Goal: Task Accomplishment & Management: Use online tool/utility

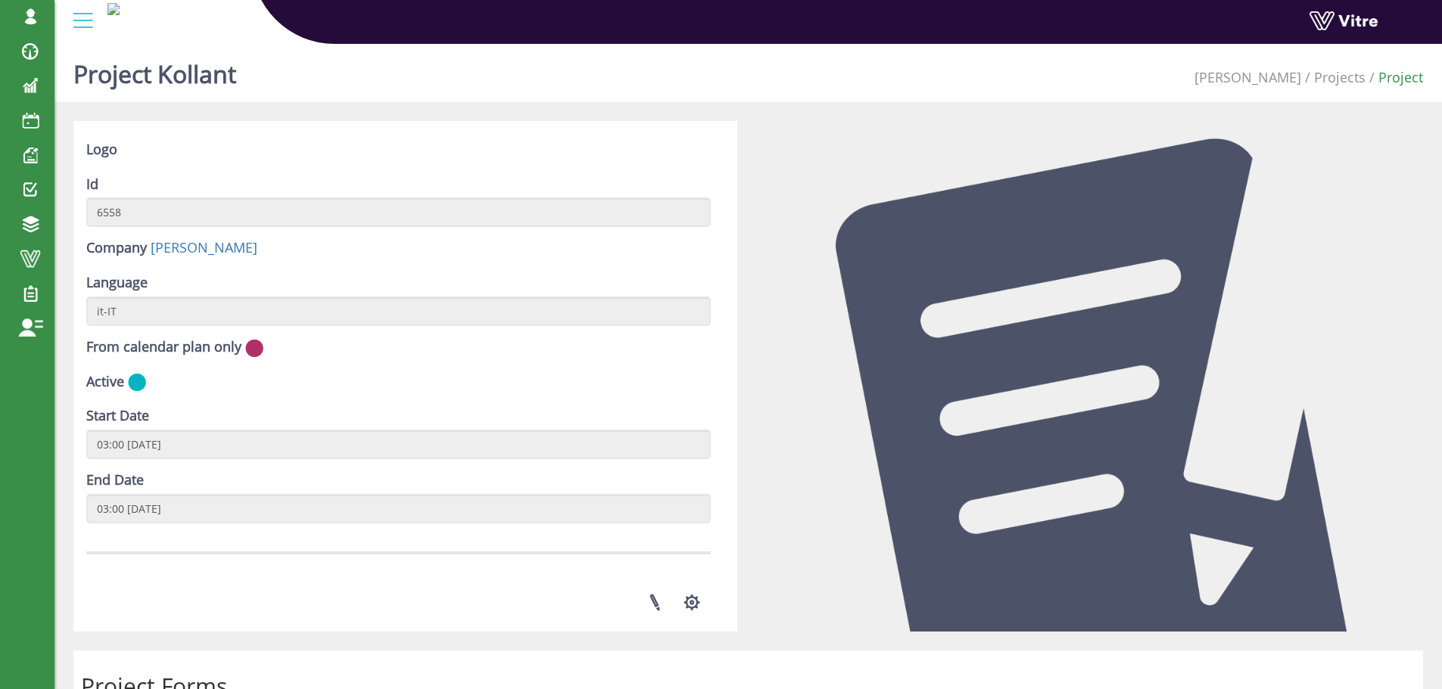
scroll to position [659, 0]
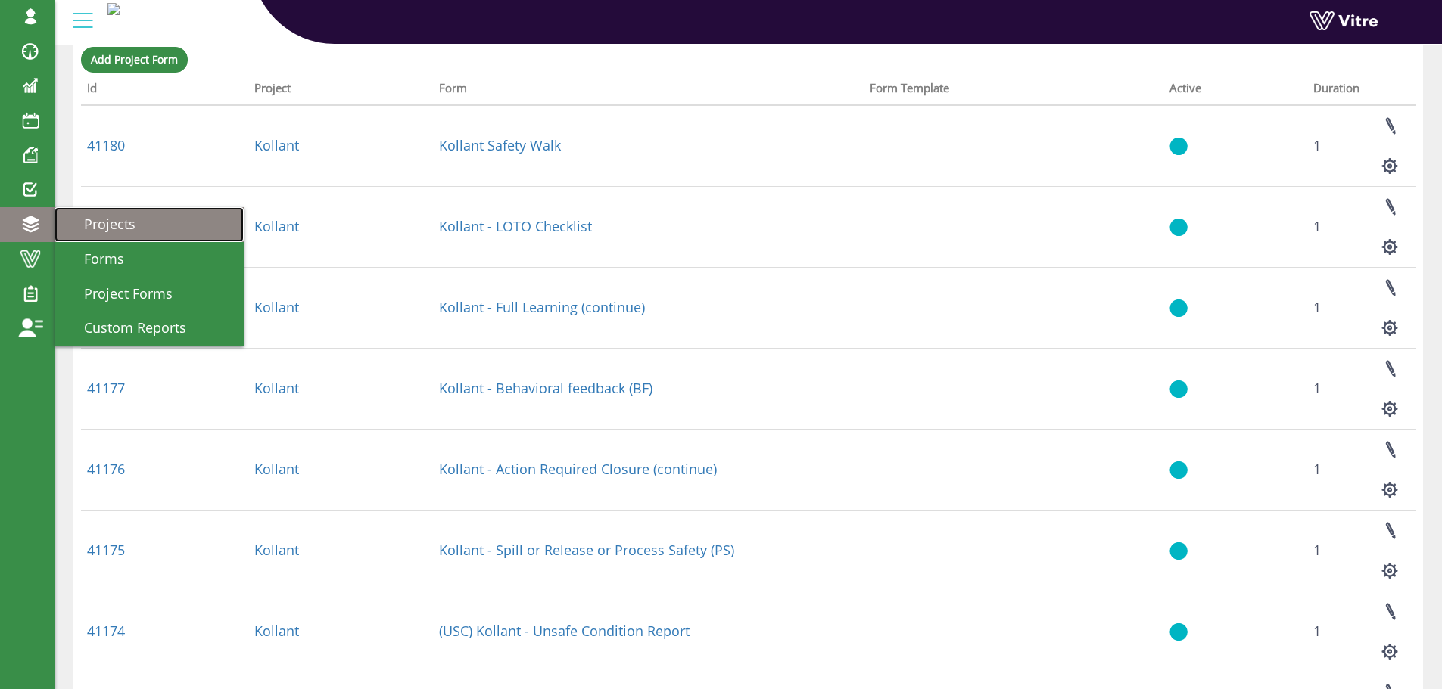
click at [112, 223] on span "Projects" at bounding box center [101, 224] width 70 height 18
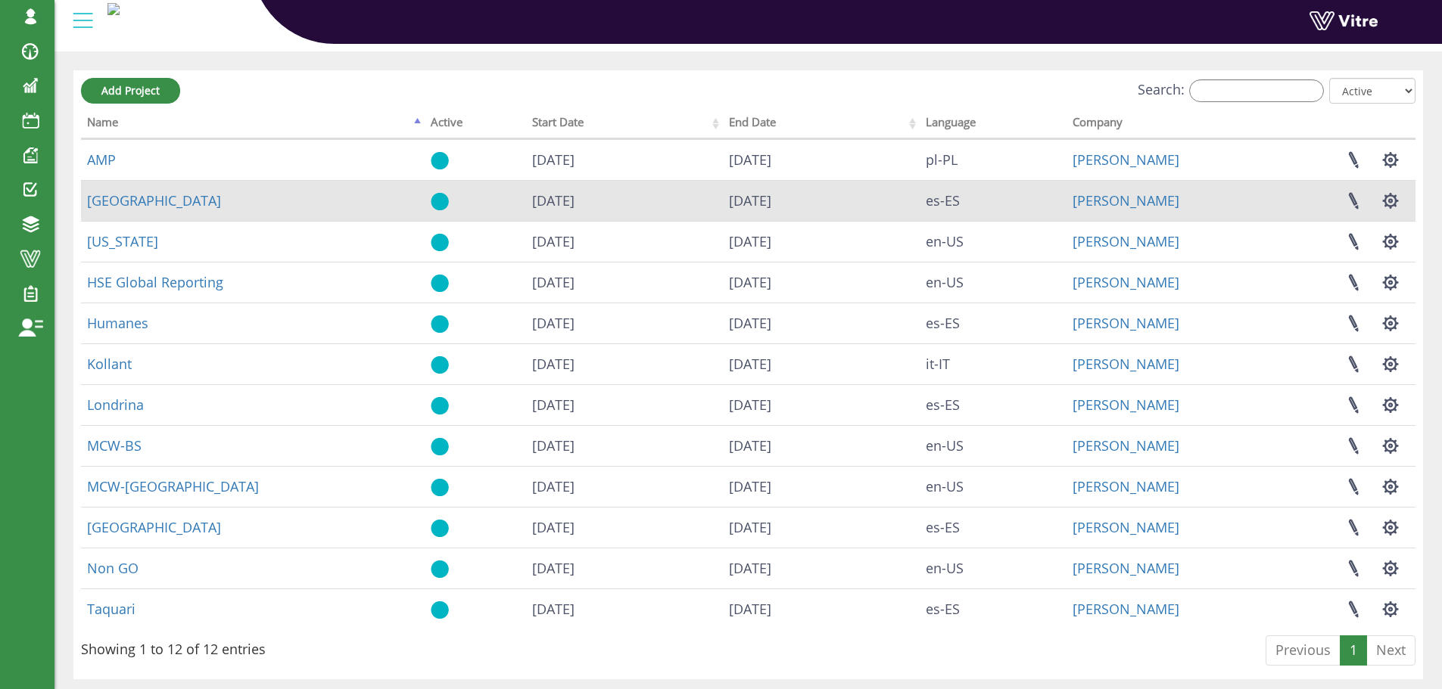
scroll to position [95, 0]
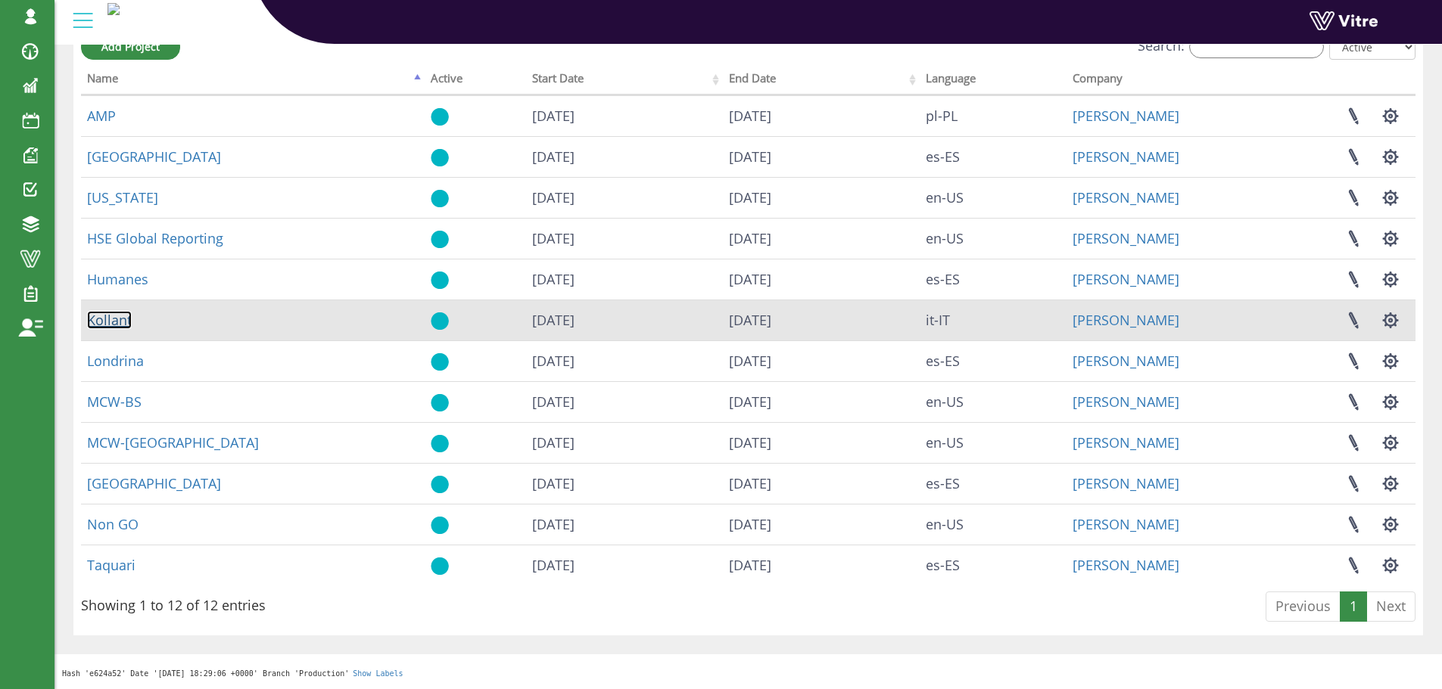
click at [119, 319] on link "Kollant" at bounding box center [109, 320] width 45 height 18
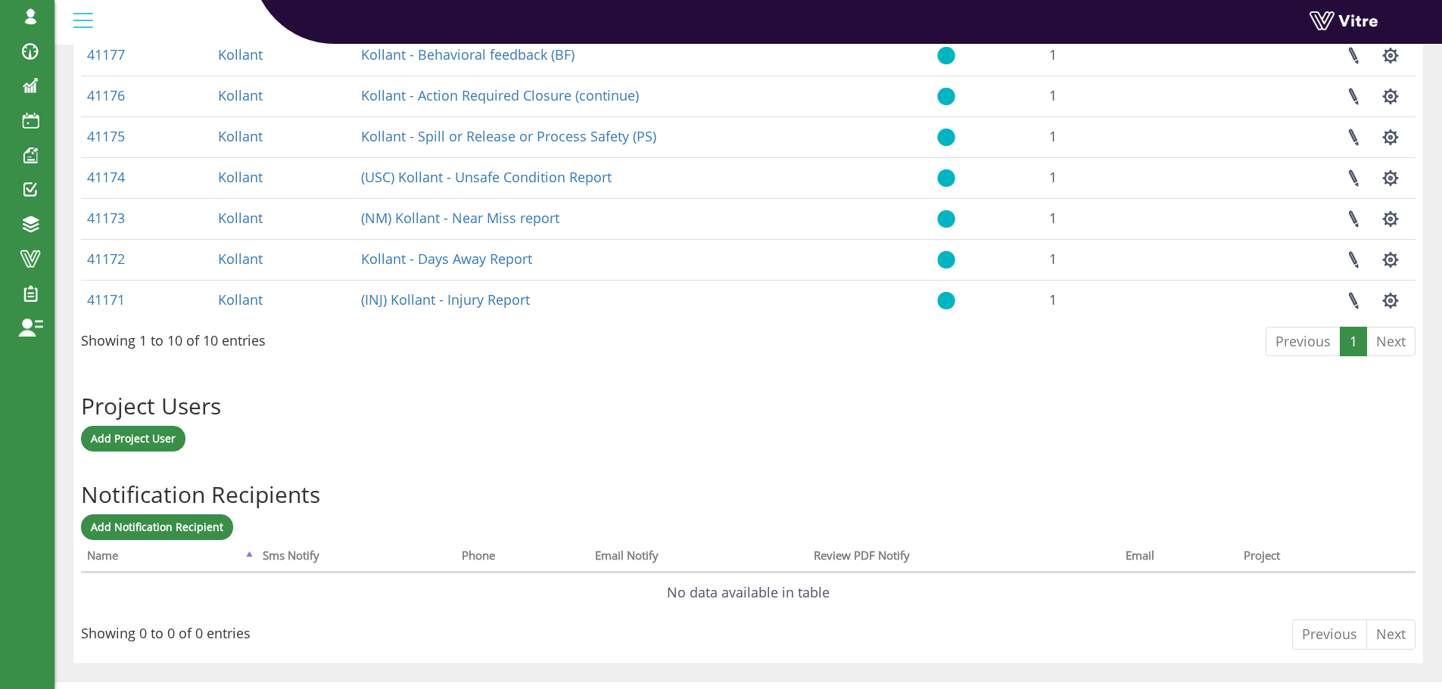
scroll to position [880, 0]
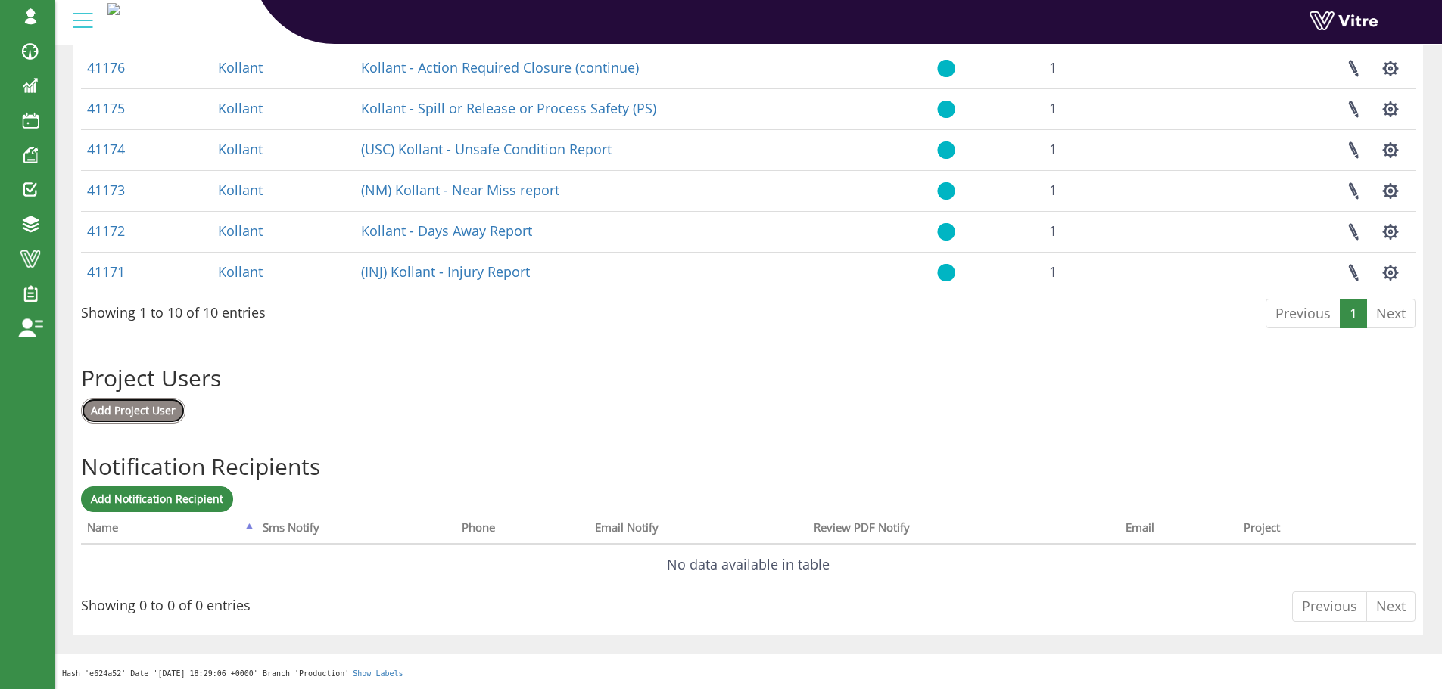
click at [123, 402] on link "Add Project User" at bounding box center [133, 411] width 104 height 26
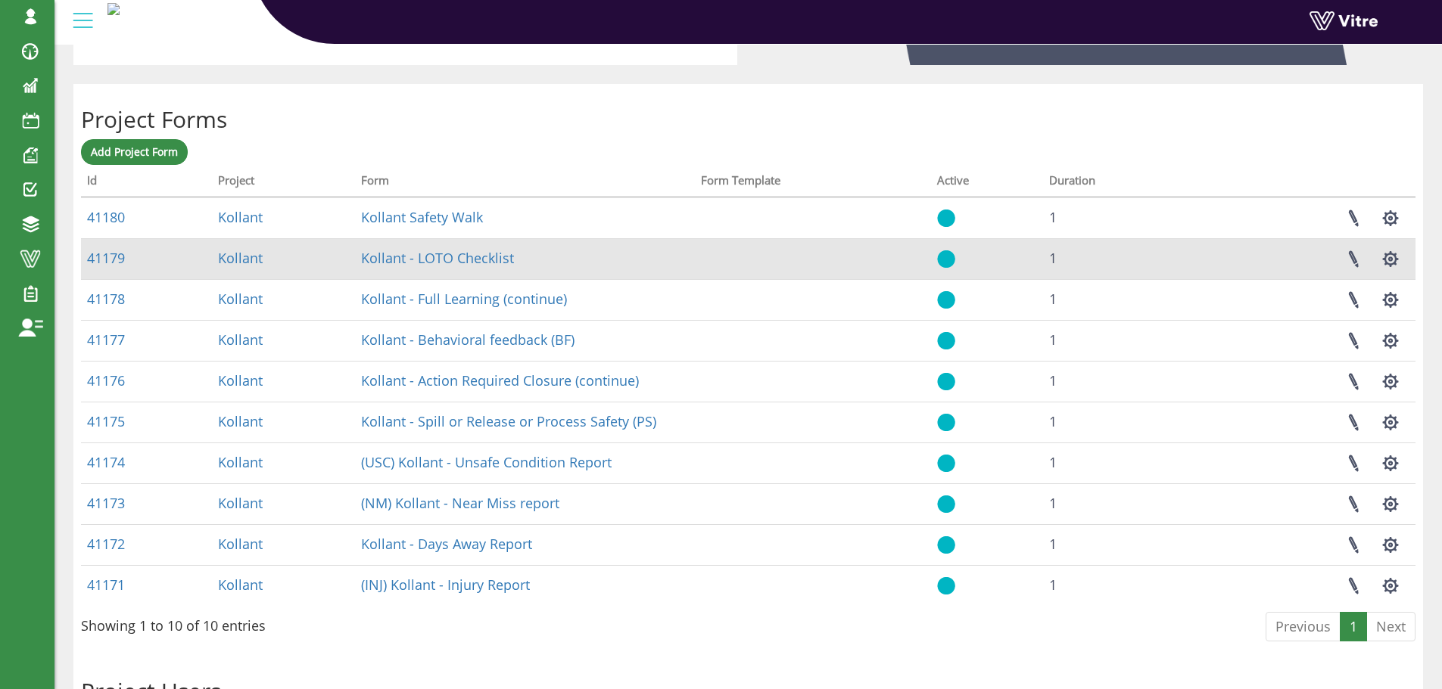
scroll to position [593, 0]
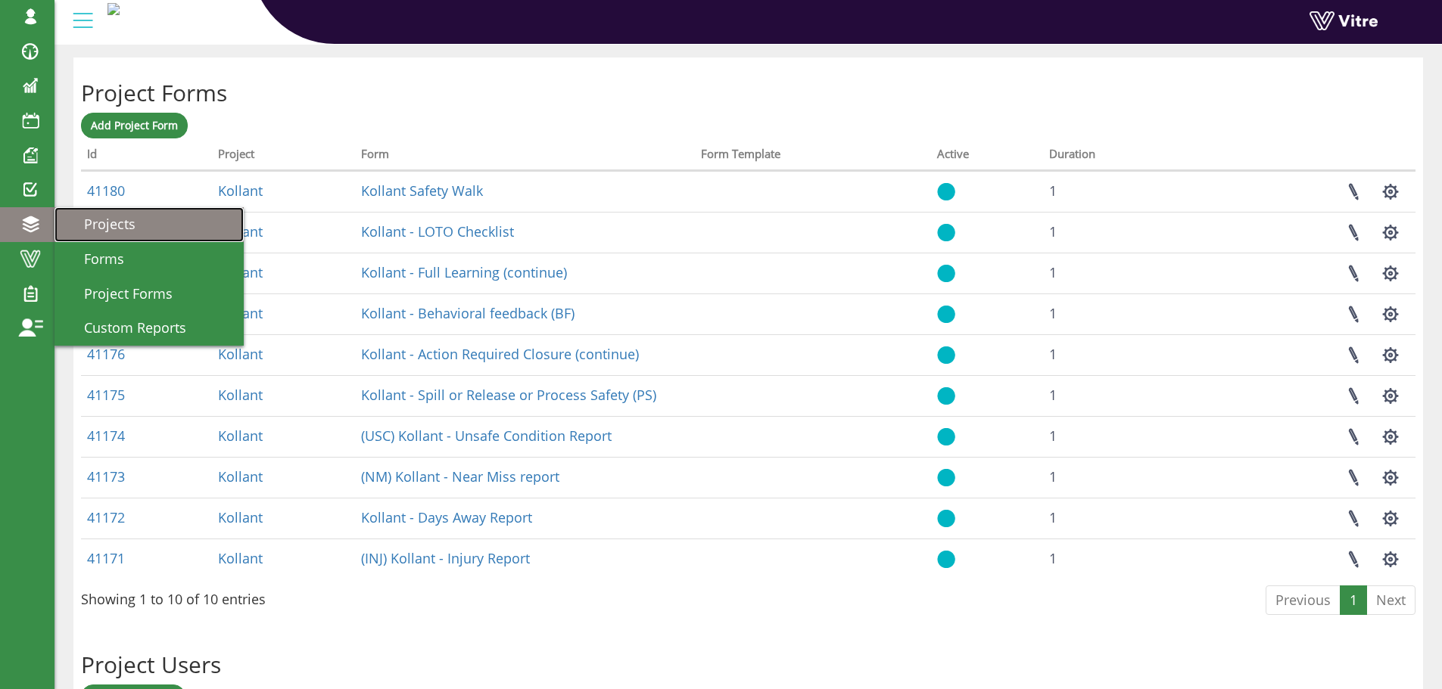
click at [98, 222] on span "Projects" at bounding box center [101, 224] width 70 height 18
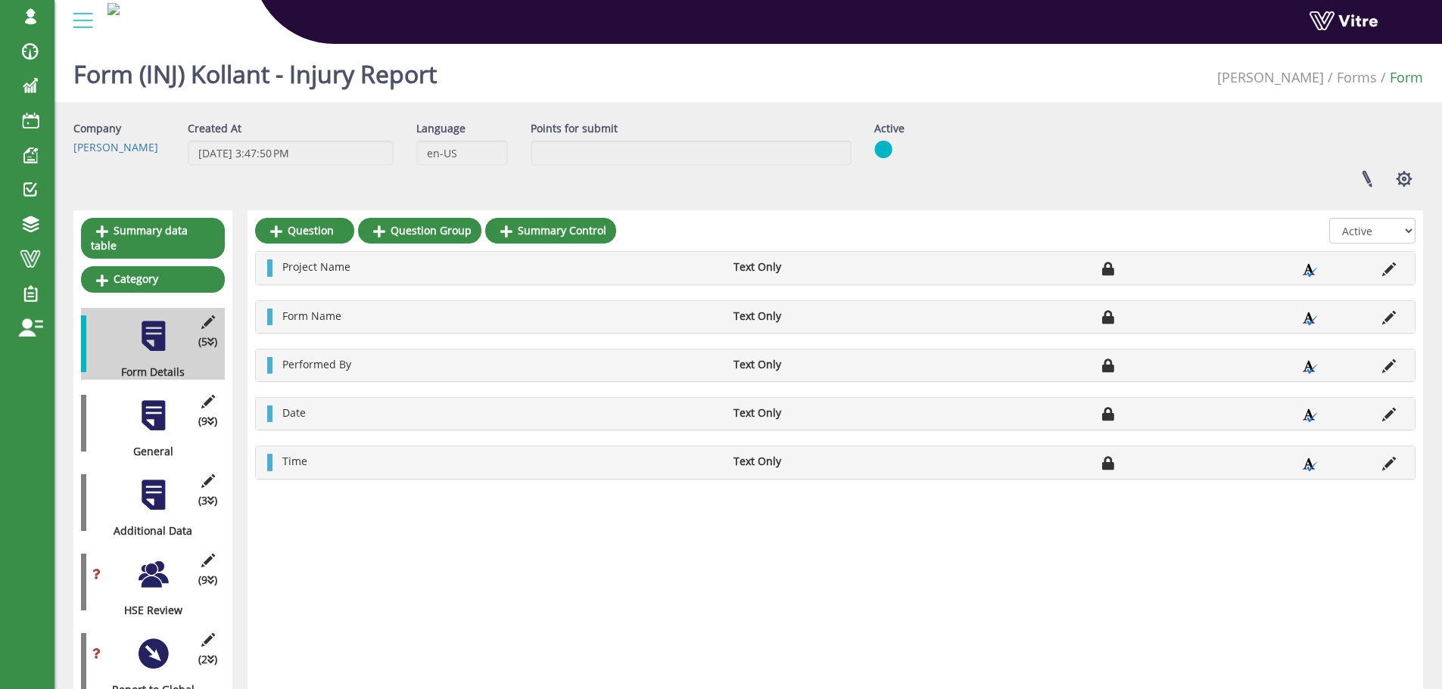
click at [153, 400] on div at bounding box center [153, 416] width 34 height 34
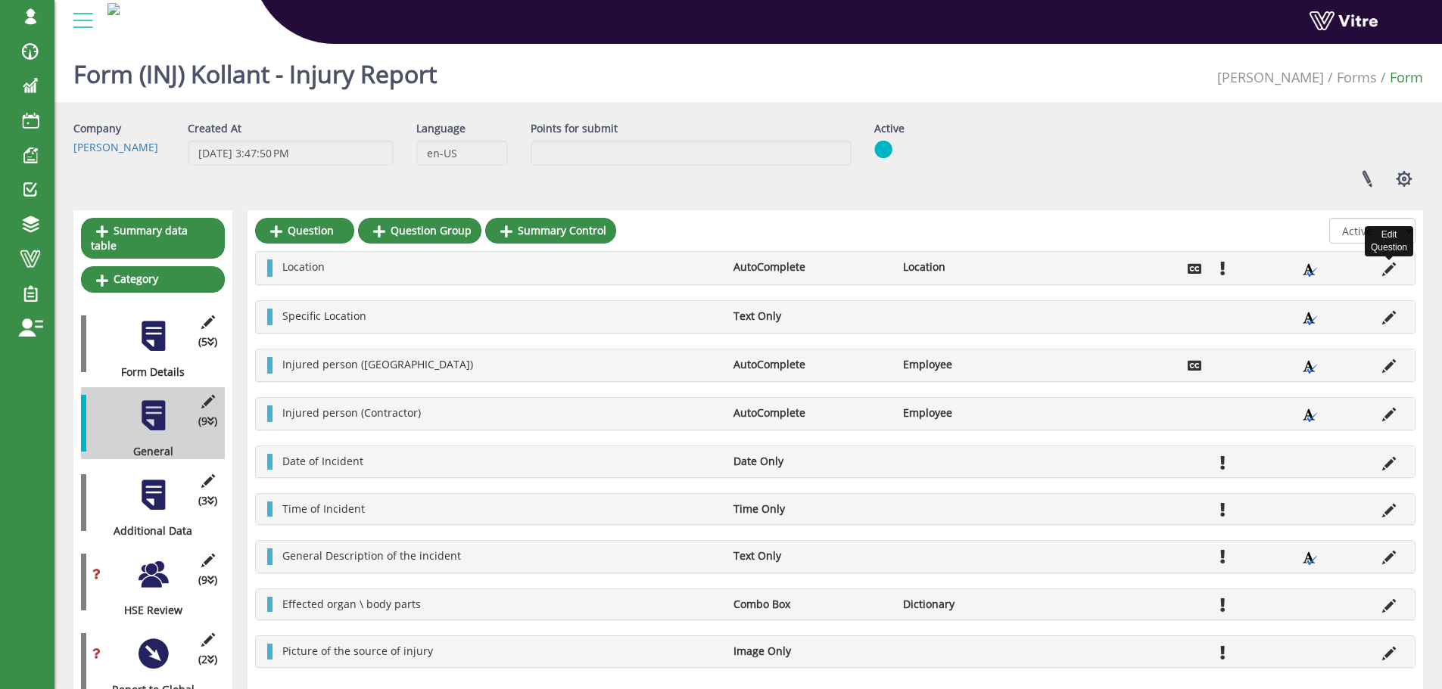
click at [1383, 272] on icon at bounding box center [1389, 270] width 14 height 14
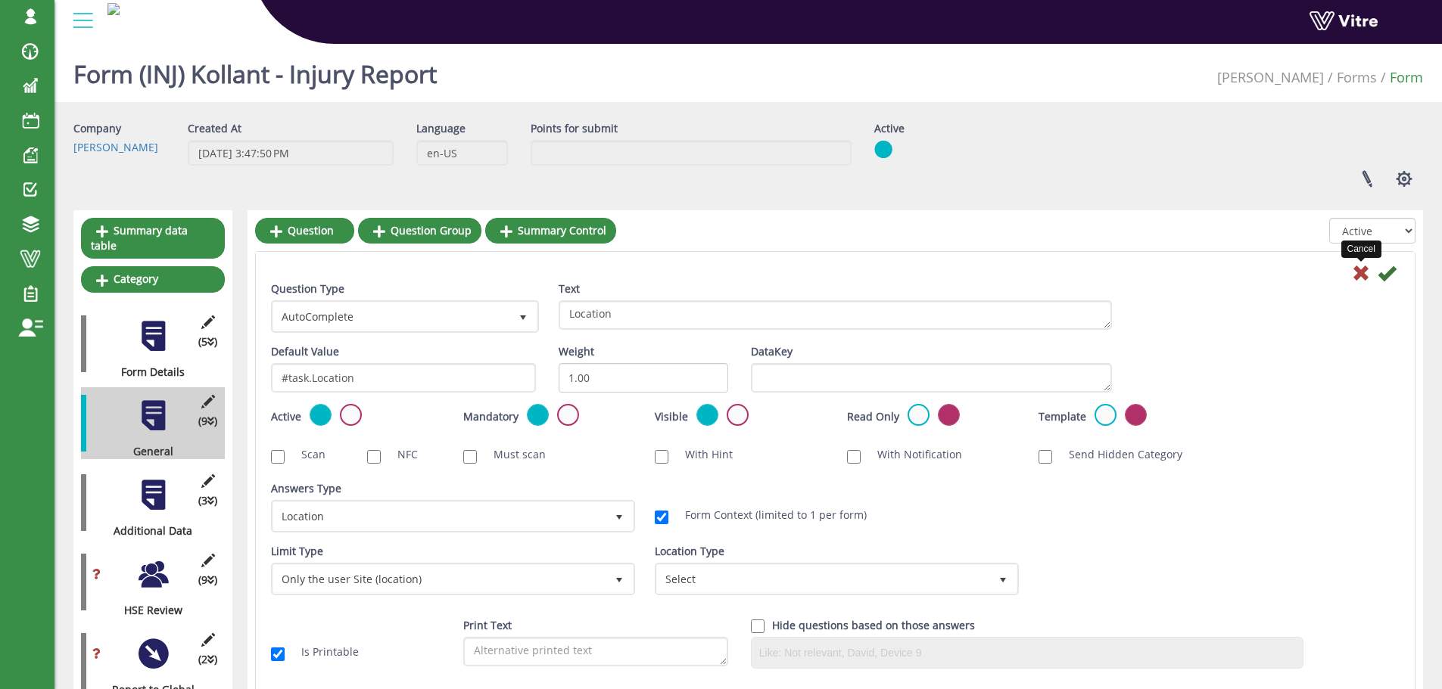
click at [1357, 272] on icon at bounding box center [1361, 273] width 18 height 18
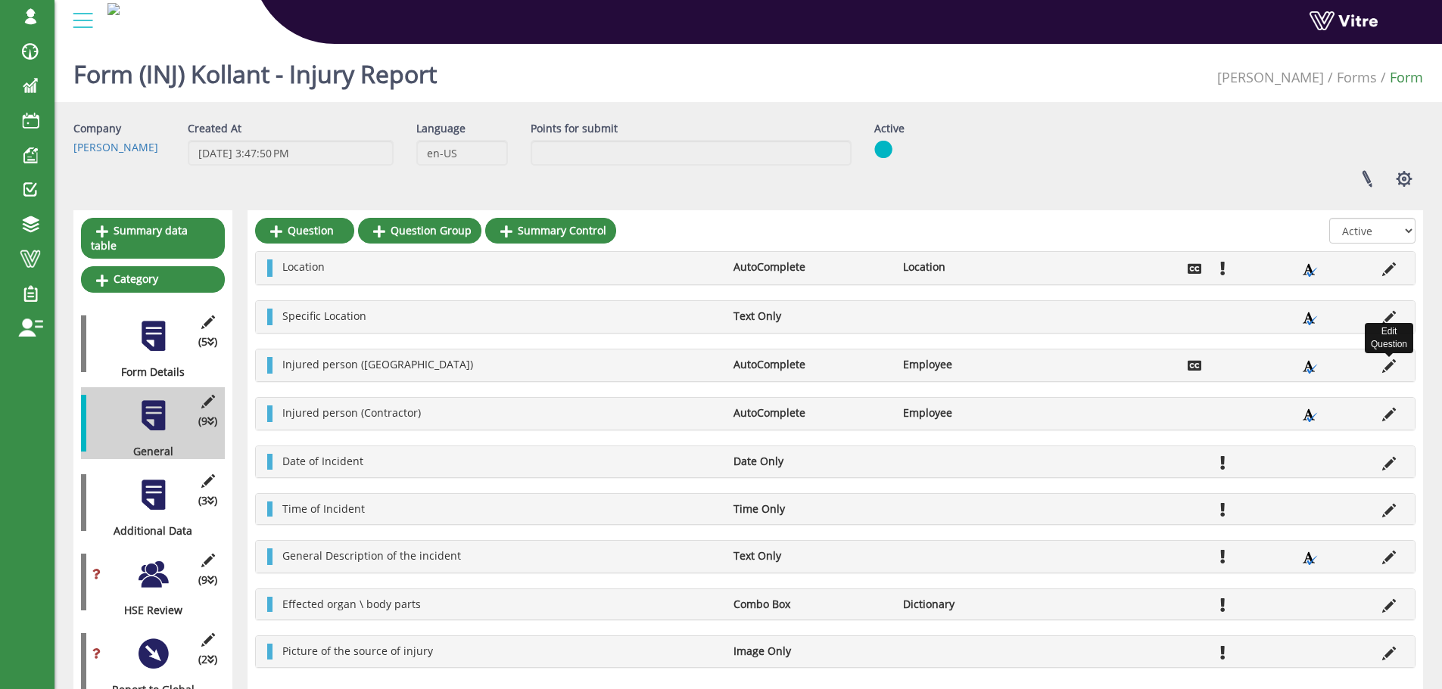
click at [1392, 366] on icon at bounding box center [1389, 366] width 14 height 14
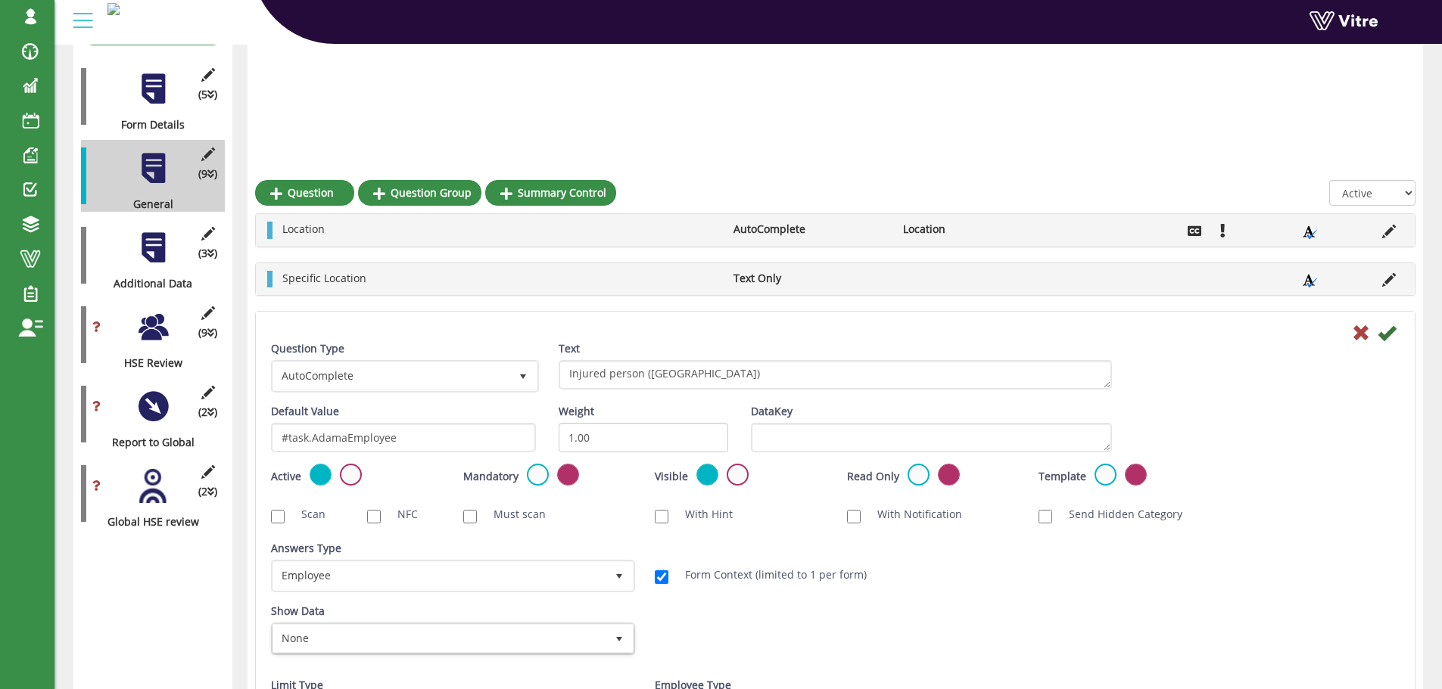
scroll to position [378, 0]
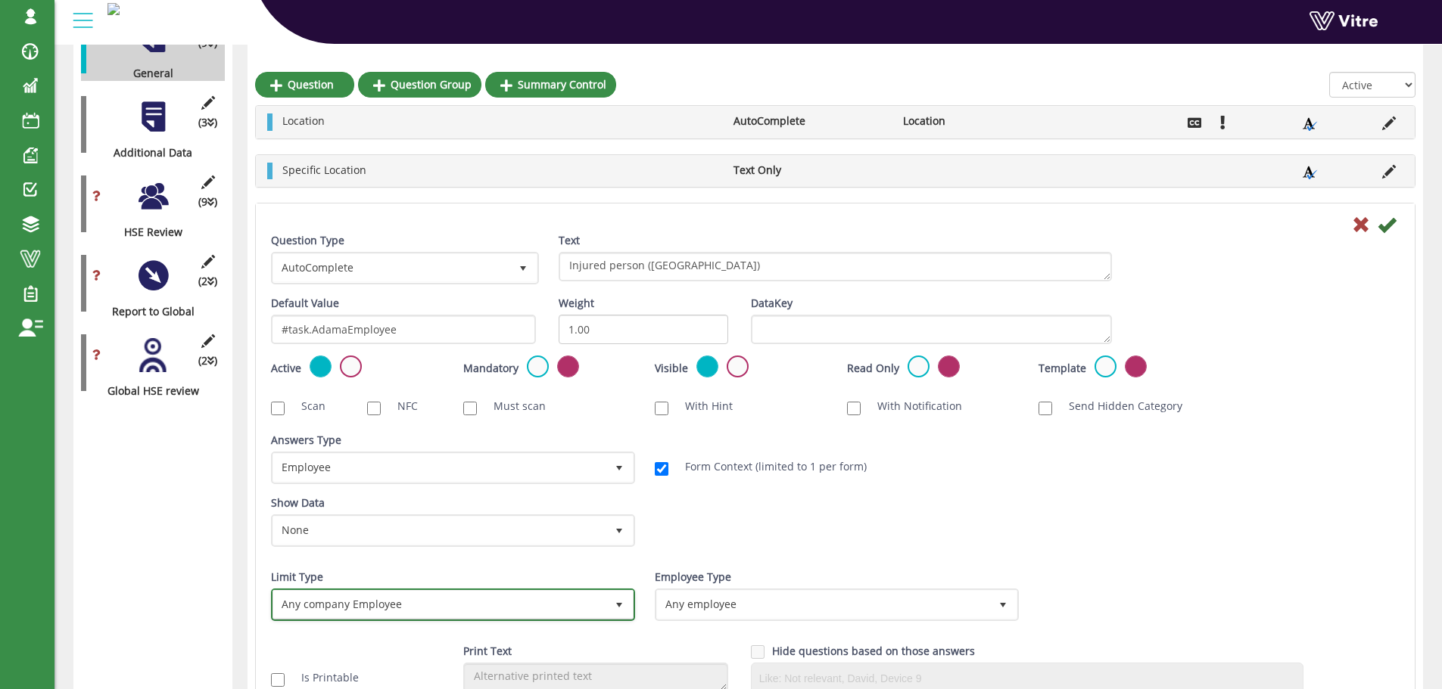
click at [621, 605] on span "select" at bounding box center [619, 605] width 12 height 12
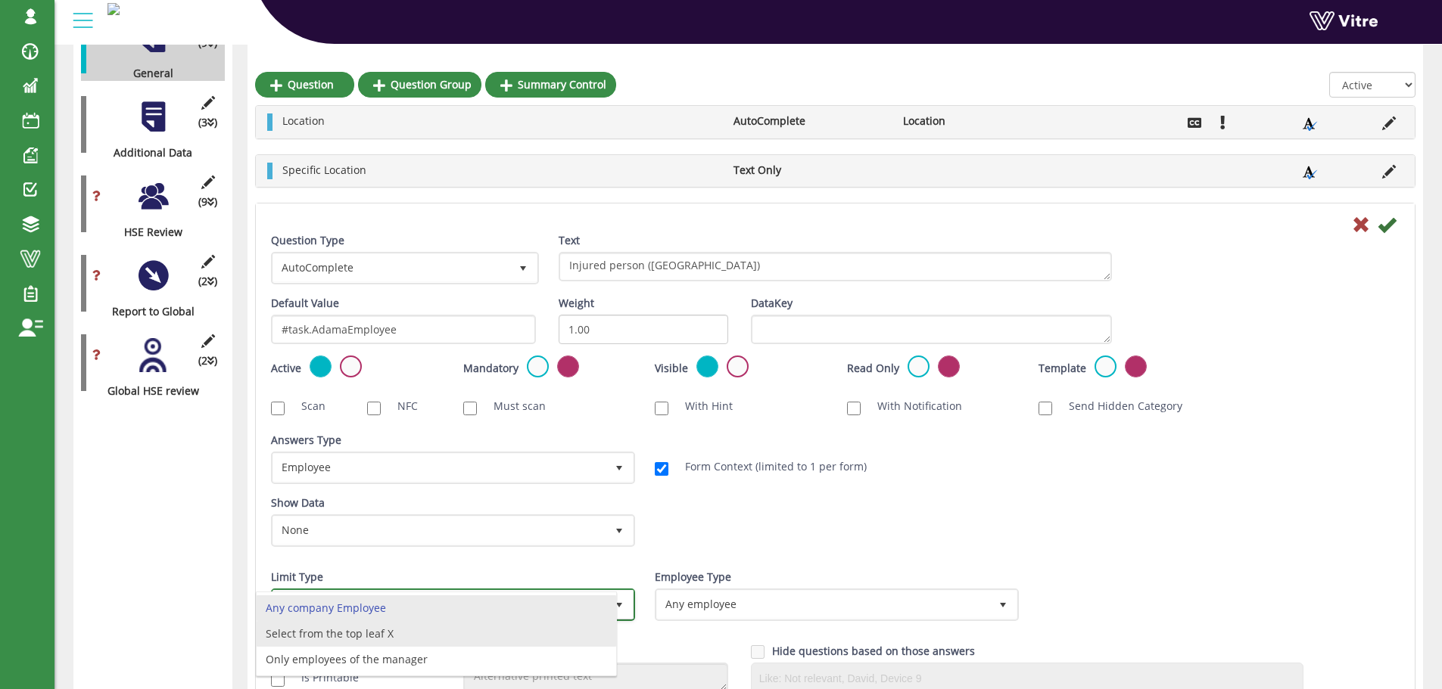
click at [571, 632] on li "Select from the top leaf X" at bounding box center [436, 634] width 359 height 26
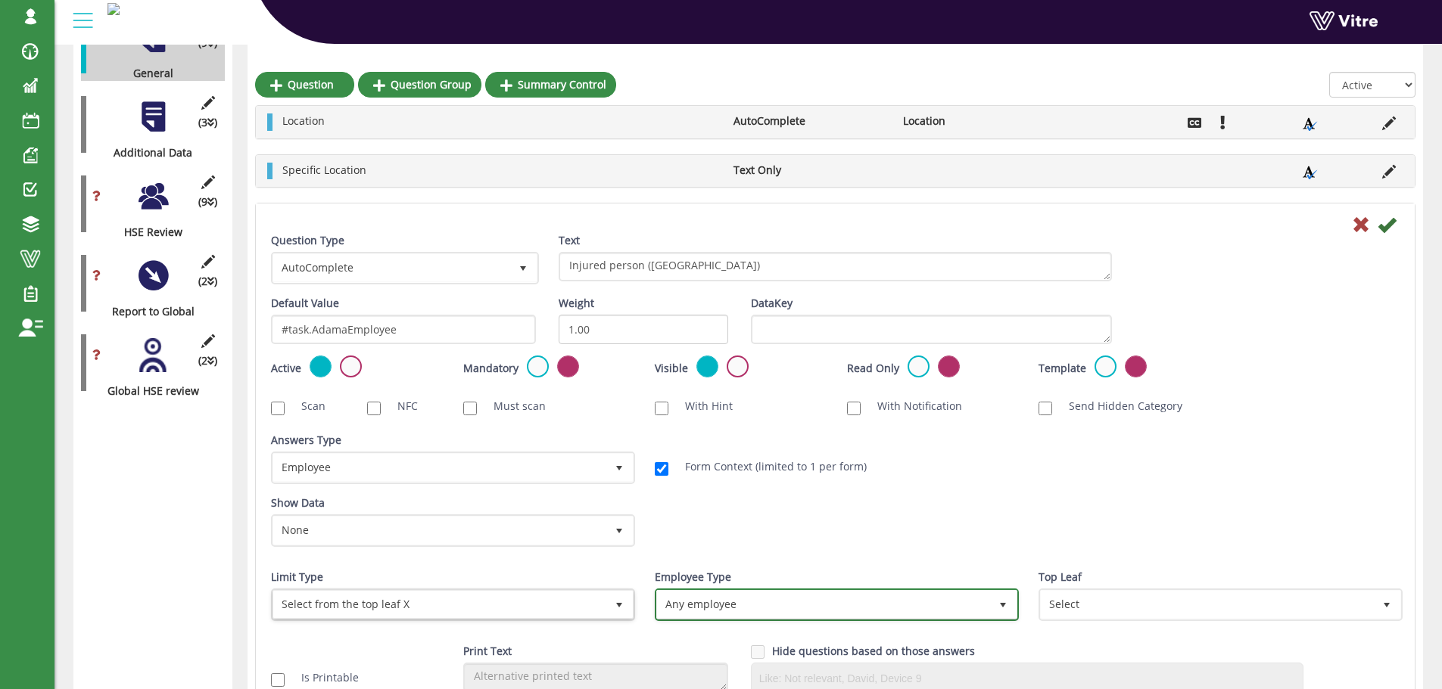
click at [723, 599] on span "Any employee" at bounding box center [823, 604] width 332 height 27
click at [721, 601] on li "Any employee" at bounding box center [819, 609] width 359 height 26
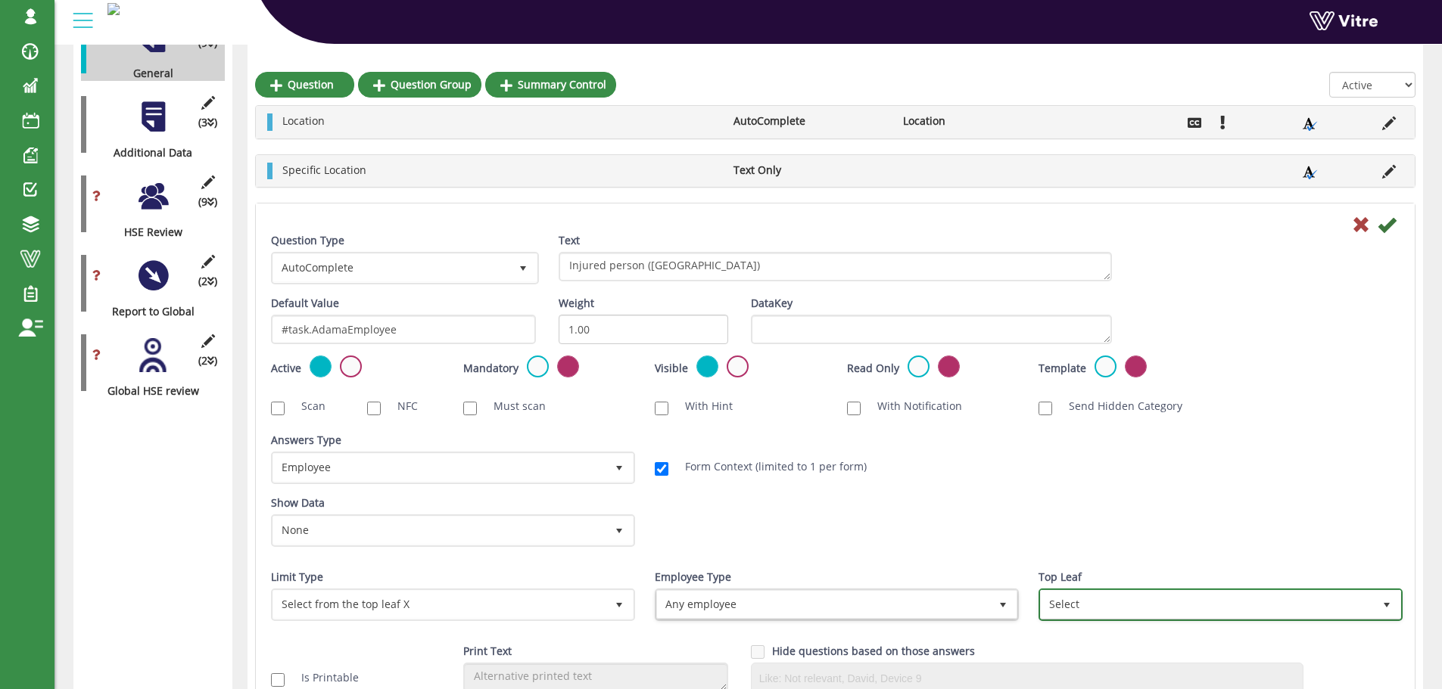
click at [1066, 610] on span "Select" at bounding box center [1207, 604] width 332 height 27
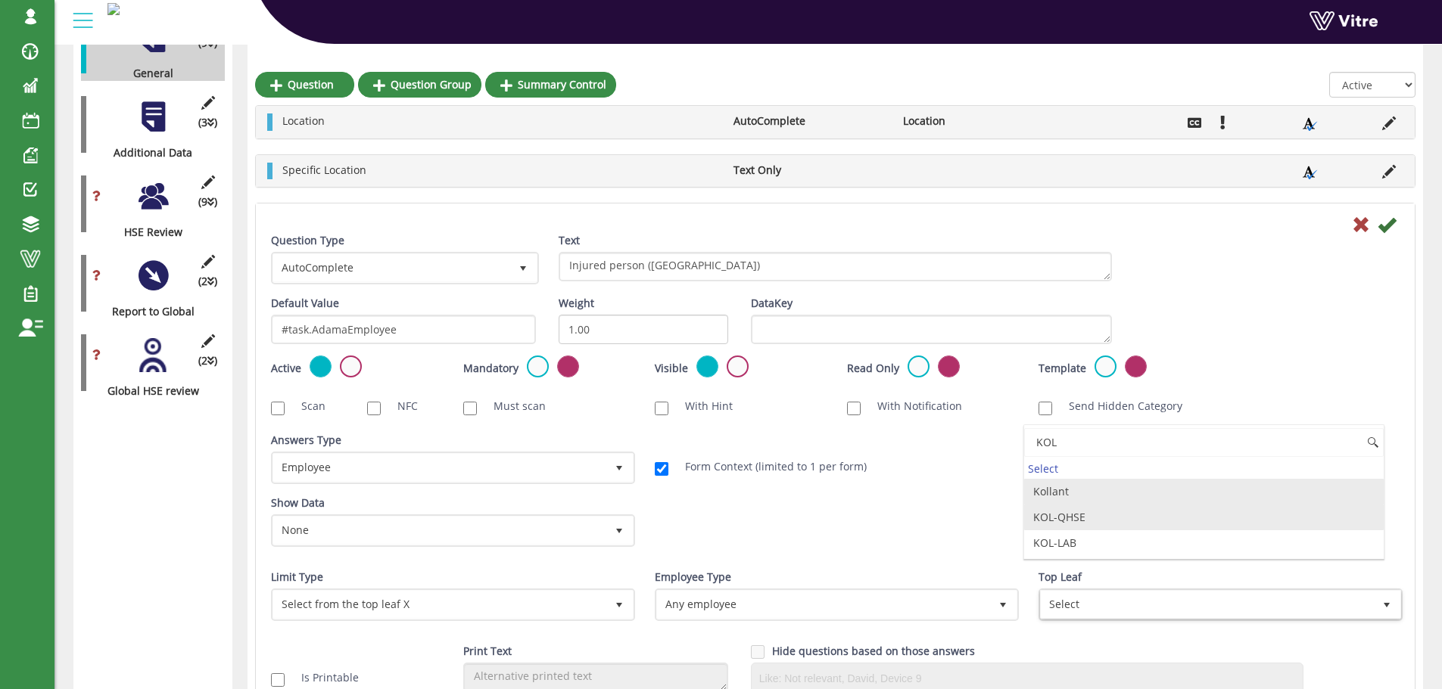
drag, startPoint x: 1052, startPoint y: 507, endPoint x: 1051, endPoint y: 498, distance: 9.1
click at [1052, 506] on li "KOL-QHSE" at bounding box center [1203, 518] width 359 height 26
type input "KOL"
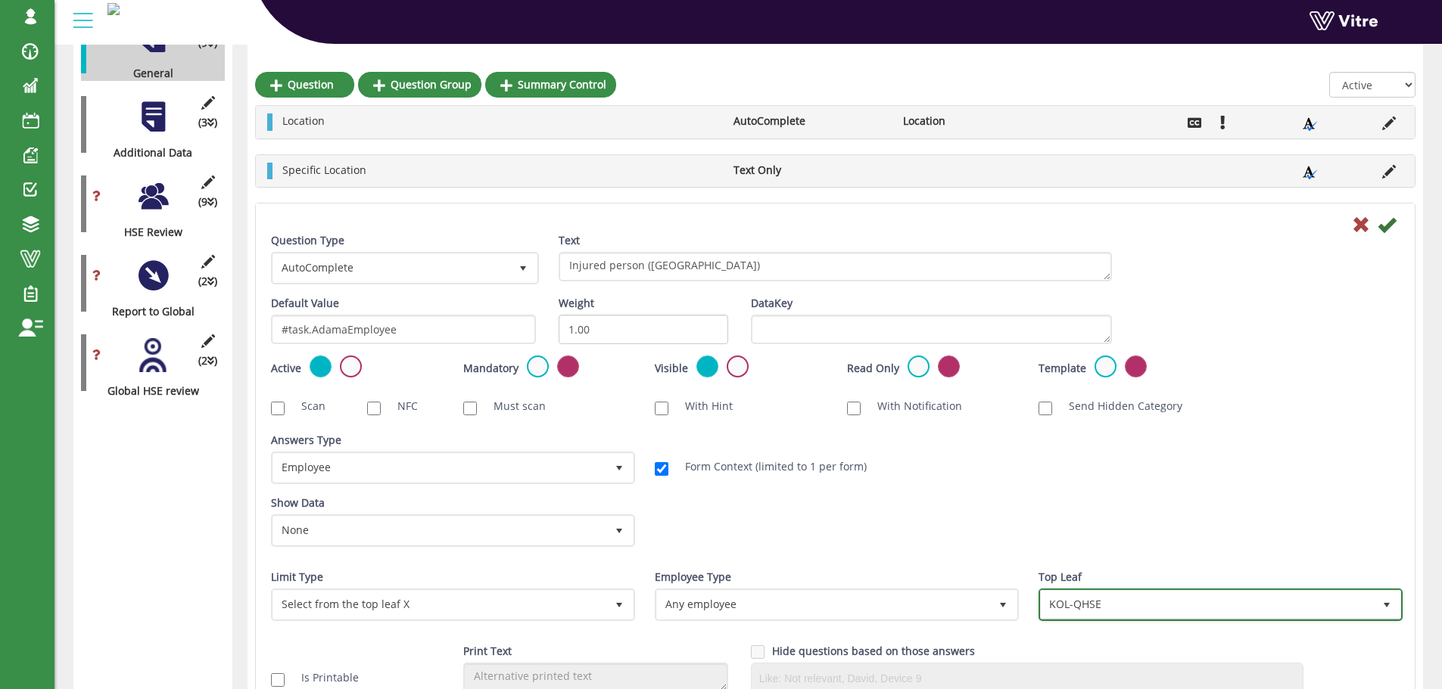
click at [1124, 608] on span "KOL-QHSE" at bounding box center [1207, 604] width 332 height 27
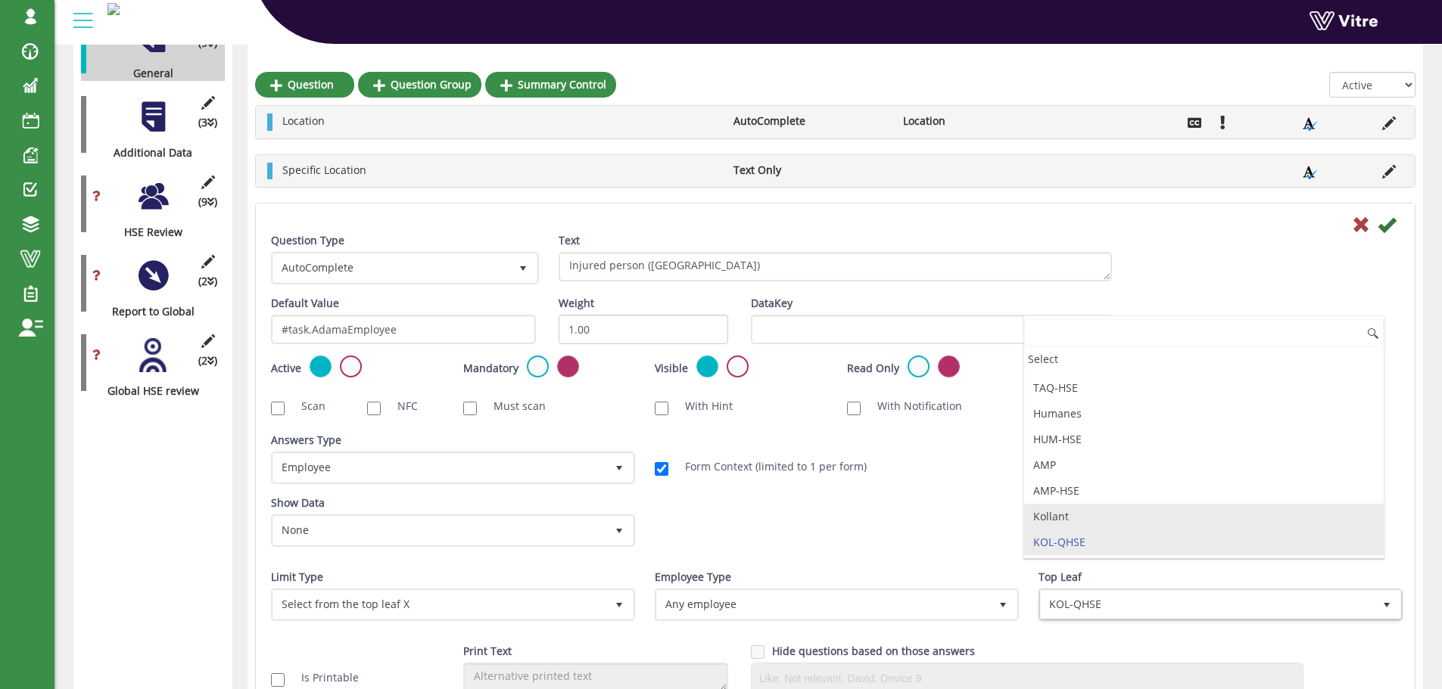
click at [1063, 515] on li "Kollant" at bounding box center [1203, 517] width 359 height 26
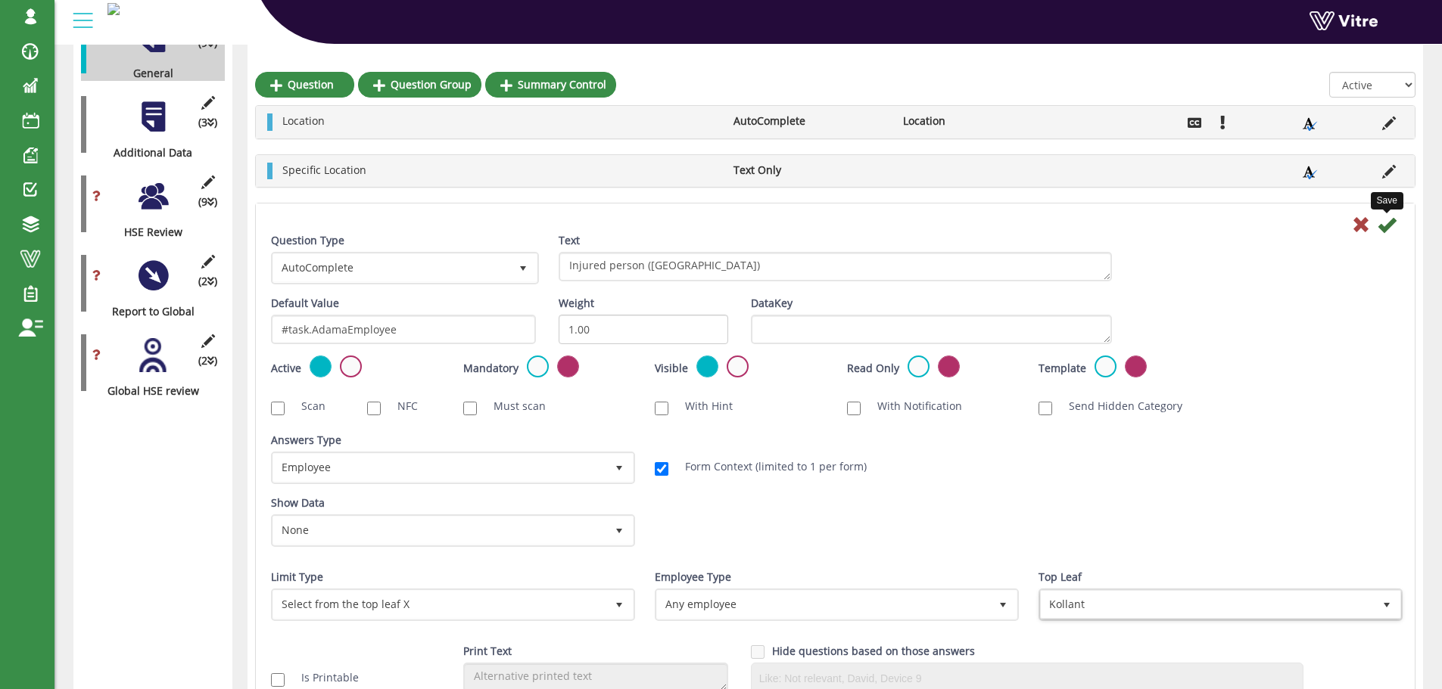
click at [1386, 223] on icon at bounding box center [1386, 225] width 18 height 18
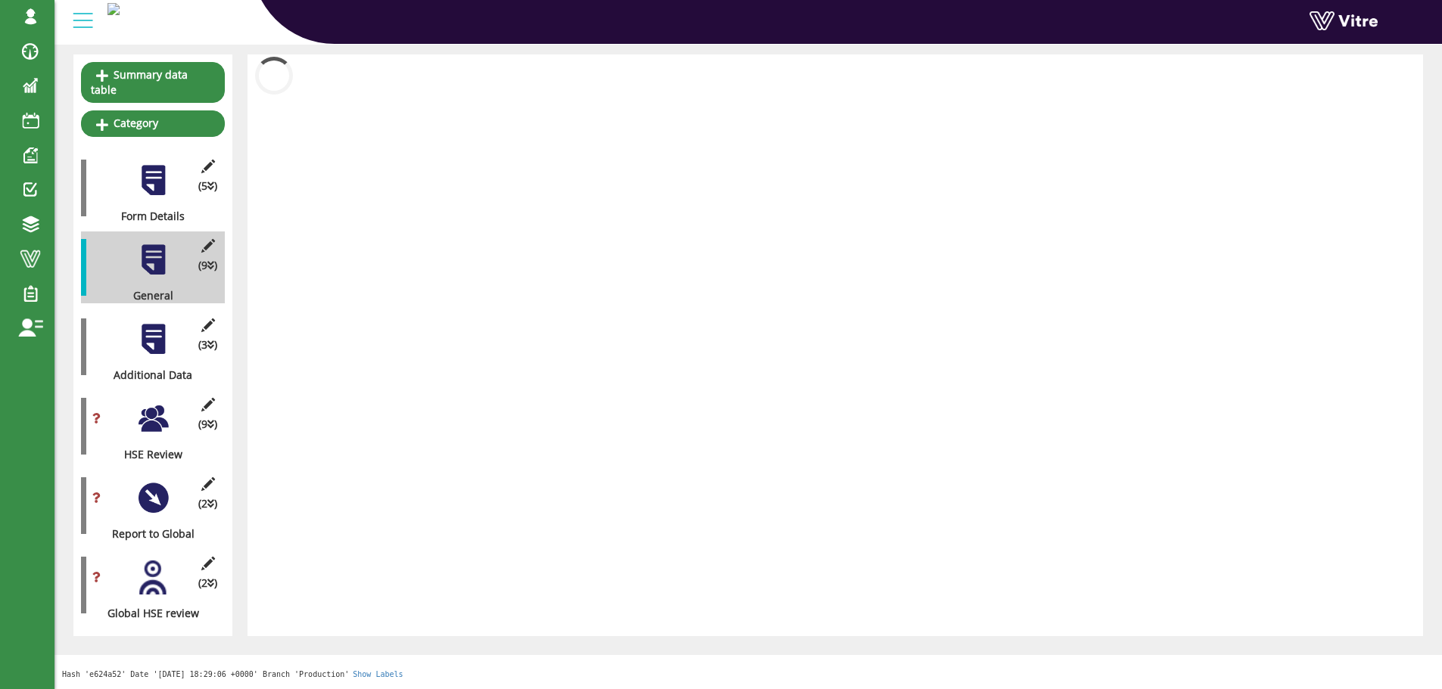
scroll to position [141, 0]
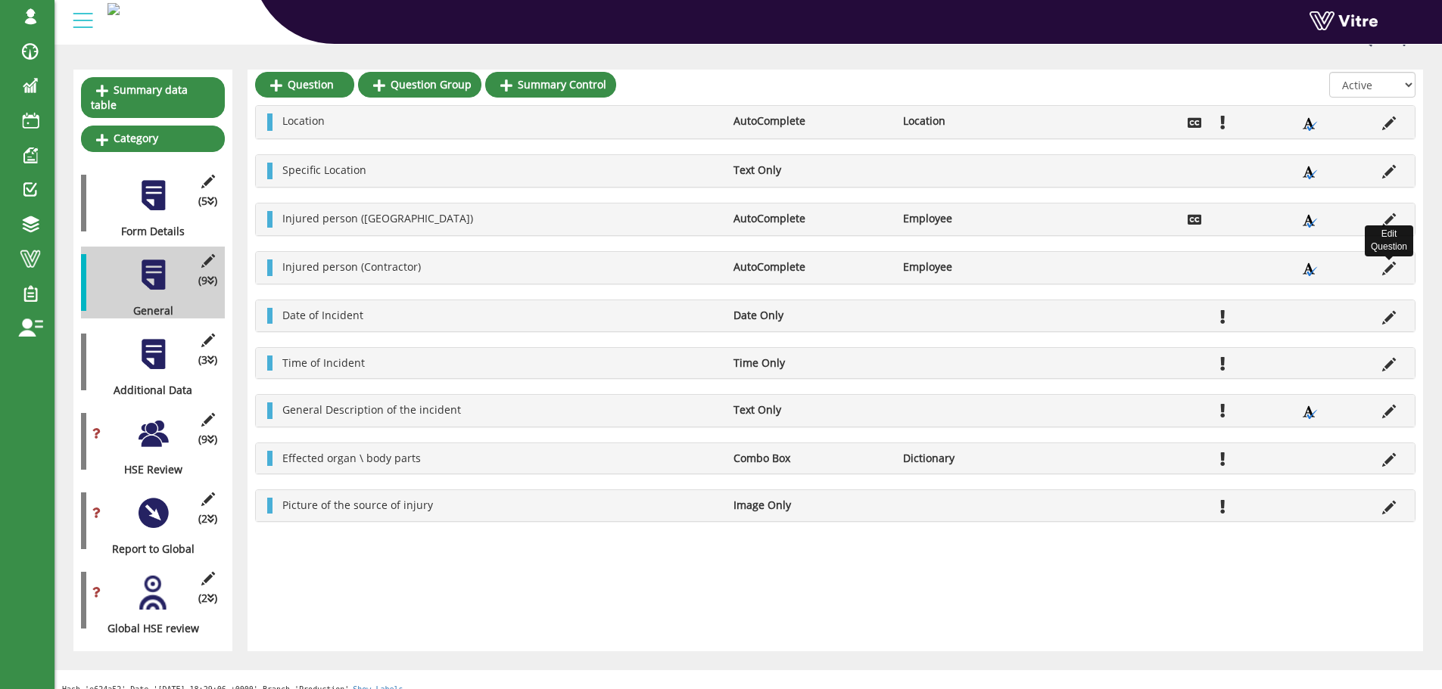
click at [1388, 269] on icon at bounding box center [1389, 269] width 14 height 14
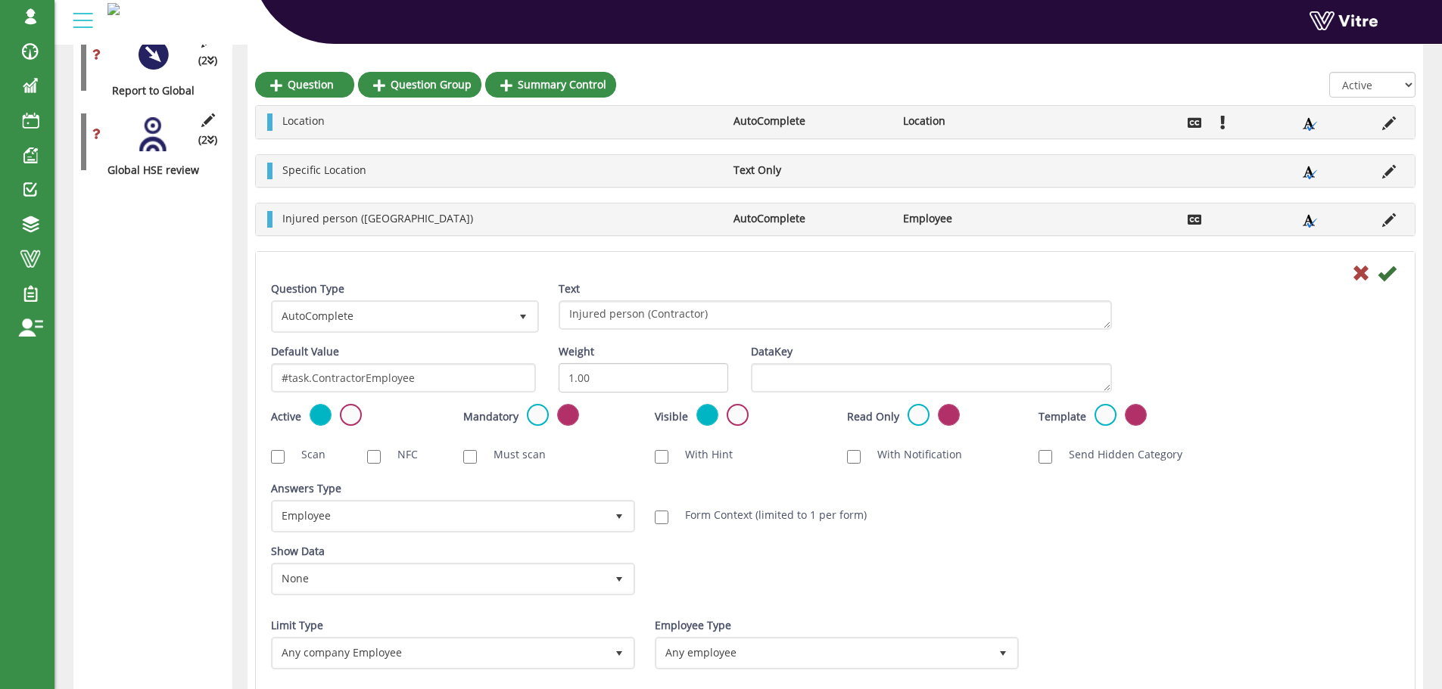
scroll to position [681, 0]
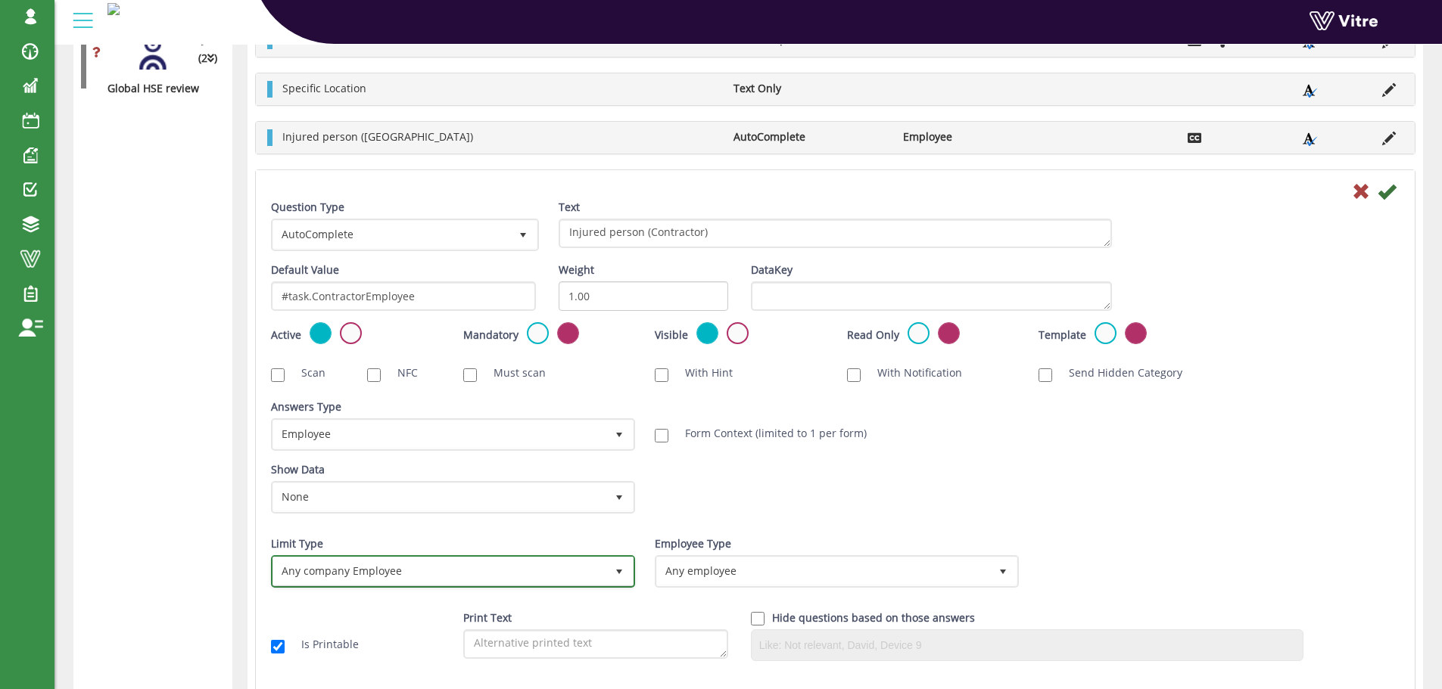
click at [623, 571] on span "select" at bounding box center [619, 572] width 12 height 12
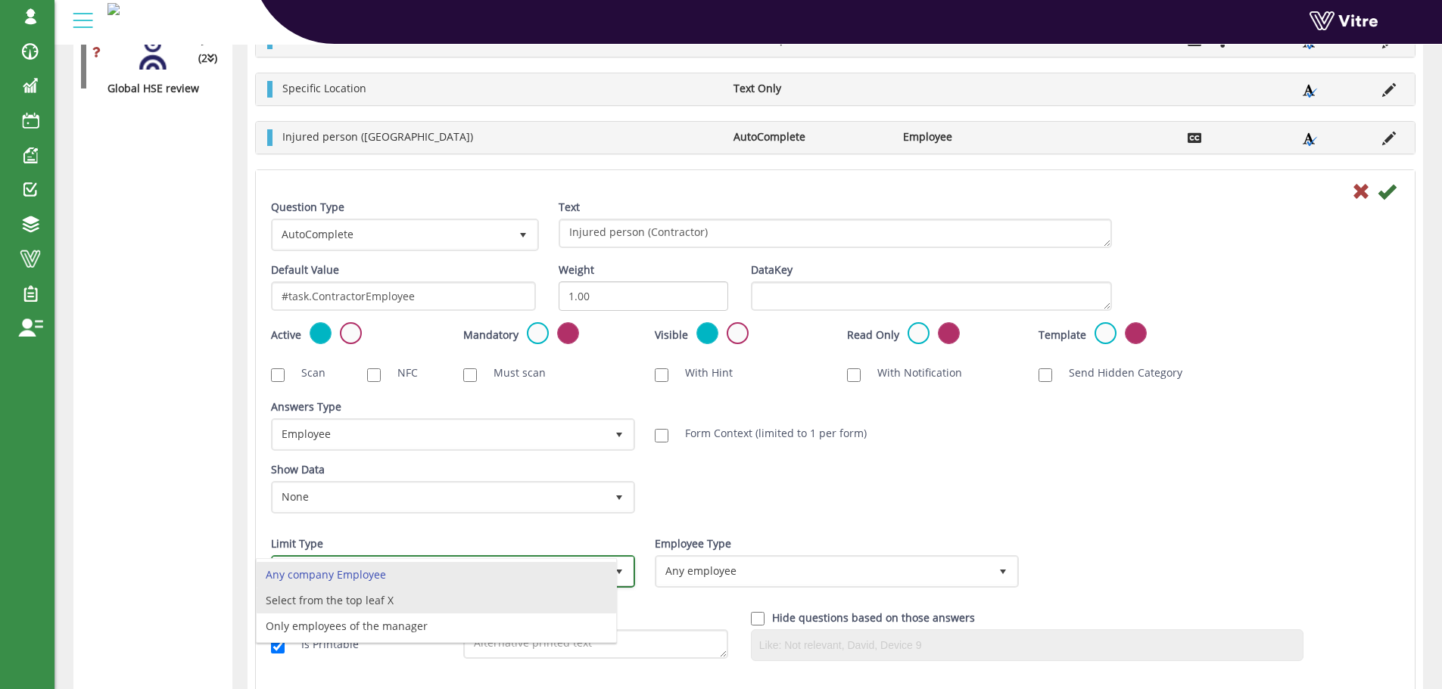
click at [556, 603] on li "Select from the top leaf X" at bounding box center [436, 601] width 359 height 26
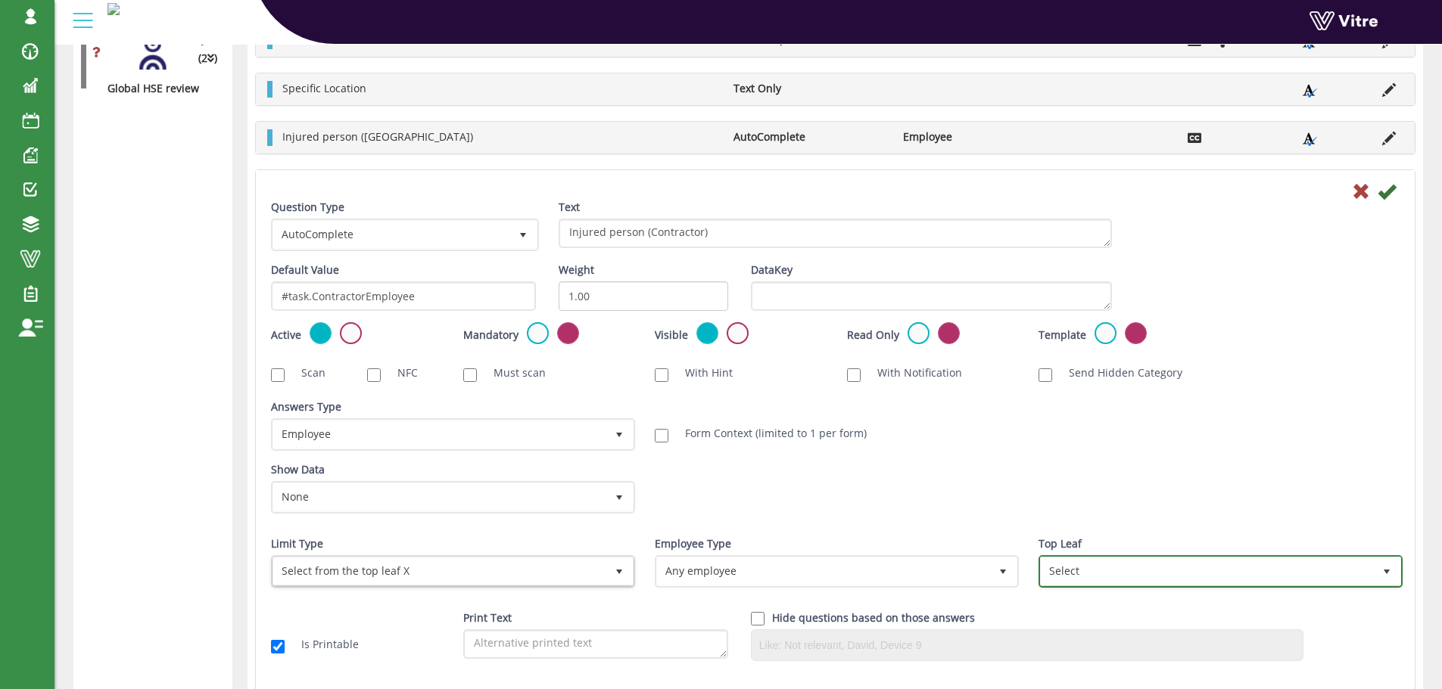
click at [1069, 568] on span "Select" at bounding box center [1207, 571] width 332 height 27
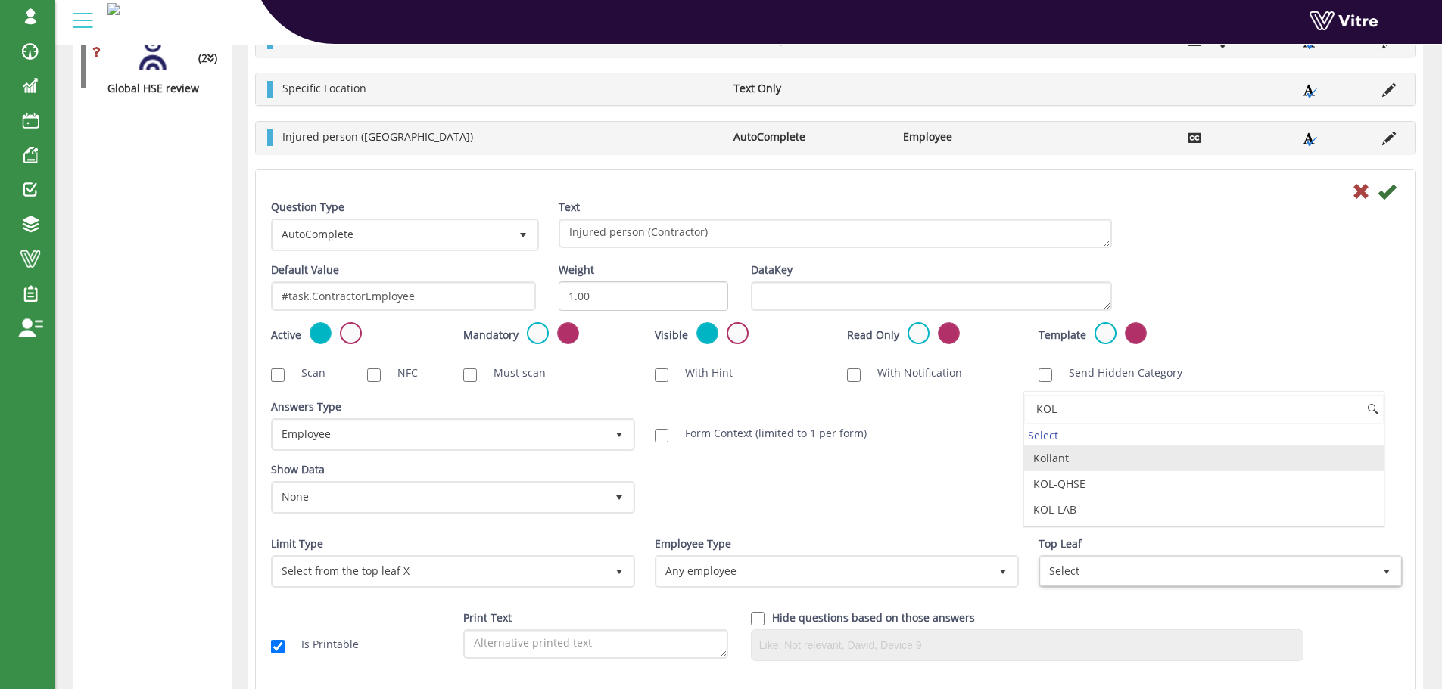
click at [1051, 462] on li "Kollant" at bounding box center [1203, 459] width 359 height 26
type input "KOL"
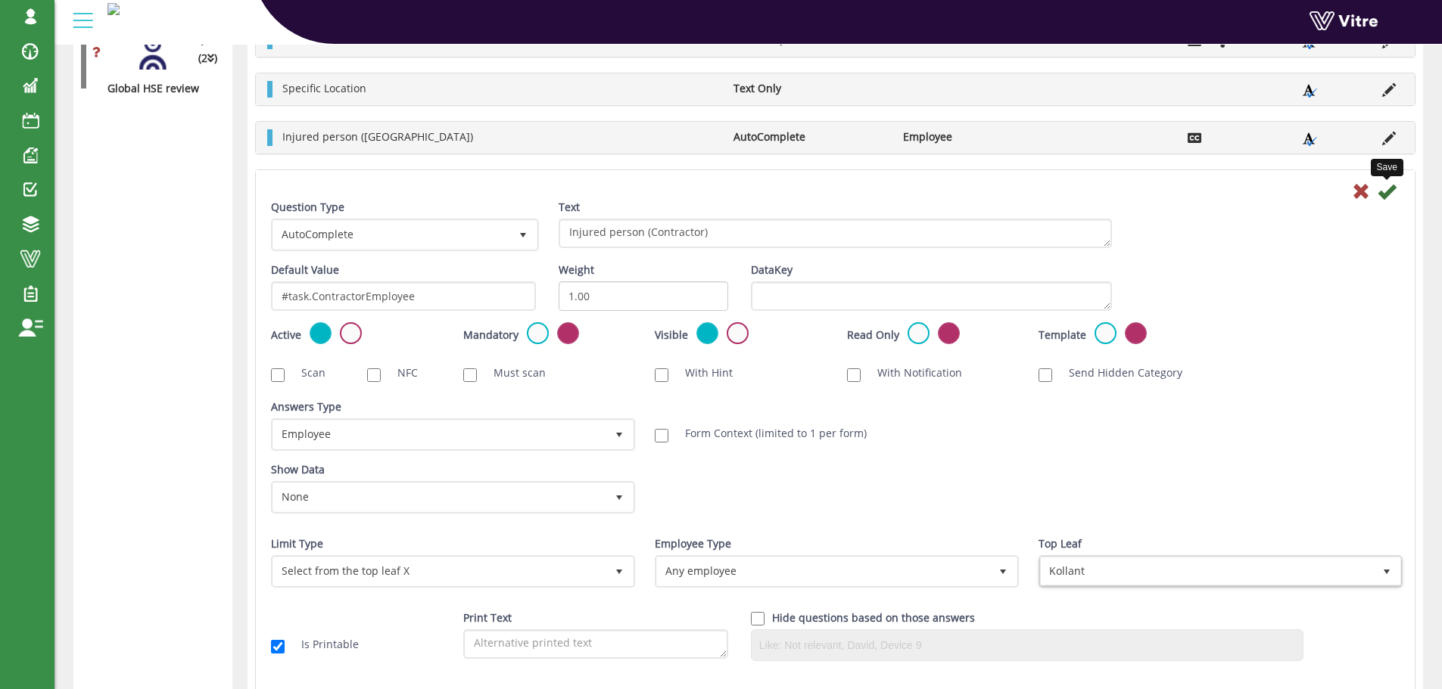
click at [1389, 195] on icon at bounding box center [1386, 191] width 18 height 18
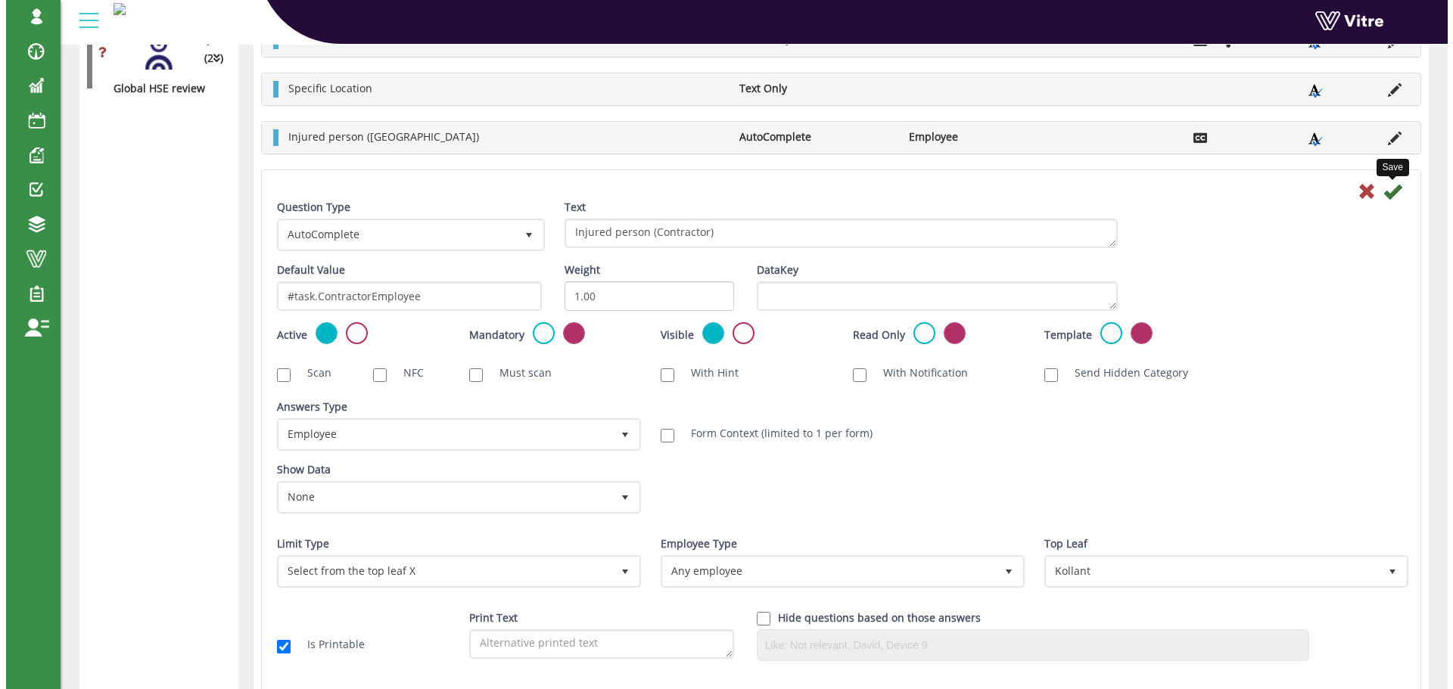
scroll to position [141, 0]
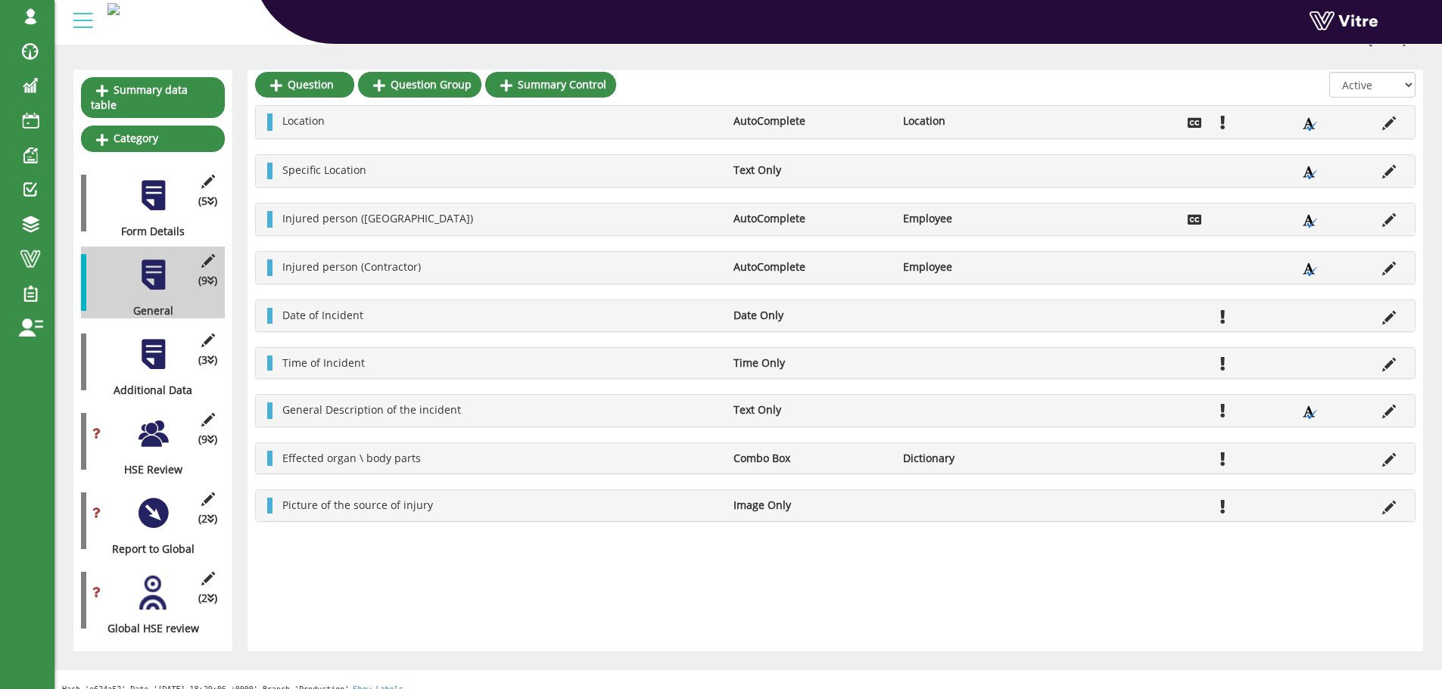
click at [159, 341] on div at bounding box center [153, 355] width 34 height 34
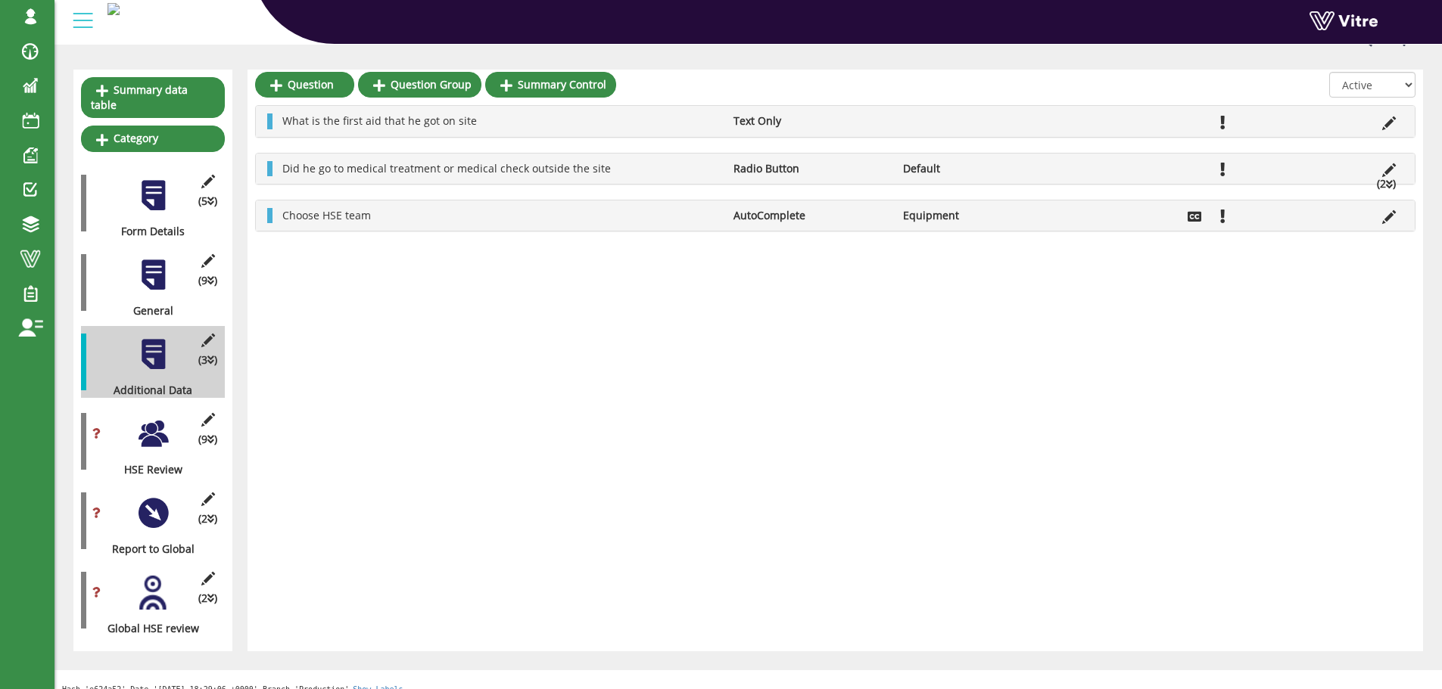
click at [146, 425] on div at bounding box center [153, 434] width 34 height 34
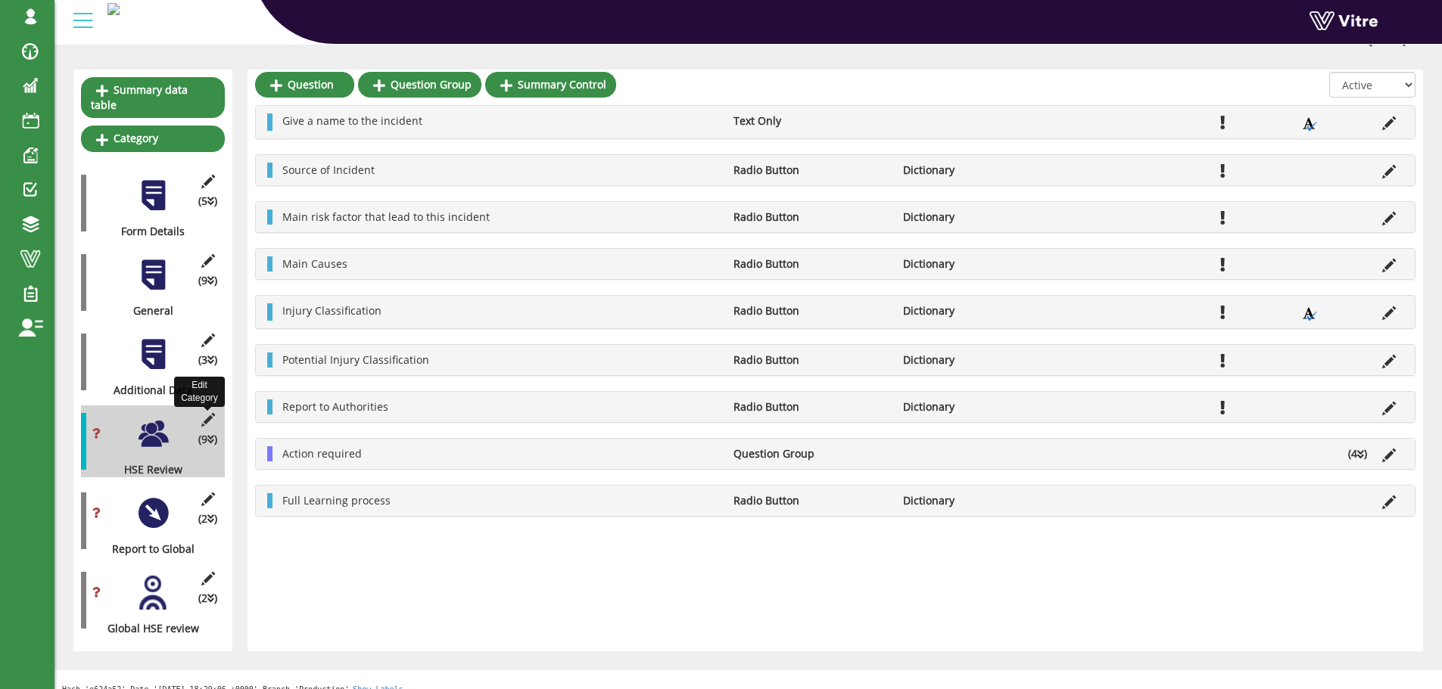
click at [208, 413] on icon at bounding box center [207, 420] width 19 height 14
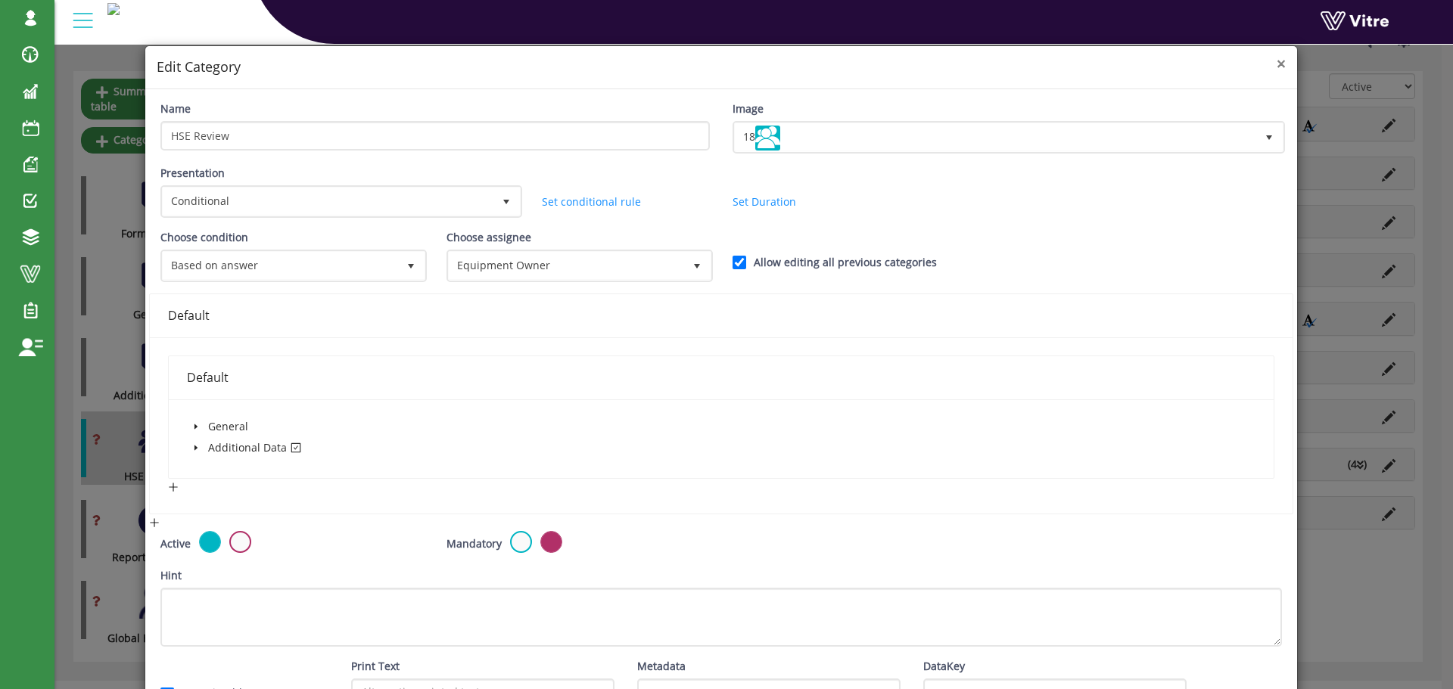
click at [1277, 63] on span "×" at bounding box center [1281, 63] width 9 height 21
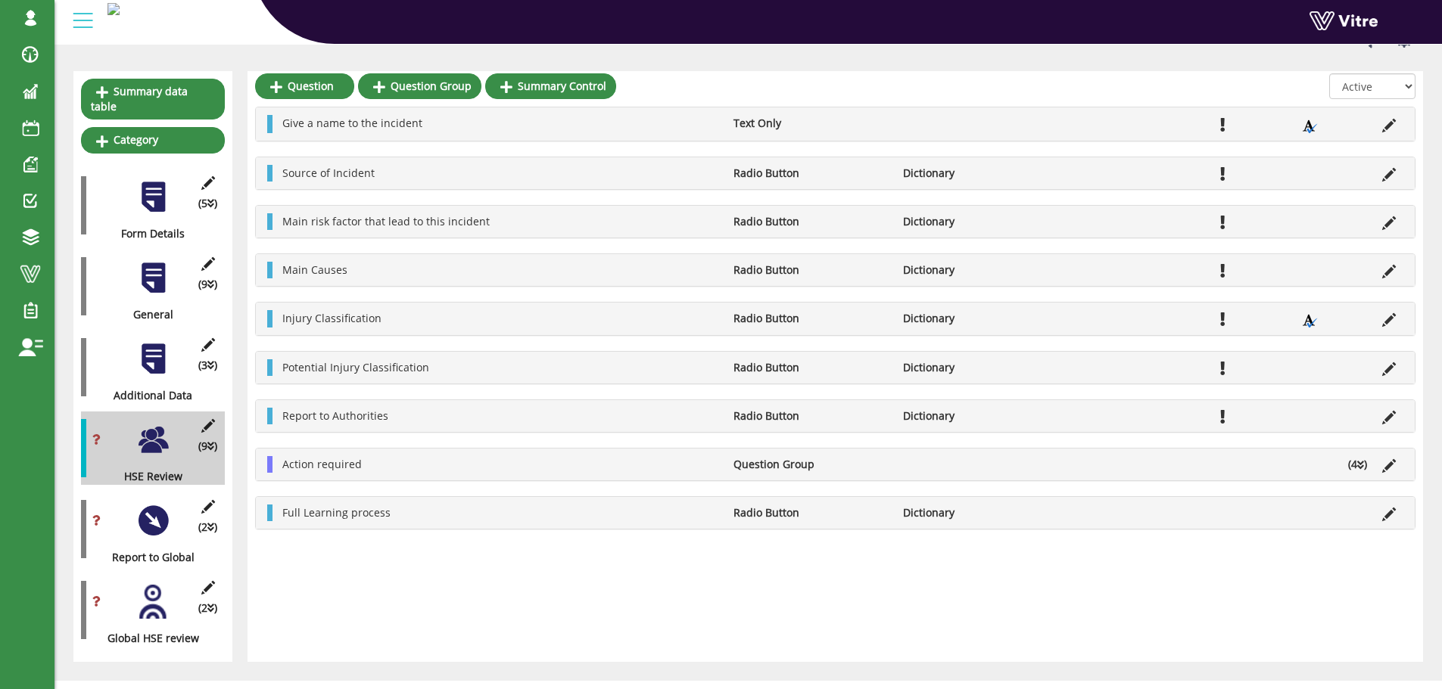
click at [157, 504] on div at bounding box center [153, 521] width 34 height 34
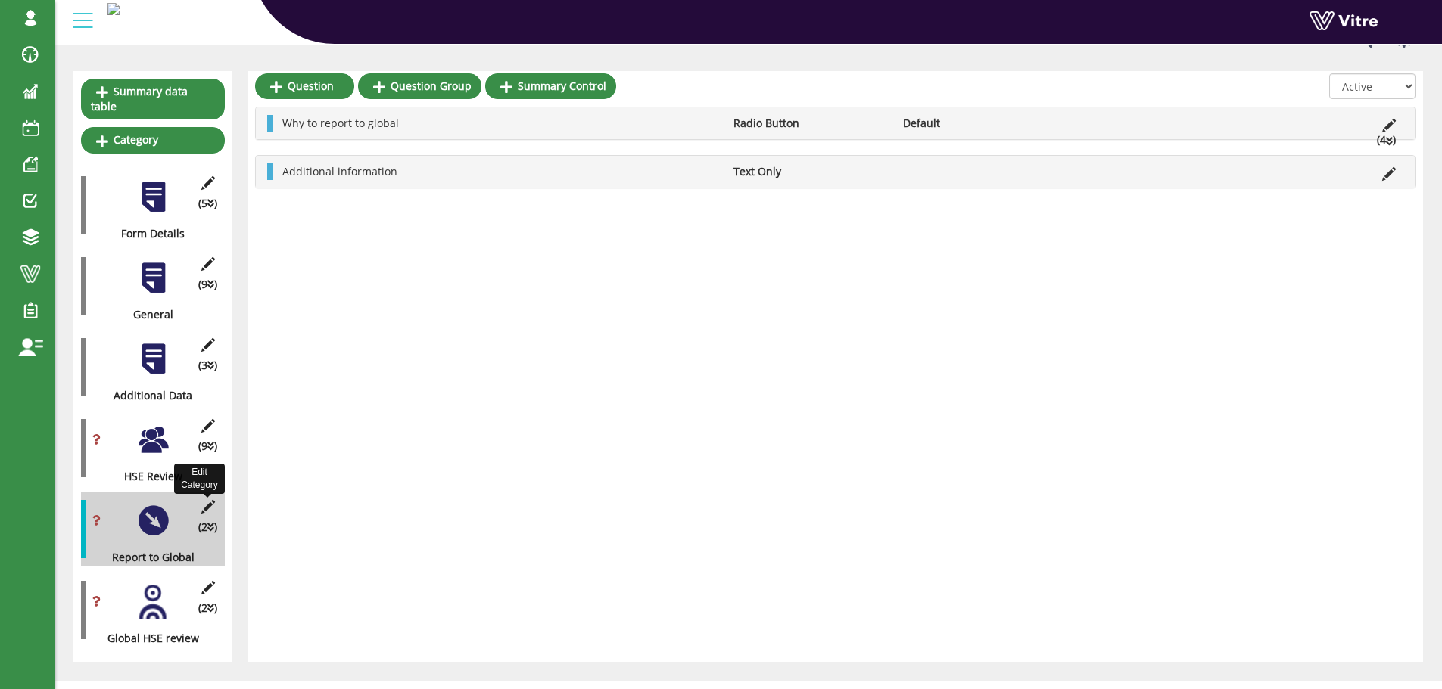
click at [210, 500] on icon at bounding box center [207, 507] width 19 height 14
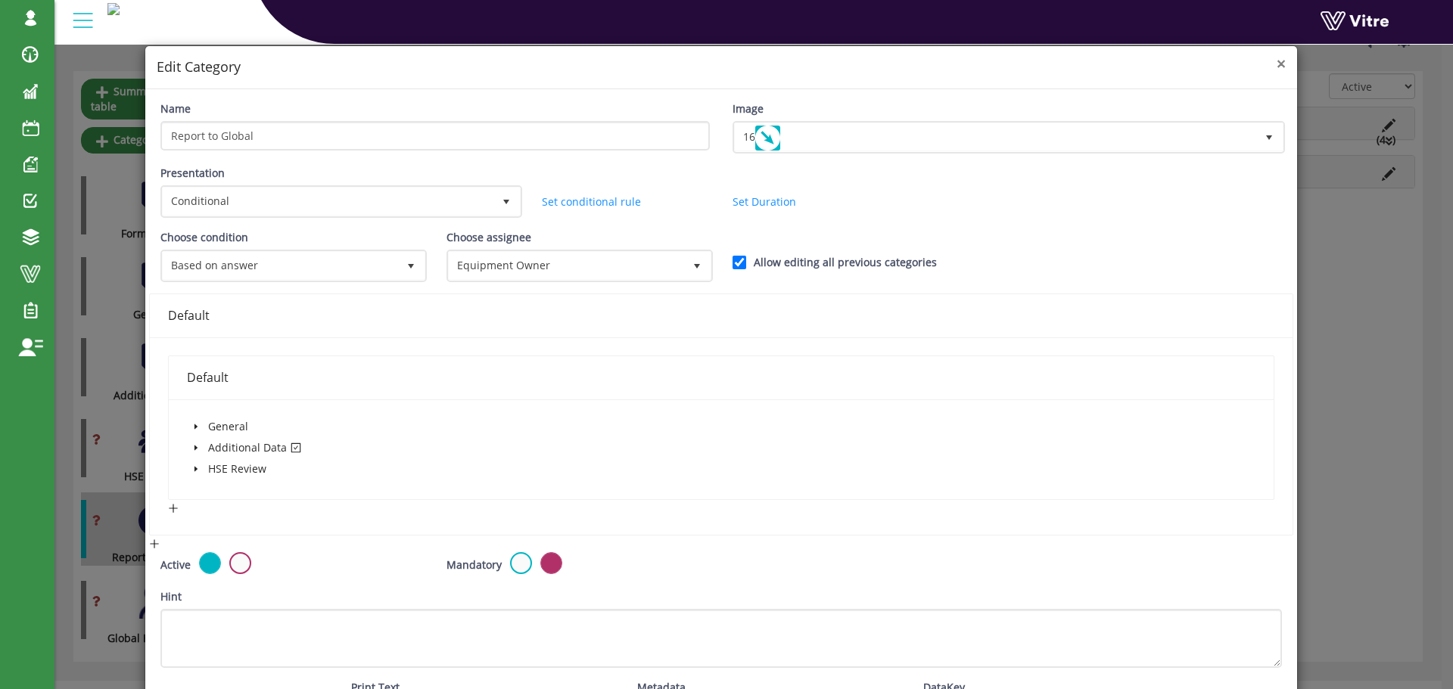
click at [1277, 66] on span "×" at bounding box center [1281, 63] width 9 height 21
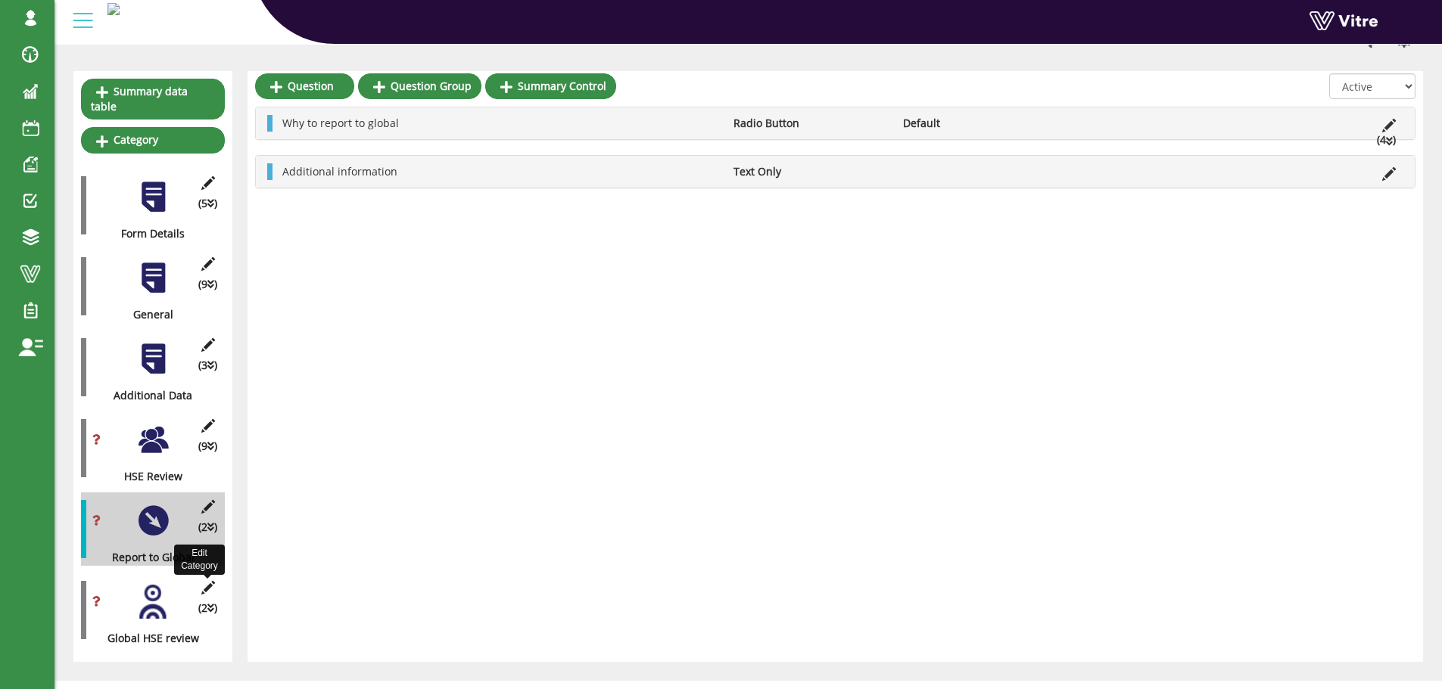
click at [207, 581] on icon at bounding box center [207, 588] width 19 height 14
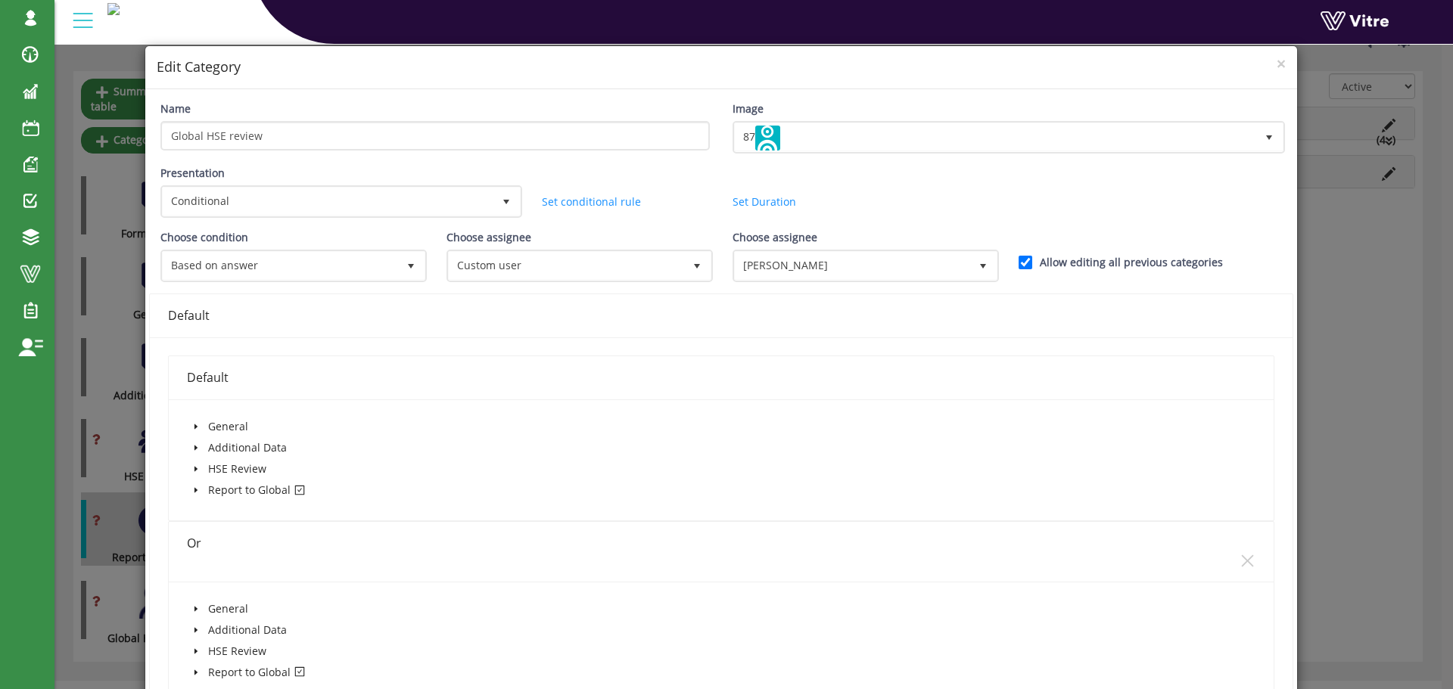
click at [195, 488] on icon "caret-down" at bounding box center [196, 491] width 8 height 8
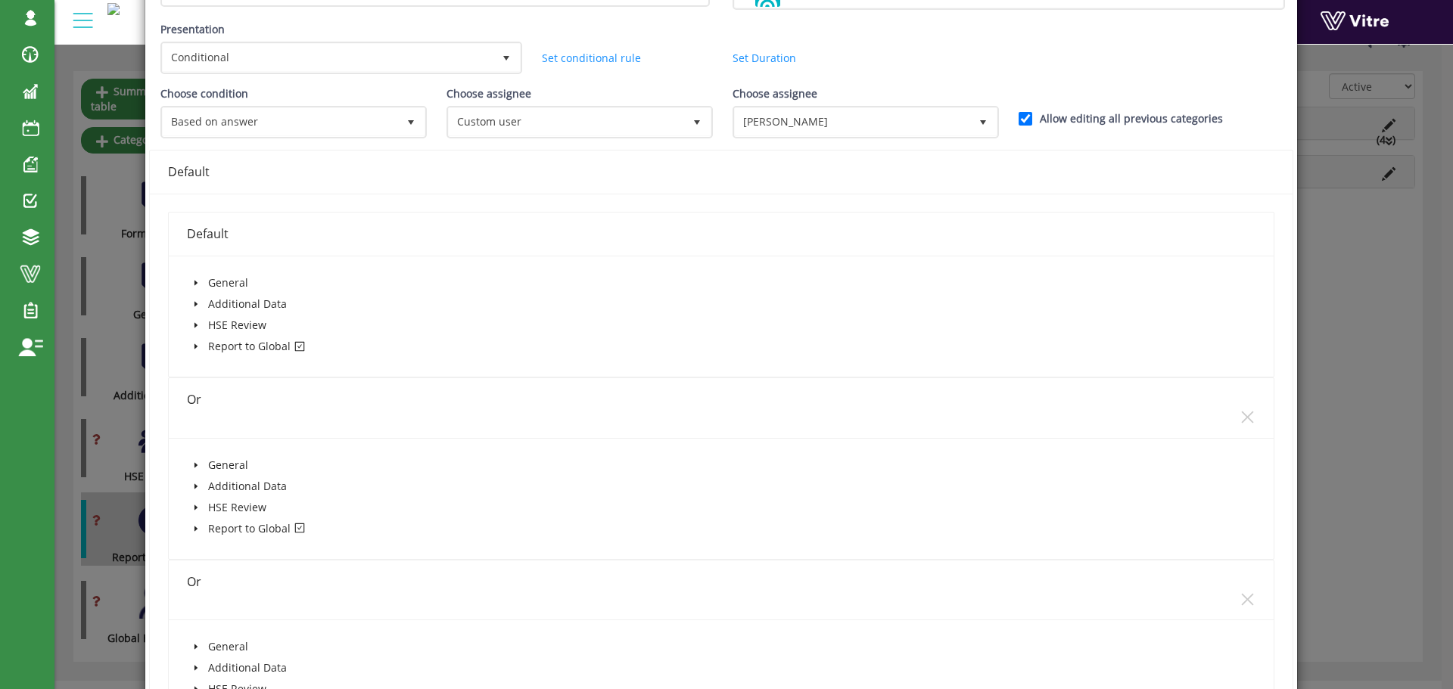
scroll to position [227, 0]
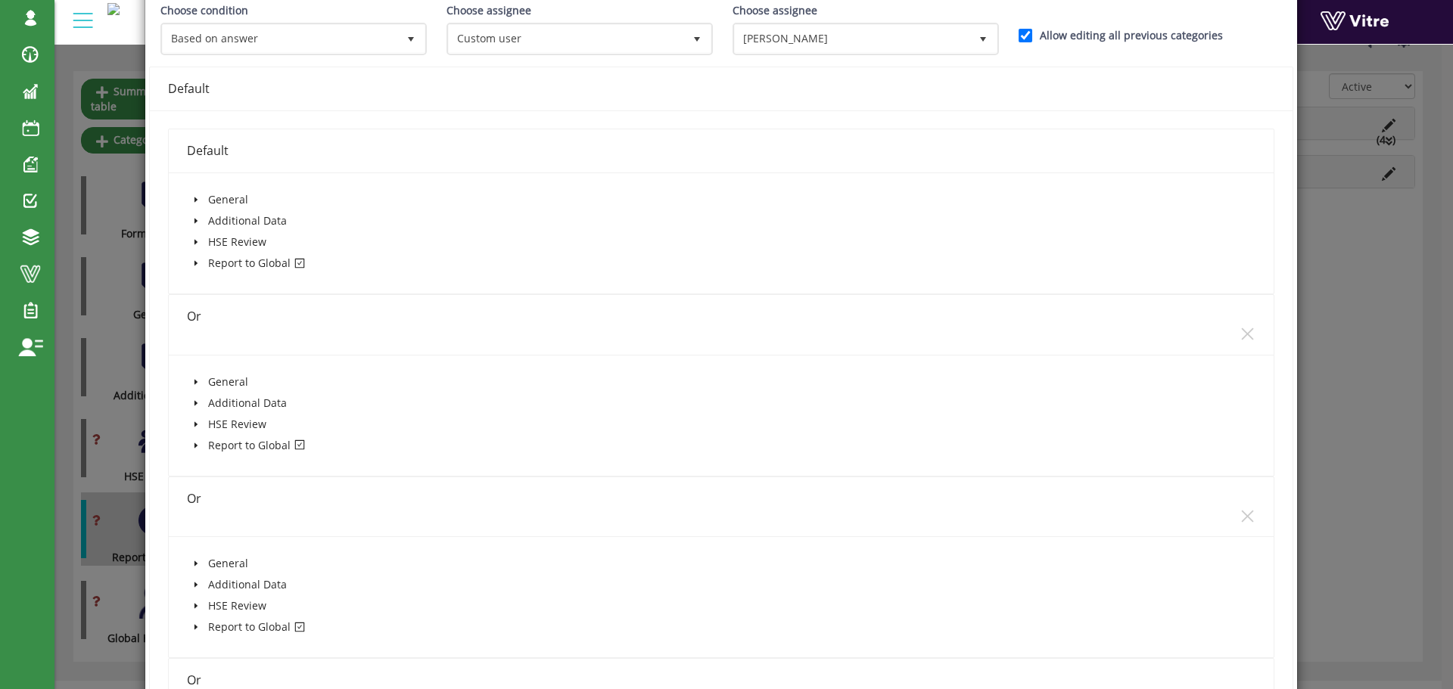
click at [194, 446] on icon "caret-down" at bounding box center [195, 445] width 3 height 5
click at [193, 446] on icon "caret-down" at bounding box center [196, 446] width 8 height 8
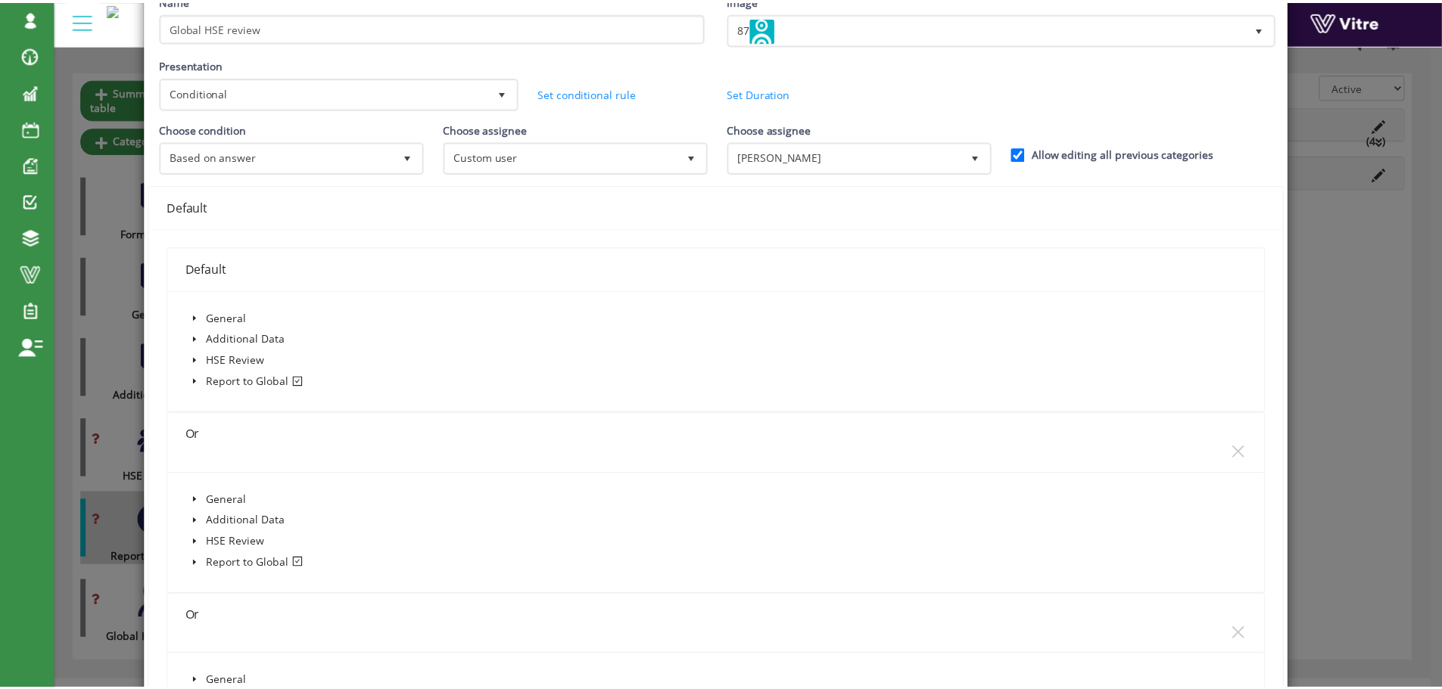
scroll to position [0, 0]
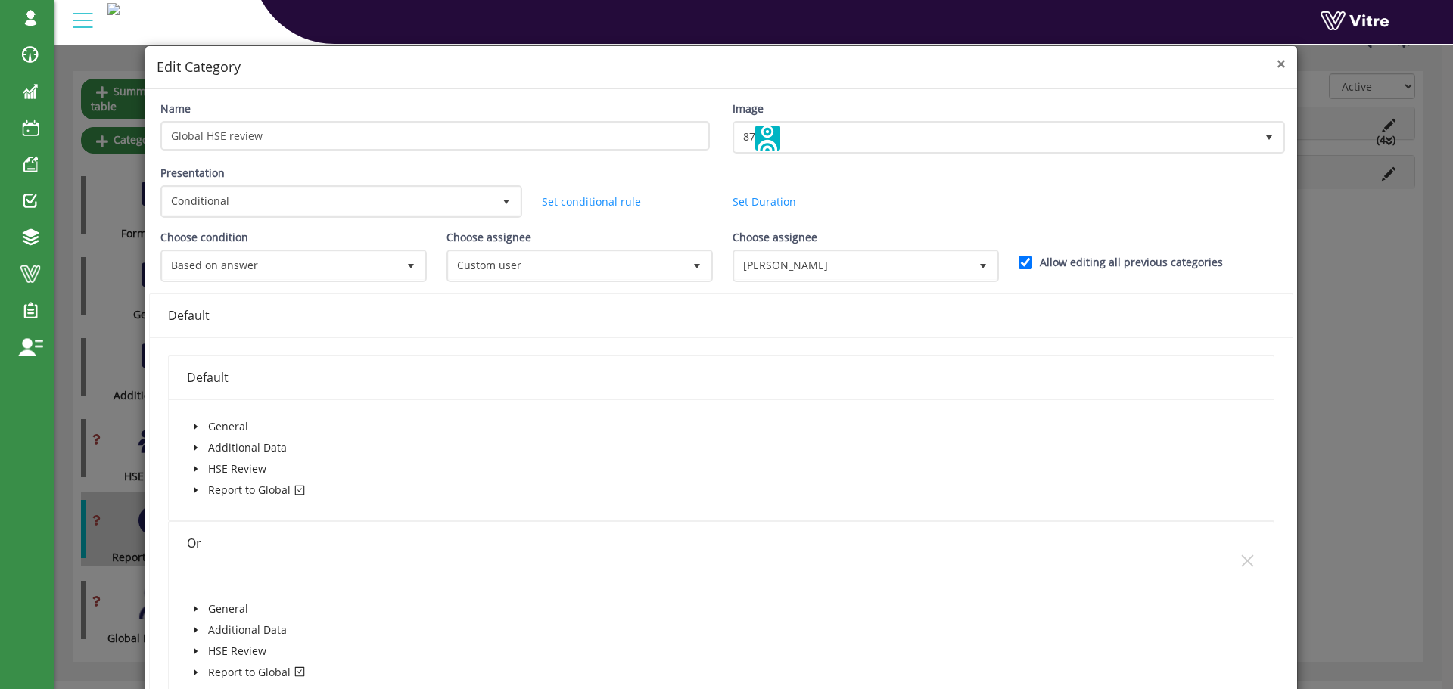
click at [1277, 67] on span "×" at bounding box center [1281, 63] width 9 height 21
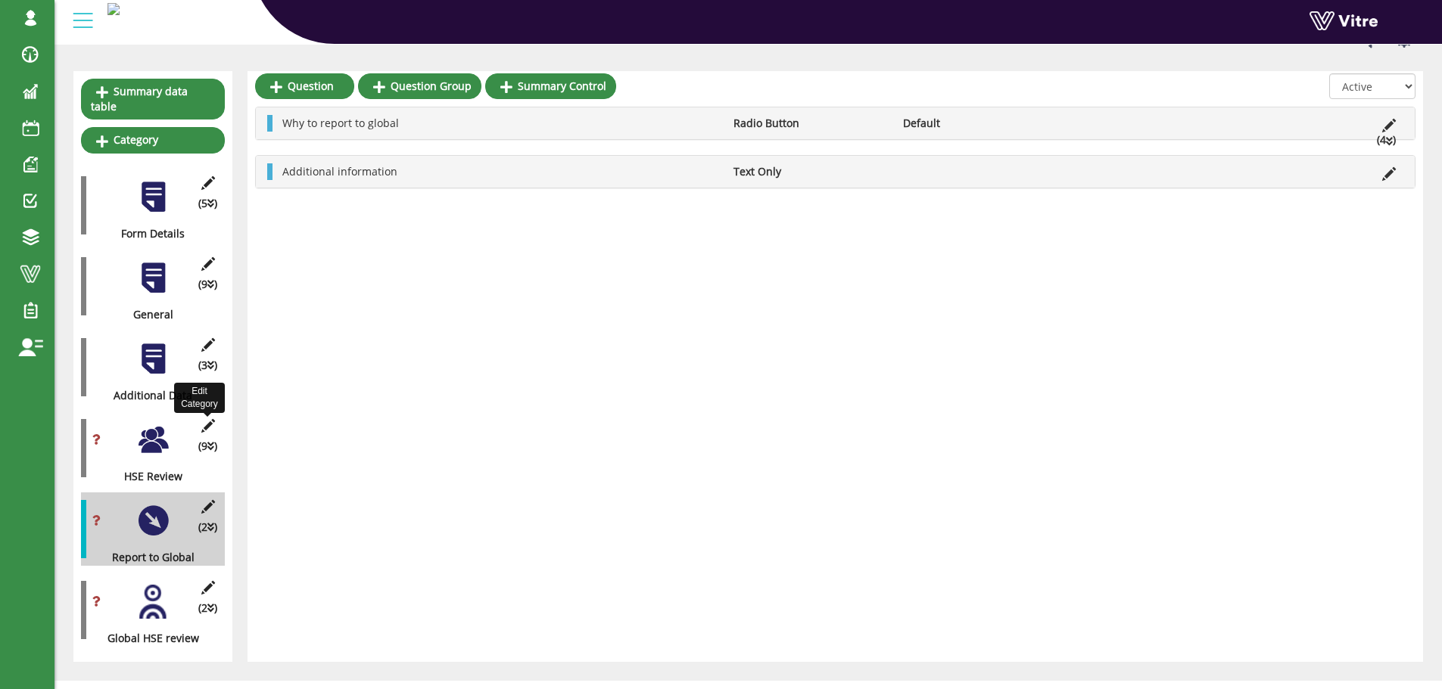
click at [208, 419] on icon at bounding box center [207, 426] width 19 height 14
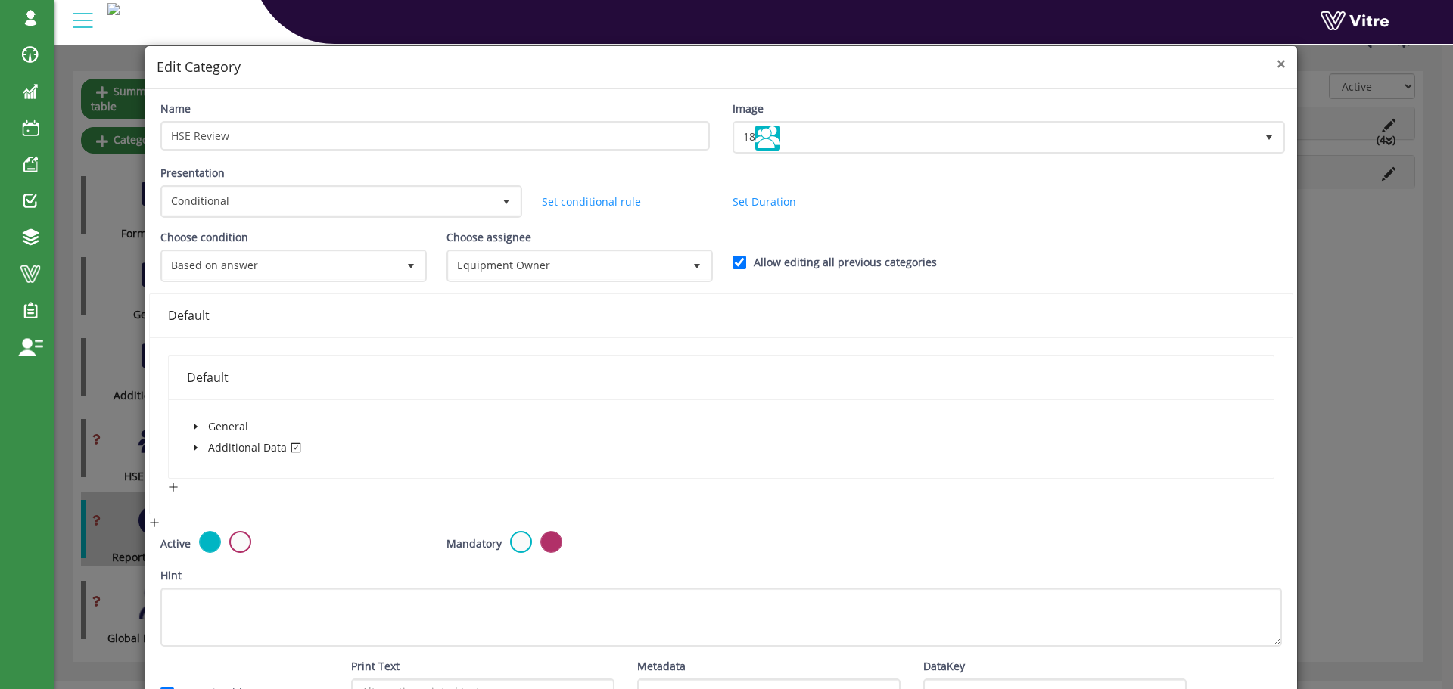
click at [1277, 67] on span "×" at bounding box center [1281, 63] width 9 height 21
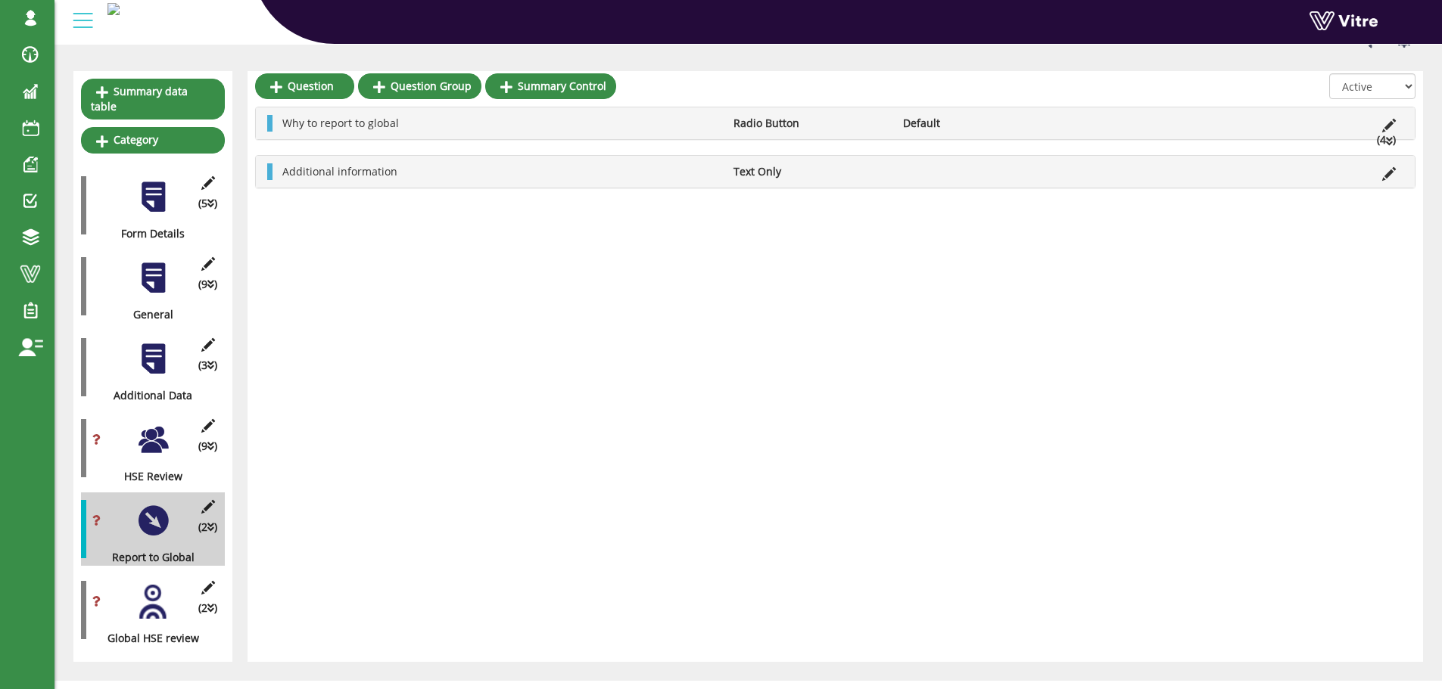
click at [160, 431] on div at bounding box center [153, 440] width 34 height 34
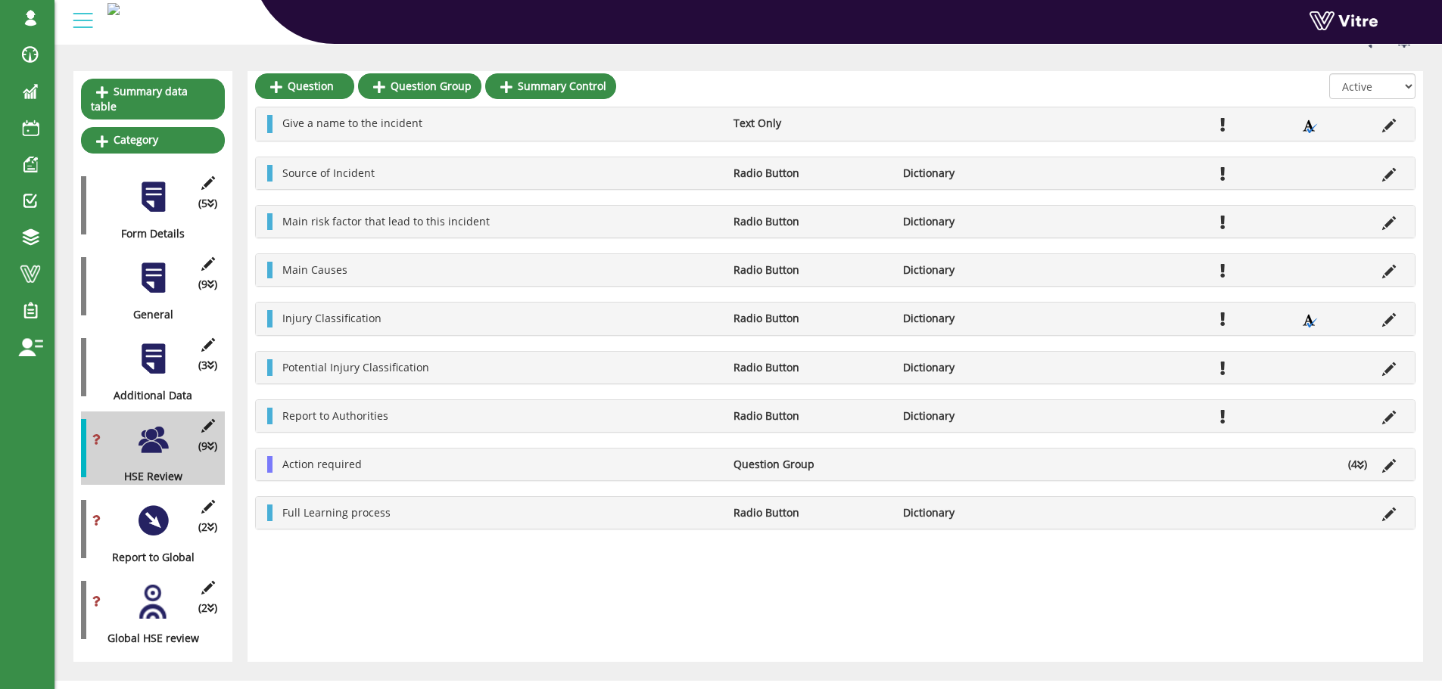
click at [1355, 465] on li "(4 )" at bounding box center [1357, 464] width 34 height 17
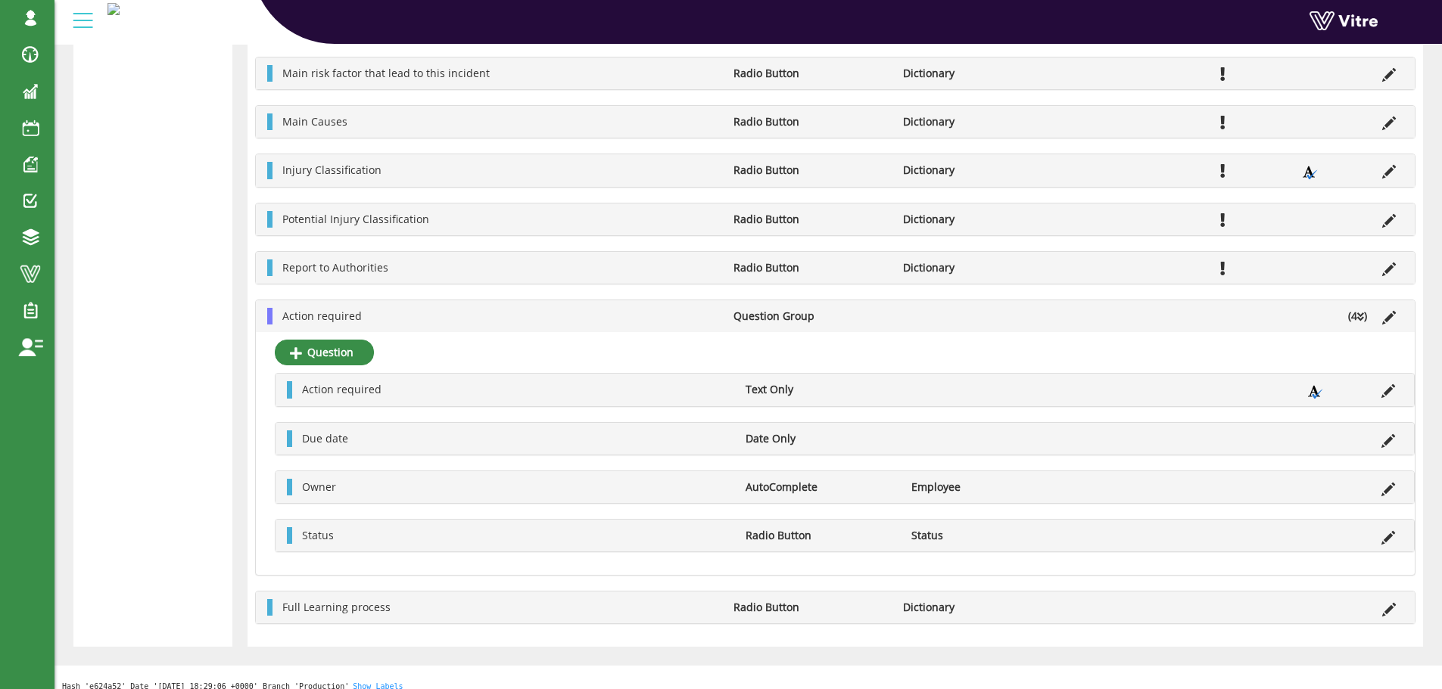
scroll to position [769, 0]
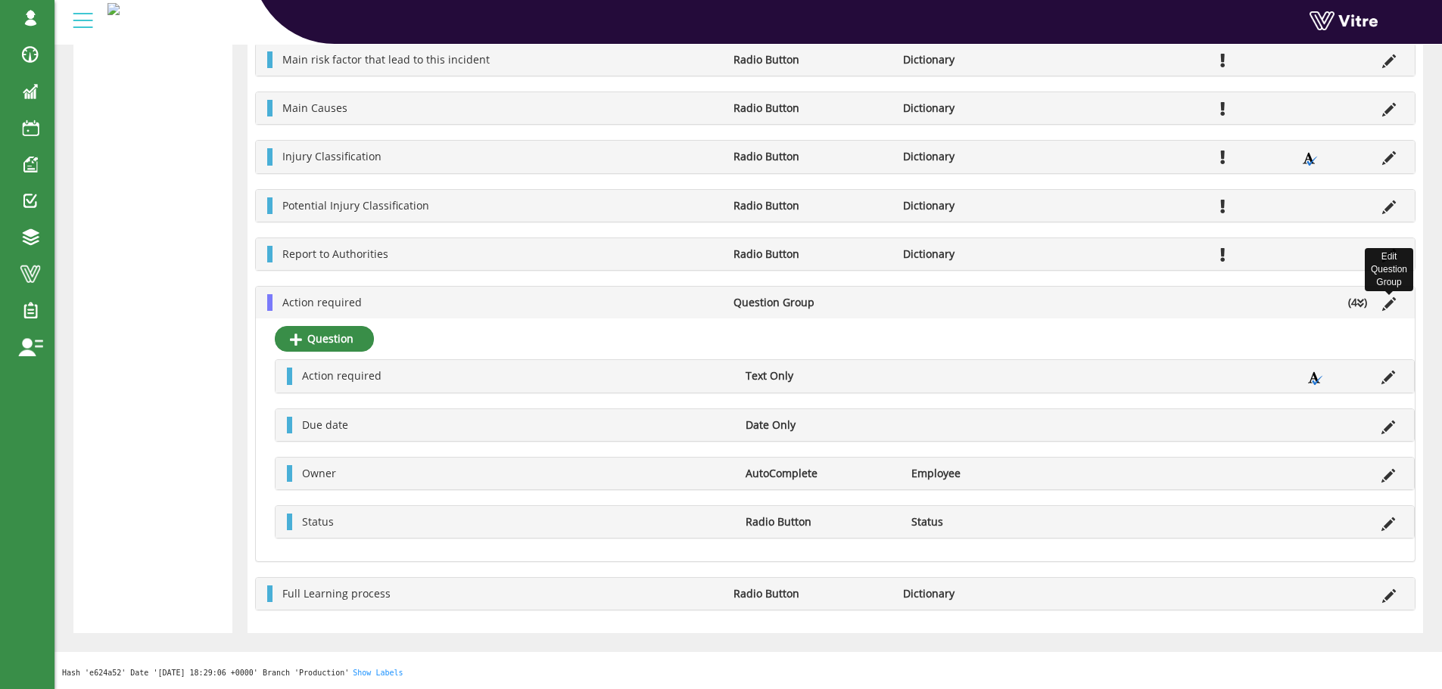
click at [1387, 307] on icon at bounding box center [1389, 304] width 14 height 14
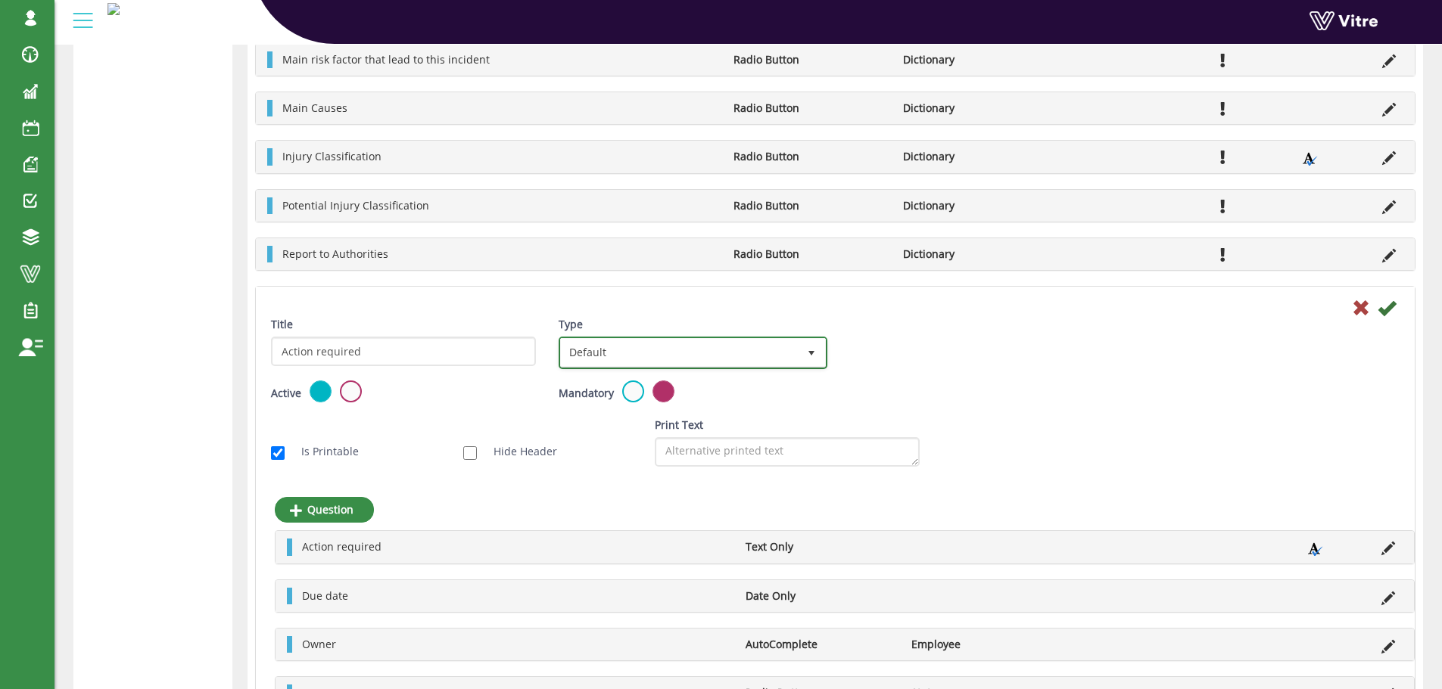
click at [701, 357] on span "Default" at bounding box center [679, 352] width 236 height 27
click at [654, 422] on li "Sub Action" at bounding box center [675, 426] width 263 height 26
click at [758, 400] on input "Auto create sub-action per every group instance" at bounding box center [758, 398] width 14 height 14
checkbox input "true"
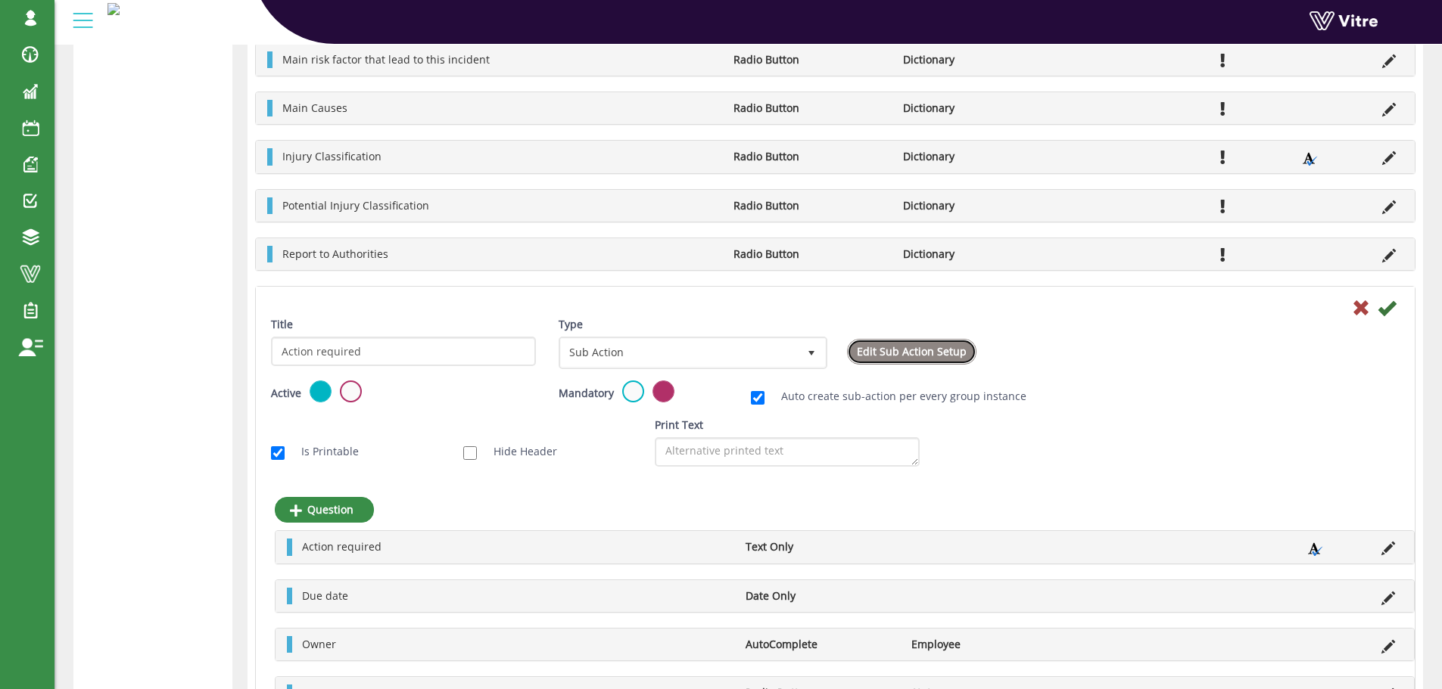
click at [917, 354] on link "Edit Sub Action Setup" at bounding box center [911, 352] width 129 height 26
click at [1387, 310] on icon at bounding box center [1386, 308] width 18 height 18
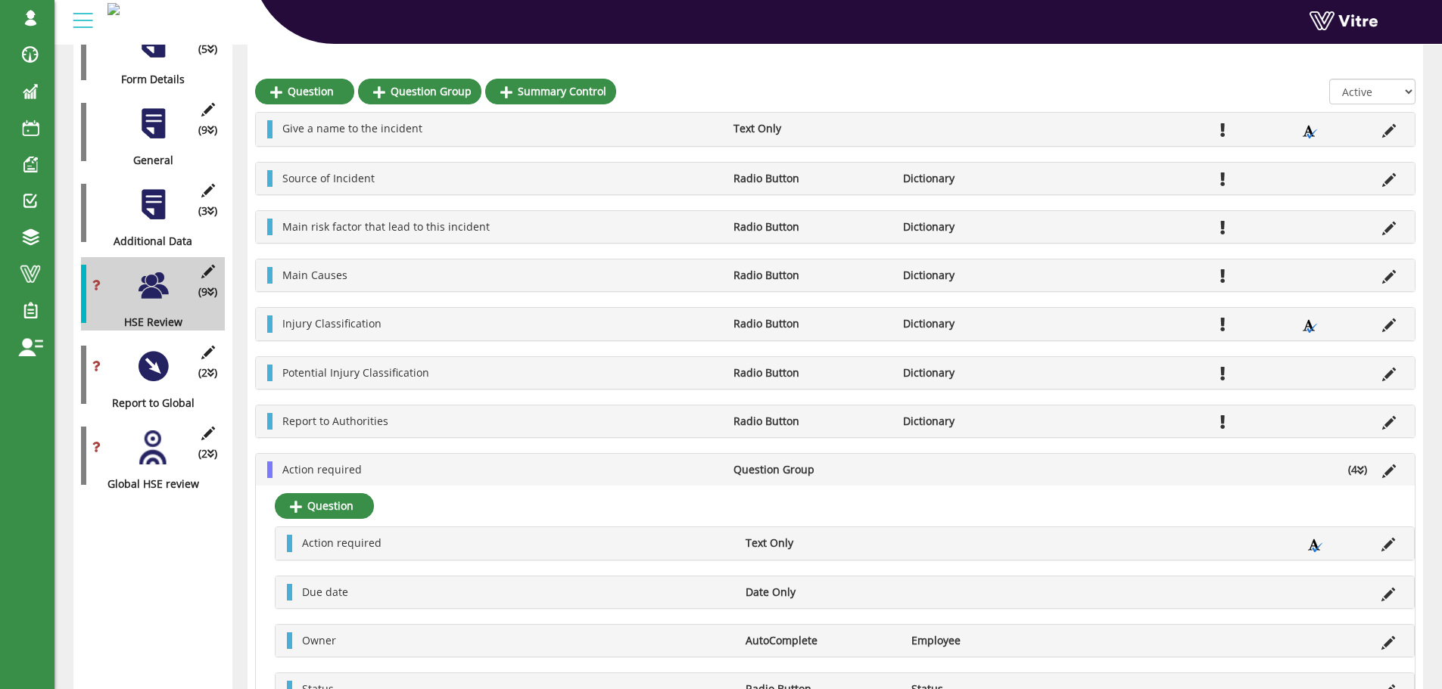
scroll to position [303, 0]
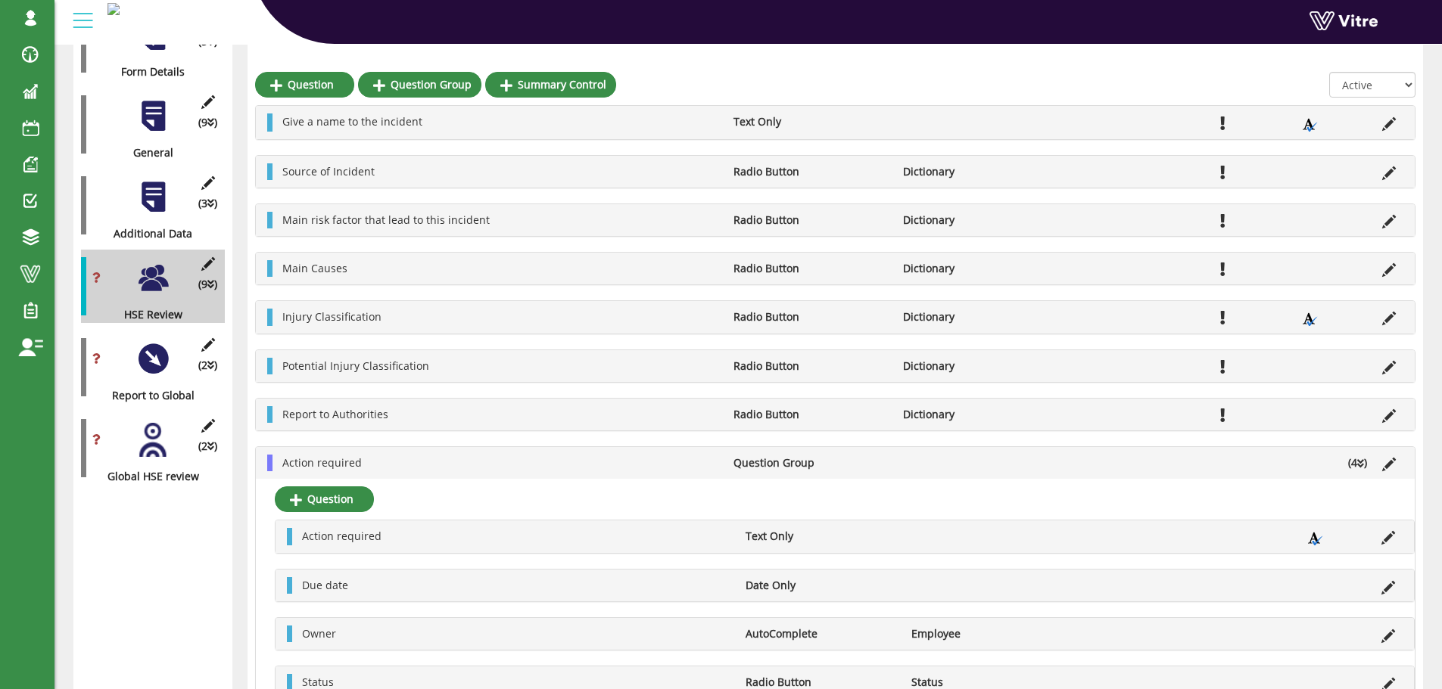
click at [514, 462] on li "Action required" at bounding box center [500, 463] width 451 height 17
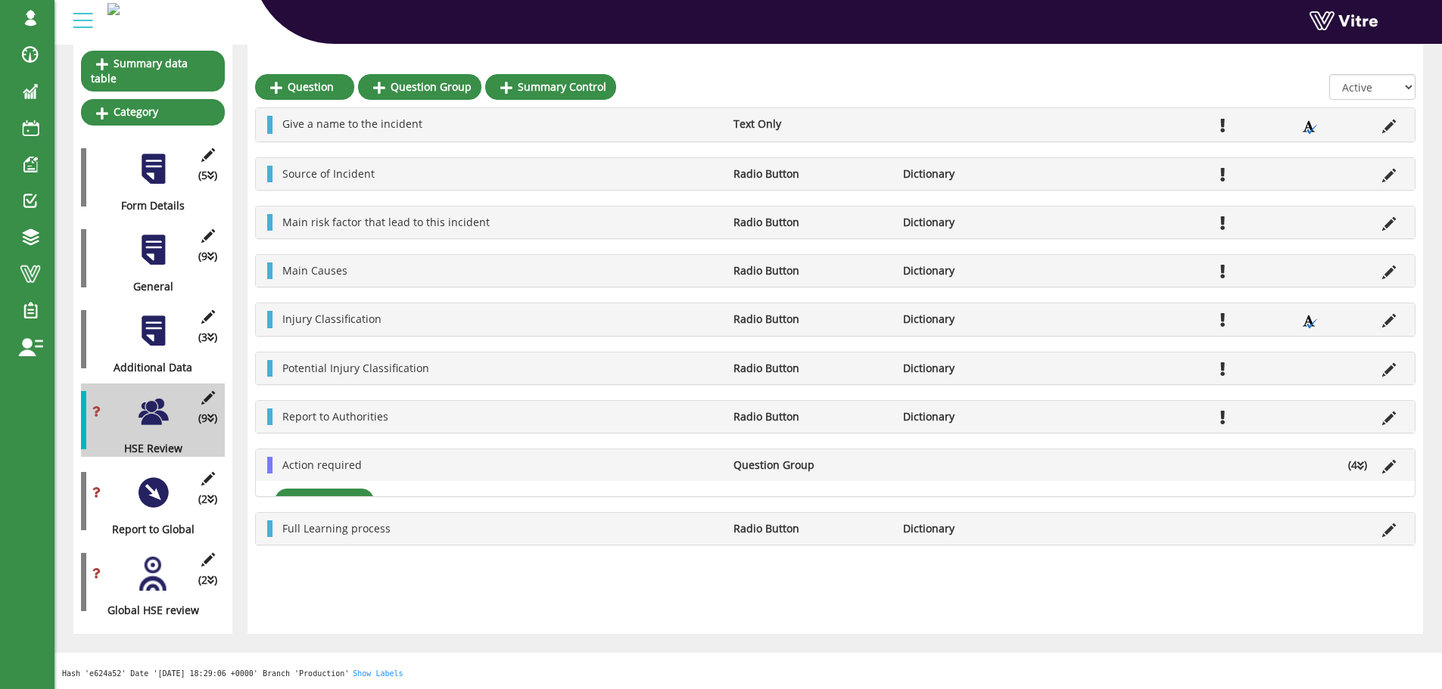
scroll to position [154, 0]
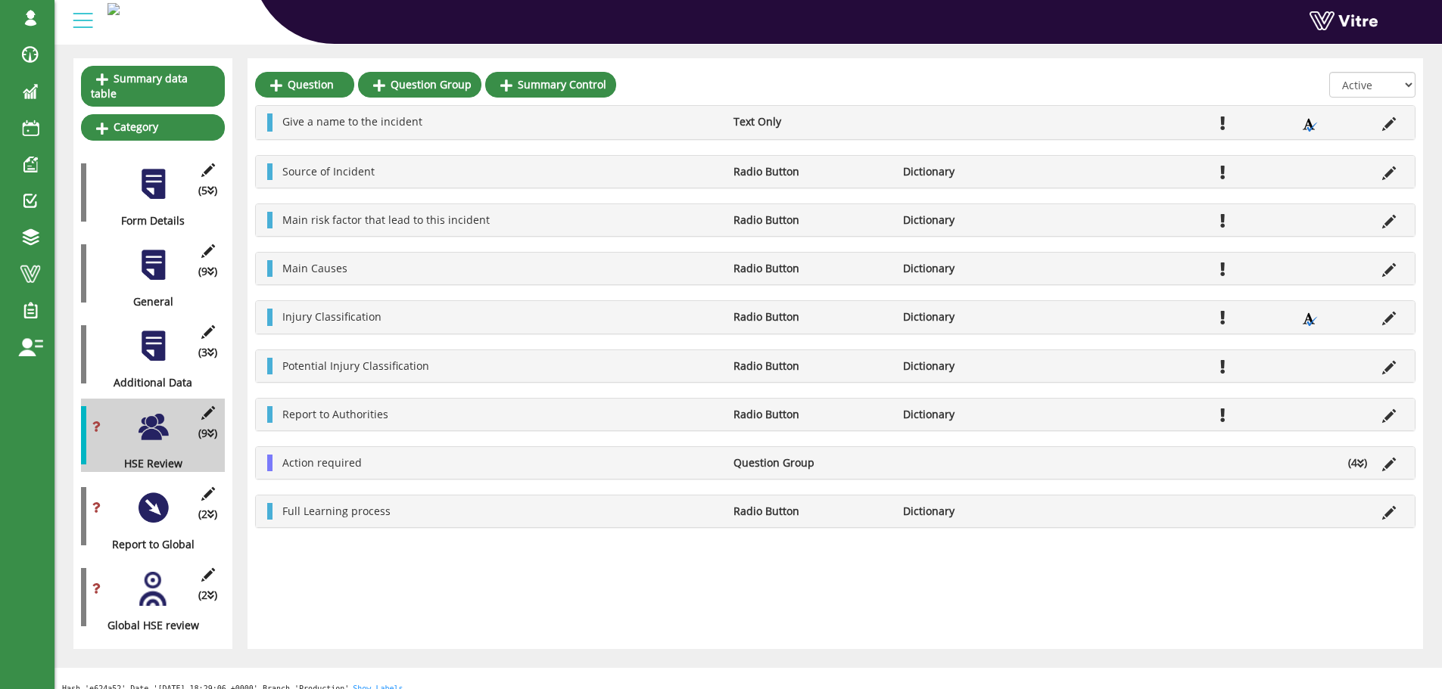
click at [488, 462] on li "Action required" at bounding box center [500, 463] width 451 height 17
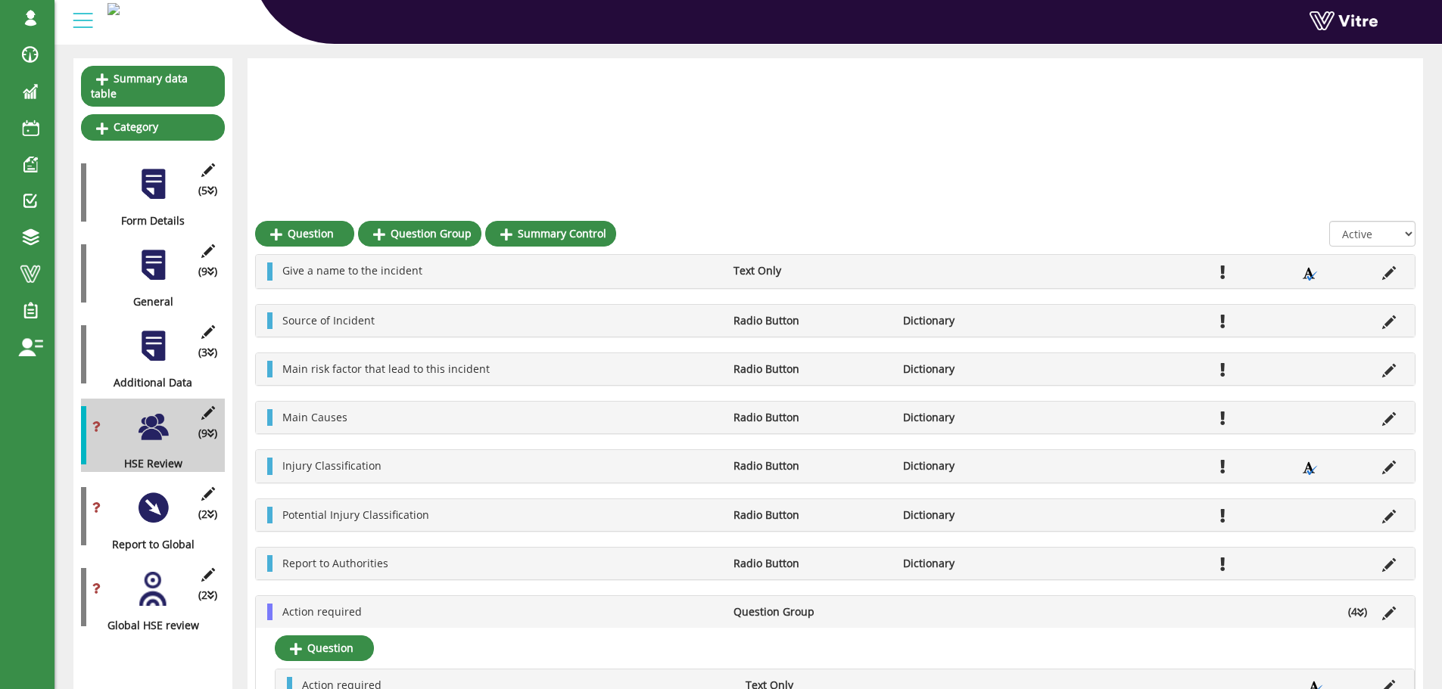
scroll to position [303, 0]
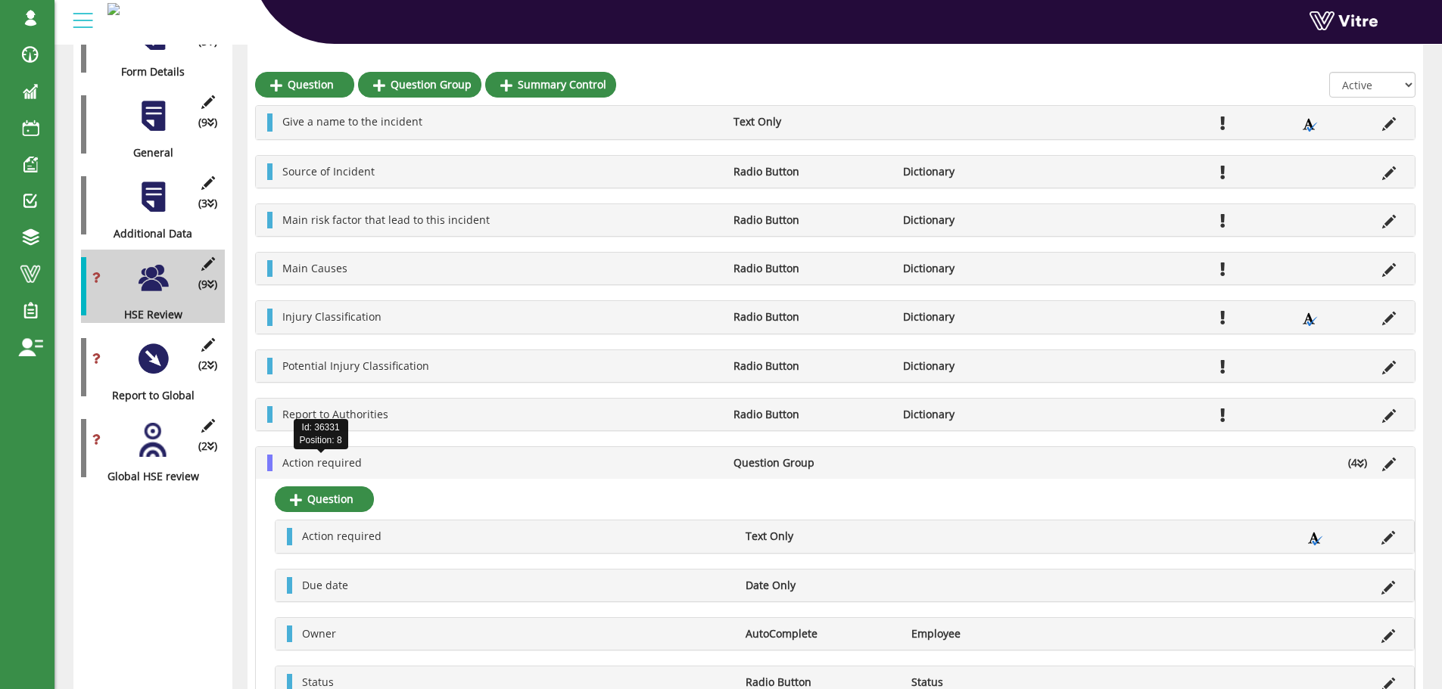
click at [327, 461] on span "Action required" at bounding box center [321, 463] width 79 height 14
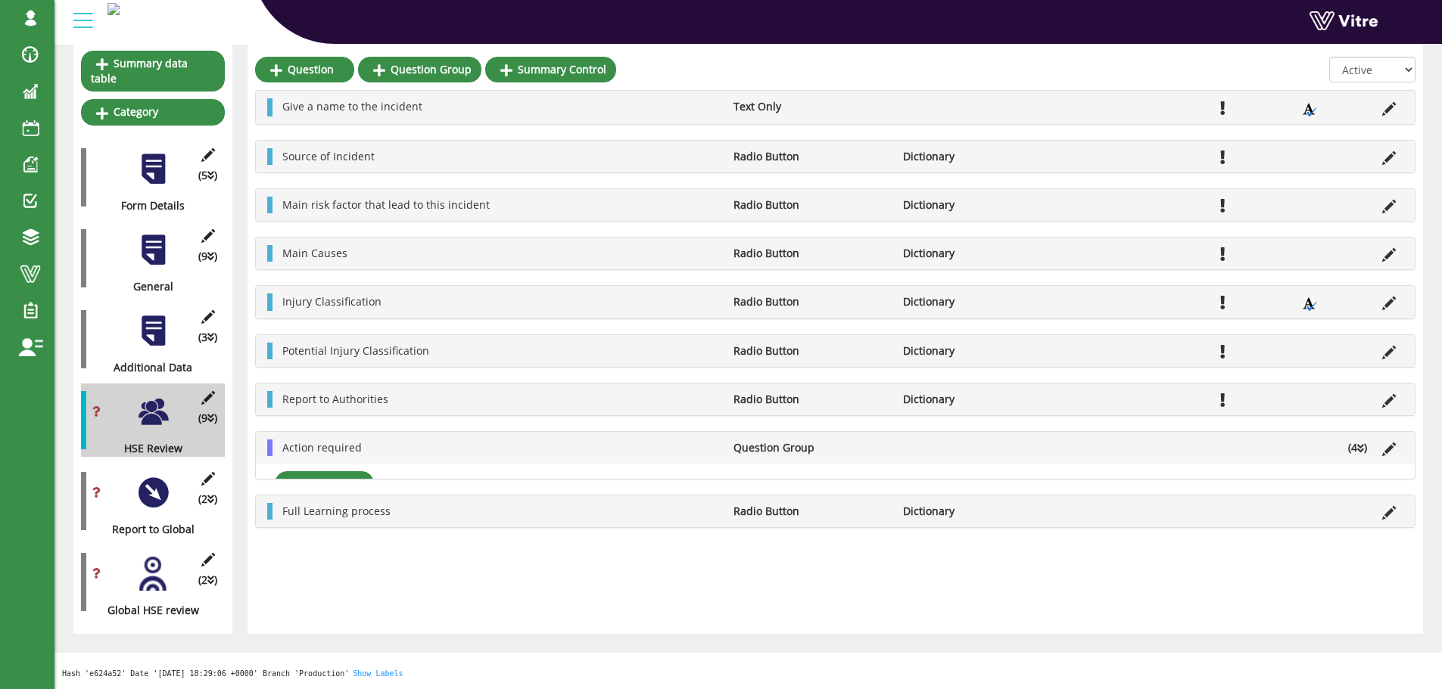
scroll to position [154, 0]
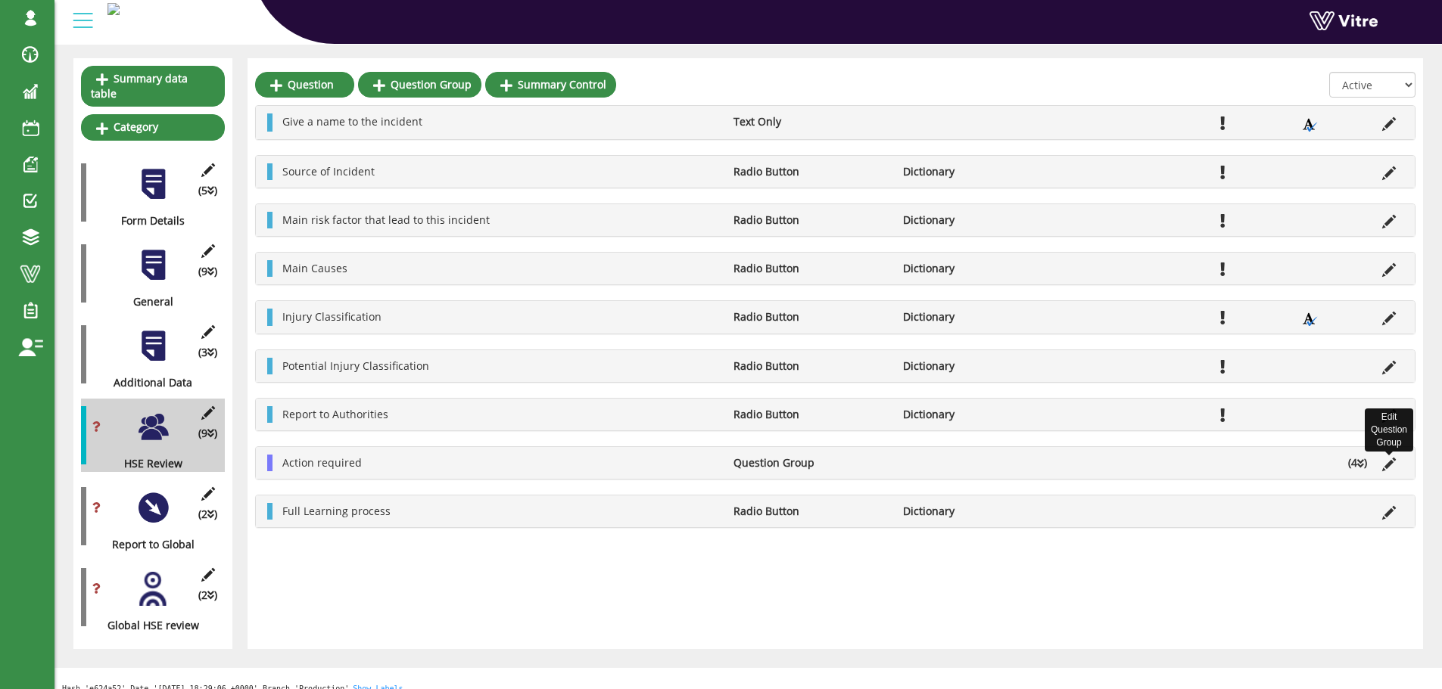
click at [1389, 463] on icon at bounding box center [1389, 465] width 14 height 14
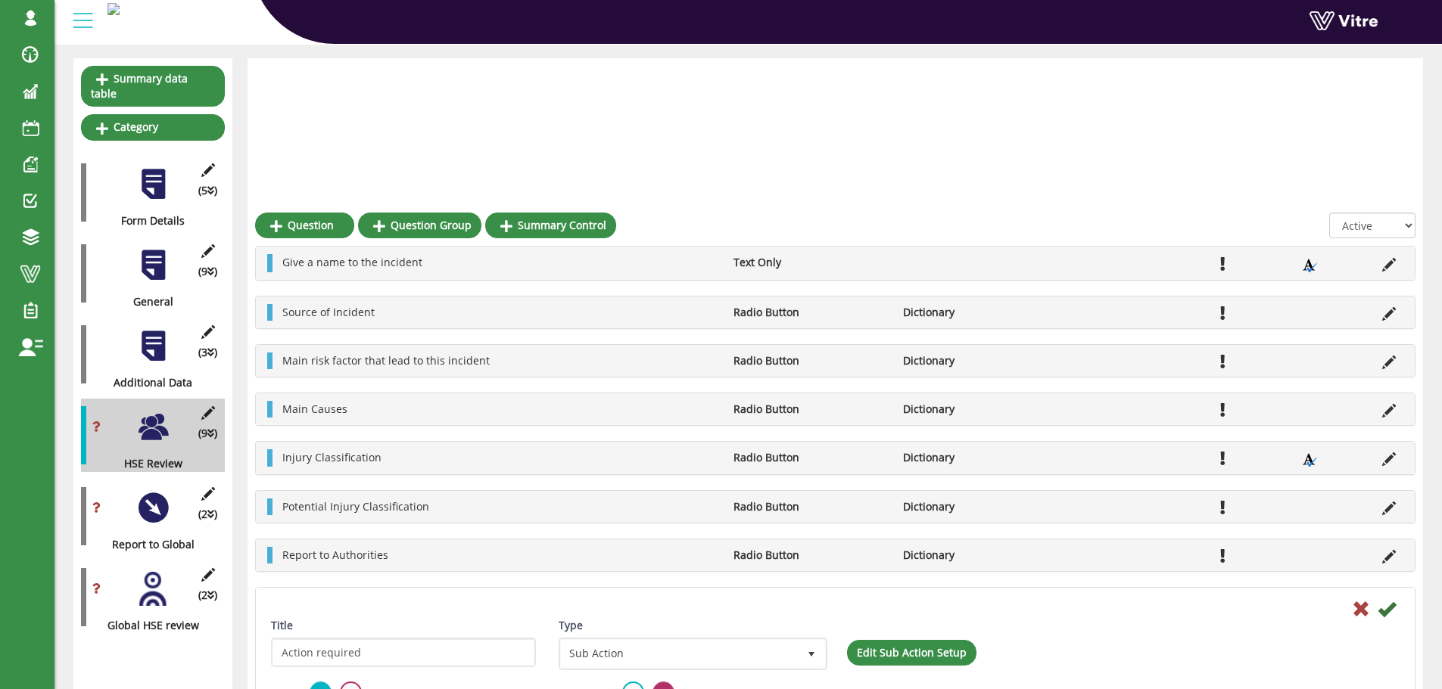
scroll to position [303, 0]
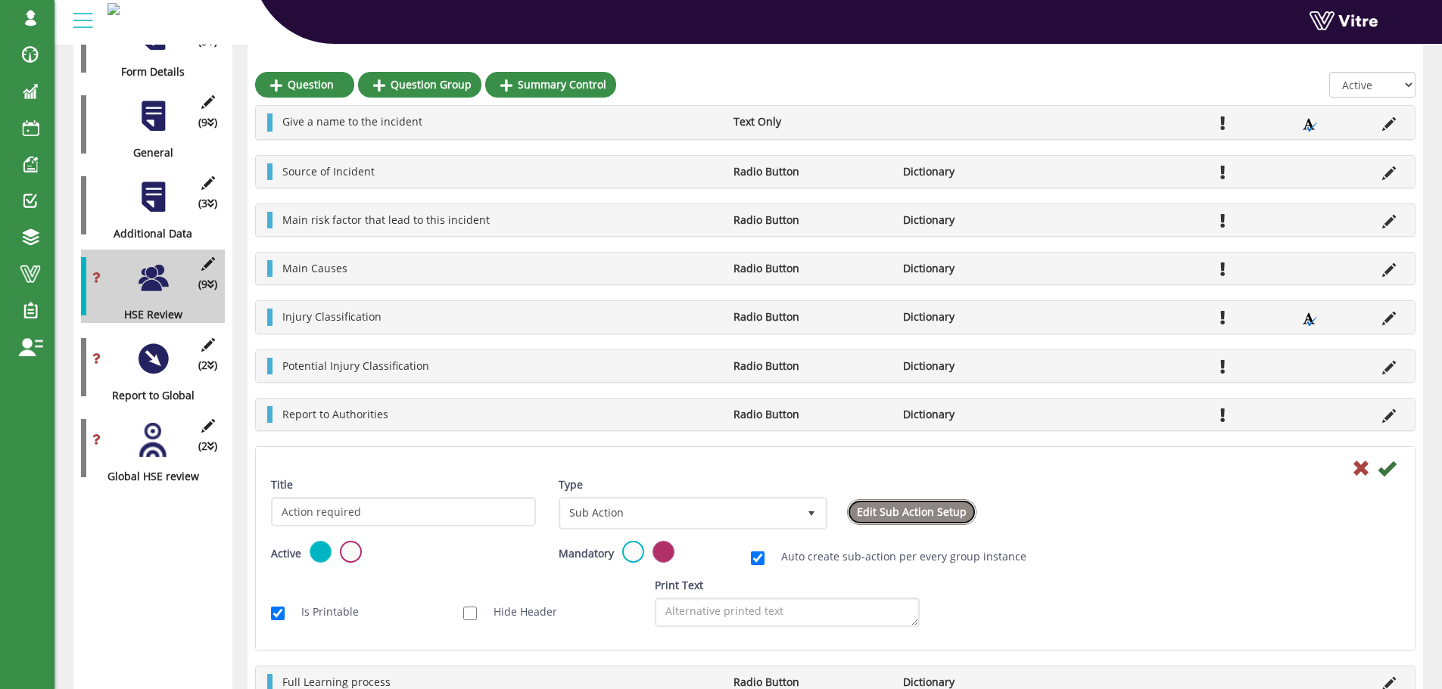
click at [921, 513] on link "Edit Sub Action Setup" at bounding box center [911, 512] width 129 height 26
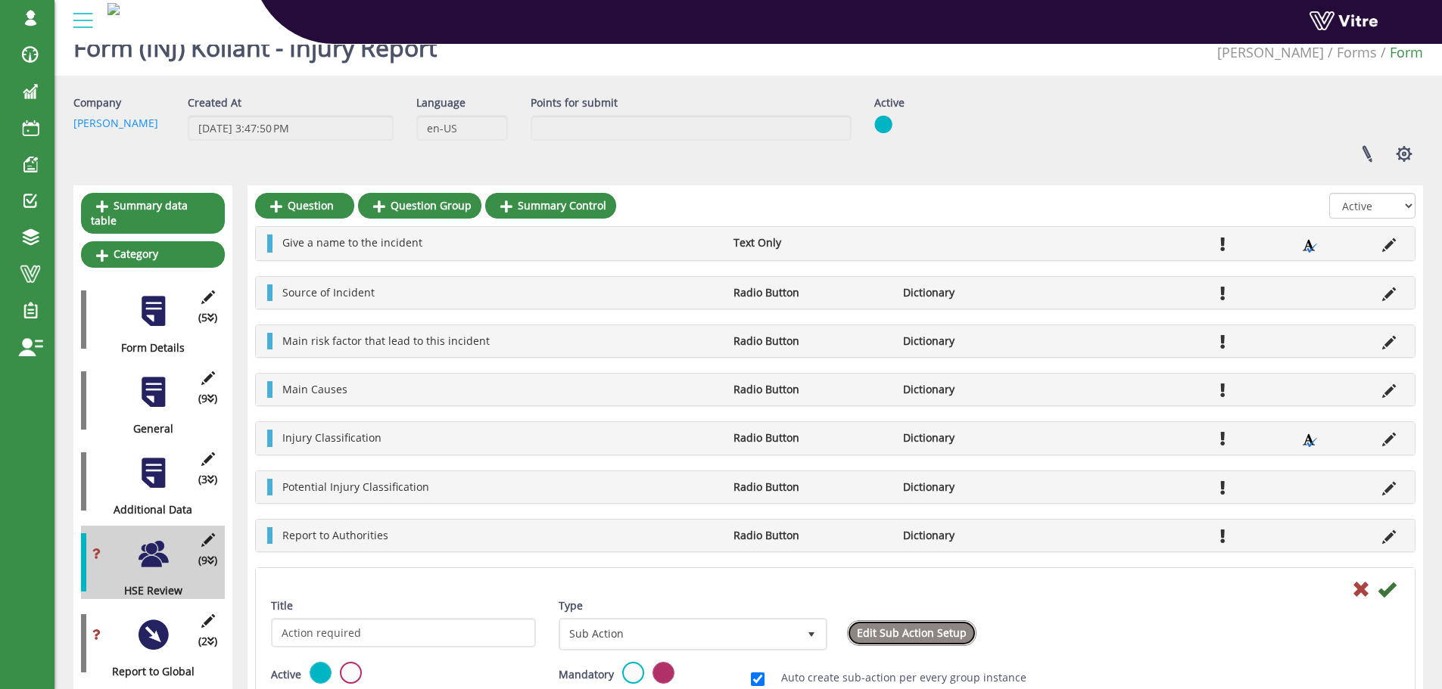
scroll to position [0, 0]
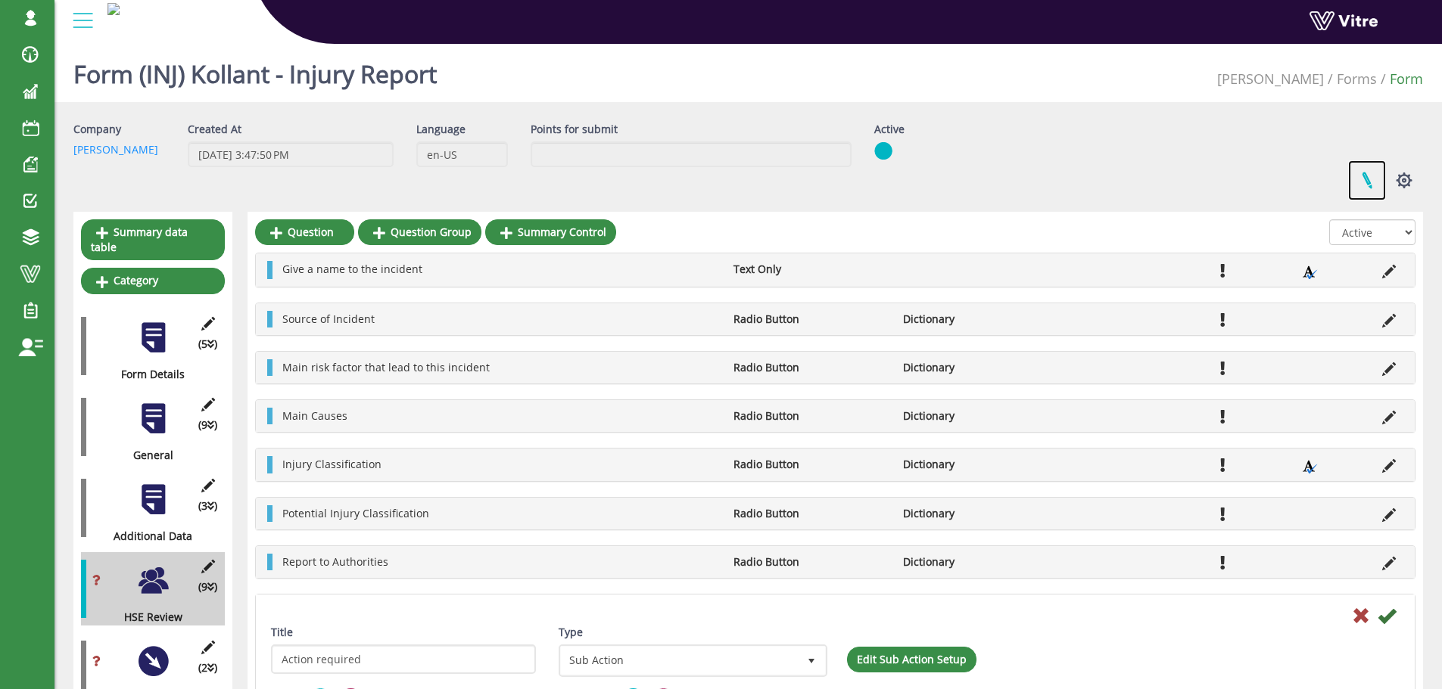
click at [1369, 182] on link at bounding box center [1367, 180] width 38 height 40
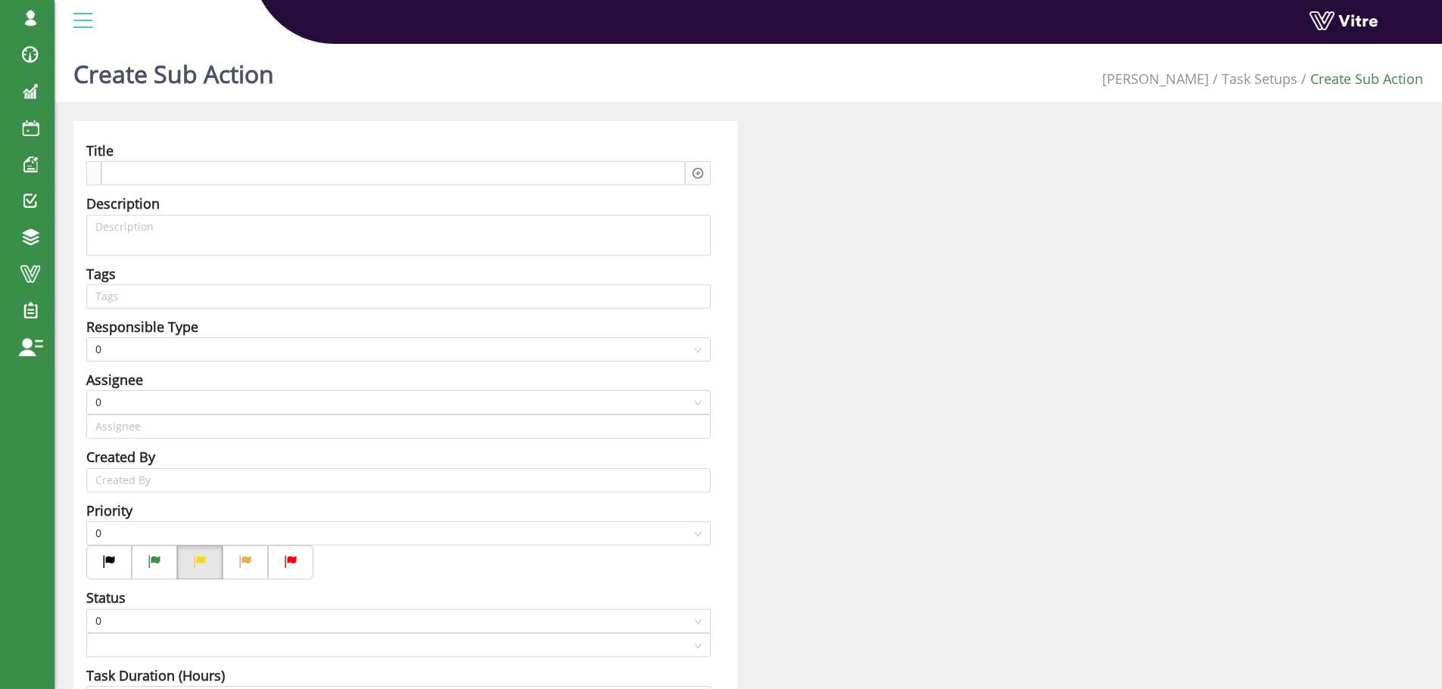
type input "Harel Smadar SU"
click at [330, 166] on div at bounding box center [393, 173] width 584 height 24
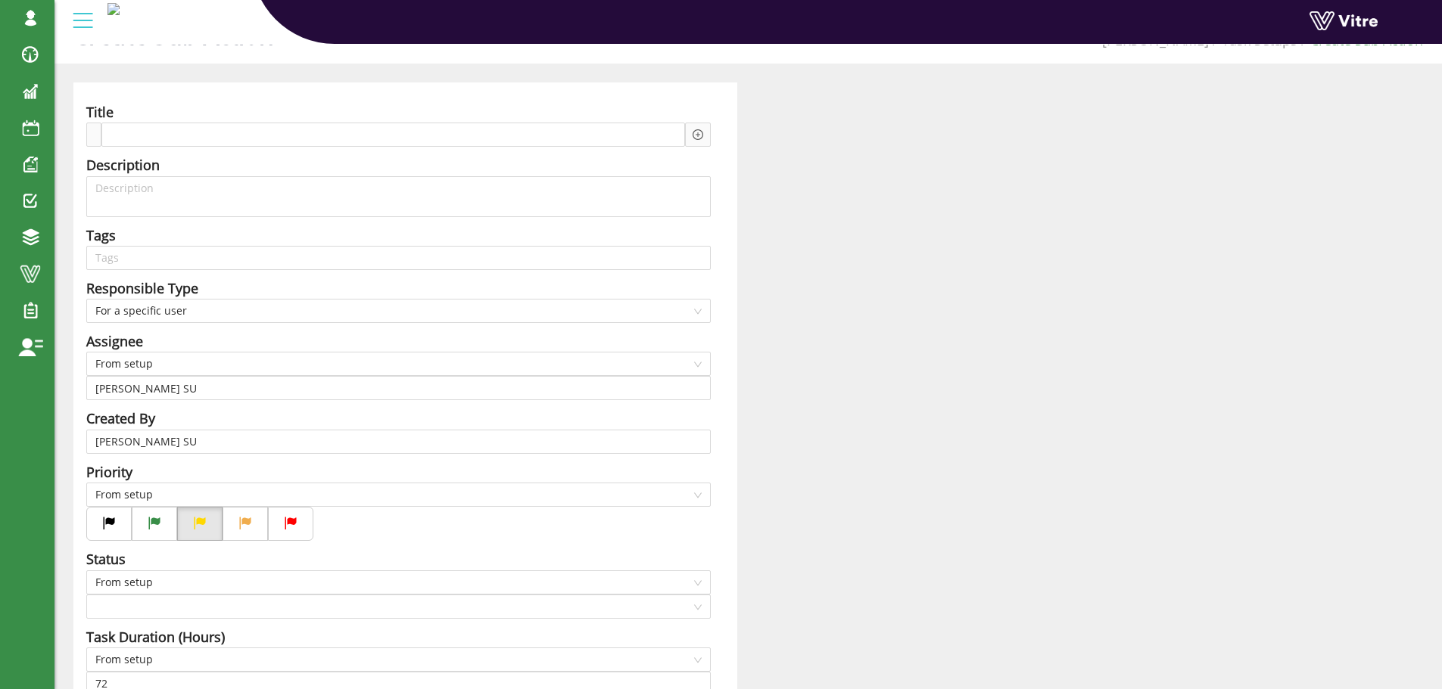
scroll to position [76, 0]
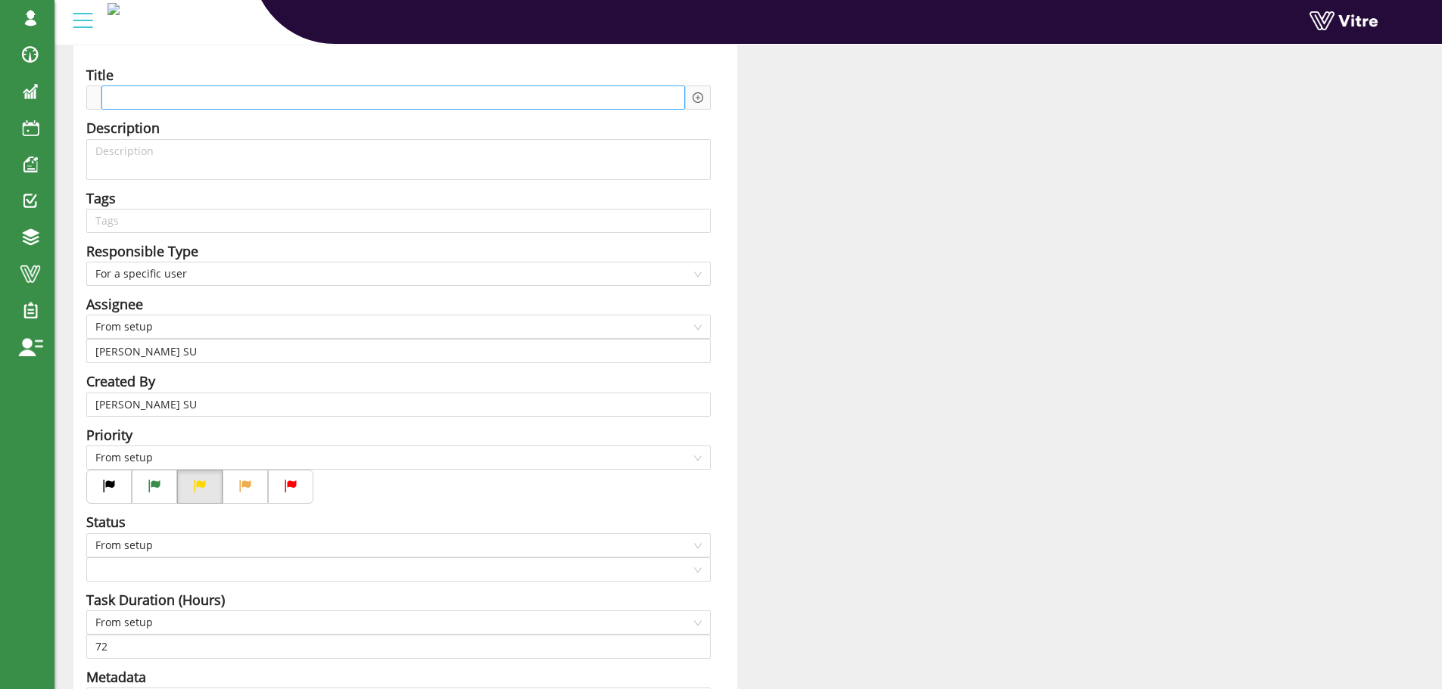
click at [205, 101] on span at bounding box center [170, 97] width 115 height 17
paste span
click at [703, 96] on div at bounding box center [698, 98] width 26 height 24
click at [700, 98] on icon "plus-circle" at bounding box center [697, 97] width 11 height 11
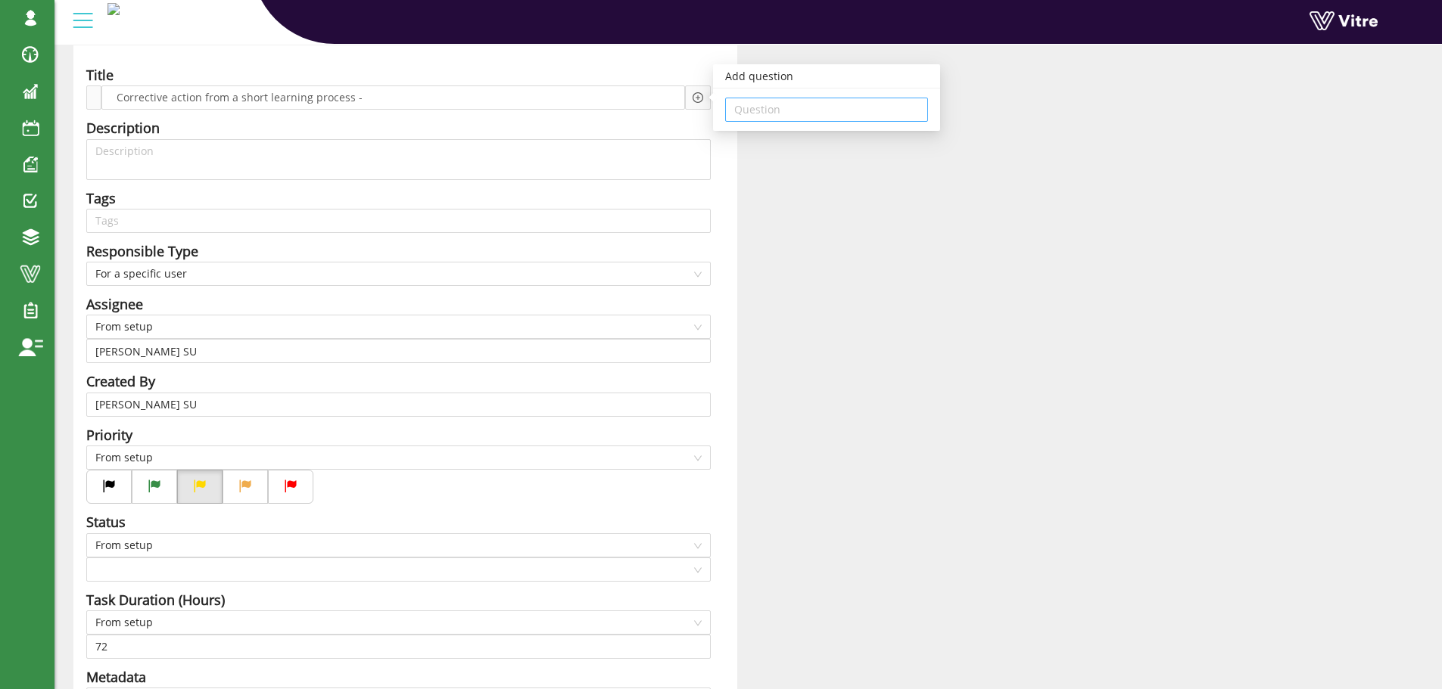
click at [775, 109] on input "search" at bounding box center [826, 109] width 185 height 23
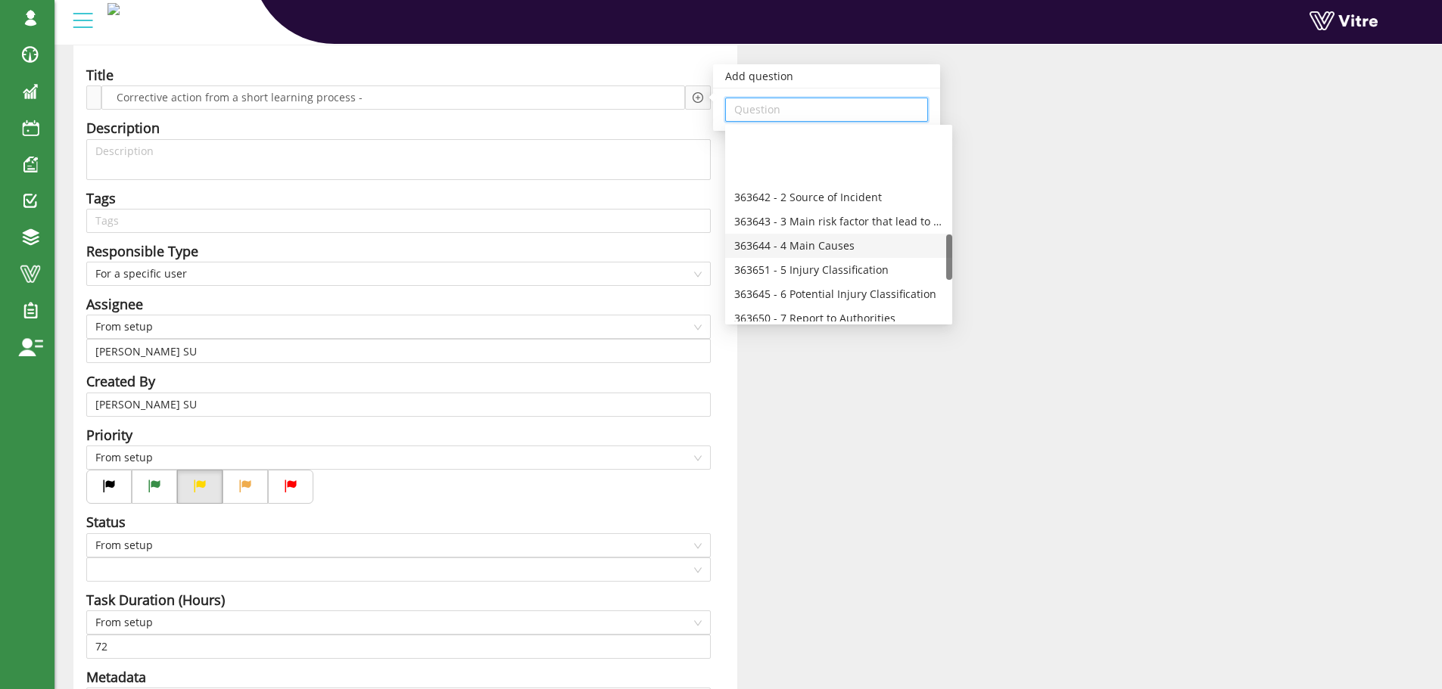
scroll to position [454, 0]
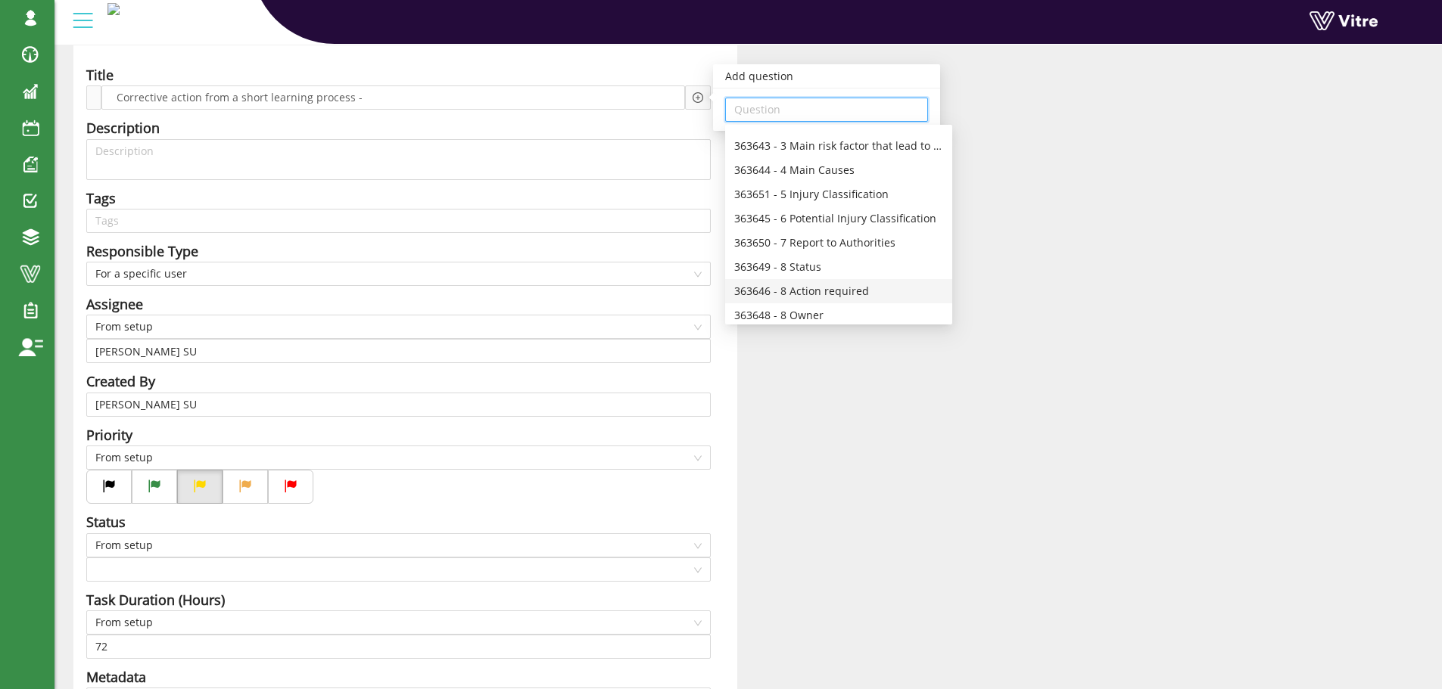
click at [829, 291] on div "363646 - 8 Action required" at bounding box center [838, 291] width 209 height 17
type input "363646 - 8 Action required"
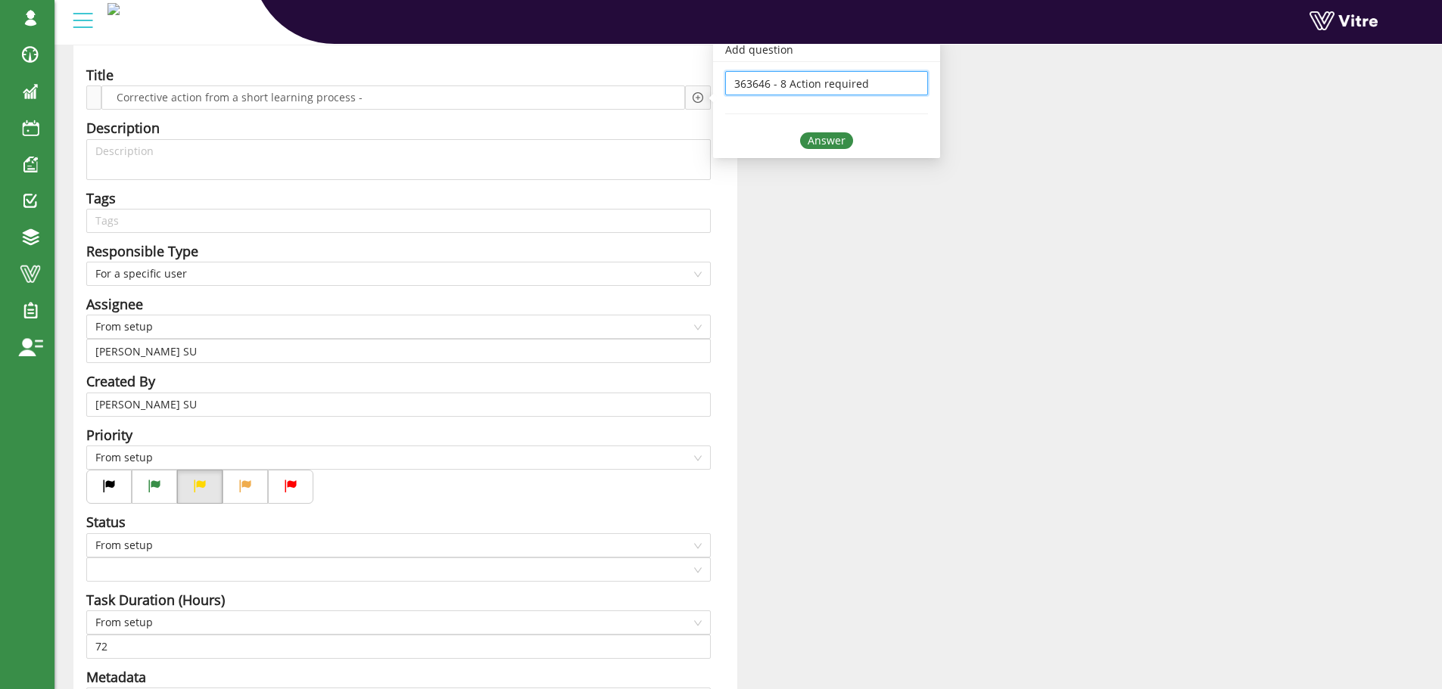
click at [825, 142] on div "Answer" at bounding box center [826, 140] width 53 height 17
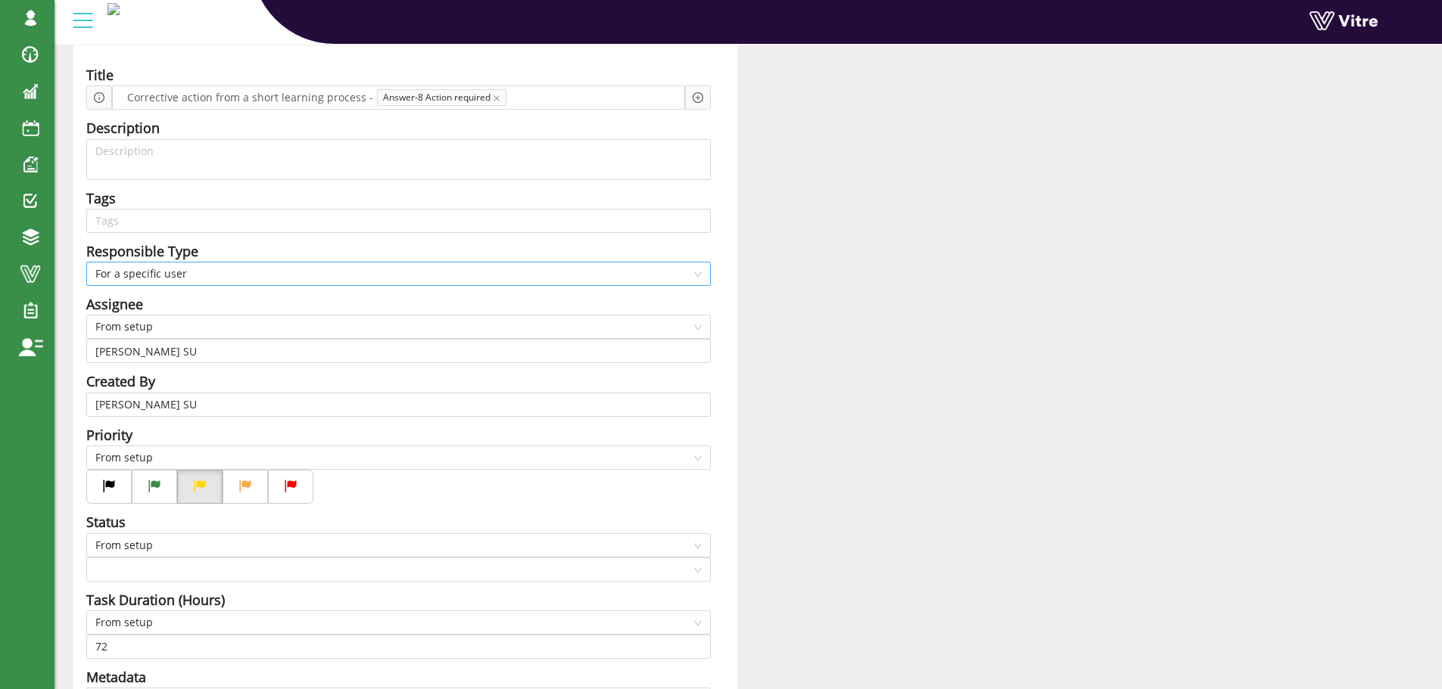
click at [204, 272] on span "For a specific user" at bounding box center [398, 274] width 606 height 23
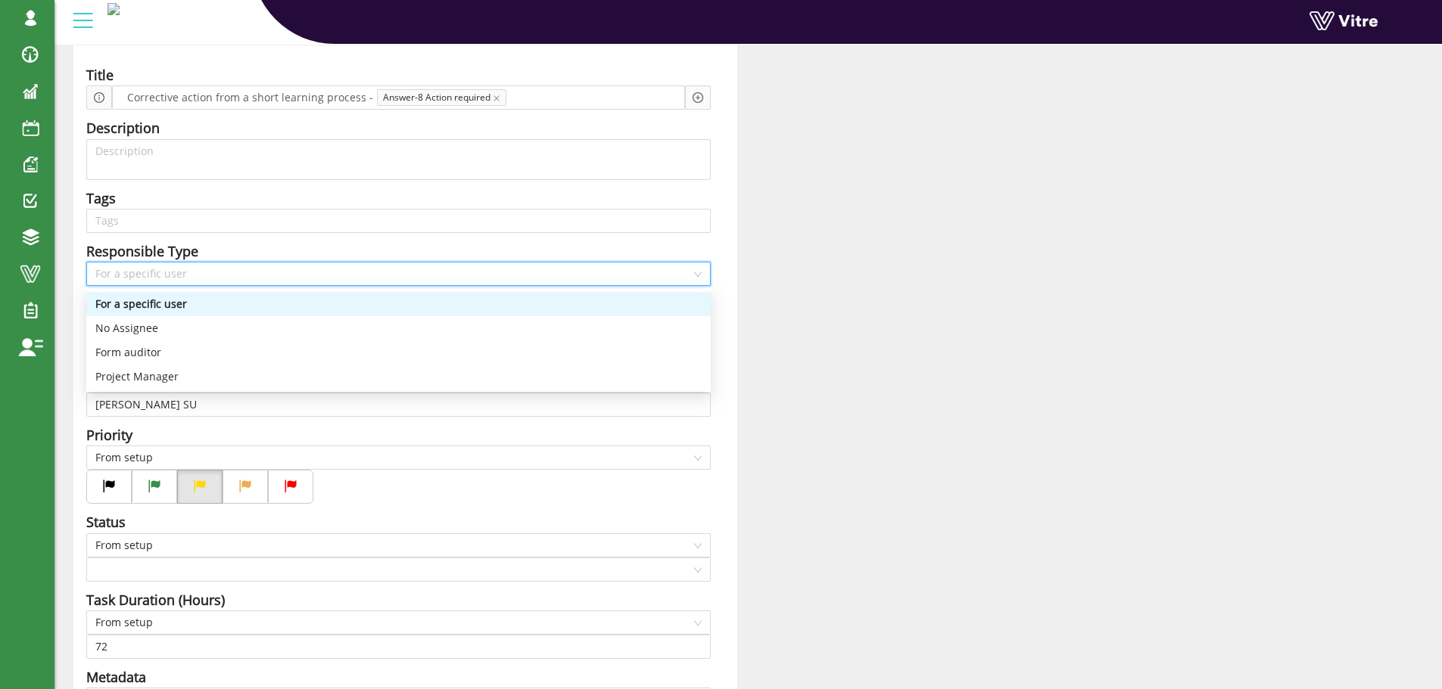
click at [286, 243] on div "Responsible Type" at bounding box center [398, 251] width 624 height 21
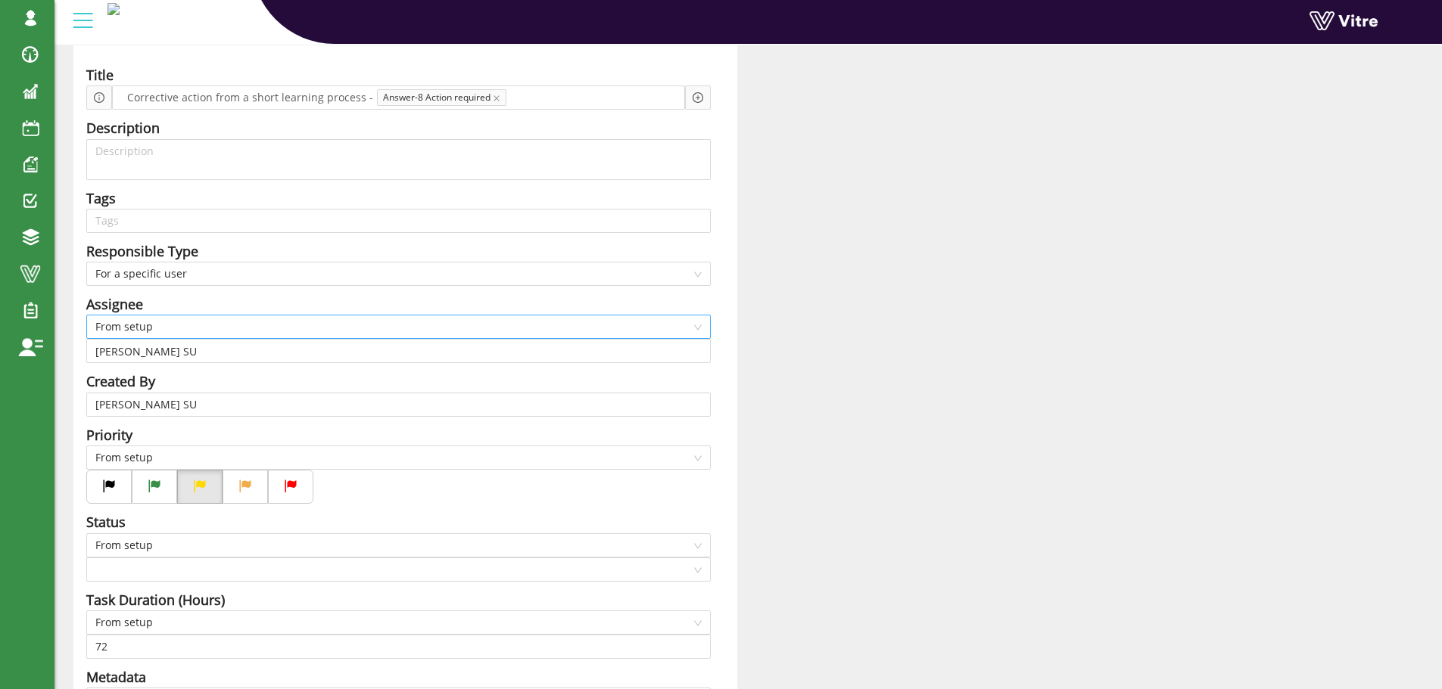
click at [161, 326] on span "From setup" at bounding box center [398, 327] width 606 height 23
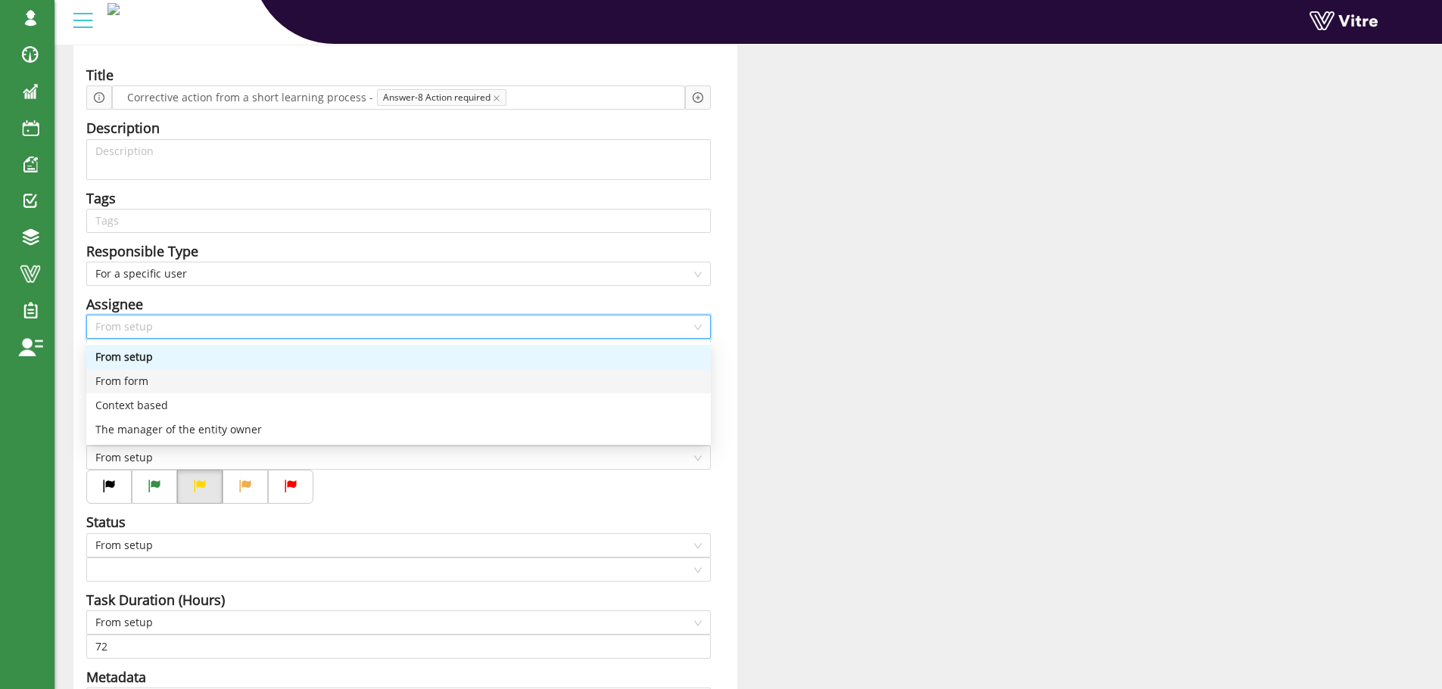
click at [142, 378] on div "From form" at bounding box center [398, 381] width 606 height 17
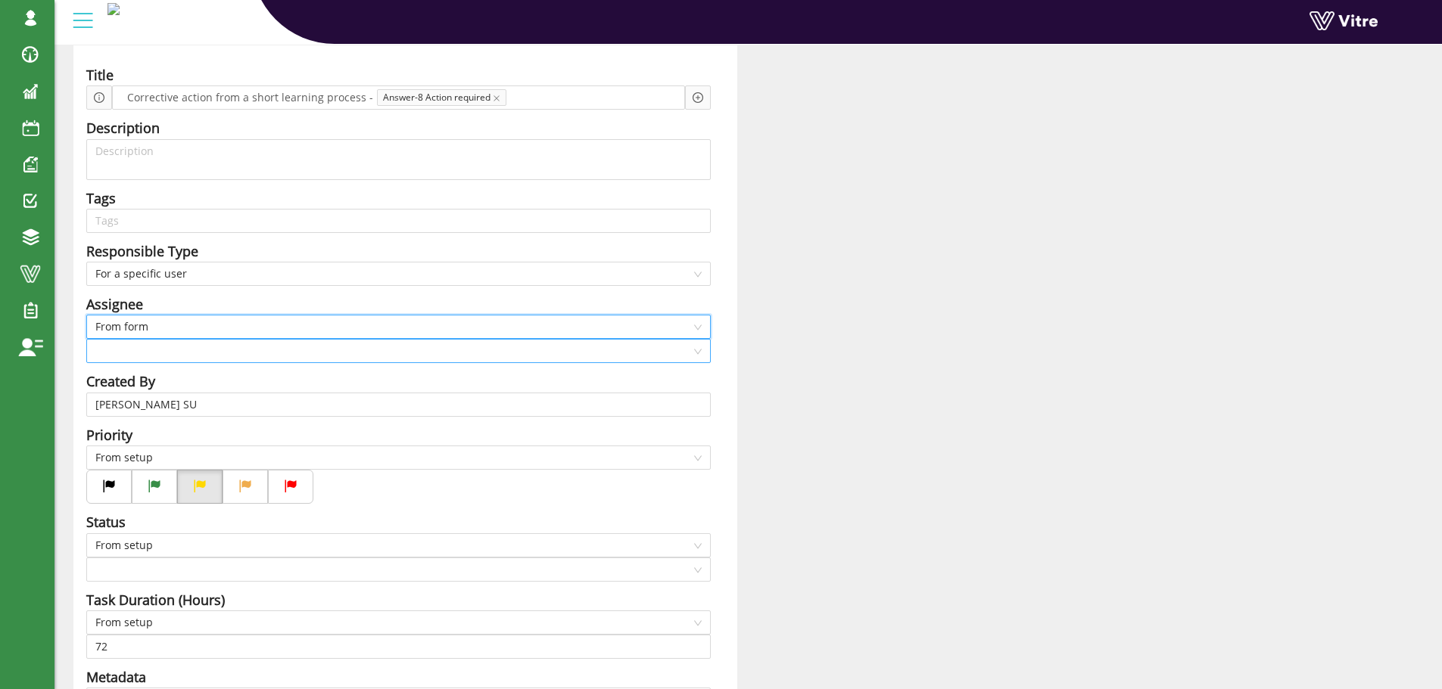
click at [154, 350] on input "search" at bounding box center [393, 351] width 596 height 23
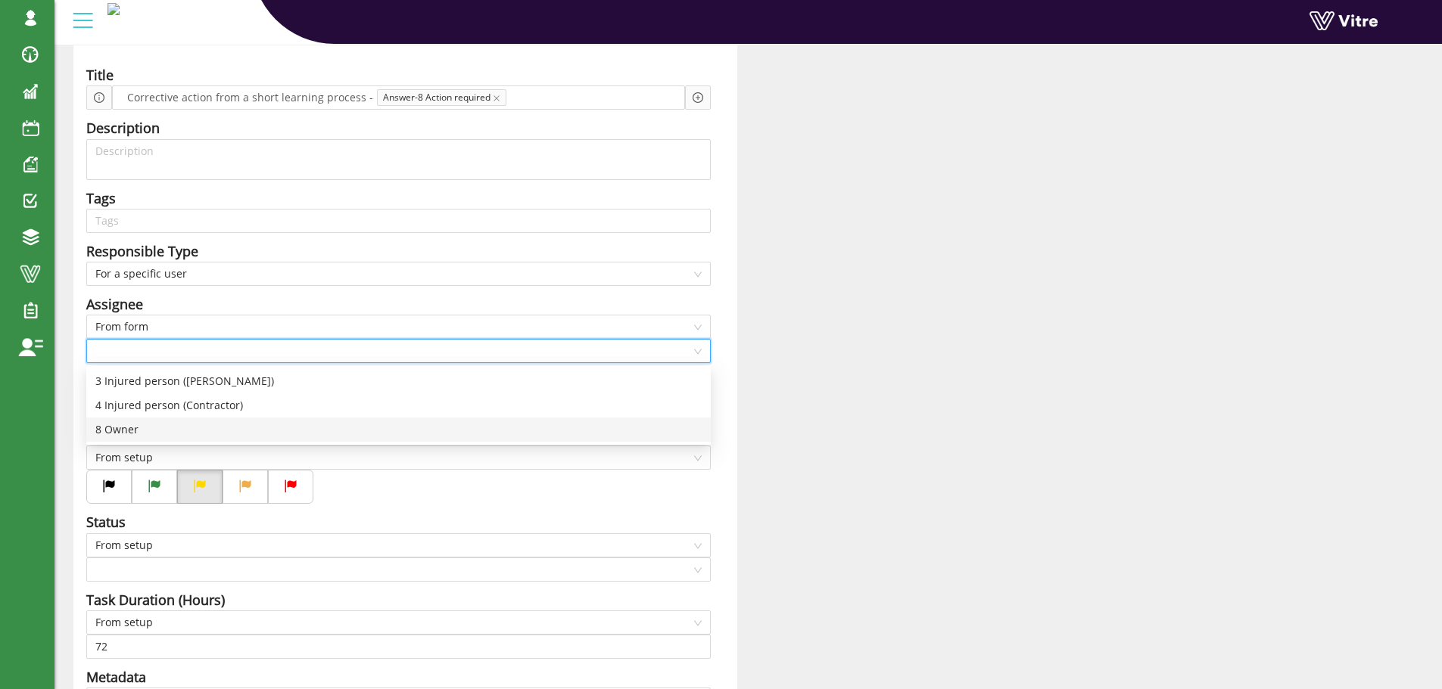
click at [123, 428] on div "8 Owner" at bounding box center [398, 430] width 606 height 17
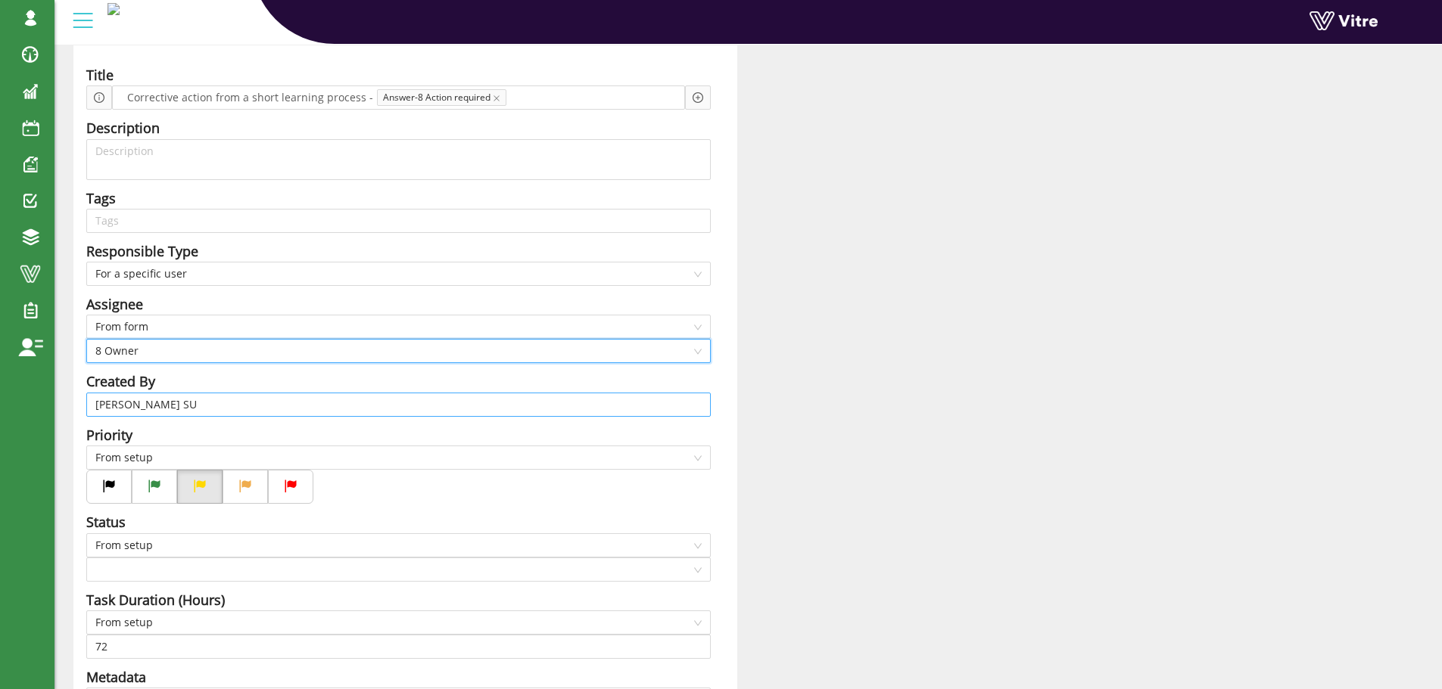
click at [198, 403] on input "Harel Smadar SU" at bounding box center [398, 405] width 606 height 23
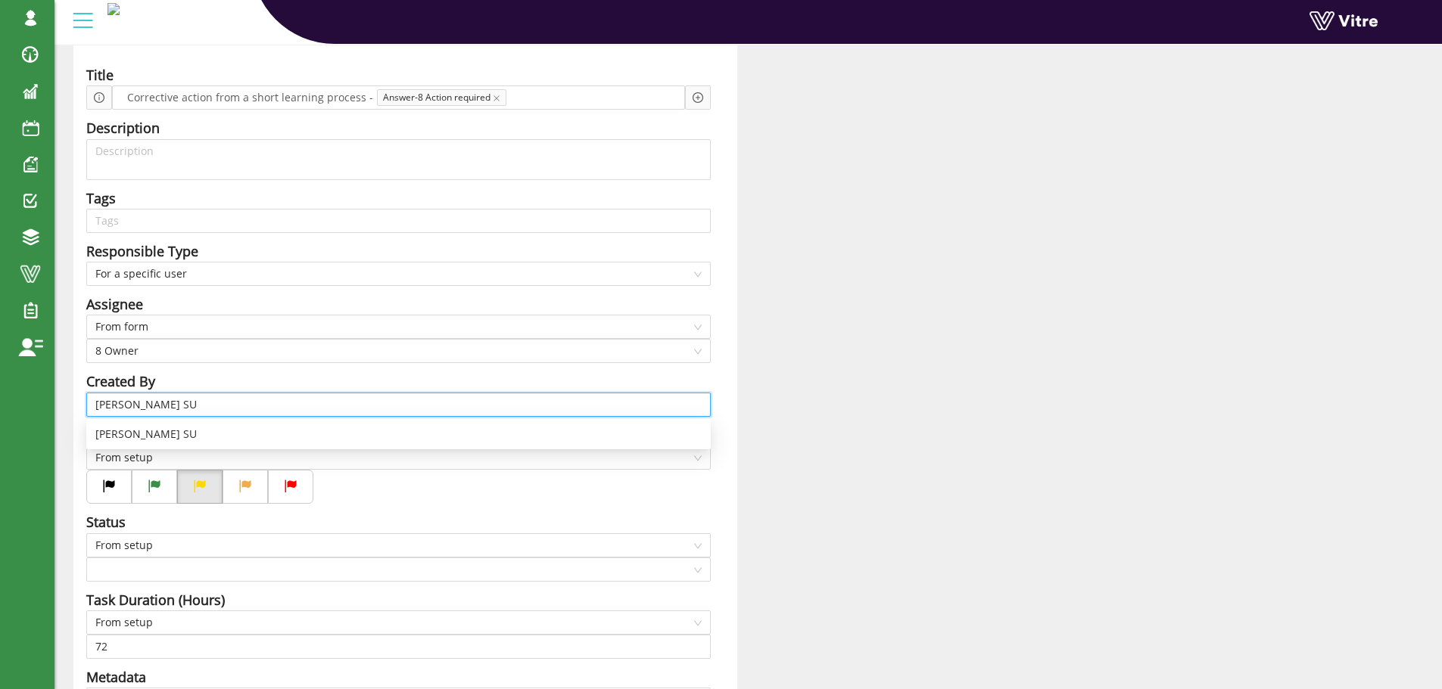
click at [198, 403] on input "Harel Smadar SU" at bounding box center [398, 405] width 606 height 23
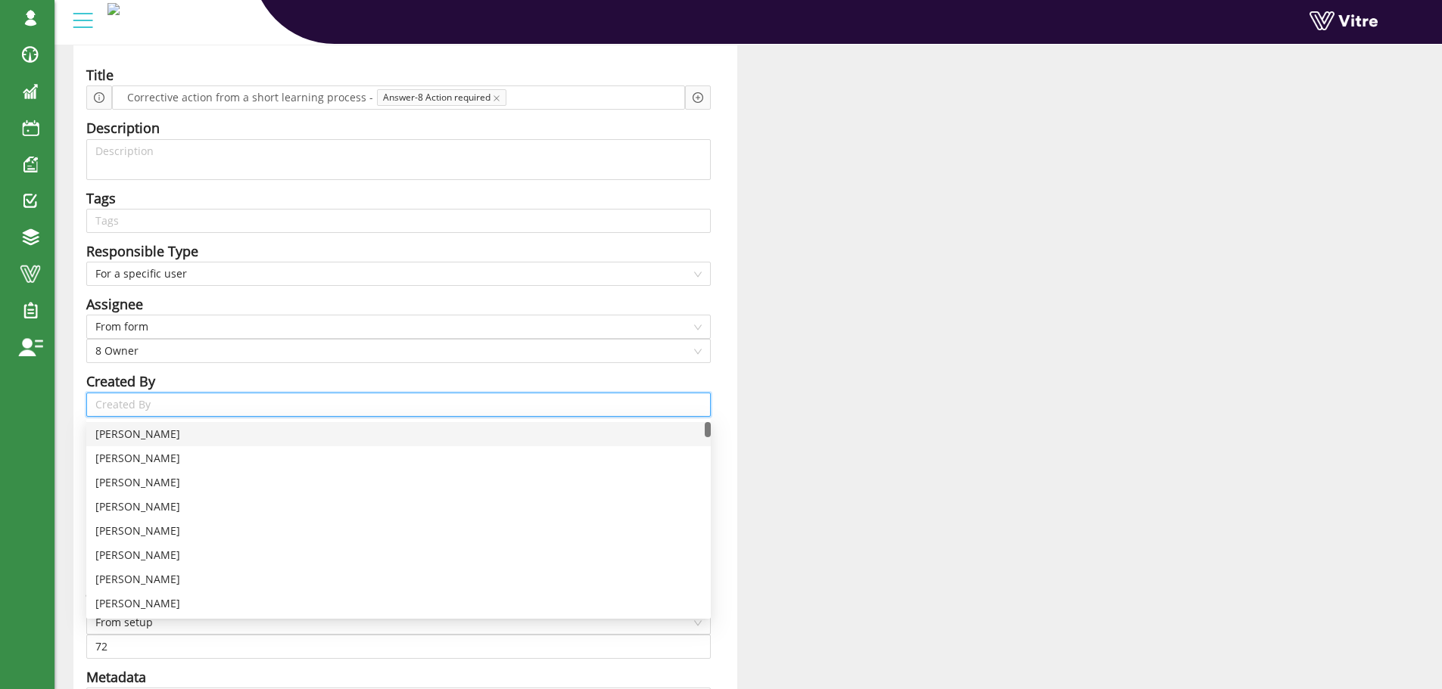
click at [724, 392] on div "Title Corrective action from a short learning process - Answer-8 Action require…" at bounding box center [405, 486] width 664 height 882
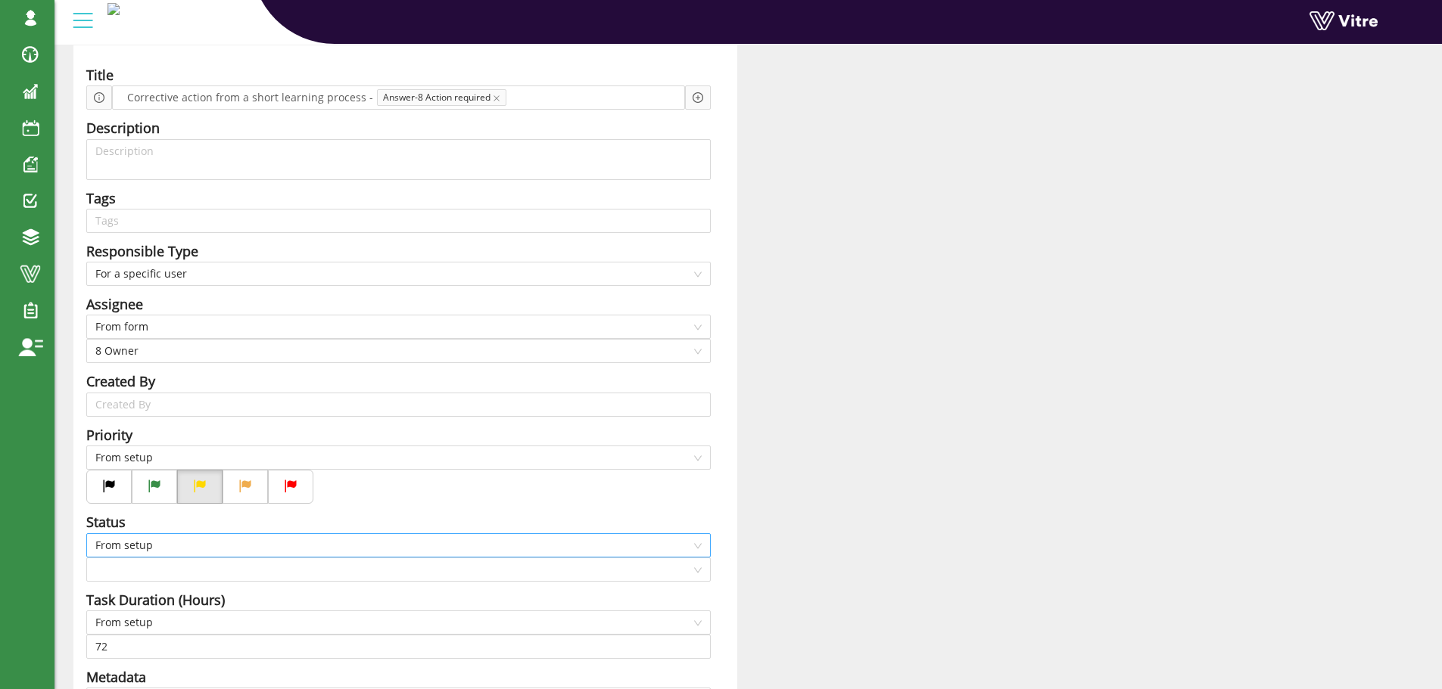
click at [229, 543] on span "From setup" at bounding box center [398, 545] width 606 height 23
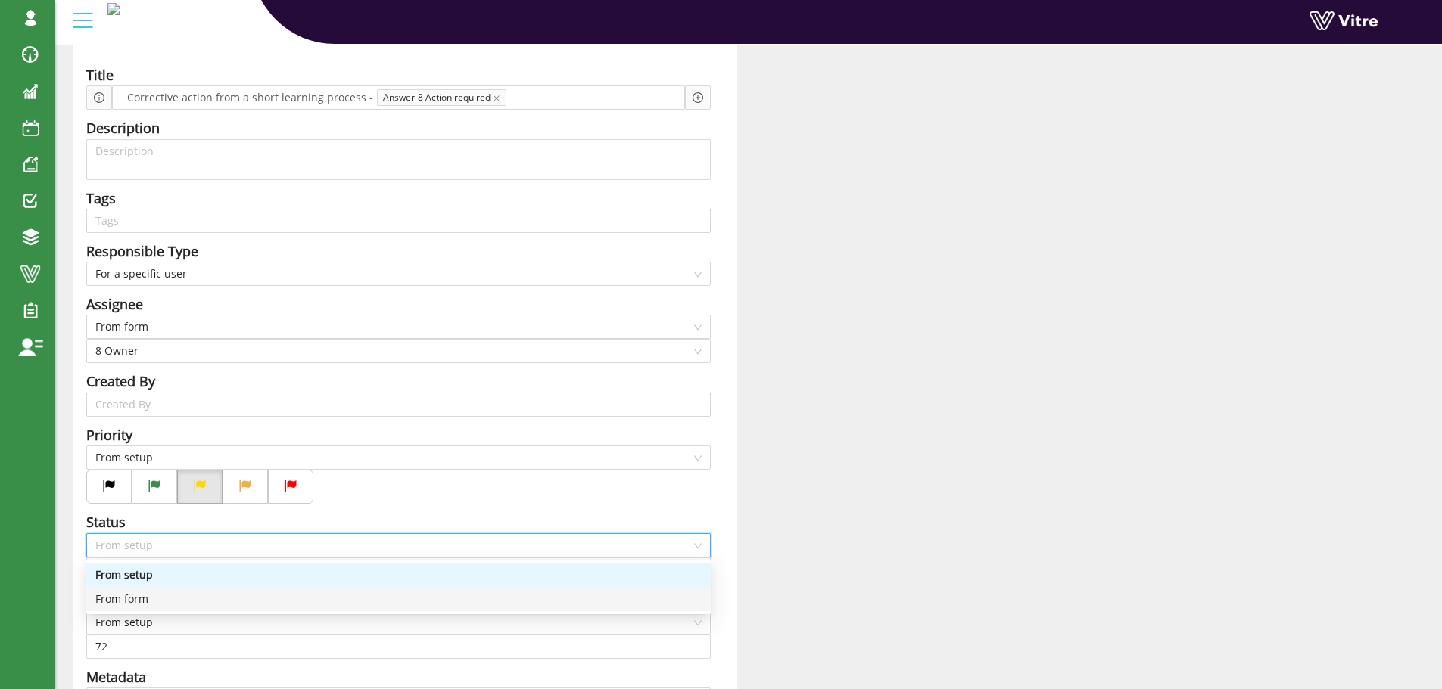
click at [140, 602] on div "From form" at bounding box center [398, 599] width 606 height 17
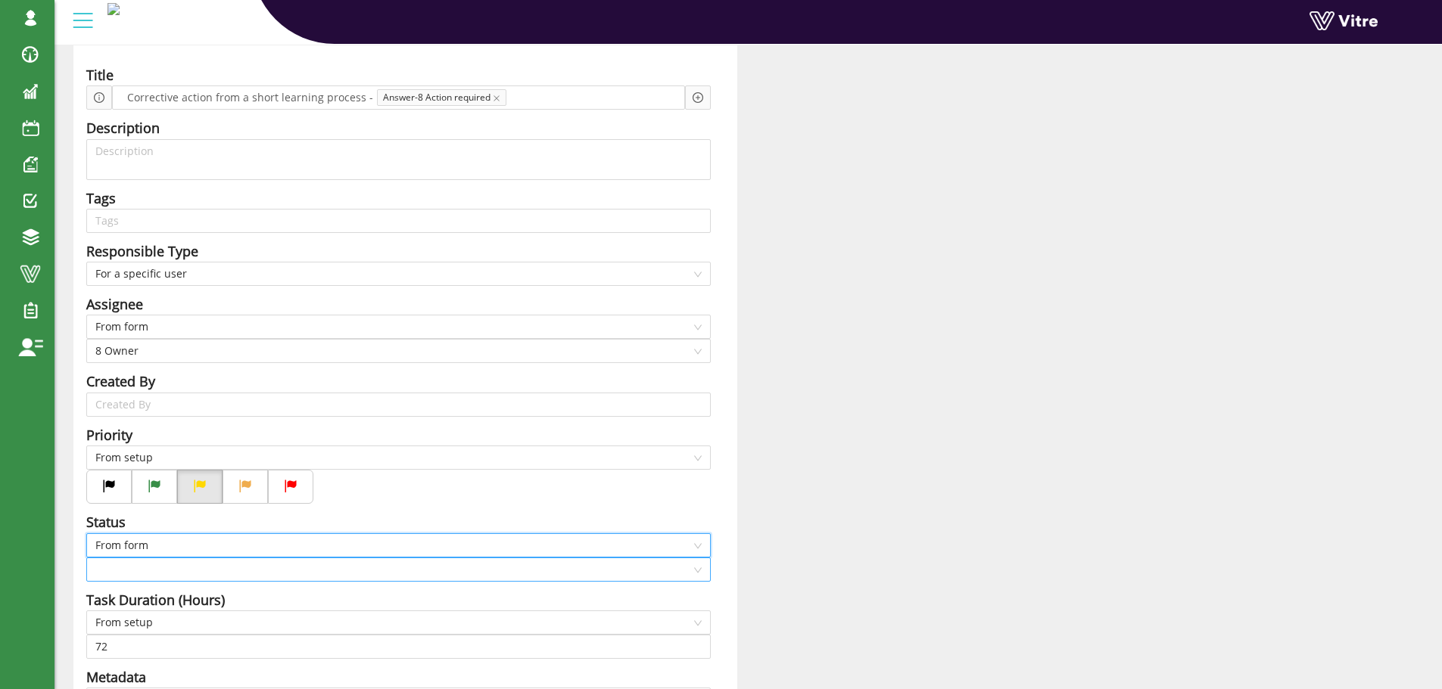
click at [165, 572] on input "search" at bounding box center [393, 570] width 596 height 23
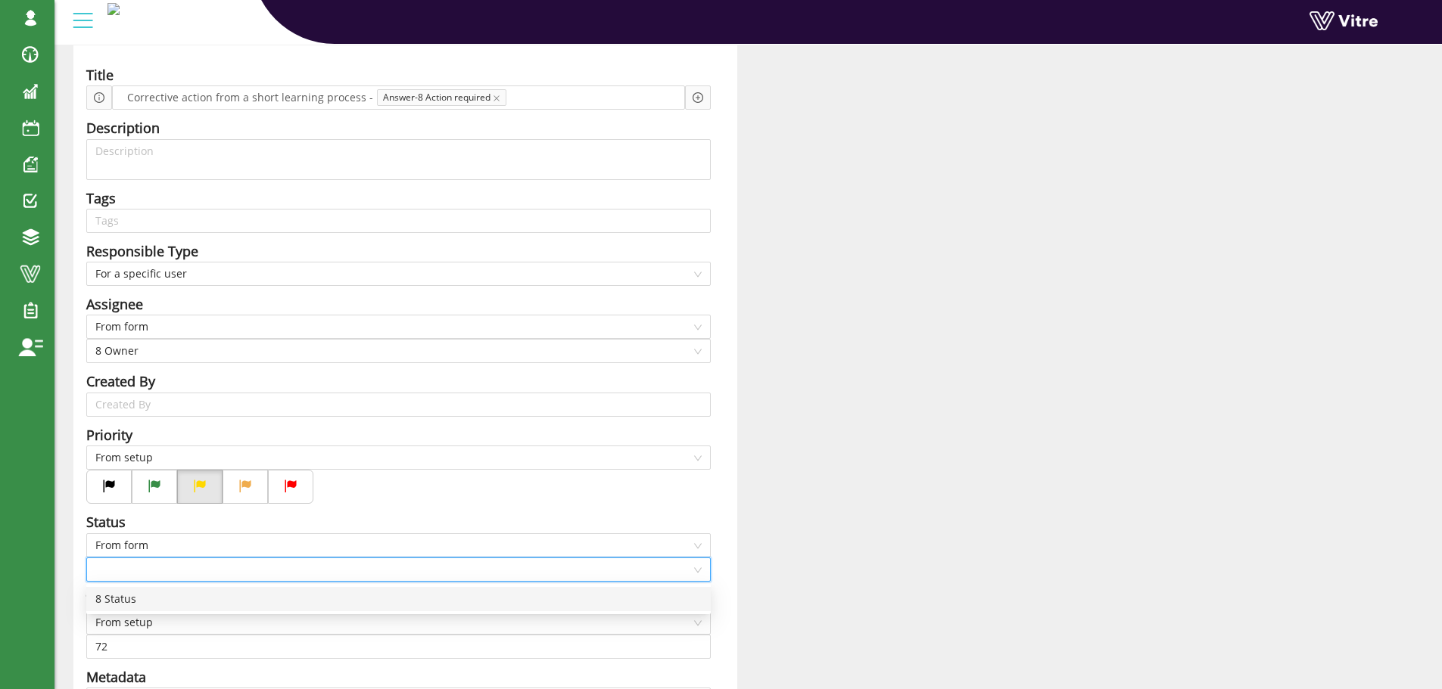
click at [132, 598] on div "8 Status" at bounding box center [398, 599] width 606 height 17
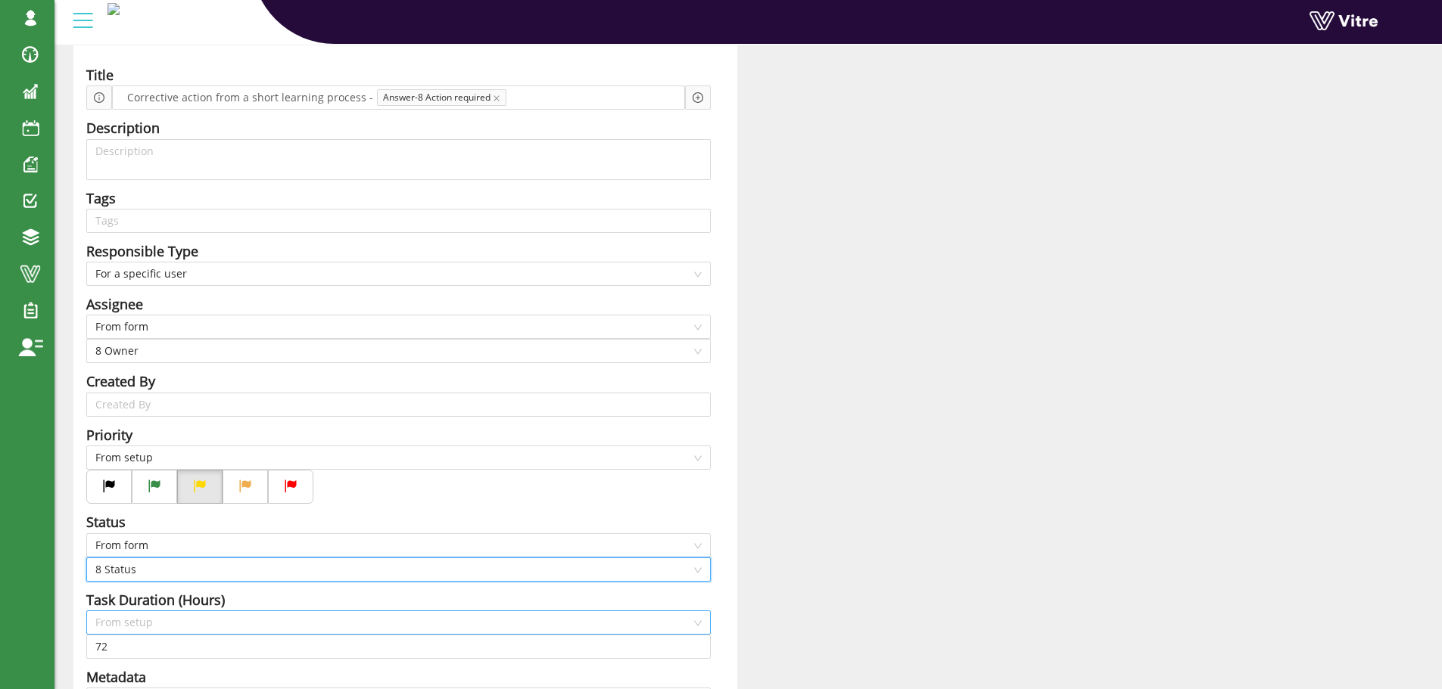
click at [139, 621] on span "From setup" at bounding box center [398, 623] width 606 height 23
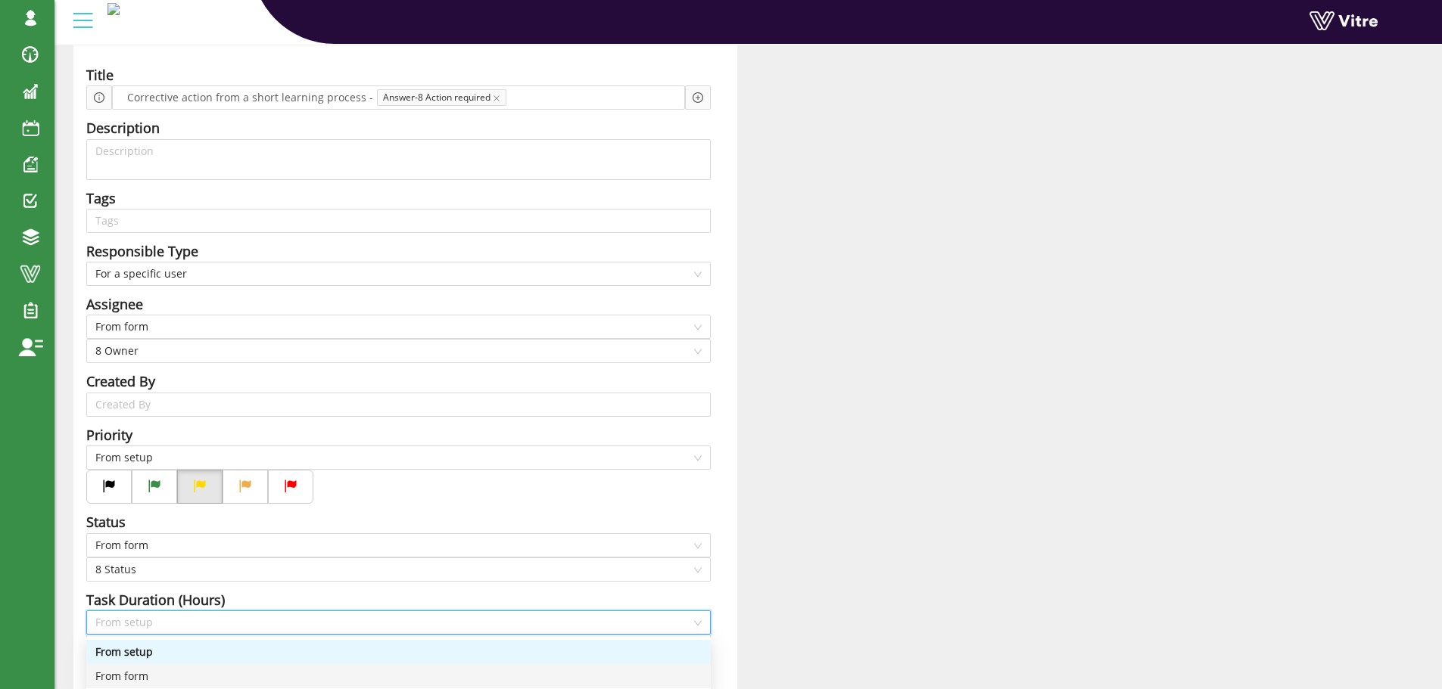
click at [141, 677] on div "From form" at bounding box center [398, 676] width 606 height 17
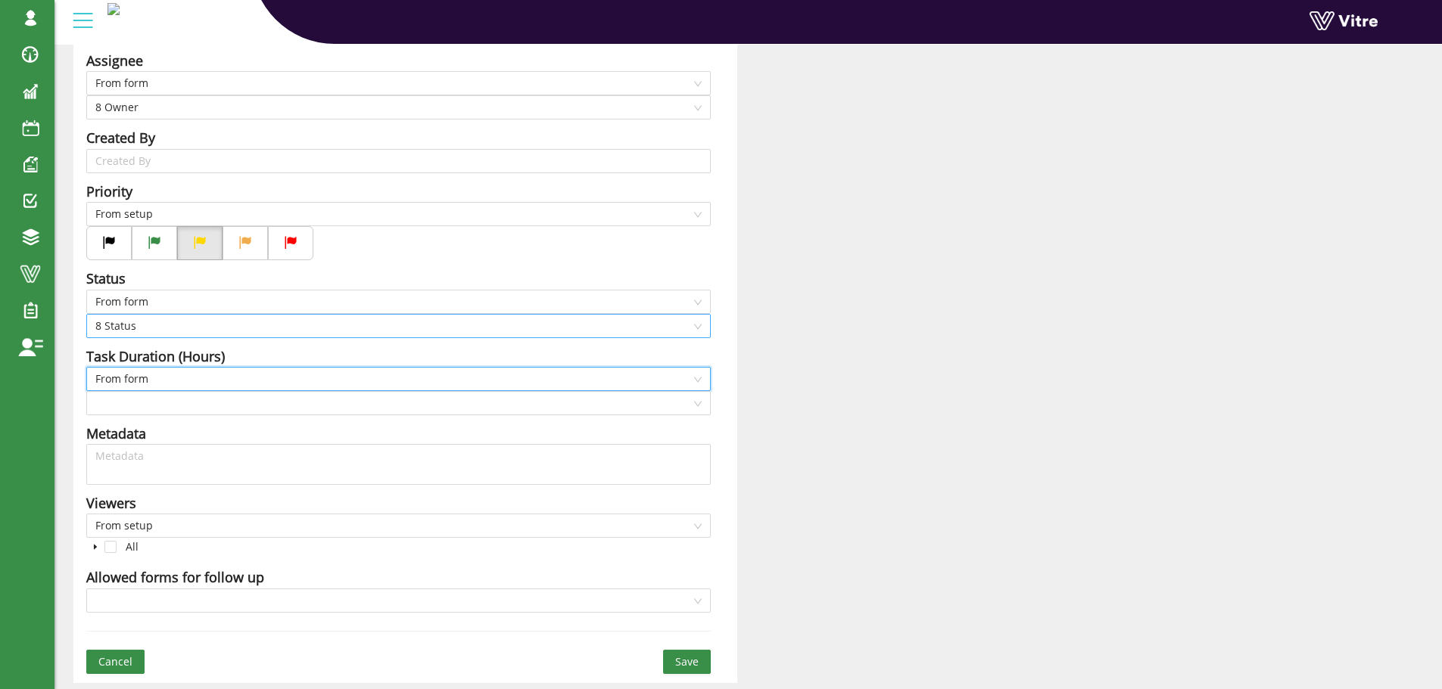
scroll to position [293, 0]
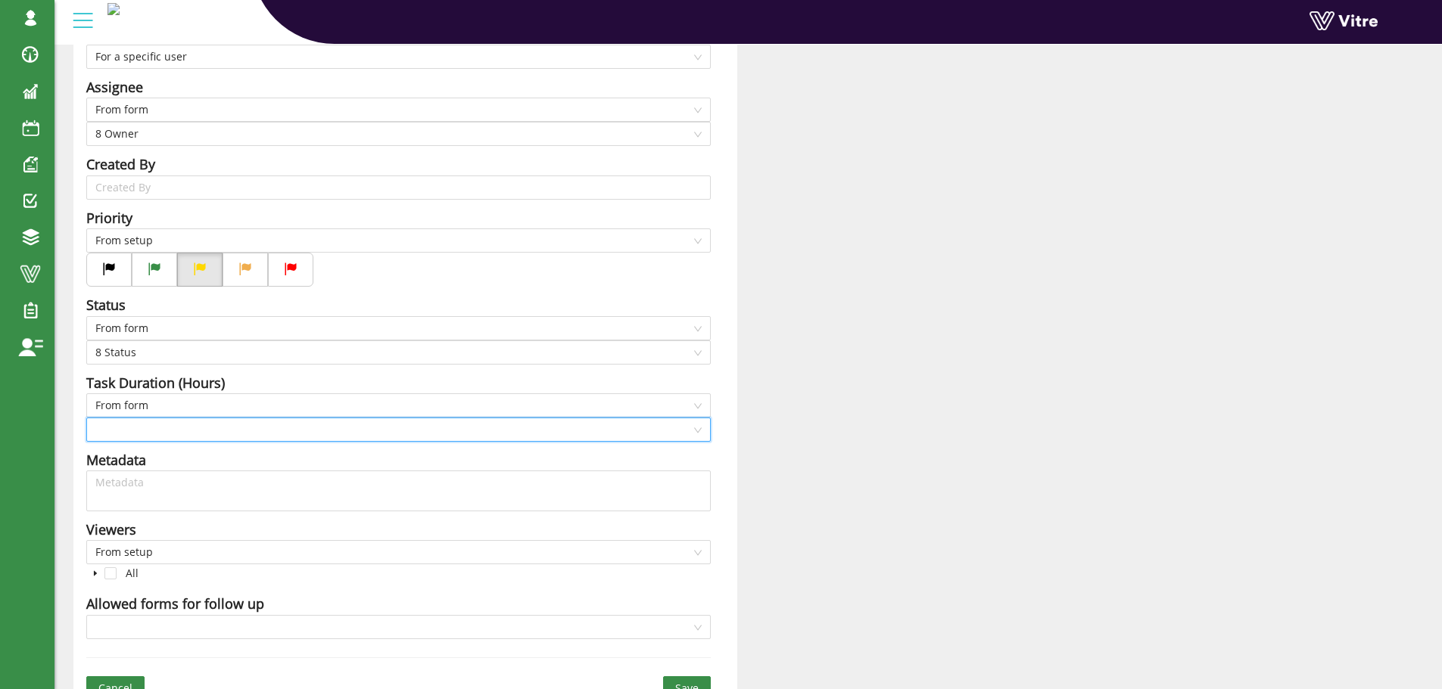
click at [151, 425] on input "search" at bounding box center [393, 430] width 596 height 23
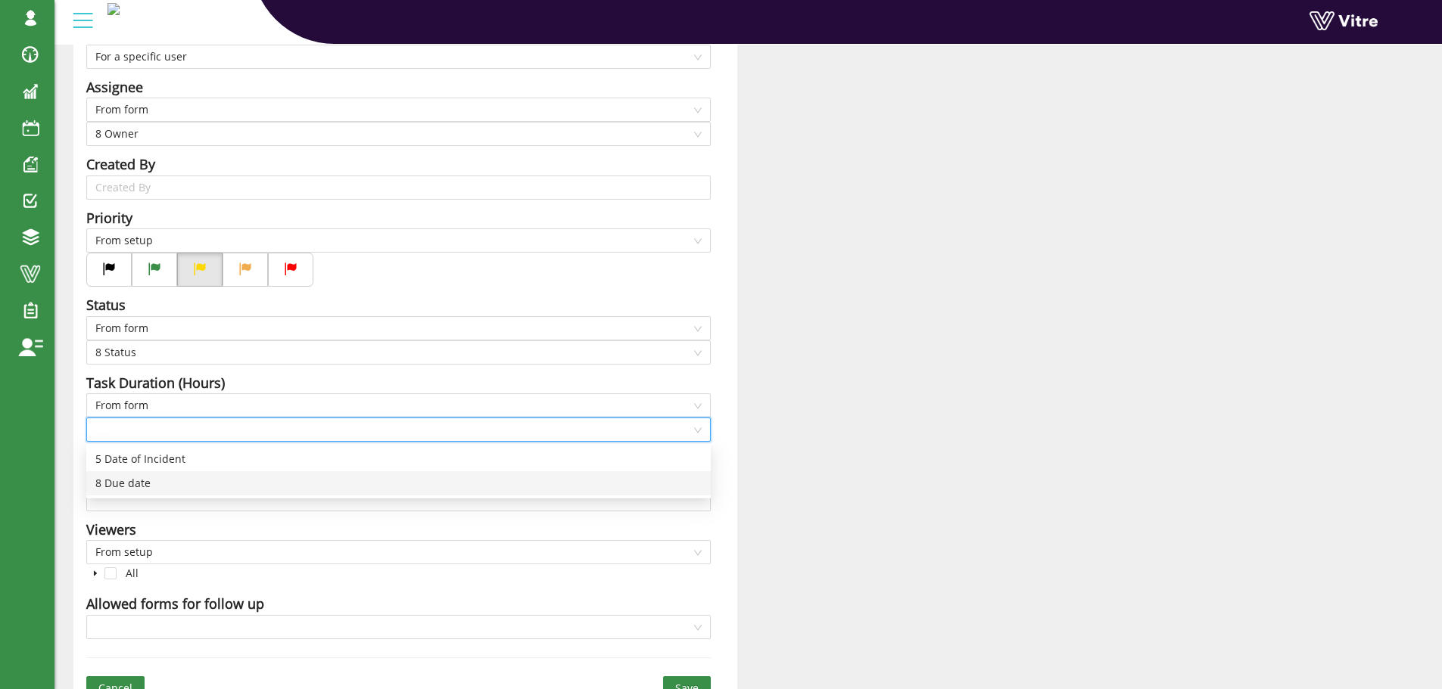
click at [135, 480] on div "8 Due date" at bounding box center [398, 483] width 606 height 17
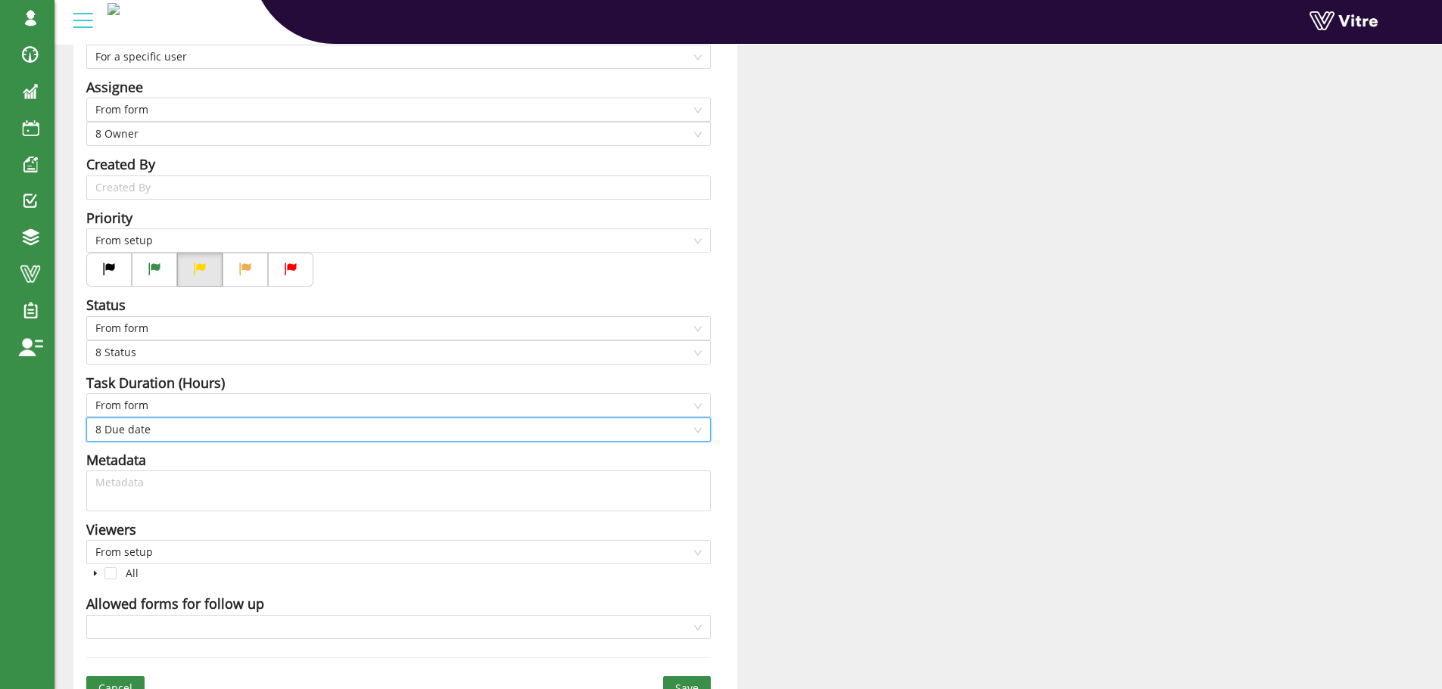
scroll to position [369, 0]
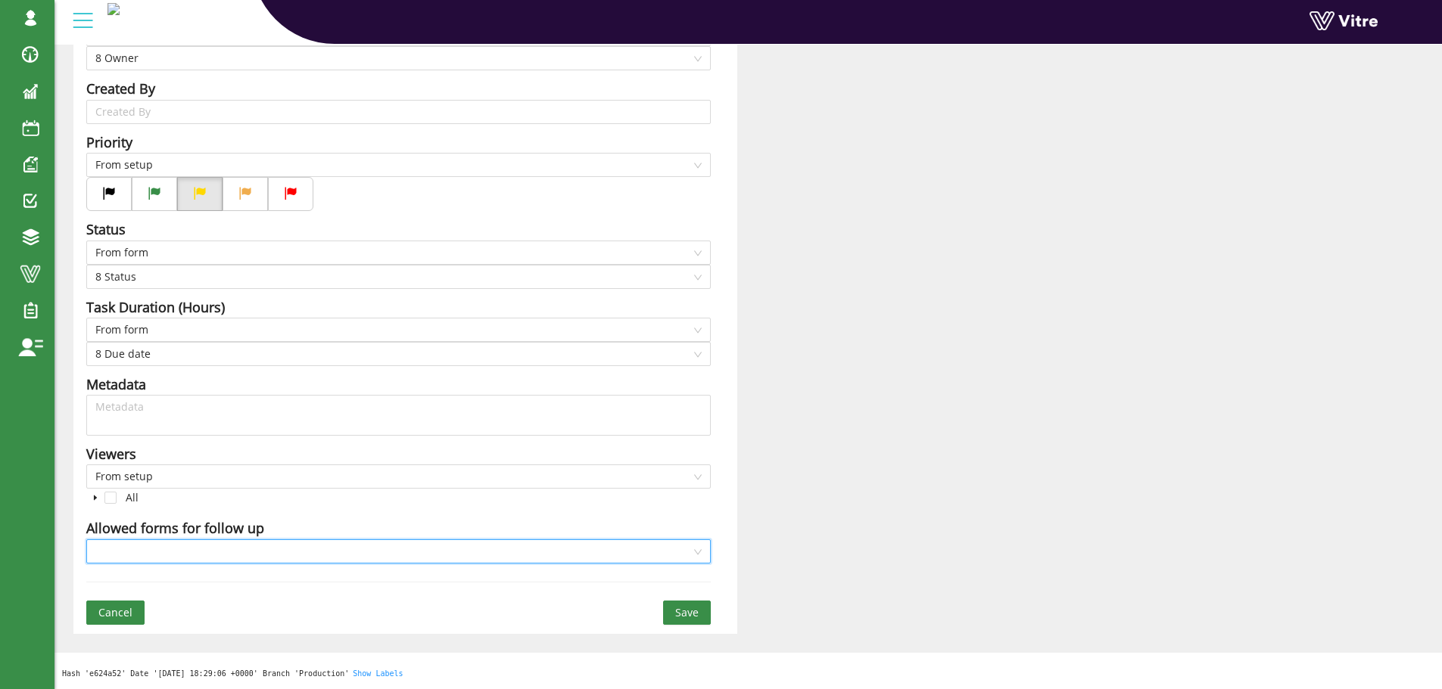
click at [147, 549] on input "search" at bounding box center [393, 551] width 596 height 23
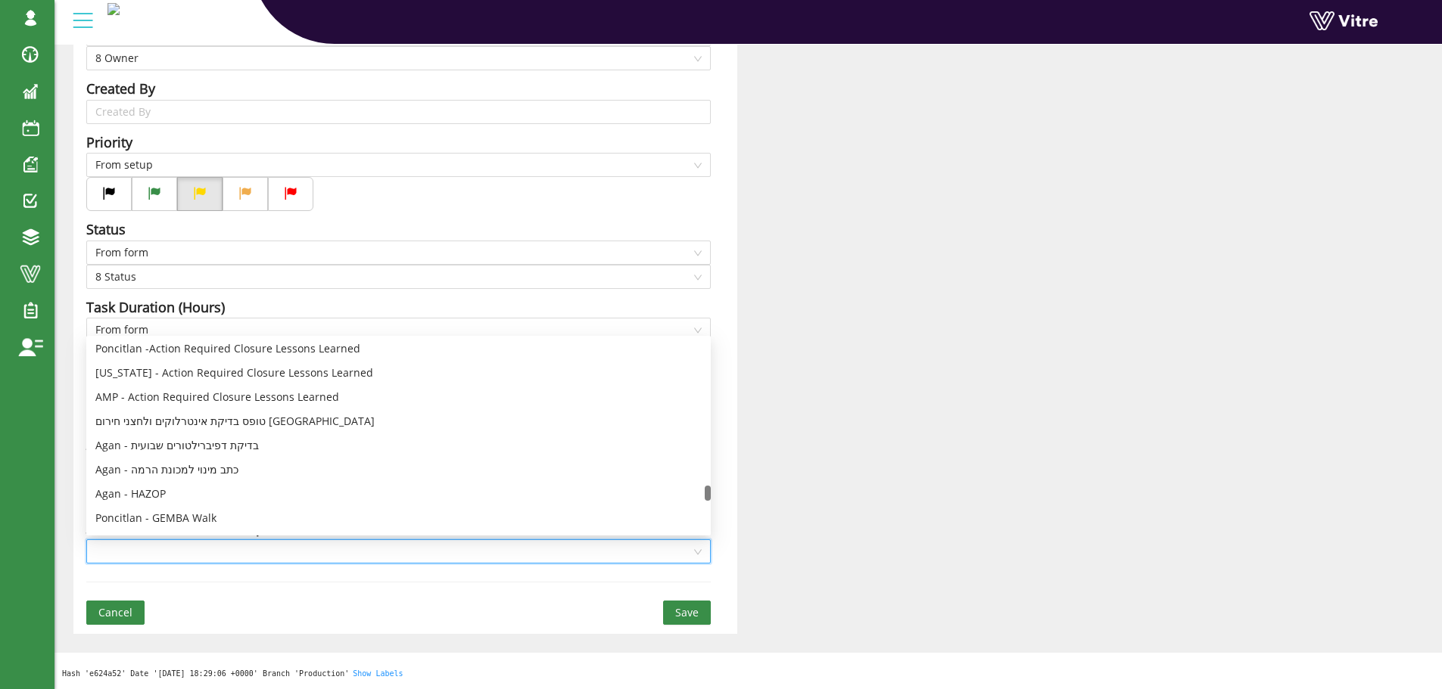
scroll to position [3400, 0]
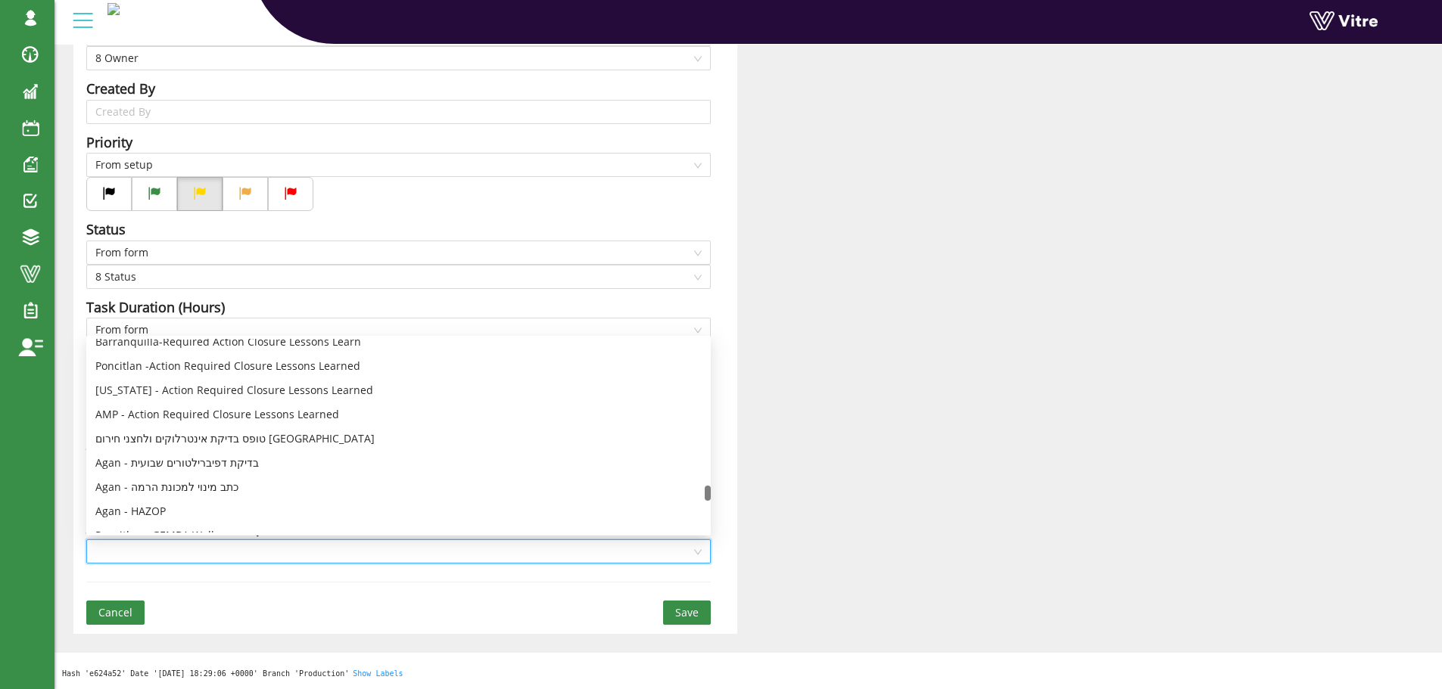
drag, startPoint x: 708, startPoint y: 351, endPoint x: 701, endPoint y: 493, distance: 142.5
click at [701, 493] on div "Barranquilla-Required Action Closure Lessons Learn Poncitlan -Action Required C…" at bounding box center [398, 436] width 624 height 194
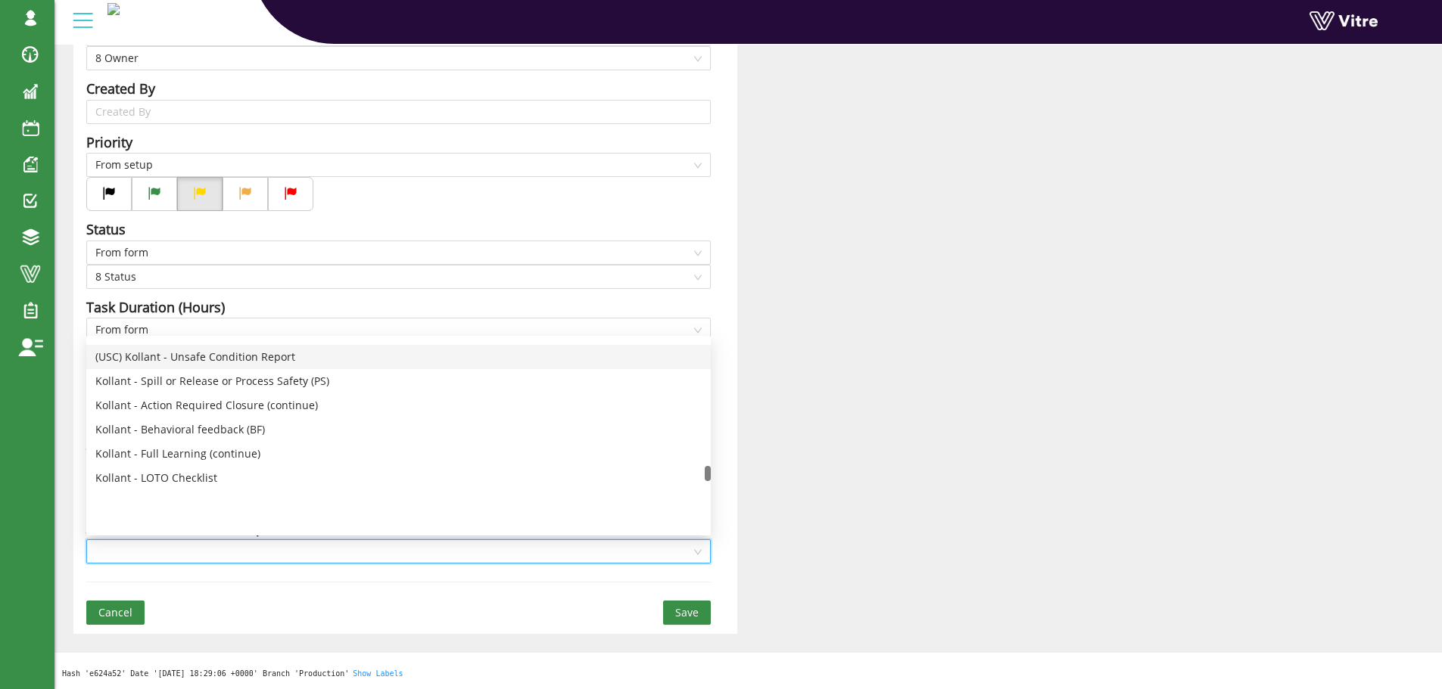
scroll to position [2946, 0]
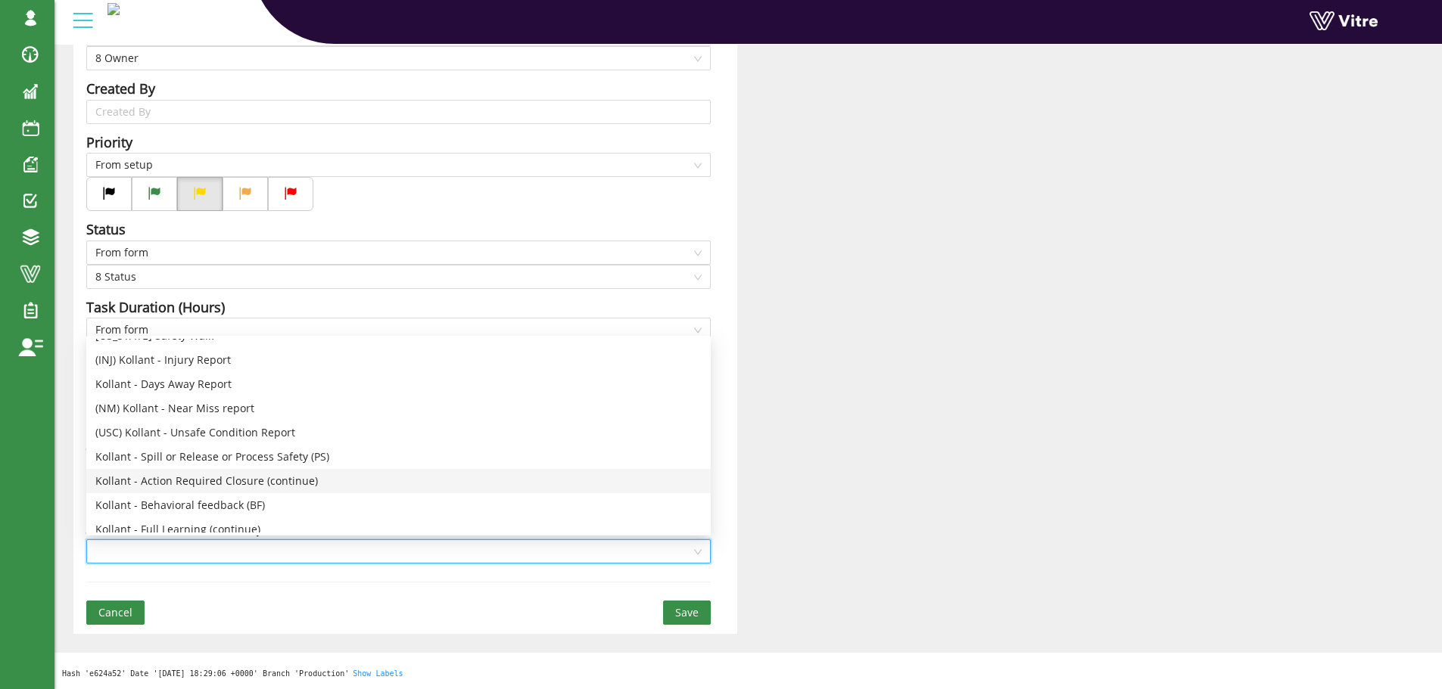
click at [269, 478] on div "Kollant - Action Required Closure (continue)" at bounding box center [398, 481] width 606 height 17
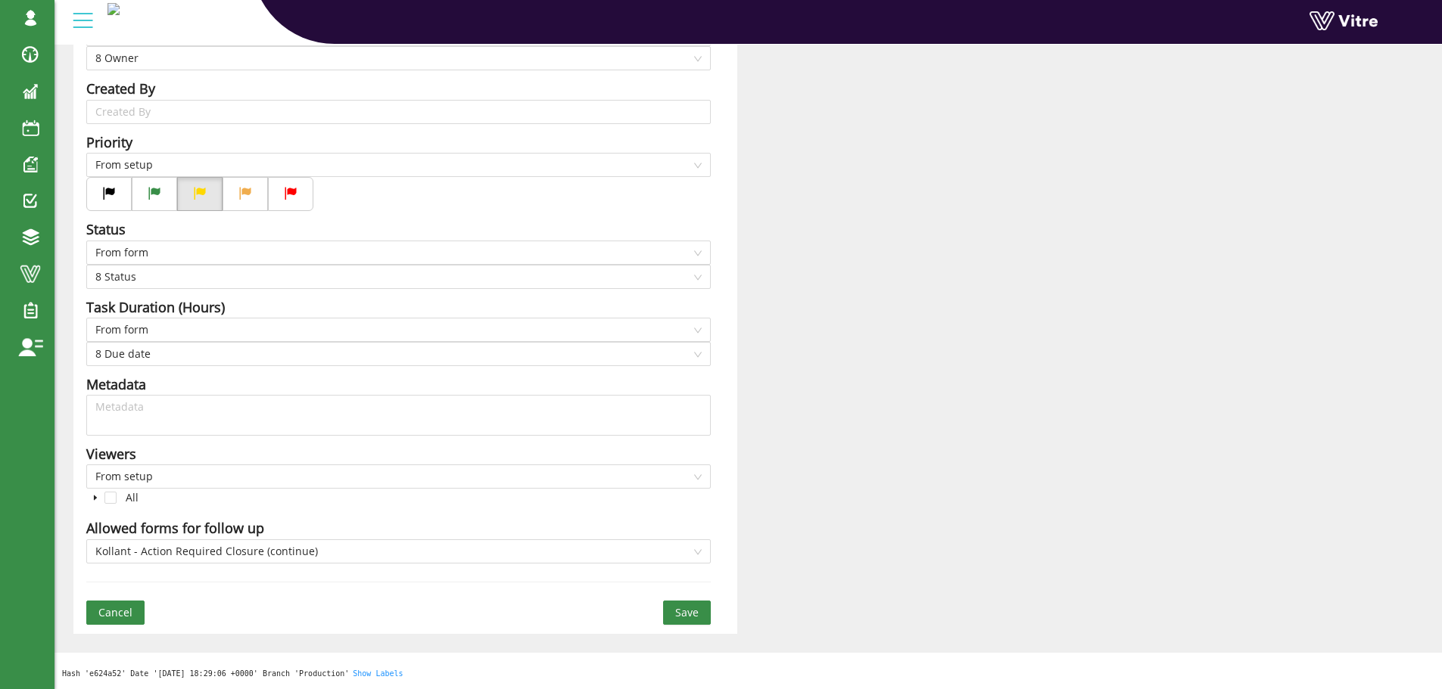
click at [679, 612] on span "Save" at bounding box center [686, 613] width 23 height 17
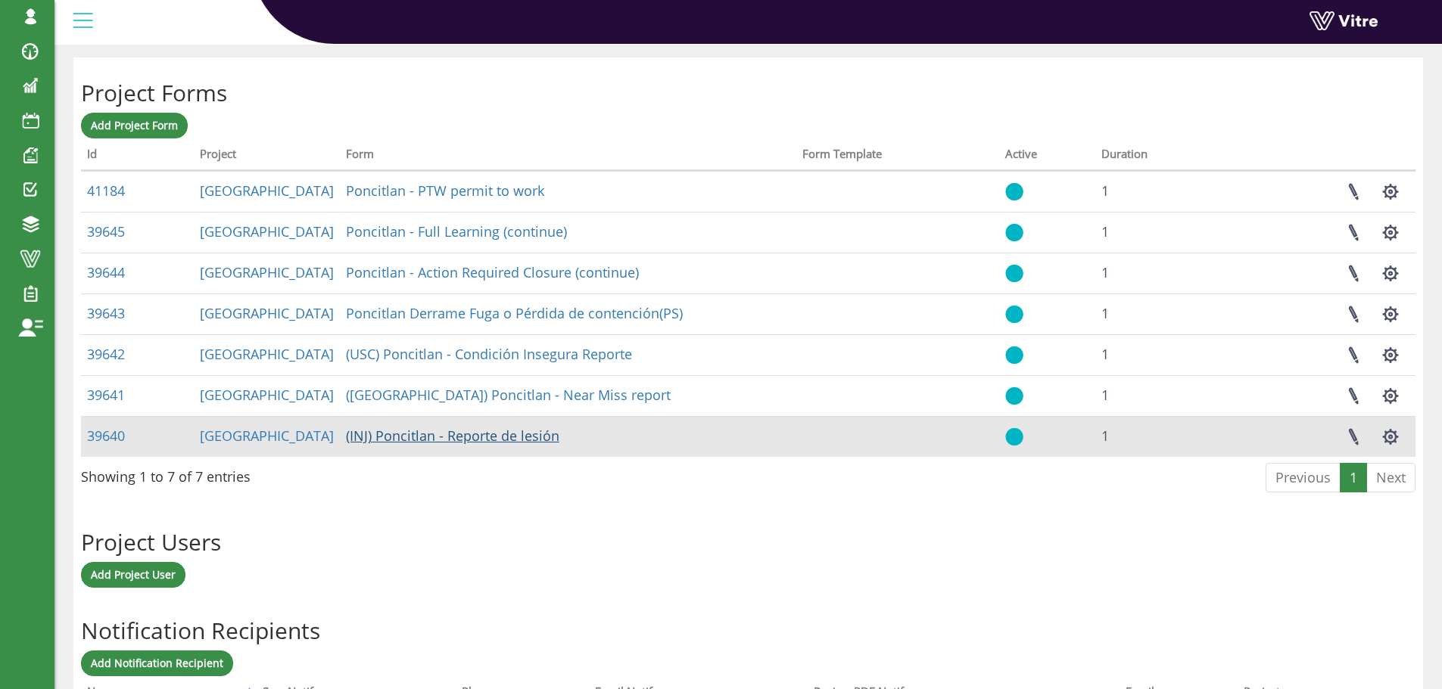
scroll to position [605, 0]
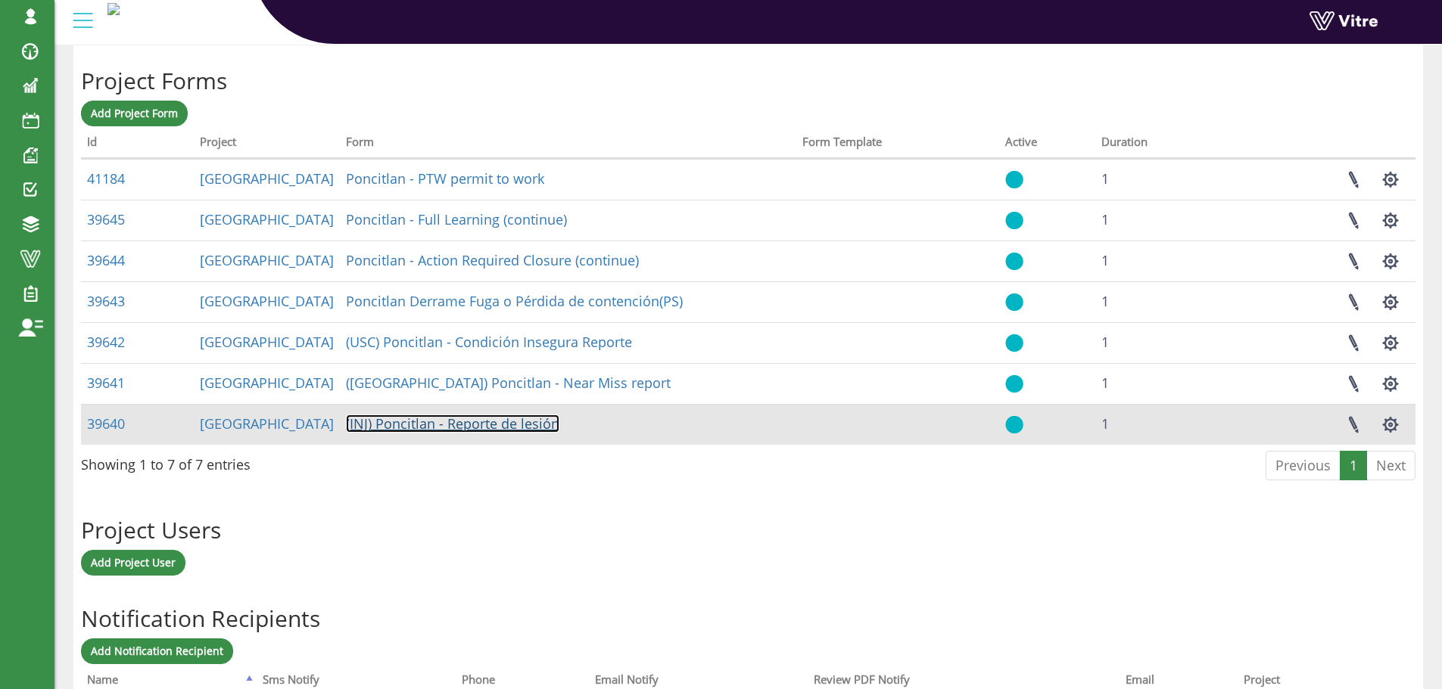
click at [369, 424] on link "(INJ) Poncitlan - Reporte de lesión" at bounding box center [452, 424] width 213 height 18
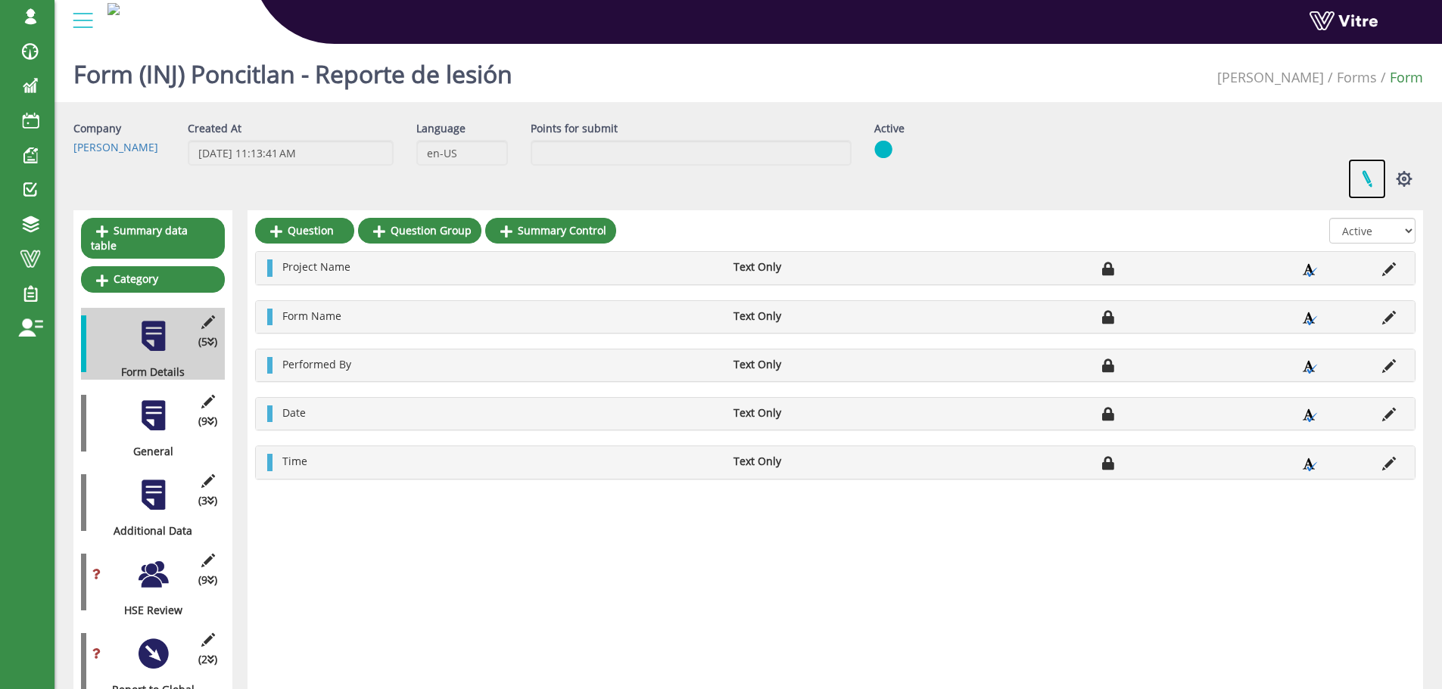
click at [1365, 178] on link at bounding box center [1367, 179] width 38 height 40
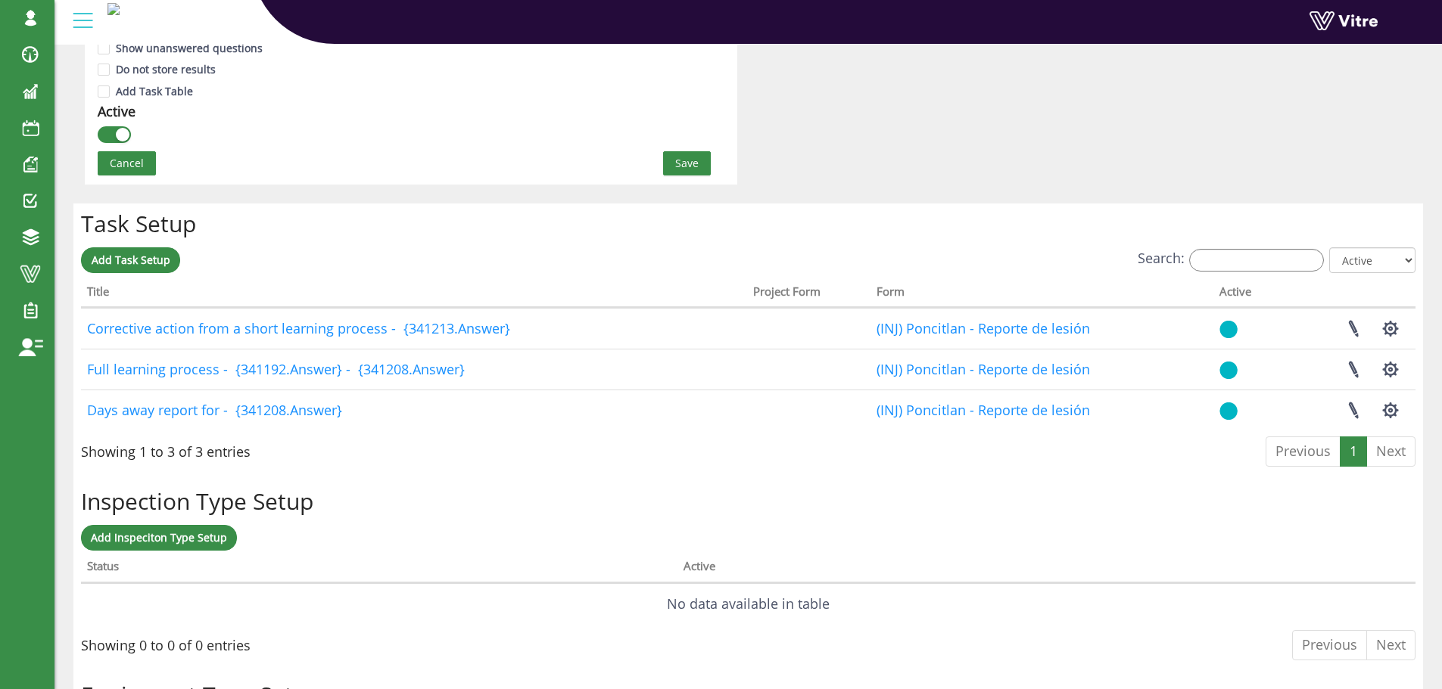
scroll to position [1060, 0]
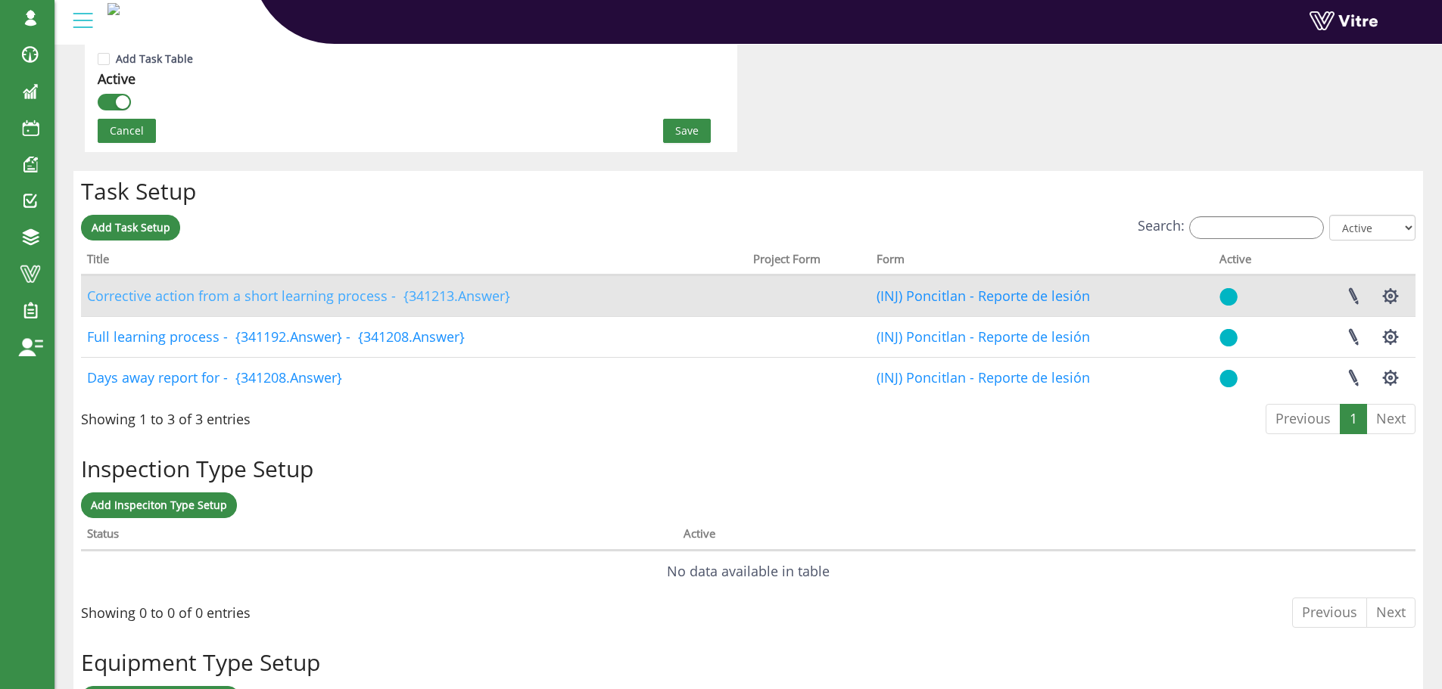
click at [355, 302] on link "Corrective action from a short learning process - {341213.Answer}" at bounding box center [298, 296] width 423 height 18
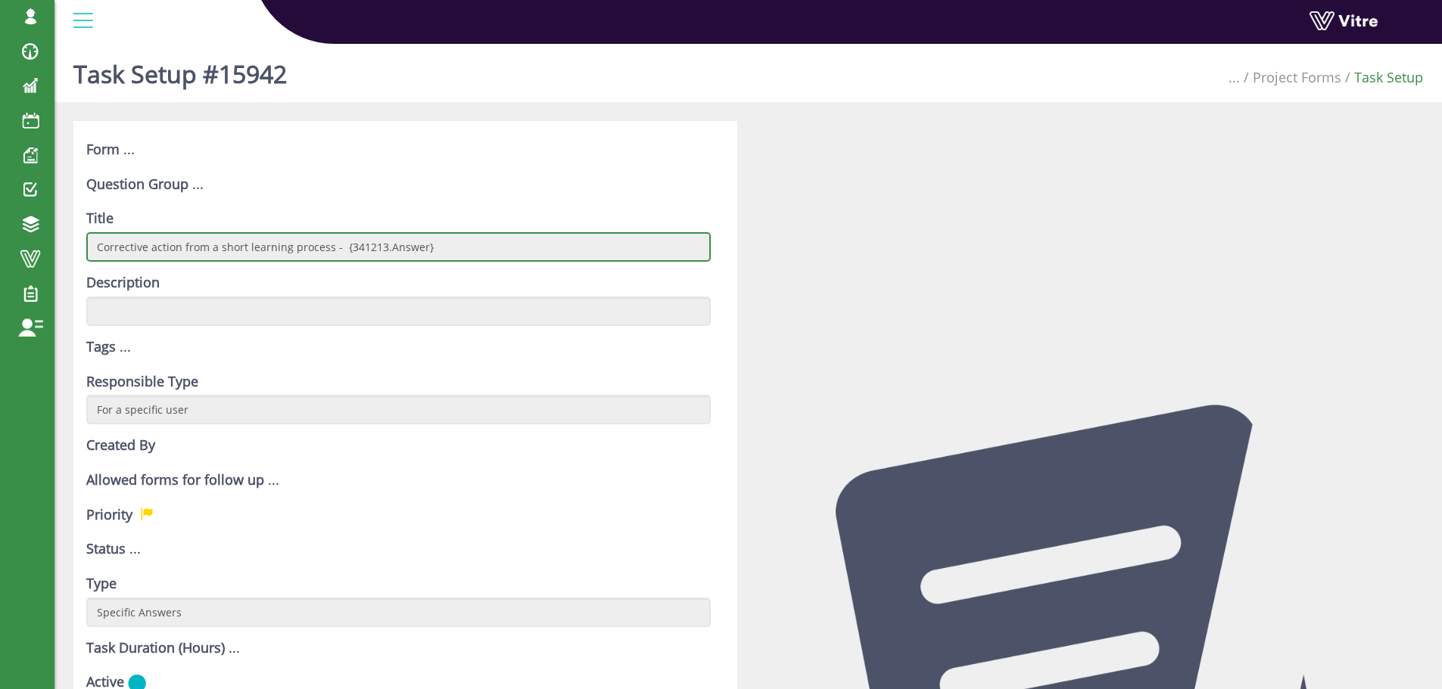
click at [248, 247] on input "Corrective action from a short learning process - {341213.Answer}" at bounding box center [398, 247] width 624 height 30
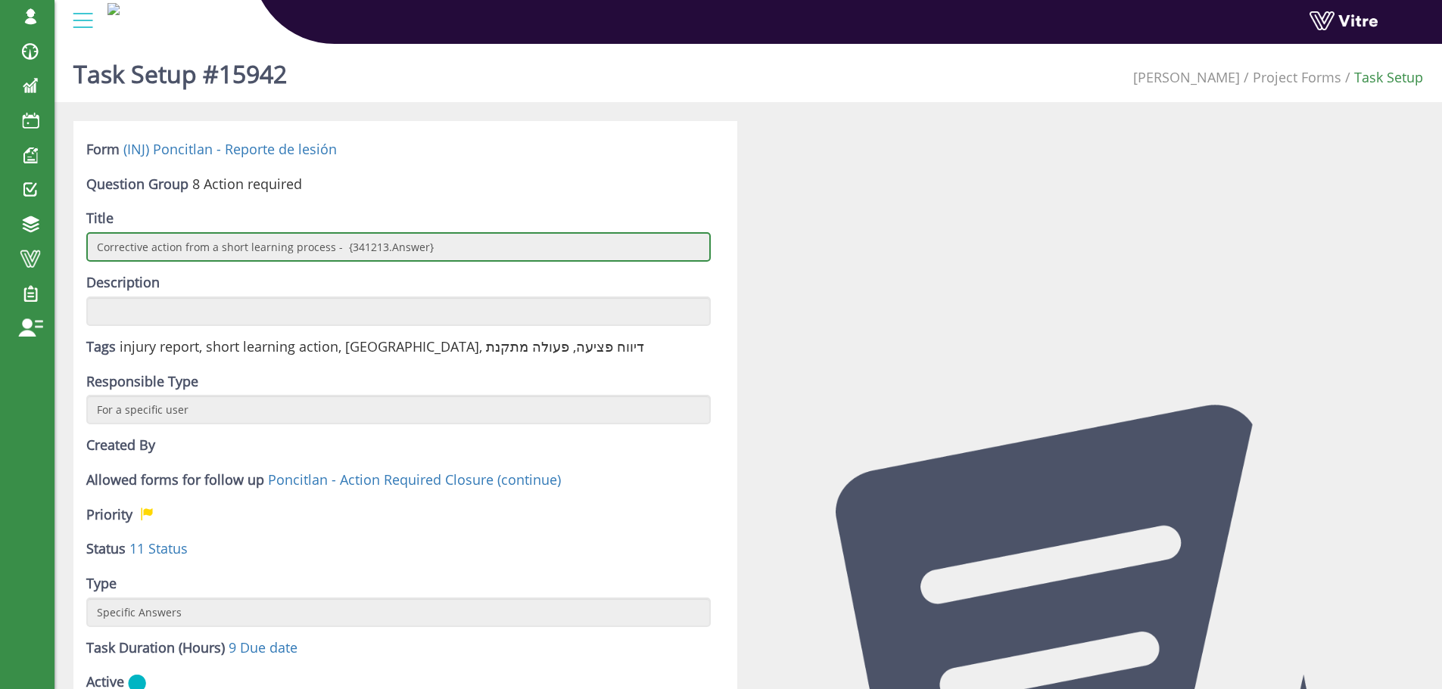
click at [248, 247] on input "Corrective action from a short learning process - {341213.Answer}" at bounding box center [398, 247] width 624 height 30
drag, startPoint x: 97, startPoint y: 247, endPoint x: 328, endPoint y: 253, distance: 230.9
click at [328, 253] on input "Corrective action from a short learning process - {341213.Answer}" at bounding box center [398, 247] width 624 height 30
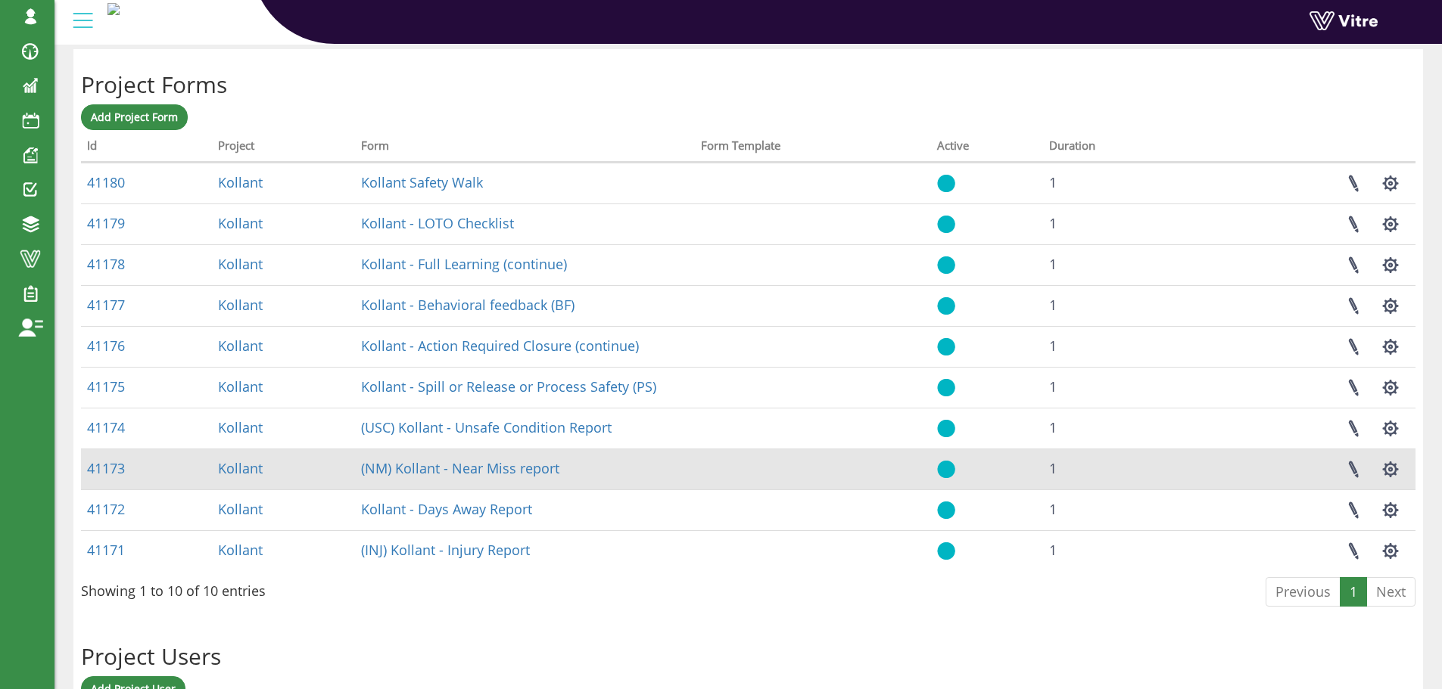
scroll to position [605, 0]
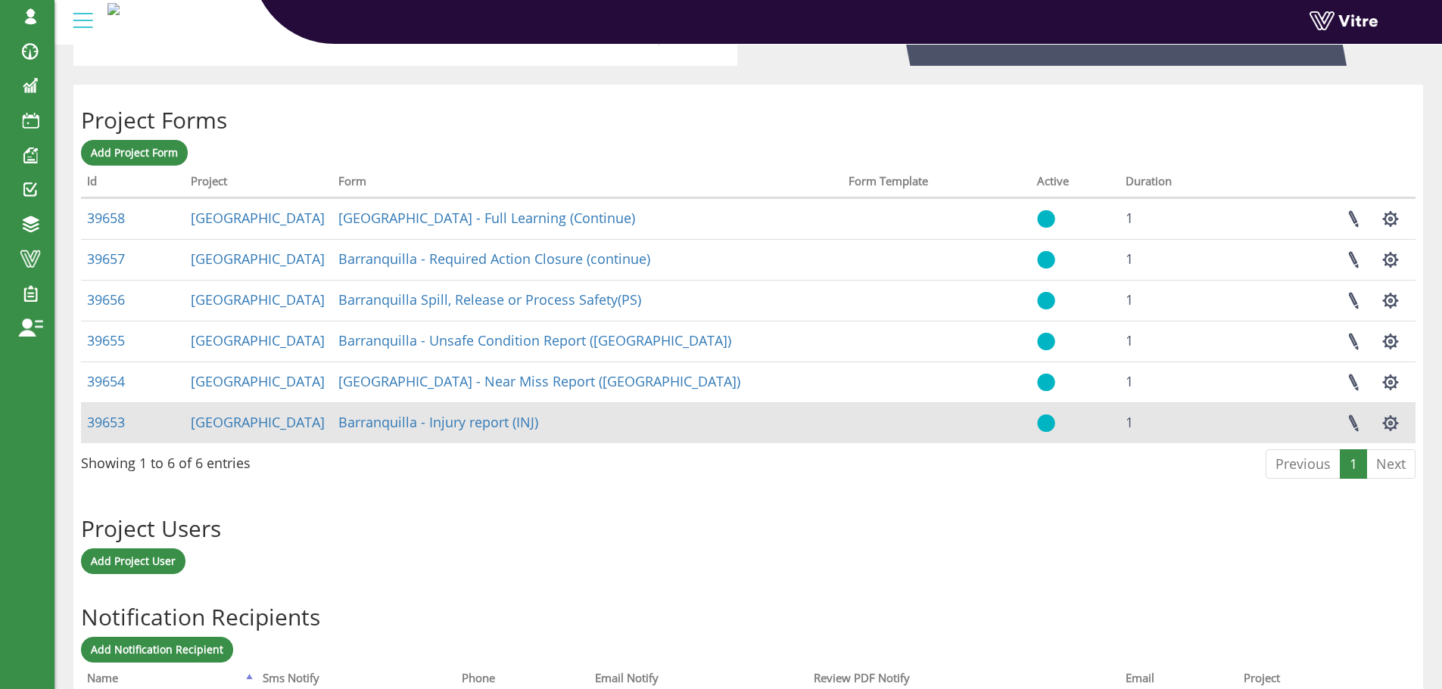
scroll to position [565, 0]
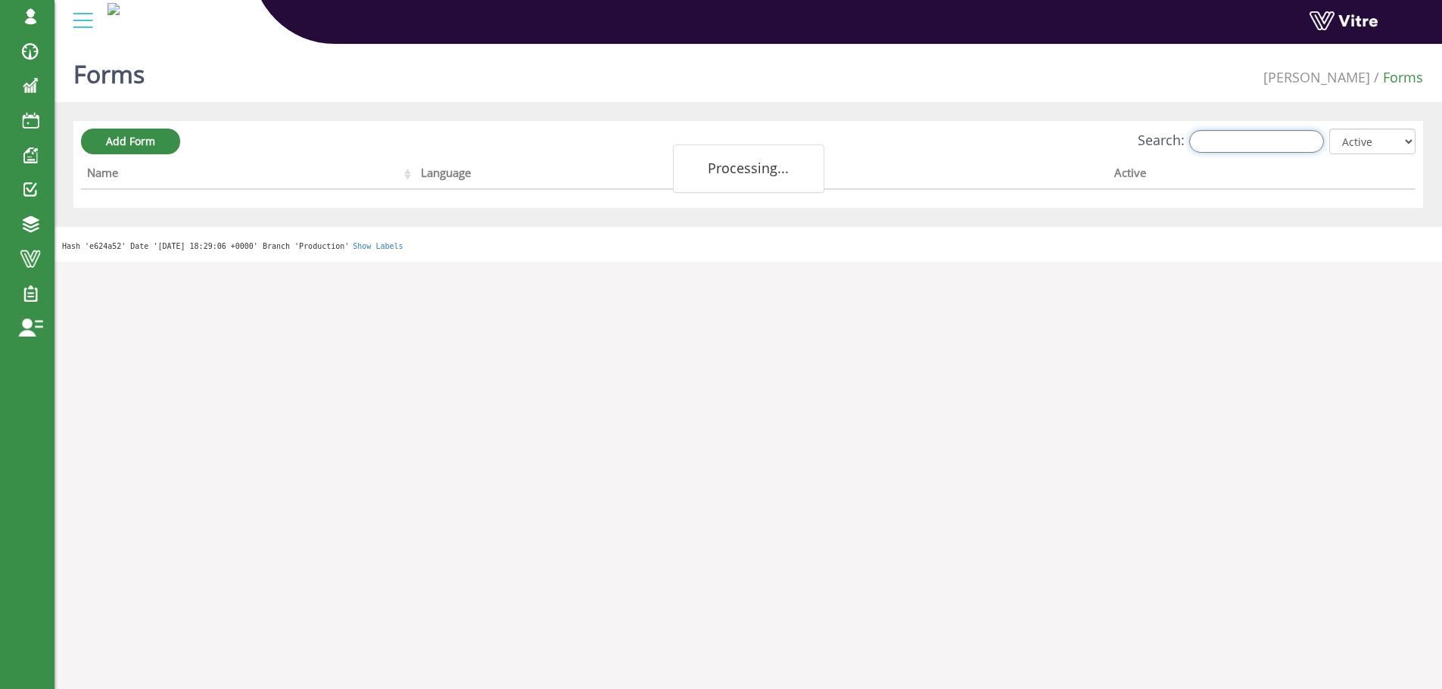
click at [1256, 145] on input "Search:" at bounding box center [1256, 141] width 135 height 23
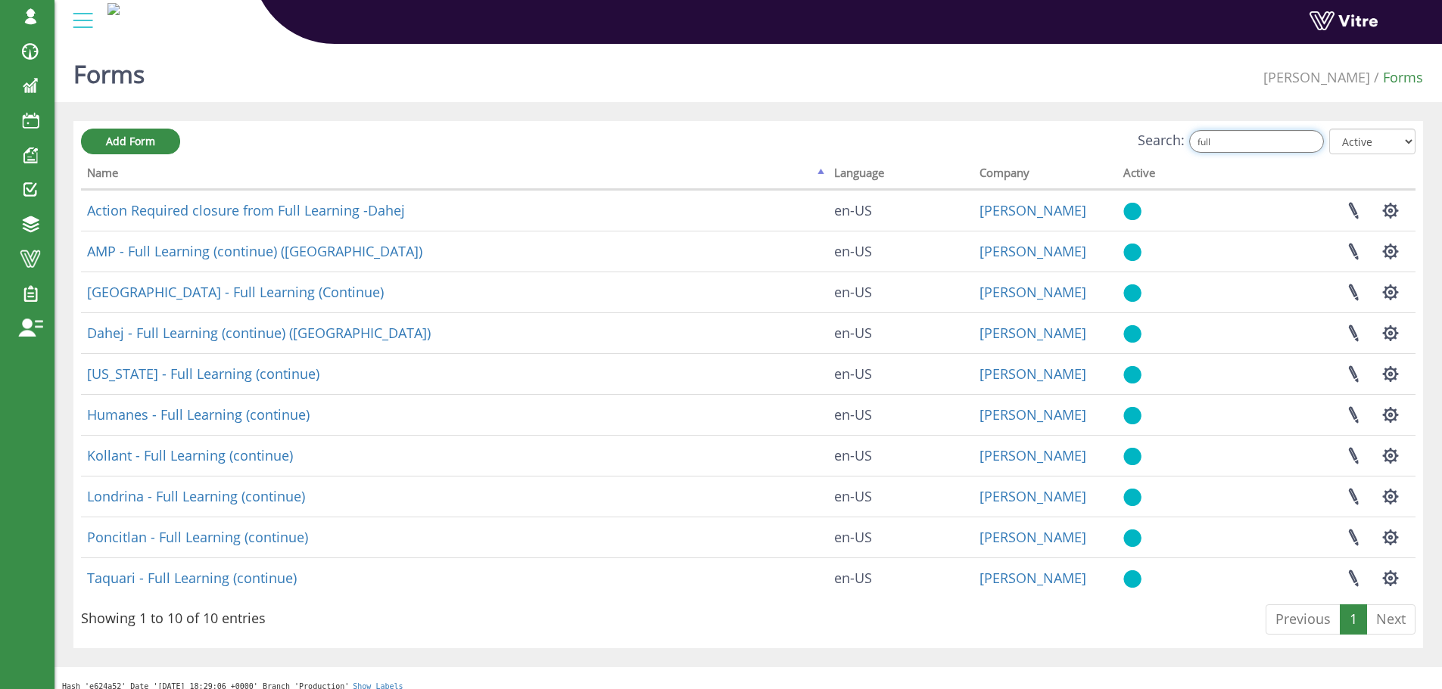
click at [1230, 140] on input "full" at bounding box center [1256, 141] width 135 height 23
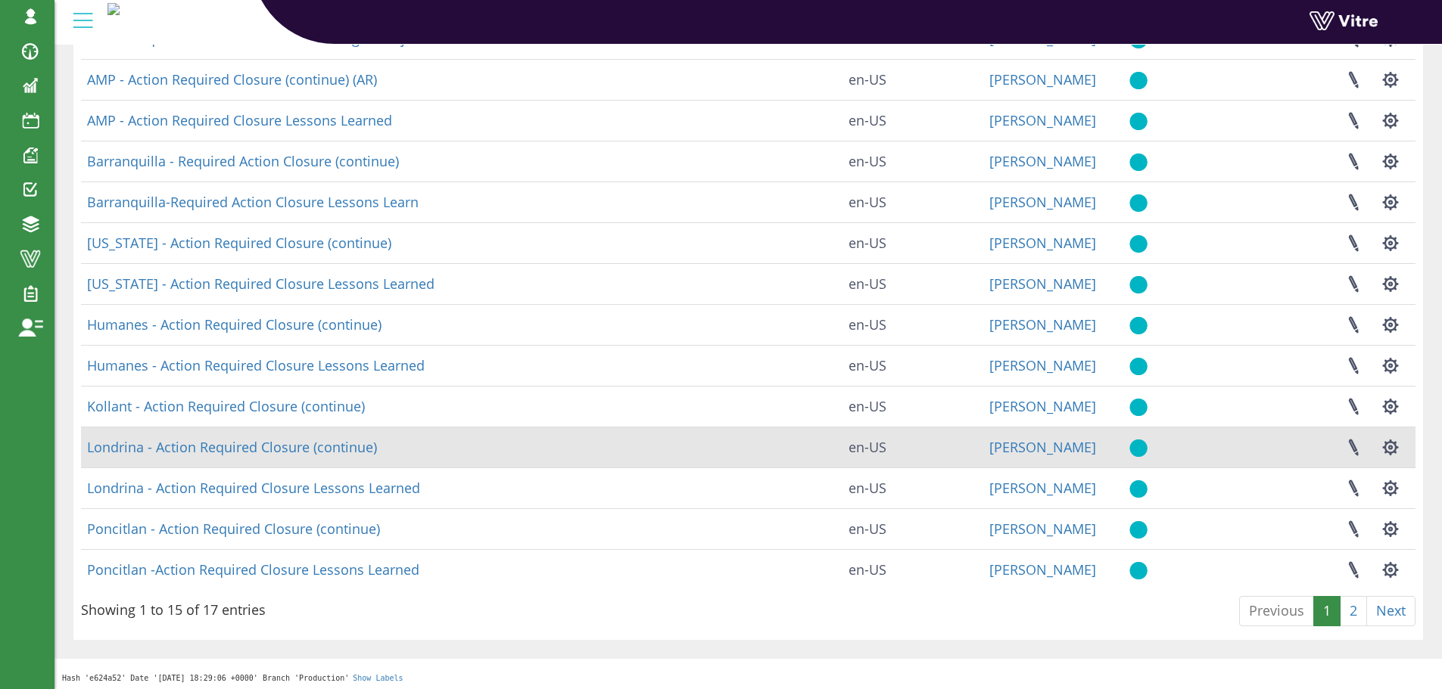
scroll to position [217, 0]
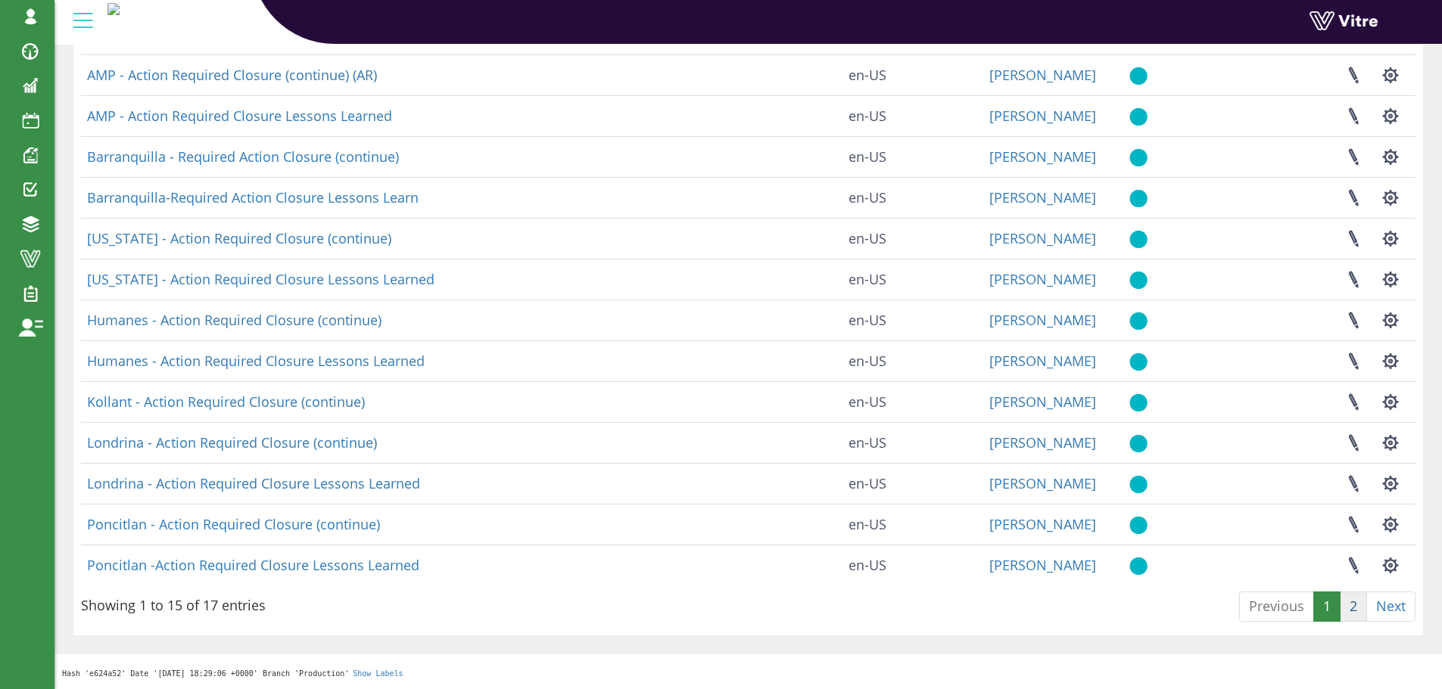
type input "requi"
click at [1354, 604] on link "2" at bounding box center [1353, 607] width 27 height 30
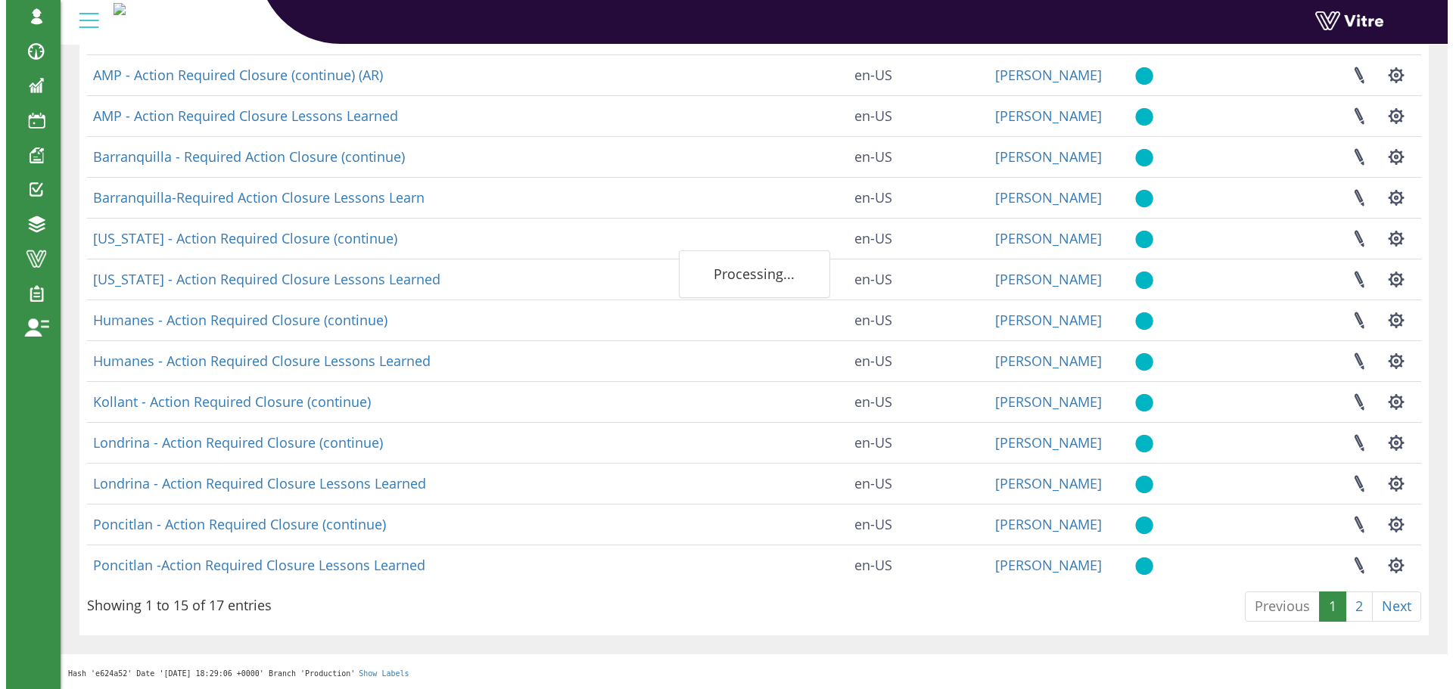
scroll to position [0, 0]
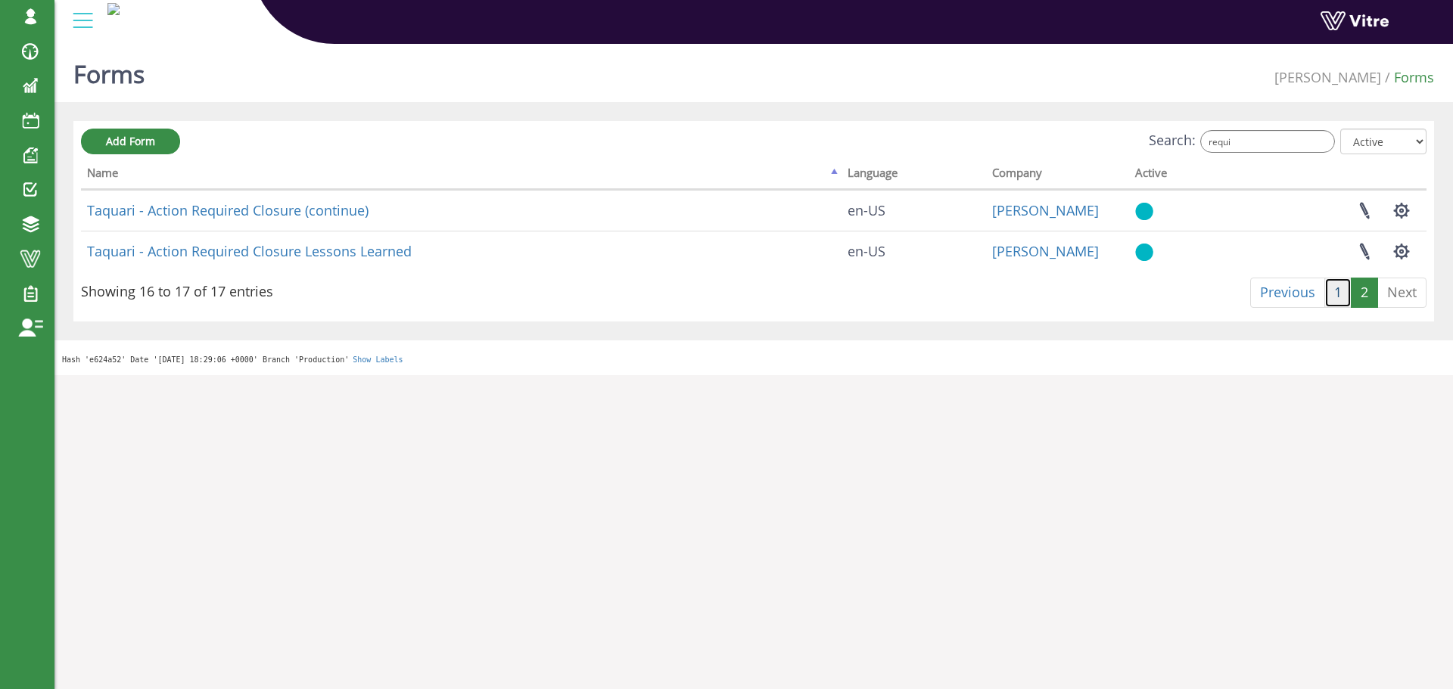
click at [1334, 288] on link "1" at bounding box center [1337, 293] width 27 height 30
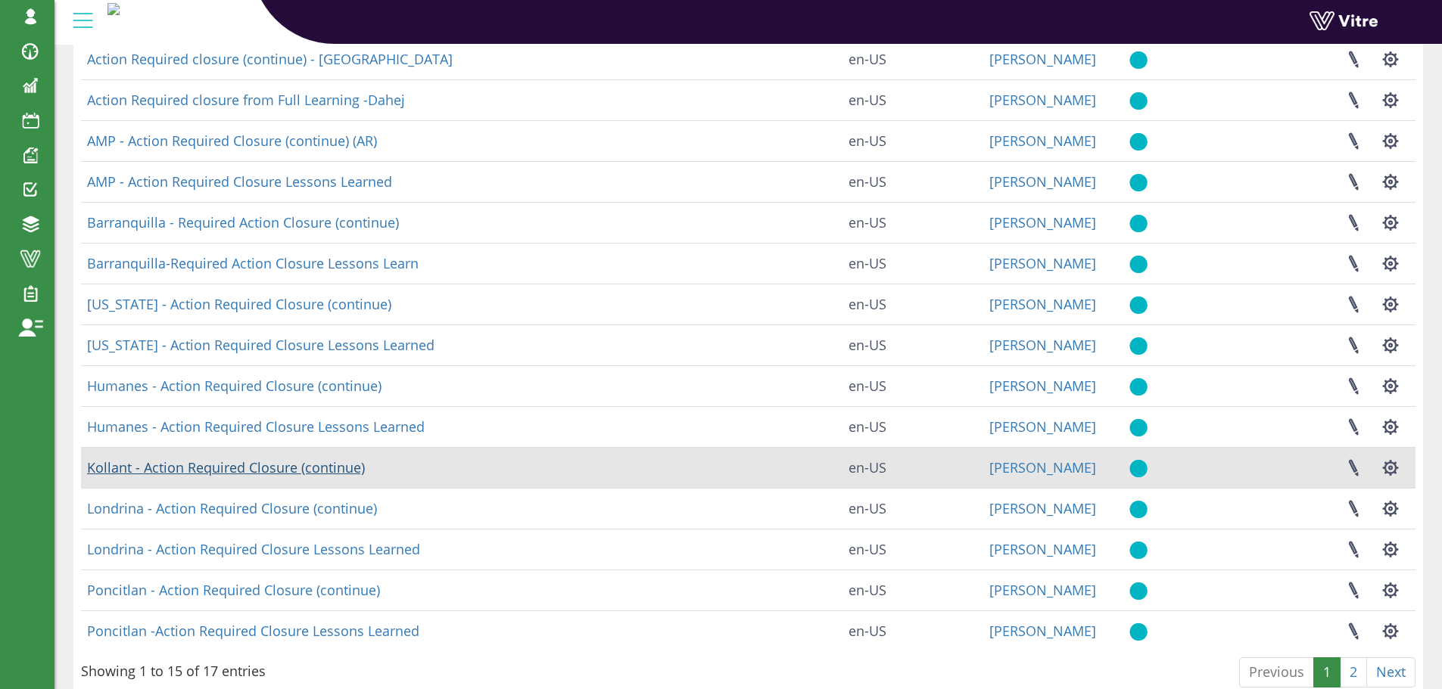
scroll to position [217, 0]
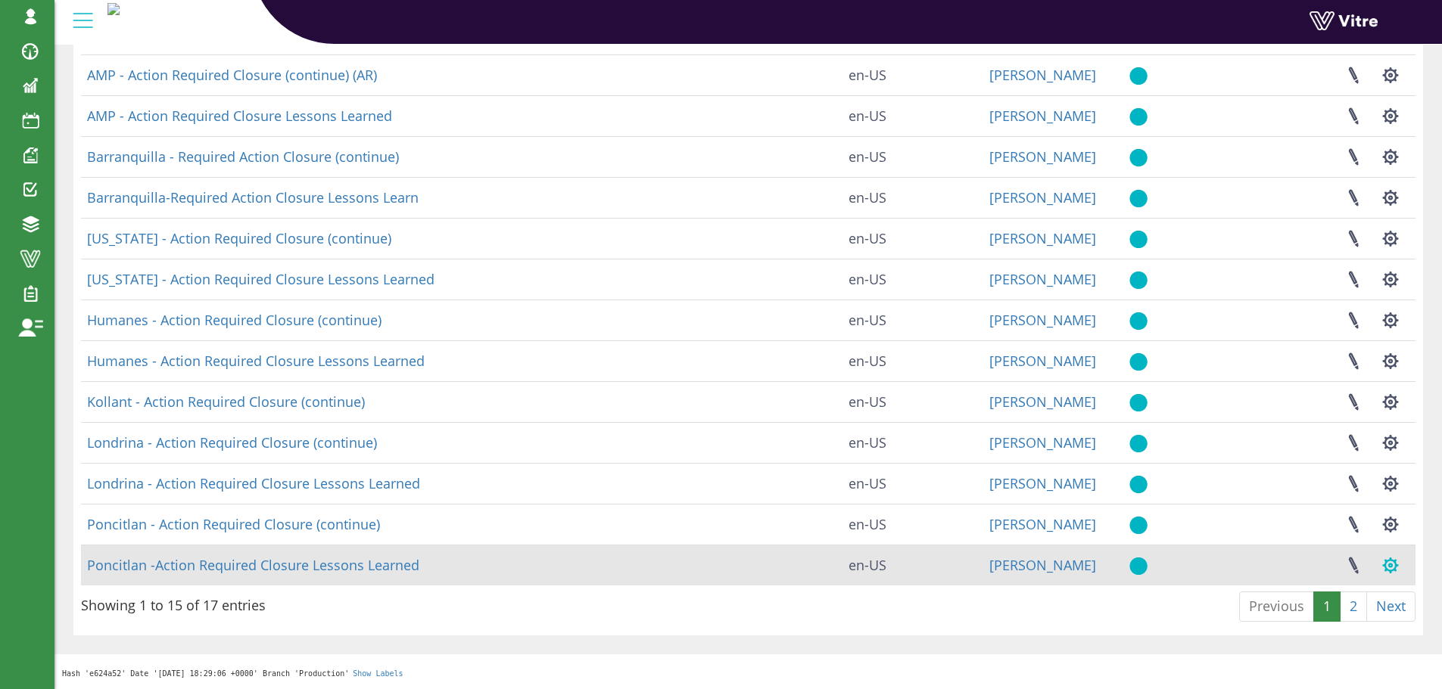
click at [1393, 563] on button "button" at bounding box center [1390, 566] width 38 height 40
click at [1335, 661] on link "Clone Form" at bounding box center [1340, 661] width 138 height 20
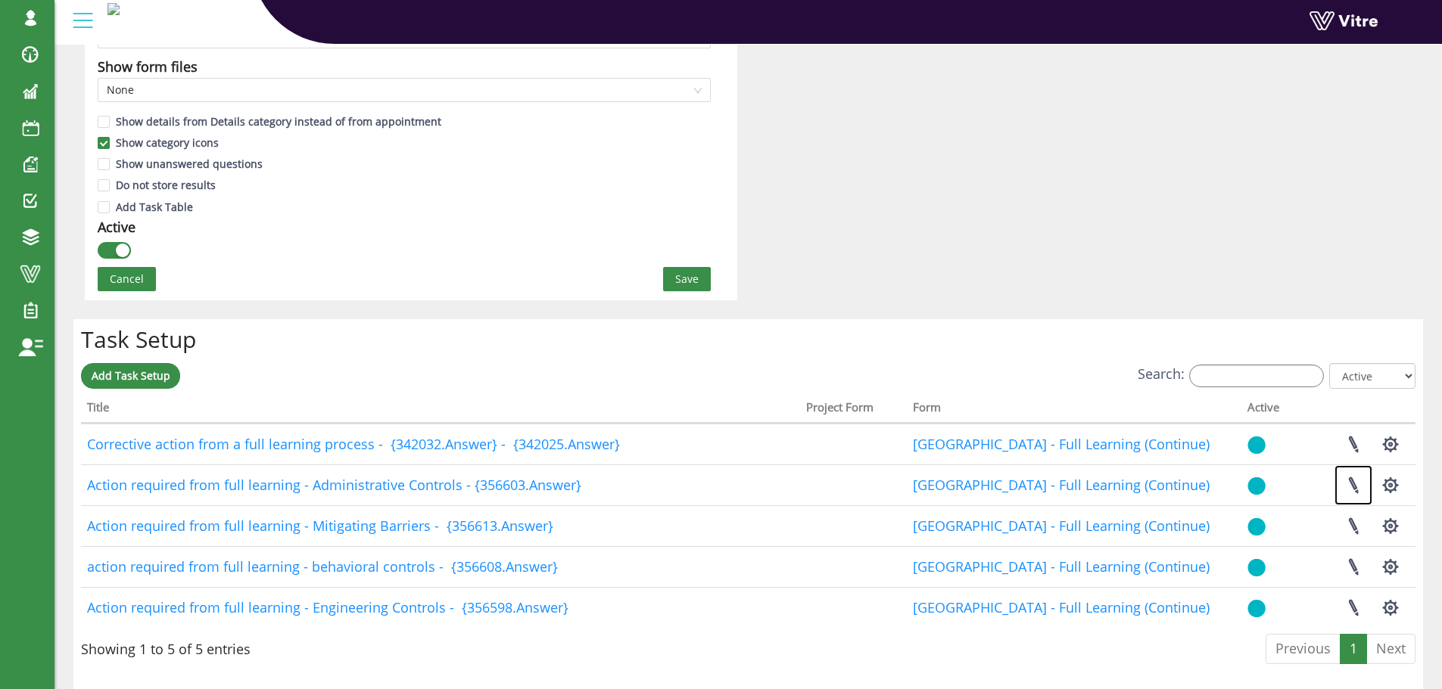
scroll to position [984, 0]
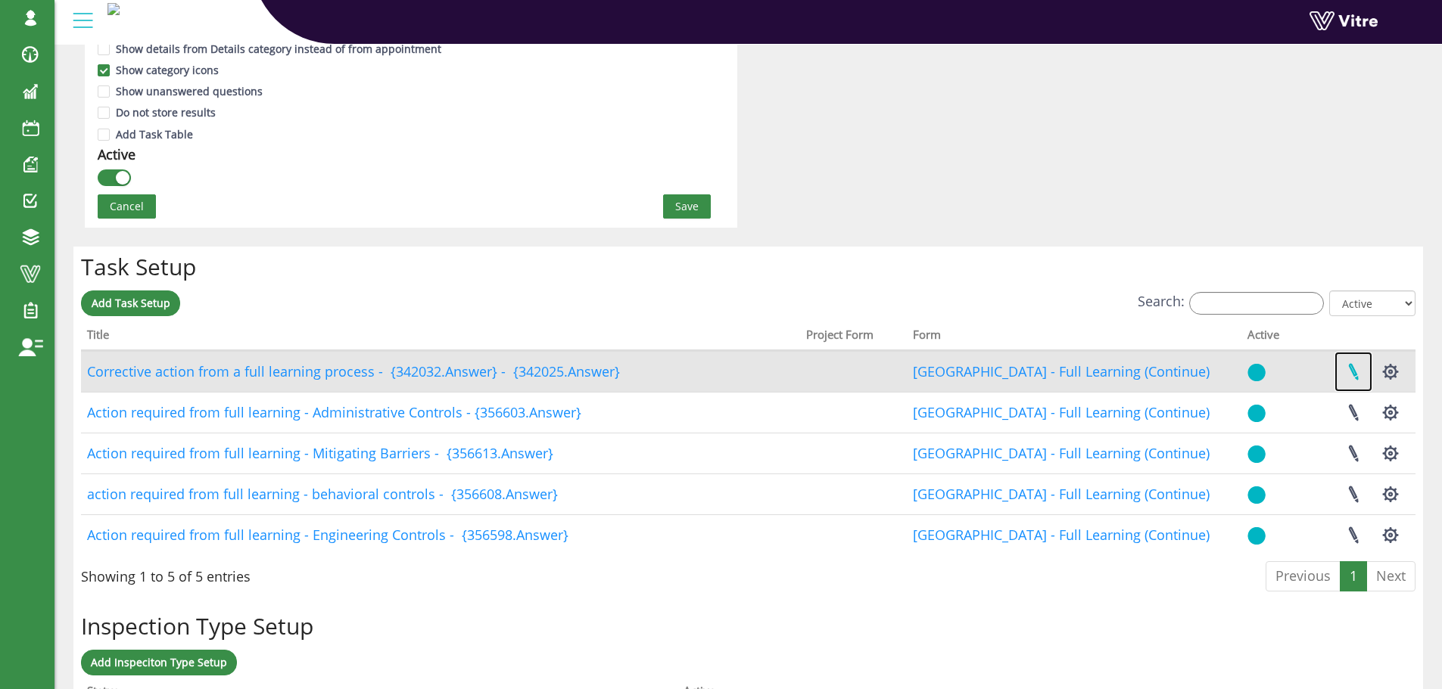
click at [1352, 371] on link at bounding box center [1353, 372] width 38 height 40
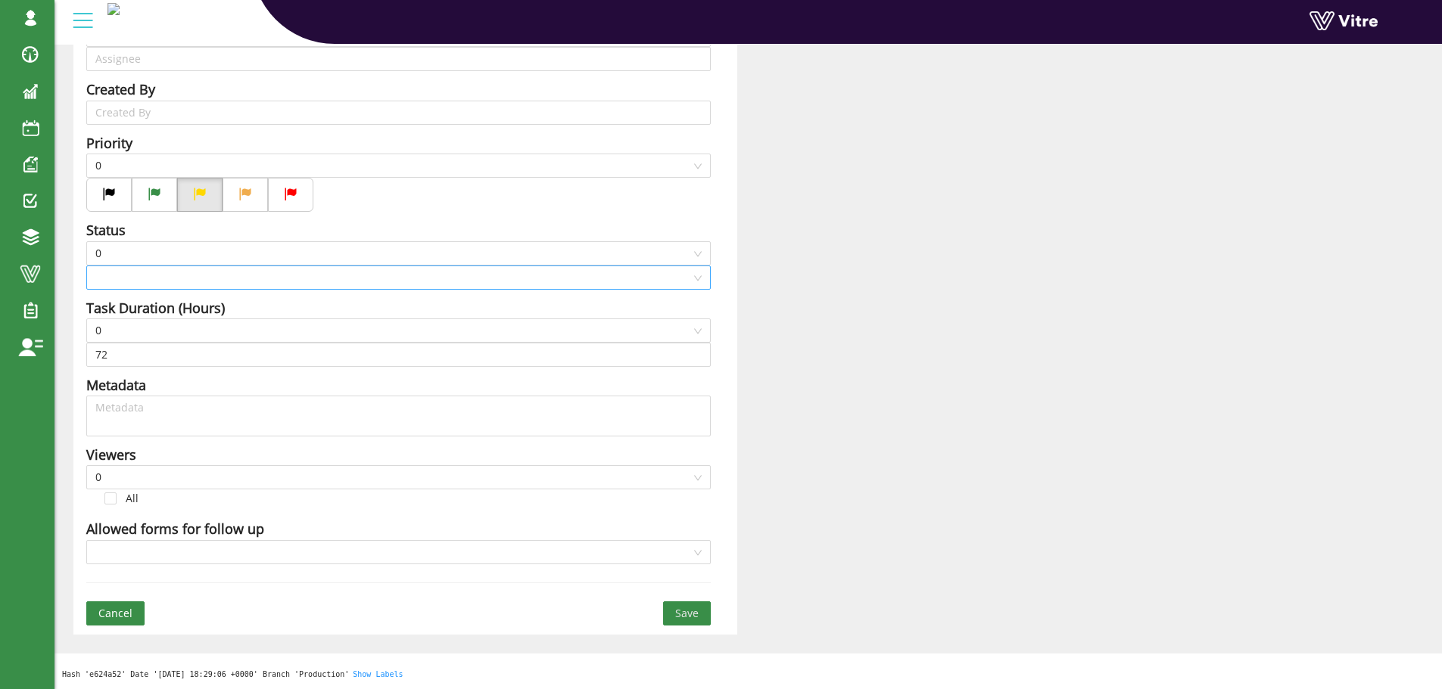
scroll to position [369, 0]
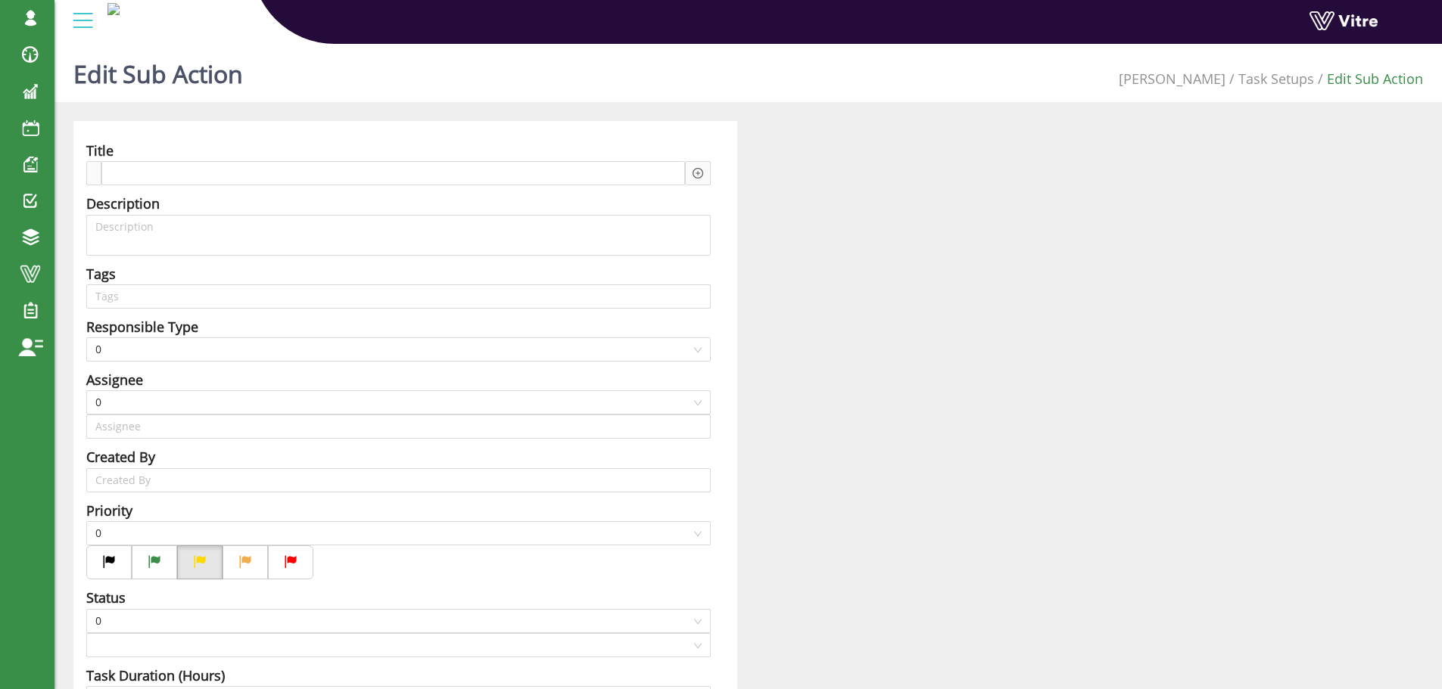
type input "[PERSON_NAME] SU"
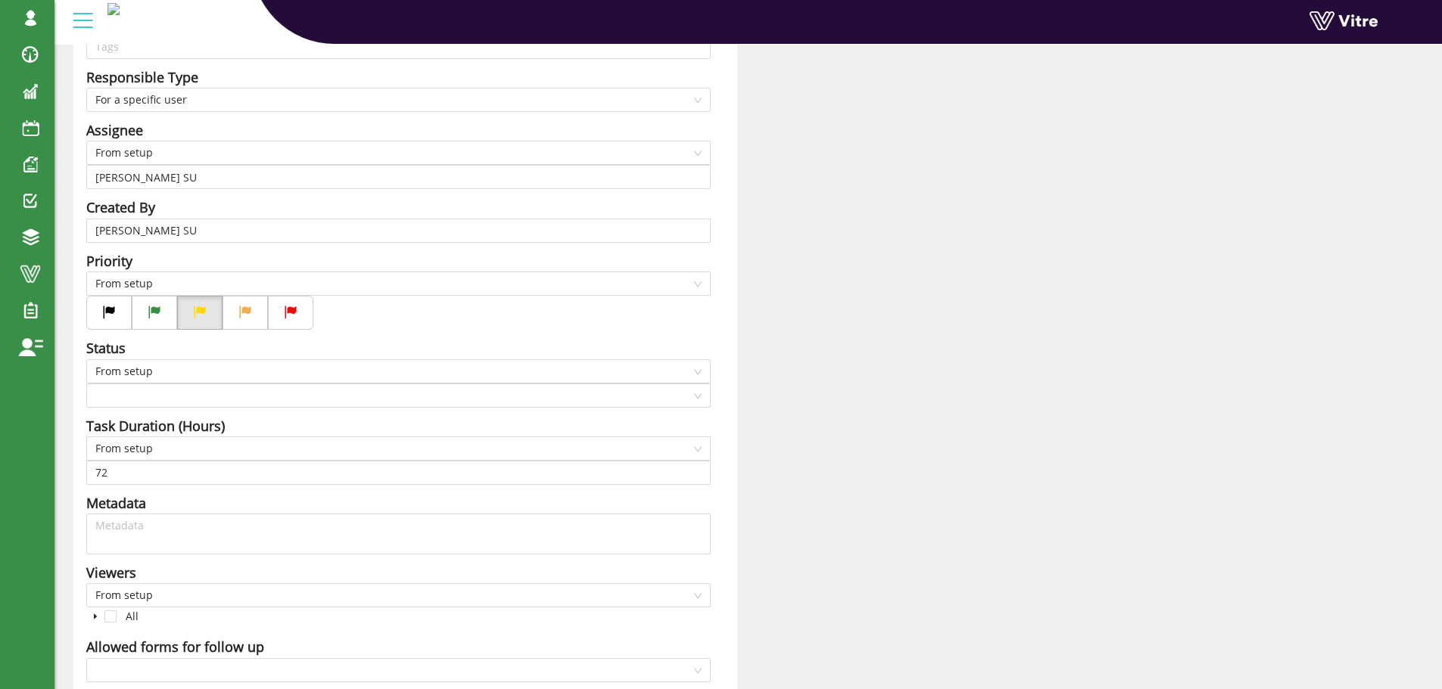
scroll to position [217, 0]
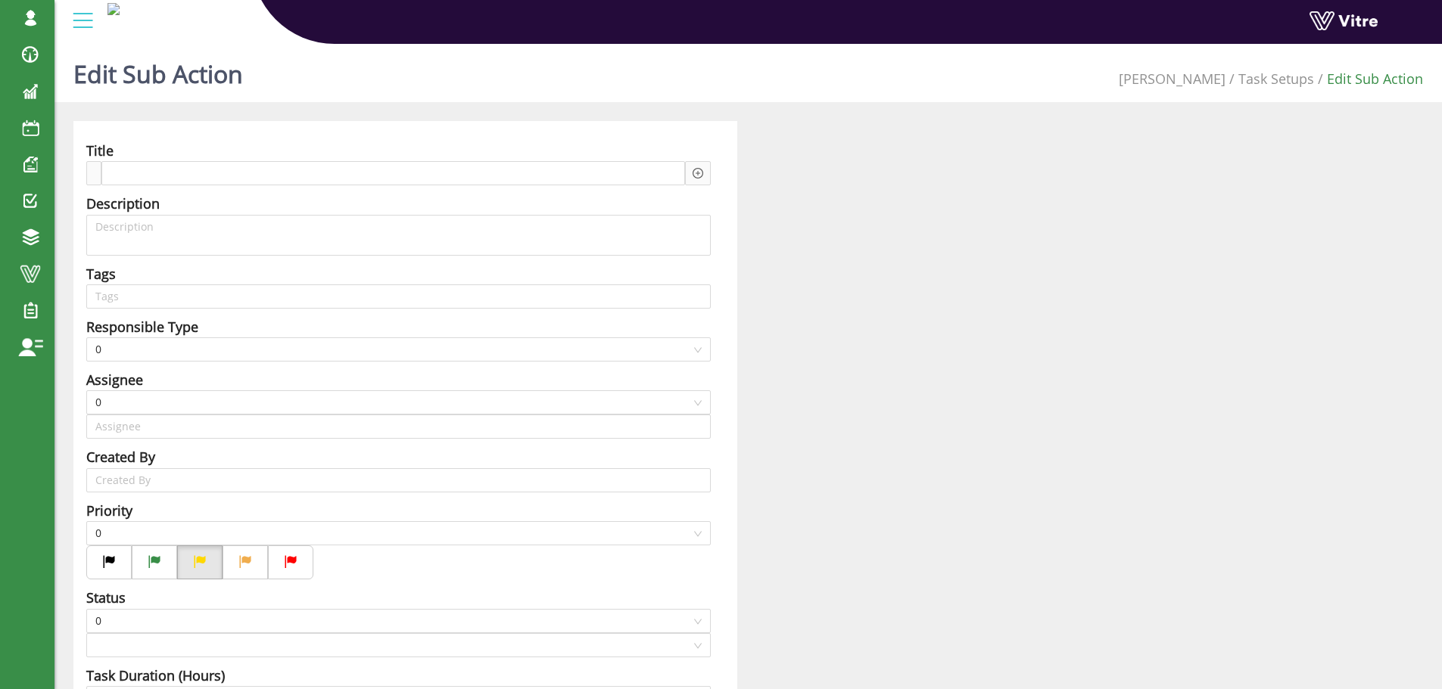
type input "[PERSON_NAME] SU"
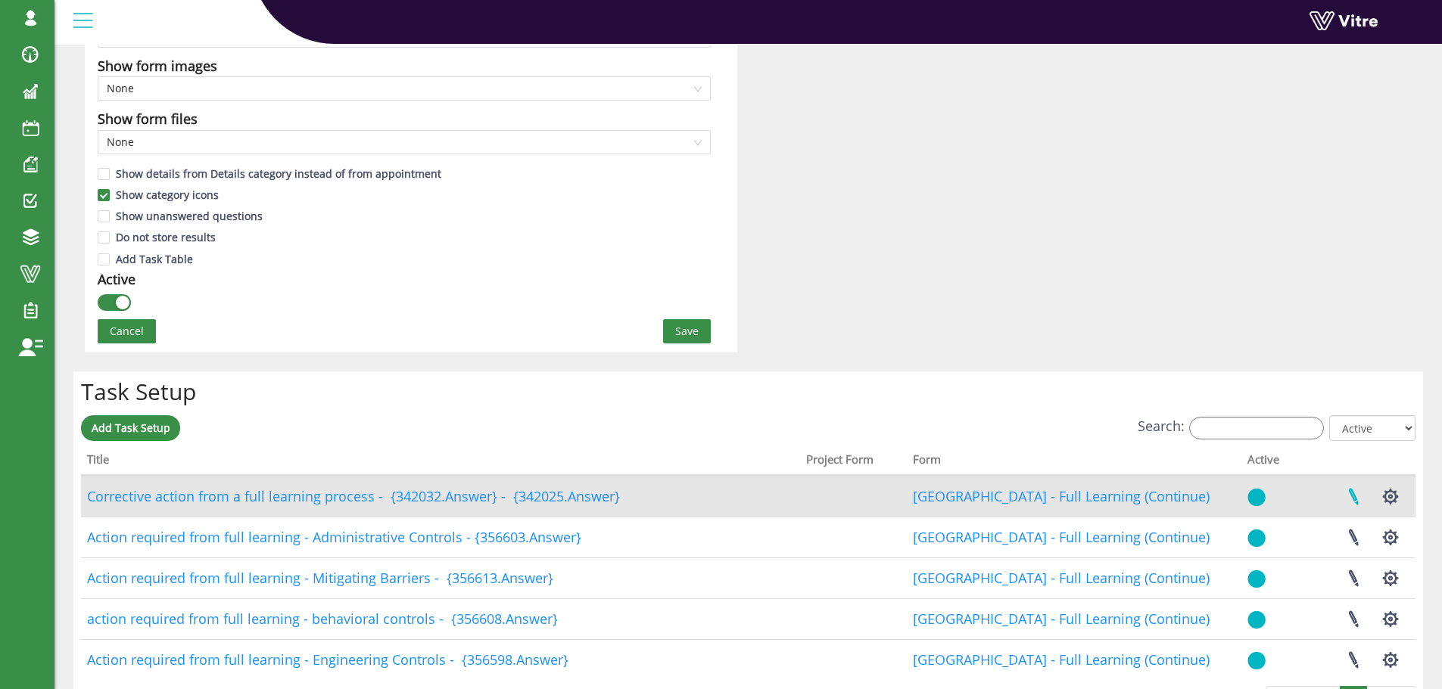
scroll to position [832, 0]
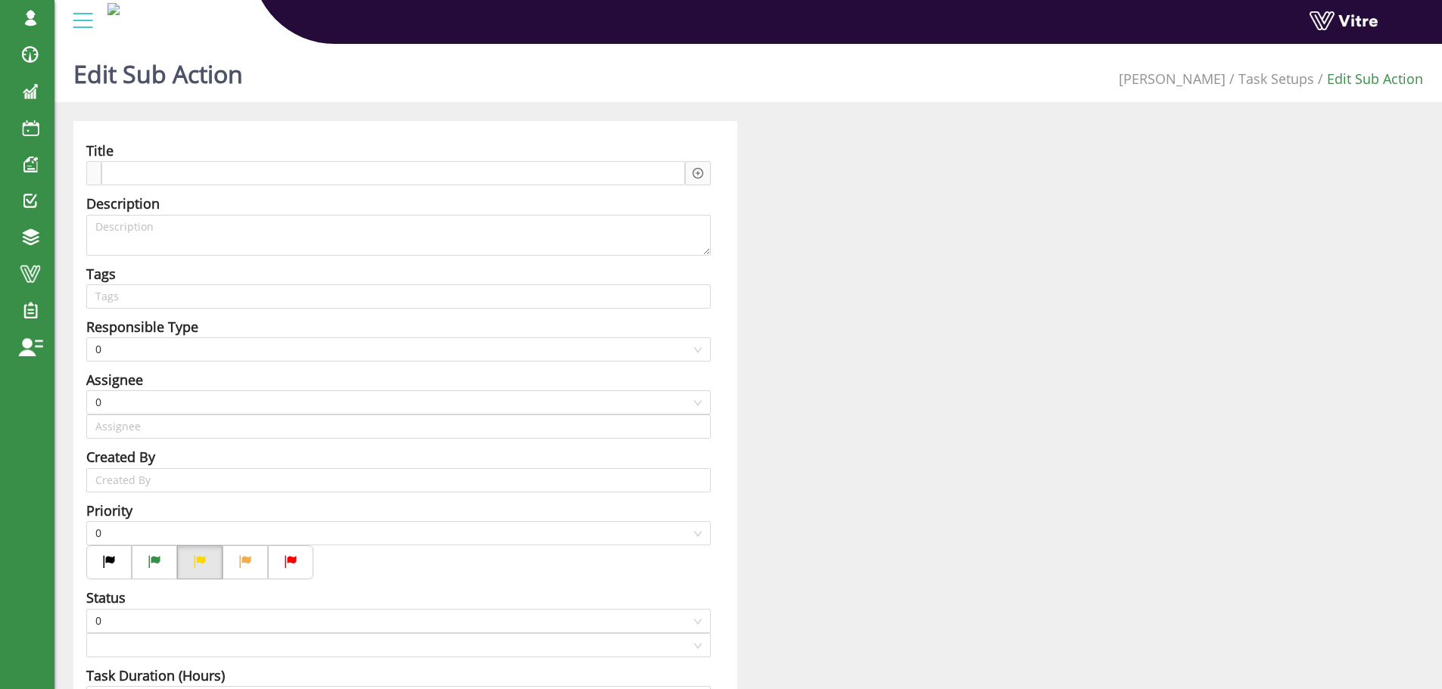
type input "Harel Smadar SU"
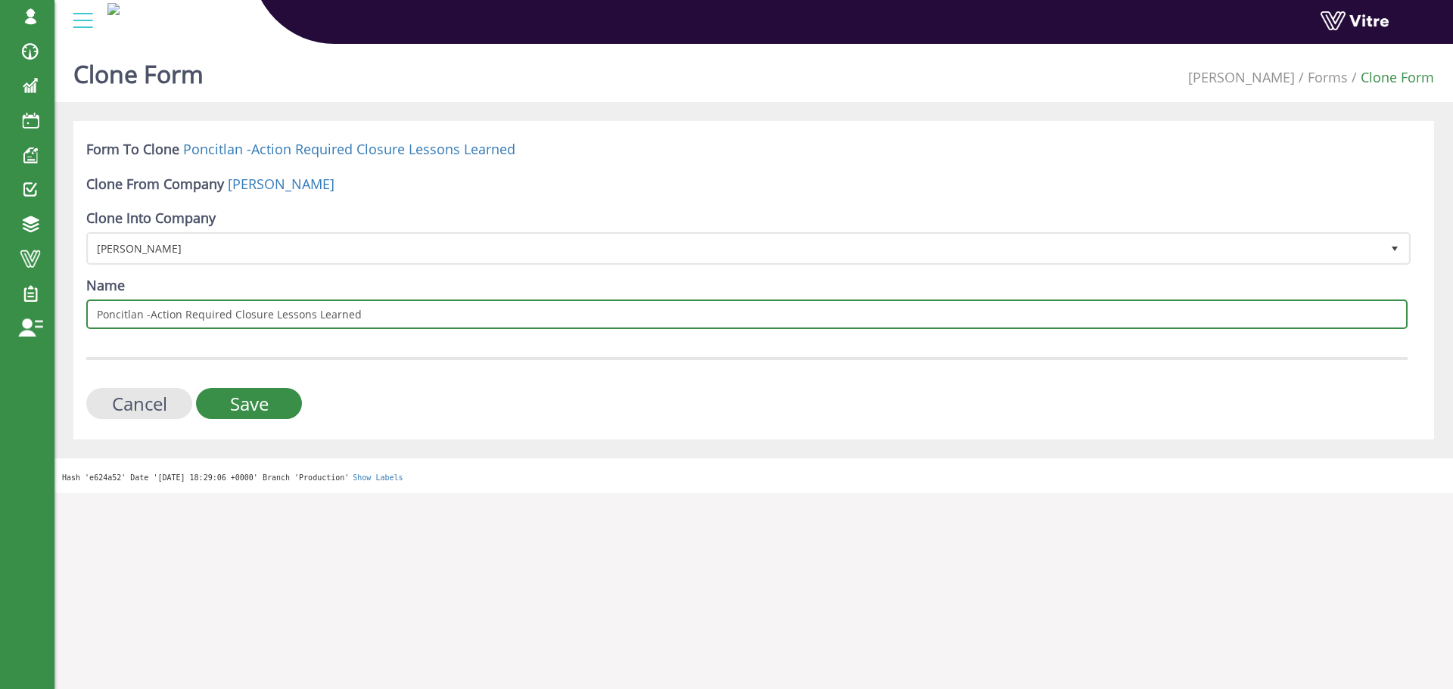
drag, startPoint x: 98, startPoint y: 316, endPoint x: 142, endPoint y: 315, distance: 43.9
click at [142, 315] on input "Poncitlan -Action Required Closure Lessons Learned" at bounding box center [746, 315] width 1321 height 30
type input "Kollant -Action Required Closure Lessons Learned"
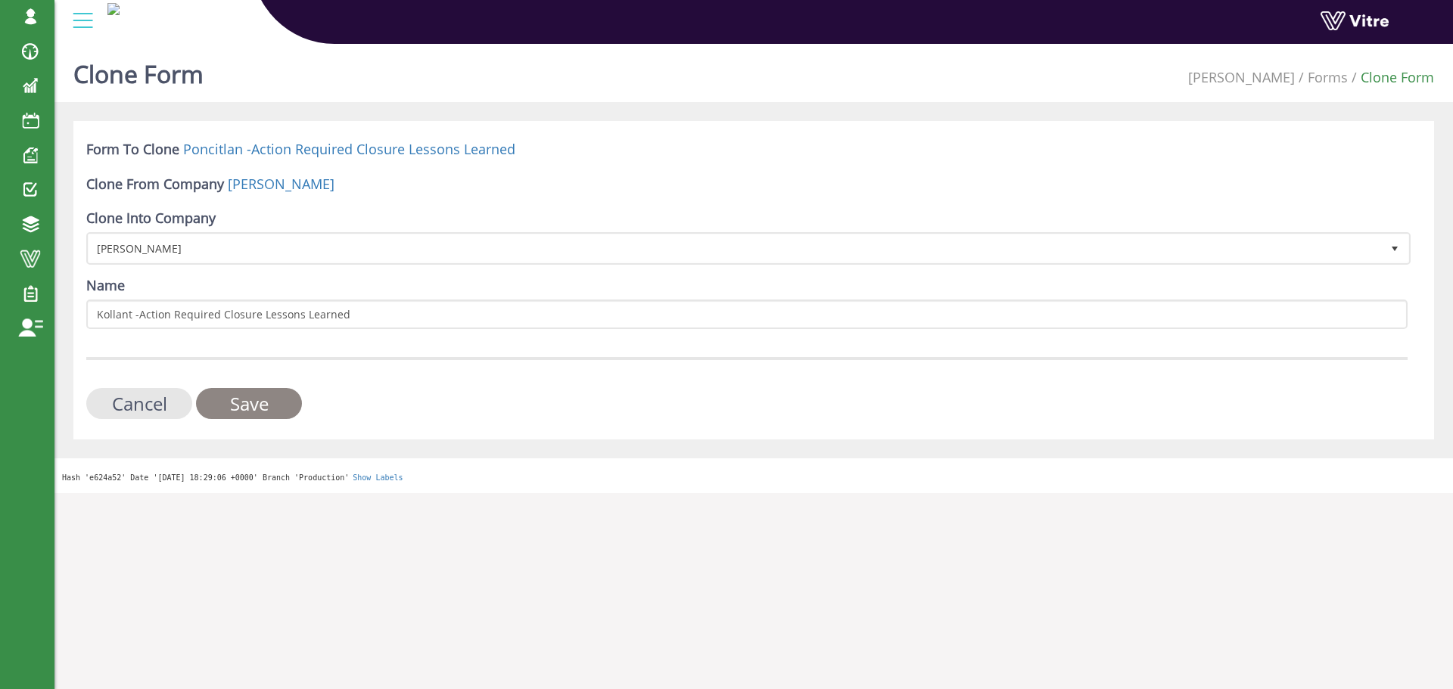
click at [258, 397] on input "Save" at bounding box center [249, 403] width 106 height 31
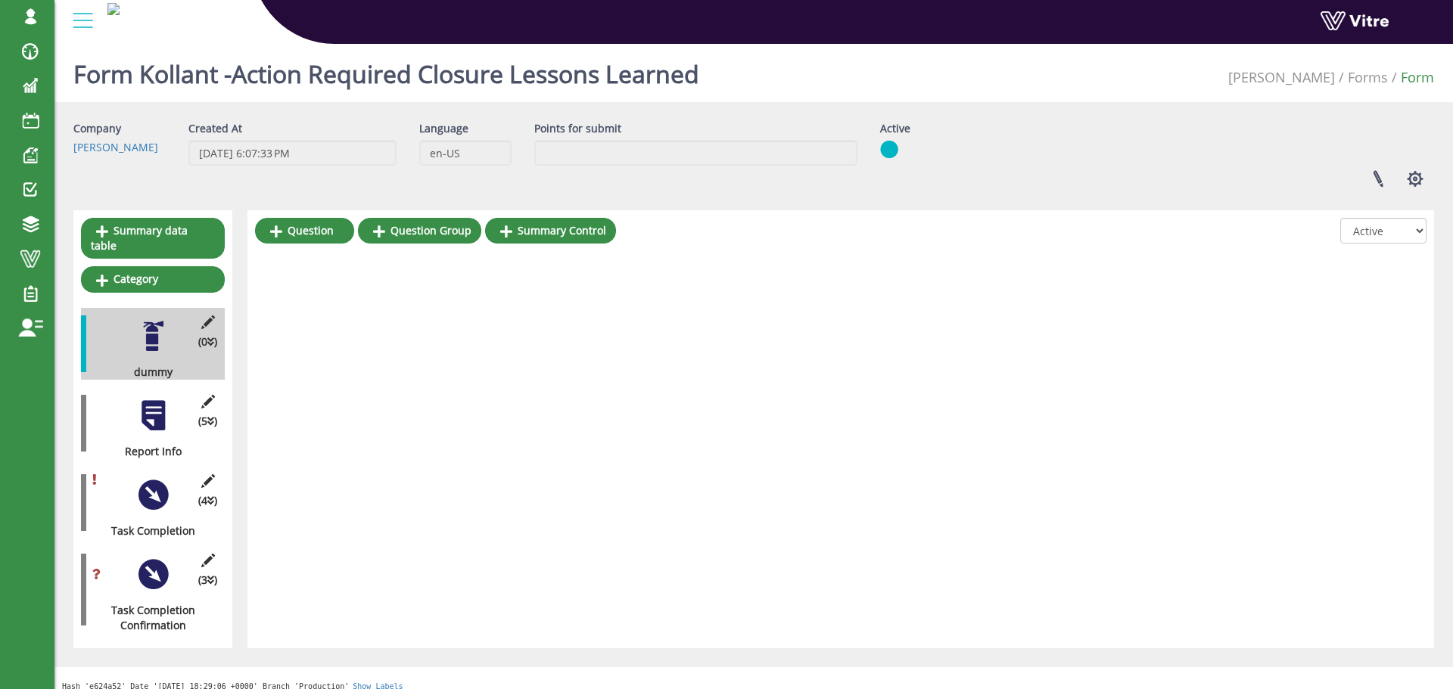
click at [150, 399] on div at bounding box center [153, 416] width 34 height 34
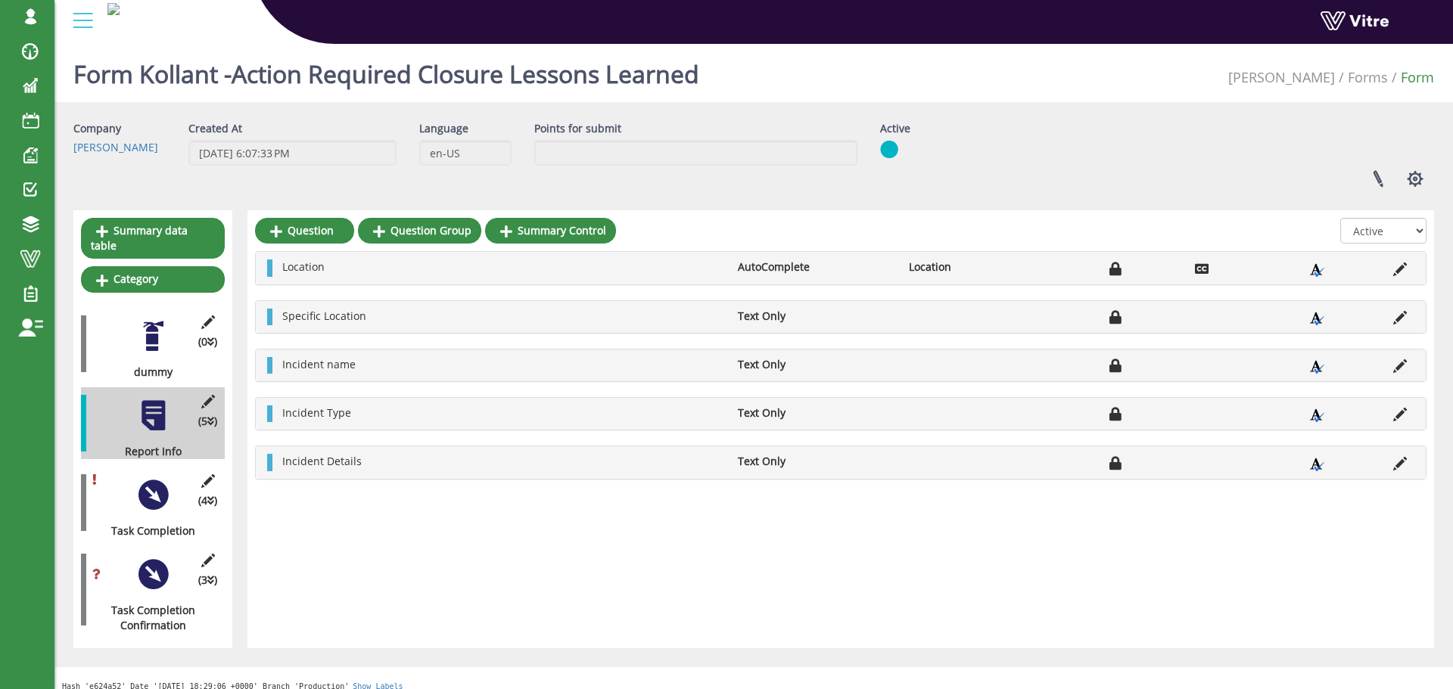
click at [164, 325] on div at bounding box center [153, 336] width 34 height 34
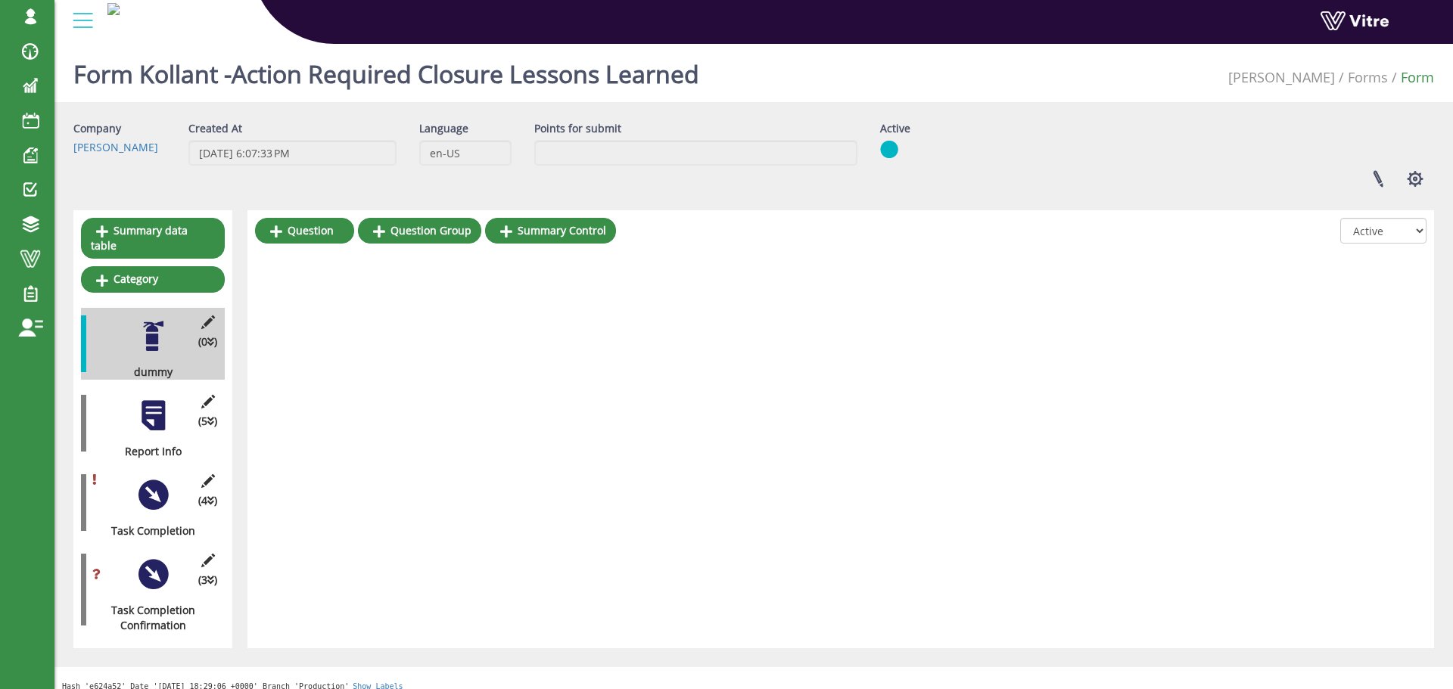
click at [158, 400] on div at bounding box center [153, 416] width 34 height 34
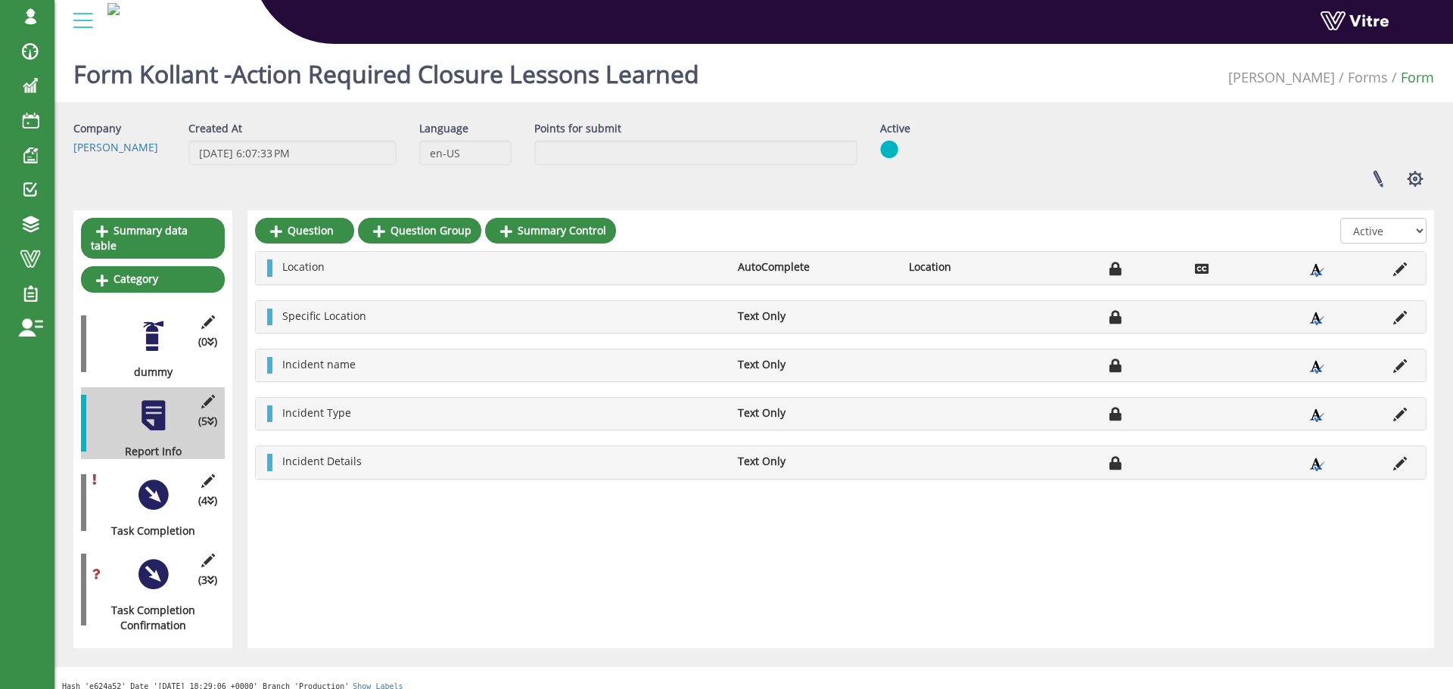
click at [157, 478] on div at bounding box center [153, 495] width 34 height 34
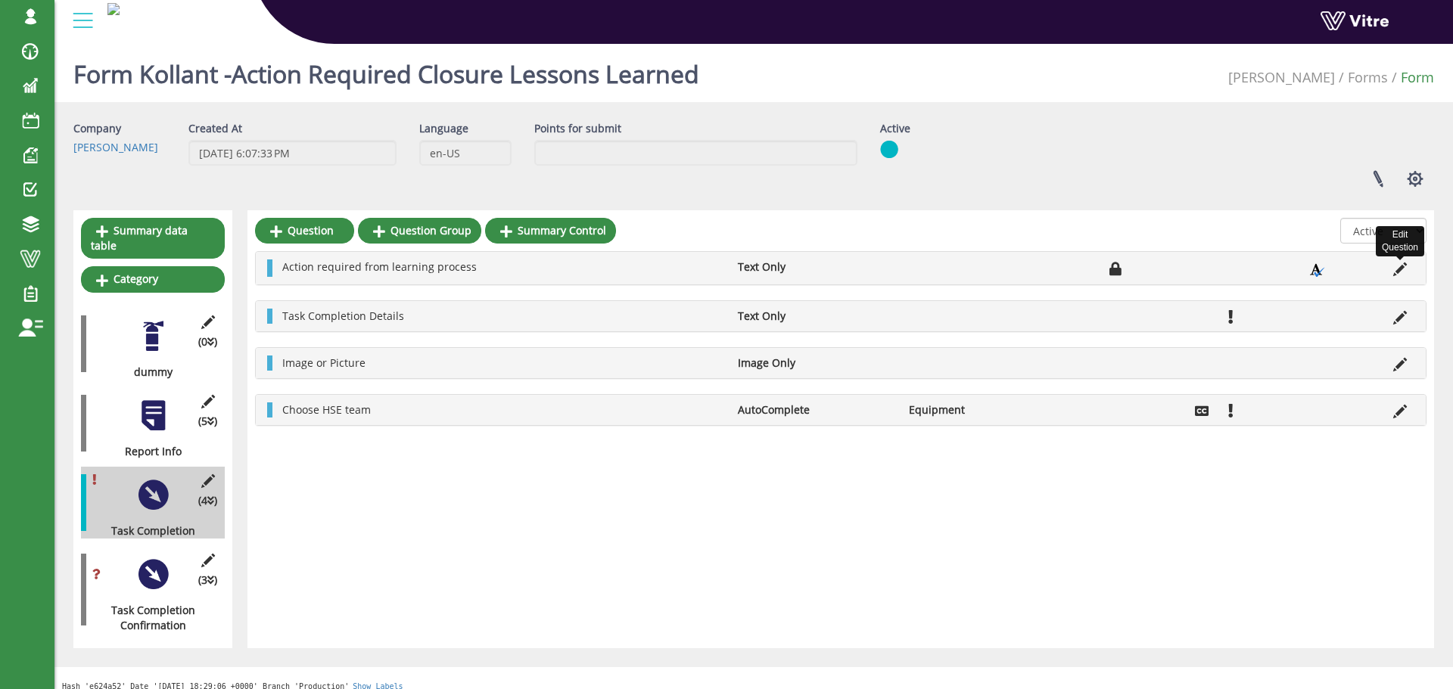
click at [1401, 268] on icon at bounding box center [1400, 270] width 14 height 14
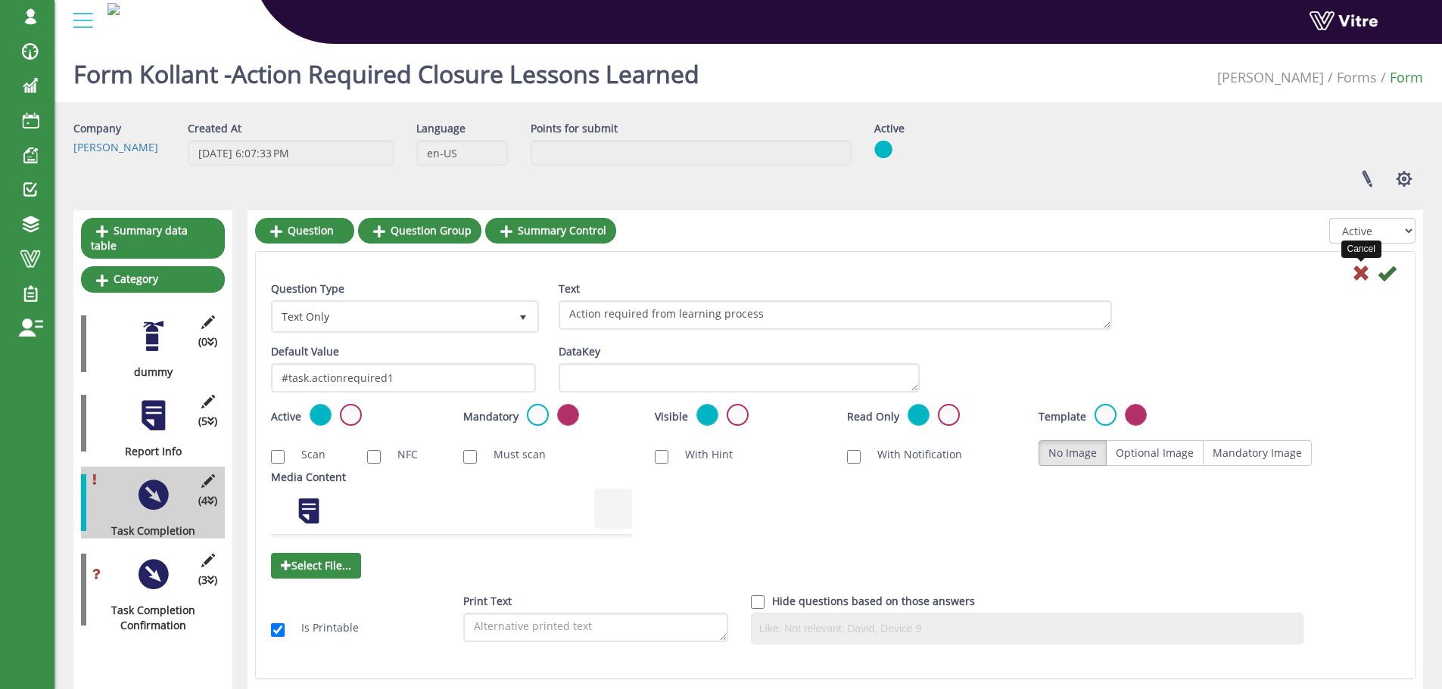
click at [1362, 274] on icon at bounding box center [1361, 273] width 18 height 18
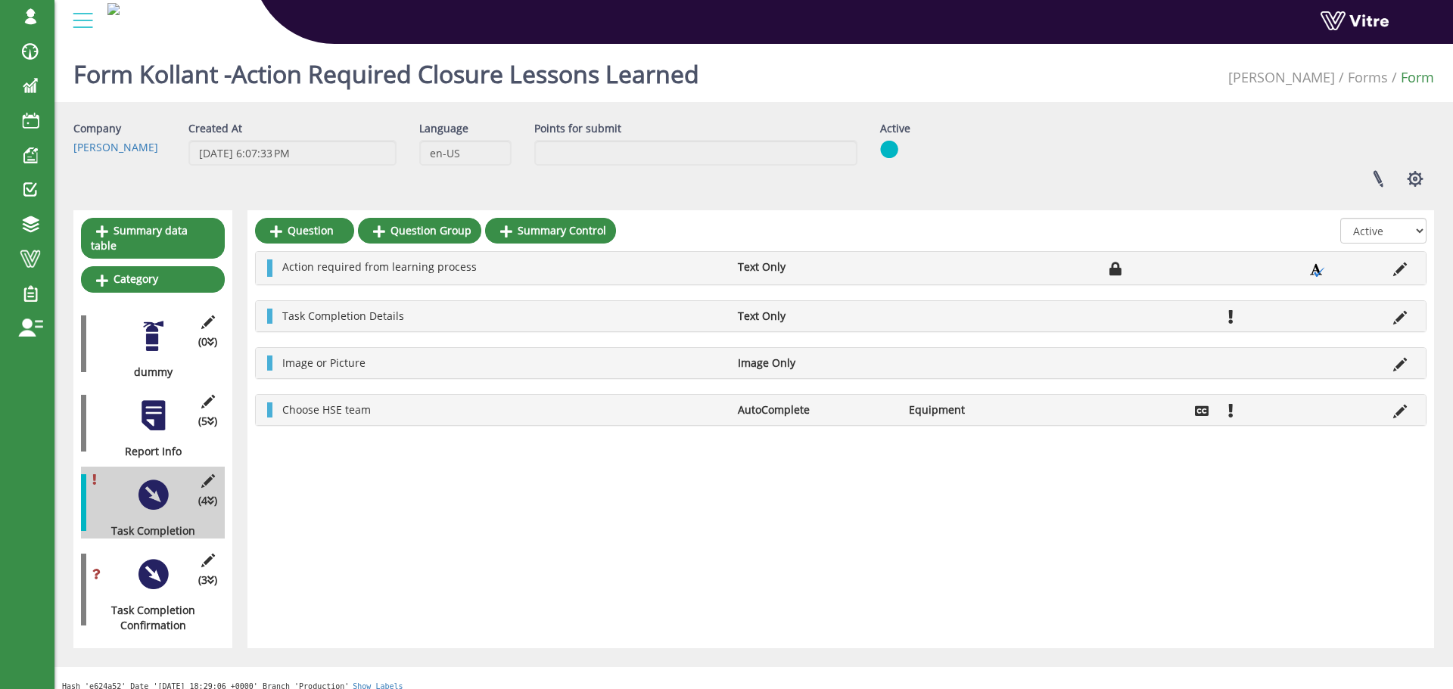
click at [154, 403] on div at bounding box center [153, 416] width 34 height 34
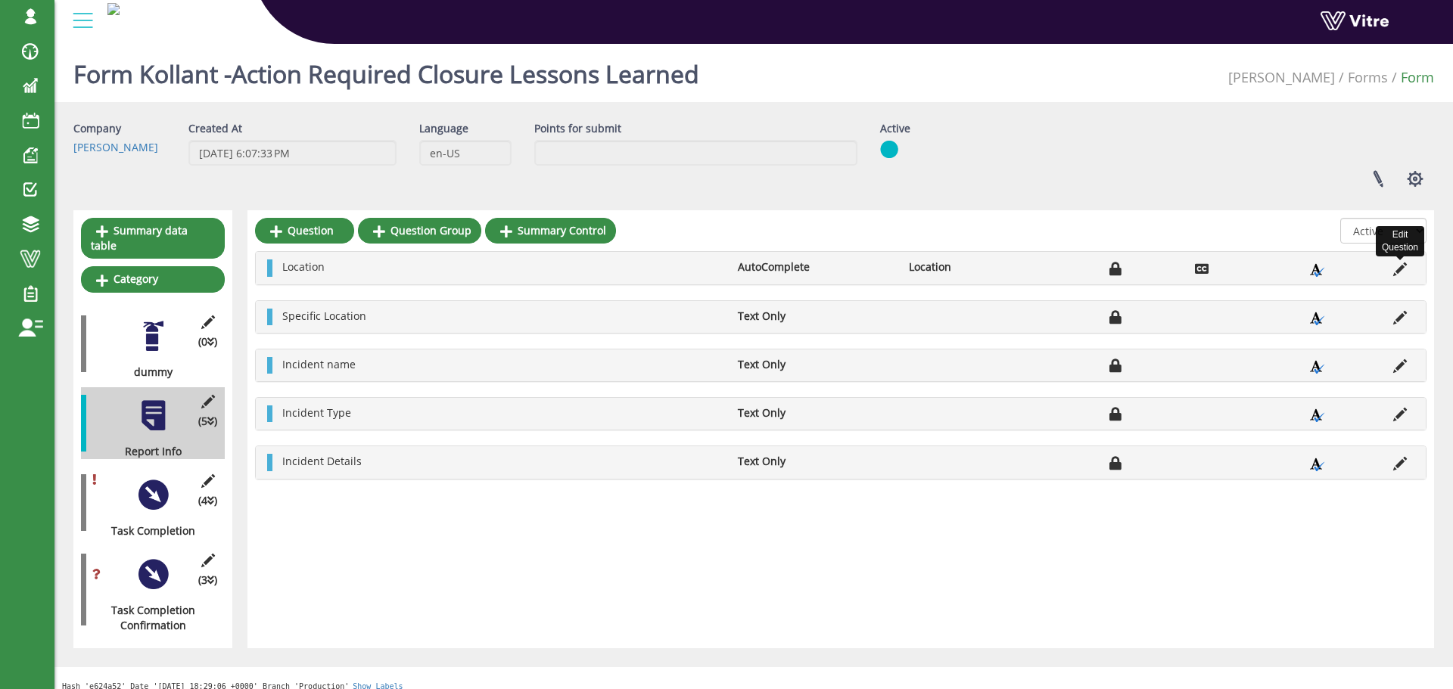
click at [1399, 272] on icon at bounding box center [1400, 270] width 14 height 14
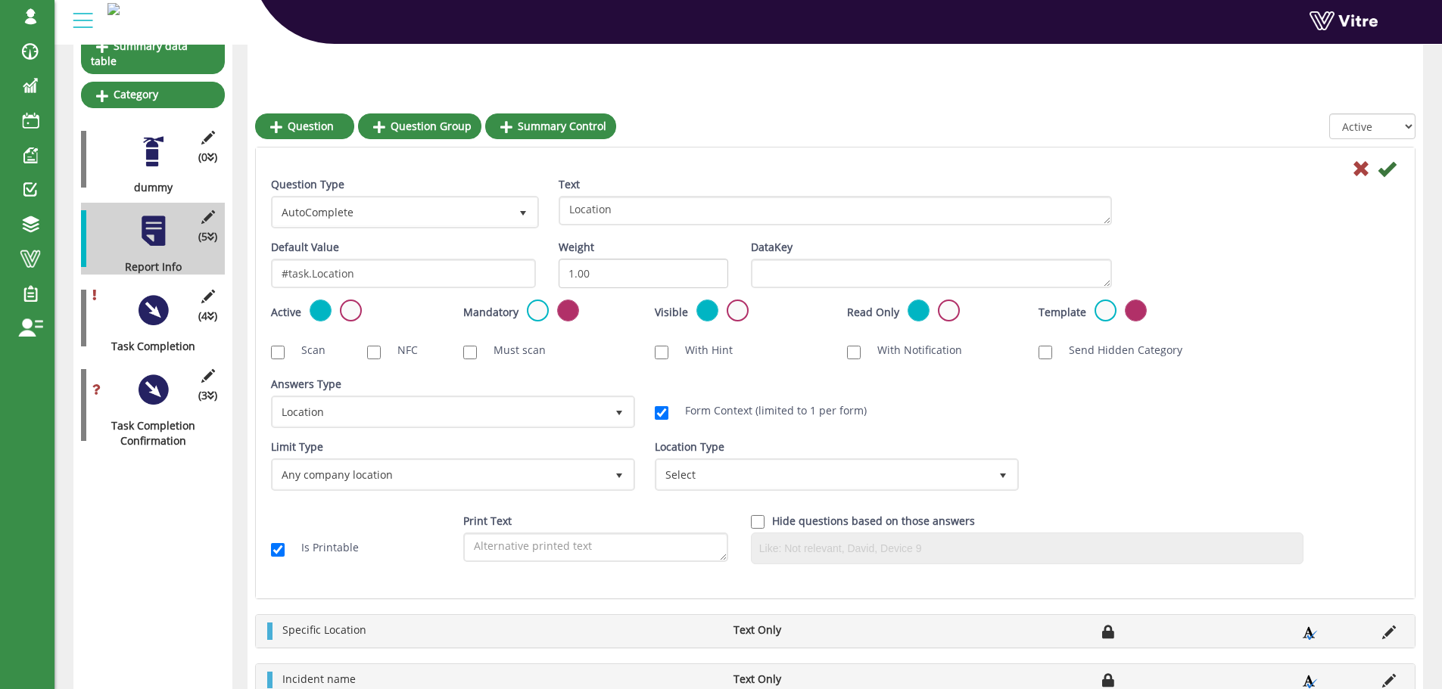
scroll to position [227, 0]
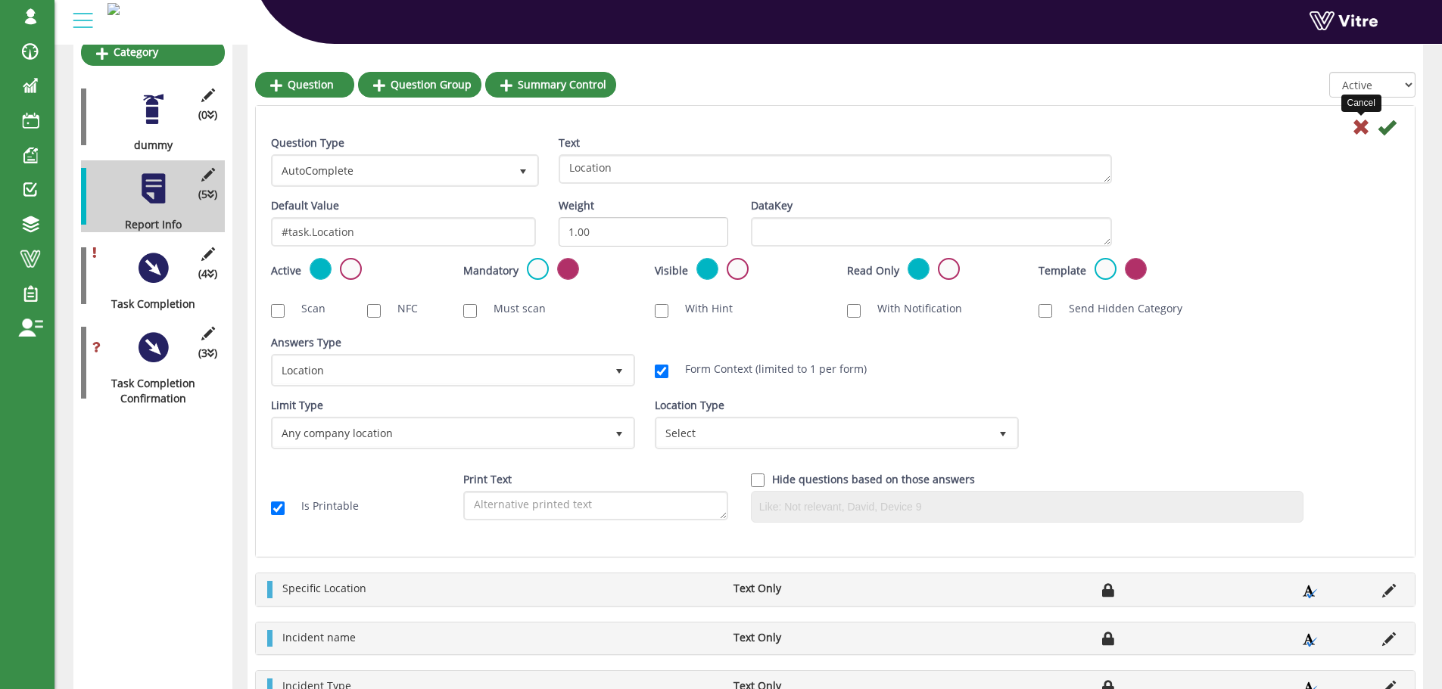
click at [1362, 124] on icon at bounding box center [1361, 127] width 18 height 18
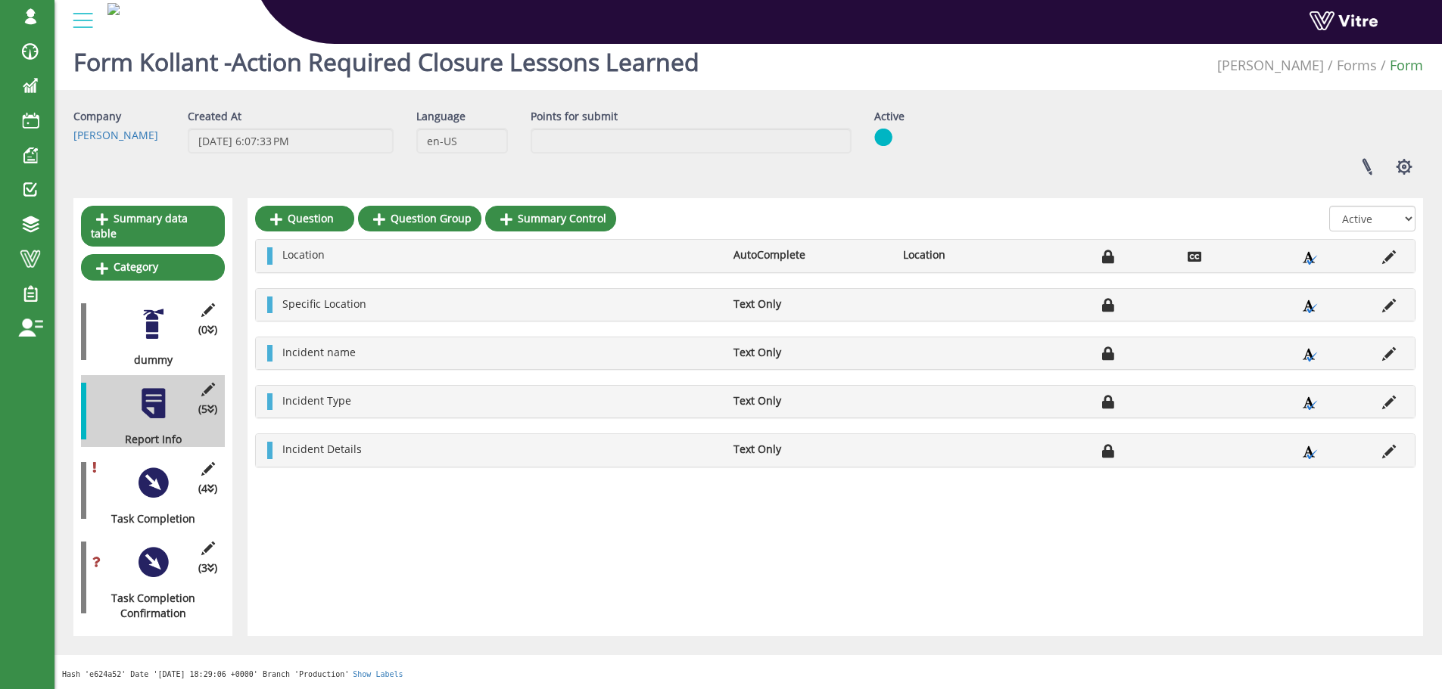
scroll to position [0, 0]
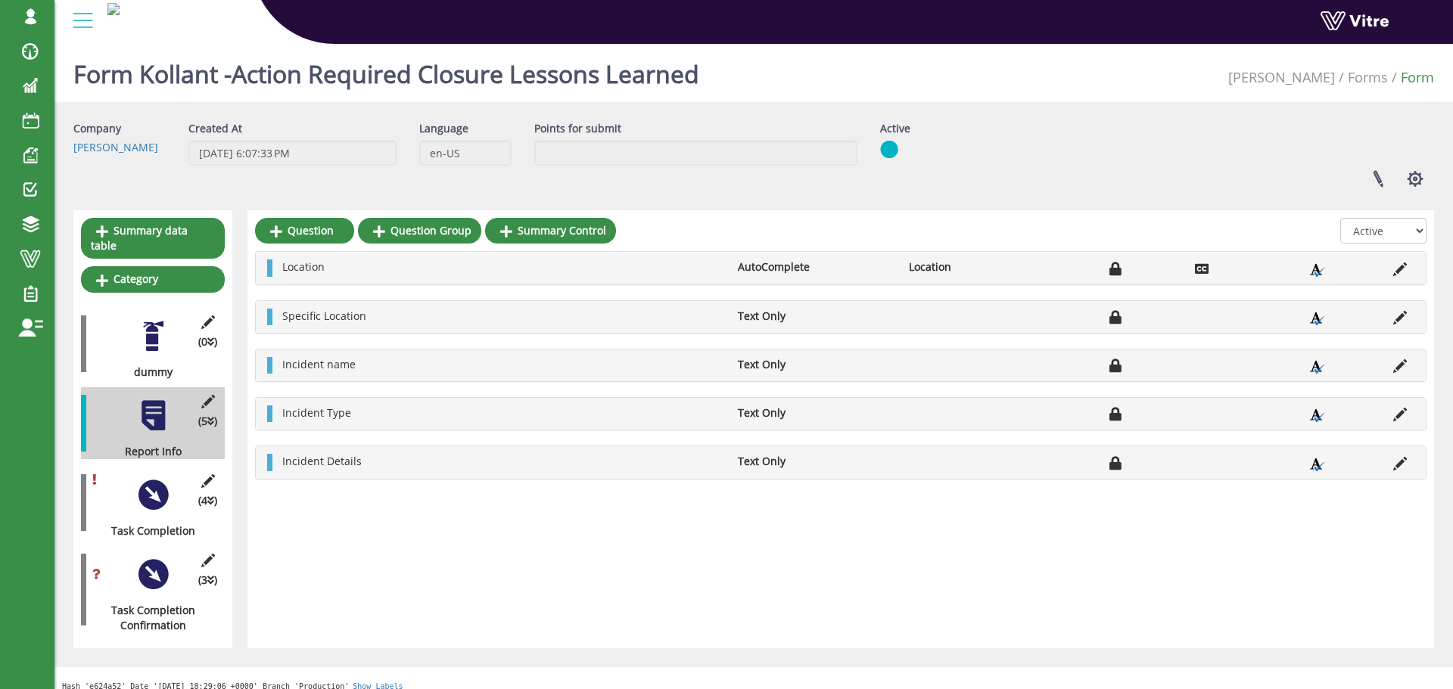
click at [151, 478] on div at bounding box center [153, 495] width 34 height 34
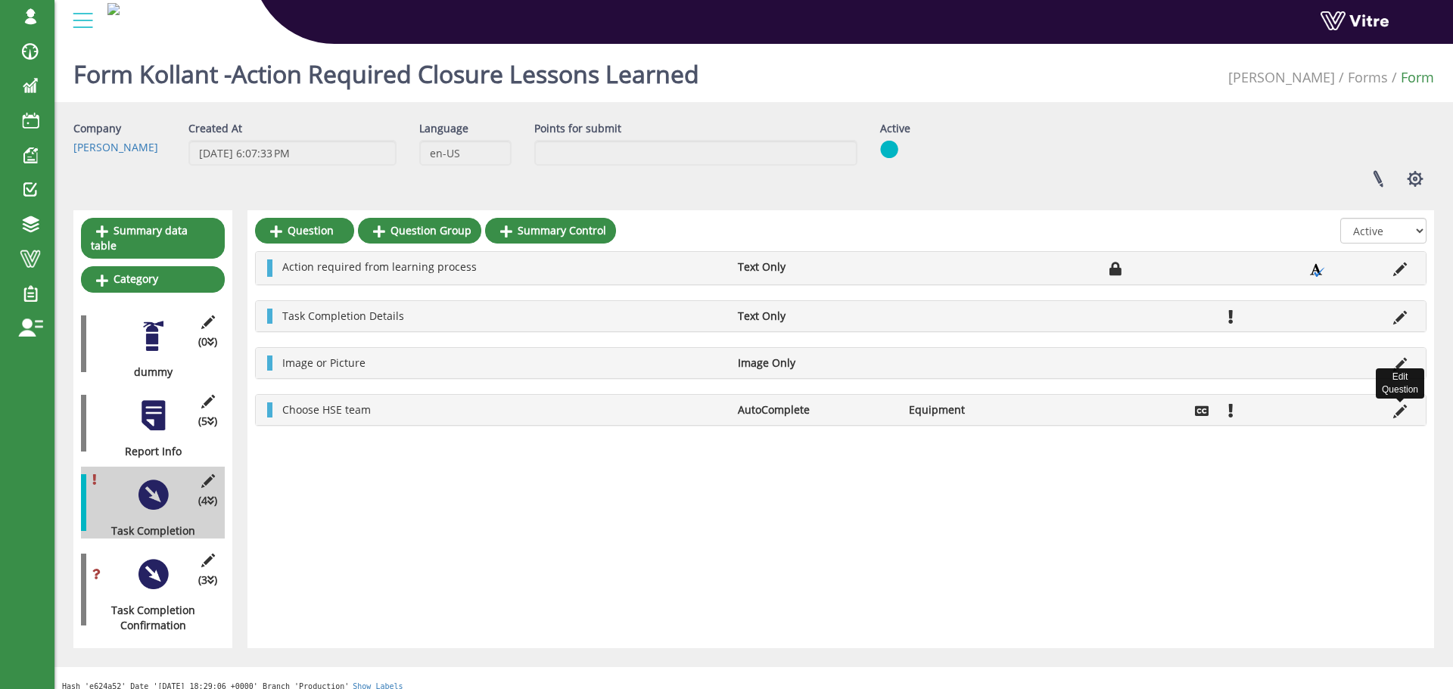
click at [1401, 409] on icon at bounding box center [1400, 412] width 14 height 14
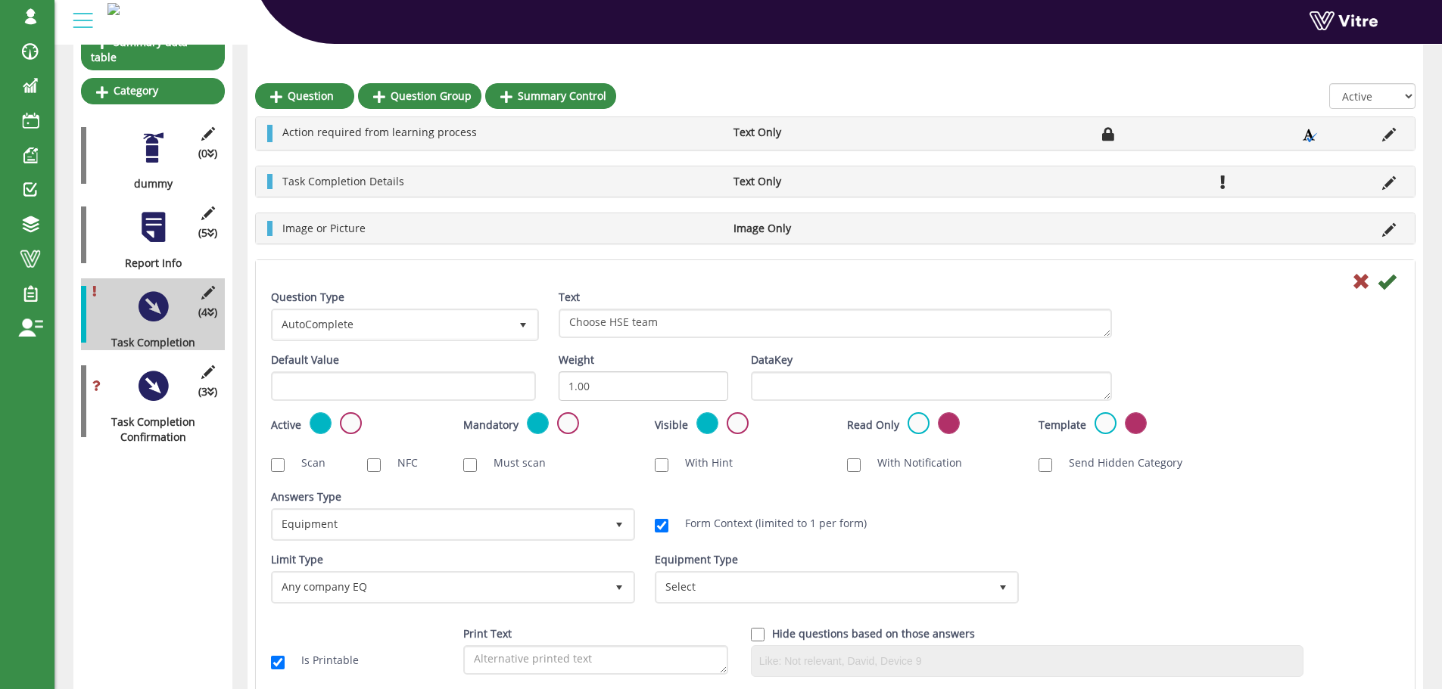
scroll to position [227, 0]
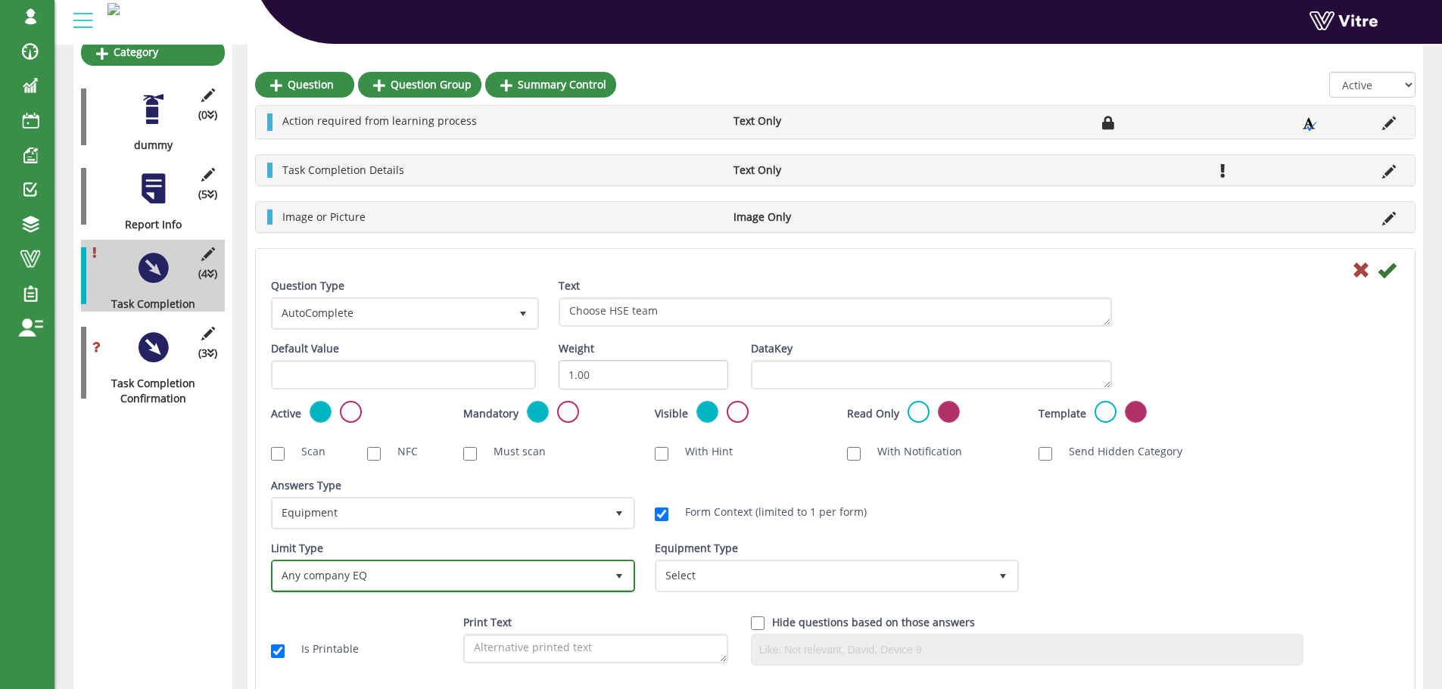
click at [622, 578] on span "select" at bounding box center [619, 577] width 12 height 12
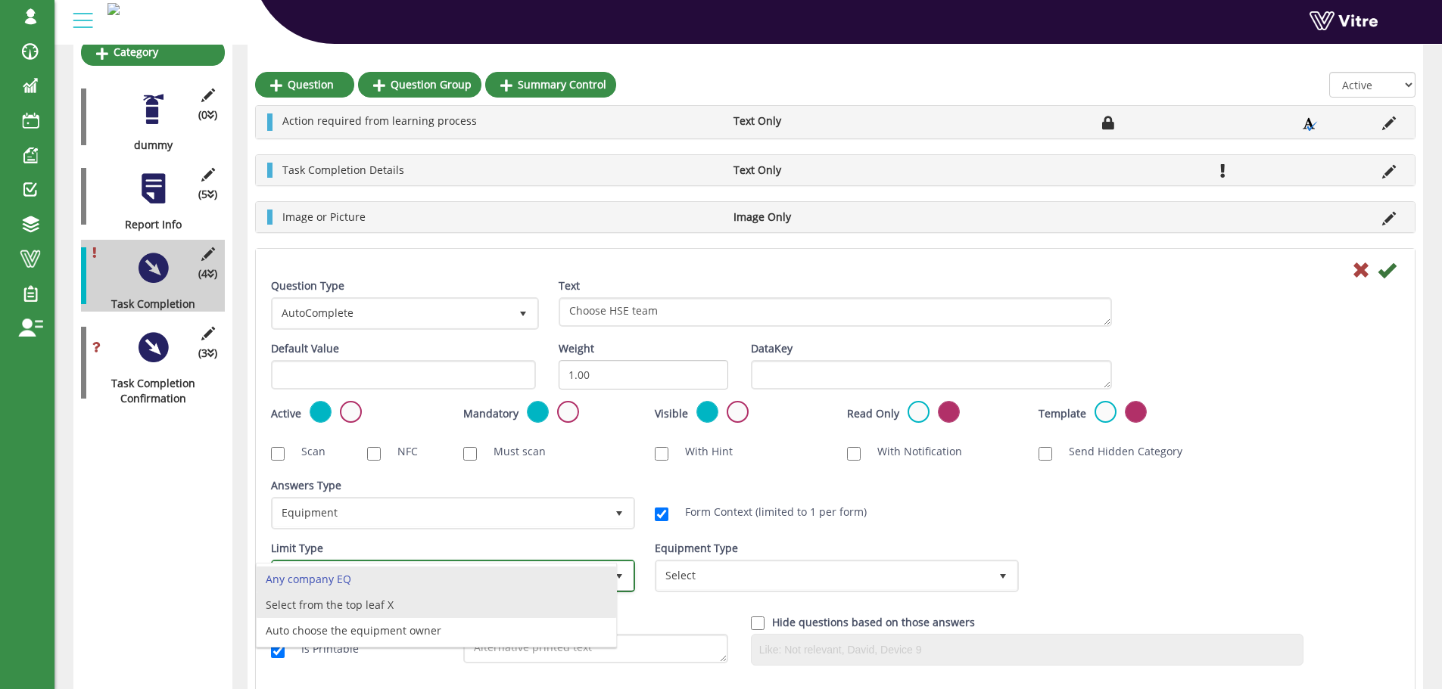
click at [596, 601] on li "Select from the top leaf X" at bounding box center [436, 606] width 359 height 26
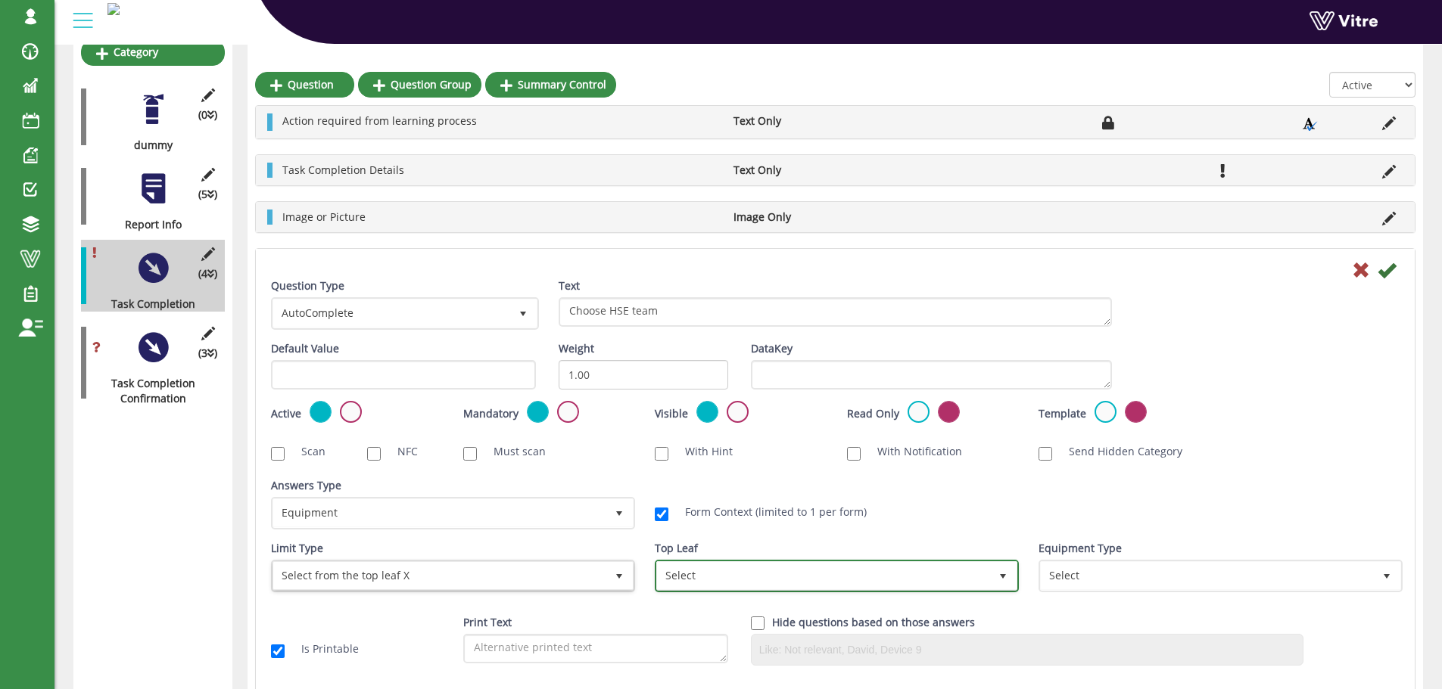
click at [703, 562] on span "Select" at bounding box center [823, 575] width 332 height 27
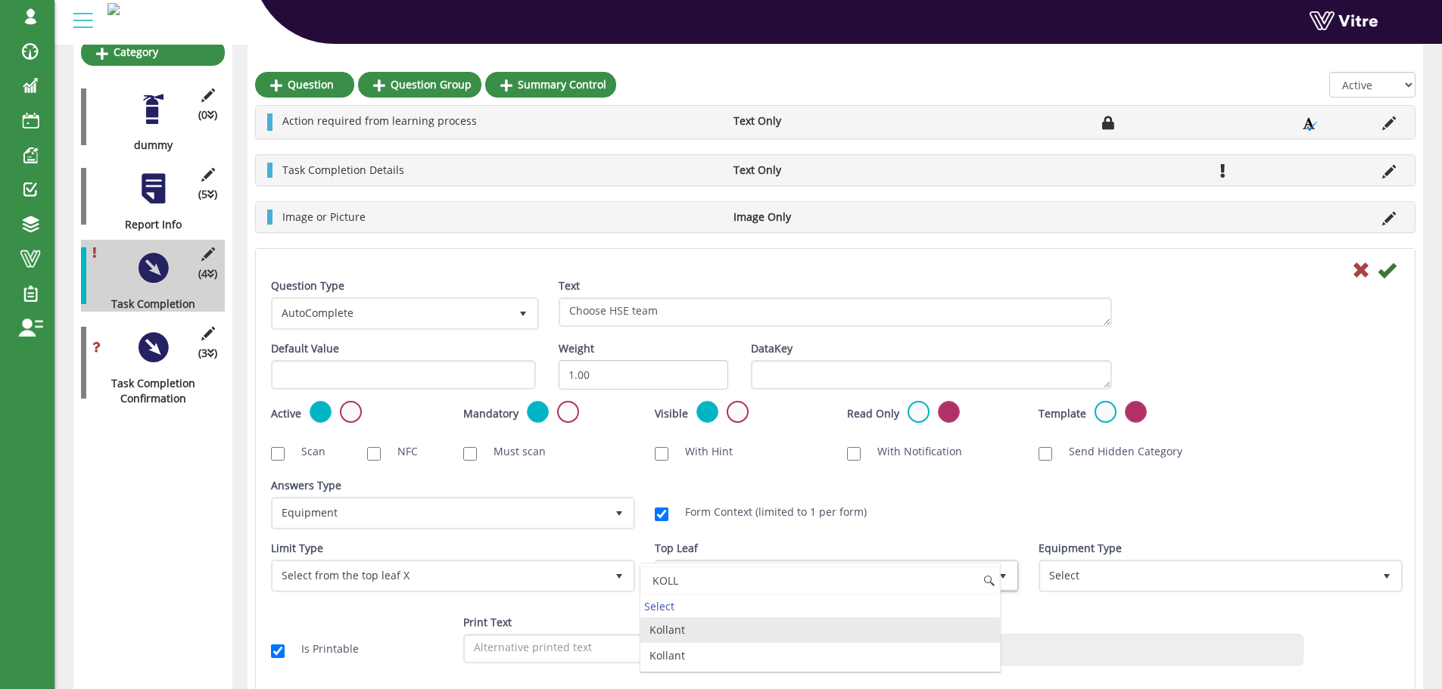
click at [693, 630] on li "Kollant" at bounding box center [819, 631] width 359 height 26
type input "KOLL"
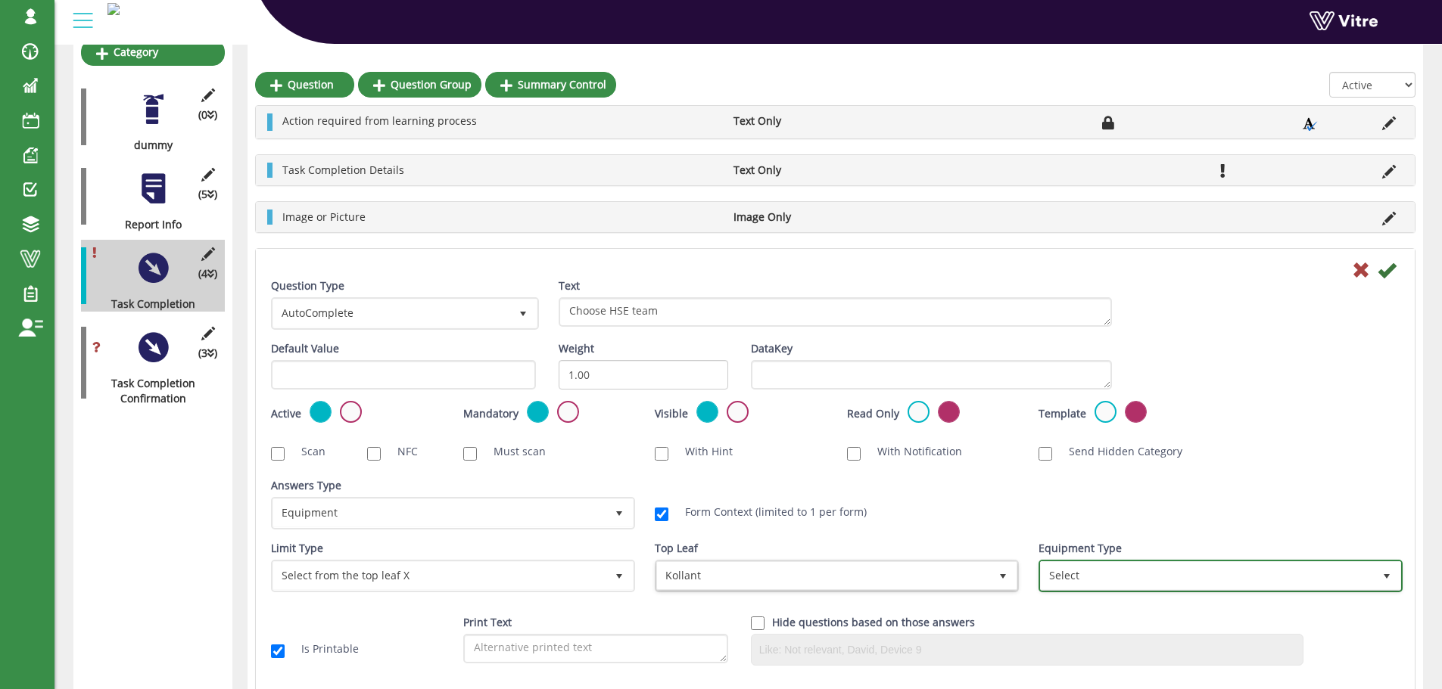
click at [1103, 582] on span "Select" at bounding box center [1207, 575] width 332 height 27
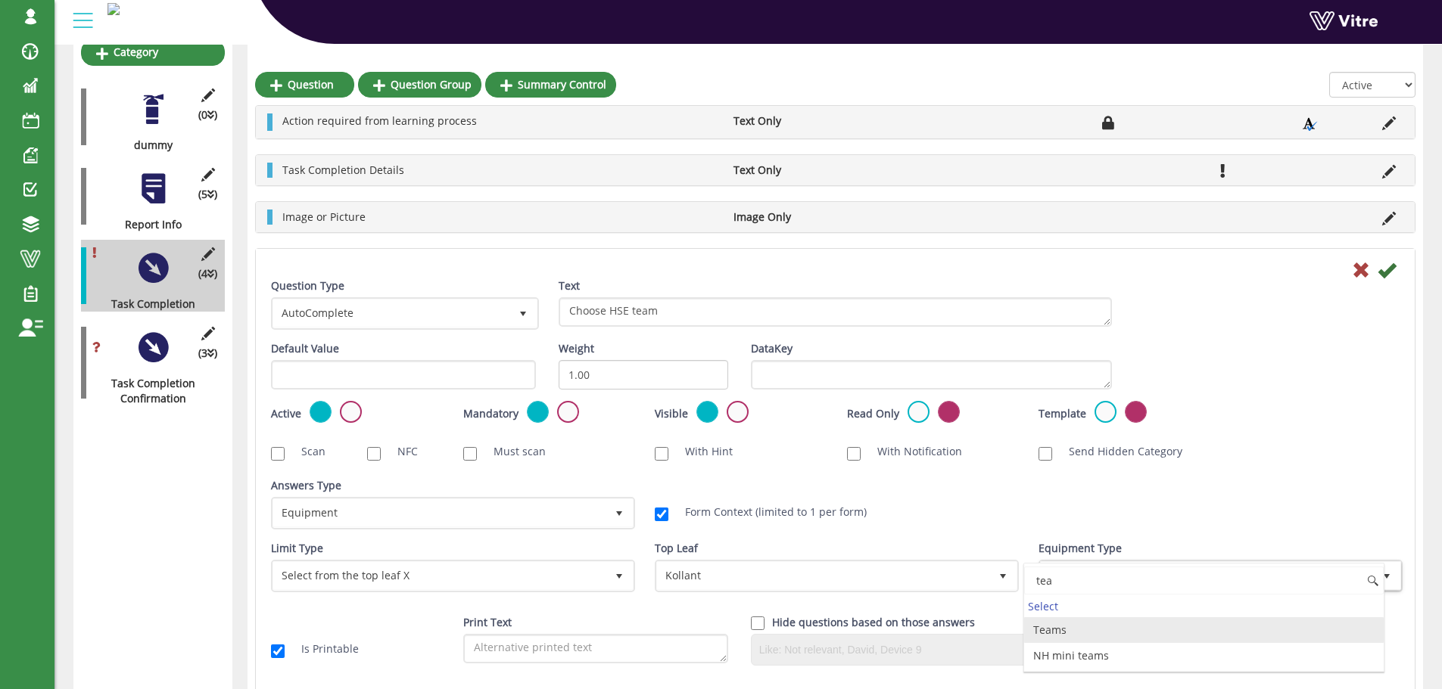
click at [1057, 631] on li "Teams" at bounding box center [1203, 631] width 359 height 26
type input "tea"
click at [1386, 273] on icon at bounding box center [1386, 270] width 18 height 18
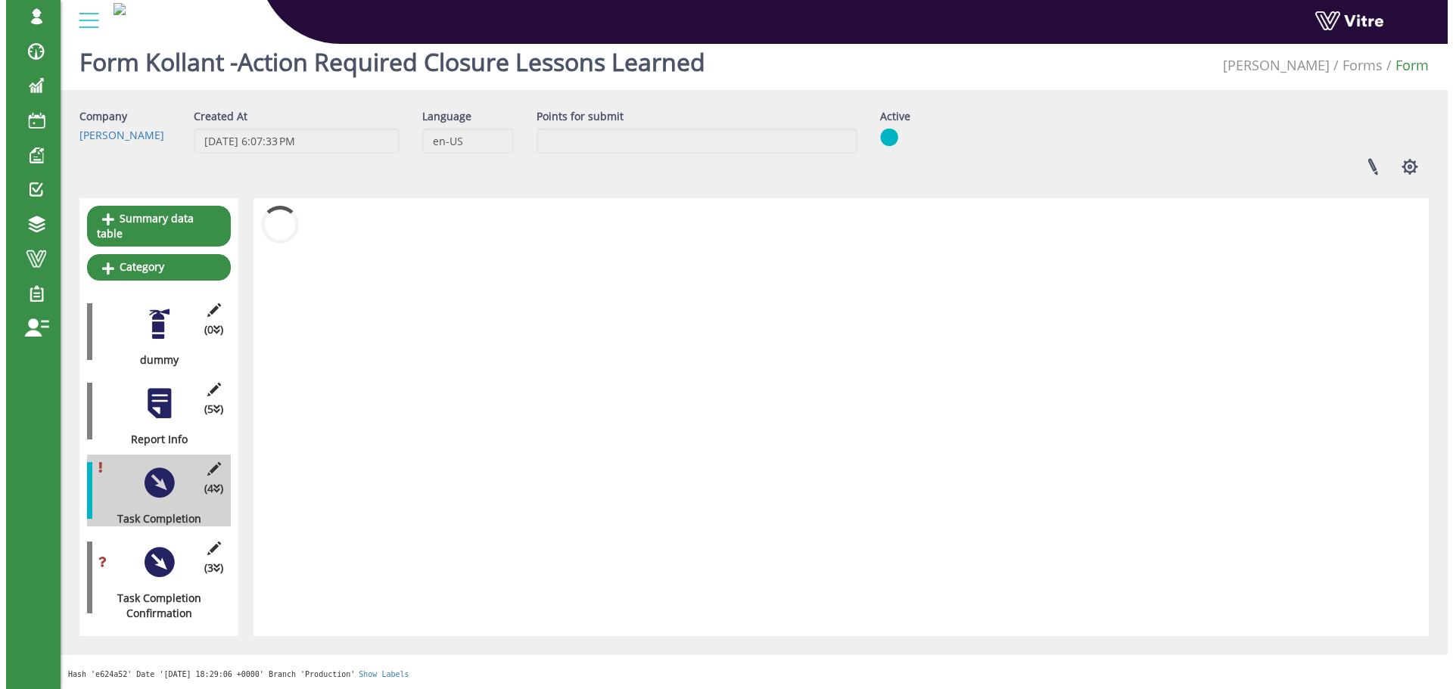
scroll to position [0, 0]
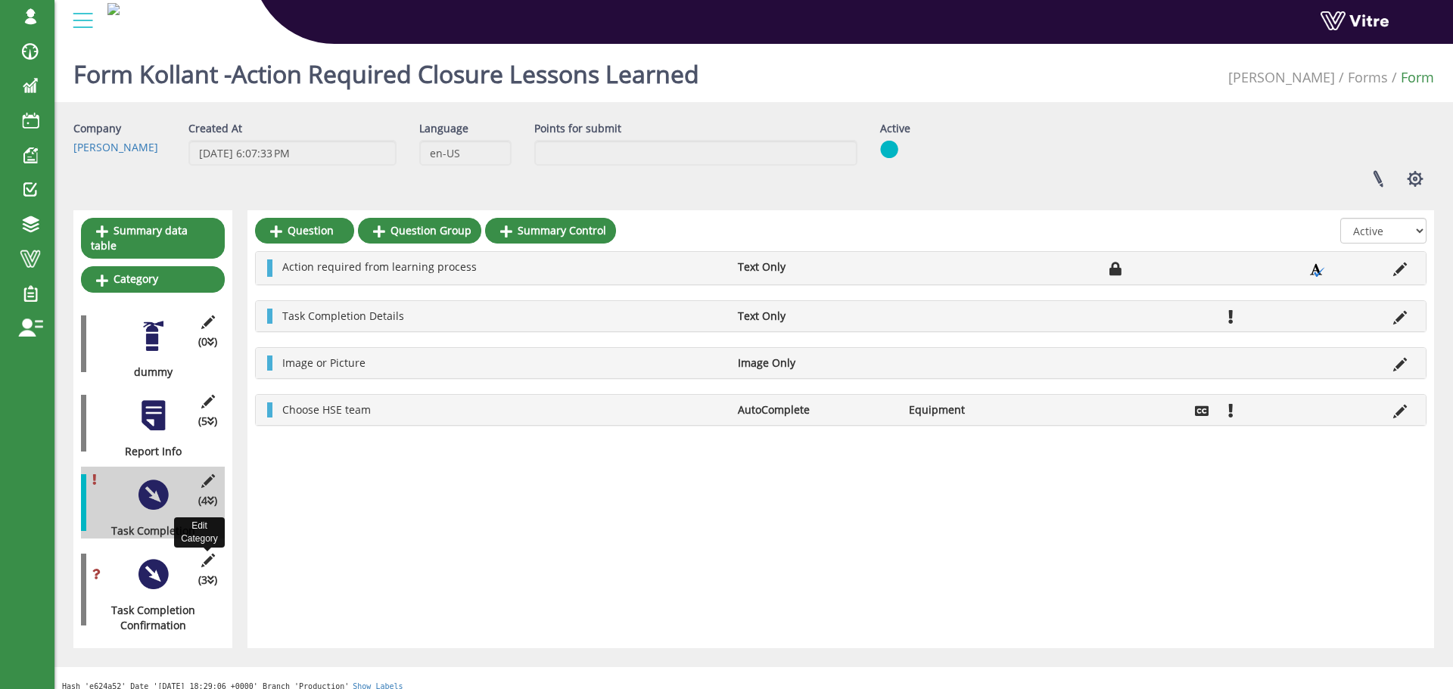
click at [207, 554] on icon at bounding box center [207, 561] width 19 height 14
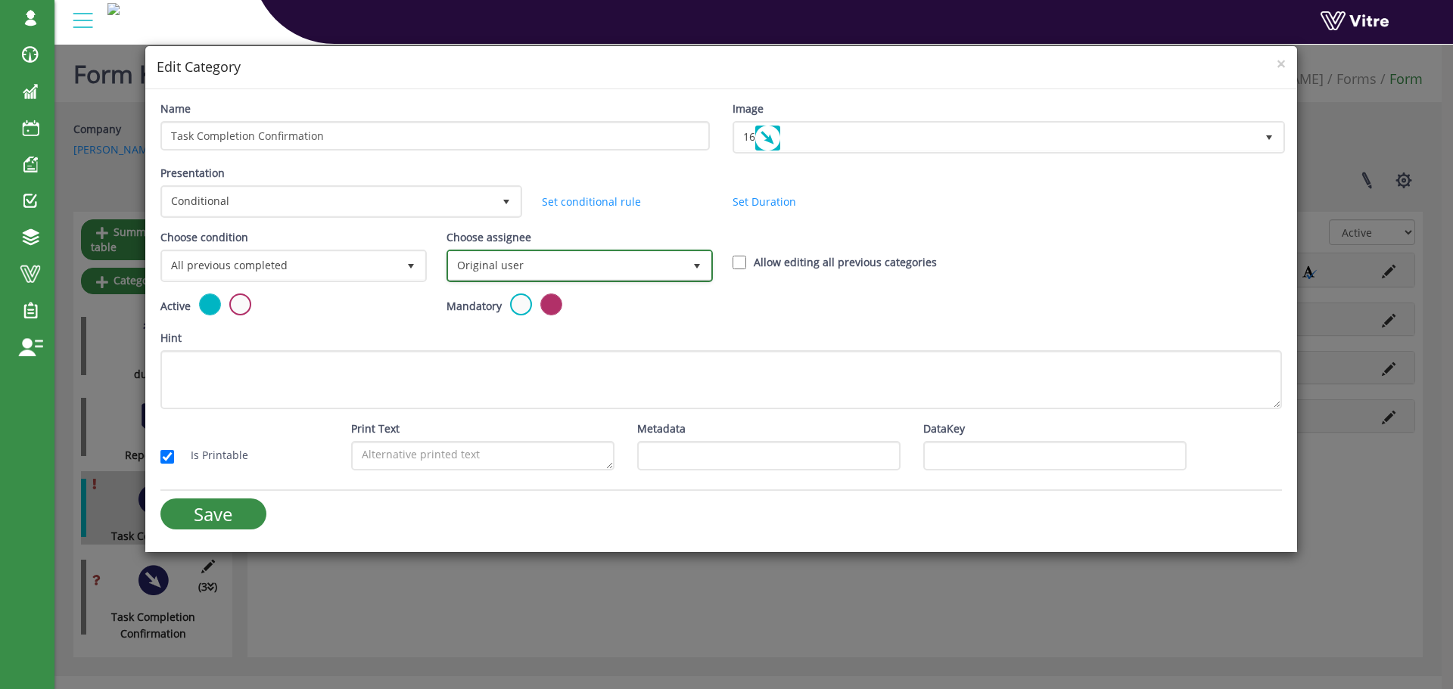
click at [691, 267] on span "select" at bounding box center [697, 266] width 12 height 12
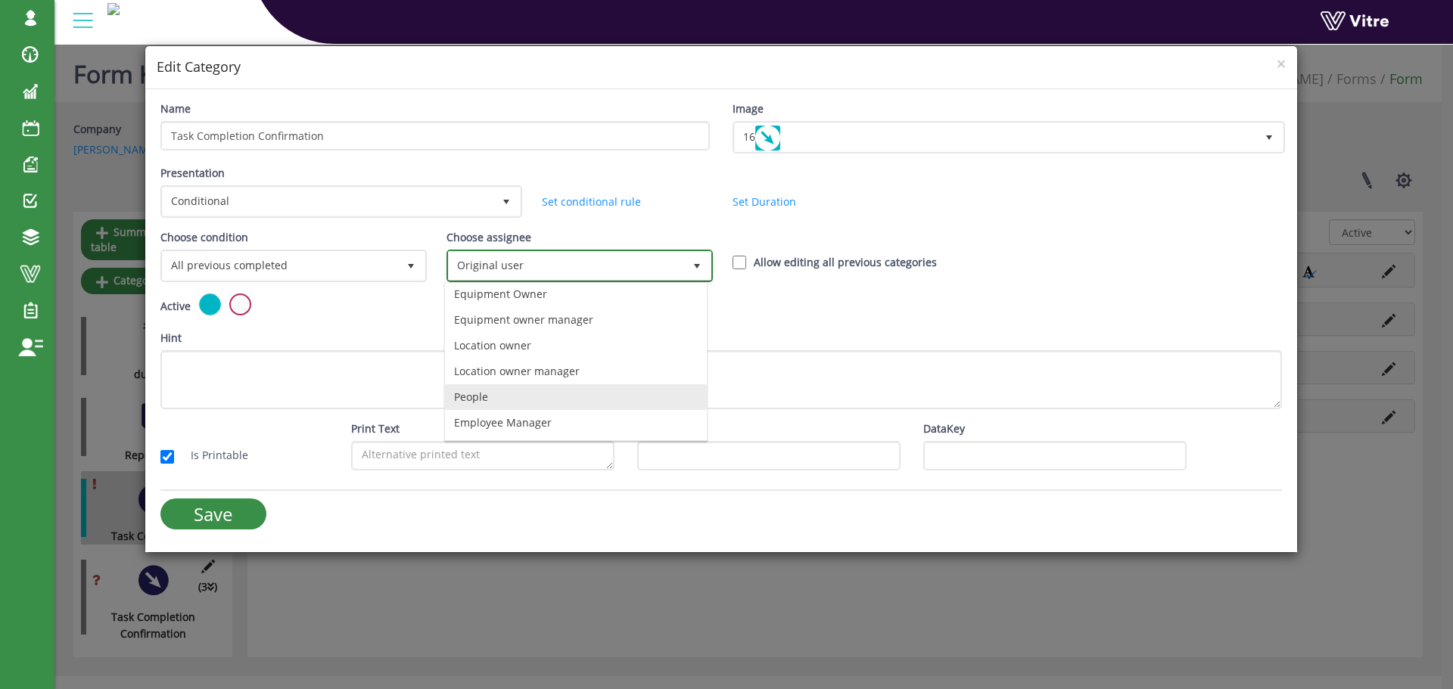
scroll to position [30, 0]
click at [537, 322] on li "Equipment Owner" at bounding box center [576, 320] width 262 height 26
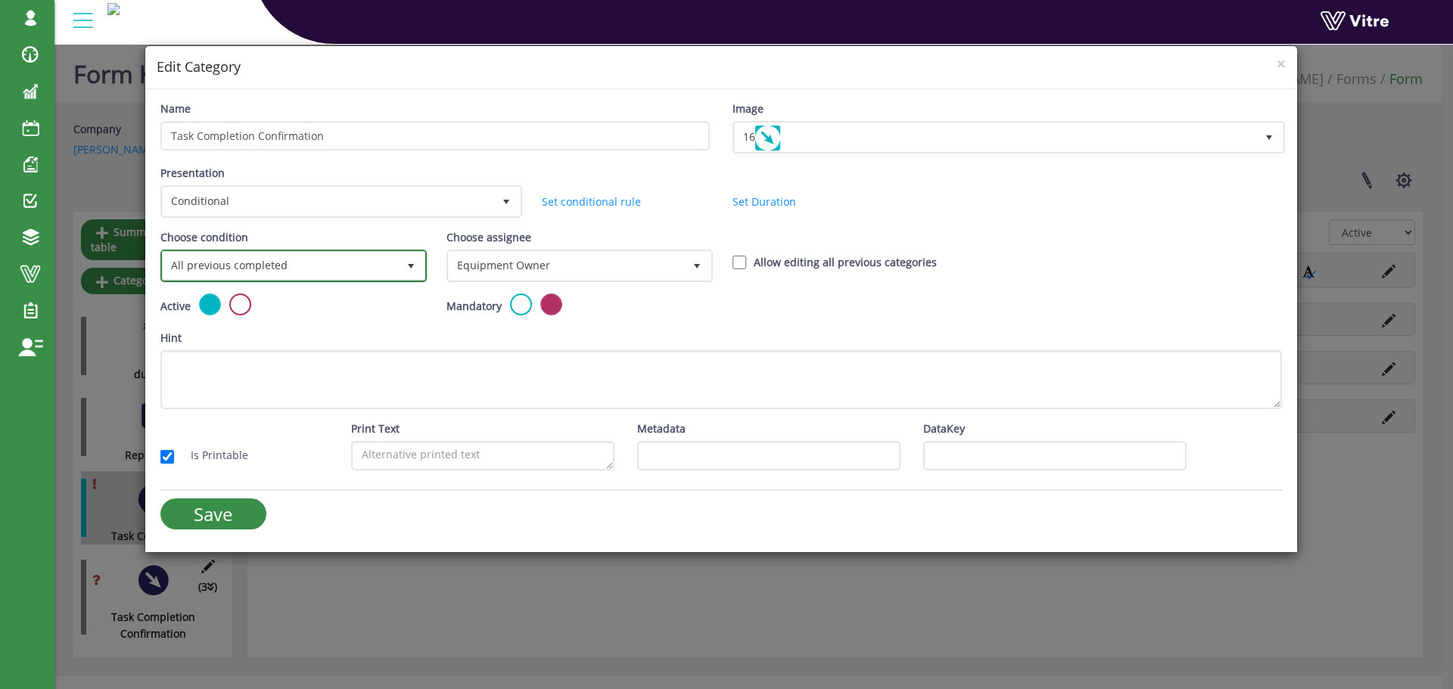
click at [414, 267] on span "select" at bounding box center [411, 266] width 12 height 12
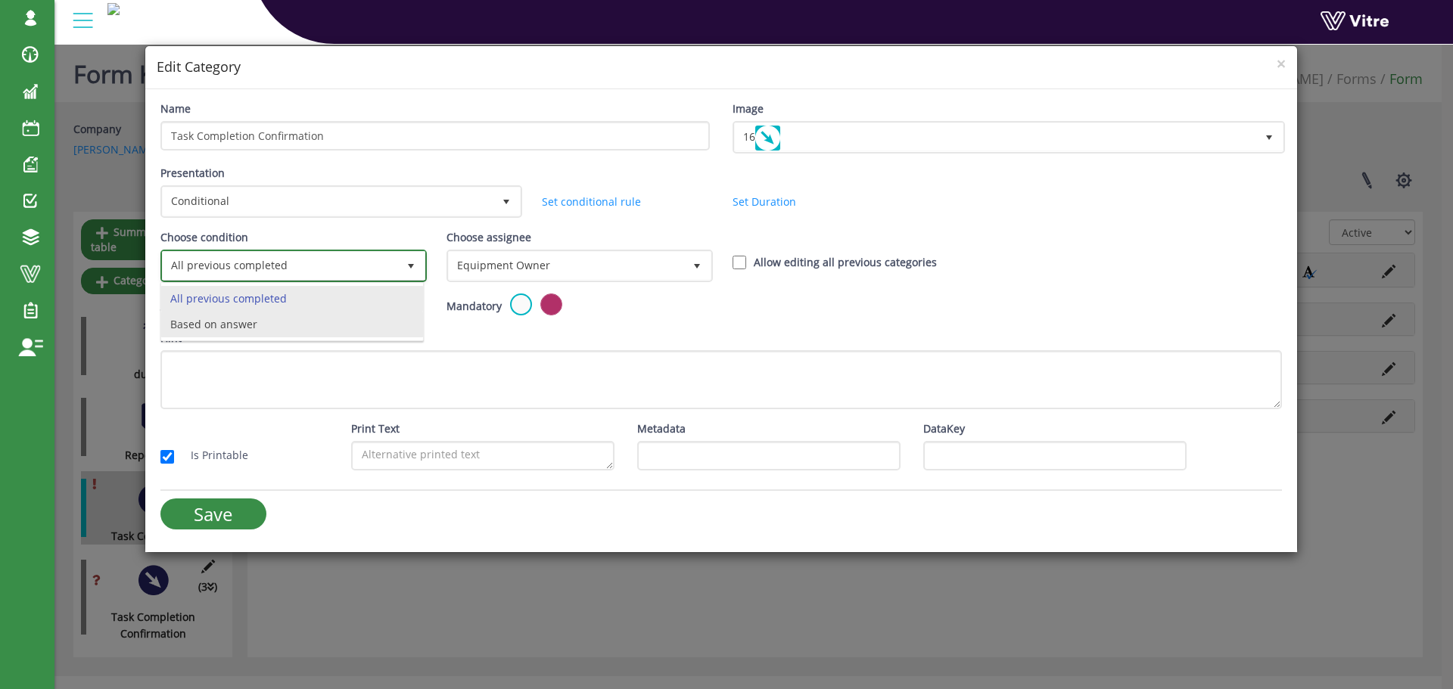
click at [335, 328] on li "Based on answer" at bounding box center [292, 325] width 262 height 26
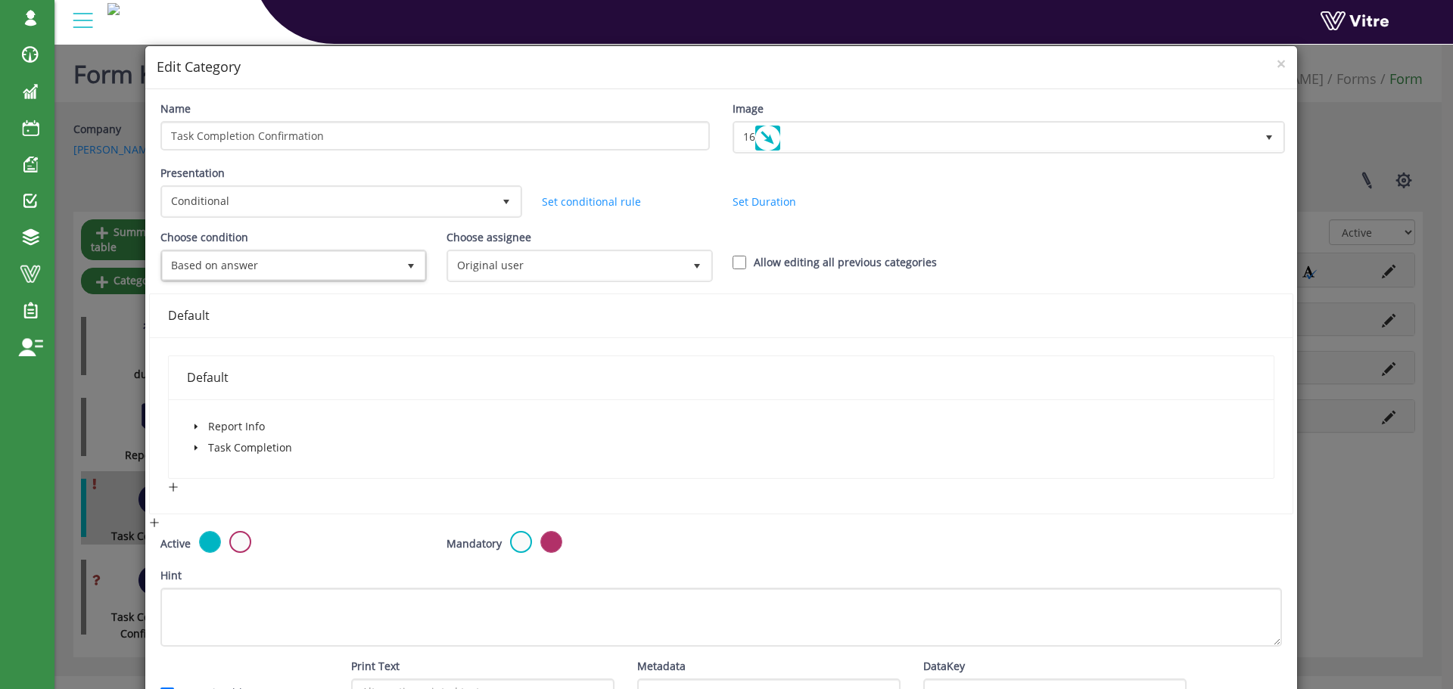
click at [195, 446] on icon "caret-down" at bounding box center [196, 448] width 8 height 8
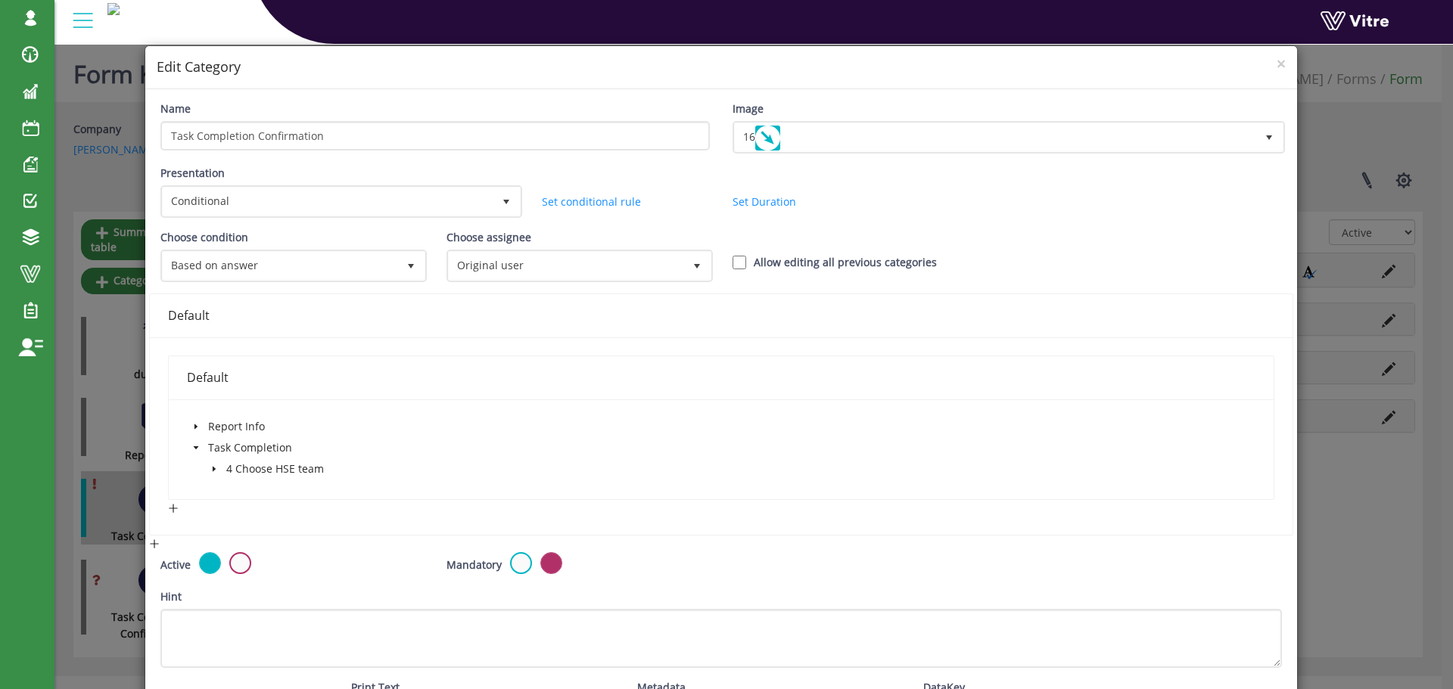
click at [213, 470] on icon "caret-down" at bounding box center [213, 469] width 3 height 5
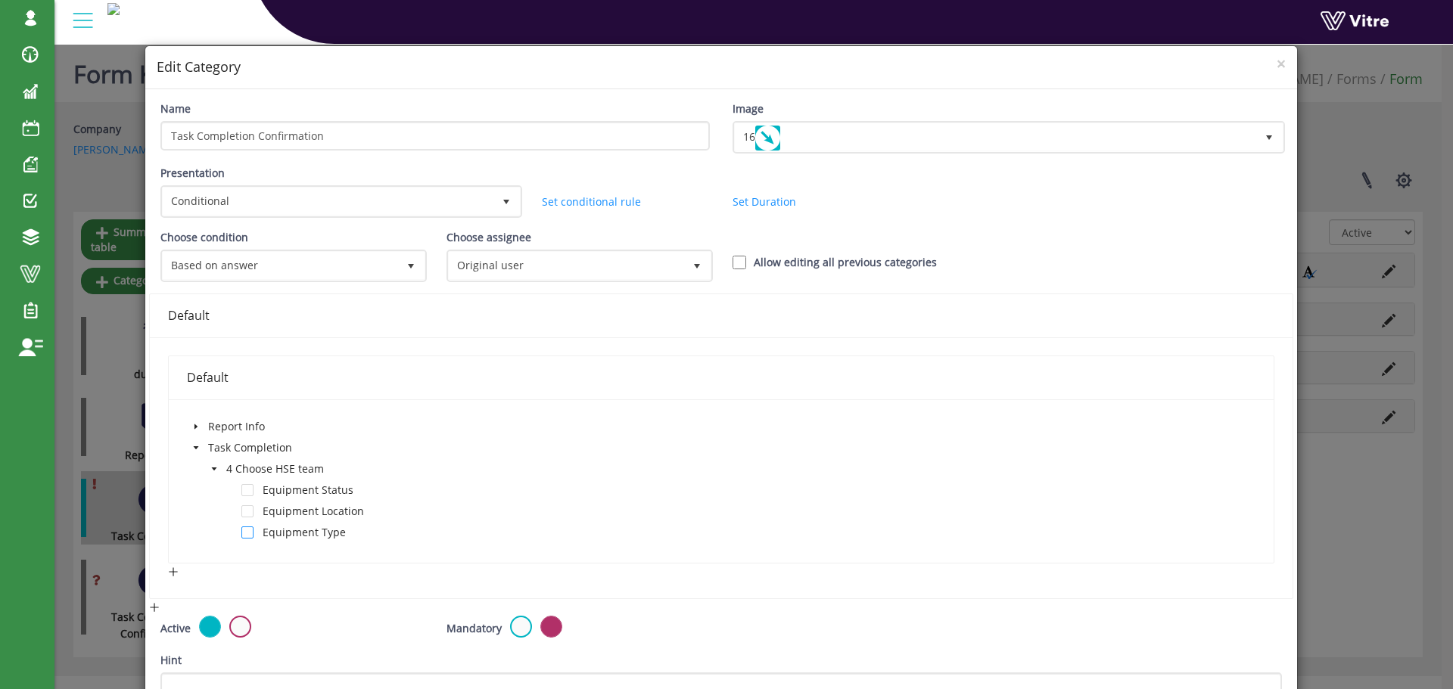
click at [251, 533] on span at bounding box center [247, 533] width 12 height 12
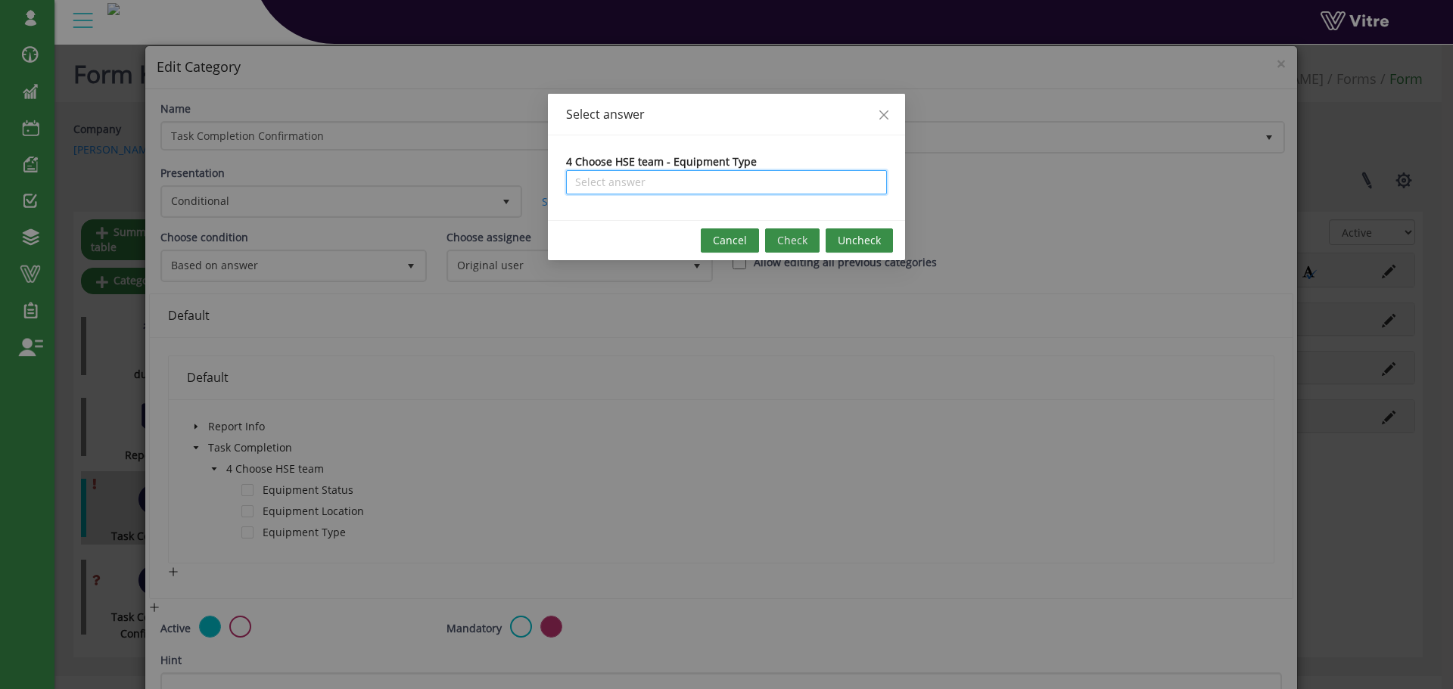
click at [714, 184] on input "search" at bounding box center [726, 182] width 303 height 23
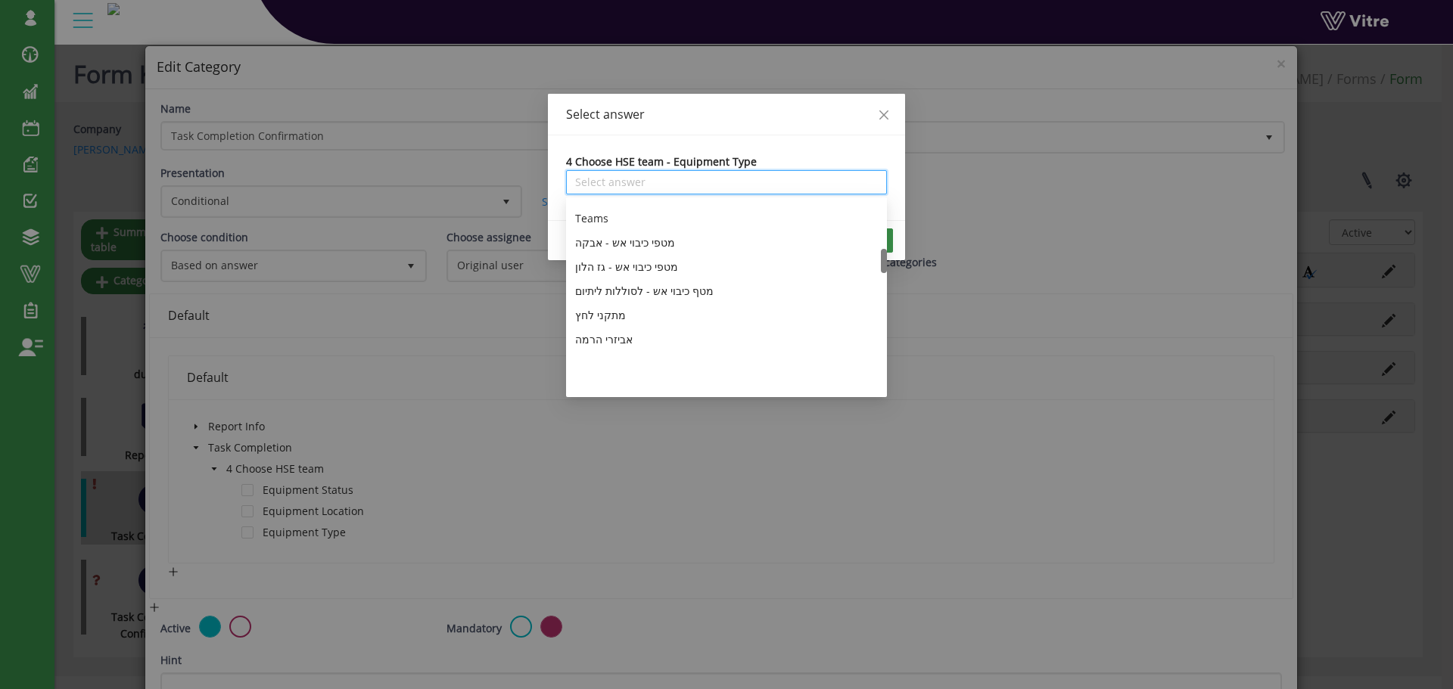
scroll to position [378, 0]
click at [592, 291] on div "Teams" at bounding box center [726, 294] width 303 height 17
type input "Teams"
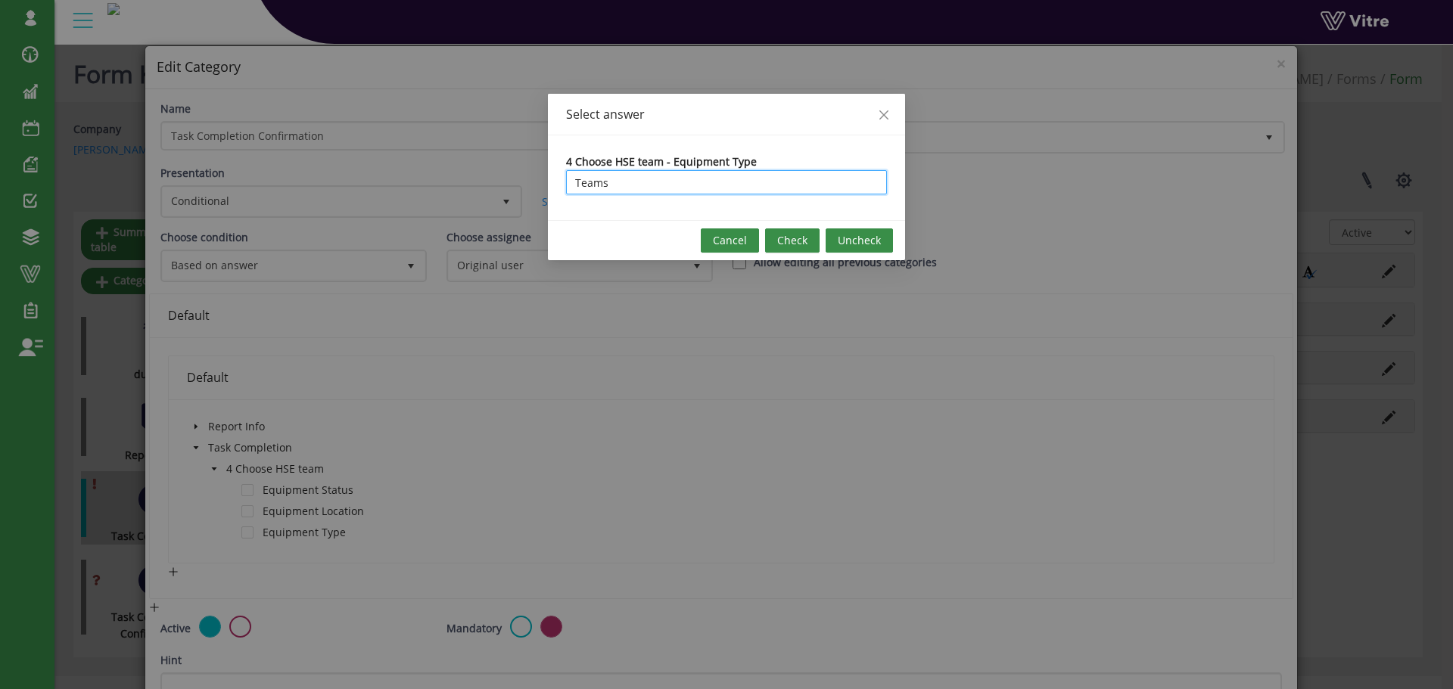
click at [792, 245] on span "Check" at bounding box center [792, 240] width 30 height 17
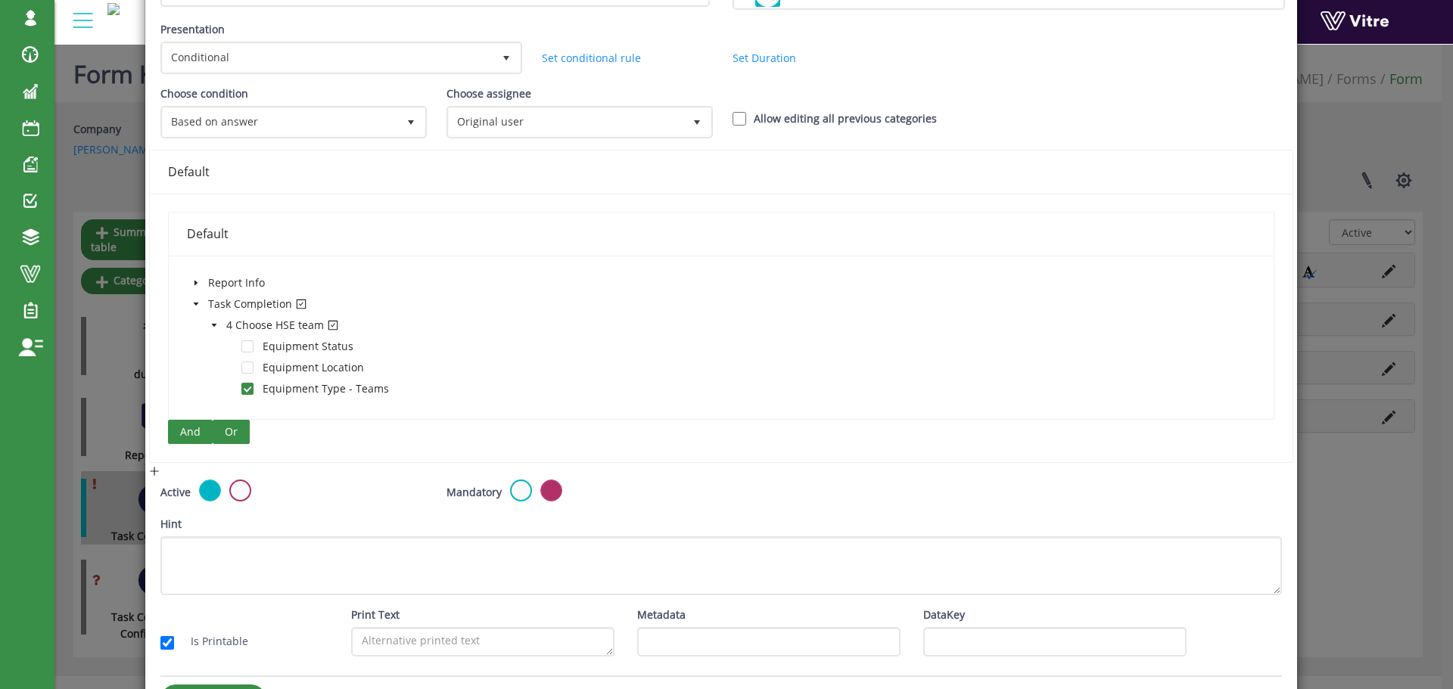
scroll to position [110, 0]
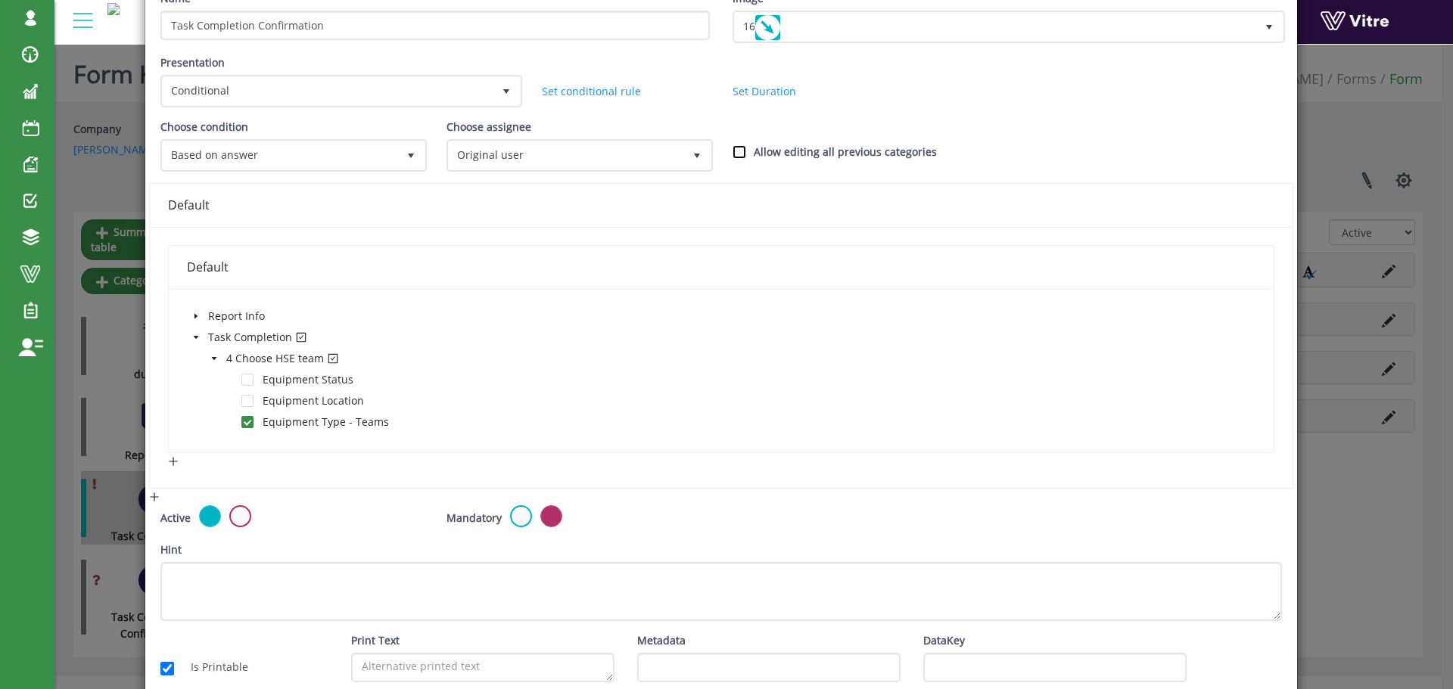
click at [735, 153] on input "Allow editing all previous categories" at bounding box center [740, 152] width 14 height 14
checkbox input "true"
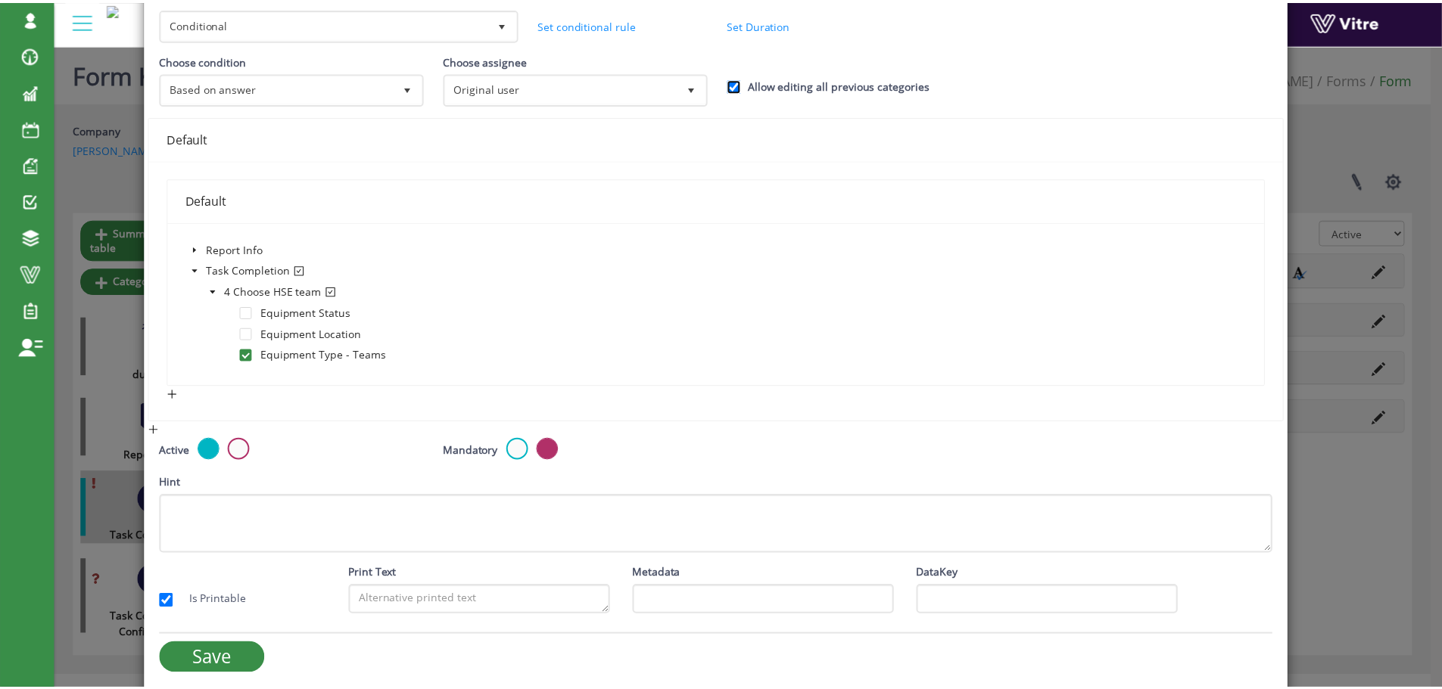
scroll to position [186, 0]
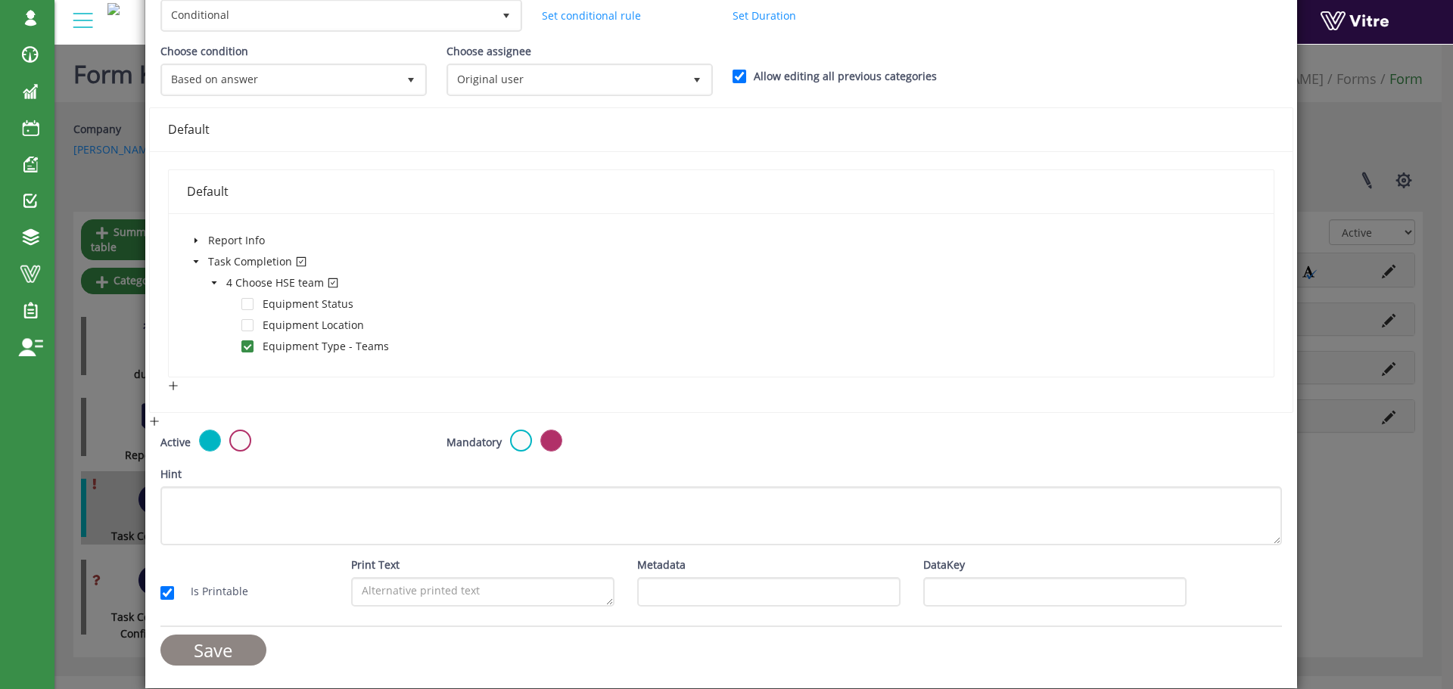
click at [209, 647] on input "Save" at bounding box center [213, 650] width 106 height 31
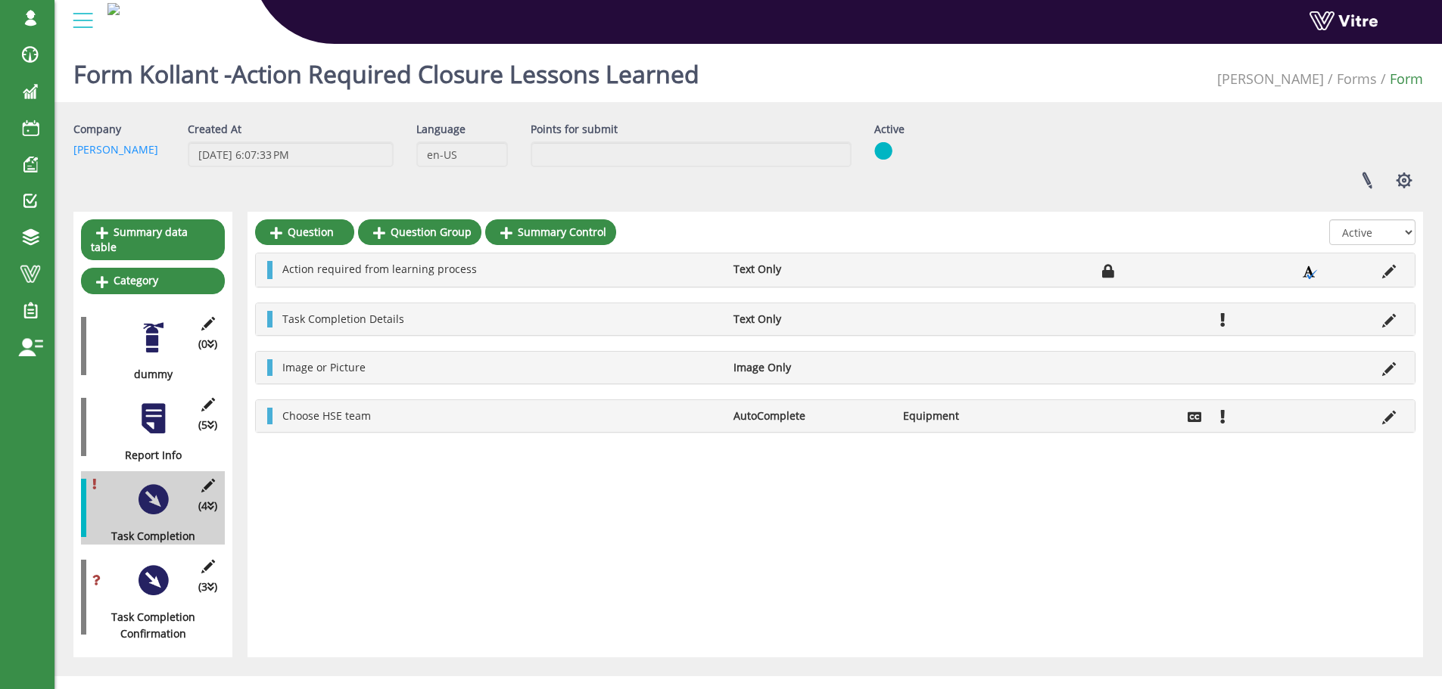
click at [157, 564] on div at bounding box center [153, 581] width 34 height 34
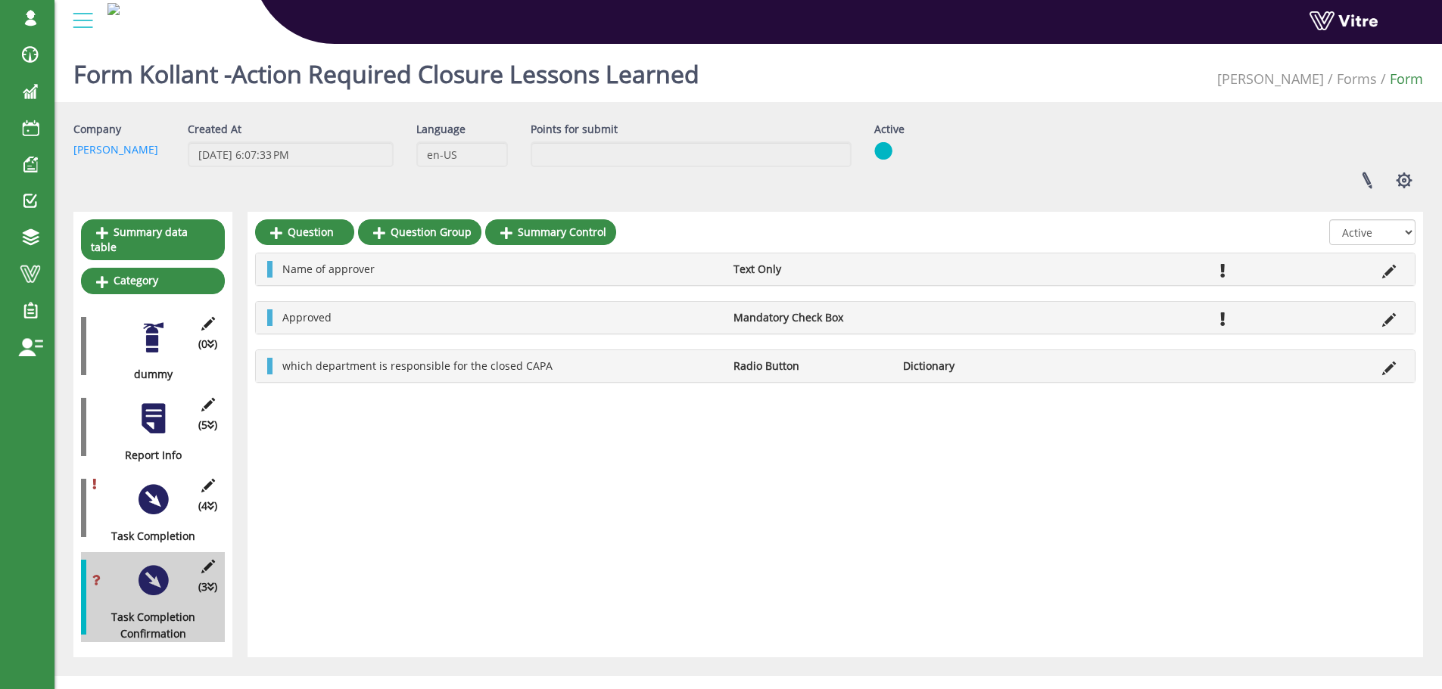
click at [158, 483] on div at bounding box center [153, 500] width 34 height 34
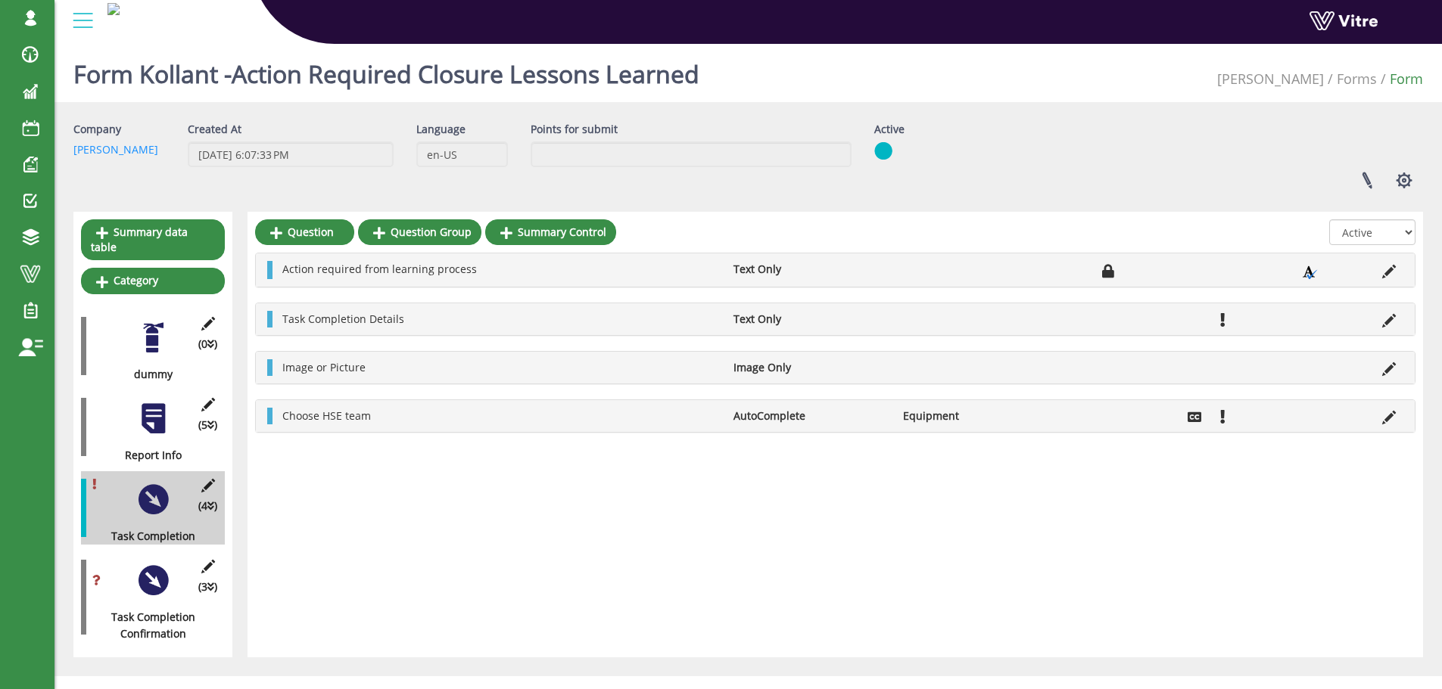
click at [155, 415] on div at bounding box center [153, 419] width 34 height 34
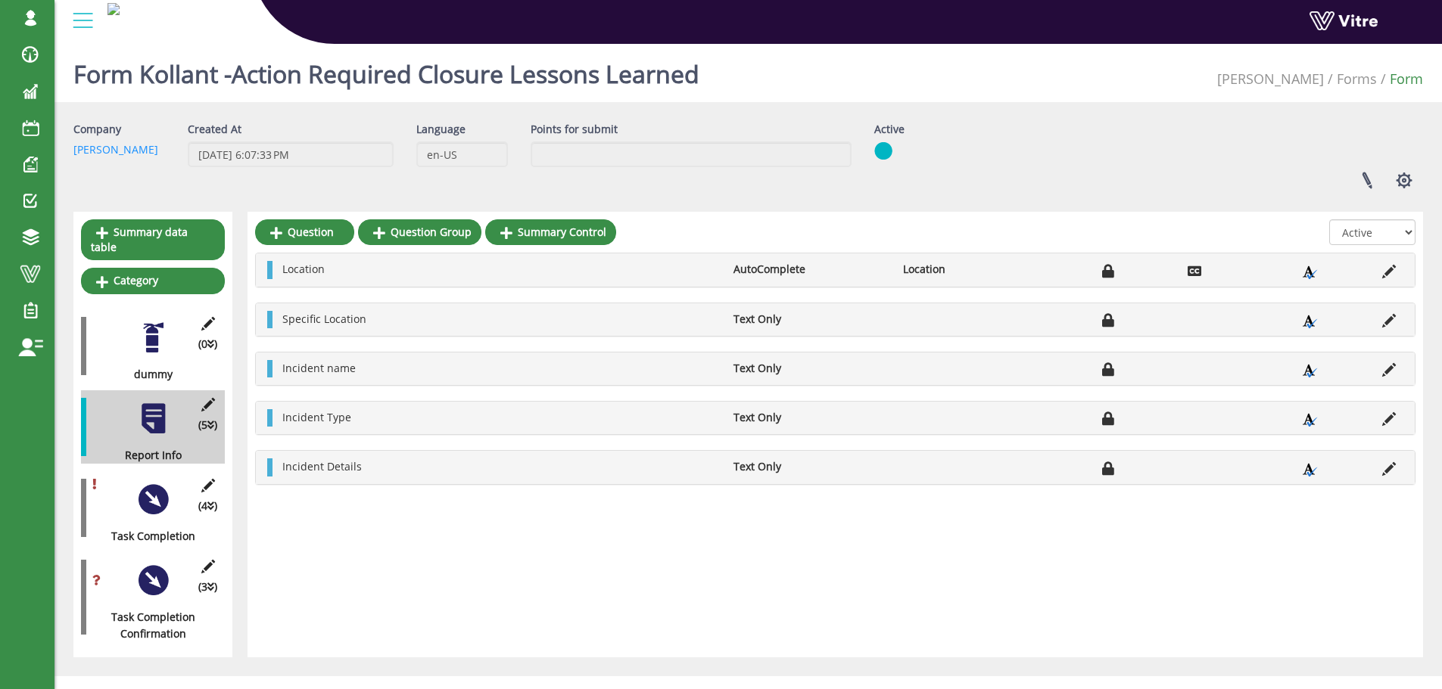
click at [151, 337] on div at bounding box center [153, 338] width 34 height 34
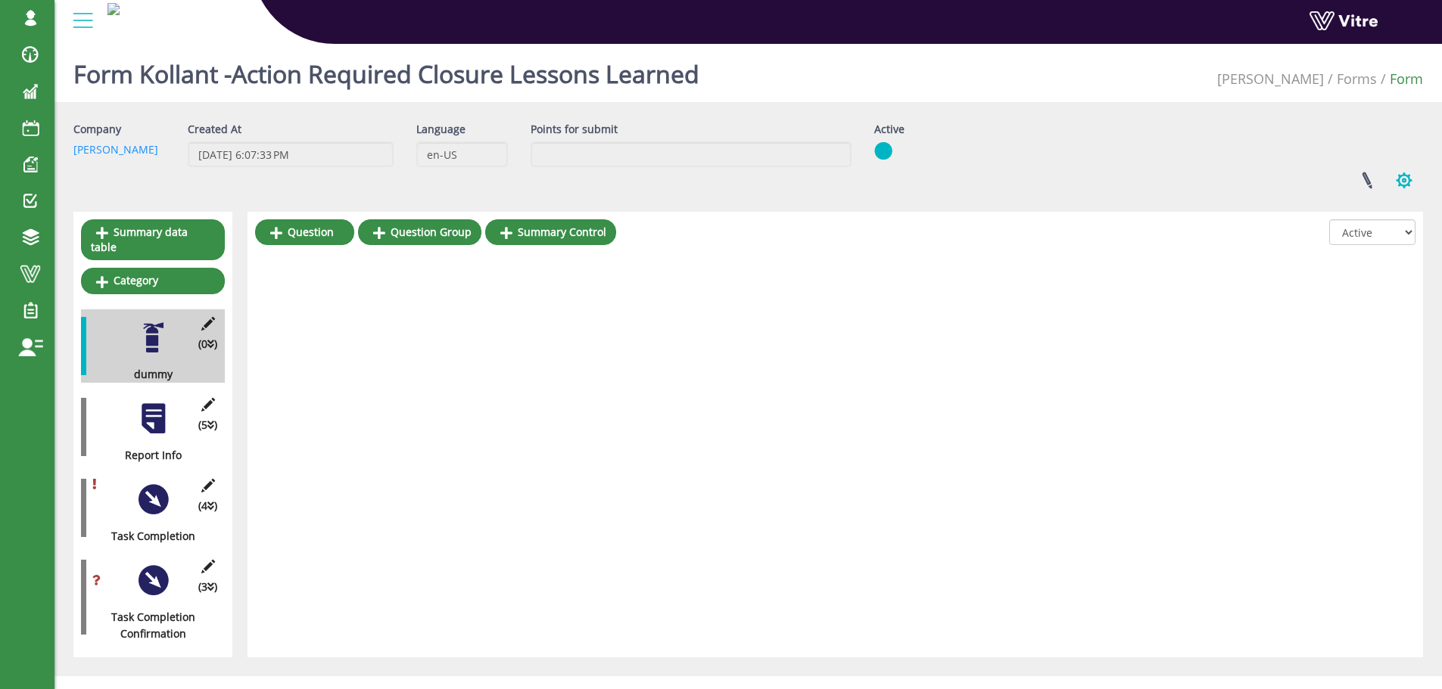
click at [1407, 182] on button "button" at bounding box center [1404, 180] width 38 height 40
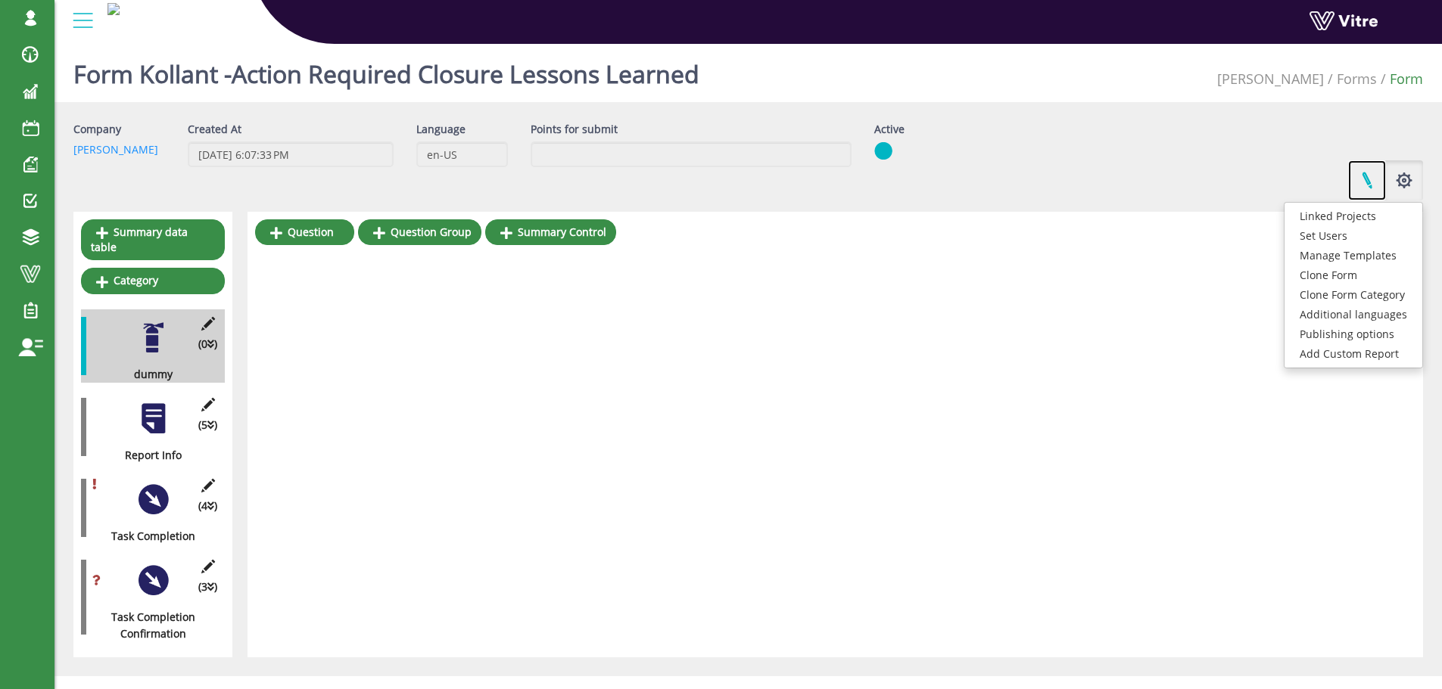
click at [1368, 179] on link at bounding box center [1367, 180] width 38 height 40
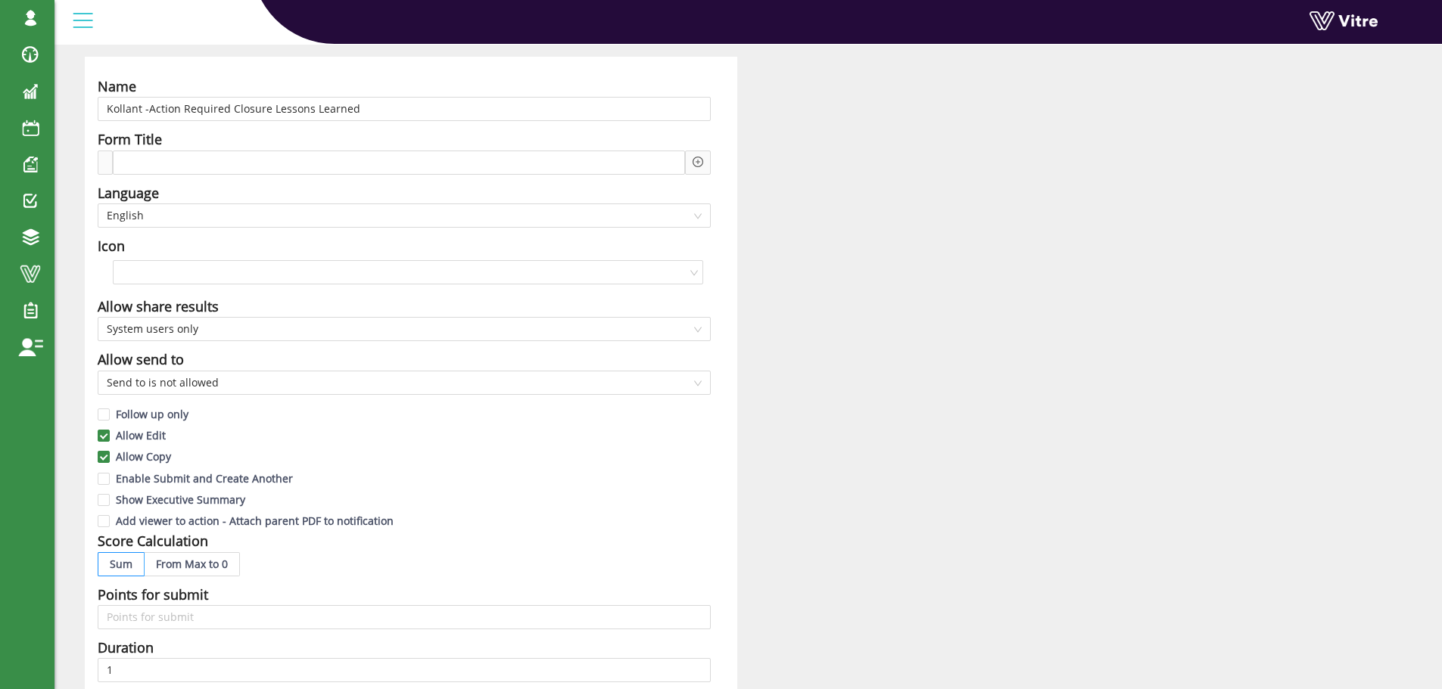
scroll to position [151, 0]
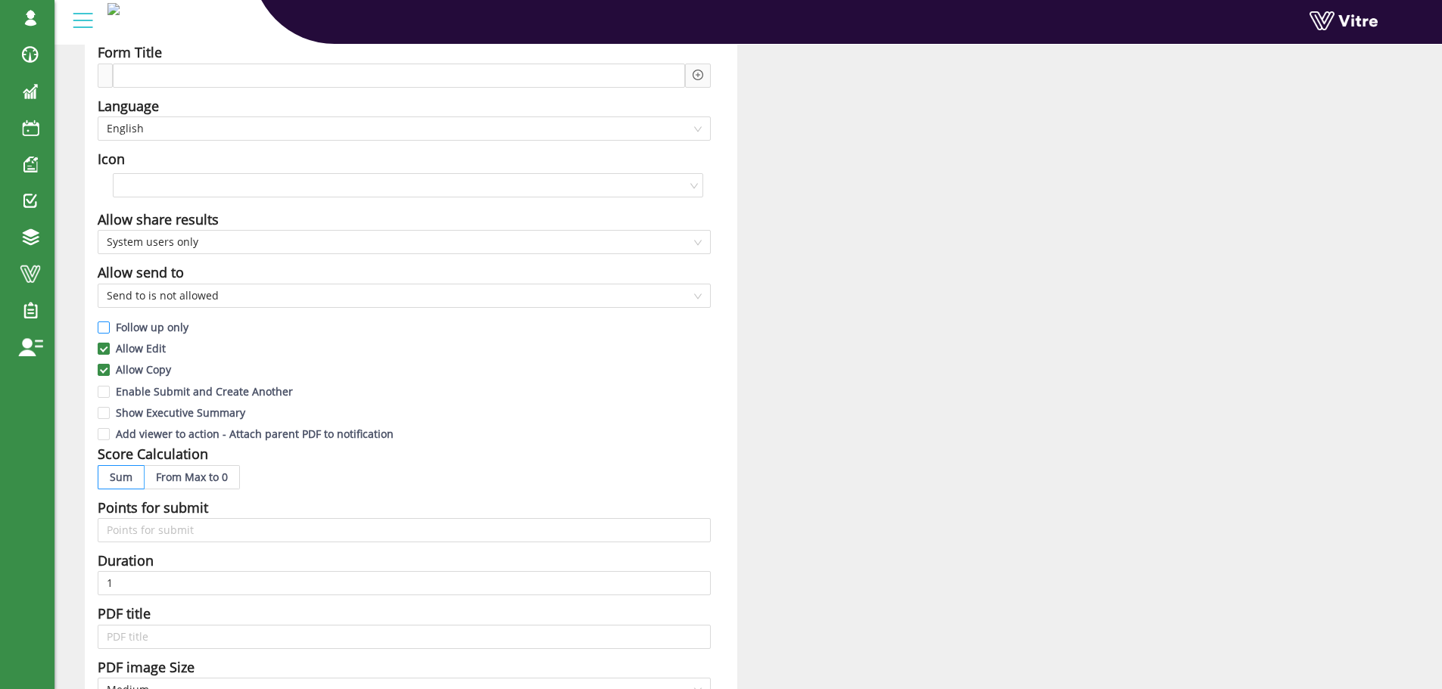
click at [104, 326] on input "Follow up only" at bounding box center [105, 332] width 14 height 14
checkbox input "true"
click at [106, 437] on input "Add viewer to action - Attach parent PDF to notification" at bounding box center [105, 438] width 14 height 14
checkbox input "true"
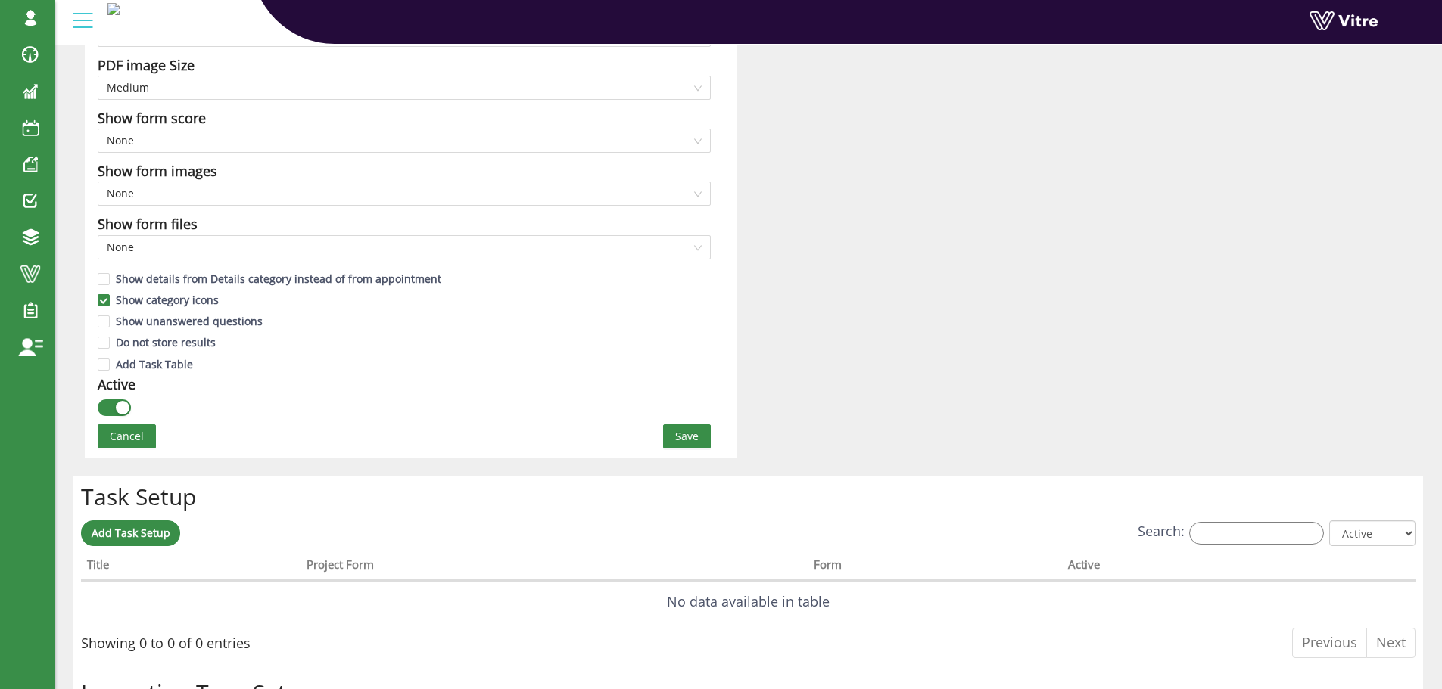
scroll to position [757, 0]
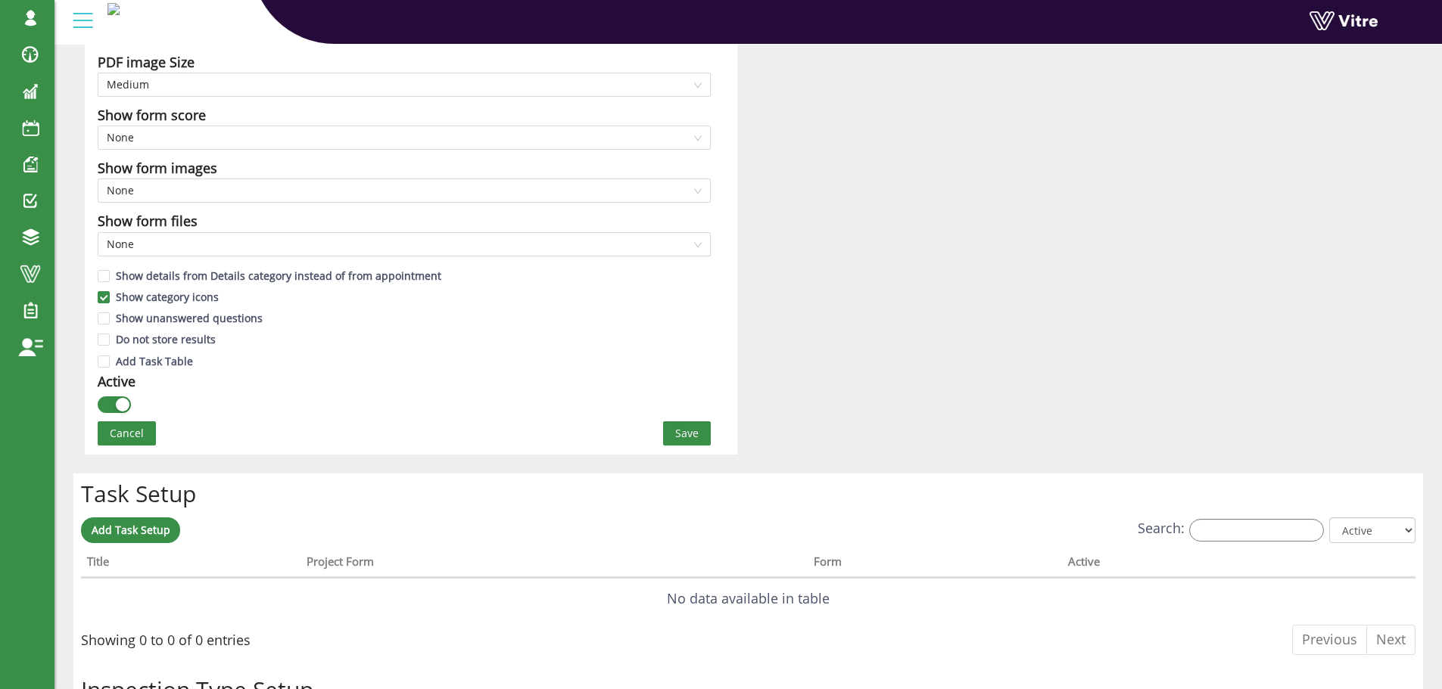
click at [691, 438] on span "Save" at bounding box center [686, 433] width 23 height 17
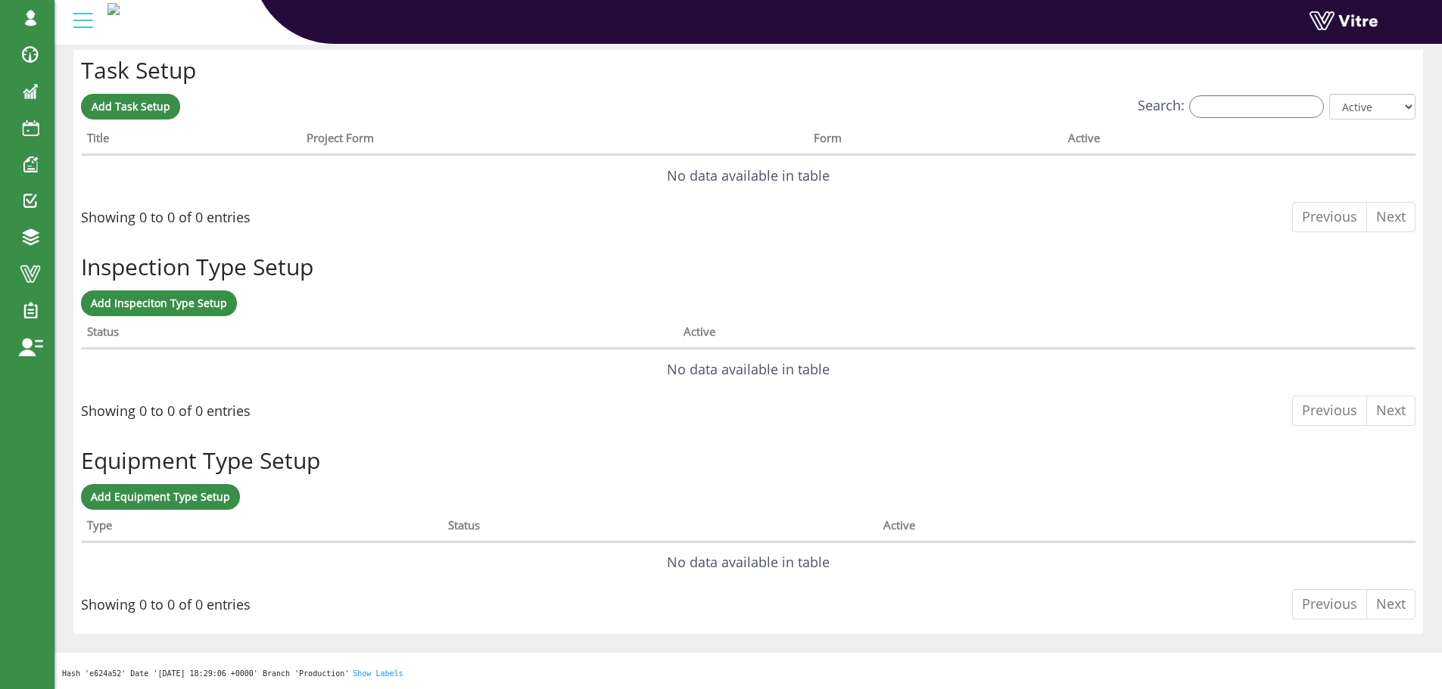
scroll to position [0, 0]
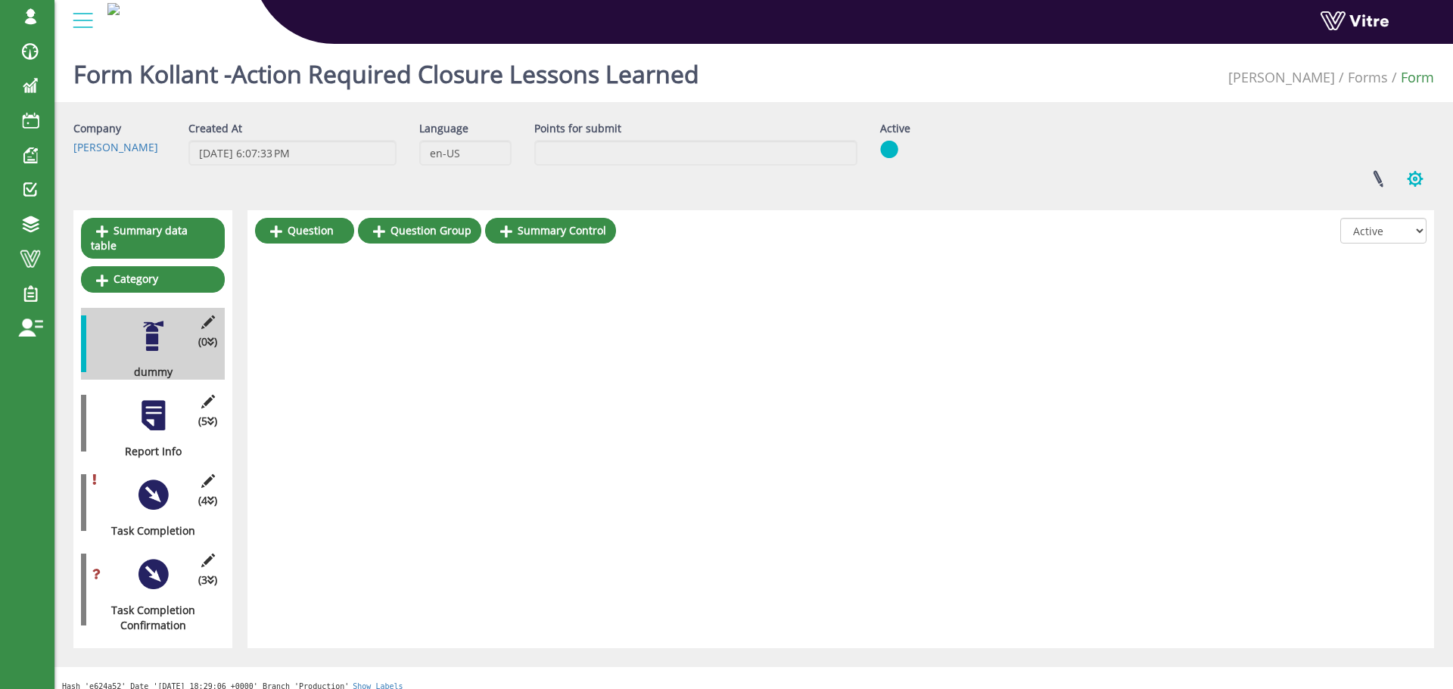
click at [1413, 183] on button "button" at bounding box center [1415, 179] width 38 height 40
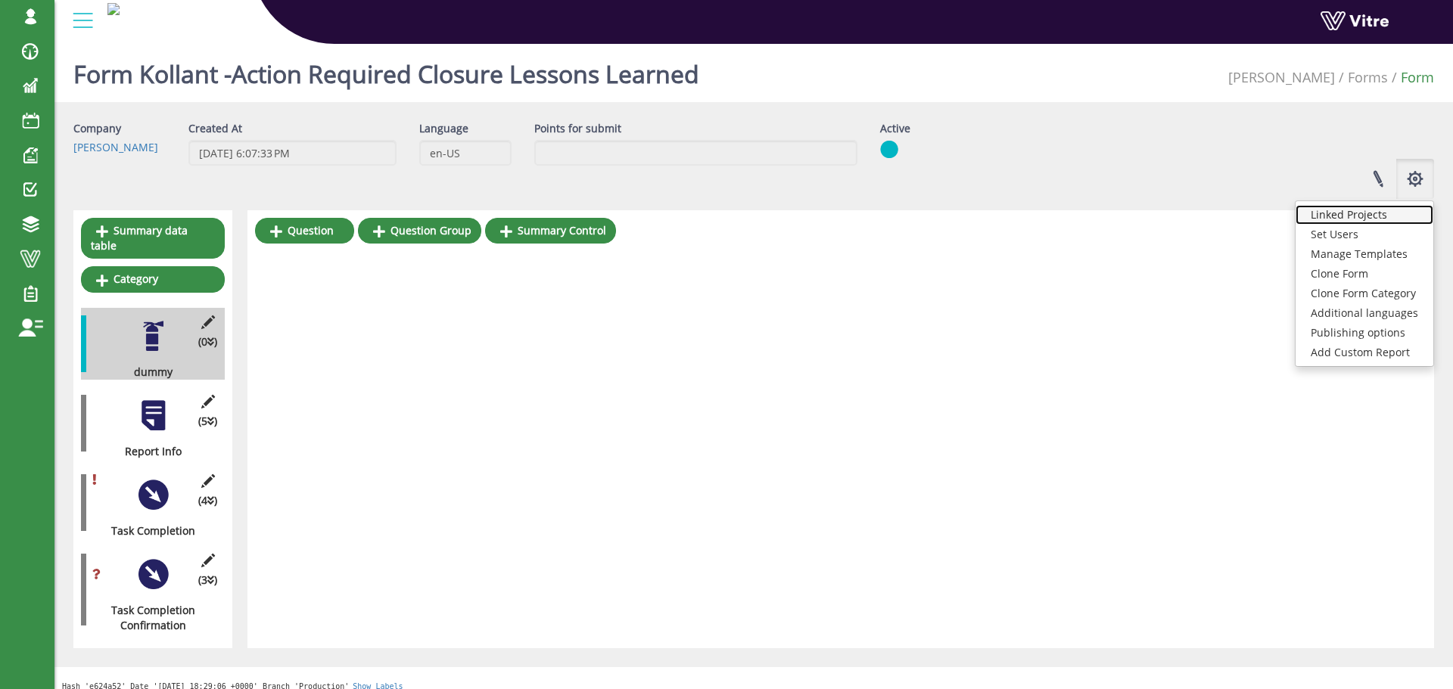
click at [1383, 216] on link "Linked Projects" at bounding box center [1365, 215] width 138 height 20
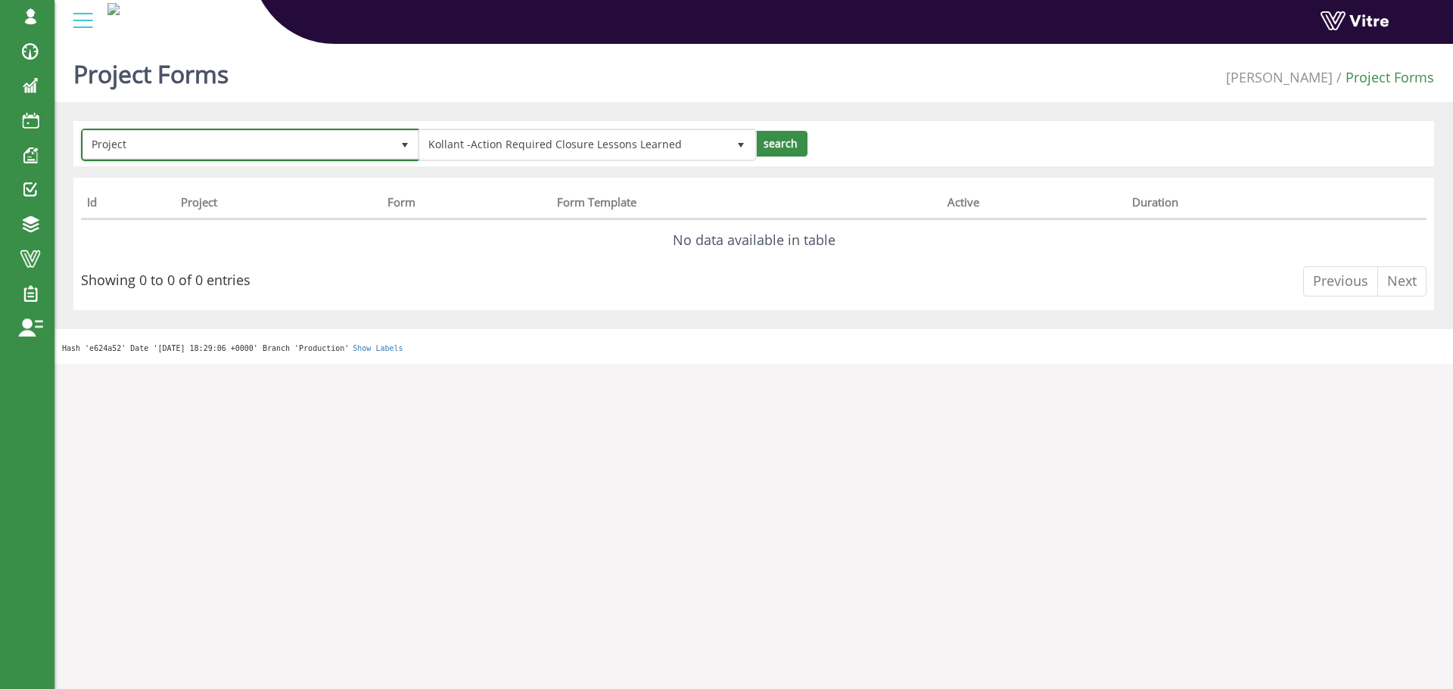
click at [399, 148] on span "select" at bounding box center [405, 145] width 12 height 12
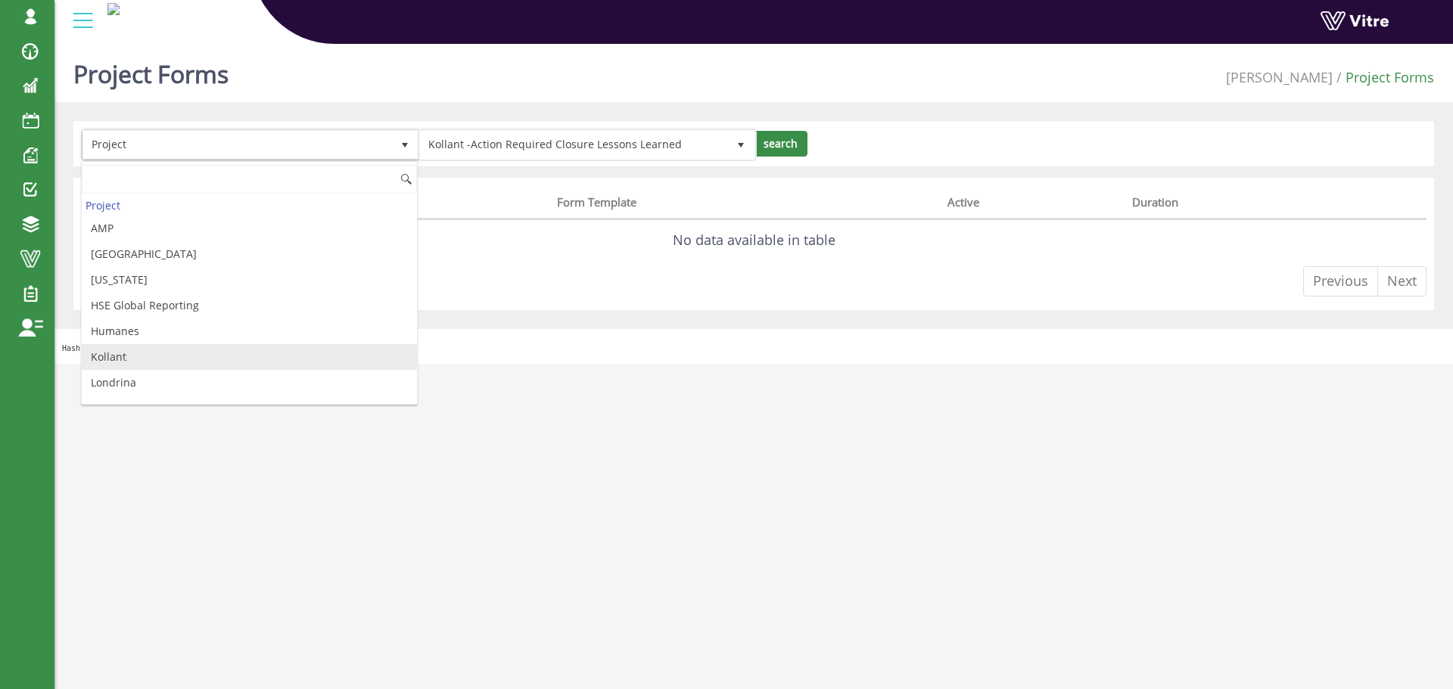
click at [163, 356] on li "Kollant" at bounding box center [249, 357] width 335 height 26
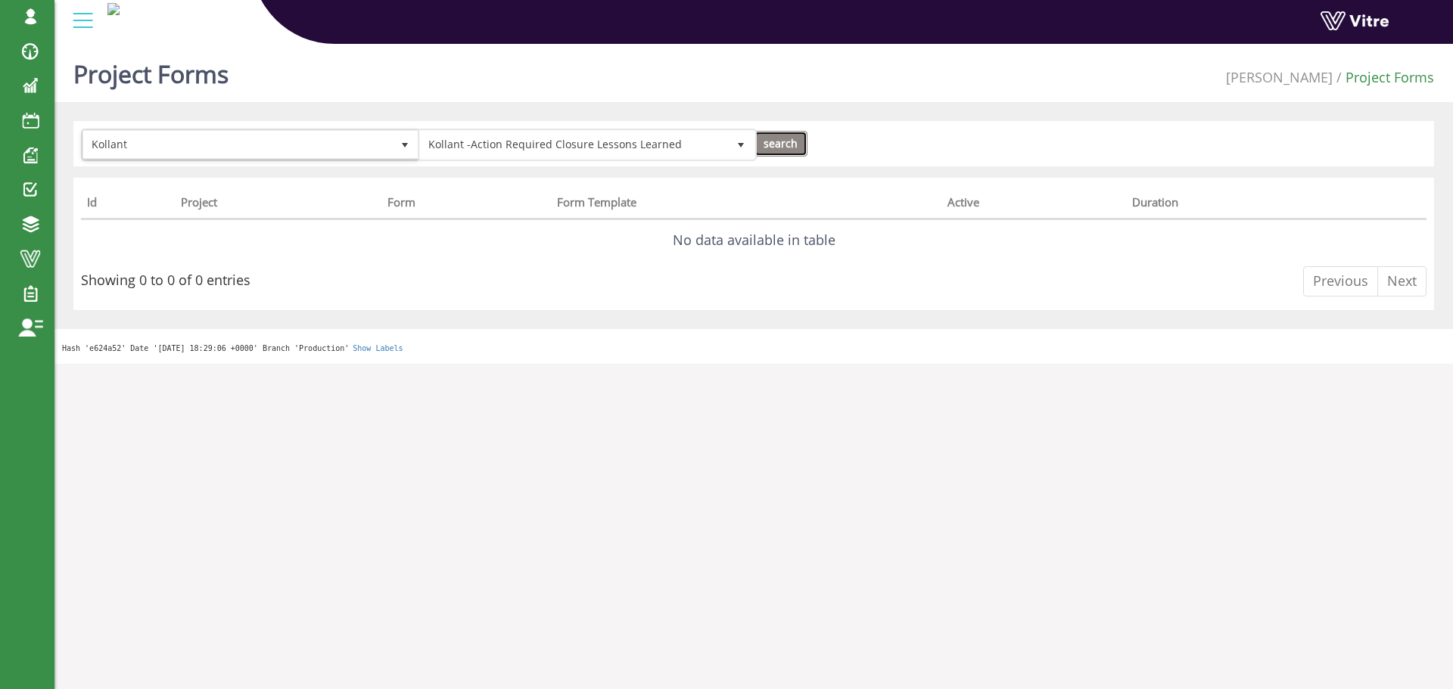
click at [796, 144] on input "search" at bounding box center [781, 144] width 54 height 26
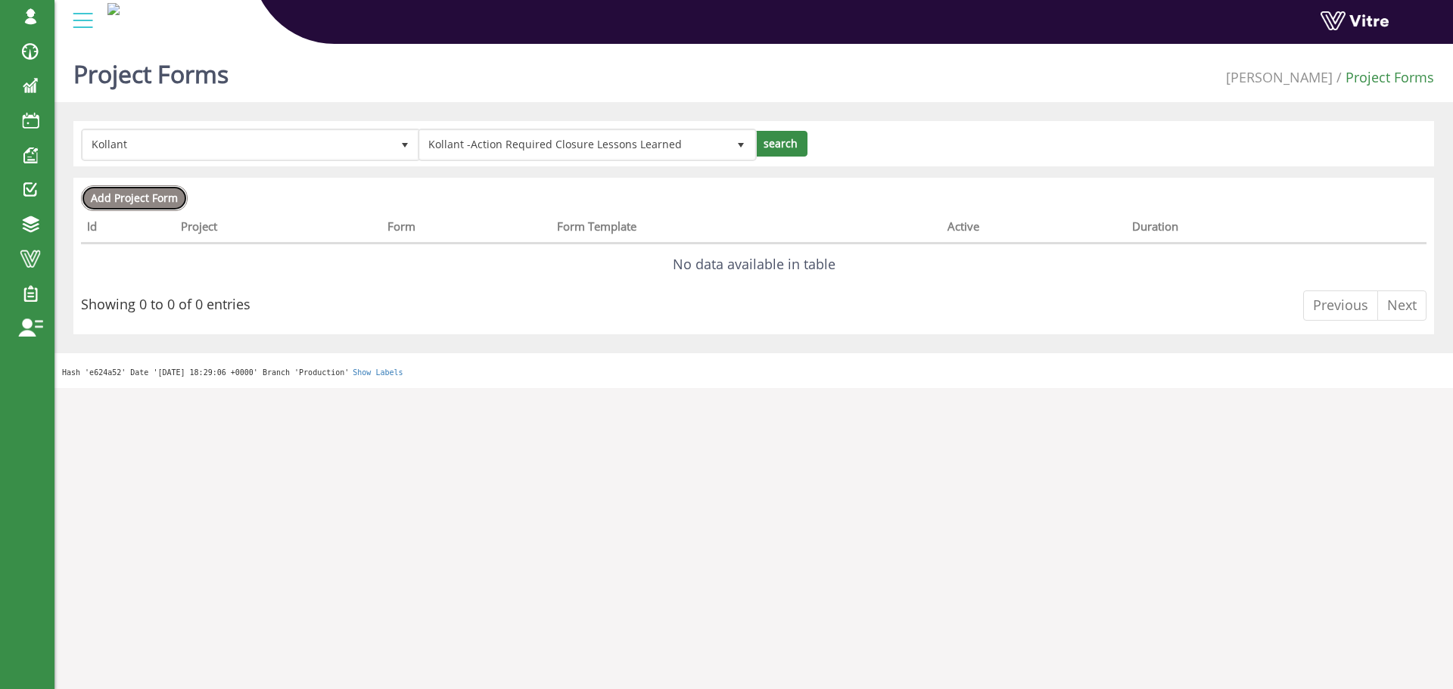
click at [160, 197] on span "Add Project Form" at bounding box center [134, 198] width 87 height 14
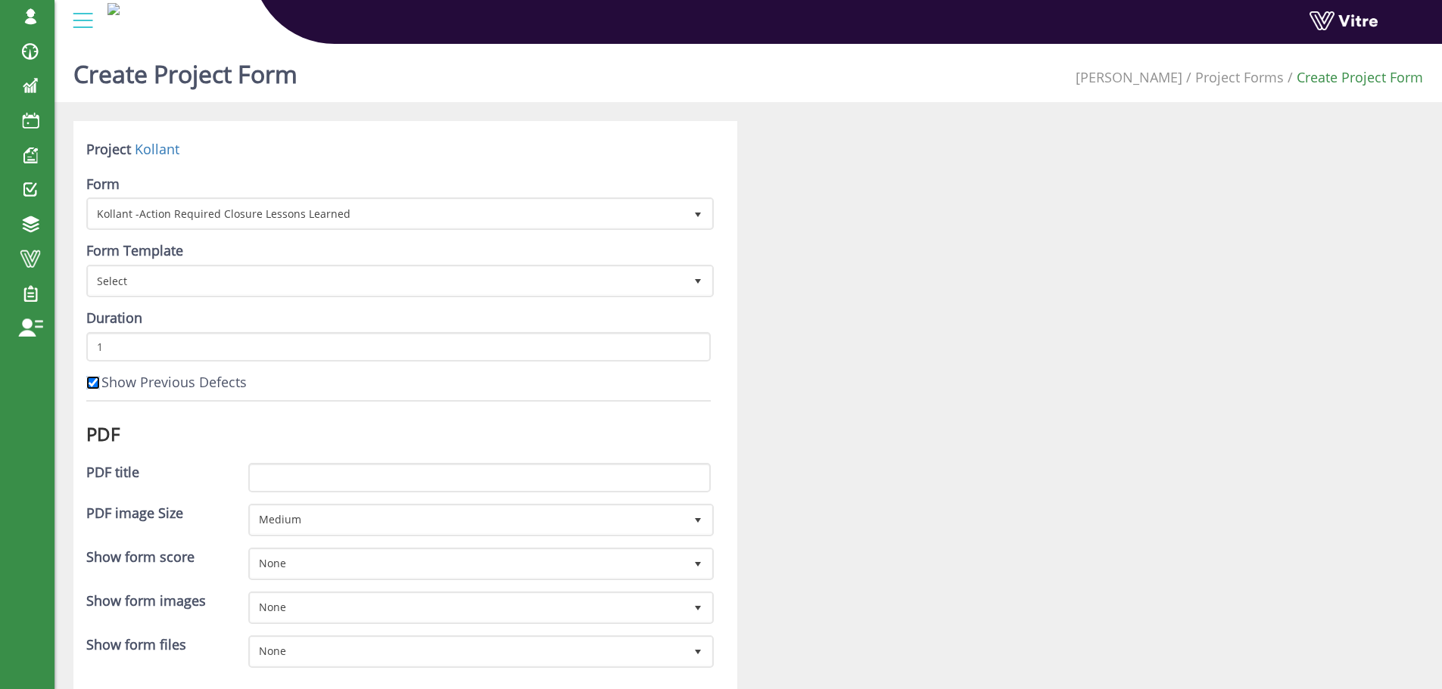
click at [96, 382] on input "Show Previous Defects" at bounding box center [93, 383] width 14 height 14
checkbox input "false"
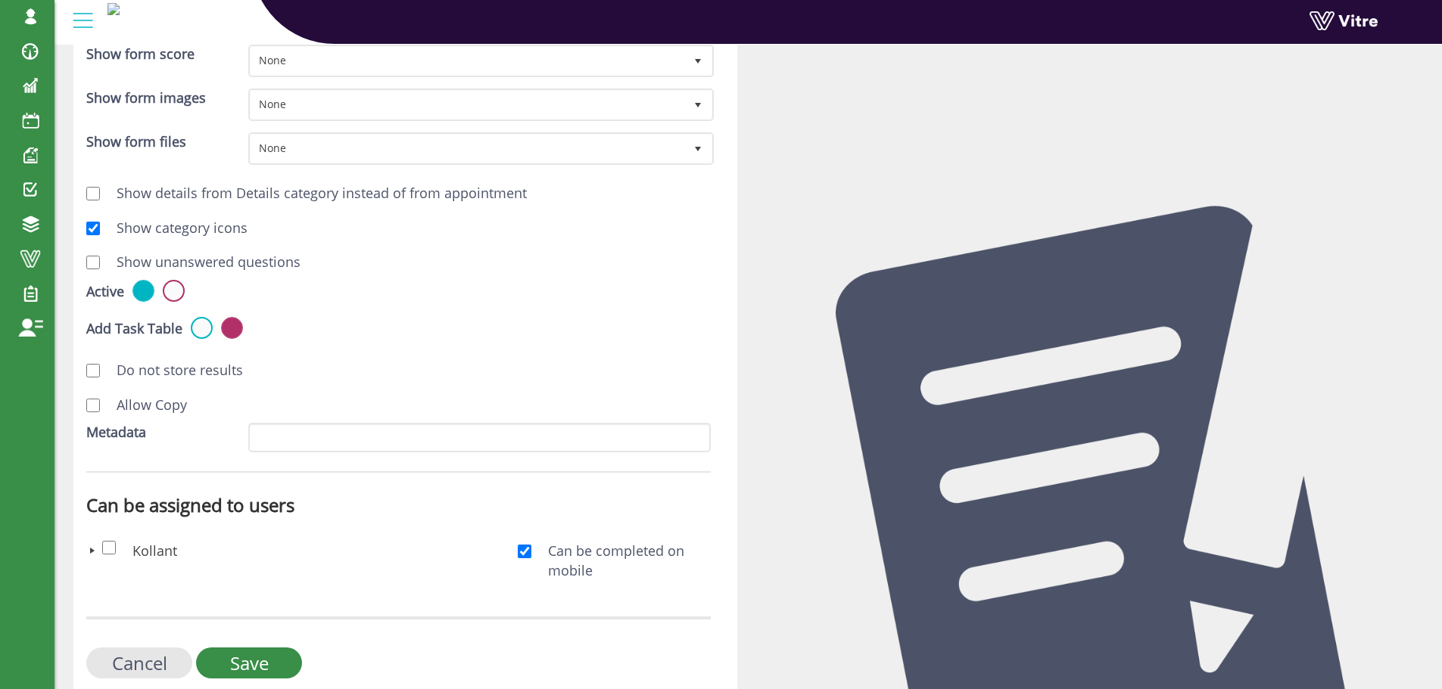
scroll to position [530, 0]
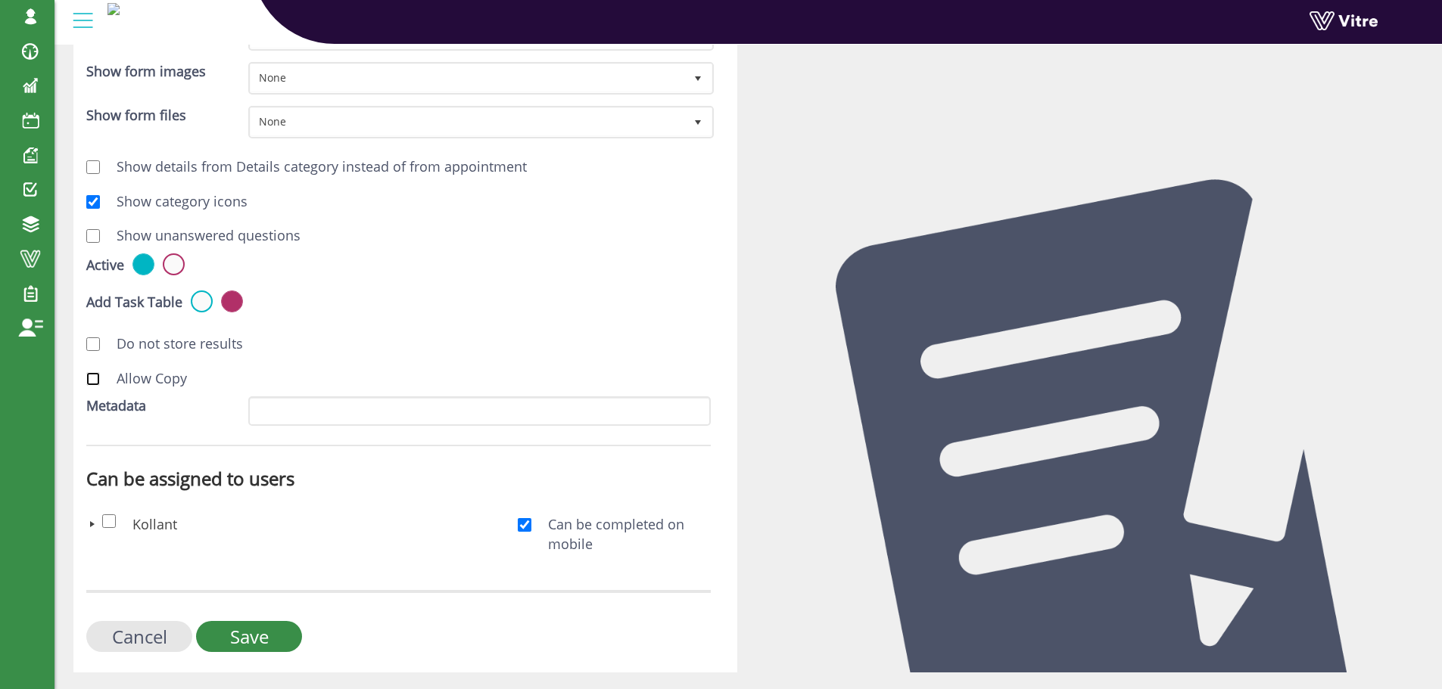
click at [97, 375] on input "Allow Copy" at bounding box center [93, 379] width 14 height 14
checkbox input "true"
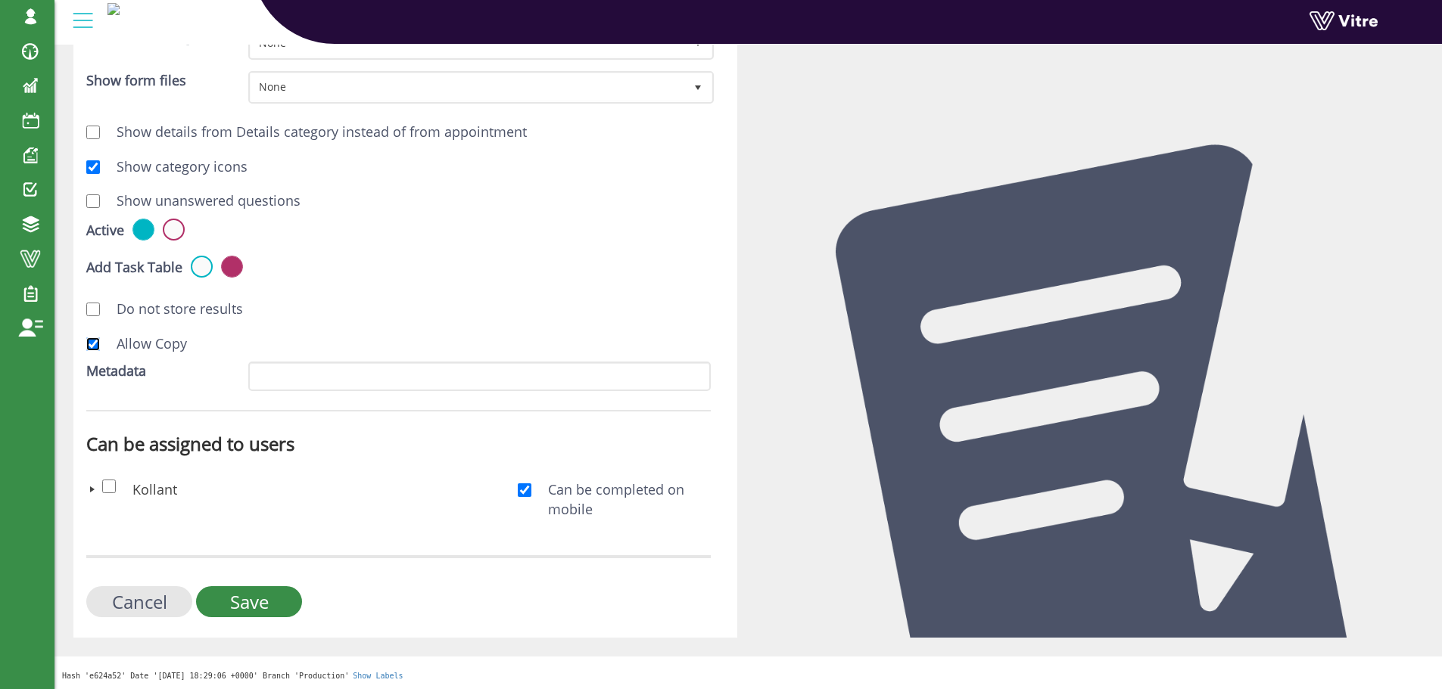
scroll to position [566, 0]
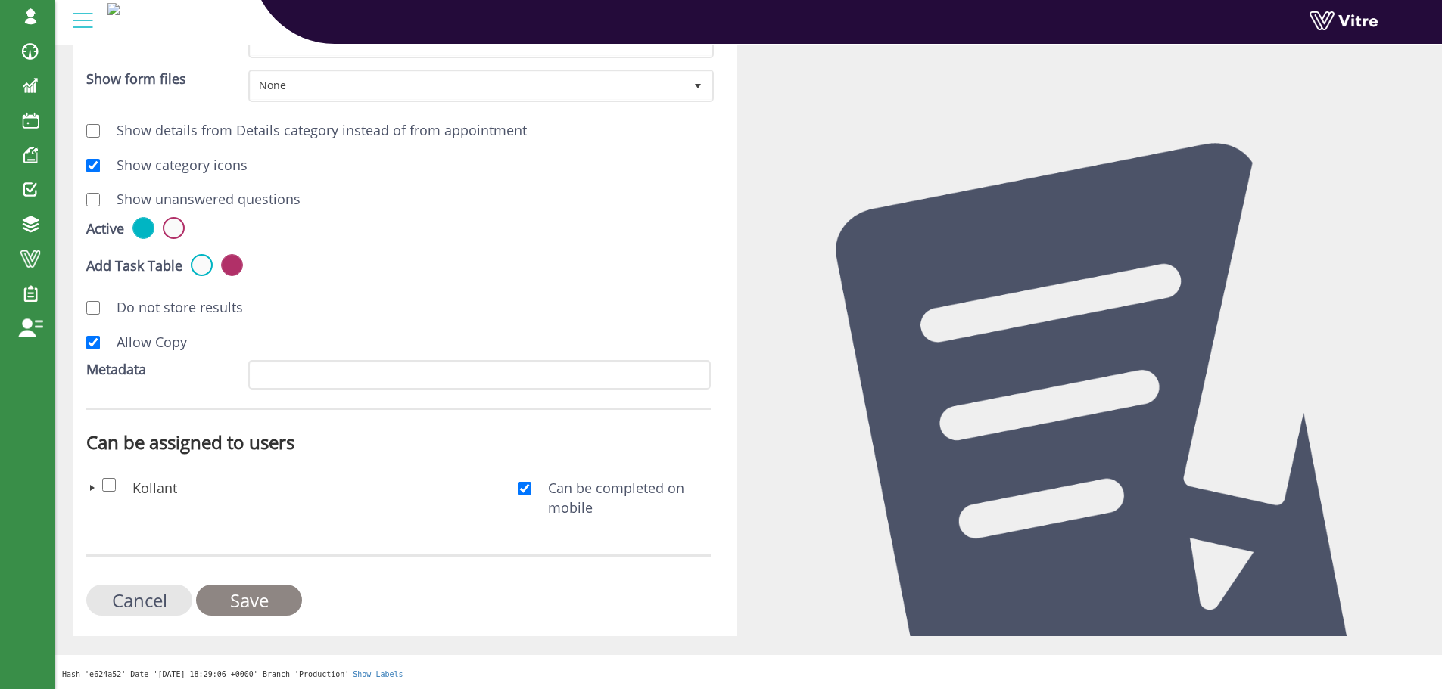
click at [273, 589] on input "Save" at bounding box center [249, 600] width 106 height 31
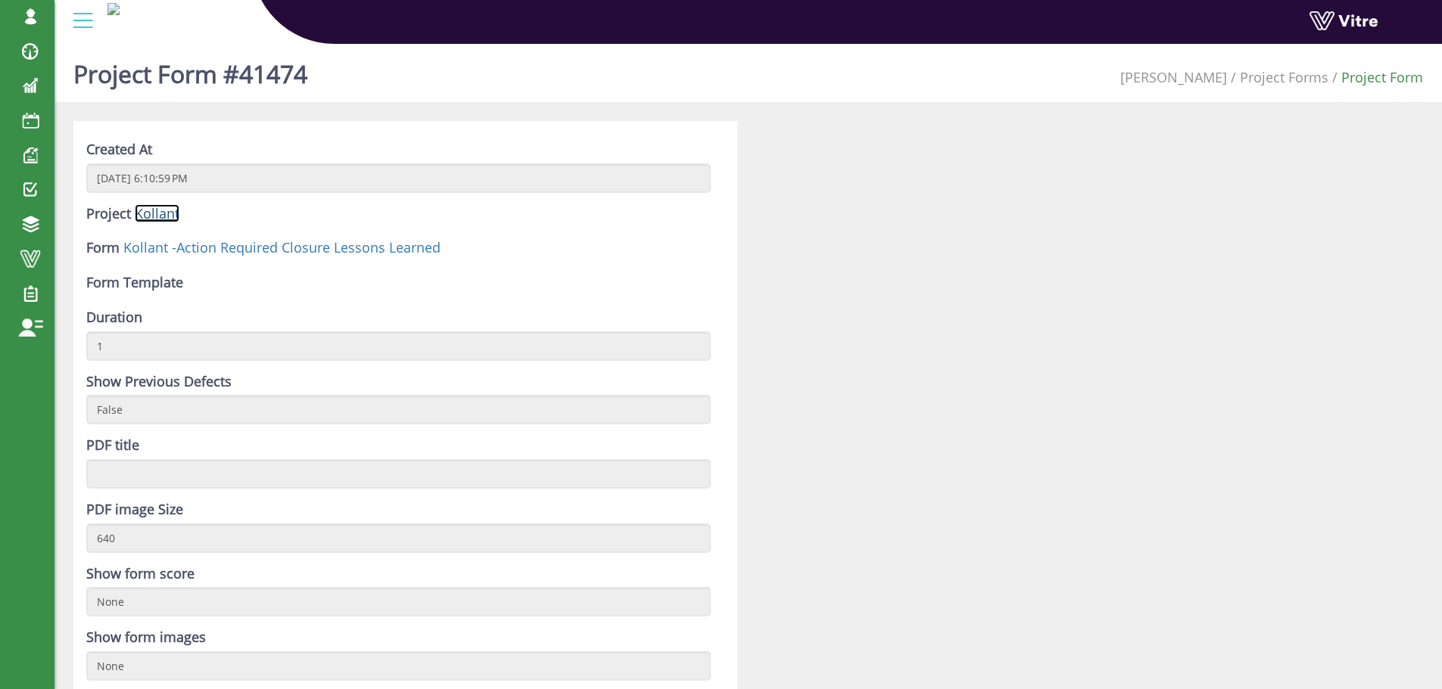
click at [154, 215] on link "Kollant" at bounding box center [157, 213] width 45 height 18
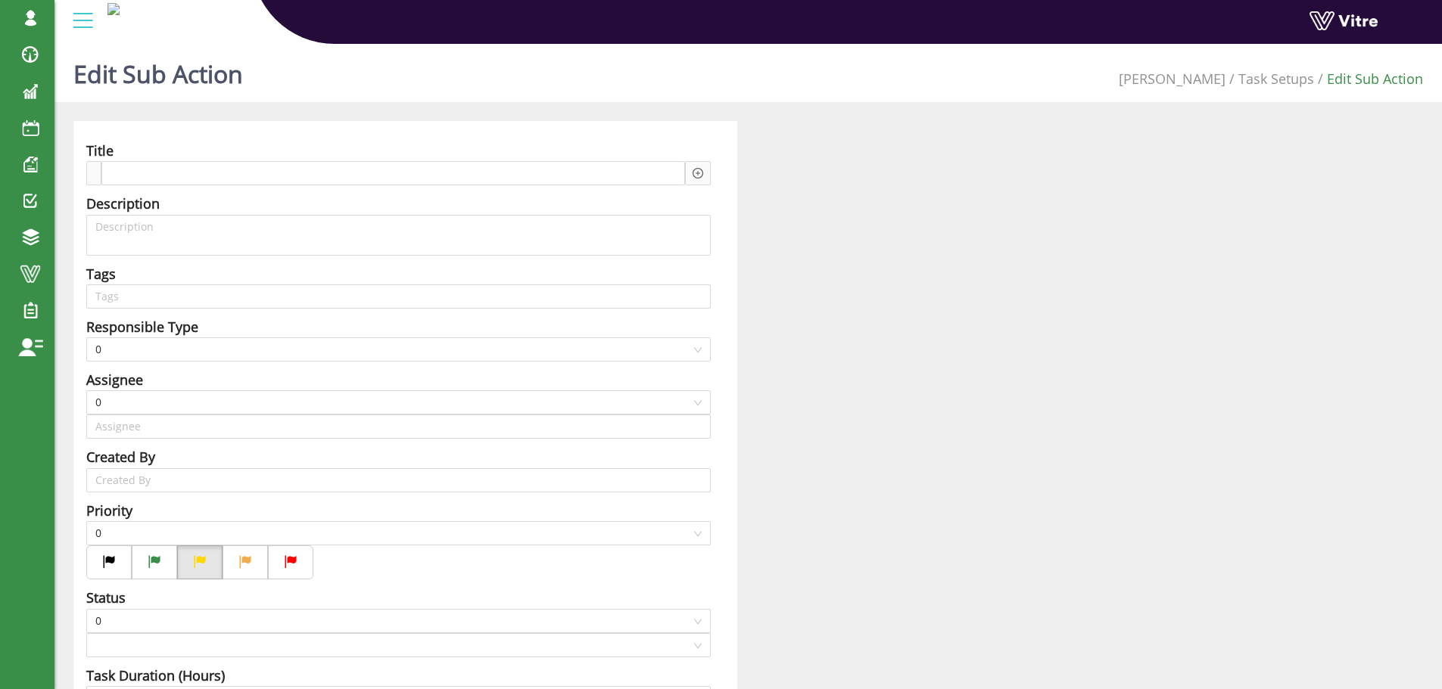
type input "[PERSON_NAME] SU"
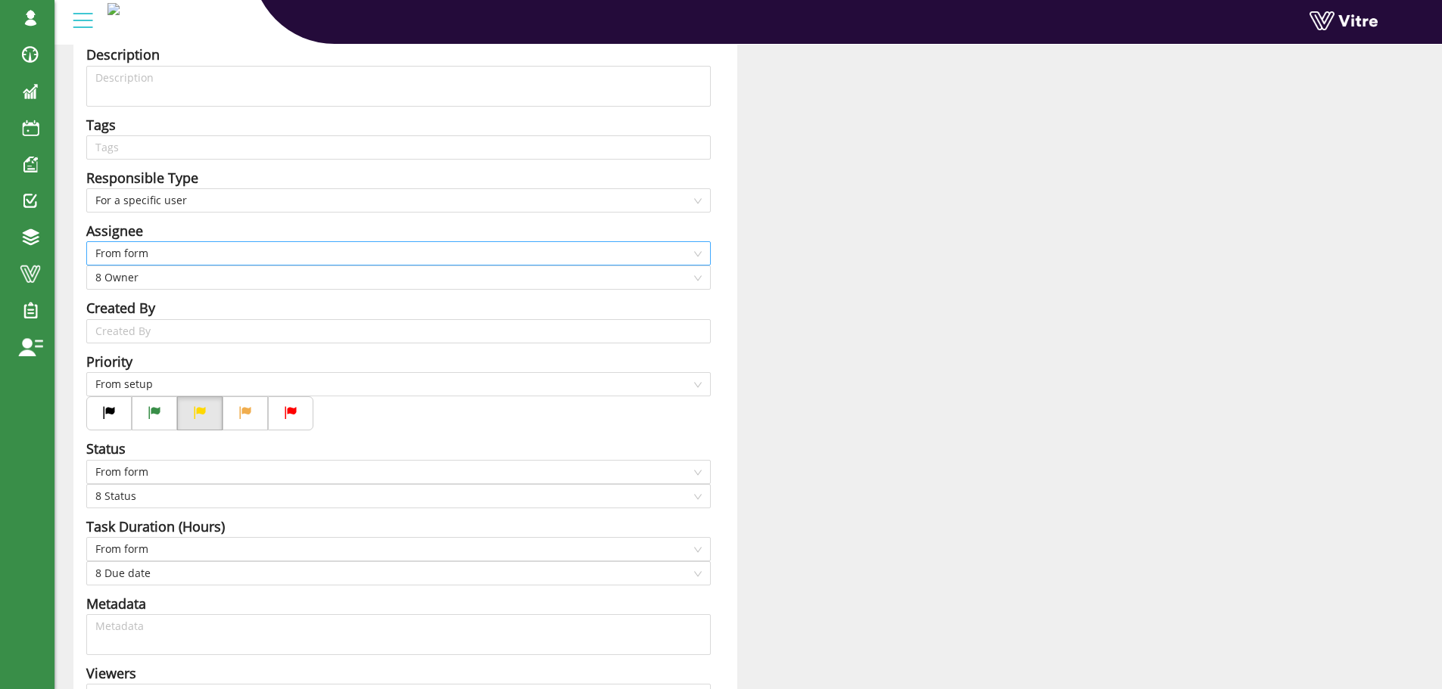
scroll to position [151, 0]
click at [163, 154] on input "search" at bounding box center [398, 145] width 606 height 23
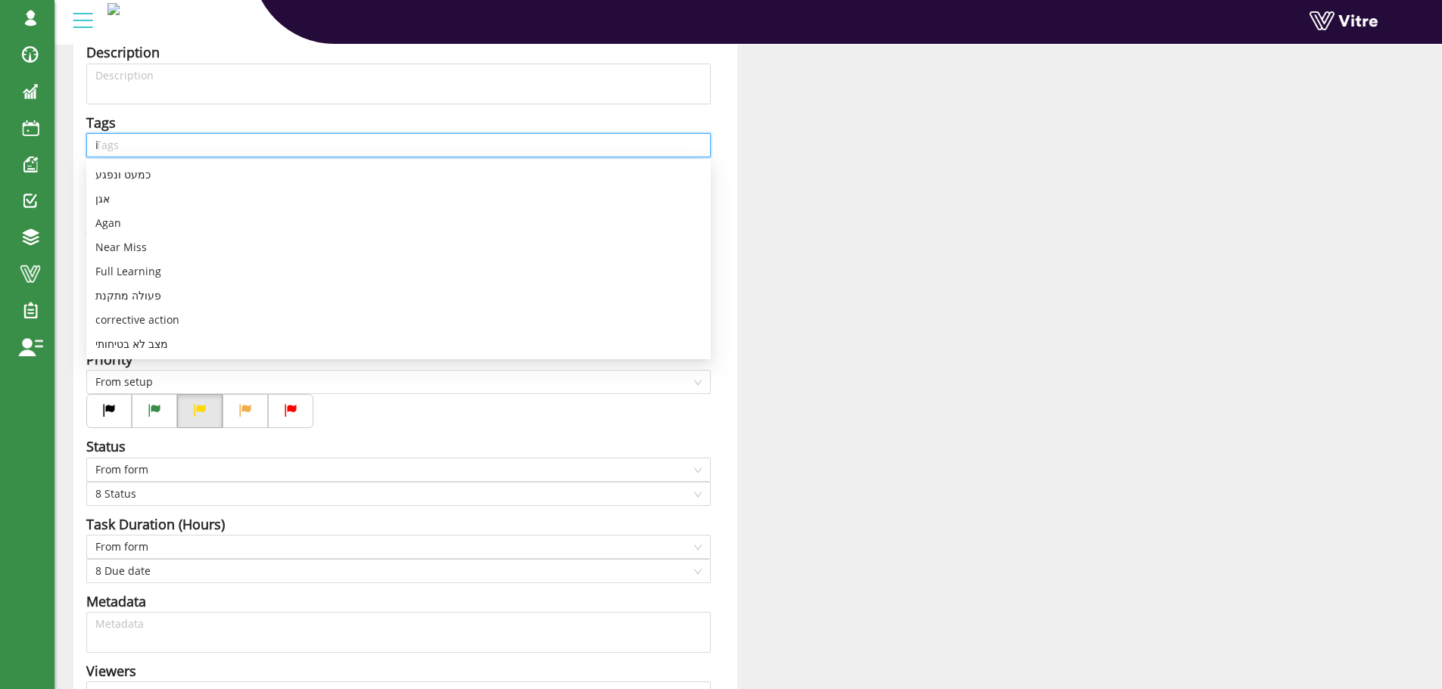
type input "in"
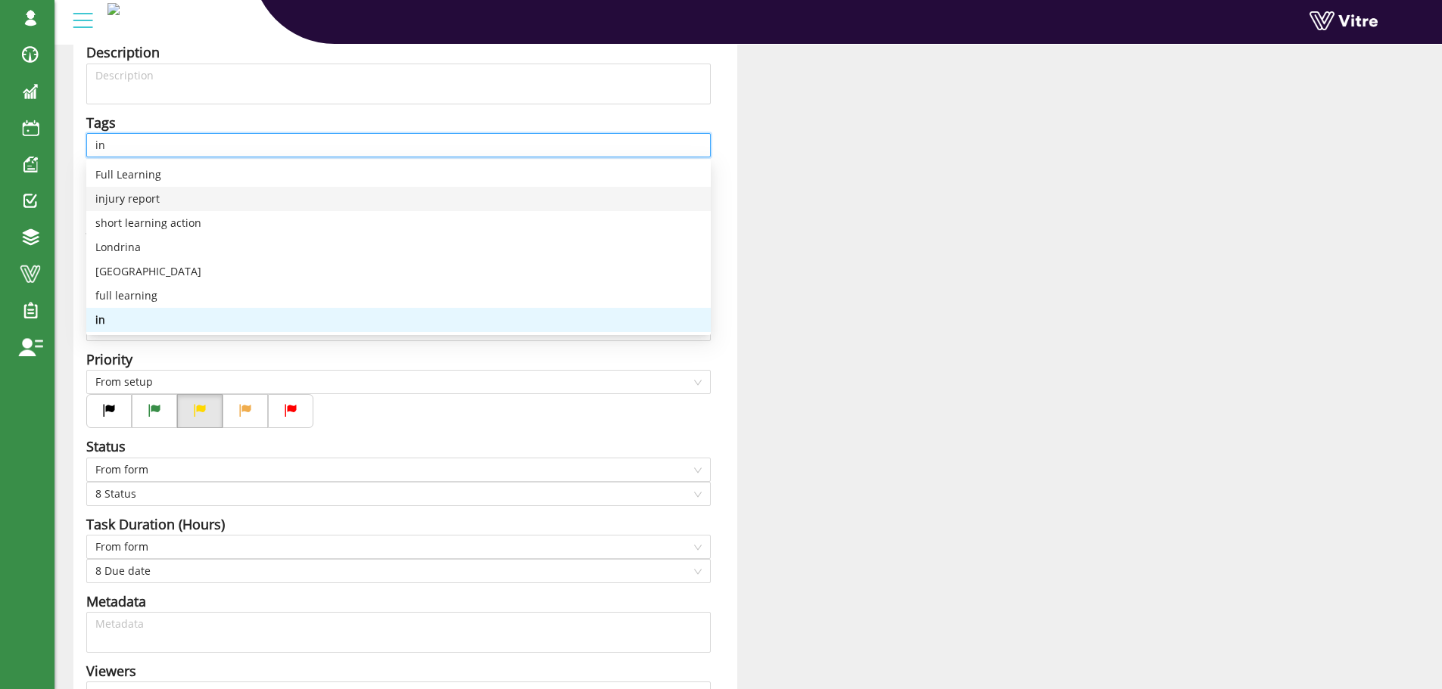
click at [171, 201] on div "injury report" at bounding box center [398, 199] width 606 height 17
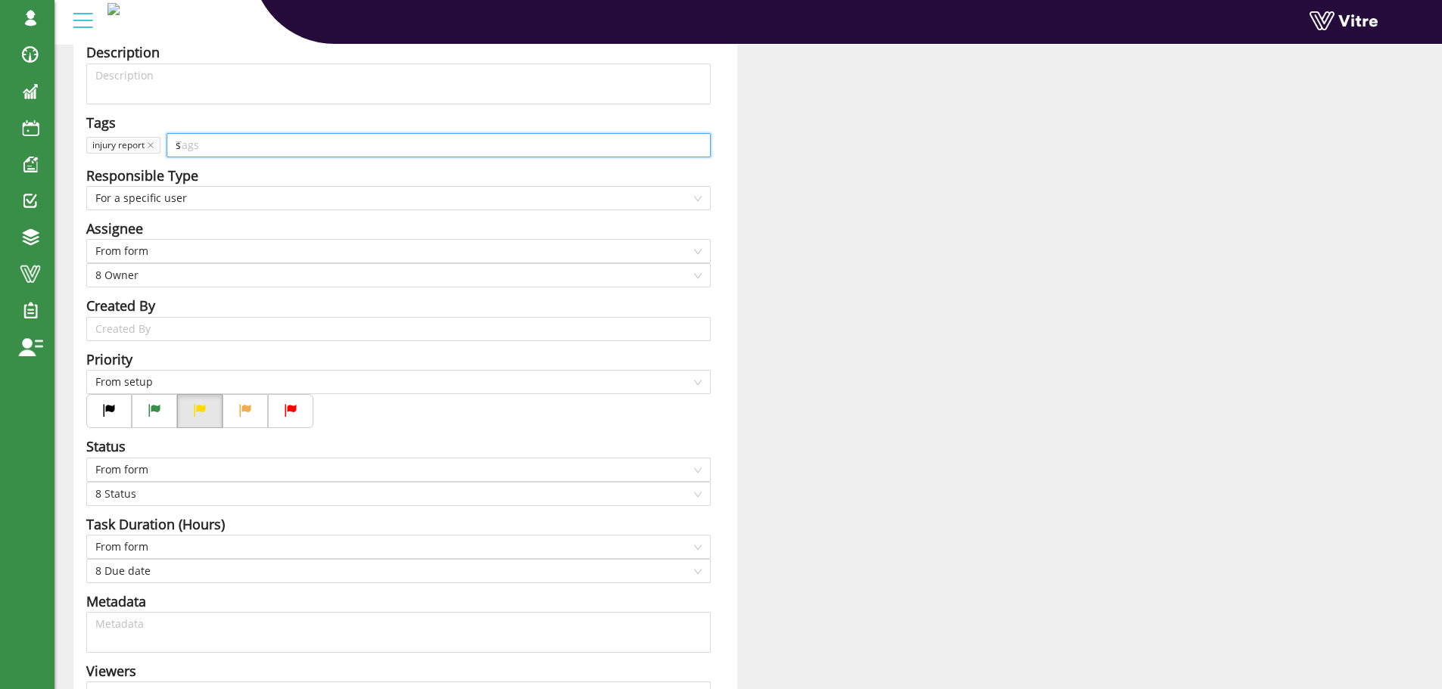
type input "sh"
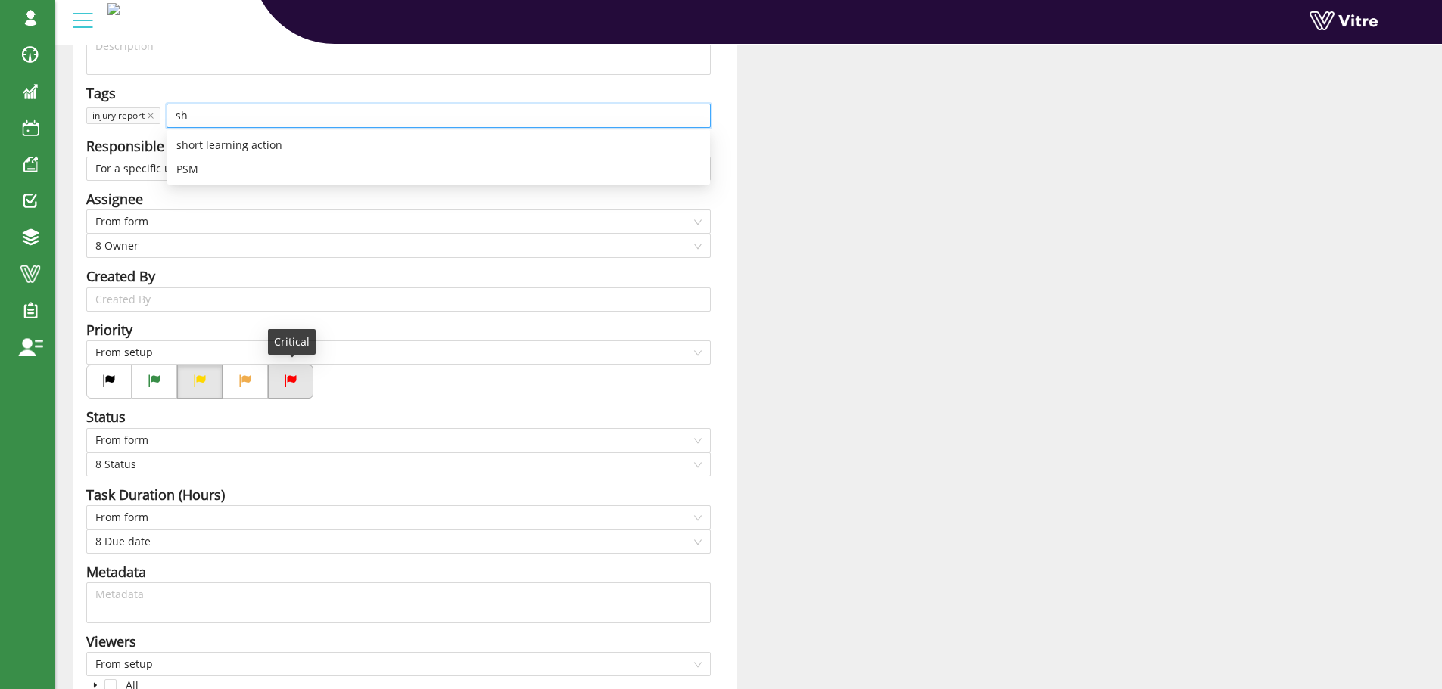
scroll to position [142, 0]
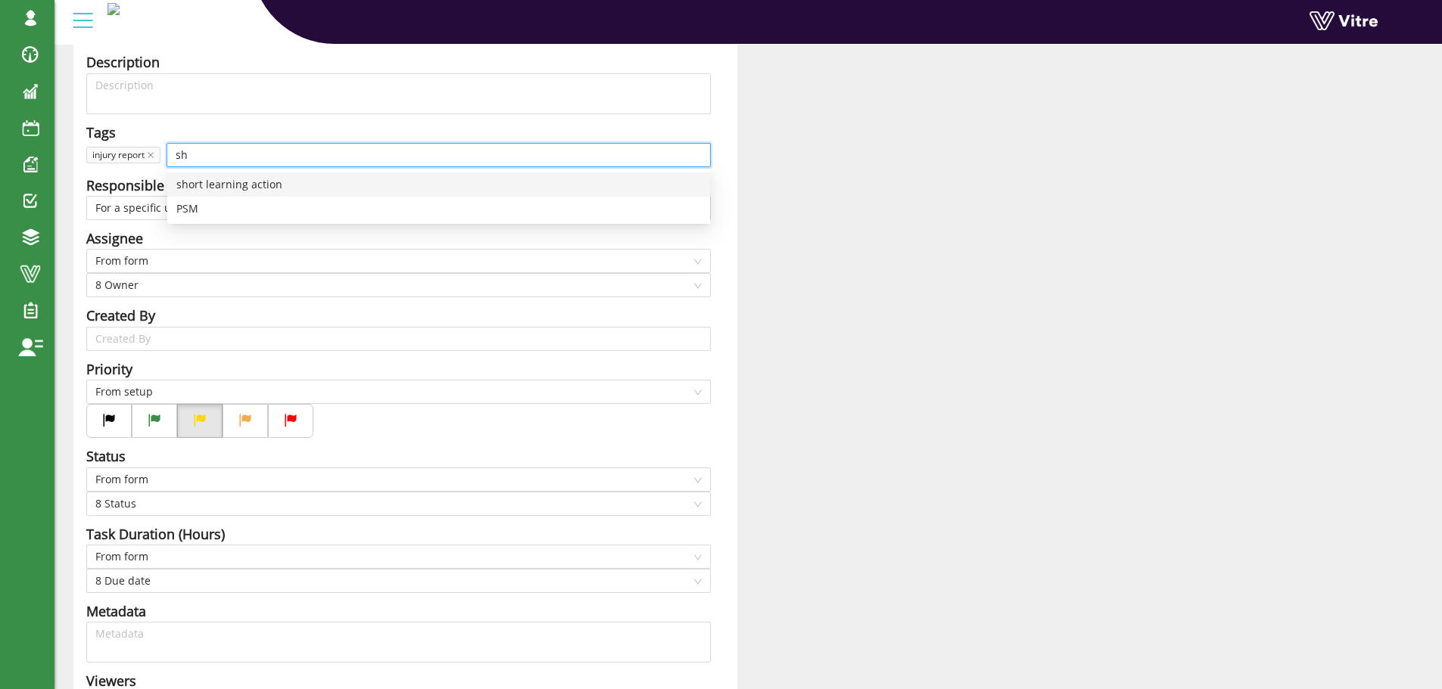
click at [273, 185] on div "short learning action" at bounding box center [438, 184] width 524 height 17
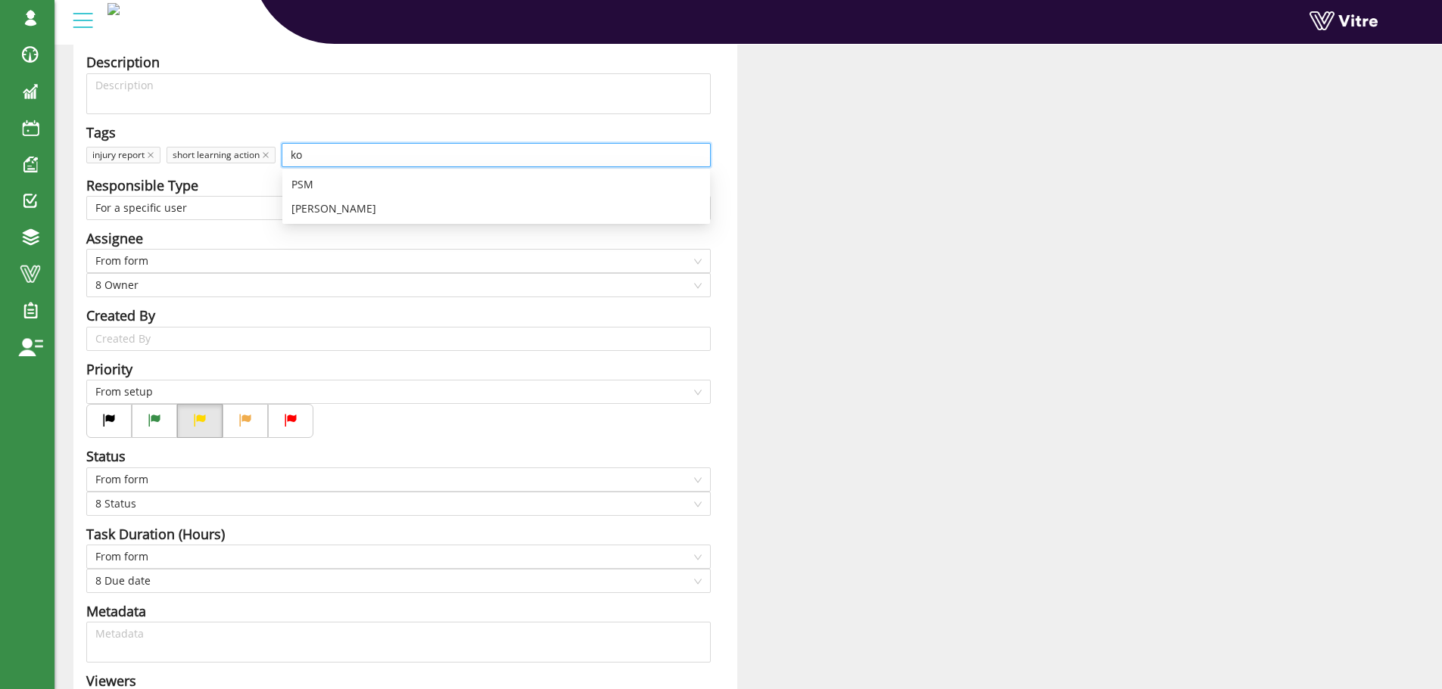
type input "k"
type input "Kollant"
click at [891, 135] on div "Title Corrective action from a short learning process - Answer-8 Action require…" at bounding box center [748, 421] width 1372 height 882
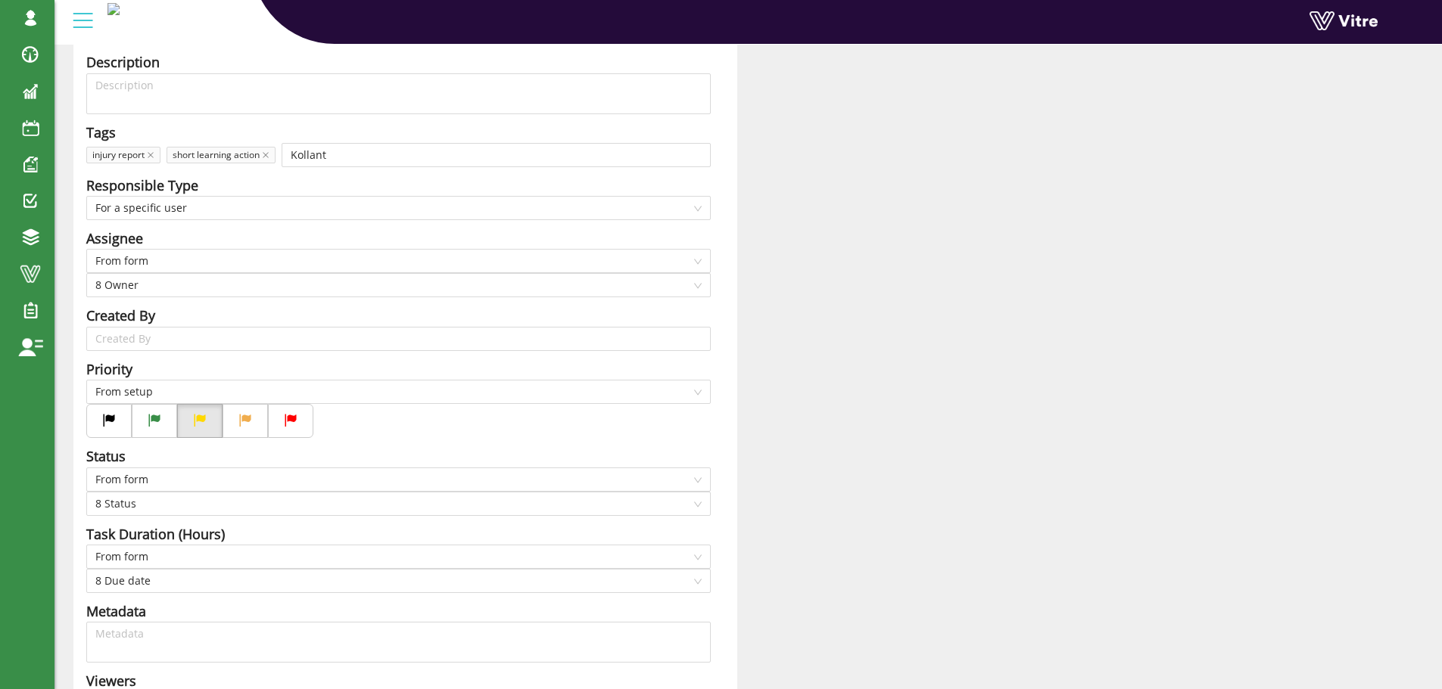
click at [318, 184] on div "Responsible Type" at bounding box center [398, 185] width 624 height 21
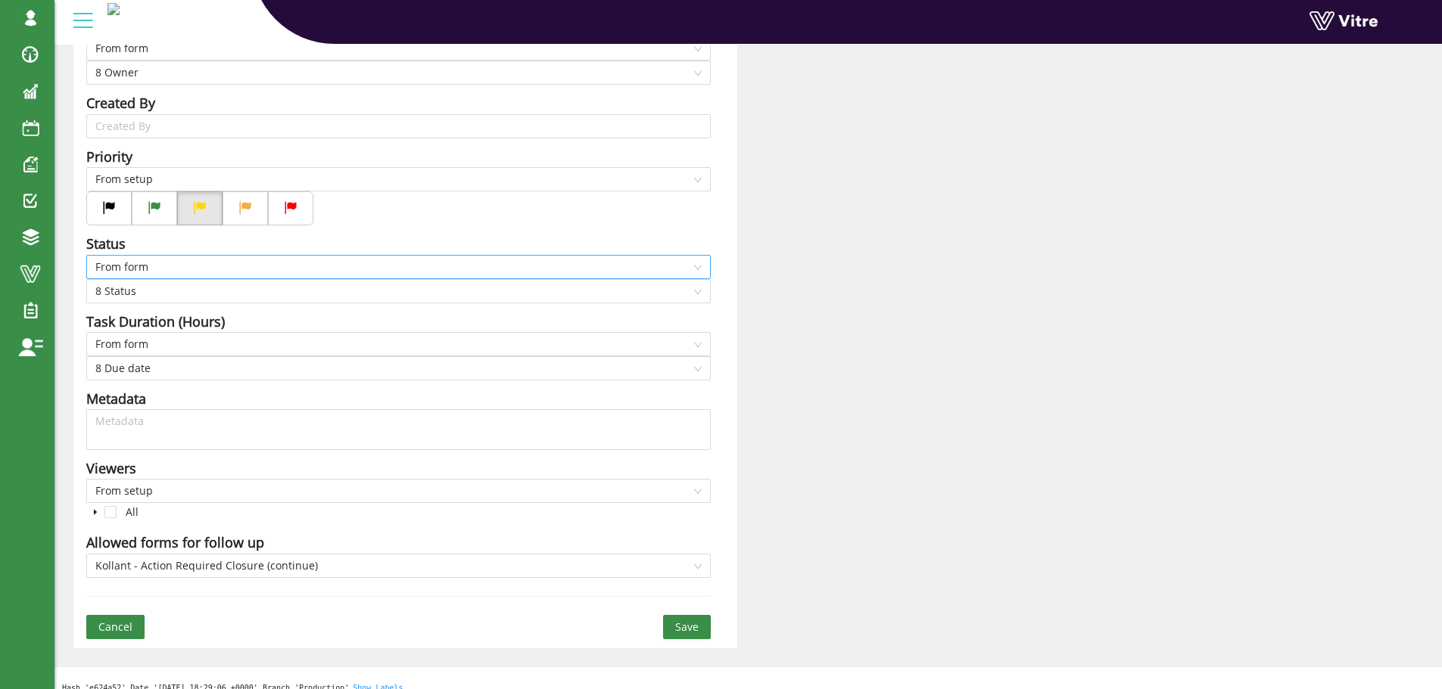
scroll to position [369, 0]
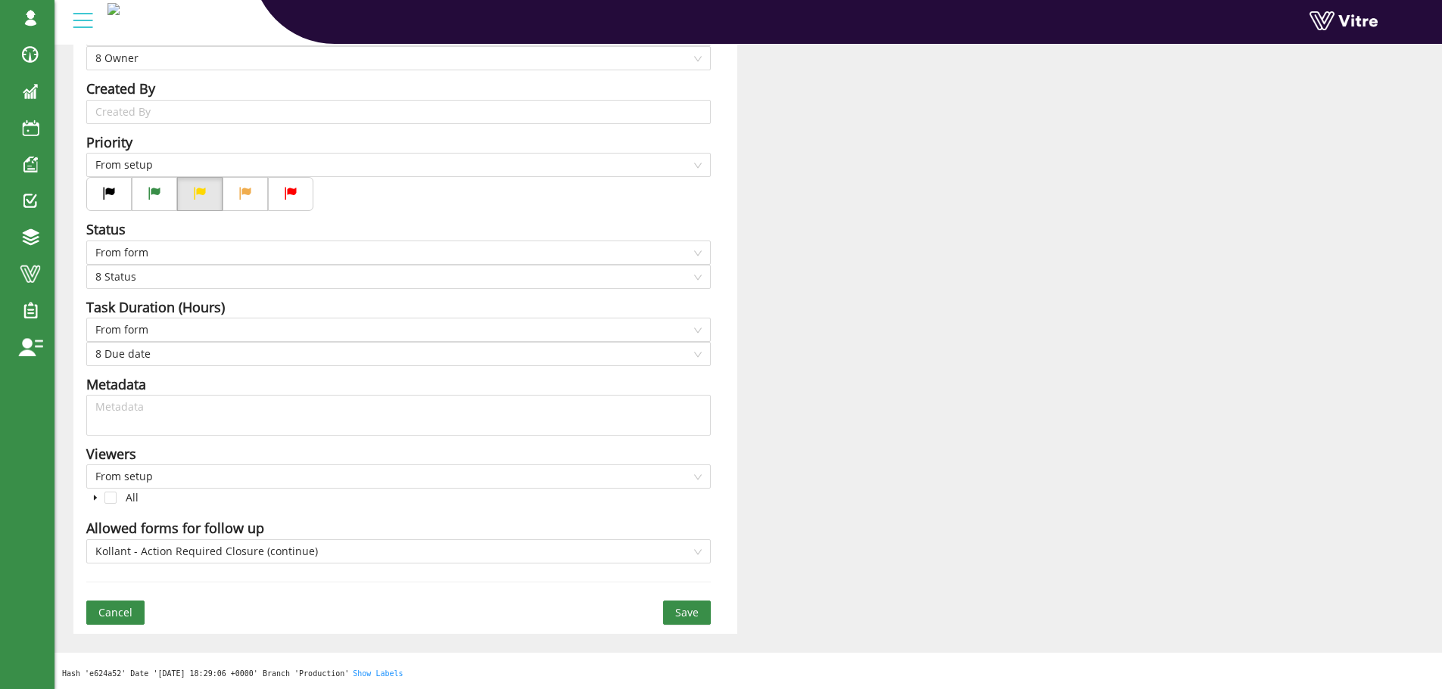
click at [687, 611] on span "Save" at bounding box center [686, 613] width 23 height 17
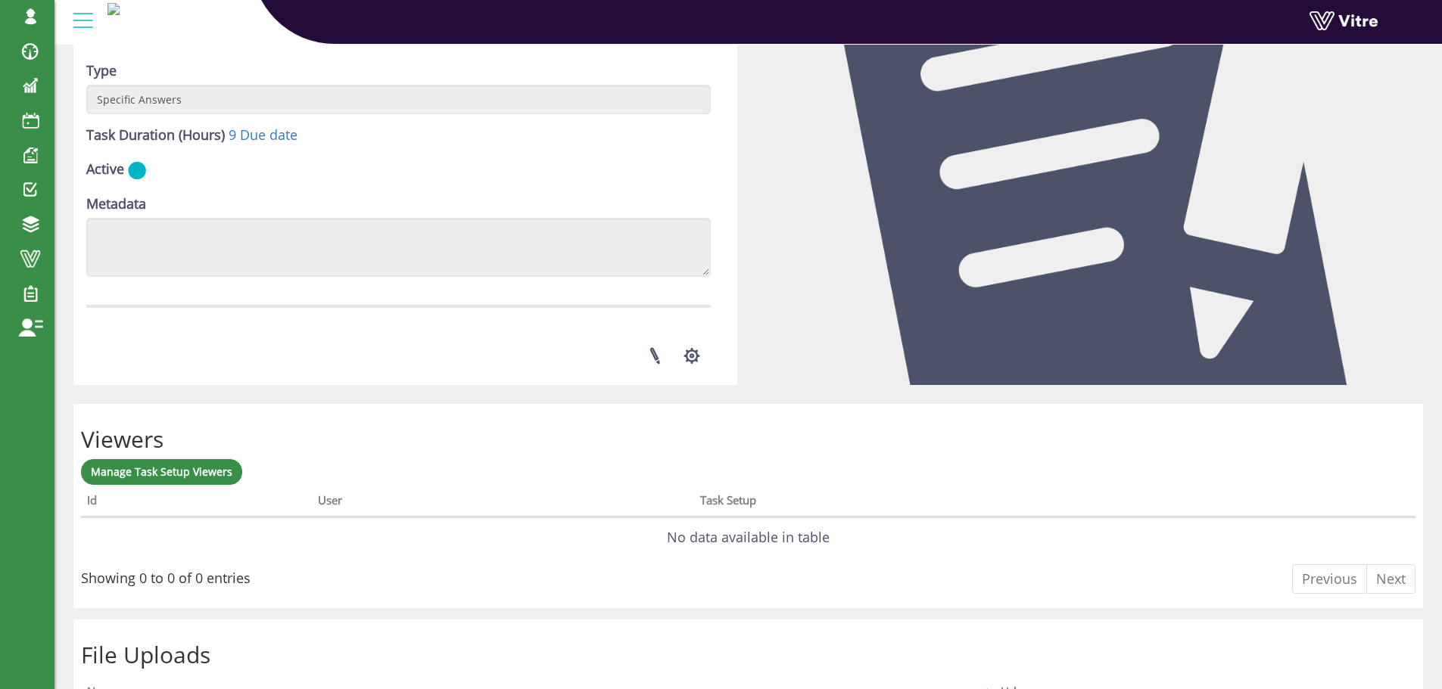
scroll to position [530, 0]
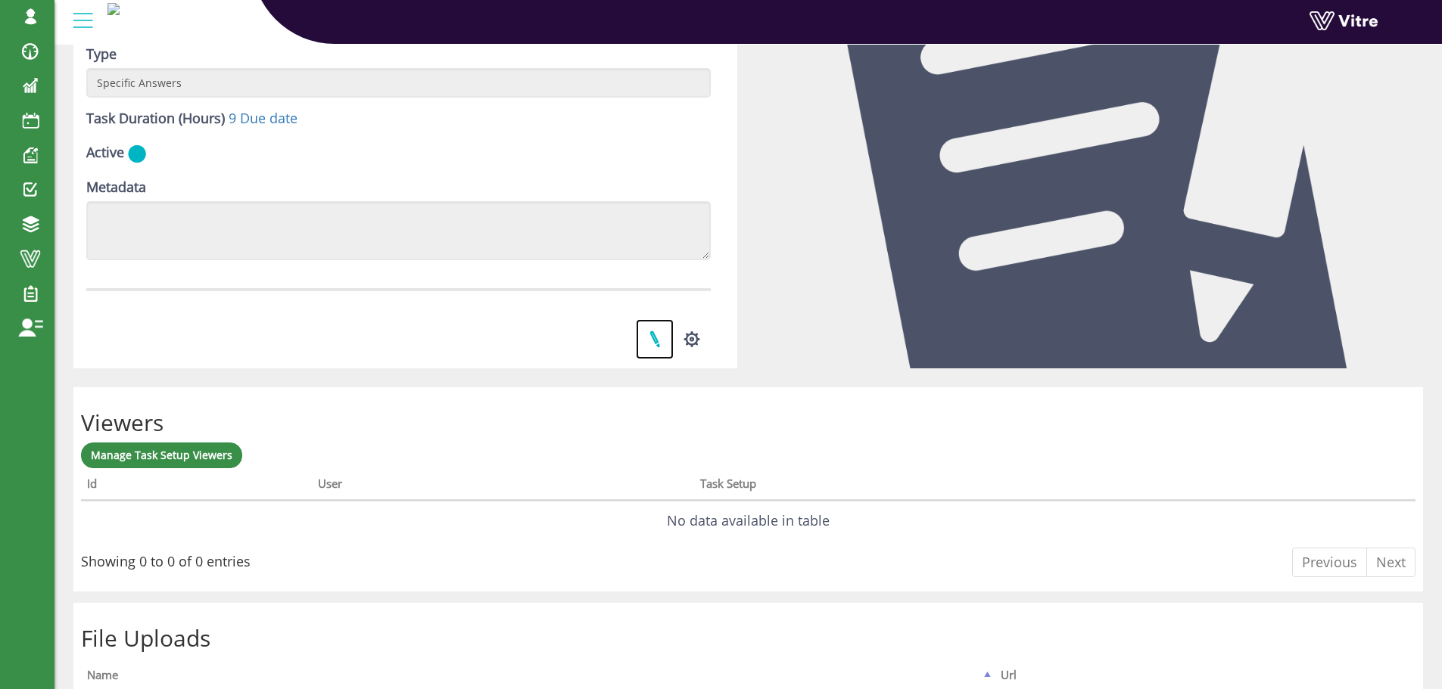
click at [655, 339] on link at bounding box center [655, 339] width 38 height 40
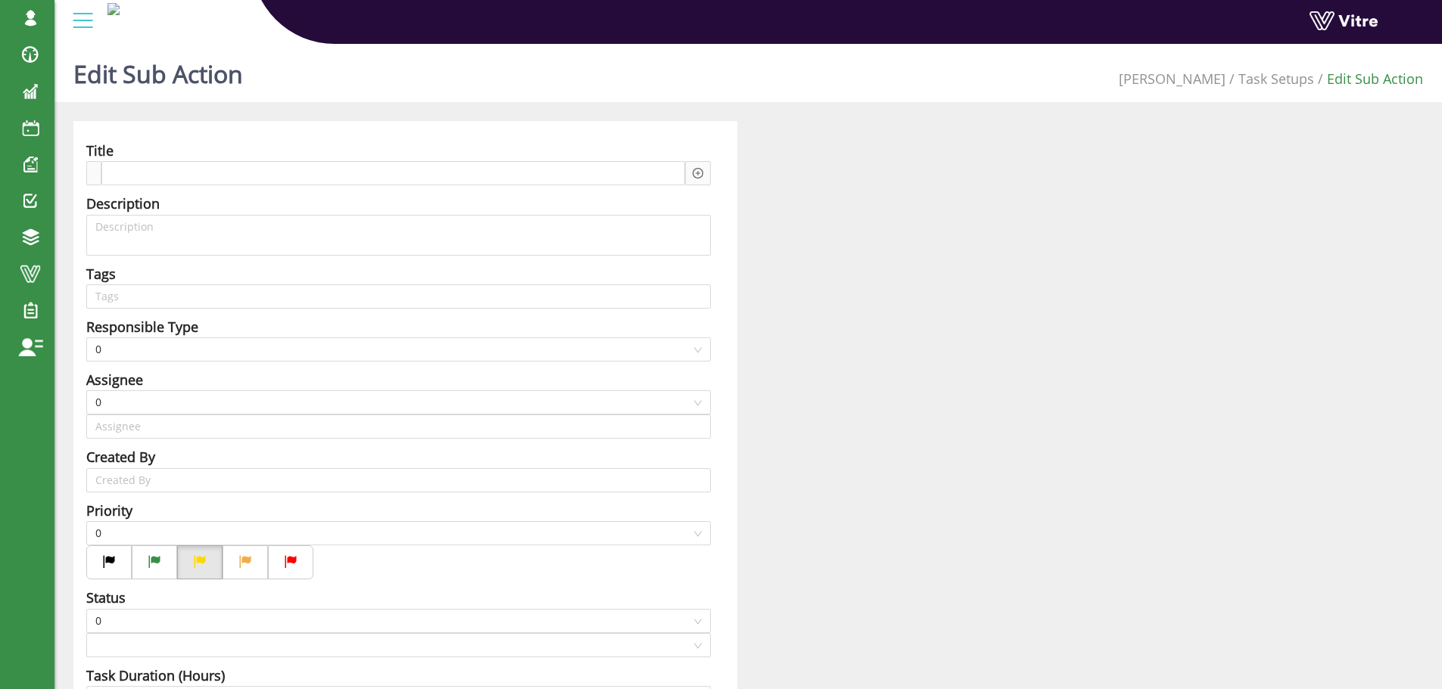
type input "[PERSON_NAME] SU"
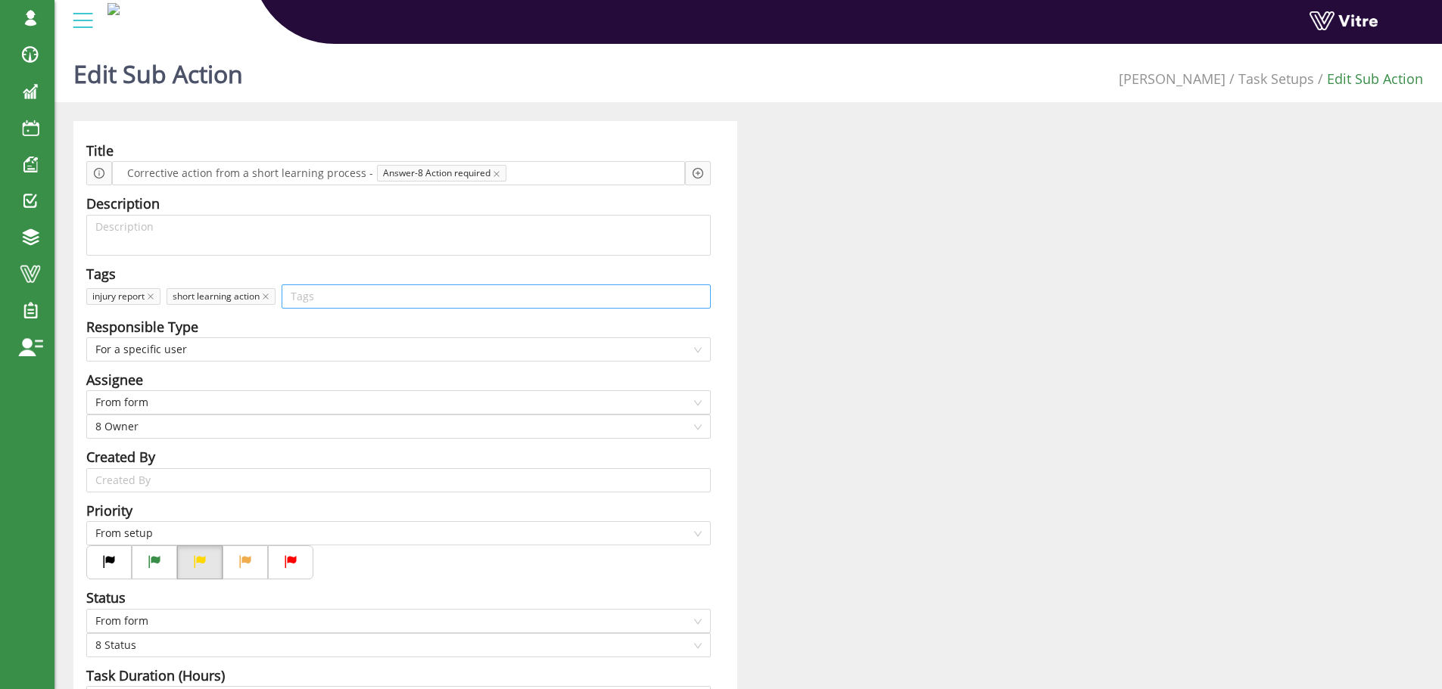
click at [332, 294] on input "search" at bounding box center [496, 296] width 411 height 23
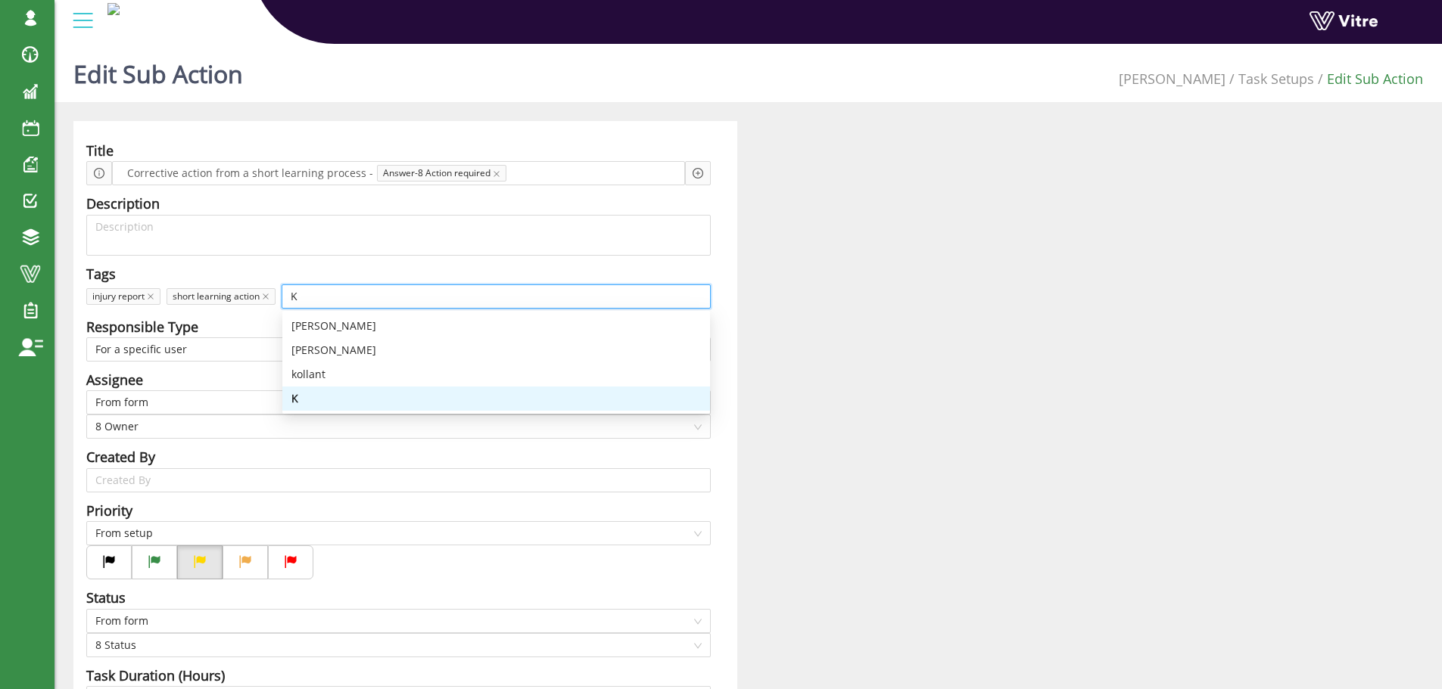
type input "Ko"
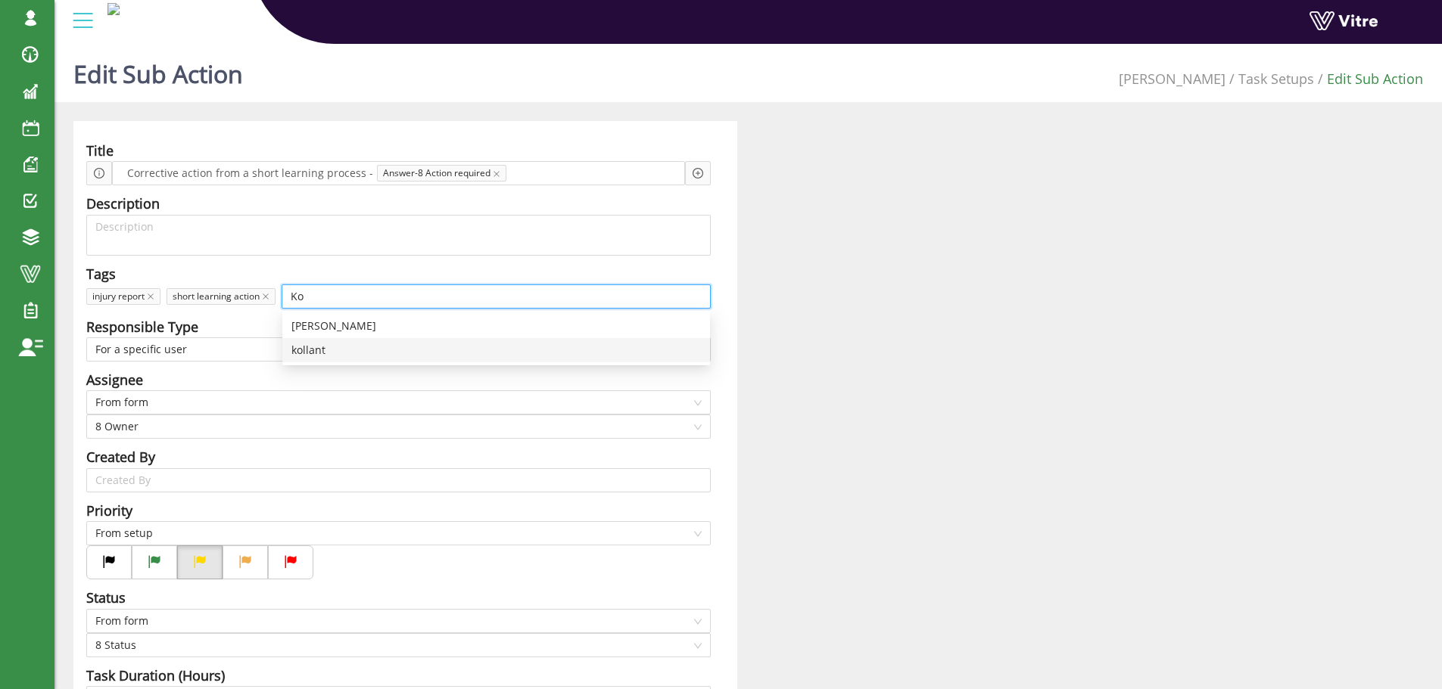
click at [310, 350] on div "kollant" at bounding box center [495, 350] width 409 height 17
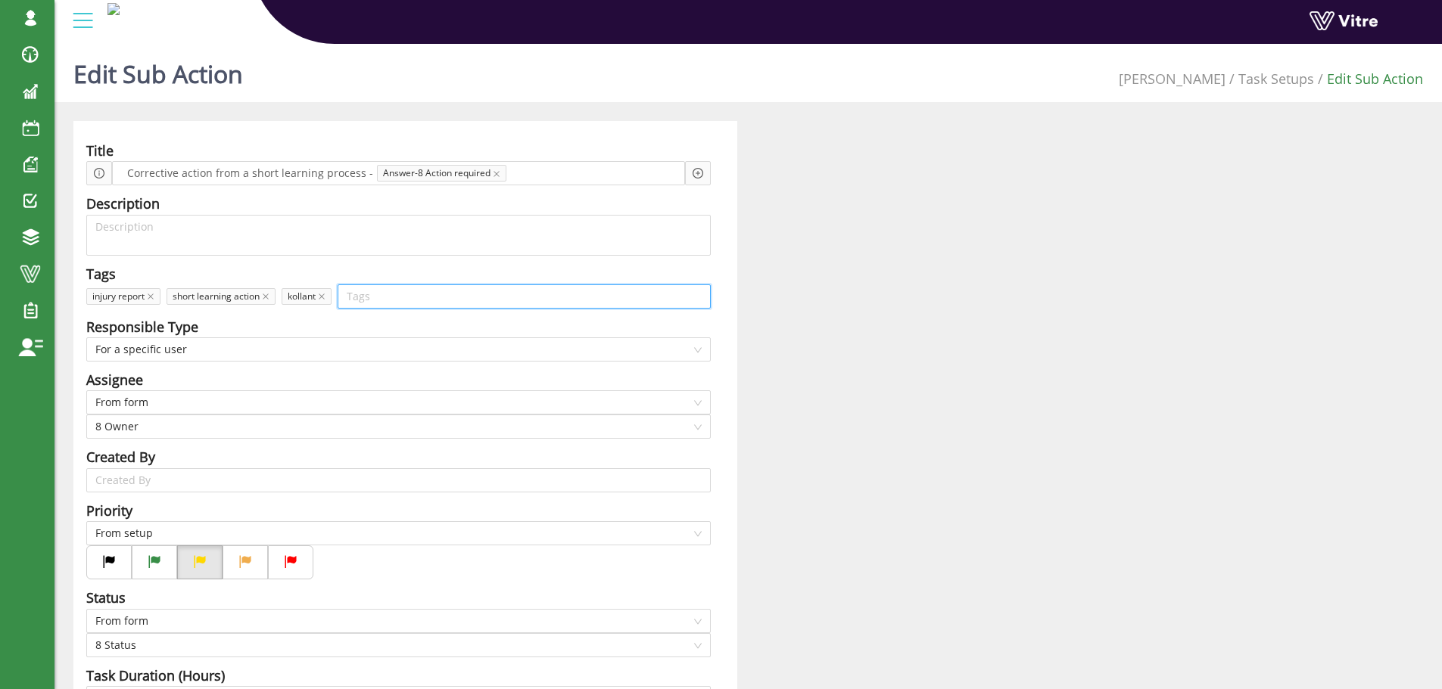
type input "p"
type input "פ"
click at [395, 398] on div "דיווח פציעה" at bounding box center [525, 399] width 350 height 17
click at [453, 293] on input "search" at bounding box center [561, 296] width 281 height 23
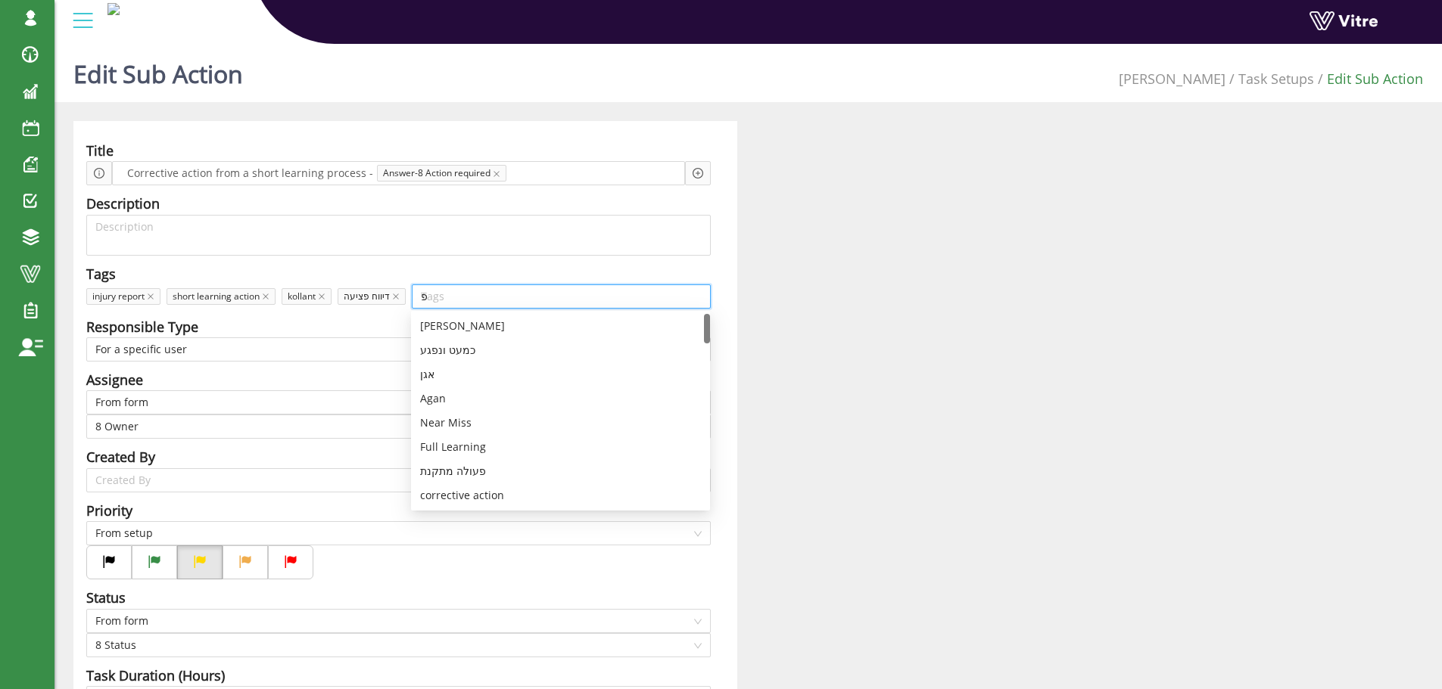
type input "פע"
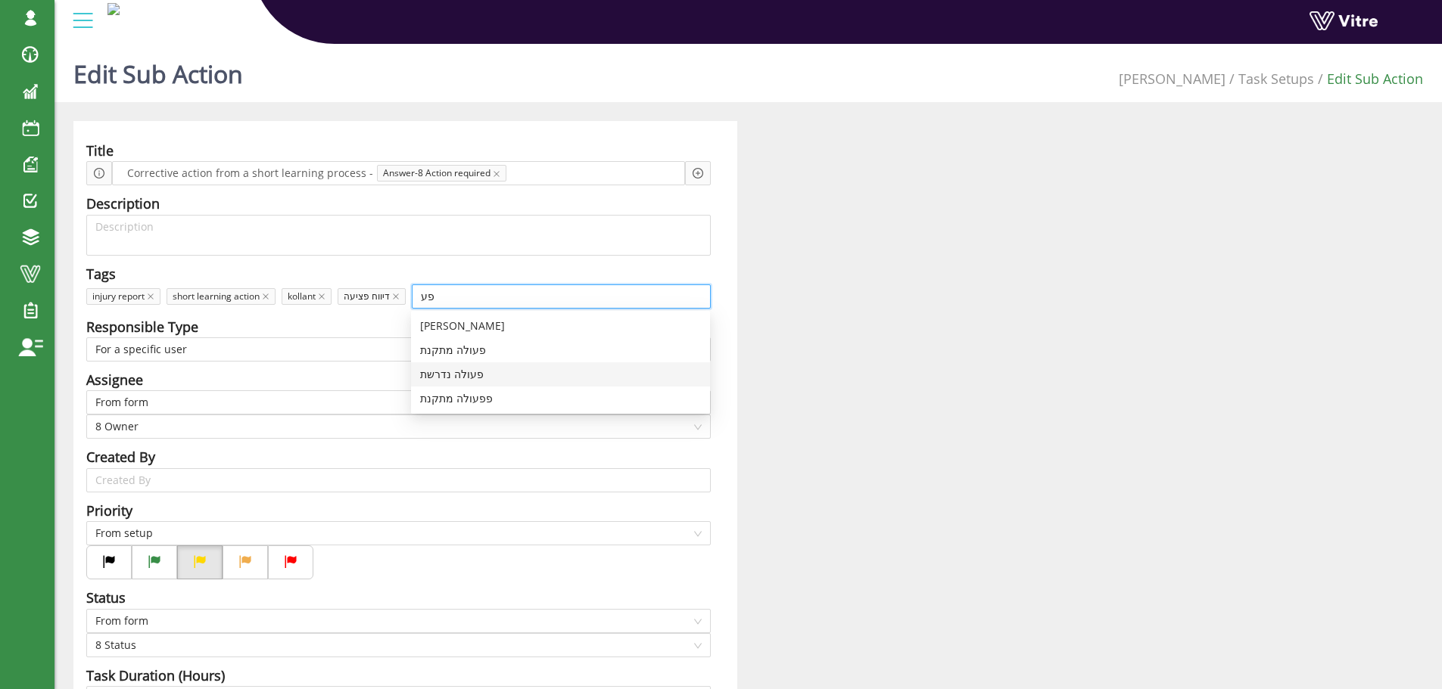
click at [469, 377] on div "פעולה נדרשת" at bounding box center [560, 374] width 281 height 17
click at [368, 322] on div "Responsible Type" at bounding box center [398, 326] width 624 height 21
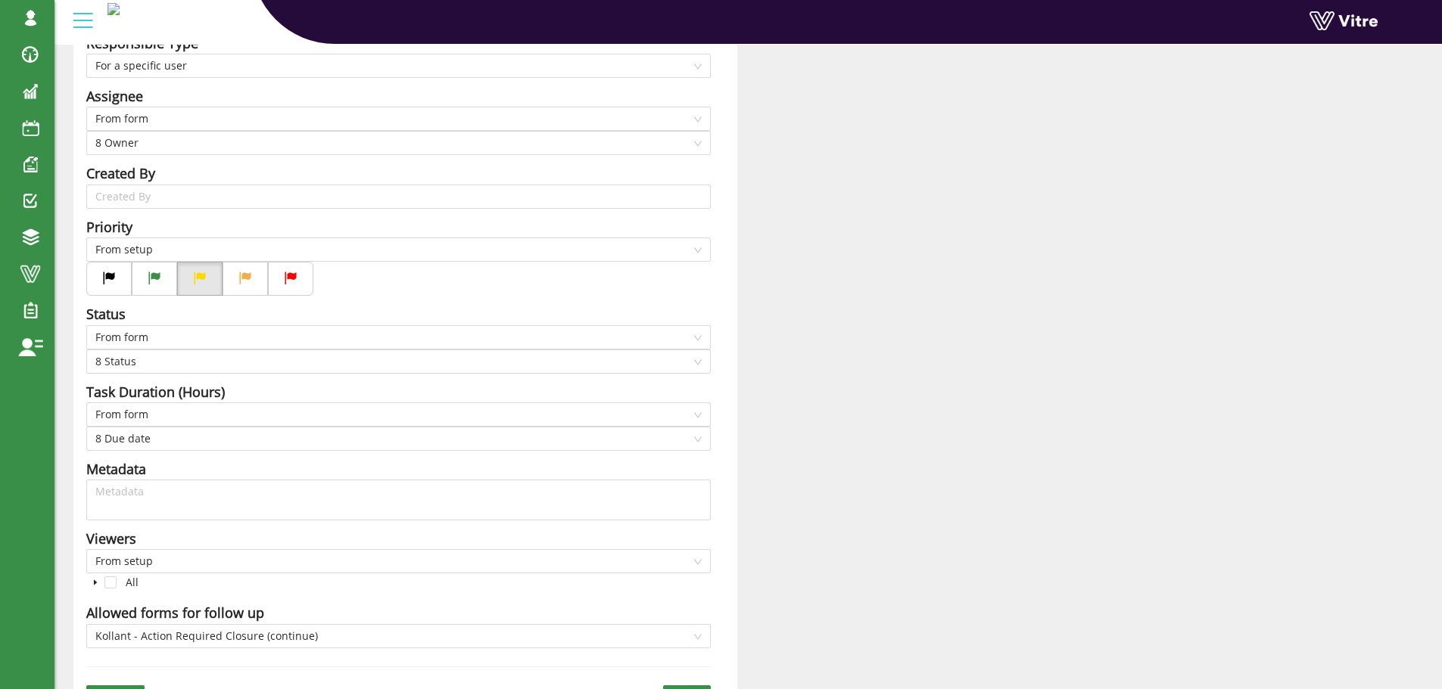
scroll to position [369, 0]
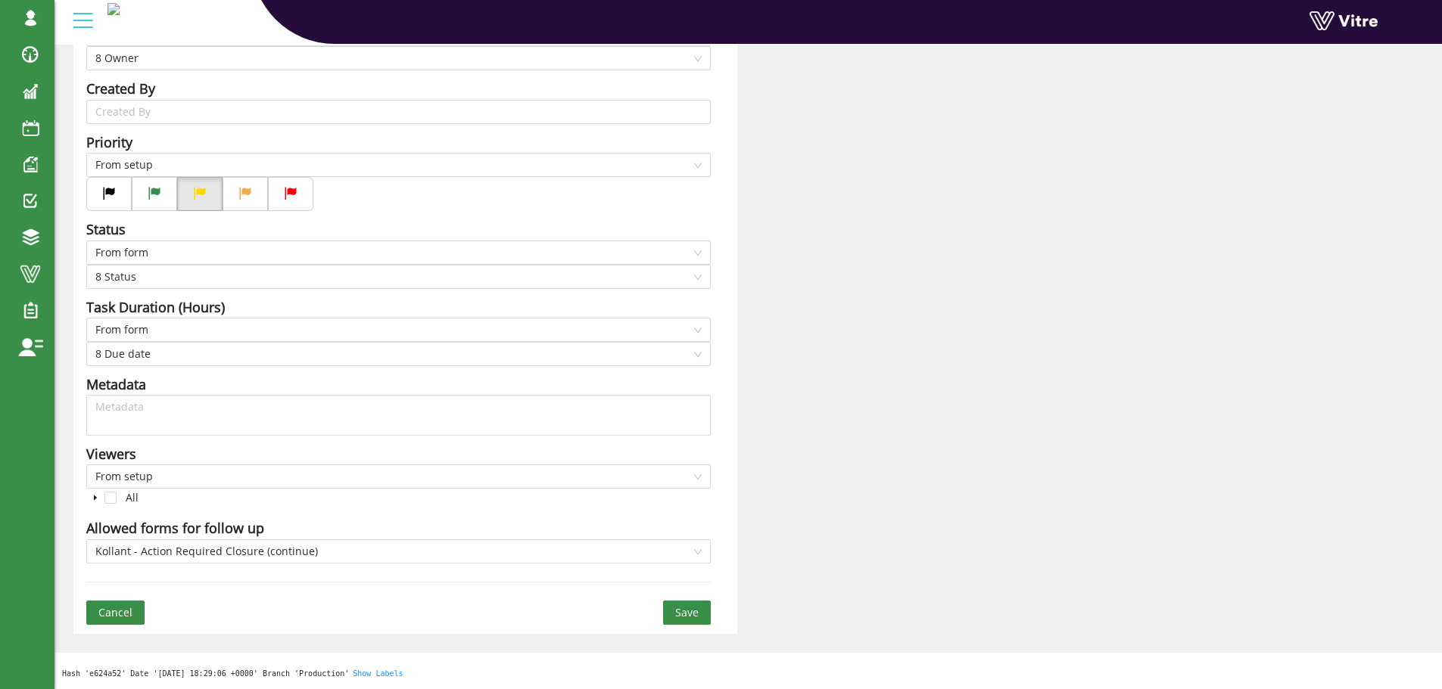
click at [686, 612] on span "Save" at bounding box center [686, 613] width 23 height 17
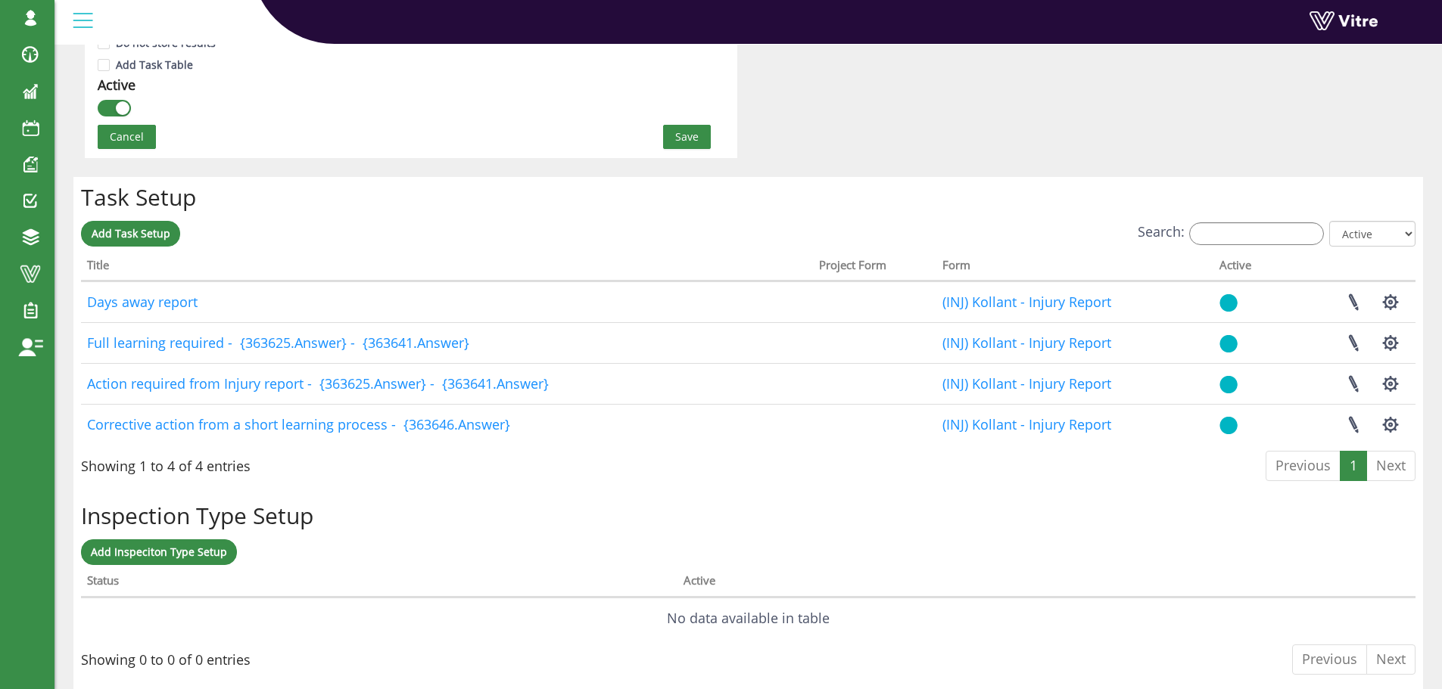
scroll to position [1060, 0]
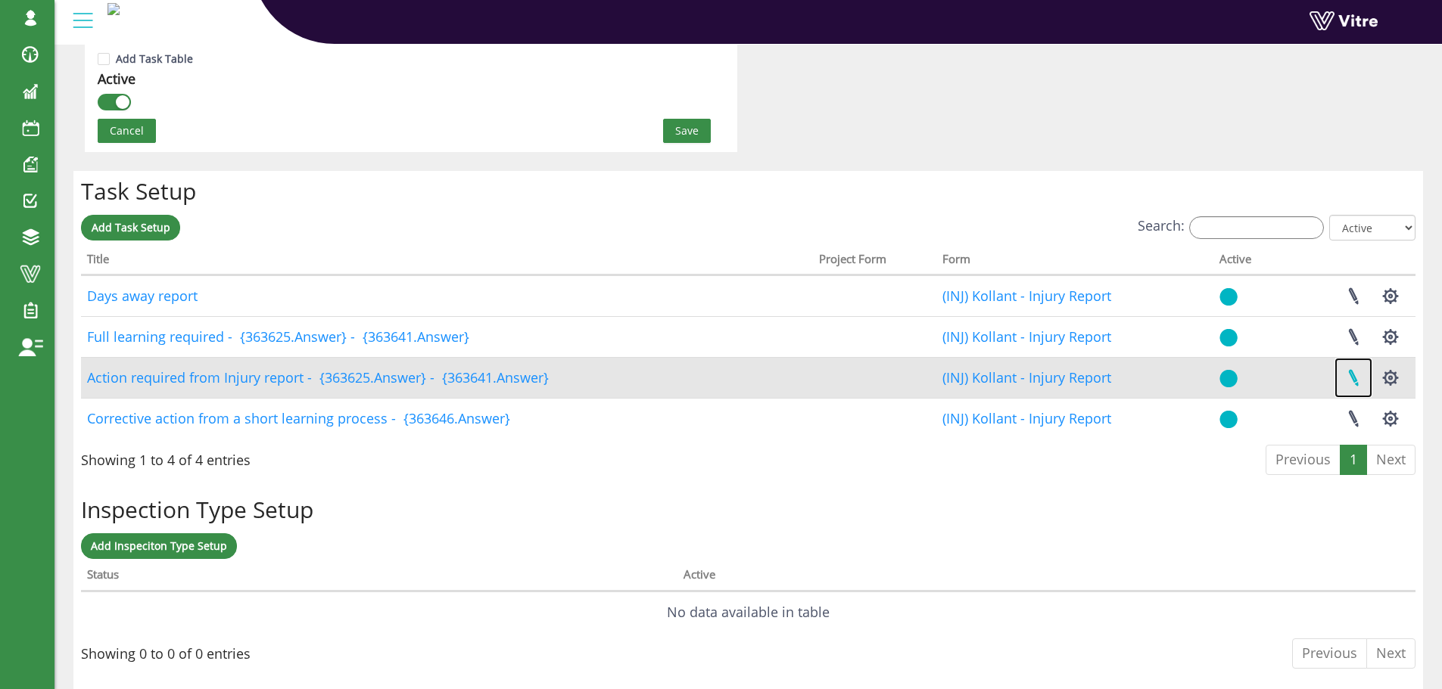
click at [1353, 376] on link at bounding box center [1353, 378] width 38 height 40
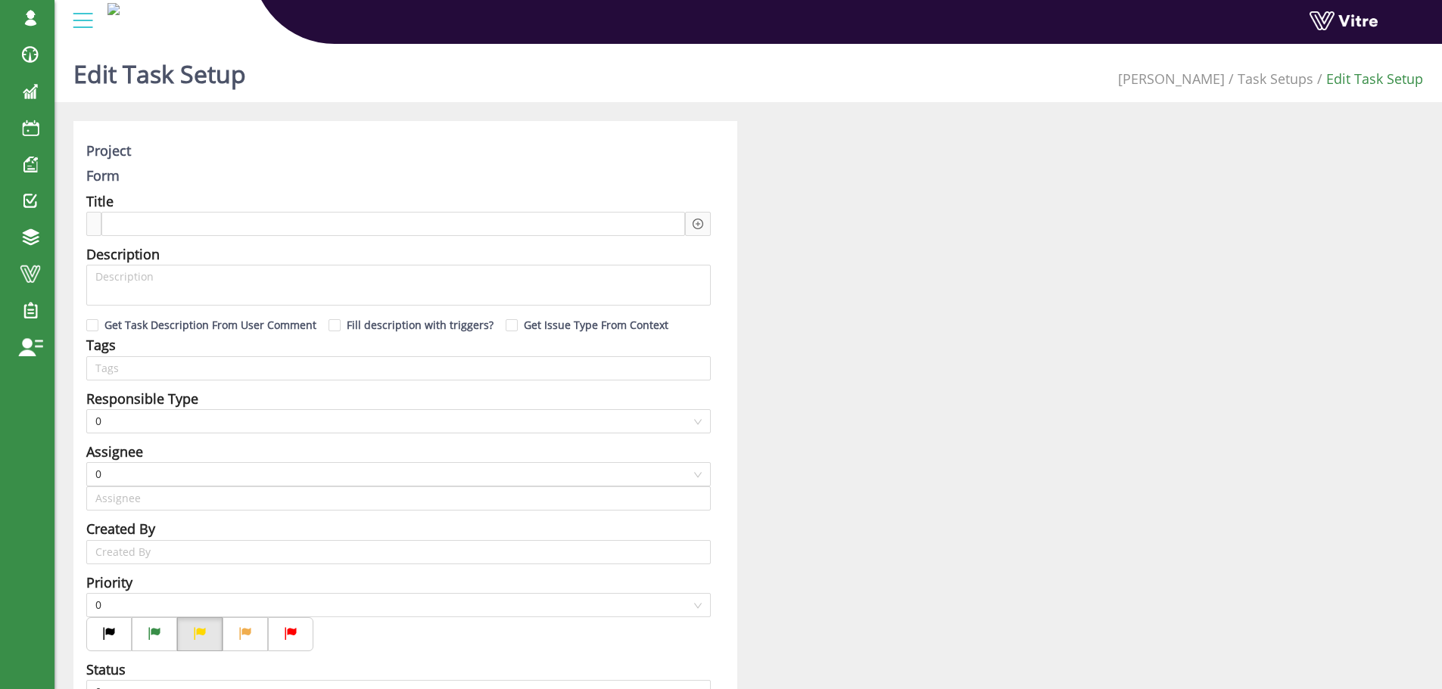
type input "[PERSON_NAME] SU"
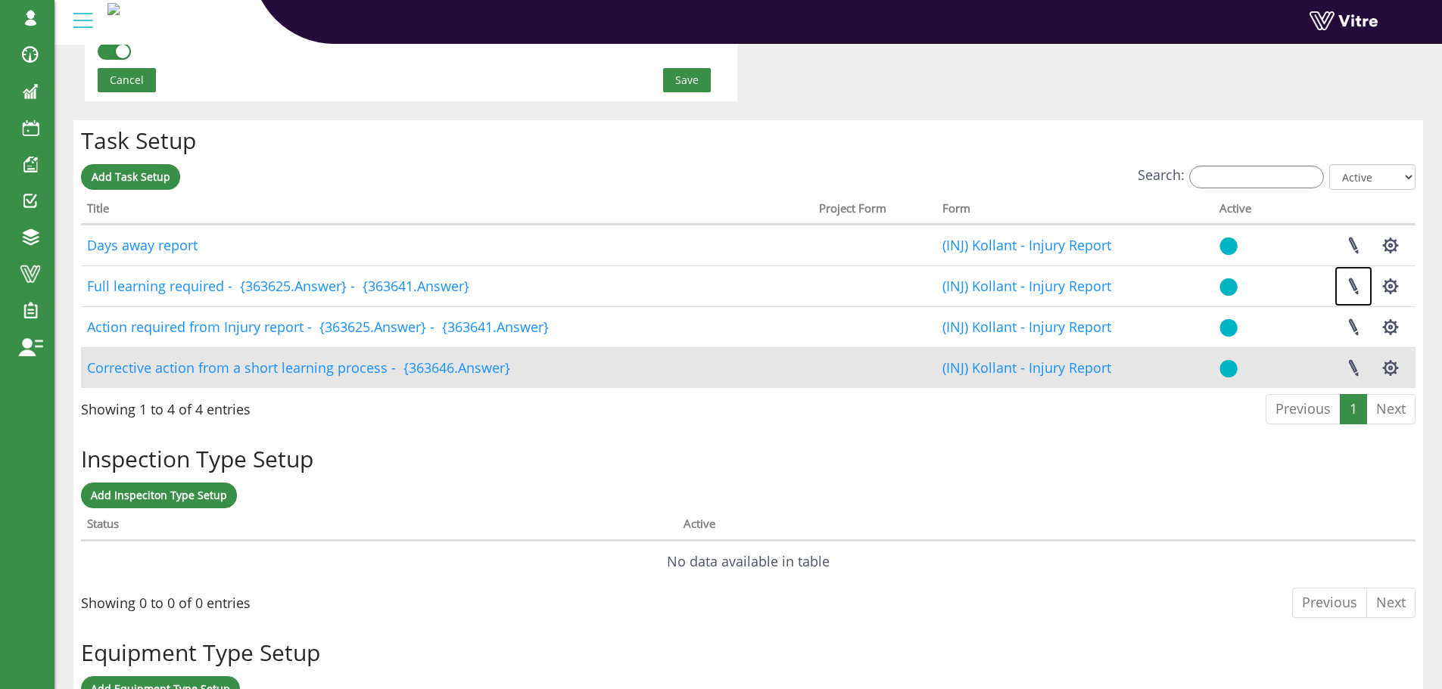
scroll to position [1112, 0]
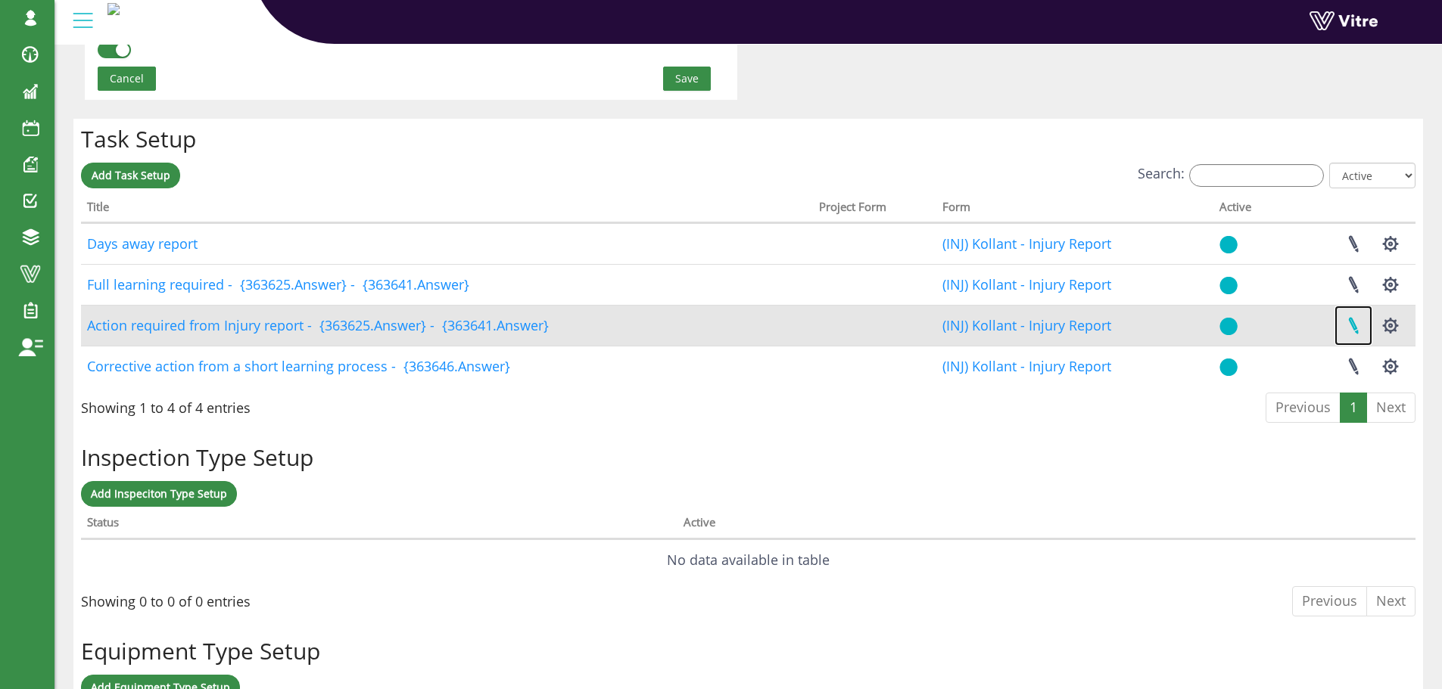
click at [1353, 326] on link at bounding box center [1353, 326] width 38 height 40
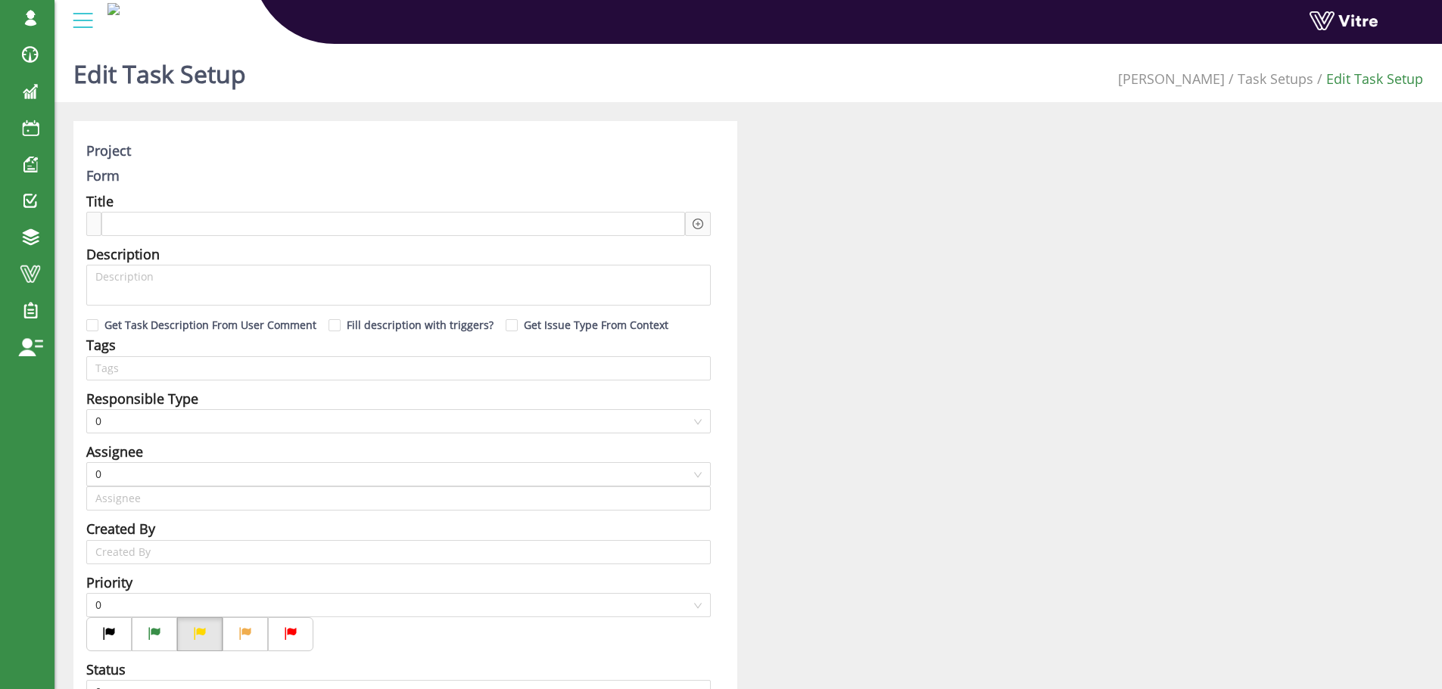
type input "[PERSON_NAME] SU"
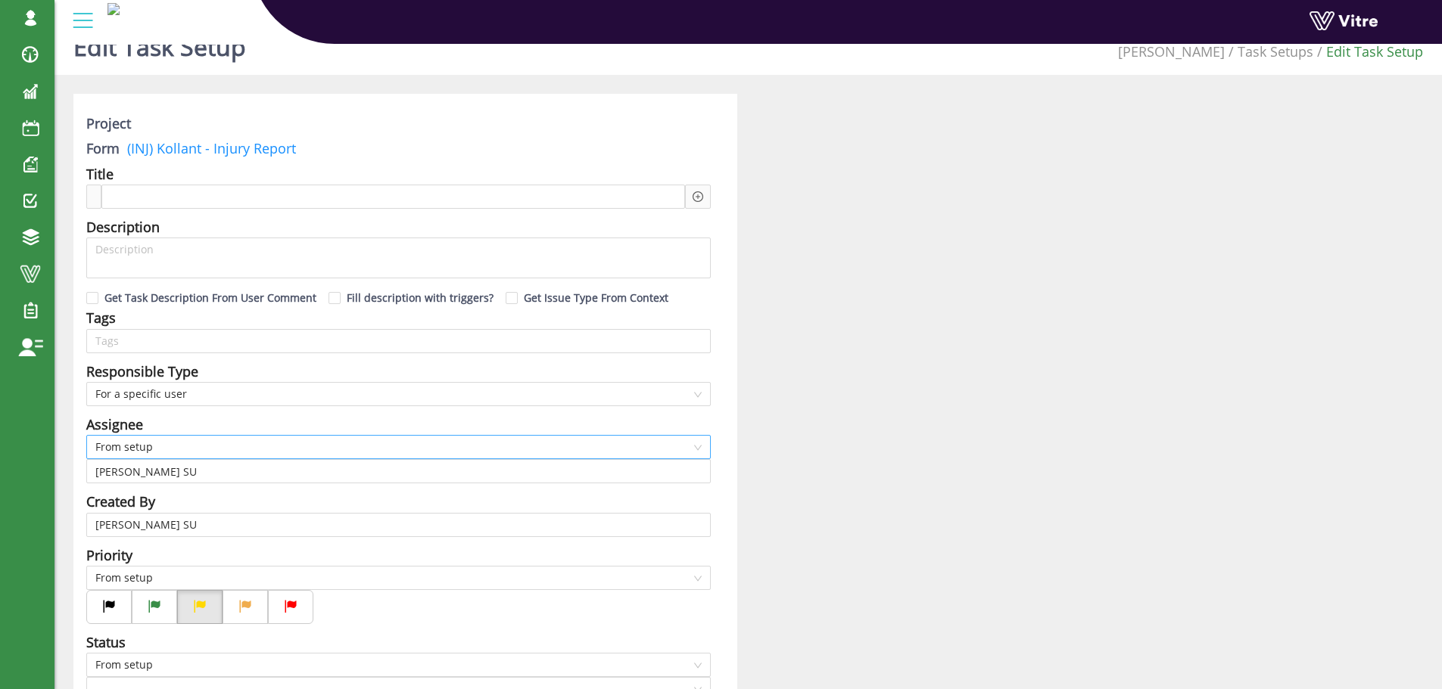
checkbox input "true"
type input "162"
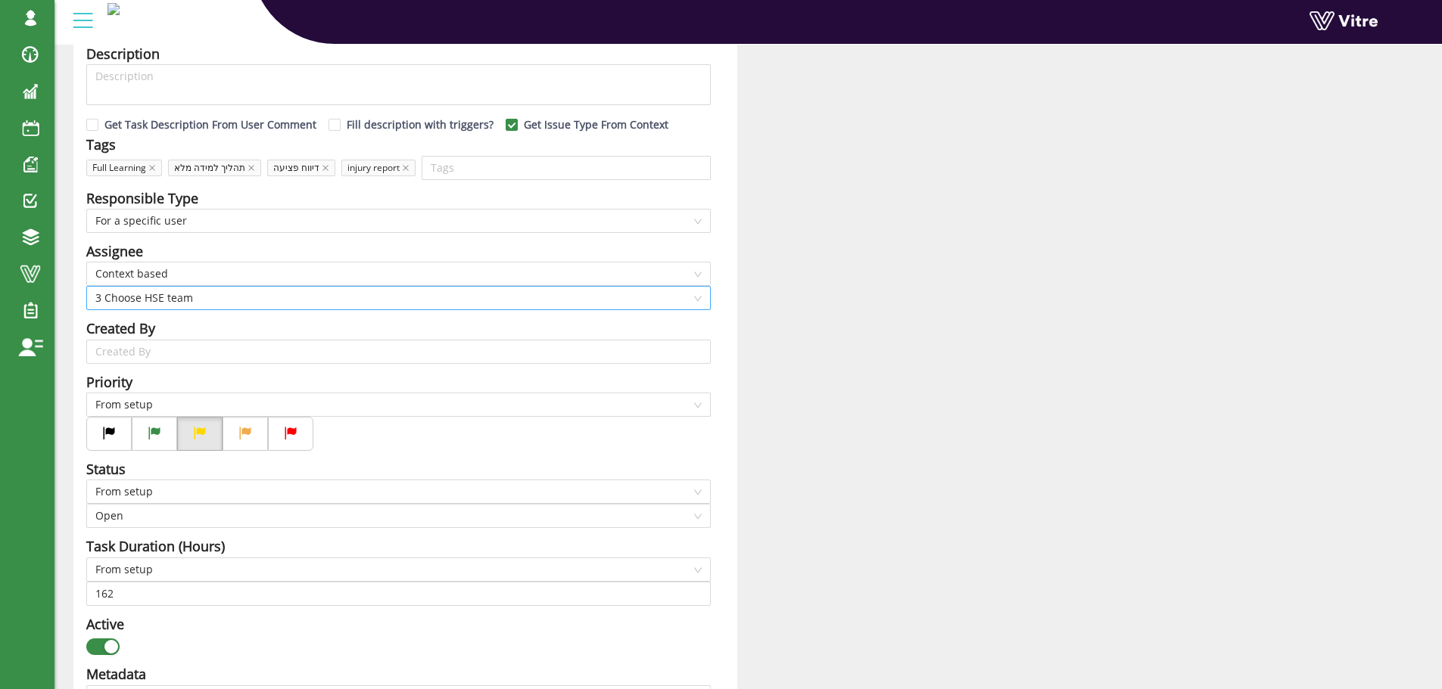
scroll to position [227, 0]
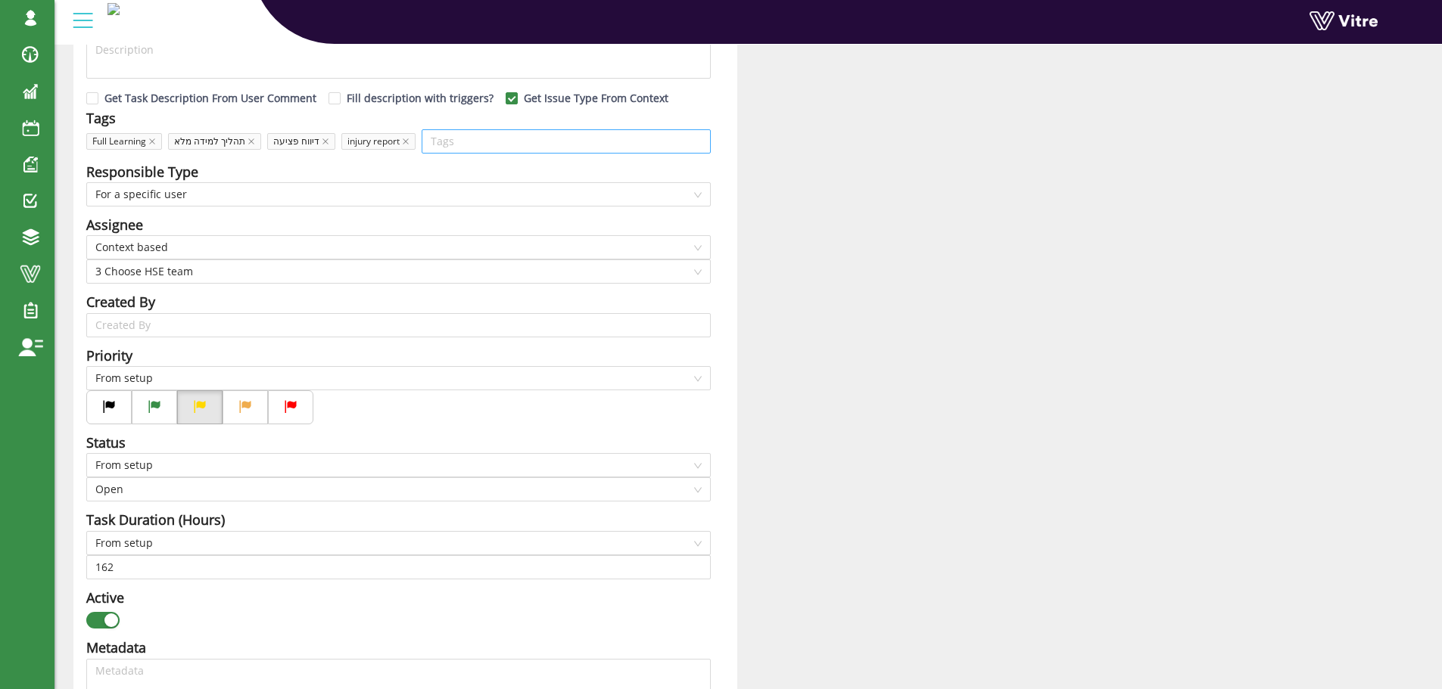
click at [446, 140] on input "search" at bounding box center [566, 141] width 271 height 23
type input "KOL"
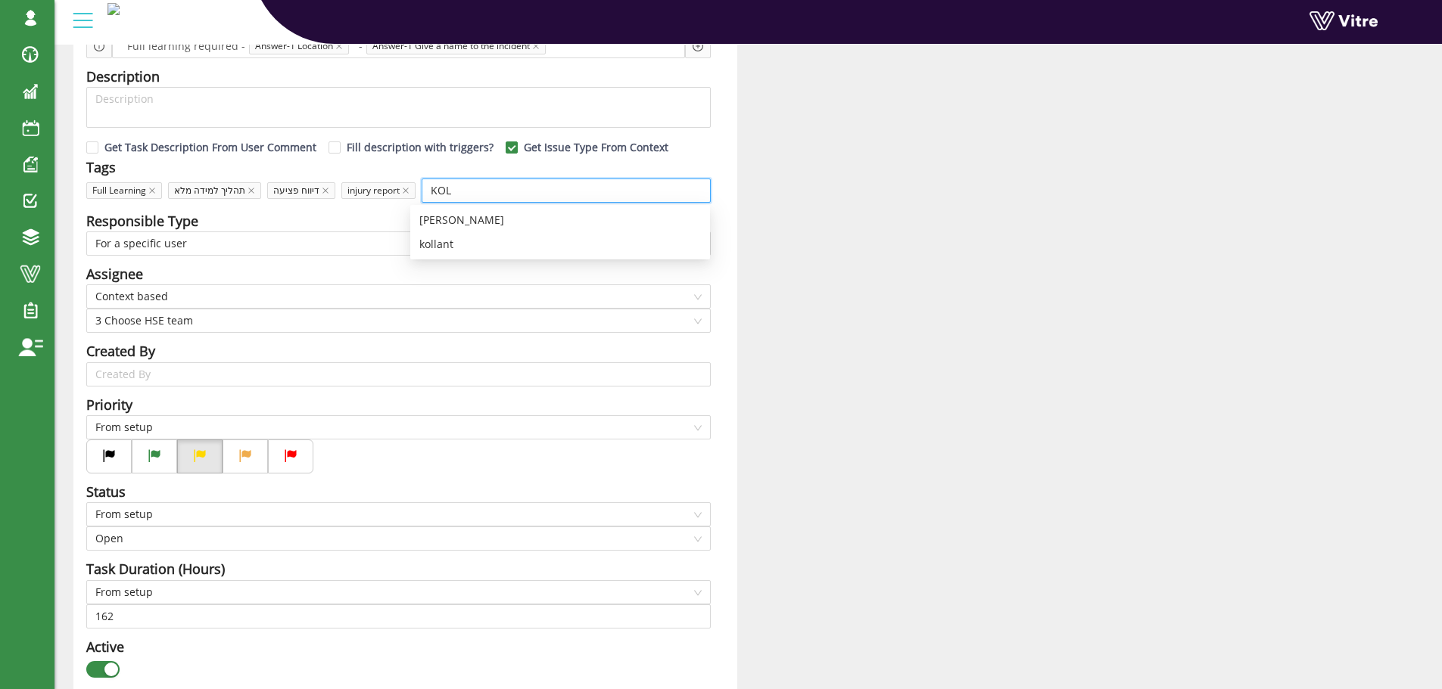
scroll to position [151, 0]
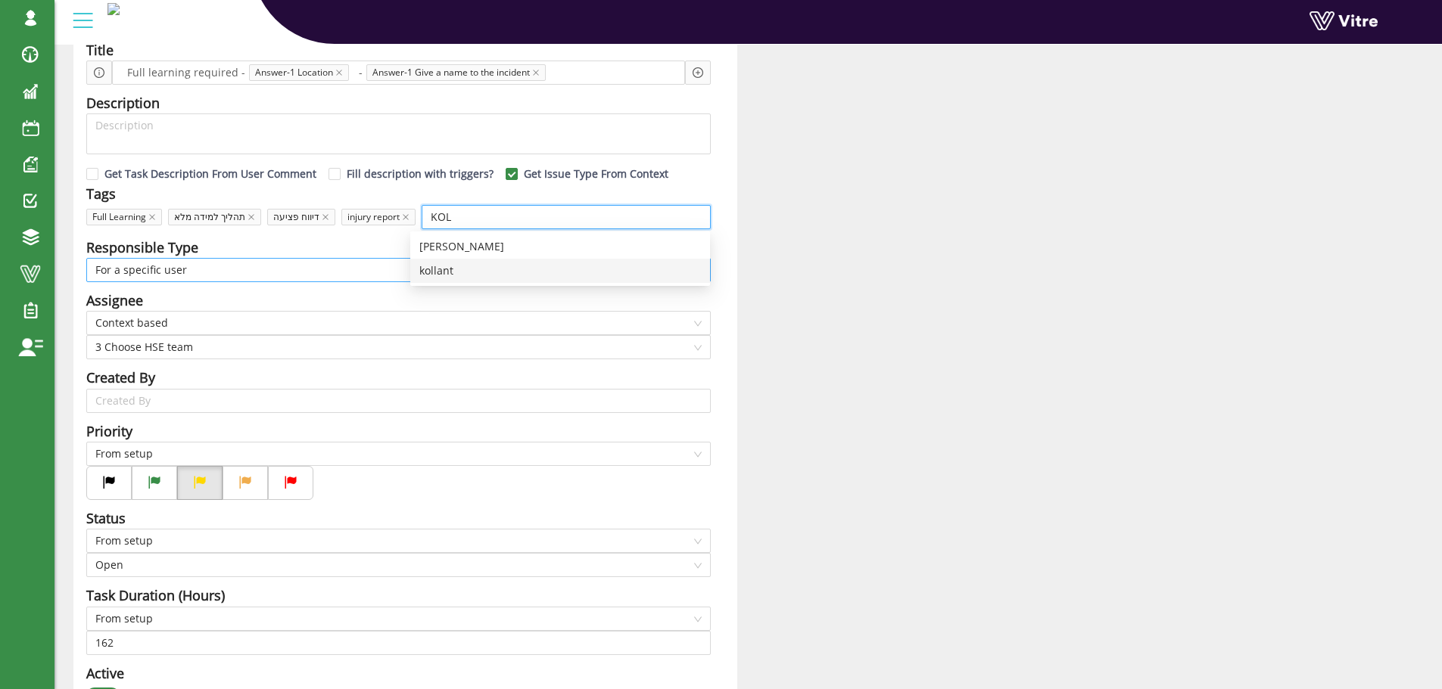
click at [441, 271] on div "kollant" at bounding box center [560, 271] width 282 height 17
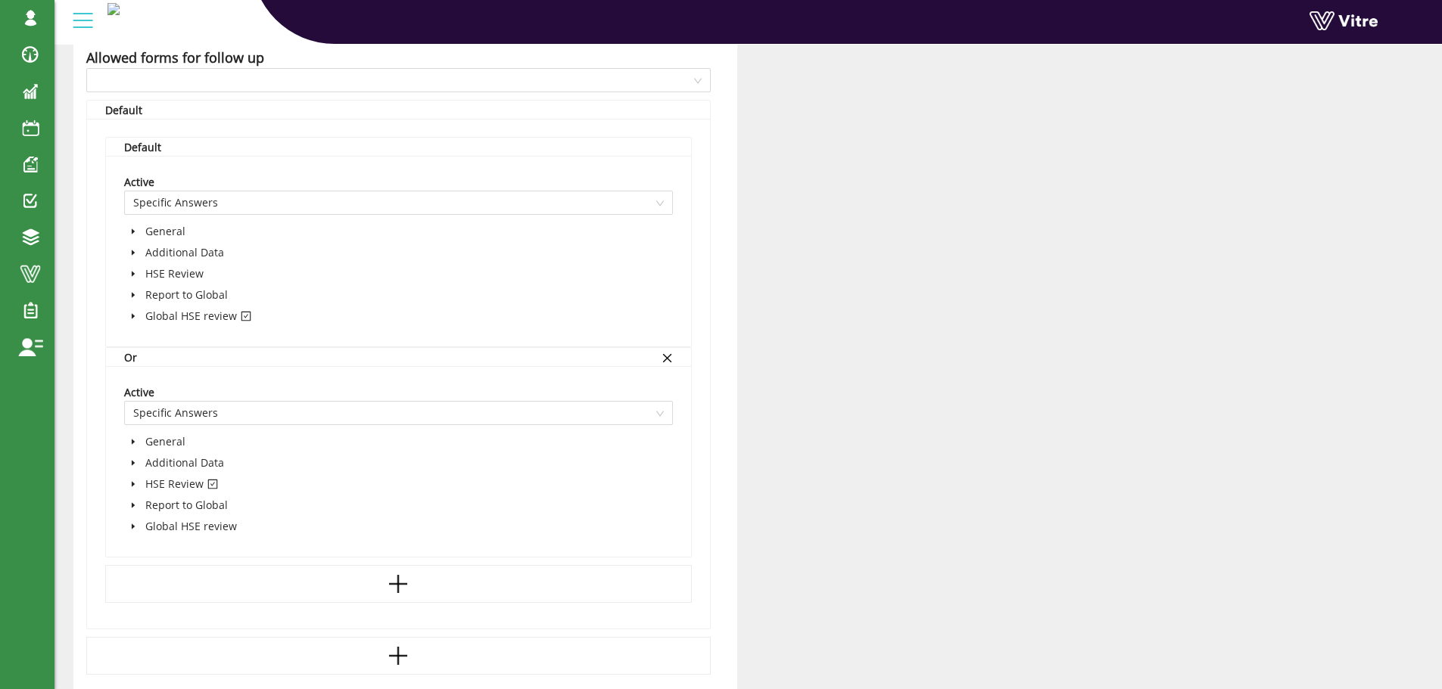
scroll to position [984, 0]
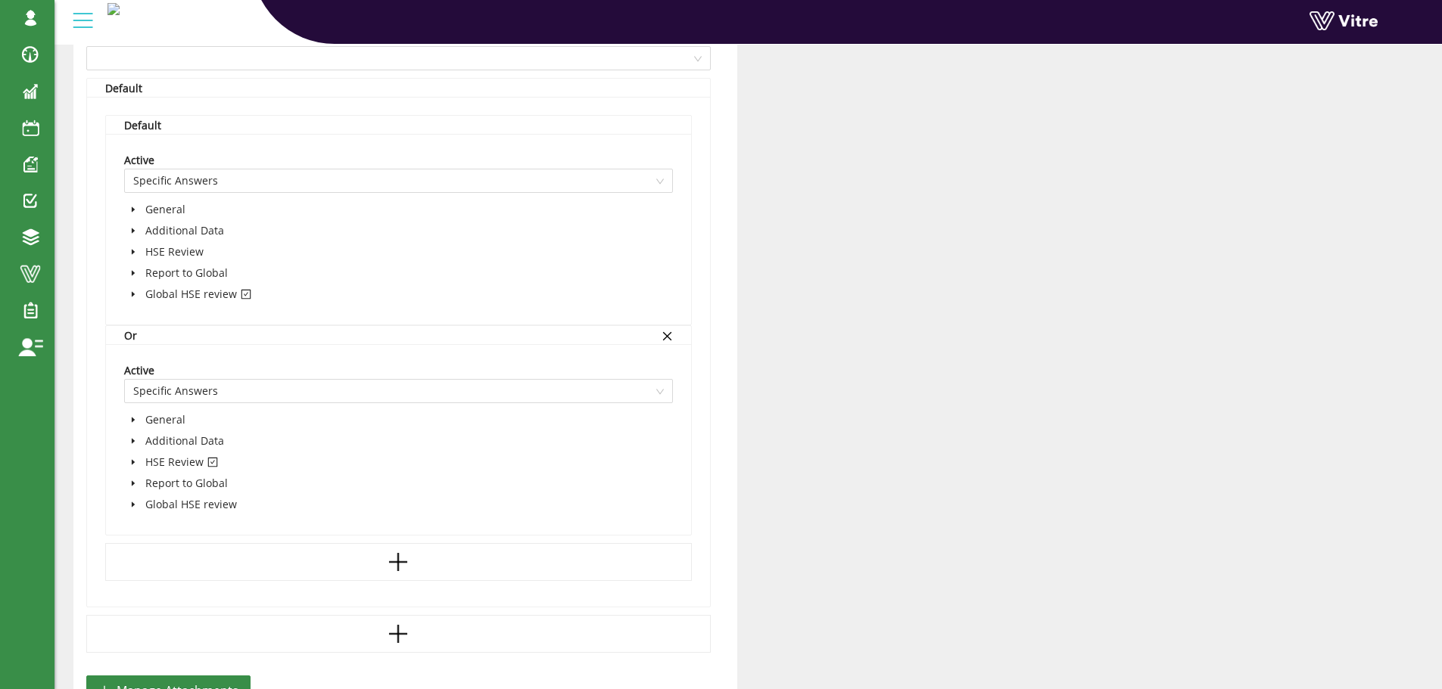
click at [132, 294] on icon "caret-down" at bounding box center [133, 294] width 3 height 5
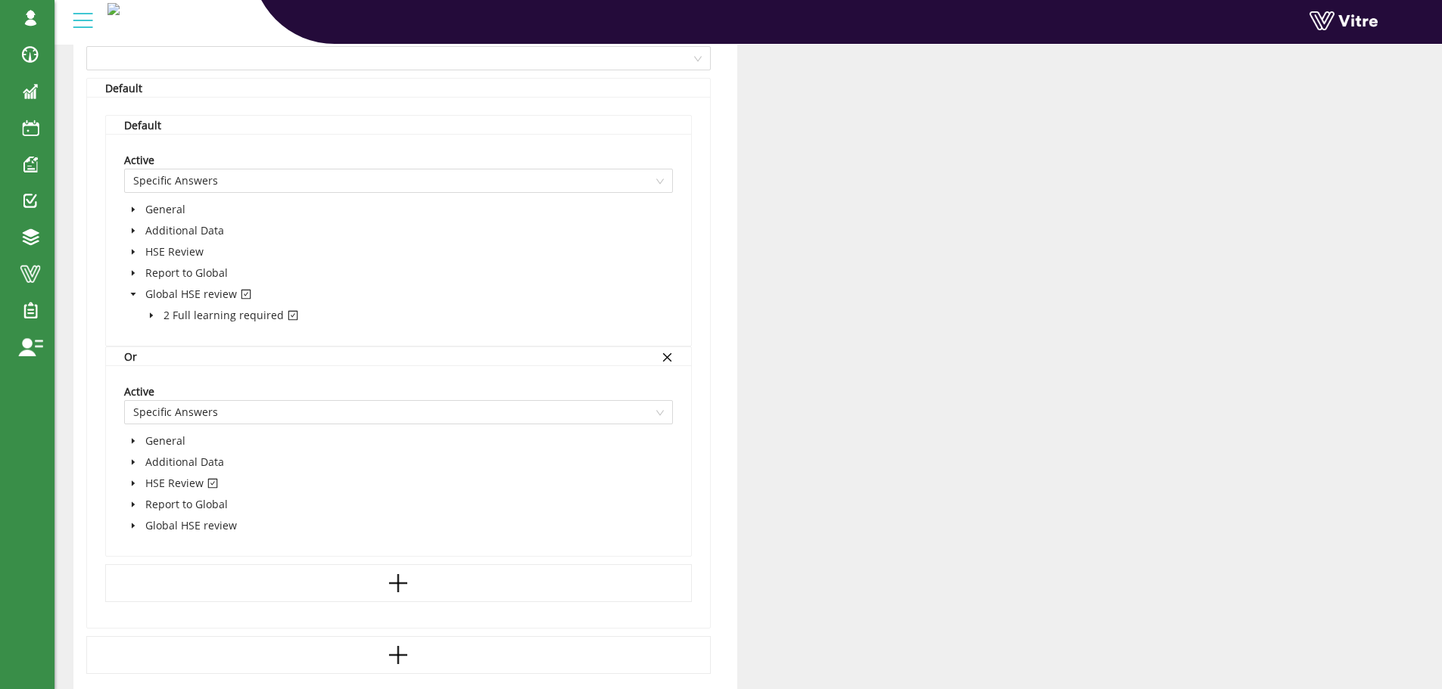
click at [151, 316] on icon "caret-down" at bounding box center [151, 315] width 3 height 5
click at [151, 316] on icon "caret-down" at bounding box center [151, 315] width 5 height 3
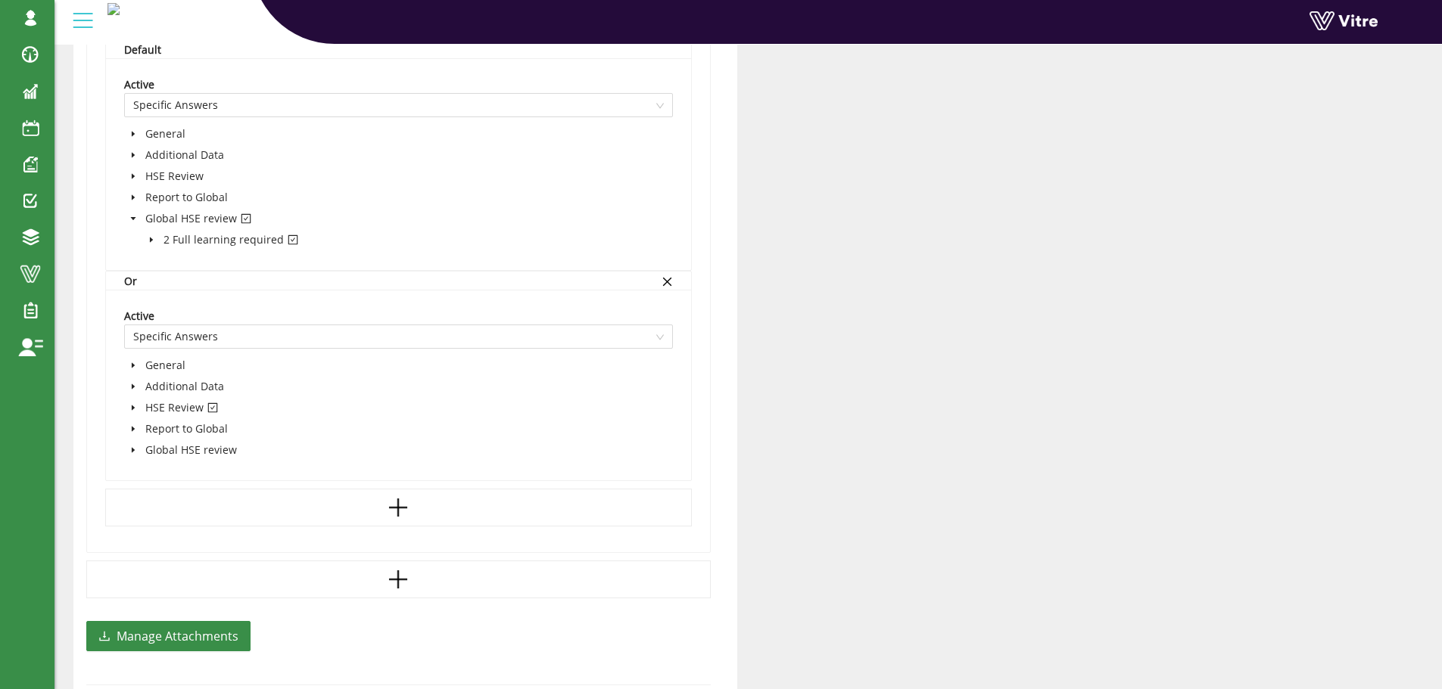
click at [134, 406] on icon "caret-down" at bounding box center [133, 408] width 8 height 8
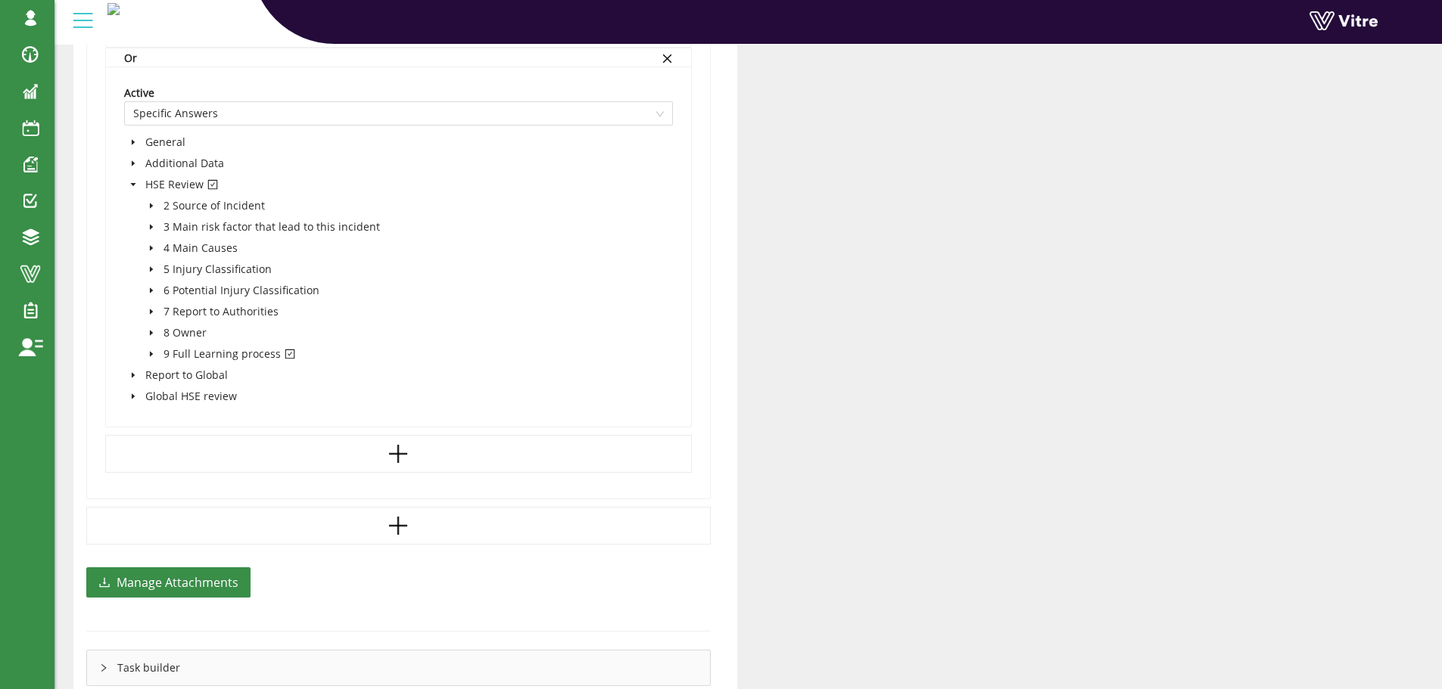
scroll to position [1287, 0]
click at [148, 347] on icon "caret-down" at bounding box center [152, 351] width 8 height 8
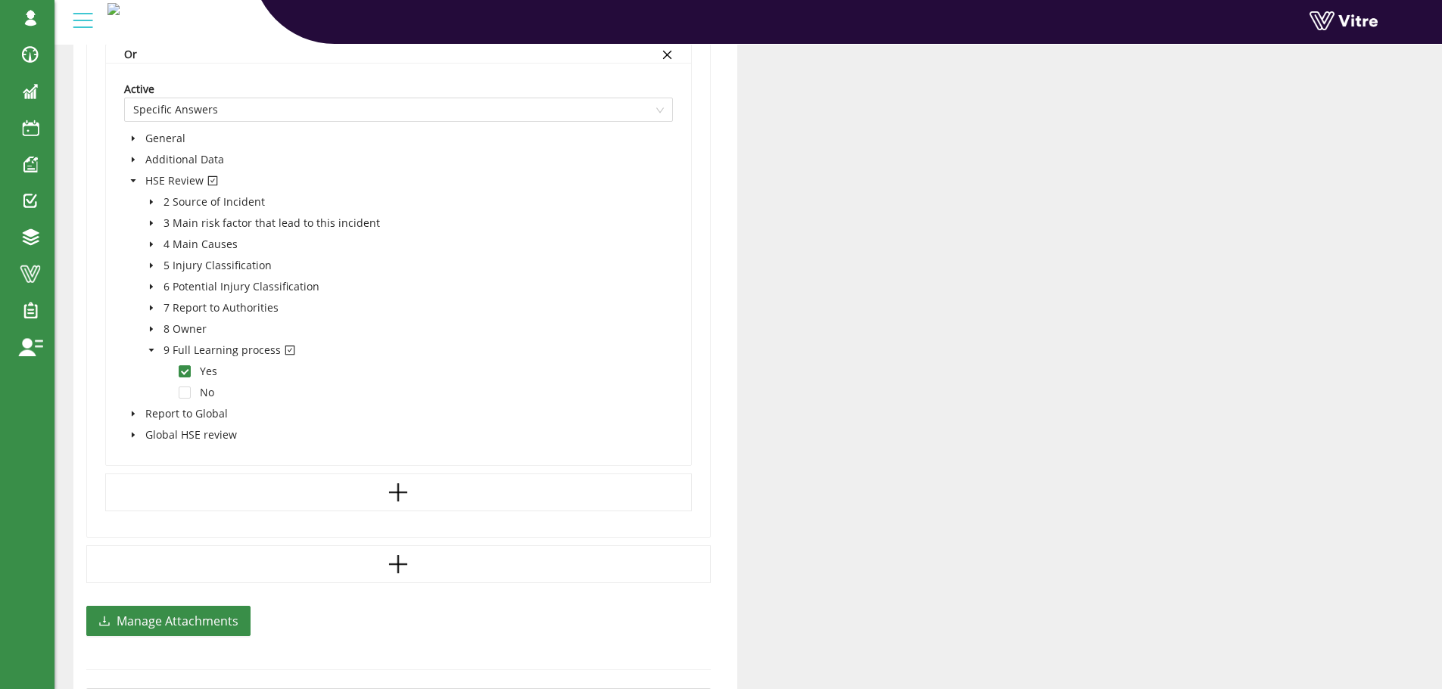
click at [150, 347] on icon "caret-down" at bounding box center [152, 351] width 8 height 8
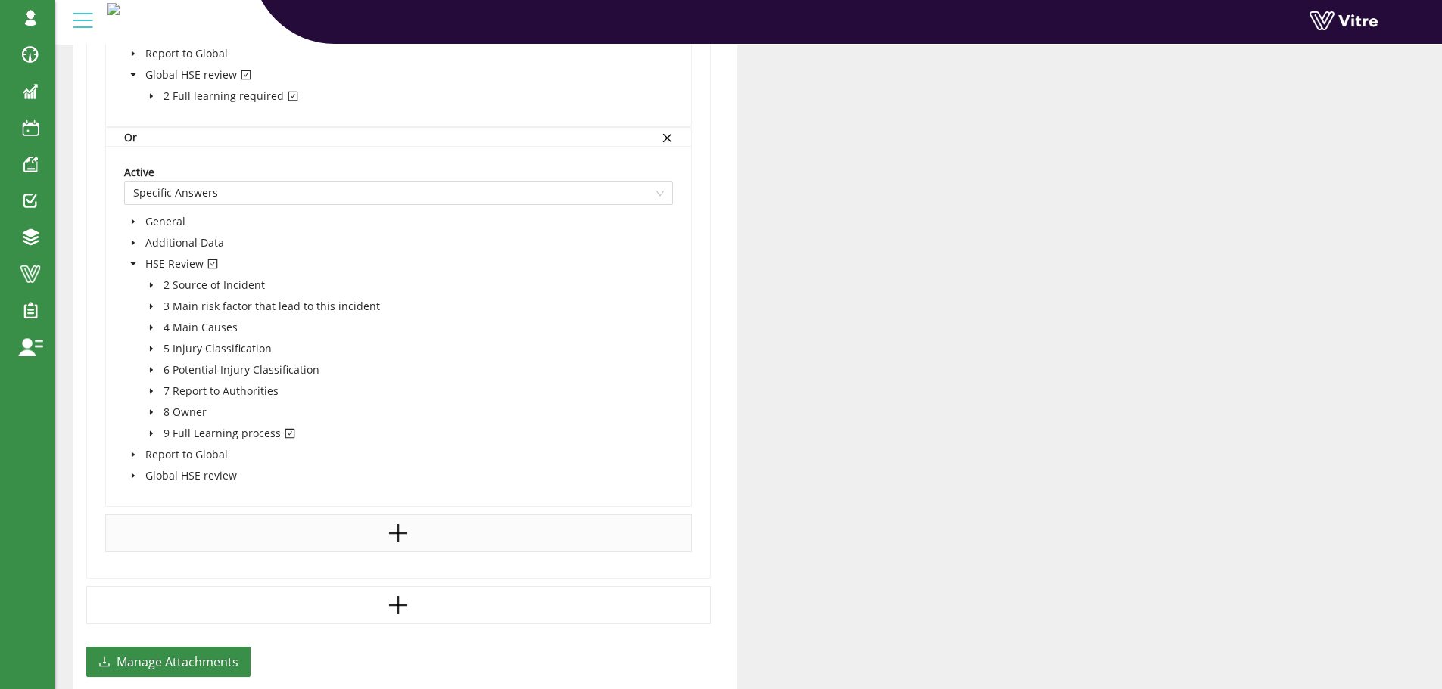
scroll to position [1405, 0]
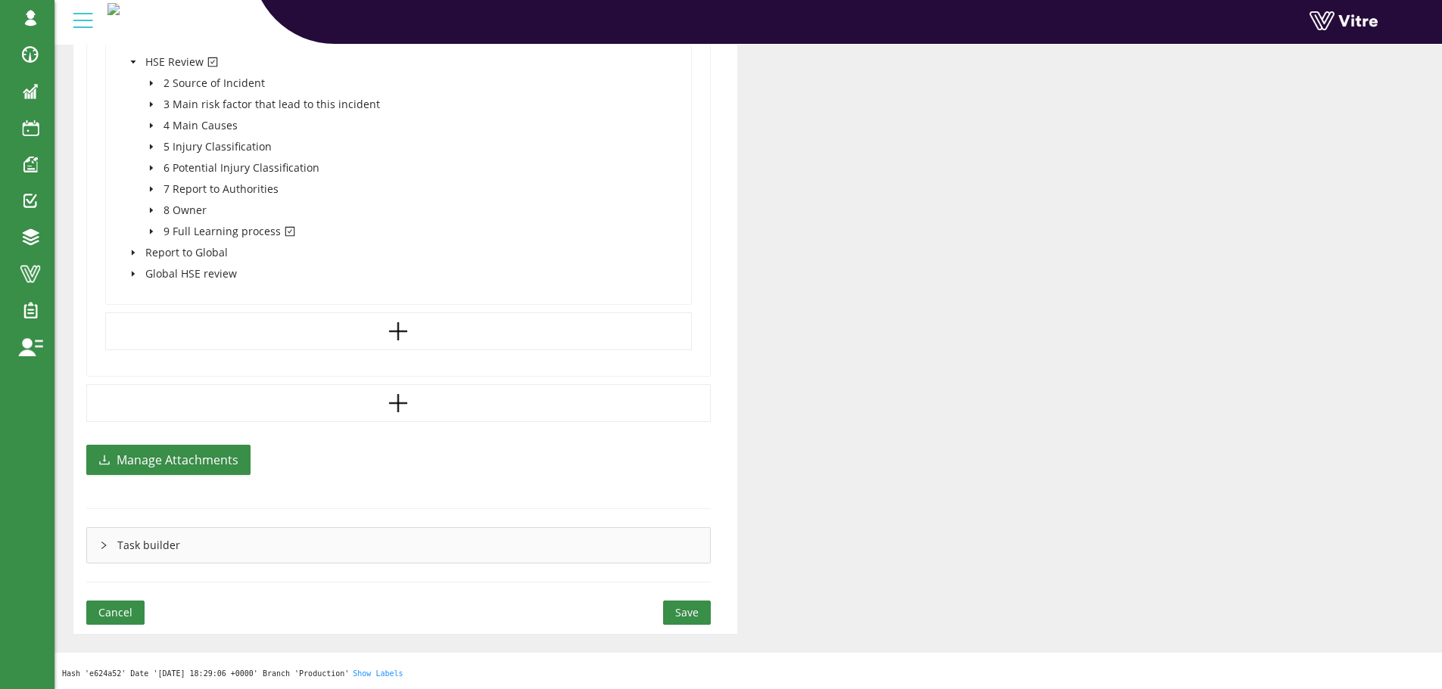
click at [682, 605] on span "Save" at bounding box center [686, 613] width 23 height 17
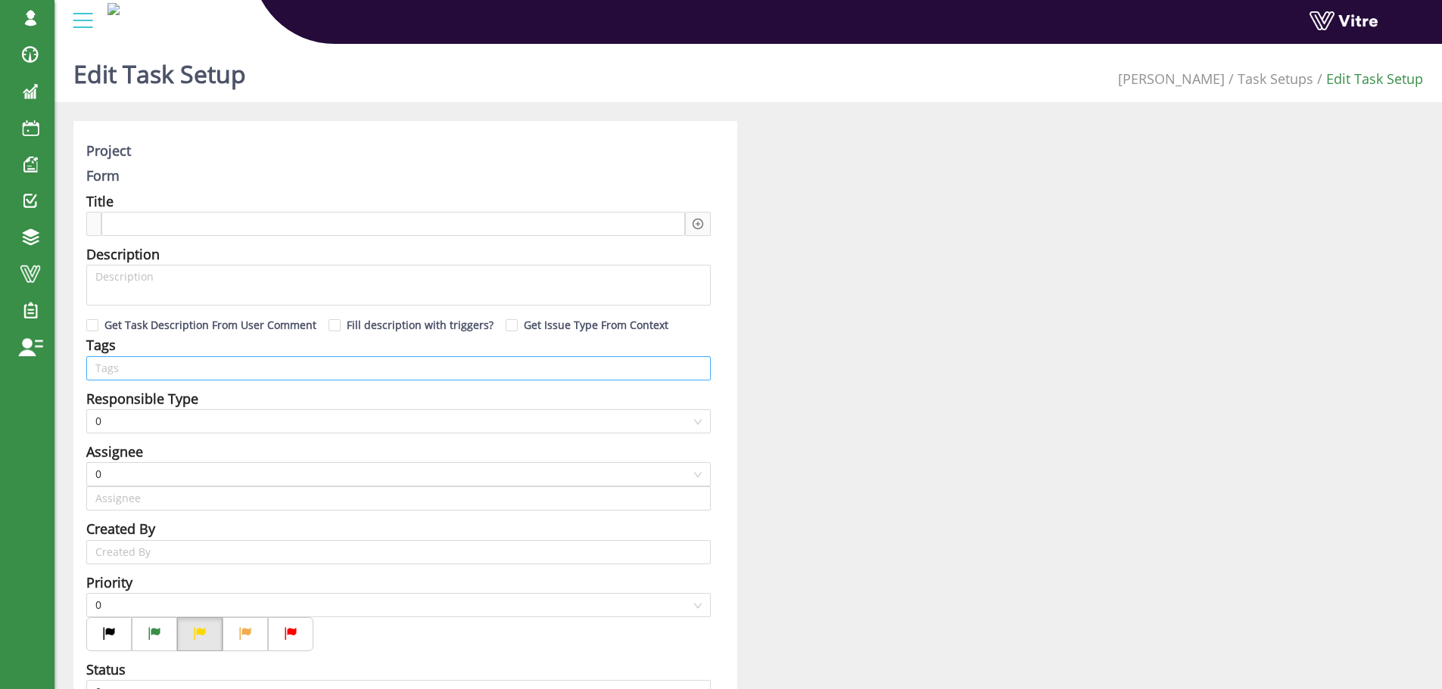
type input "[PERSON_NAME] SU"
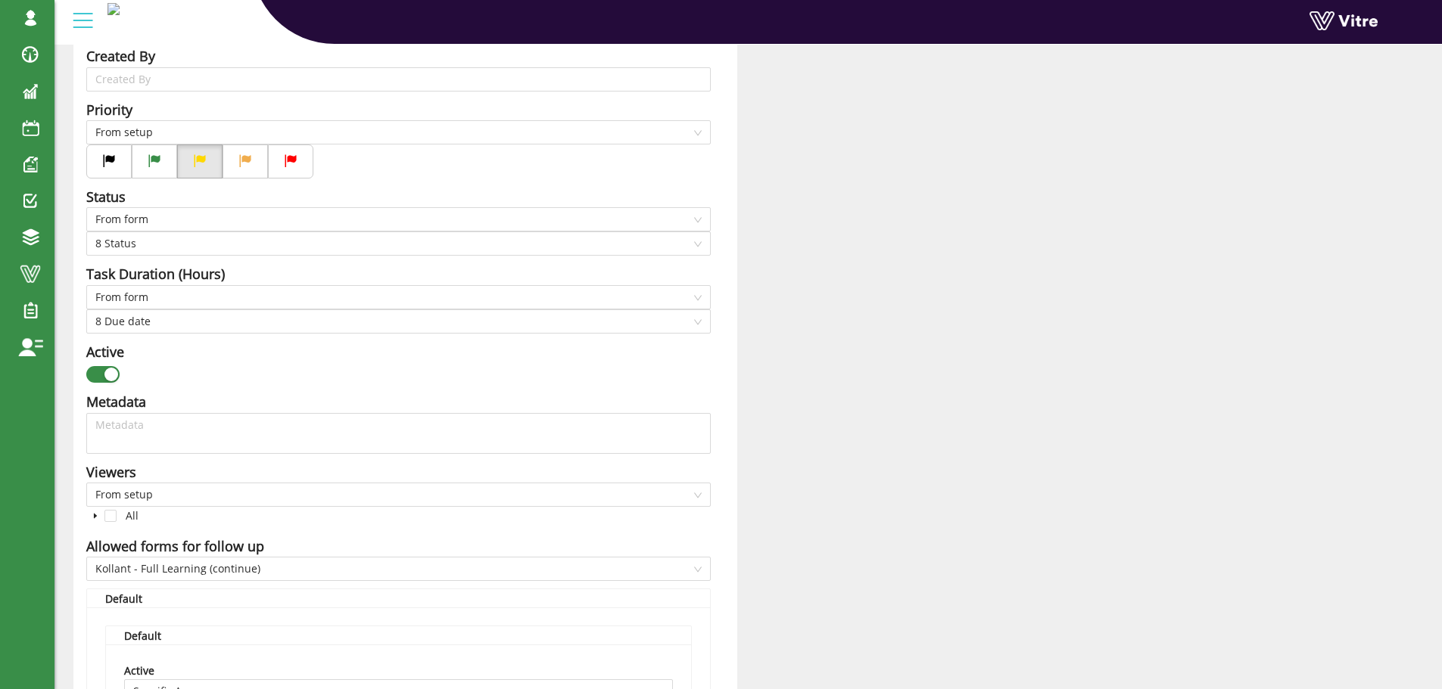
scroll to position [547, 0]
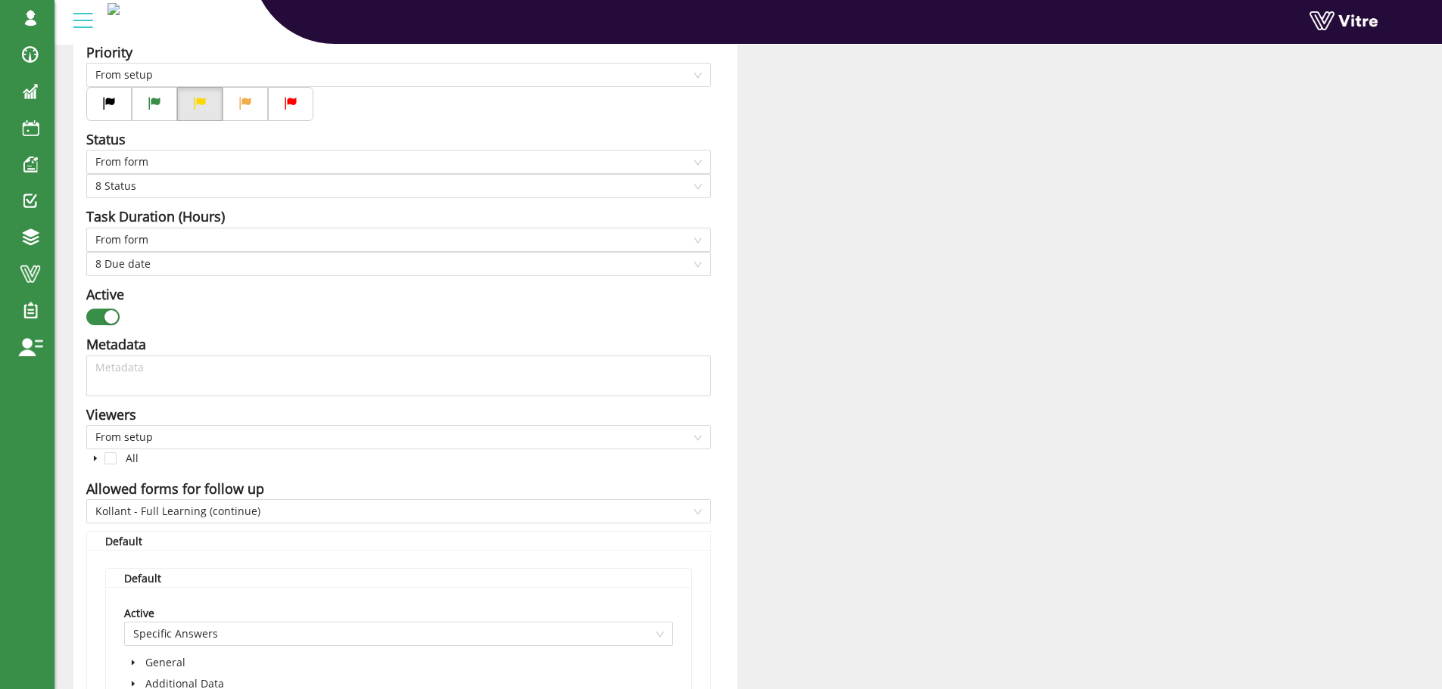
click at [106, 315] on div "button" at bounding box center [111, 317] width 14 height 14
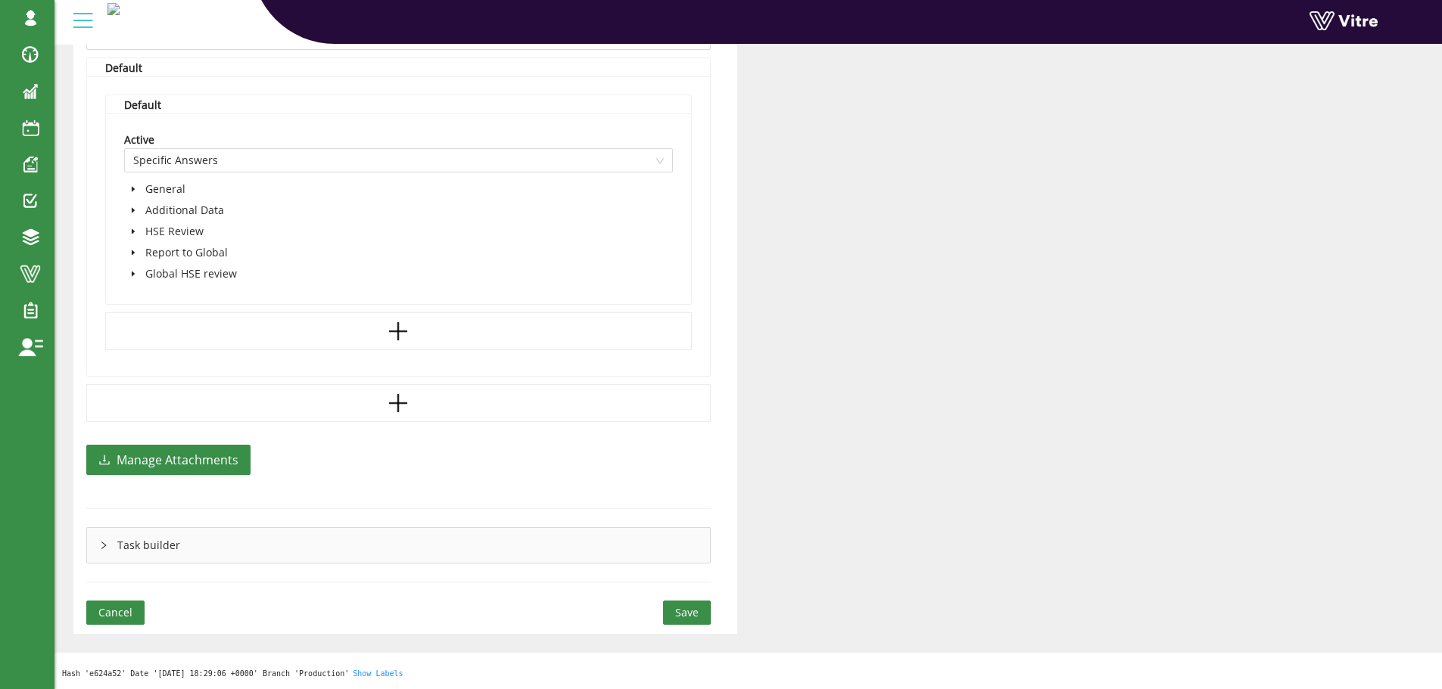
scroll to position [1021, 0]
click at [692, 612] on span "Save" at bounding box center [686, 613] width 23 height 17
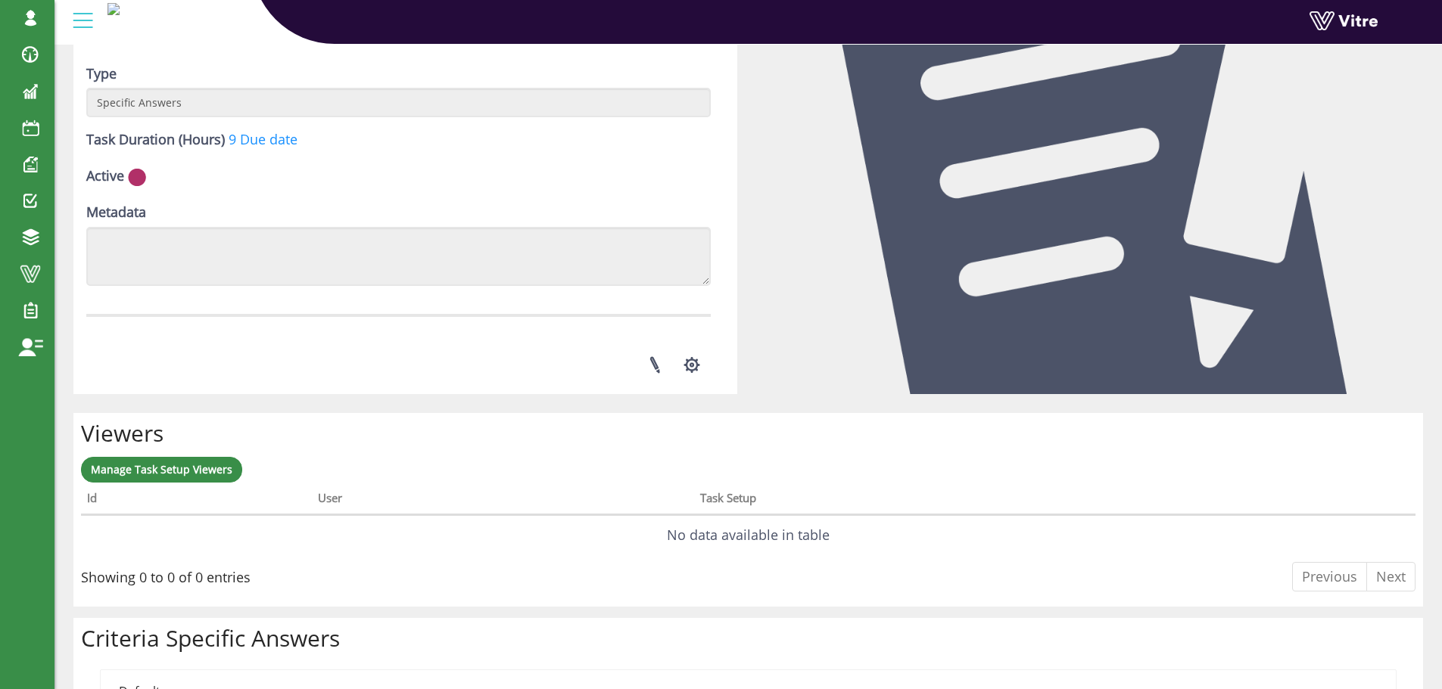
scroll to position [303, 0]
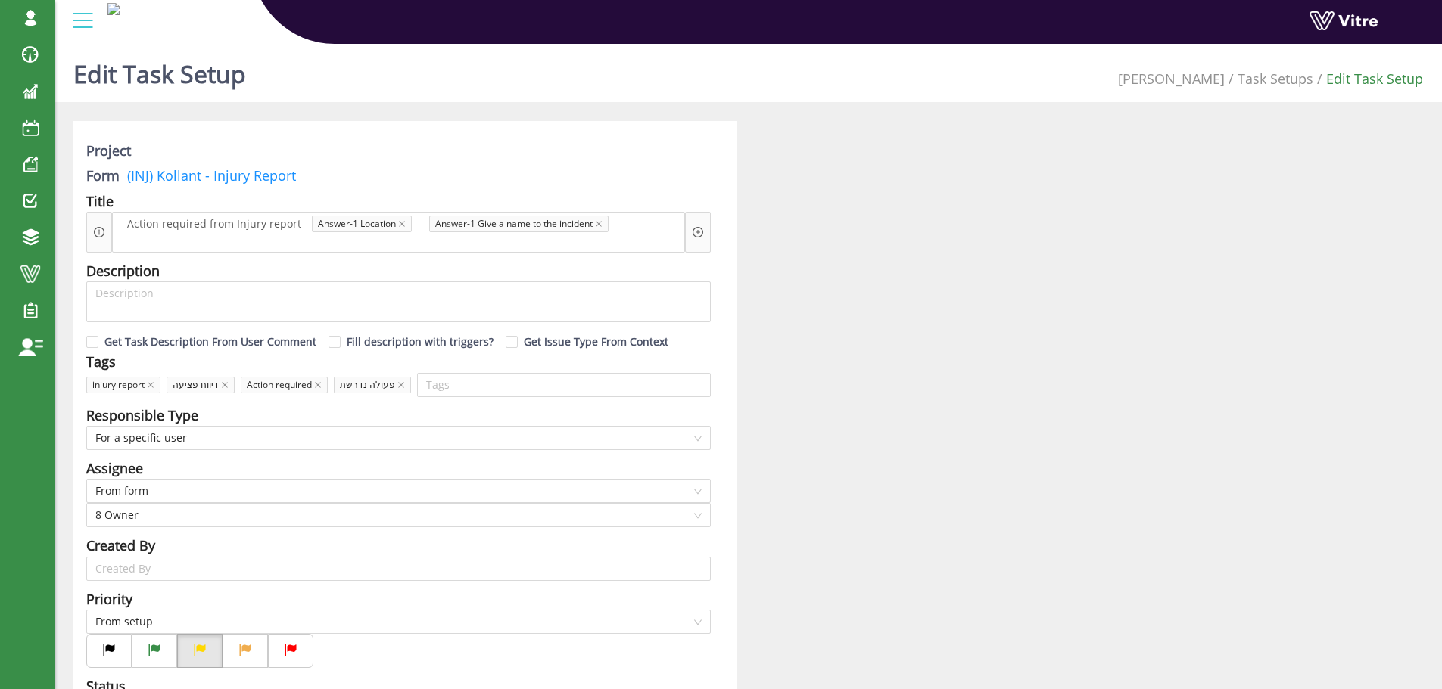
scroll to position [1021, 0]
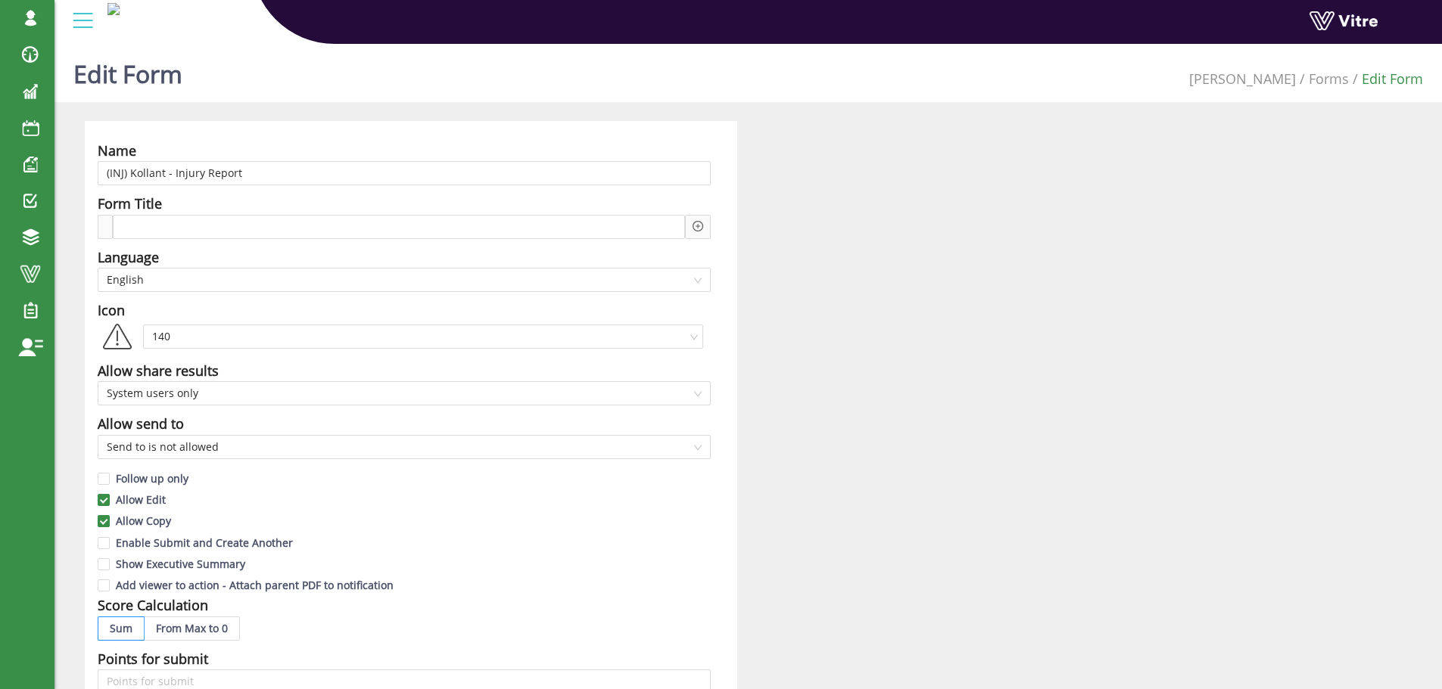
scroll to position [1035, 0]
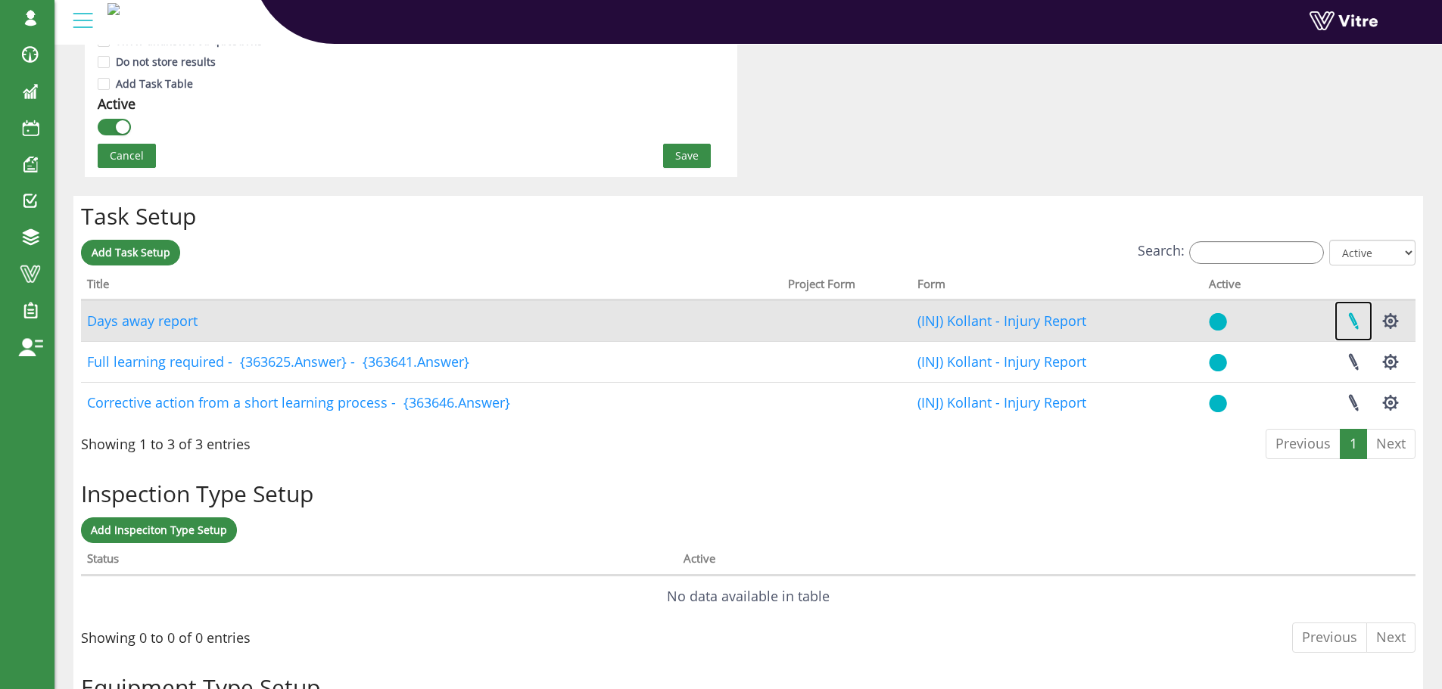
click at [1353, 319] on link at bounding box center [1353, 321] width 38 height 40
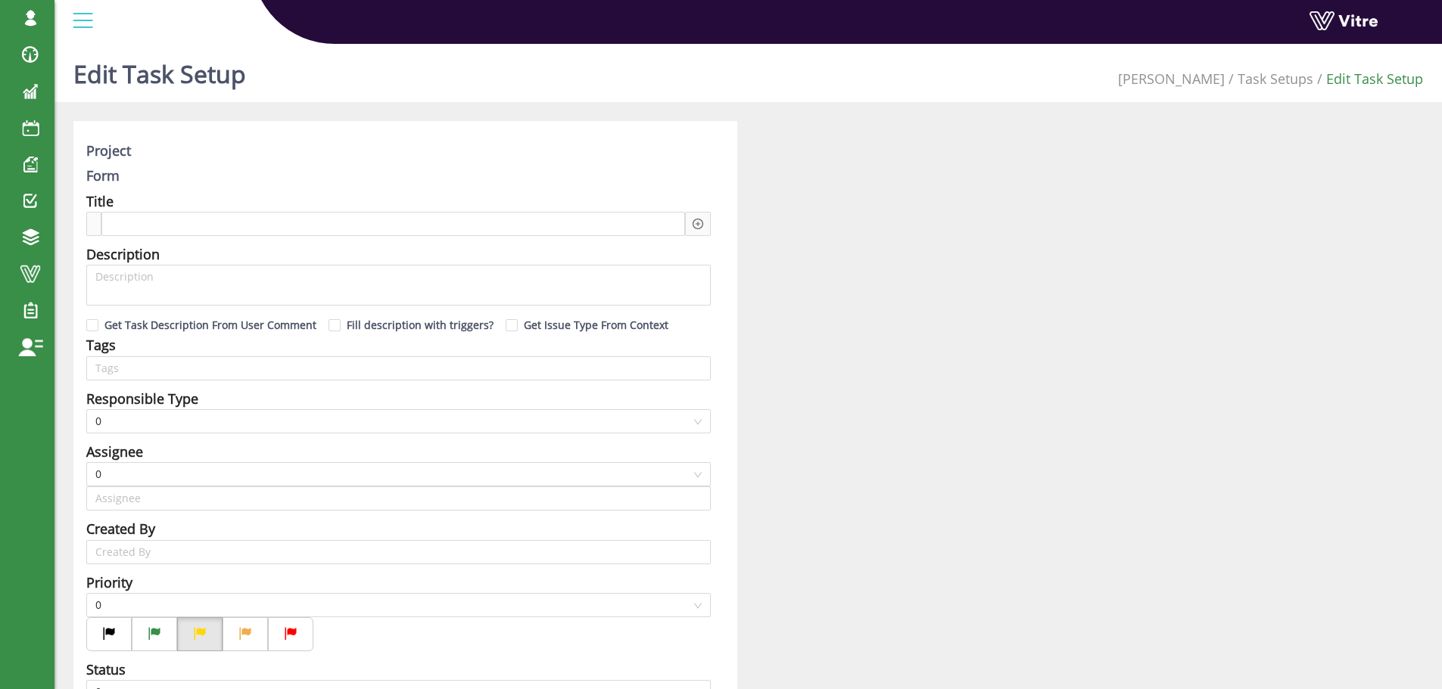
type input "[PERSON_NAME] SU"
checkbox input "true"
type input "168"
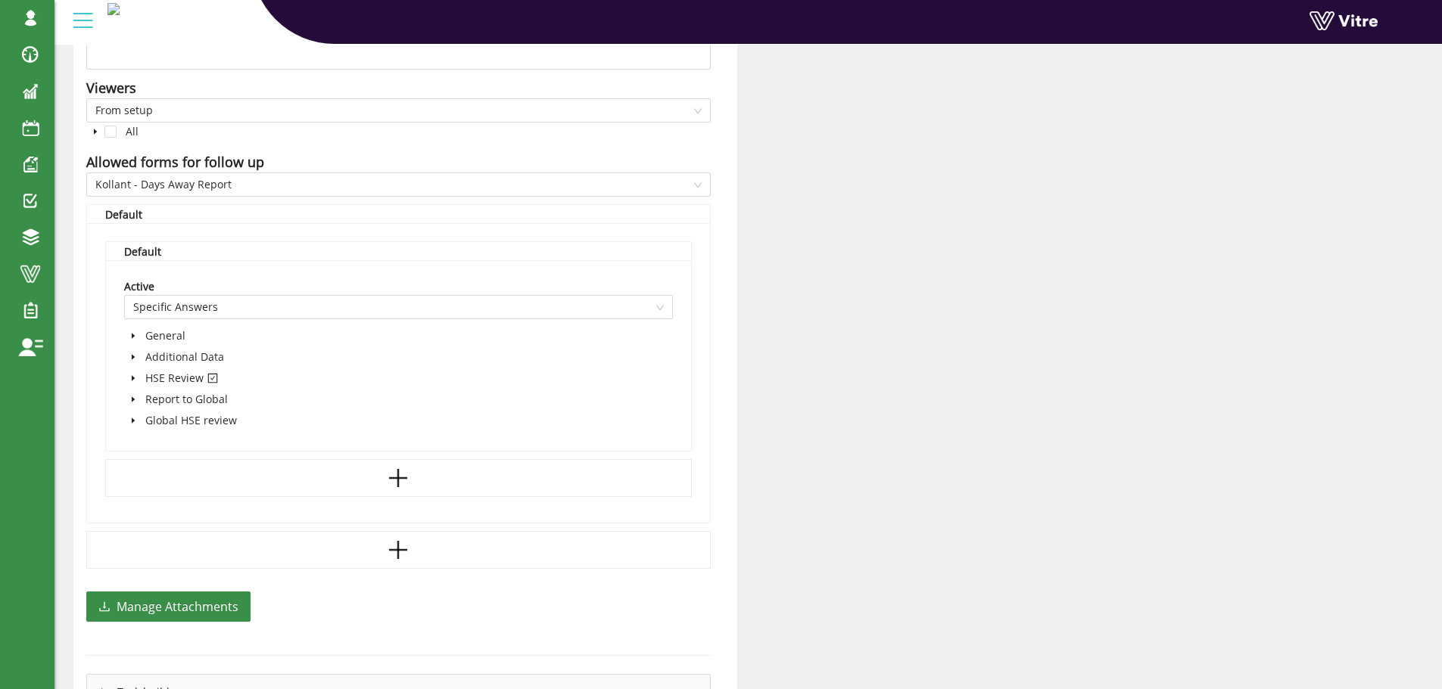
scroll to position [908, 0]
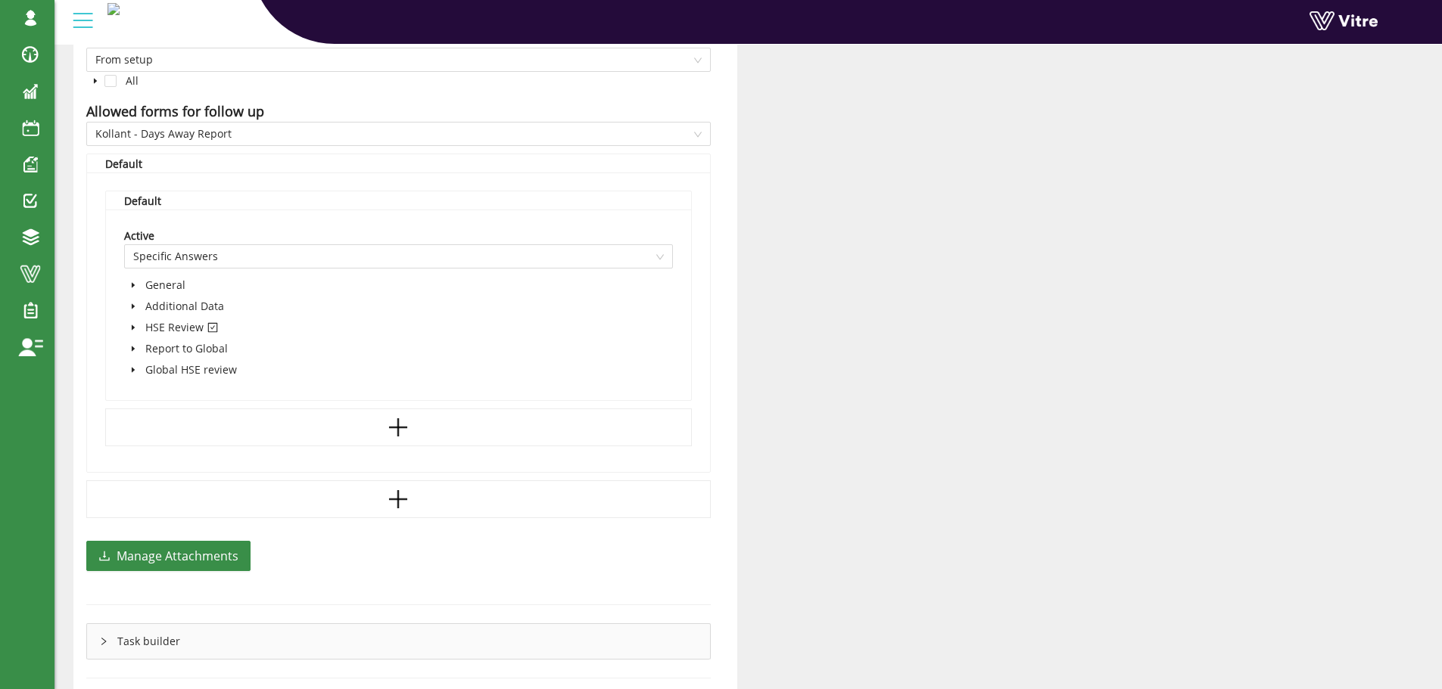
click at [132, 327] on icon "caret-down" at bounding box center [133, 327] width 3 height 5
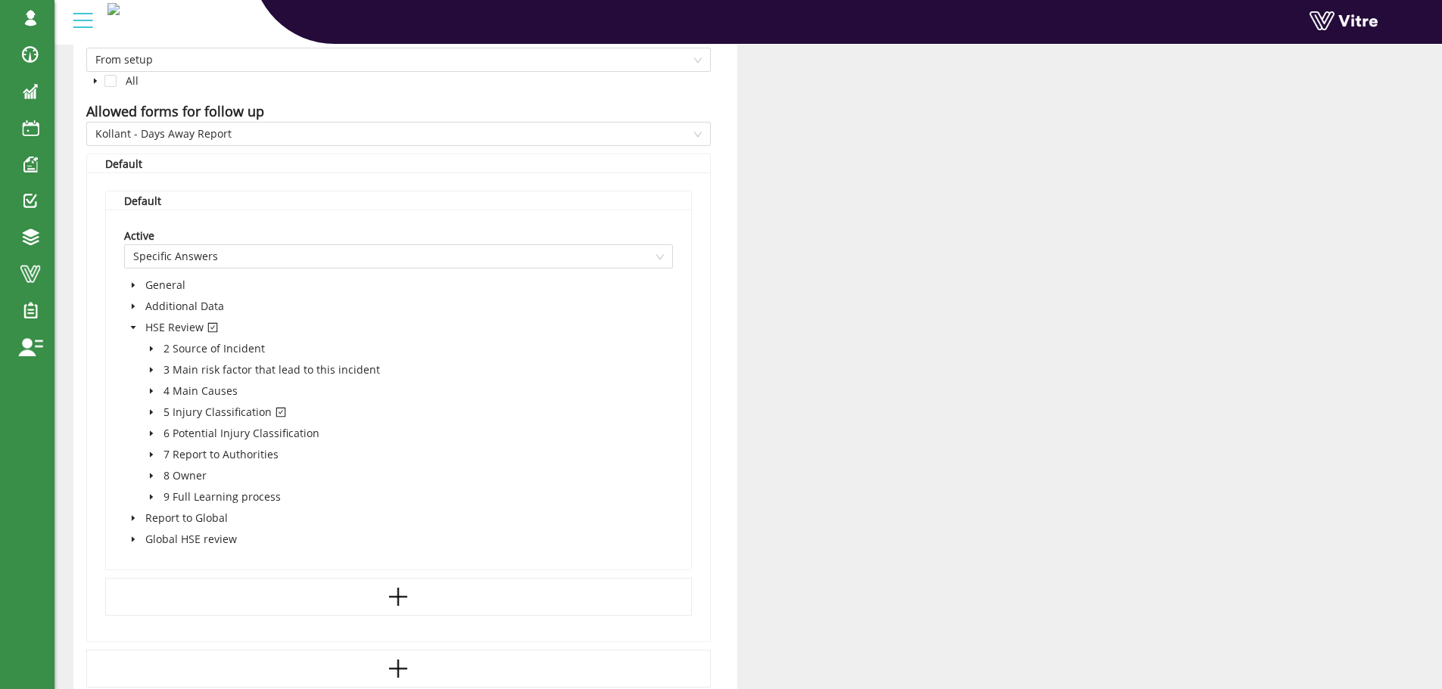
click at [152, 410] on icon "caret-down" at bounding box center [152, 413] width 8 height 8
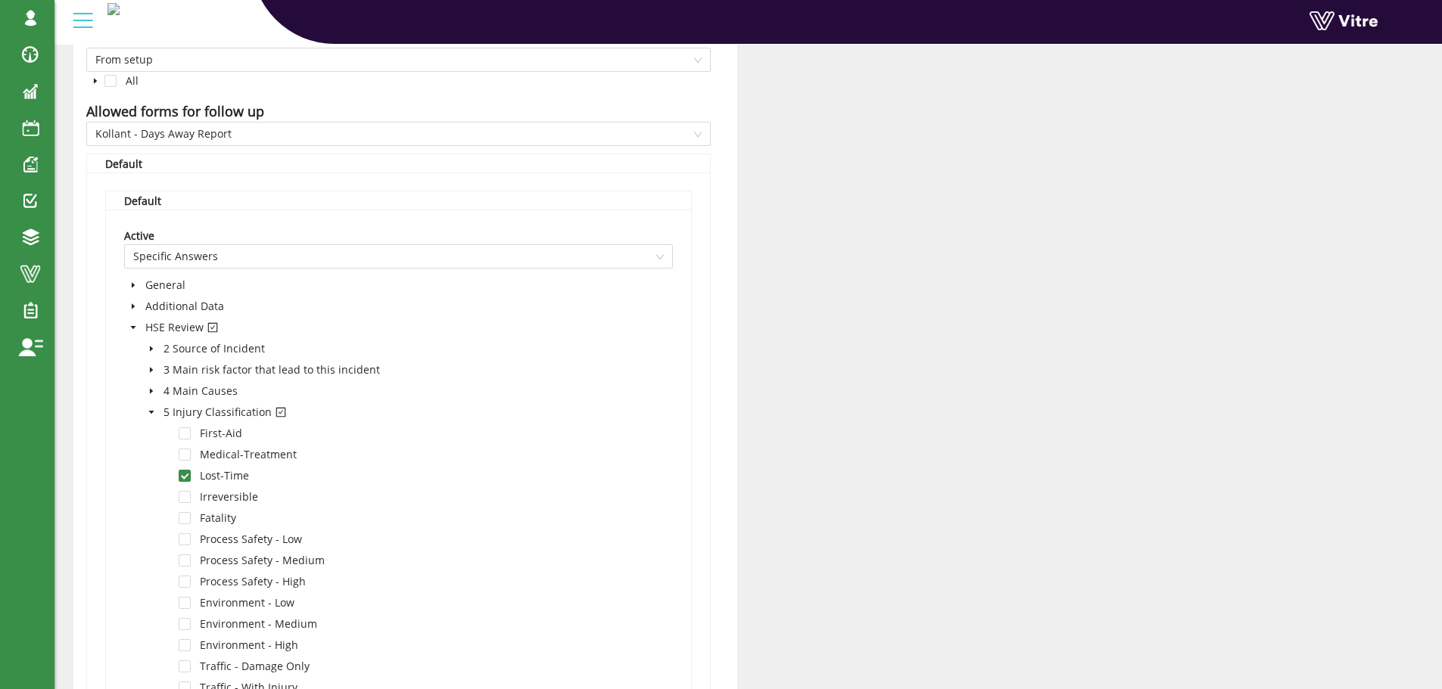
click at [152, 409] on icon "caret-down" at bounding box center [152, 413] width 8 height 8
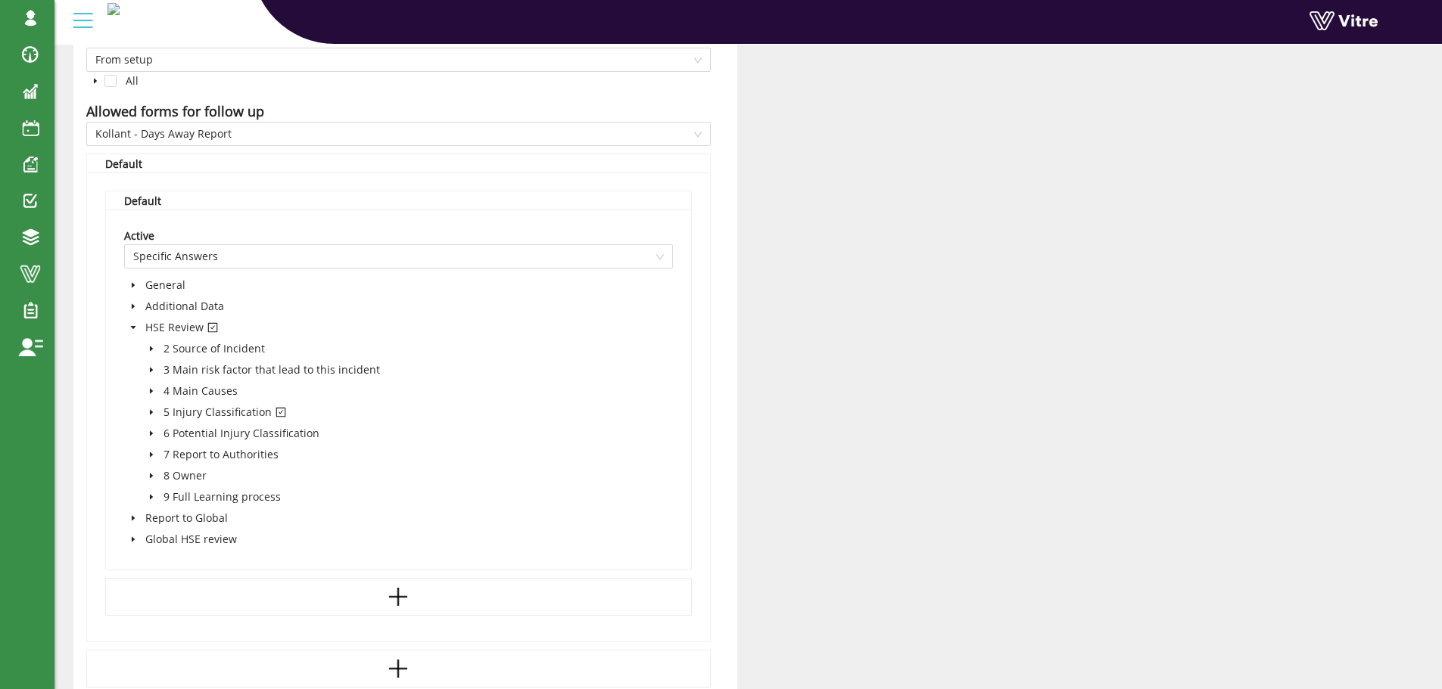
click at [131, 326] on icon "caret-down" at bounding box center [133, 328] width 8 height 8
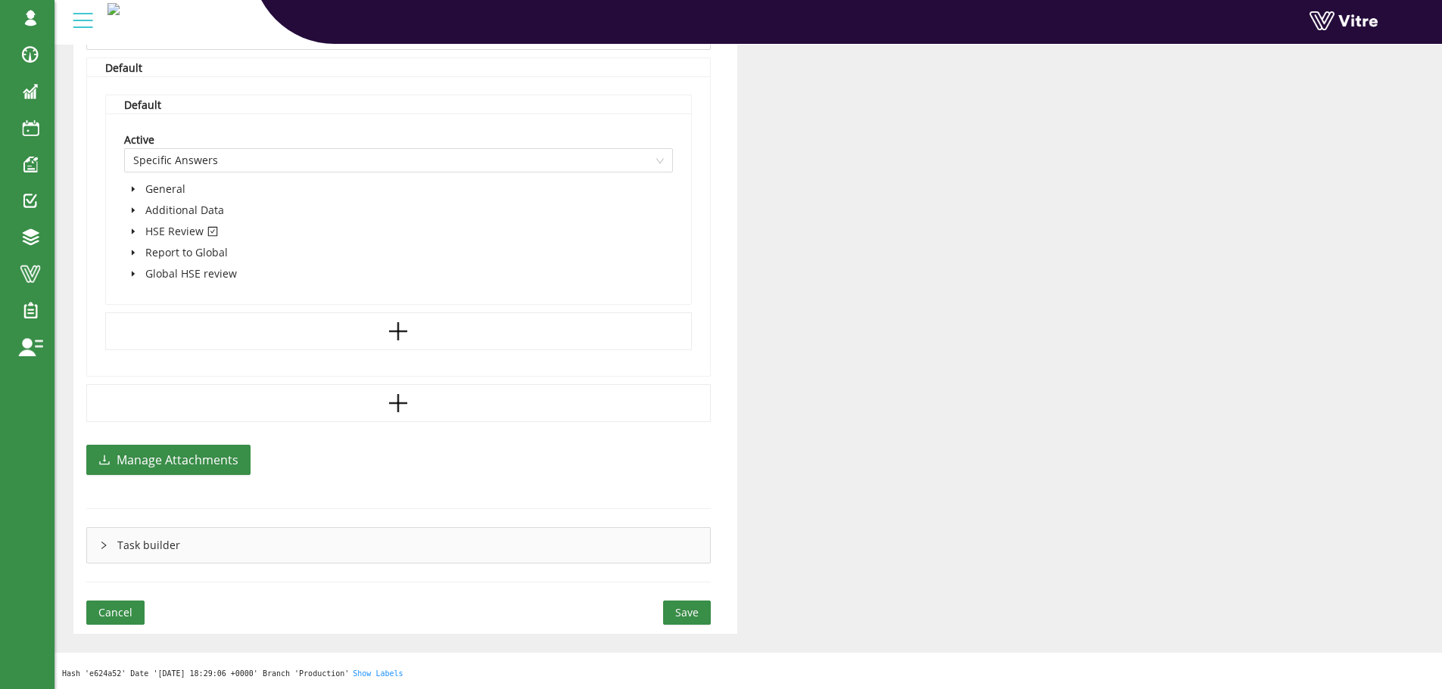
scroll to position [1004, 0]
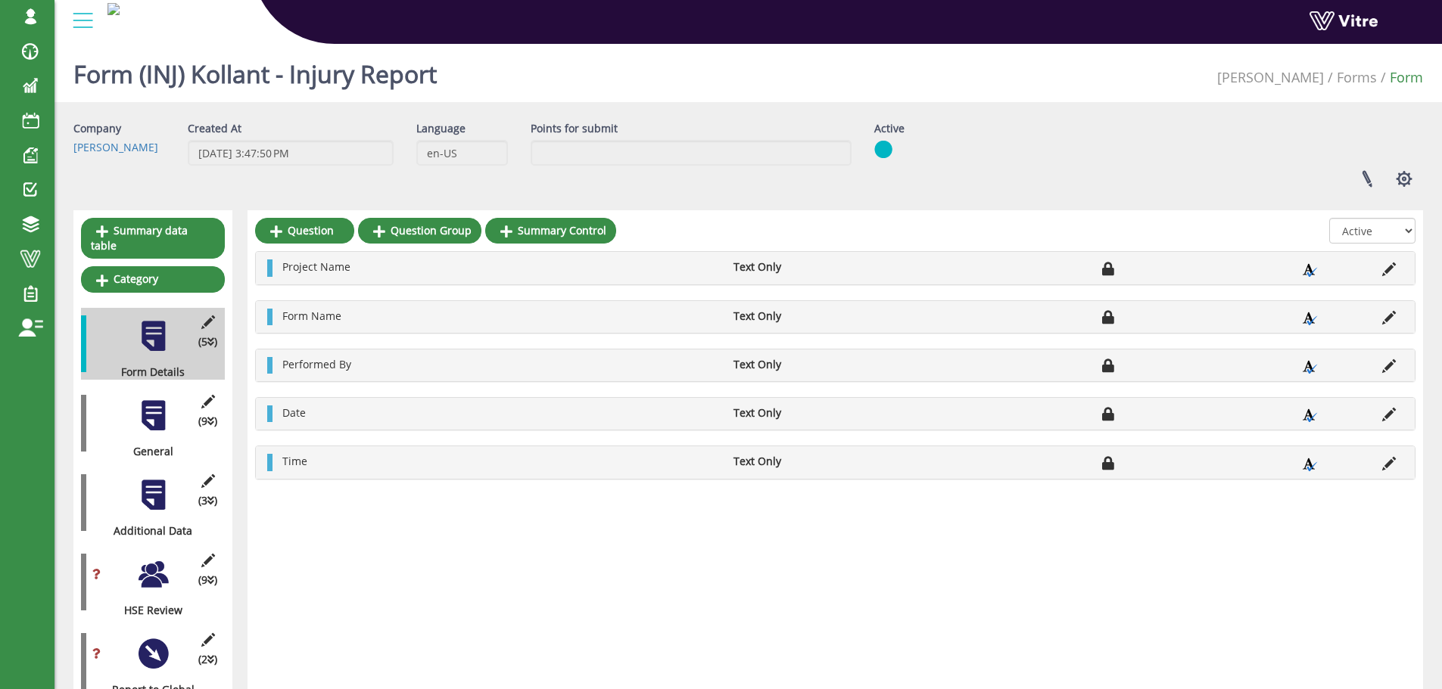
click at [153, 558] on div at bounding box center [153, 575] width 34 height 34
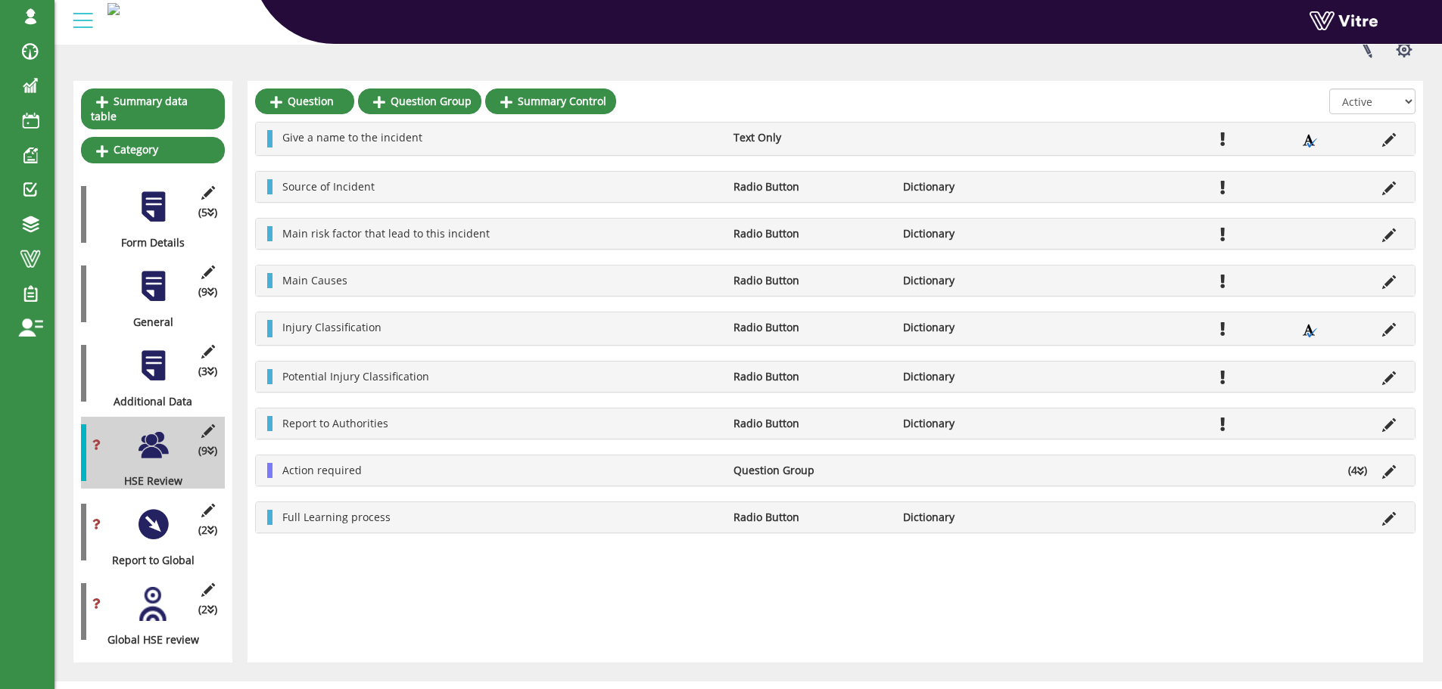
scroll to position [141, 0]
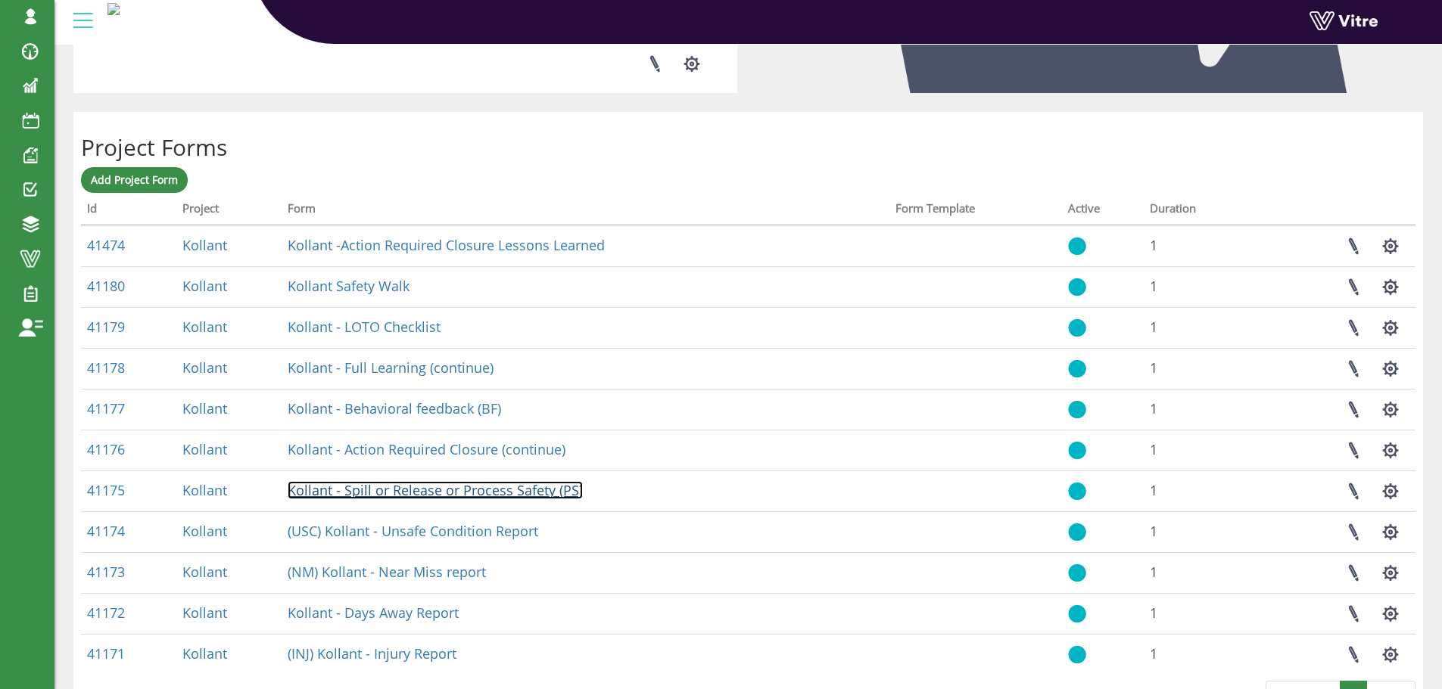
scroll to position [530, 0]
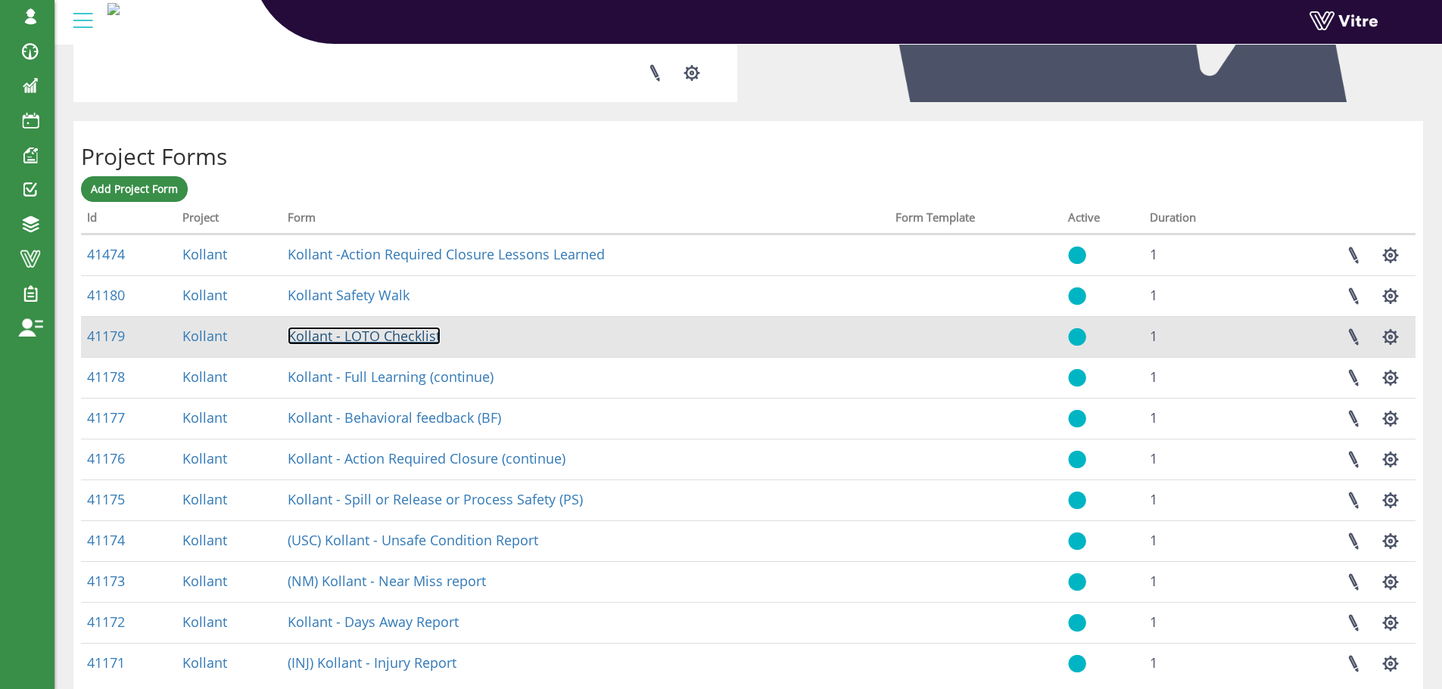
click at [377, 336] on link "Kollant - LOTO Checklist" at bounding box center [364, 336] width 153 height 18
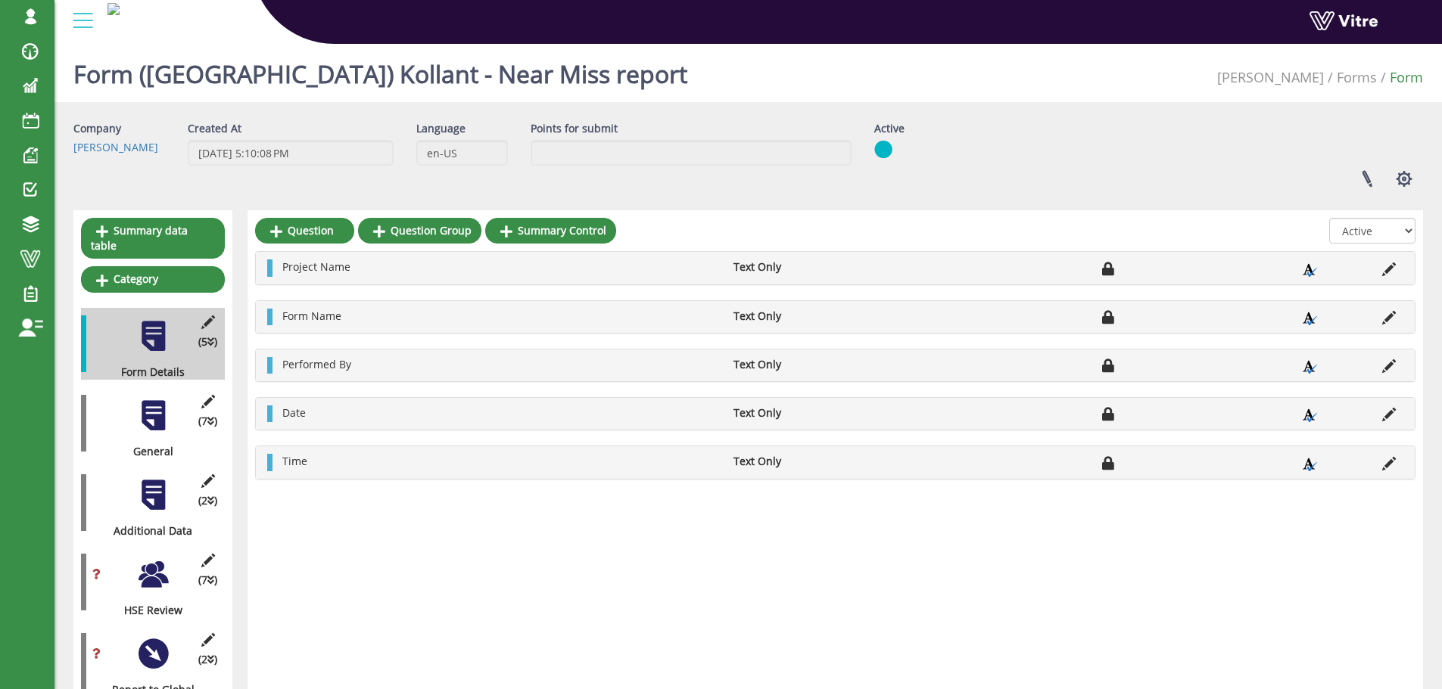
click at [151, 403] on div at bounding box center [153, 416] width 34 height 34
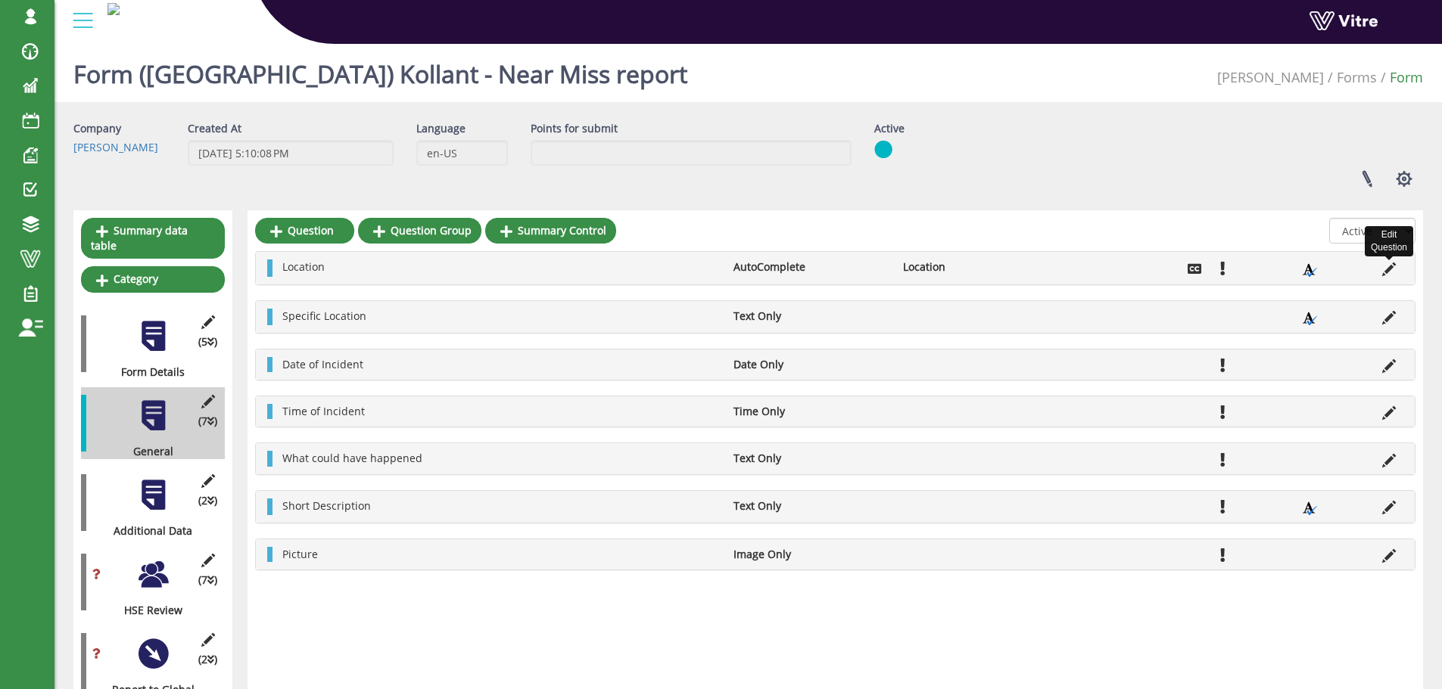
click at [1390, 268] on icon at bounding box center [1389, 270] width 14 height 14
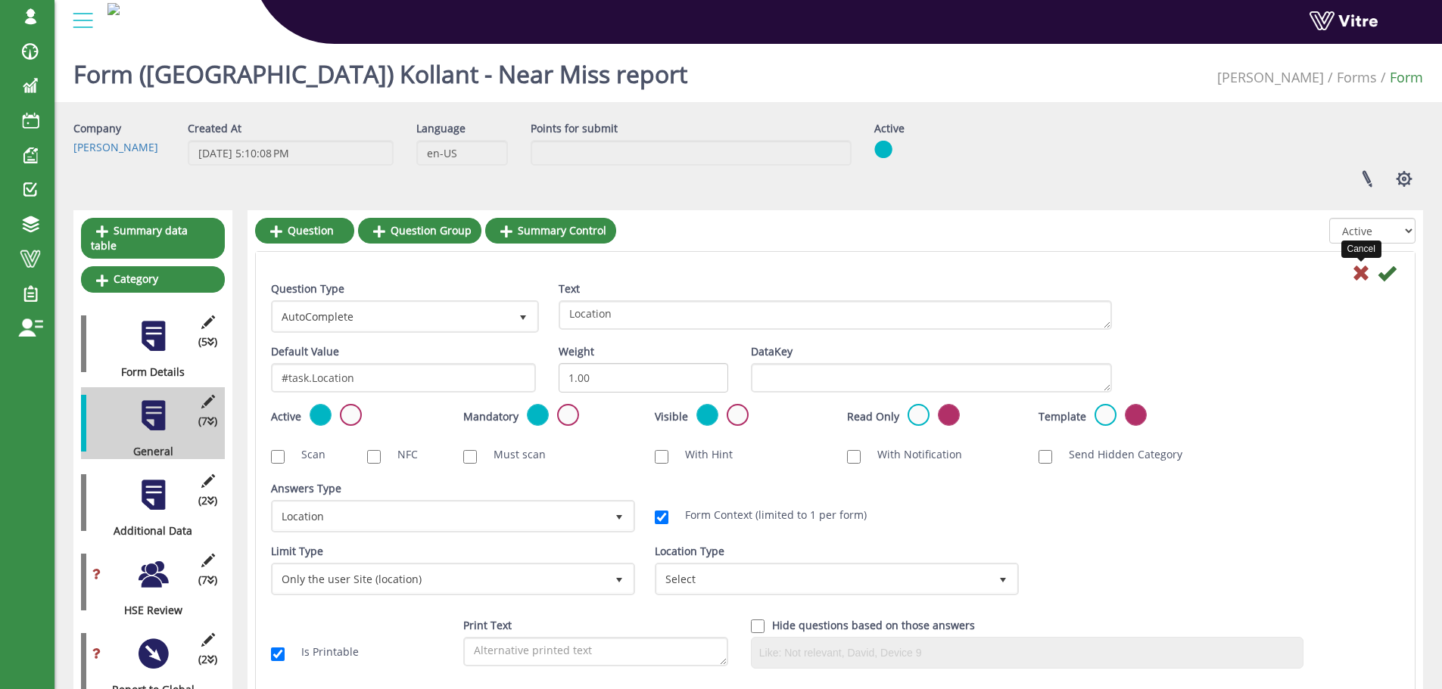
click at [1361, 271] on icon at bounding box center [1361, 273] width 18 height 18
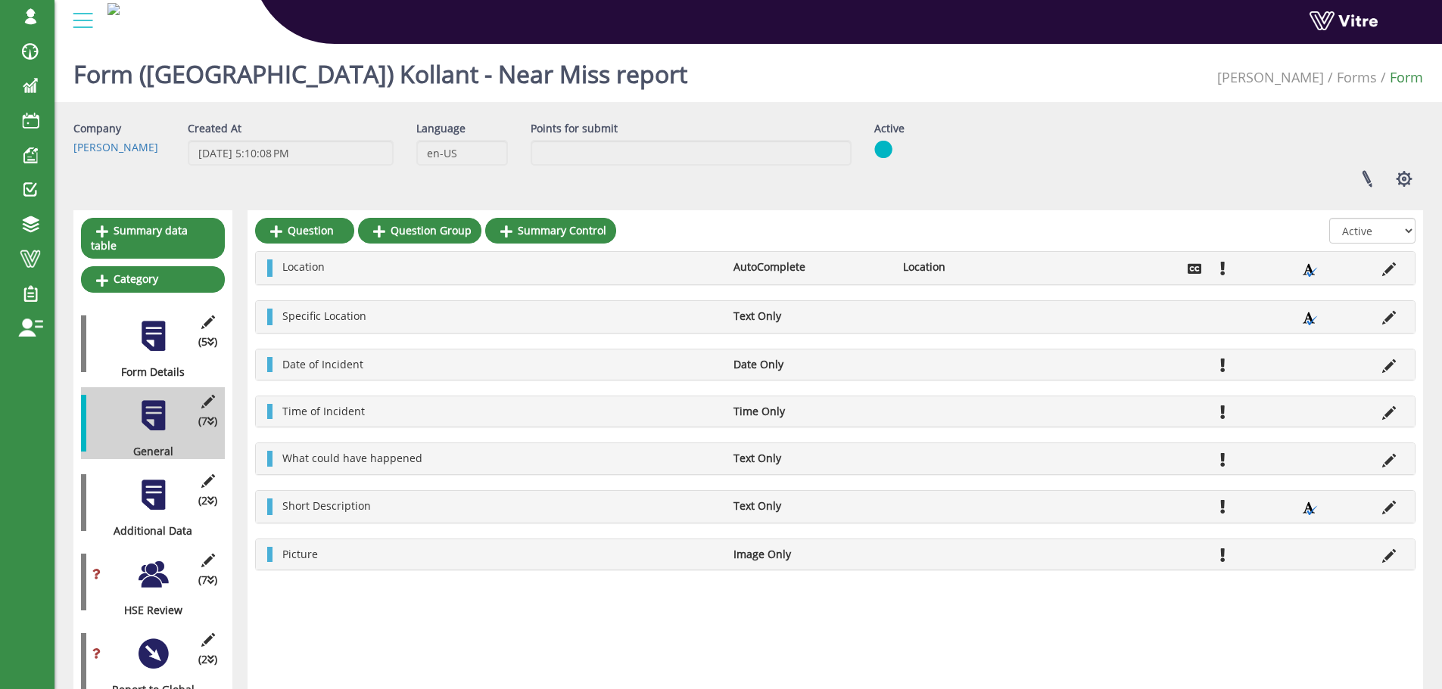
click at [156, 481] on div at bounding box center [153, 495] width 34 height 34
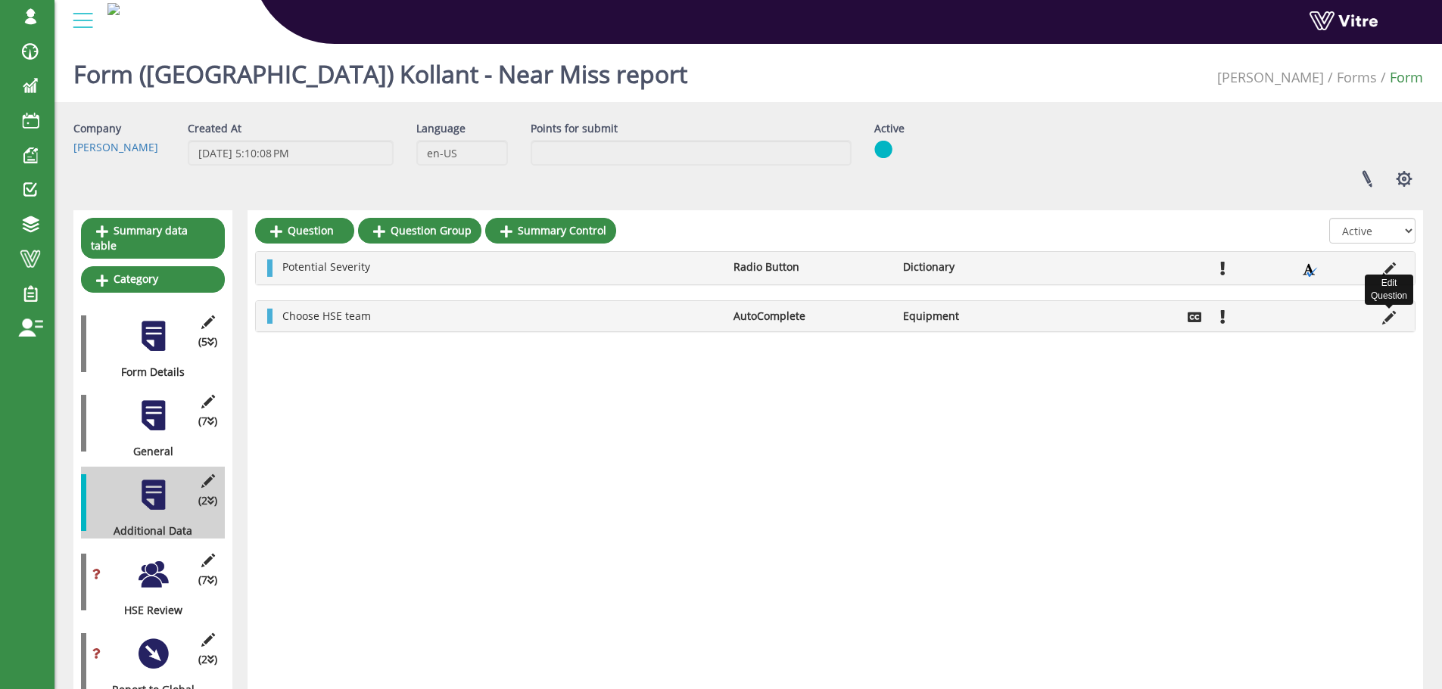
click at [1385, 319] on icon at bounding box center [1389, 318] width 14 height 14
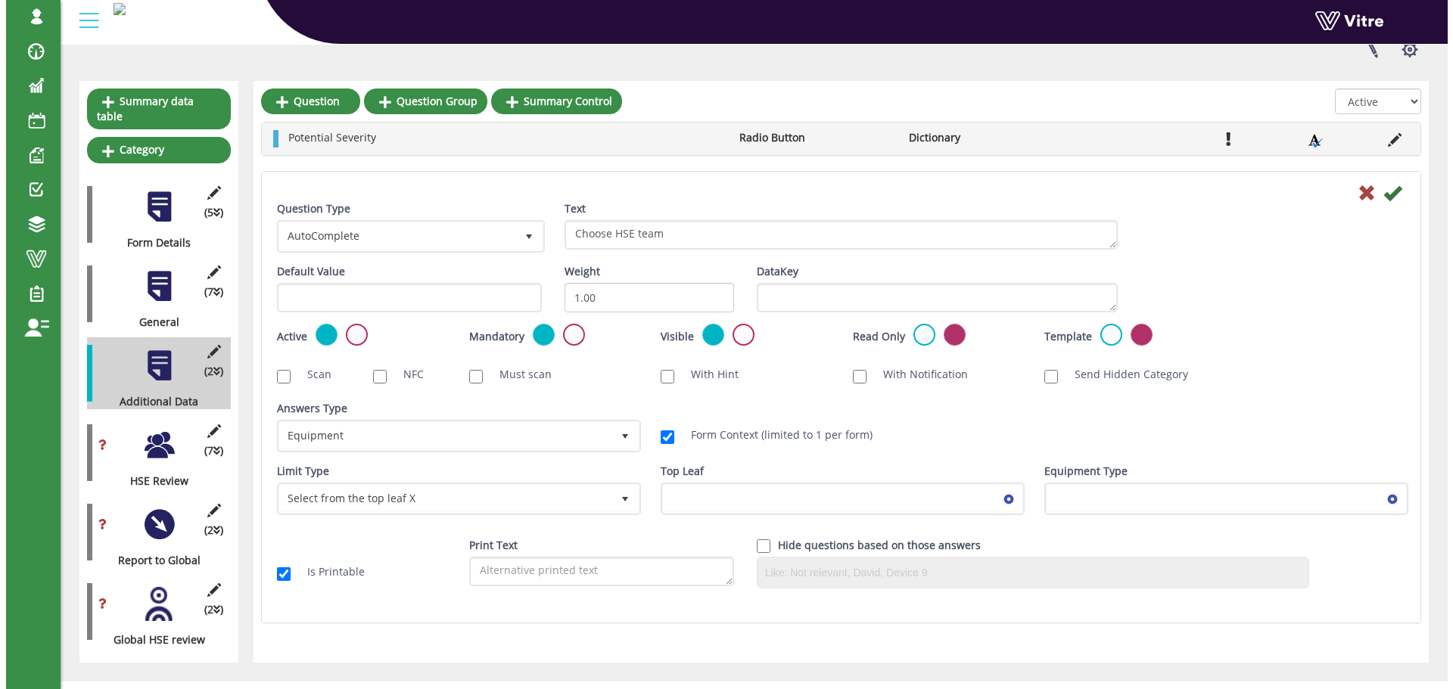
scroll to position [141, 0]
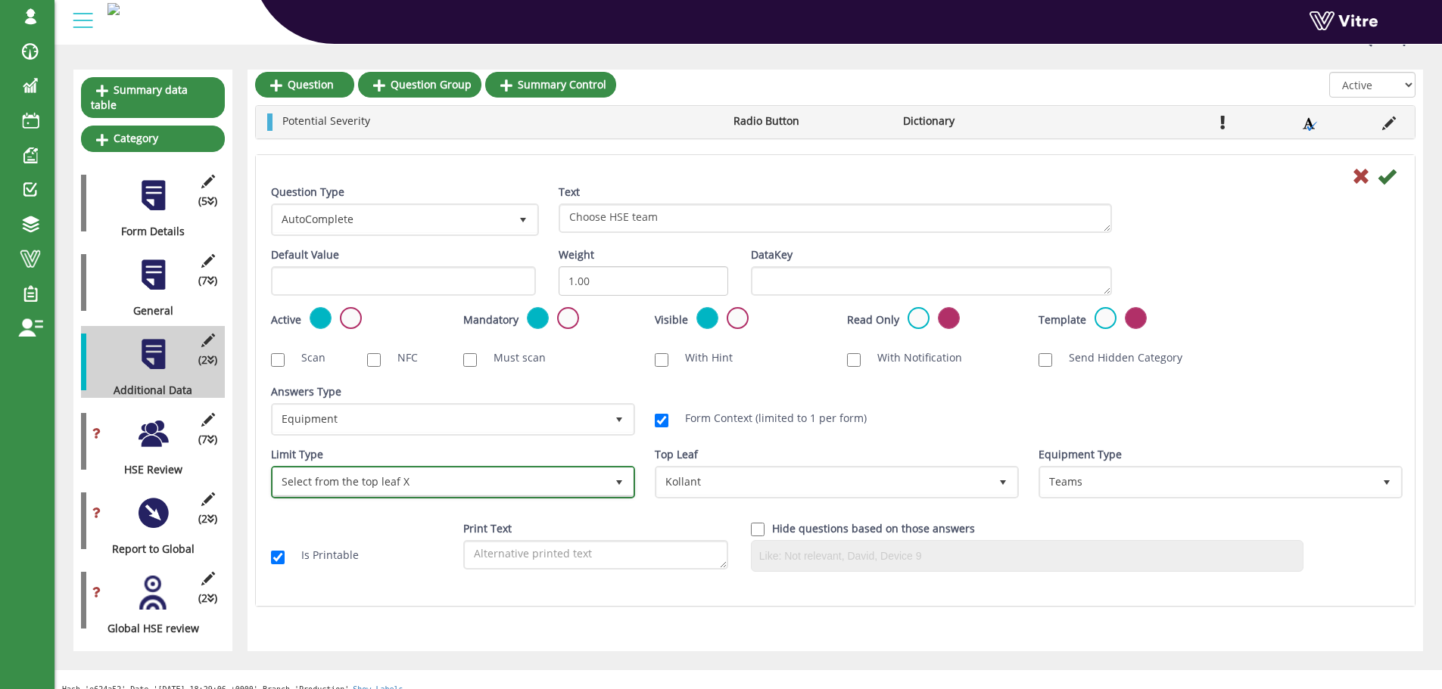
click at [496, 487] on span "Select from the top leaf X" at bounding box center [439, 481] width 332 height 27
click at [1064, 387] on div "Answers Type Default 0 Answers Type Equipment 7 Module Select Form Context (lim…" at bounding box center [835, 415] width 1151 height 63
click at [1362, 174] on icon at bounding box center [1361, 176] width 18 height 18
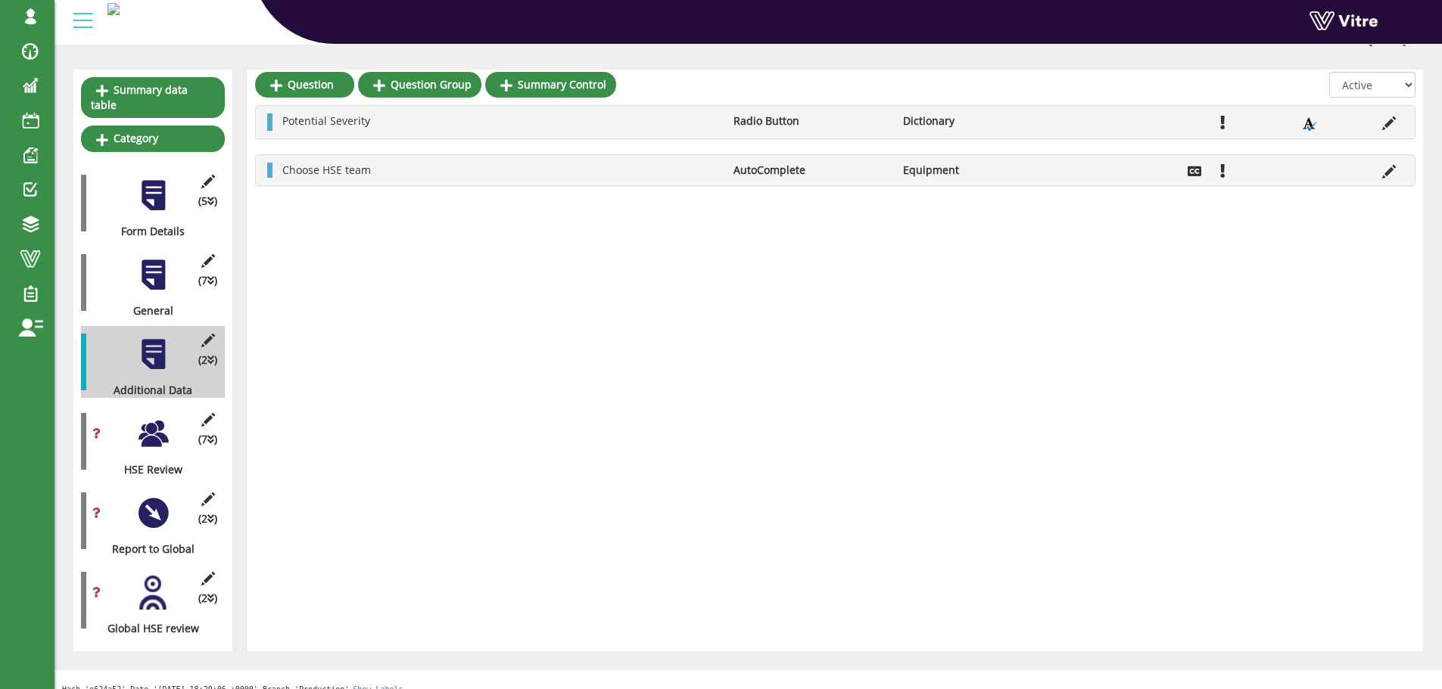
click at [149, 417] on div at bounding box center [153, 434] width 34 height 34
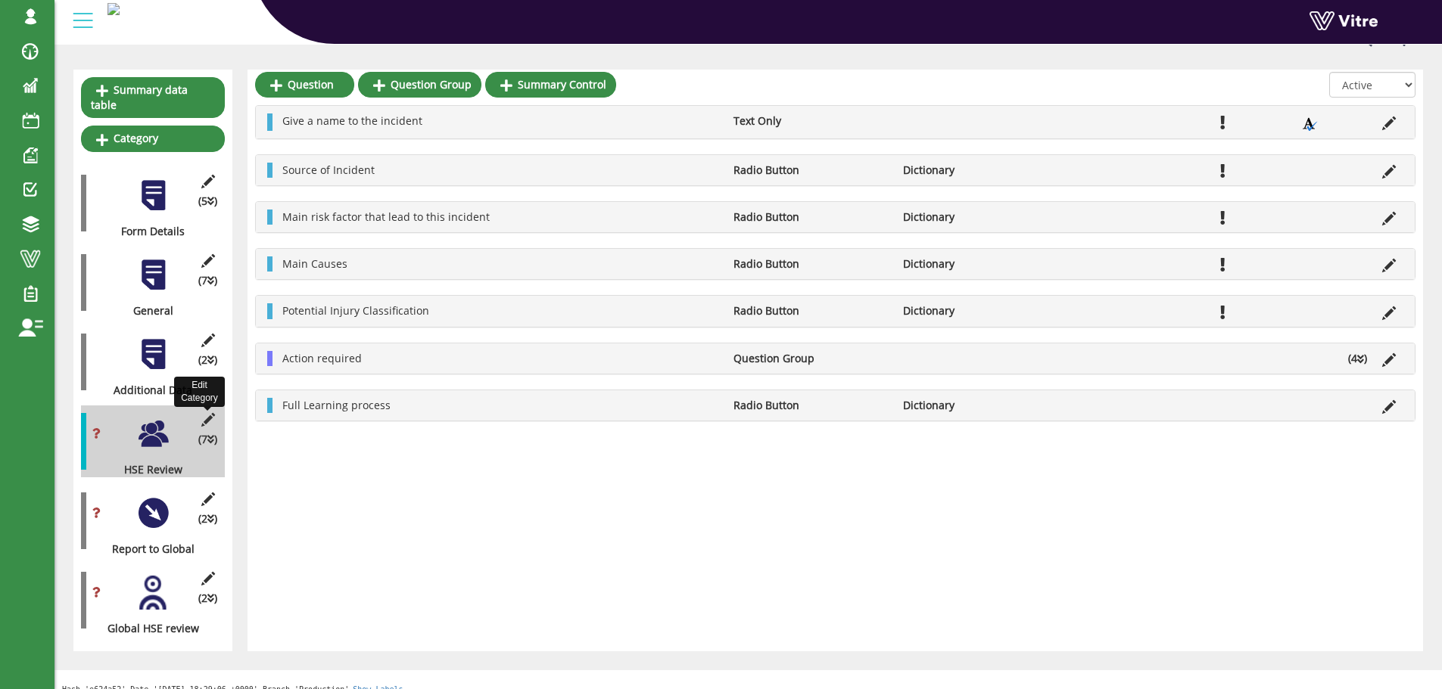
click at [207, 413] on icon at bounding box center [207, 420] width 19 height 14
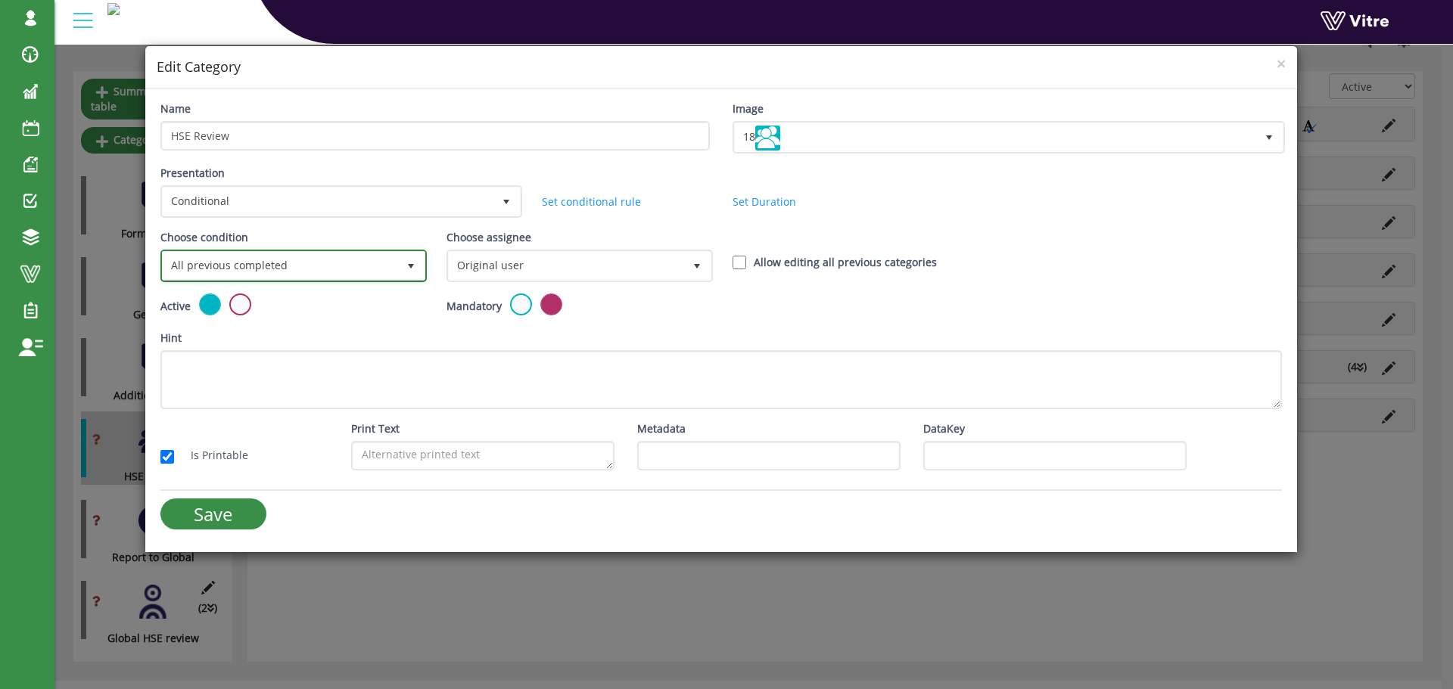
click at [412, 269] on span "select" at bounding box center [411, 266] width 12 height 12
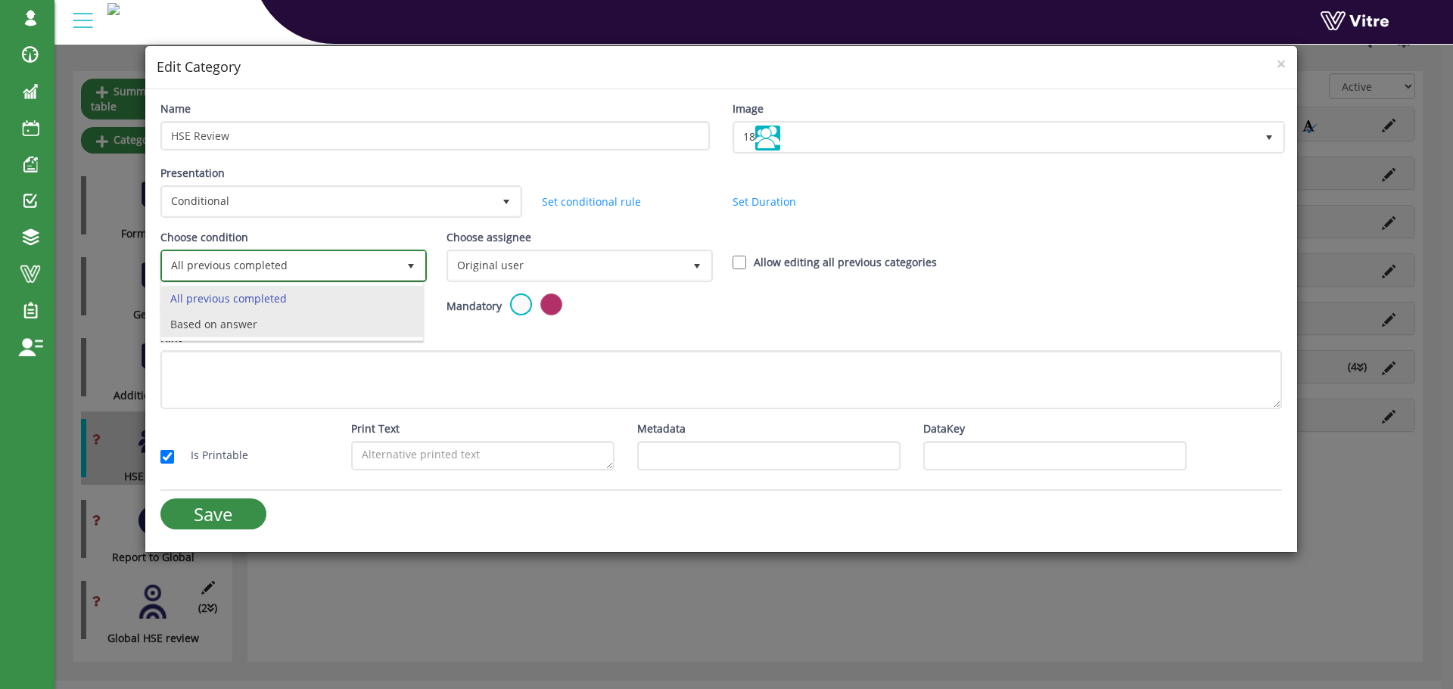
click at [366, 323] on li "Based on answer" at bounding box center [292, 325] width 262 height 26
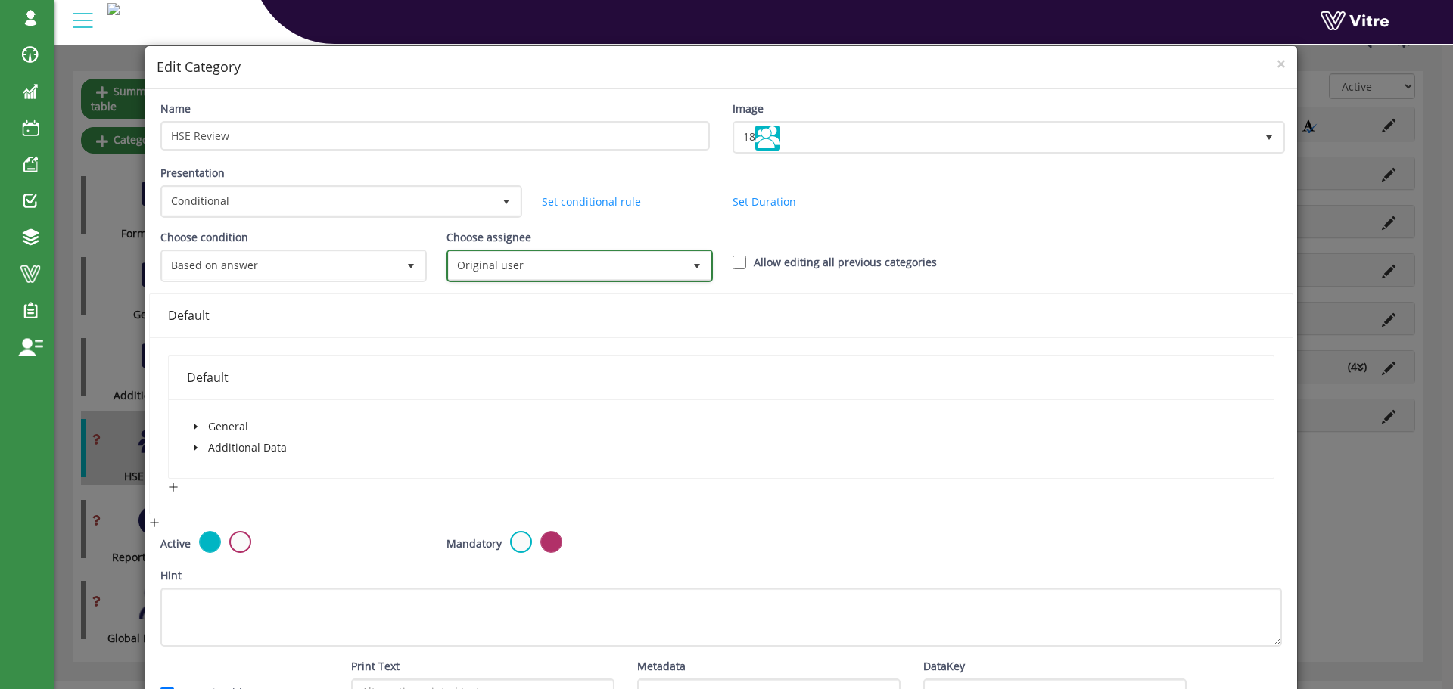
click at [524, 266] on span "Original user" at bounding box center [566, 265] width 235 height 27
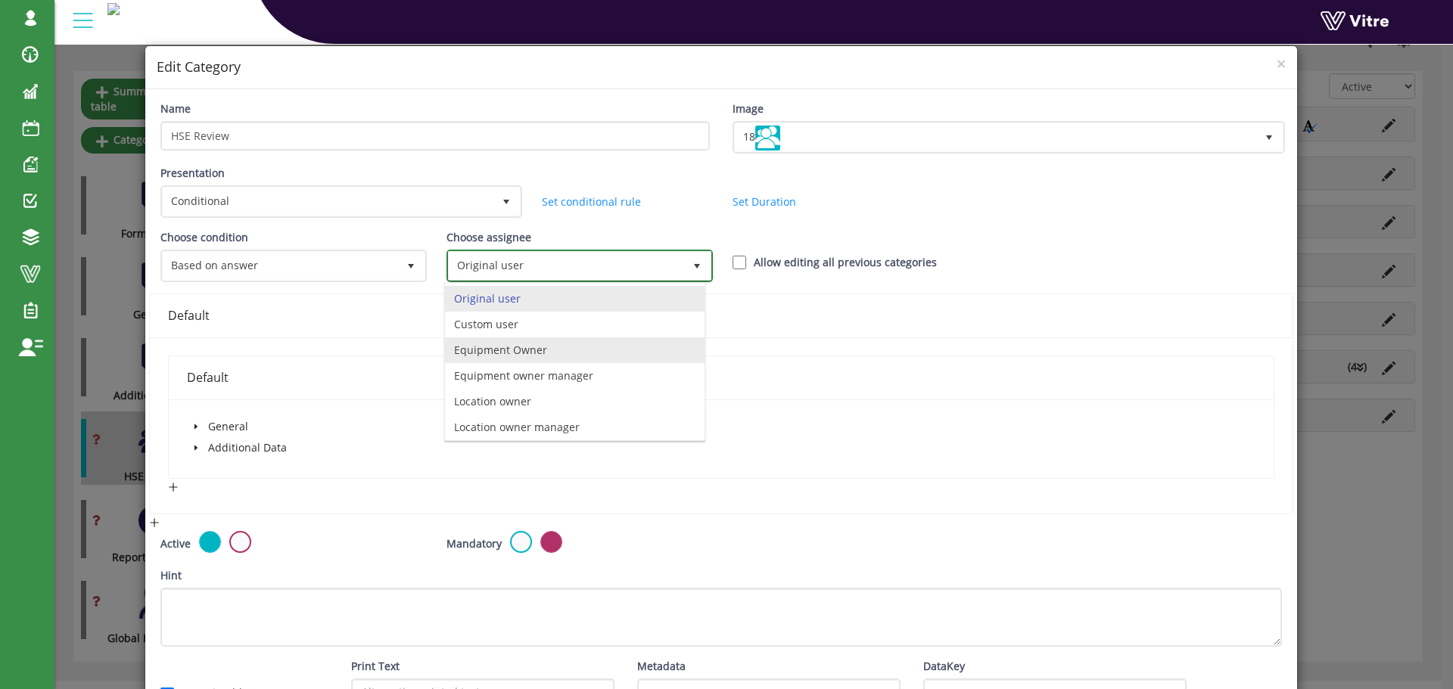
click at [521, 347] on li "Equipment Owner" at bounding box center [575, 351] width 260 height 26
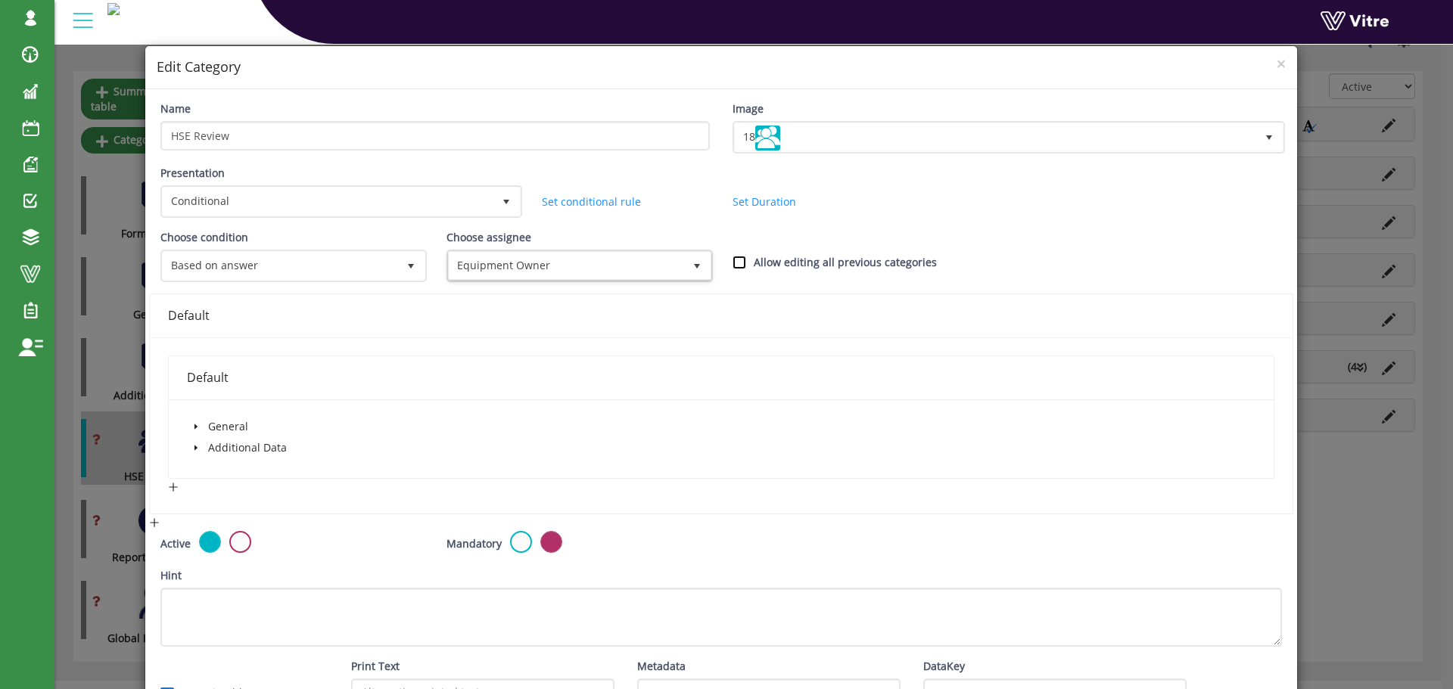
click at [733, 263] on input "Allow editing all previous categories" at bounding box center [740, 263] width 14 height 14
checkbox input "true"
click at [195, 449] on icon "caret-down" at bounding box center [195, 448] width 3 height 5
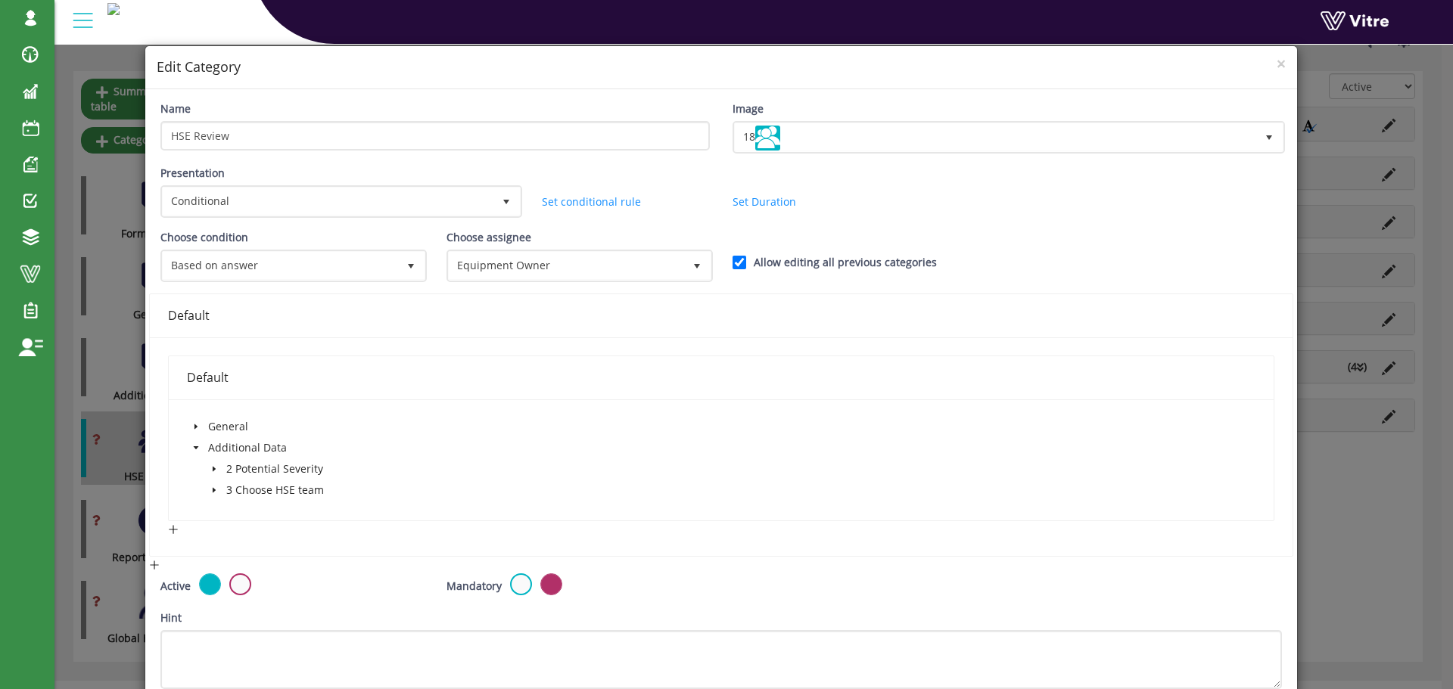
click at [214, 488] on icon "caret-down" at bounding box center [214, 491] width 8 height 8
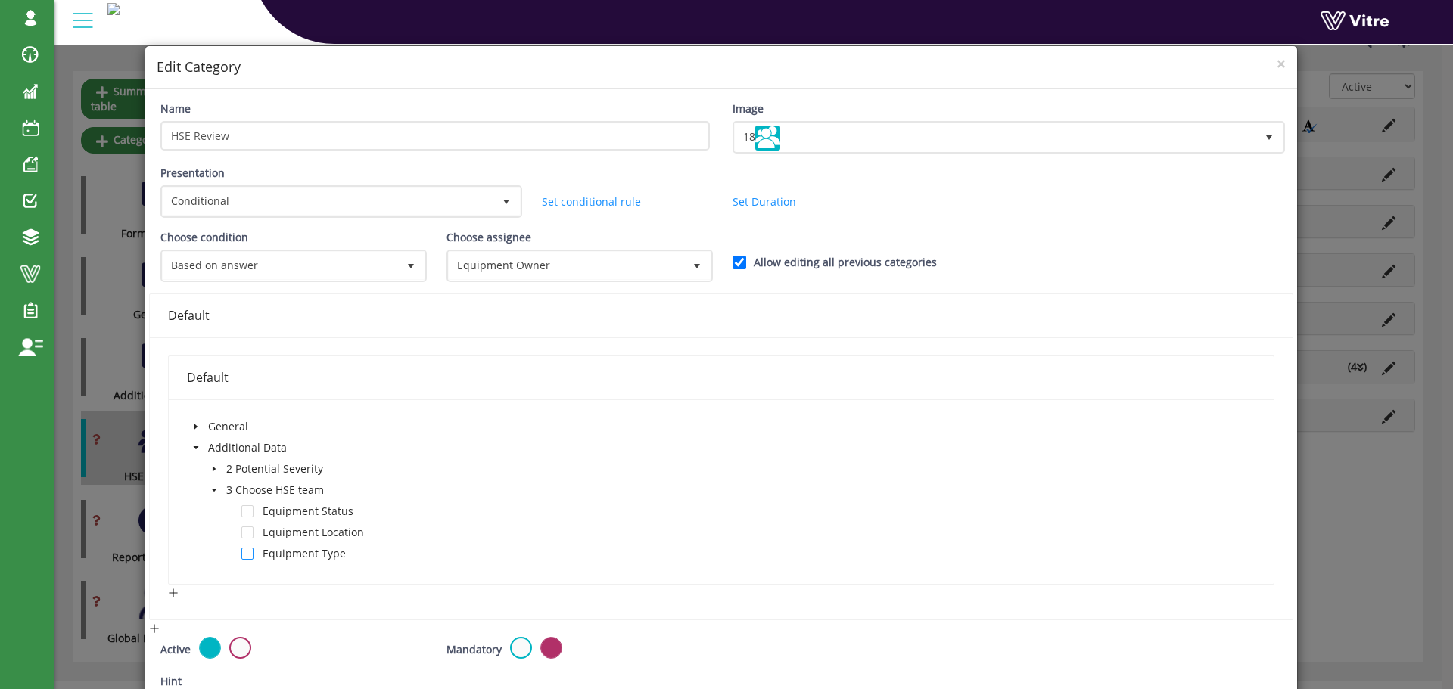
click at [250, 556] on span at bounding box center [247, 554] width 12 height 12
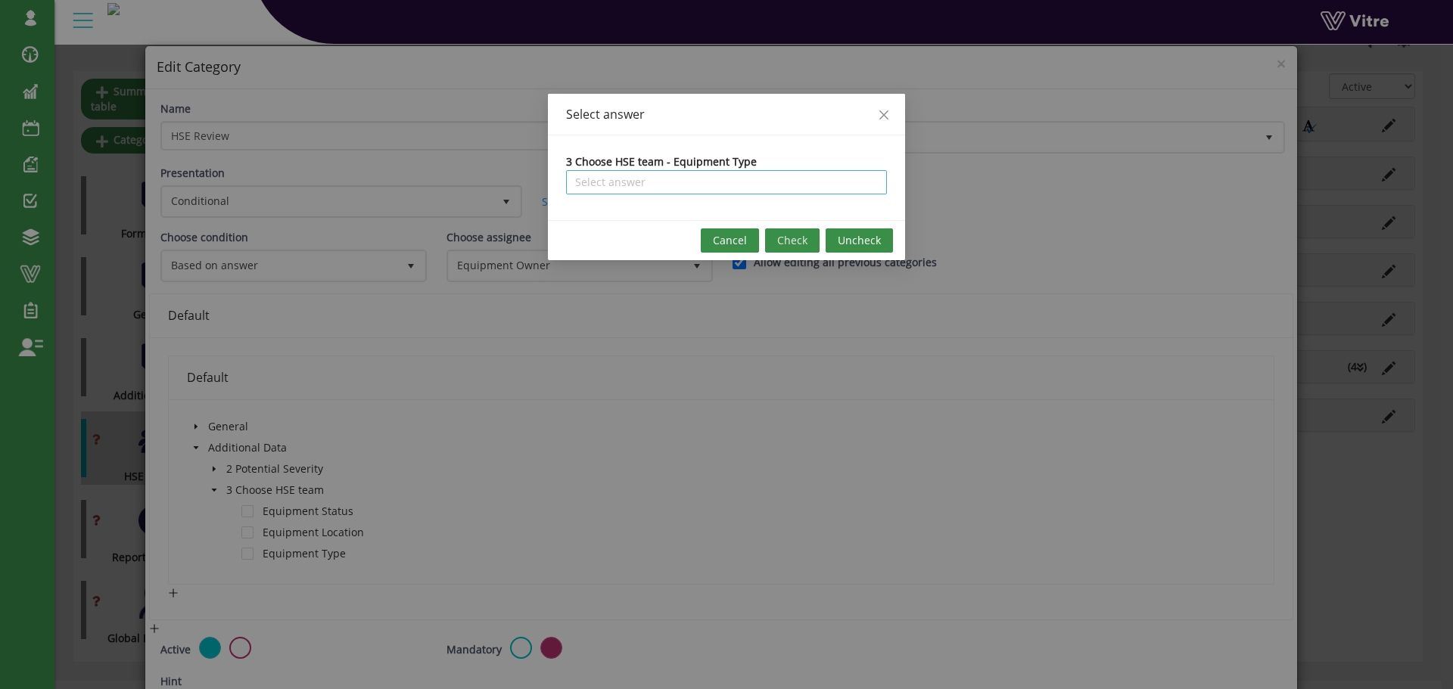
click at [745, 186] on input "search" at bounding box center [726, 182] width 303 height 23
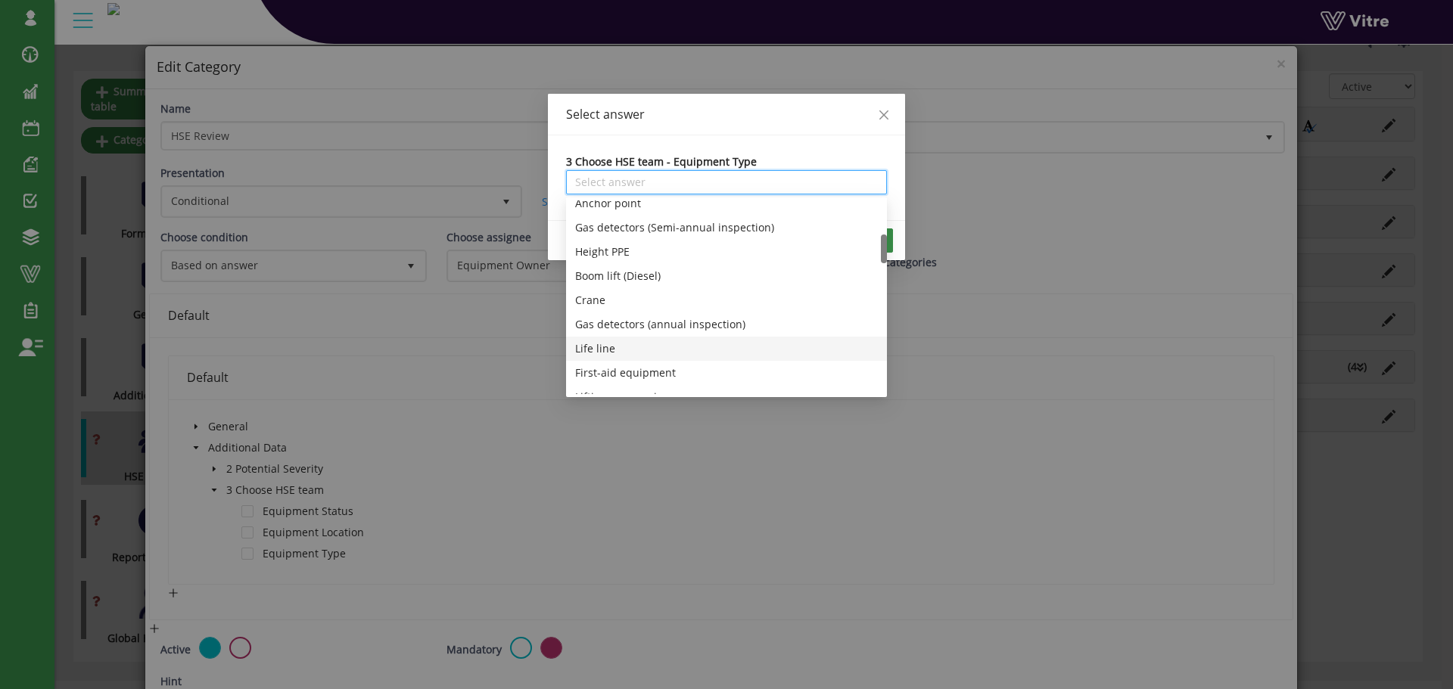
scroll to position [303, 0]
click at [607, 365] on div "Teams" at bounding box center [726, 370] width 303 height 17
type input "Teams"
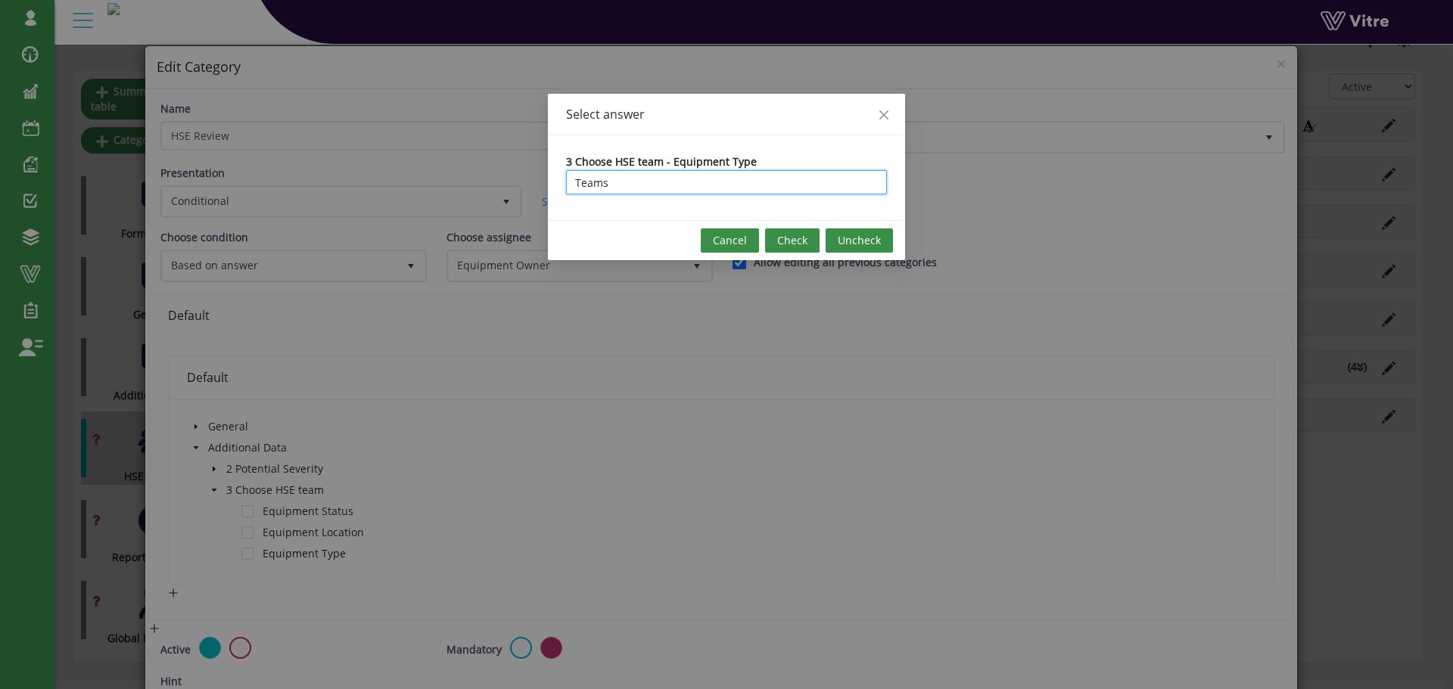
scroll to position [0, 0]
click at [798, 237] on span "Check" at bounding box center [792, 240] width 30 height 17
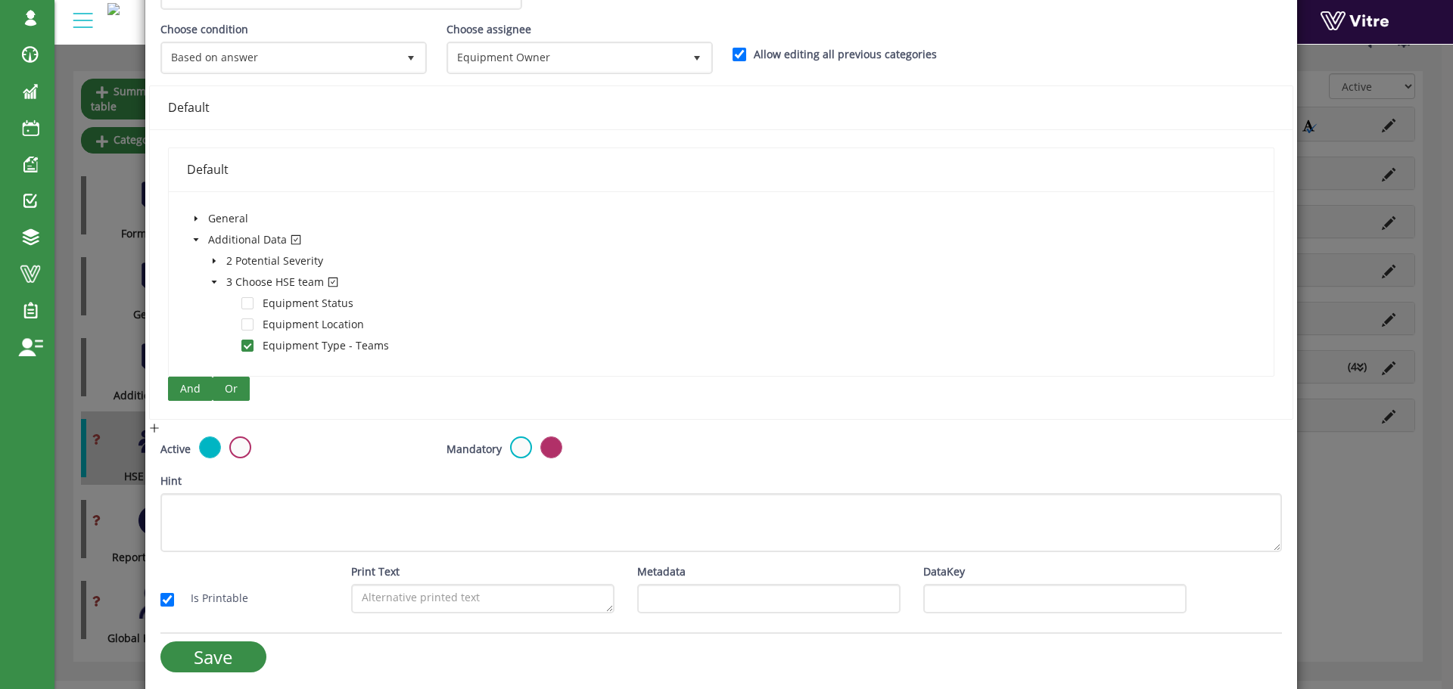
scroll to position [207, 0]
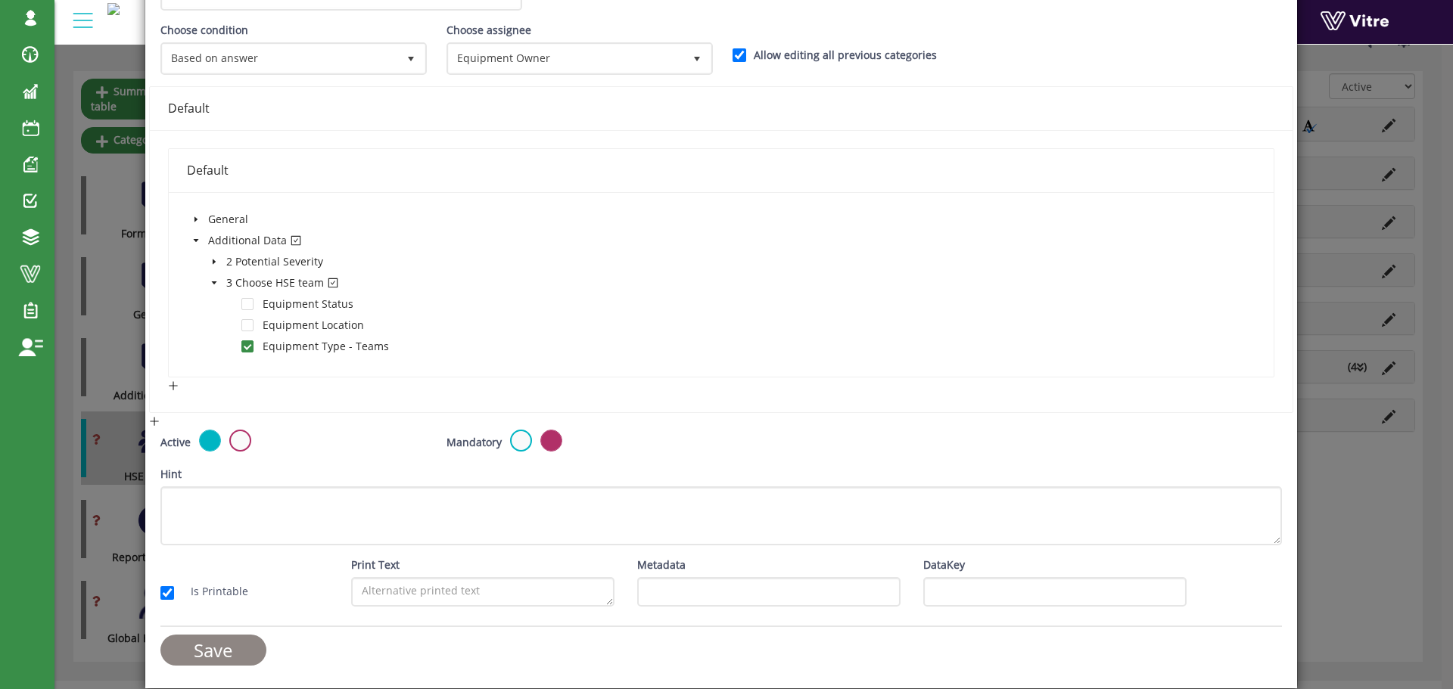
click at [242, 643] on input "Save" at bounding box center [213, 650] width 106 height 31
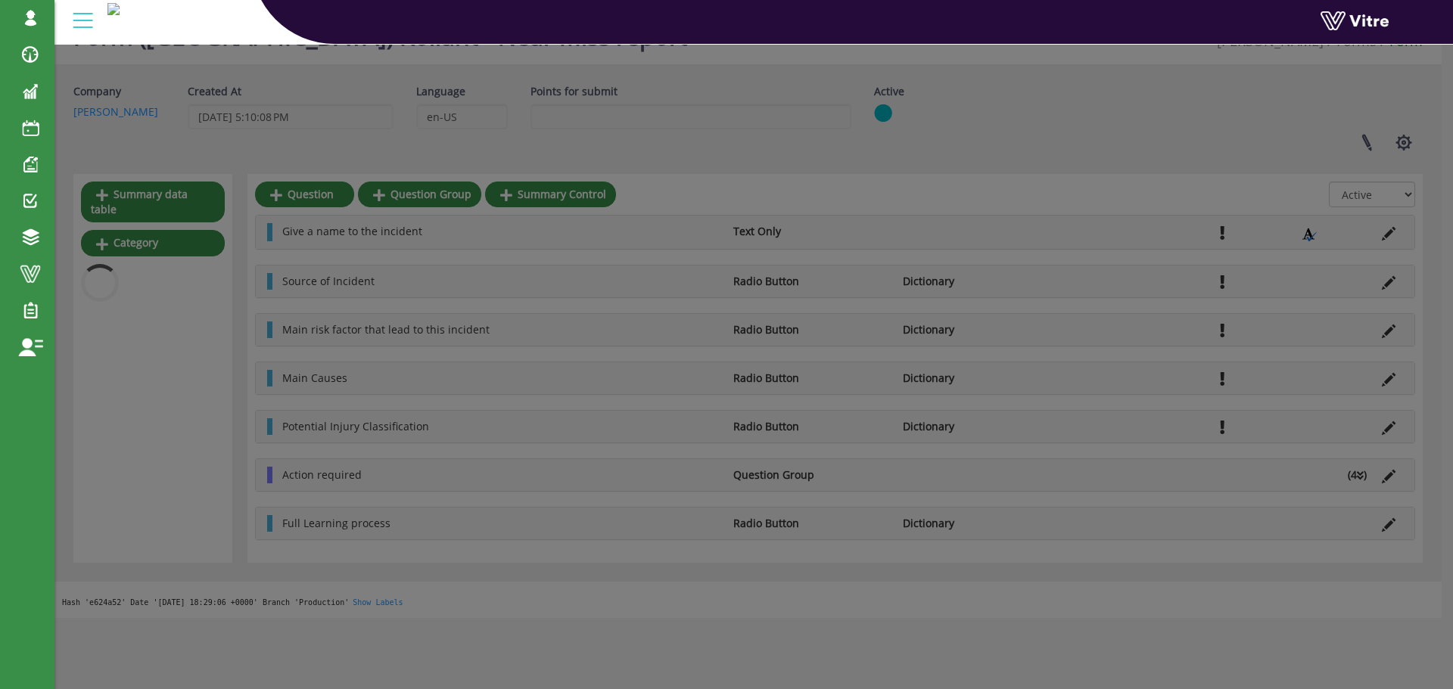
scroll to position [141, 0]
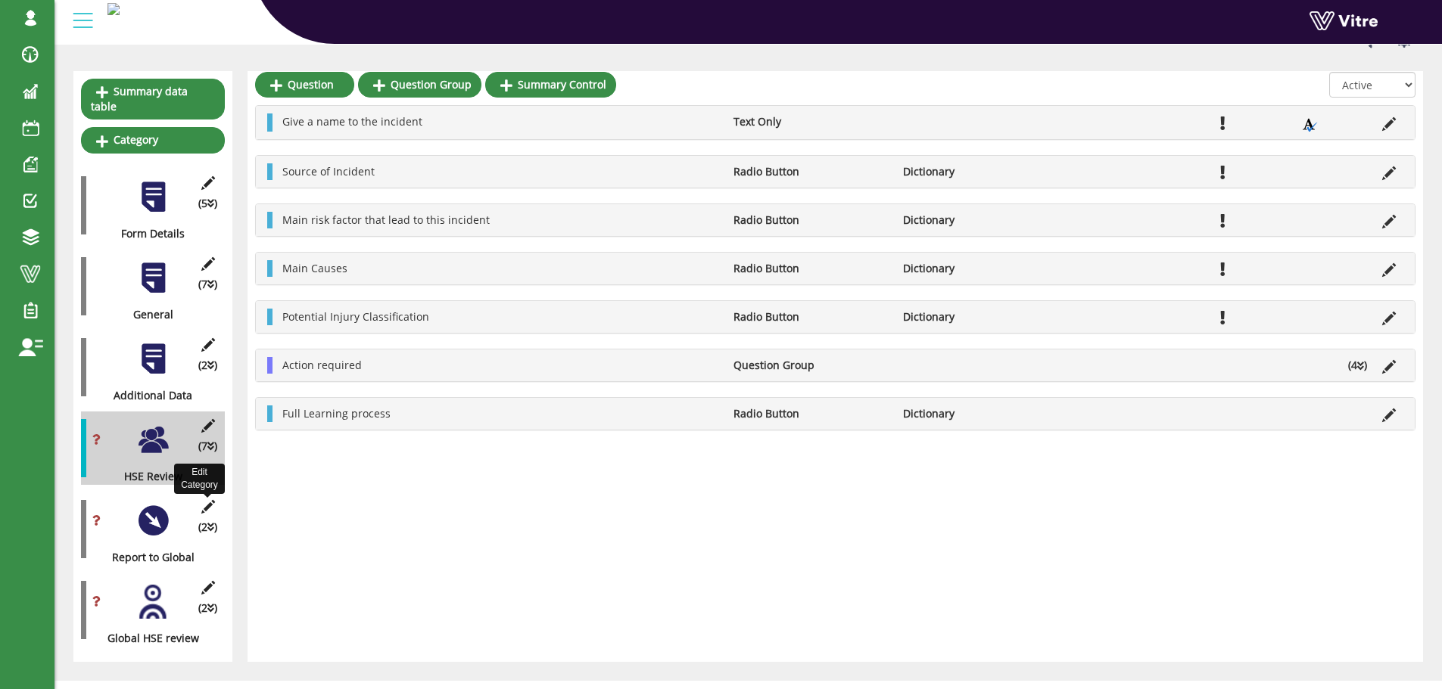
click at [205, 500] on icon at bounding box center [207, 507] width 19 height 14
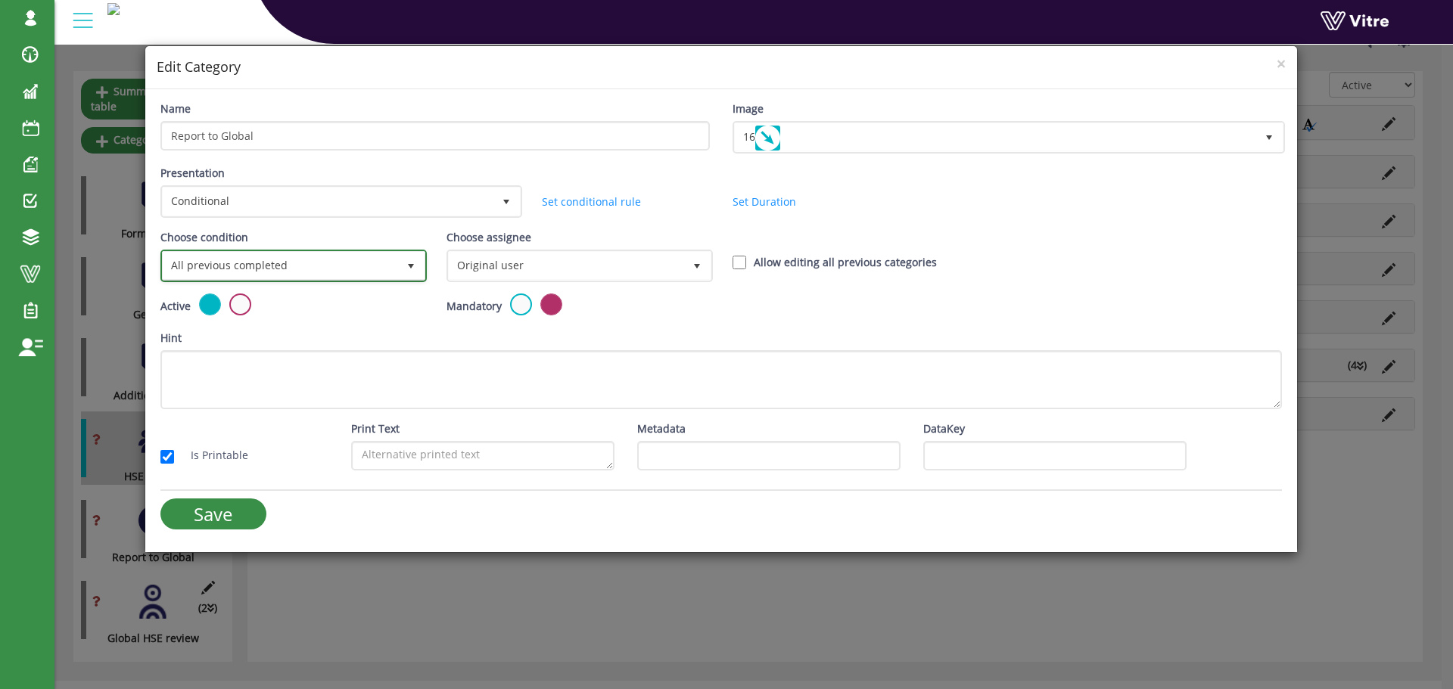
click at [330, 273] on span "All previous completed" at bounding box center [280, 265] width 235 height 27
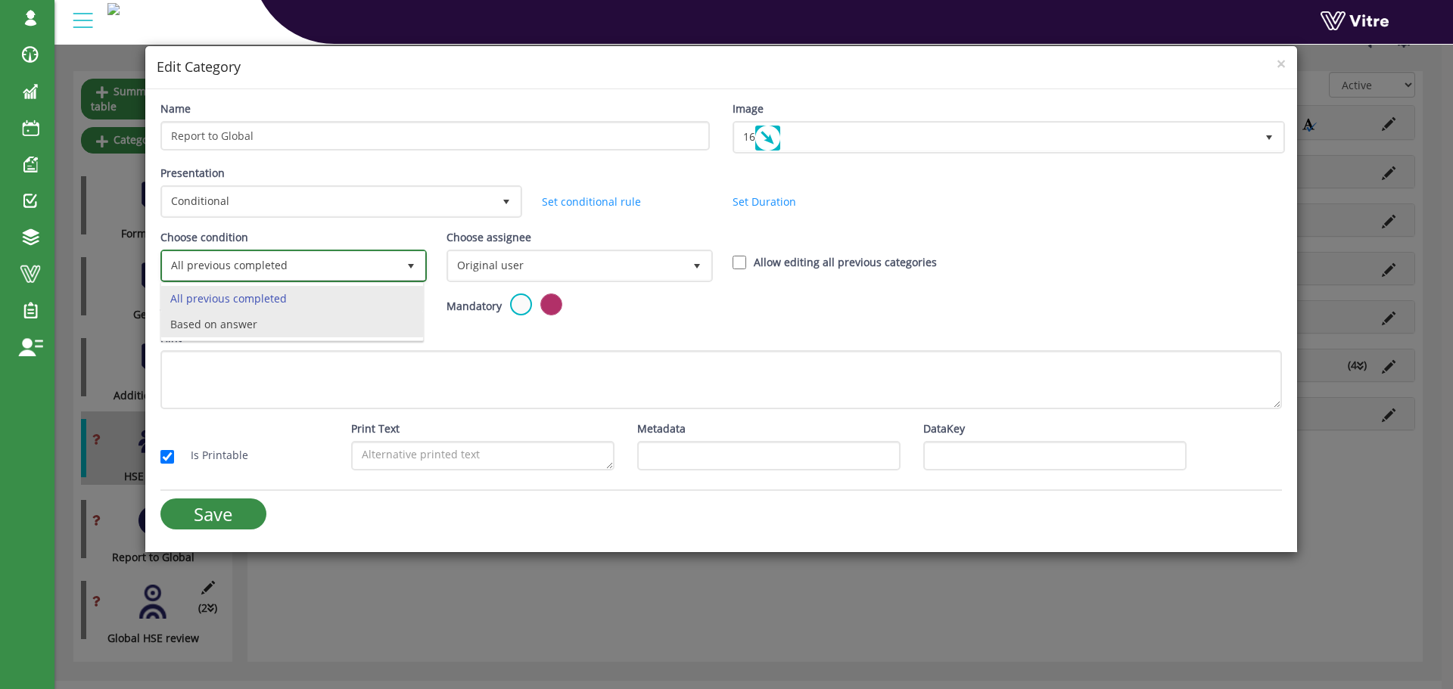
click at [280, 322] on li "Based on answer" at bounding box center [292, 325] width 262 height 26
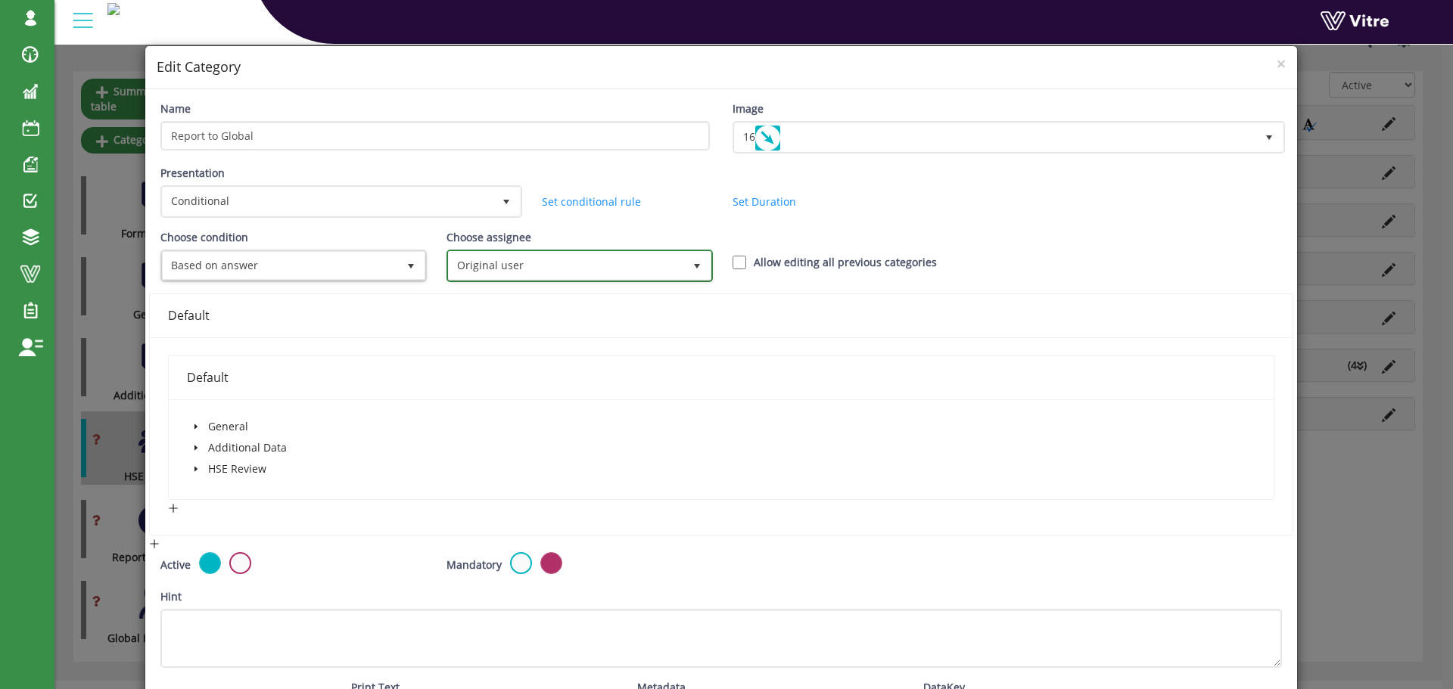
click at [456, 262] on span "Original user" at bounding box center [566, 265] width 235 height 27
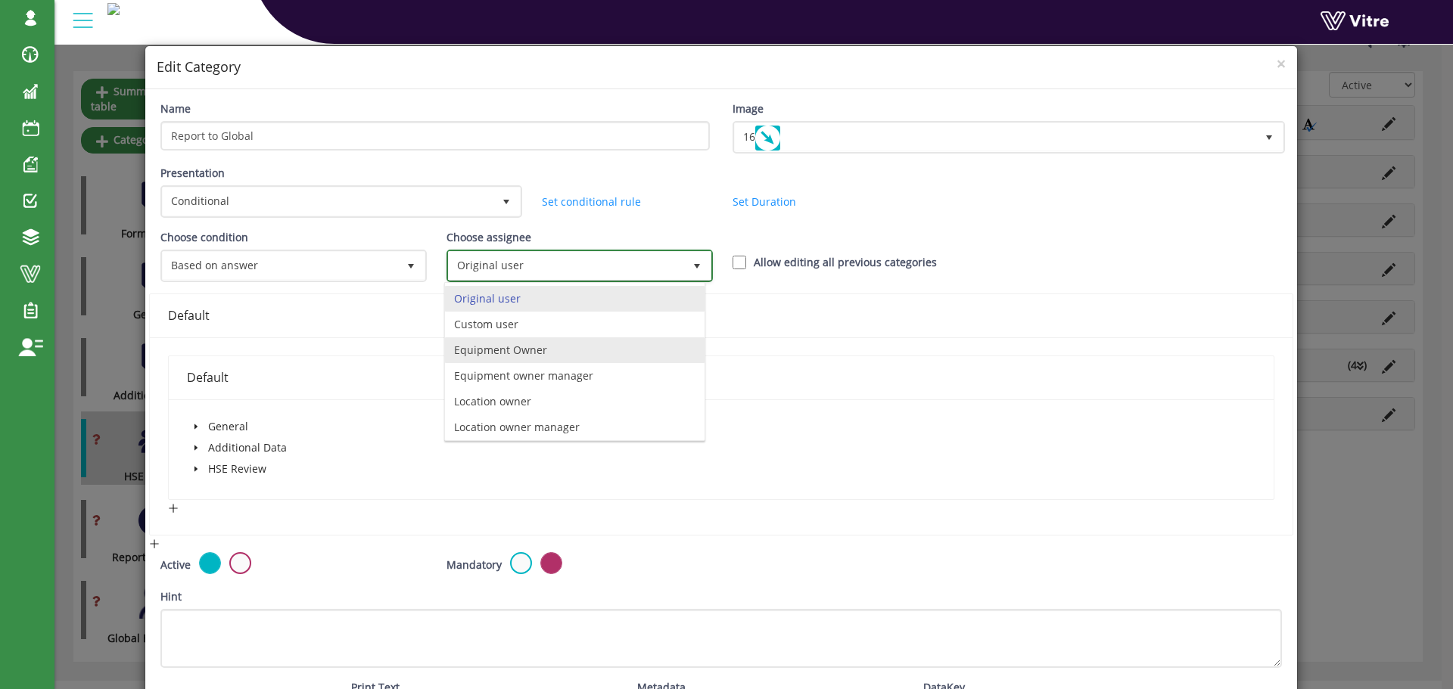
click at [506, 351] on li "Equipment Owner" at bounding box center [575, 351] width 260 height 26
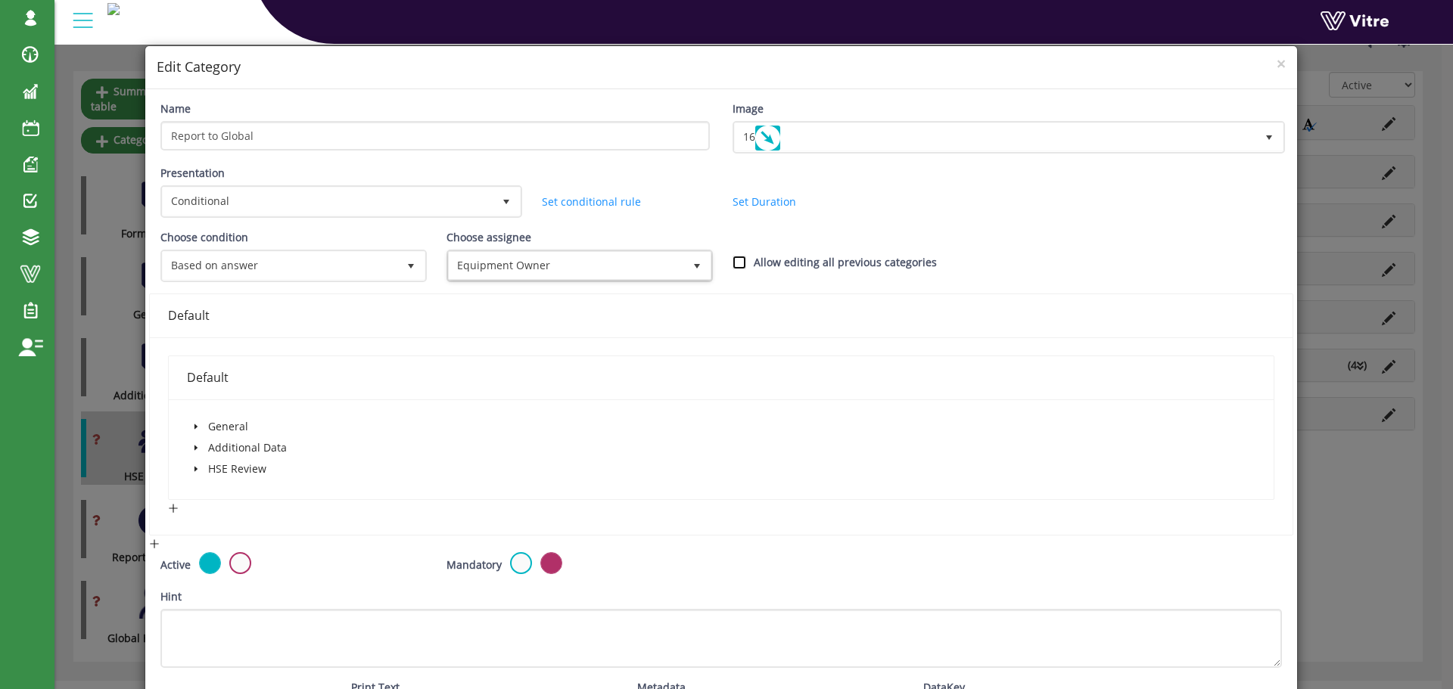
click at [735, 263] on input "Allow editing all previous categories" at bounding box center [740, 263] width 14 height 14
checkbox input "true"
click at [193, 445] on icon "caret-down" at bounding box center [196, 448] width 8 height 8
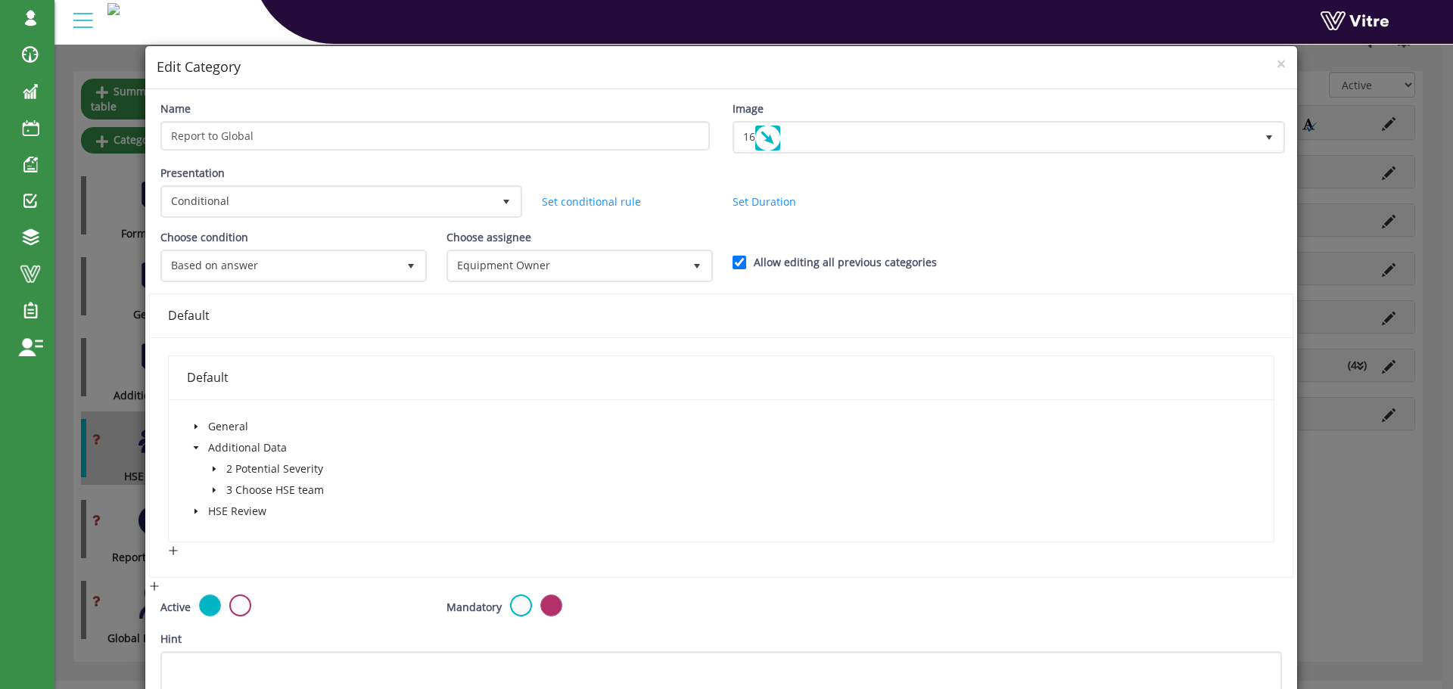
click at [212, 492] on icon "caret-down" at bounding box center [213, 490] width 3 height 5
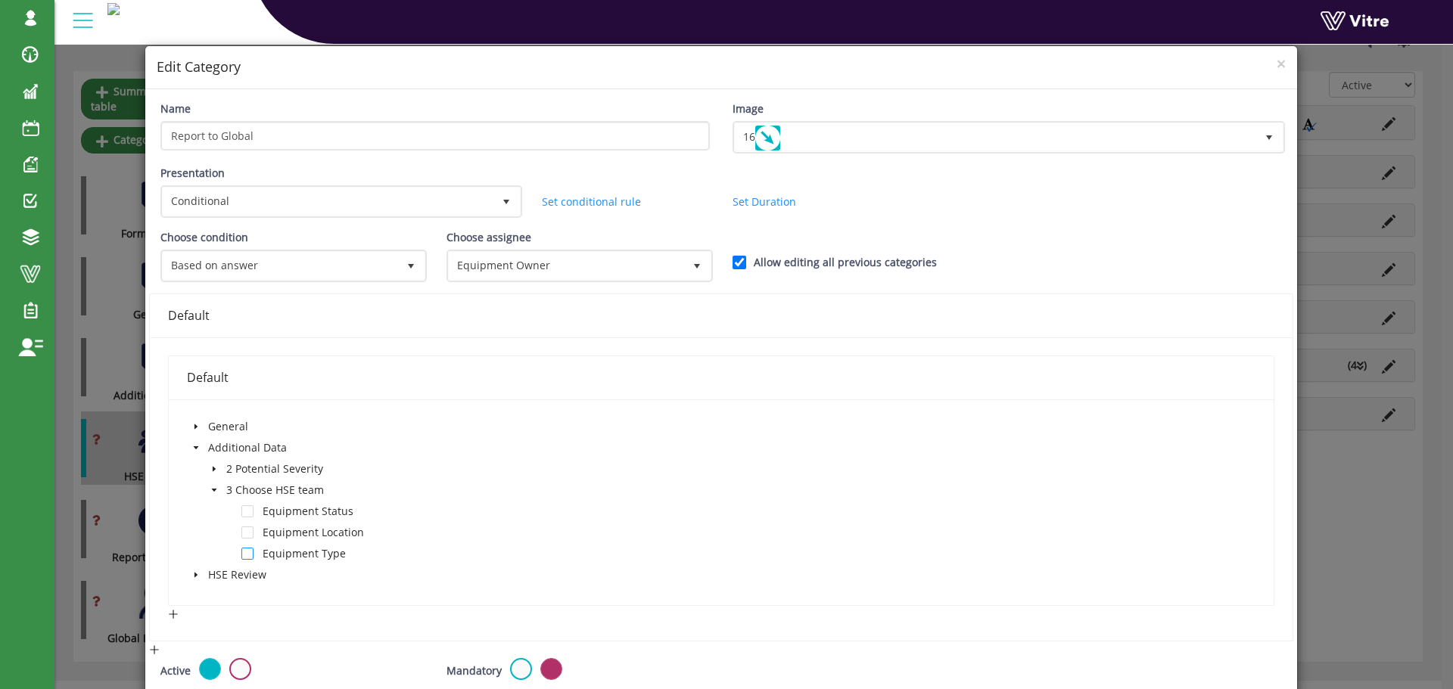
click at [246, 558] on span at bounding box center [247, 554] width 12 height 12
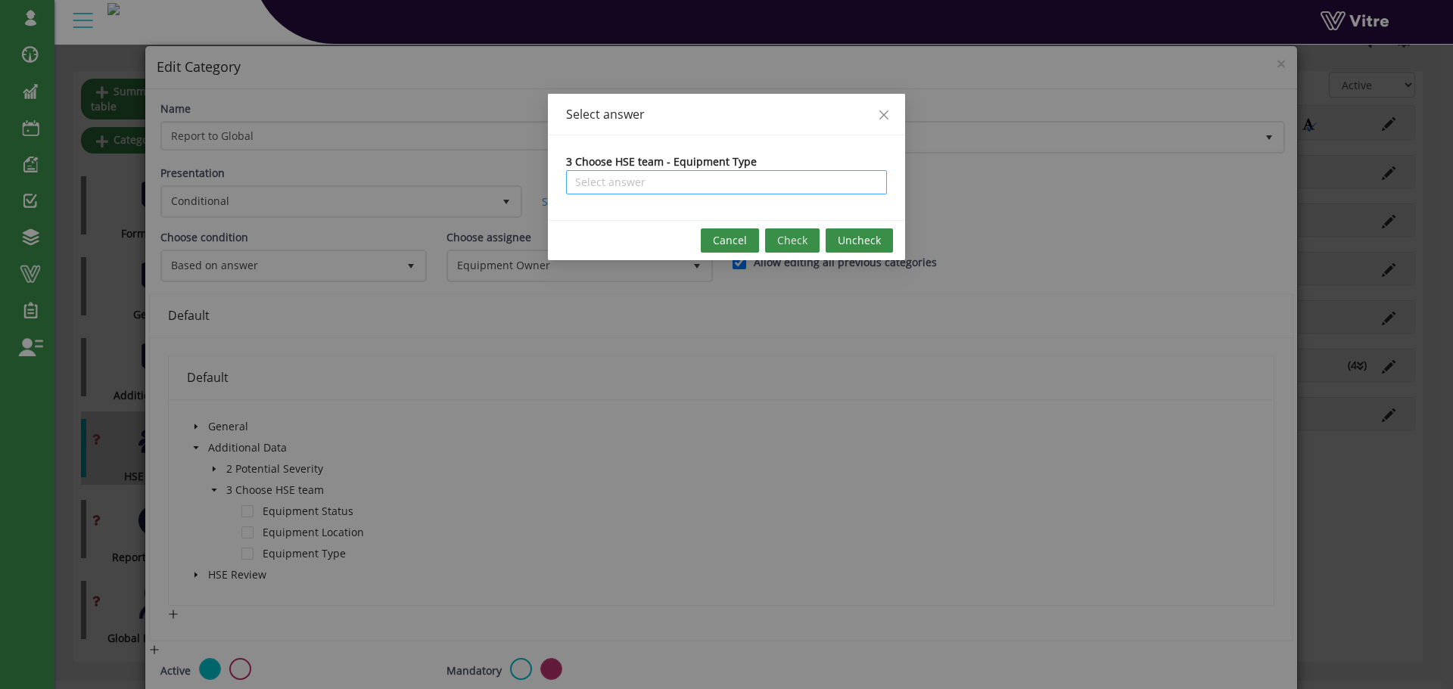
click at [732, 180] on input "search" at bounding box center [726, 182] width 303 height 23
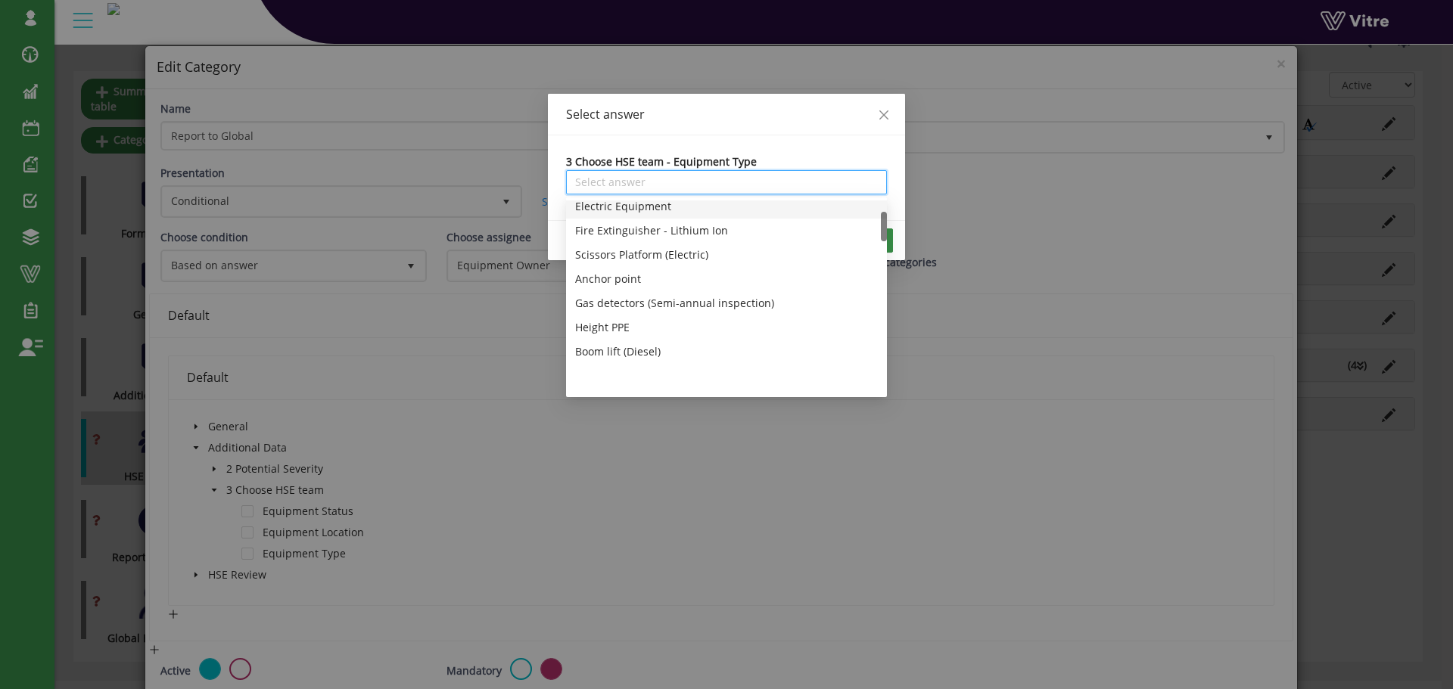
scroll to position [303, 0]
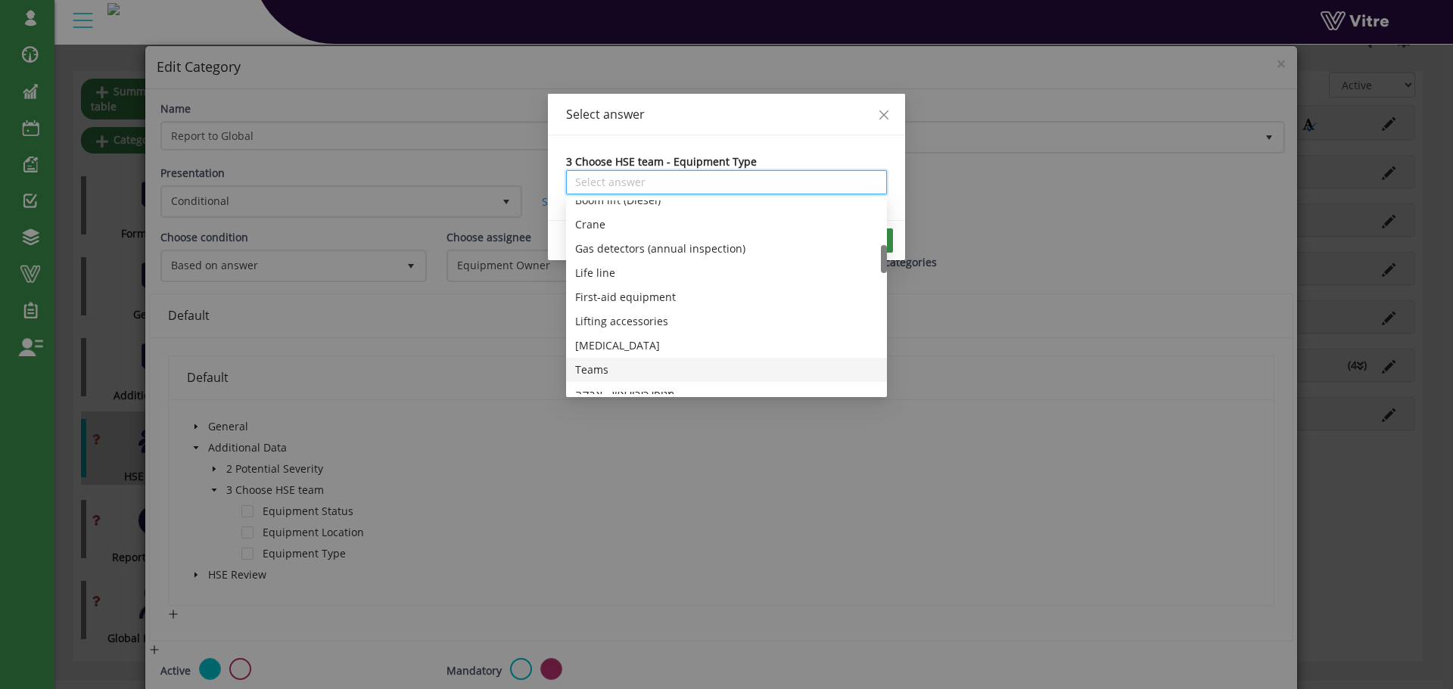
click at [608, 373] on div "Teams" at bounding box center [726, 370] width 303 height 17
type input "Teams"
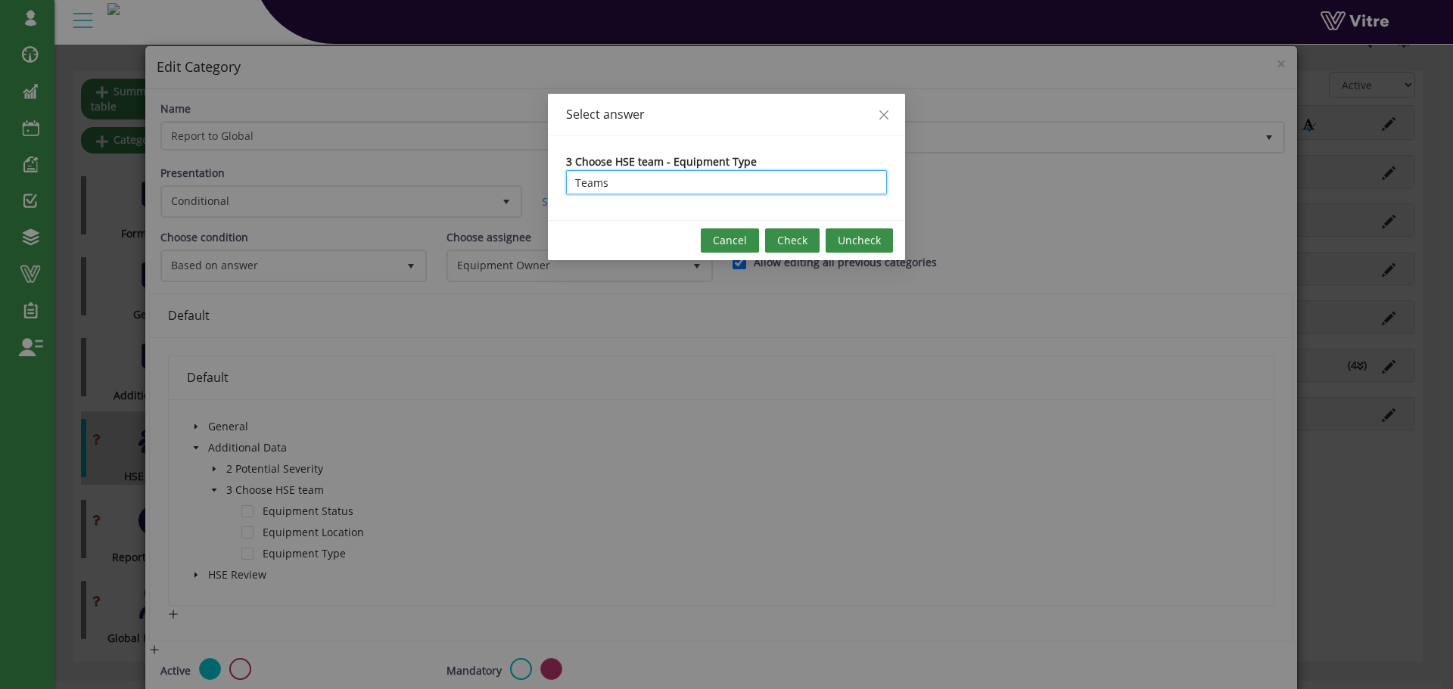
scroll to position [0, 0]
click at [799, 241] on span "Check" at bounding box center [792, 240] width 30 height 17
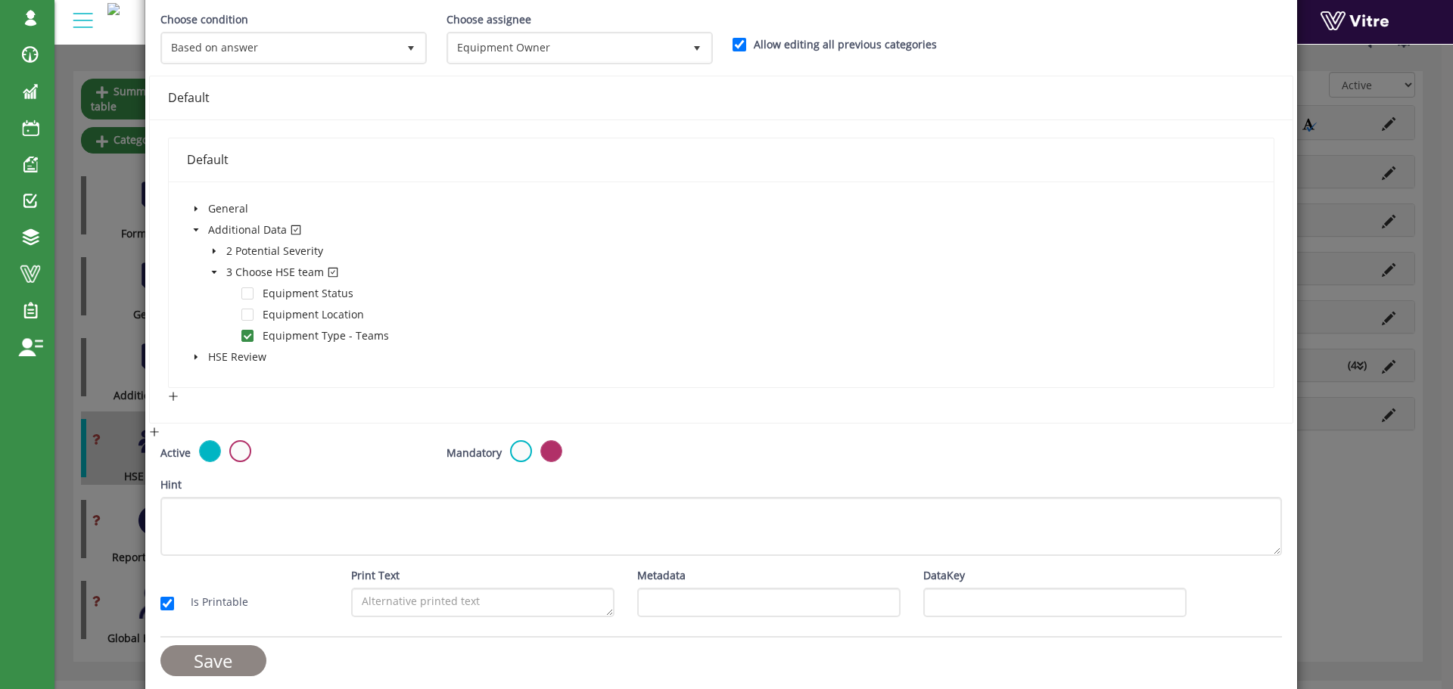
scroll to position [227, 0]
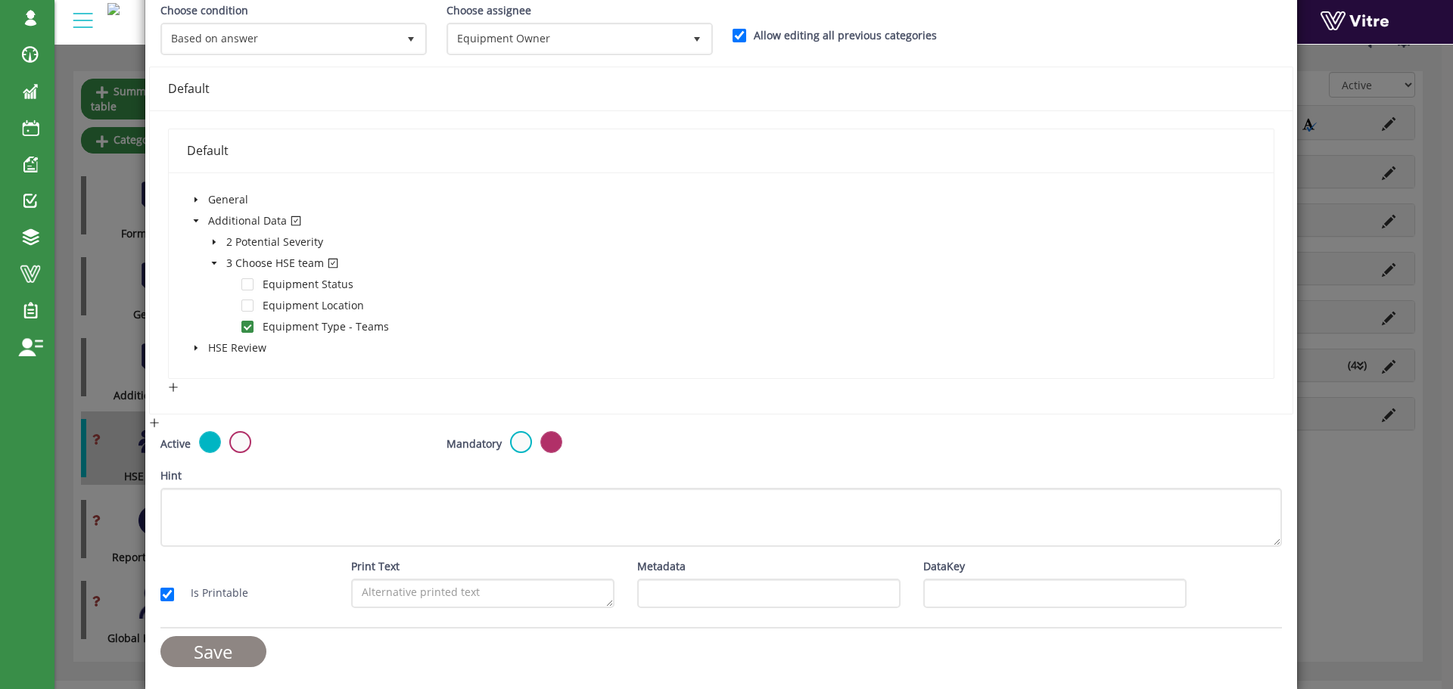
click at [241, 654] on input "Save" at bounding box center [213, 651] width 106 height 31
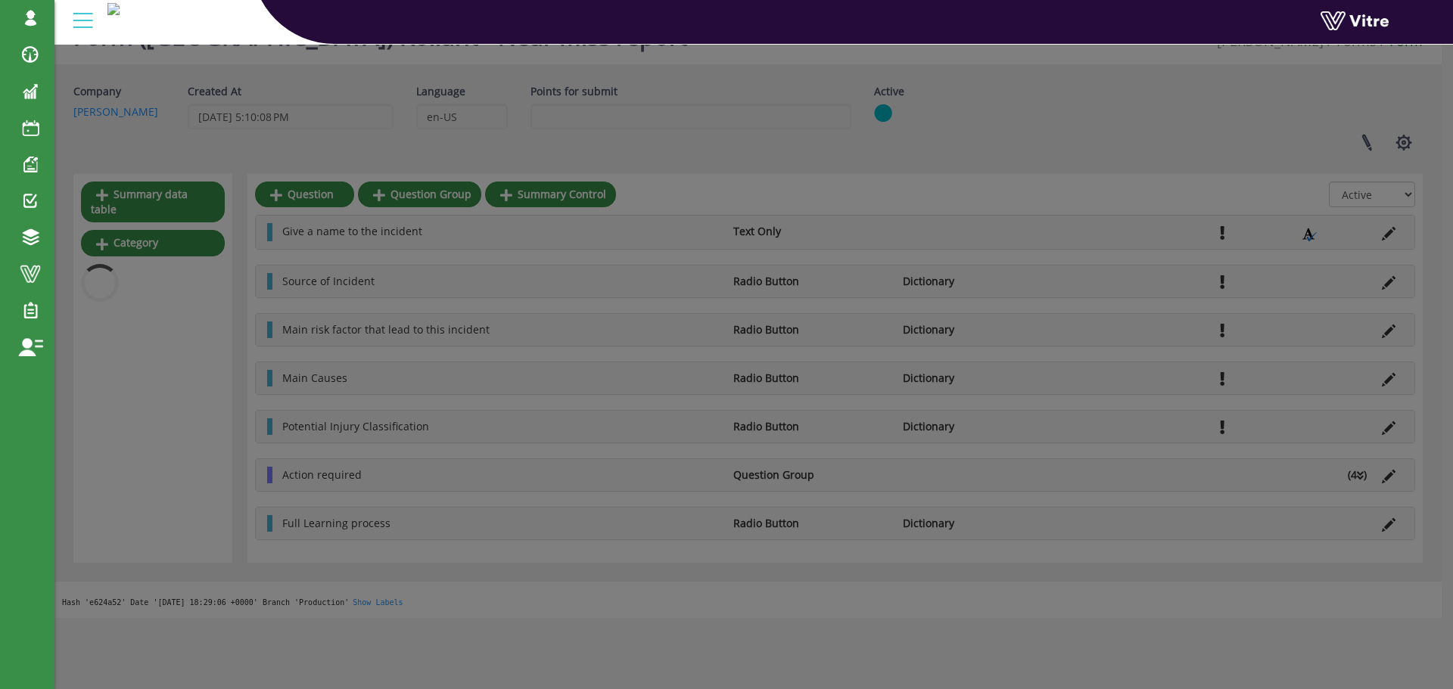
scroll to position [141, 0]
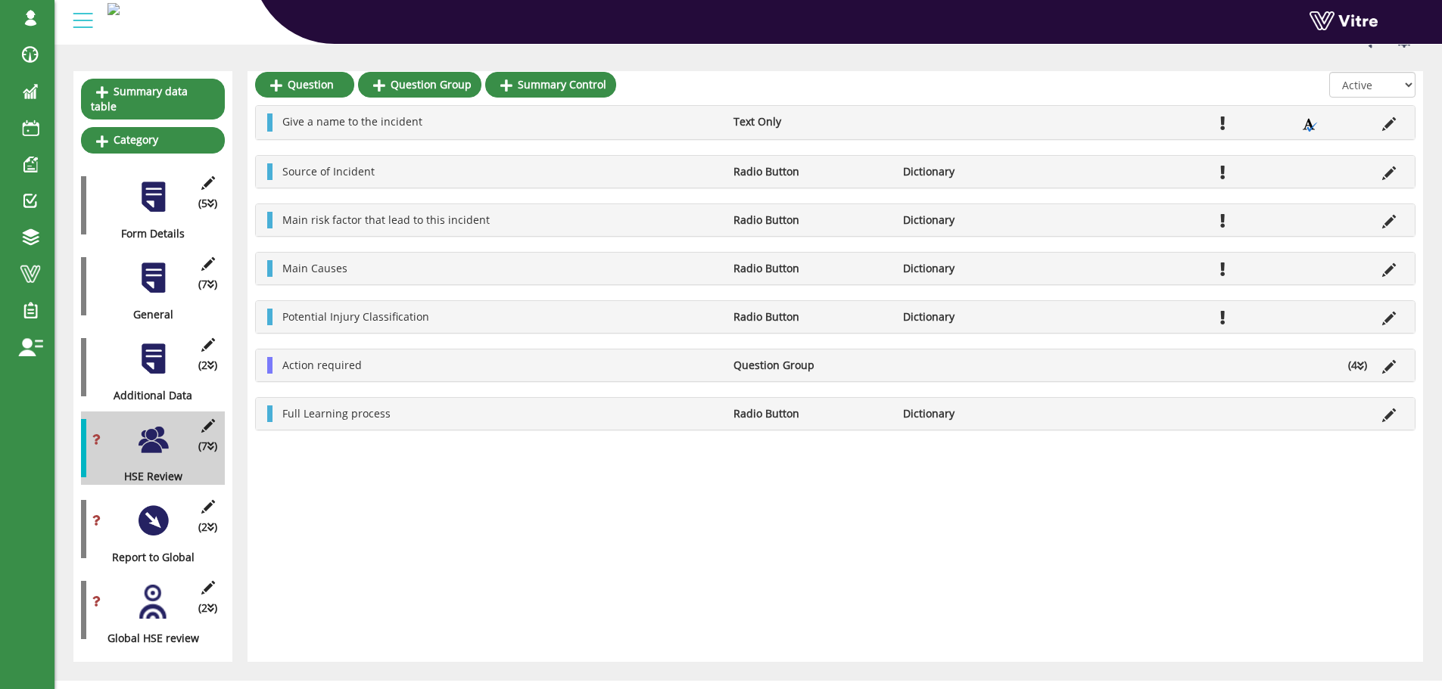
click at [149, 509] on div at bounding box center [153, 521] width 34 height 34
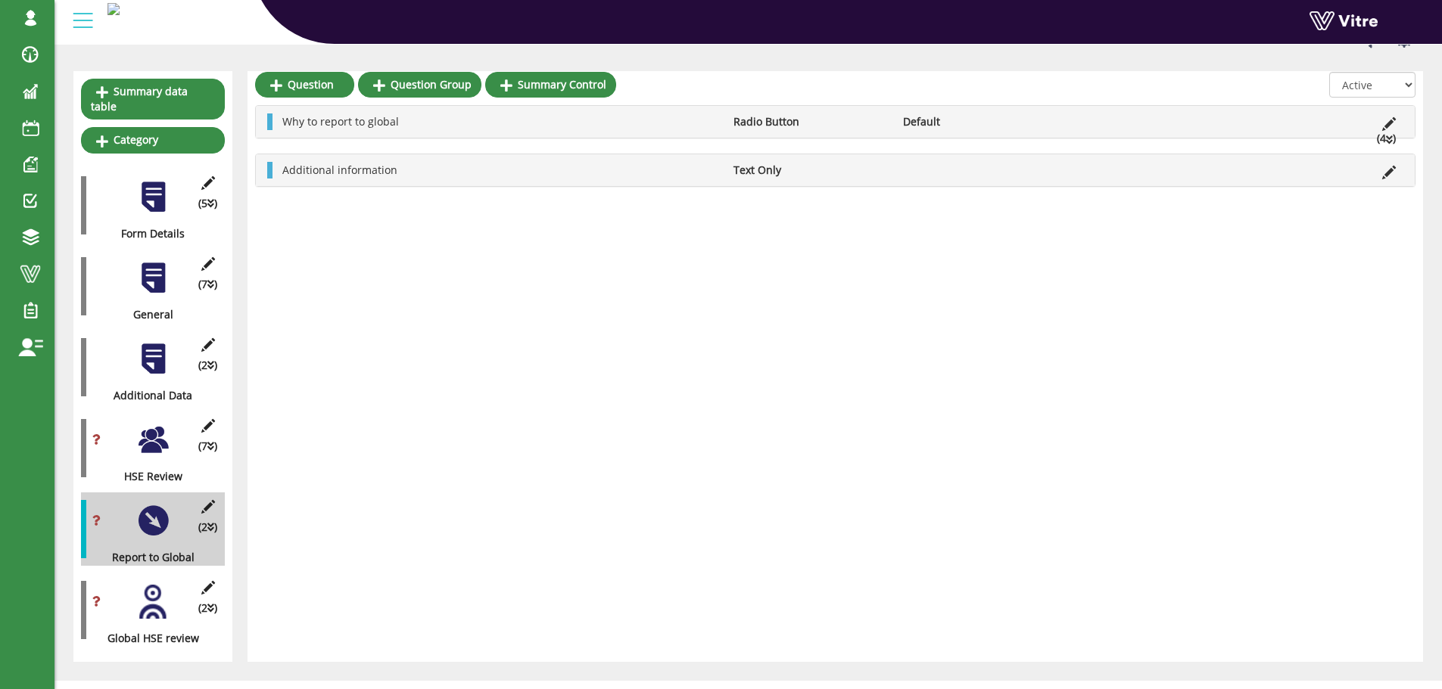
click at [155, 431] on div at bounding box center [153, 440] width 34 height 34
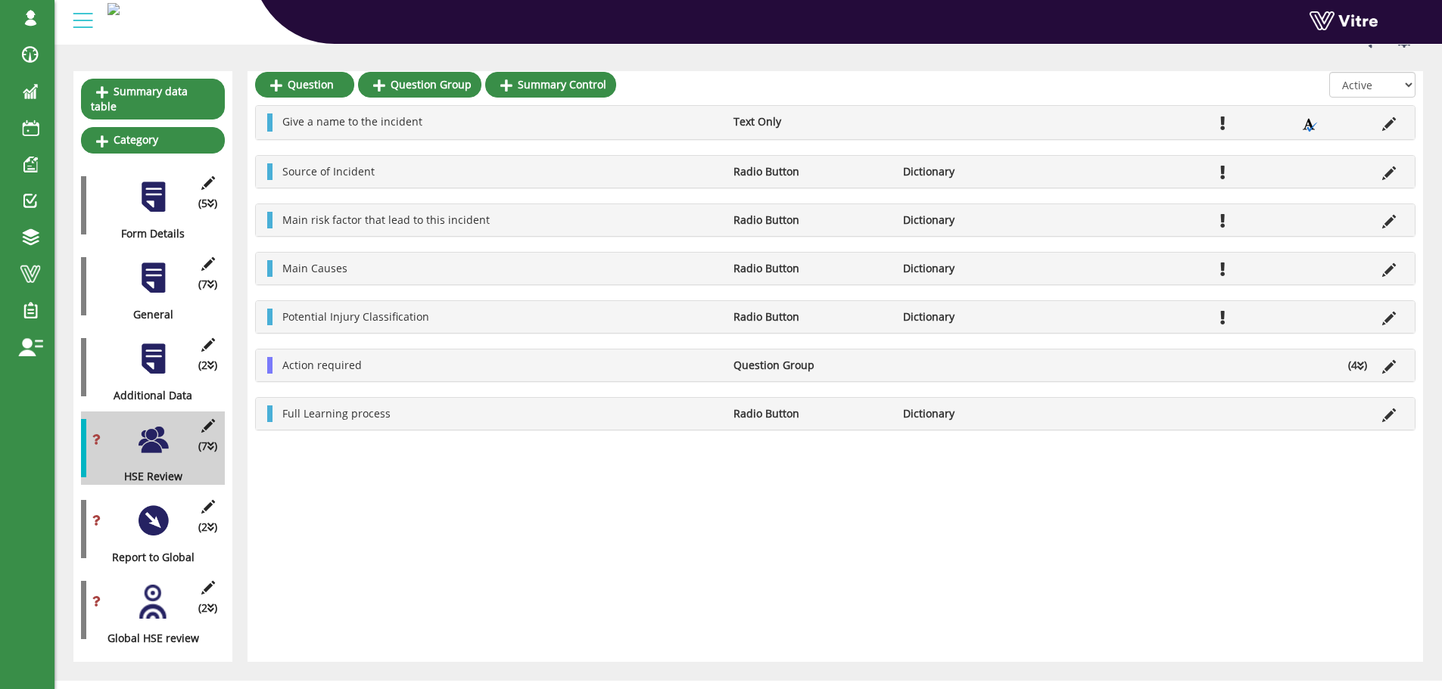
click at [154, 507] on div at bounding box center [153, 521] width 34 height 34
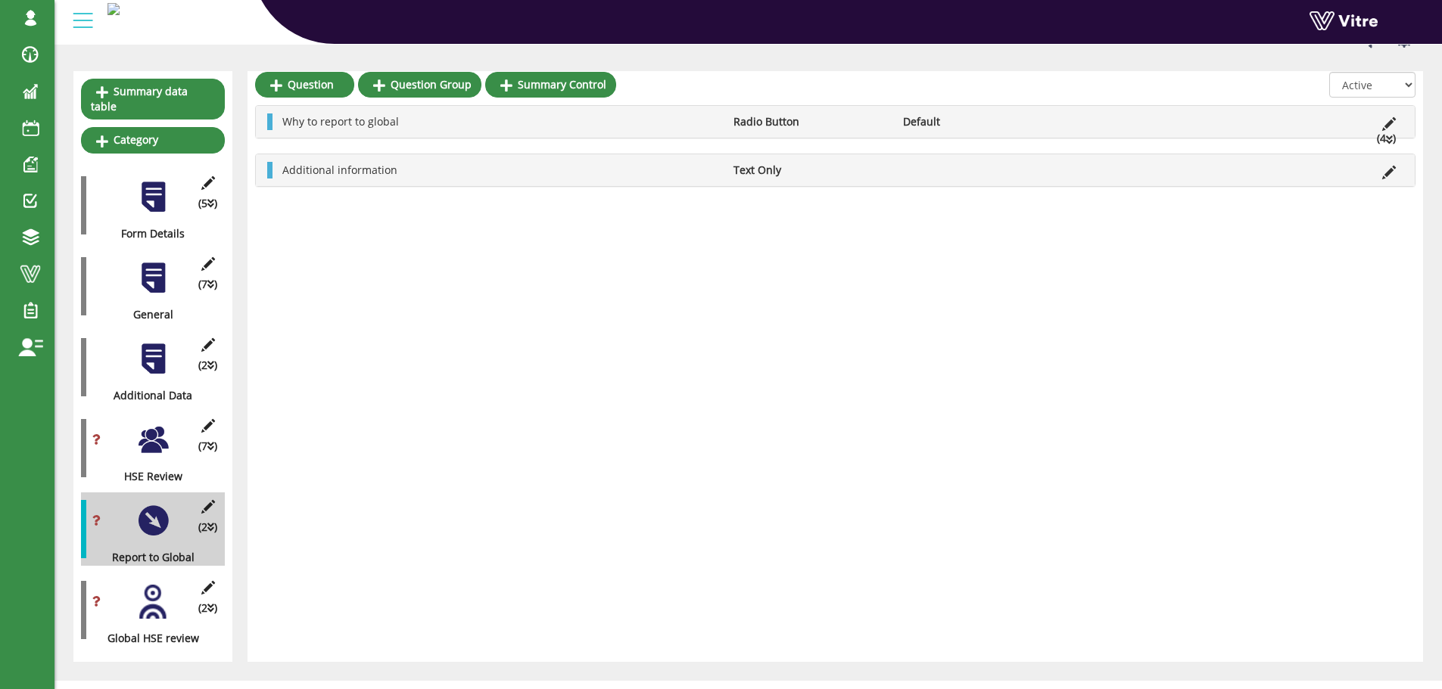
click at [150, 585] on div at bounding box center [153, 602] width 34 height 34
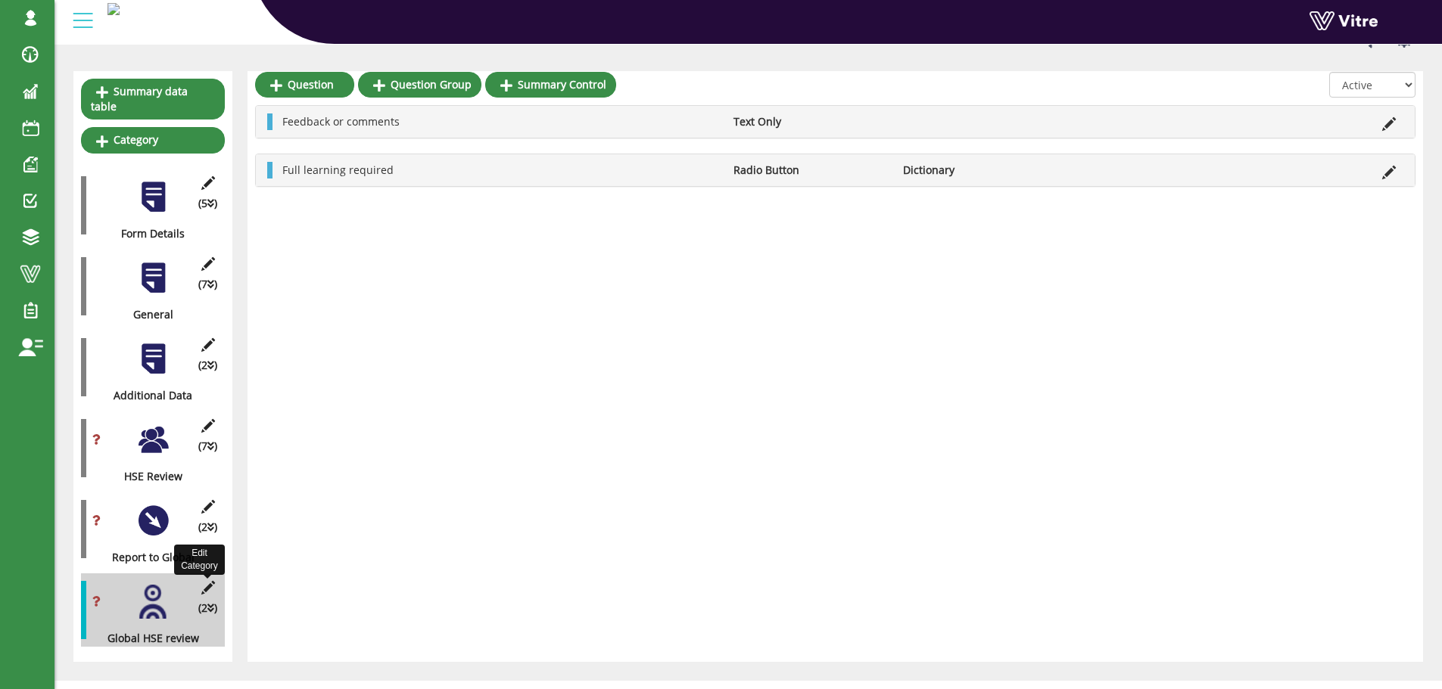
click at [207, 581] on icon at bounding box center [207, 588] width 19 height 14
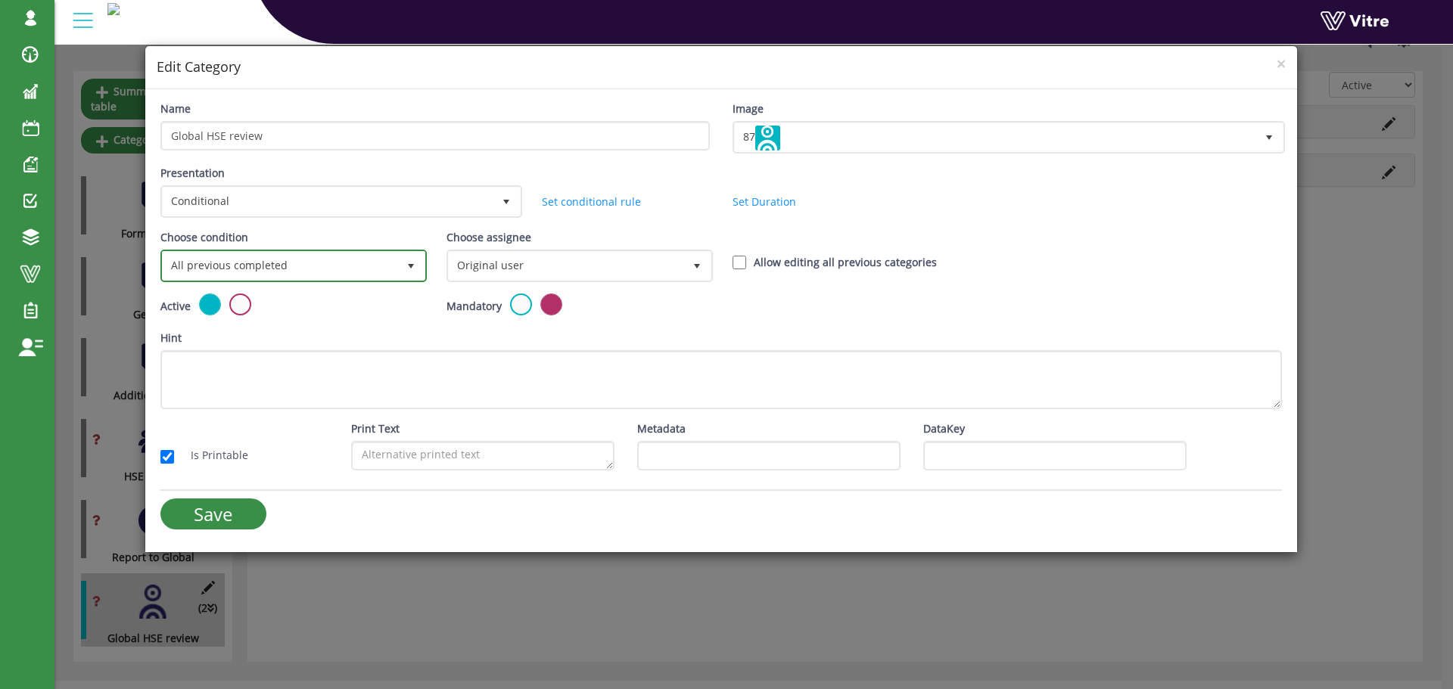
click at [387, 263] on span "All previous completed" at bounding box center [280, 265] width 235 height 27
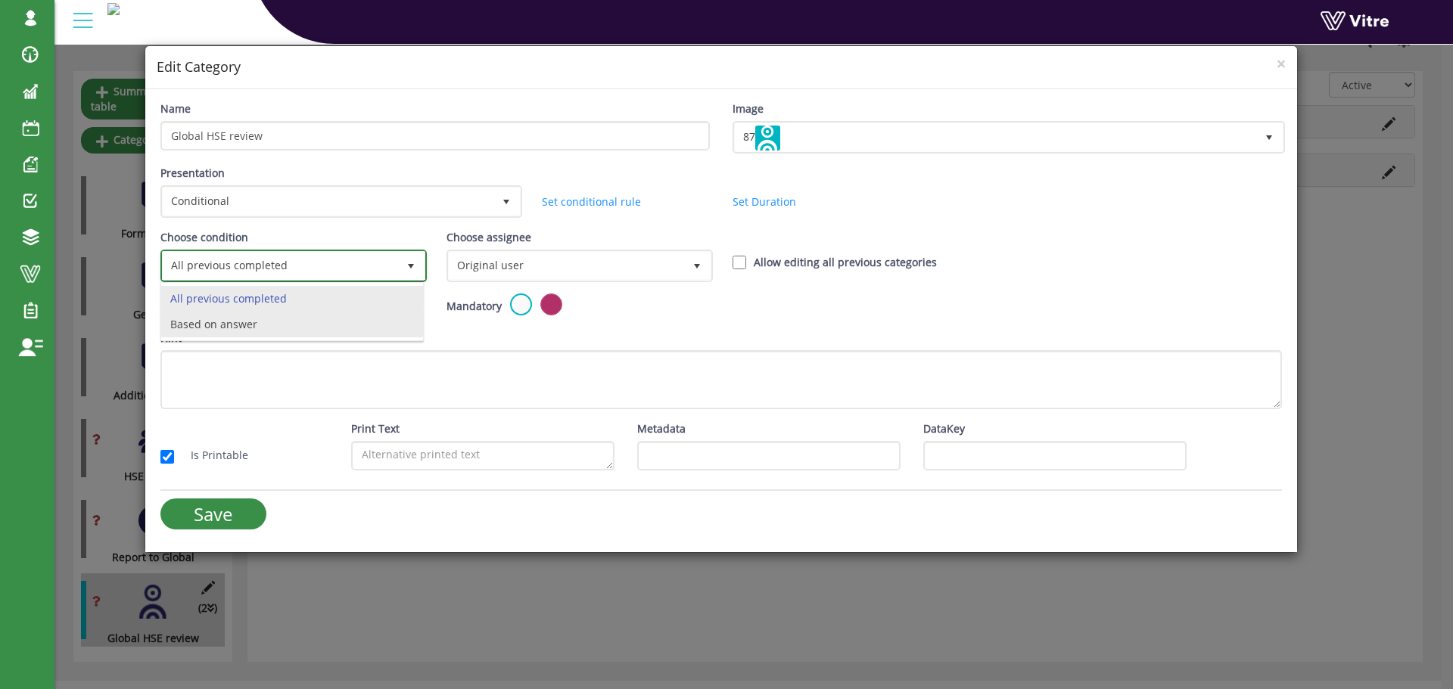
click at [317, 321] on li "Based on answer" at bounding box center [292, 325] width 262 height 26
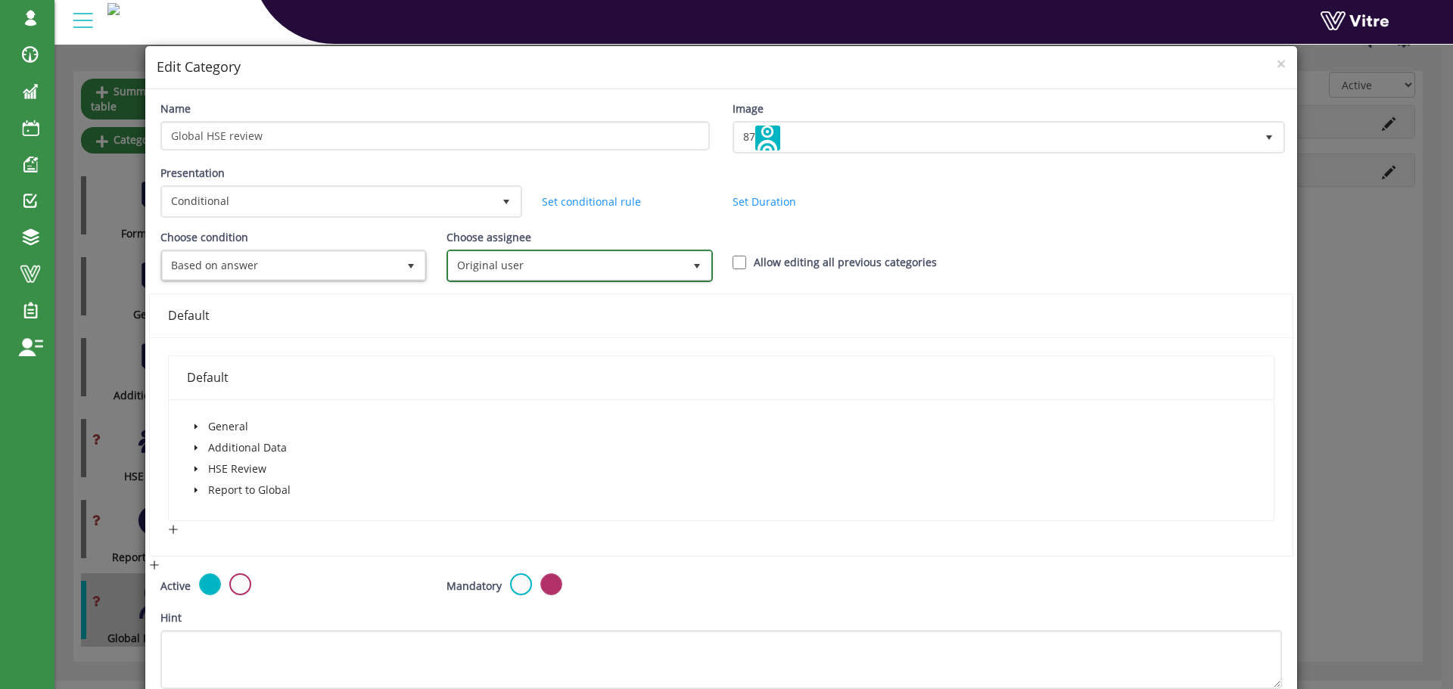
click at [540, 268] on span "Original user" at bounding box center [566, 265] width 235 height 27
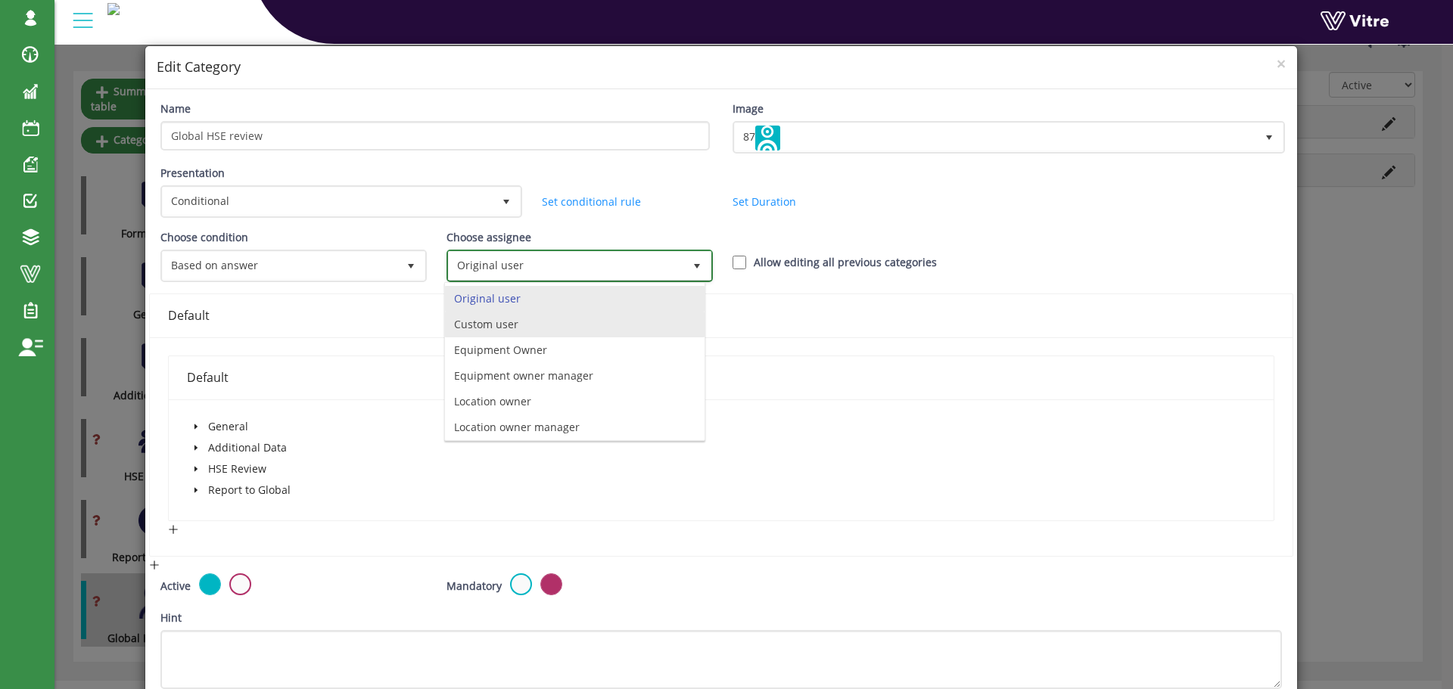
click at [569, 331] on li "Custom user" at bounding box center [575, 325] width 260 height 26
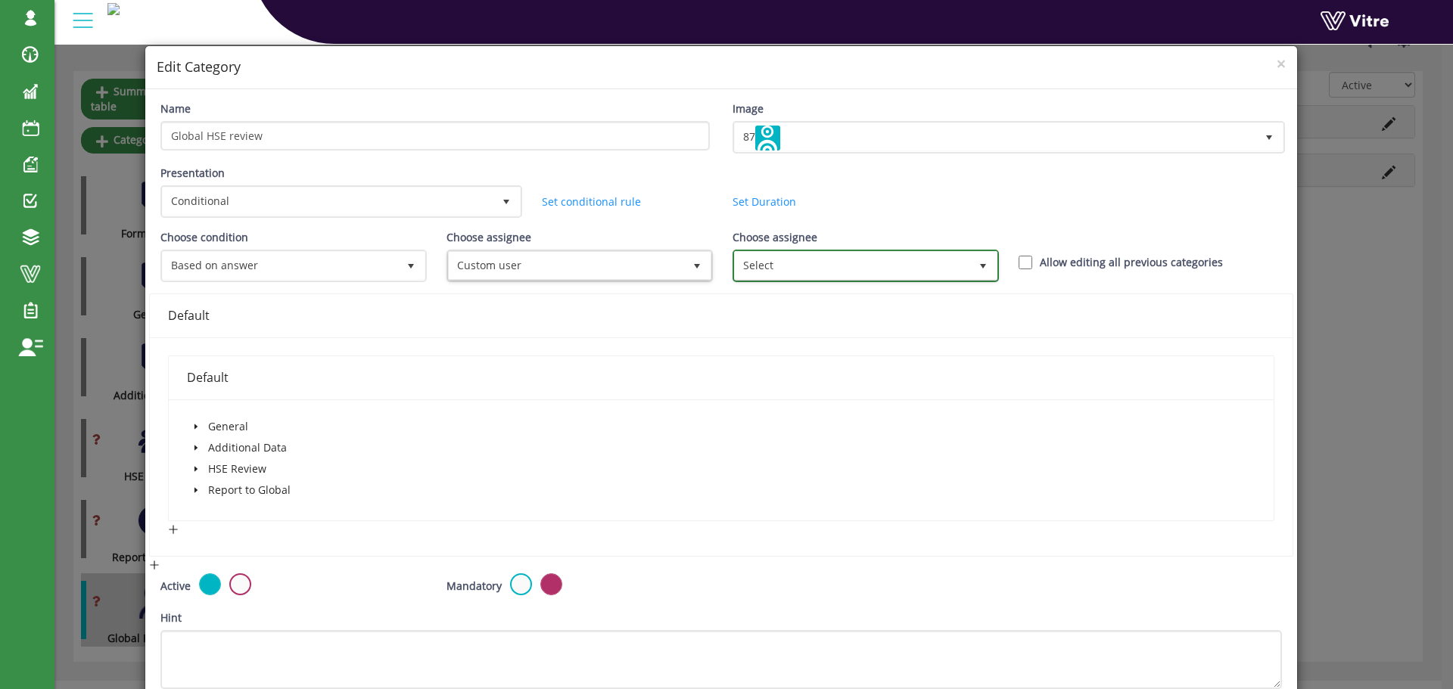
click at [755, 269] on span "Select" at bounding box center [852, 265] width 235 height 27
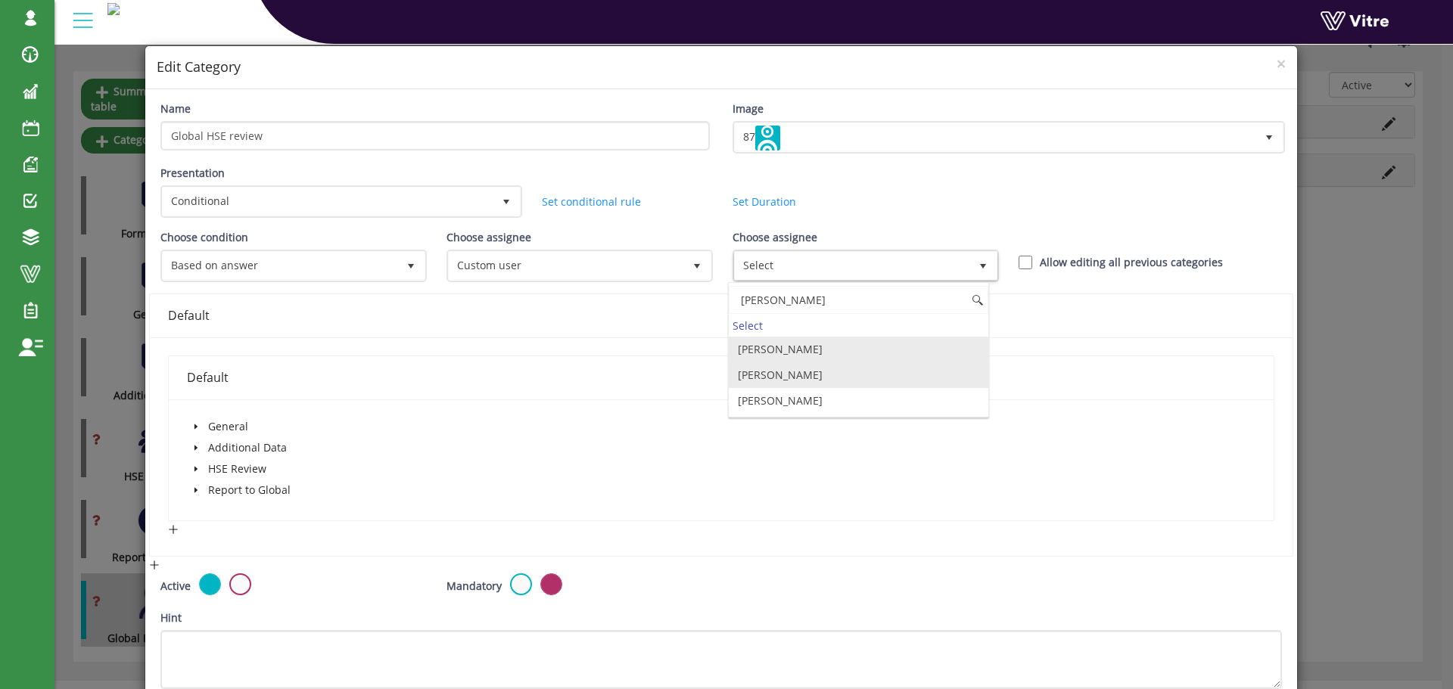
click at [817, 378] on li "David Katz" at bounding box center [859, 376] width 260 height 26
type input "DAVID K"
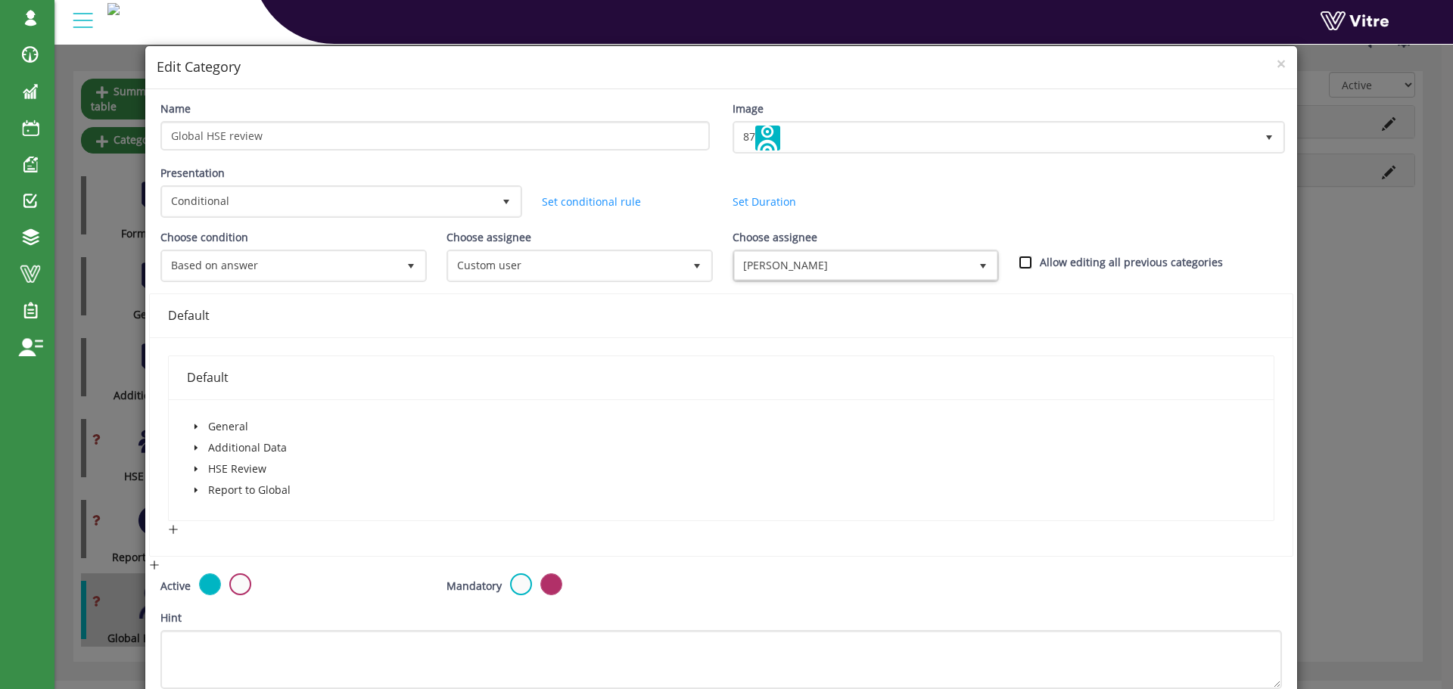
click at [1019, 263] on input "Allow editing all previous categories" at bounding box center [1026, 263] width 14 height 14
checkbox input "true"
click at [192, 466] on icon "caret-down" at bounding box center [196, 469] width 8 height 8
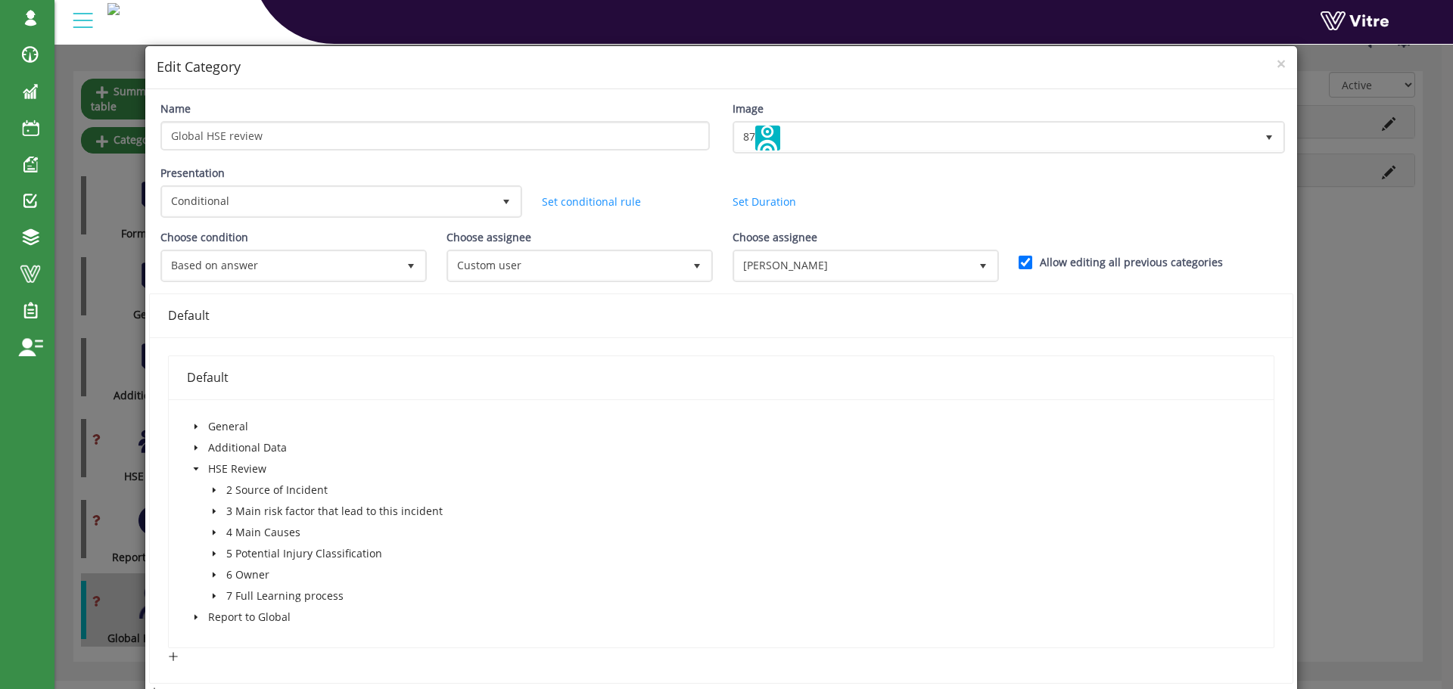
click at [213, 597] on icon "caret-down" at bounding box center [213, 596] width 3 height 5
click at [245, 616] on span at bounding box center [247, 618] width 12 height 12
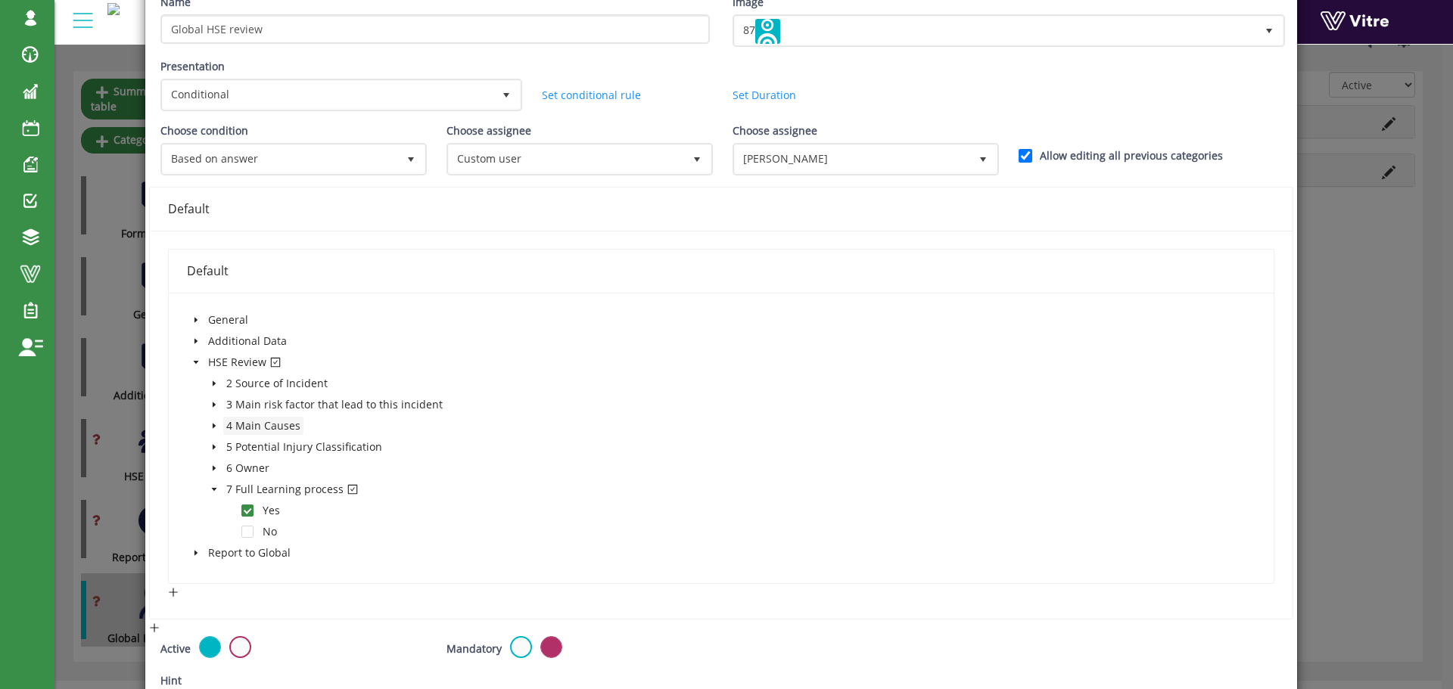
scroll to position [151, 0]
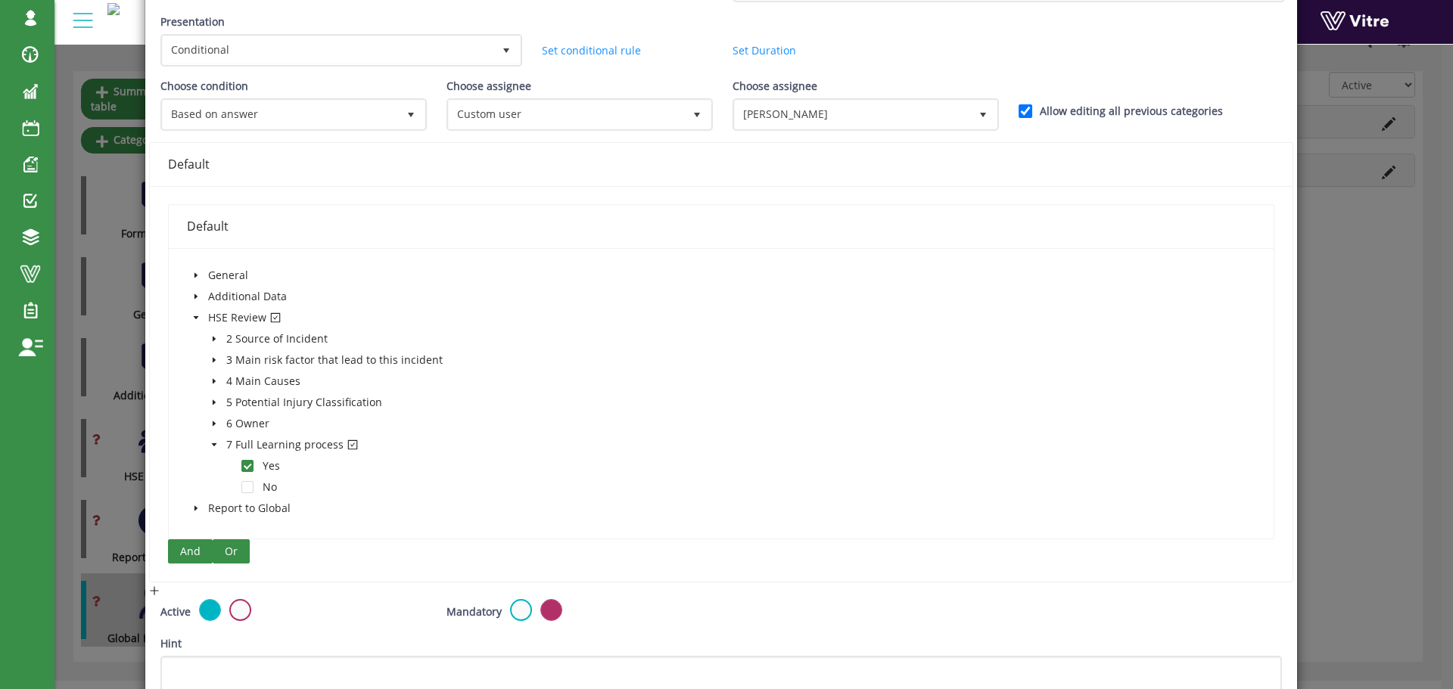
click at [226, 551] on span "Or" at bounding box center [231, 551] width 13 height 17
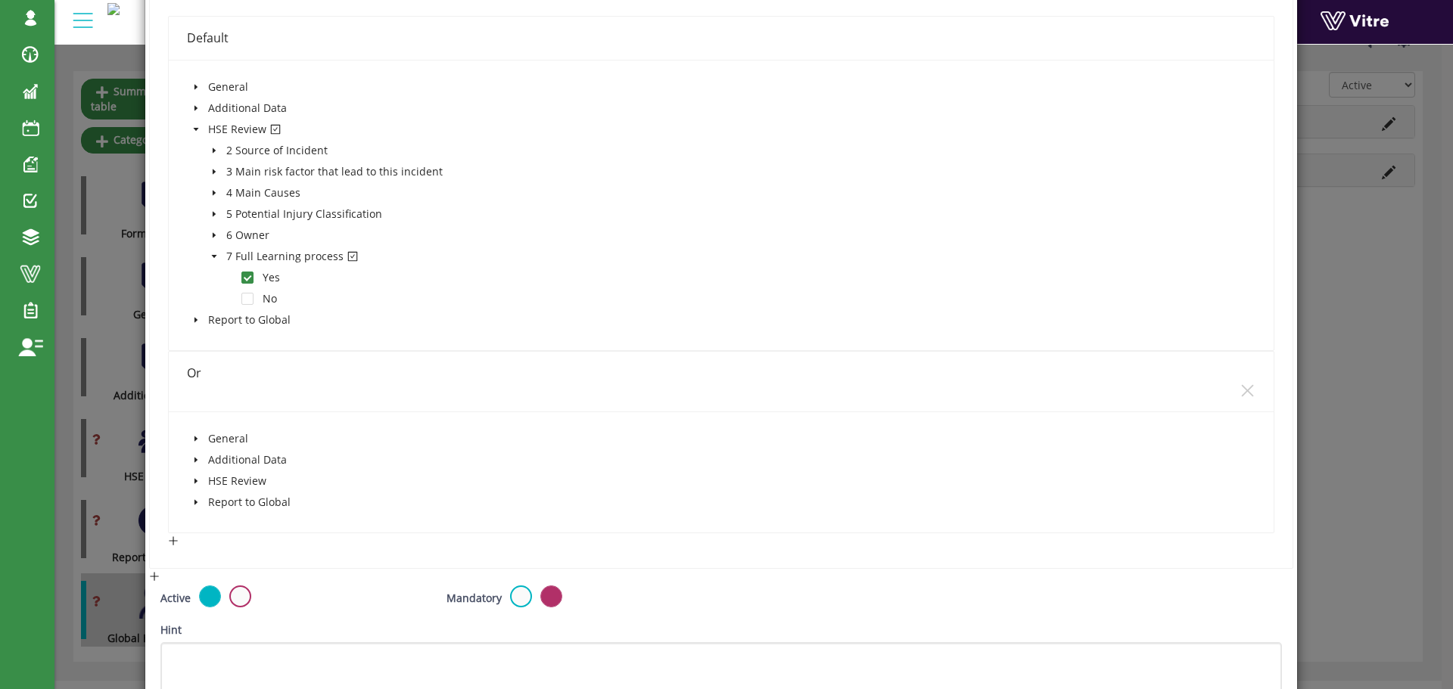
scroll to position [378, 0]
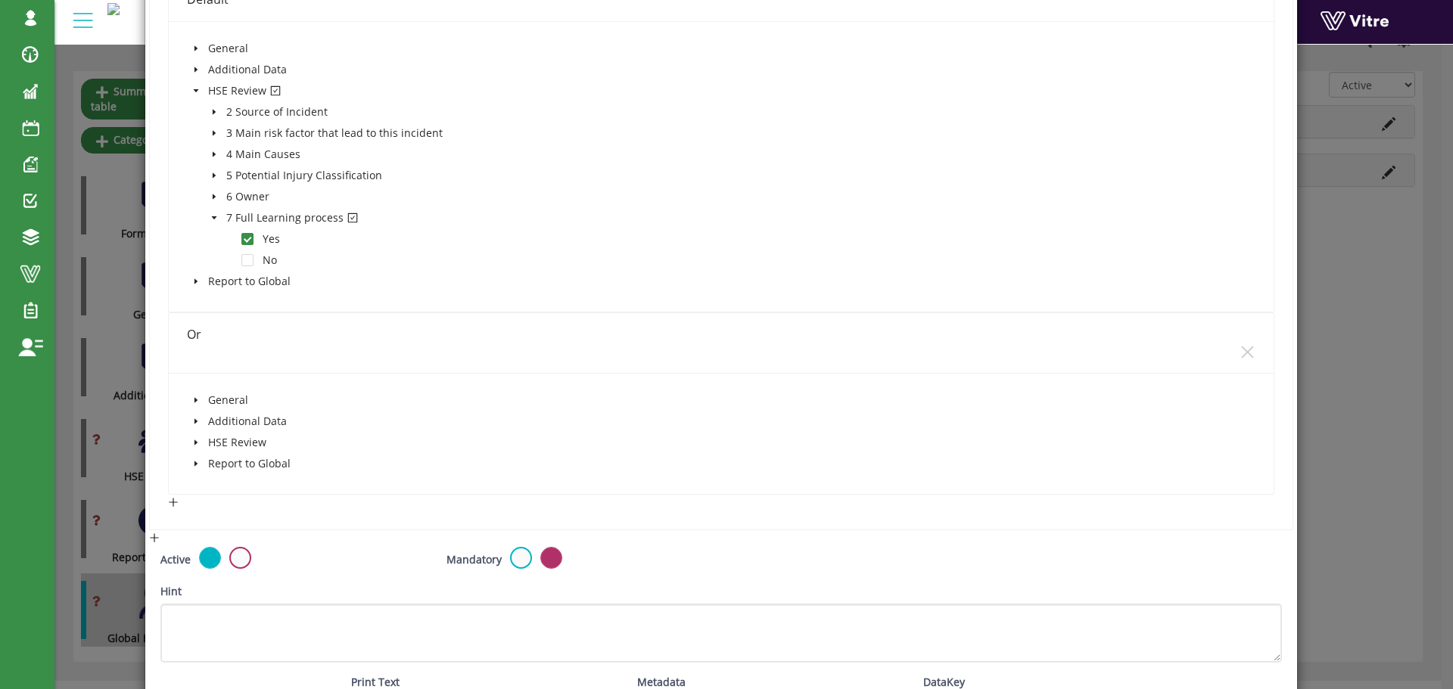
click at [192, 462] on icon "caret-down" at bounding box center [196, 464] width 8 height 8
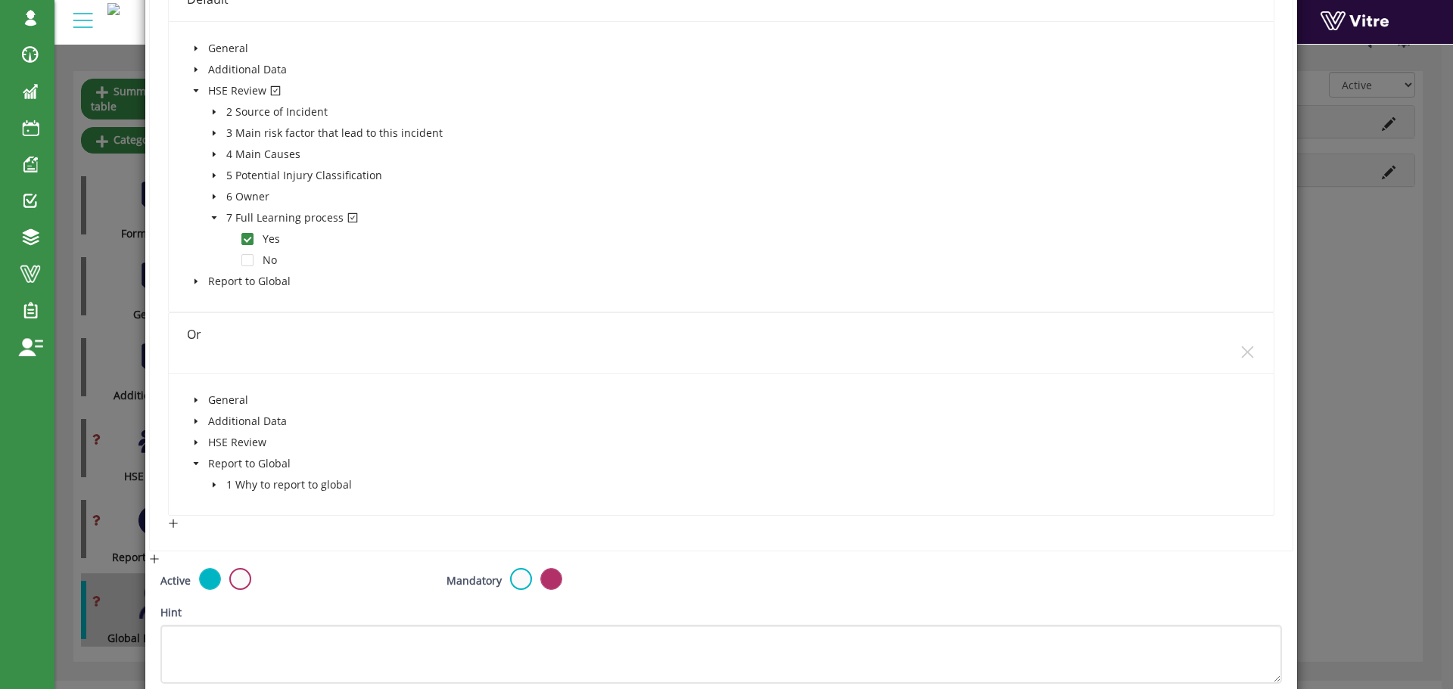
click at [211, 483] on icon "caret-down" at bounding box center [214, 485] width 8 height 8
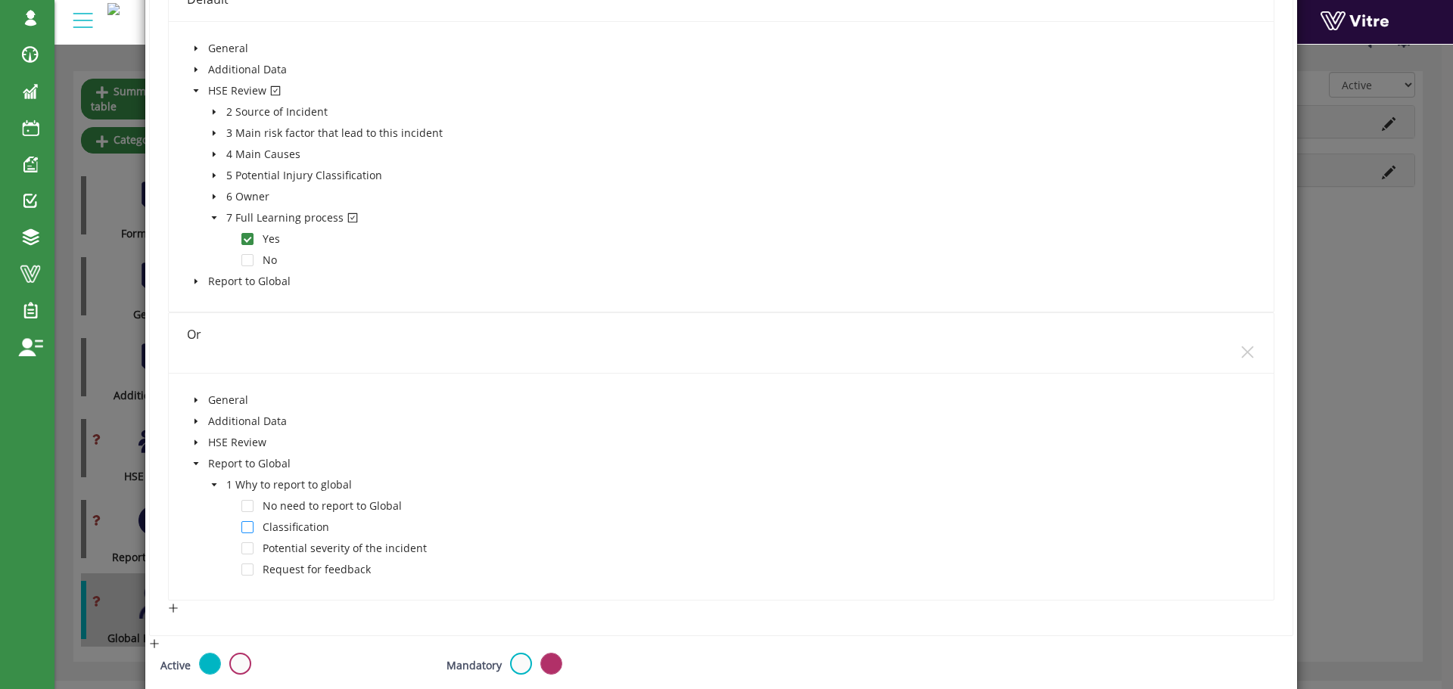
click at [246, 526] on span at bounding box center [247, 527] width 12 height 12
click at [238, 615] on button "Or" at bounding box center [231, 613] width 37 height 24
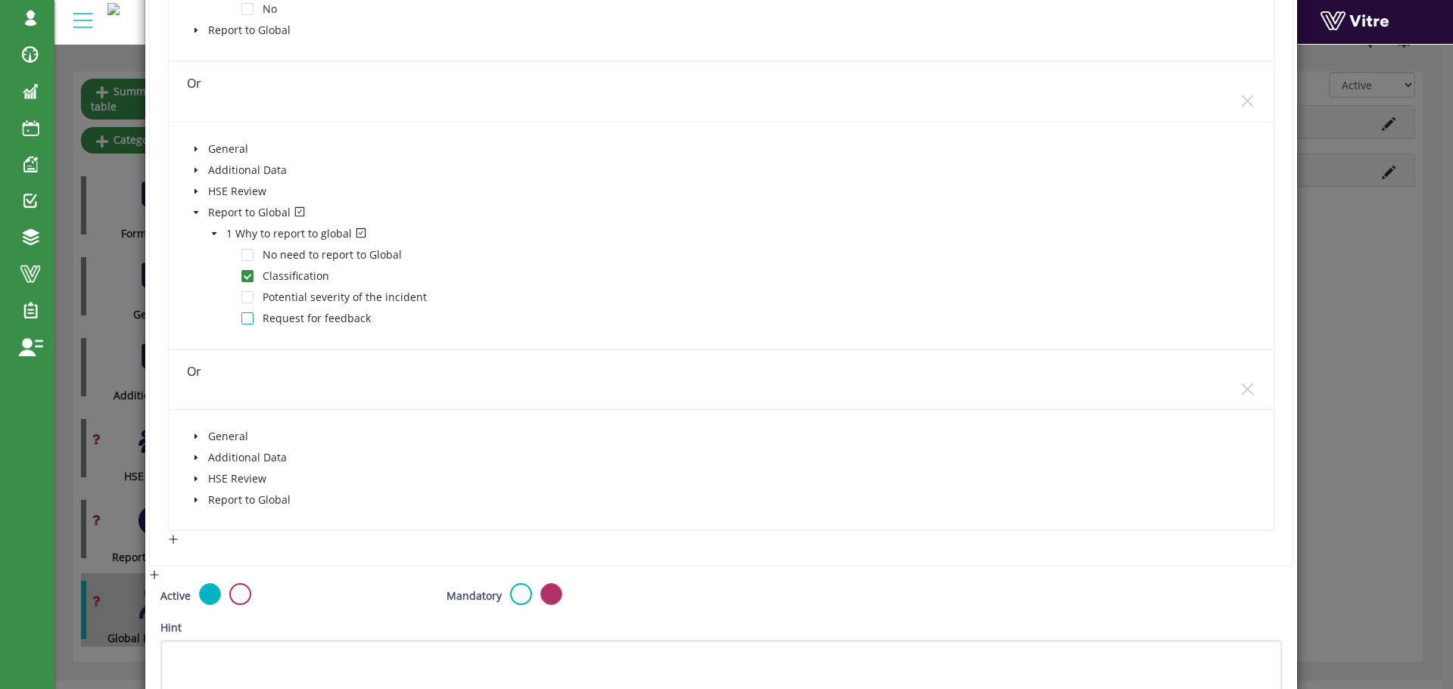
scroll to position [681, 0]
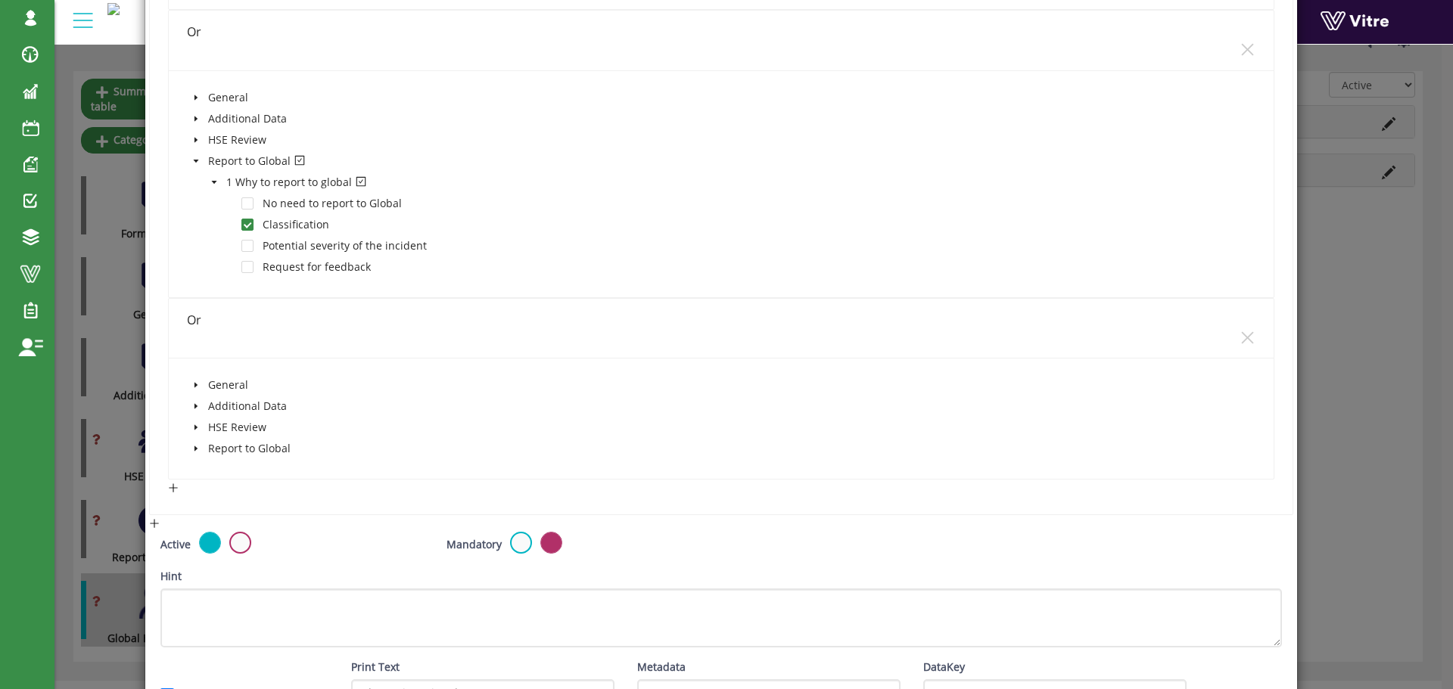
click at [197, 450] on icon "caret-down" at bounding box center [196, 449] width 8 height 8
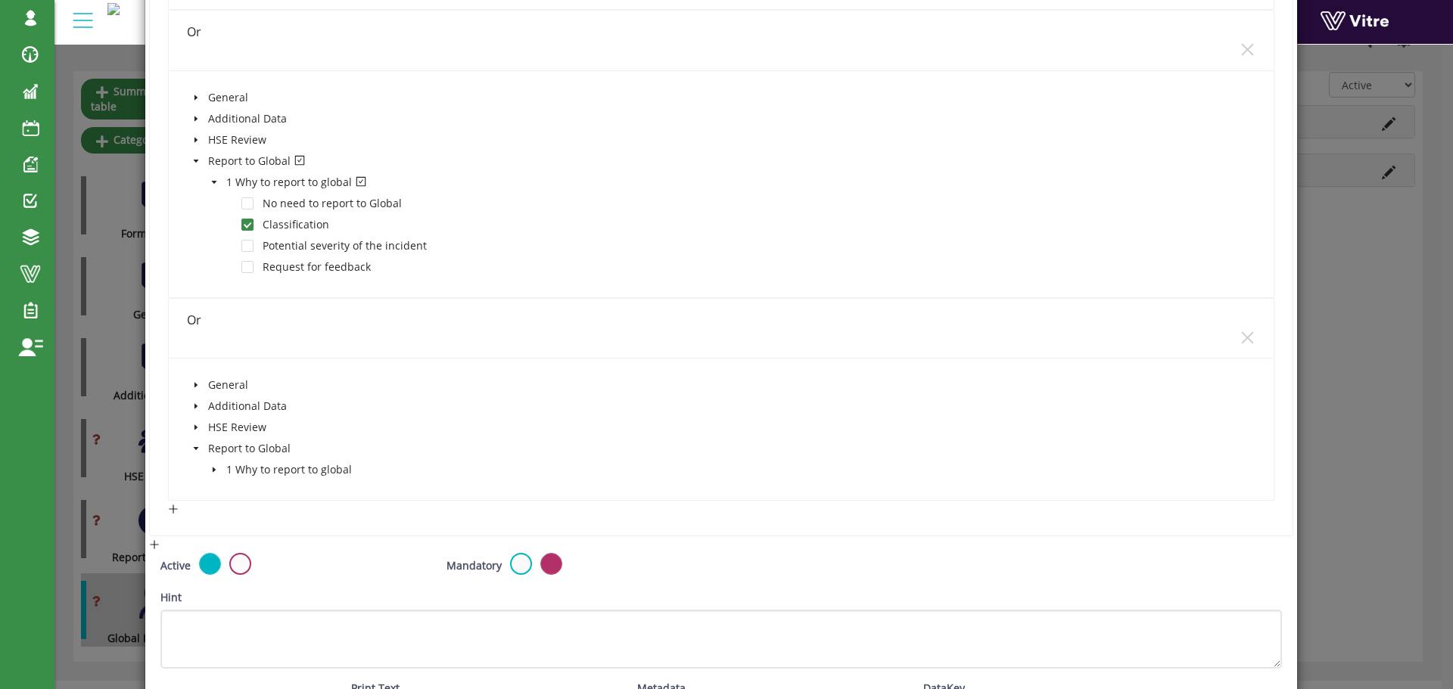
click at [210, 470] on icon "caret-down" at bounding box center [214, 470] width 8 height 8
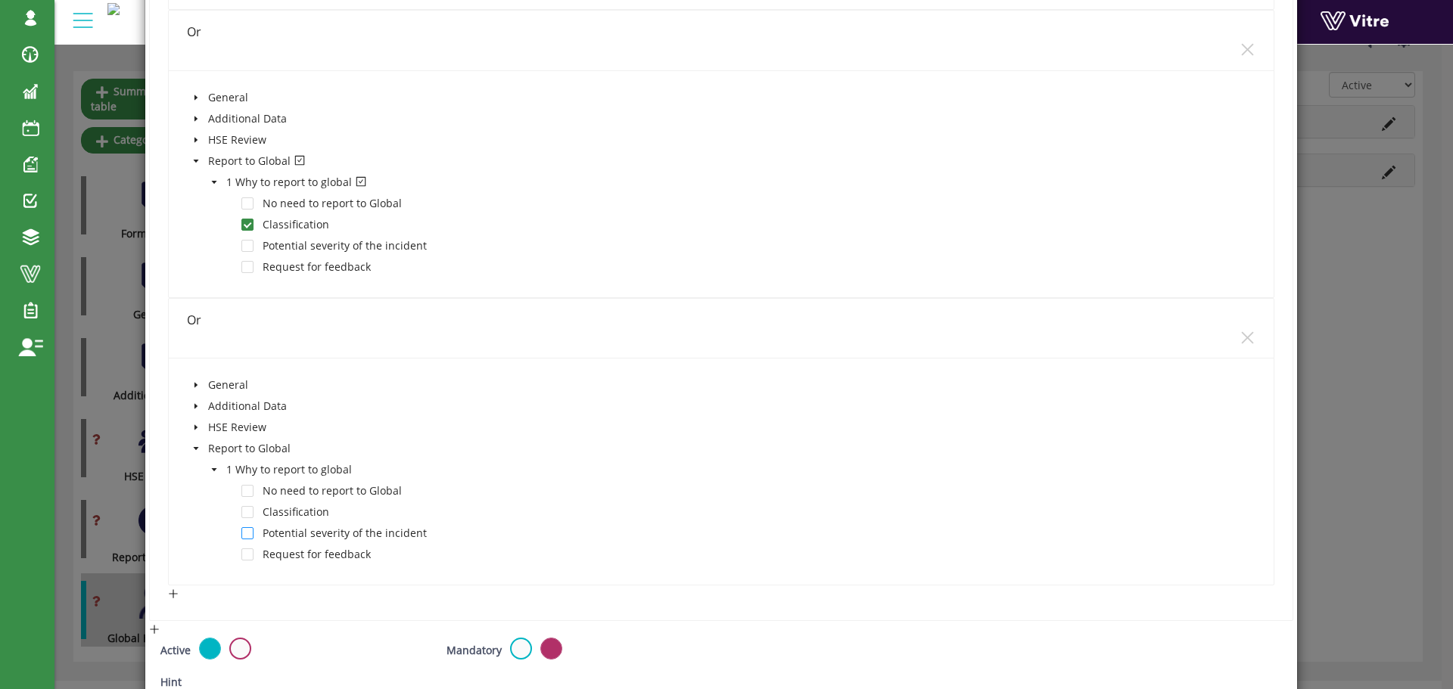
click at [245, 530] on span at bounding box center [247, 534] width 12 height 12
click at [234, 590] on span "Or" at bounding box center [231, 598] width 13 height 17
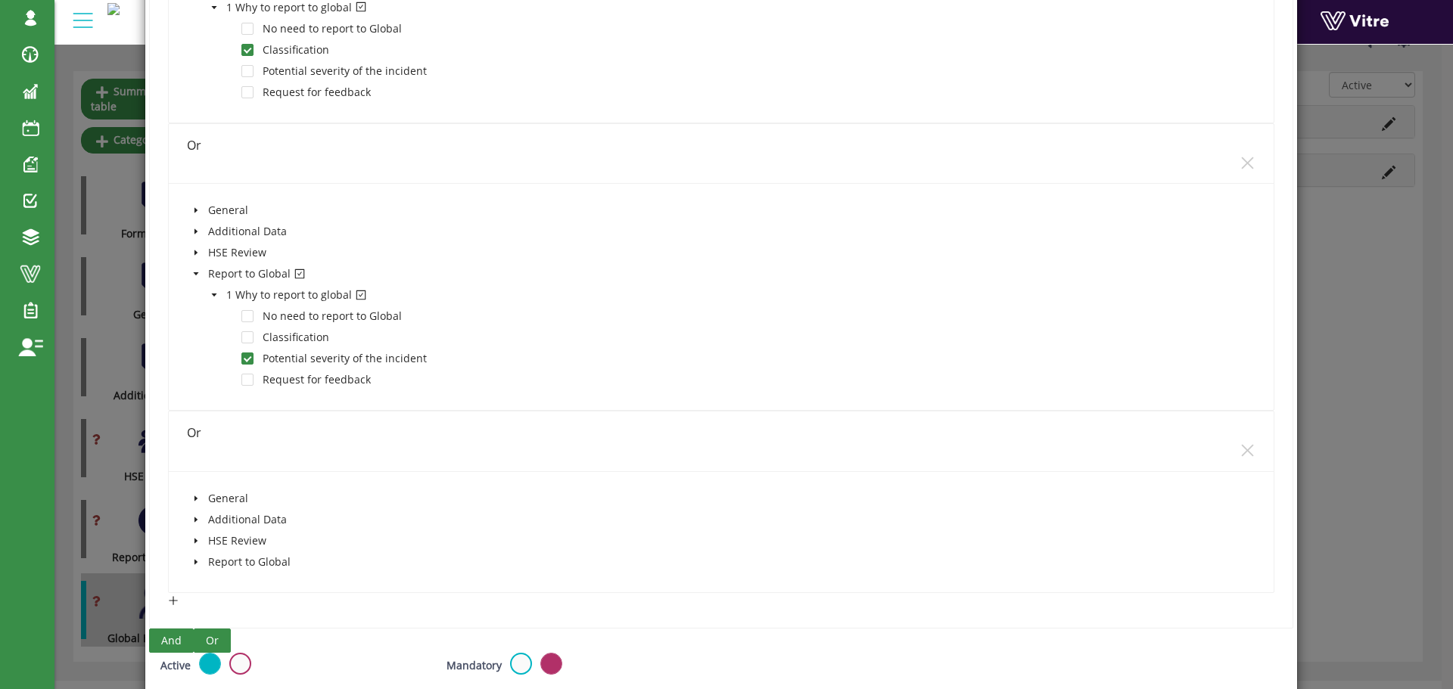
scroll to position [908, 0]
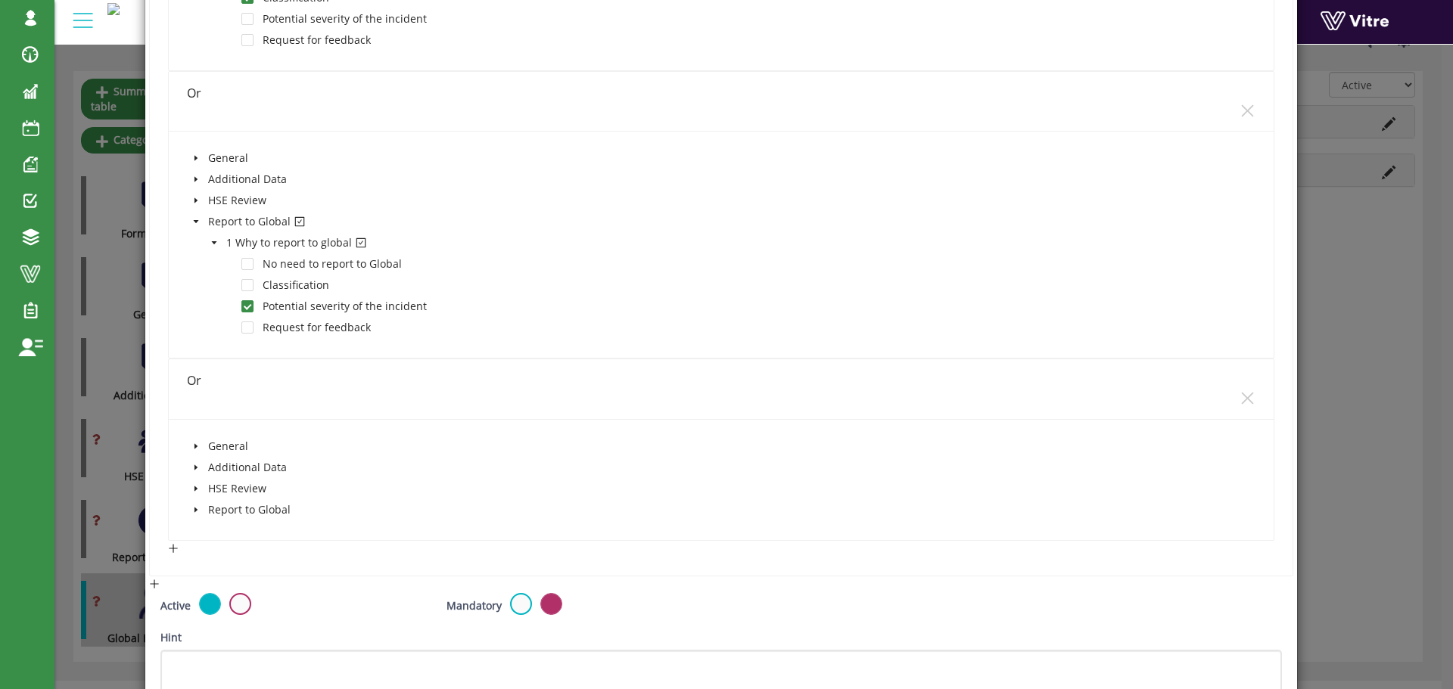
click at [194, 506] on span "caret-down" at bounding box center [196, 510] width 8 height 8
click at [215, 531] on icon "caret-down" at bounding box center [214, 532] width 8 height 8
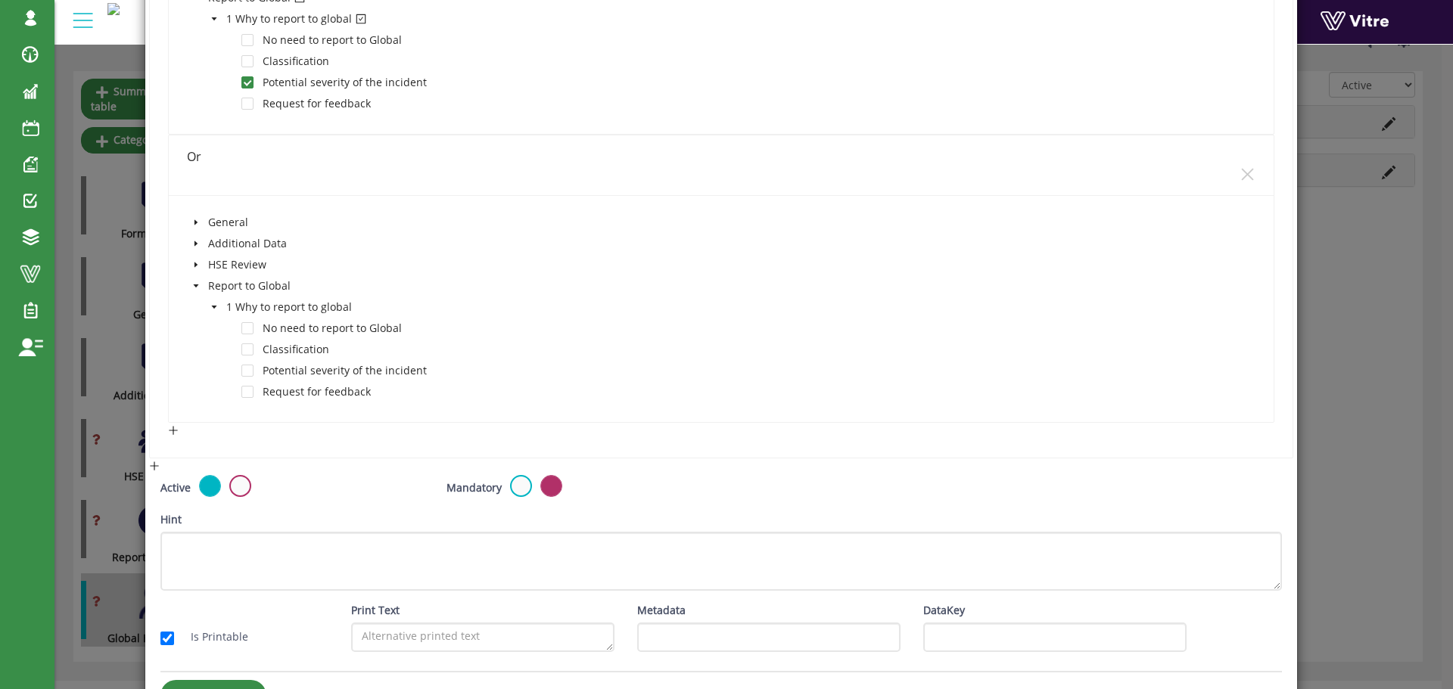
scroll to position [1135, 0]
click at [245, 391] on span at bounding box center [247, 389] width 12 height 12
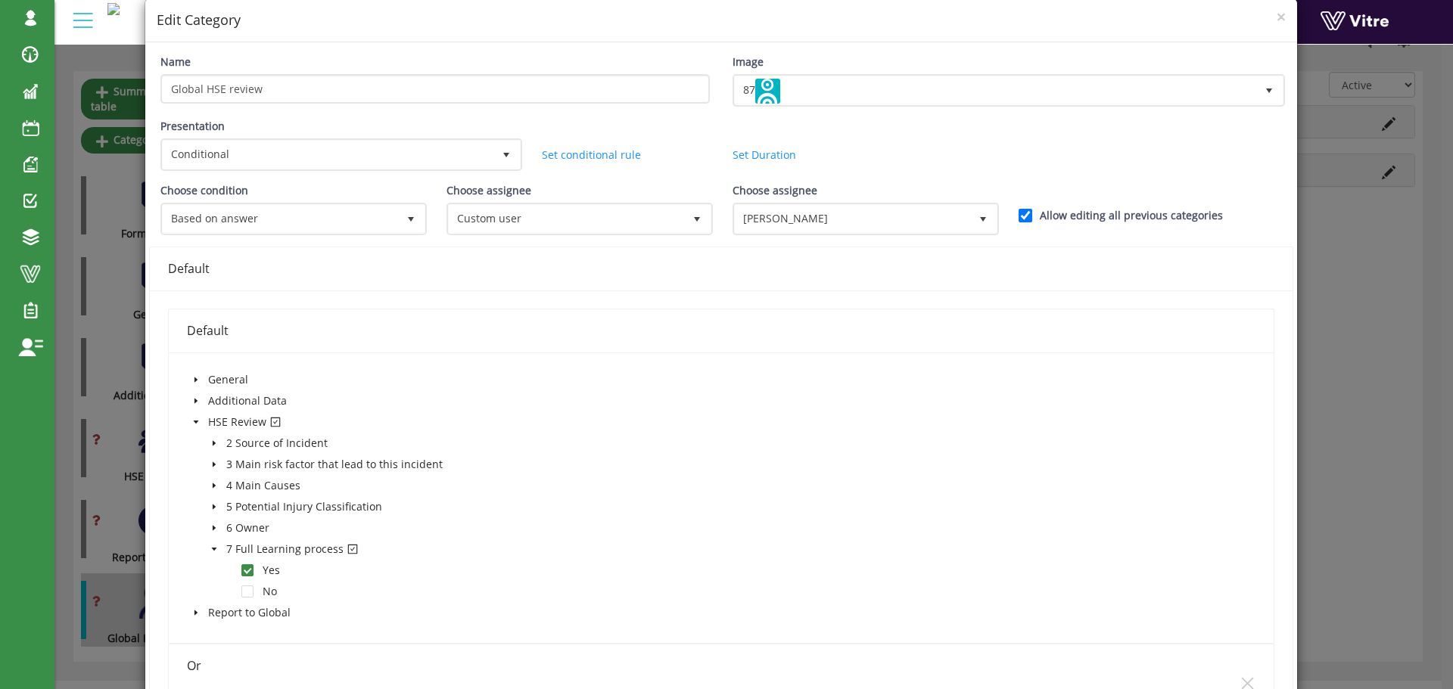
scroll to position [0, 0]
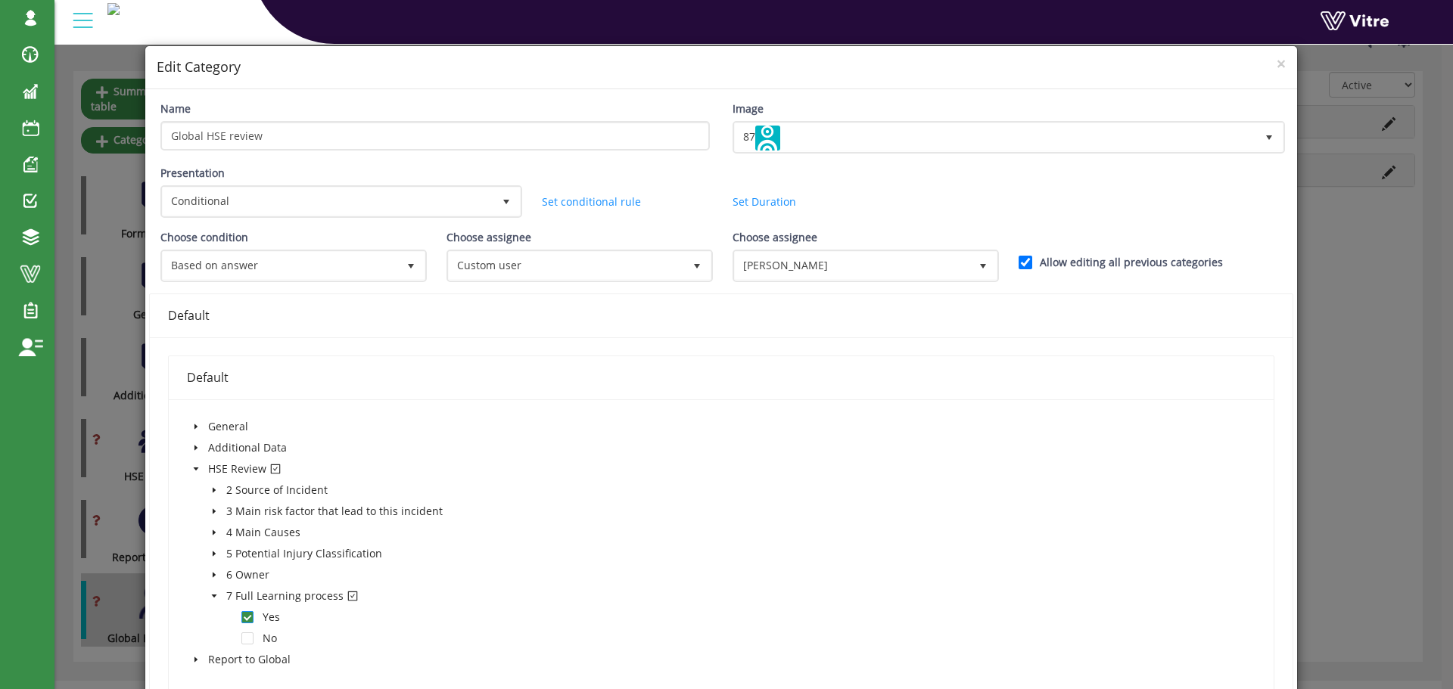
click at [247, 617] on span at bounding box center [247, 618] width 12 height 12
click at [213, 596] on icon "caret-down" at bounding box center [213, 596] width 5 height 3
click at [196, 618] on icon "caret-down" at bounding box center [196, 618] width 8 height 8
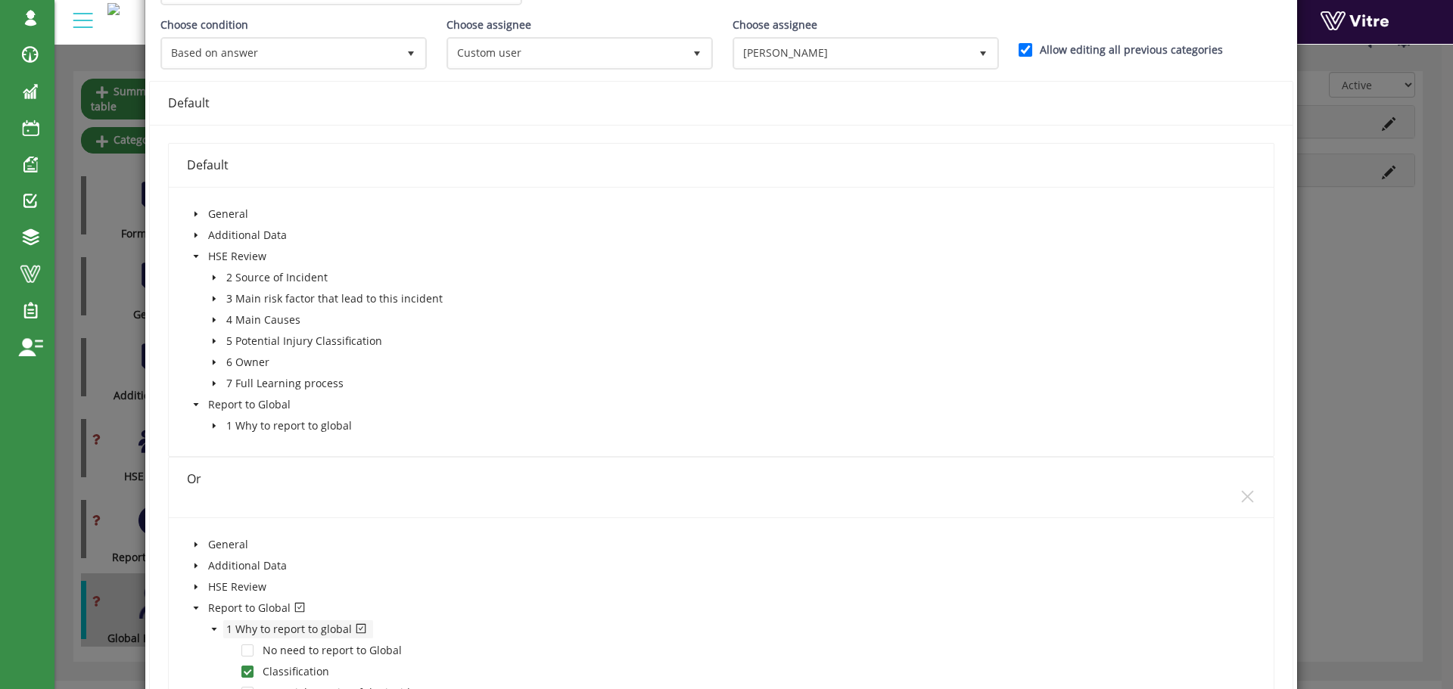
scroll to position [303, 0]
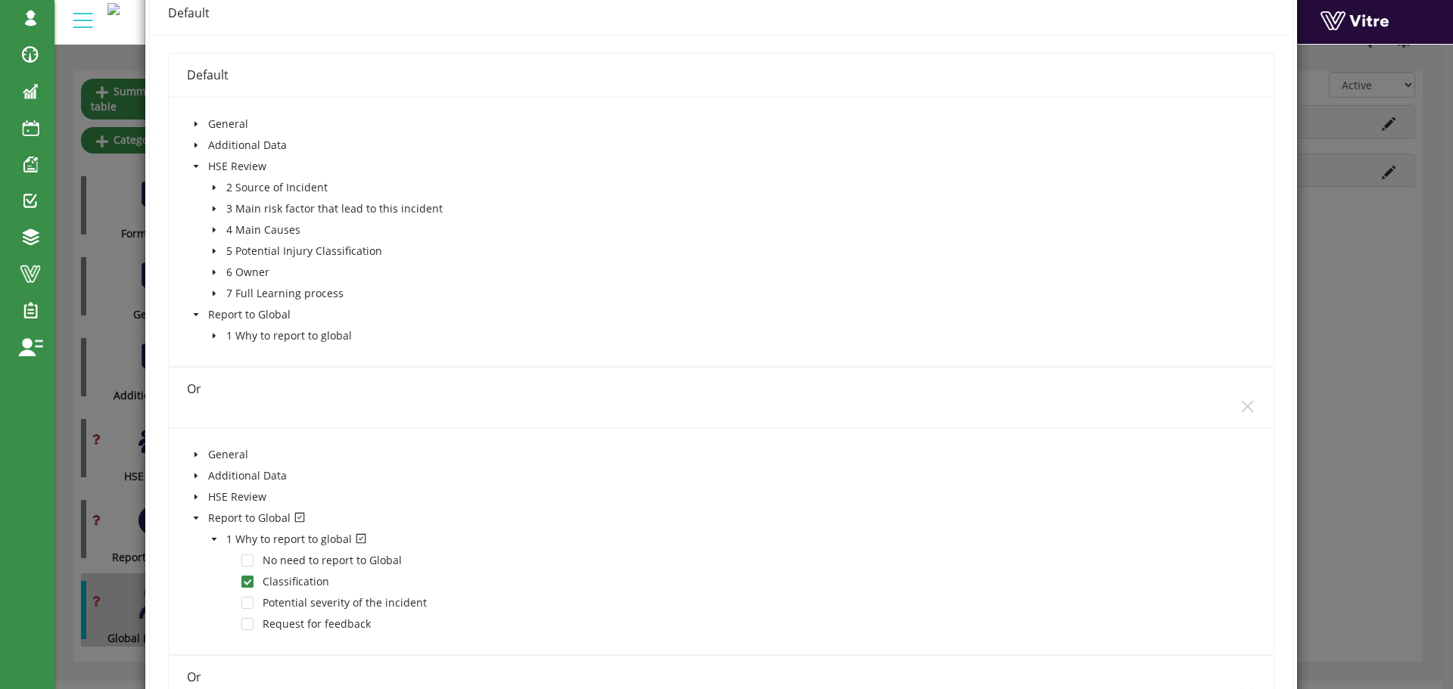
click at [213, 337] on icon "caret-down" at bounding box center [213, 336] width 3 height 5
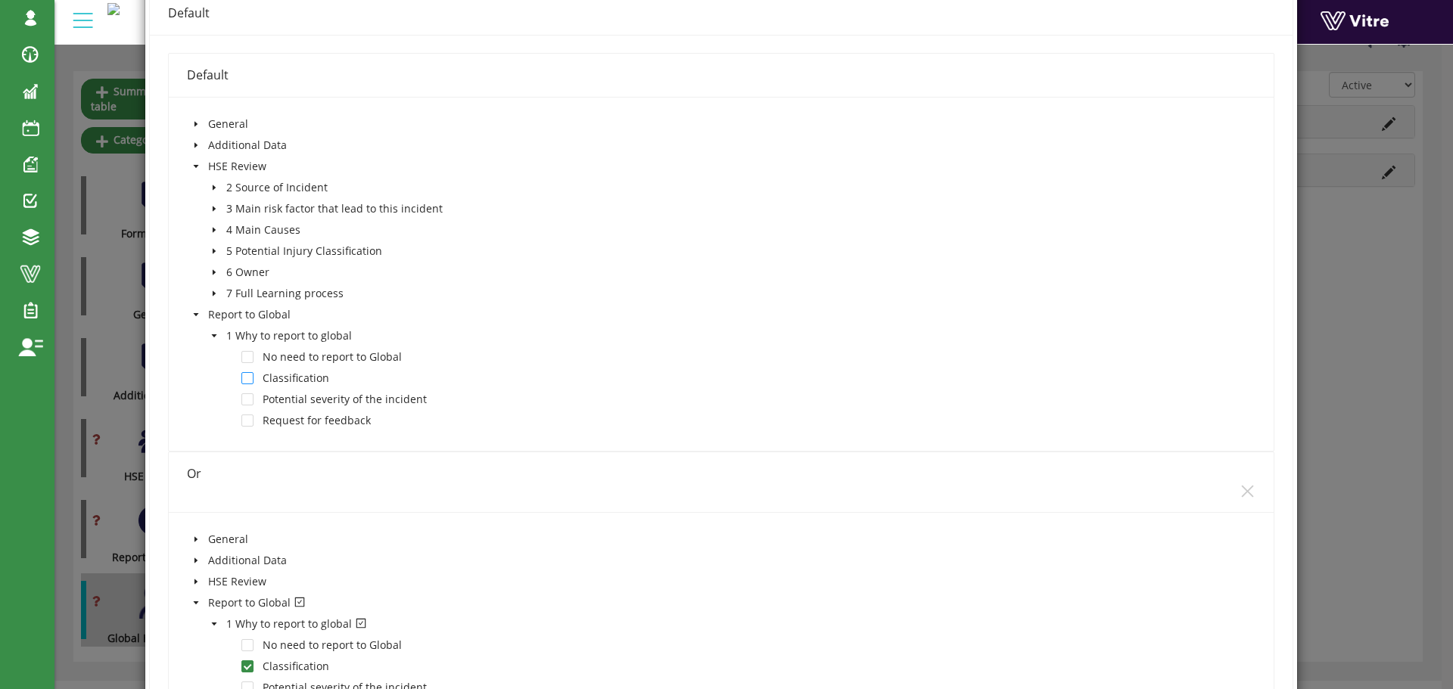
click at [250, 378] on span at bounding box center [247, 378] width 12 height 12
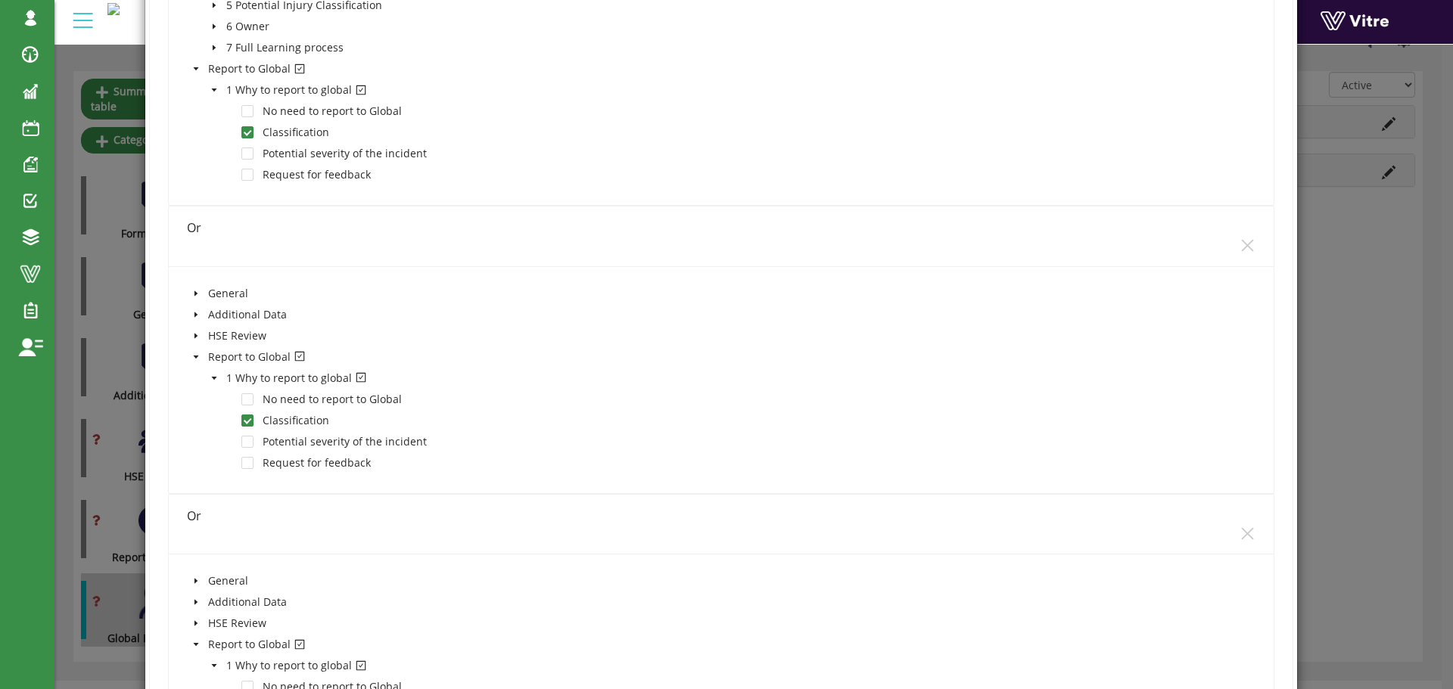
scroll to position [605, 0]
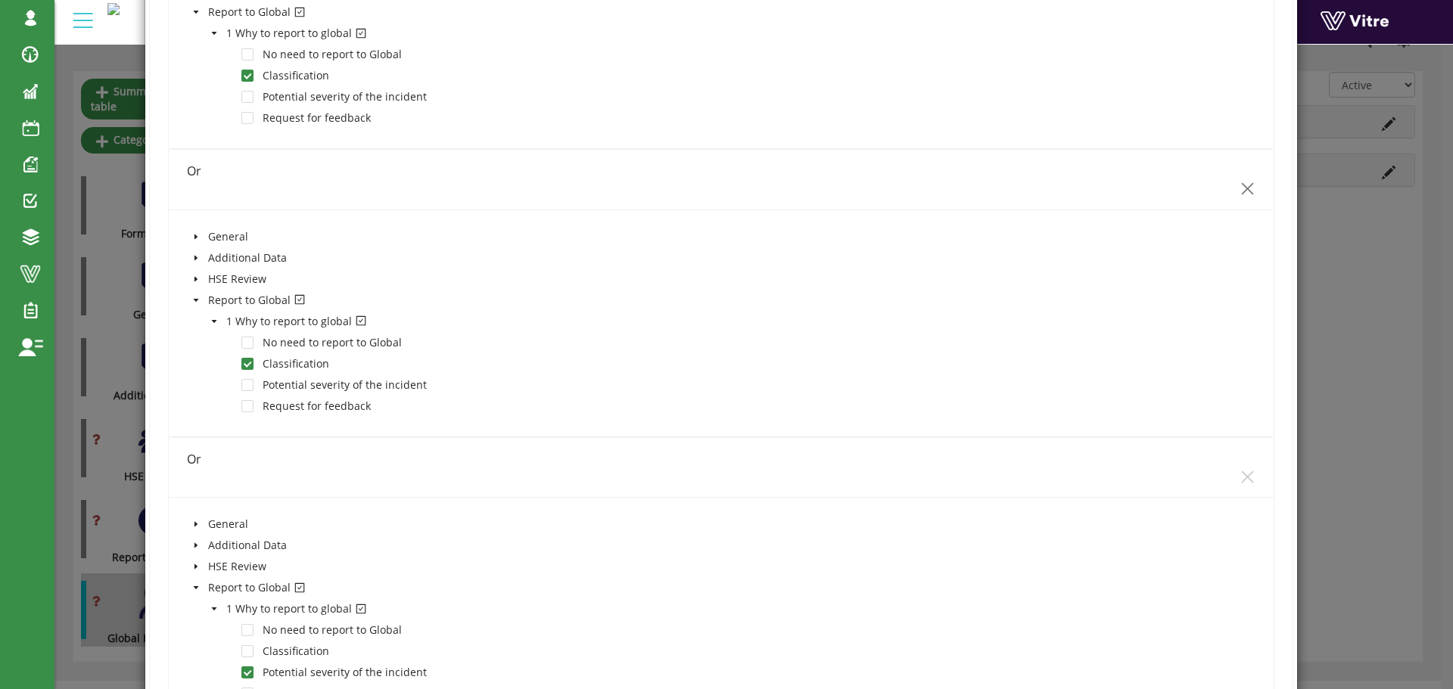
click at [1241, 189] on icon "close" at bounding box center [1247, 189] width 12 height 12
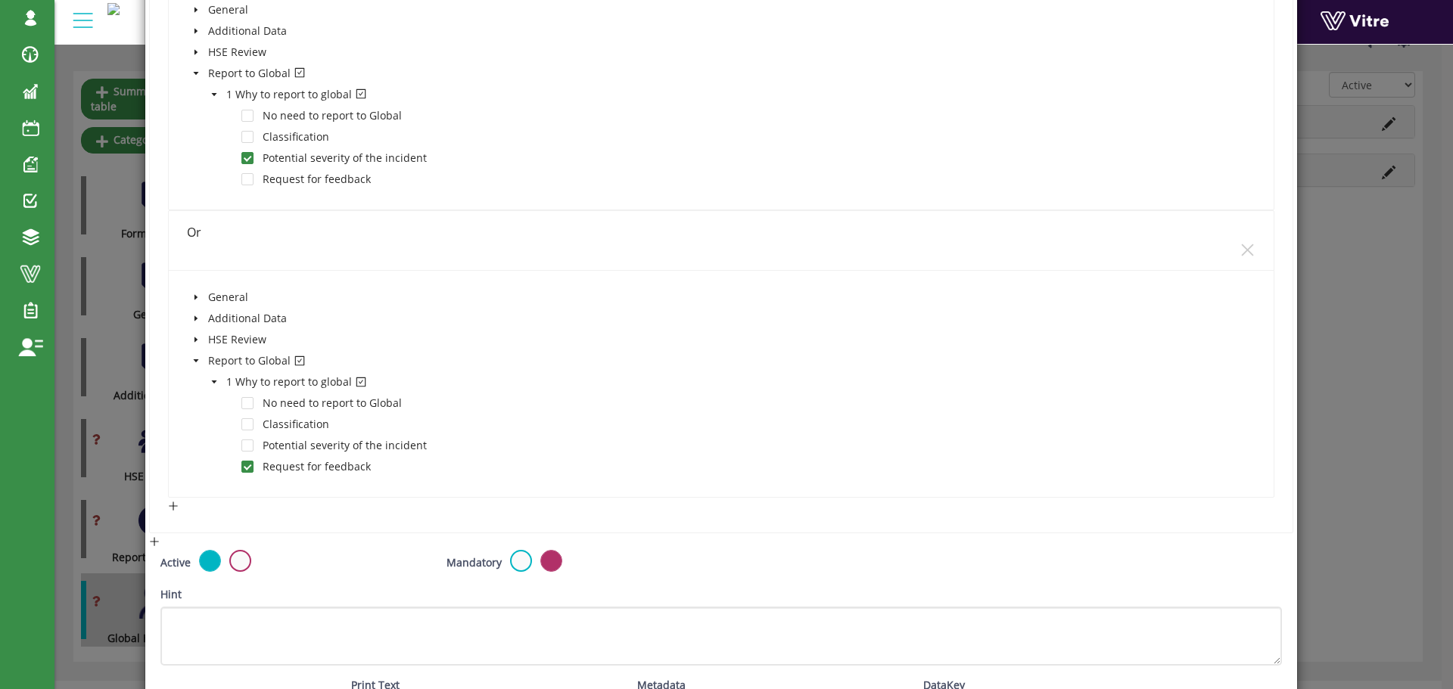
scroll to position [953, 0]
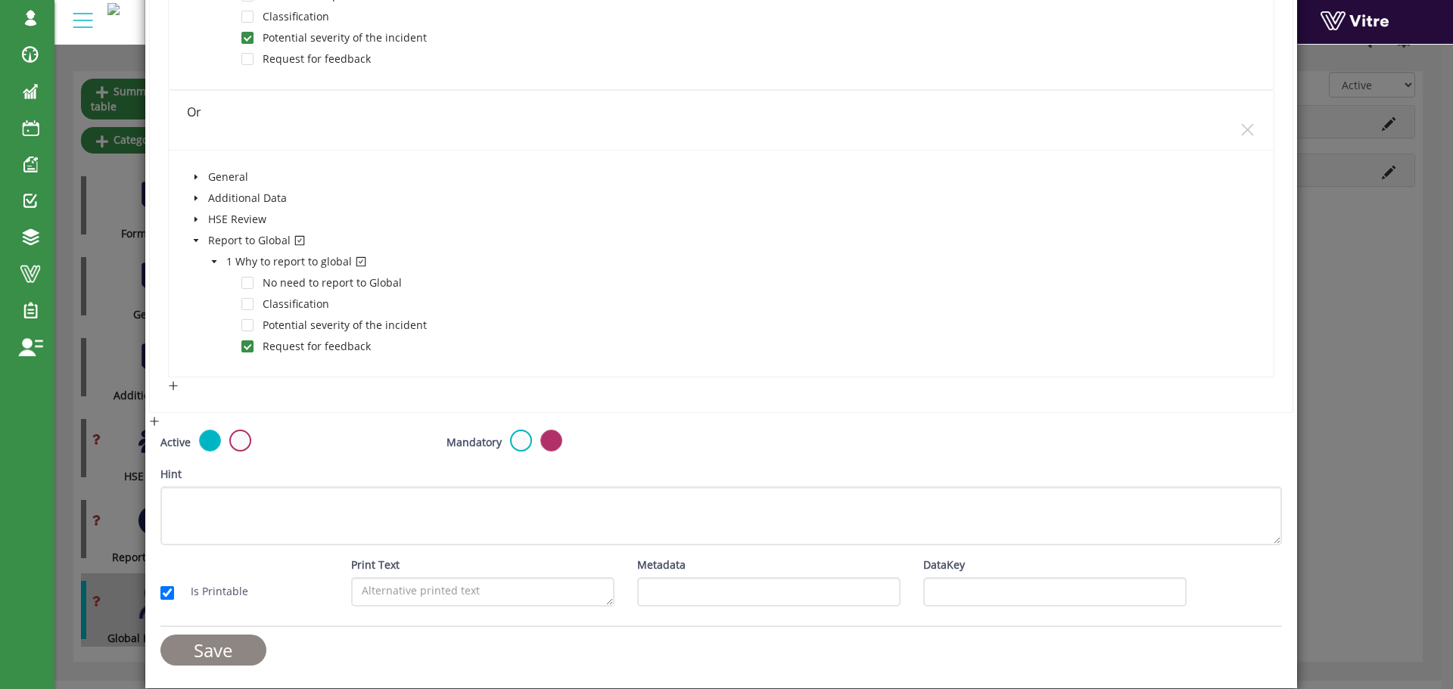
click at [246, 645] on input "Save" at bounding box center [213, 650] width 106 height 31
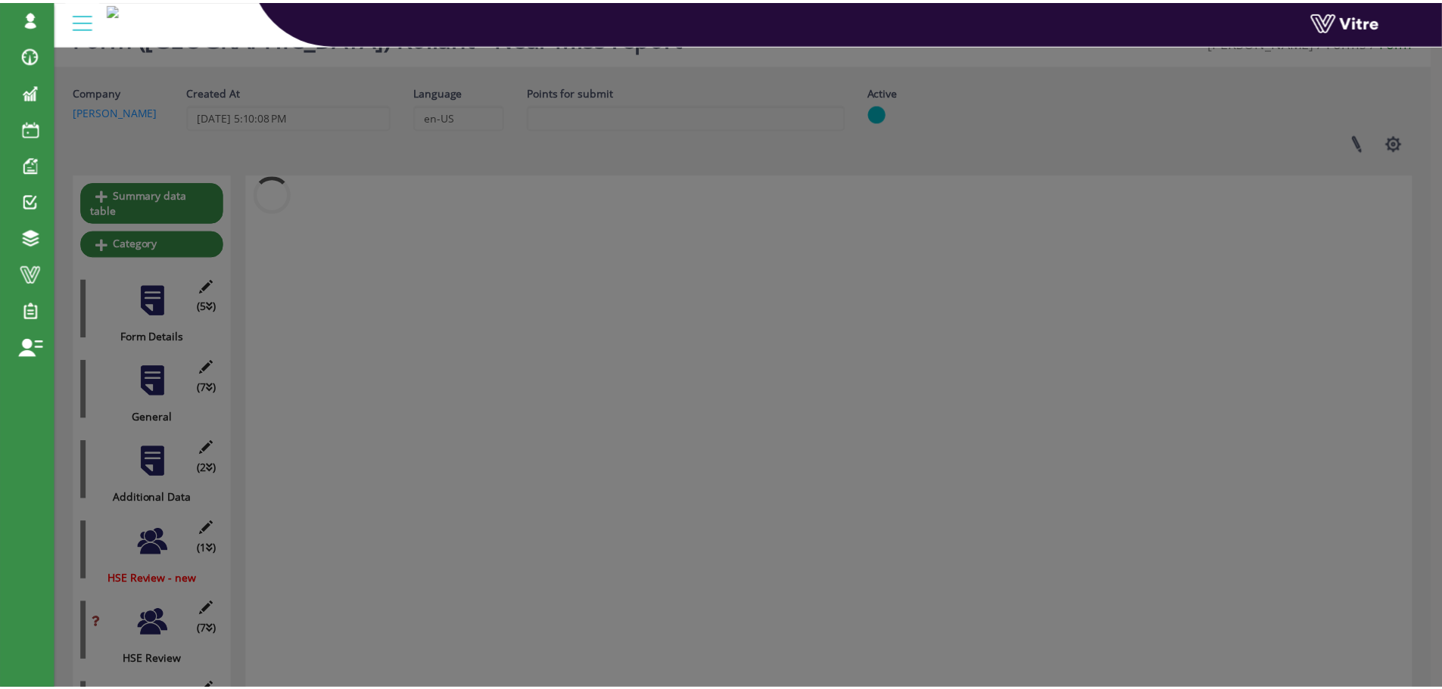
scroll to position [141, 0]
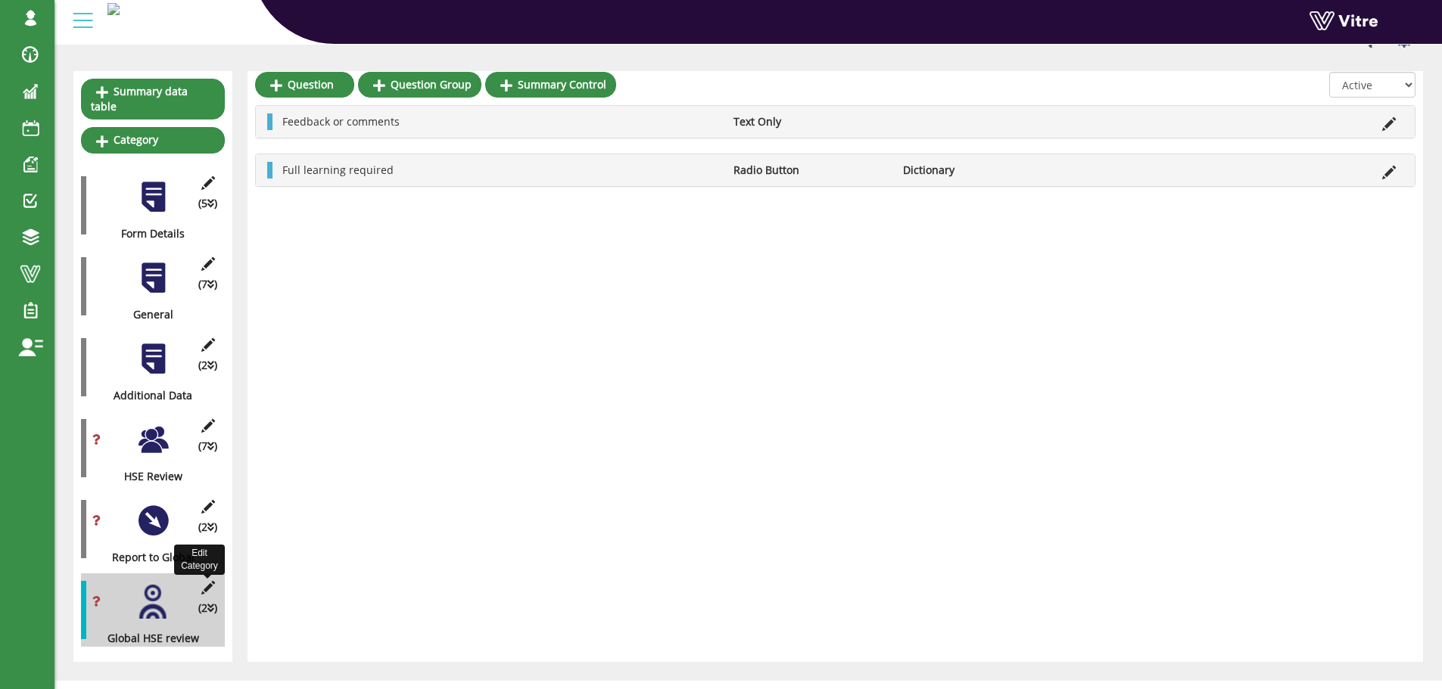
click at [206, 581] on icon at bounding box center [207, 588] width 19 height 14
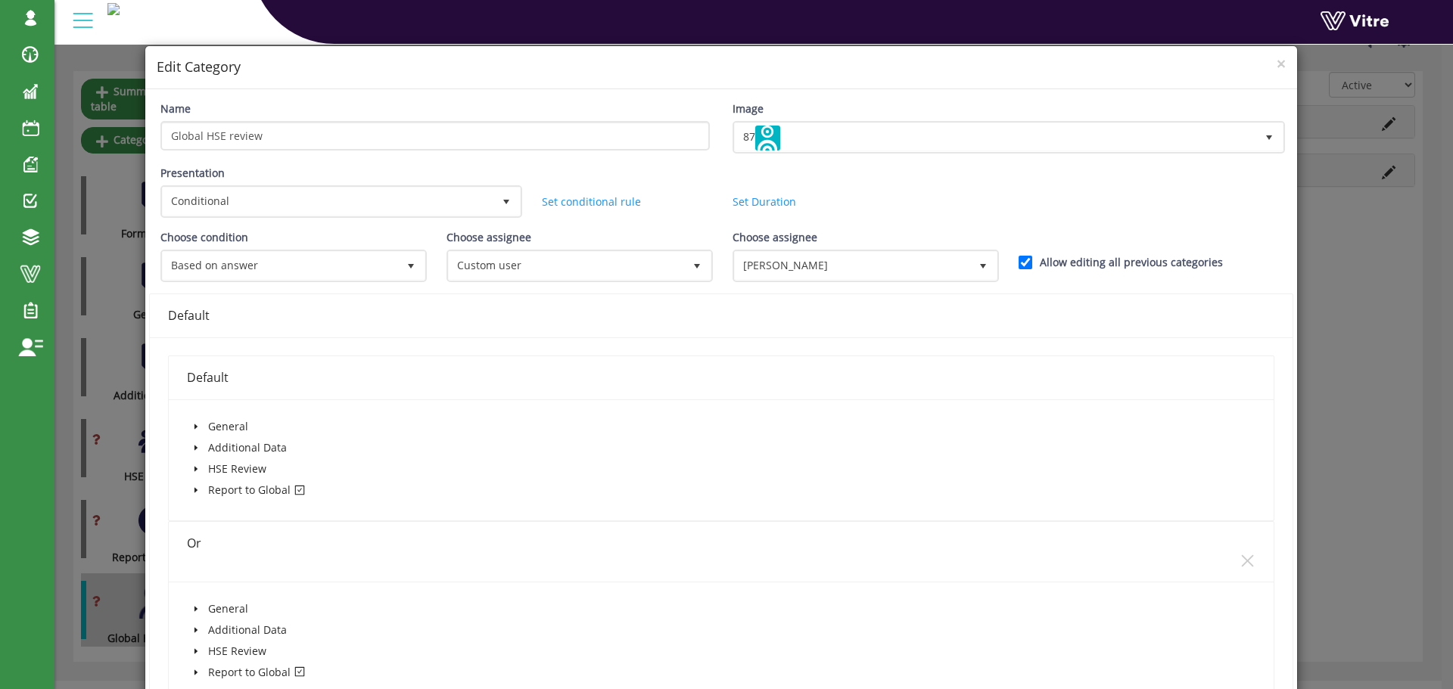
click at [195, 487] on icon "caret-down" at bounding box center [196, 491] width 8 height 8
click at [195, 492] on icon "caret-down" at bounding box center [196, 491] width 8 height 8
click at [213, 511] on icon "caret-down" at bounding box center [213, 511] width 3 height 5
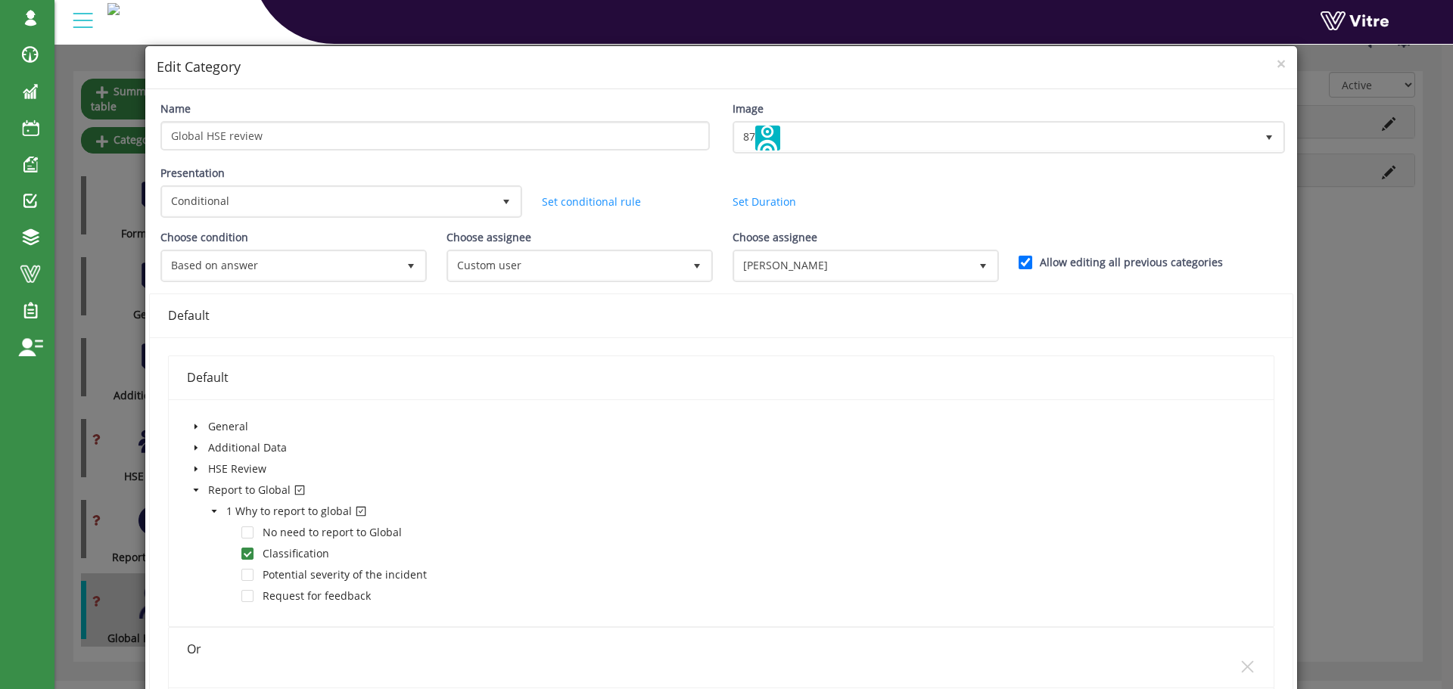
click at [213, 511] on icon "caret-down" at bounding box center [213, 511] width 5 height 3
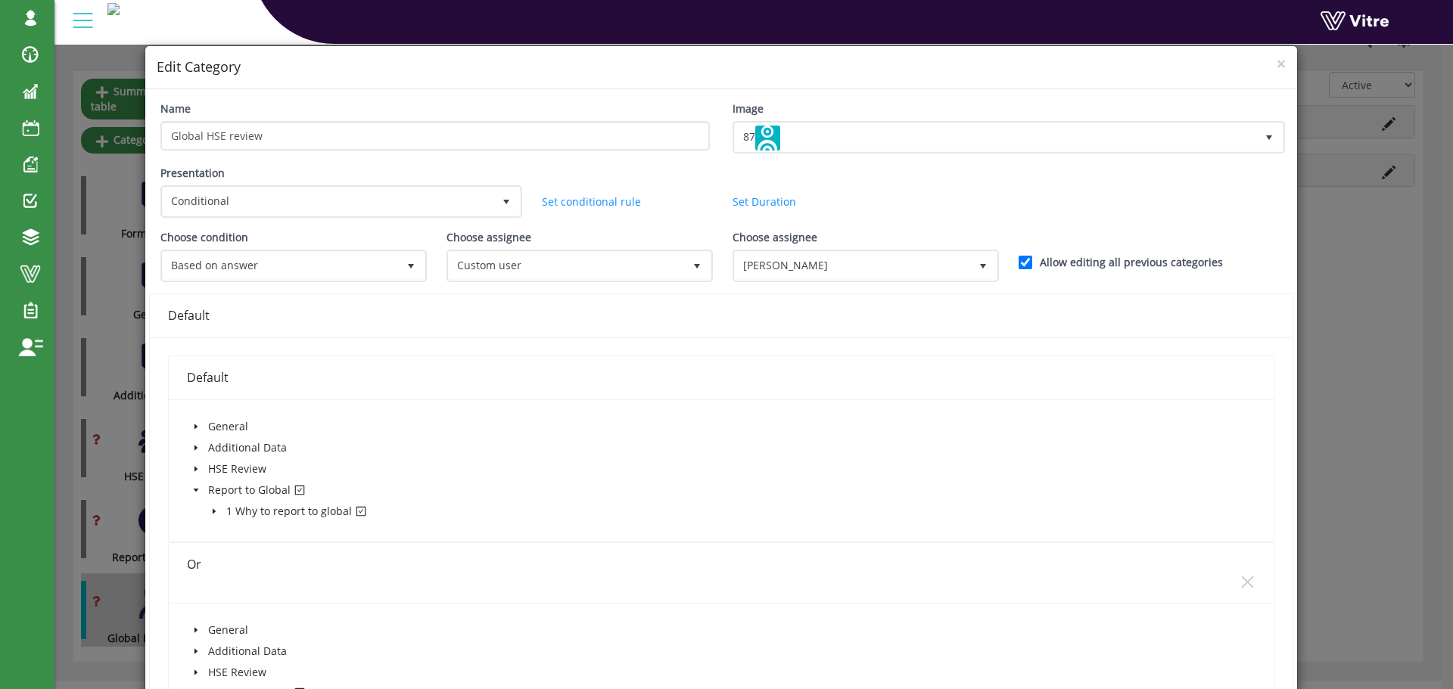
click at [195, 490] on icon "caret-down" at bounding box center [195, 490] width 5 height 3
click at [1277, 66] on span "×" at bounding box center [1281, 63] width 9 height 21
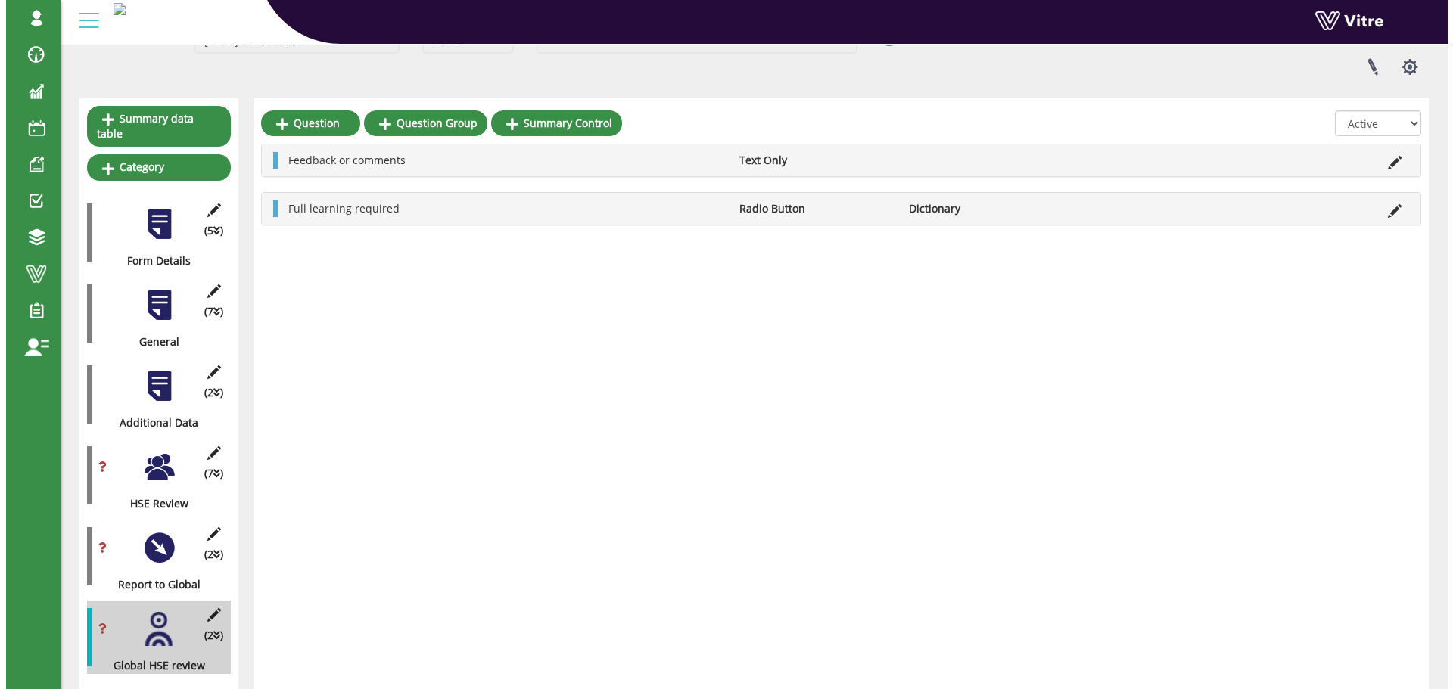
scroll to position [154, 0]
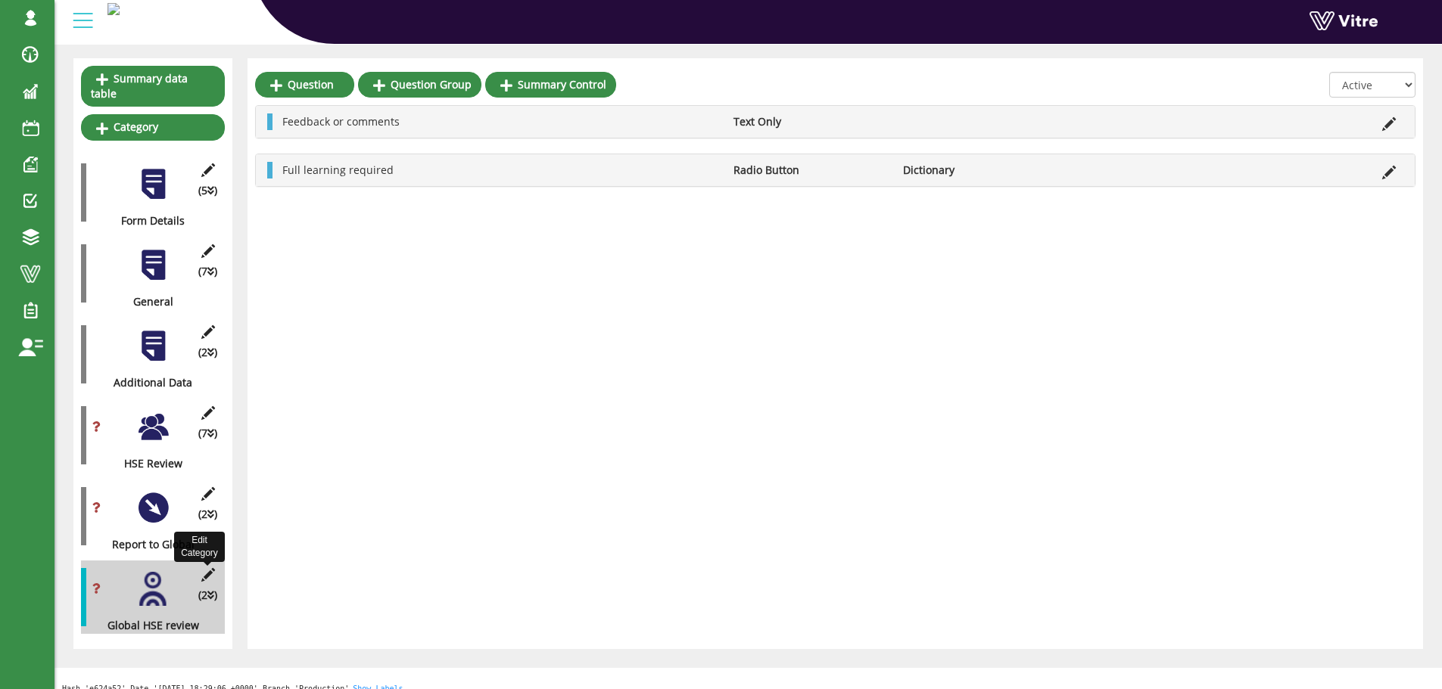
click at [210, 568] on icon at bounding box center [207, 575] width 19 height 14
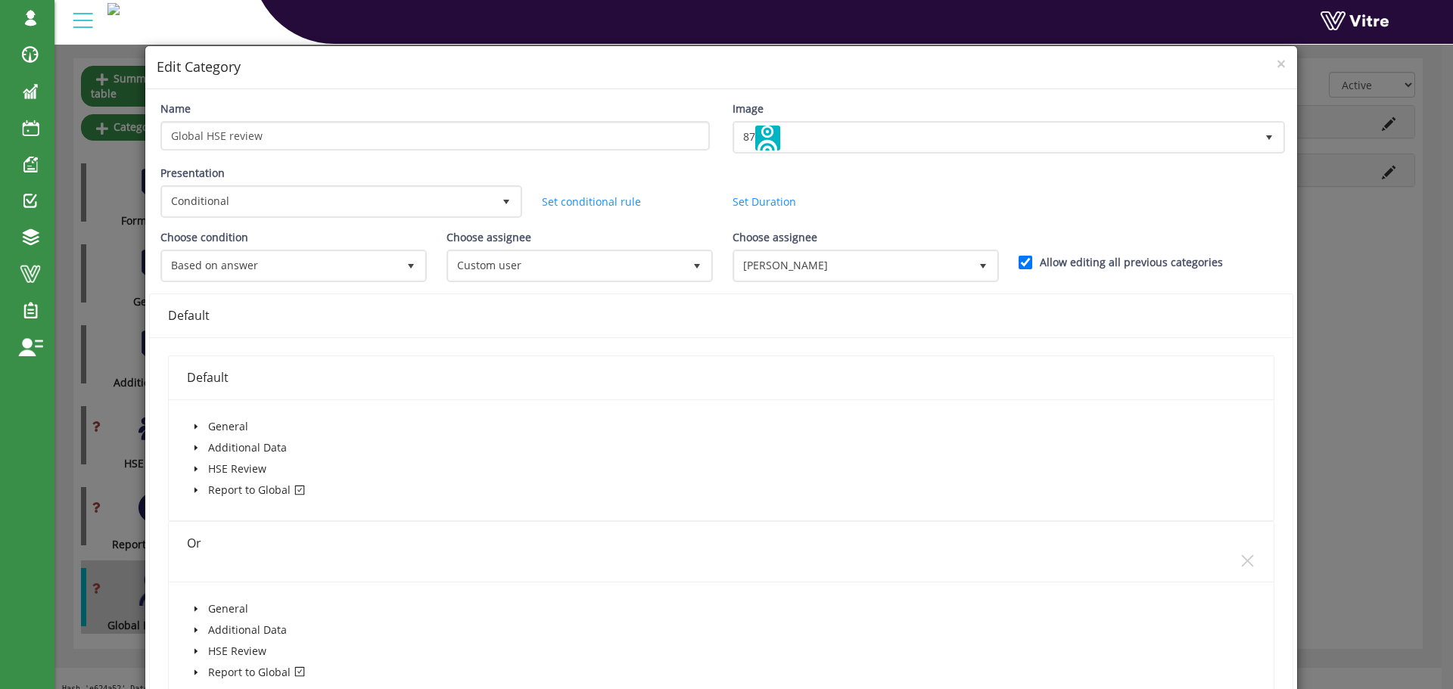
click at [1277, 65] on span "×" at bounding box center [1281, 63] width 9 height 21
click at [1277, 64] on span "×" at bounding box center [1281, 63] width 9 height 21
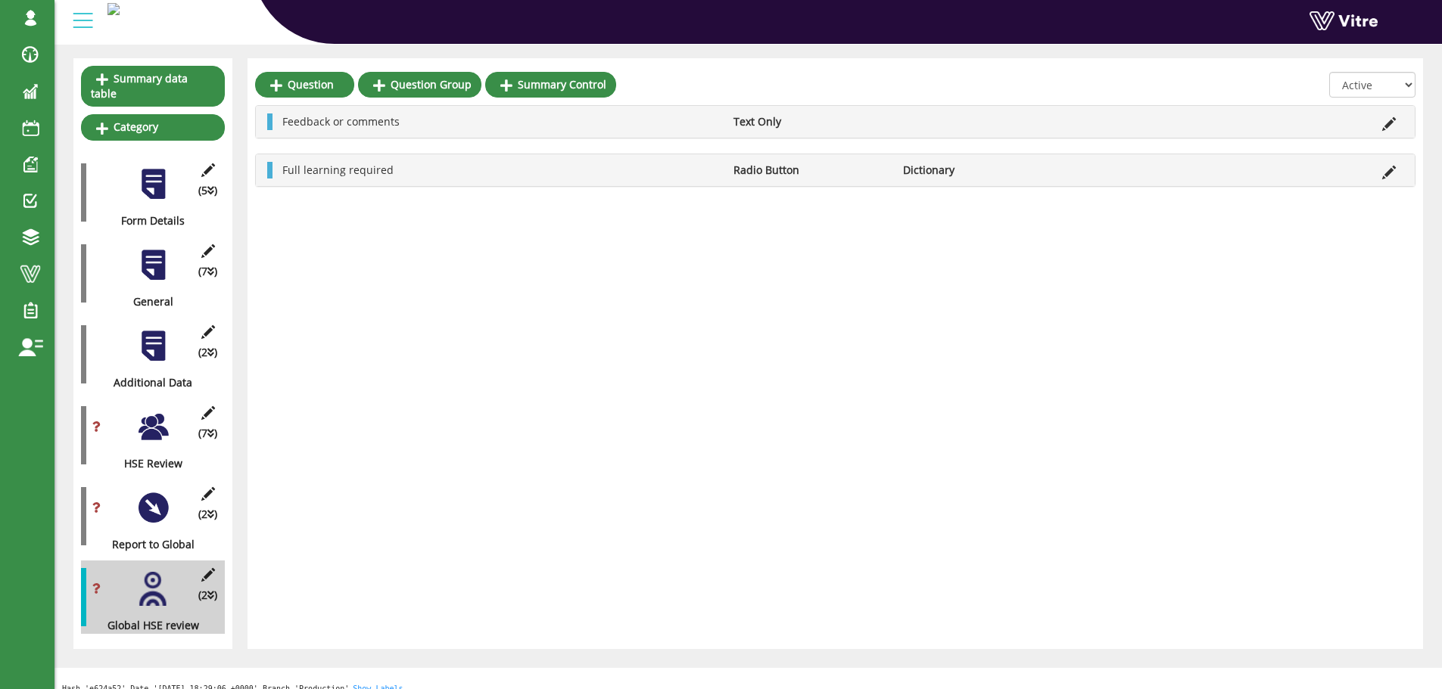
click at [151, 496] on div at bounding box center [153, 508] width 34 height 34
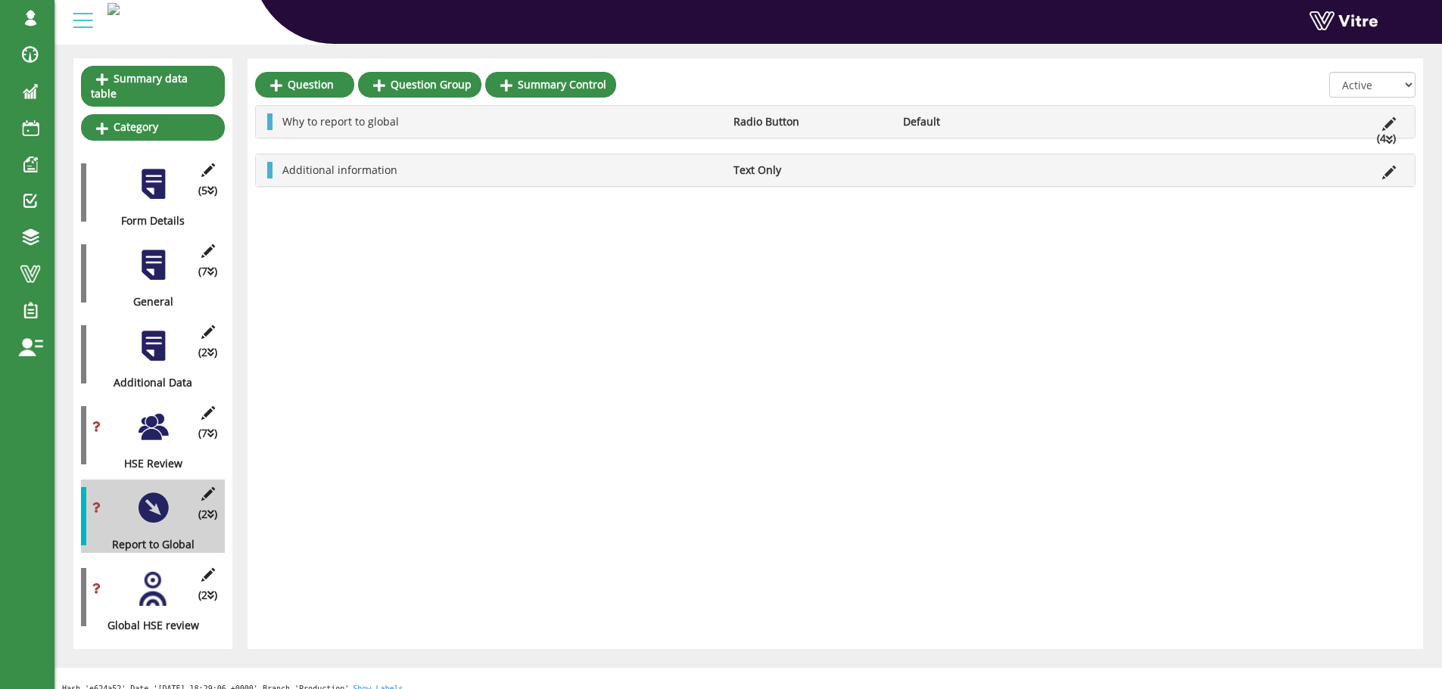
click at [156, 418] on div at bounding box center [153, 427] width 34 height 34
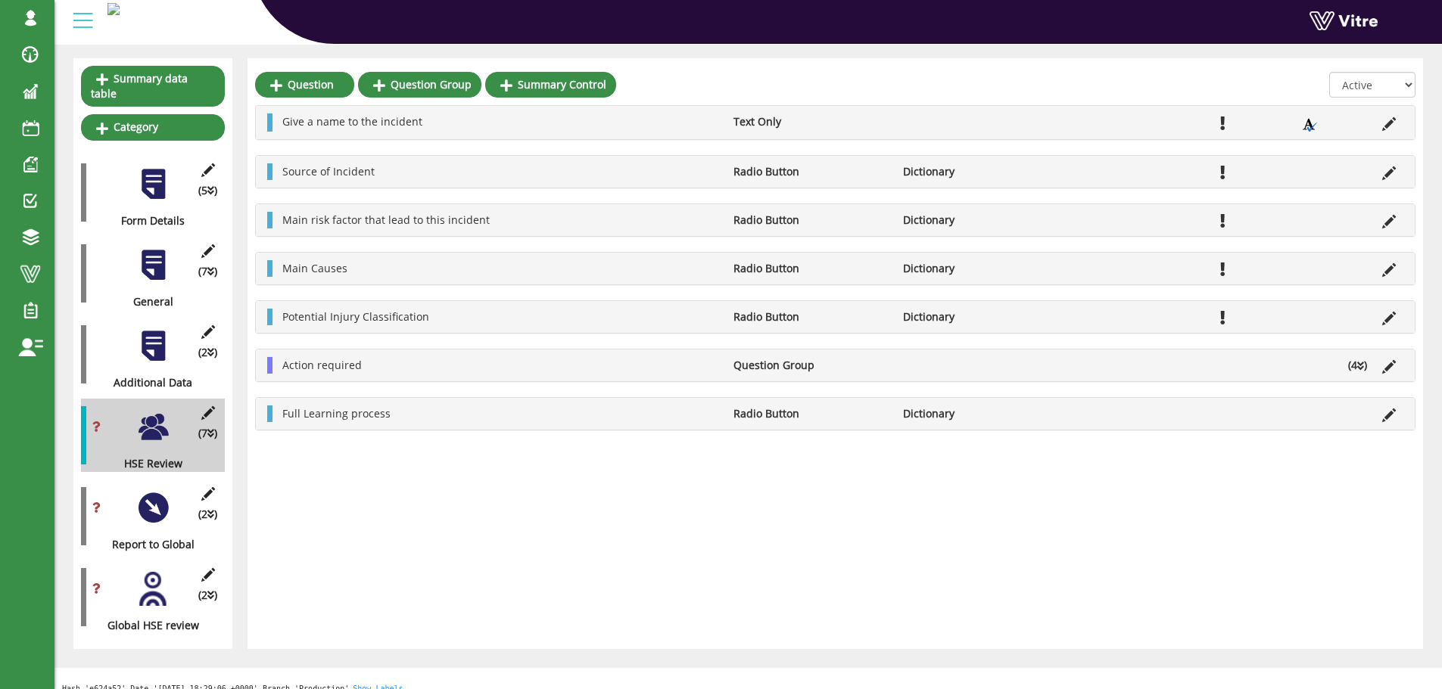
click at [160, 491] on div at bounding box center [153, 508] width 34 height 34
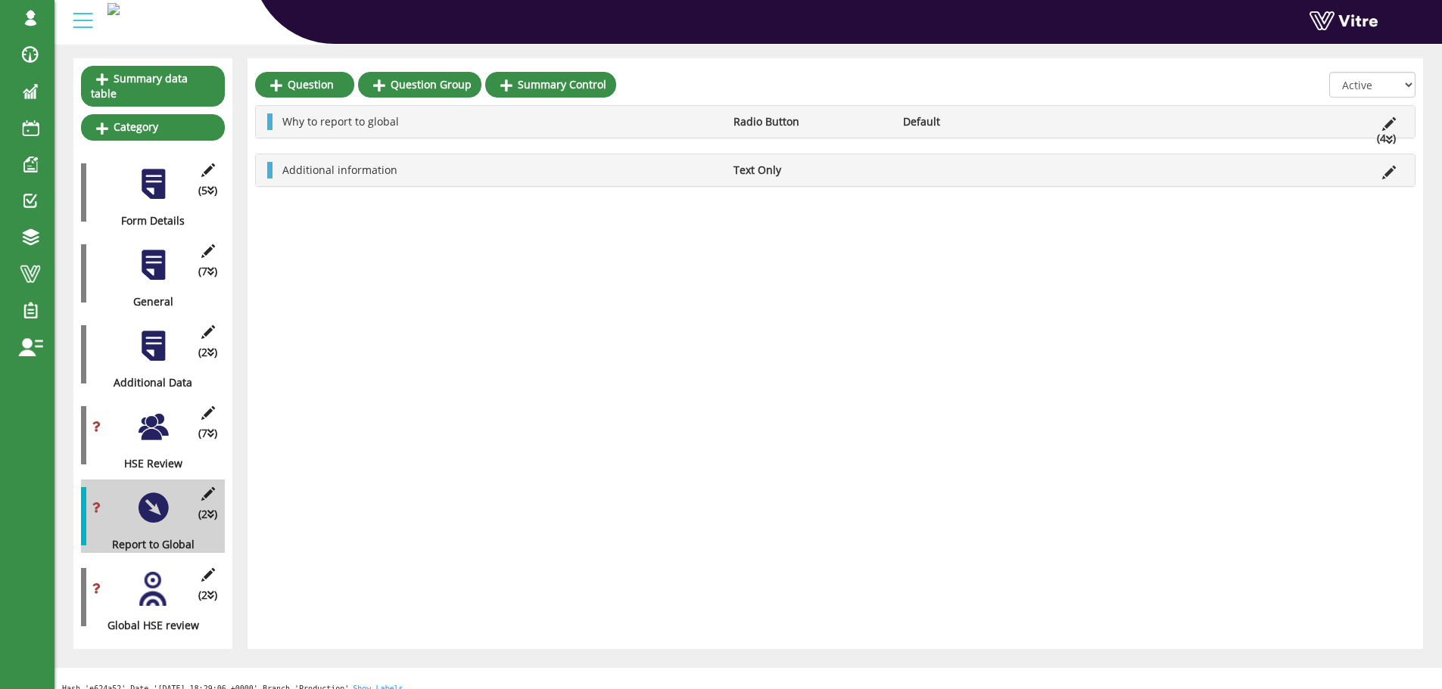
click at [159, 573] on div at bounding box center [153, 589] width 34 height 34
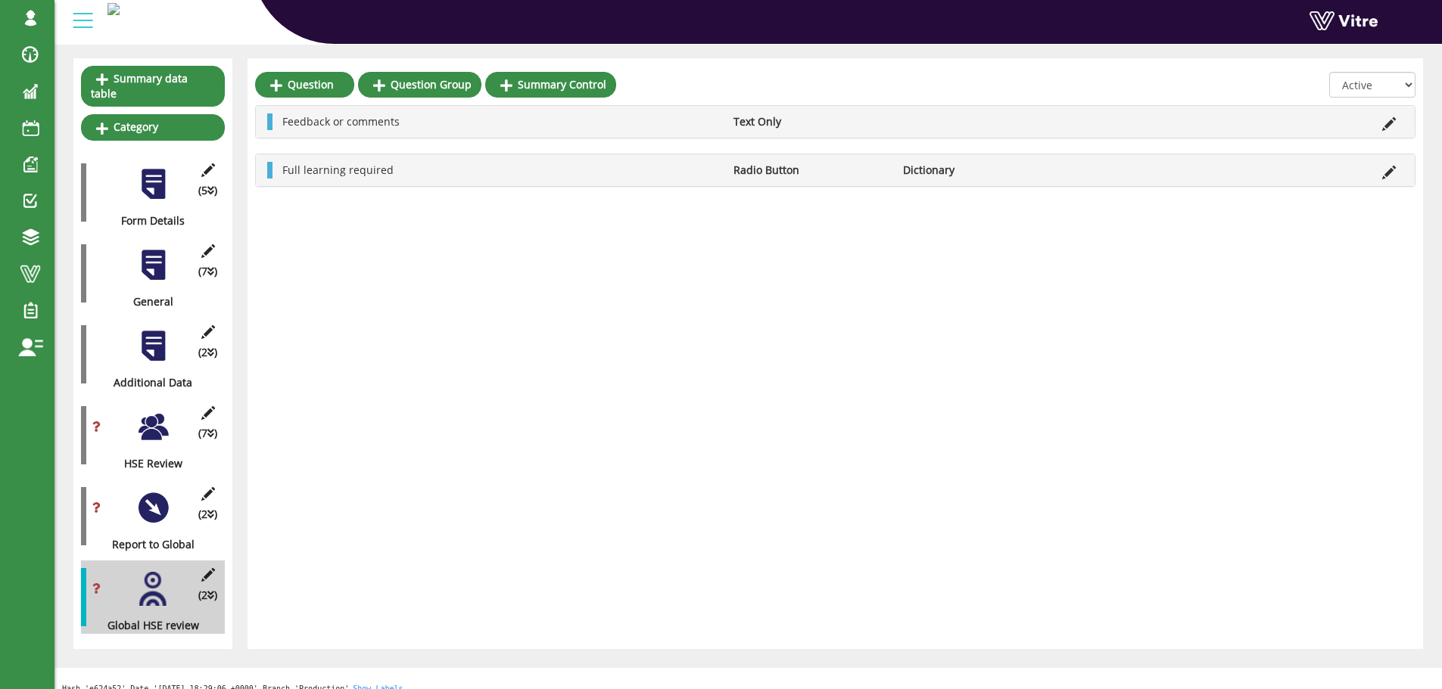
click at [157, 418] on div at bounding box center [153, 427] width 34 height 34
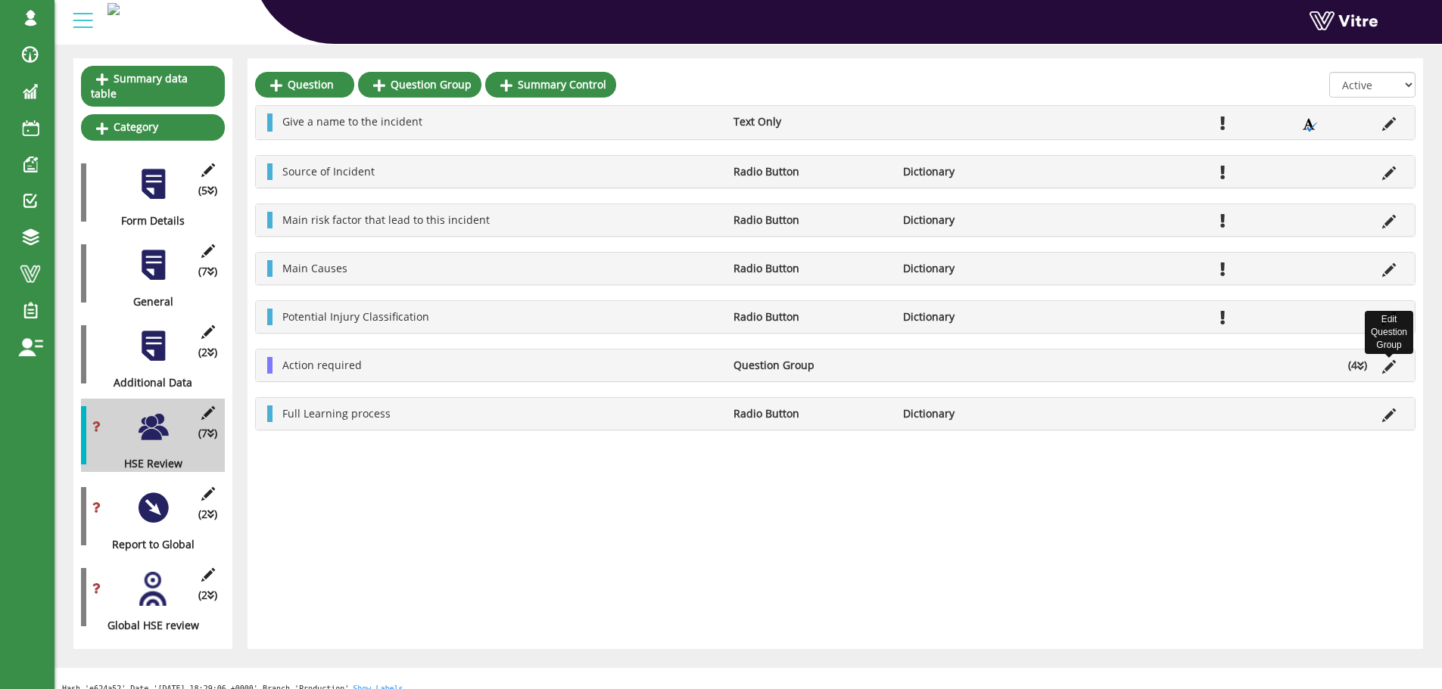
click at [1389, 368] on icon at bounding box center [1389, 367] width 14 height 14
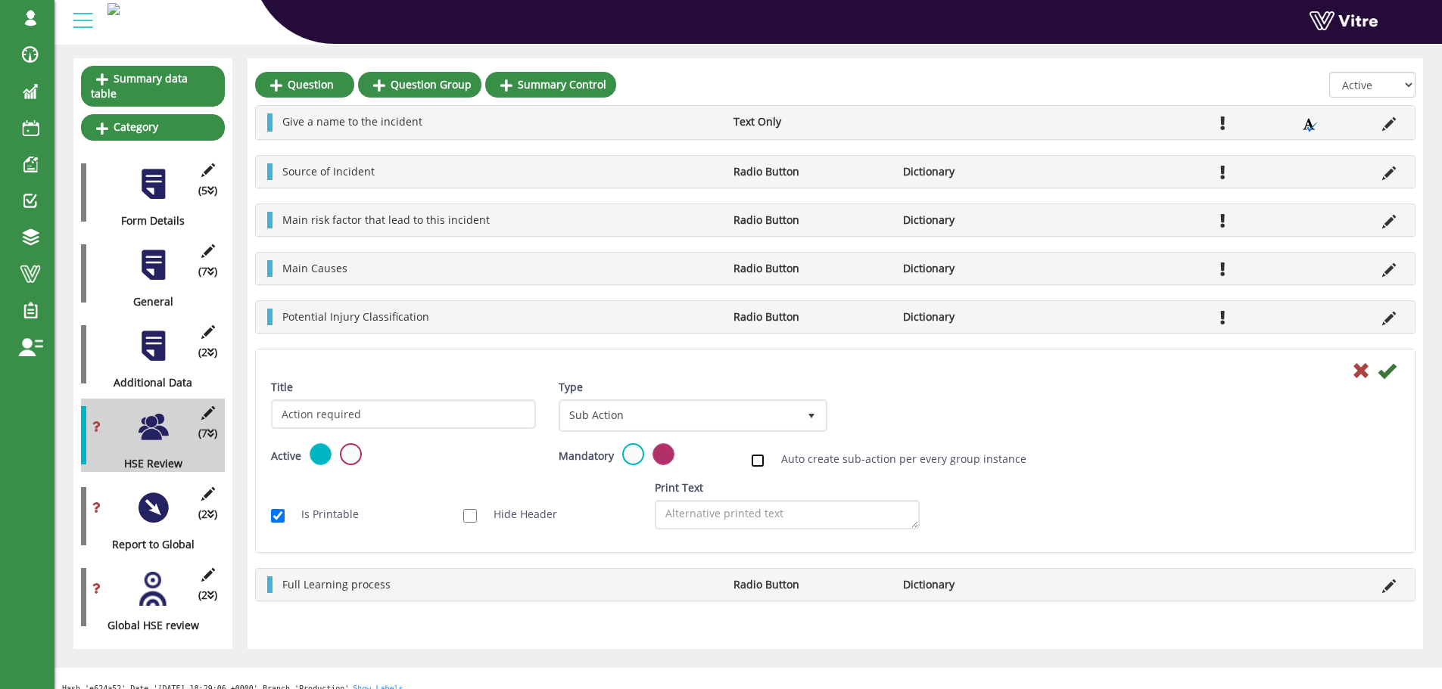
click at [764, 460] on input "Auto create sub-action per every group instance" at bounding box center [758, 461] width 14 height 14
checkbox input "true"
click at [885, 415] on link "Edit Sub Action Setup" at bounding box center [911, 415] width 129 height 26
click at [1387, 374] on icon at bounding box center [1386, 371] width 18 height 18
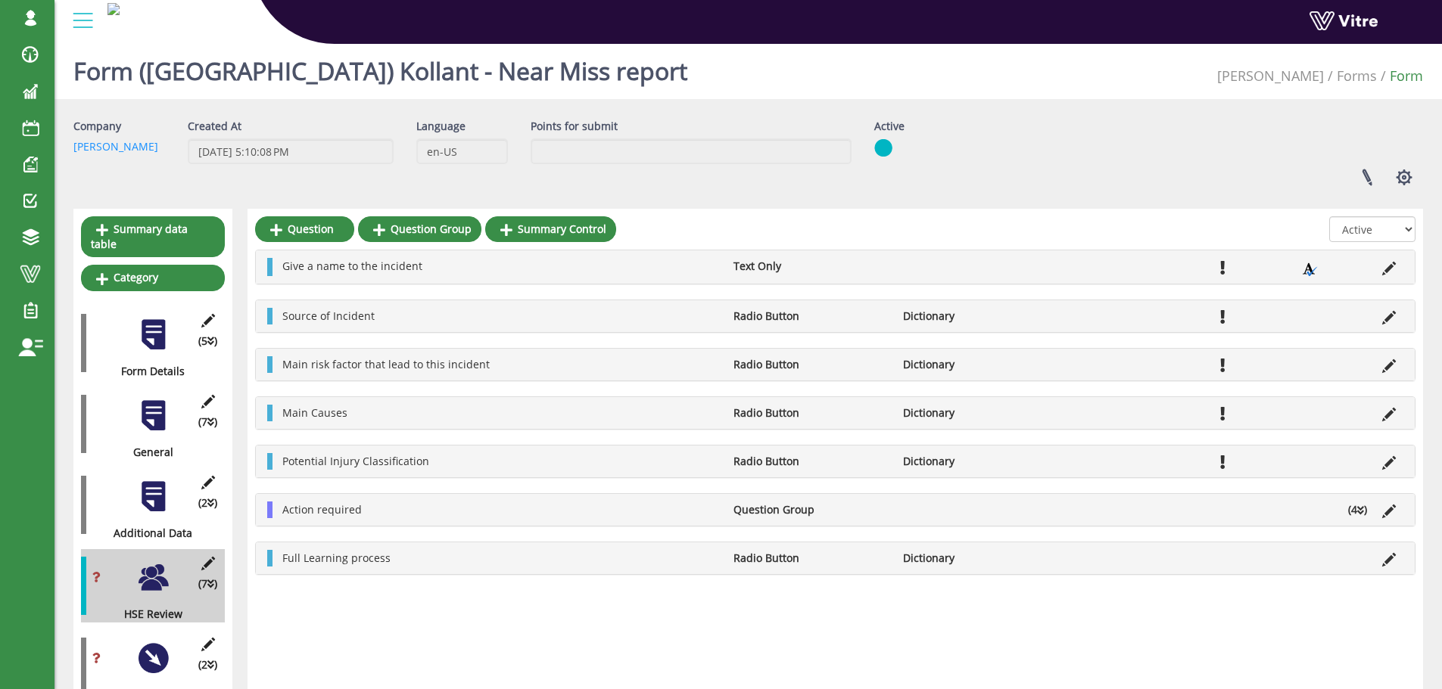
scroll to position [0, 0]
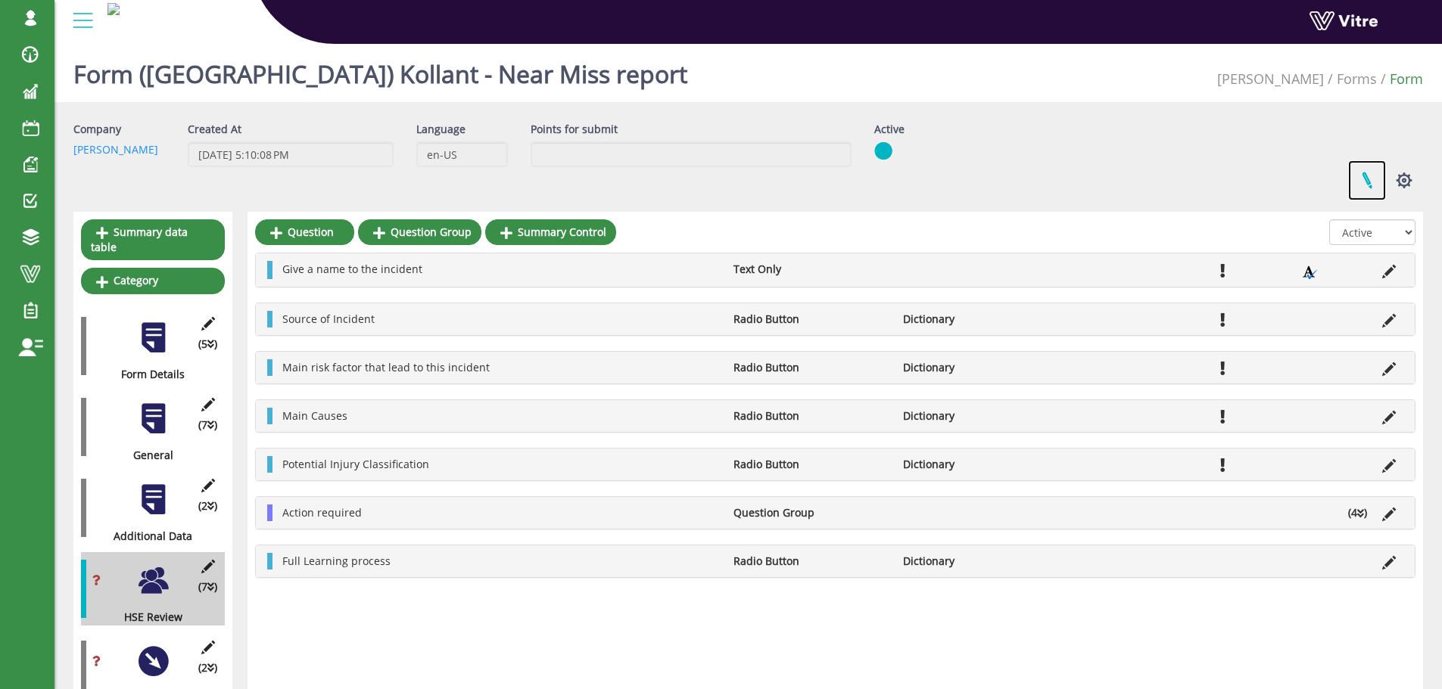
click at [1366, 175] on link at bounding box center [1367, 180] width 38 height 40
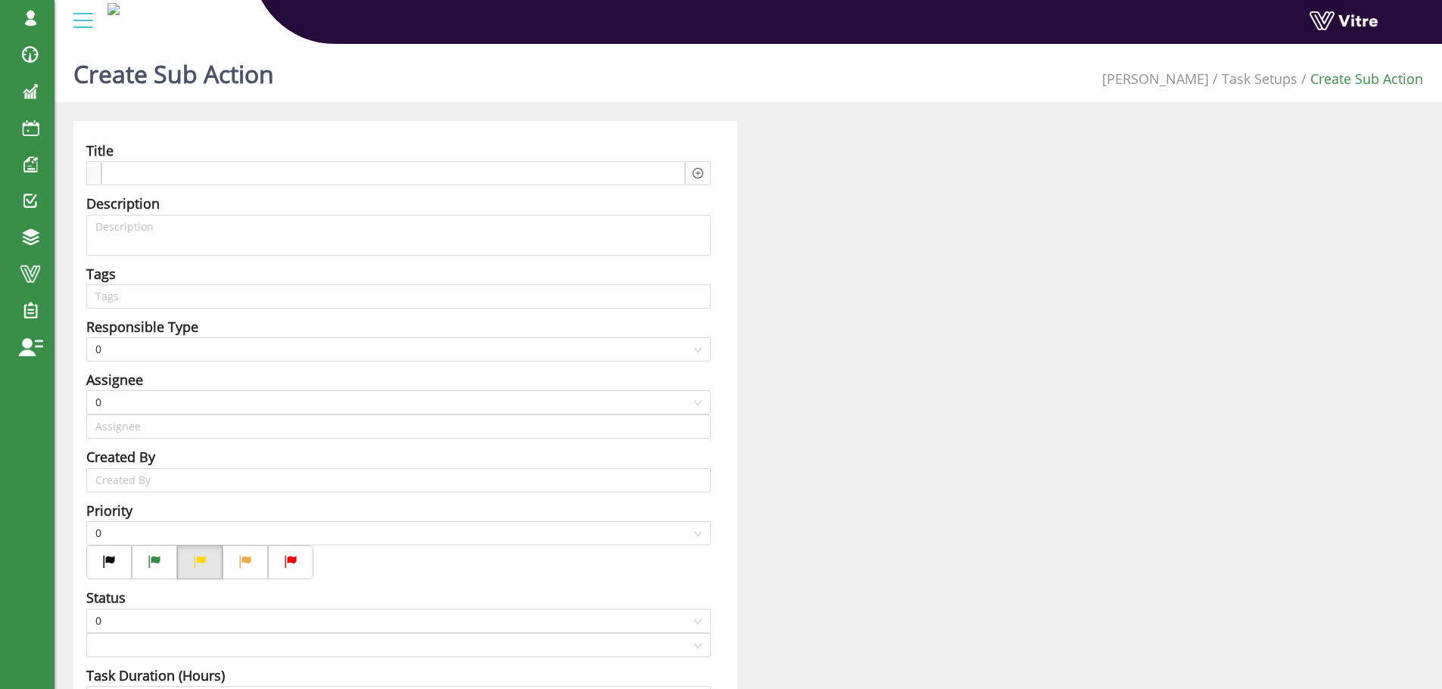
type input "[PERSON_NAME] SU"
click at [294, 172] on div at bounding box center [393, 173] width 584 height 24
paste span
click at [700, 179] on icon "plus-circle" at bounding box center [697, 173] width 11 height 11
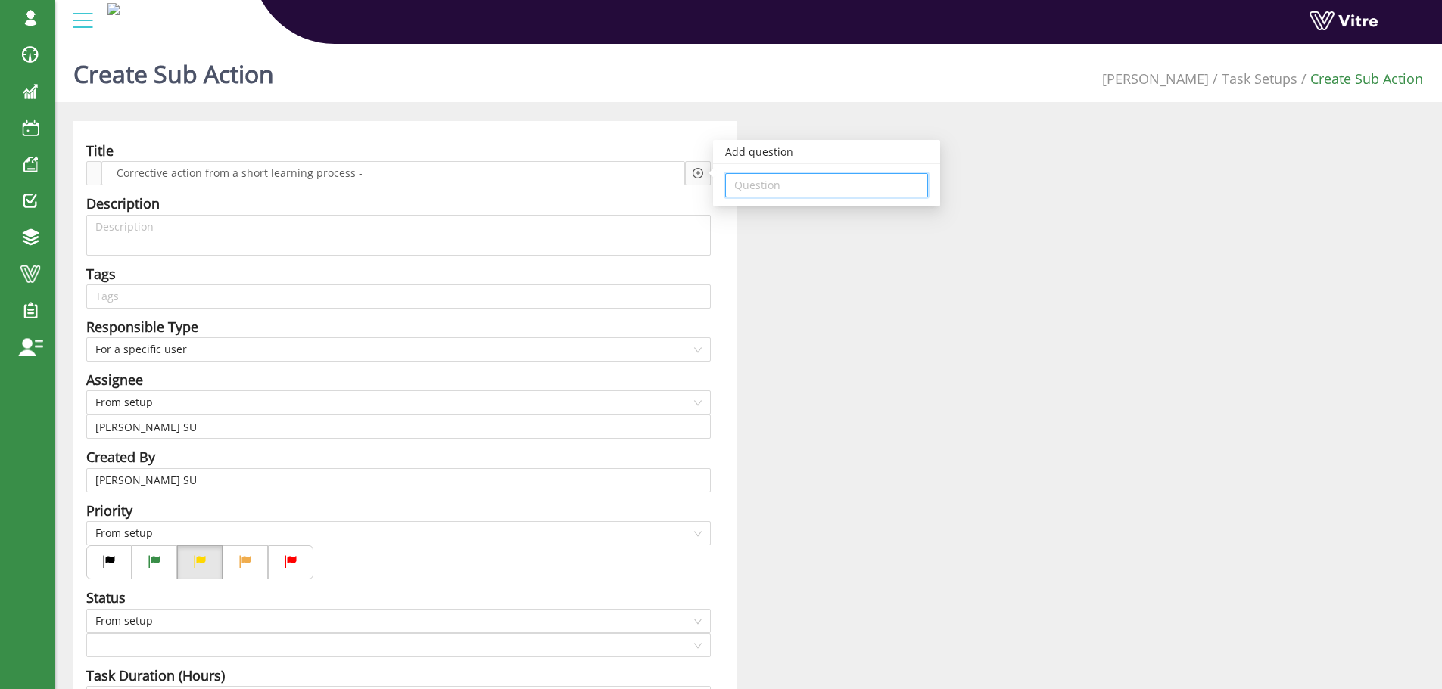
click at [742, 187] on input "search" at bounding box center [826, 185] width 185 height 23
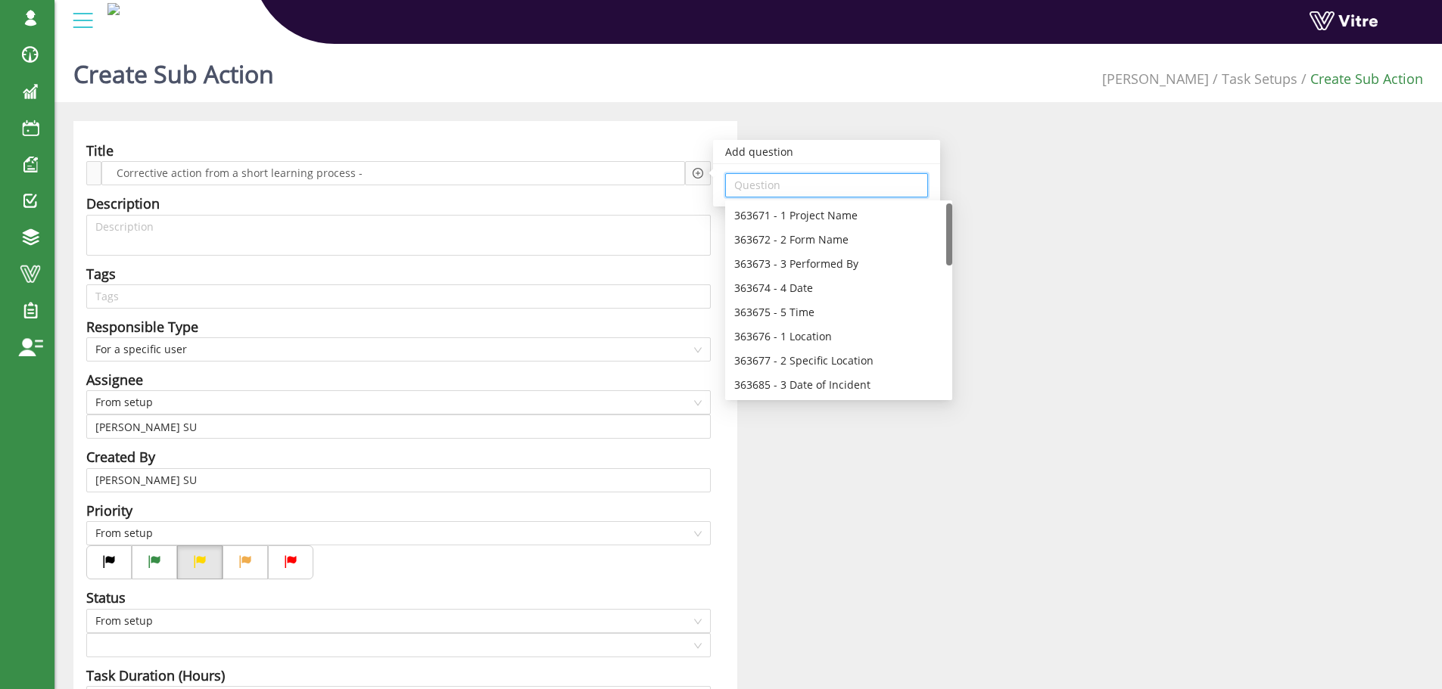
type input "מ"
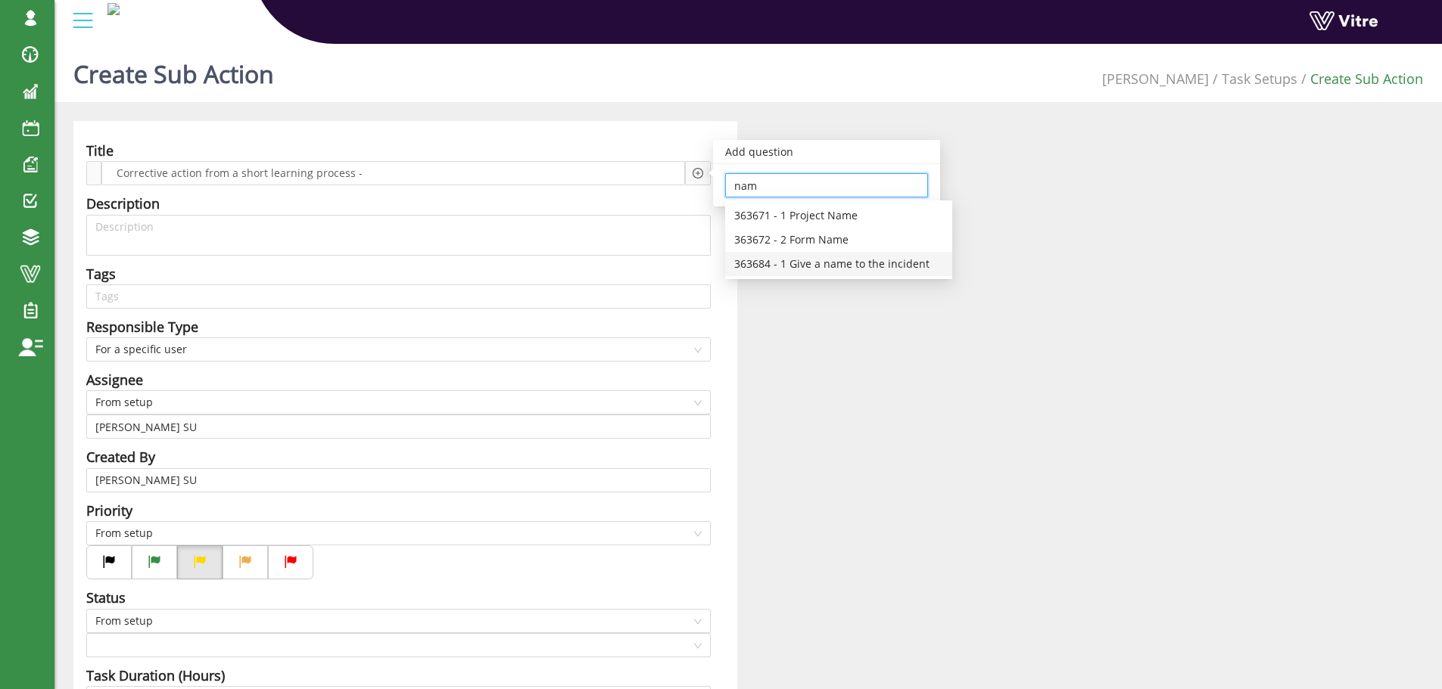
click at [865, 267] on div "363684 - 1 Give a name to the incident" at bounding box center [838, 264] width 209 height 17
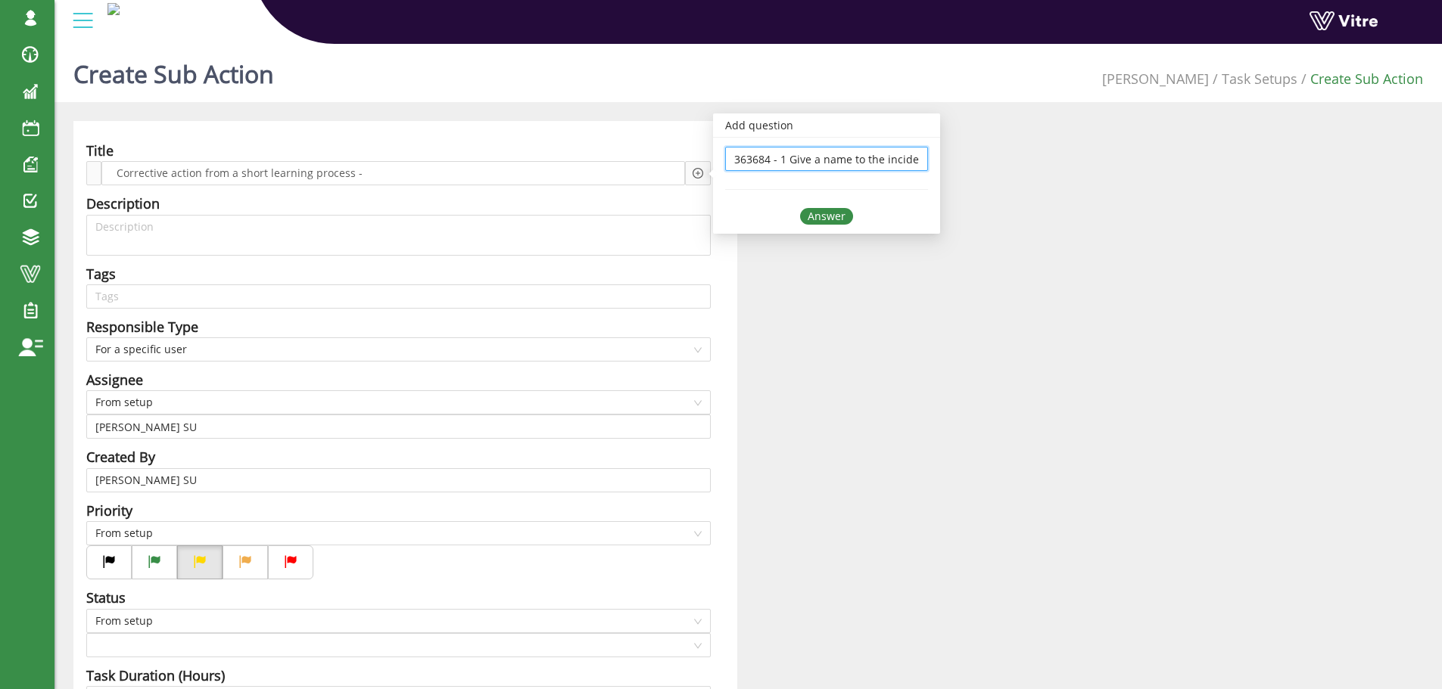
click at [811, 158] on input "363684 - 1 Give a name to the incident" at bounding box center [826, 159] width 185 height 23
type input "8"
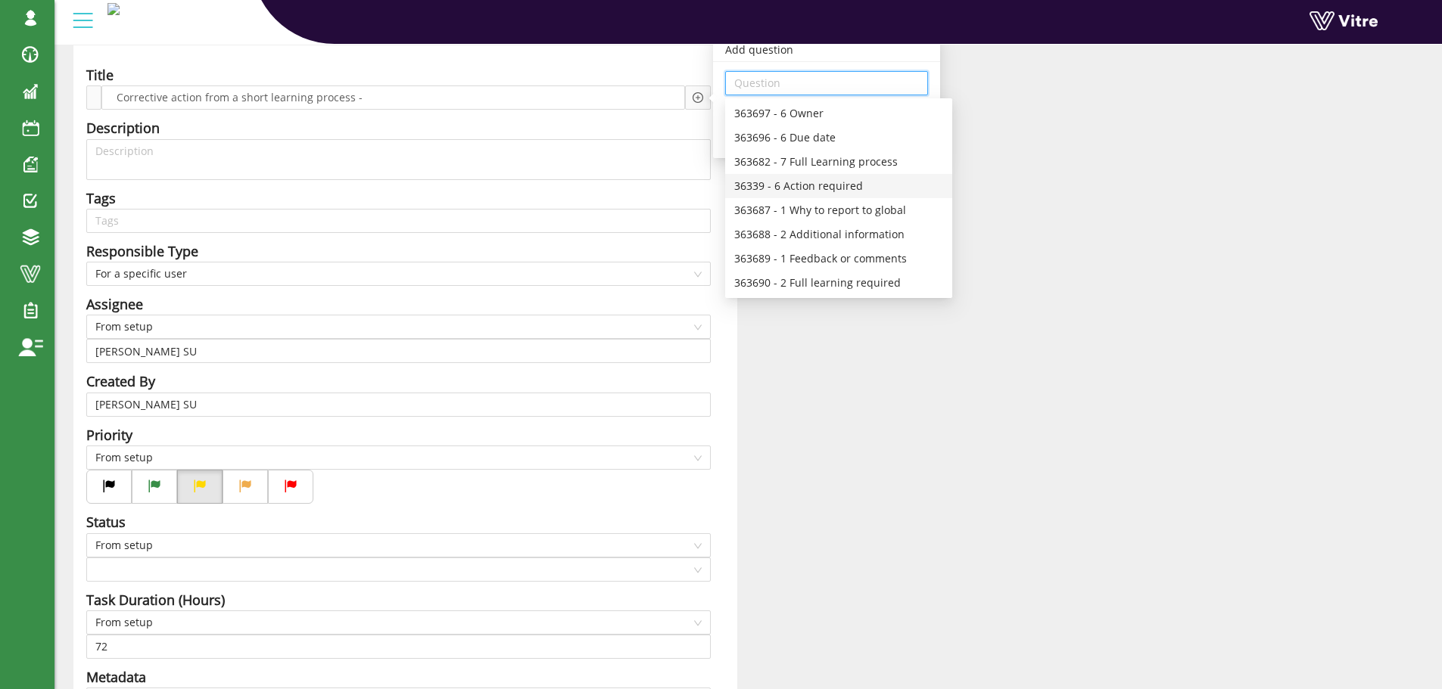
scroll to position [433, 0]
click at [851, 164] on div "363695 - 6 Action required" at bounding box center [838, 165] width 209 height 17
type input "363695 - 6 Action required"
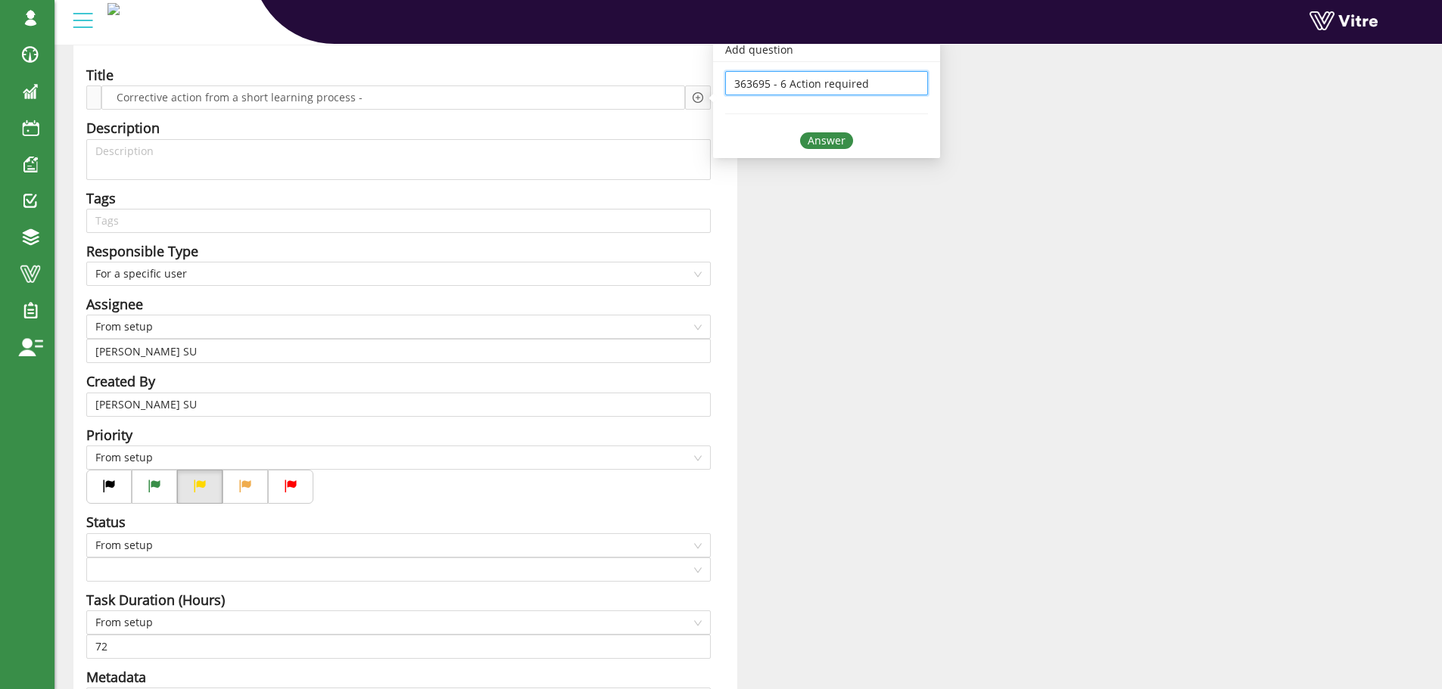
click at [822, 141] on div "Answer" at bounding box center [826, 140] width 53 height 17
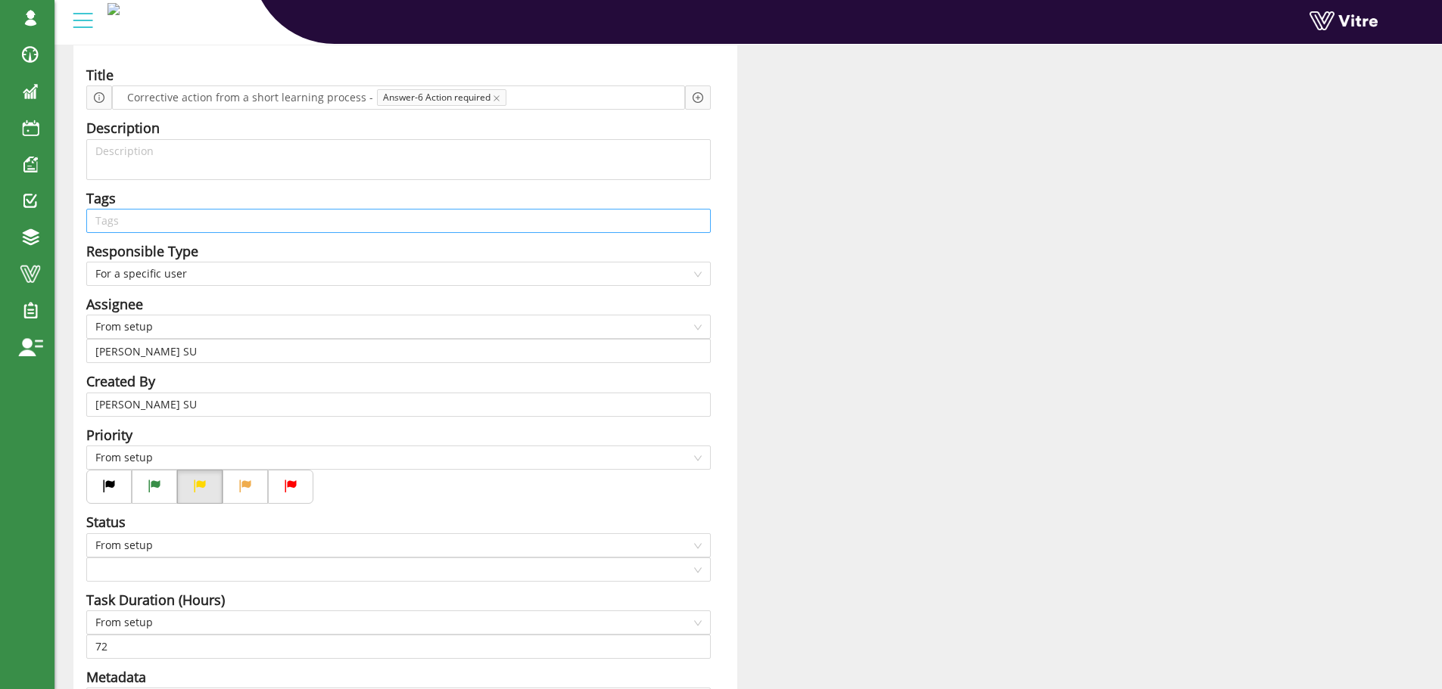
click at [195, 223] on input "search" at bounding box center [398, 221] width 606 height 23
type input "Kol"
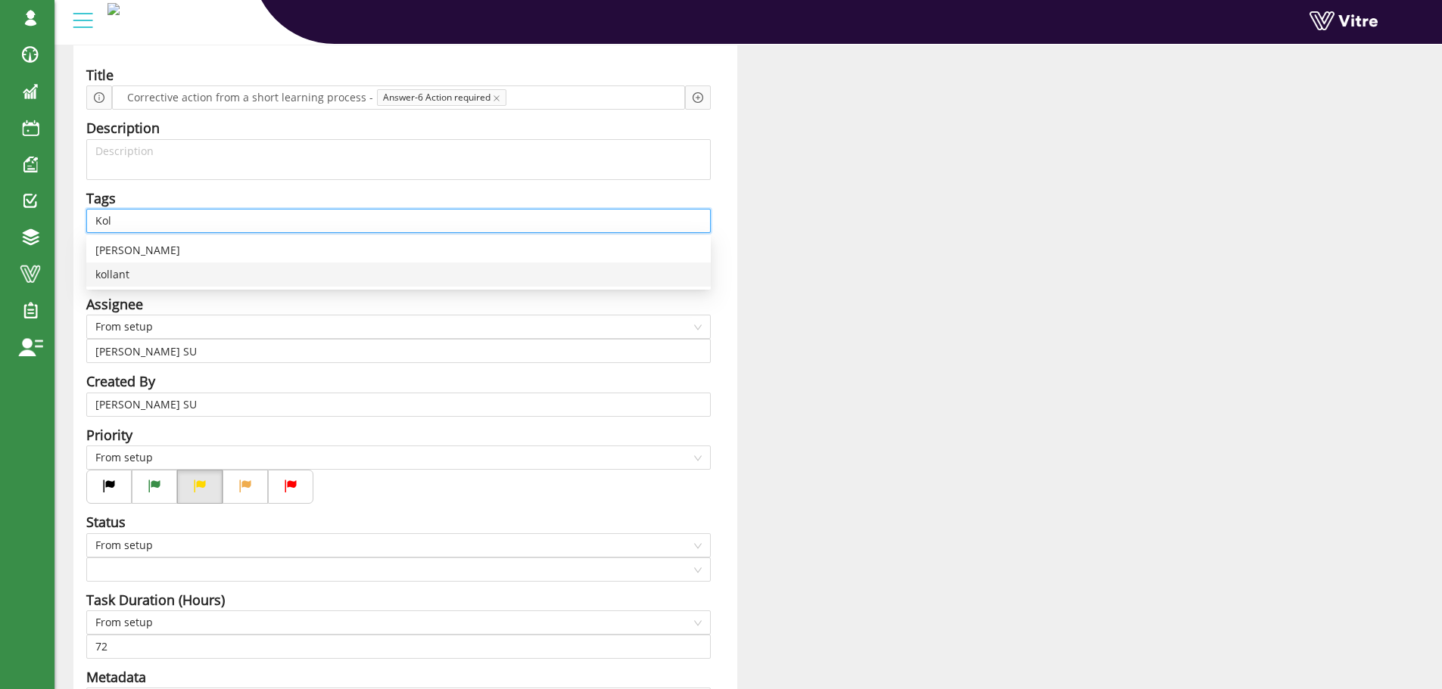
click at [111, 275] on div "kollant" at bounding box center [398, 274] width 606 height 17
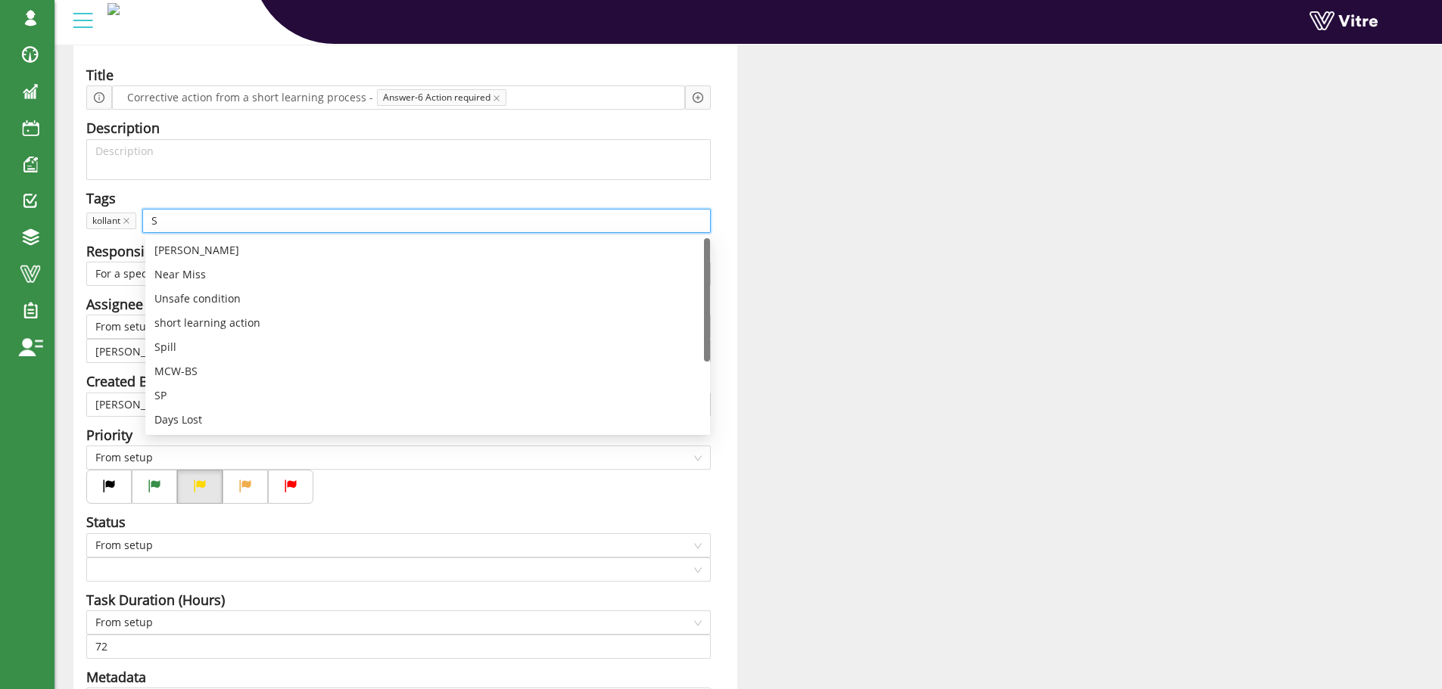
type input "SH"
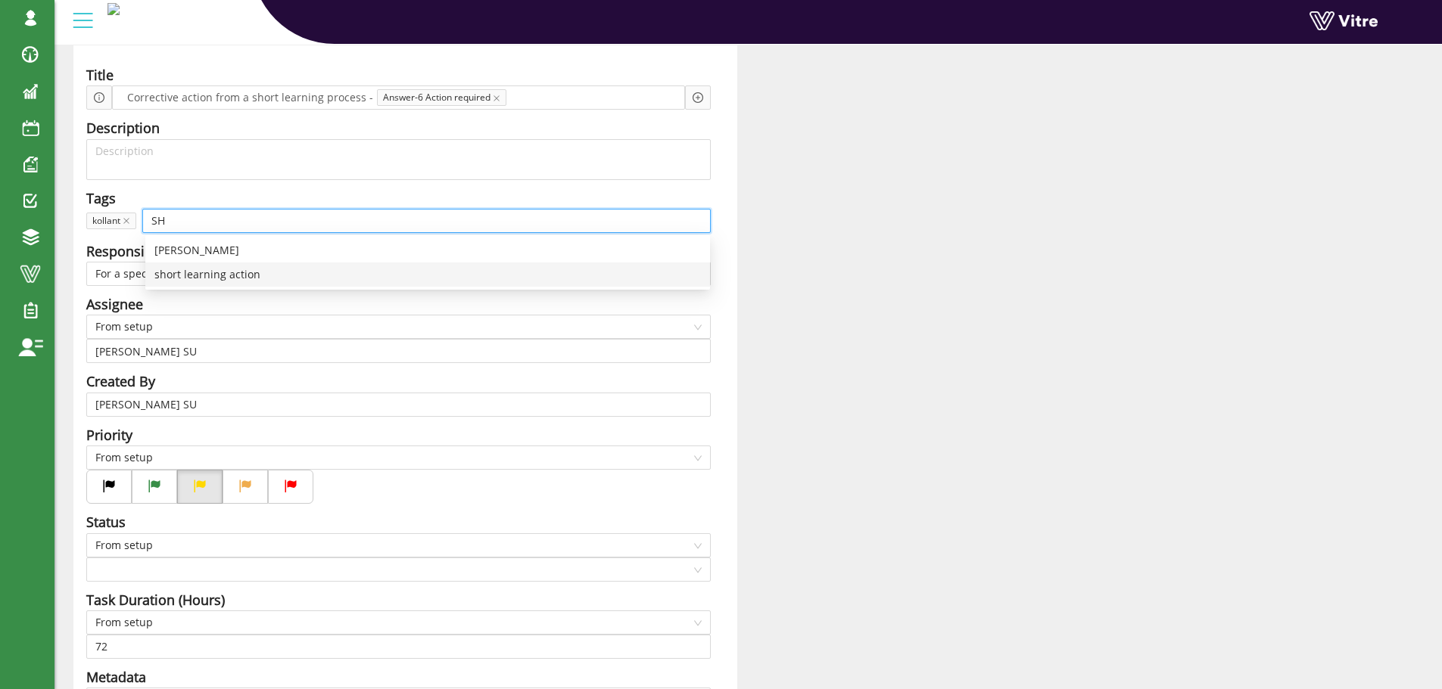
click at [222, 272] on div "short learning action" at bounding box center [427, 274] width 546 height 17
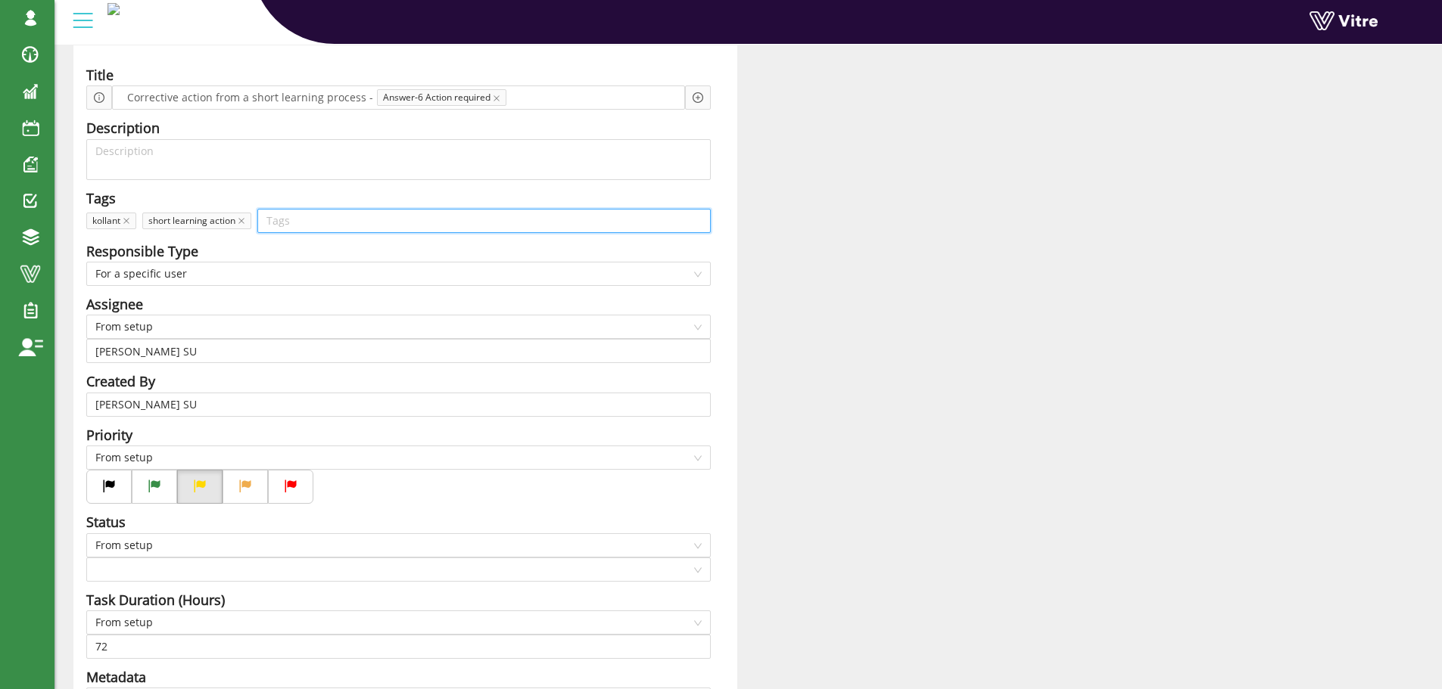
type input "N"
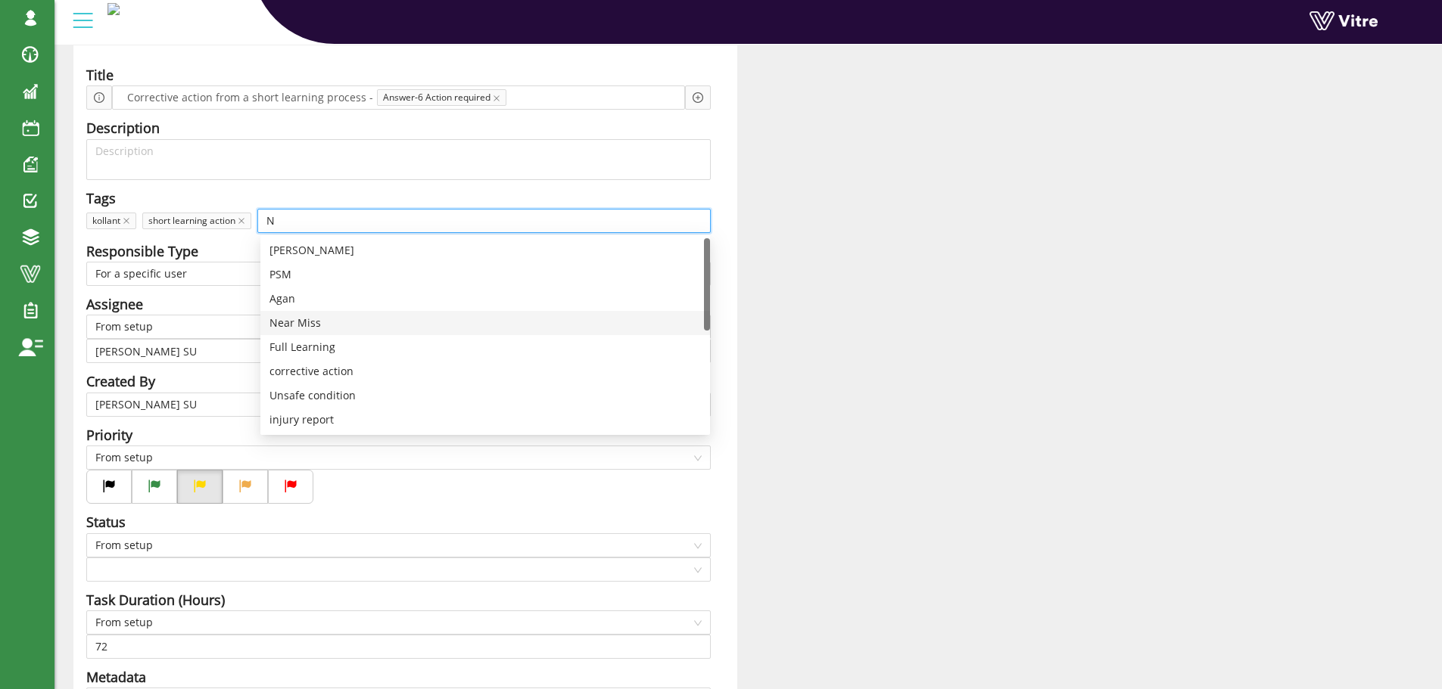
click at [310, 323] on div "Near Miss" at bounding box center [484, 323] width 431 height 17
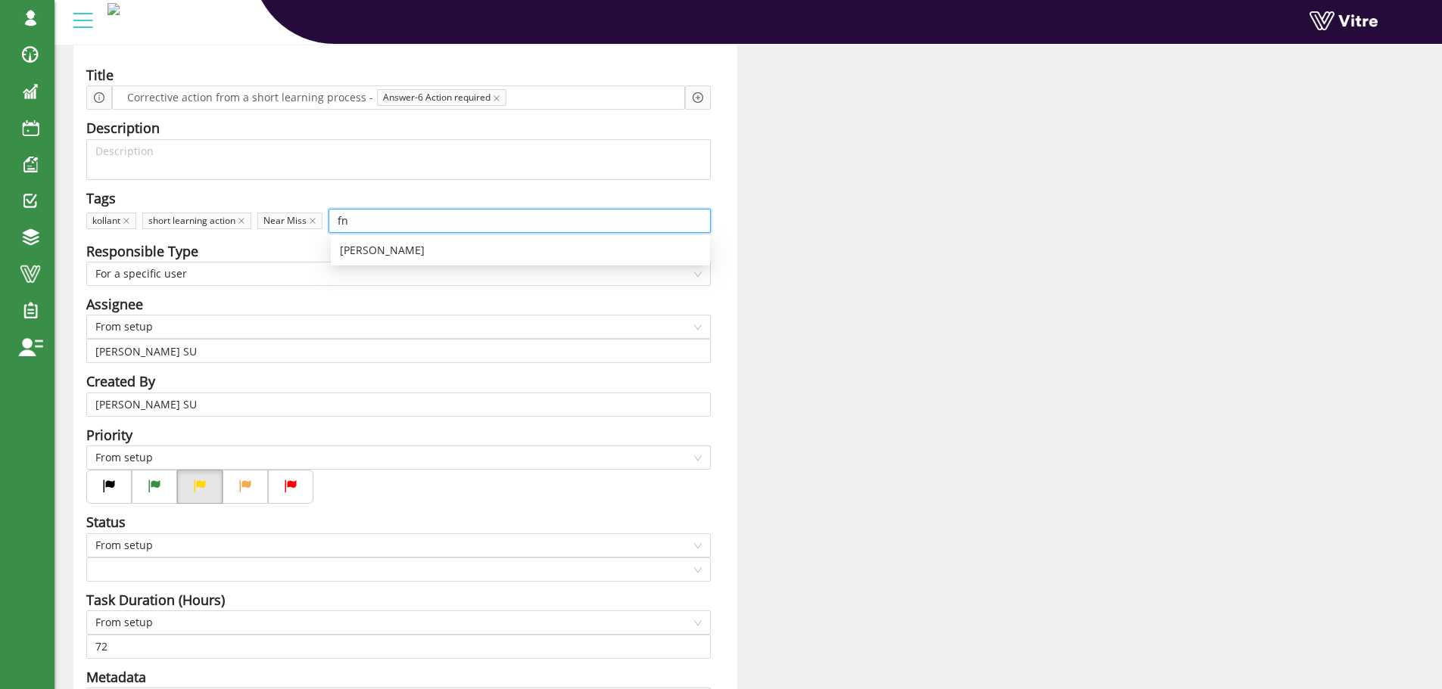
type input "f"
type input "כ"
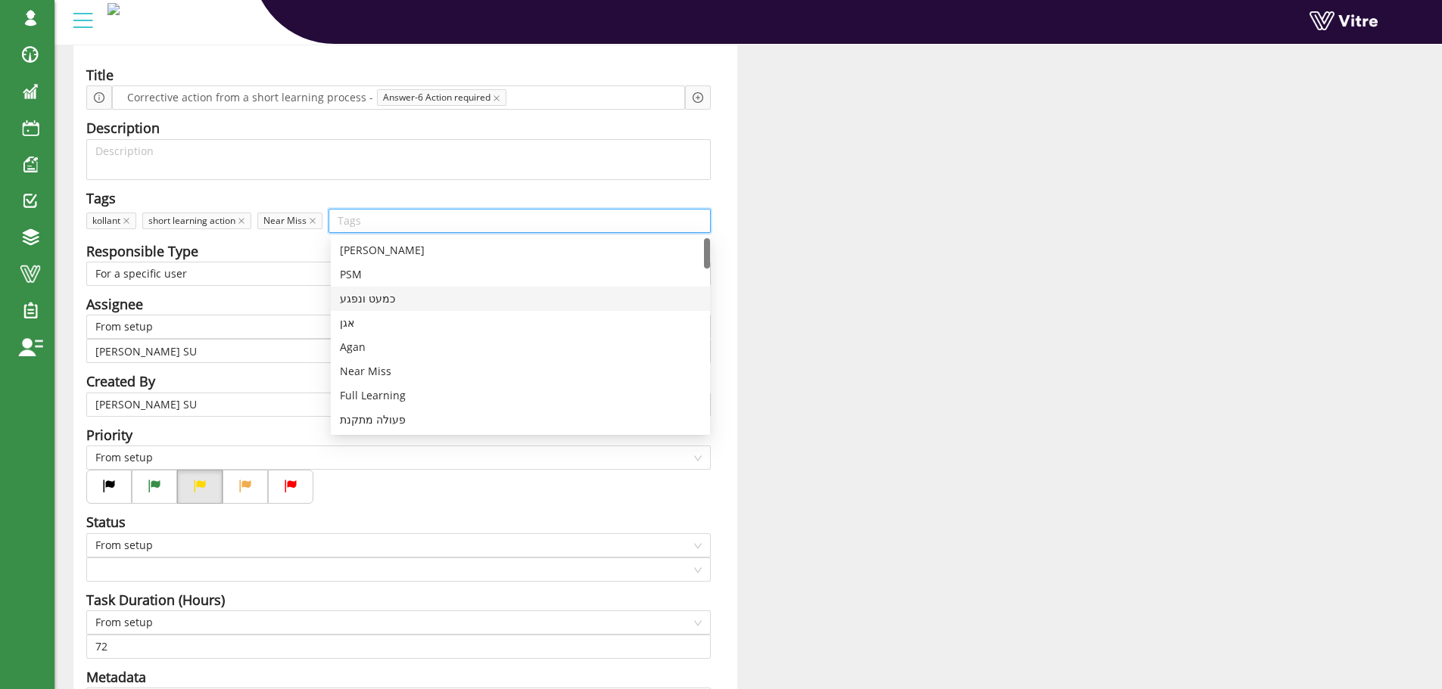
click at [370, 300] on div "כמעט ונפגע" at bounding box center [520, 299] width 361 height 17
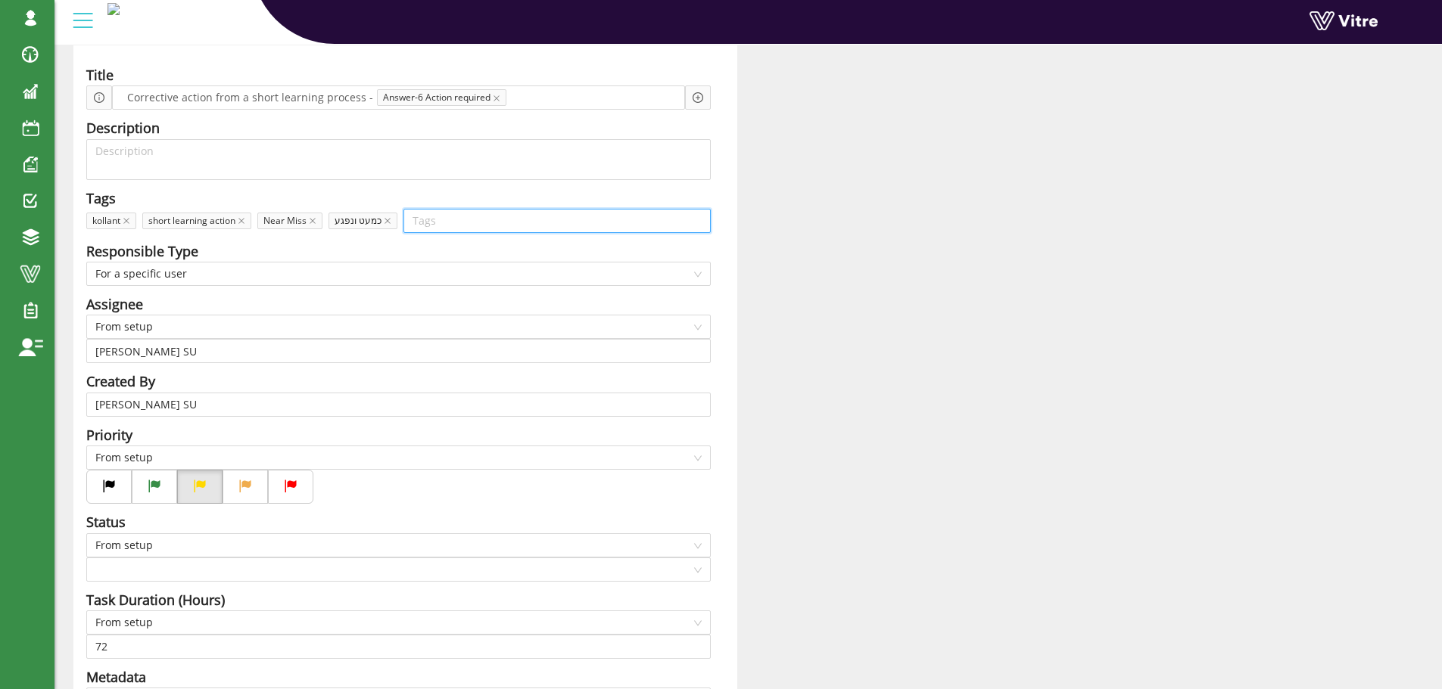
click at [425, 217] on input "search" at bounding box center [556, 221] width 289 height 23
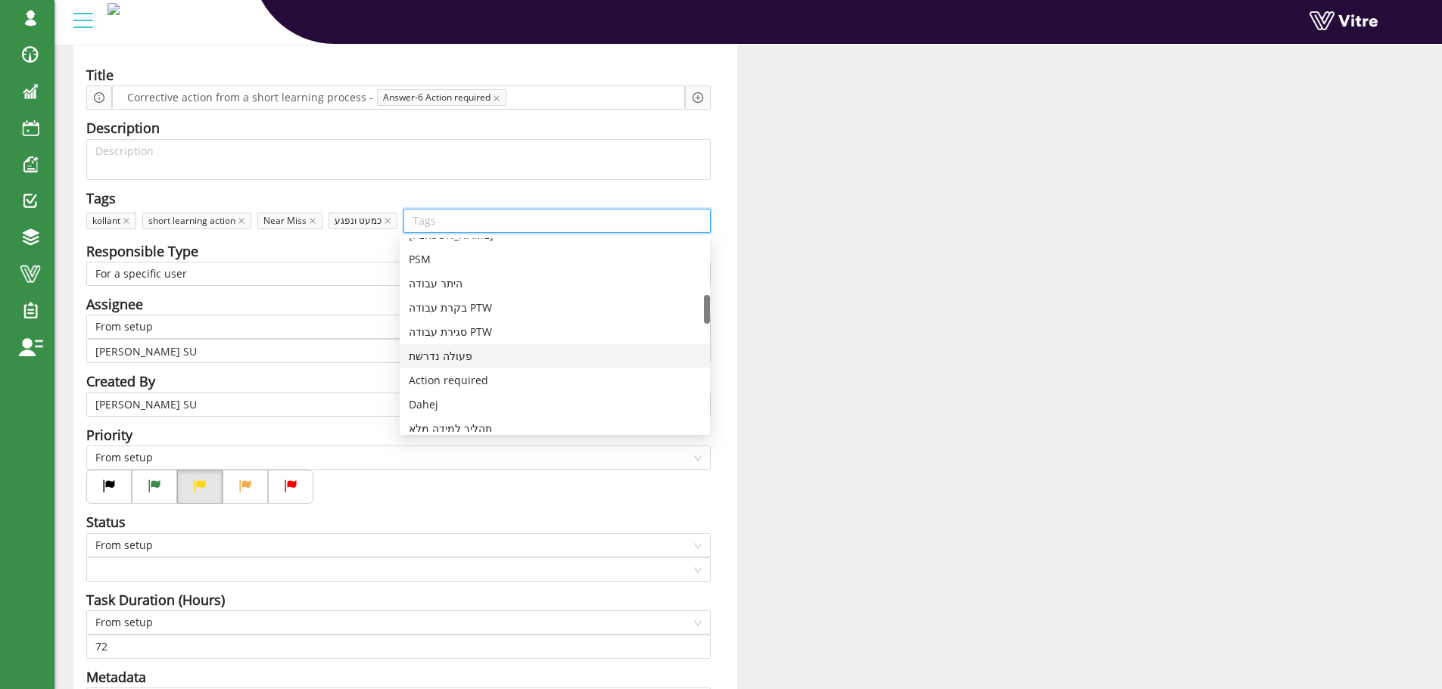
click at [464, 354] on div "פעולה נדרשת" at bounding box center [555, 356] width 292 height 17
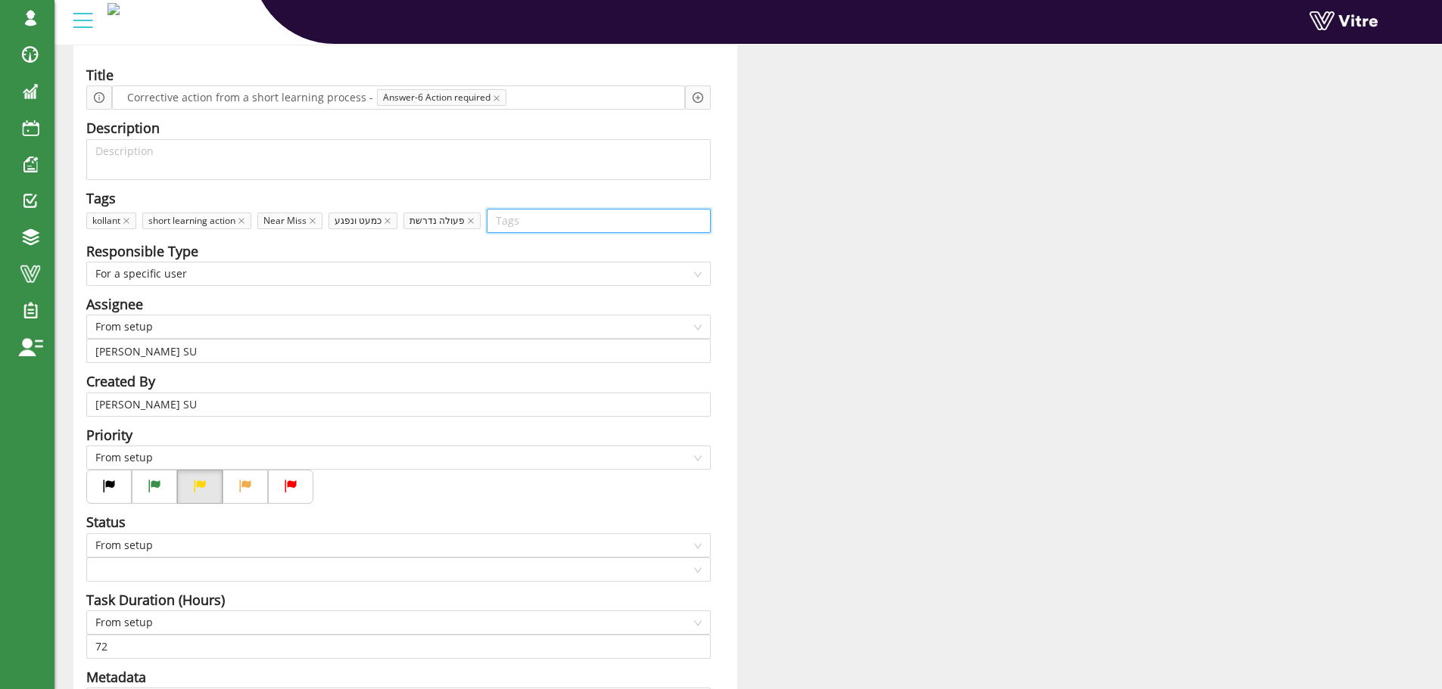
click at [717, 247] on div "Title Corrective action from a short learning process - Answer-6 Action require…" at bounding box center [405, 486] width 664 height 882
click at [201, 323] on span "From setup" at bounding box center [398, 327] width 606 height 23
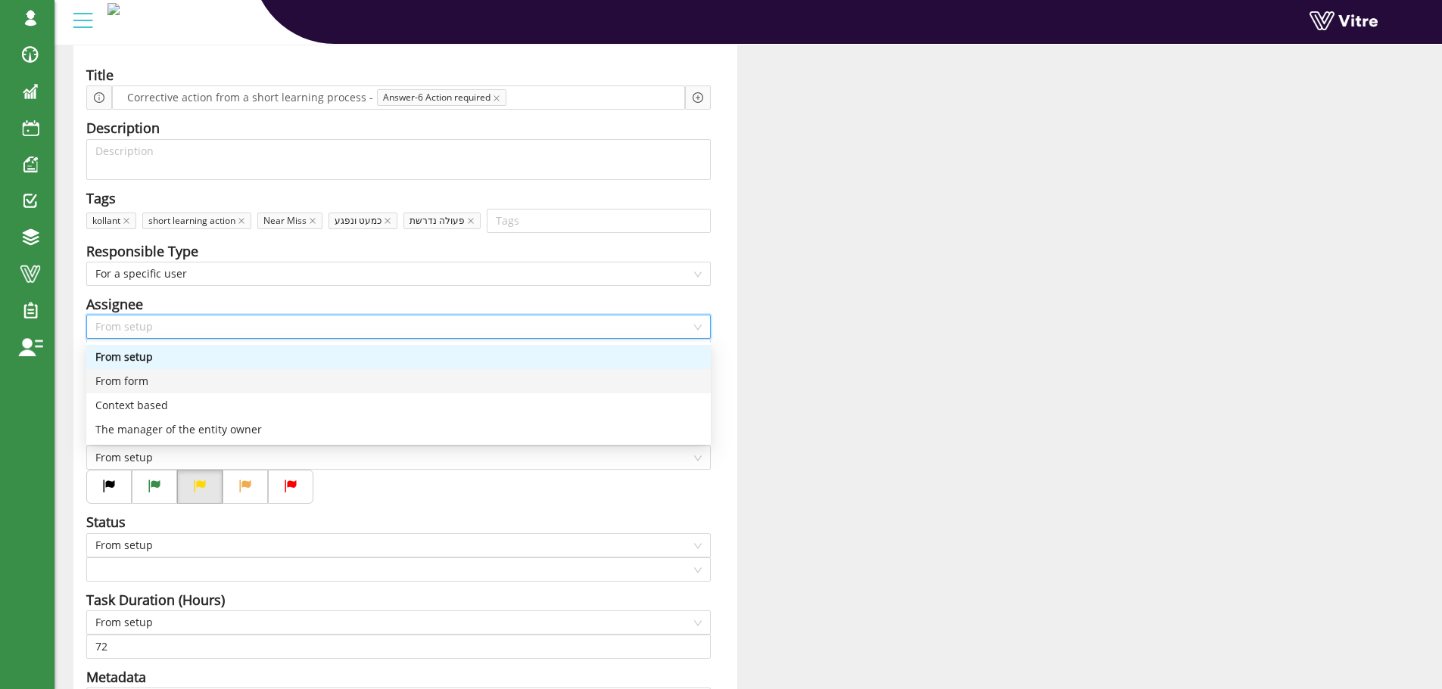
click at [164, 379] on div "From form" at bounding box center [398, 381] width 606 height 17
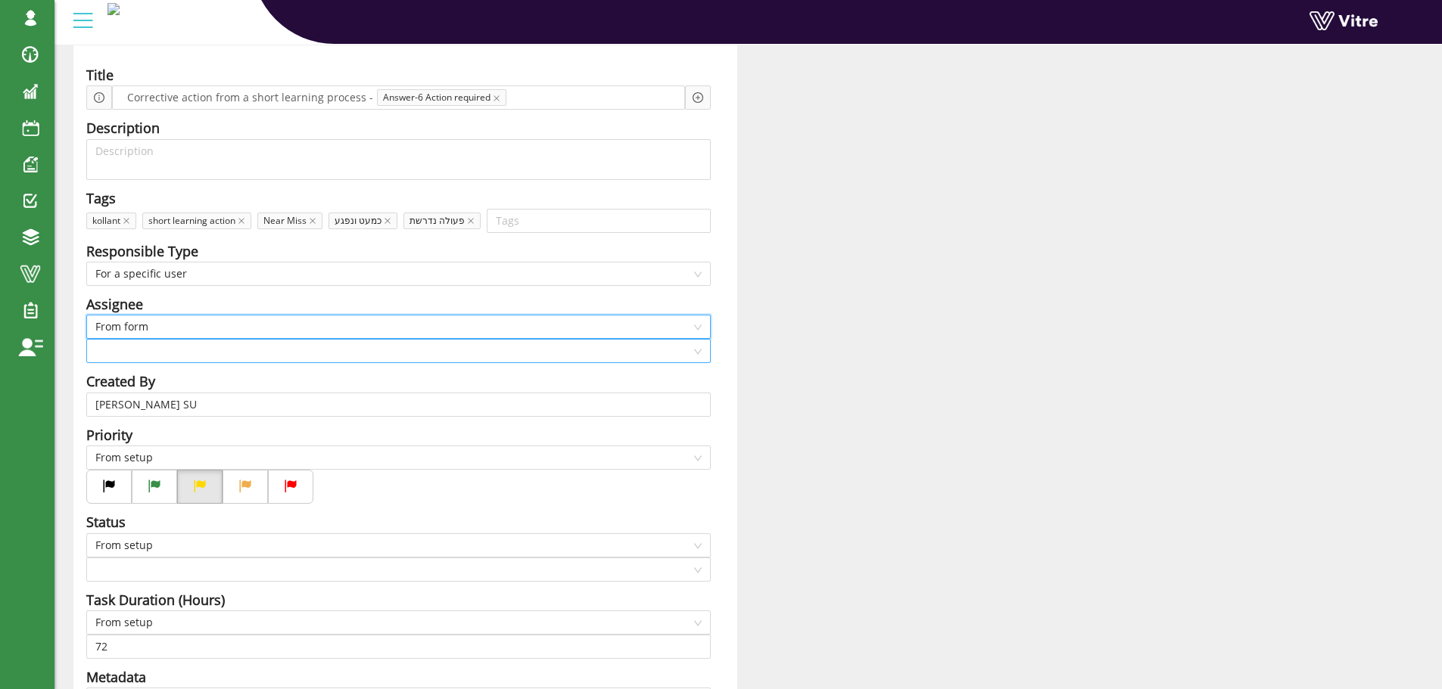
click at [163, 354] on input "search" at bounding box center [393, 351] width 596 height 23
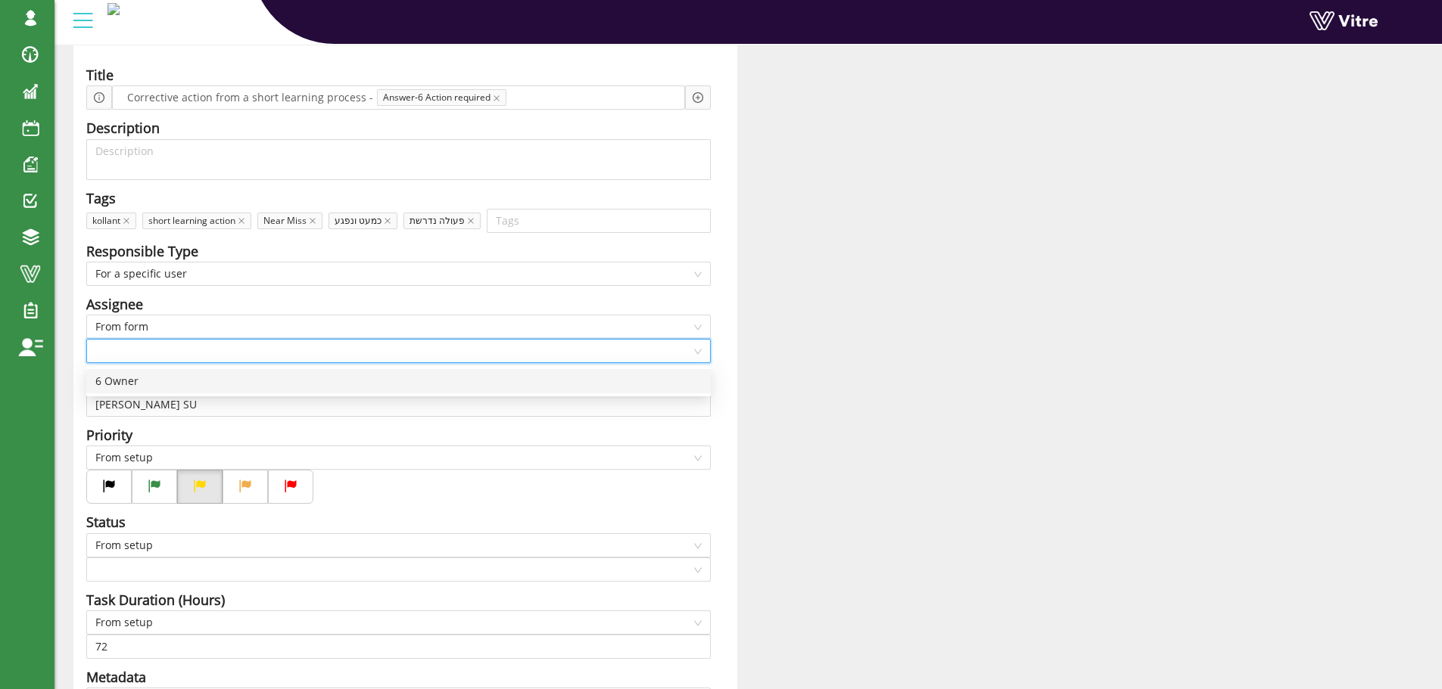
click at [154, 376] on div "6 Owner" at bounding box center [398, 381] width 606 height 17
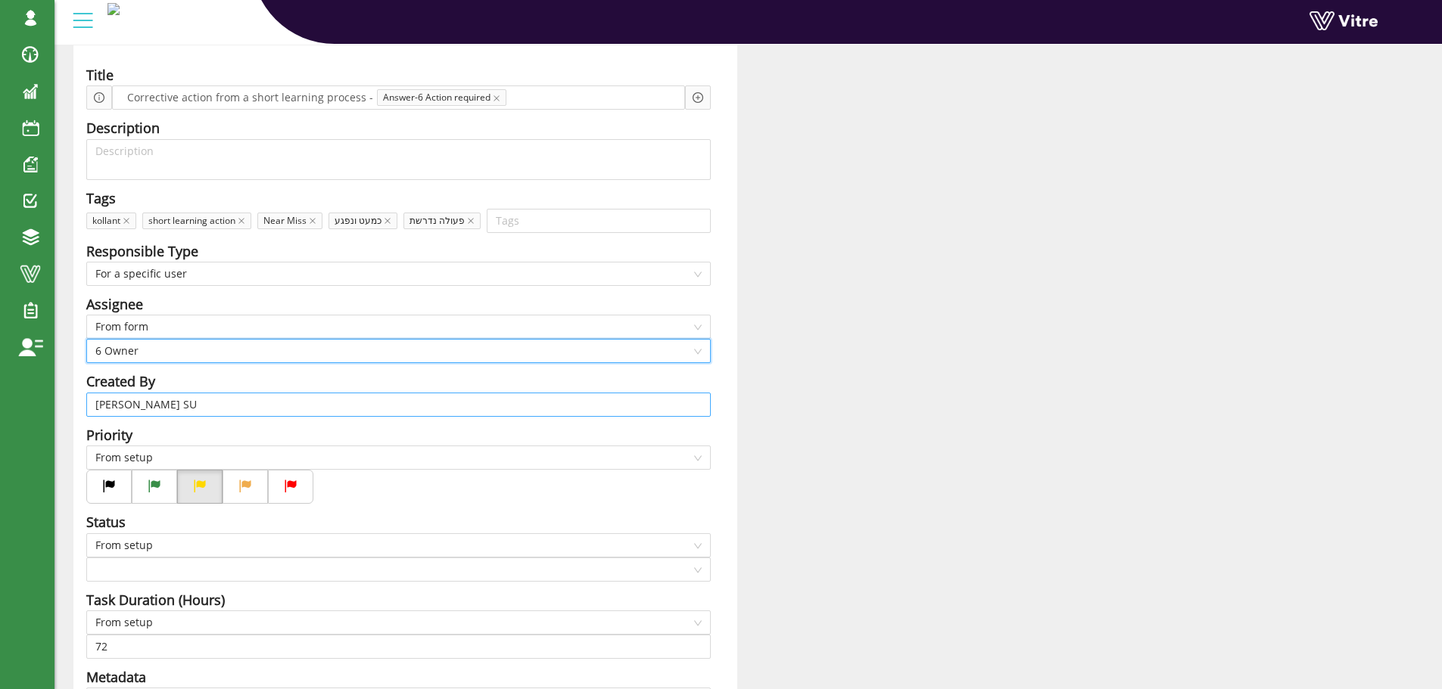
click at [184, 402] on input "[PERSON_NAME] SU" at bounding box center [398, 405] width 606 height 23
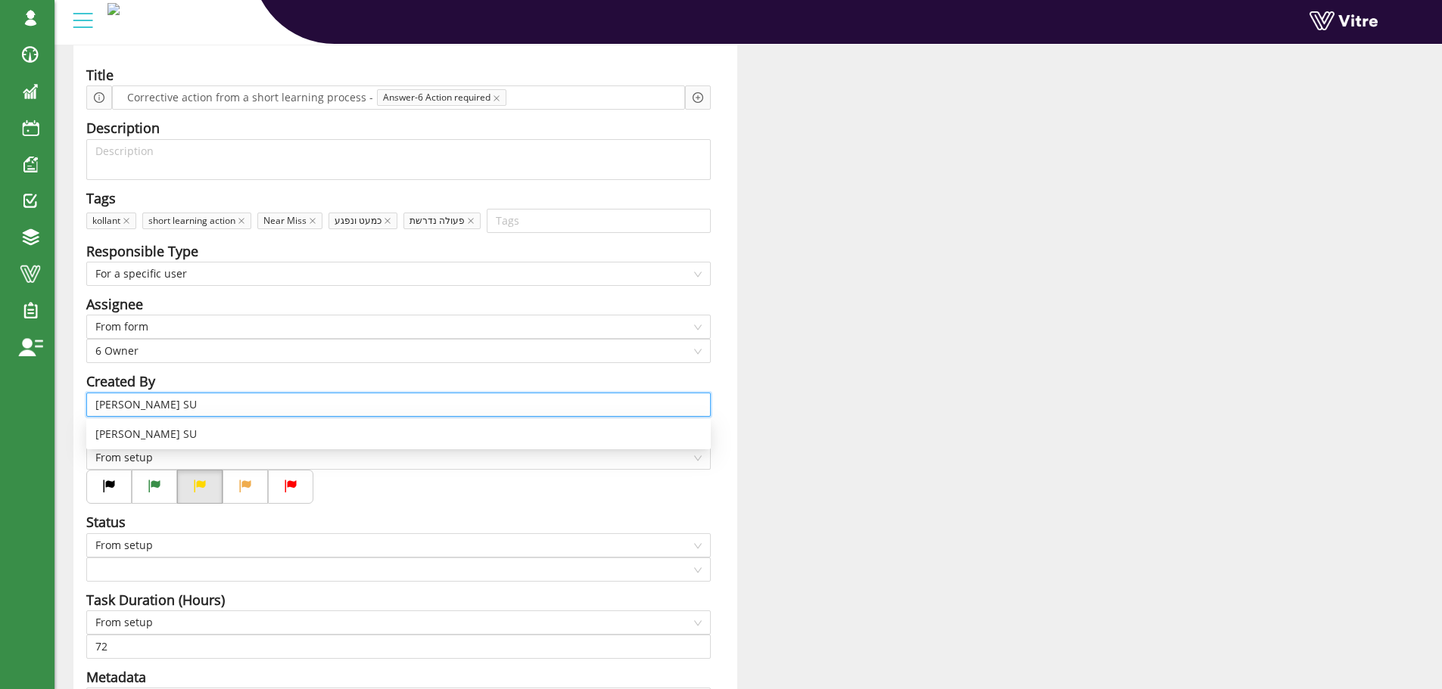
click at [184, 402] on input "[PERSON_NAME] SU" at bounding box center [398, 405] width 606 height 23
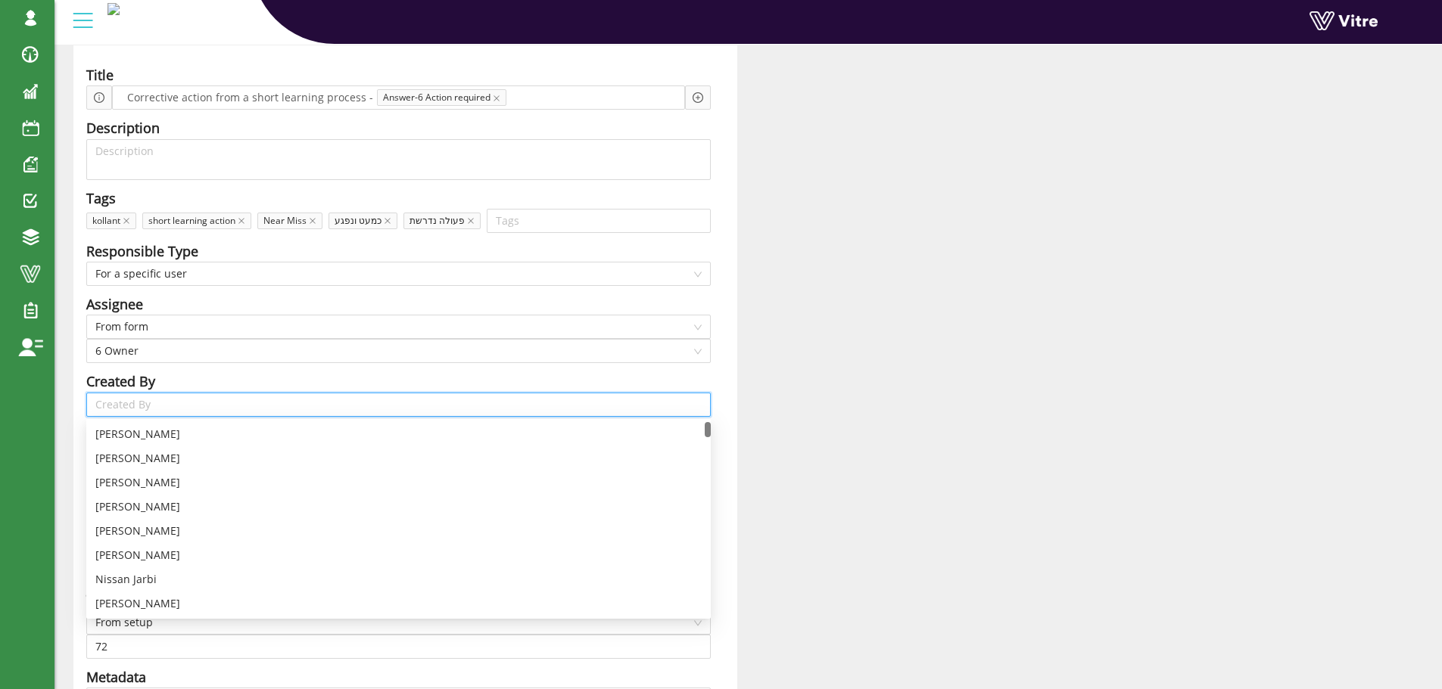
click at [197, 380] on div "Created By" at bounding box center [398, 381] width 624 height 21
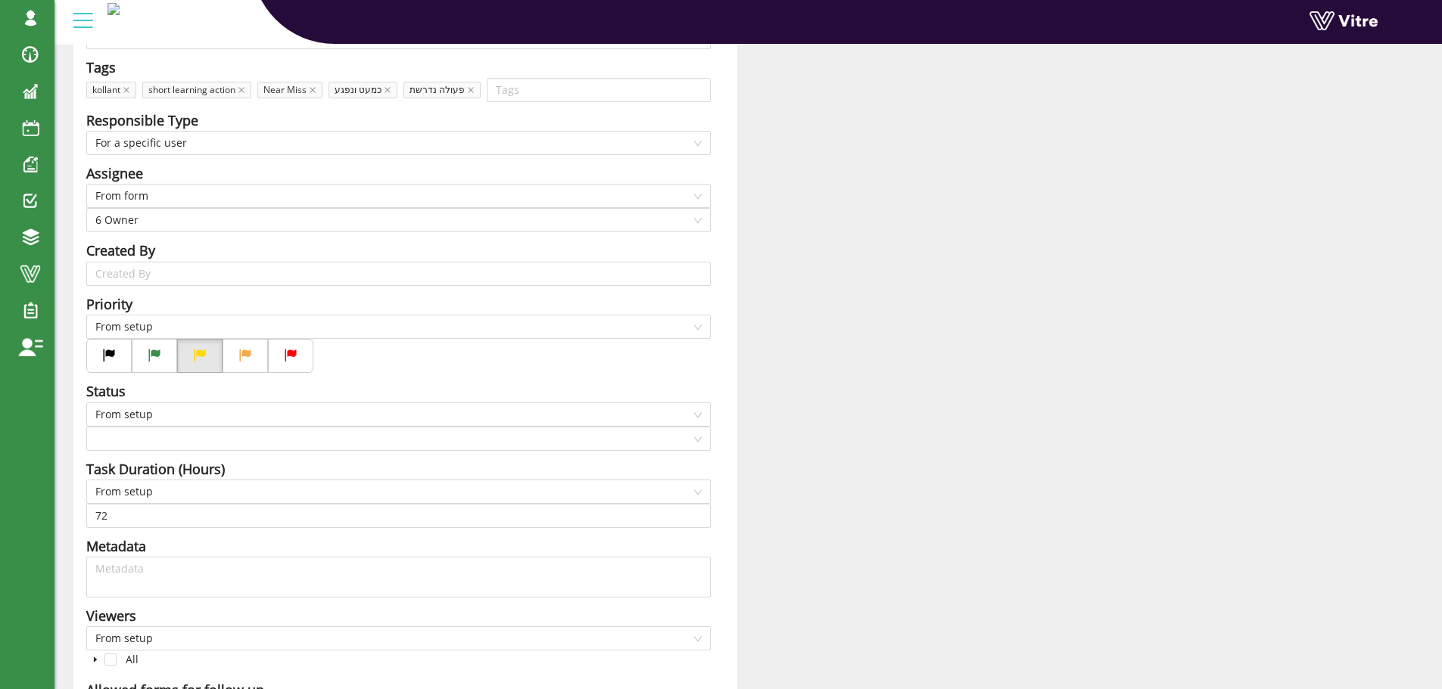
scroll to position [303, 0]
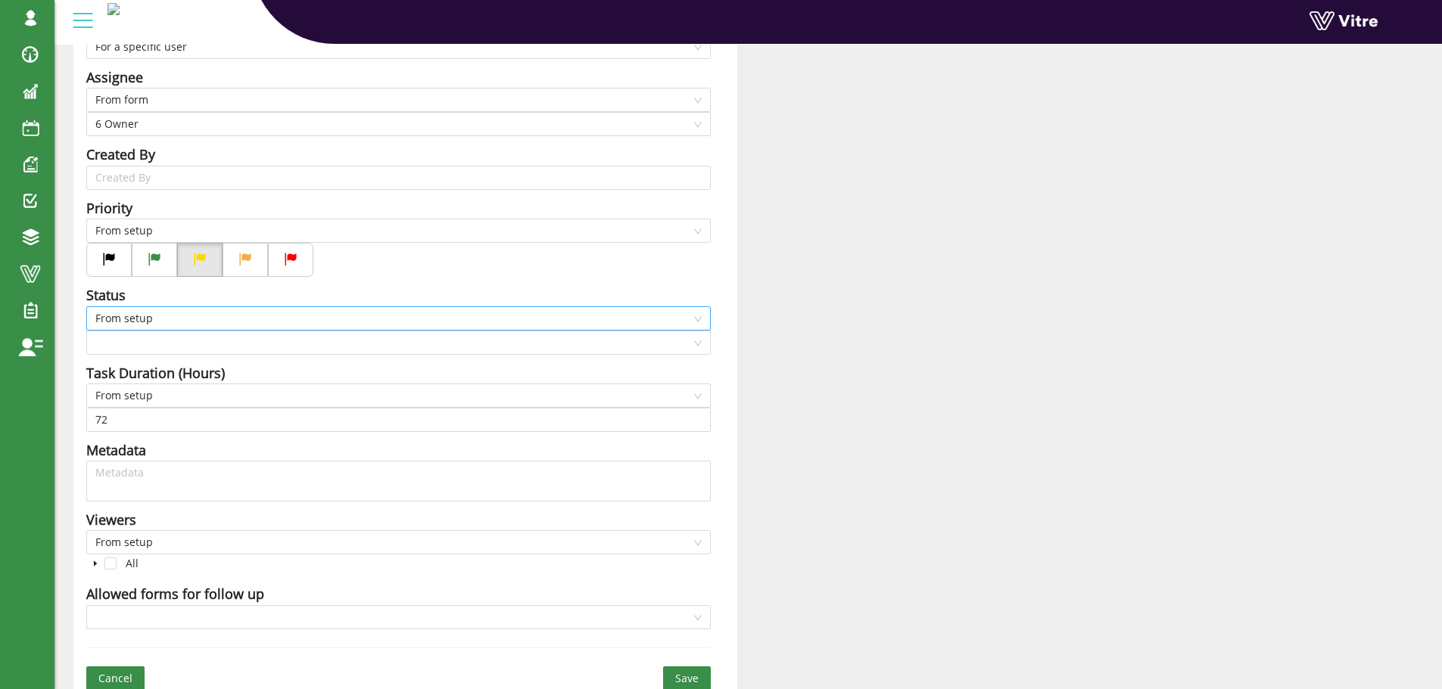
click at [179, 321] on span "From setup" at bounding box center [398, 318] width 606 height 23
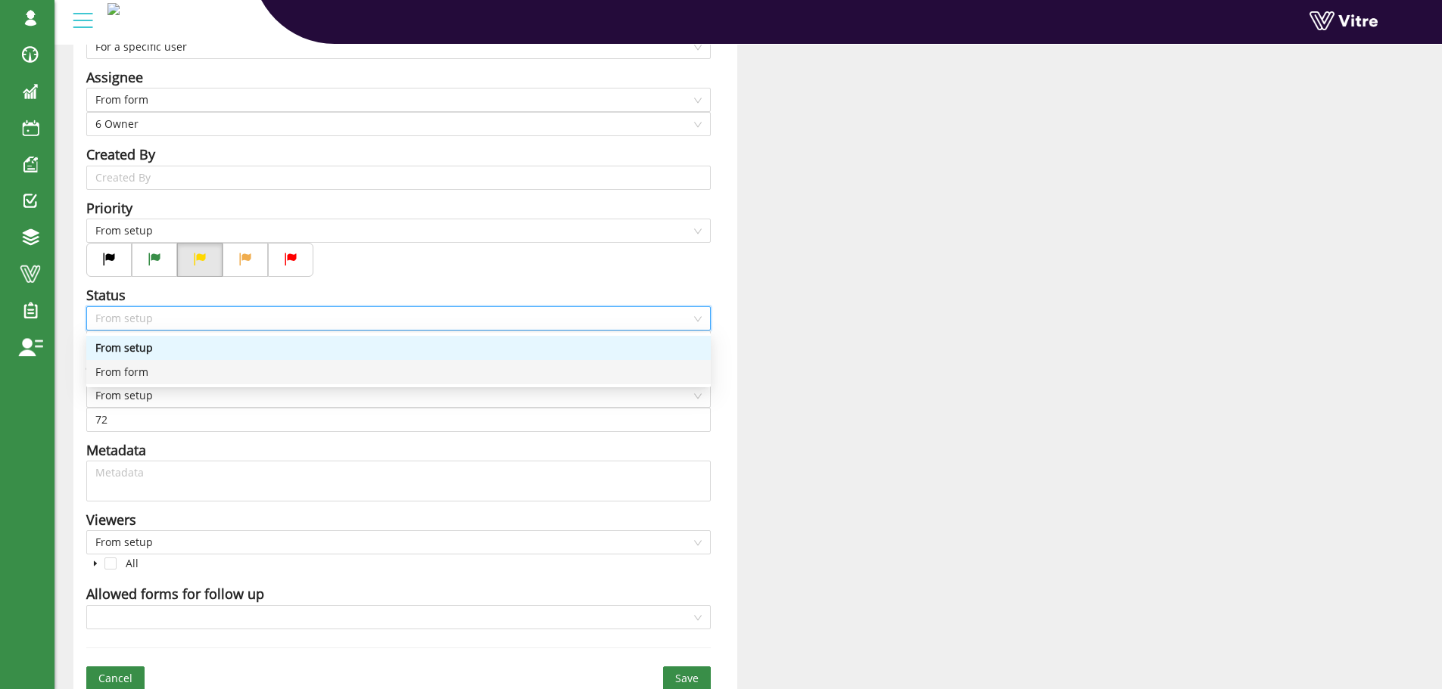
click at [149, 372] on div "From form" at bounding box center [398, 372] width 606 height 17
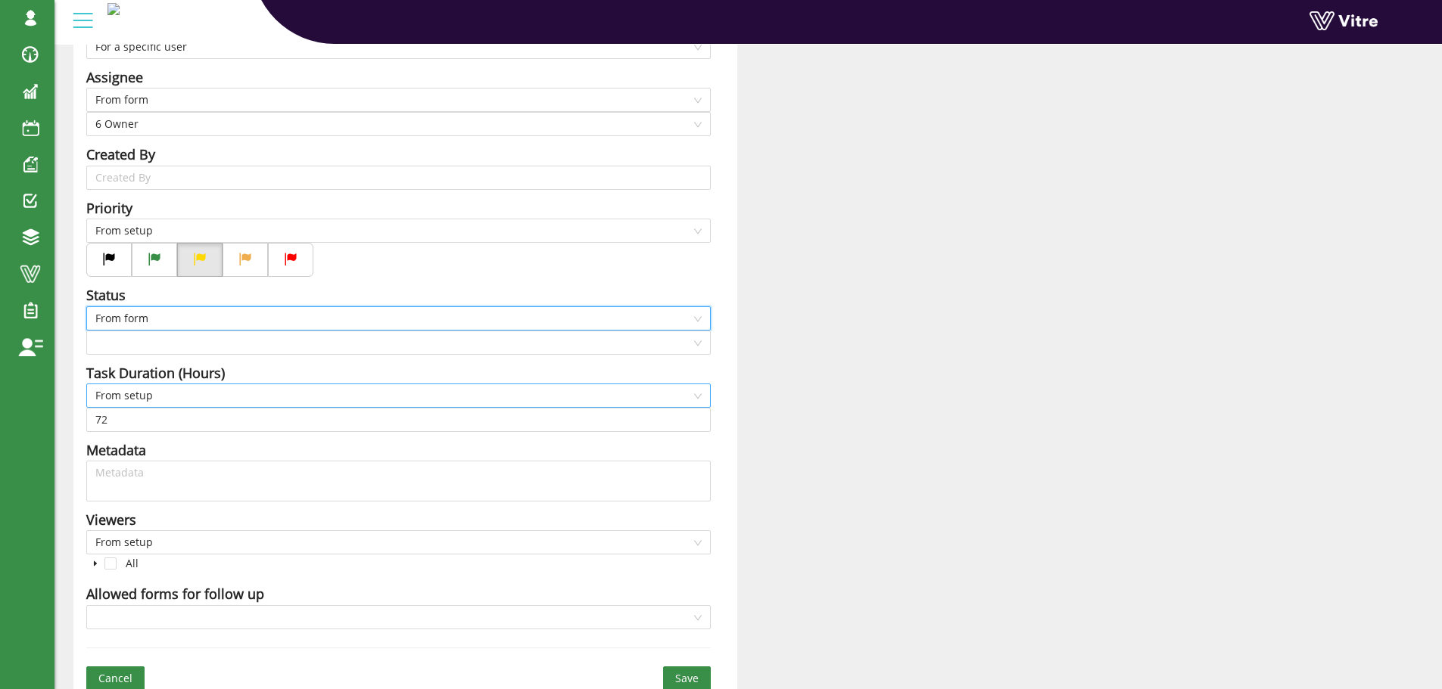
click at [145, 397] on span "From setup" at bounding box center [398, 395] width 606 height 23
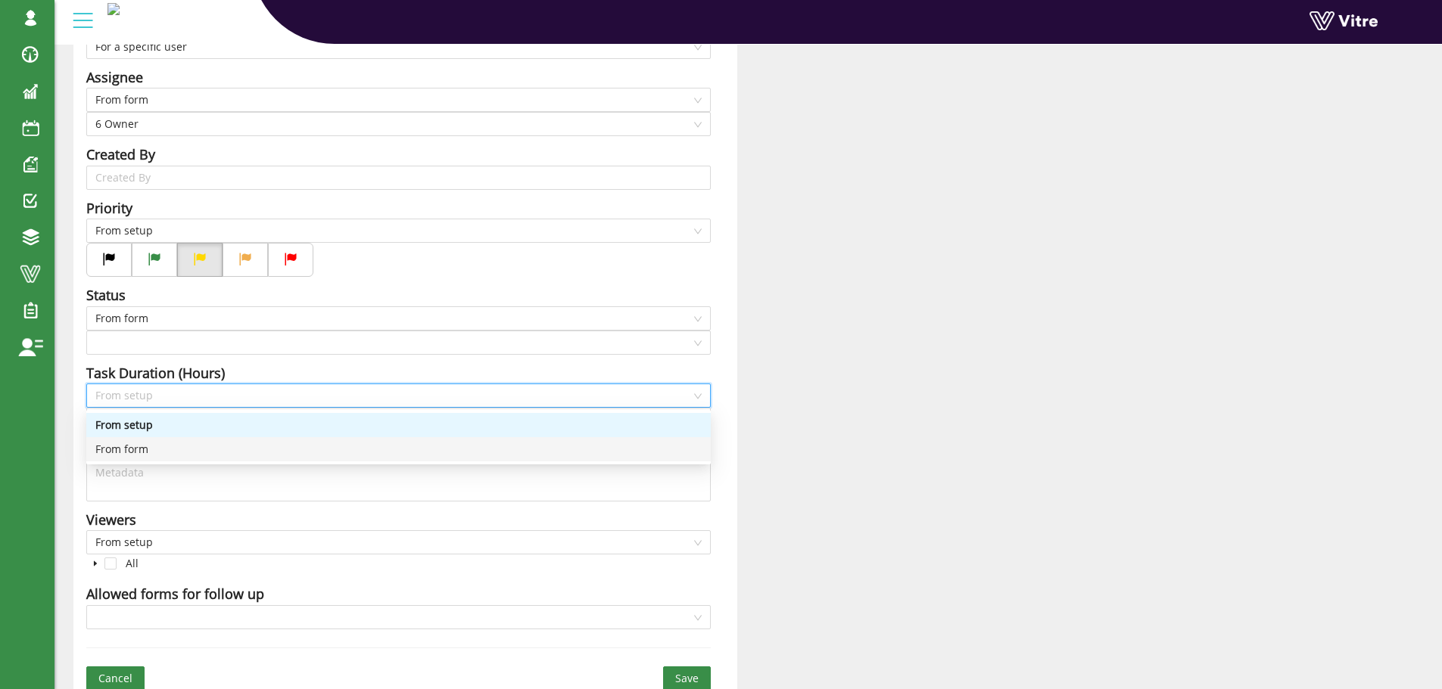
click at [140, 445] on div "From form" at bounding box center [398, 449] width 606 height 17
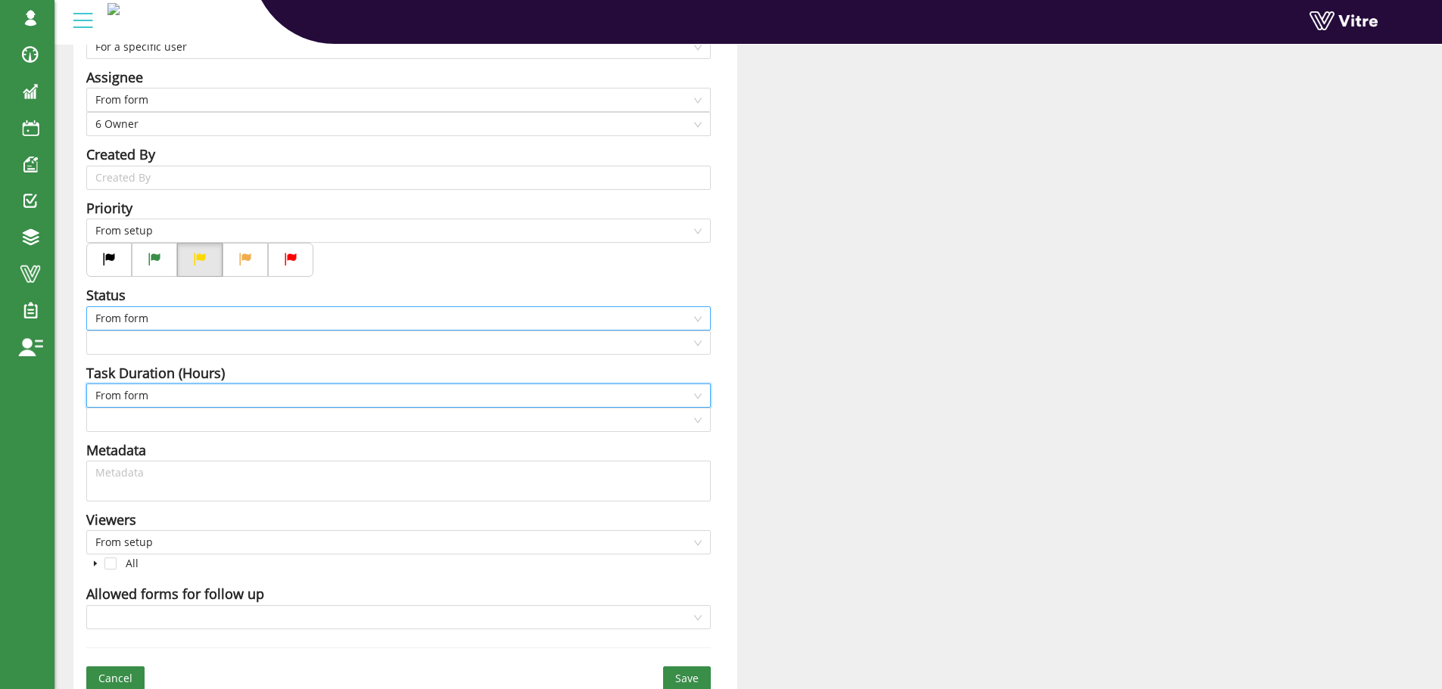
click at [150, 329] on span "From form" at bounding box center [398, 318] width 606 height 23
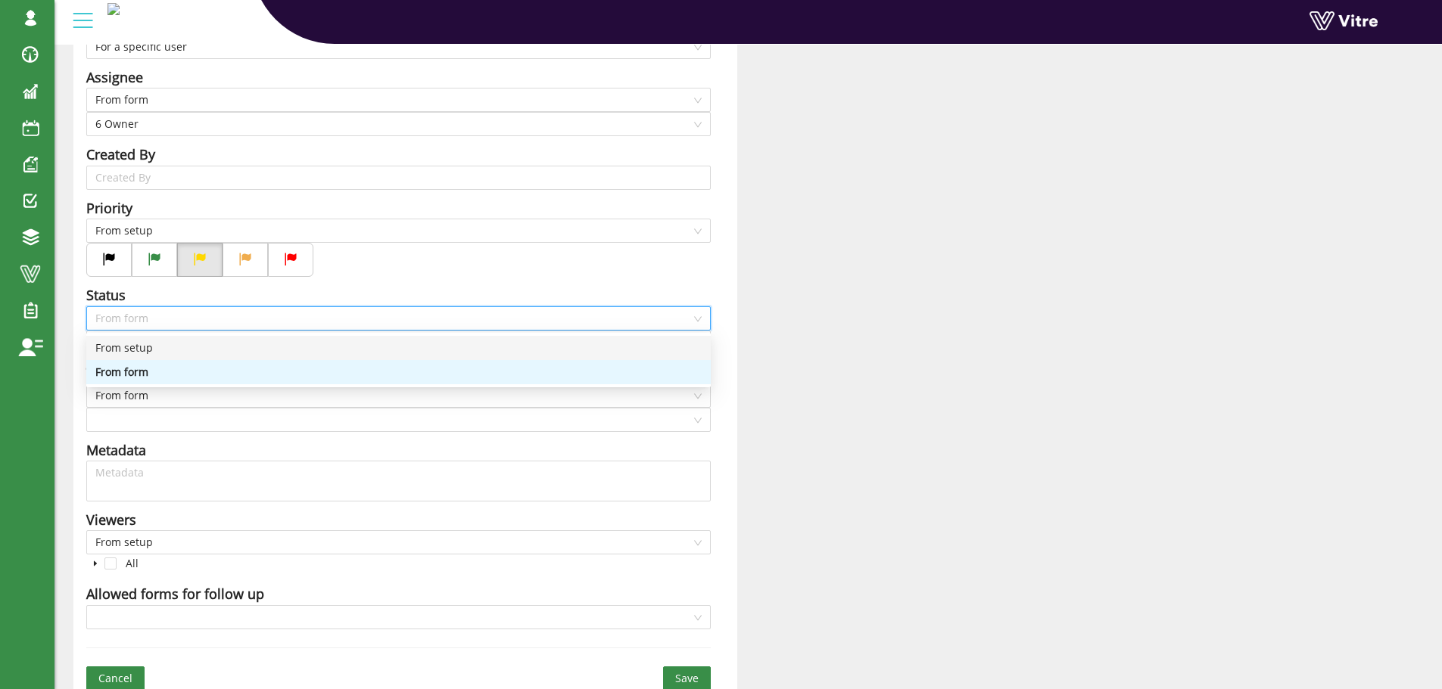
click at [159, 338] on div "From setup" at bounding box center [398, 348] width 624 height 24
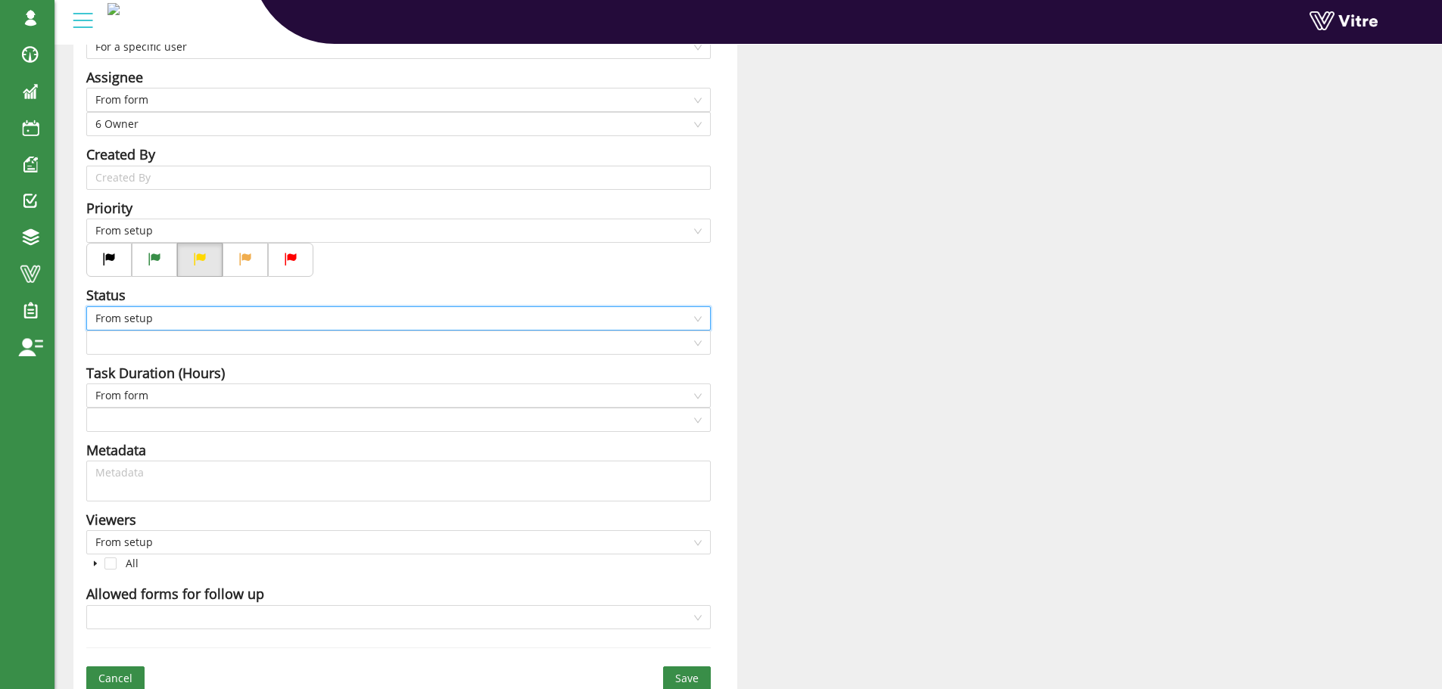
click at [163, 319] on span "From setup" at bounding box center [398, 318] width 606 height 23
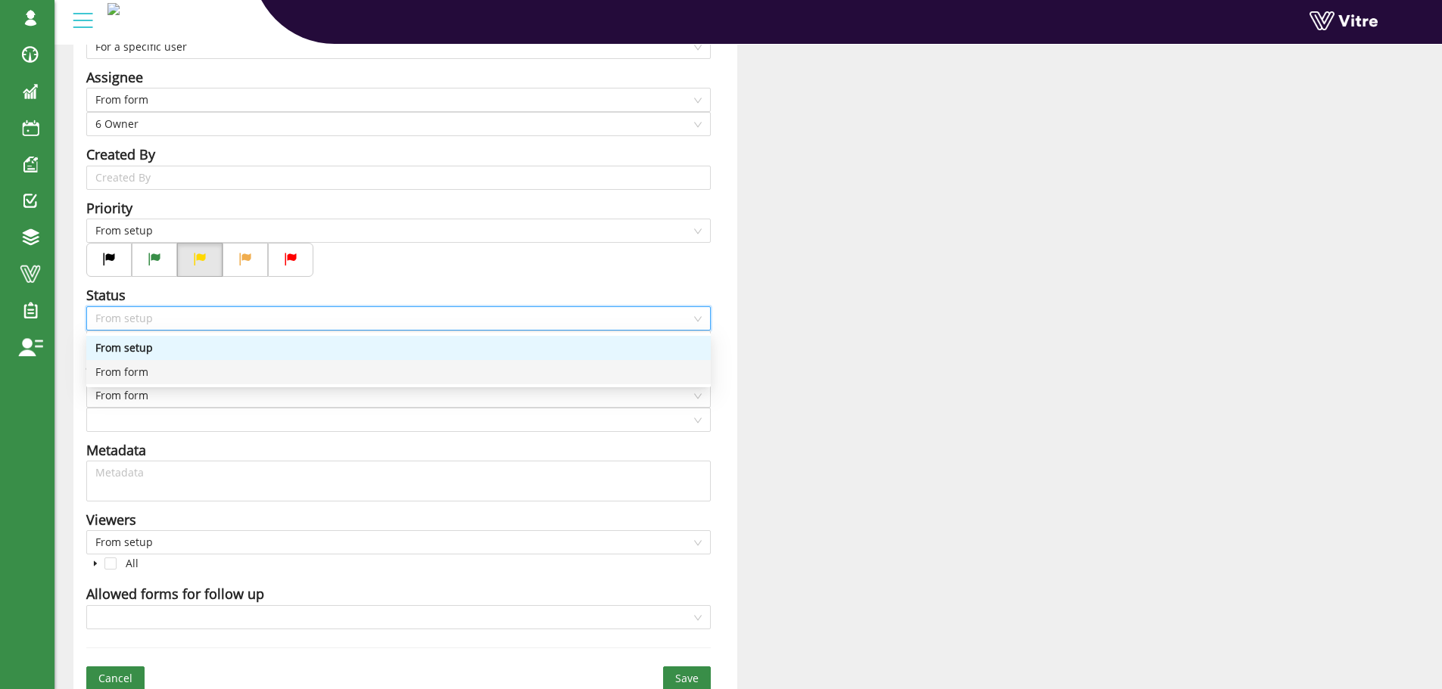
click at [136, 368] on div "From form" at bounding box center [398, 372] width 606 height 17
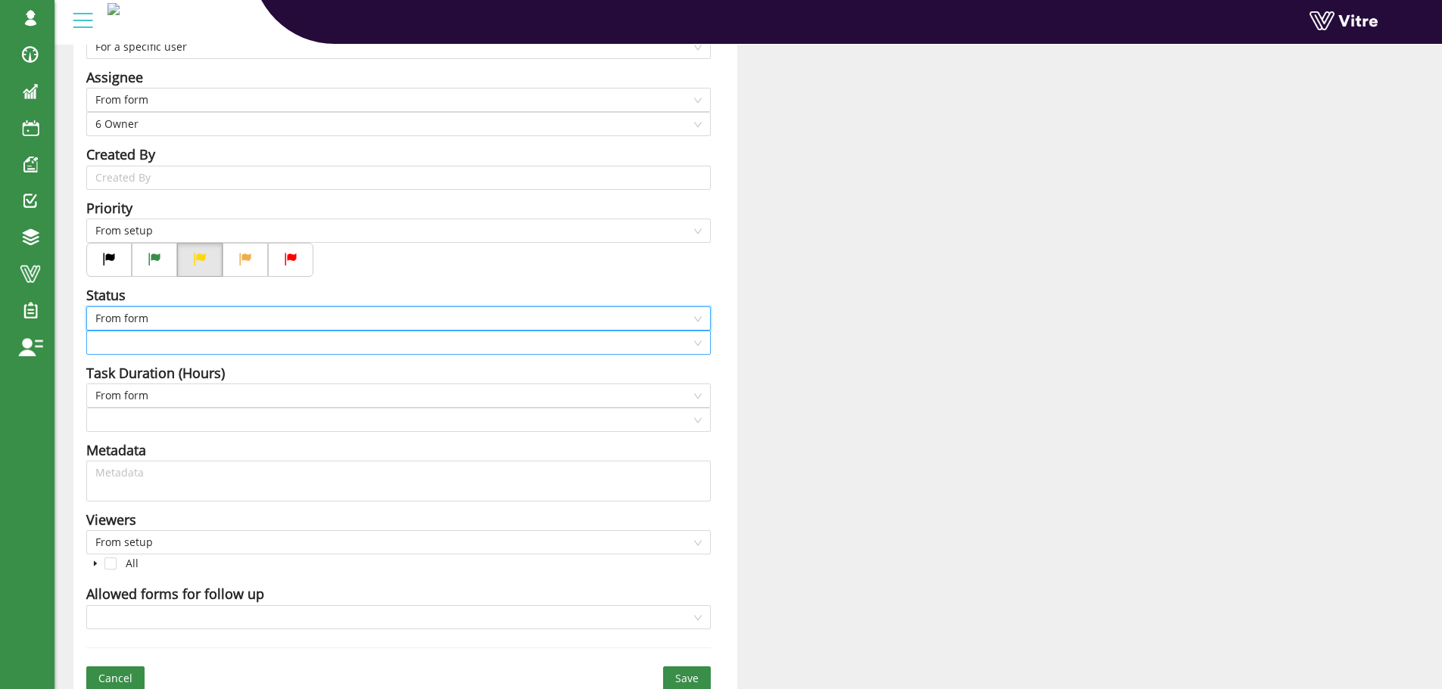
click at [136, 341] on input "search" at bounding box center [393, 342] width 596 height 23
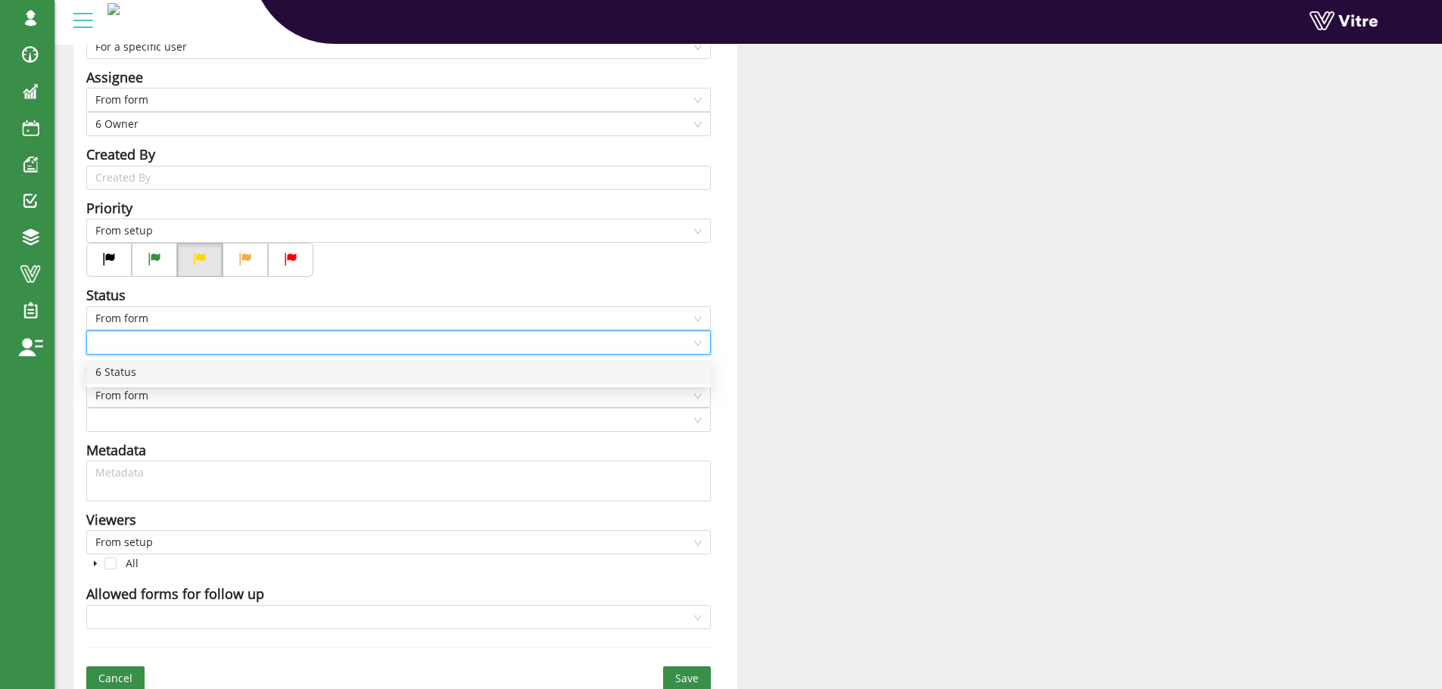
click at [126, 373] on div "6 Status" at bounding box center [398, 372] width 606 height 17
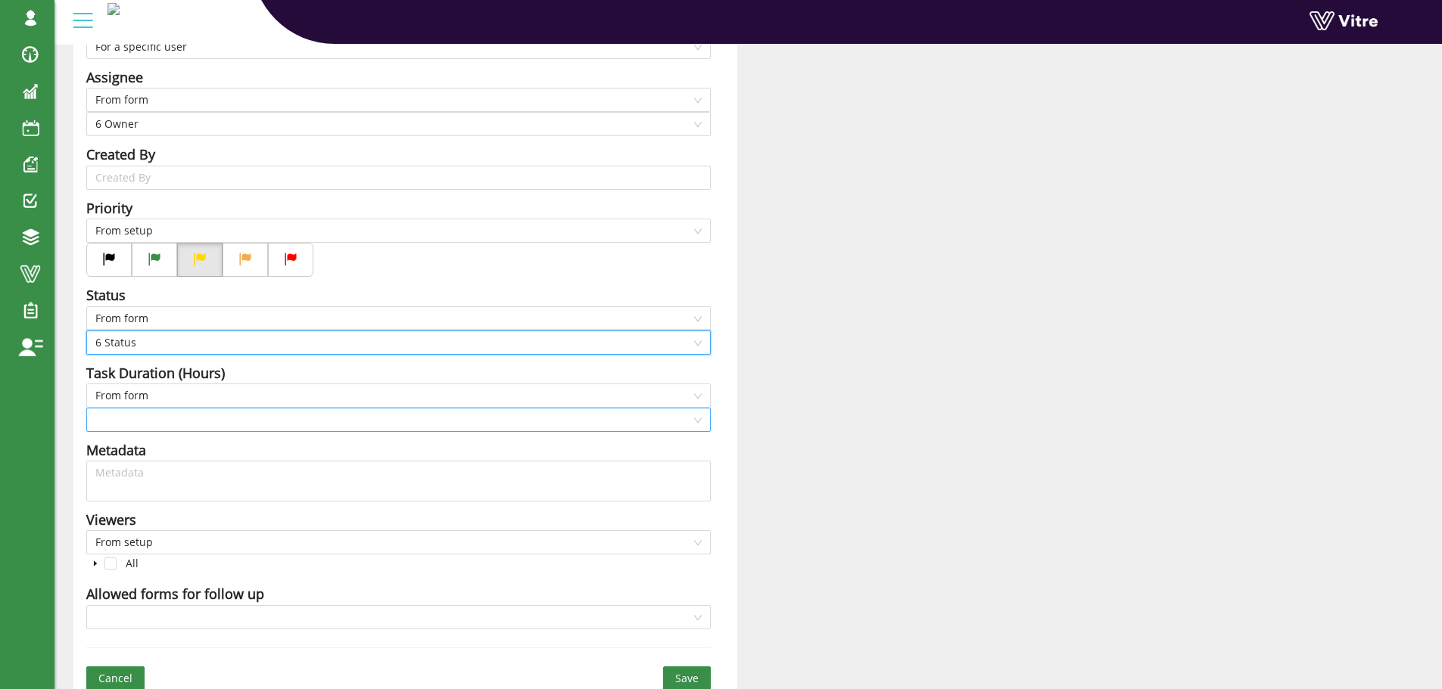
click at [124, 419] on input "search" at bounding box center [393, 420] width 596 height 23
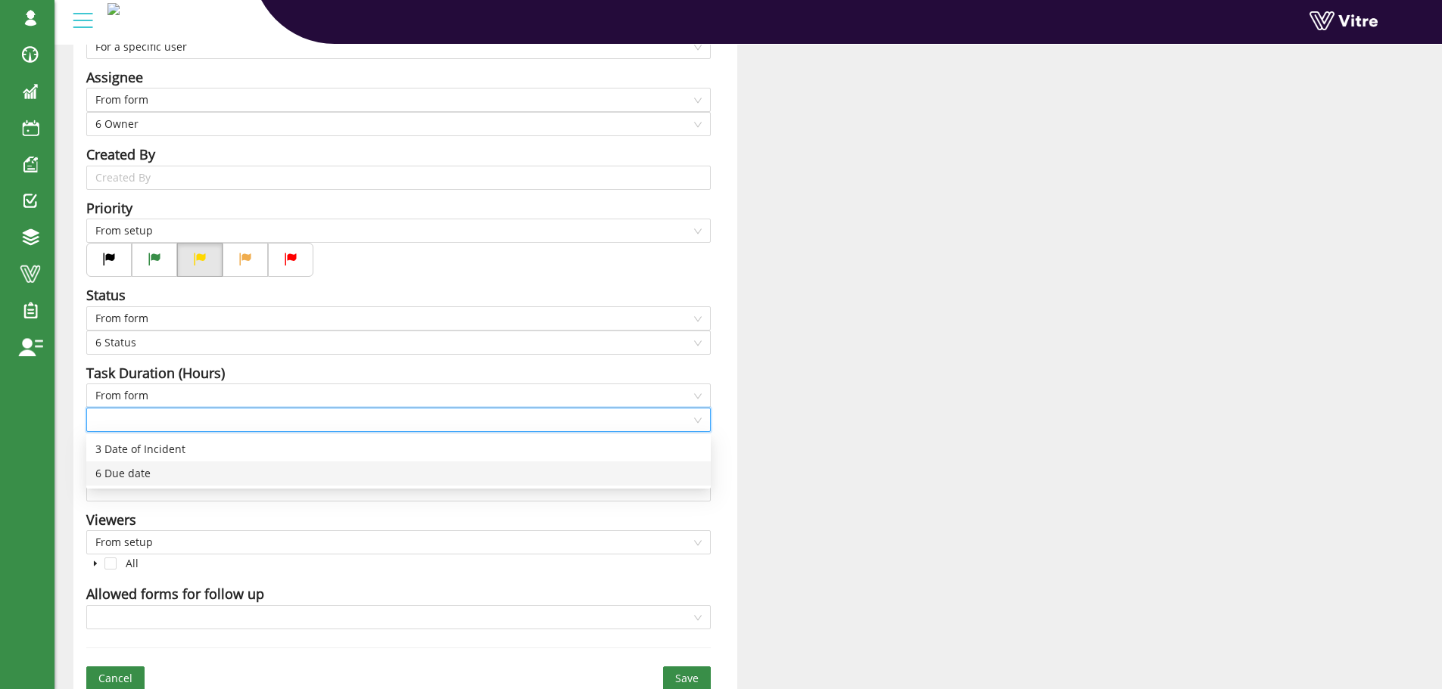
click at [114, 472] on div "6 Due date" at bounding box center [398, 473] width 606 height 17
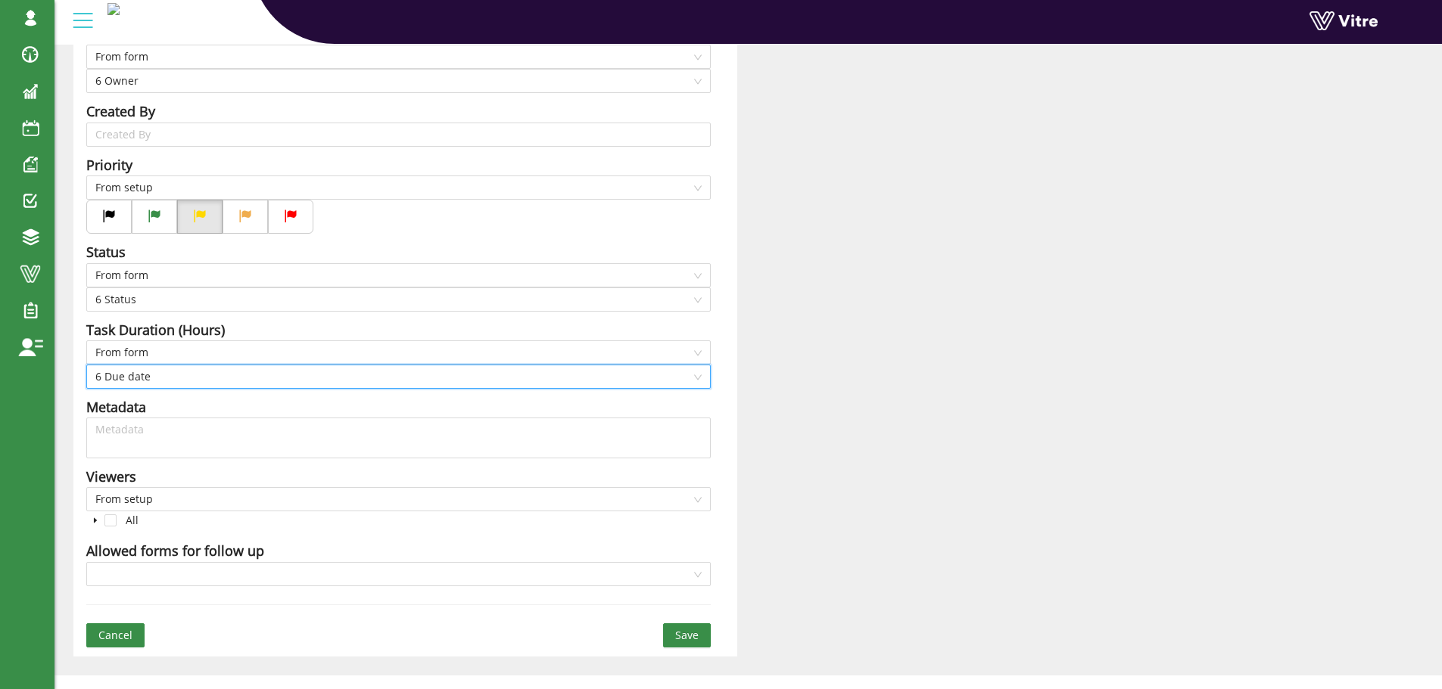
scroll to position [369, 0]
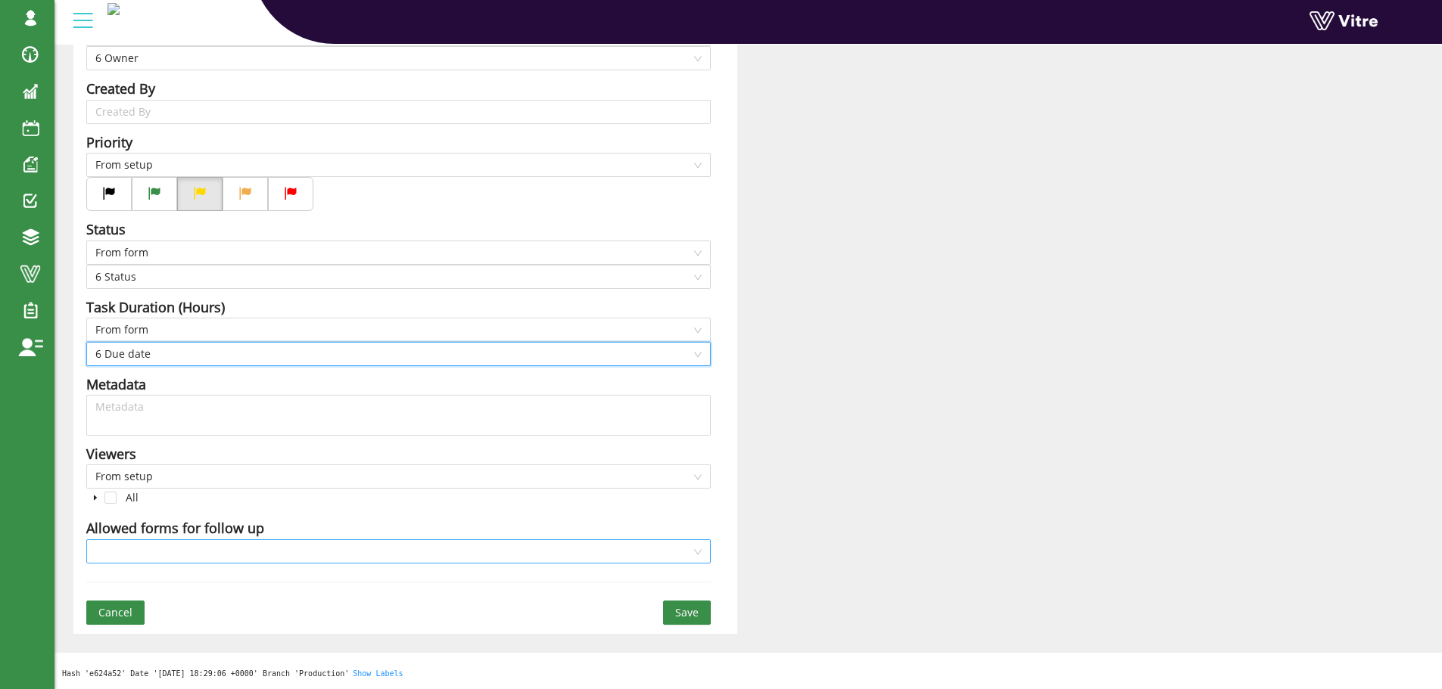
click at [286, 548] on input "search" at bounding box center [393, 551] width 596 height 23
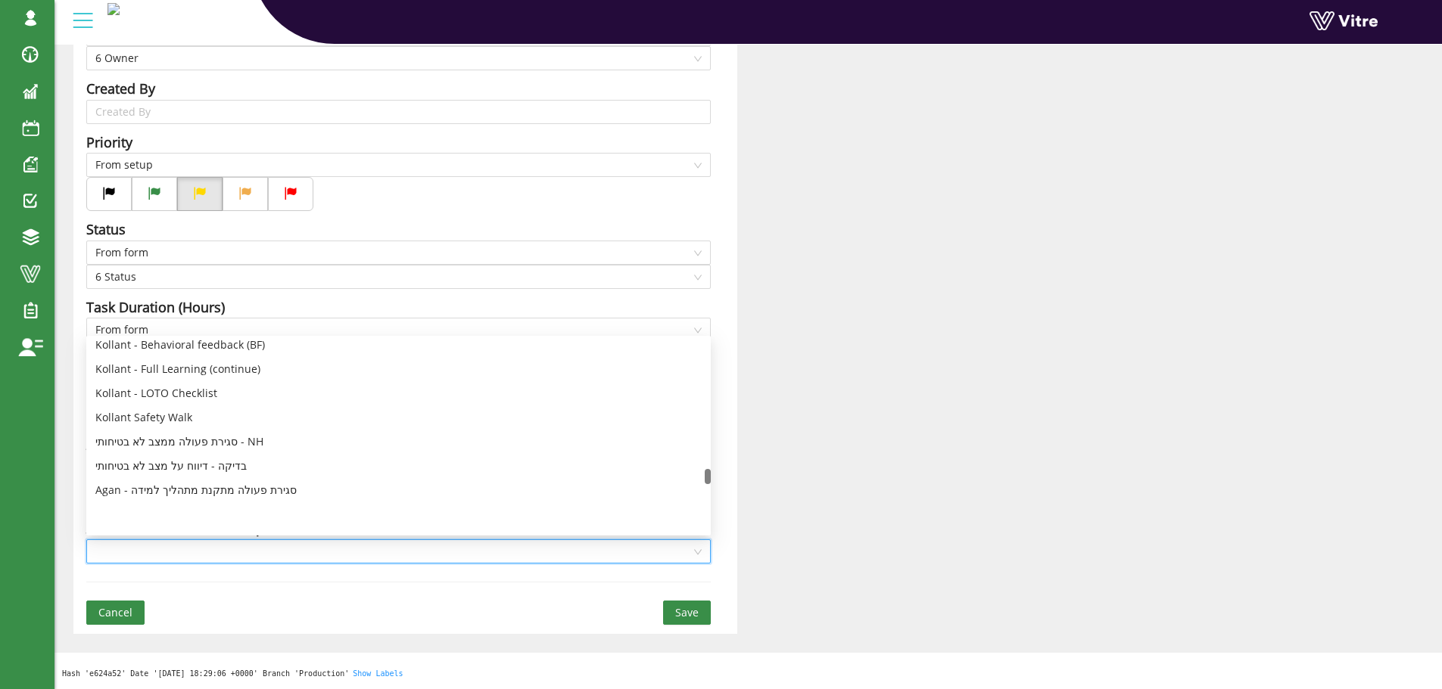
scroll to position [3030, 0]
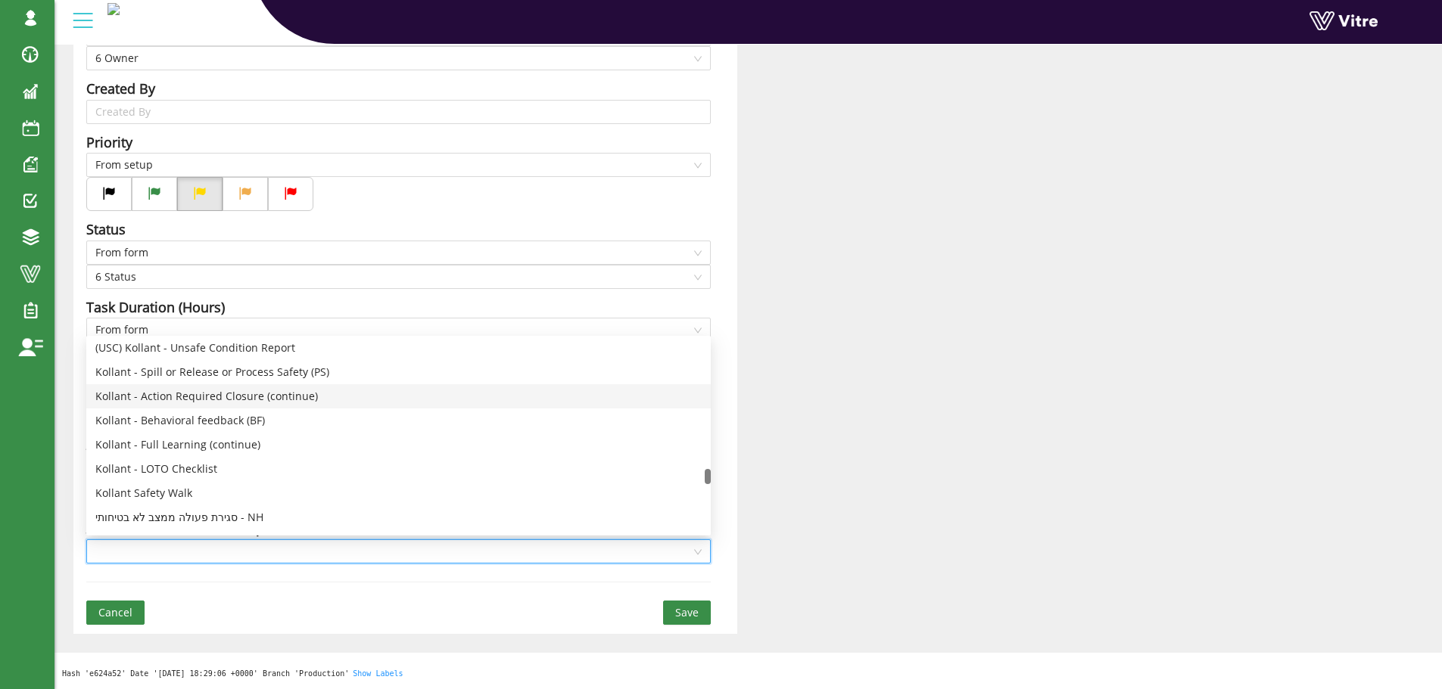
click at [200, 392] on div "Kollant - Action Required Closure (continue)" at bounding box center [398, 396] width 606 height 17
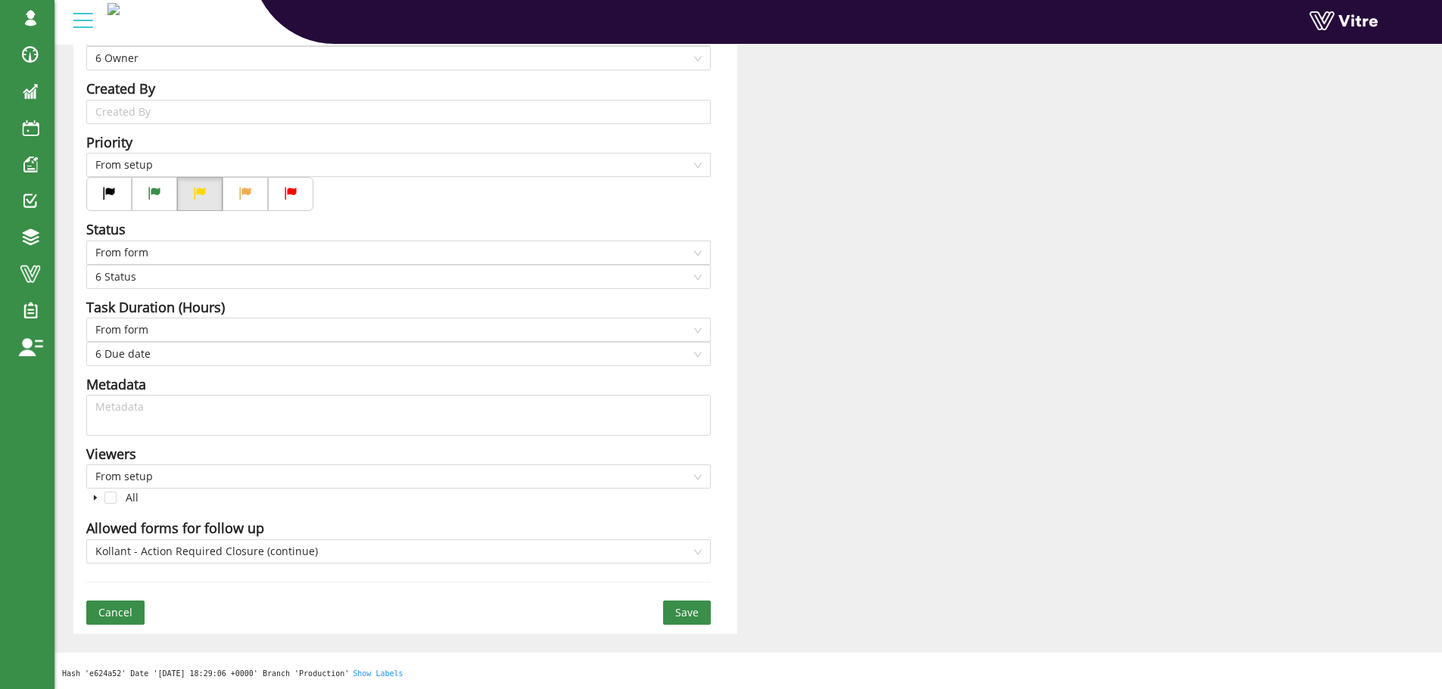
click at [687, 612] on span "Save" at bounding box center [686, 613] width 23 height 17
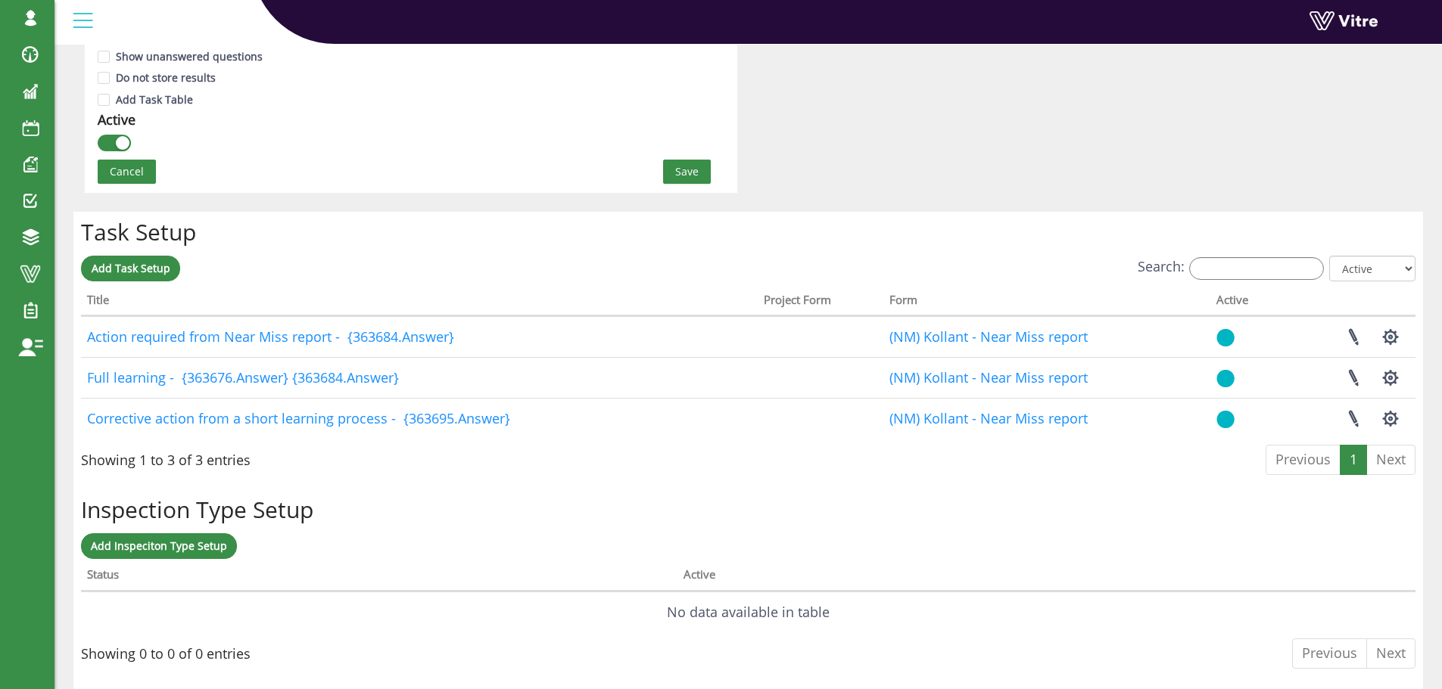
scroll to position [1060, 0]
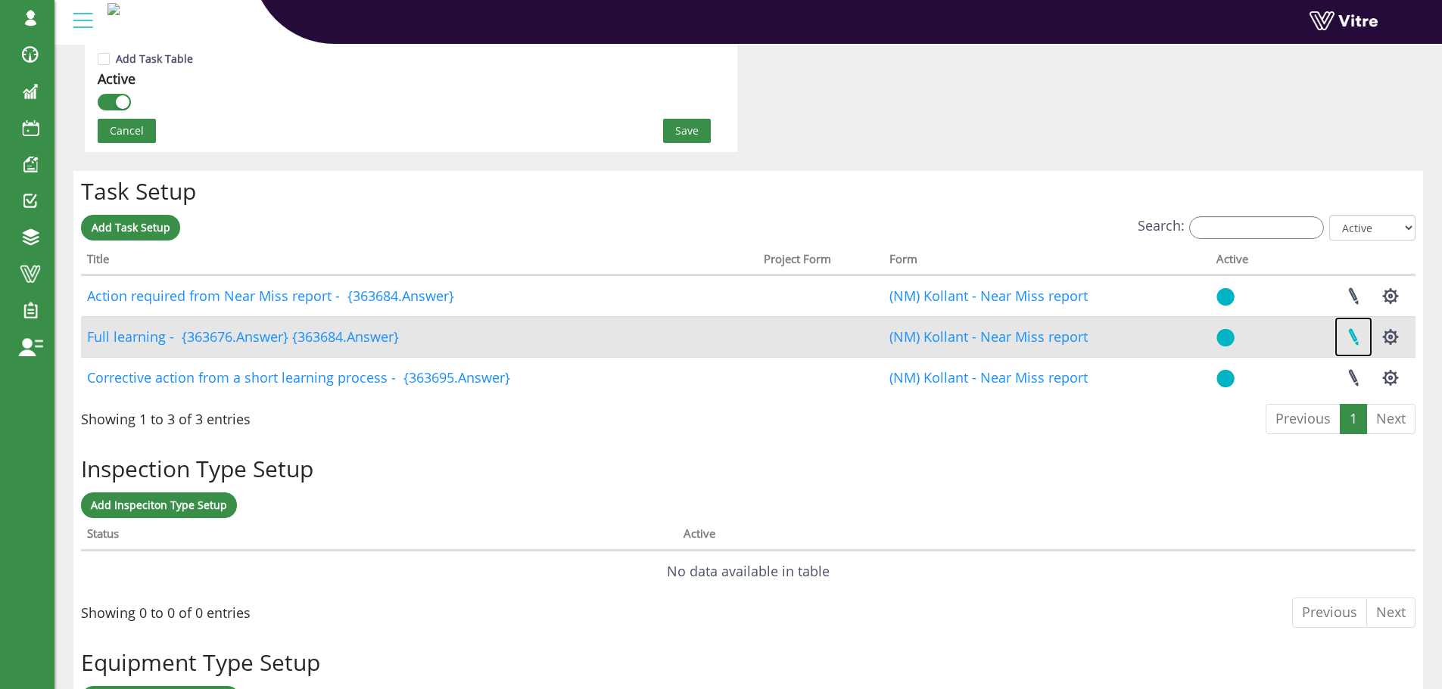
click at [1354, 338] on link at bounding box center [1353, 337] width 38 height 40
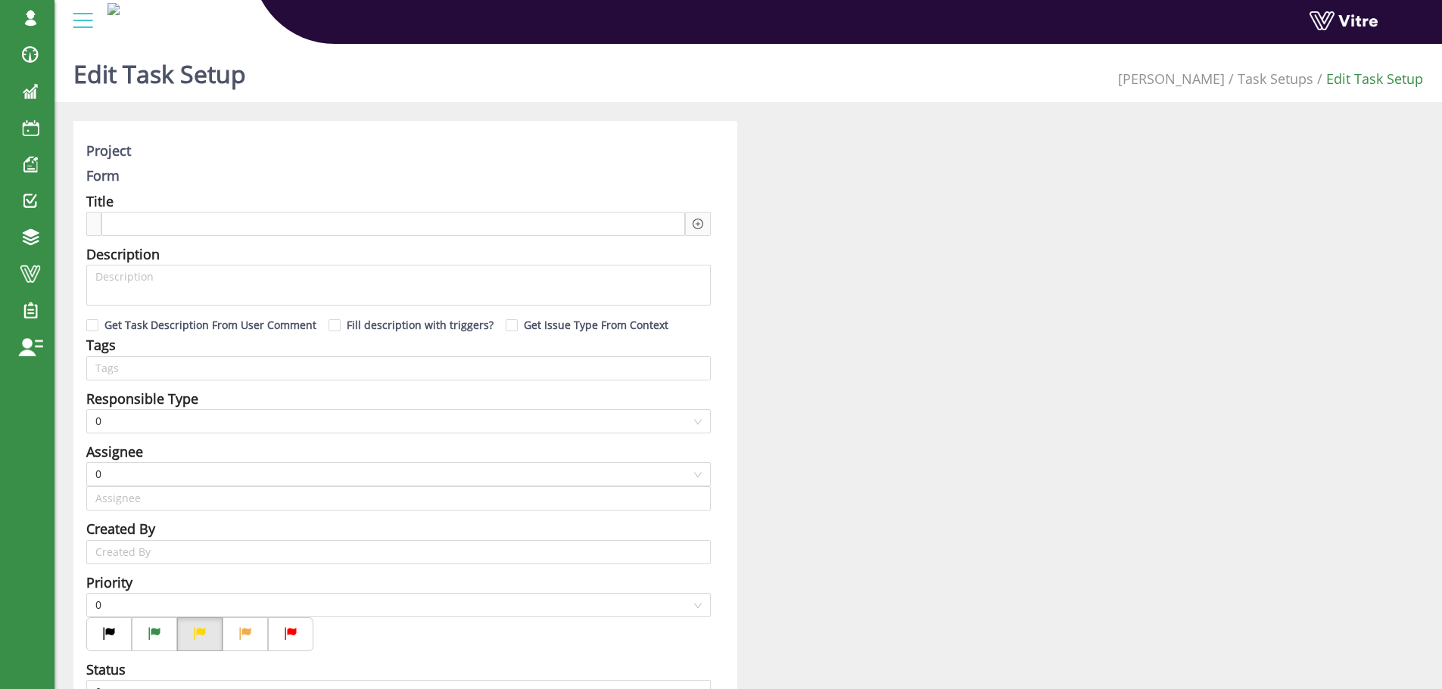
type input "Harel Smadar SU"
checkbox input "true"
type input "162"
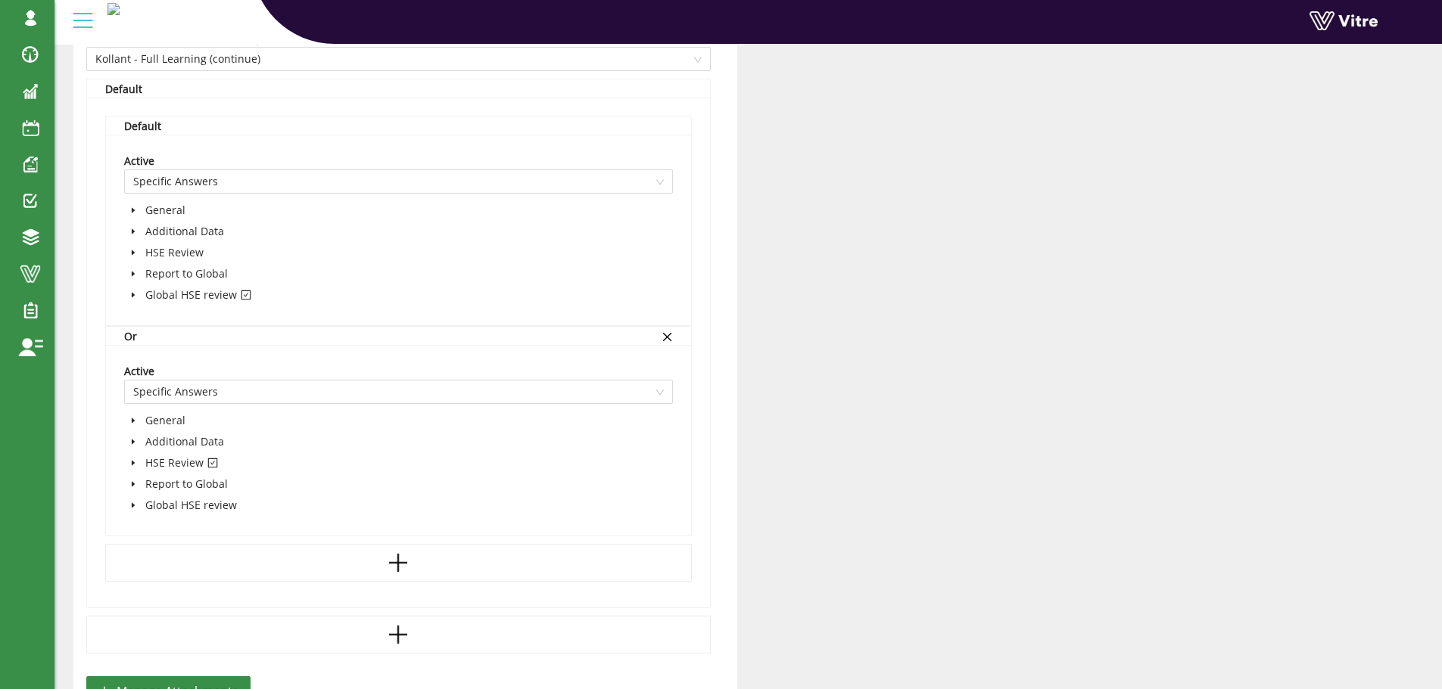
scroll to position [984, 0]
click at [132, 292] on icon "caret-down" at bounding box center [133, 294] width 3 height 5
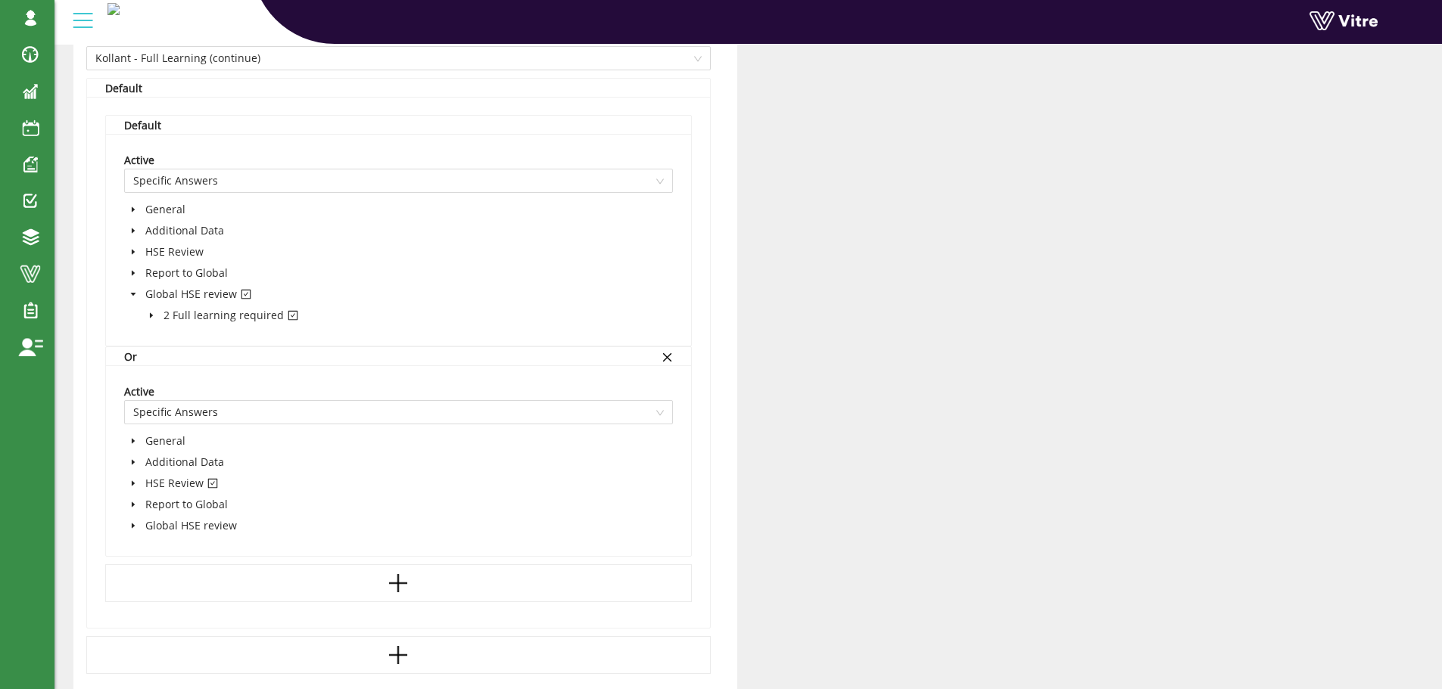
click at [152, 313] on icon "caret-down" at bounding box center [152, 316] width 8 height 8
click at [135, 292] on icon "caret-down" at bounding box center [133, 295] width 8 height 8
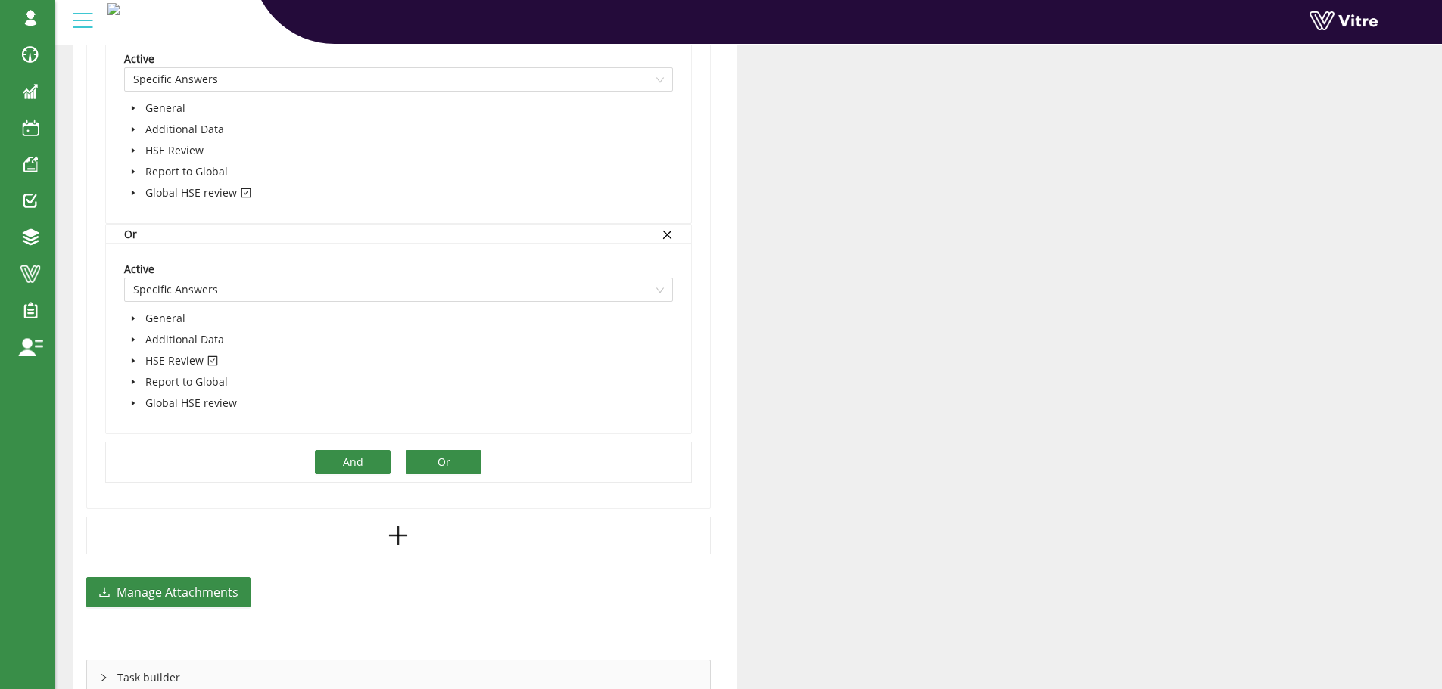
scroll to position [1215, 0]
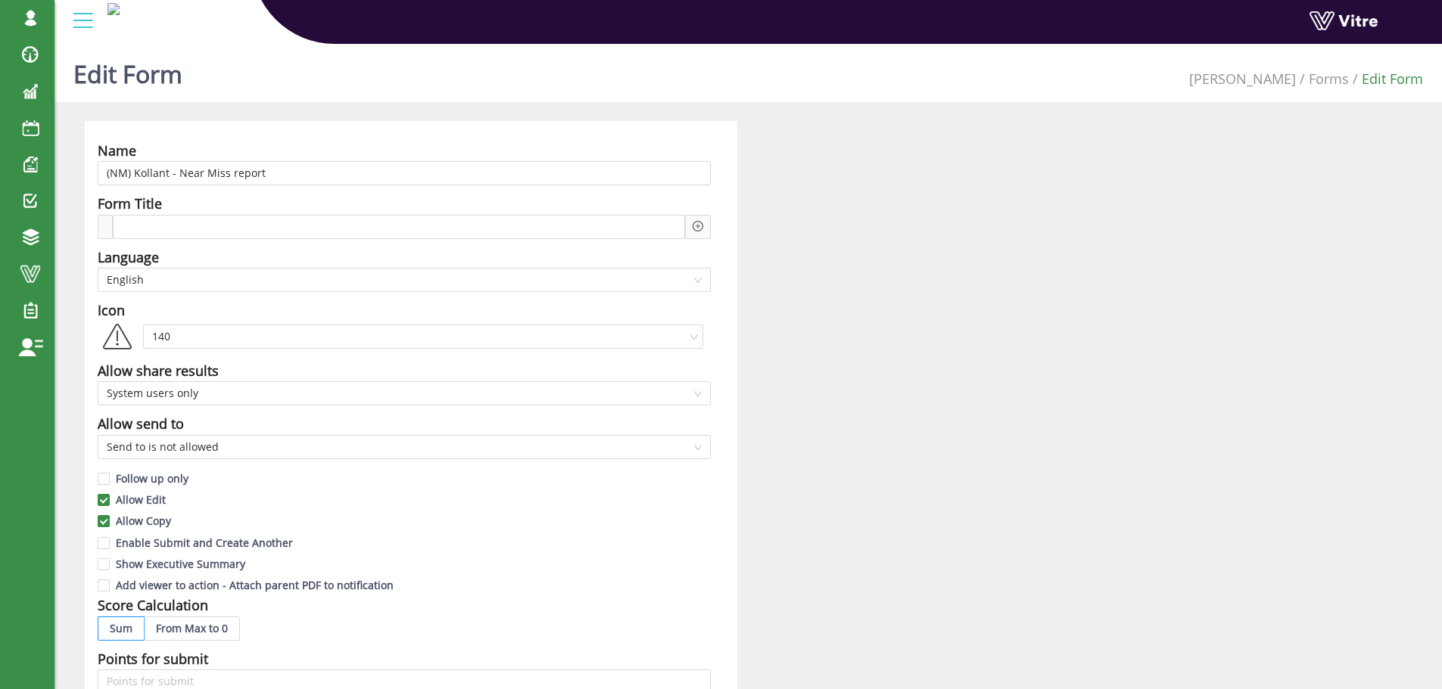
scroll to position [960, 0]
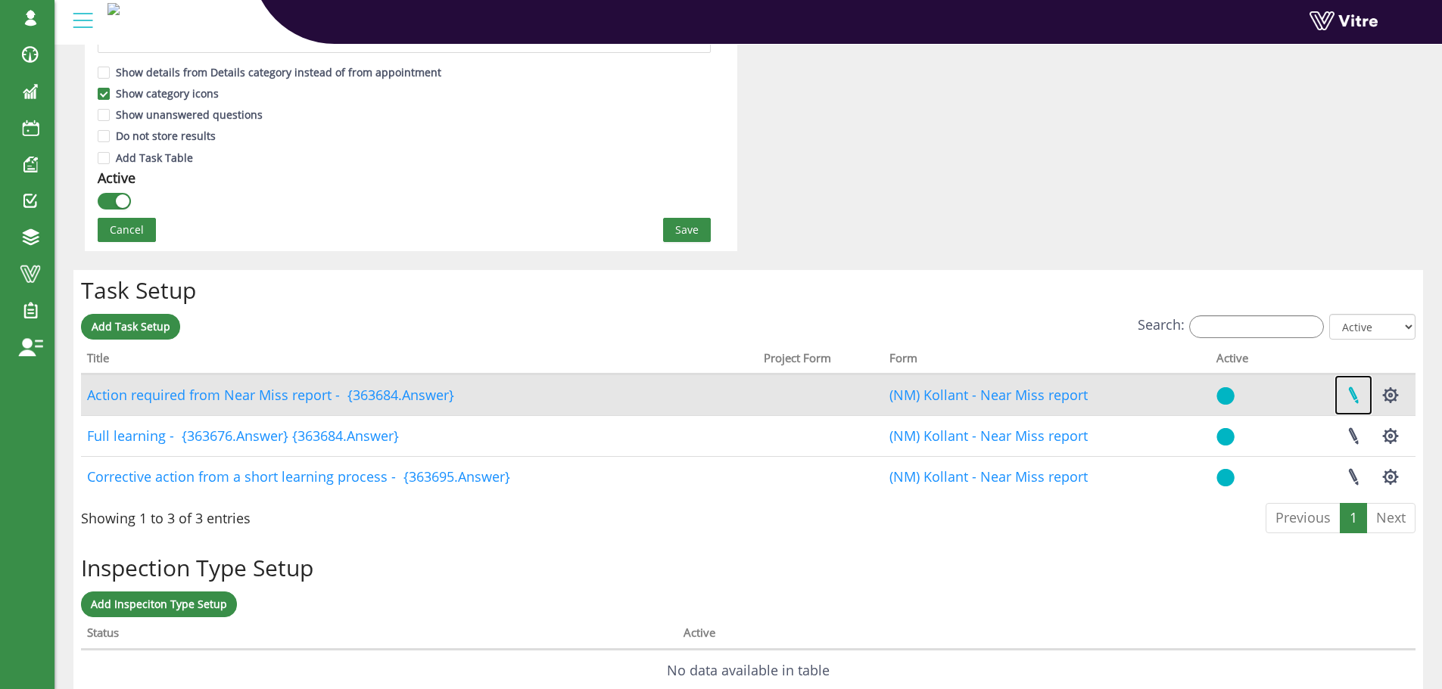
click at [1355, 397] on link at bounding box center [1353, 395] width 38 height 40
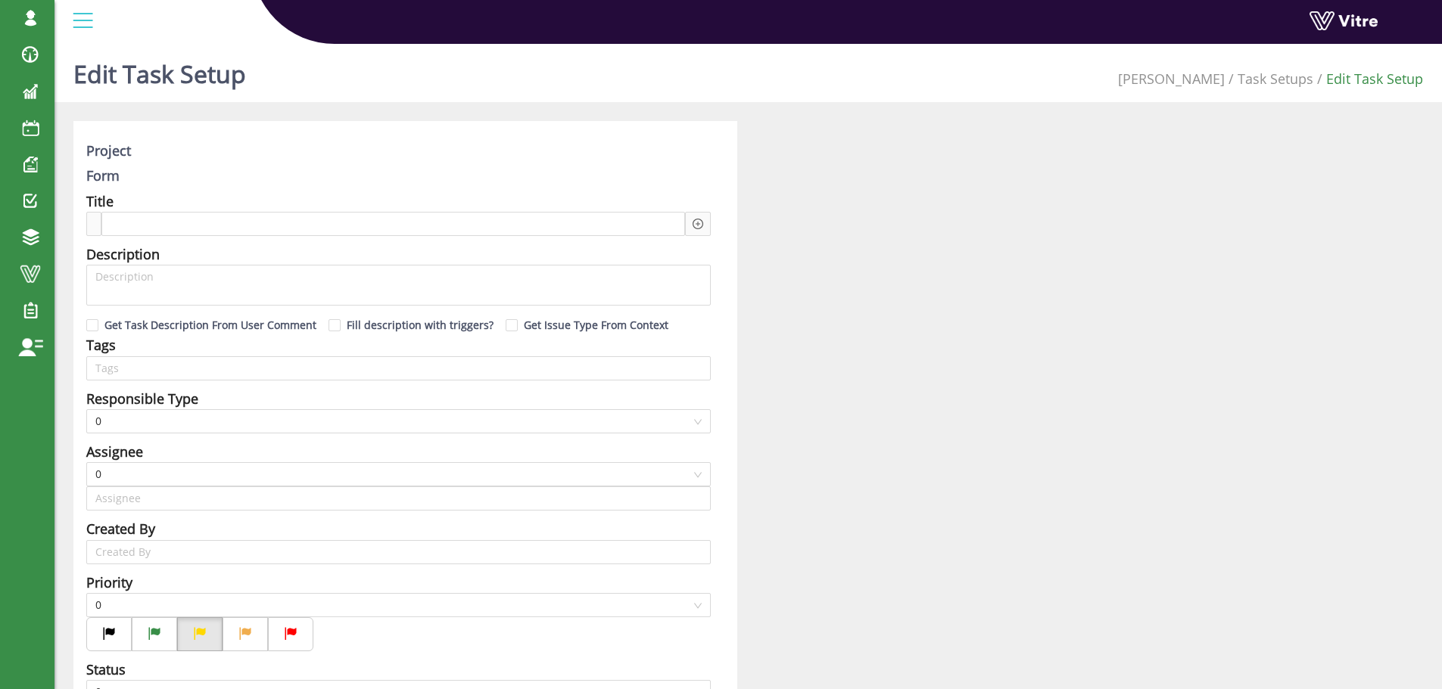
type input "[PERSON_NAME] SU"
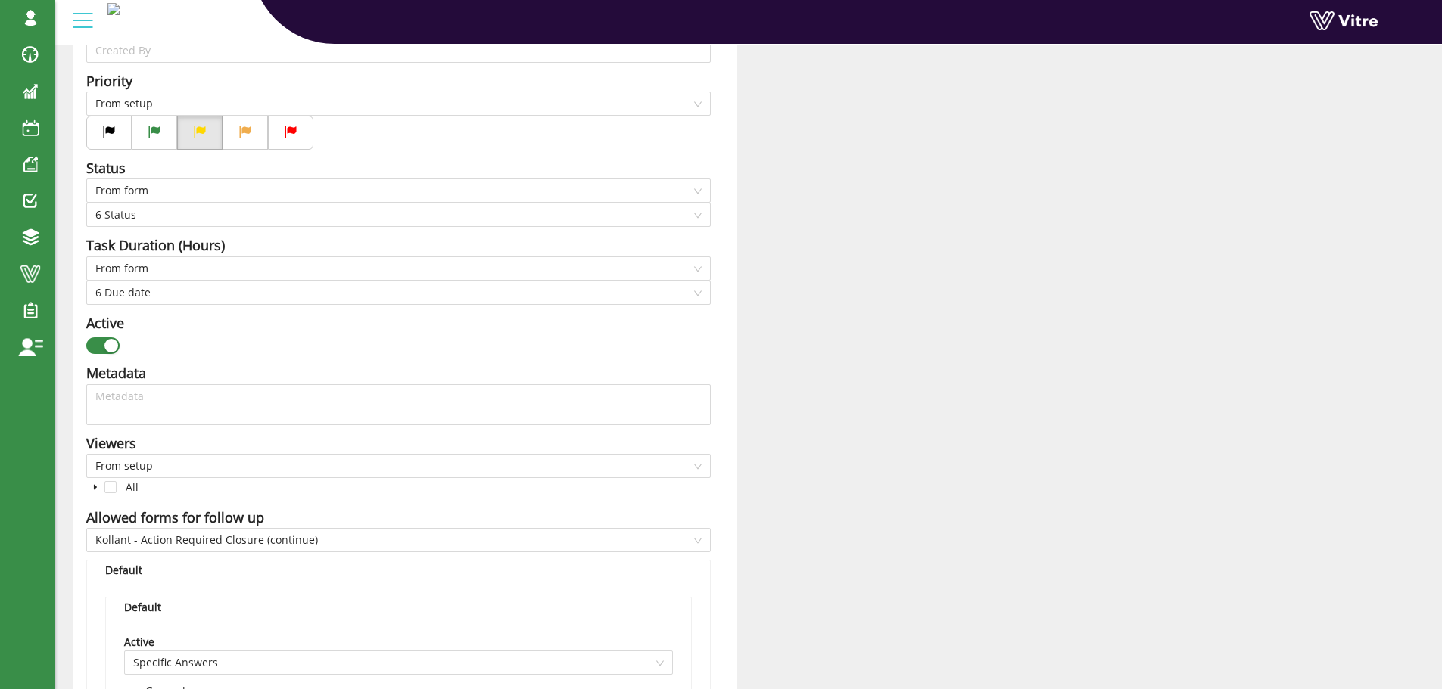
scroll to position [530, 0]
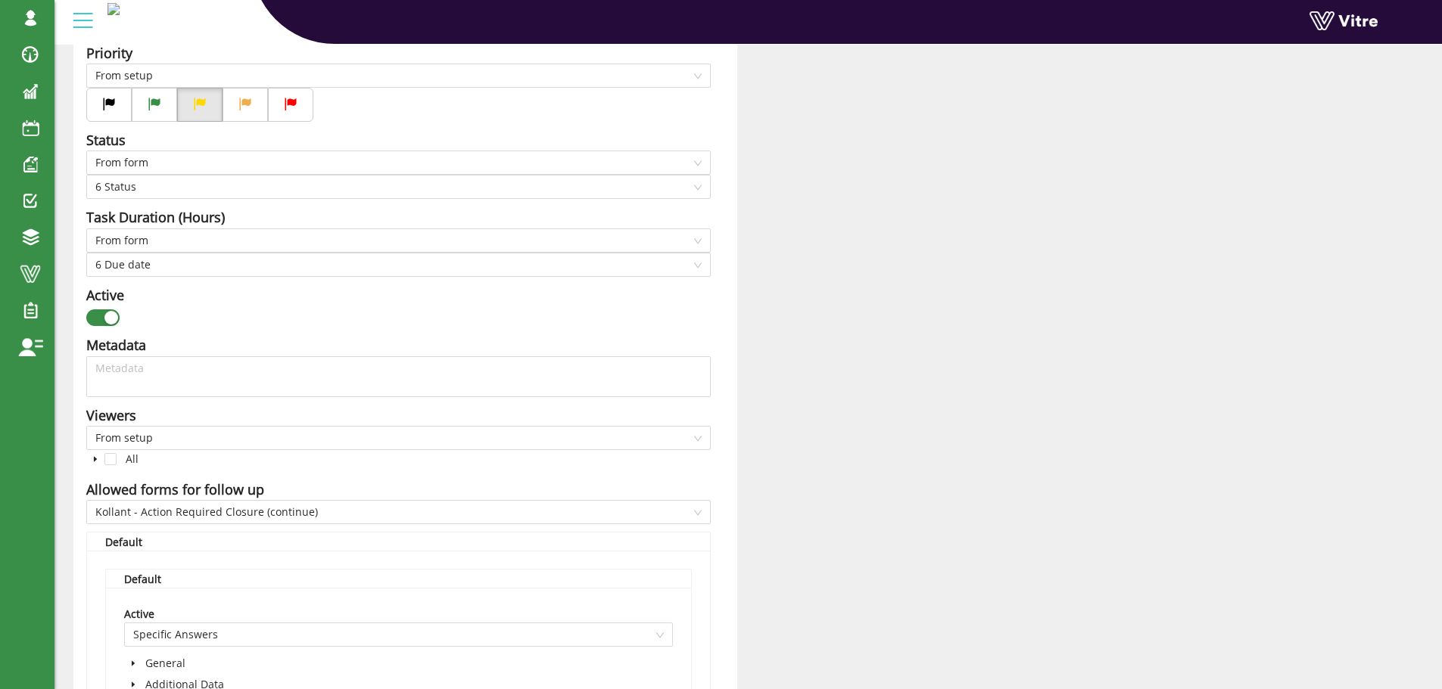
click at [102, 313] on button "button" at bounding box center [102, 318] width 33 height 17
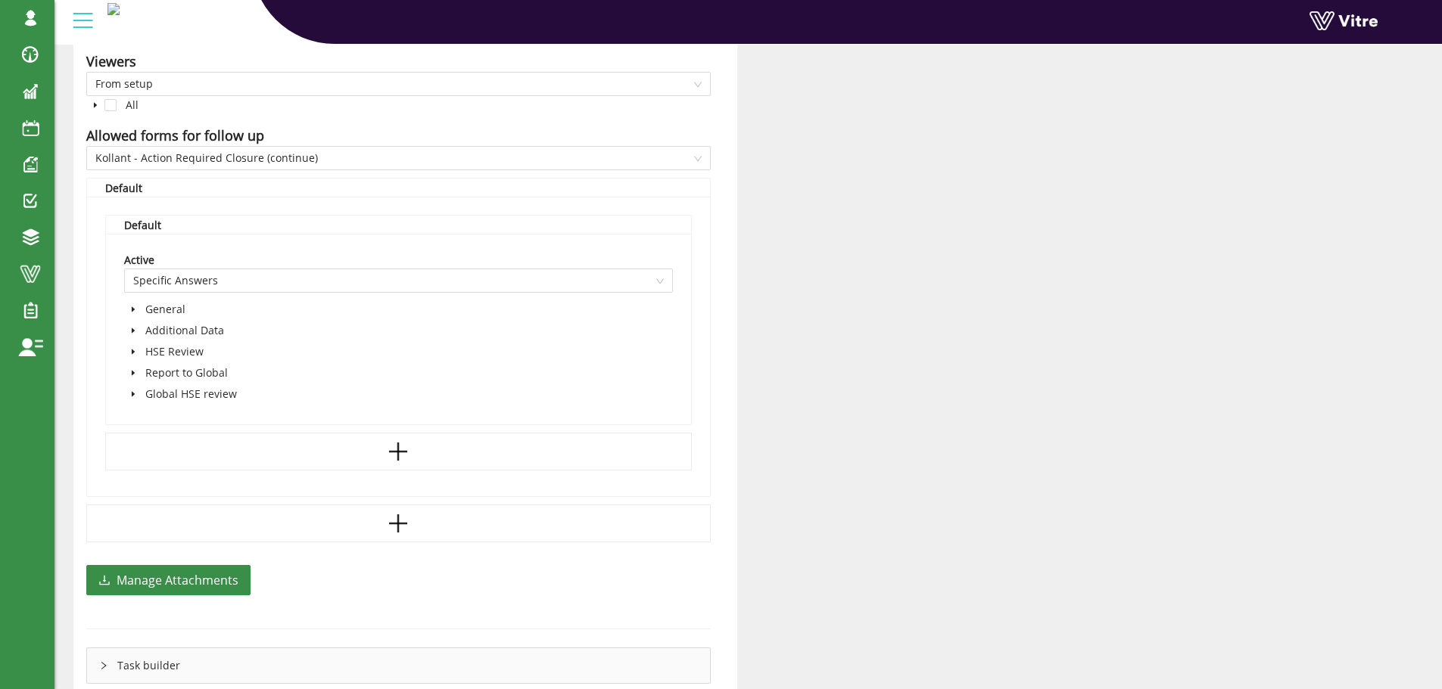
scroll to position [984, 0]
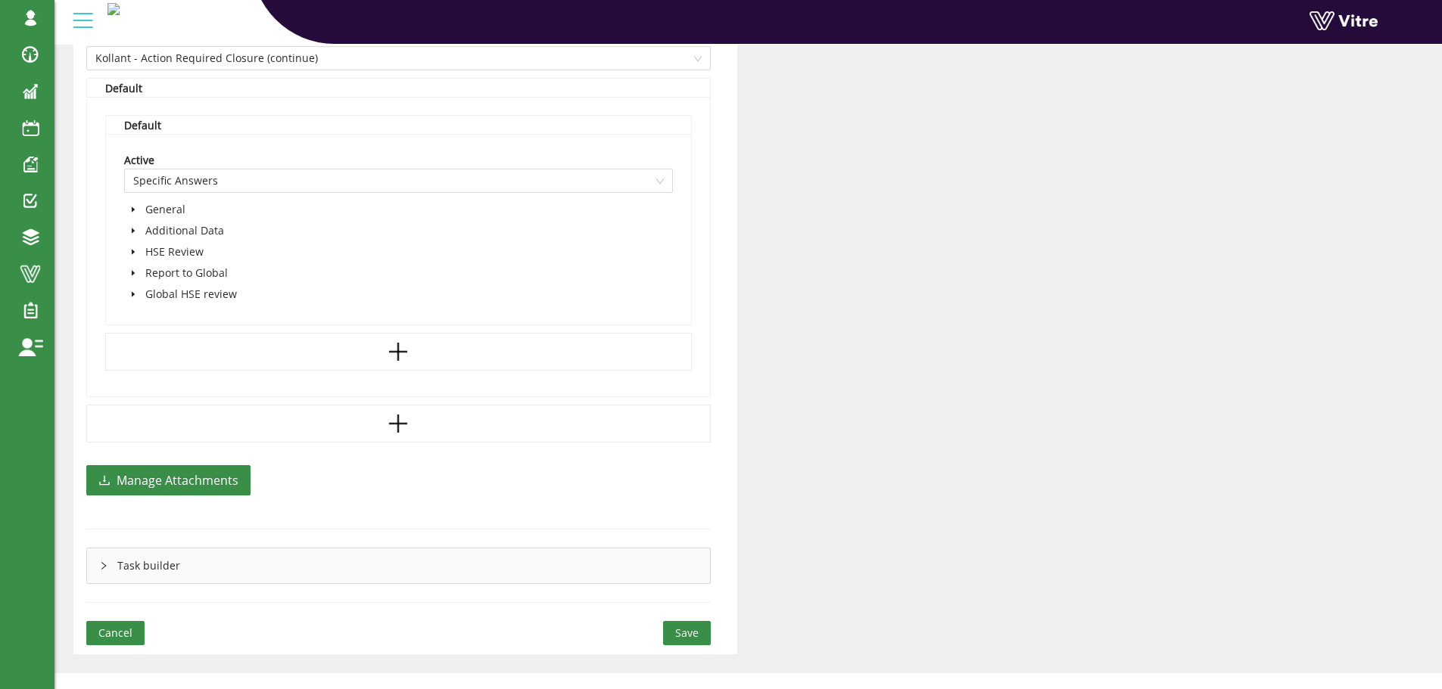
click at [689, 627] on span "Save" at bounding box center [686, 633] width 23 height 17
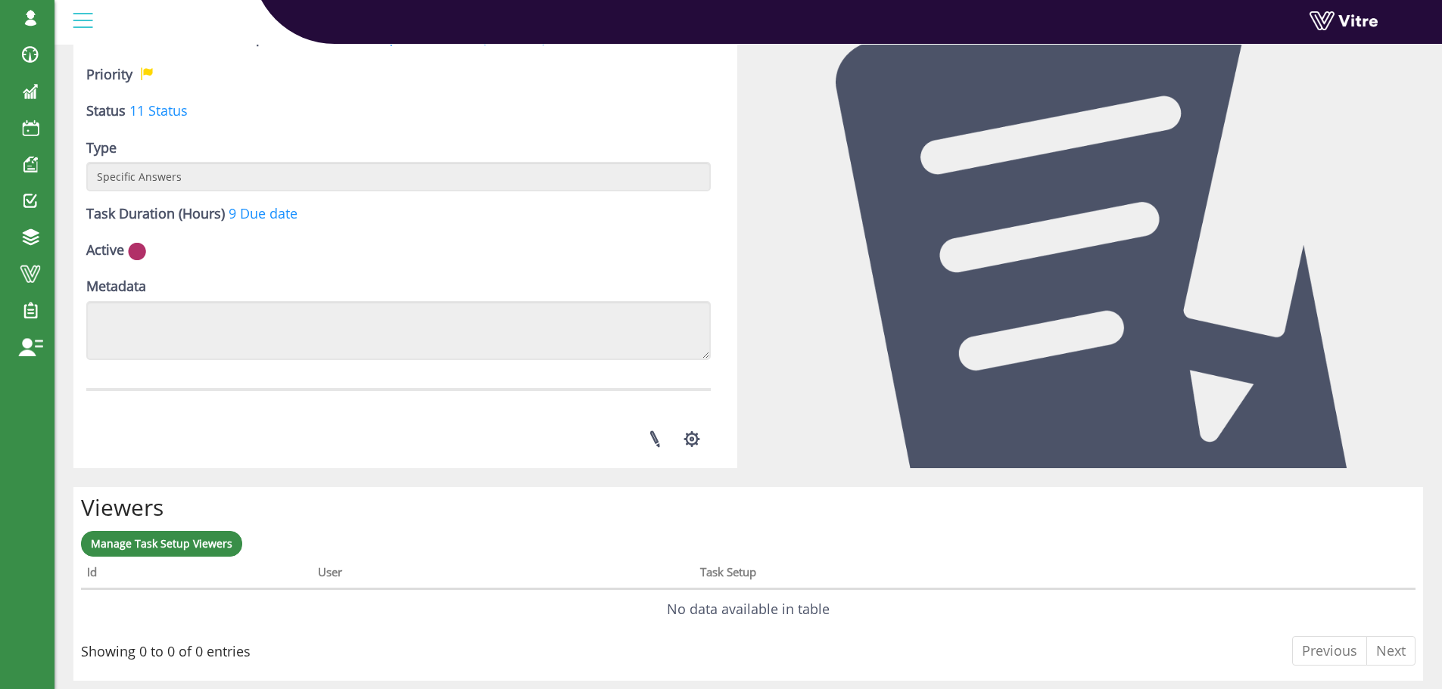
scroll to position [343, 0]
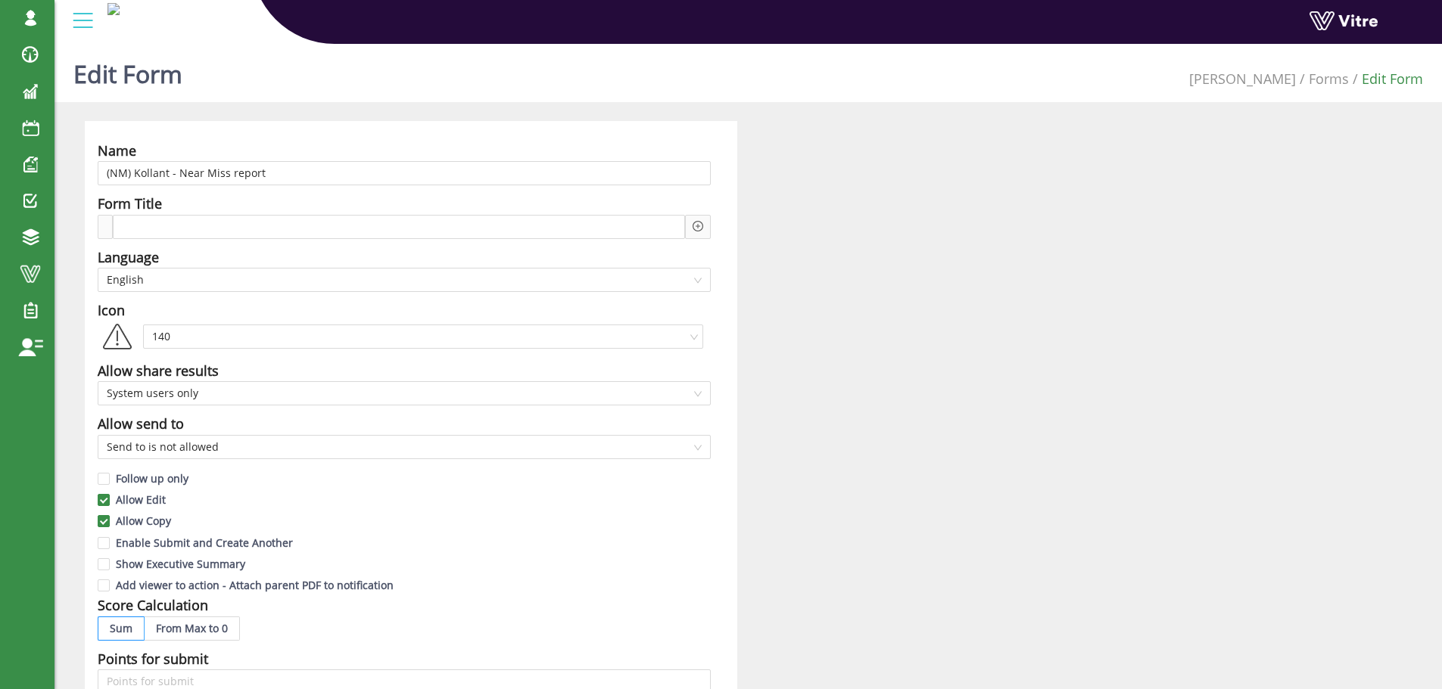
scroll to position [960, 0]
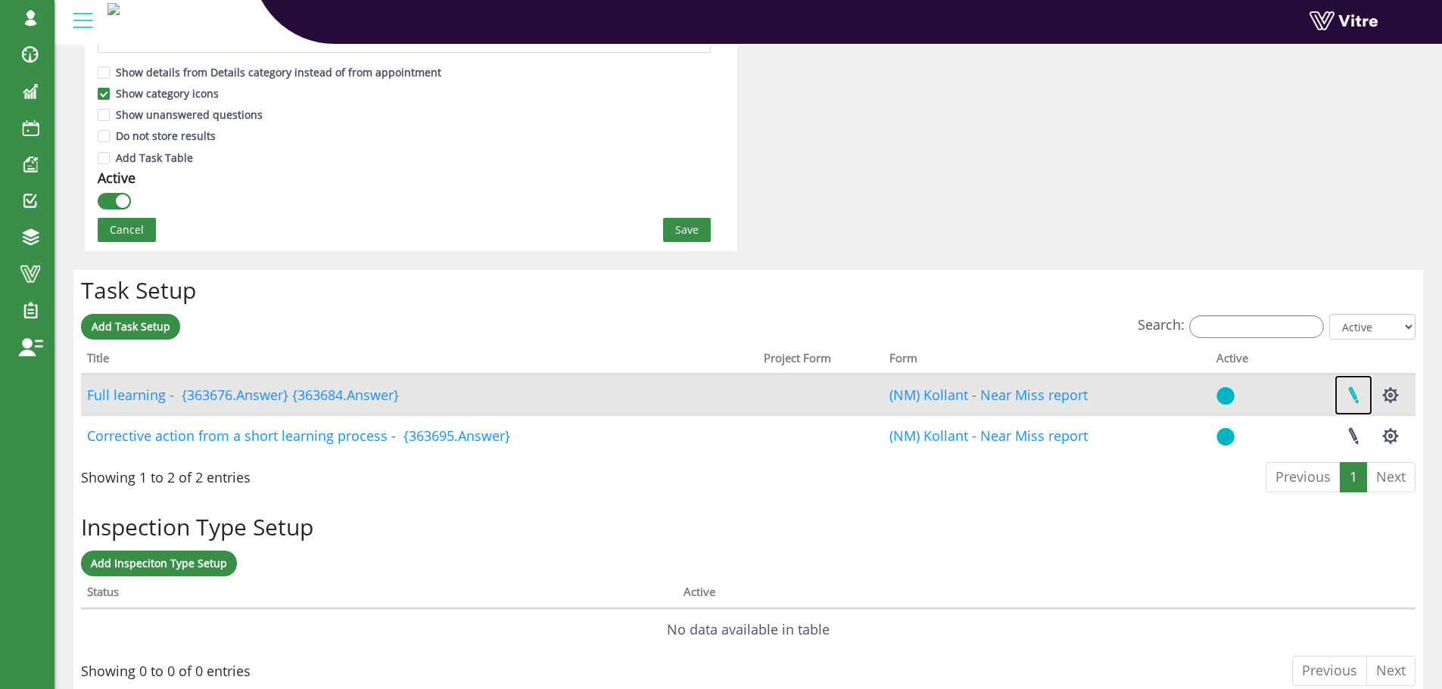
click at [1352, 397] on link at bounding box center [1353, 395] width 38 height 40
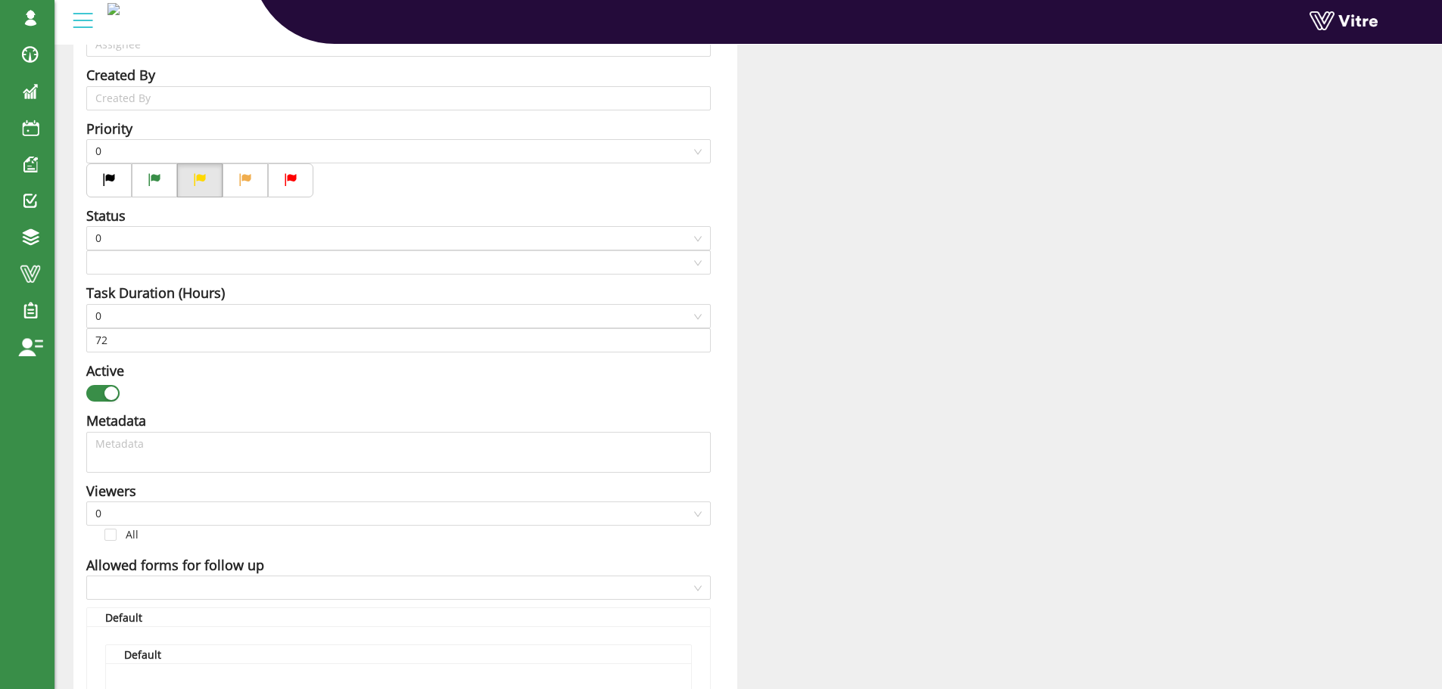
type input "[PERSON_NAME] SU"
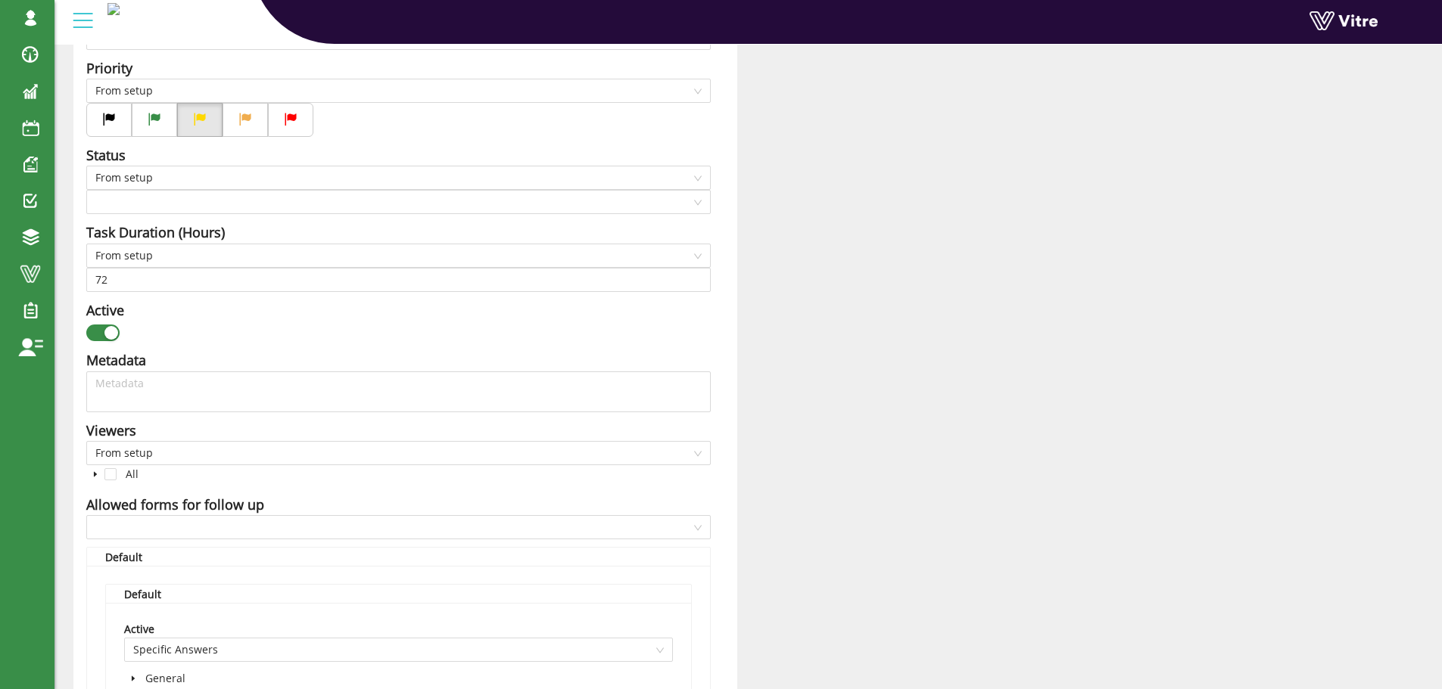
scroll to position [530, 0]
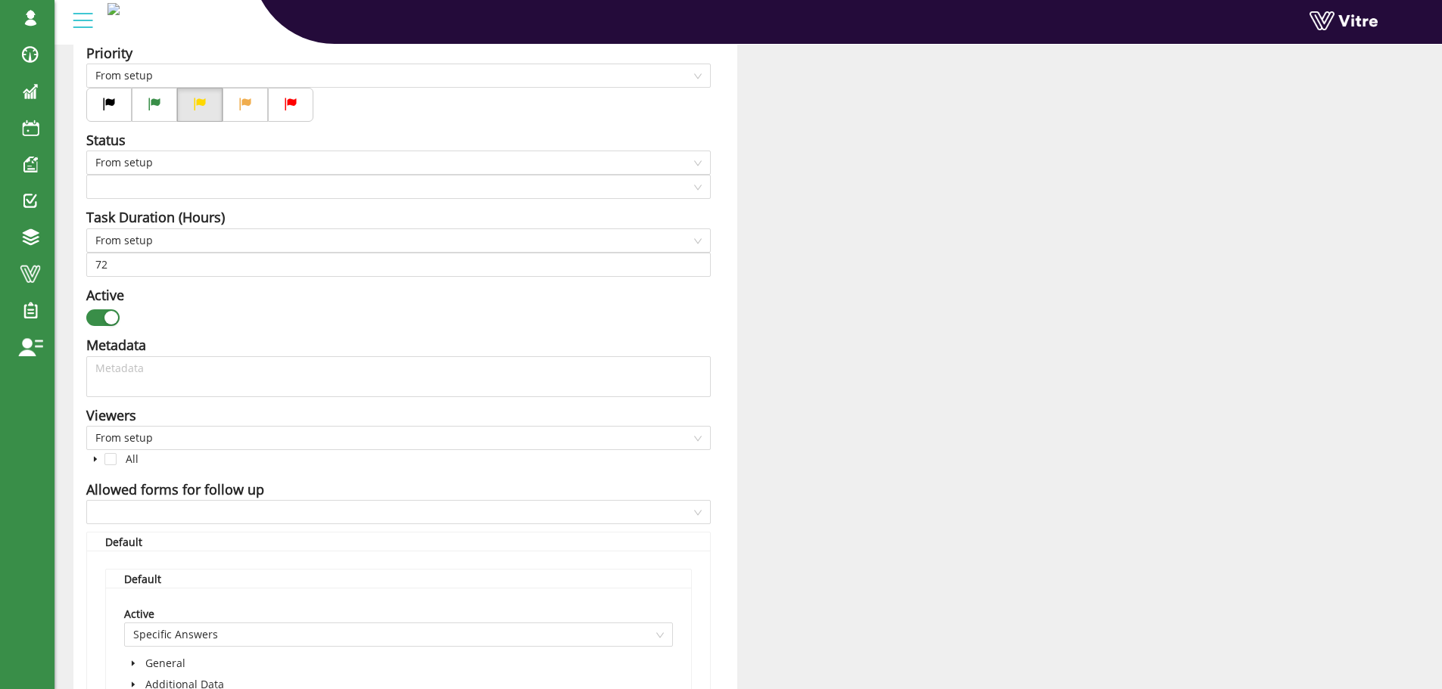
checkbox input "true"
type input "162"
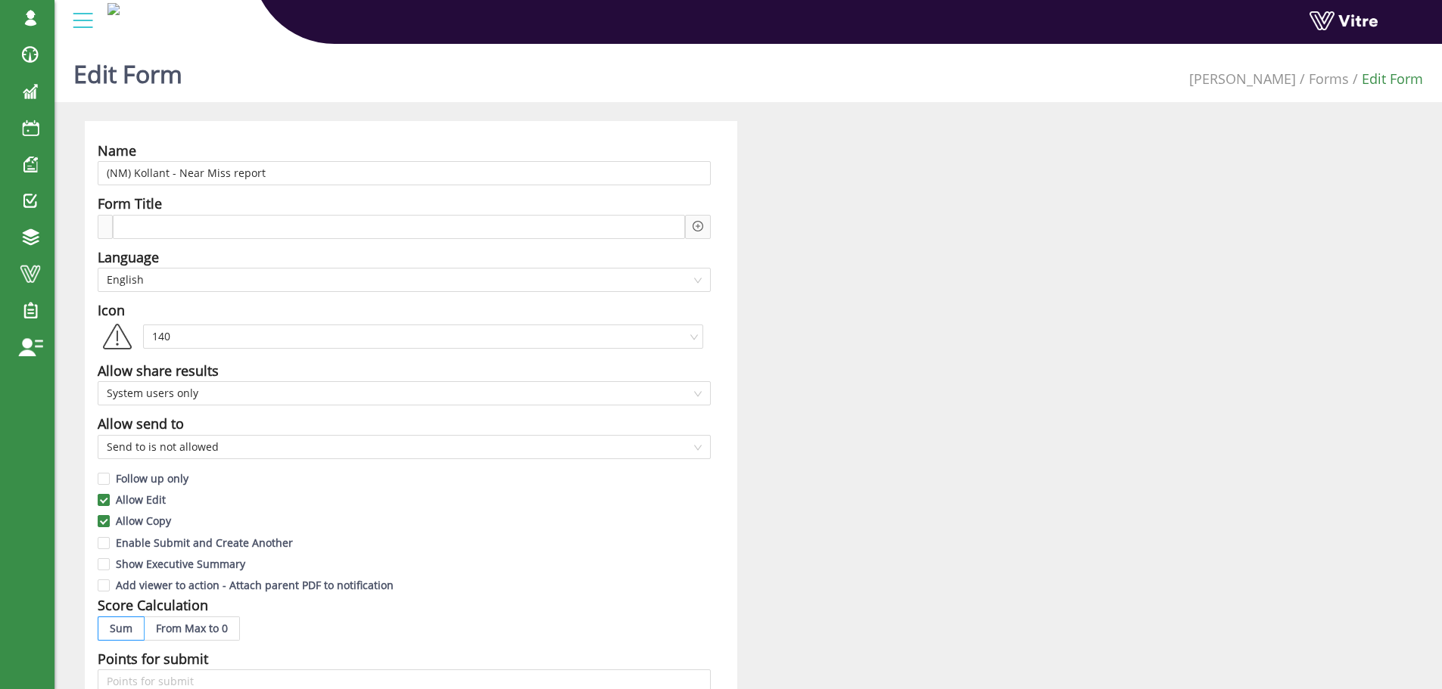
scroll to position [960, 0]
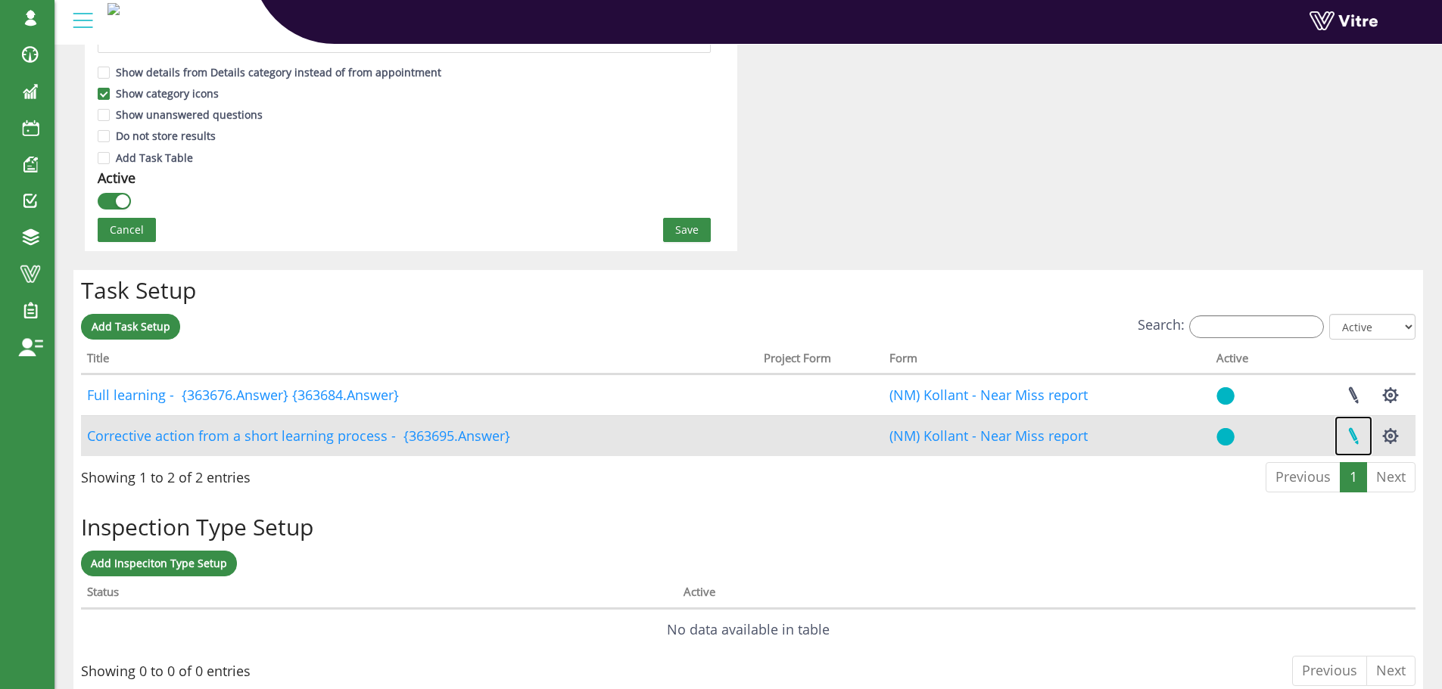
click at [1354, 437] on link at bounding box center [1353, 436] width 38 height 40
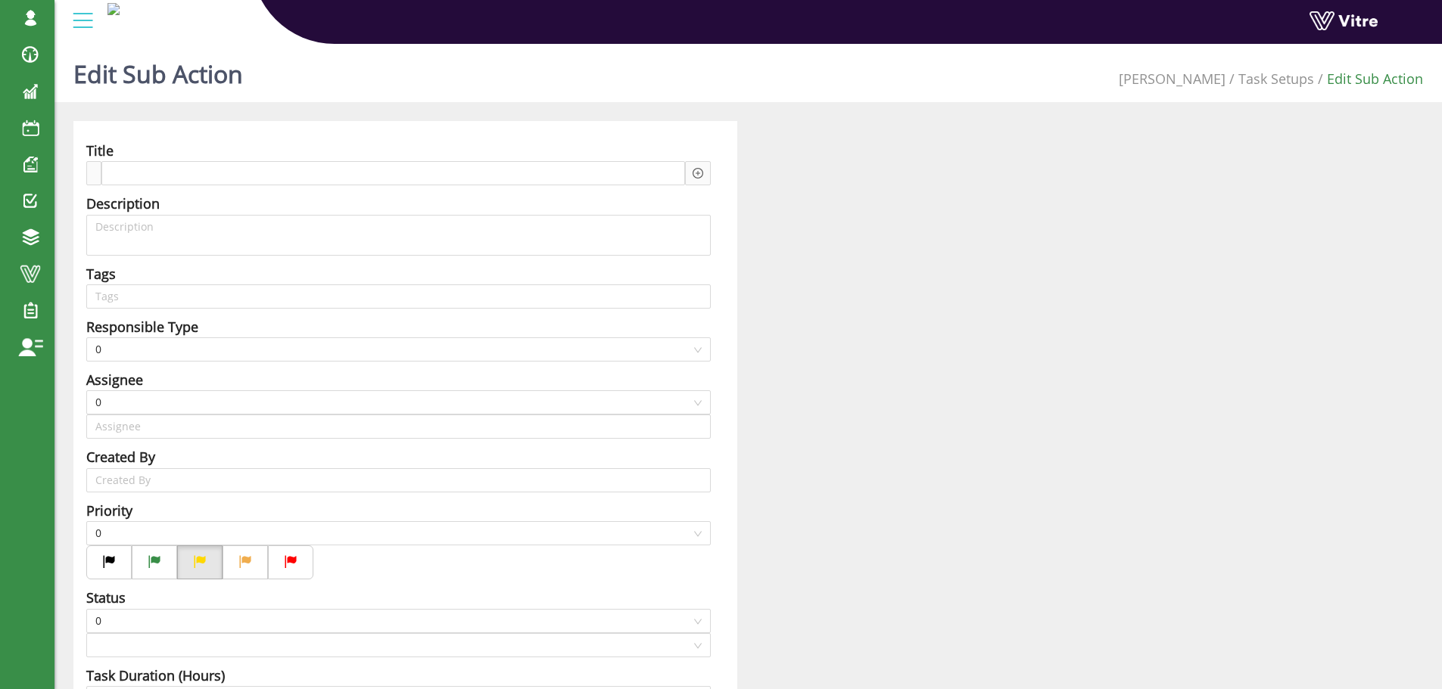
type input "Harel Smadar SU"
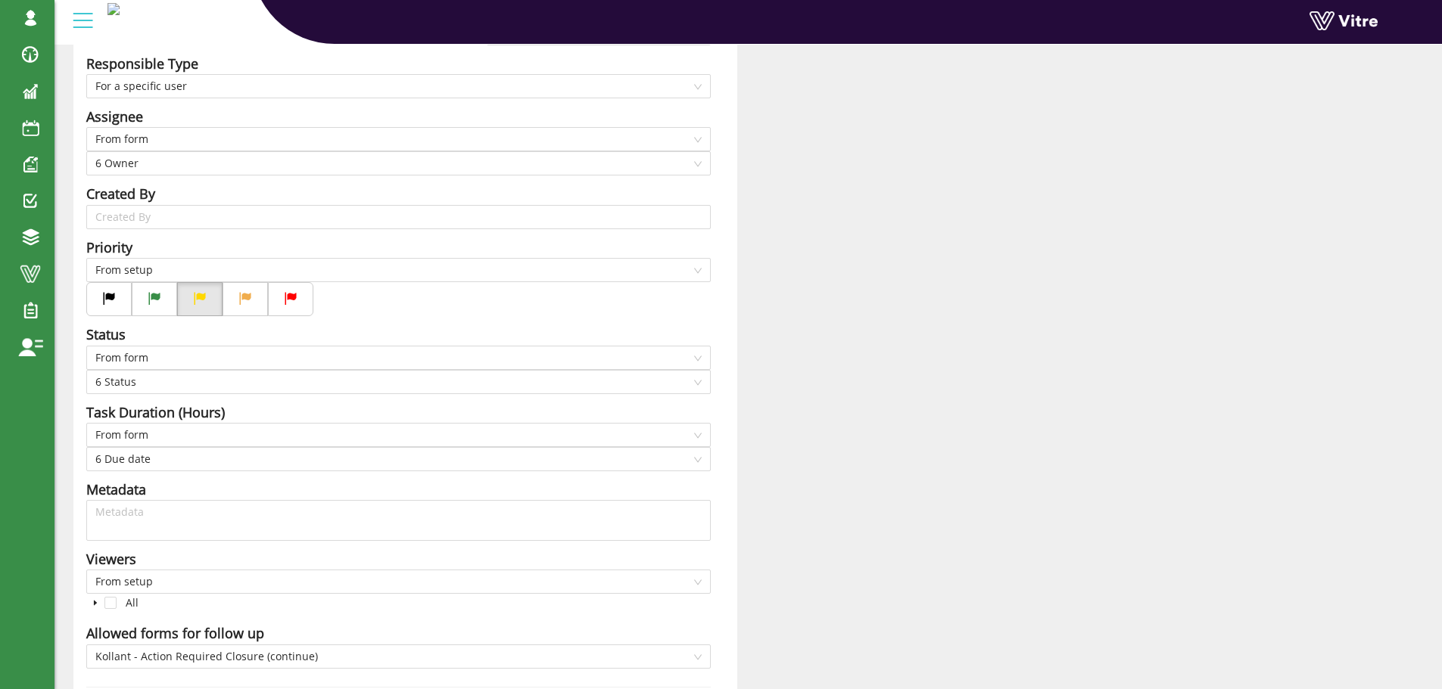
scroll to position [369, 0]
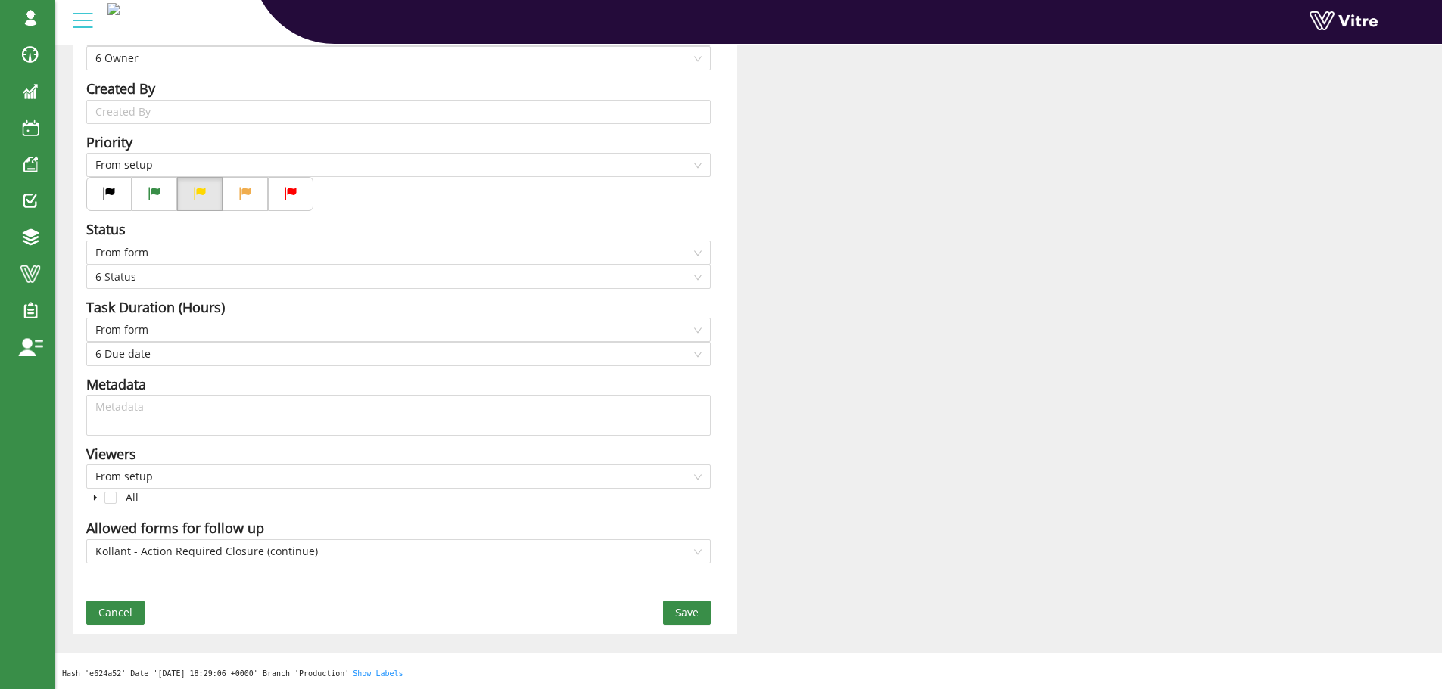
click at [132, 616] on button "Cancel" at bounding box center [115, 613] width 58 height 24
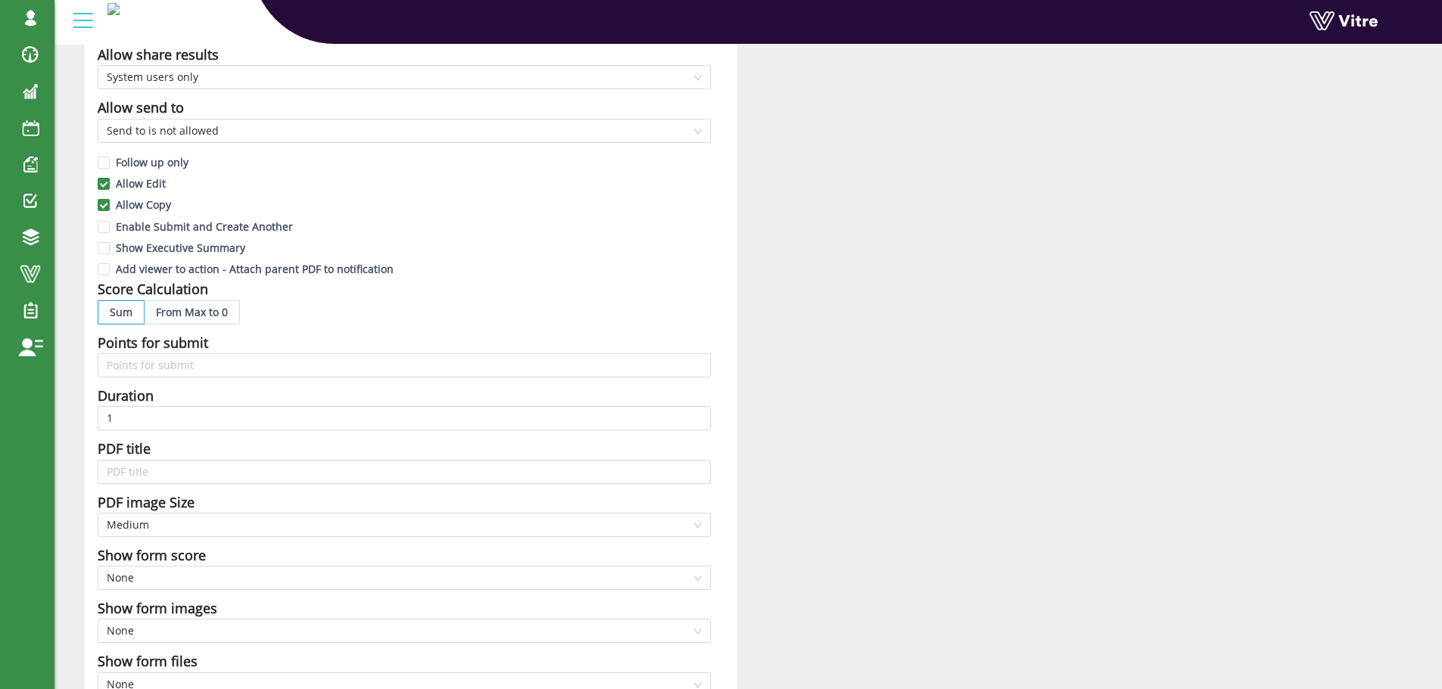
scroll to position [303, 0]
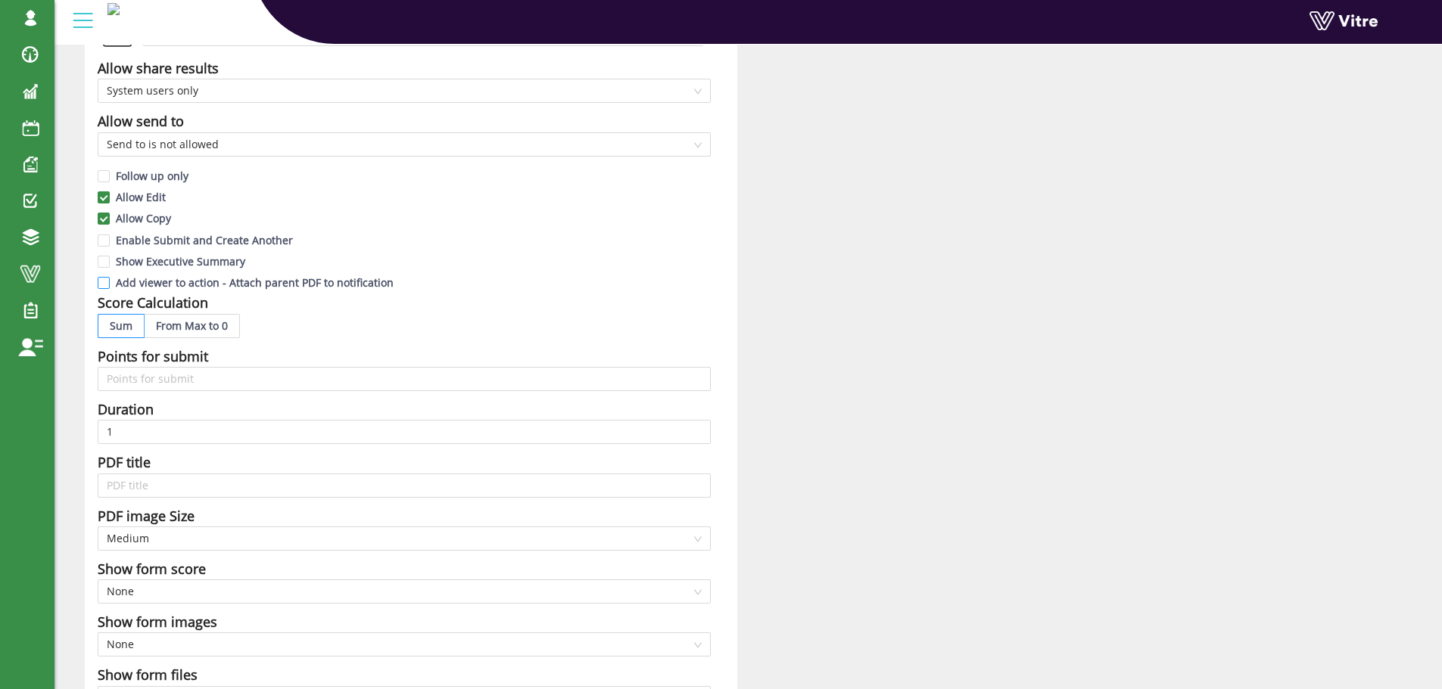
click at [107, 284] on input "Add viewer to action - Attach parent PDF to notification" at bounding box center [105, 287] width 14 height 14
checkbox input "true"
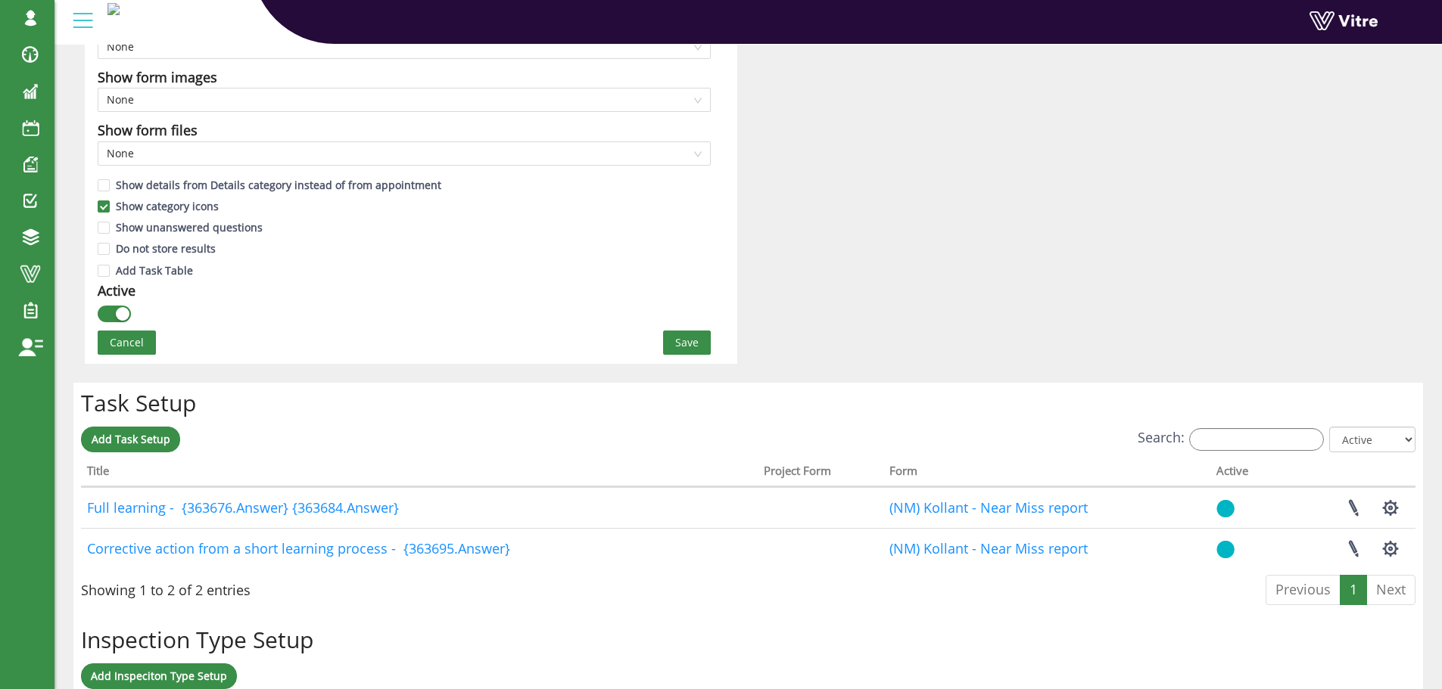
scroll to position [843, 0]
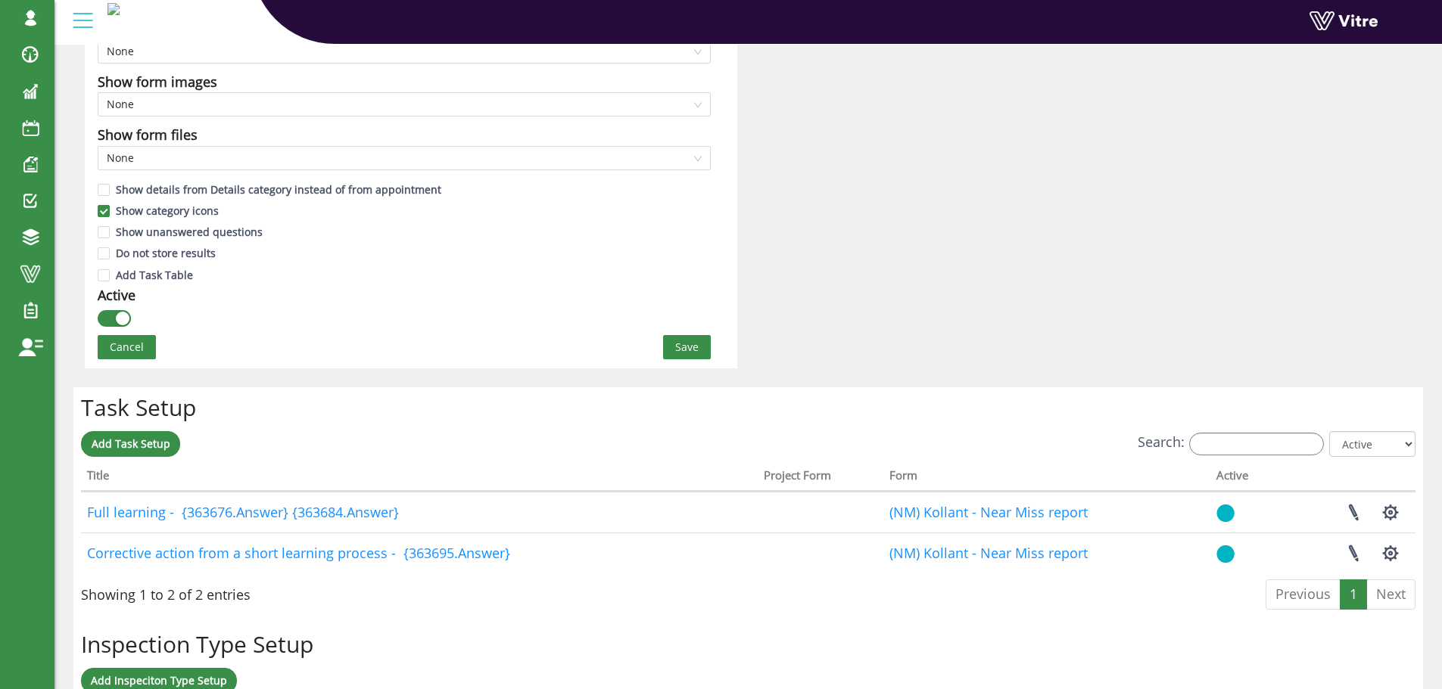
click at [686, 359] on button "Save" at bounding box center [687, 347] width 48 height 24
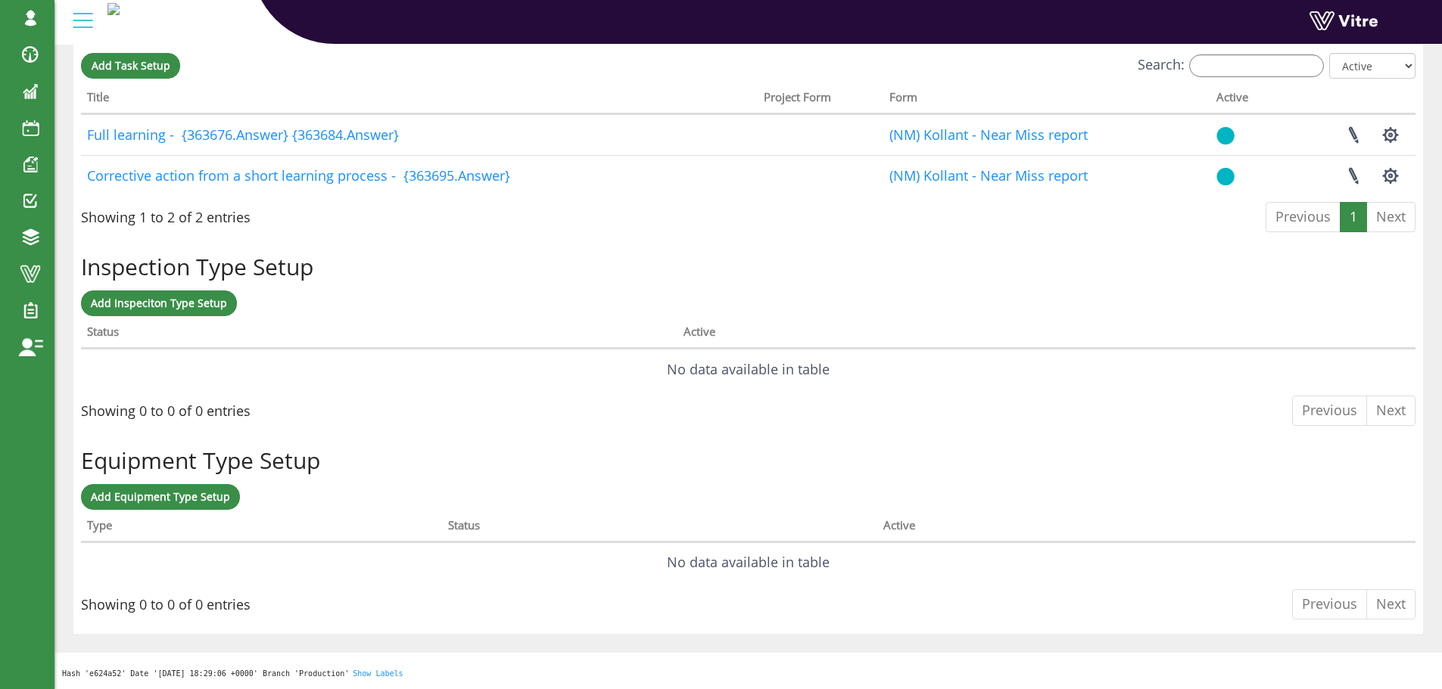
scroll to position [0, 0]
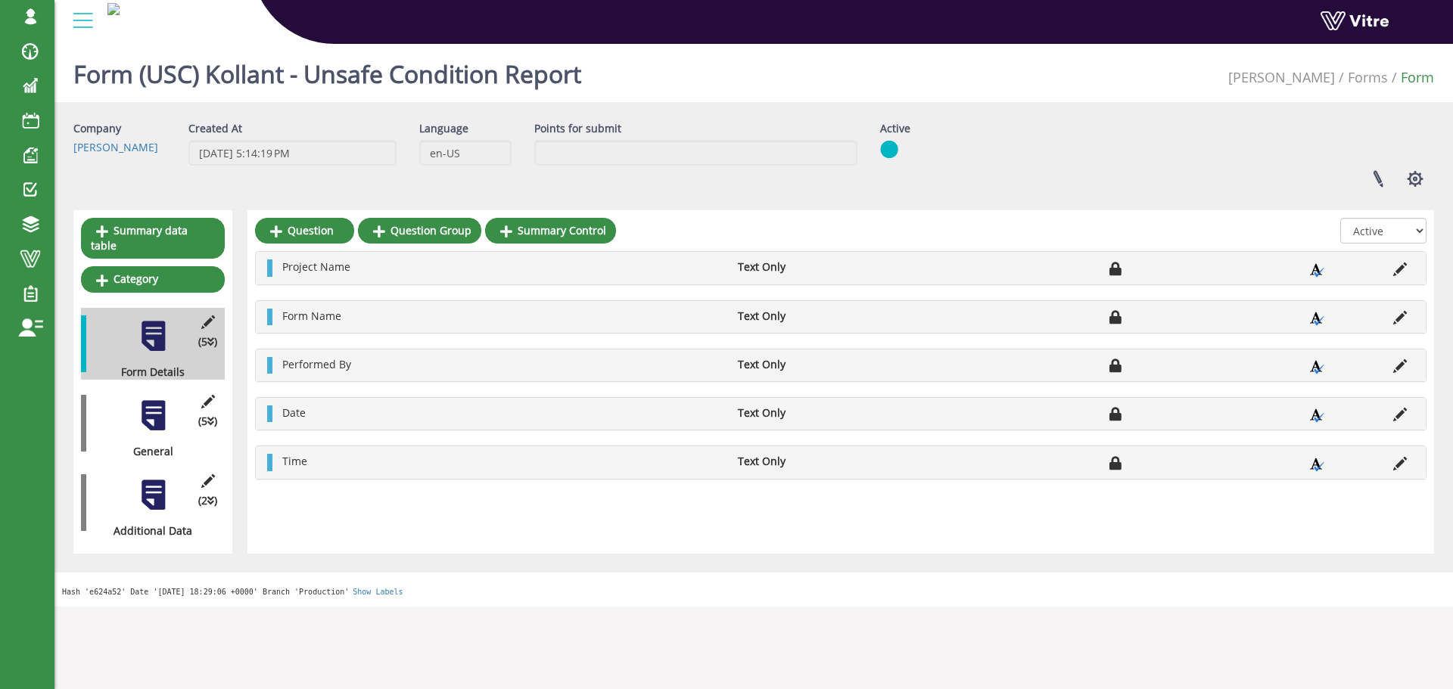
click at [157, 404] on div at bounding box center [153, 416] width 34 height 34
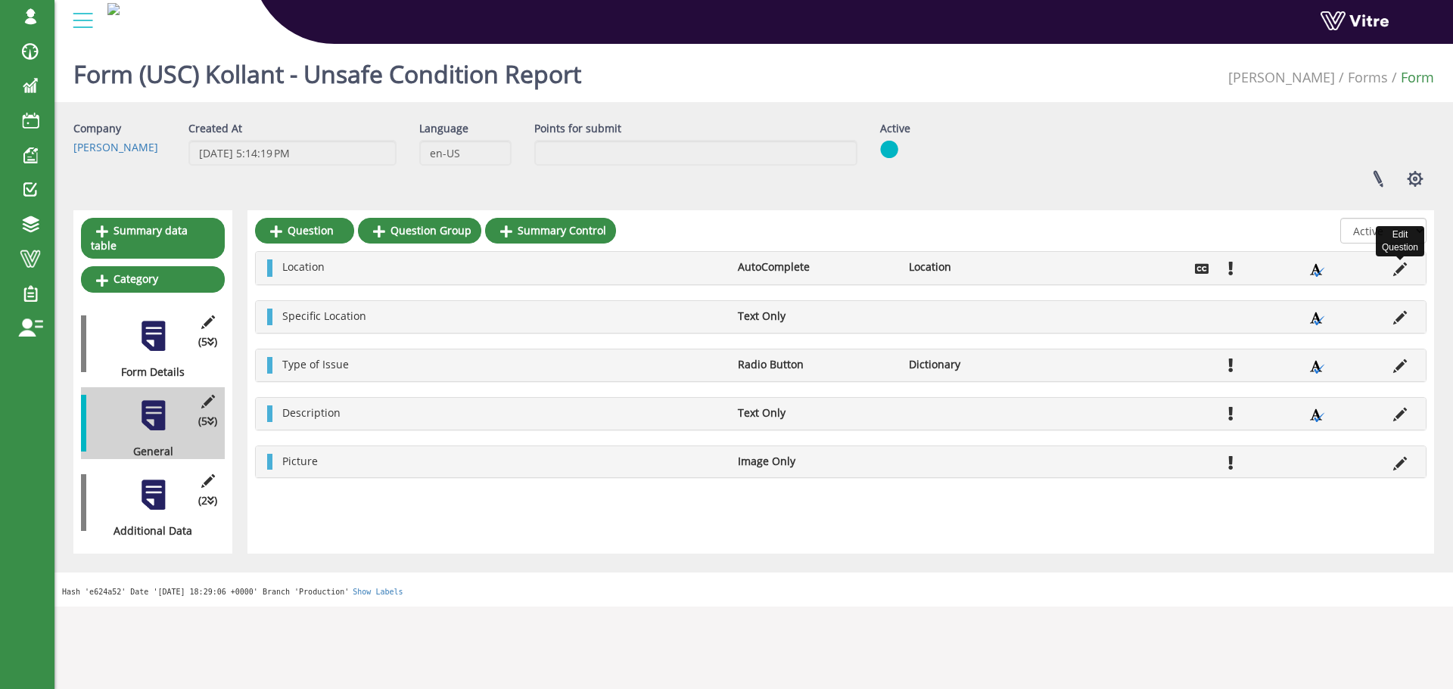
click at [1398, 269] on icon at bounding box center [1400, 270] width 14 height 14
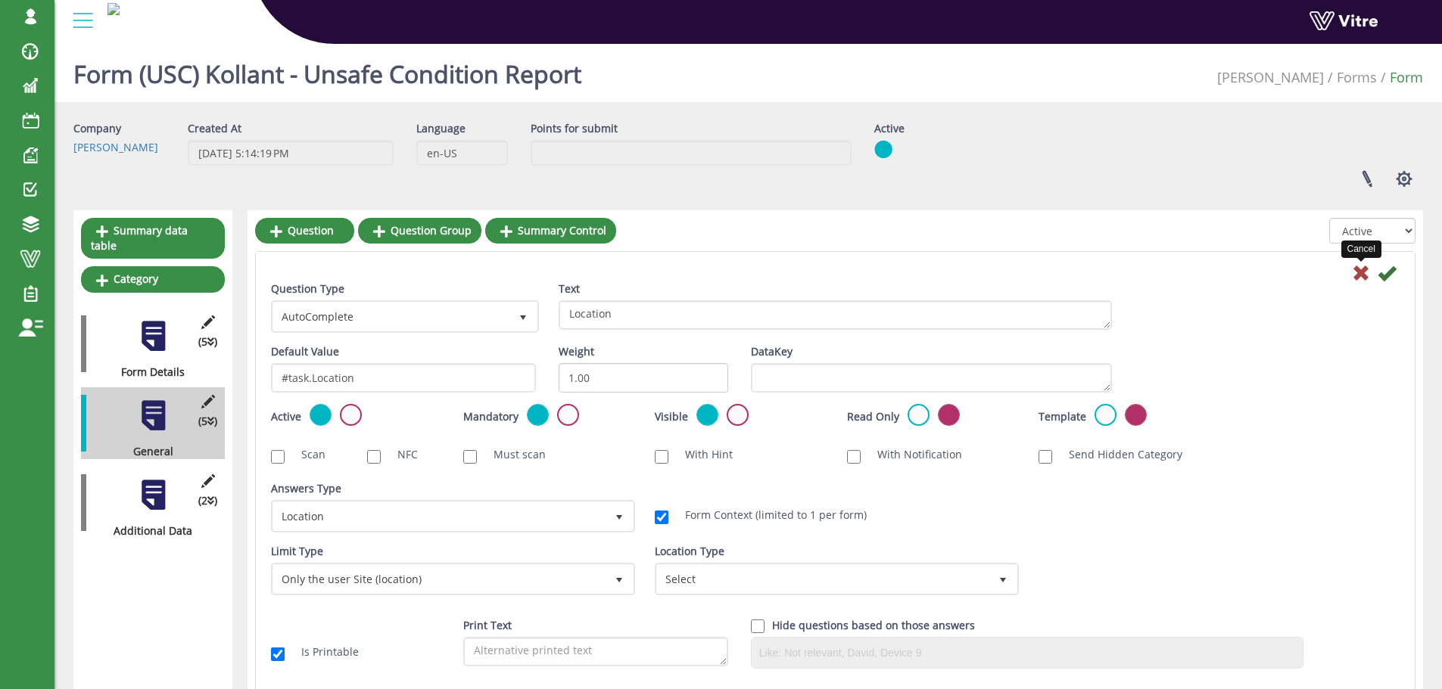
click at [1360, 273] on icon at bounding box center [1361, 273] width 18 height 18
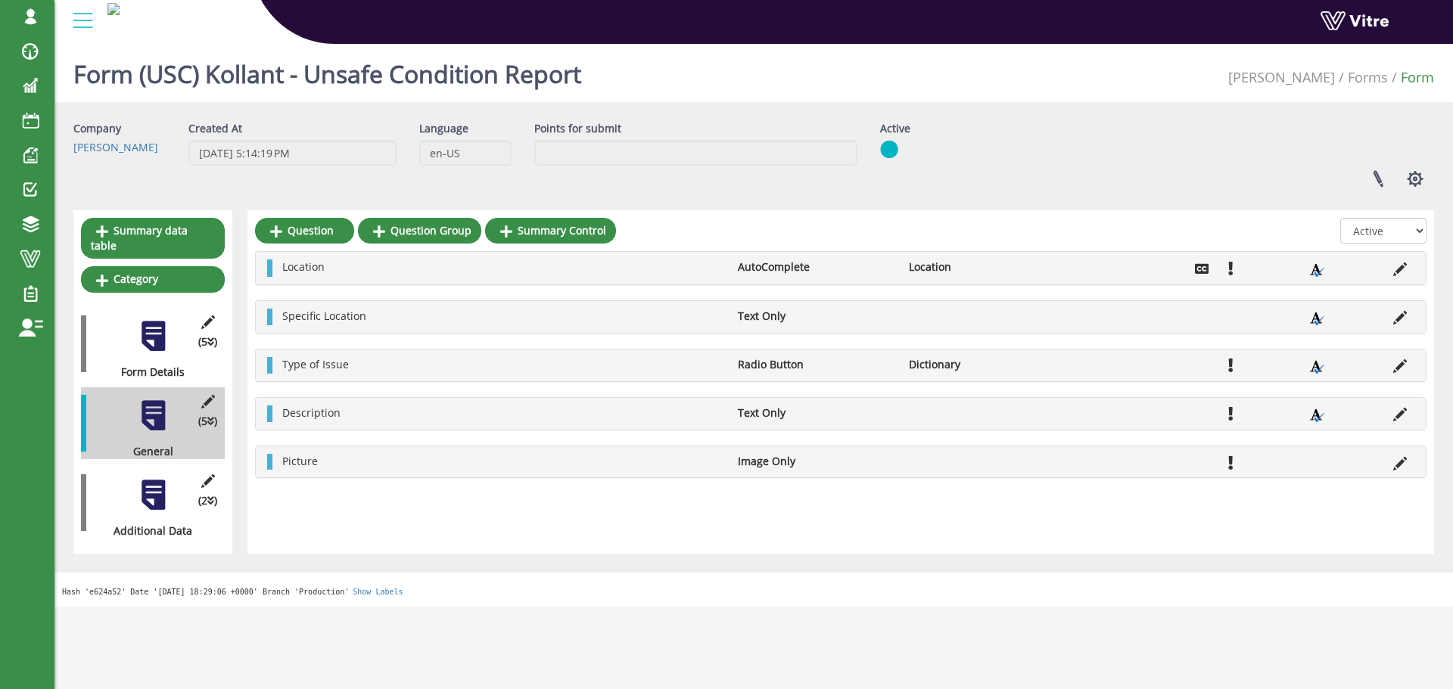
click at [151, 478] on div at bounding box center [153, 495] width 34 height 34
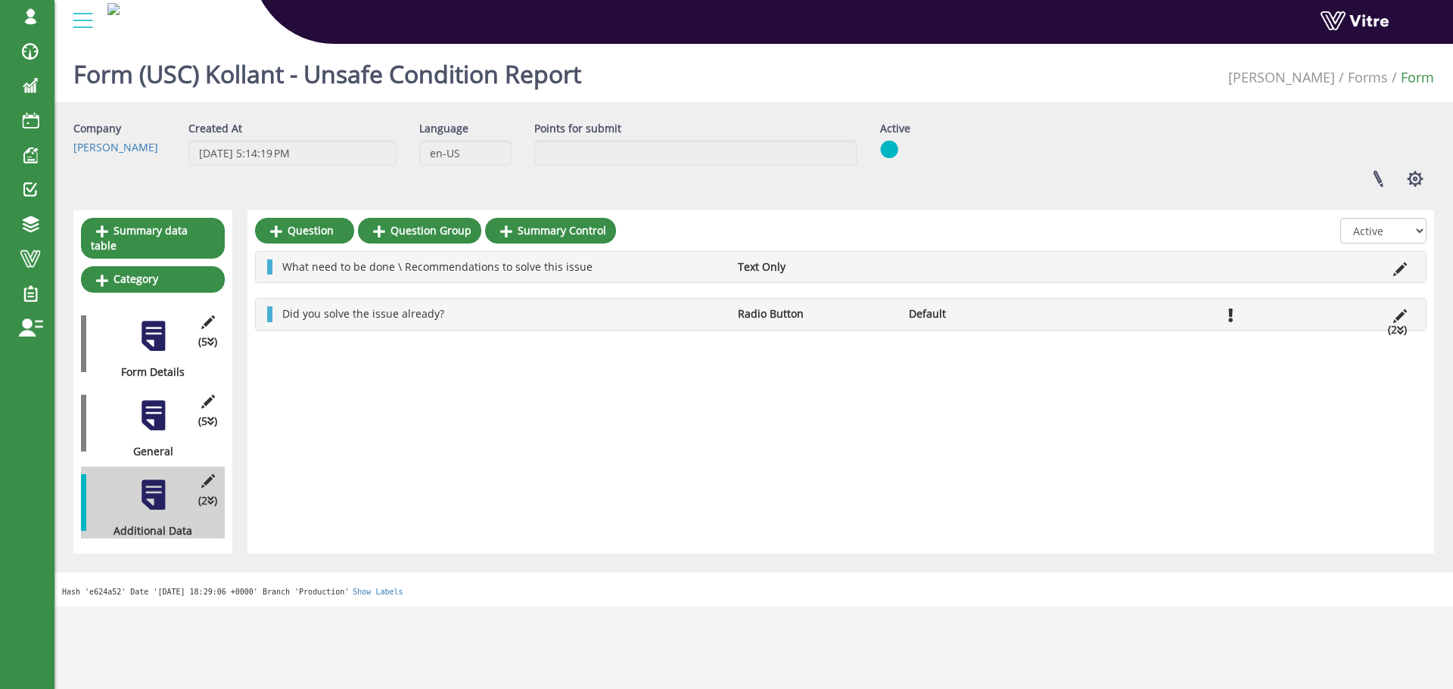
click at [157, 400] on div at bounding box center [153, 416] width 34 height 34
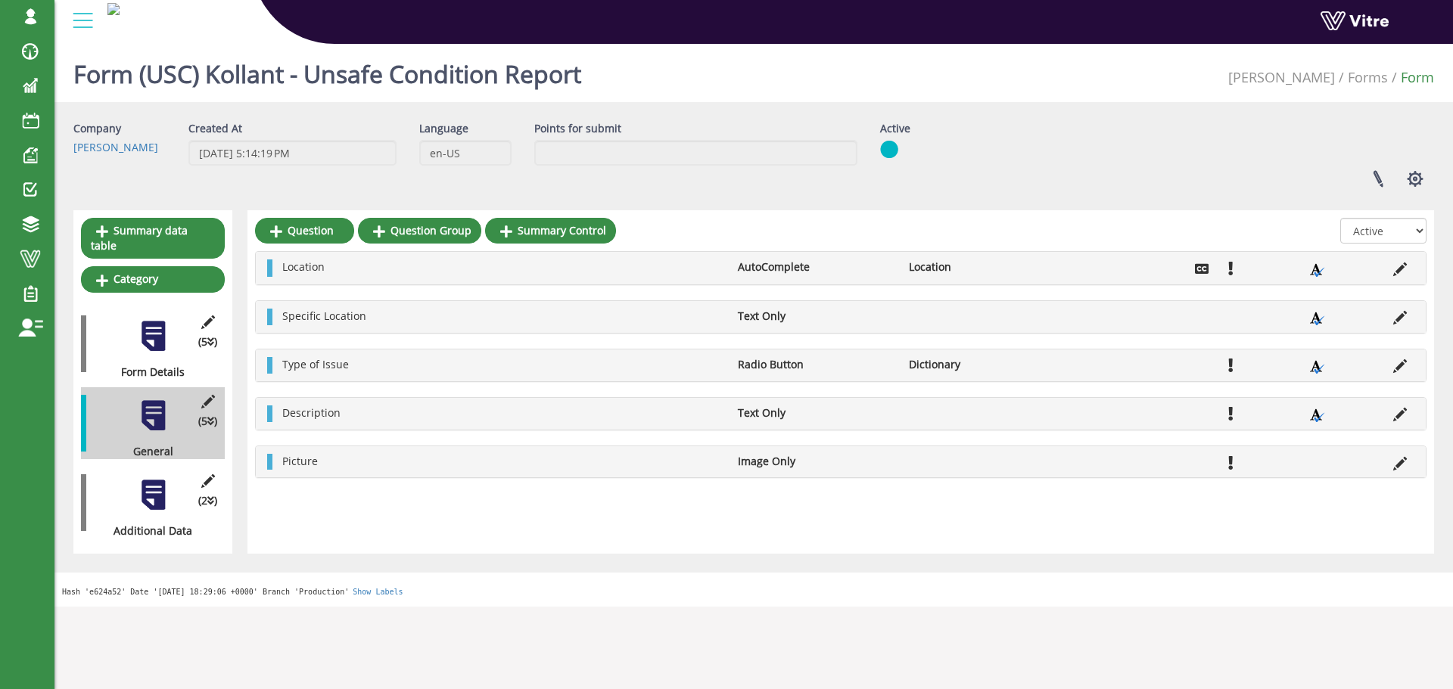
click at [870, 192] on div "Linked Projects Set Users Manage Templates Clone Form Clone Form Category Addit…" at bounding box center [1157, 179] width 577 height 40
click at [1379, 179] on link at bounding box center [1378, 179] width 38 height 40
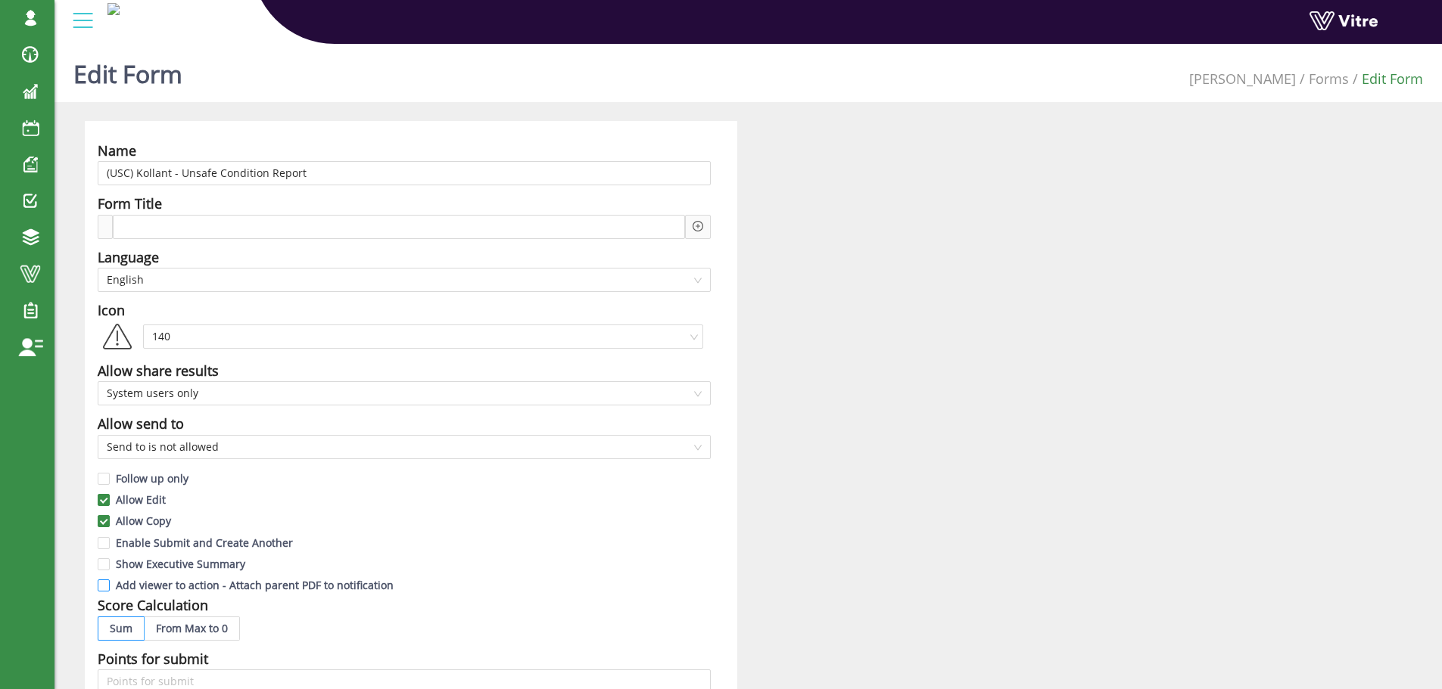
click at [106, 587] on input "Add viewer to action - Attach parent PDF to notification" at bounding box center [105, 590] width 14 height 14
checkbox input "true"
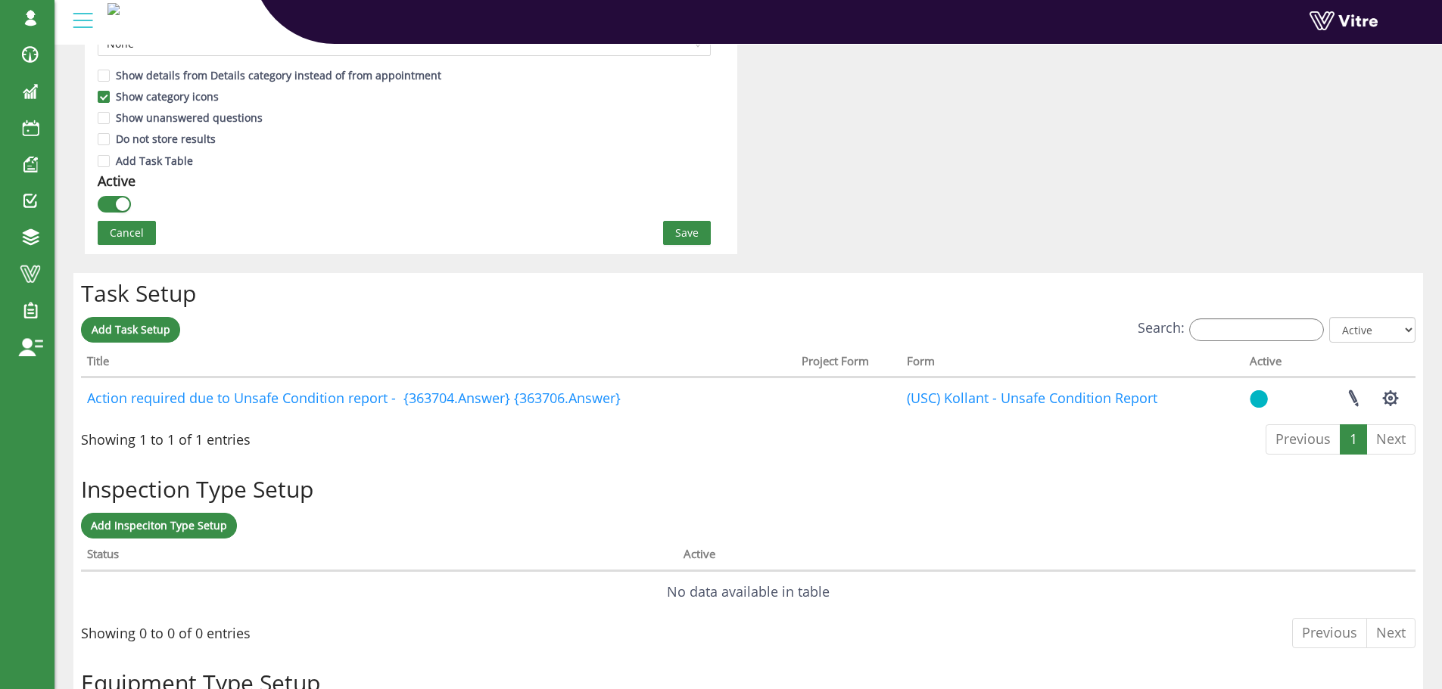
scroll to position [984, 0]
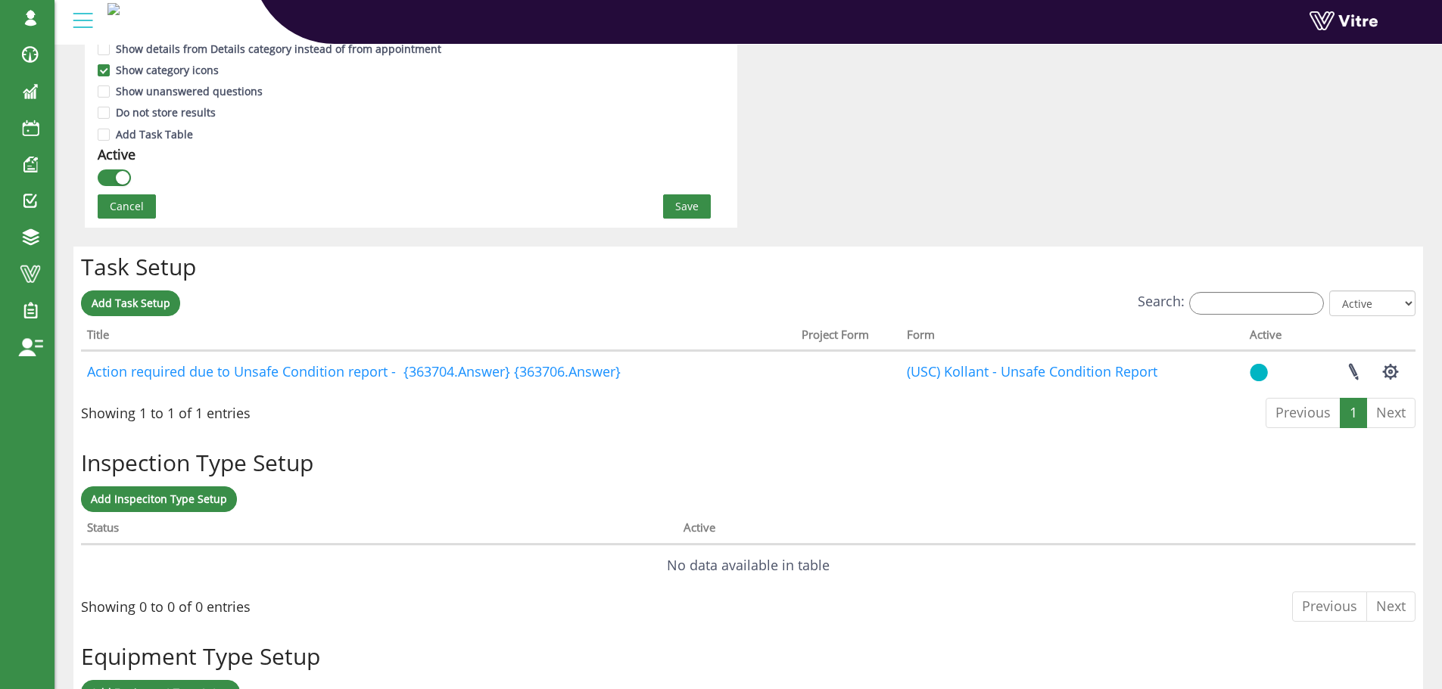
click at [699, 201] on button "Save" at bounding box center [687, 207] width 48 height 24
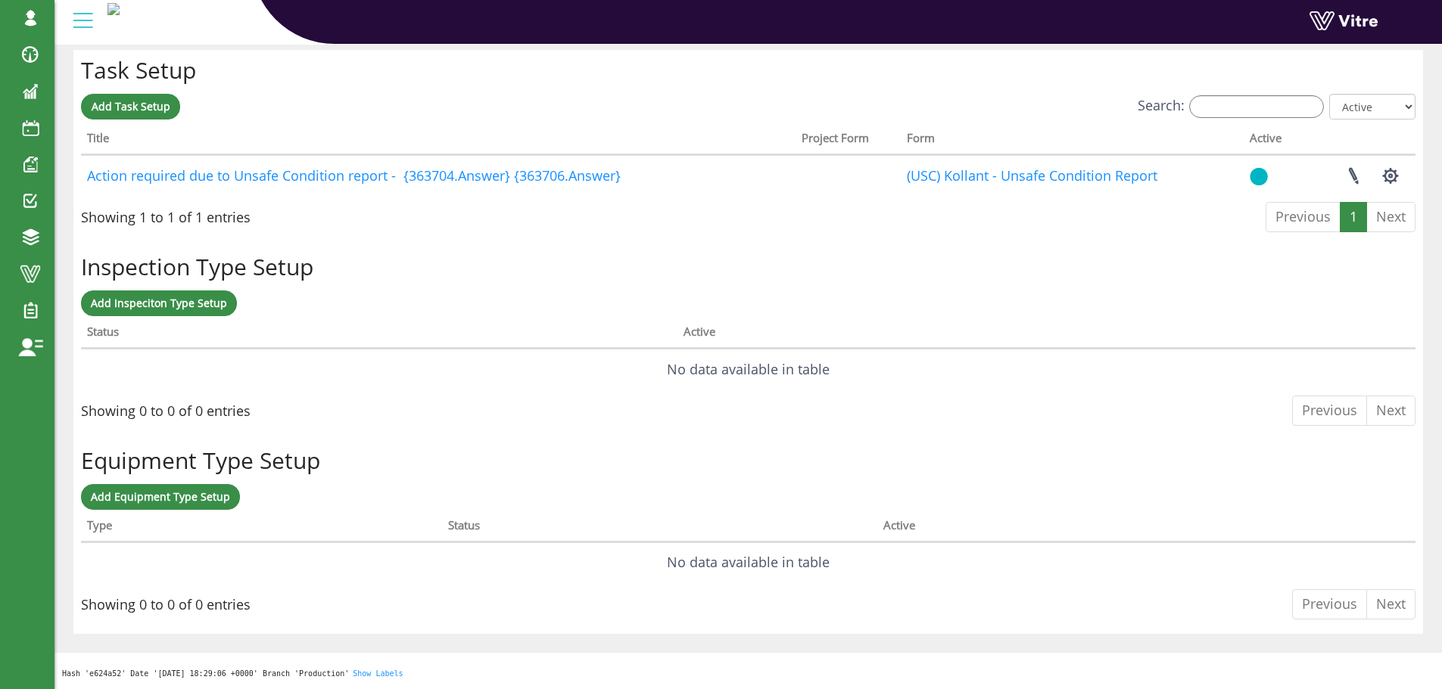
scroll to position [0, 0]
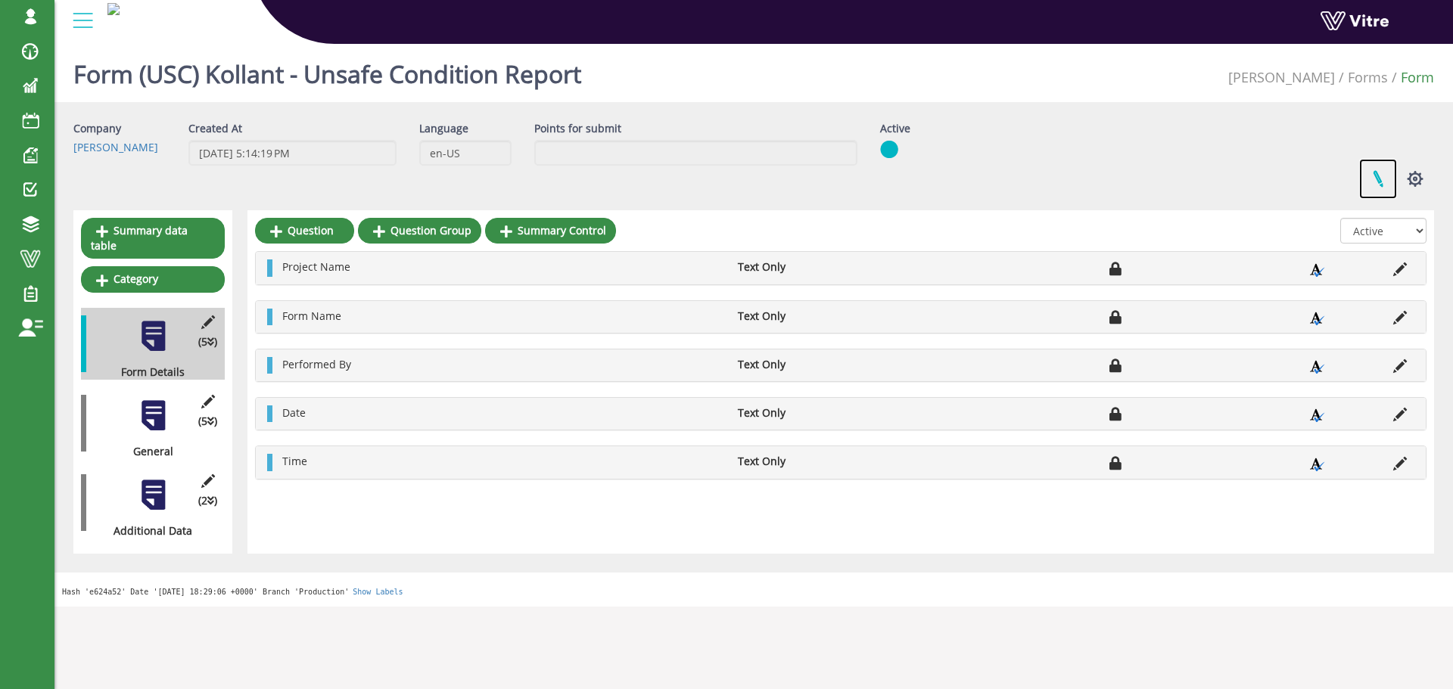
click at [1380, 175] on link at bounding box center [1378, 179] width 38 height 40
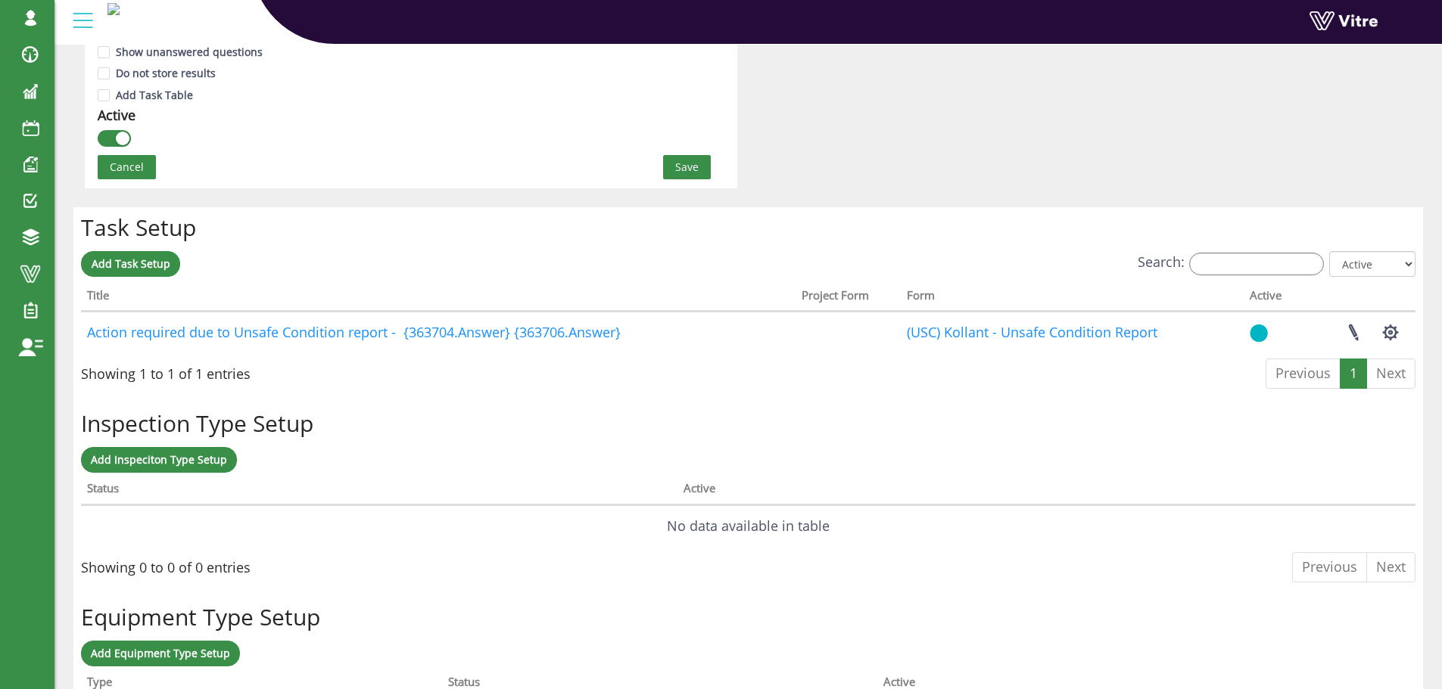
scroll to position [1060, 0]
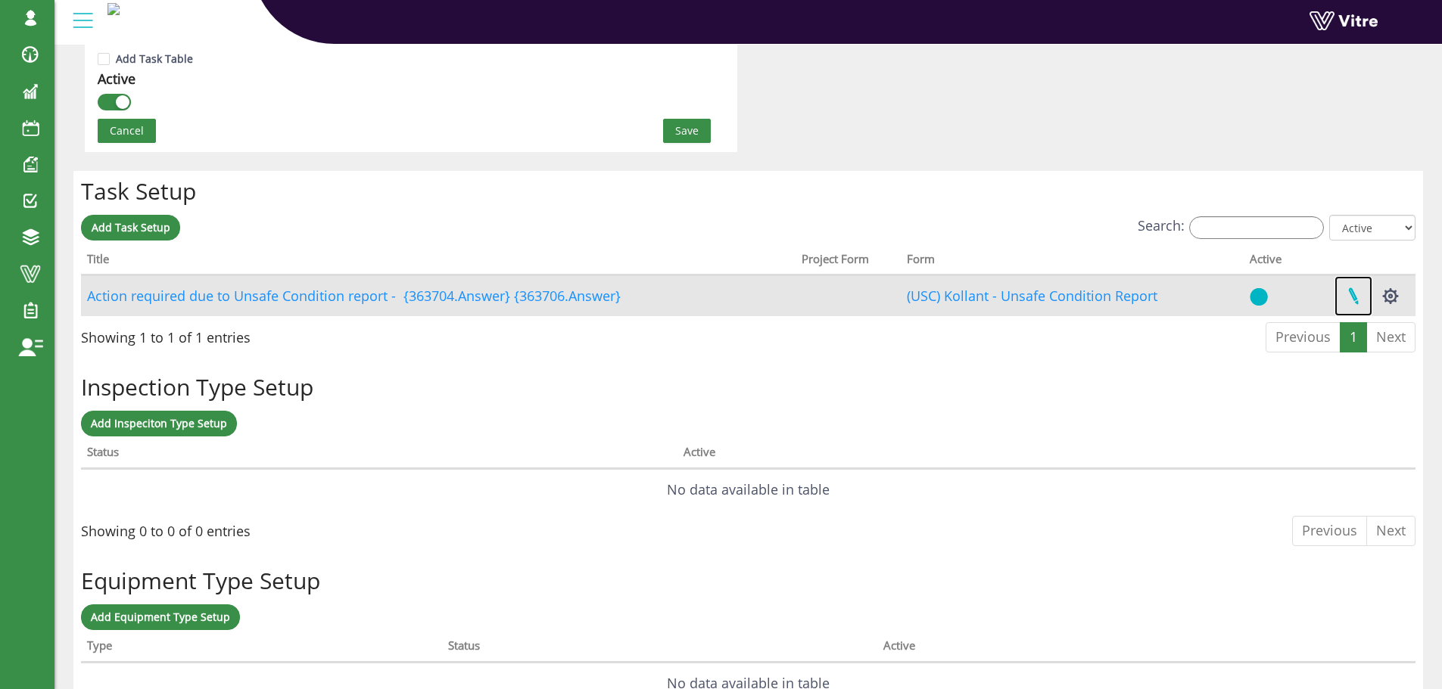
click at [1352, 297] on link at bounding box center [1353, 296] width 38 height 40
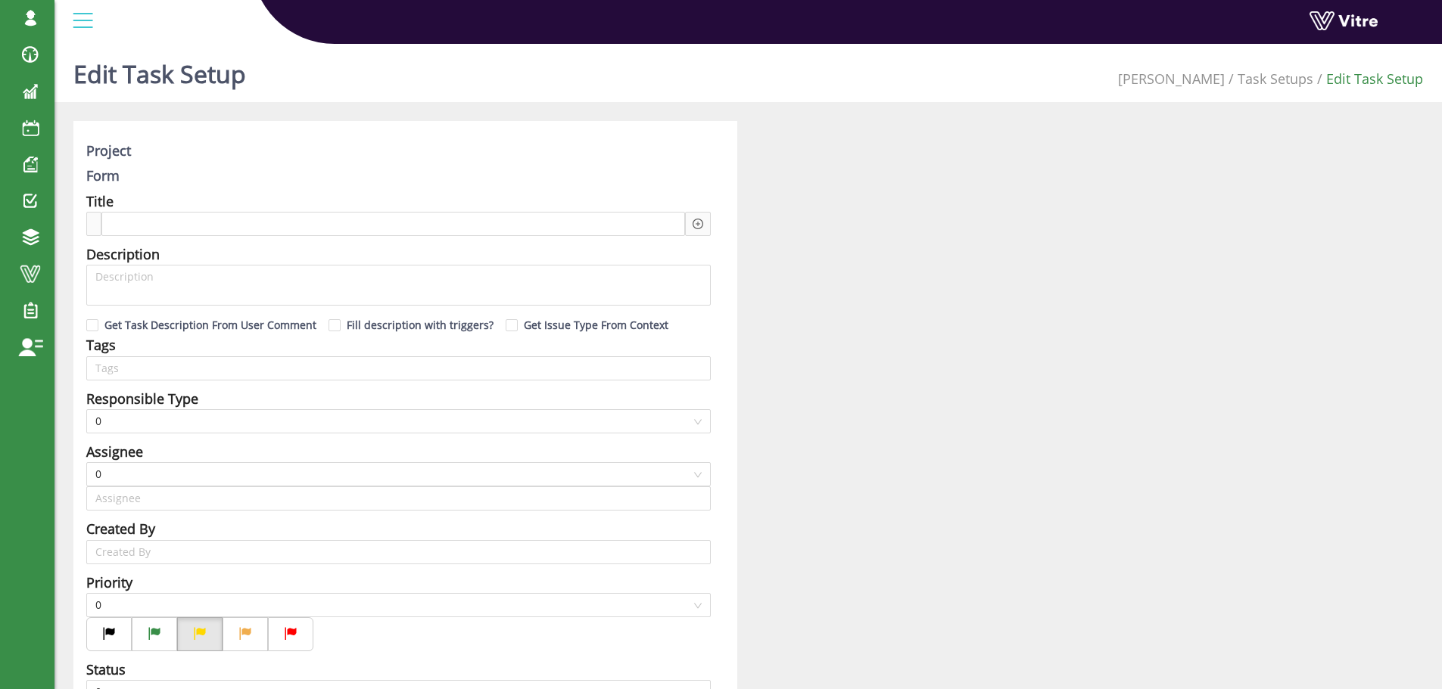
type input "[PERSON_NAME] SU"
checkbox input "true"
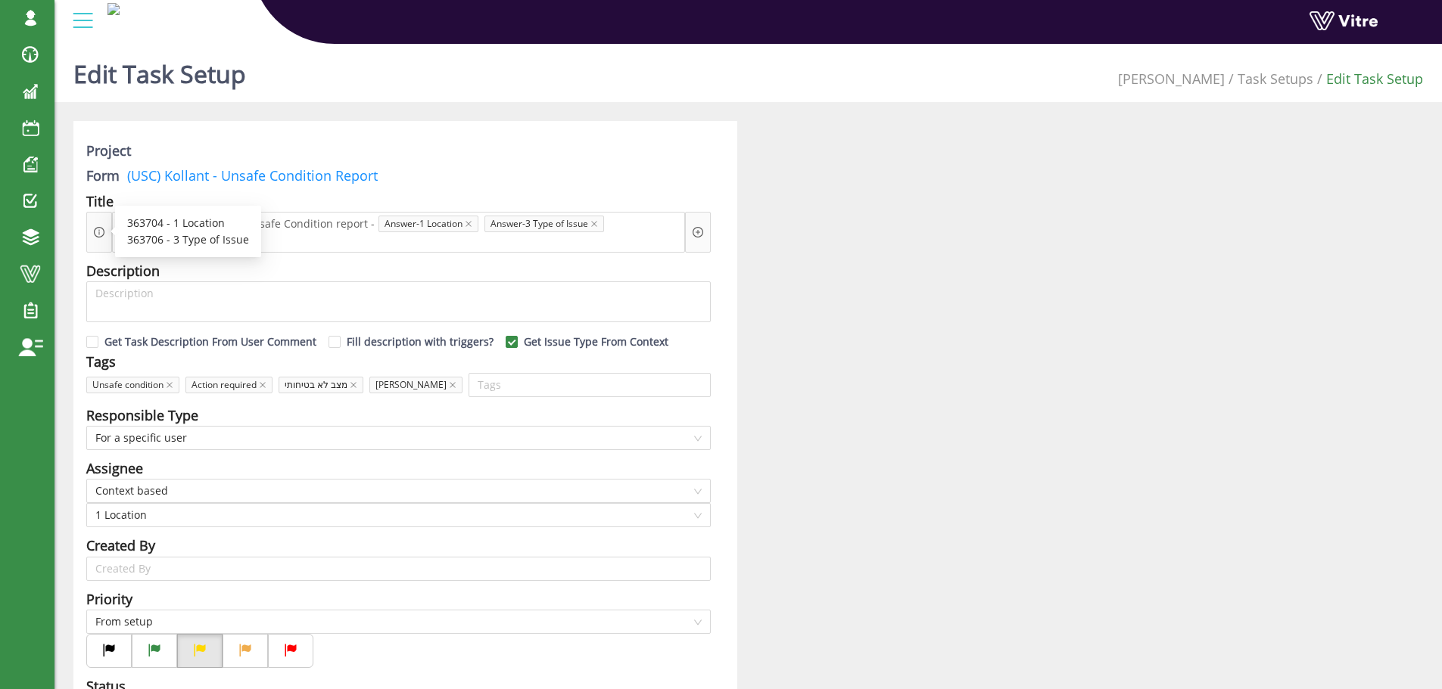
click at [99, 232] on icon "info-circle" at bounding box center [99, 231] width 2 height 5
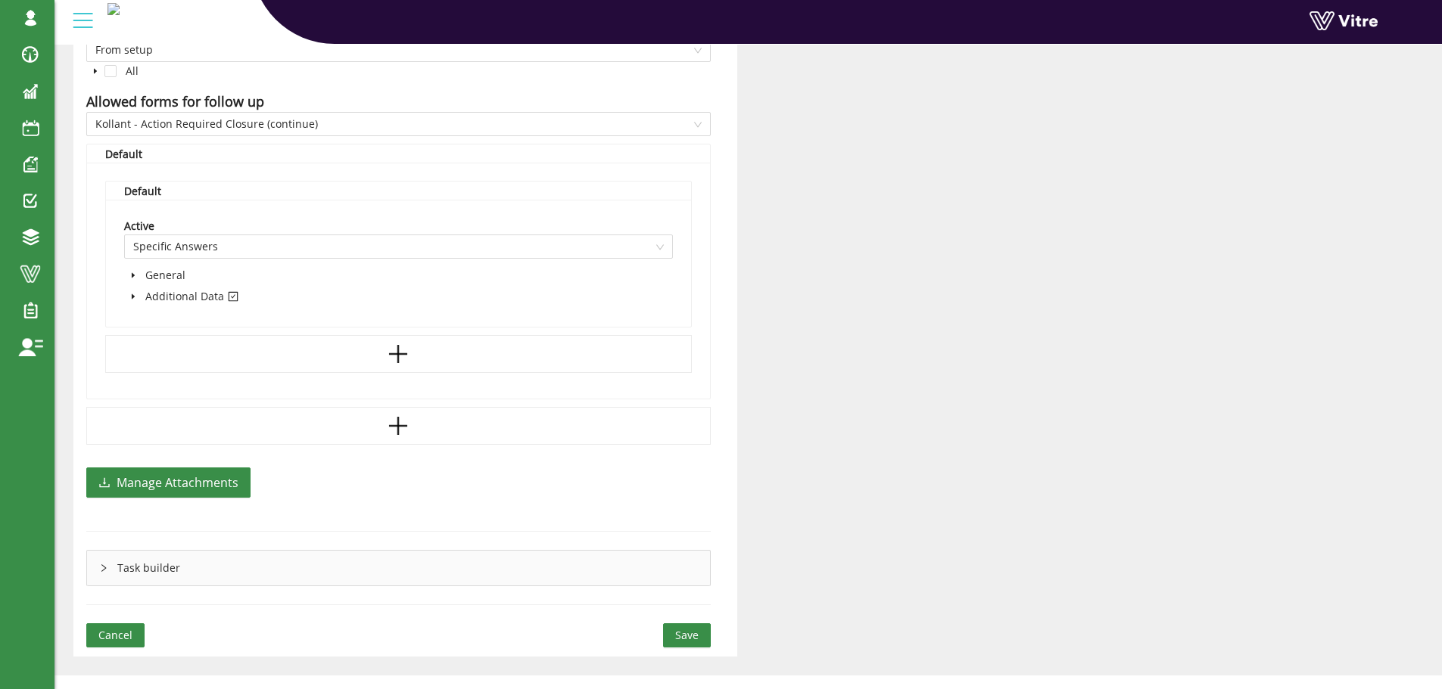
scroll to position [957, 0]
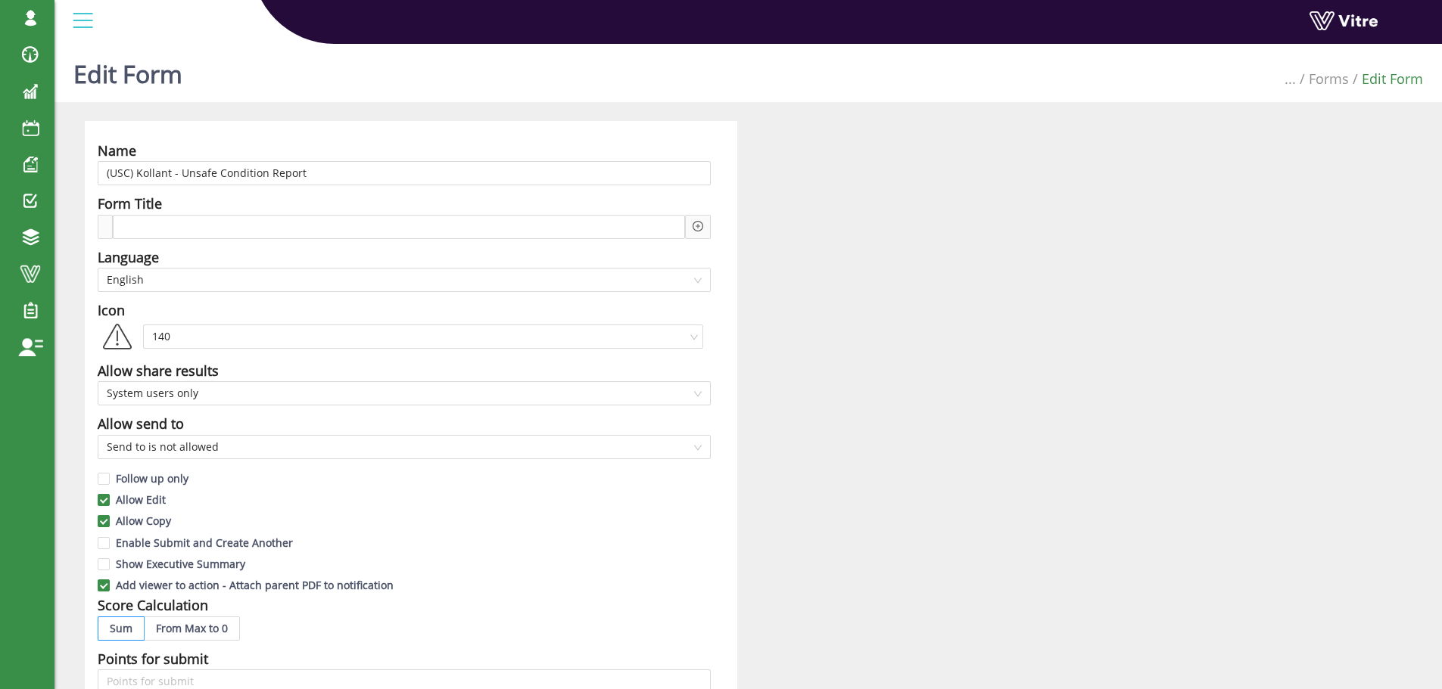
scroll to position [960, 0]
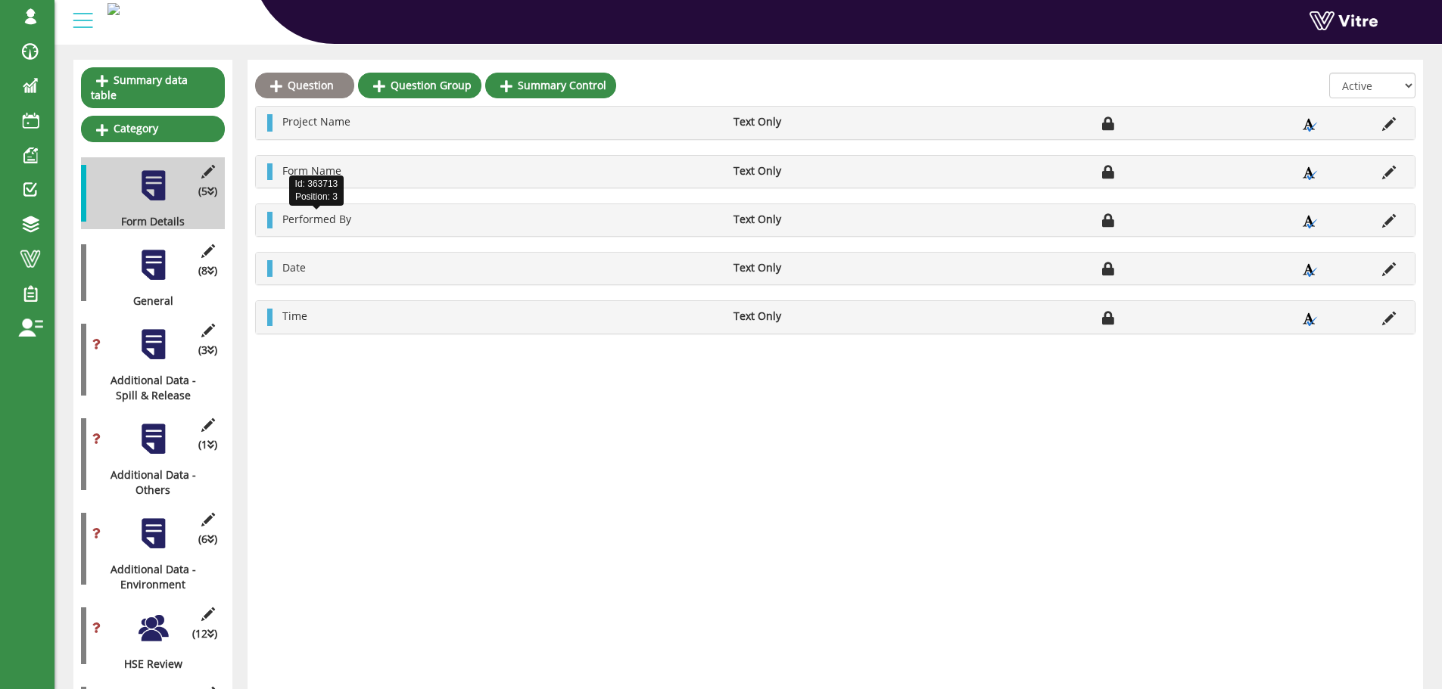
scroll to position [151, 0]
click at [153, 250] on div at bounding box center [153, 264] width 34 height 34
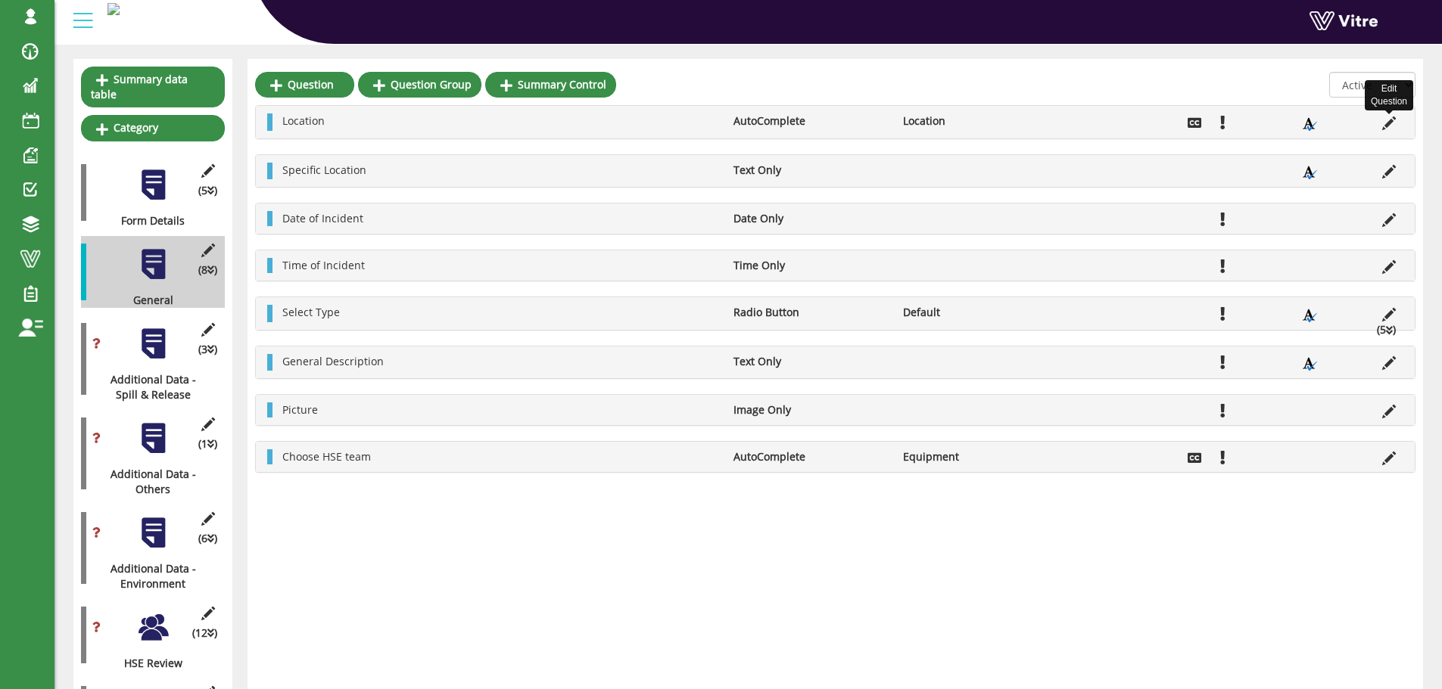
click at [1390, 120] on icon at bounding box center [1389, 124] width 14 height 14
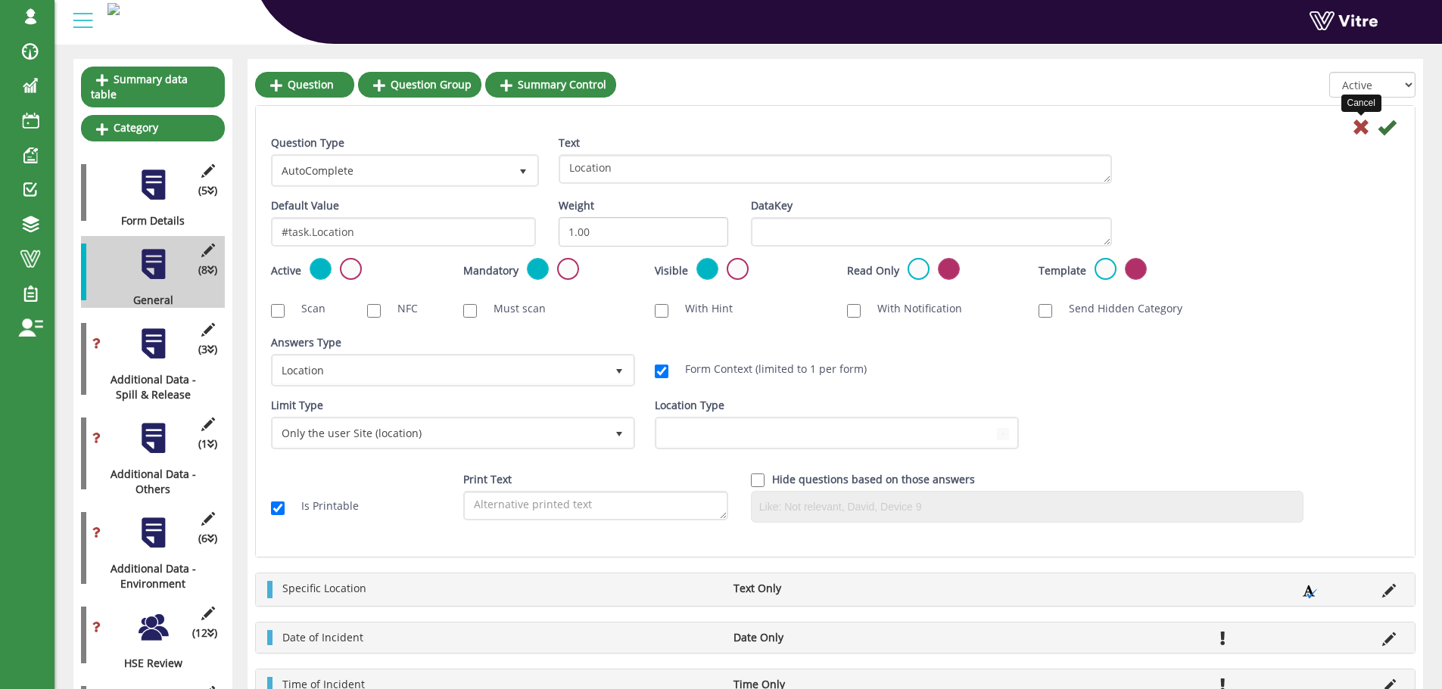
click at [1365, 128] on icon at bounding box center [1361, 127] width 18 height 18
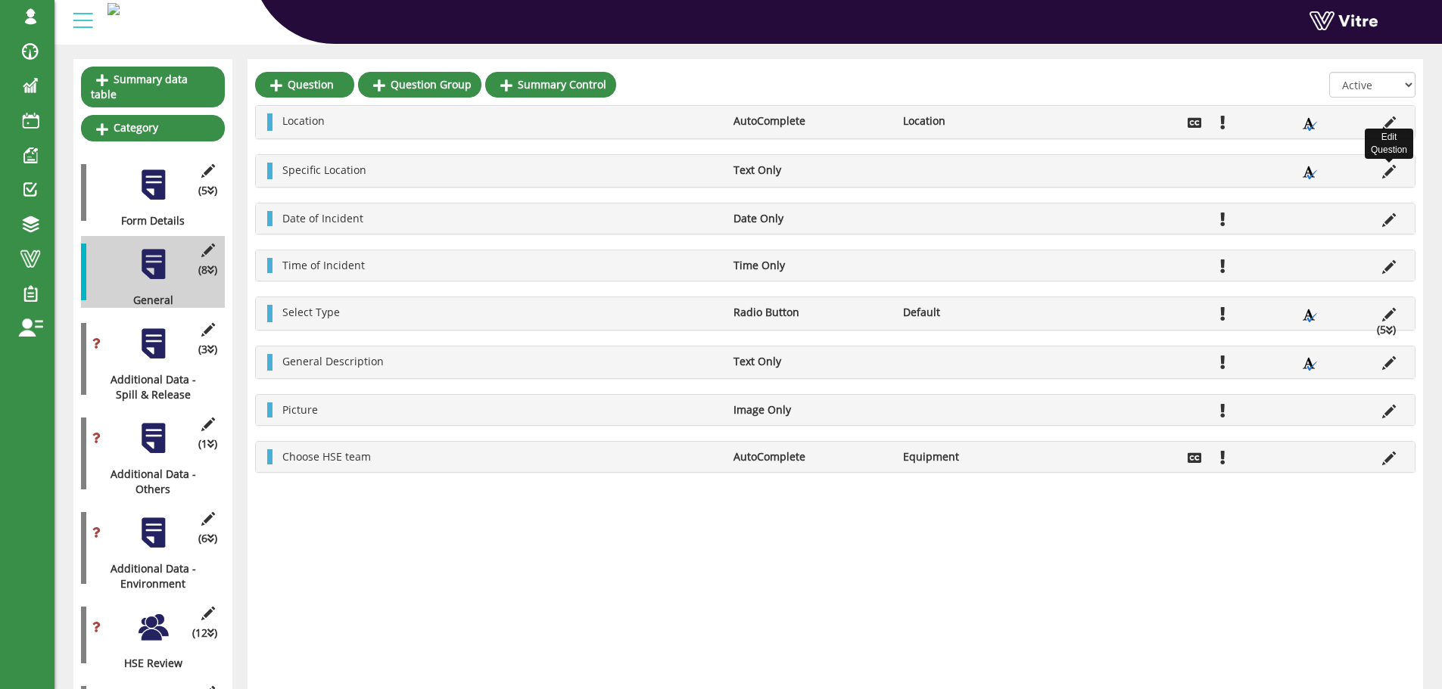
click at [1388, 174] on icon at bounding box center [1389, 172] width 14 height 14
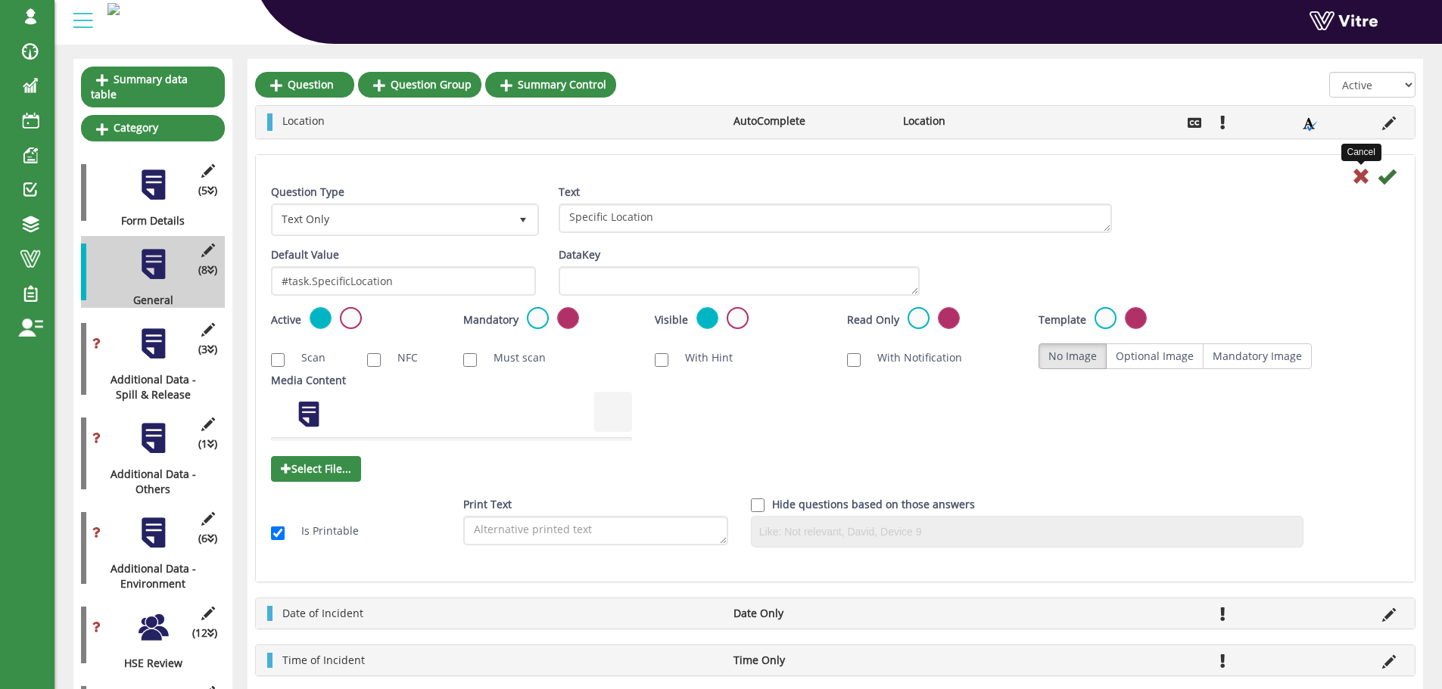
click at [1358, 175] on icon at bounding box center [1361, 176] width 18 height 18
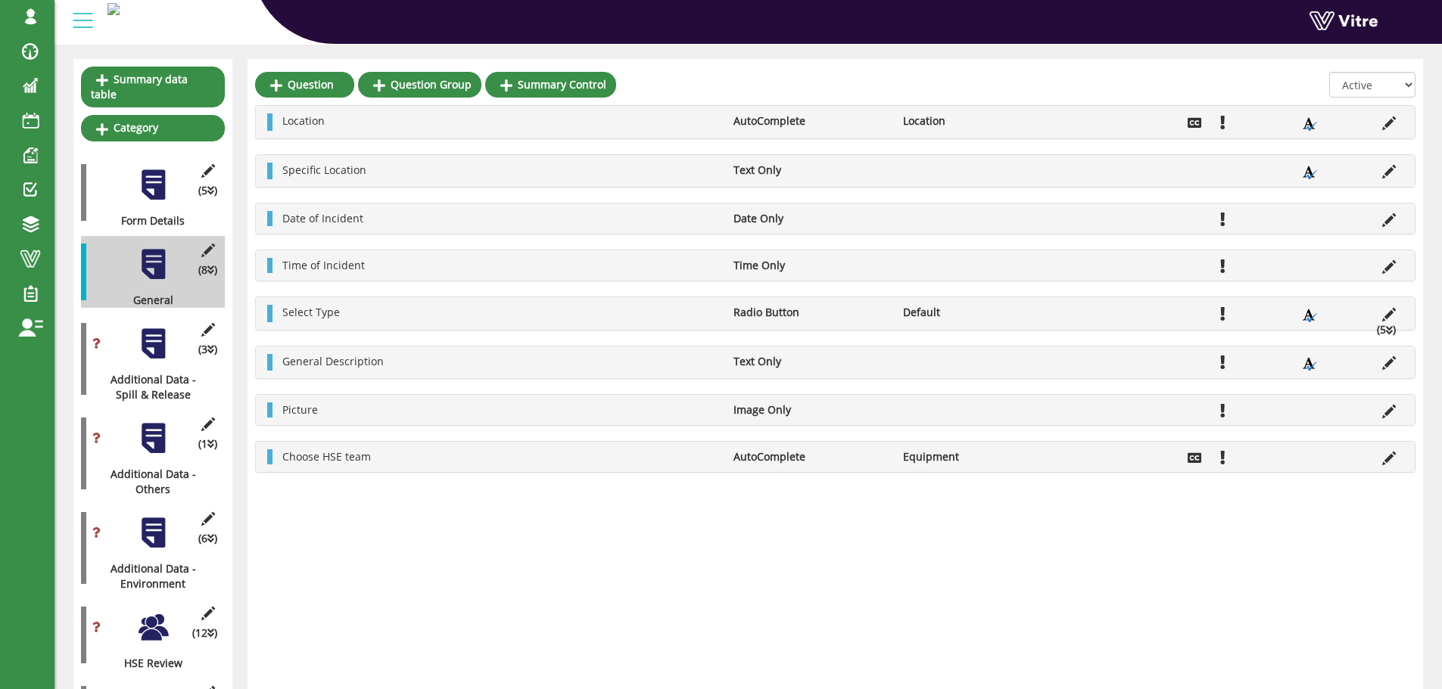
click at [1388, 330] on icon at bounding box center [1389, 330] width 7 height 11
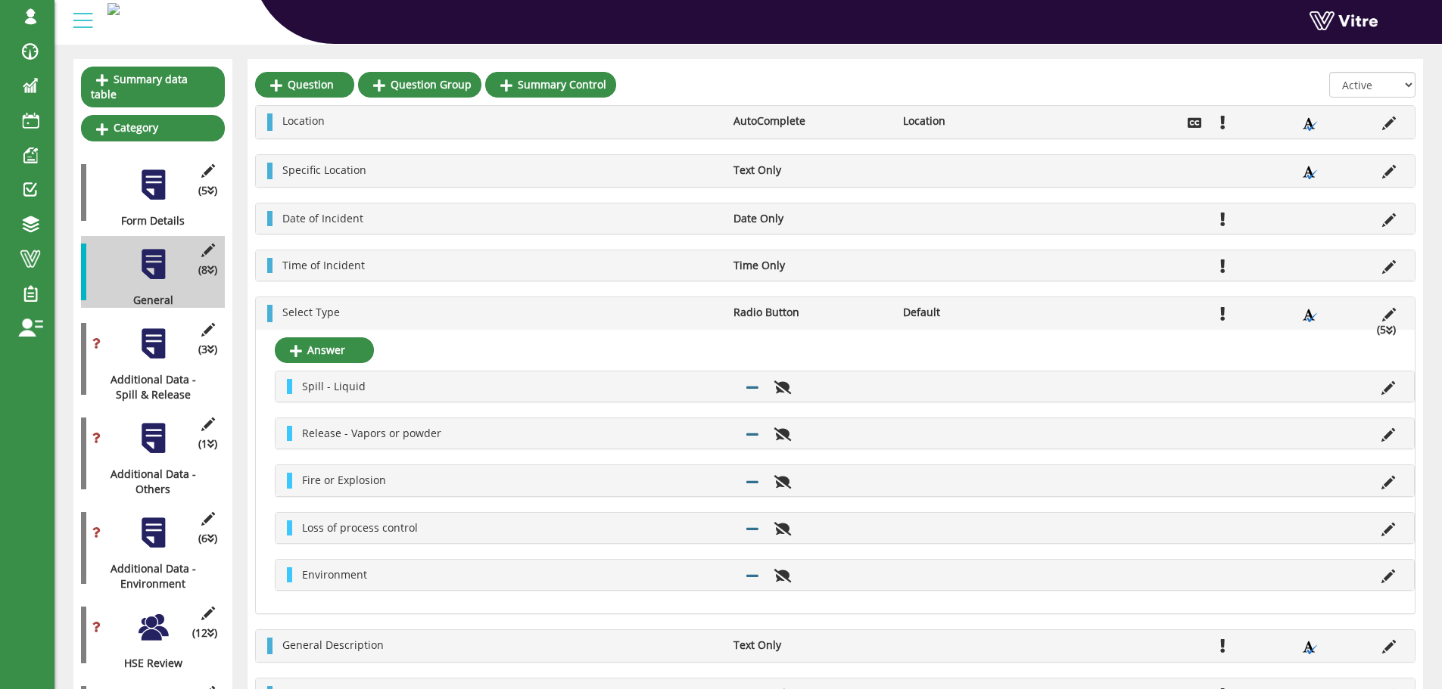
click at [1388, 331] on icon at bounding box center [1389, 330] width 7 height 11
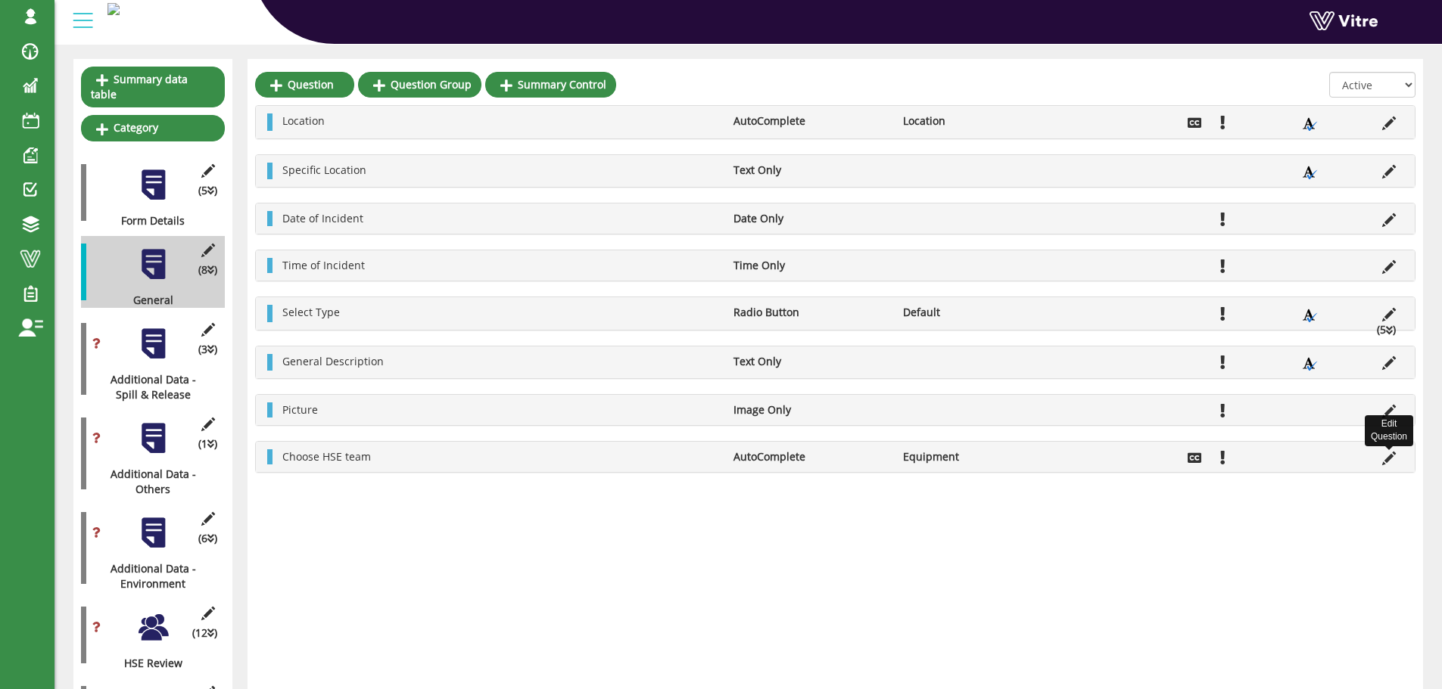
click at [1391, 459] on icon at bounding box center [1389, 459] width 14 height 14
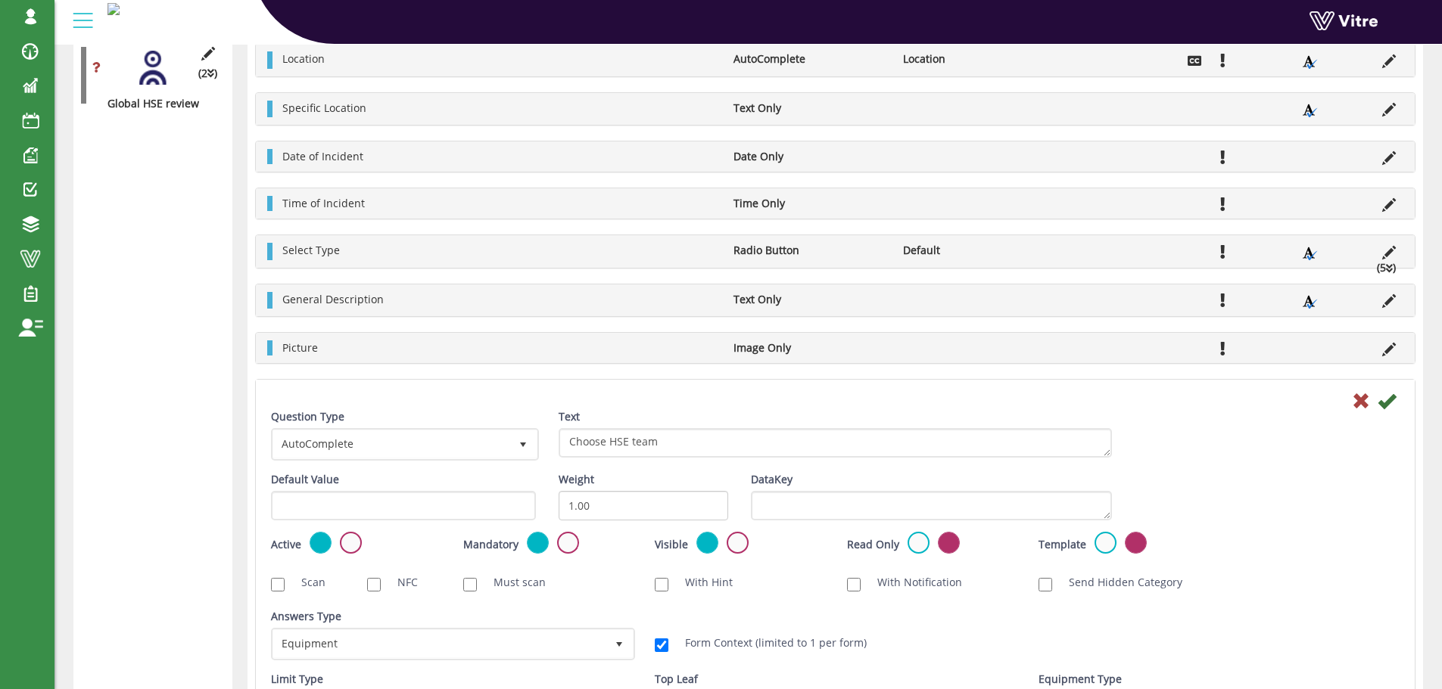
scroll to position [862, 0]
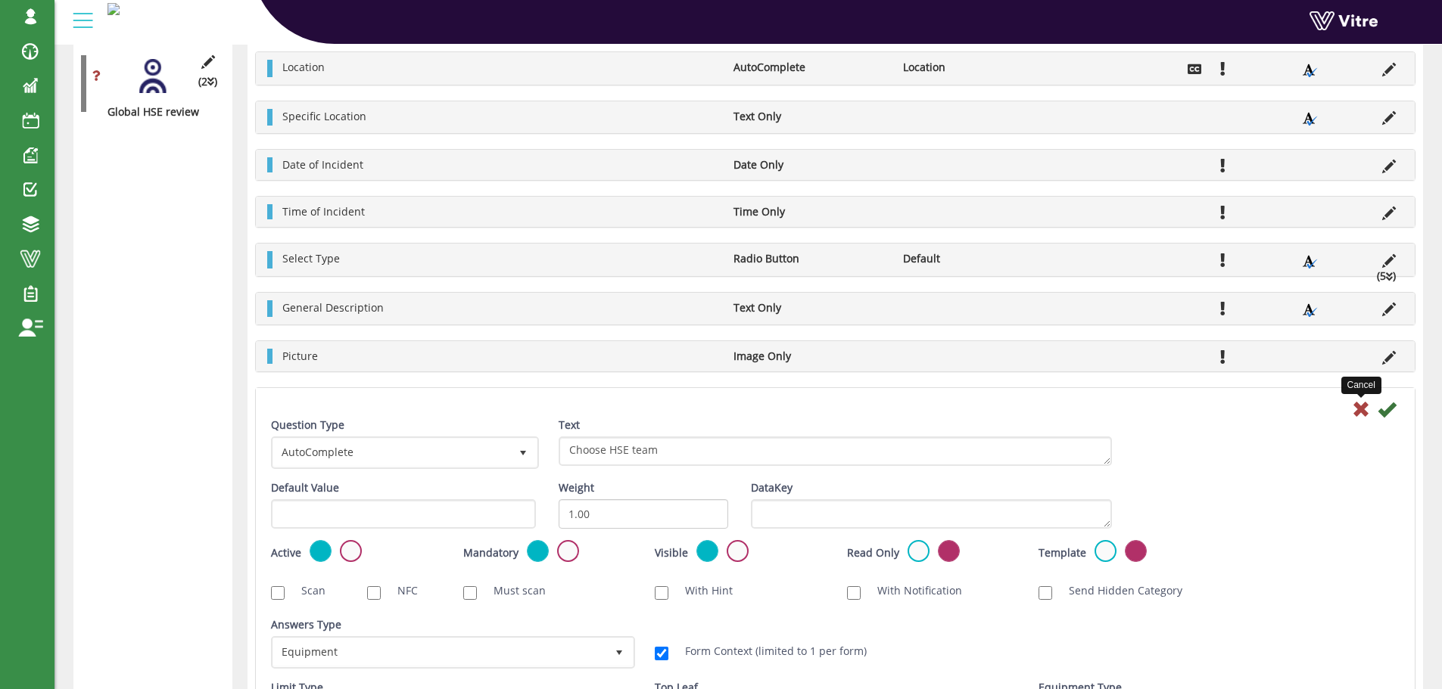
click at [1362, 412] on icon at bounding box center [1361, 409] width 18 height 18
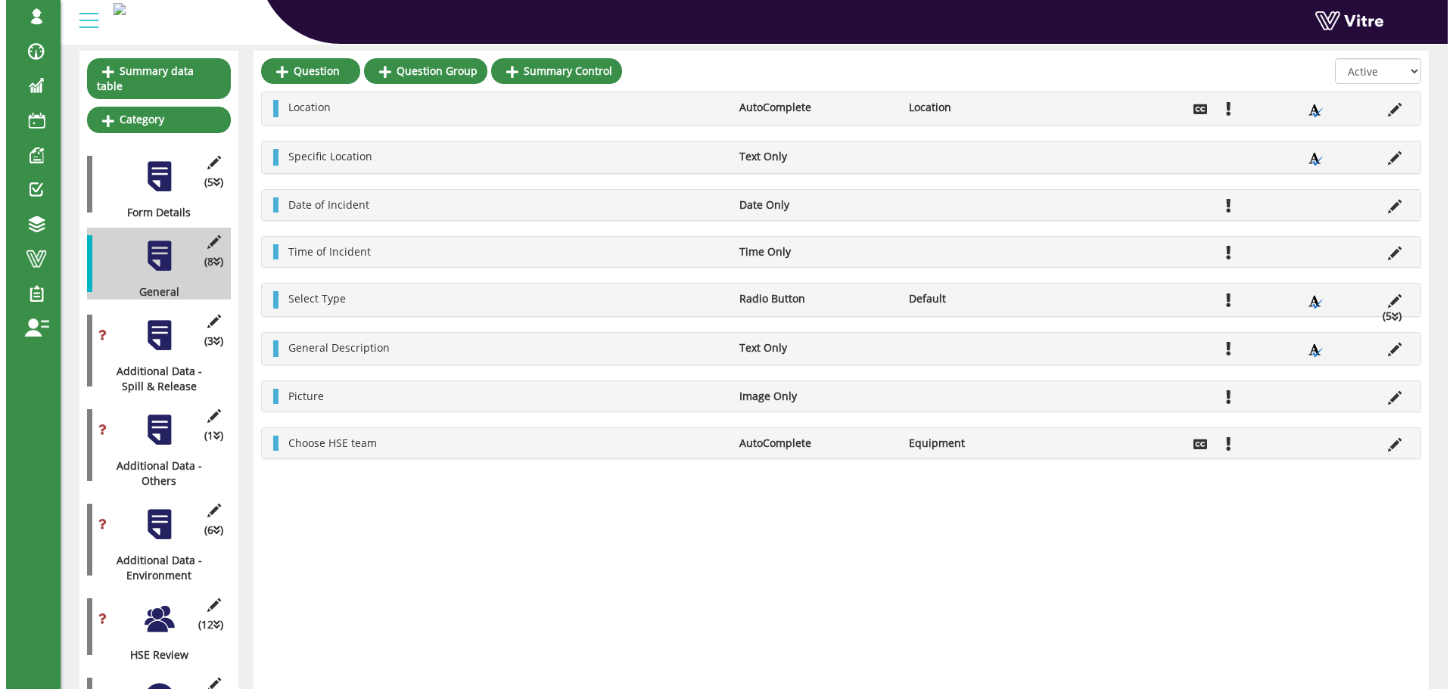
scroll to position [118, 0]
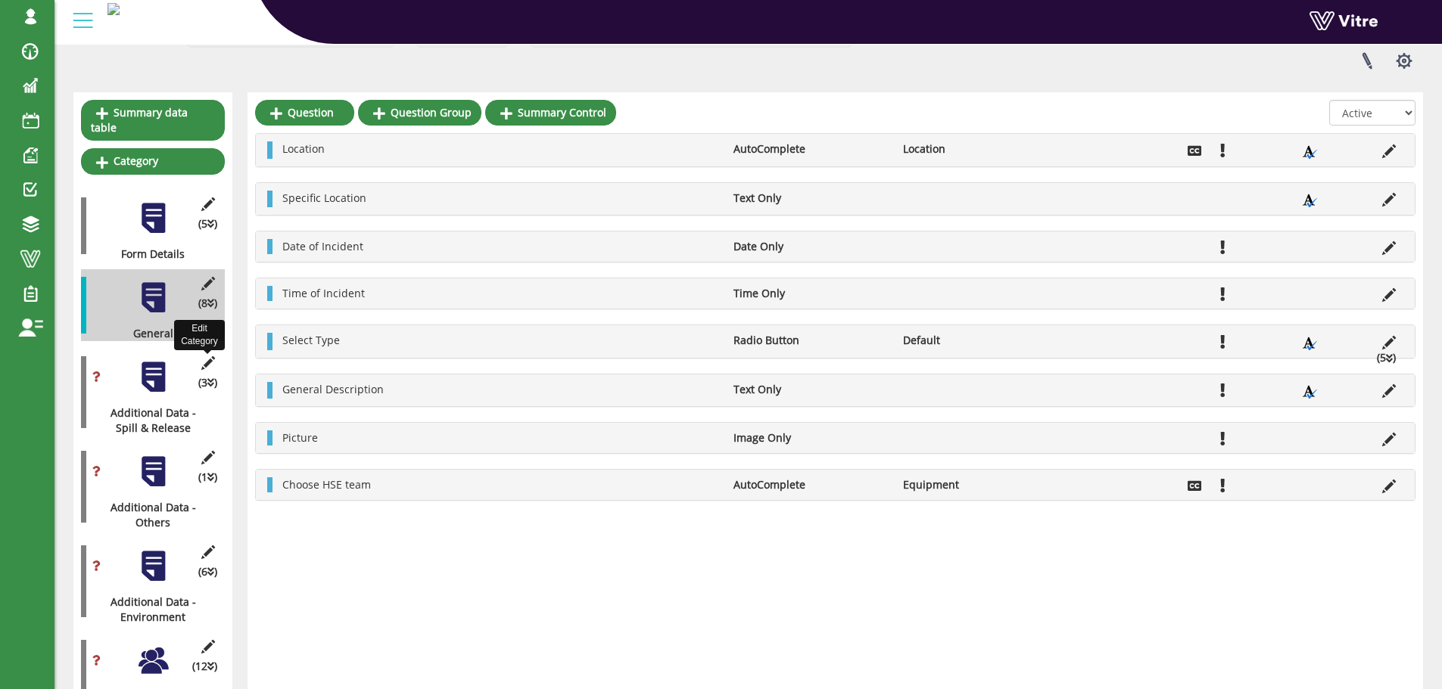
click at [211, 356] on icon at bounding box center [207, 363] width 19 height 14
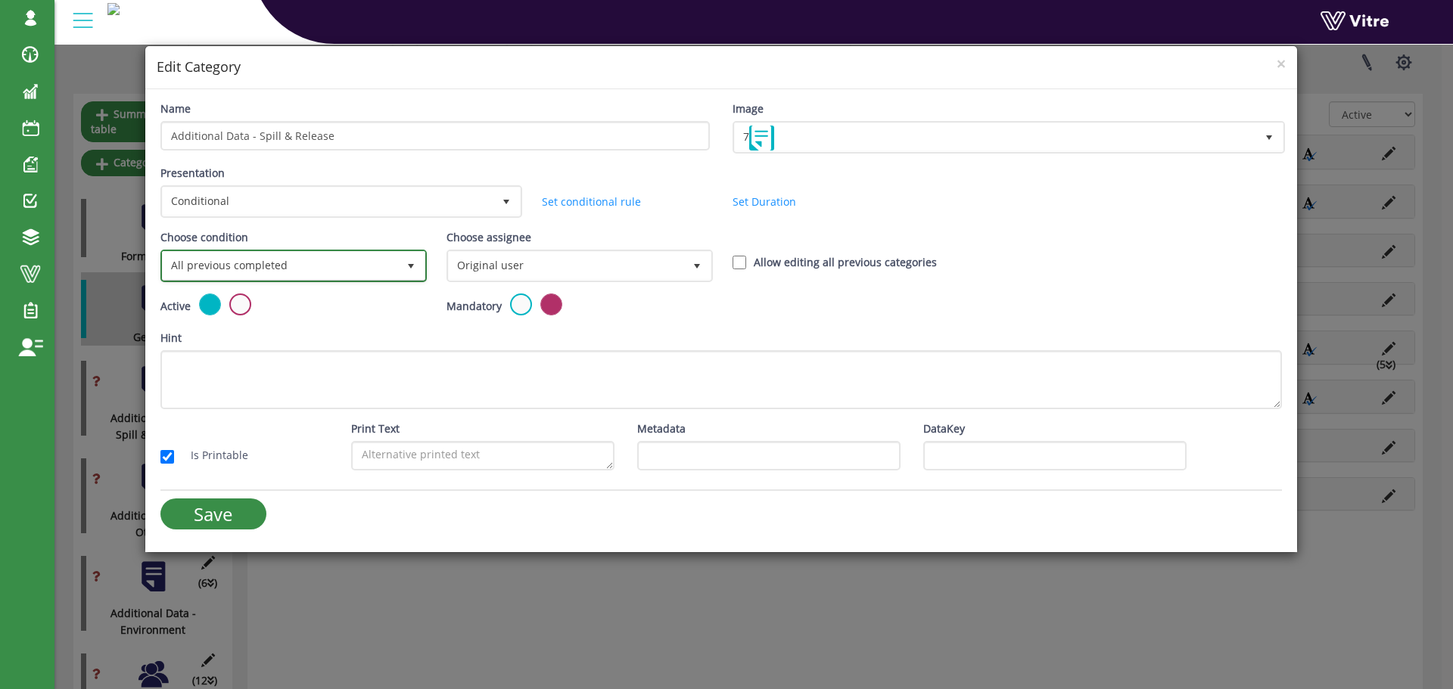
click at [410, 266] on span "select" at bounding box center [411, 266] width 12 height 12
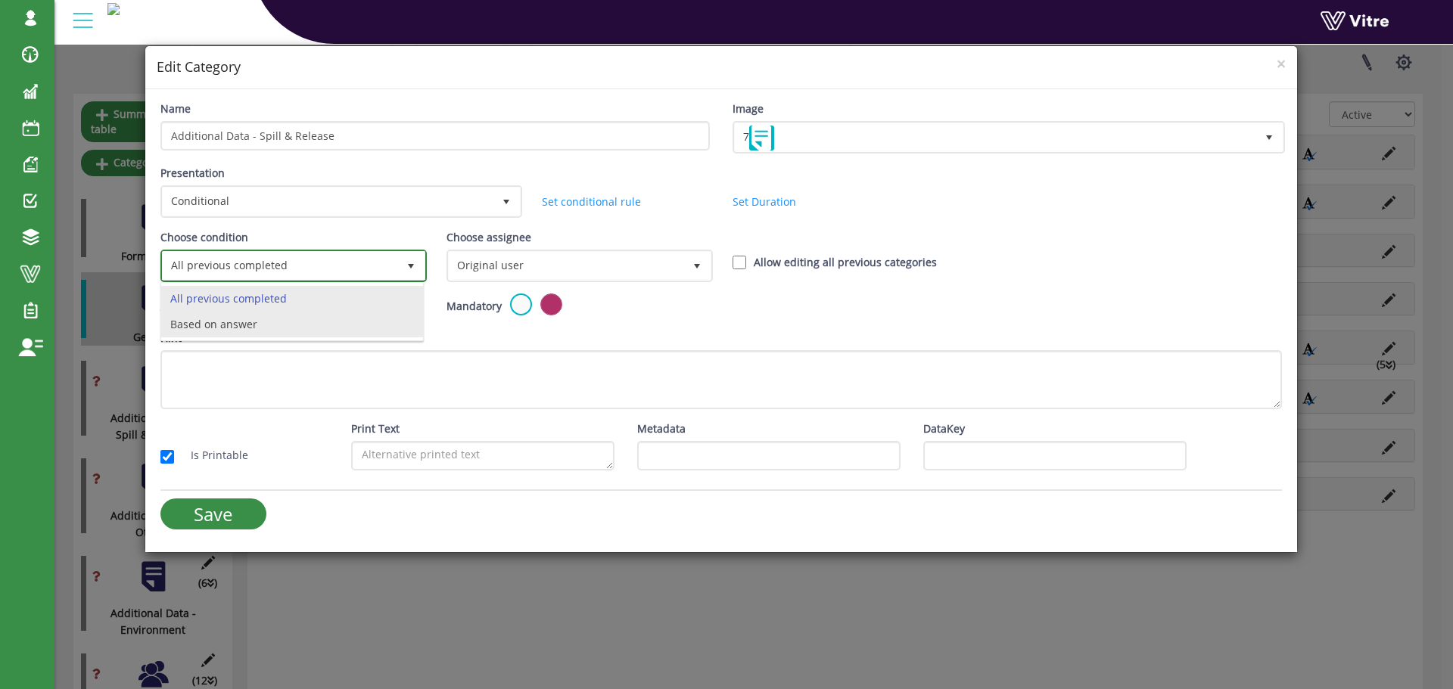
click at [364, 319] on li "Based on answer" at bounding box center [292, 325] width 262 height 26
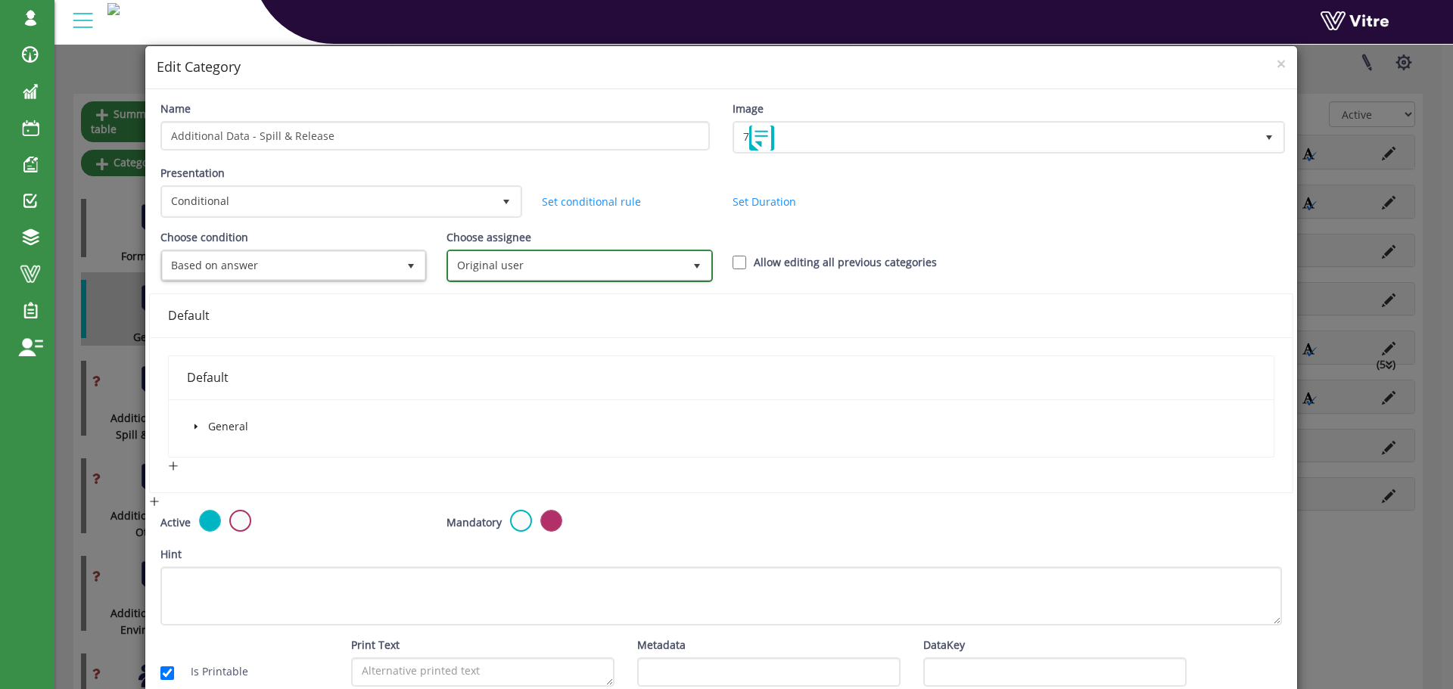
click at [500, 270] on span "Original user" at bounding box center [566, 265] width 235 height 27
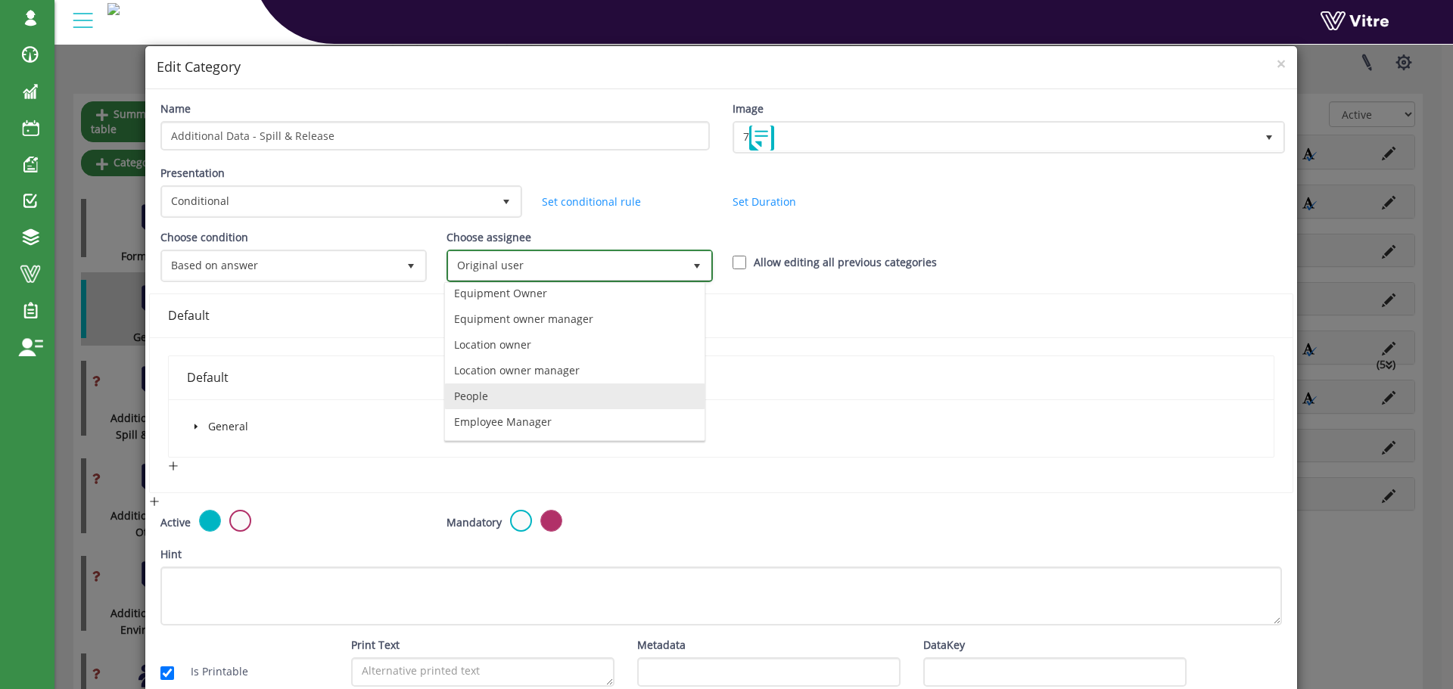
scroll to position [106, 0]
click at [580, 393] on li "instantly to the current user" at bounding box center [575, 399] width 260 height 26
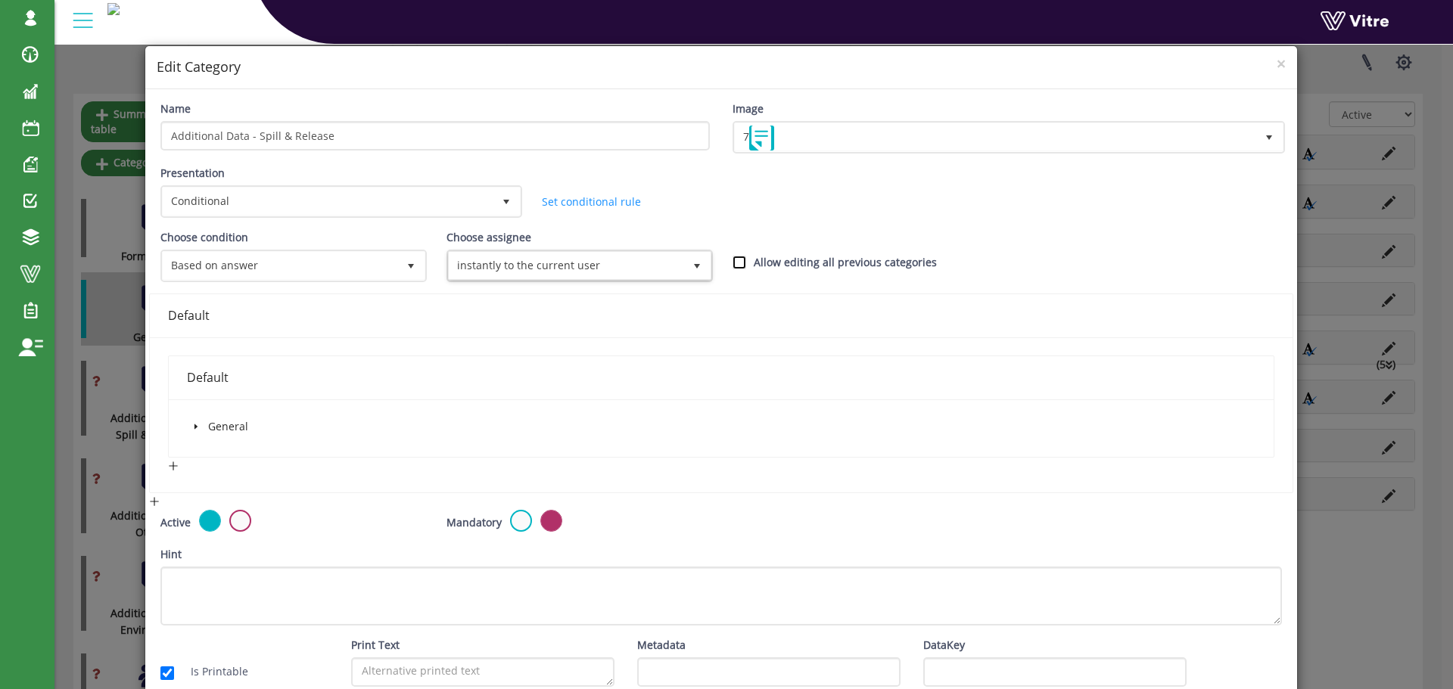
click at [738, 263] on input "Allow editing all previous categories" at bounding box center [740, 263] width 14 height 14
checkbox input "true"
click at [195, 426] on icon "caret-down" at bounding box center [195, 427] width 3 height 5
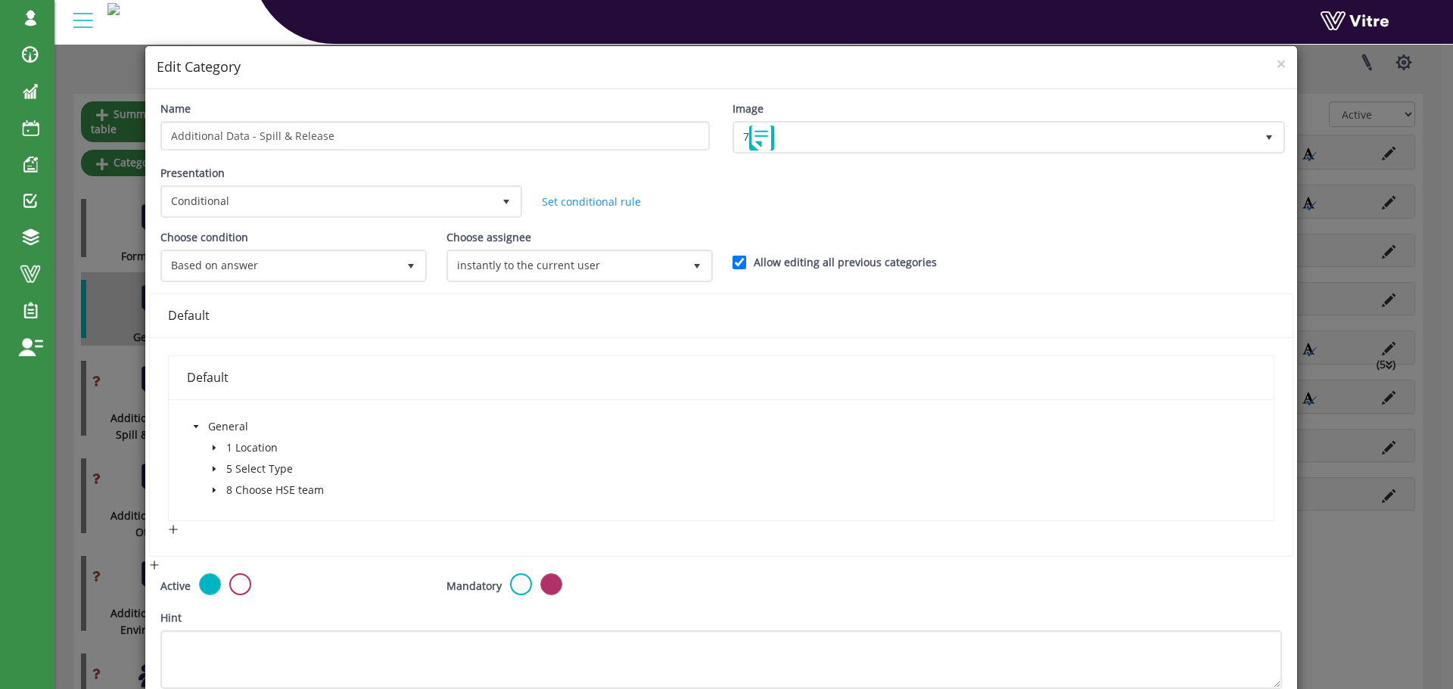
click at [212, 469] on icon "caret-down" at bounding box center [213, 469] width 3 height 5
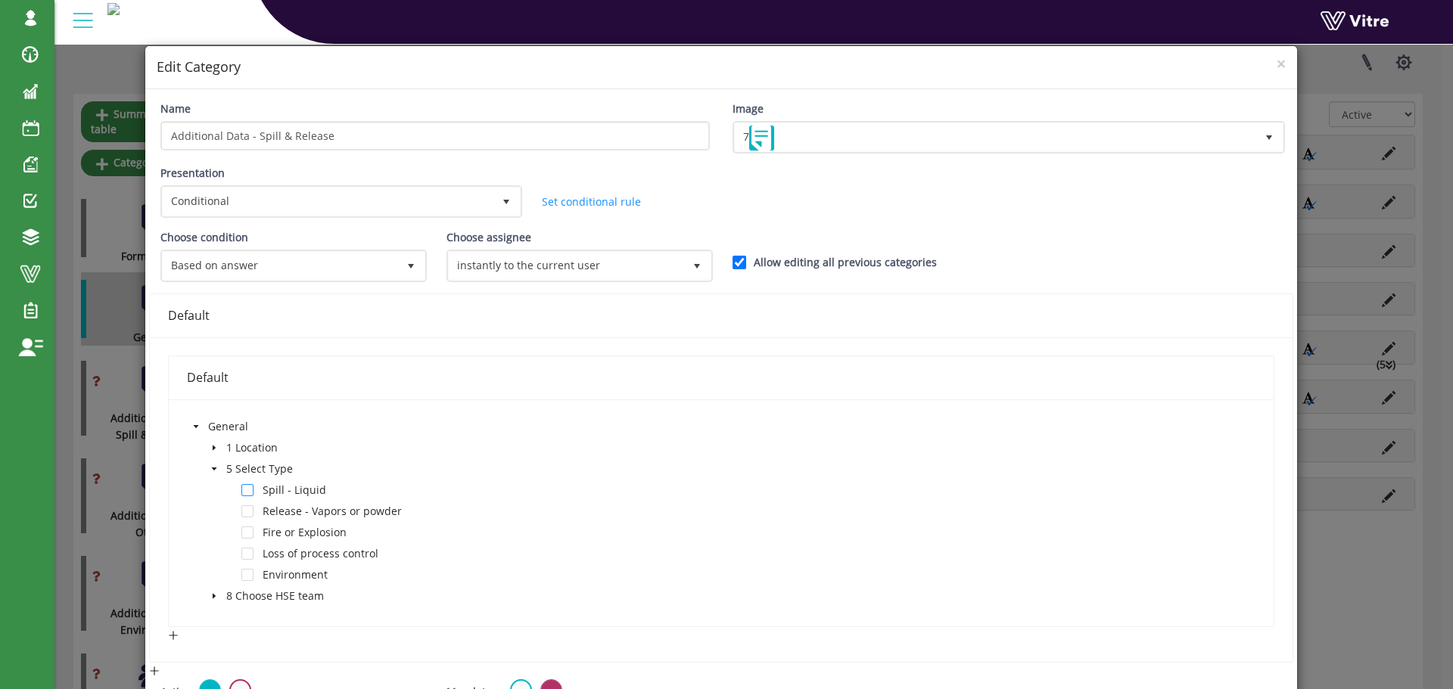
click at [247, 490] on span at bounding box center [247, 490] width 12 height 12
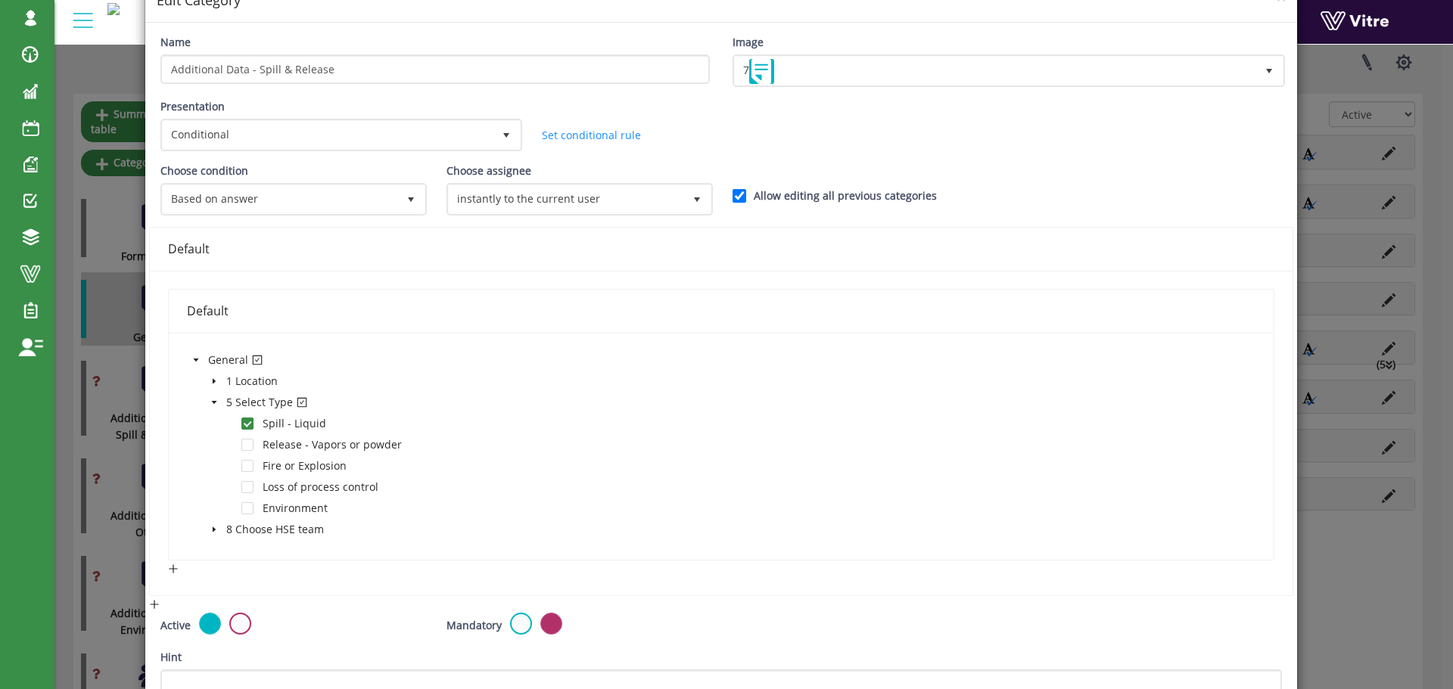
scroll to position [250, 0]
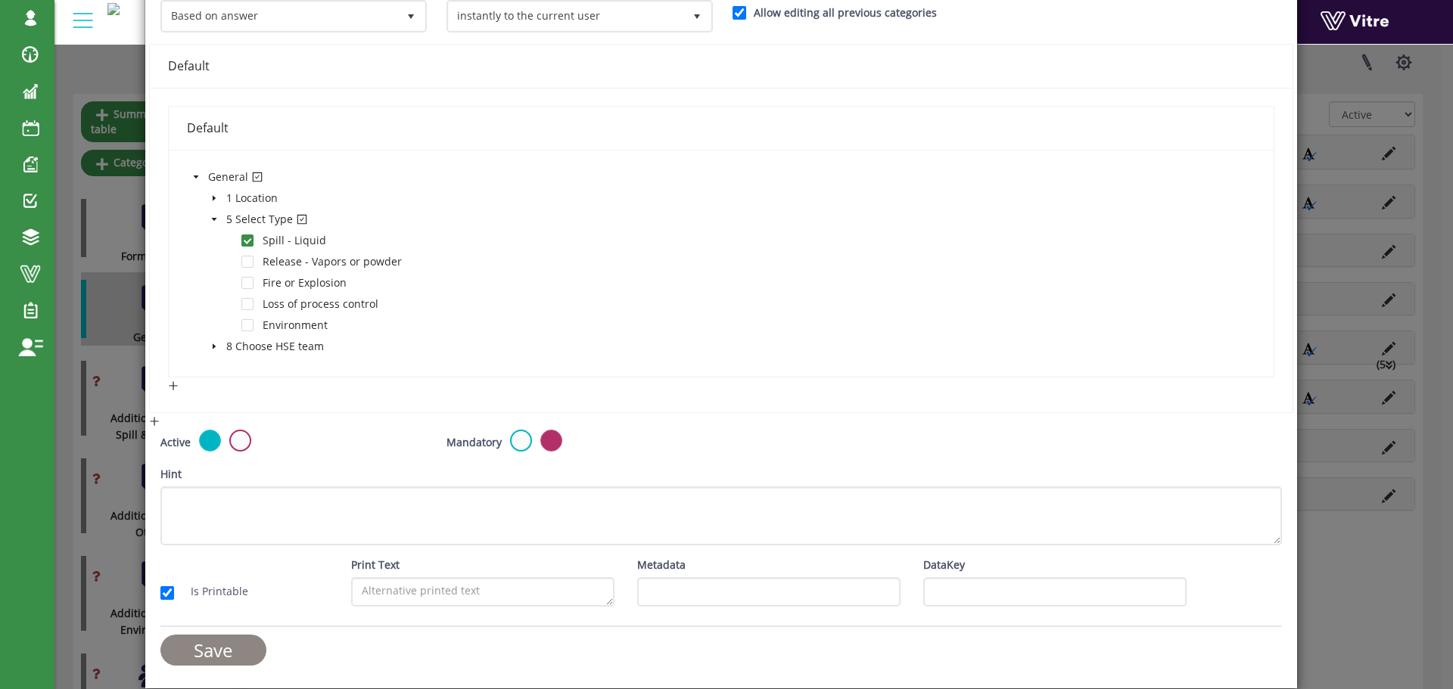
click at [244, 649] on input "Save" at bounding box center [213, 650] width 106 height 31
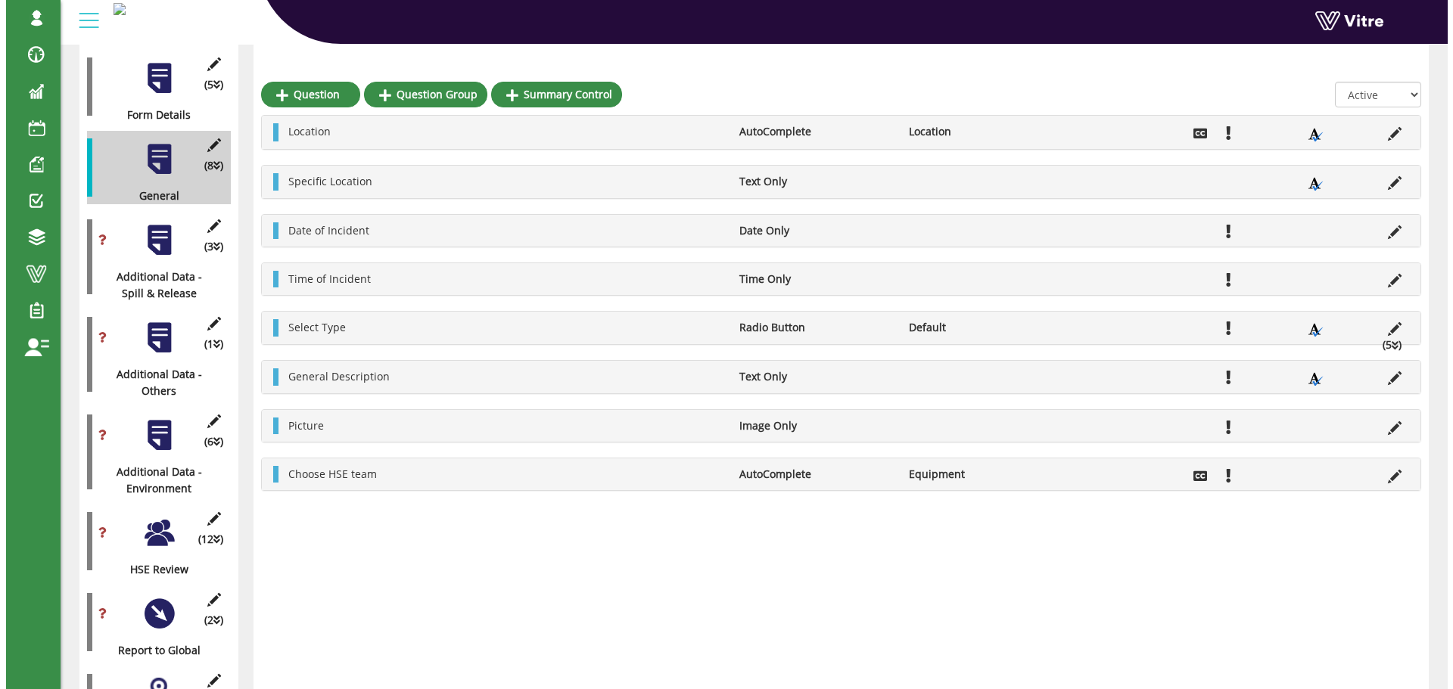
scroll to position [269, 0]
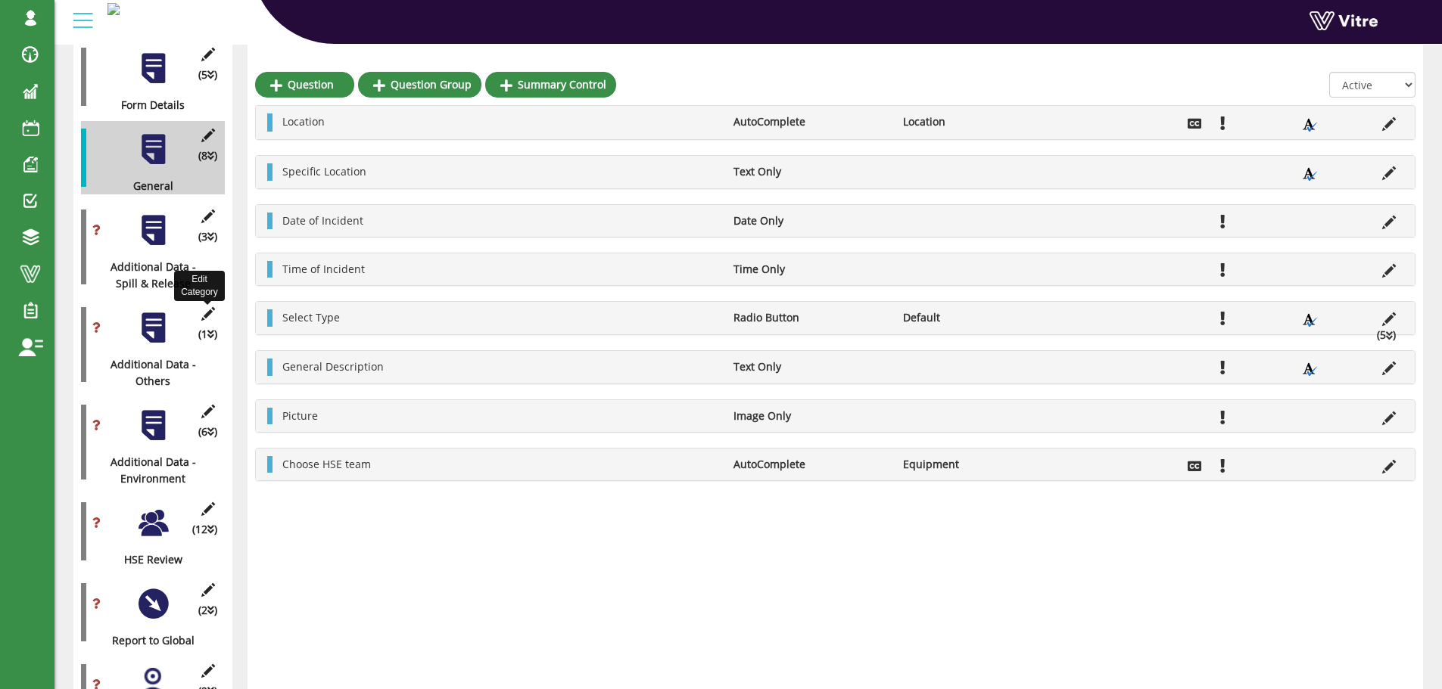
click at [207, 307] on icon at bounding box center [207, 314] width 19 height 14
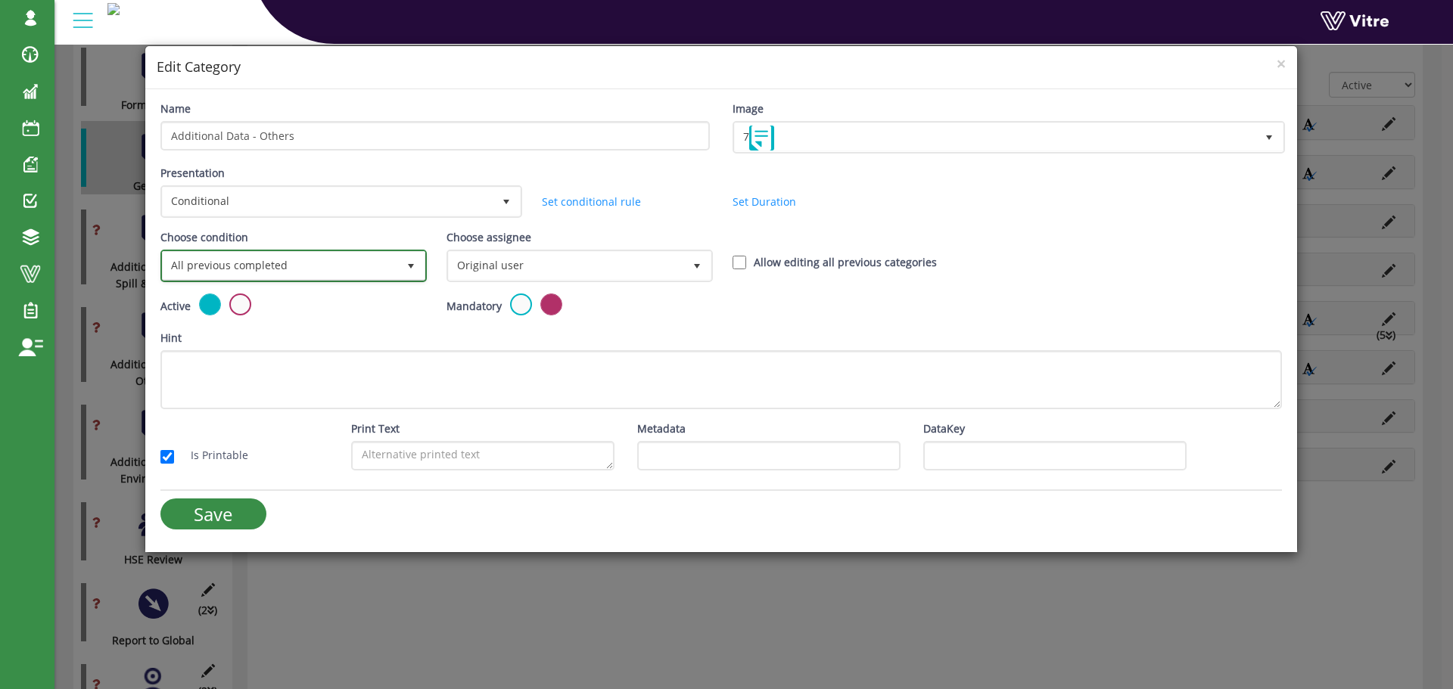
click at [282, 270] on span "All previous completed" at bounding box center [280, 265] width 235 height 27
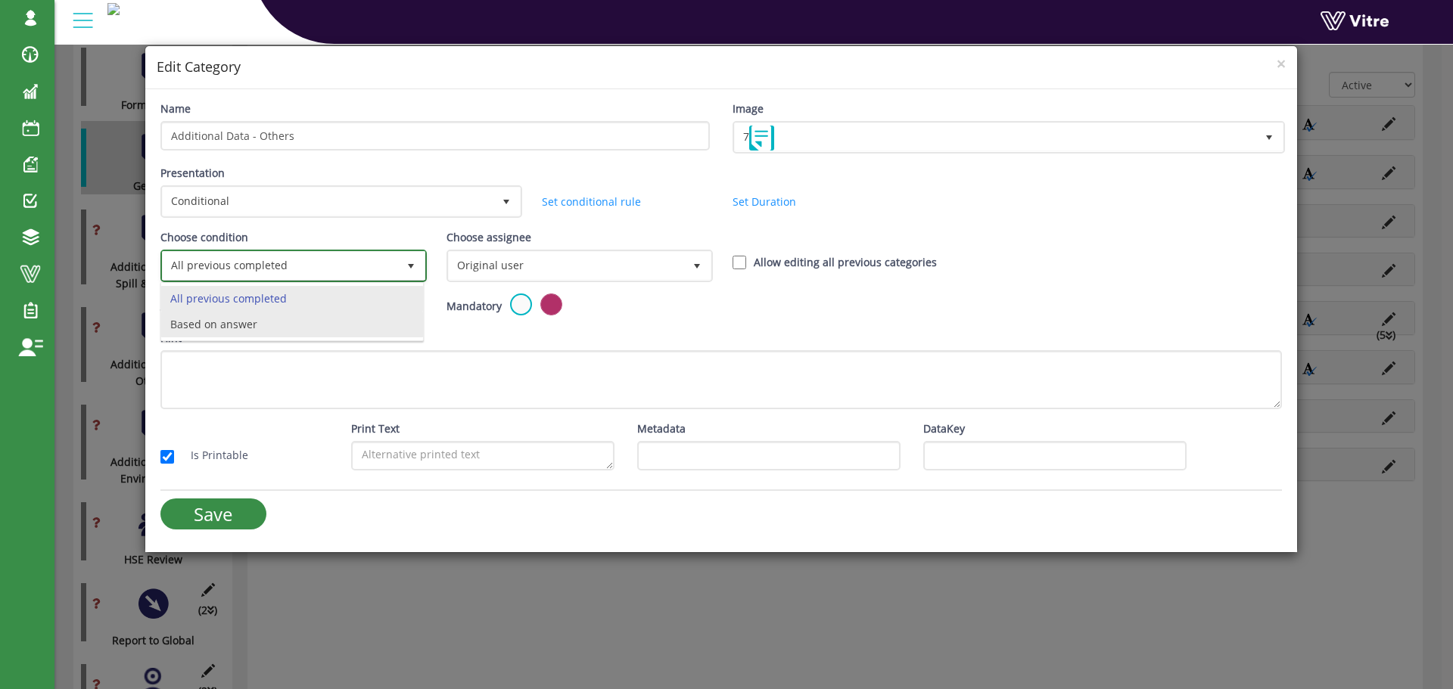
click at [263, 324] on li "Based on answer" at bounding box center [292, 325] width 262 height 26
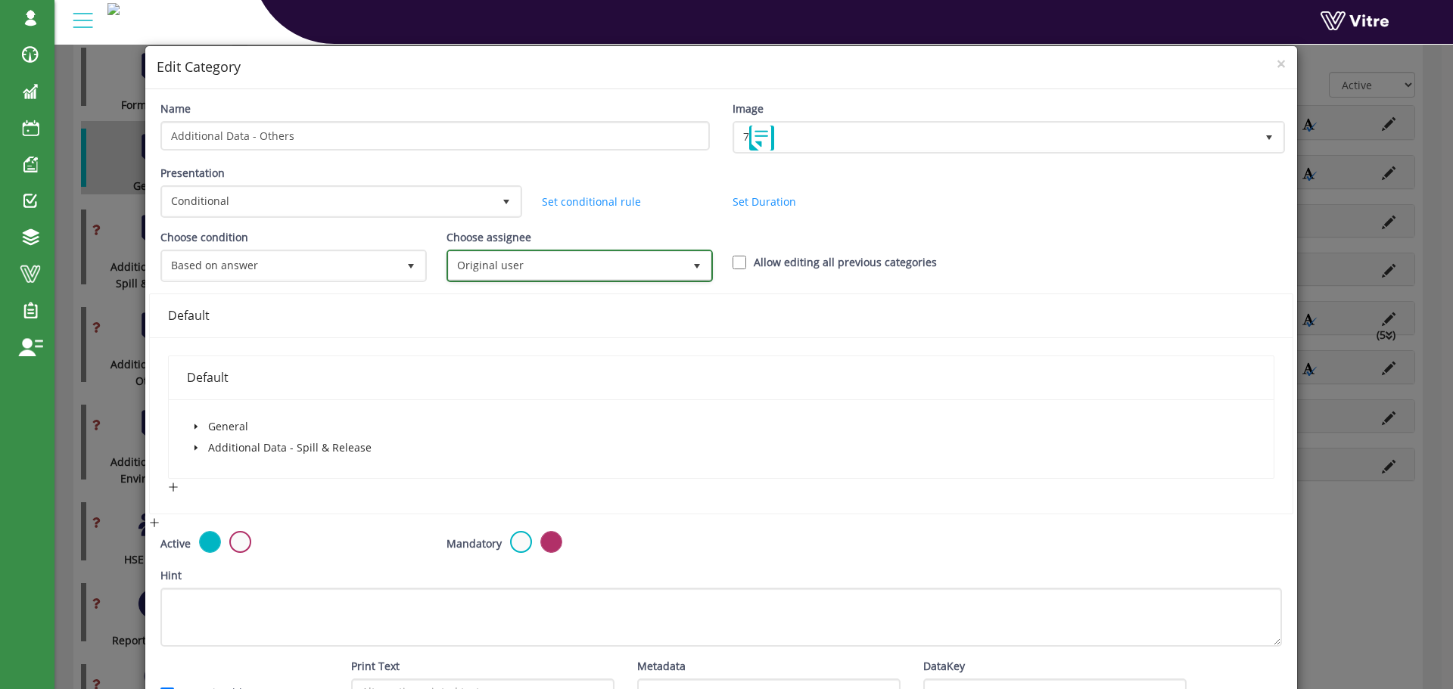
click at [493, 269] on span "Original user" at bounding box center [566, 265] width 235 height 27
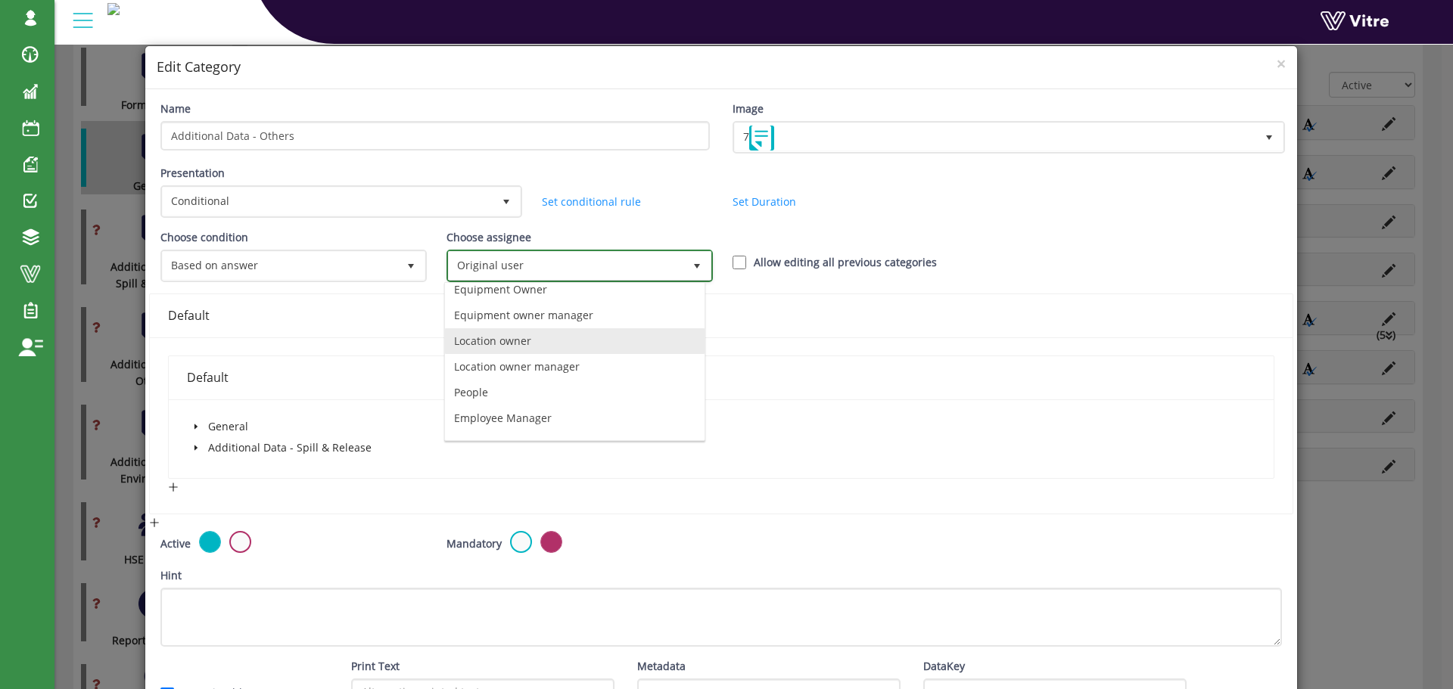
scroll to position [106, 0]
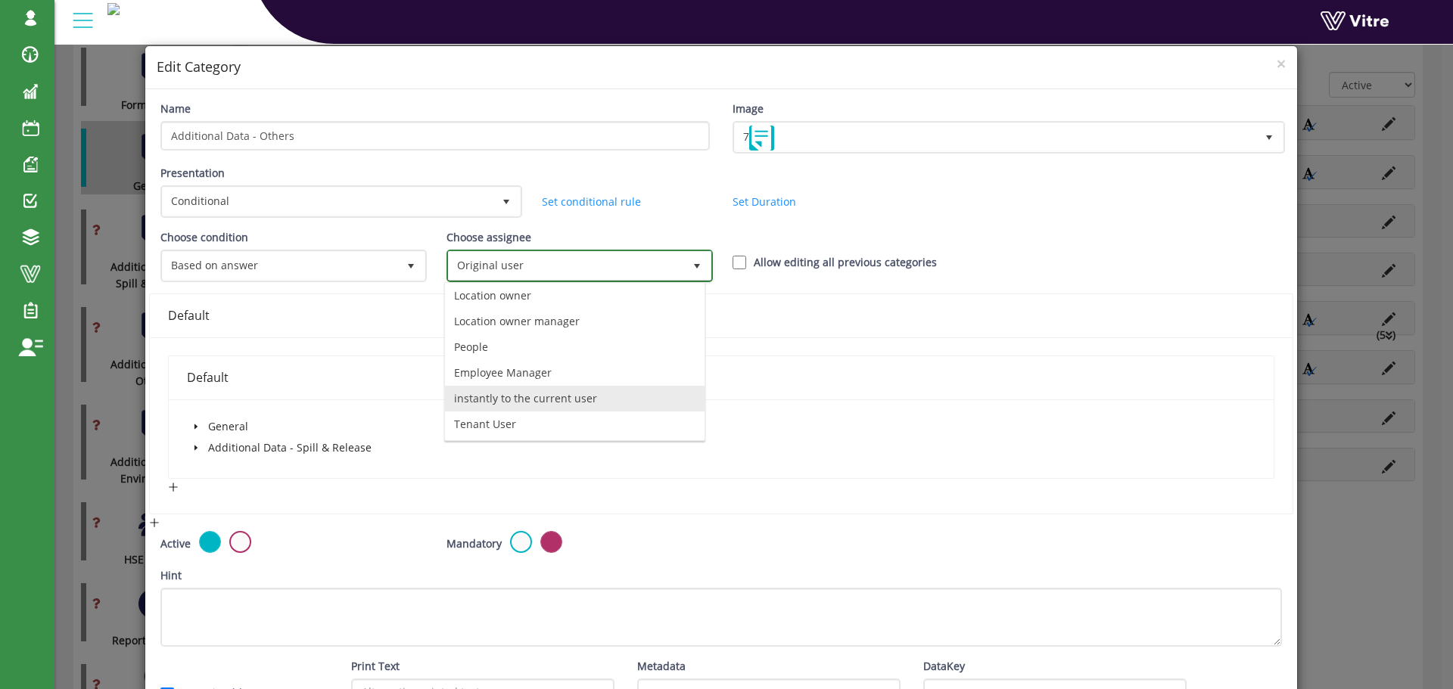
click at [541, 397] on li "instantly to the current user" at bounding box center [575, 399] width 260 height 26
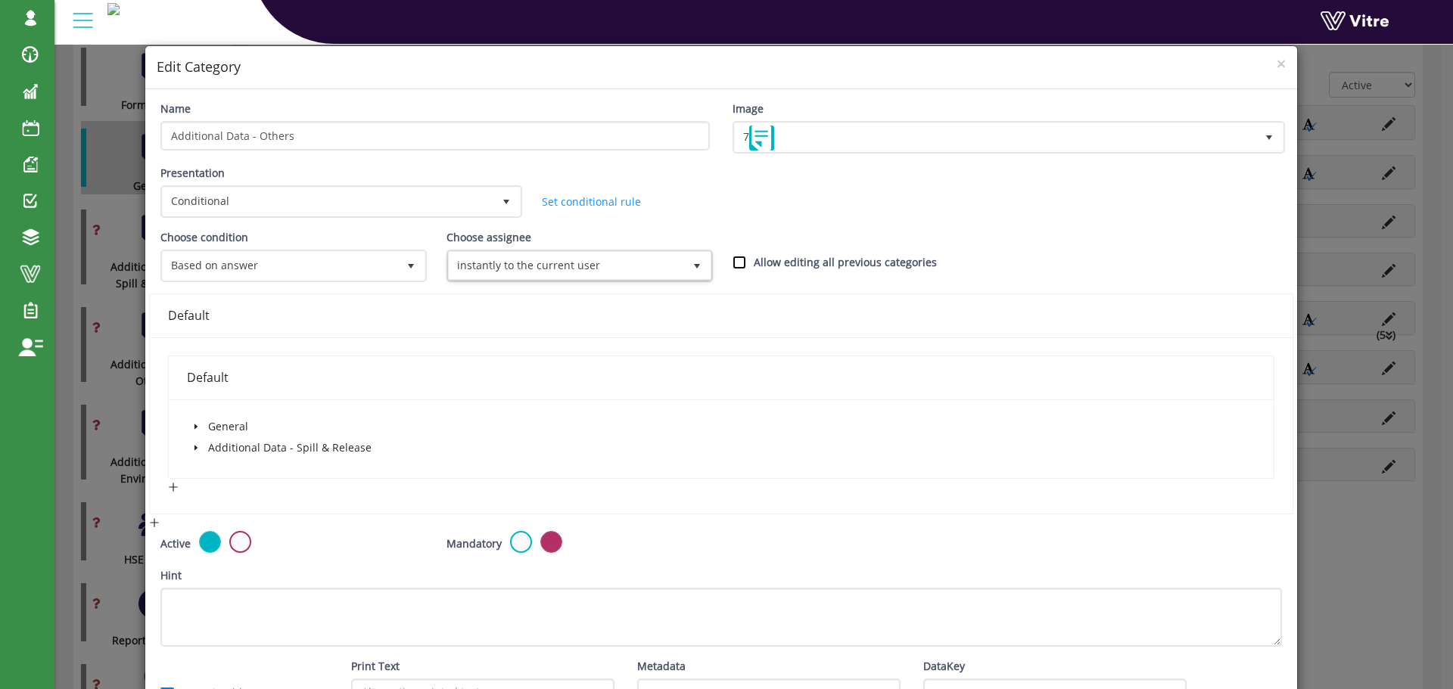
click at [733, 264] on input "Allow editing all previous categories" at bounding box center [740, 263] width 14 height 14
checkbox input "true"
click at [196, 423] on icon "caret-down" at bounding box center [196, 427] width 8 height 8
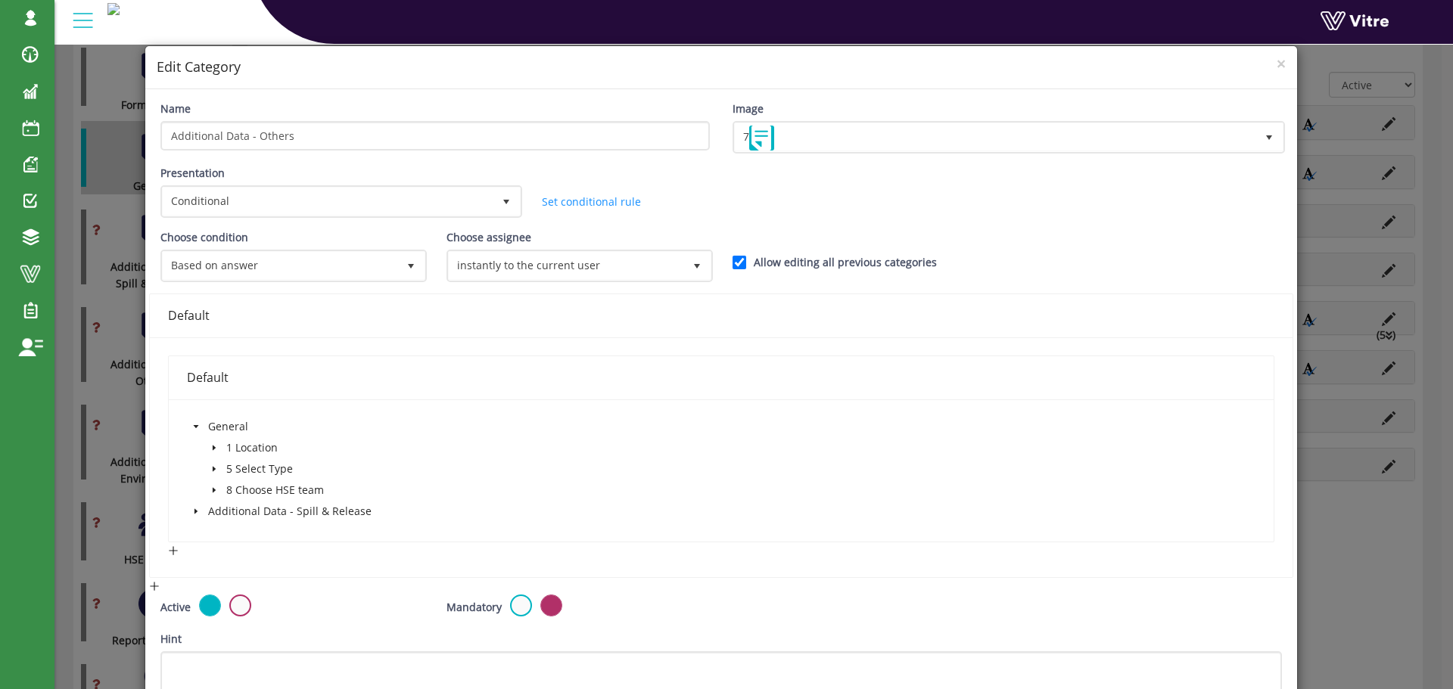
click at [215, 465] on span "caret-down" at bounding box center [214, 469] width 8 height 8
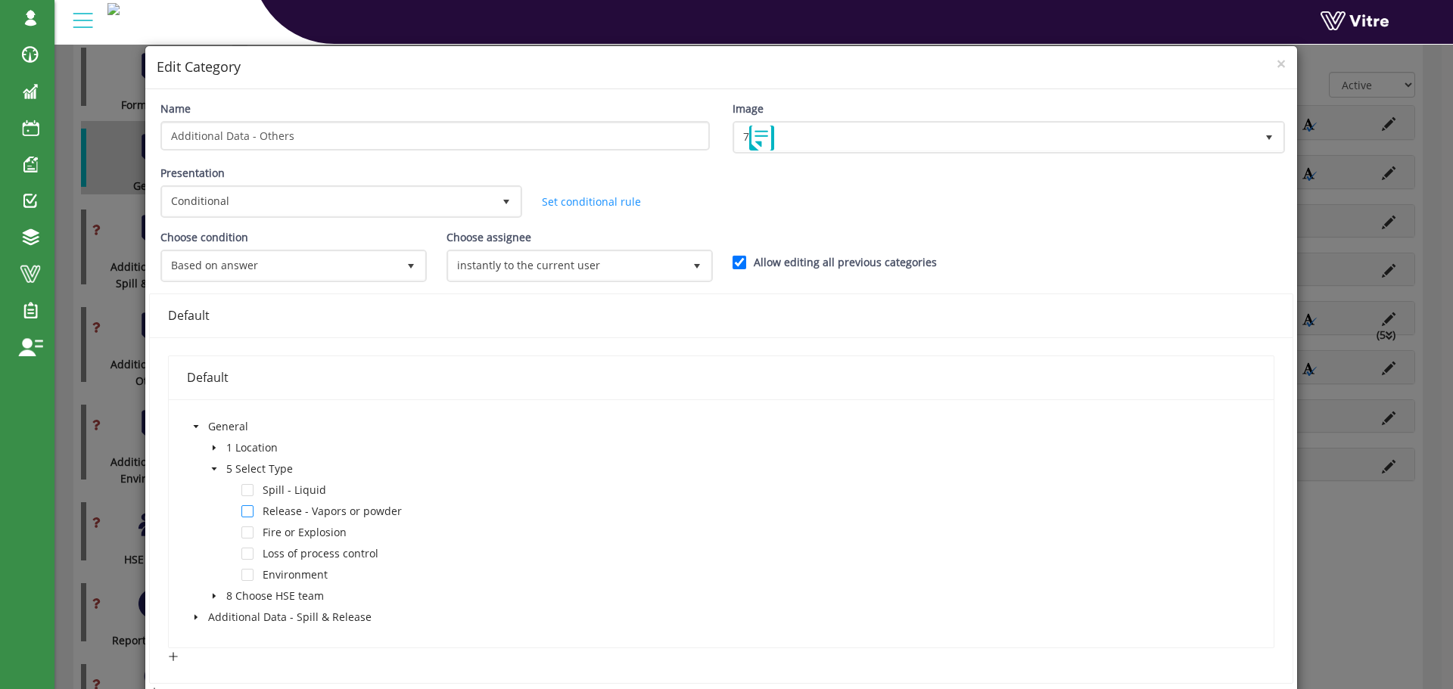
click at [248, 513] on span at bounding box center [247, 512] width 12 height 12
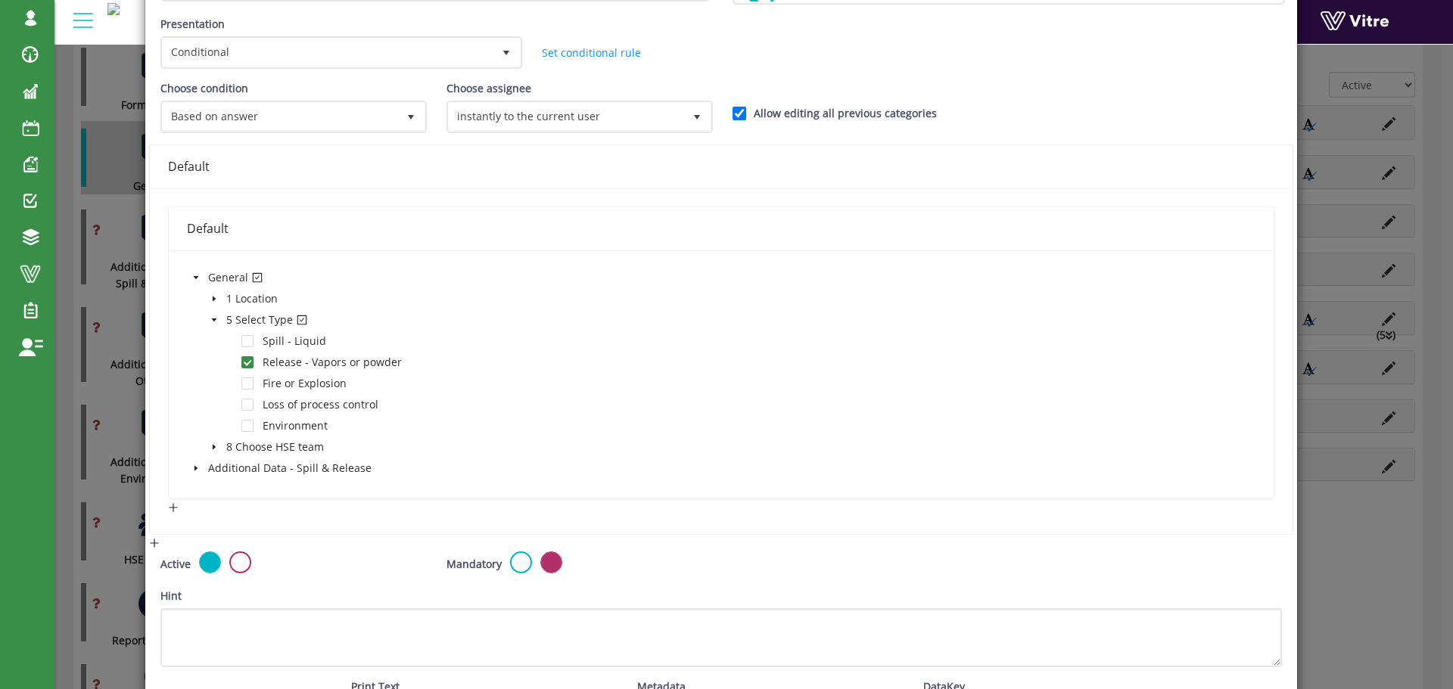
scroll to position [271, 0]
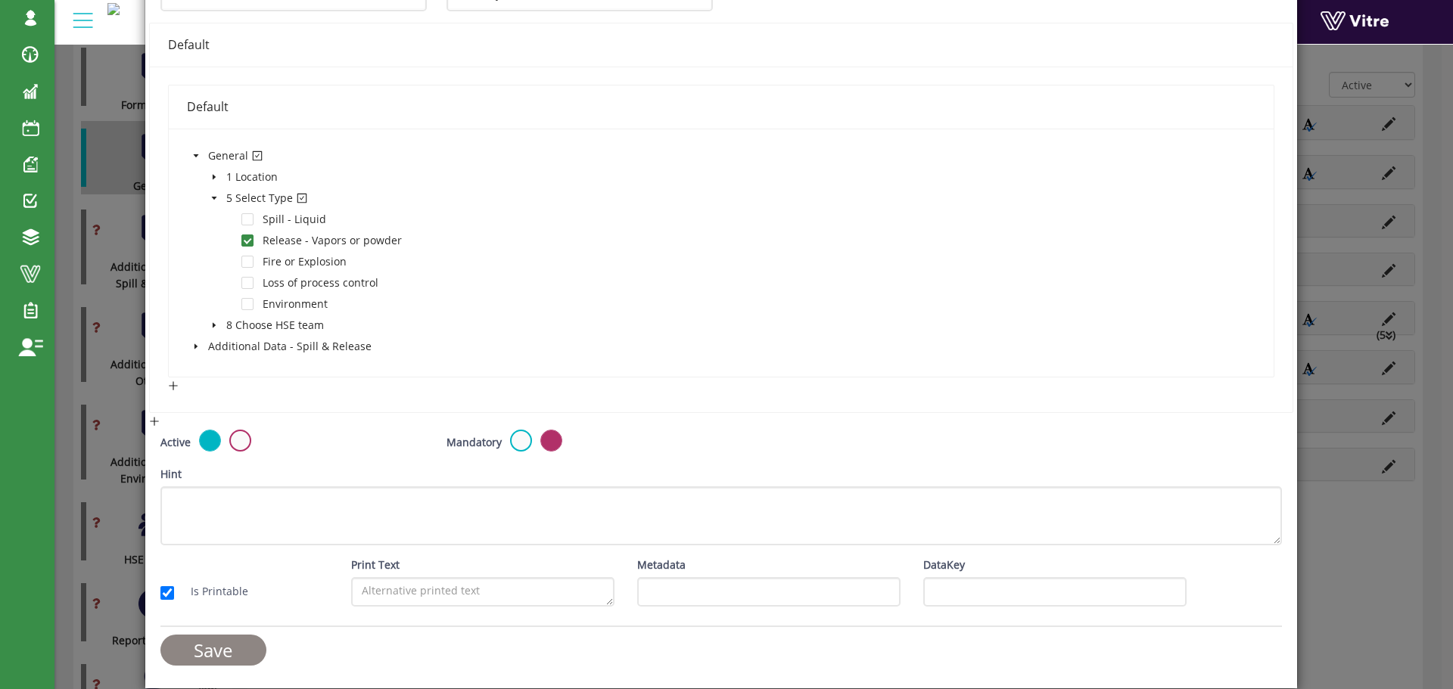
click at [232, 643] on input "Save" at bounding box center [213, 650] width 106 height 31
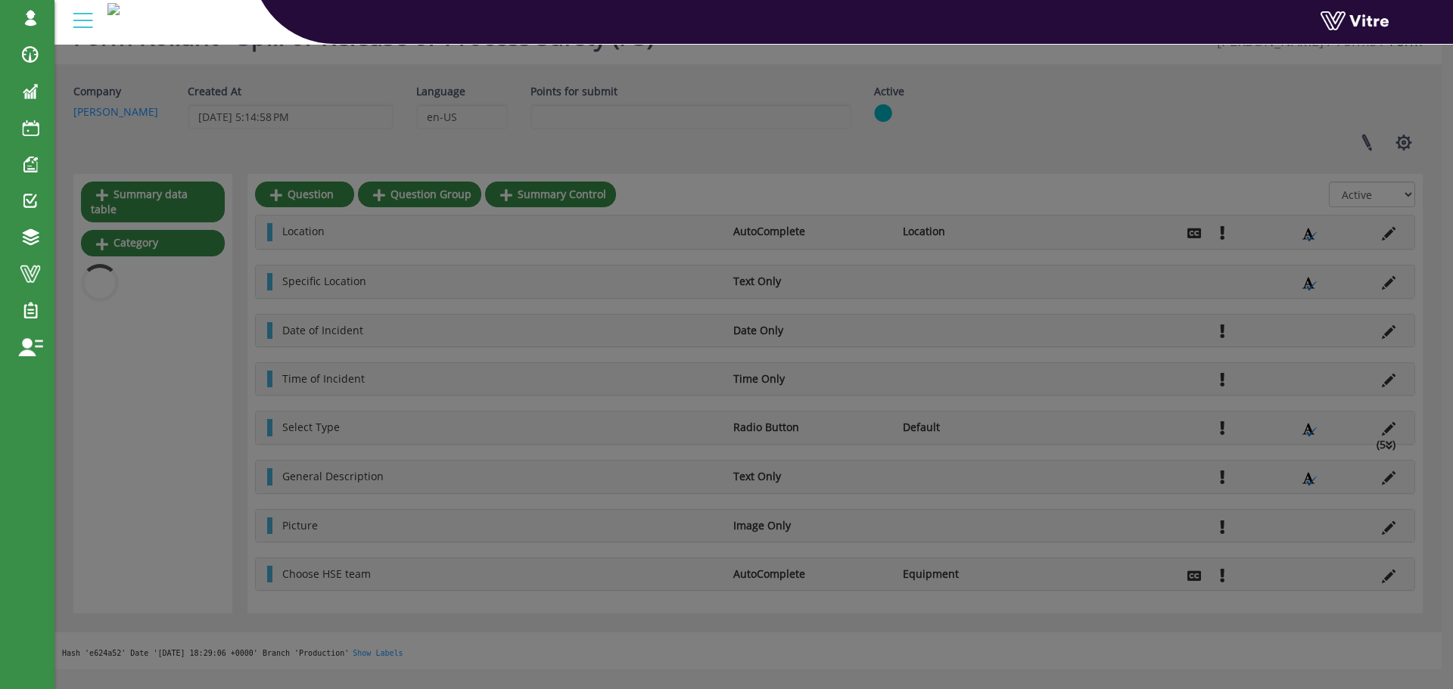
scroll to position [269, 0]
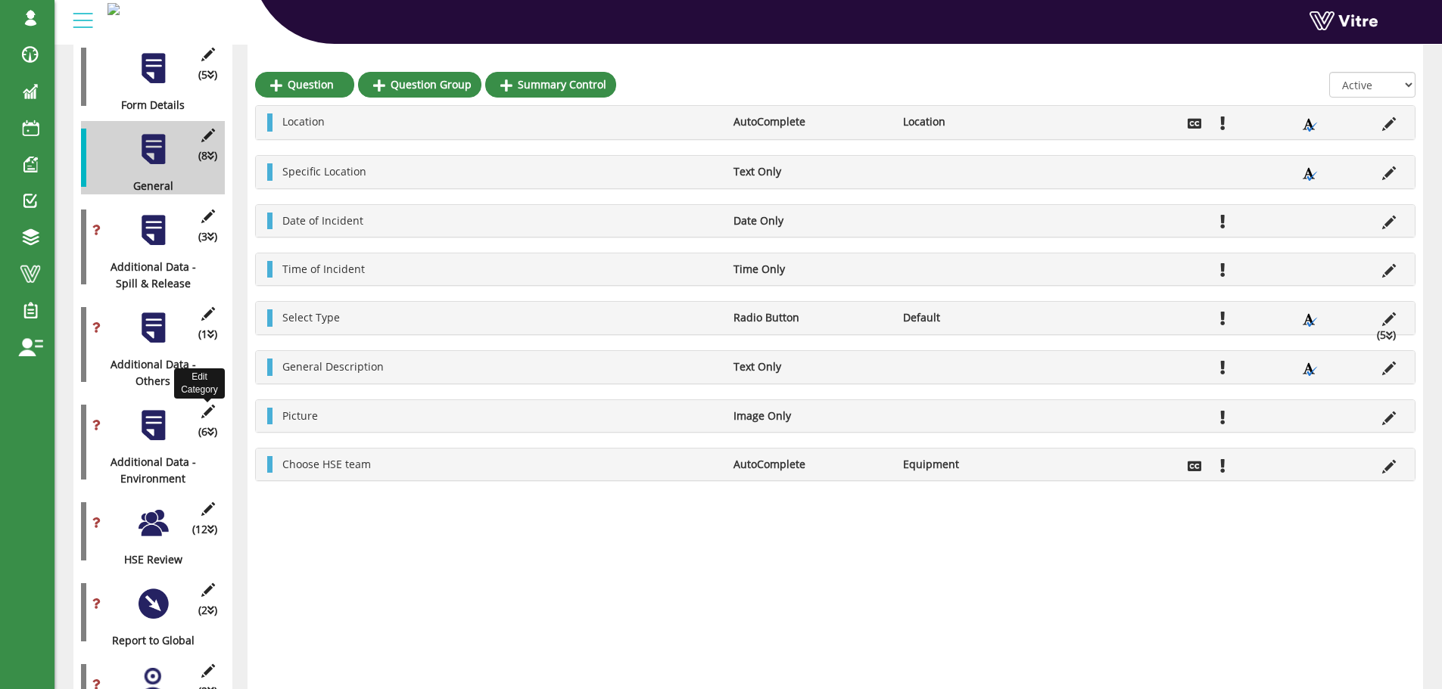
click at [207, 405] on icon at bounding box center [207, 412] width 19 height 14
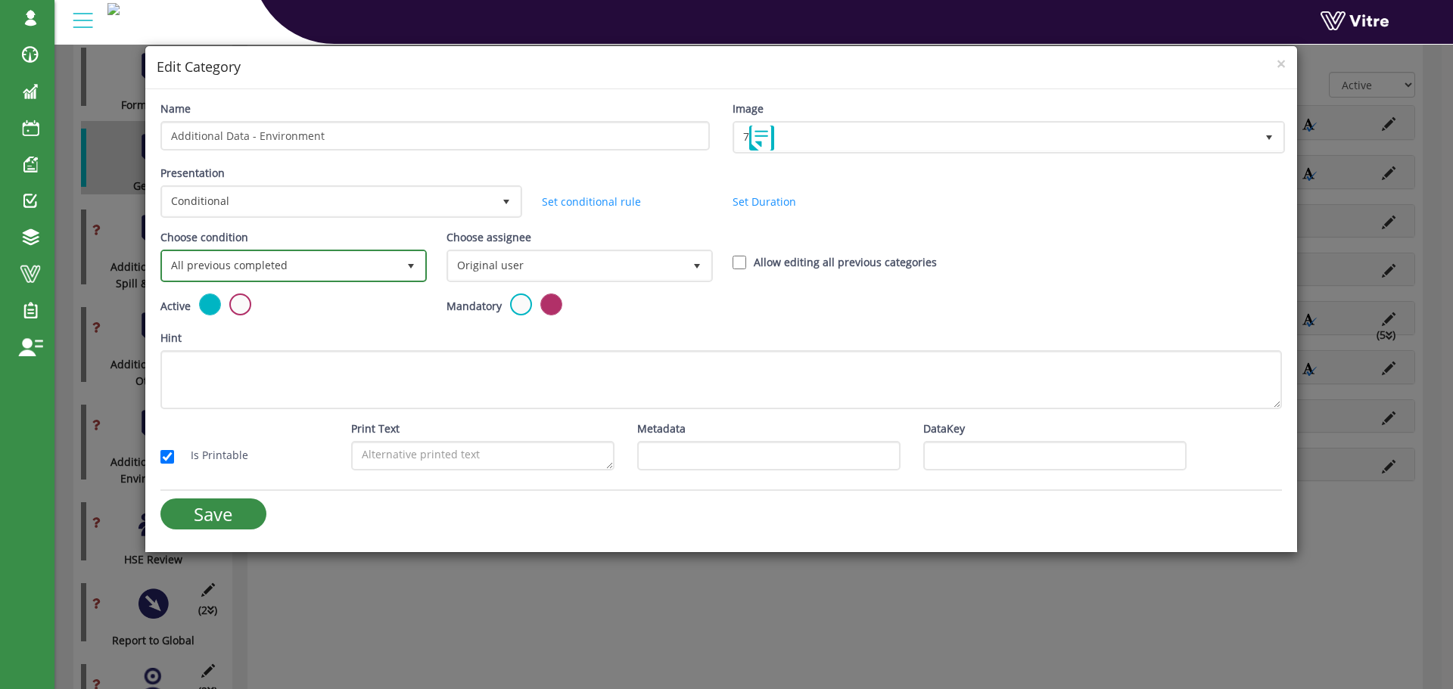
click at [259, 268] on span "All previous completed" at bounding box center [280, 265] width 235 height 27
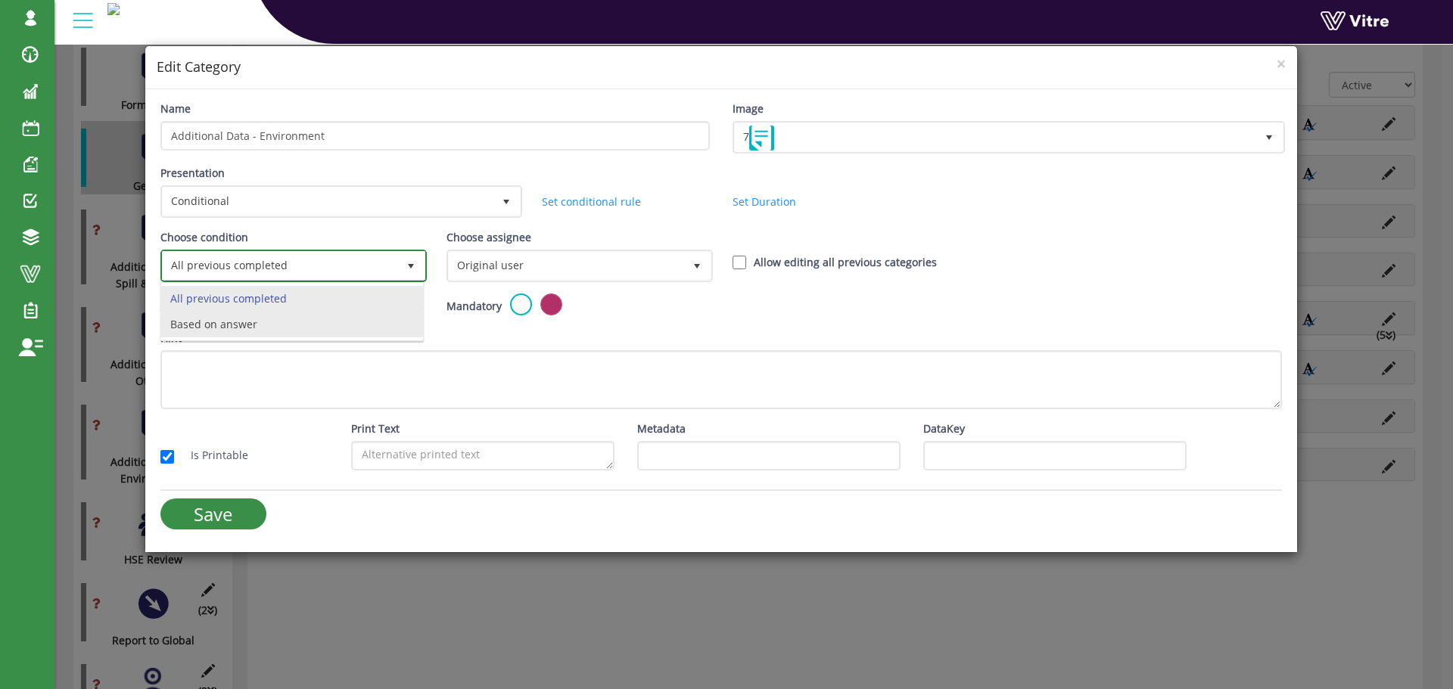
click at [299, 325] on li "Based on answer" at bounding box center [292, 325] width 262 height 26
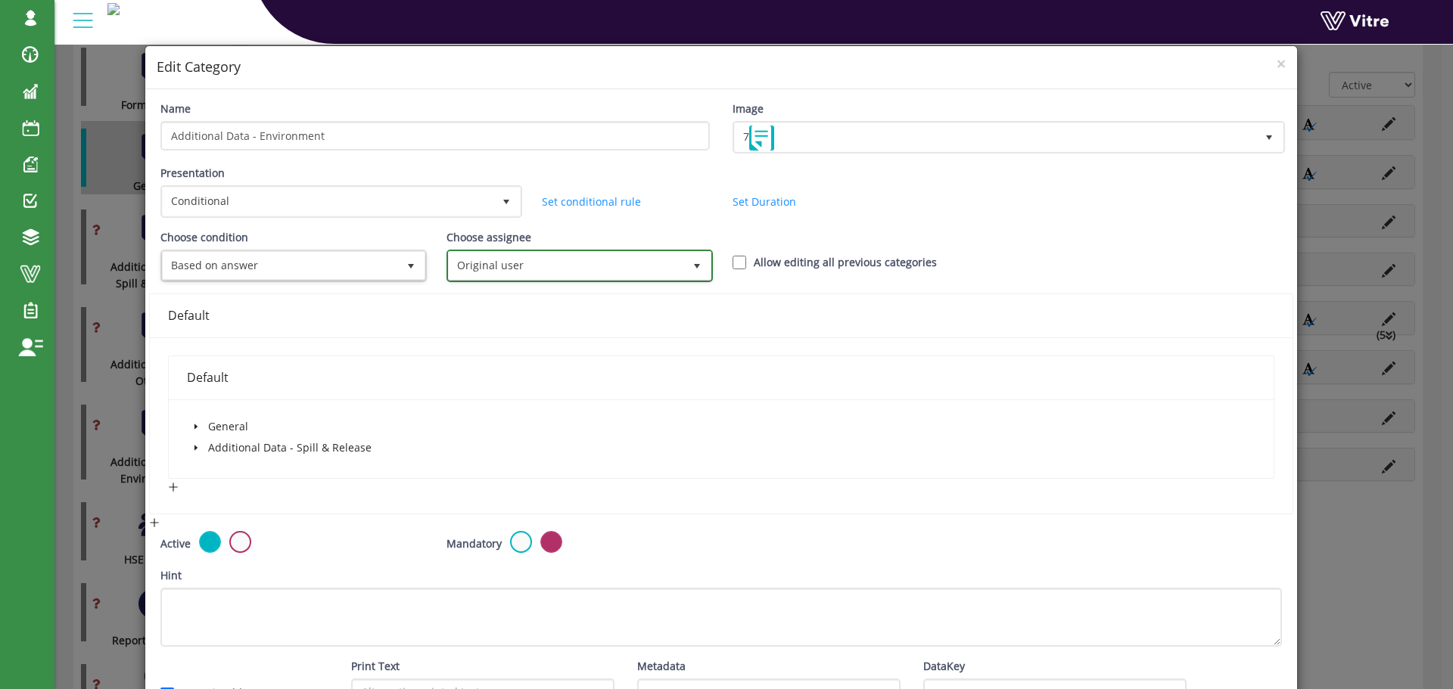
click at [496, 262] on span "Original user" at bounding box center [566, 265] width 235 height 27
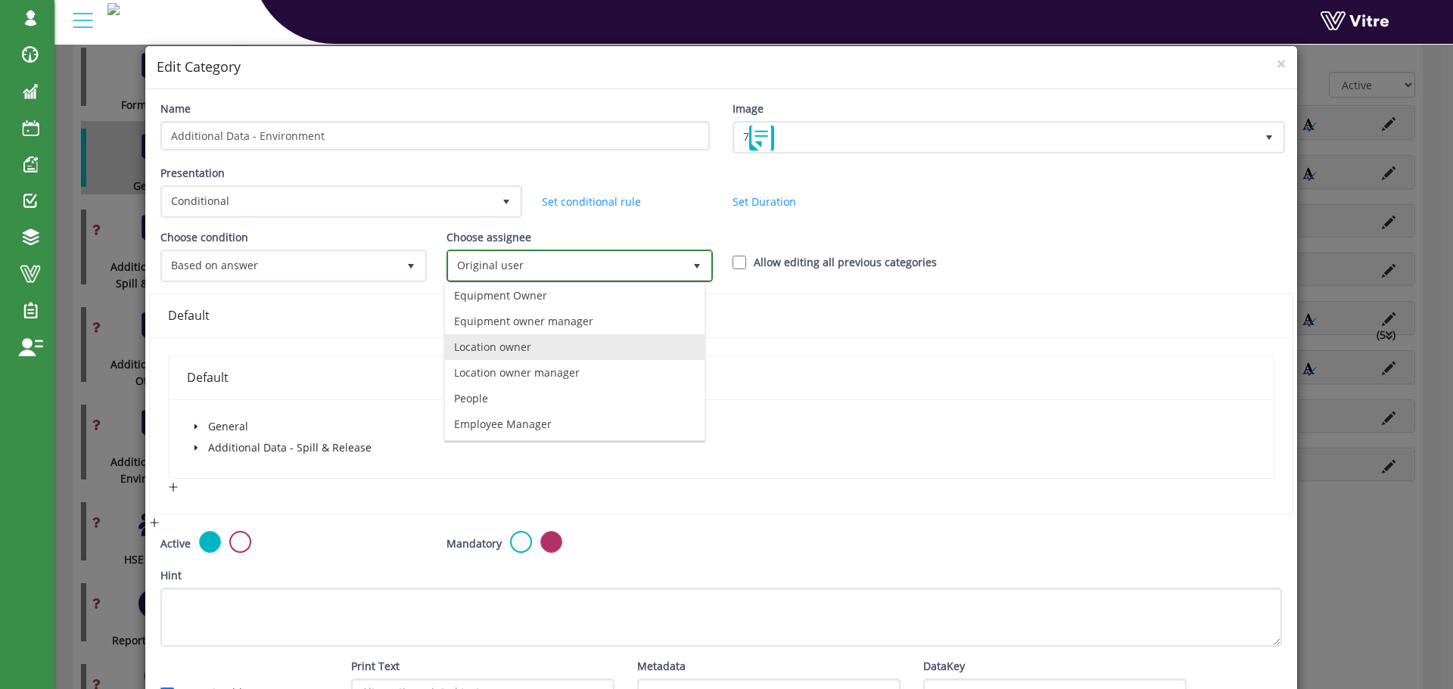
scroll to position [106, 0]
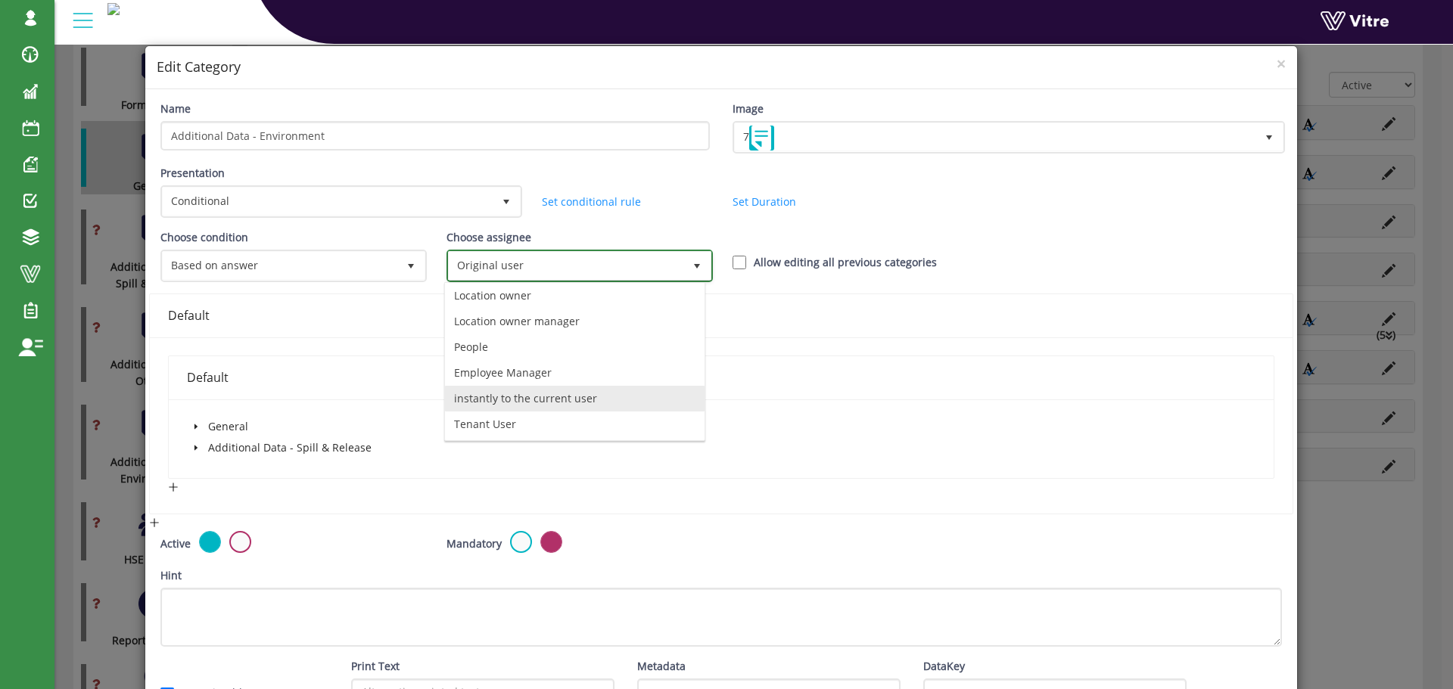
click at [530, 400] on li "instantly to the current user" at bounding box center [575, 399] width 260 height 26
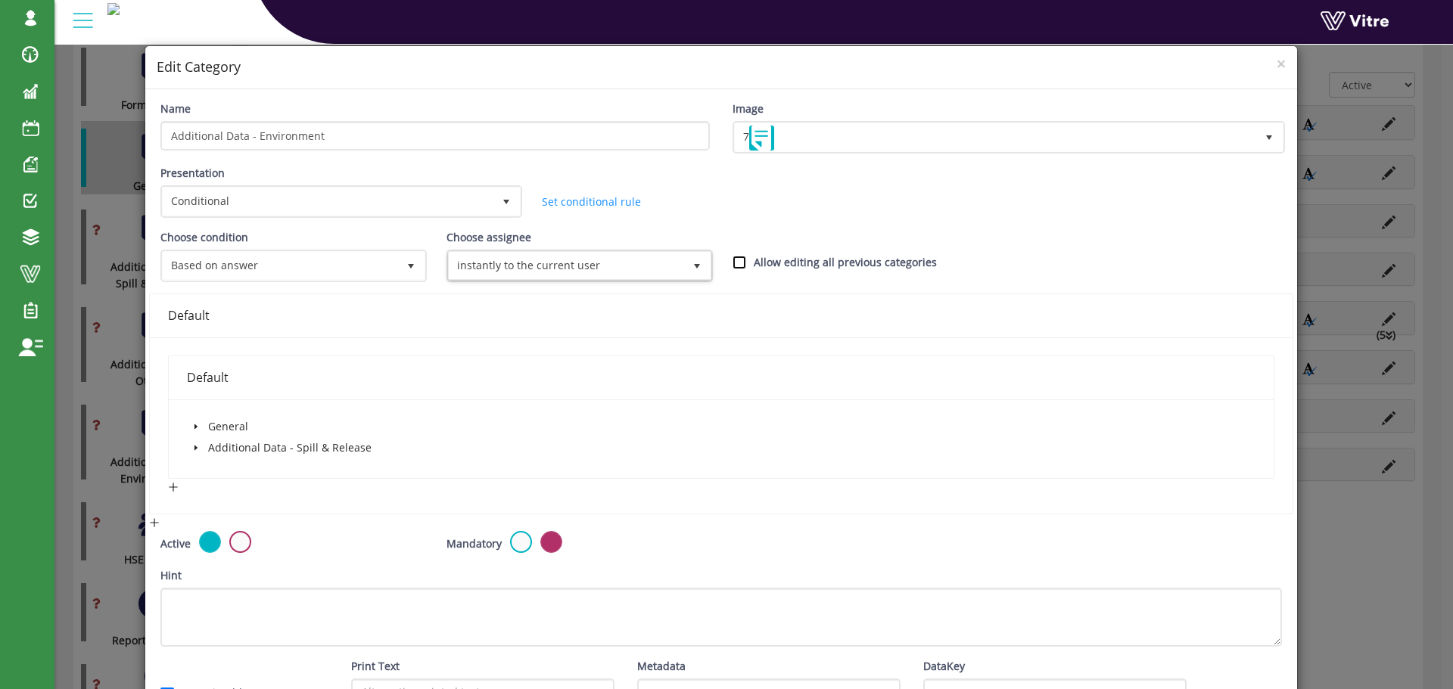
click at [735, 261] on input "Allow editing all previous categories" at bounding box center [740, 263] width 14 height 14
checkbox input "true"
click at [192, 426] on icon "caret-down" at bounding box center [196, 427] width 8 height 8
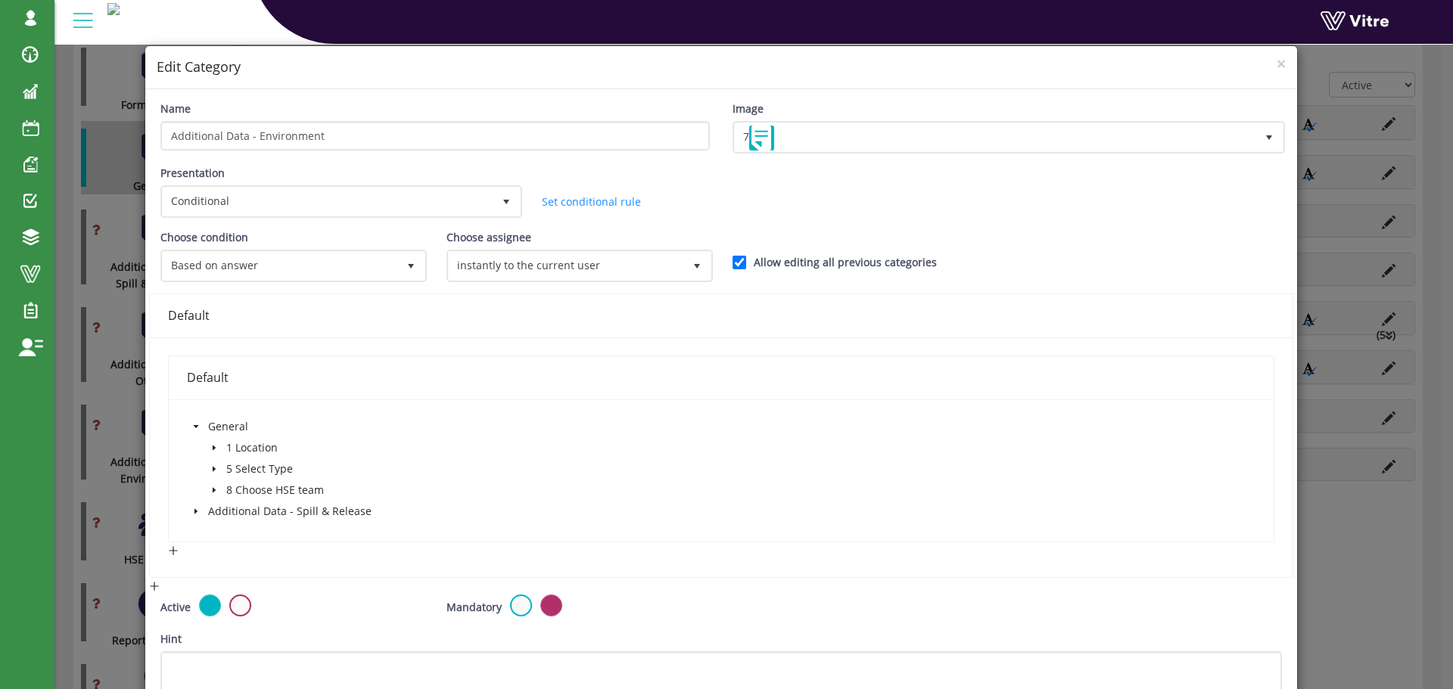
click at [210, 468] on icon "caret-down" at bounding box center [214, 469] width 8 height 8
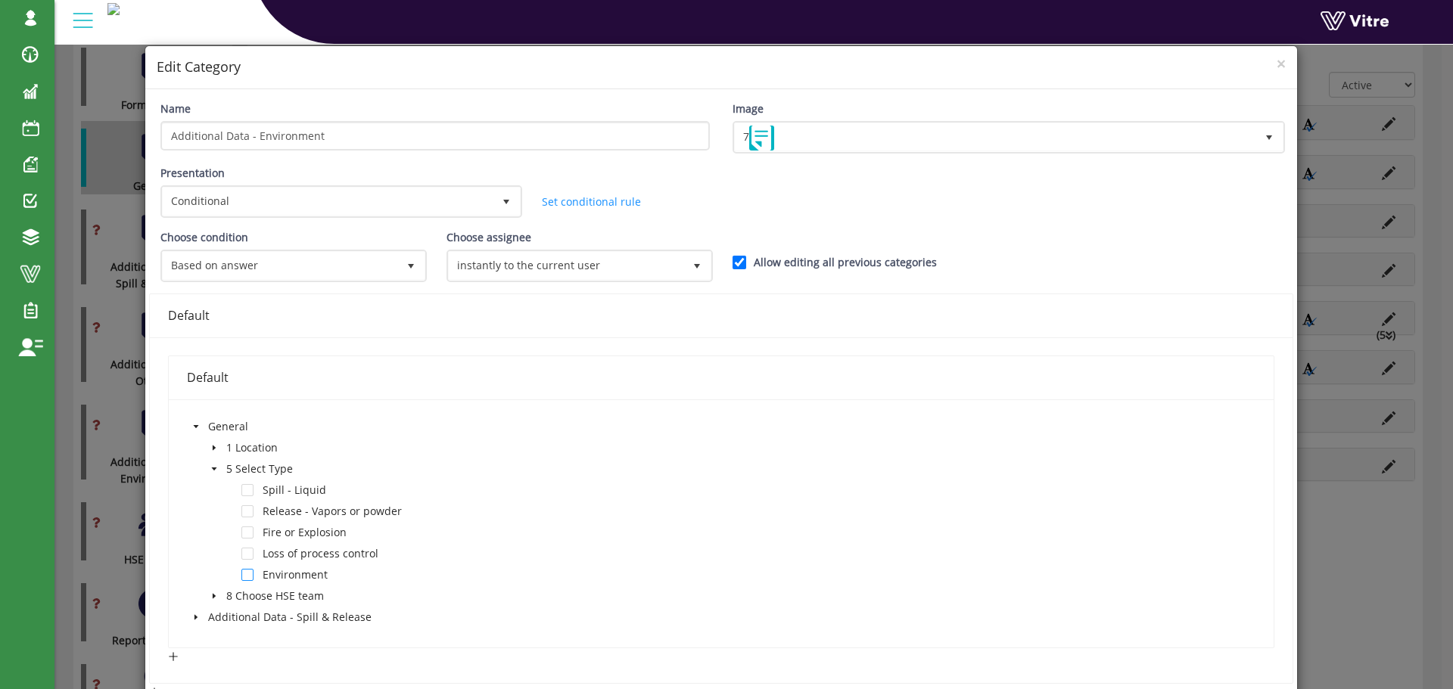
click at [245, 573] on span at bounding box center [247, 575] width 12 height 12
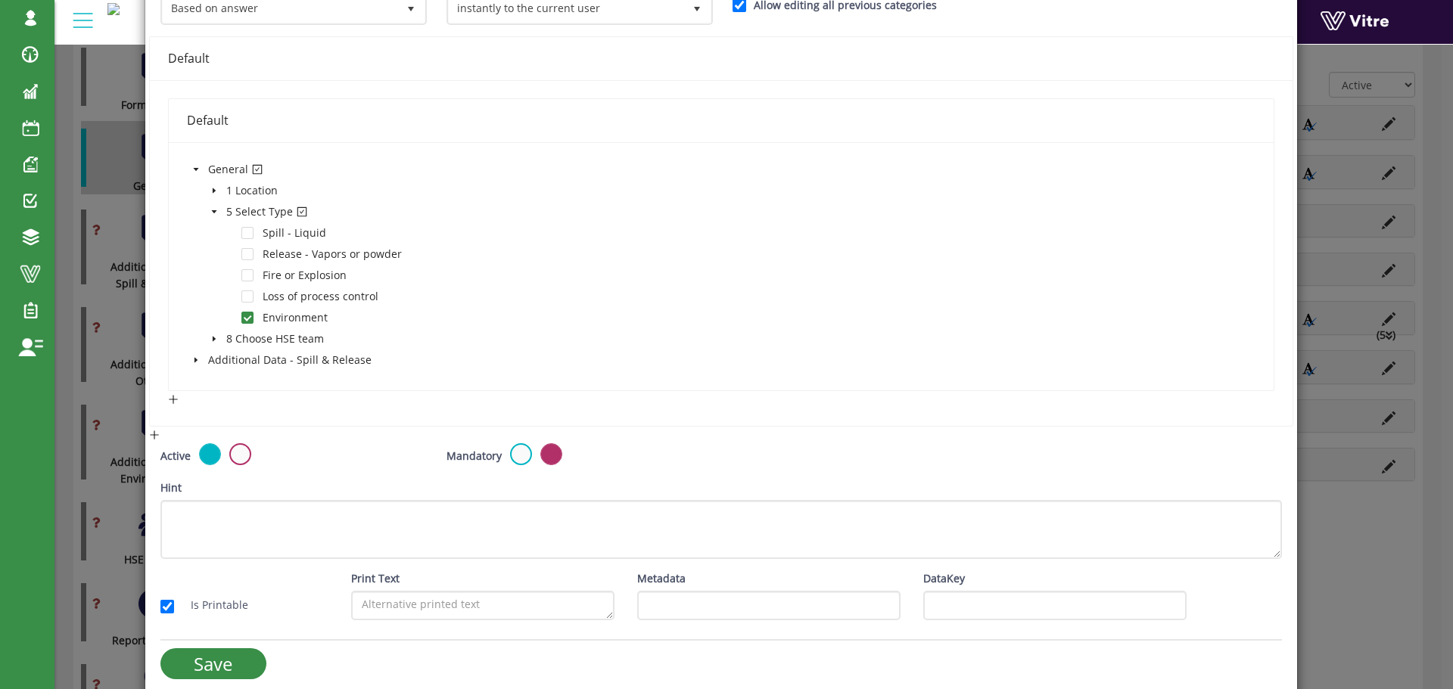
scroll to position [271, 0]
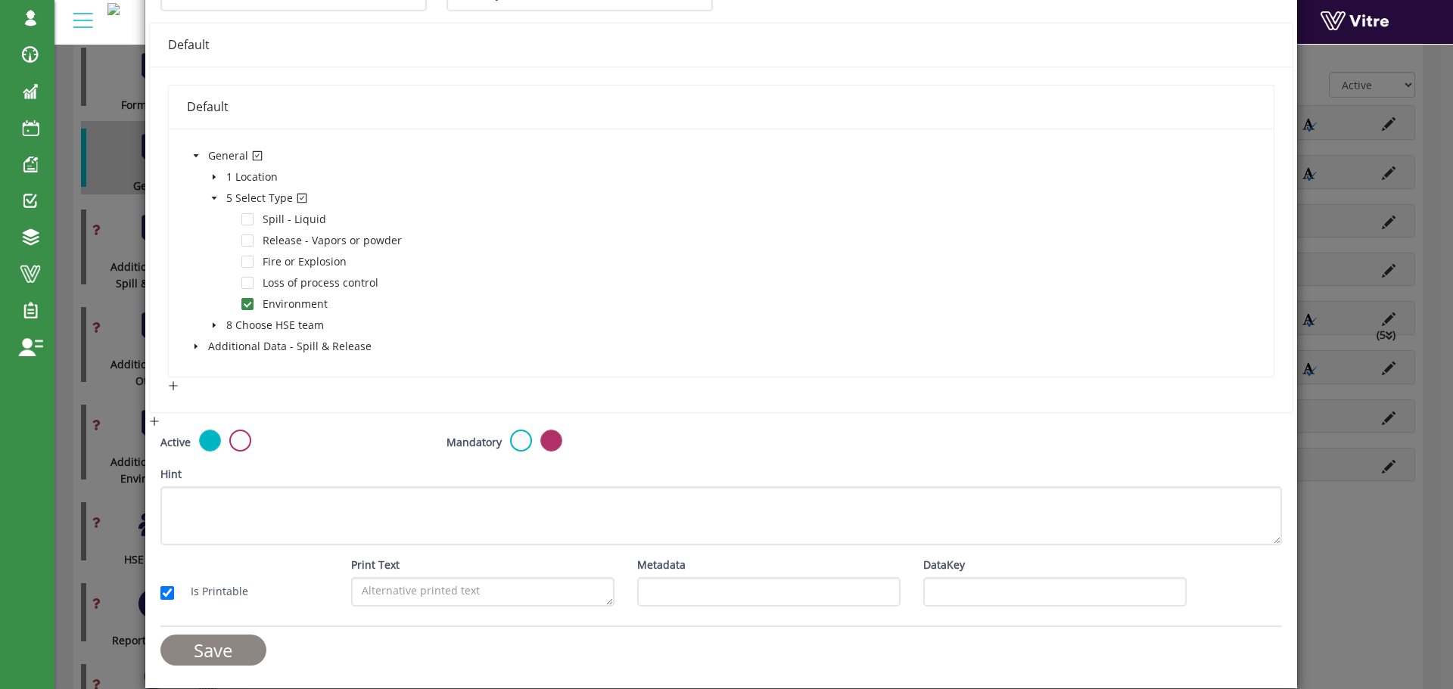
click at [238, 649] on input "Save" at bounding box center [213, 650] width 106 height 31
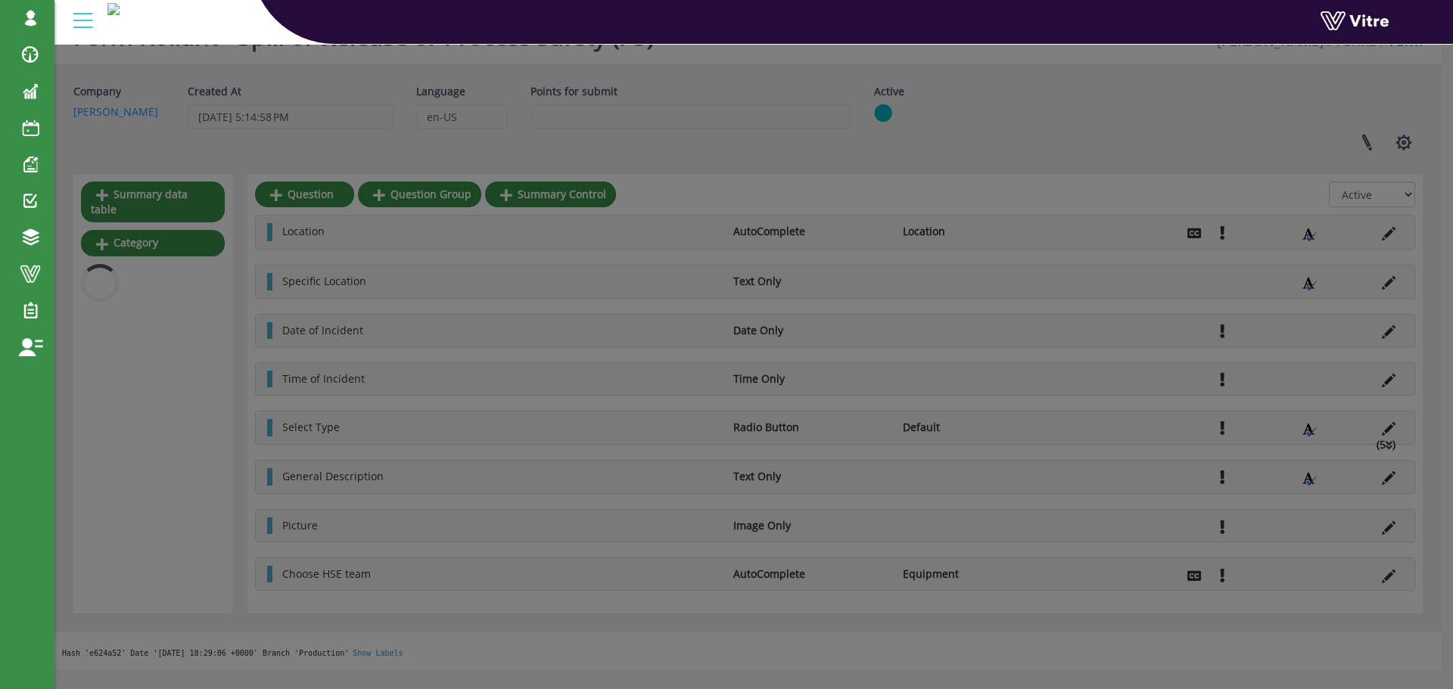
scroll to position [269, 0]
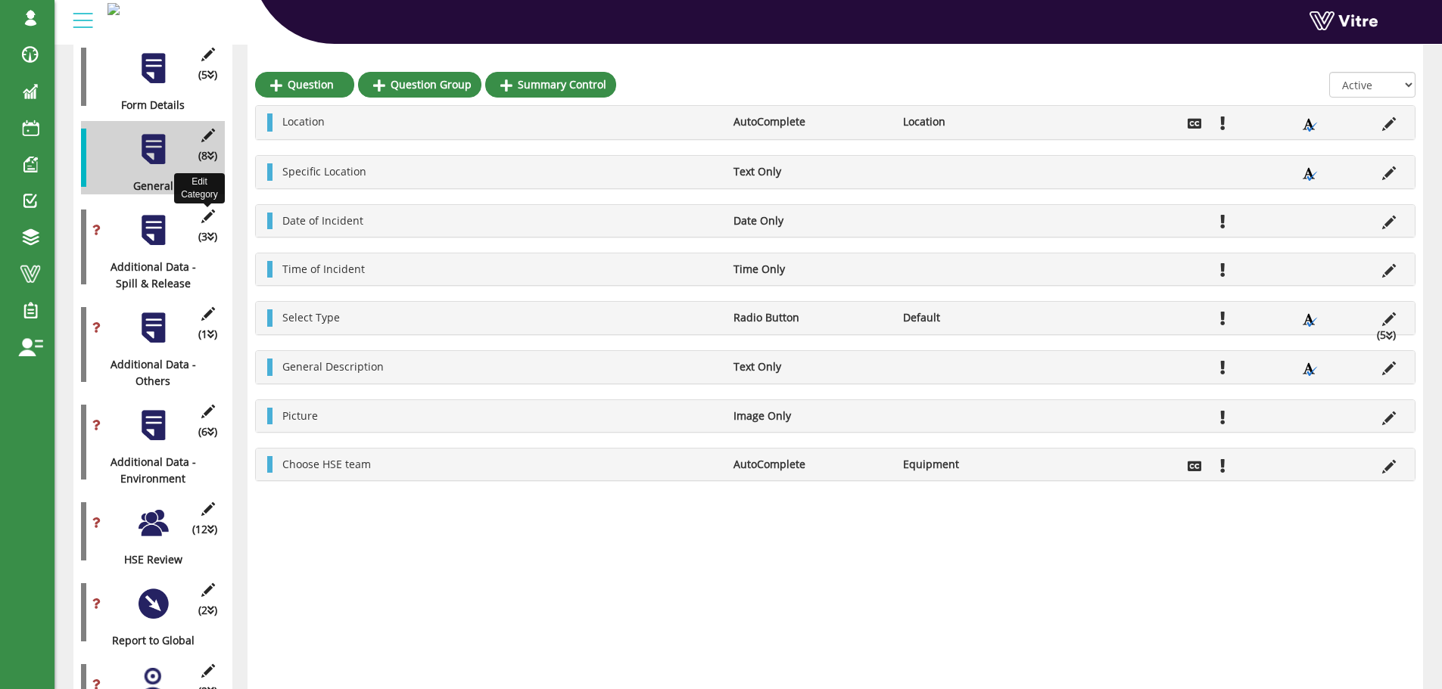
click at [206, 210] on icon at bounding box center [207, 217] width 19 height 14
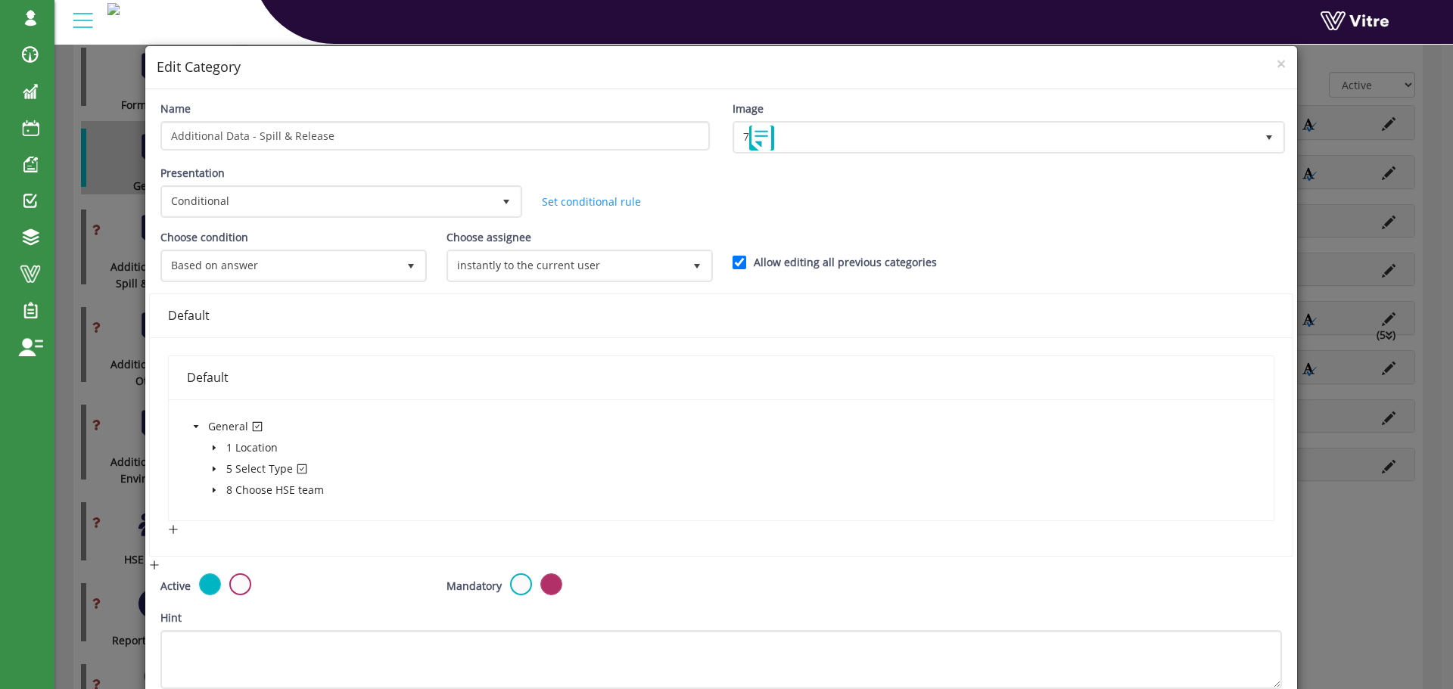
click at [210, 468] on icon "caret-down" at bounding box center [214, 469] width 8 height 8
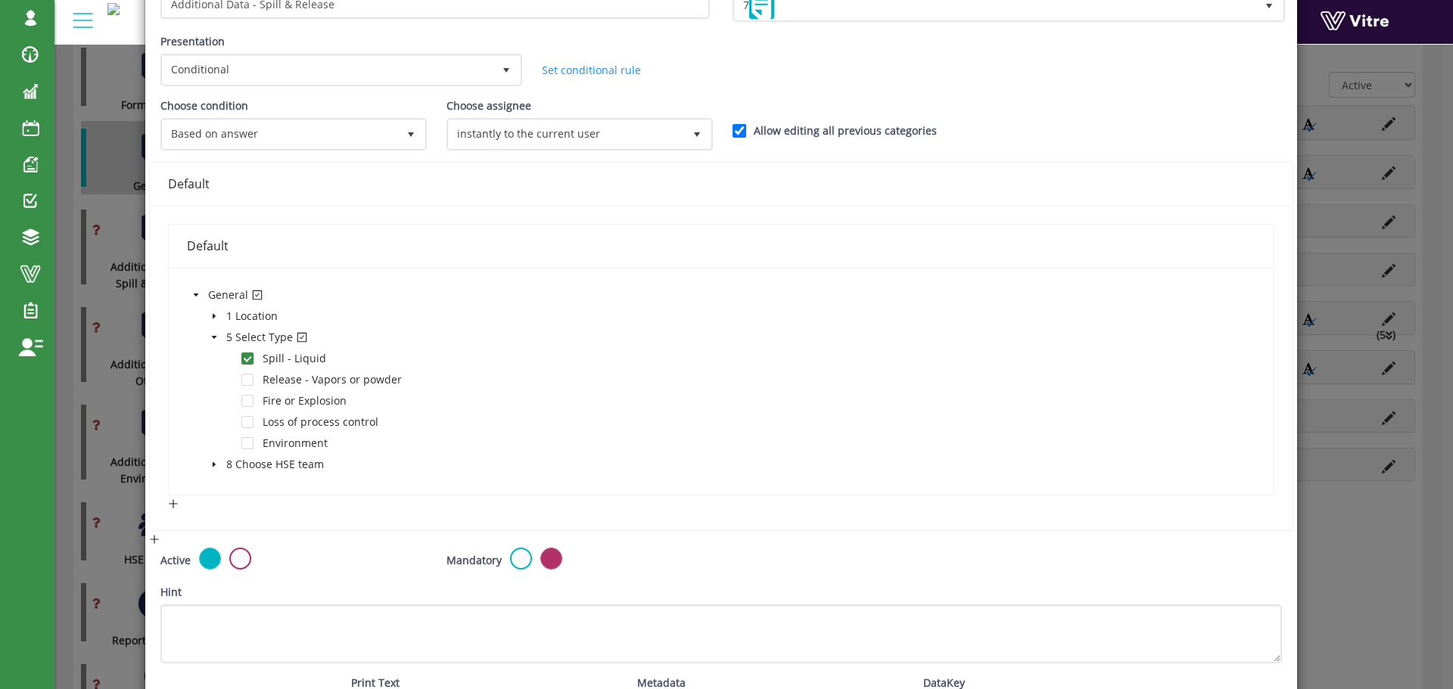
scroll to position [151, 0]
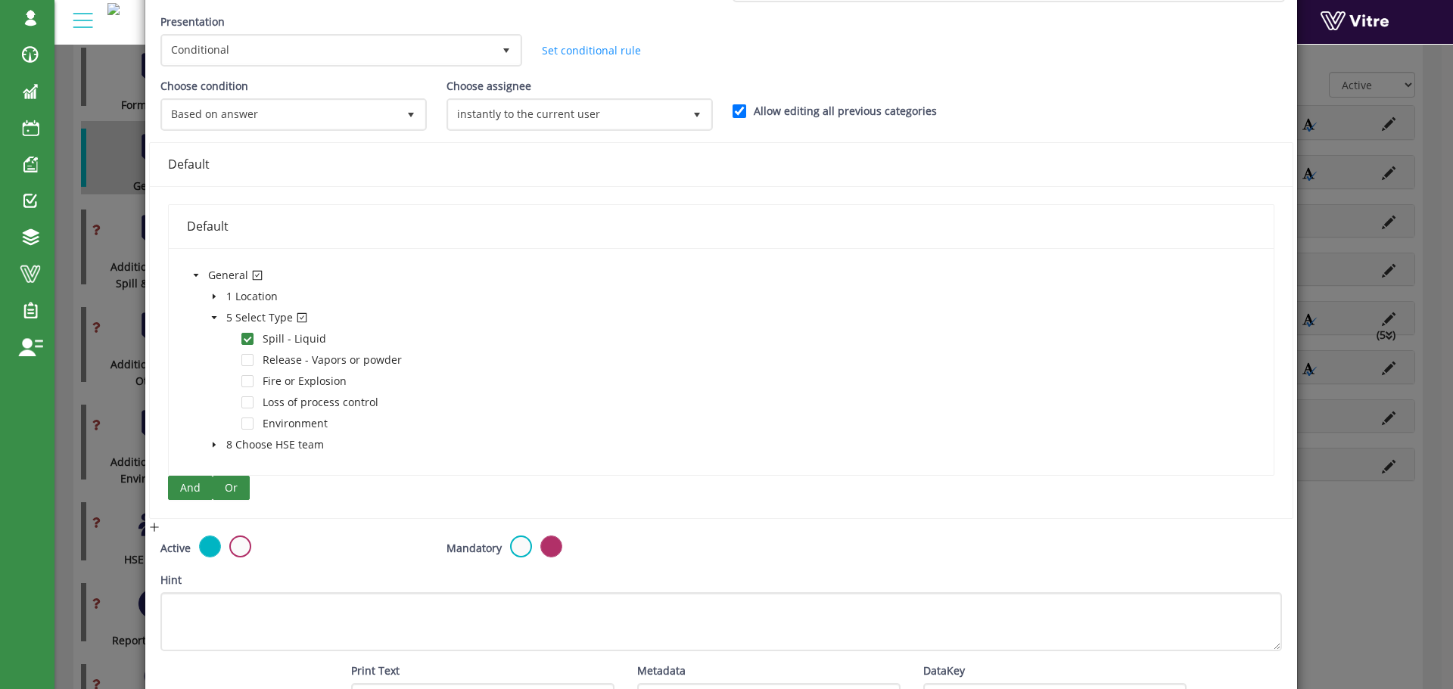
click at [227, 486] on span "Or" at bounding box center [231, 488] width 13 height 17
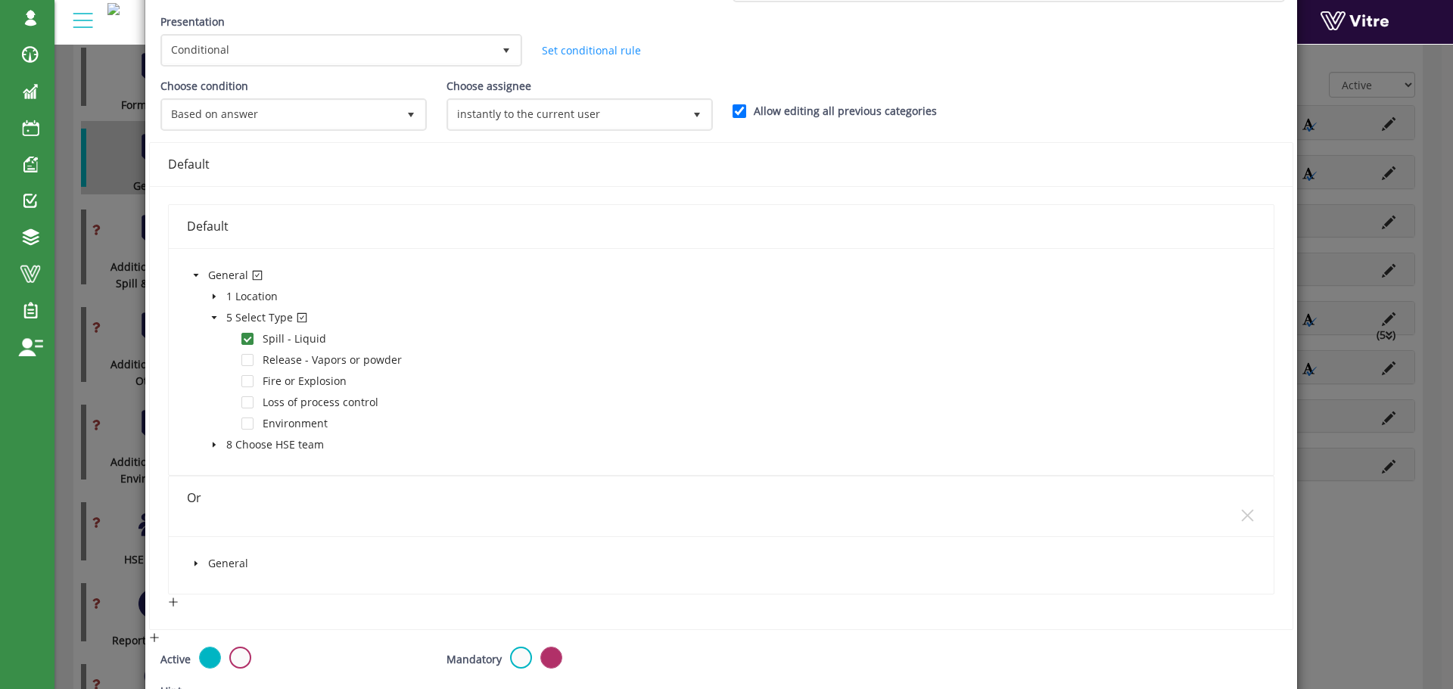
click at [194, 561] on icon "caret-down" at bounding box center [196, 564] width 8 height 8
click at [214, 608] on icon "caret-down" at bounding box center [214, 606] width 8 height 8
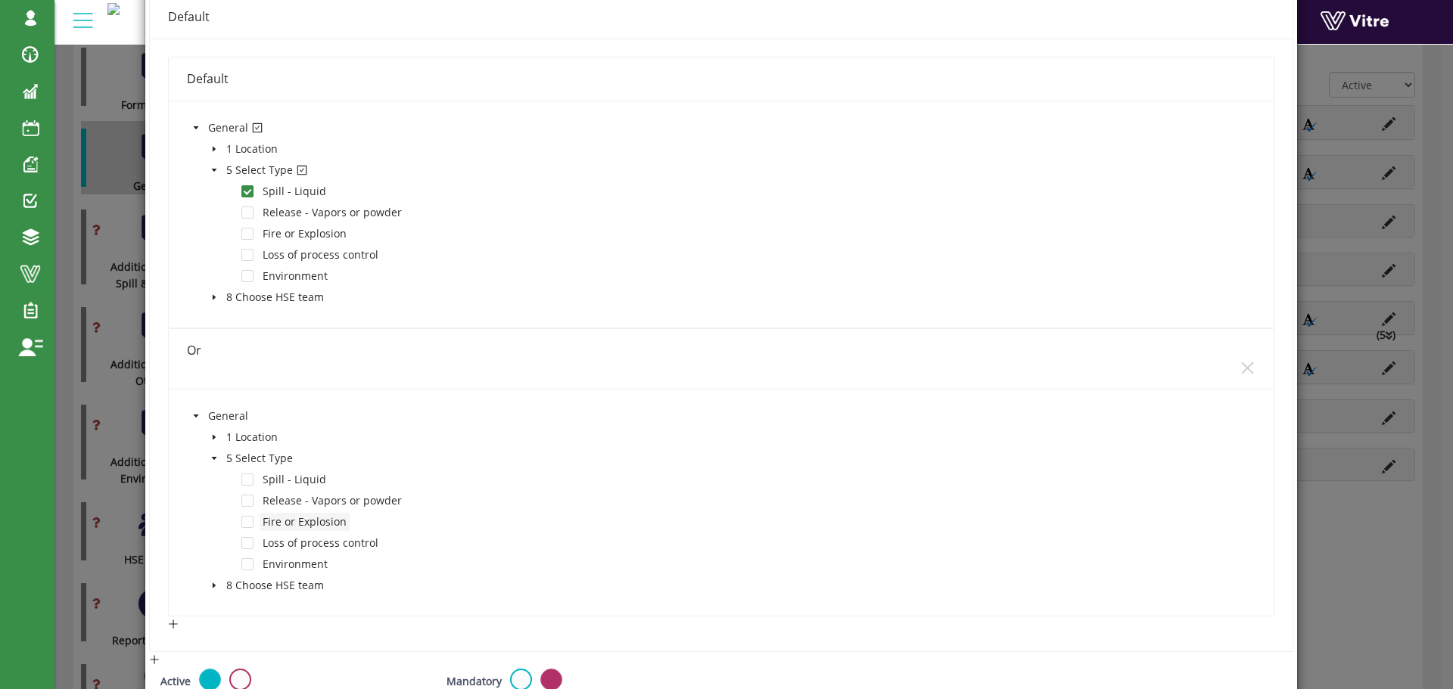
scroll to position [303, 0]
click at [250, 495] on span at bounding box center [247, 497] width 12 height 12
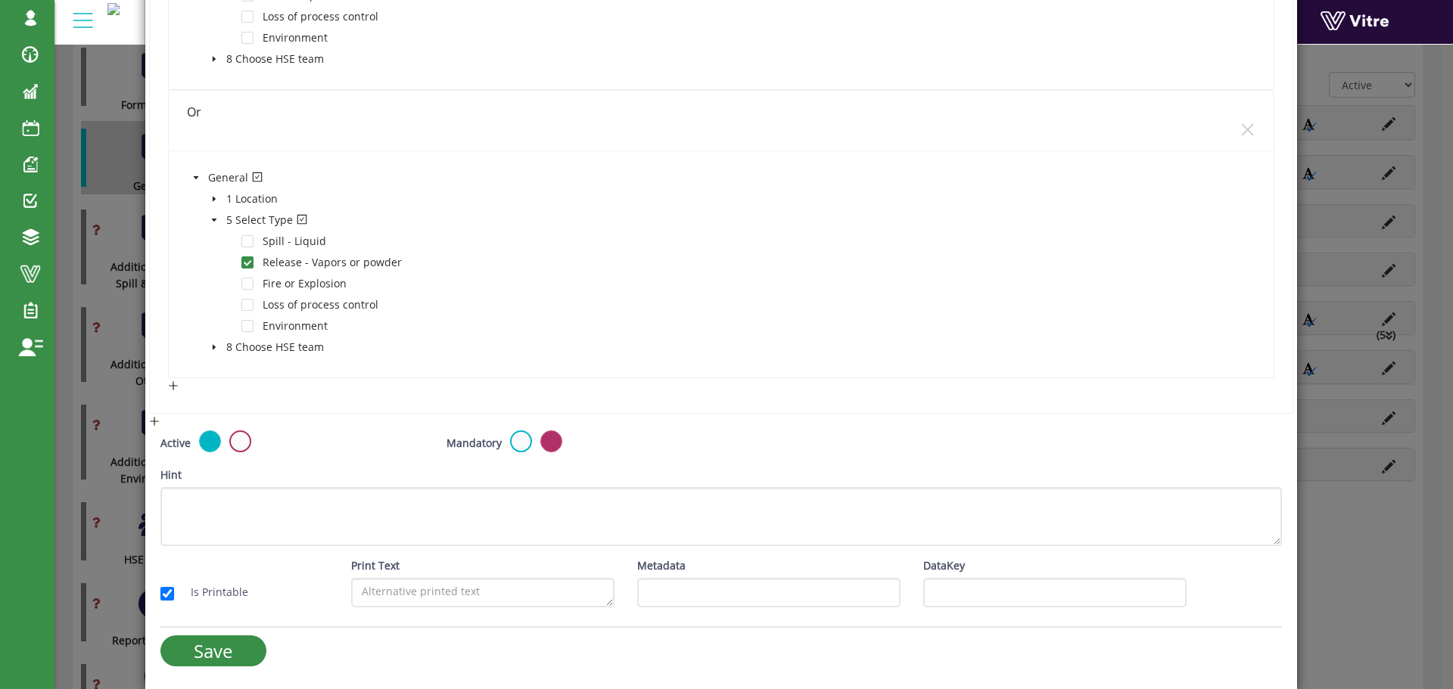
scroll to position [538, 0]
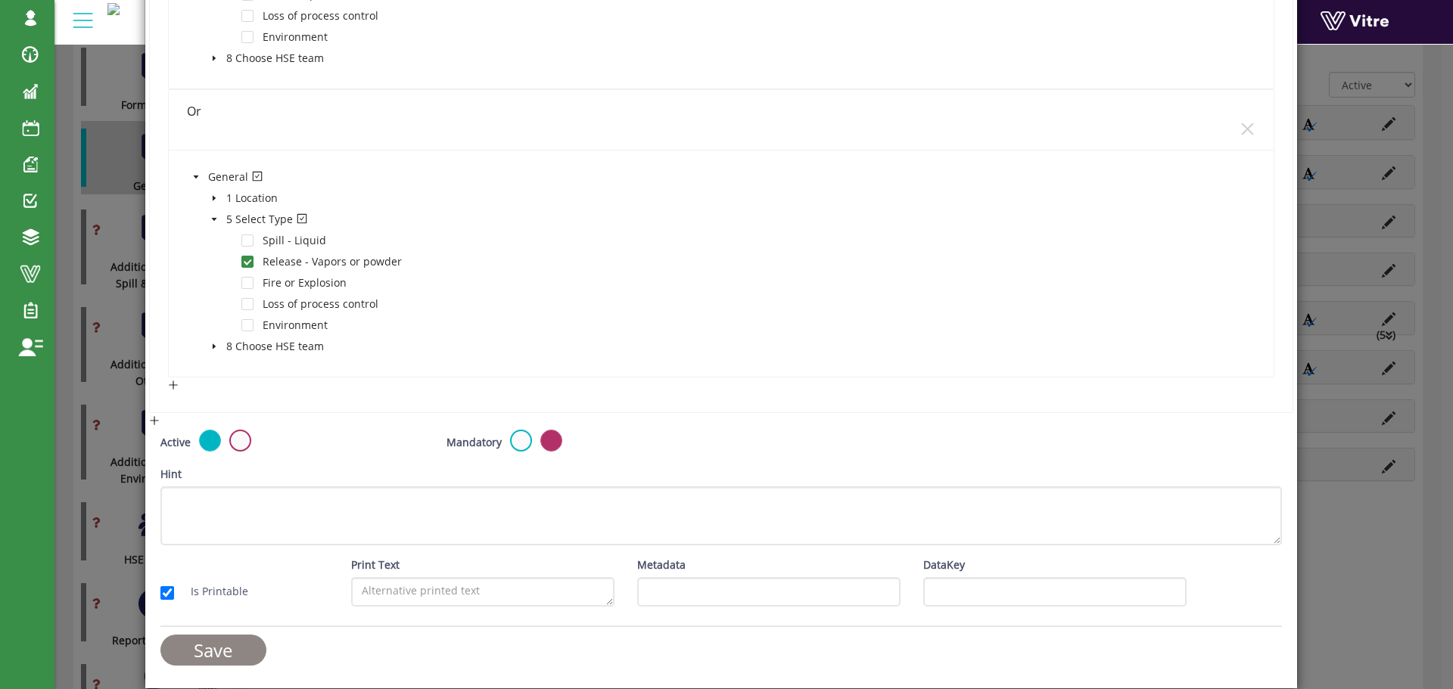
click at [243, 644] on input "Save" at bounding box center [213, 650] width 106 height 31
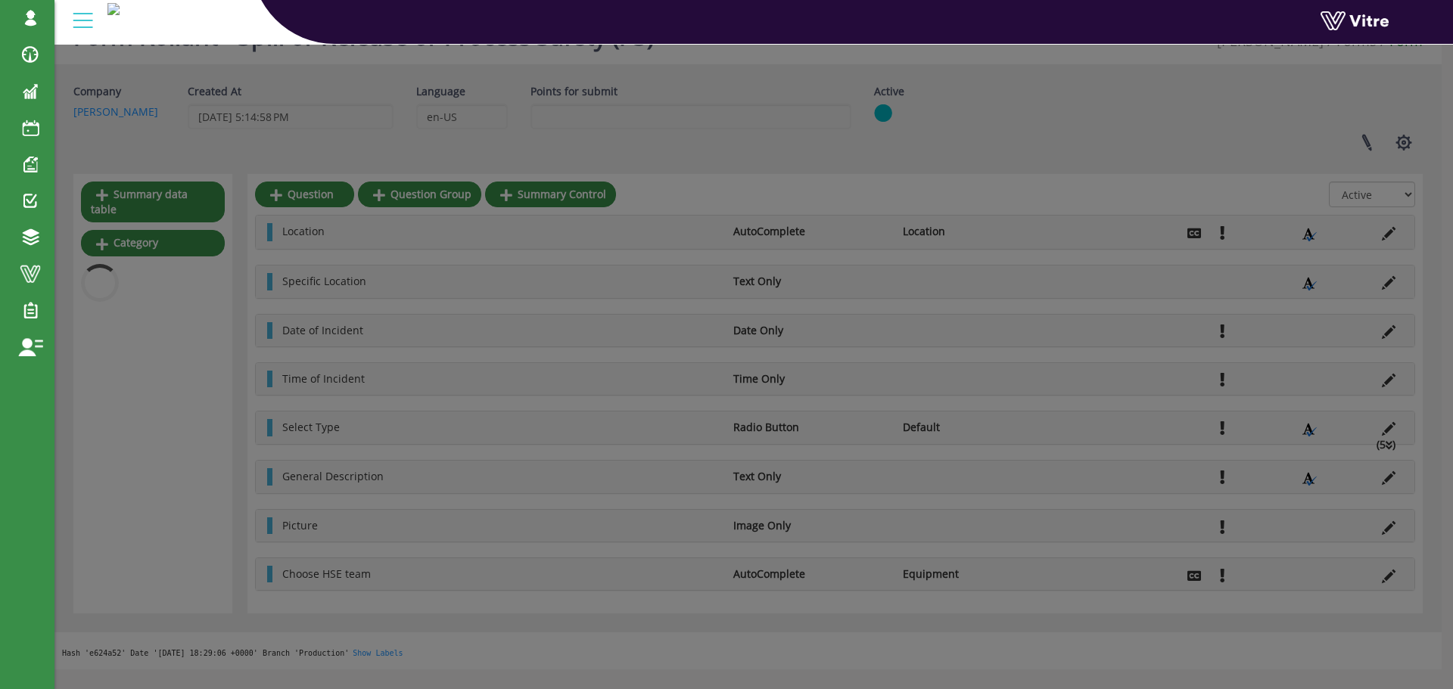
scroll to position [269, 0]
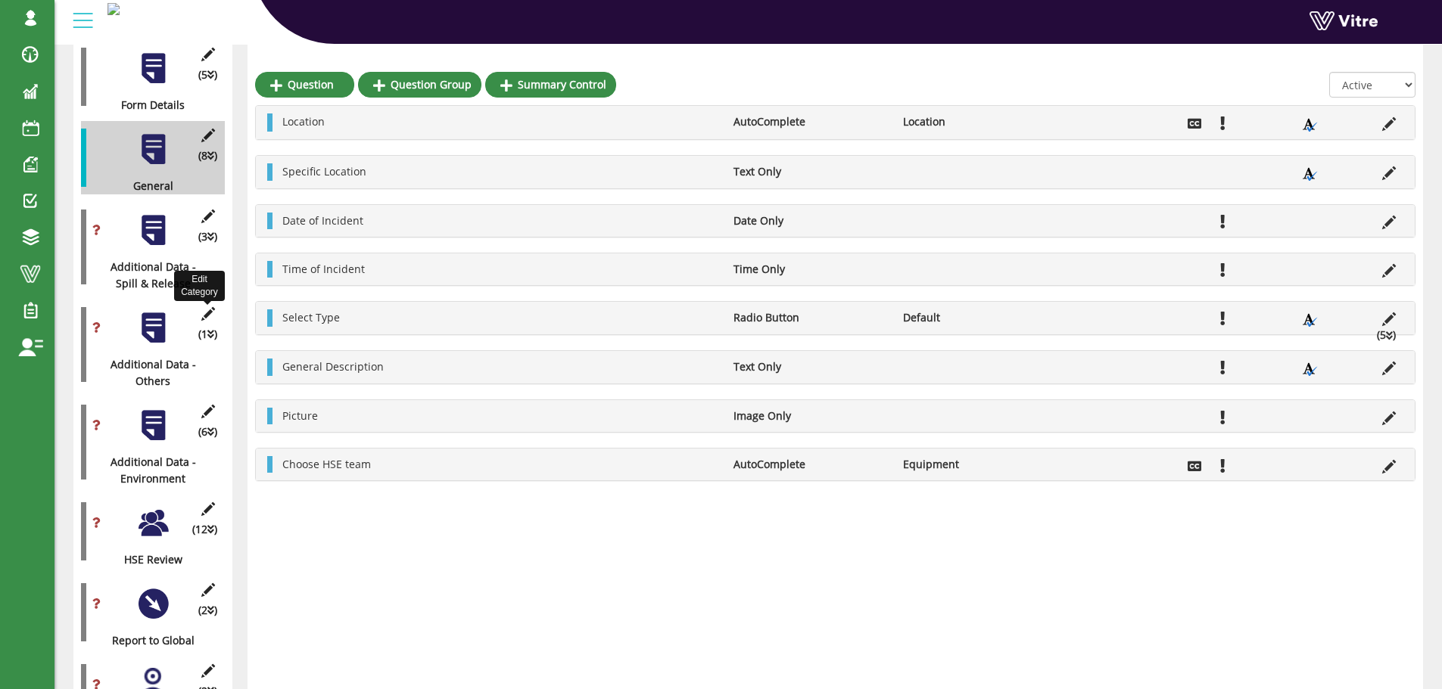
click at [207, 307] on icon at bounding box center [207, 314] width 19 height 14
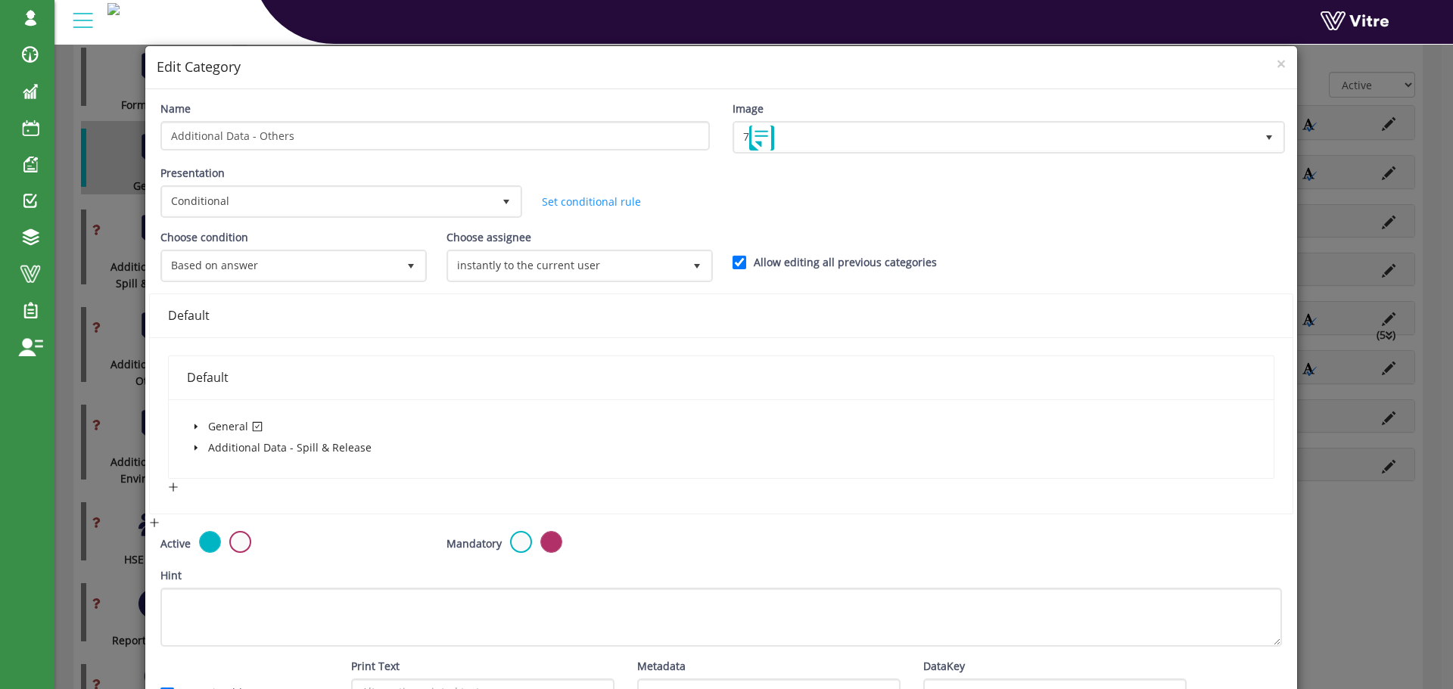
click at [197, 447] on icon "caret-down" at bounding box center [196, 448] width 8 height 8
click at [195, 425] on icon "caret-down" at bounding box center [196, 427] width 8 height 8
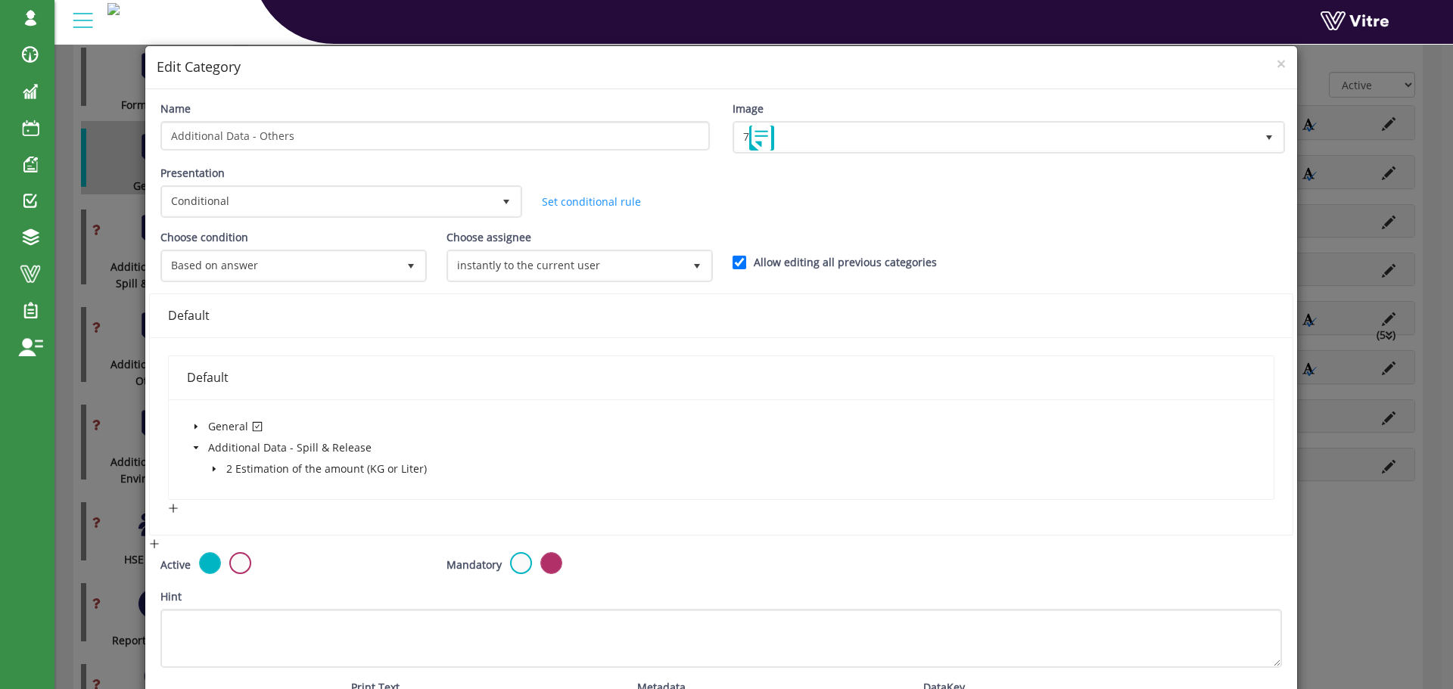
click span "caret-down"
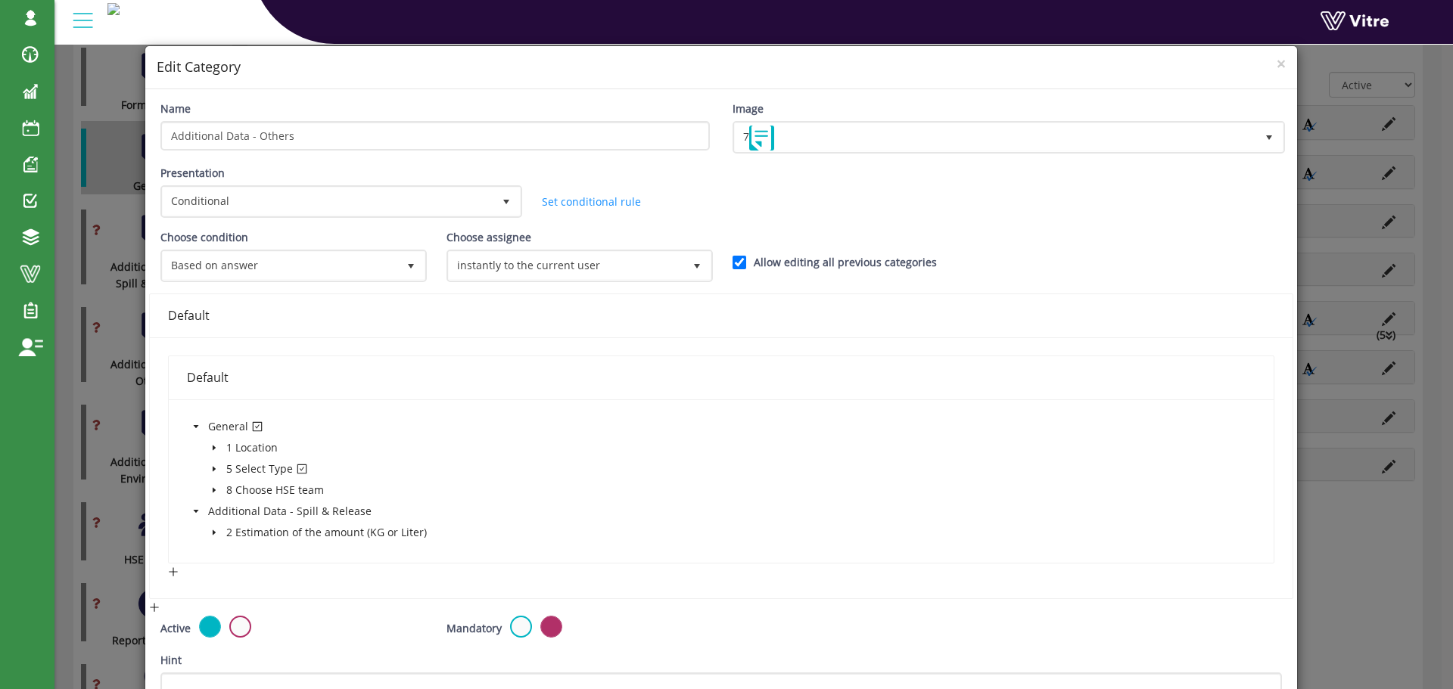
click icon "caret-down"
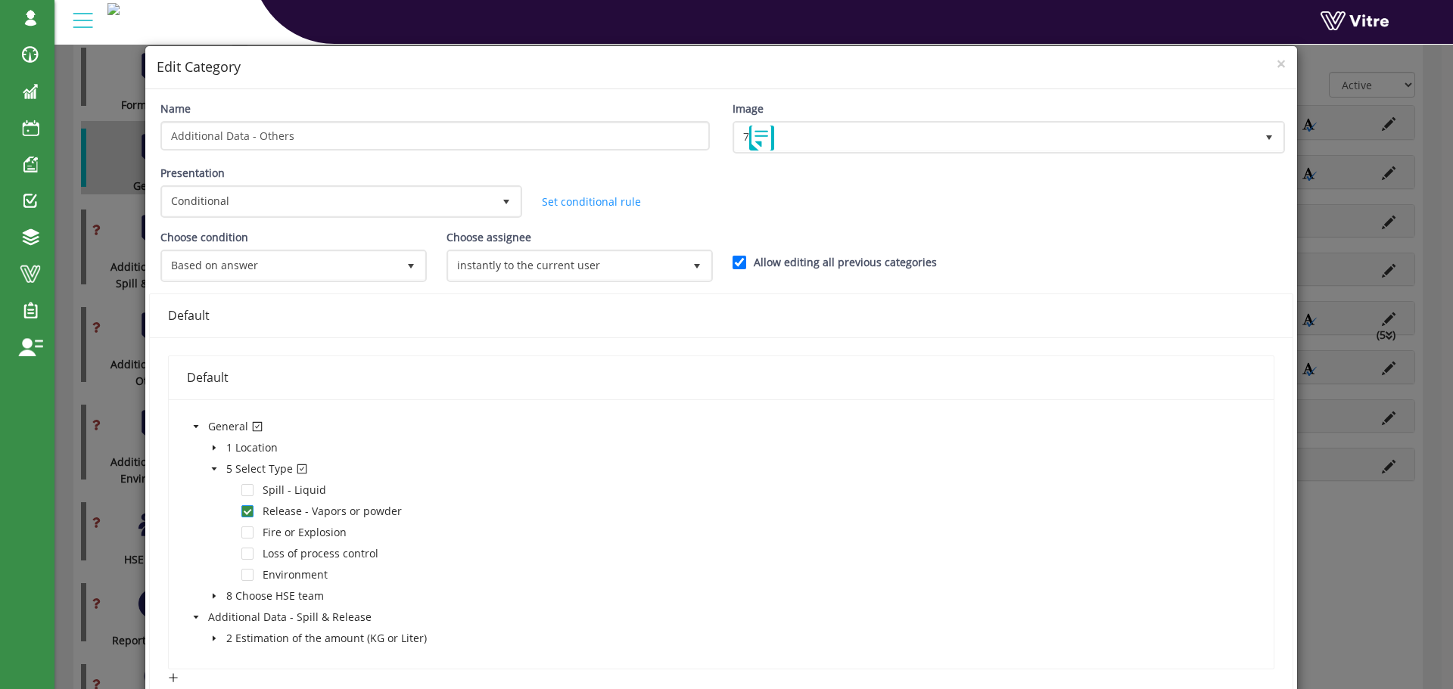
click span
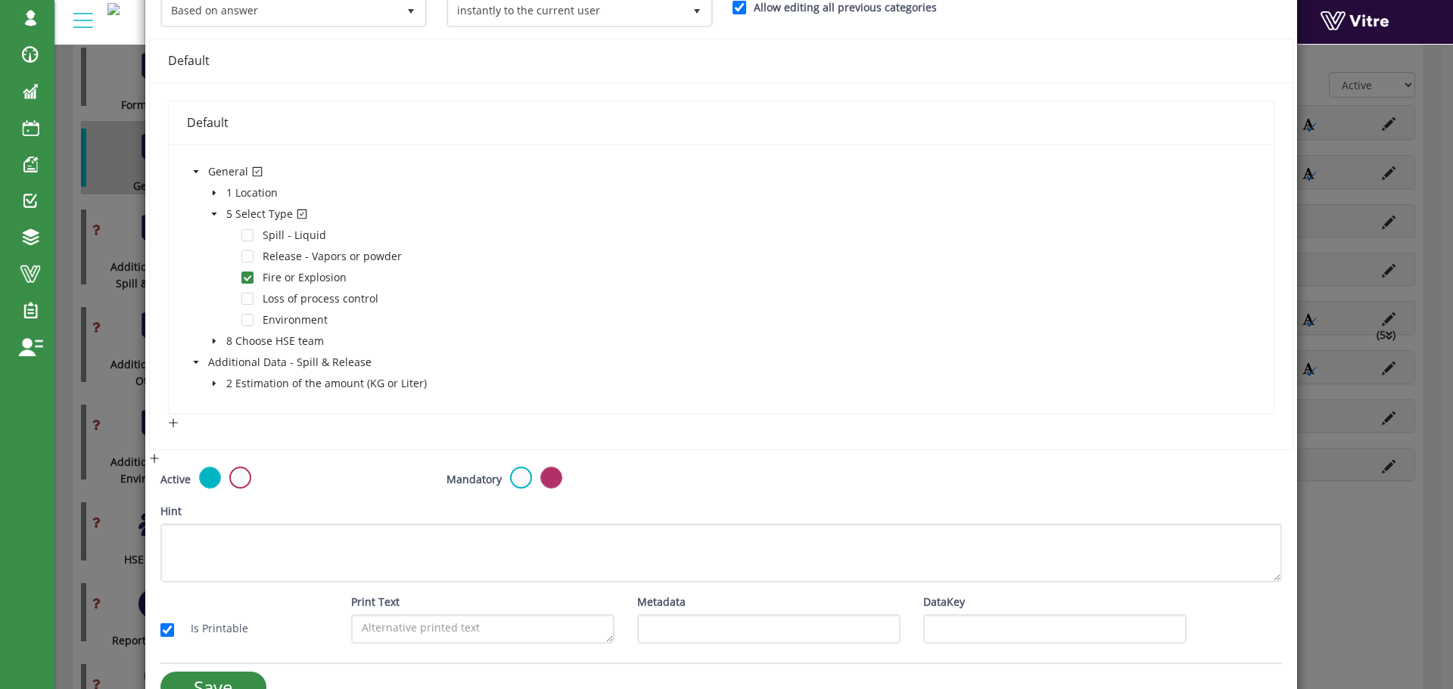
scroll to position [292, 0]
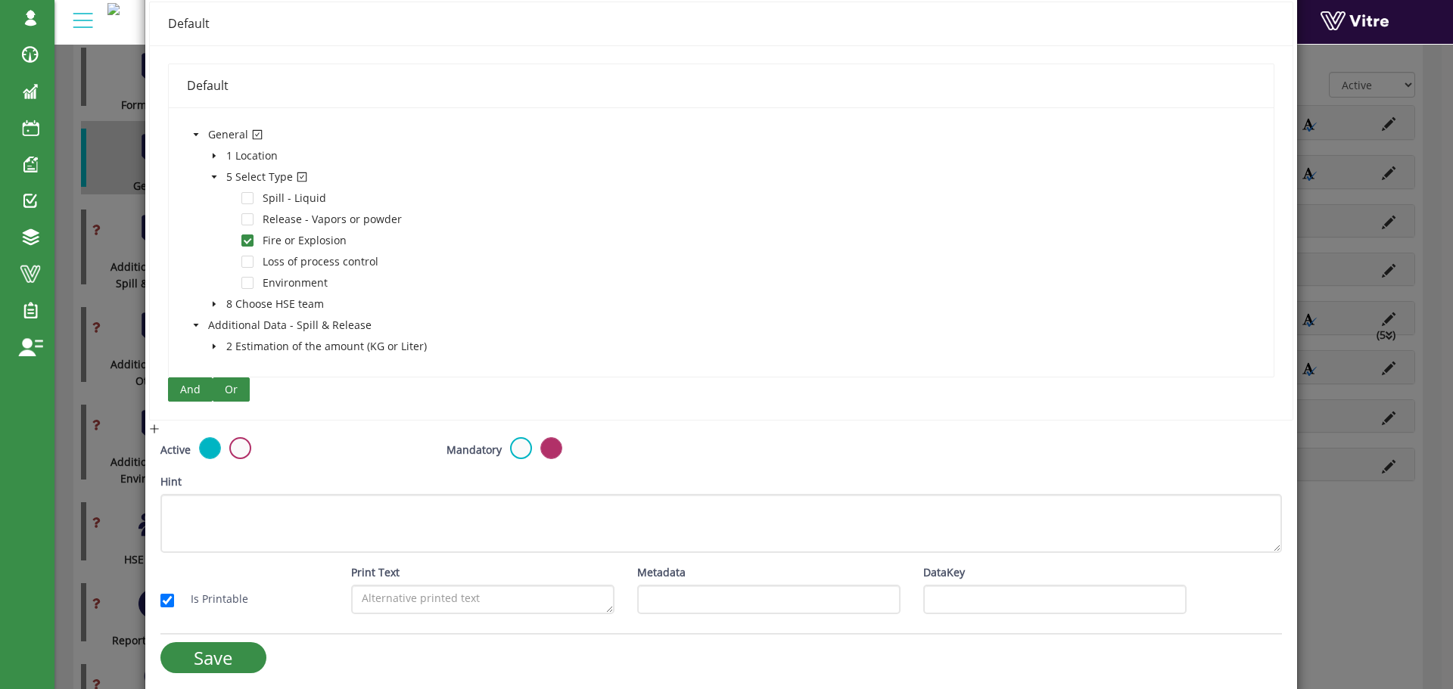
click span "Or"
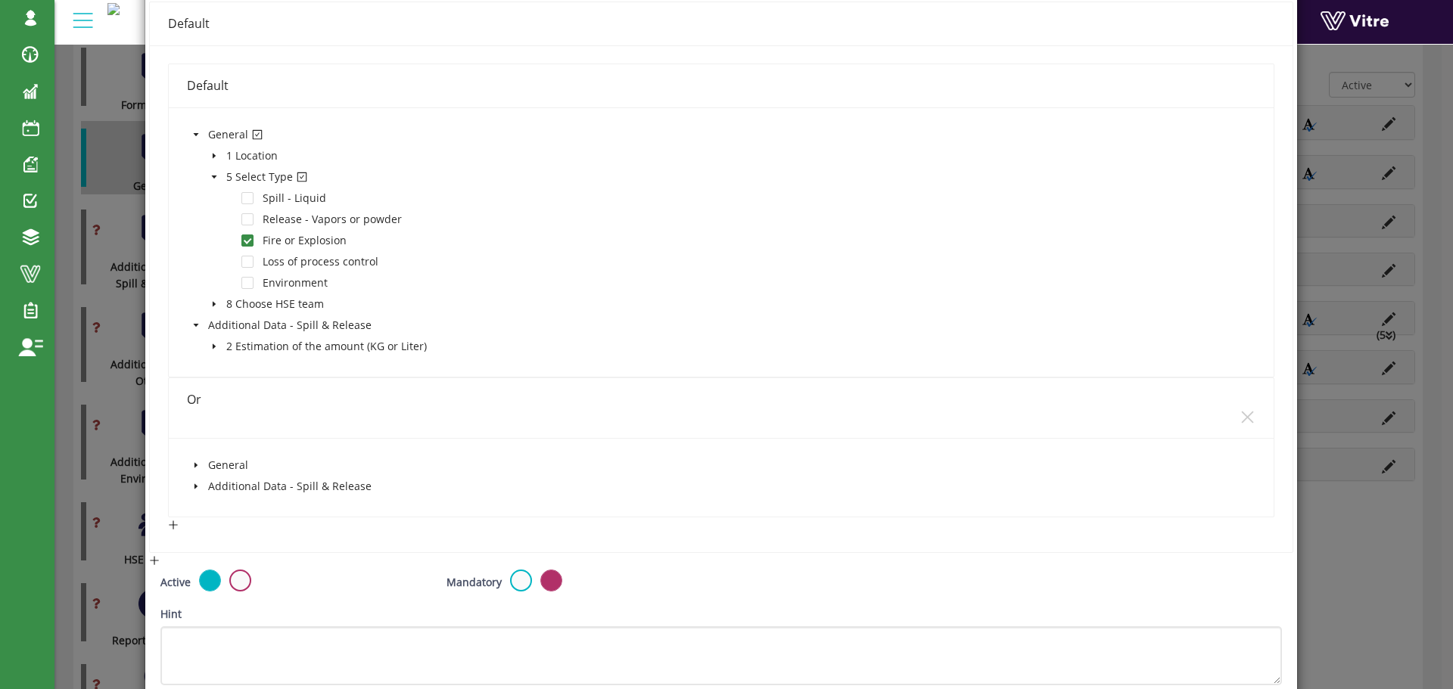
click icon "caret-down"
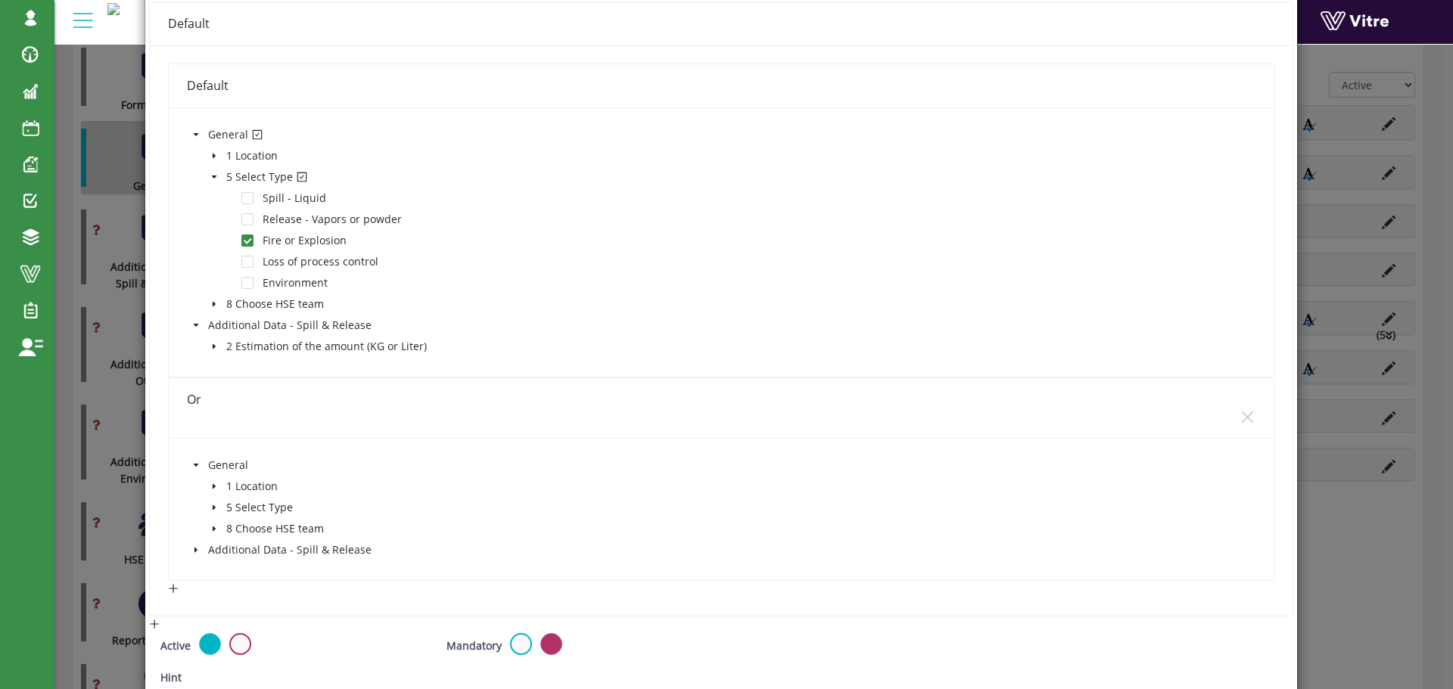
click icon "caret-down"
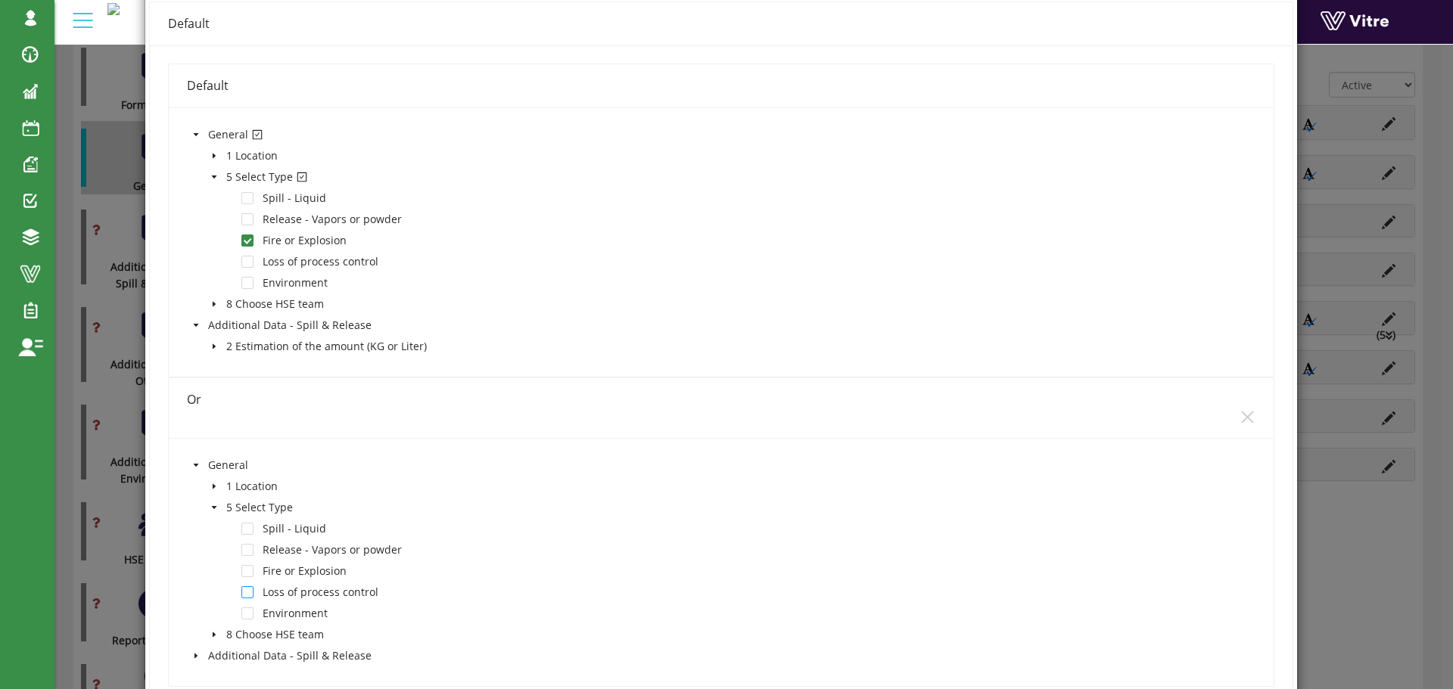
click span
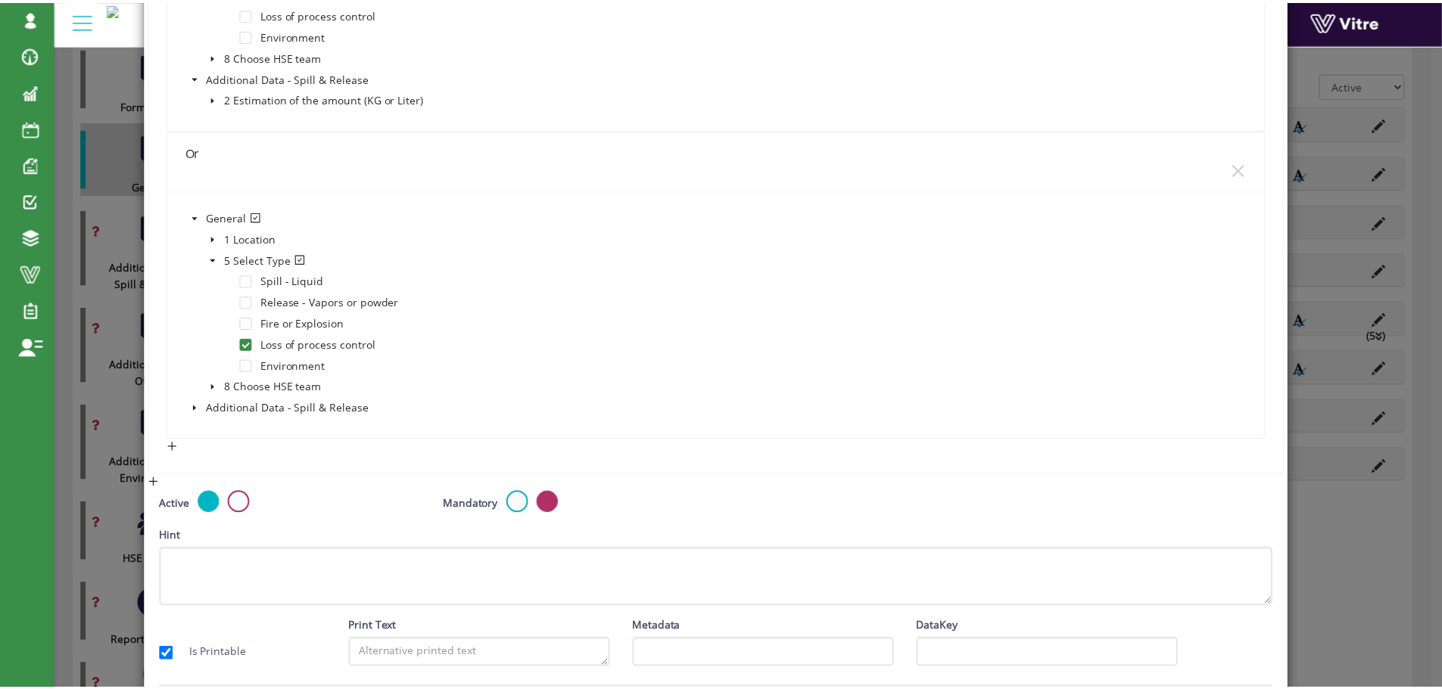
scroll to position [595, 0]
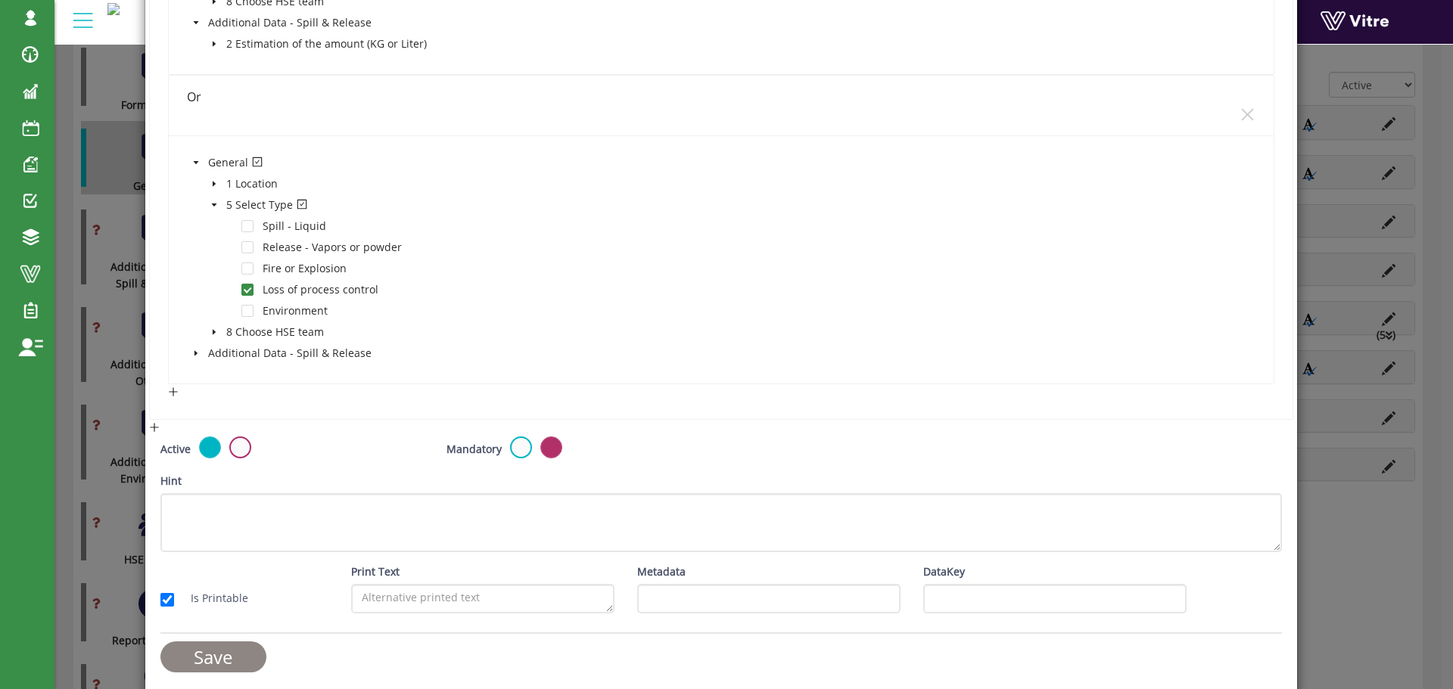
click input "Save"
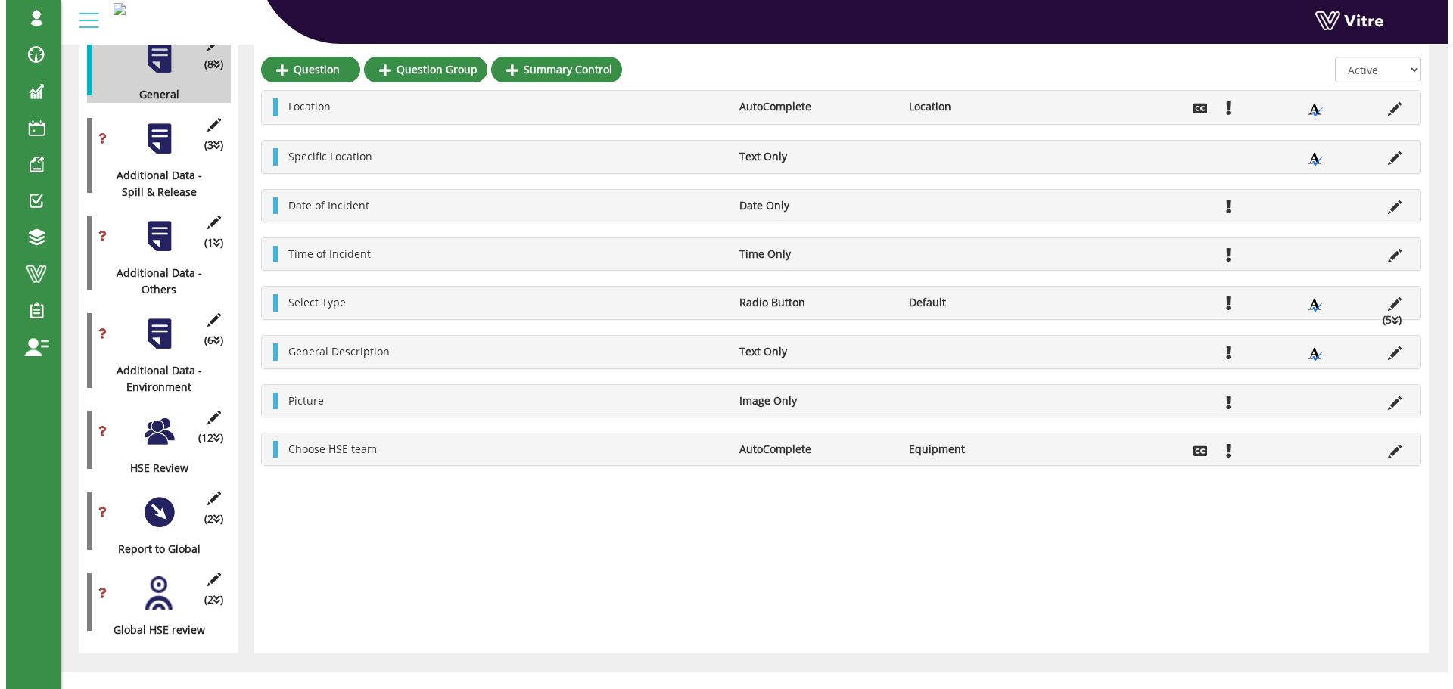
scroll to position [366, 0]
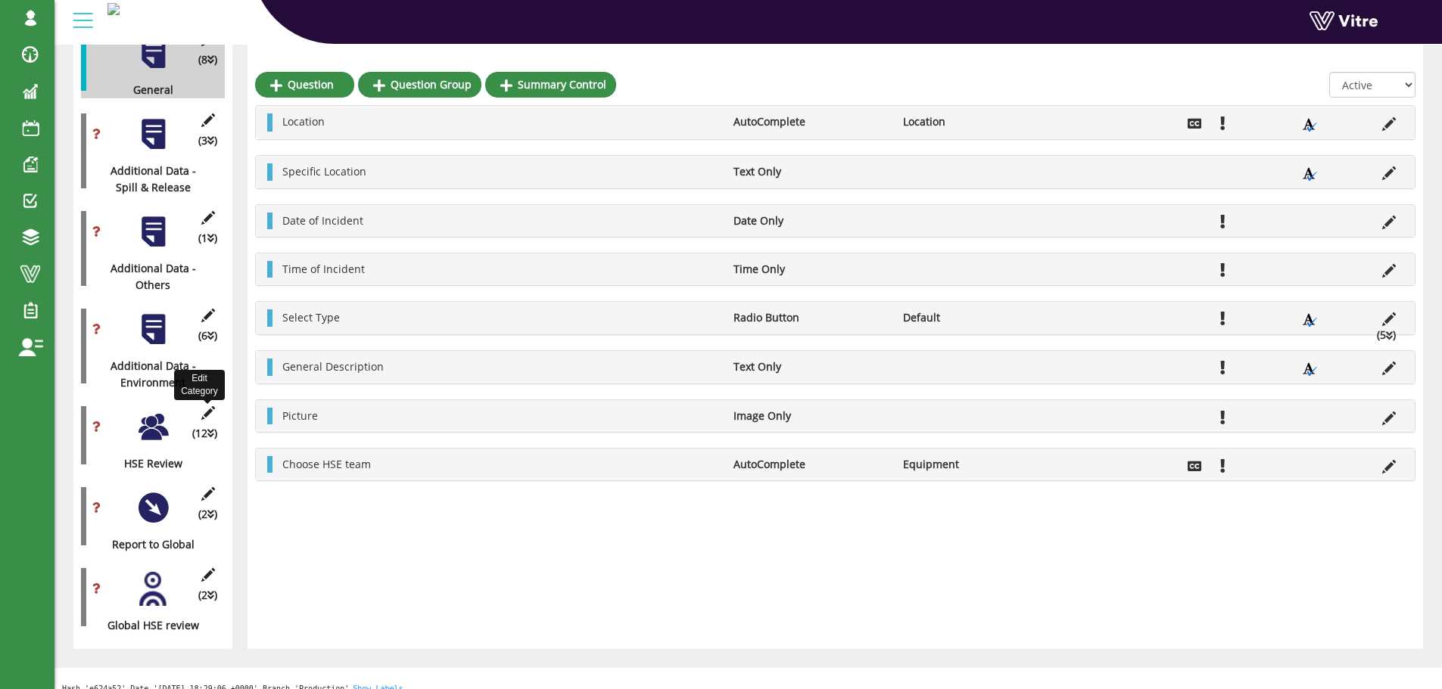
click icon
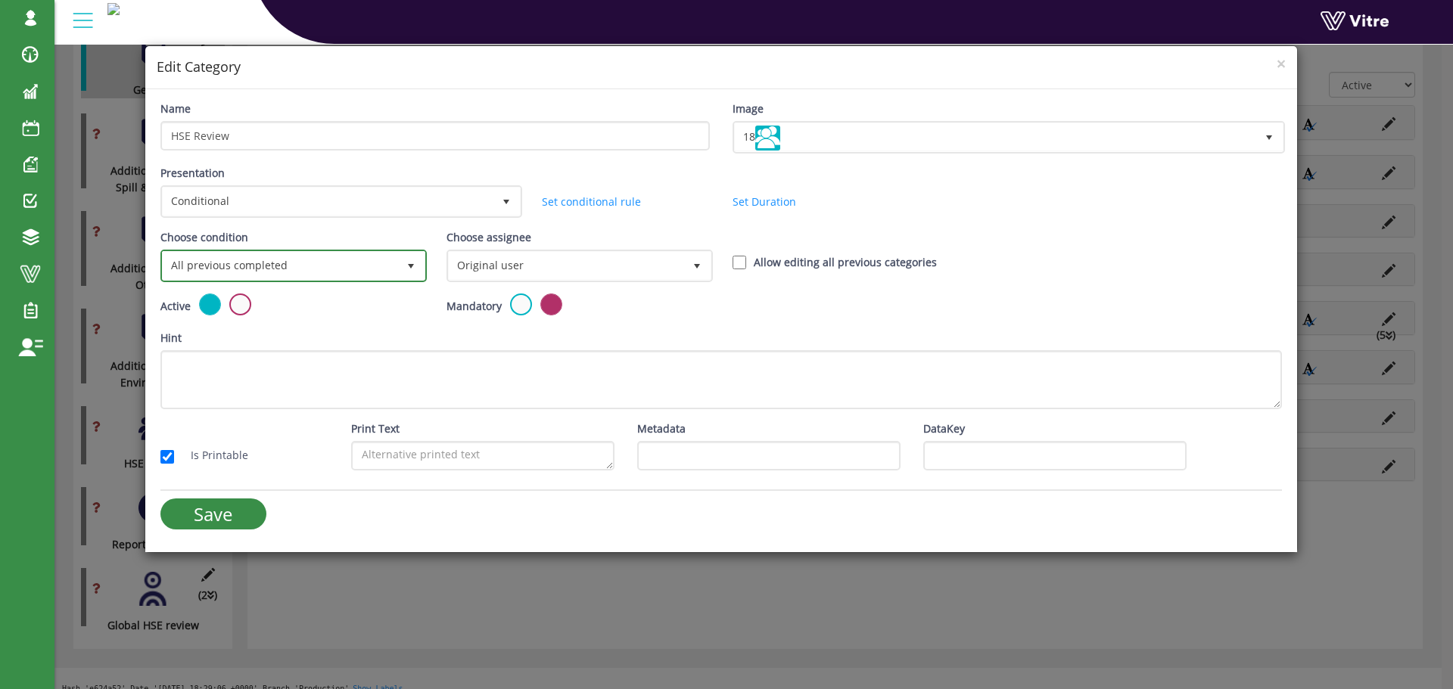
click span "All previous completed"
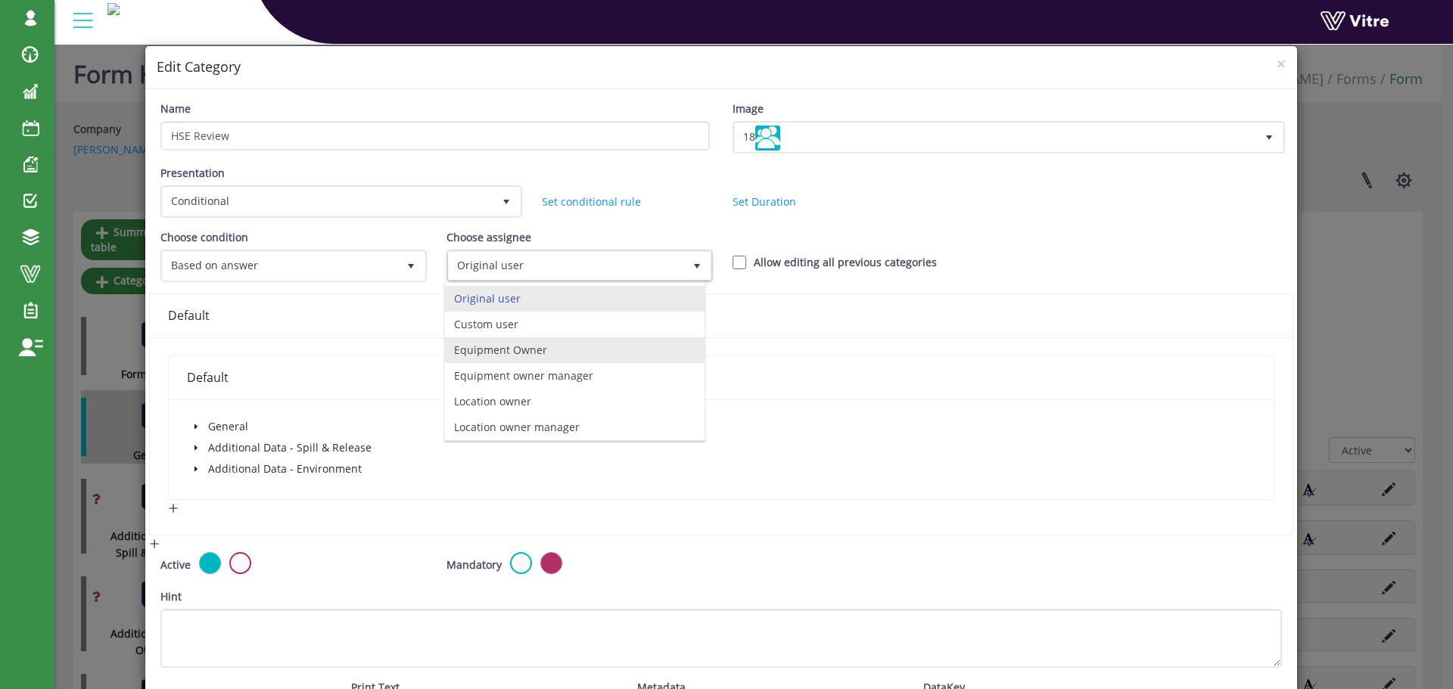
click at [520, 338] on li "Equipment Owner" at bounding box center [575, 351] width 260 height 26
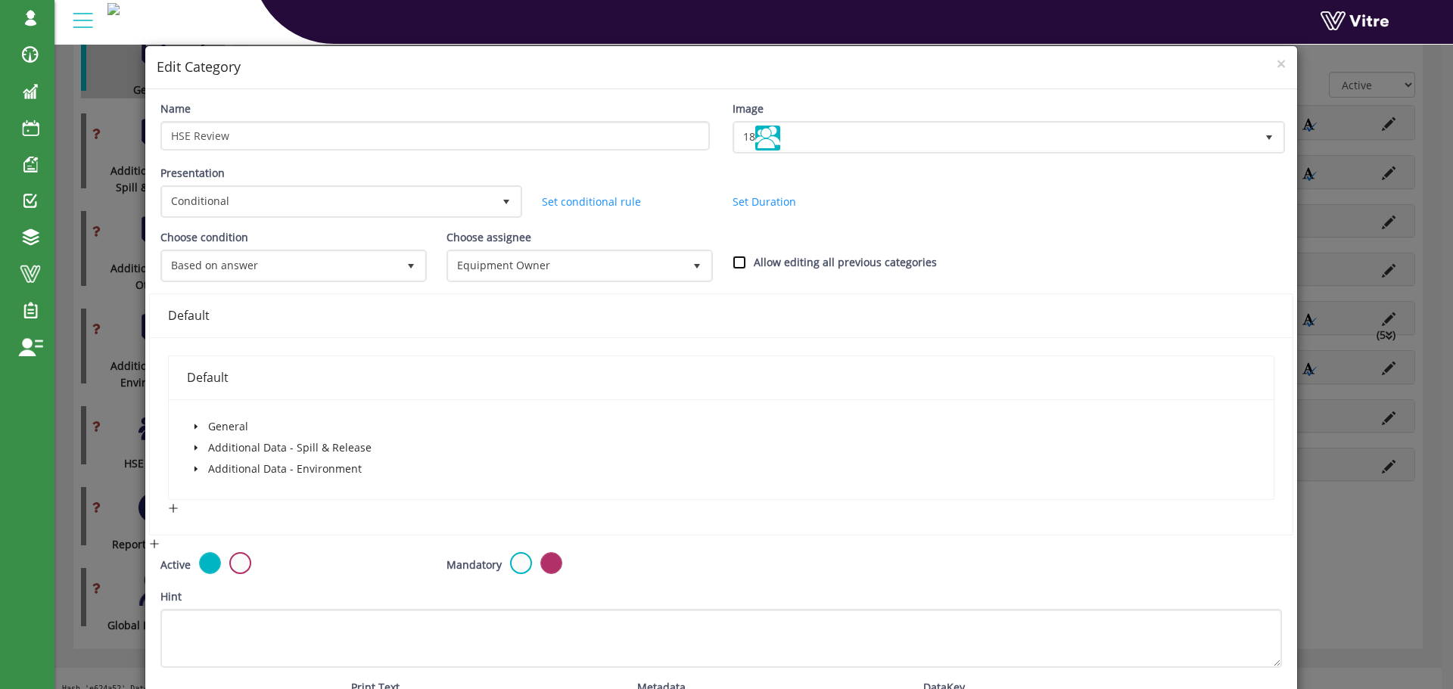
click at [733, 266] on input "Allow editing all previous categories" at bounding box center [740, 263] width 14 height 14
checkbox input "true"
click at [198, 428] on icon "caret-down" at bounding box center [196, 427] width 8 height 8
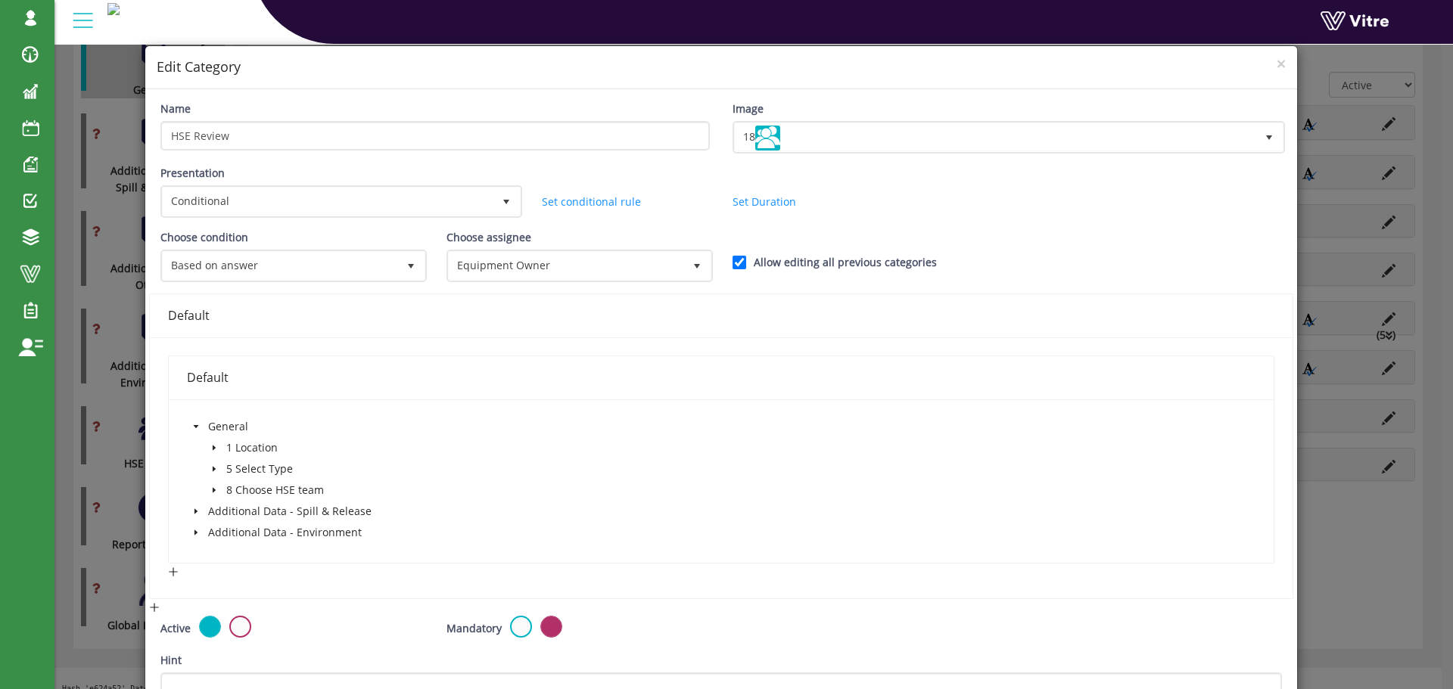
click at [213, 488] on icon "caret-down" at bounding box center [214, 491] width 8 height 8
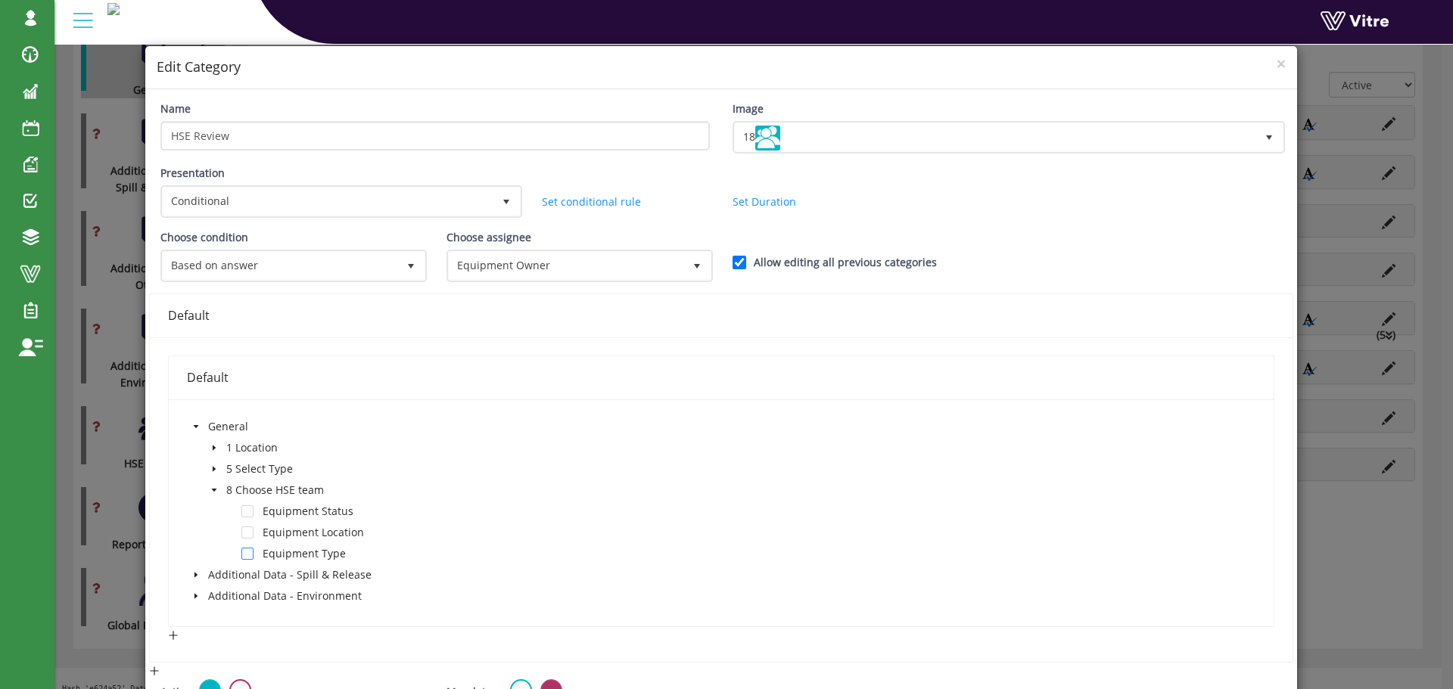
click at [246, 552] on span at bounding box center [247, 554] width 12 height 12
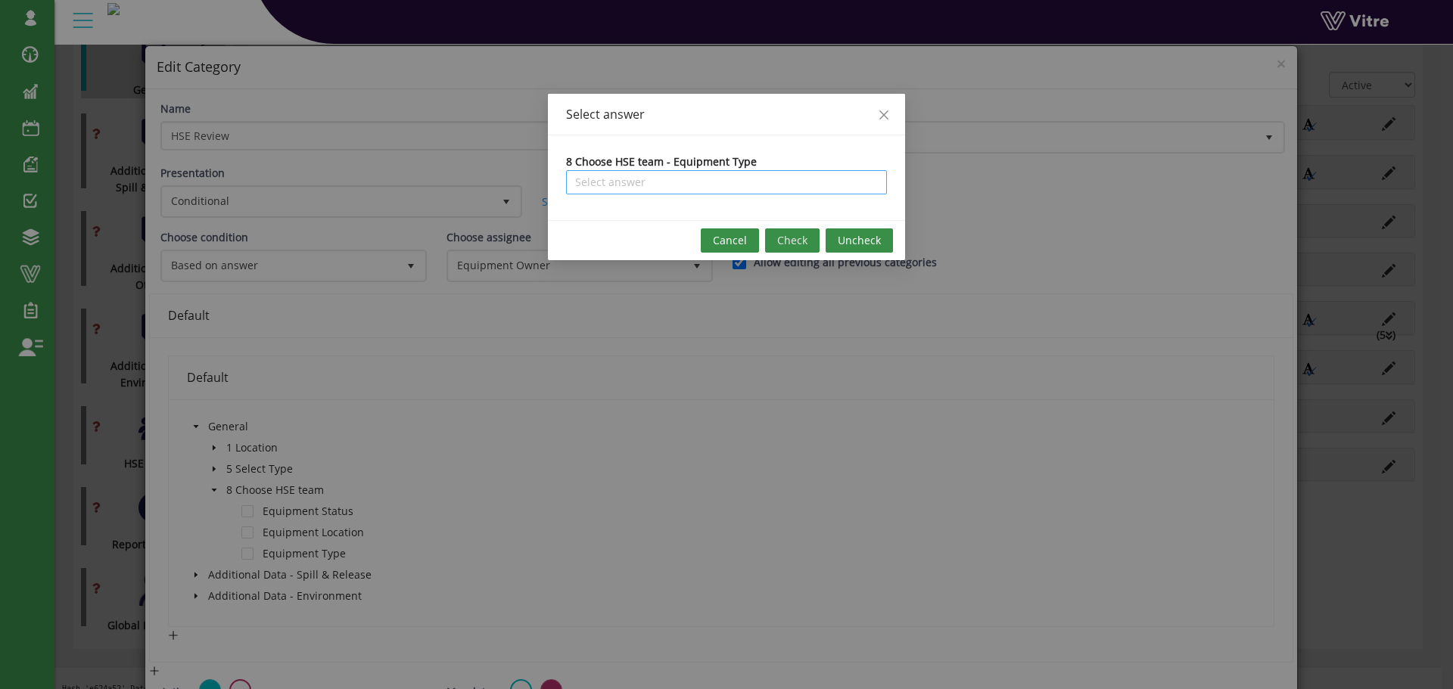
click at [714, 185] on input "search" at bounding box center [726, 182] width 303 height 23
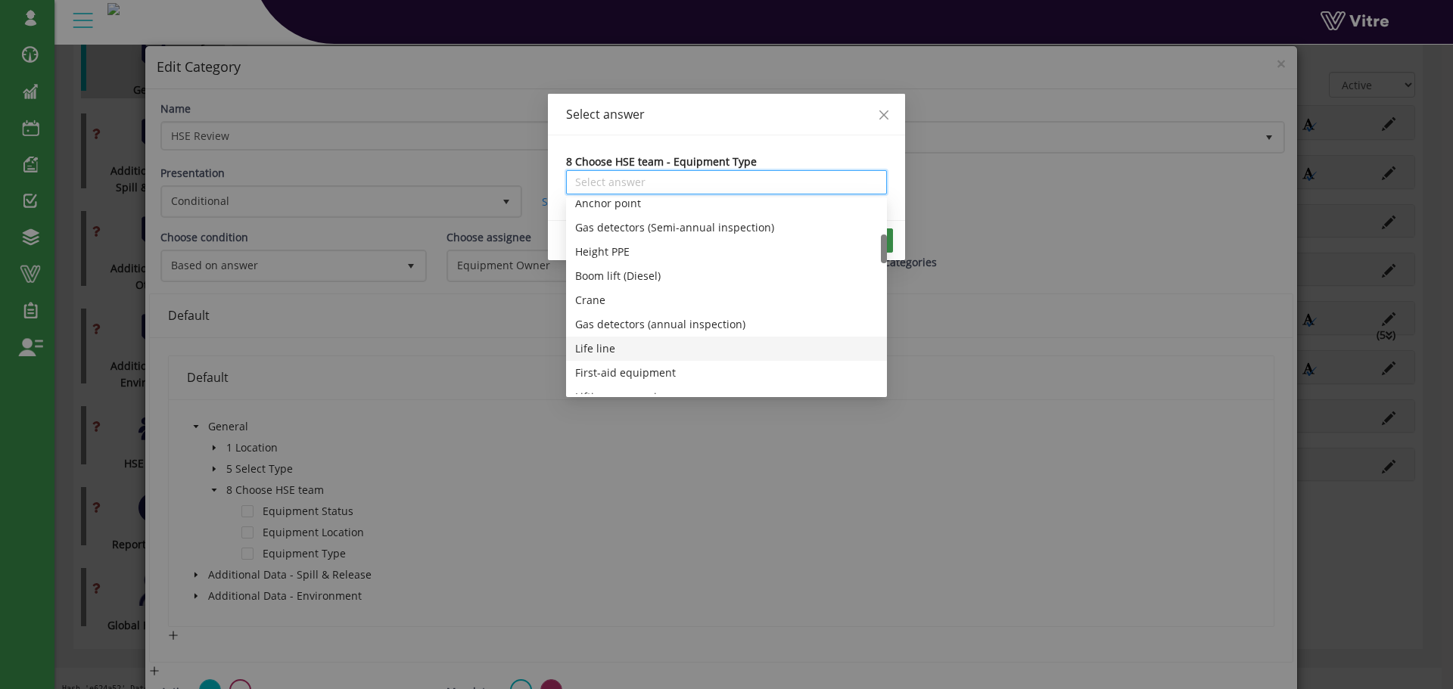
scroll to position [303, 0]
click at [609, 366] on div "Teams" at bounding box center [726, 370] width 303 height 17
type input "Teams"
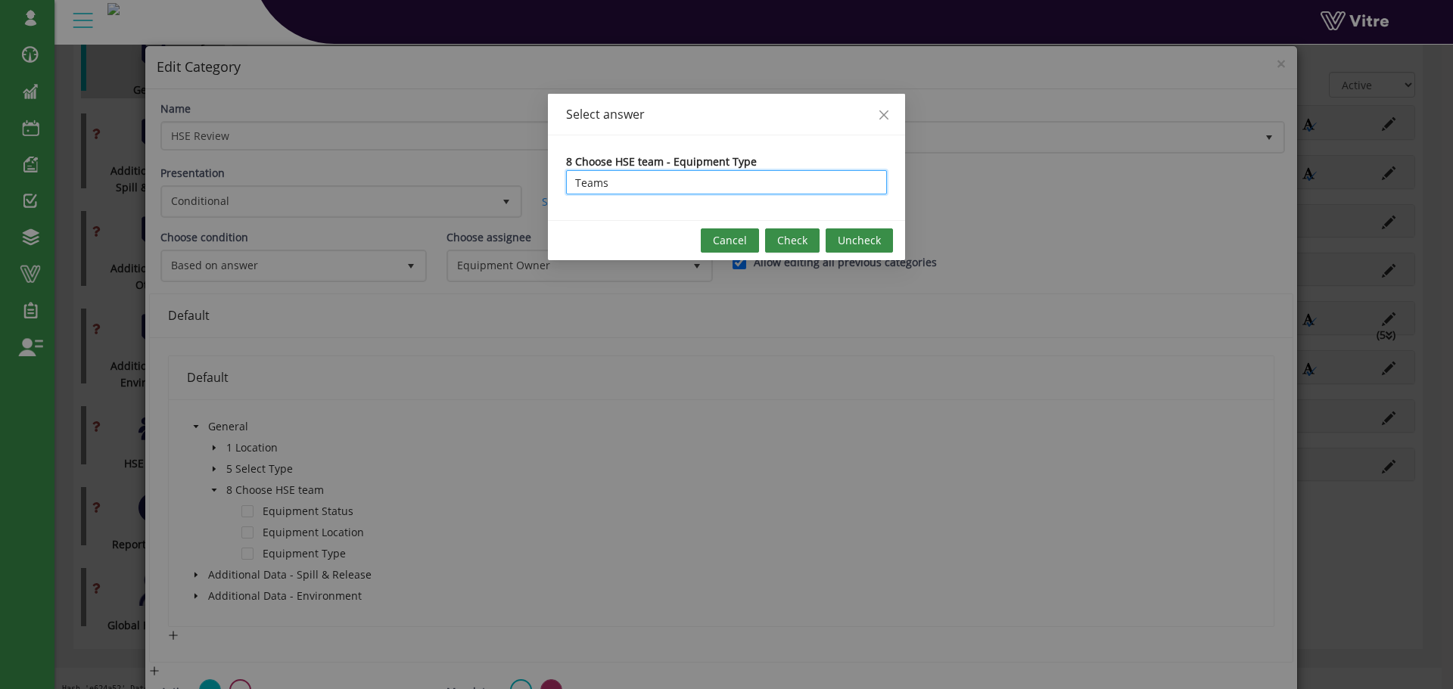
scroll to position [0, 0]
click at [787, 238] on span "Check" at bounding box center [792, 240] width 30 height 17
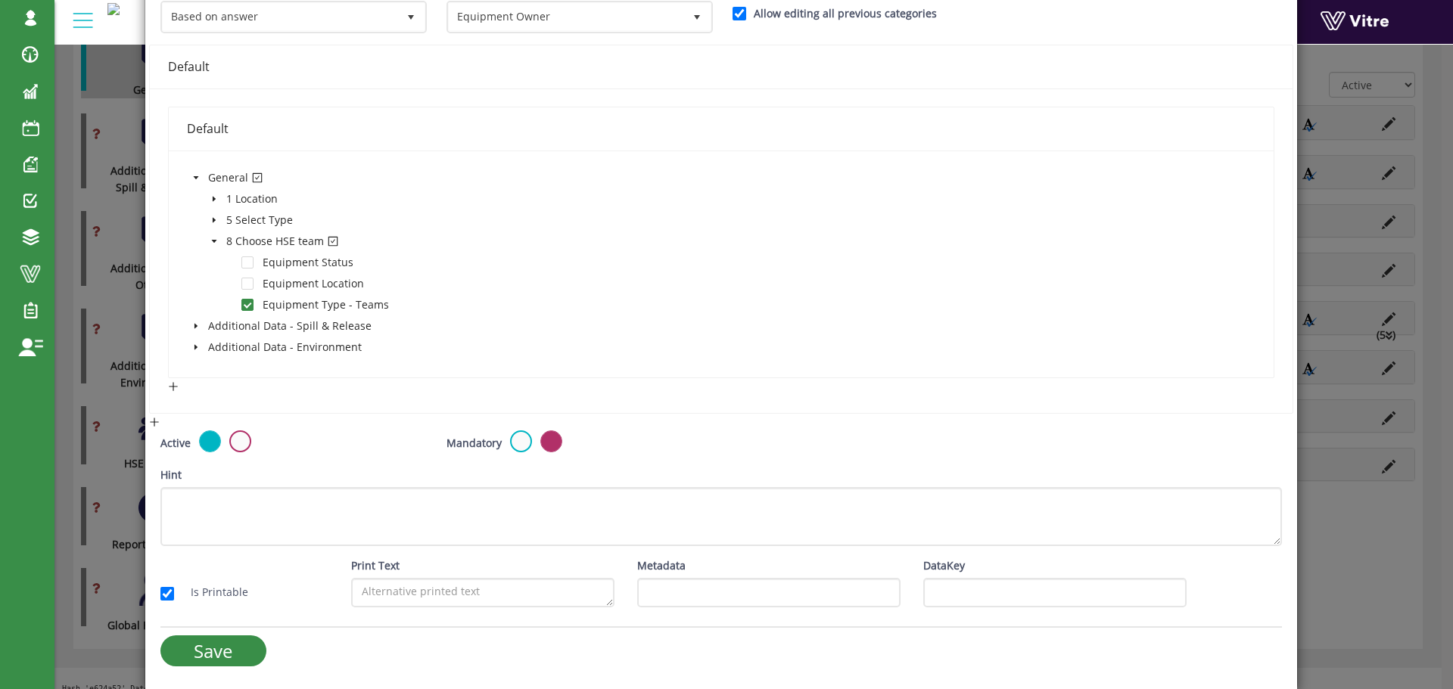
scroll to position [250, 0]
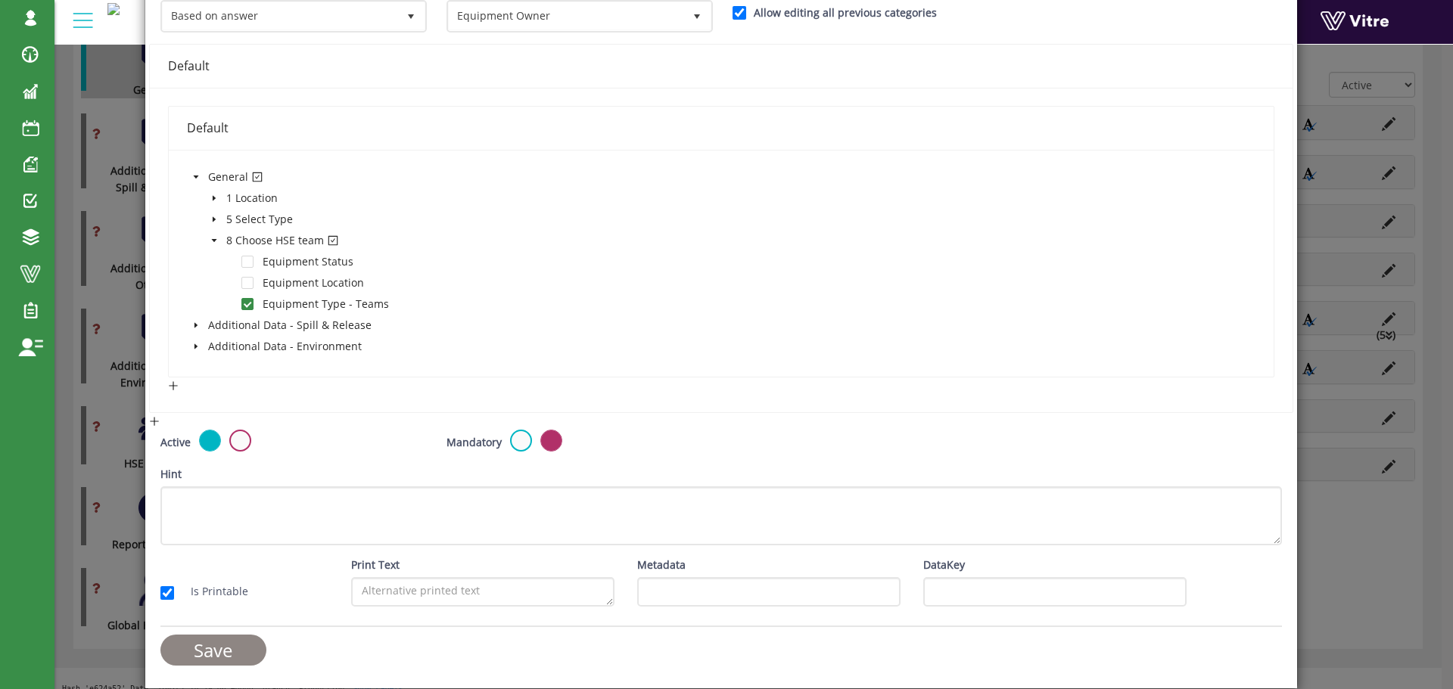
click at [234, 651] on input "Save" at bounding box center [213, 650] width 106 height 31
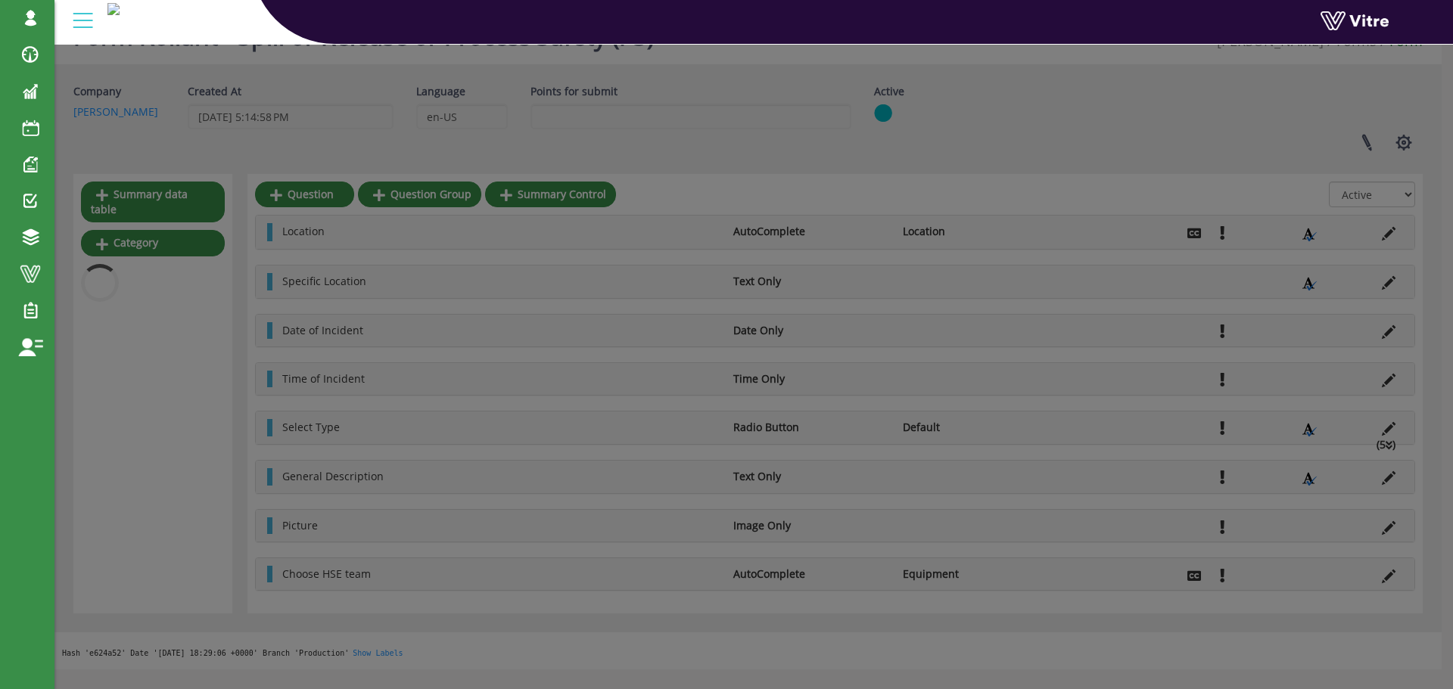
scroll to position [366, 0]
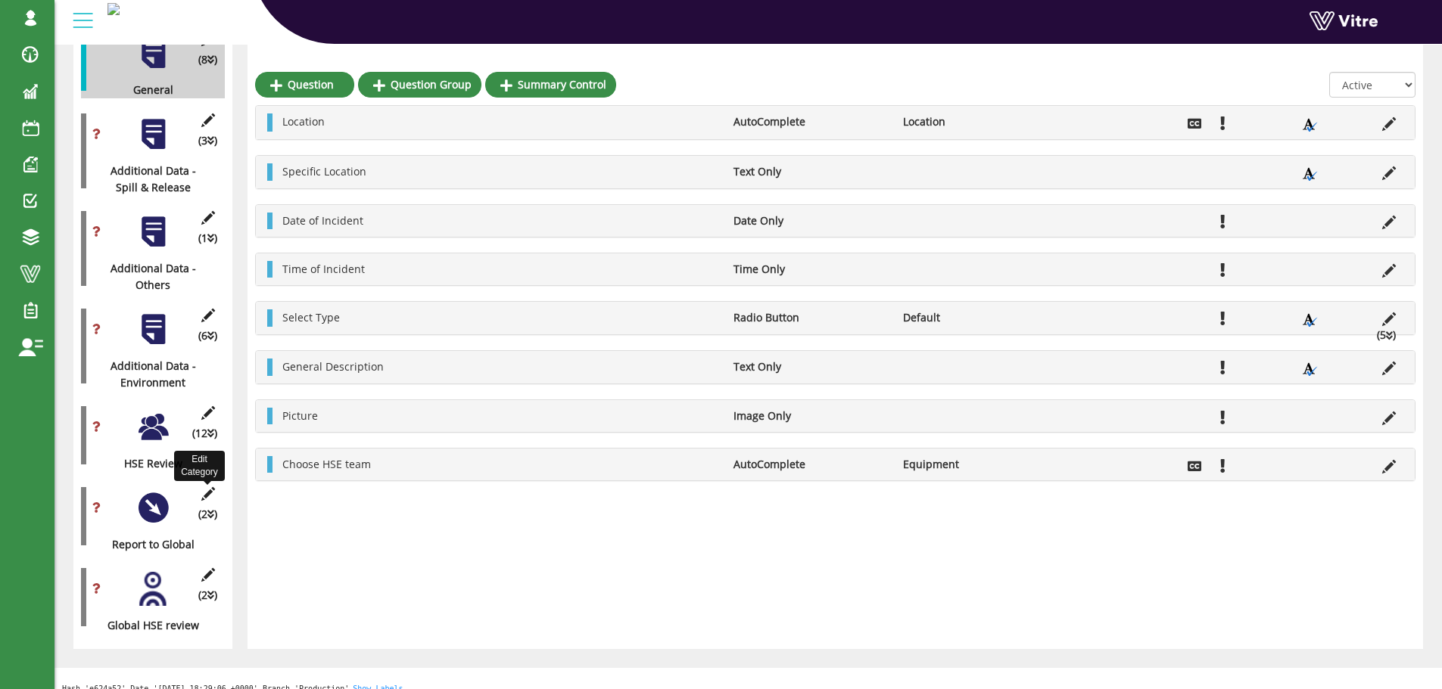
click at [206, 487] on icon at bounding box center [207, 494] width 19 height 14
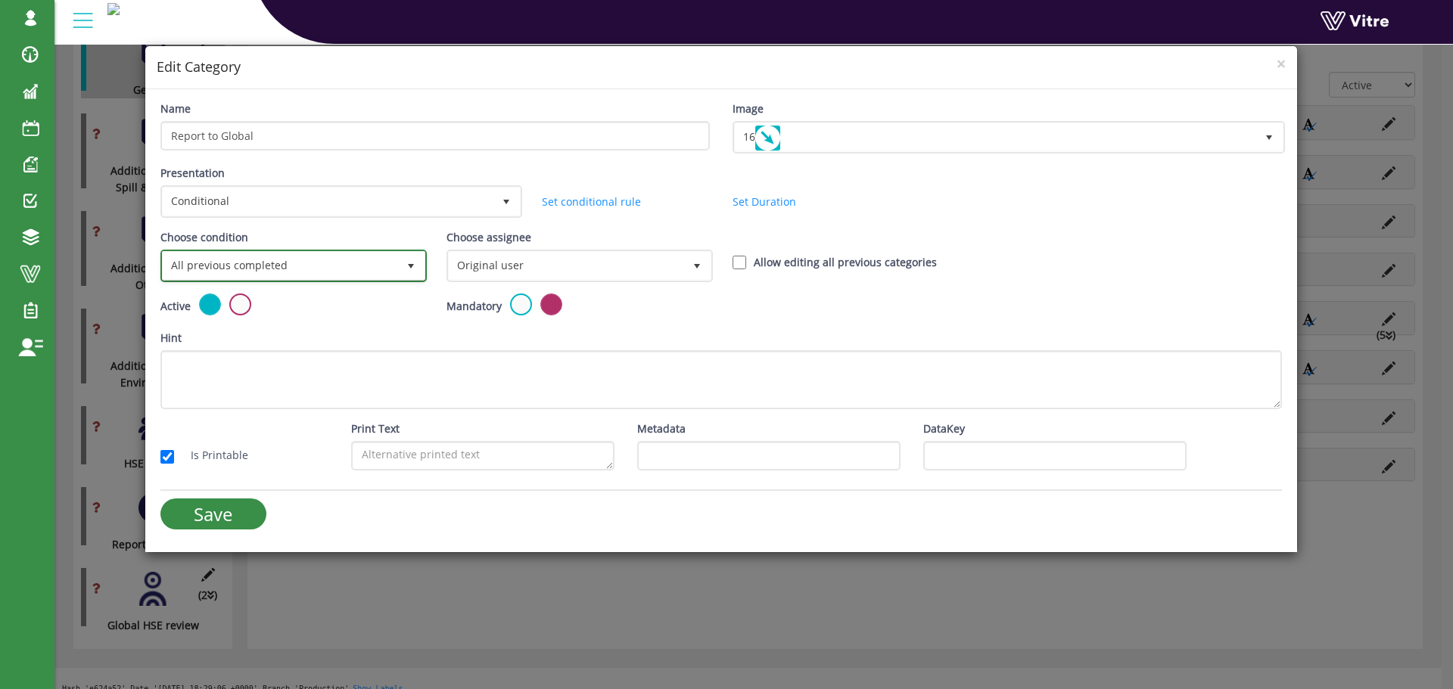
click at [286, 272] on span "All previous completed" at bounding box center [280, 265] width 235 height 27
click at [274, 272] on span "All previous completed" at bounding box center [280, 265] width 235 height 27
click at [409, 267] on span "select" at bounding box center [411, 266] width 12 height 12
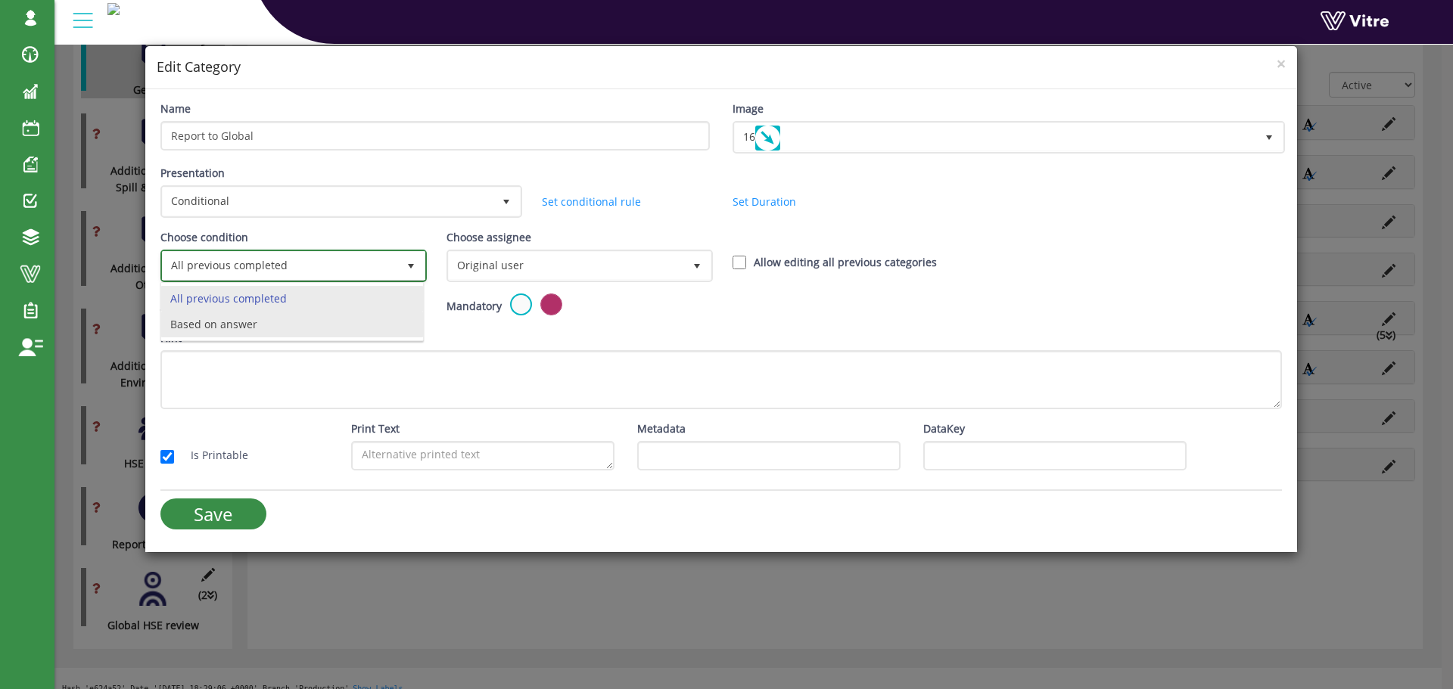
click at [309, 317] on li "Based on answer" at bounding box center [292, 325] width 262 height 26
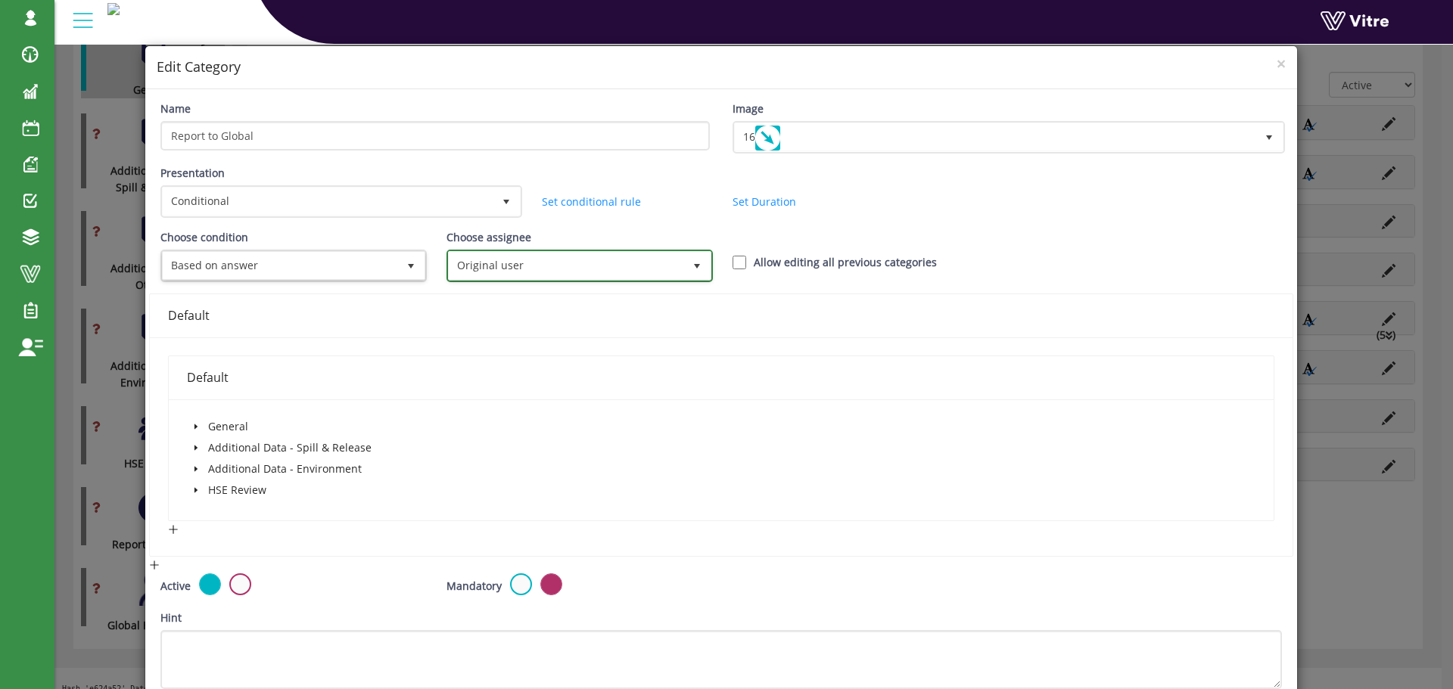
click at [483, 271] on span "Original user" at bounding box center [566, 265] width 235 height 27
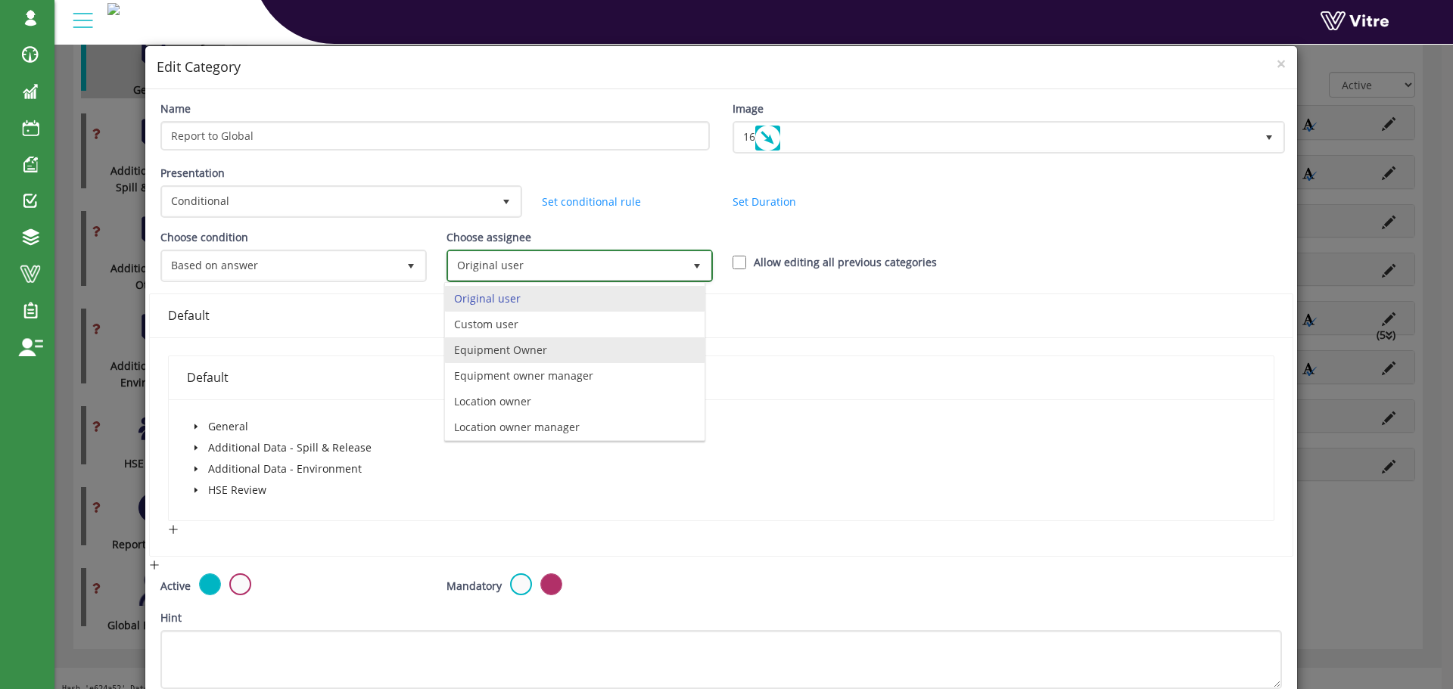
click at [524, 353] on li "Equipment Owner" at bounding box center [575, 351] width 260 height 26
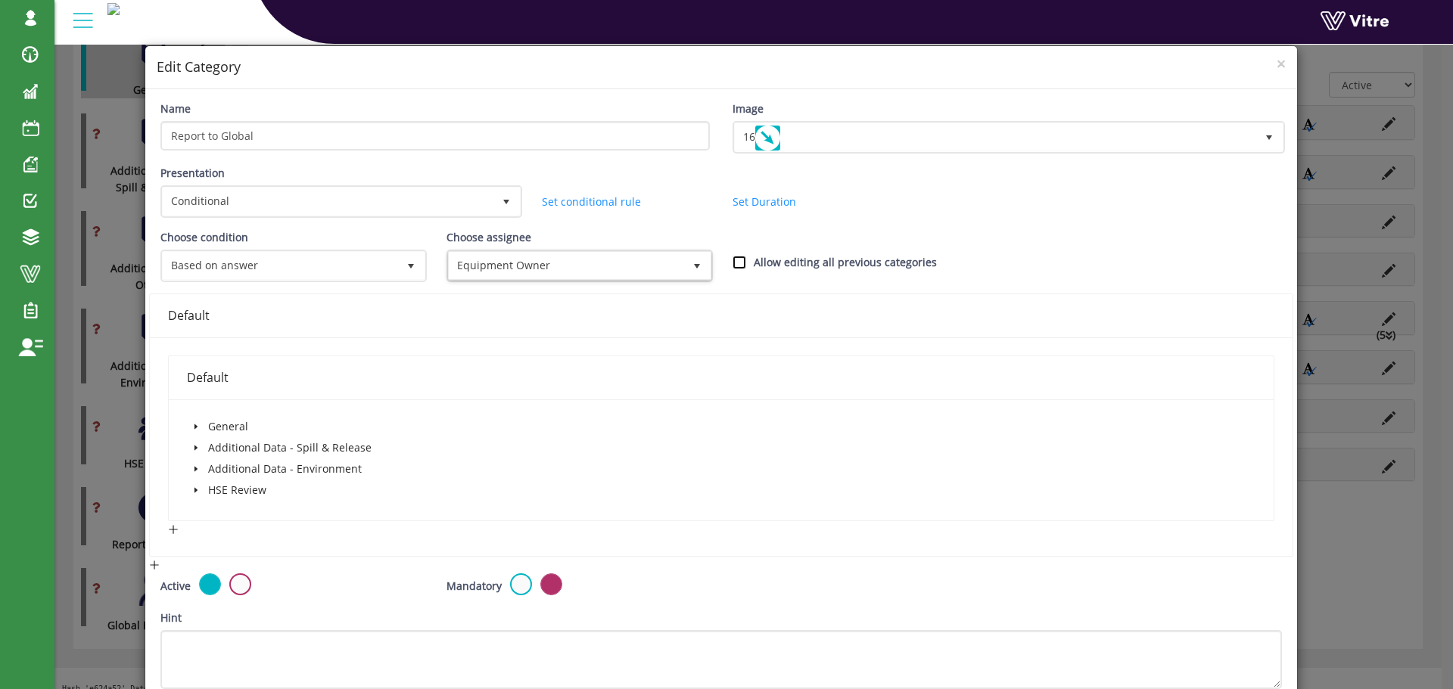
click at [737, 265] on input "Allow editing all previous categories" at bounding box center [740, 263] width 14 height 14
checkbox input "true"
click at [194, 425] on icon "caret-down" at bounding box center [195, 427] width 3 height 5
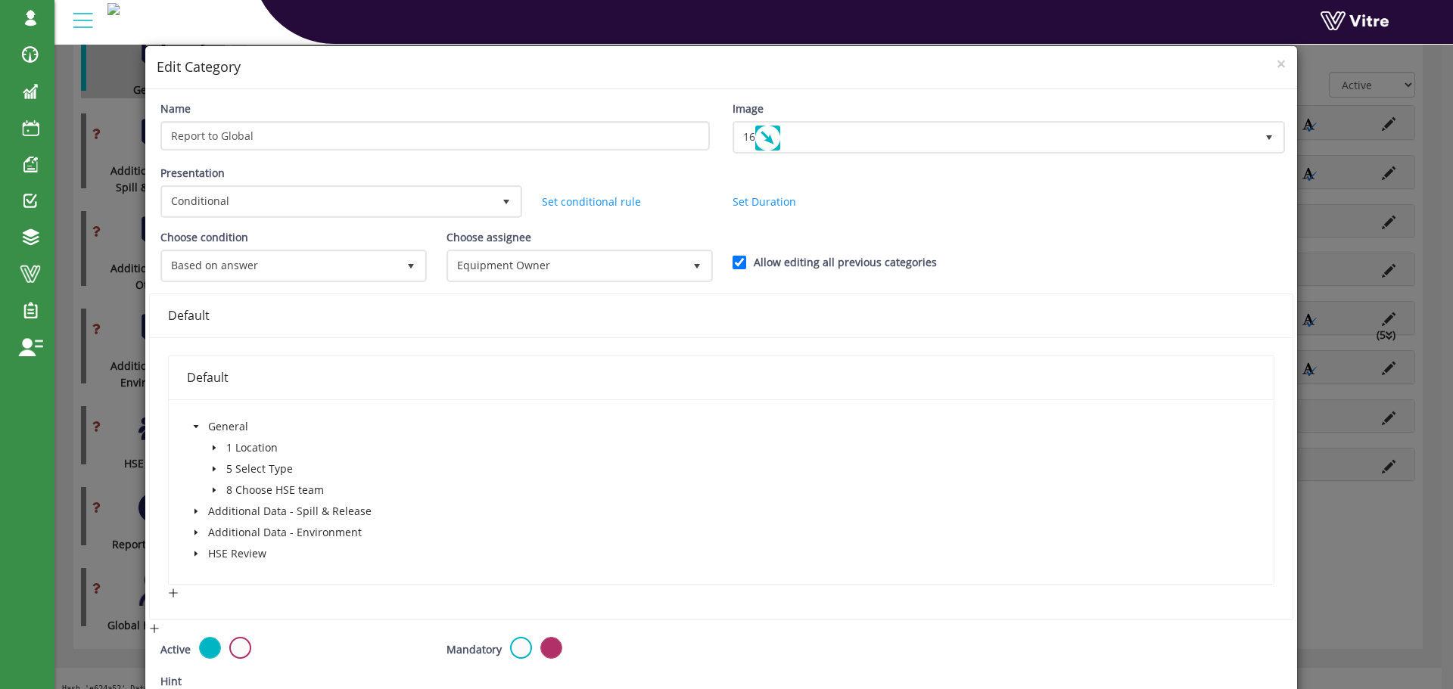
click at [213, 489] on icon "caret-down" at bounding box center [214, 491] width 8 height 8
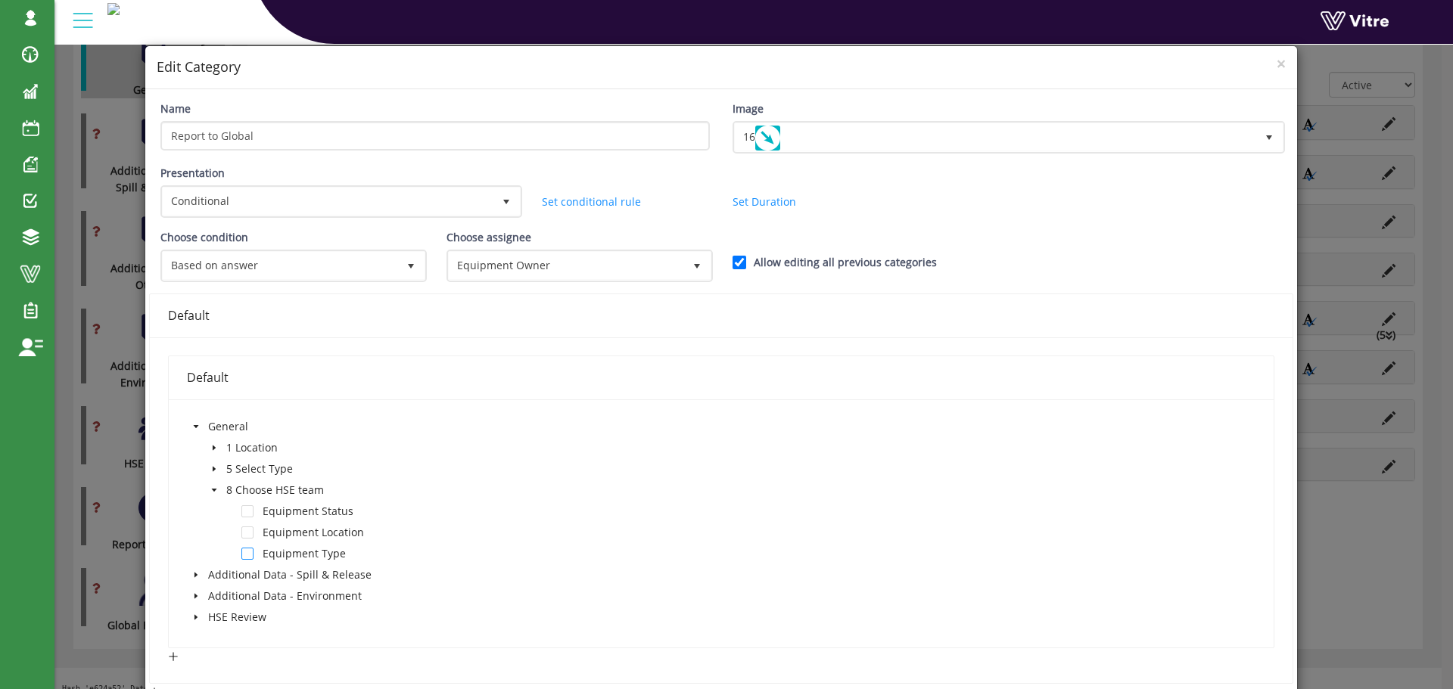
click at [250, 552] on span at bounding box center [247, 554] width 12 height 12
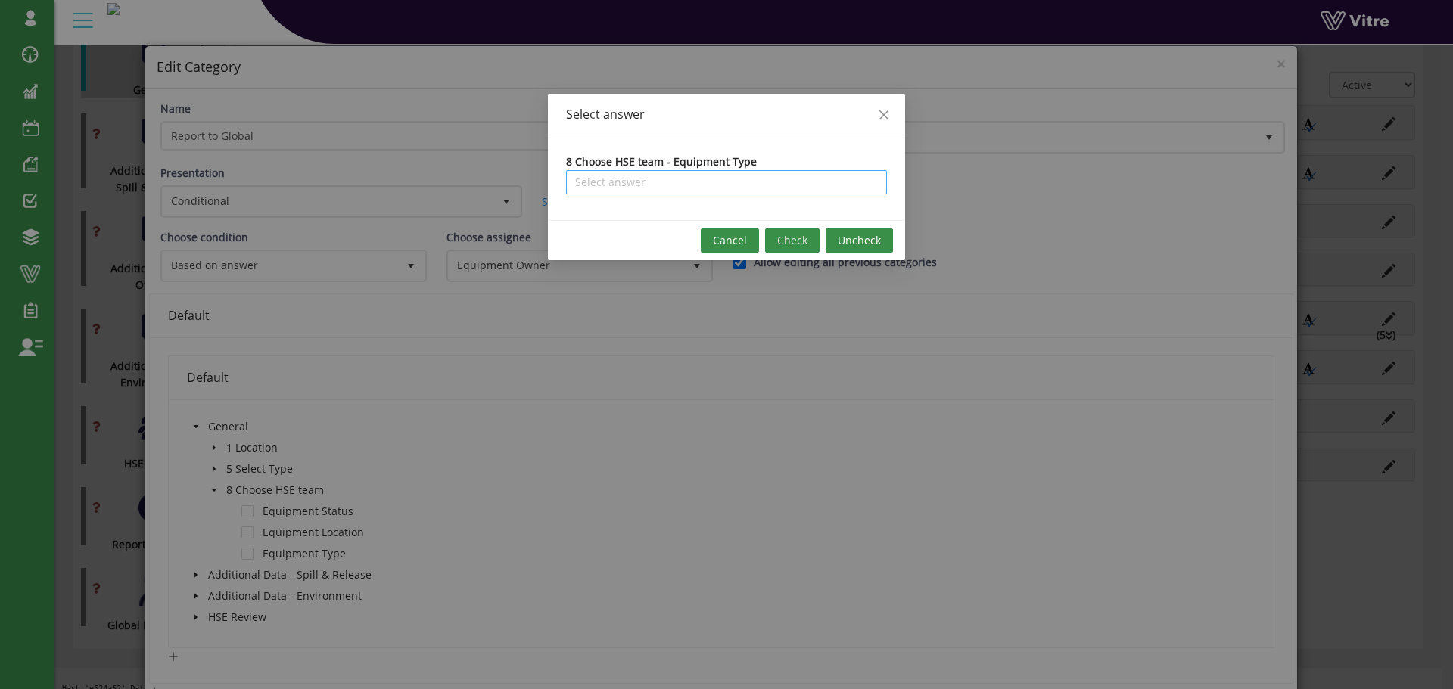
click at [669, 181] on input "search" at bounding box center [726, 182] width 303 height 23
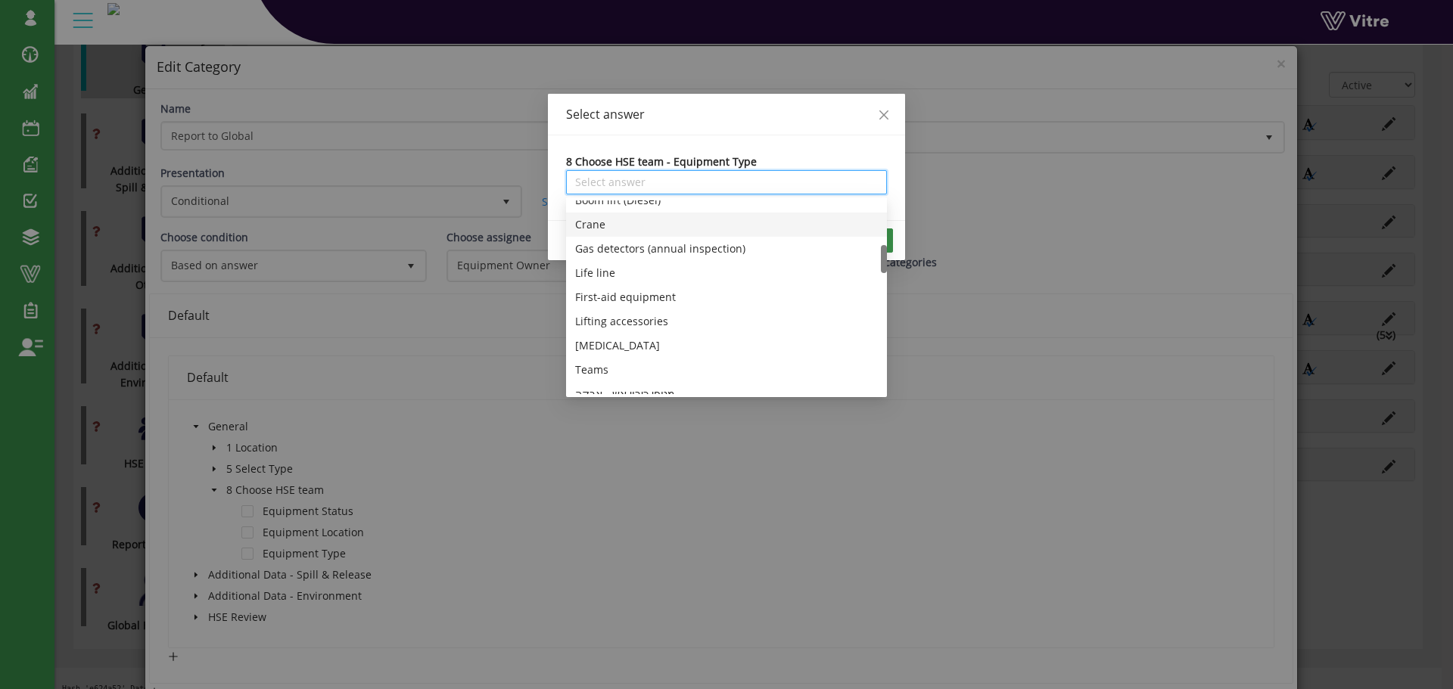
scroll to position [378, 0]
click at [606, 293] on div "Teams" at bounding box center [726, 294] width 303 height 17
type input "Teams"
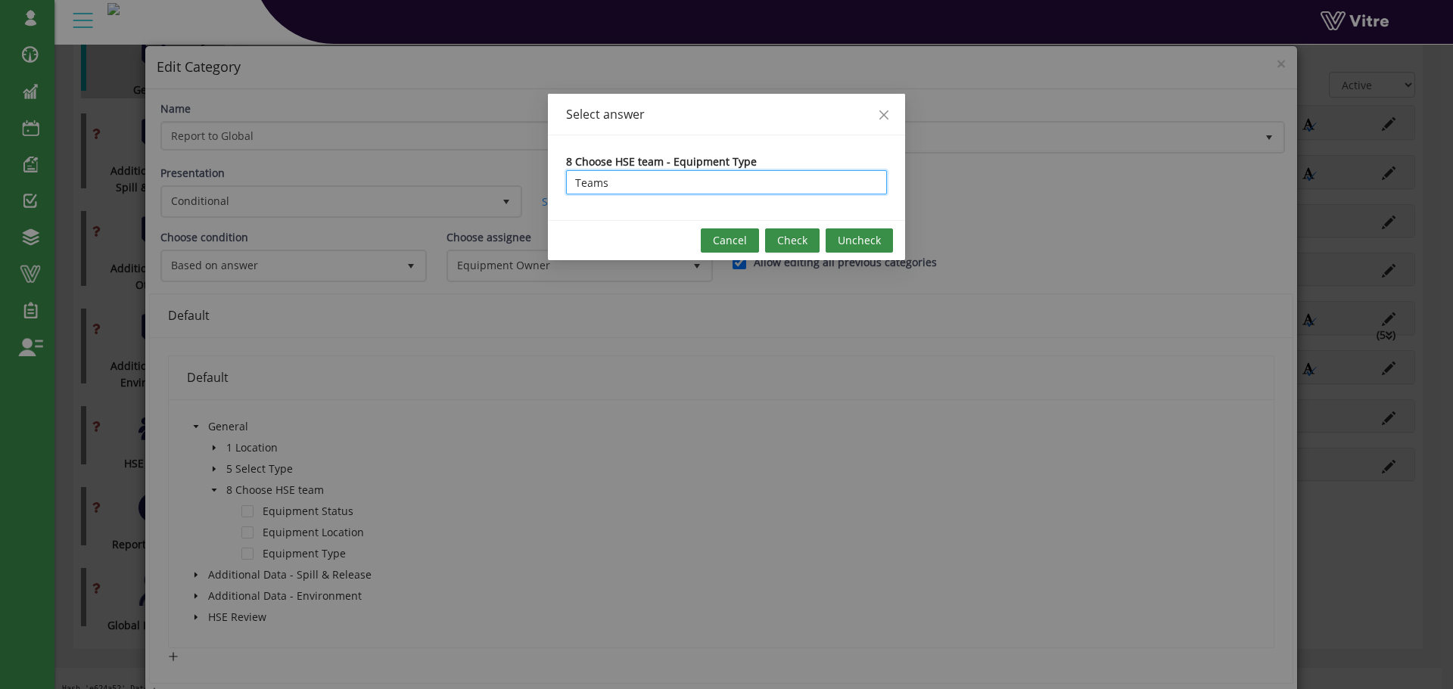
scroll to position [0, 0]
click at [795, 244] on span "Check" at bounding box center [792, 240] width 30 height 17
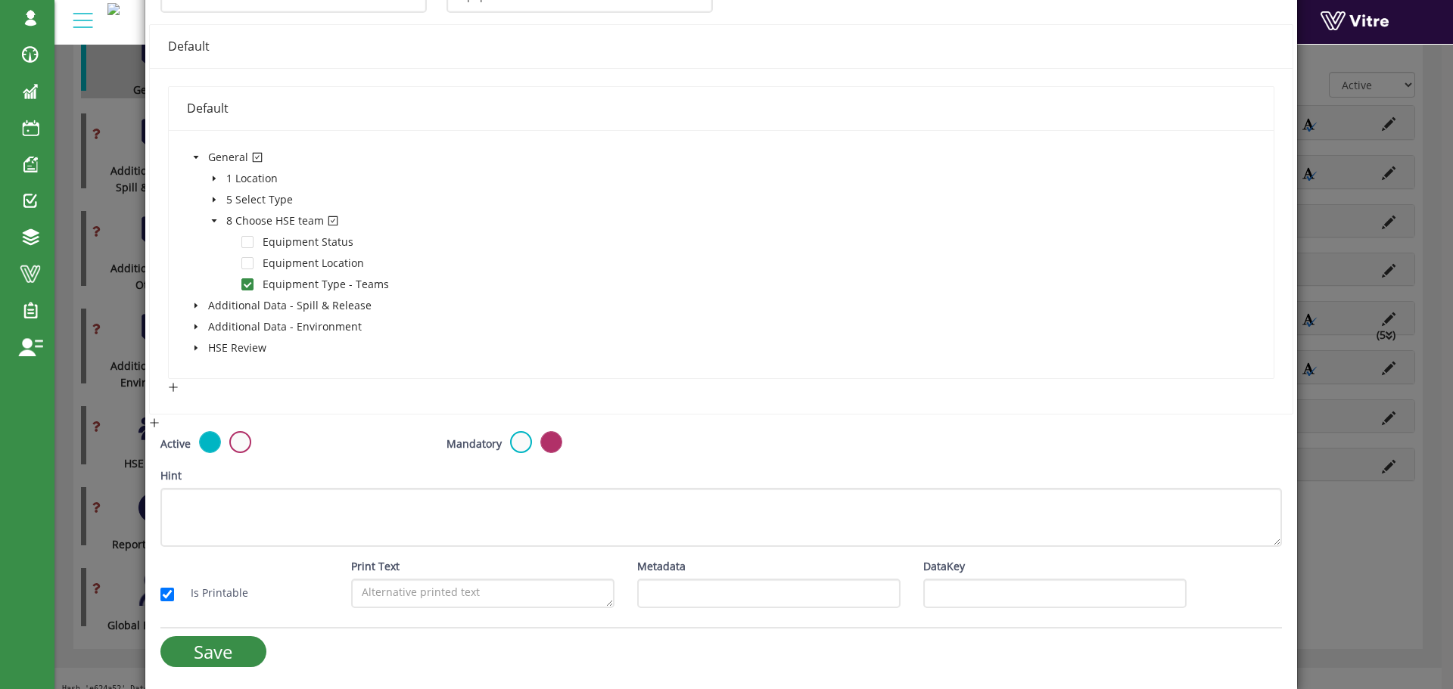
scroll to position [271, 0]
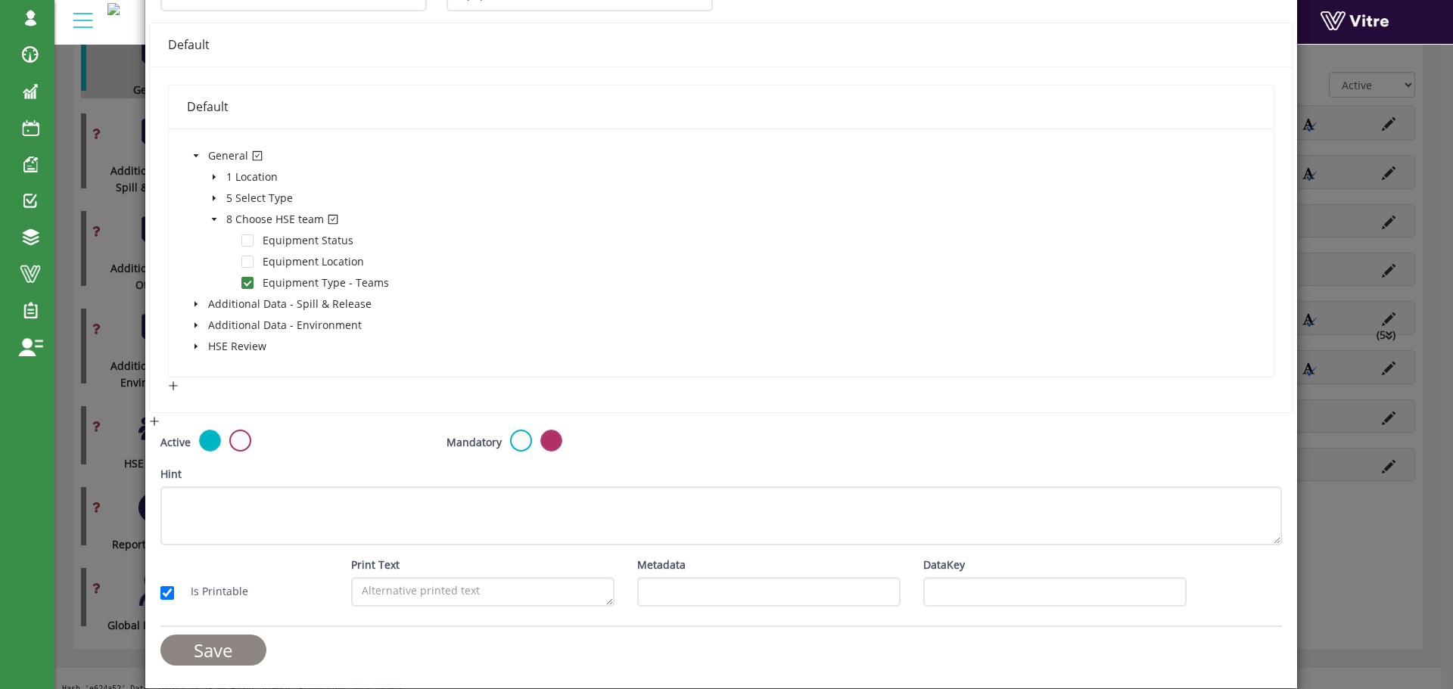
click at [236, 645] on input "Save" at bounding box center [213, 650] width 106 height 31
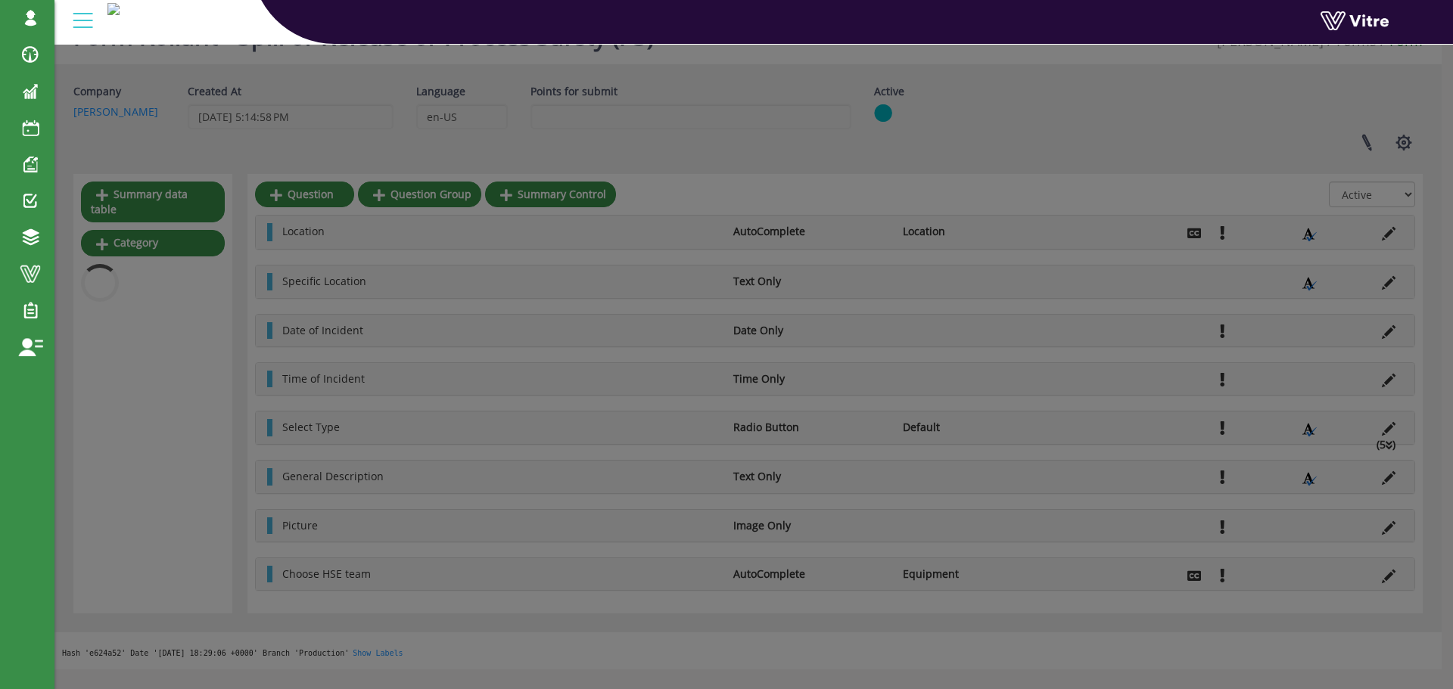
scroll to position [366, 0]
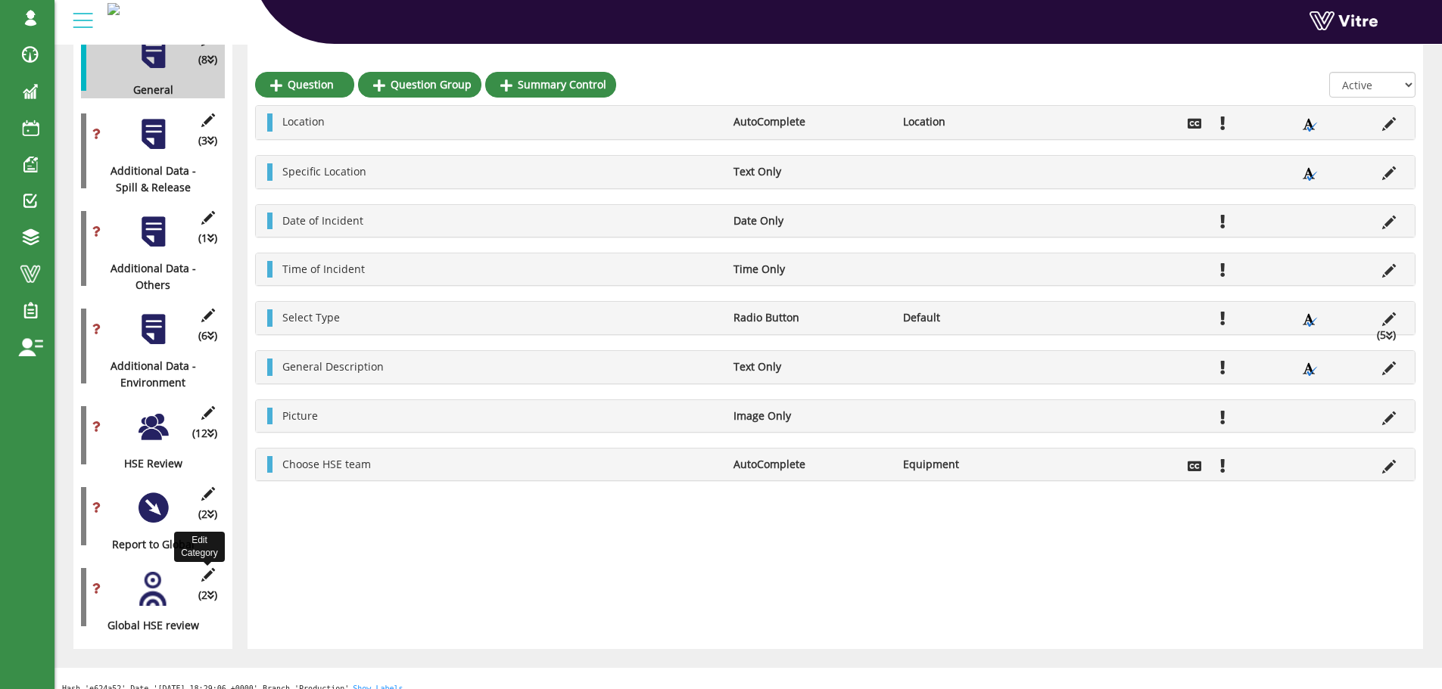
click at [208, 568] on icon at bounding box center [207, 575] width 19 height 14
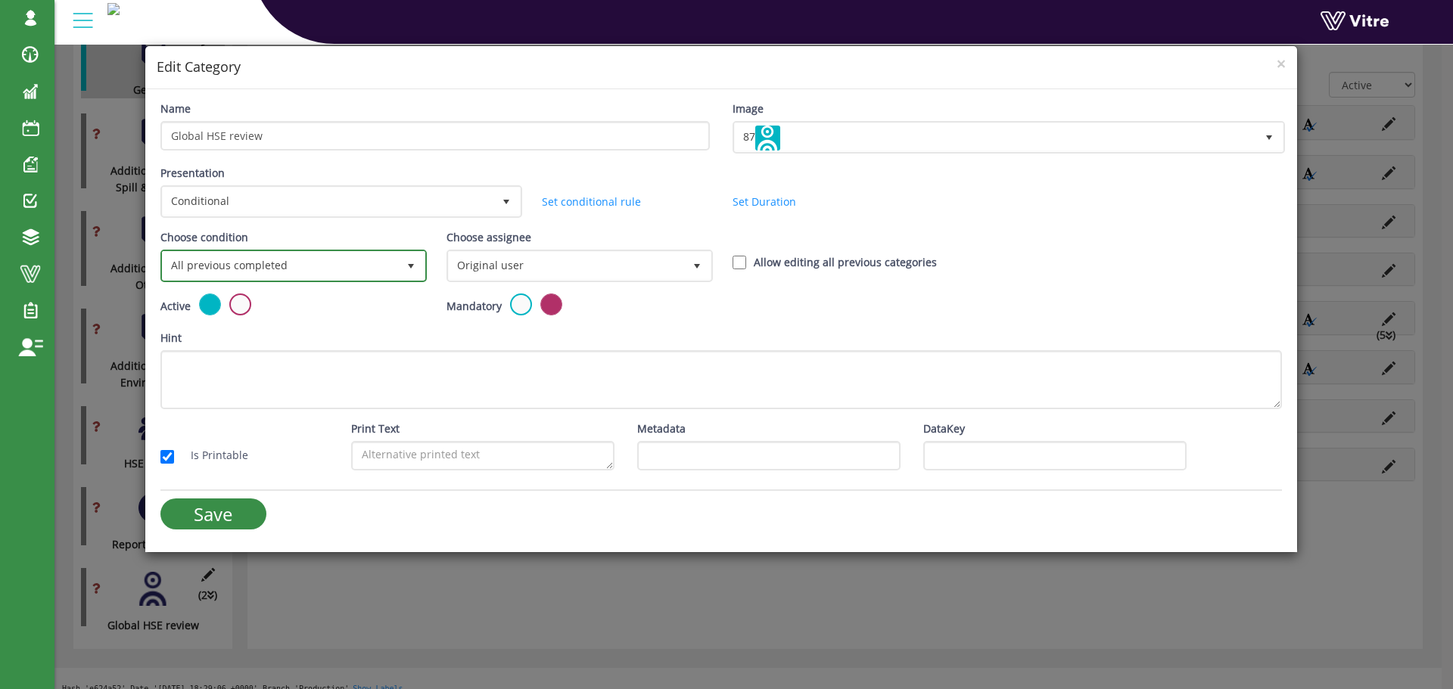
click at [301, 267] on span "All previous completed" at bounding box center [280, 265] width 235 height 27
click at [275, 322] on div "All previous completed Based on answer No data found." at bounding box center [291, 311] width 263 height 59
click at [348, 262] on span "All previous completed" at bounding box center [280, 265] width 235 height 27
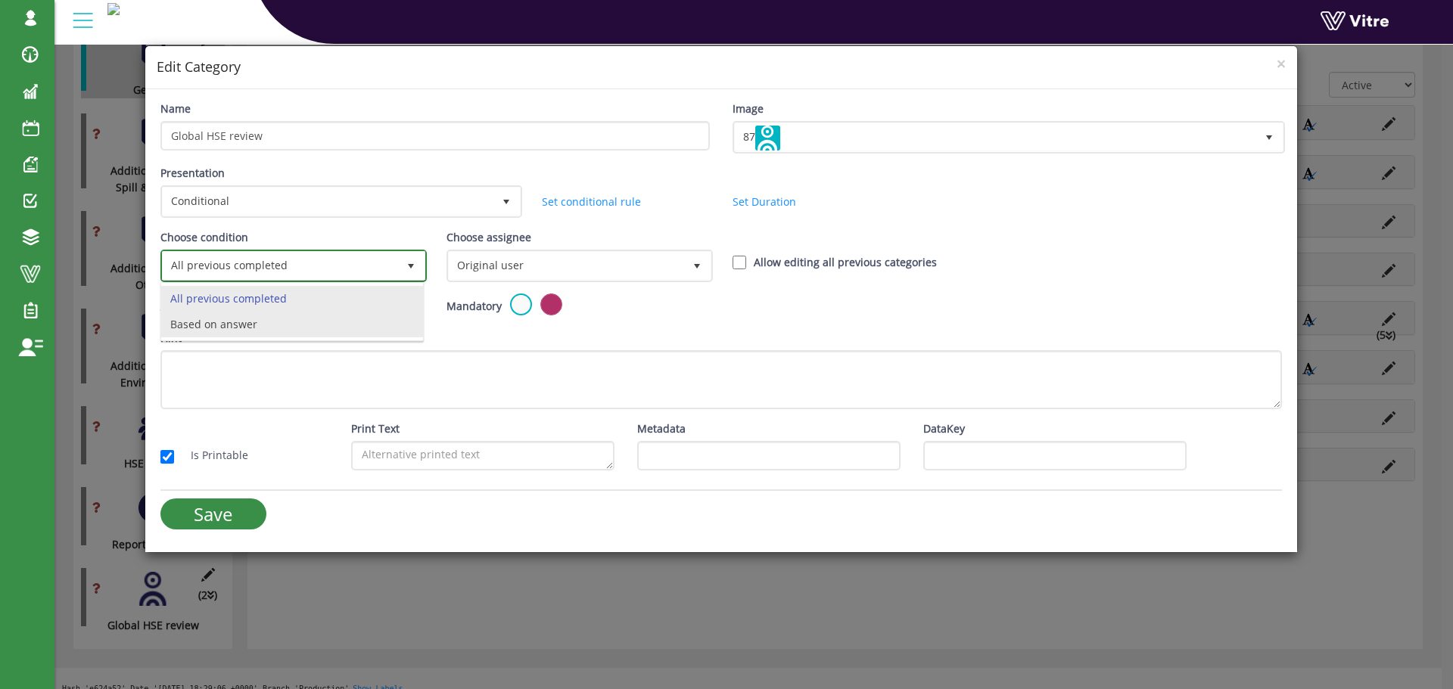
click at [238, 321] on li "Based on answer" at bounding box center [292, 325] width 262 height 26
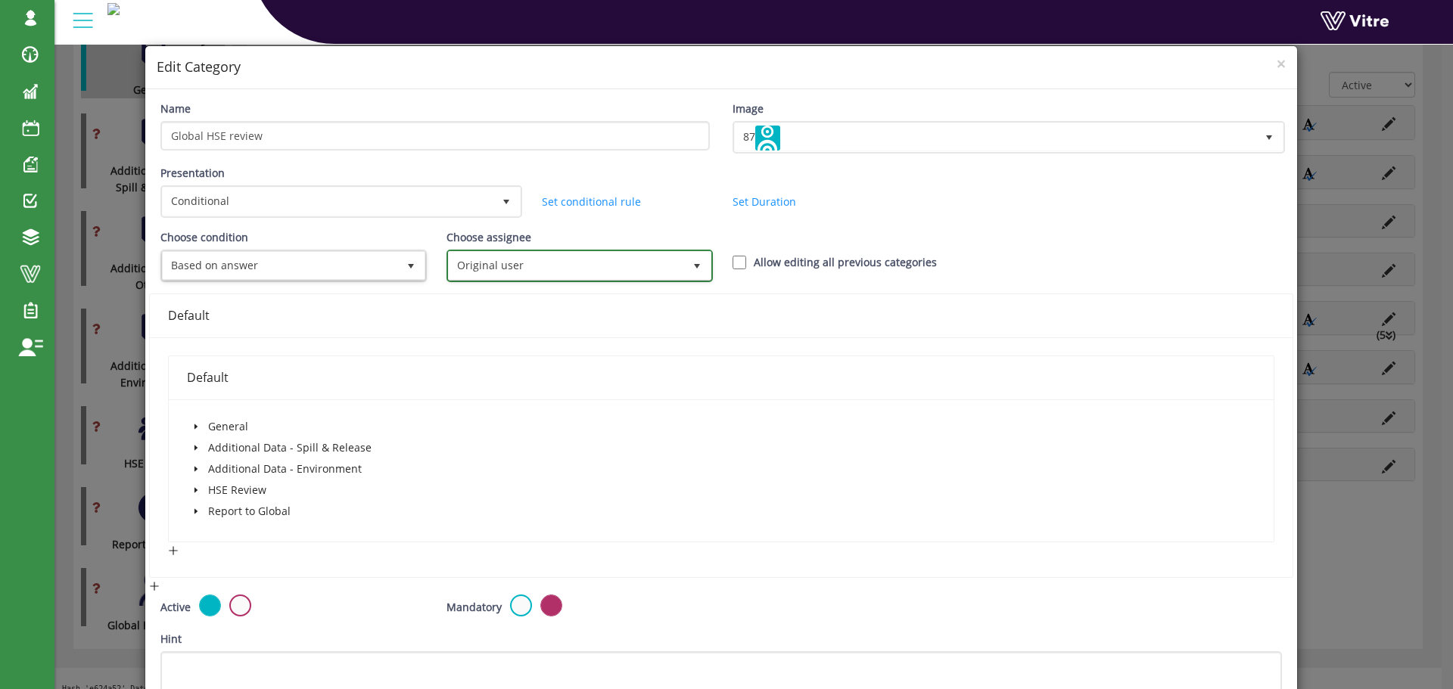
click at [562, 265] on span "Original user" at bounding box center [566, 265] width 235 height 27
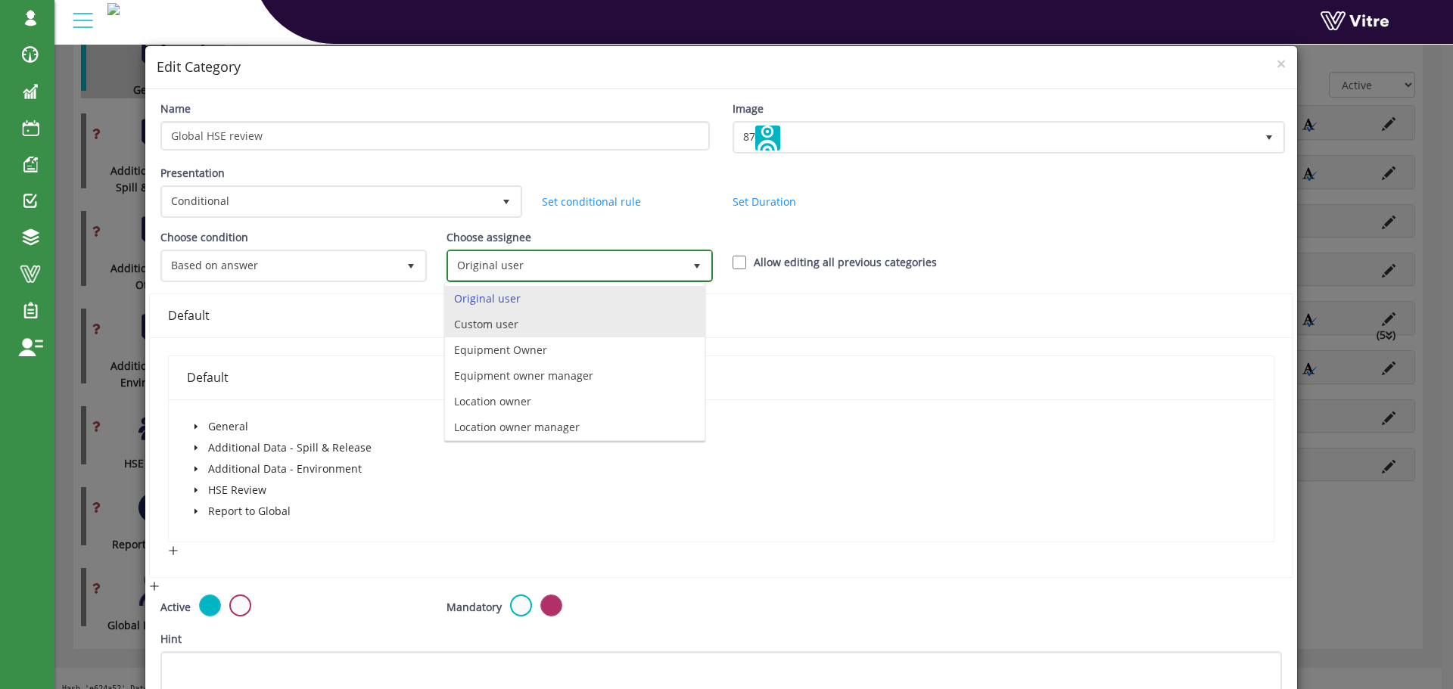
click at [534, 327] on li "Custom user" at bounding box center [575, 325] width 260 height 26
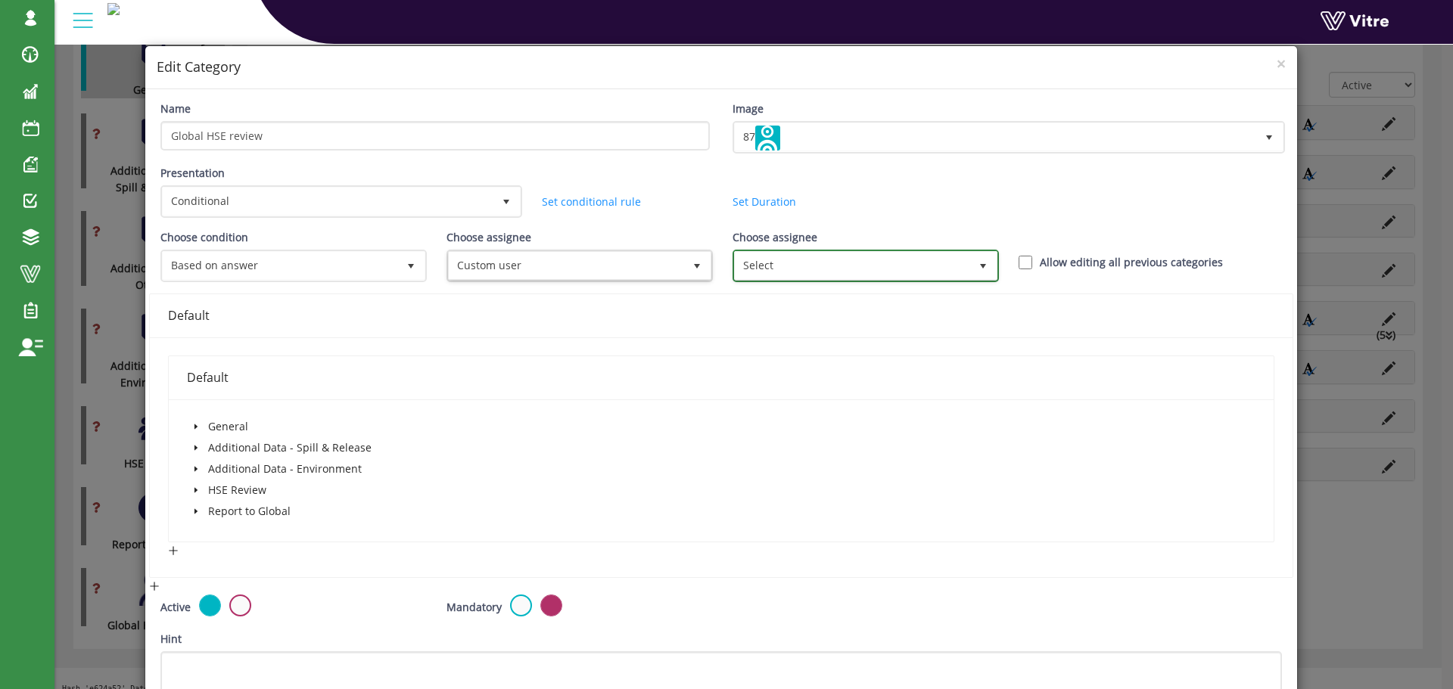
click at [792, 270] on span "Select" at bounding box center [852, 265] width 235 height 27
type input "ג"
type input "f"
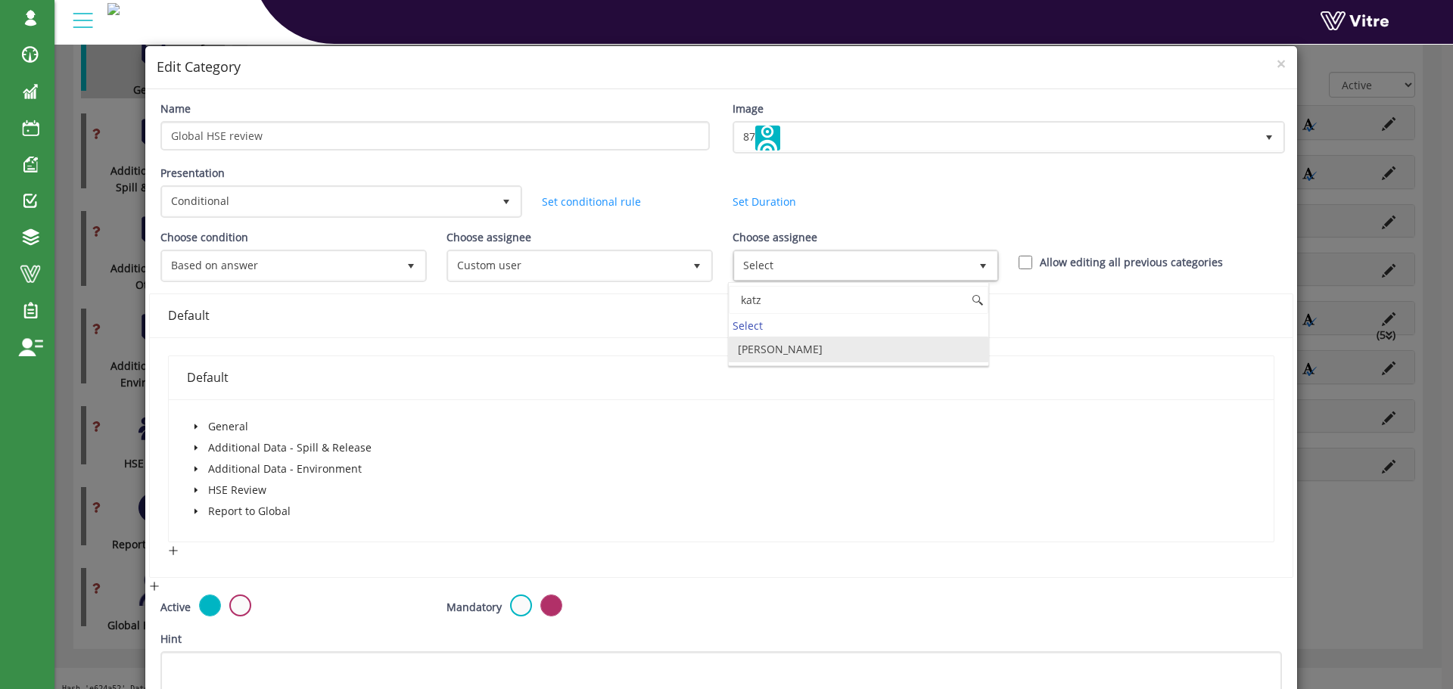
click at [770, 347] on li "David Katz" at bounding box center [859, 350] width 260 height 26
type input "katz"
click at [1019, 266] on input "Allow editing all previous categories" at bounding box center [1026, 263] width 14 height 14
checkbox input "true"
click at [197, 509] on icon "caret-down" at bounding box center [196, 512] width 8 height 8
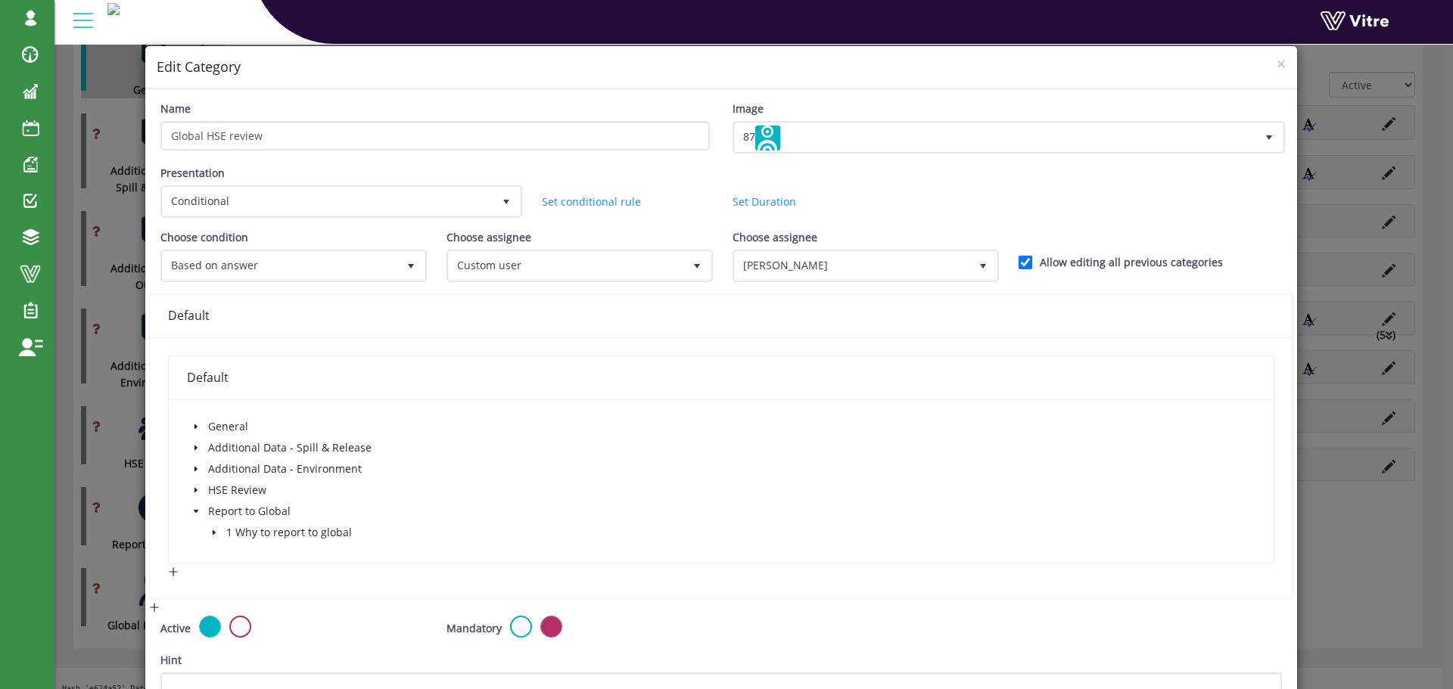
click at [212, 531] on icon "caret-down" at bounding box center [213, 533] width 3 height 5
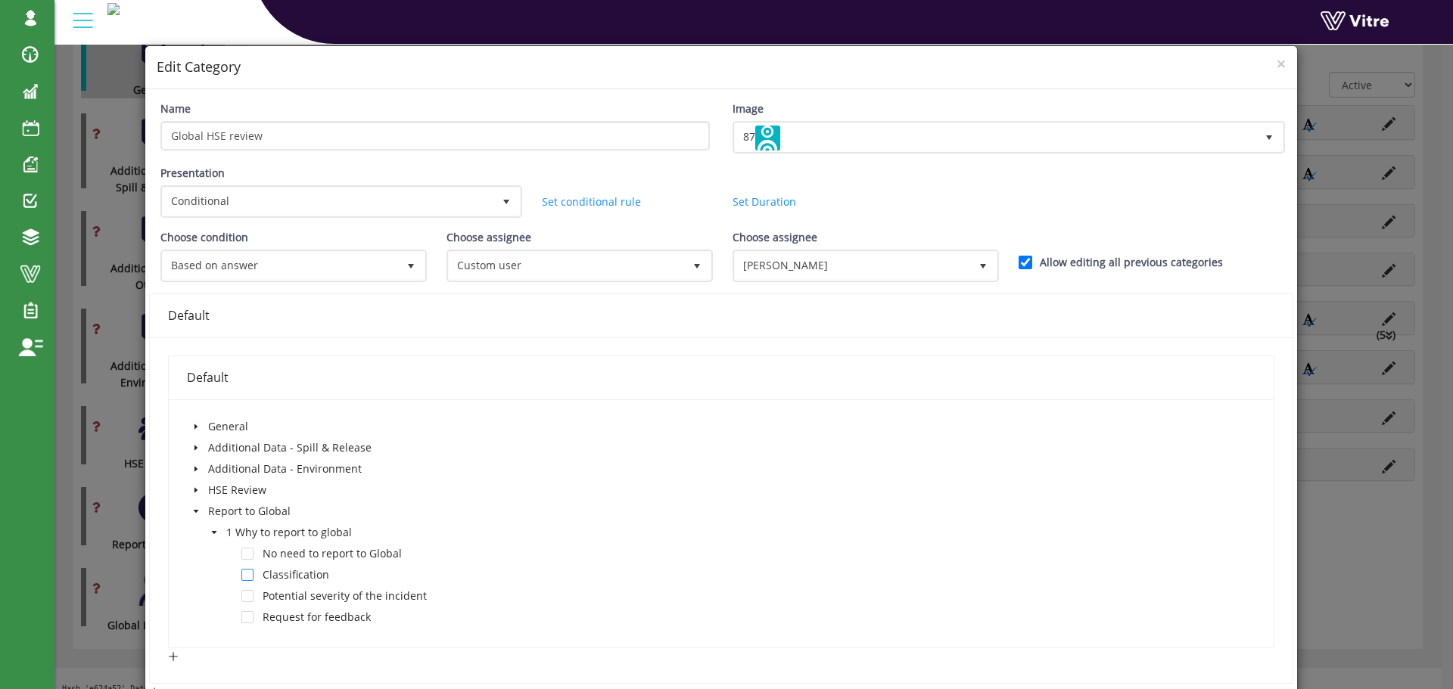
click at [249, 578] on span at bounding box center [247, 575] width 12 height 12
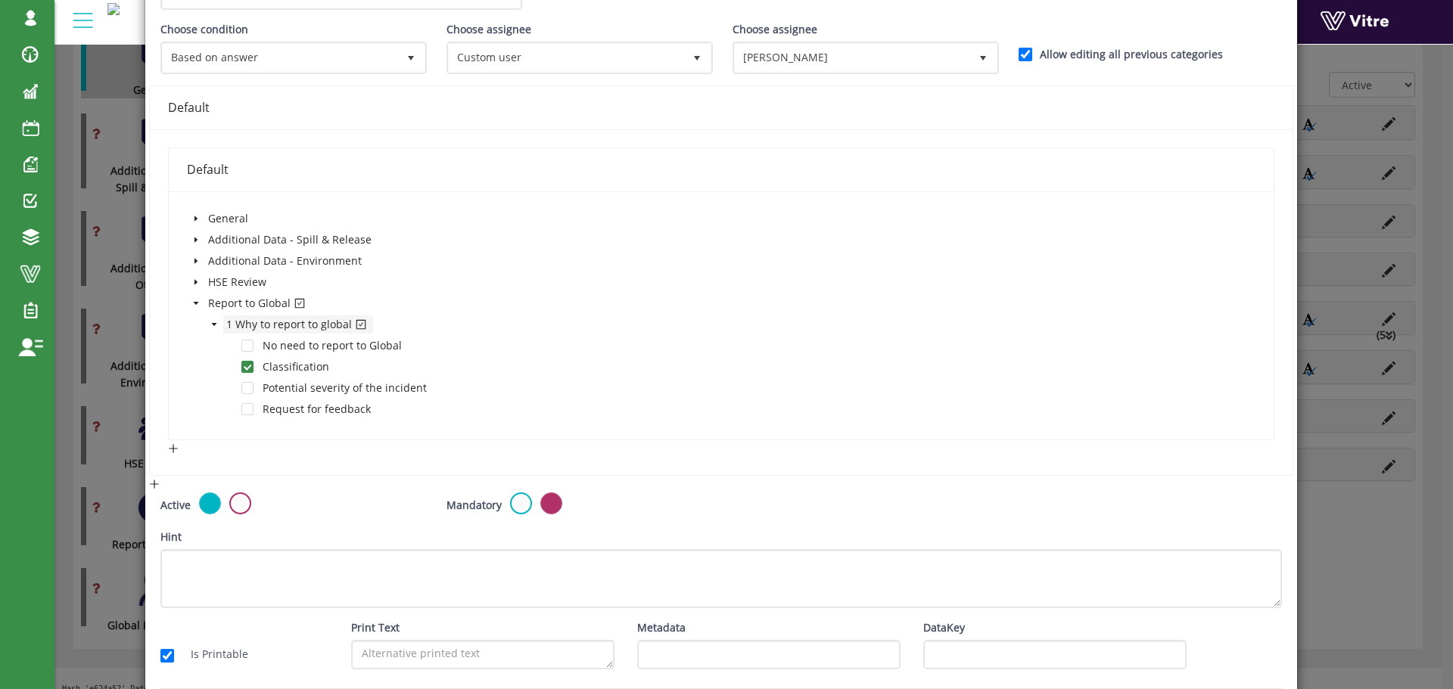
scroll to position [271, 0]
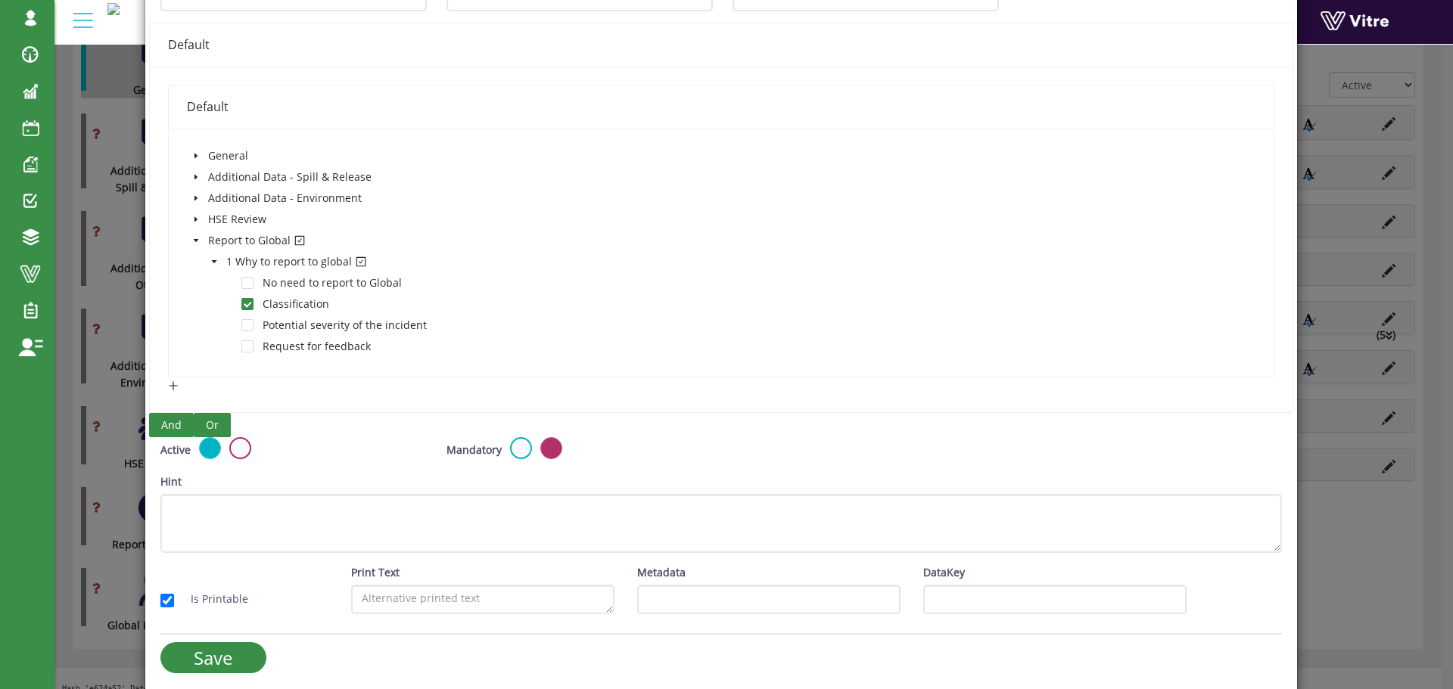
click at [215, 420] on span "Or" at bounding box center [212, 425] width 13 height 17
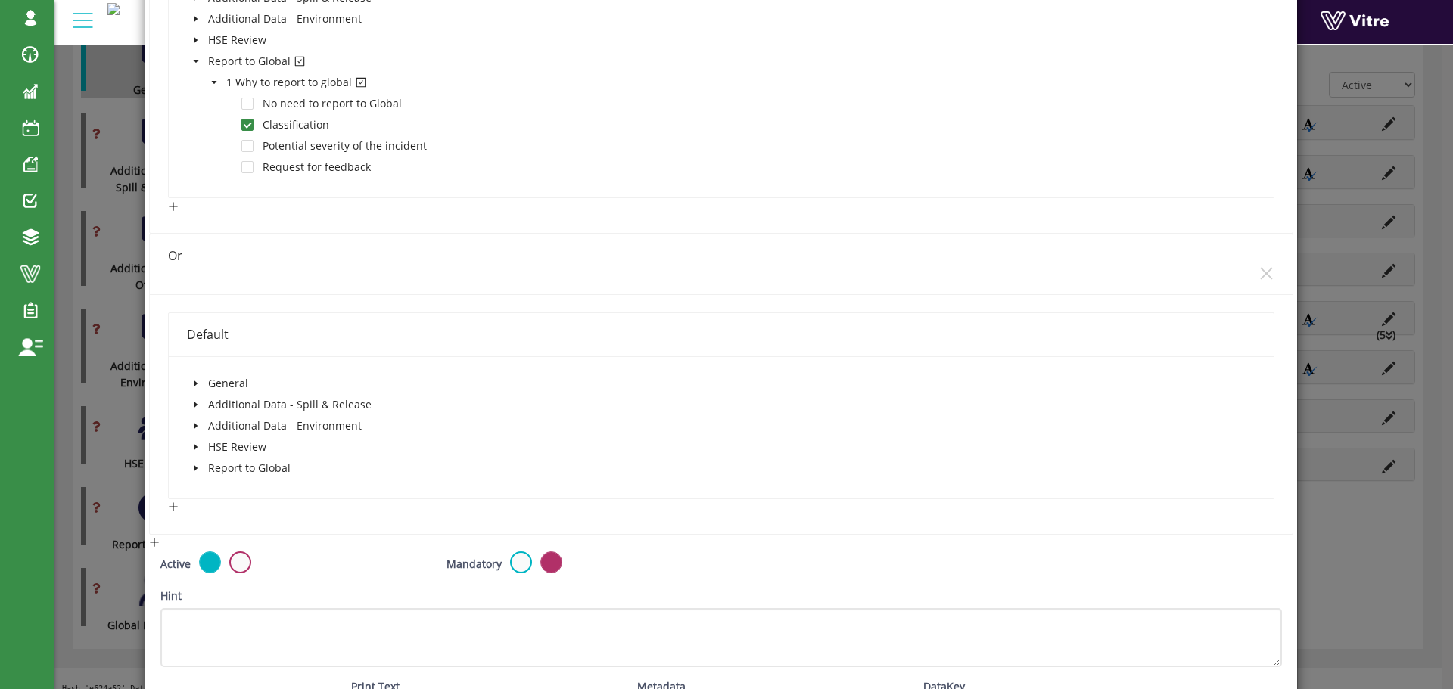
scroll to position [498, 0]
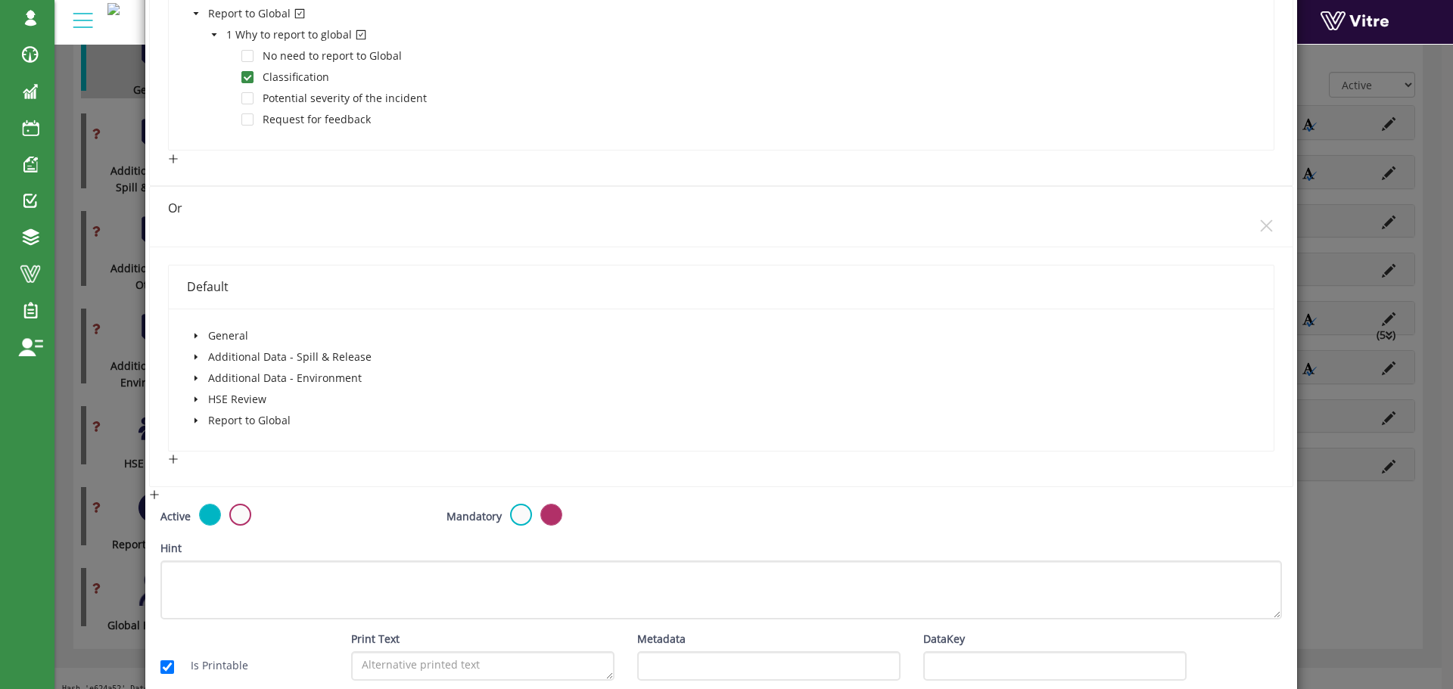
click at [194, 419] on icon "caret-down" at bounding box center [195, 420] width 3 height 5
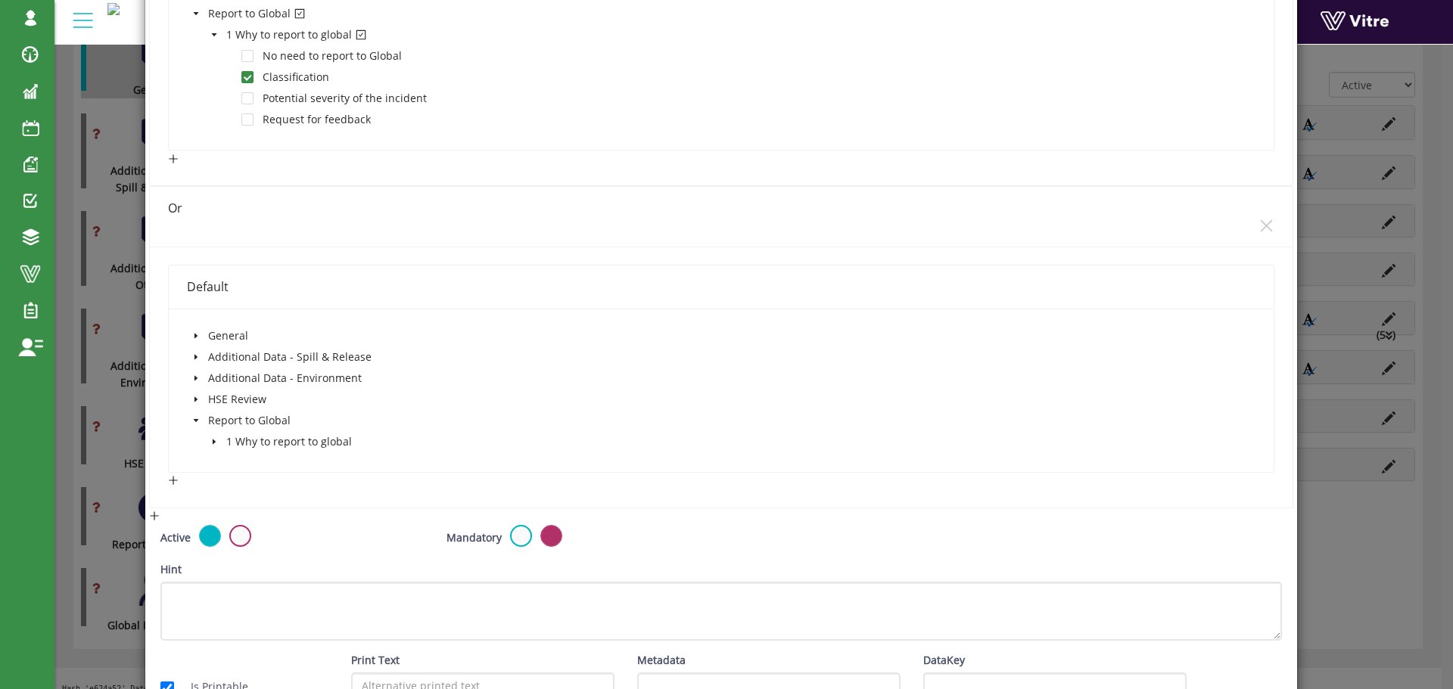
click at [210, 443] on icon "caret-down" at bounding box center [214, 442] width 8 height 8
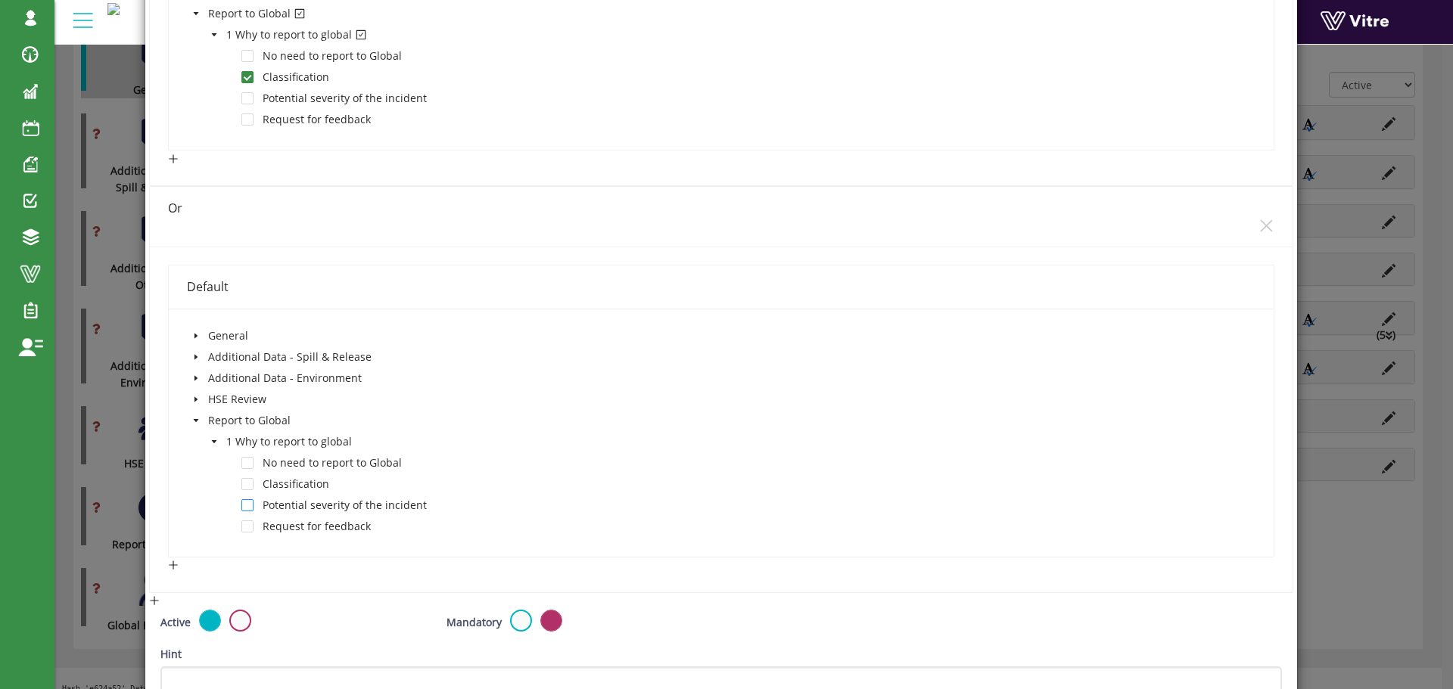
click at [246, 507] on span at bounding box center [247, 505] width 12 height 12
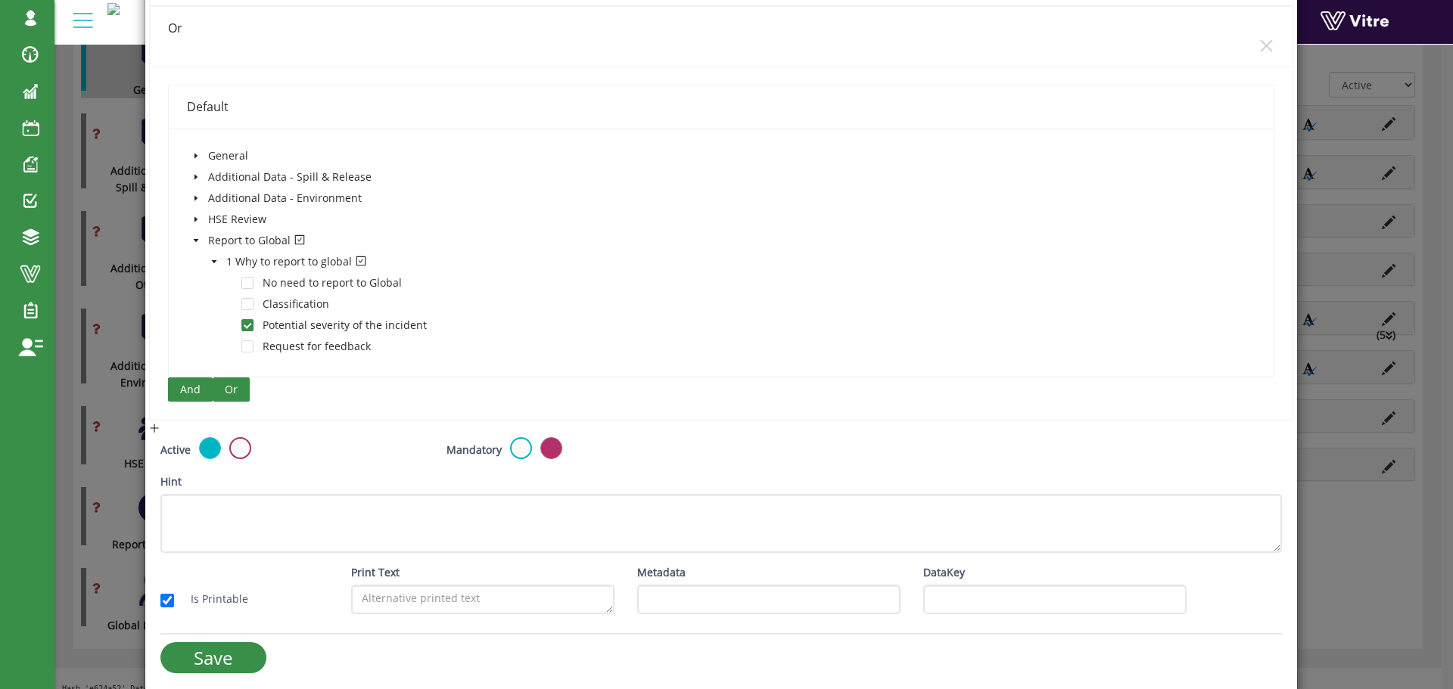
click at [233, 388] on span "Or" at bounding box center [231, 389] width 13 height 17
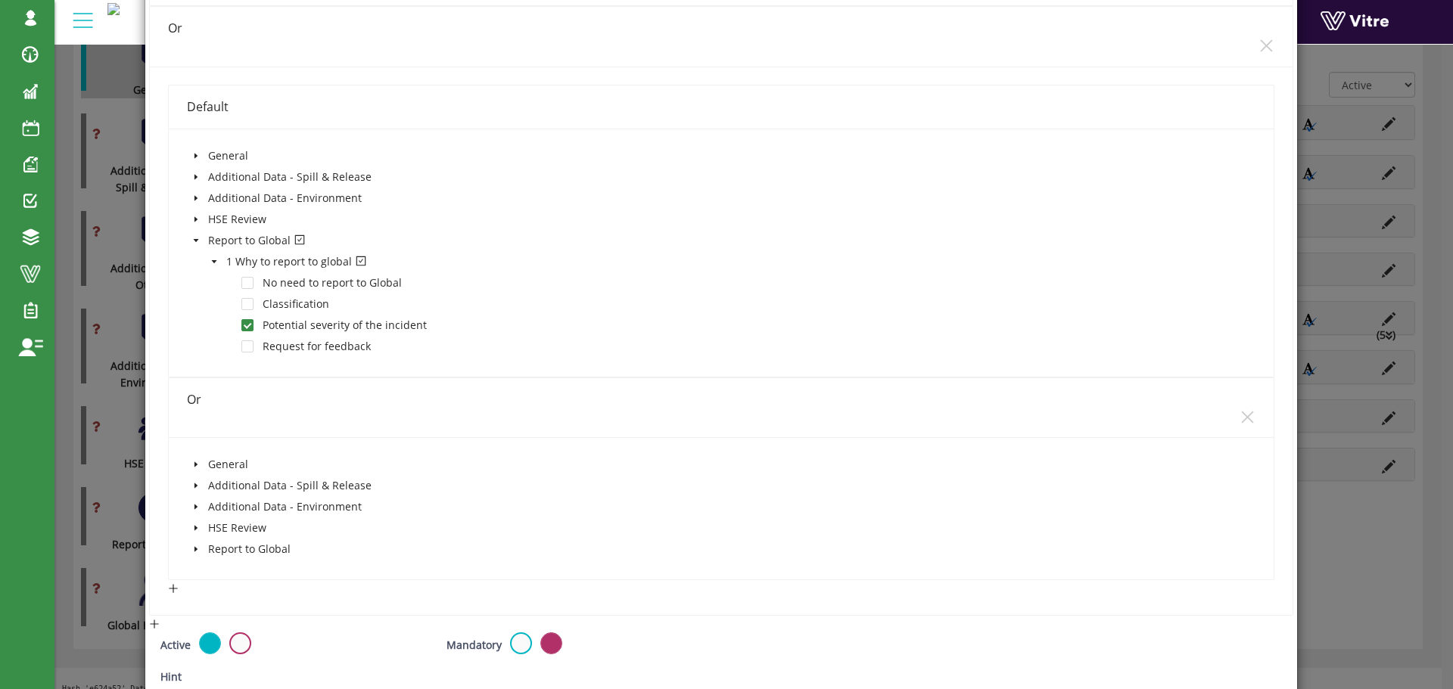
click at [192, 551] on icon "caret-down" at bounding box center [196, 550] width 8 height 8
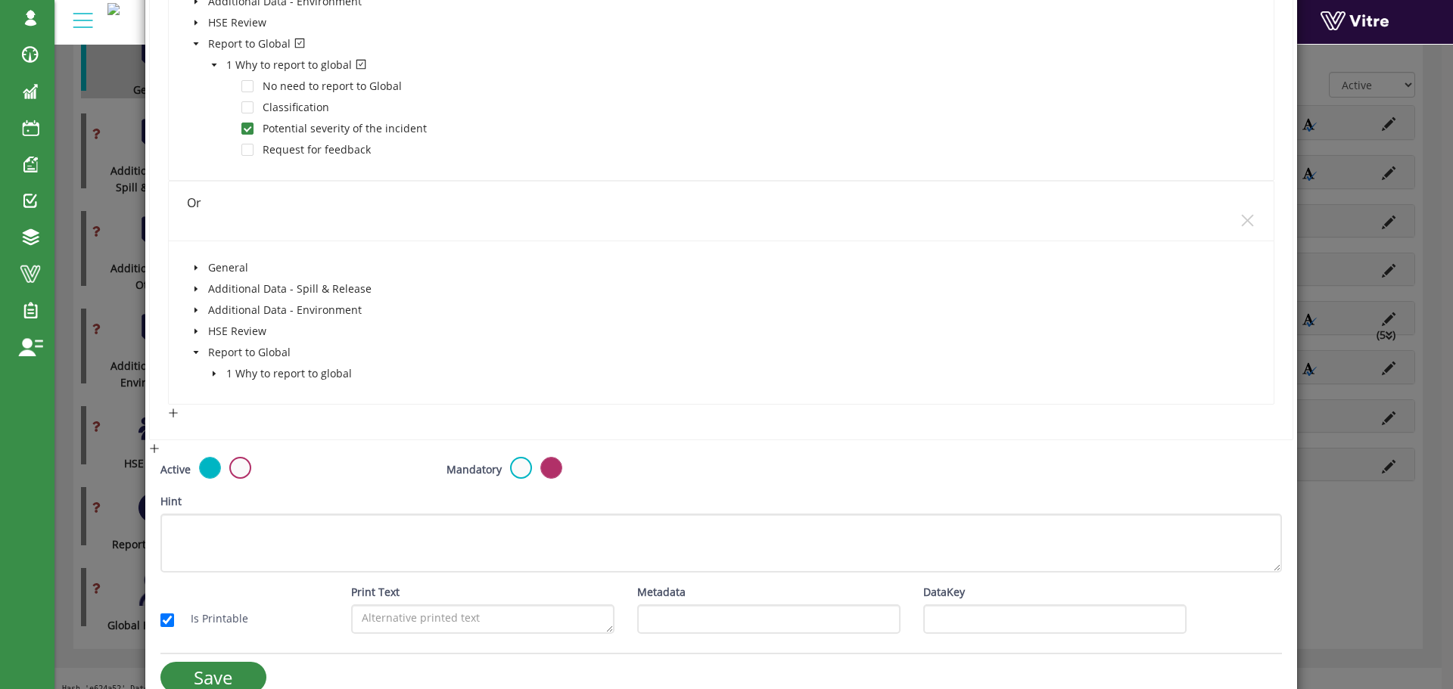
scroll to position [902, 0]
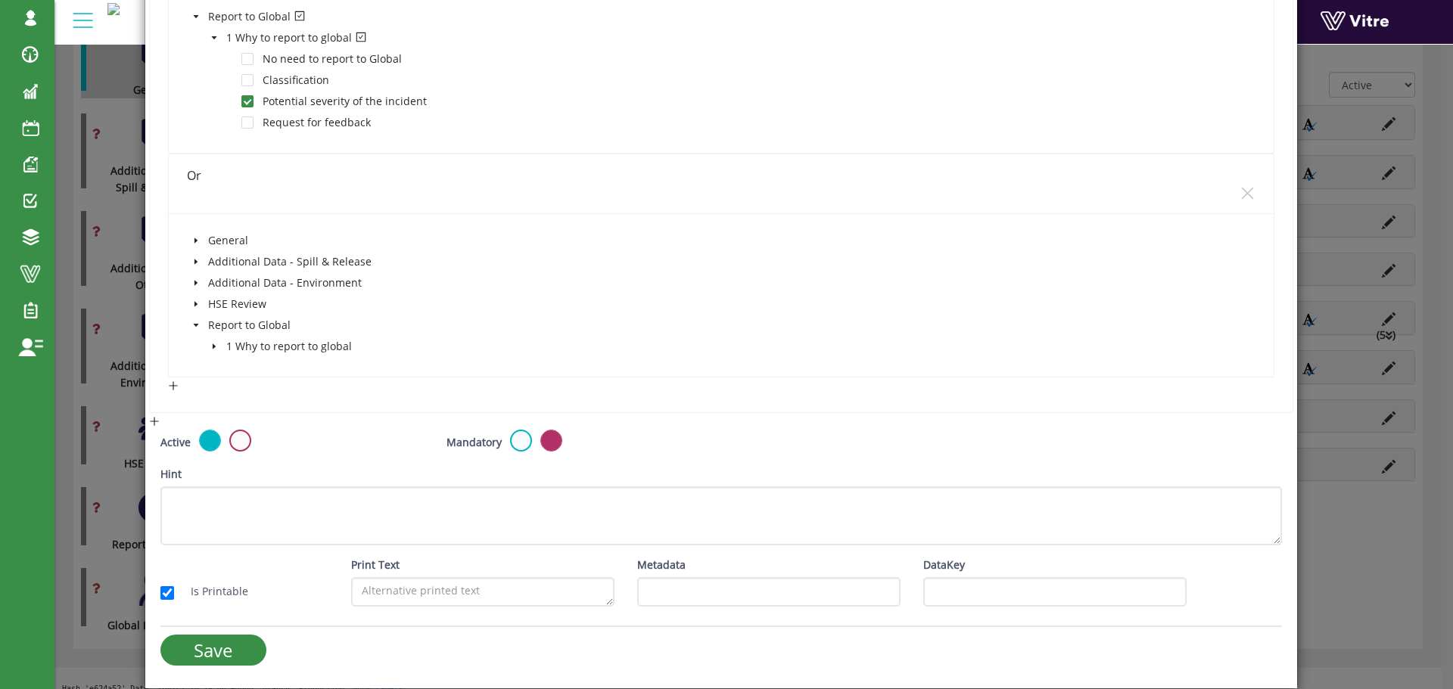
click at [216, 350] on icon "caret-down" at bounding box center [214, 347] width 8 height 8
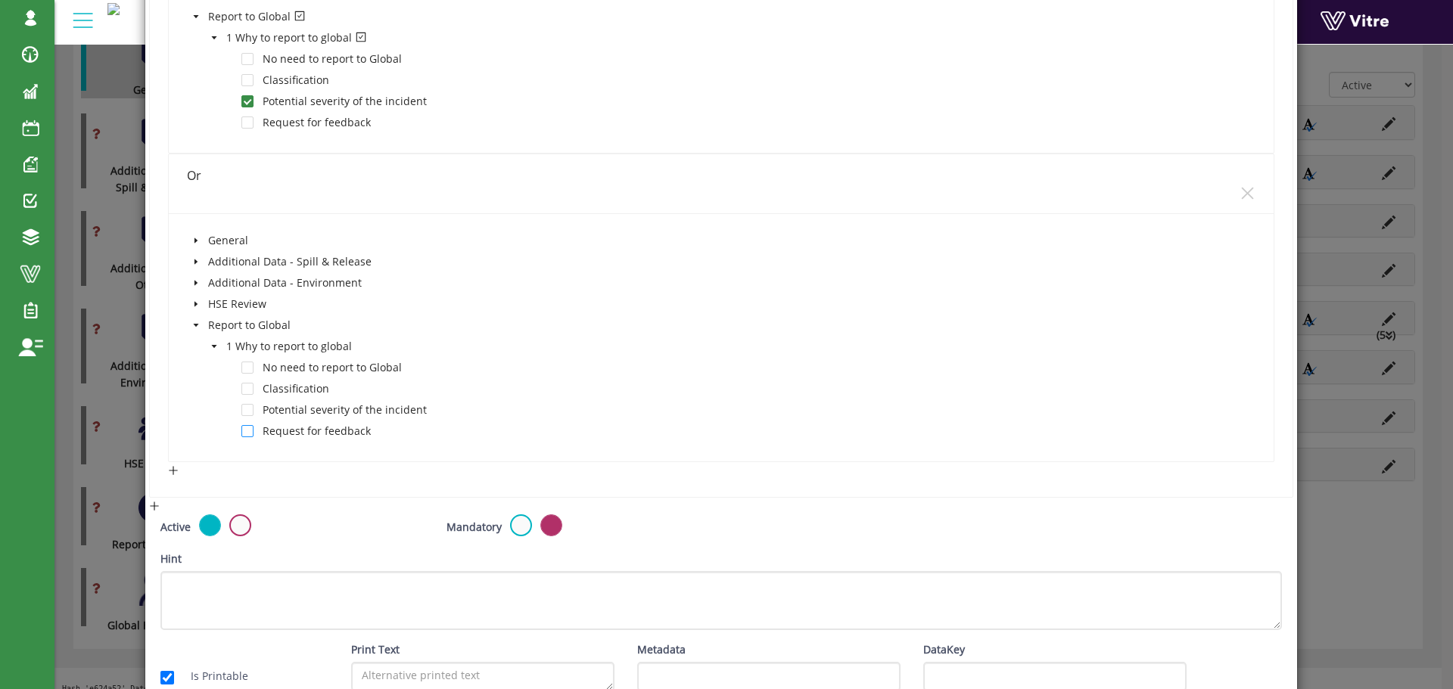
click at [247, 429] on span at bounding box center [247, 431] width 12 height 12
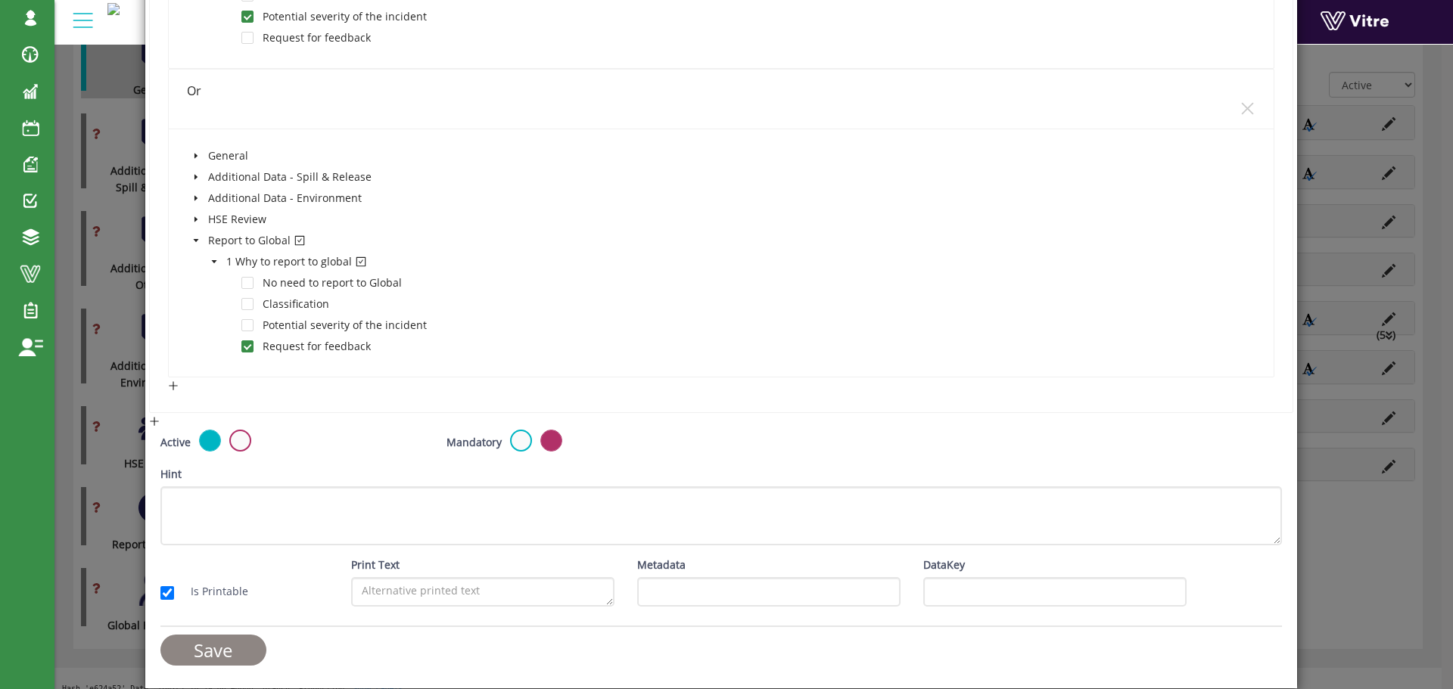
click at [247, 649] on input "Save" at bounding box center [213, 650] width 106 height 31
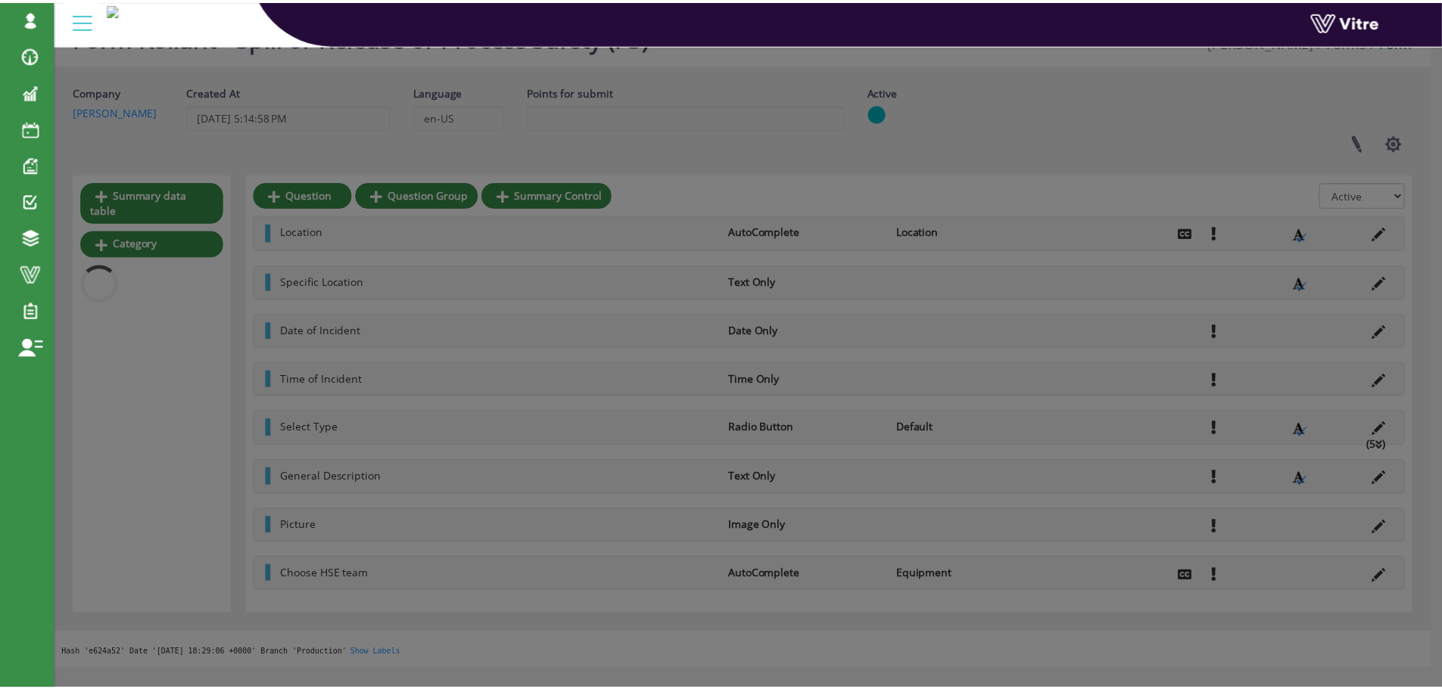
scroll to position [366, 0]
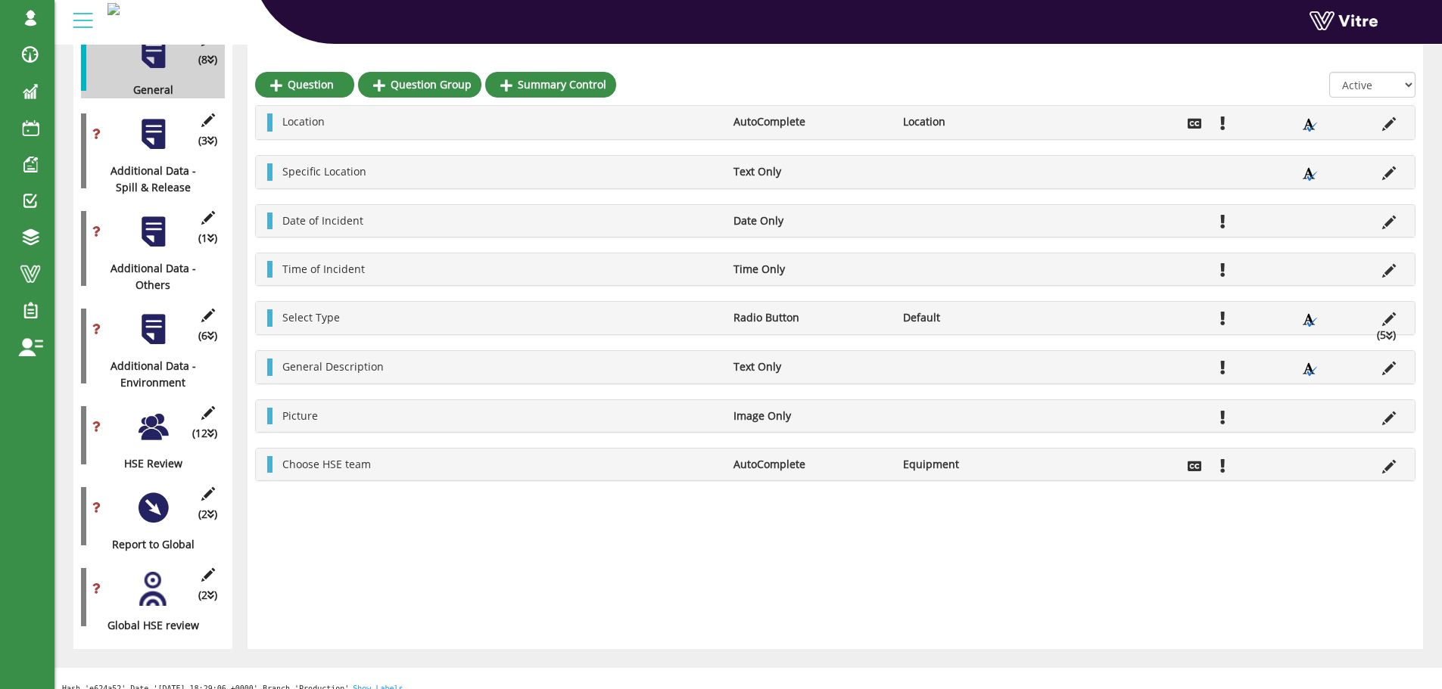
click at [151, 410] on div at bounding box center [153, 427] width 34 height 34
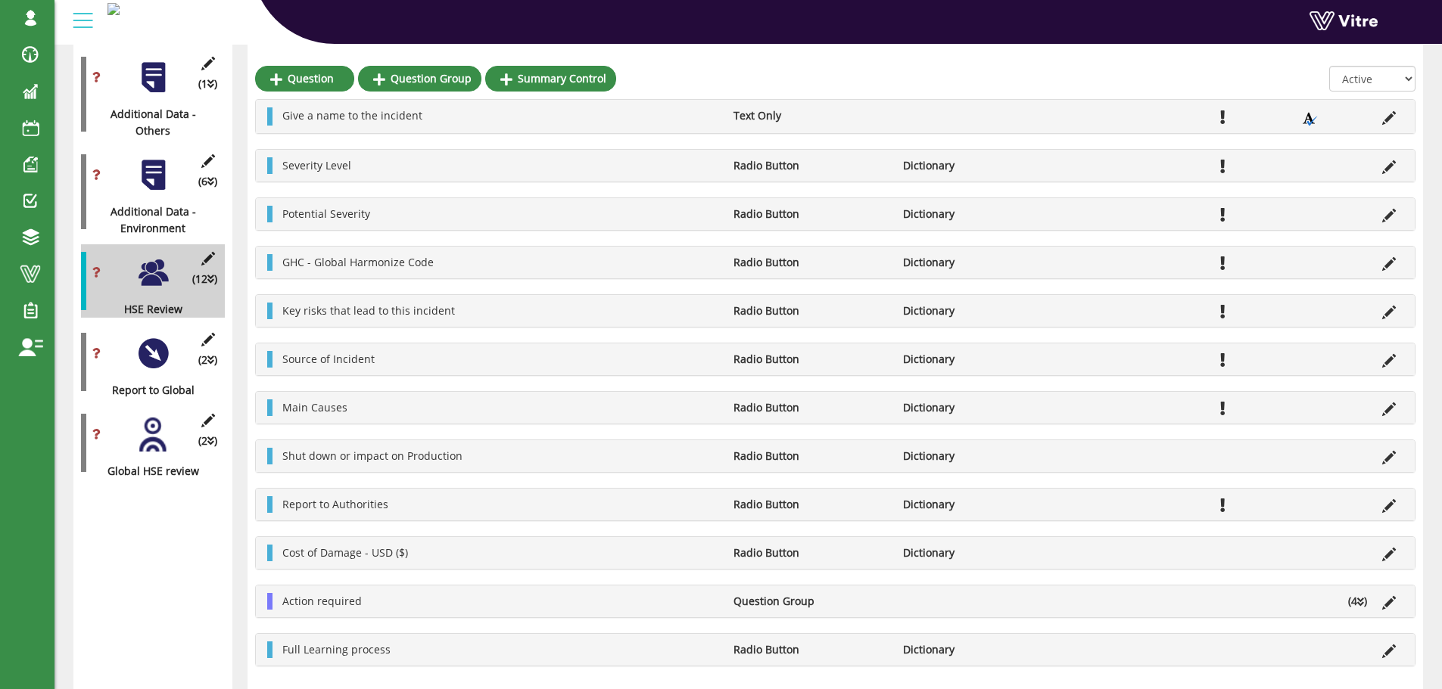
scroll to position [521, 0]
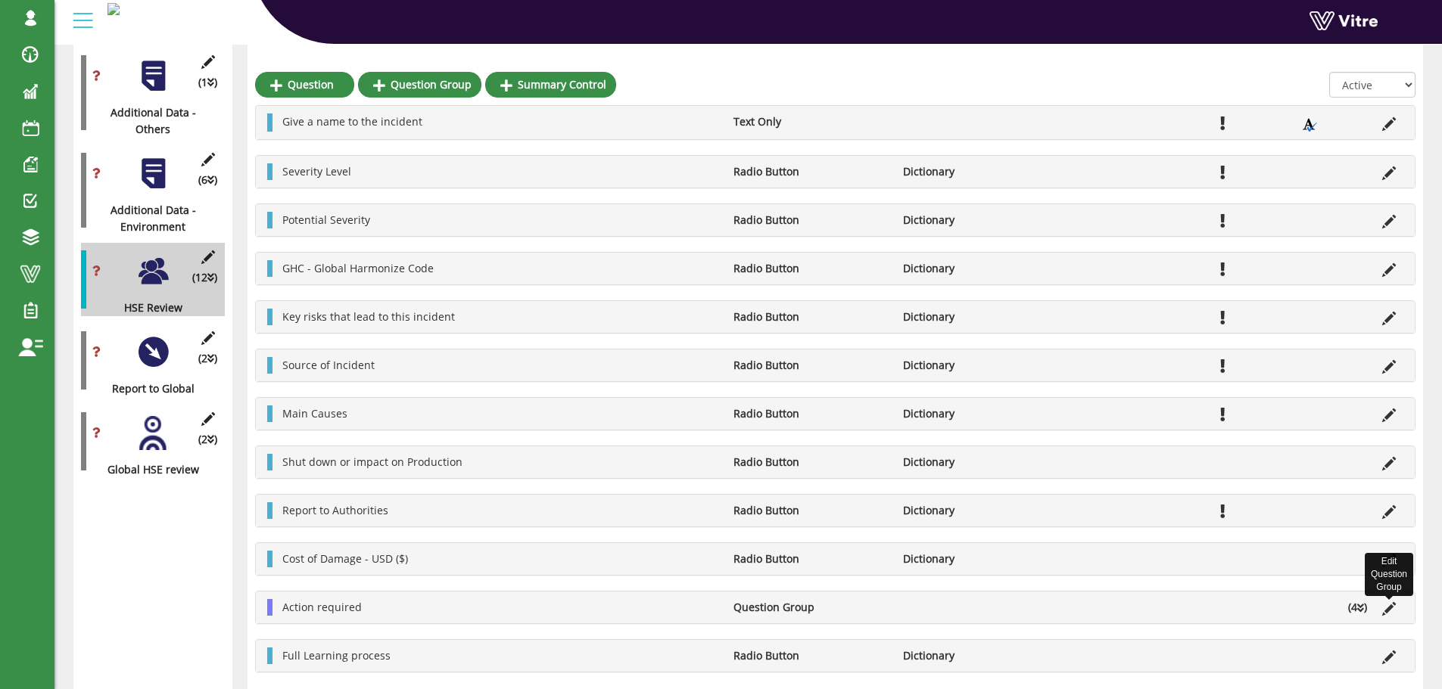
click at [1386, 612] on icon at bounding box center [1389, 609] width 14 height 14
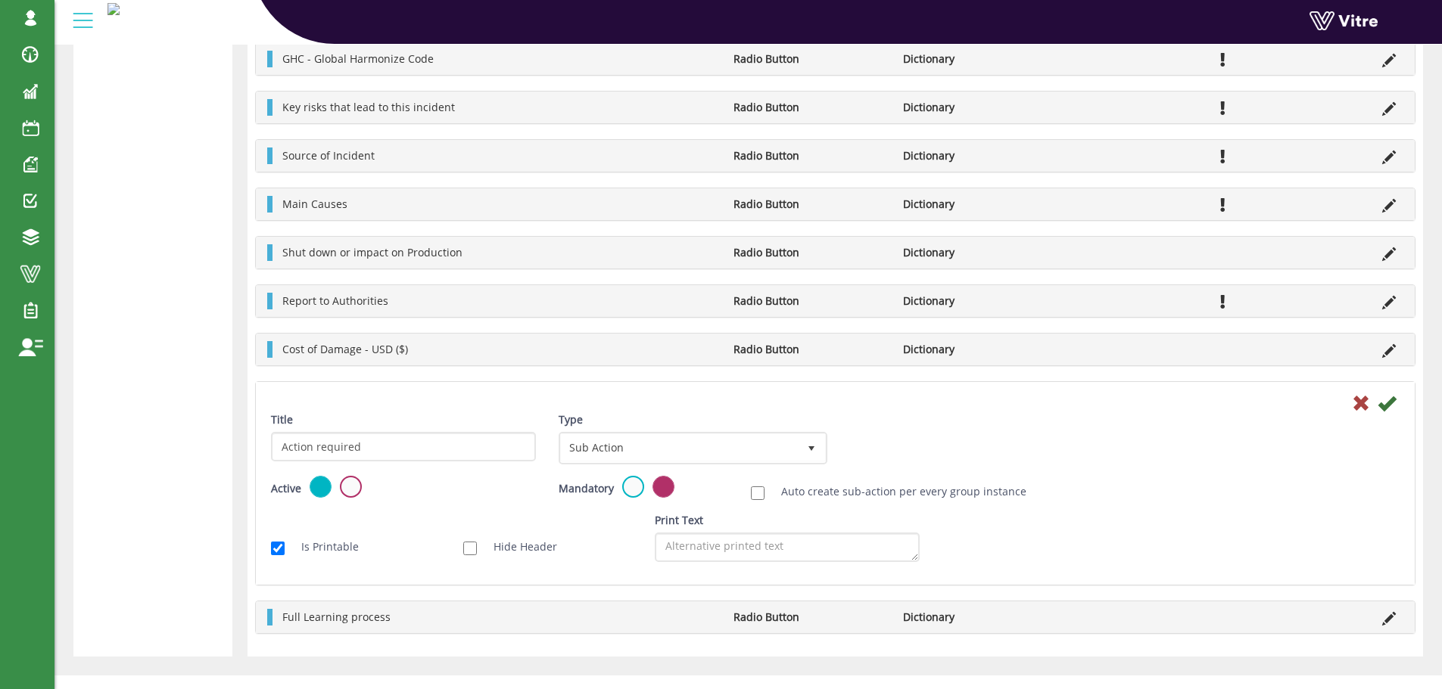
scroll to position [1044, 0]
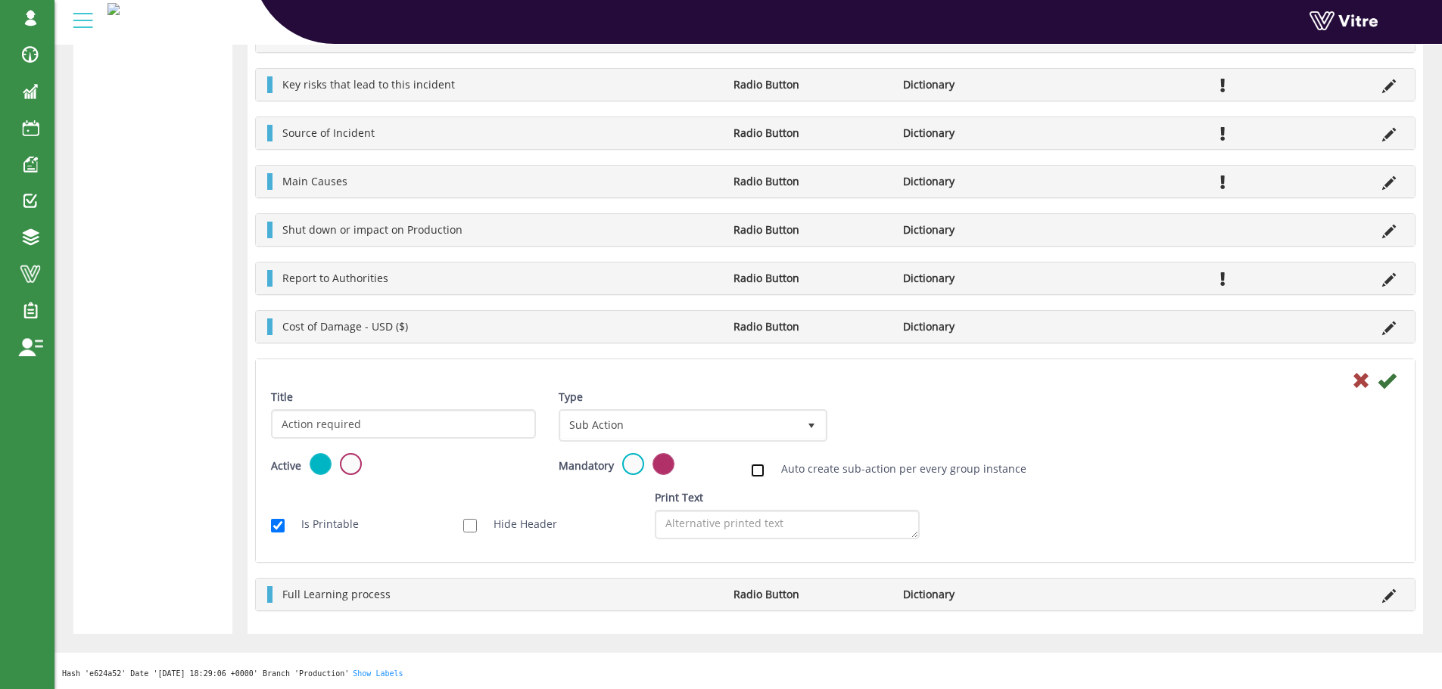
click at [759, 471] on input "Auto create sub-action per every group instance" at bounding box center [758, 471] width 14 height 14
checkbox input "true"
click at [914, 425] on link "Edit Sub Action Setup" at bounding box center [911, 425] width 129 height 26
click at [1386, 381] on icon at bounding box center [1386, 381] width 18 height 18
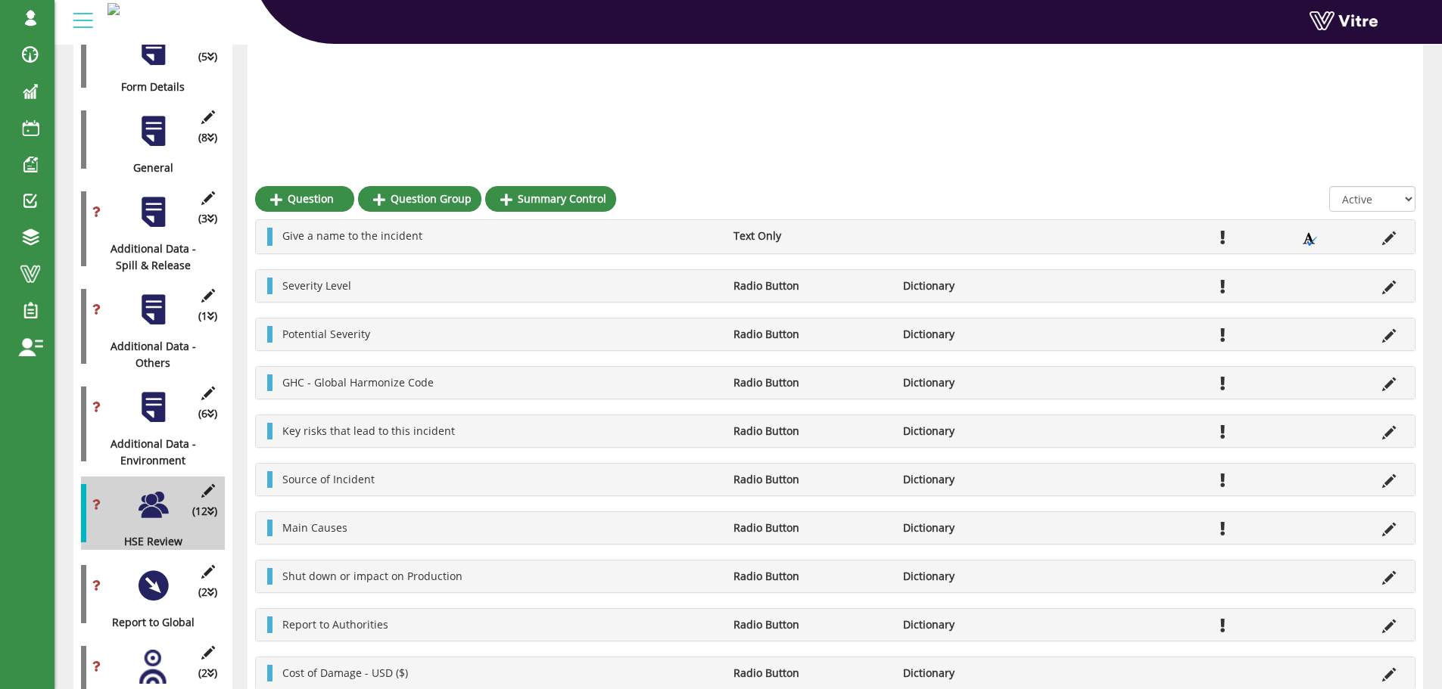
scroll to position [0, 0]
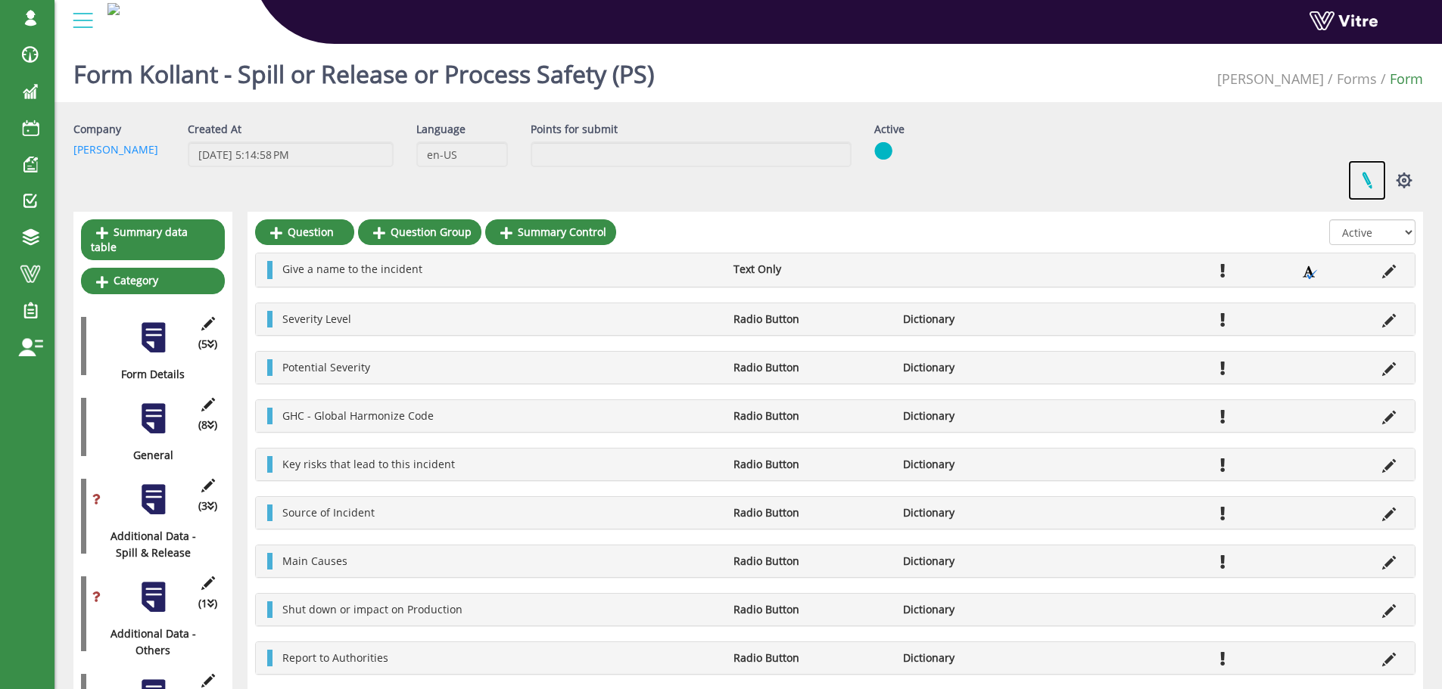
click at [1367, 179] on link at bounding box center [1367, 180] width 38 height 40
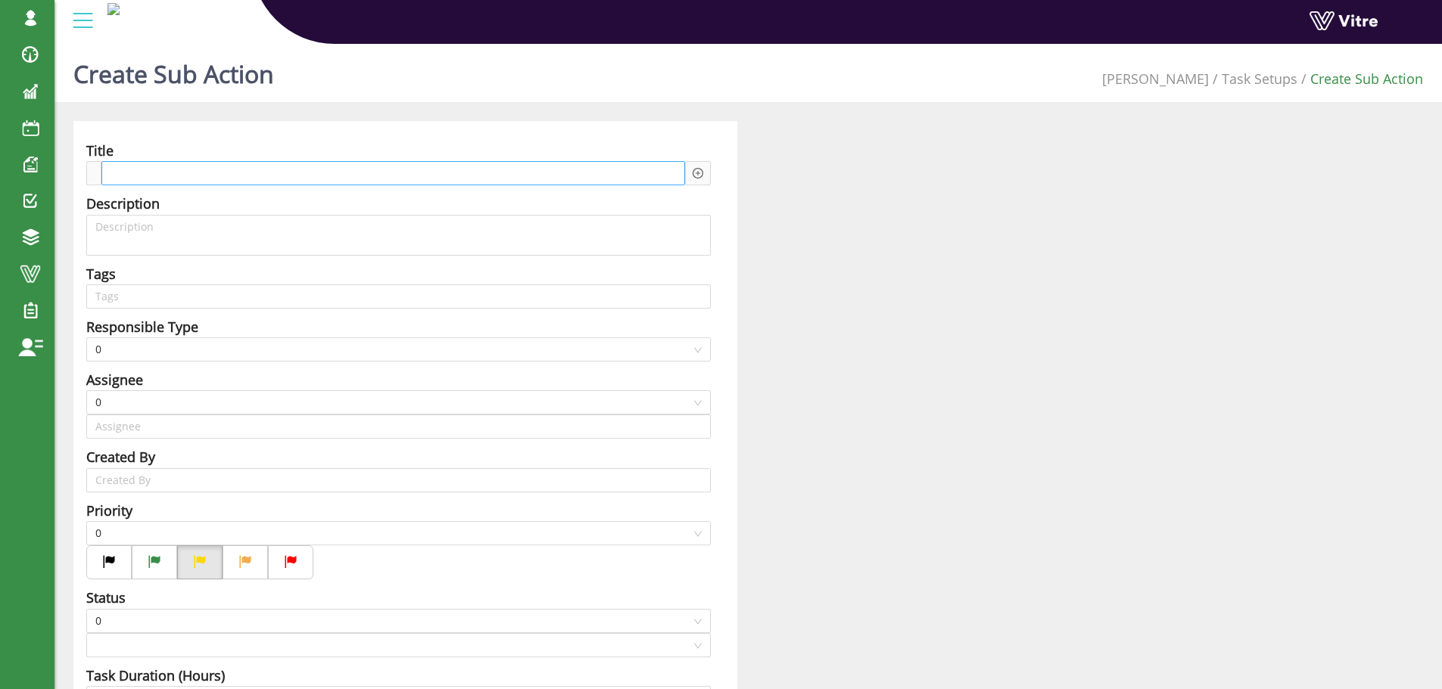
type input "[PERSON_NAME] SU"
click at [286, 175] on div at bounding box center [393, 173] width 584 height 24
paste span
click at [701, 174] on icon "plus-circle" at bounding box center [697, 173] width 11 height 11
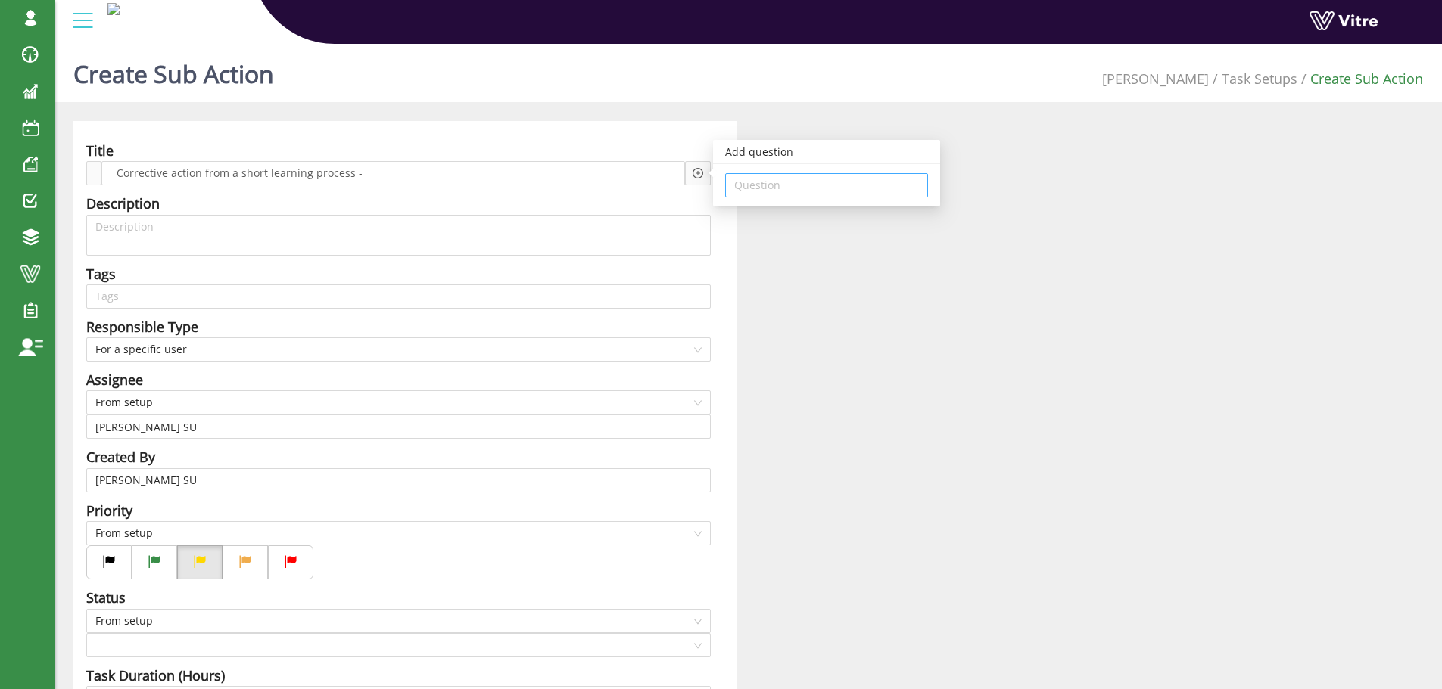
click at [746, 180] on input "search" at bounding box center [826, 185] width 185 height 23
click at [832, 310] on div "363737 - 11 Action required" at bounding box center [838, 312] width 209 height 17
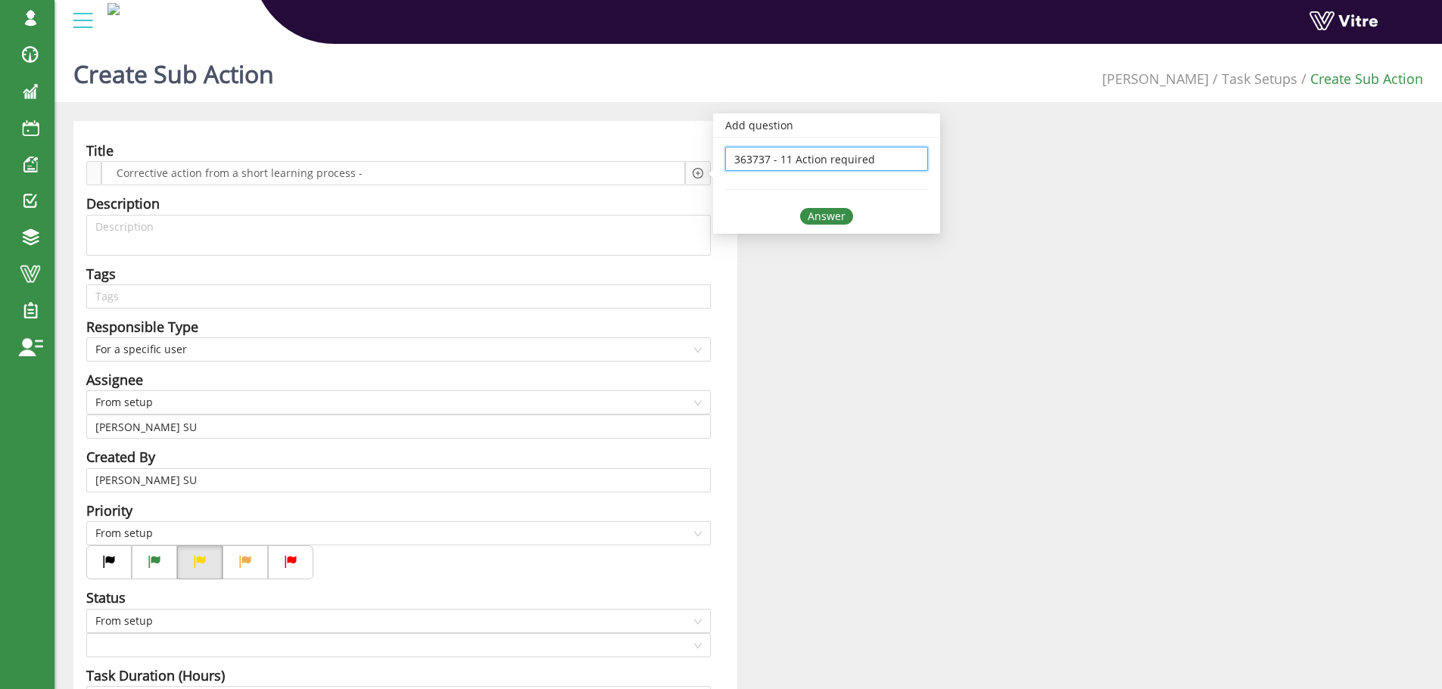
type input "363737 - 11 Action required"
click at [826, 213] on div "Answer" at bounding box center [826, 216] width 53 height 17
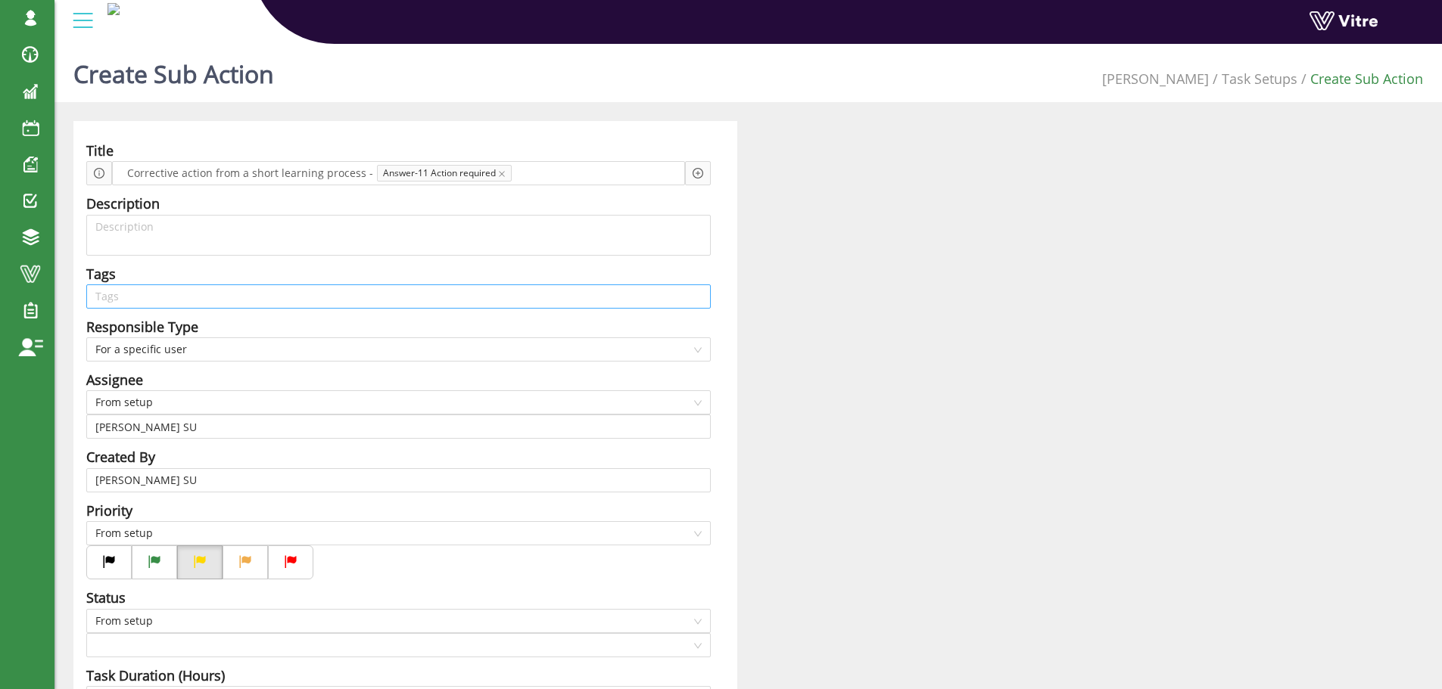
click at [204, 296] on input "search" at bounding box center [398, 296] width 606 height 23
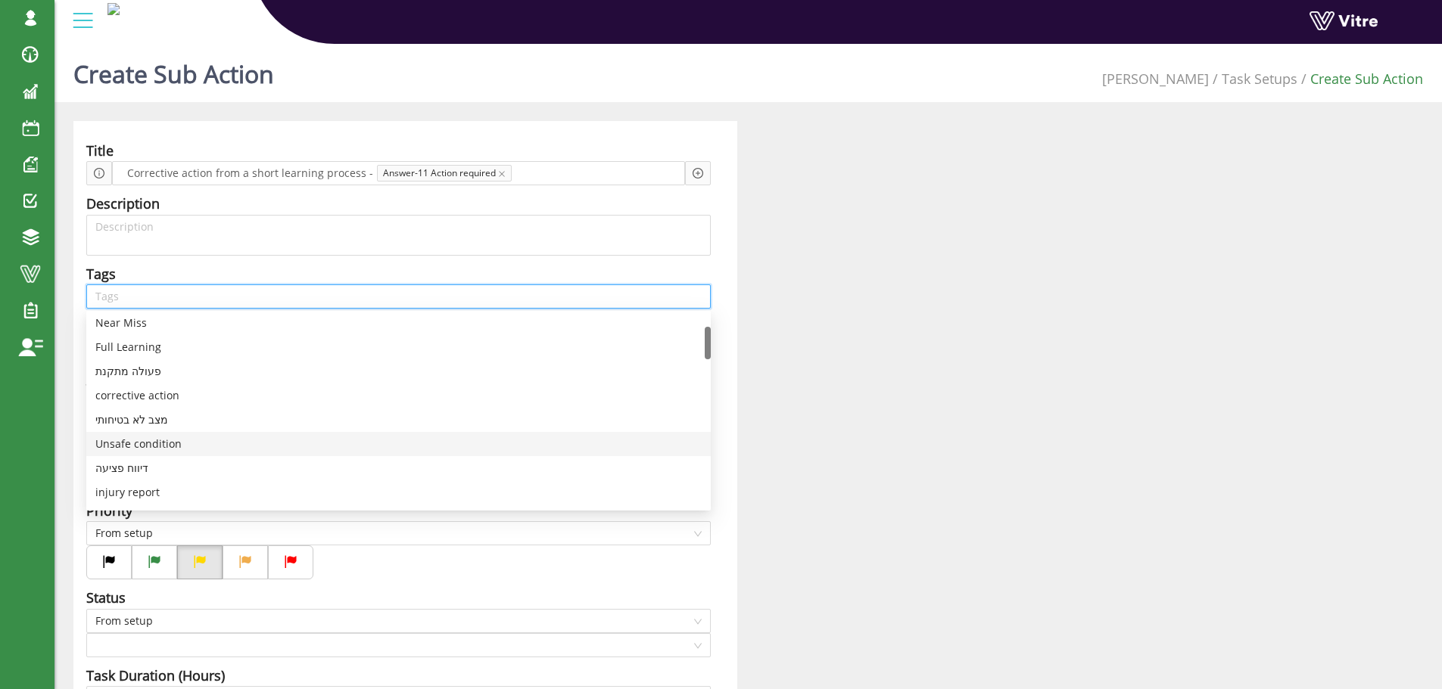
scroll to position [151, 0]
click at [154, 460] on div "שפך" at bounding box center [398, 465] width 606 height 17
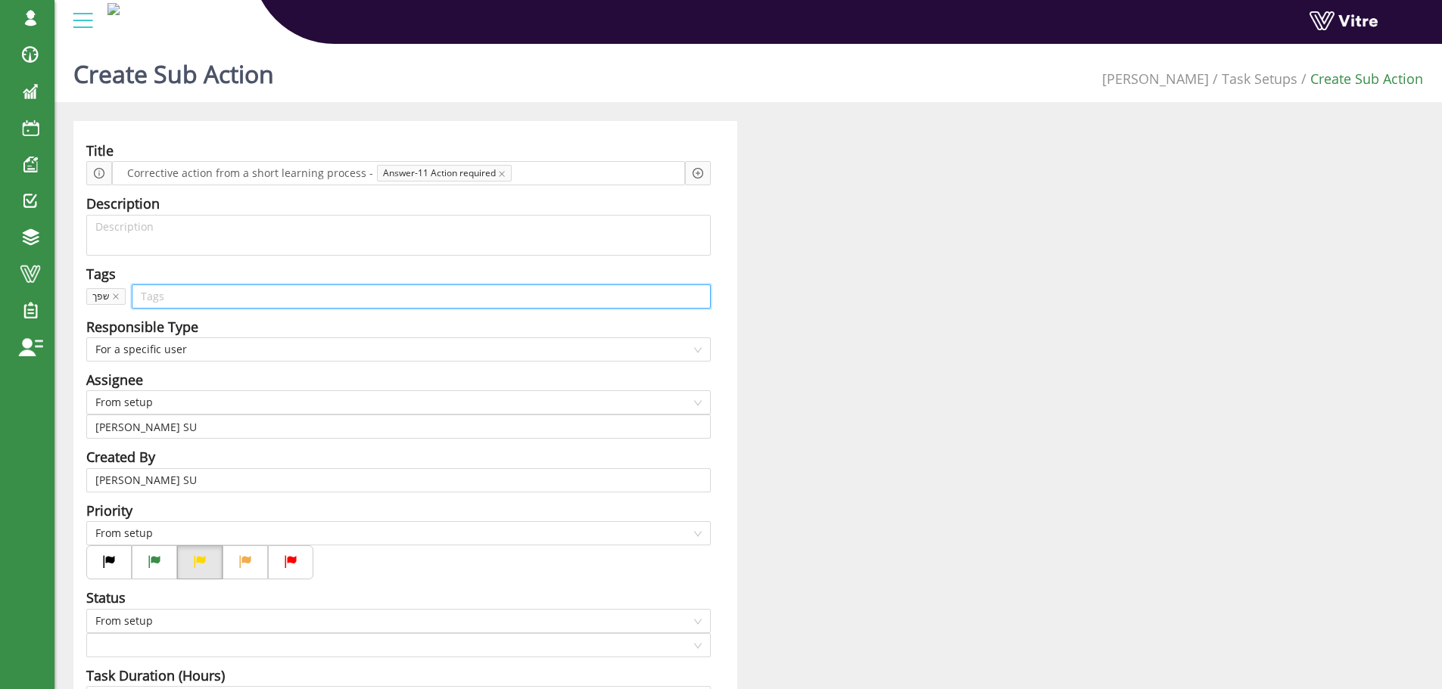
click at [244, 293] on input "search" at bounding box center [421, 296] width 561 height 23
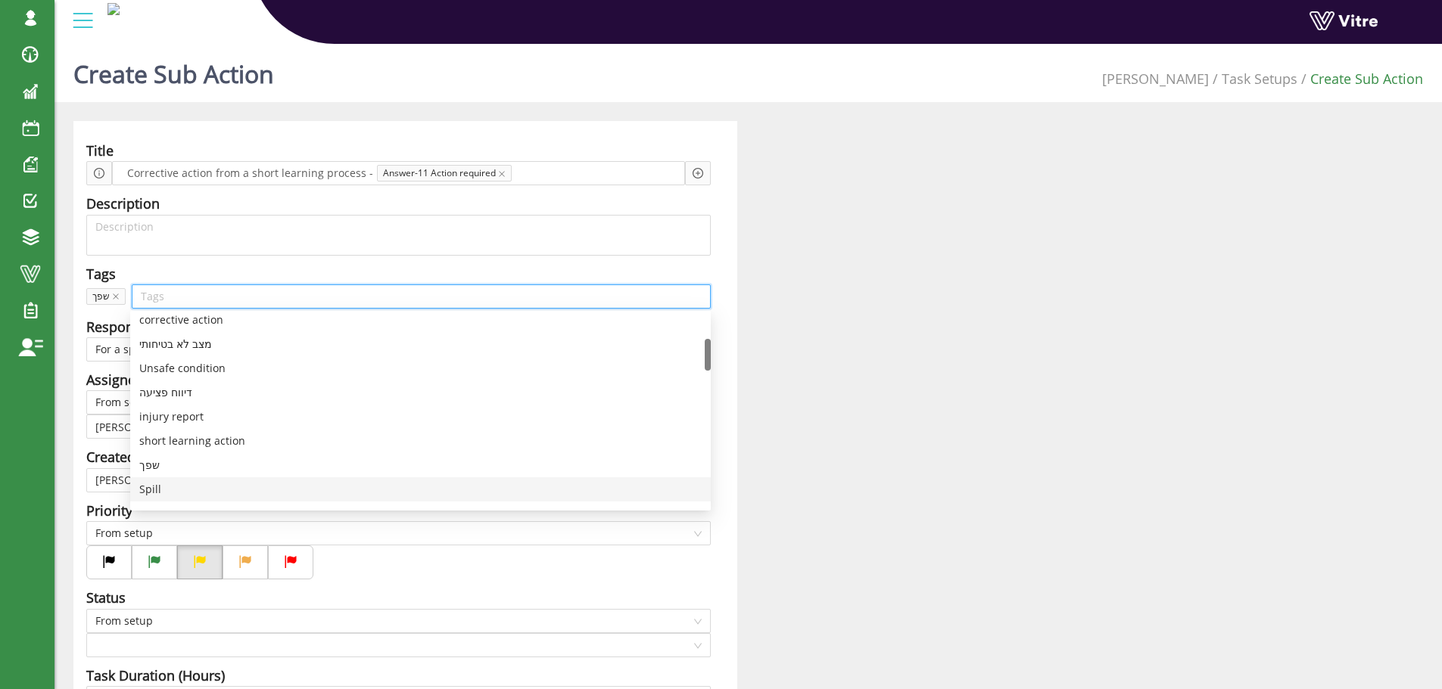
click at [156, 490] on div "Spill" at bounding box center [420, 489] width 562 height 17
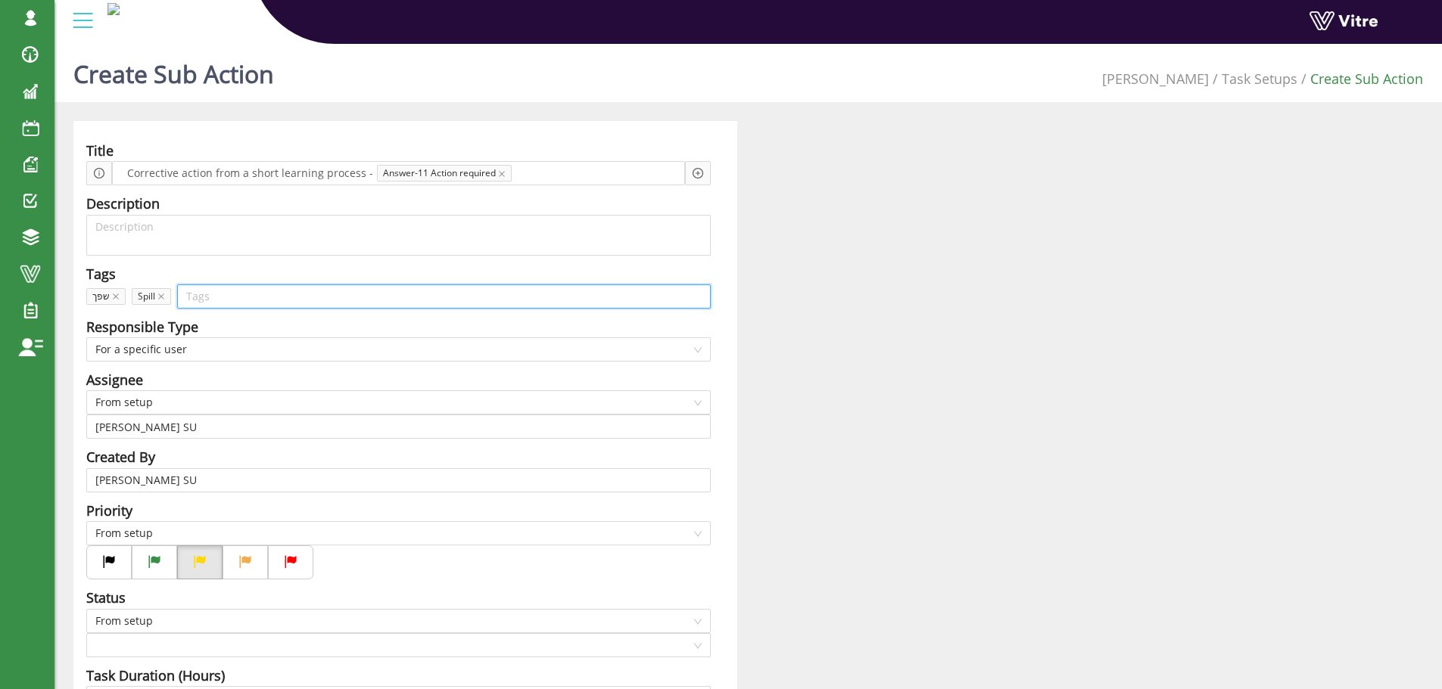
click at [232, 297] on input "search" at bounding box center [443, 296] width 515 height 23
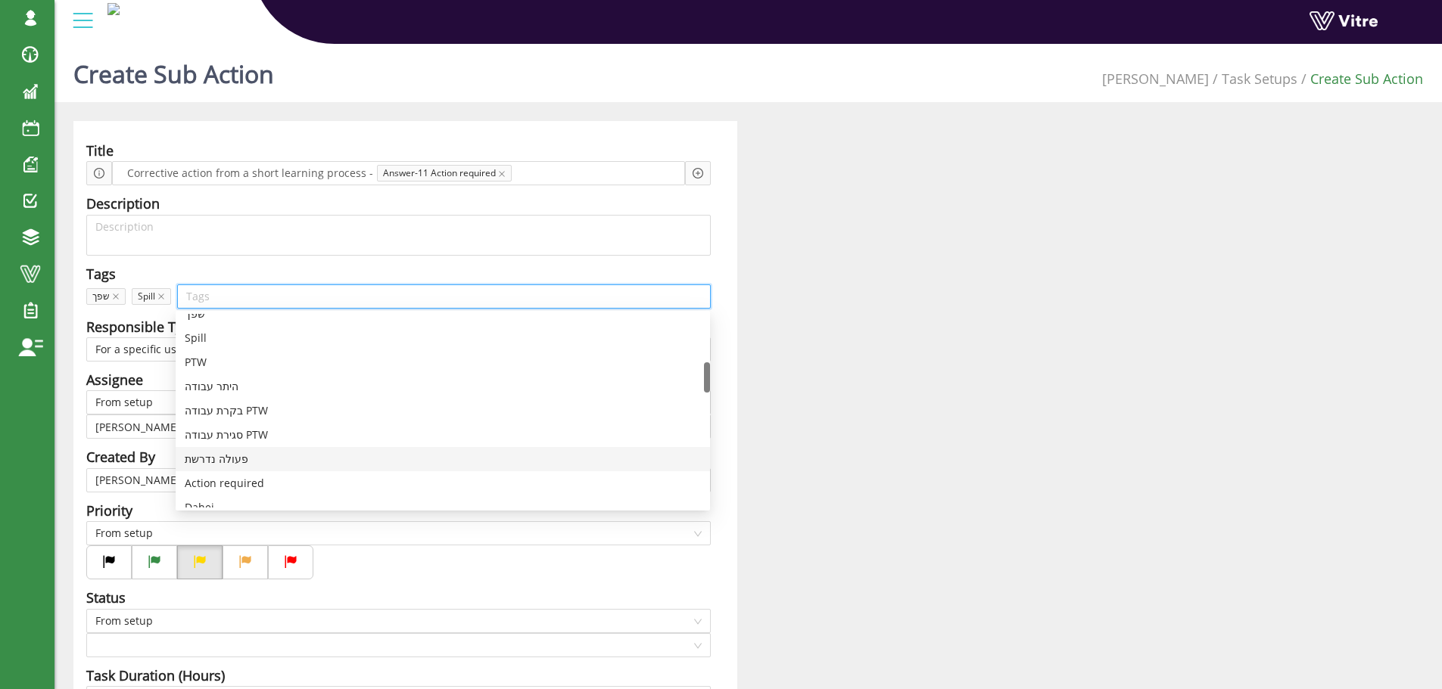
scroll to position [378, 0]
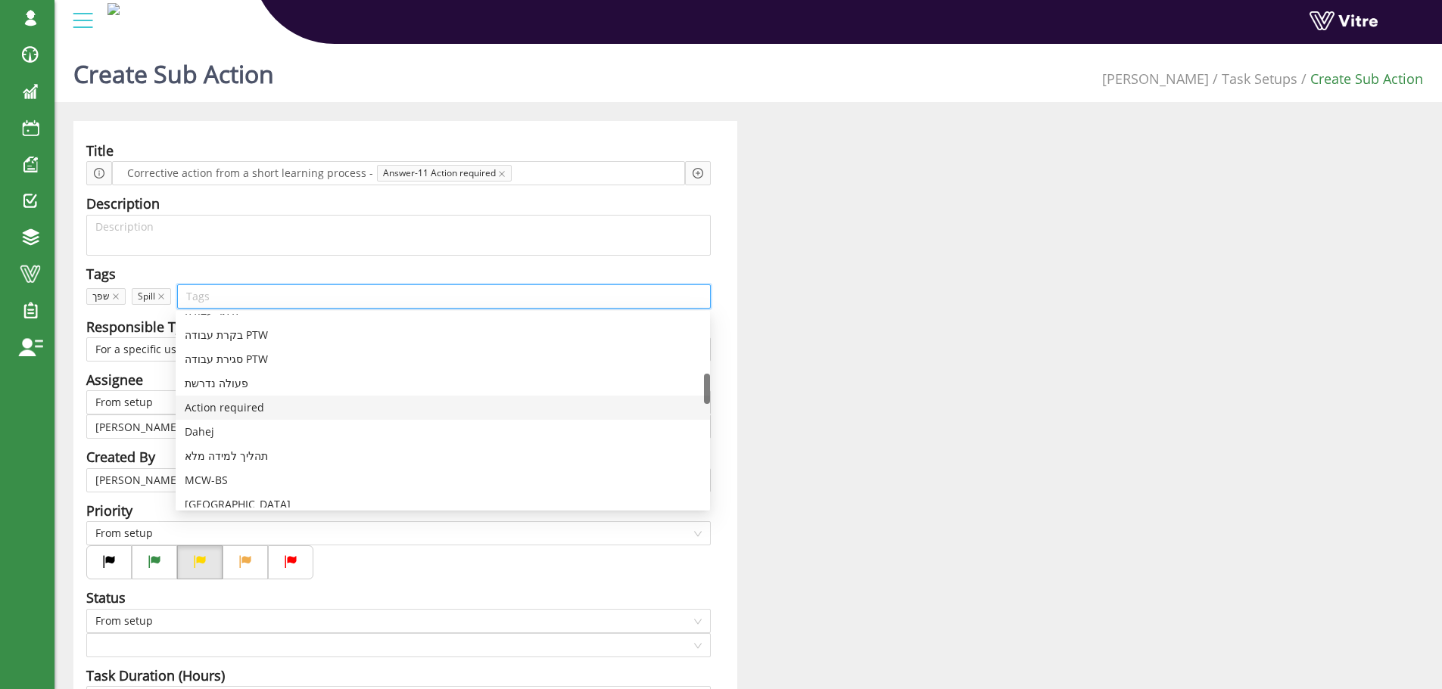
click at [266, 403] on div "Action required" at bounding box center [443, 408] width 516 height 17
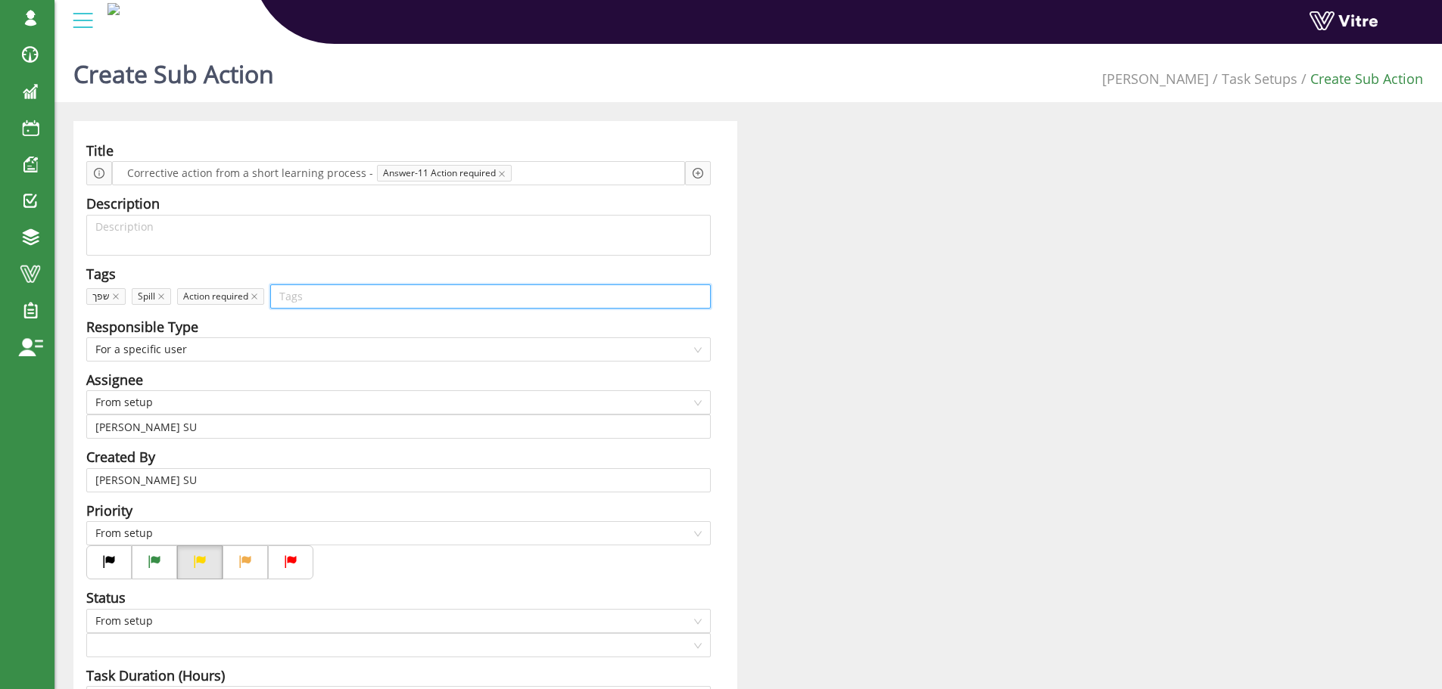
click at [294, 300] on input "search" at bounding box center [490, 296] width 422 height 23
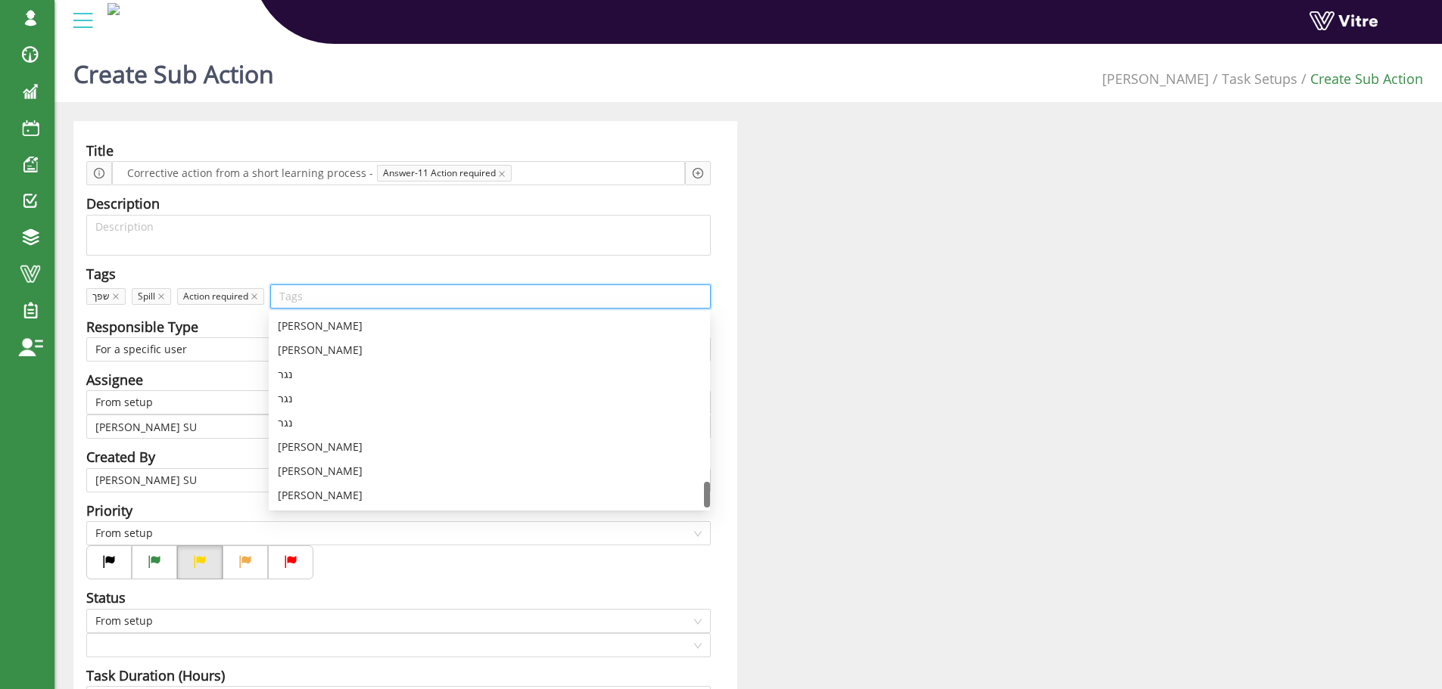
scroll to position [369, 0]
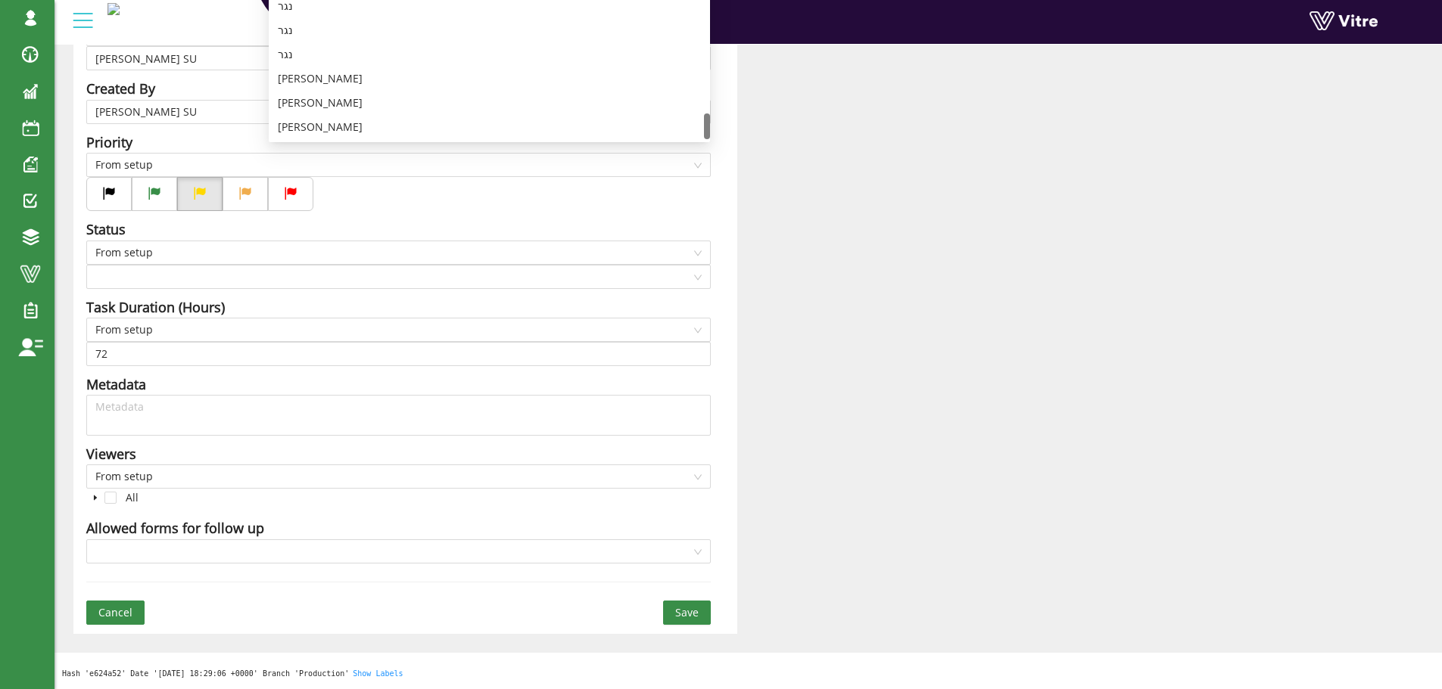
click at [754, 226] on div "Title Corrective action from a short learning process - Answer-11 Action requir…" at bounding box center [748, 194] width 1372 height 882
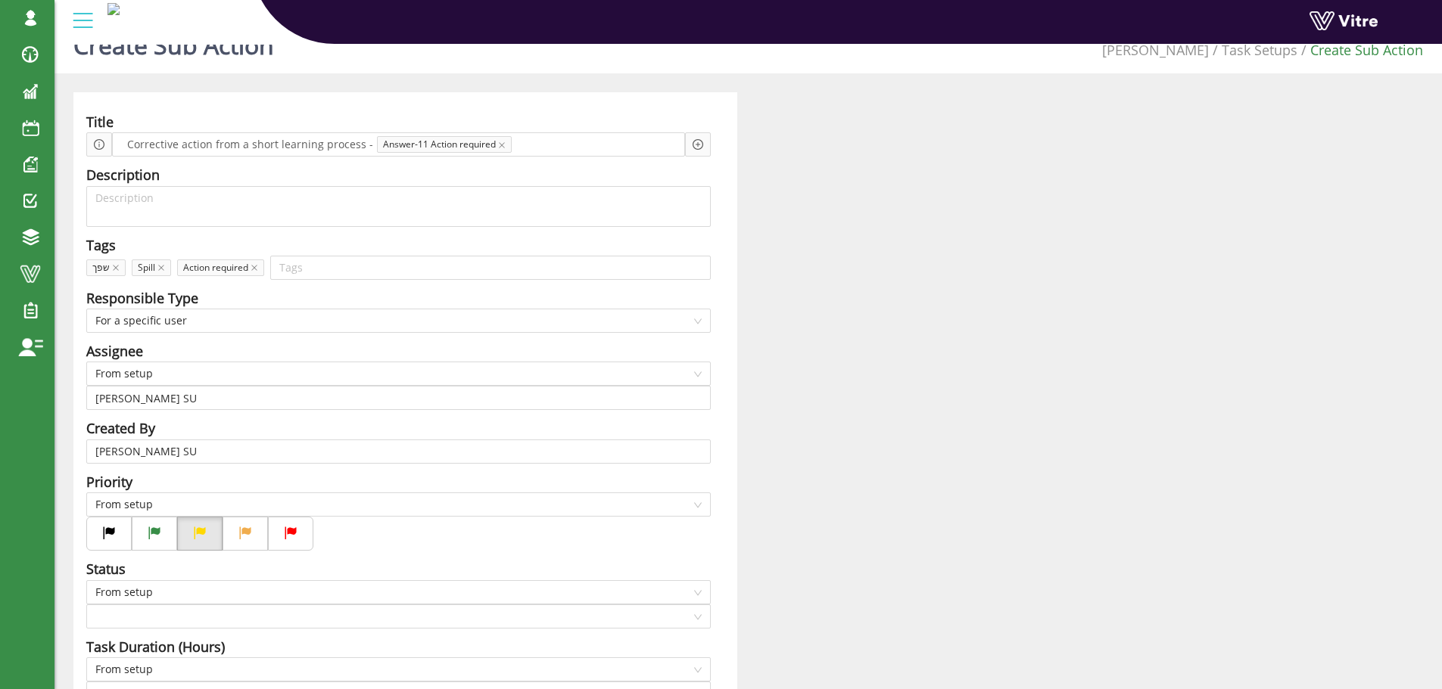
scroll to position [0, 0]
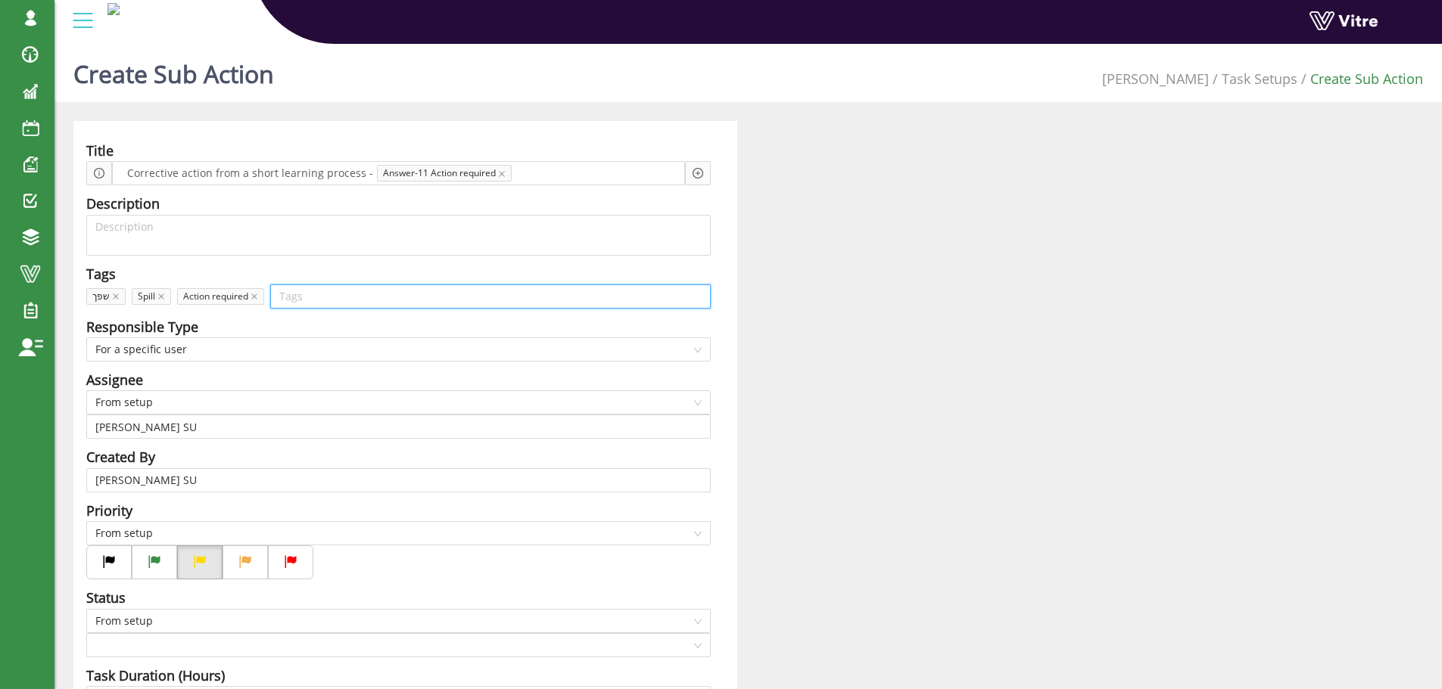
click at [306, 293] on input "search" at bounding box center [490, 296] width 422 height 23
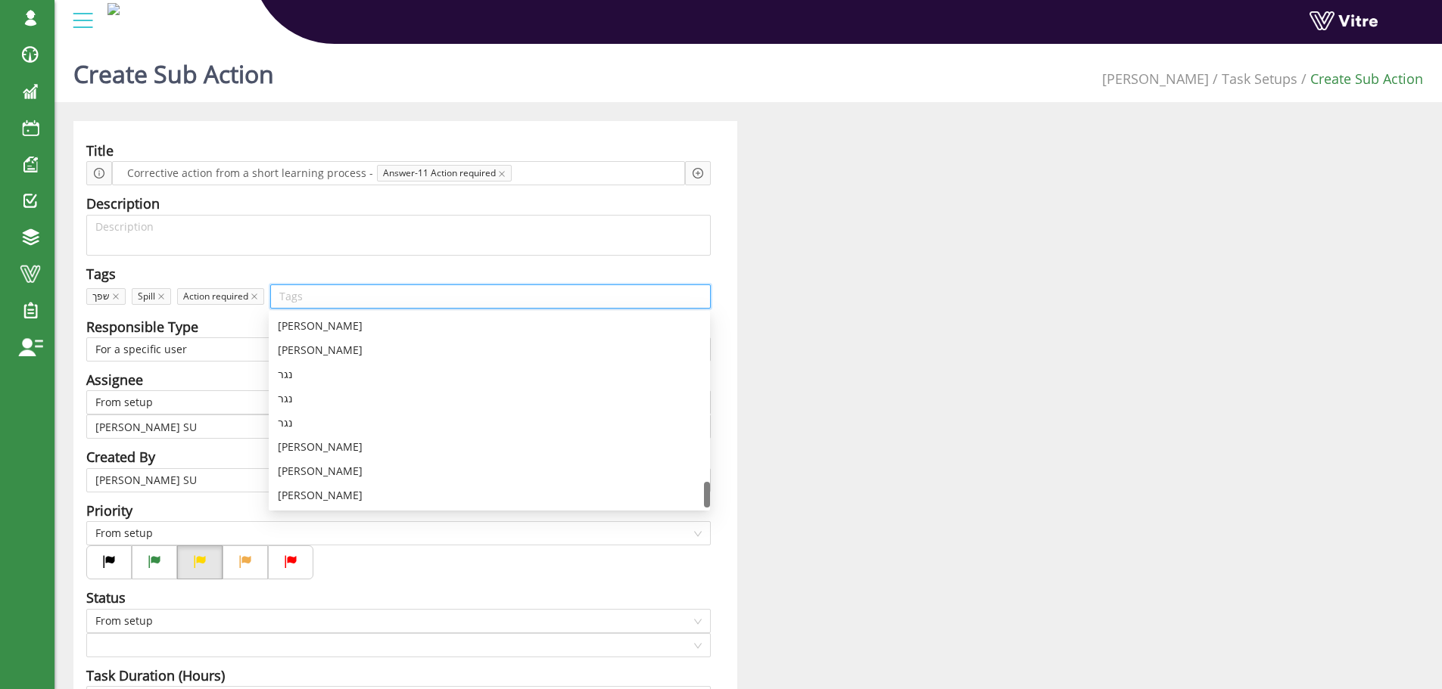
drag, startPoint x: 306, startPoint y: 293, endPoint x: 287, endPoint y: 297, distance: 19.5
click at [308, 300] on input "search" at bounding box center [490, 296] width 422 height 23
click at [307, 263] on div "Tags" at bounding box center [398, 273] width 624 height 21
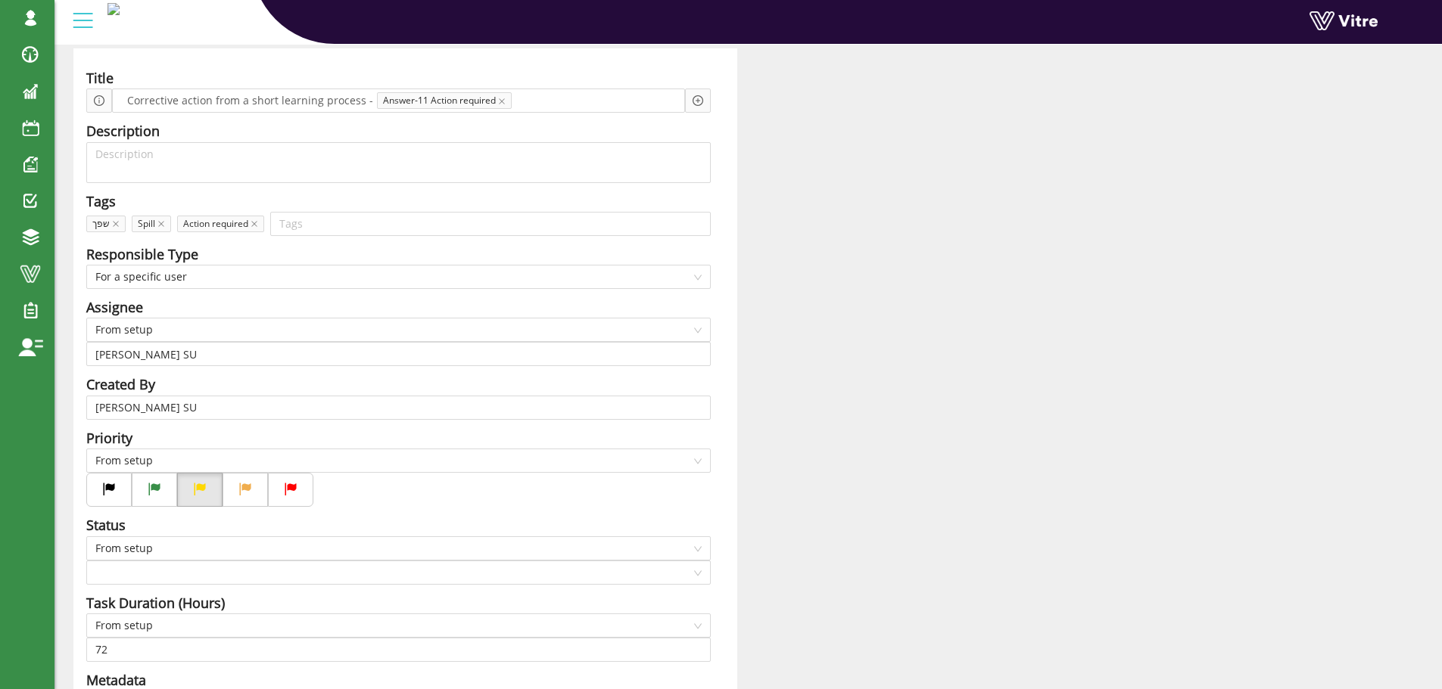
scroll to position [227, 0]
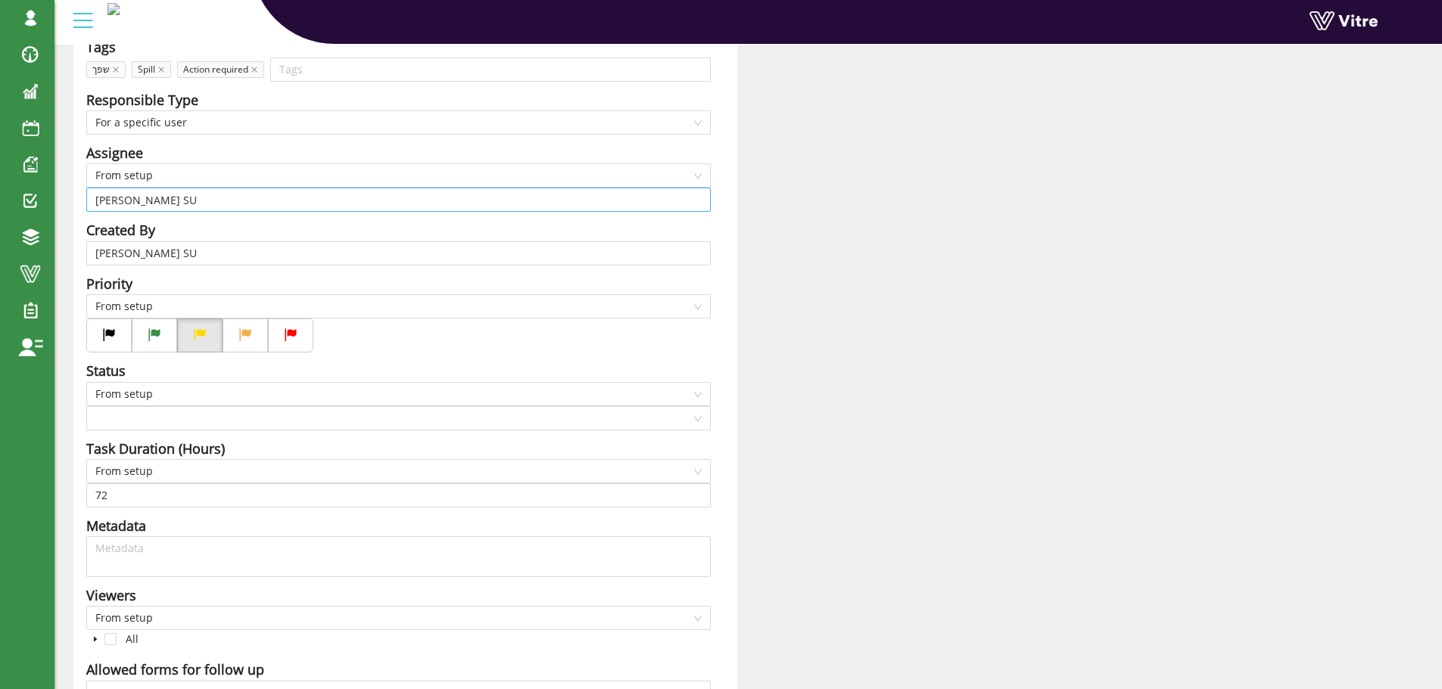
click at [189, 200] on input "Harel Smadar SU" at bounding box center [398, 199] width 606 height 23
click at [216, 181] on span "From setup" at bounding box center [398, 175] width 606 height 23
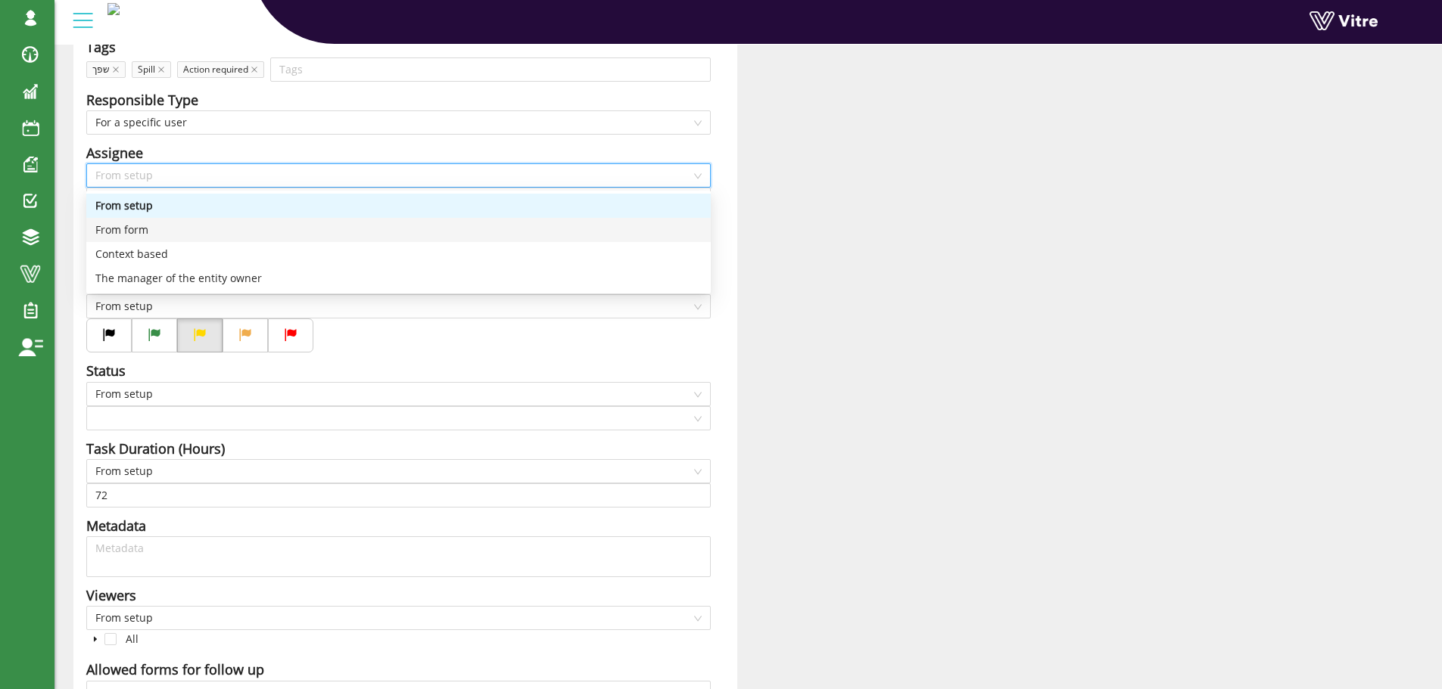
click at [191, 229] on div "From form" at bounding box center [398, 230] width 606 height 17
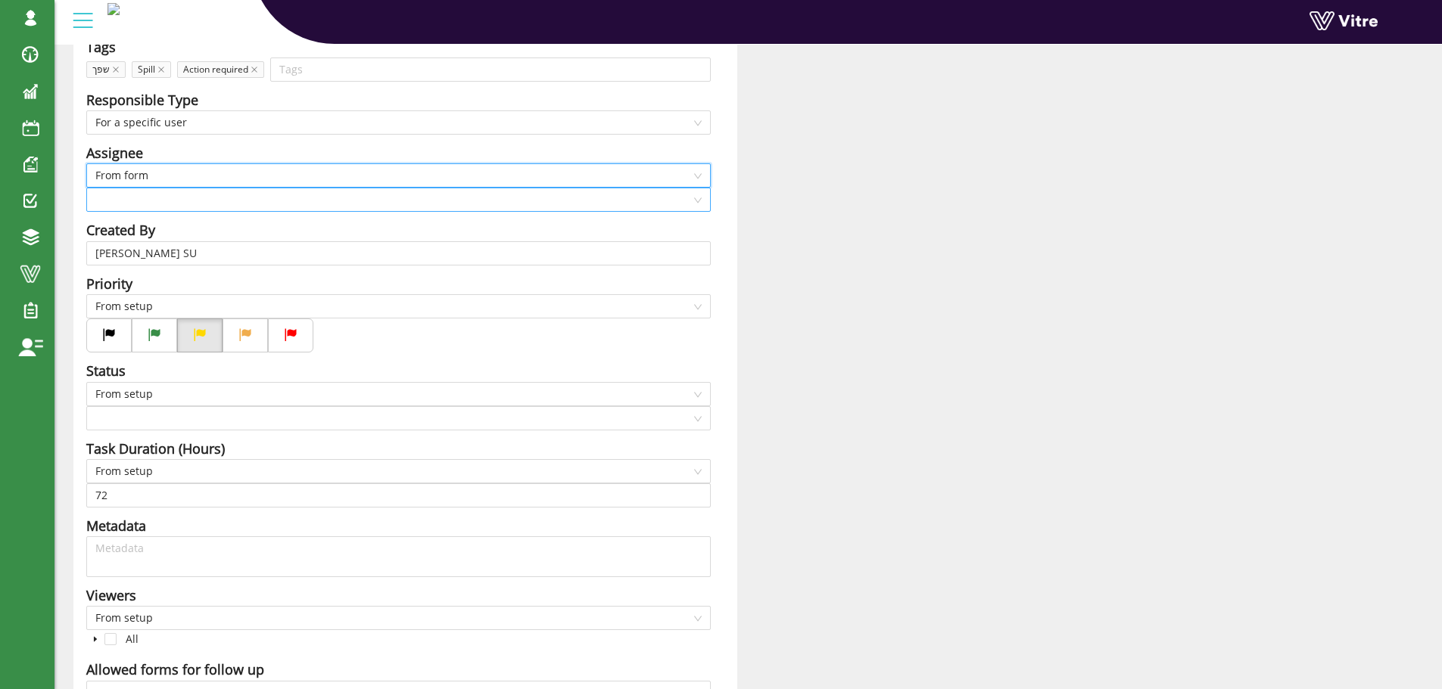
click at [192, 203] on input "search" at bounding box center [393, 199] width 596 height 23
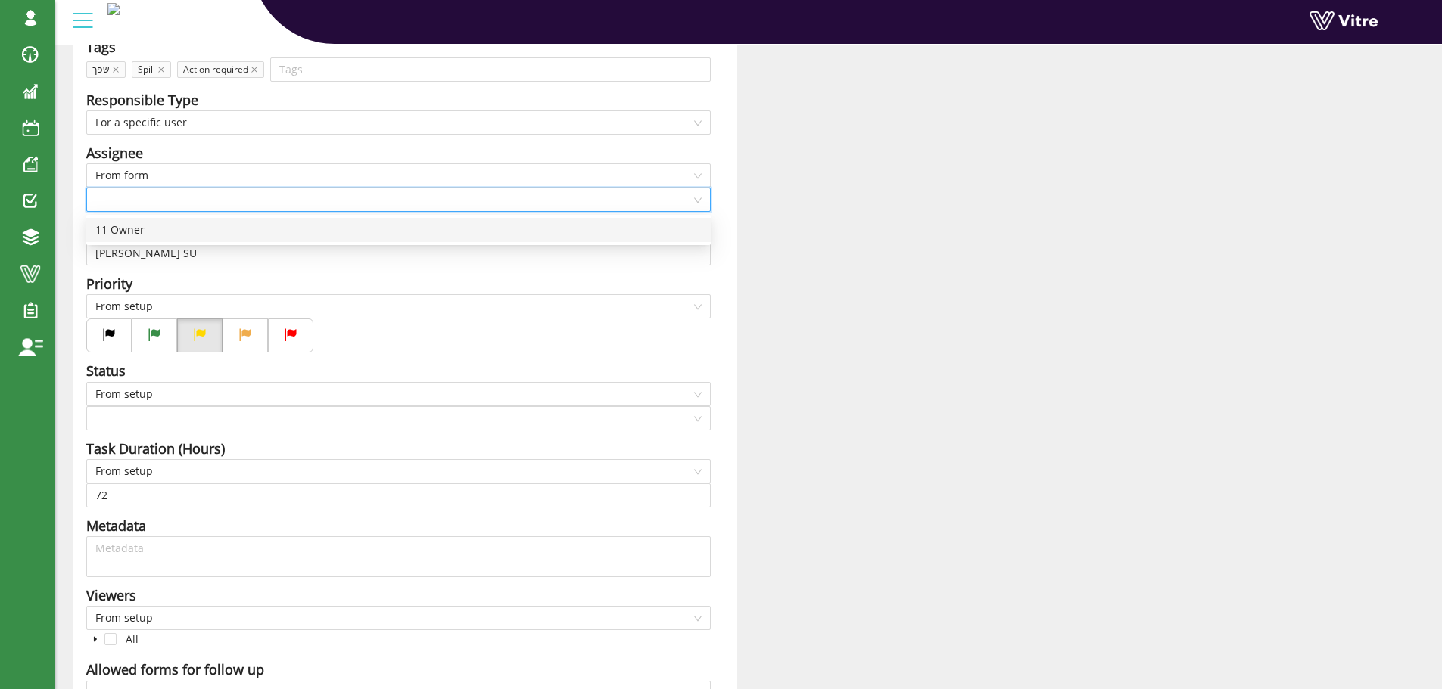
click at [165, 227] on div "11 Owner" at bounding box center [398, 230] width 606 height 17
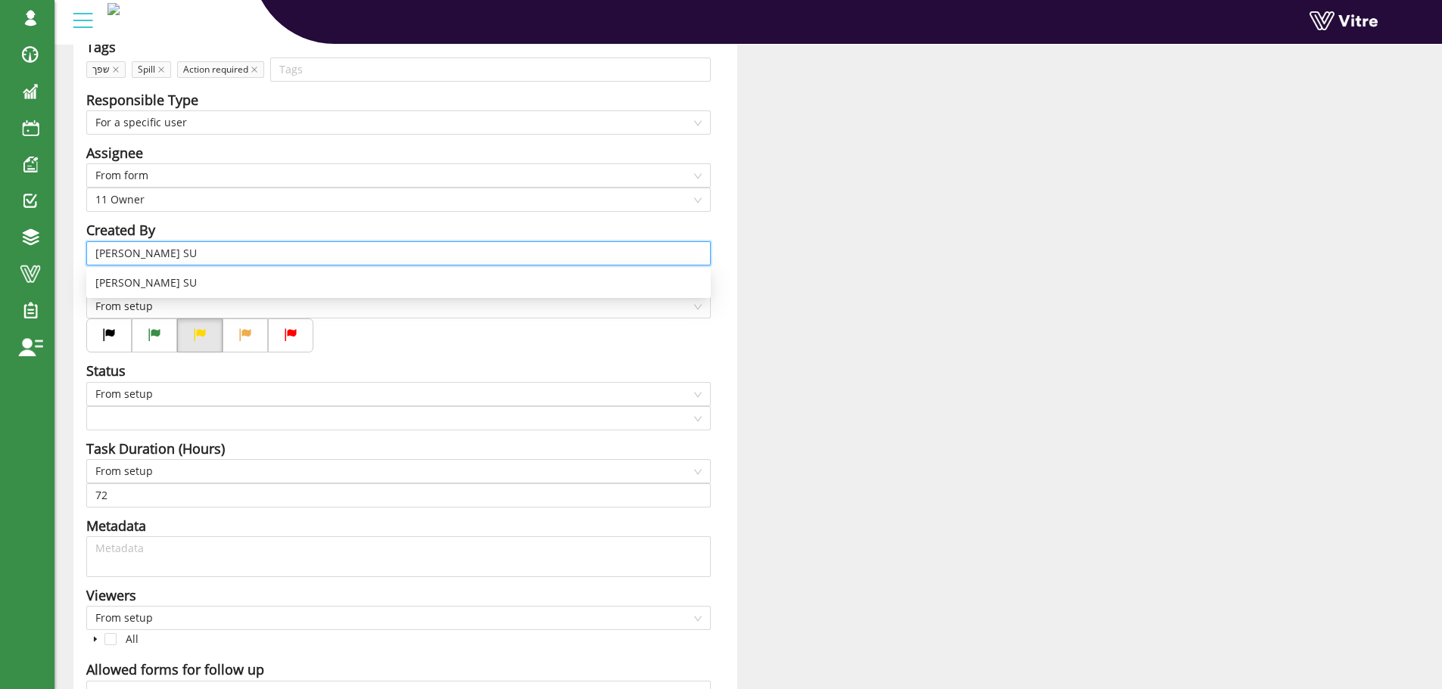
click at [191, 257] on input "Harel Smadar SU" at bounding box center [398, 253] width 606 height 23
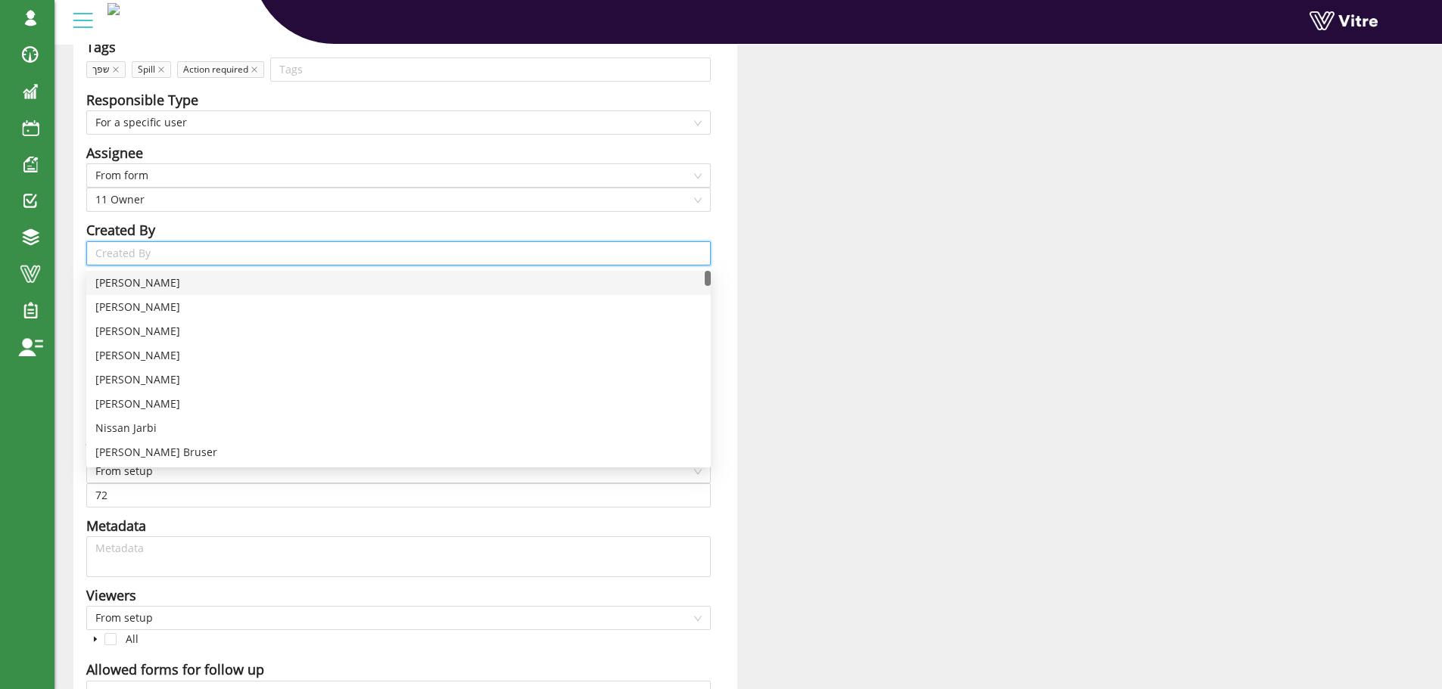
click at [719, 278] on div "Title Corrective action from a short learning process - Answer-11 Action requir…" at bounding box center [405, 335] width 664 height 882
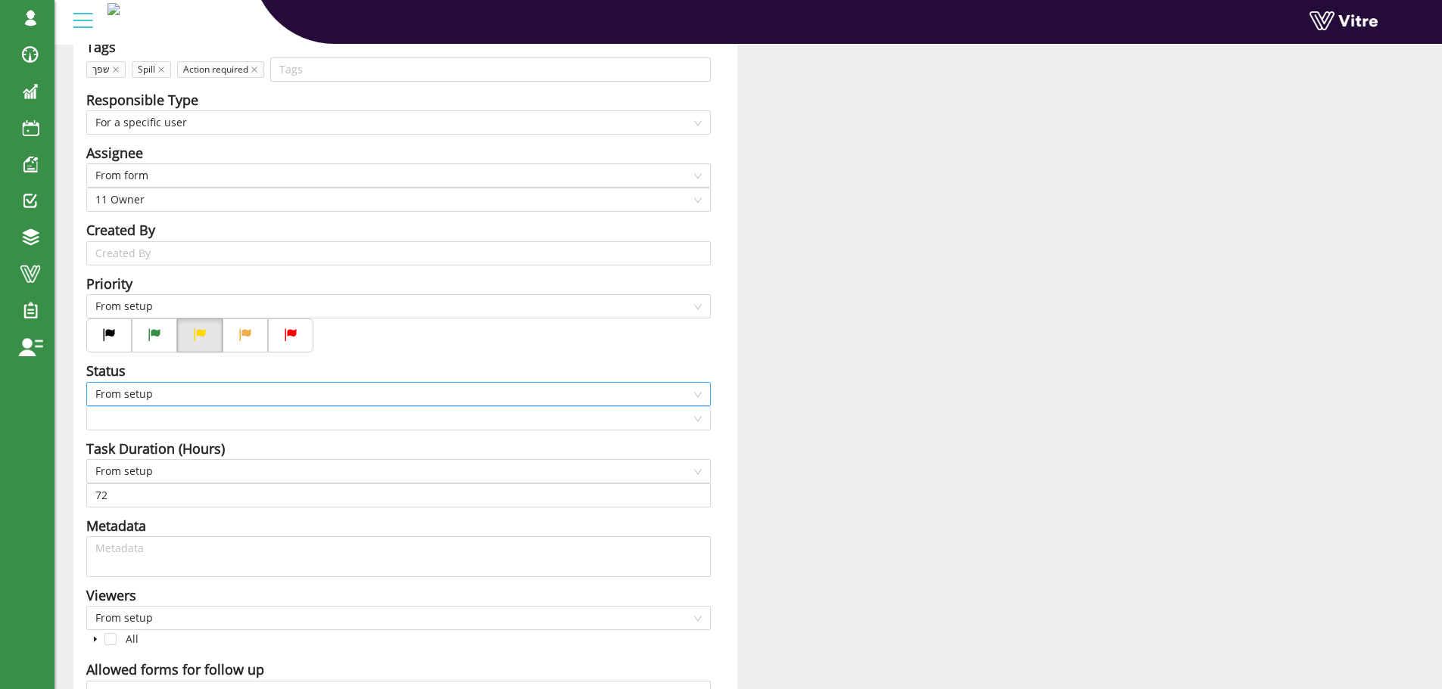
click at [204, 394] on span "From setup" at bounding box center [398, 394] width 606 height 23
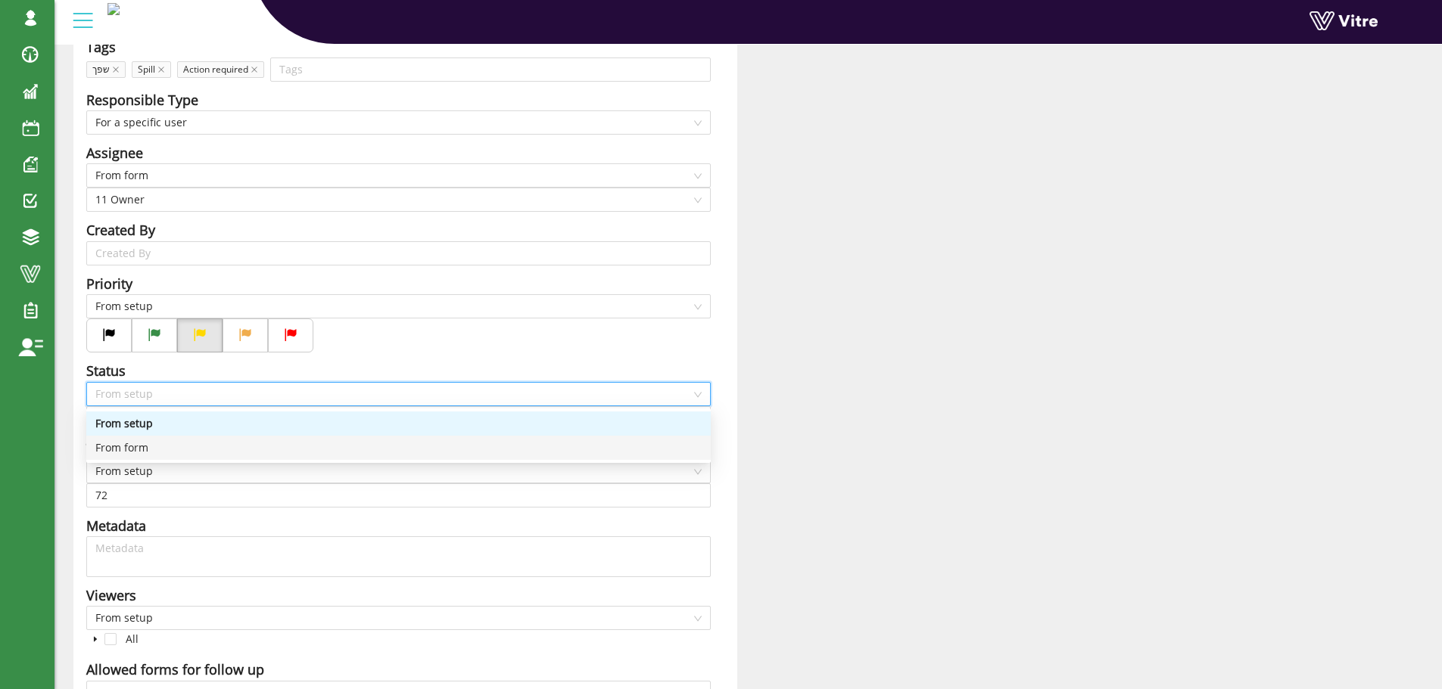
click at [154, 451] on div "From form" at bounding box center [398, 448] width 606 height 17
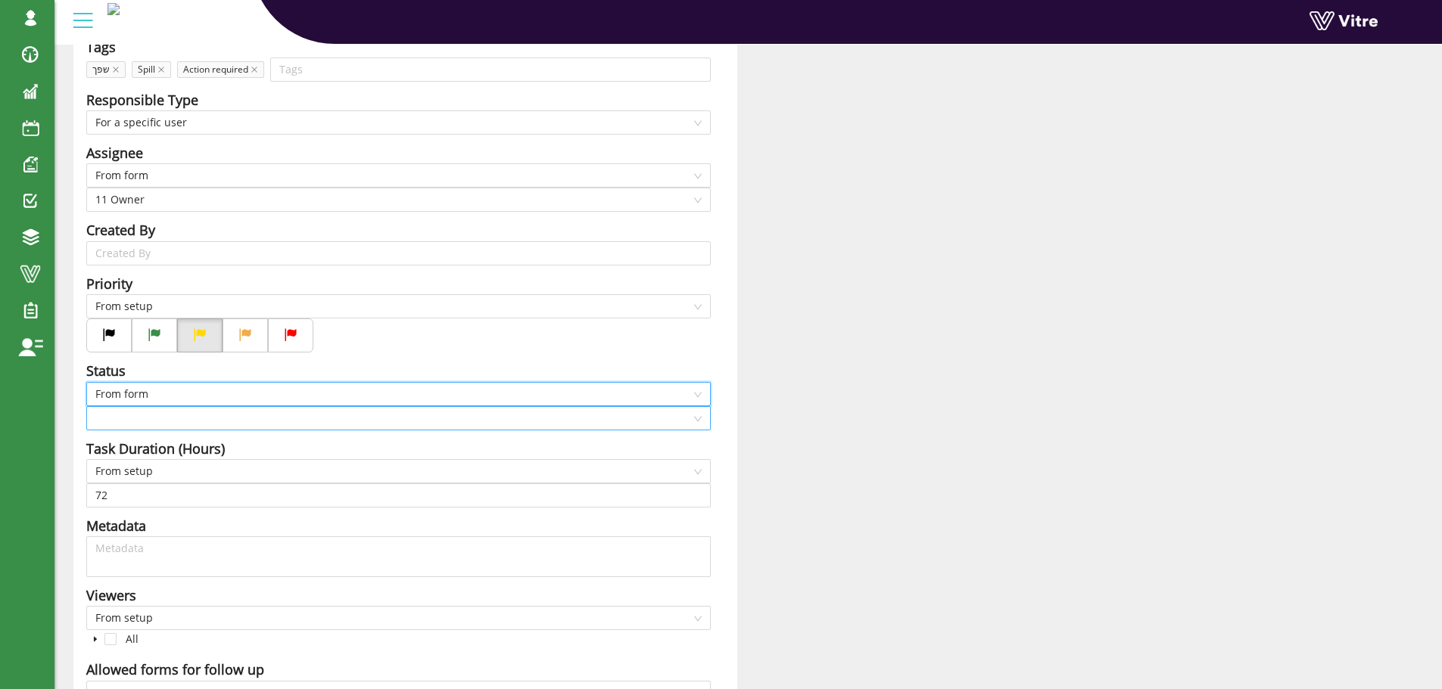
click at [152, 417] on input "search" at bounding box center [393, 418] width 596 height 23
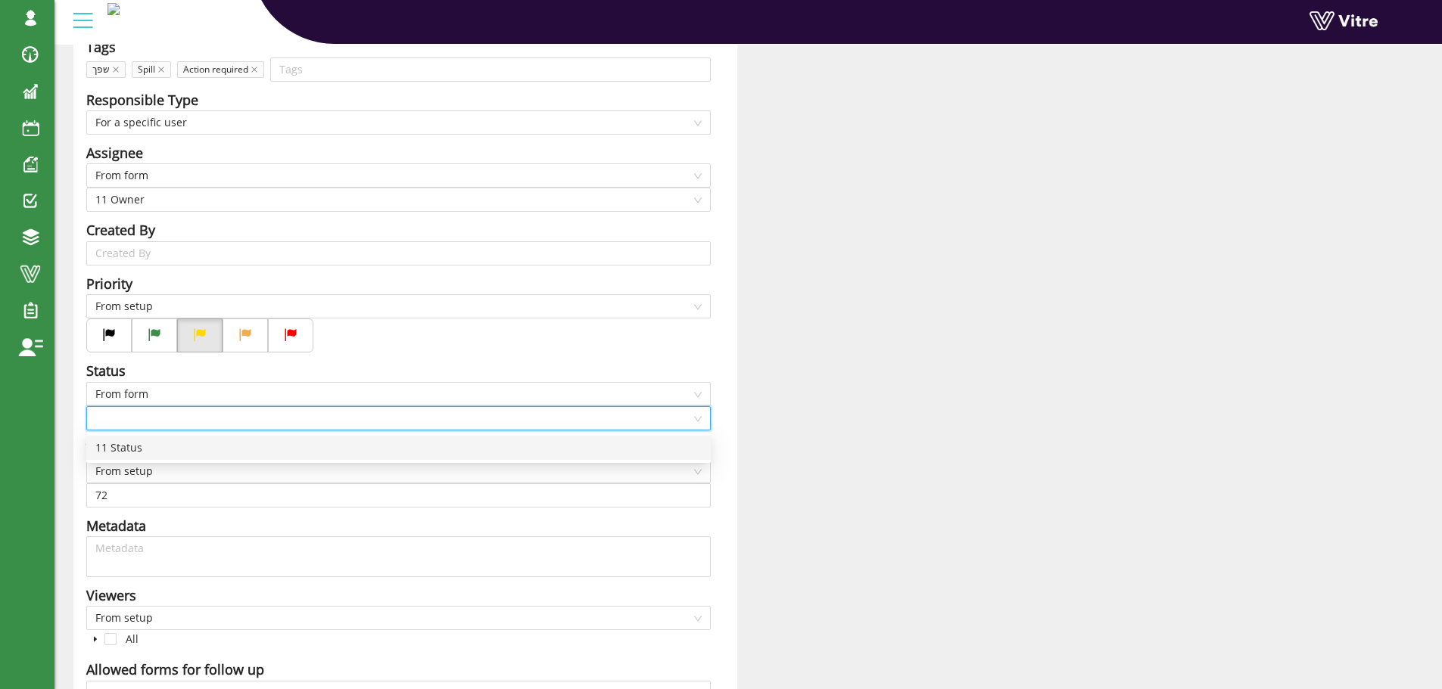
click at [141, 446] on div "11 Status" at bounding box center [398, 448] width 606 height 17
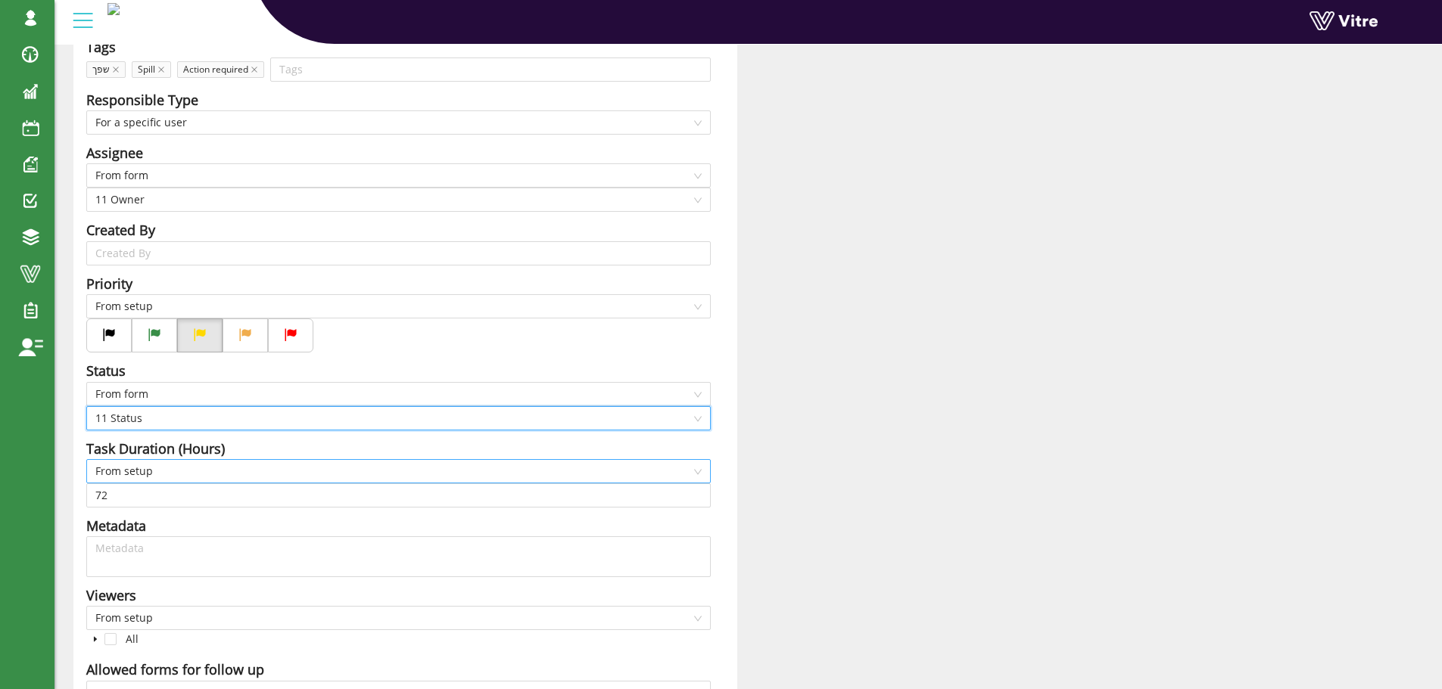
click at [168, 473] on span "From setup" at bounding box center [398, 471] width 606 height 23
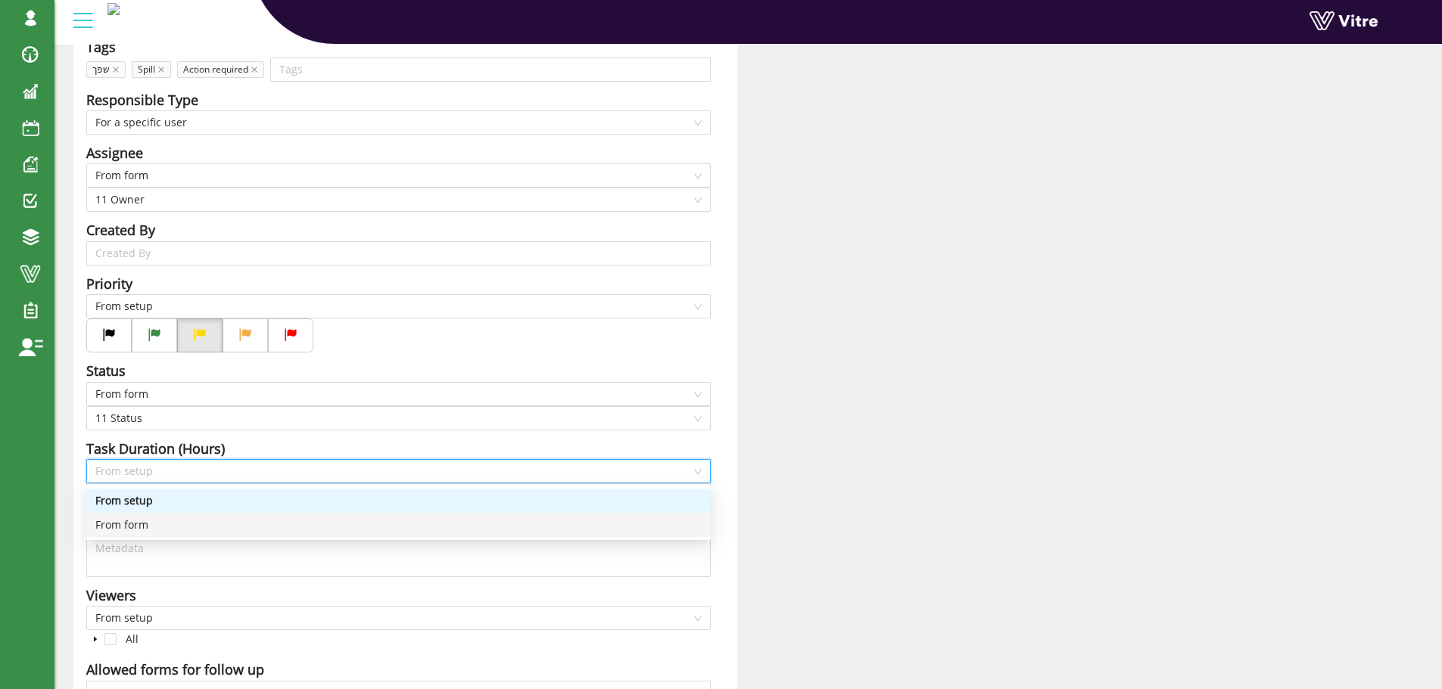
click at [154, 527] on div "From form" at bounding box center [398, 525] width 606 height 17
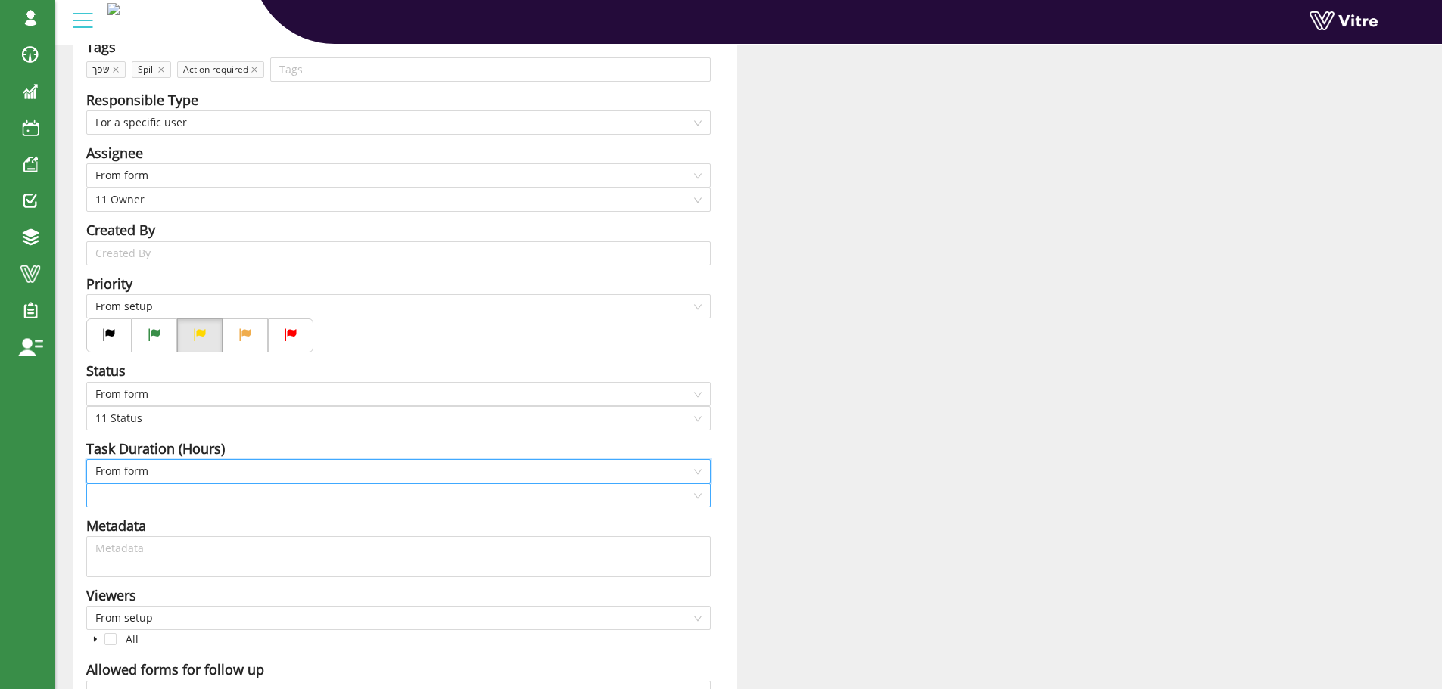
click at [173, 487] on input "search" at bounding box center [393, 495] width 596 height 23
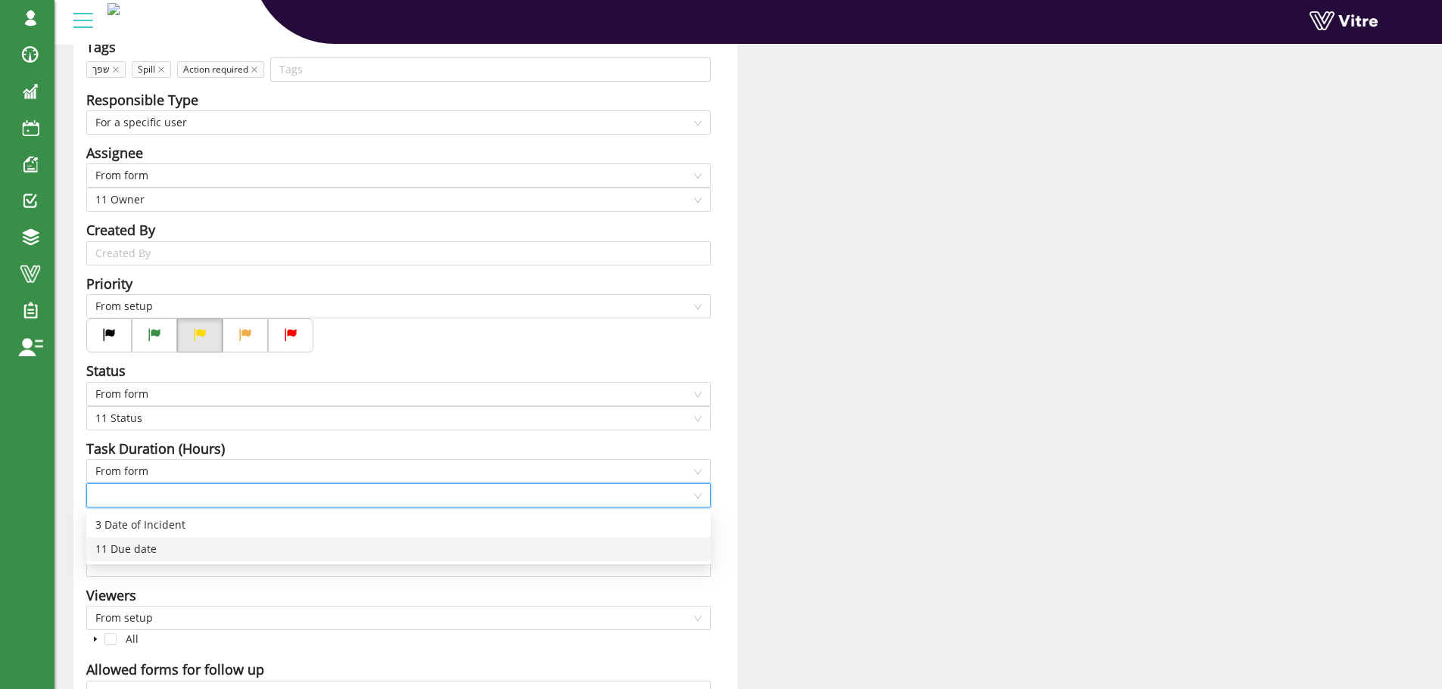
click at [157, 545] on div "11 Due date" at bounding box center [398, 549] width 606 height 17
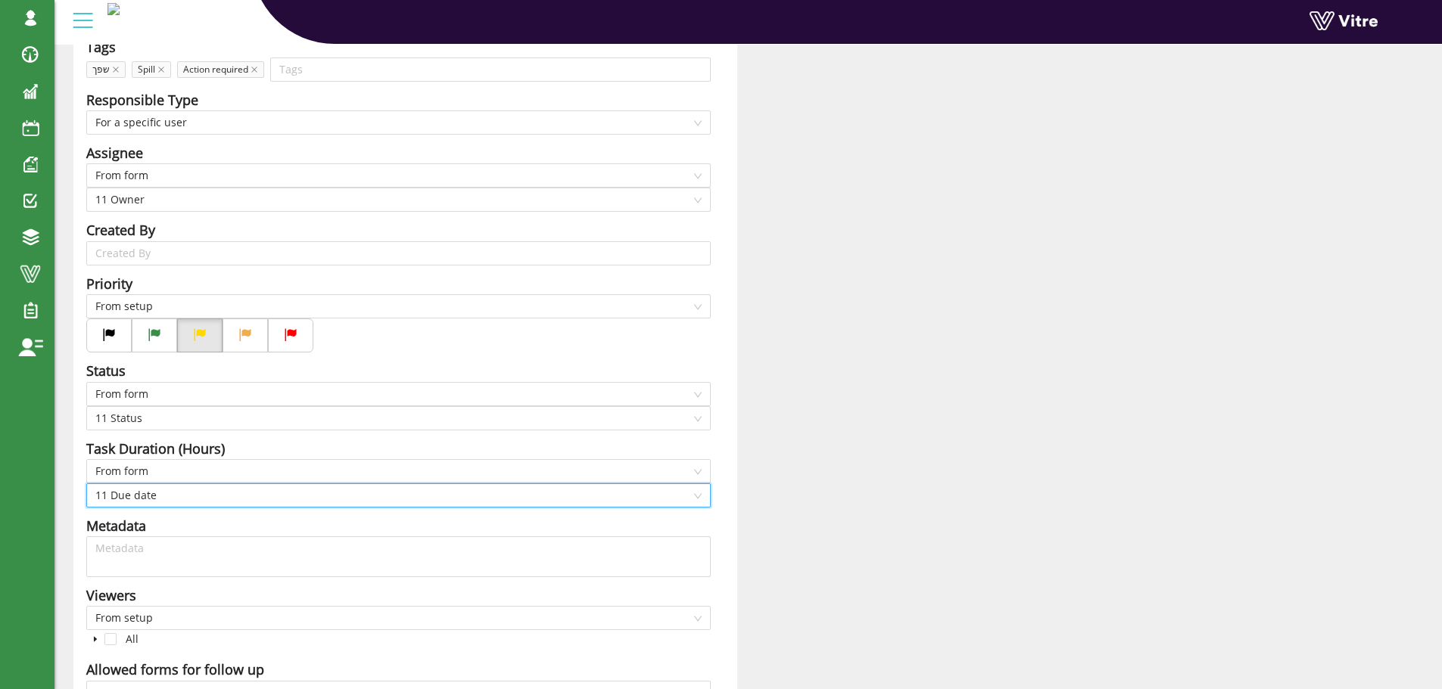
click at [713, 448] on div "Title Corrective action from a short learning process - Answer-11 Action requir…" at bounding box center [405, 335] width 664 height 882
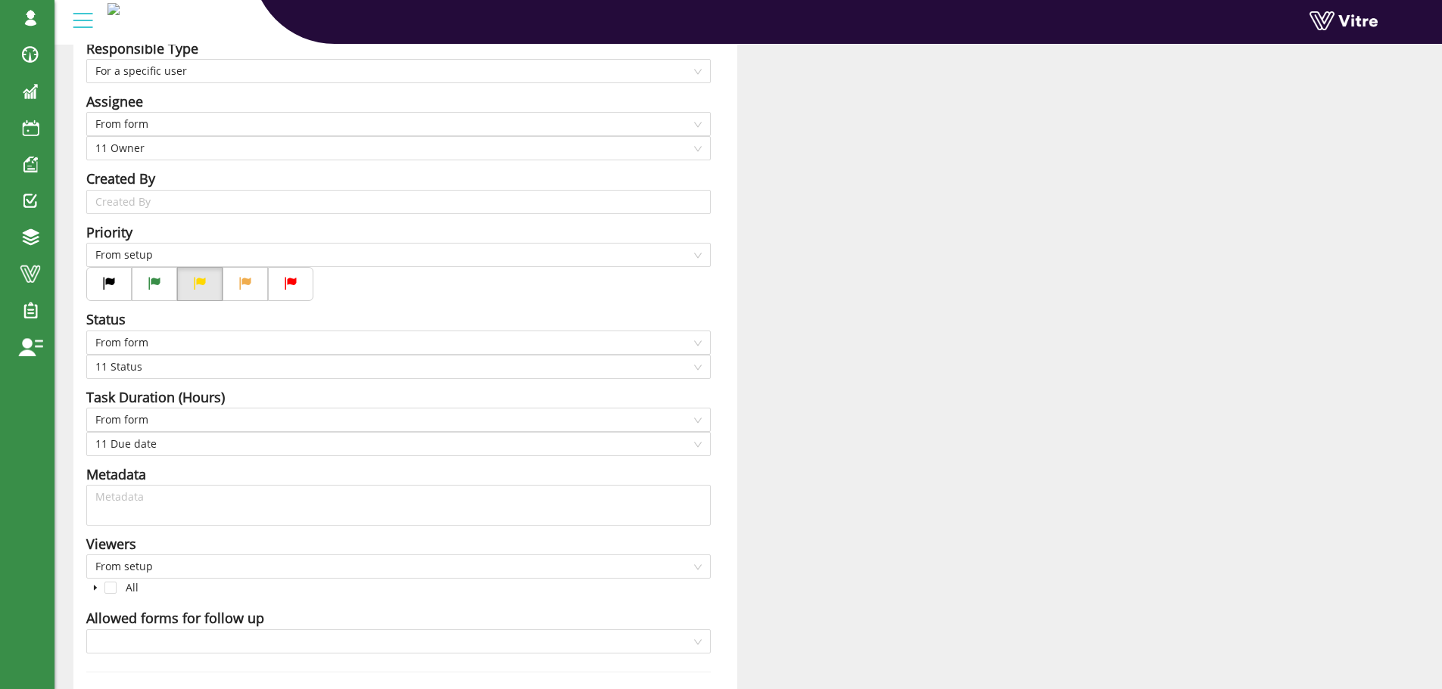
scroll to position [369, 0]
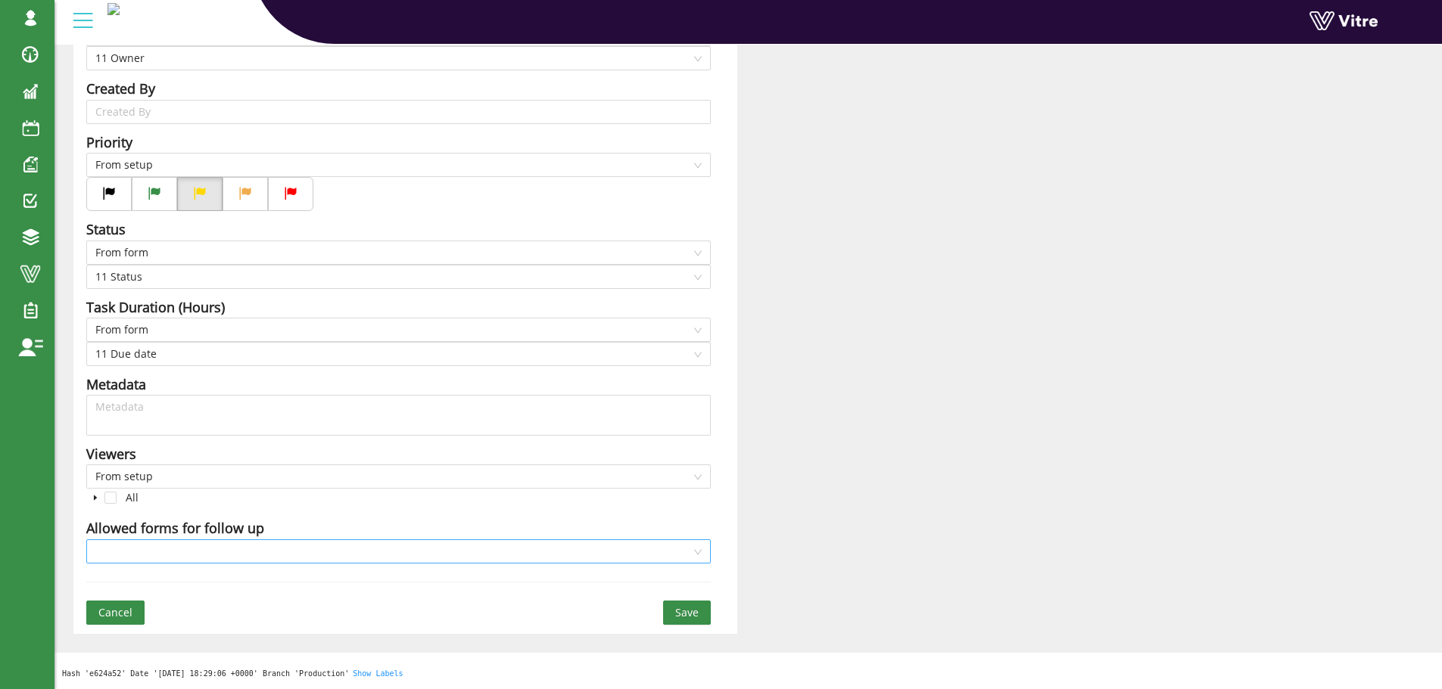
click at [347, 547] on input "search" at bounding box center [393, 551] width 596 height 23
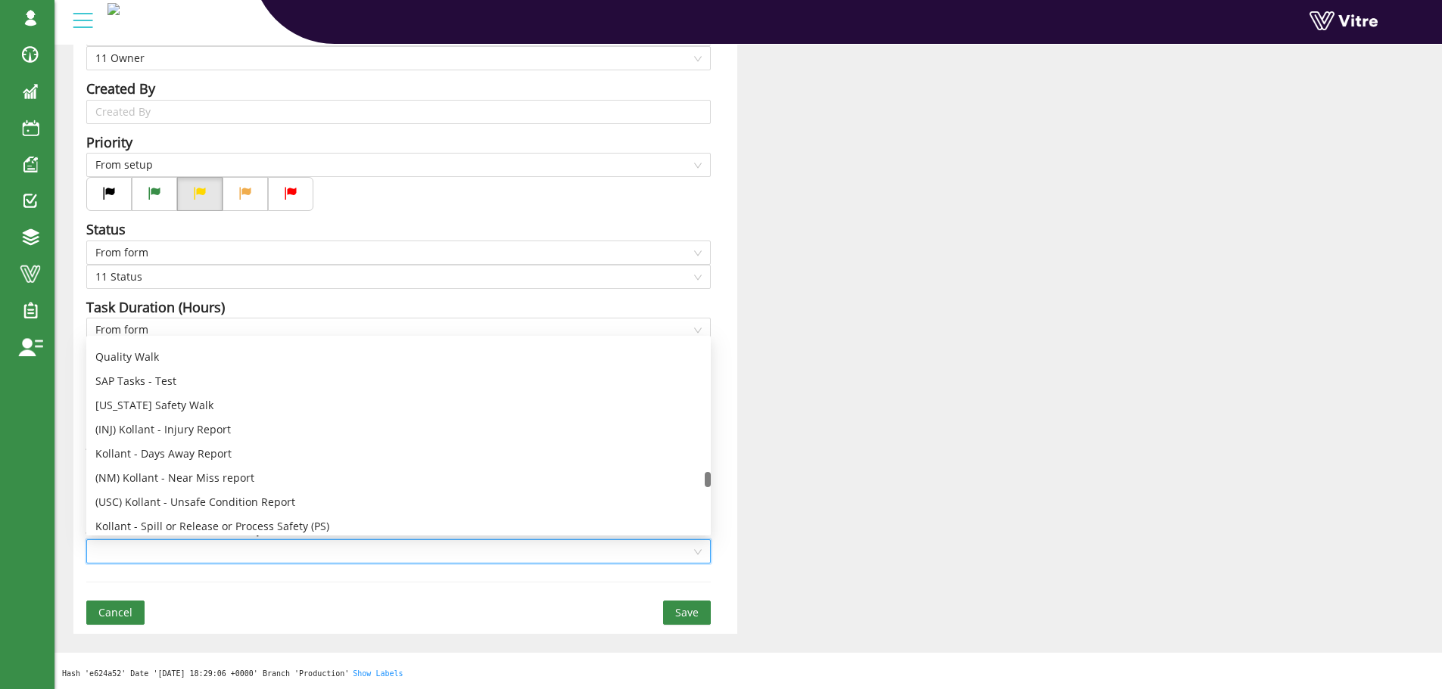
scroll to position [2952, 0]
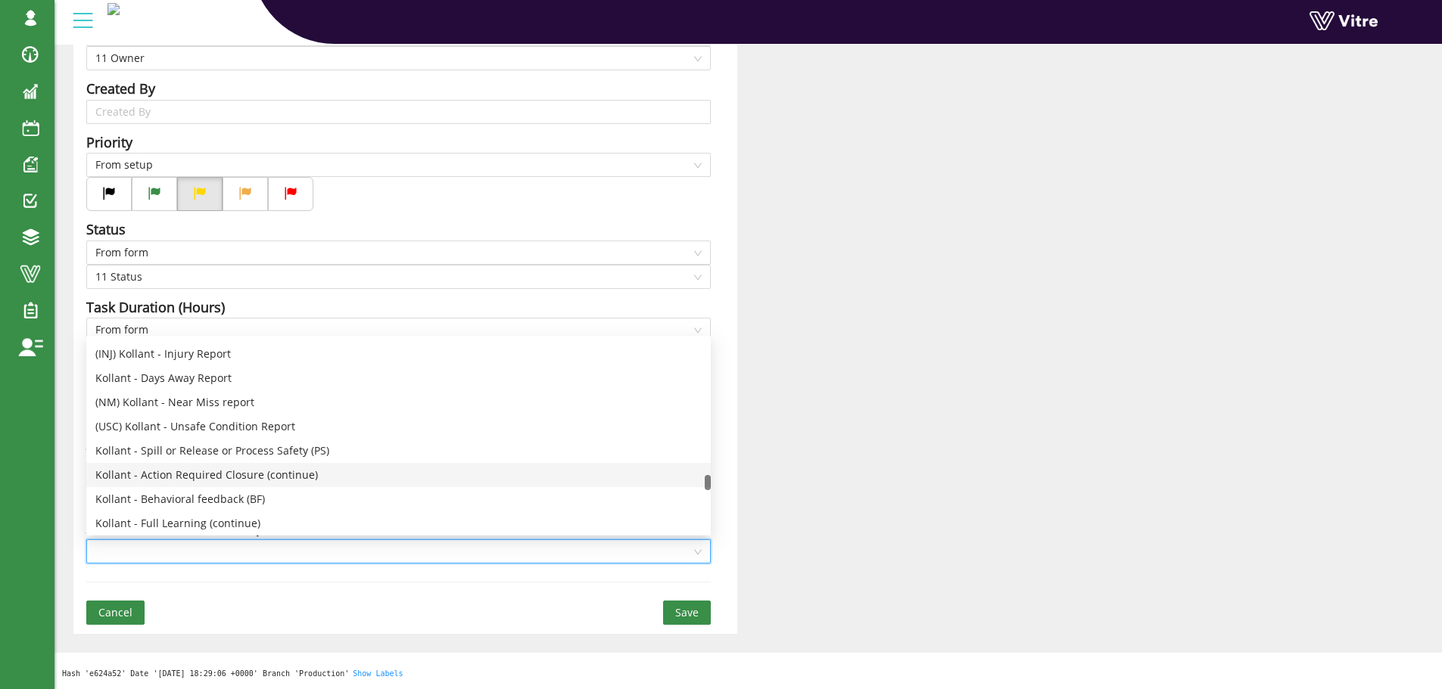
click at [239, 473] on div "Kollant - Action Required Closure (continue)" at bounding box center [398, 475] width 606 height 17
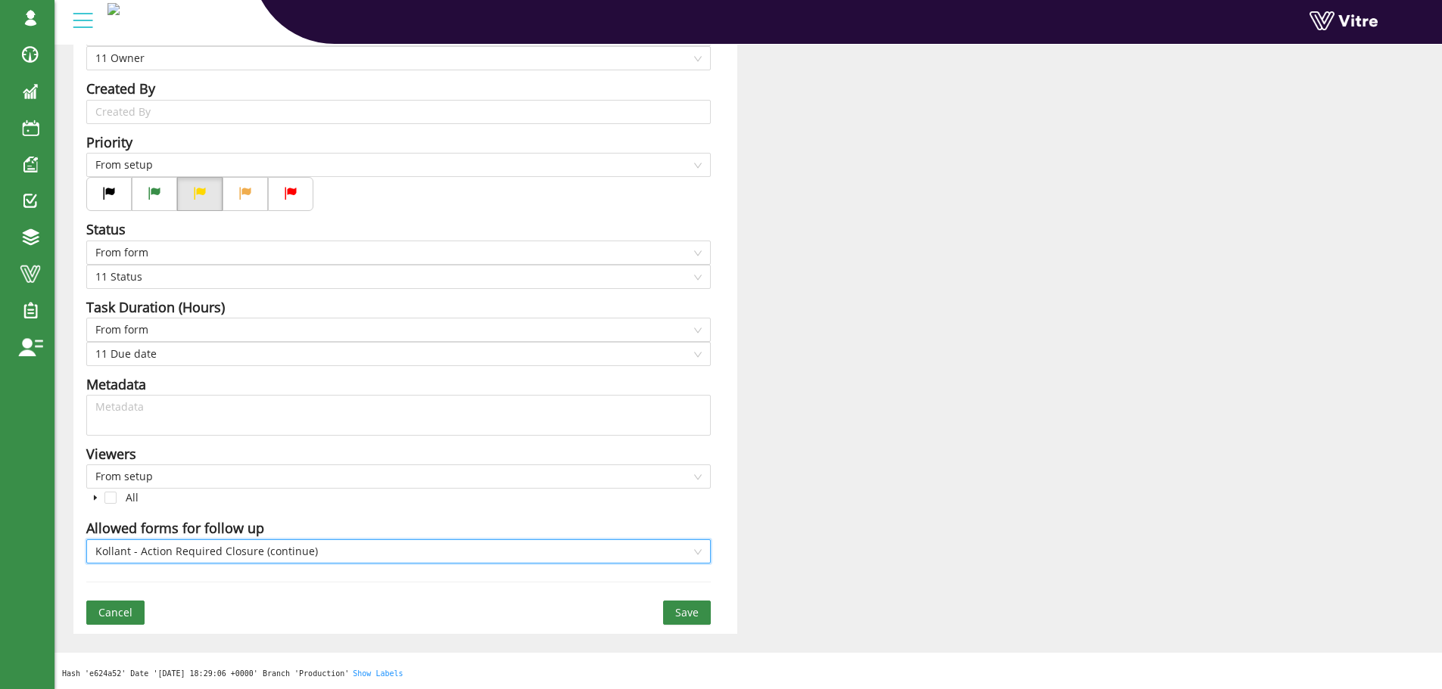
click at [688, 612] on span "Save" at bounding box center [686, 613] width 23 height 17
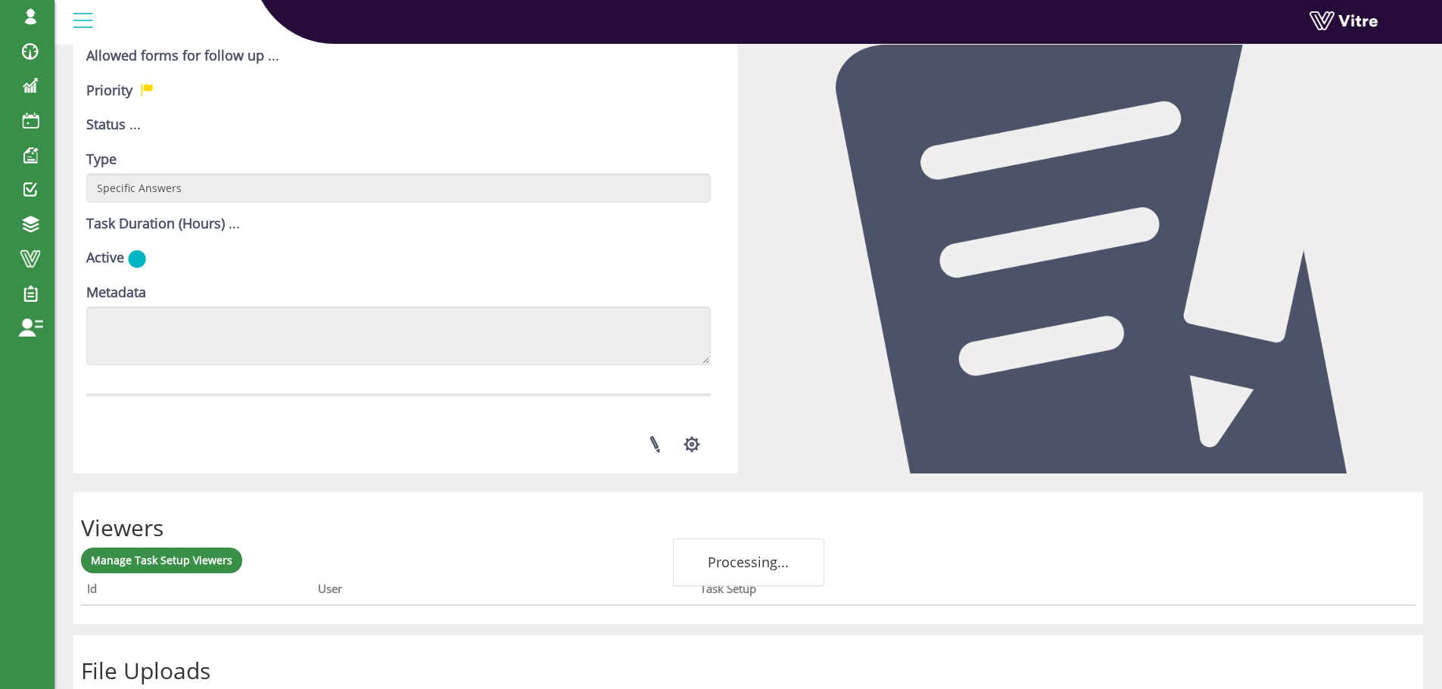
scroll to position [531, 0]
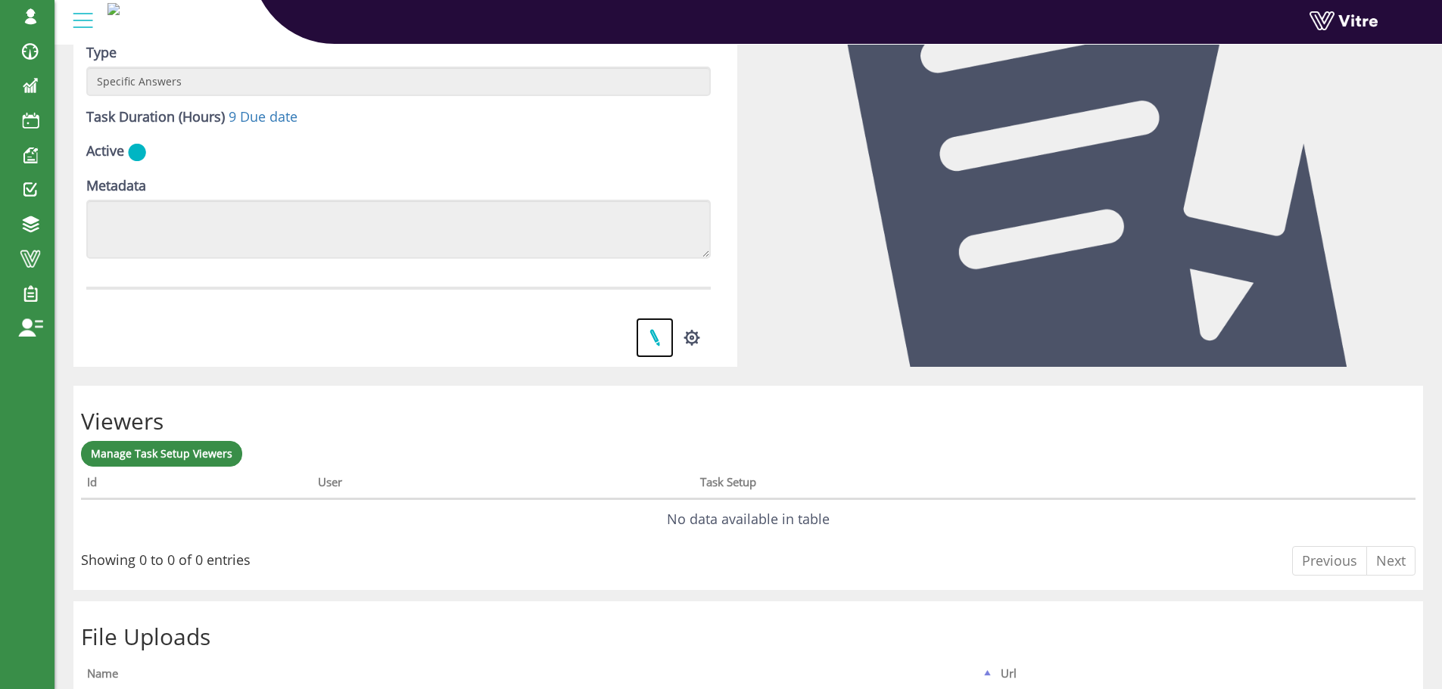
click at [655, 337] on link at bounding box center [655, 338] width 38 height 40
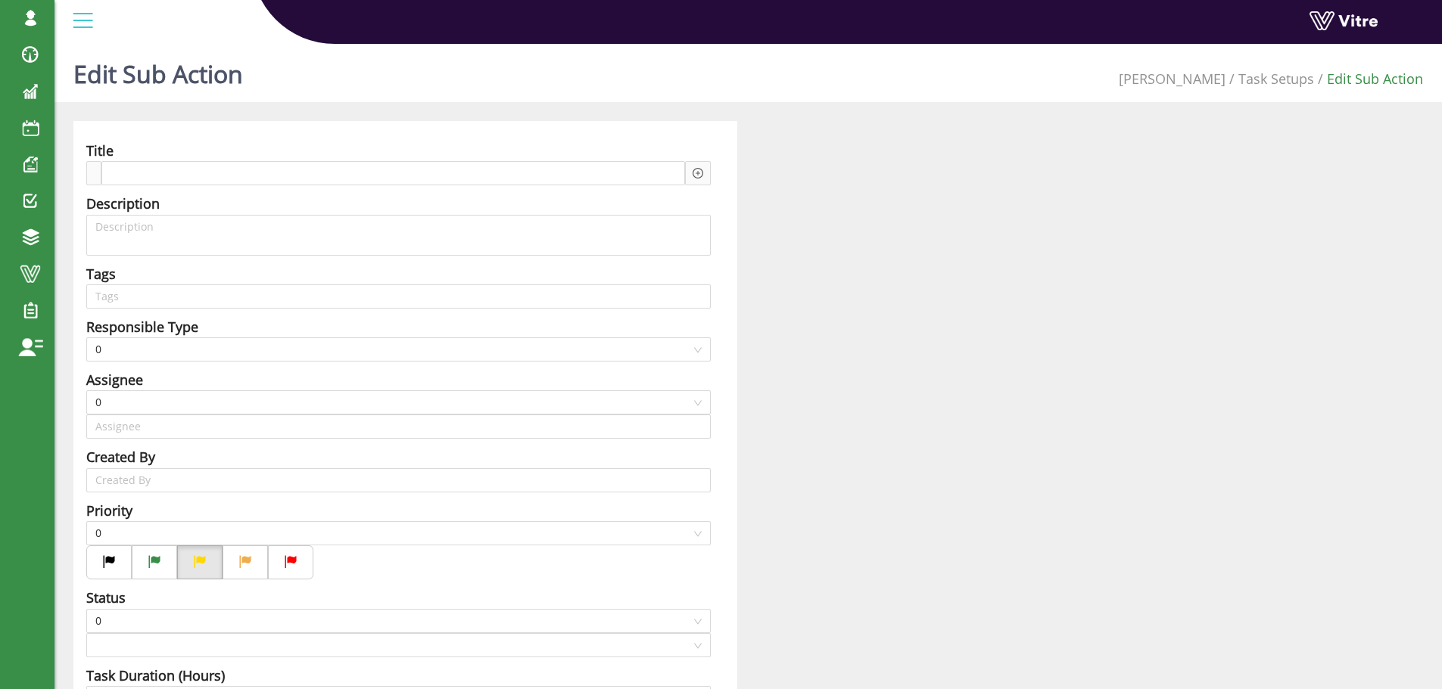
type input "[PERSON_NAME] SU"
click at [381, 297] on input "search" at bounding box center [490, 296] width 422 height 23
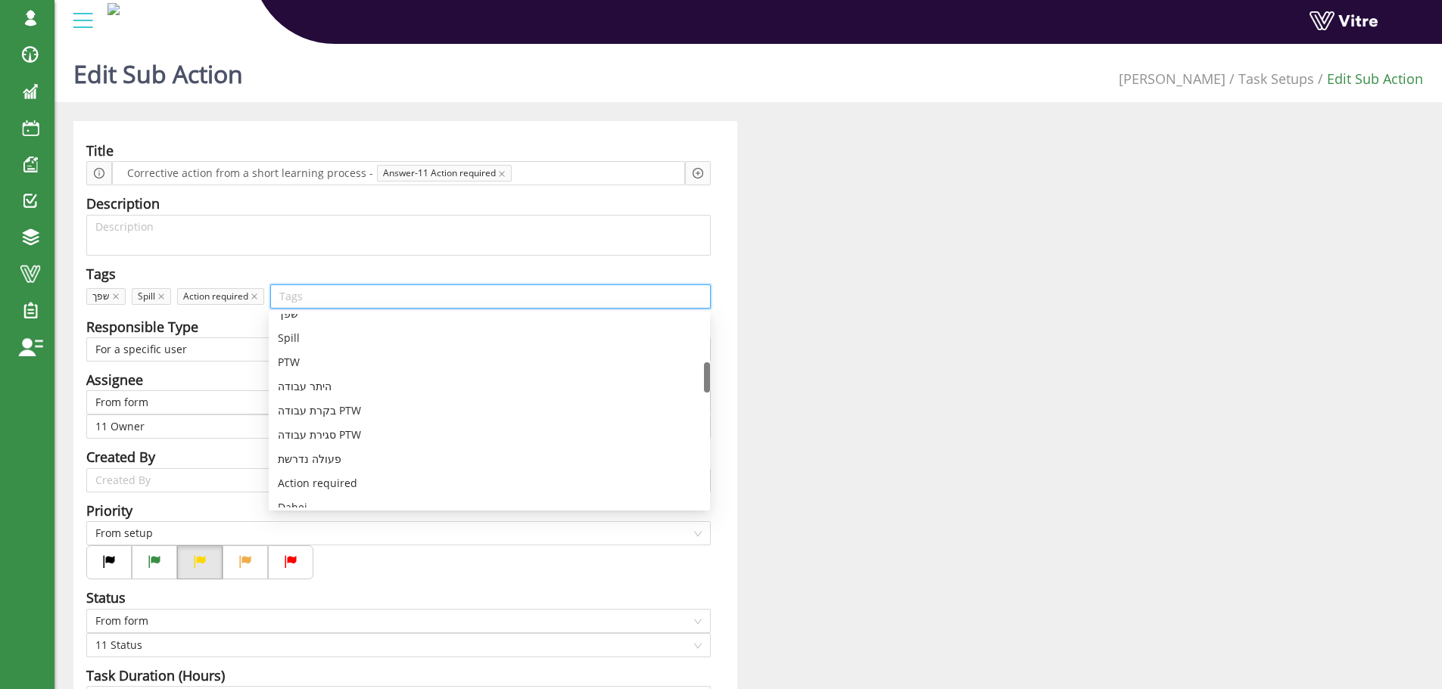
scroll to position [378, 0]
click at [335, 383] on div "פעולה נדרשת" at bounding box center [489, 383] width 423 height 17
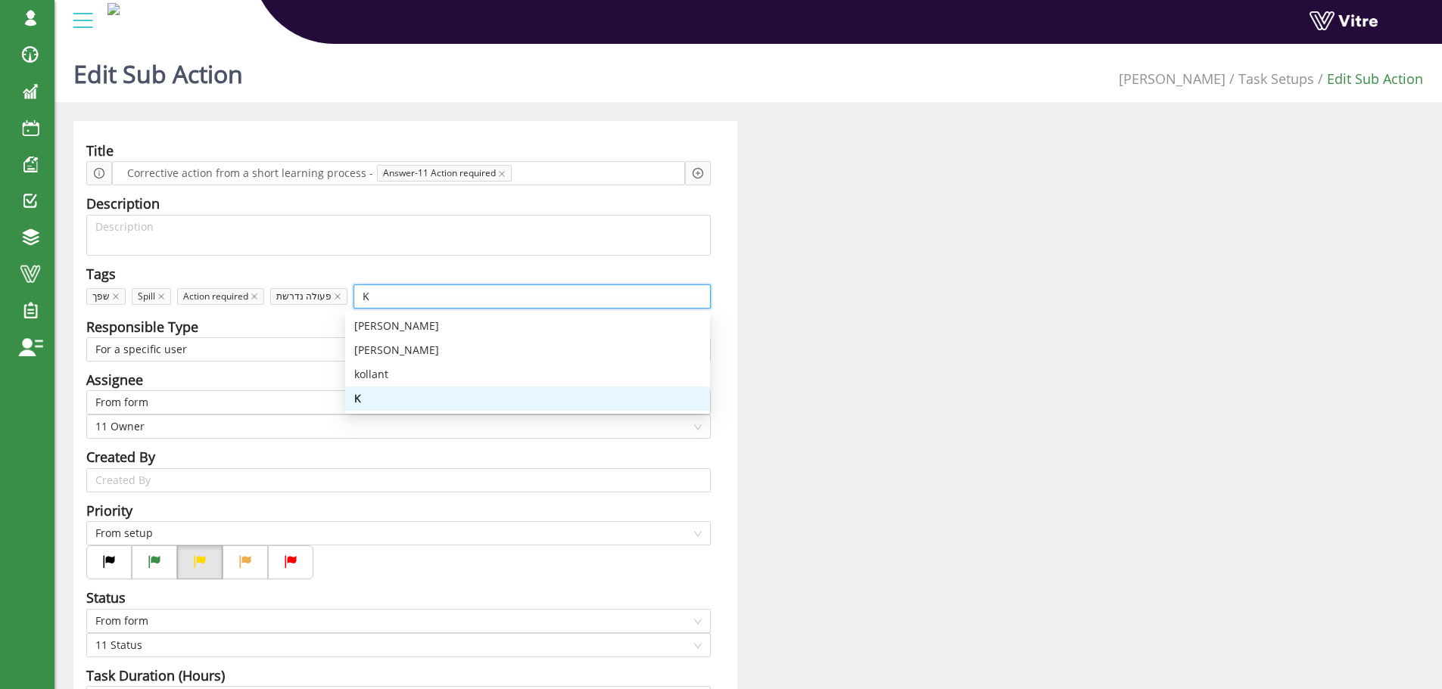
scroll to position [0, 0]
type input "KO"
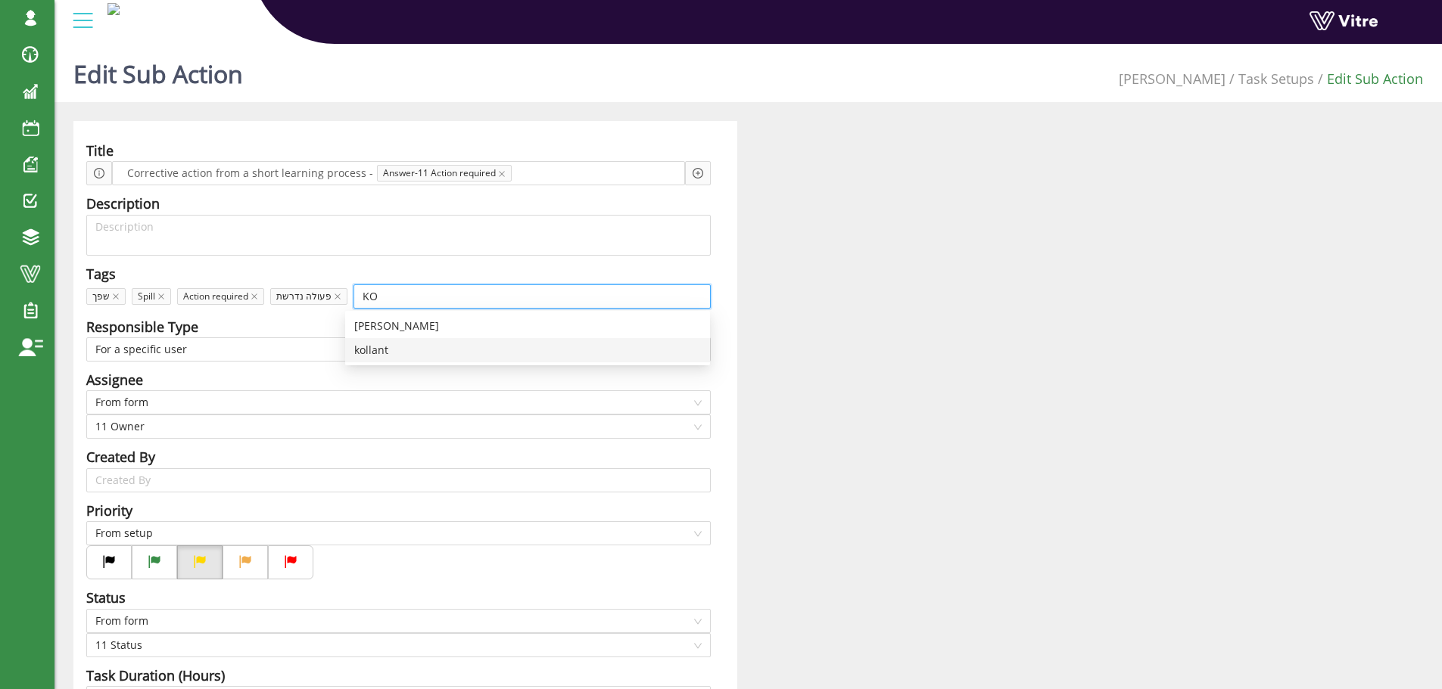
click at [381, 348] on div "kollant" at bounding box center [527, 350] width 347 height 17
click at [712, 327] on div "Title Corrective action from a short learning process - Answer-11 Action requir…" at bounding box center [405, 562] width 664 height 882
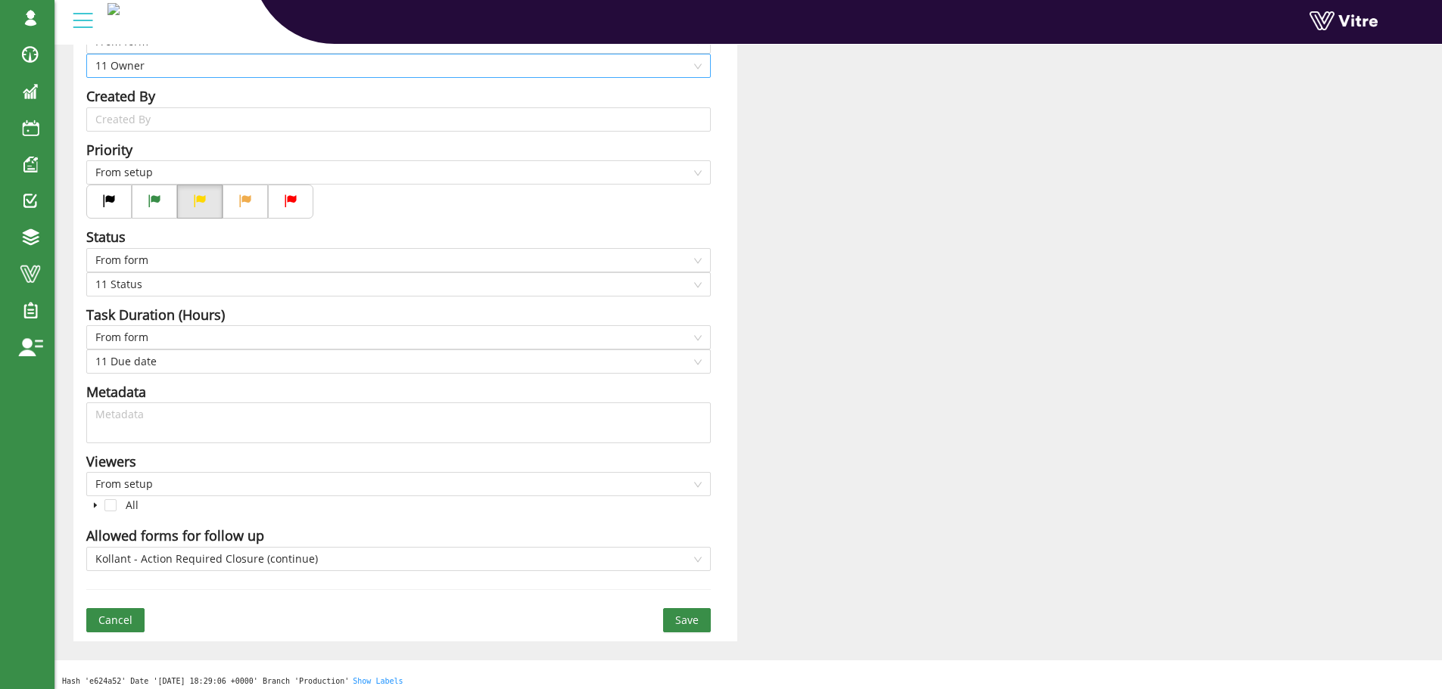
scroll to position [369, 0]
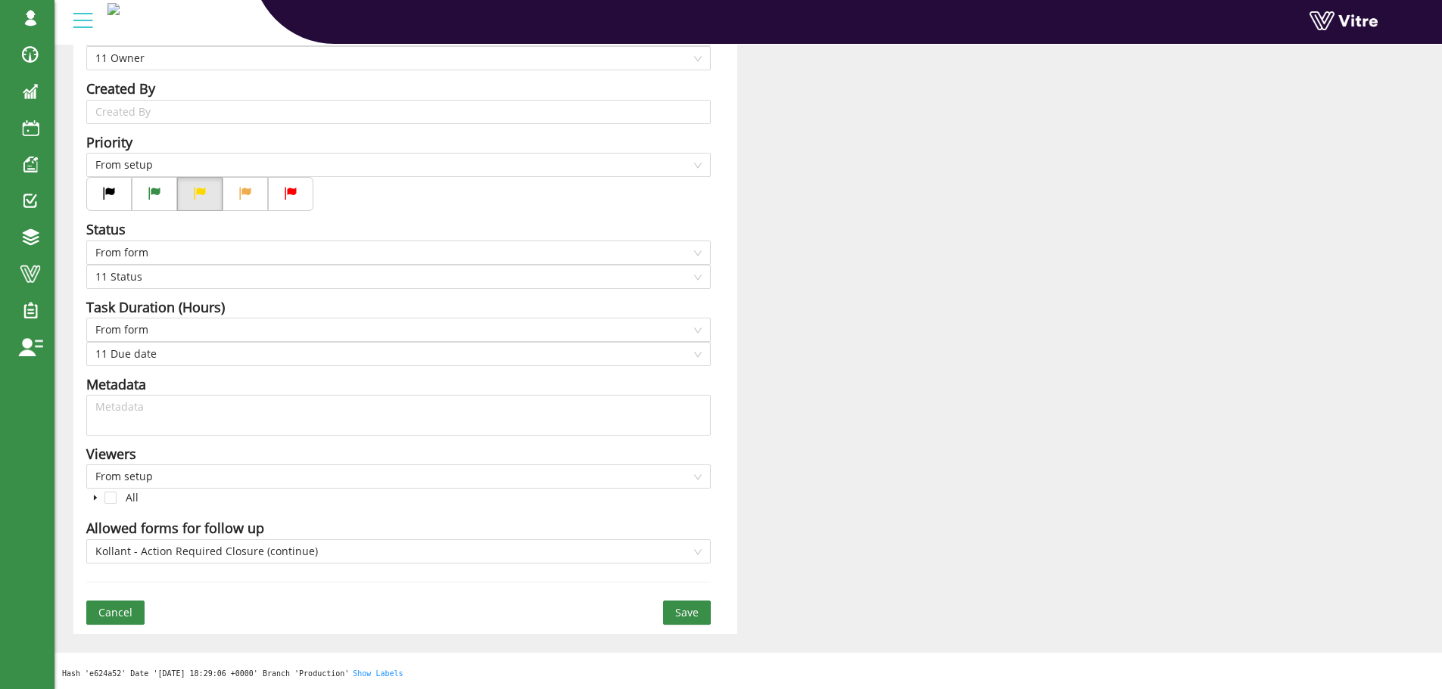
click at [684, 615] on span "Save" at bounding box center [686, 613] width 23 height 17
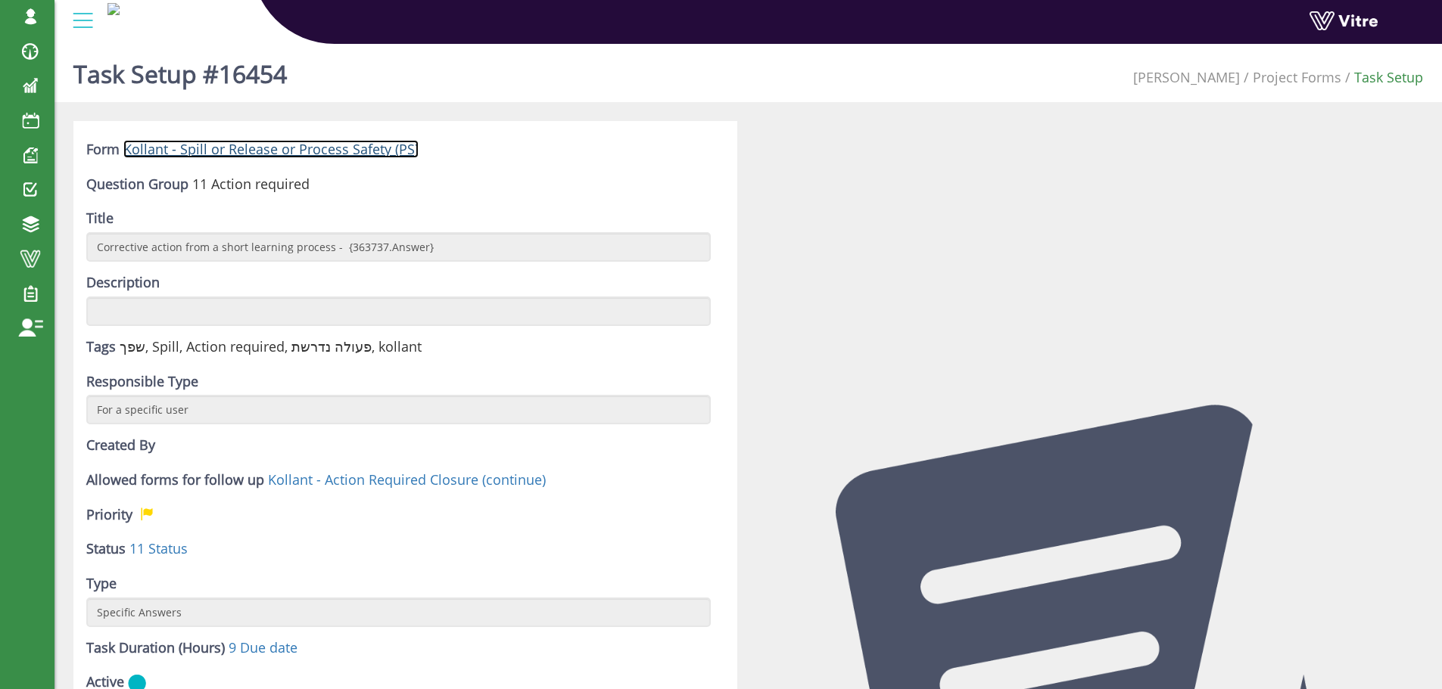
click at [221, 150] on link "Kollant - Spill or Release or Process Safety (PS)" at bounding box center [270, 149] width 295 height 18
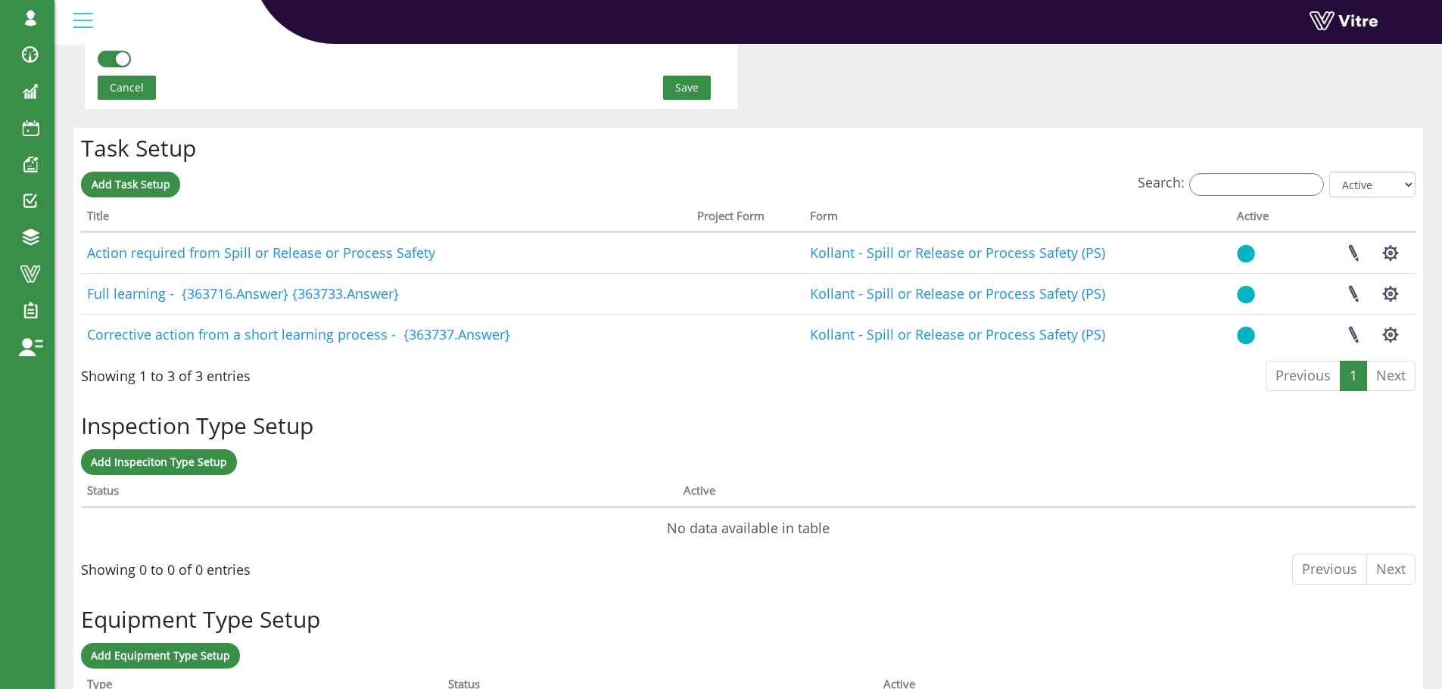
scroll to position [1135, 0]
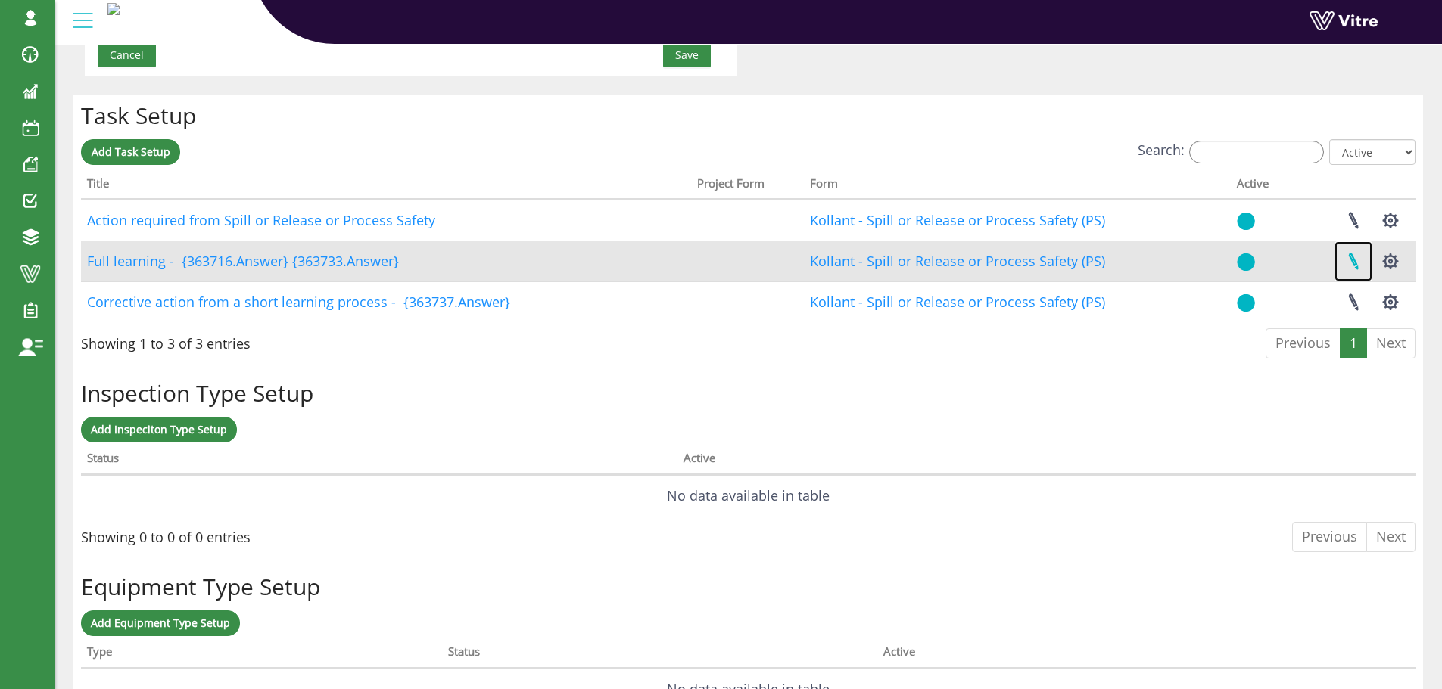
click at [1353, 262] on link at bounding box center [1353, 261] width 38 height 40
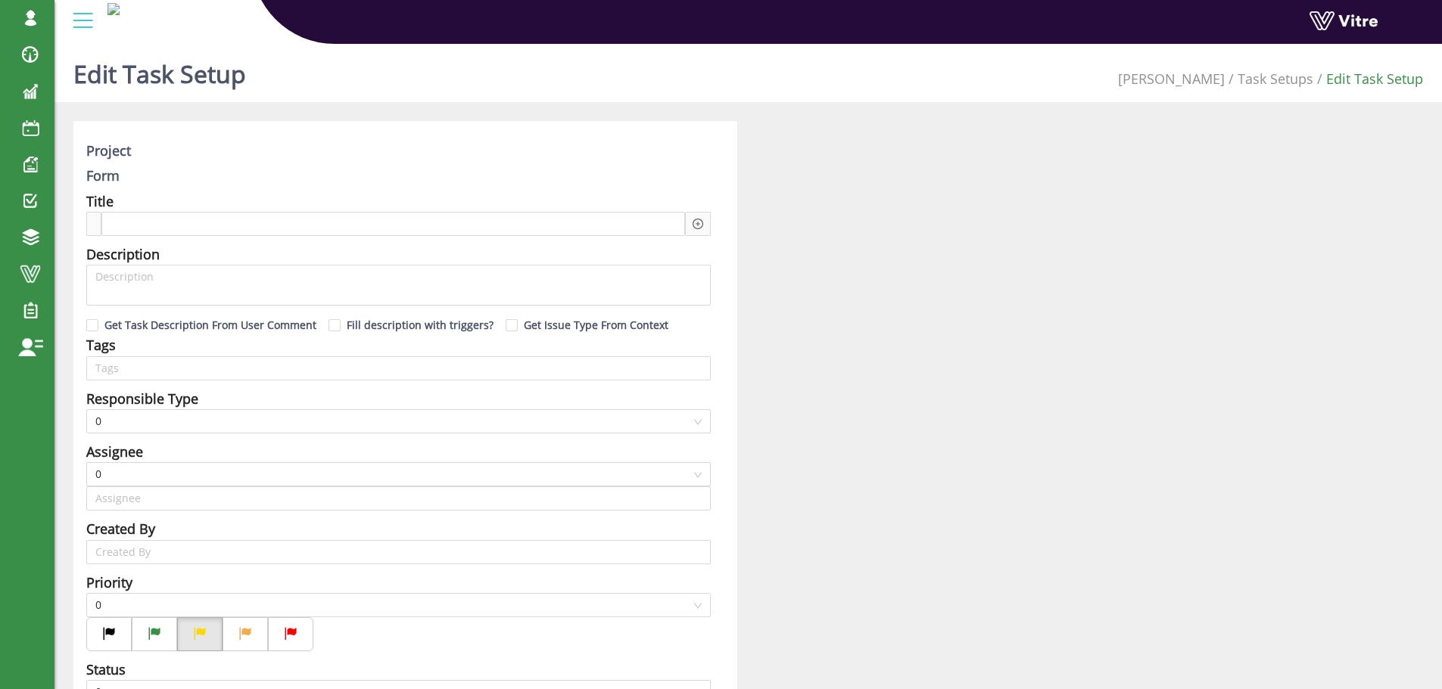
type input "[PERSON_NAME] SU"
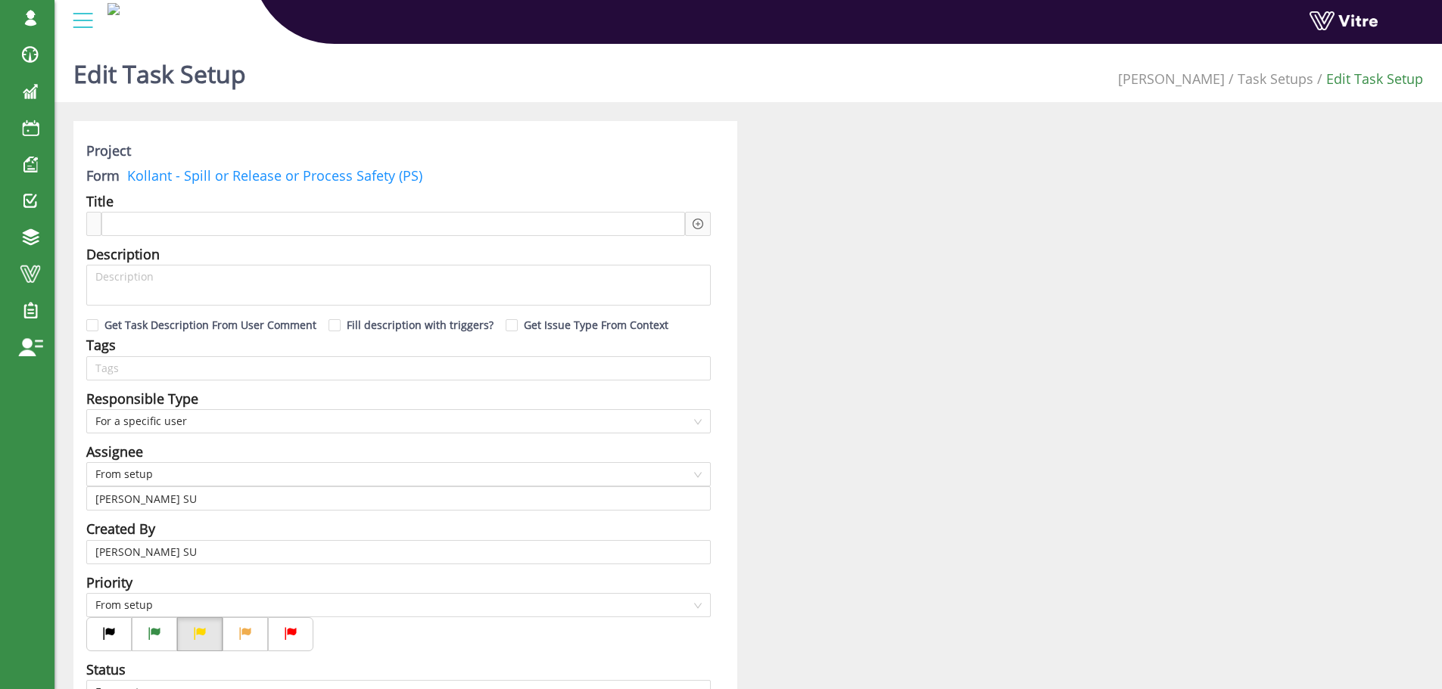
checkbox input "true"
type input "162"
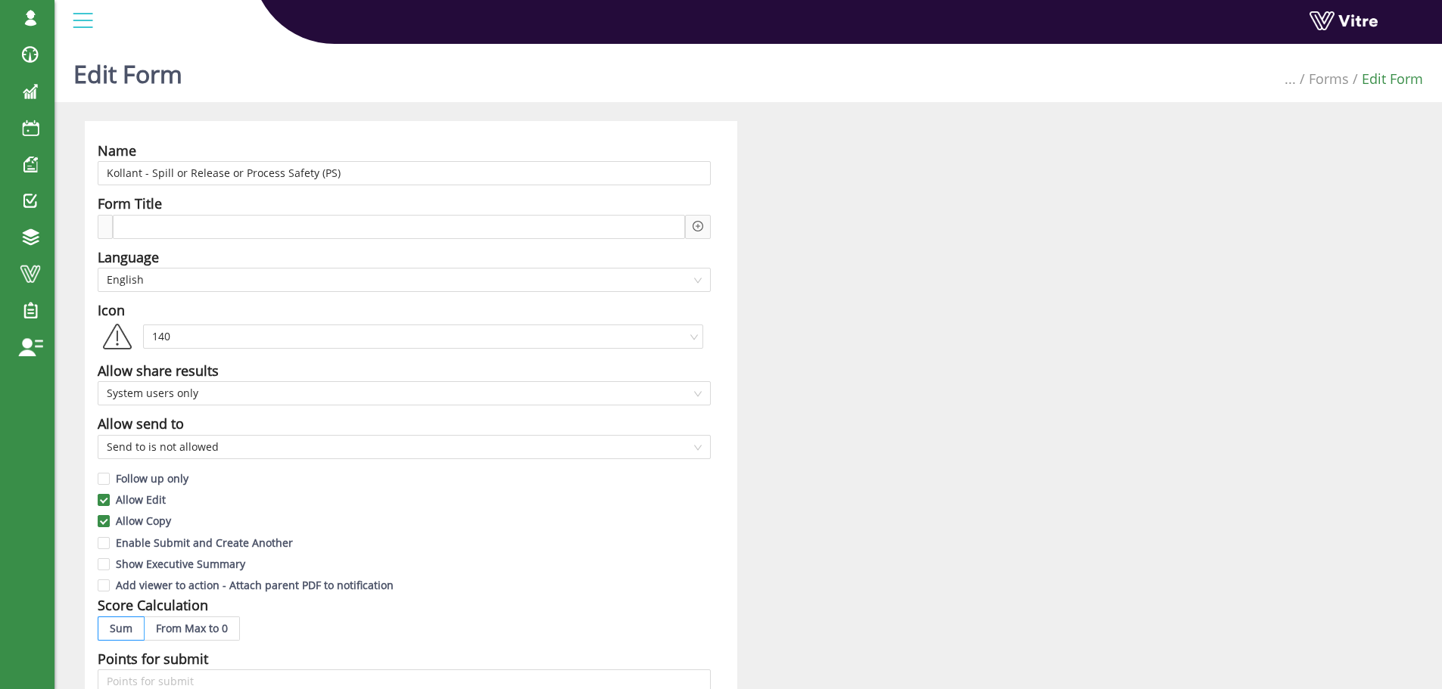
scroll to position [960, 0]
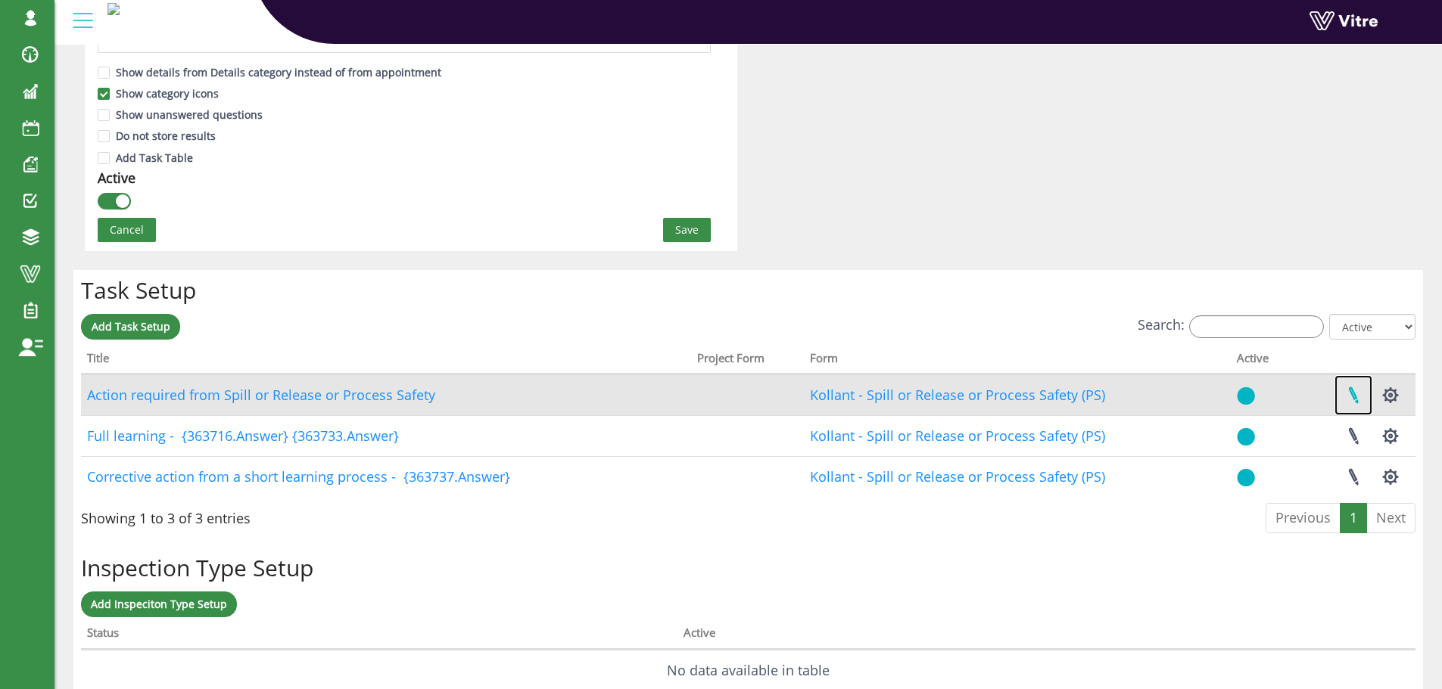
click at [1352, 394] on link at bounding box center [1353, 395] width 38 height 40
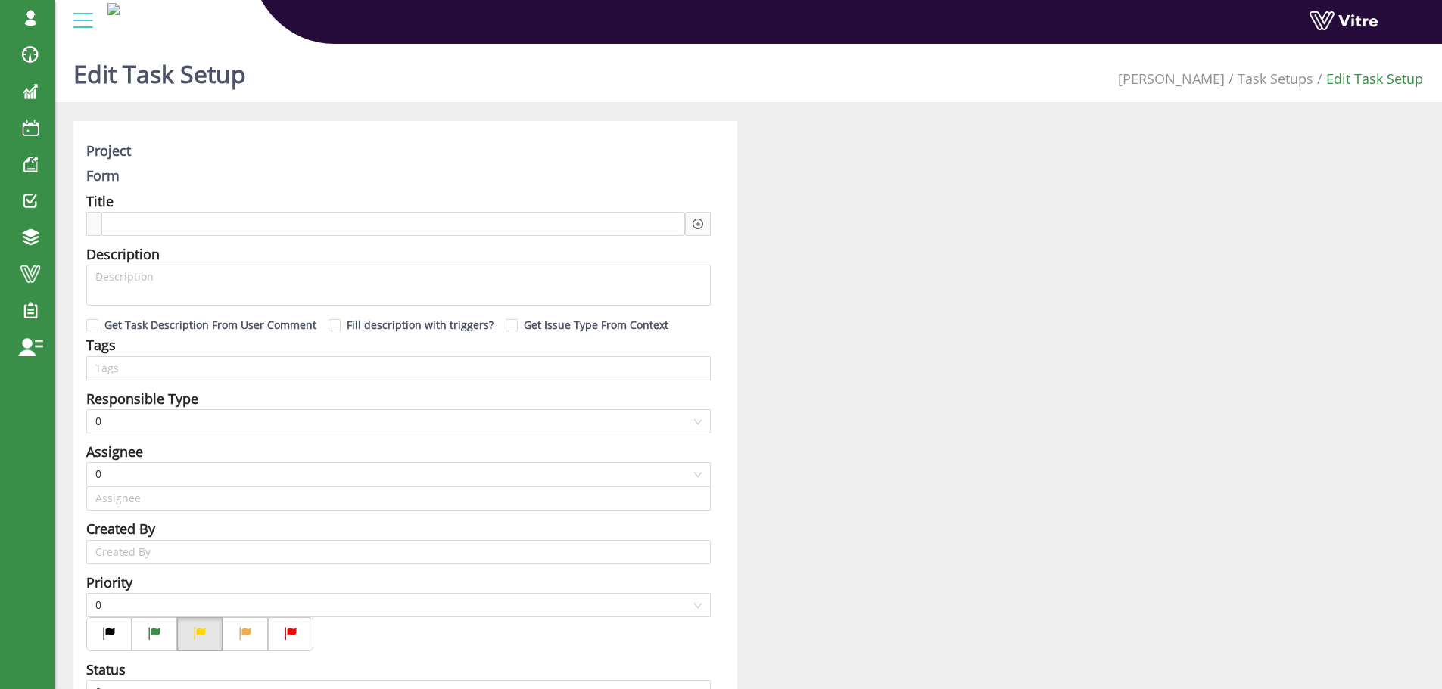
type input "[PERSON_NAME] SU"
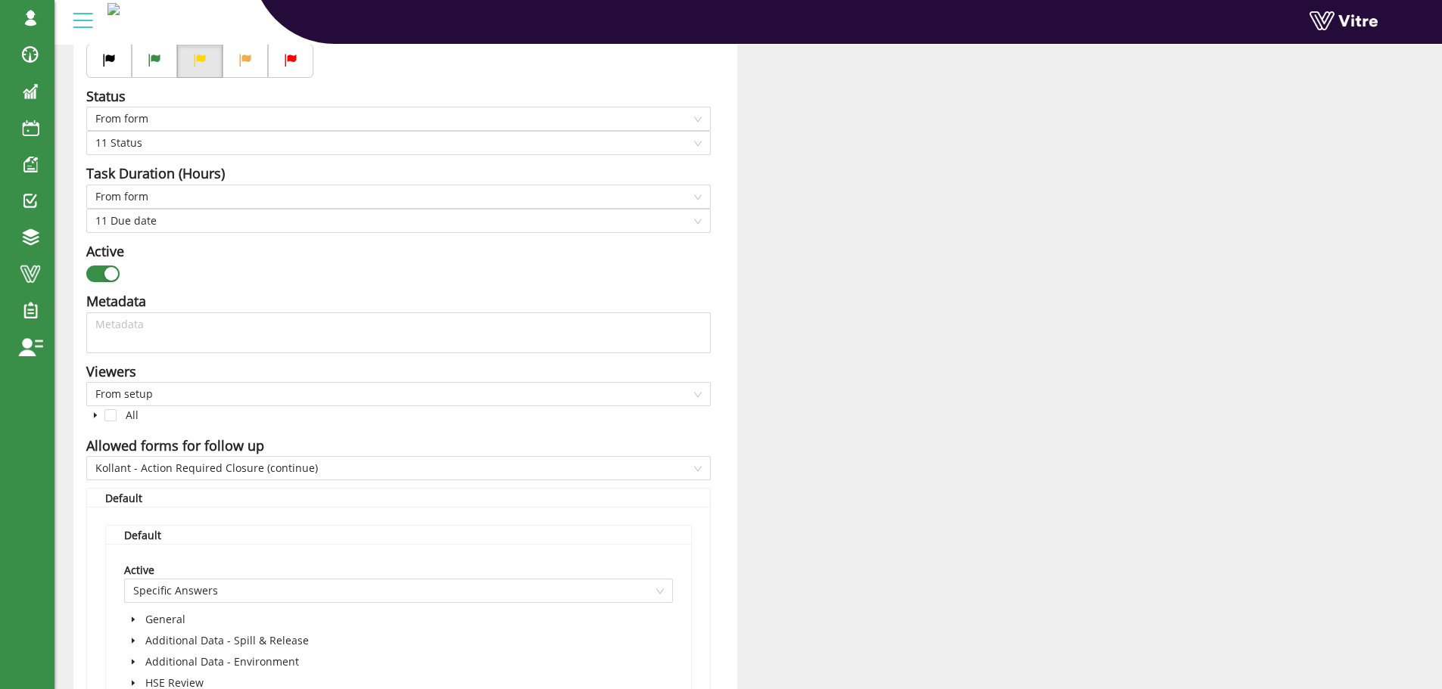
scroll to position [571, 0]
click at [106, 275] on div "button" at bounding box center [111, 276] width 14 height 14
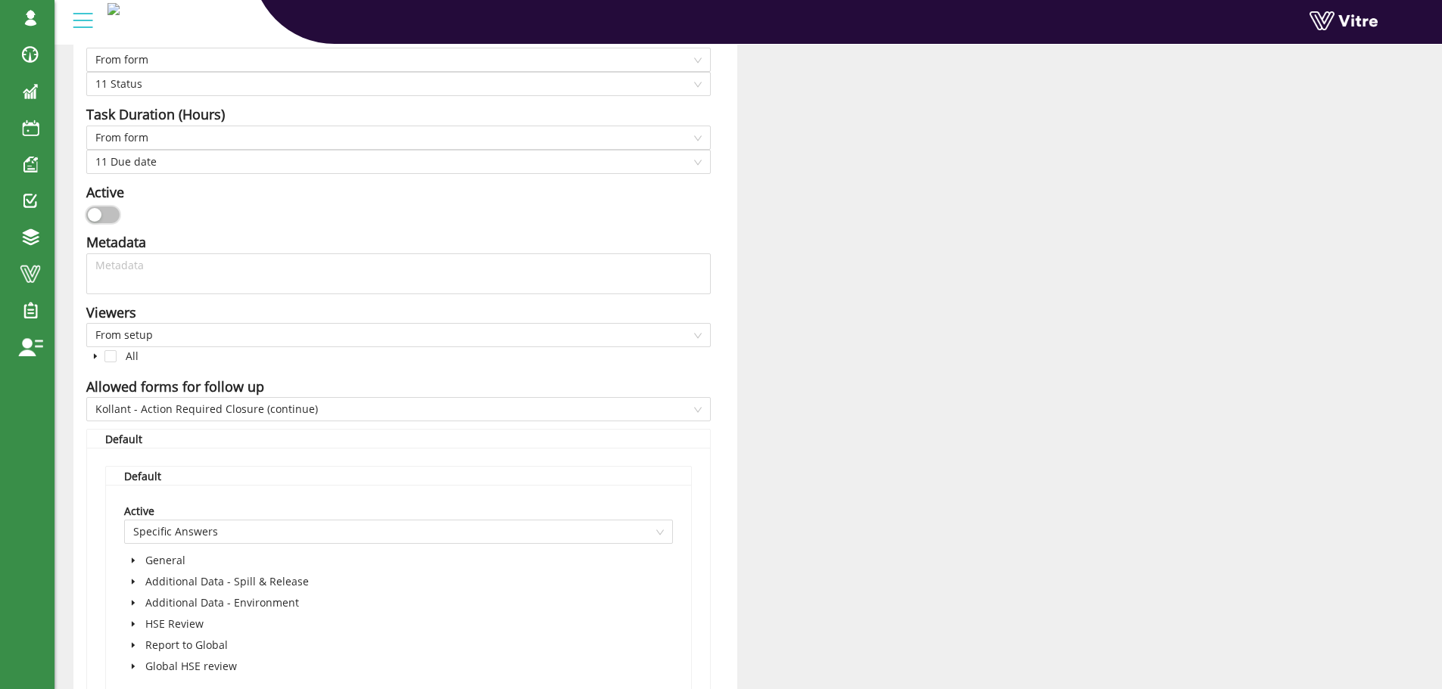
scroll to position [1025, 0]
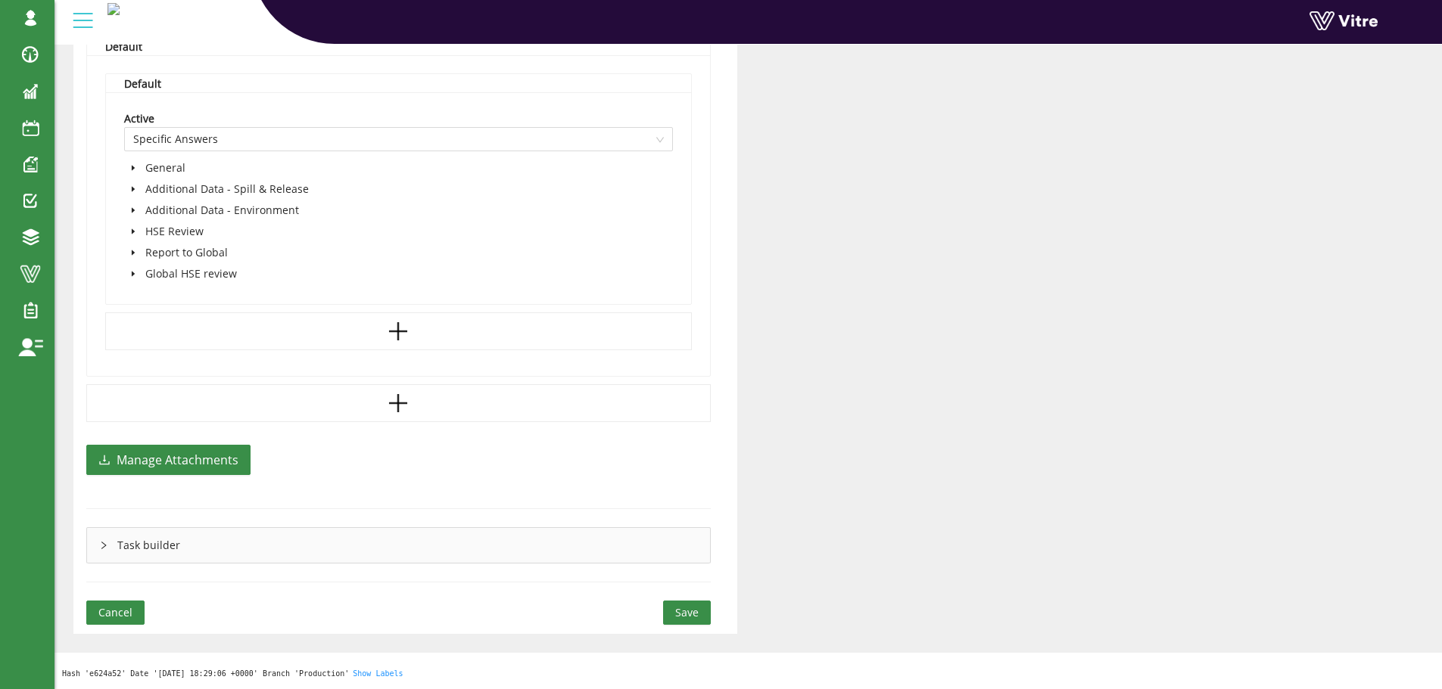
click at [678, 610] on span "Save" at bounding box center [686, 613] width 23 height 17
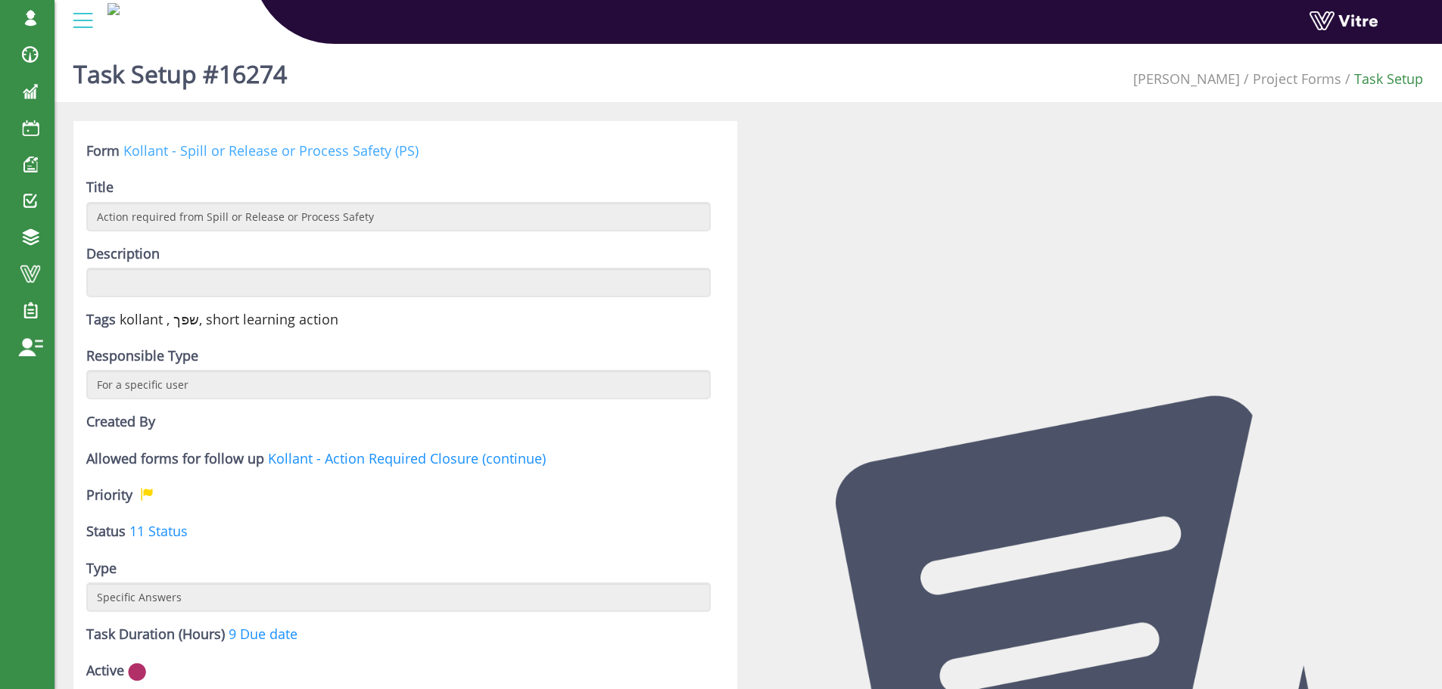
click at [224, 148] on link "Kollant - Spill or Release or Process Safety (PS)" at bounding box center [270, 151] width 295 height 18
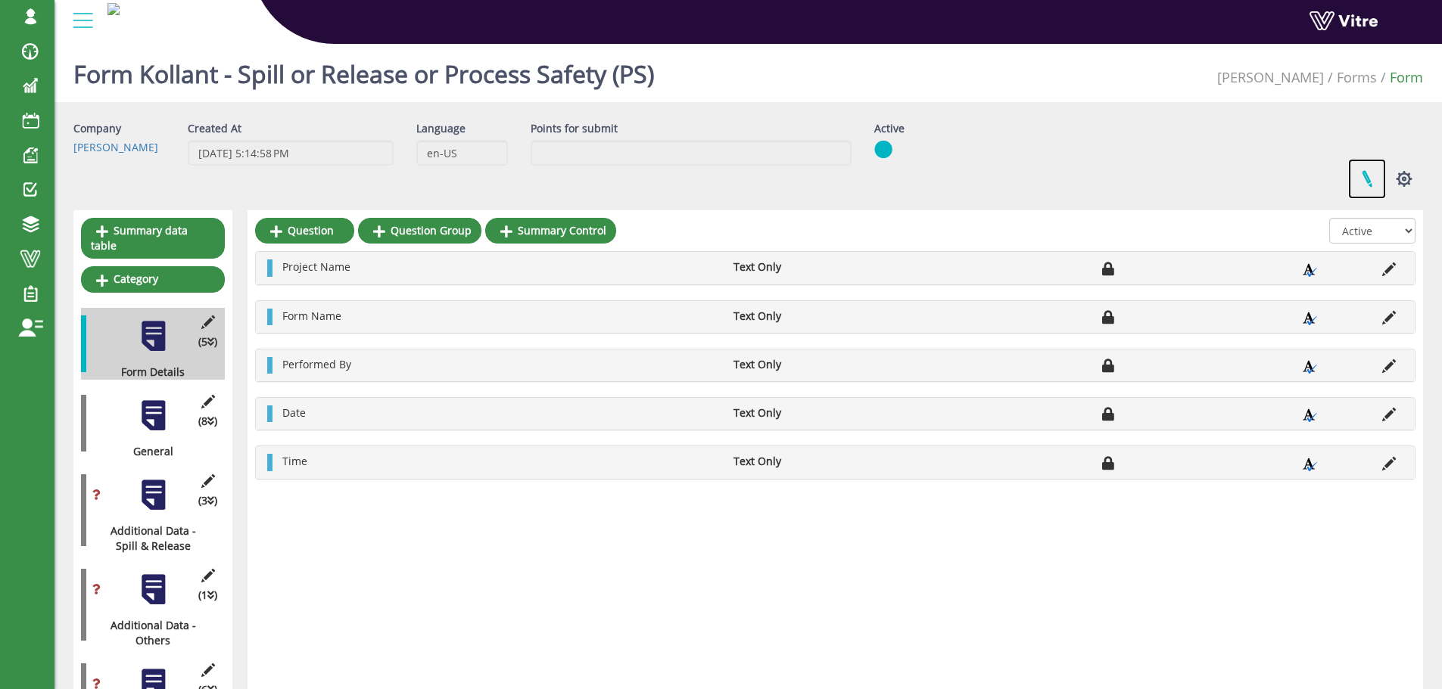
click at [1368, 181] on link at bounding box center [1367, 179] width 38 height 40
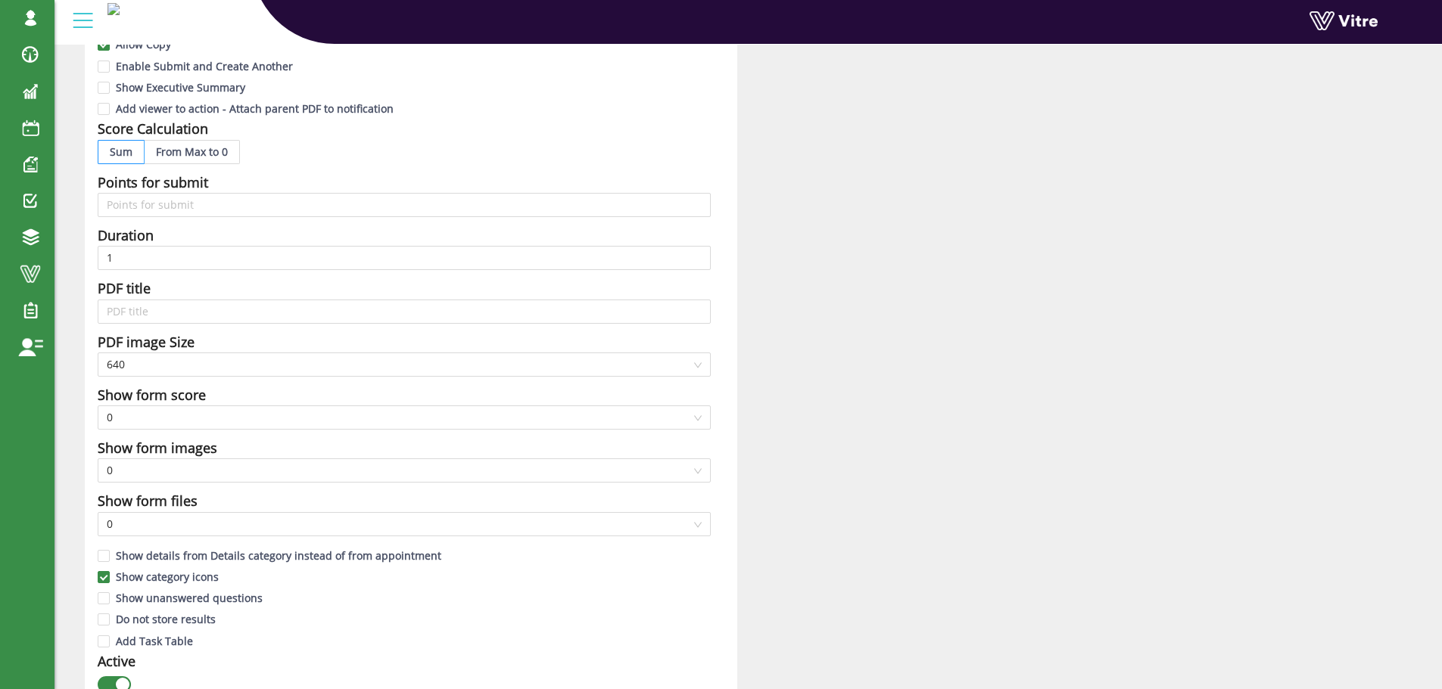
scroll to position [353, 0]
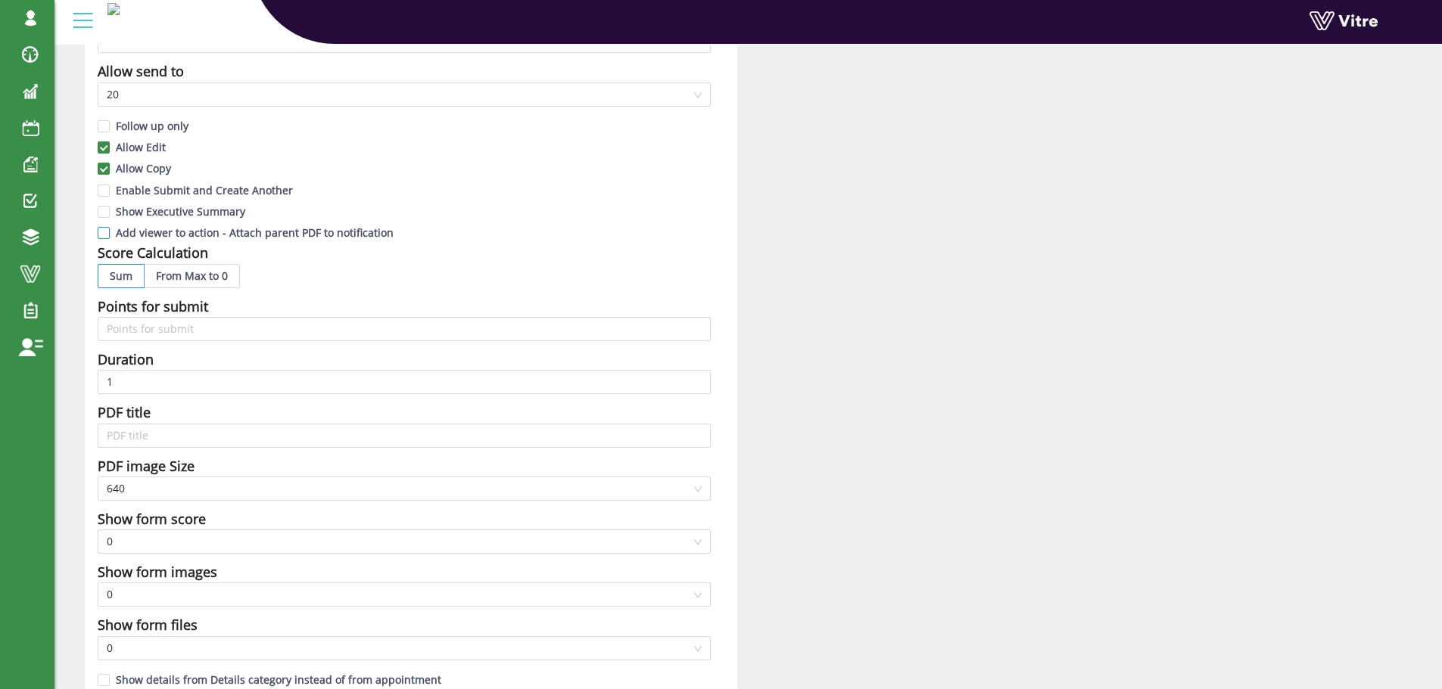
click at [108, 235] on input "Add viewer to action - Attach parent PDF to notification" at bounding box center [105, 237] width 14 height 14
checkbox input "true"
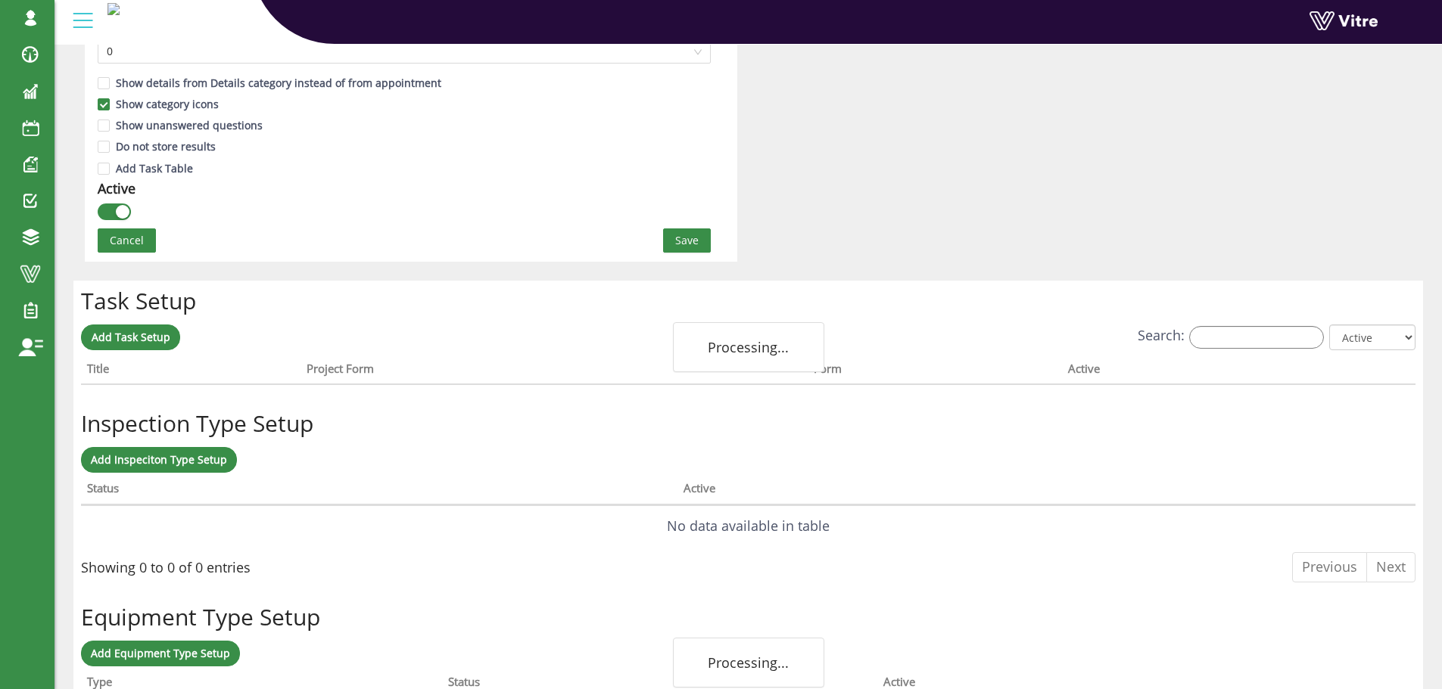
scroll to position [958, 0]
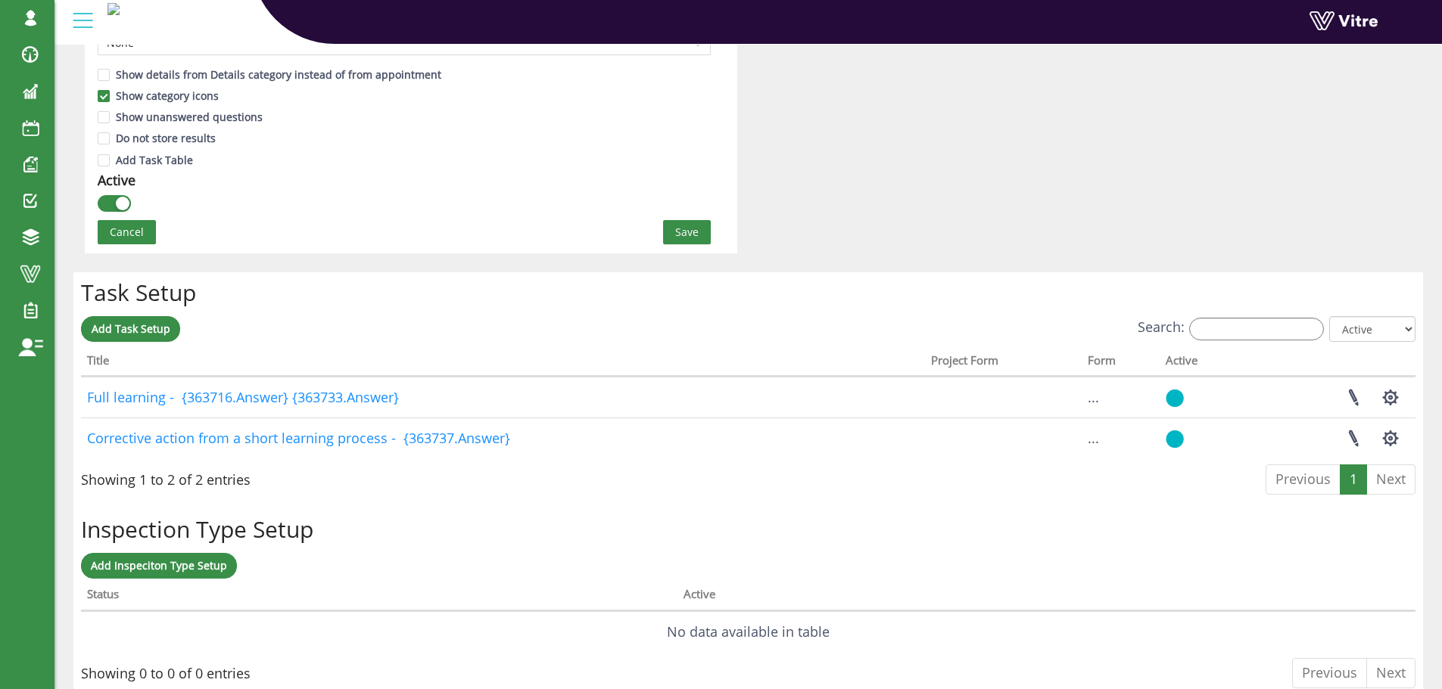
click at [694, 233] on span "Save" at bounding box center [686, 232] width 23 height 17
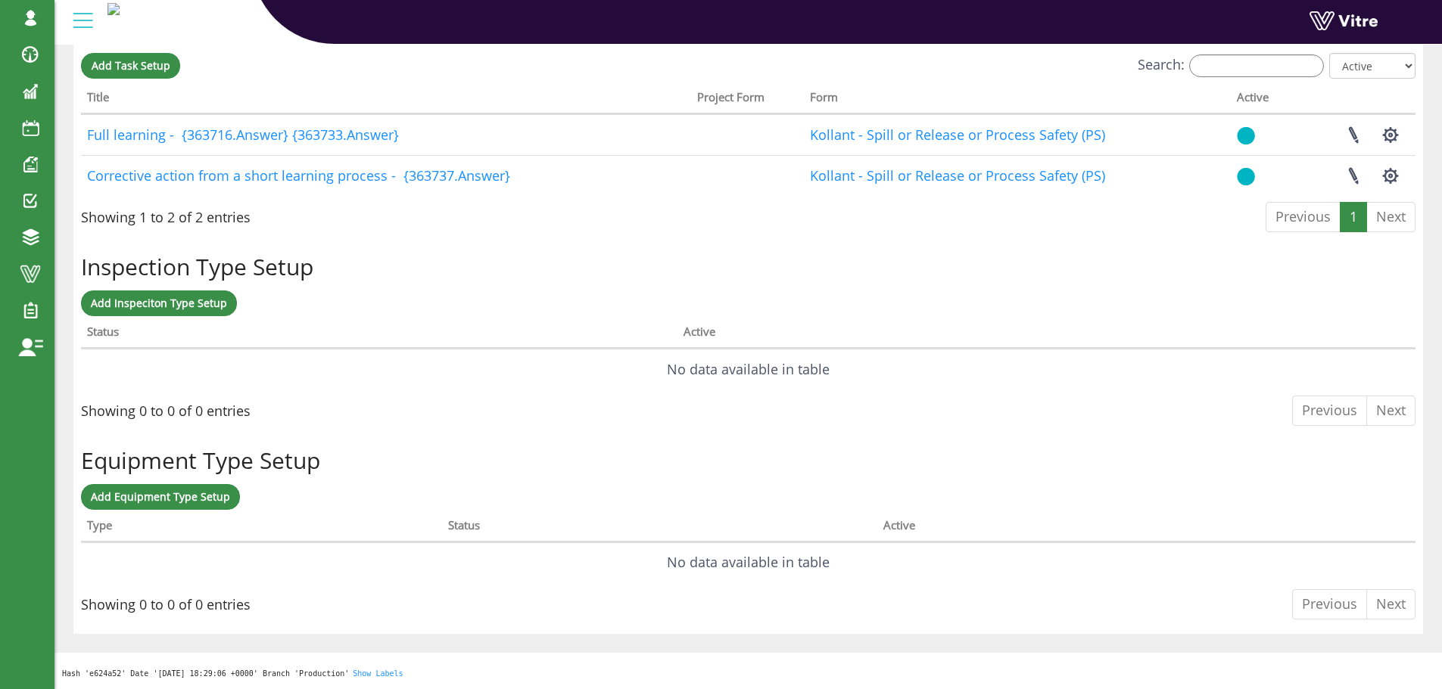
scroll to position [0, 0]
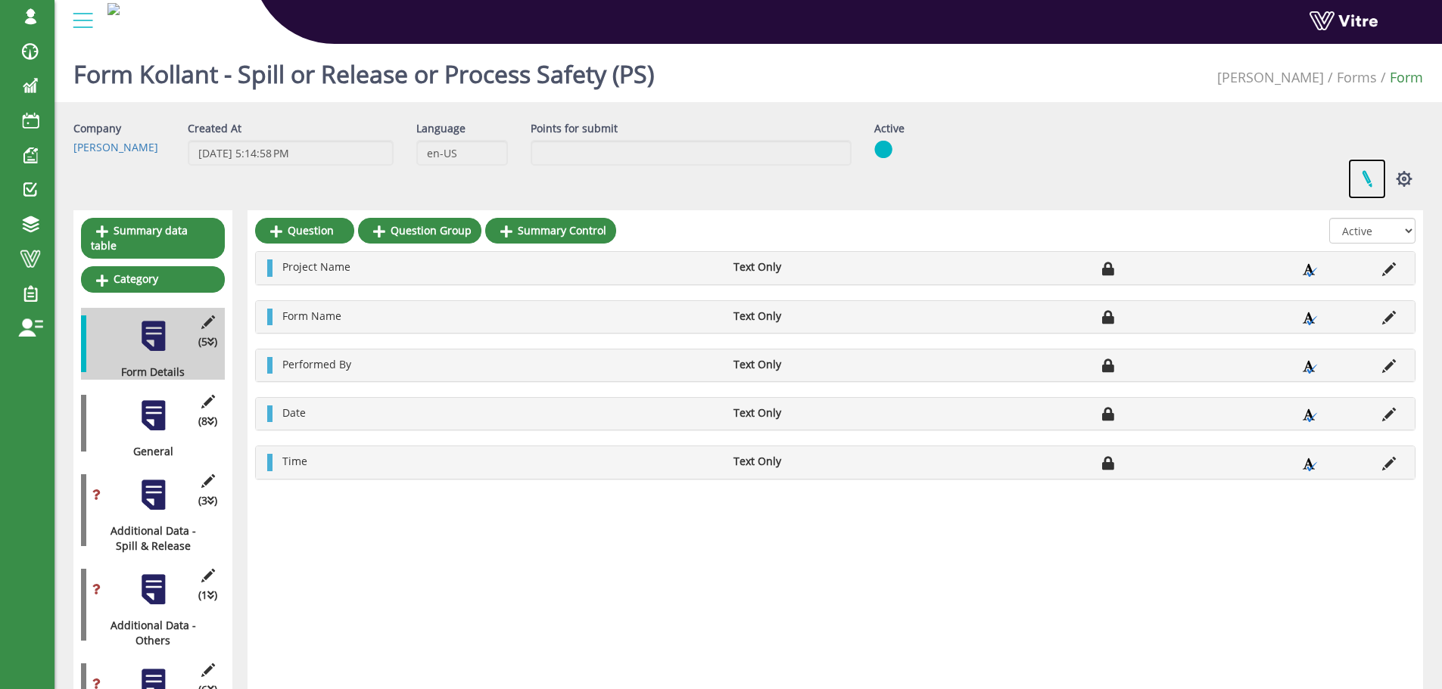
click at [1365, 177] on link at bounding box center [1367, 179] width 38 height 40
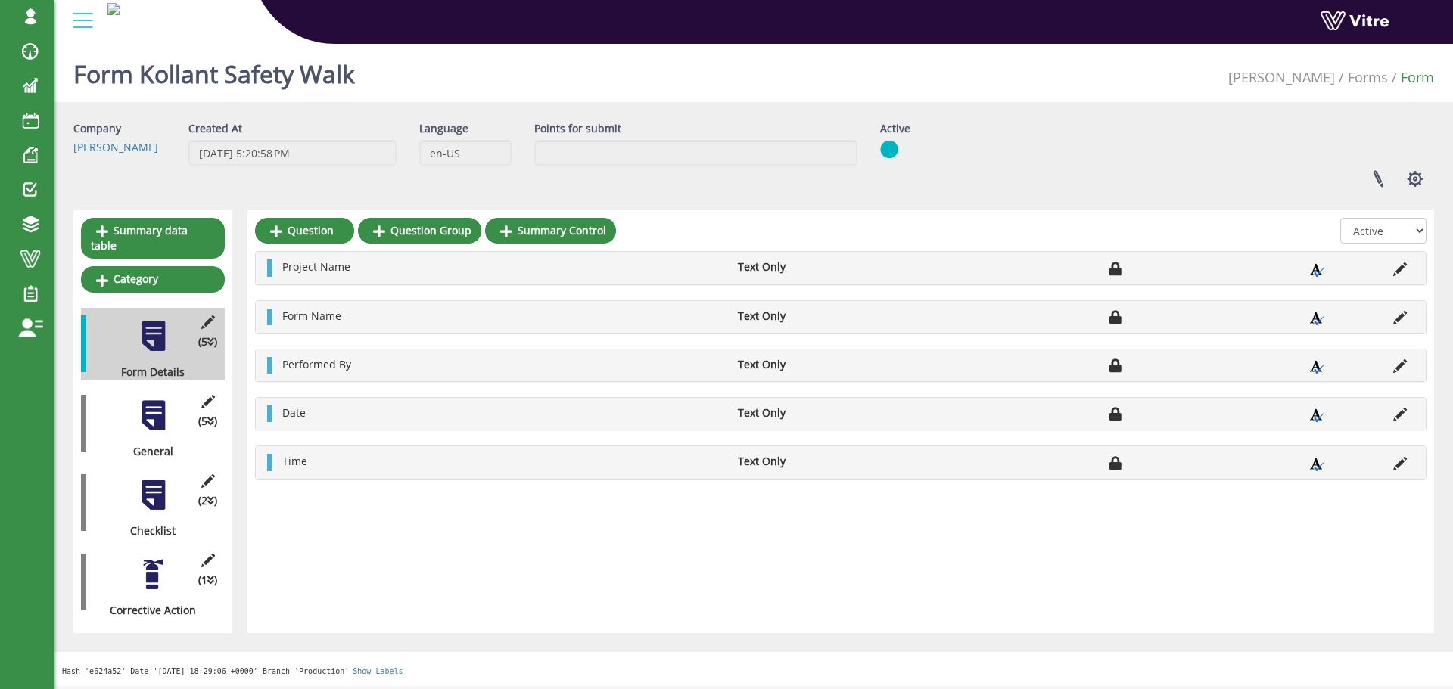
click at [160, 400] on div at bounding box center [153, 416] width 34 height 34
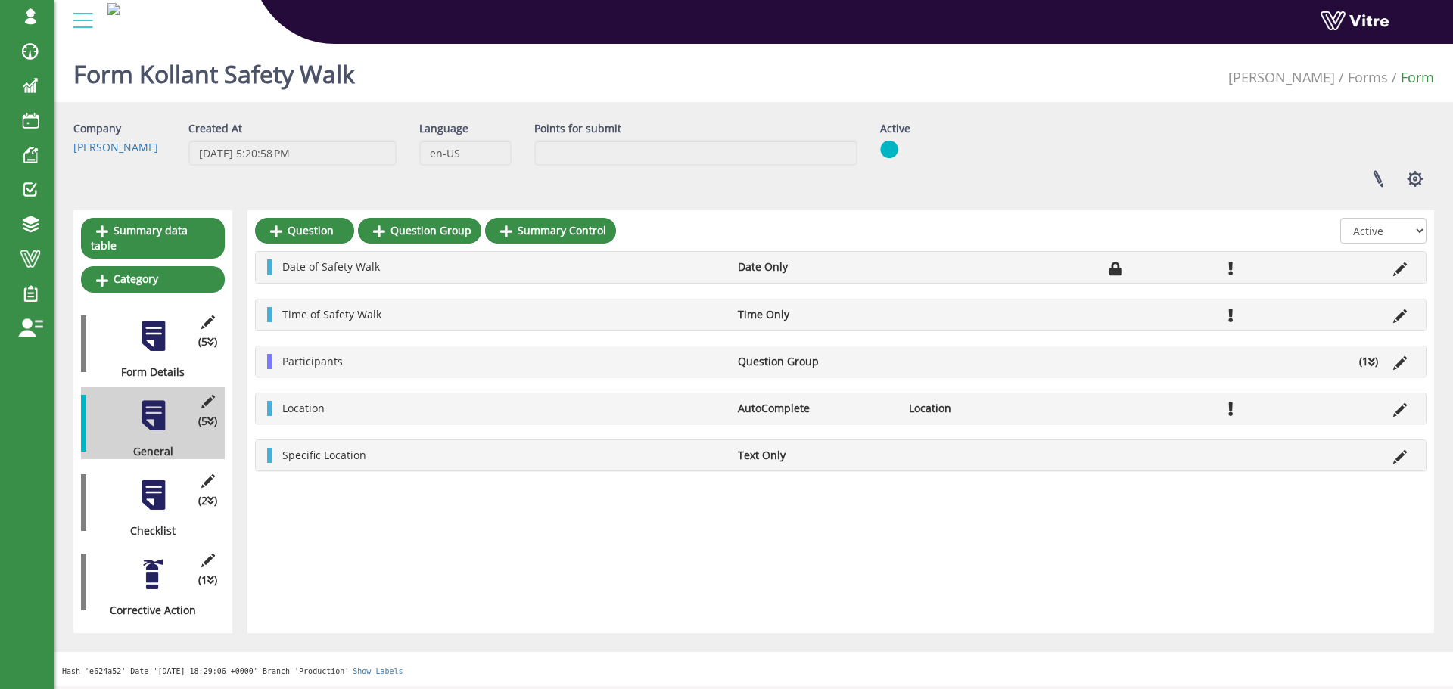
click at [151, 478] on div at bounding box center [153, 495] width 34 height 34
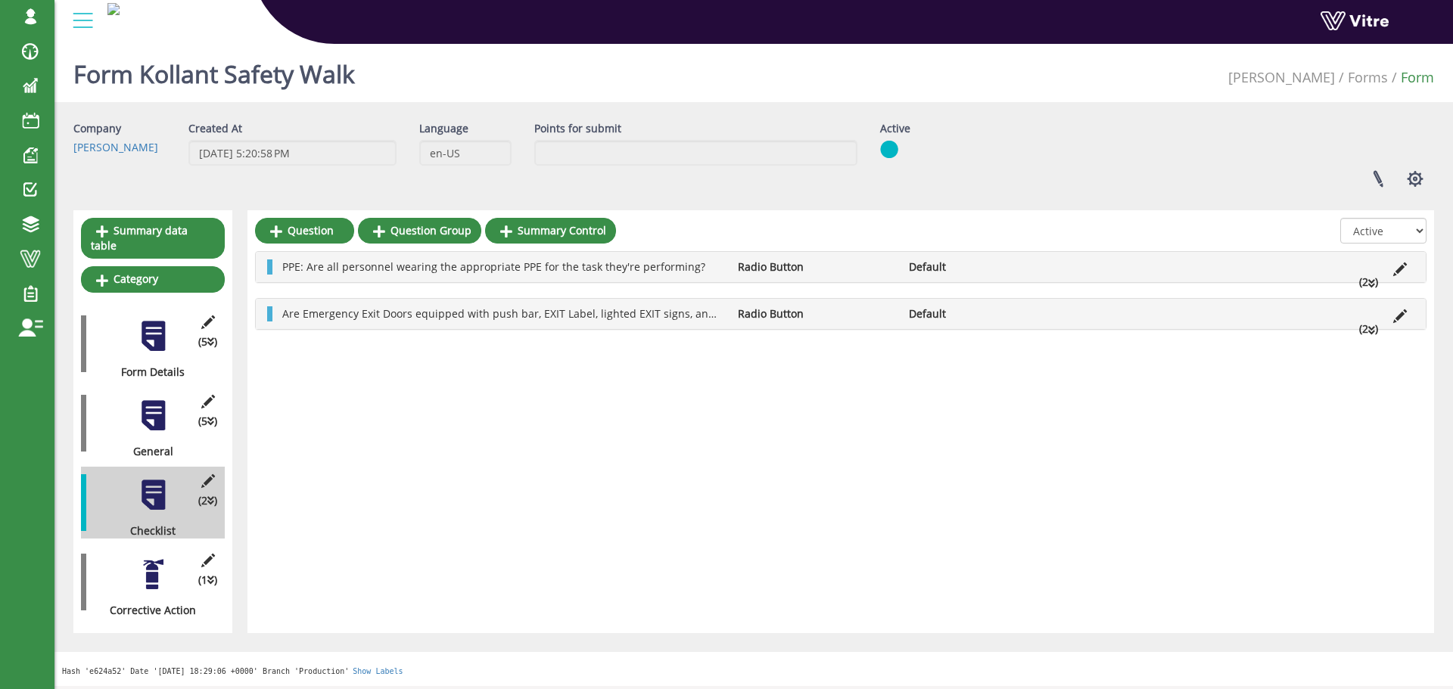
click at [150, 558] on div at bounding box center [153, 575] width 34 height 34
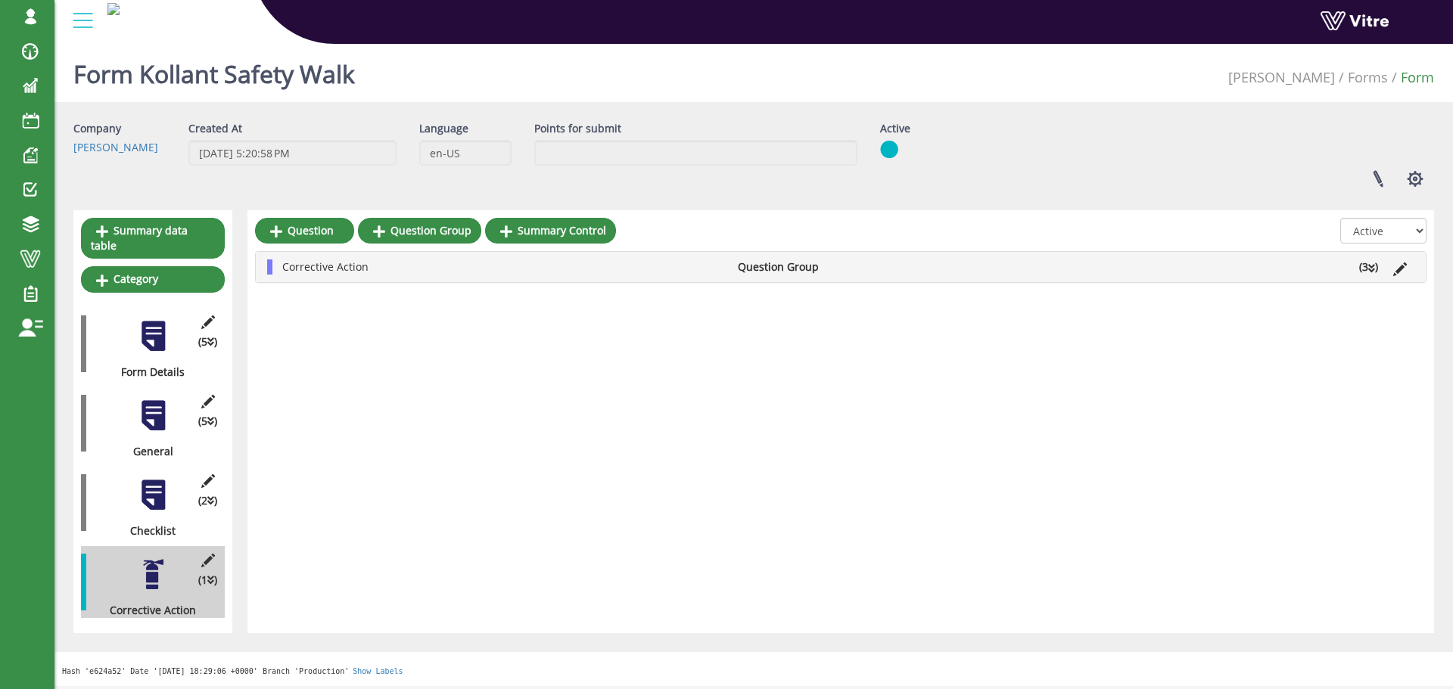
click at [649, 273] on li "Corrective Action" at bounding box center [503, 267] width 456 height 15
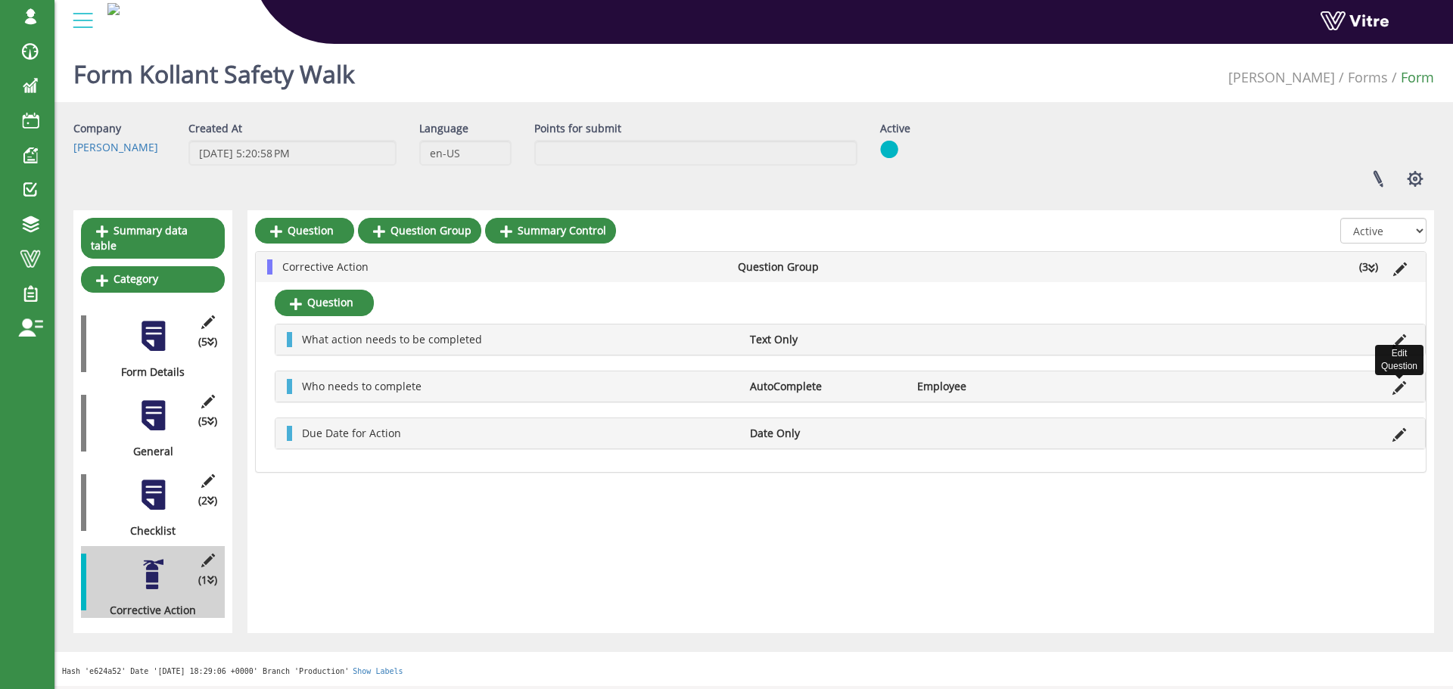
click at [1397, 391] on icon at bounding box center [1400, 388] width 14 height 14
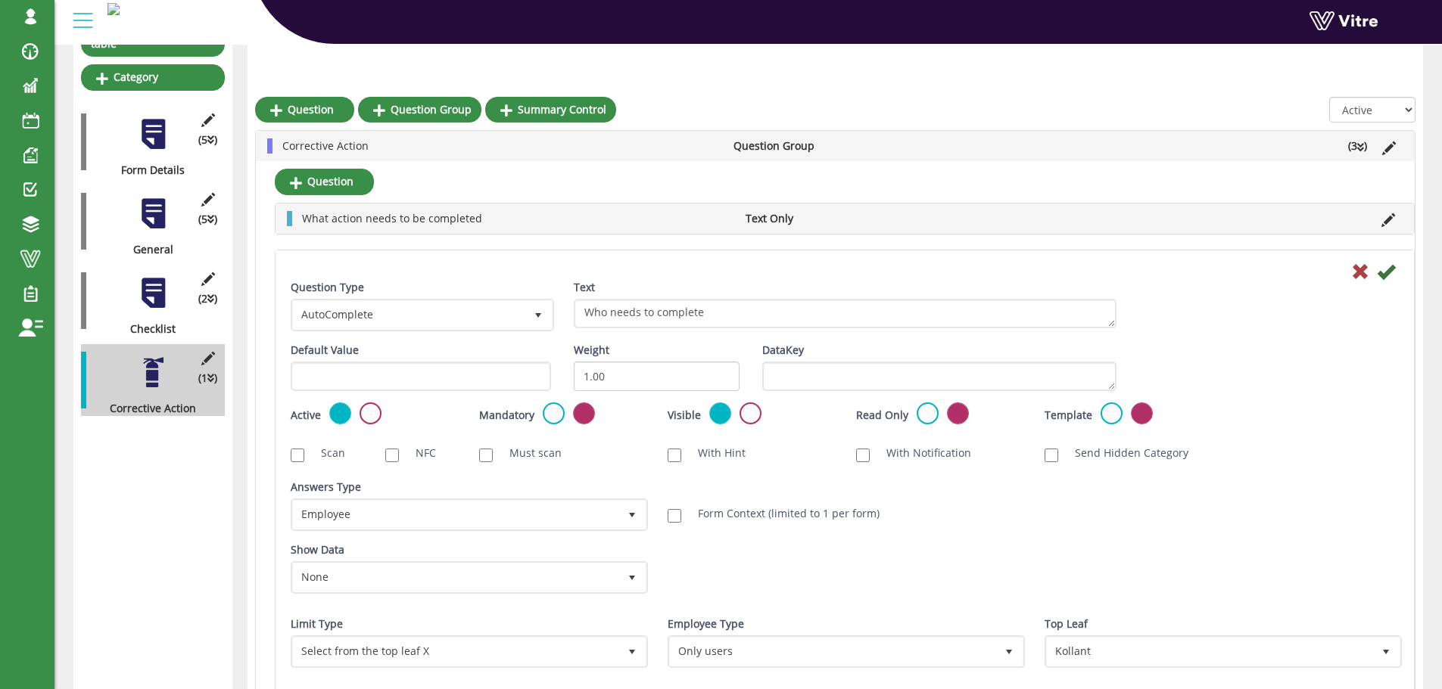
scroll to position [227, 0]
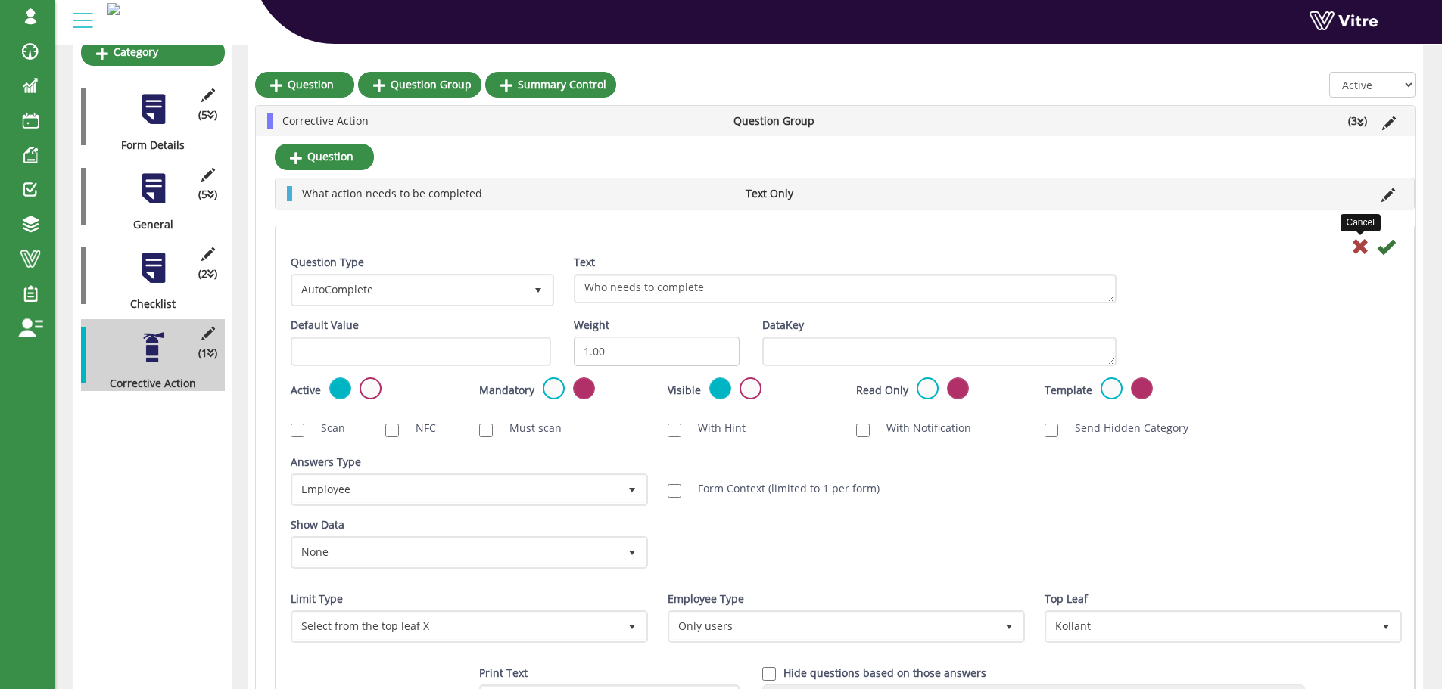
click at [1362, 247] on icon at bounding box center [1360, 247] width 18 height 18
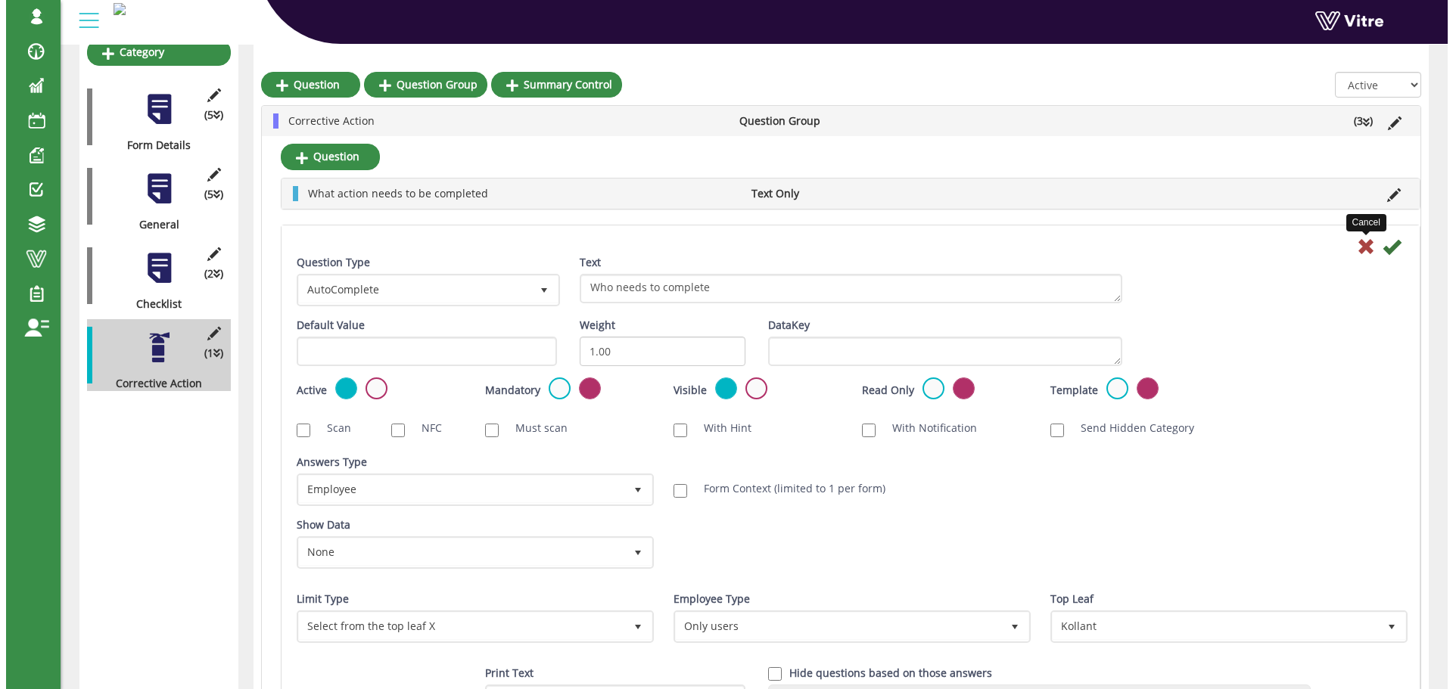
scroll to position [0, 0]
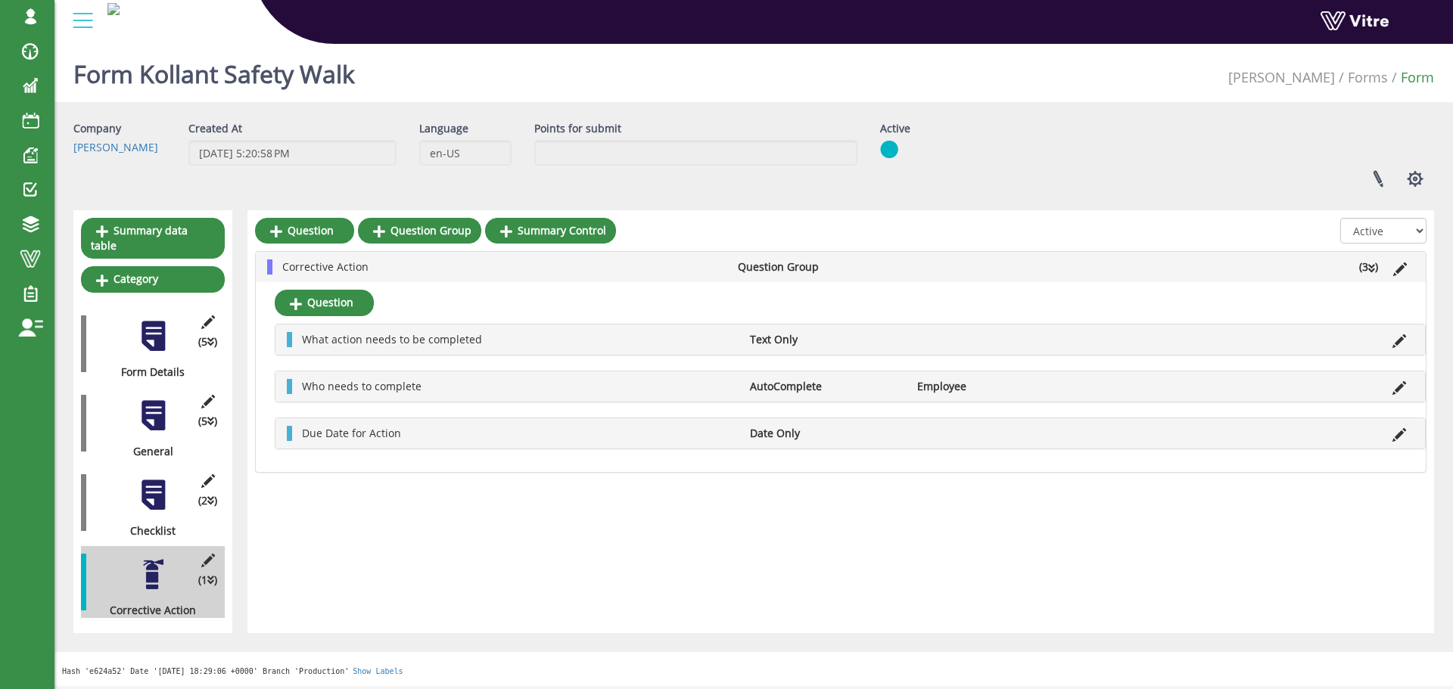
click at [1364, 268] on li "(3 )" at bounding box center [1369, 267] width 34 height 15
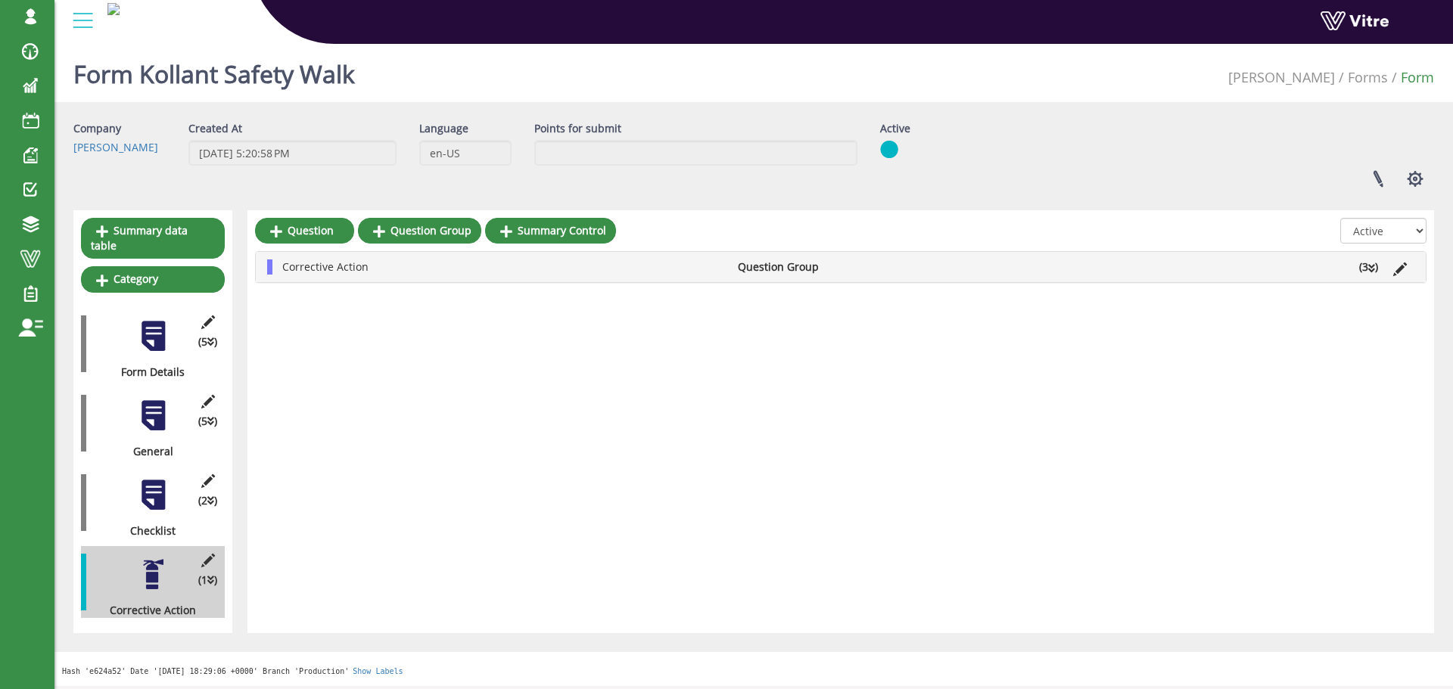
click at [1391, 269] on li at bounding box center [1400, 267] width 29 height 15
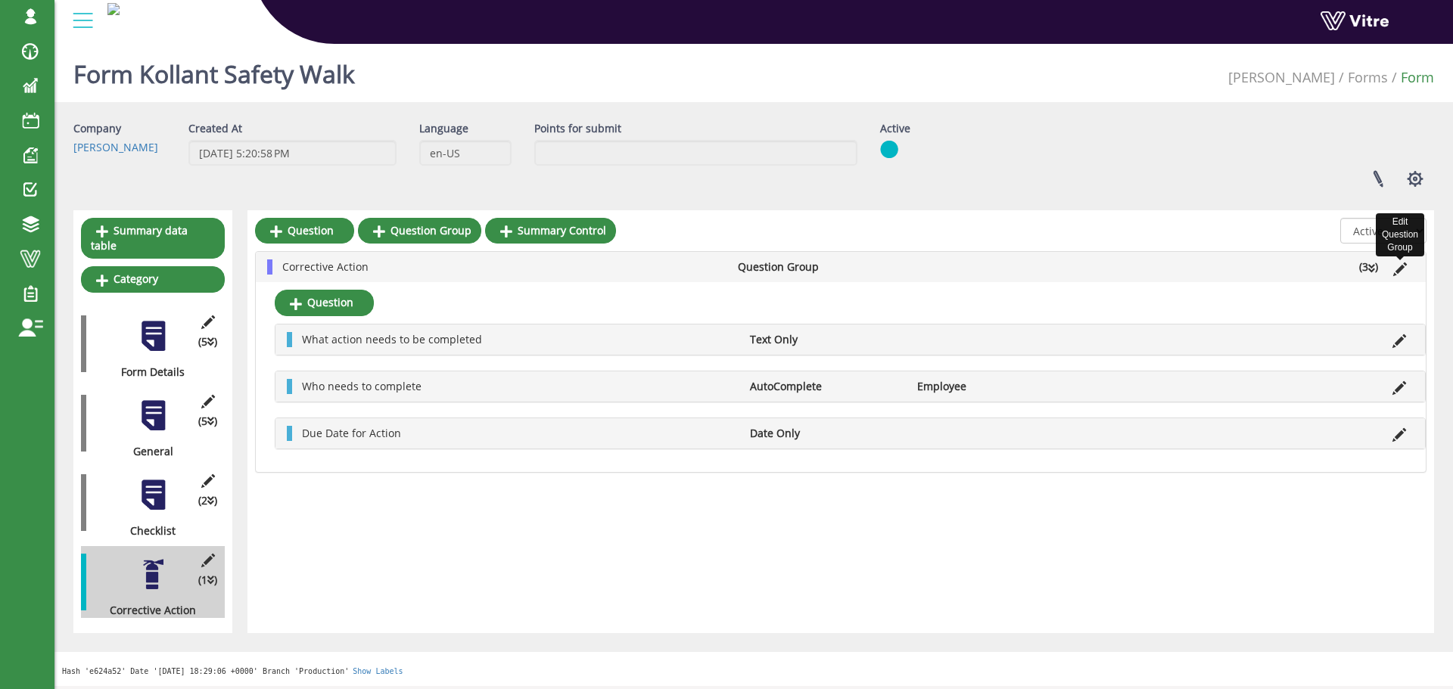
click at [1398, 271] on icon at bounding box center [1400, 270] width 14 height 14
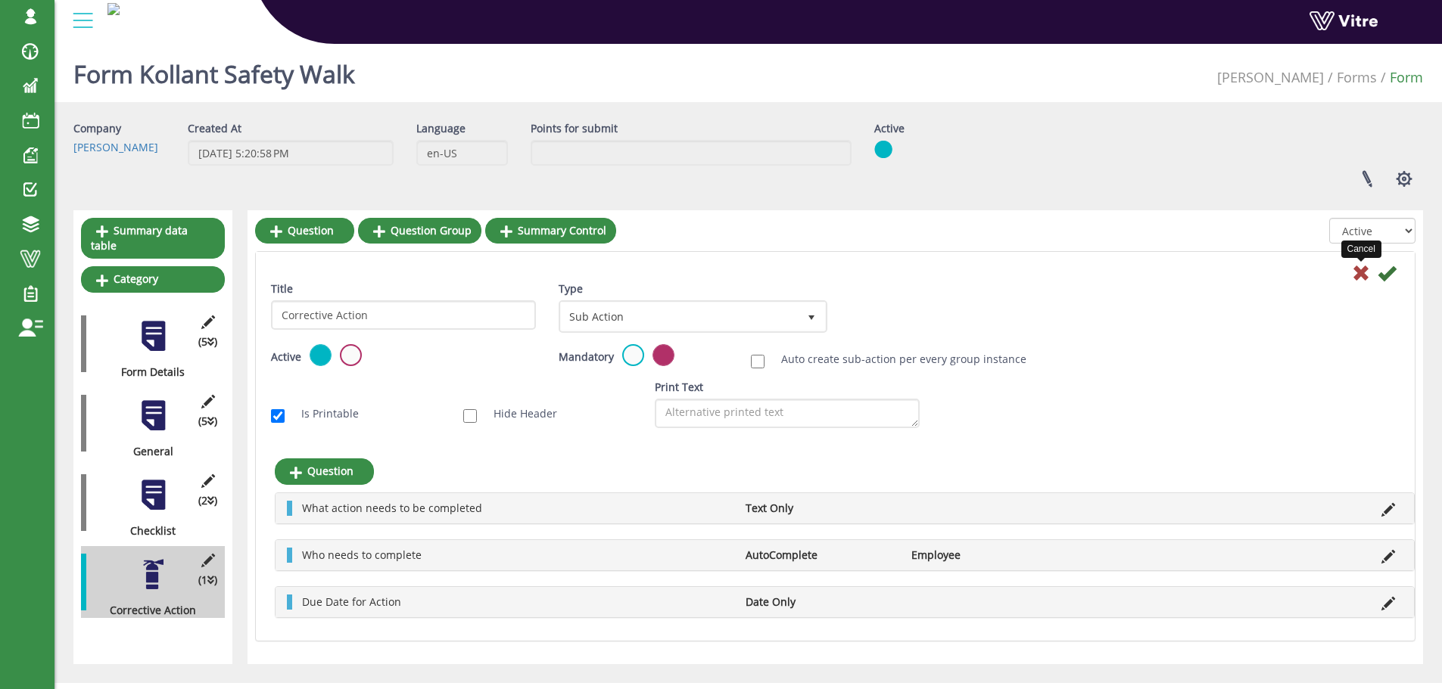
click at [1362, 273] on icon at bounding box center [1361, 273] width 18 height 18
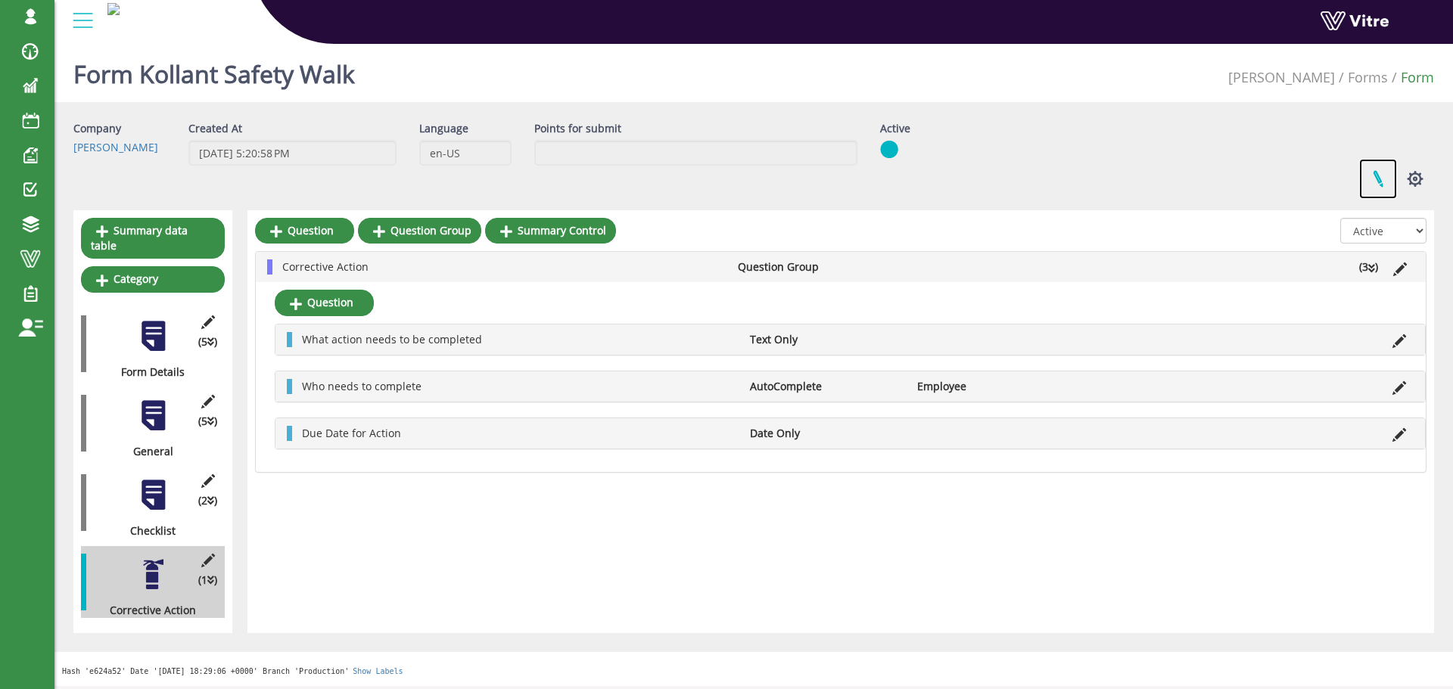
click at [1377, 179] on link at bounding box center [1378, 179] width 38 height 40
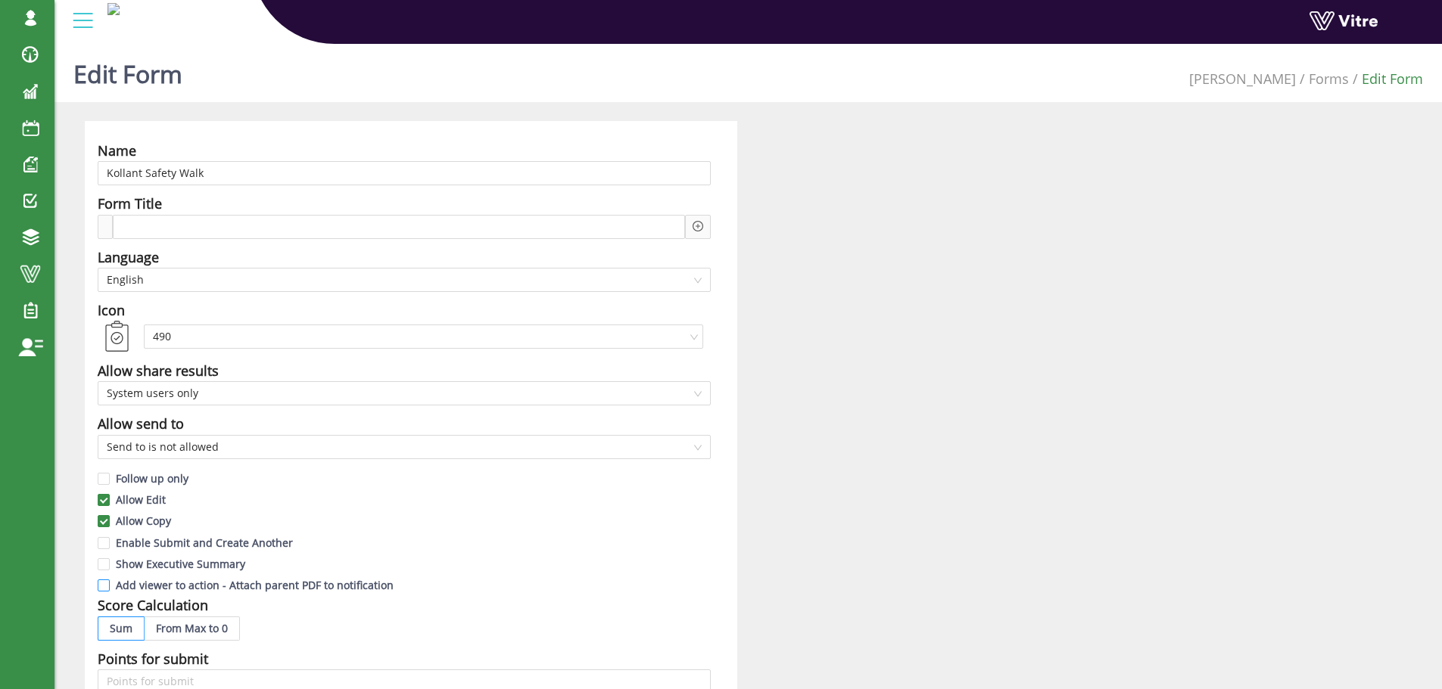
click at [114, 586] on span "Add viewer to action - Attach parent PDF to notification" at bounding box center [255, 585] width 290 height 14
click at [111, 586] on input "Add viewer to action - Attach parent PDF to notification" at bounding box center [105, 590] width 14 height 14
checkbox input "true"
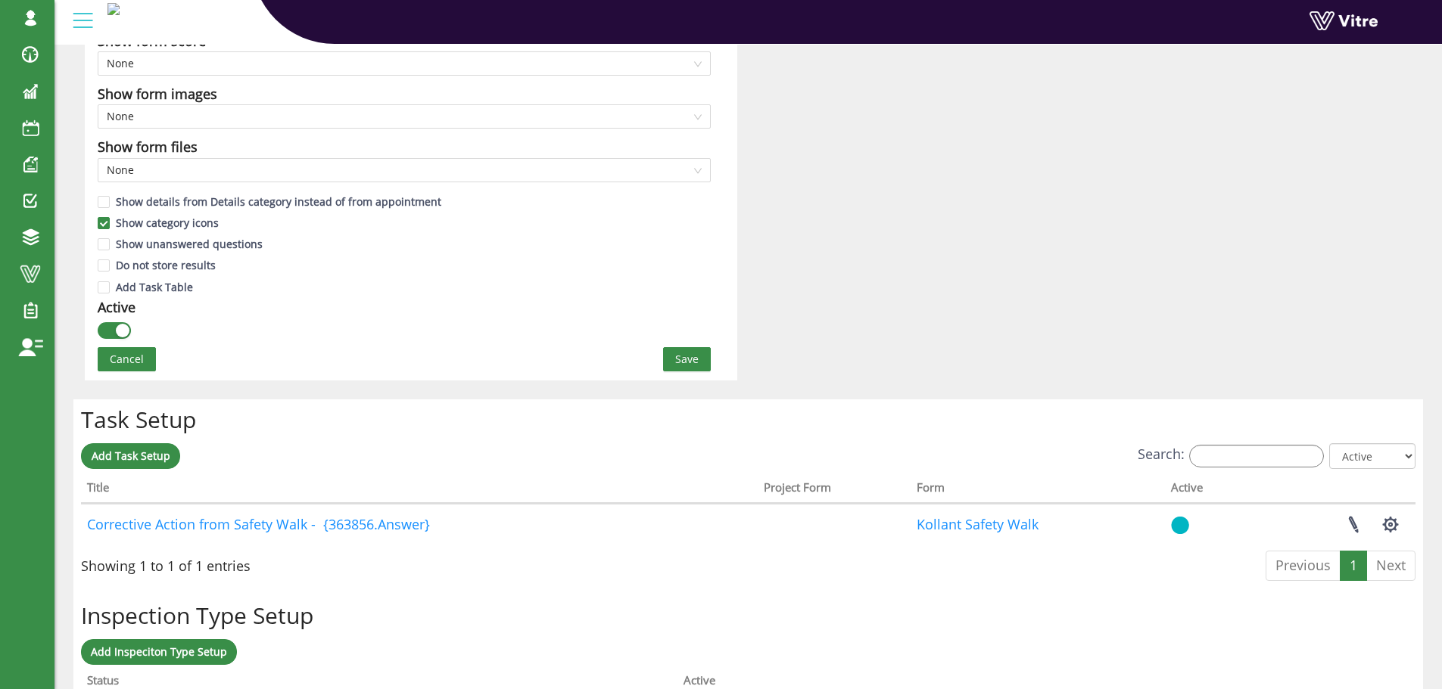
scroll to position [832, 0]
click at [699, 356] on button "Save" at bounding box center [687, 358] width 48 height 24
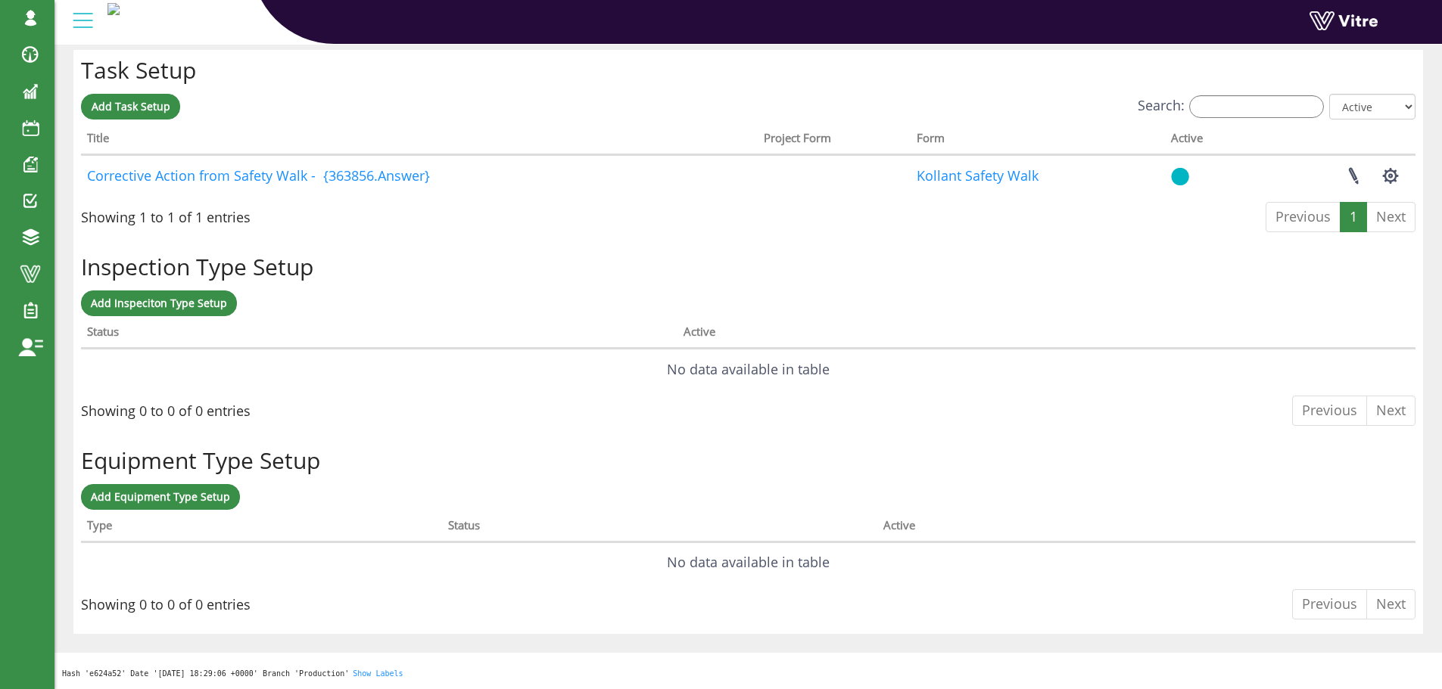
scroll to position [0, 0]
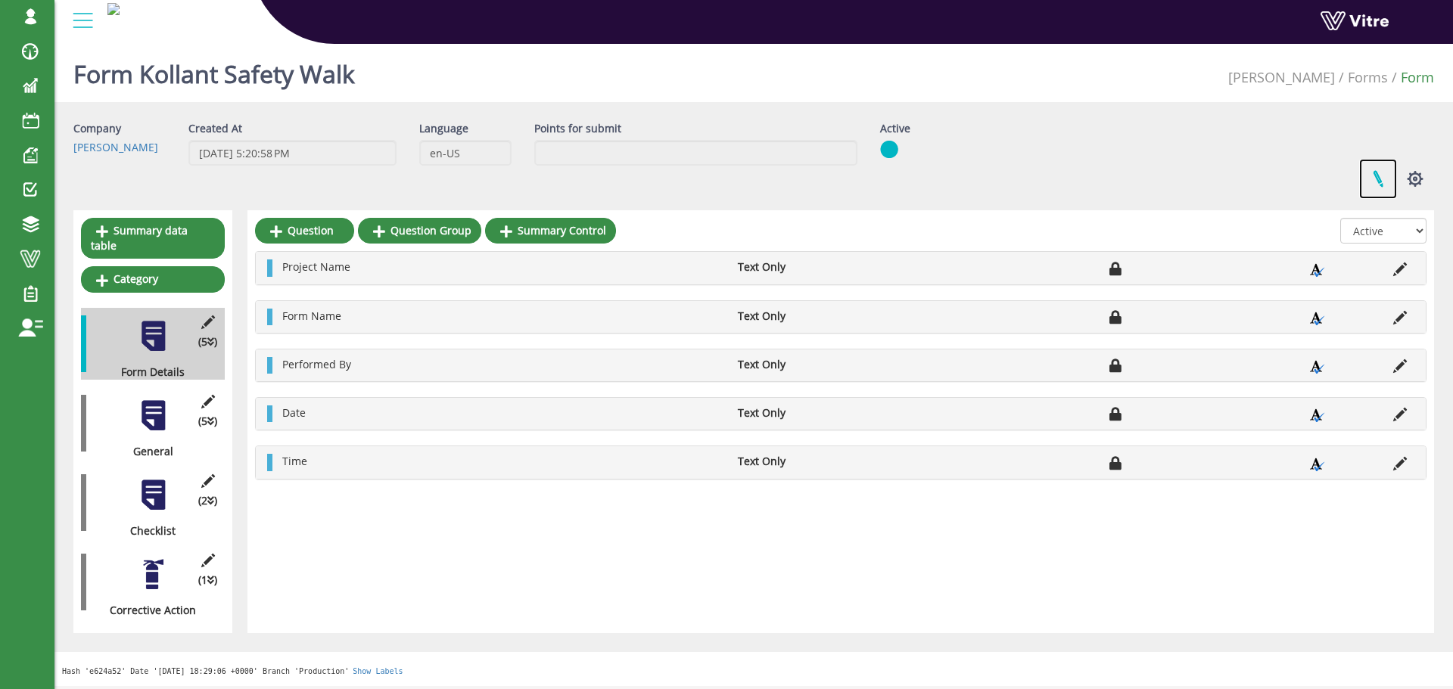
click at [1375, 172] on link at bounding box center [1378, 179] width 38 height 40
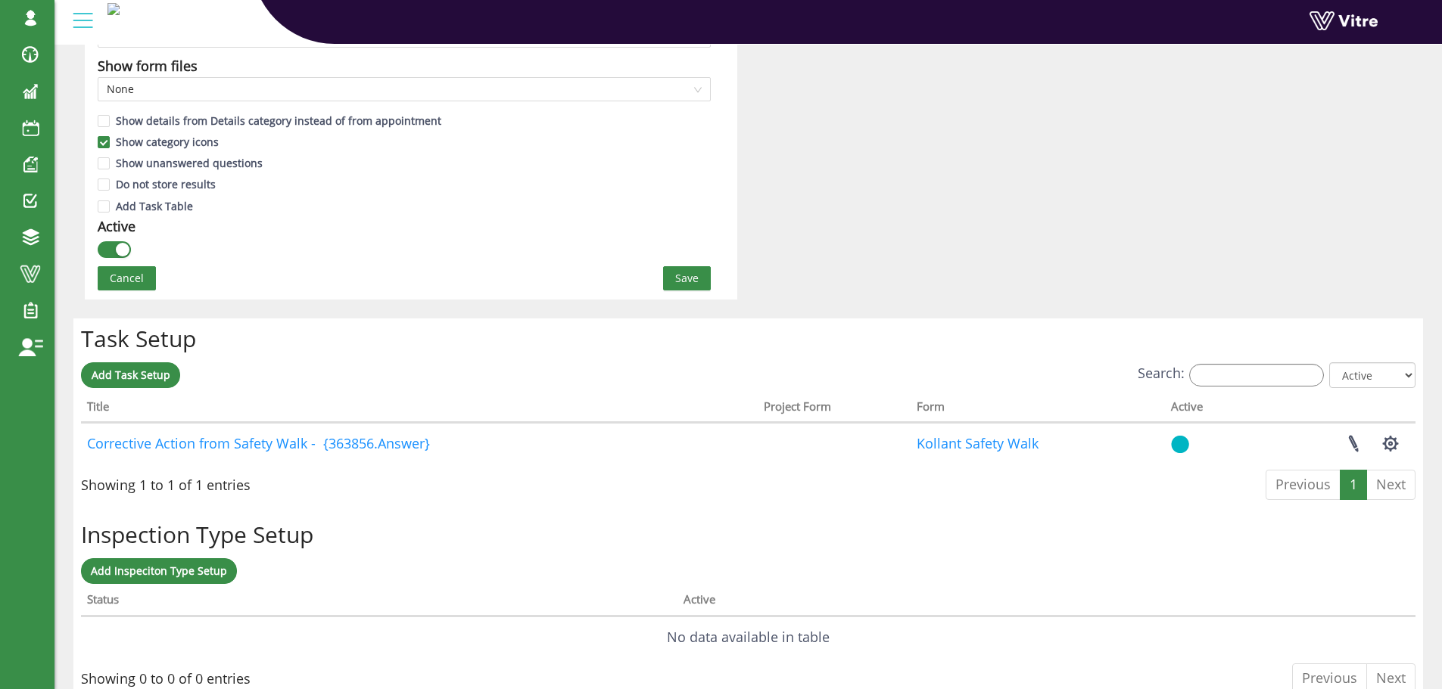
scroll to position [984, 0]
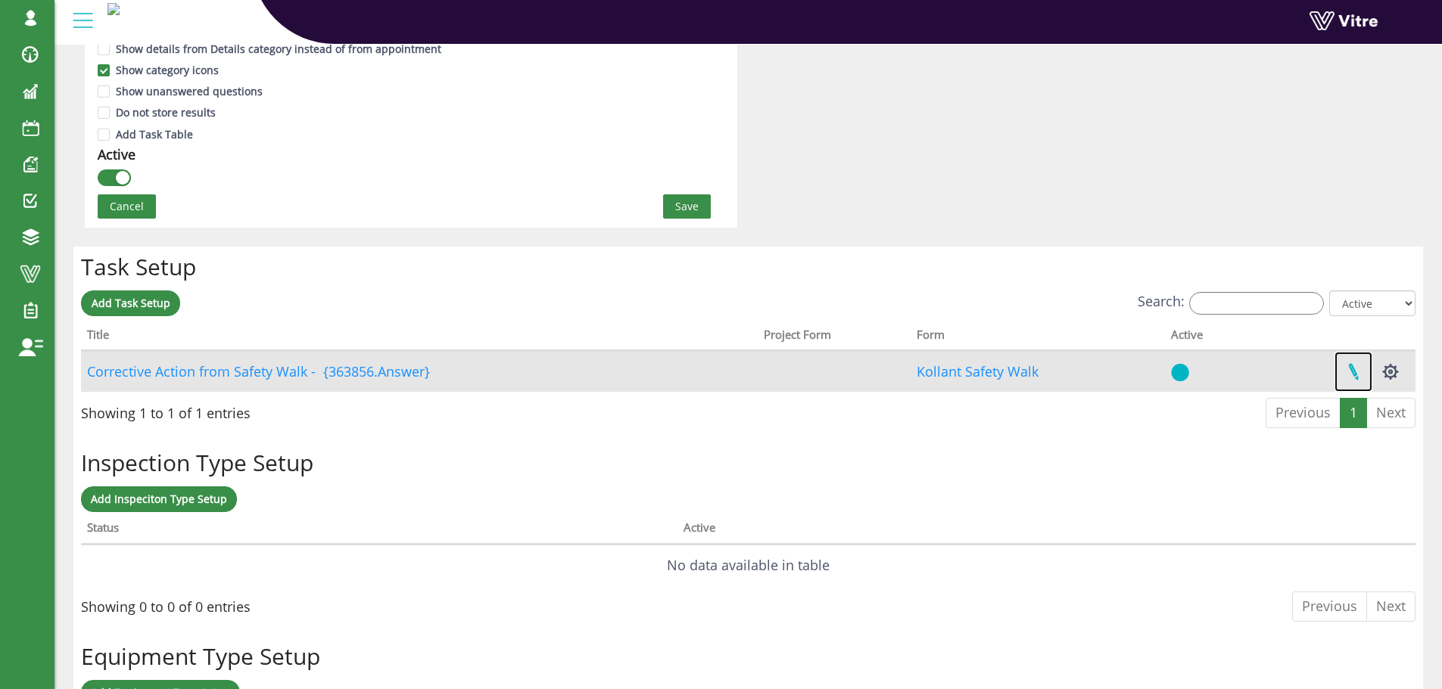
click at [1354, 370] on link at bounding box center [1353, 372] width 38 height 40
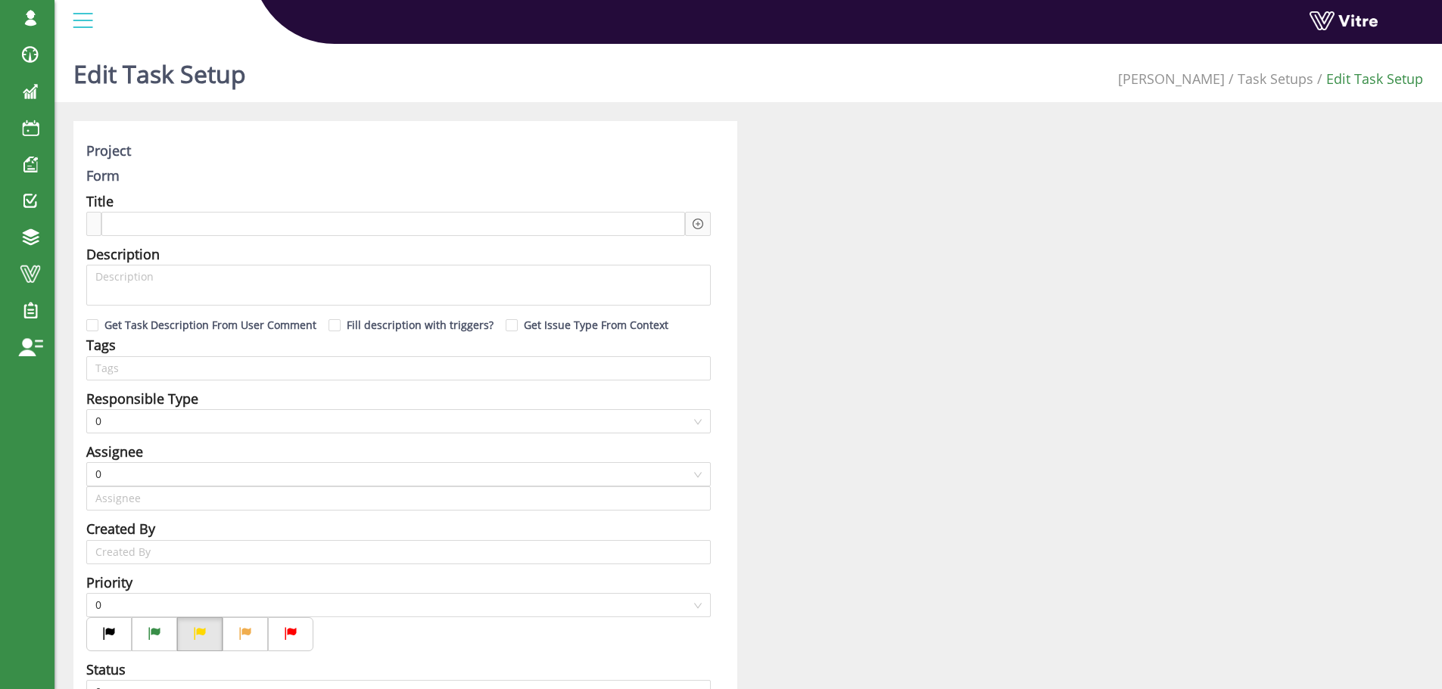
type input "[PERSON_NAME] SU"
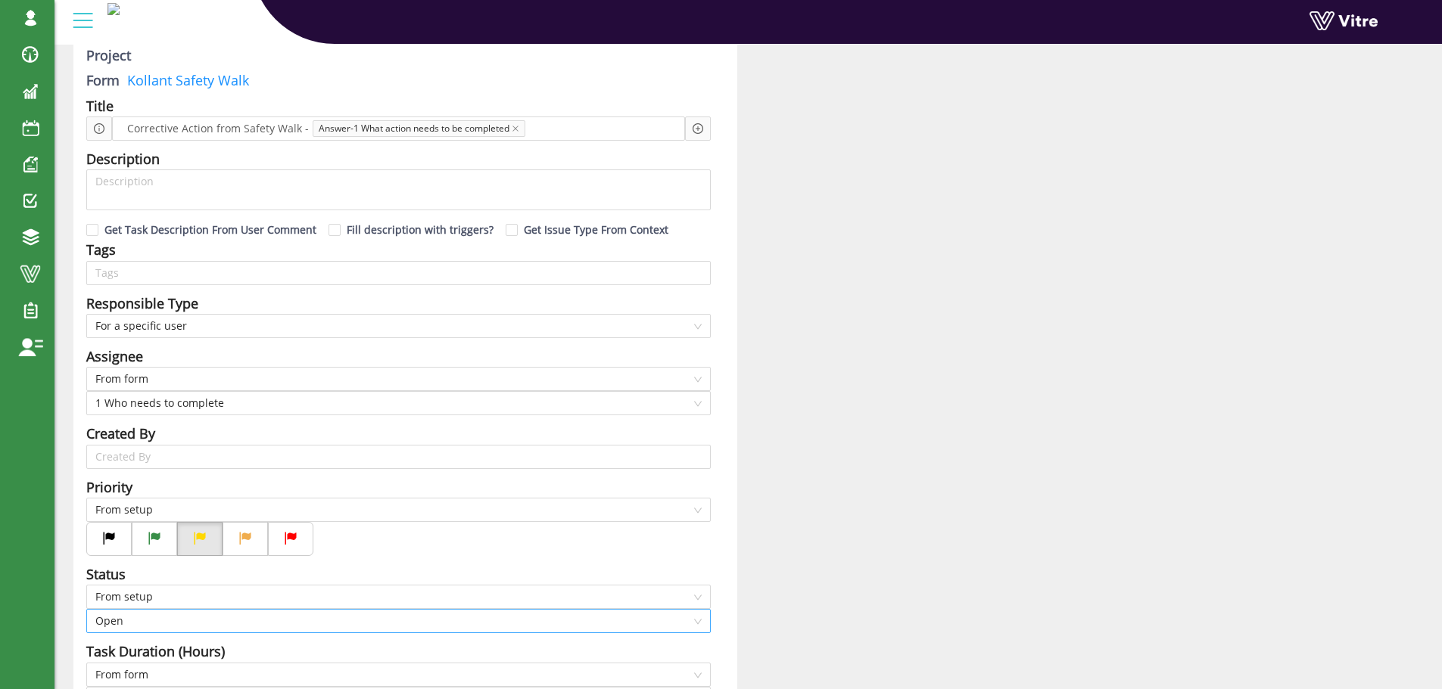
scroll to position [54, 0]
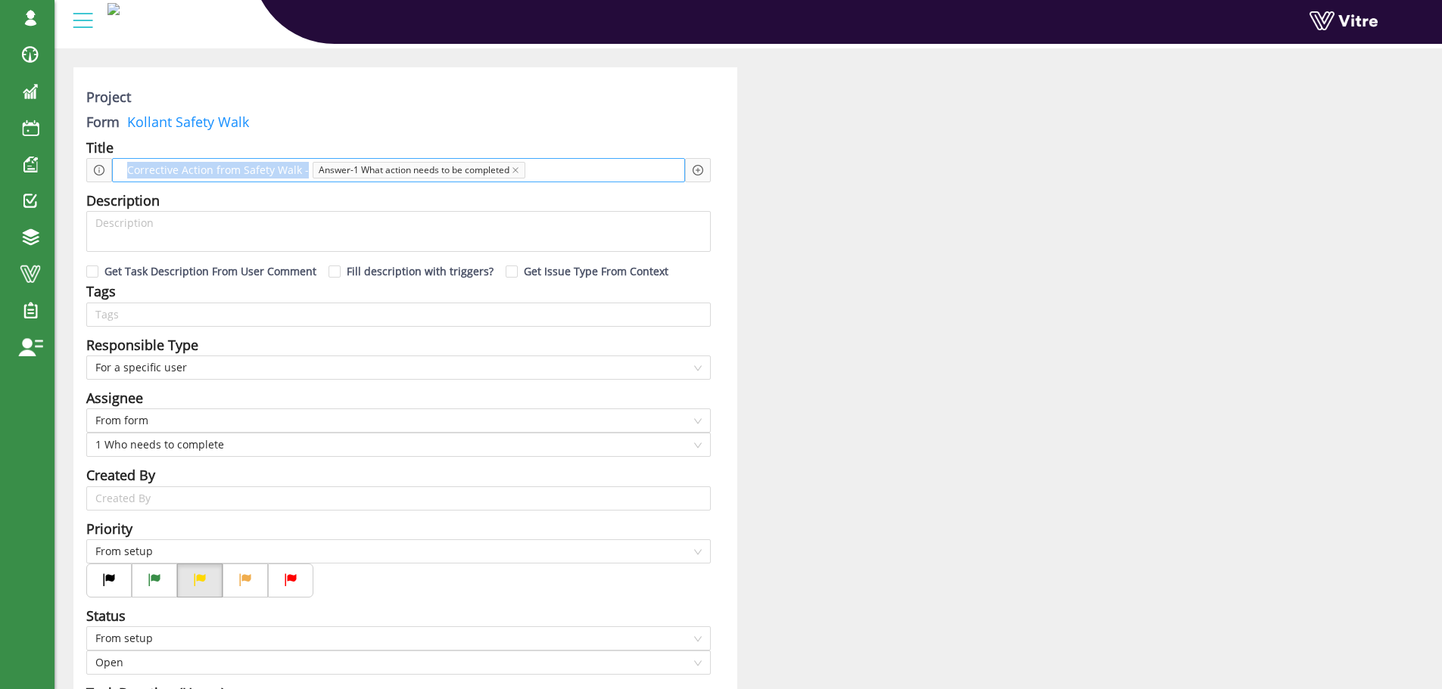
drag, startPoint x: 126, startPoint y: 169, endPoint x: 305, endPoint y: 170, distance: 179.4
click at [305, 170] on span "Corrective Action from Safety Walk -" at bounding box center [217, 170] width 189 height 17
copy span "Corrective Action from Safety Walk -"
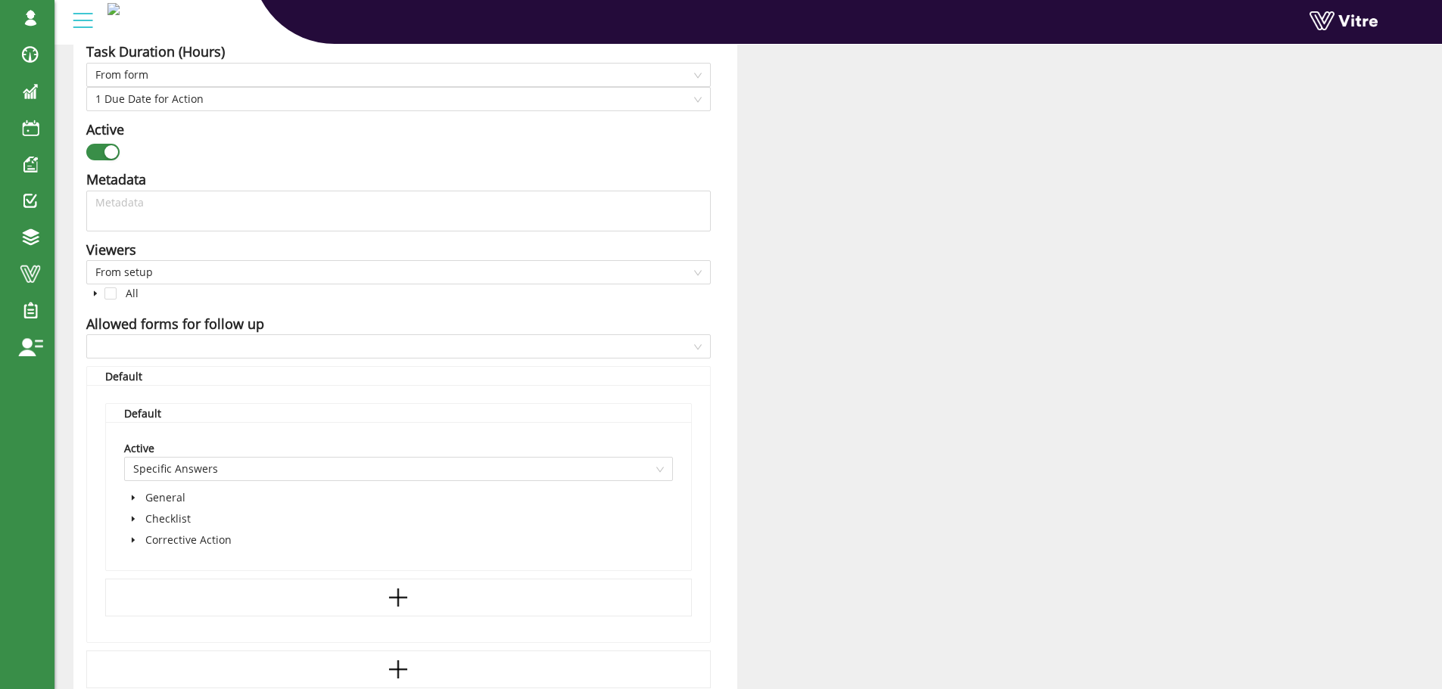
scroll to position [659, 0]
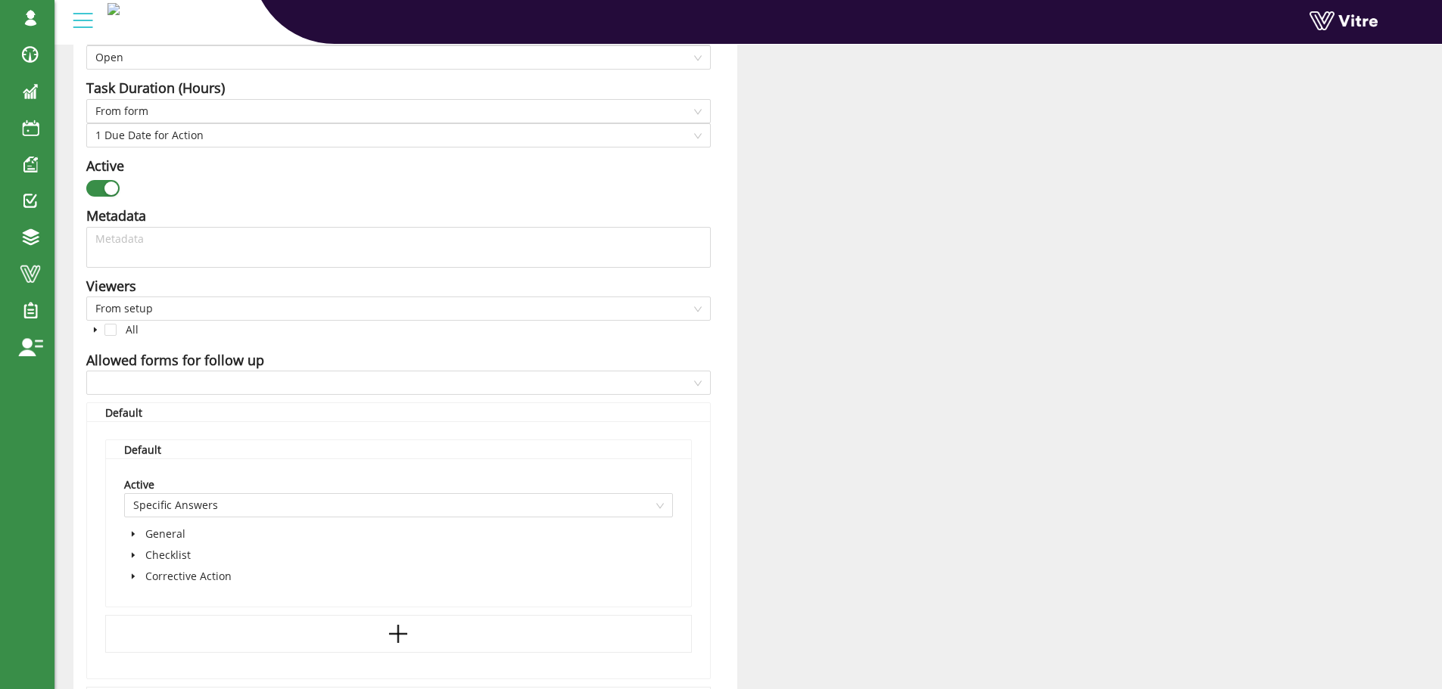
click at [114, 187] on div "button" at bounding box center [111, 189] width 14 height 14
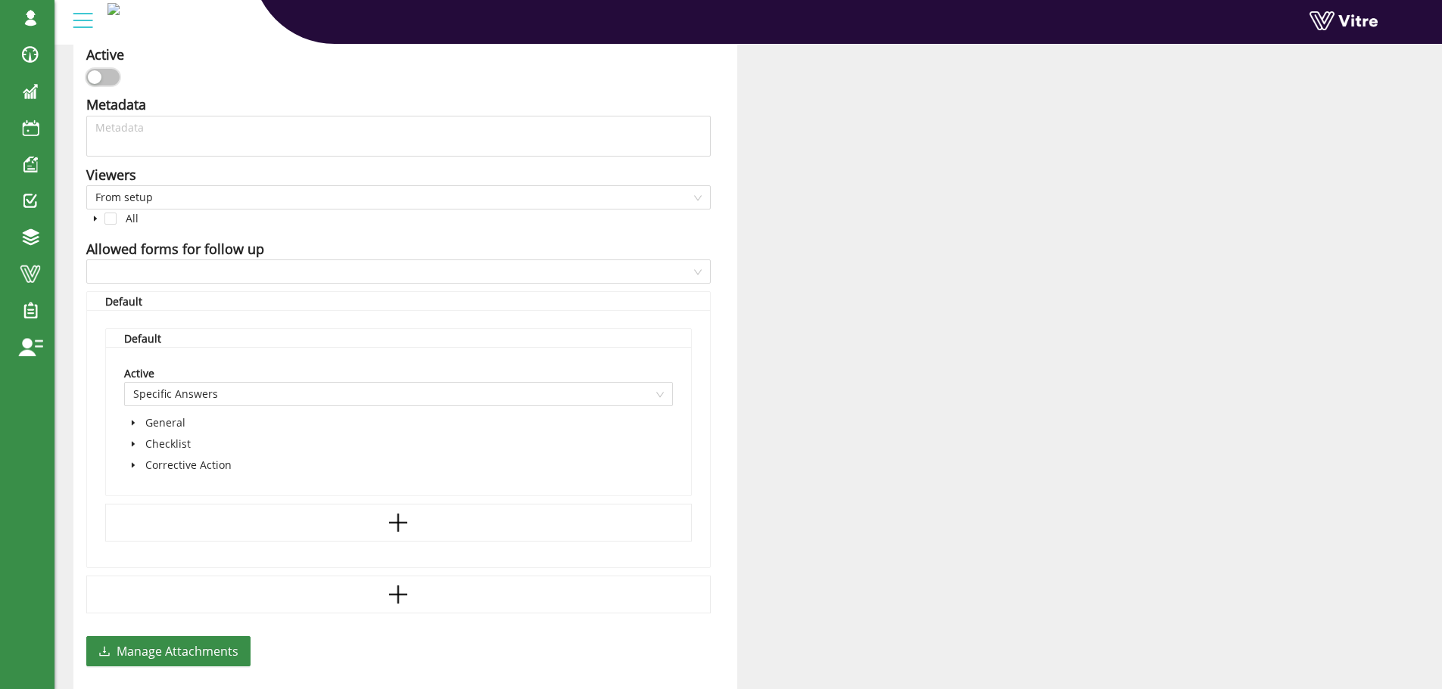
scroll to position [962, 0]
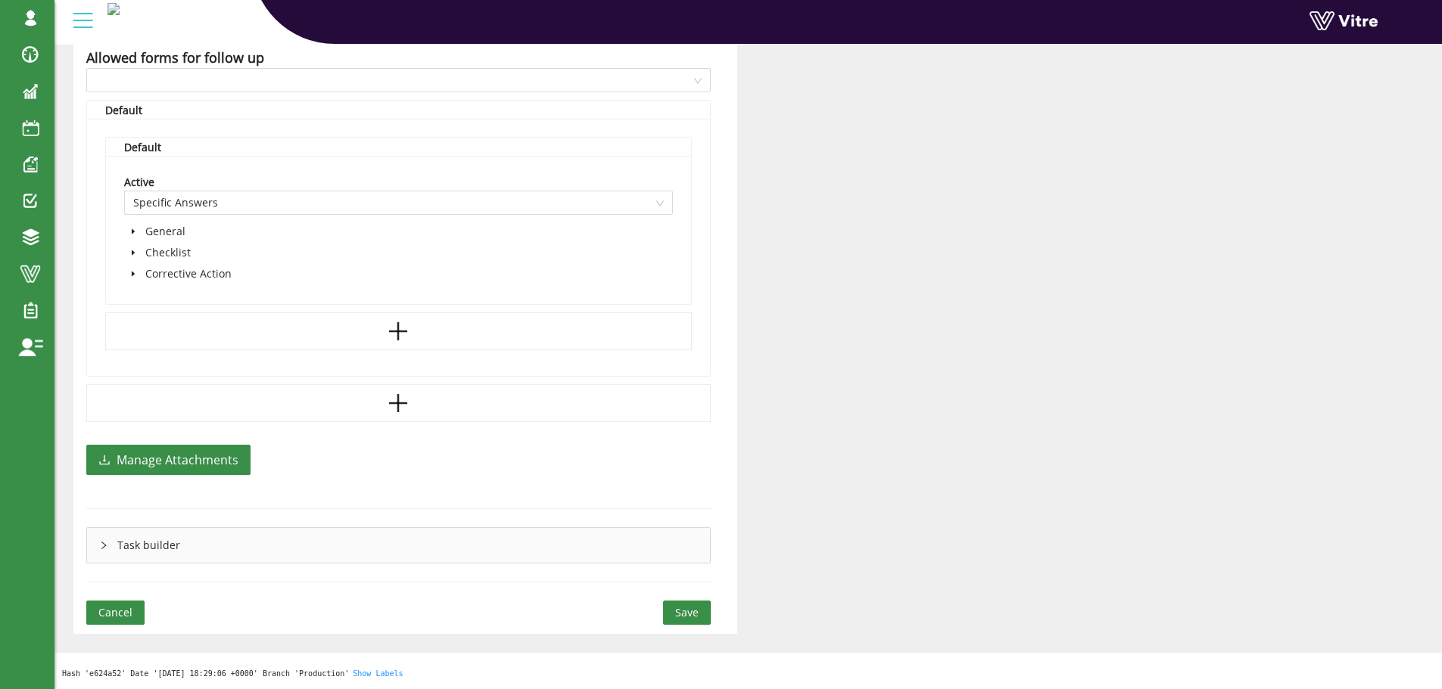
click at [682, 614] on span "Save" at bounding box center [686, 613] width 23 height 17
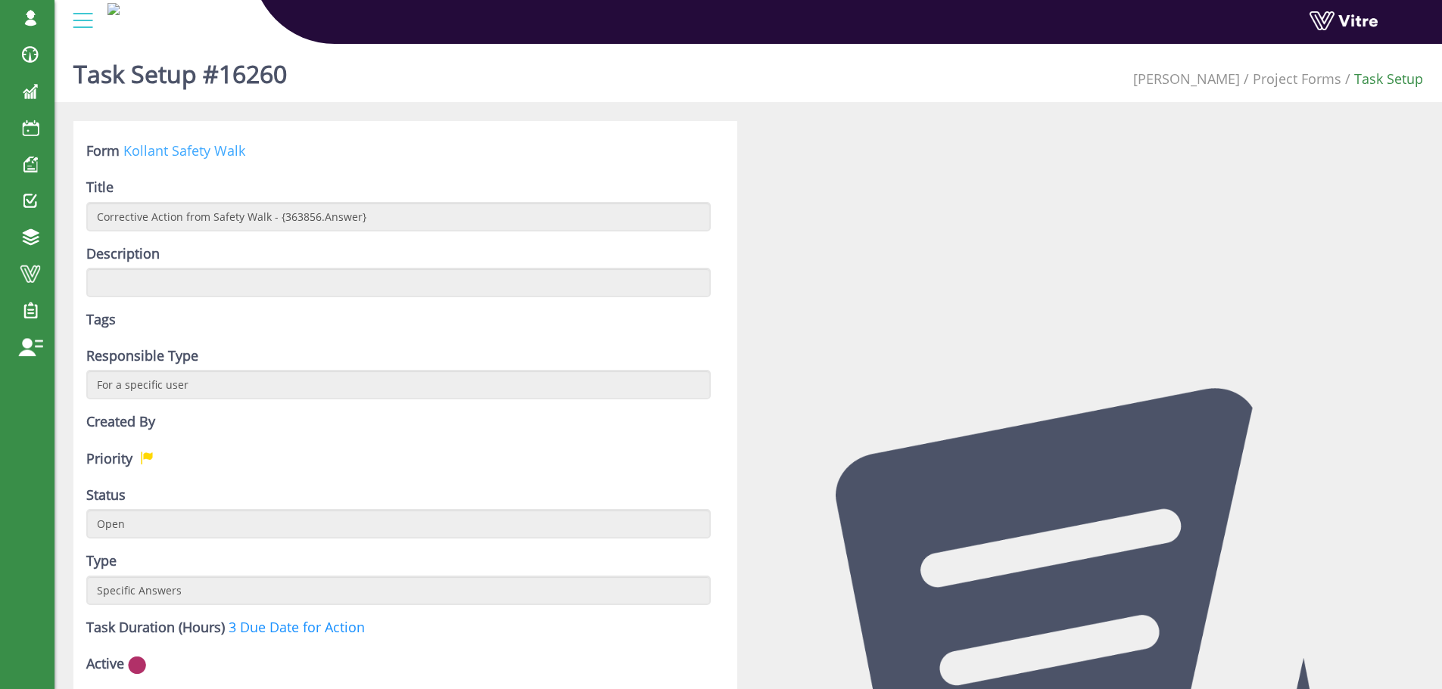
click at [207, 152] on link "Kollant Safety Walk" at bounding box center [184, 151] width 122 height 18
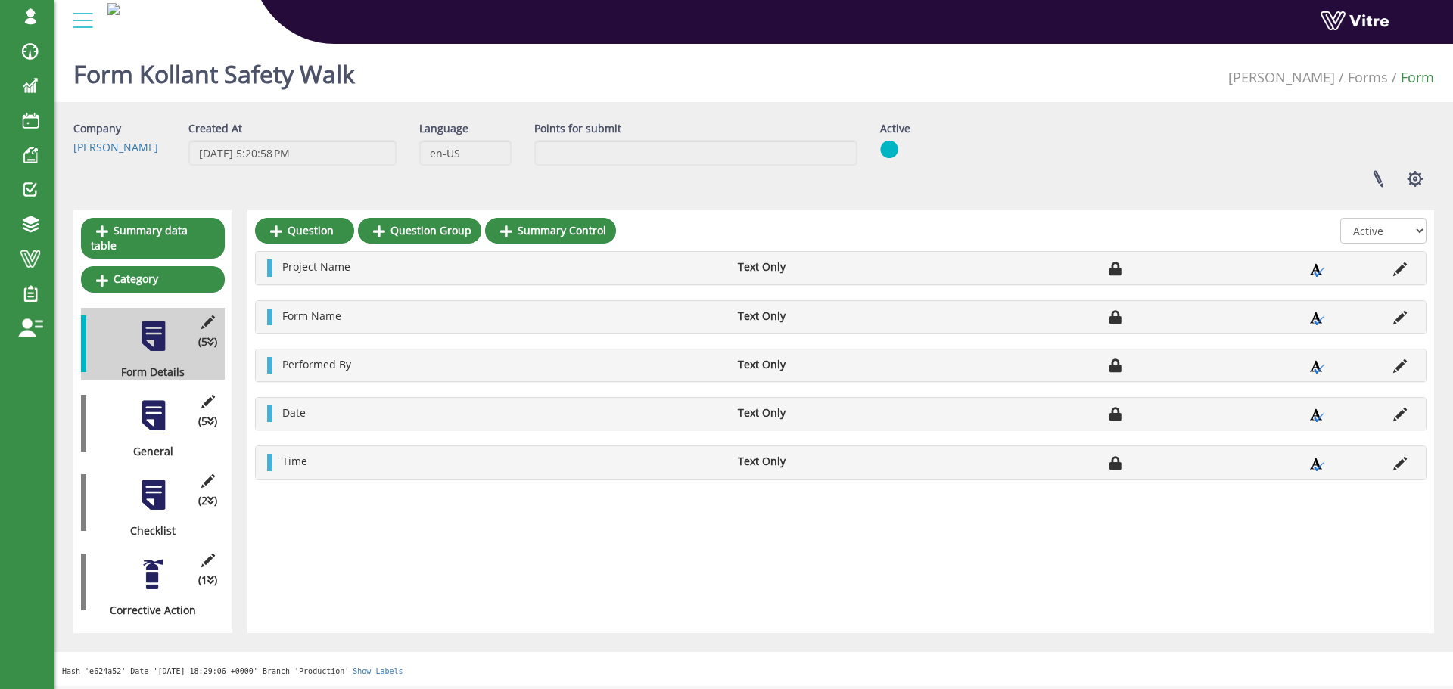
click at [153, 565] on div at bounding box center [153, 575] width 34 height 34
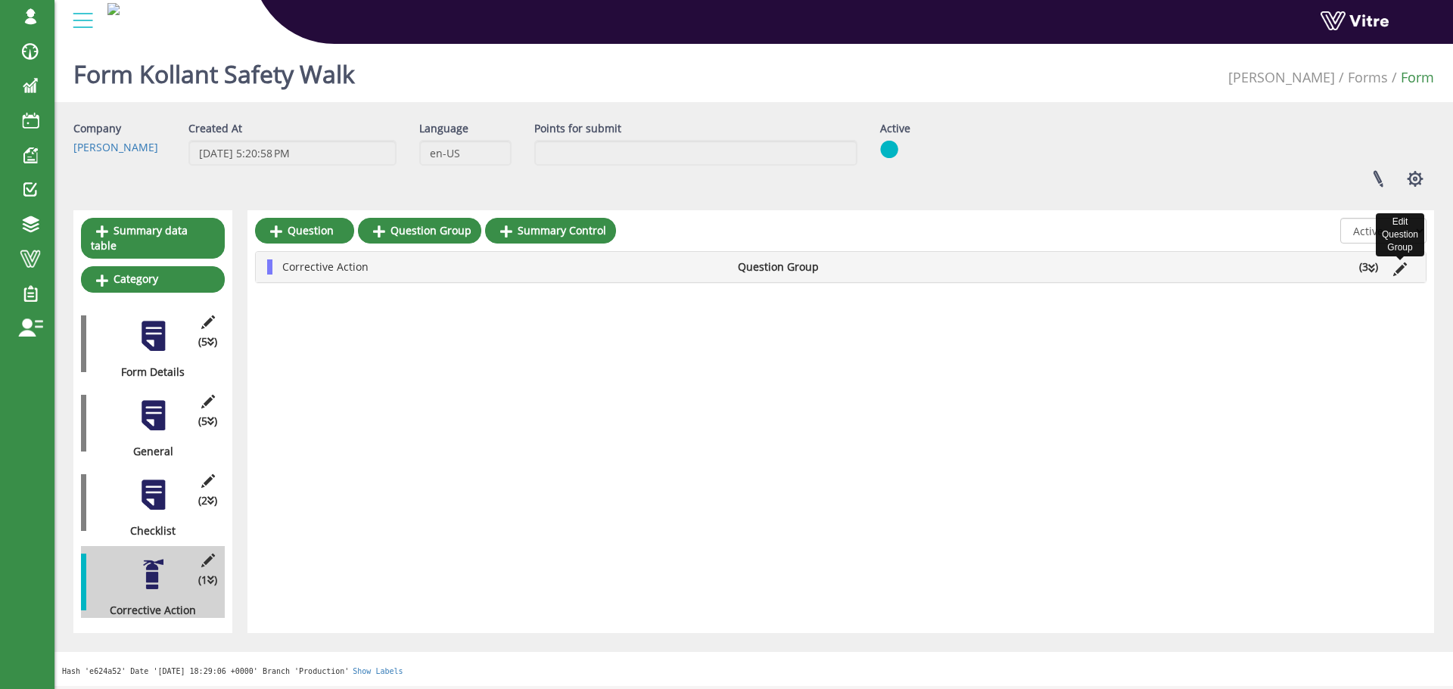
click at [1400, 269] on icon at bounding box center [1400, 270] width 14 height 14
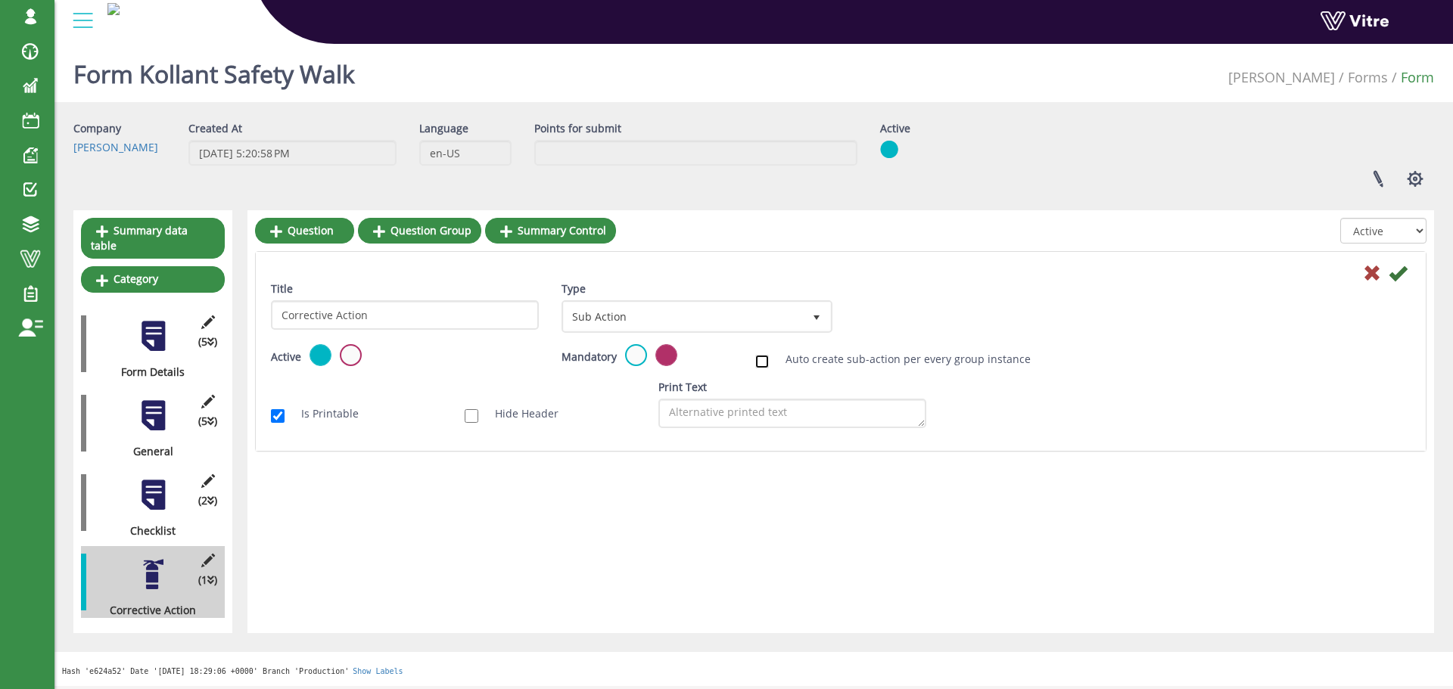
click at [762, 360] on input "Auto create sub-action per every group instance" at bounding box center [762, 362] width 14 height 14
checkbox input "true"
click at [904, 316] on link "Edit Sub Action Setup" at bounding box center [916, 317] width 129 height 26
click at [1396, 275] on icon at bounding box center [1398, 273] width 18 height 18
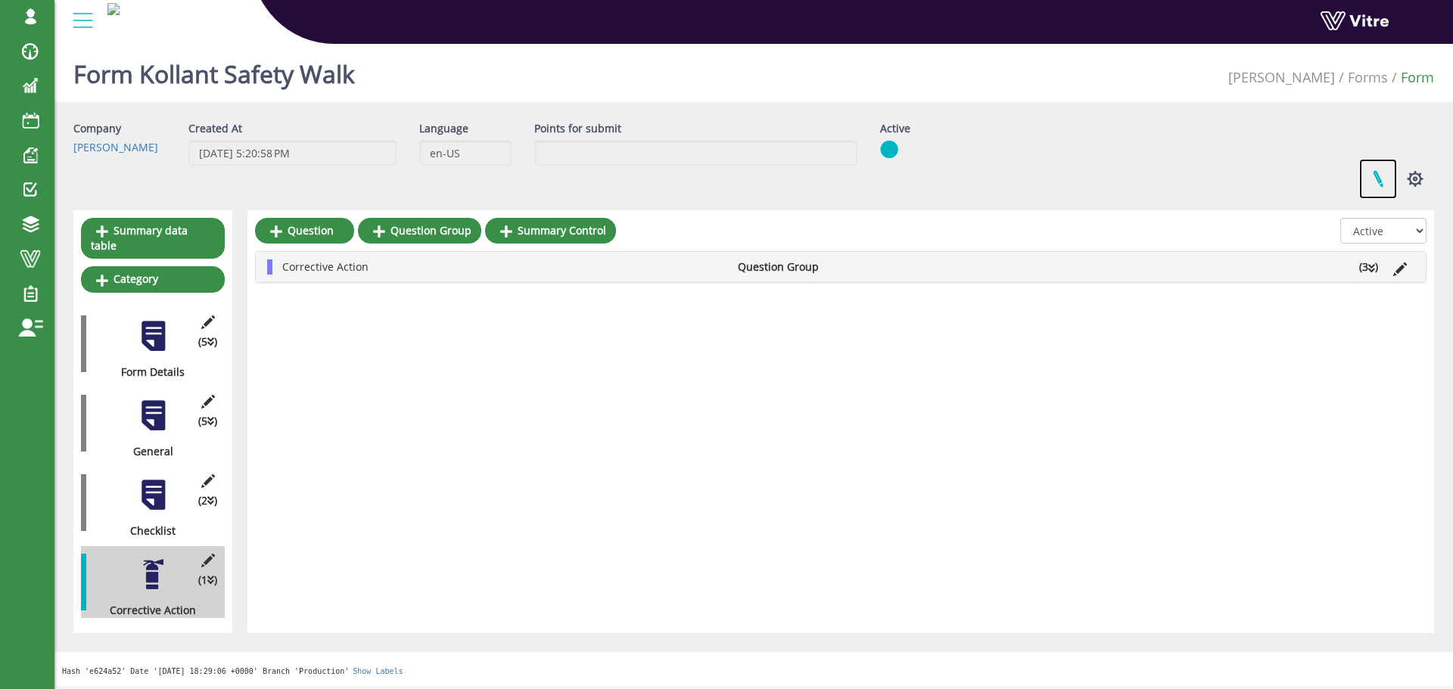
click at [1379, 182] on link at bounding box center [1378, 179] width 38 height 40
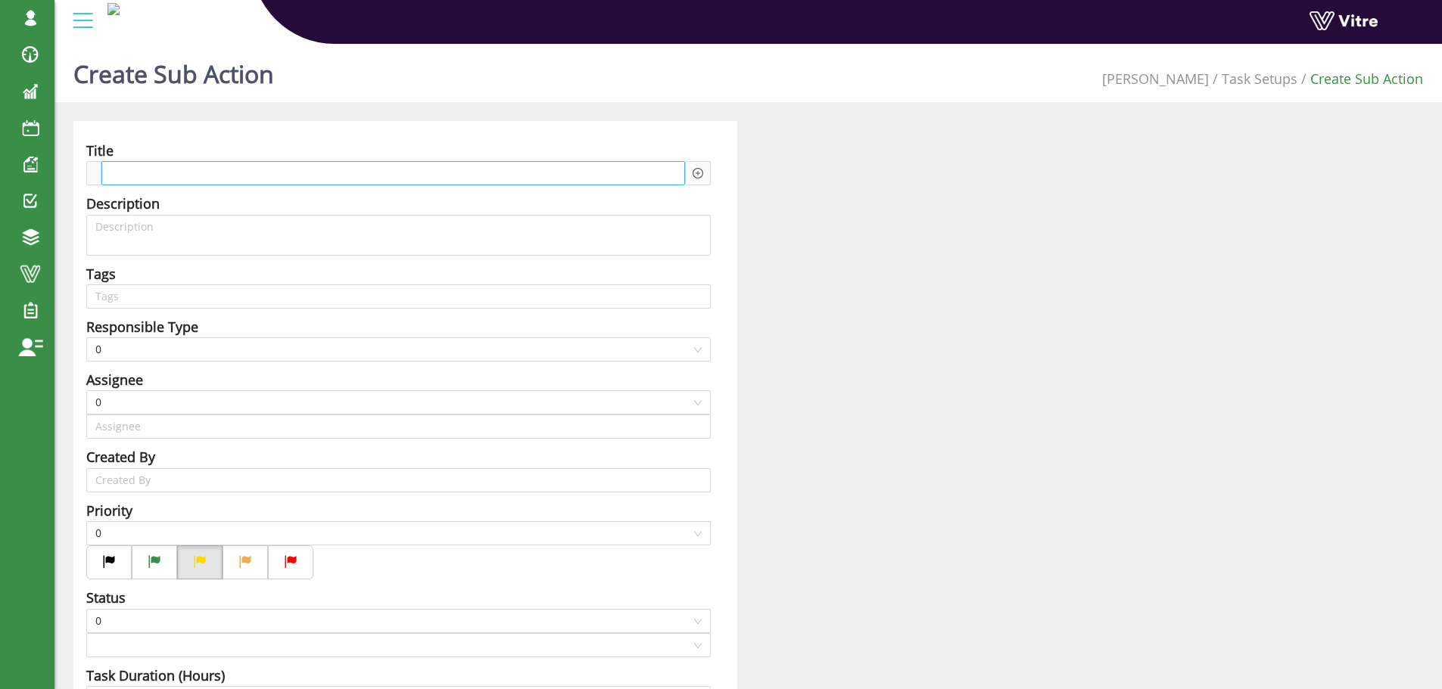
type input "[PERSON_NAME] SU"
click at [228, 173] on span at bounding box center [170, 173] width 115 height 17
paste span
click at [697, 174] on icon "plus-circle" at bounding box center [698, 173] width 5 height 5
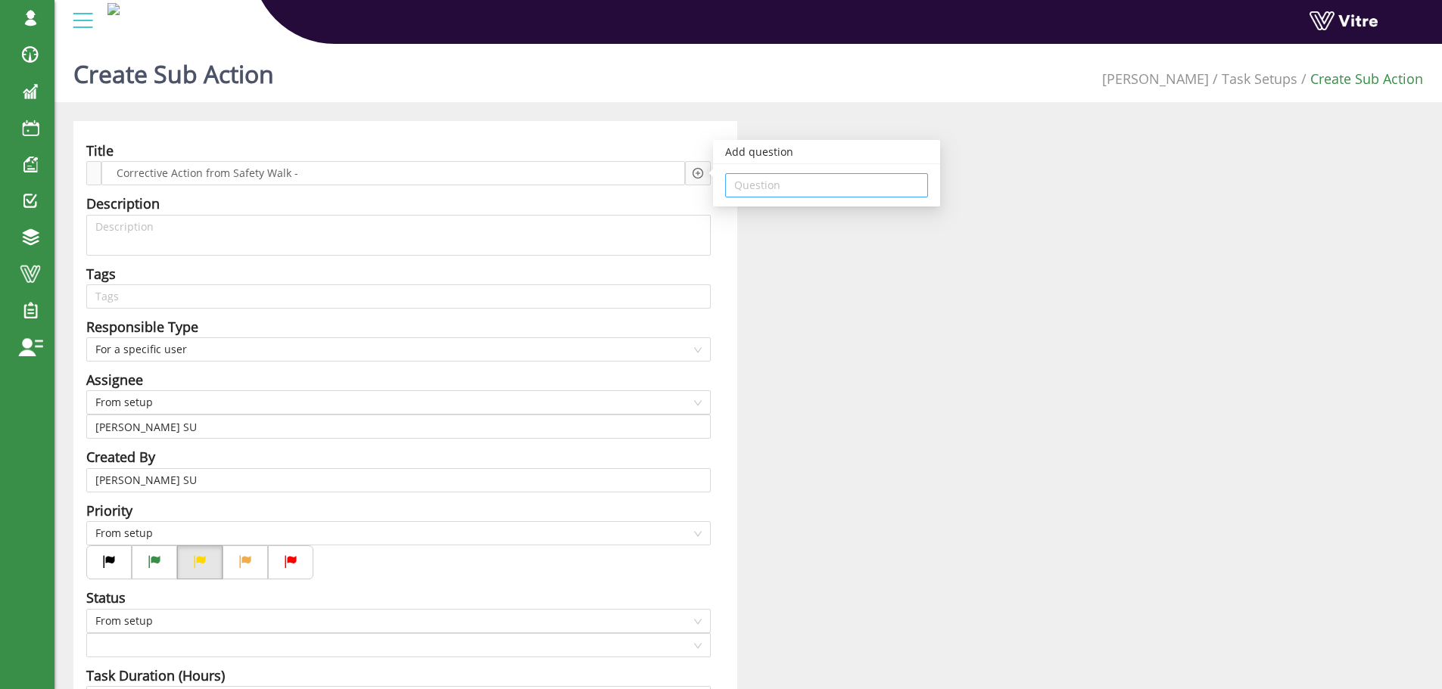
click at [752, 182] on input "search" at bounding box center [826, 185] width 185 height 23
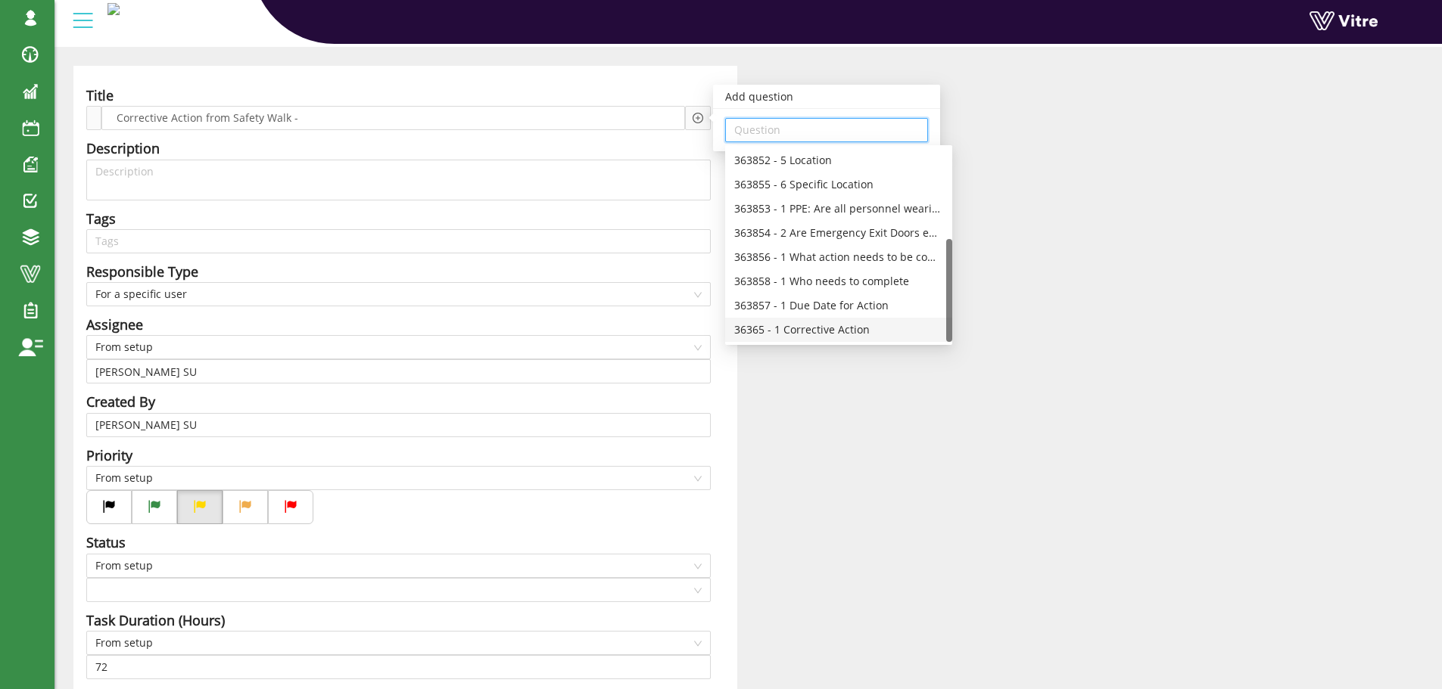
scroll to position [76, 0]
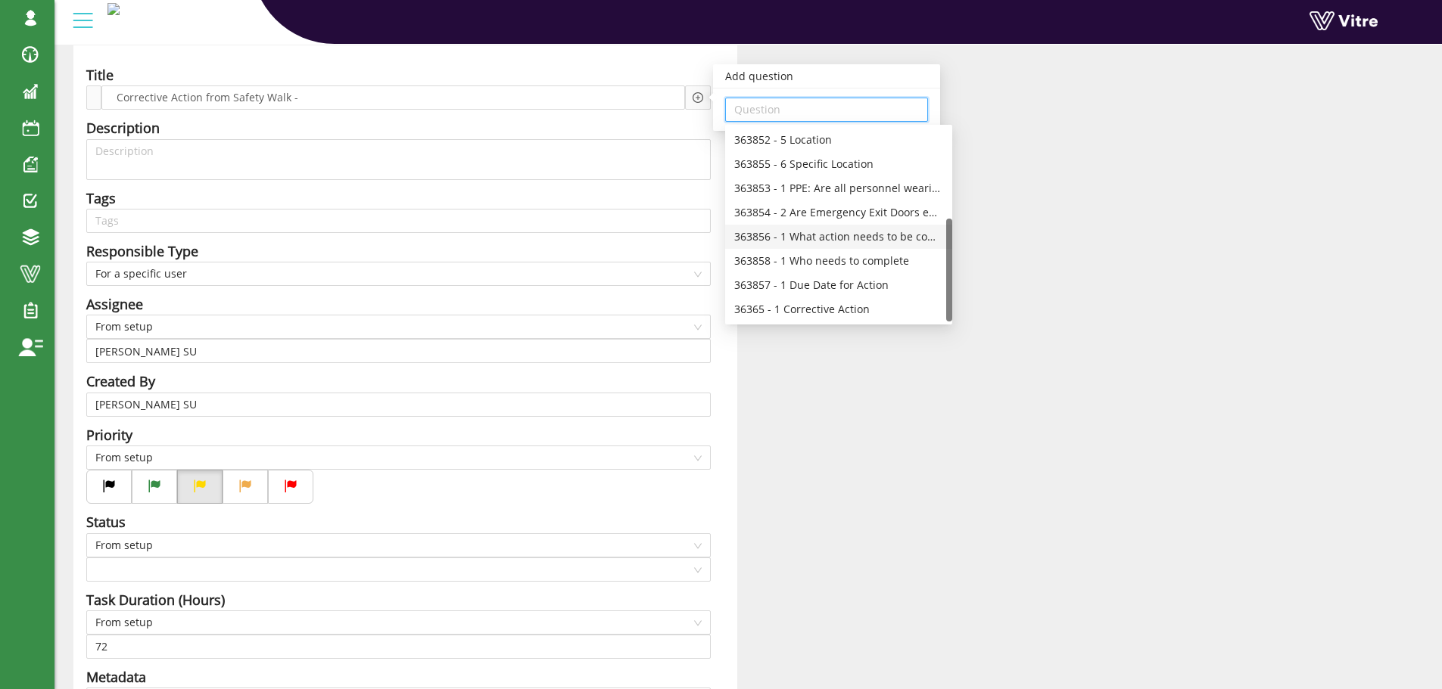
click at [888, 236] on div "363856 - 1 What action needs to be completed" at bounding box center [838, 237] width 209 height 17
type input "363856 - 1 What action needs to be completed"
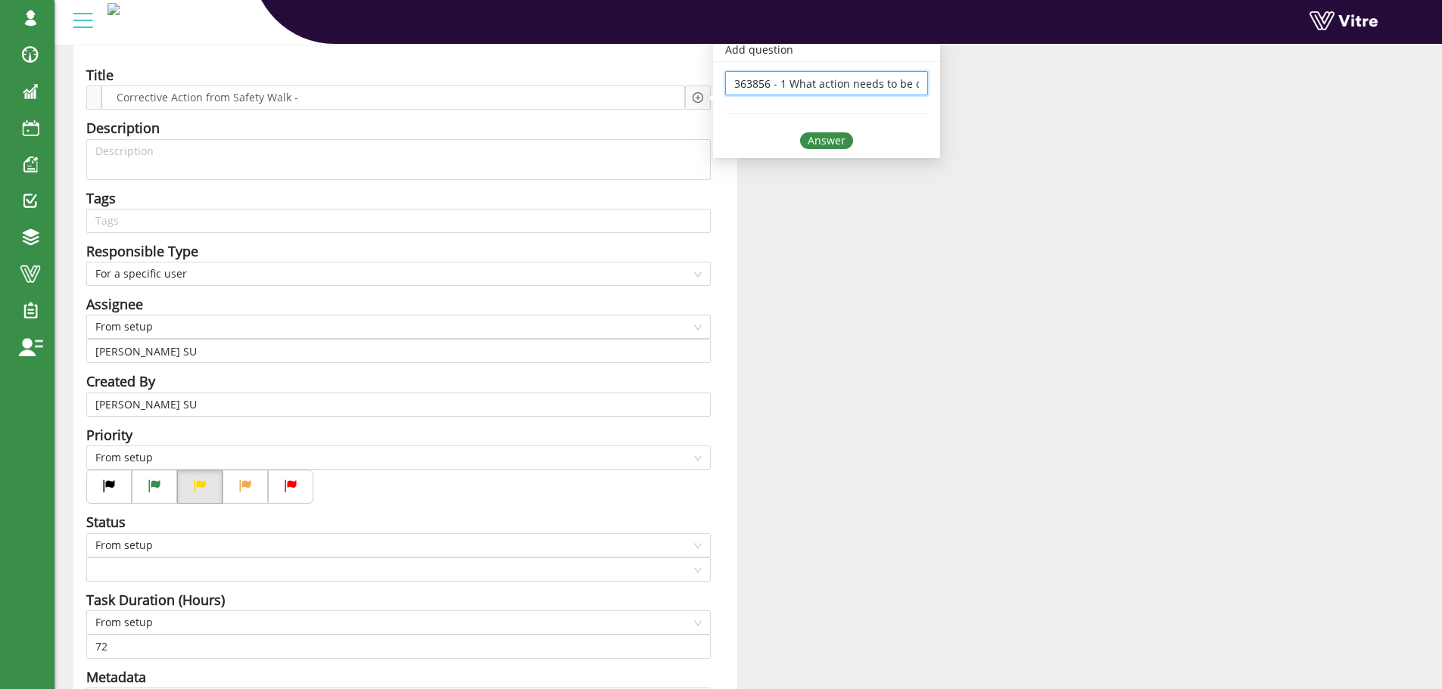
click at [823, 136] on div "Answer" at bounding box center [826, 140] width 53 height 17
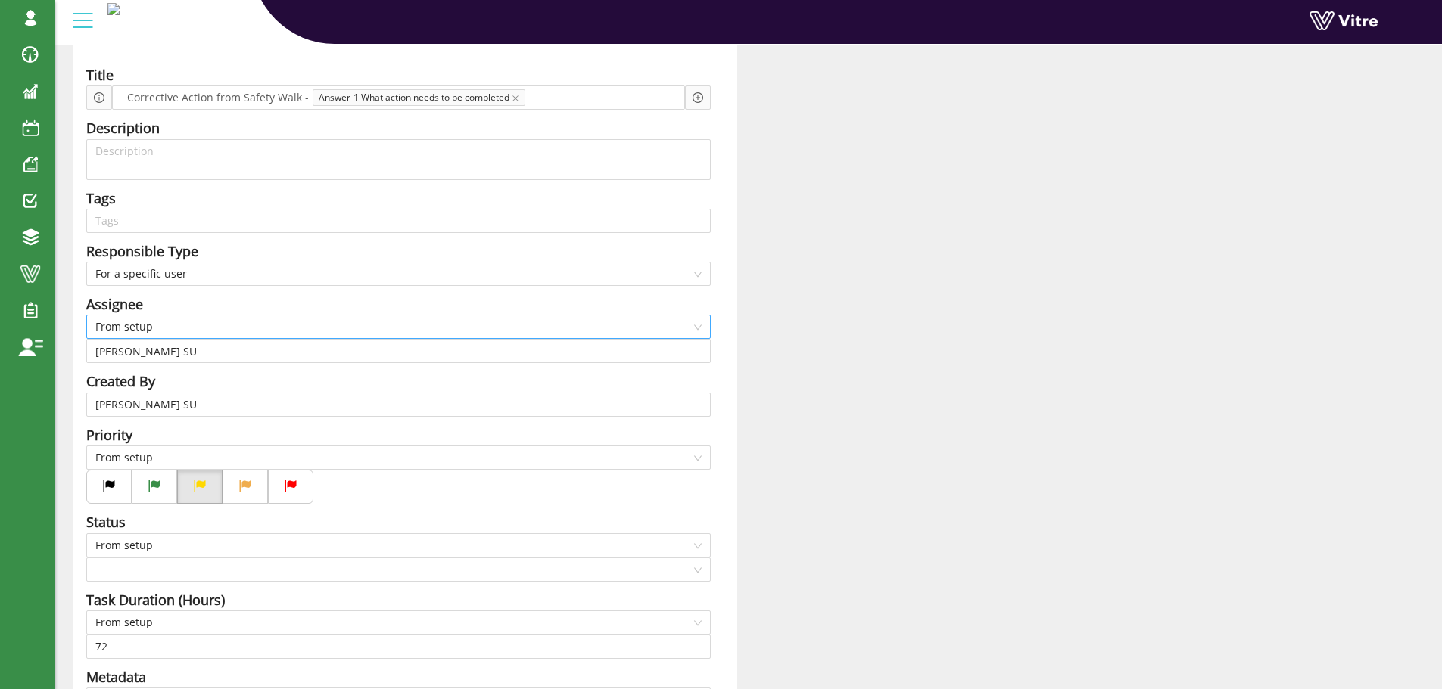
click at [166, 322] on span "From setup" at bounding box center [398, 327] width 606 height 23
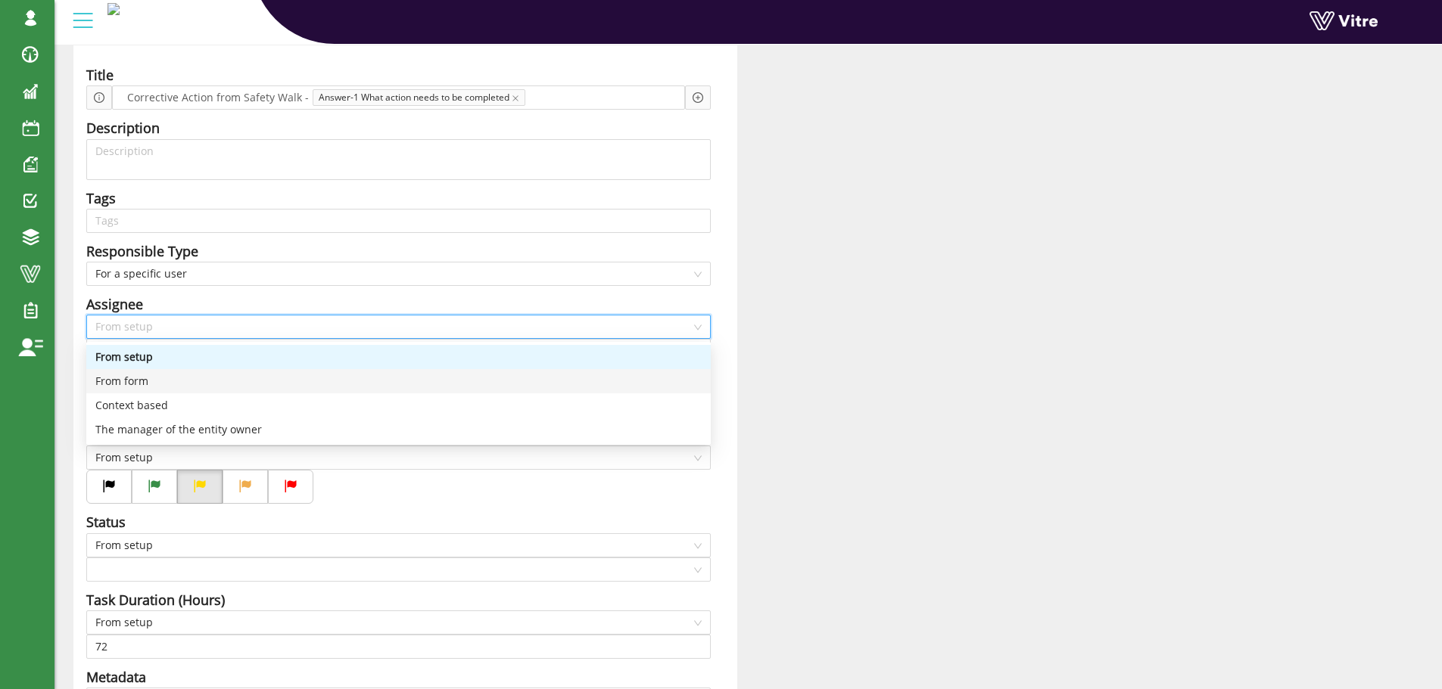
click at [148, 383] on div "From form" at bounding box center [398, 381] width 606 height 17
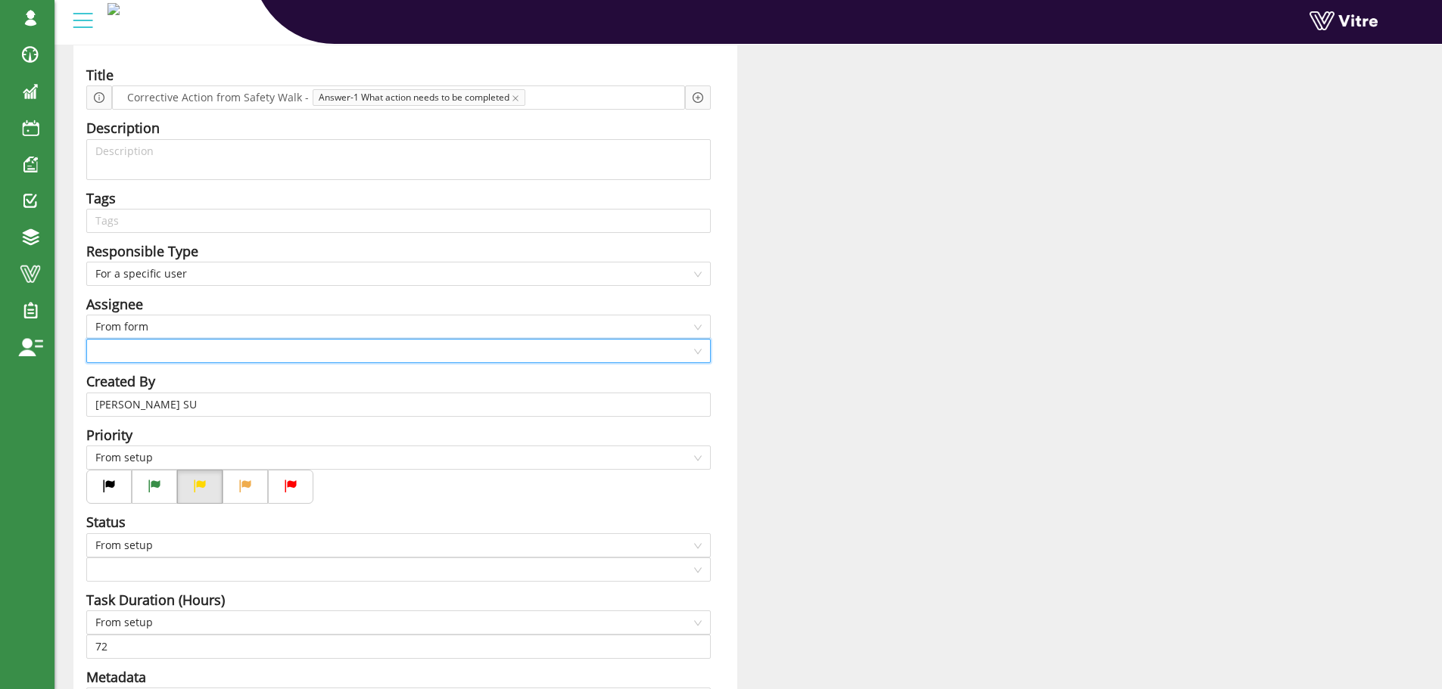
click at [149, 348] on input "search" at bounding box center [393, 351] width 596 height 23
click at [155, 375] on div "1 Who needs to complete" at bounding box center [398, 381] width 606 height 17
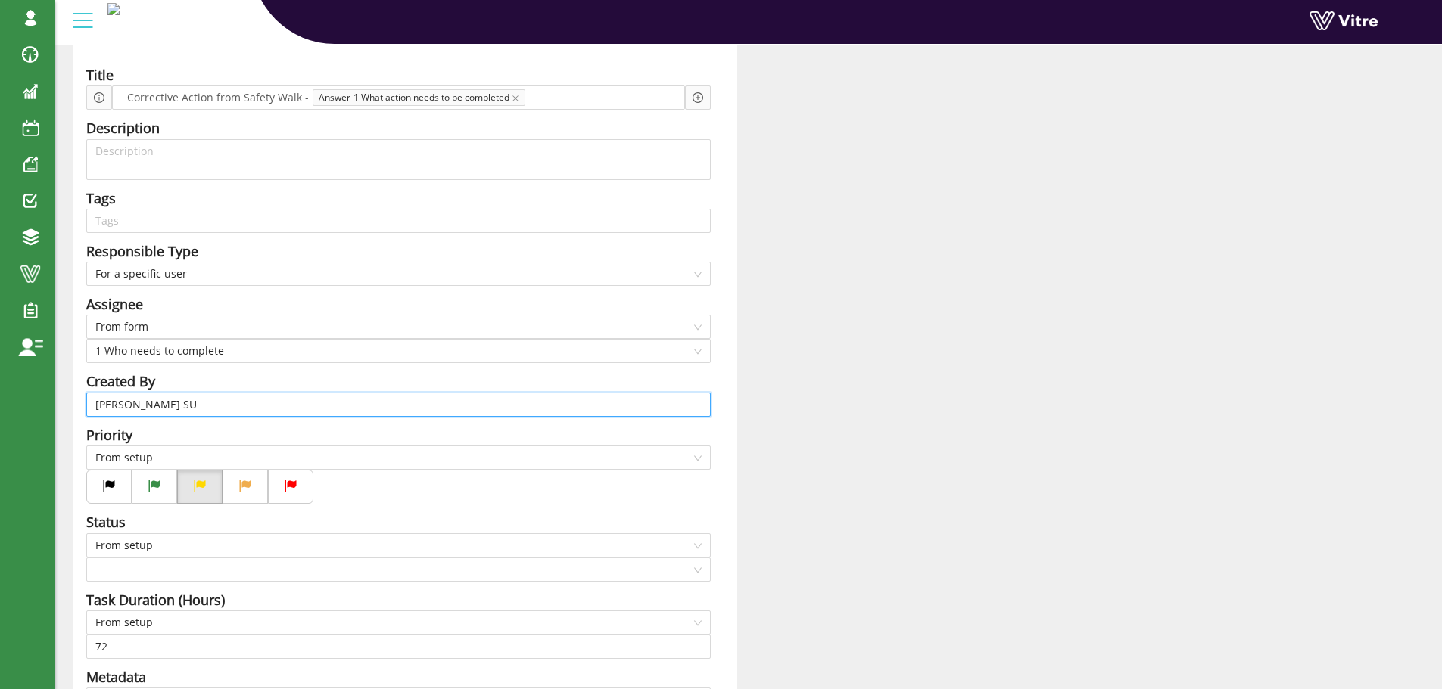
click at [188, 405] on input "Harel Smadar SU" at bounding box center [398, 405] width 606 height 23
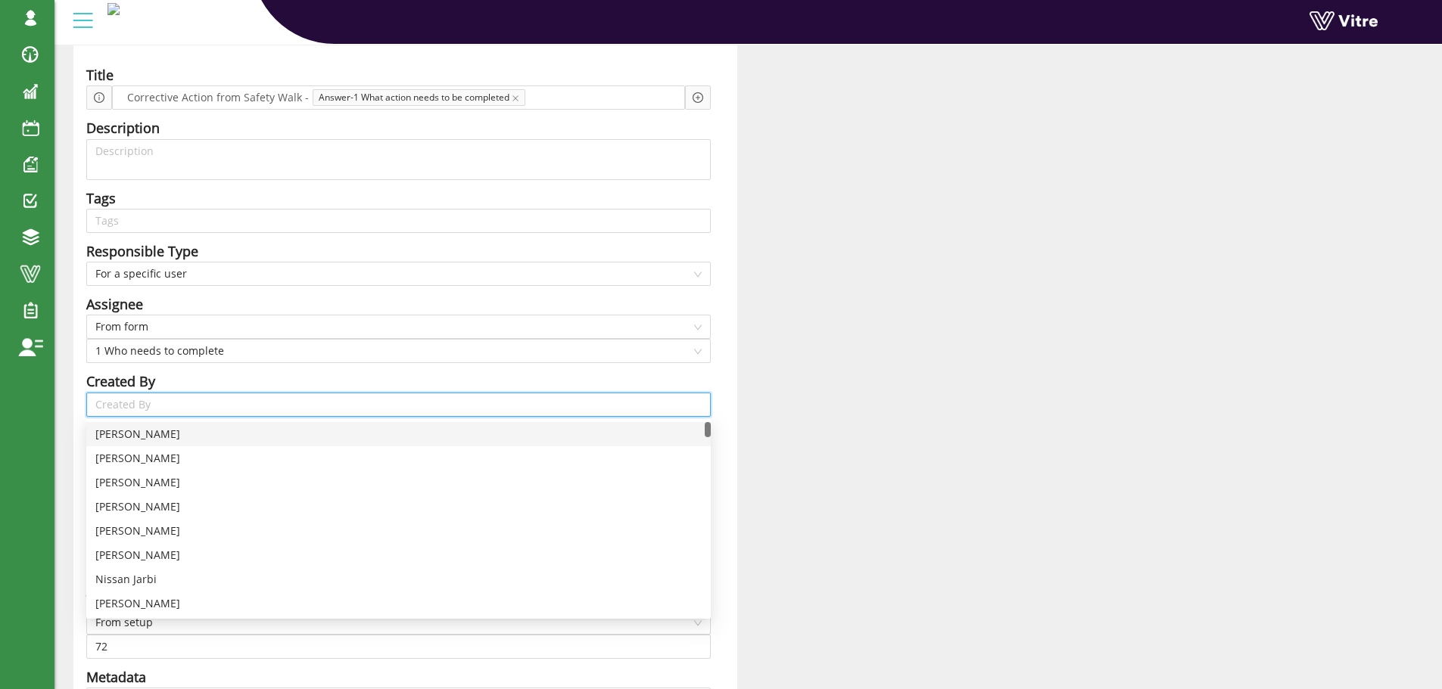
click at [376, 369] on div "Title Corrective Action from Safety Walk - Answer-1 What action needs to be com…" at bounding box center [405, 486] width 664 height 882
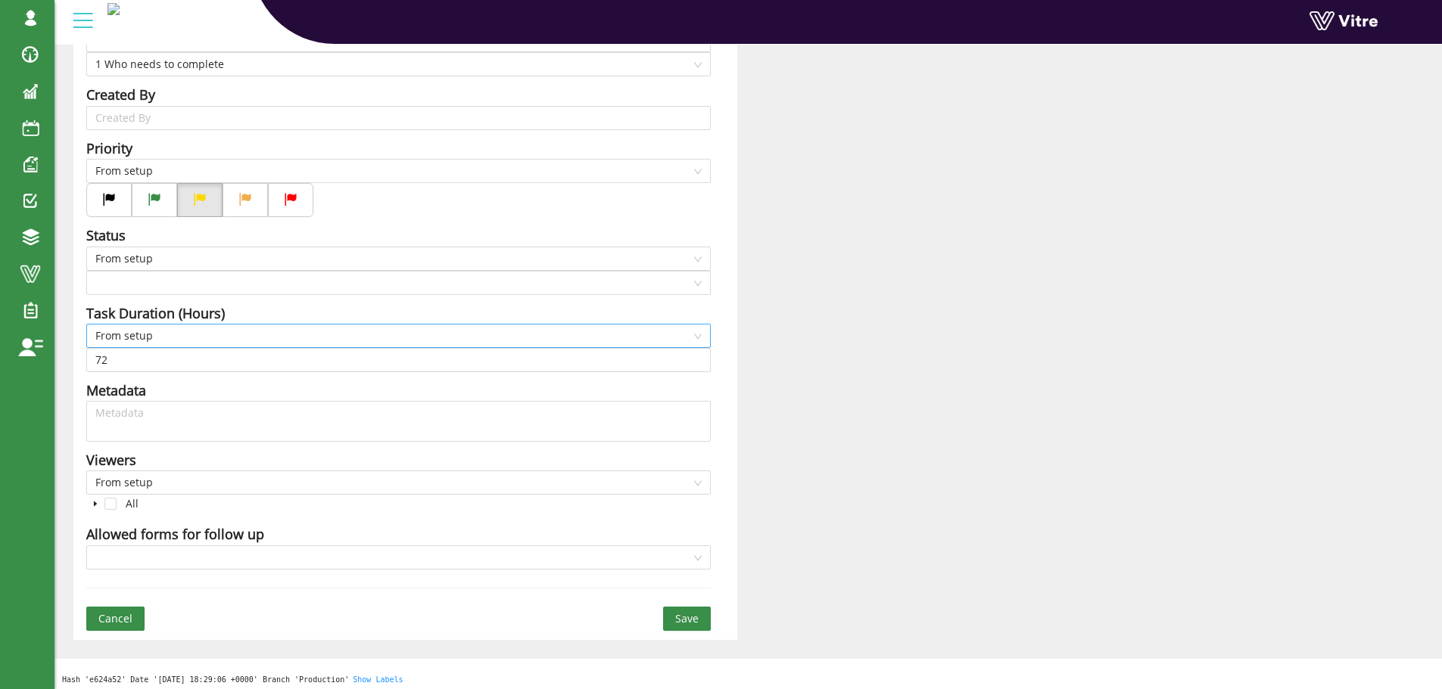
scroll to position [369, 0]
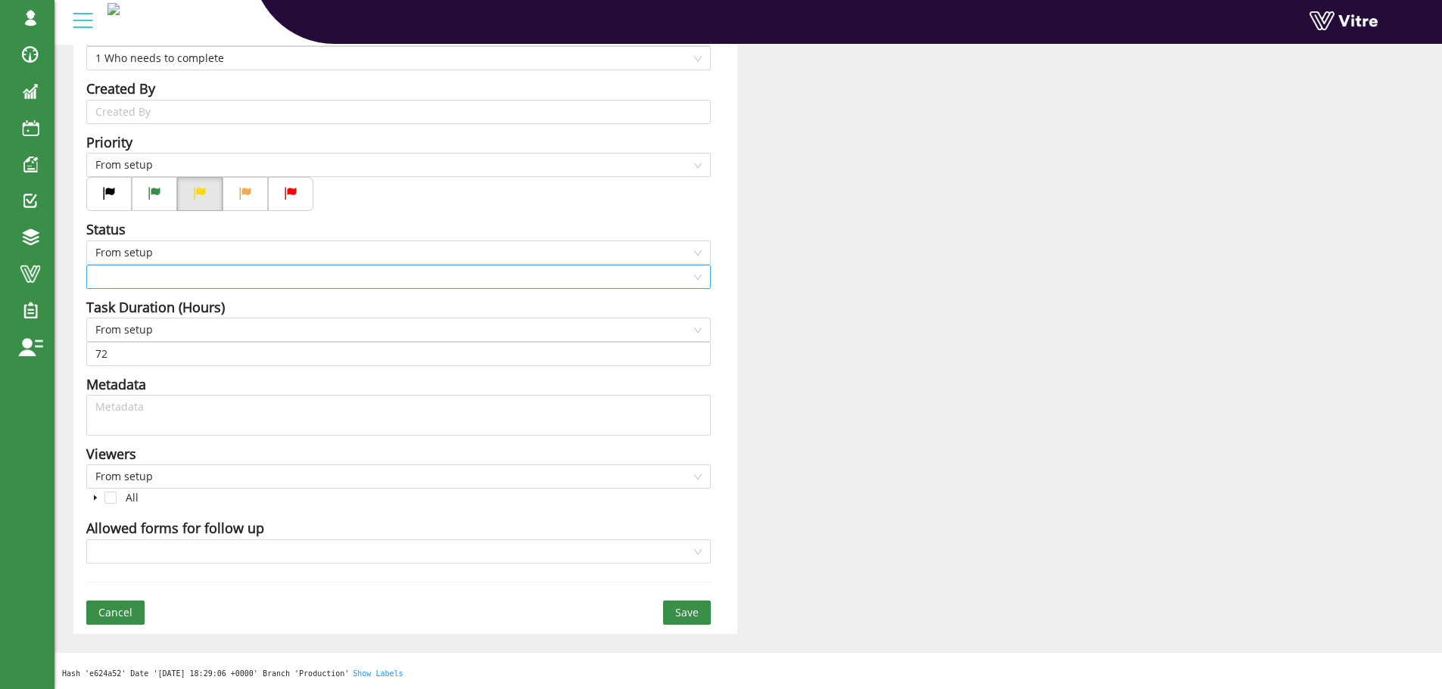
click at [215, 276] on input "search" at bounding box center [393, 277] width 596 height 23
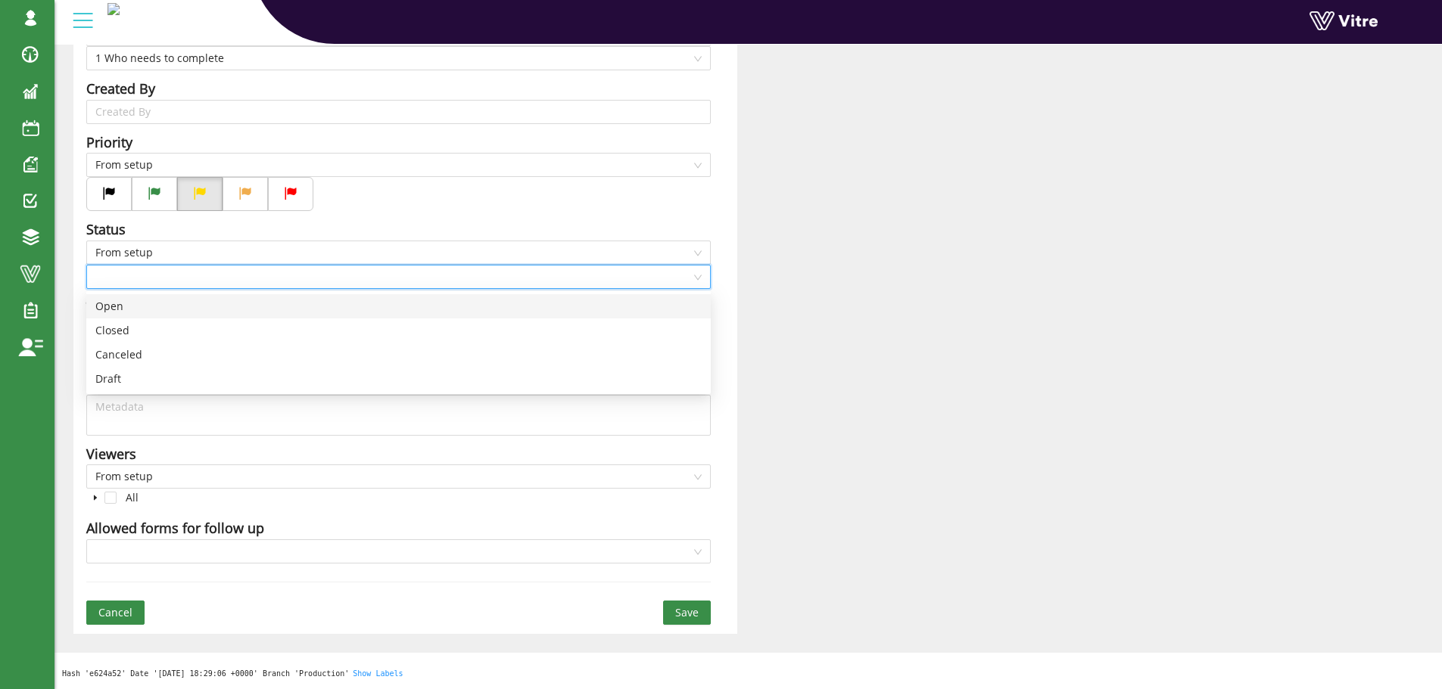
click at [179, 310] on div "Open" at bounding box center [398, 306] width 606 height 17
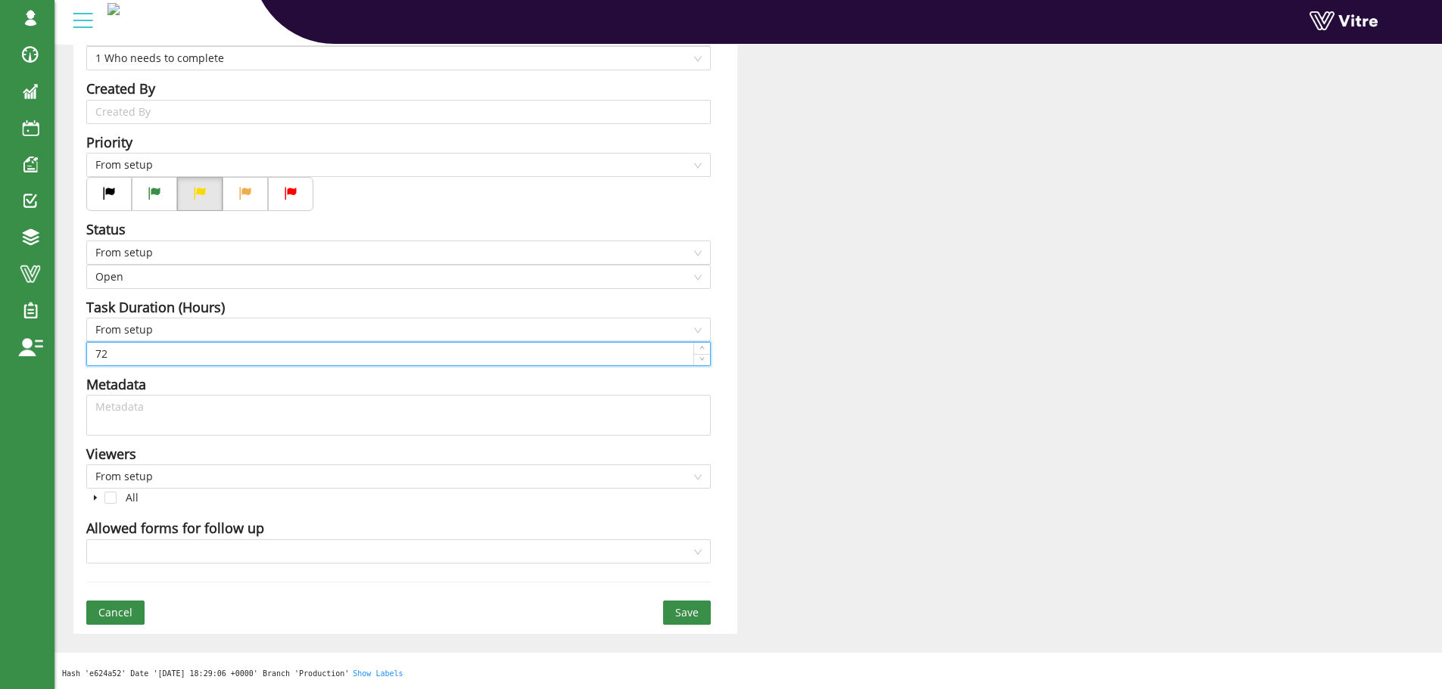
click at [148, 353] on input "72" at bounding box center [398, 354] width 623 height 23
click at [149, 353] on input "72" at bounding box center [398, 354] width 623 height 23
click at [162, 328] on span "From setup" at bounding box center [398, 330] width 606 height 23
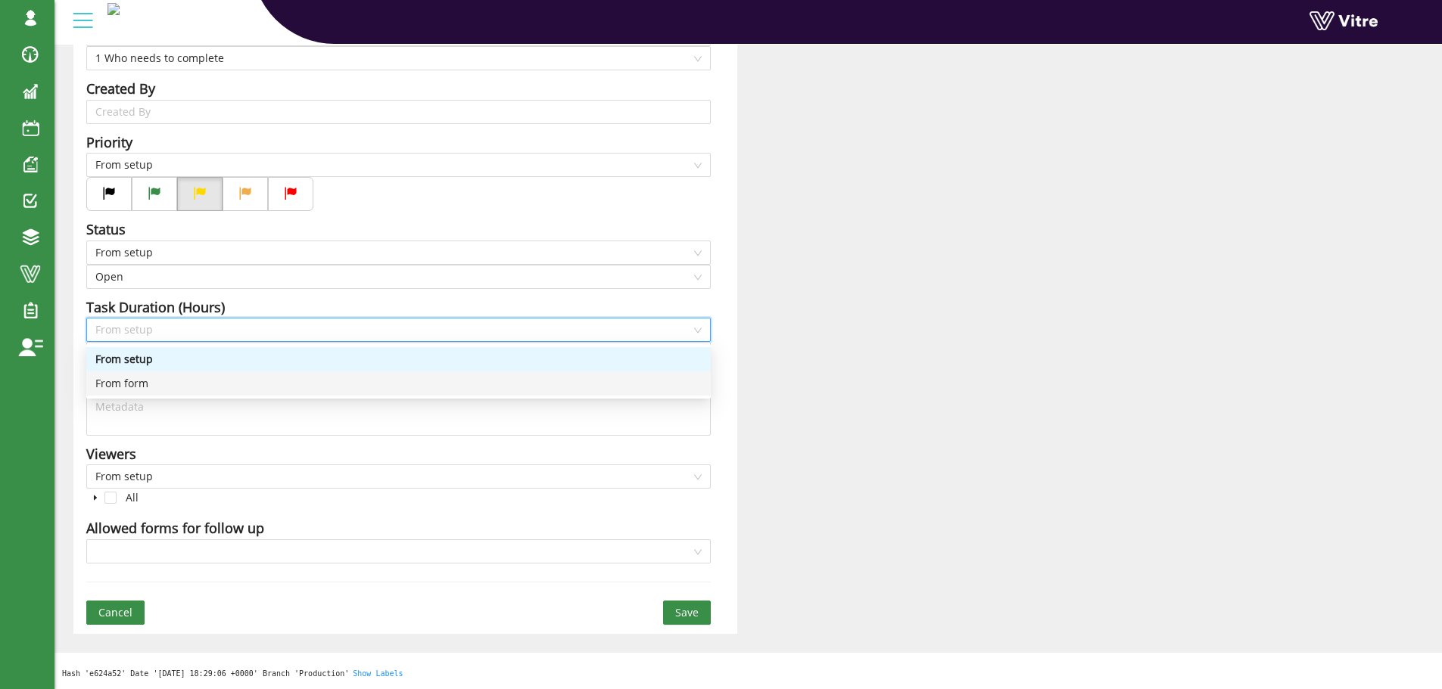
click at [138, 377] on div "From form" at bounding box center [398, 383] width 606 height 17
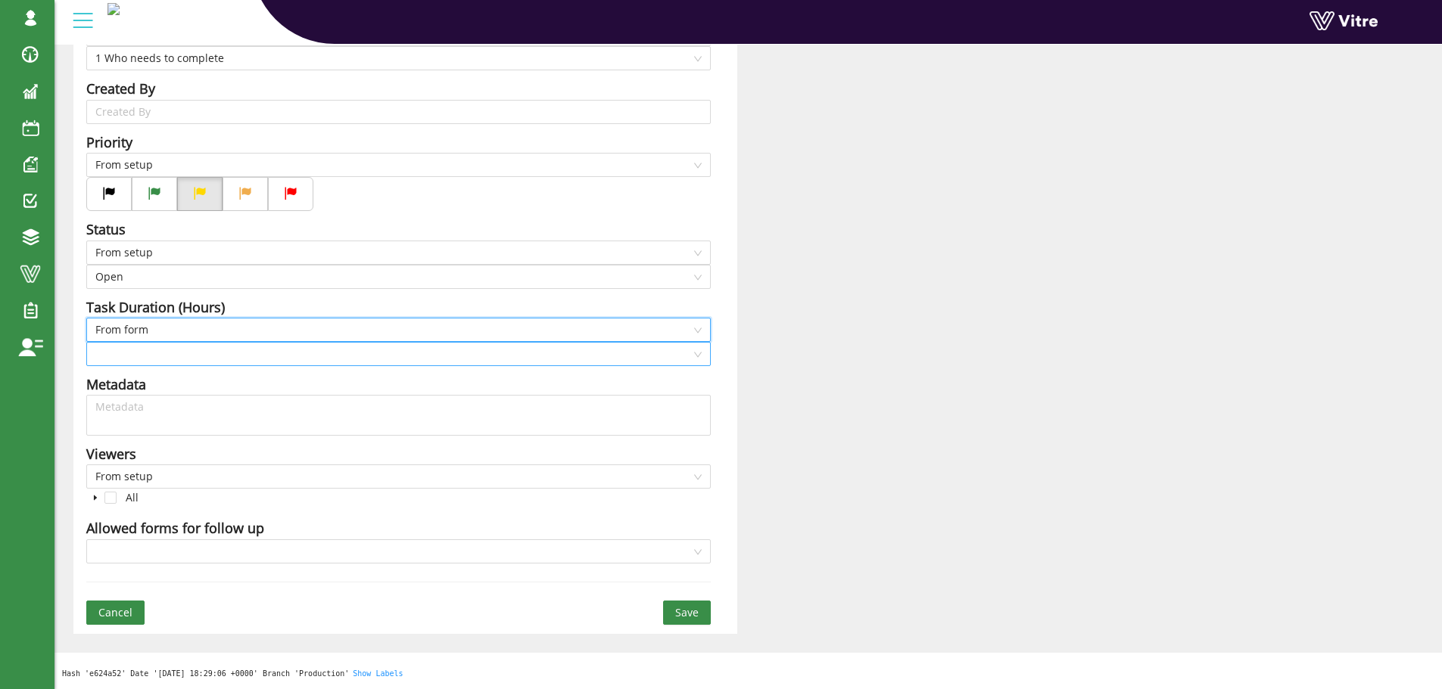
click at [152, 352] on input "search" at bounding box center [393, 354] width 596 height 23
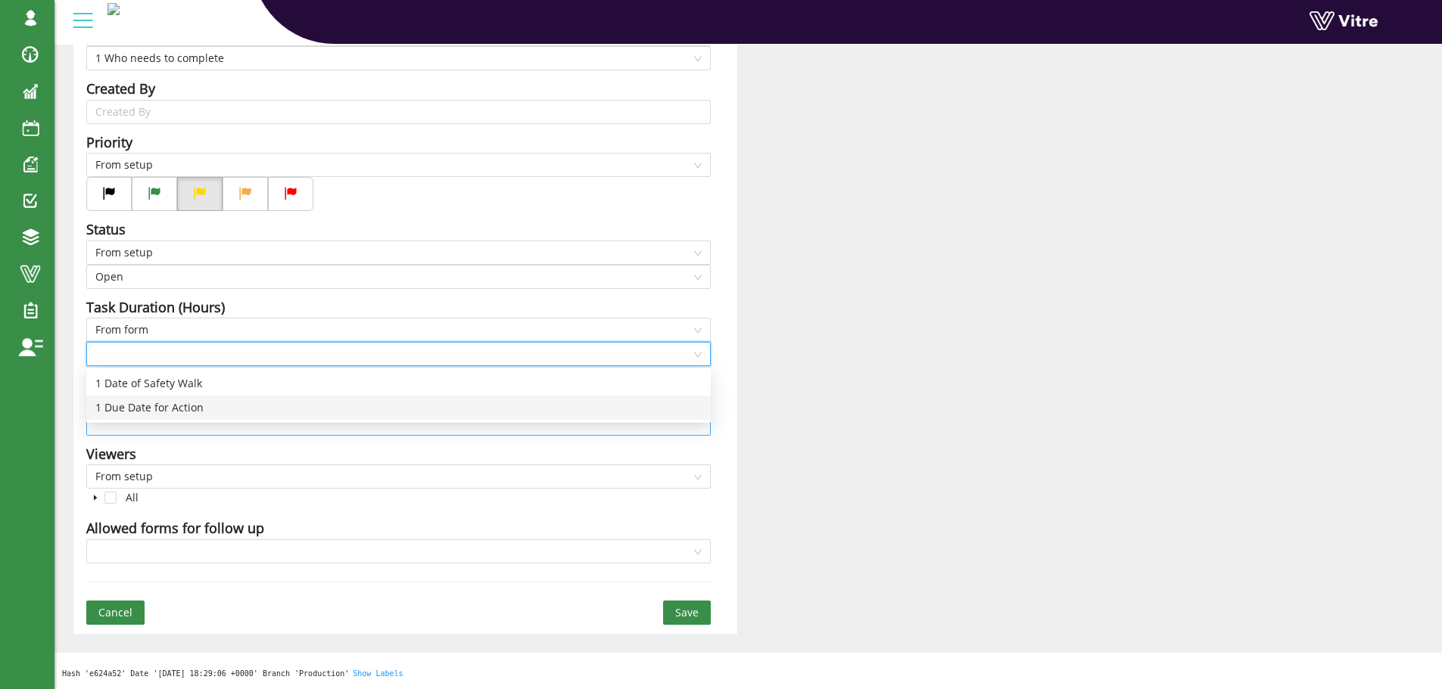
click at [155, 407] on div "1 Due Date for Action" at bounding box center [398, 408] width 606 height 17
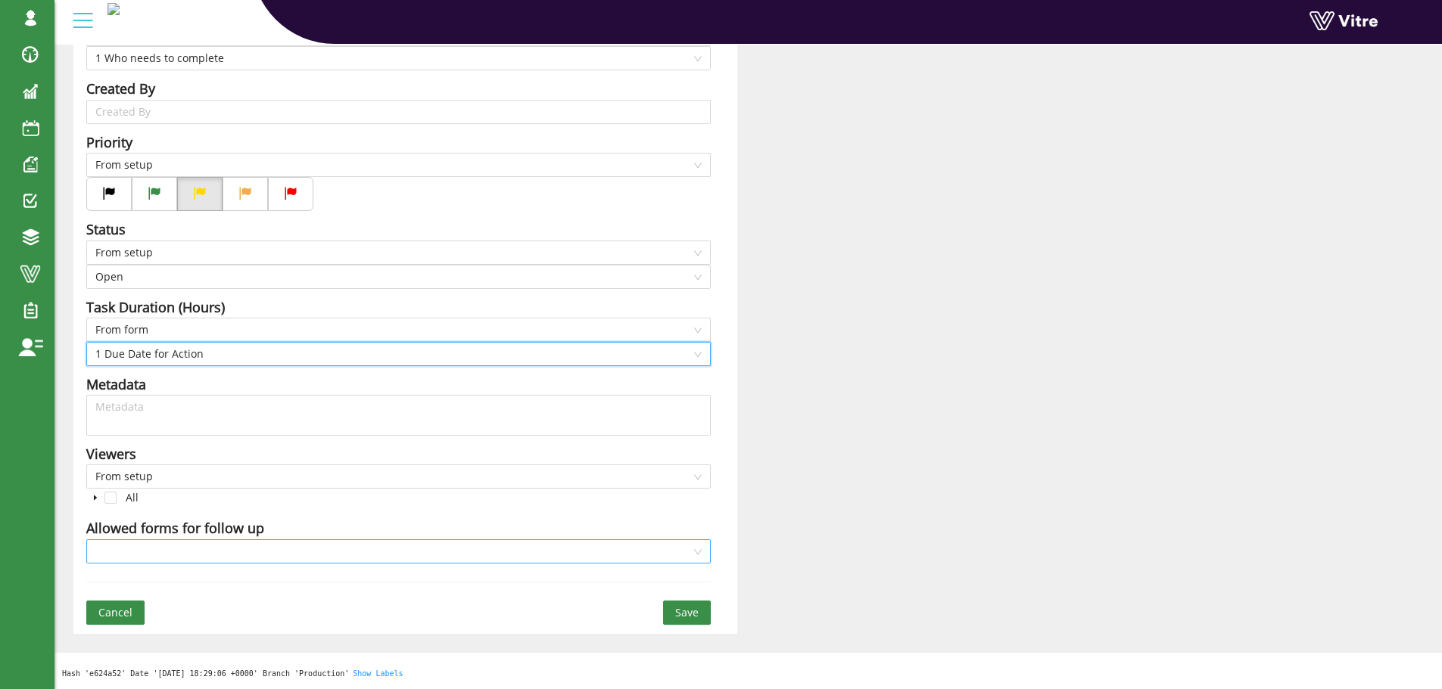
click at [387, 546] on input "search" at bounding box center [393, 551] width 596 height 23
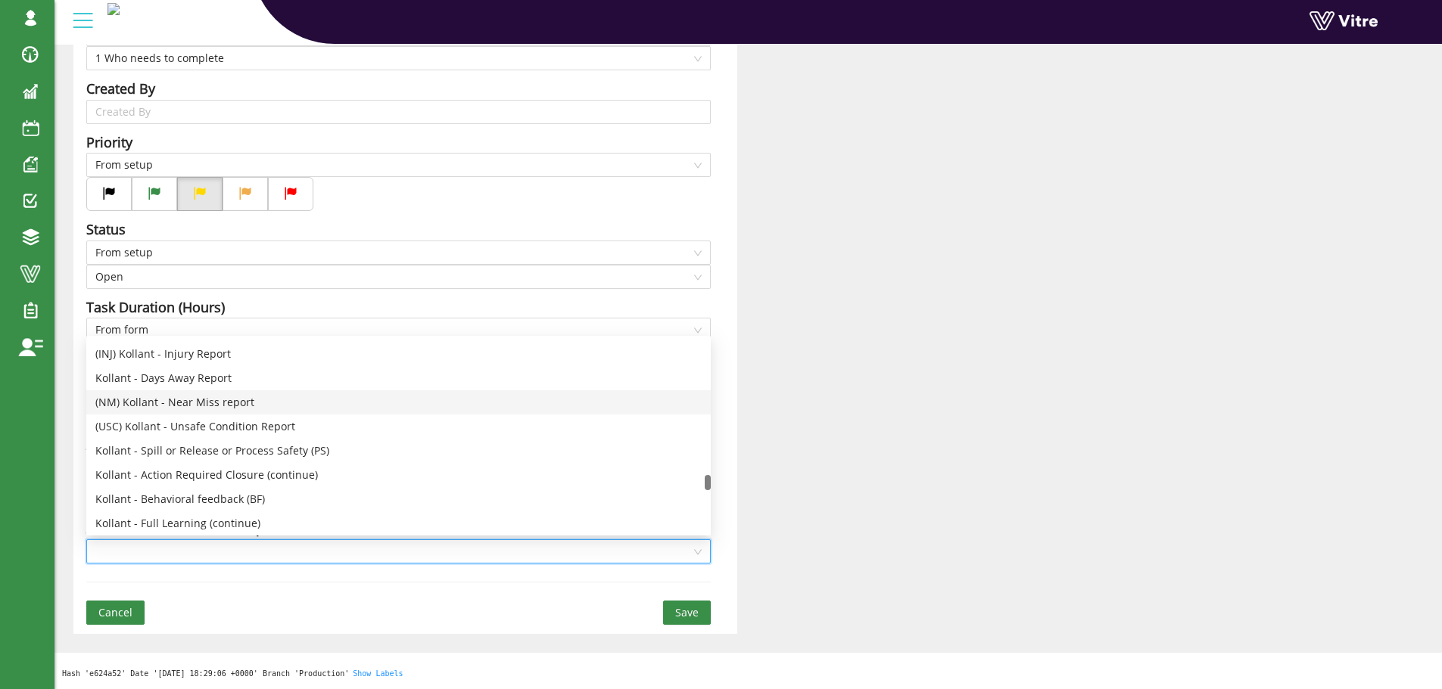
scroll to position [3027, 0]
click at [245, 398] on div "Kollant - Action Required Closure (continue)" at bounding box center [398, 399] width 606 height 17
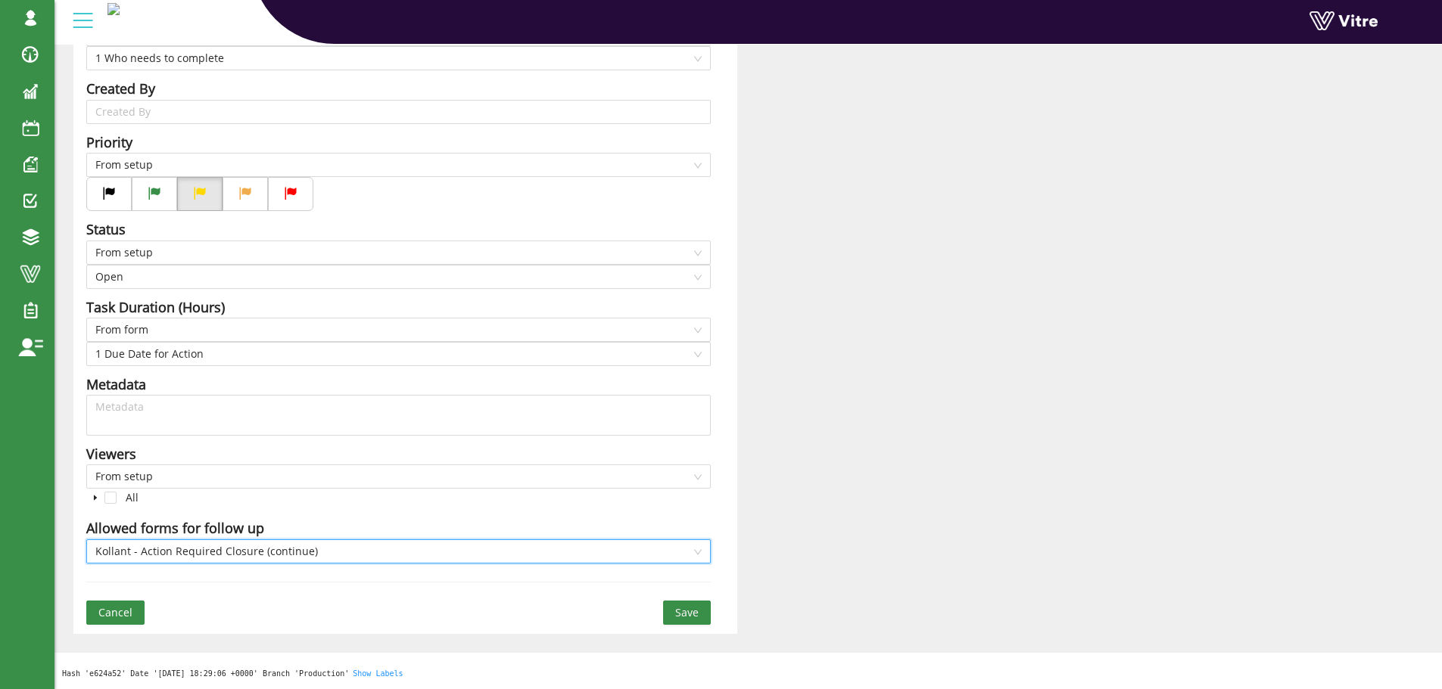
click at [692, 611] on span "Save" at bounding box center [686, 613] width 23 height 17
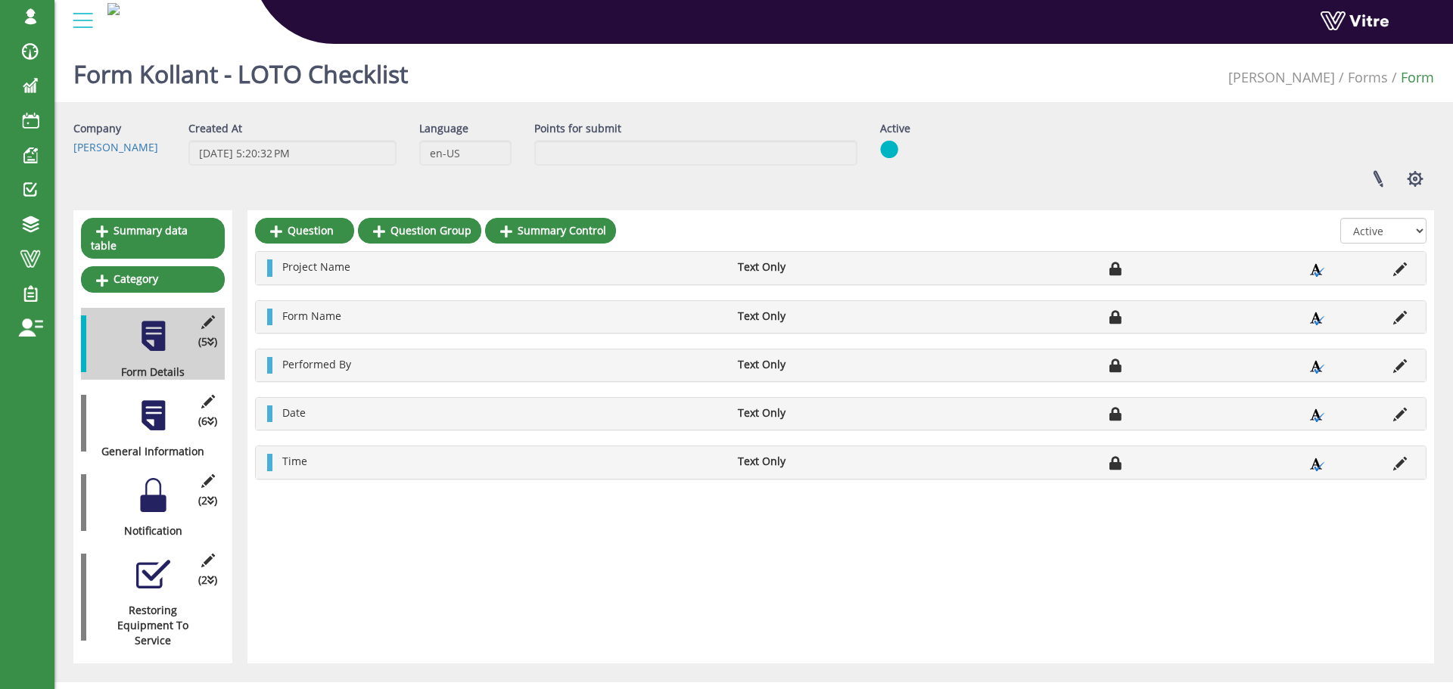
click at [157, 399] on div at bounding box center [153, 416] width 34 height 34
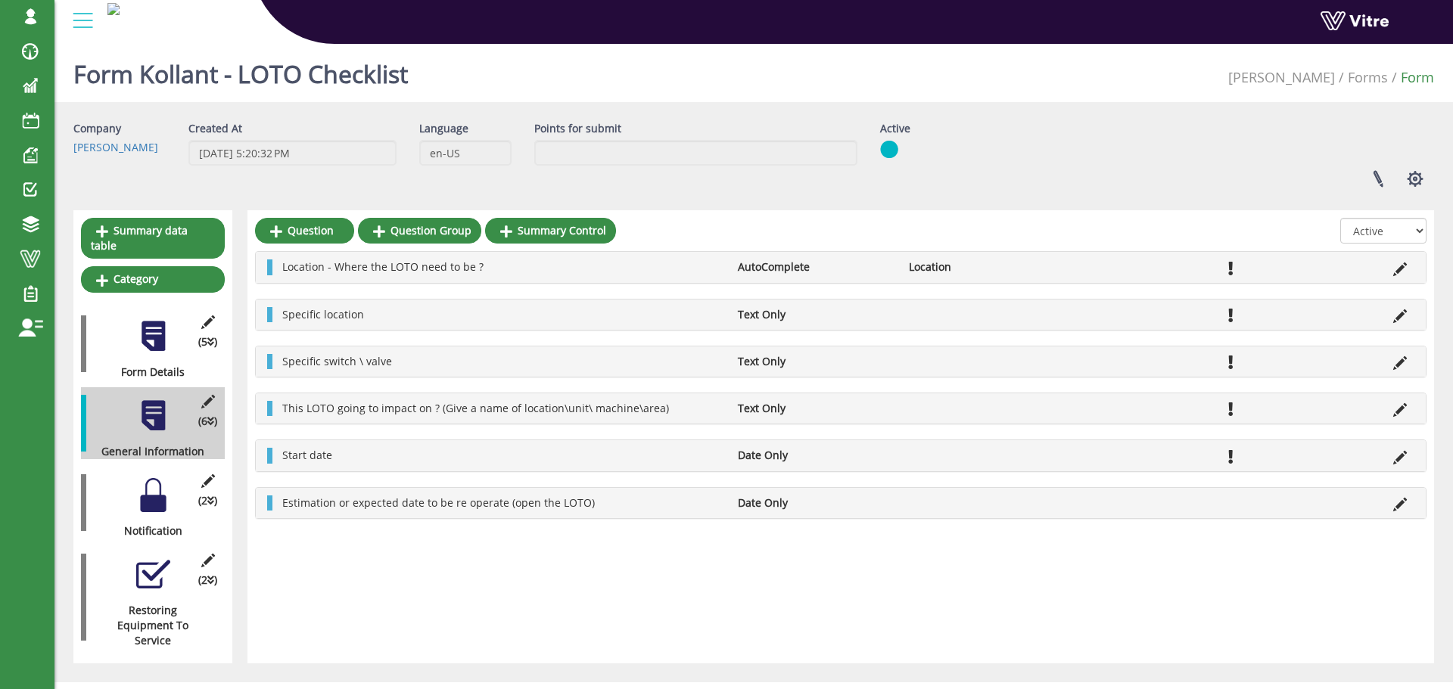
click at [151, 481] on div at bounding box center [153, 495] width 34 height 34
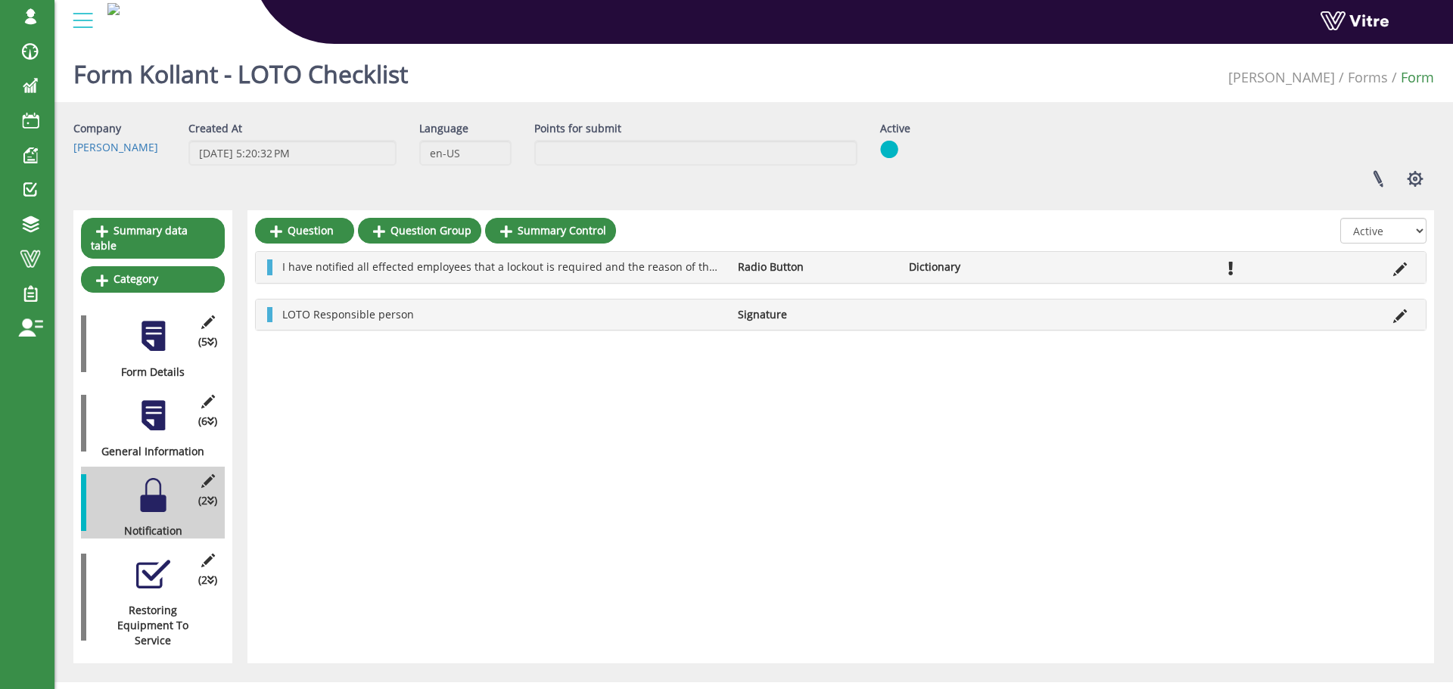
click at [156, 562] on div at bounding box center [153, 575] width 34 height 34
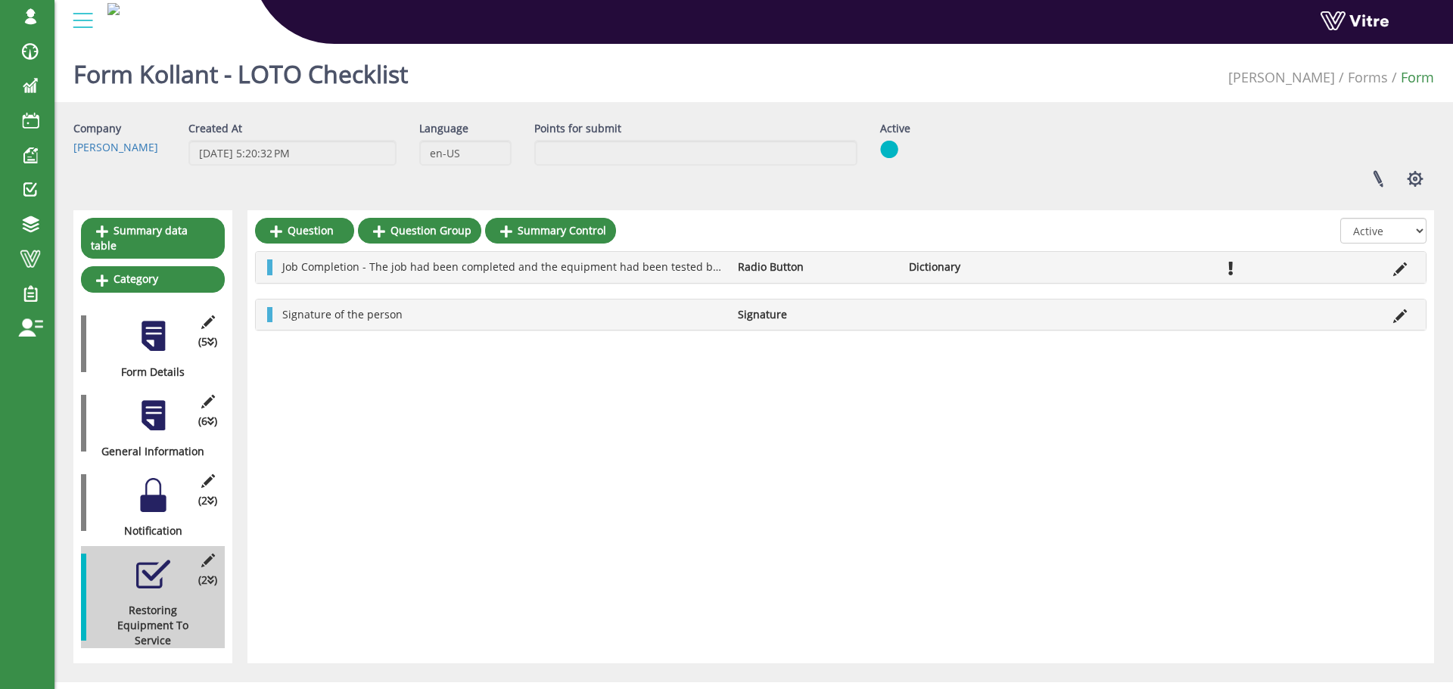
click at [151, 484] on div at bounding box center [153, 495] width 34 height 34
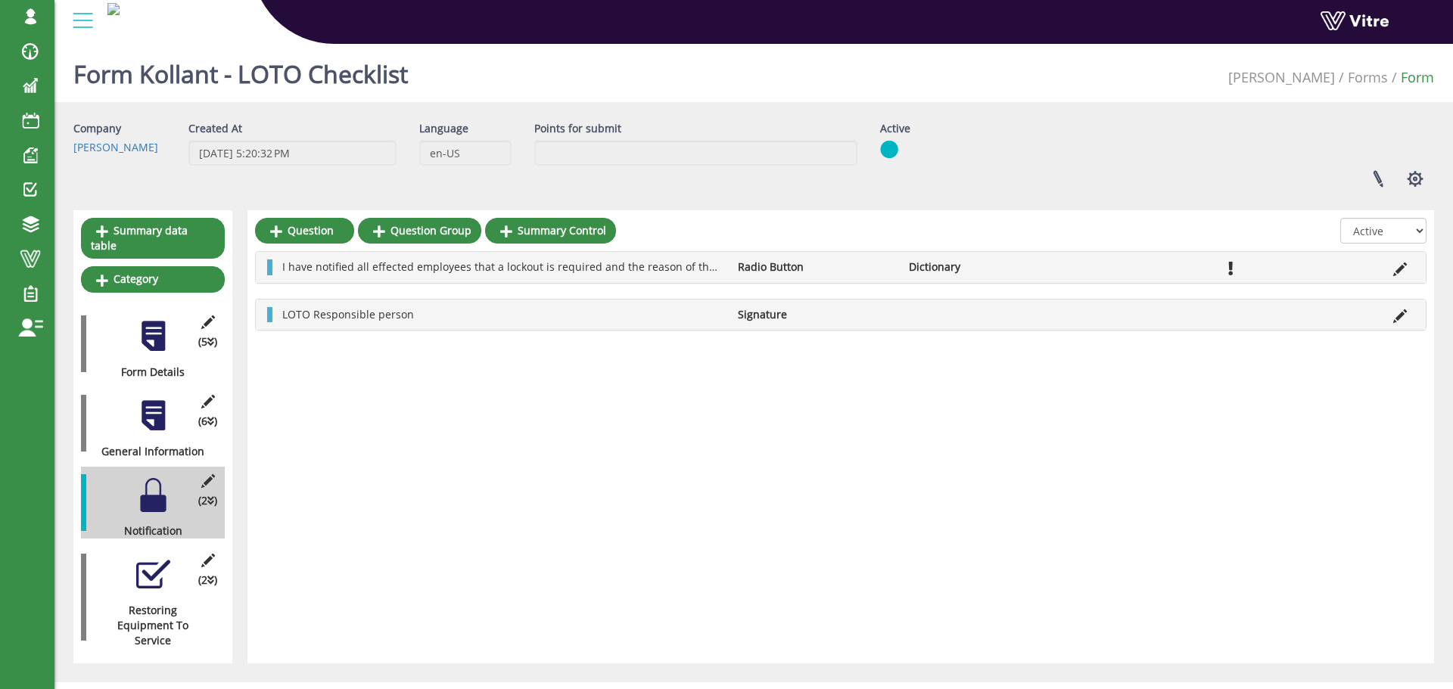
click at [153, 403] on div at bounding box center [153, 416] width 34 height 34
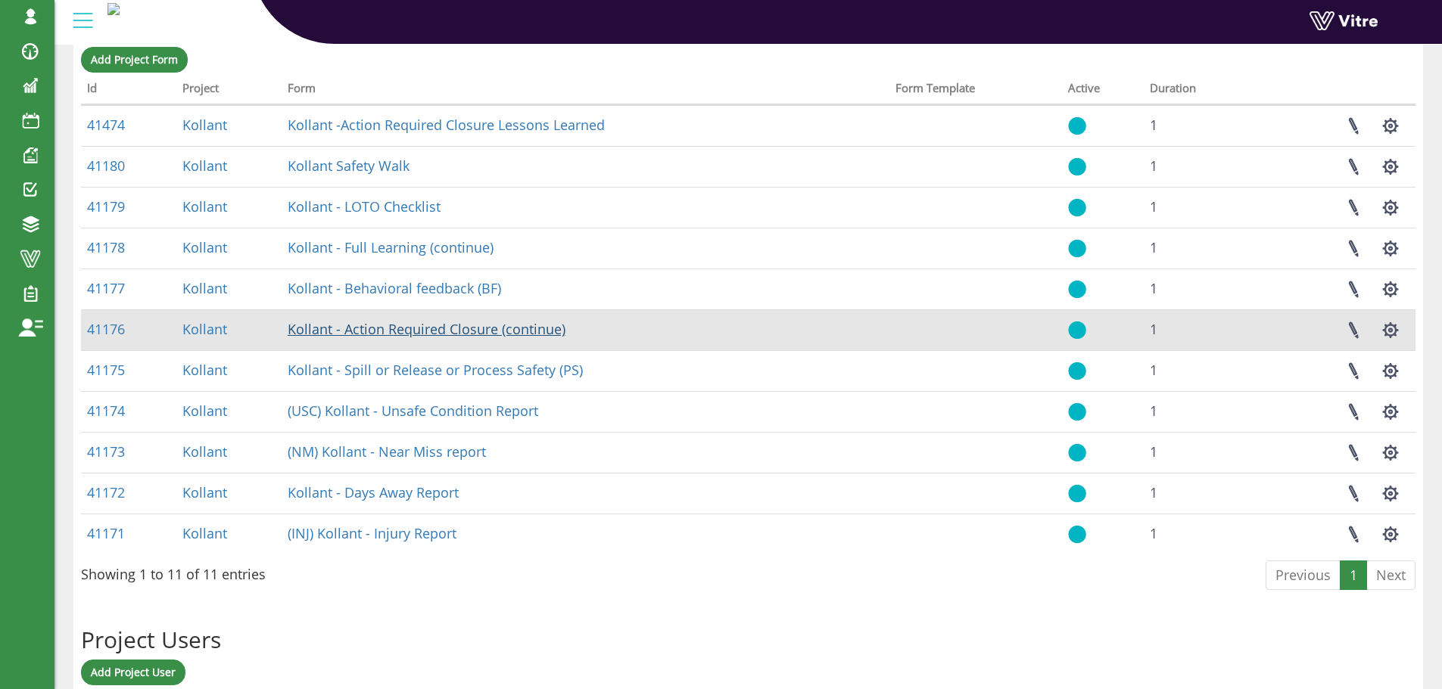
scroll to position [669, 0]
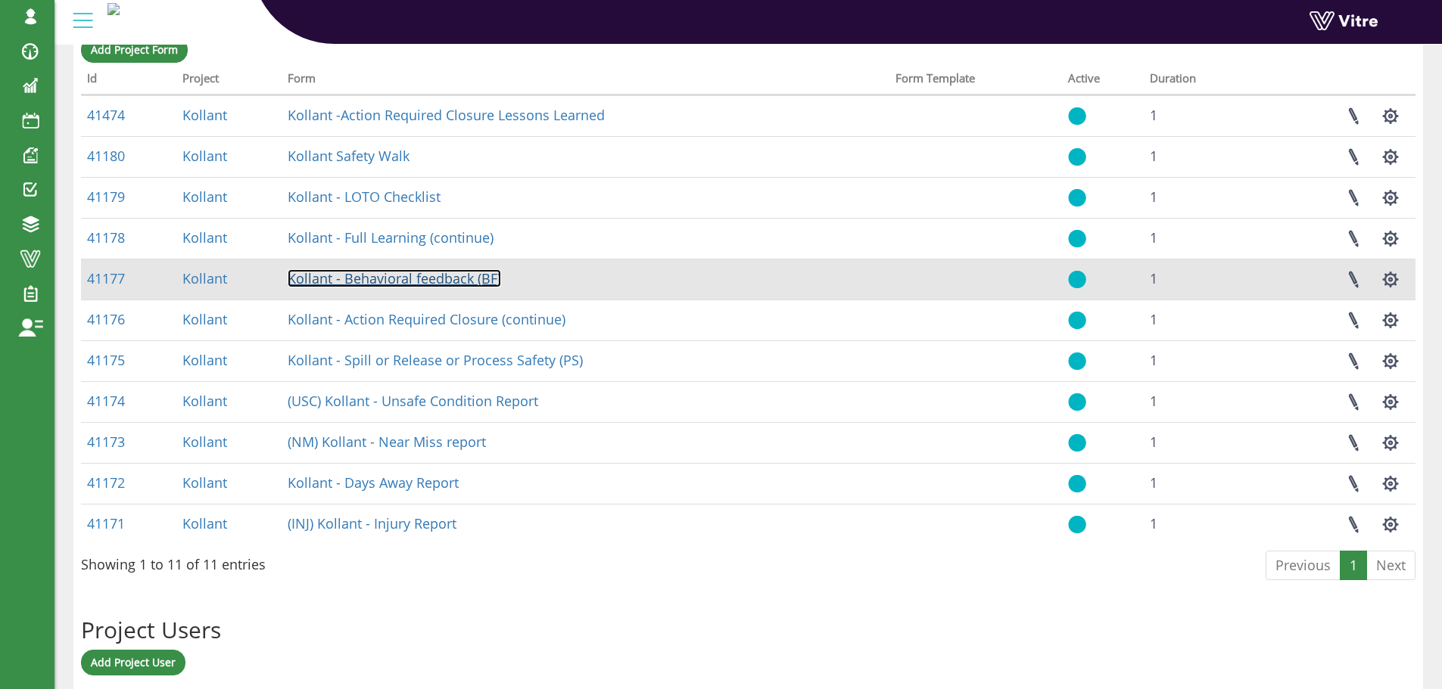
click at [409, 280] on link "Kollant - Behavioral feedback (BF)" at bounding box center [394, 278] width 213 height 18
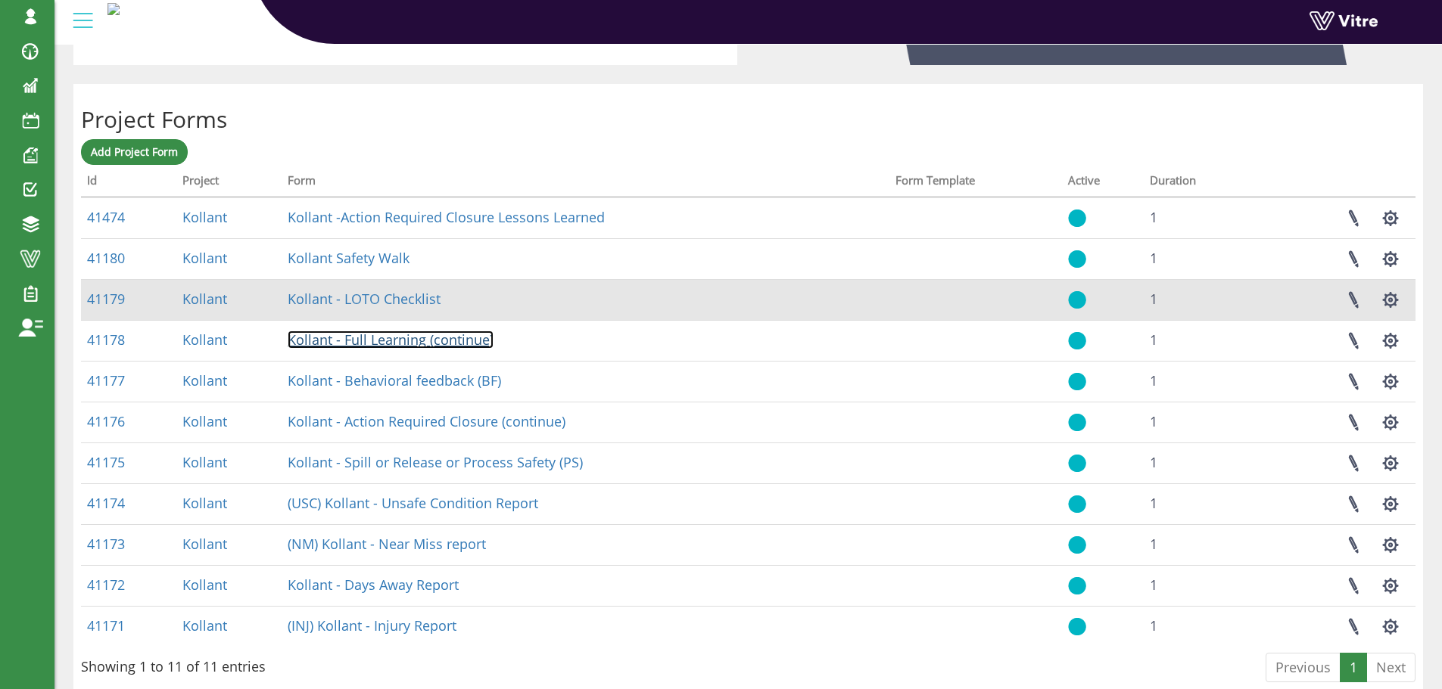
scroll to position [669, 0]
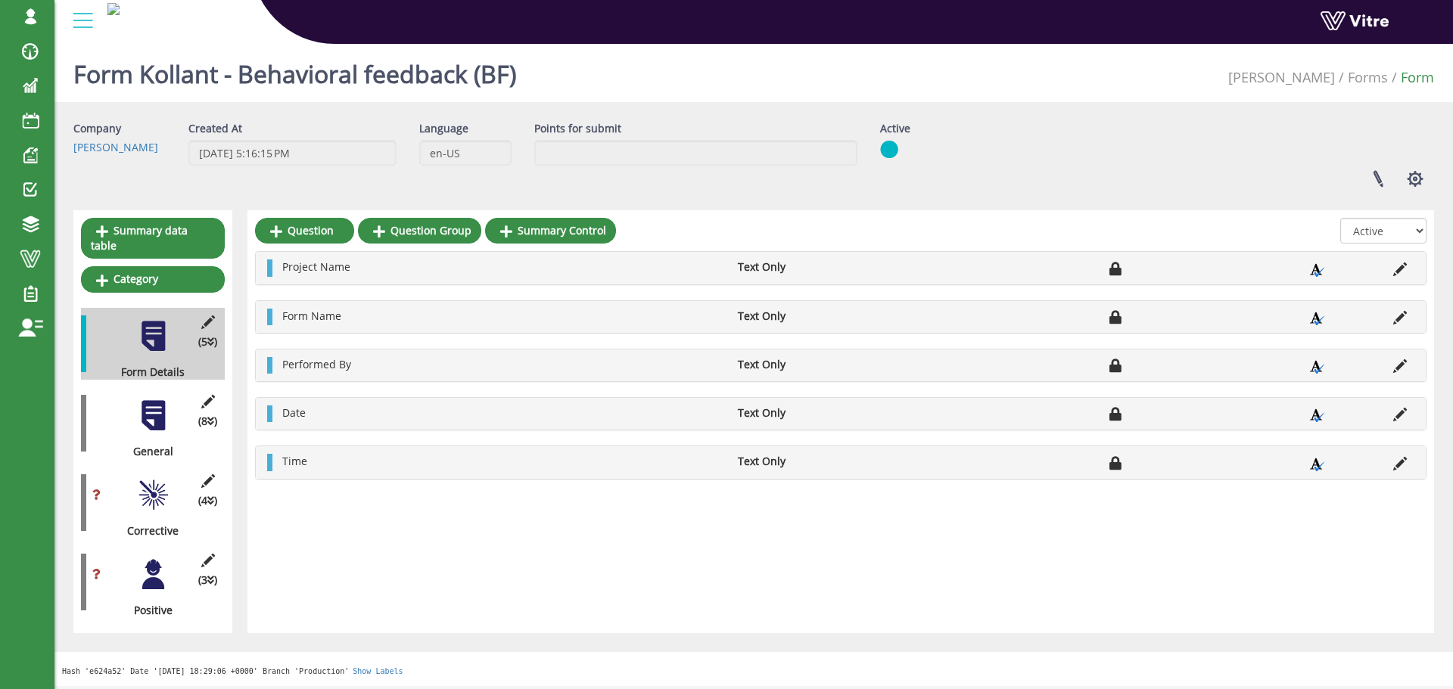
click at [157, 400] on div at bounding box center [153, 416] width 34 height 34
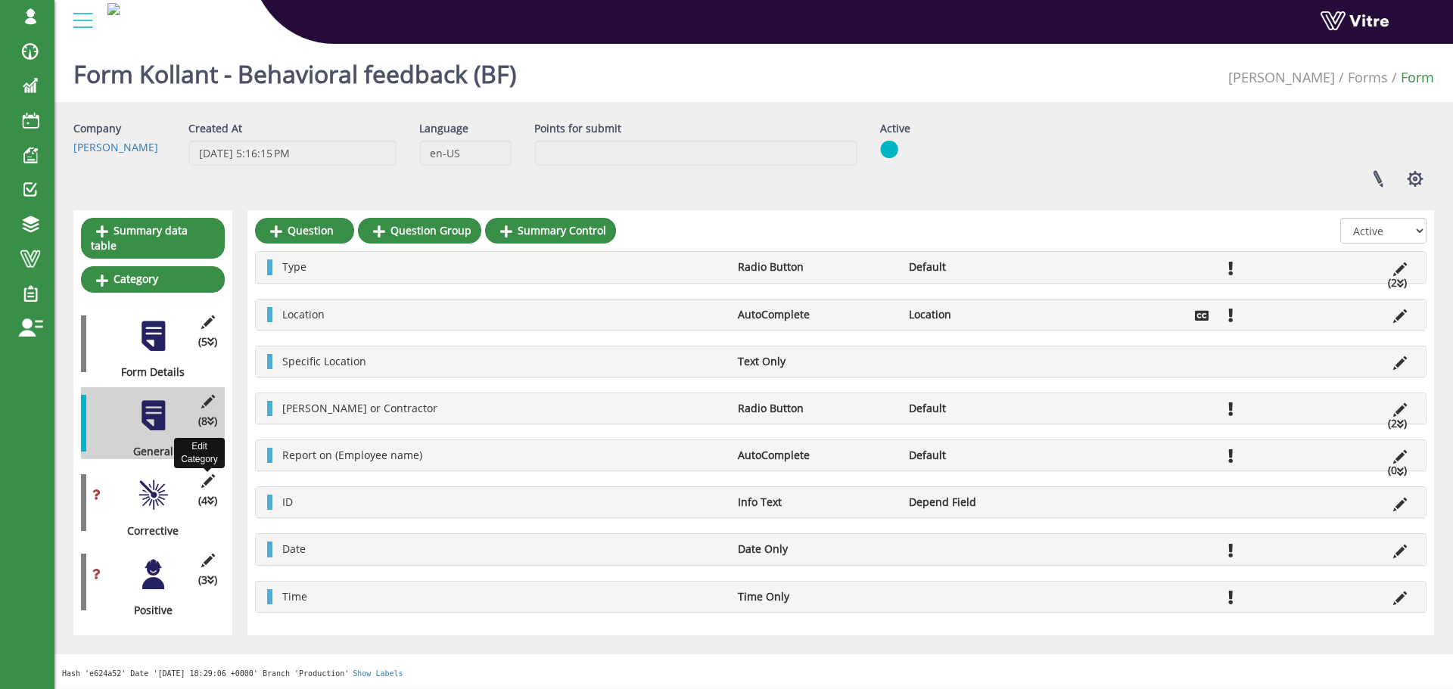
click at [210, 475] on icon at bounding box center [207, 482] width 19 height 14
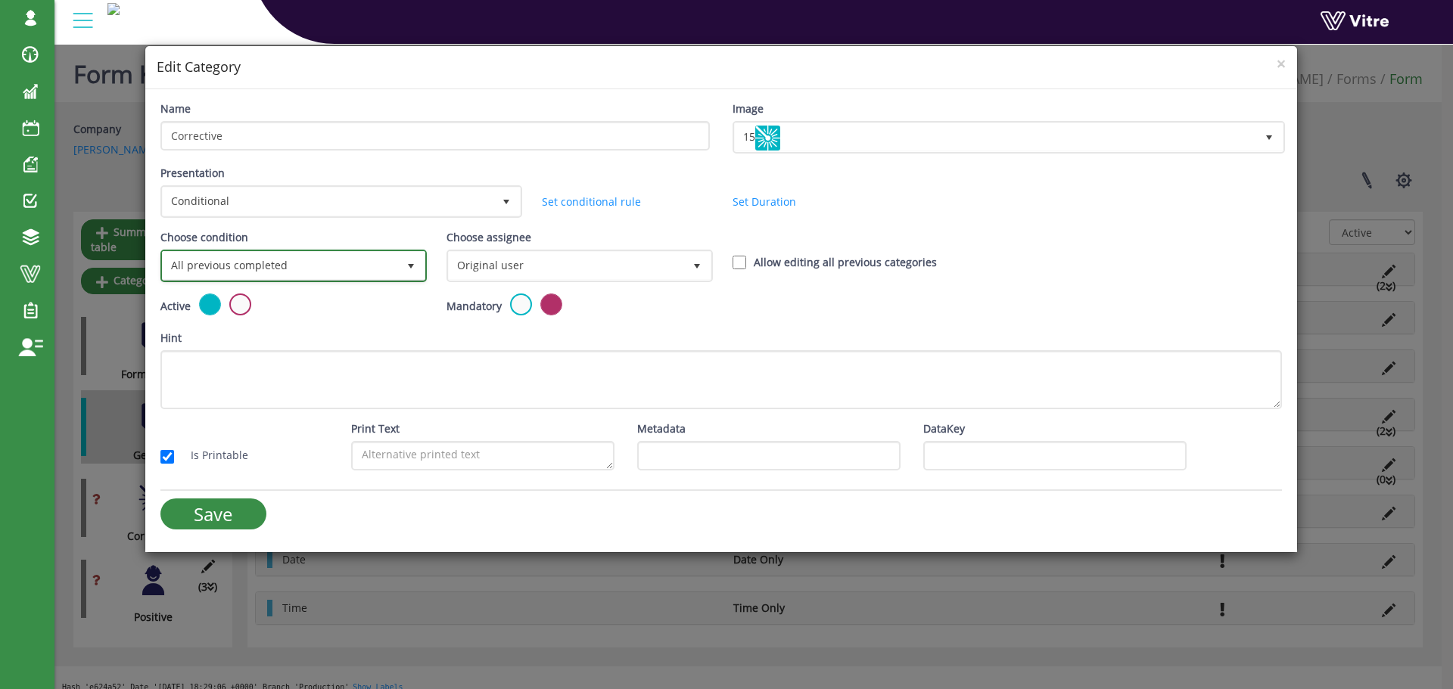
click at [336, 265] on span "All previous completed" at bounding box center [280, 265] width 235 height 27
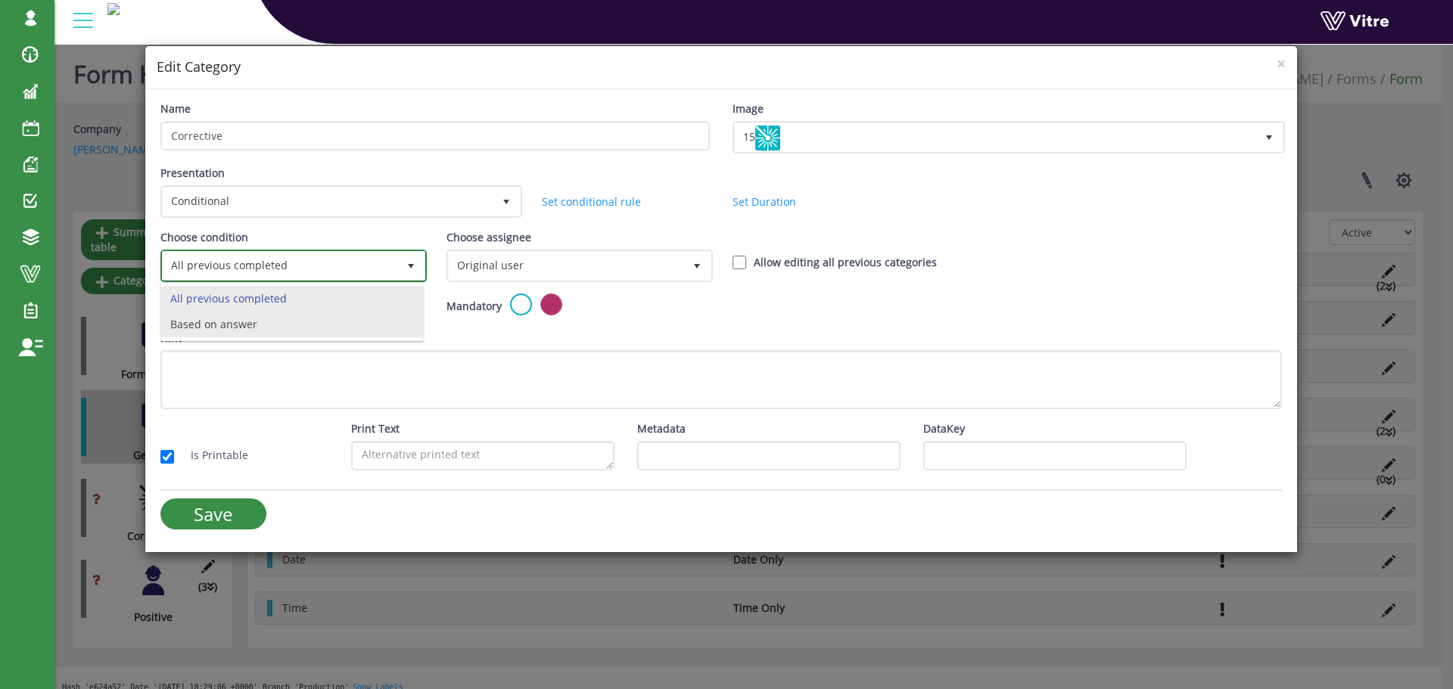
click at [279, 322] on li "Based on answer" at bounding box center [292, 325] width 262 height 26
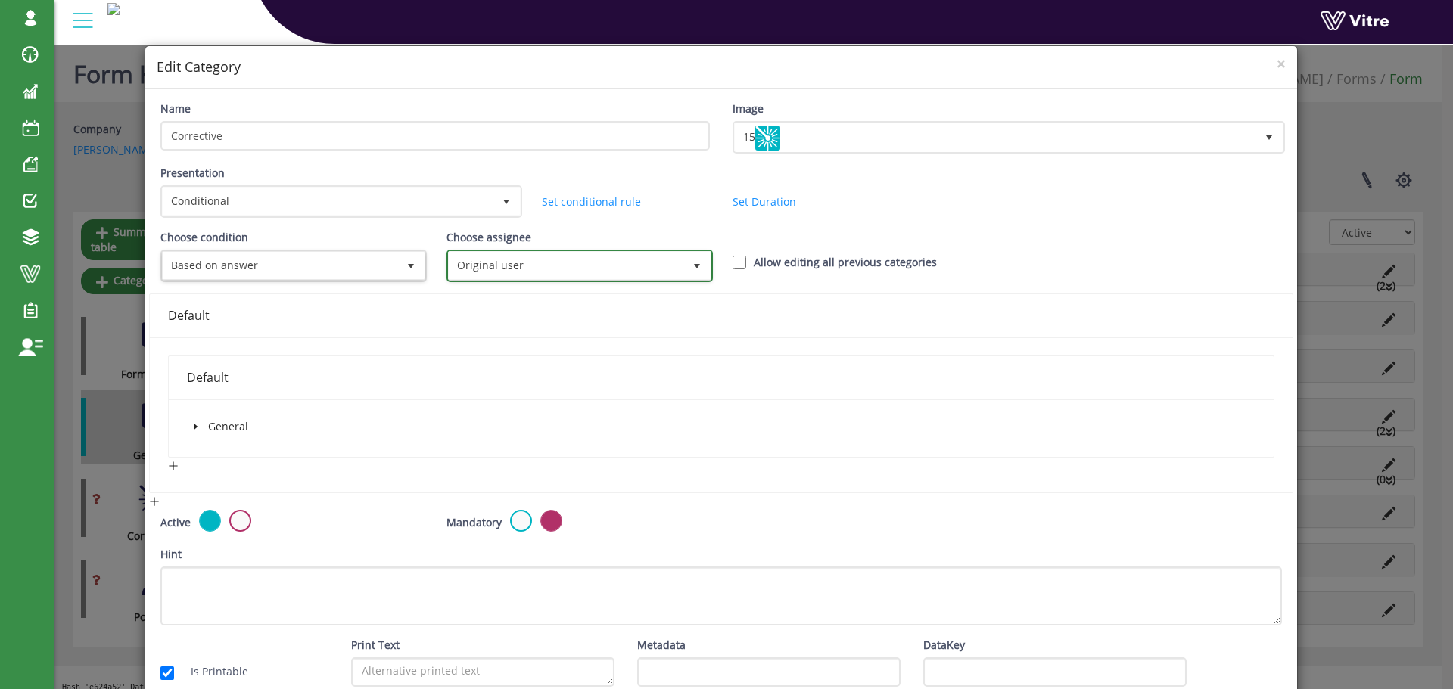
click at [472, 265] on span "Original user" at bounding box center [566, 265] width 235 height 27
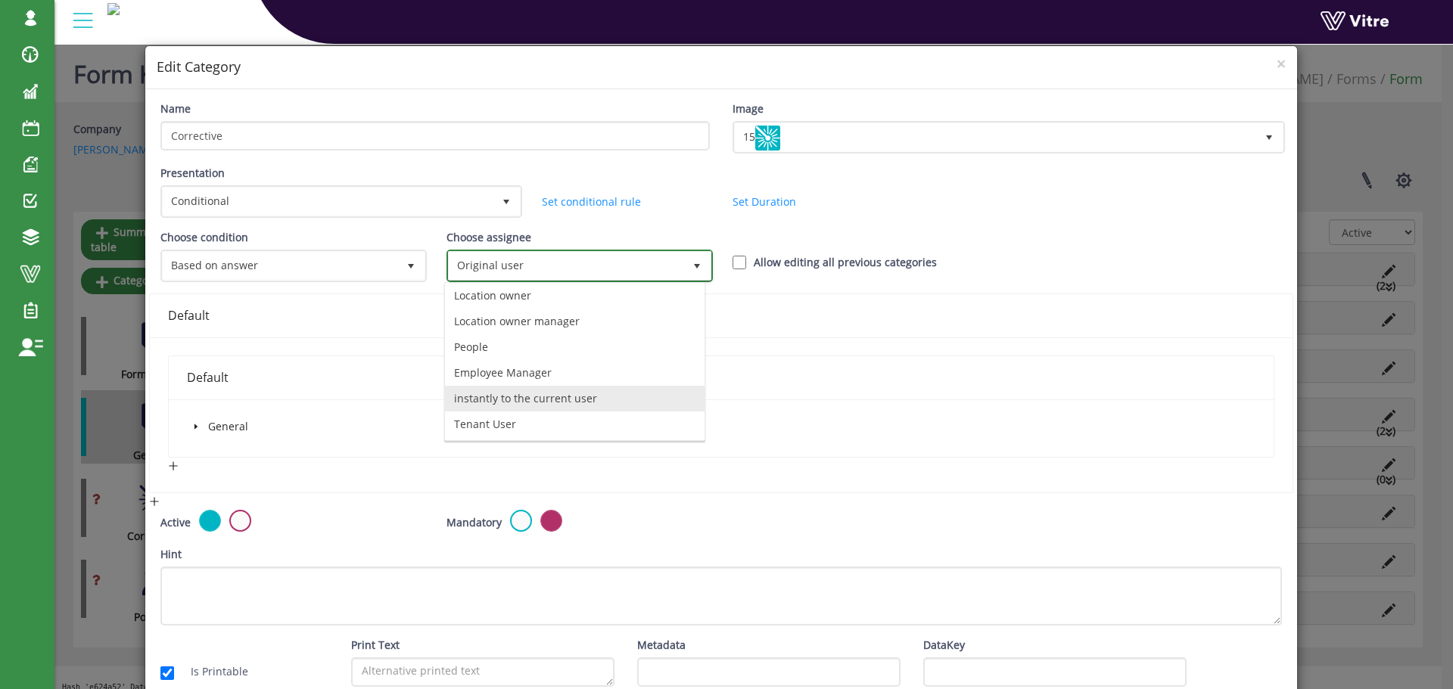
click at [537, 398] on li "instantly to the current user" at bounding box center [575, 399] width 260 height 26
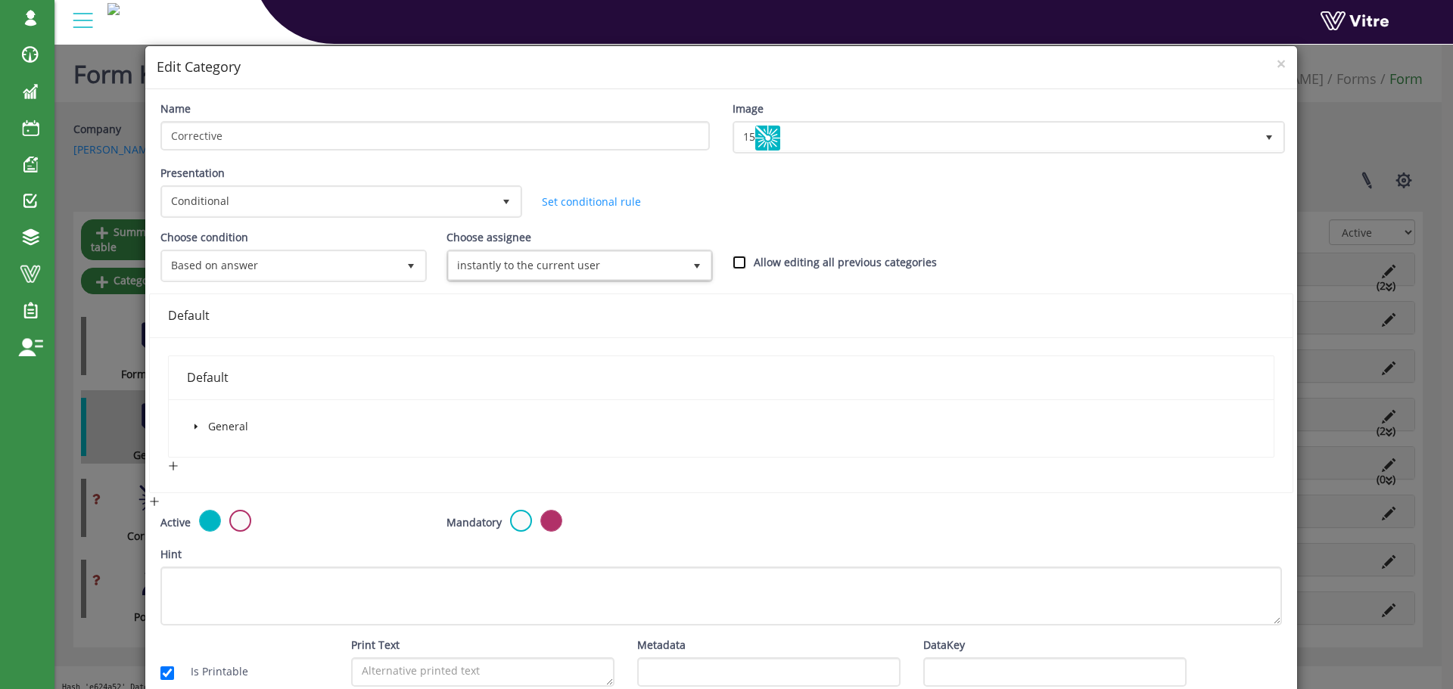
click at [734, 266] on input "Allow editing all previous categories" at bounding box center [740, 263] width 14 height 14
checkbox input "true"
click at [196, 427] on icon "caret-down" at bounding box center [195, 427] width 3 height 5
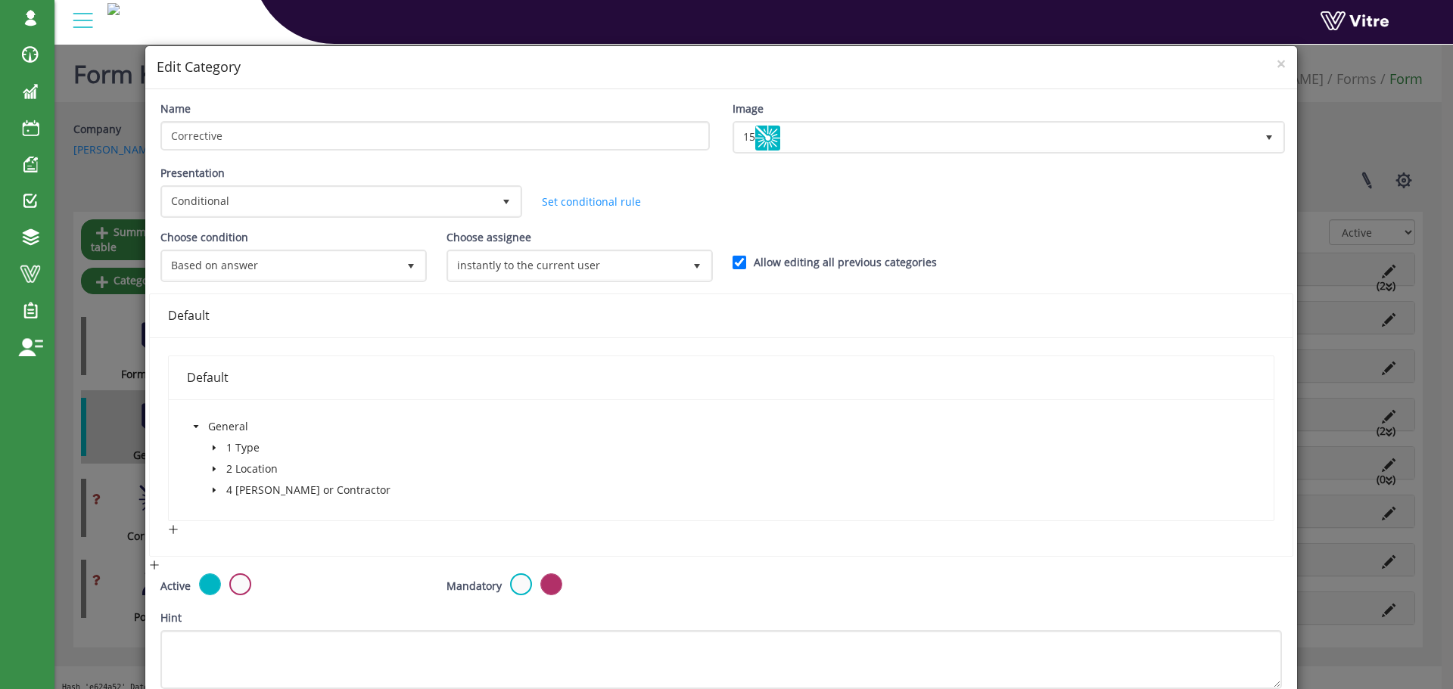
click at [215, 446] on icon "caret-down" at bounding box center [214, 448] width 8 height 8
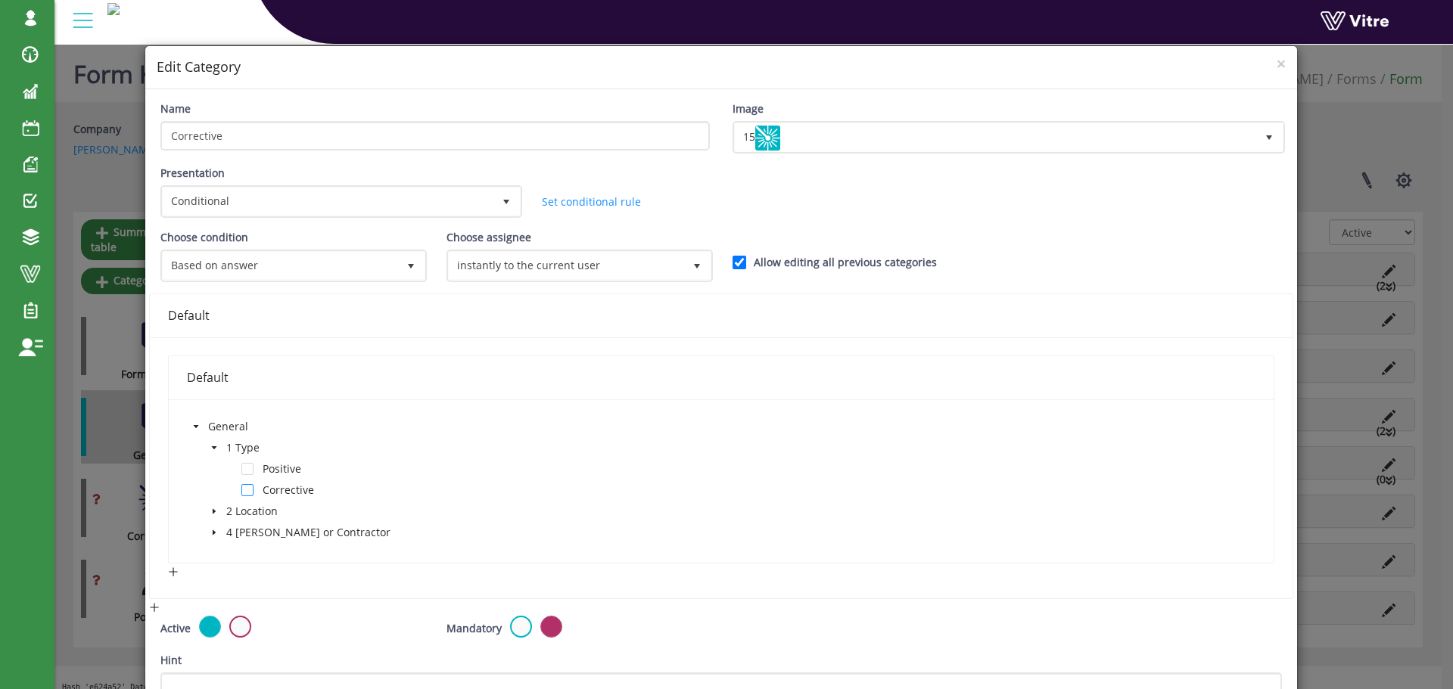
click at [244, 487] on span at bounding box center [247, 490] width 12 height 12
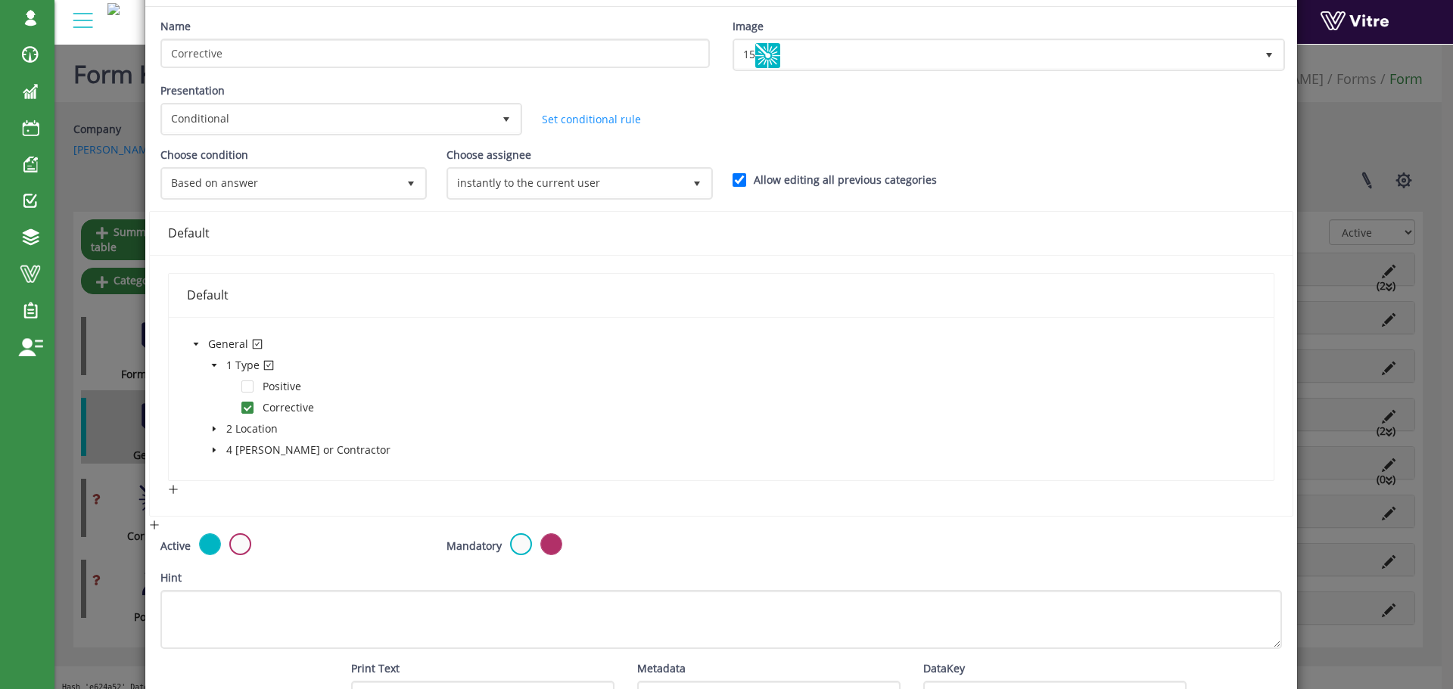
scroll to position [186, 0]
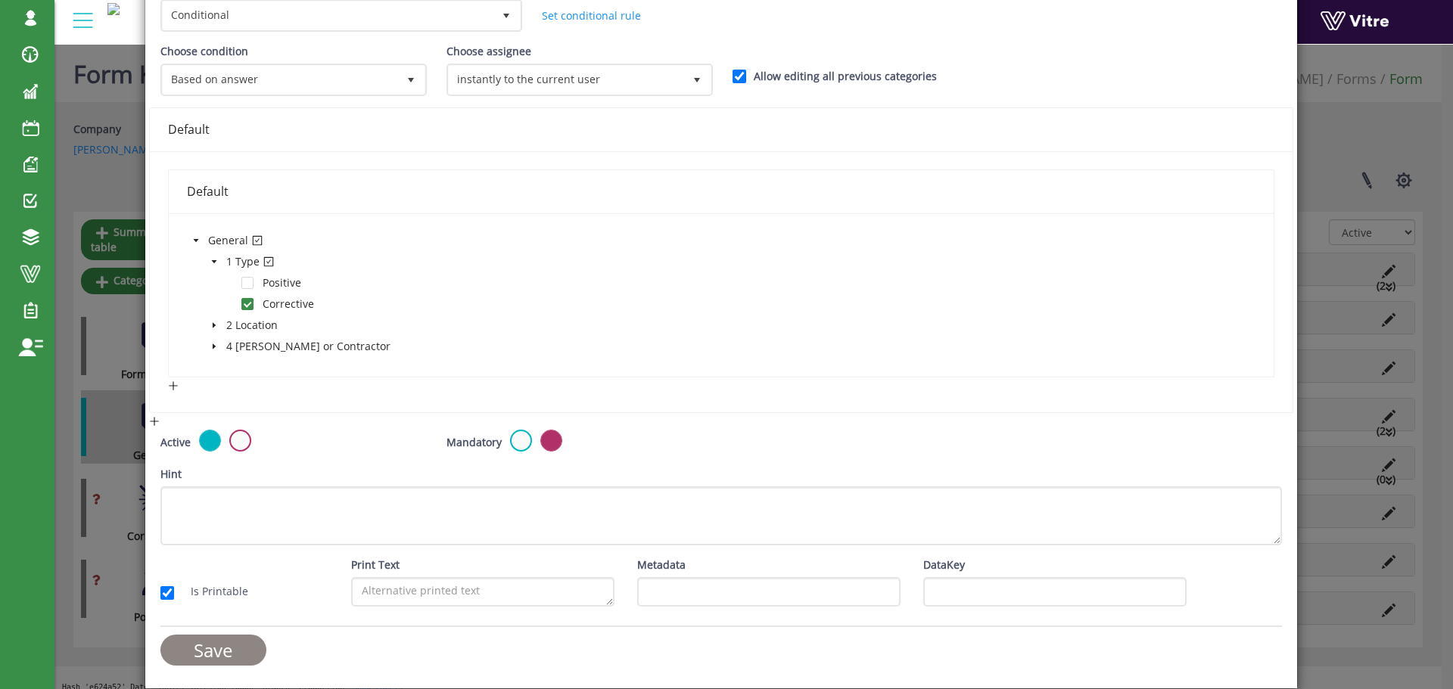
click at [217, 643] on input "Save" at bounding box center [213, 650] width 106 height 31
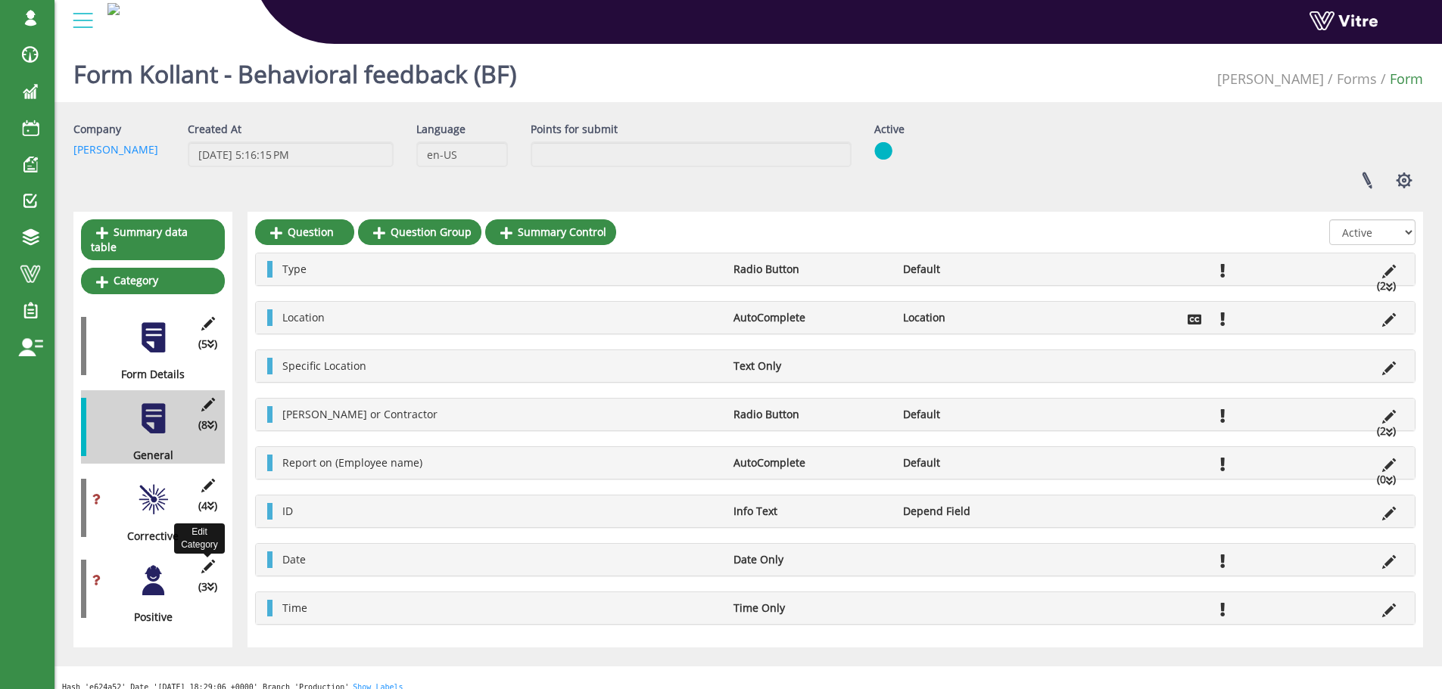
click at [207, 560] on icon at bounding box center [207, 567] width 19 height 14
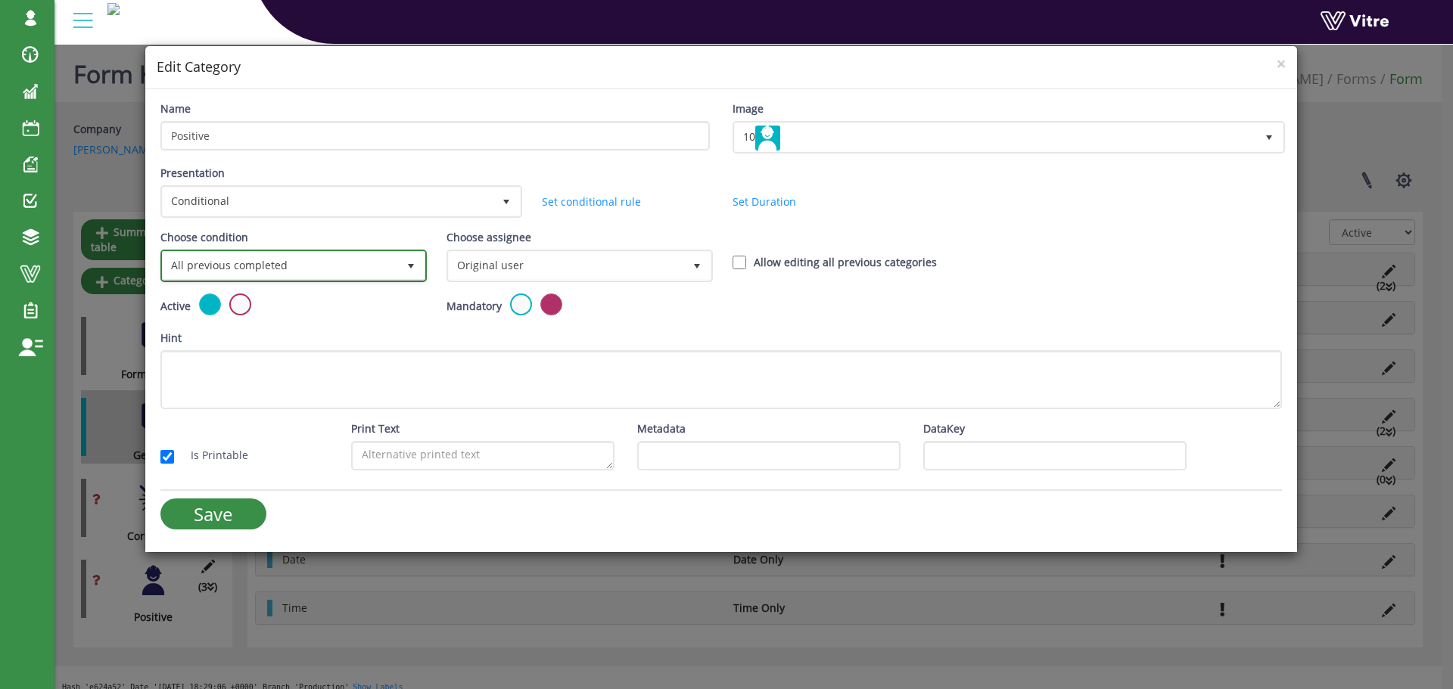
click at [288, 266] on span "All previous completed" at bounding box center [280, 265] width 235 height 27
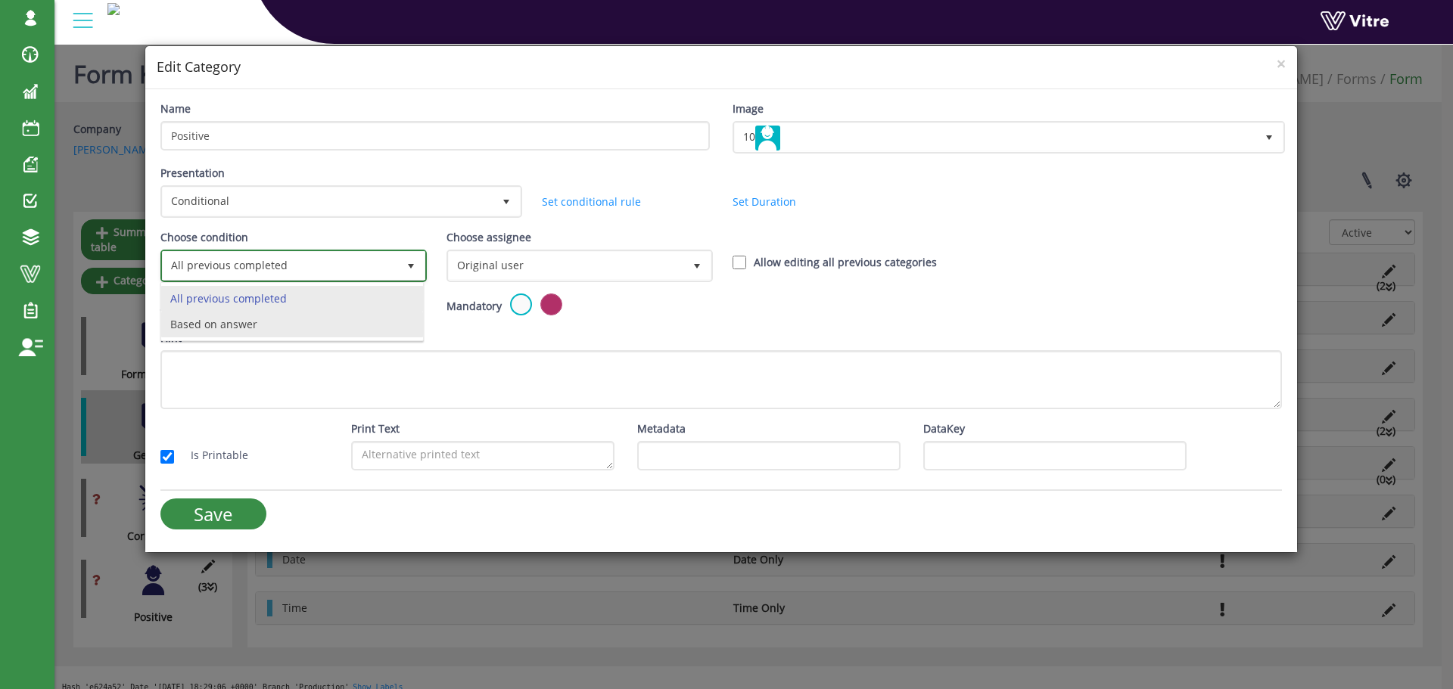
click at [244, 321] on li "Based on answer" at bounding box center [292, 325] width 262 height 26
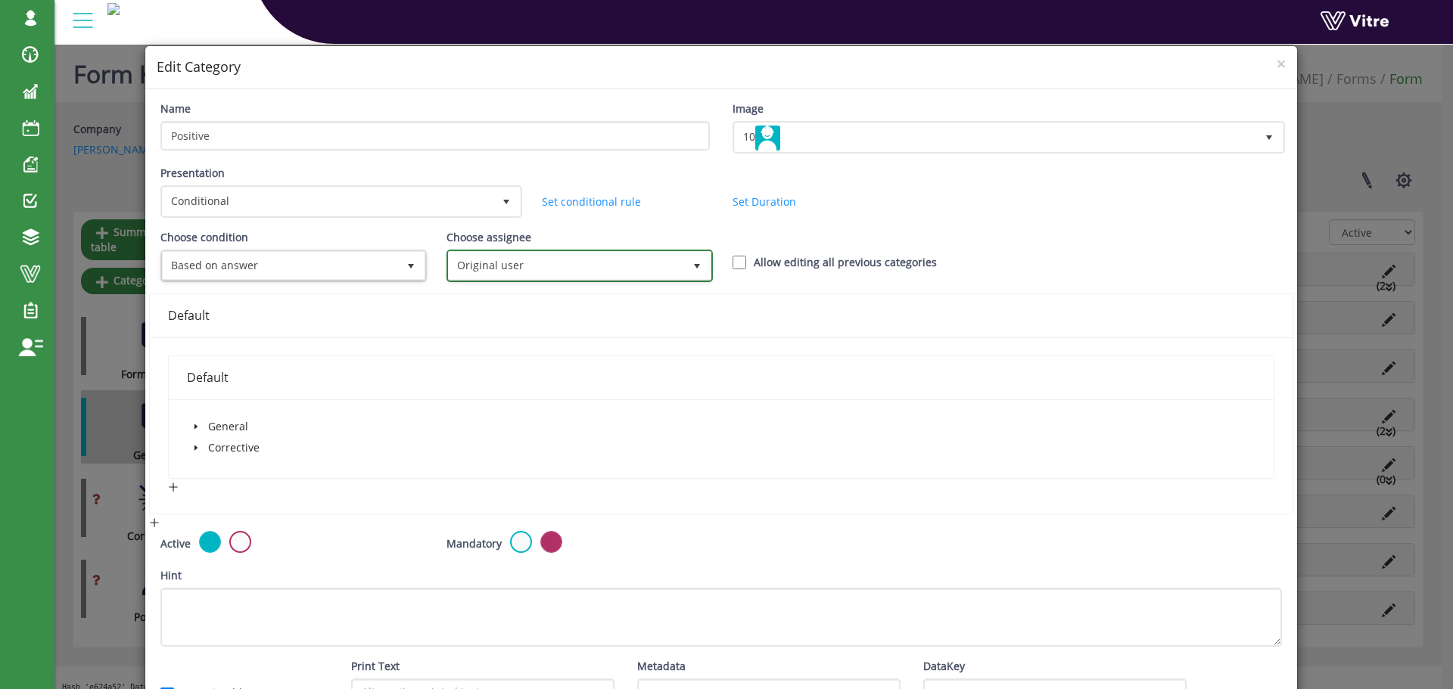
click at [493, 277] on span "Original user" at bounding box center [566, 265] width 235 height 27
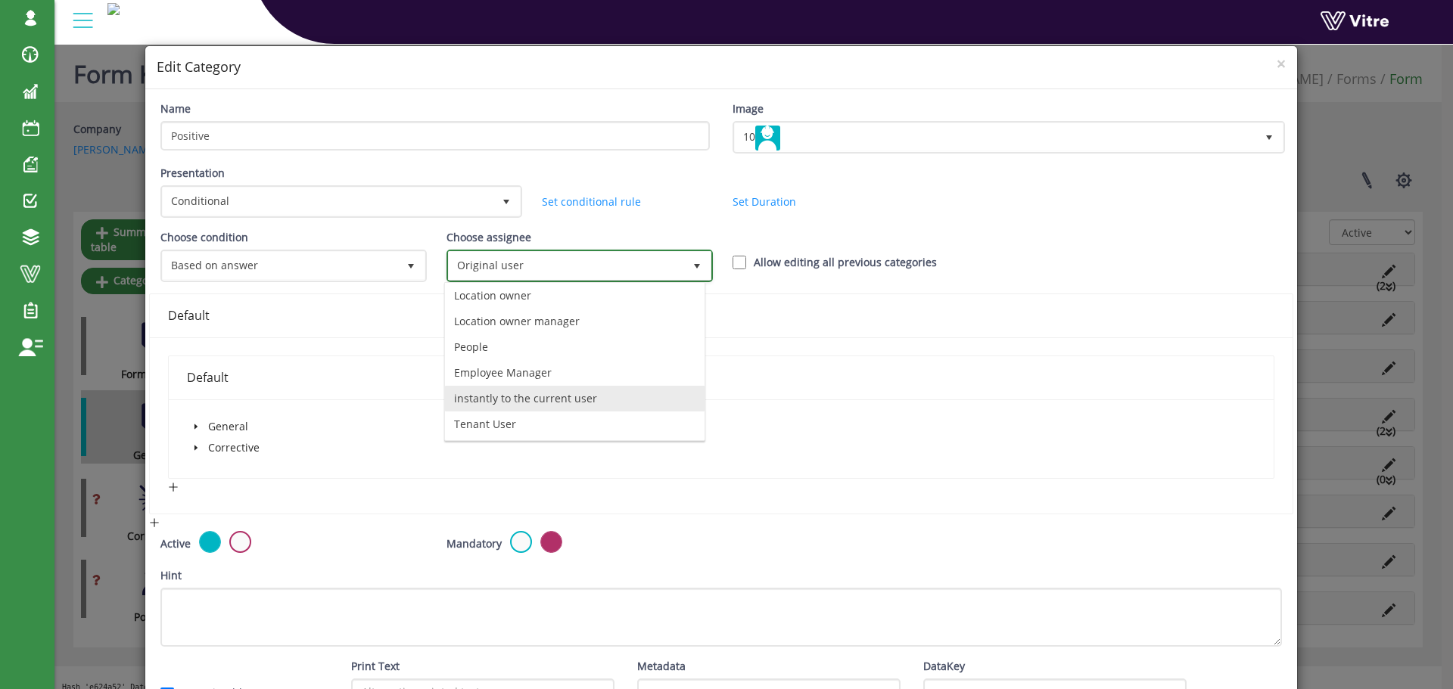
click at [531, 395] on li "instantly to the current user" at bounding box center [575, 399] width 260 height 26
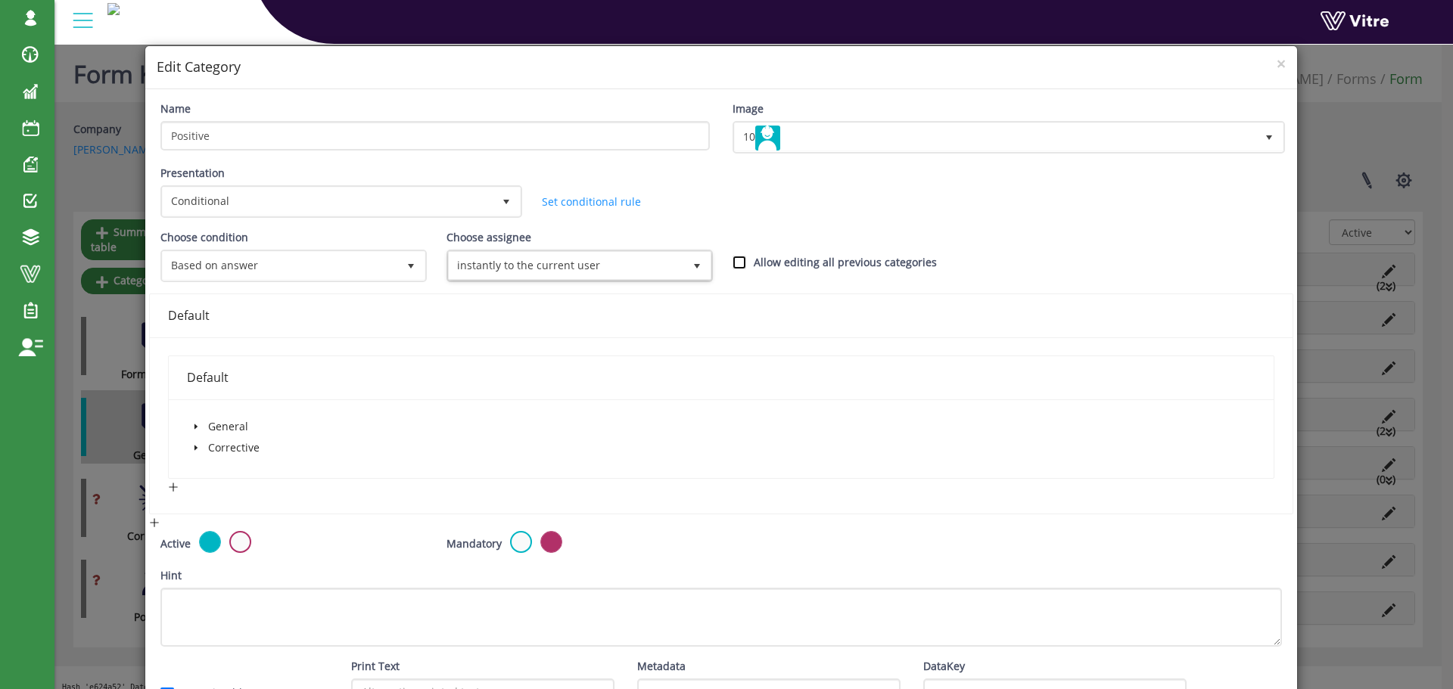
click at [736, 257] on input "Allow editing all previous categories" at bounding box center [740, 263] width 14 height 14
checkbox input "true"
click at [196, 427] on icon "caret-down" at bounding box center [195, 427] width 3 height 5
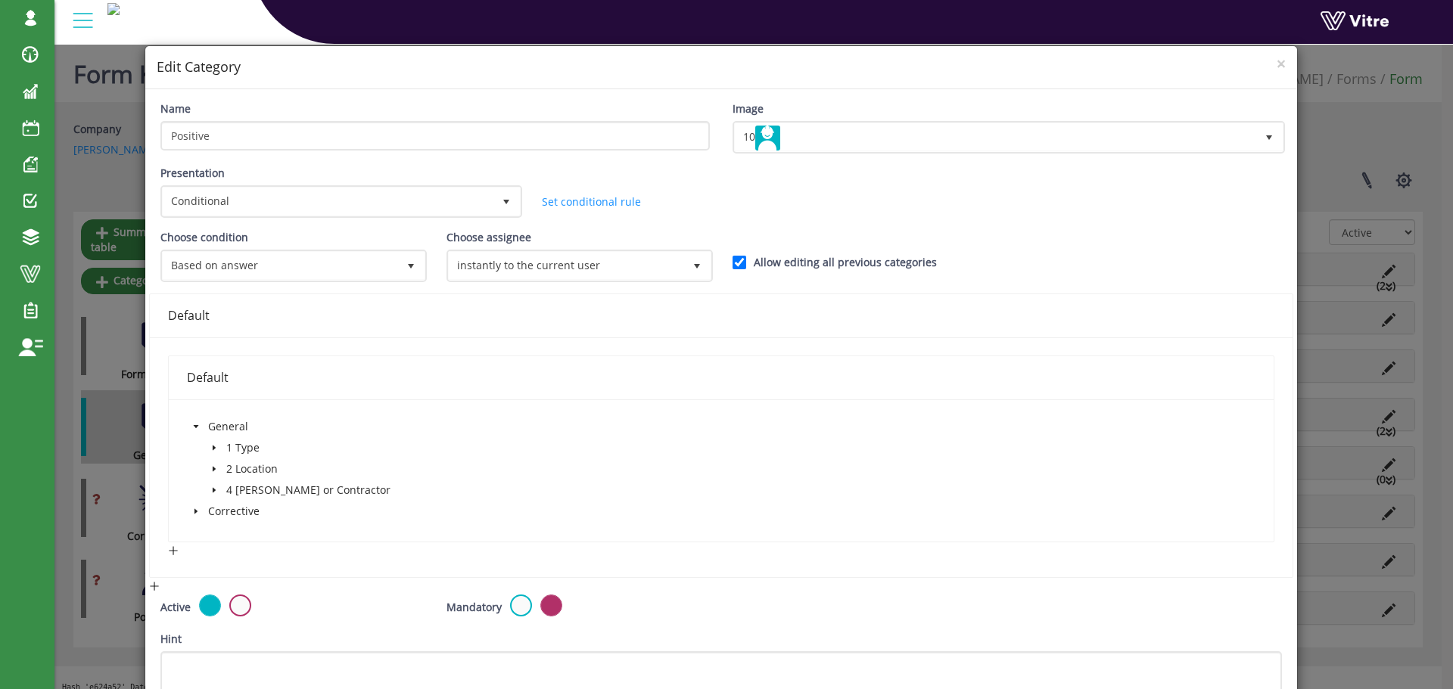
click at [213, 448] on icon "caret-down" at bounding box center [213, 448] width 3 height 5
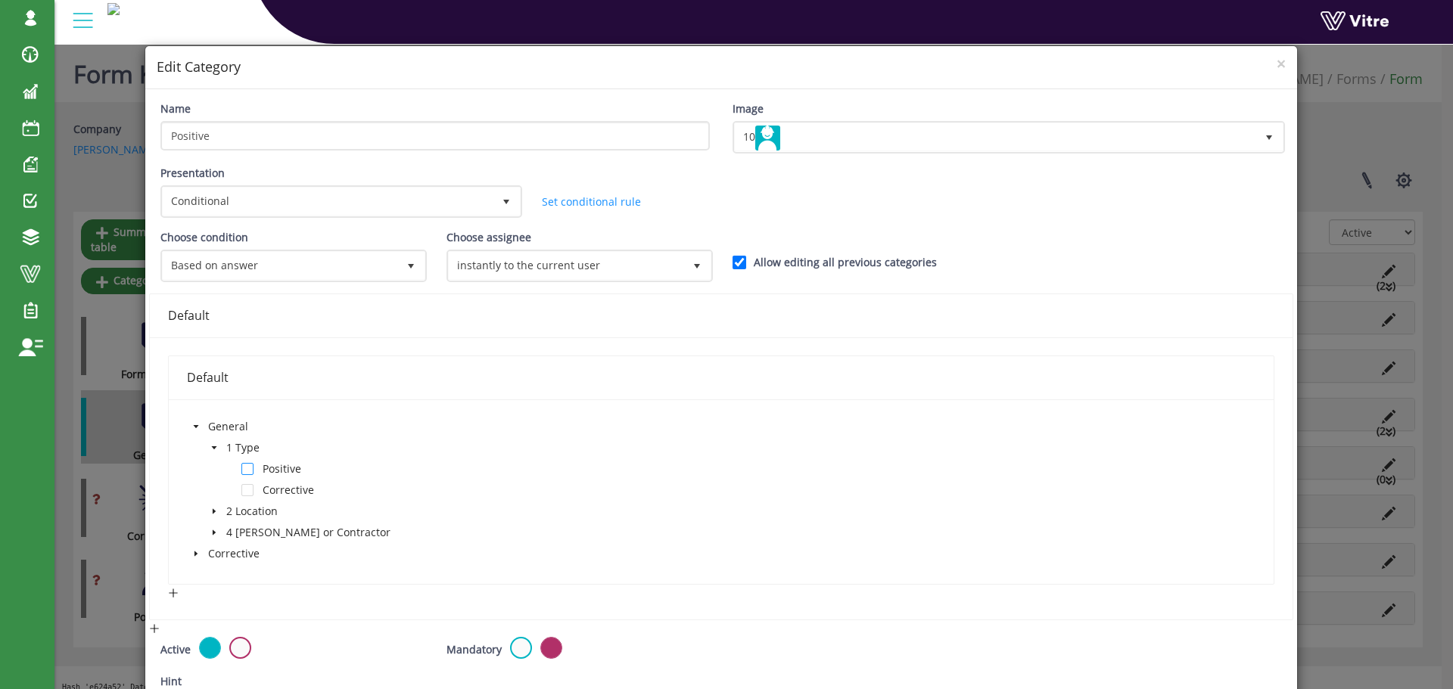
click at [247, 471] on span at bounding box center [247, 469] width 12 height 12
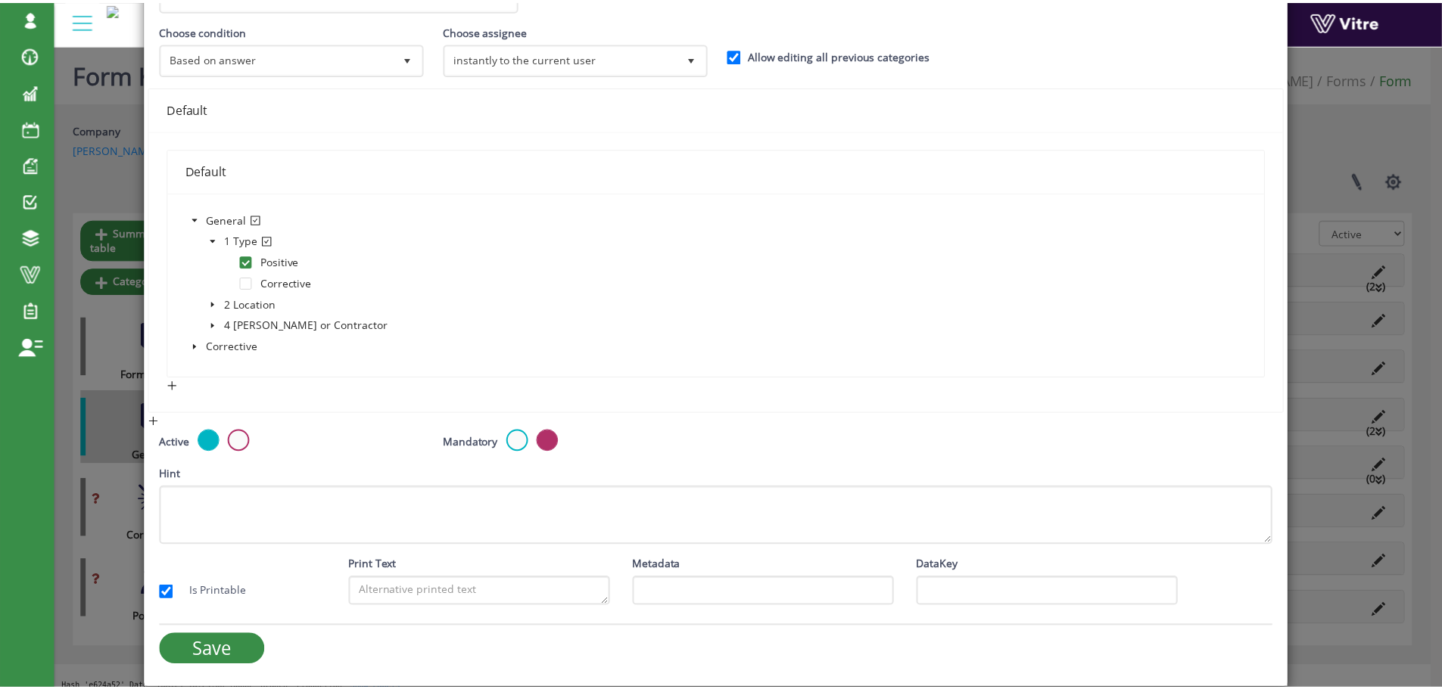
scroll to position [207, 0]
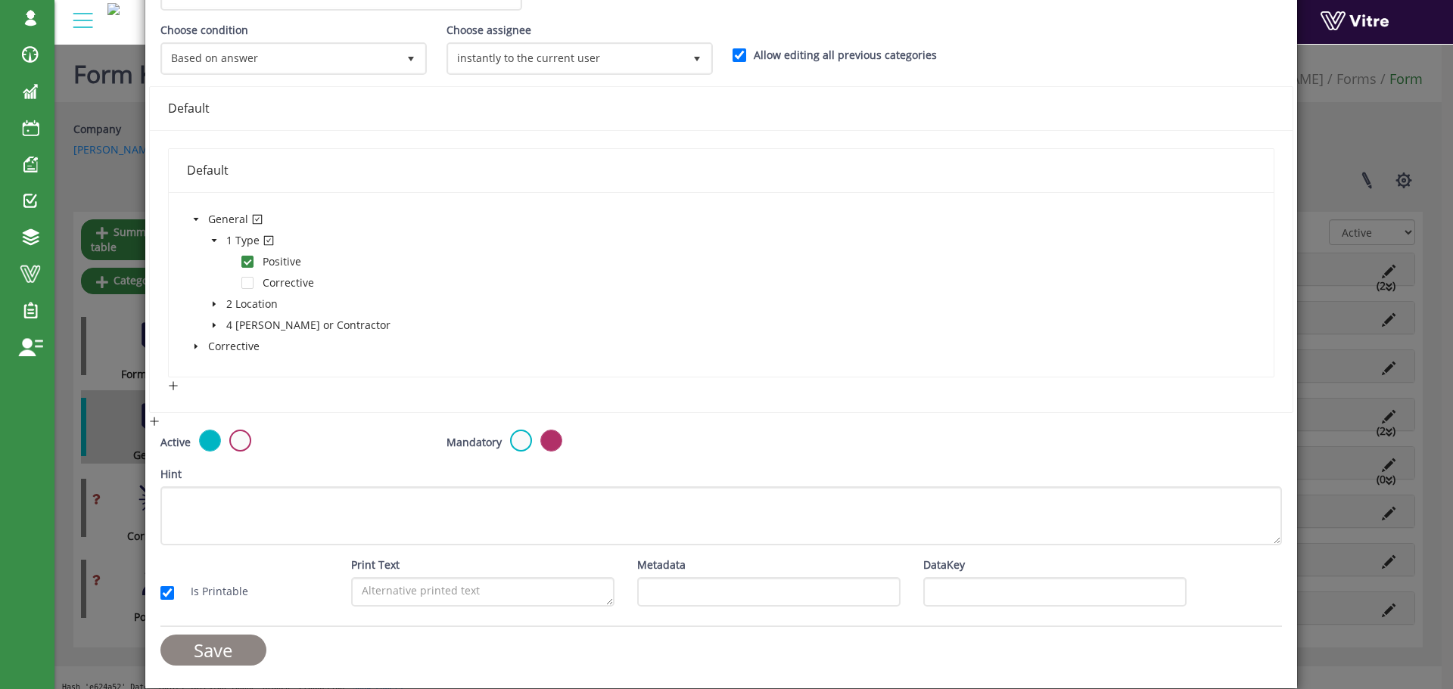
click at [232, 648] on input "Save" at bounding box center [213, 650] width 106 height 31
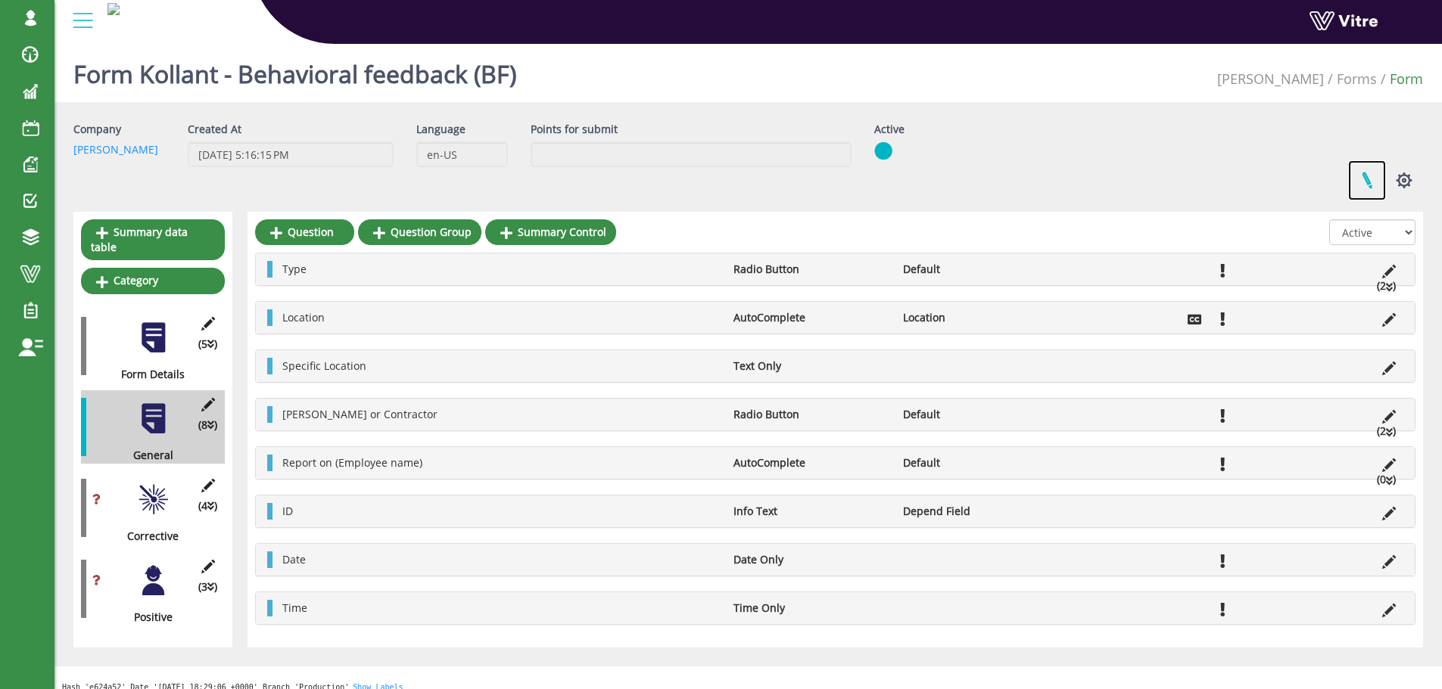
click at [1366, 179] on link at bounding box center [1367, 180] width 38 height 40
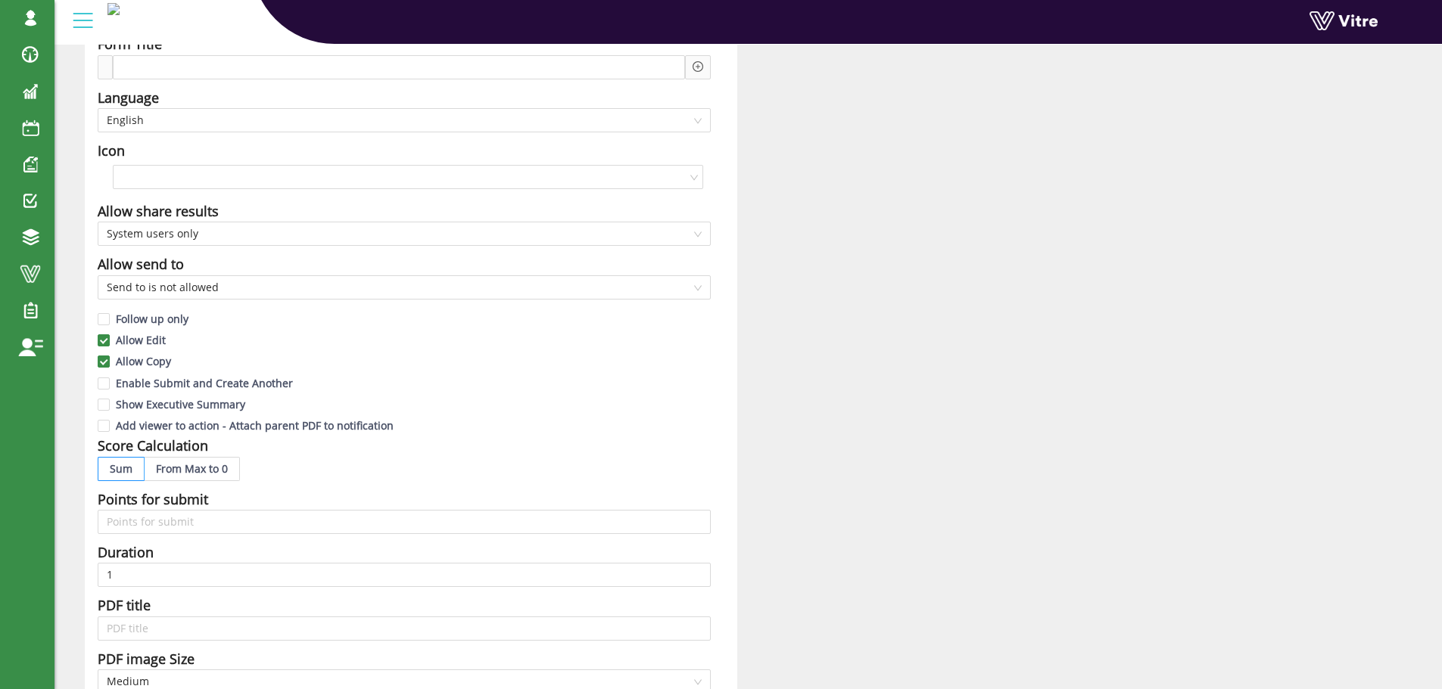
scroll to position [303, 0]
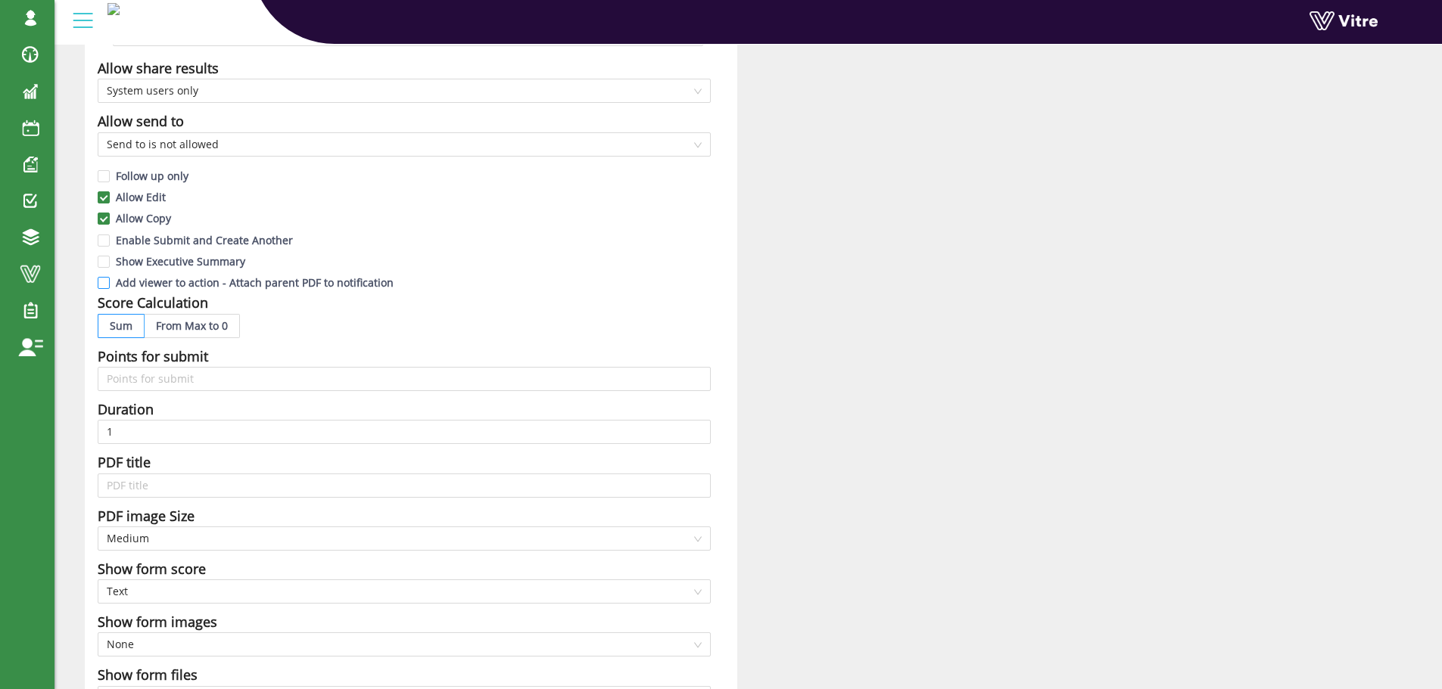
click at [102, 281] on input "Add viewer to action - Attach parent PDF to notification" at bounding box center [105, 287] width 14 height 14
checkbox input "true"
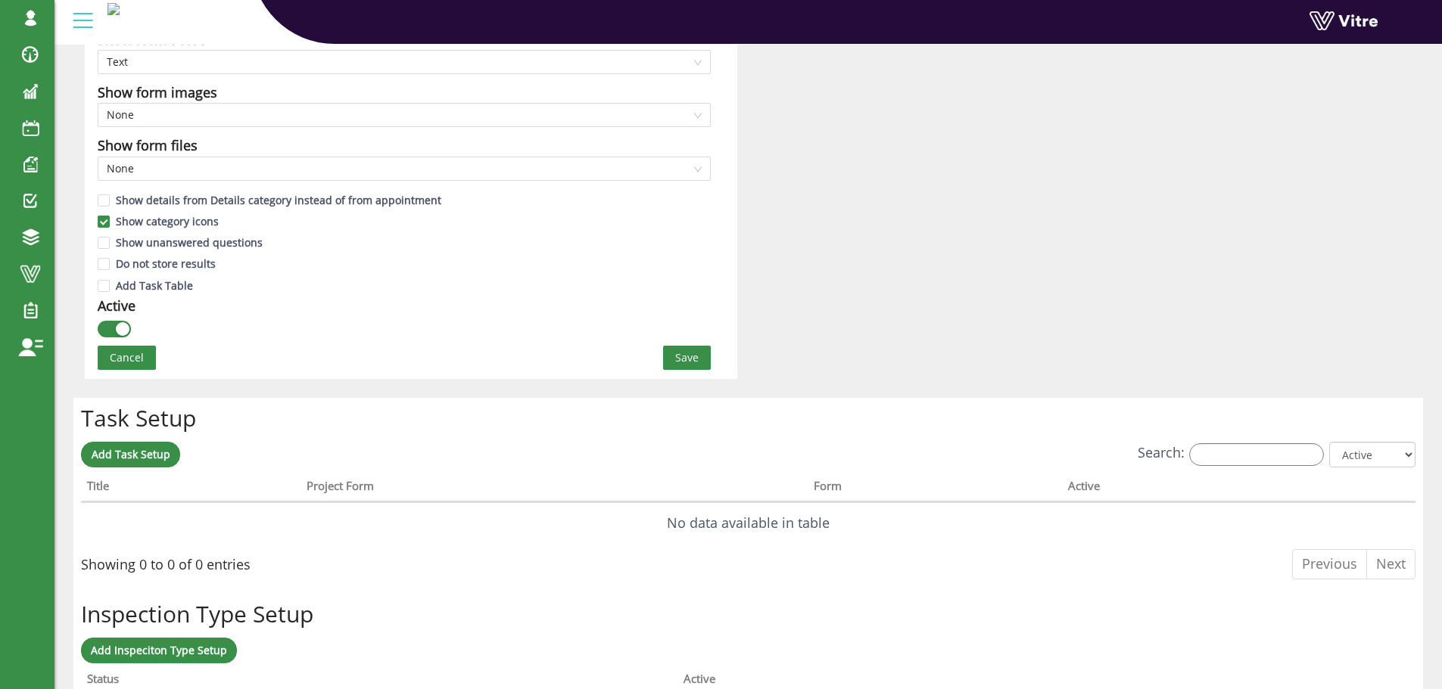
scroll to position [908, 0]
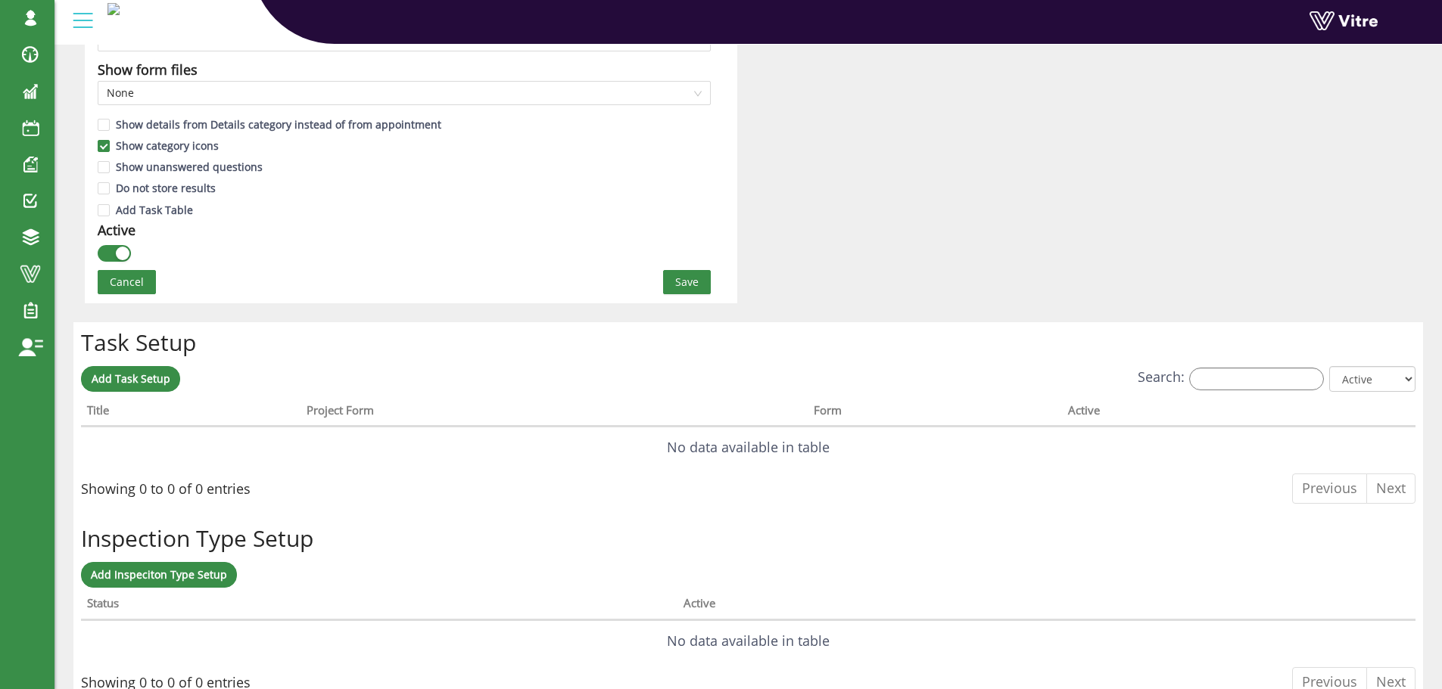
click at [692, 278] on span "Save" at bounding box center [686, 282] width 23 height 17
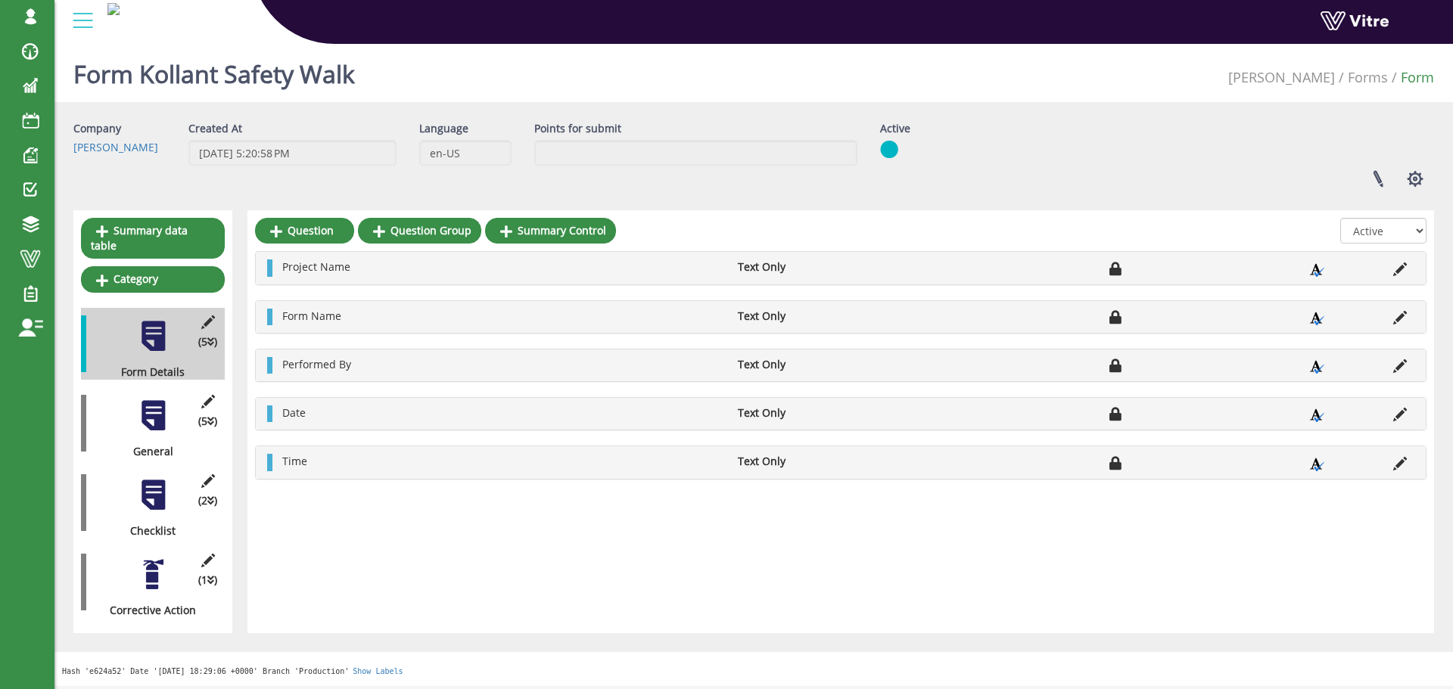
click at [157, 399] on div at bounding box center [153, 416] width 34 height 34
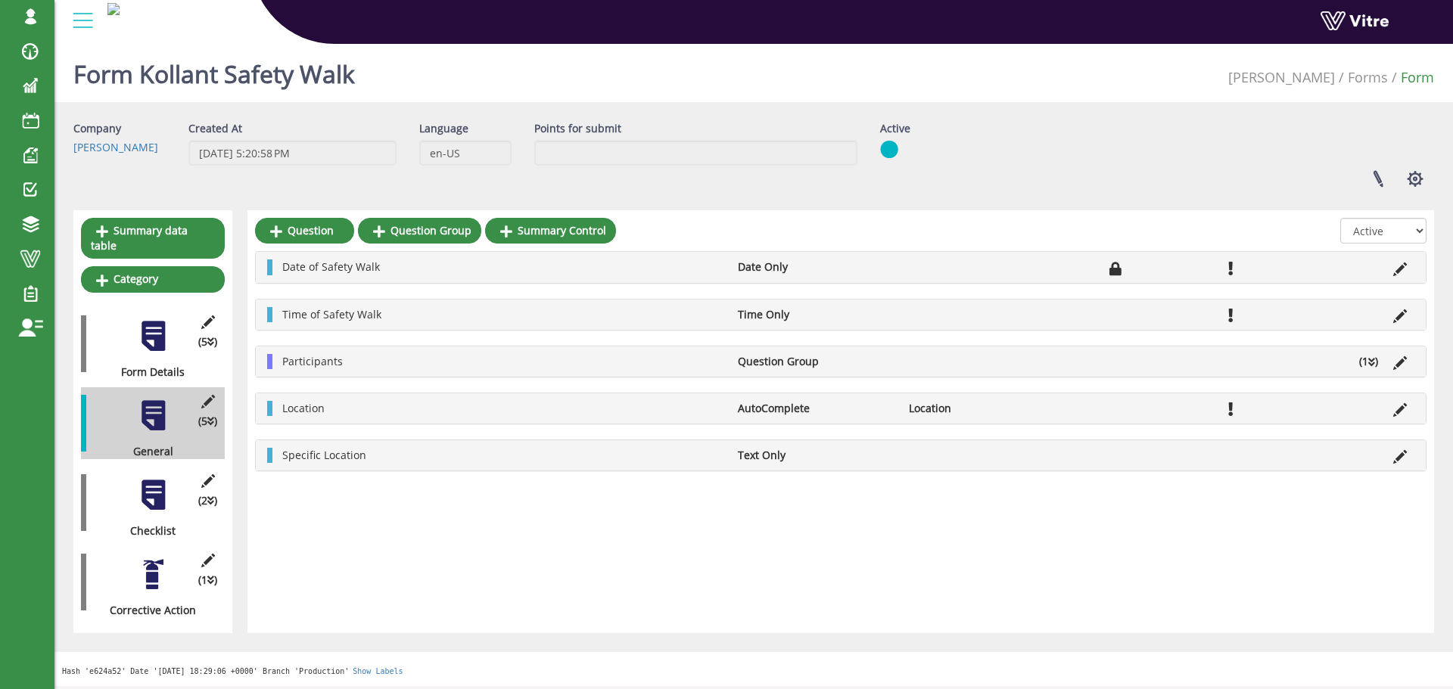
click at [151, 478] on div at bounding box center [153, 495] width 34 height 34
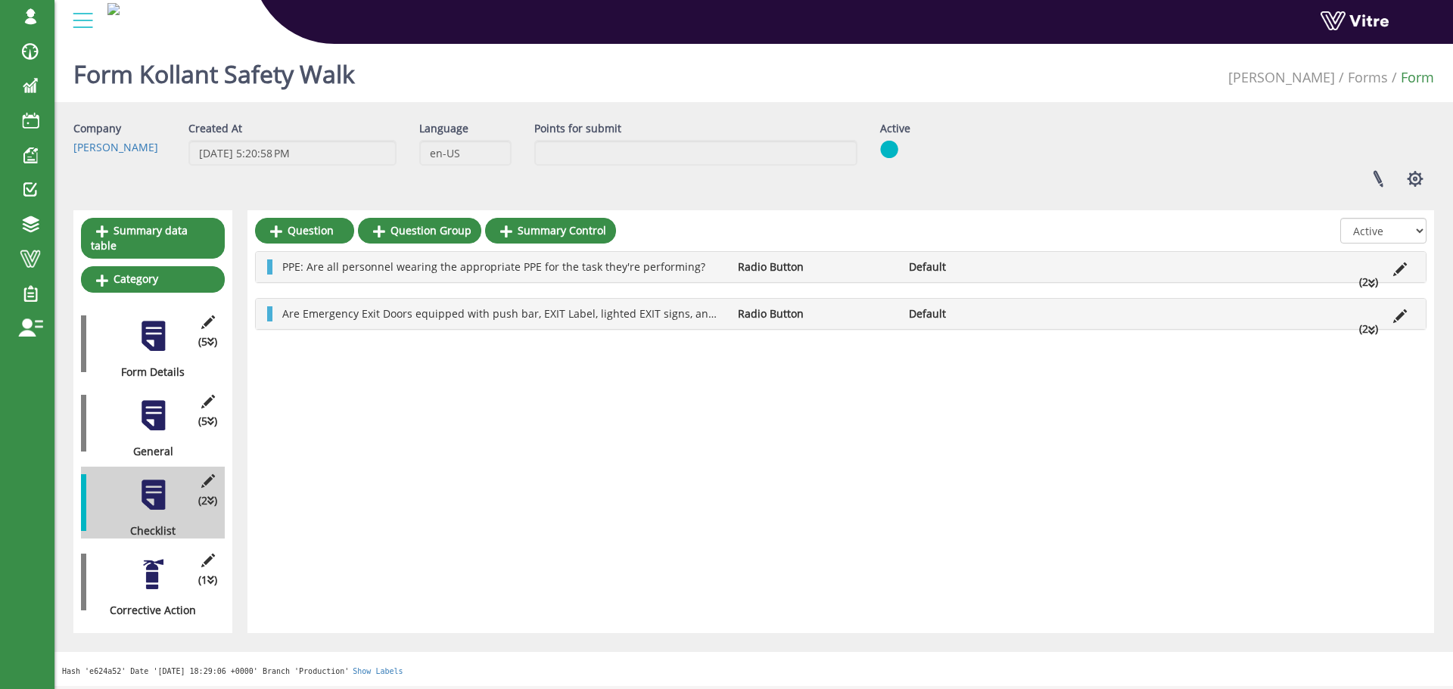
click at [152, 558] on div at bounding box center [153, 575] width 34 height 34
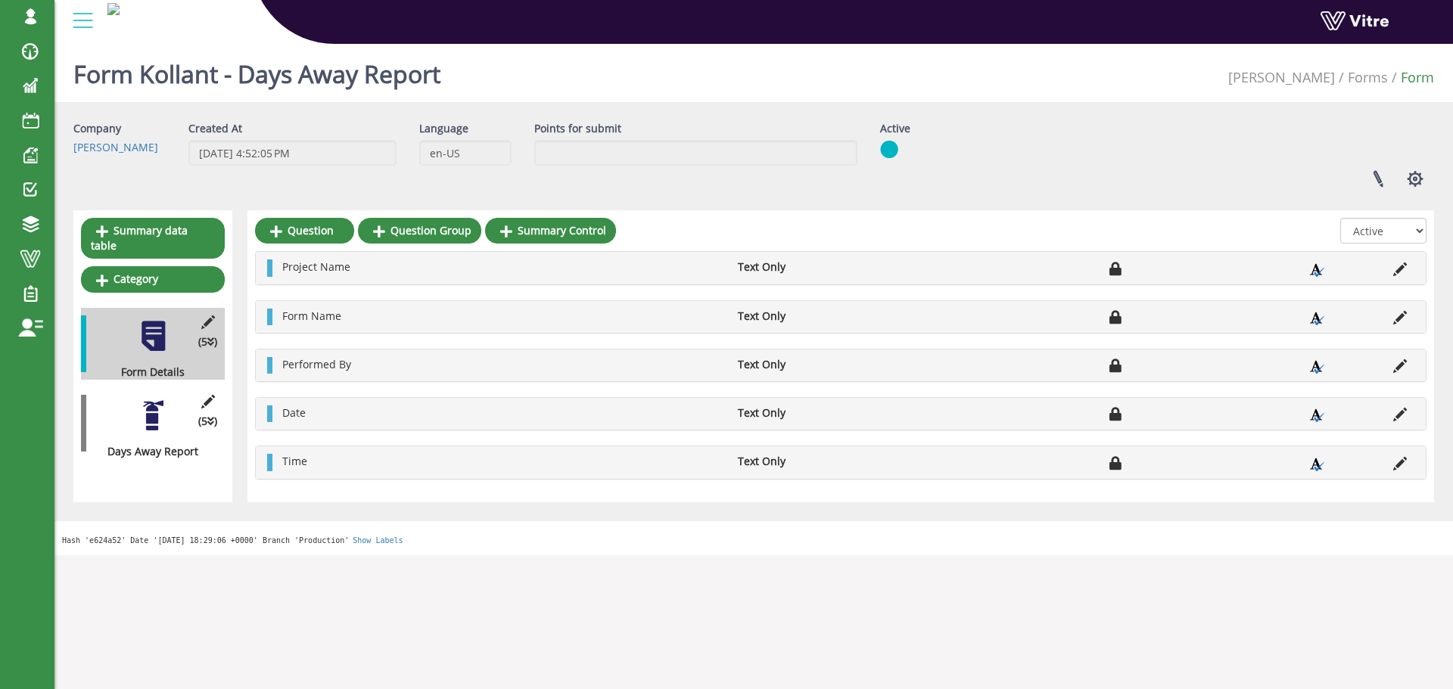
click at [156, 408] on div at bounding box center [153, 416] width 34 height 34
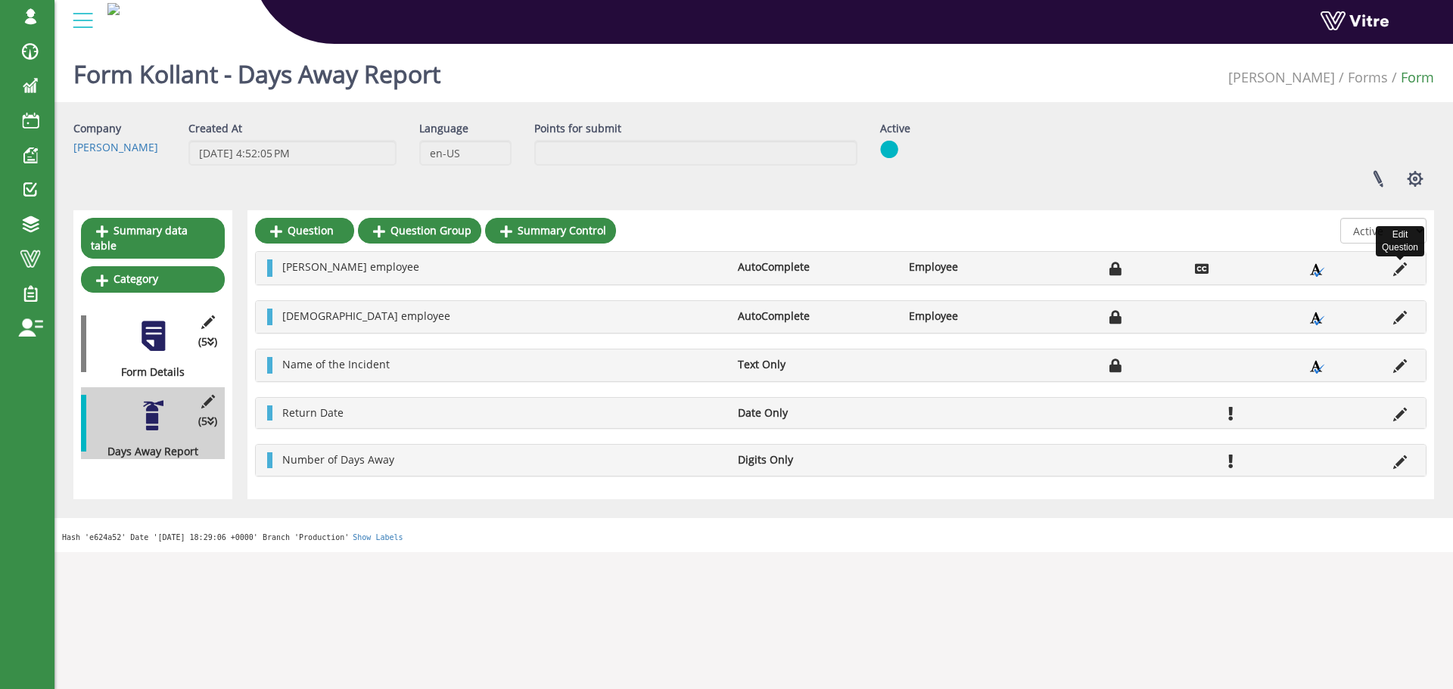
click at [1396, 270] on icon at bounding box center [1400, 270] width 14 height 14
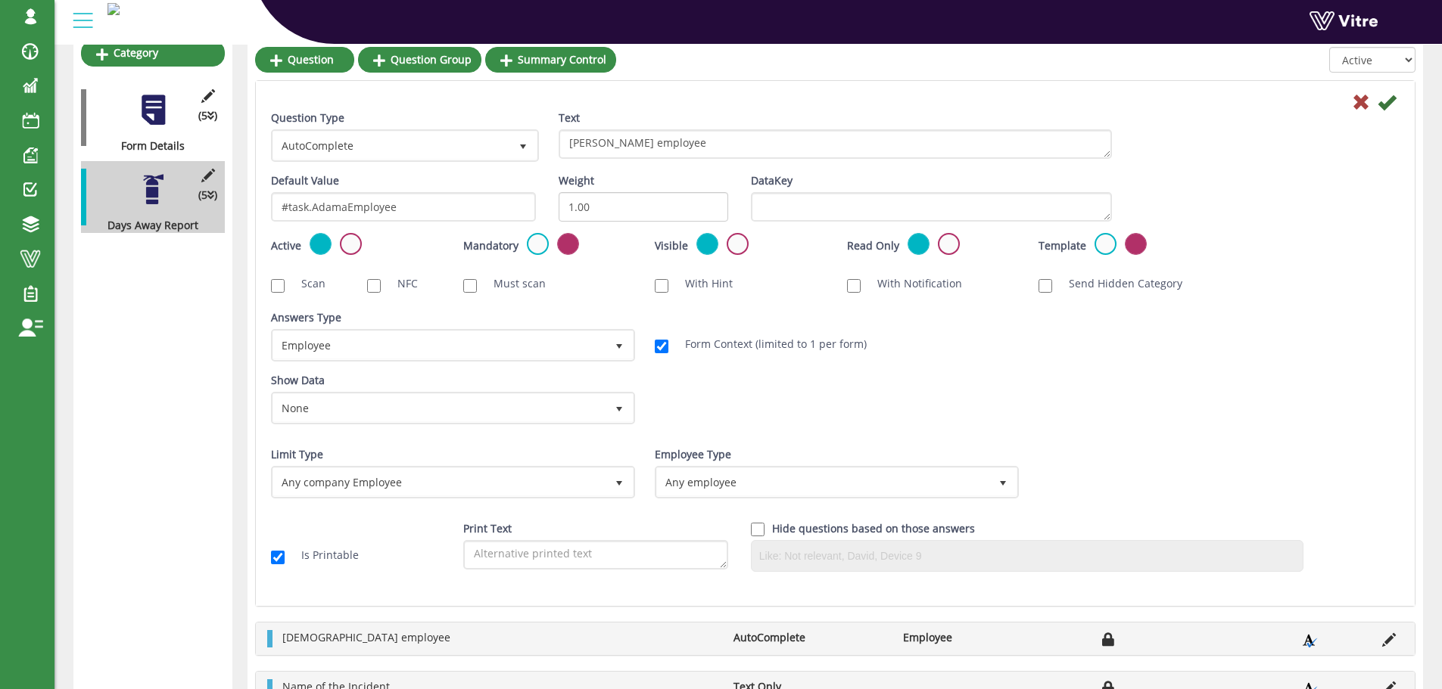
scroll to position [227, 0]
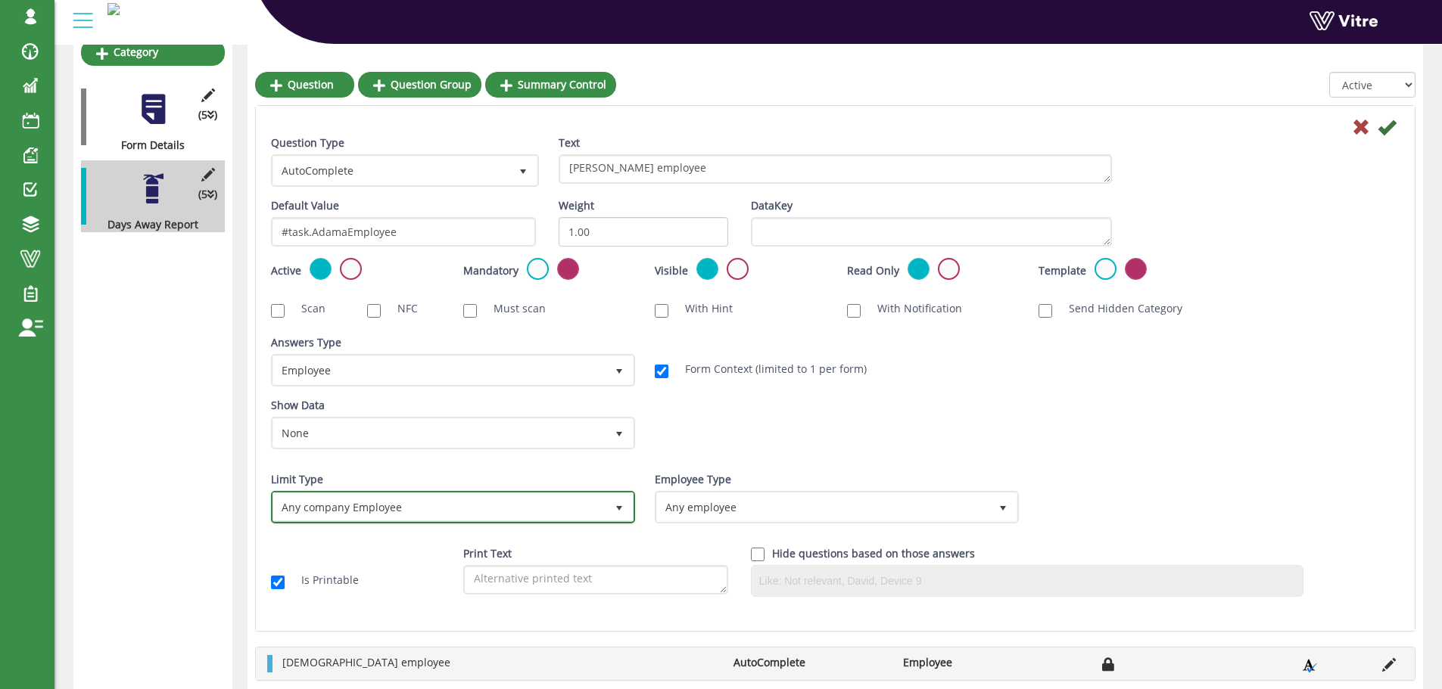
click at [611, 507] on span "select" at bounding box center [618, 506] width 27 height 27
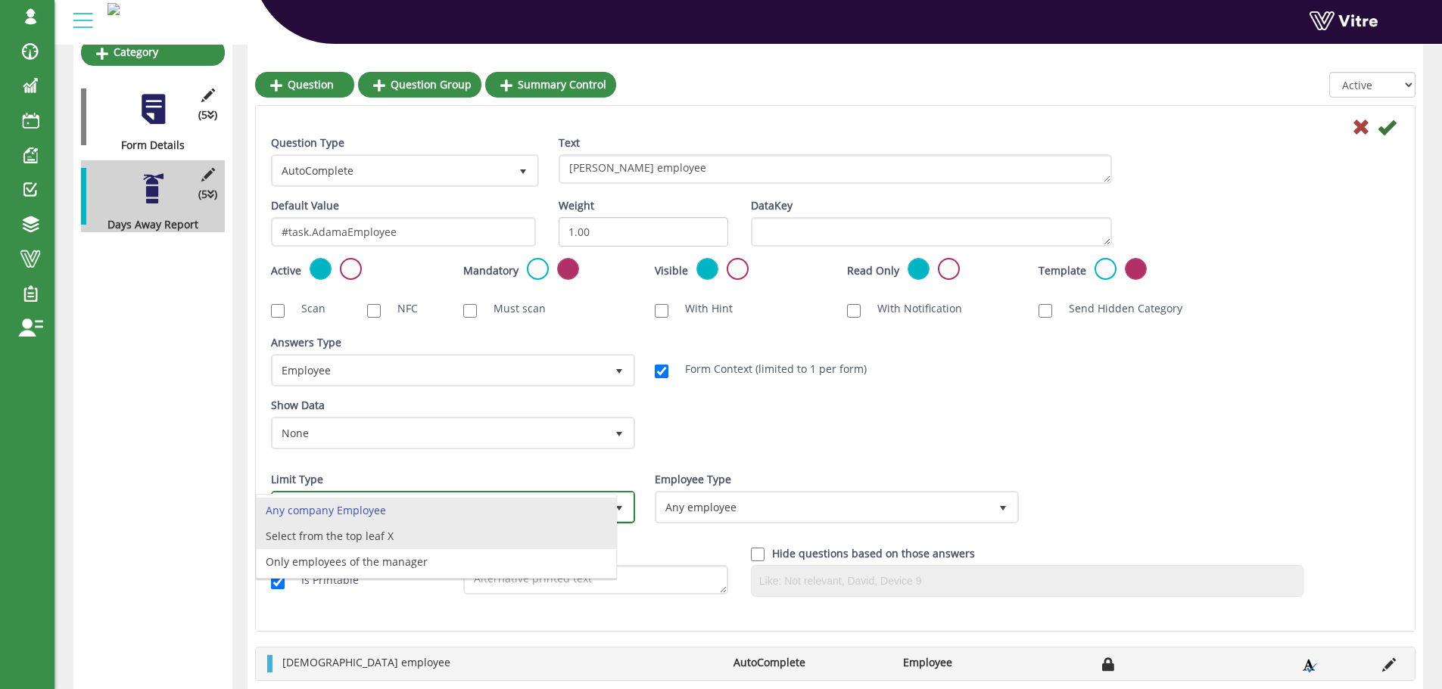
click at [471, 537] on li "Select from the top leaf X" at bounding box center [436, 537] width 359 height 26
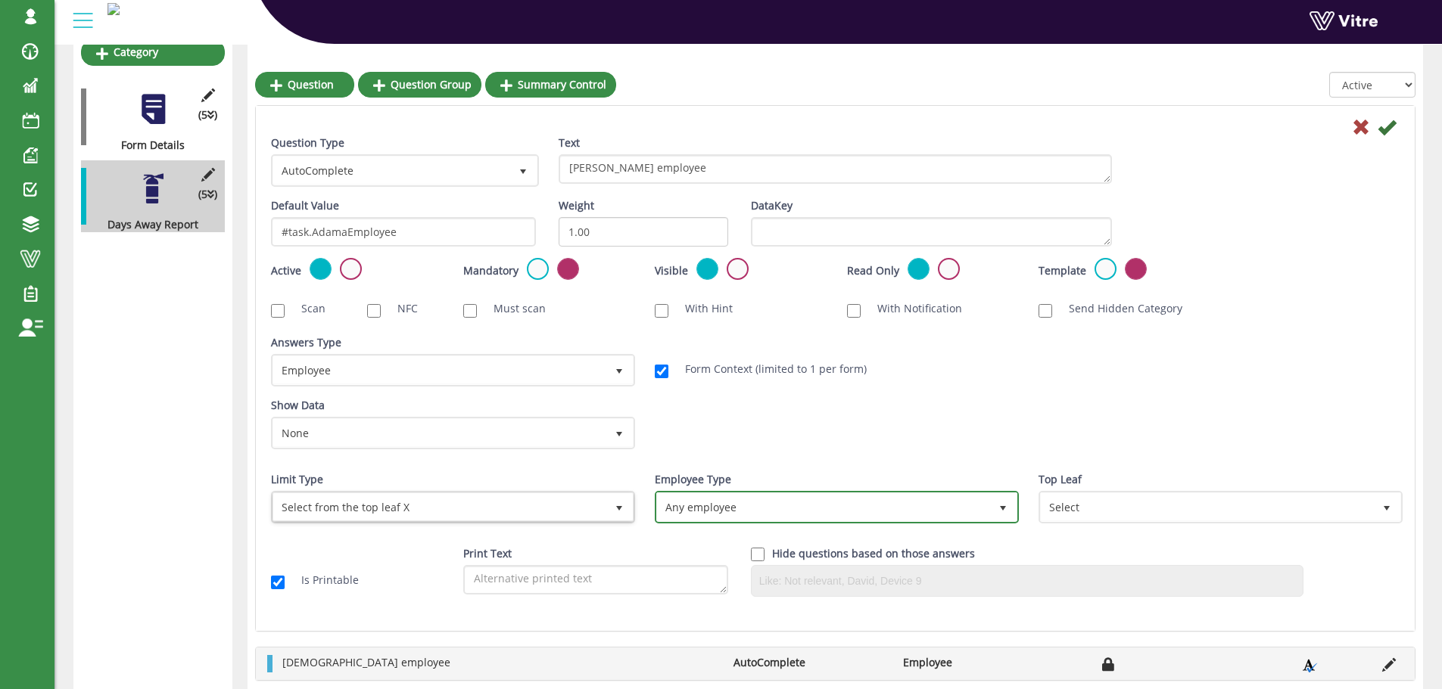
click at [727, 491] on span "Any employee 0" at bounding box center [837, 507] width 364 height 33
click at [729, 509] on li "Any employee" at bounding box center [819, 511] width 359 height 26
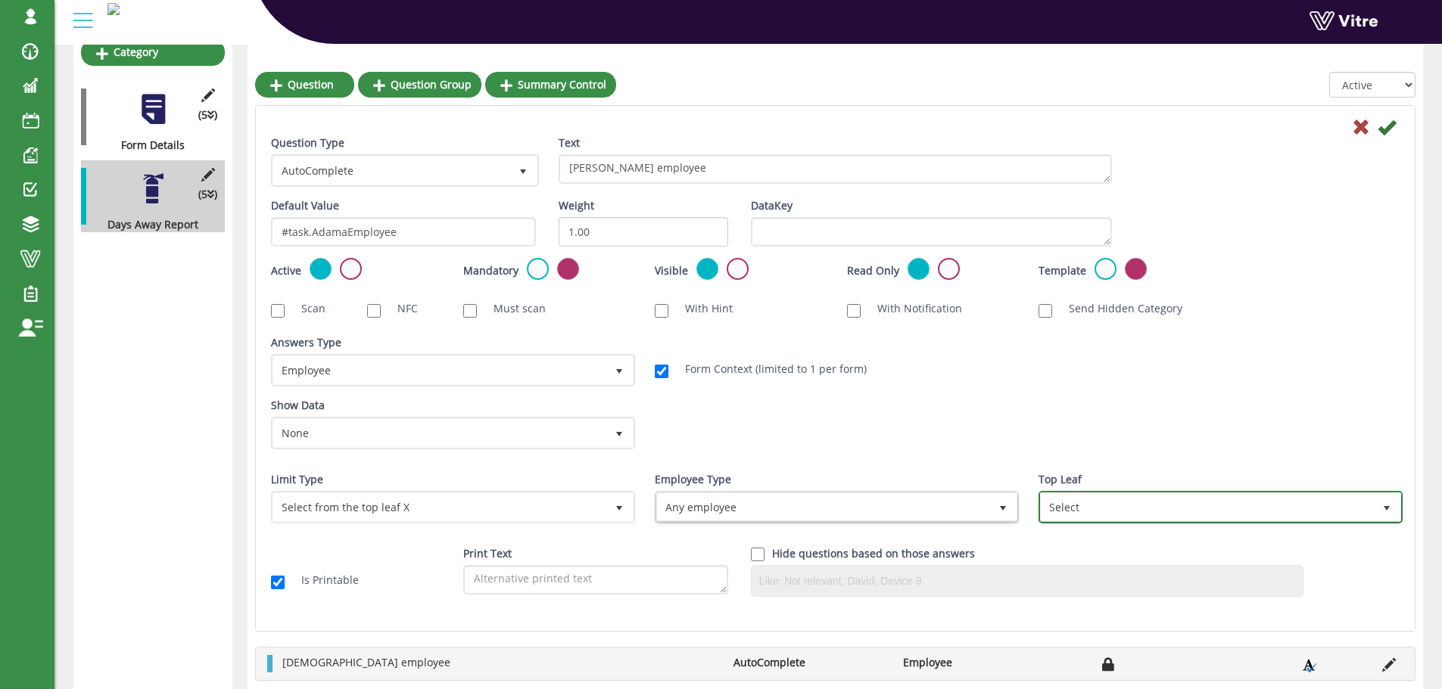
click at [1061, 511] on span "Select" at bounding box center [1207, 506] width 332 height 27
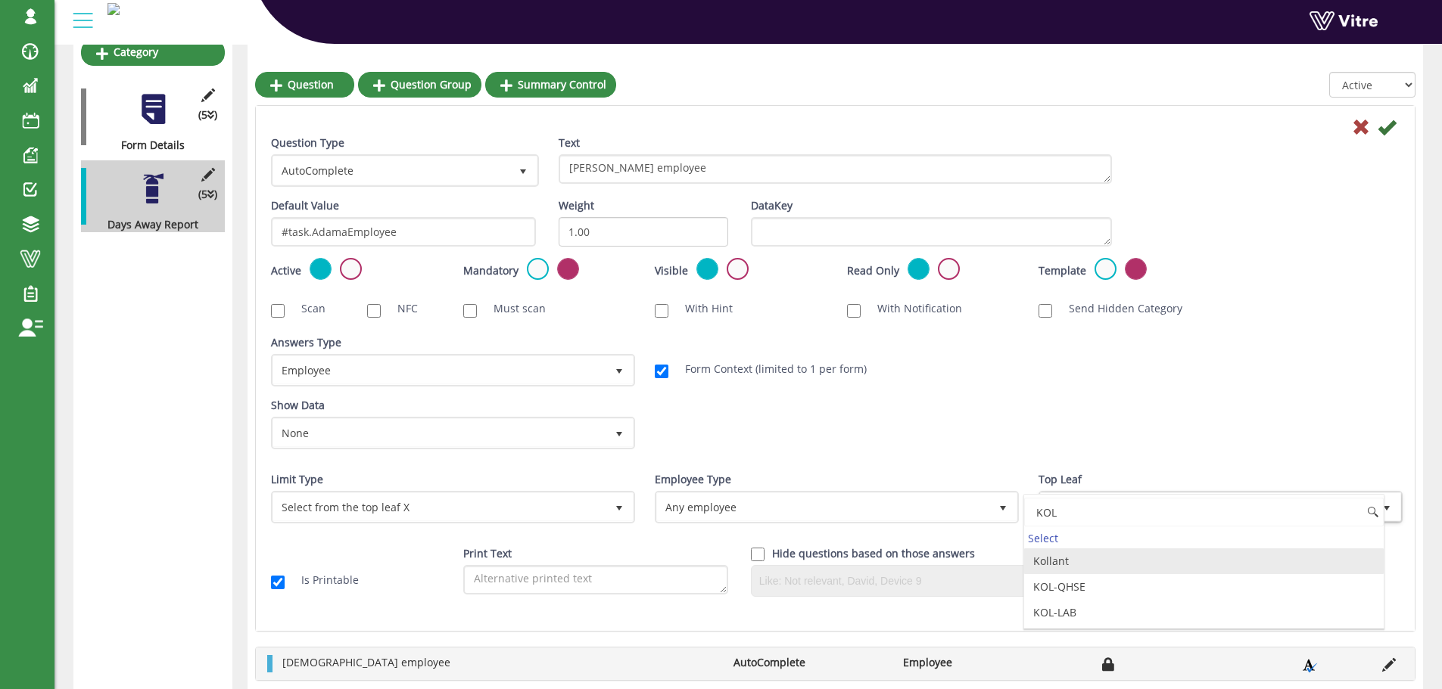
click at [1060, 558] on li "Kollant" at bounding box center [1203, 562] width 359 height 26
type input "KOL"
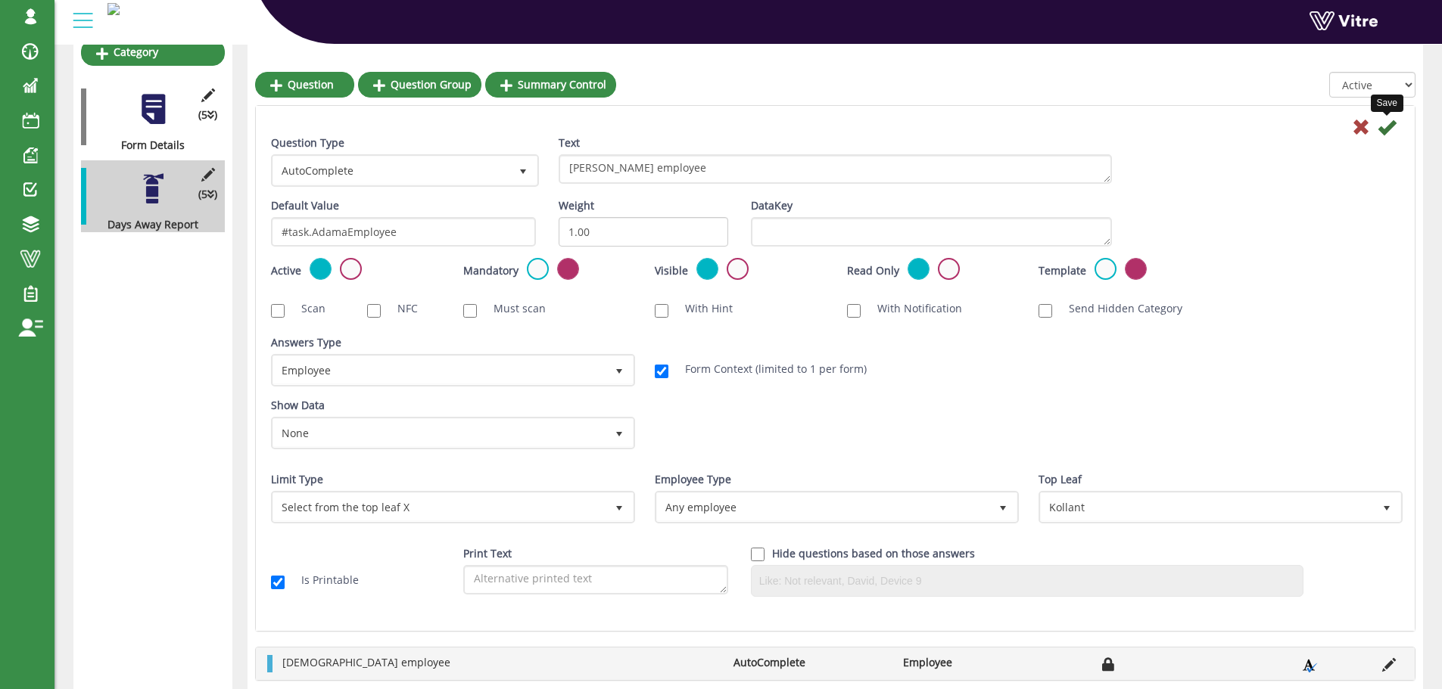
click at [1386, 130] on icon at bounding box center [1386, 127] width 18 height 18
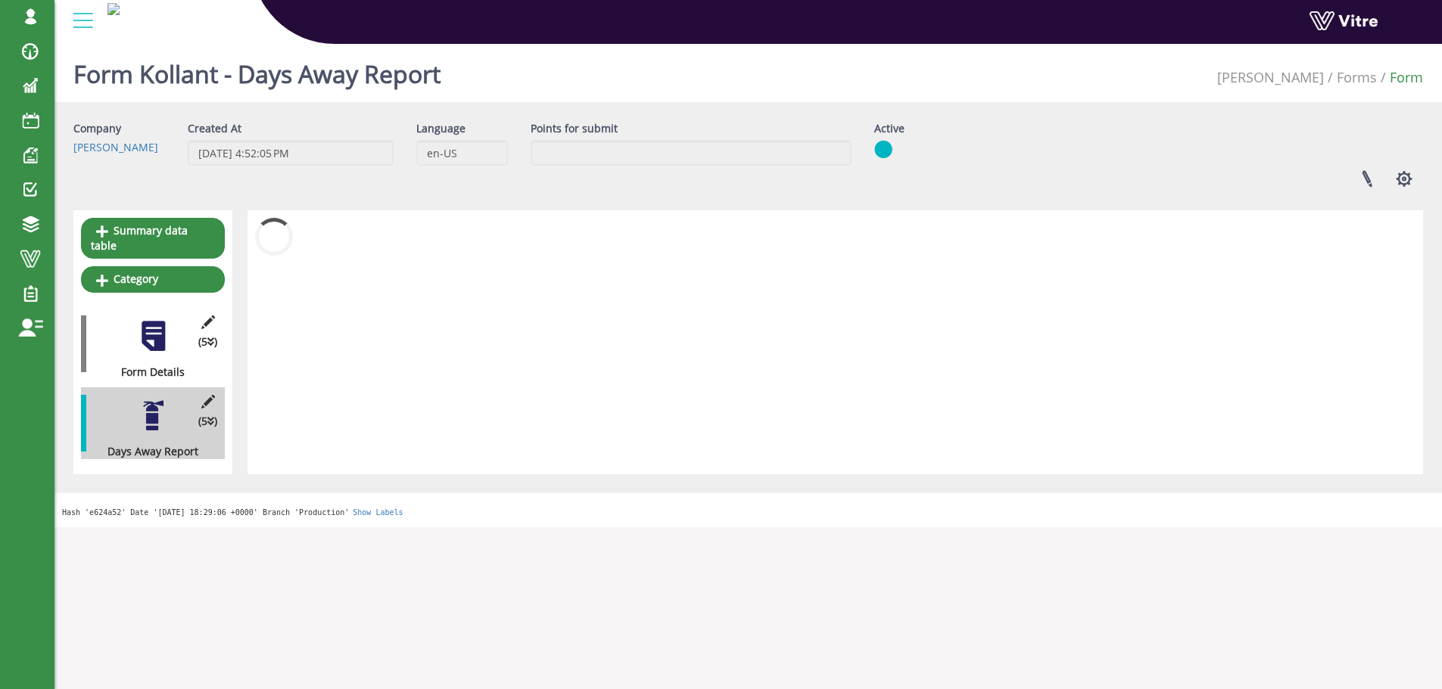
scroll to position [0, 0]
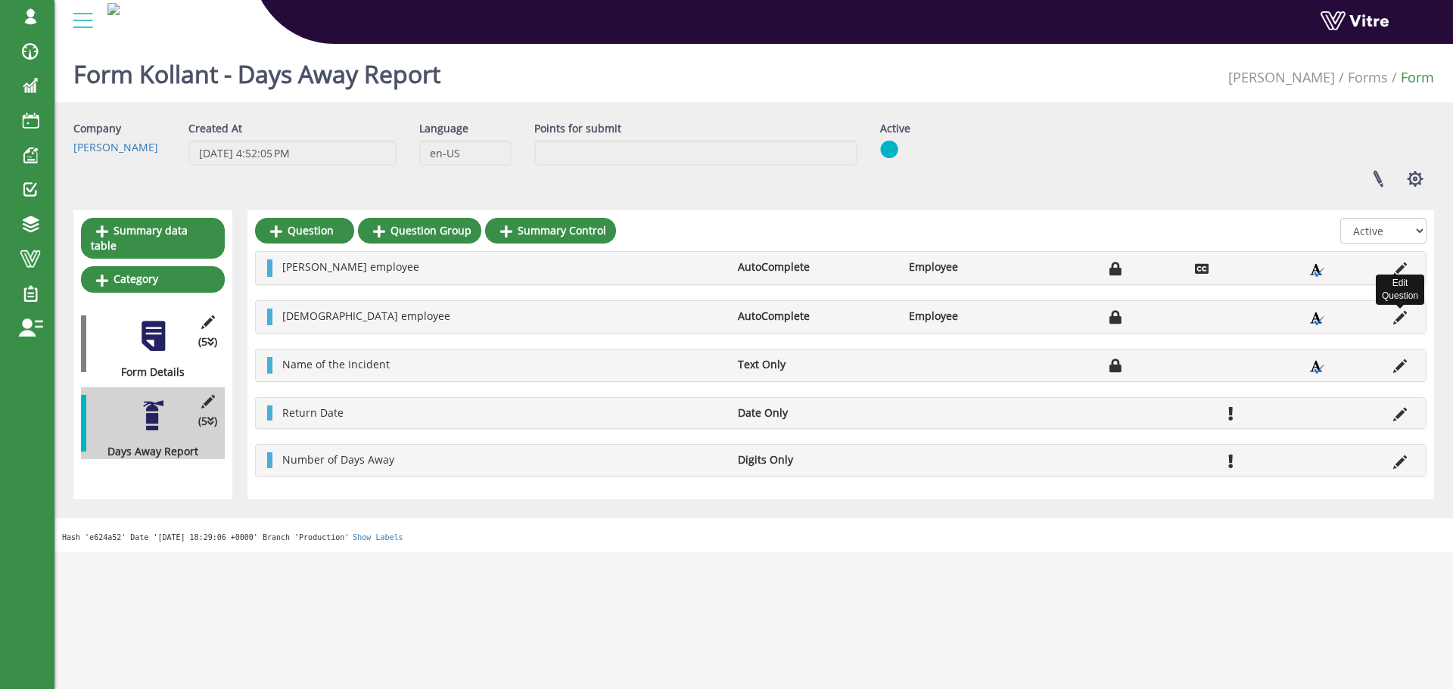
click at [1399, 319] on icon at bounding box center [1400, 318] width 14 height 14
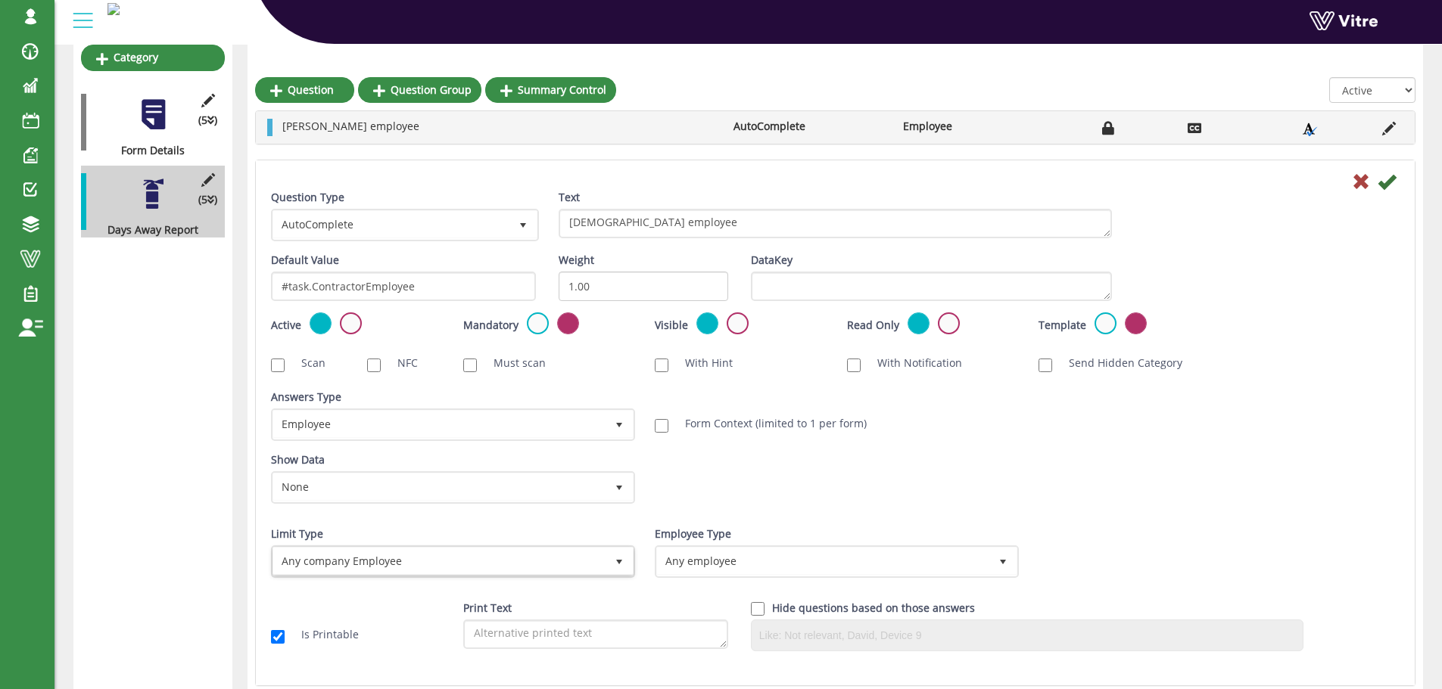
scroll to position [227, 0]
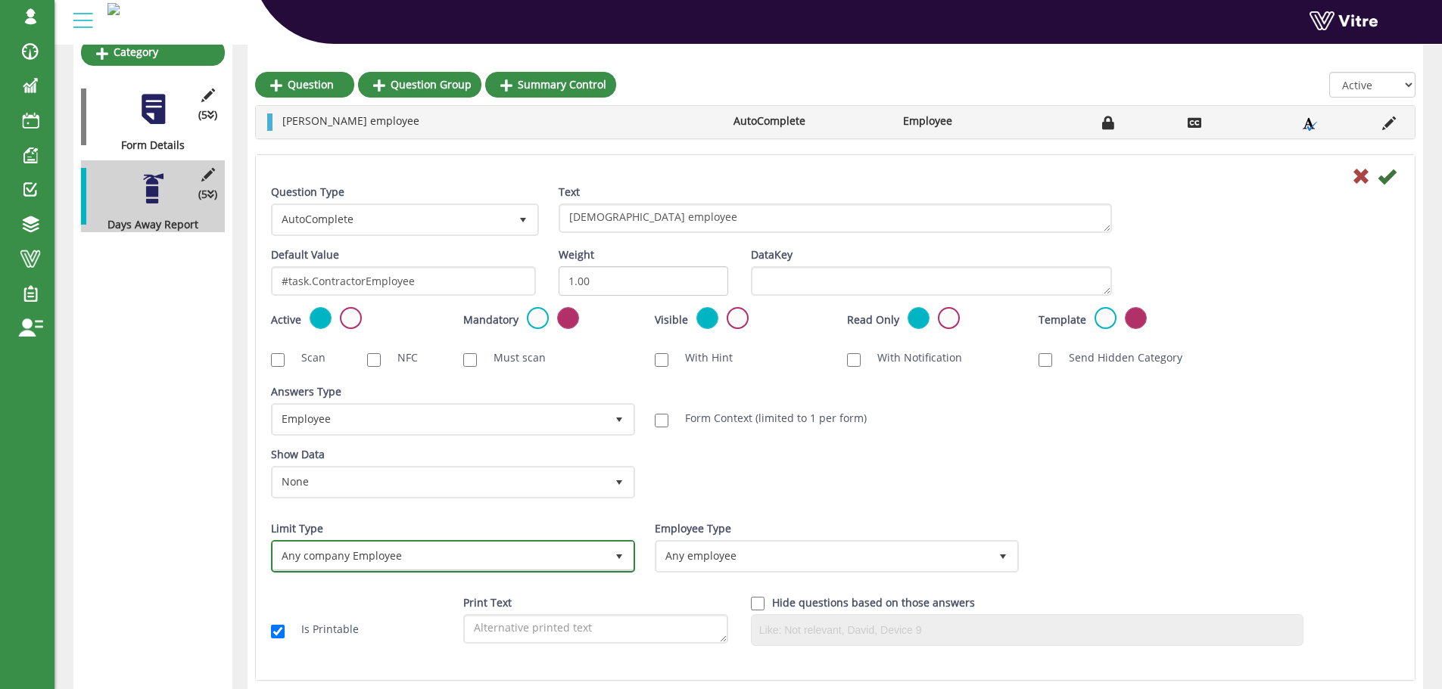
click at [478, 566] on span "Any company Employee" at bounding box center [439, 556] width 332 height 27
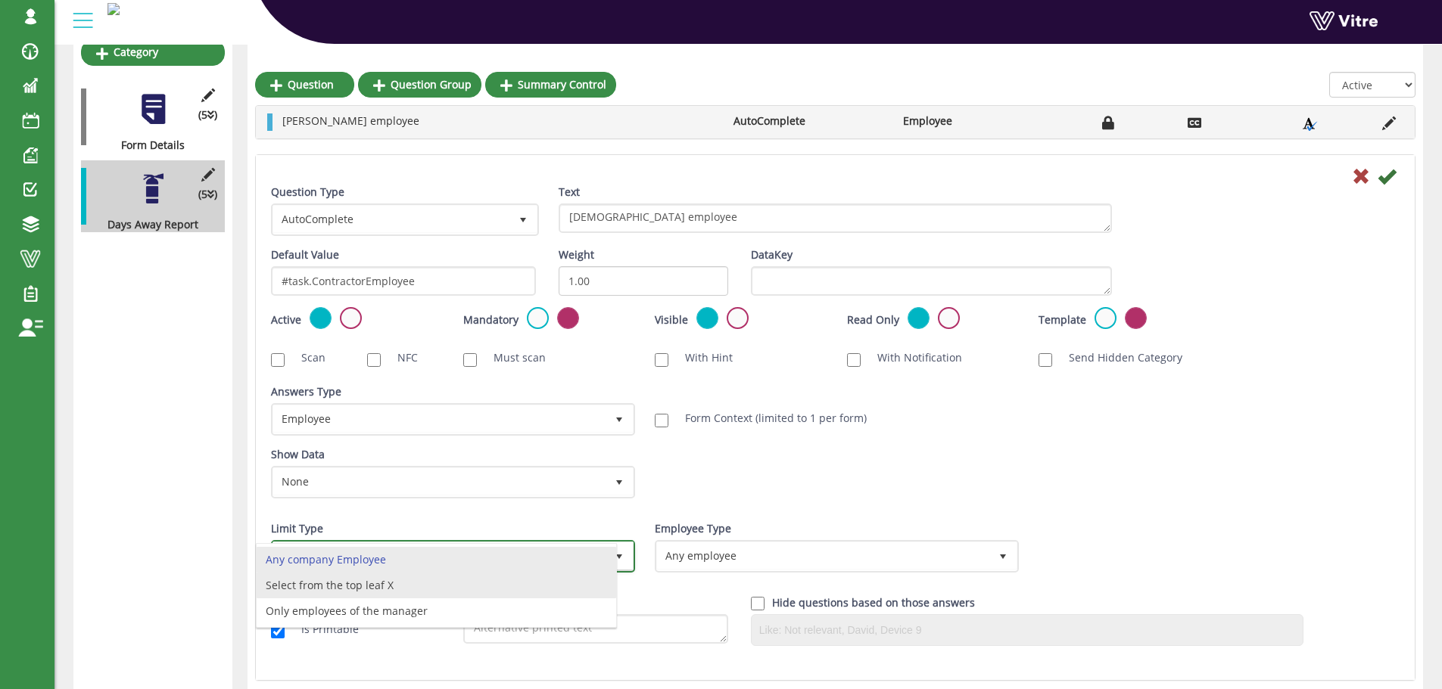
click at [458, 580] on li "Select from the top leaf X" at bounding box center [436, 586] width 359 height 26
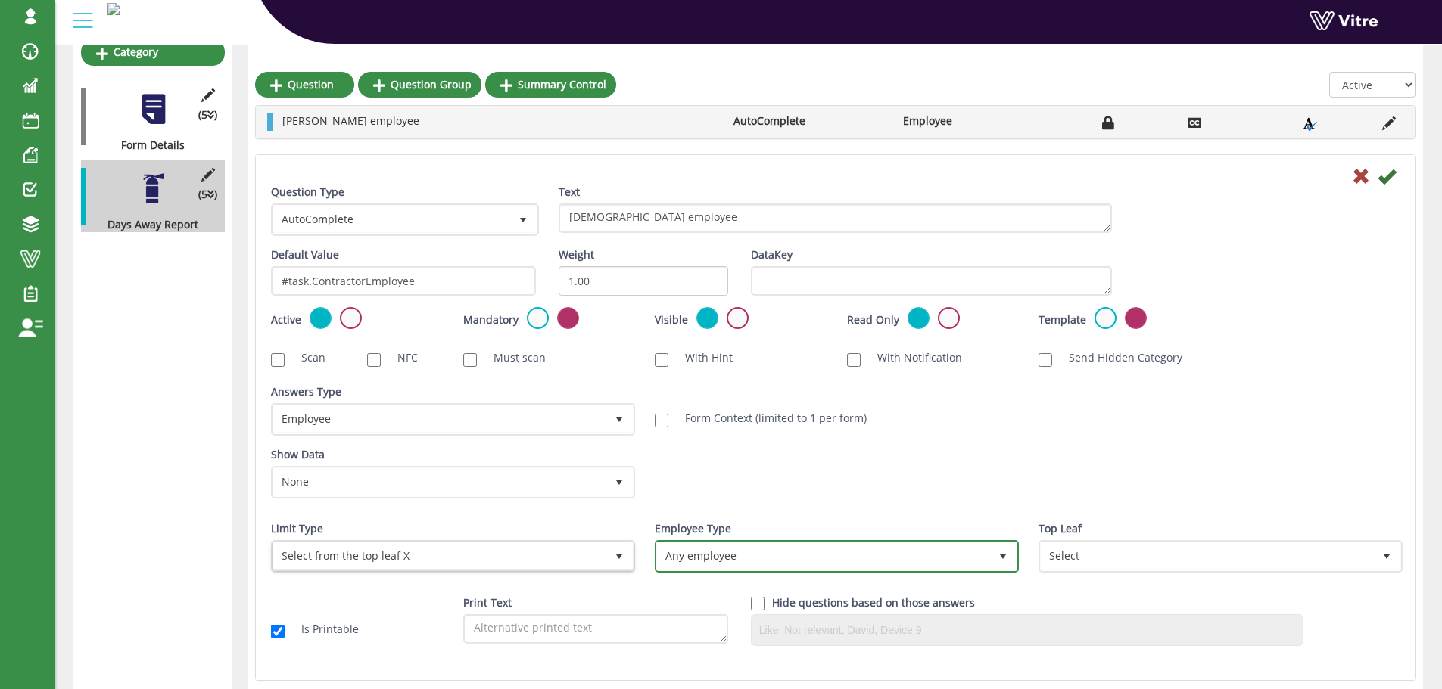
click at [674, 557] on span "Any employee" at bounding box center [823, 556] width 332 height 27
click at [708, 557] on li "Any employee" at bounding box center [819, 560] width 359 height 26
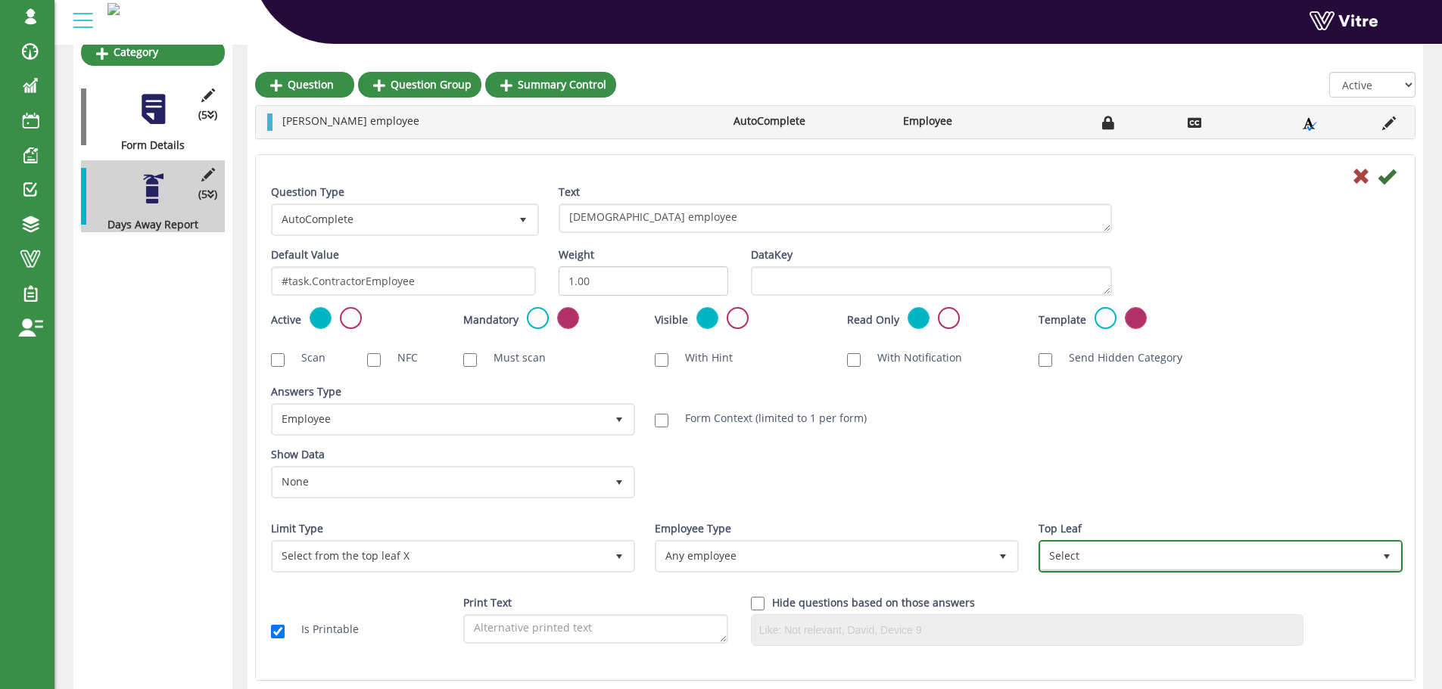
click at [1069, 564] on span "Select" at bounding box center [1207, 556] width 332 height 27
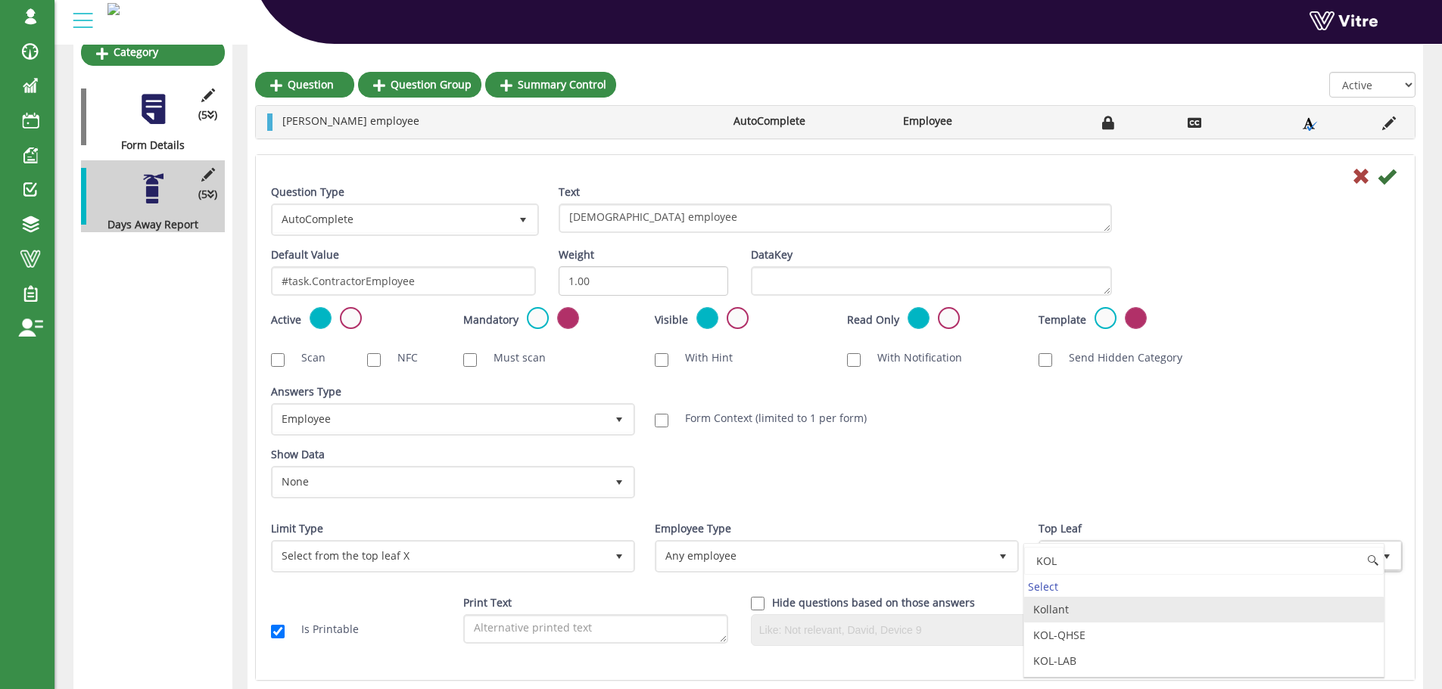
click at [1072, 604] on li "Kollant" at bounding box center [1203, 610] width 359 height 26
type input "KOL"
click at [1390, 176] on icon at bounding box center [1386, 176] width 18 height 18
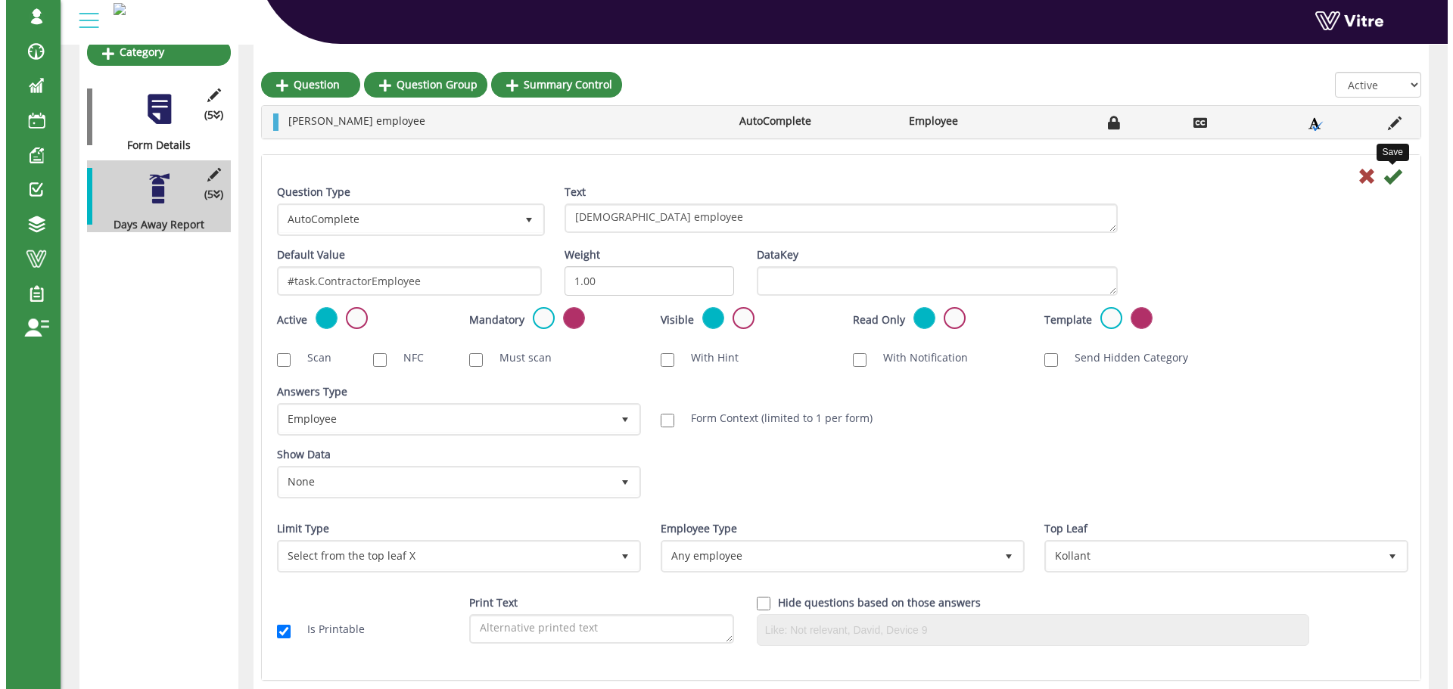
scroll to position [0, 0]
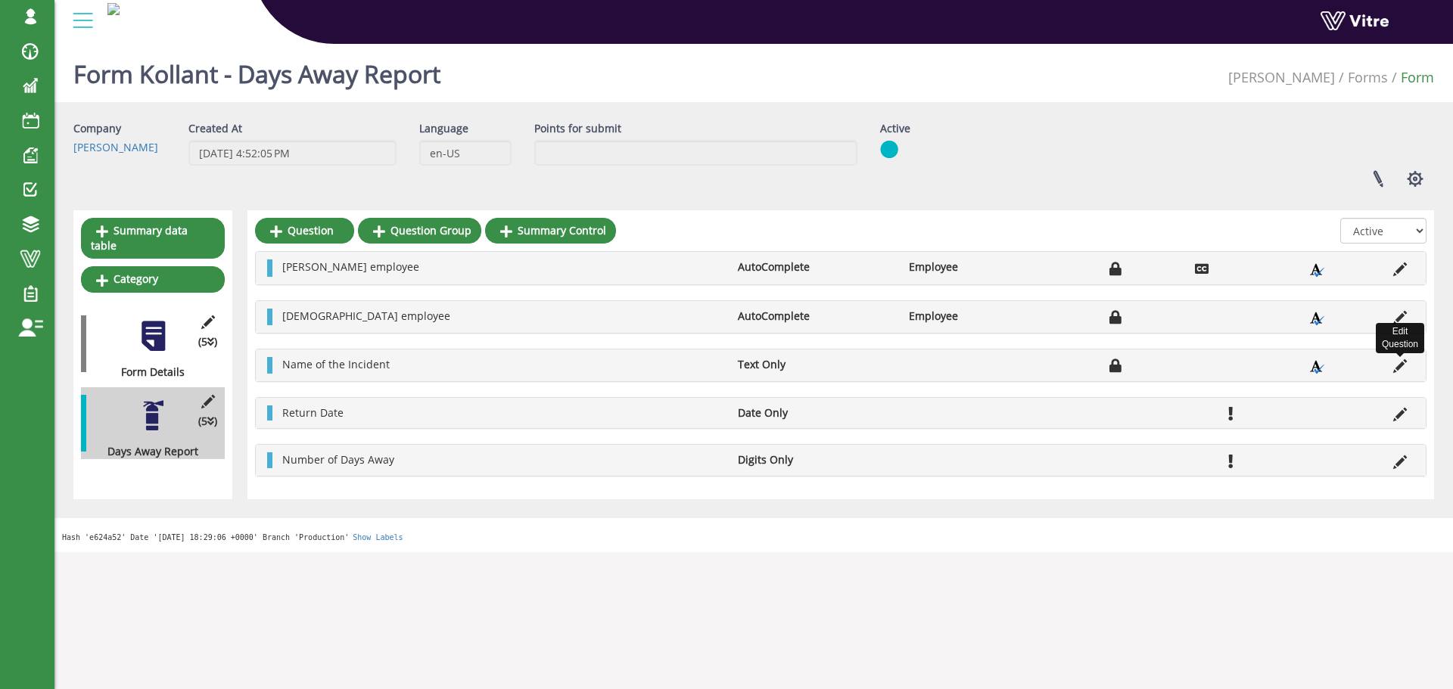
click at [1401, 368] on icon at bounding box center [1400, 366] width 14 height 14
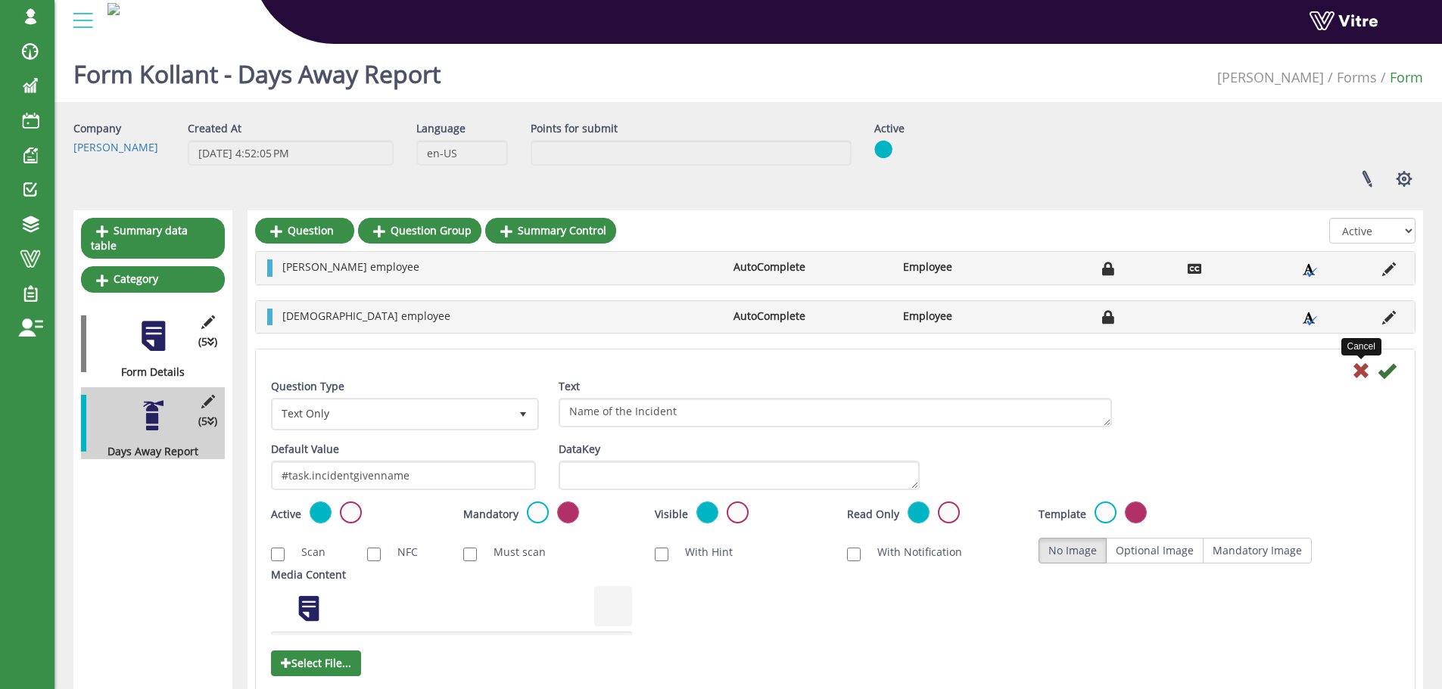
click at [1359, 371] on icon at bounding box center [1361, 371] width 18 height 18
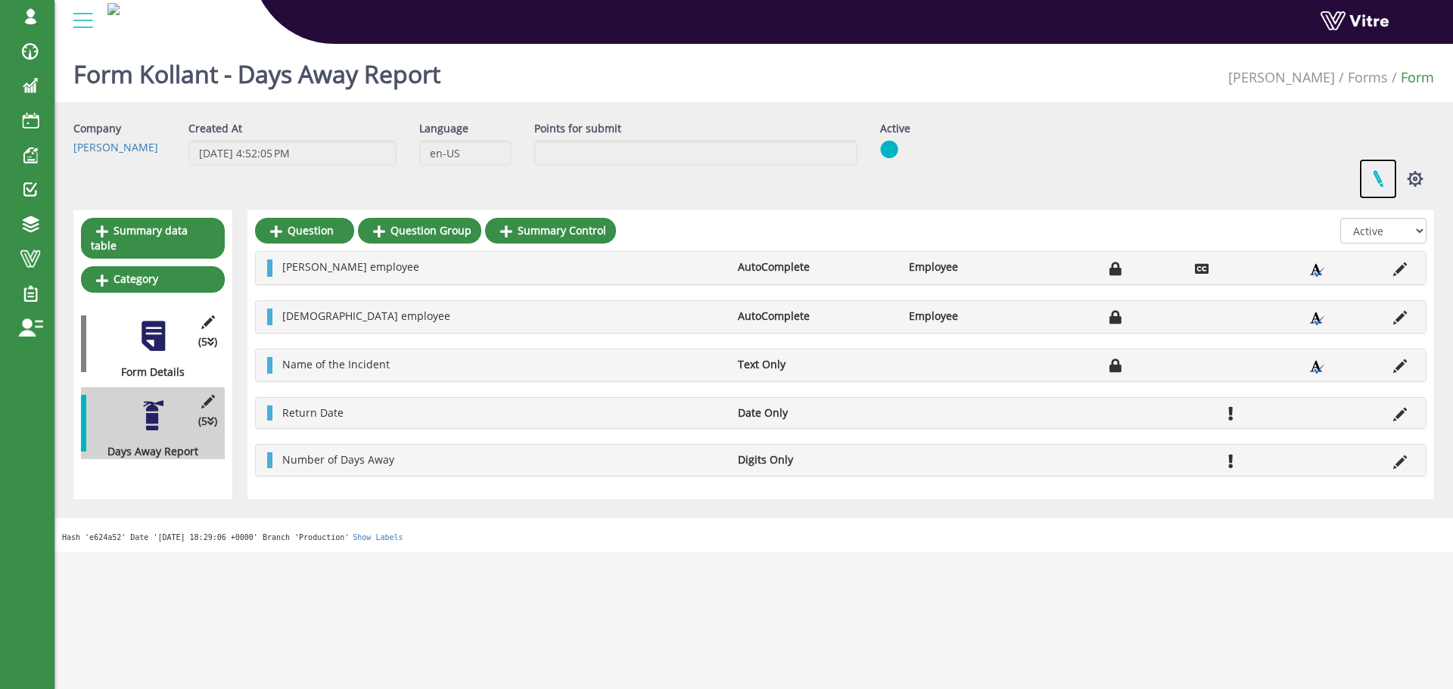
click at [1376, 178] on link at bounding box center [1378, 179] width 38 height 40
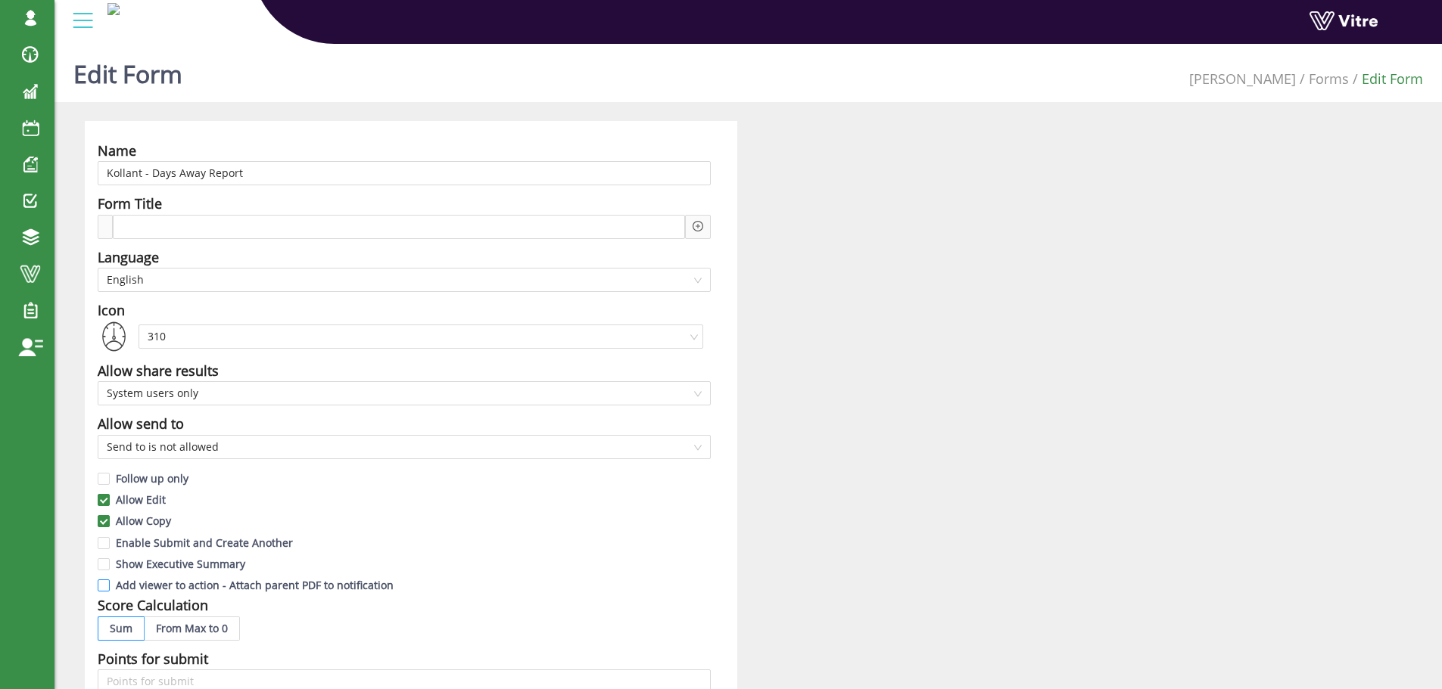
click at [106, 589] on input "Add viewer to action - Attach parent PDF to notification" at bounding box center [105, 590] width 14 height 14
checkbox input "true"
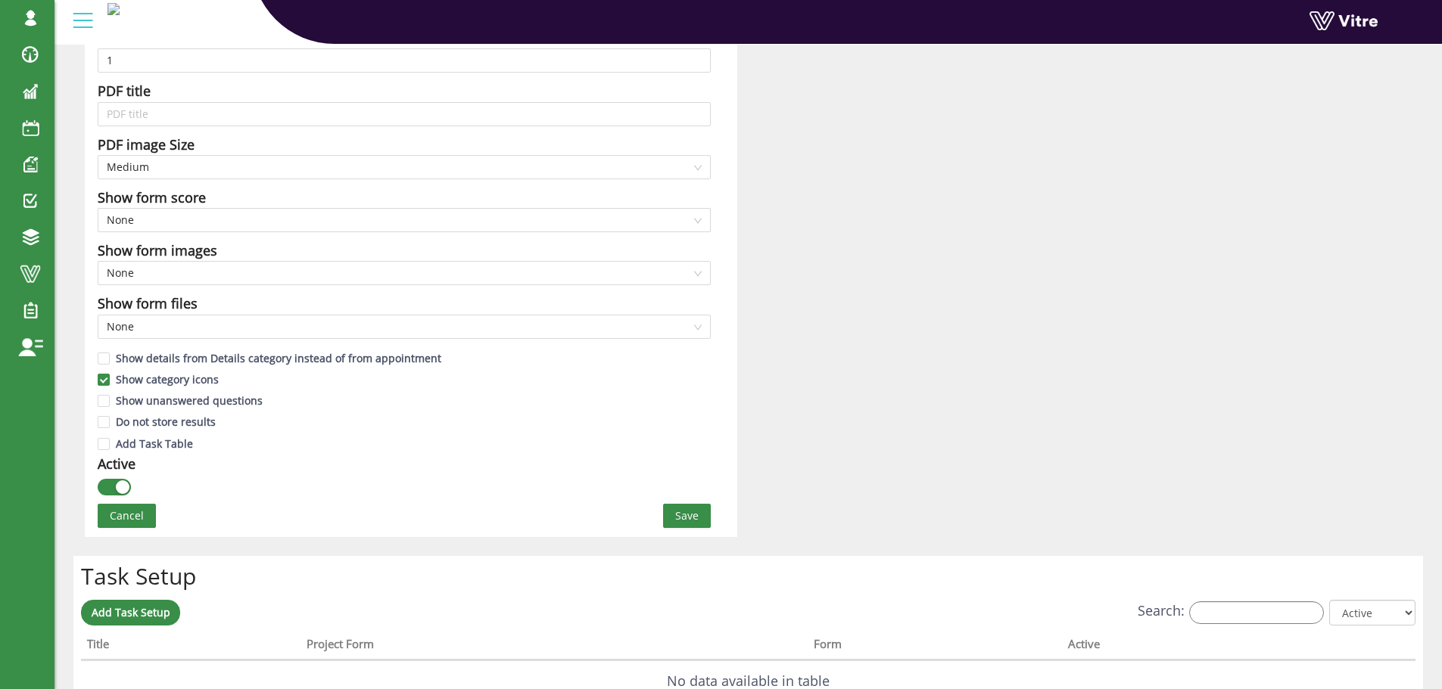
scroll to position [681, 0]
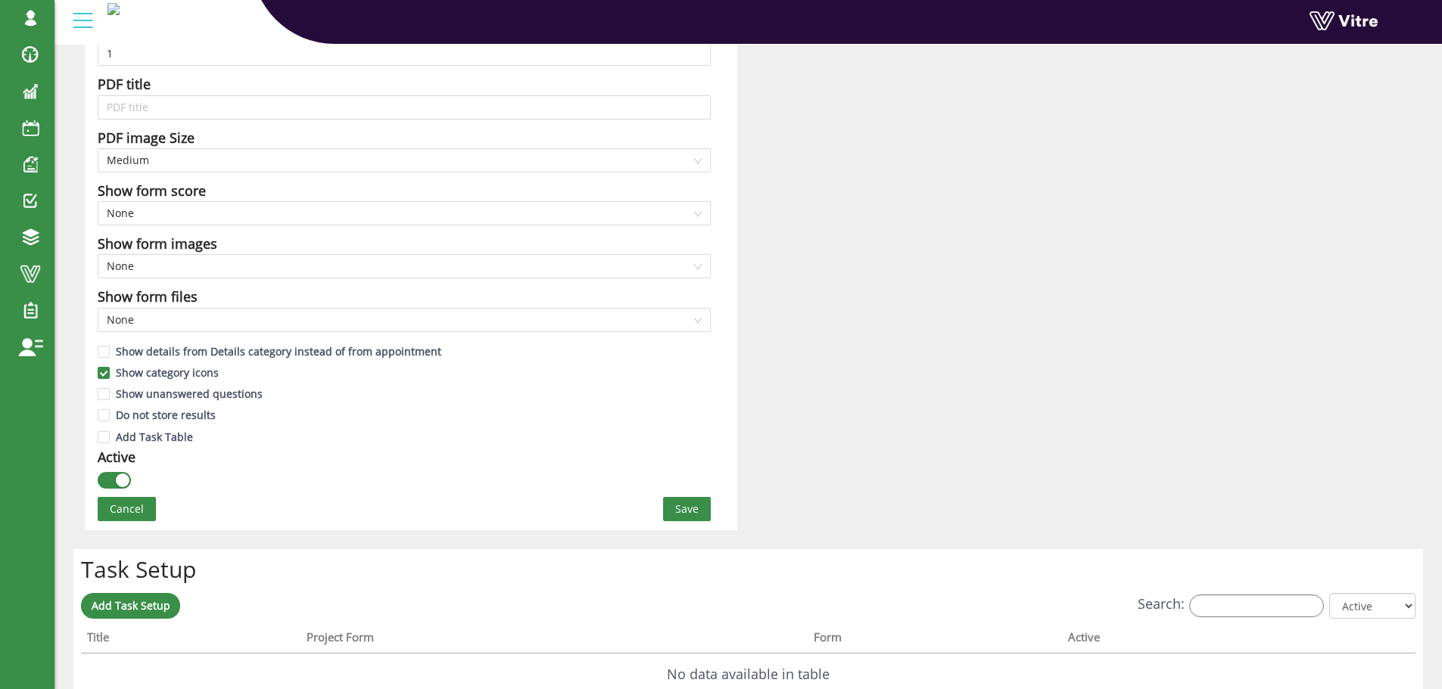
click at [689, 504] on span "Save" at bounding box center [686, 509] width 23 height 17
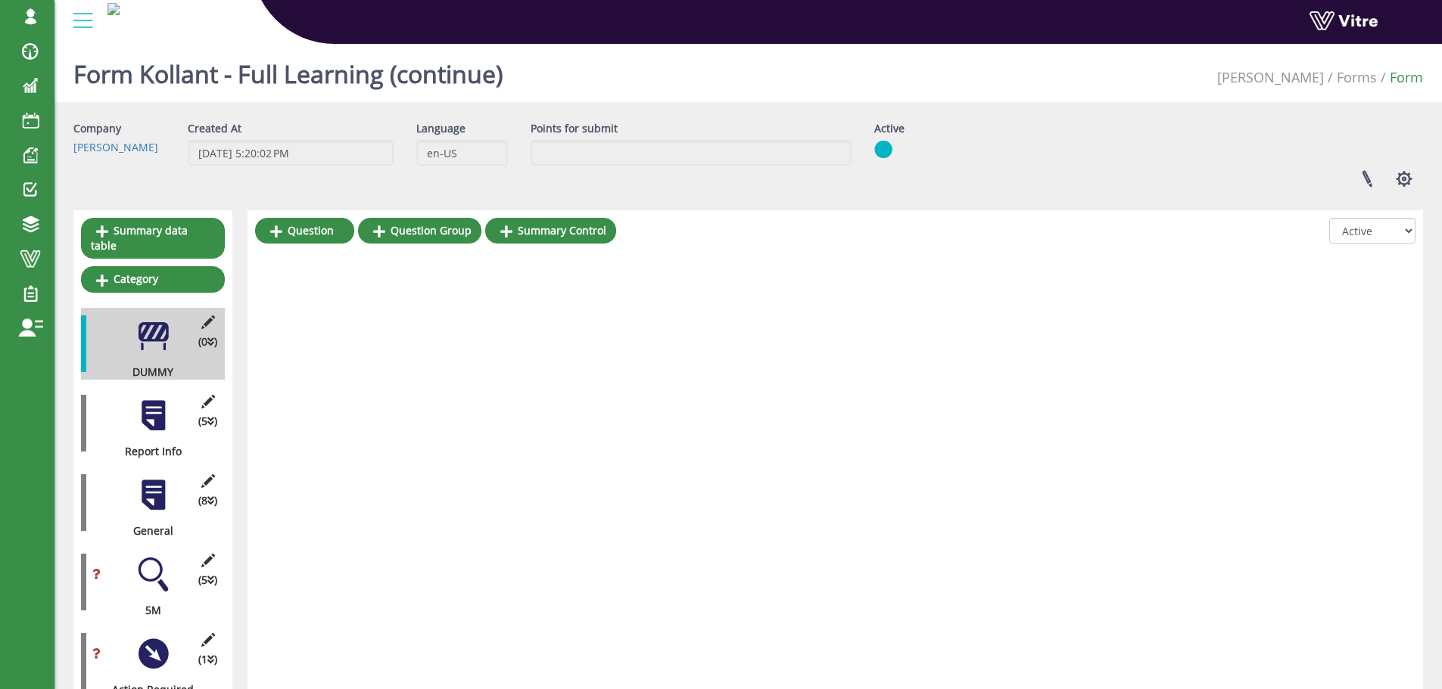
click at [158, 404] on div at bounding box center [153, 416] width 34 height 34
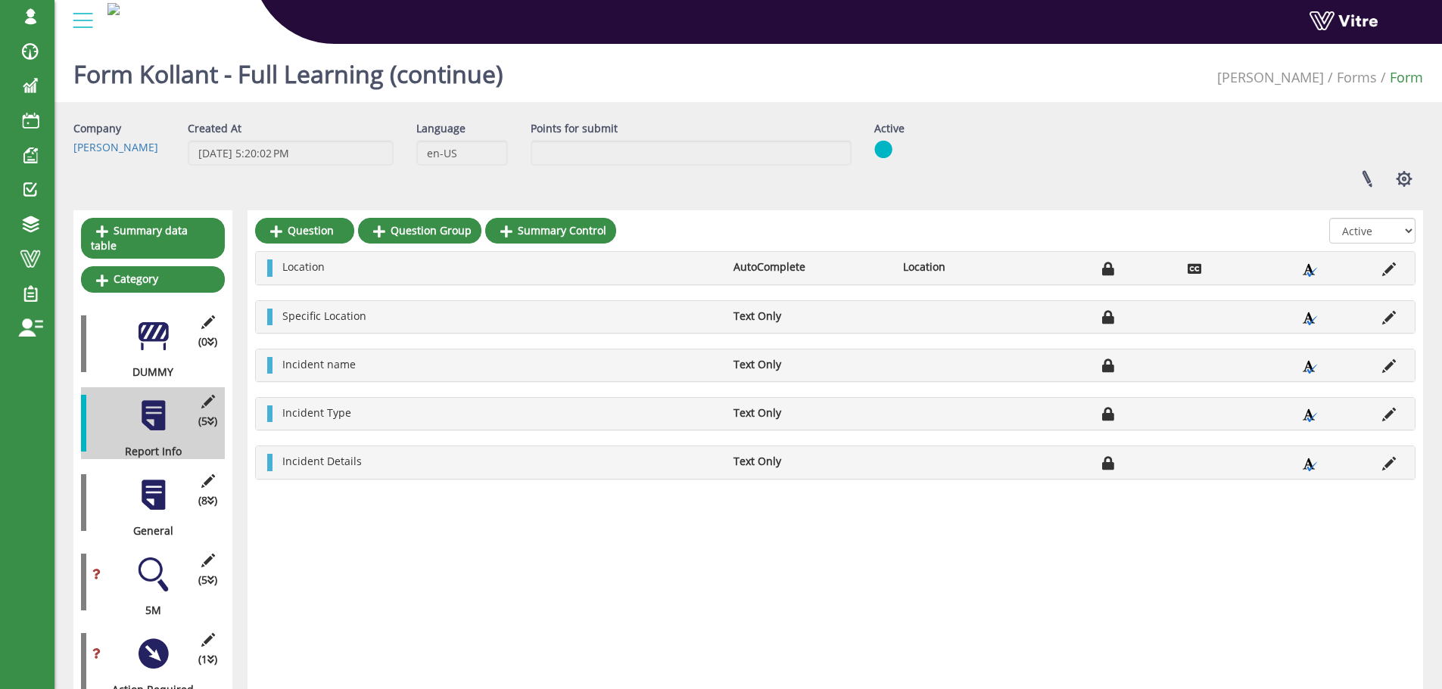
click at [157, 481] on div at bounding box center [153, 495] width 34 height 34
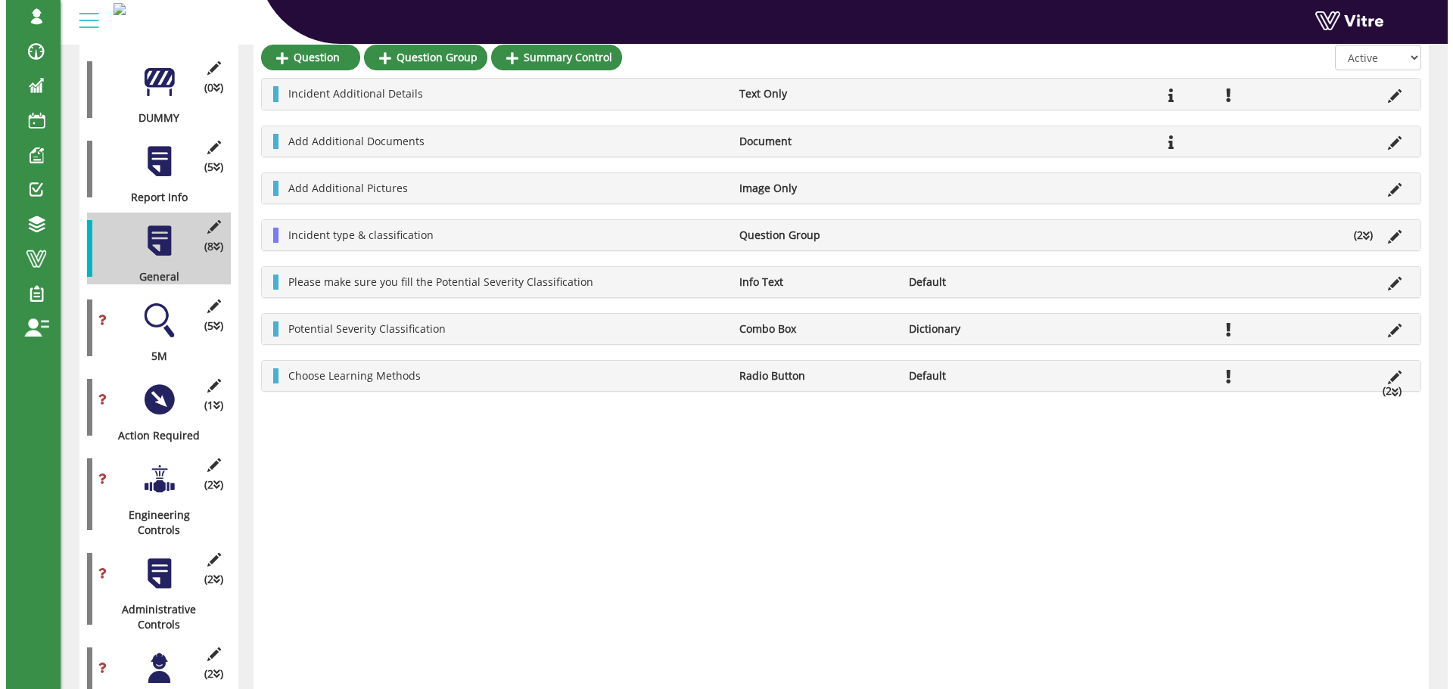
scroll to position [227, 0]
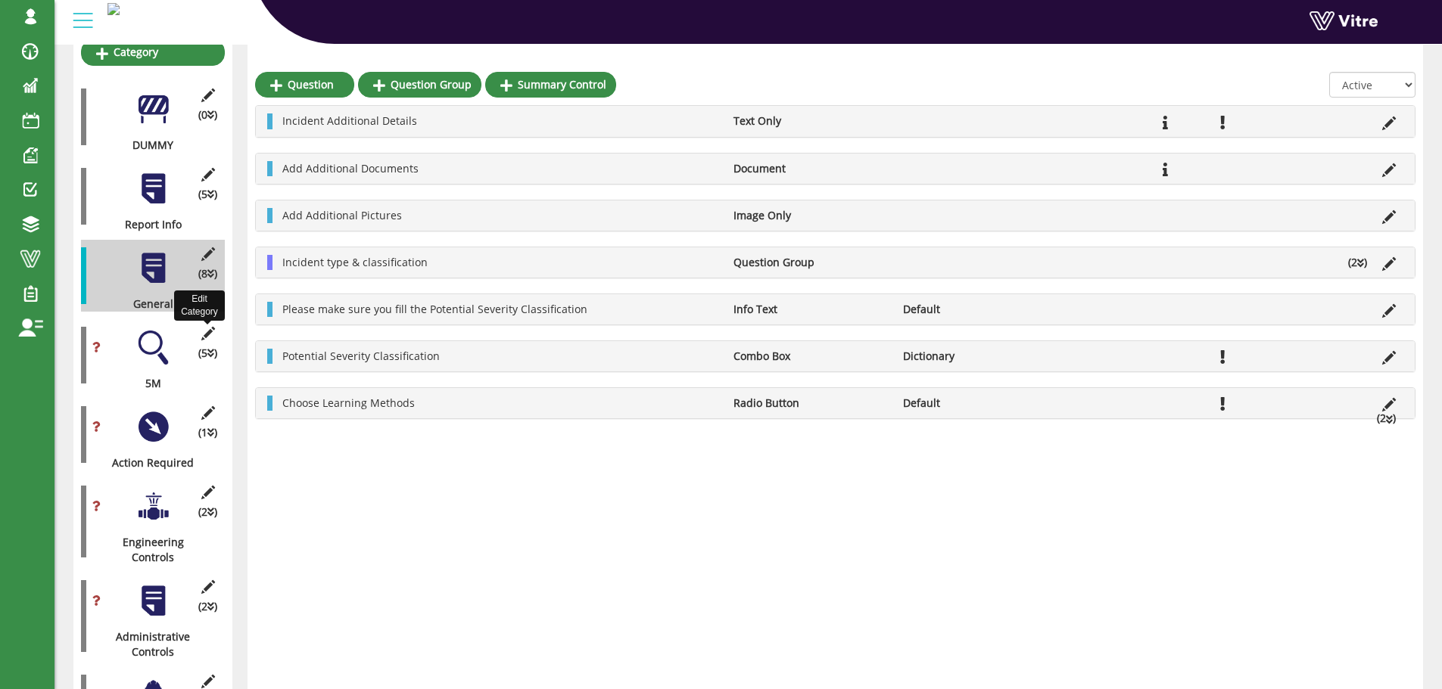
click at [207, 327] on icon at bounding box center [207, 334] width 19 height 14
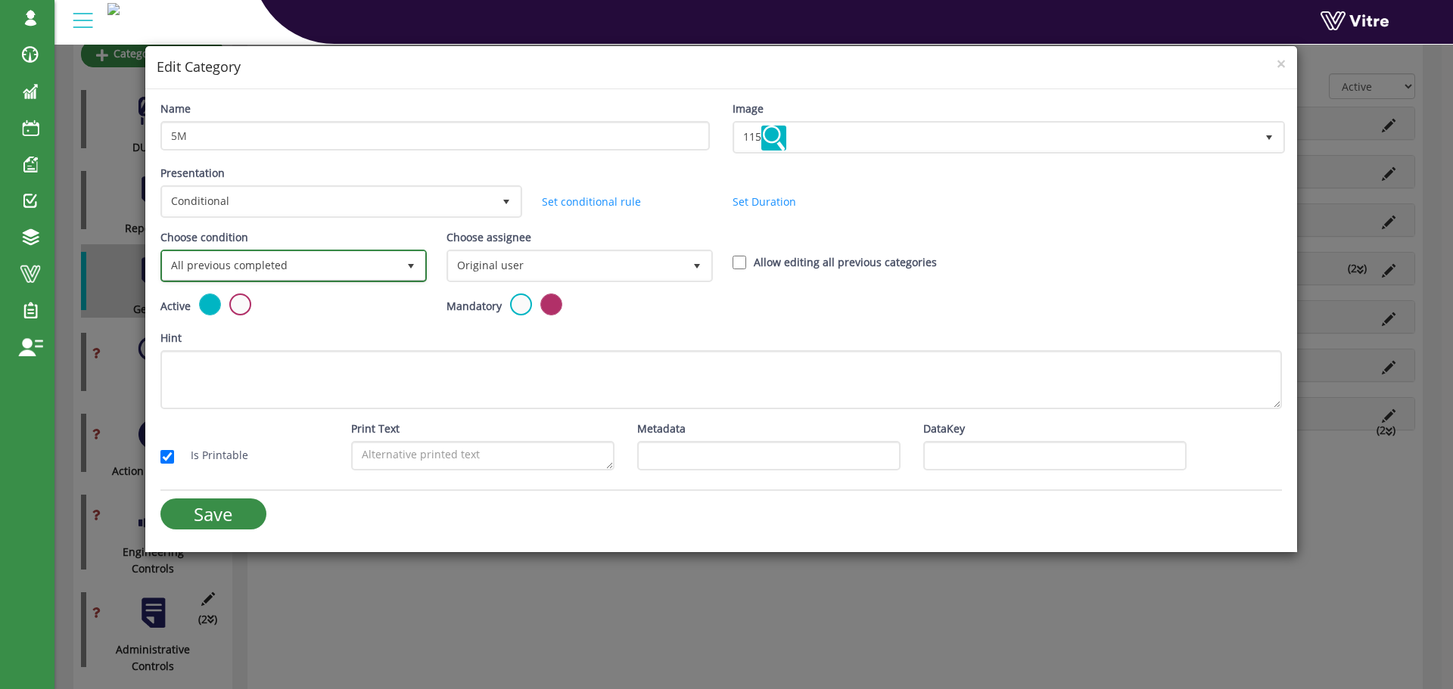
click at [412, 266] on span "select" at bounding box center [411, 266] width 12 height 12
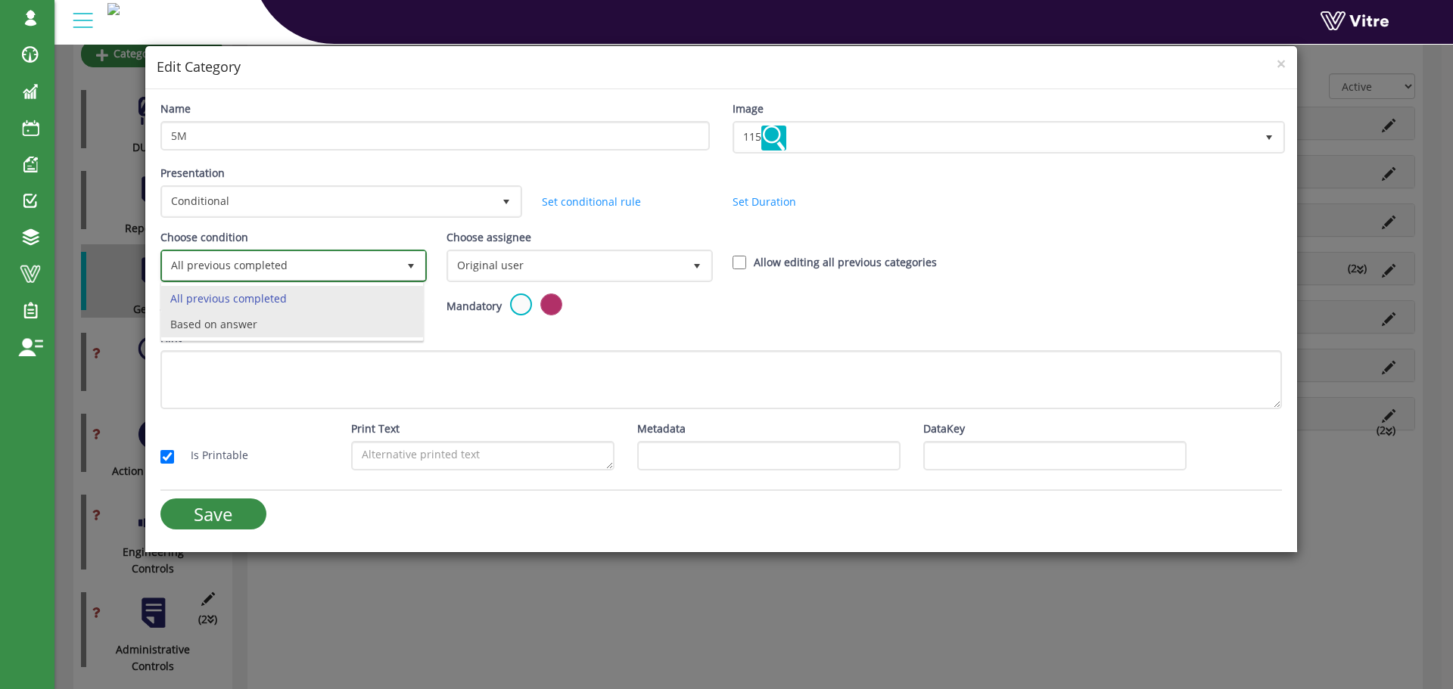
click at [317, 320] on li "Based on answer" at bounding box center [292, 325] width 262 height 26
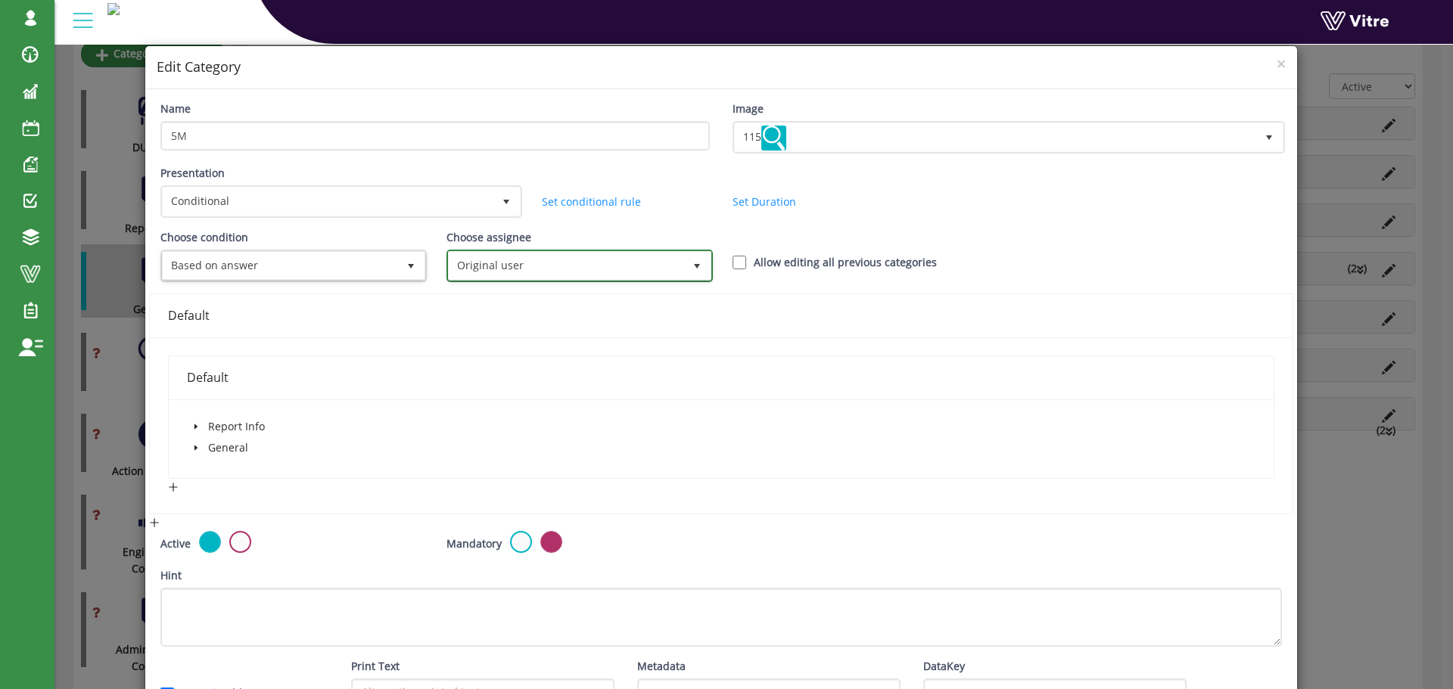
click at [550, 269] on span "Original user" at bounding box center [566, 265] width 235 height 27
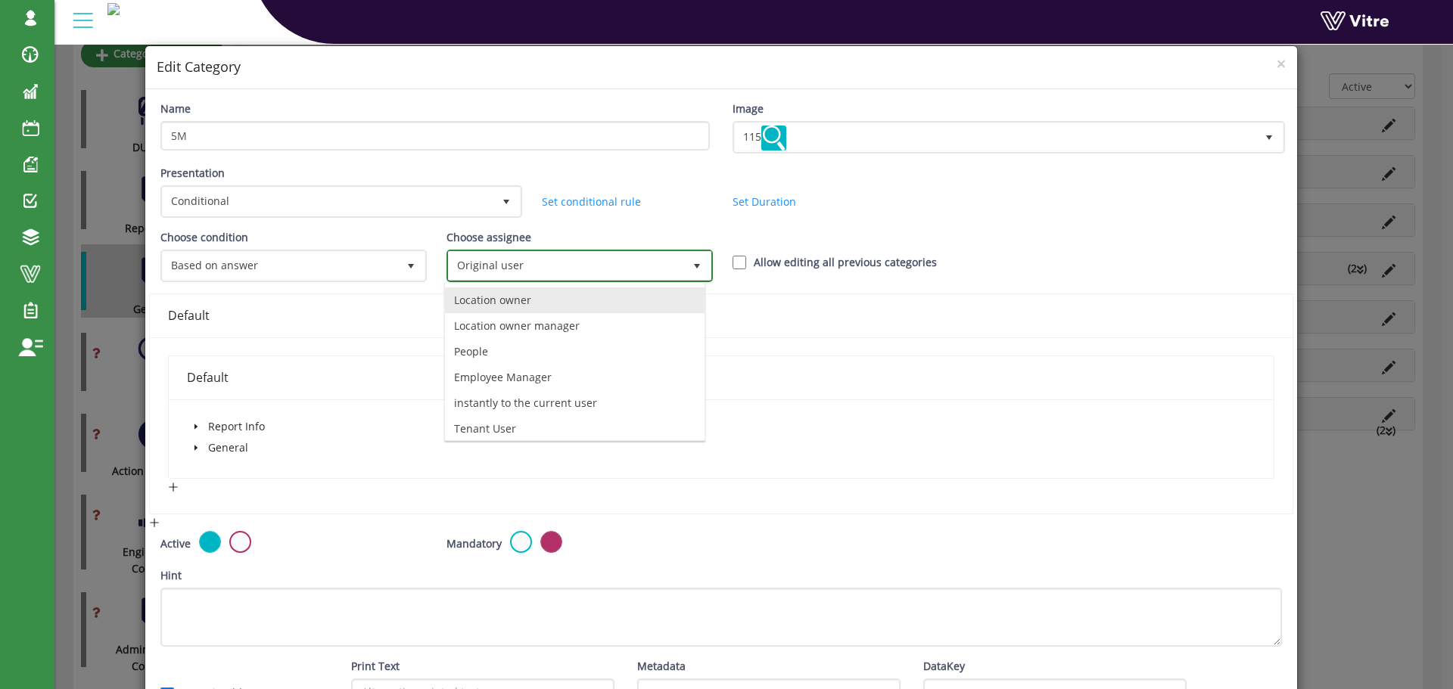
scroll to position [106, 0]
click at [550, 397] on li "instantly to the current user" at bounding box center [575, 399] width 260 height 26
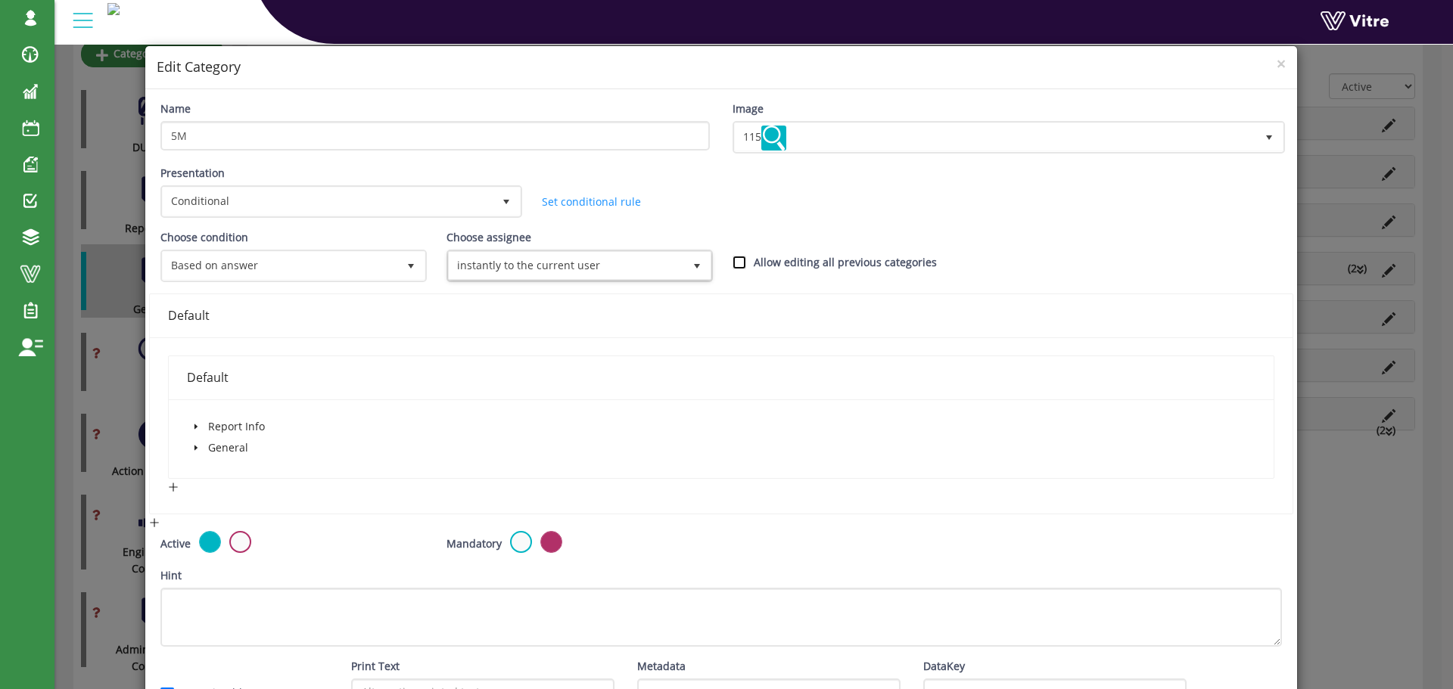
click at [733, 263] on input "Allow editing all previous categories" at bounding box center [740, 263] width 14 height 14
checkbox input "true"
click at [197, 426] on icon "caret-down" at bounding box center [196, 427] width 8 height 8
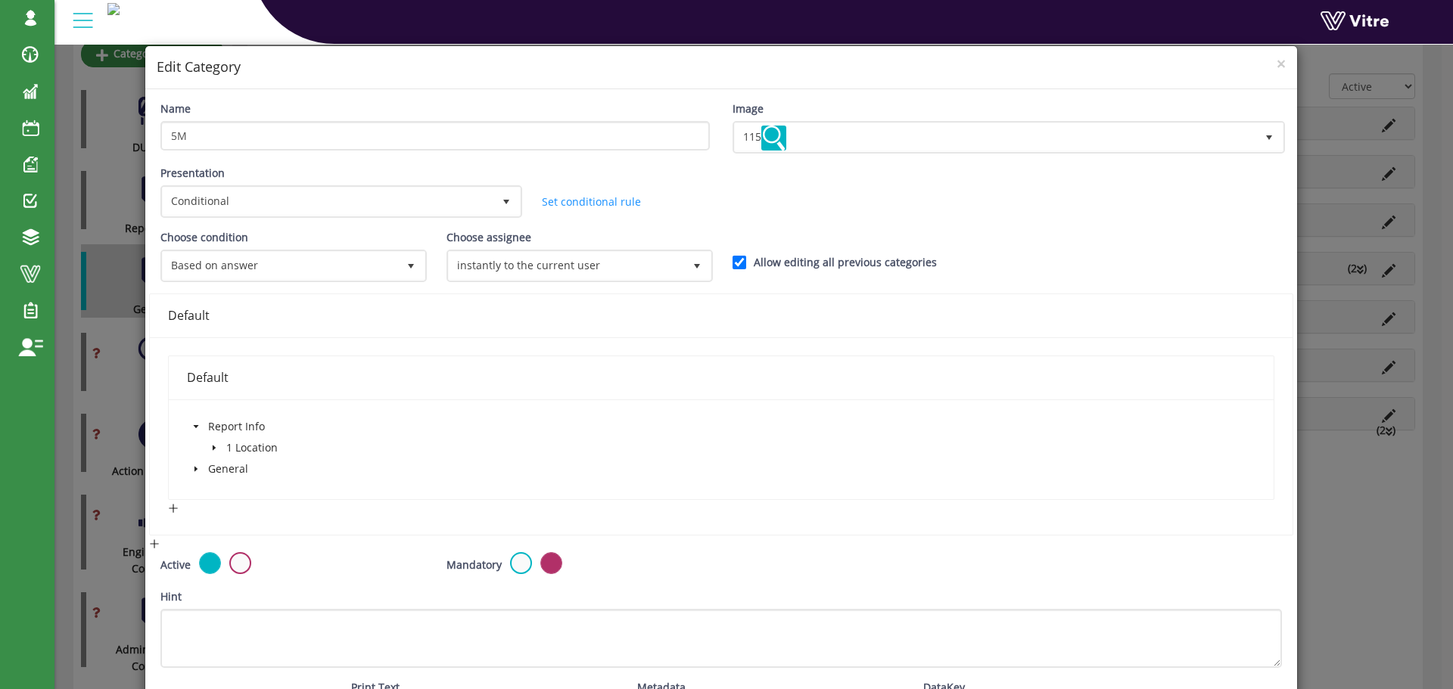
click at [197, 426] on icon "caret-down" at bounding box center [196, 427] width 8 height 8
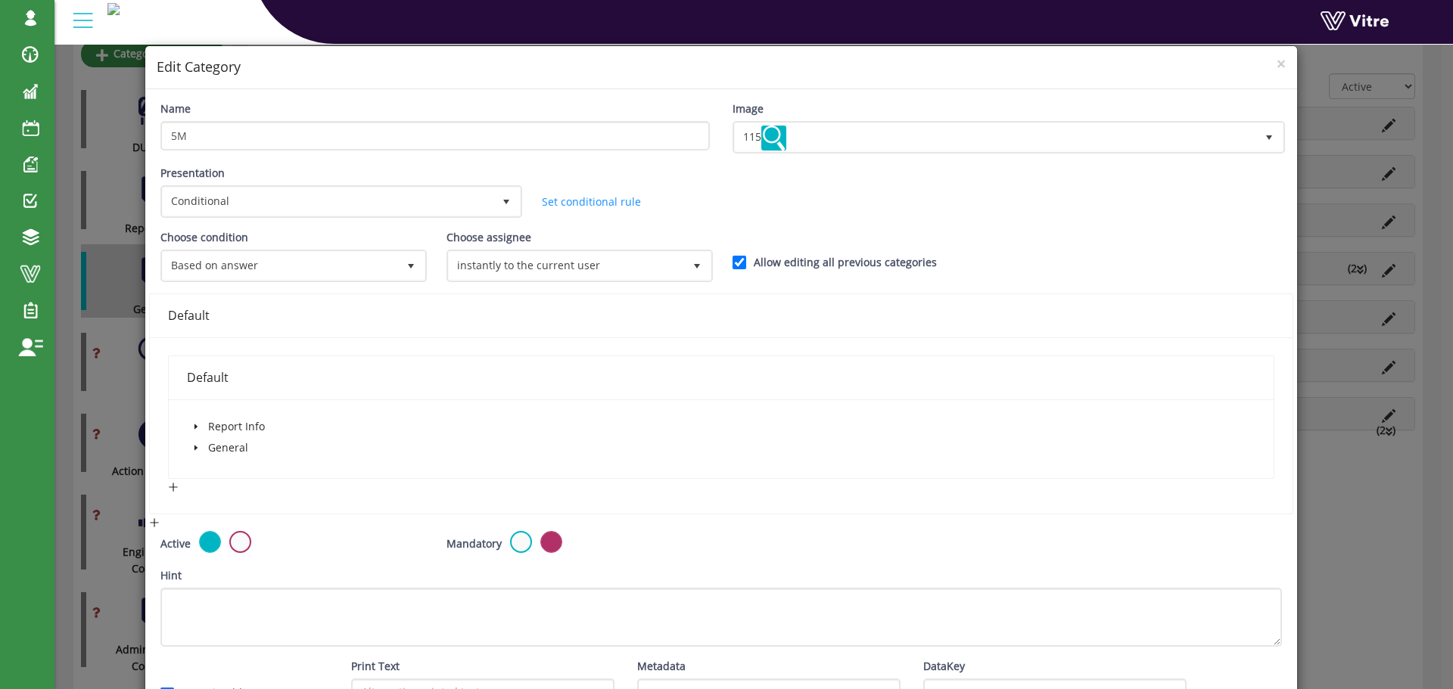
click at [196, 445] on icon "caret-down" at bounding box center [196, 448] width 8 height 8
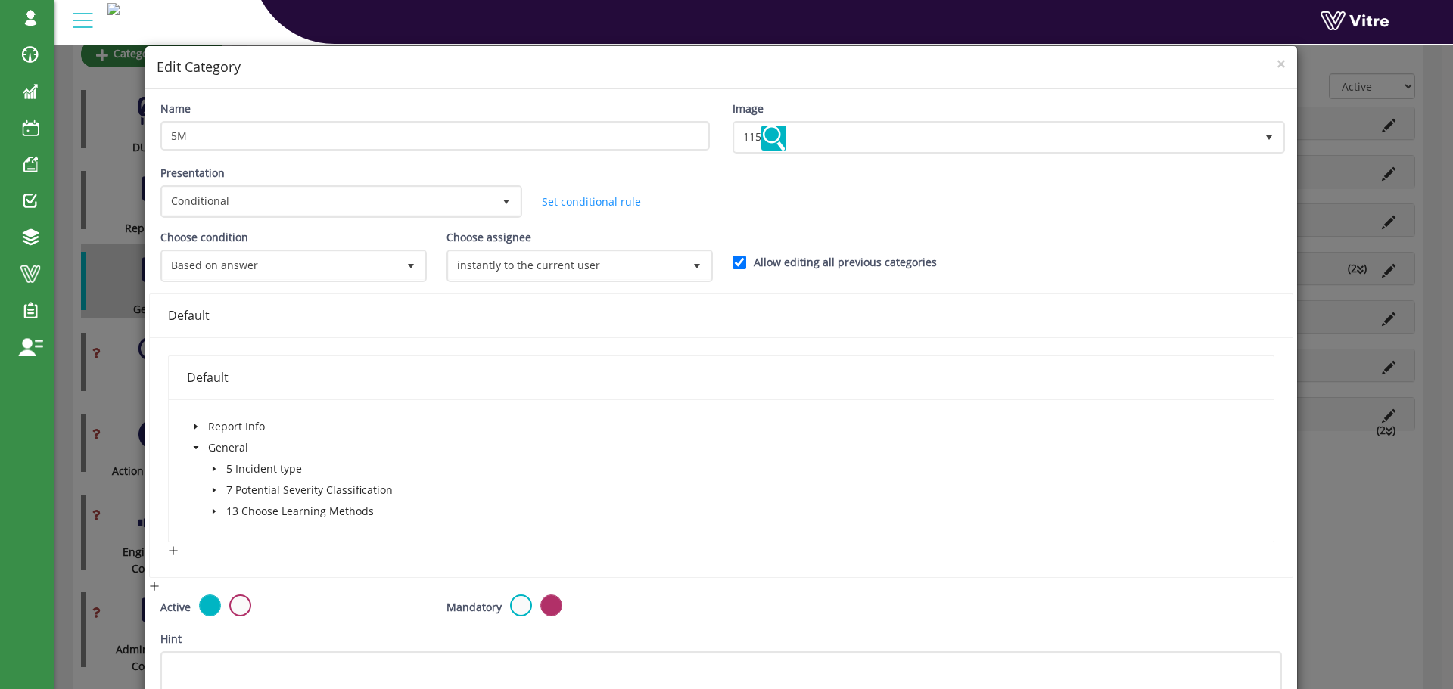
click at [215, 511] on icon "caret-down" at bounding box center [214, 512] width 8 height 8
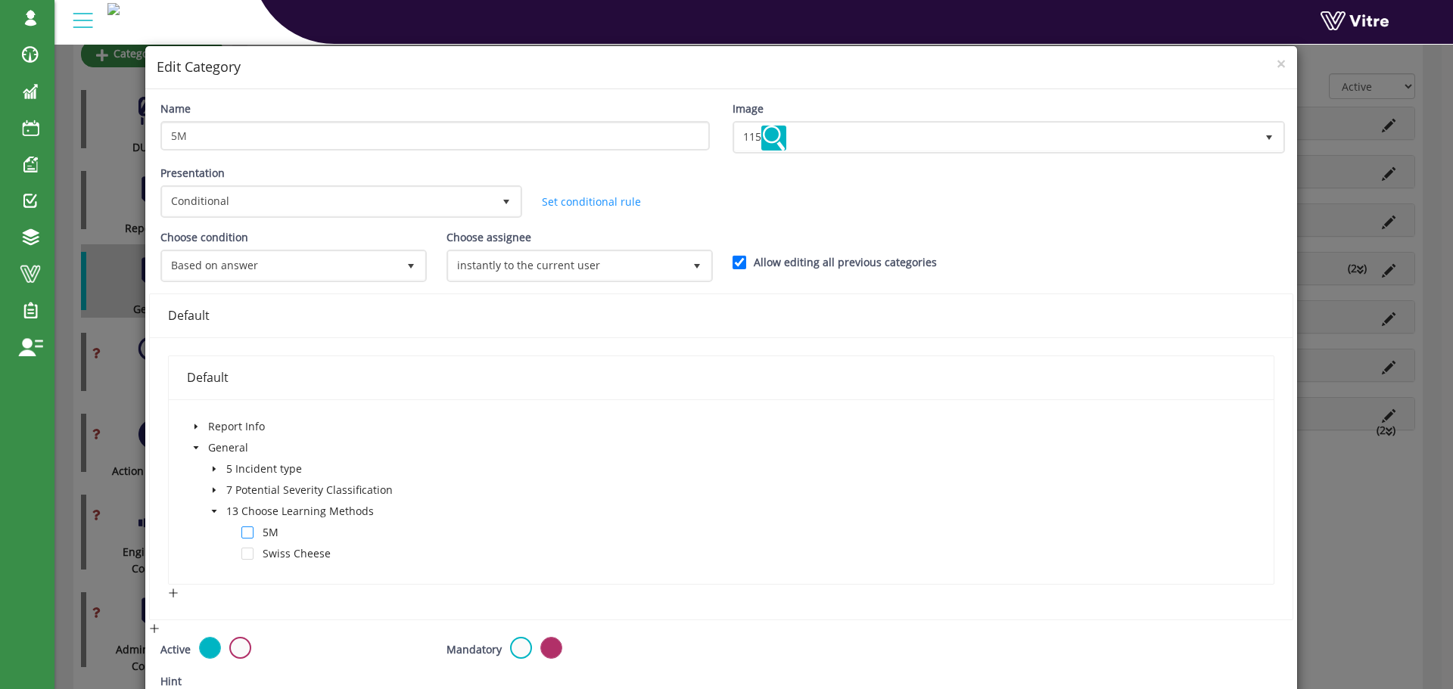
click at [251, 531] on span at bounding box center [247, 533] width 12 height 12
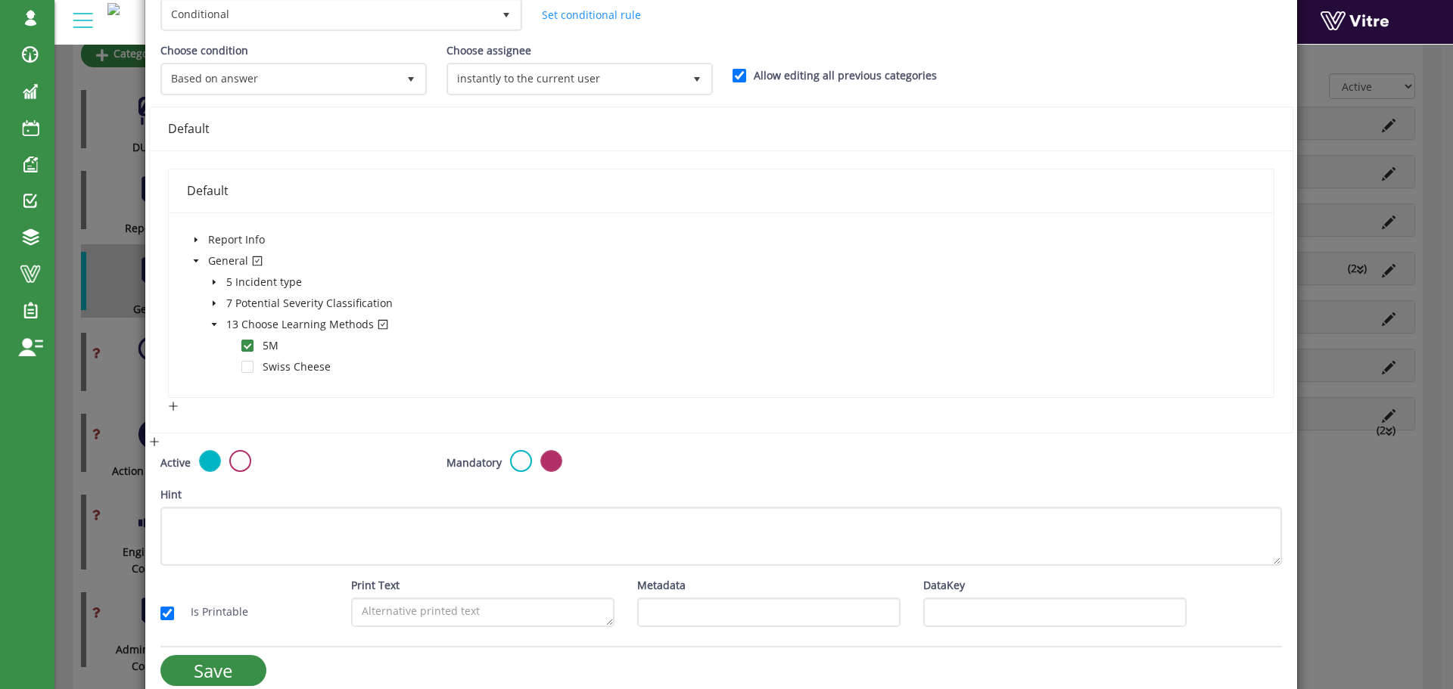
scroll to position [207, 0]
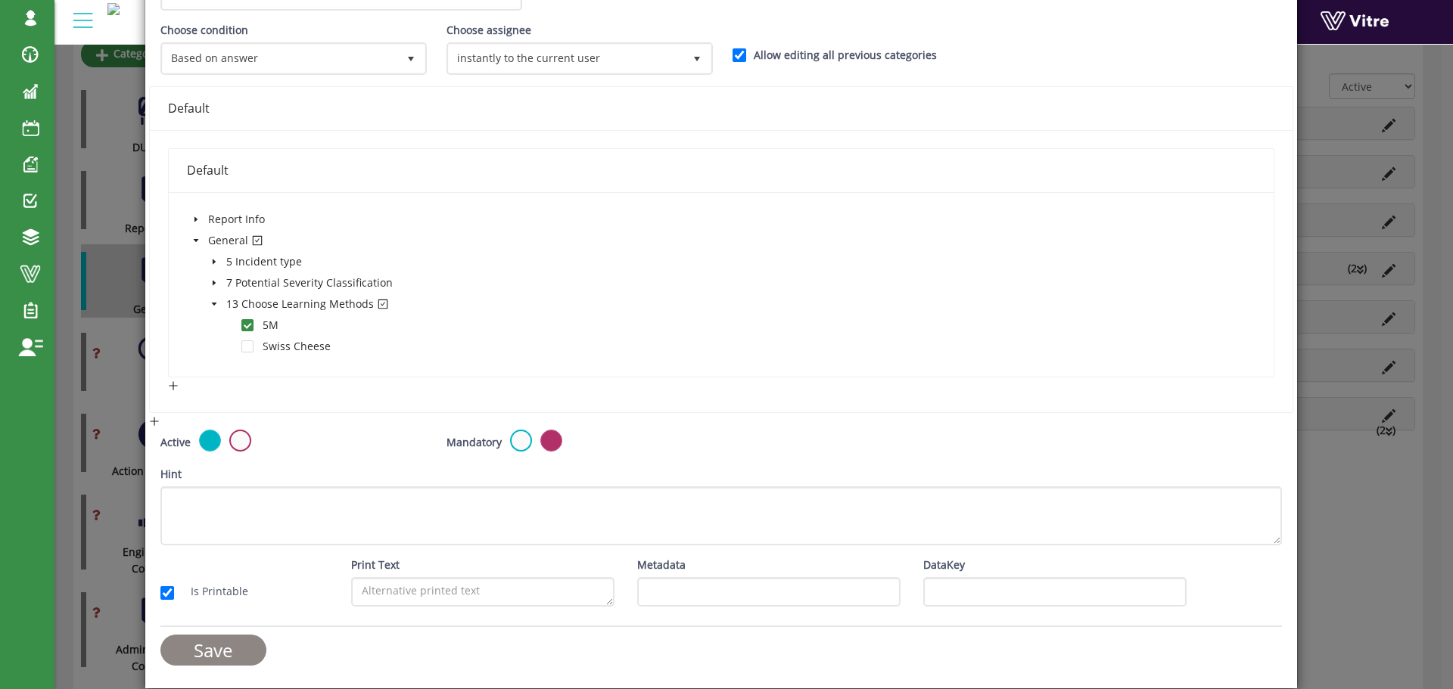
click at [232, 654] on input "Save" at bounding box center [213, 650] width 106 height 31
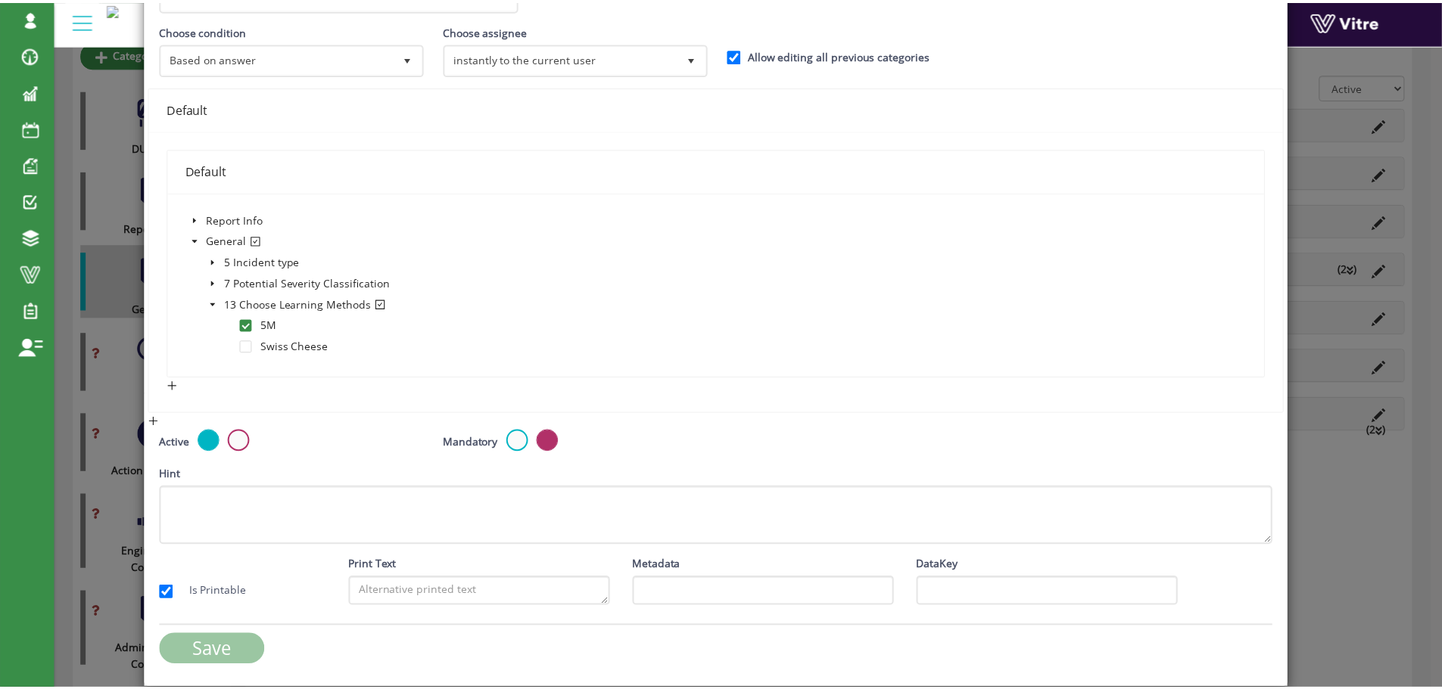
scroll to position [227, 0]
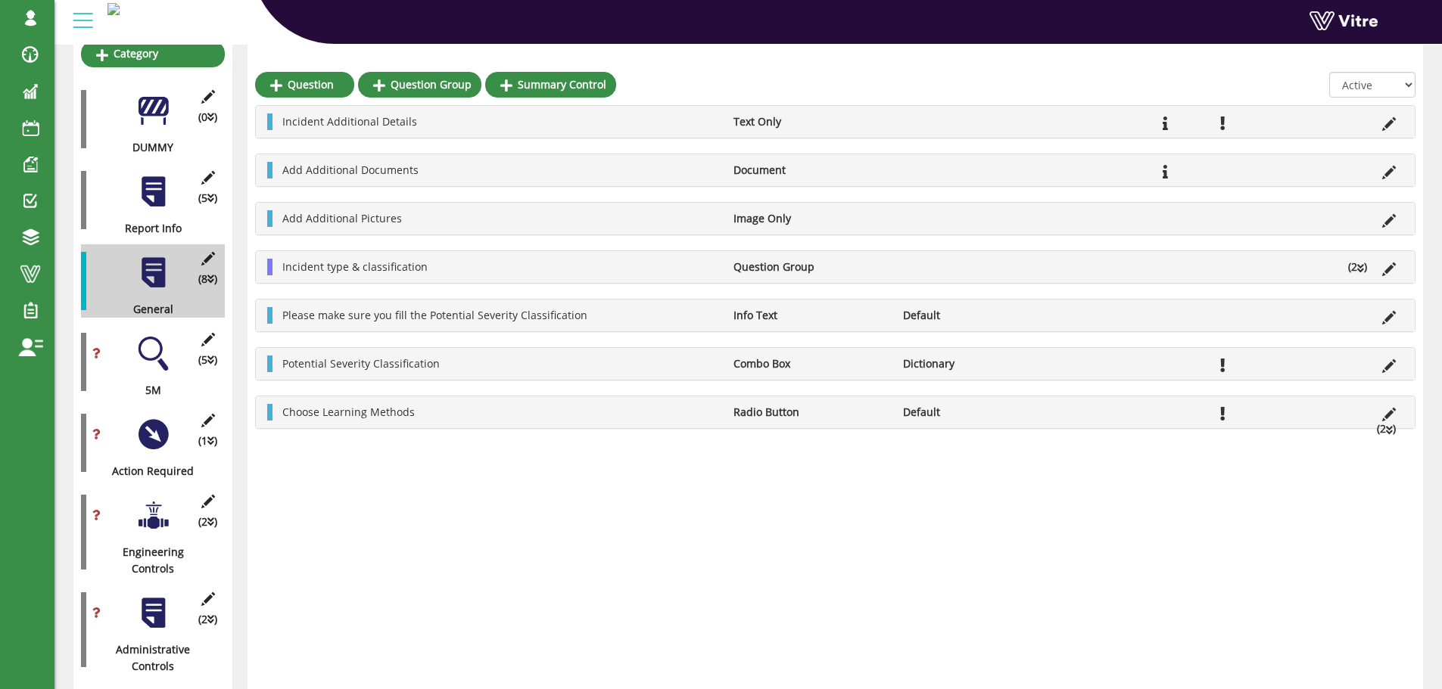
click at [157, 341] on div at bounding box center [153, 354] width 34 height 34
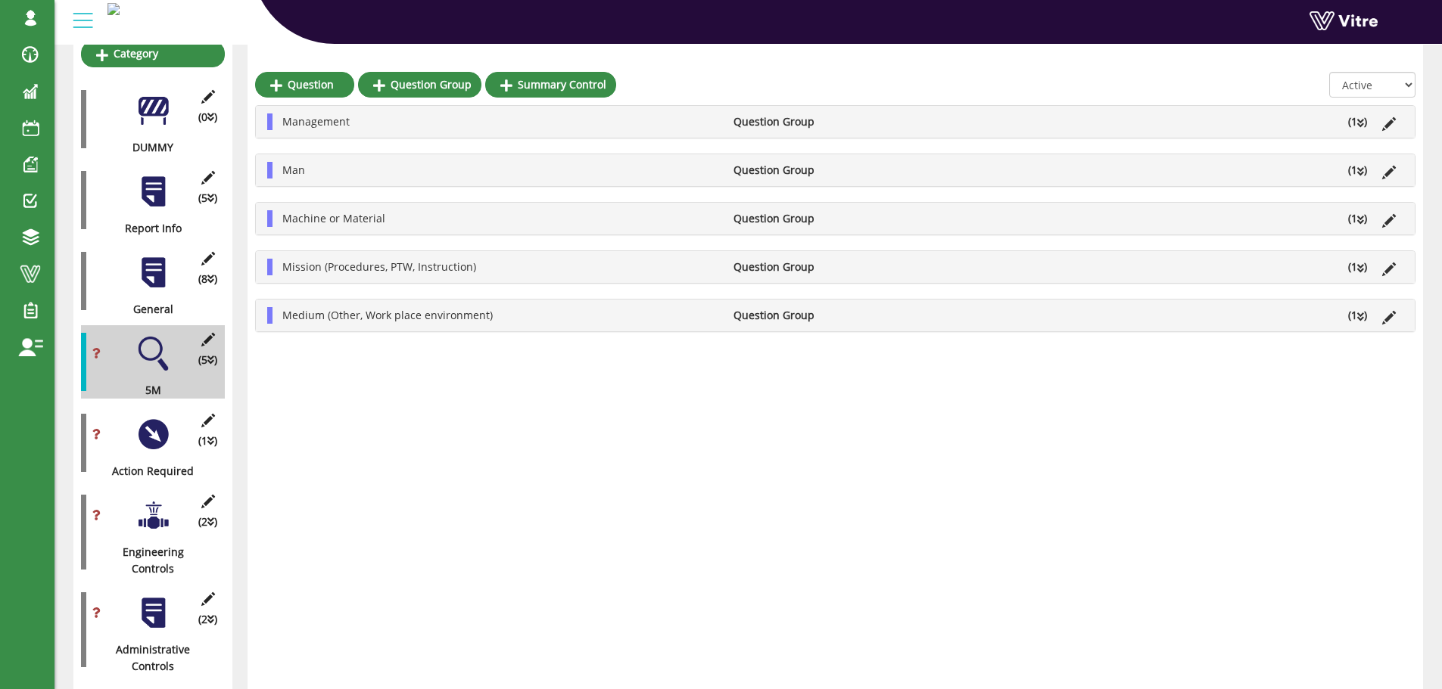
click at [356, 122] on li "Management" at bounding box center [500, 122] width 451 height 17
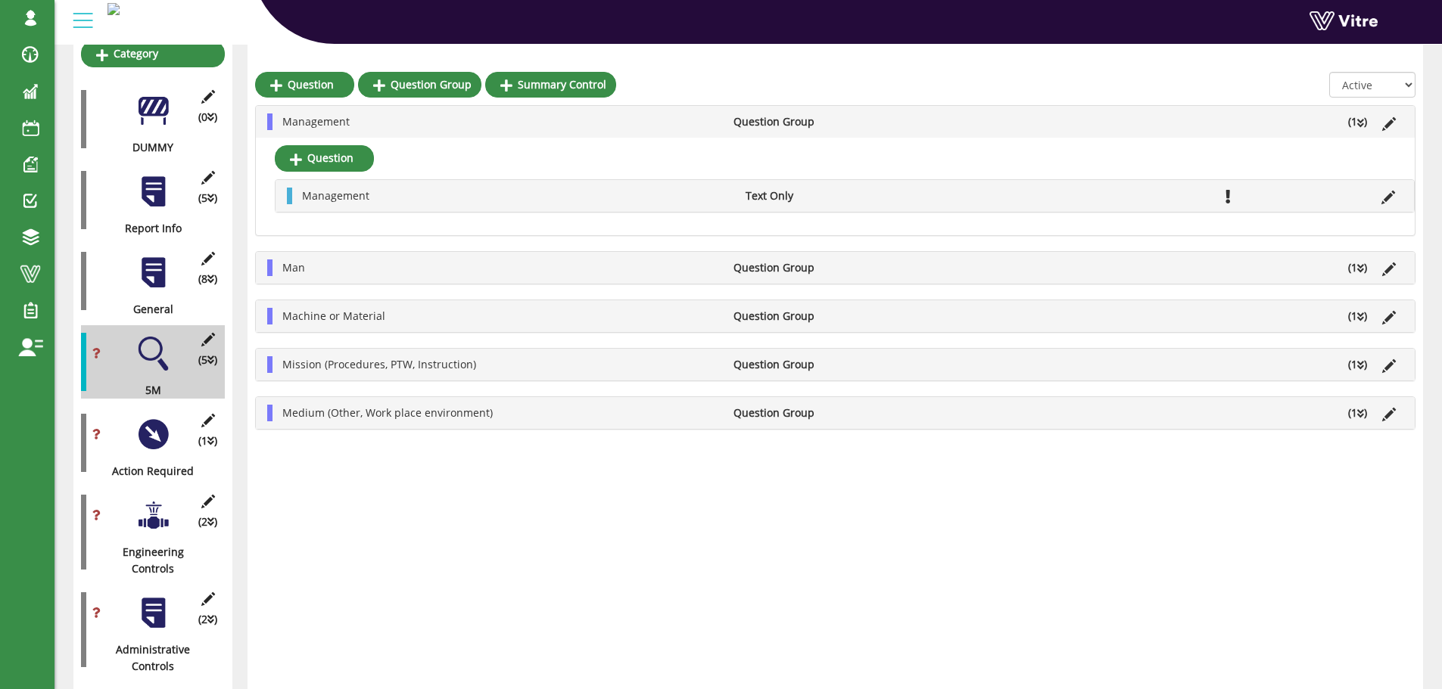
click at [356, 122] on li "Management" at bounding box center [500, 122] width 451 height 17
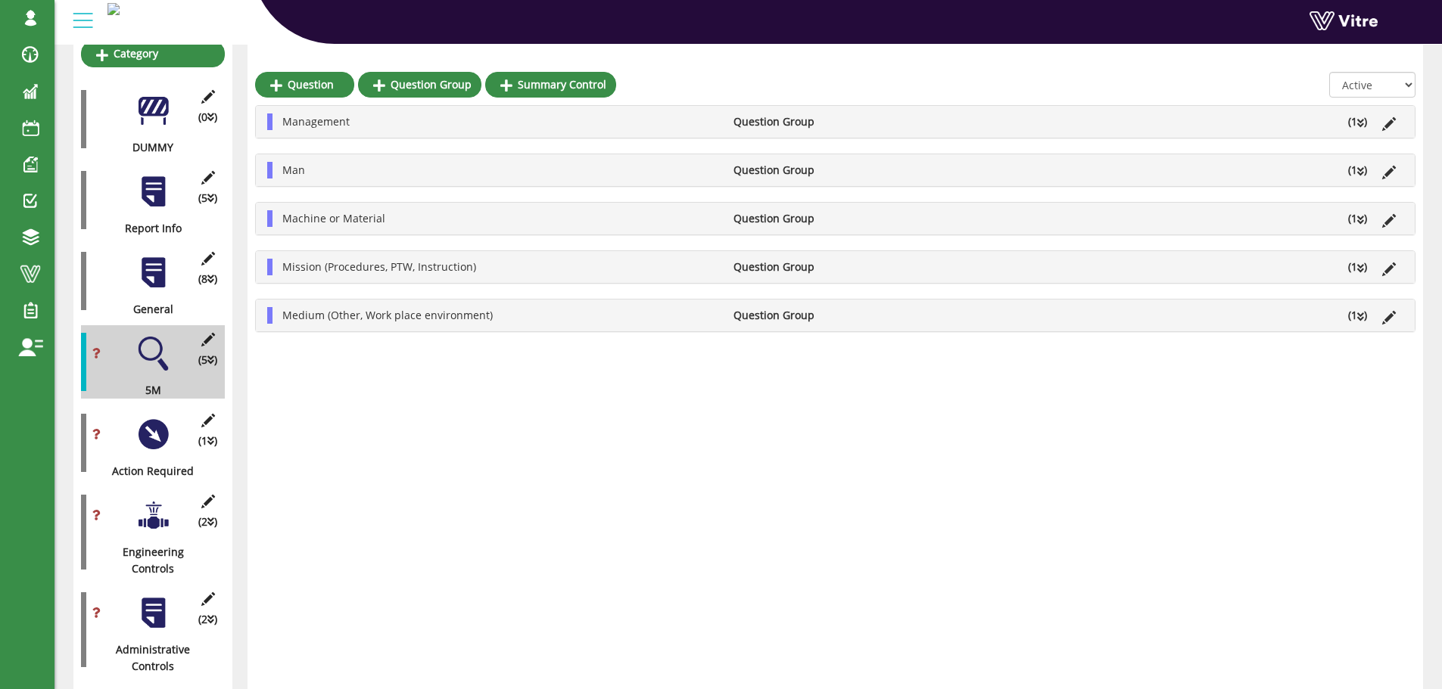
click at [338, 178] on li "Man" at bounding box center [500, 170] width 451 height 17
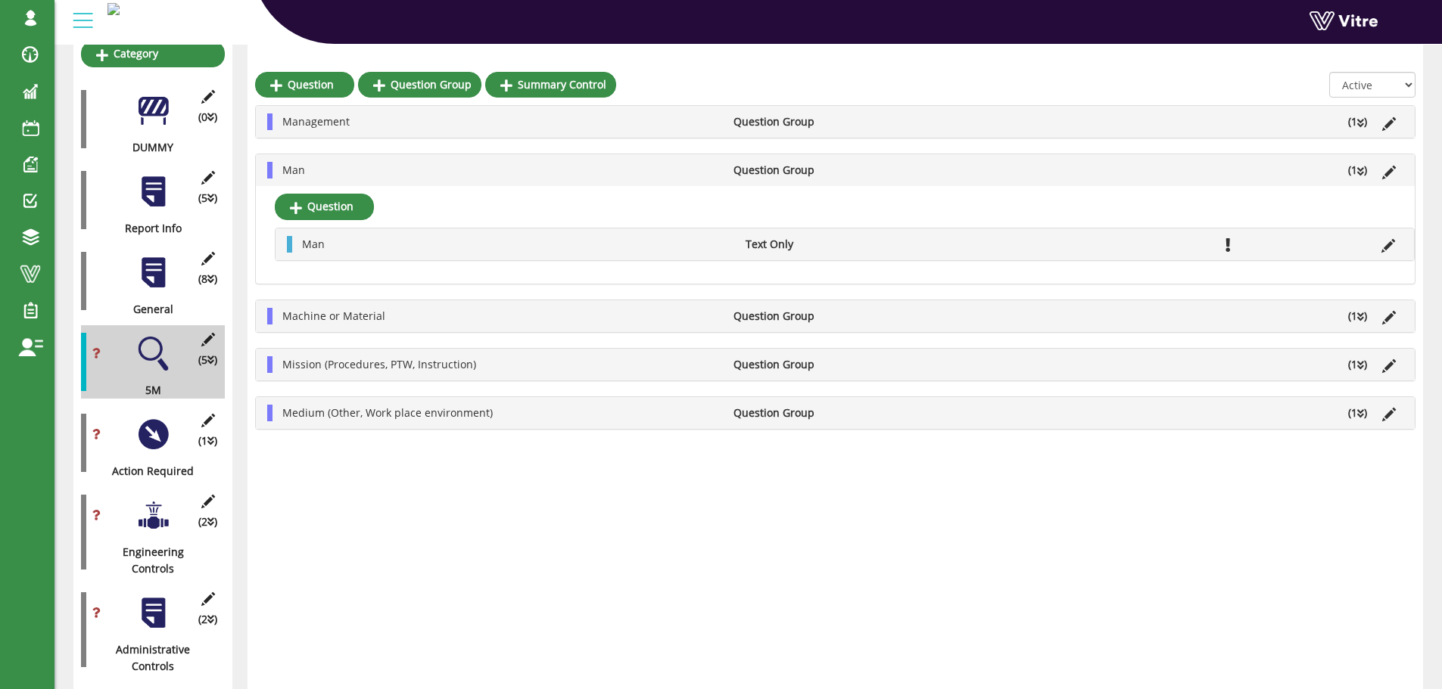
click at [339, 175] on li "Man" at bounding box center [500, 170] width 451 height 17
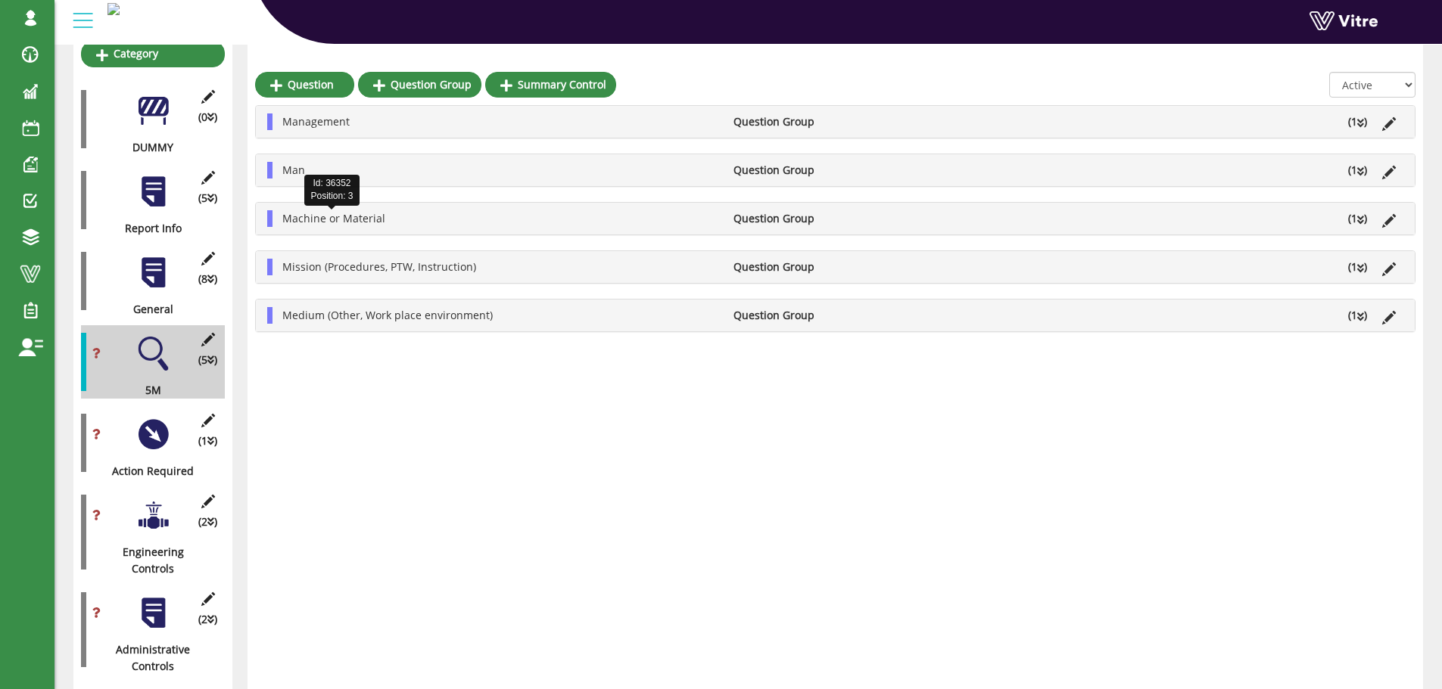
click at [323, 213] on span "Machine or Material" at bounding box center [333, 218] width 103 height 14
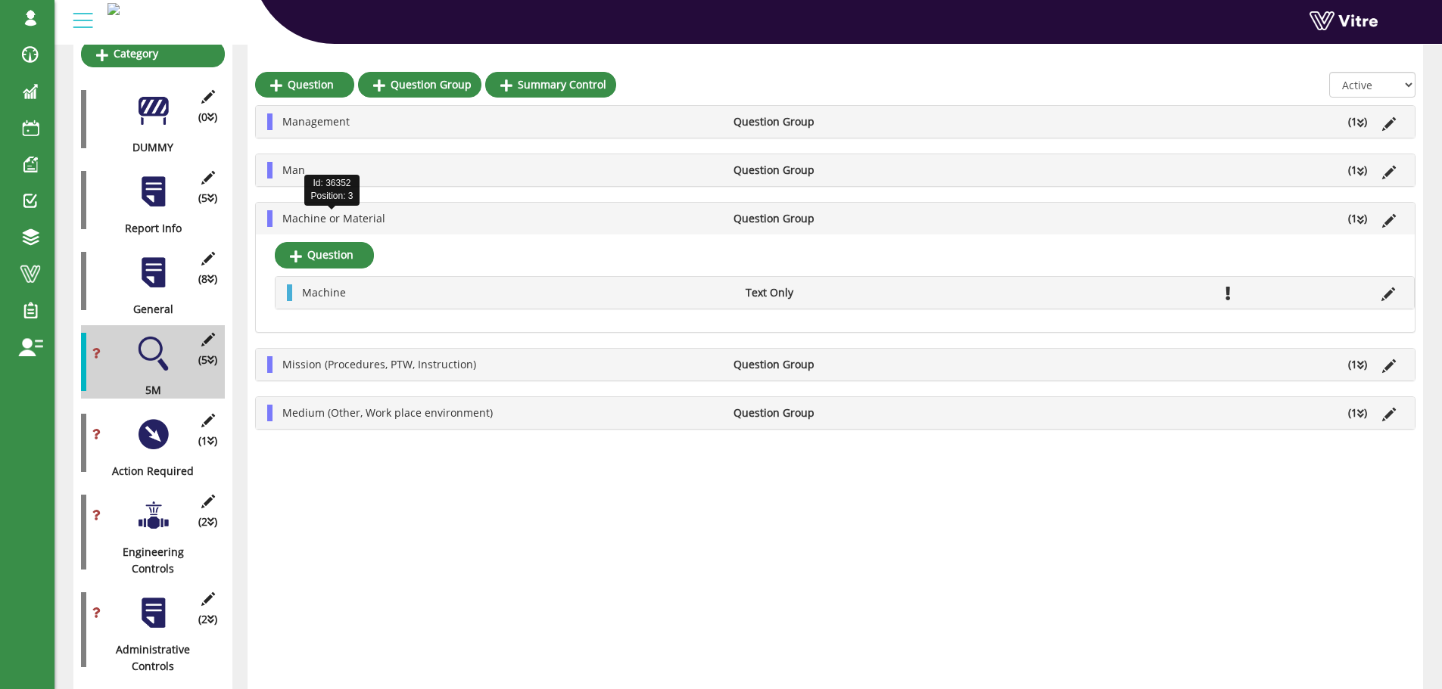
click at [323, 213] on span "Machine or Material" at bounding box center [333, 218] width 103 height 14
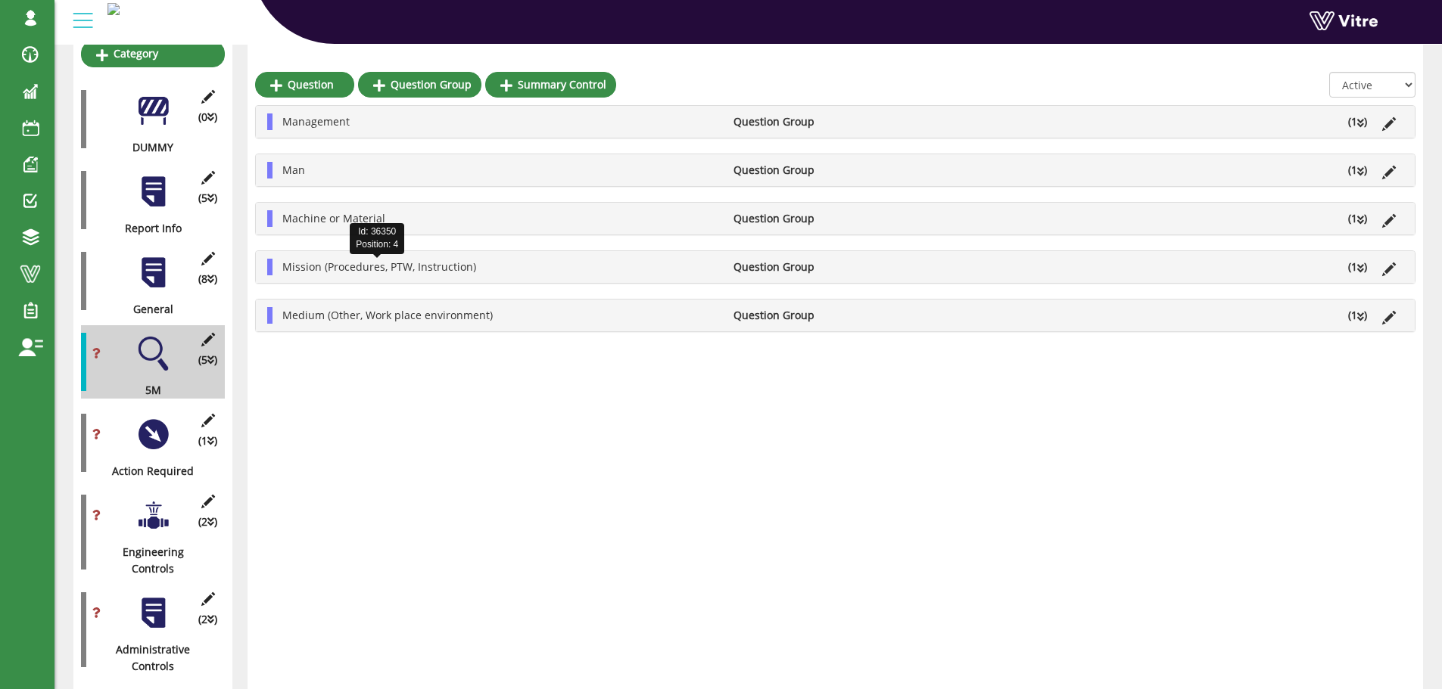
click at [317, 266] on span "Mission (Procedures, PTW, Instruction)" at bounding box center [379, 267] width 194 height 14
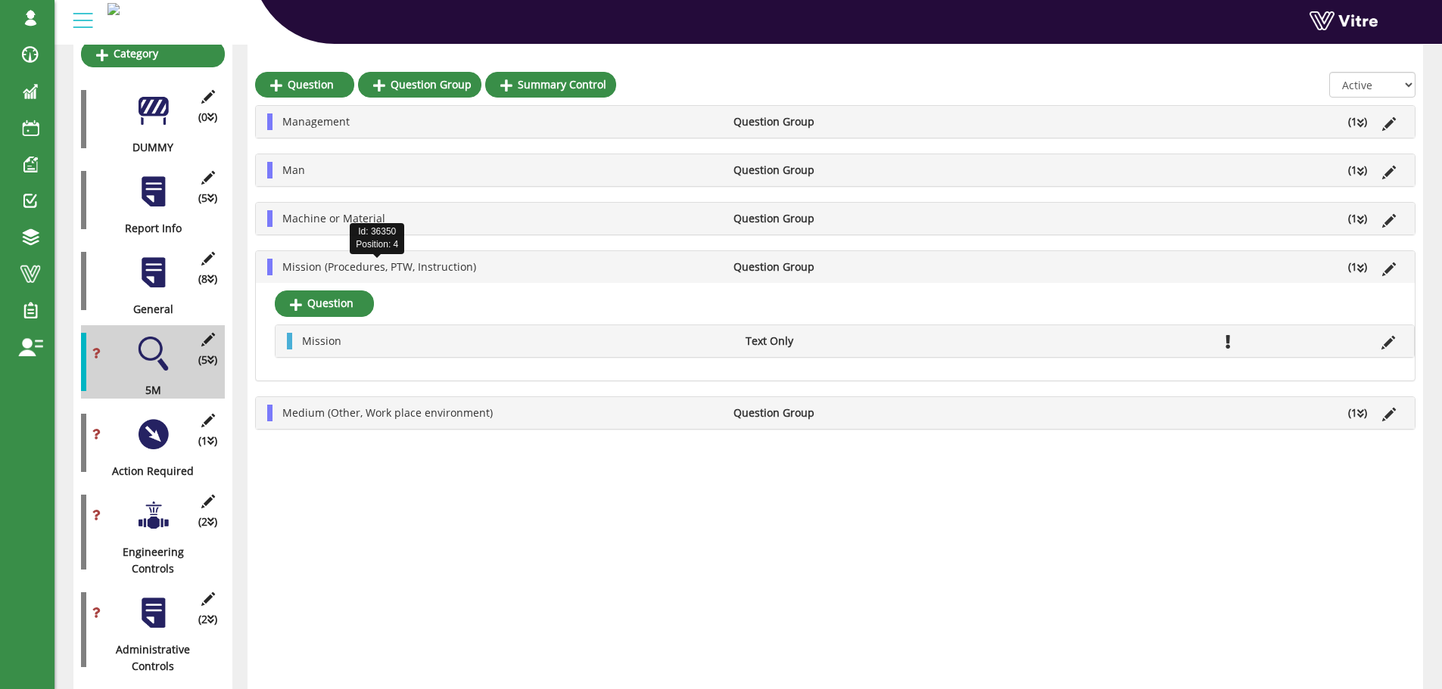
click at [317, 266] on span "Mission (Procedures, PTW, Instruction)" at bounding box center [379, 267] width 194 height 14
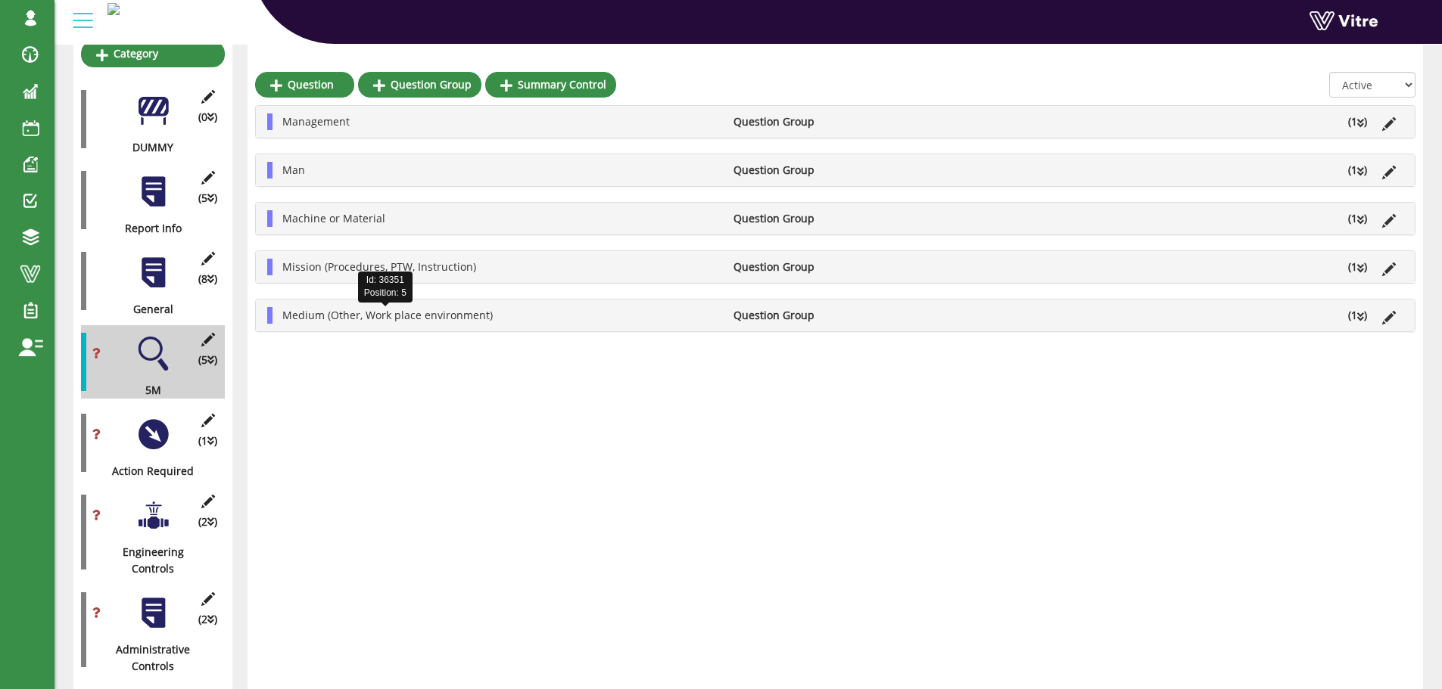
click at [316, 312] on span "Medium (Other, Work place environment)" at bounding box center [387, 315] width 210 height 14
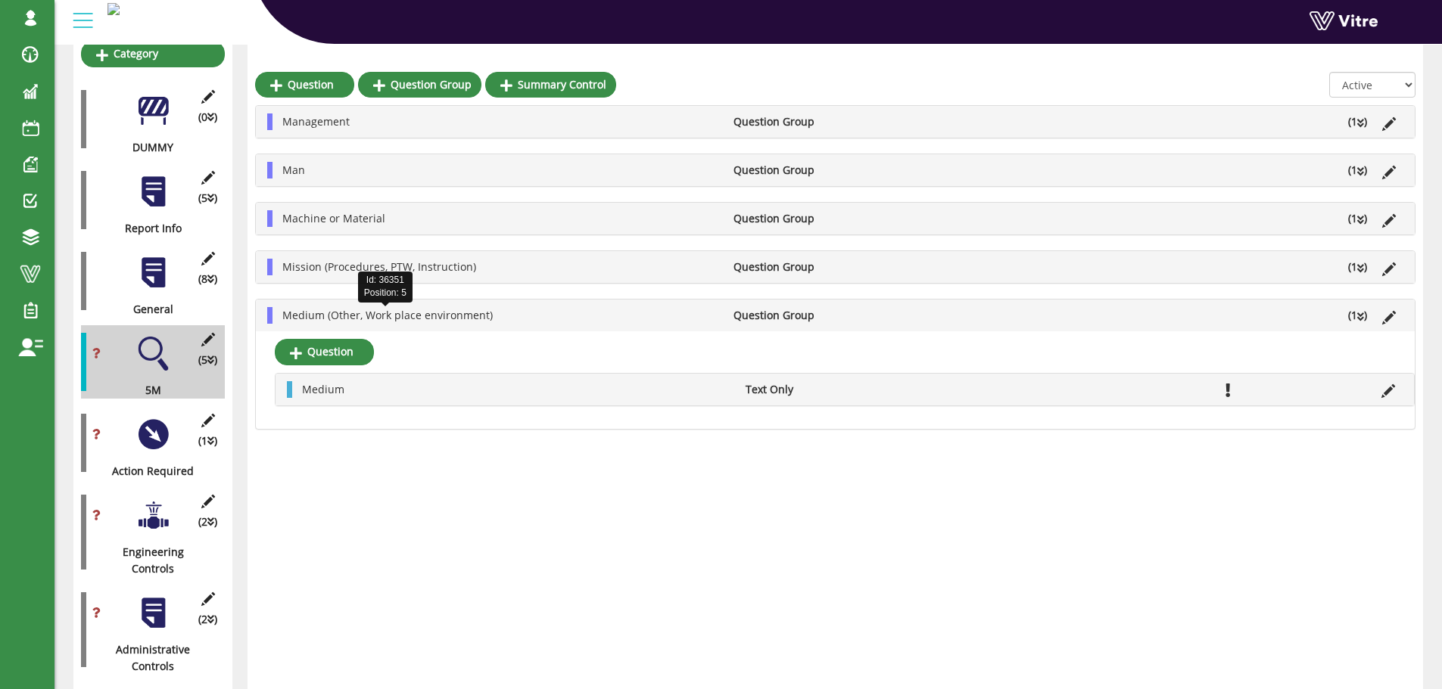
click at [316, 312] on span "Medium (Other, Work place environment)" at bounding box center [387, 315] width 210 height 14
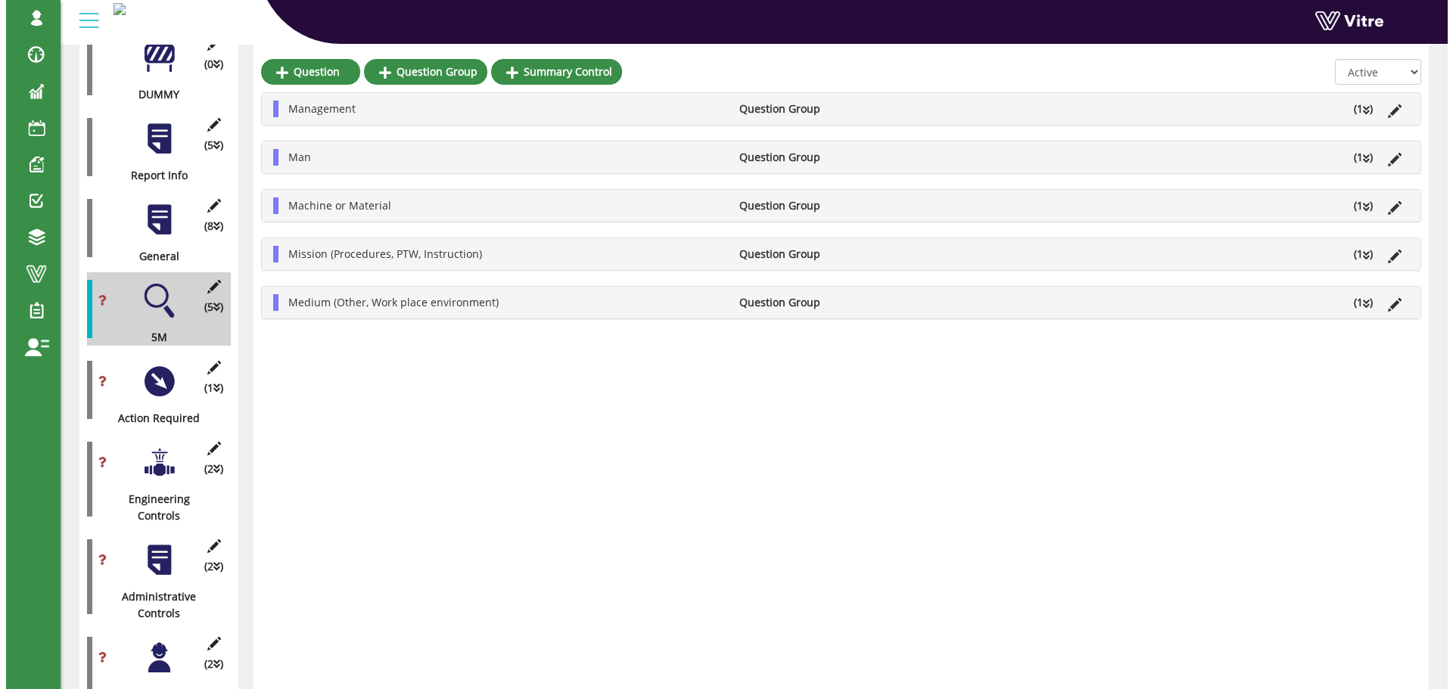
scroll to position [267, 0]
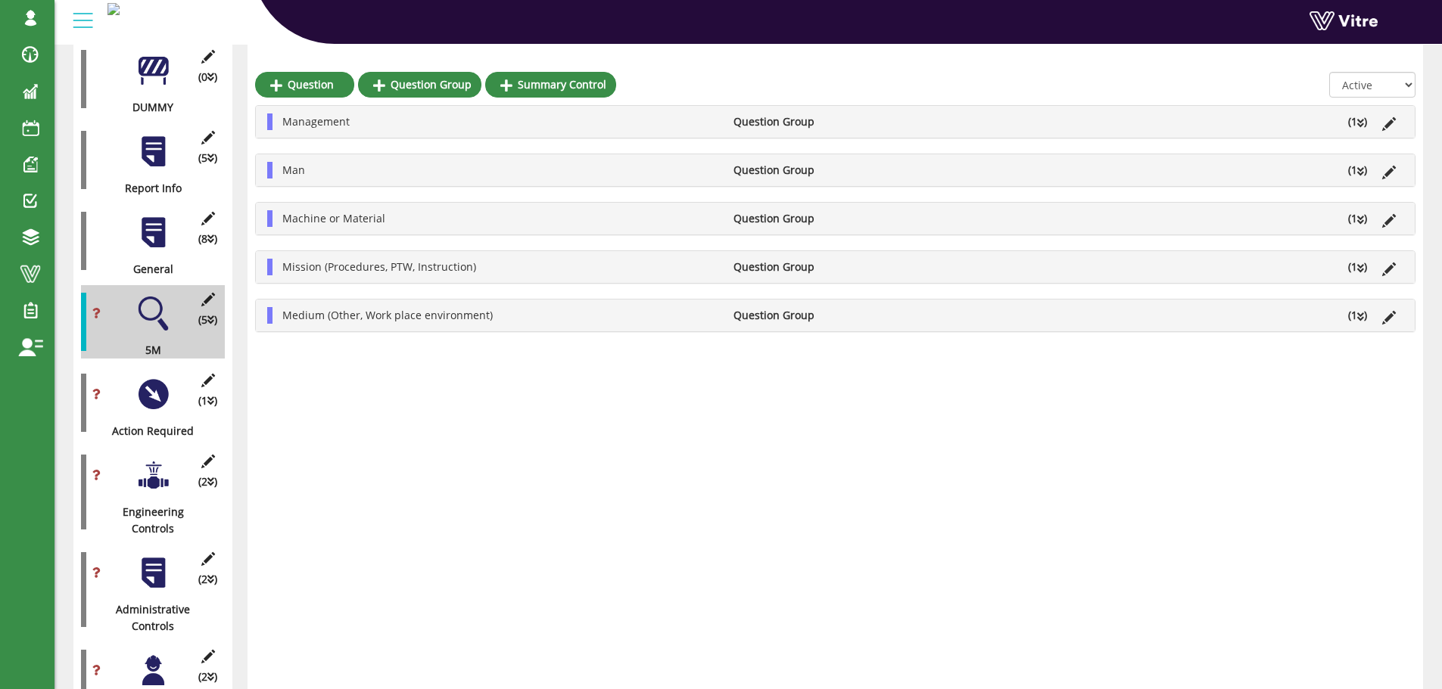
click at [362, 126] on li "Management" at bounding box center [500, 122] width 451 height 17
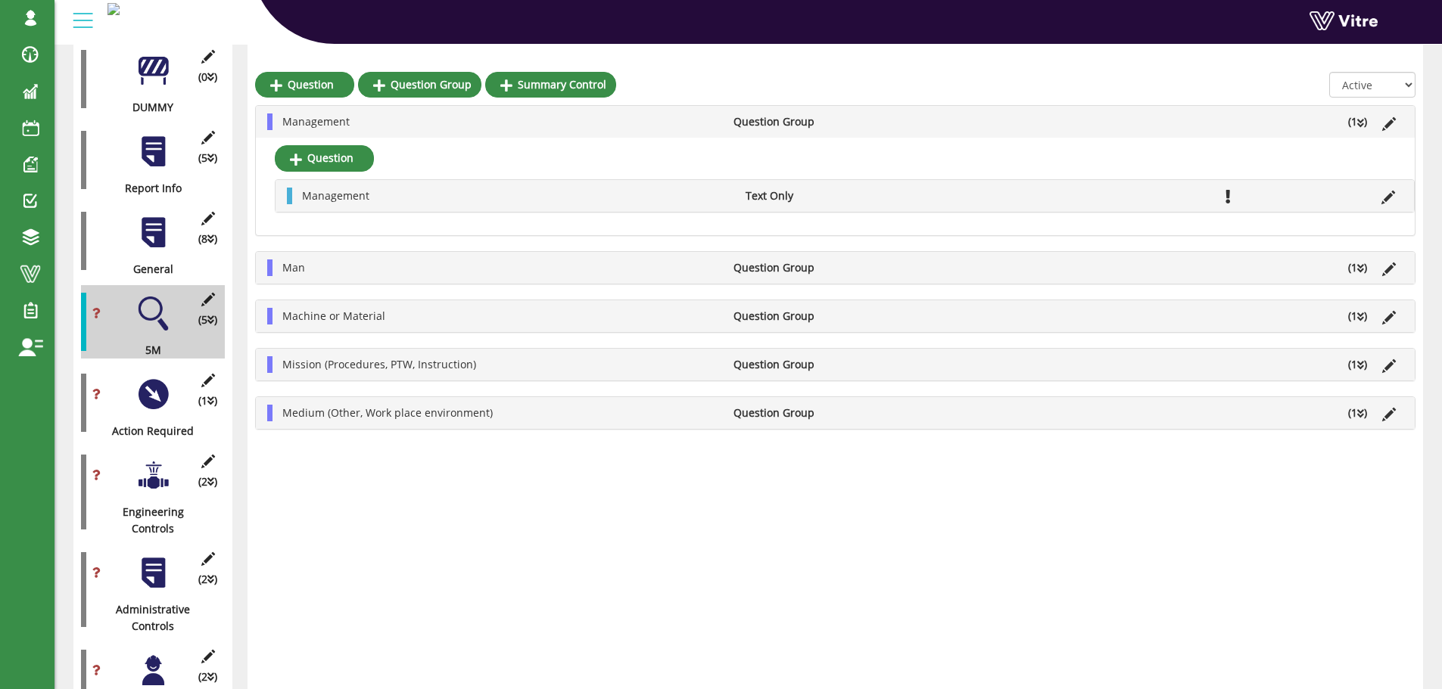
click at [362, 126] on li "Management" at bounding box center [500, 122] width 451 height 17
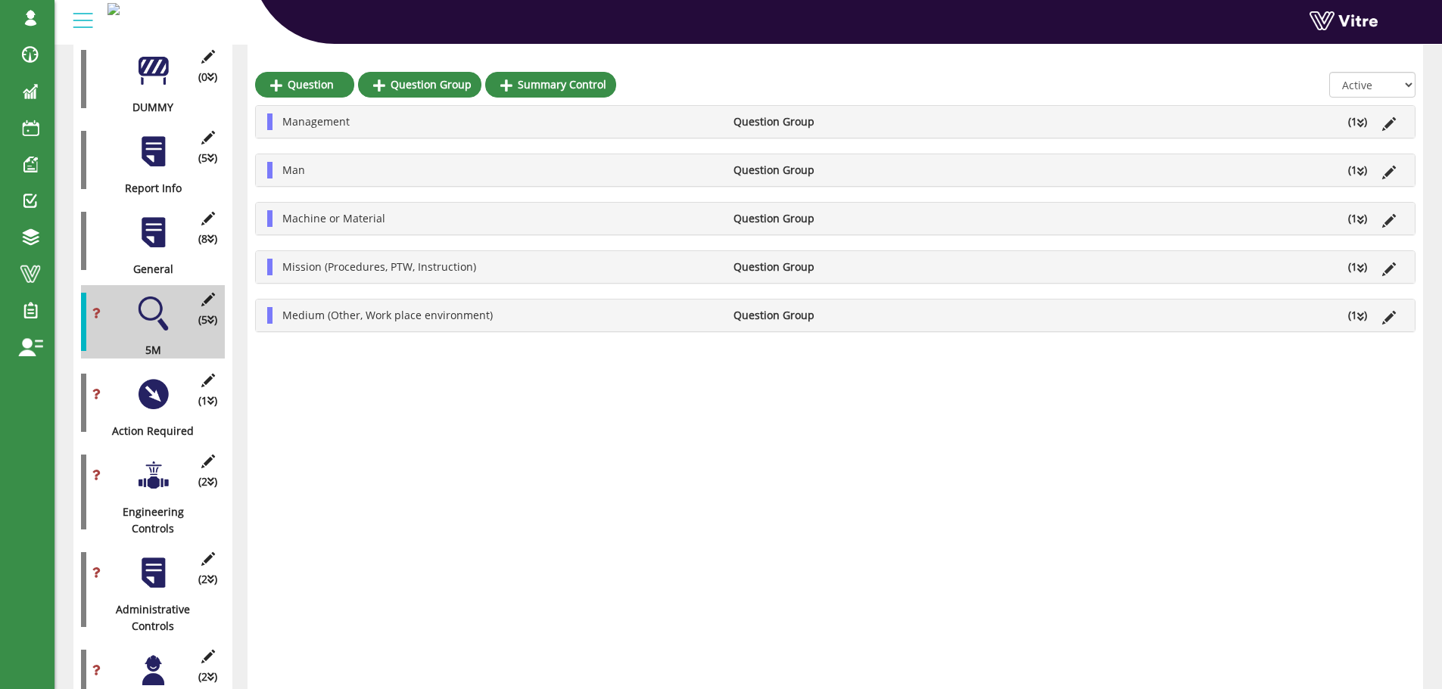
click at [159, 232] on div at bounding box center [153, 233] width 34 height 34
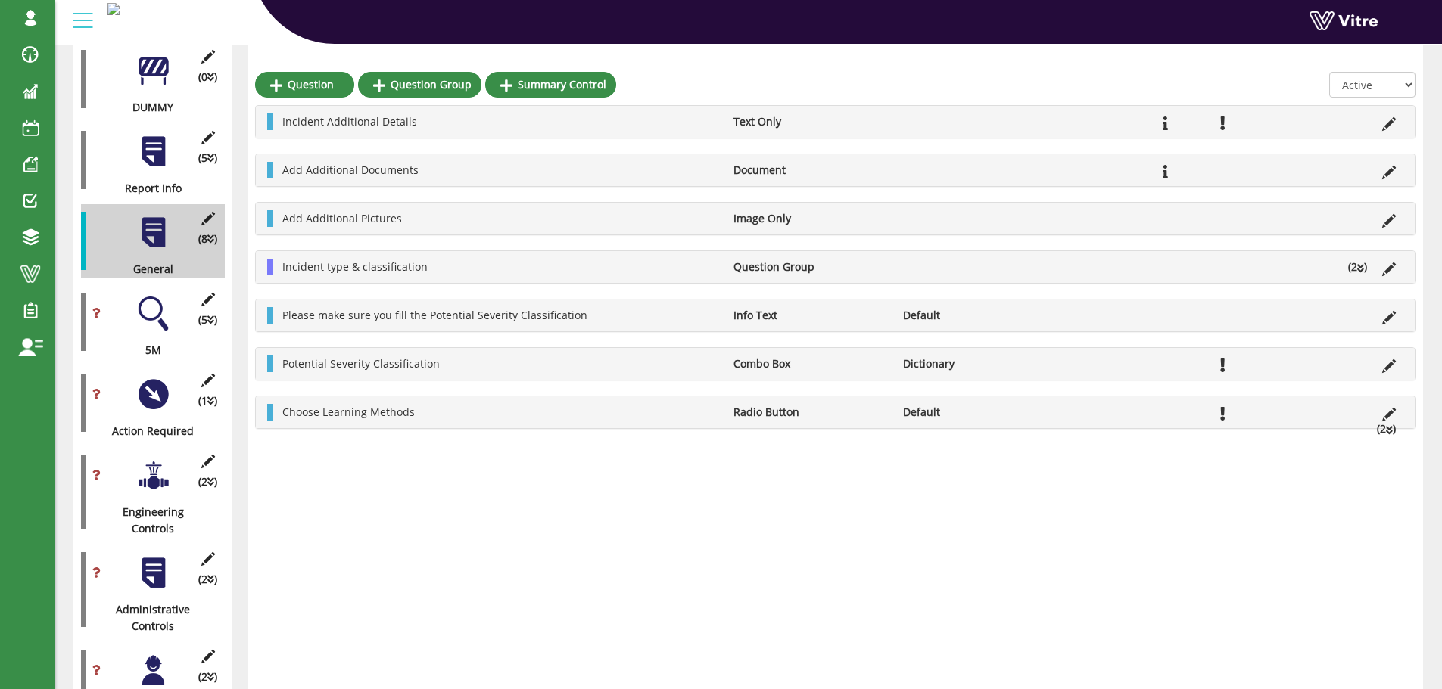
click at [153, 383] on div at bounding box center [153, 395] width 34 height 34
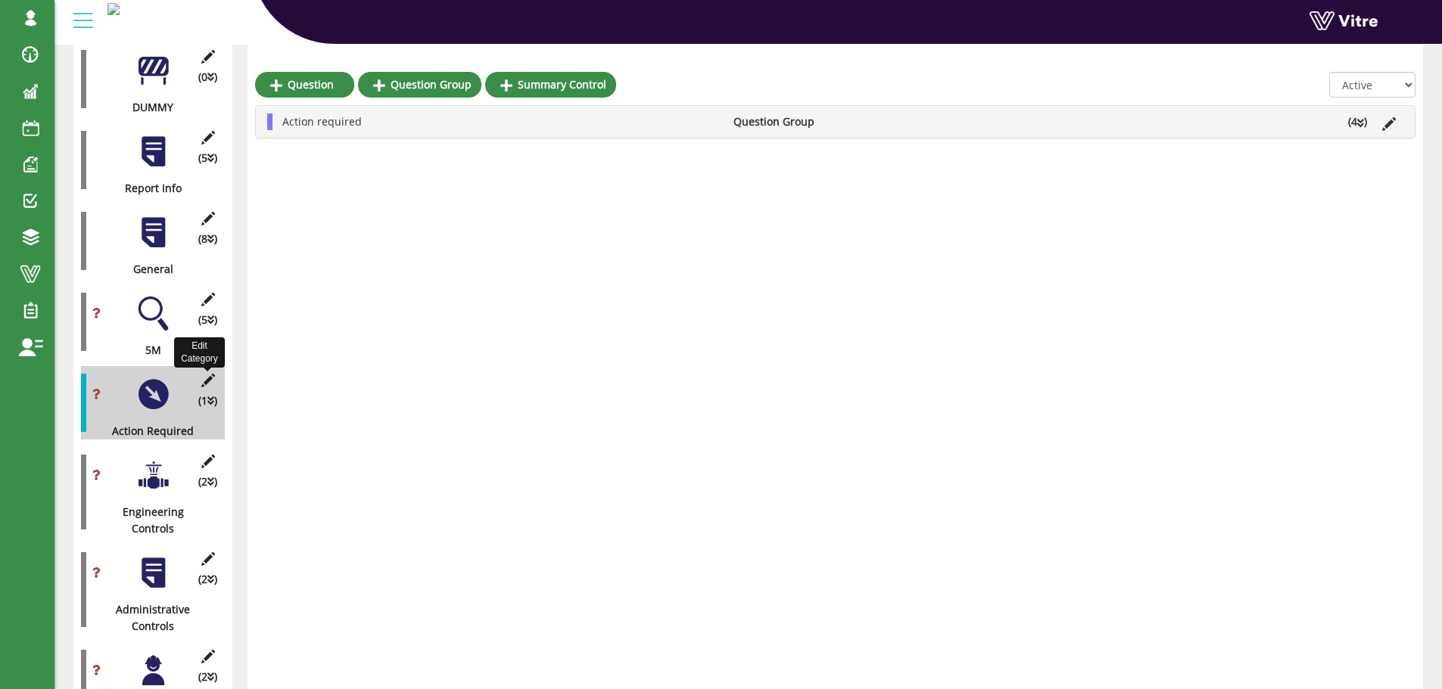
click at [207, 374] on icon at bounding box center [207, 381] width 19 height 14
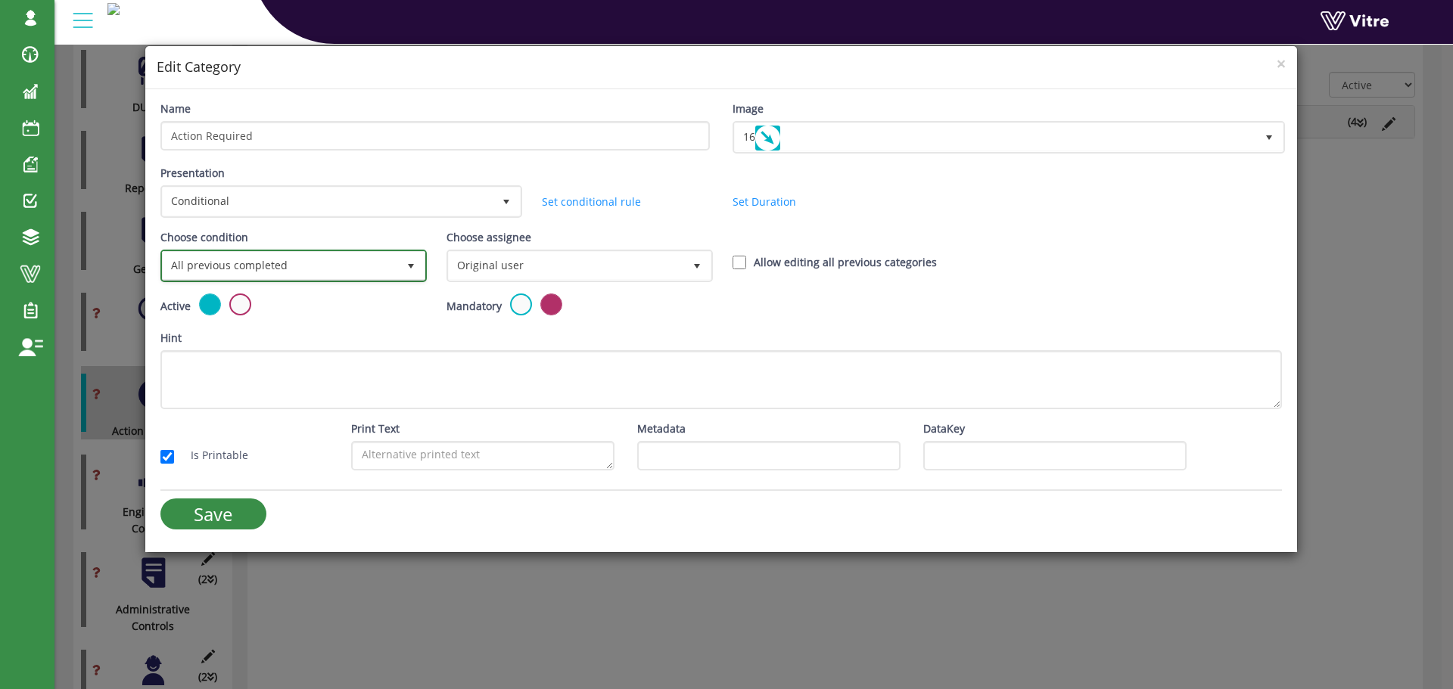
click at [282, 257] on span "All previous completed" at bounding box center [280, 265] width 235 height 27
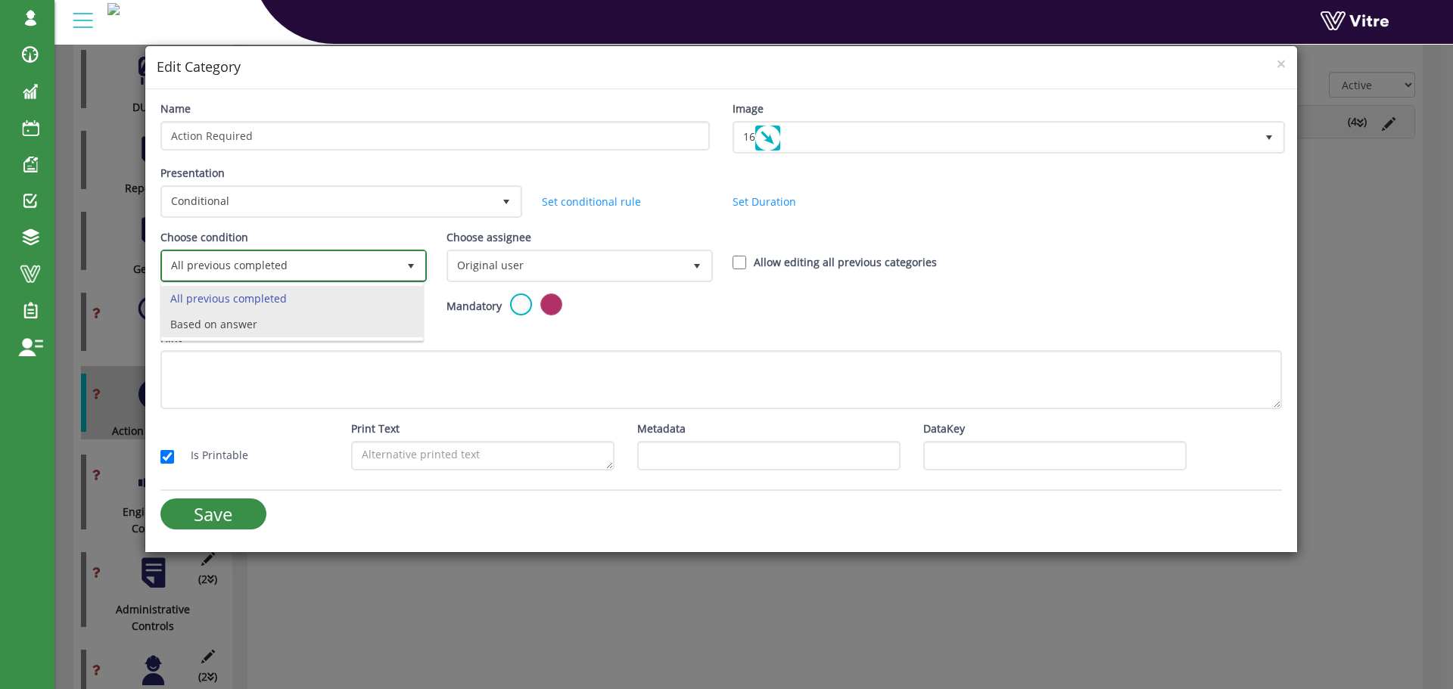
click at [245, 317] on li "Based on answer" at bounding box center [292, 325] width 262 height 26
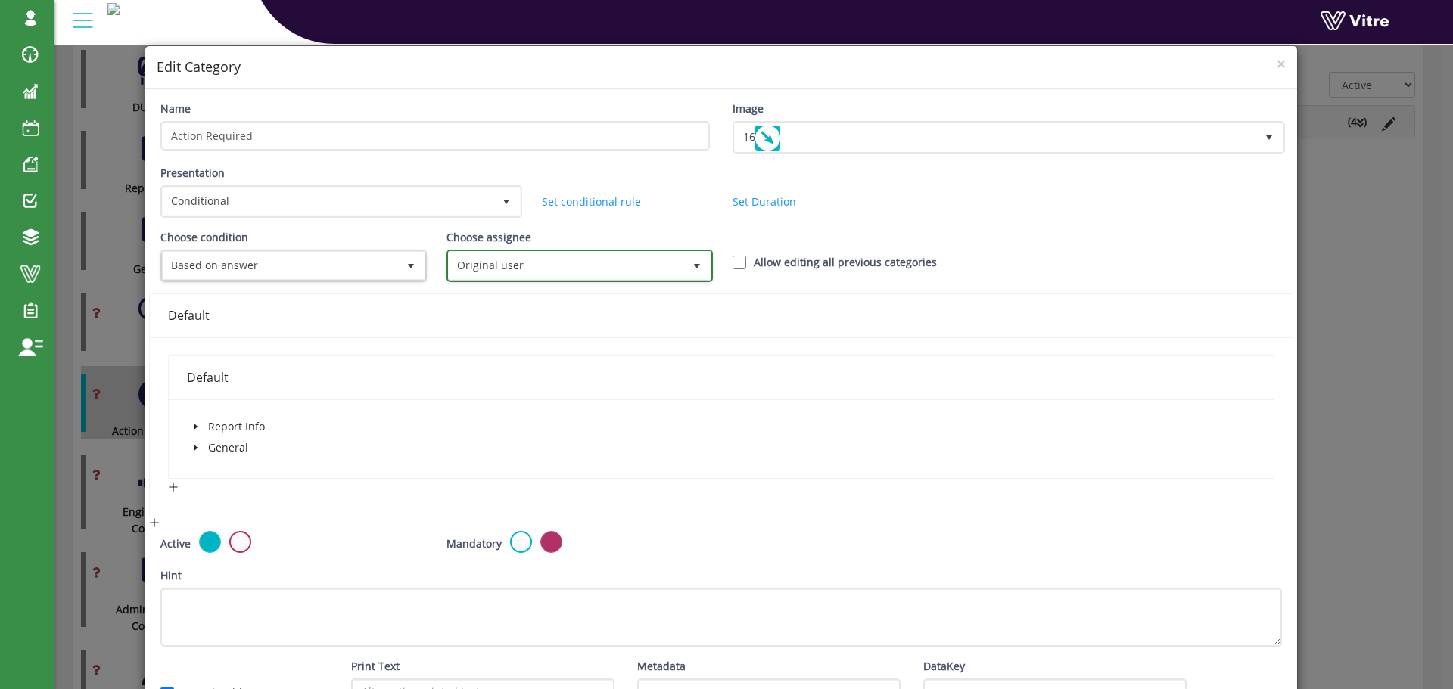
click at [580, 264] on span "Original user" at bounding box center [566, 265] width 235 height 27
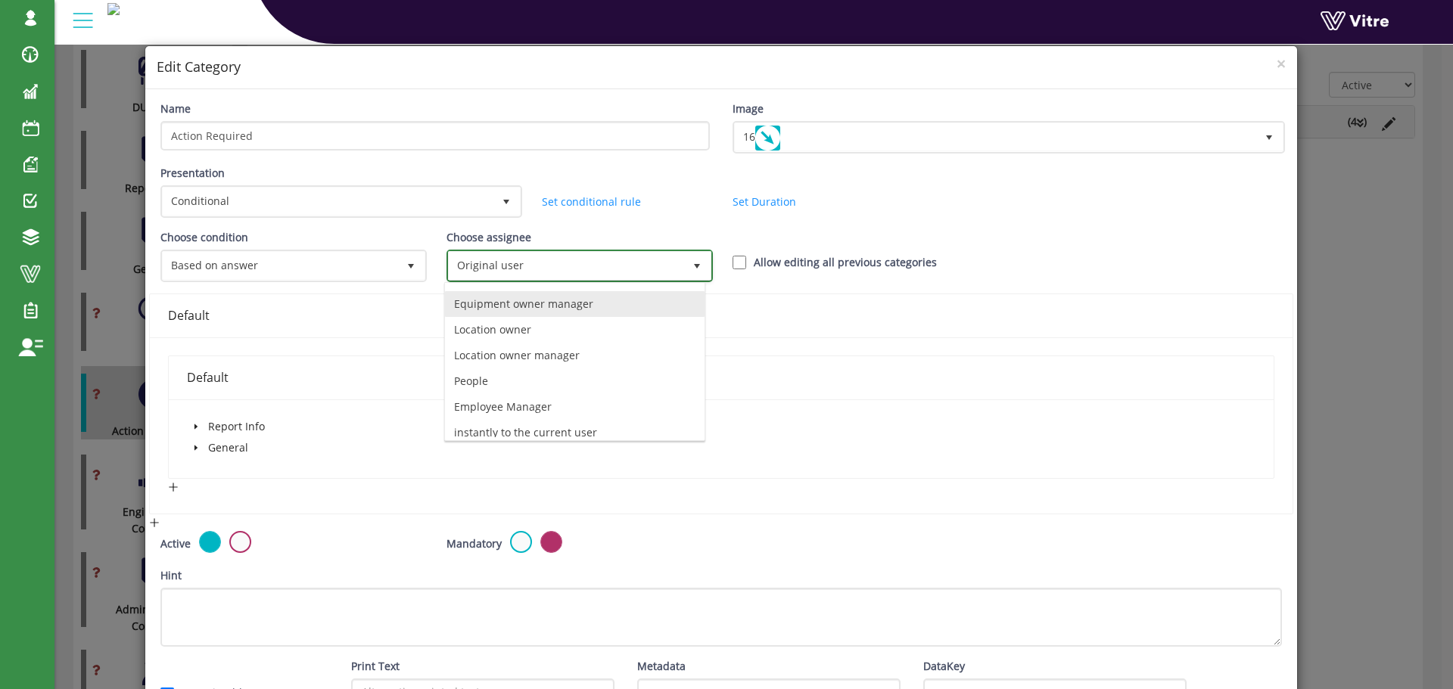
scroll to position [106, 0]
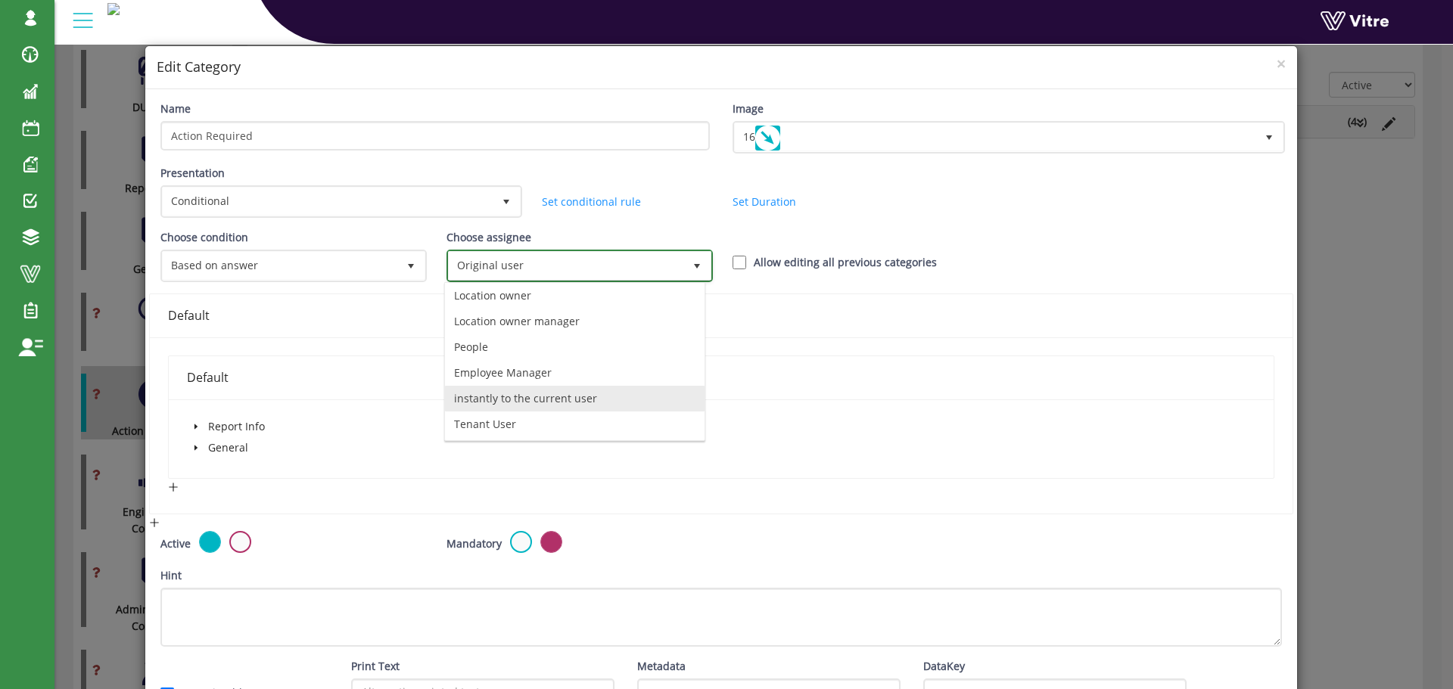
click at [534, 397] on li "instantly to the current user" at bounding box center [575, 399] width 260 height 26
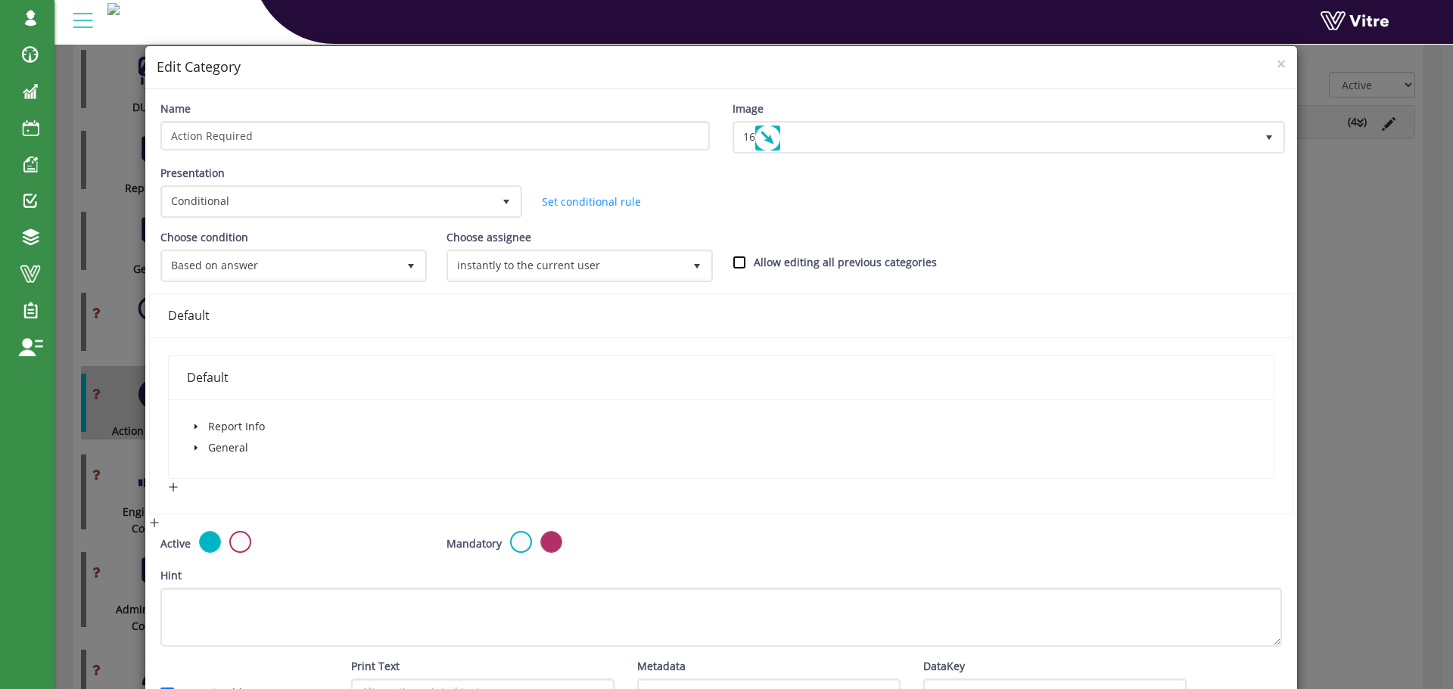
click at [733, 261] on input "Allow editing all previous categories" at bounding box center [740, 263] width 14 height 14
checkbox input "true"
click at [197, 447] on icon "caret-down" at bounding box center [196, 448] width 8 height 8
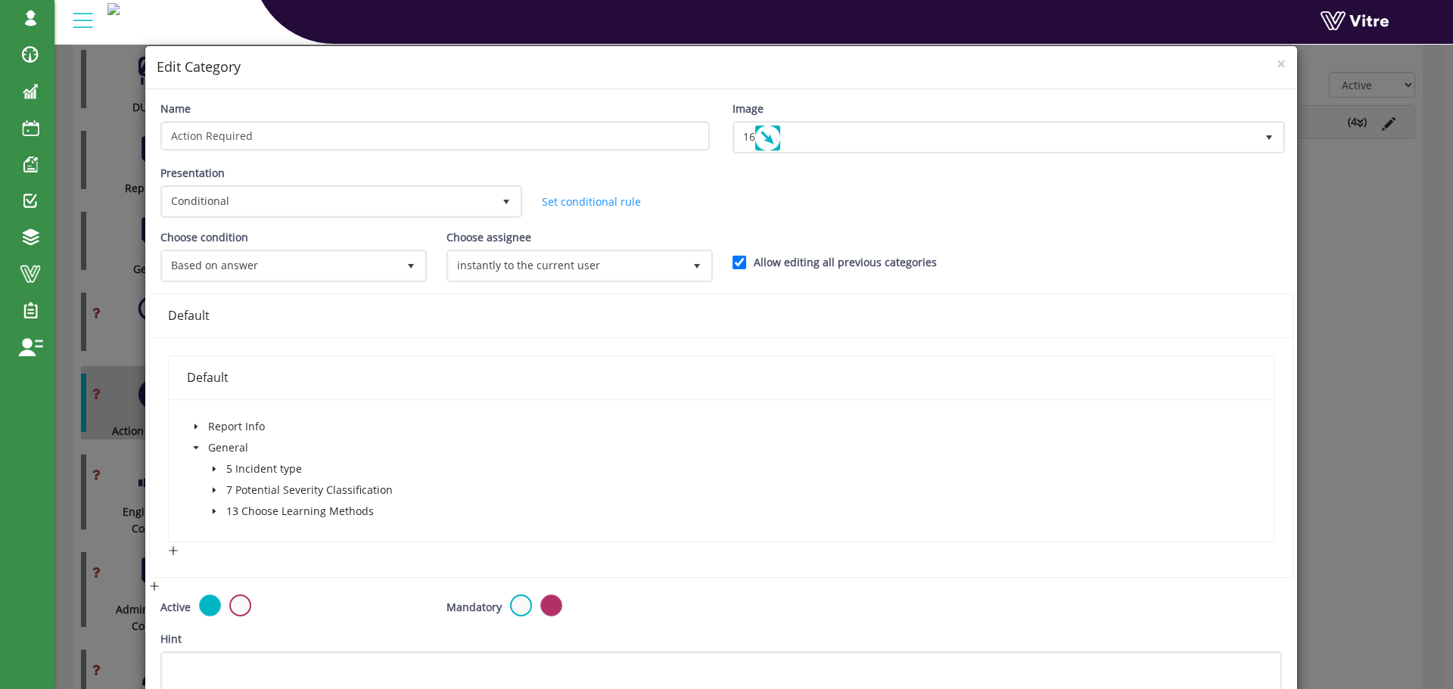
click at [213, 469] on icon "caret-down" at bounding box center [213, 469] width 3 height 5
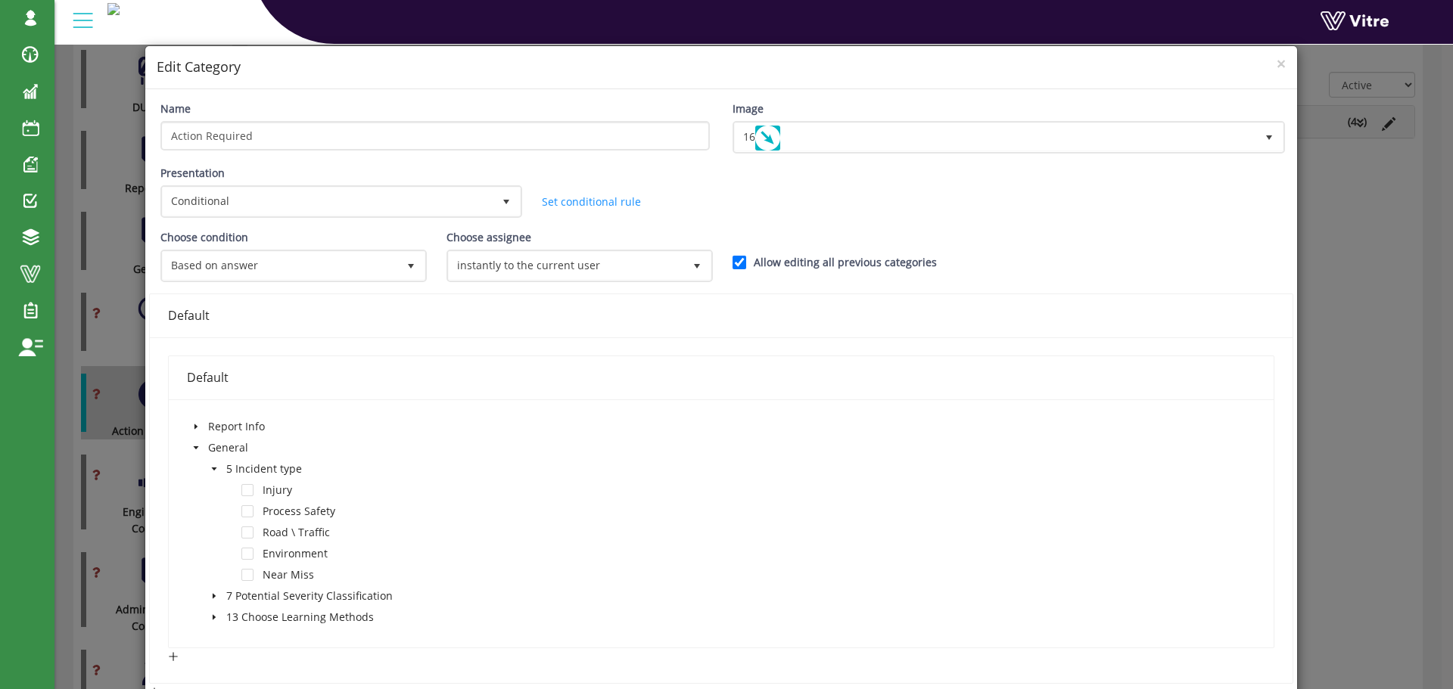
click at [213, 472] on icon "caret-down" at bounding box center [214, 469] width 8 height 8
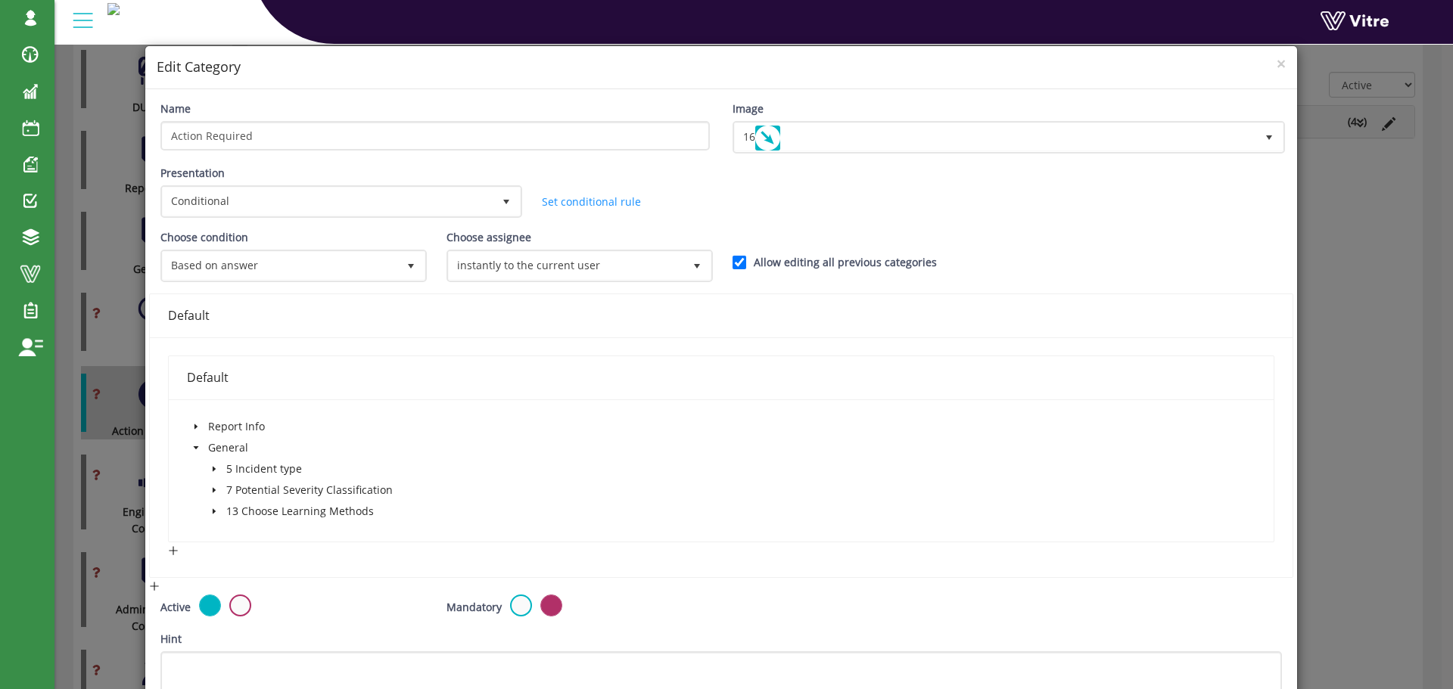
click at [216, 512] on span at bounding box center [214, 512] width 18 height 18
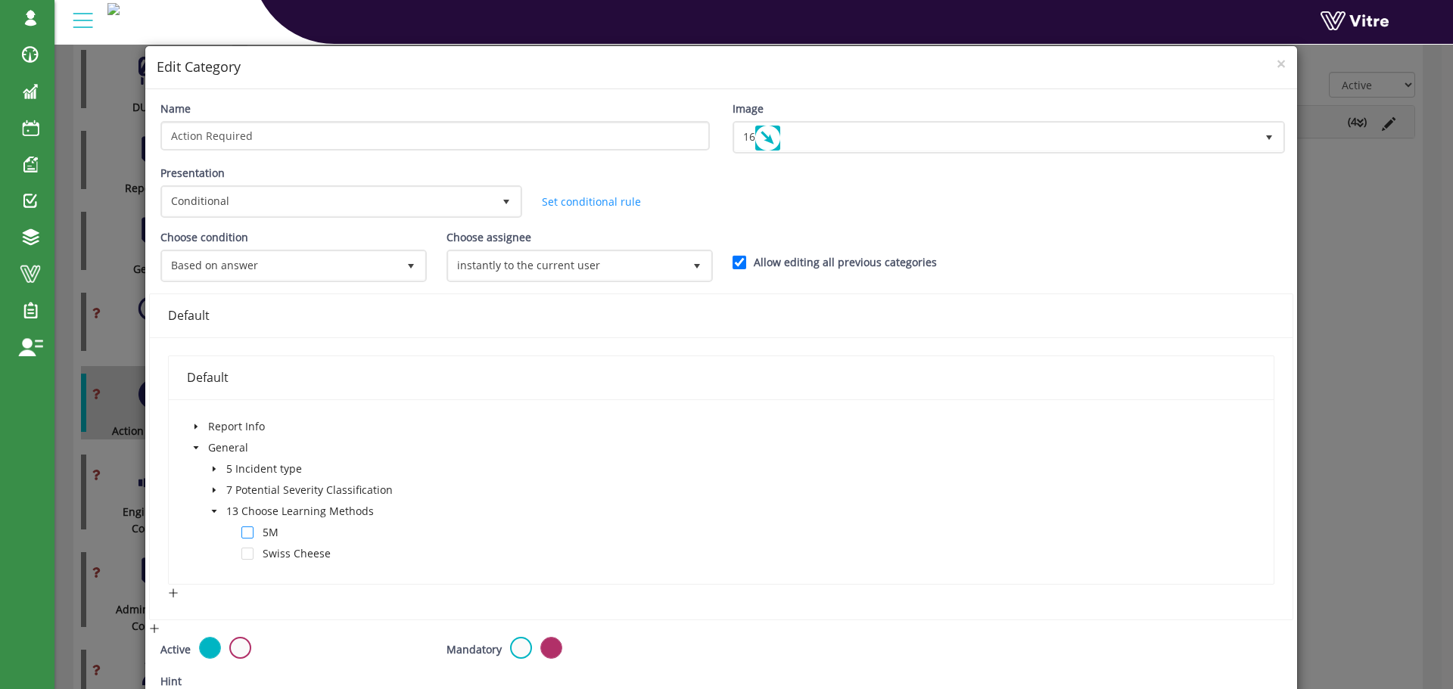
click at [248, 534] on span at bounding box center [247, 533] width 12 height 12
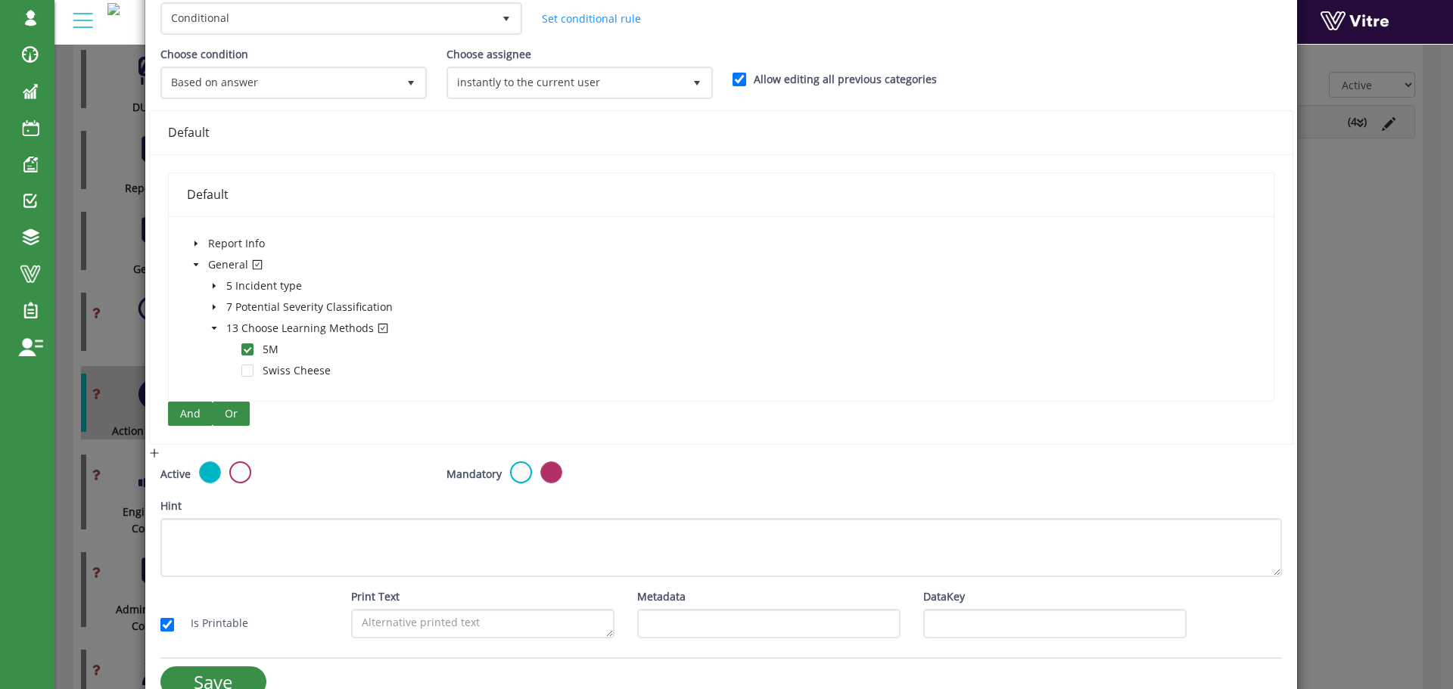
scroll to position [207, 0]
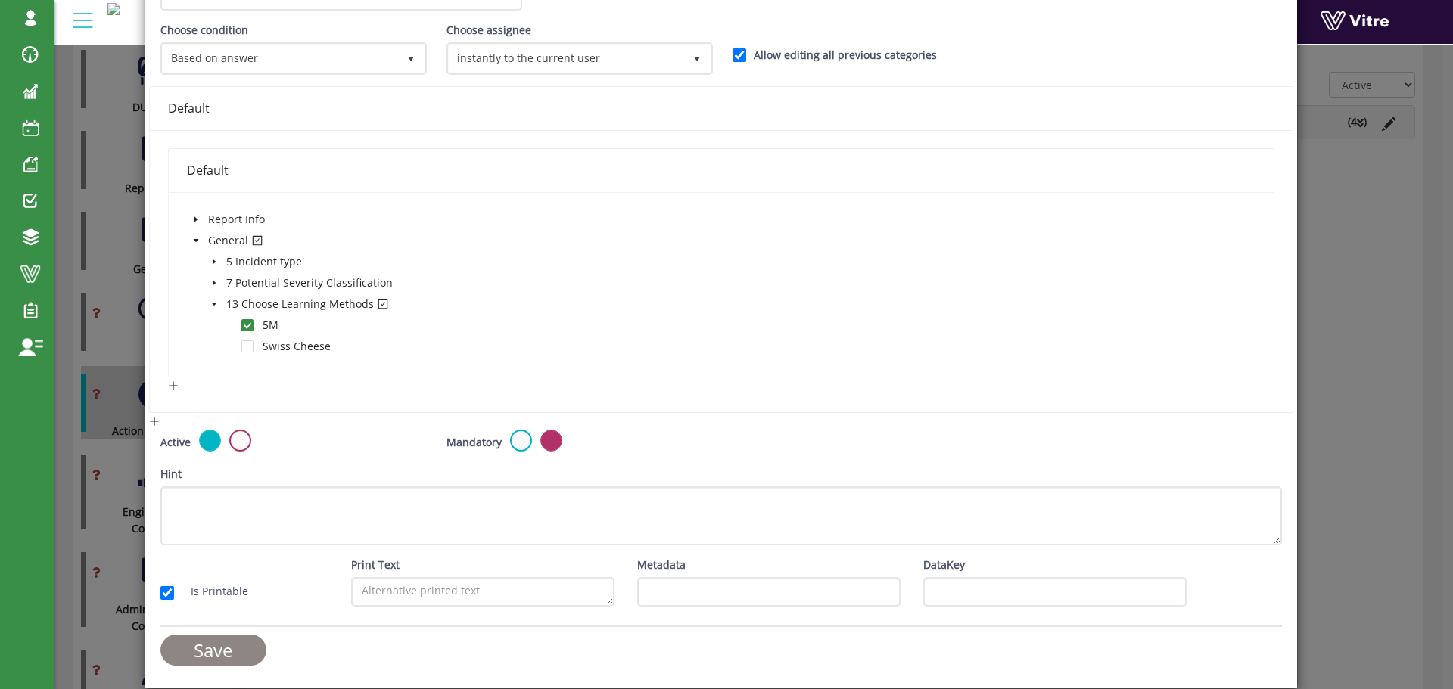
click at [239, 652] on input "Save" at bounding box center [213, 650] width 106 height 31
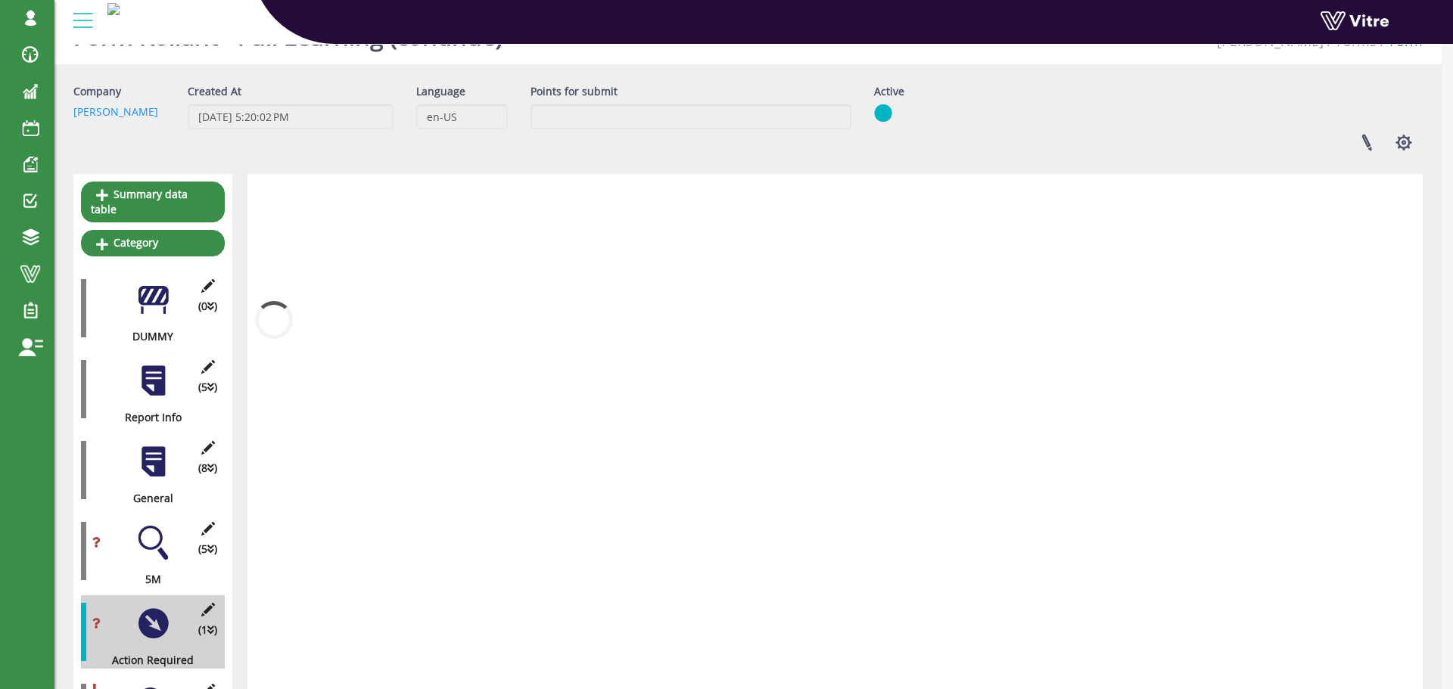
scroll to position [267, 0]
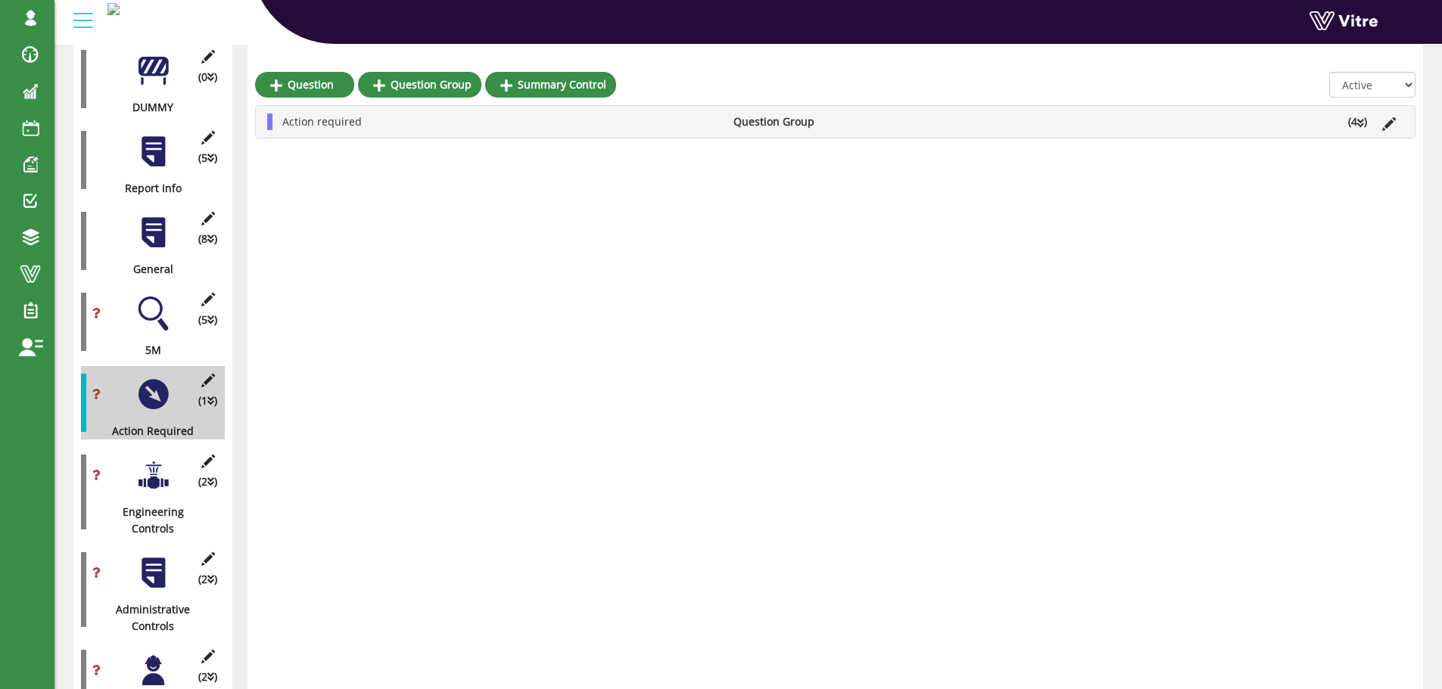
click at [153, 462] on div at bounding box center [153, 476] width 34 height 34
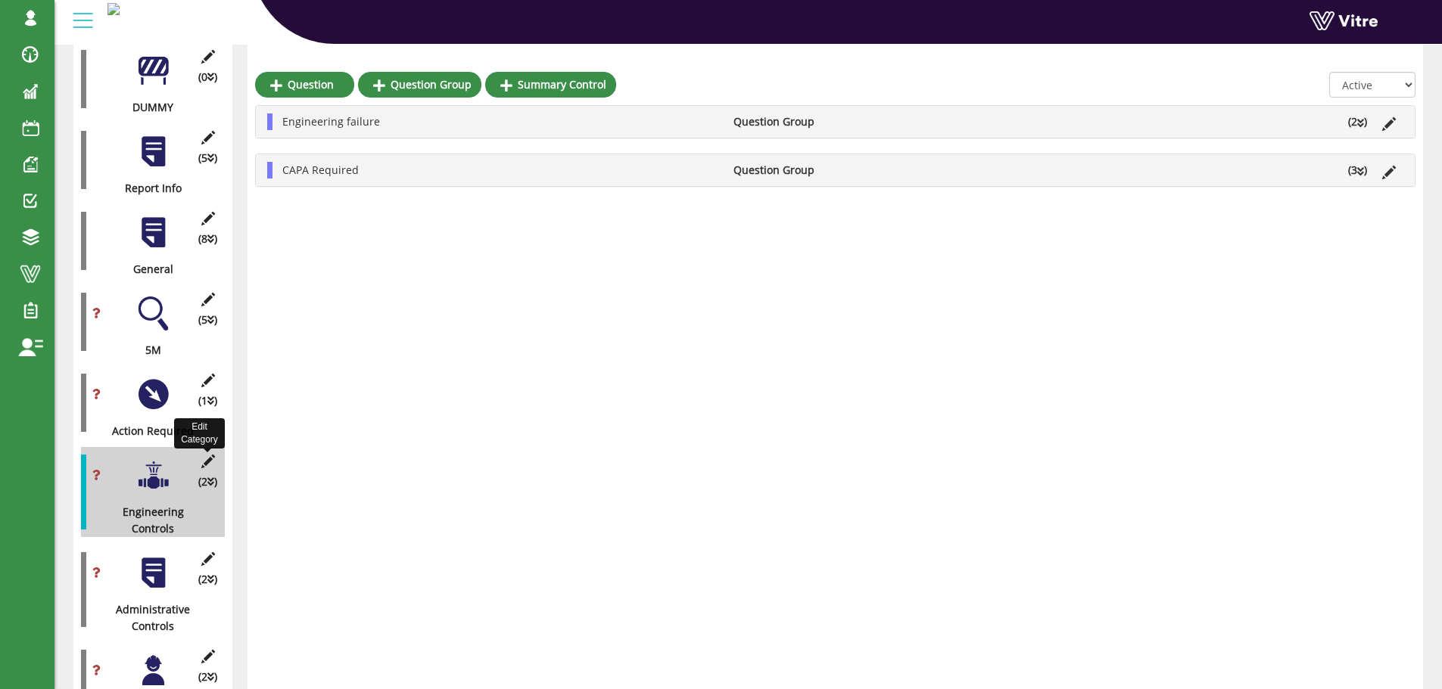
click at [206, 455] on icon at bounding box center [207, 462] width 19 height 14
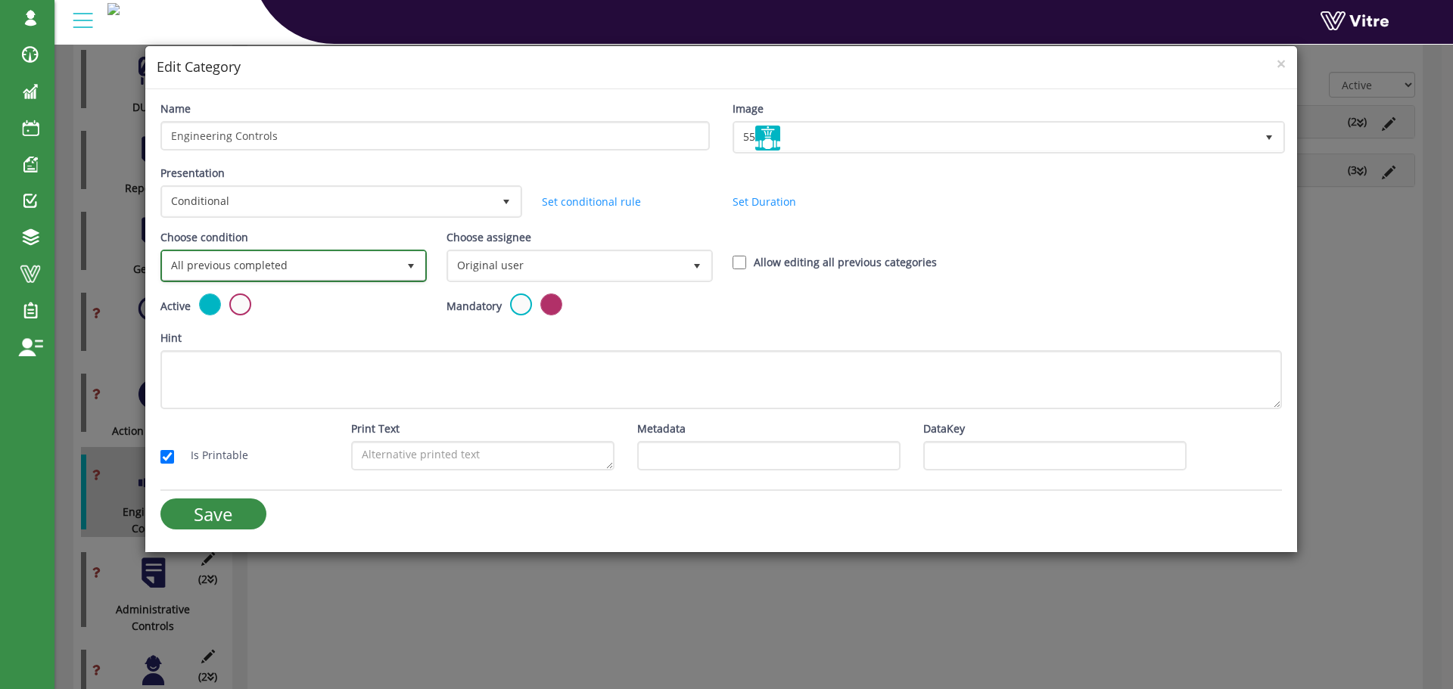
click at [321, 266] on span "All previous completed" at bounding box center [280, 265] width 235 height 27
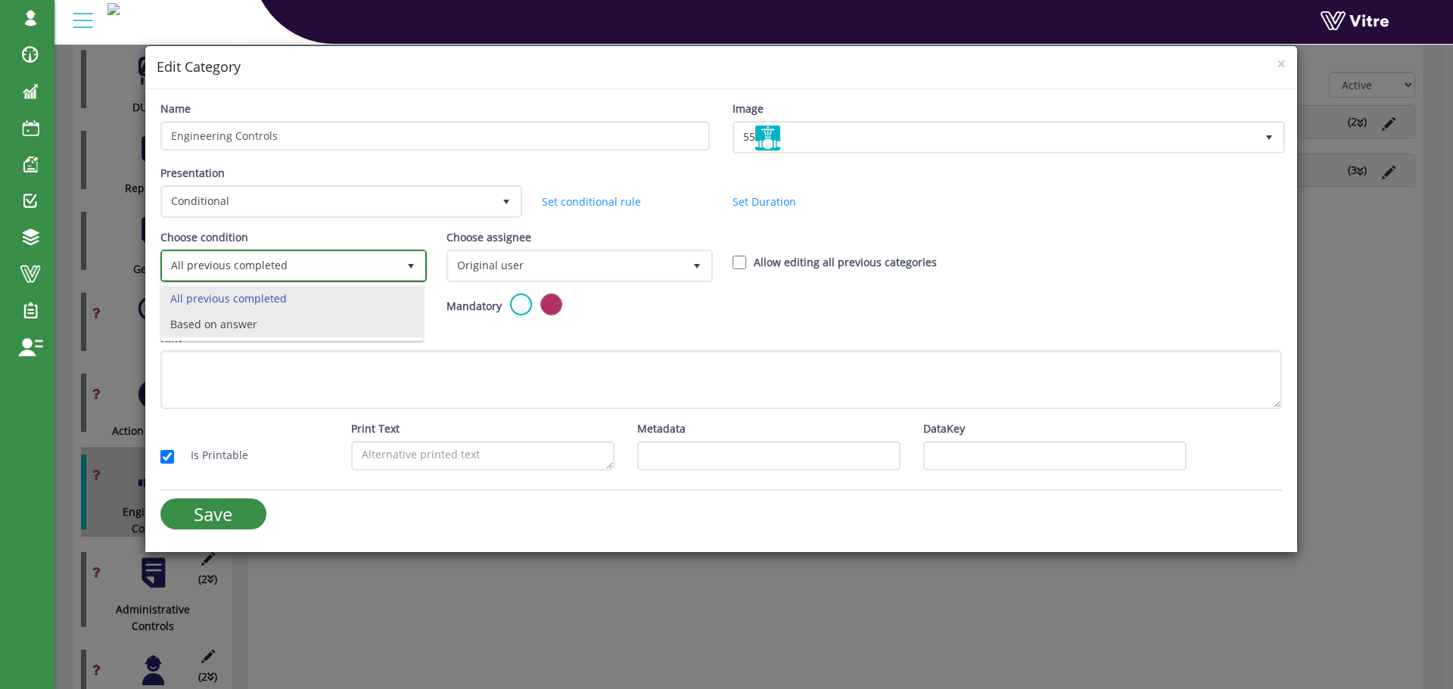
click at [296, 314] on li "Based on answer" at bounding box center [292, 325] width 262 height 26
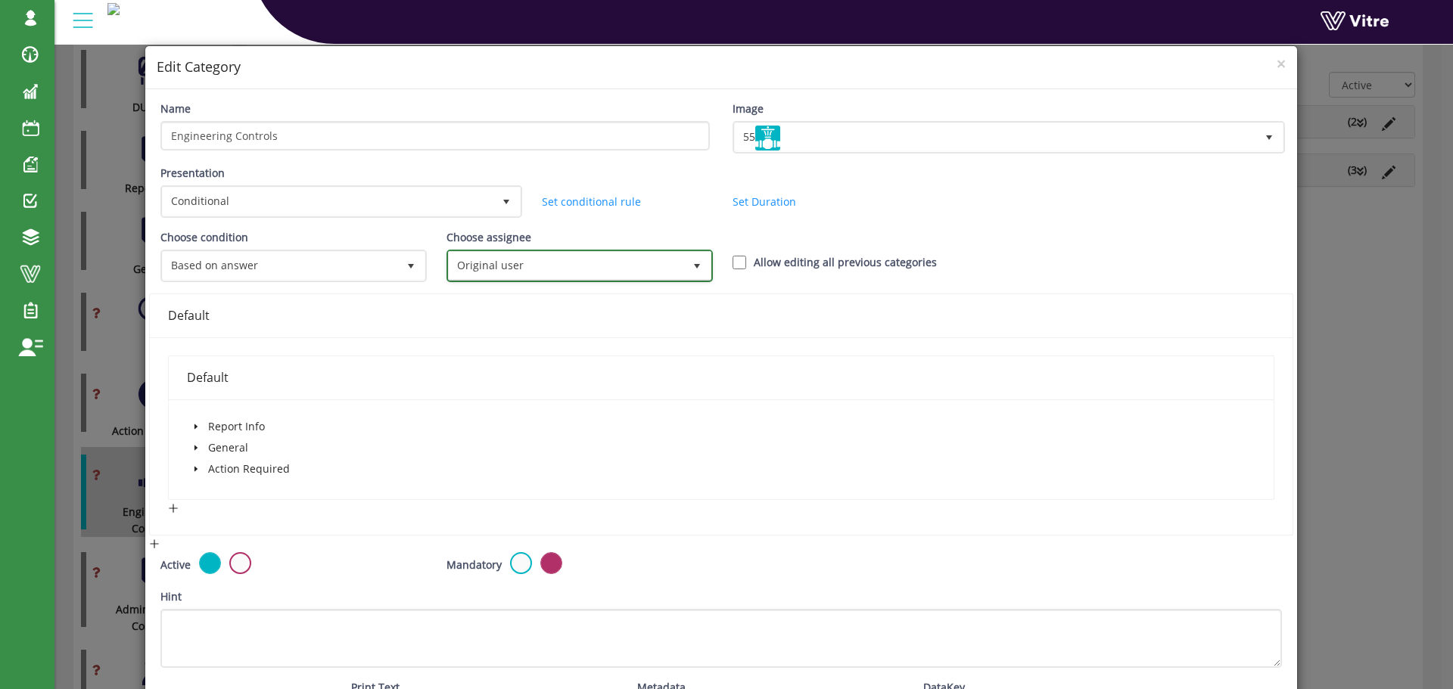
click at [534, 260] on span "Original user" at bounding box center [566, 265] width 235 height 27
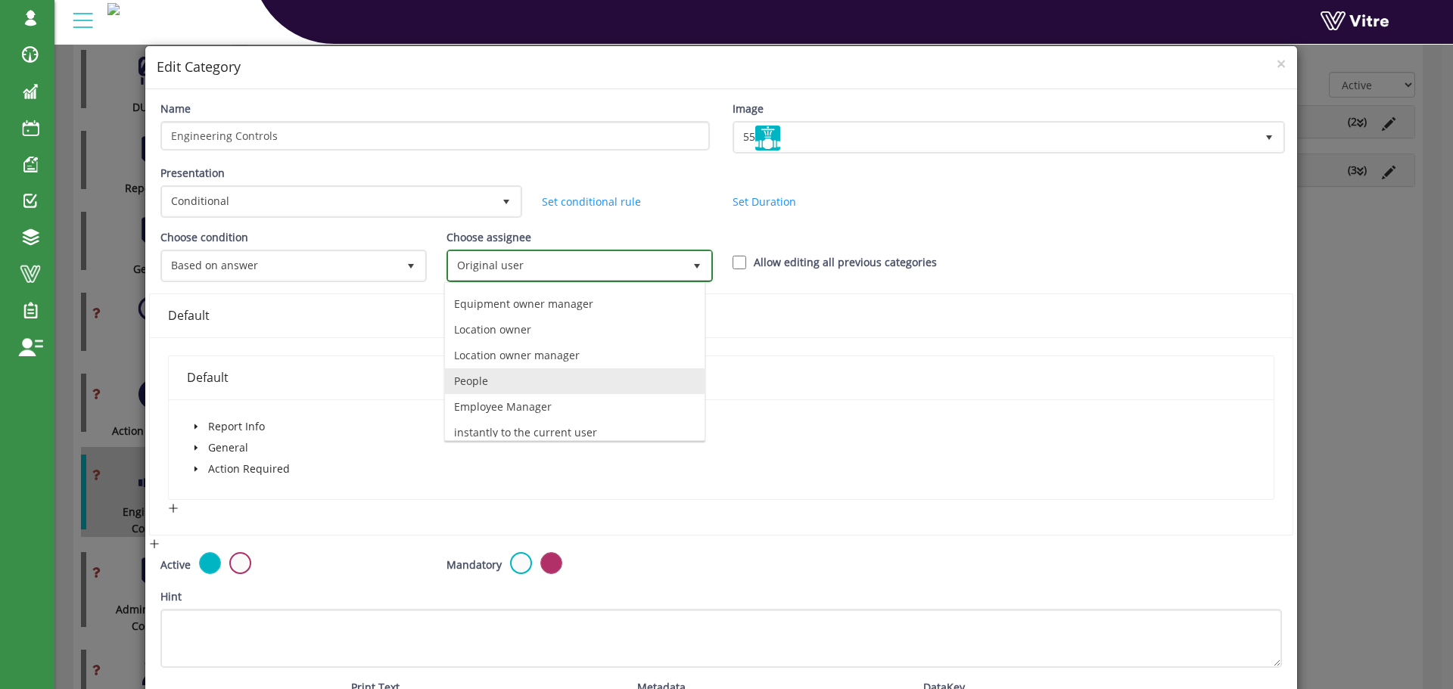
scroll to position [106, 0]
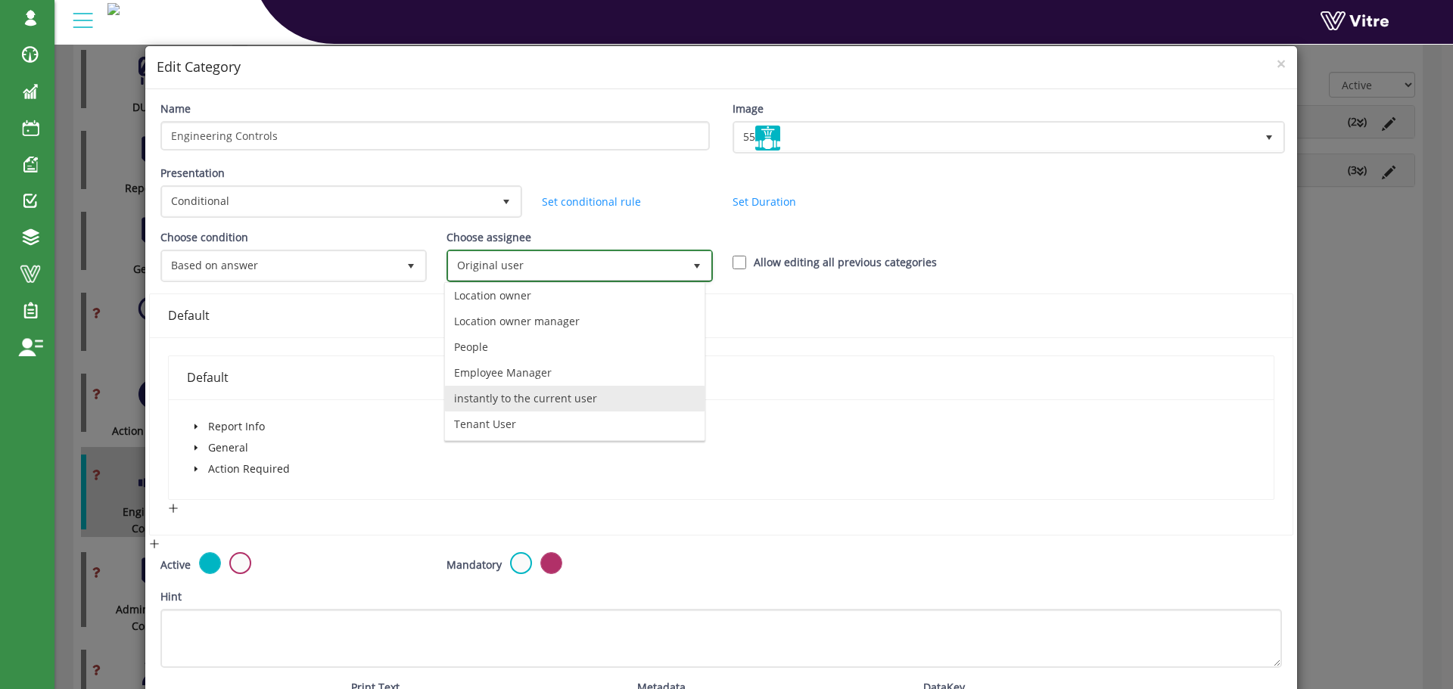
click at [519, 394] on li "instantly to the current user" at bounding box center [575, 399] width 260 height 26
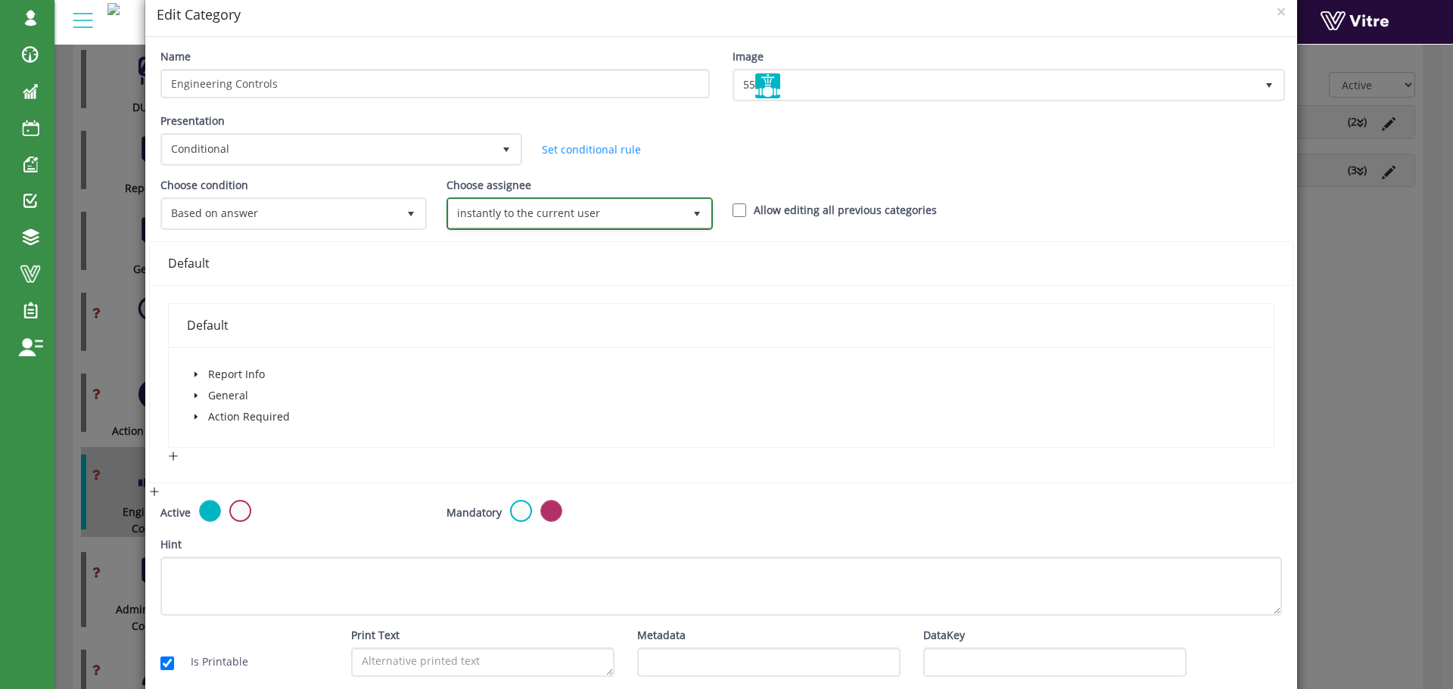
scroll to position [123, 0]
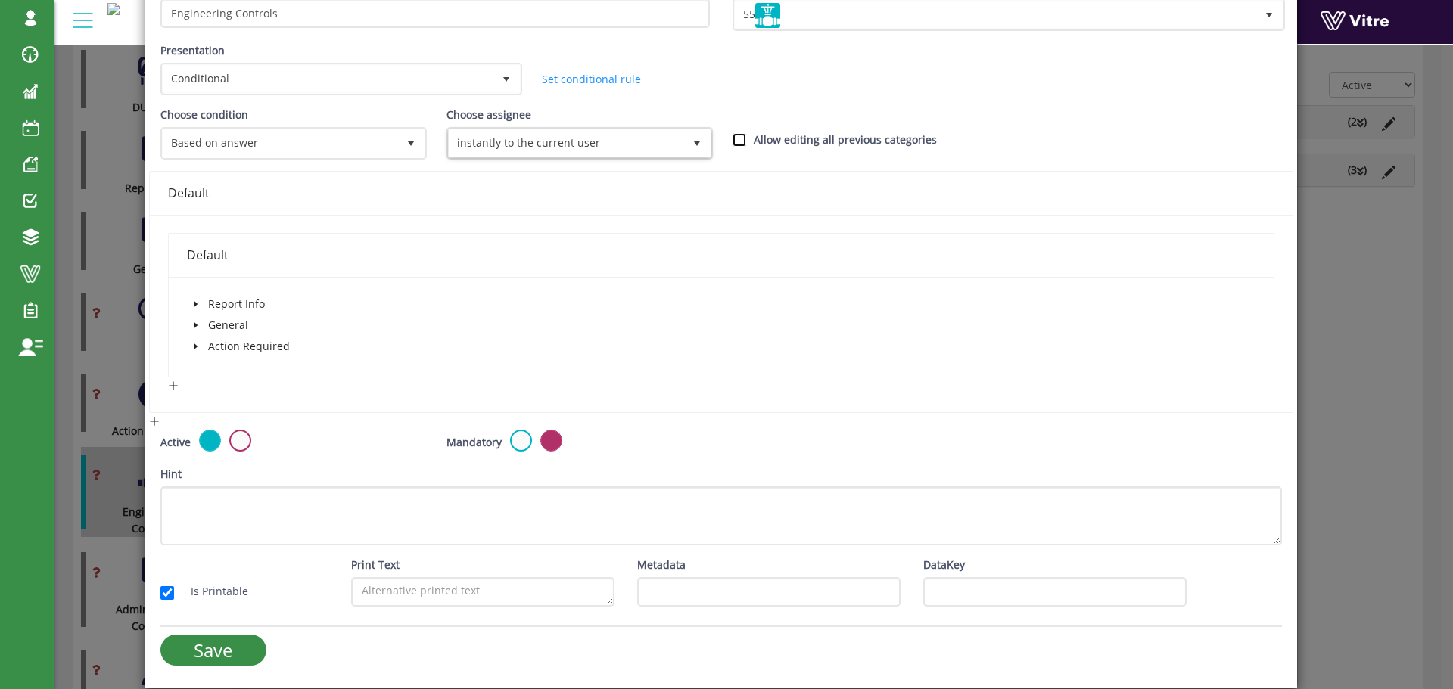
click at [735, 142] on input "Allow editing all previous categories" at bounding box center [740, 140] width 14 height 14
checkbox input "true"
click at [195, 325] on icon "caret-down" at bounding box center [195, 325] width 3 height 5
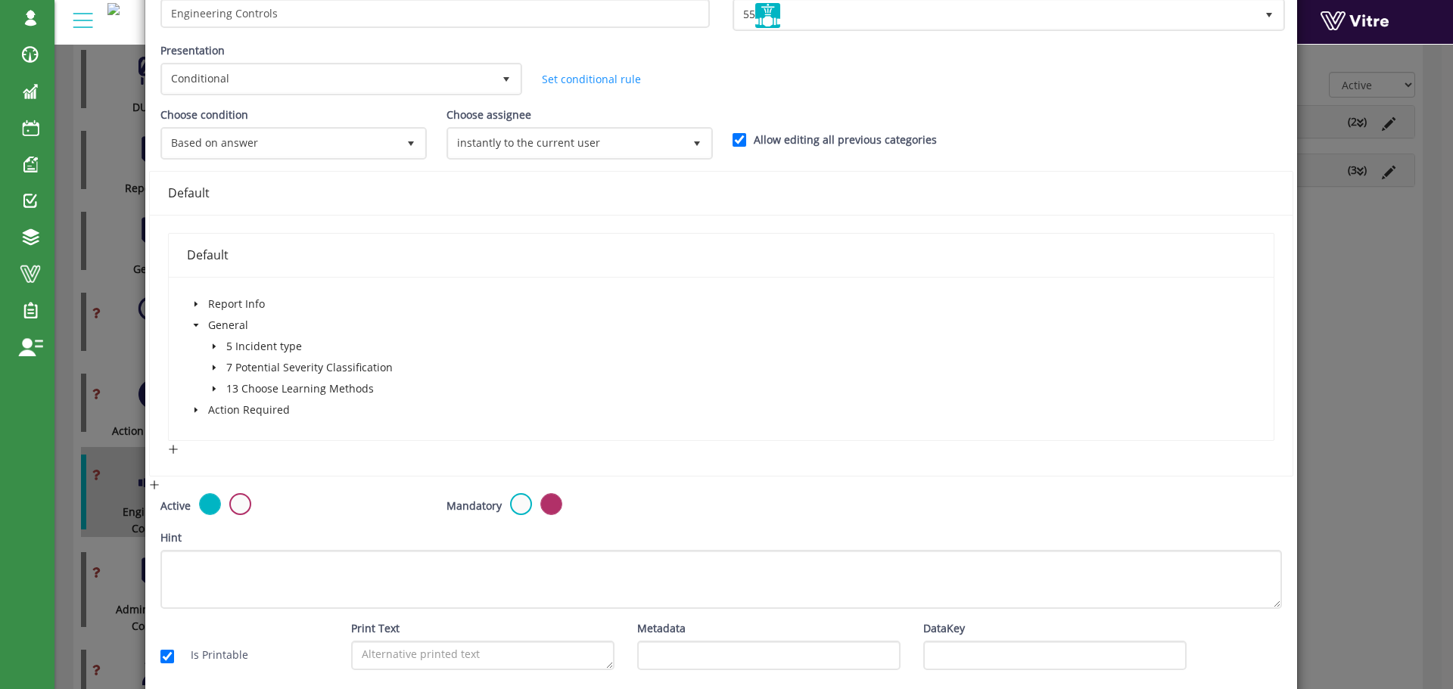
click at [212, 385] on span "caret-down" at bounding box center [214, 389] width 8 height 8
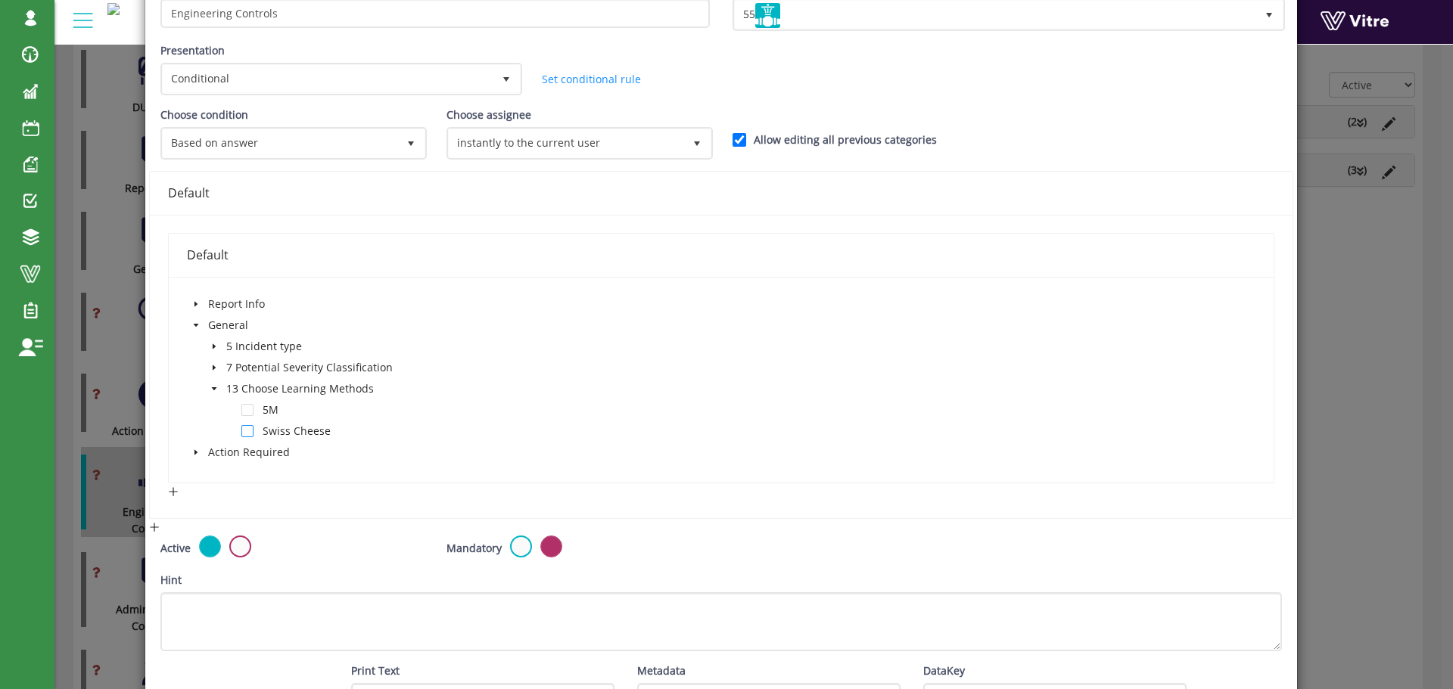
click at [244, 433] on span at bounding box center [247, 431] width 12 height 12
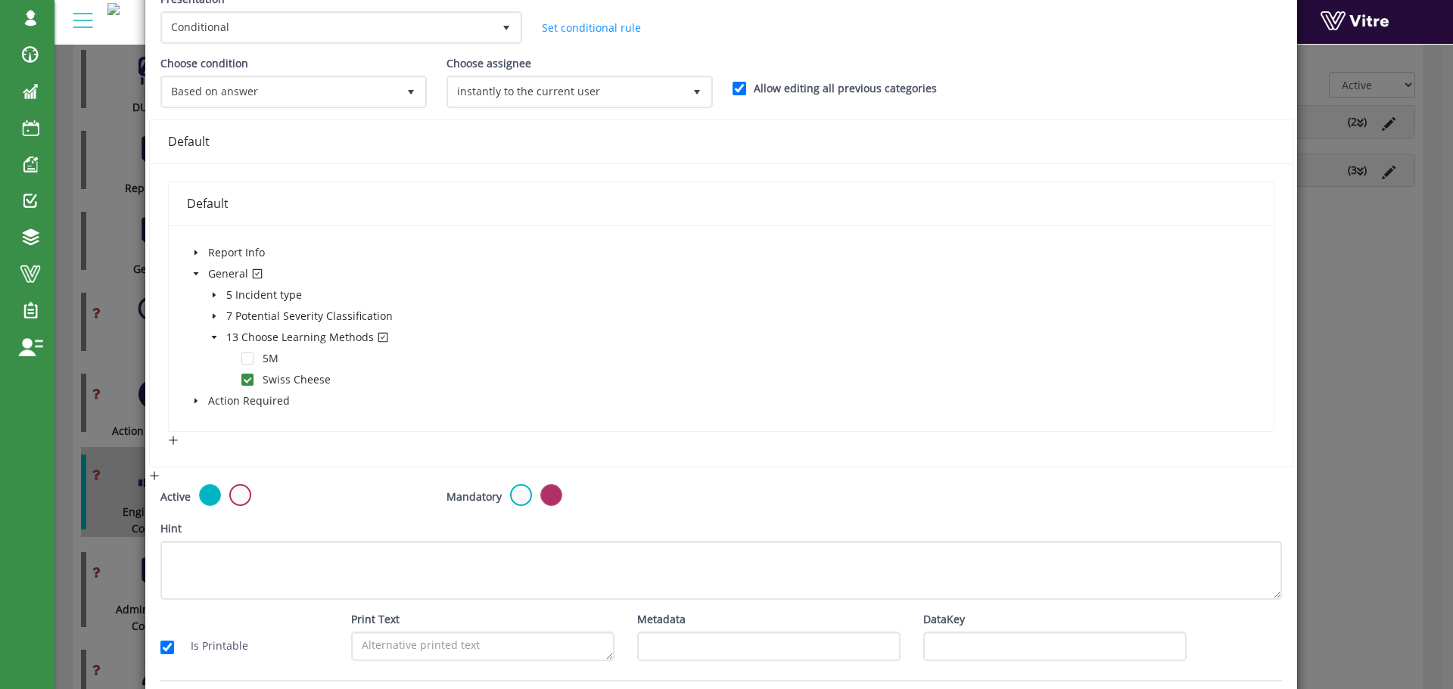
scroll to position [229, 0]
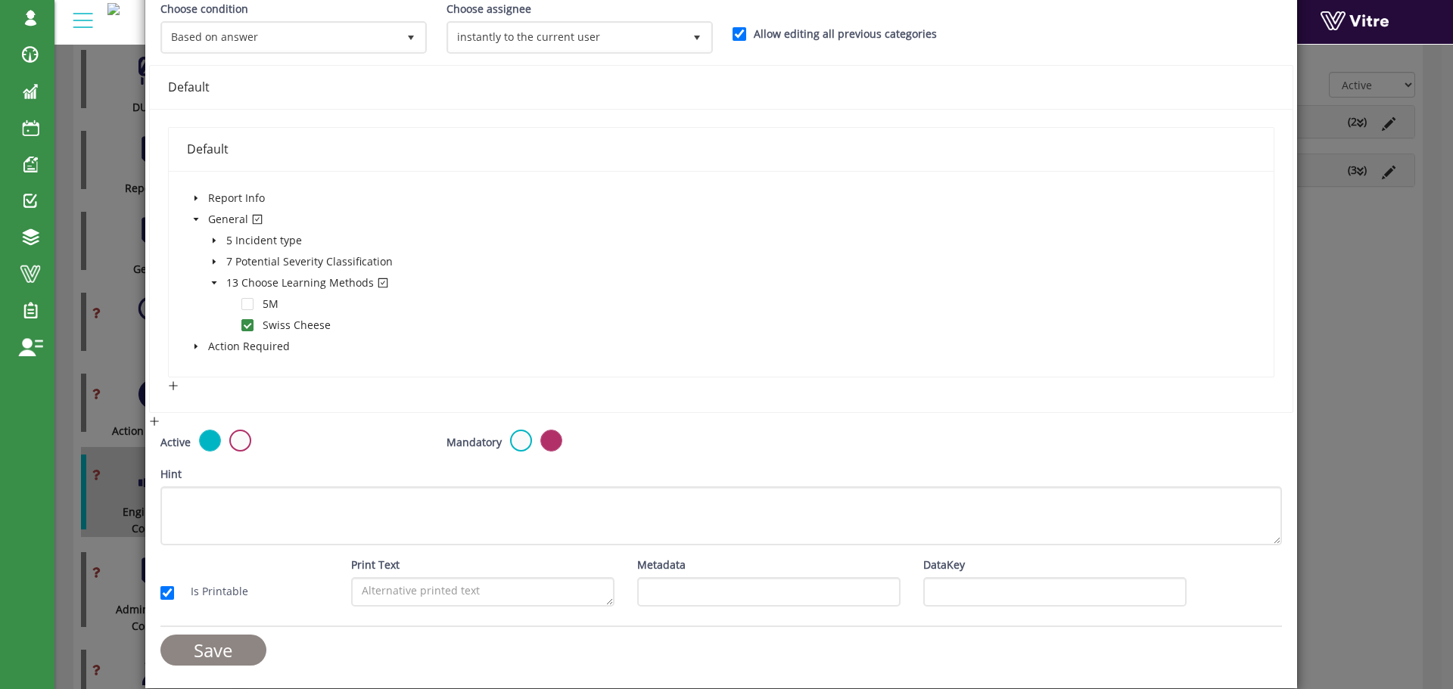
click at [251, 652] on input "Save" at bounding box center [213, 650] width 106 height 31
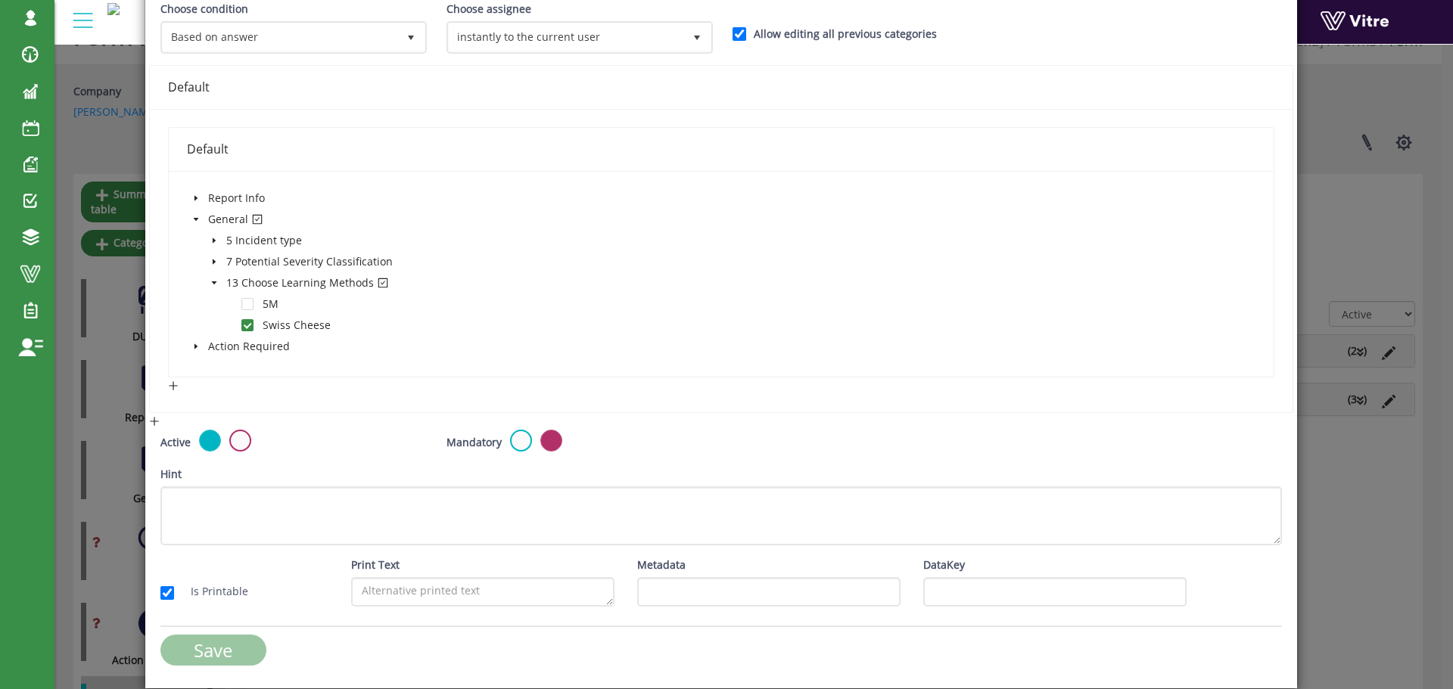
scroll to position [267, 0]
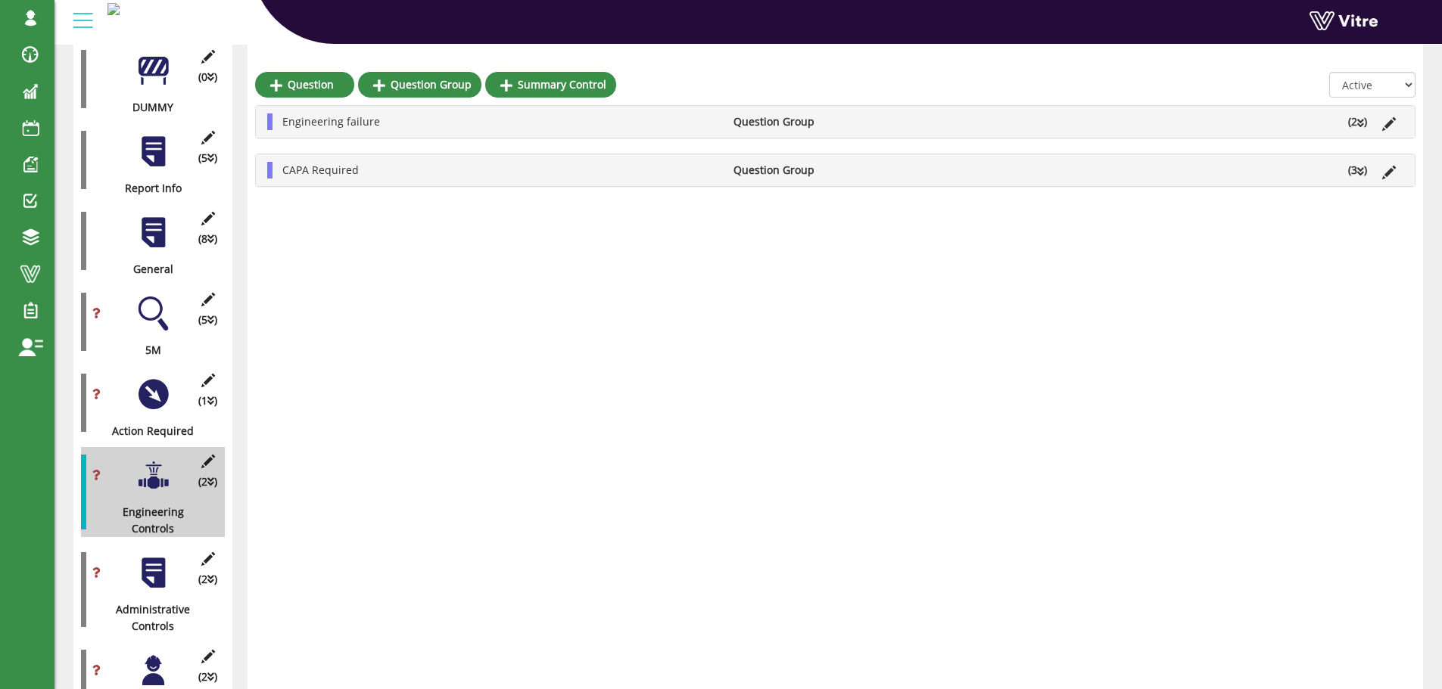
click at [159, 556] on div at bounding box center [153, 573] width 34 height 34
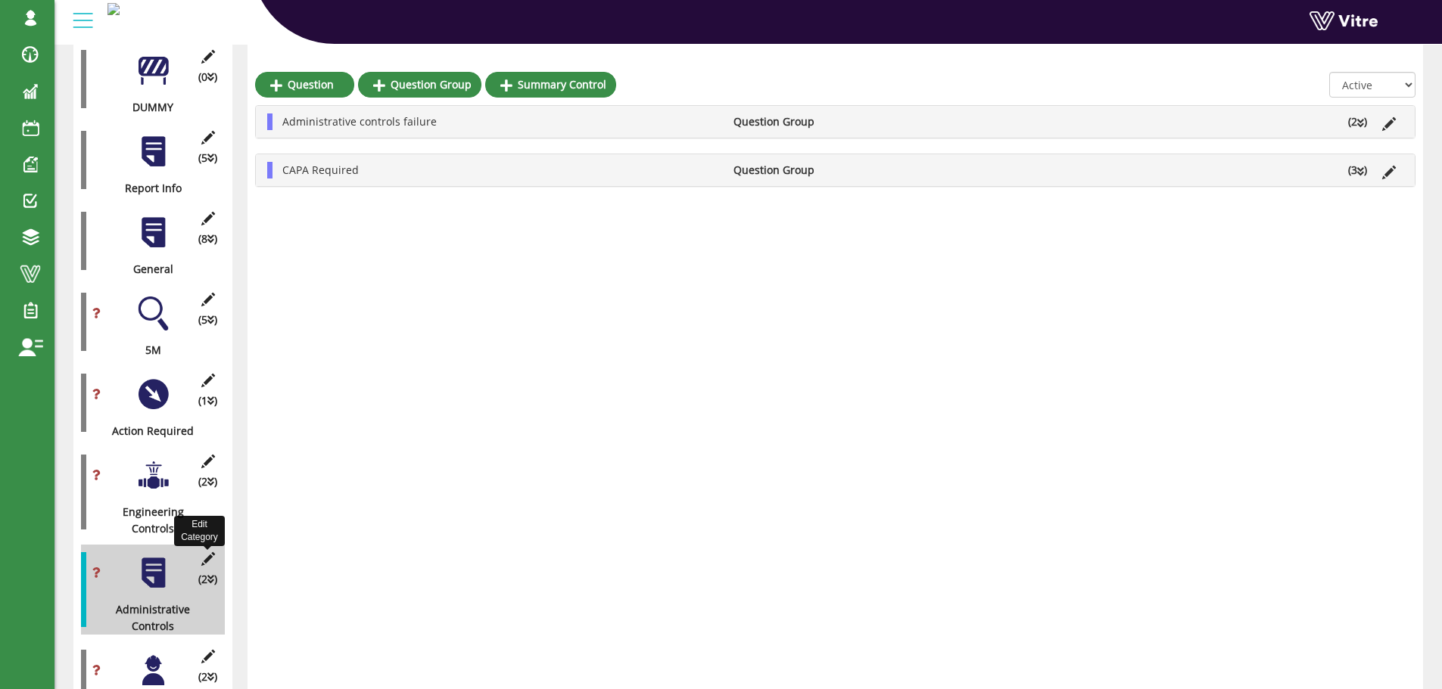
click at [210, 552] on icon at bounding box center [207, 559] width 19 height 14
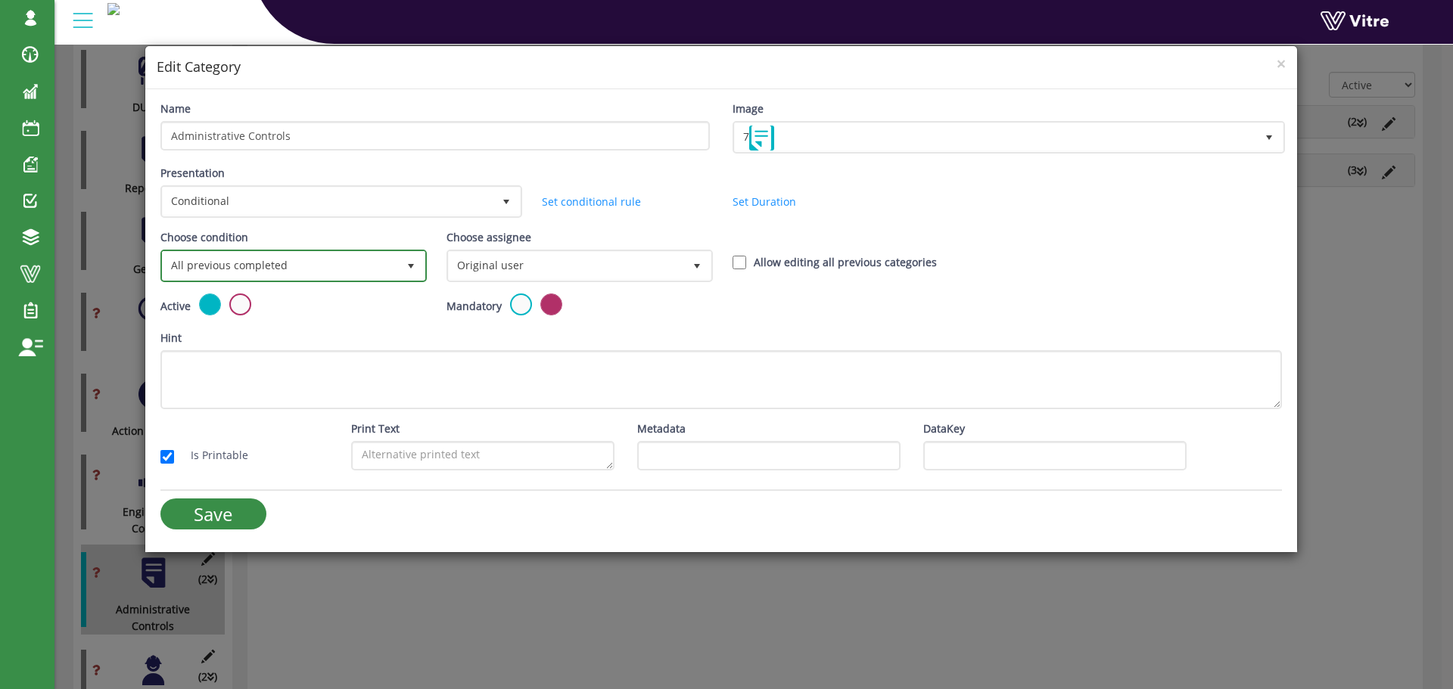
click at [306, 266] on span "All previous completed" at bounding box center [280, 265] width 235 height 27
click at [257, 269] on span "All previous completed" at bounding box center [280, 265] width 235 height 27
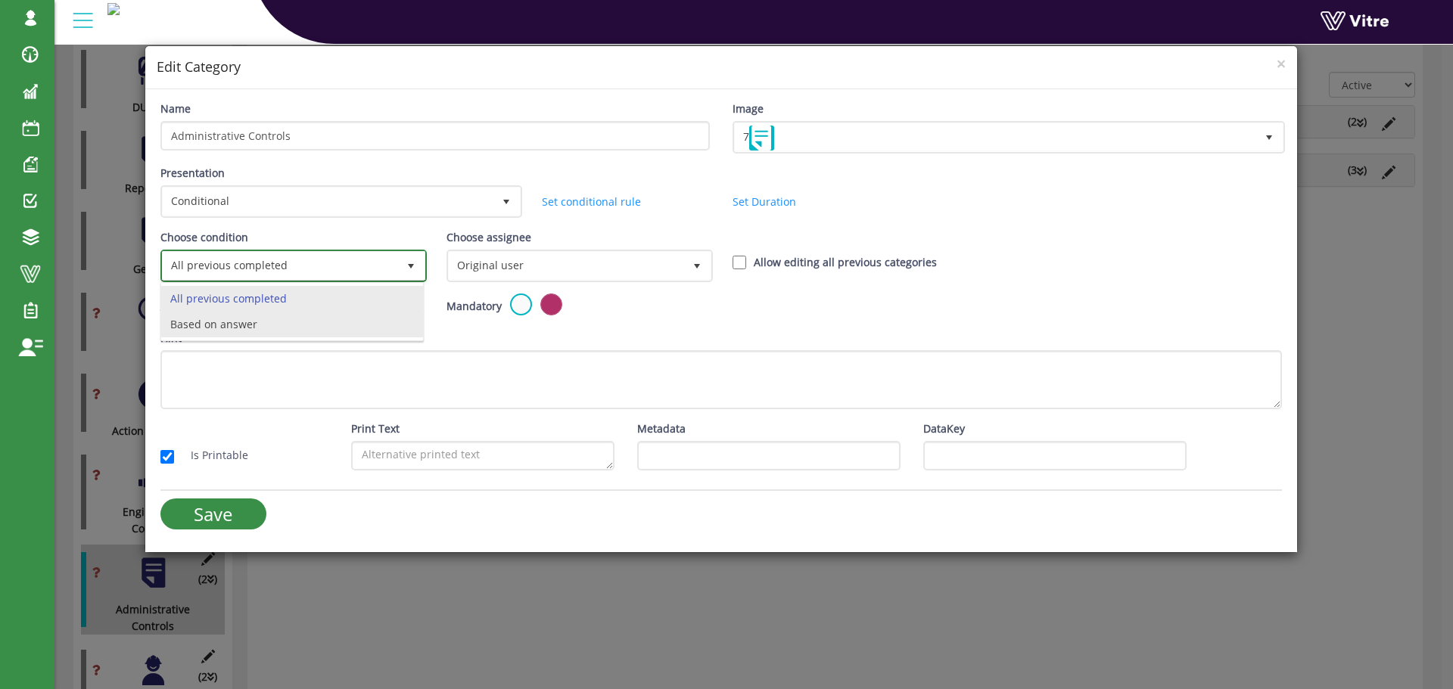
click at [221, 323] on li "Based on answer" at bounding box center [292, 325] width 262 height 26
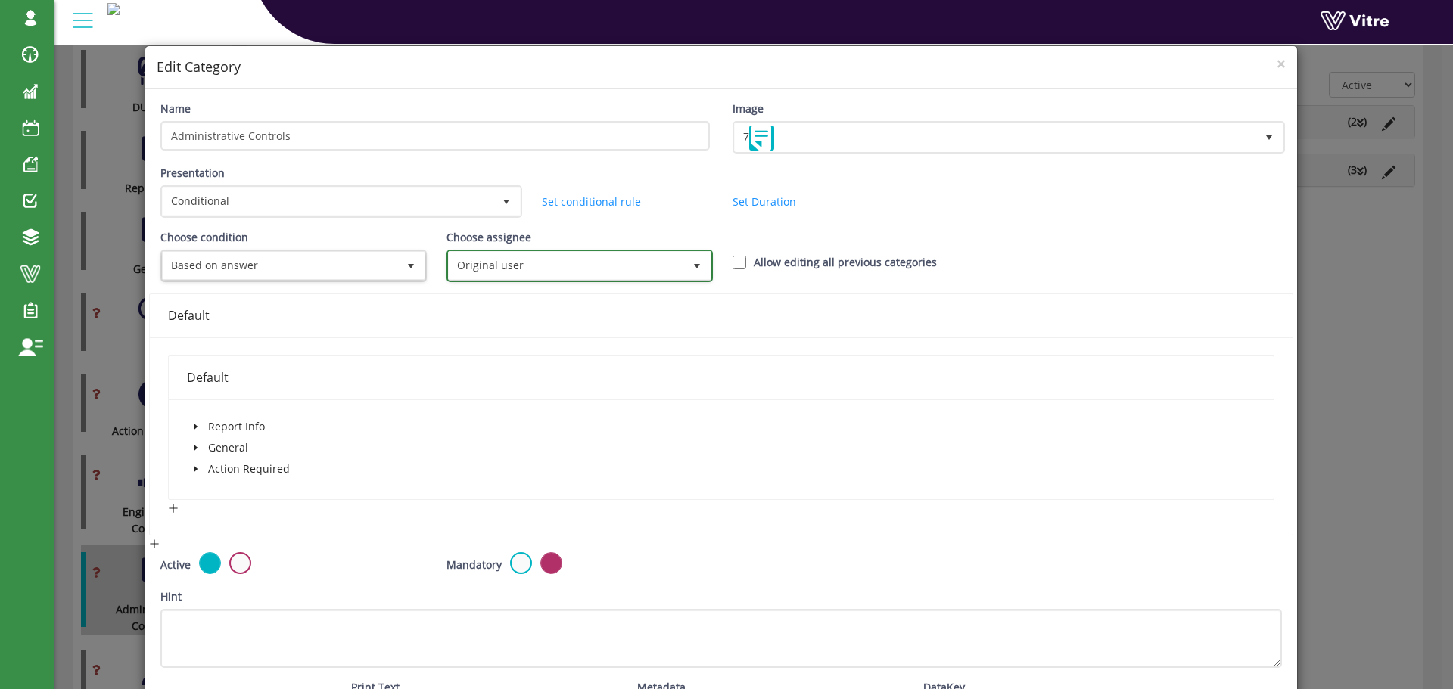
click at [559, 266] on span "Original user" at bounding box center [566, 265] width 235 height 27
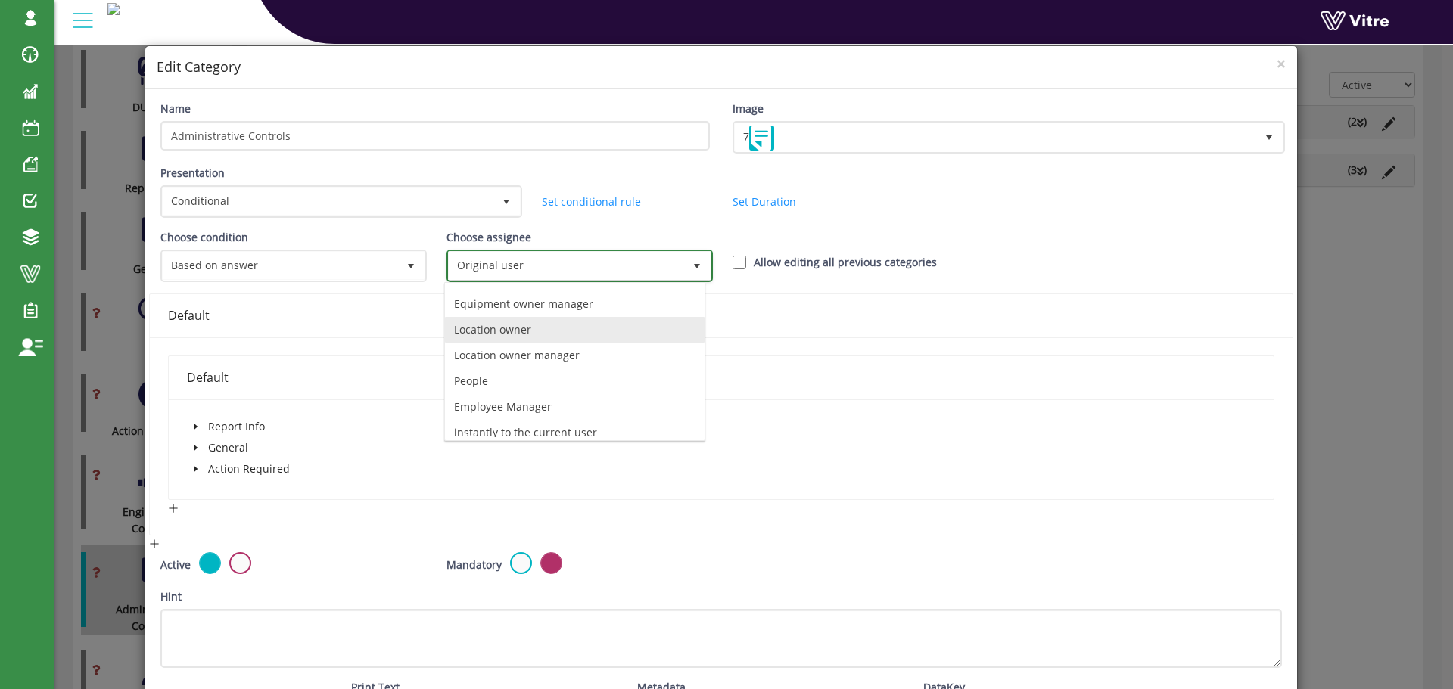
scroll to position [106, 0]
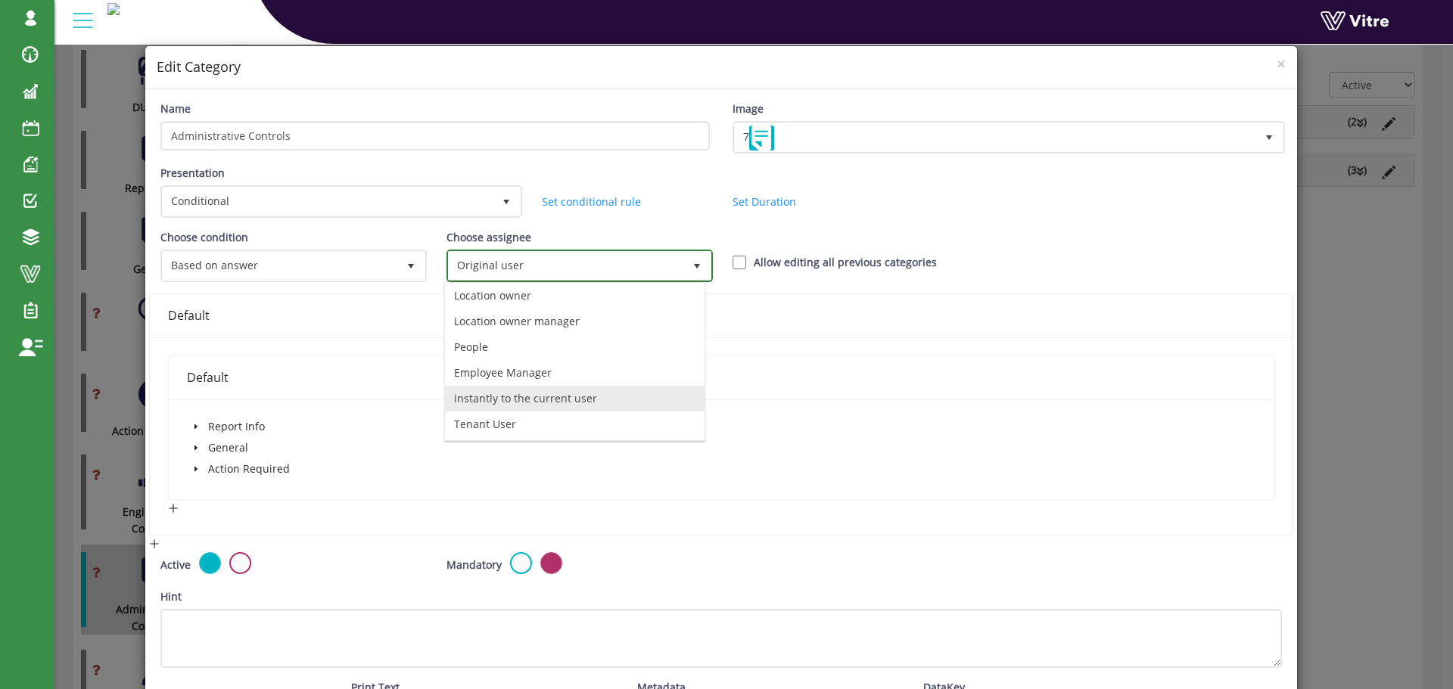
click at [539, 396] on li "instantly to the current user" at bounding box center [575, 399] width 260 height 26
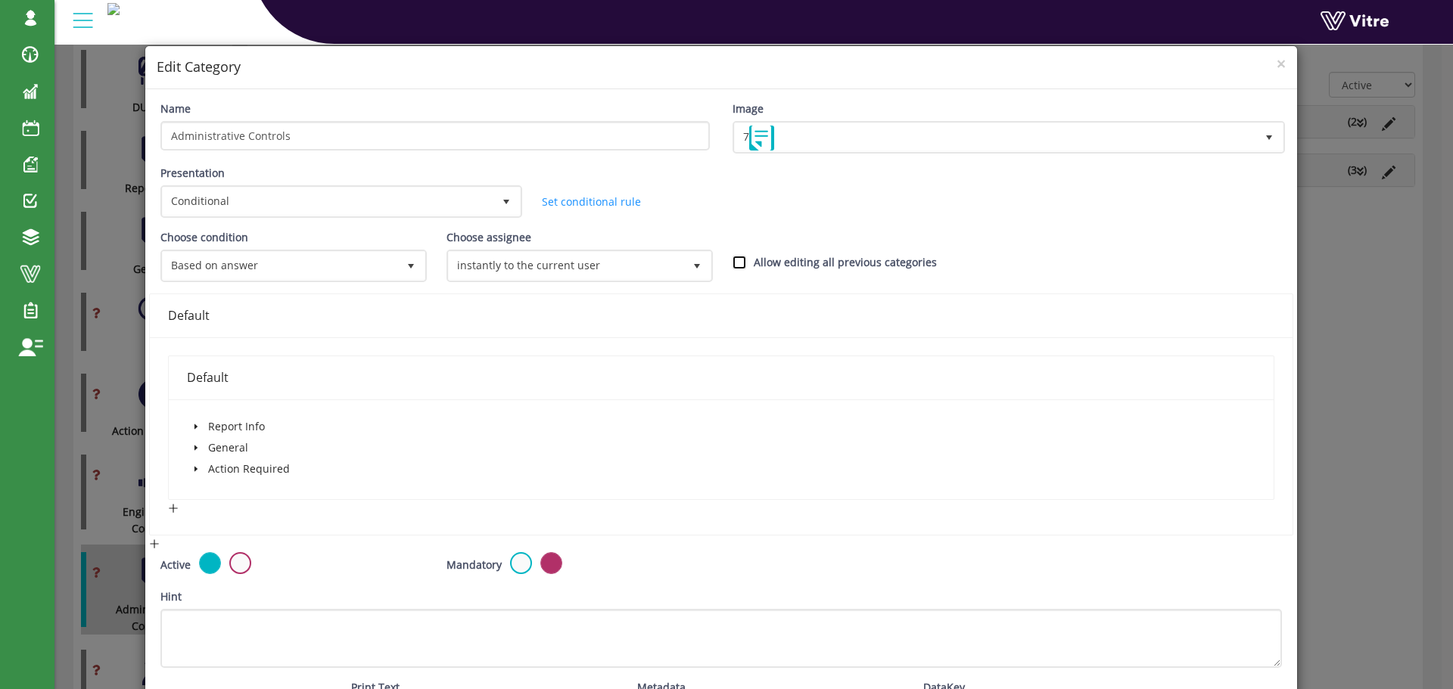
click at [733, 258] on input "Allow editing all previous categories" at bounding box center [740, 263] width 14 height 14
checkbox input "true"
click at [197, 437] on div "Report Info" at bounding box center [227, 428] width 81 height 21
click at [192, 447] on icon "caret-down" at bounding box center [196, 448] width 8 height 8
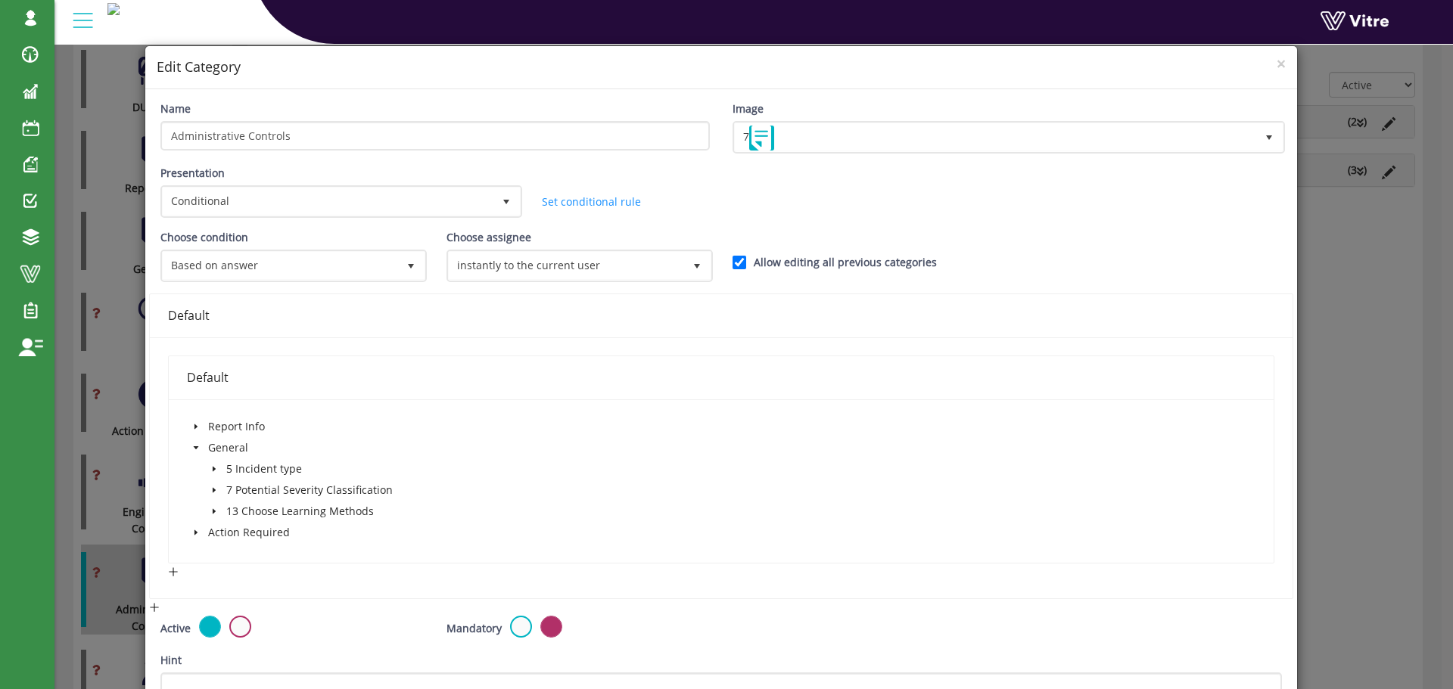
click at [216, 512] on icon "caret-down" at bounding box center [214, 512] width 8 height 8
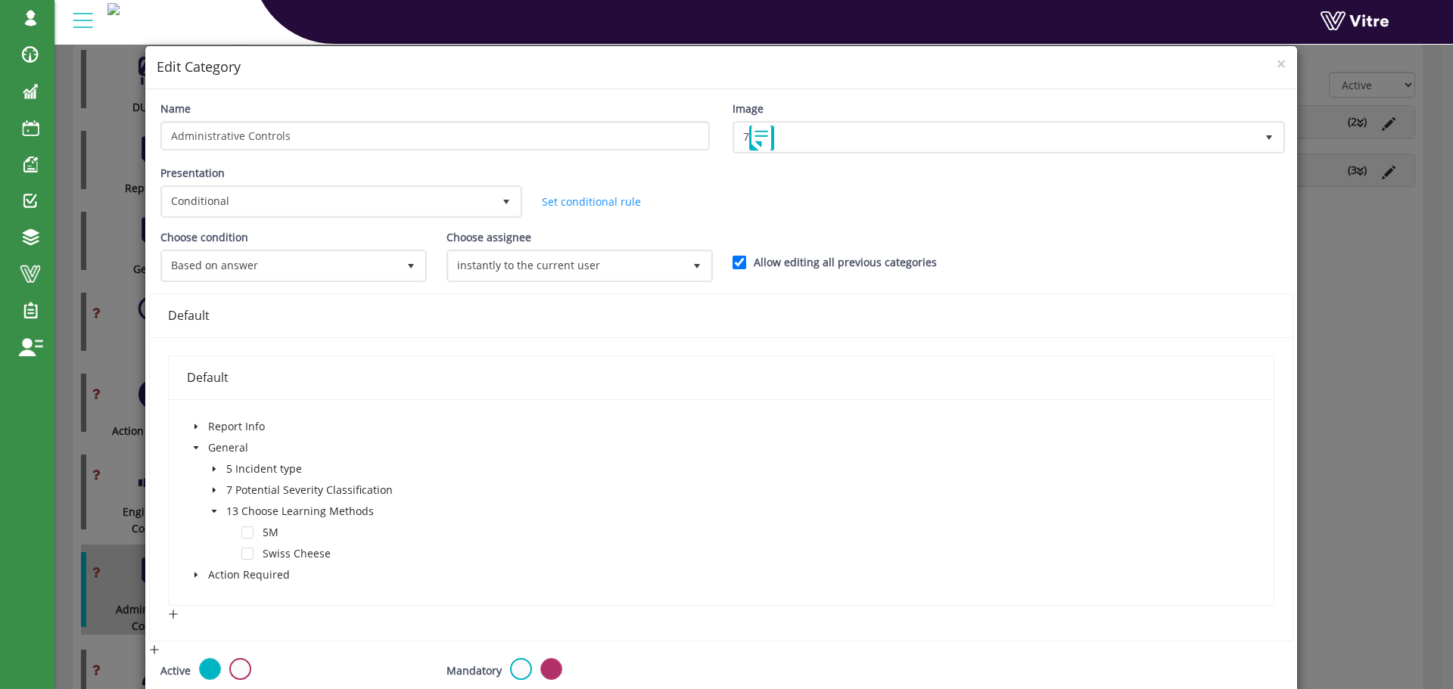
click at [252, 554] on div "Swiss Cheese" at bounding box center [260, 555] width 147 height 21
click at [245, 554] on span at bounding box center [247, 554] width 12 height 12
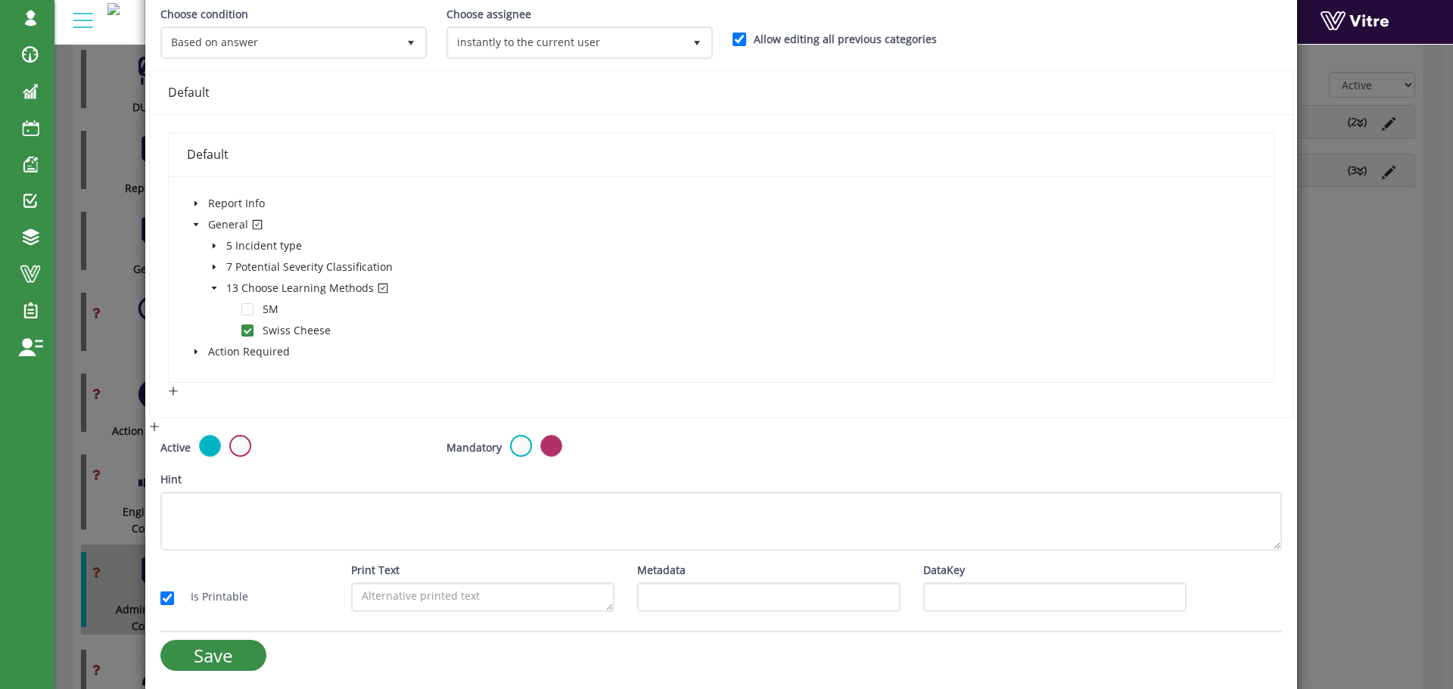
scroll to position [229, 0]
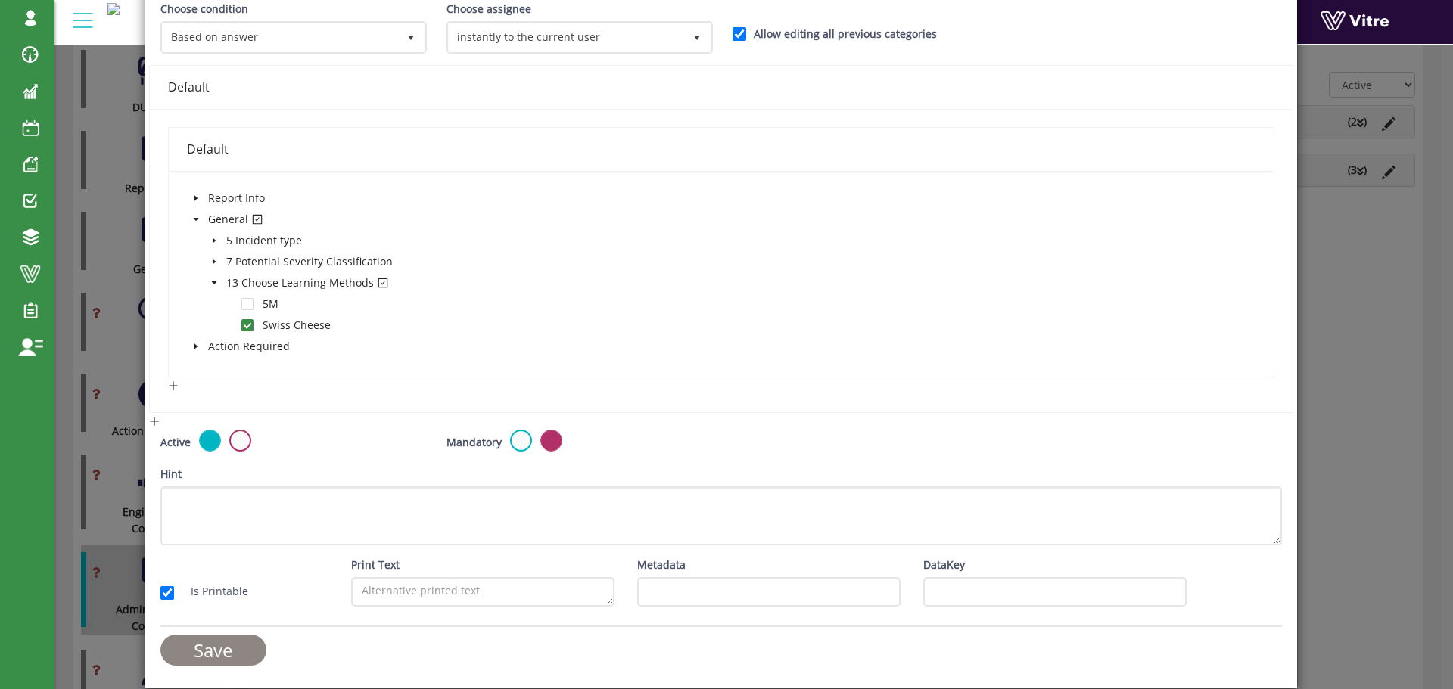
click at [226, 651] on input "Save" at bounding box center [213, 650] width 106 height 31
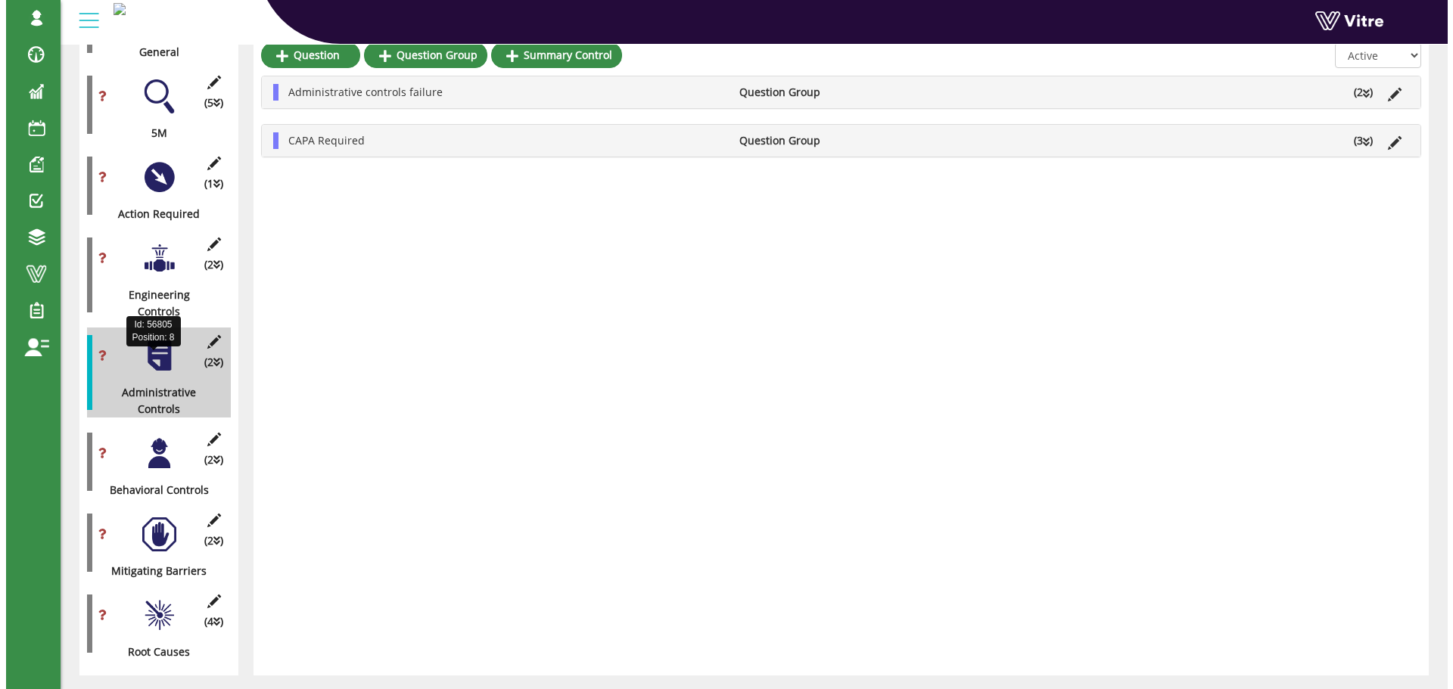
scroll to position [494, 0]
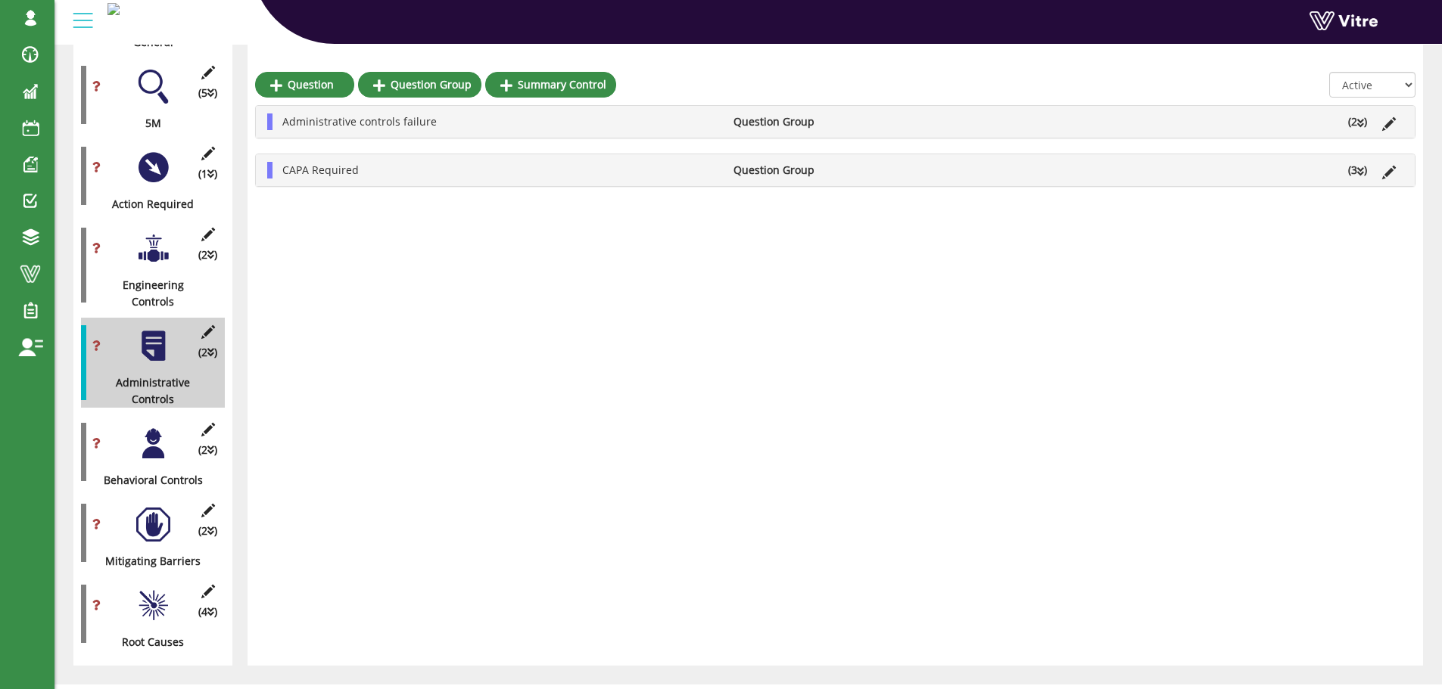
click at [156, 427] on div at bounding box center [153, 444] width 34 height 34
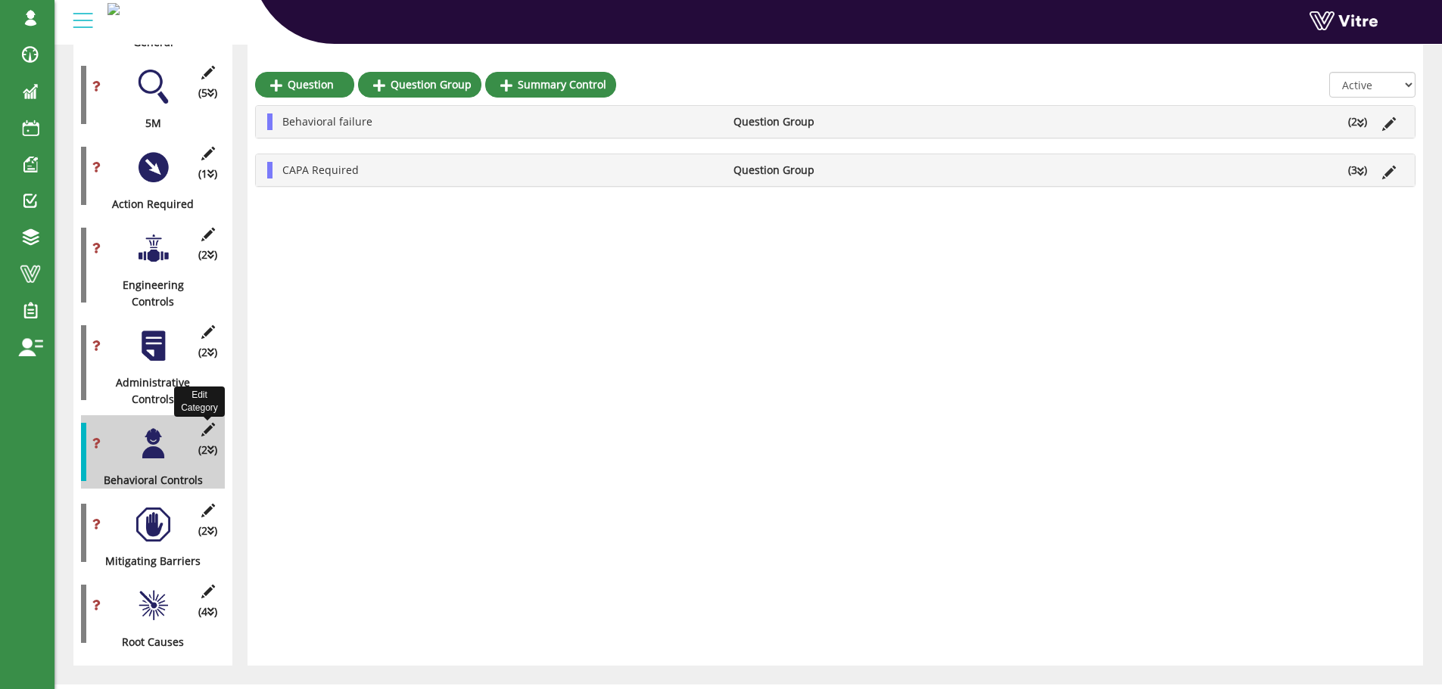
click at [207, 423] on icon at bounding box center [207, 430] width 19 height 14
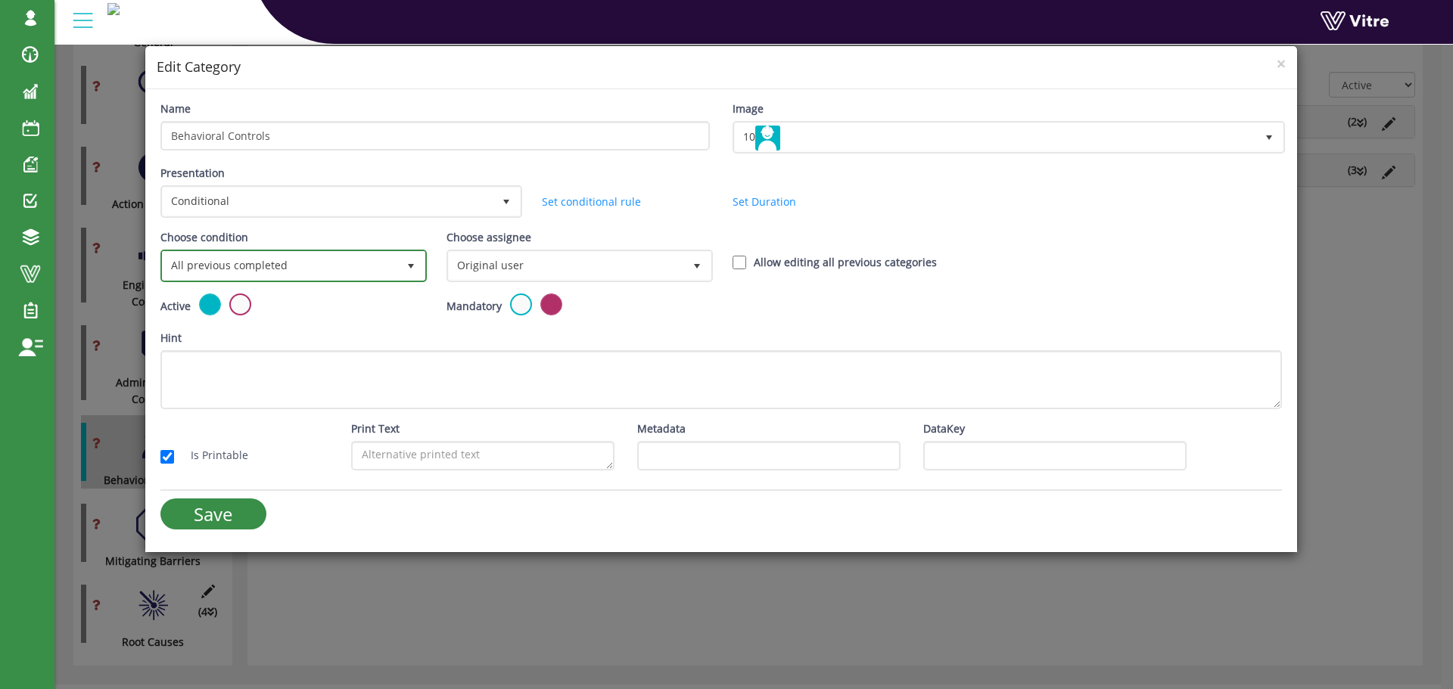
click at [301, 260] on span "All previous completed" at bounding box center [280, 265] width 235 height 27
click at [257, 266] on span "All previous completed" at bounding box center [280, 265] width 235 height 27
click at [400, 266] on span "select" at bounding box center [410, 265] width 27 height 27
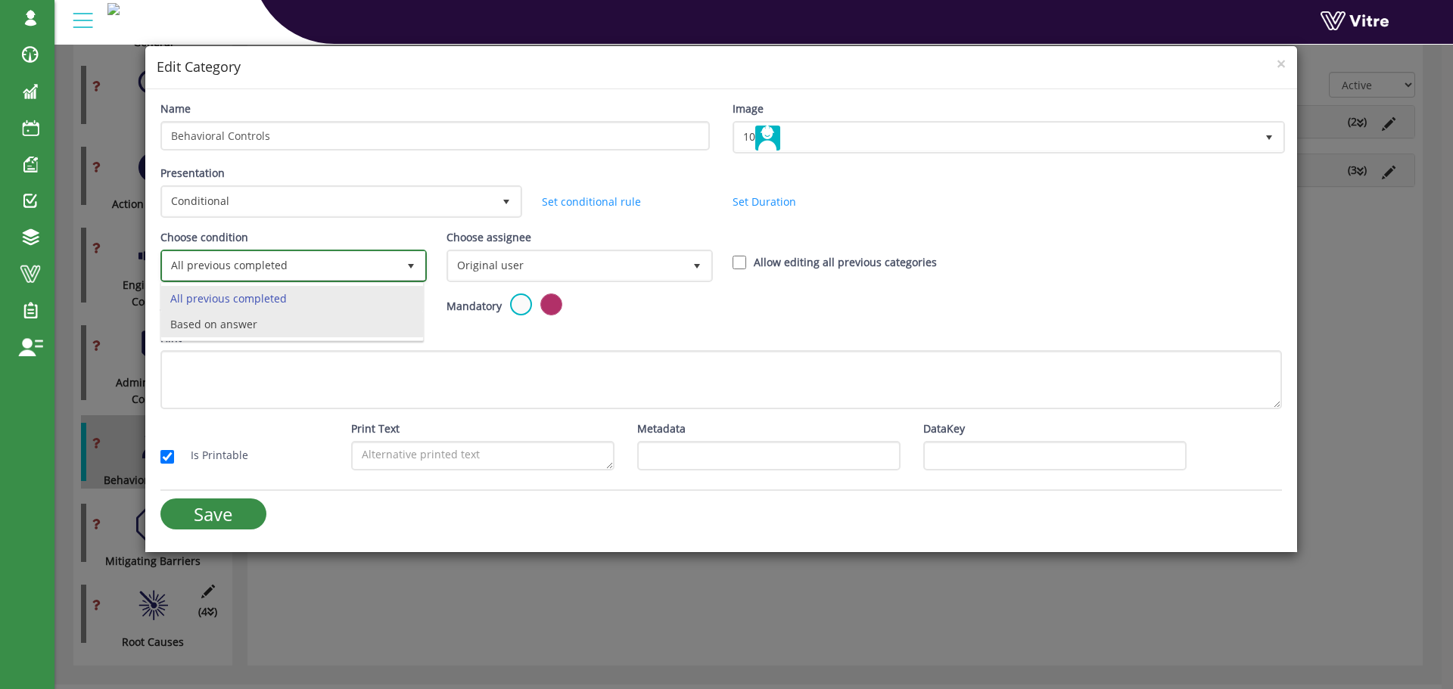
click at [278, 318] on li "Based on answer" at bounding box center [292, 325] width 262 height 26
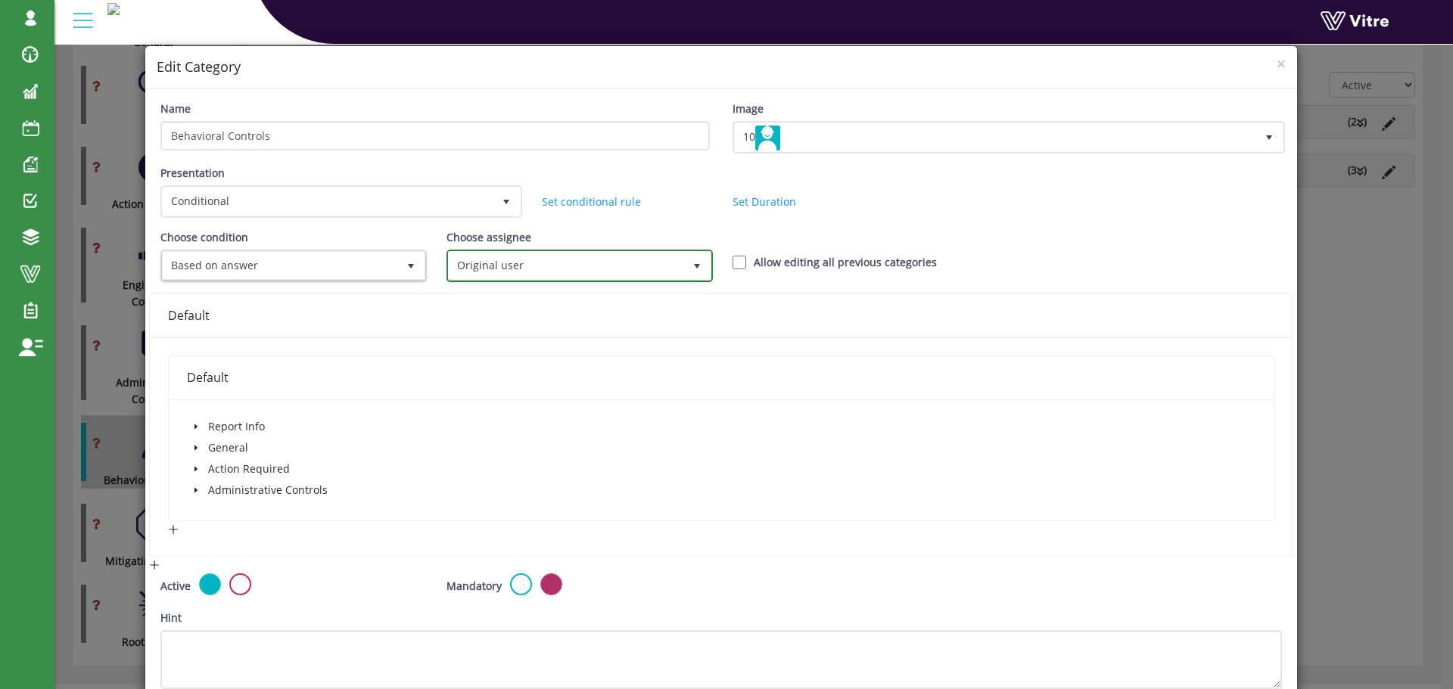
click at [506, 269] on span "Original user" at bounding box center [566, 265] width 235 height 27
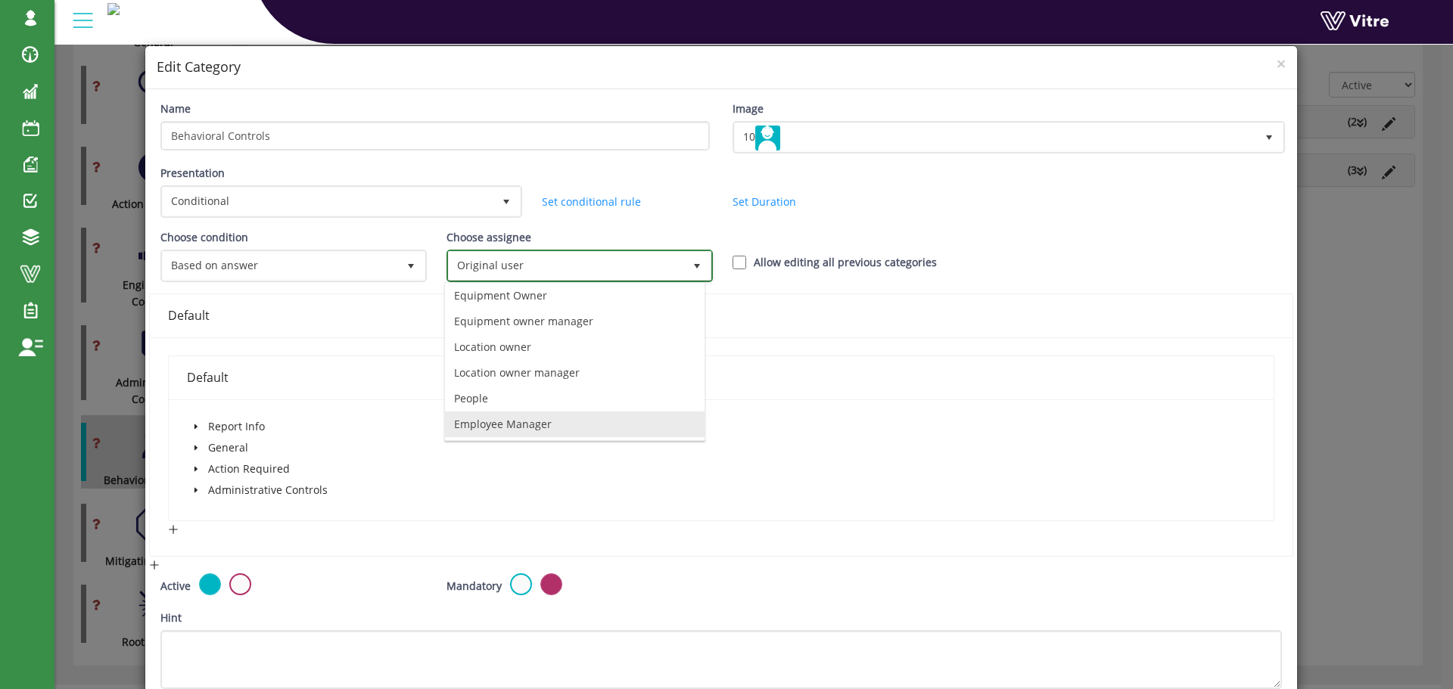
scroll to position [106, 0]
click at [548, 394] on li "instantly to the current user" at bounding box center [575, 399] width 260 height 26
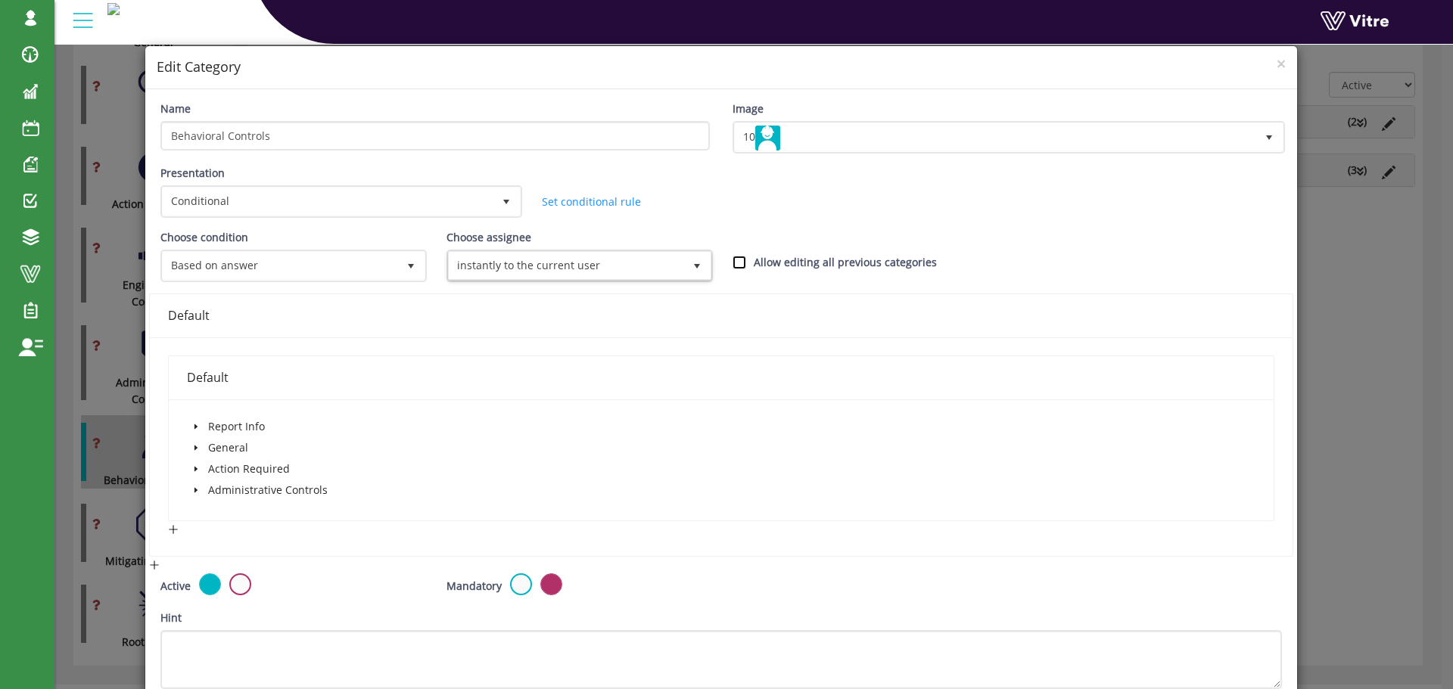
click at [734, 263] on input "Allow editing all previous categories" at bounding box center [740, 263] width 14 height 14
checkbox input "true"
click at [195, 447] on icon "caret-down" at bounding box center [195, 448] width 3 height 5
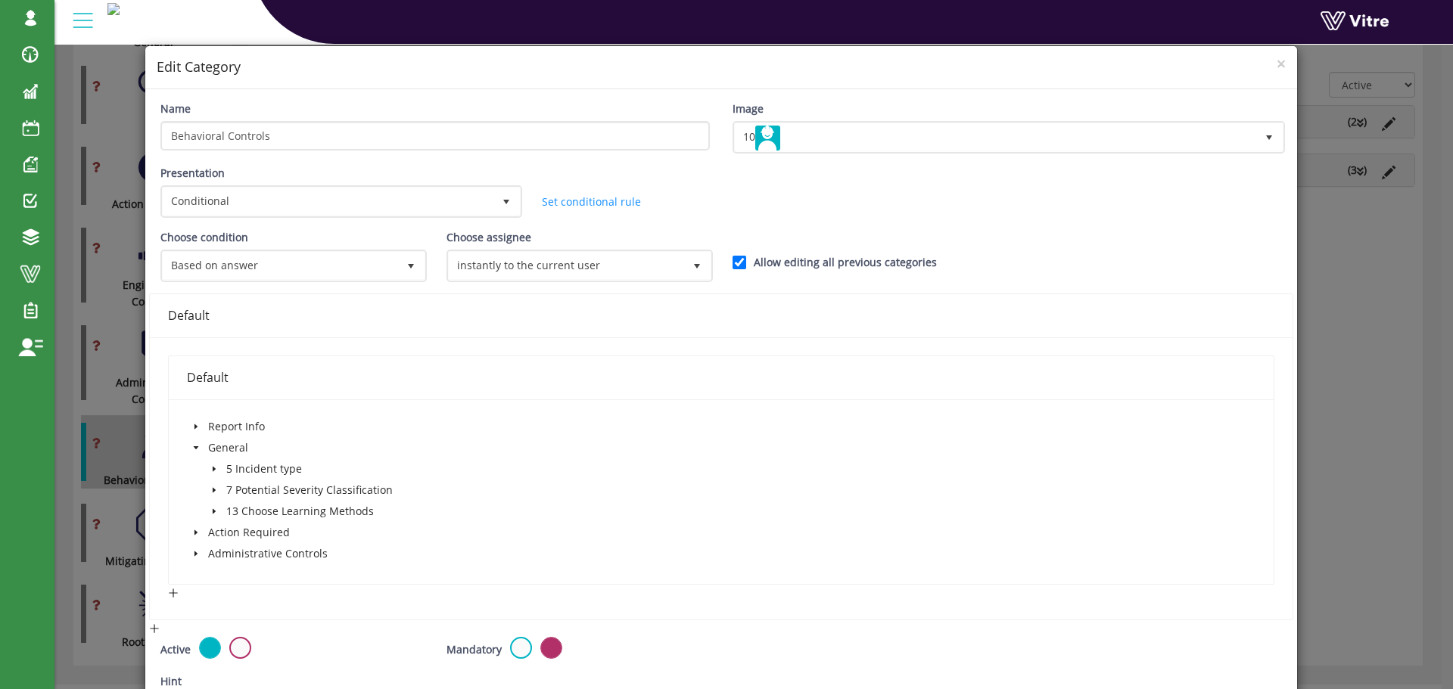
click at [215, 509] on icon "caret-down" at bounding box center [214, 512] width 8 height 8
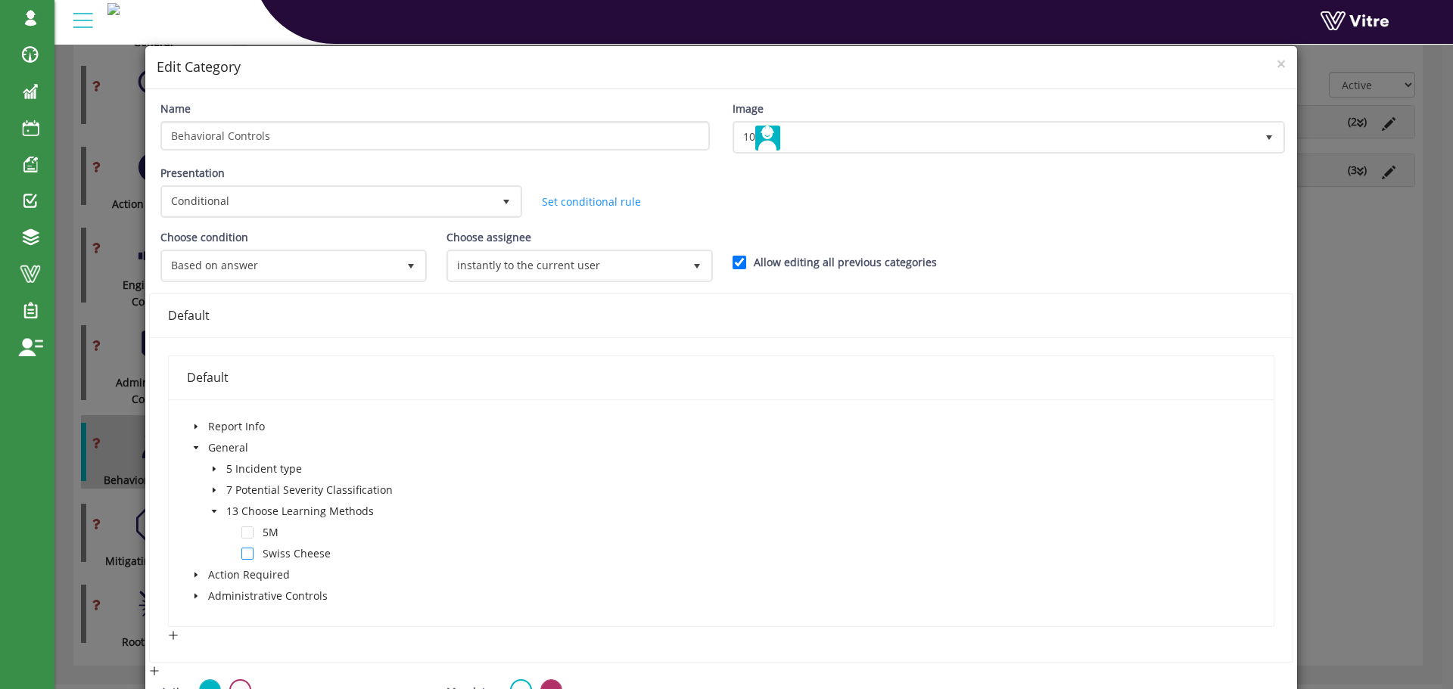
click at [247, 553] on span at bounding box center [247, 554] width 12 height 12
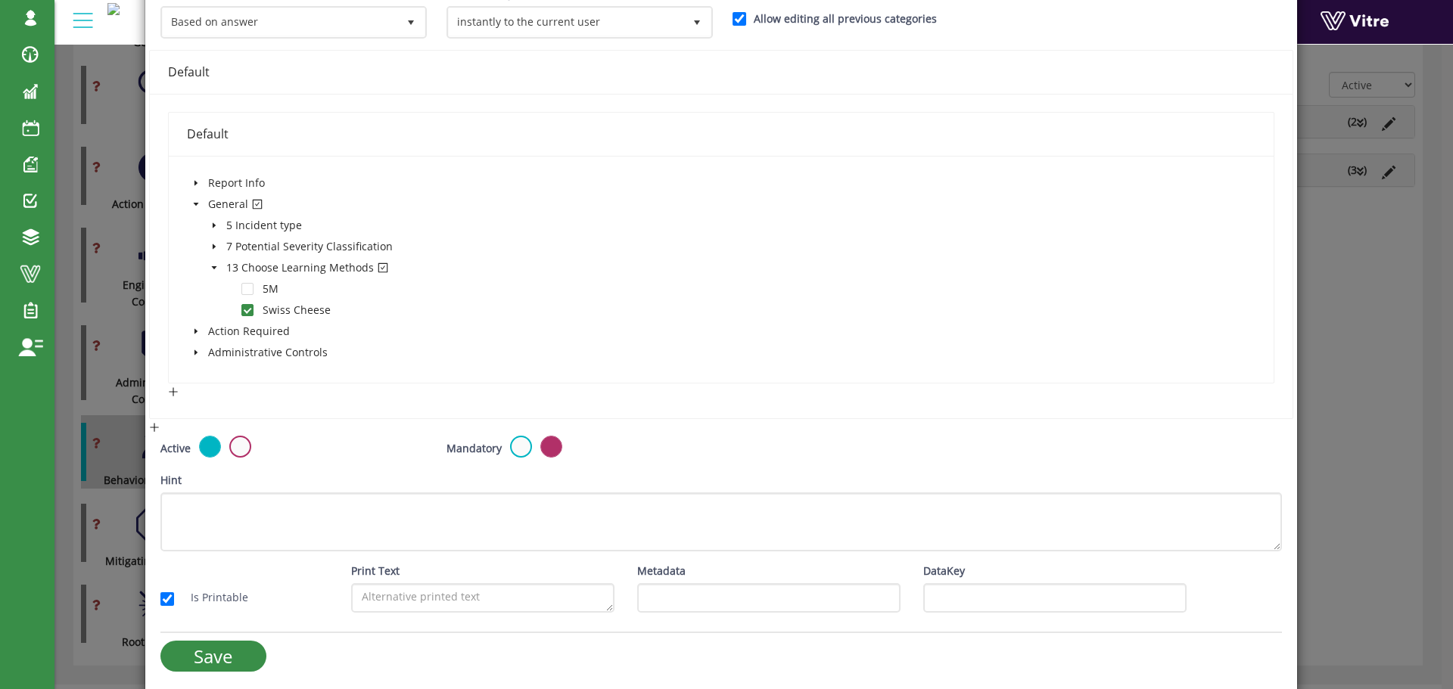
scroll to position [250, 0]
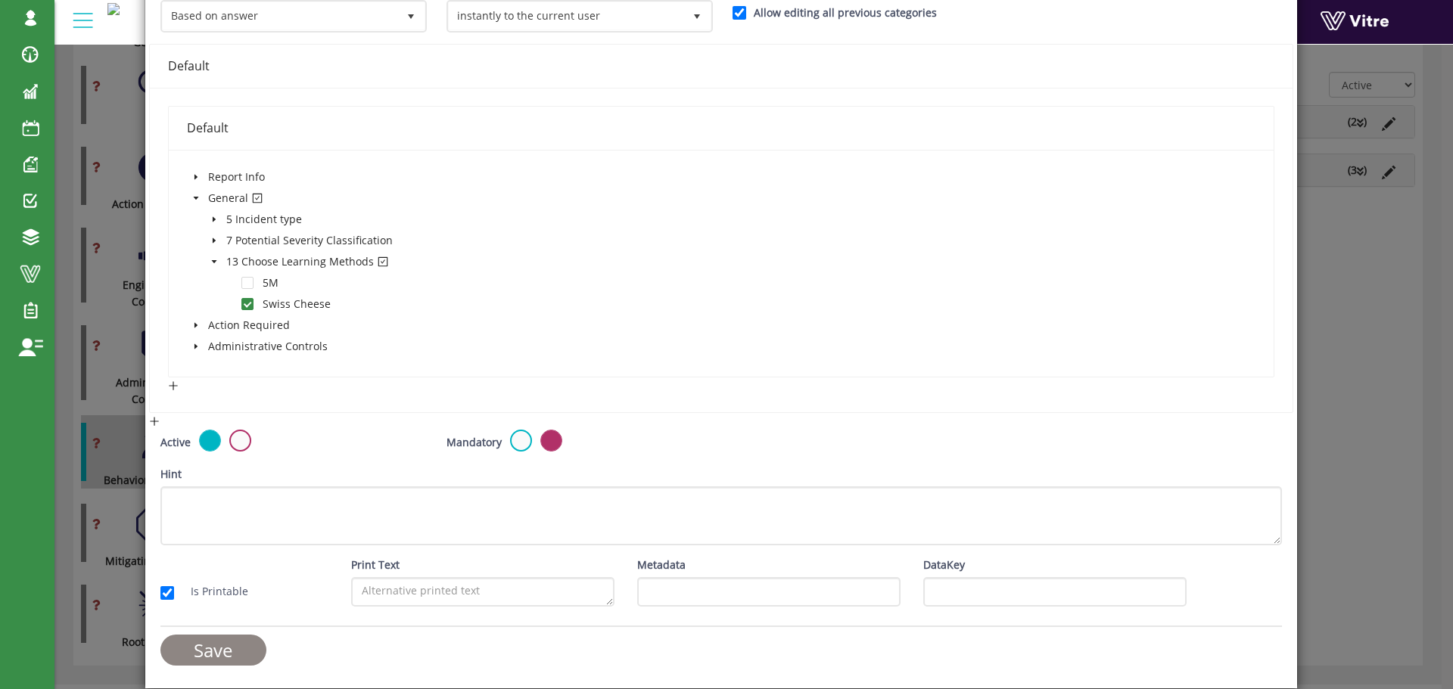
click at [231, 646] on input "Save" at bounding box center [213, 650] width 106 height 31
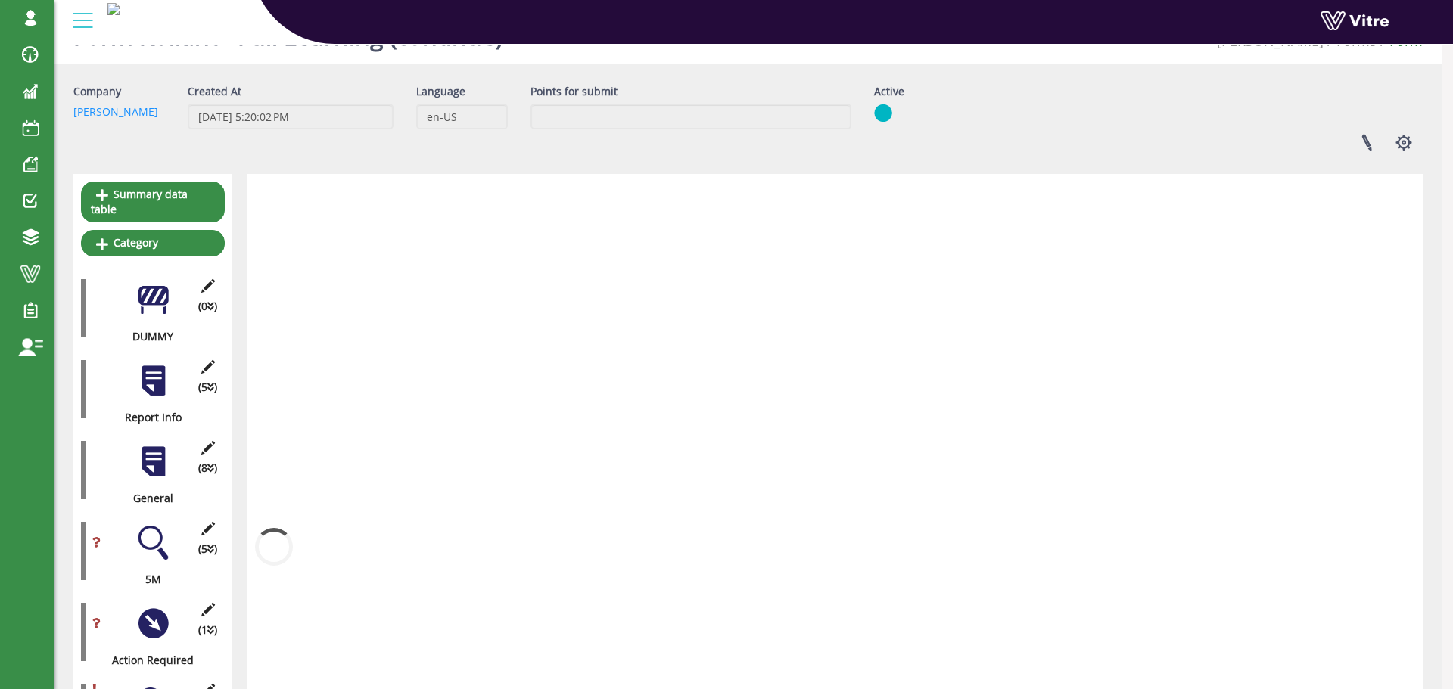
scroll to position [494, 0]
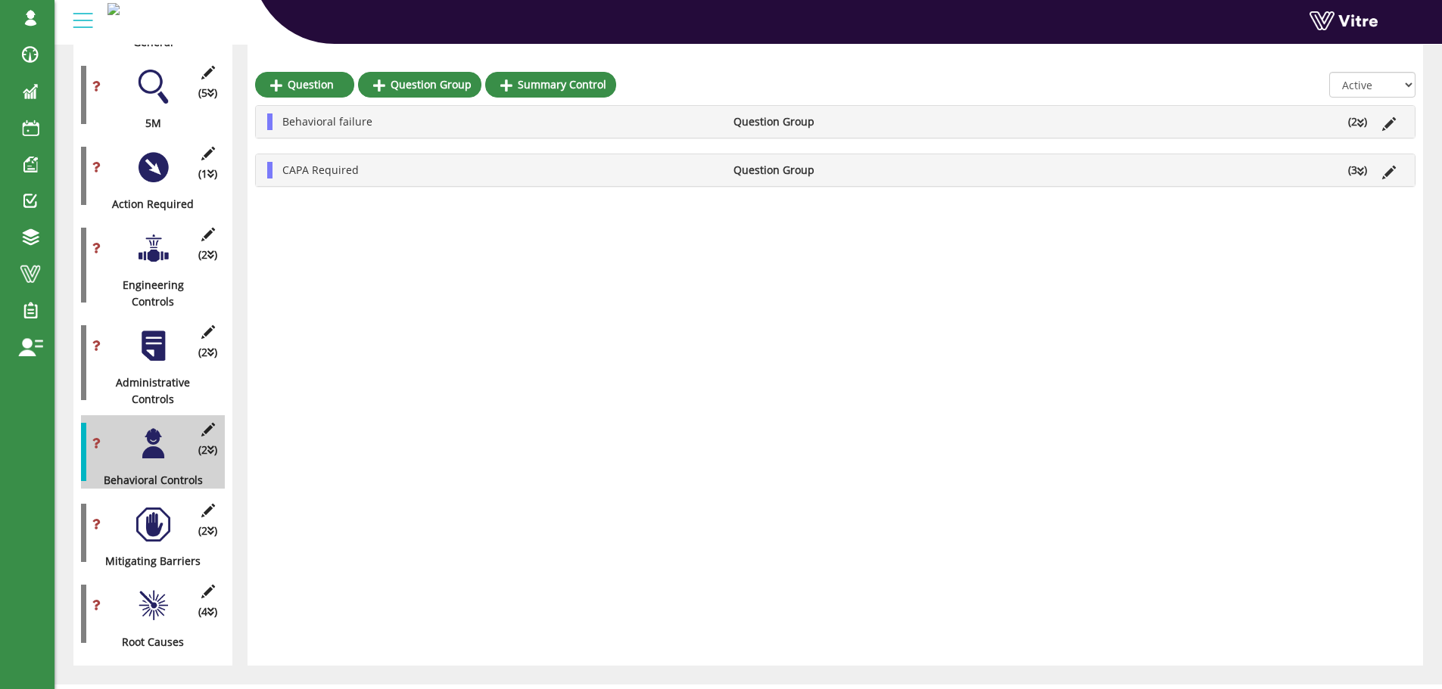
click at [148, 508] on div at bounding box center [153, 525] width 34 height 34
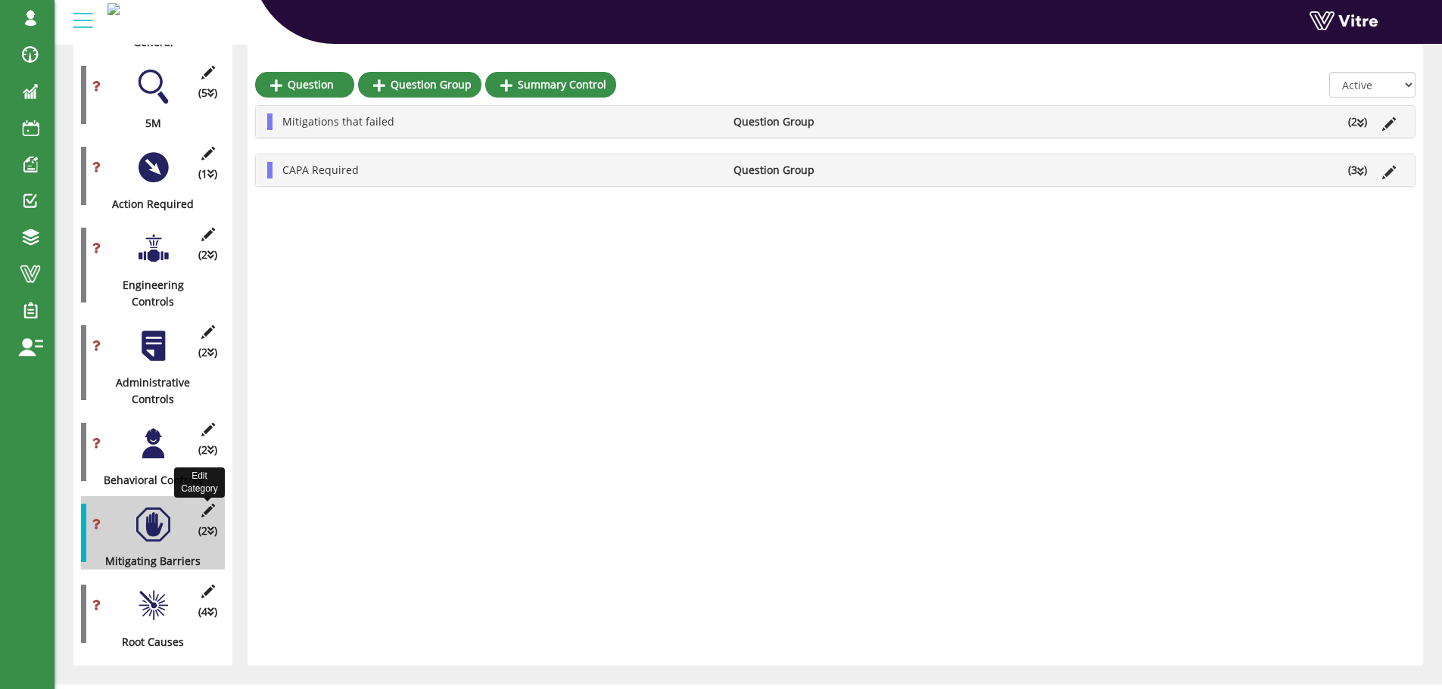
click at [205, 504] on icon at bounding box center [207, 511] width 19 height 14
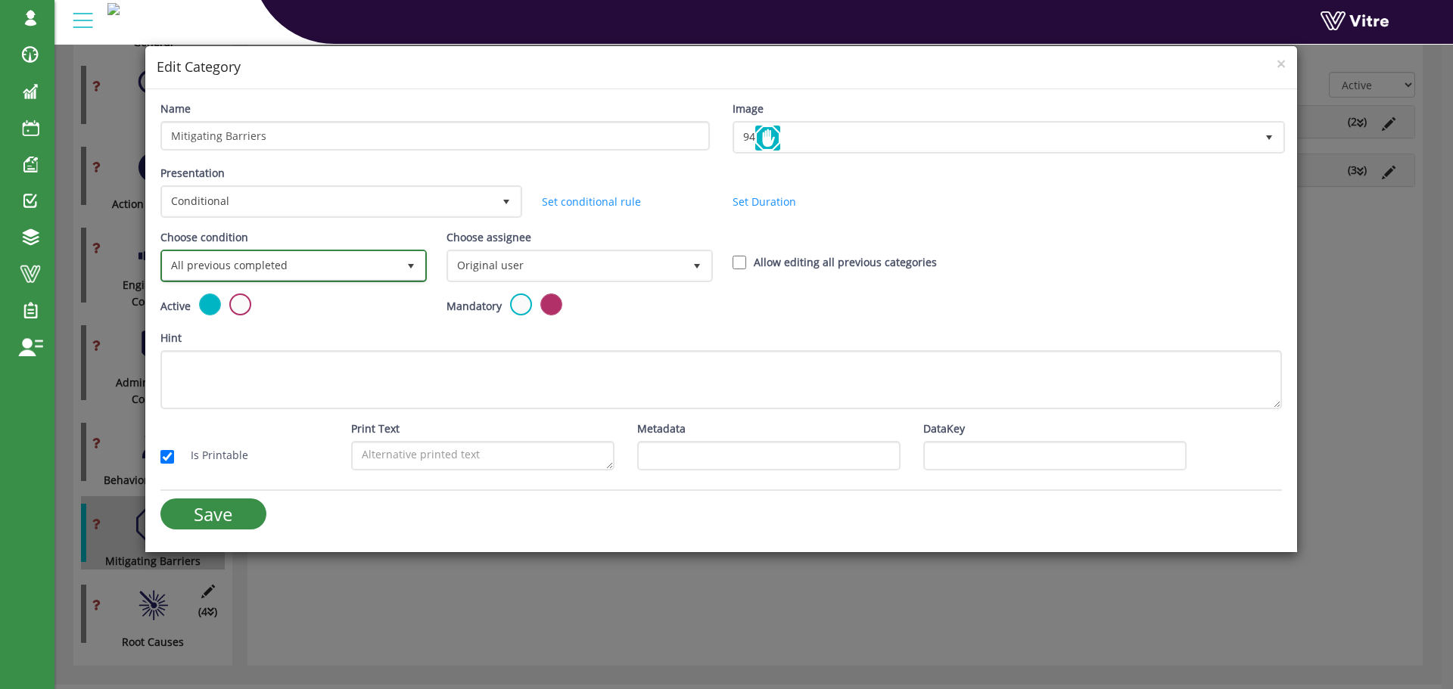
click at [369, 265] on span "All previous completed" at bounding box center [280, 265] width 235 height 27
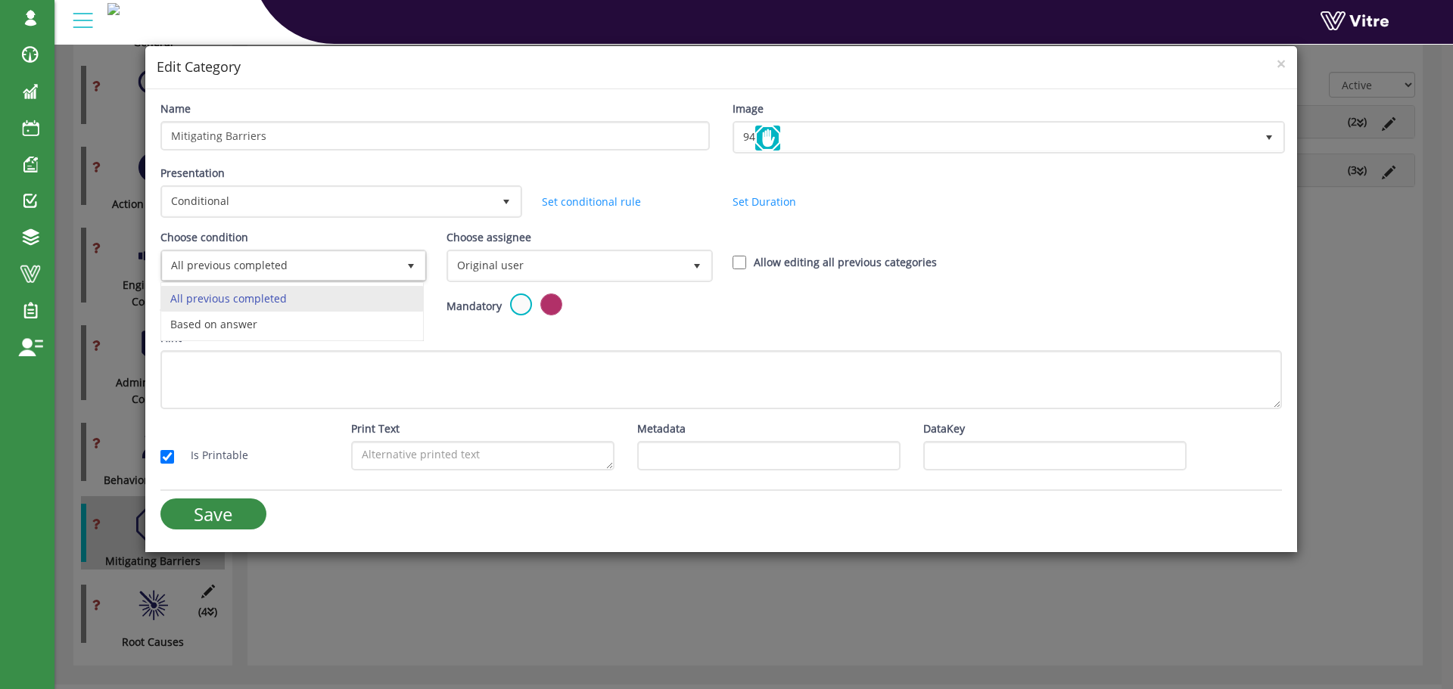
click at [269, 322] on div "All previous completed Based on answer No data found." at bounding box center [291, 311] width 263 height 59
click at [493, 272] on span "Original user" at bounding box center [566, 265] width 235 height 27
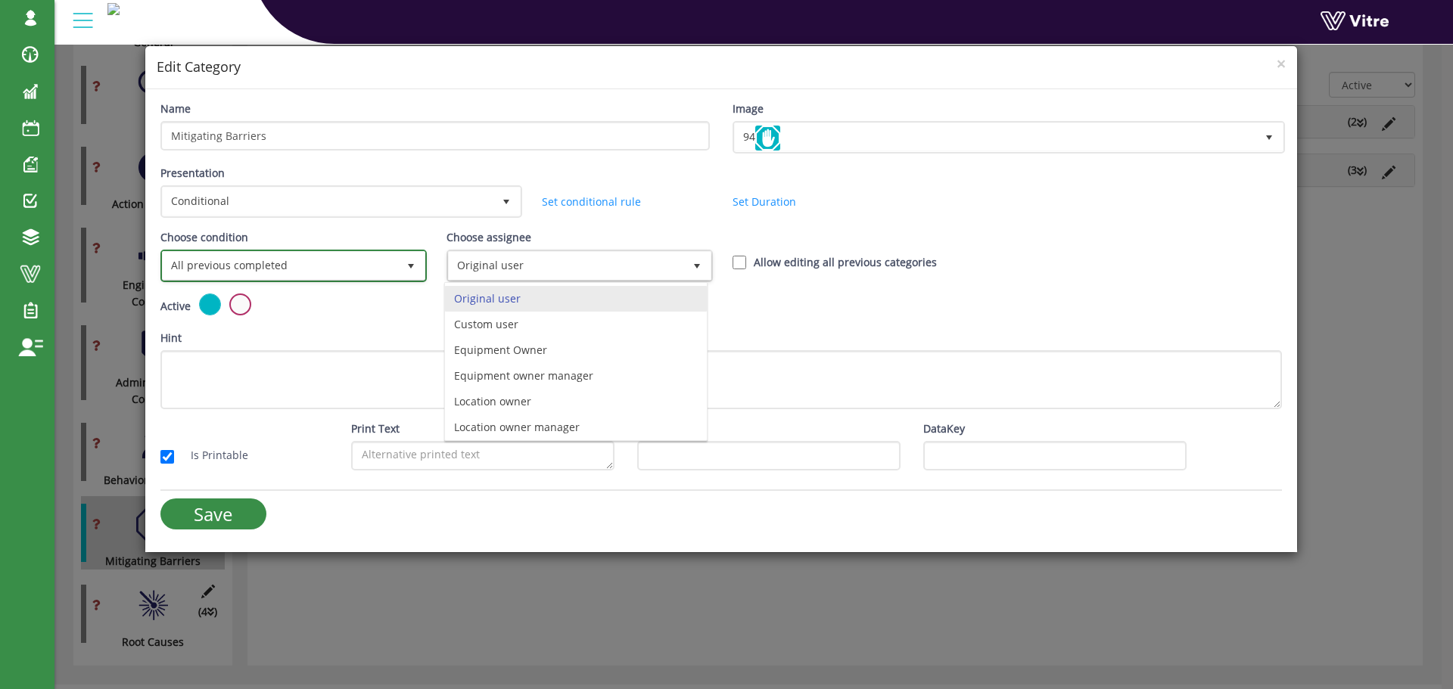
click at [378, 265] on span "All previous completed" at bounding box center [280, 265] width 235 height 27
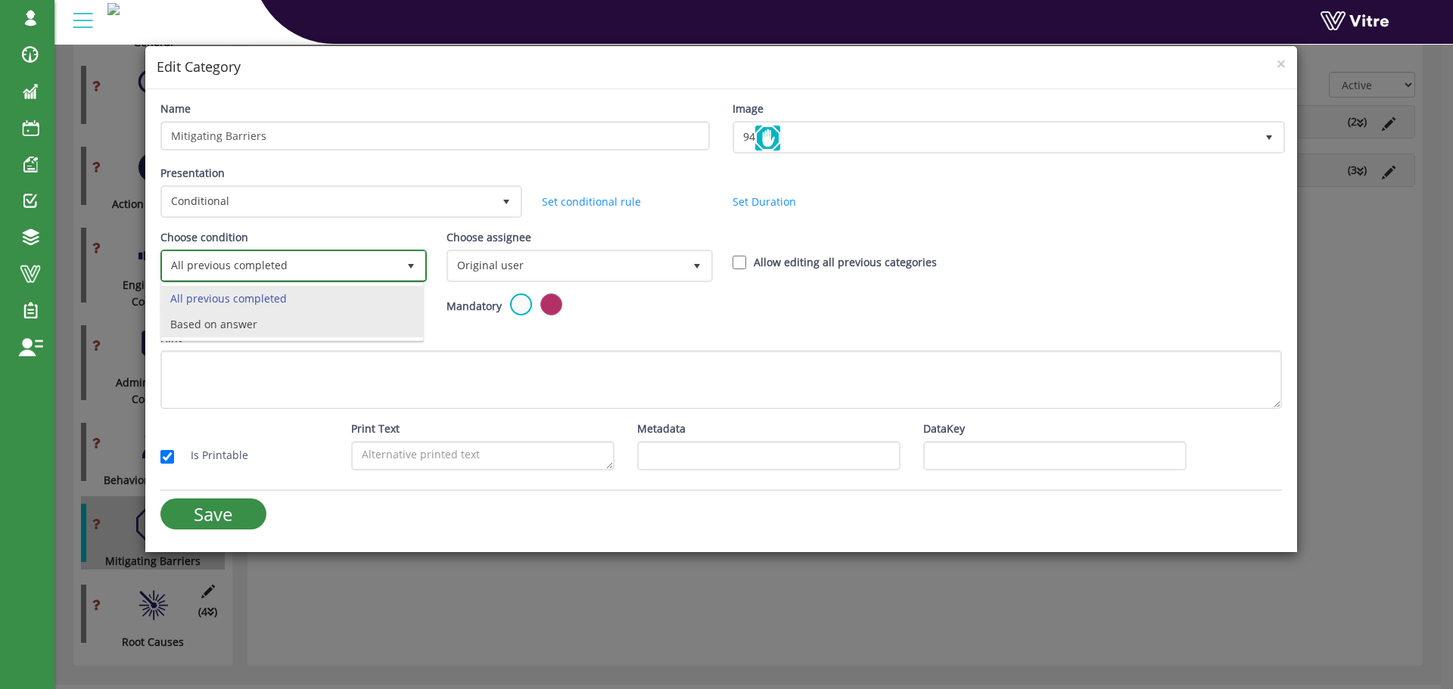
click at [291, 325] on li "Based on answer" at bounding box center [292, 325] width 262 height 26
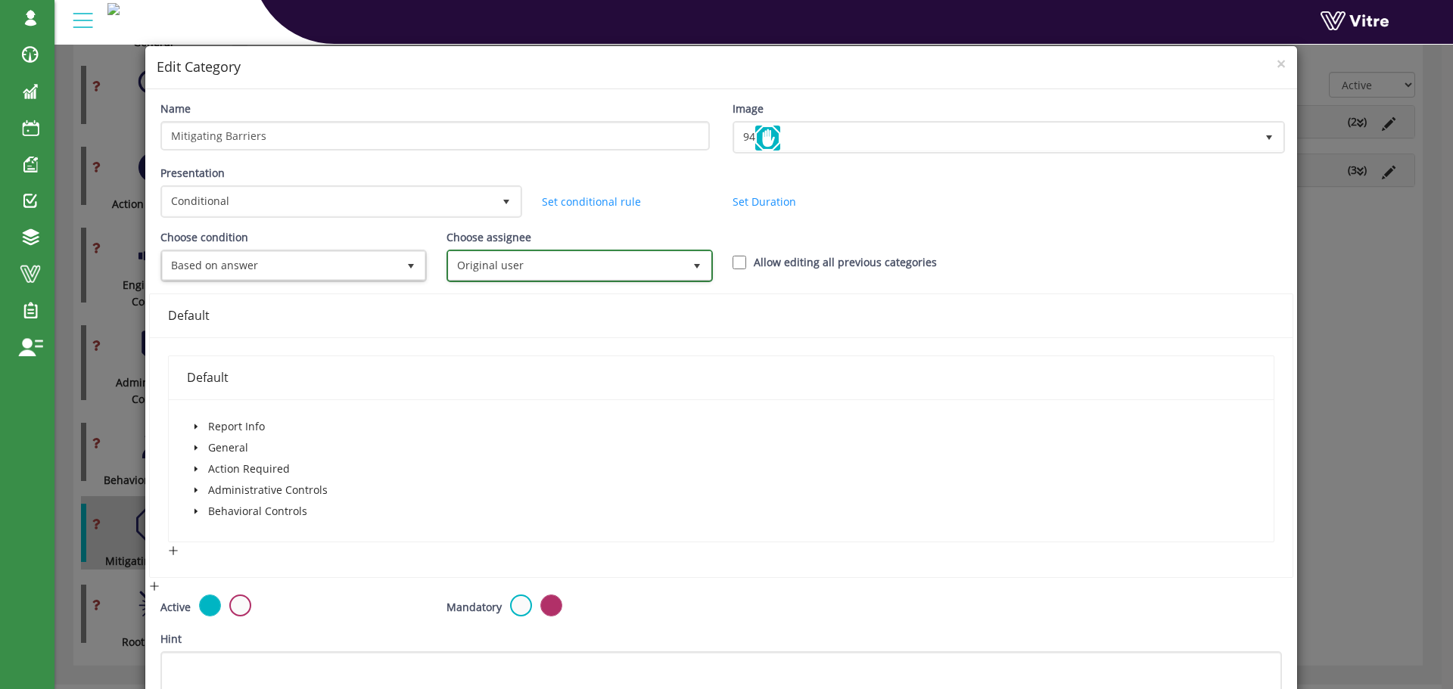
click at [470, 270] on span "Original user" at bounding box center [566, 265] width 235 height 27
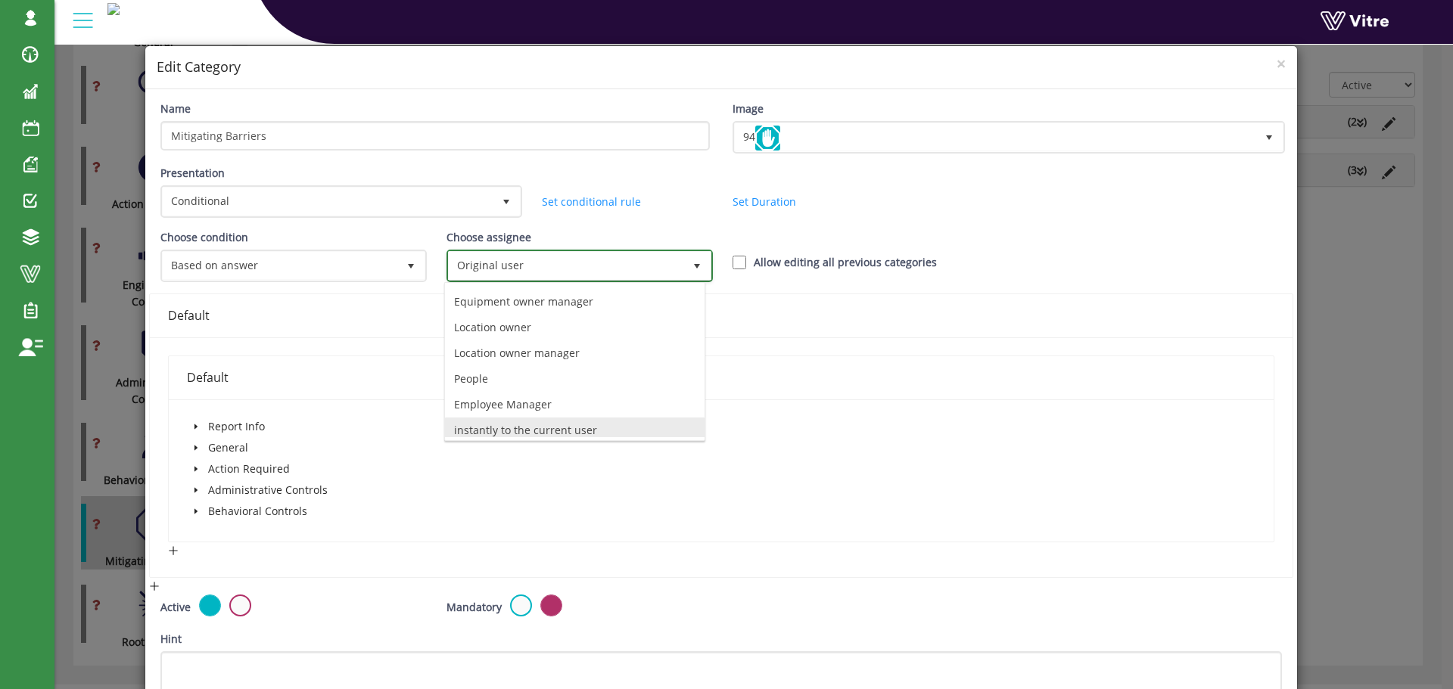
scroll to position [106, 0]
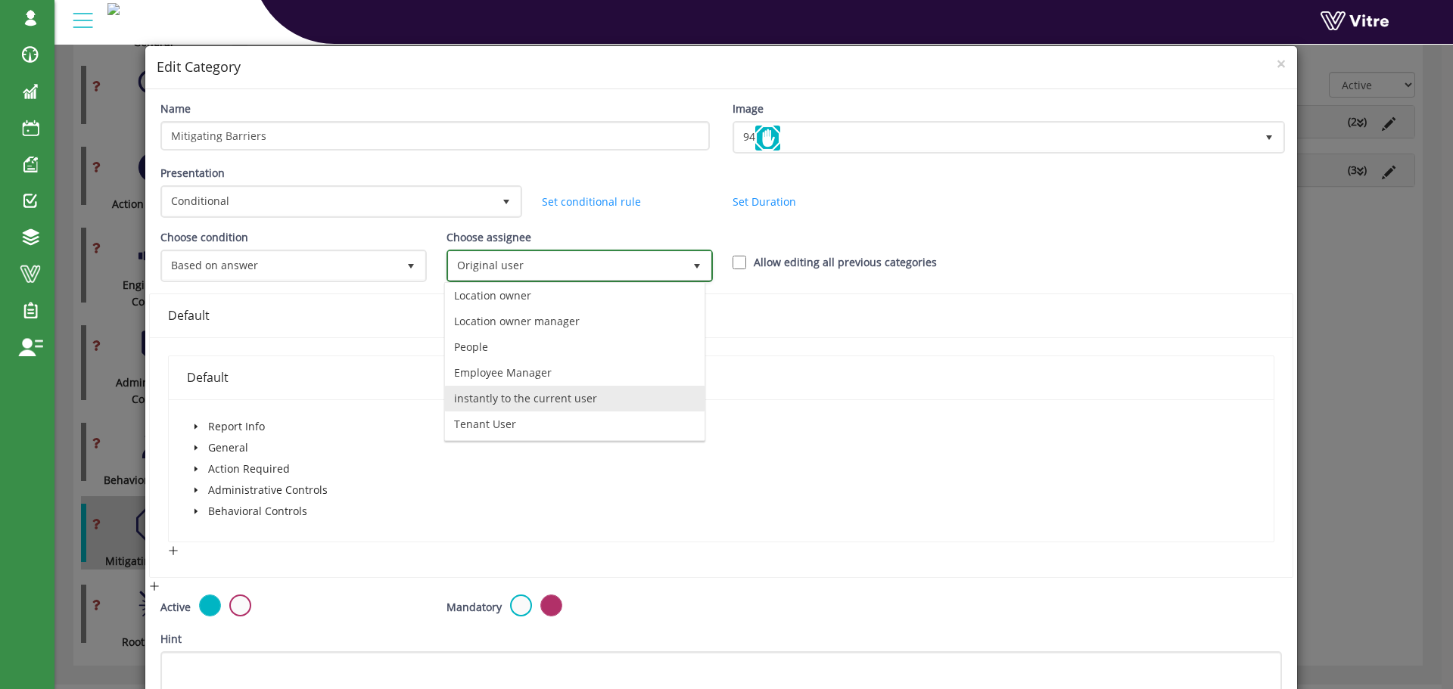
click at [491, 396] on li "instantly to the current user" at bounding box center [575, 399] width 260 height 26
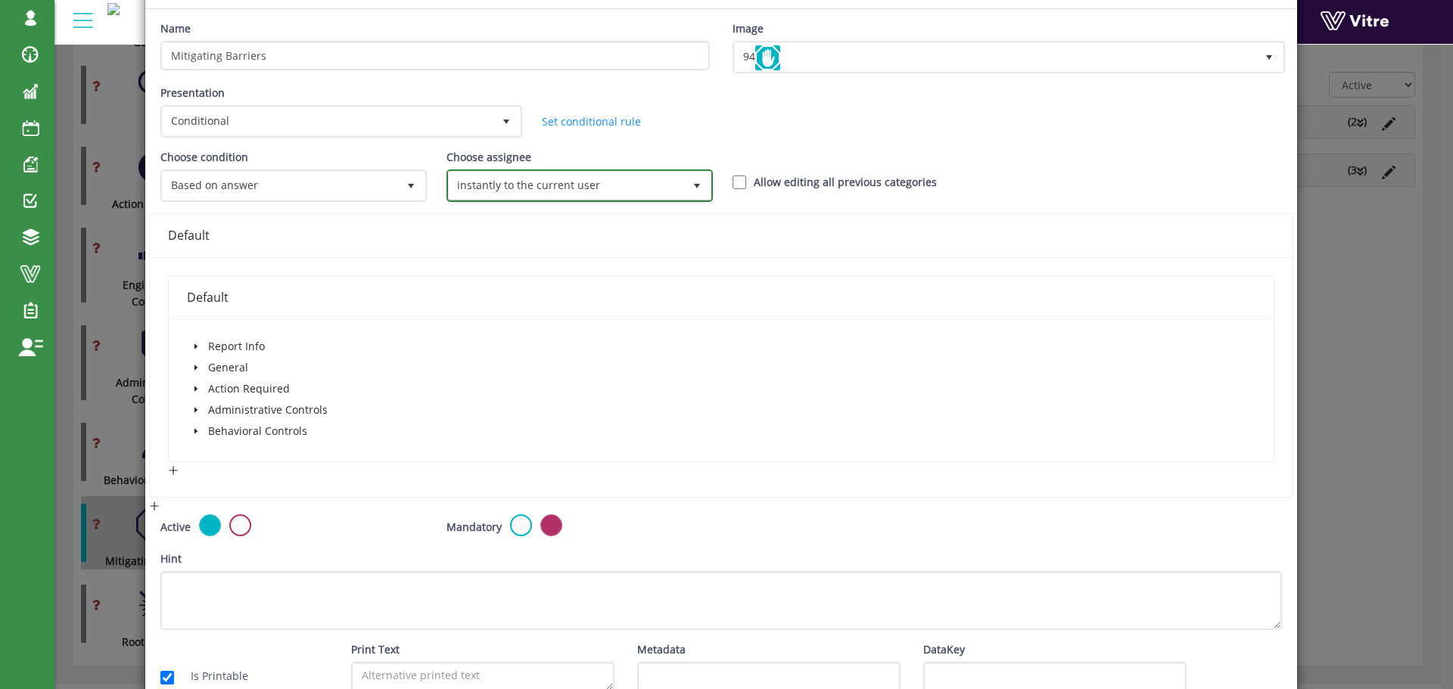
scroll to position [165, 0]
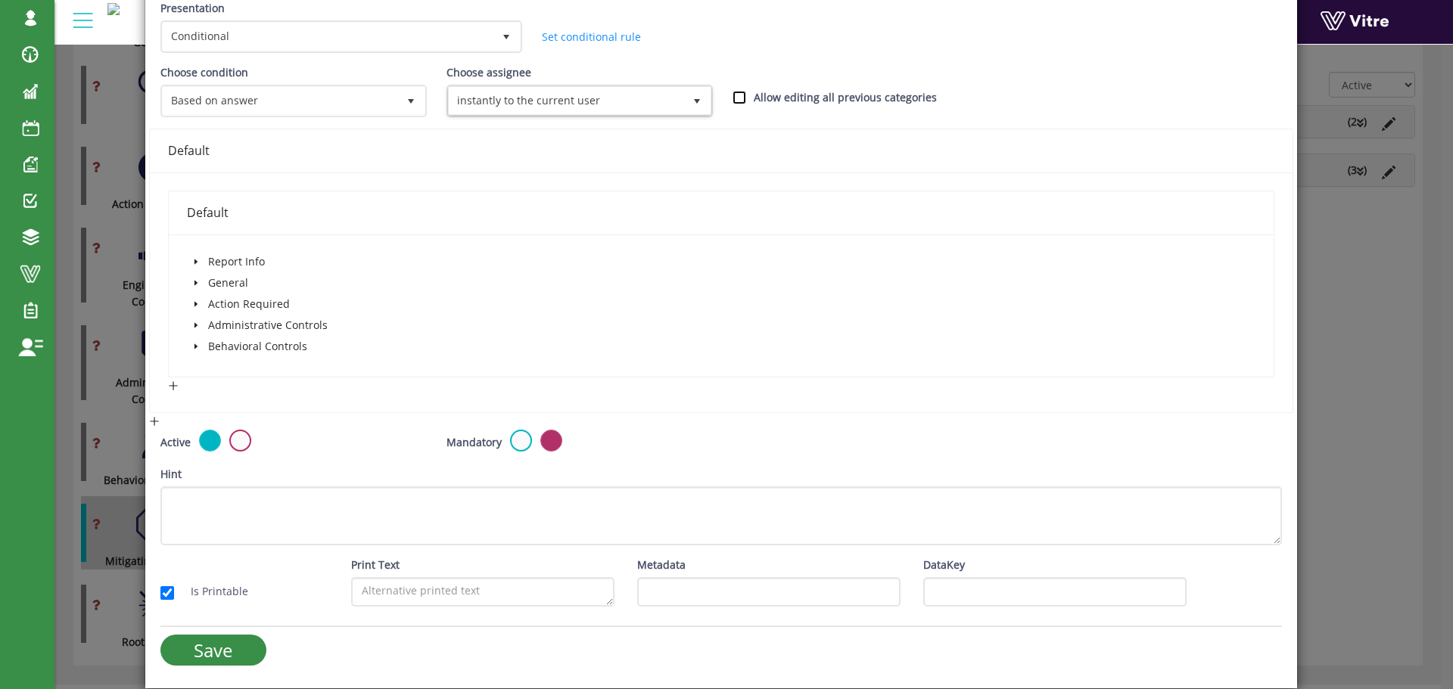
click at [735, 97] on input "Allow editing all previous categories" at bounding box center [740, 98] width 14 height 14
checkbox input "true"
click at [194, 283] on icon "caret-down" at bounding box center [195, 283] width 3 height 5
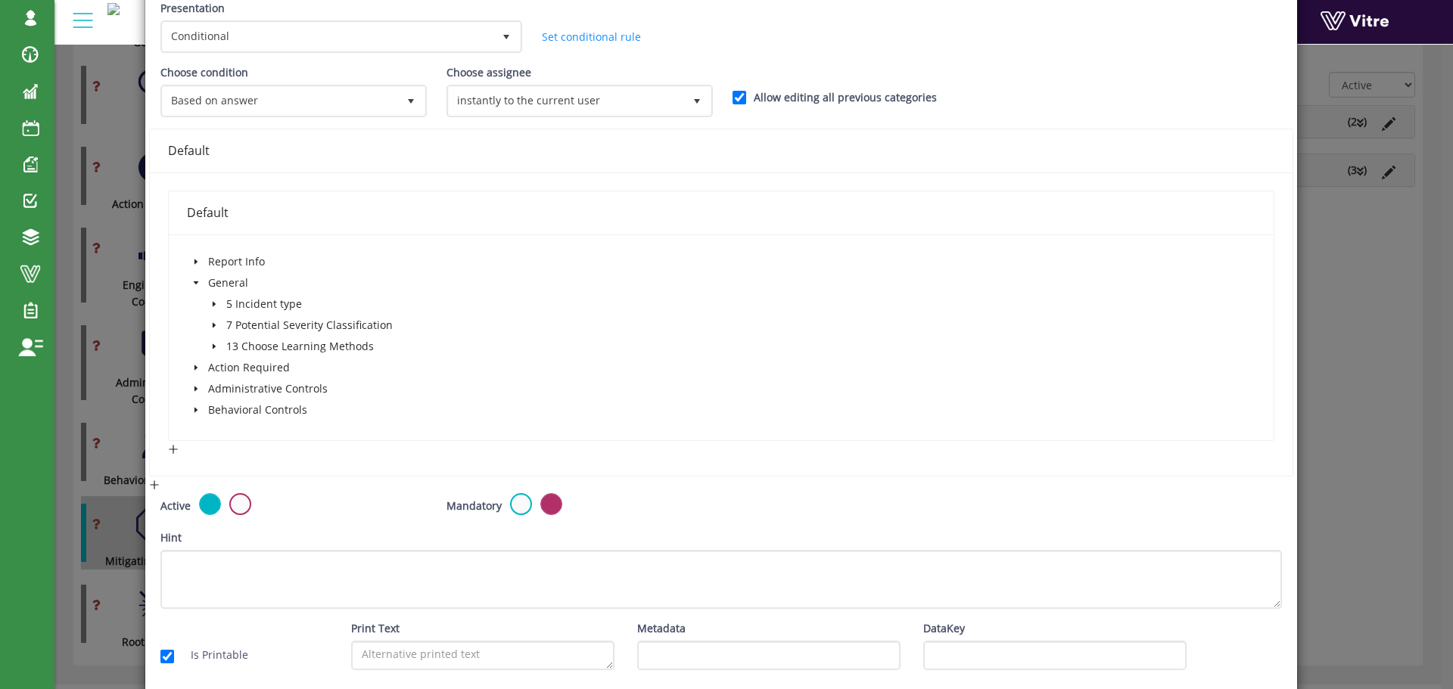
click at [212, 344] on icon "caret-down" at bounding box center [213, 346] width 3 height 5
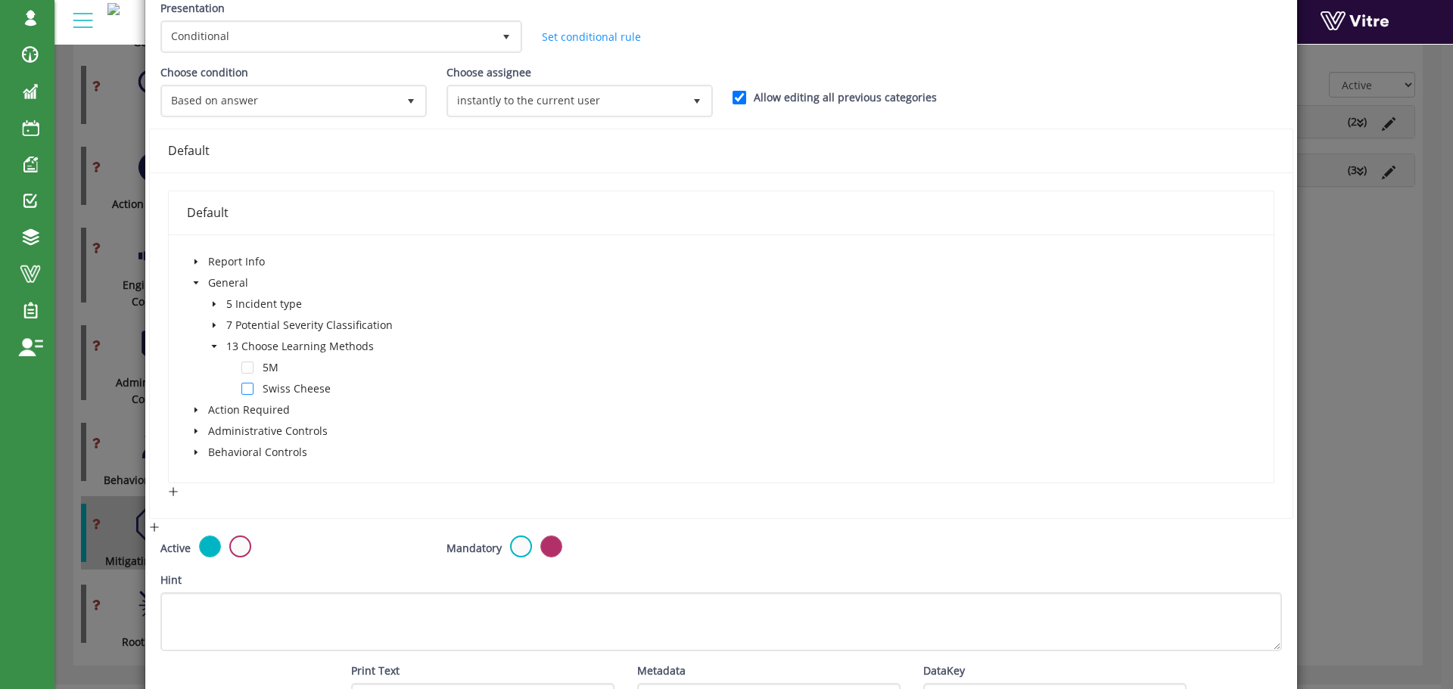
click at [244, 387] on span at bounding box center [247, 389] width 12 height 12
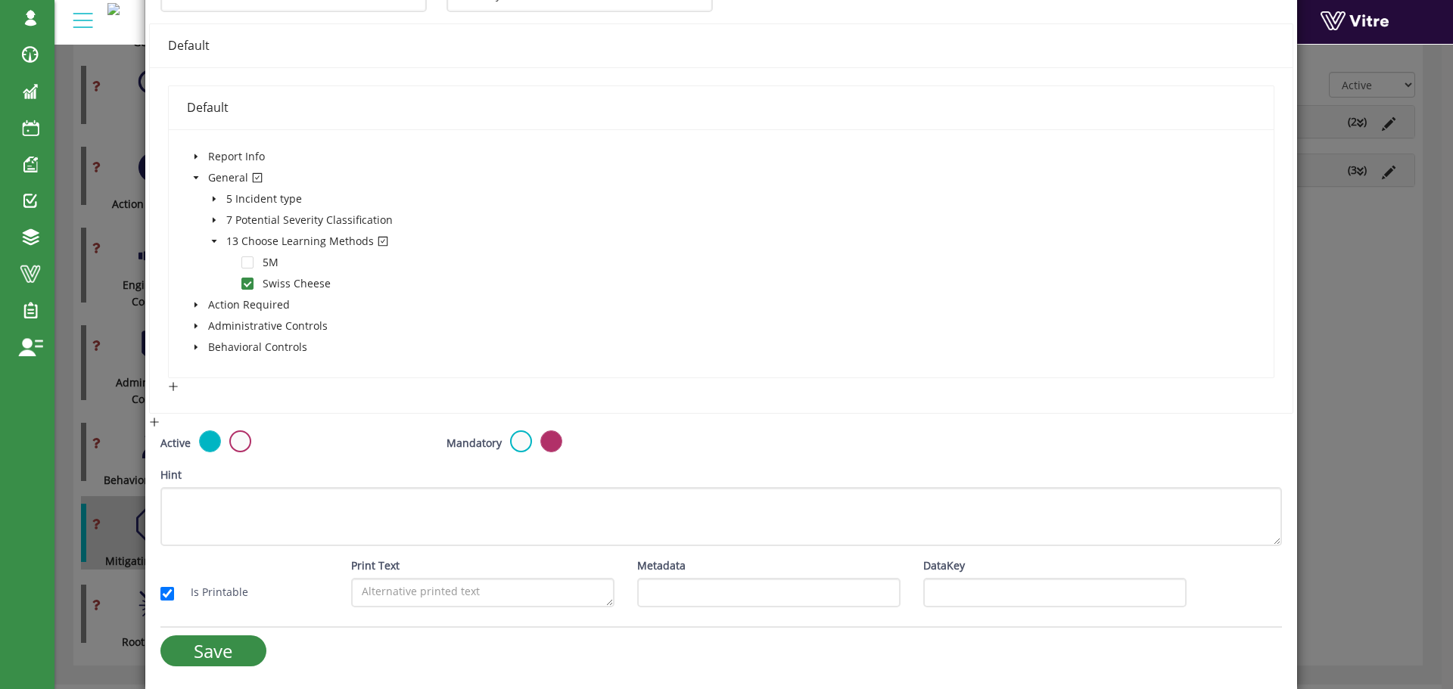
scroll to position [271, 0]
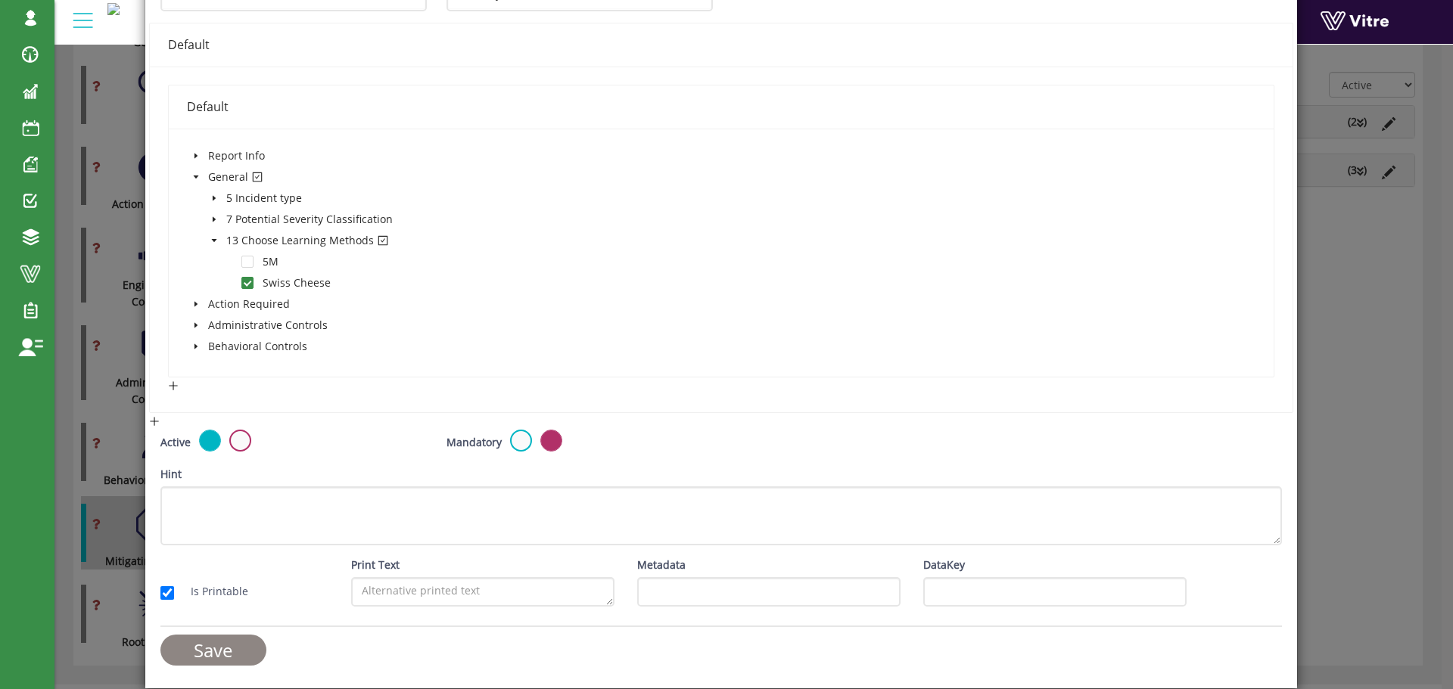
click at [241, 643] on input "Save" at bounding box center [213, 650] width 106 height 31
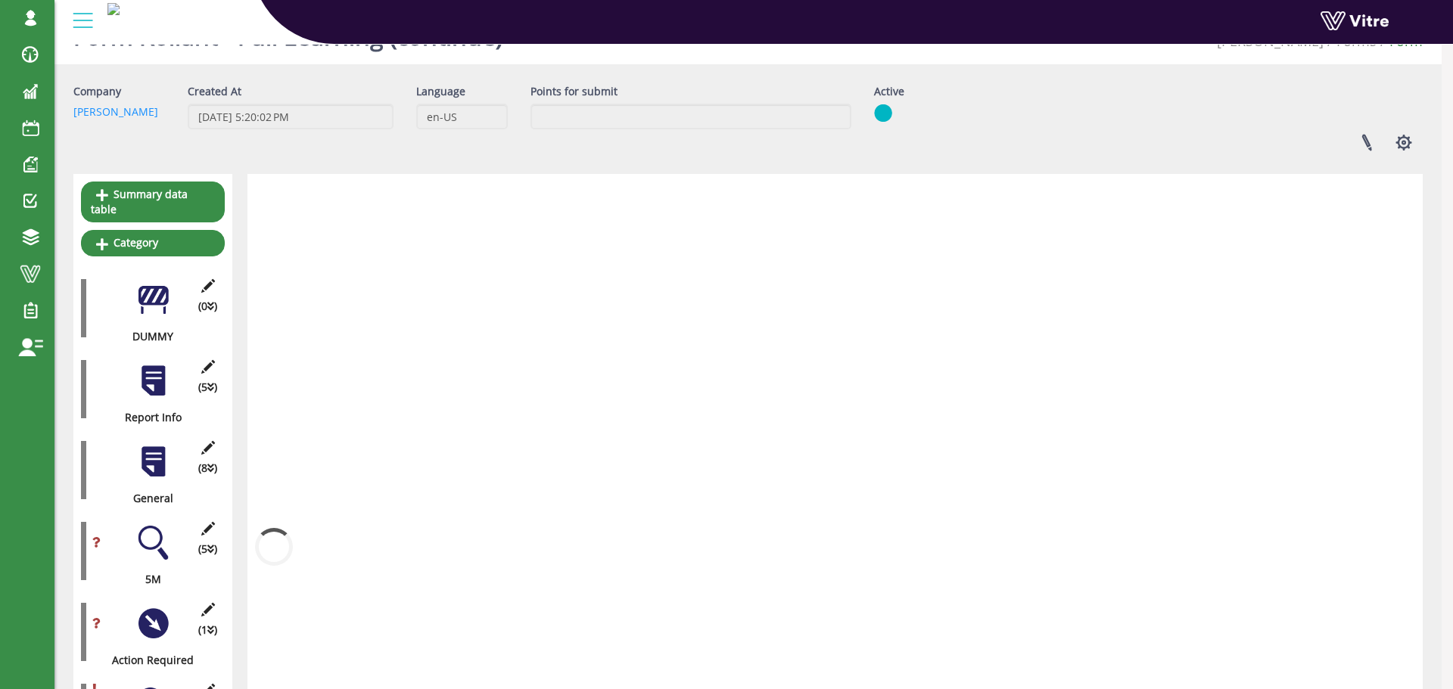
scroll to position [494, 0]
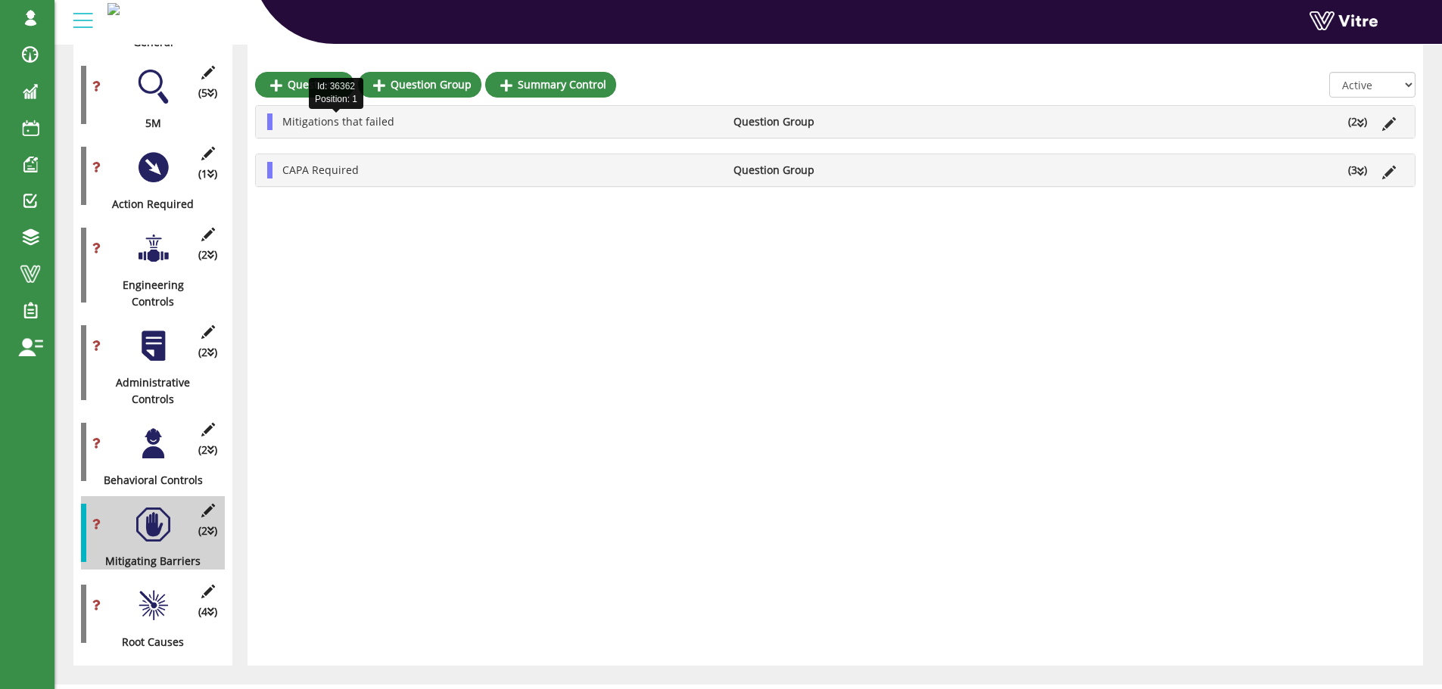
click at [324, 120] on span "Mitigations that failed" at bounding box center [338, 121] width 112 height 14
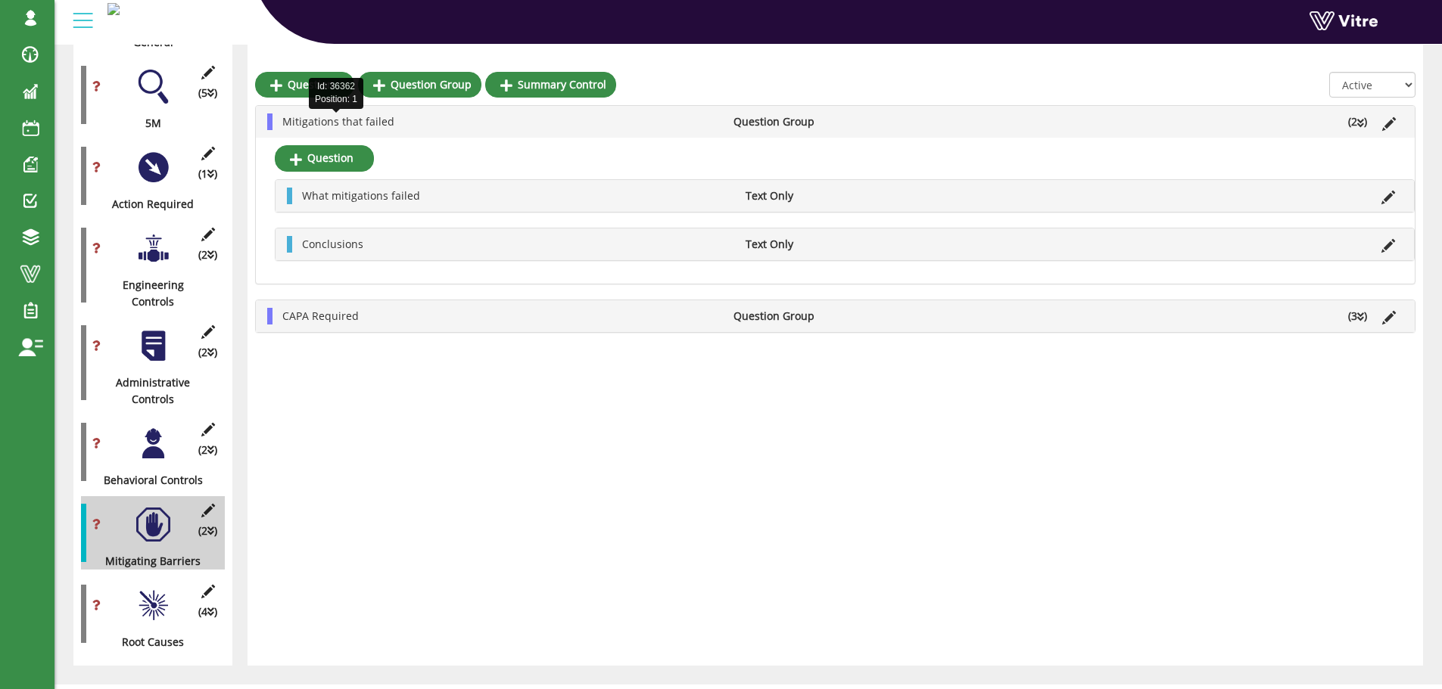
click at [324, 120] on span "Mitigations that failed" at bounding box center [338, 121] width 112 height 14
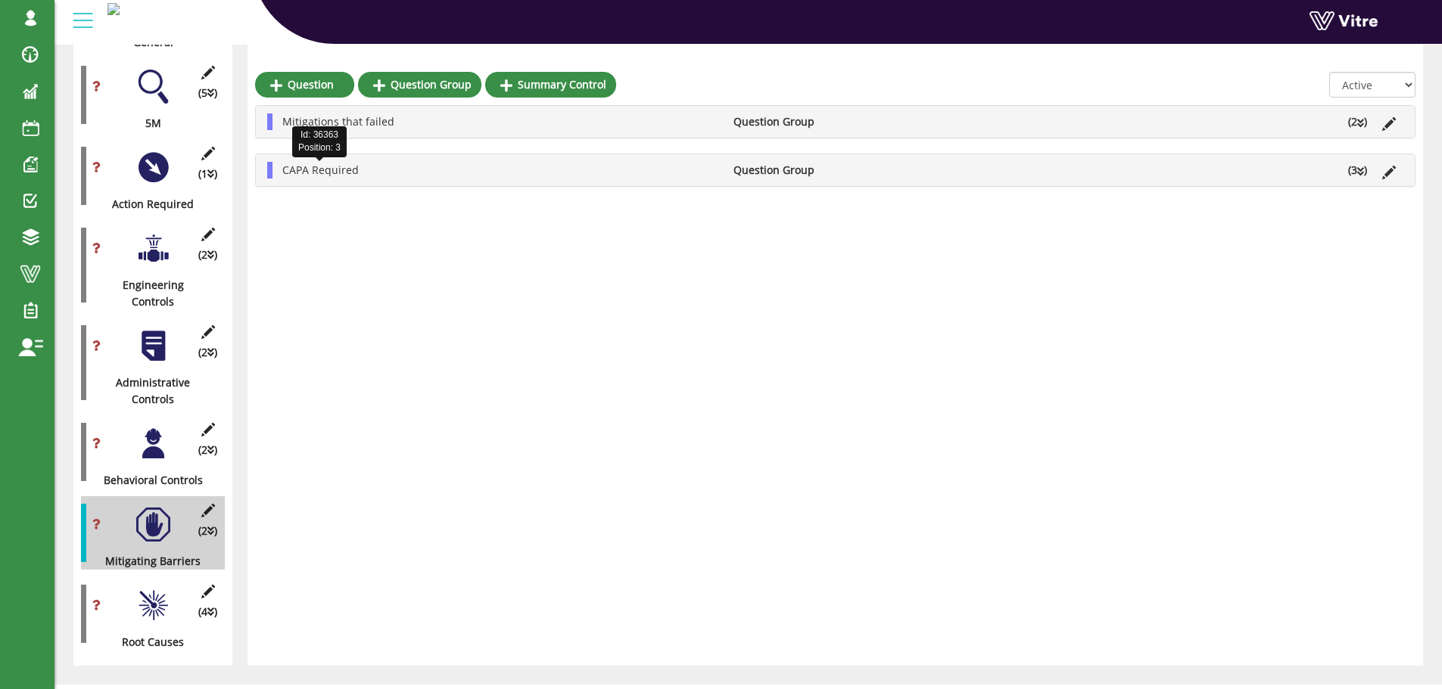
click at [322, 173] on span "CAPA Required" at bounding box center [320, 170] width 76 height 14
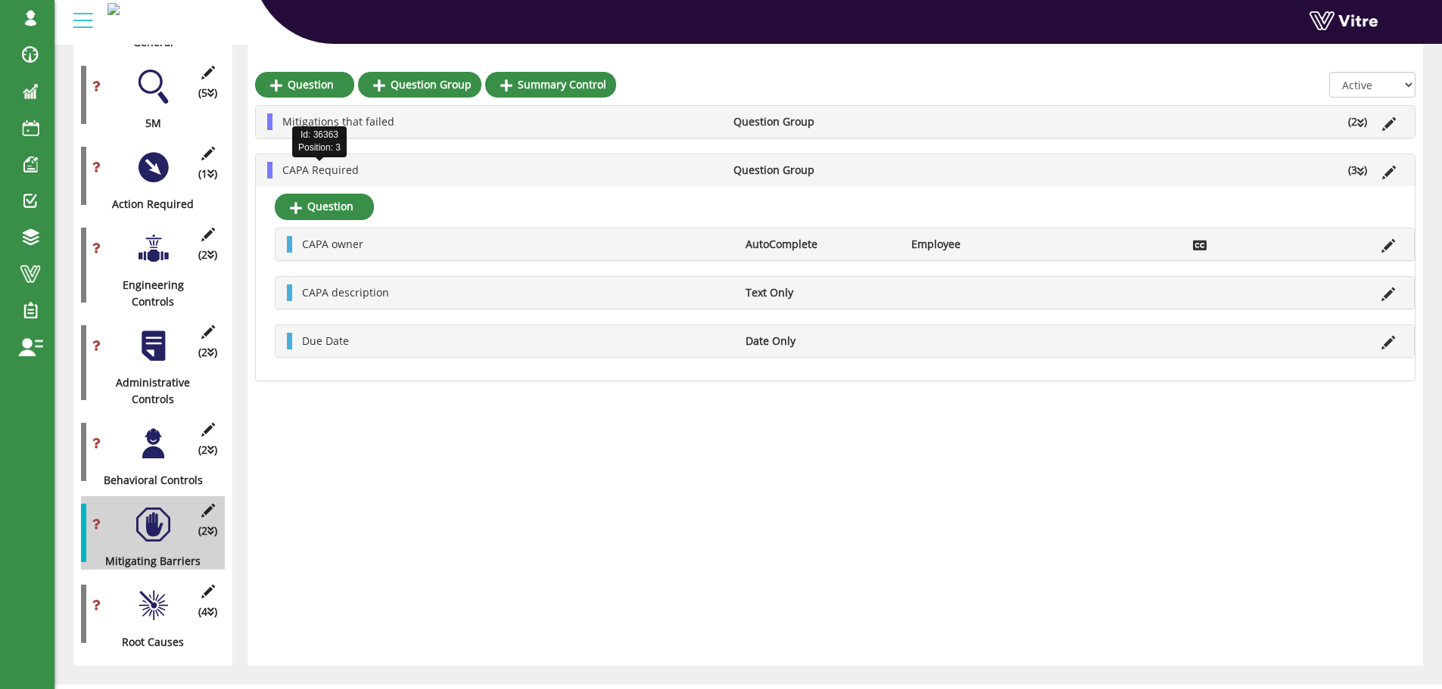
click at [322, 165] on span "CAPA Required" at bounding box center [320, 170] width 76 height 14
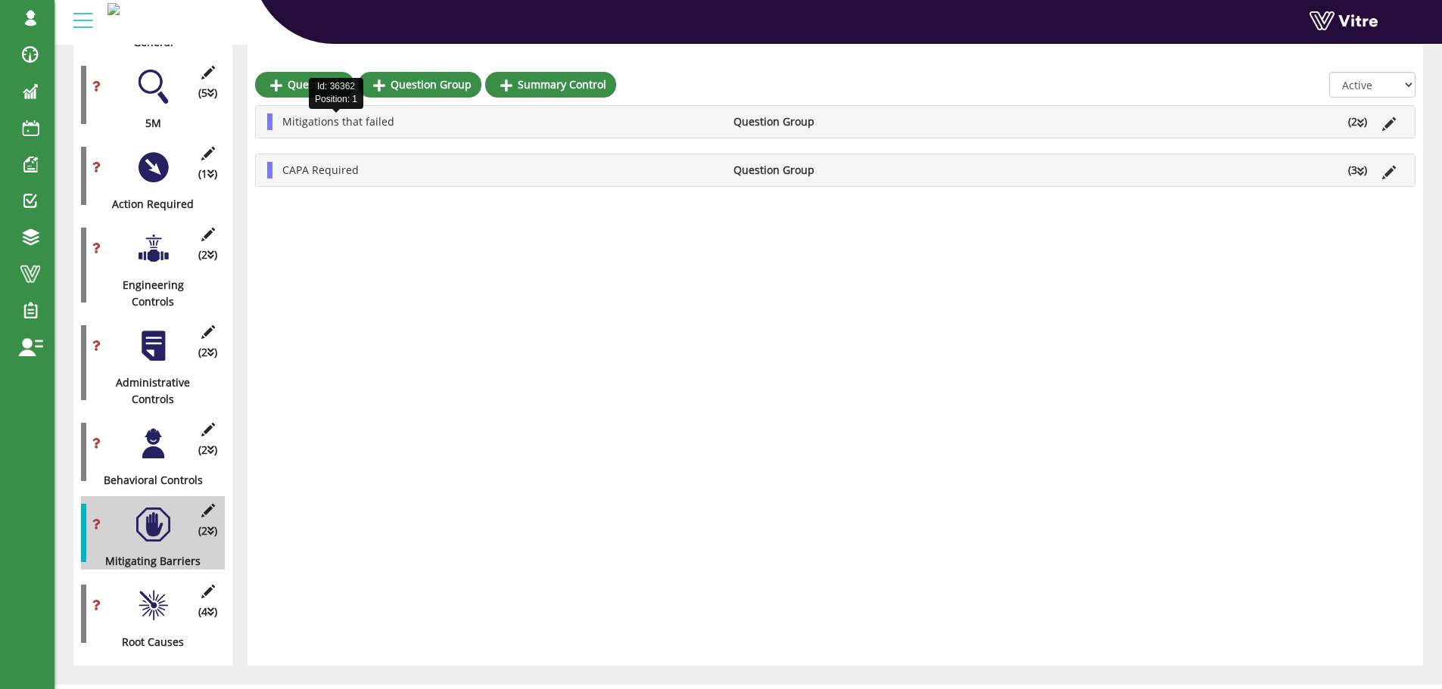
click at [327, 120] on span "Mitigations that failed" at bounding box center [338, 121] width 112 height 14
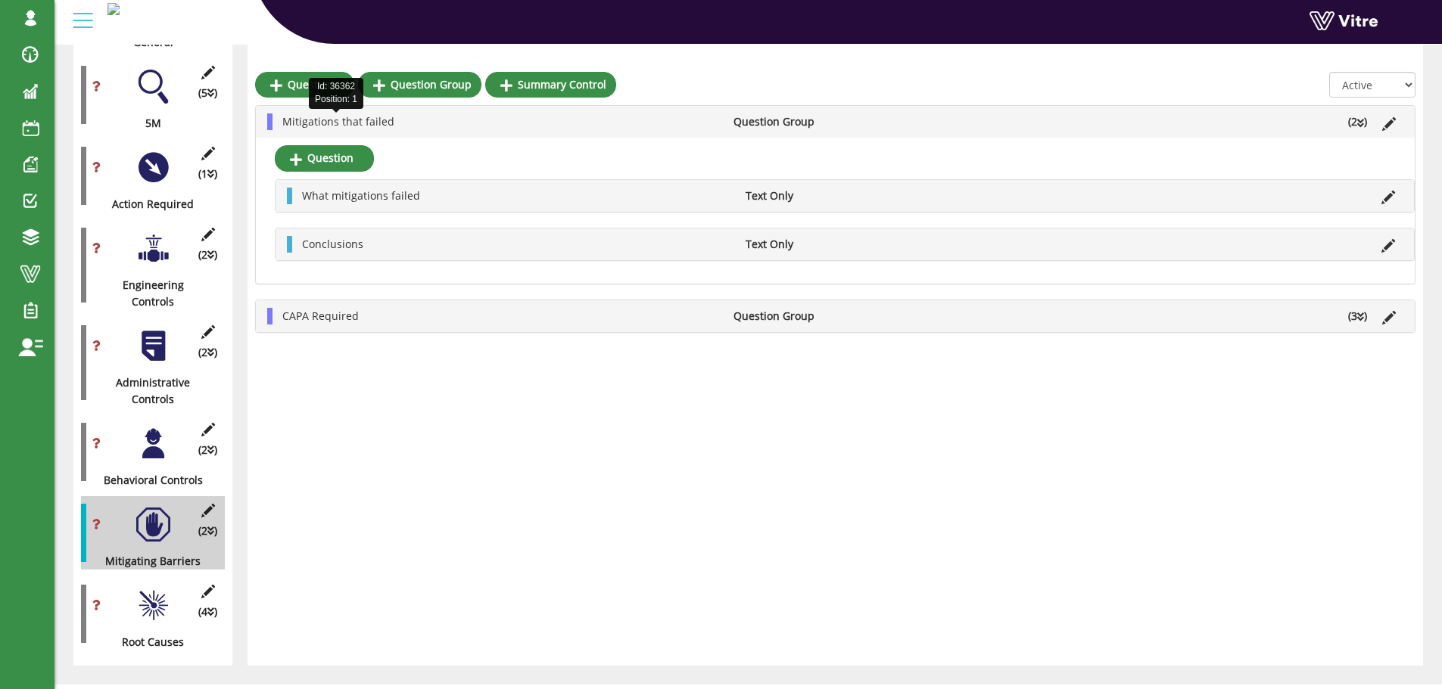
click at [327, 120] on span "Mitigations that failed" at bounding box center [338, 121] width 112 height 14
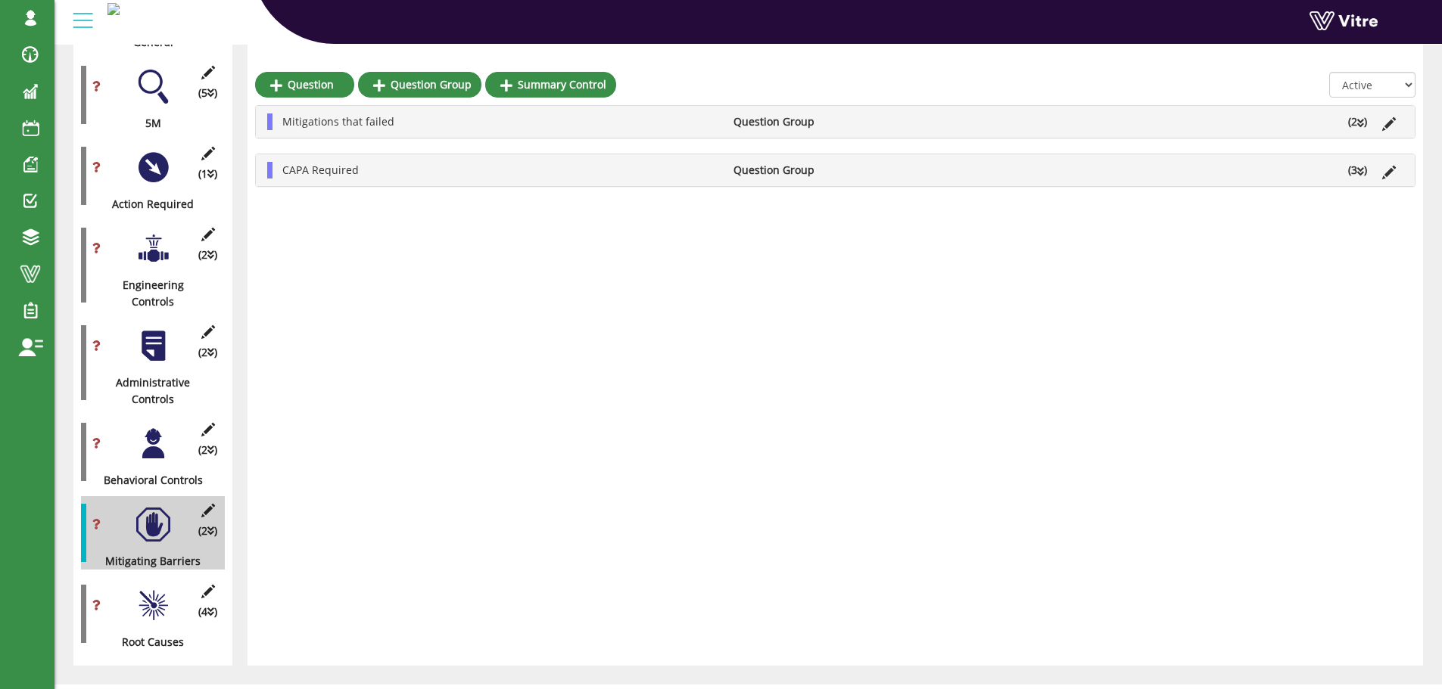
click at [152, 427] on div at bounding box center [153, 444] width 34 height 34
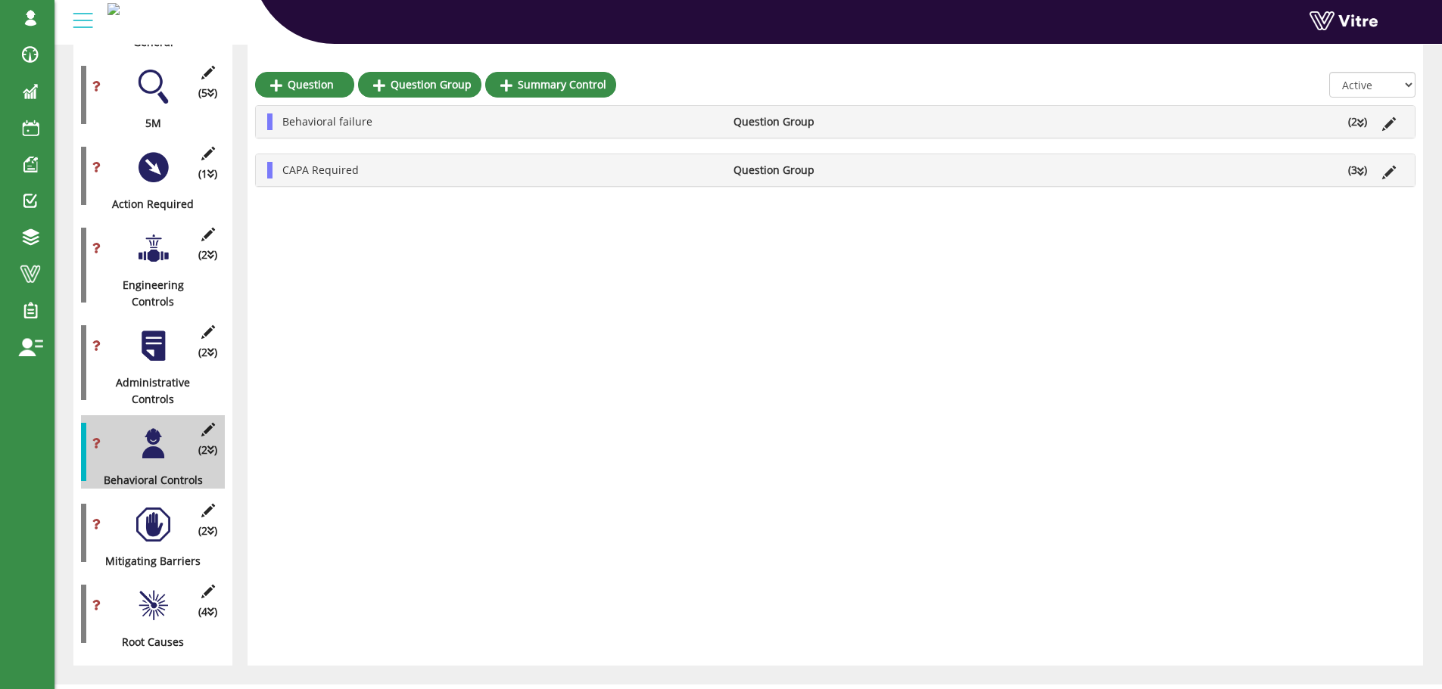
click at [153, 329] on div at bounding box center [153, 346] width 34 height 34
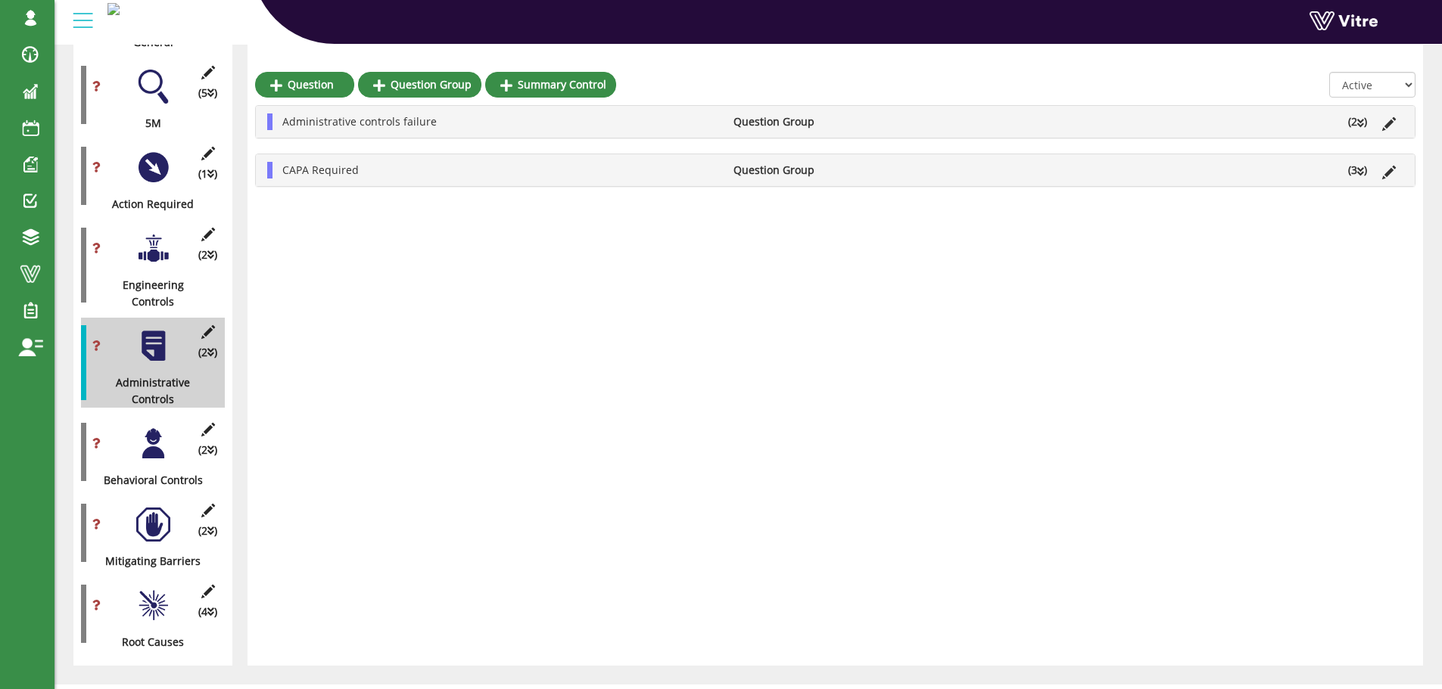
click at [150, 239] on div at bounding box center [153, 249] width 34 height 34
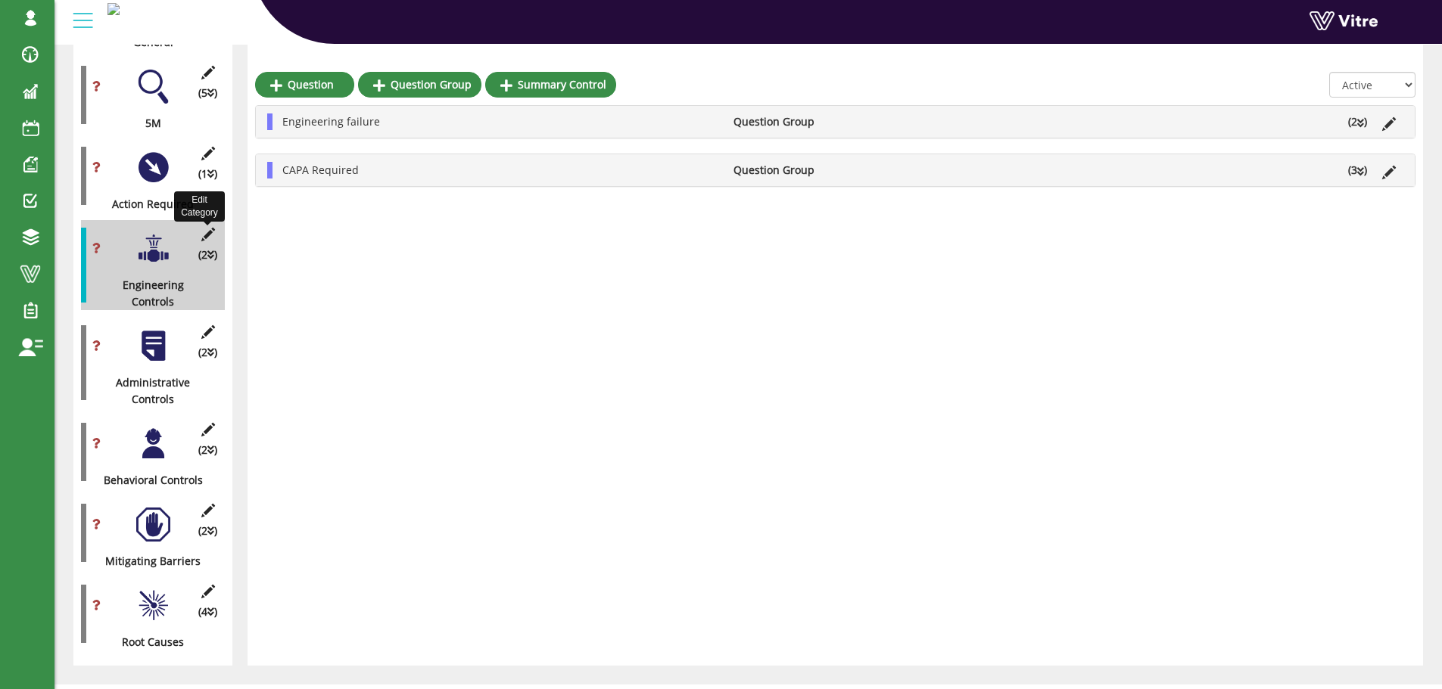
click at [204, 228] on icon at bounding box center [207, 235] width 19 height 14
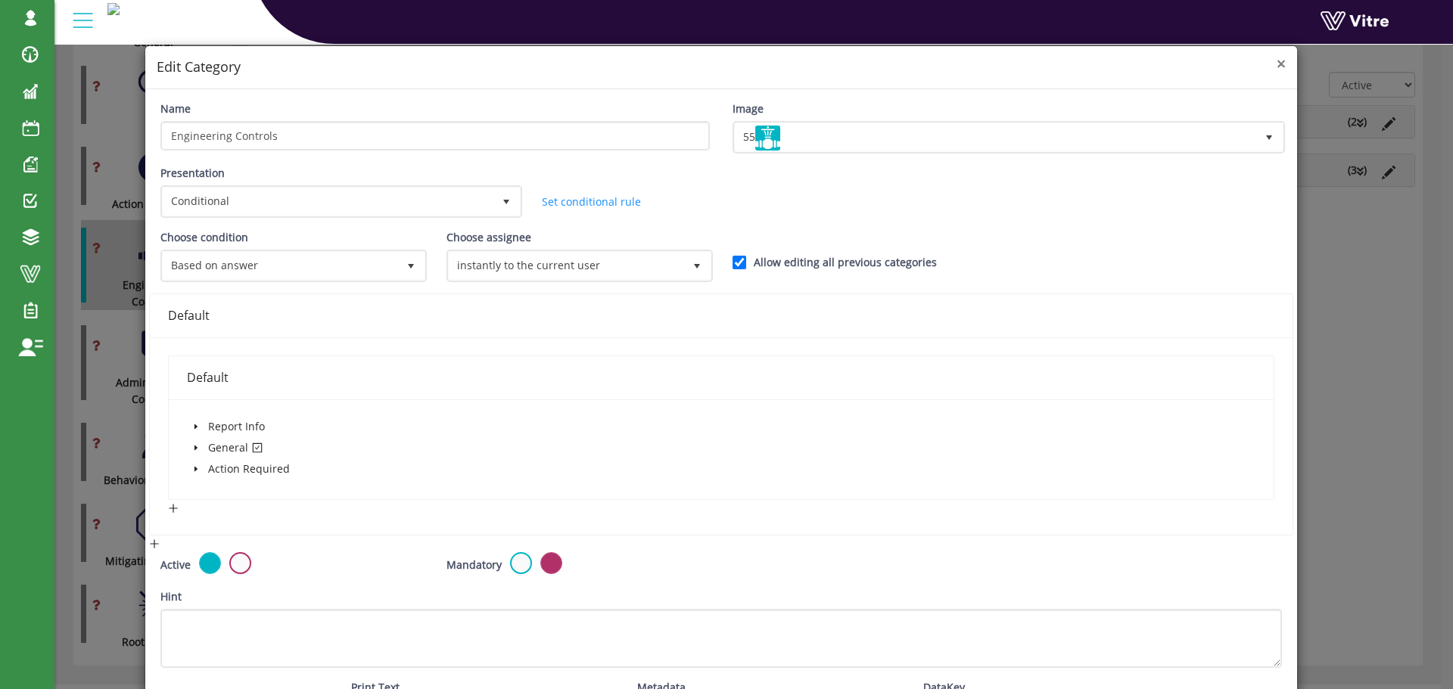
scroll to position [494, 0]
click at [1277, 66] on span "×" at bounding box center [1281, 63] width 9 height 21
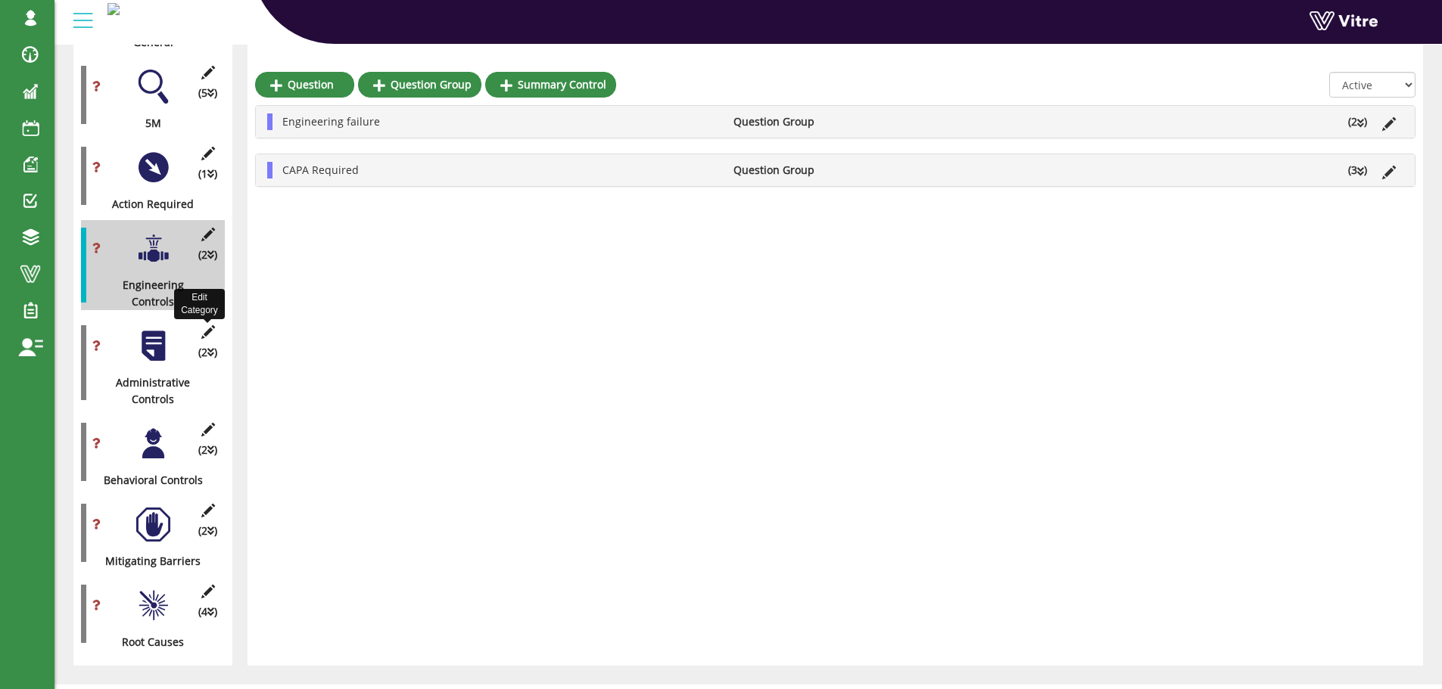
click at [204, 325] on icon at bounding box center [207, 332] width 19 height 14
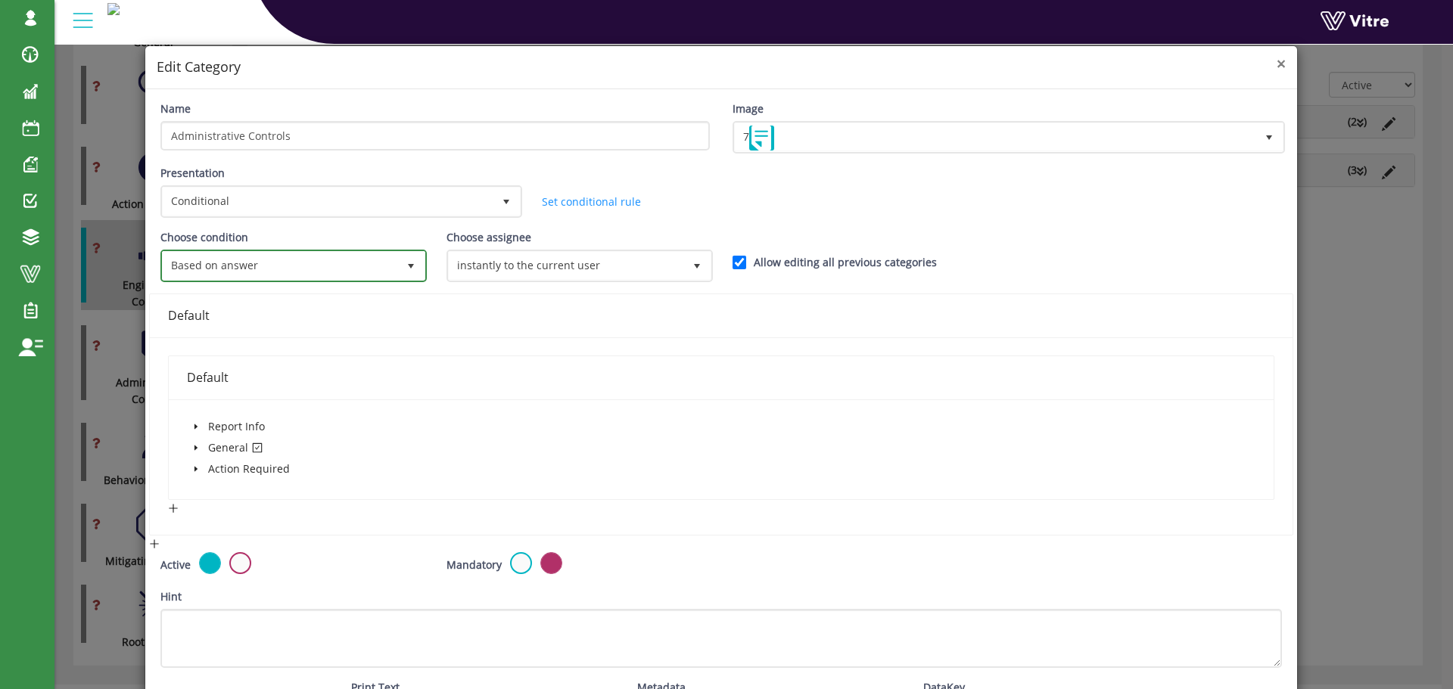
click at [397, 266] on span "select" at bounding box center [410, 265] width 27 height 27
click at [1146, 182] on div "Presentation Conditional 5 Set Duration Minutes 0 Set conditional rule Set Dura…" at bounding box center [721, 197] width 1144 height 64
click at [1277, 64] on span "×" at bounding box center [1281, 63] width 9 height 21
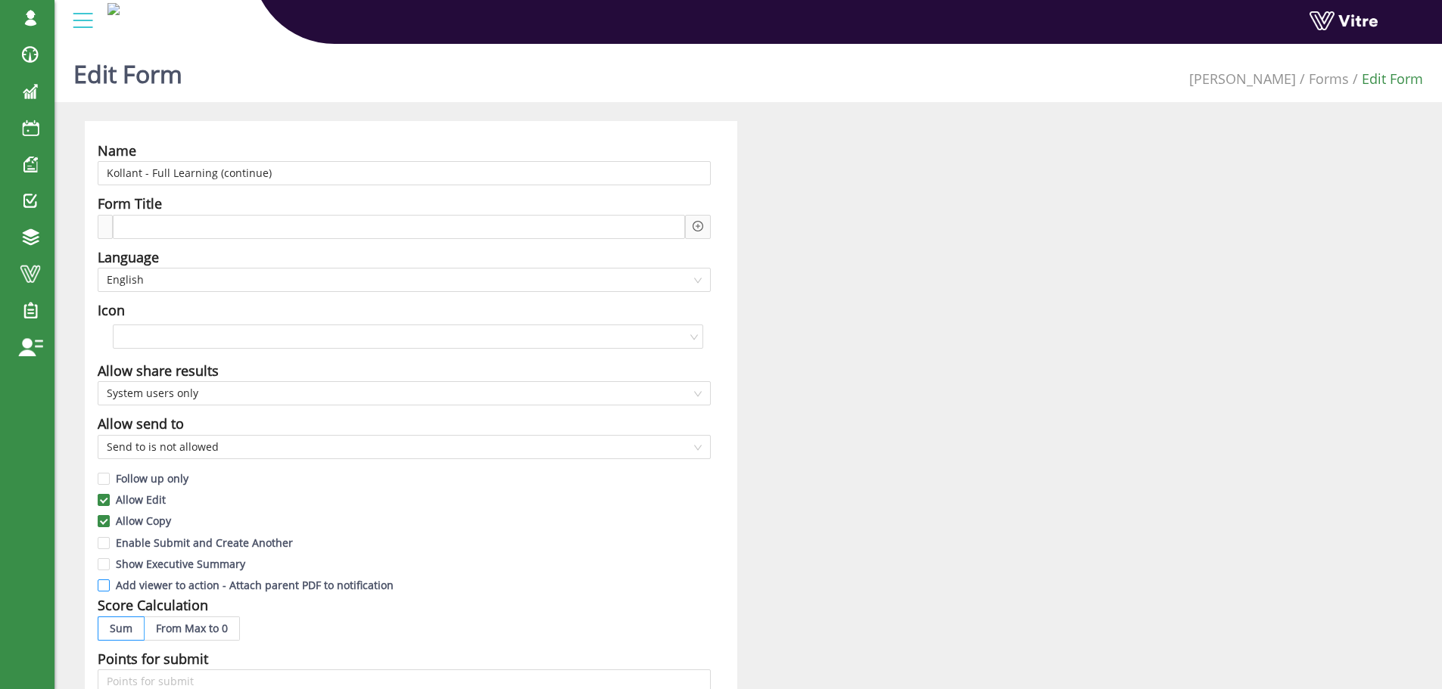
click at [107, 590] on input "Add viewer to action - Attach parent PDF to notification" at bounding box center [105, 590] width 14 height 14
checkbox input "true"
click at [106, 480] on input "Follow up only" at bounding box center [105, 483] width 14 height 14
checkbox input "true"
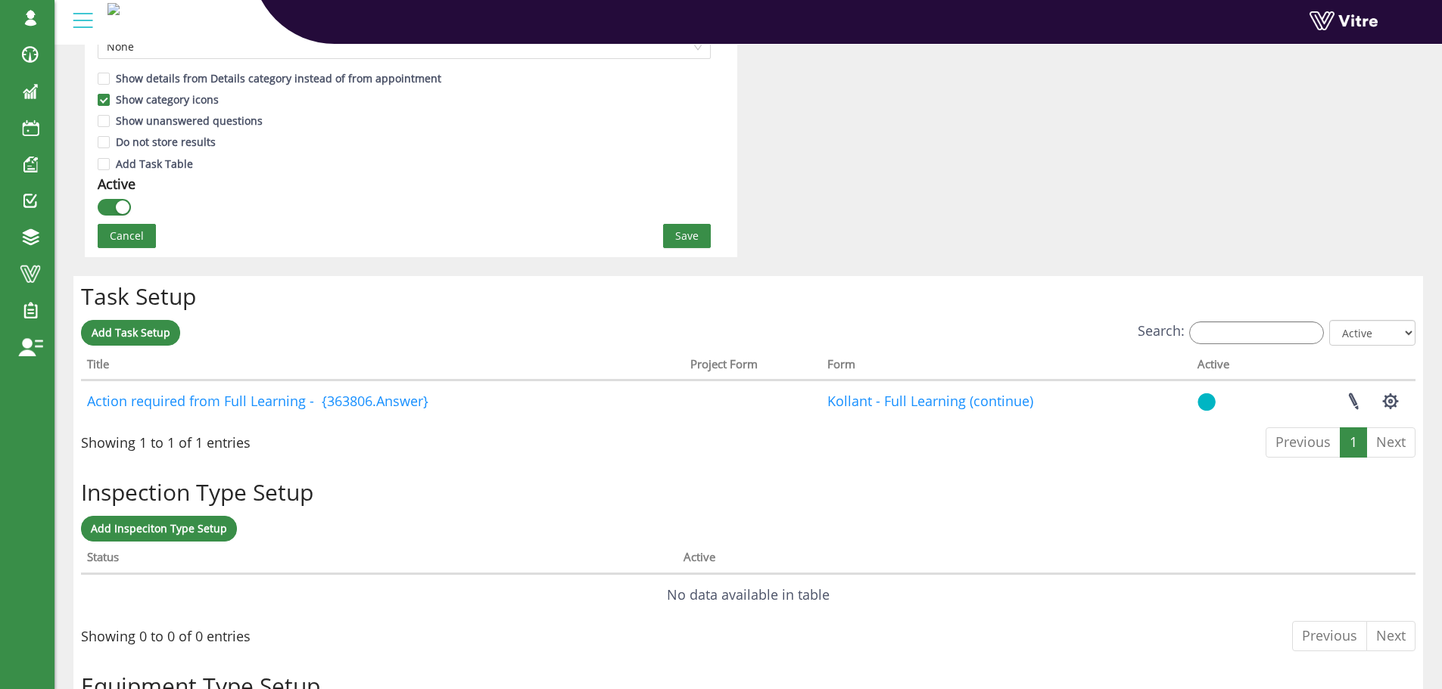
scroll to position [984, 0]
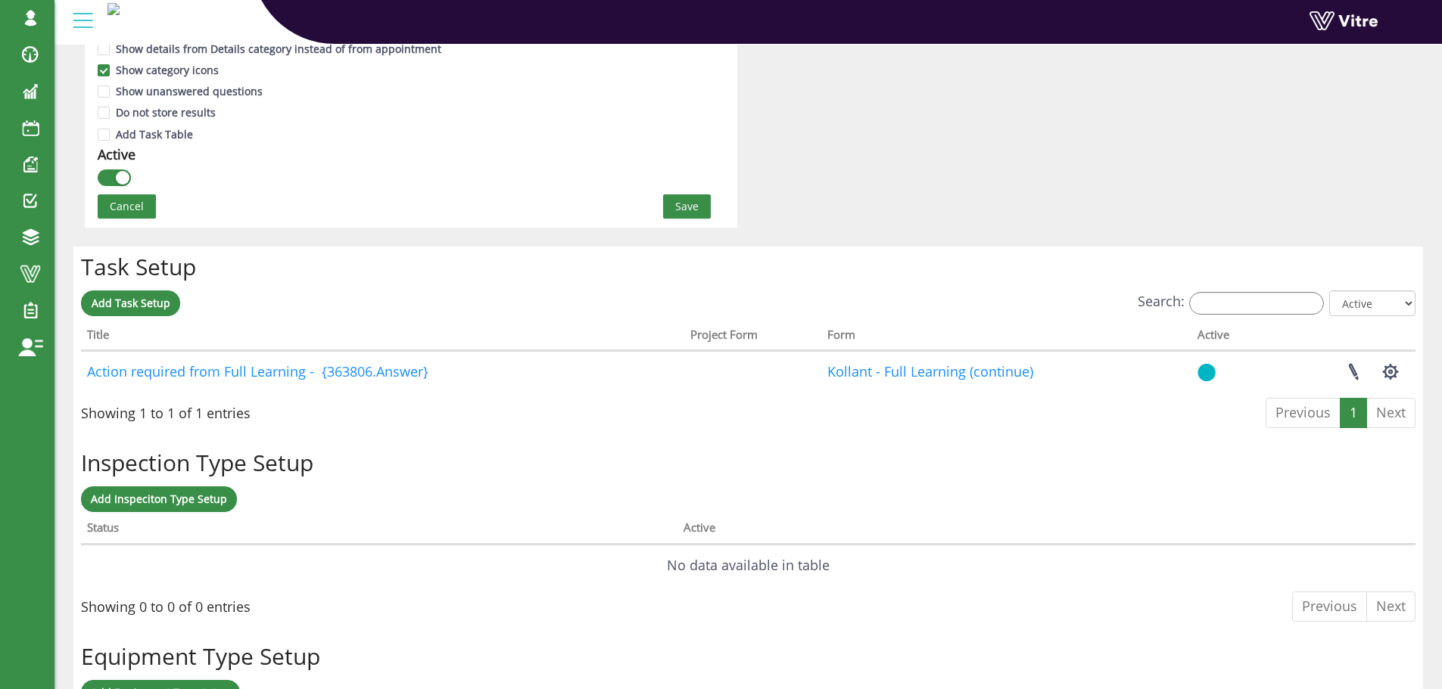
click at [690, 207] on span "Save" at bounding box center [686, 206] width 23 height 17
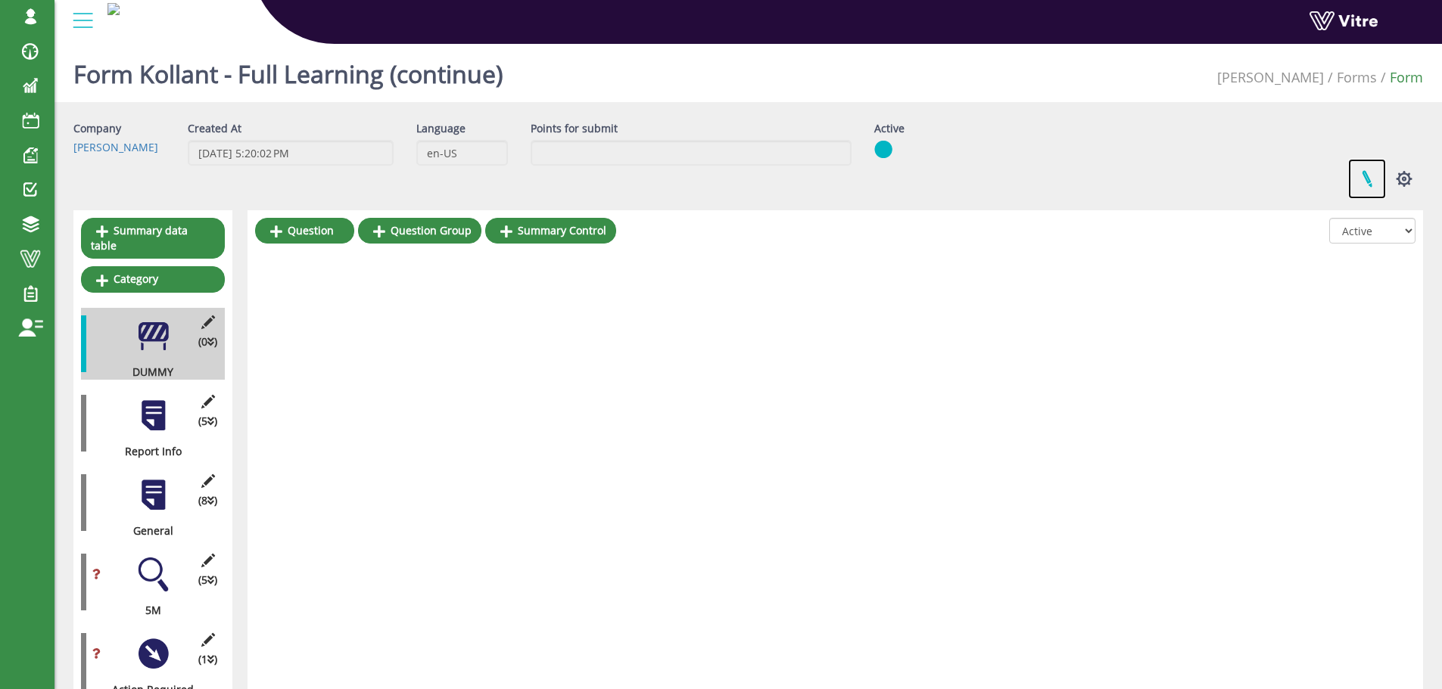
click at [1366, 179] on link at bounding box center [1367, 179] width 38 height 40
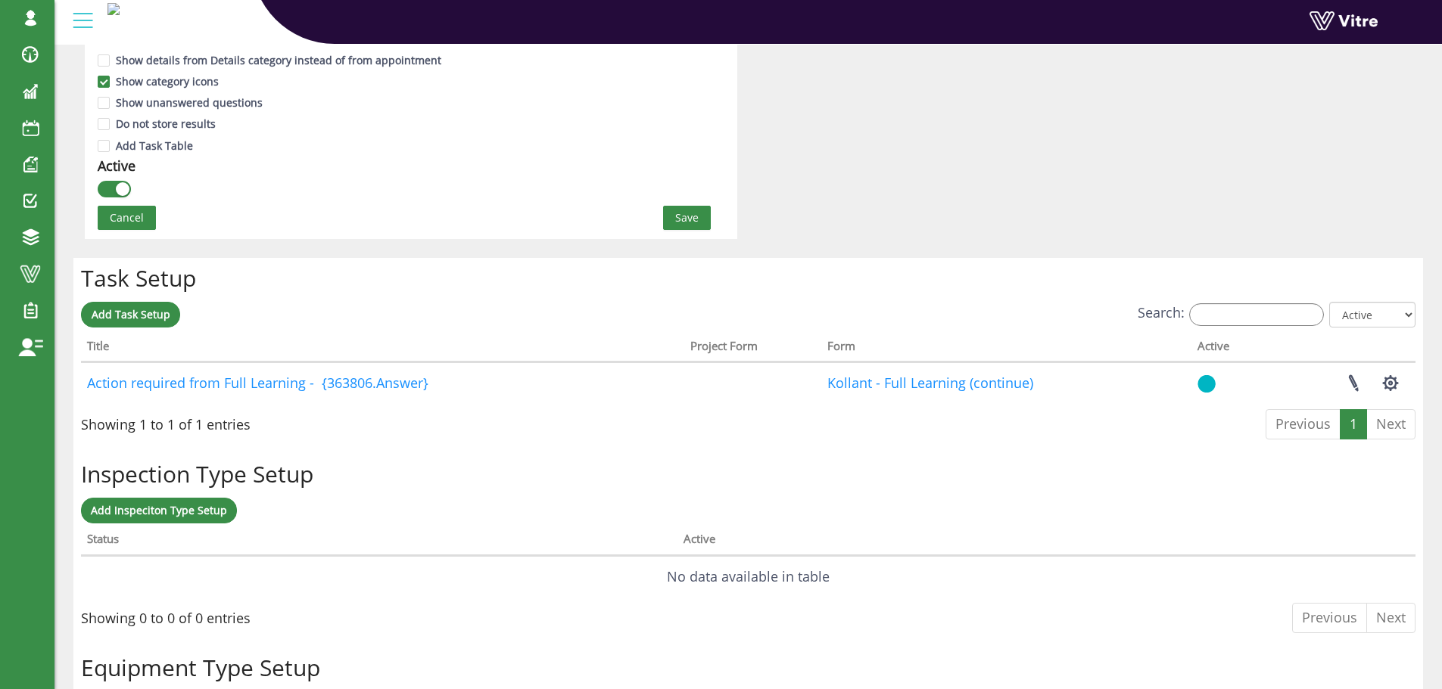
scroll to position [984, 0]
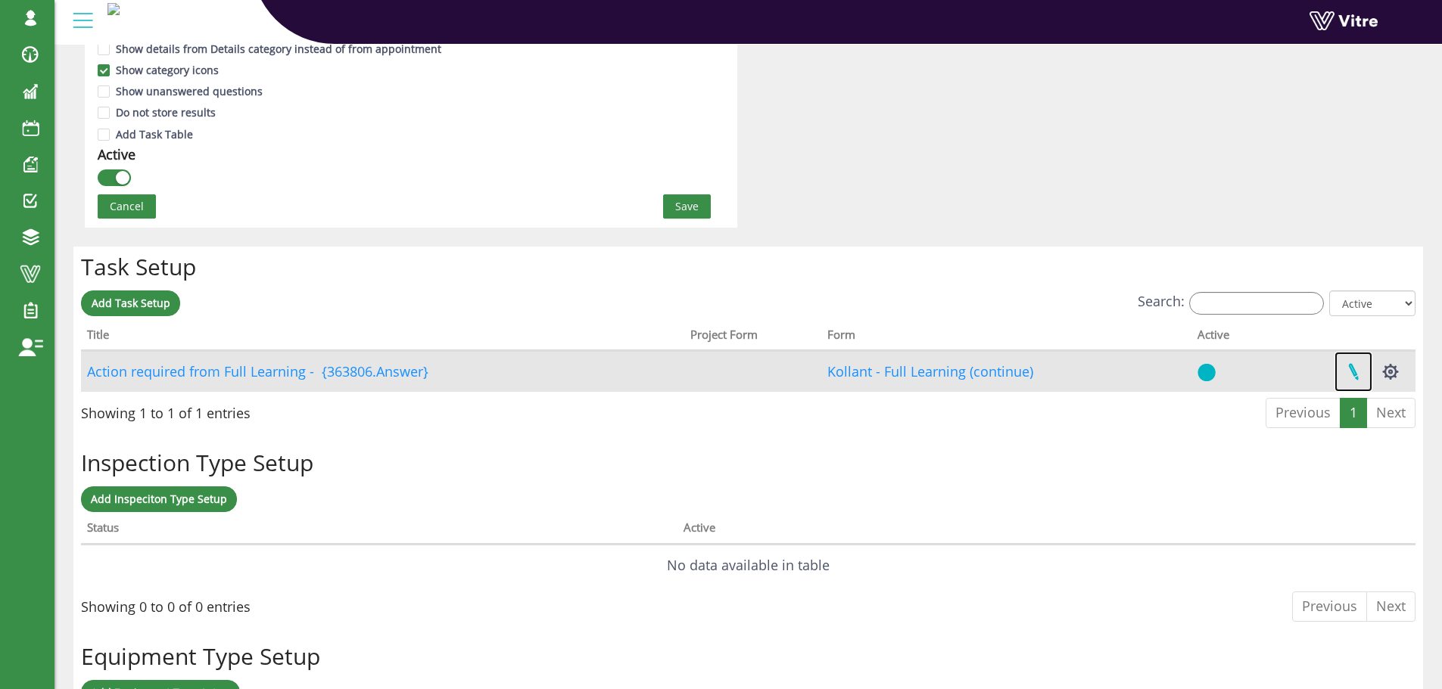
click at [1349, 369] on link at bounding box center [1353, 372] width 38 height 40
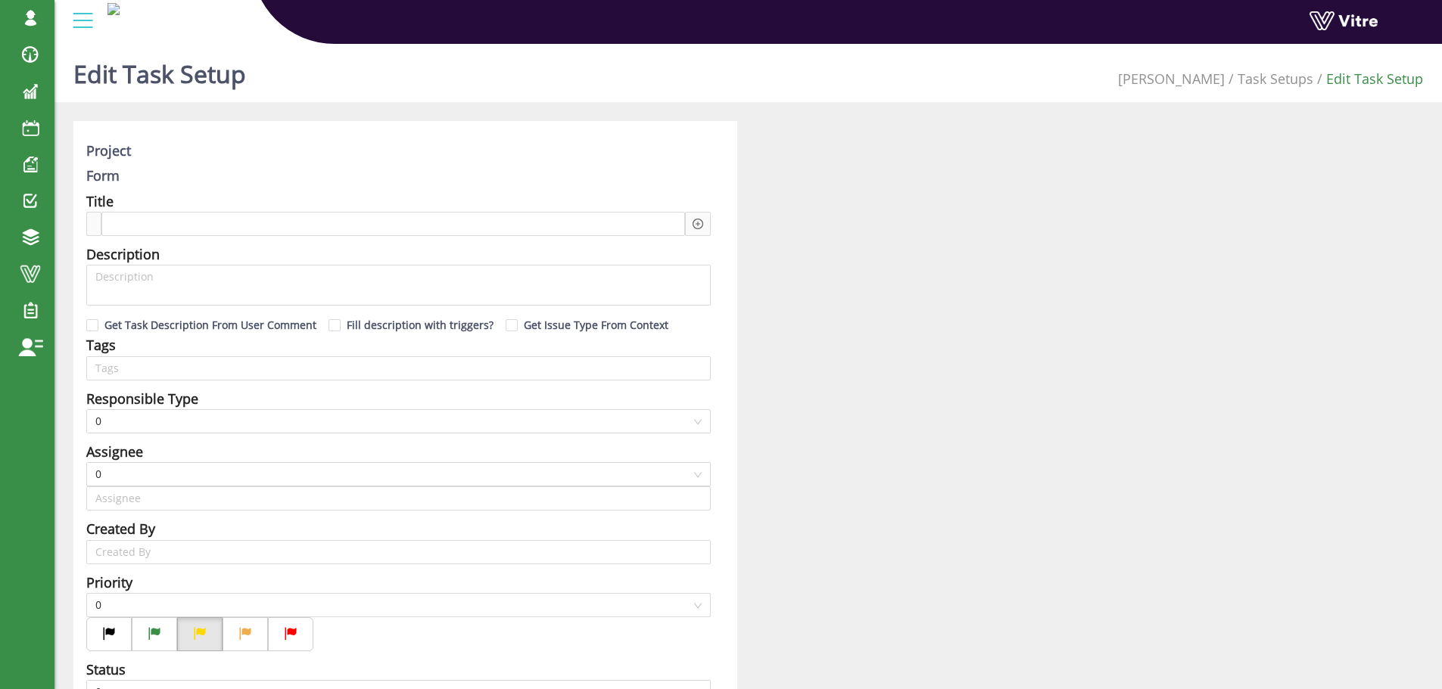
type input "[PERSON_NAME] SU"
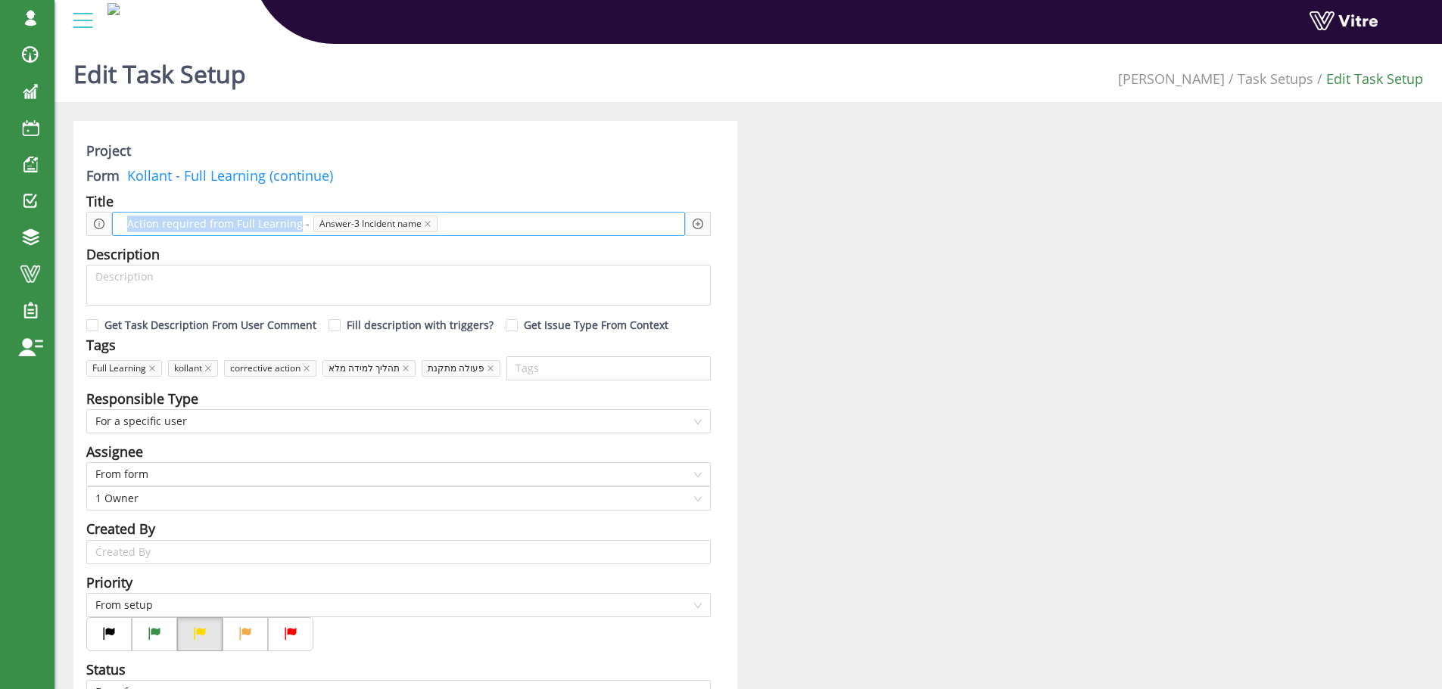
drag, startPoint x: 127, startPoint y: 223, endPoint x: 297, endPoint y: 226, distance: 170.3
click at [297, 226] on span "Action required from Full Learning -" at bounding box center [218, 224] width 190 height 17
copy span "Action required from Full Learning"
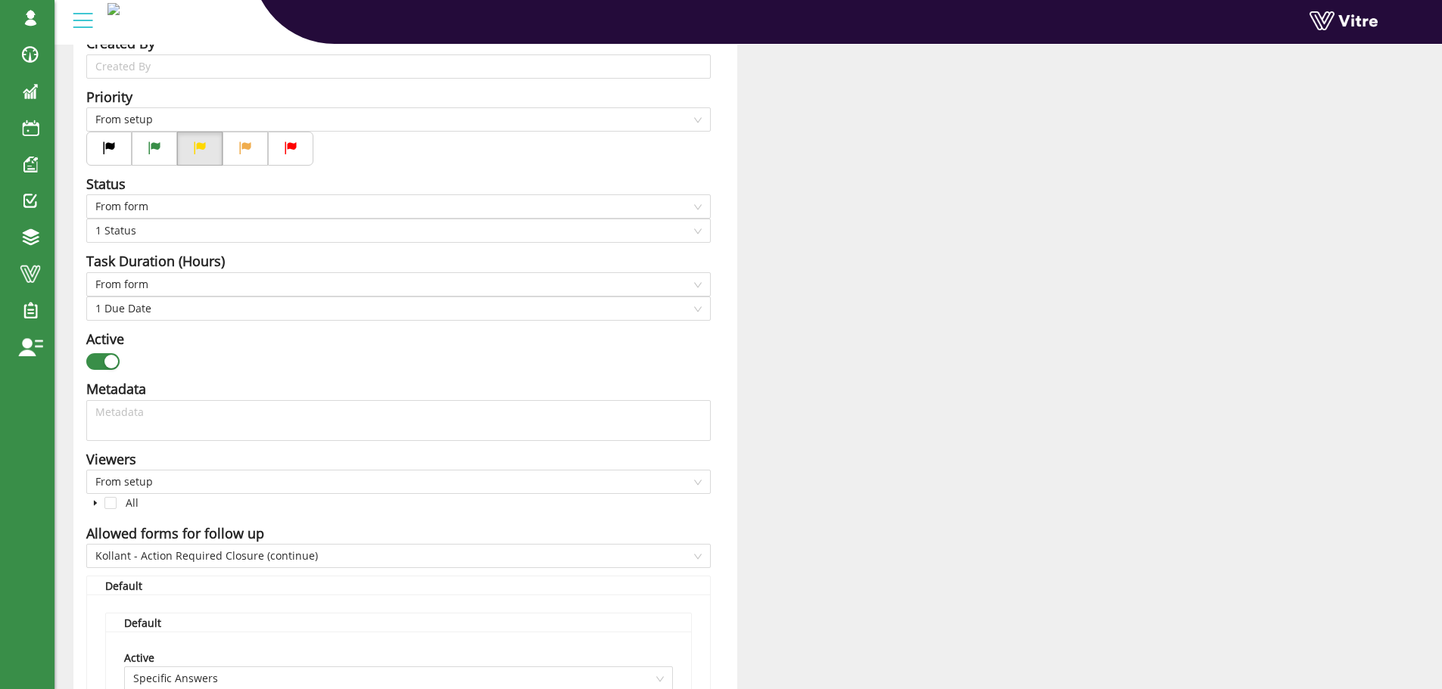
scroll to position [454, 0]
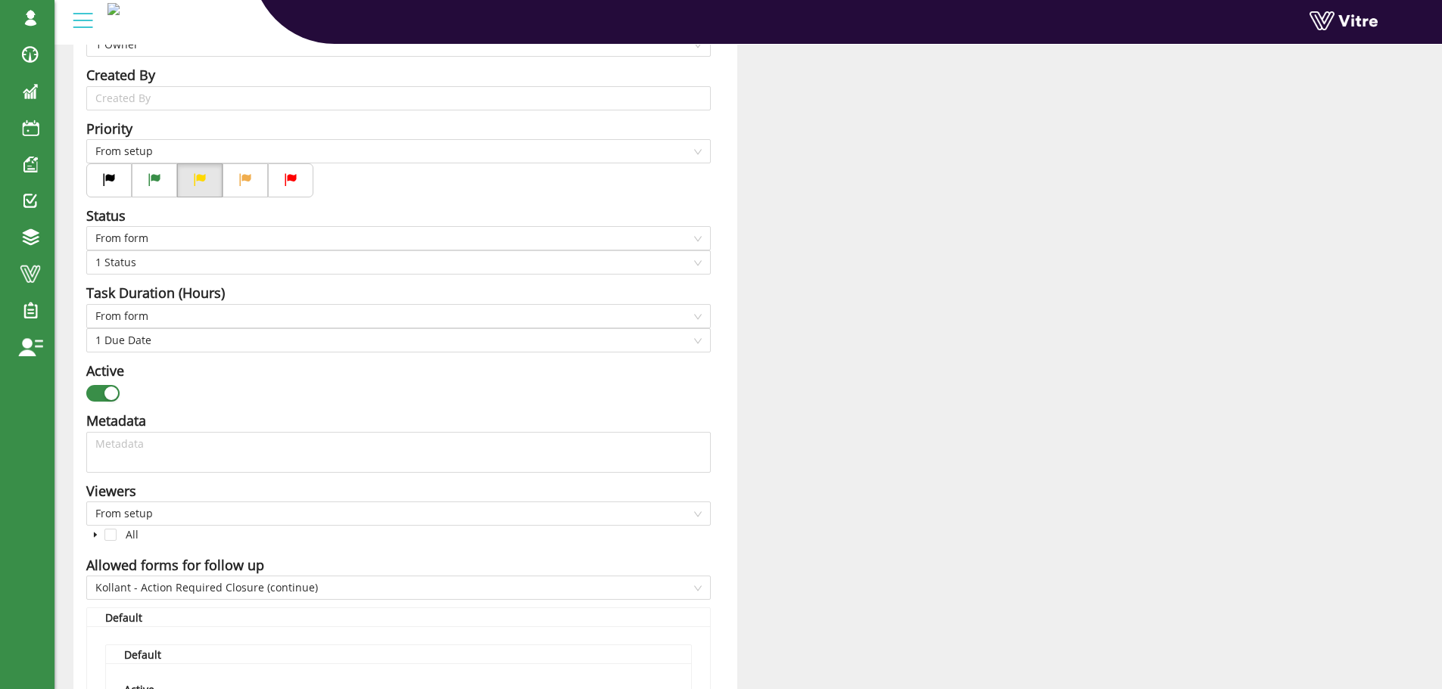
click at [102, 396] on button "button" at bounding box center [102, 393] width 33 height 17
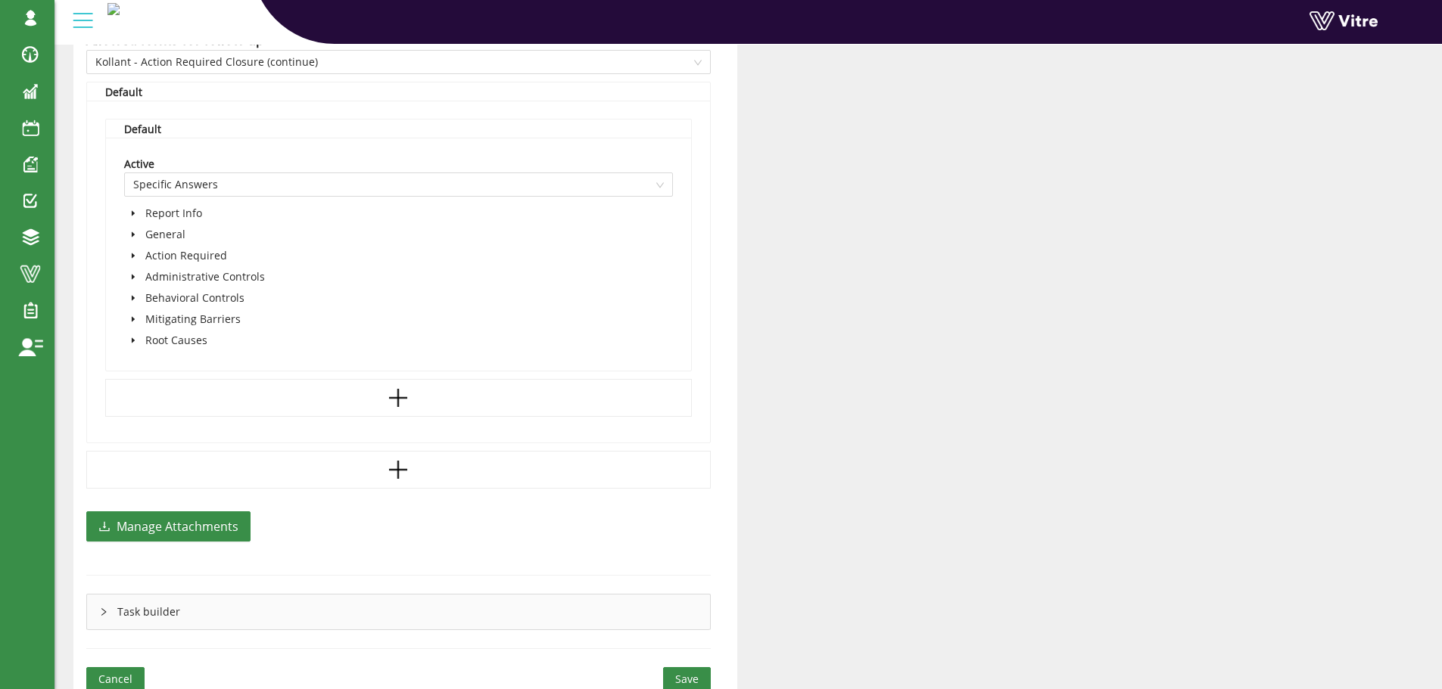
scroll to position [1047, 0]
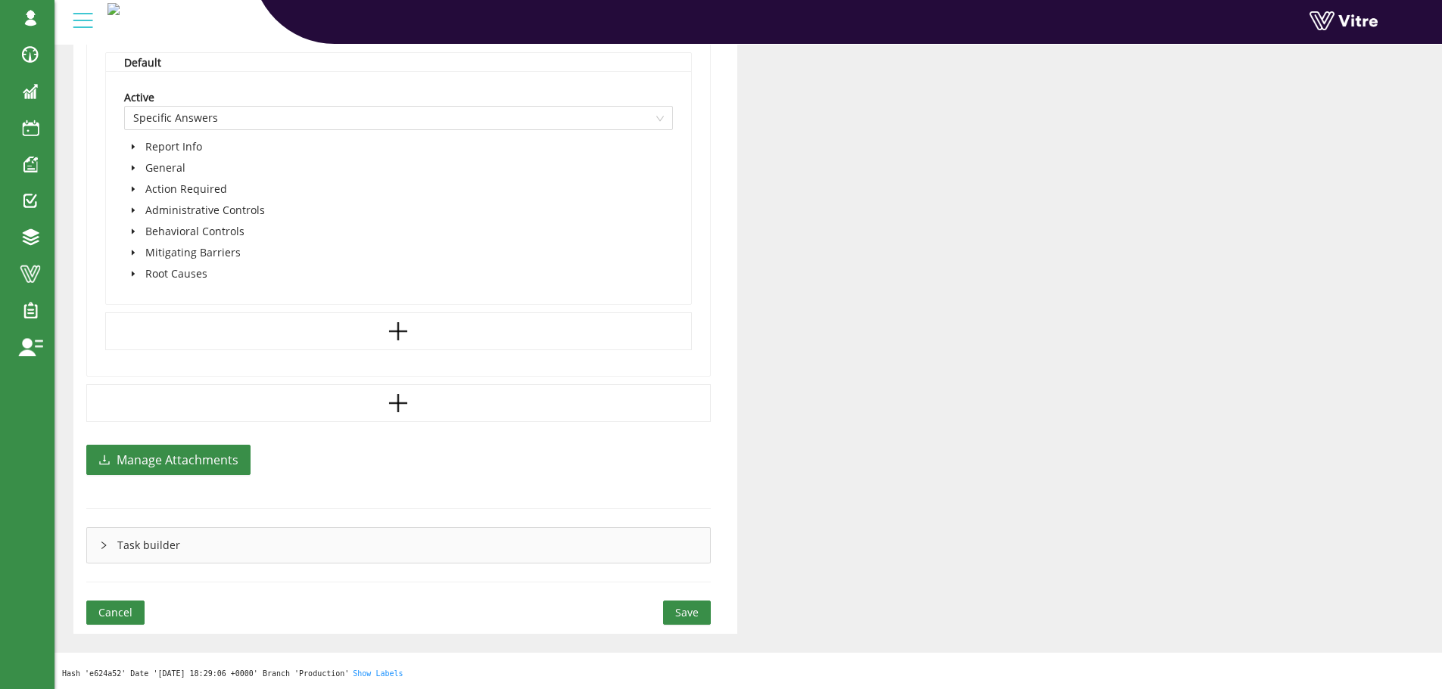
click at [682, 610] on span "Save" at bounding box center [686, 613] width 23 height 17
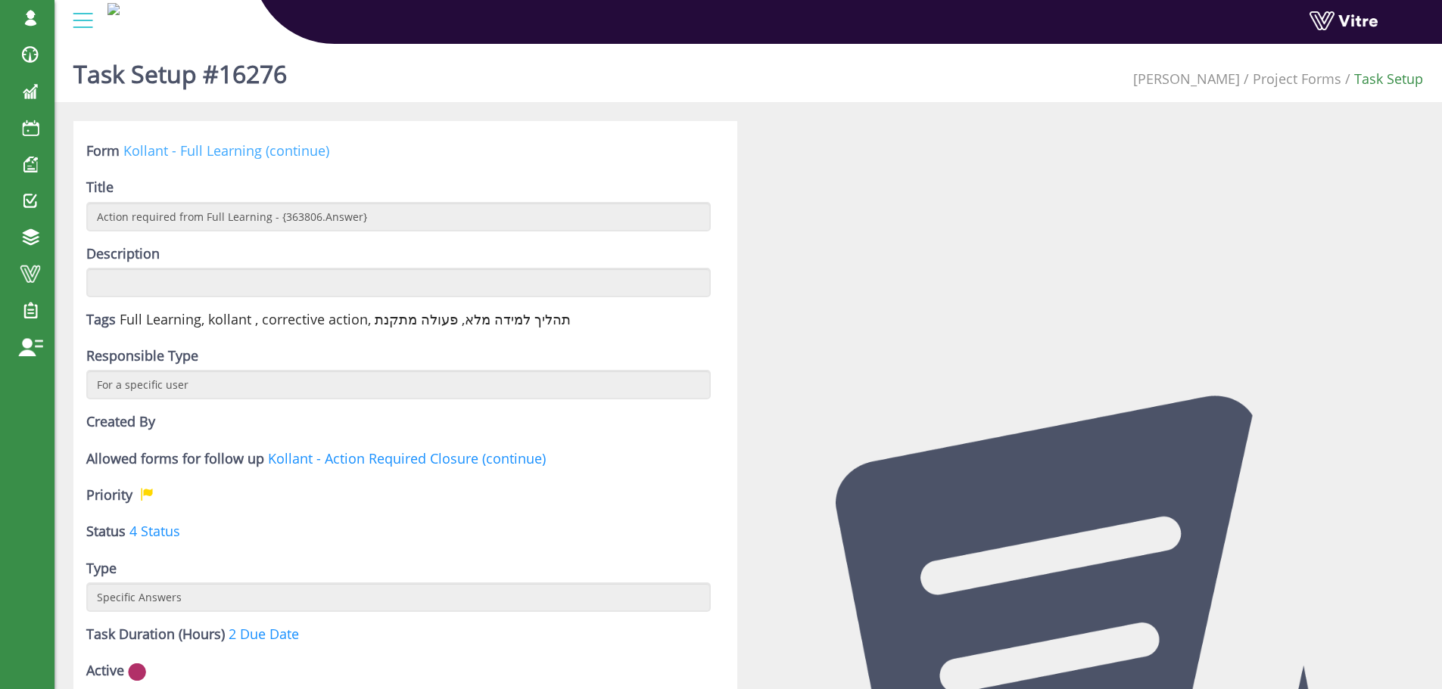
click at [219, 149] on link "Kollant - Full Learning (continue)" at bounding box center [226, 151] width 206 height 18
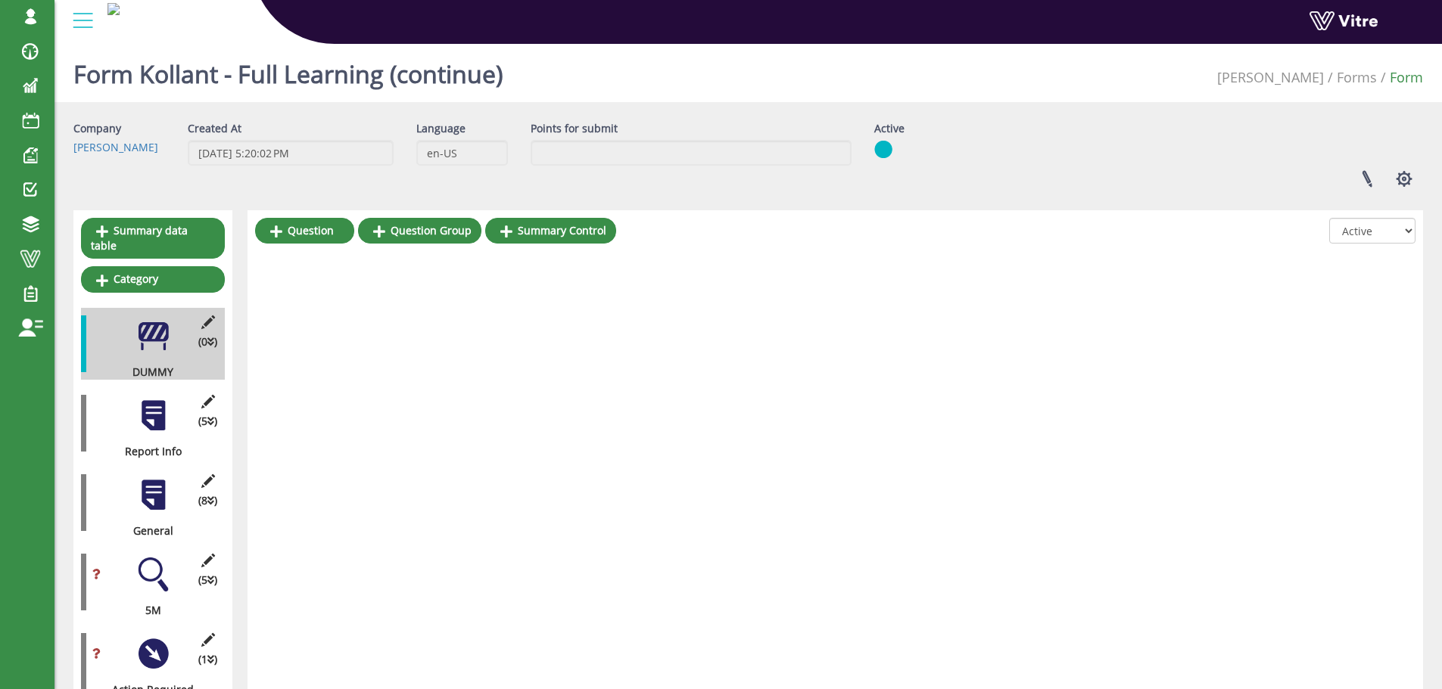
click at [155, 558] on div at bounding box center [153, 575] width 34 height 34
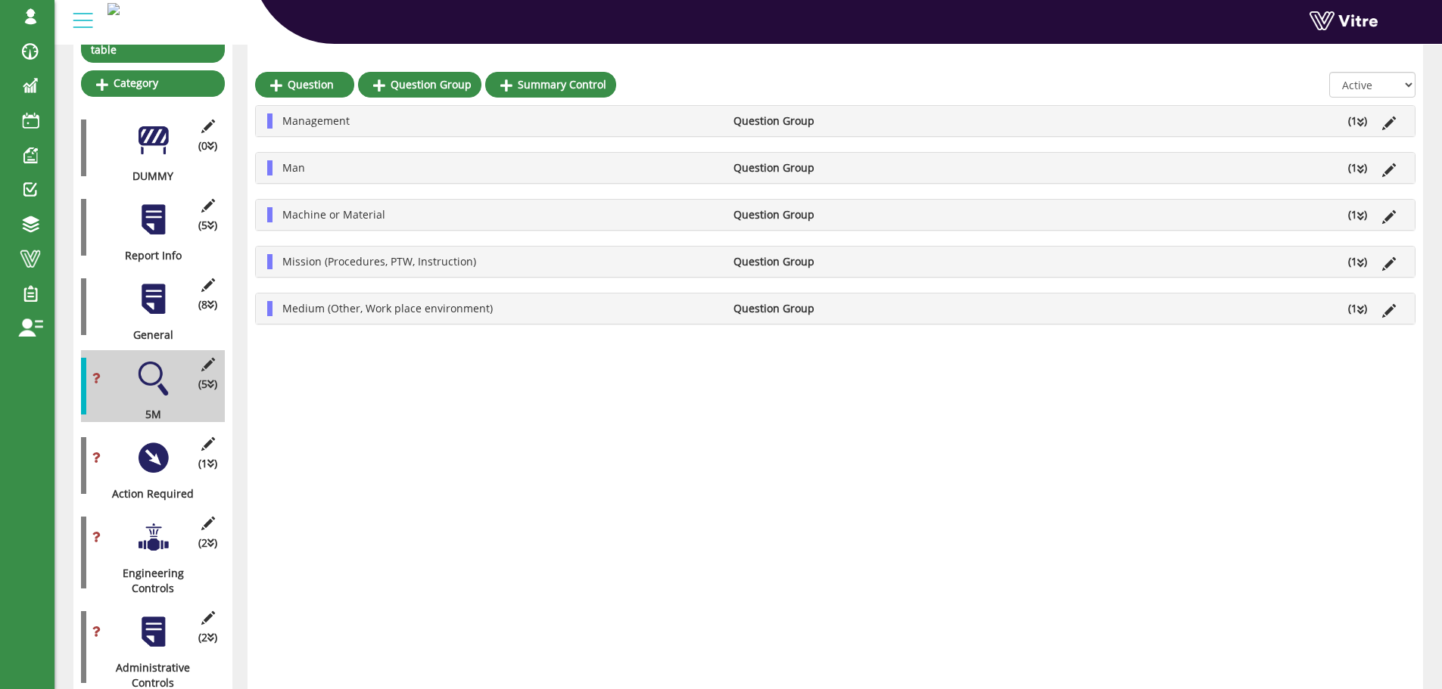
scroll to position [227, 0]
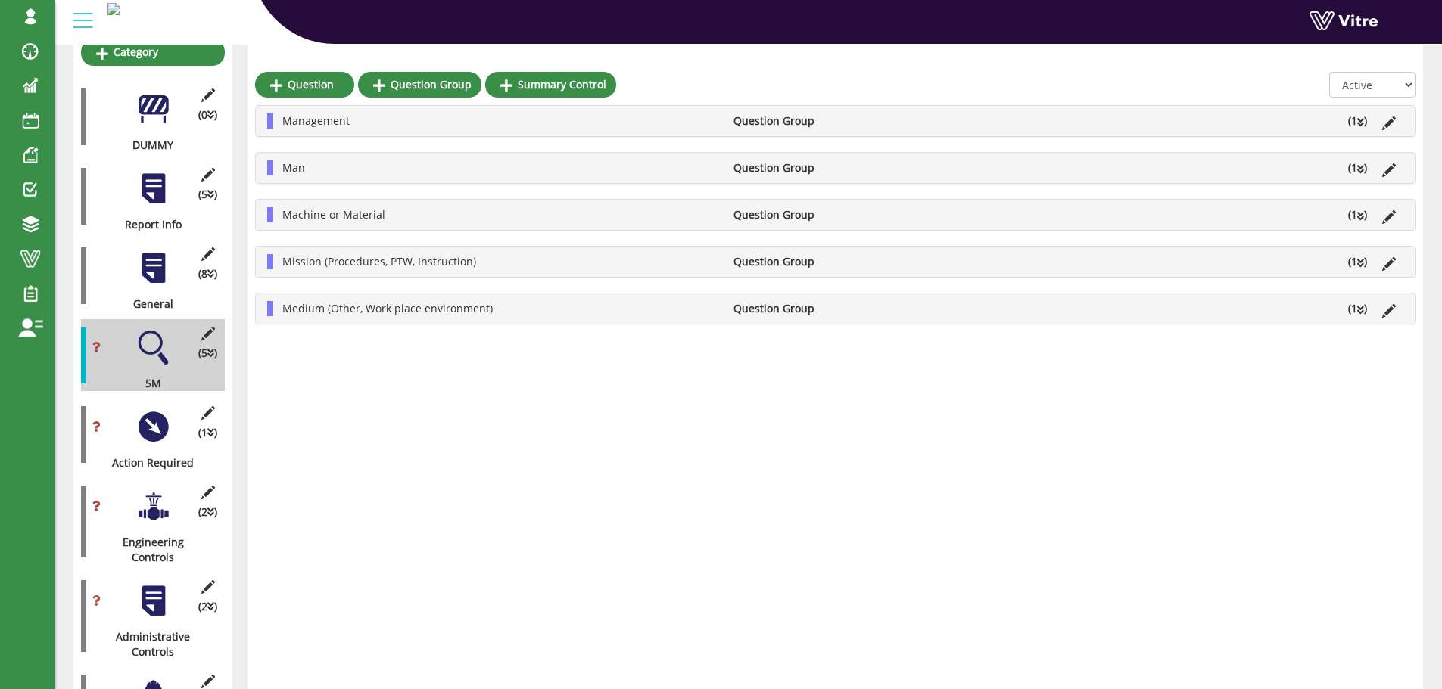
click at [151, 410] on div at bounding box center [153, 427] width 34 height 34
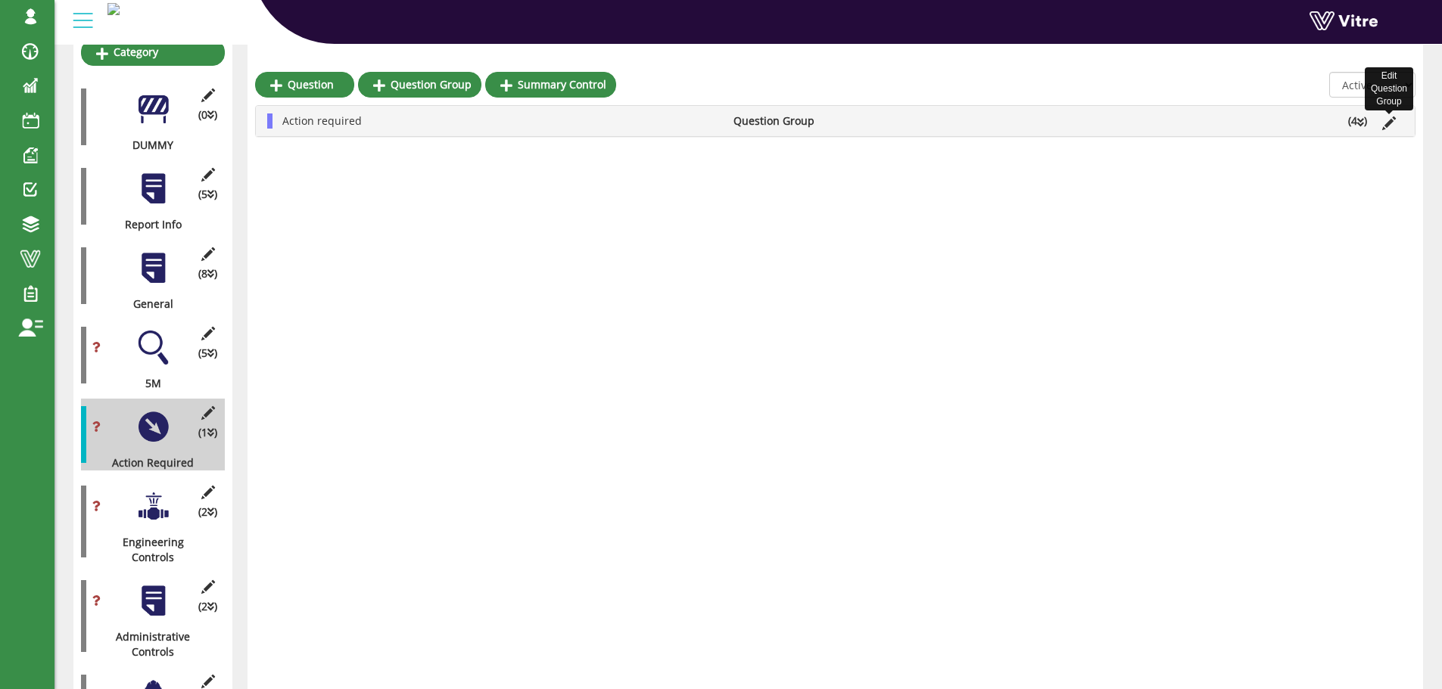
click at [1389, 123] on icon at bounding box center [1389, 124] width 14 height 14
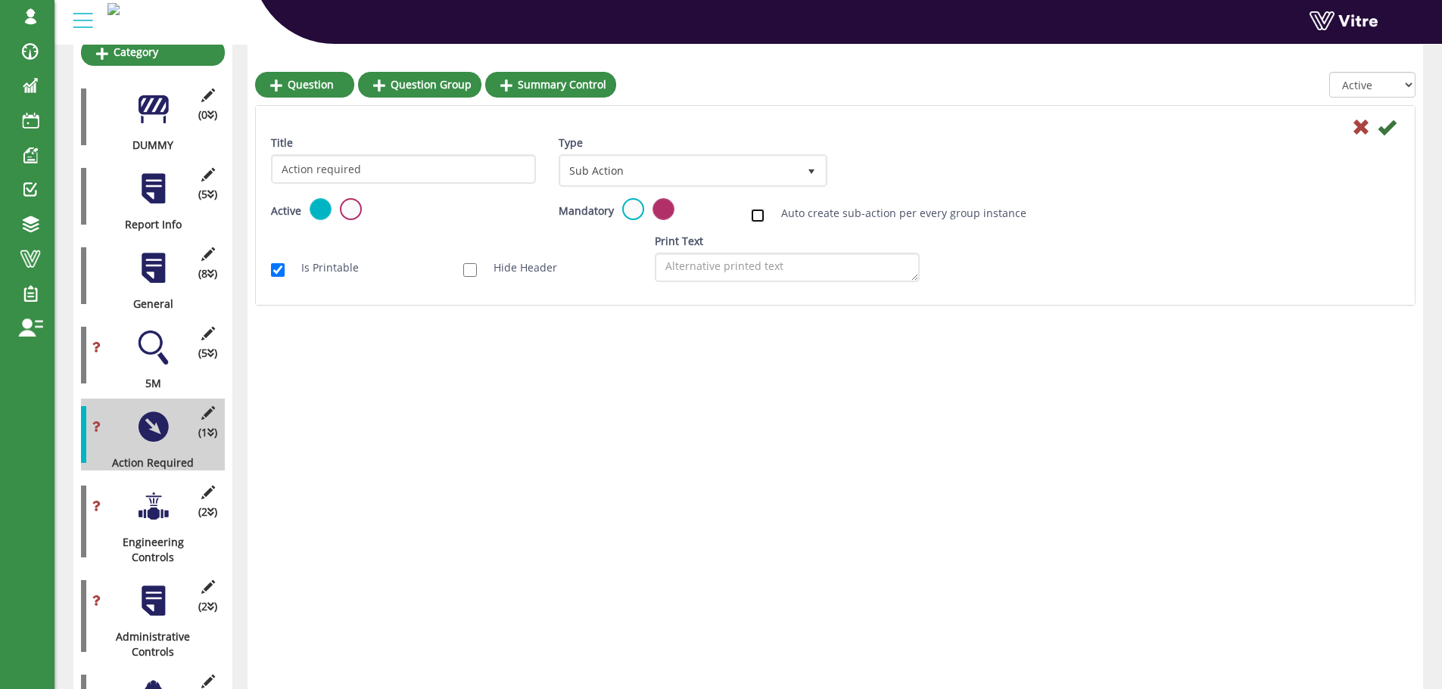
click at [758, 215] on input "Auto create sub-action per every group instance" at bounding box center [758, 216] width 14 height 14
checkbox input "true"
click at [896, 169] on link "Edit Sub Action Setup" at bounding box center [911, 171] width 129 height 26
click at [1383, 130] on icon at bounding box center [1386, 127] width 18 height 18
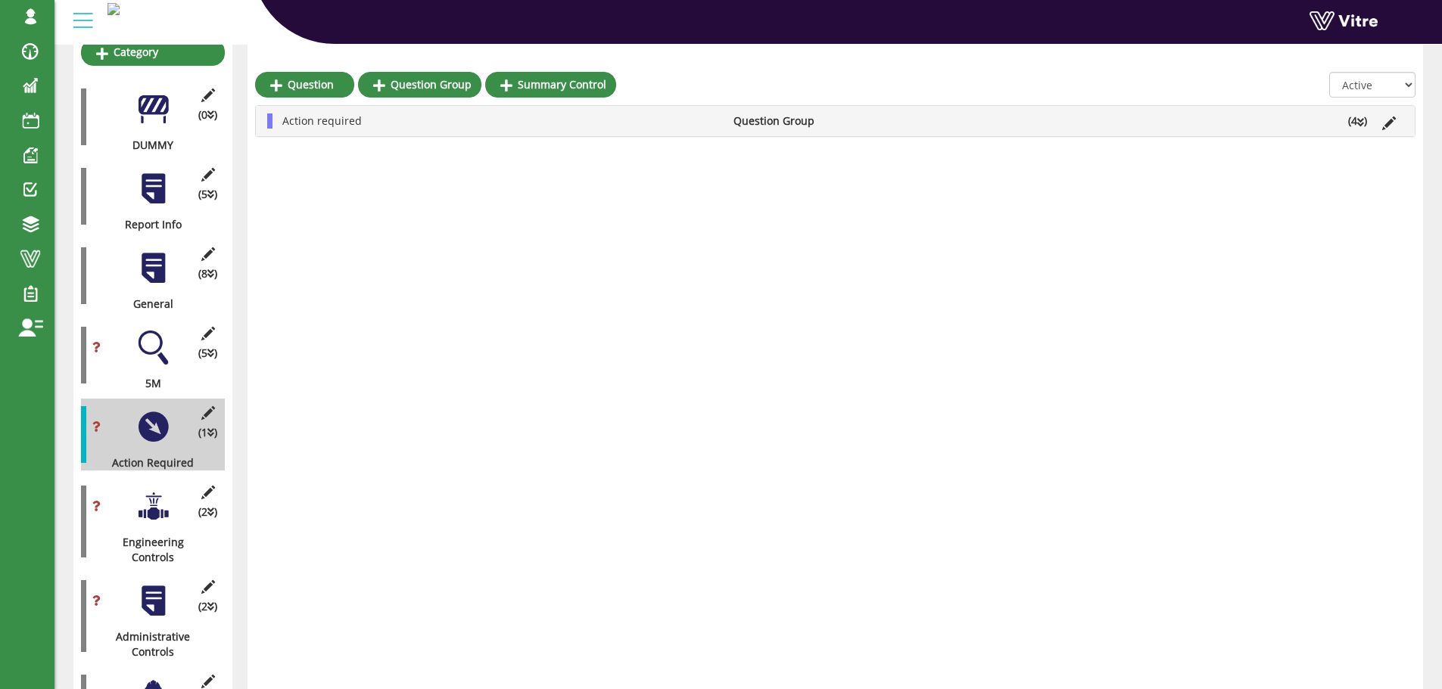
click at [1360, 123] on icon at bounding box center [1360, 122] width 7 height 11
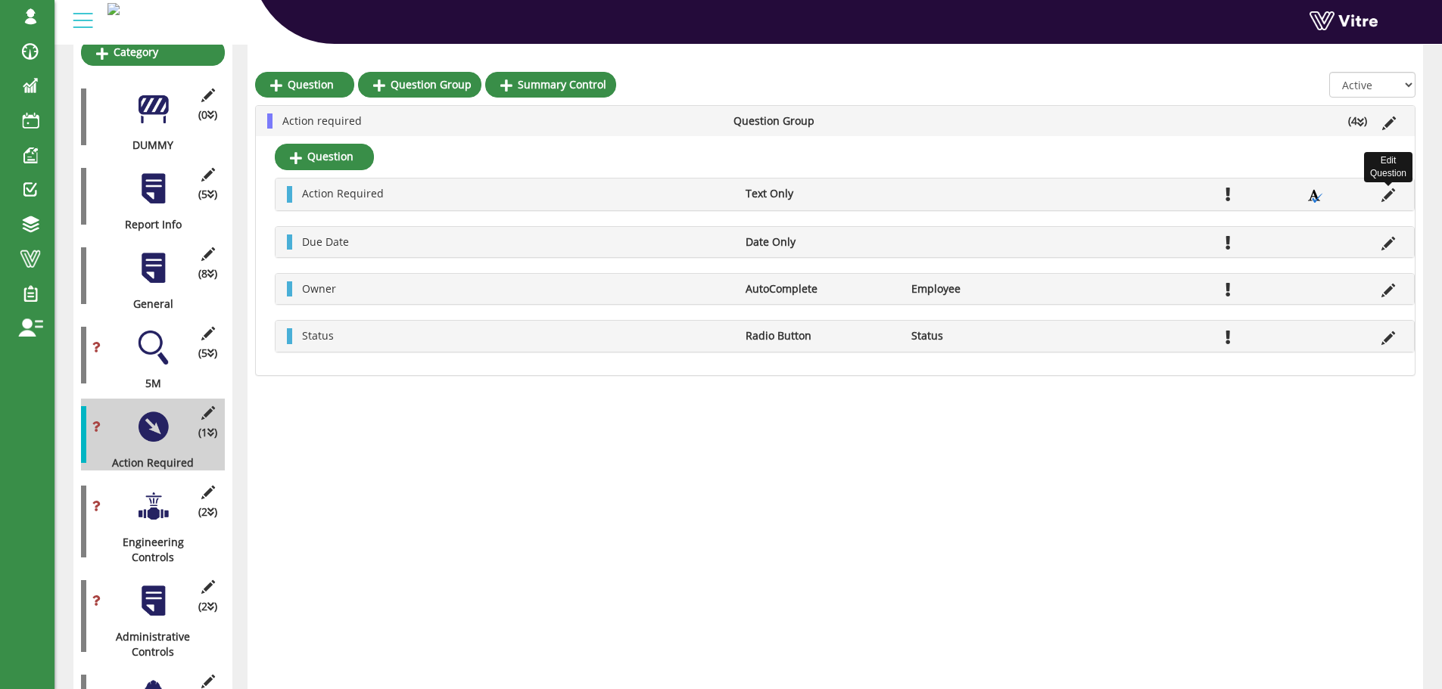
click at [1388, 195] on icon at bounding box center [1388, 195] width 14 height 14
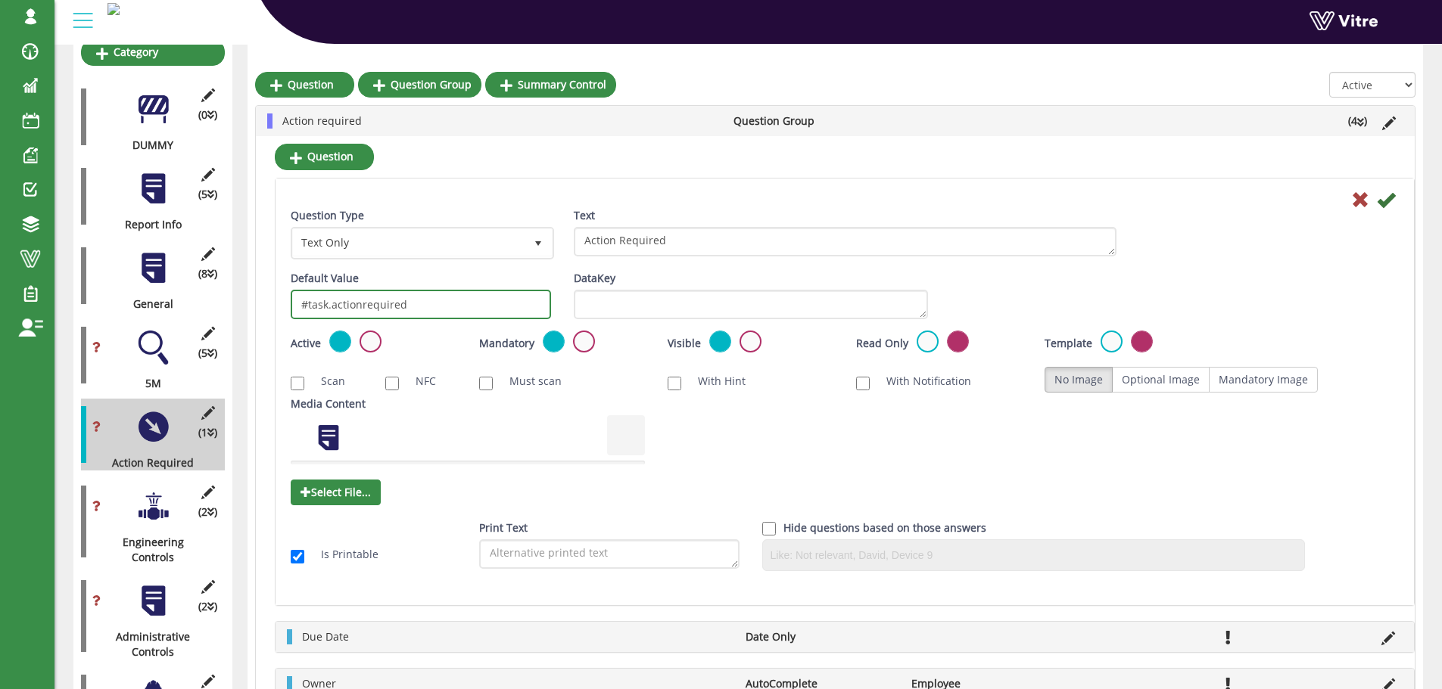
click at [415, 300] on input "#task.actionrequired" at bounding box center [421, 305] width 260 height 30
type input "#task.actionrequired1"
click at [1385, 202] on icon at bounding box center [1386, 200] width 18 height 18
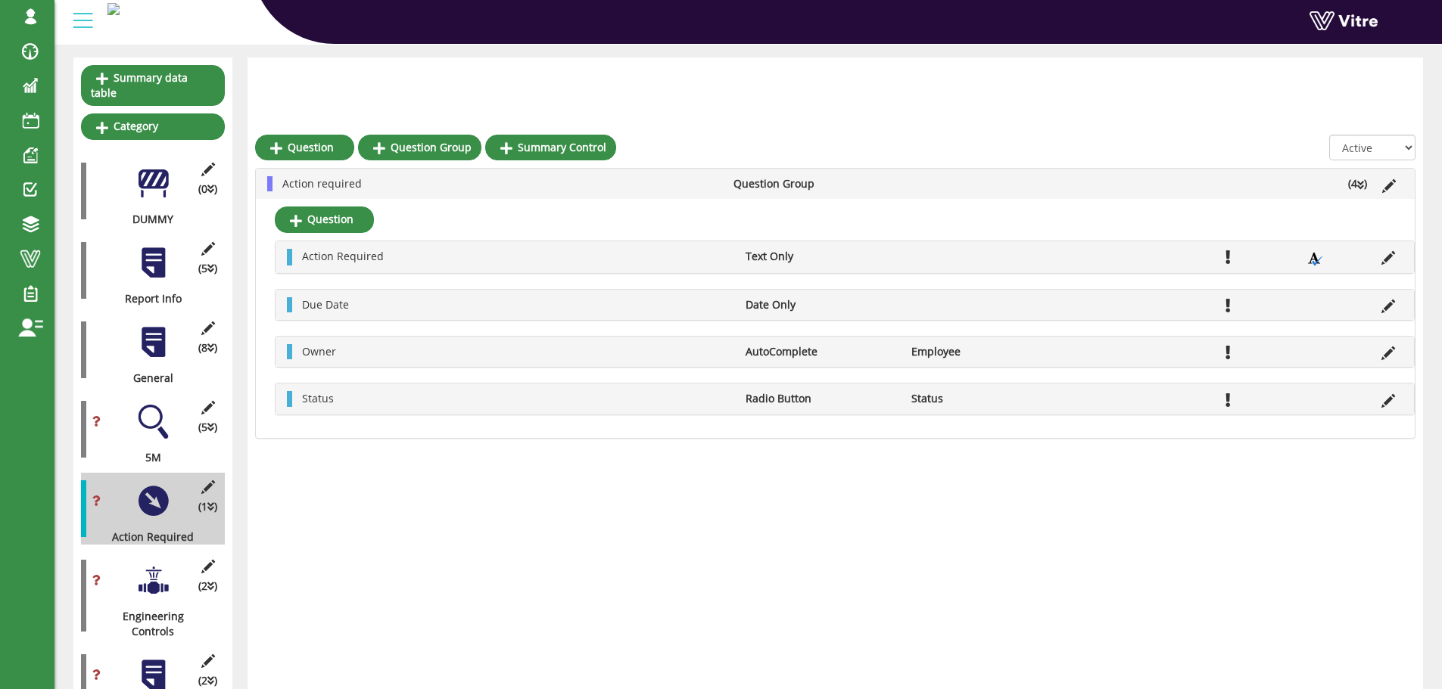
scroll to position [0, 0]
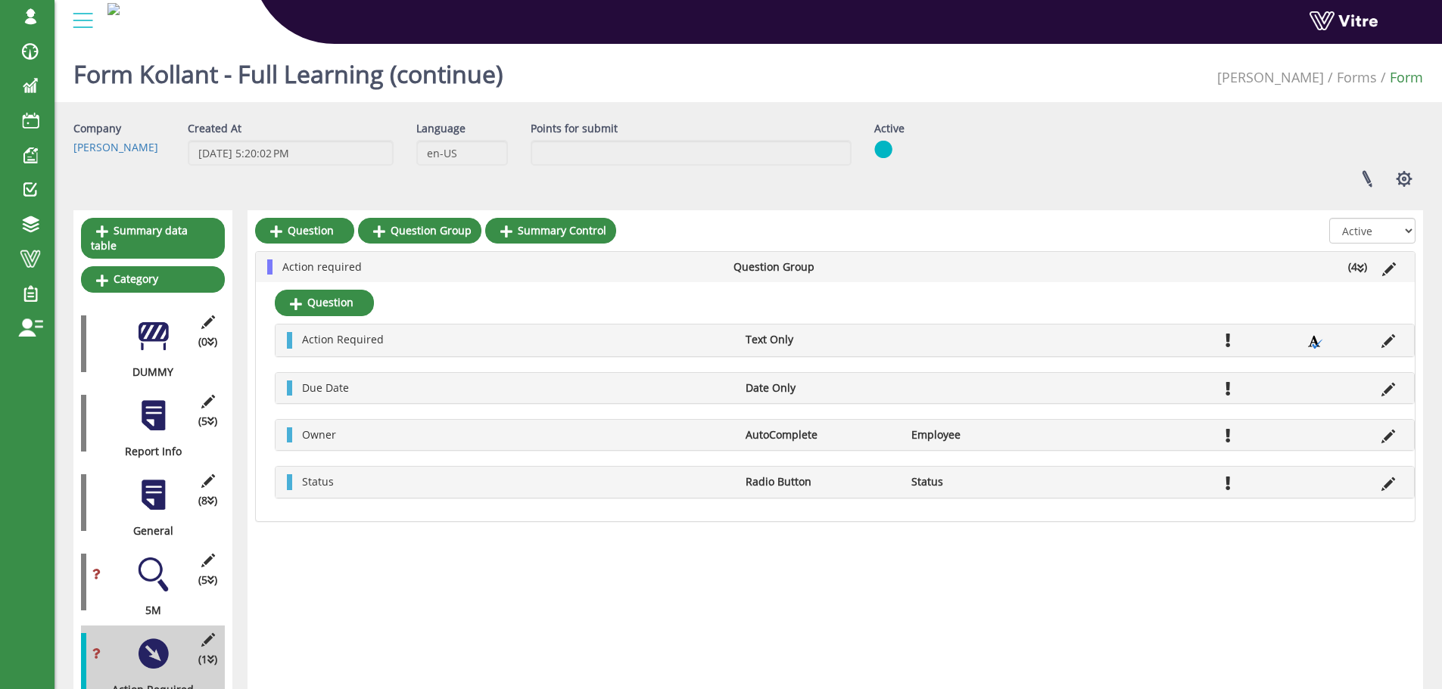
click at [621, 269] on li "Action required" at bounding box center [500, 267] width 451 height 15
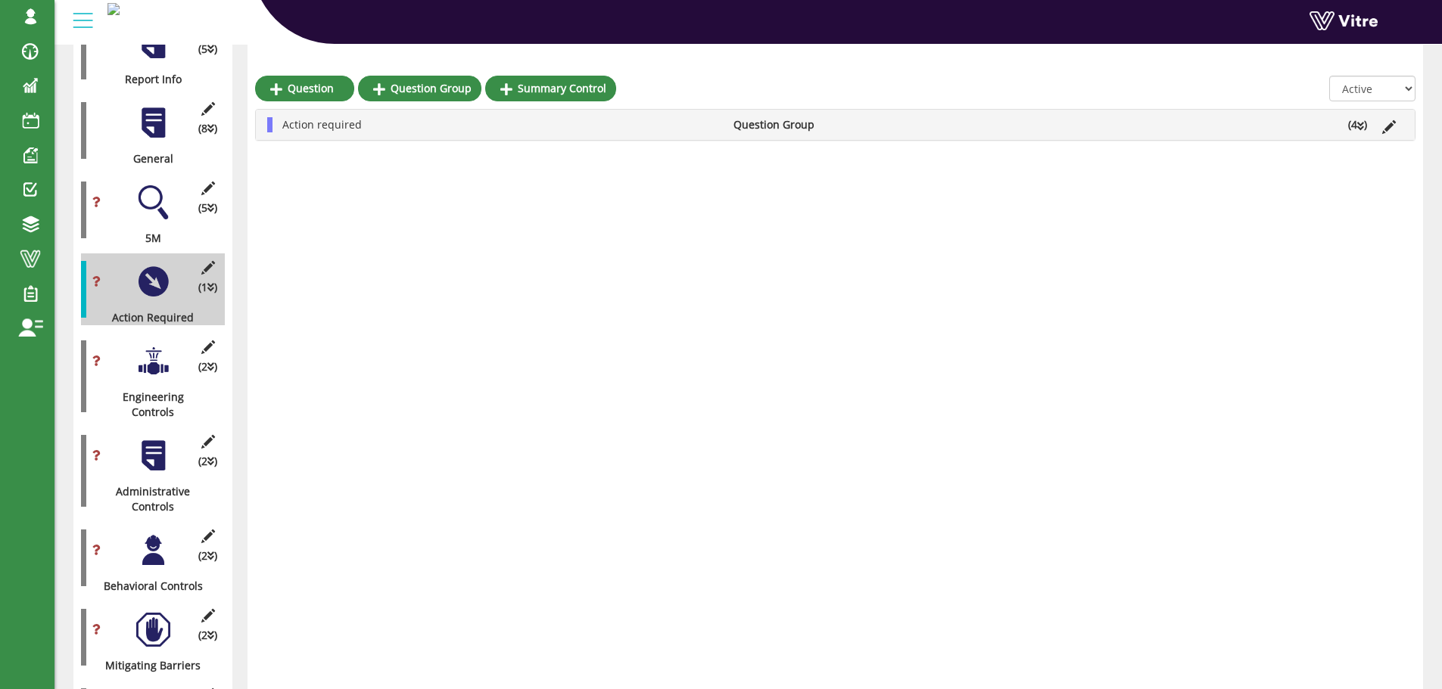
scroll to position [378, 0]
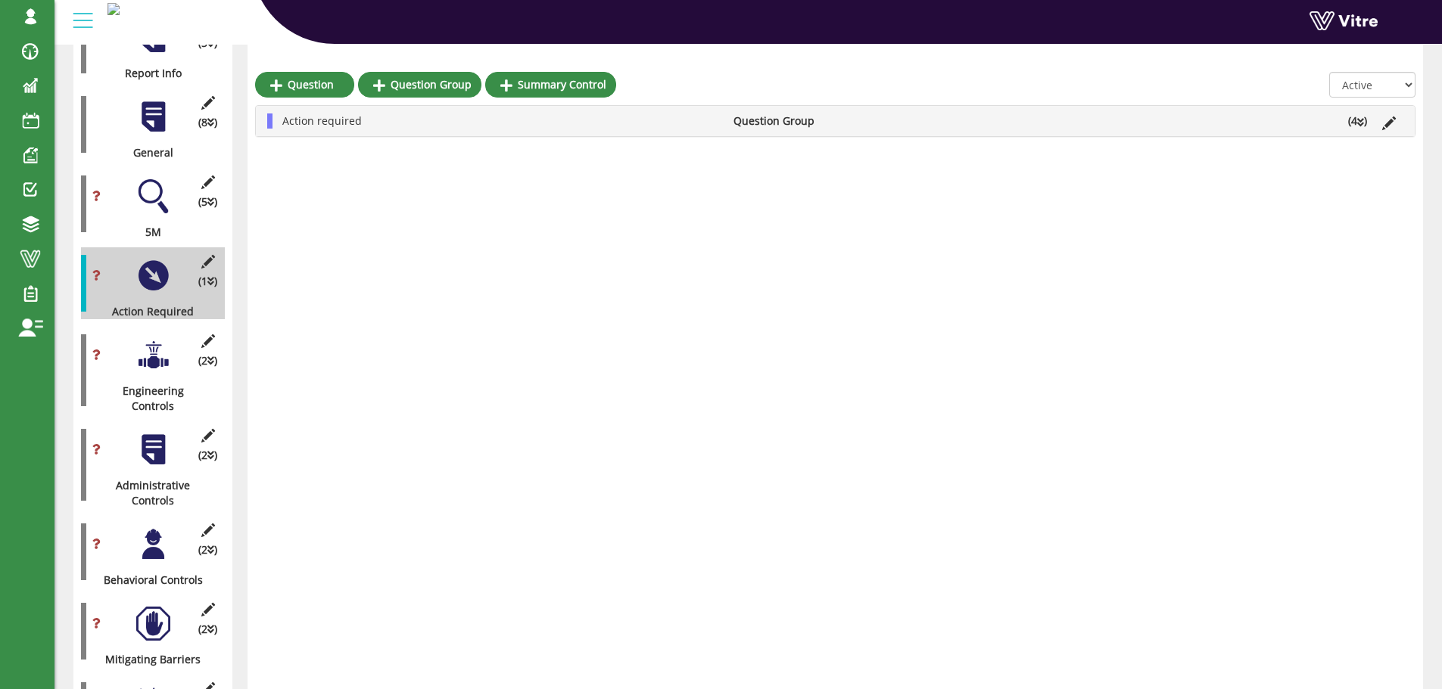
click at [157, 341] on div at bounding box center [153, 355] width 34 height 34
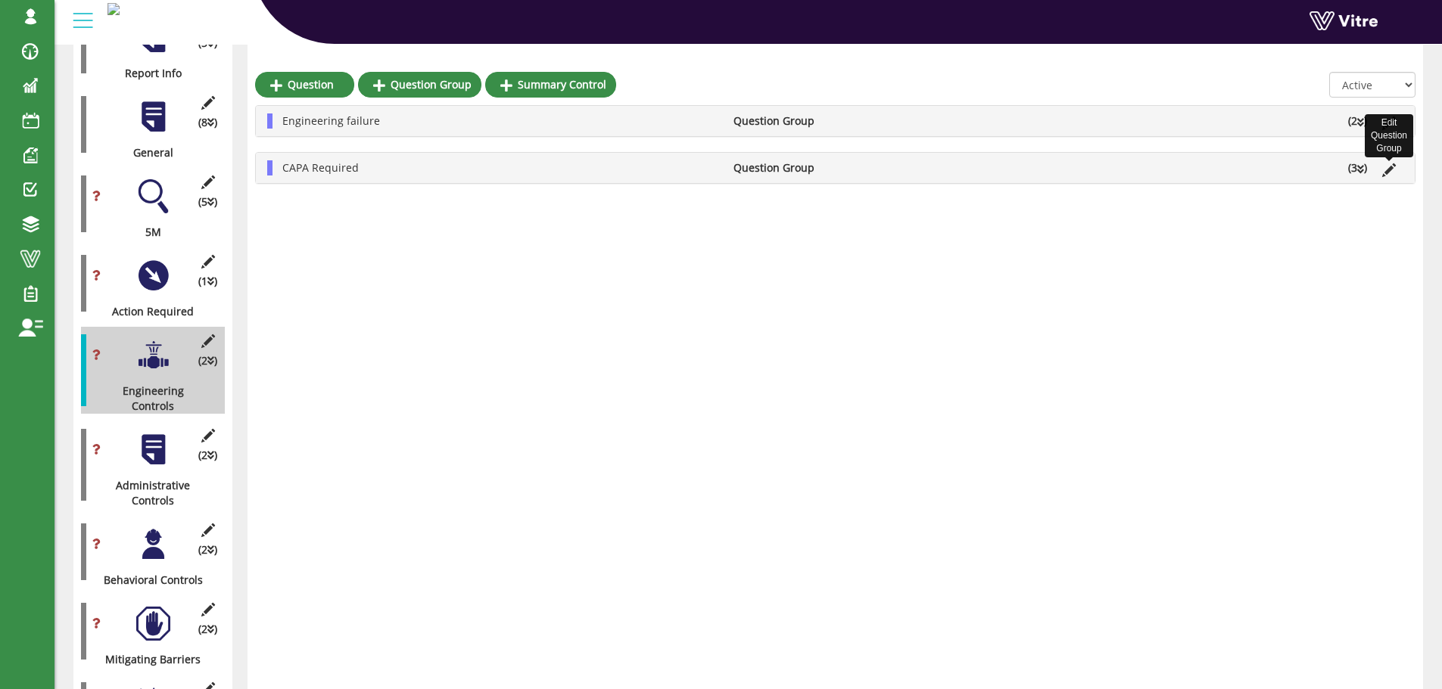
click at [1386, 175] on icon at bounding box center [1389, 170] width 14 height 14
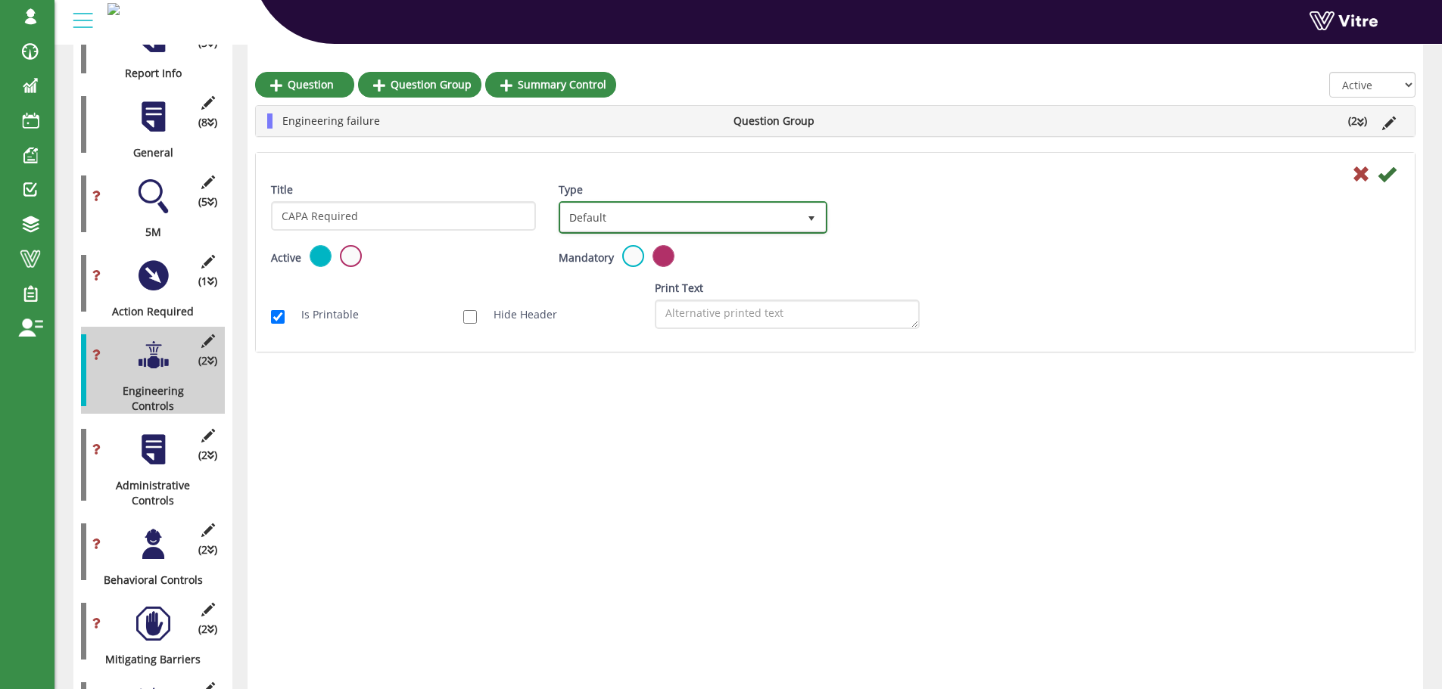
click at [776, 217] on span "Default" at bounding box center [679, 217] width 236 height 27
click at [689, 285] on li "Sub Action" at bounding box center [675, 291] width 263 height 26
click at [758, 263] on input "Auto create sub-action per every group instance" at bounding box center [758, 263] width 14 height 14
checkbox input "true"
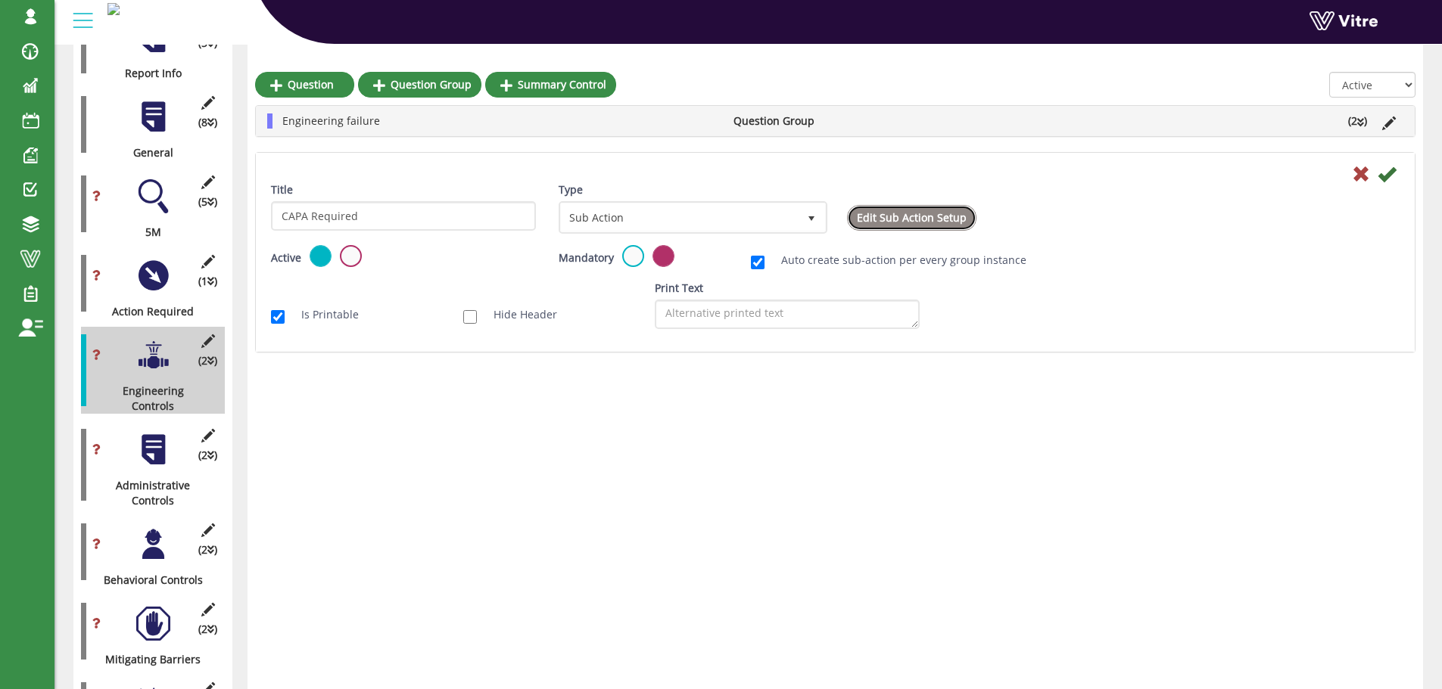
click at [917, 216] on link "Edit Sub Action Setup" at bounding box center [911, 218] width 129 height 26
click at [1388, 179] on icon at bounding box center [1386, 174] width 18 height 18
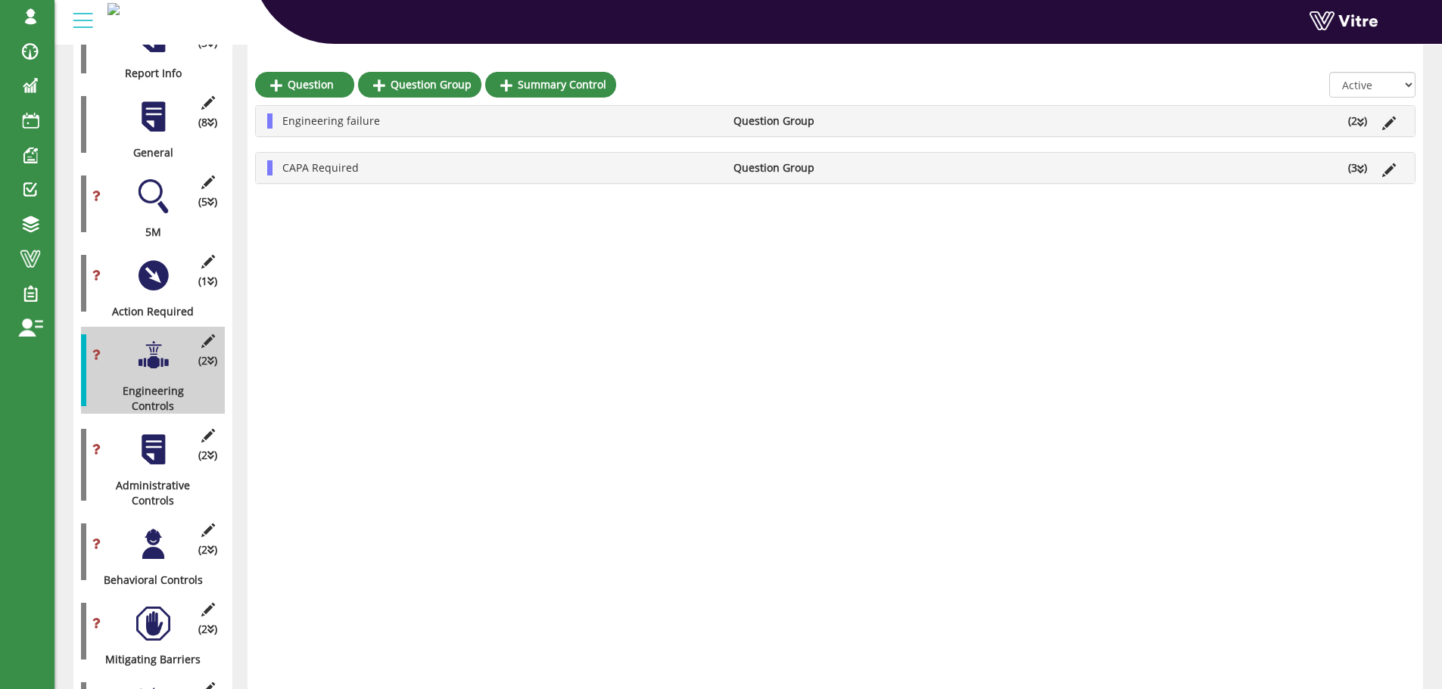
click at [1034, 169] on ul "CAPA Required Question Group (3 )" at bounding box center [839, 167] width 1128 height 15
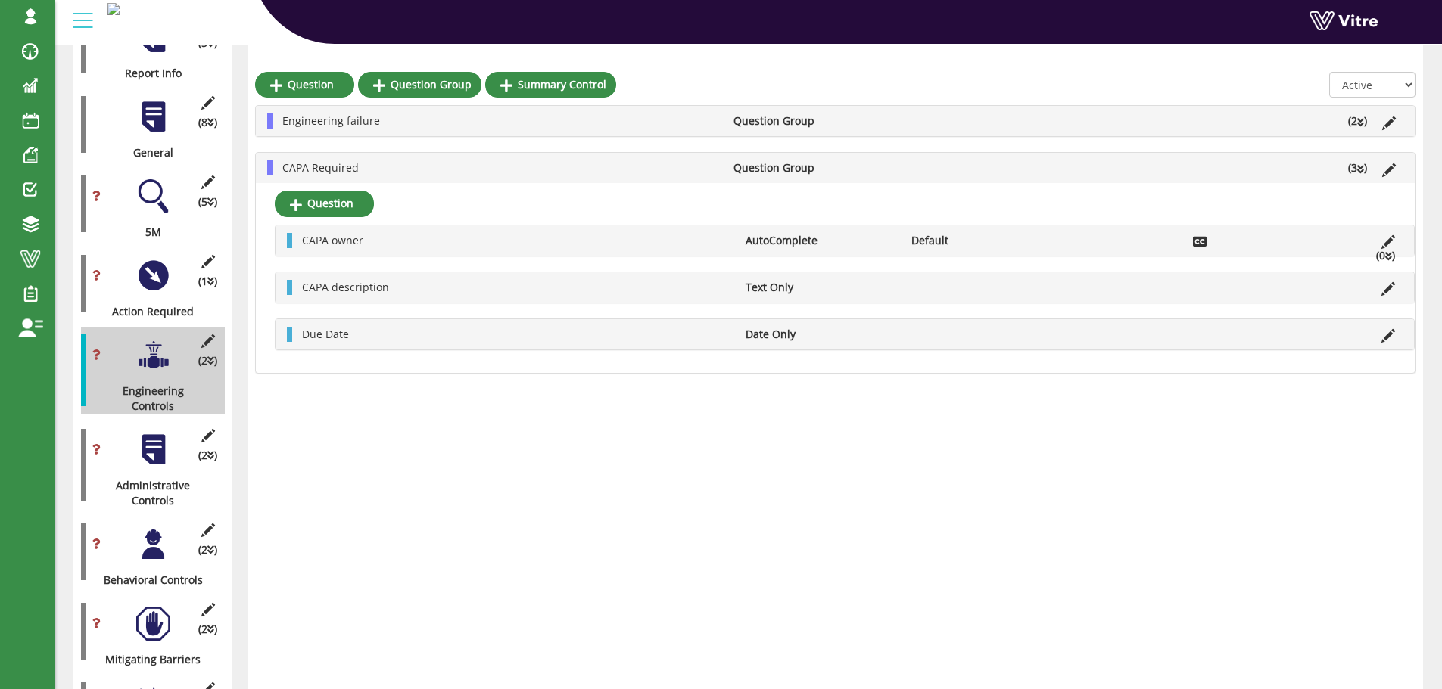
click at [1034, 169] on ul "CAPA Required Question Group (3 )" at bounding box center [839, 167] width 1128 height 15
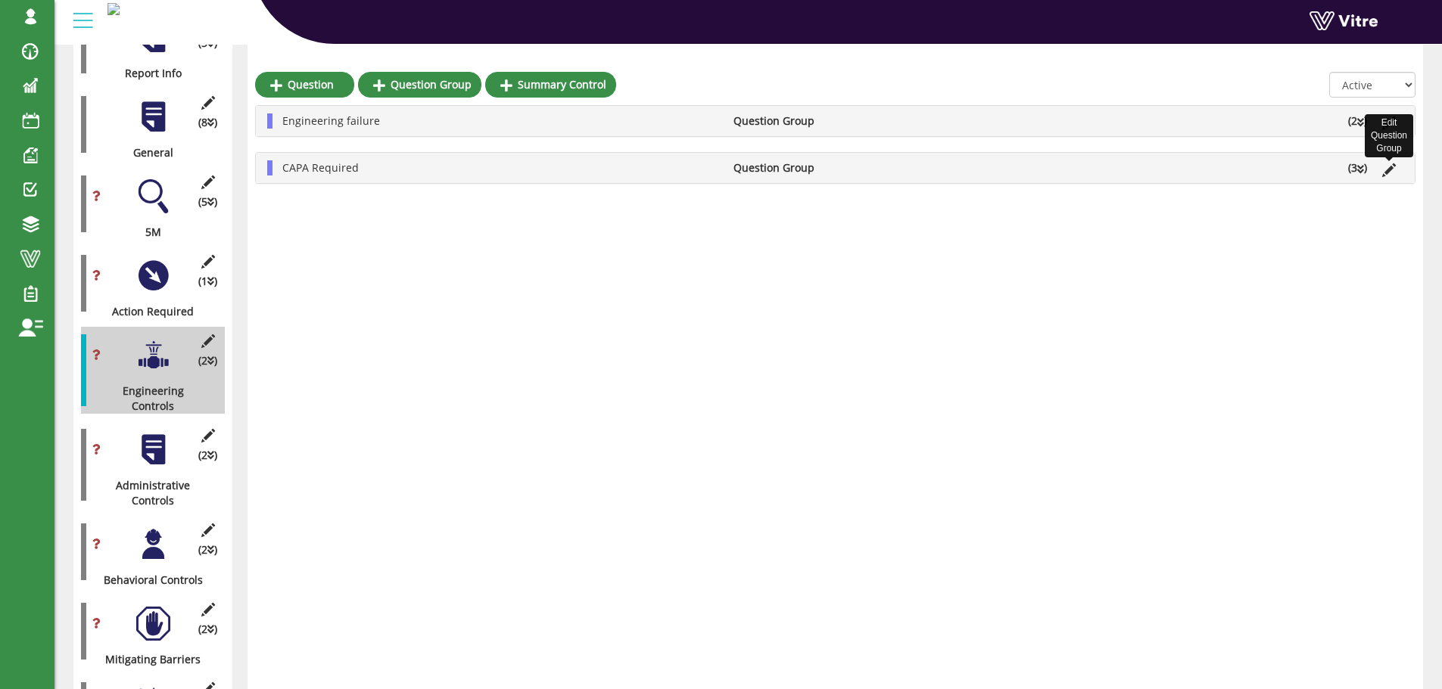
click at [1391, 172] on icon at bounding box center [1389, 170] width 14 height 14
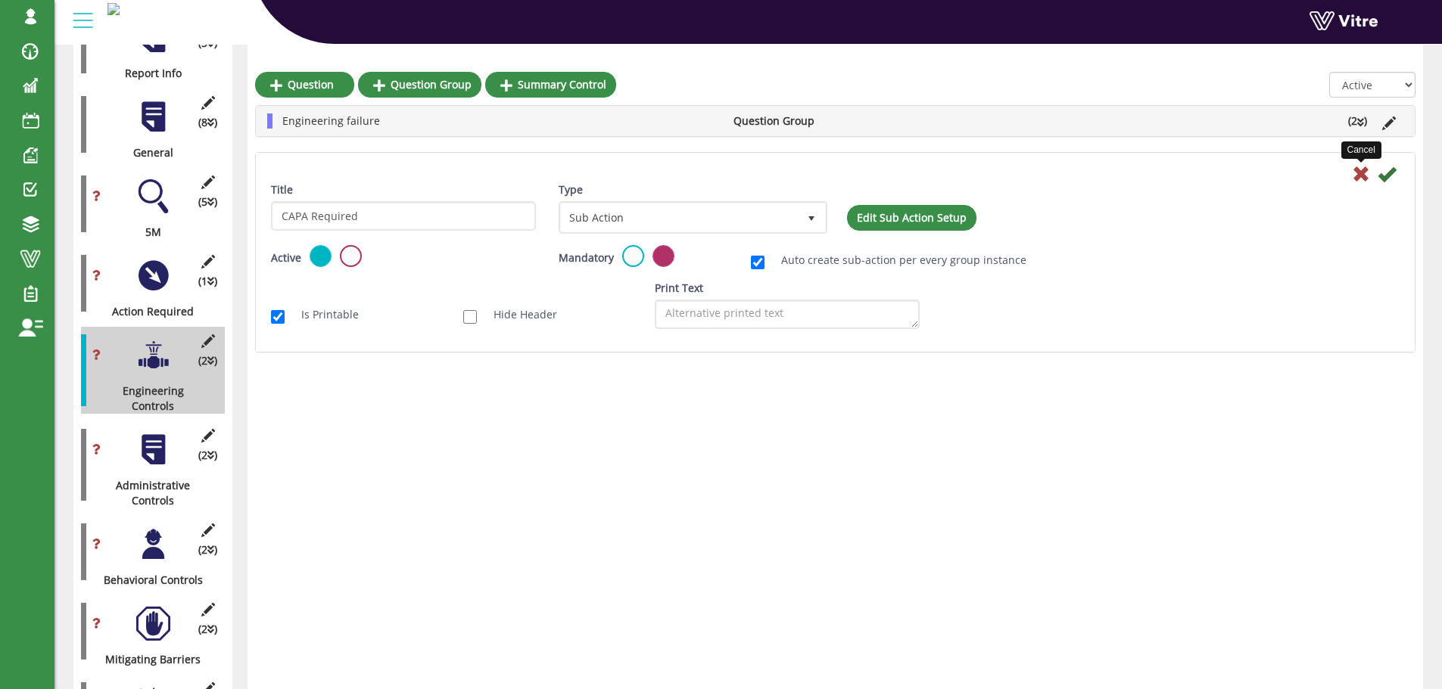
click at [1360, 172] on icon at bounding box center [1361, 174] width 18 height 18
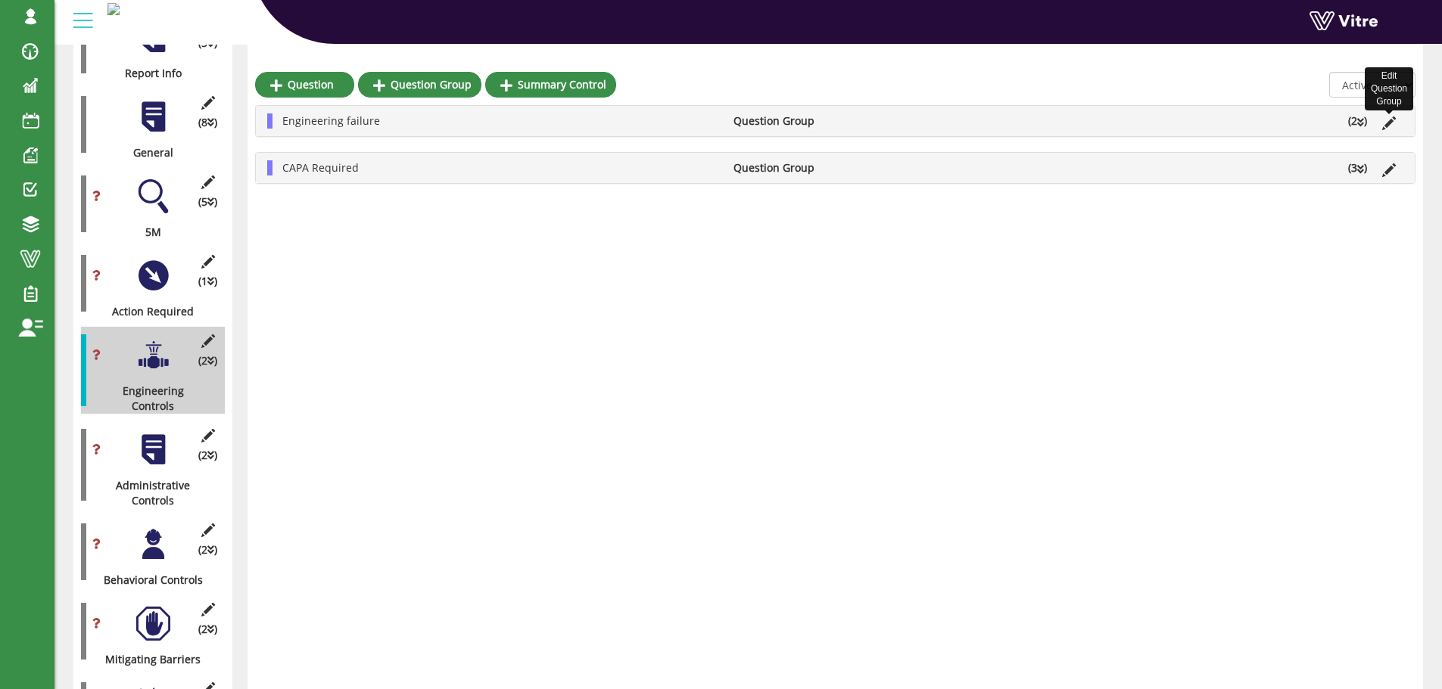
click at [1387, 123] on icon at bounding box center [1389, 124] width 14 height 14
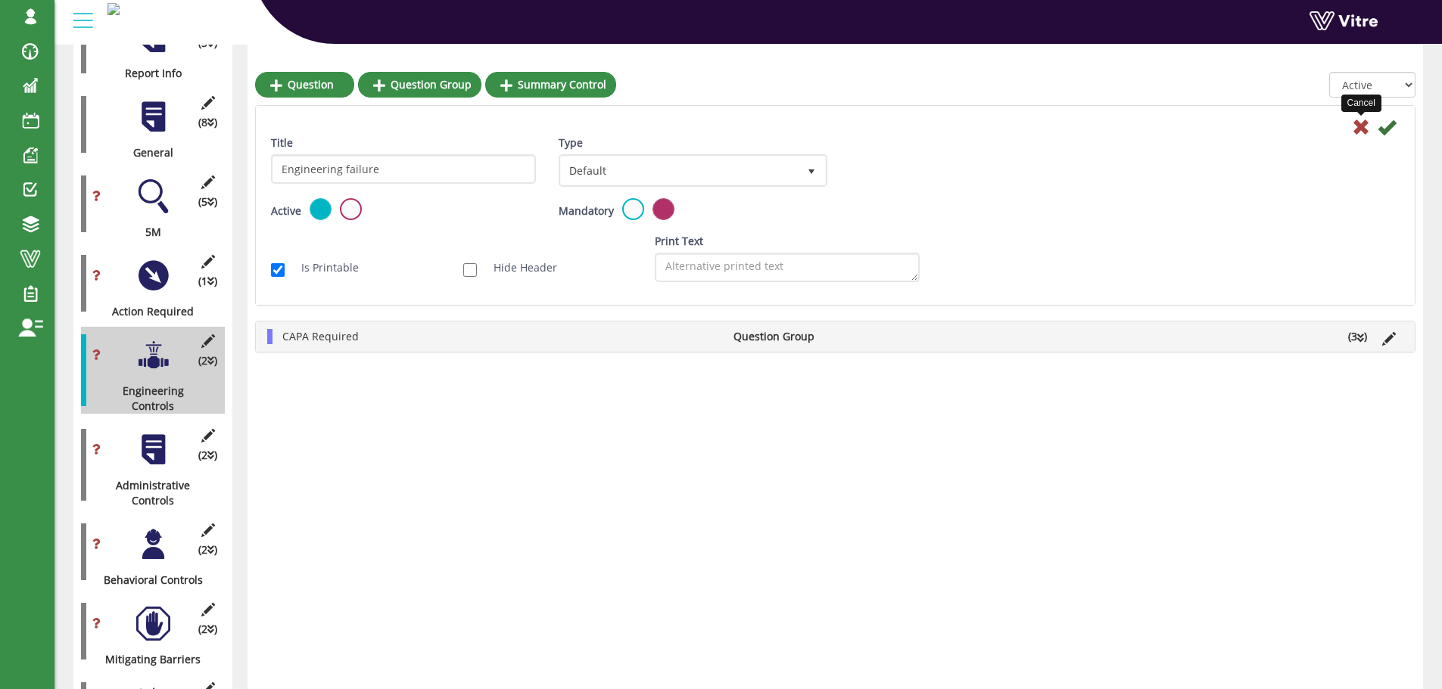
click at [1363, 129] on icon at bounding box center [1361, 127] width 18 height 18
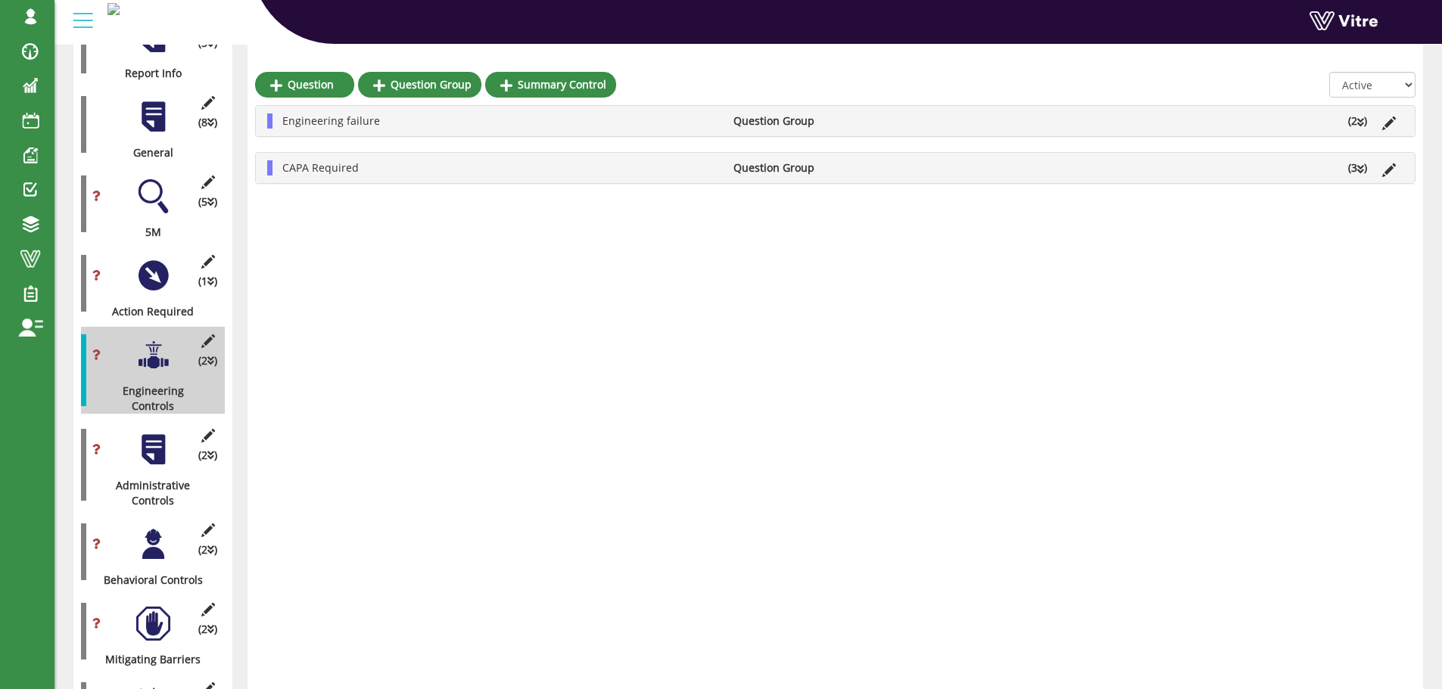
click at [1361, 167] on icon at bounding box center [1360, 169] width 7 height 11
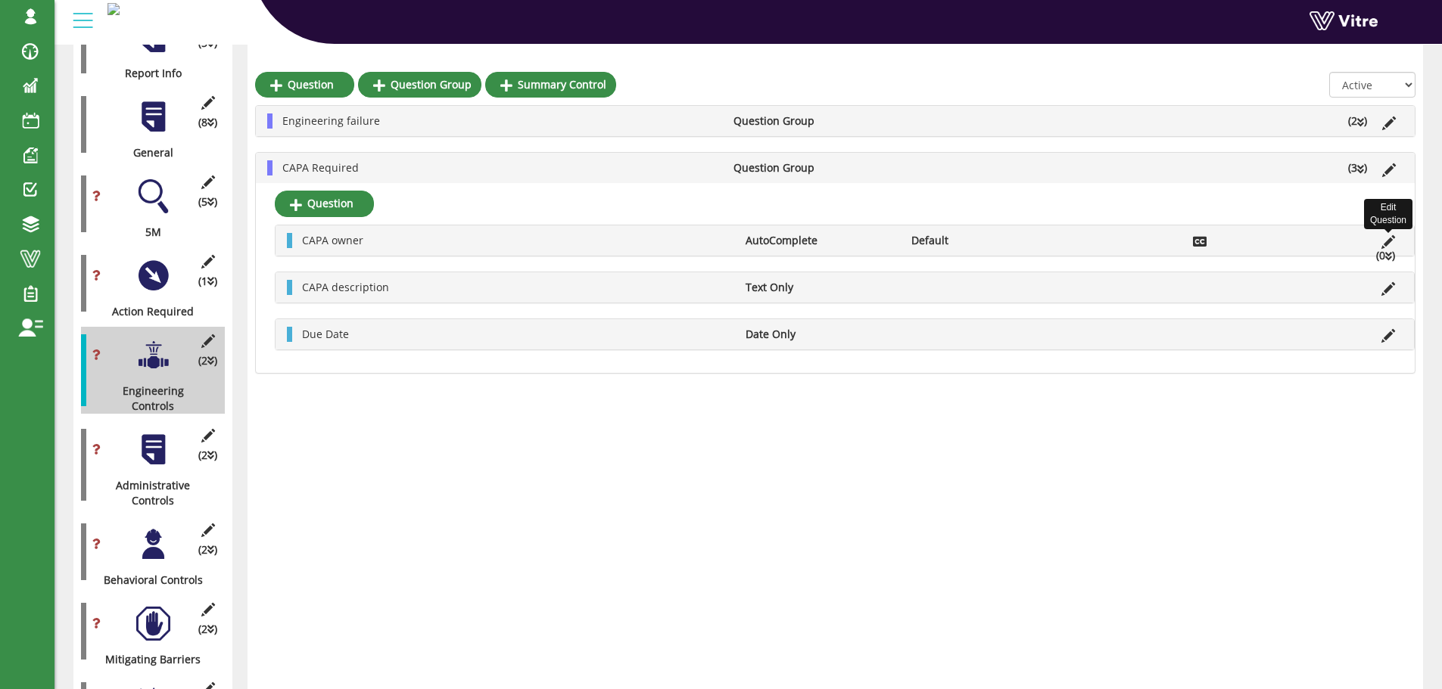
click at [1386, 243] on icon at bounding box center [1388, 242] width 14 height 14
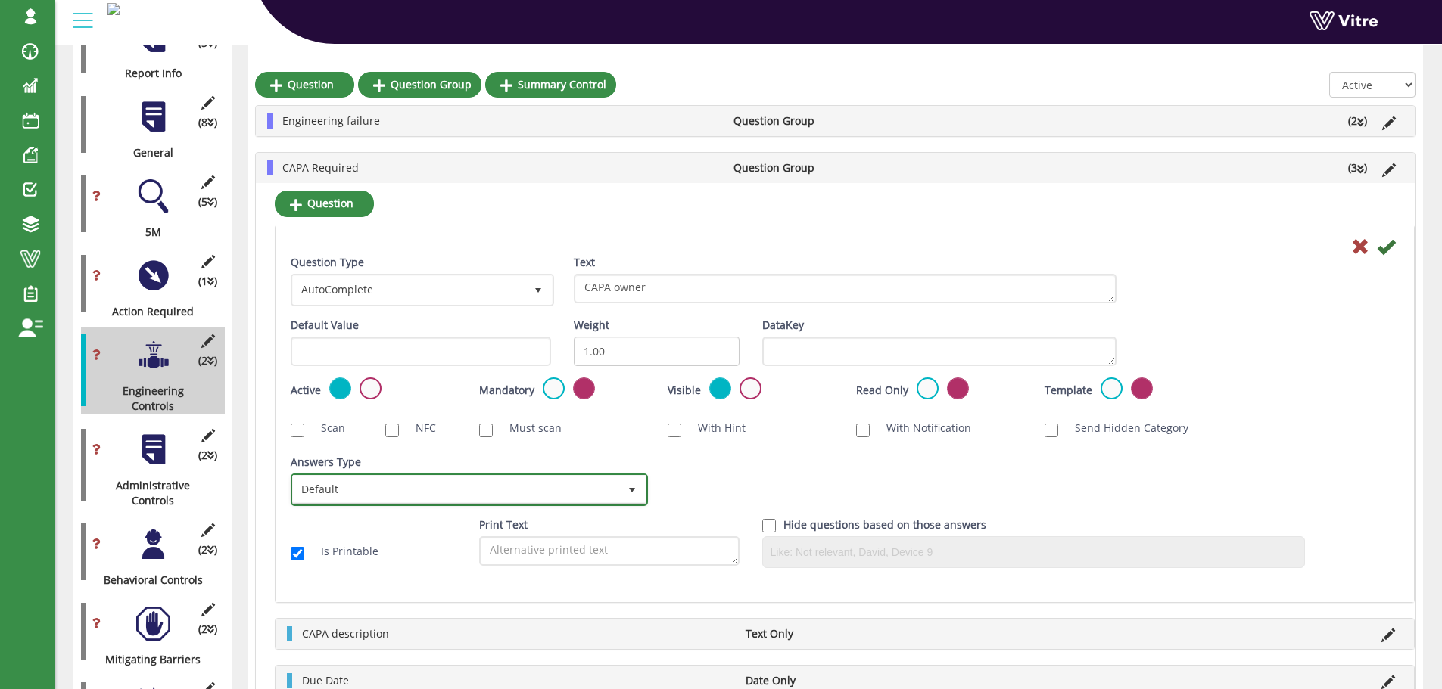
click at [418, 495] on span "Default" at bounding box center [455, 489] width 325 height 27
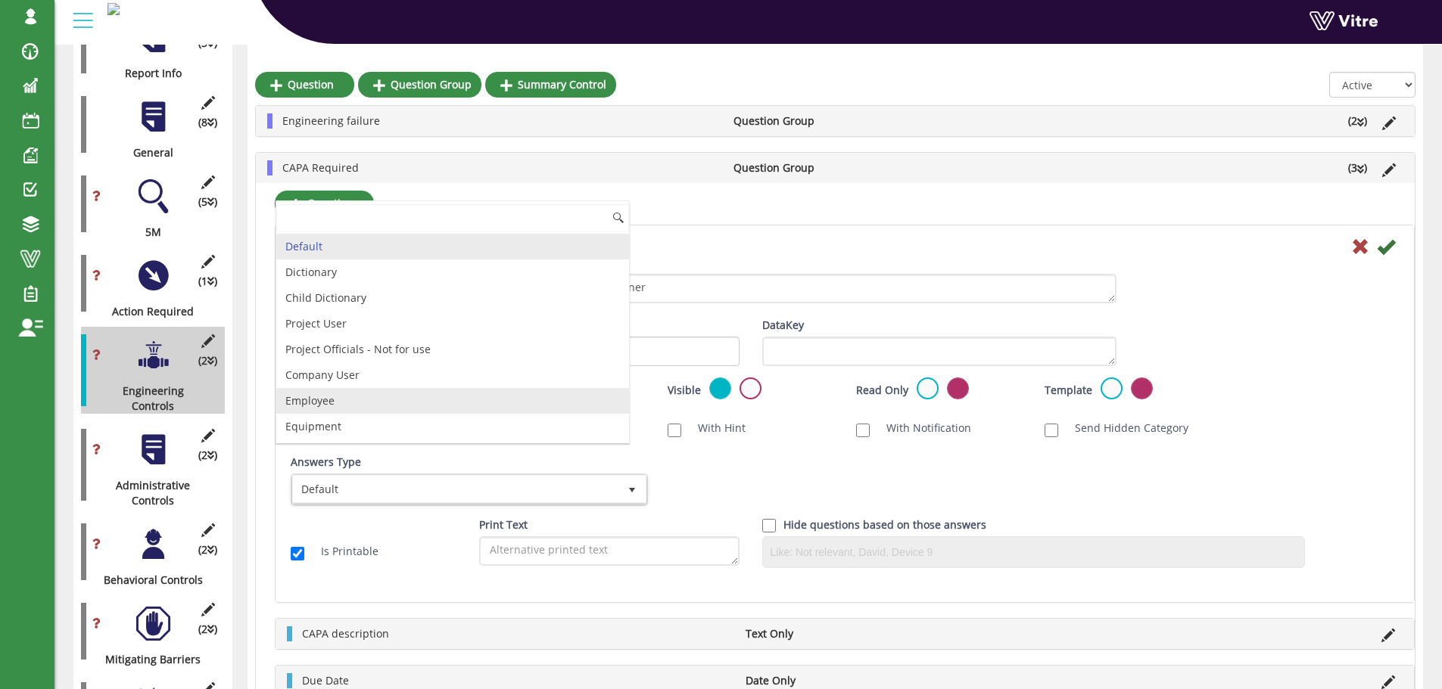
click at [356, 401] on li "Employee" at bounding box center [452, 401] width 353 height 26
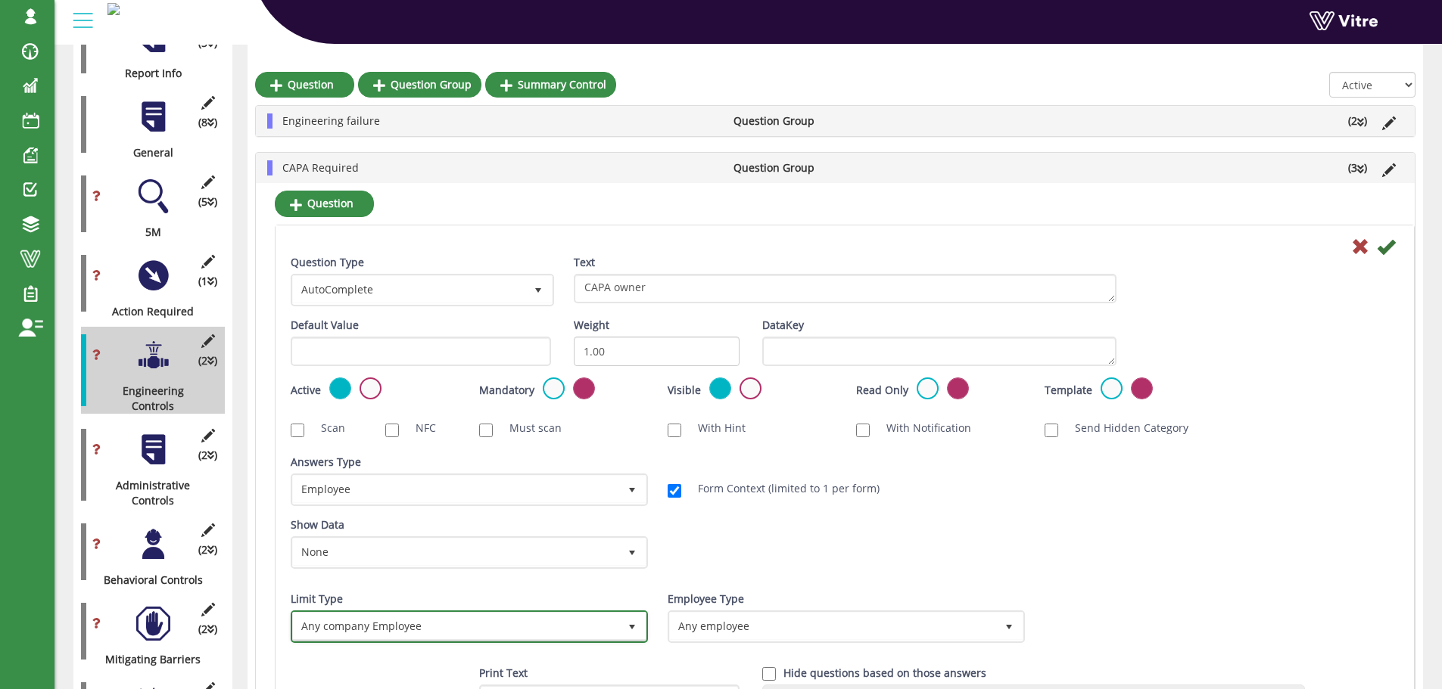
click at [452, 630] on span "Any company Employee" at bounding box center [455, 626] width 325 height 27
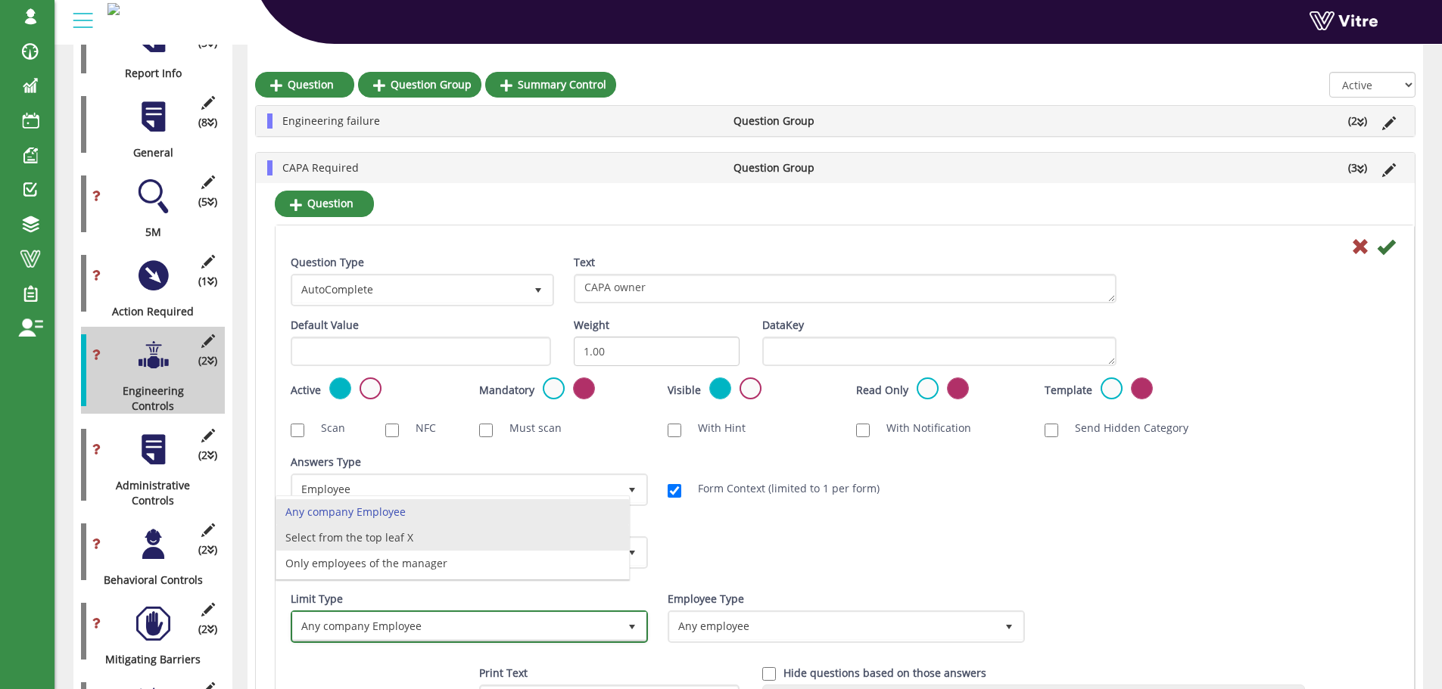
click at [420, 543] on li "Select from the top leaf X" at bounding box center [452, 538] width 353 height 26
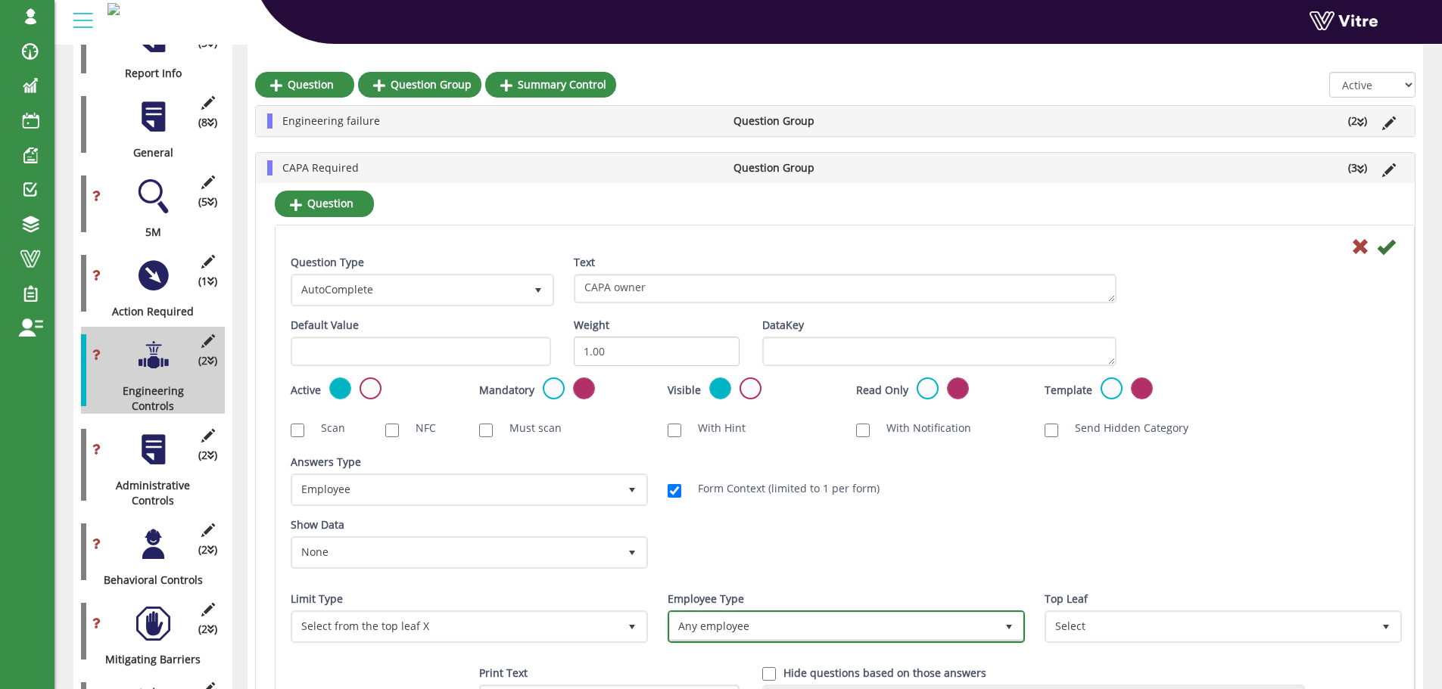
click at [752, 630] on span "Any employee" at bounding box center [832, 626] width 325 height 27
click at [800, 629] on li "Any employee" at bounding box center [829, 631] width 353 height 26
click at [880, 626] on span "Any employee" at bounding box center [832, 626] width 325 height 27
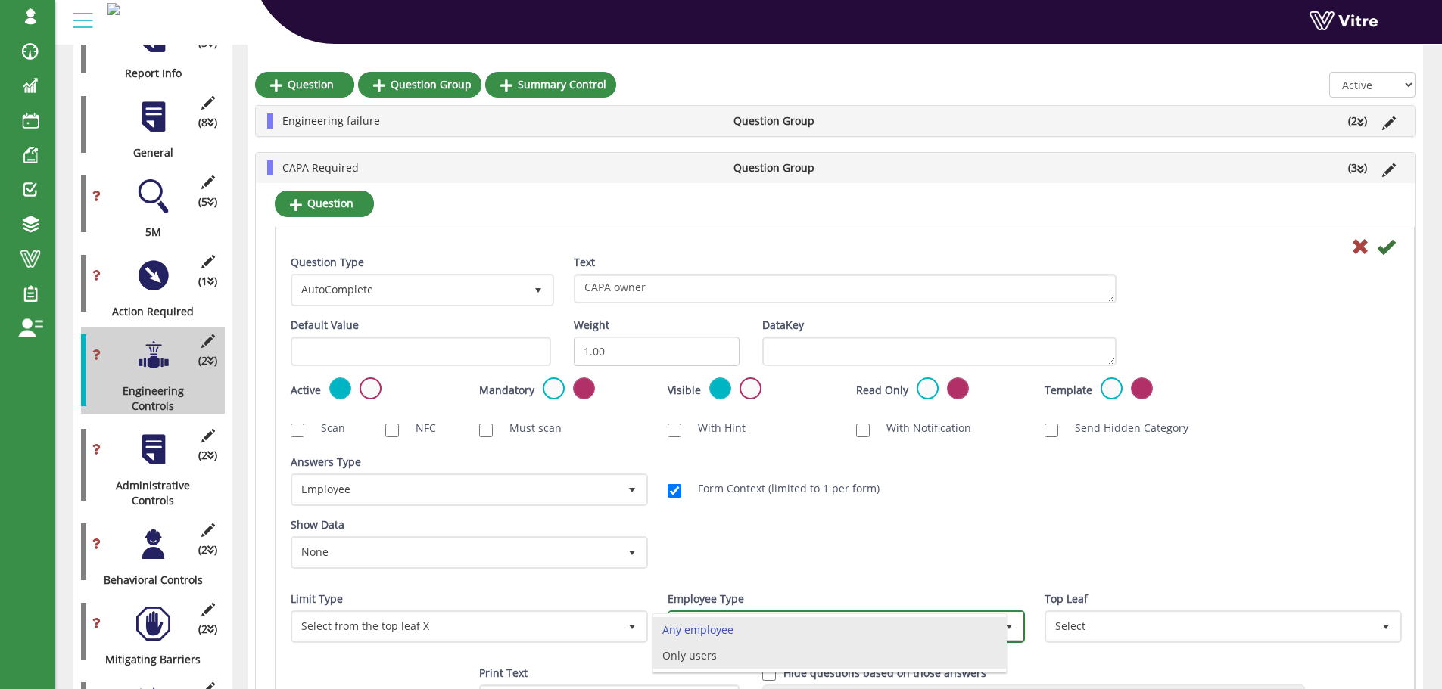
click at [731, 655] on li "Only users" at bounding box center [829, 656] width 353 height 26
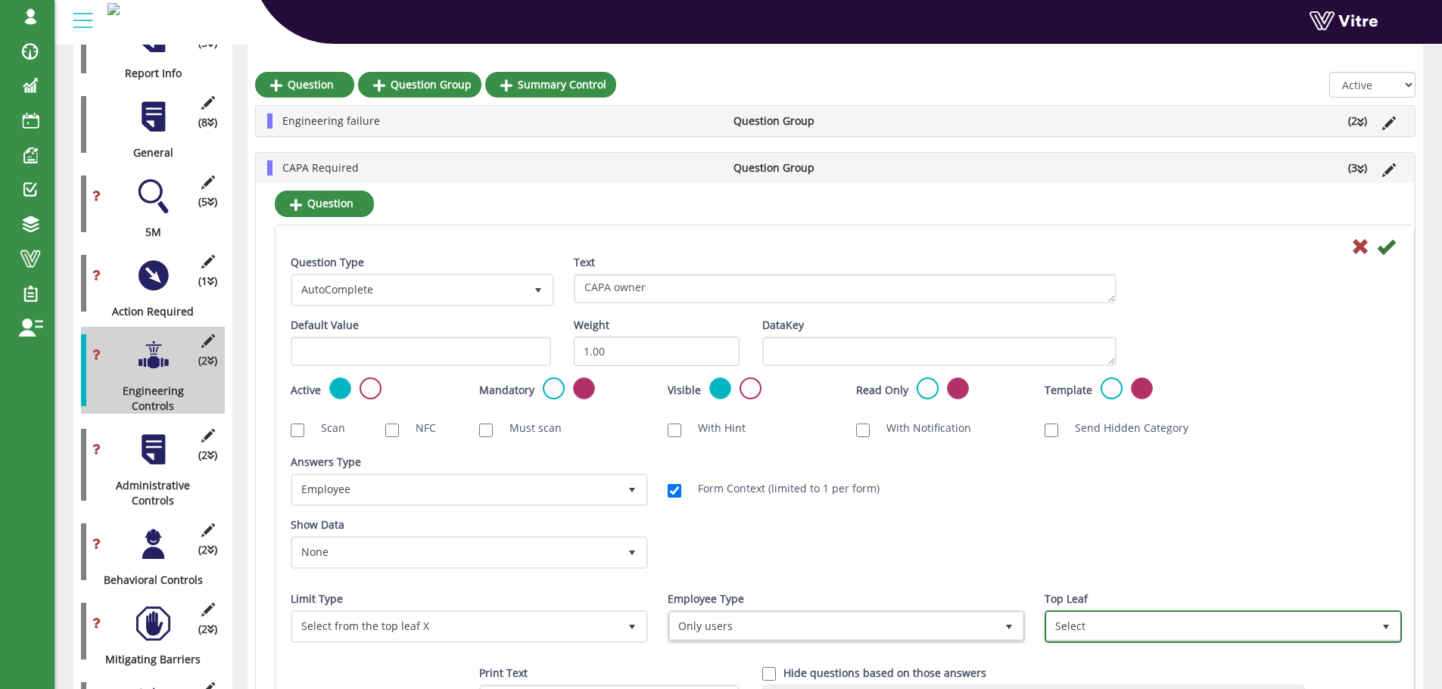
click at [1171, 629] on span "Select" at bounding box center [1209, 626] width 325 height 27
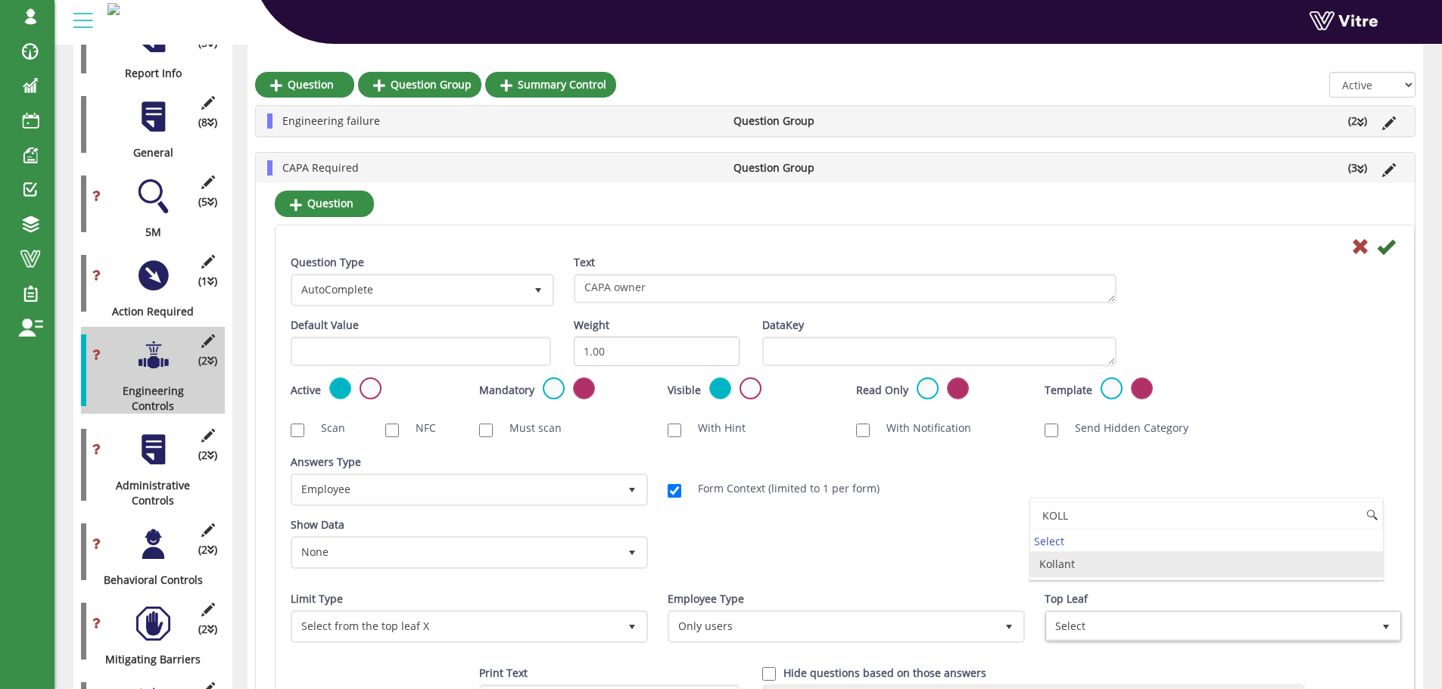
click at [1066, 564] on li "Kollant" at bounding box center [1206, 565] width 353 height 26
type input "KOLL"
click at [1383, 247] on icon at bounding box center [1386, 247] width 18 height 18
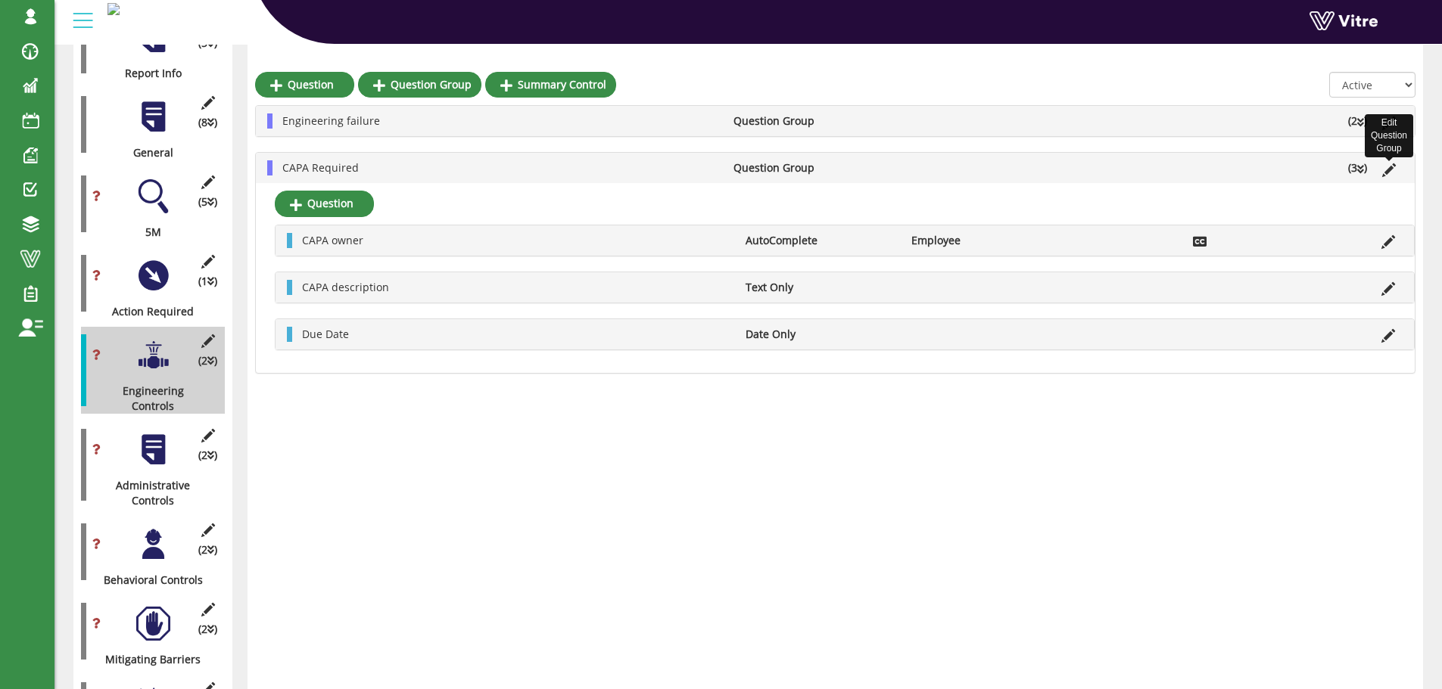
click at [1387, 168] on icon at bounding box center [1389, 170] width 14 height 14
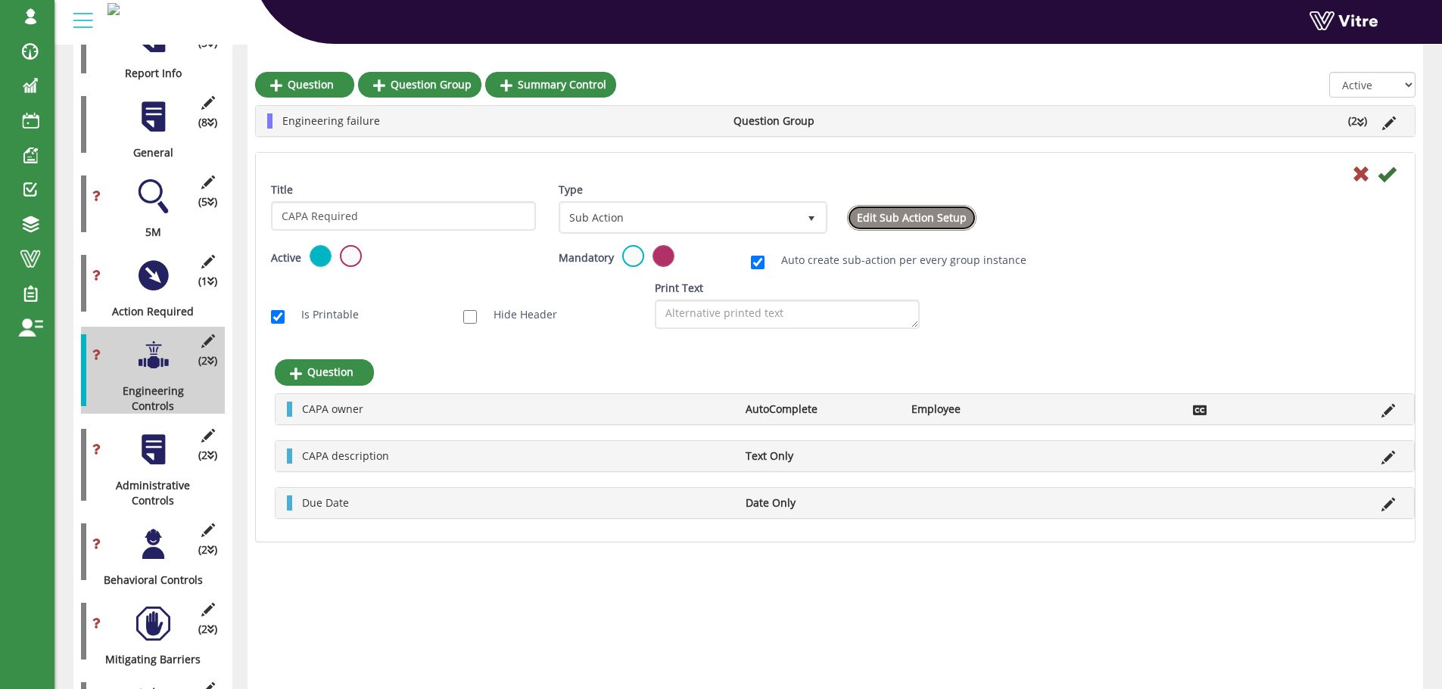
click at [907, 220] on link "Edit Sub Action Setup" at bounding box center [911, 218] width 129 height 26
click at [1386, 459] on icon at bounding box center [1388, 458] width 14 height 14
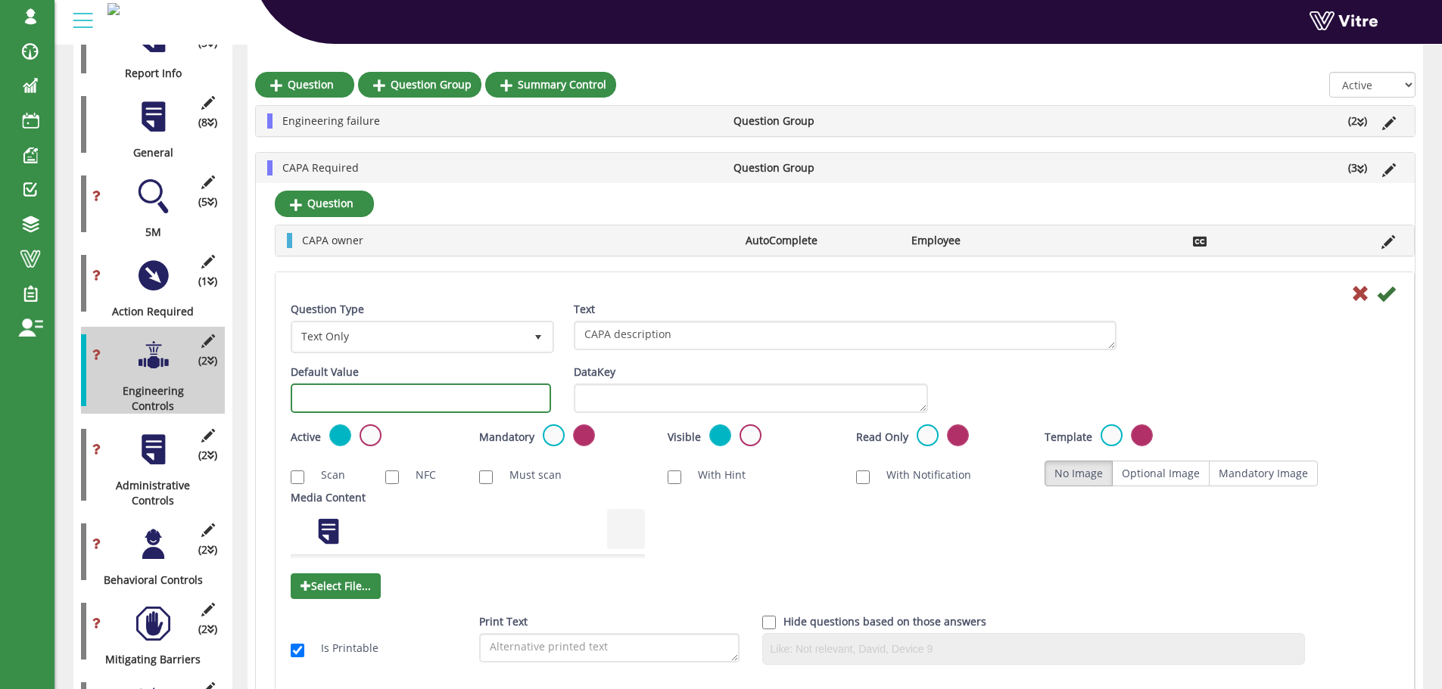
click at [438, 398] on input "text" at bounding box center [421, 399] width 260 height 30
type input "#task.actionrequired1"
click at [1383, 298] on icon at bounding box center [1386, 294] width 18 height 18
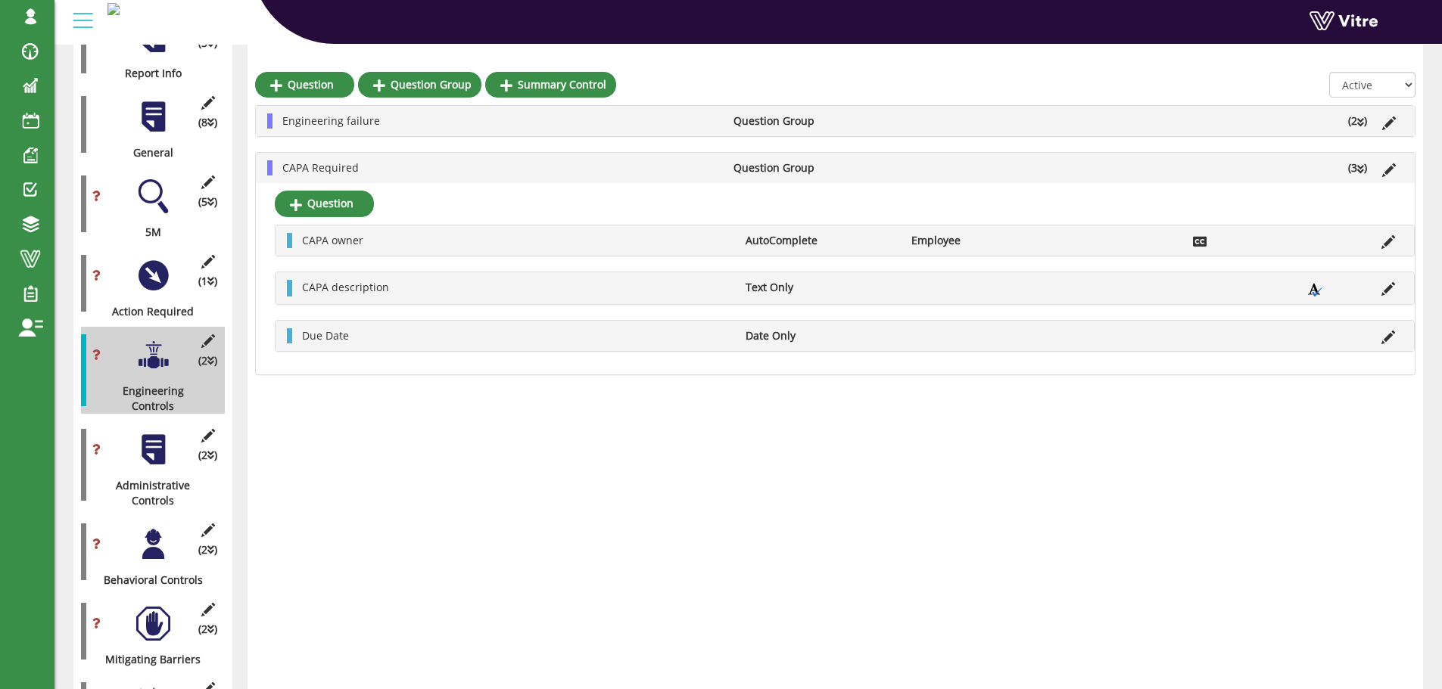
click at [157, 259] on div at bounding box center [153, 276] width 34 height 34
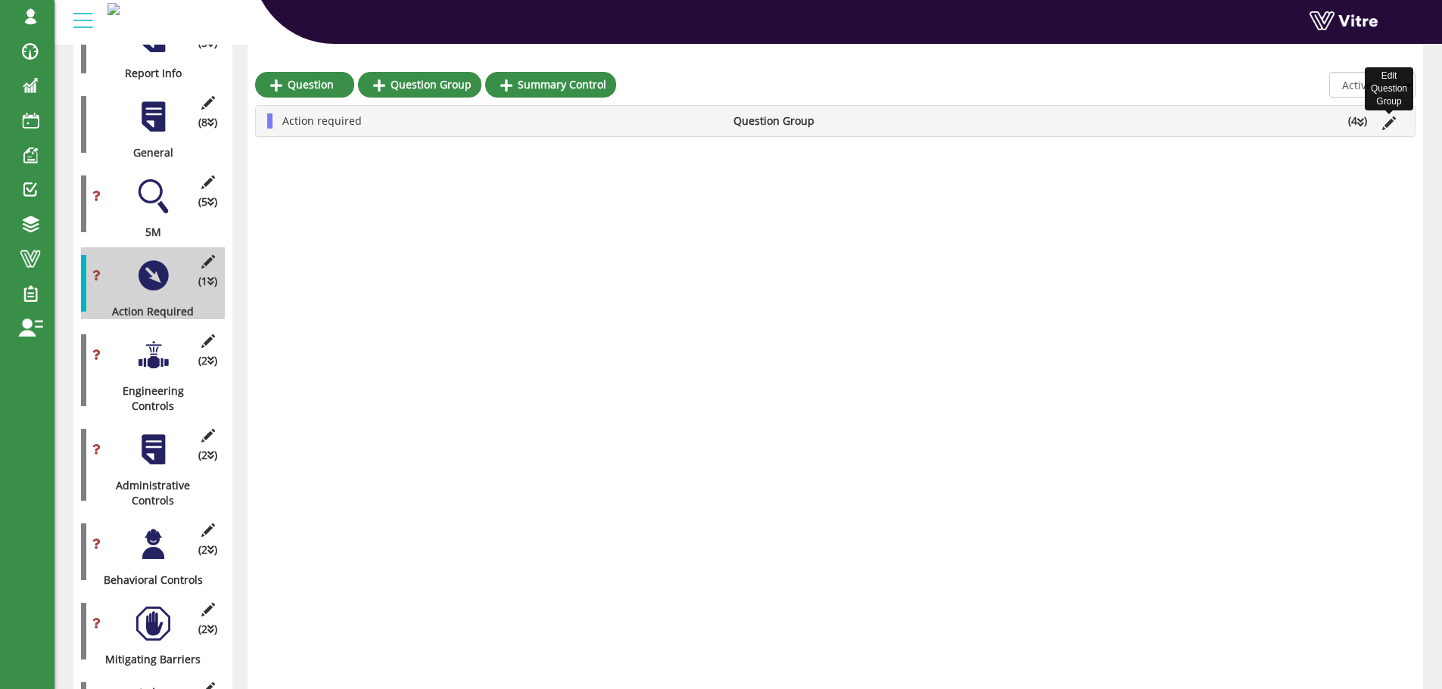
click at [1388, 129] on icon at bounding box center [1389, 124] width 14 height 14
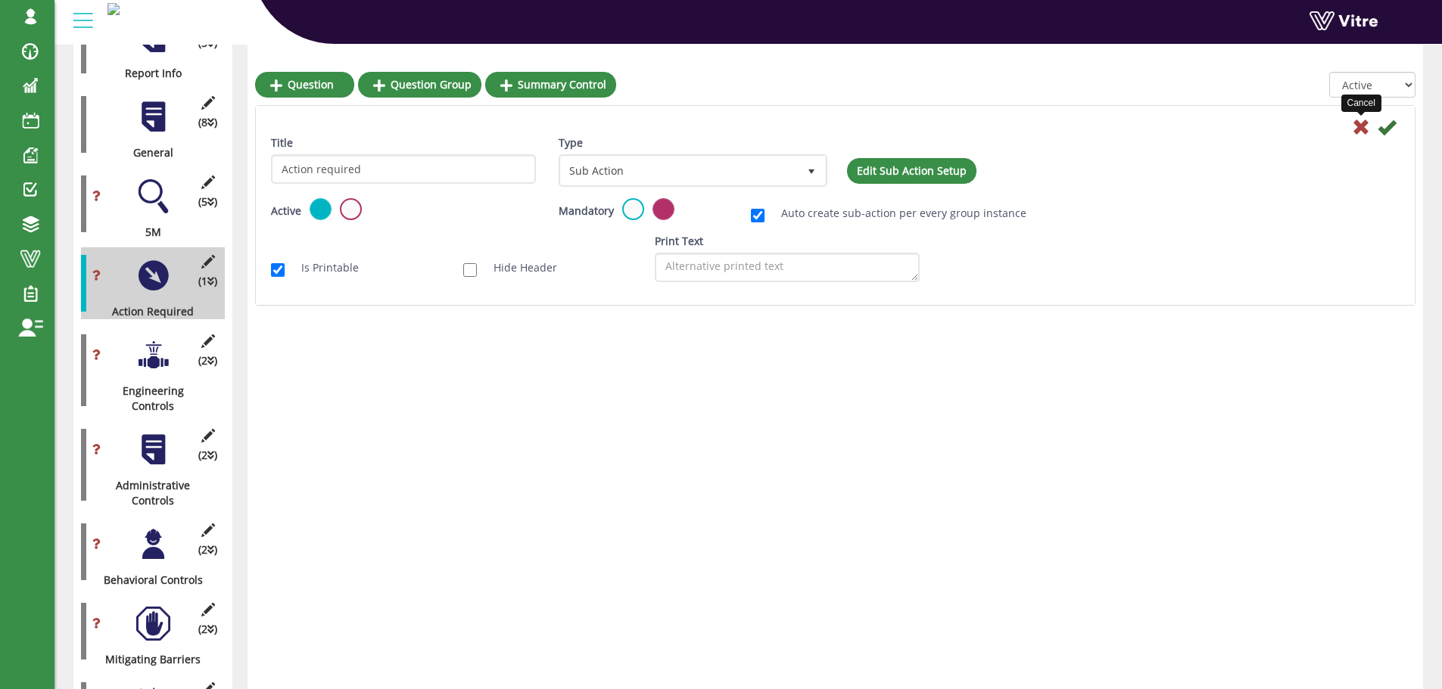
click at [1358, 126] on icon at bounding box center [1361, 127] width 18 height 18
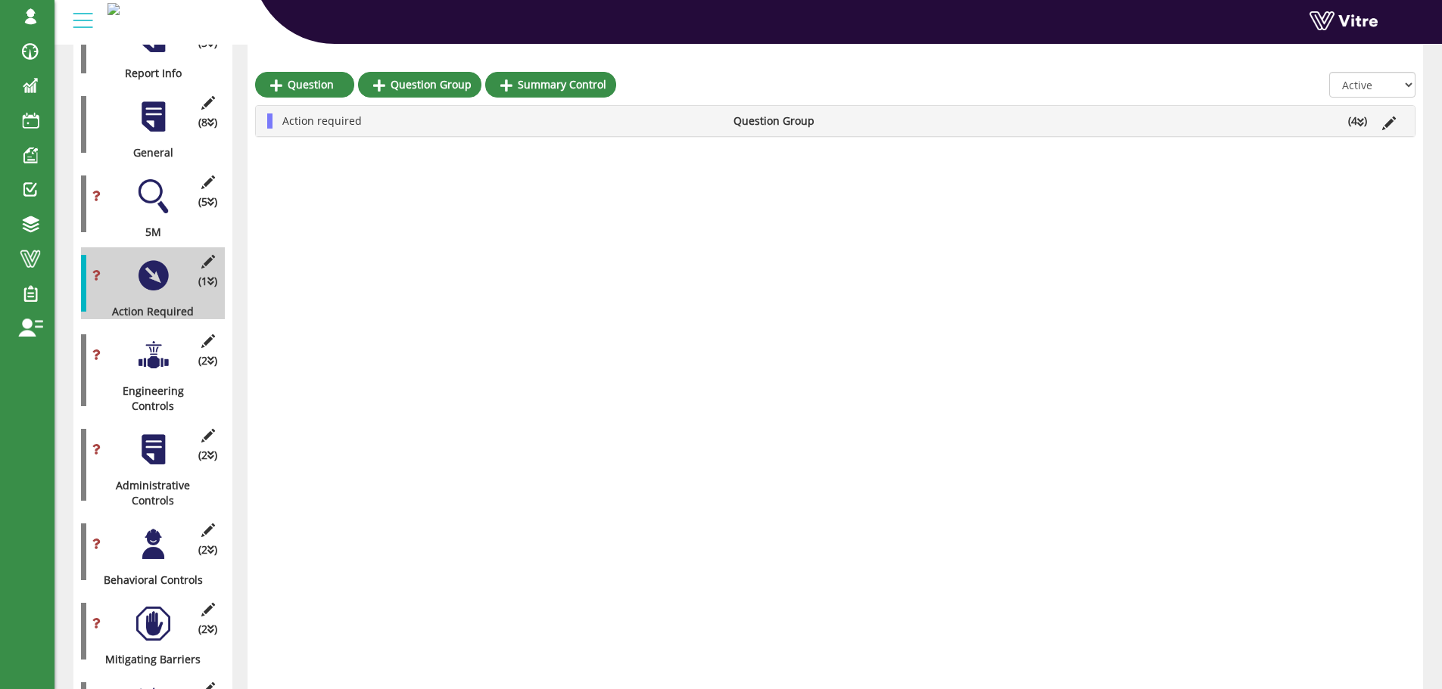
click at [431, 126] on li "Action required" at bounding box center [500, 121] width 451 height 15
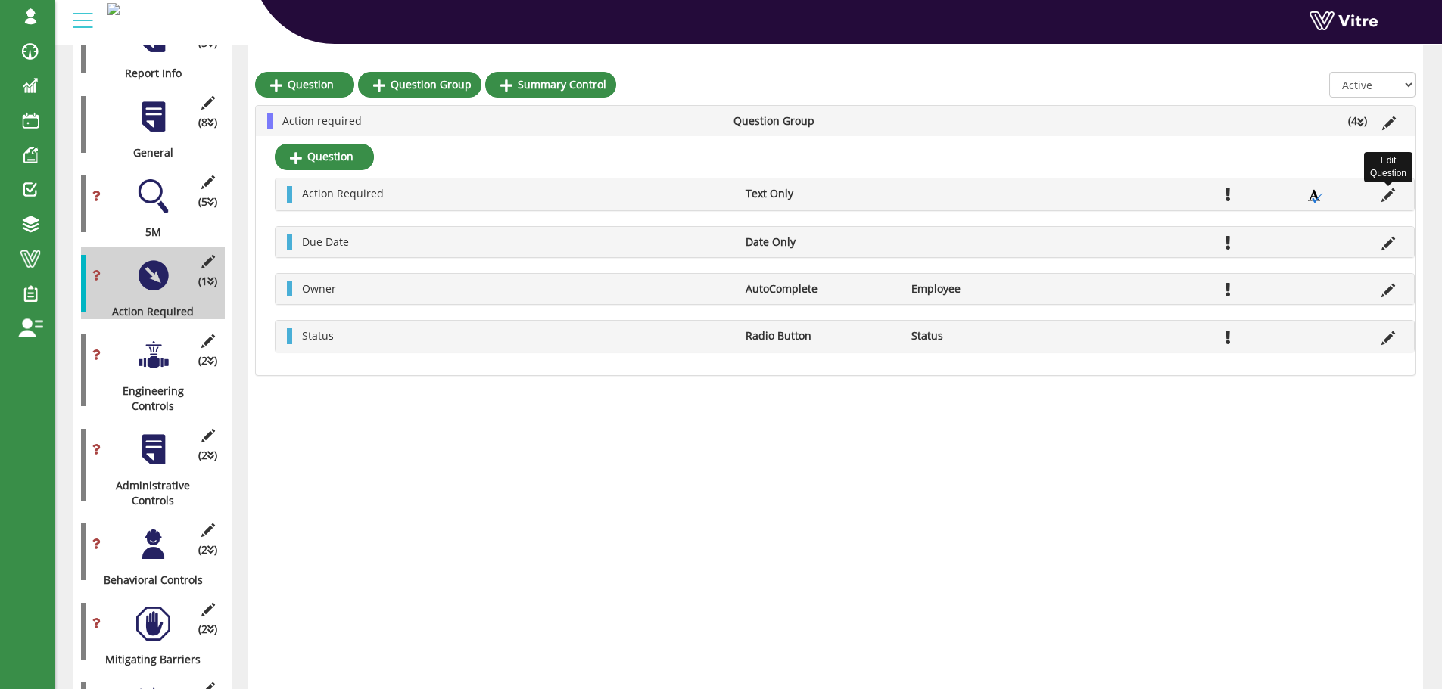
click at [1387, 198] on icon at bounding box center [1388, 195] width 14 height 14
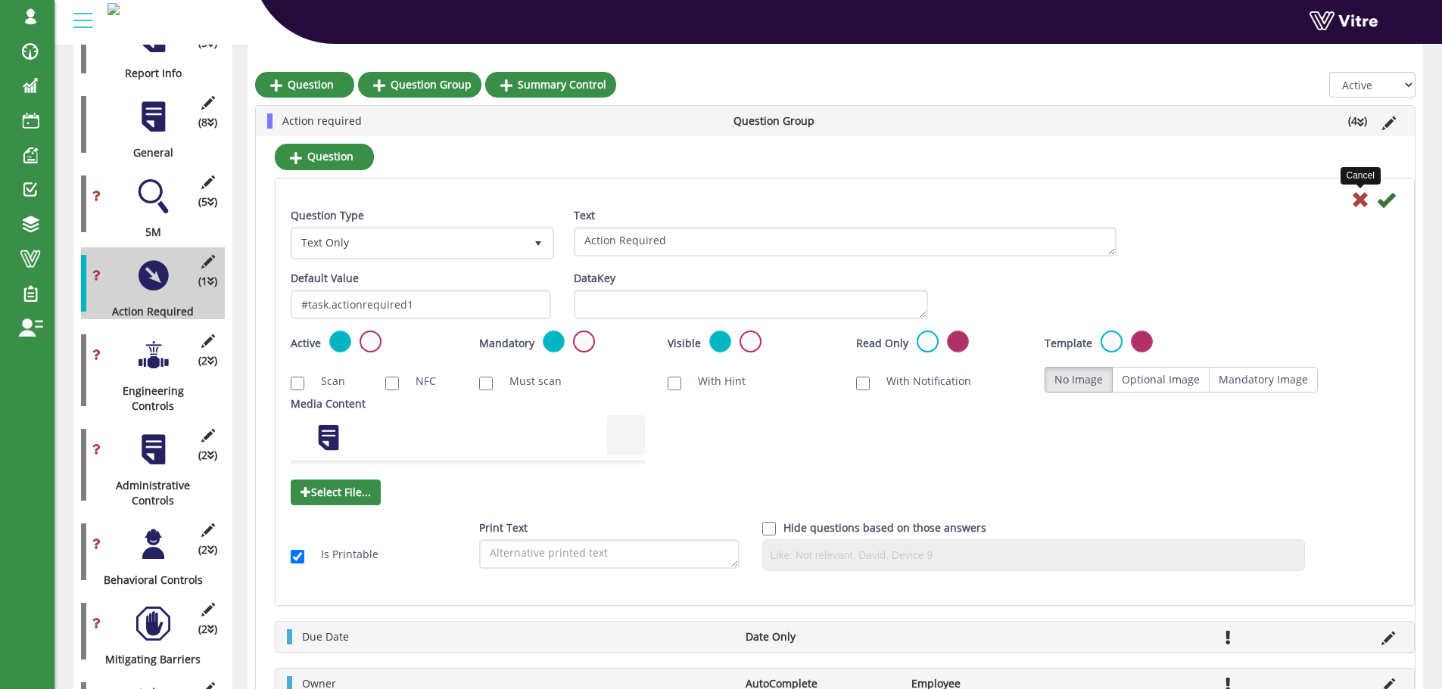
click at [1361, 202] on icon at bounding box center [1360, 200] width 18 height 18
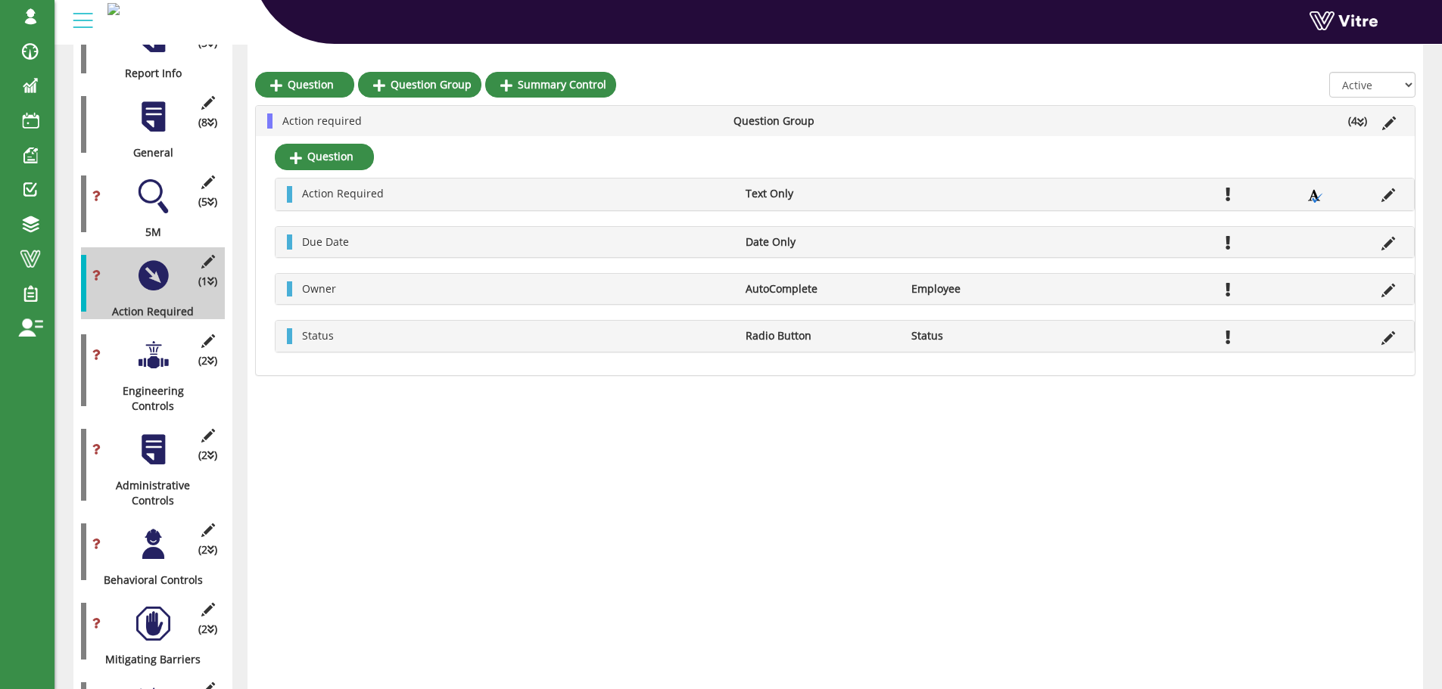
click at [1359, 123] on icon at bounding box center [1360, 122] width 7 height 11
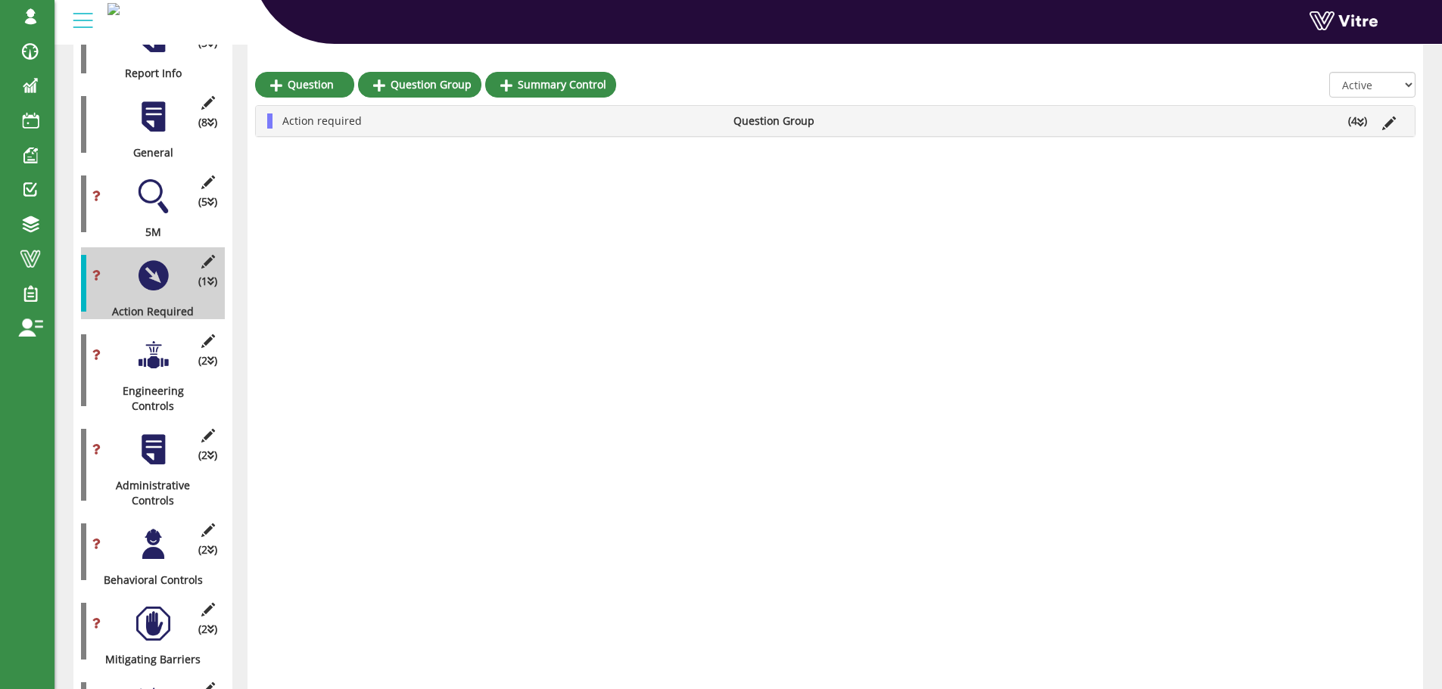
click at [156, 353] on div at bounding box center [153, 355] width 34 height 34
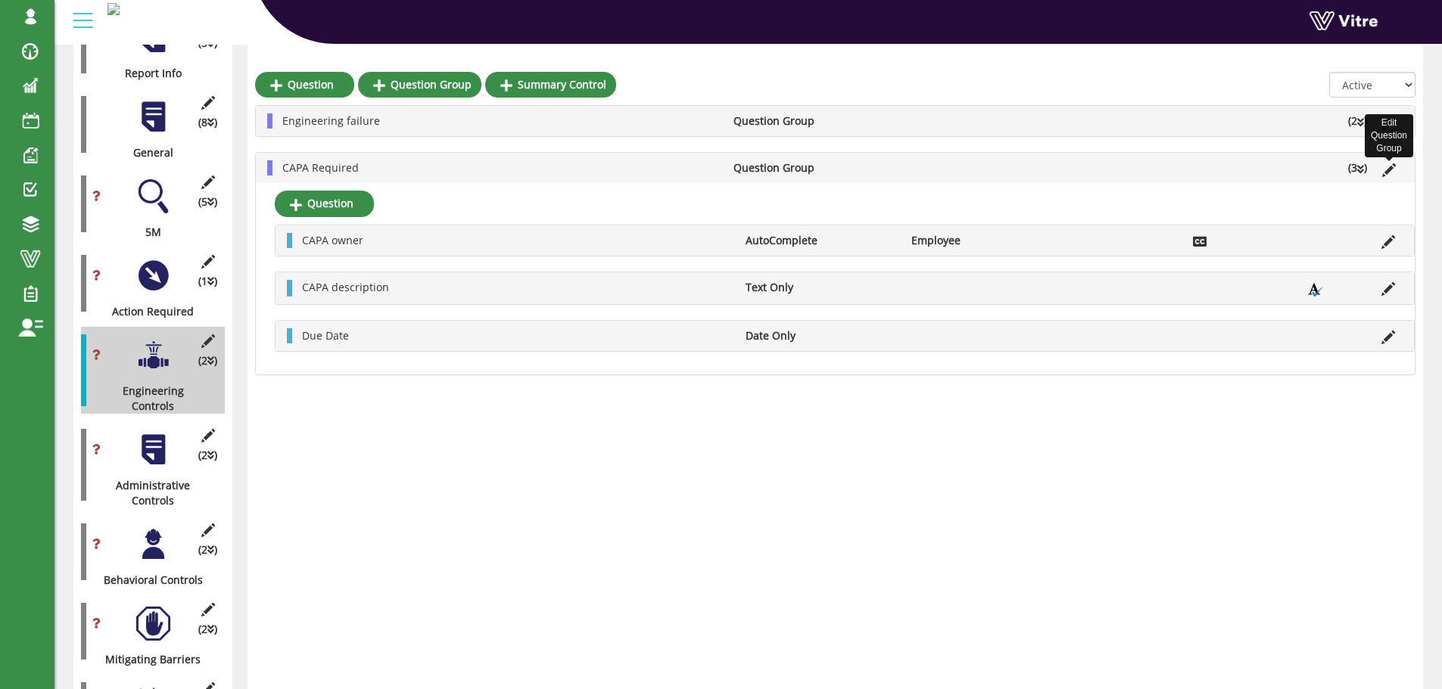
click at [1386, 173] on icon at bounding box center [1389, 170] width 14 height 14
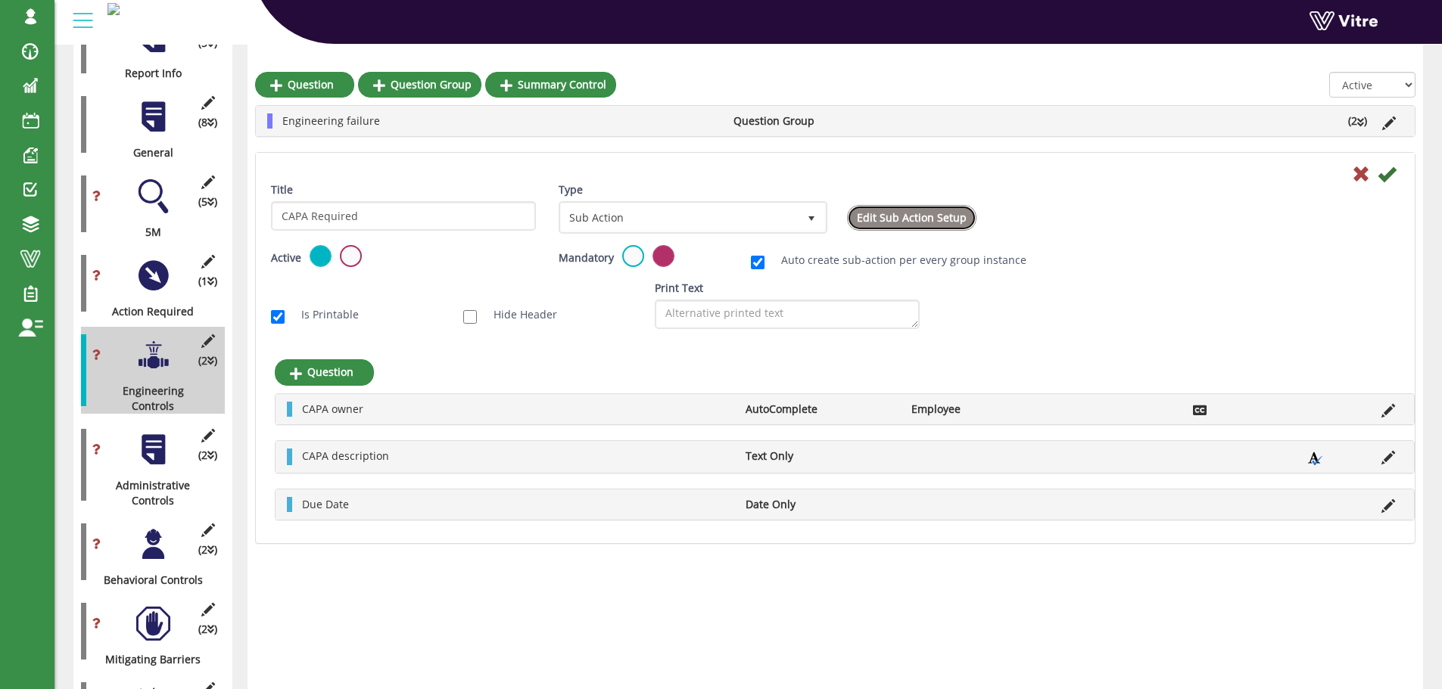
click at [913, 220] on link "Edit Sub Action Setup" at bounding box center [911, 218] width 129 height 26
click at [1357, 175] on icon at bounding box center [1361, 174] width 18 height 18
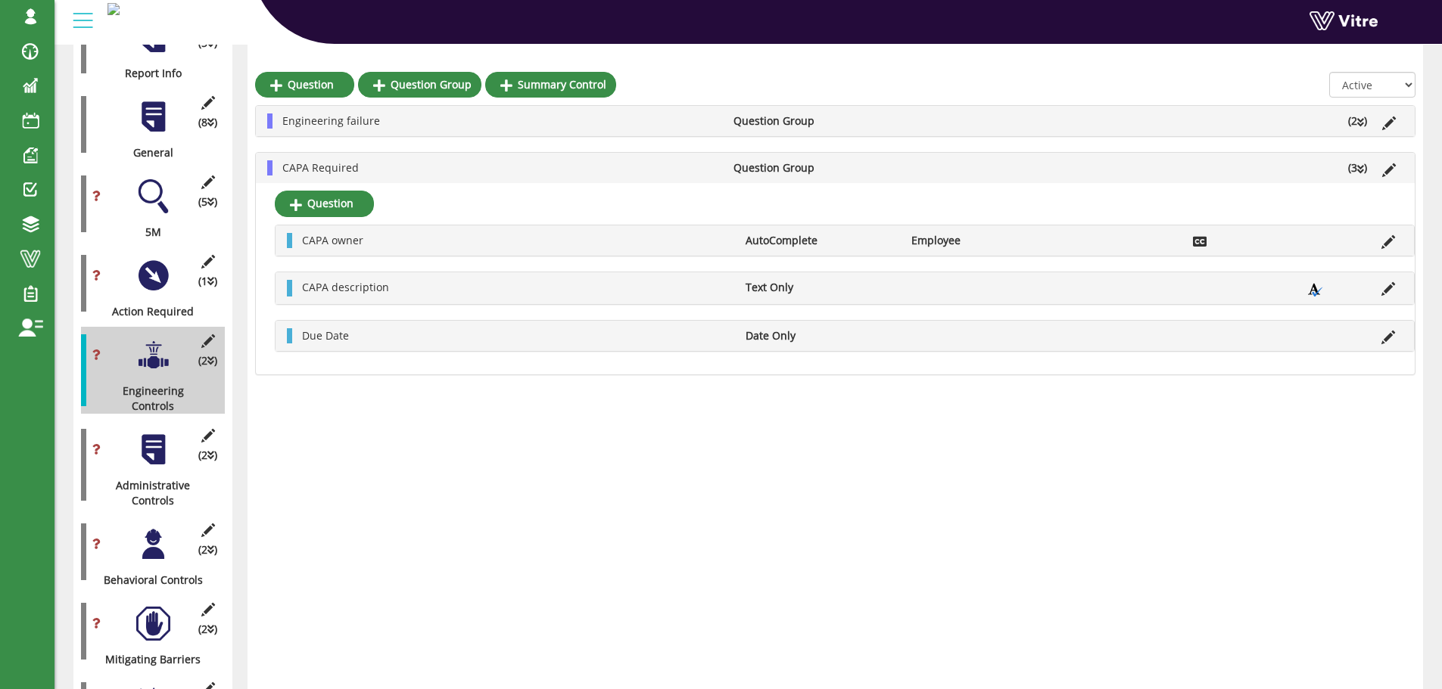
click at [549, 168] on li "CAPA Required" at bounding box center [500, 167] width 451 height 15
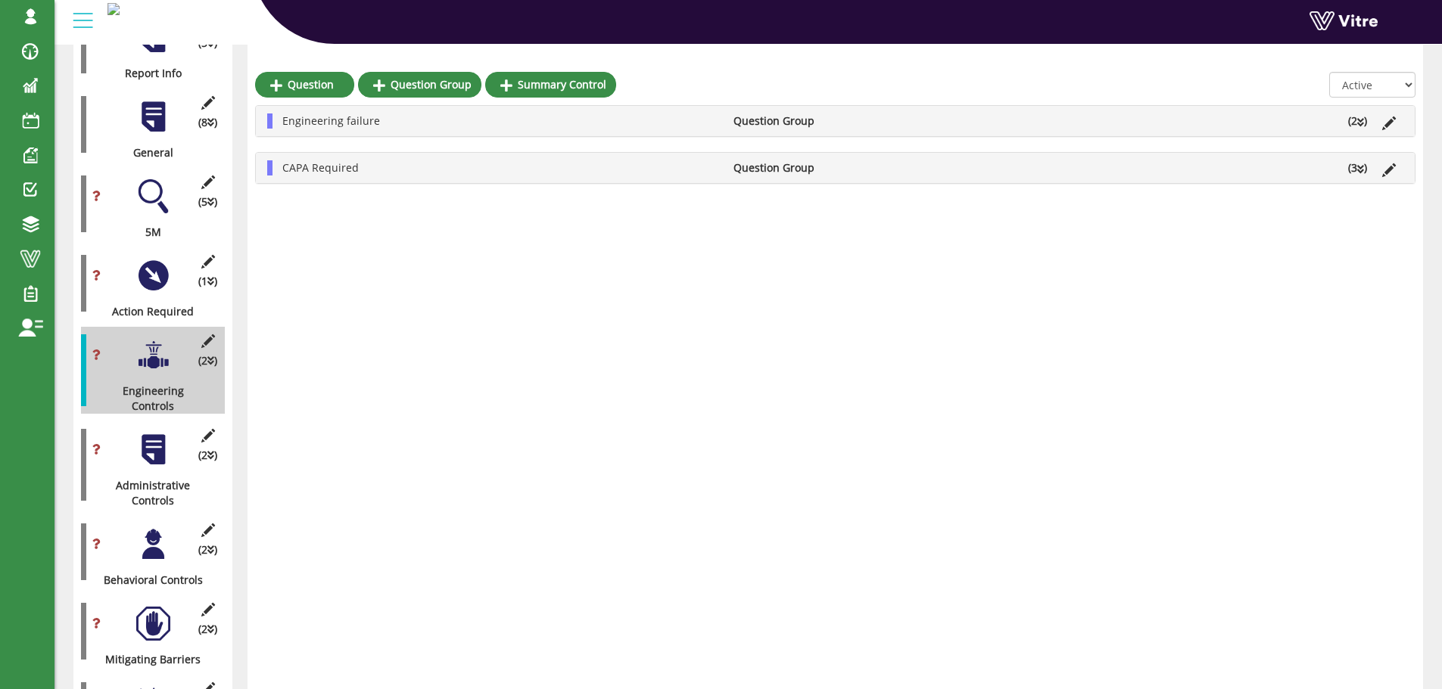
click at [153, 433] on div at bounding box center [153, 450] width 34 height 34
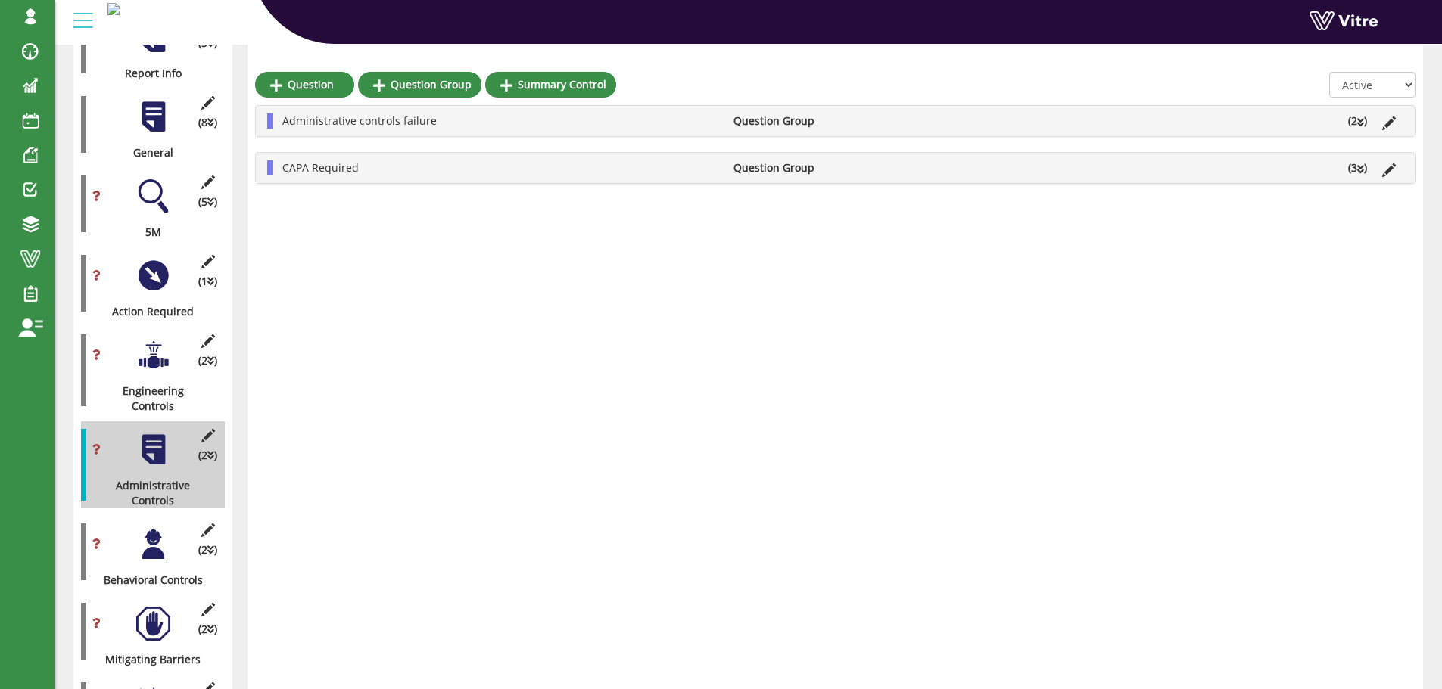
click at [1078, 166] on ul "CAPA Required Question Group (3 )" at bounding box center [839, 167] width 1128 height 15
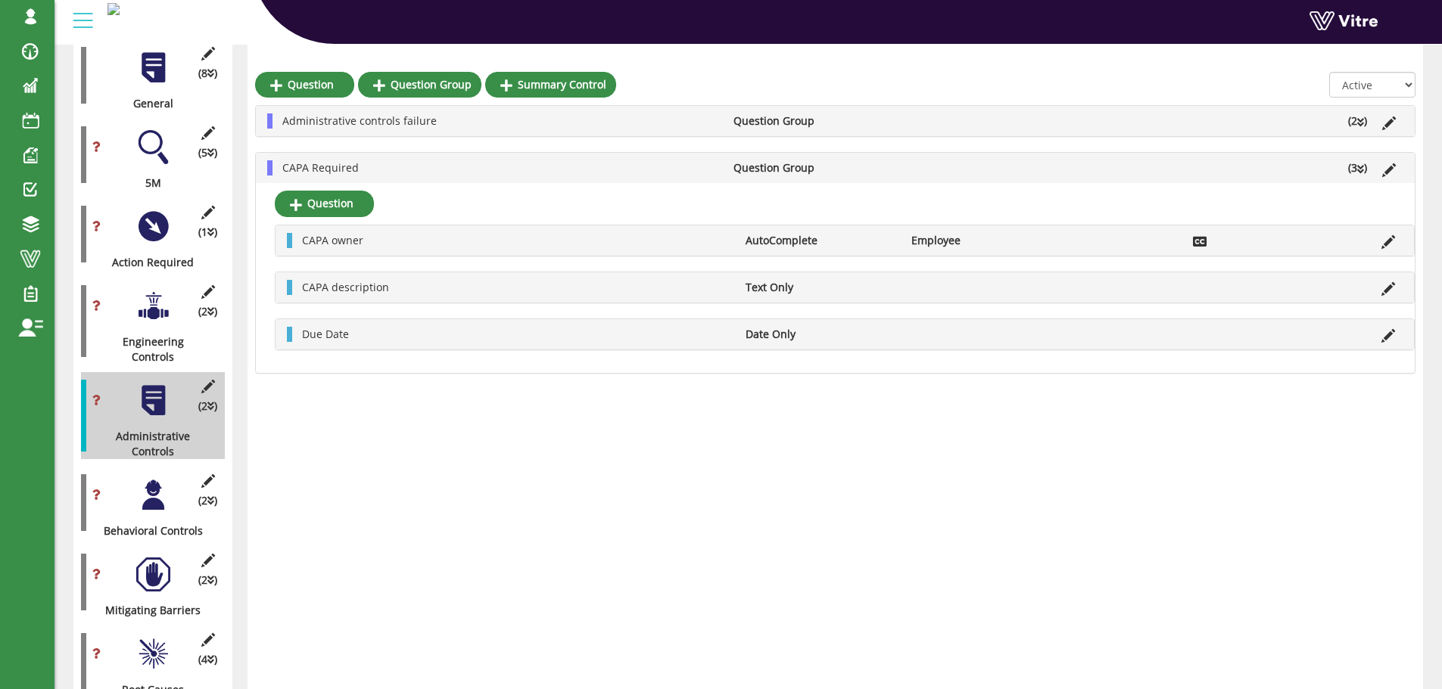
scroll to position [454, 0]
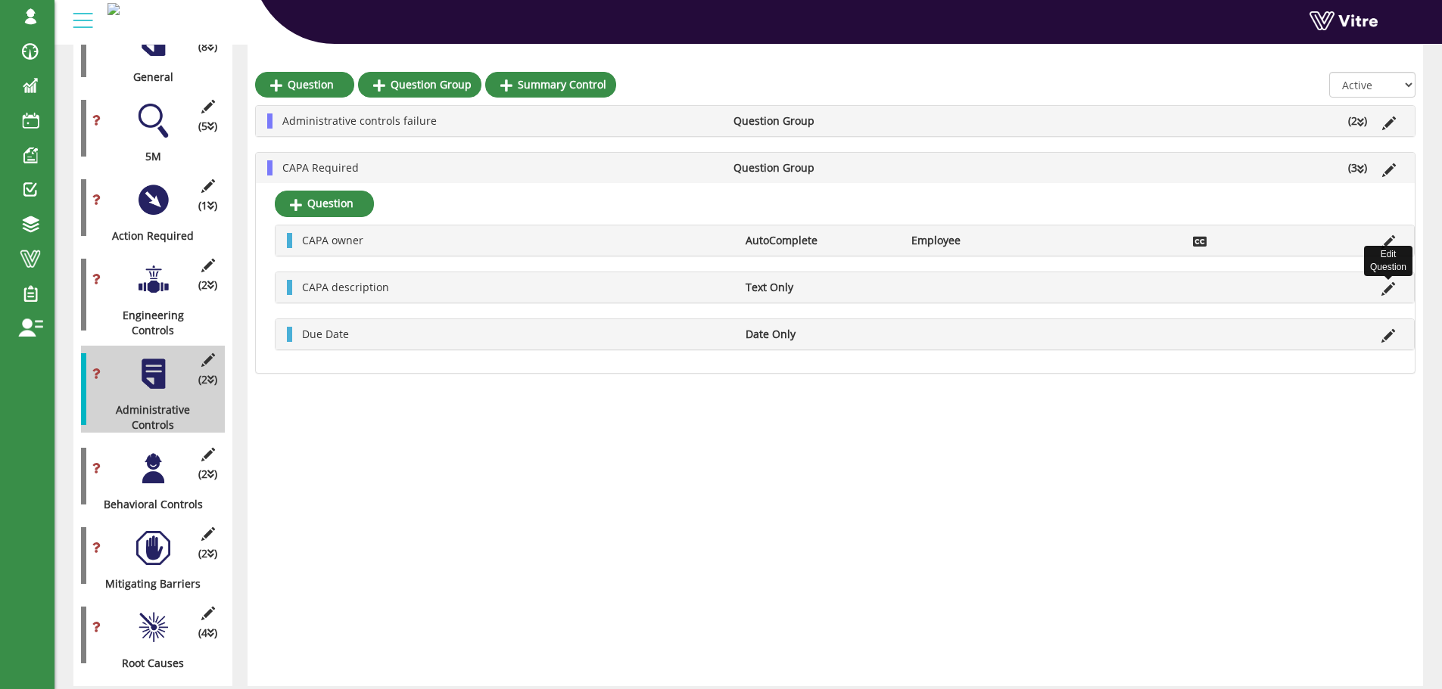
click at [1384, 290] on icon at bounding box center [1388, 289] width 14 height 14
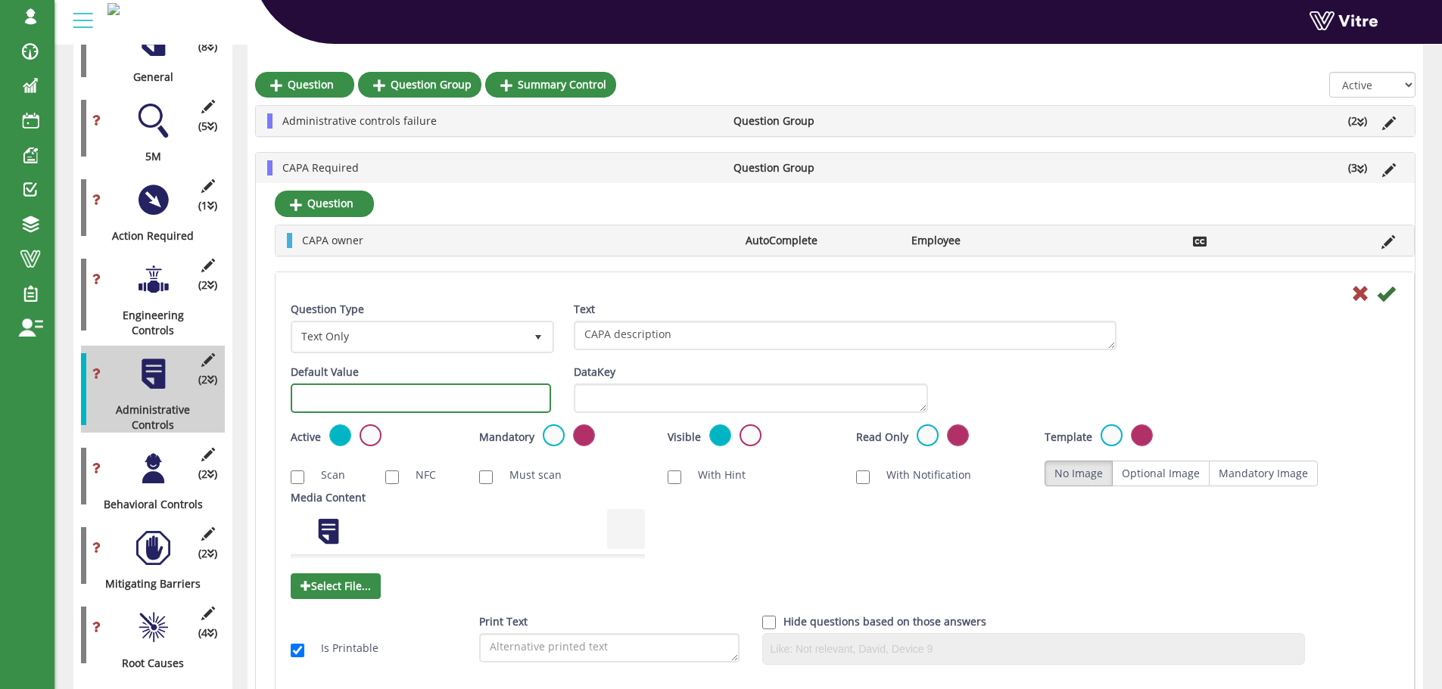
click at [389, 391] on input "text" at bounding box center [421, 399] width 260 height 30
paste input "Action required from Full Learning"
type input "Action required from Full Learning"
click at [438, 395] on input "Action required from Full Learning" at bounding box center [421, 399] width 260 height 30
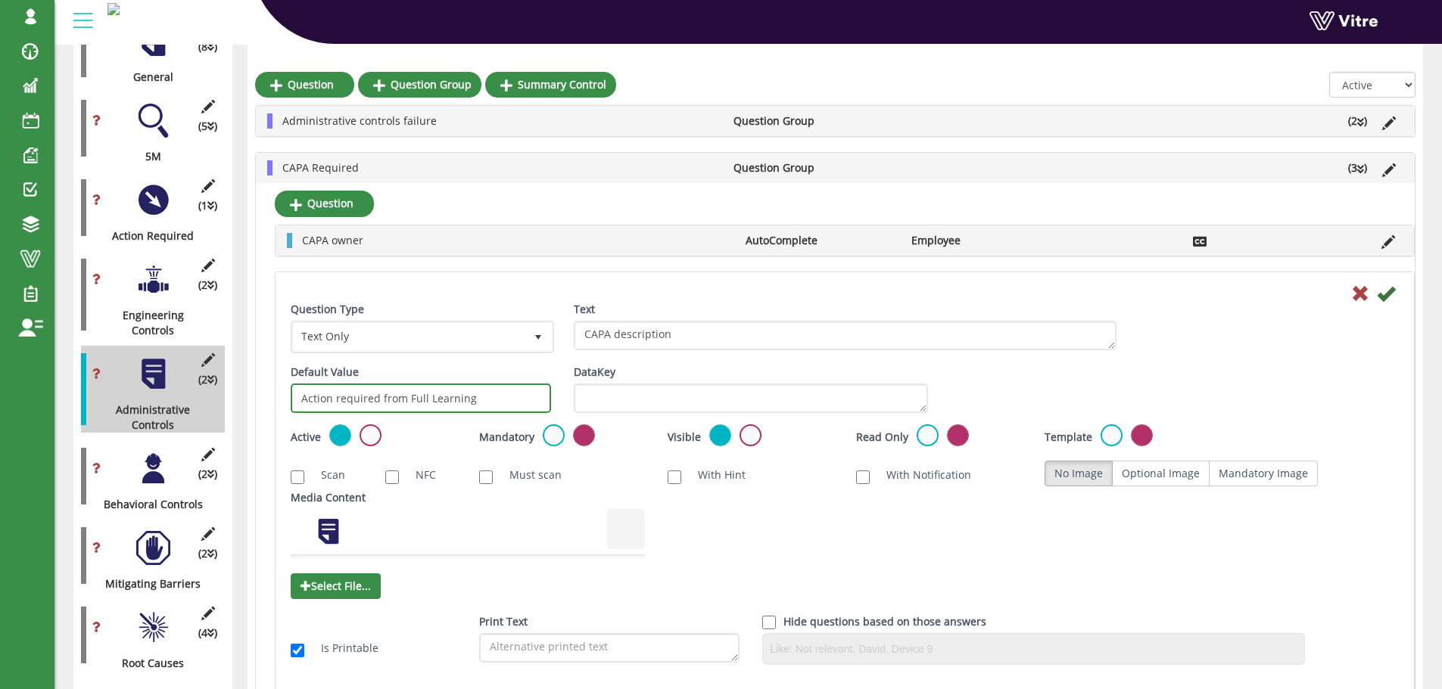
click at [438, 395] on input "Action required from Full Learning" at bounding box center [421, 399] width 260 height 30
click at [438, 395] on input "text" at bounding box center [421, 399] width 260 height 30
type input "#task.actionrequired1"
click at [1386, 295] on icon at bounding box center [1386, 294] width 18 height 18
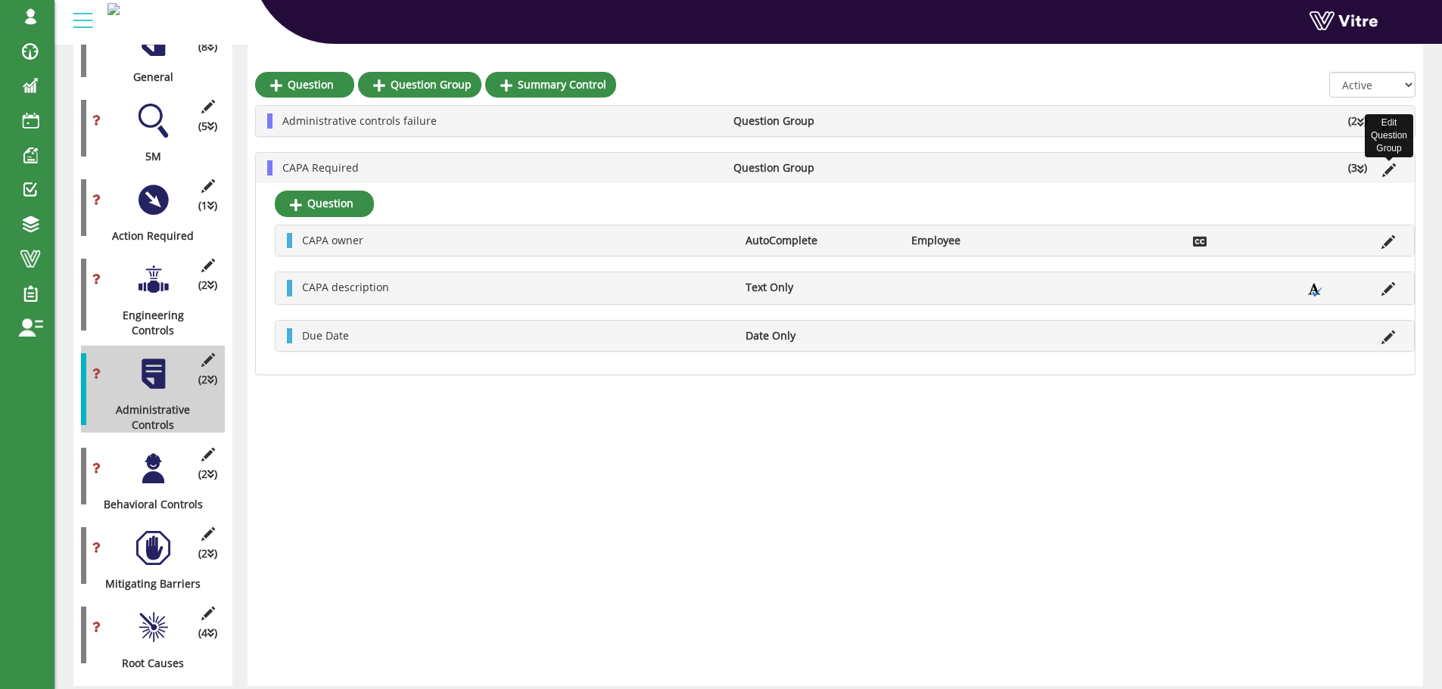
click at [1386, 173] on icon at bounding box center [1389, 170] width 14 height 14
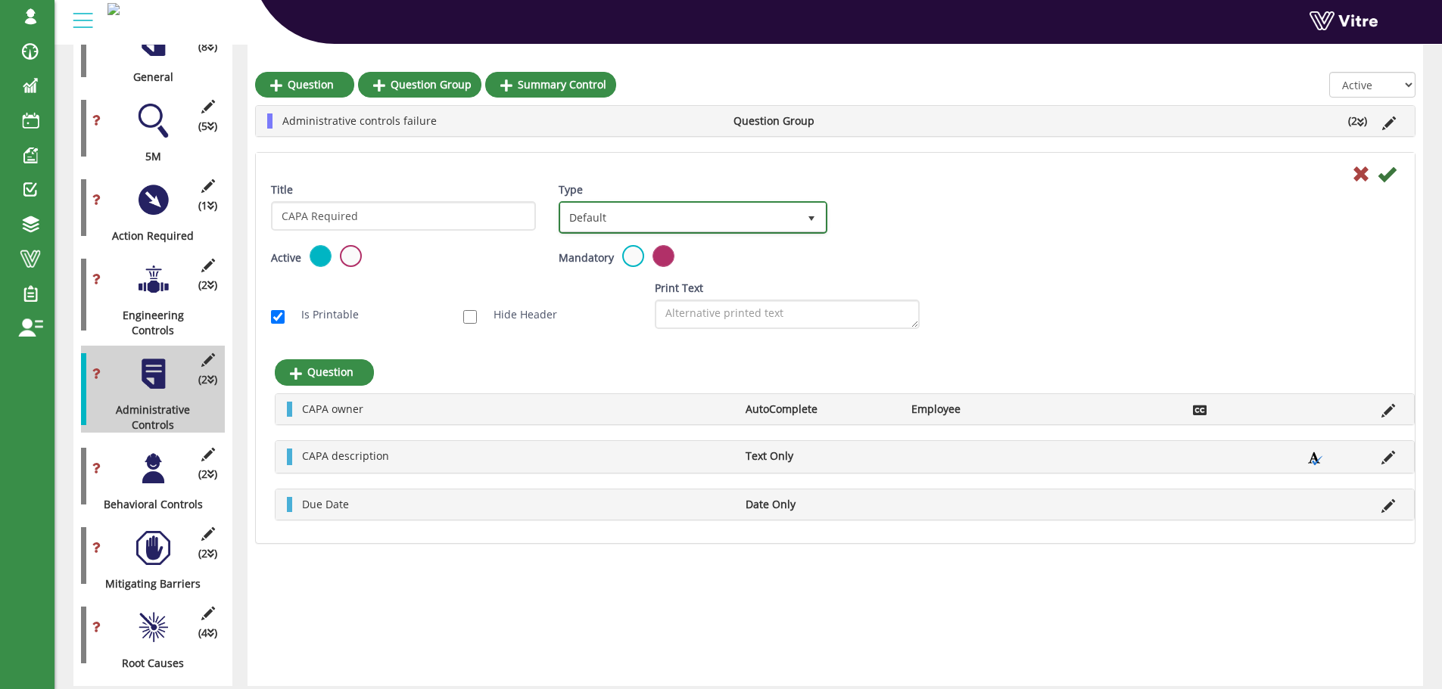
click at [781, 220] on span "Default" at bounding box center [679, 217] width 236 height 27
click at [665, 291] on li "Sub Action" at bounding box center [675, 291] width 263 height 26
click at [760, 264] on input "Auto create sub-action per every group instance" at bounding box center [758, 263] width 14 height 14
checkbox input "true"
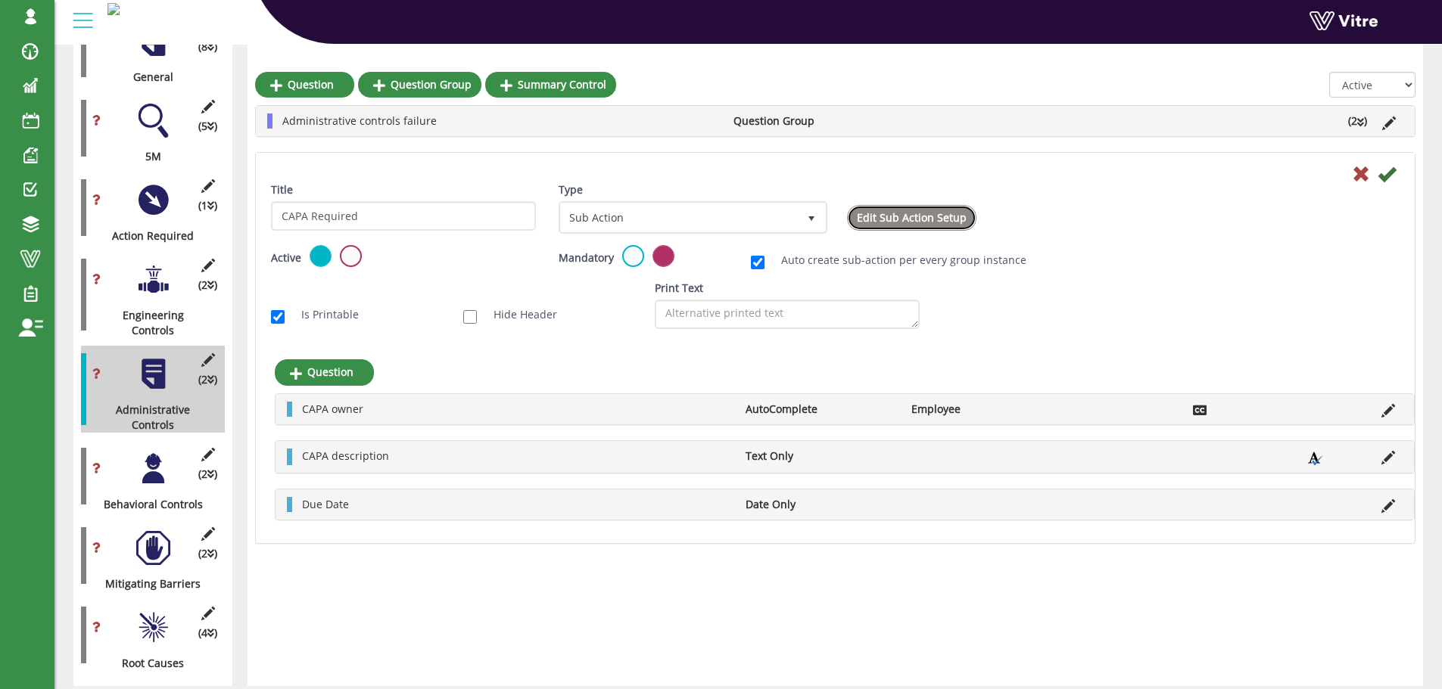
click at [946, 220] on link "Edit Sub Action Setup" at bounding box center [911, 218] width 129 height 26
click at [1385, 174] on icon at bounding box center [1386, 174] width 18 height 18
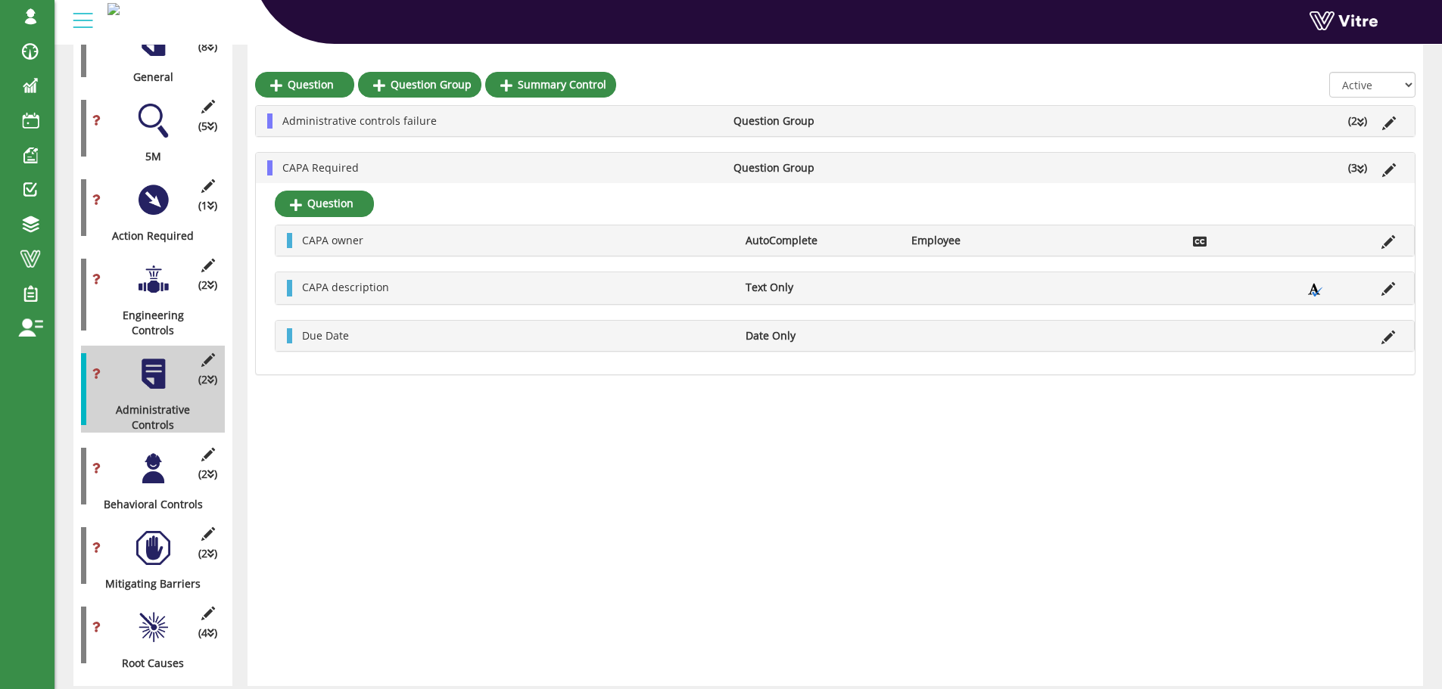
click at [157, 452] on div at bounding box center [153, 469] width 34 height 34
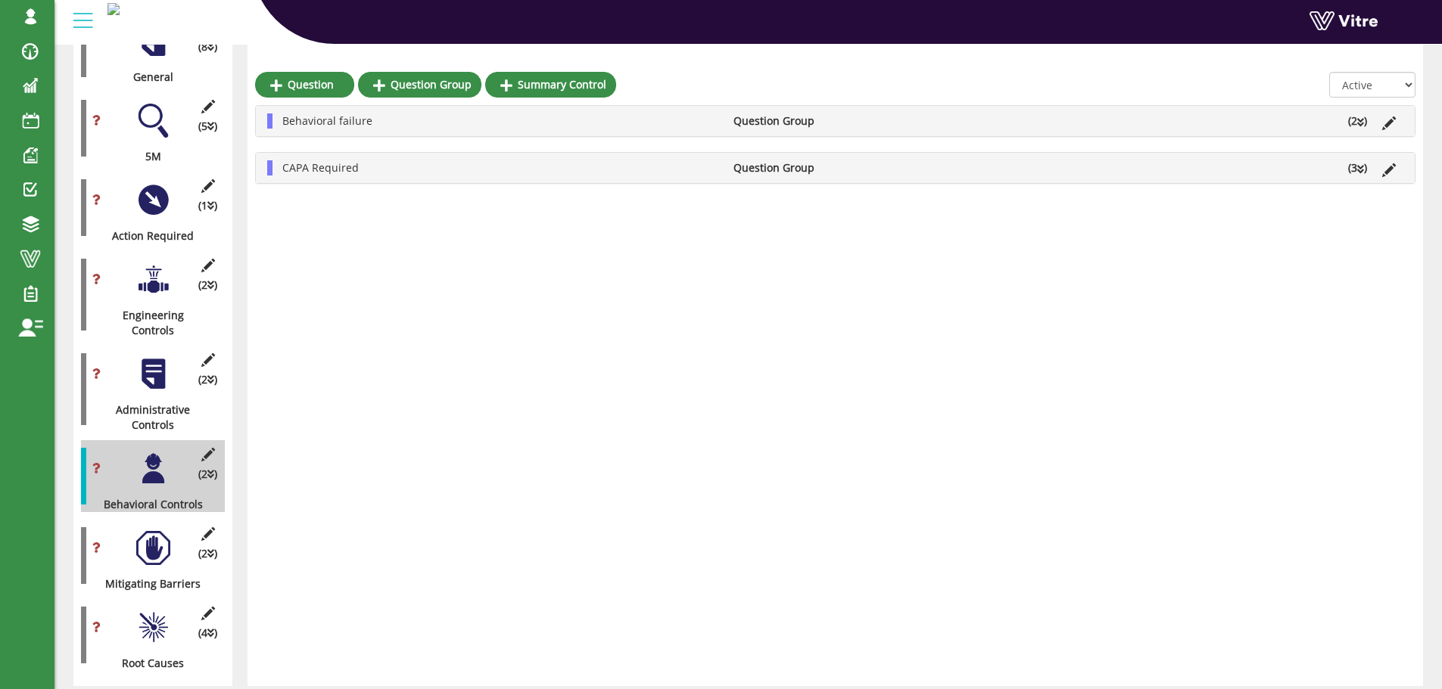
click at [1353, 166] on li "(3 )" at bounding box center [1357, 167] width 34 height 15
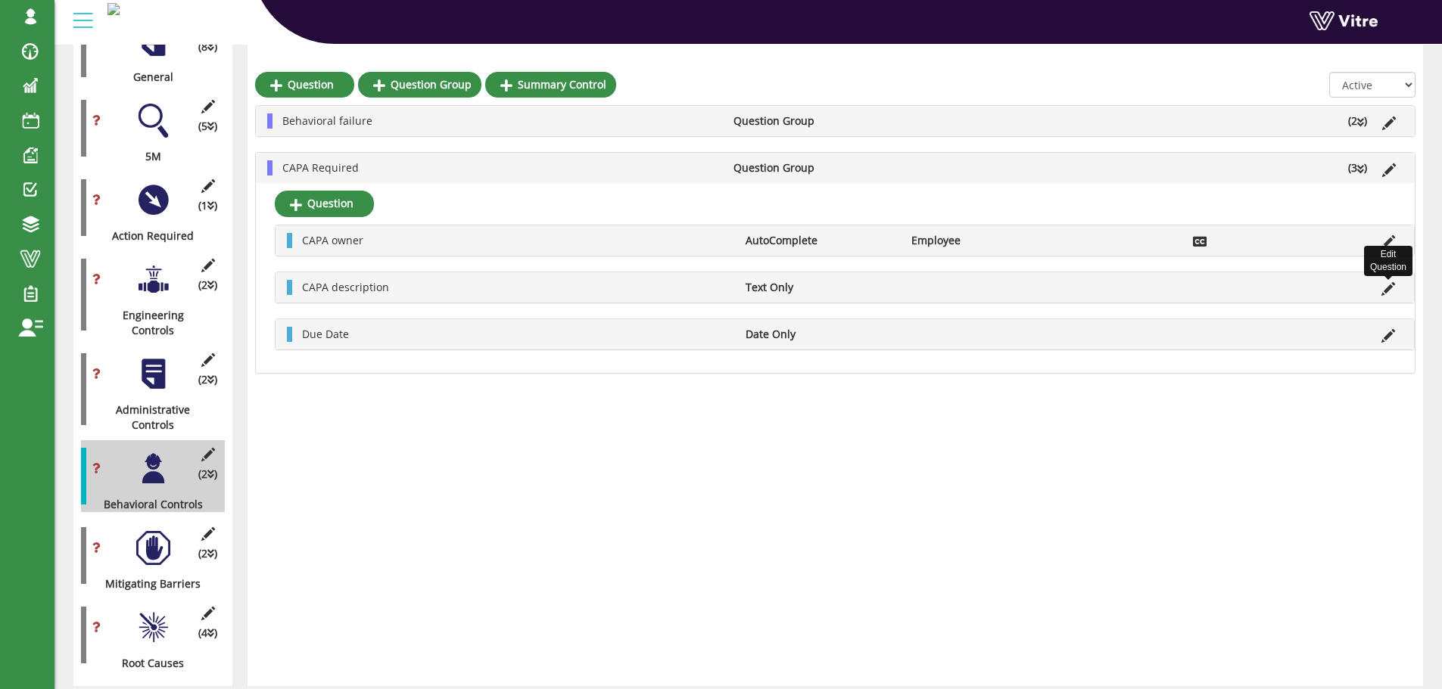
click at [1386, 292] on icon at bounding box center [1388, 289] width 14 height 14
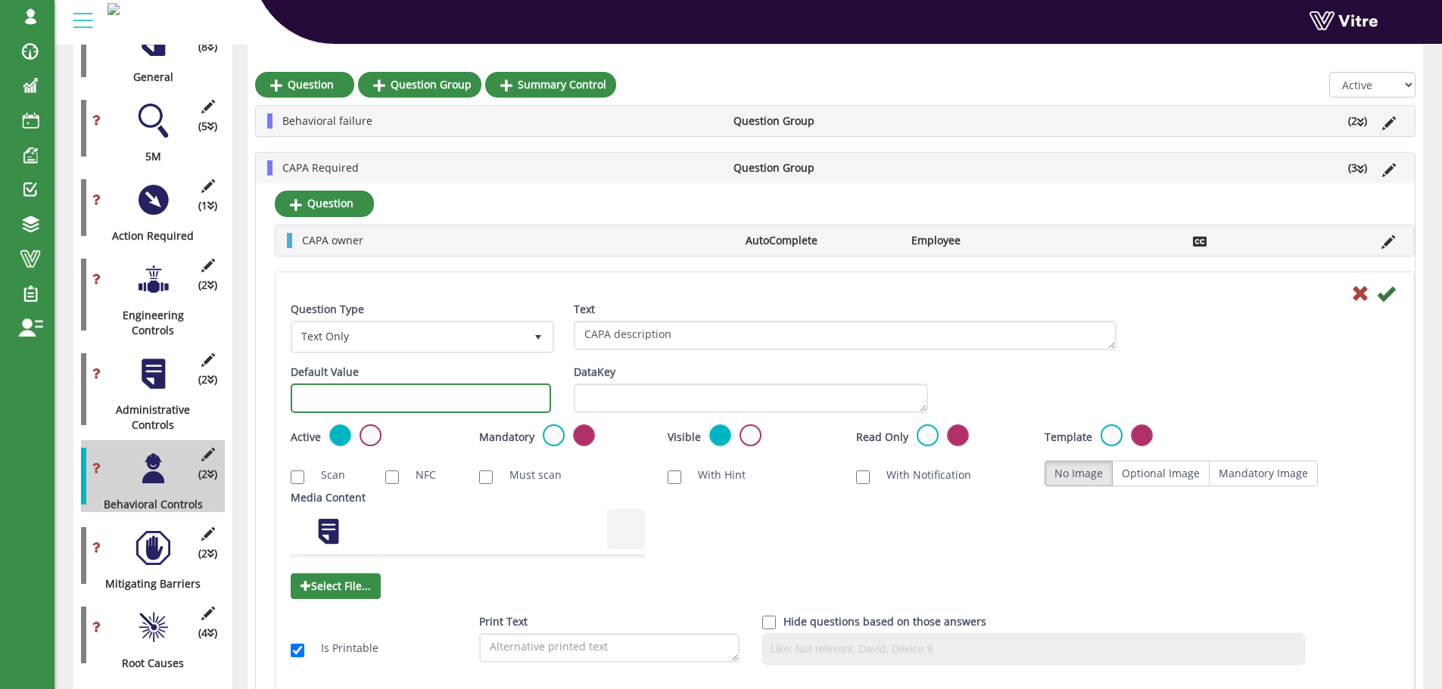
click at [350, 405] on input "text" at bounding box center [421, 399] width 260 height 30
type input "#task.actionrequired1"
click at [505, 366] on div "Default Value #task.actionrequired1" at bounding box center [421, 389] width 260 height 48
click at [1388, 295] on icon at bounding box center [1386, 294] width 18 height 18
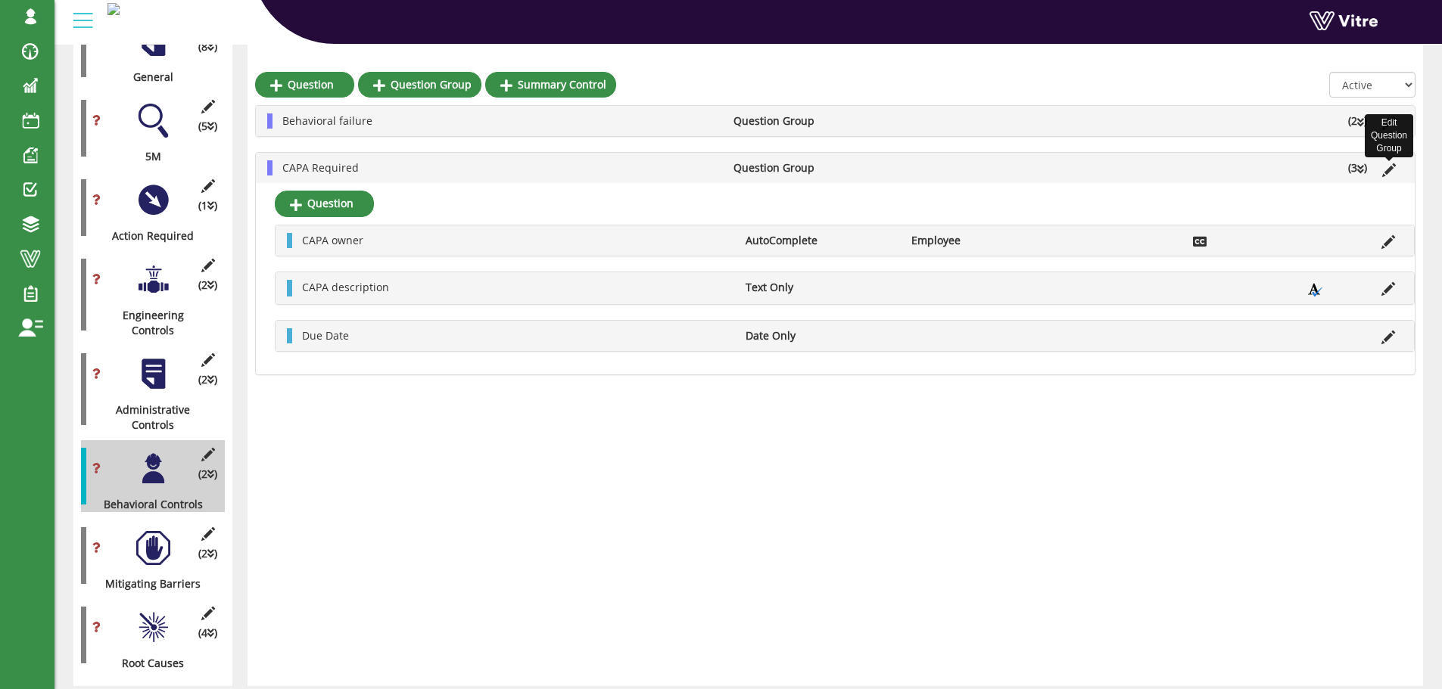
click at [1386, 169] on icon at bounding box center [1389, 170] width 14 height 14
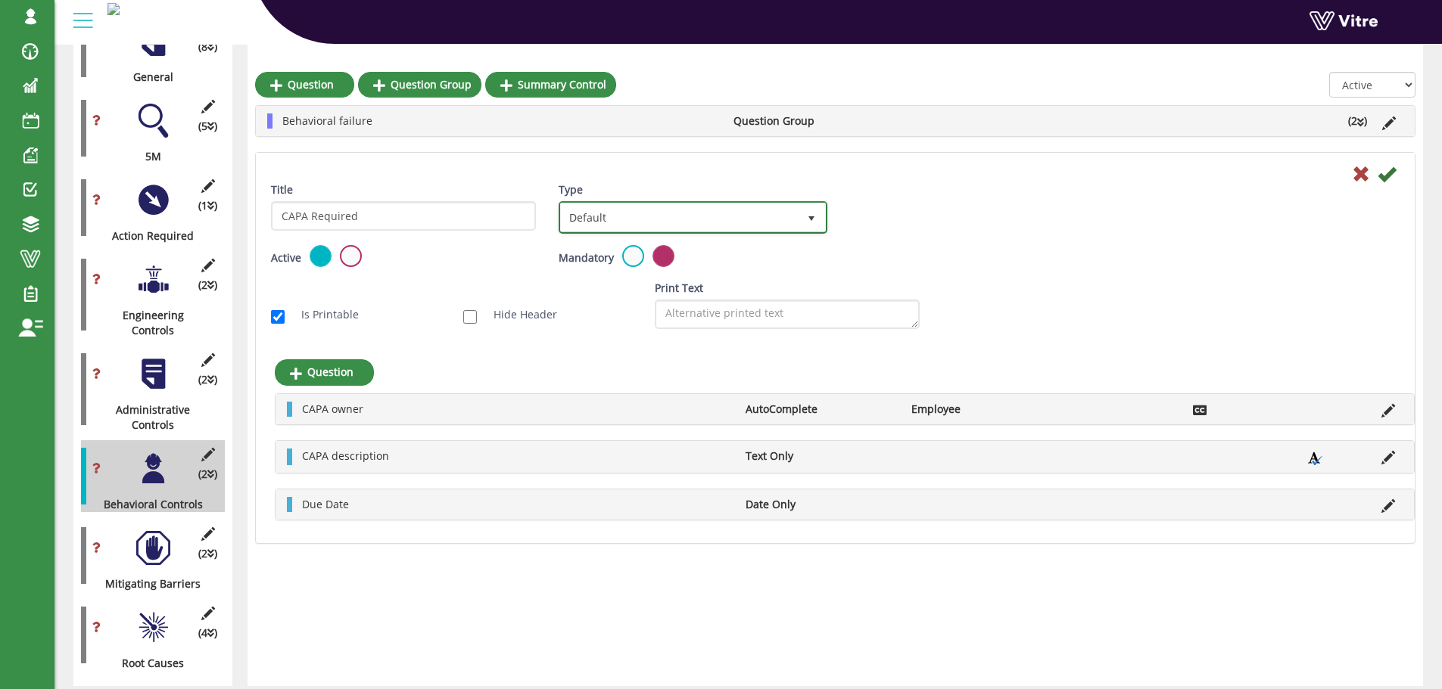
click at [602, 214] on span "Default" at bounding box center [679, 217] width 236 height 27
click at [595, 293] on li "Sub Action" at bounding box center [675, 291] width 263 height 26
click at [755, 264] on input "Auto create sub-action per every group instance" at bounding box center [758, 263] width 14 height 14
checkbox input "true"
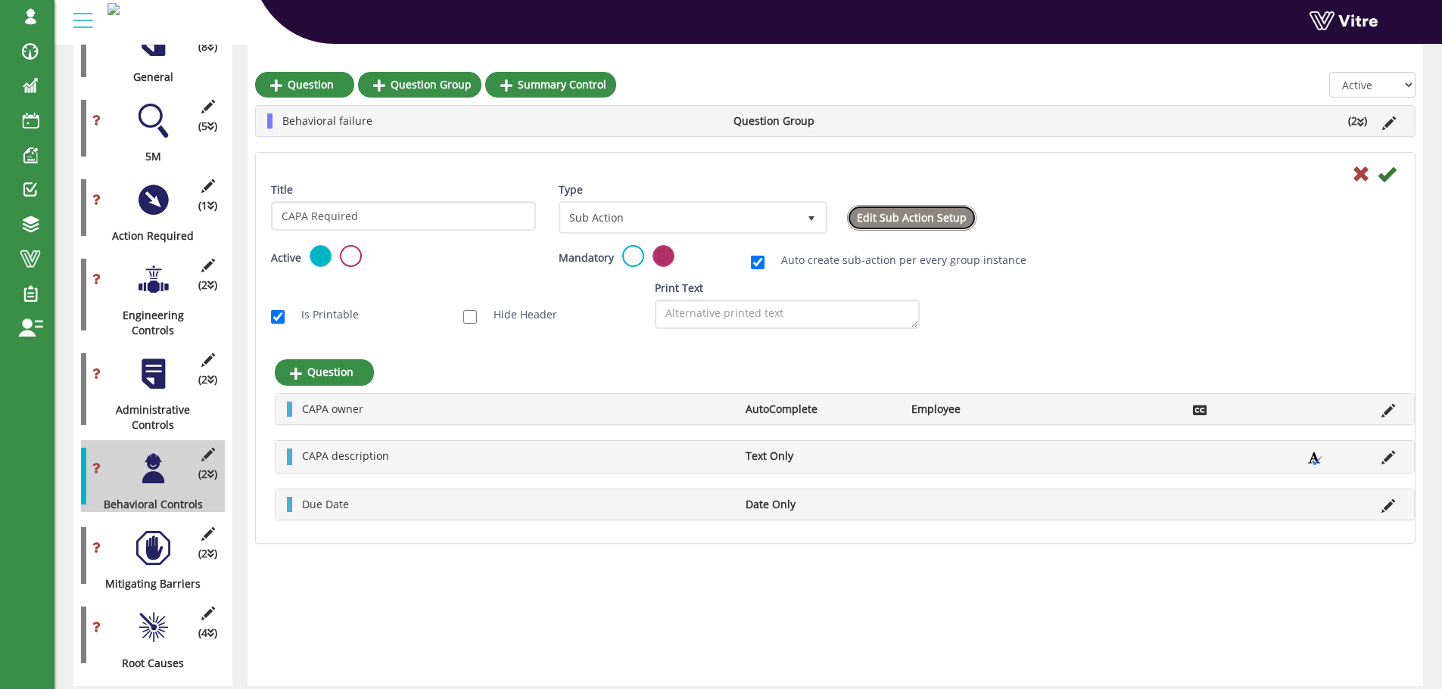
click at [935, 222] on link "Edit Sub Action Setup" at bounding box center [911, 218] width 129 height 26
click at [1388, 176] on icon at bounding box center [1386, 174] width 18 height 18
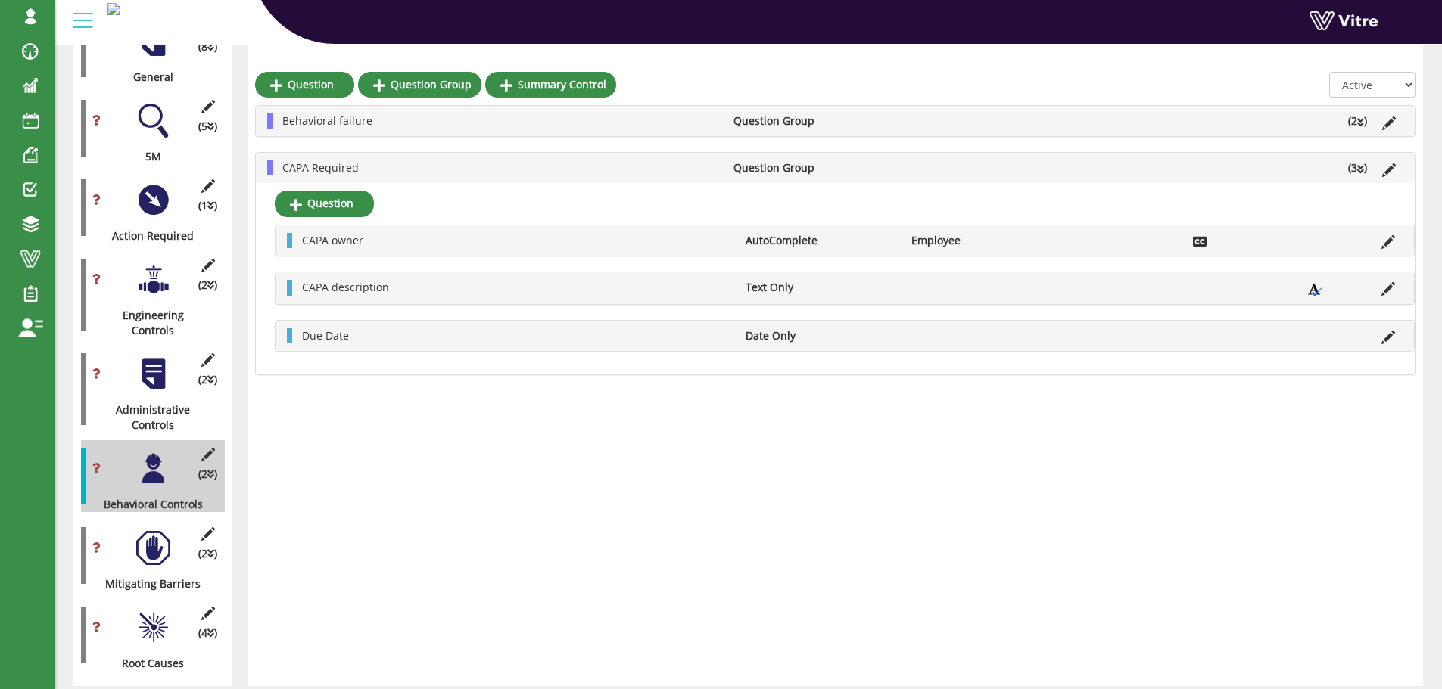
click at [159, 531] on div at bounding box center [153, 548] width 34 height 34
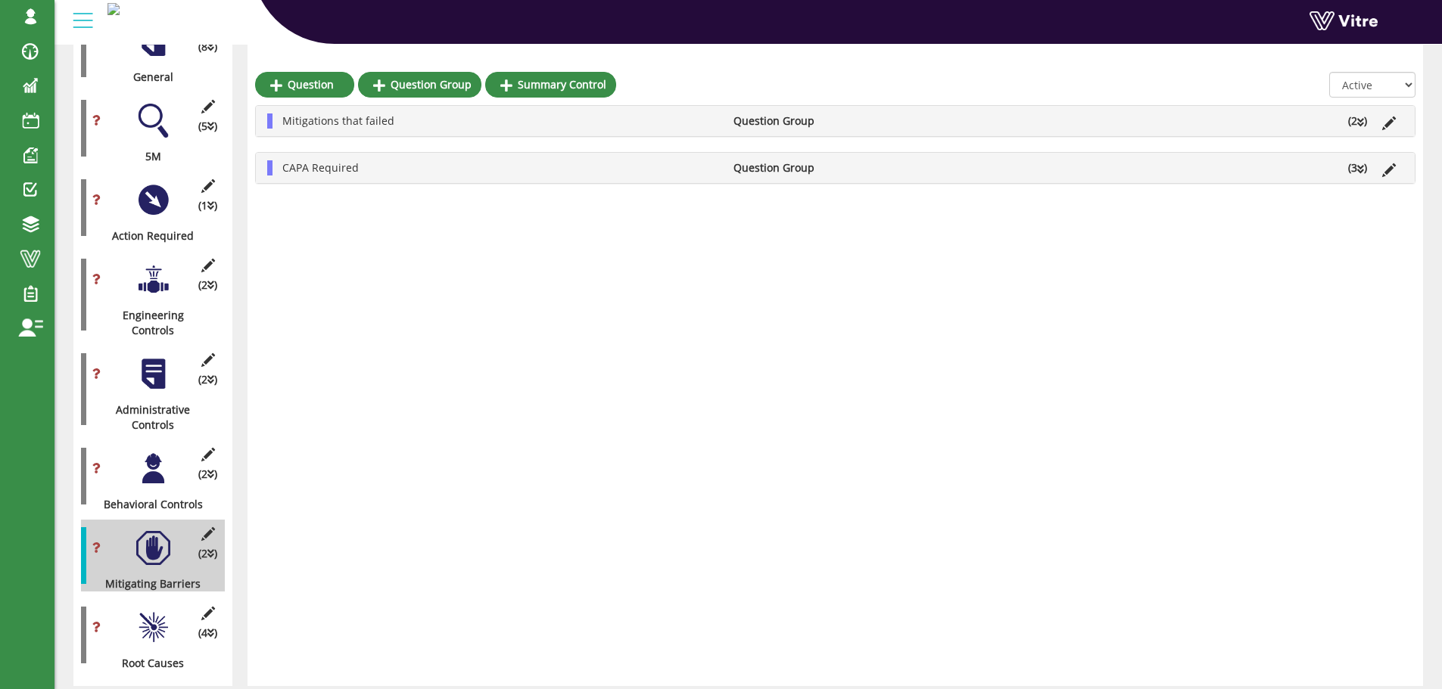
click at [1362, 170] on icon at bounding box center [1360, 169] width 7 height 11
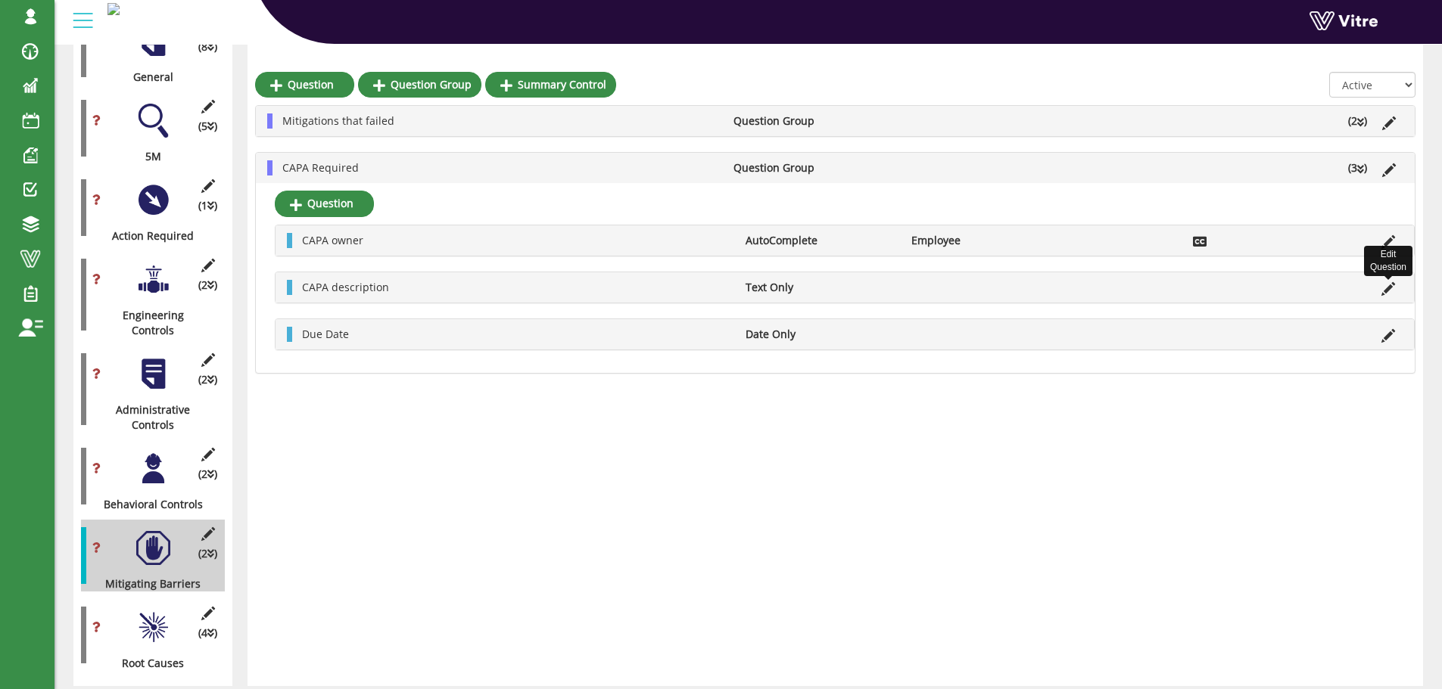
click at [1391, 290] on icon at bounding box center [1388, 289] width 14 height 14
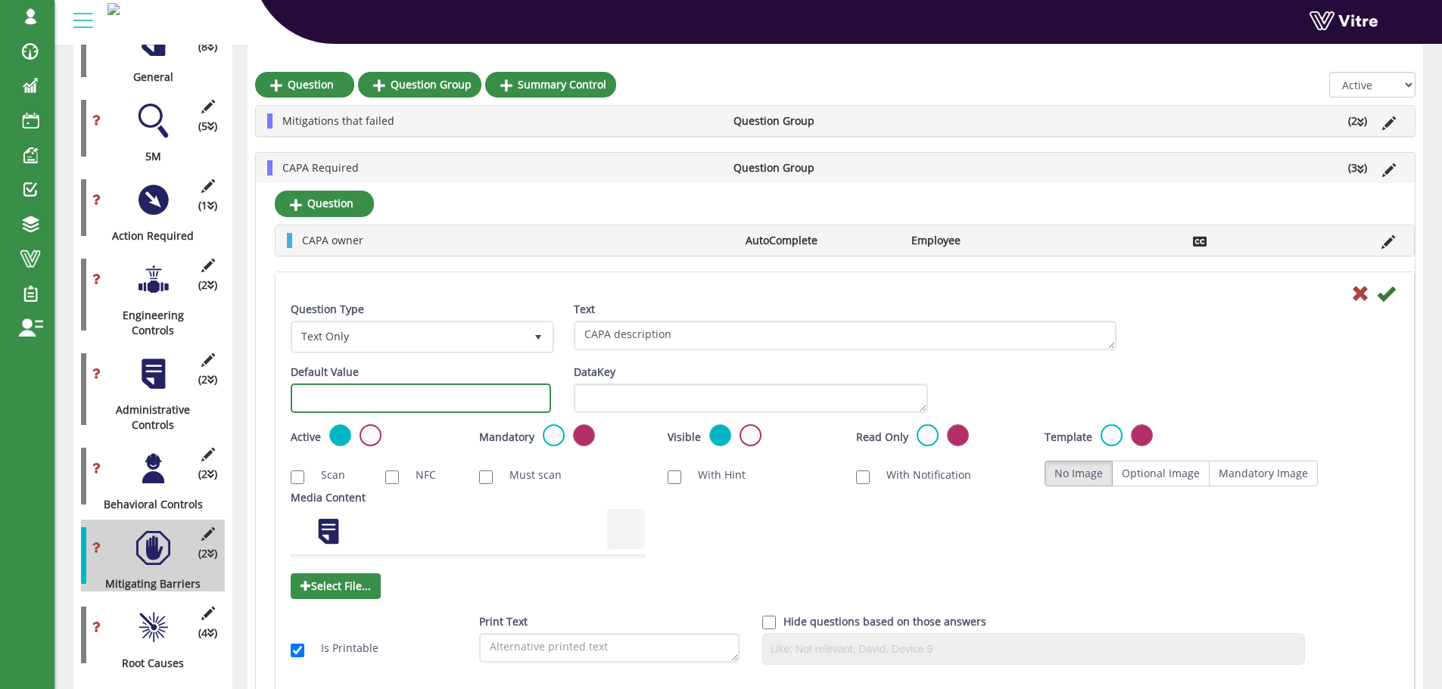
click at [352, 401] on input "text" at bounding box center [421, 399] width 260 height 30
type input "#task.actionrequired1"
click at [1385, 294] on icon at bounding box center [1386, 294] width 18 height 18
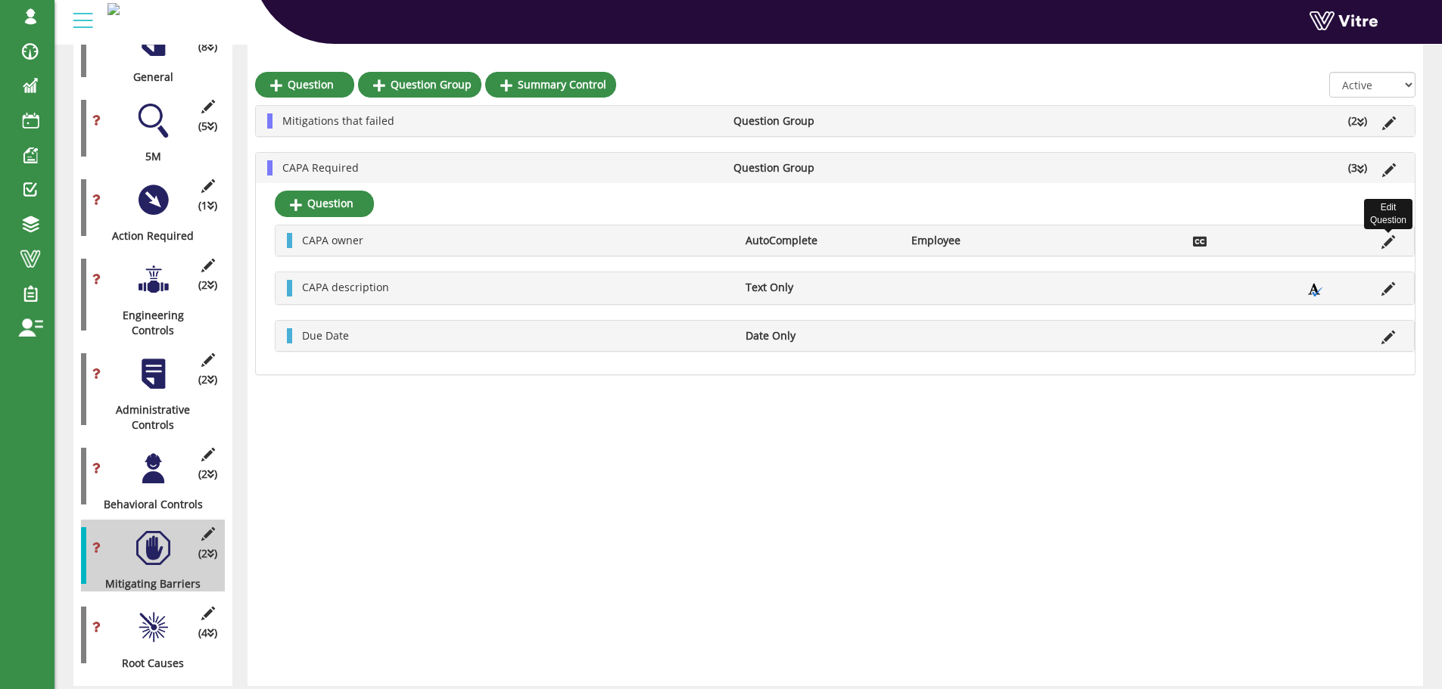
click at [1387, 244] on icon at bounding box center [1388, 242] width 14 height 14
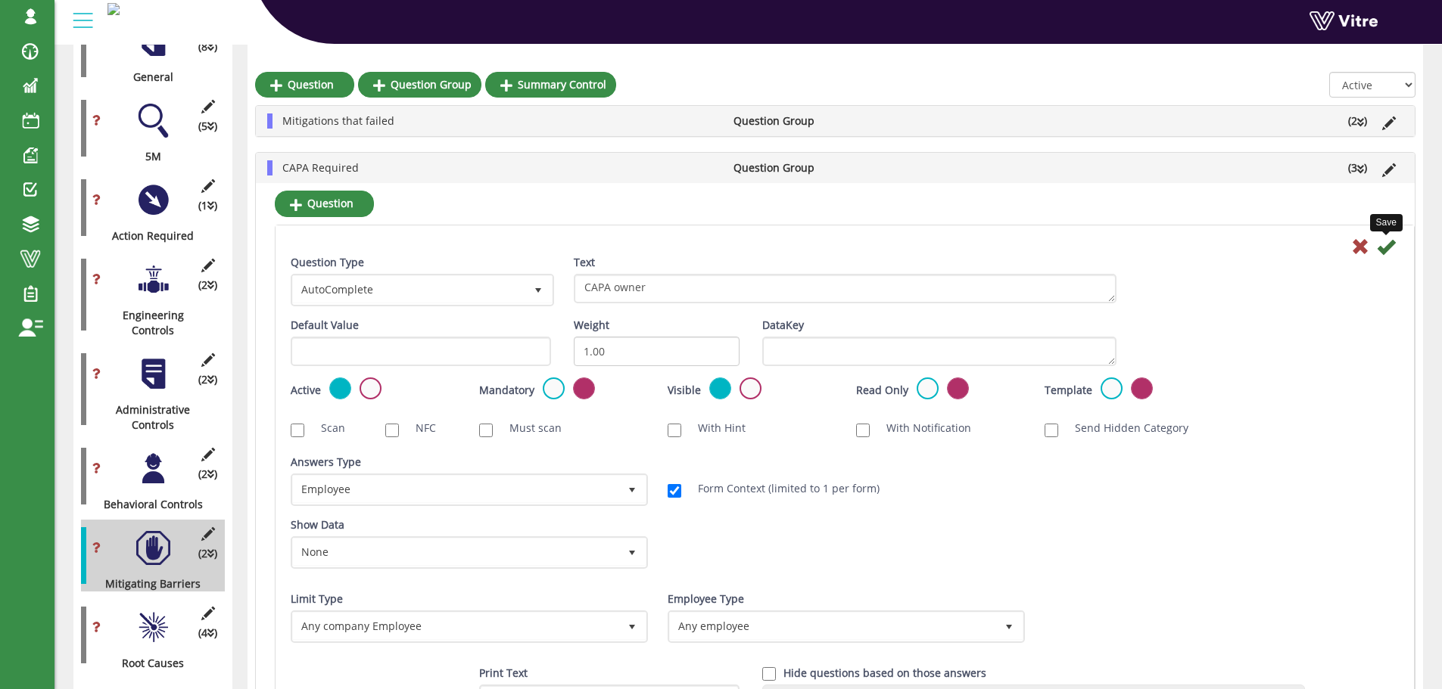
click at [1386, 249] on icon at bounding box center [1386, 247] width 18 height 18
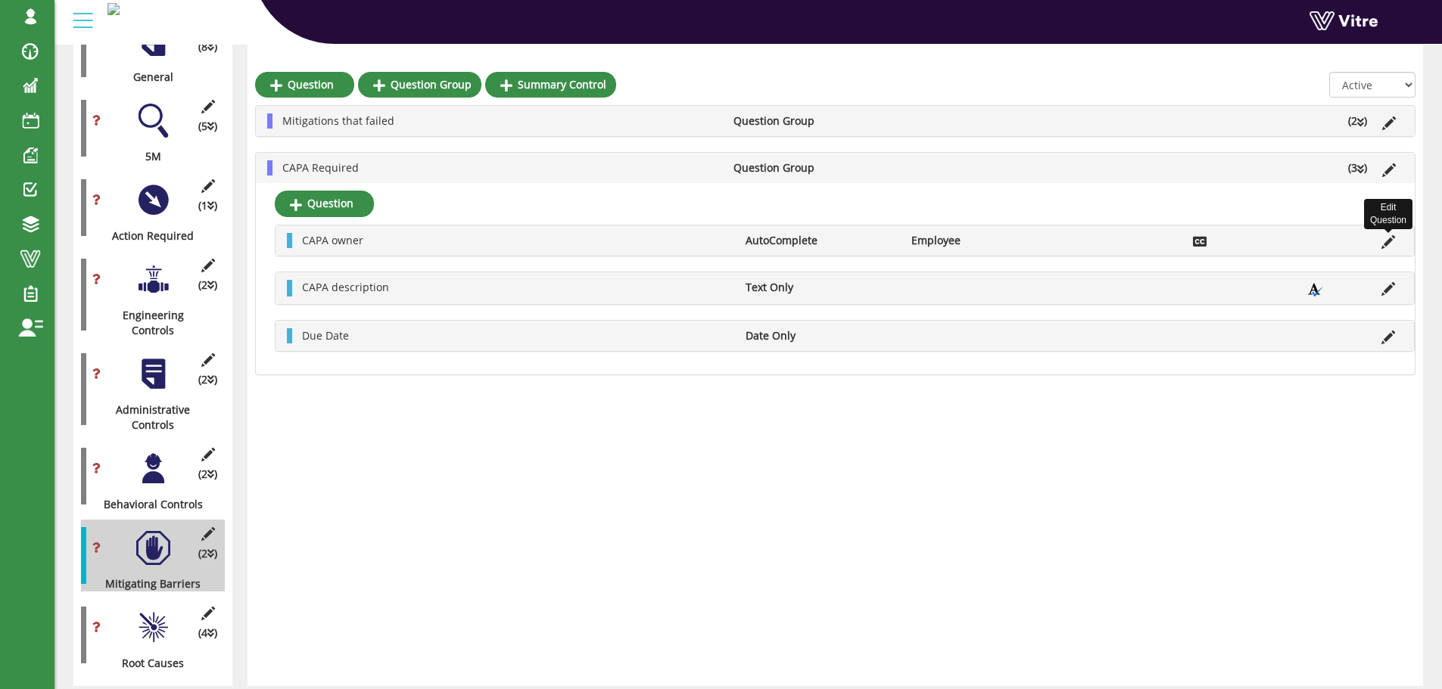
click at [1387, 242] on icon at bounding box center [1388, 242] width 14 height 14
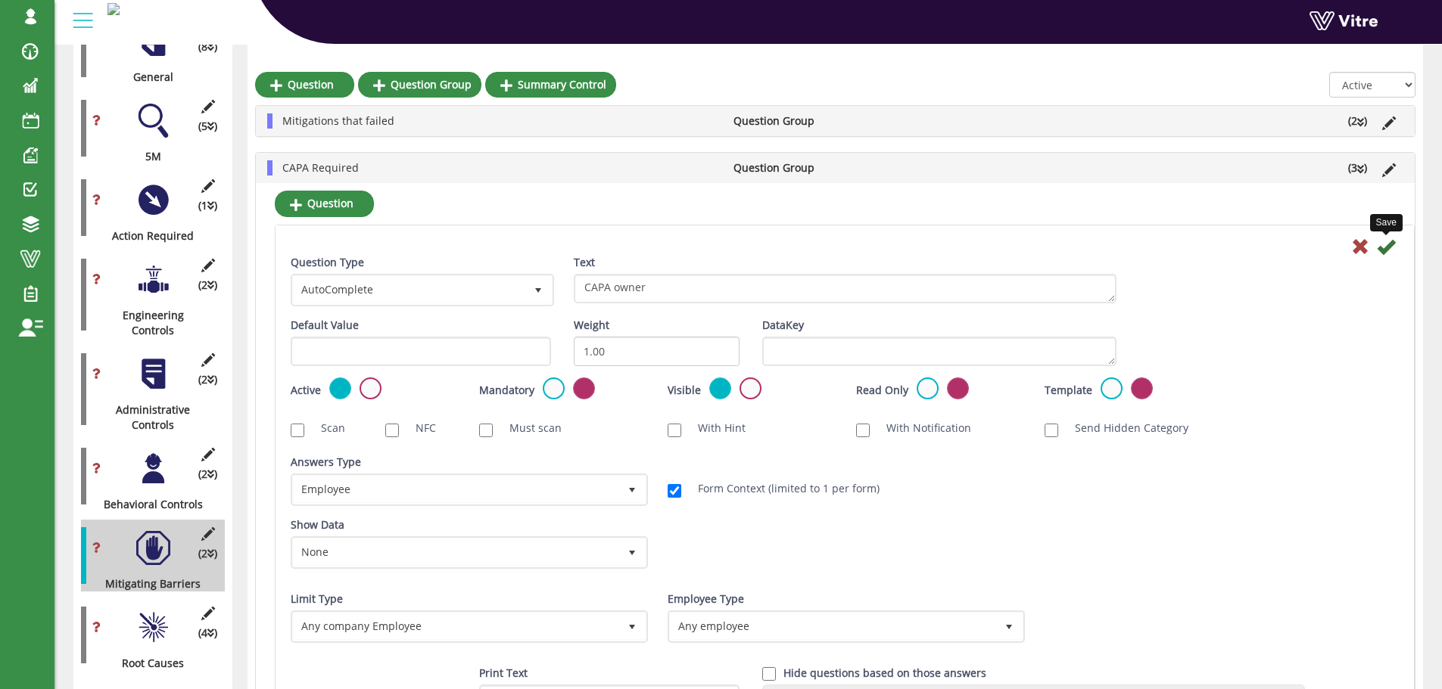
click at [1384, 251] on icon at bounding box center [1386, 247] width 18 height 18
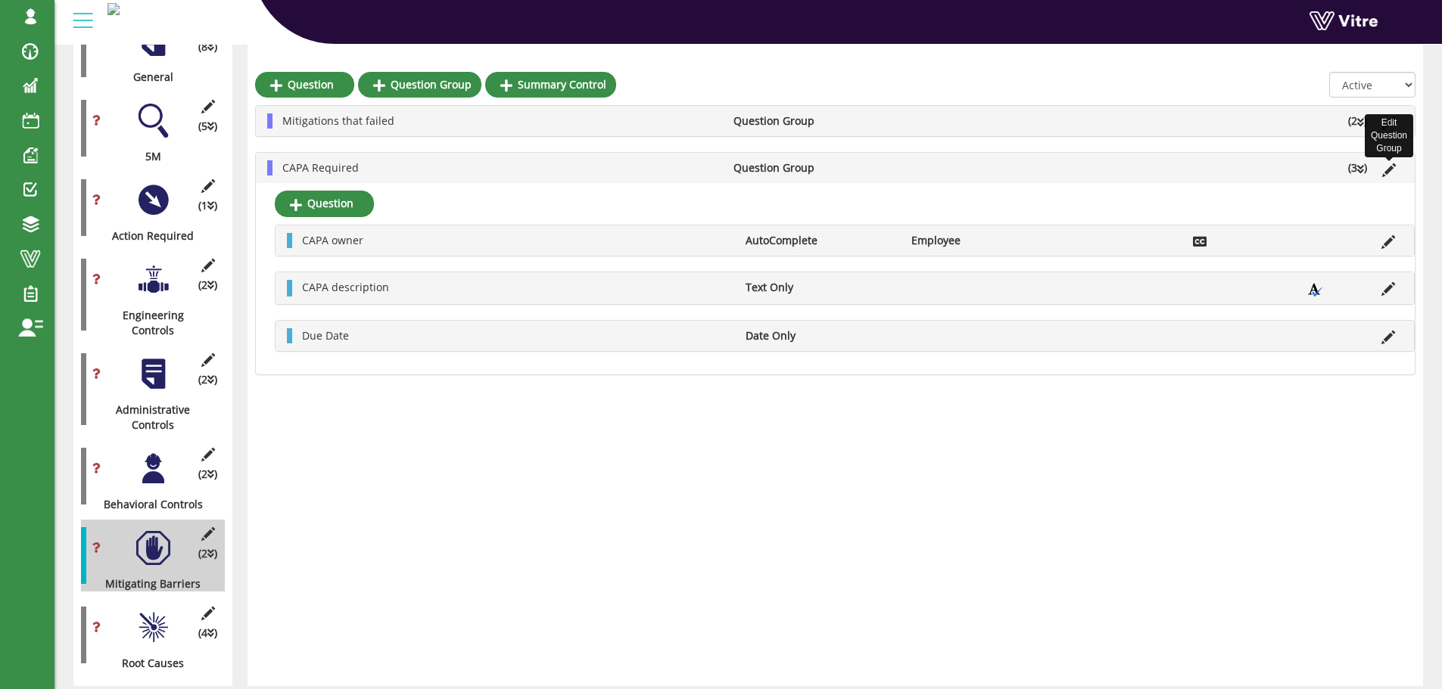
click at [1392, 168] on icon at bounding box center [1389, 170] width 14 height 14
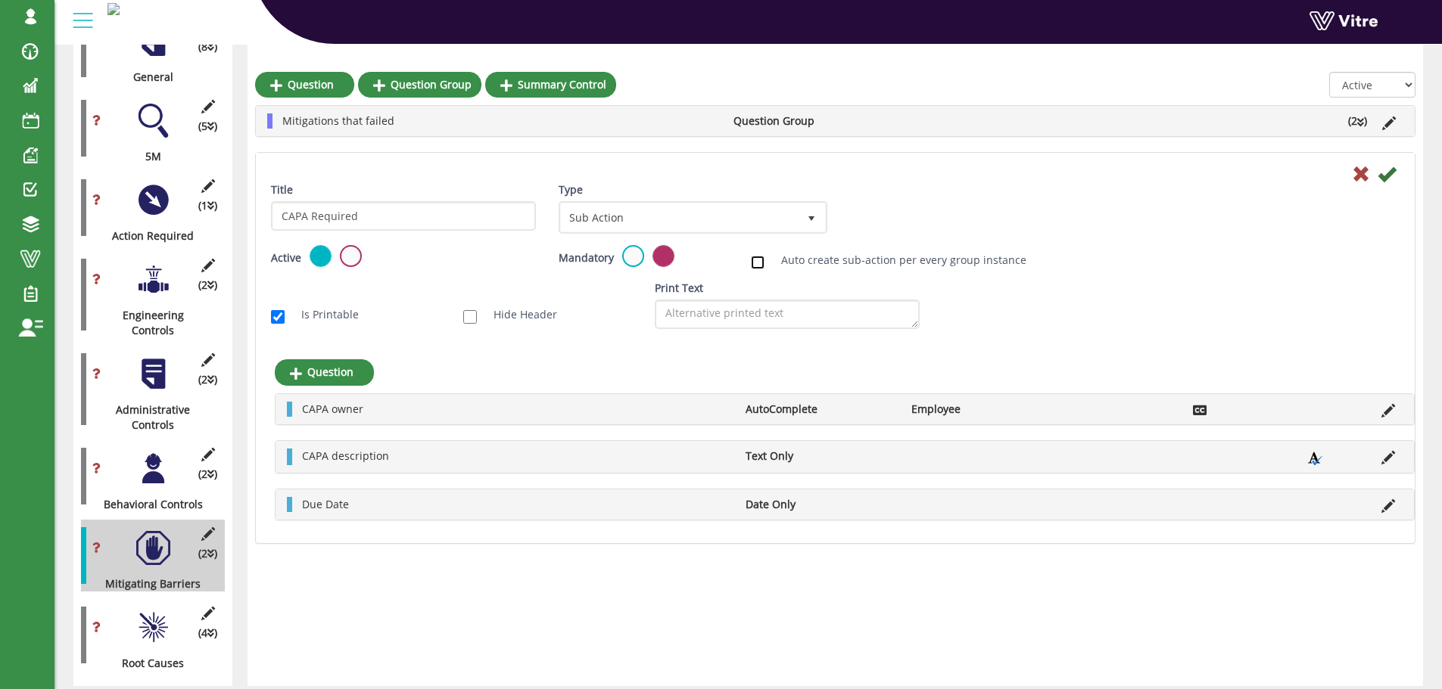
click at [761, 259] on input "Auto create sub-action per every group instance" at bounding box center [758, 263] width 14 height 14
checkbox input "true"
click at [893, 216] on link "Edit Sub Action Setup" at bounding box center [911, 218] width 129 height 26
click at [1385, 176] on icon at bounding box center [1386, 174] width 18 height 18
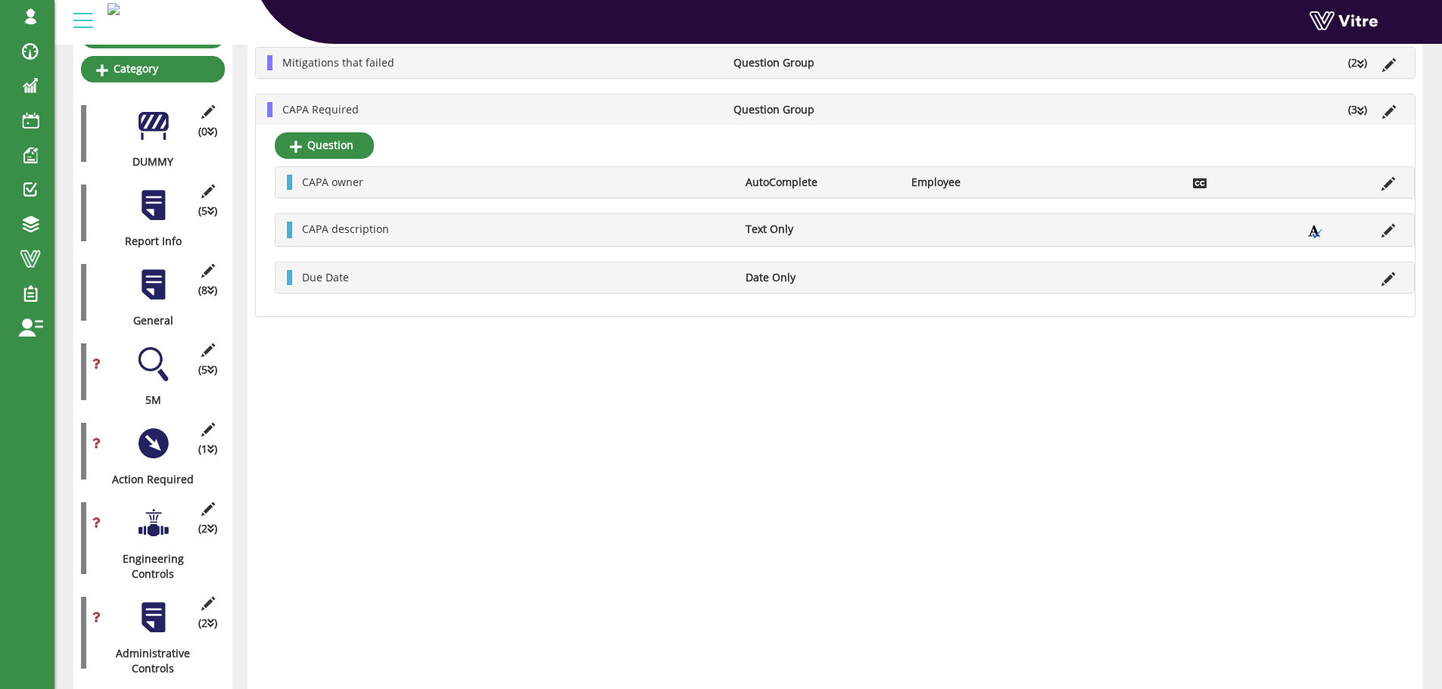
scroll to position [151, 0]
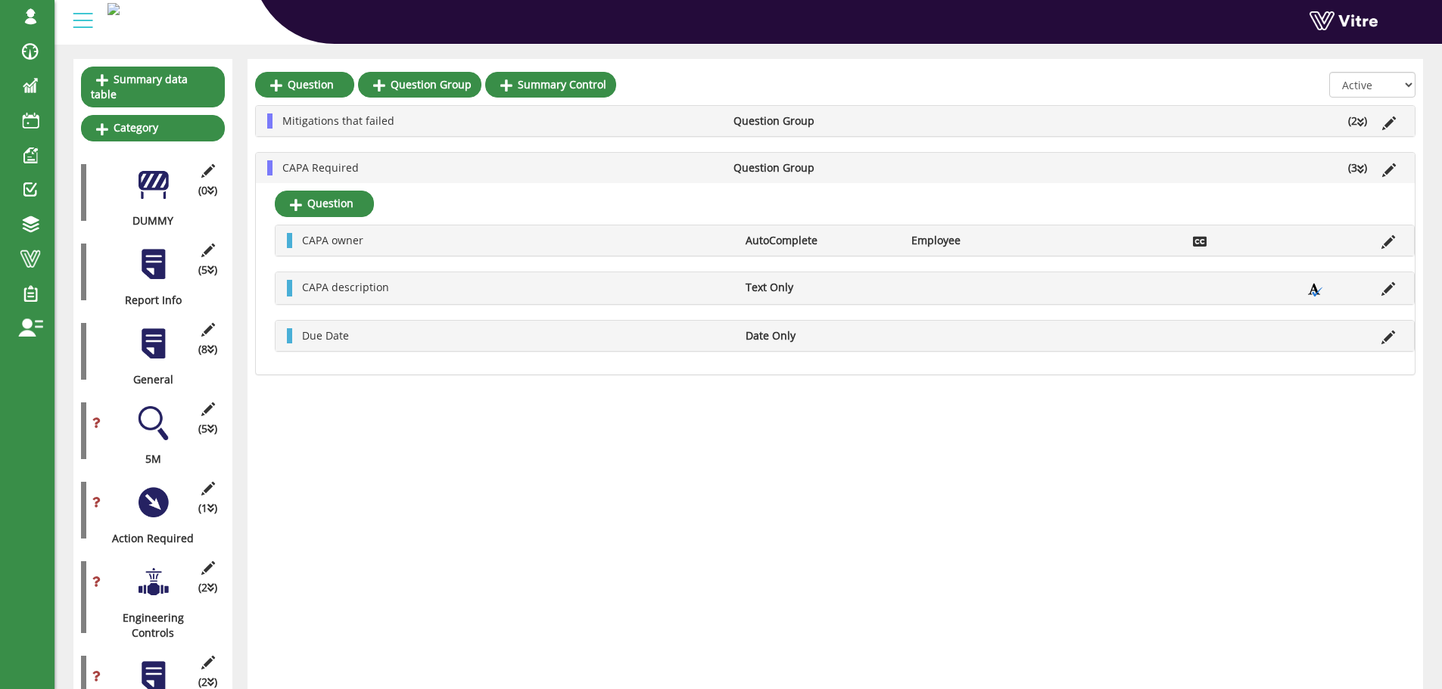
click at [1109, 175] on ul "CAPA Required Question Group (3 )" at bounding box center [839, 167] width 1128 height 15
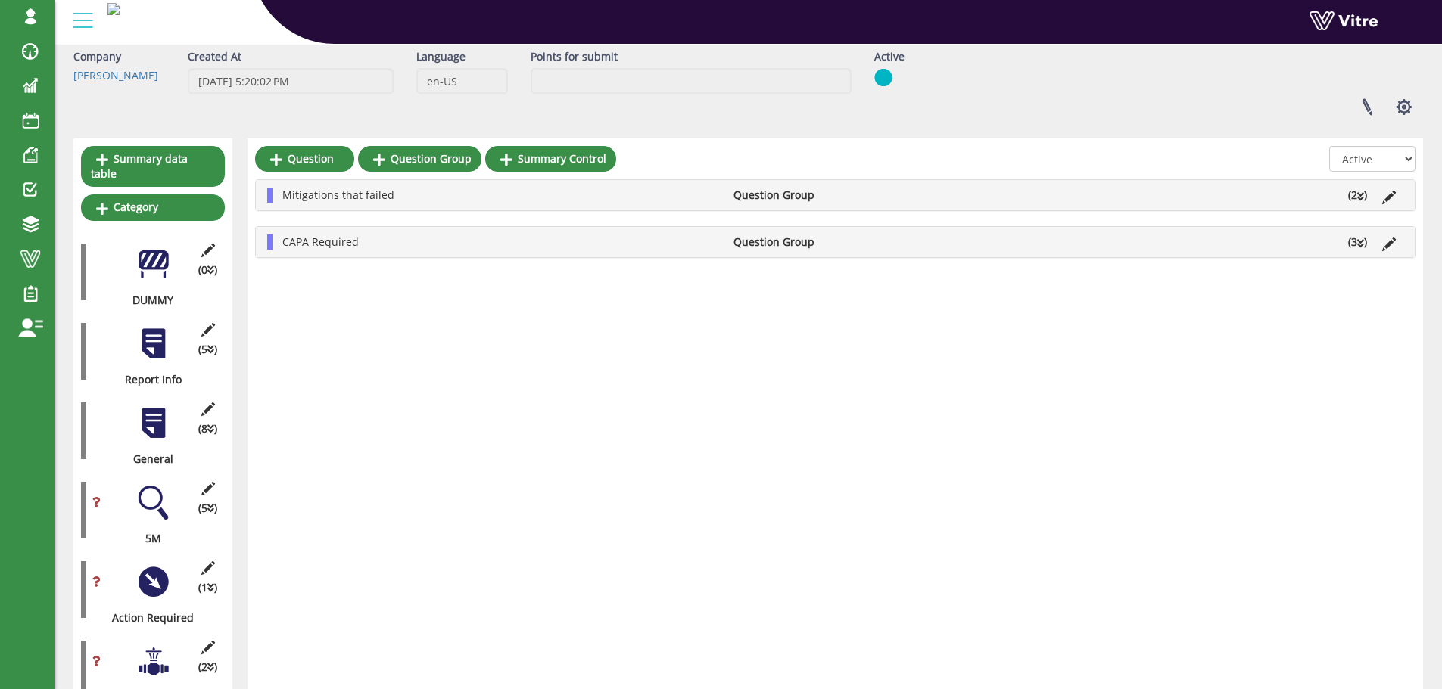
scroll to position [0, 0]
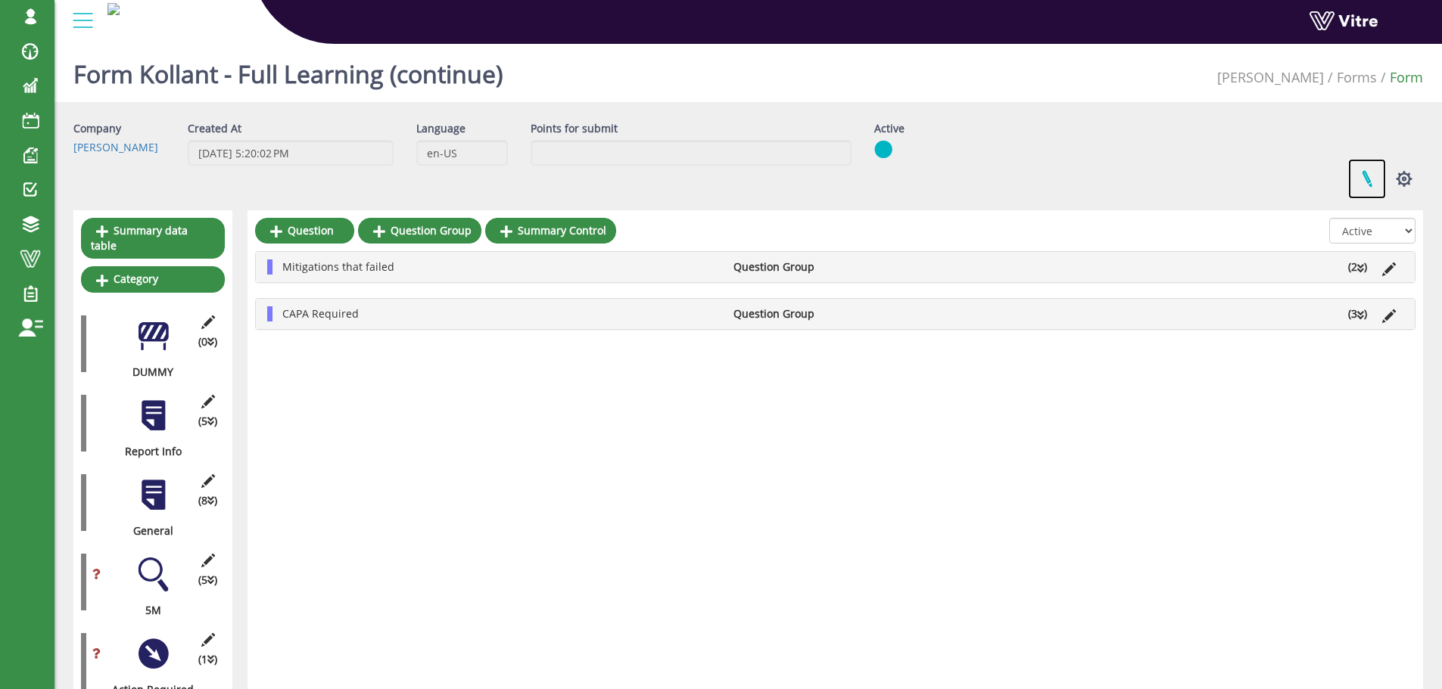
click at [1369, 178] on link at bounding box center [1367, 179] width 38 height 40
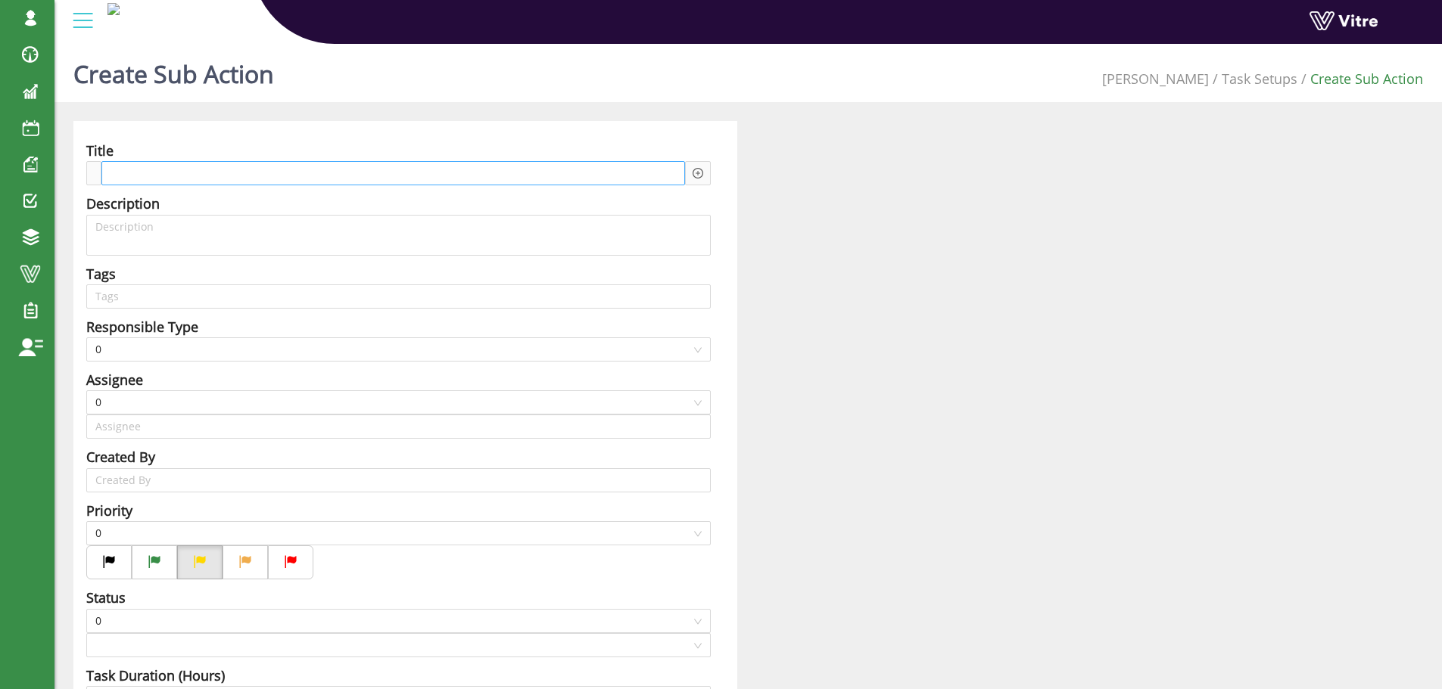
type input "[PERSON_NAME] SU"
click at [264, 172] on div at bounding box center [393, 173] width 584 height 24
click at [135, 177] on span at bounding box center [170, 173] width 115 height 17
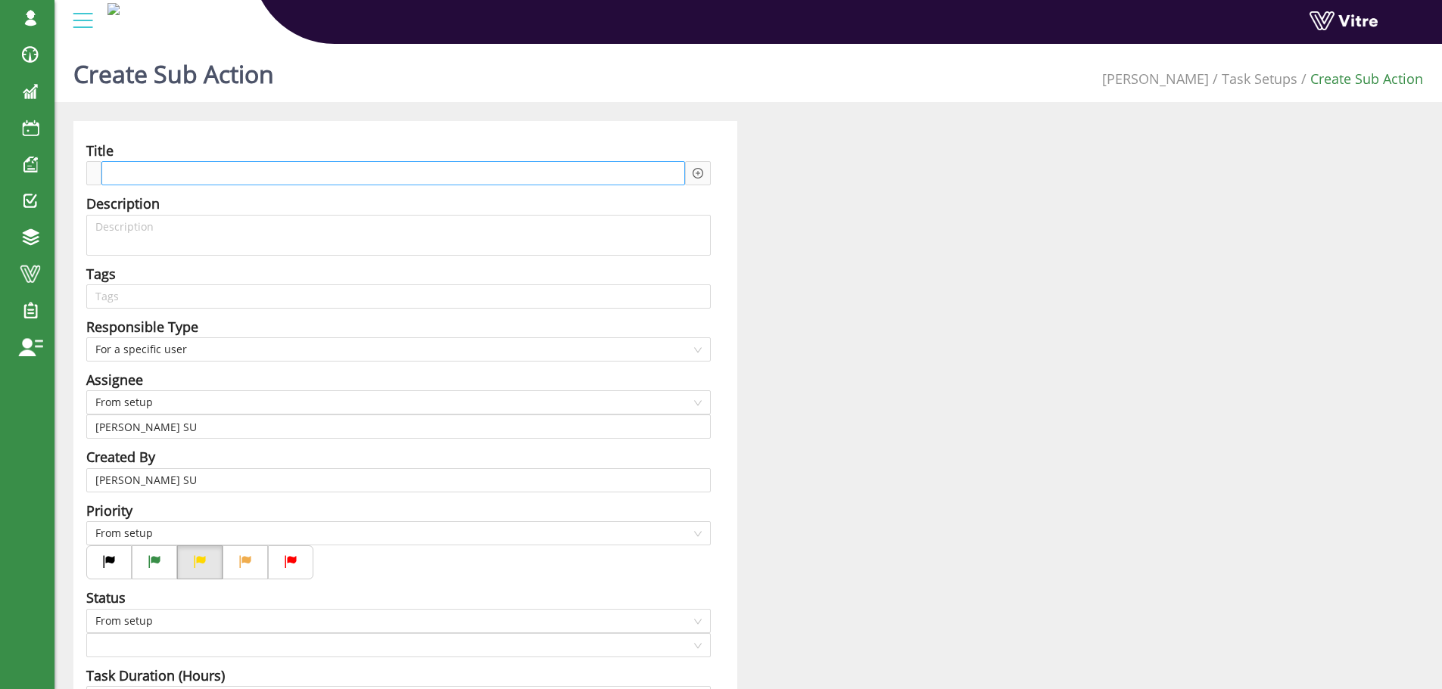
paste span
click at [695, 171] on icon "plus-circle" at bounding box center [697, 173] width 11 height 11
click at [741, 182] on input "search" at bounding box center [826, 185] width 185 height 23
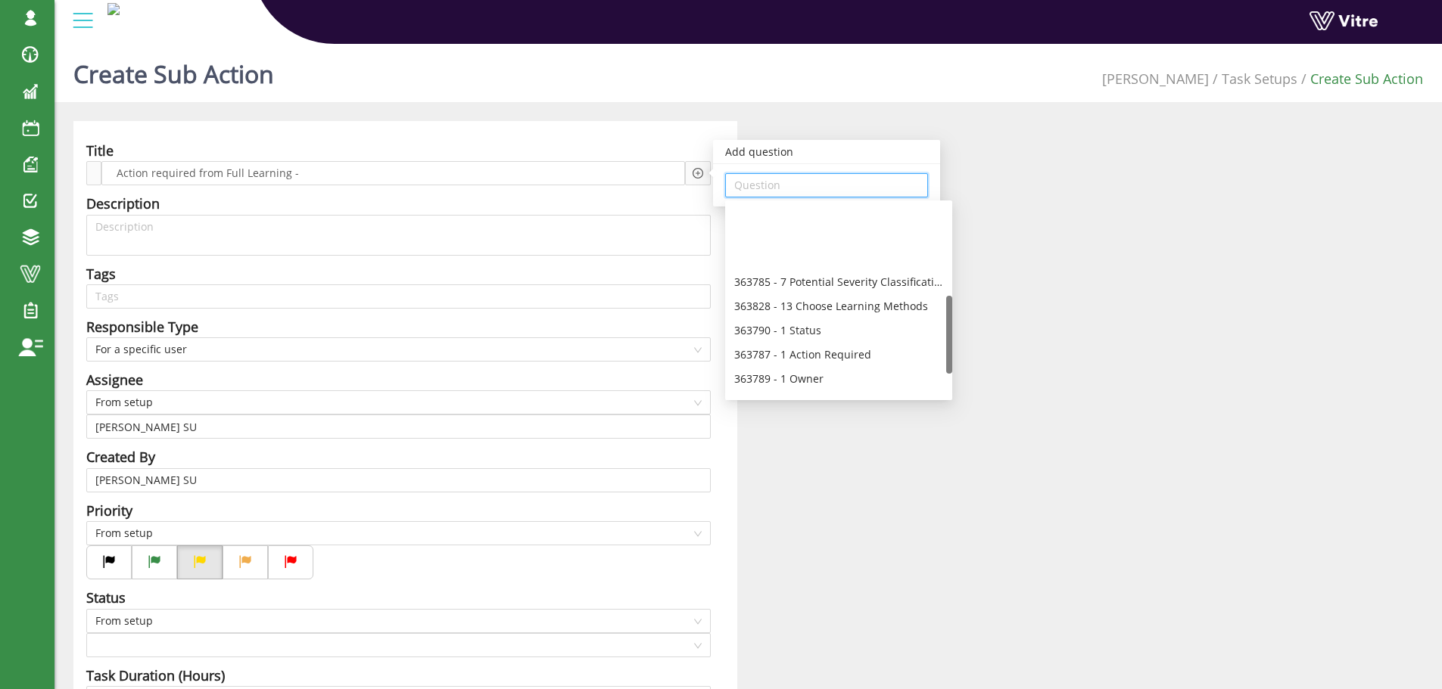
scroll to position [227, 0]
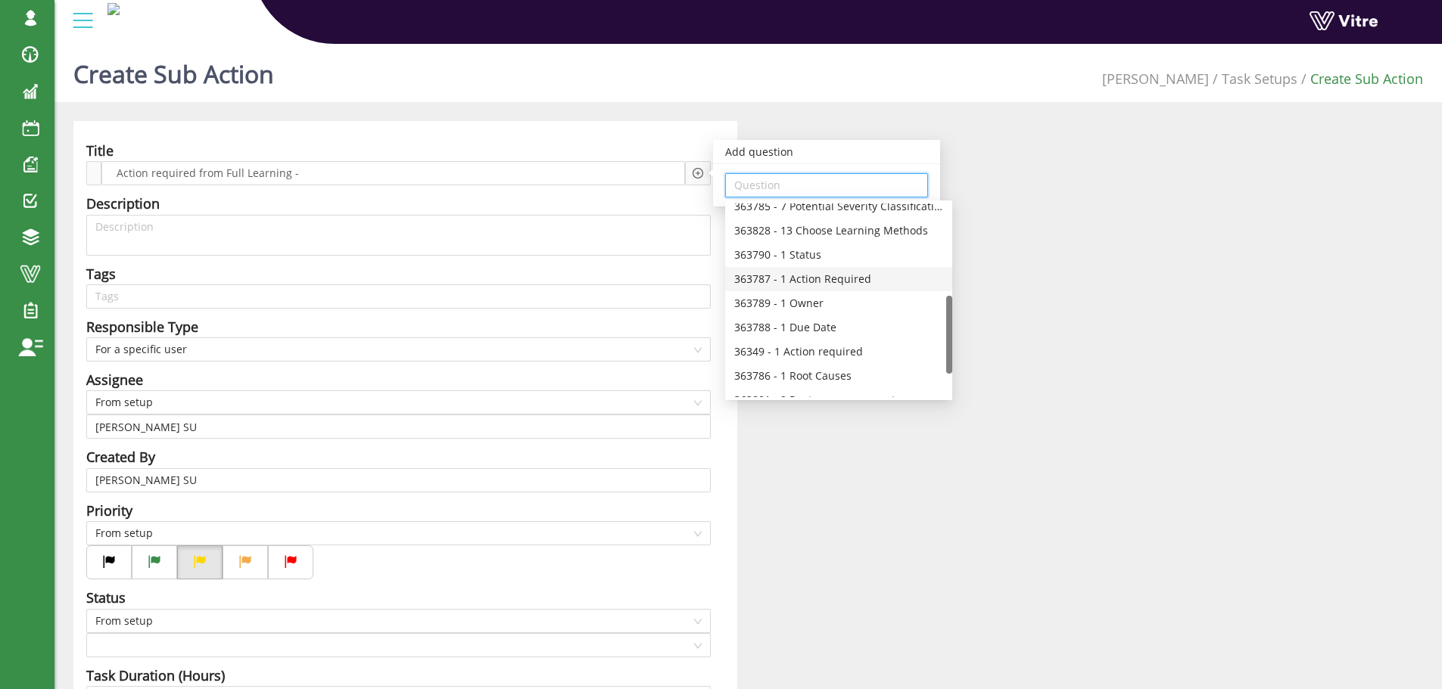
click at [836, 279] on div "363787 - 1 Action Required" at bounding box center [838, 279] width 209 height 17
type input "363787 - 1 Action Required"
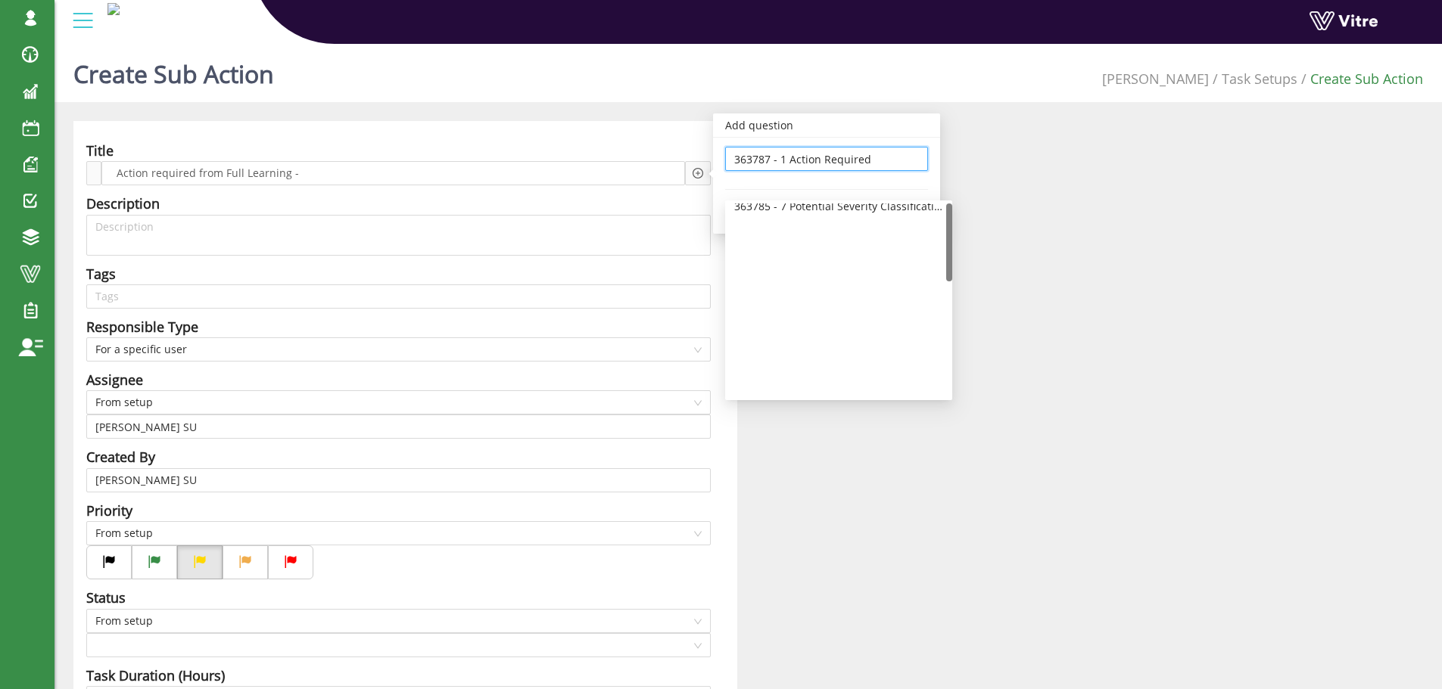
scroll to position [0, 0]
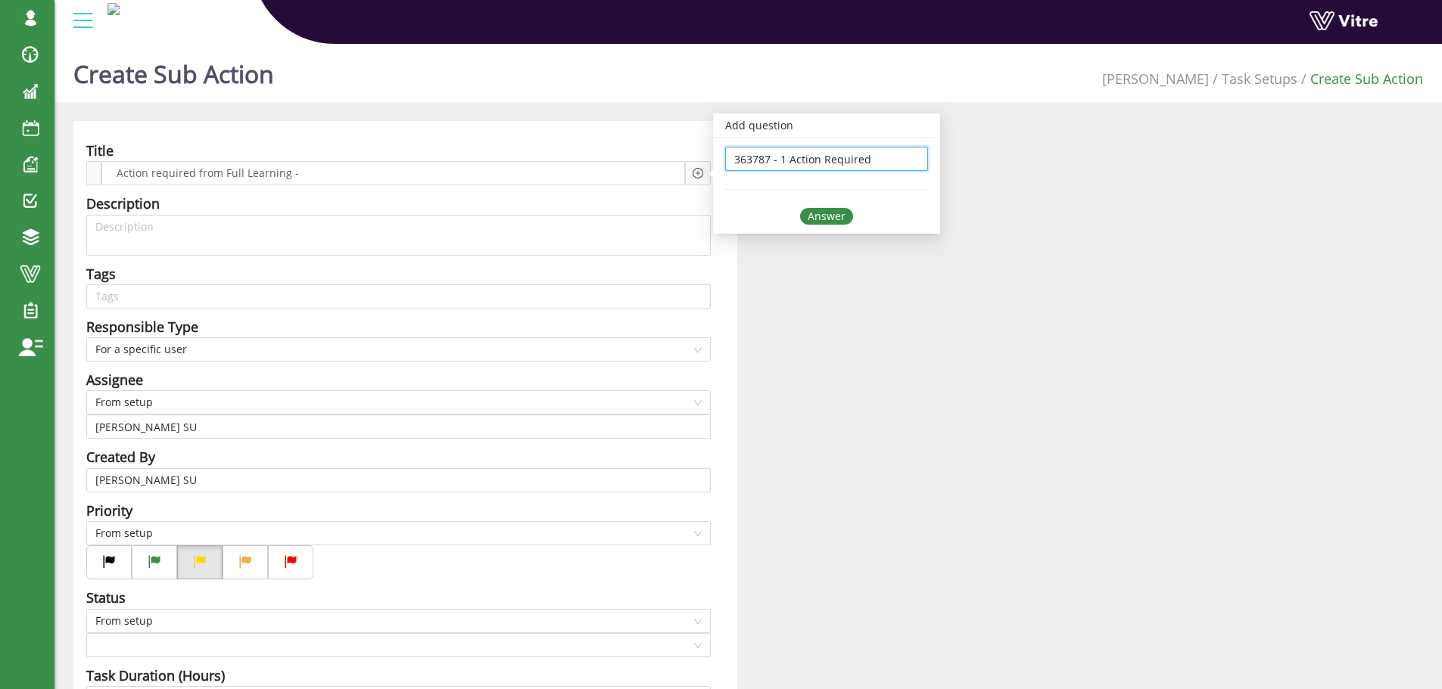
click at [821, 214] on div "Answer" at bounding box center [826, 216] width 53 height 17
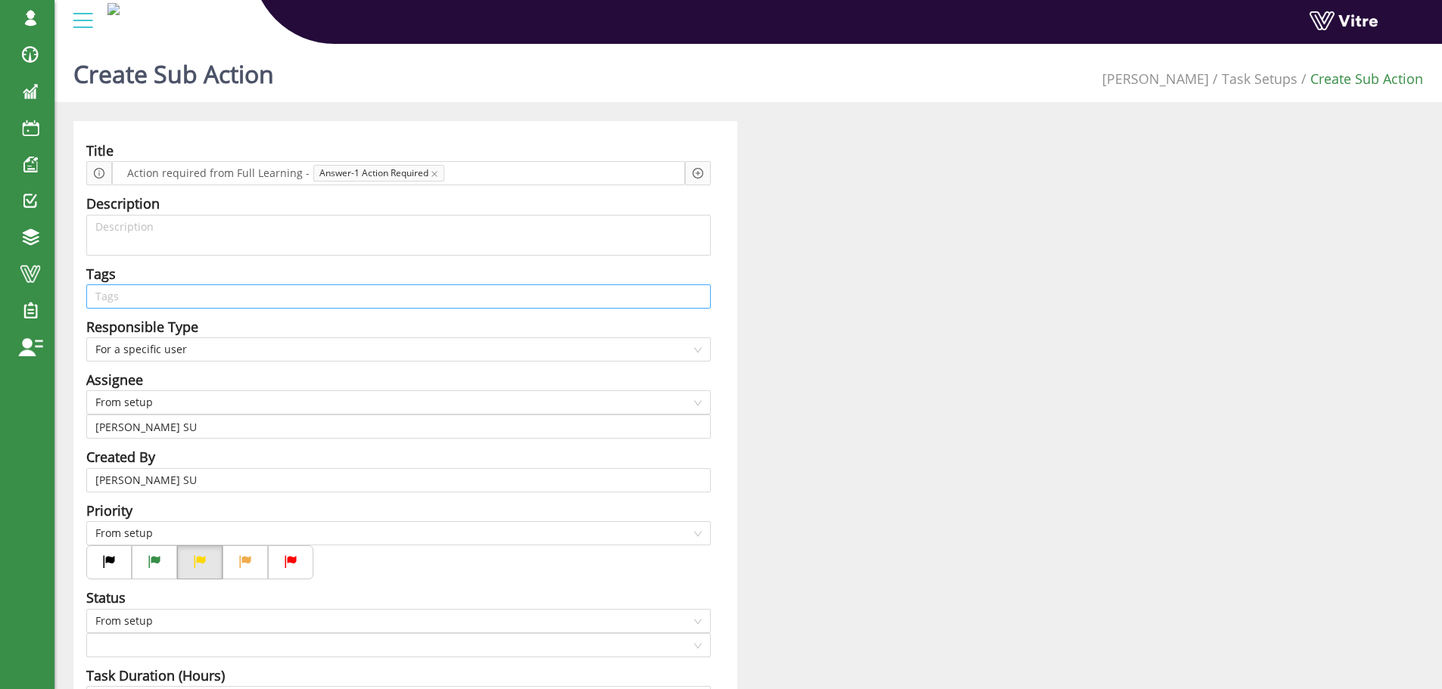
click at [135, 297] on input "search" at bounding box center [398, 296] width 606 height 23
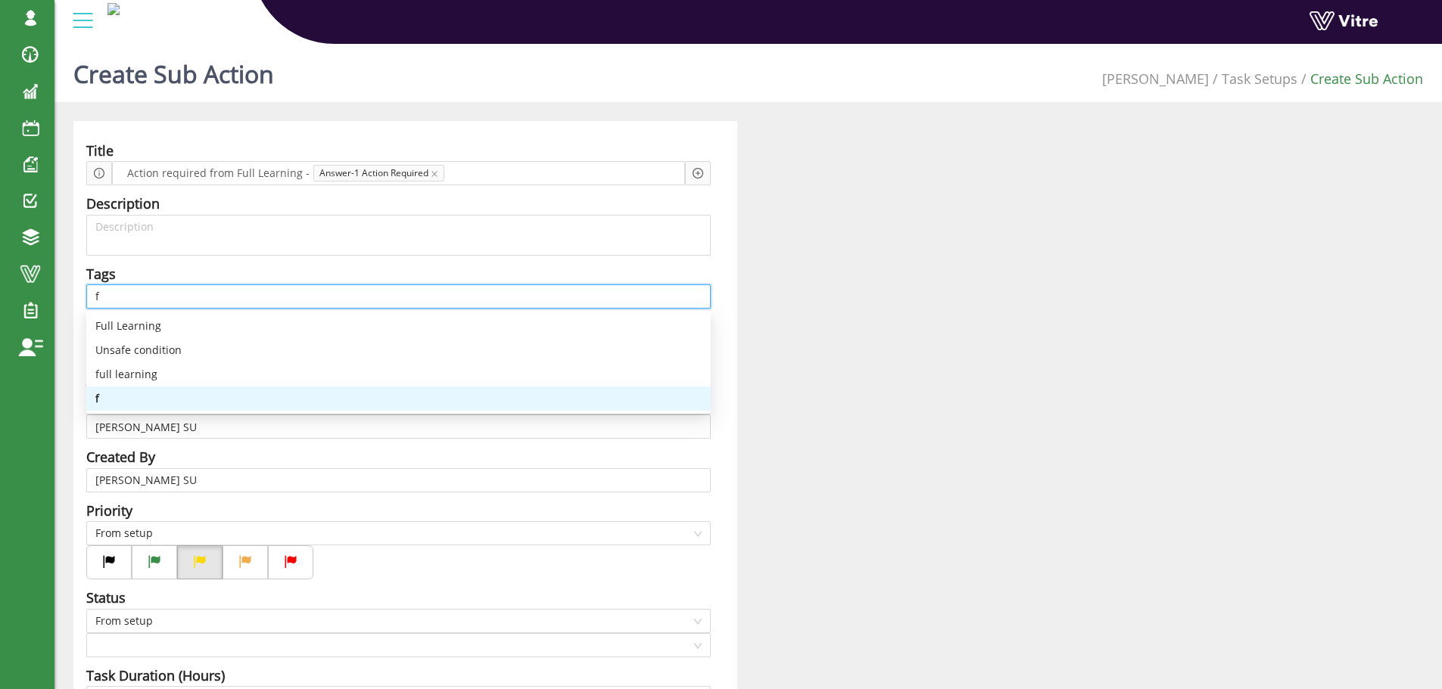
type input "fu"
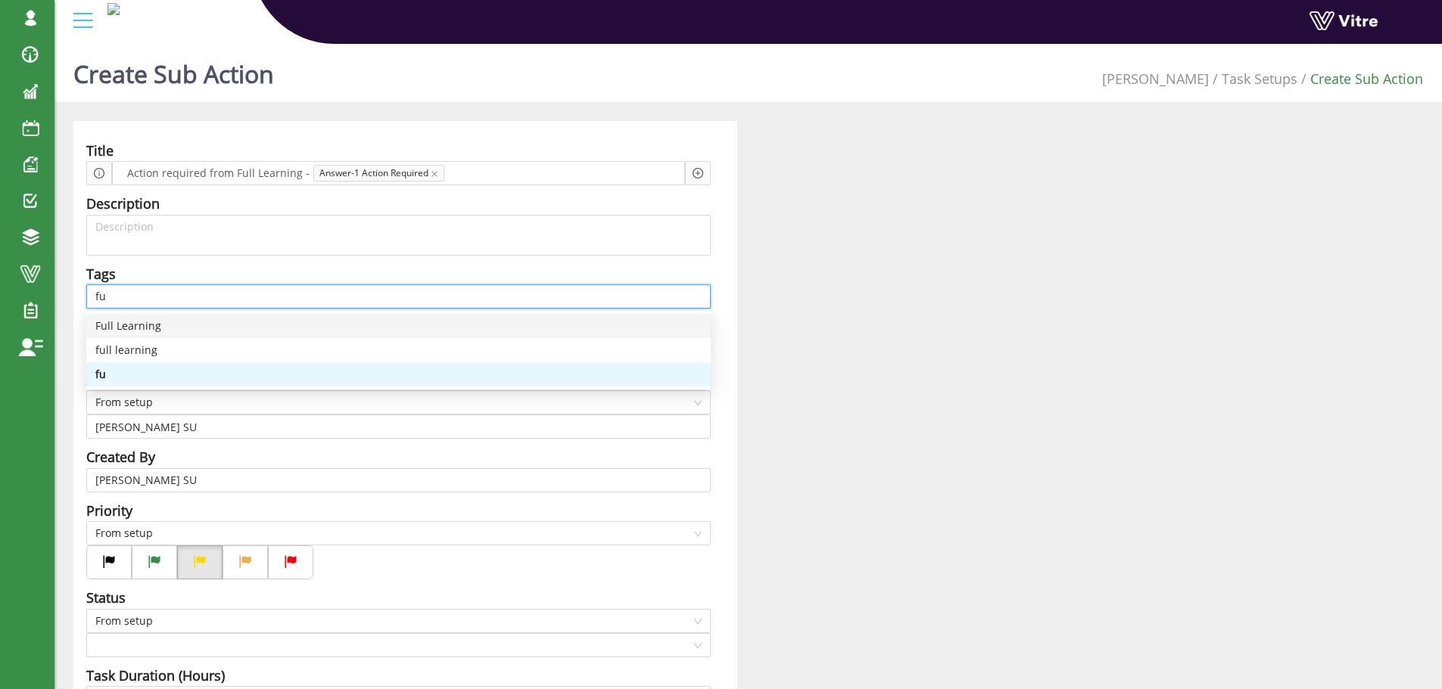
click at [147, 327] on div "Full Learning" at bounding box center [398, 326] width 606 height 17
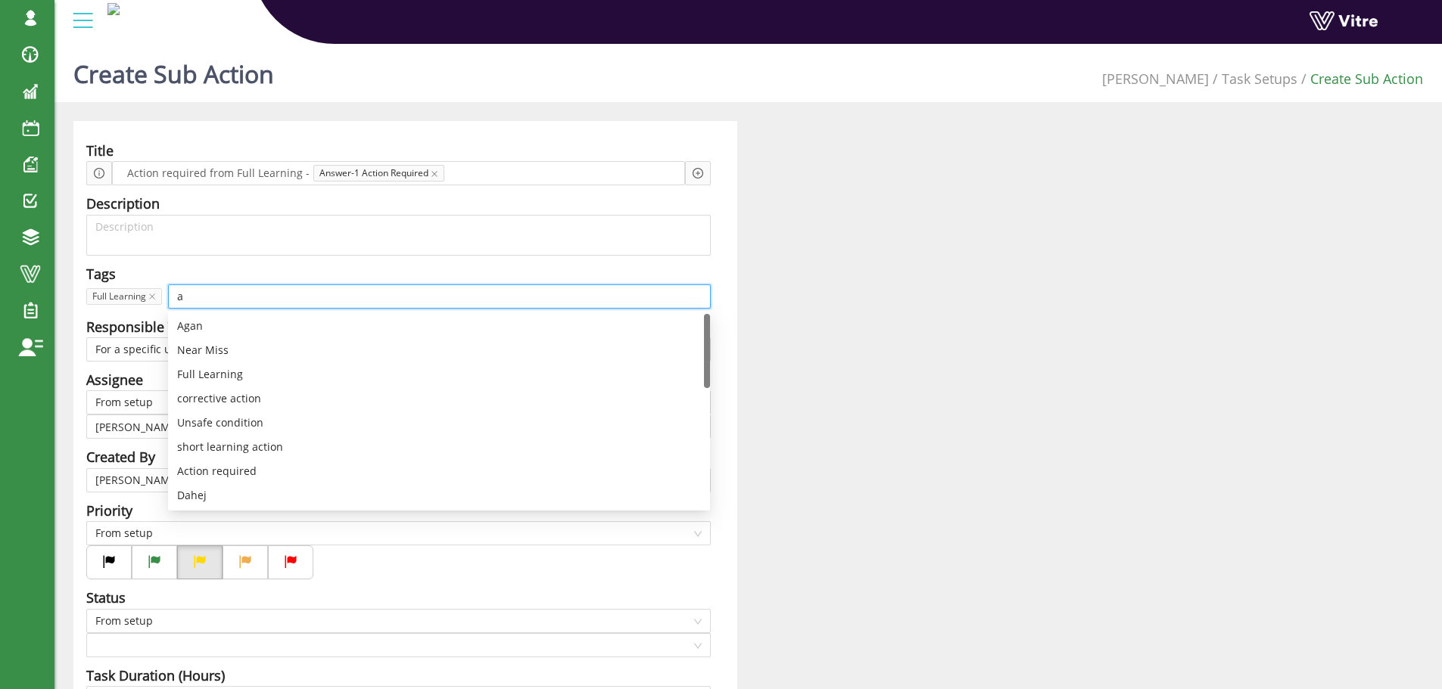
type input "ac"
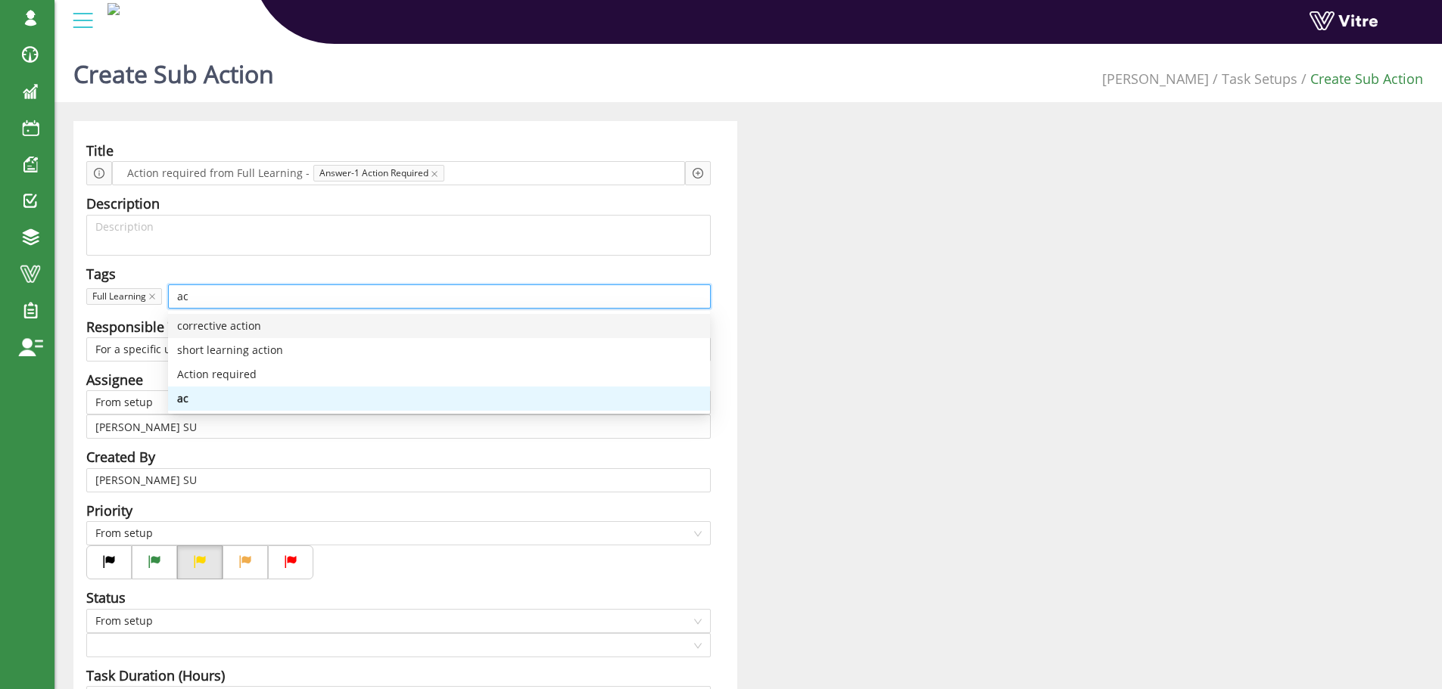
click at [229, 325] on div "corrective action" at bounding box center [439, 326] width 524 height 17
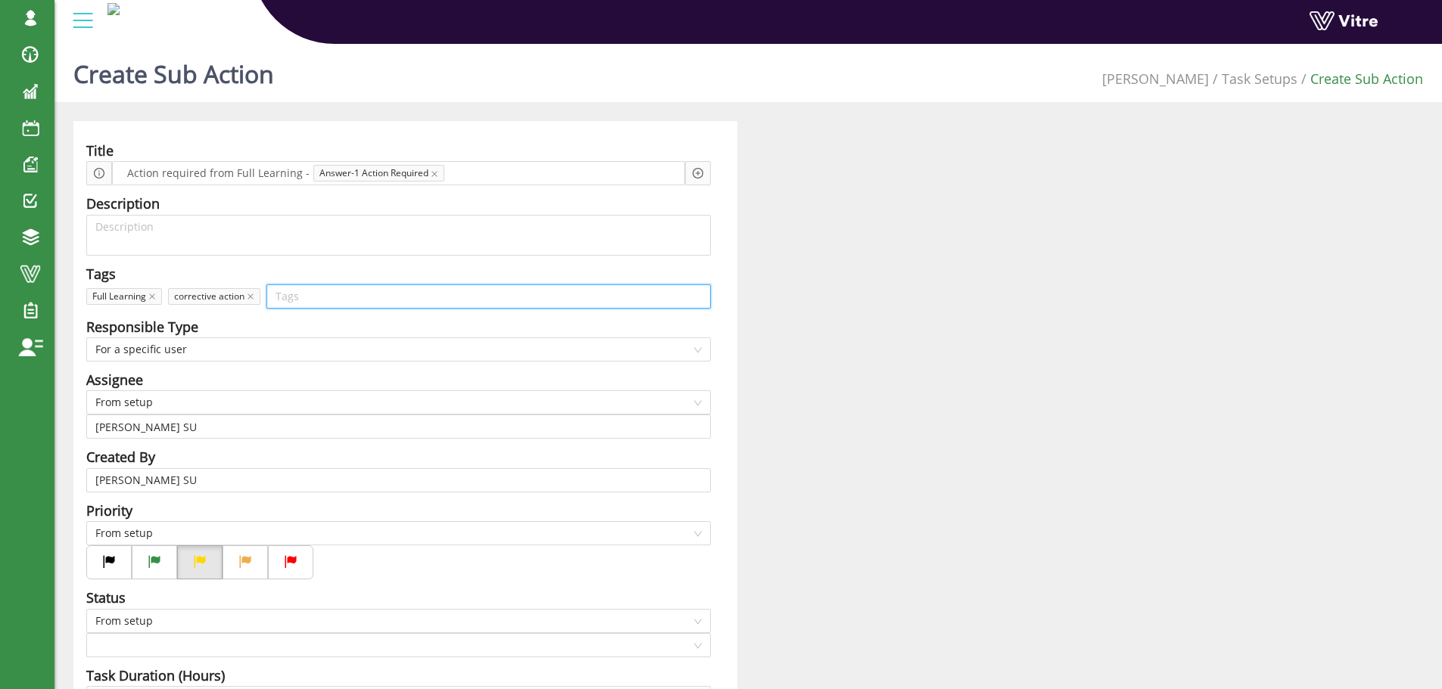
click at [292, 297] on input "search" at bounding box center [488, 296] width 426 height 23
type input "kol"
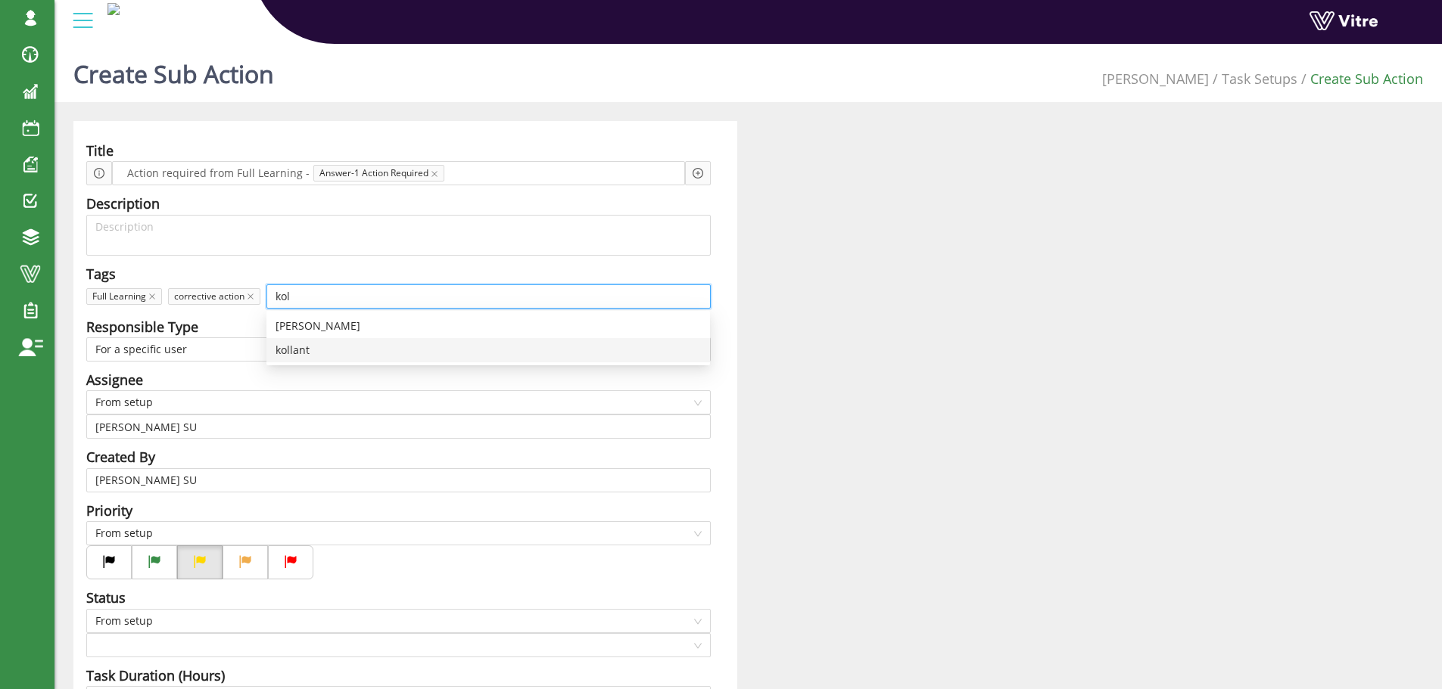
click at [287, 349] on div "kollant" at bounding box center [487, 350] width 425 height 17
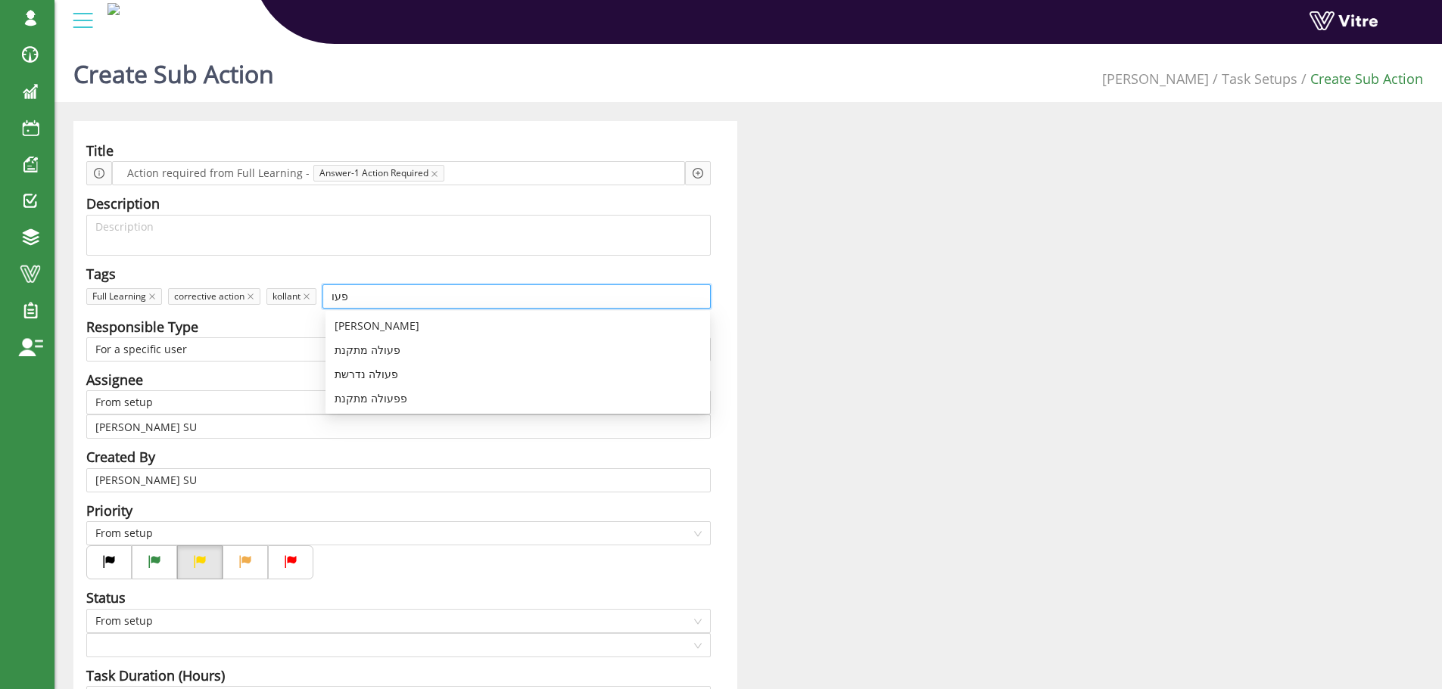
type input "פעול"
click at [363, 347] on div "פעולה מתקנת" at bounding box center [518, 350] width 366 height 17
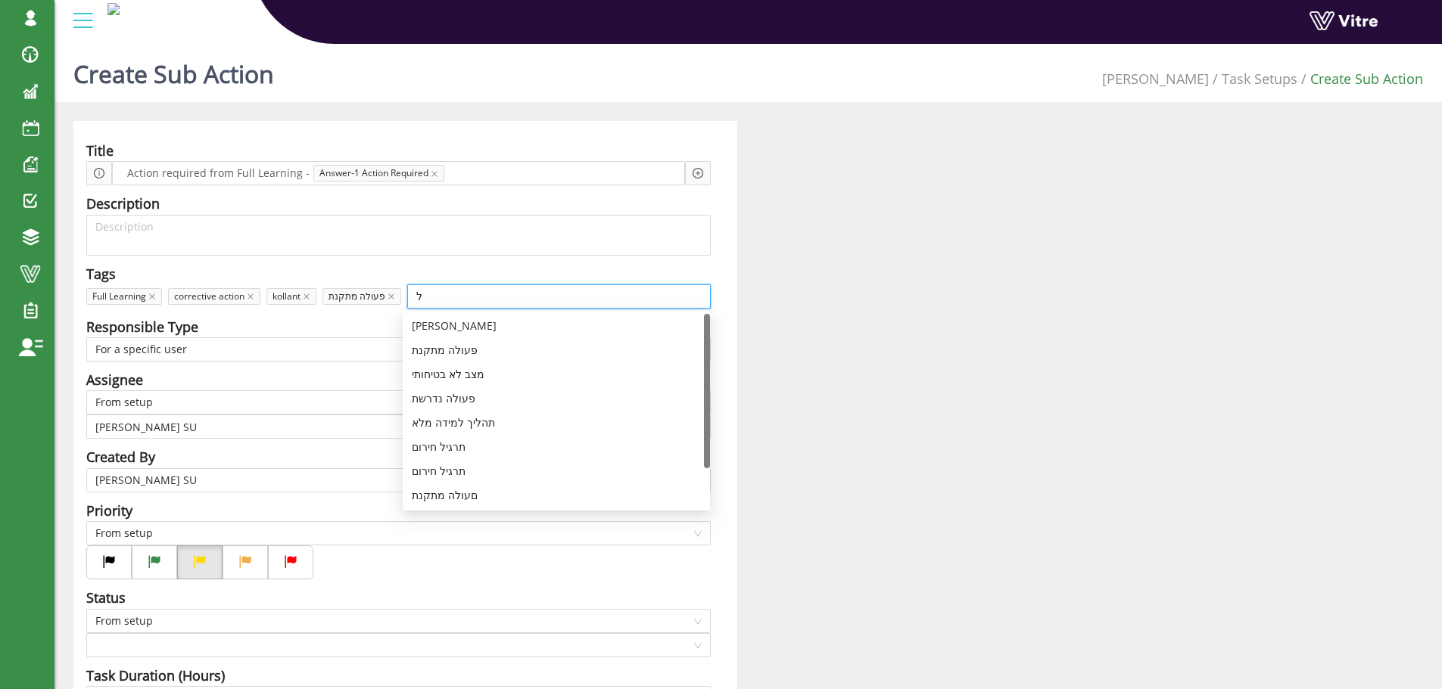
type input "למ"
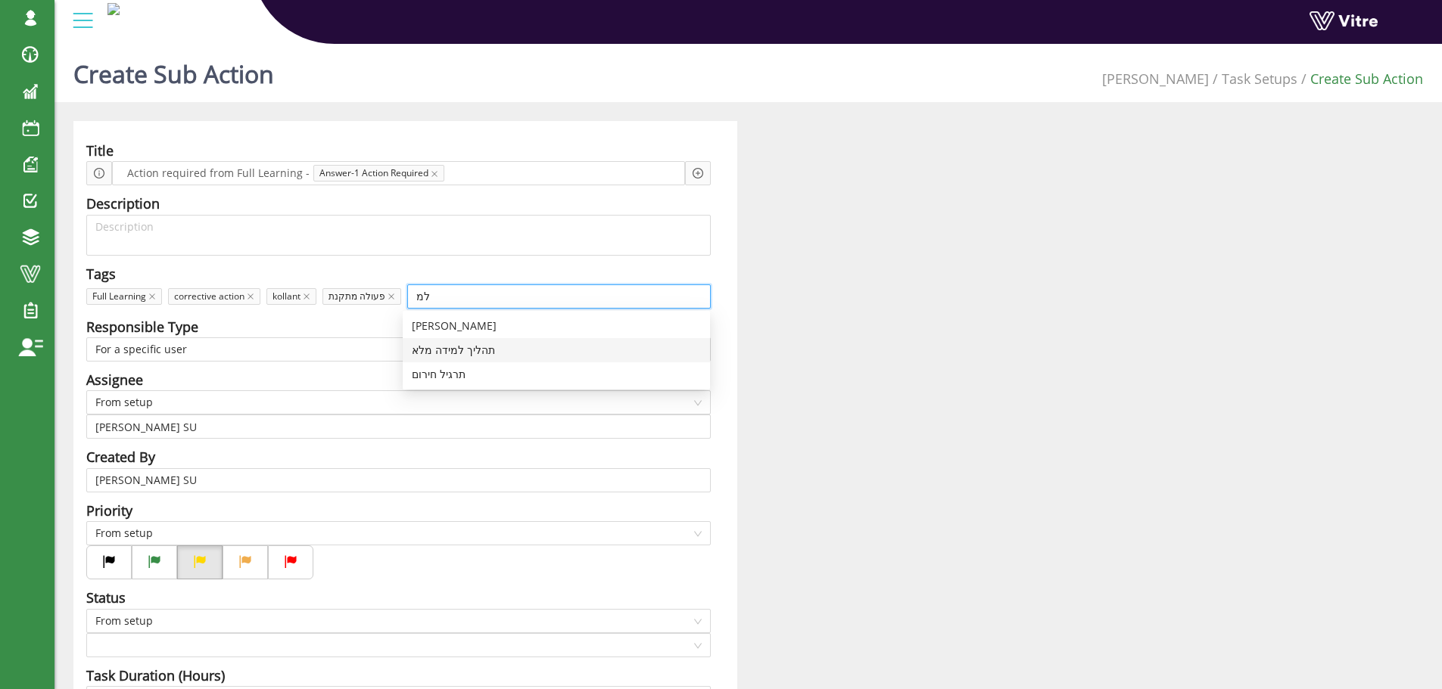
click at [467, 350] on div "תהליך למידה מלא" at bounding box center [556, 350] width 289 height 17
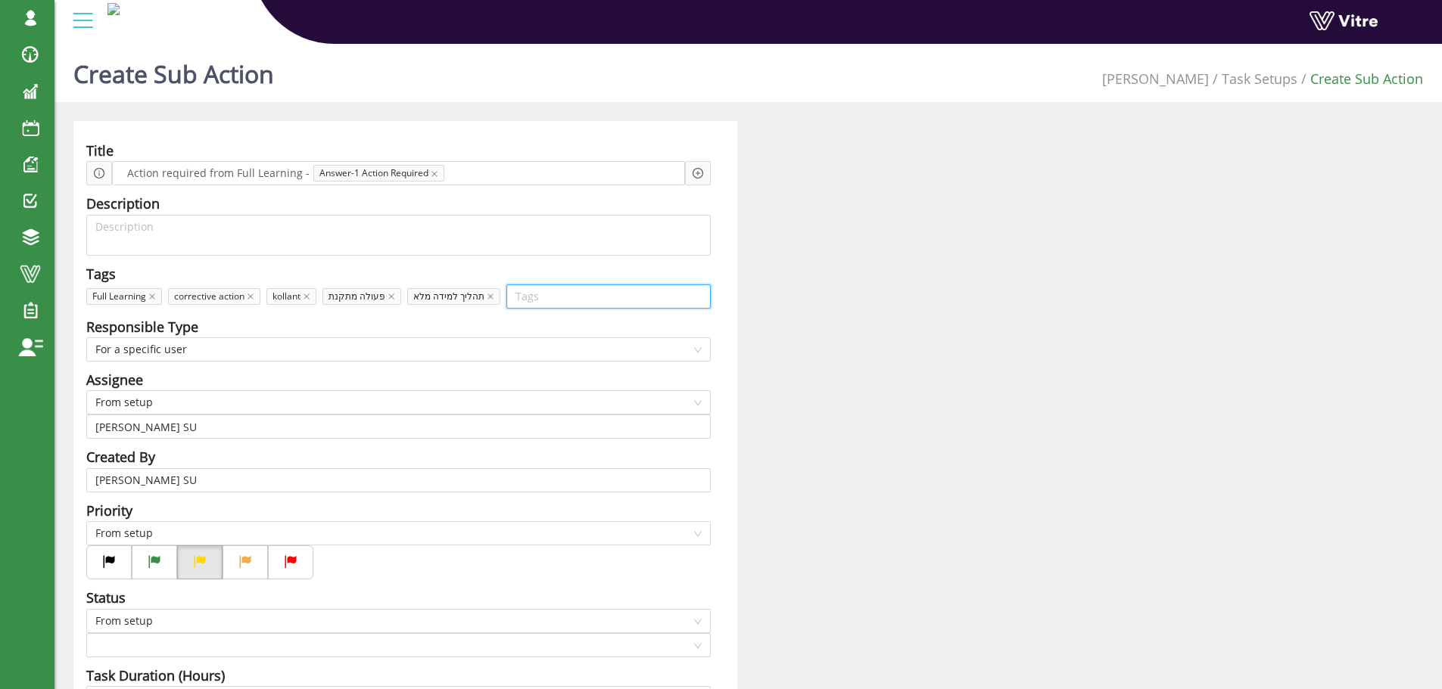
click at [410, 320] on div "Responsible Type" at bounding box center [398, 326] width 624 height 21
click at [179, 399] on span "From setup" at bounding box center [398, 402] width 606 height 23
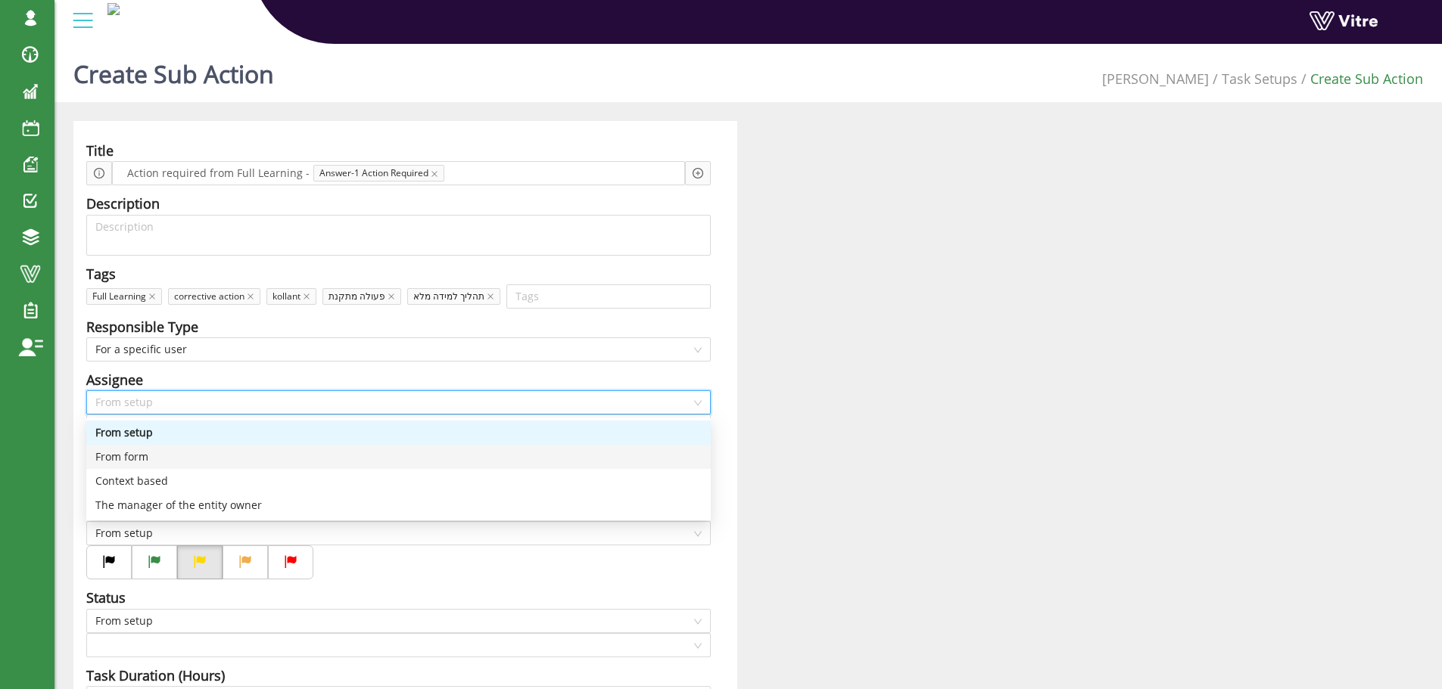
click at [151, 454] on div "From form" at bounding box center [398, 457] width 606 height 17
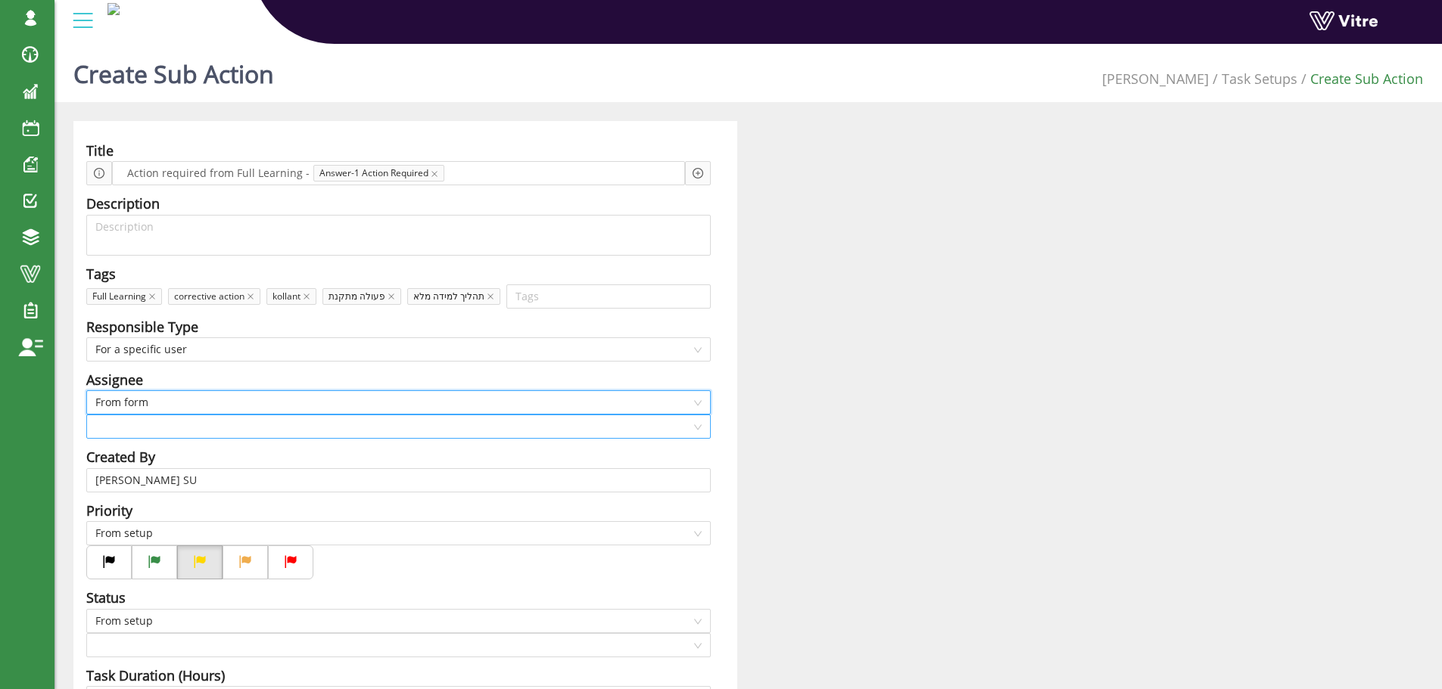
click at [162, 427] on input "search" at bounding box center [393, 426] width 596 height 23
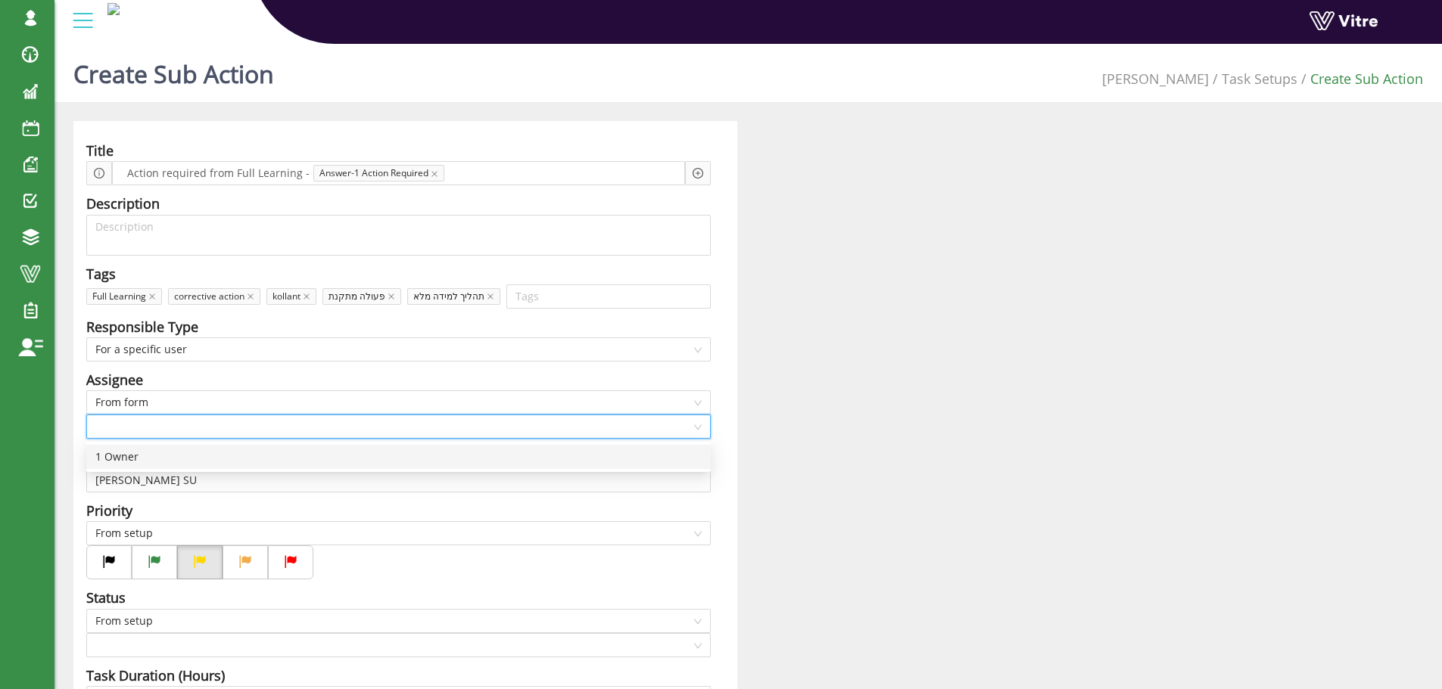
click at [144, 452] on div "1 Owner" at bounding box center [398, 457] width 606 height 17
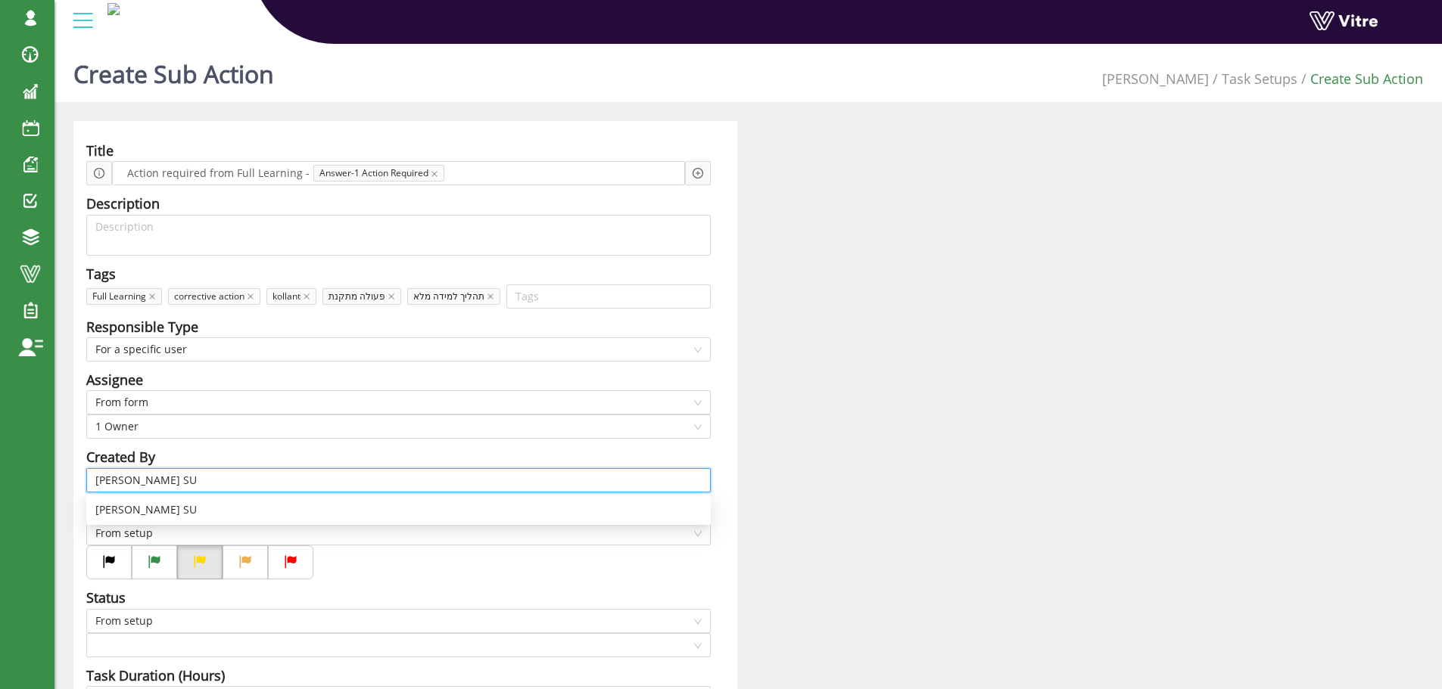
click at [185, 481] on input "[PERSON_NAME] SU" at bounding box center [398, 480] width 606 height 23
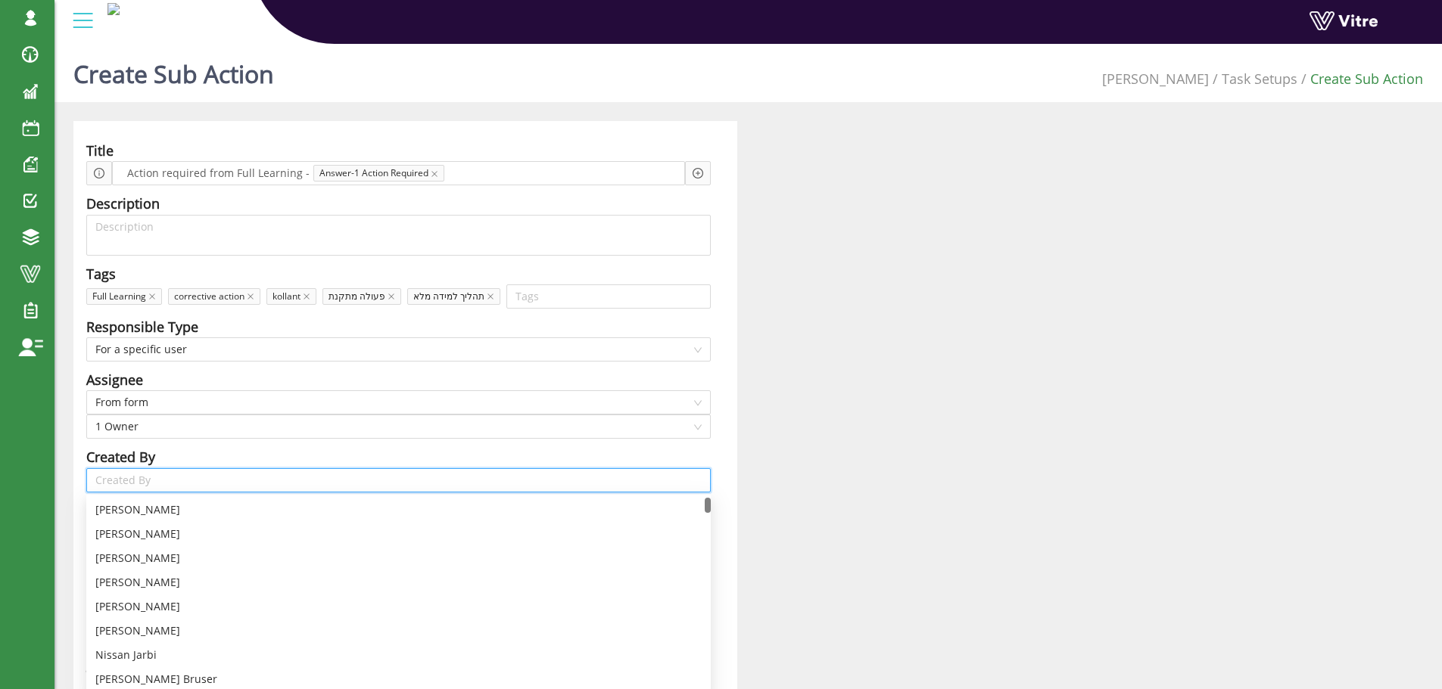
click at [217, 449] on div "Created By" at bounding box center [398, 457] width 624 height 21
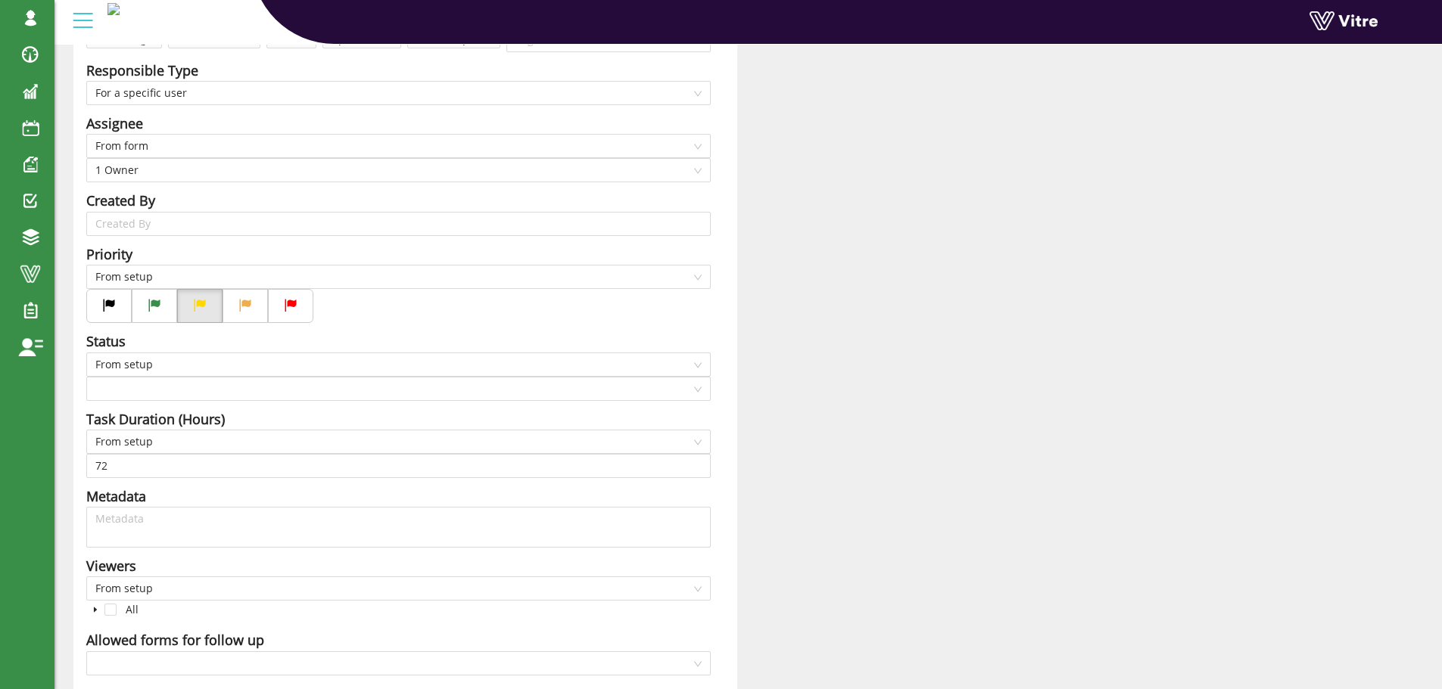
scroll to position [303, 0]
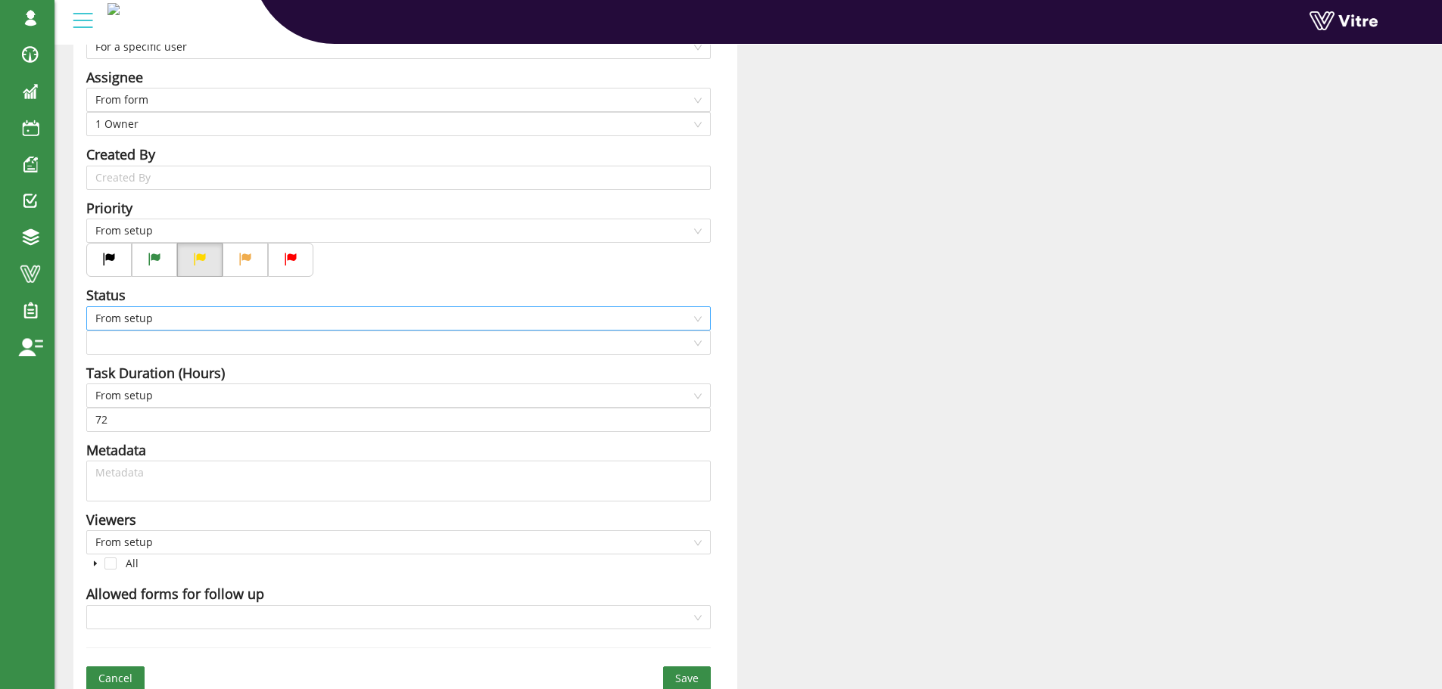
click at [151, 314] on span "From setup" at bounding box center [398, 318] width 606 height 23
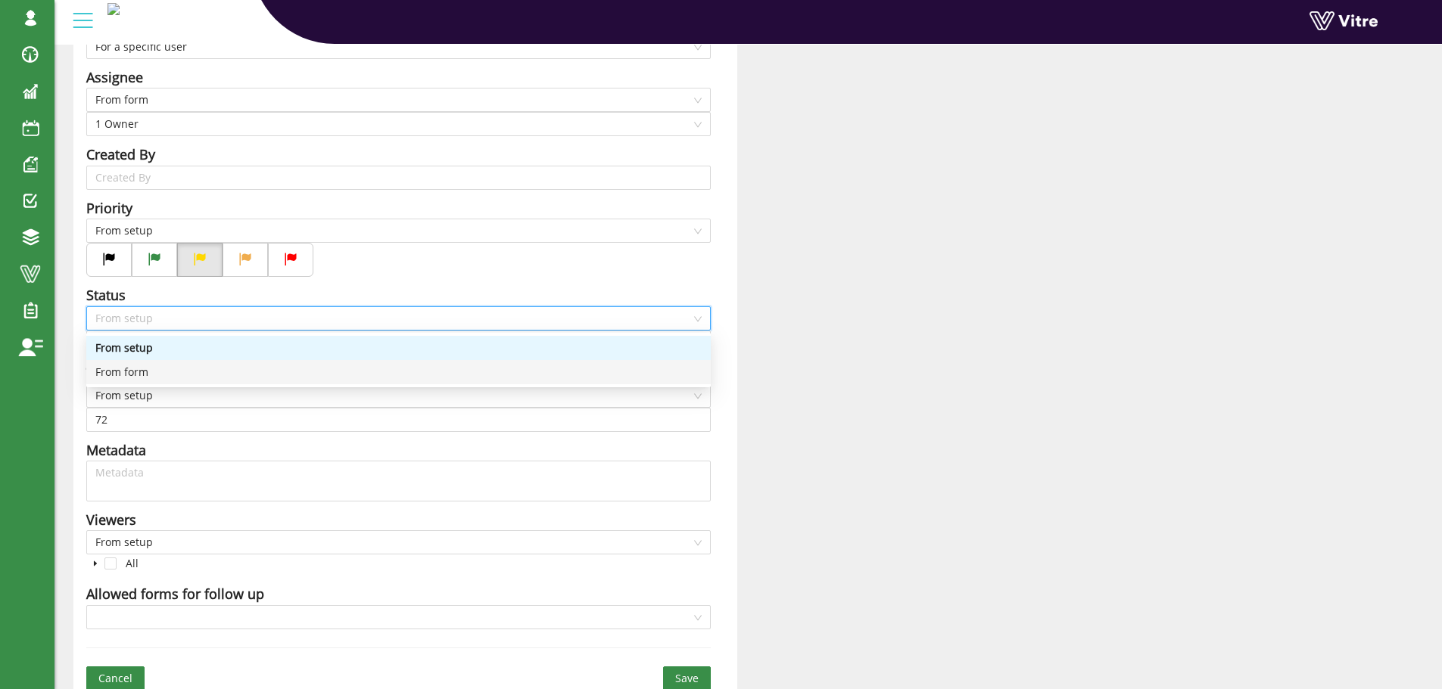
click at [145, 372] on div "From form" at bounding box center [398, 372] width 606 height 17
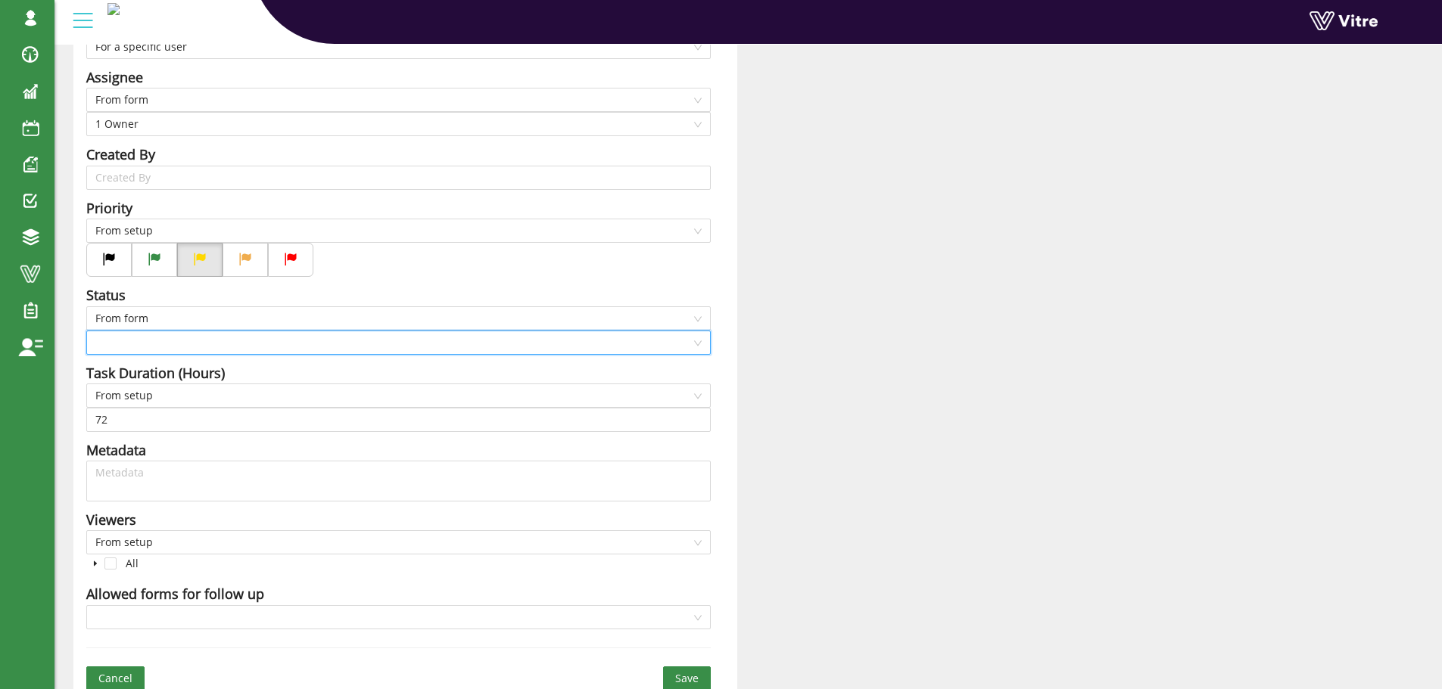
click at [151, 344] on input "search" at bounding box center [393, 342] width 596 height 23
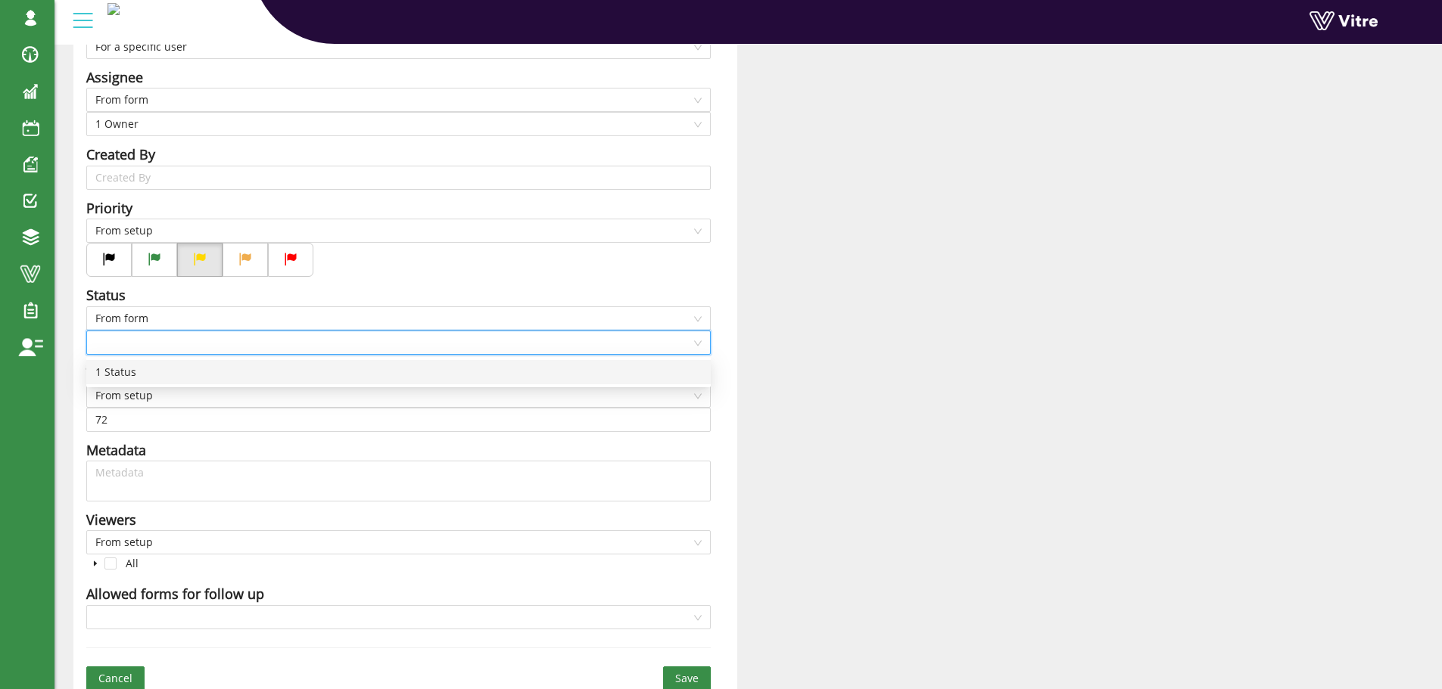
click at [134, 368] on div "1 Status" at bounding box center [398, 372] width 606 height 17
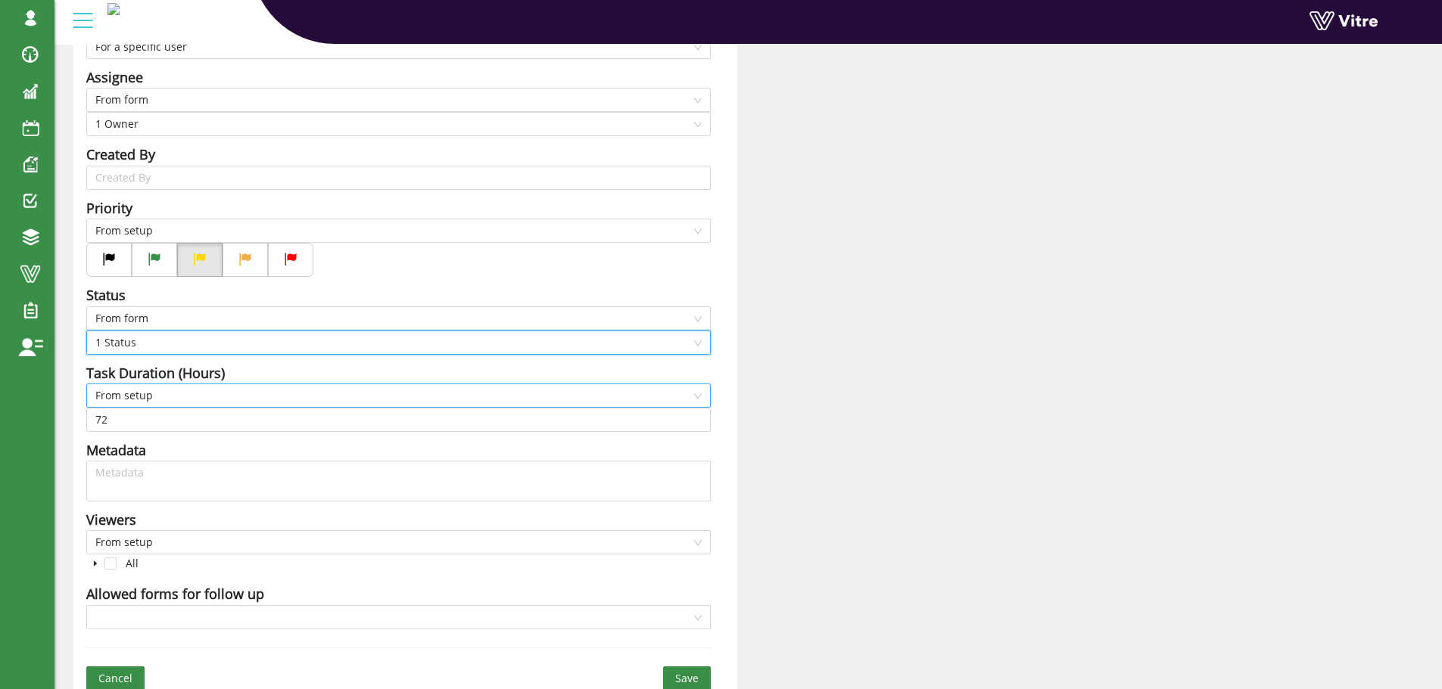
click at [137, 389] on span "From setup" at bounding box center [398, 395] width 606 height 23
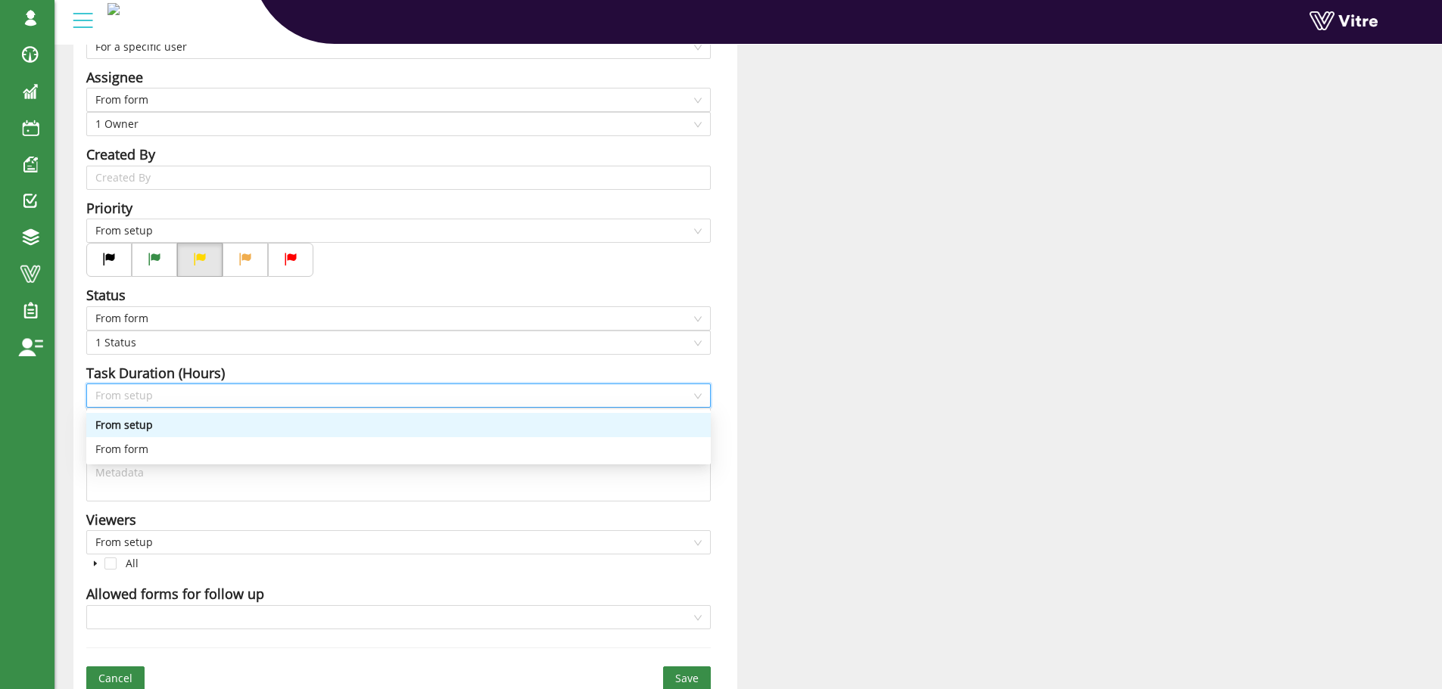
click at [129, 426] on div "From setup" at bounding box center [398, 425] width 606 height 17
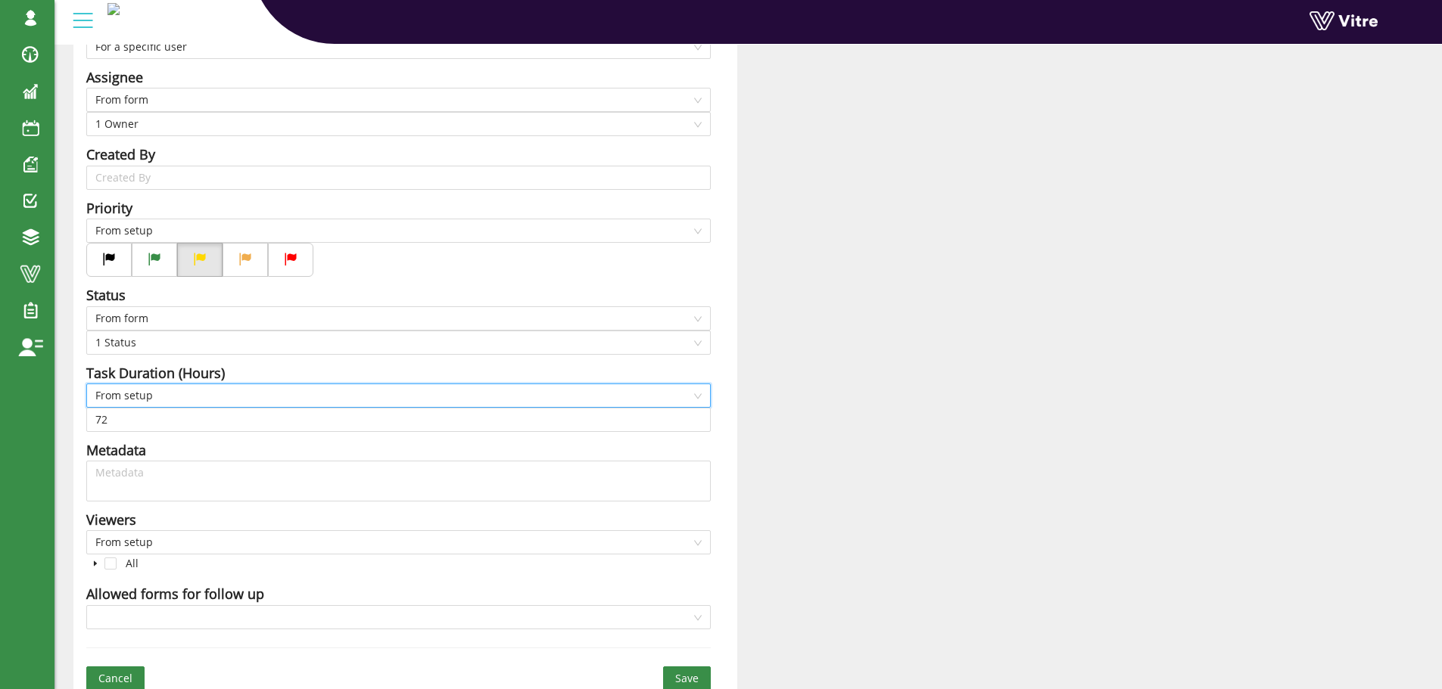
click at [134, 397] on span "From setup" at bounding box center [398, 395] width 606 height 23
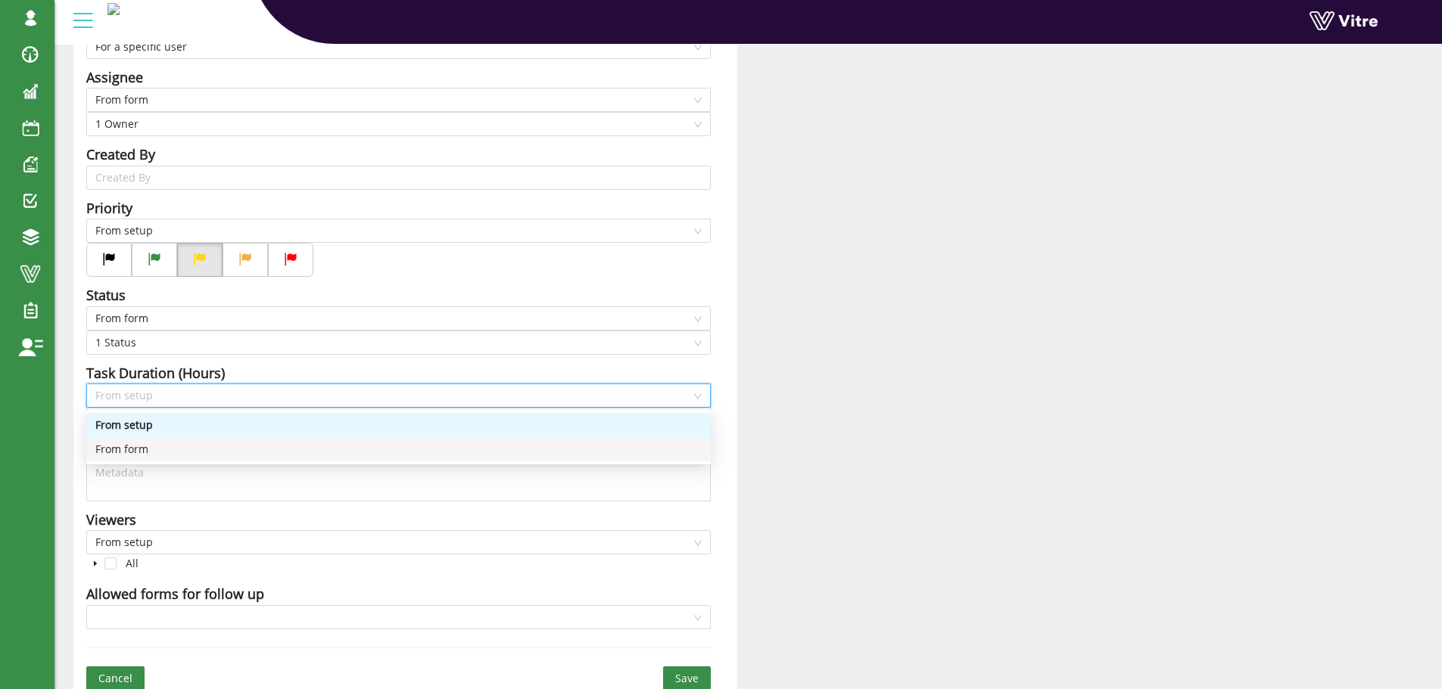
click at [131, 446] on div "From form" at bounding box center [398, 449] width 606 height 17
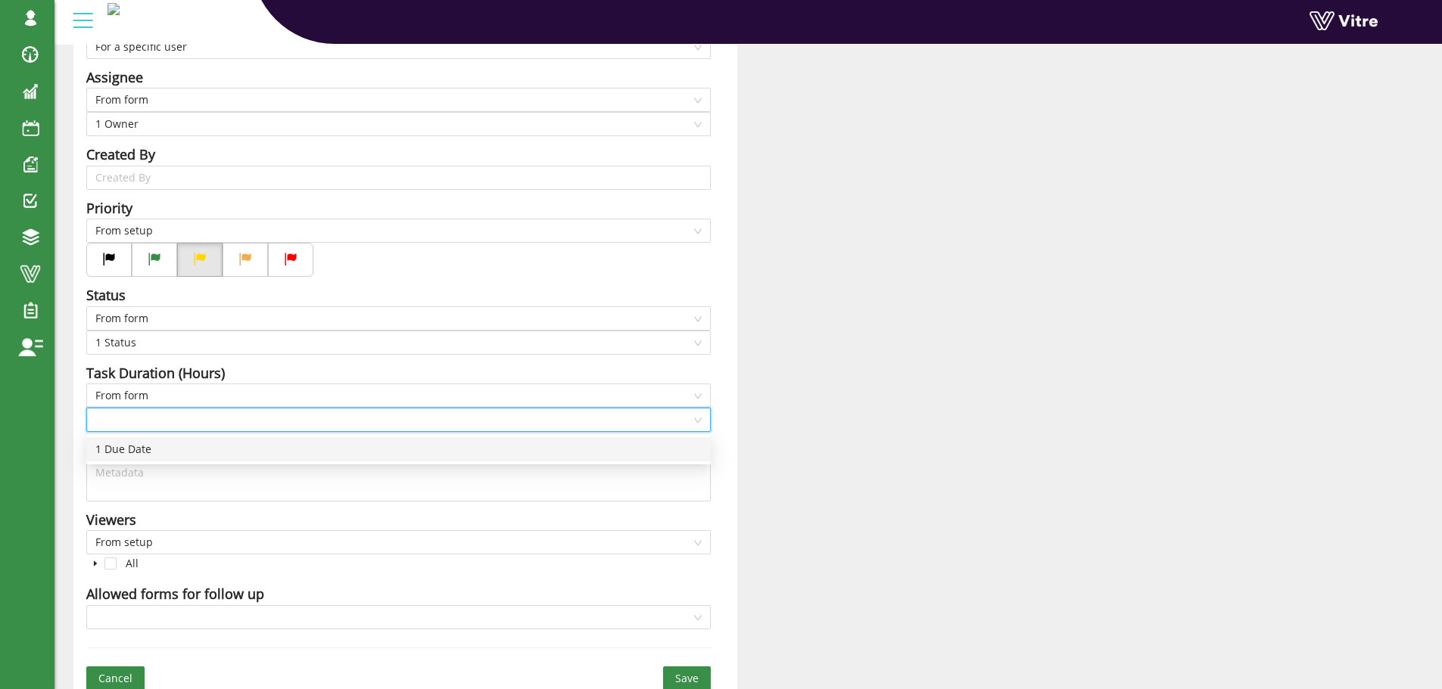
click at [138, 420] on input "search" at bounding box center [393, 420] width 596 height 23
click at [136, 450] on div "1 Due Date" at bounding box center [398, 449] width 606 height 17
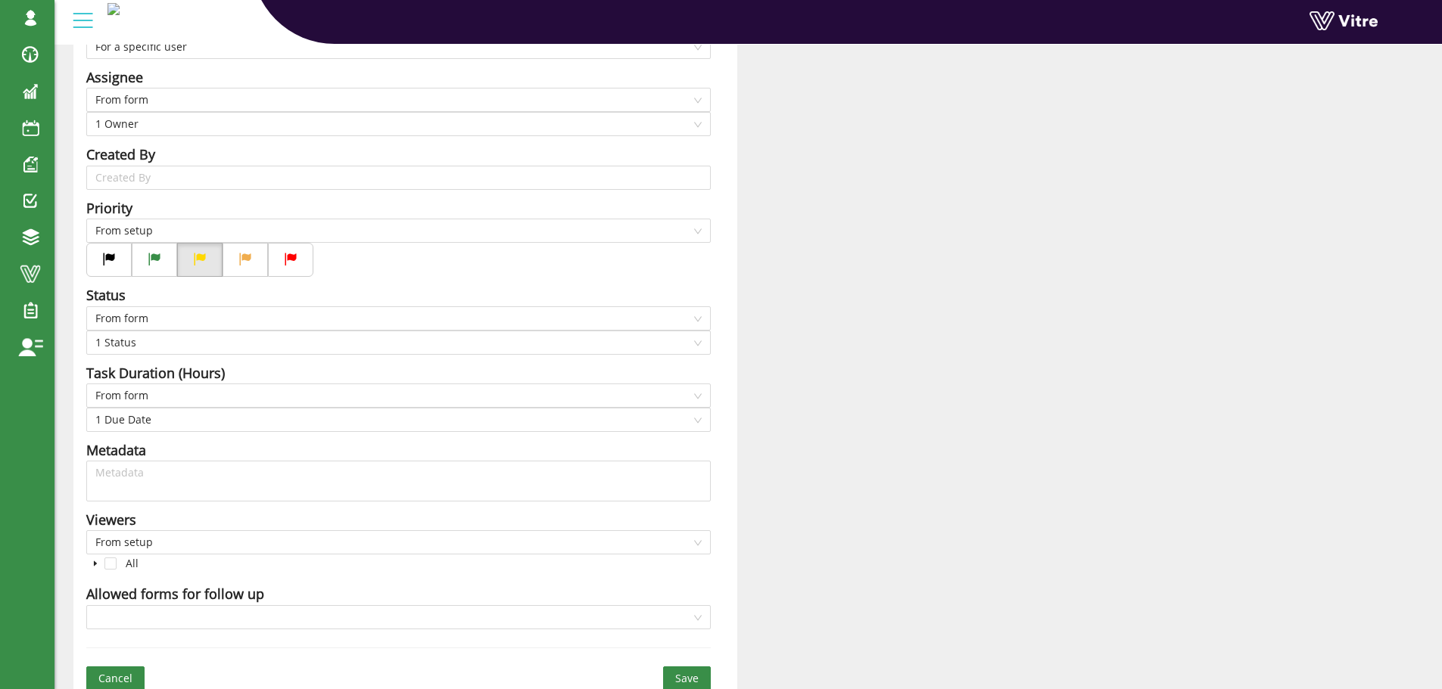
click at [186, 437] on div "Title Action required from Full Learning - Answer-1 Action Required Add questio…" at bounding box center [405, 259] width 664 height 882
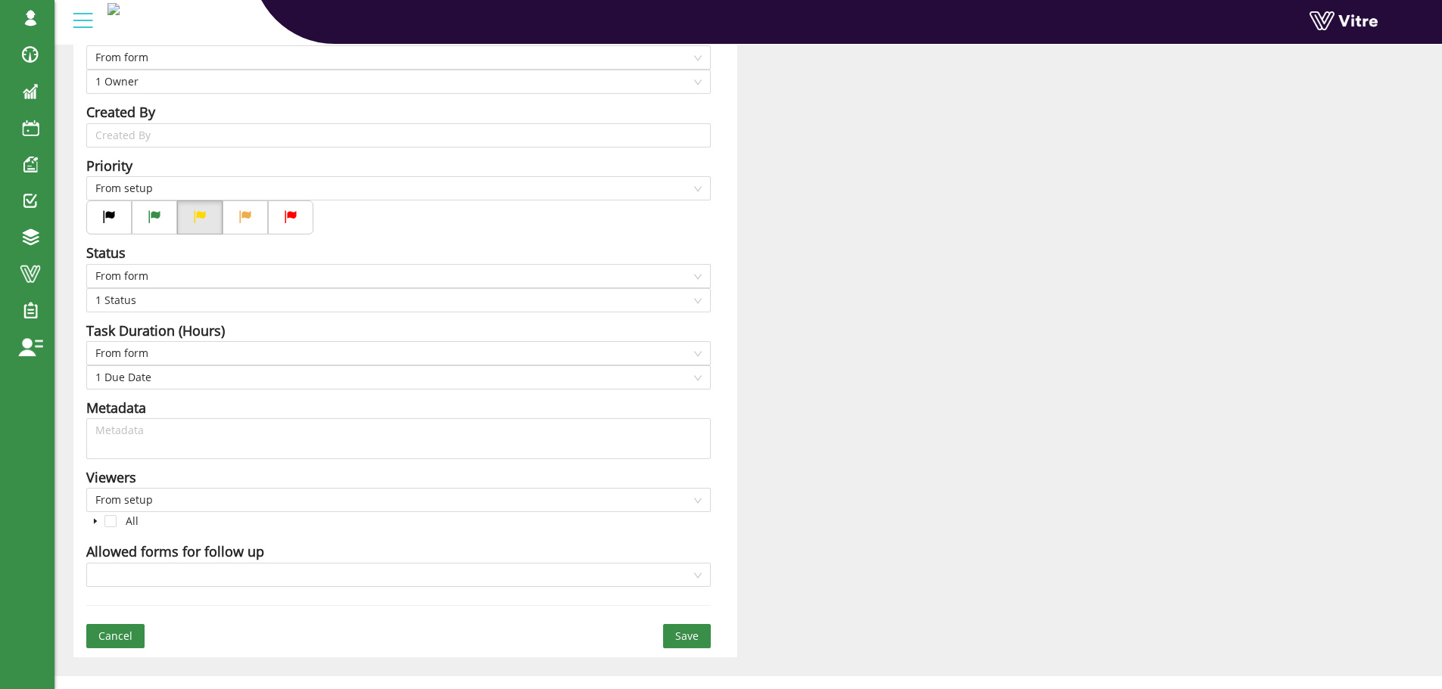
scroll to position [369, 0]
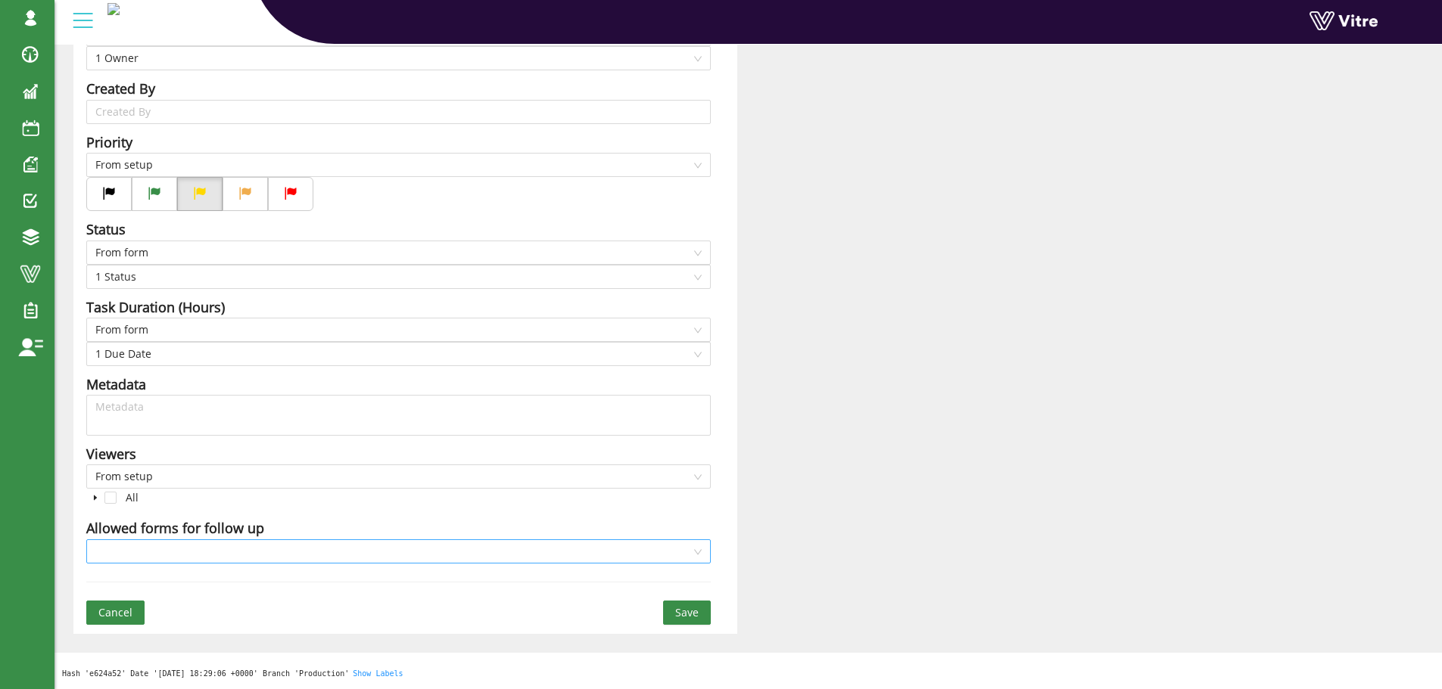
click at [208, 542] on input "search" at bounding box center [393, 551] width 596 height 23
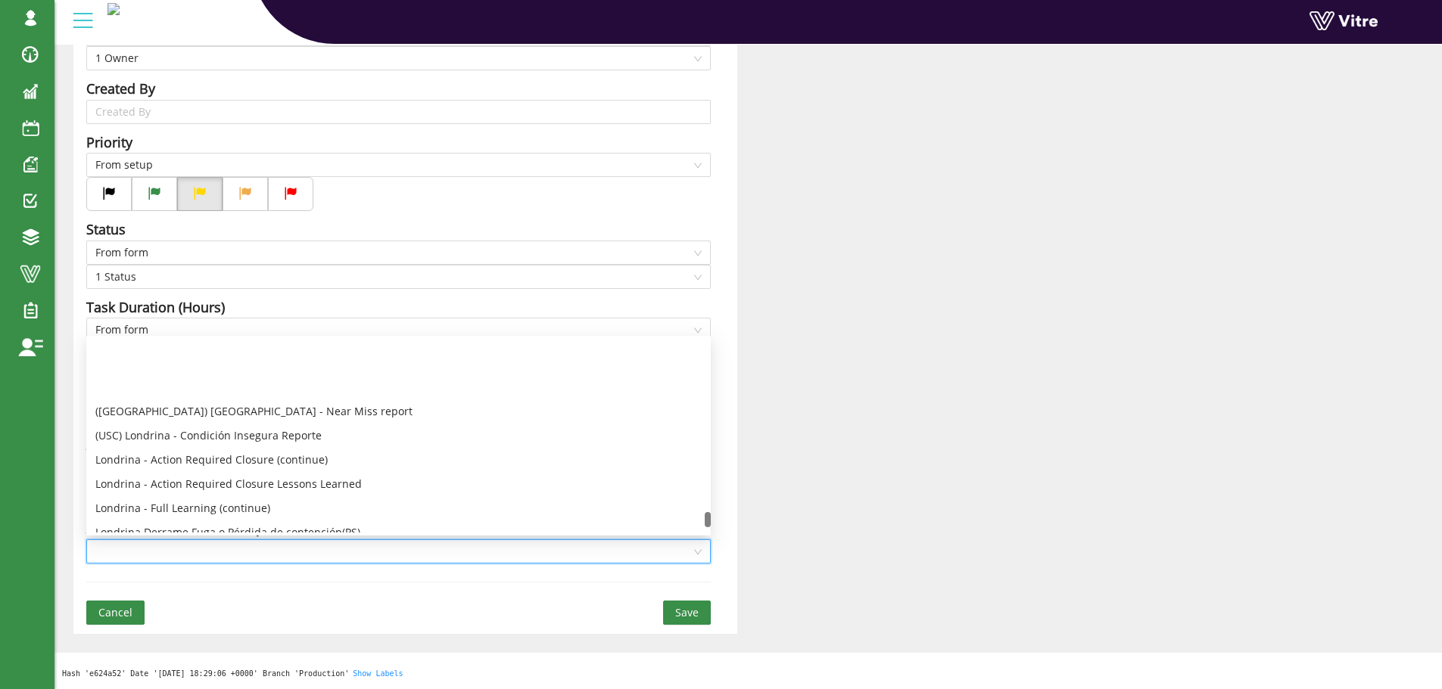
scroll to position [4166, 0]
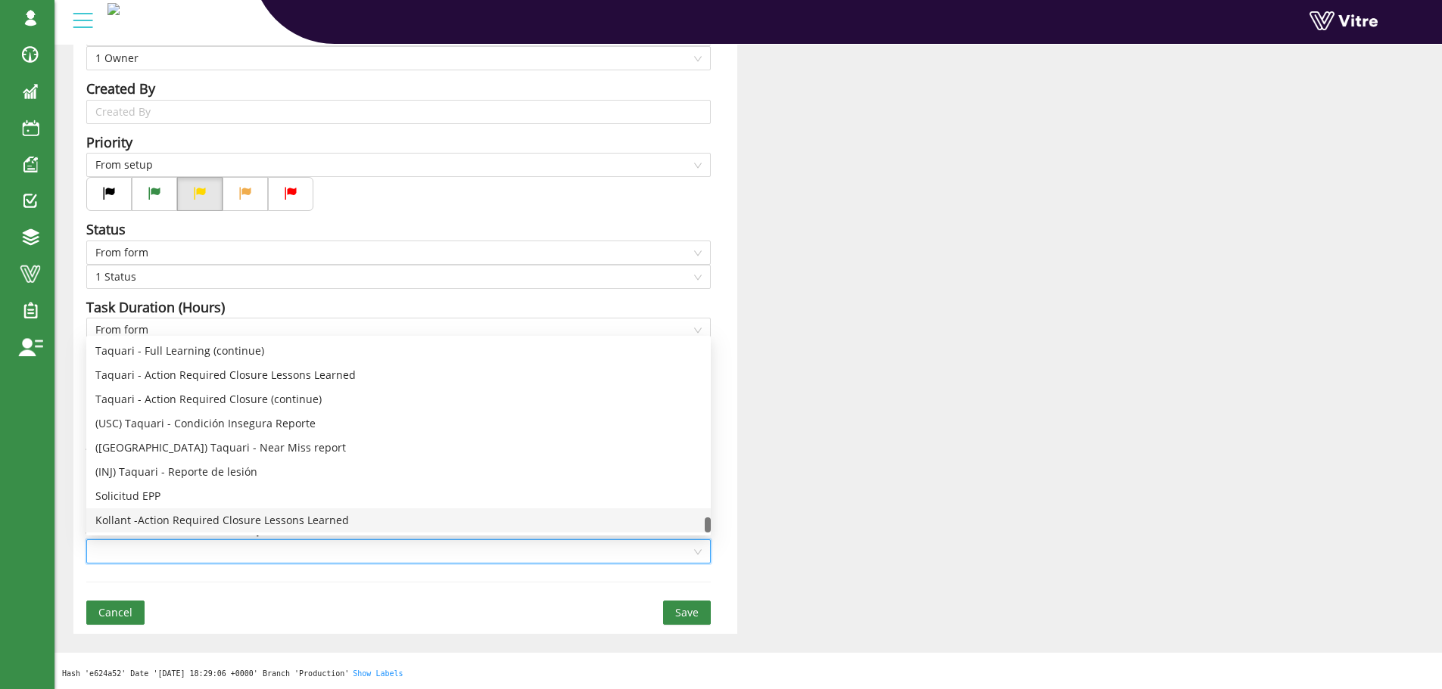
click at [241, 516] on div "Kollant -Action Required Closure Lessons Learned" at bounding box center [398, 520] width 606 height 17
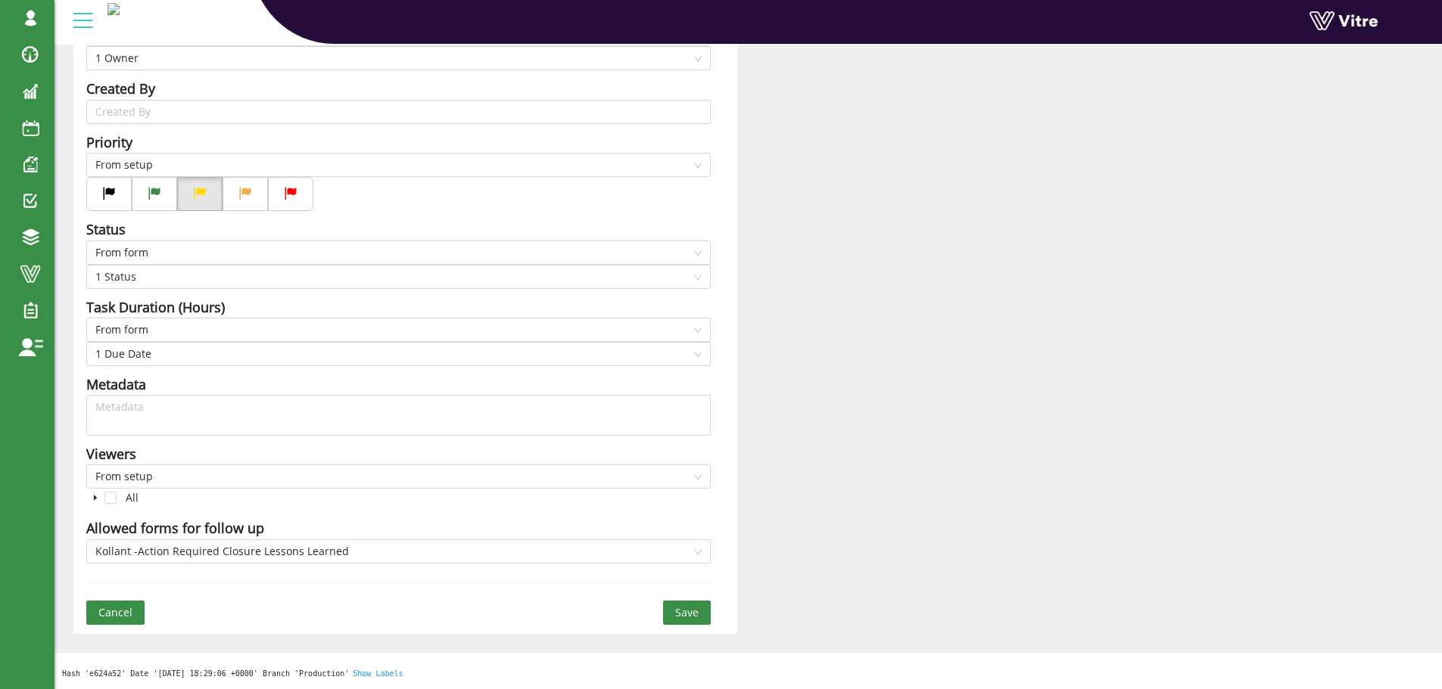
click at [689, 610] on span "Save" at bounding box center [686, 613] width 23 height 17
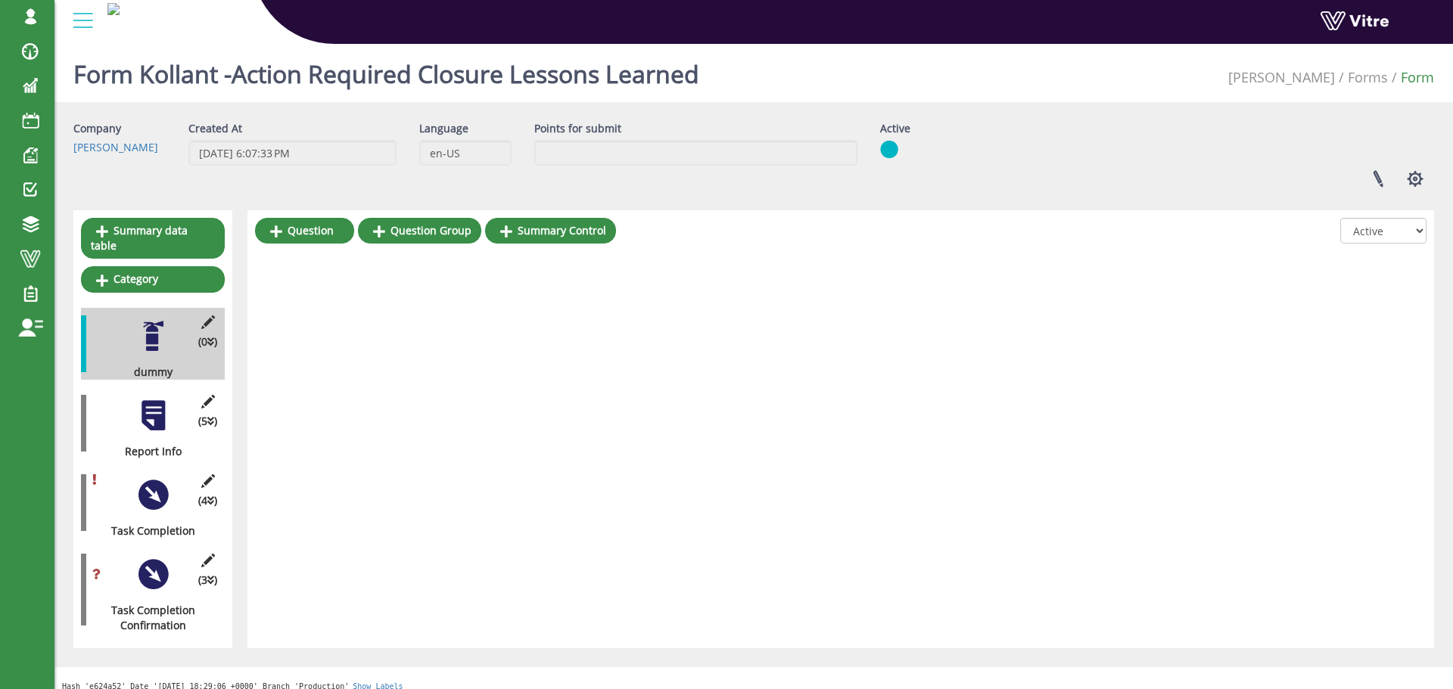
click at [162, 399] on div at bounding box center [153, 416] width 34 height 34
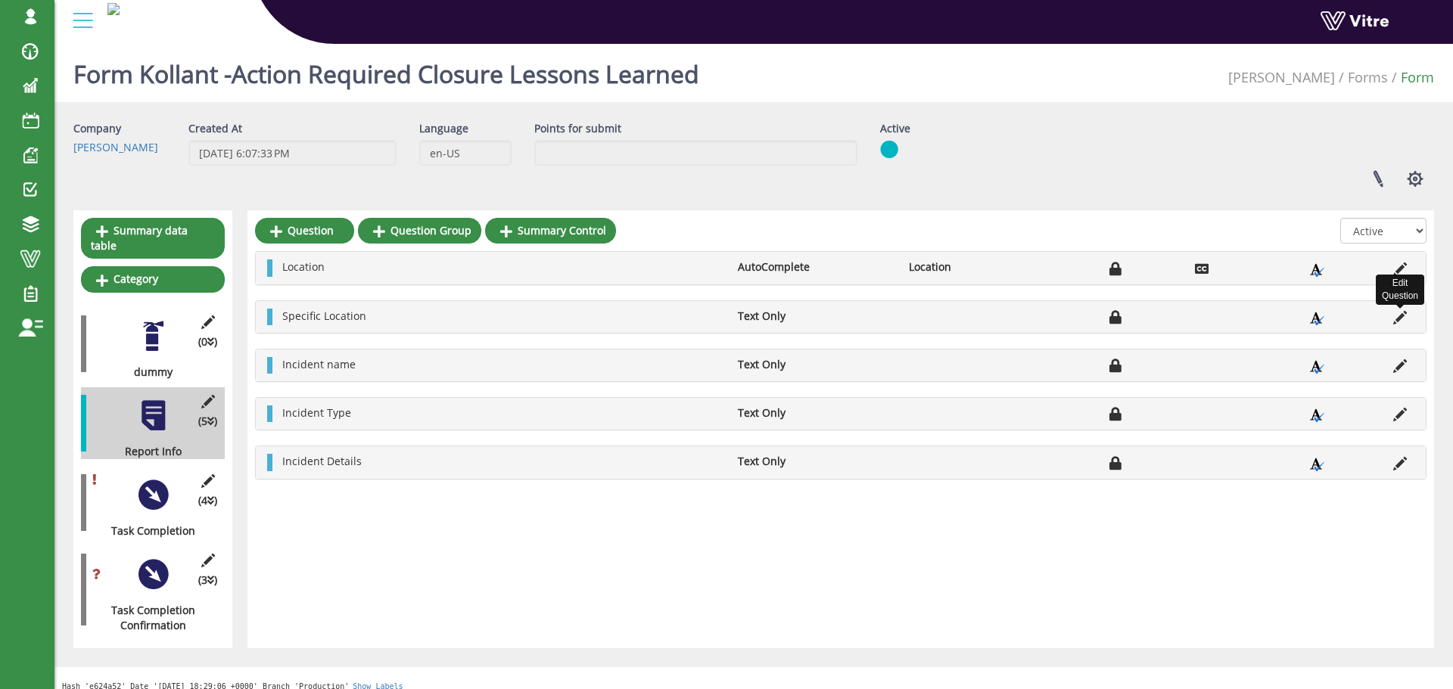
click at [1398, 322] on icon at bounding box center [1400, 318] width 14 height 14
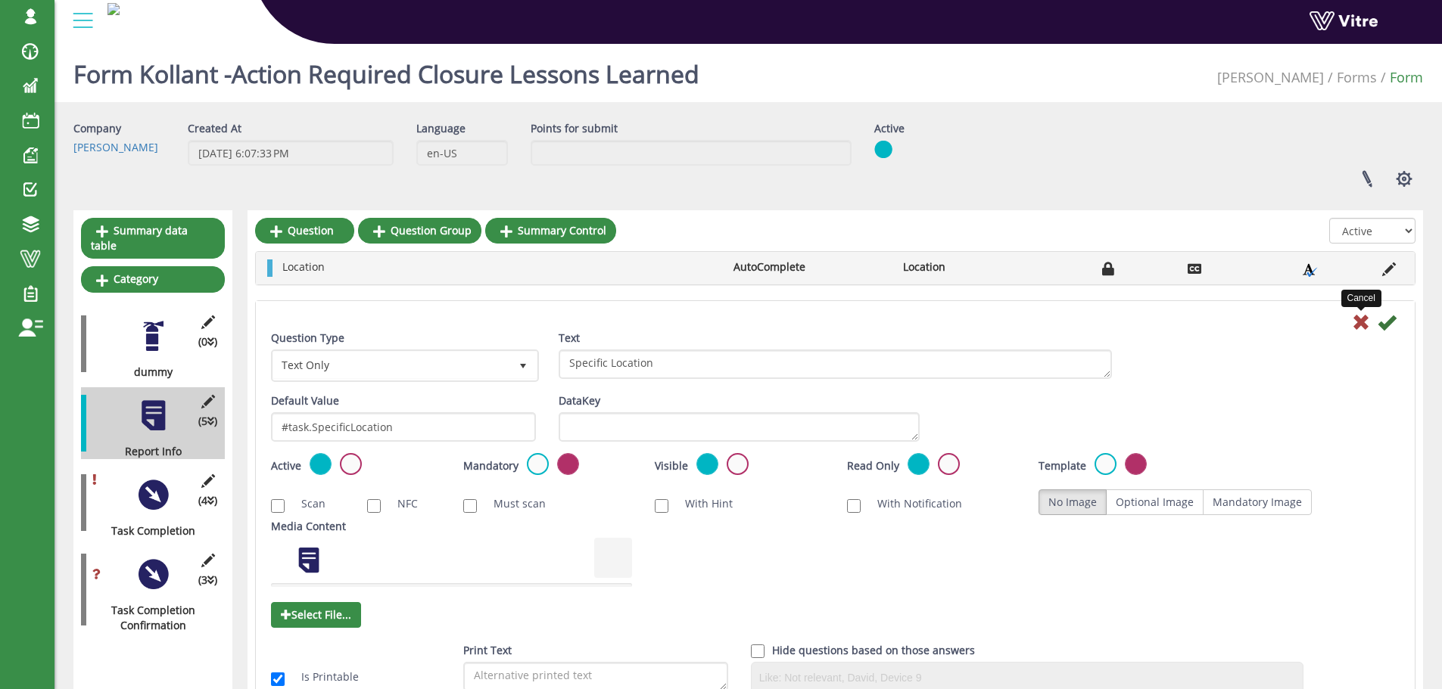
click at [1362, 322] on icon at bounding box center [1361, 322] width 18 height 18
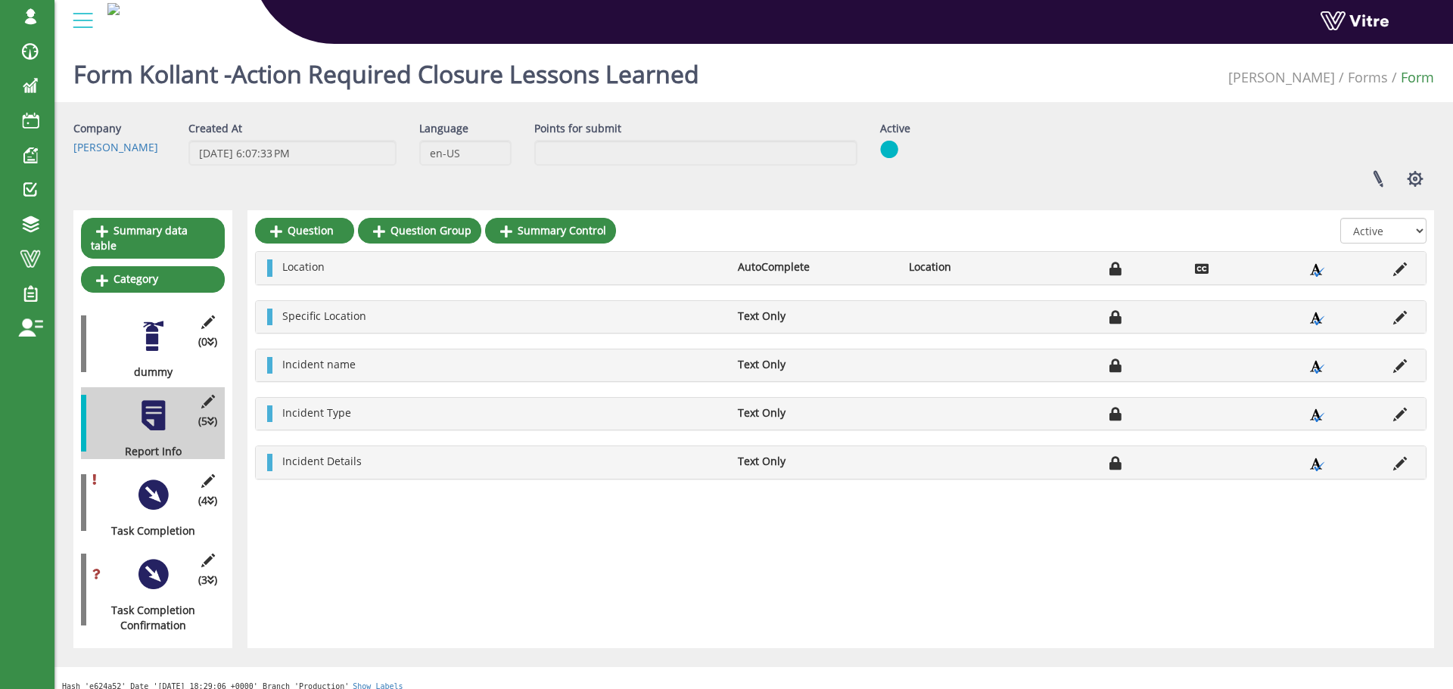
click at [146, 483] on div at bounding box center [153, 495] width 34 height 34
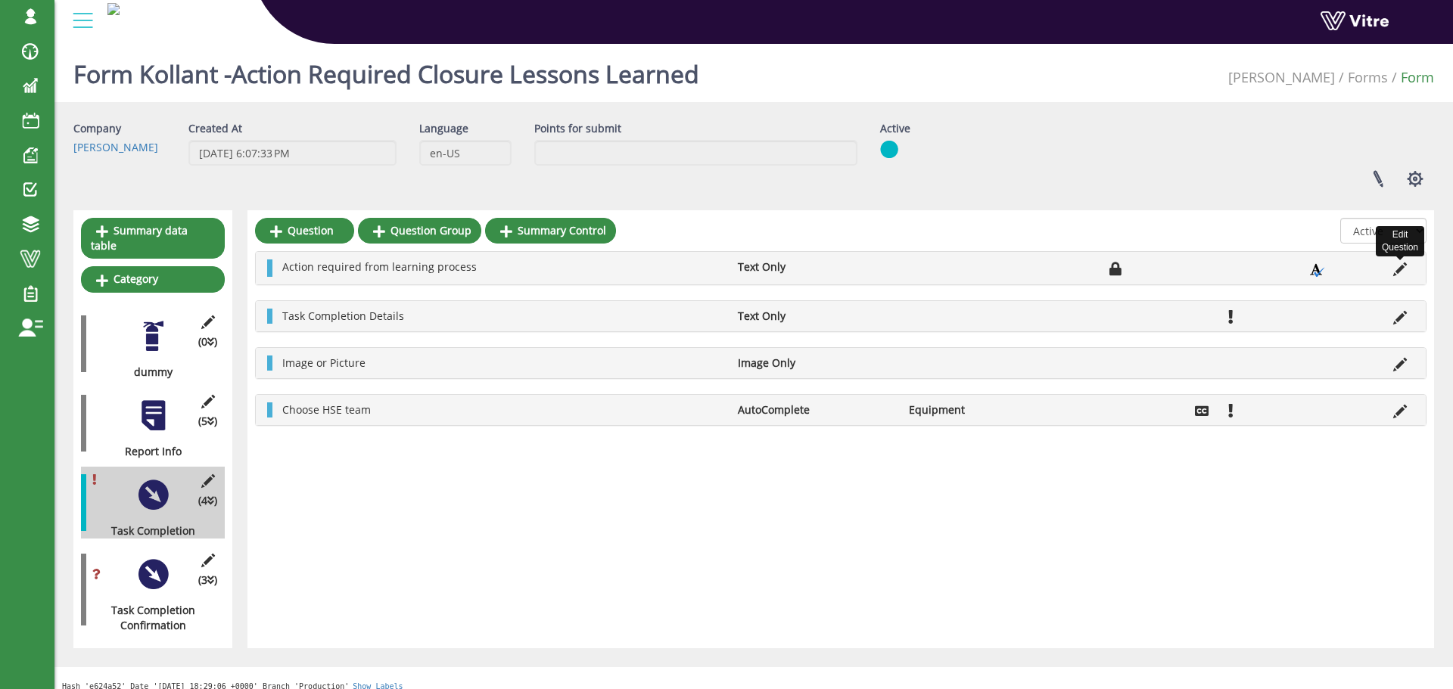
click at [1397, 272] on icon at bounding box center [1400, 270] width 14 height 14
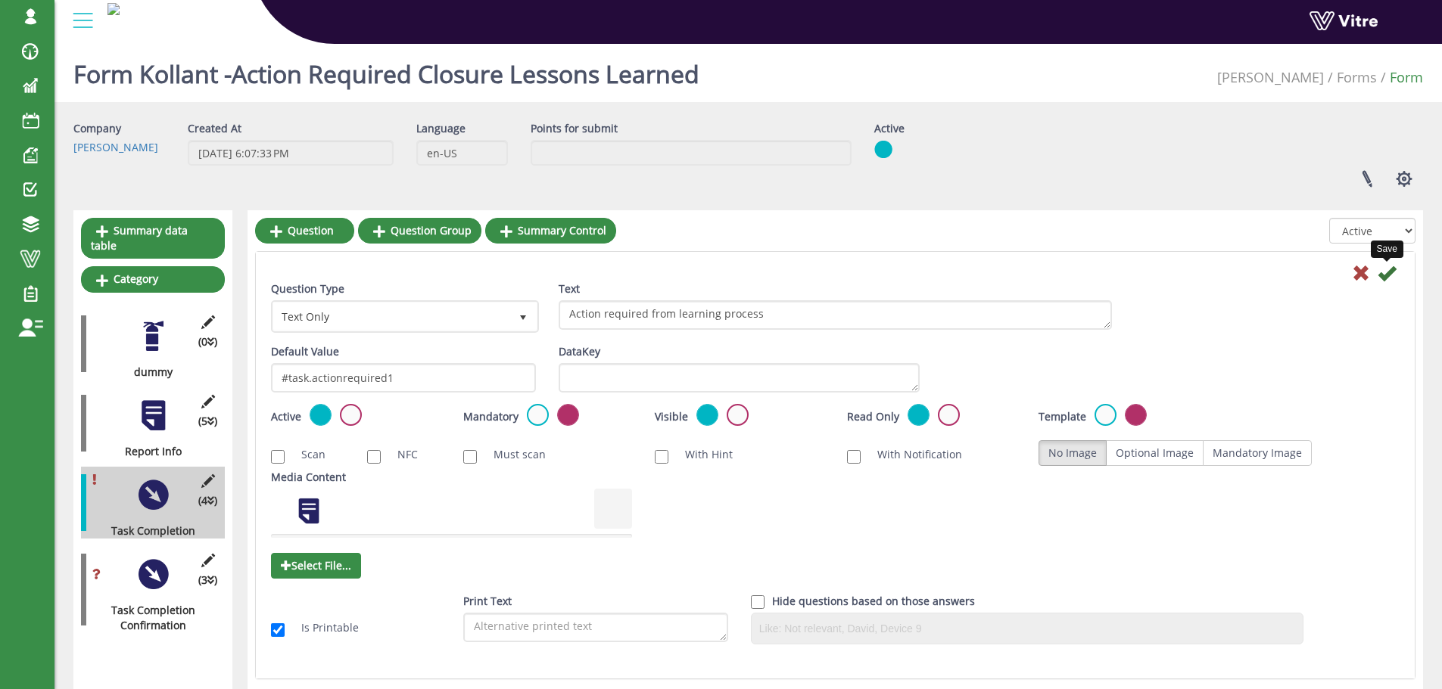
click at [1387, 275] on icon at bounding box center [1386, 273] width 18 height 18
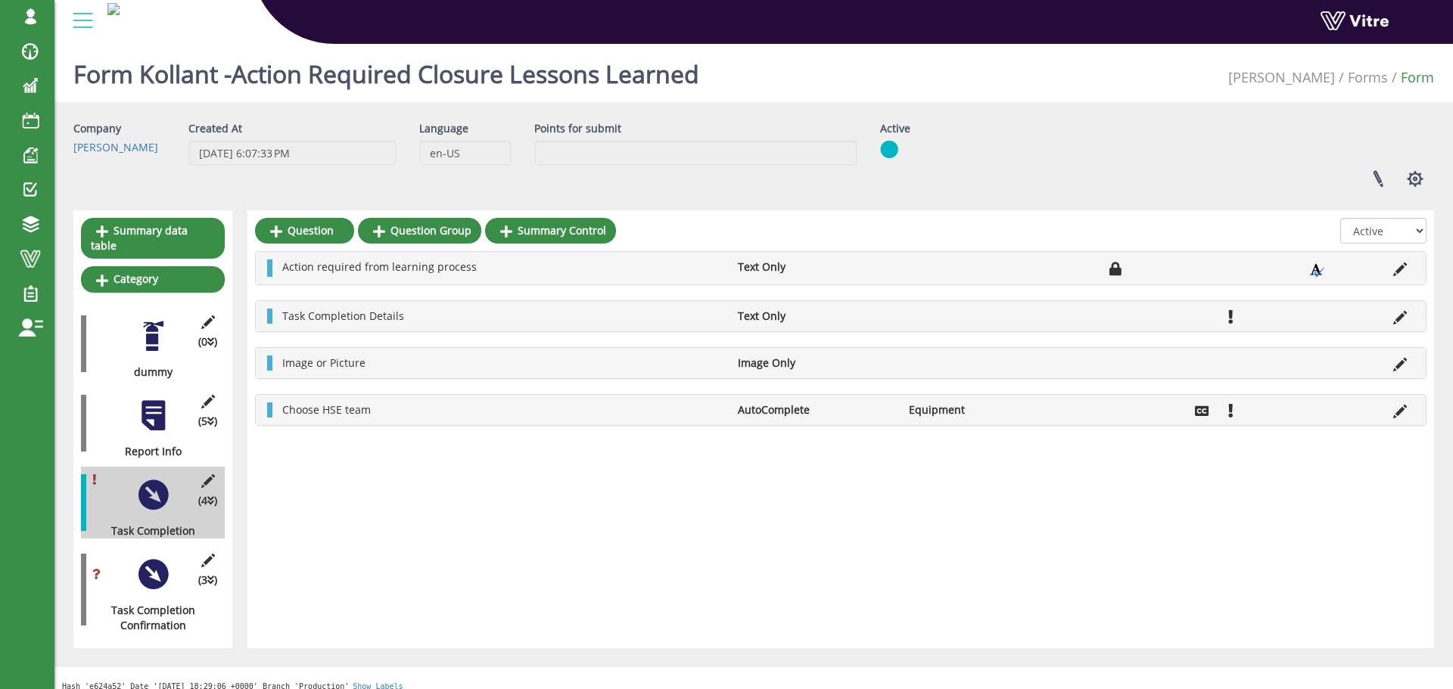
click at [159, 559] on div at bounding box center [153, 575] width 34 height 34
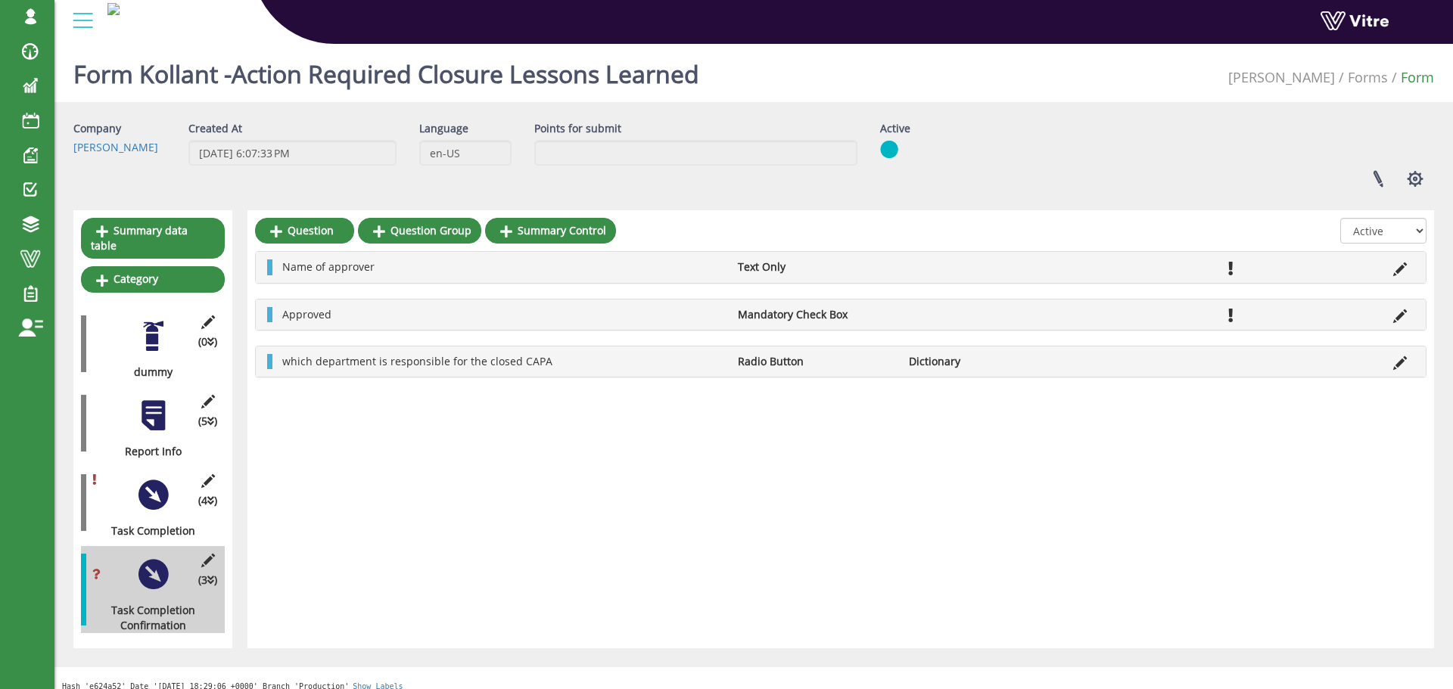
click at [156, 478] on div at bounding box center [153, 495] width 34 height 34
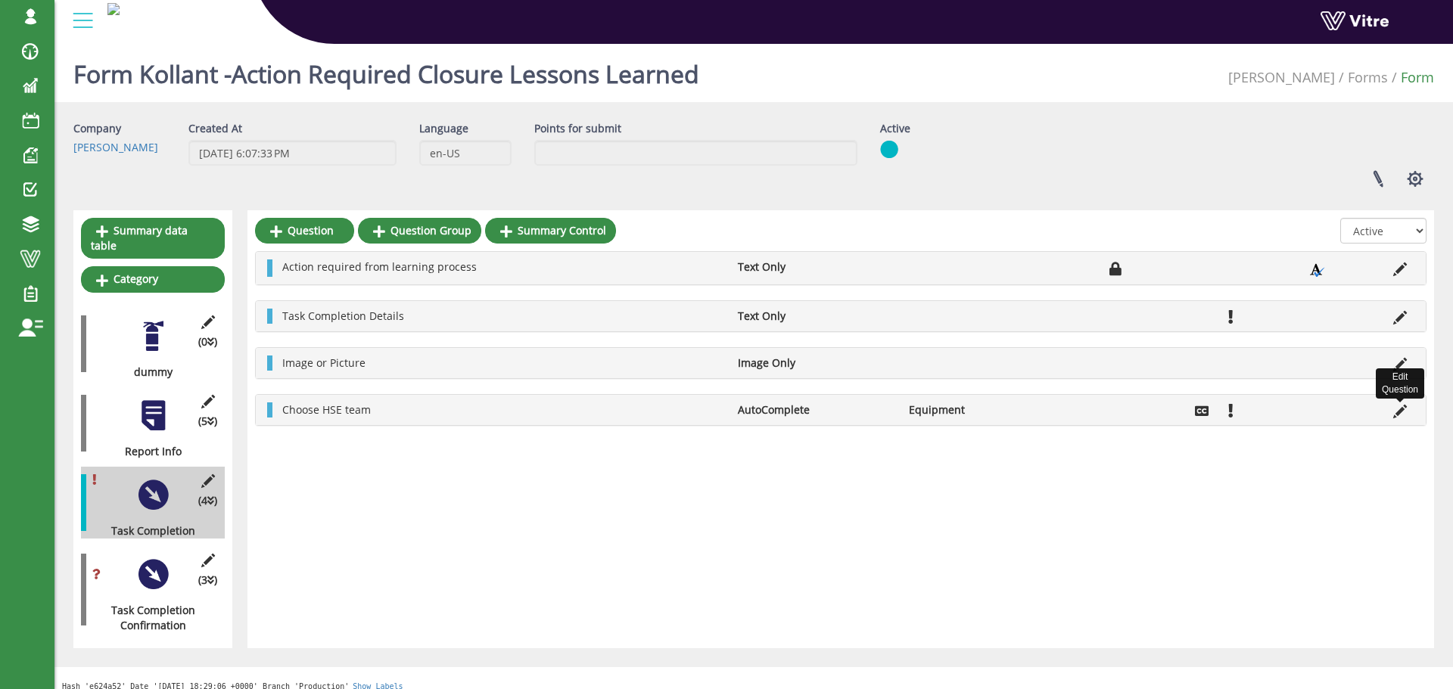
click at [1400, 408] on icon at bounding box center [1400, 412] width 14 height 14
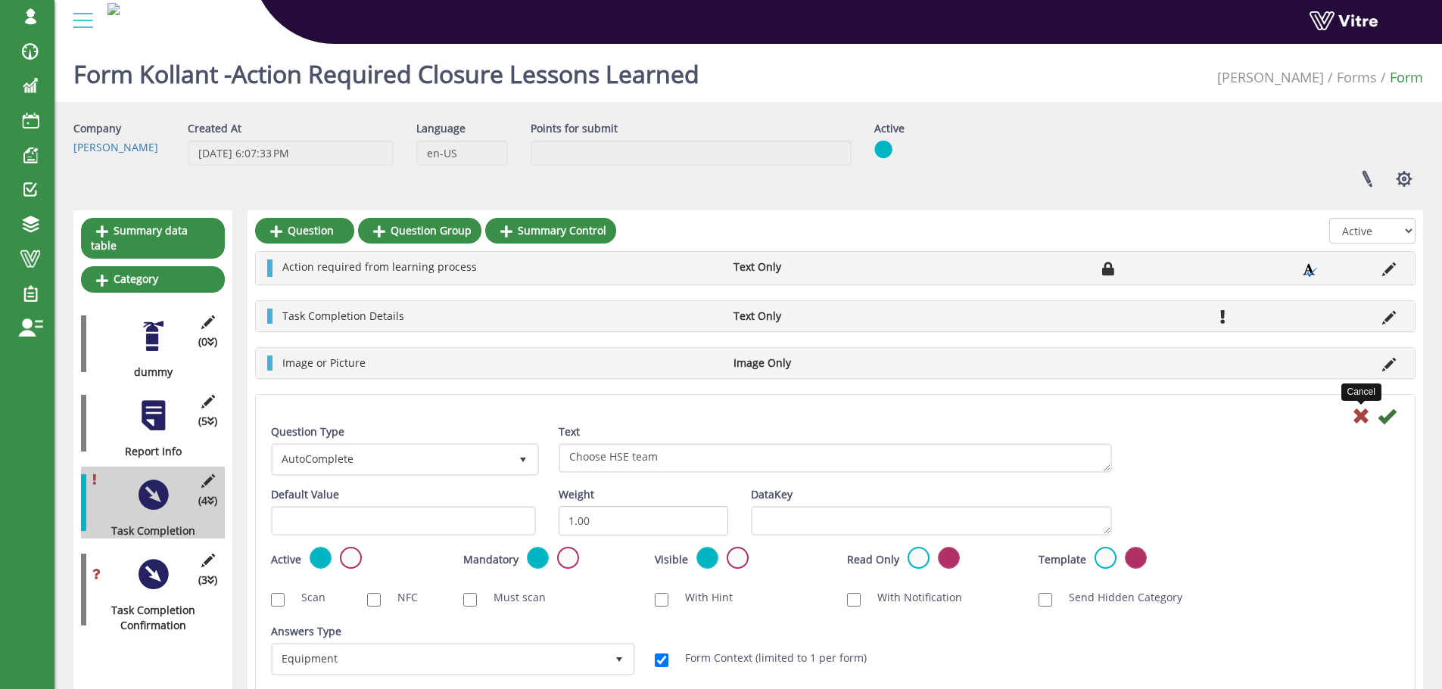
click at [1362, 421] on icon at bounding box center [1361, 416] width 18 height 18
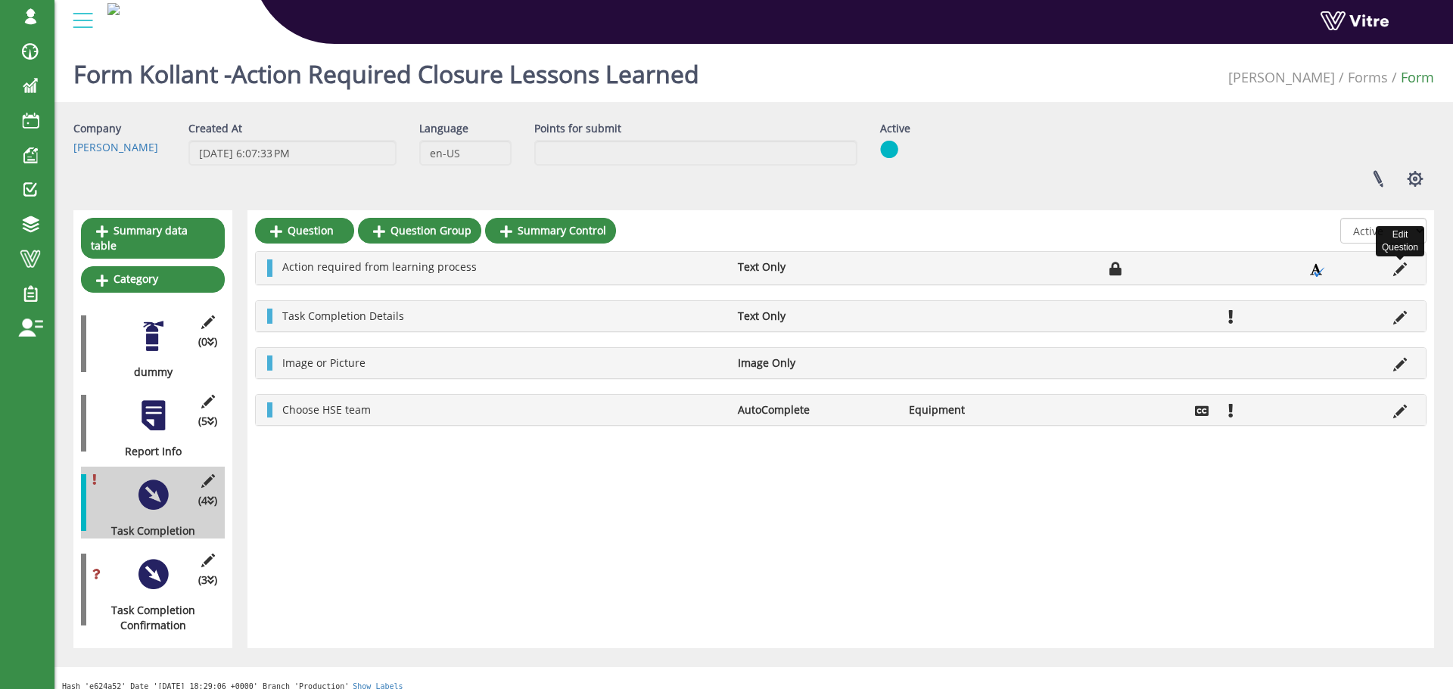
click at [1396, 272] on icon at bounding box center [1400, 270] width 14 height 14
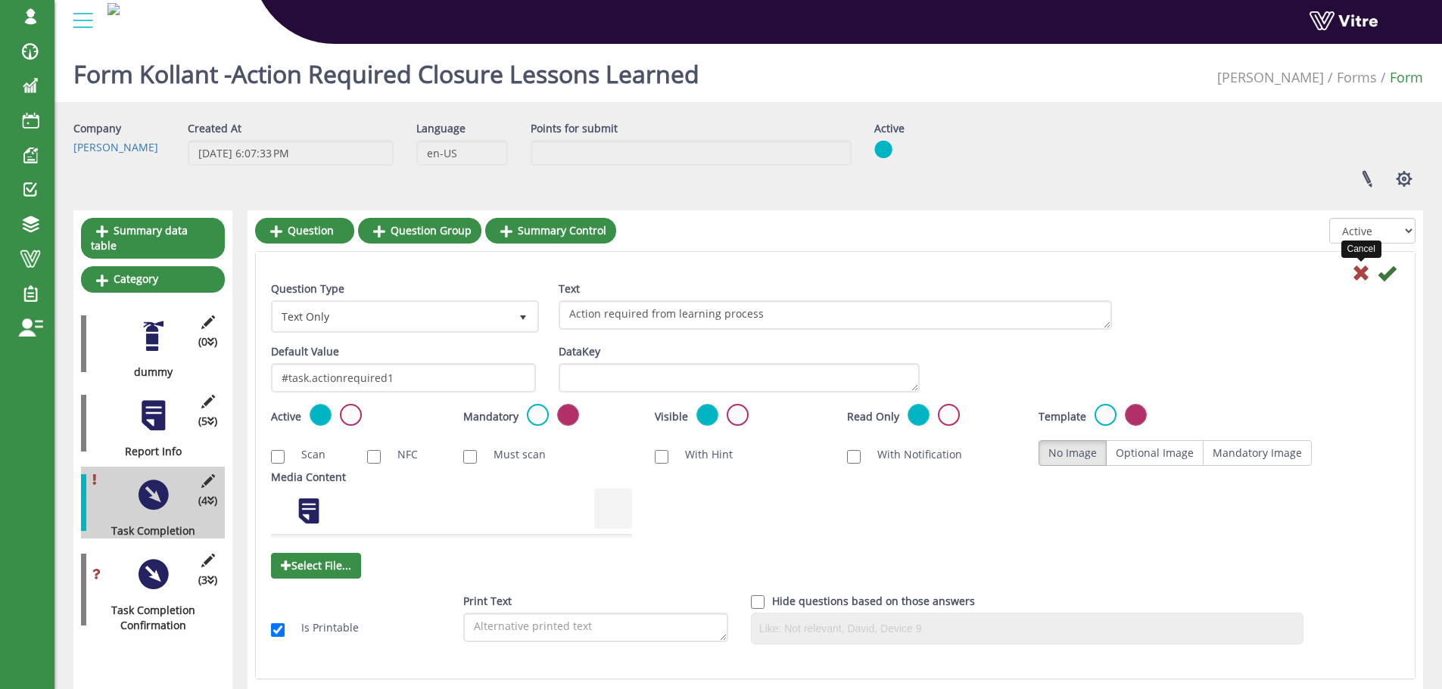
click at [1363, 277] on icon at bounding box center [1361, 273] width 18 height 18
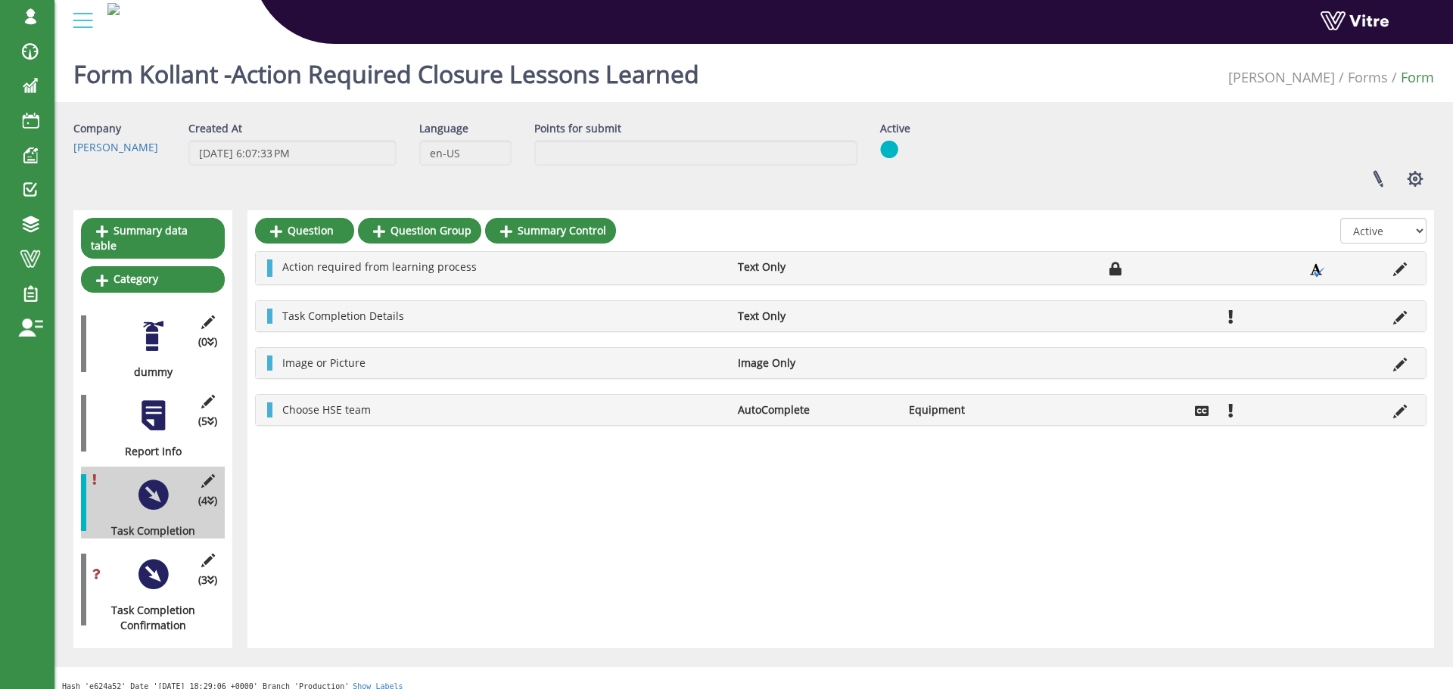
click at [157, 409] on div at bounding box center [153, 416] width 34 height 34
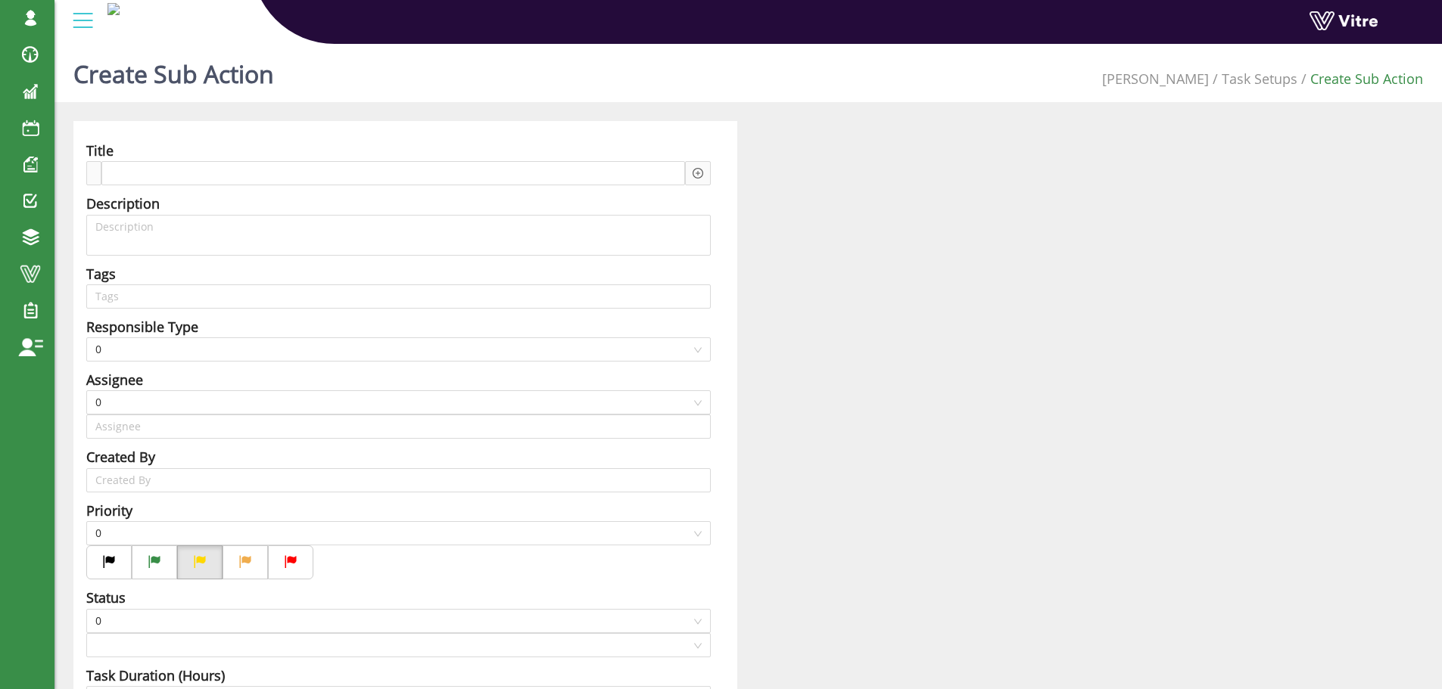
type input "Harel Smadar SU"
click at [349, 171] on div at bounding box center [393, 173] width 584 height 24
click at [694, 177] on icon "plus-circle" at bounding box center [697, 173] width 11 height 11
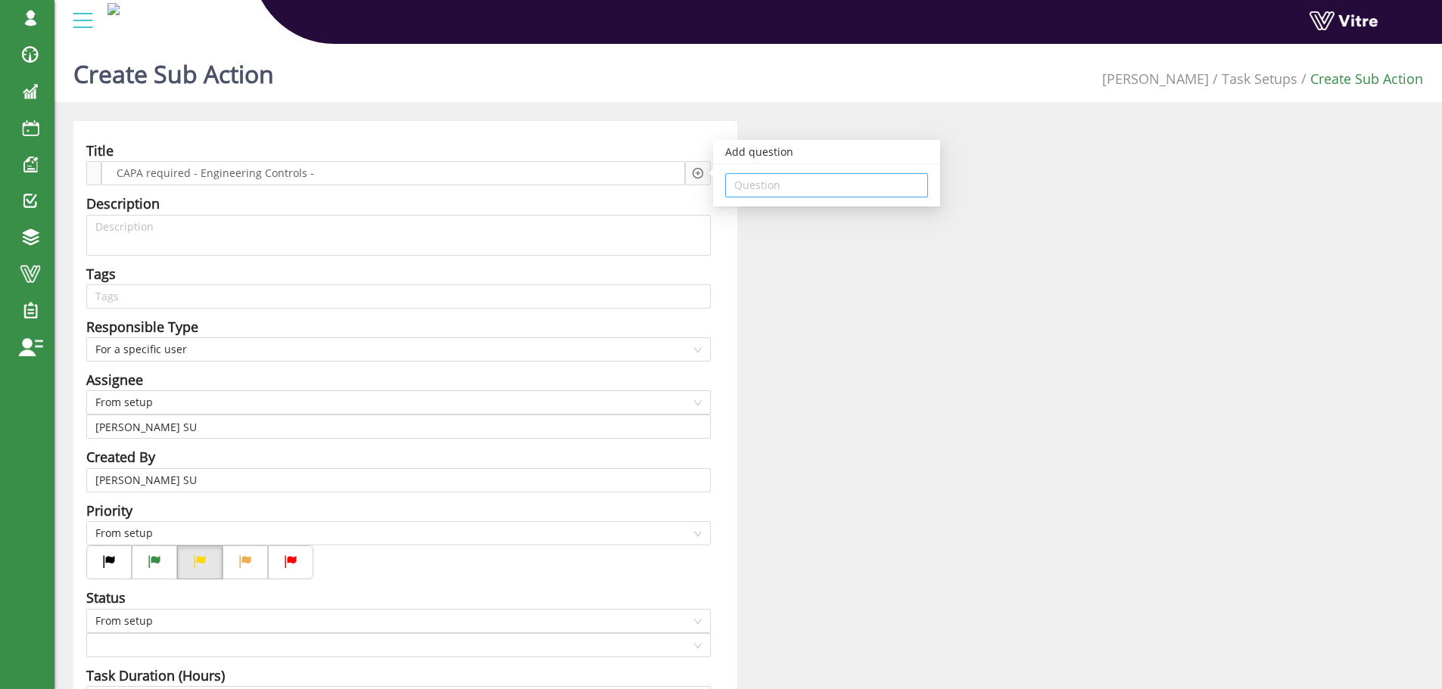
click at [746, 188] on input "search" at bounding box center [826, 185] width 185 height 23
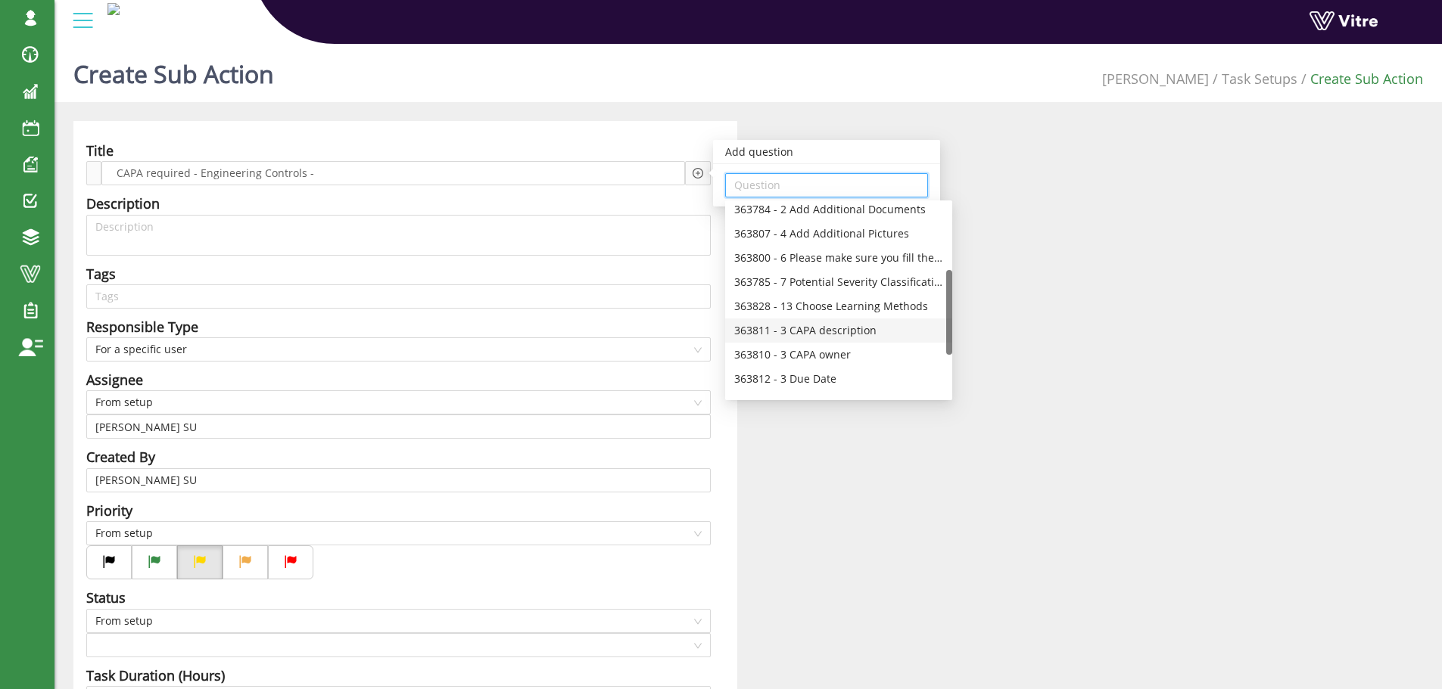
click at [849, 328] on div "363811 - 3 CAPA description" at bounding box center [838, 330] width 209 height 17
type input "363811 - 3 CAPA description"
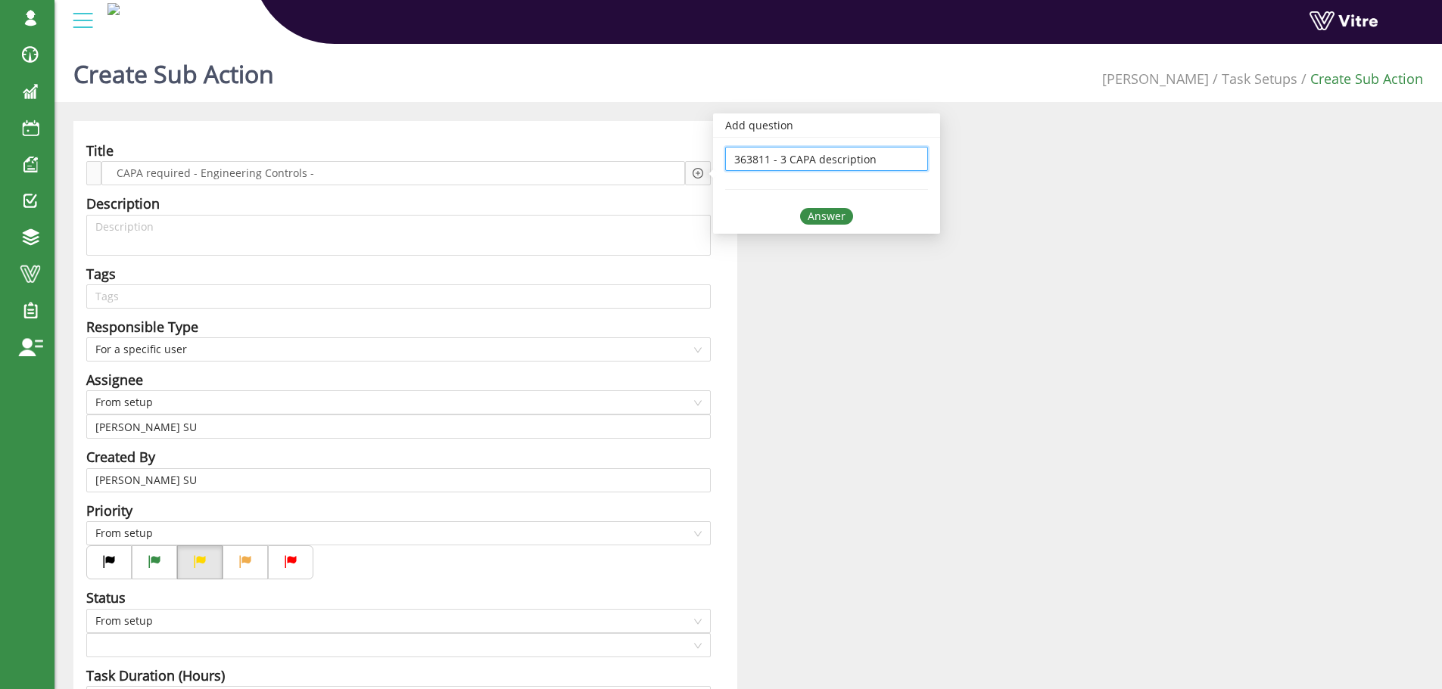
scroll to position [0, 0]
click at [832, 216] on div "Answer" at bounding box center [826, 216] width 53 height 17
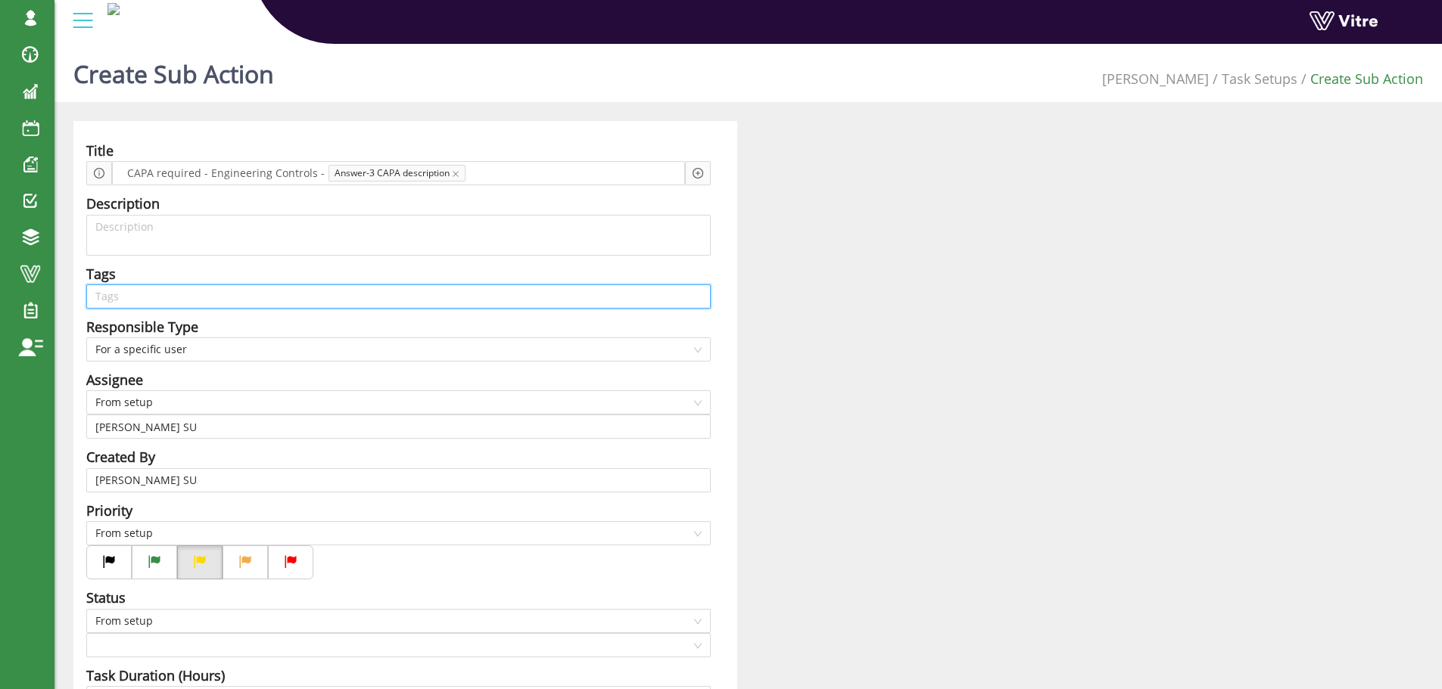
click at [178, 304] on input "search" at bounding box center [398, 296] width 606 height 23
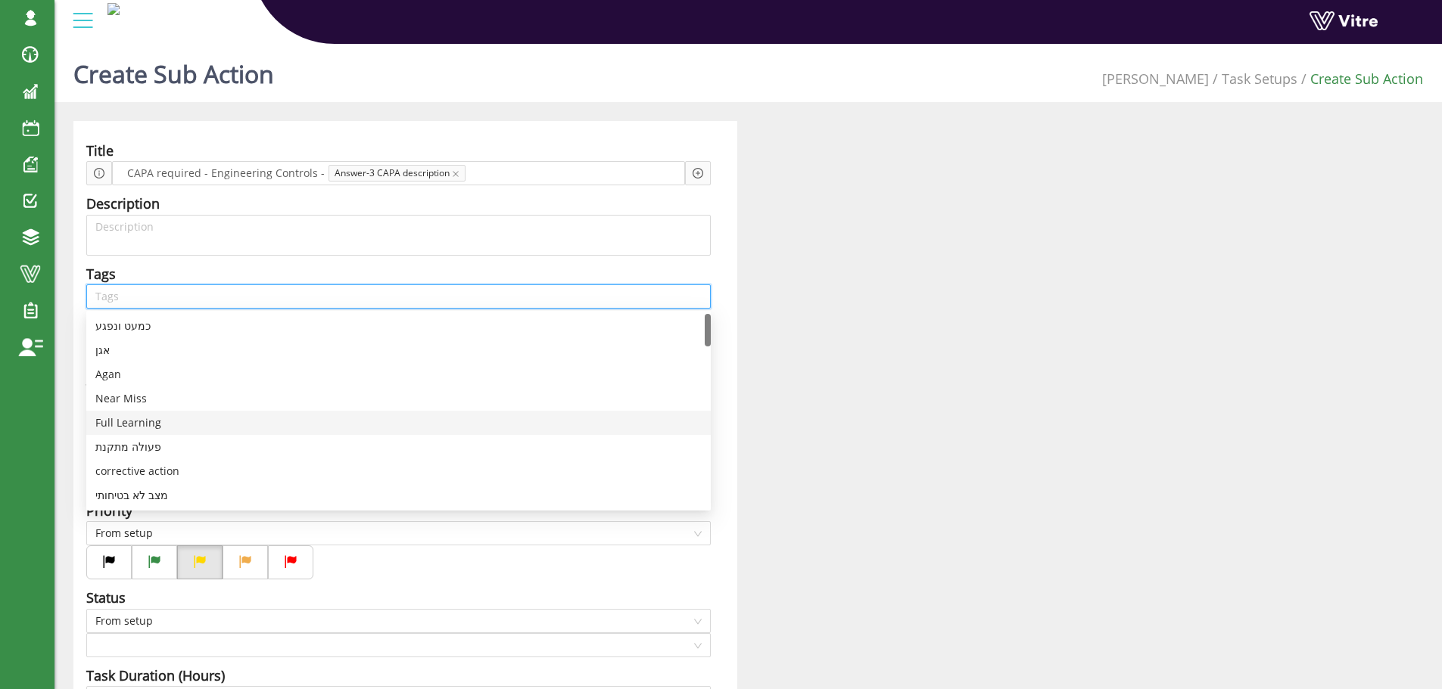
click at [129, 419] on div "Full Learning" at bounding box center [398, 423] width 606 height 17
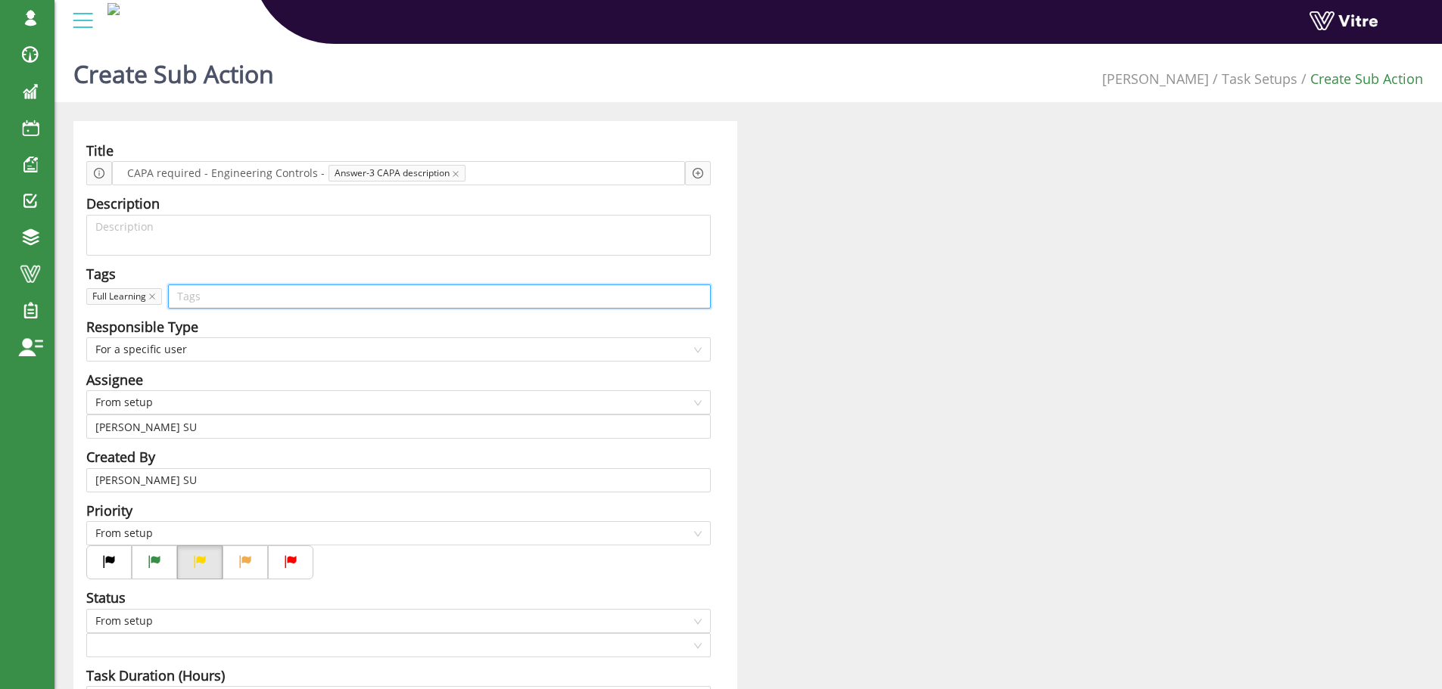
click at [191, 298] on input "search" at bounding box center [439, 296] width 524 height 23
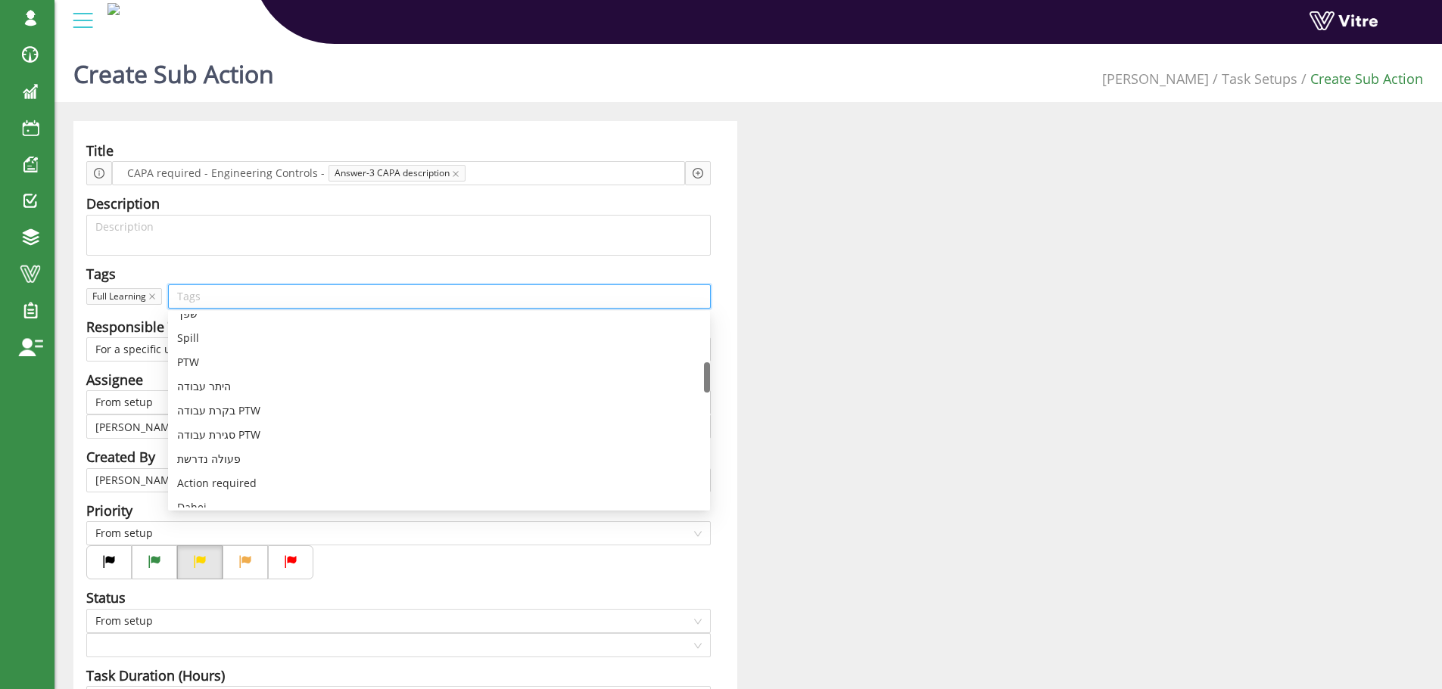
scroll to position [378, 0]
click at [239, 403] on div "Action required" at bounding box center [439, 408] width 524 height 17
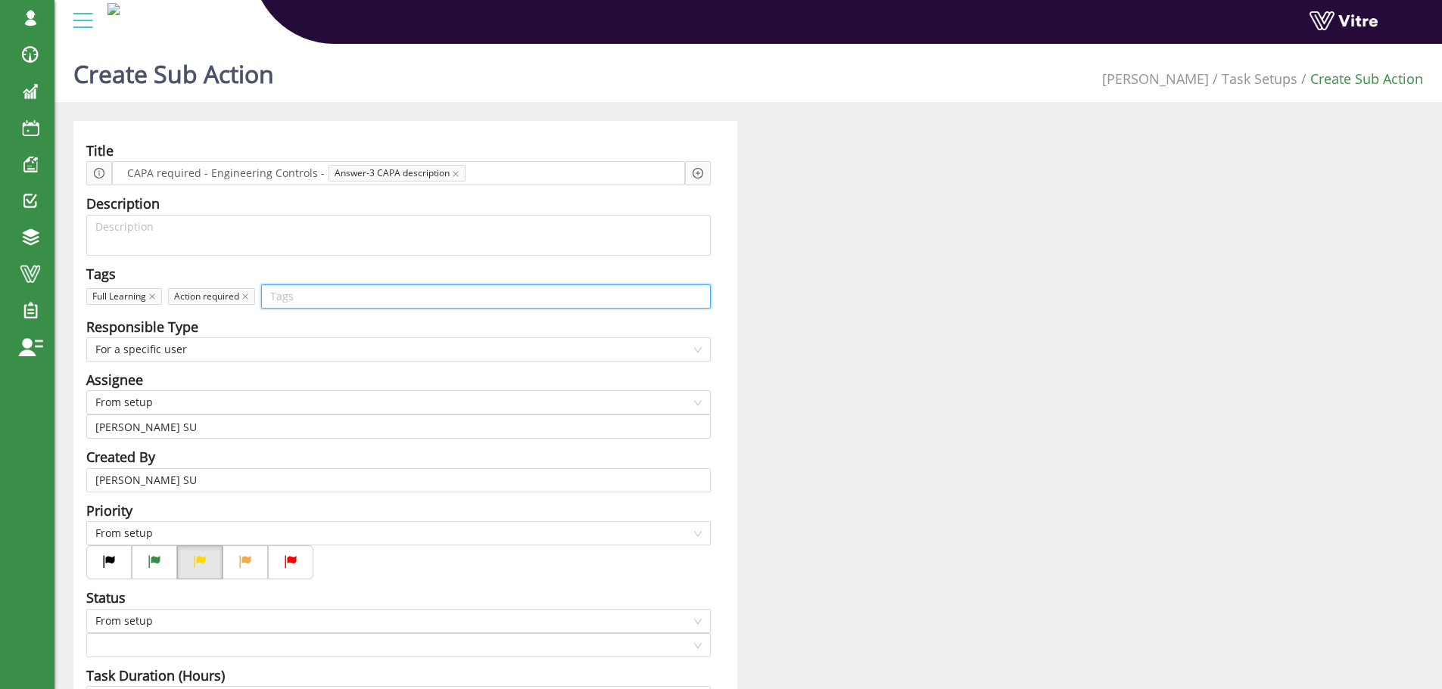
click at [285, 294] on input "search" at bounding box center [485, 296] width 431 height 23
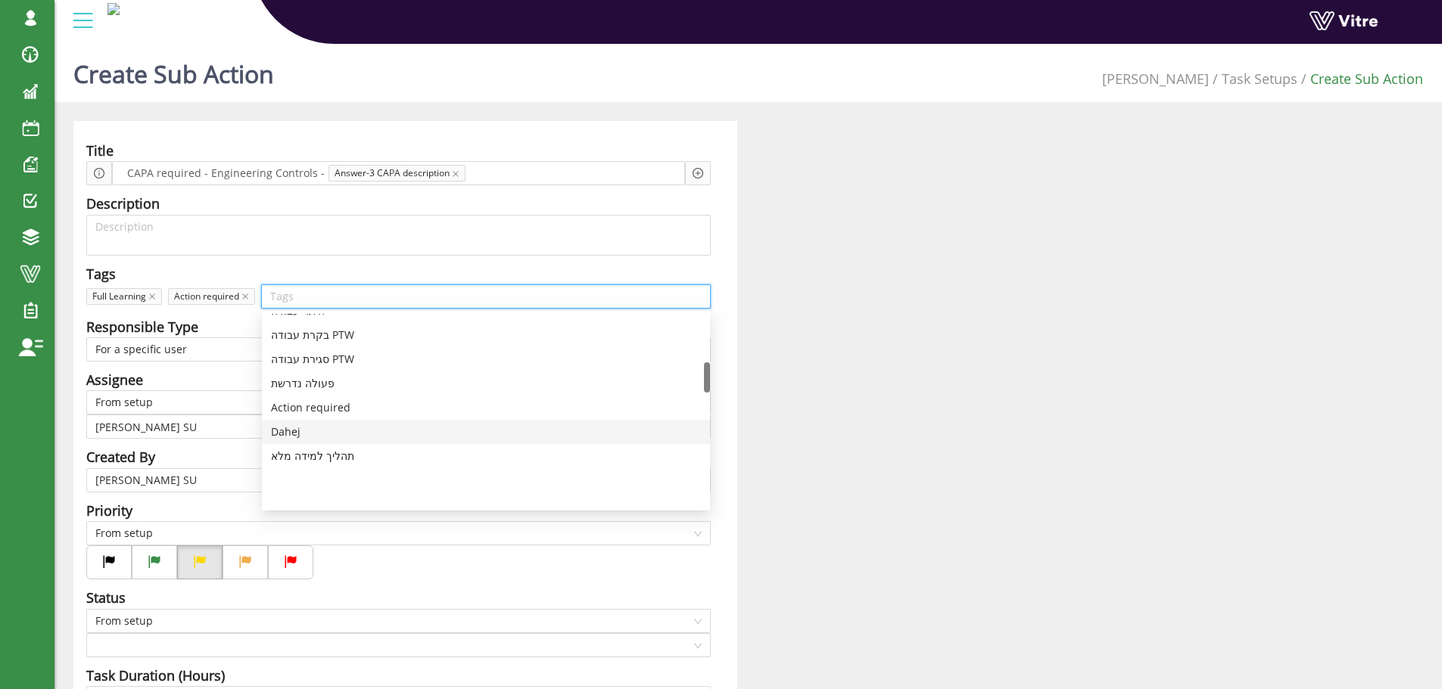
scroll to position [0, 0]
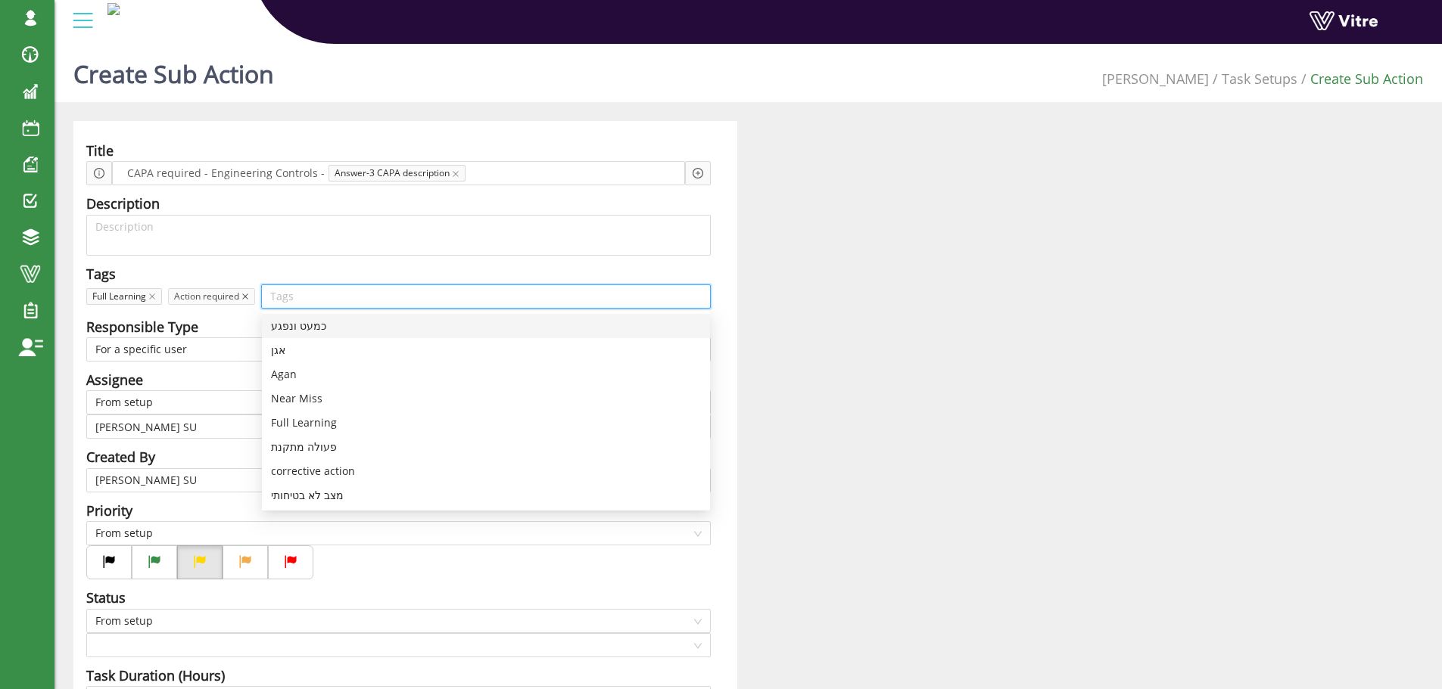
click at [245, 297] on icon "close" at bounding box center [245, 297] width 8 height 8
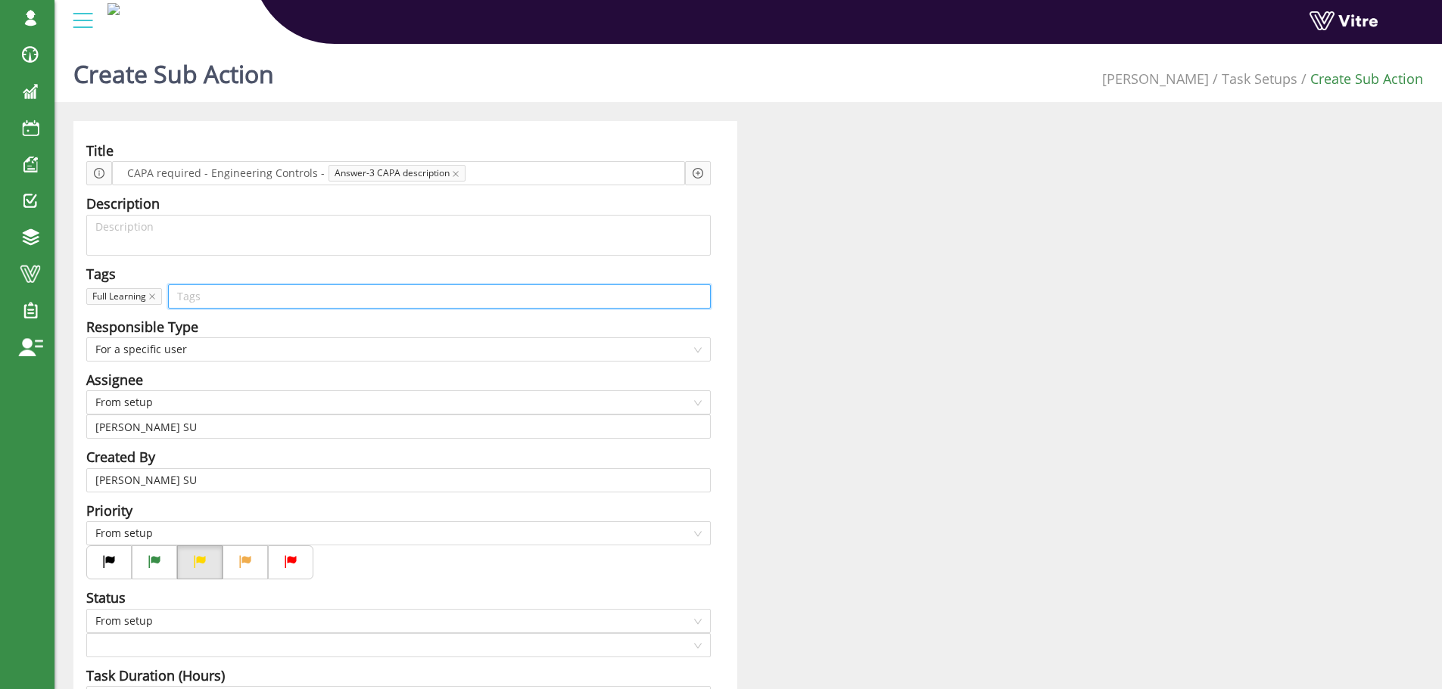
click at [258, 299] on input "search" at bounding box center [439, 296] width 524 height 23
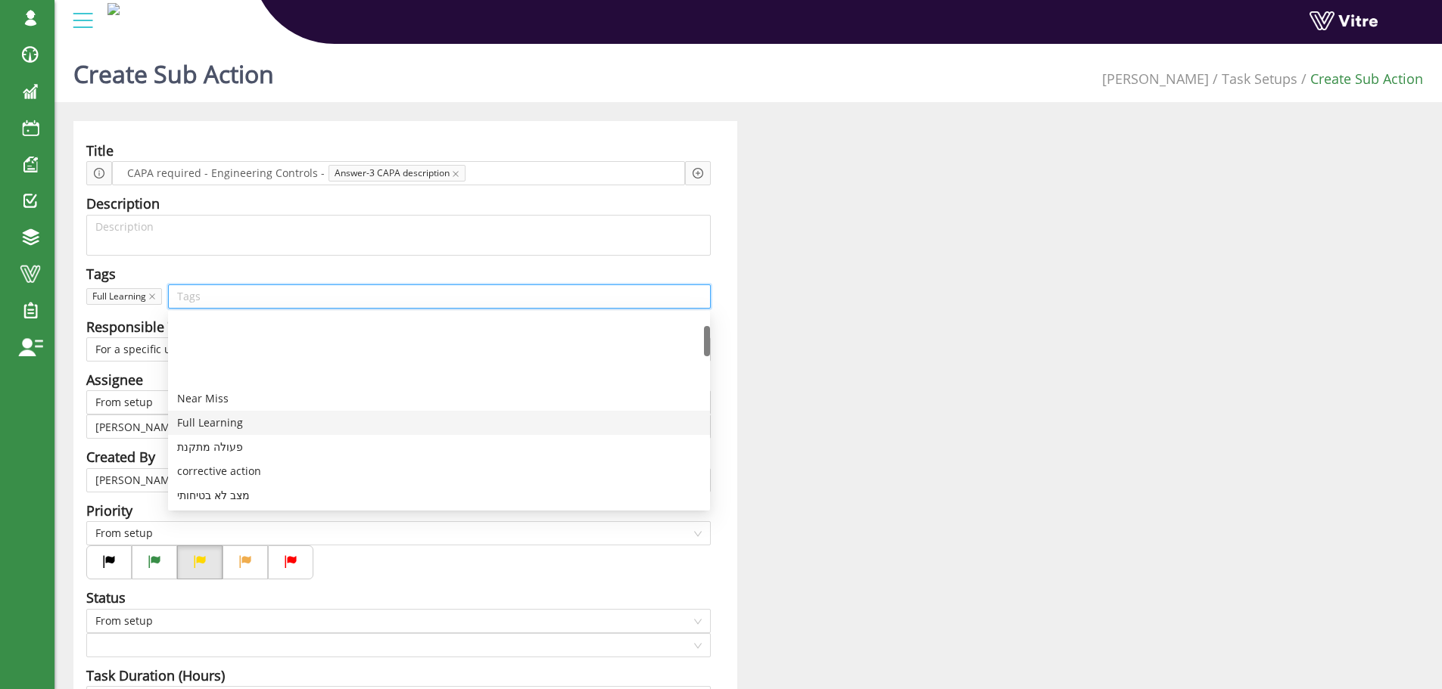
scroll to position [76, 0]
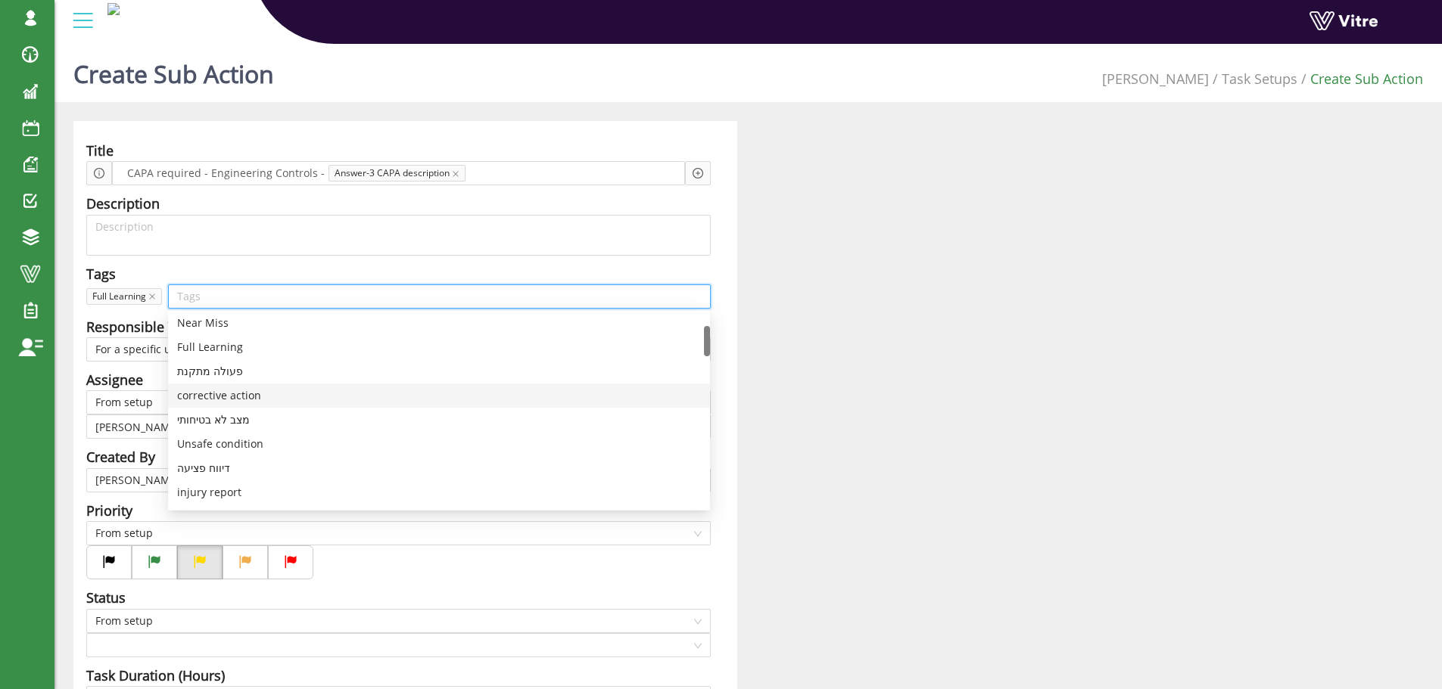
click at [254, 397] on div "corrective action" at bounding box center [439, 395] width 524 height 17
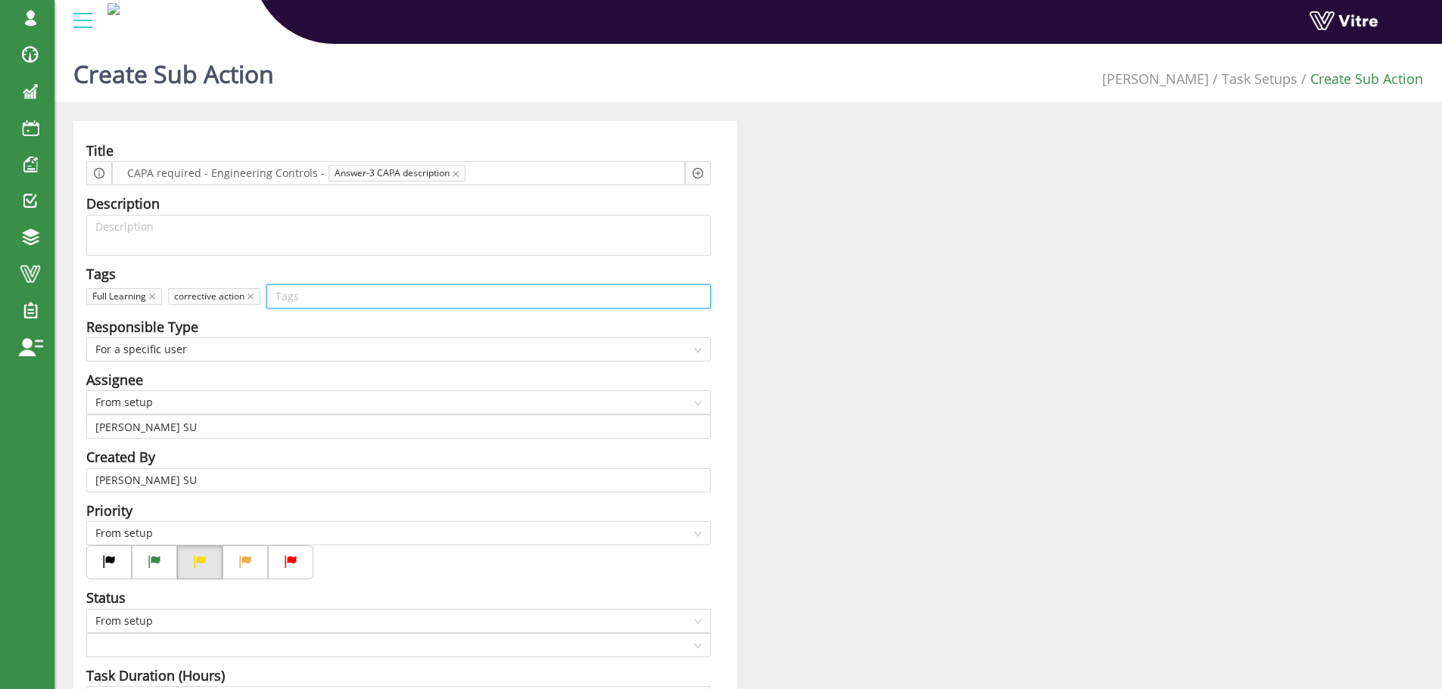
click at [288, 297] on input "search" at bounding box center [488, 296] width 426 height 23
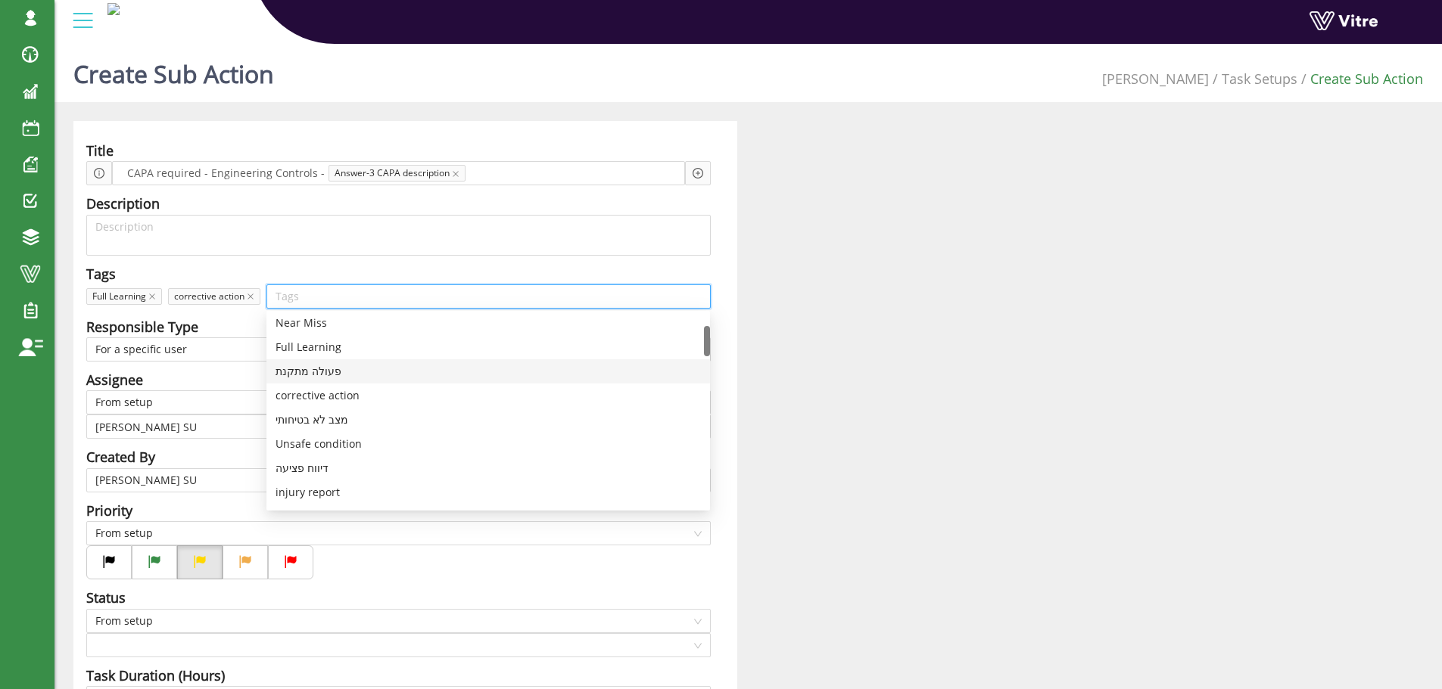
click at [325, 370] on div "פעולה מתקנת" at bounding box center [487, 371] width 425 height 17
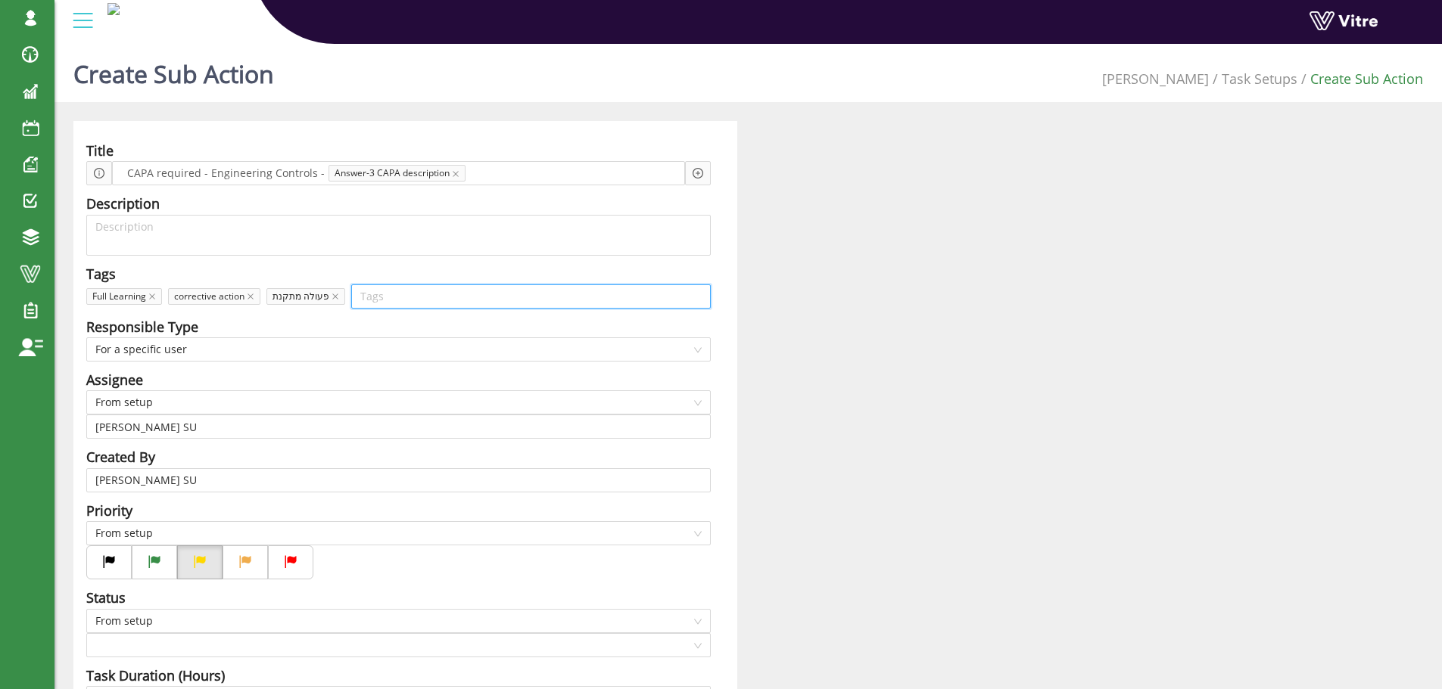
click at [382, 297] on input "search" at bounding box center [530, 296] width 341 height 23
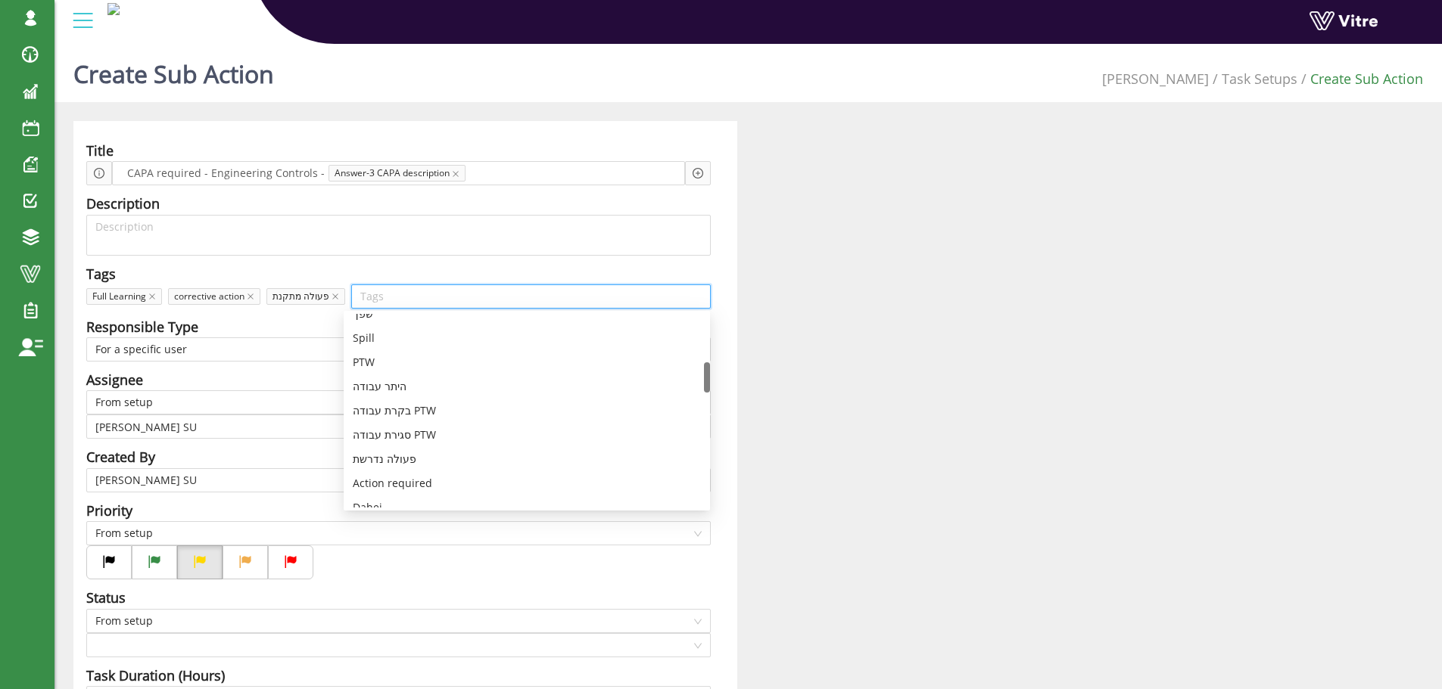
scroll to position [378, 0]
click at [409, 456] on div "תהליך למידה מלא" at bounding box center [527, 456] width 348 height 17
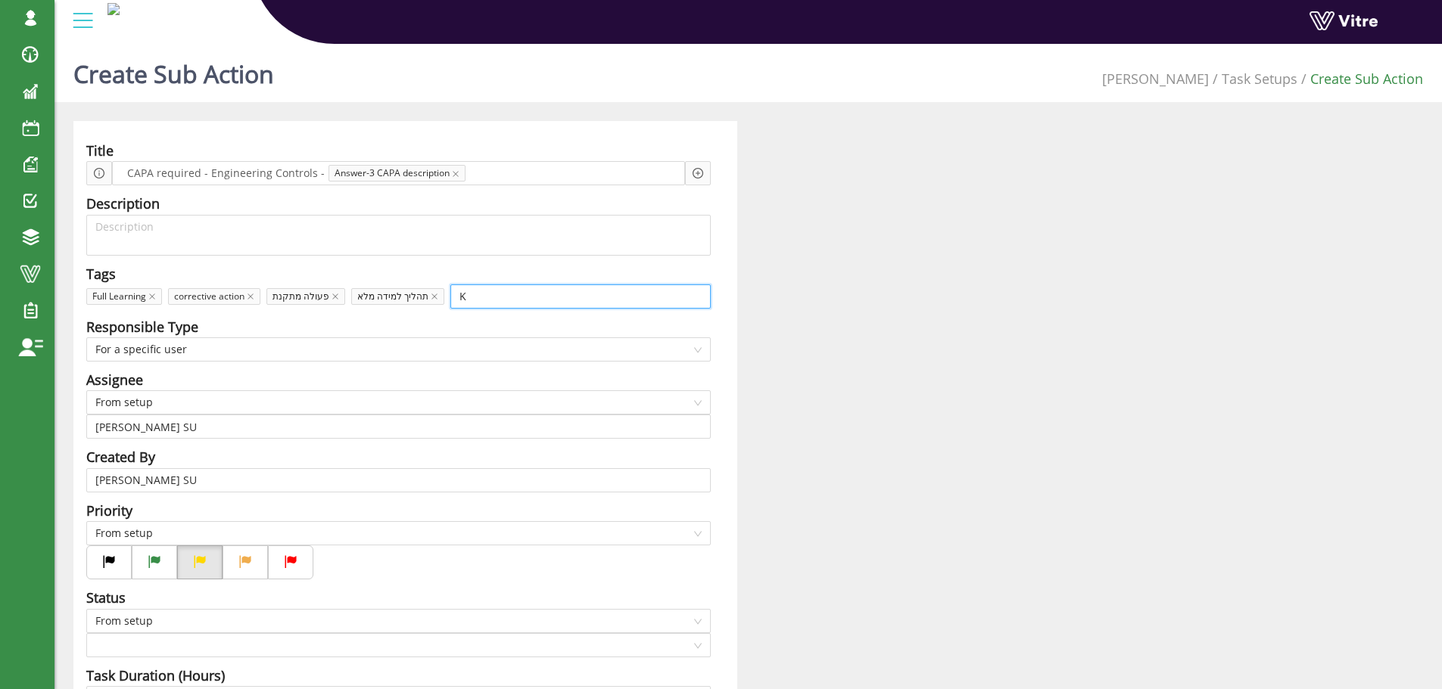
scroll to position [0, 0]
type input "KOL"
click at [474, 348] on div "kollant" at bounding box center [572, 350] width 257 height 17
click at [488, 317] on div "Responsible Type" at bounding box center [398, 326] width 624 height 21
click at [157, 403] on span "From setup" at bounding box center [398, 402] width 606 height 23
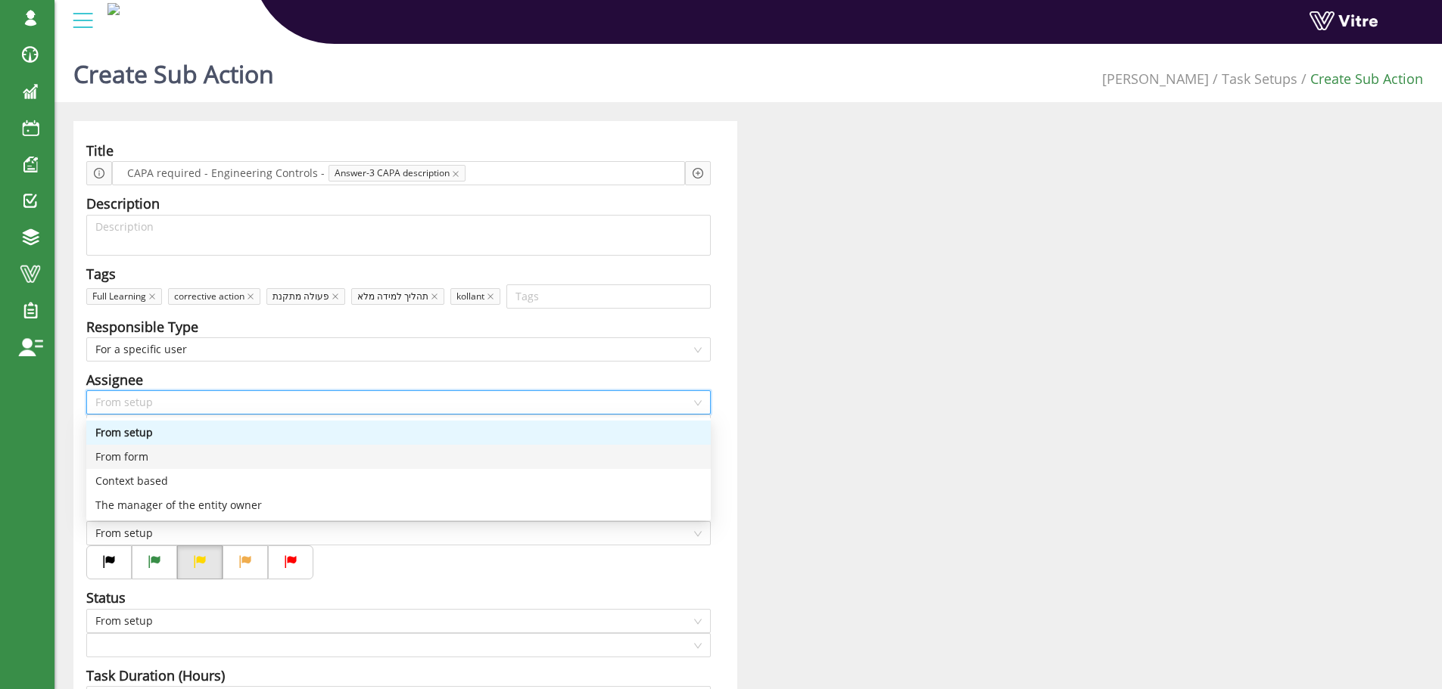
click at [156, 459] on div "From form" at bounding box center [398, 457] width 606 height 17
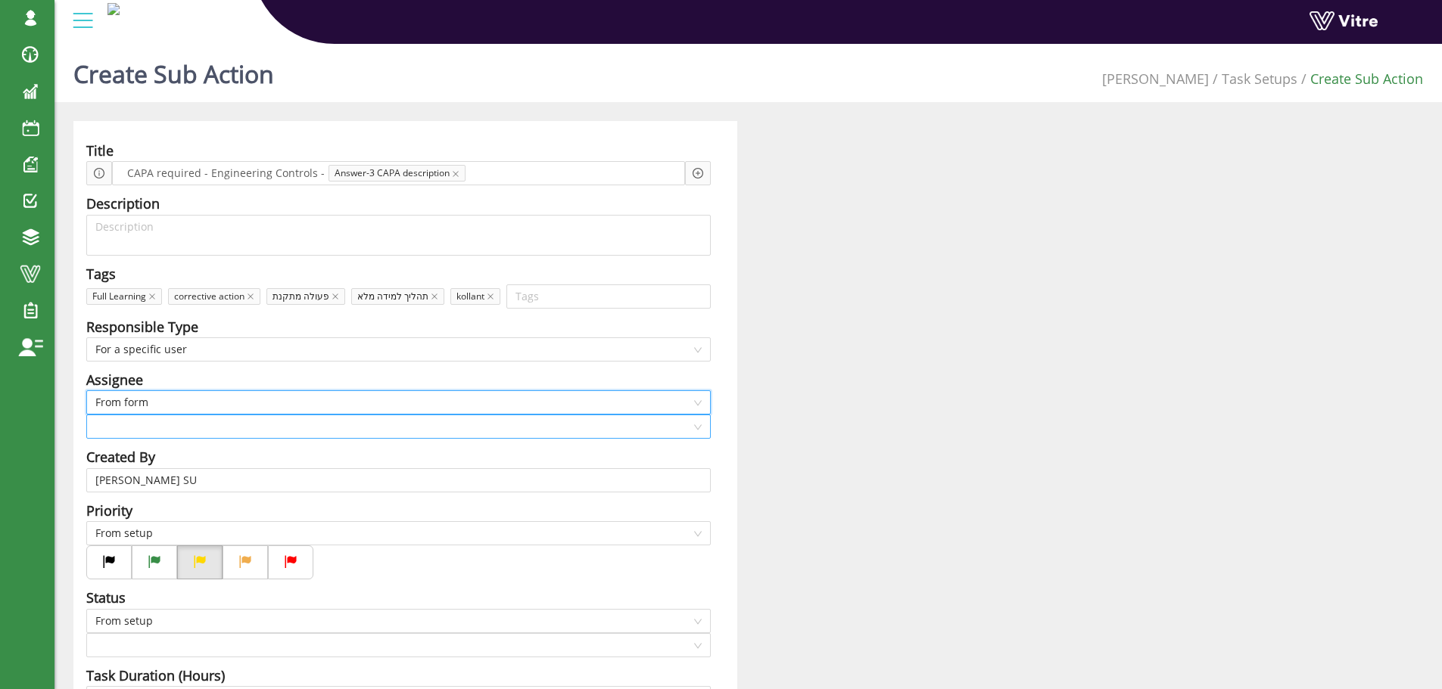
click at [170, 428] on input "search" at bounding box center [393, 426] width 596 height 23
click at [188, 425] on input "search" at bounding box center [393, 426] width 596 height 23
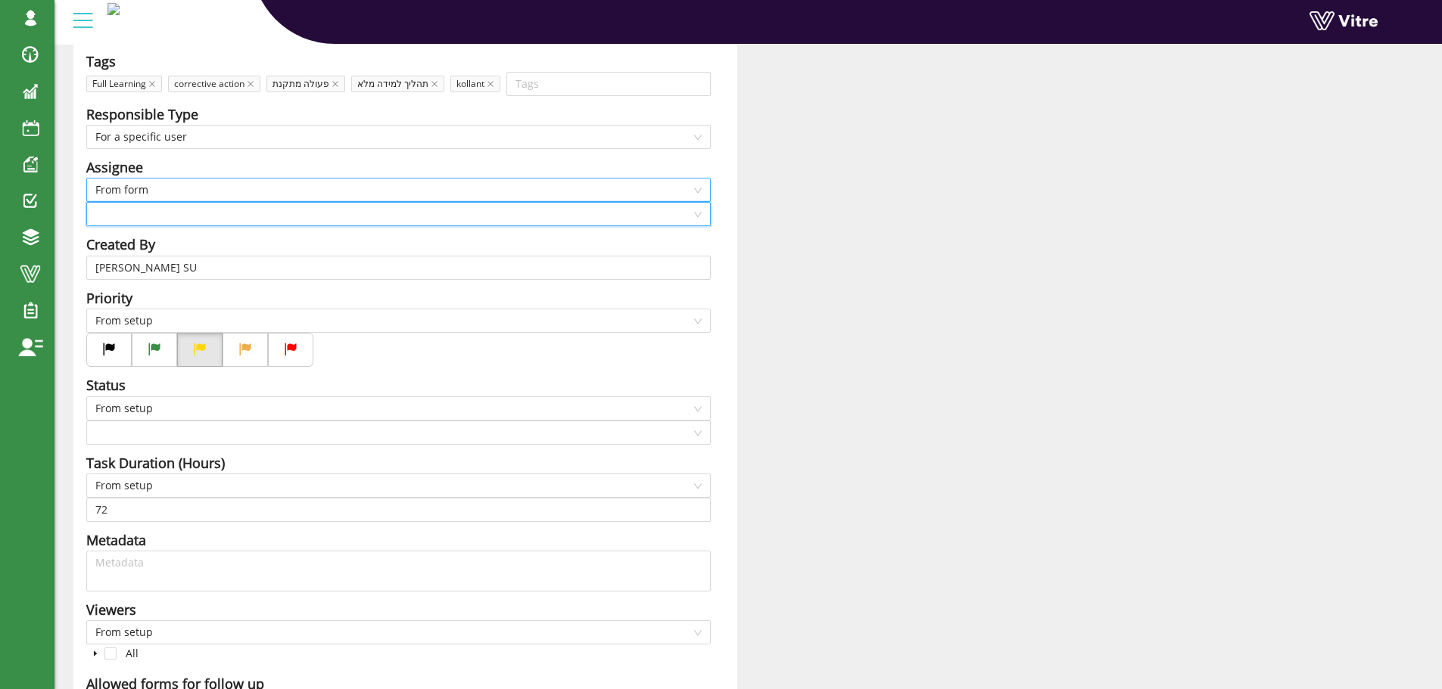
scroll to position [227, 0]
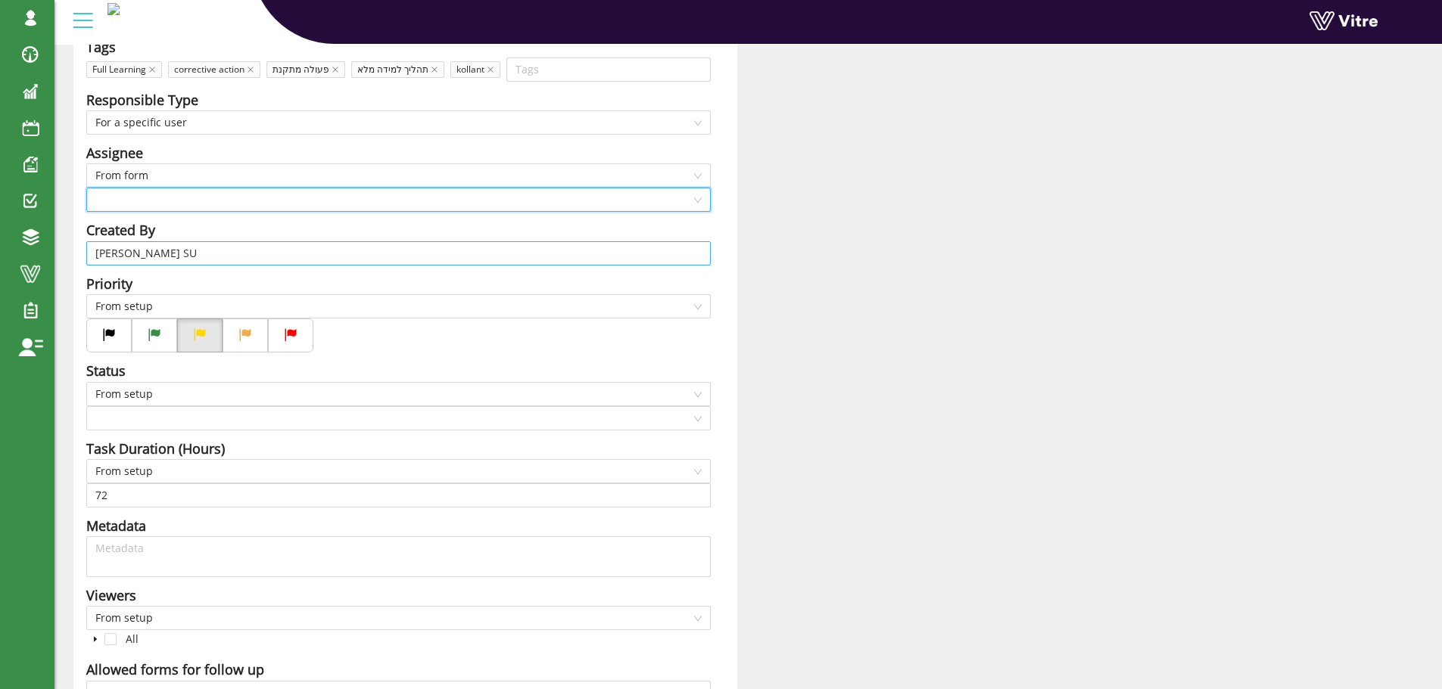
click at [185, 251] on input "[PERSON_NAME] SU" at bounding box center [398, 253] width 606 height 23
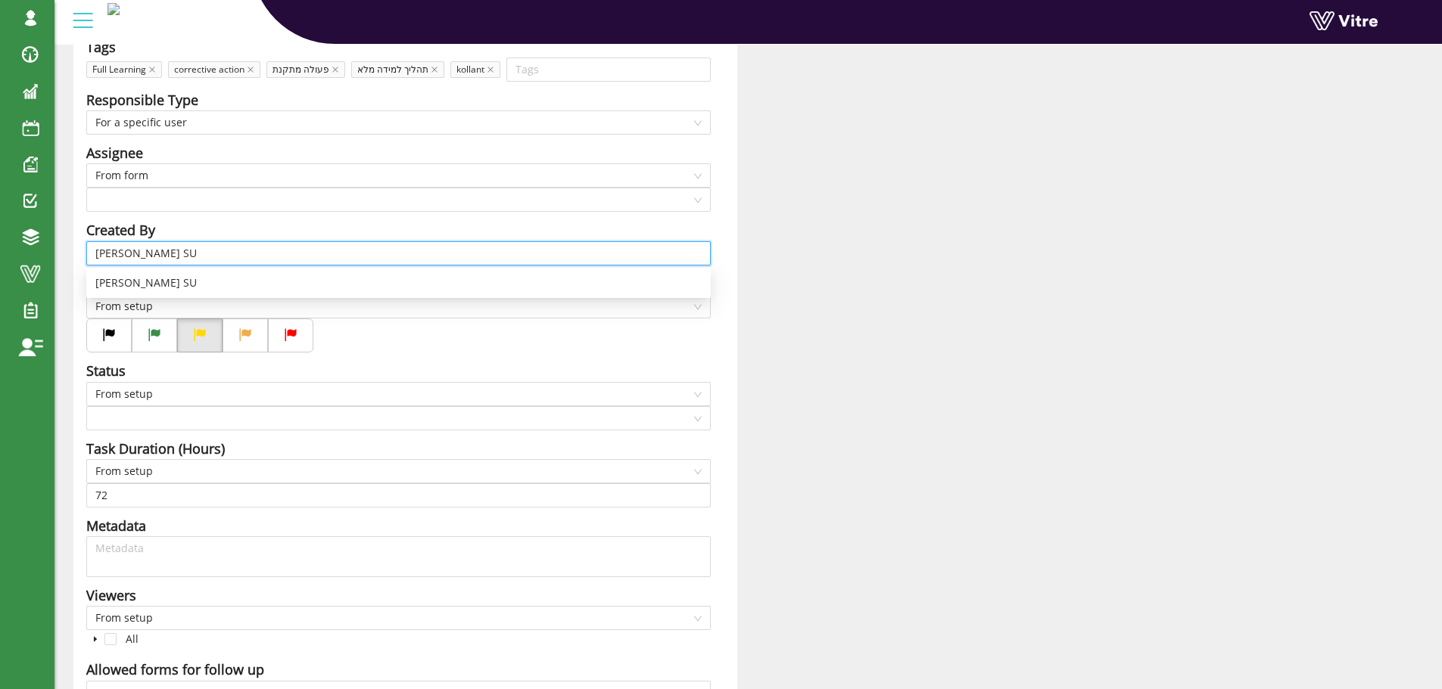
click at [185, 251] on input "[PERSON_NAME] SU" at bounding box center [398, 253] width 606 height 23
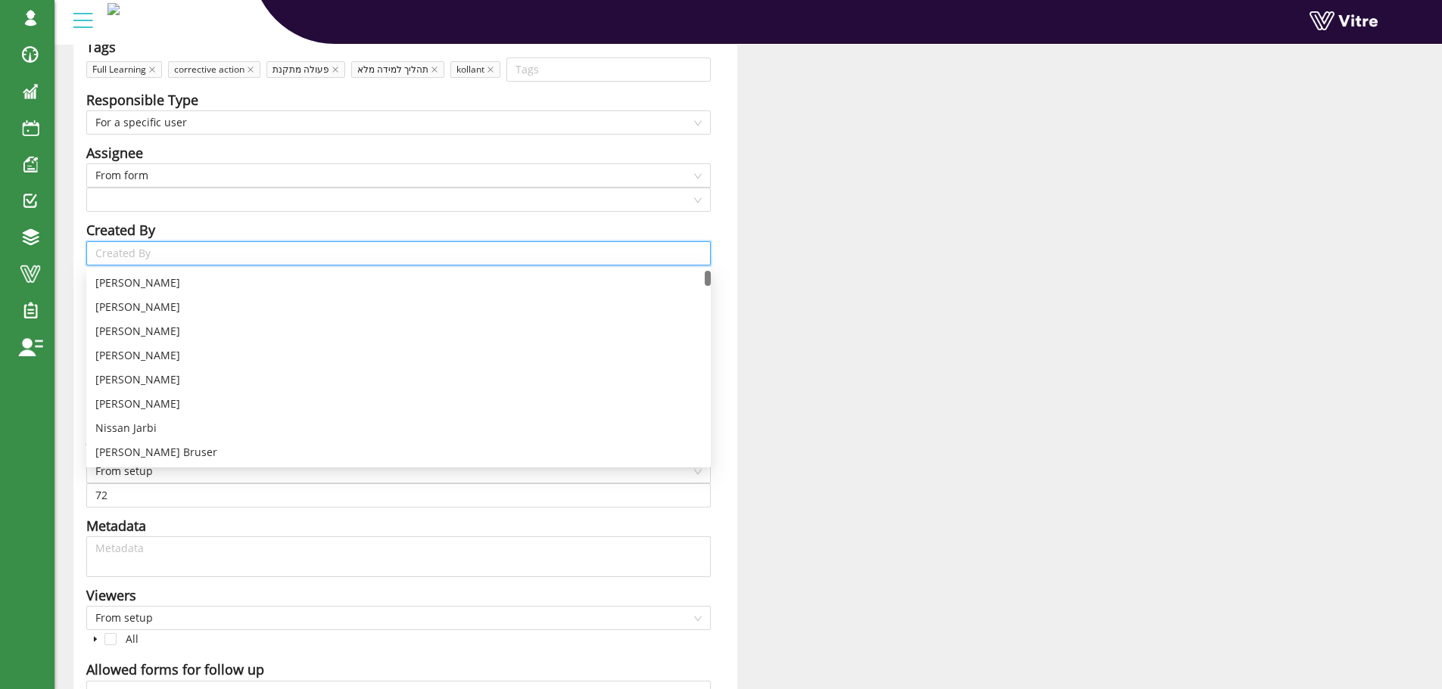
click at [238, 223] on div "Created By" at bounding box center [398, 229] width 624 height 21
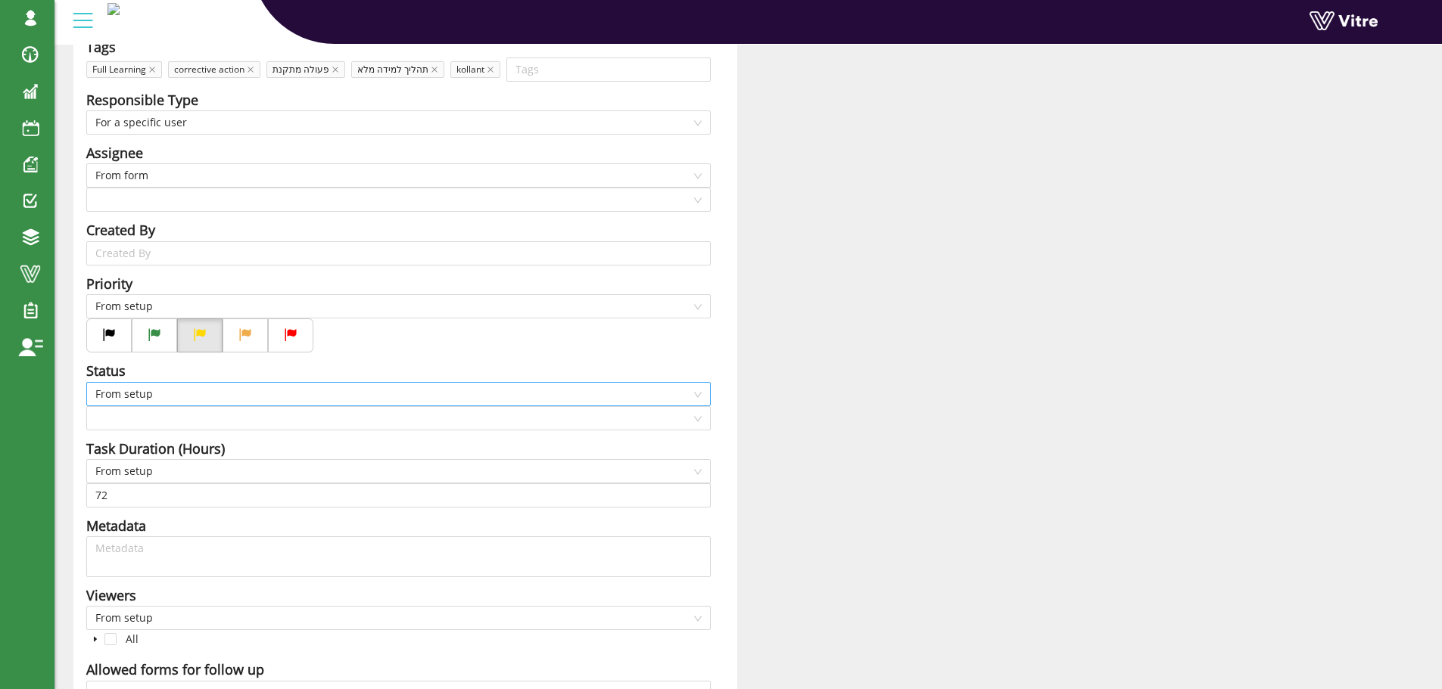
click at [157, 394] on span "From setup" at bounding box center [398, 394] width 606 height 23
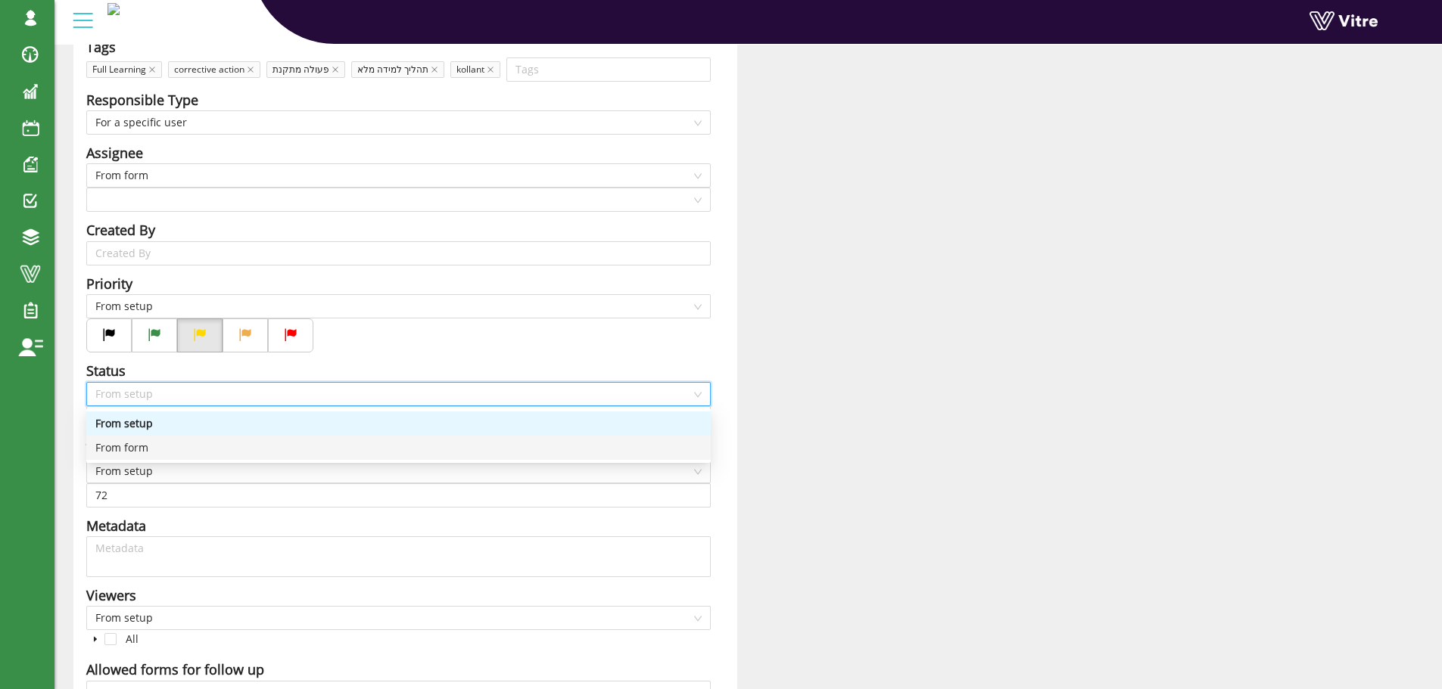
click at [143, 446] on div "From form" at bounding box center [398, 448] width 606 height 17
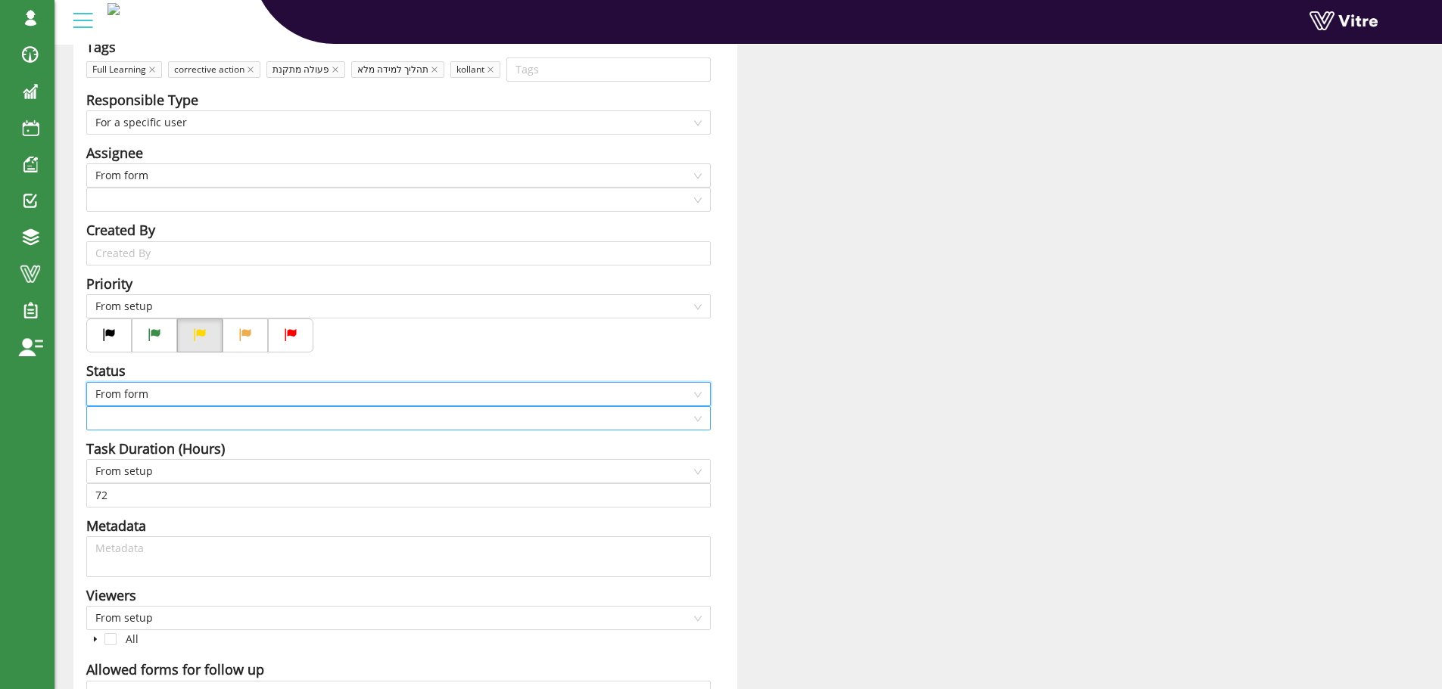
click at [147, 419] on input "search" at bounding box center [393, 418] width 596 height 23
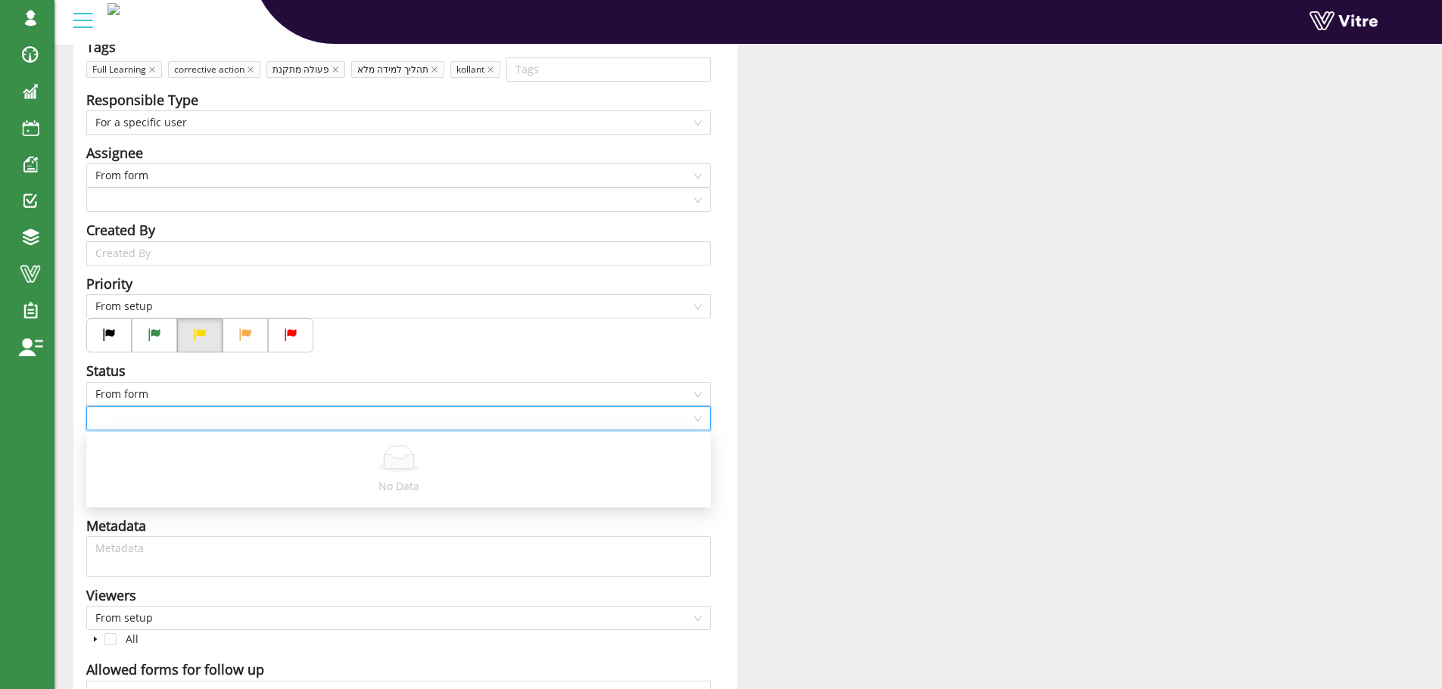
click at [147, 419] on input "search" at bounding box center [393, 418] width 596 height 23
click at [171, 368] on div "Status" at bounding box center [398, 370] width 624 height 21
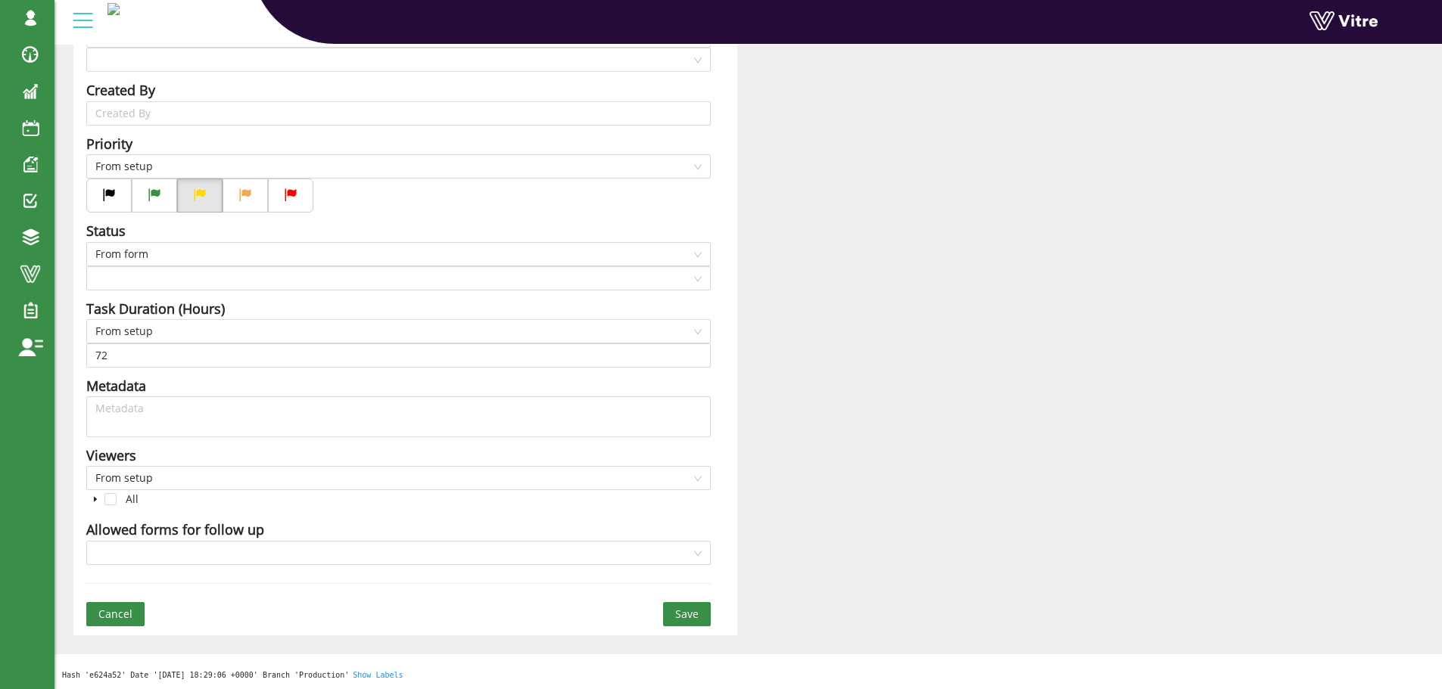
scroll to position [369, 0]
click at [280, 552] on input "search" at bounding box center [393, 551] width 596 height 23
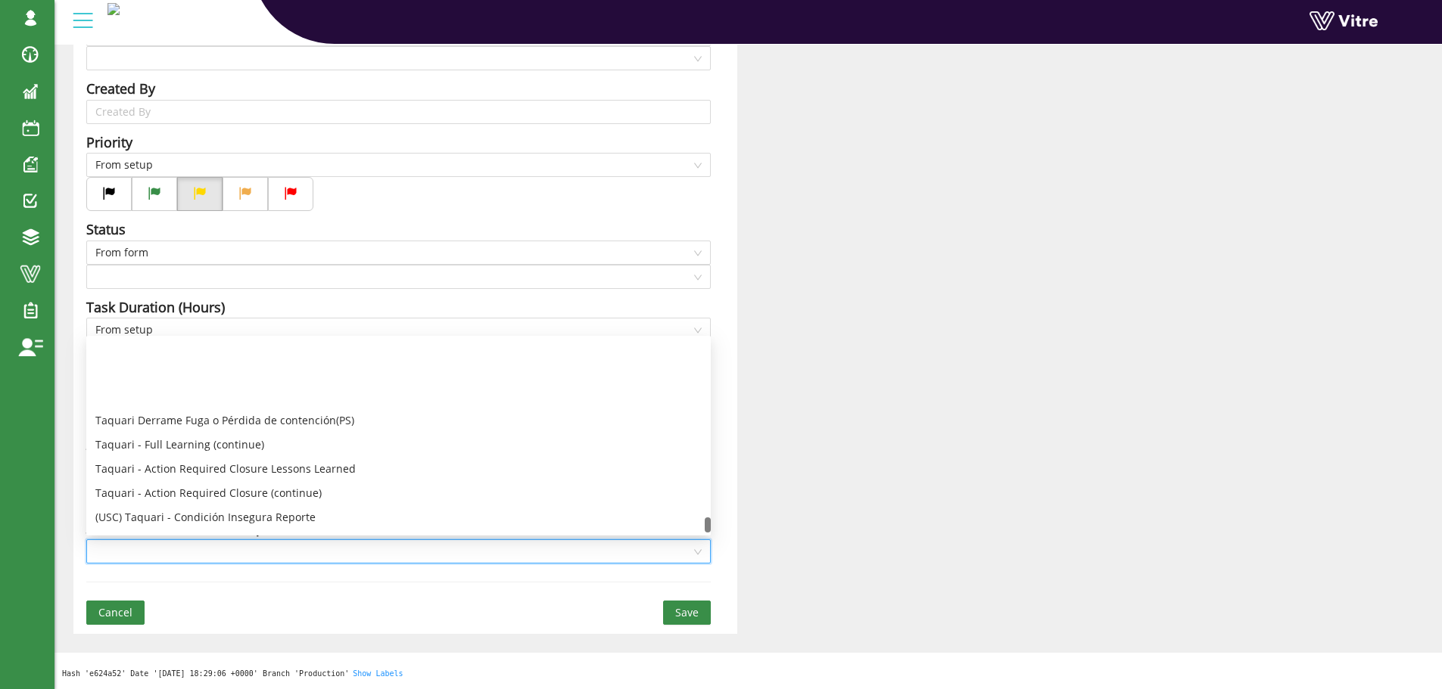
scroll to position [3954, 0]
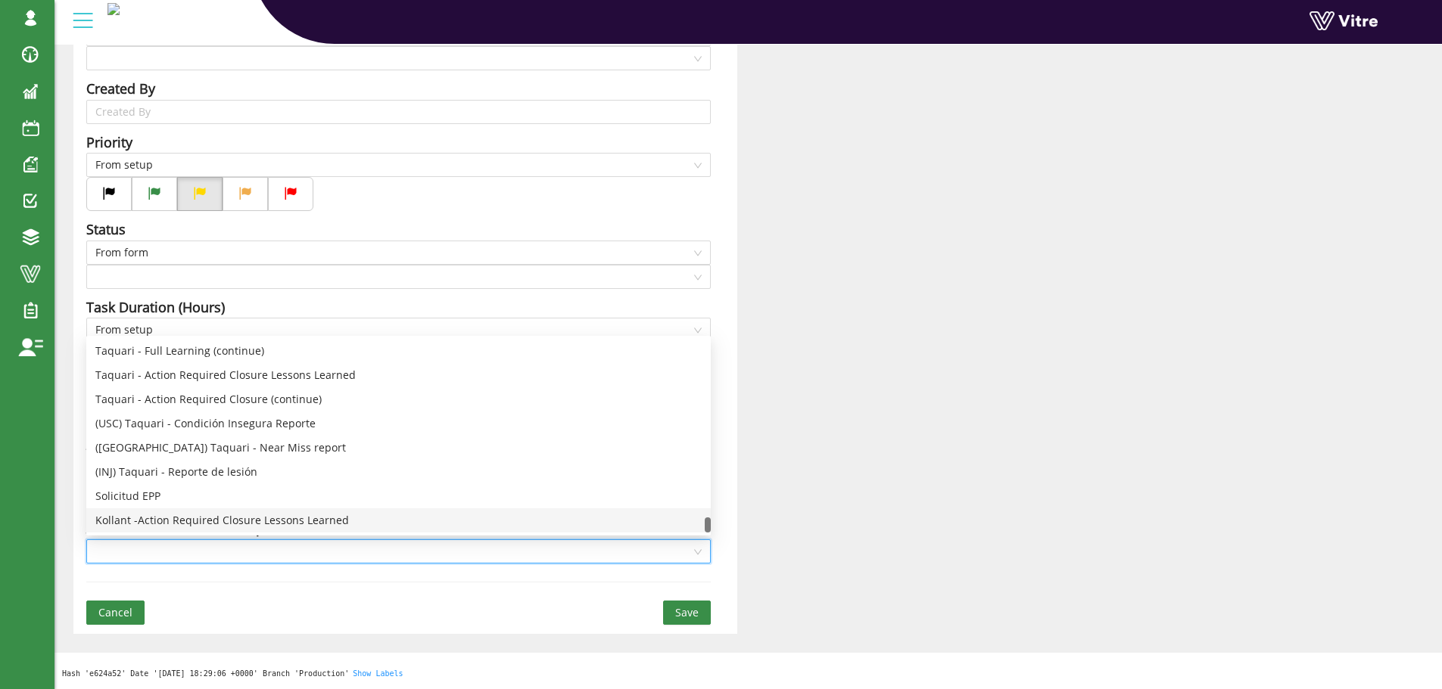
click at [269, 516] on div "Kollant -Action Required Closure Lessons Learned" at bounding box center [398, 520] width 606 height 17
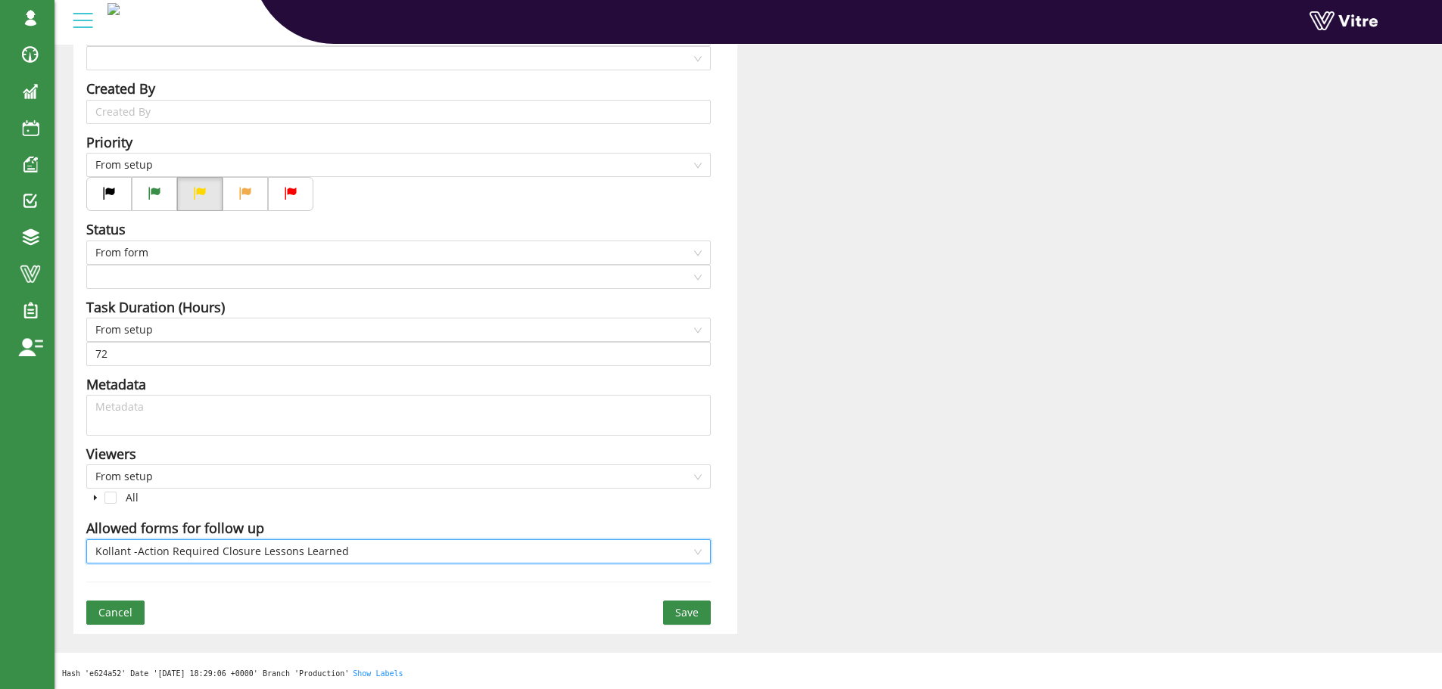
click at [680, 615] on span "Save" at bounding box center [686, 613] width 23 height 17
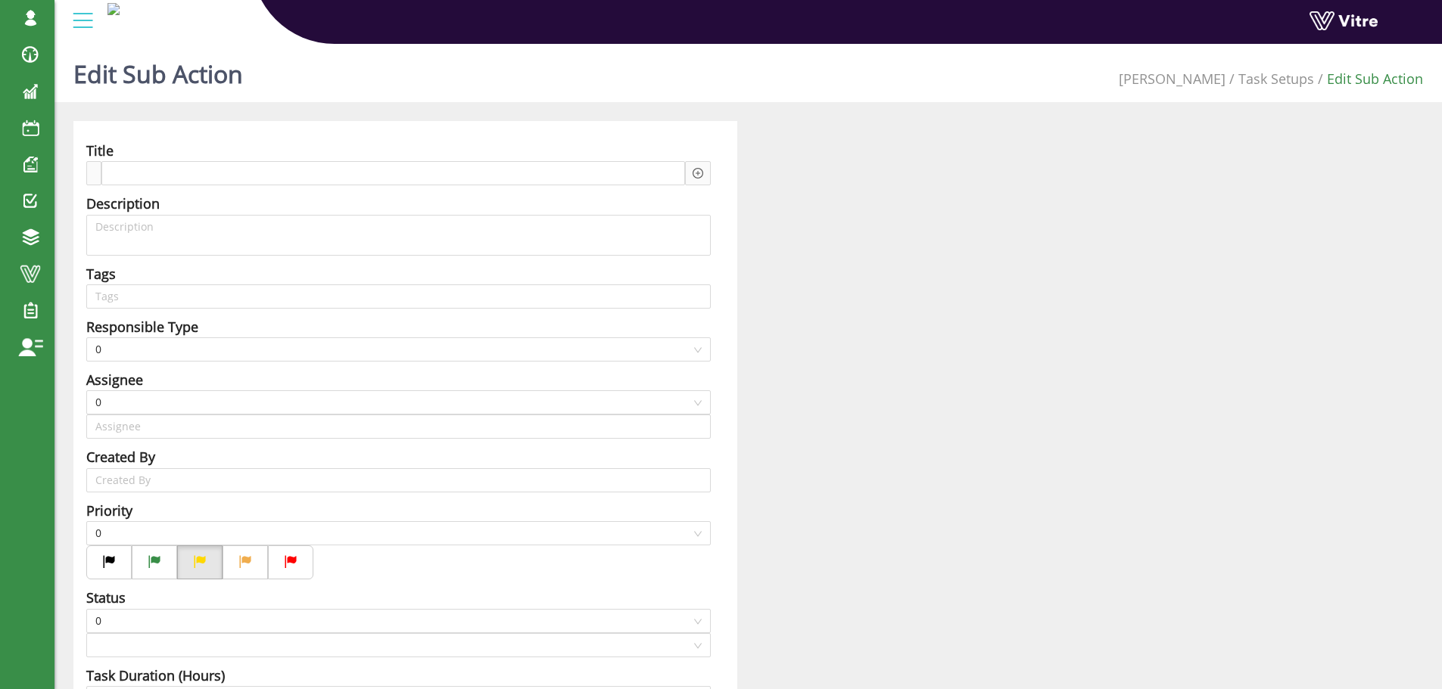
type input "[PERSON_NAME] SU"
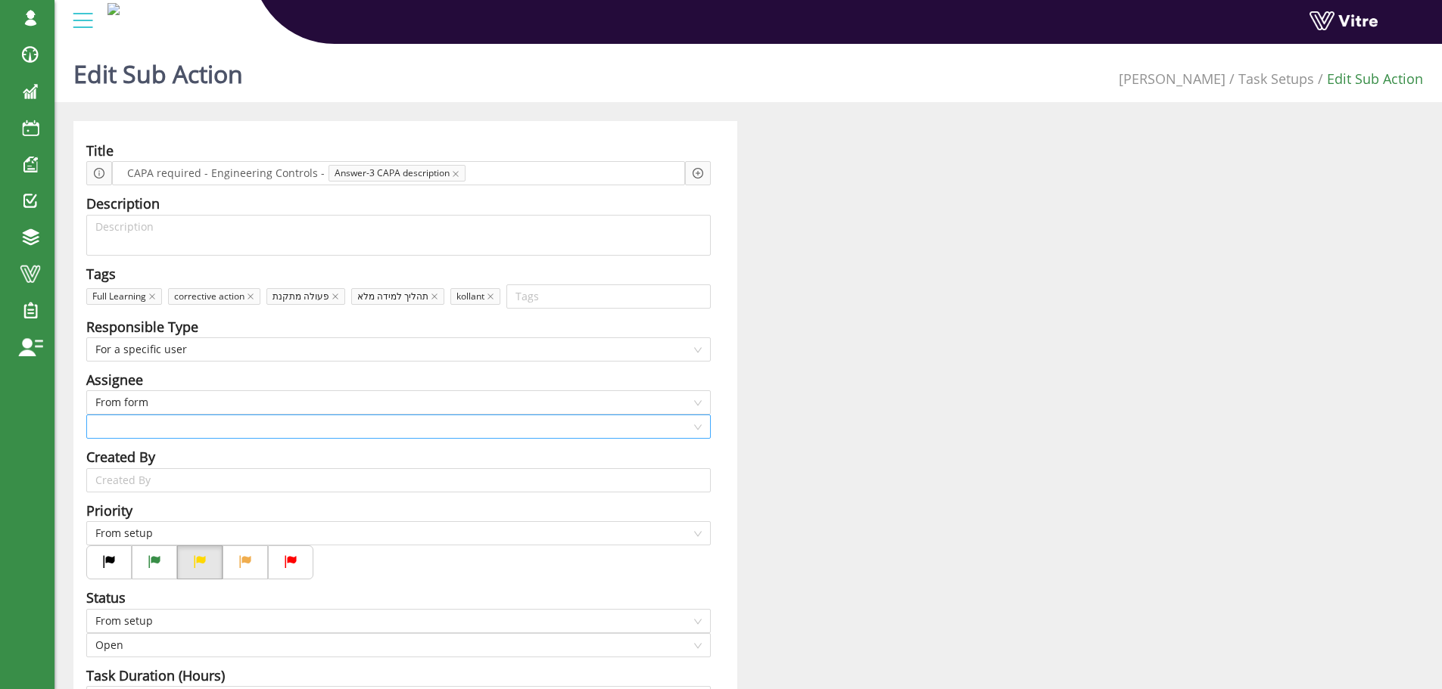
click at [197, 425] on input "search" at bounding box center [393, 426] width 596 height 23
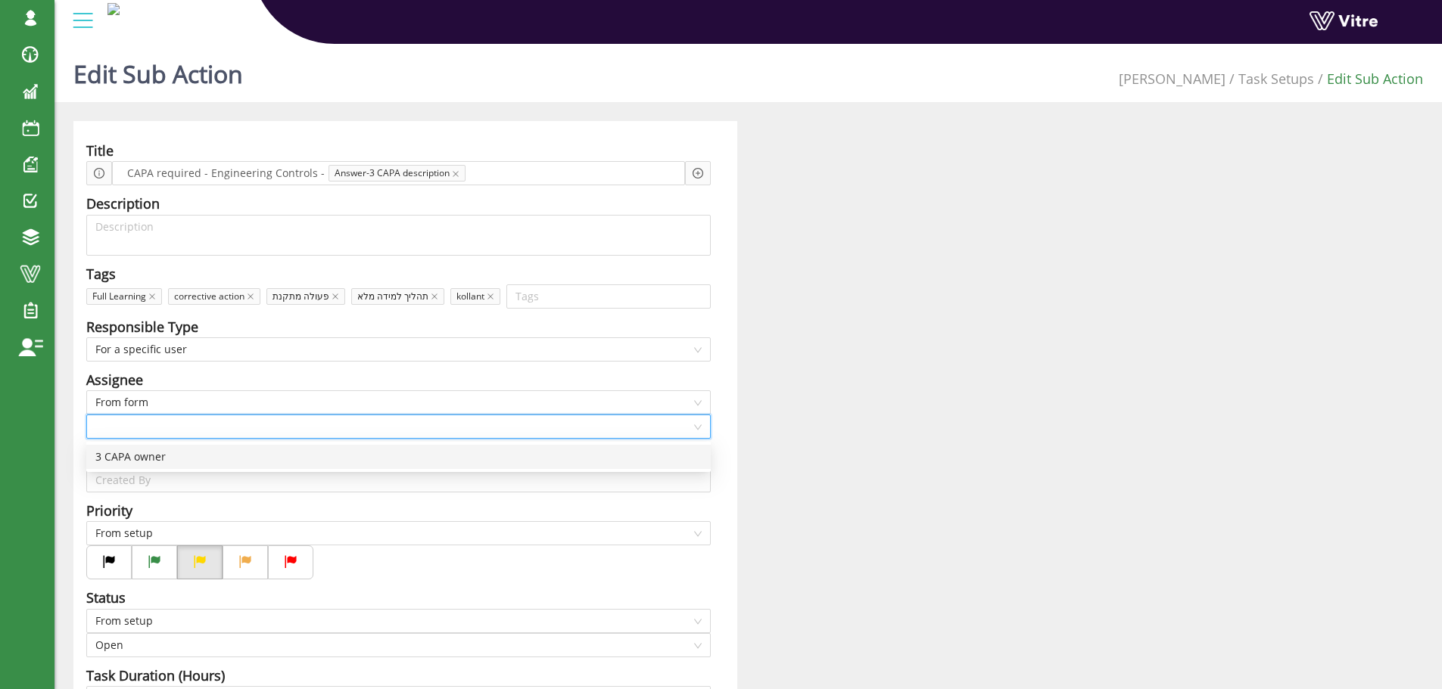
click at [198, 453] on div "3 CAPA owner" at bounding box center [398, 457] width 606 height 17
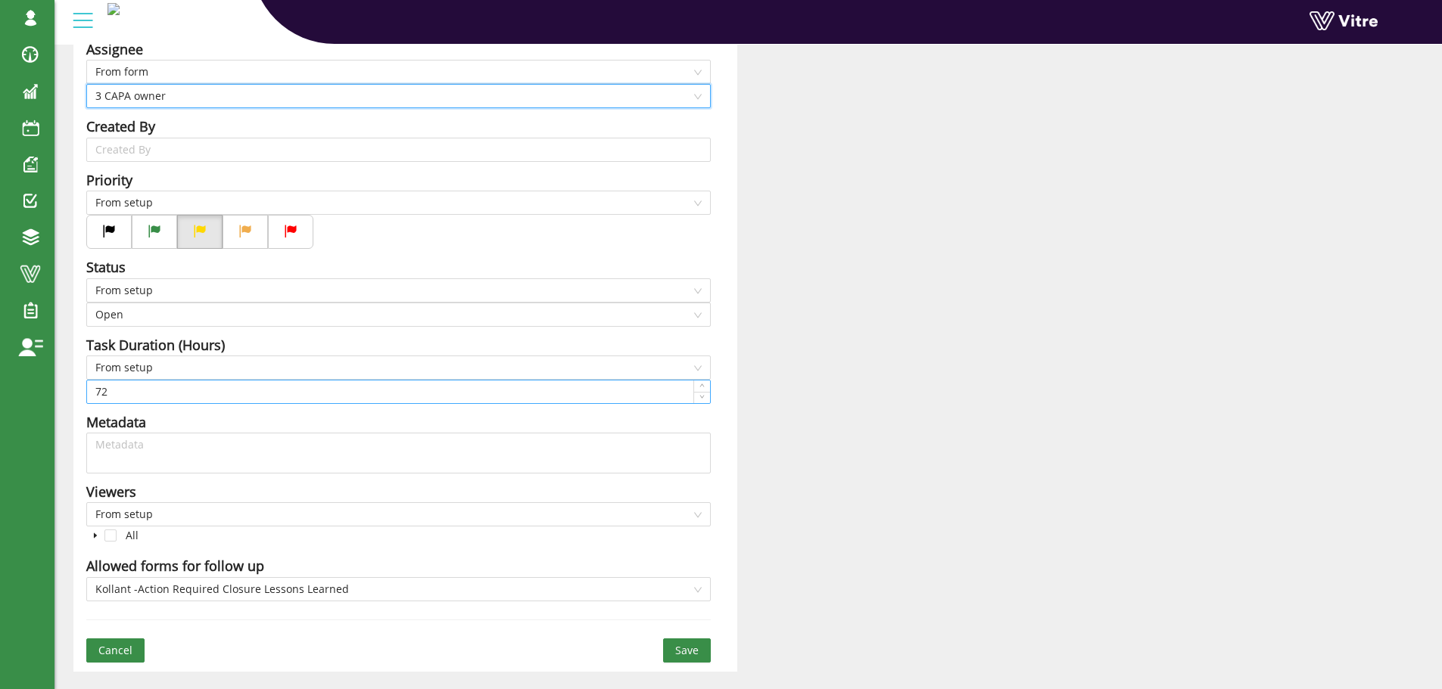
scroll to position [369, 0]
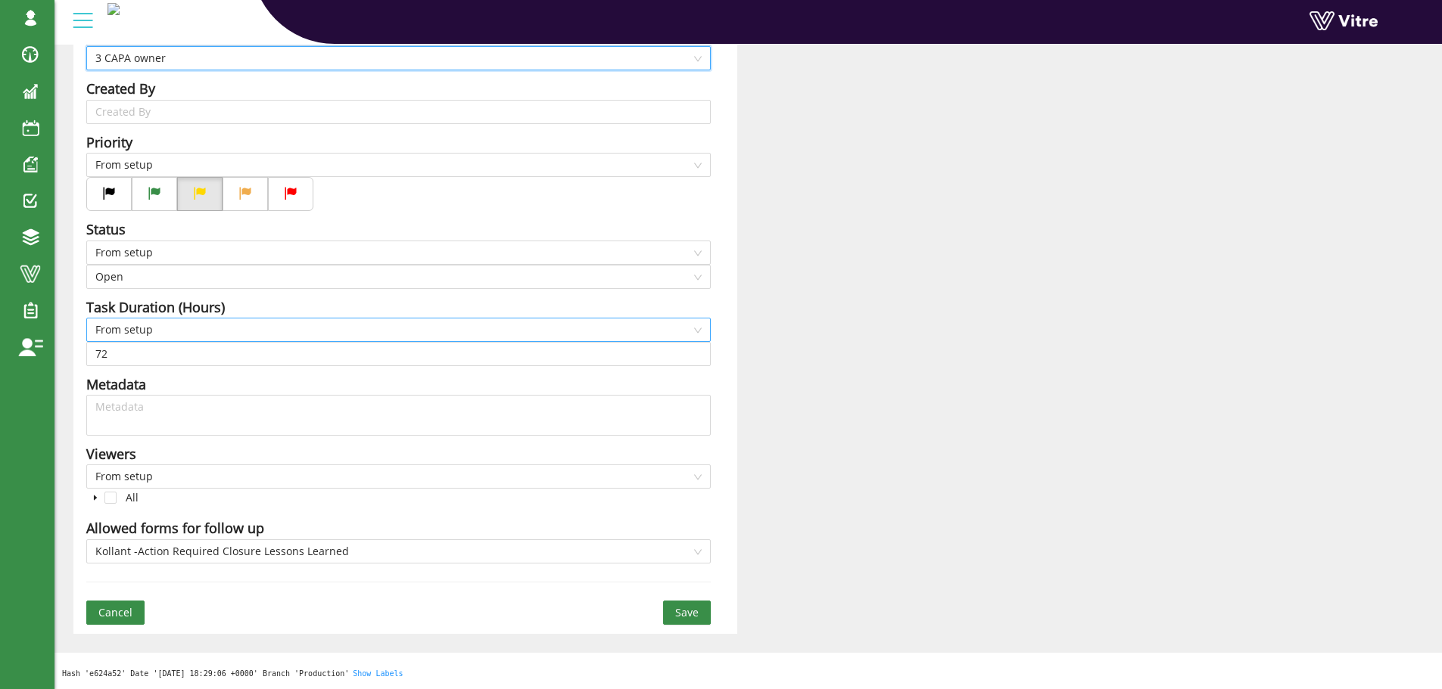
click at [169, 324] on span "From setup" at bounding box center [398, 330] width 606 height 23
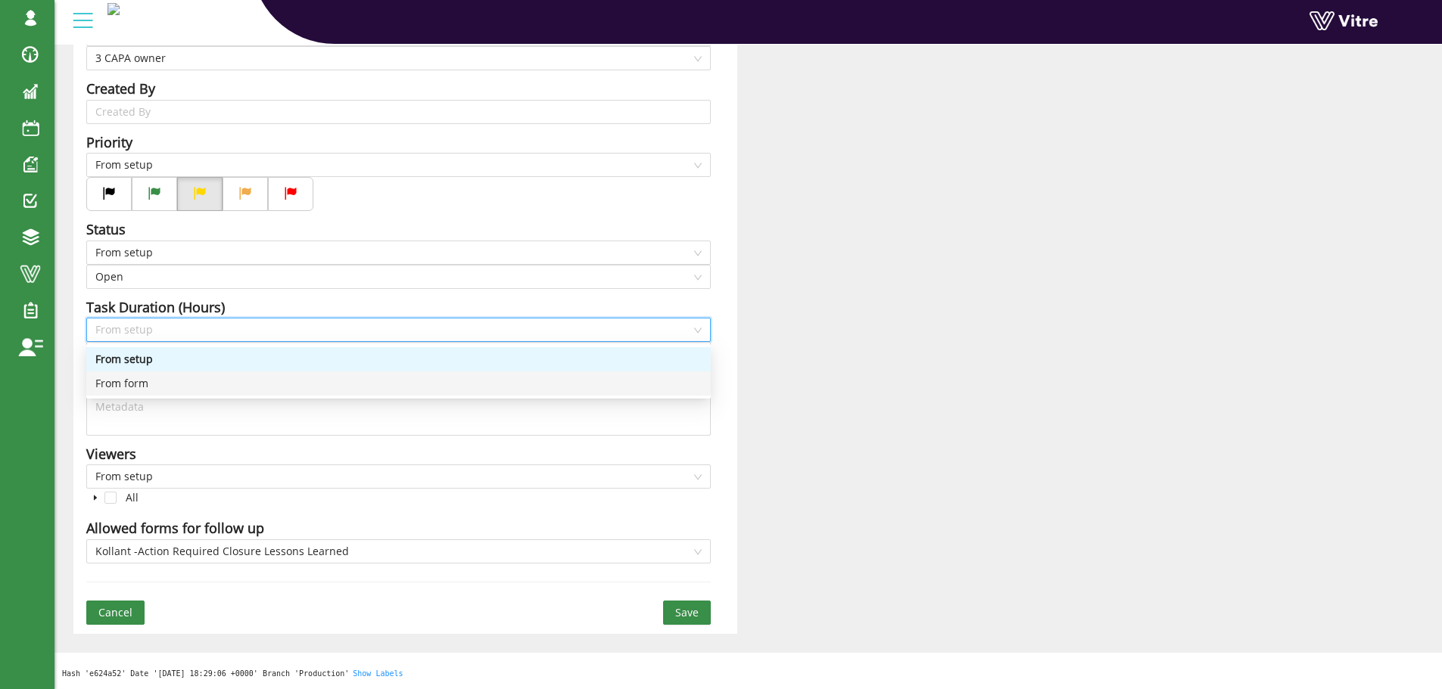
click at [162, 384] on div "From form" at bounding box center [398, 383] width 606 height 17
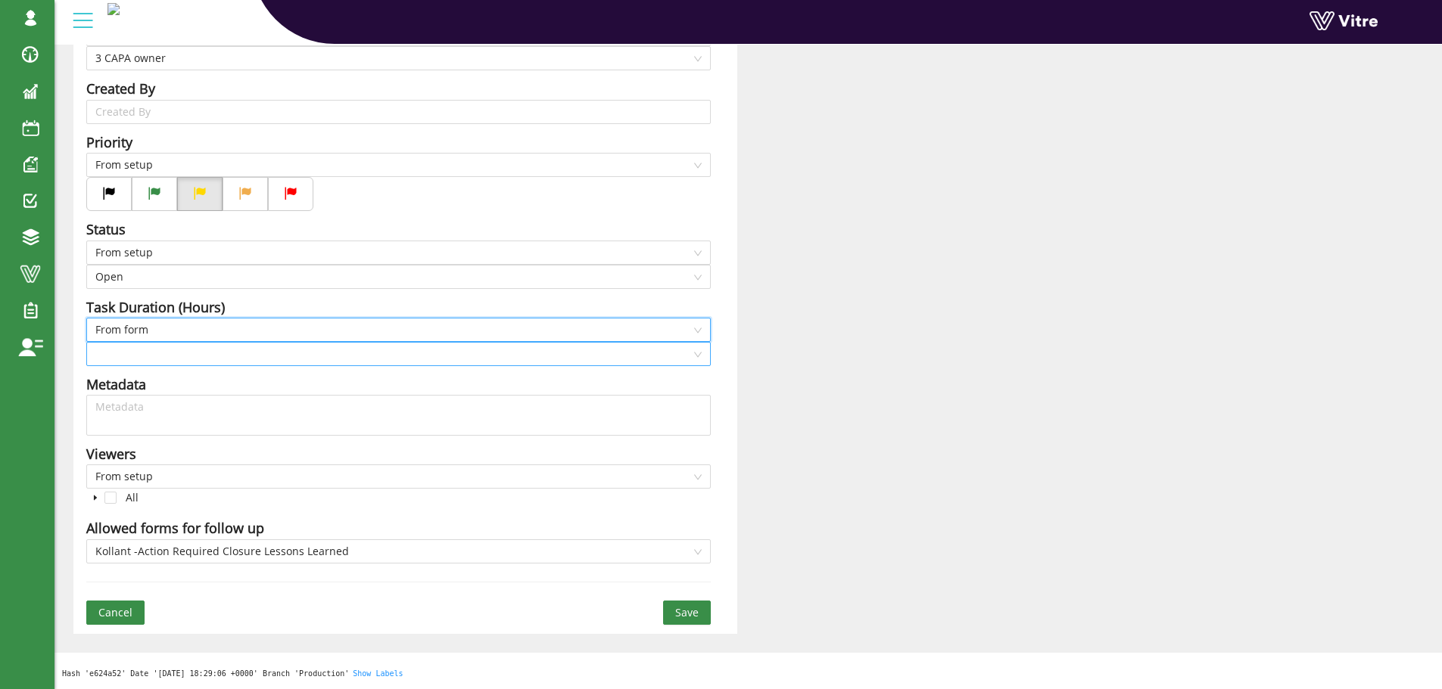
click at [170, 350] on input "search" at bounding box center [393, 354] width 596 height 23
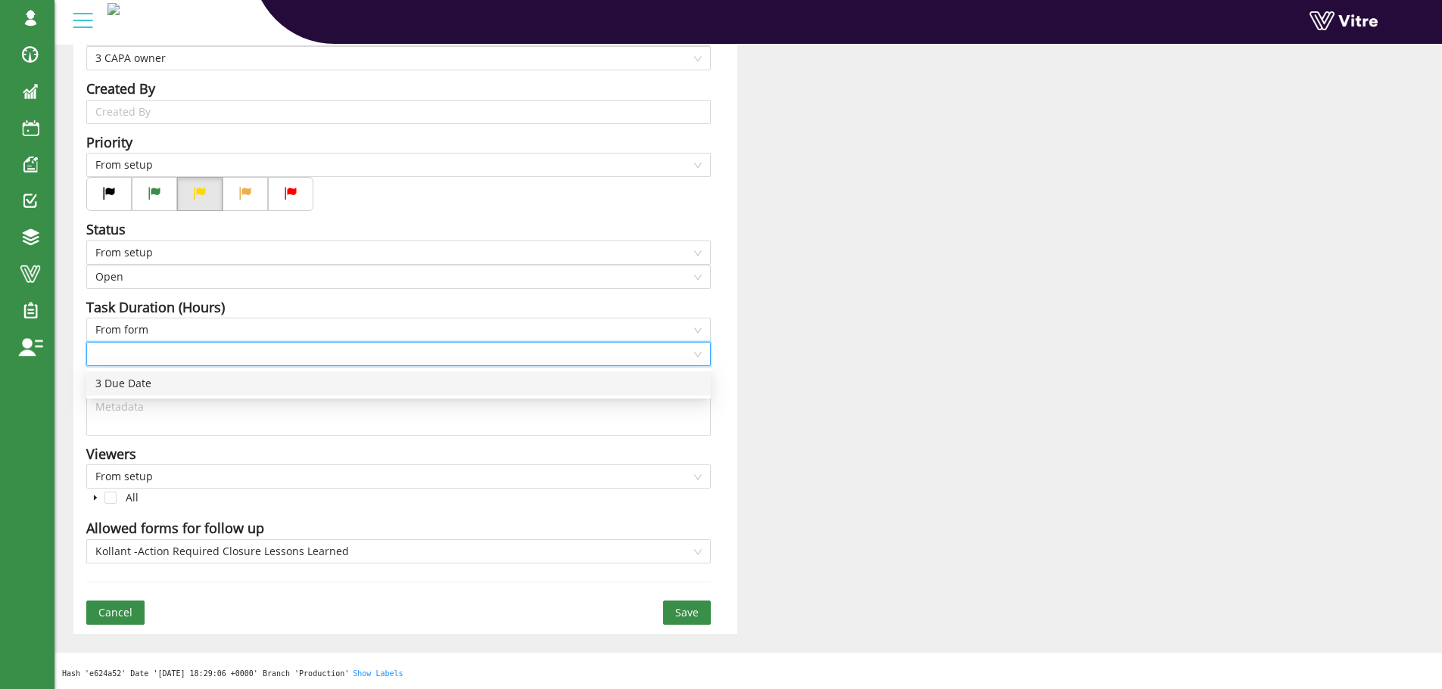
click at [158, 384] on div "3 Due Date" at bounding box center [398, 383] width 606 height 17
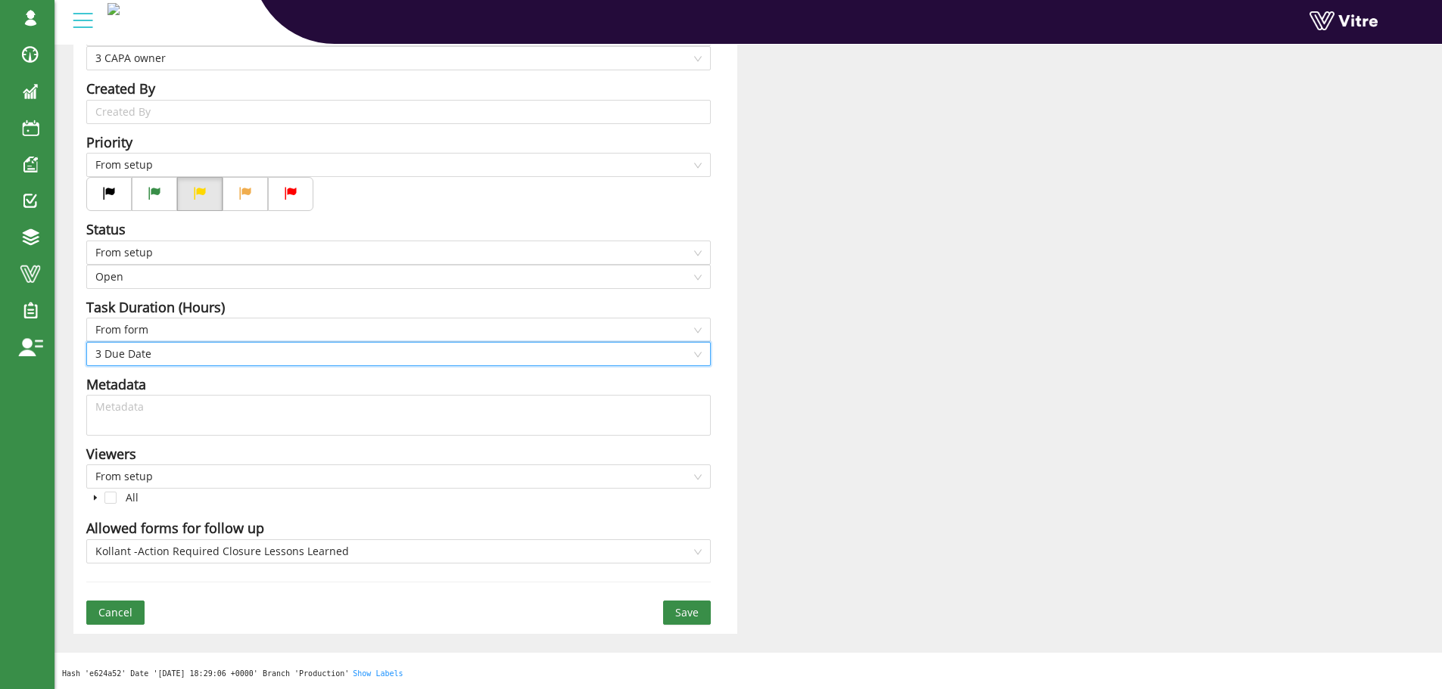
click at [680, 608] on span "Save" at bounding box center [686, 613] width 23 height 17
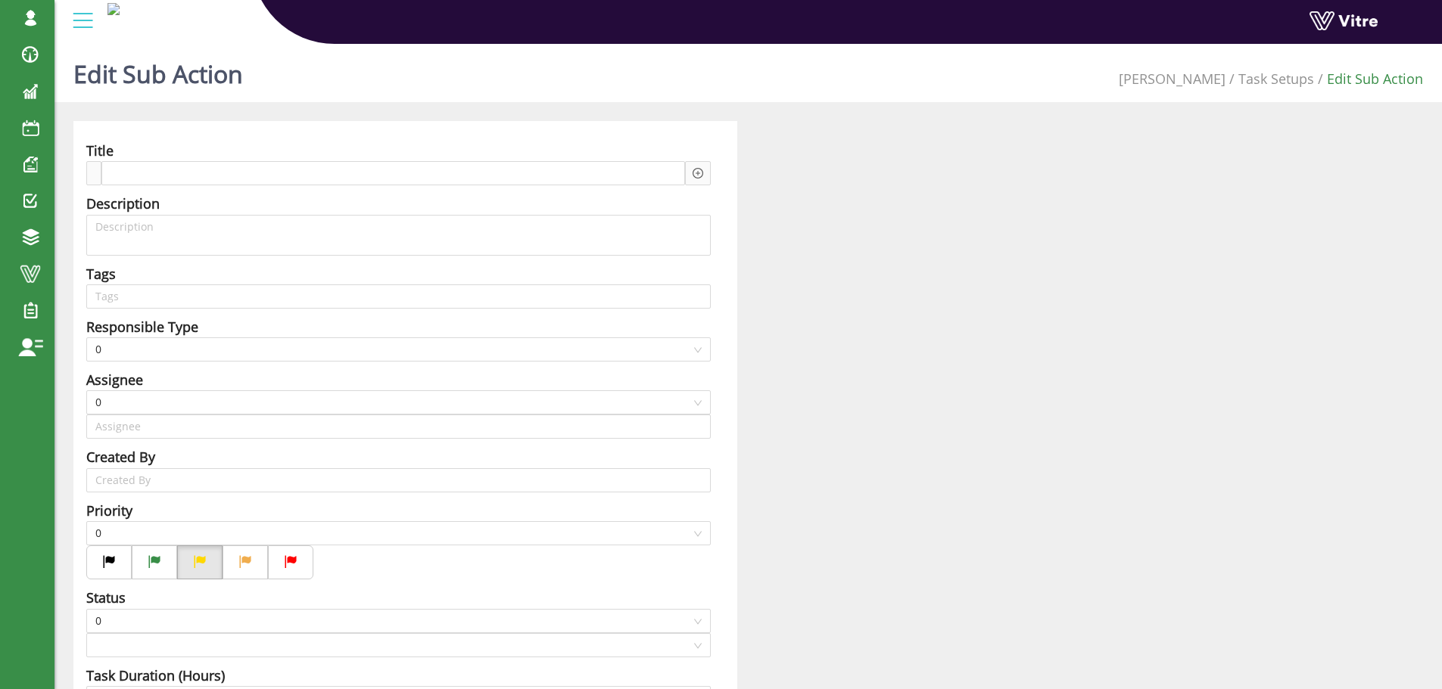
type input "[PERSON_NAME] SU"
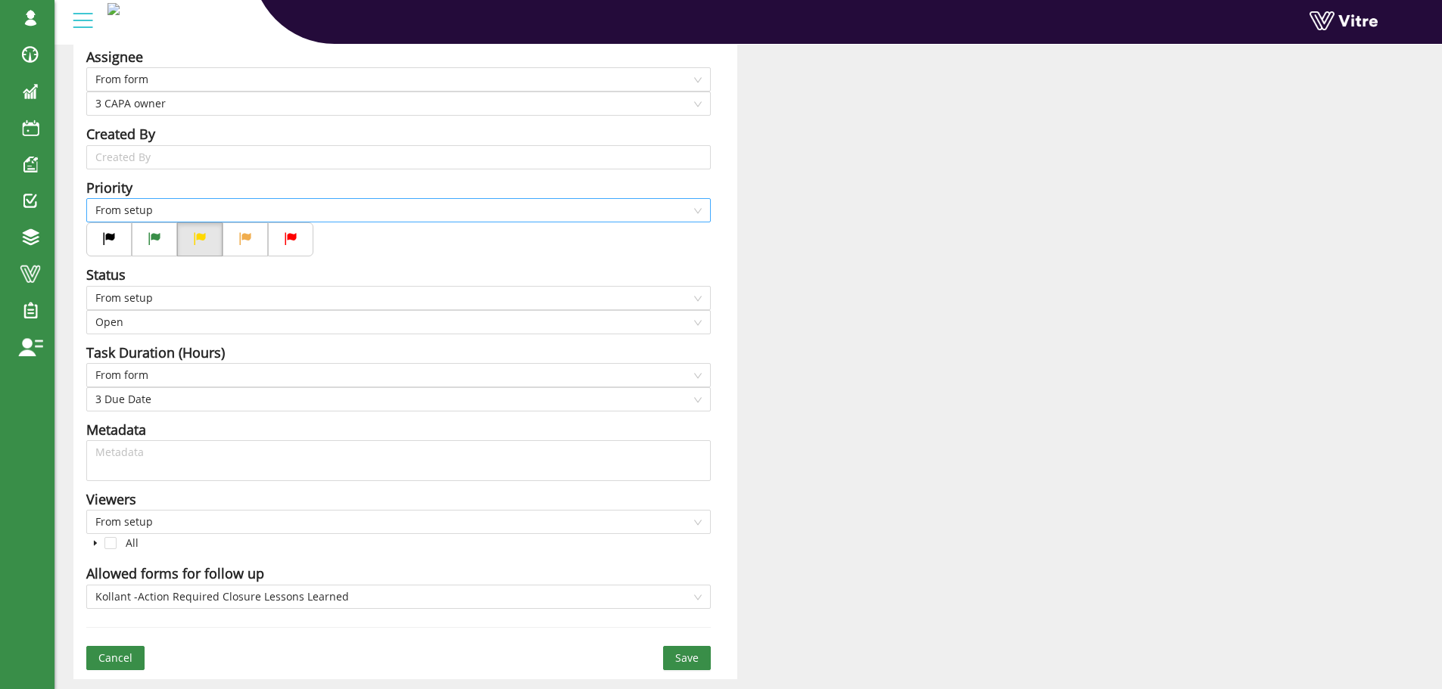
scroll to position [369, 0]
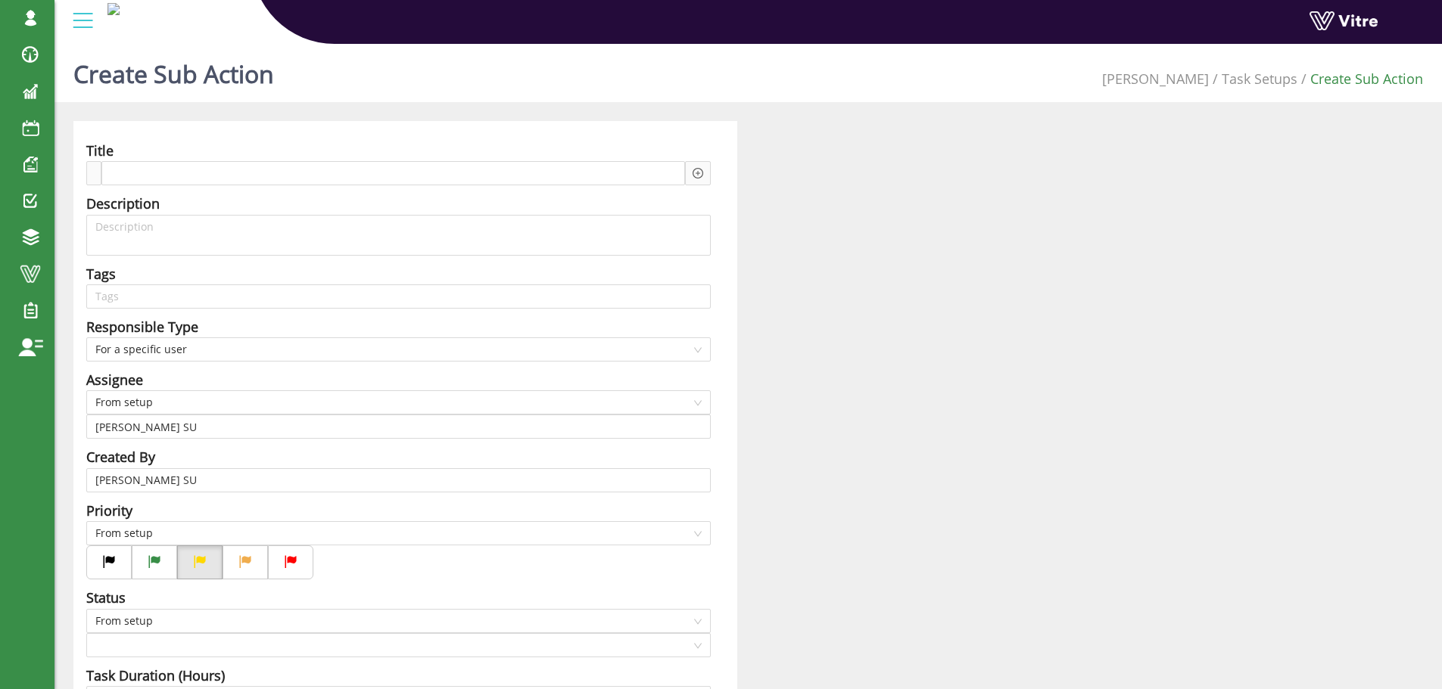
click at [272, 168] on div at bounding box center [393, 173] width 584 height 24
paste span
click at [287, 173] on span "Action required from Full Learning" at bounding box center [204, 173] width 183 height 17
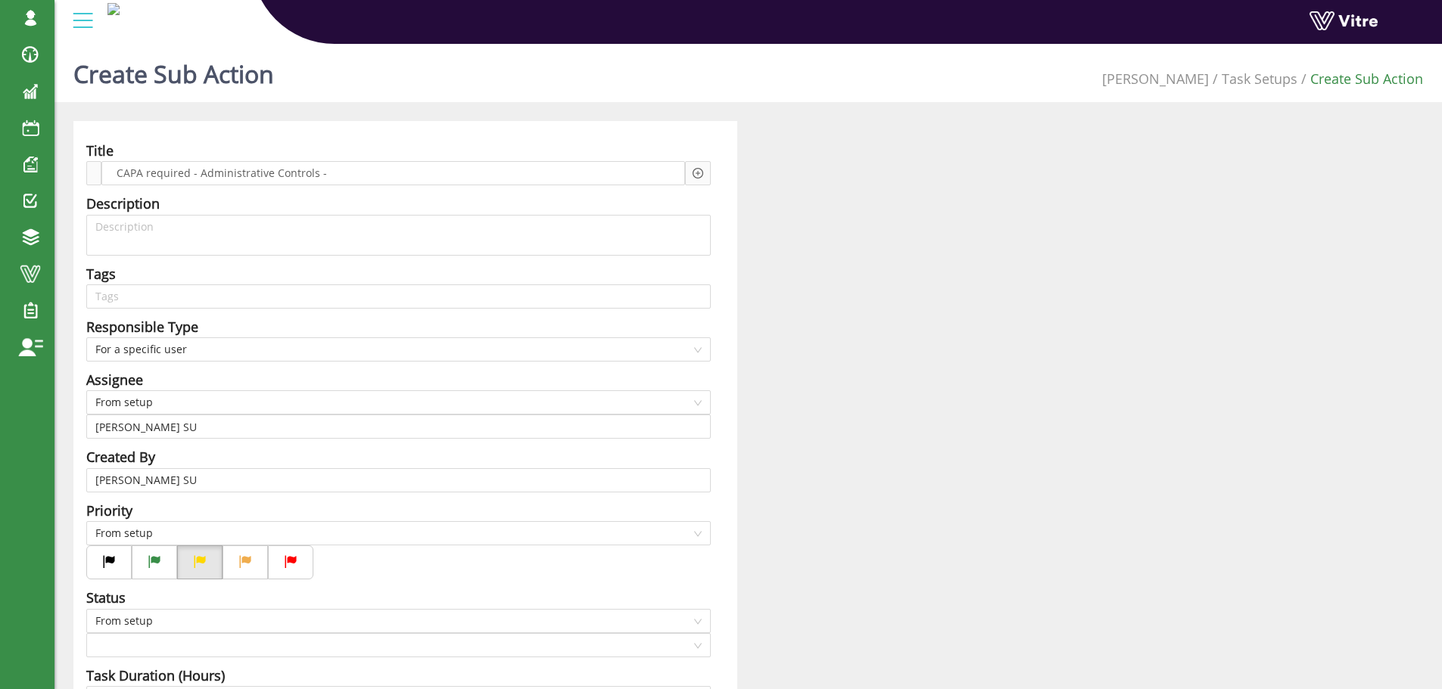
click at [699, 179] on icon "plus-circle" at bounding box center [697, 173] width 11 height 11
click at [731, 181] on div "Question" at bounding box center [826, 185] width 203 height 24
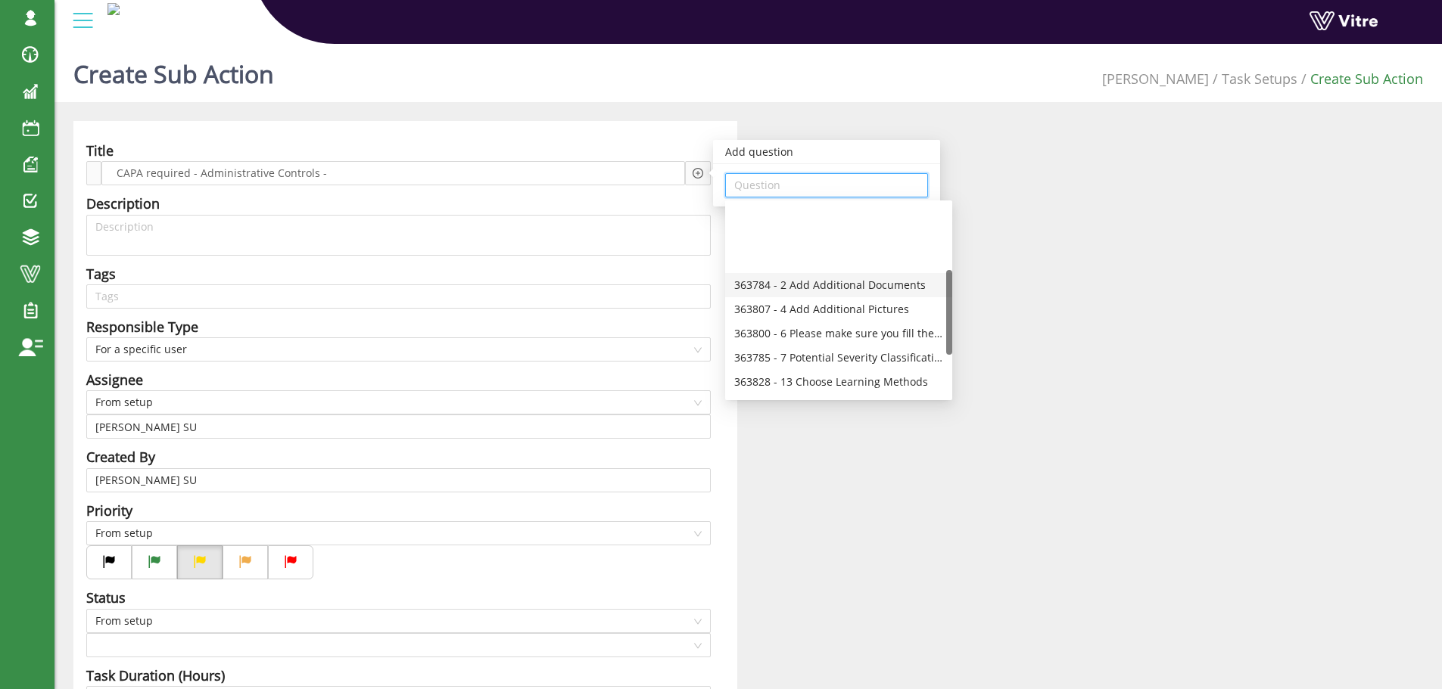
scroll to position [151, 0]
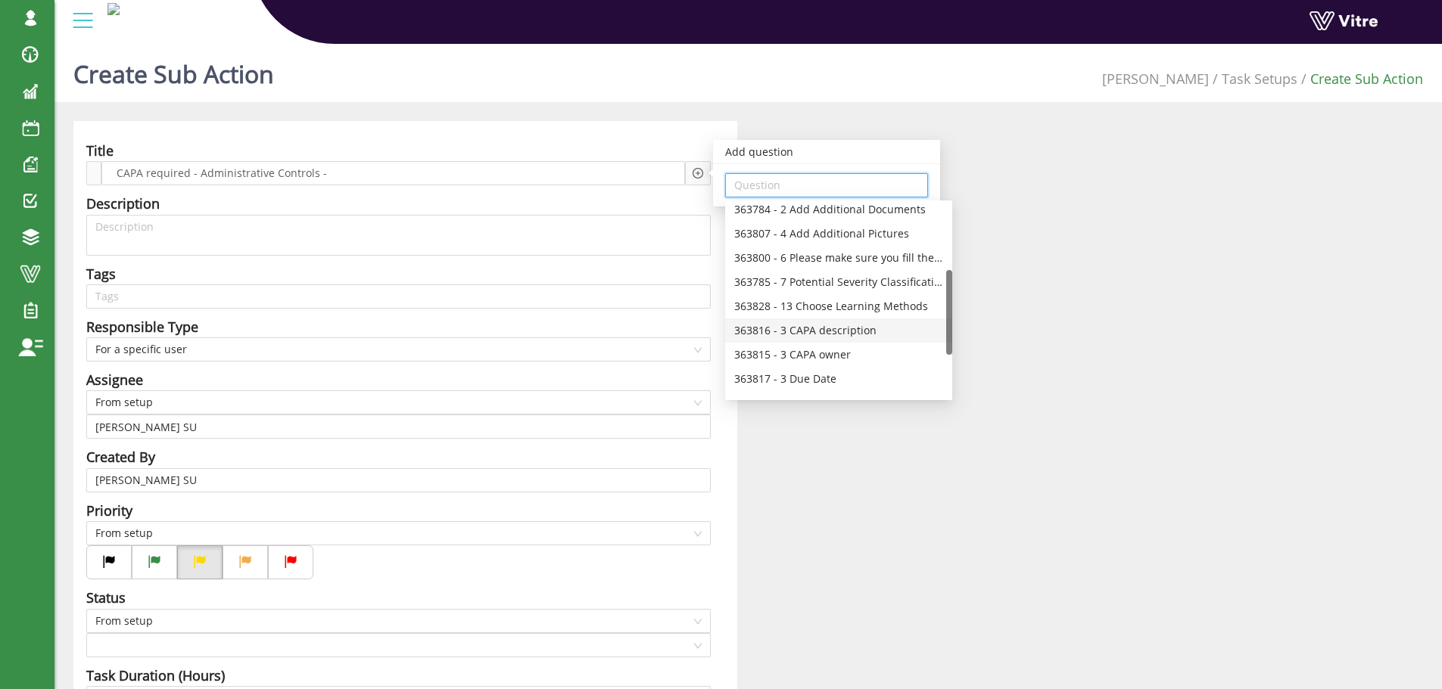
click at [870, 330] on div "363816 - 3 CAPA description" at bounding box center [838, 330] width 209 height 17
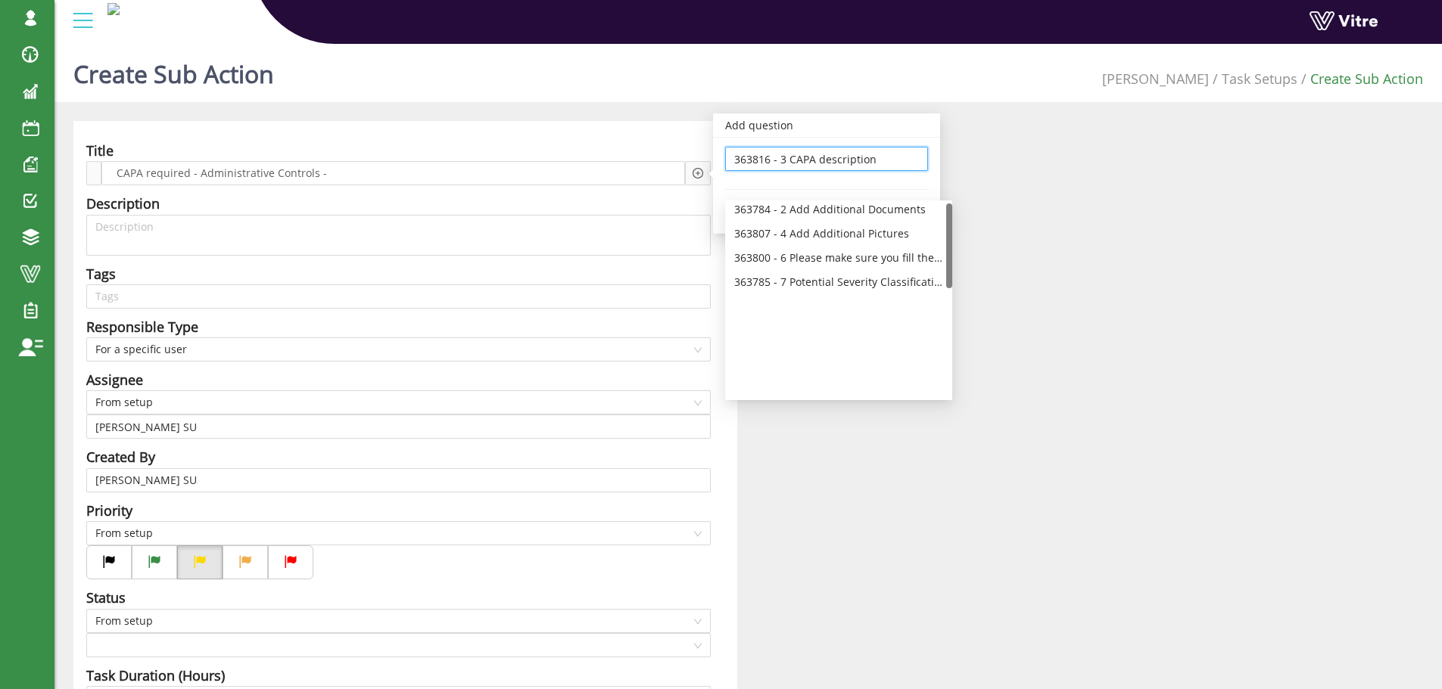
type input "363816 - 3 CAPA description"
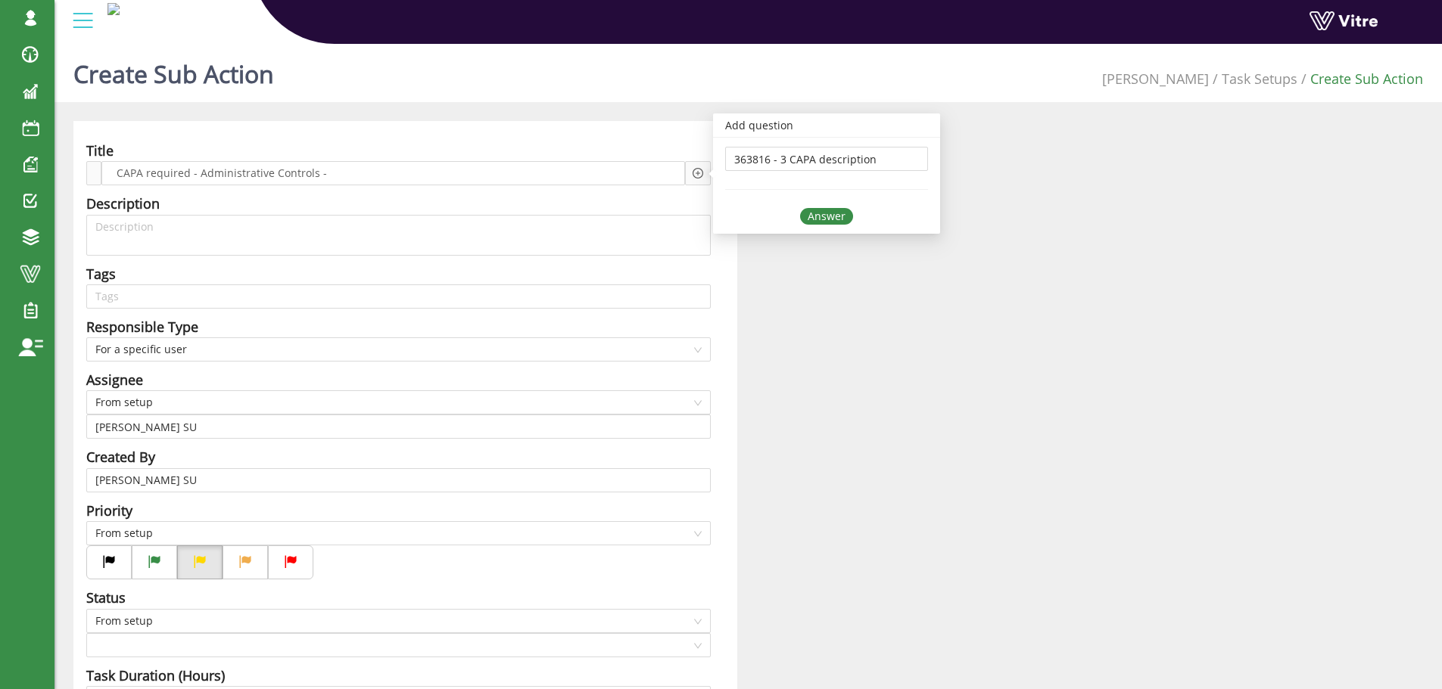
click at [821, 216] on div "Answer" at bounding box center [826, 216] width 53 height 17
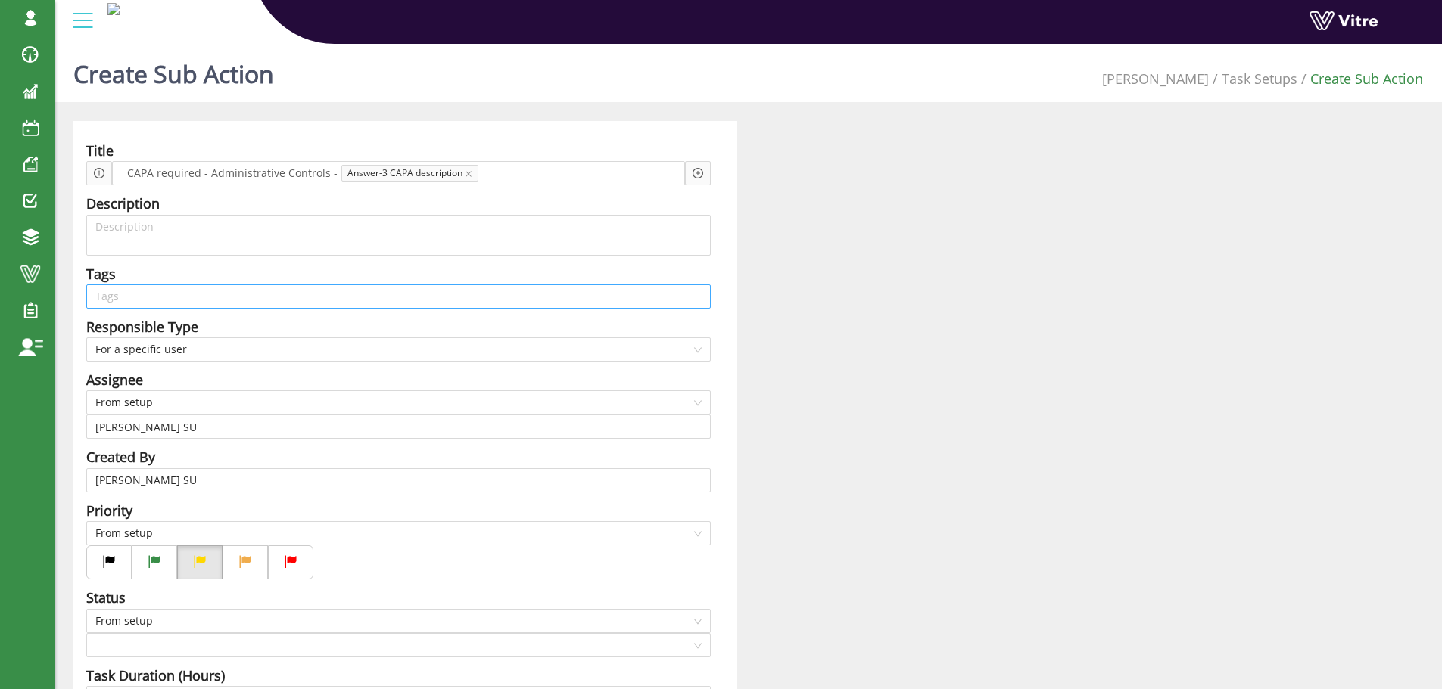
click at [162, 304] on input "search" at bounding box center [398, 296] width 606 height 23
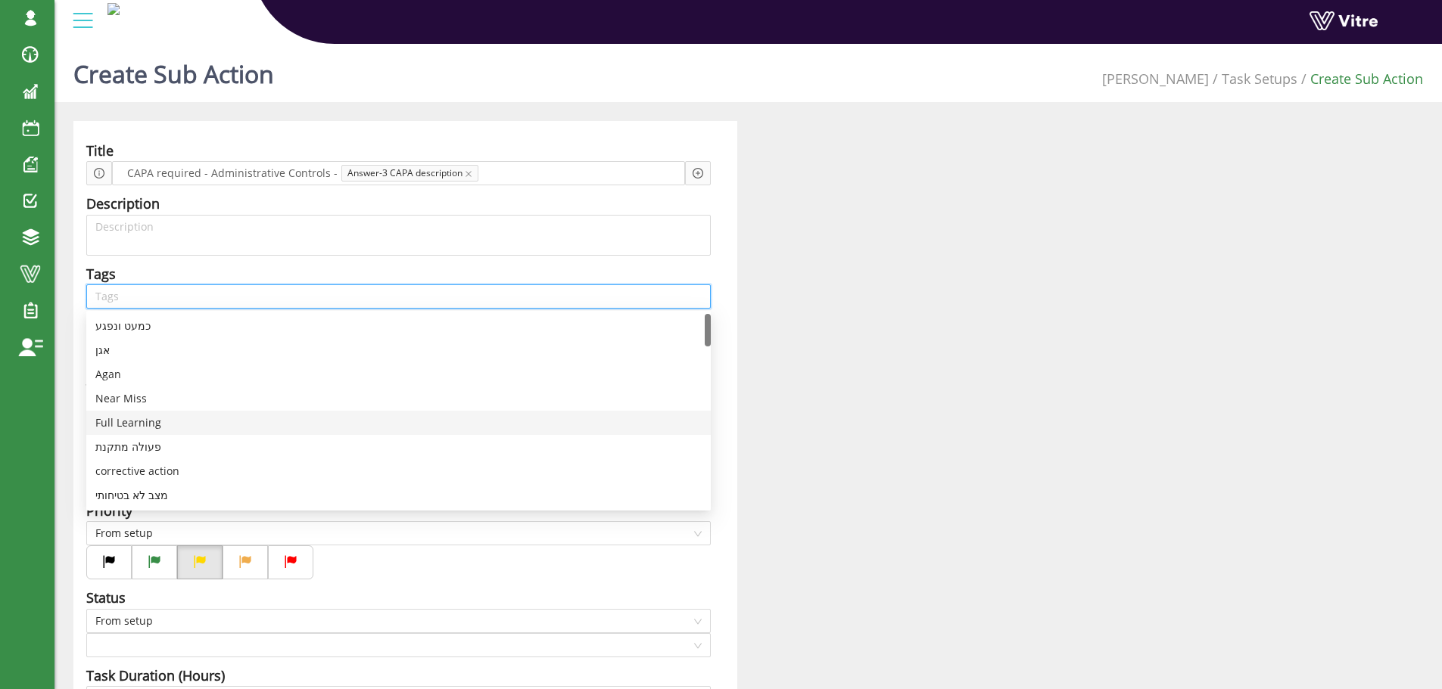
click at [143, 422] on div "Full Learning" at bounding box center [398, 423] width 606 height 17
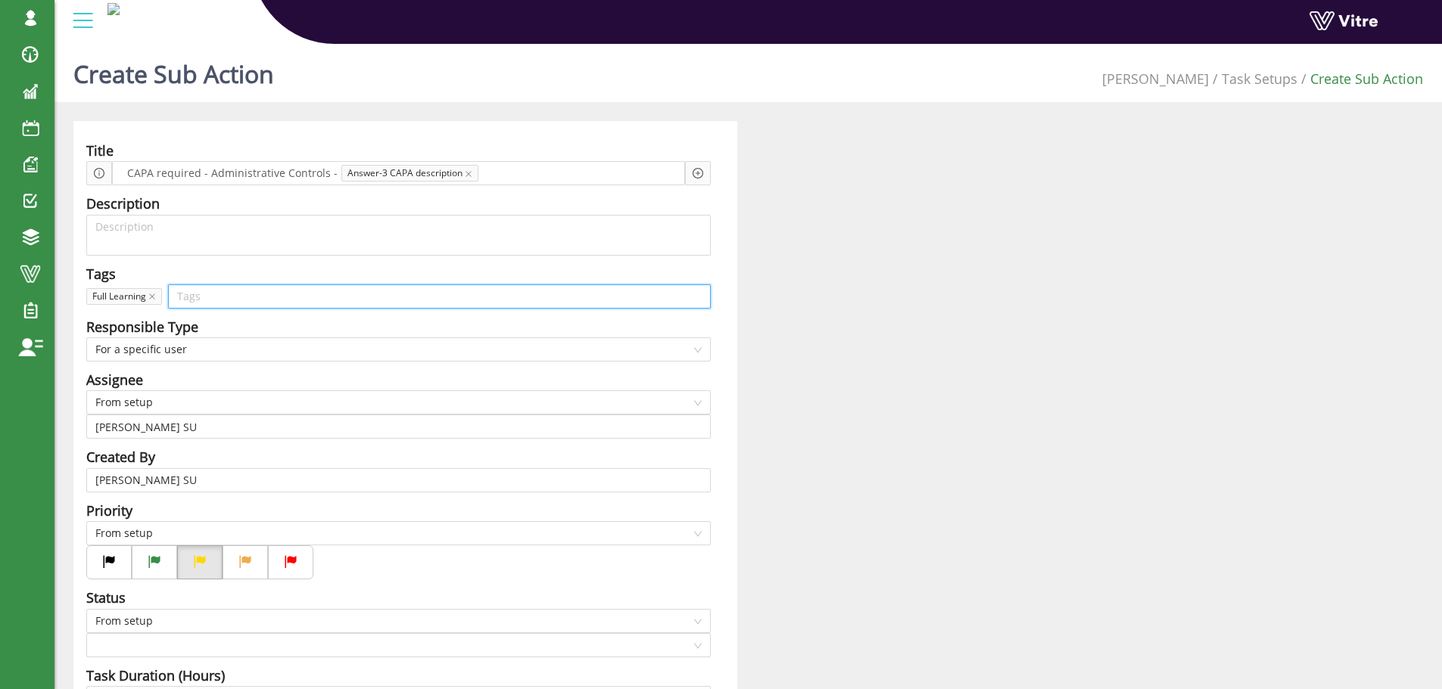
click at [188, 294] on input "search" at bounding box center [439, 296] width 524 height 23
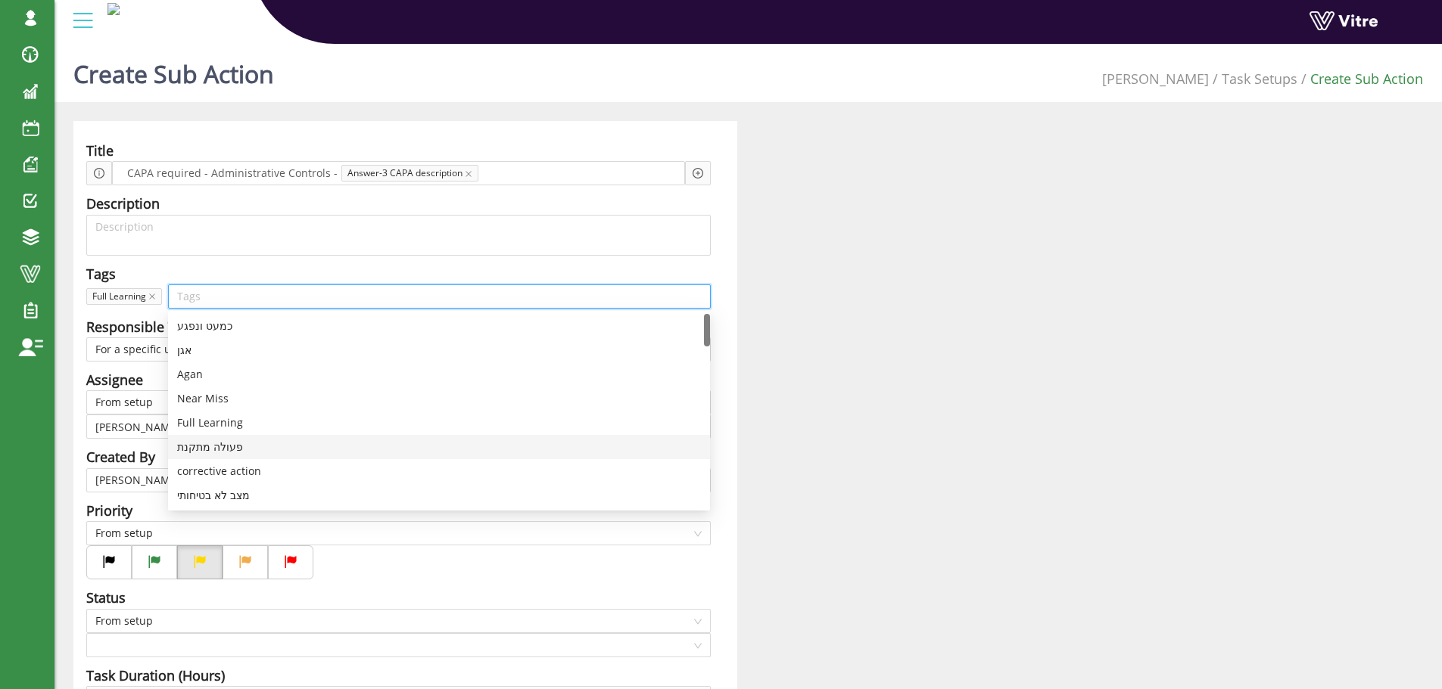
click at [221, 440] on div "פעולה מתקנת" at bounding box center [439, 447] width 524 height 17
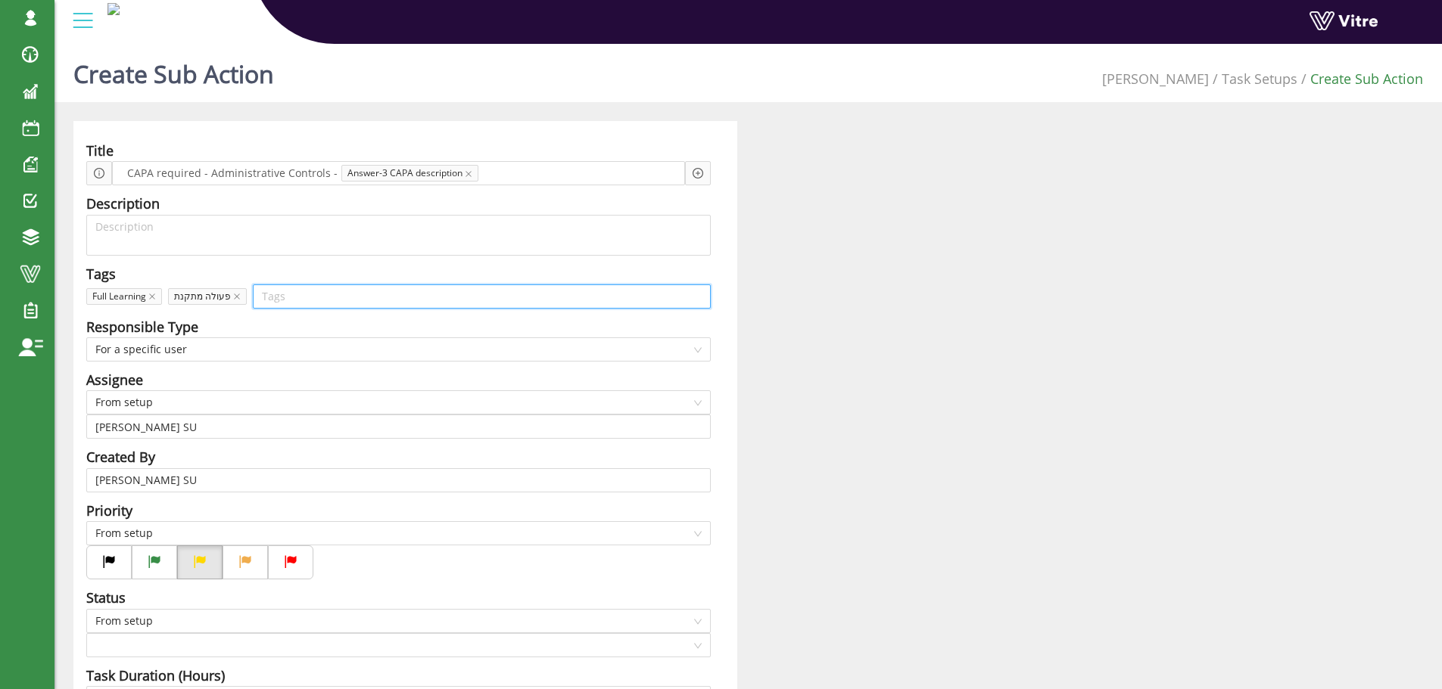
click at [282, 297] on input "search" at bounding box center [482, 296] width 440 height 23
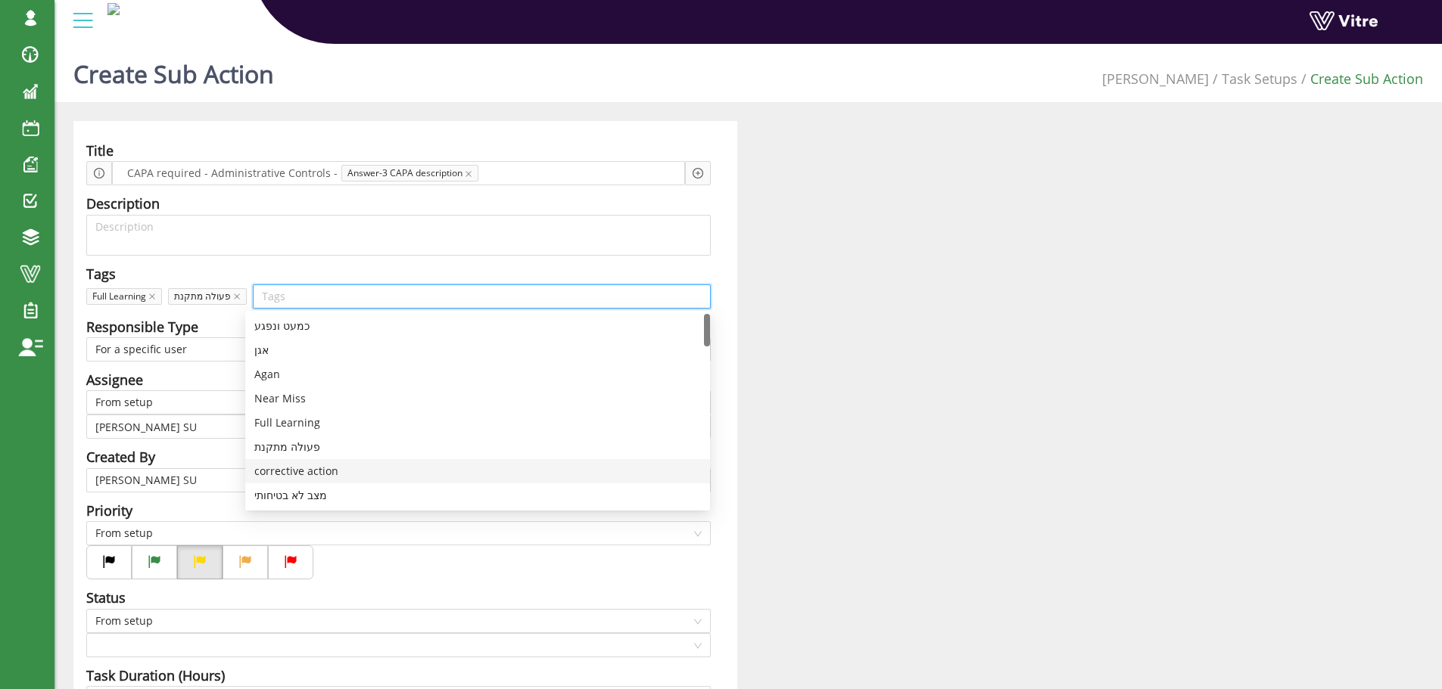
click at [316, 471] on div "corrective action" at bounding box center [477, 471] width 447 height 17
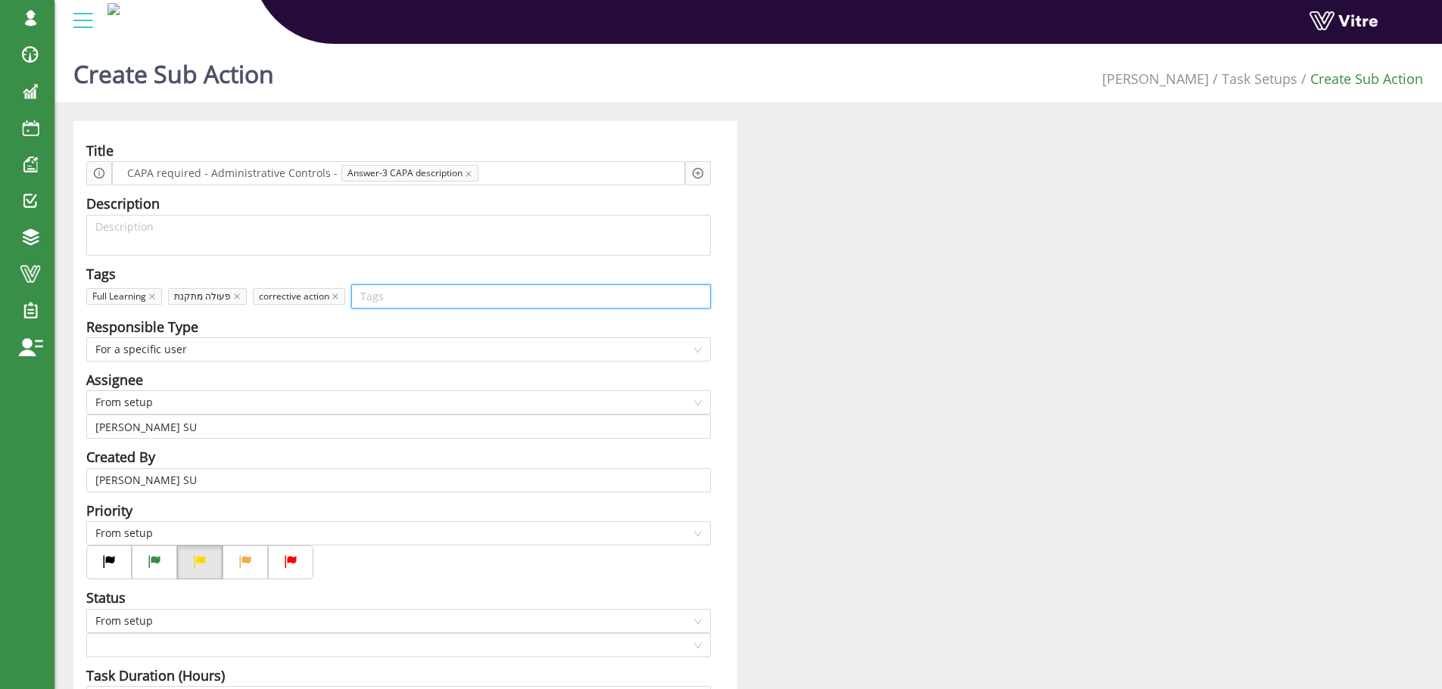
click at [377, 296] on input "search" at bounding box center [530, 296] width 341 height 23
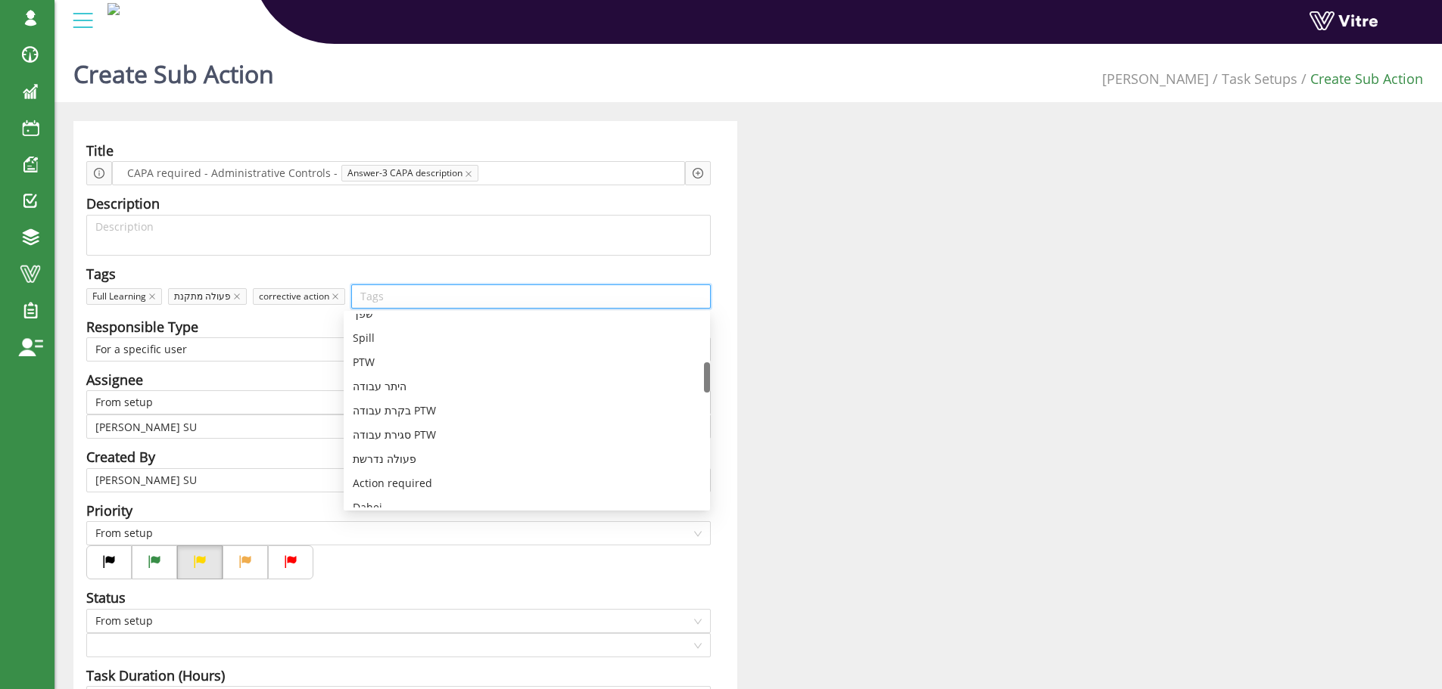
scroll to position [378, 0]
click at [410, 451] on div "תהליך למידה מלא" at bounding box center [527, 456] width 348 height 17
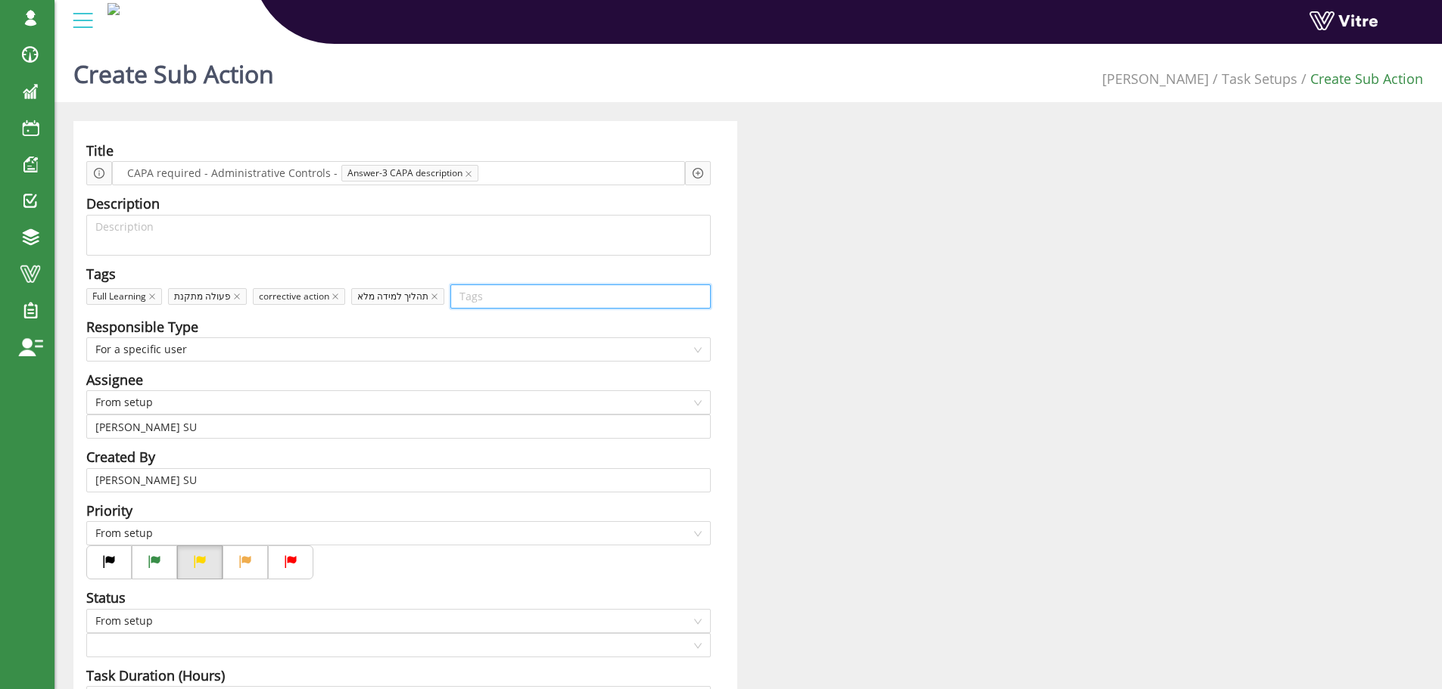
click at [493, 291] on input "search" at bounding box center [580, 296] width 242 height 23
type input "KOL"
click at [474, 353] on div "kollant" at bounding box center [572, 350] width 257 height 17
click at [498, 322] on div "Responsible Type" at bounding box center [398, 326] width 624 height 21
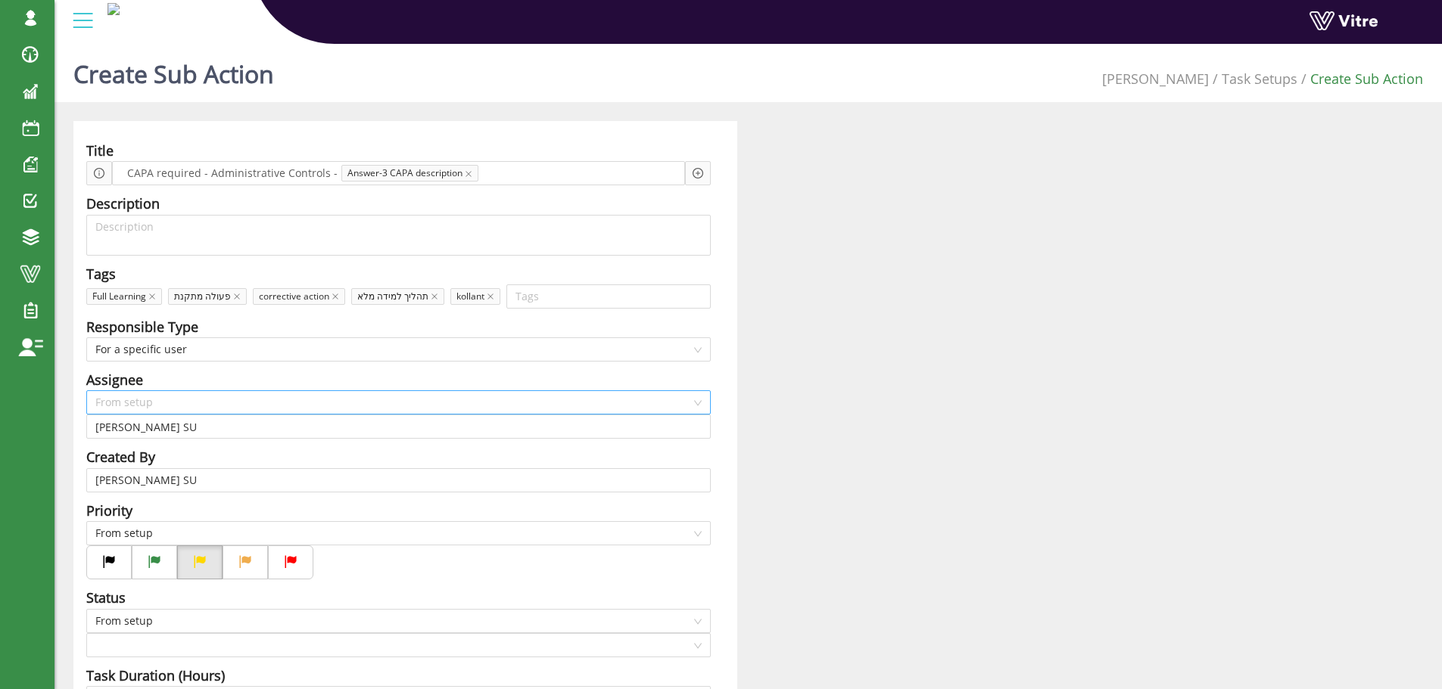
click at [196, 401] on span "From setup" at bounding box center [398, 402] width 606 height 23
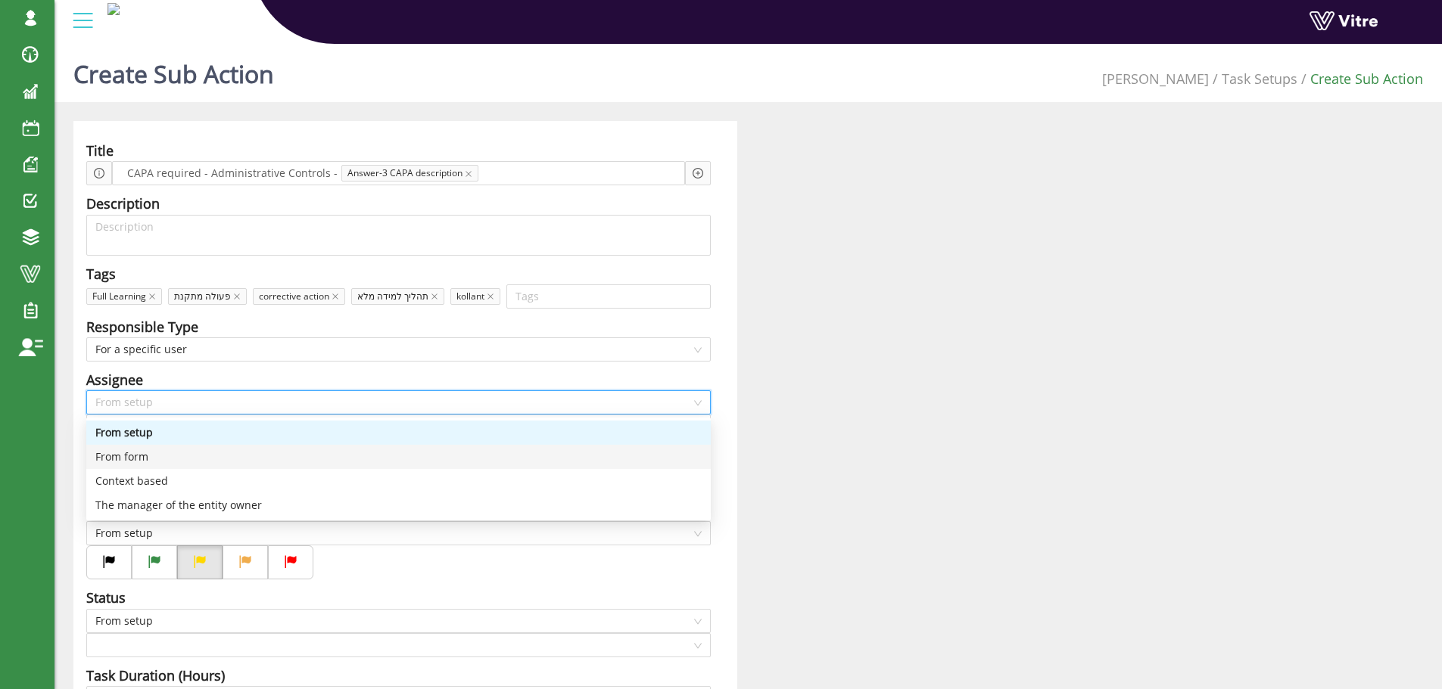
click at [173, 451] on div "From form" at bounding box center [398, 457] width 606 height 17
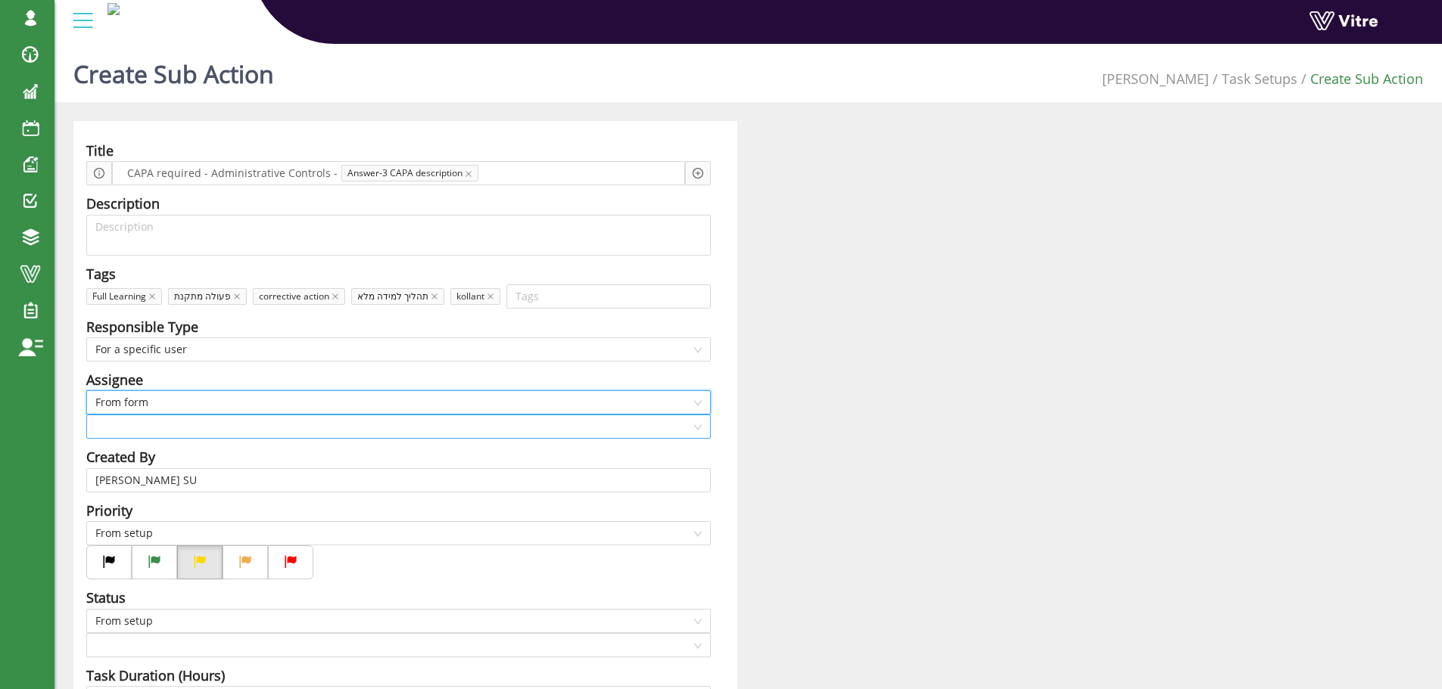
click at [186, 428] on input "search" at bounding box center [393, 426] width 596 height 23
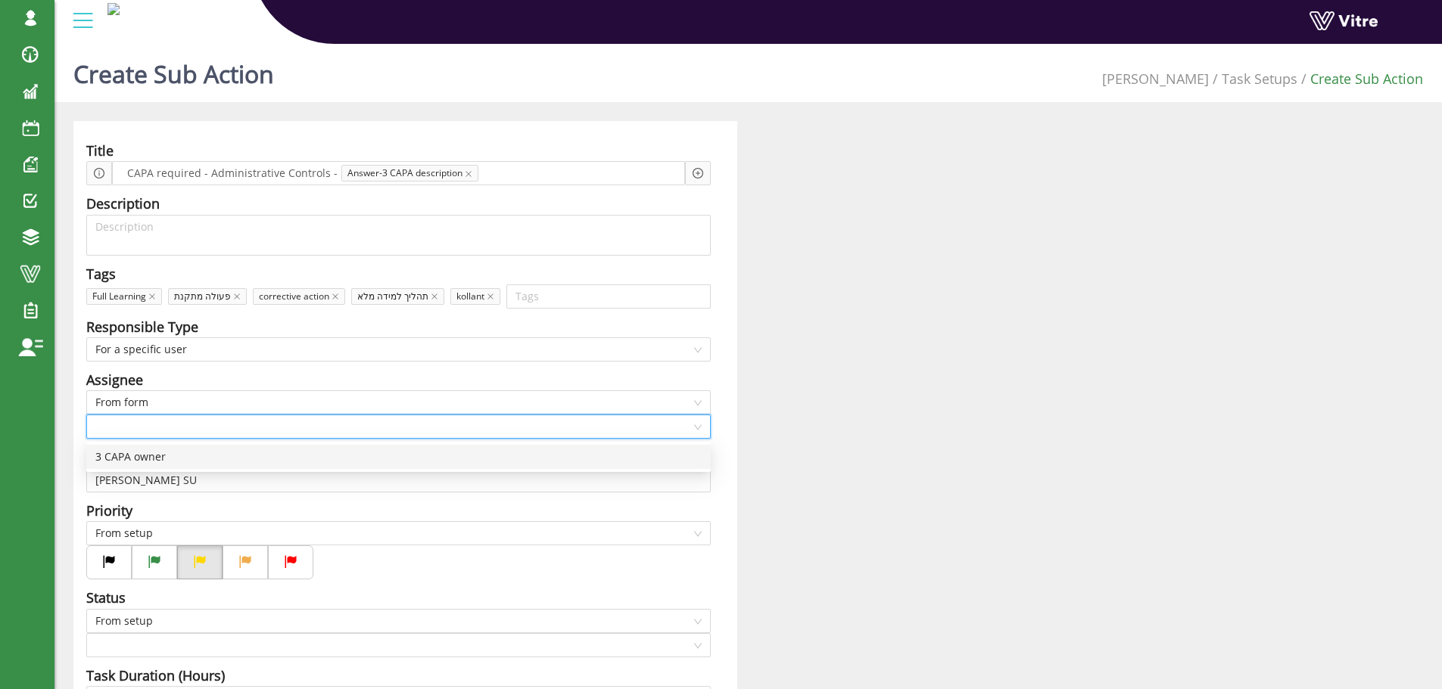
click at [184, 448] on div "3 CAPA owner" at bounding box center [398, 457] width 624 height 24
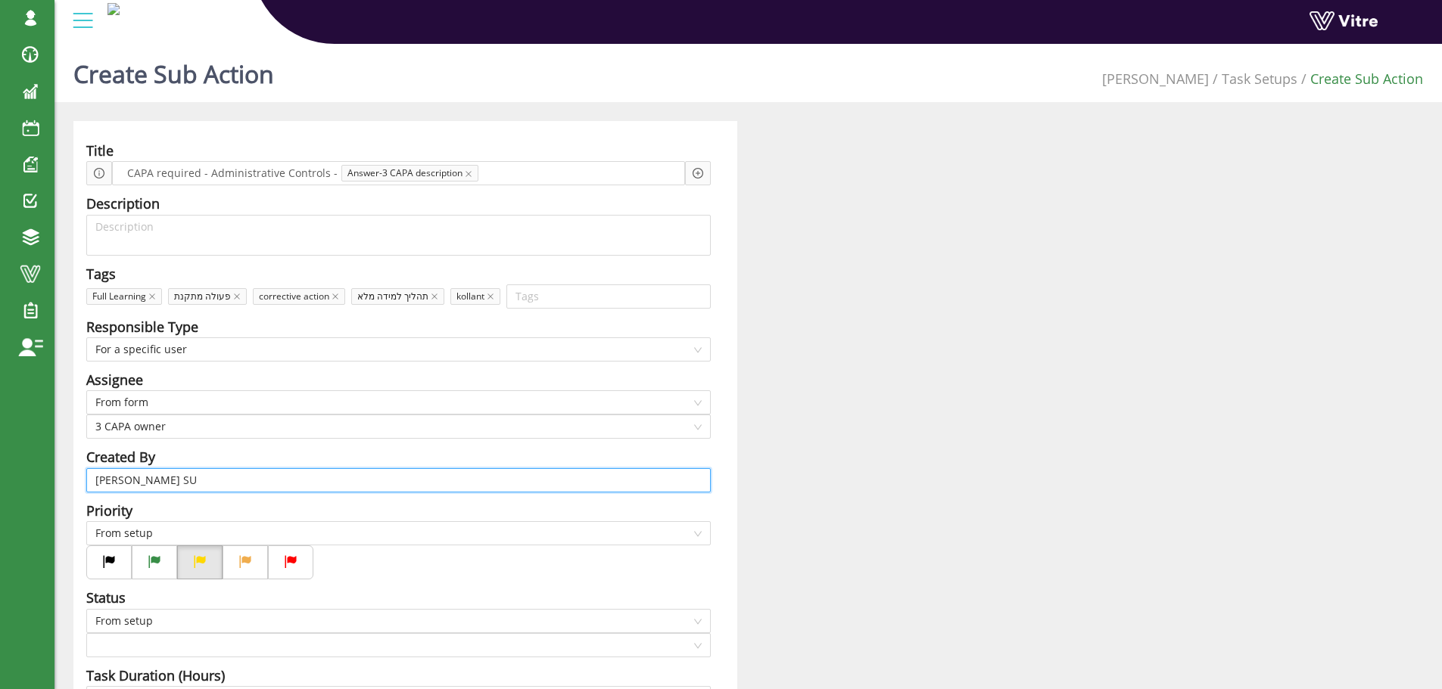
click at [185, 477] on input "[PERSON_NAME] SU" at bounding box center [398, 480] width 606 height 23
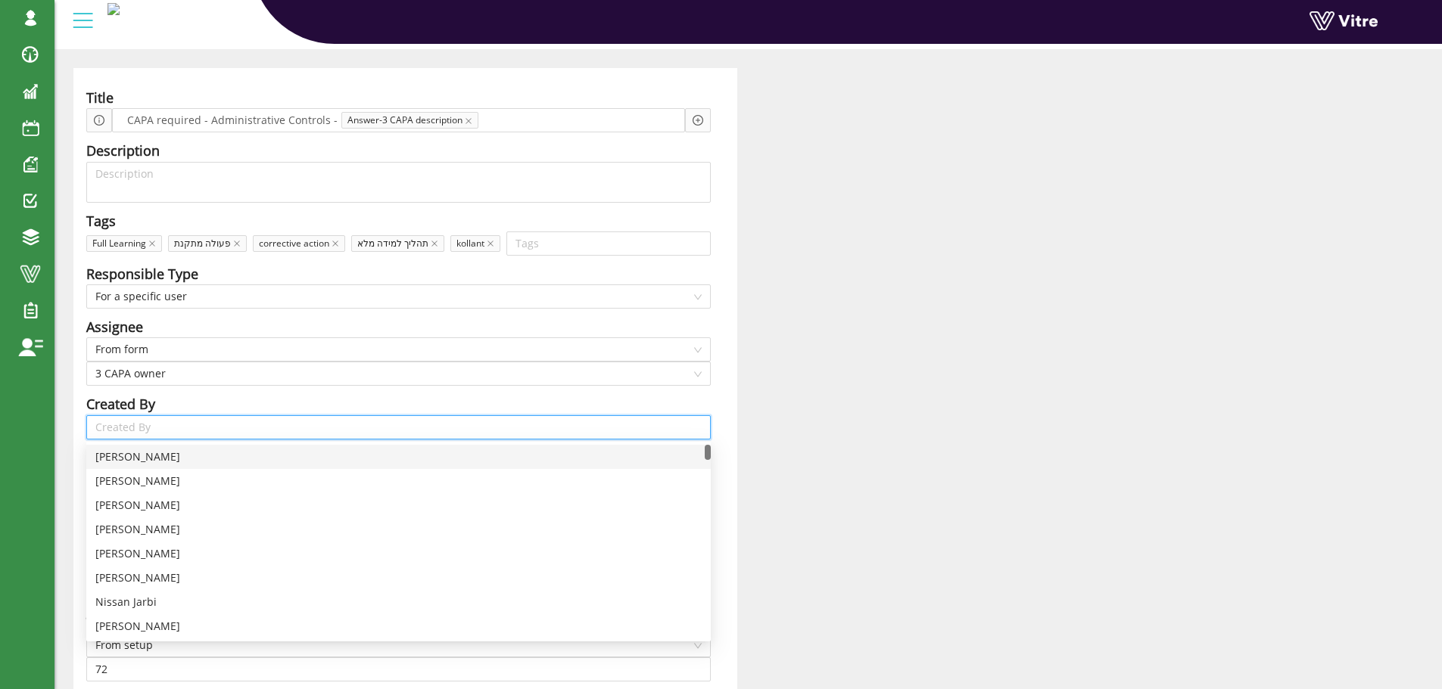
scroll to position [151, 0]
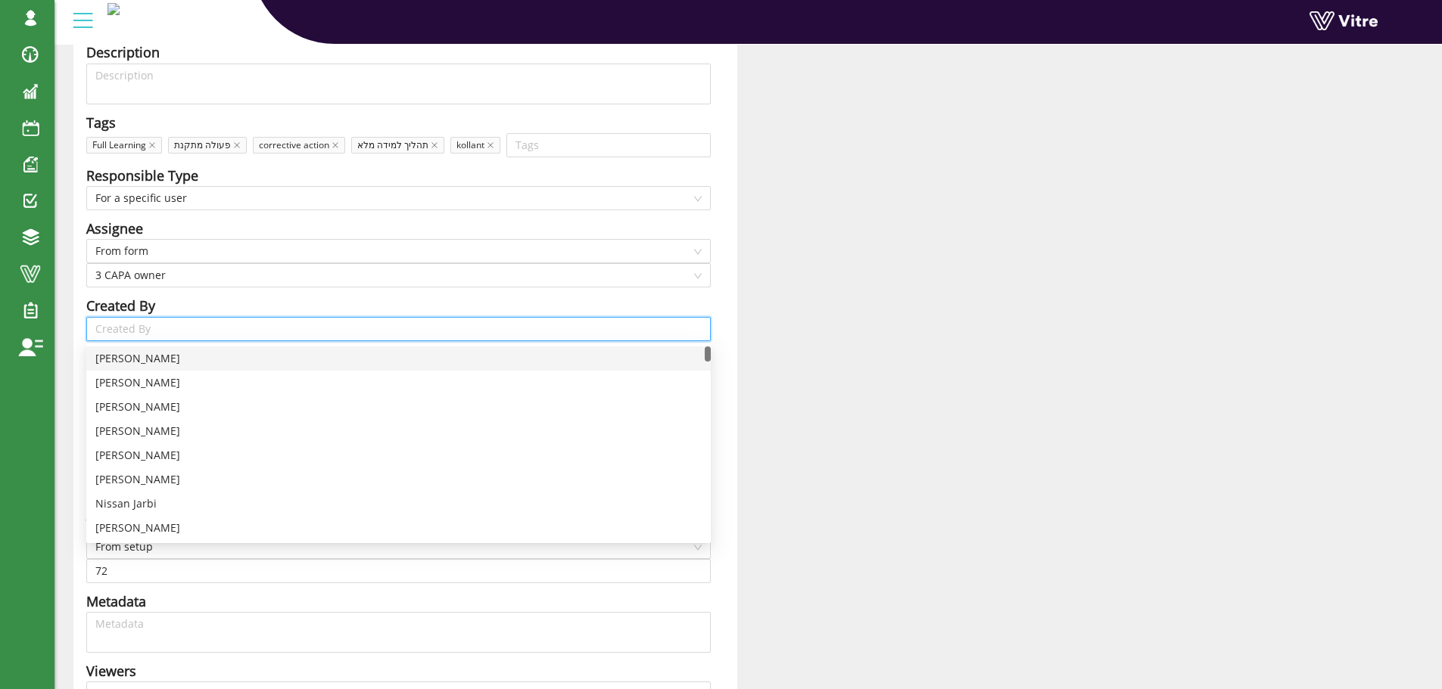
click at [289, 297] on div "Created By" at bounding box center [398, 305] width 624 height 21
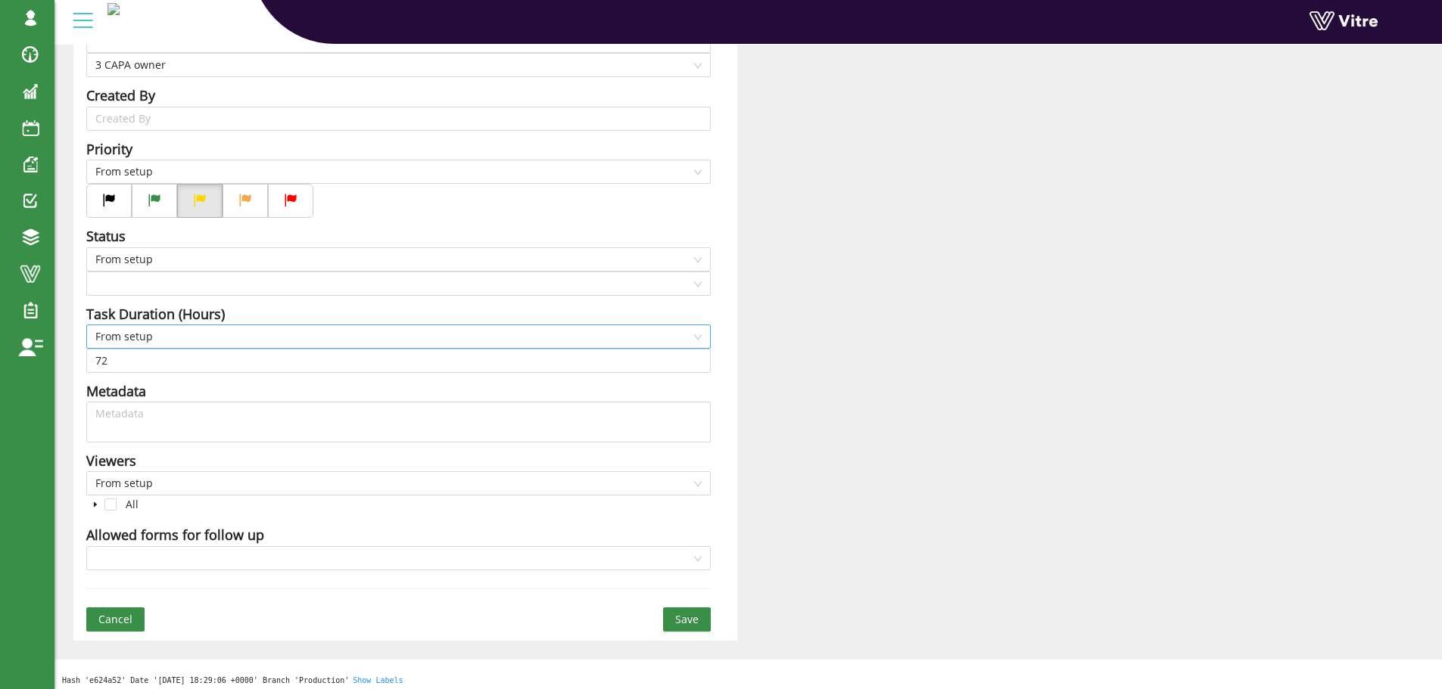
scroll to position [369, 0]
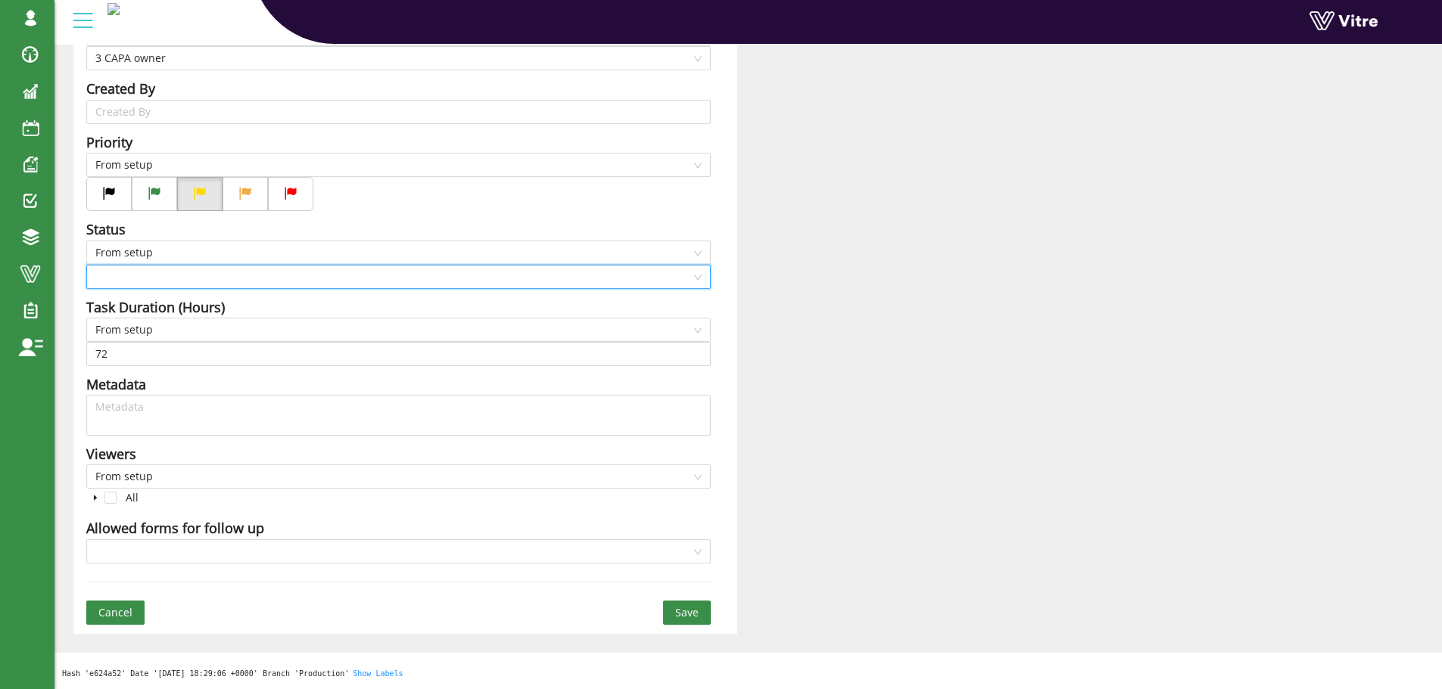
click at [194, 270] on input "search" at bounding box center [393, 277] width 596 height 23
click at [126, 280] on input "search" at bounding box center [393, 277] width 596 height 23
click at [138, 282] on input "search" at bounding box center [393, 277] width 596 height 23
click at [139, 276] on input "search" at bounding box center [393, 277] width 596 height 23
click at [144, 257] on span "From setup" at bounding box center [398, 252] width 606 height 23
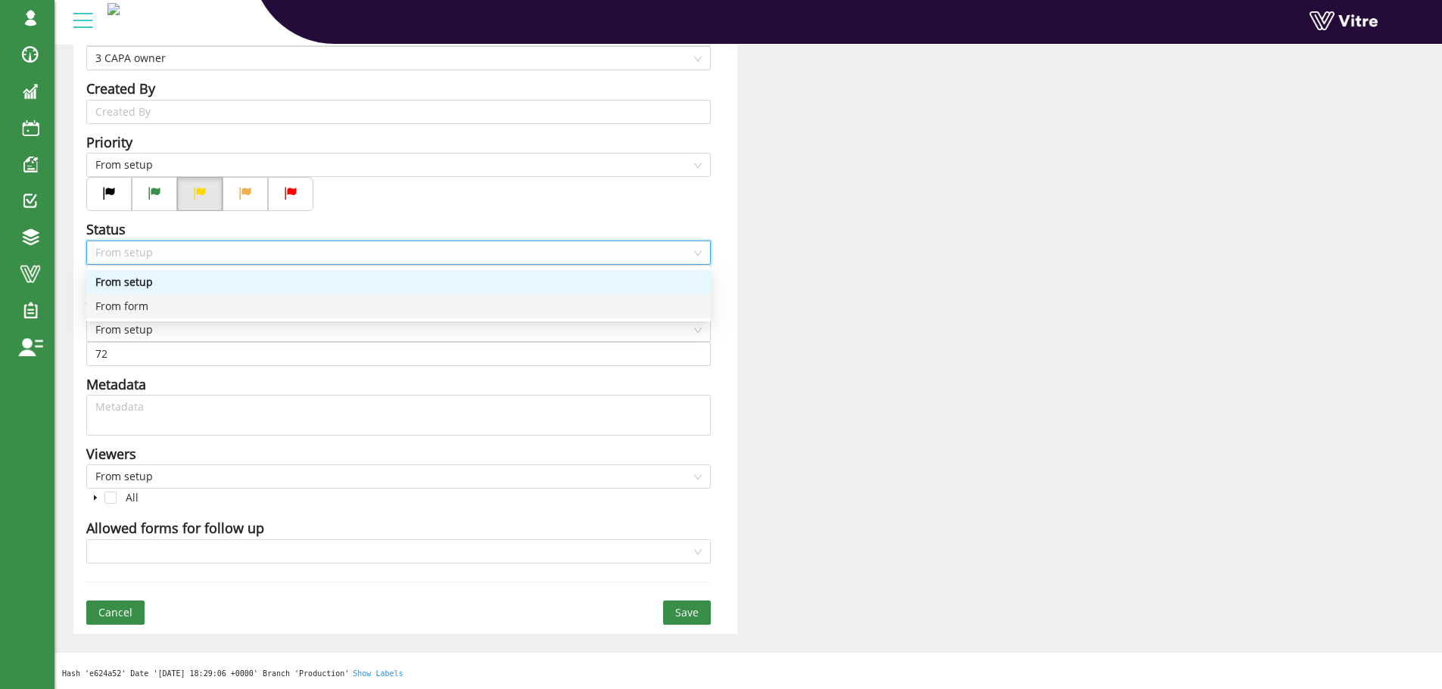
click at [138, 301] on div "From form" at bounding box center [398, 306] width 606 height 17
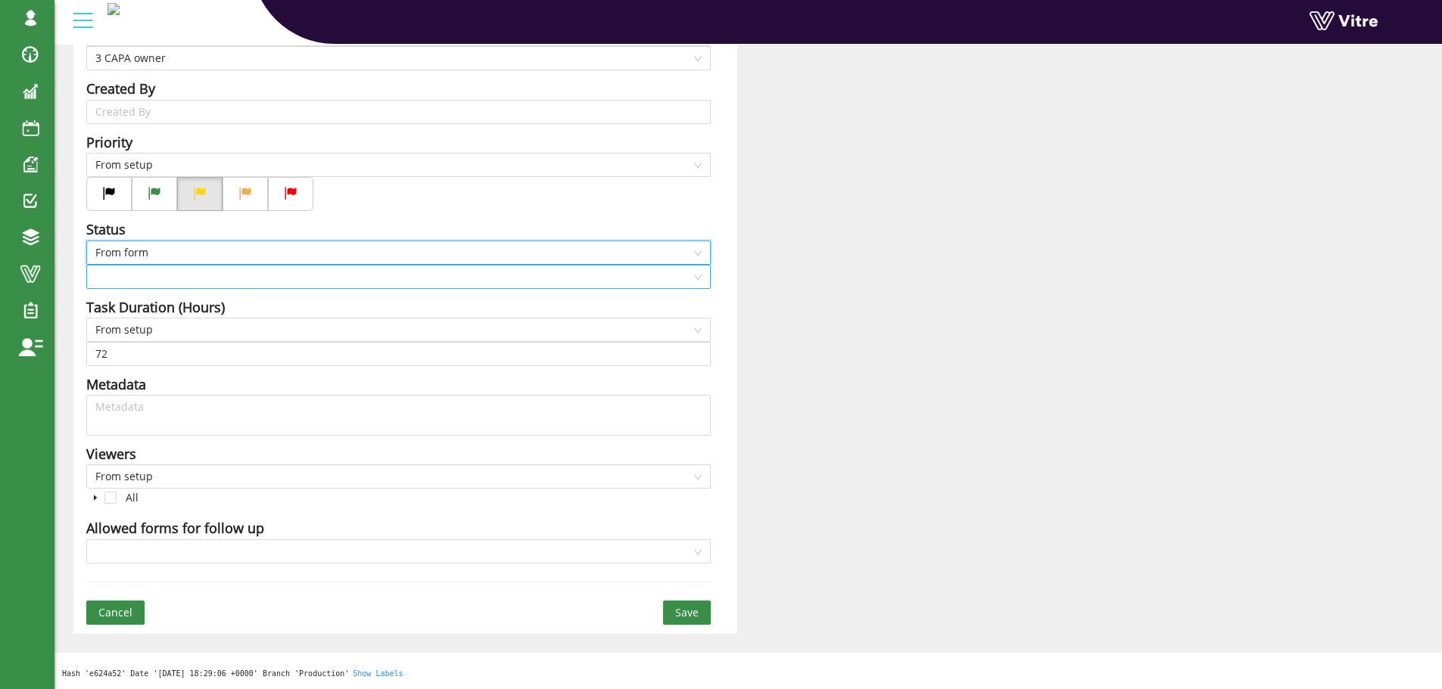
click at [140, 283] on input "search" at bounding box center [393, 277] width 596 height 23
click at [146, 257] on span "From form" at bounding box center [398, 252] width 606 height 23
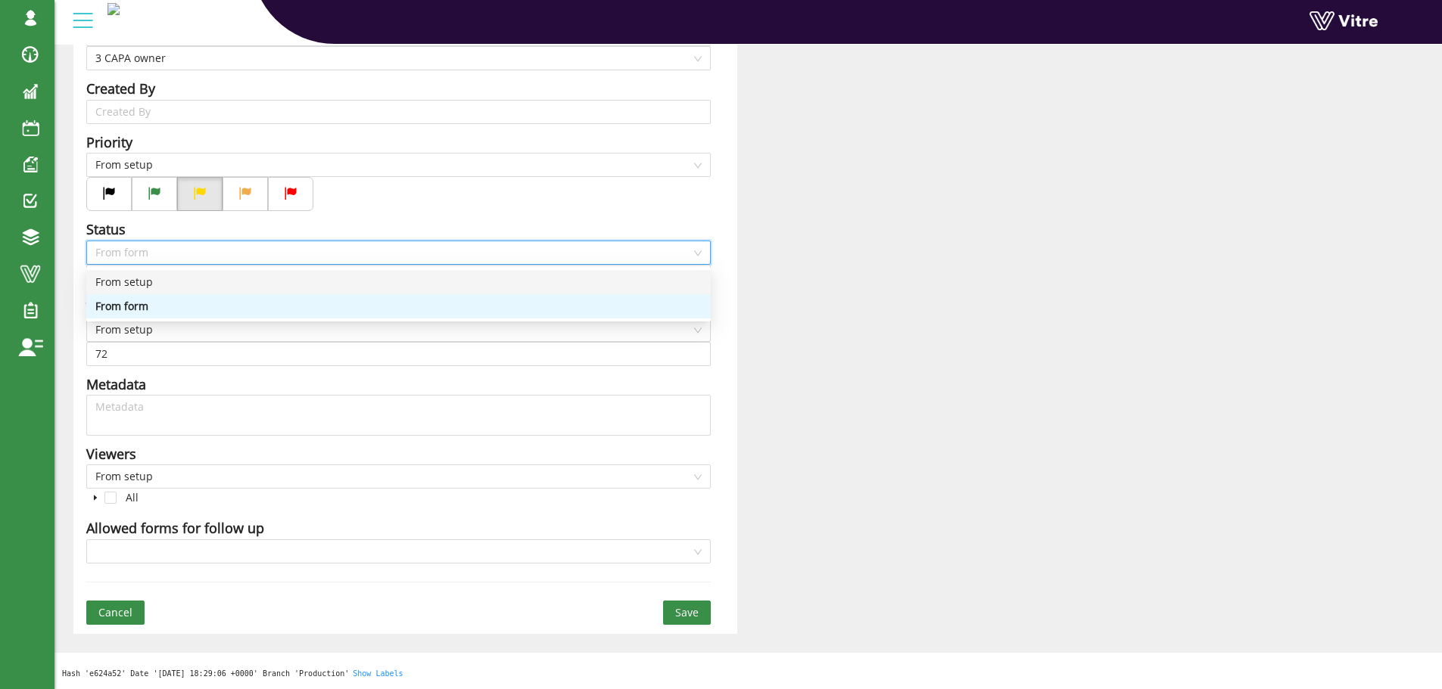
click at [144, 282] on div "From setup" at bounding box center [398, 282] width 606 height 17
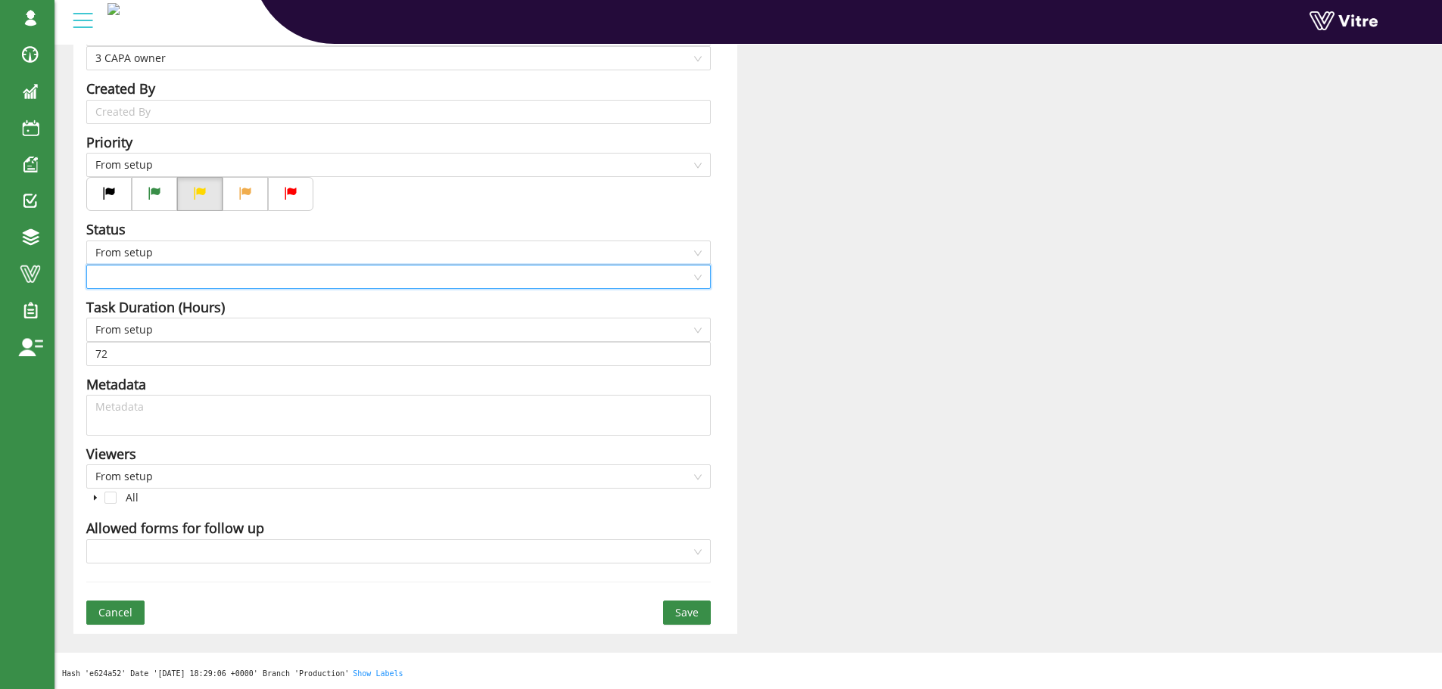
click at [145, 278] on input "search" at bounding box center [393, 277] width 596 height 23
click at [131, 311] on div "Open" at bounding box center [398, 306] width 606 height 17
click at [140, 331] on span "From setup" at bounding box center [398, 330] width 606 height 23
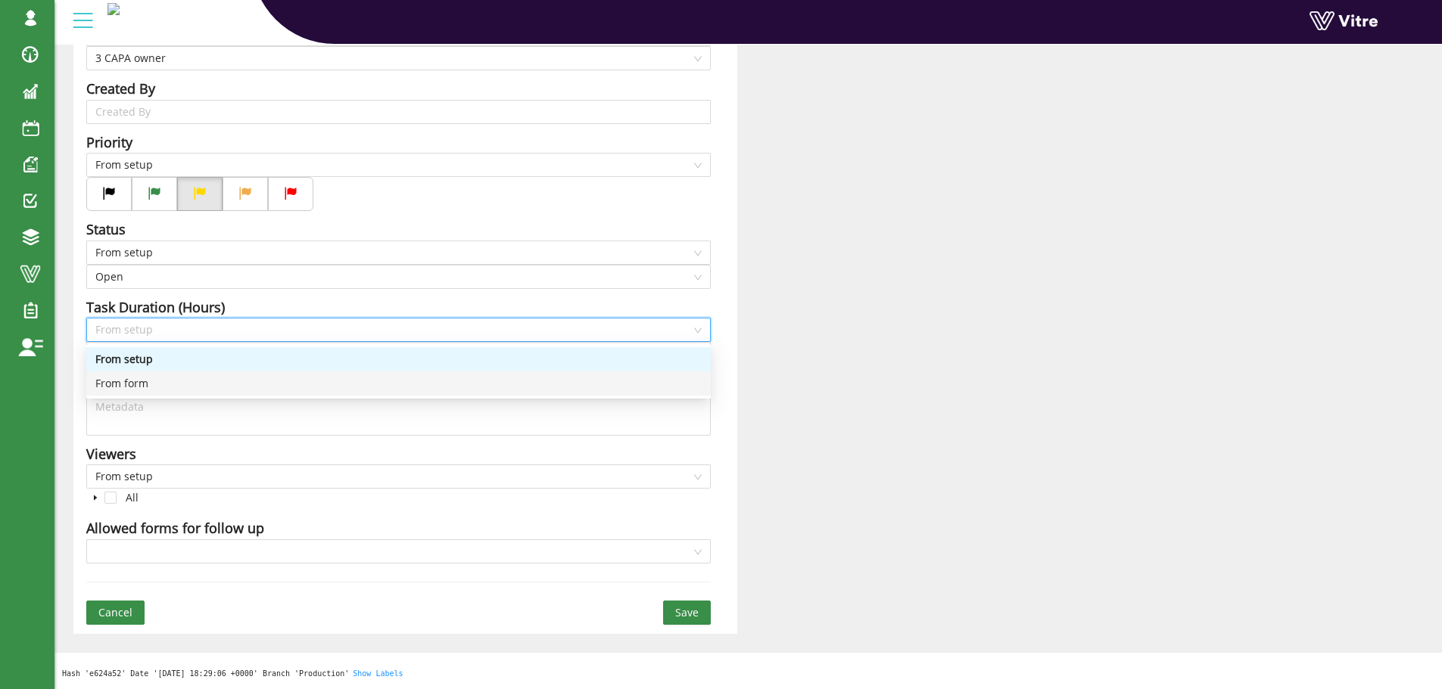
click at [135, 378] on div "From form" at bounding box center [398, 383] width 606 height 17
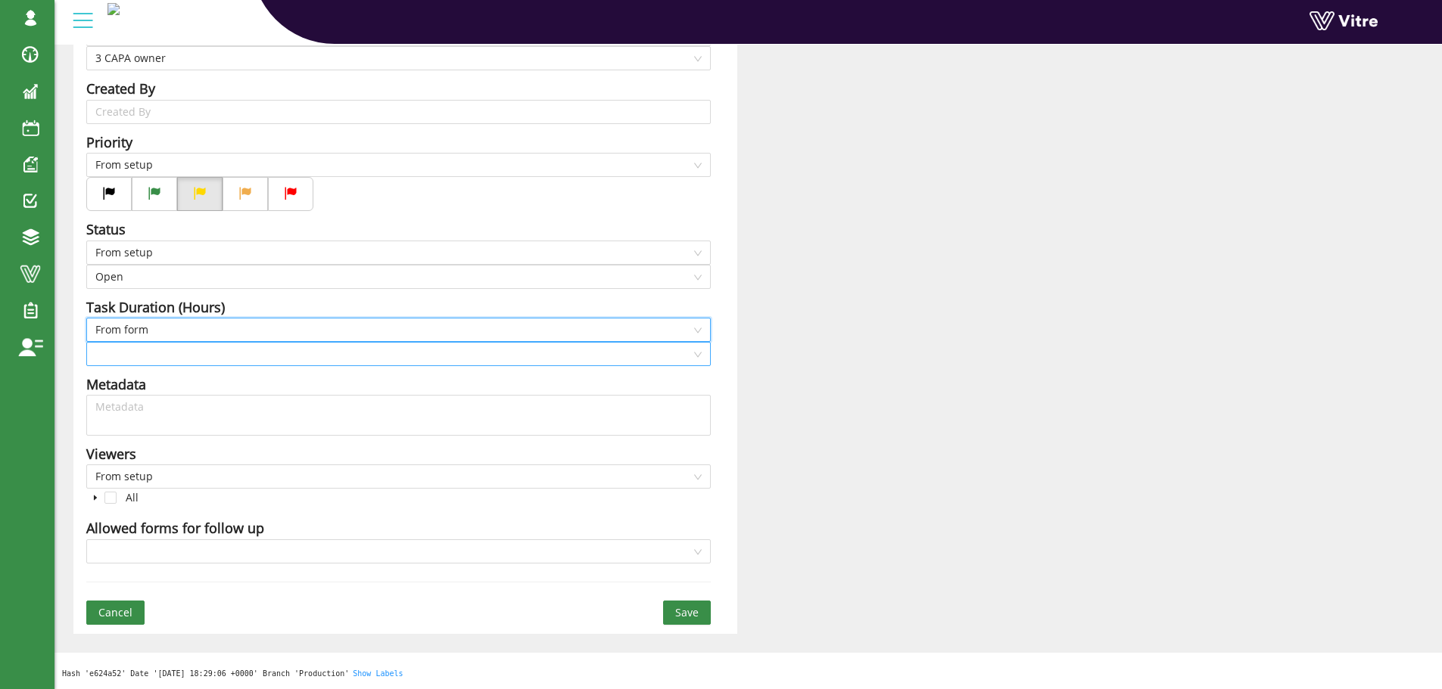
click at [143, 356] on input "search" at bounding box center [393, 354] width 596 height 23
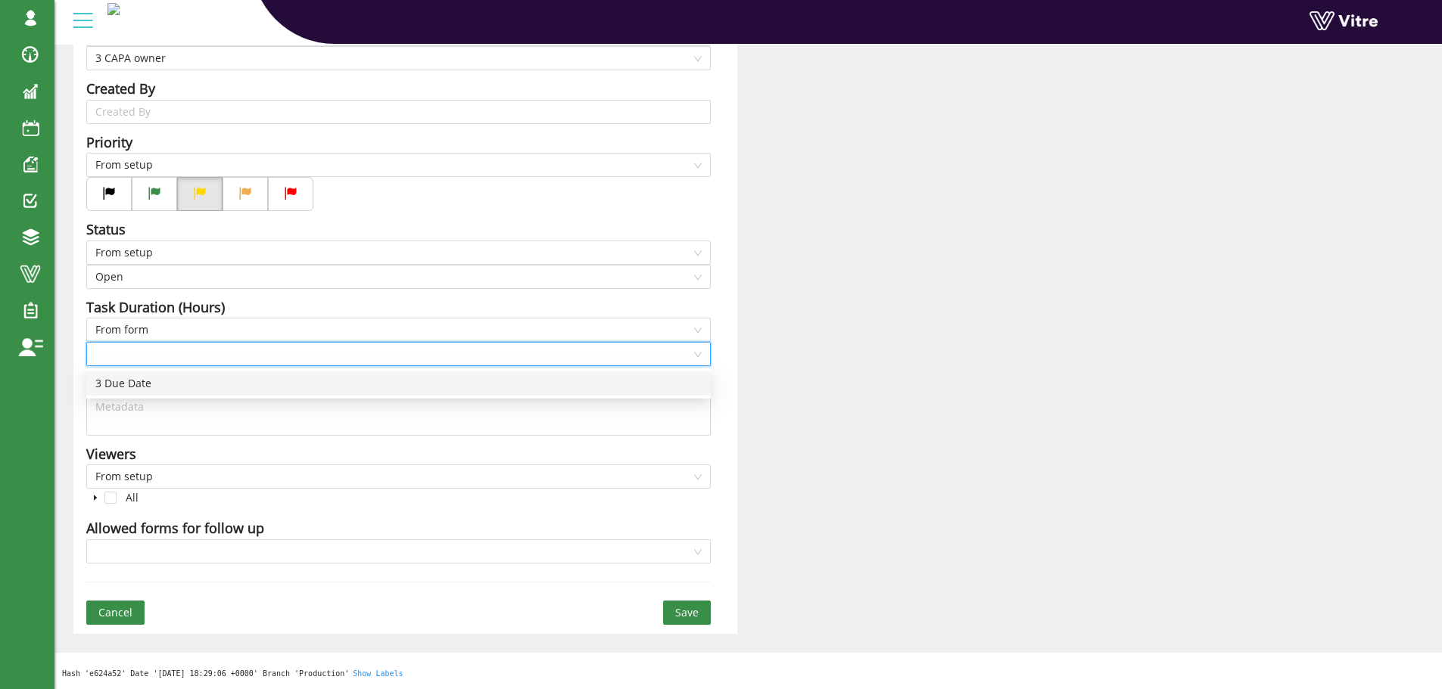
click at [141, 379] on div "3 Due Date" at bounding box center [398, 383] width 606 height 17
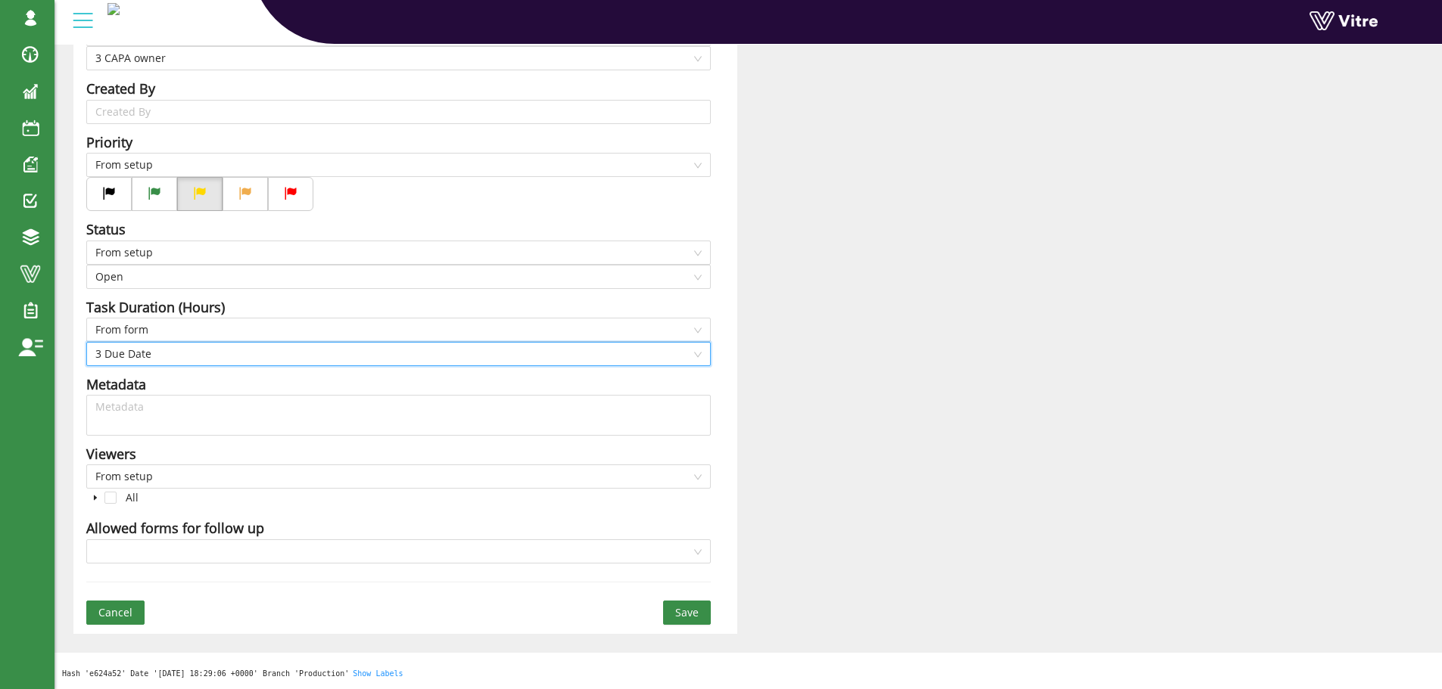
click at [733, 434] on div "Title CAPA required - Administrative Controls - Answer-3 CAPA description Add q…" at bounding box center [405, 194] width 664 height 882
click at [342, 545] on input "search" at bounding box center [393, 551] width 596 height 23
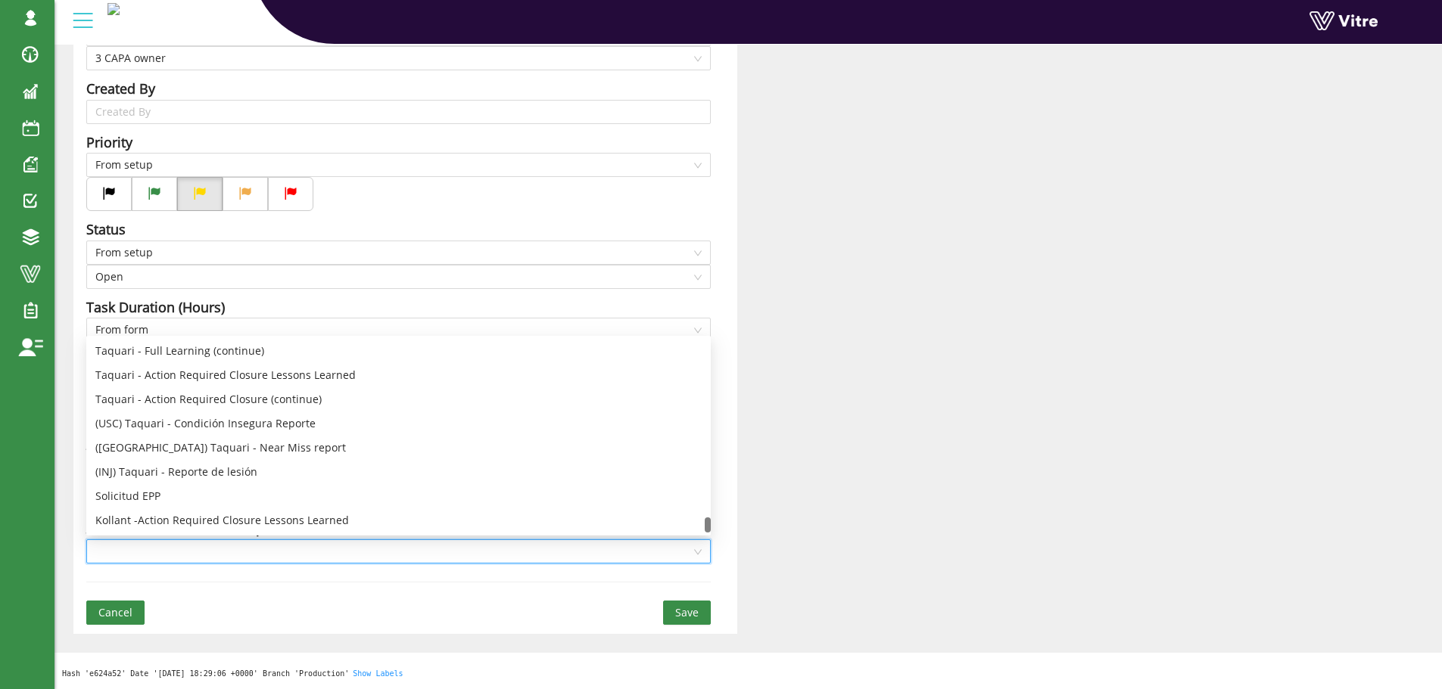
scroll to position [4166, 0]
click at [291, 521] on div "Kollant -Action Required Closure Lessons Learned" at bounding box center [398, 520] width 606 height 17
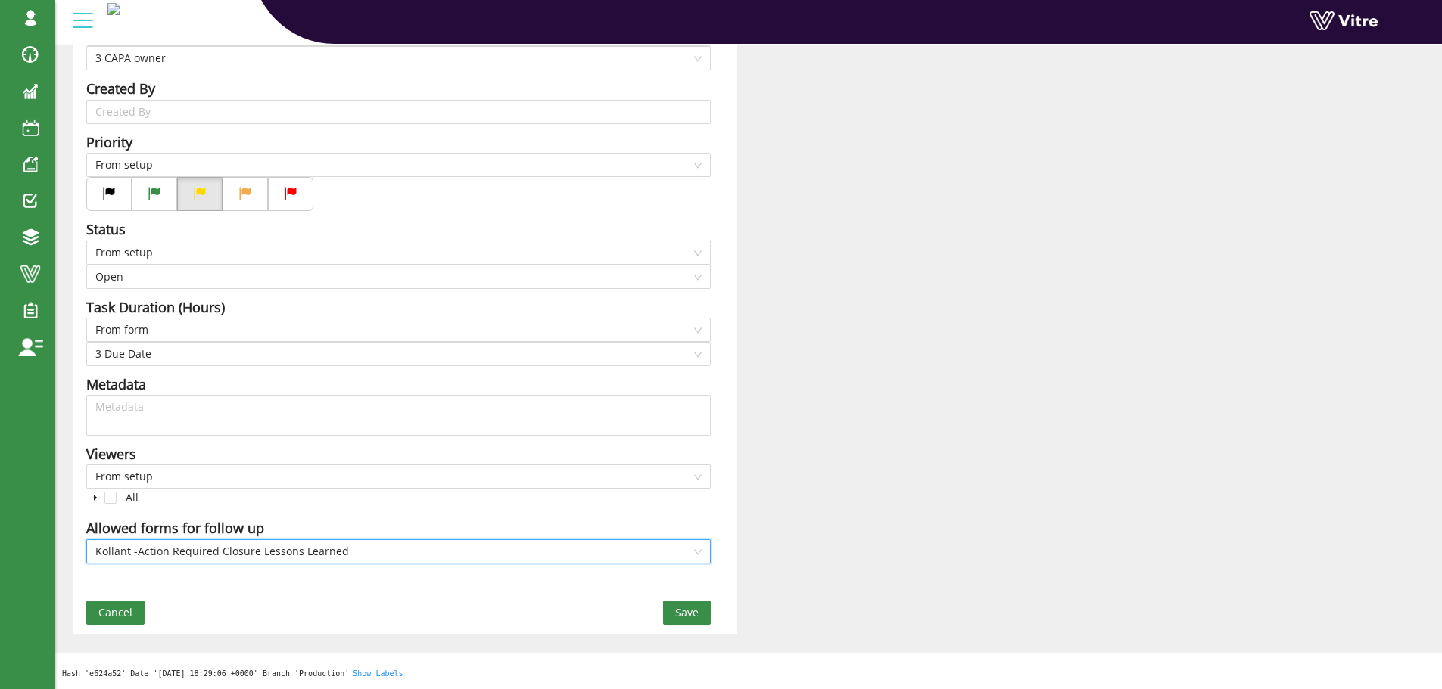
click at [678, 608] on span "Save" at bounding box center [686, 613] width 23 height 17
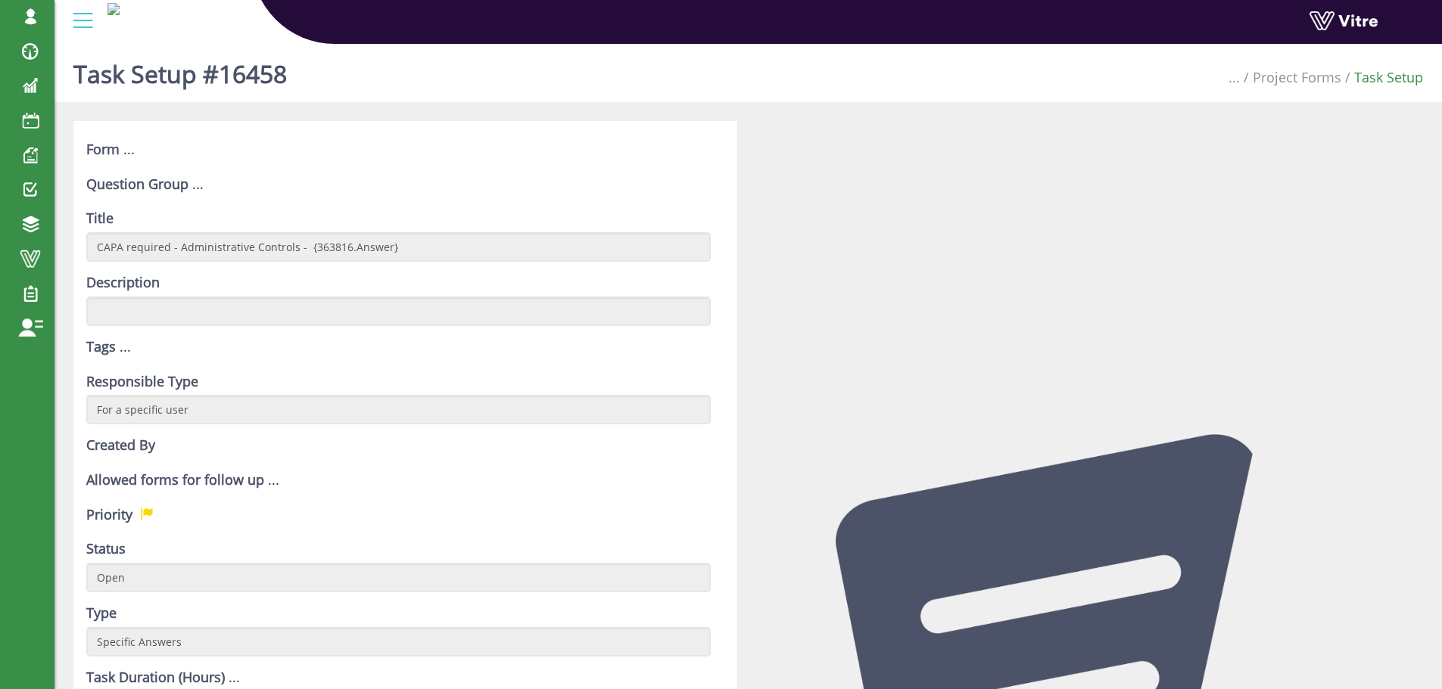
scroll to position [561, 0]
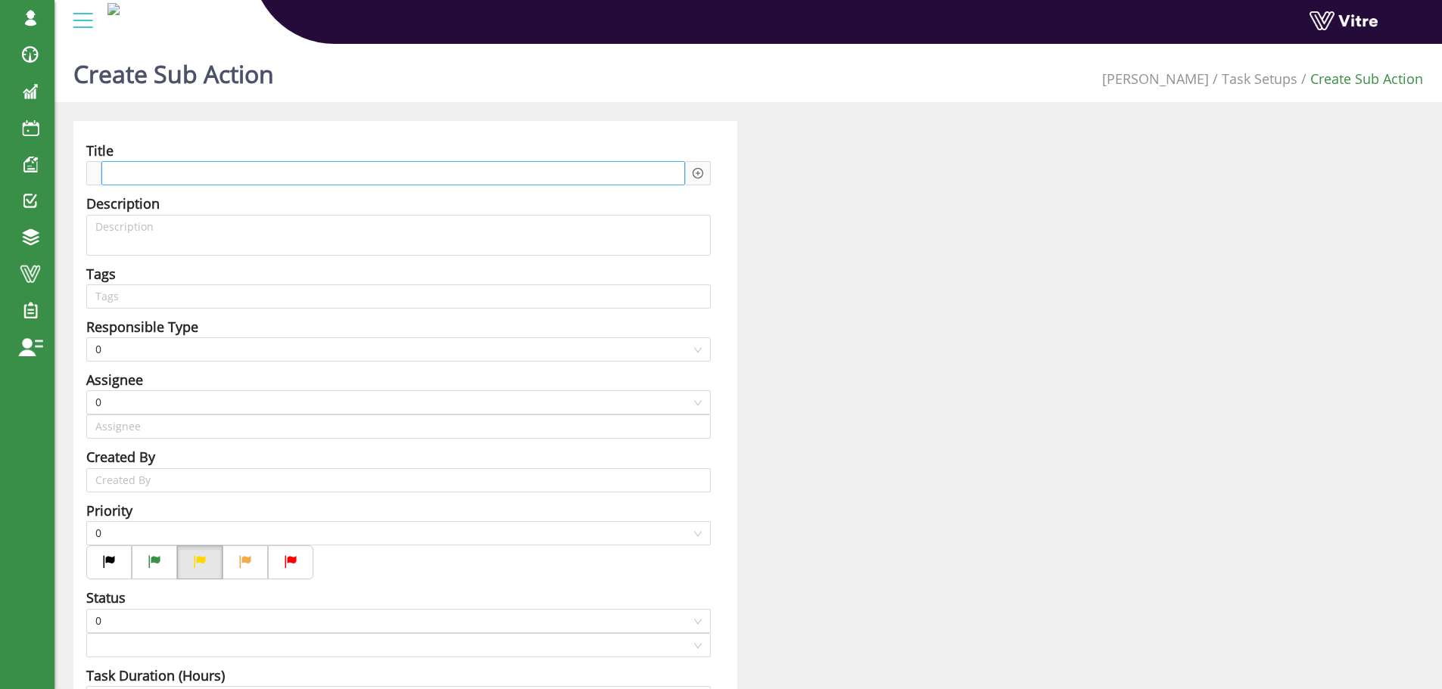
type input "[PERSON_NAME] SU"
click at [159, 171] on span at bounding box center [170, 173] width 115 height 17
click at [210, 173] on span "CAPA required" at bounding box center [170, 173] width 115 height 17
click at [702, 173] on icon "plus-circle" at bounding box center [697, 173] width 11 height 11
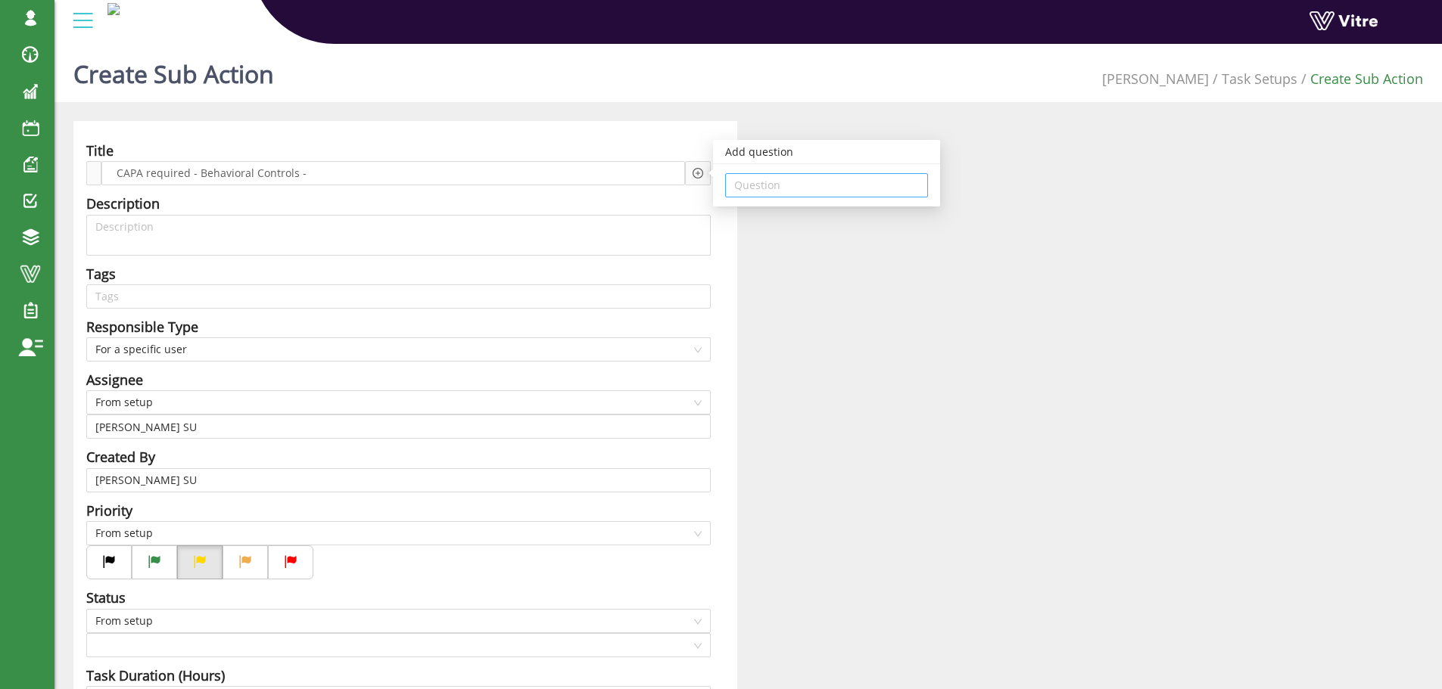
click at [755, 177] on input "search" at bounding box center [826, 185] width 185 height 23
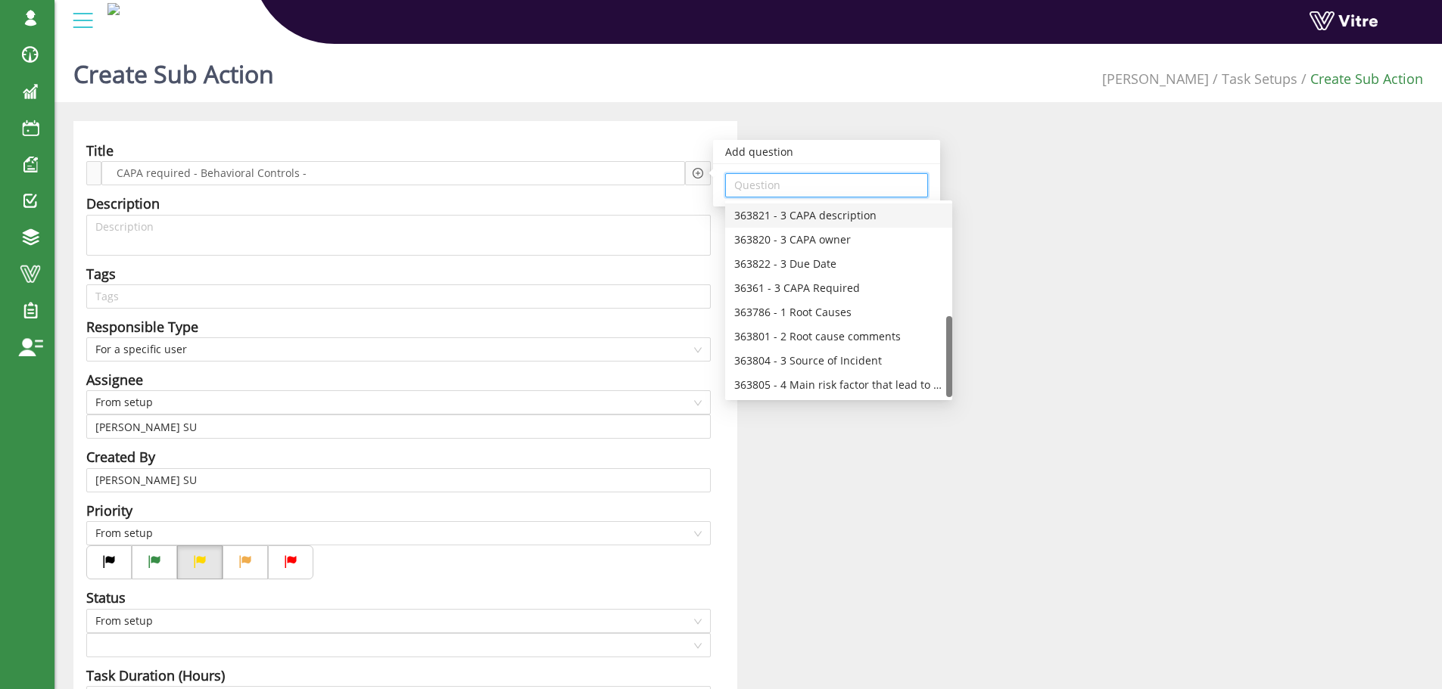
click at [849, 216] on div "363821 - 3 CAPA description" at bounding box center [838, 215] width 209 height 17
type input "363821 - 3 CAPA description"
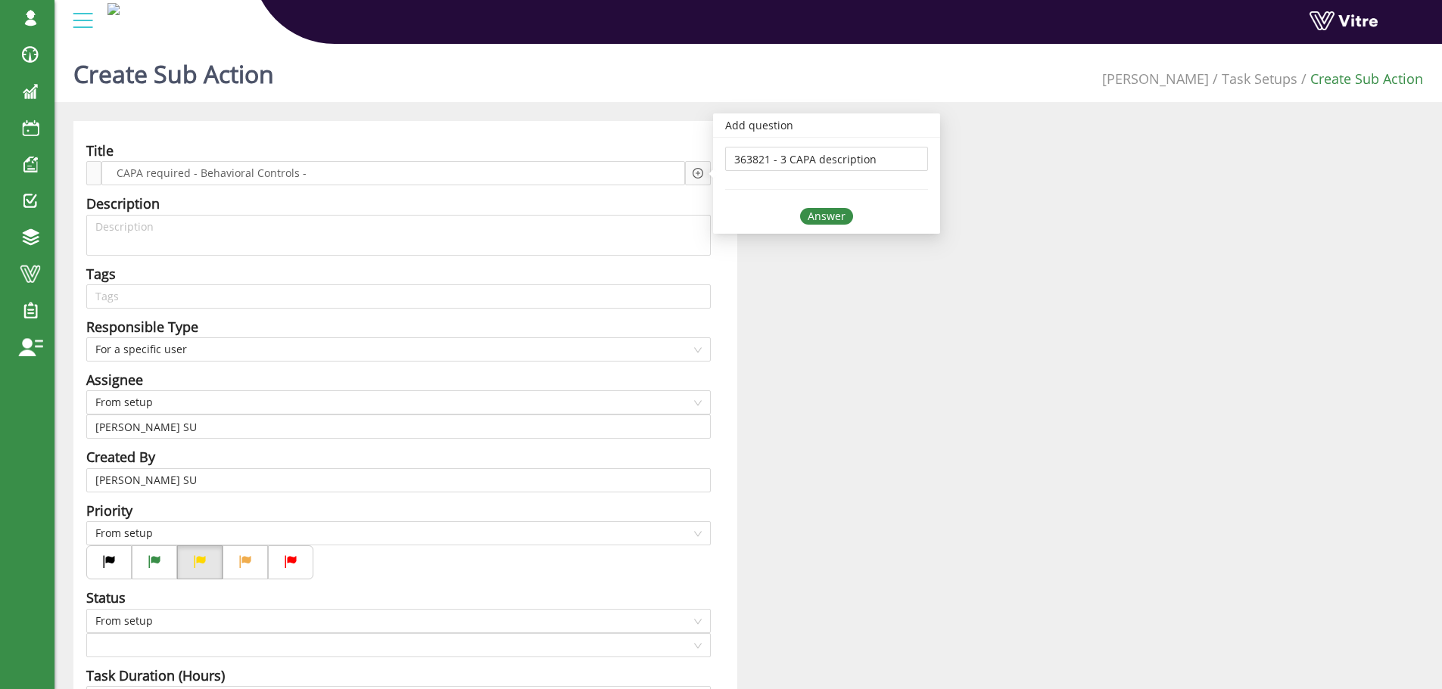
click at [818, 212] on div "Answer" at bounding box center [826, 216] width 53 height 17
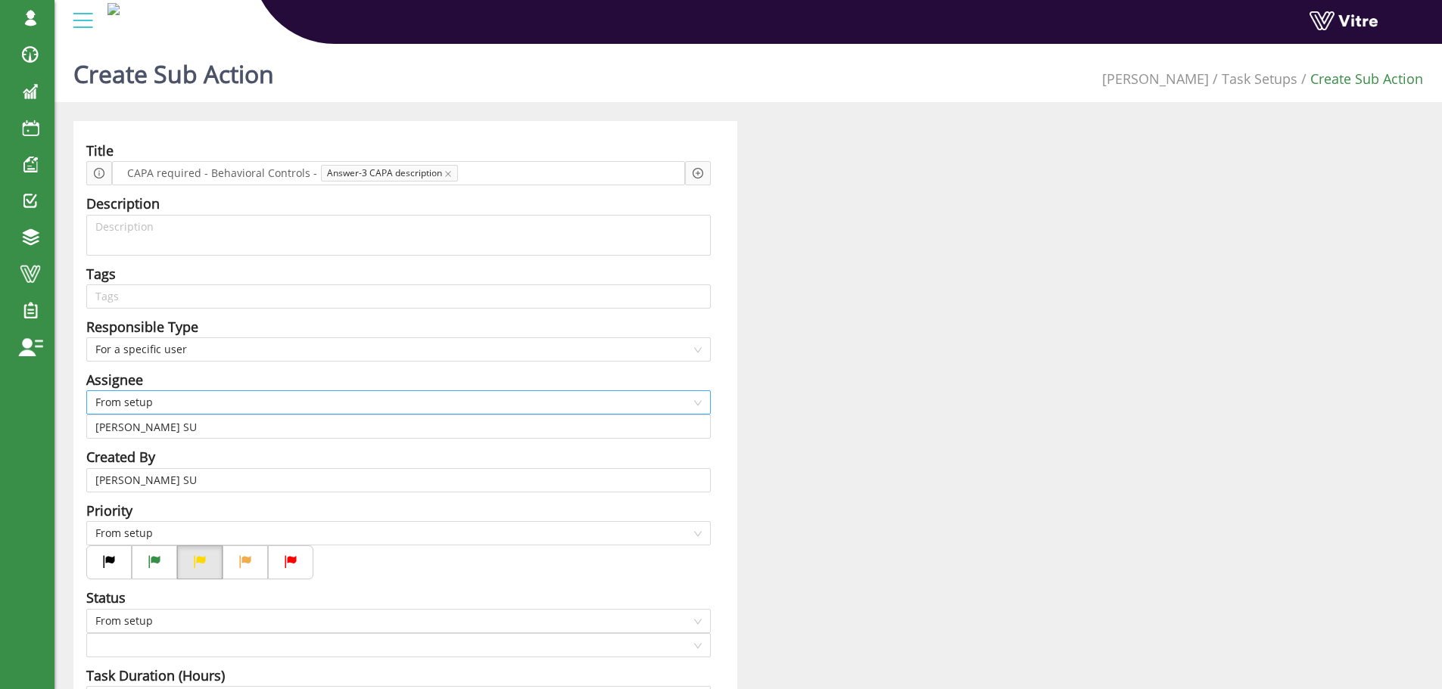
click at [143, 398] on span "From setup" at bounding box center [398, 402] width 606 height 23
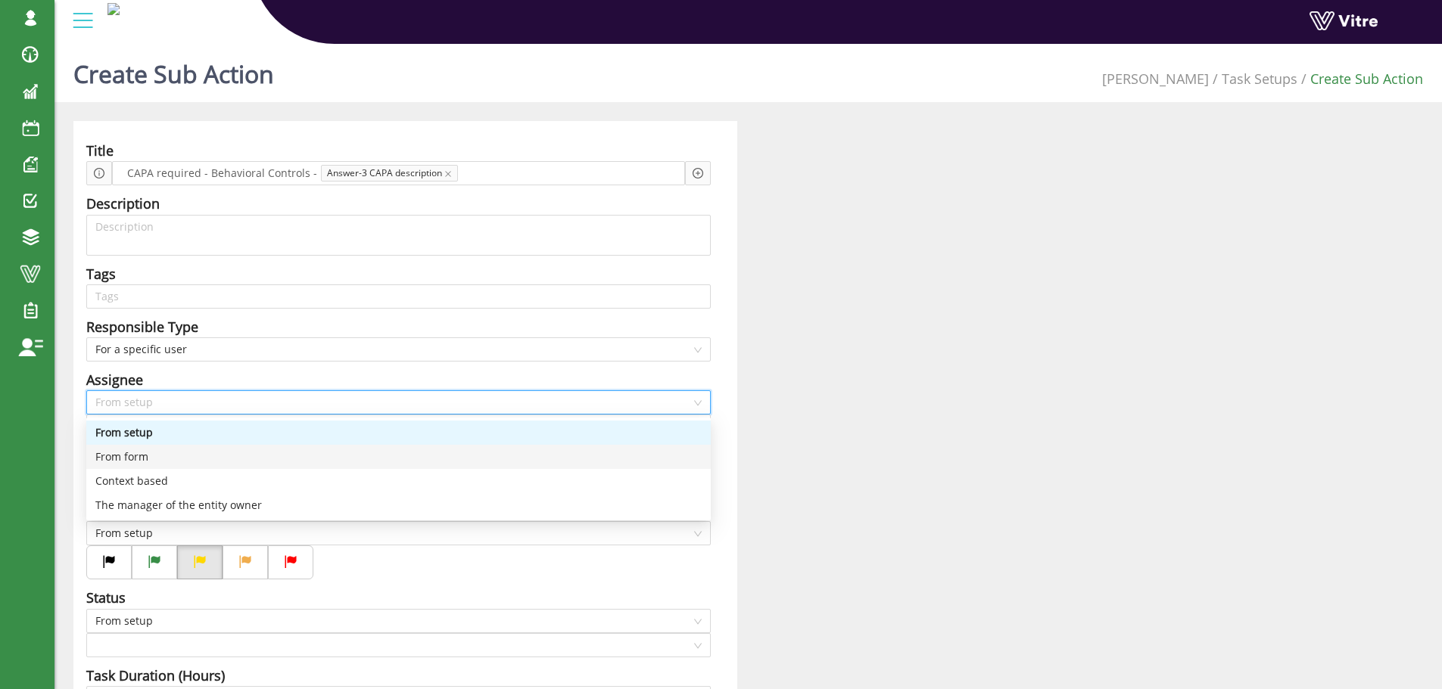
click at [148, 456] on div "From form" at bounding box center [398, 457] width 606 height 17
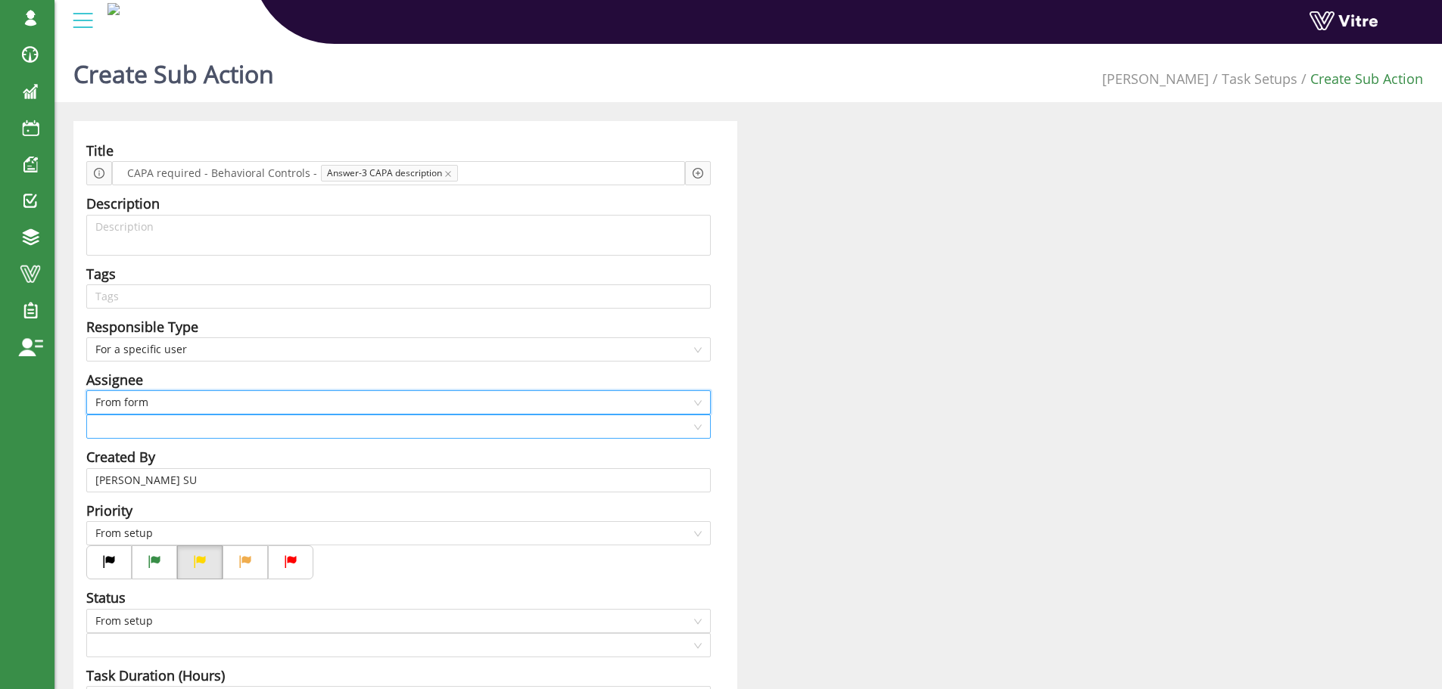
click at [150, 426] on input "search" at bounding box center [393, 426] width 596 height 23
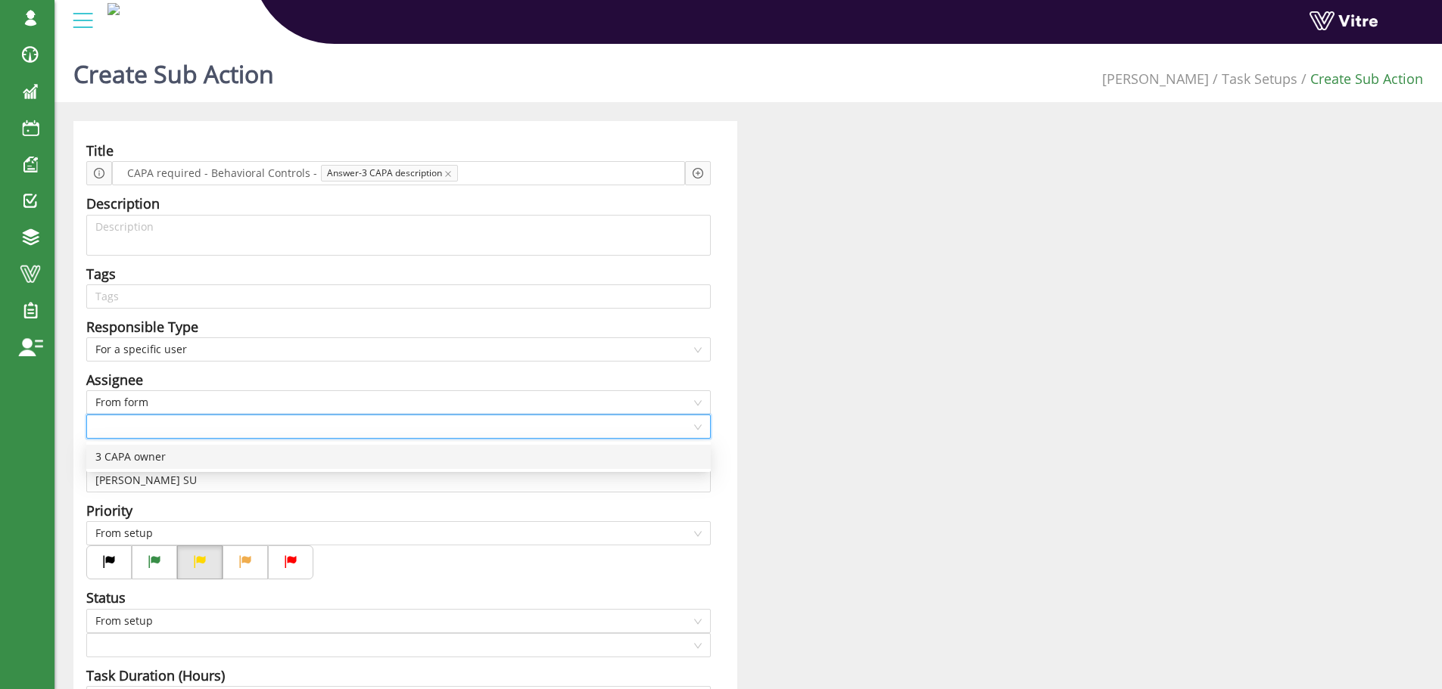
click at [151, 461] on div "3 CAPA owner" at bounding box center [398, 457] width 606 height 17
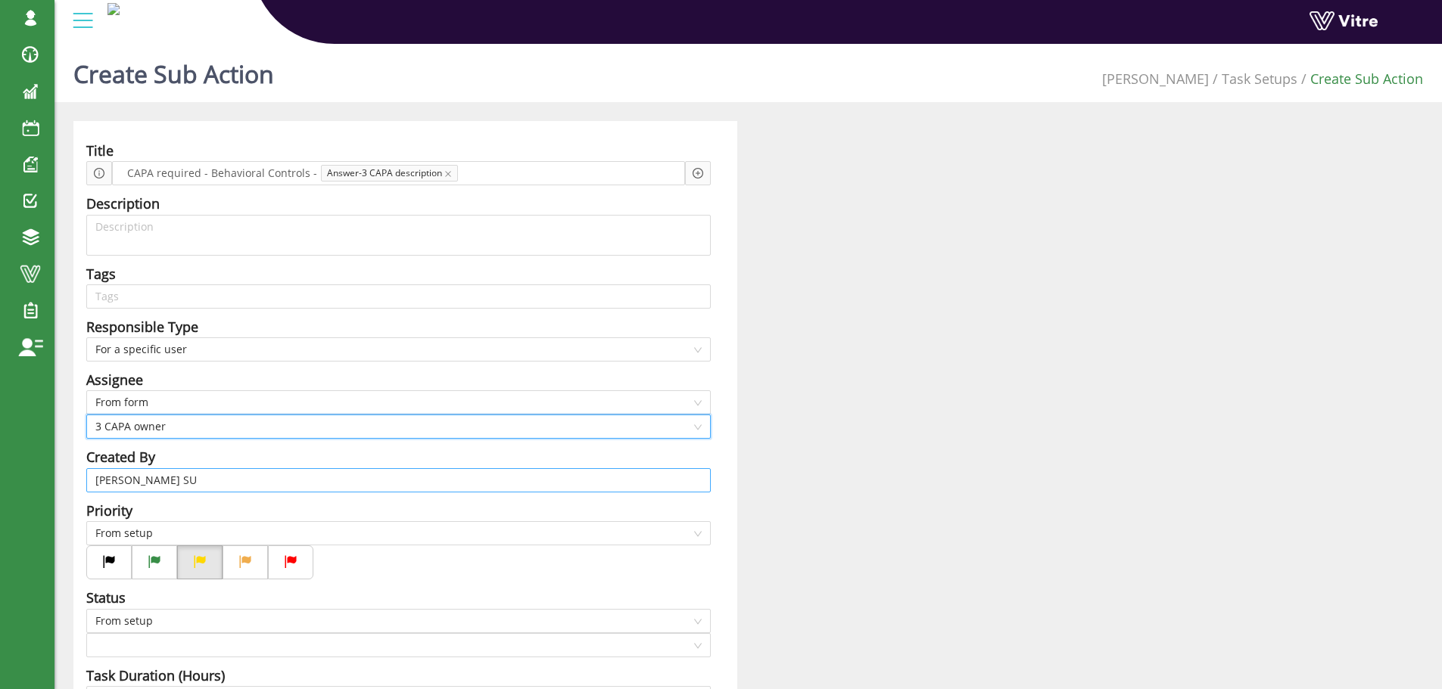
click at [171, 479] on input "[PERSON_NAME] SU" at bounding box center [398, 480] width 606 height 23
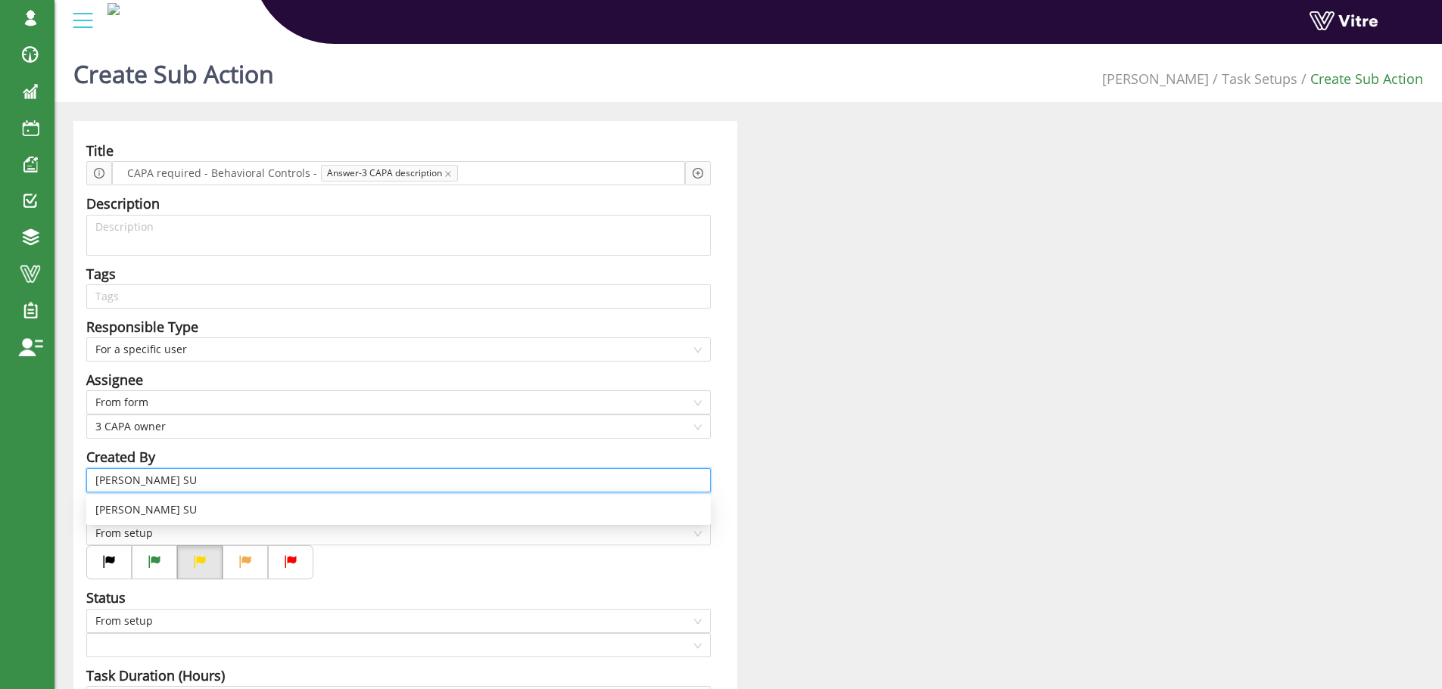
click at [171, 478] on input "[PERSON_NAME] SU" at bounding box center [398, 480] width 606 height 23
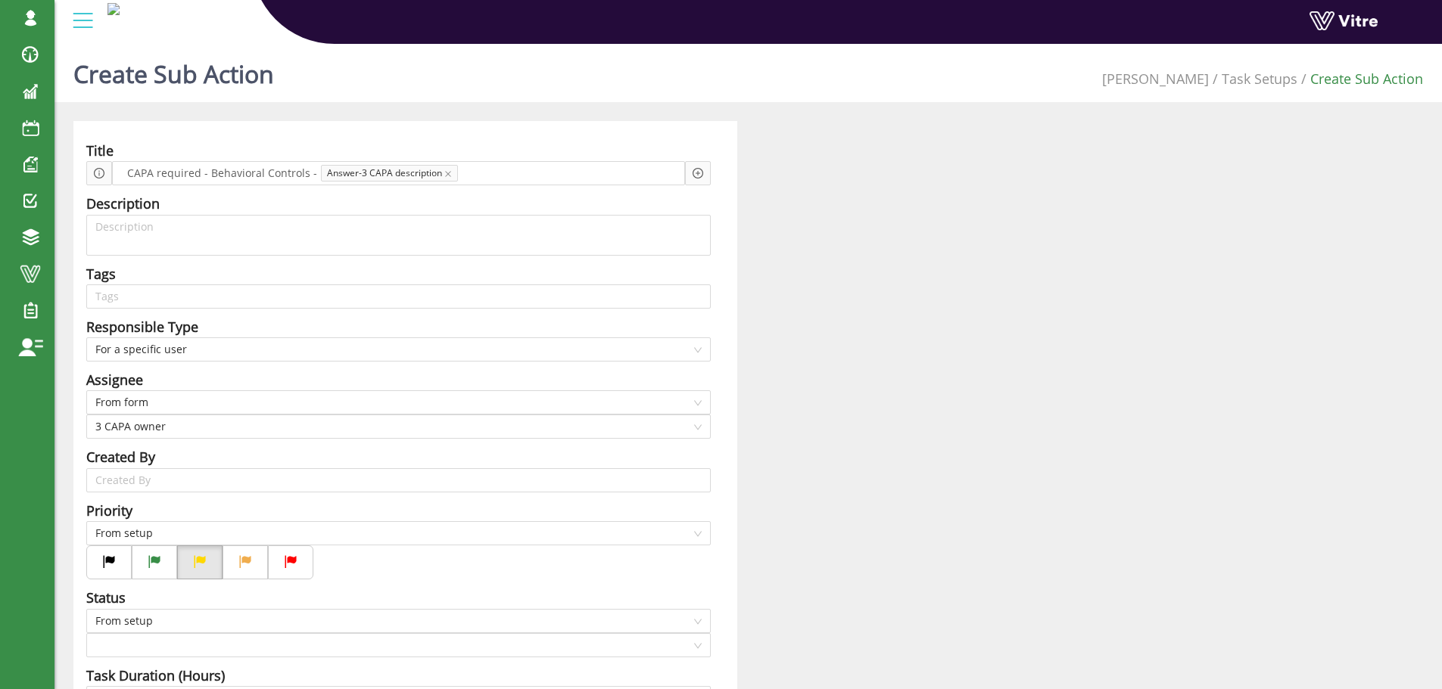
click at [313, 450] on div "Created By" at bounding box center [398, 457] width 624 height 21
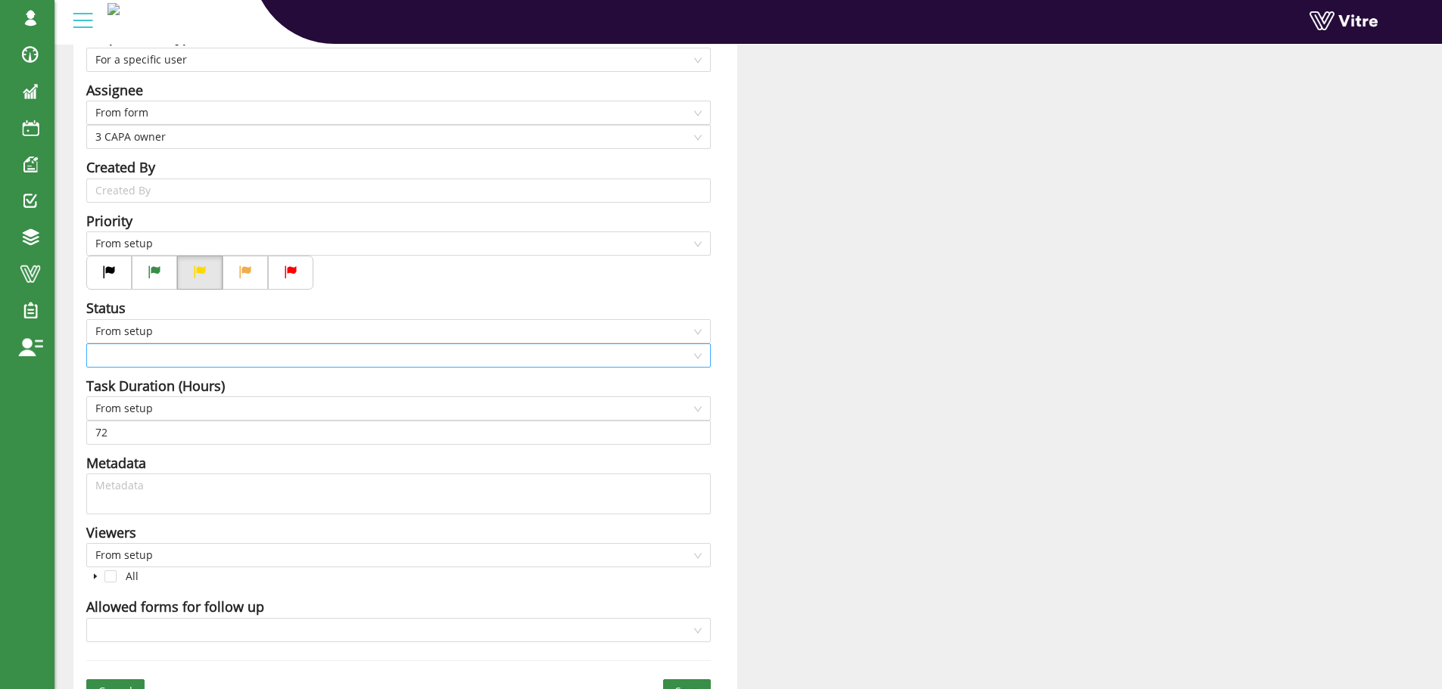
scroll to position [303, 0]
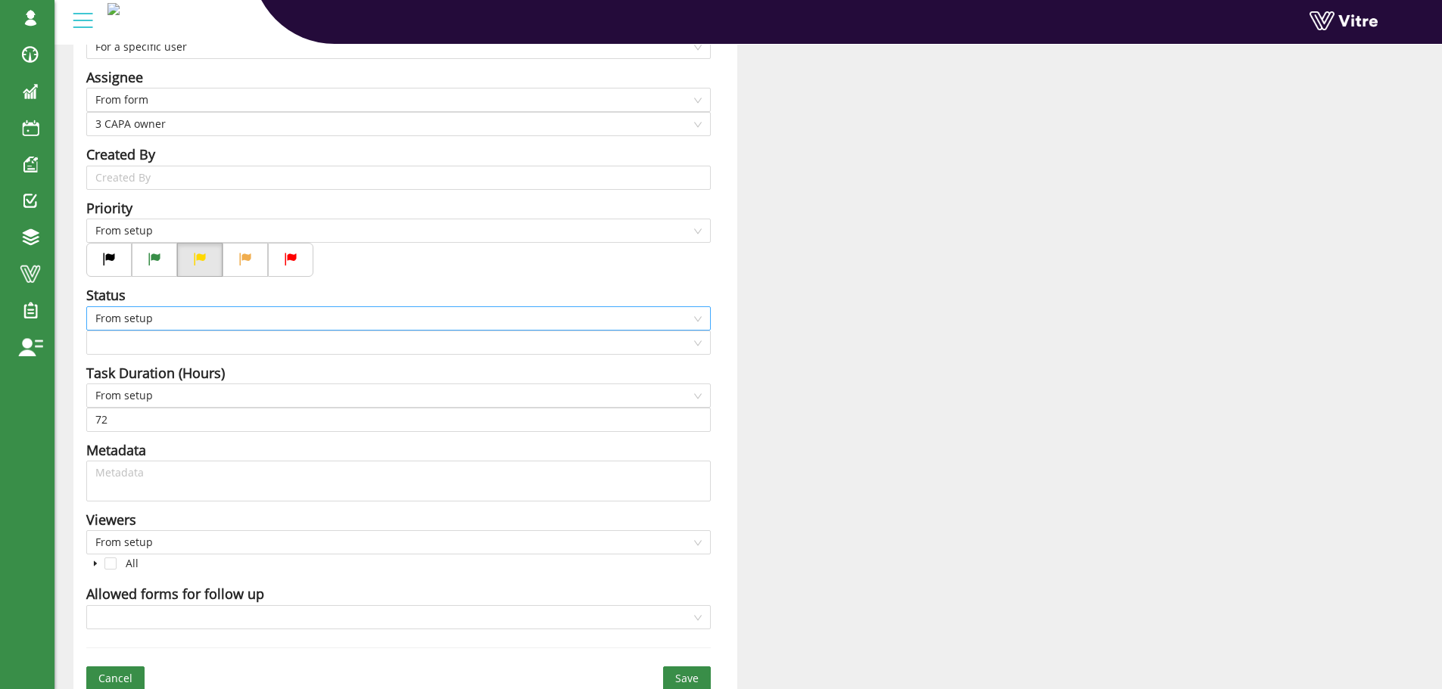
click at [139, 314] on span "From setup" at bounding box center [398, 318] width 606 height 23
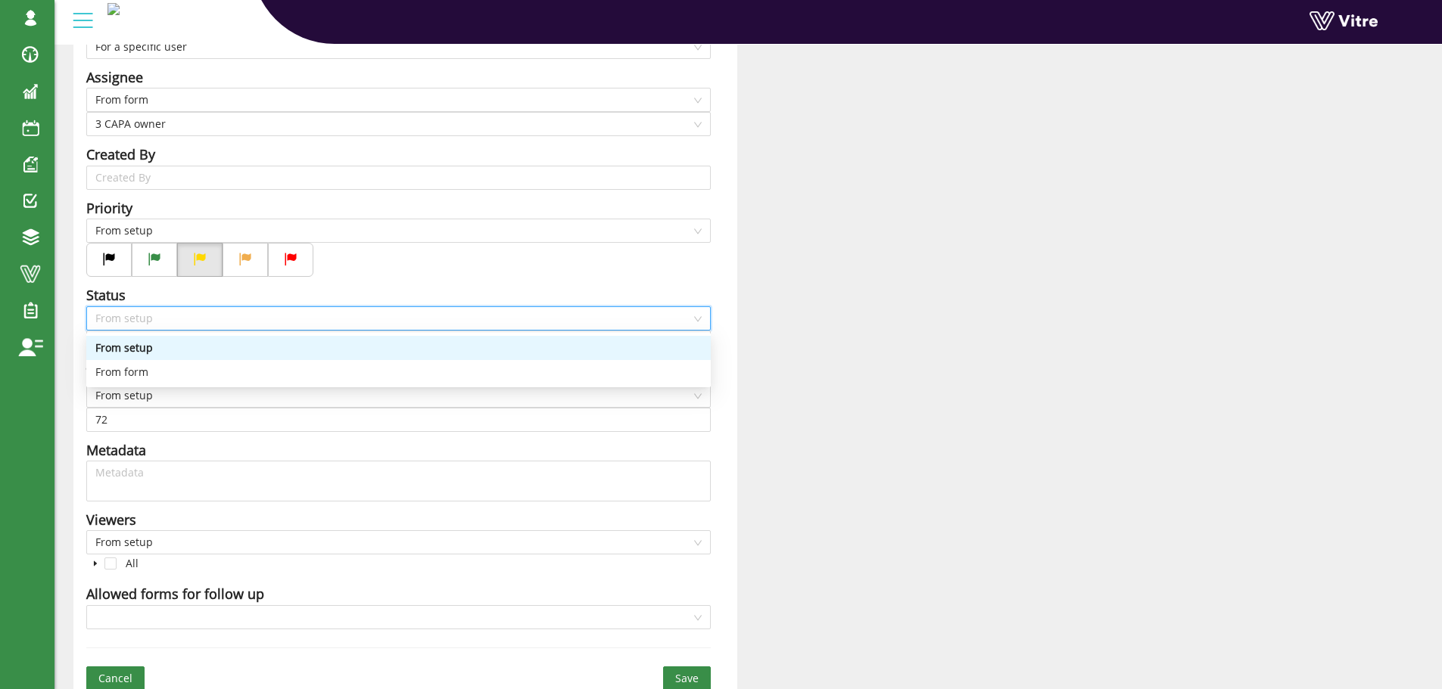
click at [142, 310] on span "From setup" at bounding box center [398, 318] width 606 height 23
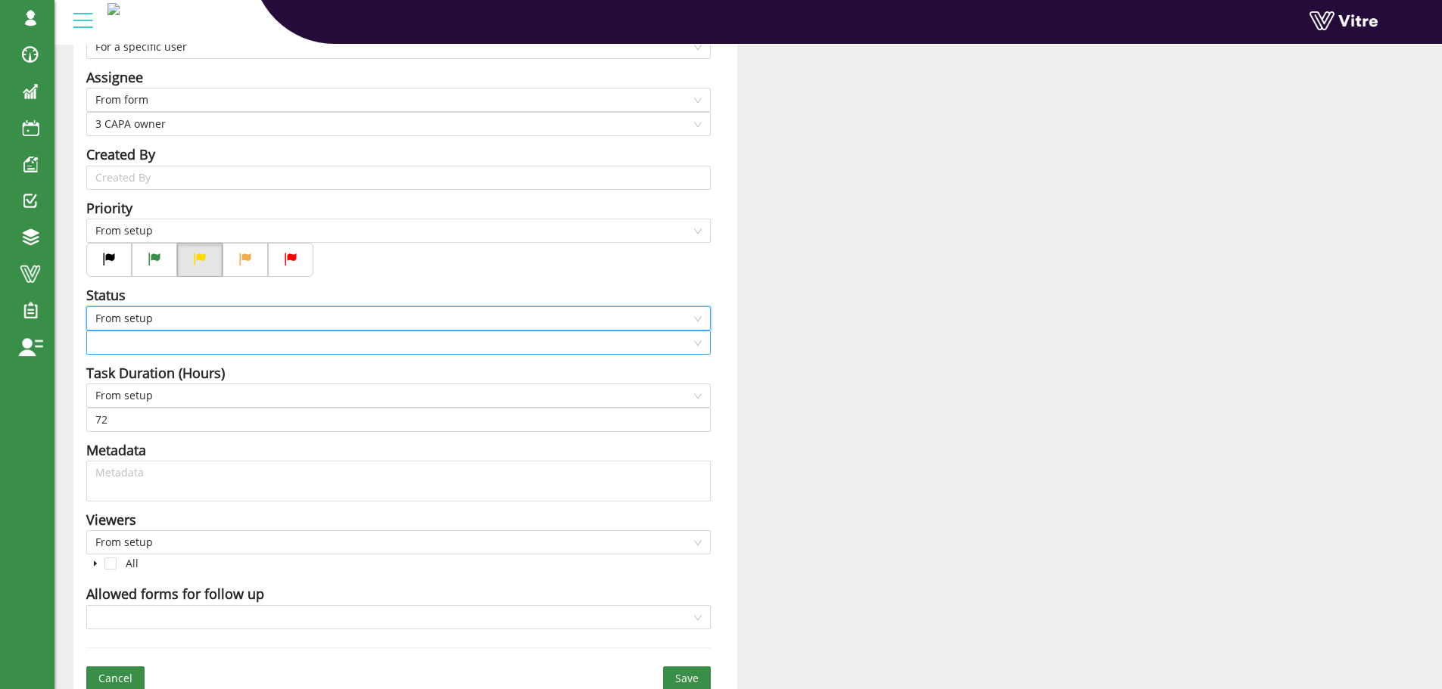
click at [148, 342] on input "search" at bounding box center [393, 342] width 596 height 23
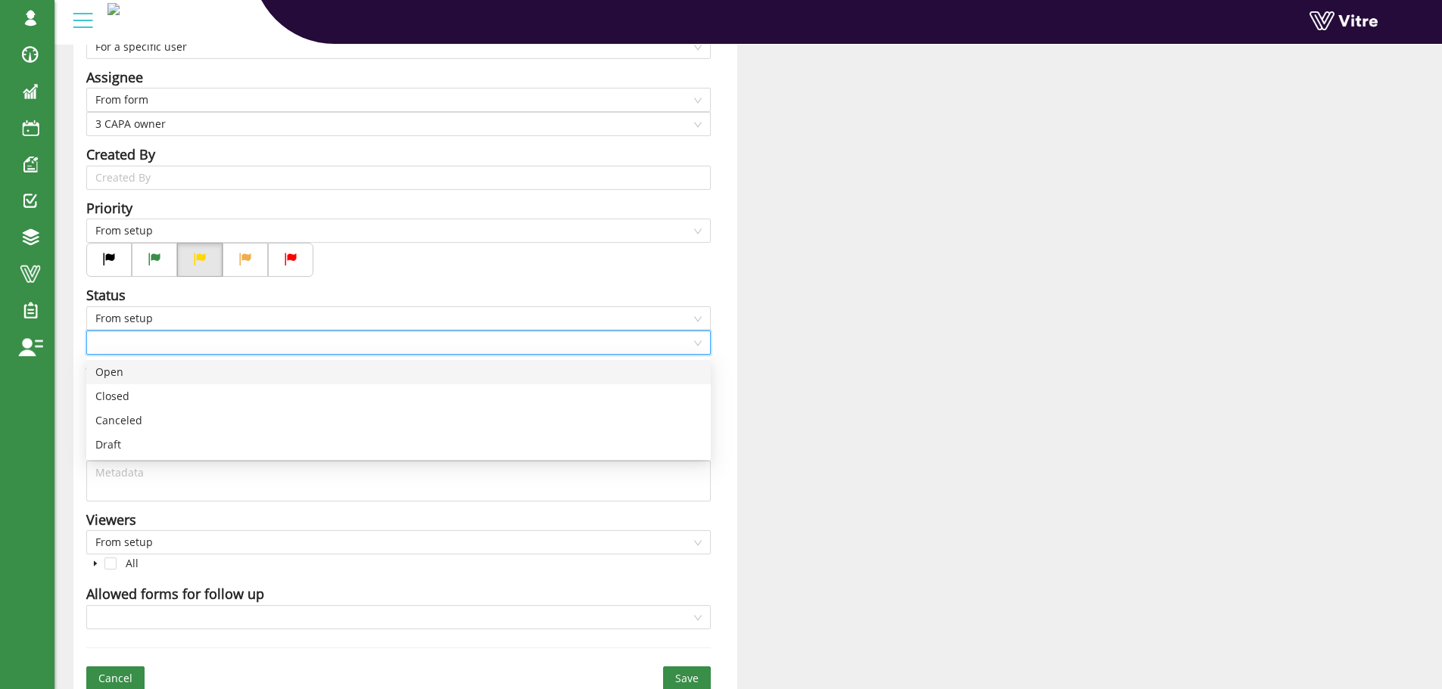
click at [142, 371] on div "Open" at bounding box center [398, 372] width 606 height 17
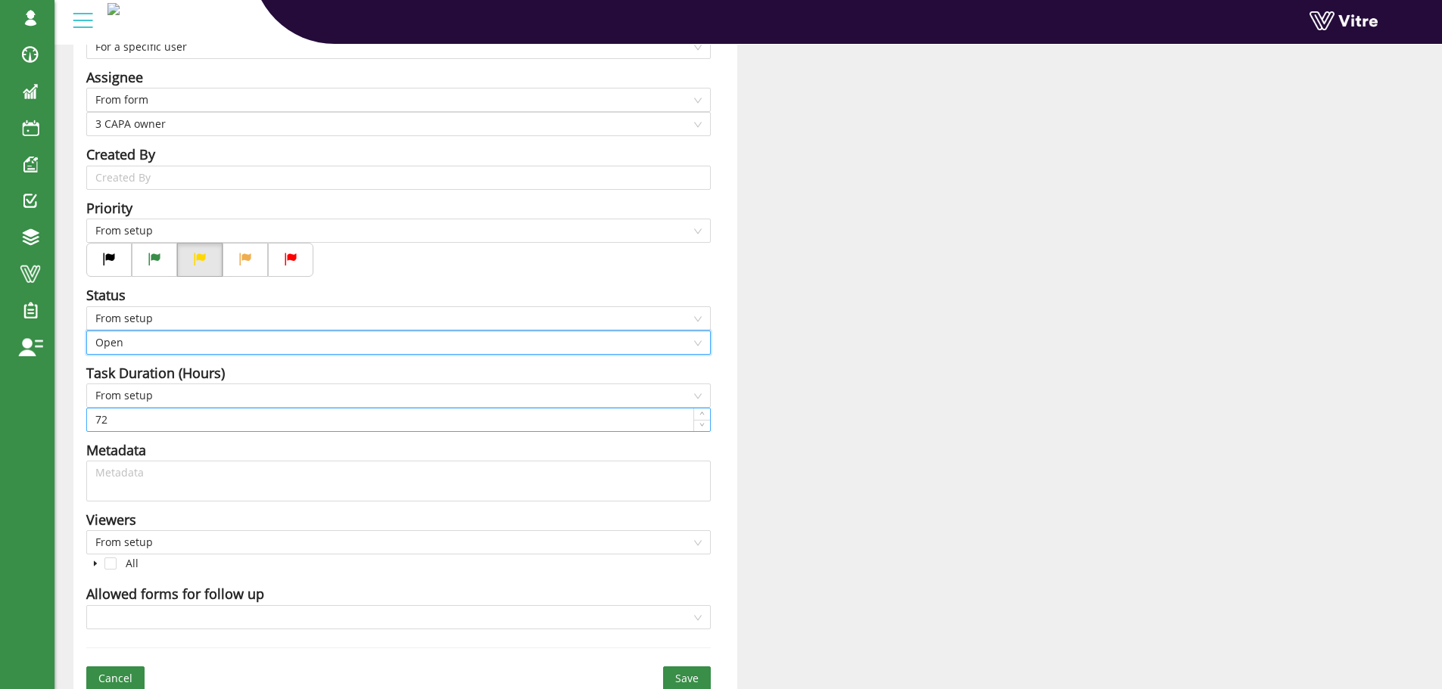
click at [159, 426] on input "72" at bounding box center [398, 420] width 623 height 23
click at [161, 394] on span "From setup" at bounding box center [398, 395] width 606 height 23
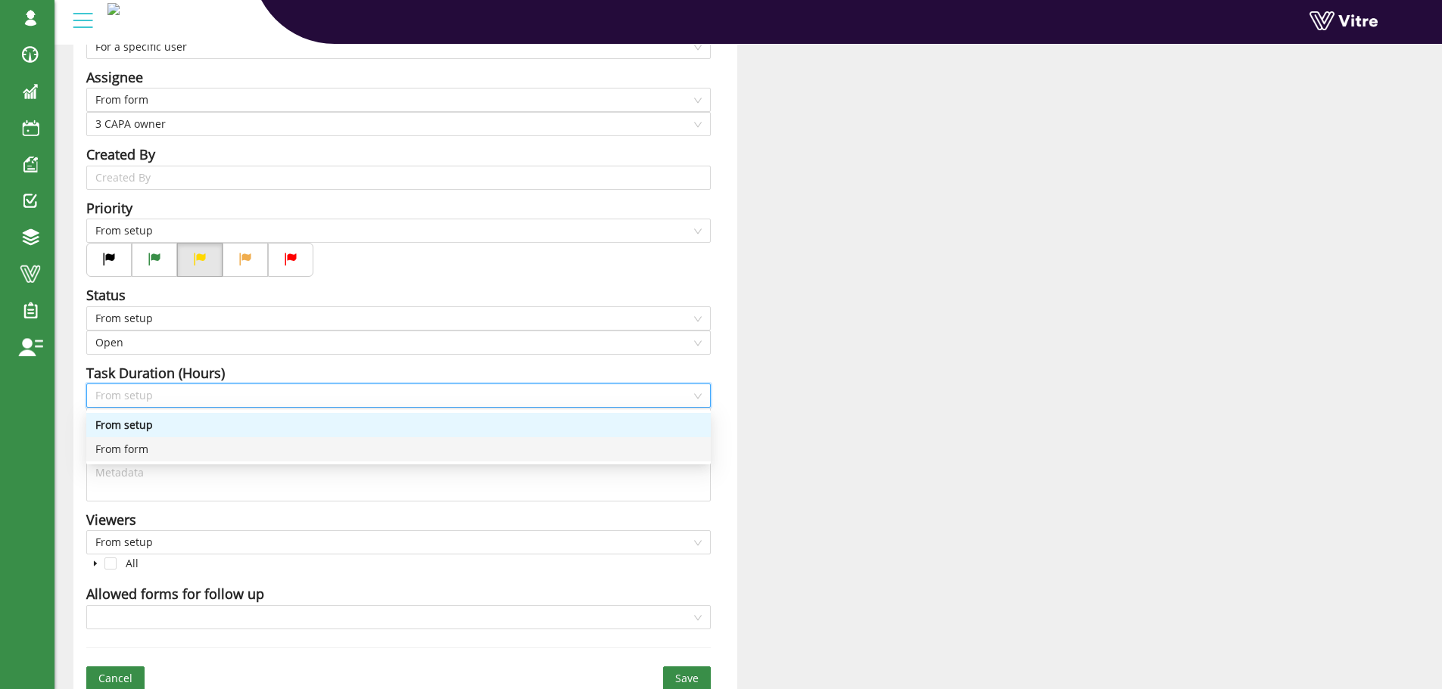
click at [148, 444] on div "From form" at bounding box center [398, 449] width 606 height 17
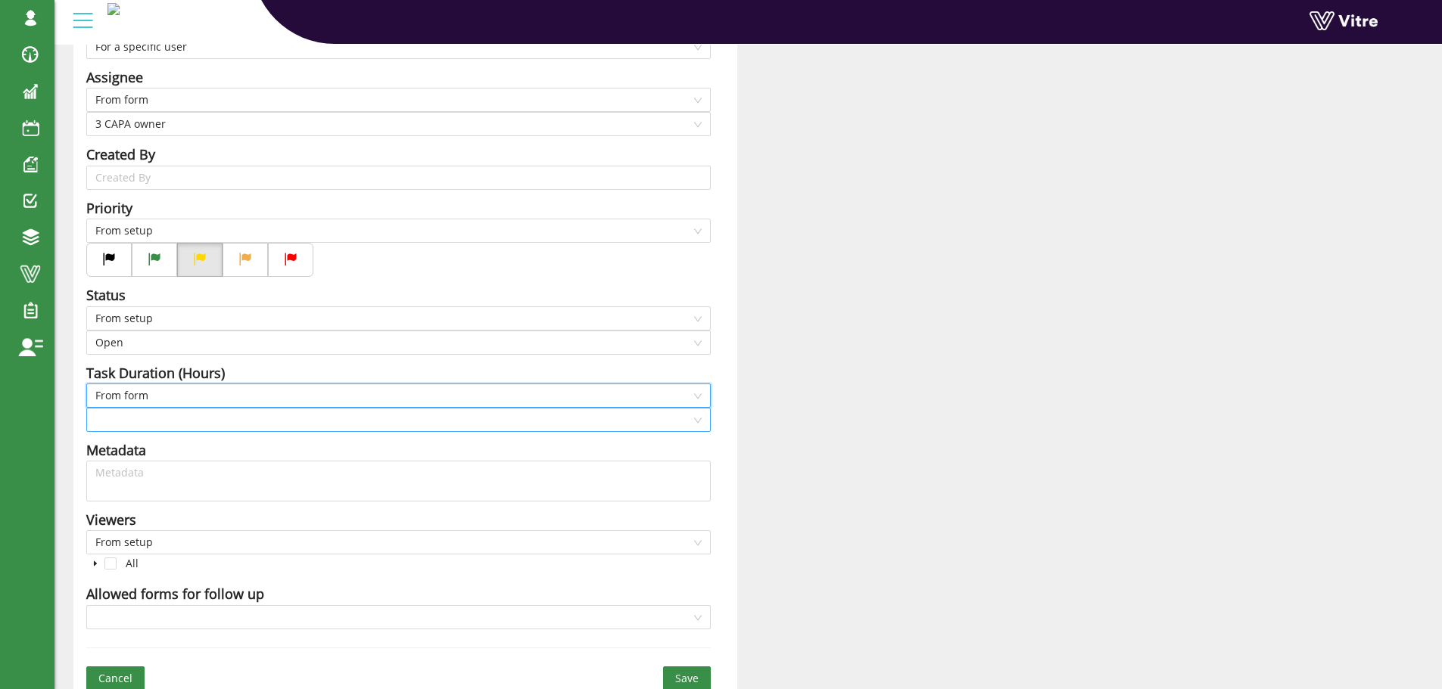
click at [158, 420] on input "search" at bounding box center [393, 420] width 596 height 23
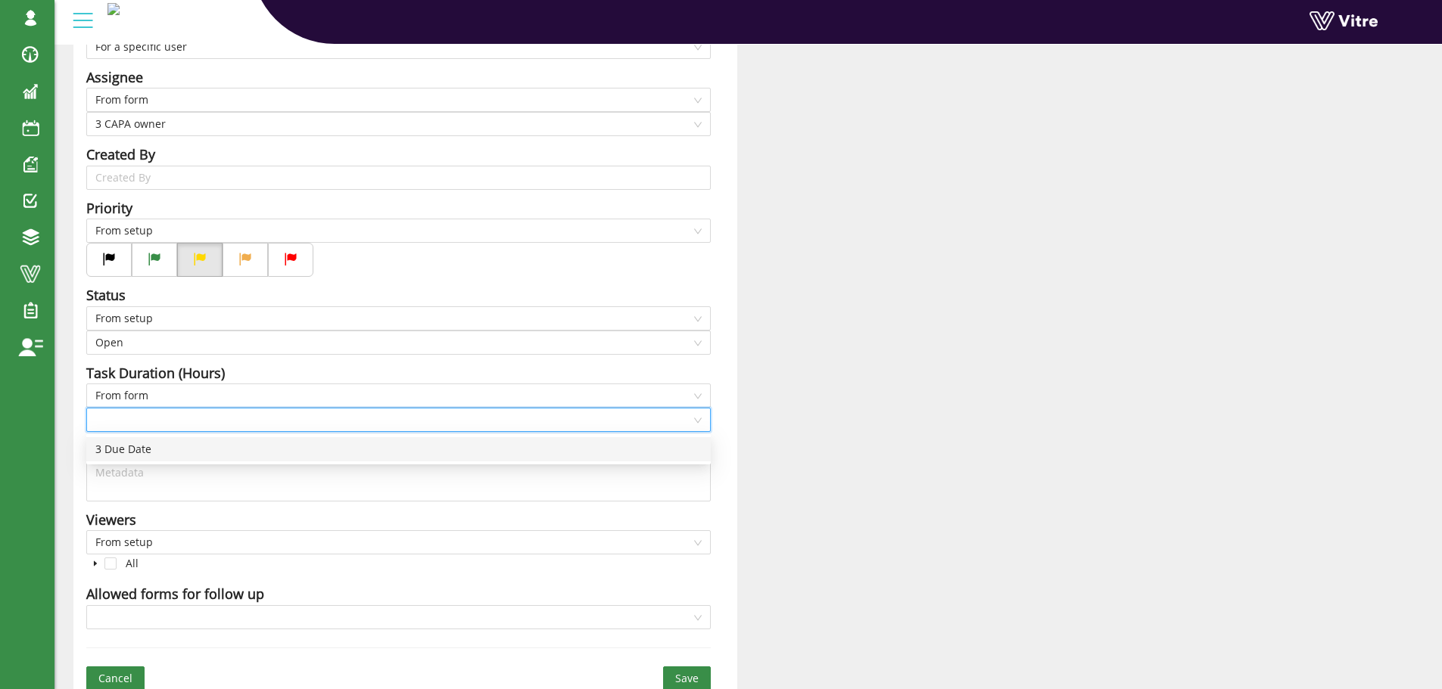
click at [146, 450] on div "3 Due Date" at bounding box center [398, 449] width 606 height 17
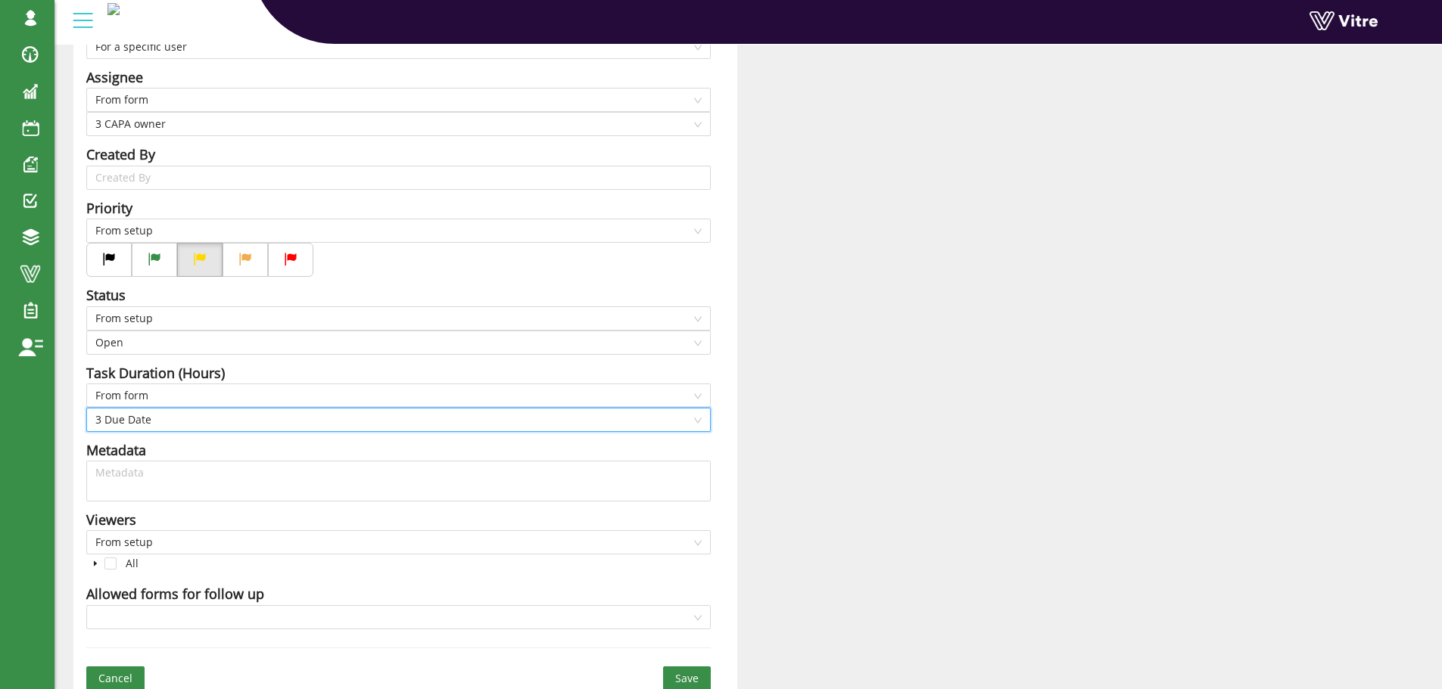
click at [724, 496] on div "Title CAPA required - Behavioral Controls - Answer-3 CAPA description Add quest…" at bounding box center [405, 259] width 664 height 882
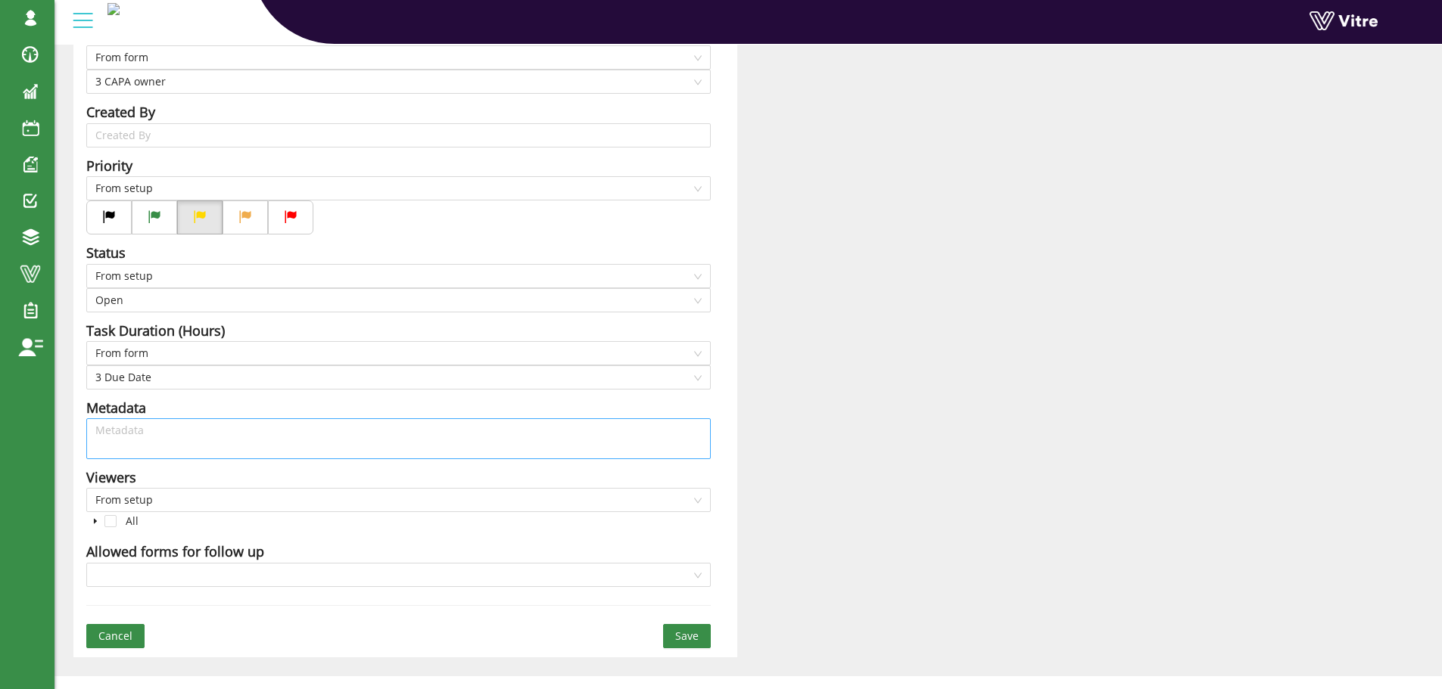
scroll to position [369, 0]
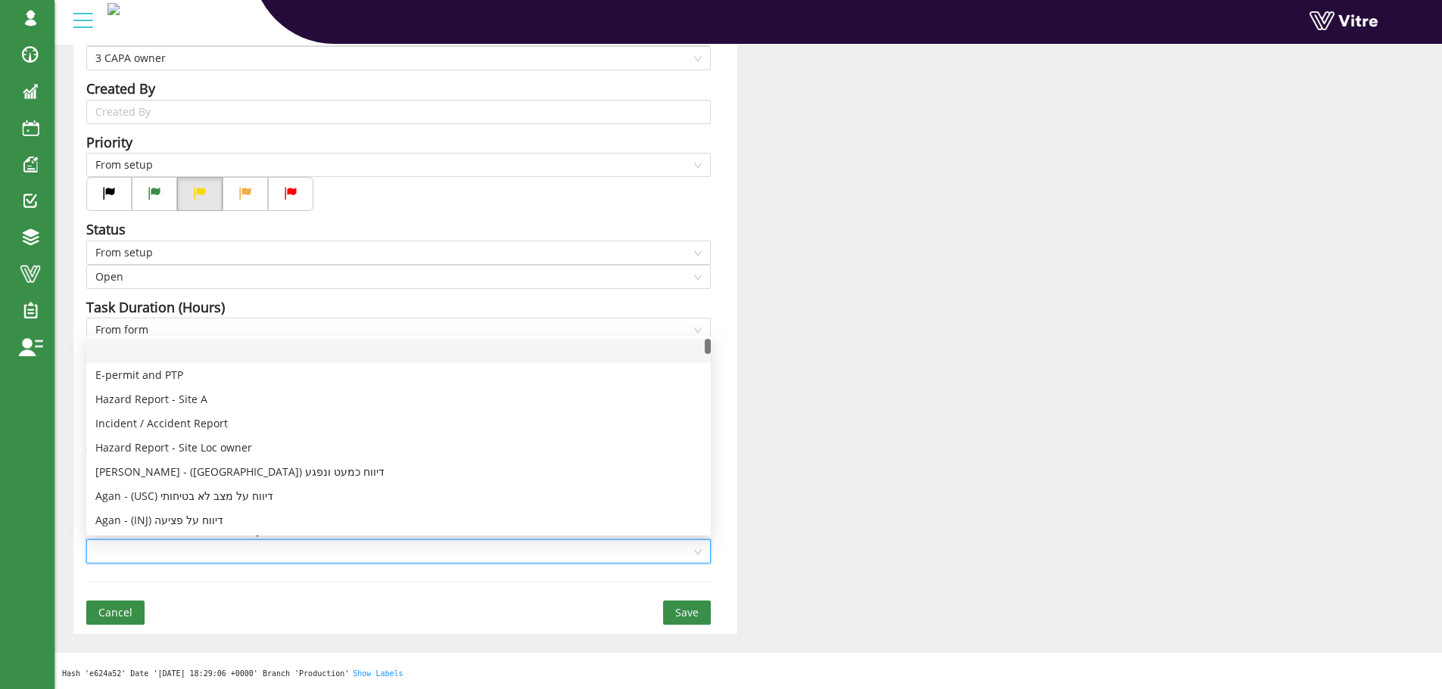
click at [326, 551] on input "search" at bounding box center [393, 551] width 596 height 23
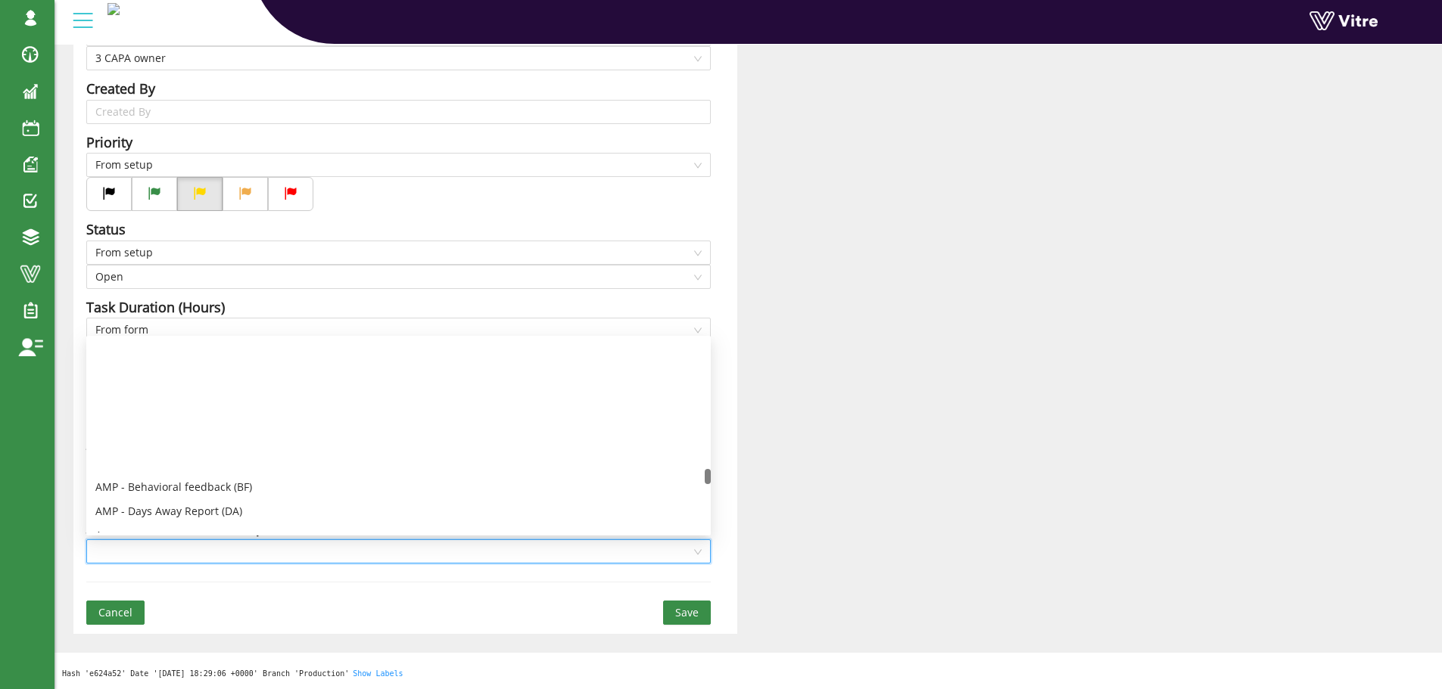
scroll to position [4153, 0]
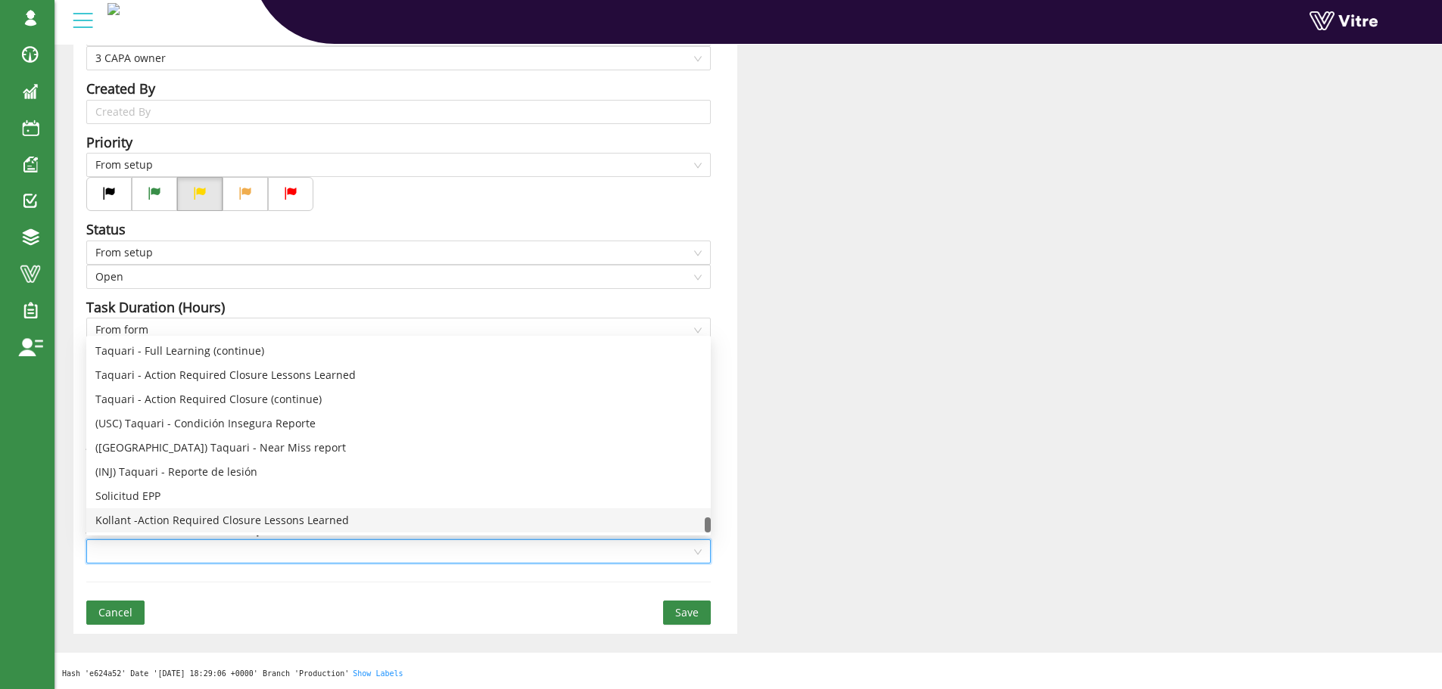
click at [315, 517] on div "Kollant -Action Required Closure Lessons Learned" at bounding box center [398, 520] width 606 height 17
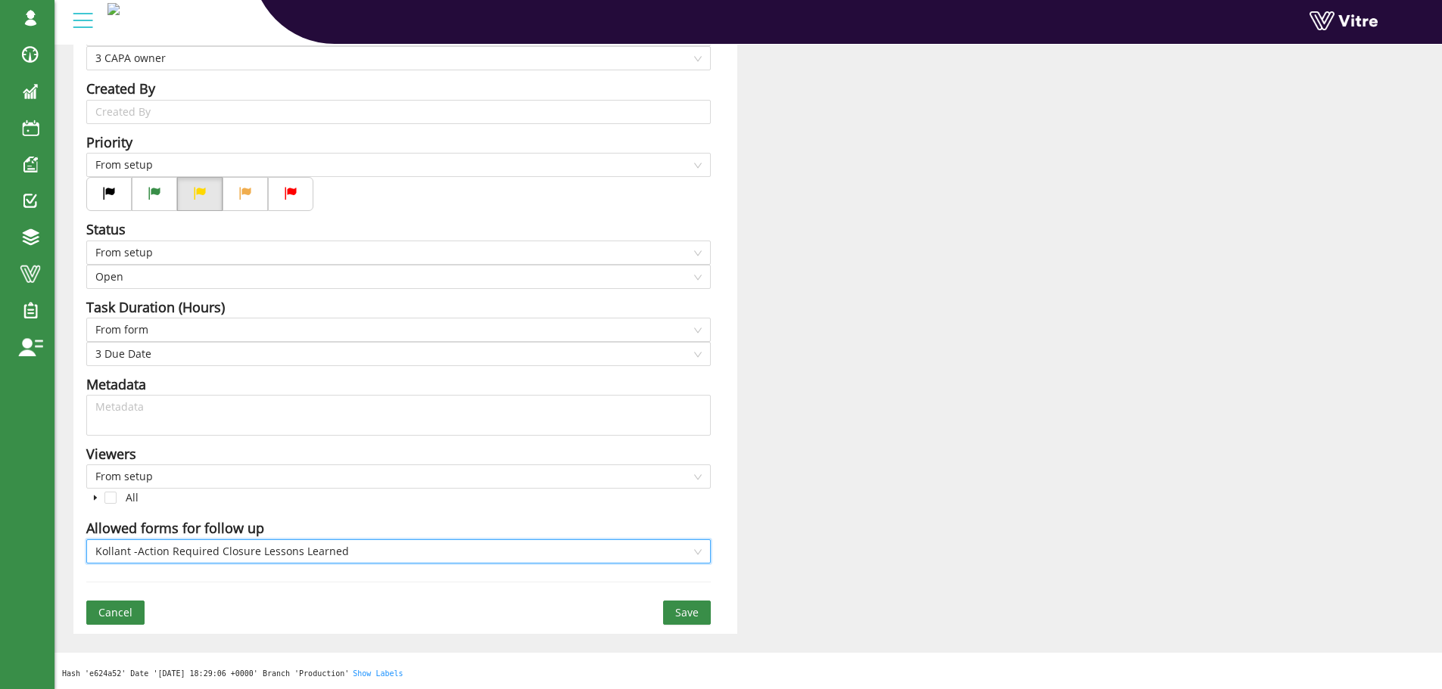
click at [686, 611] on span "Save" at bounding box center [686, 613] width 23 height 17
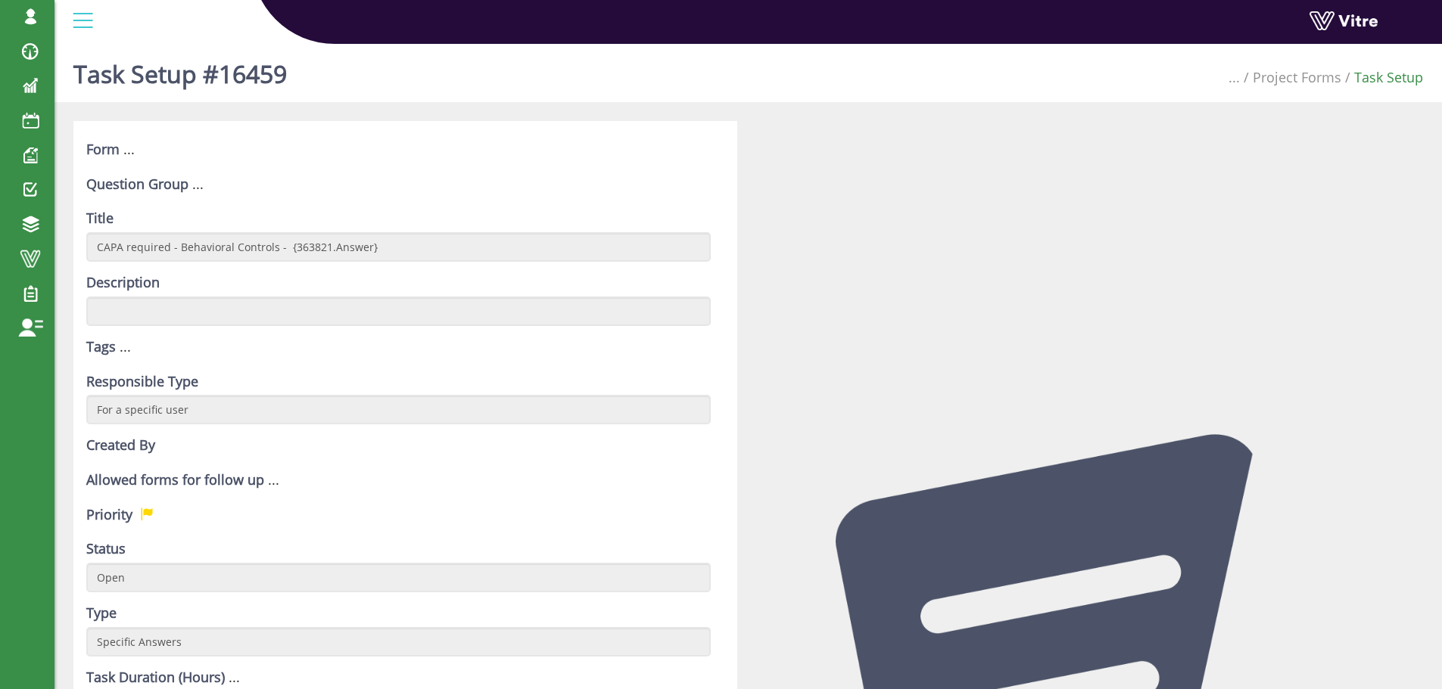
scroll to position [454, 0]
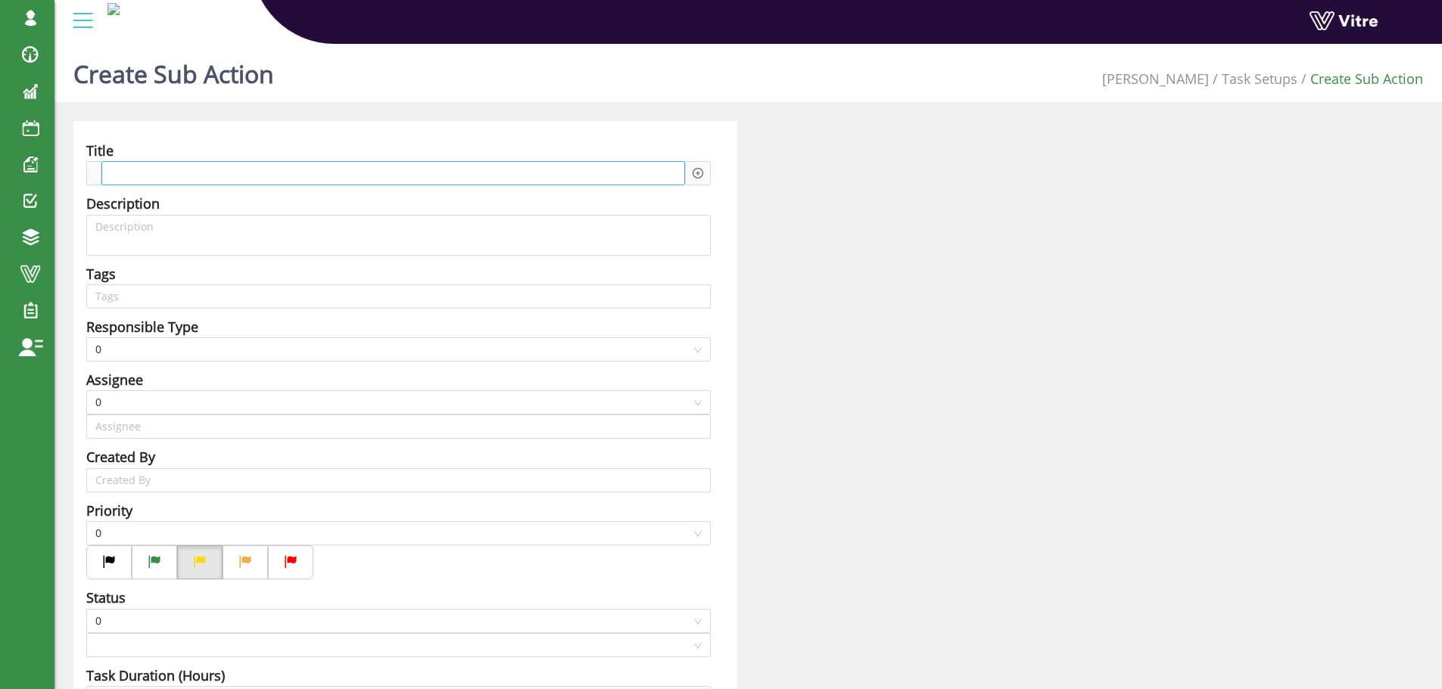
type input "[PERSON_NAME] SU"
click at [263, 173] on div at bounding box center [393, 173] width 584 height 24
click at [254, 170] on div "CAPA required -" at bounding box center [393, 173] width 584 height 24
click at [697, 173] on icon "plus-circle" at bounding box center [698, 173] width 5 height 5
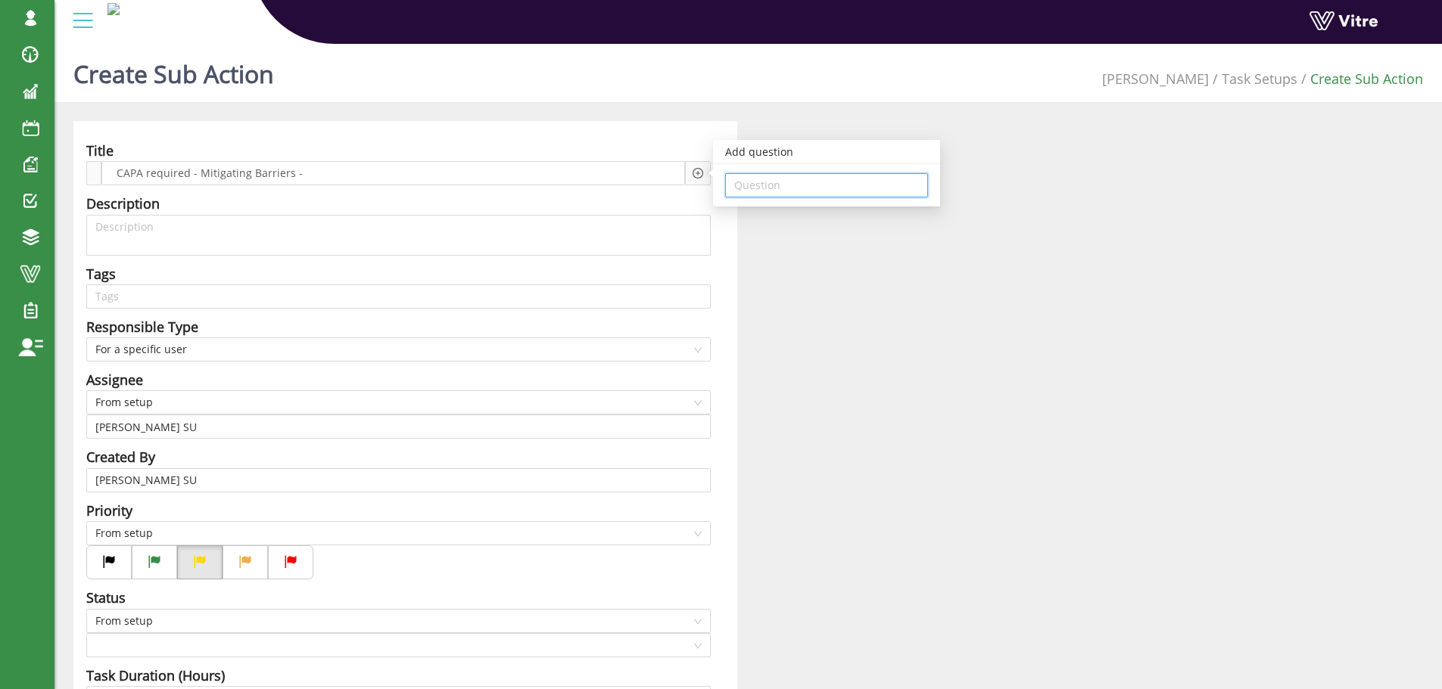
click at [780, 188] on input "search" at bounding box center [826, 185] width 185 height 23
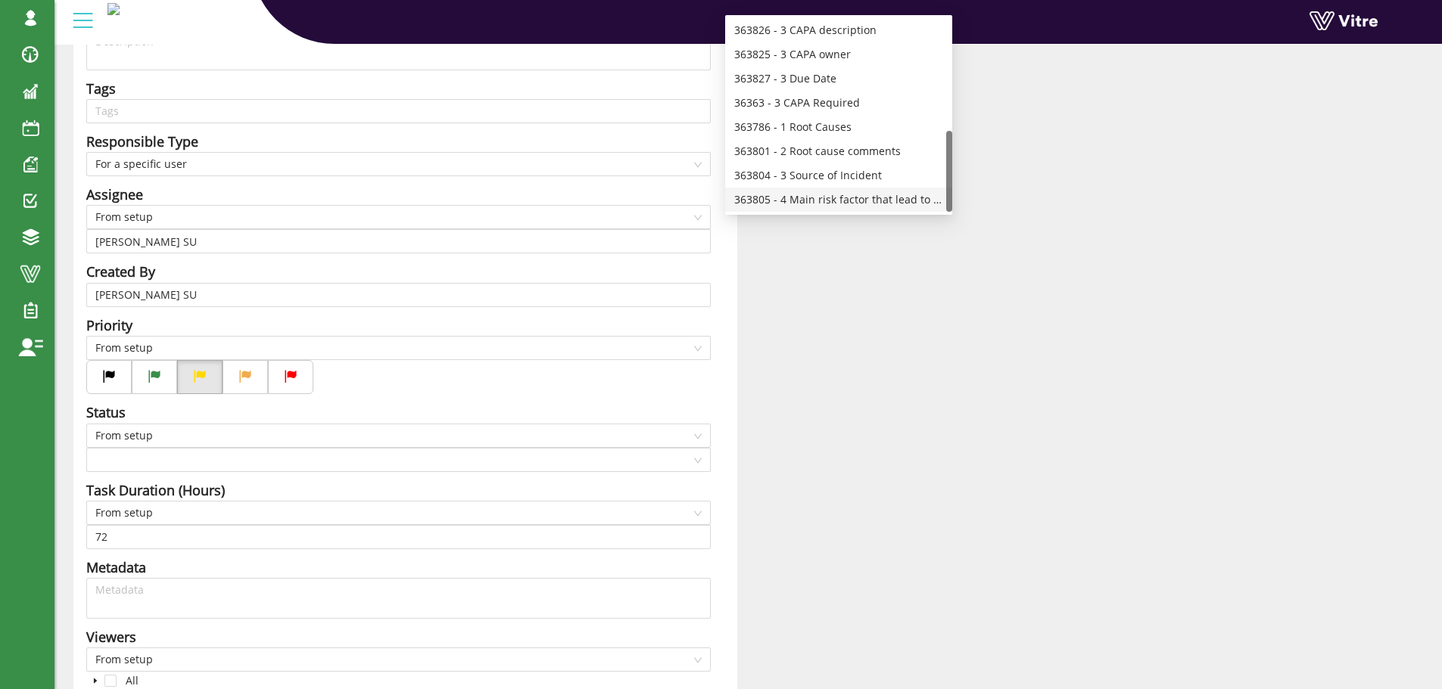
scroll to position [142, 0]
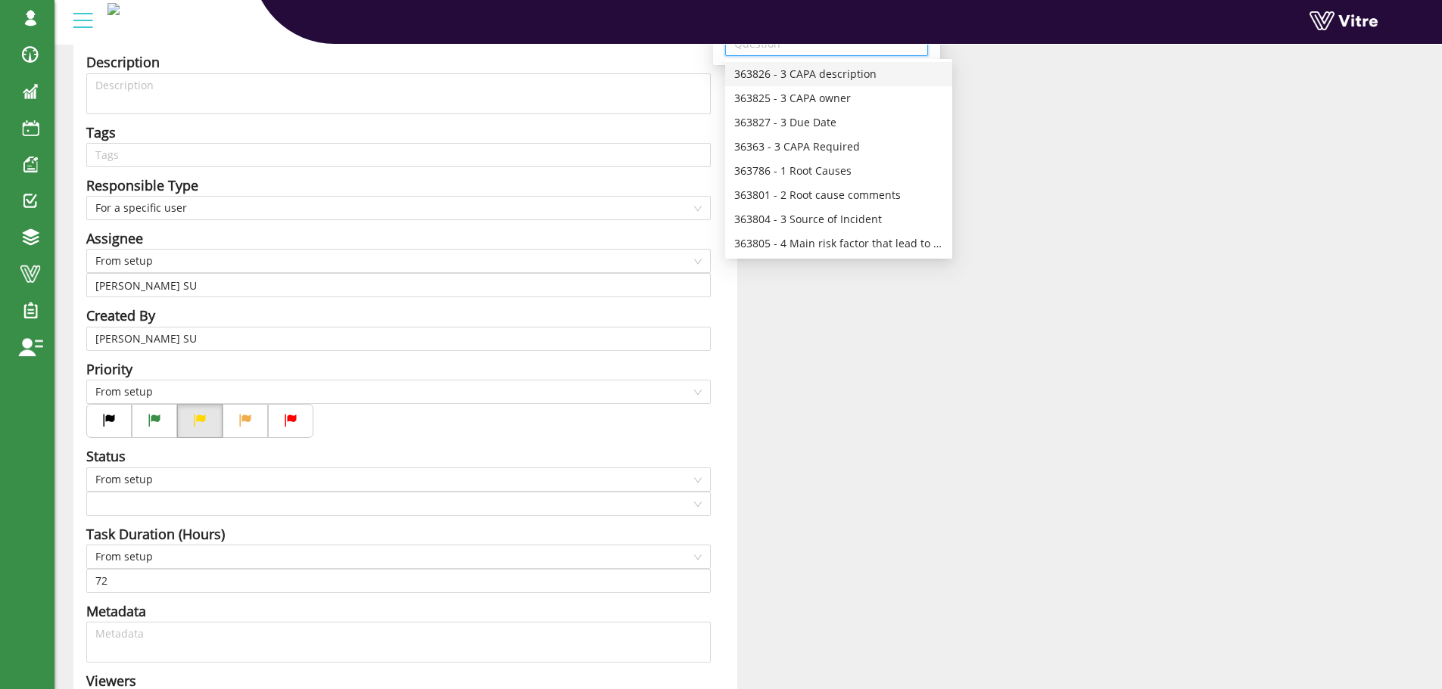
click at [836, 70] on div "363826 - 3 CAPA description" at bounding box center [838, 74] width 209 height 17
type input "363826 - 3 CAPA description"
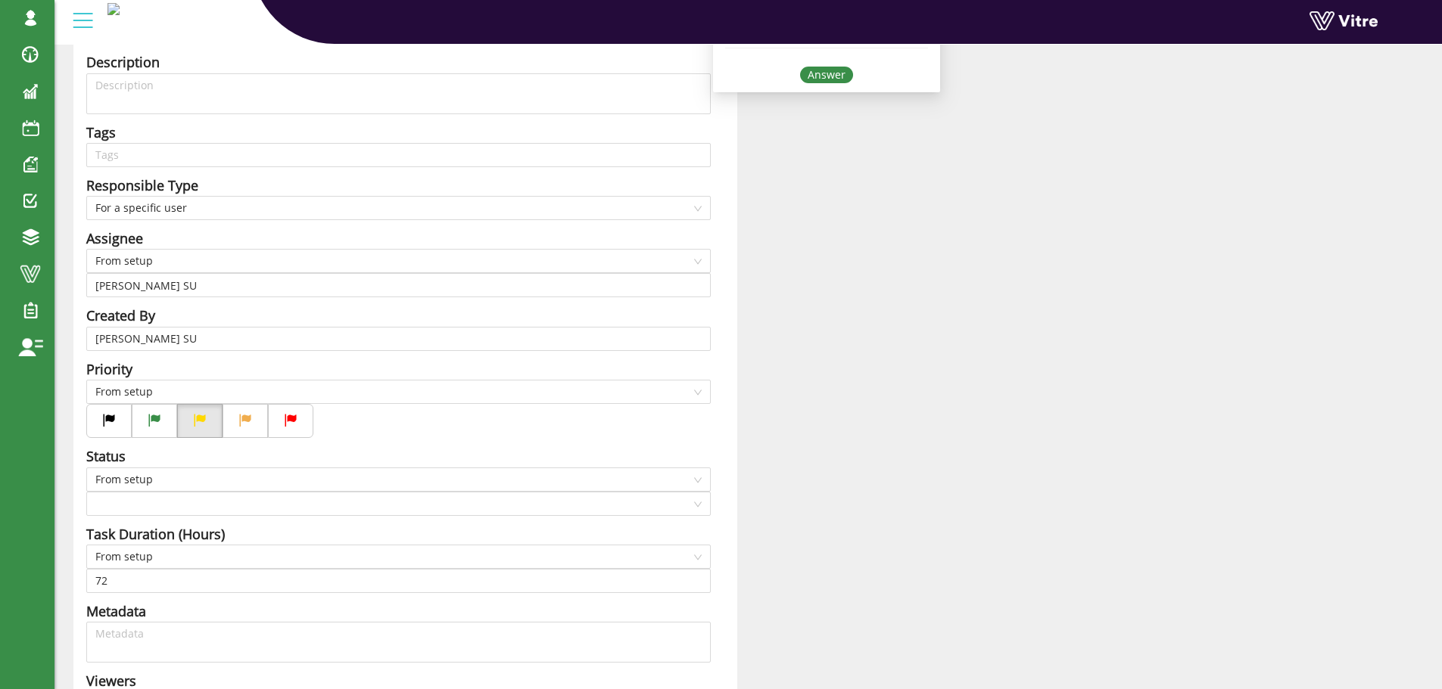
scroll to position [0, 0]
click at [814, 73] on div "Answer" at bounding box center [826, 75] width 53 height 17
click at [205, 203] on span "For a specific user" at bounding box center [398, 208] width 606 height 23
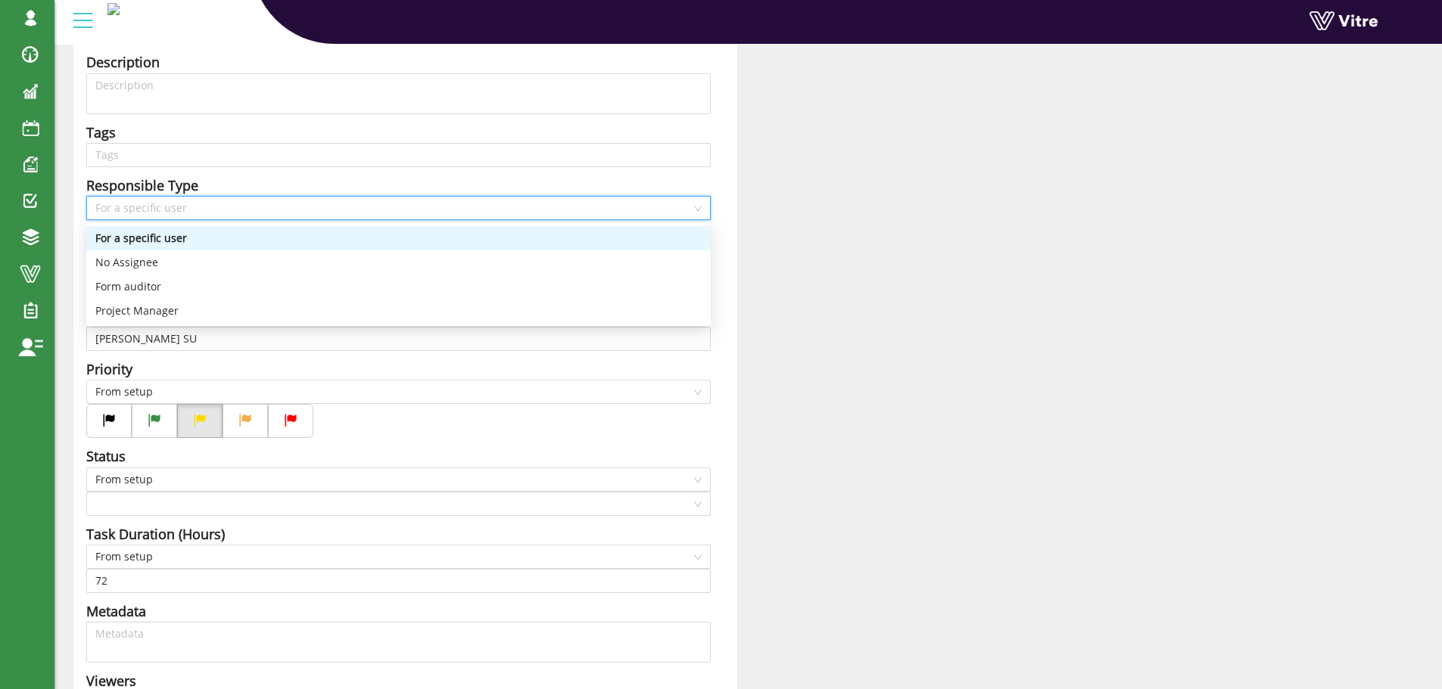
click at [251, 179] on div "Responsible Type" at bounding box center [398, 185] width 624 height 21
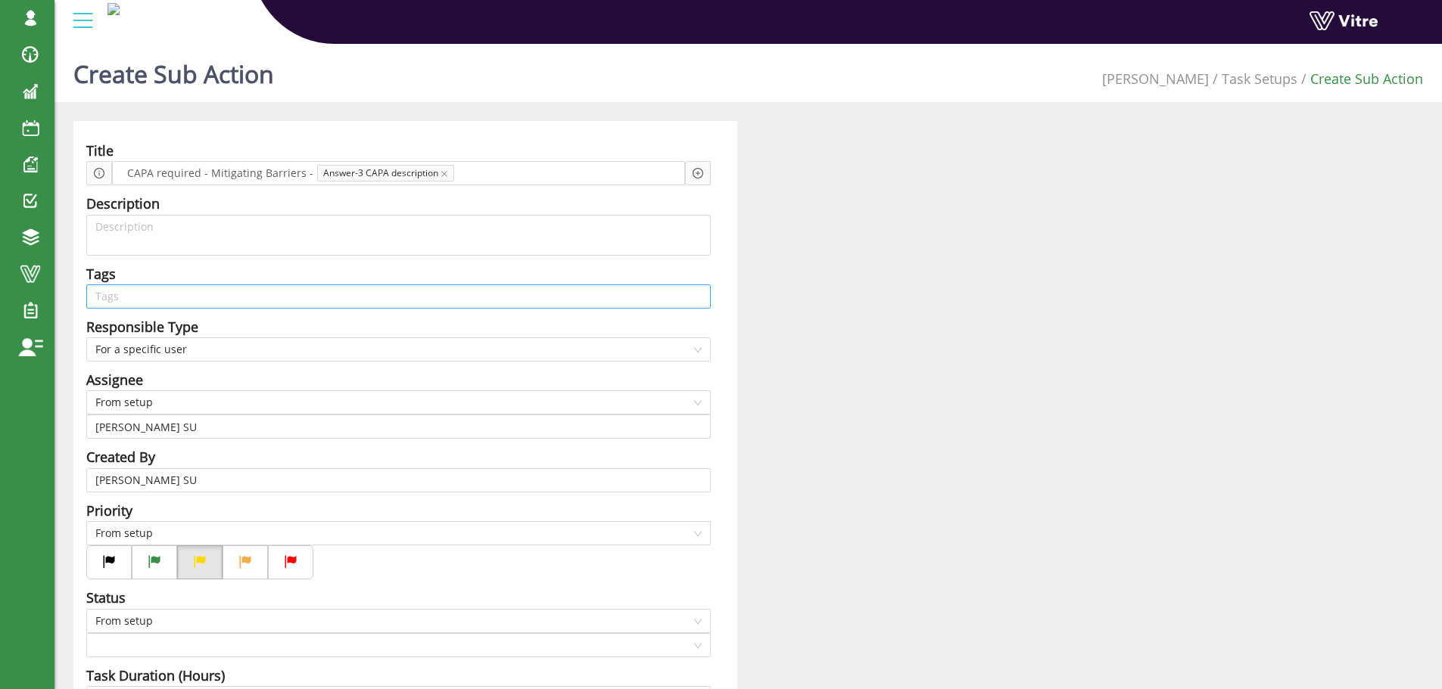
click at [192, 289] on input "search" at bounding box center [398, 296] width 606 height 23
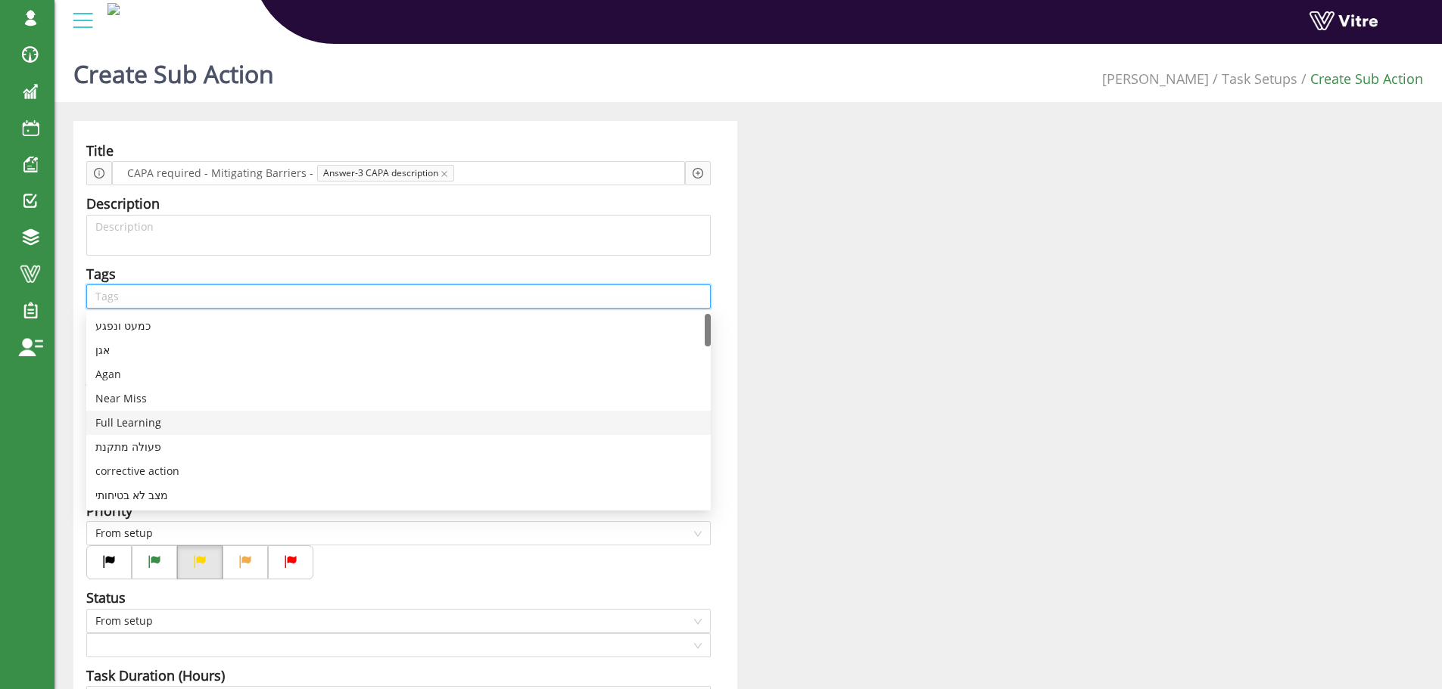
click at [140, 422] on div "Full Learning" at bounding box center [398, 423] width 606 height 17
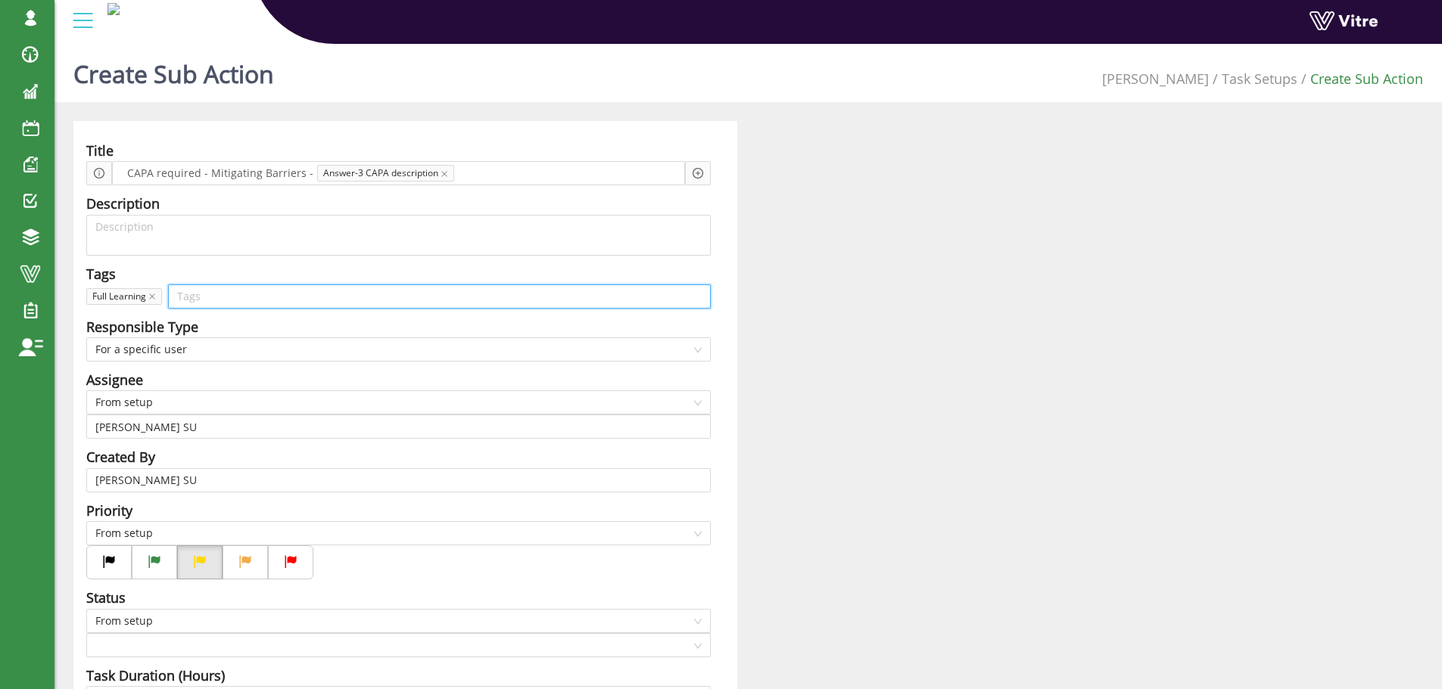
click at [185, 297] on input "search" at bounding box center [439, 296] width 524 height 23
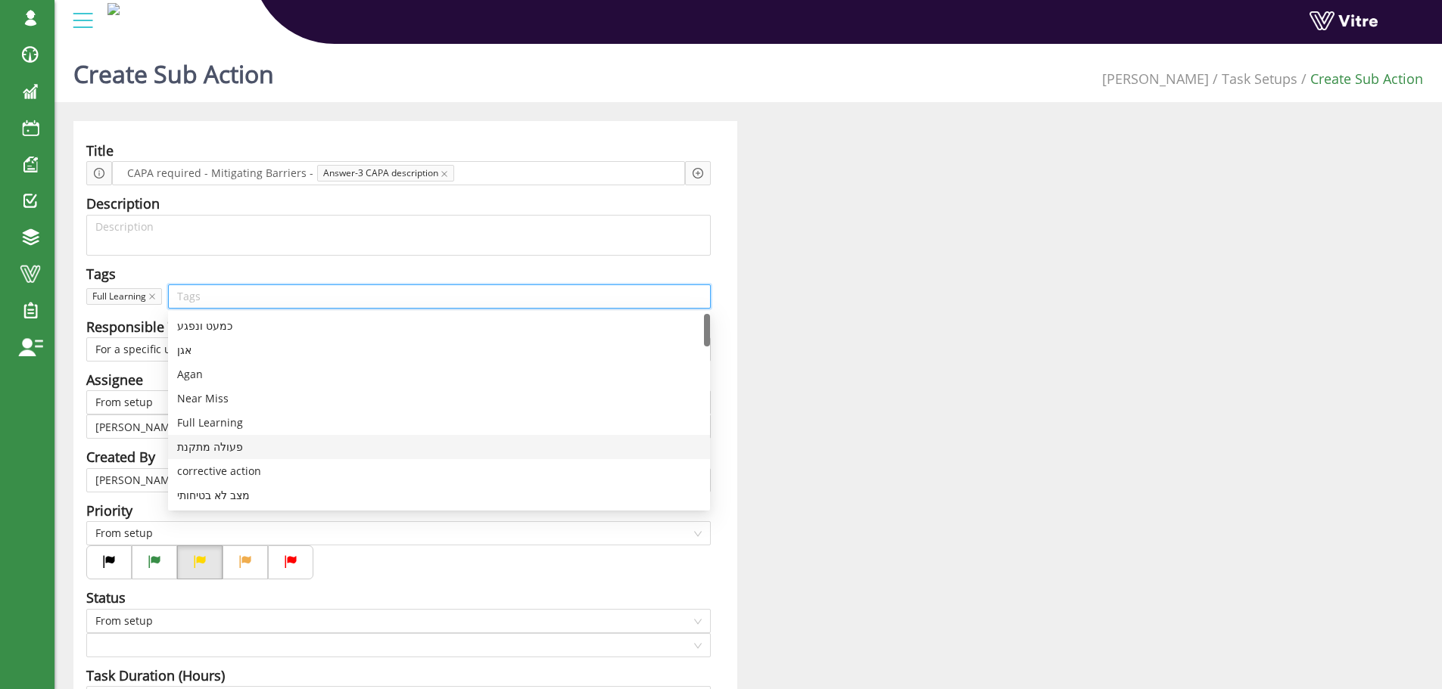
click at [215, 447] on div "פעולה מתקנת" at bounding box center [439, 447] width 524 height 17
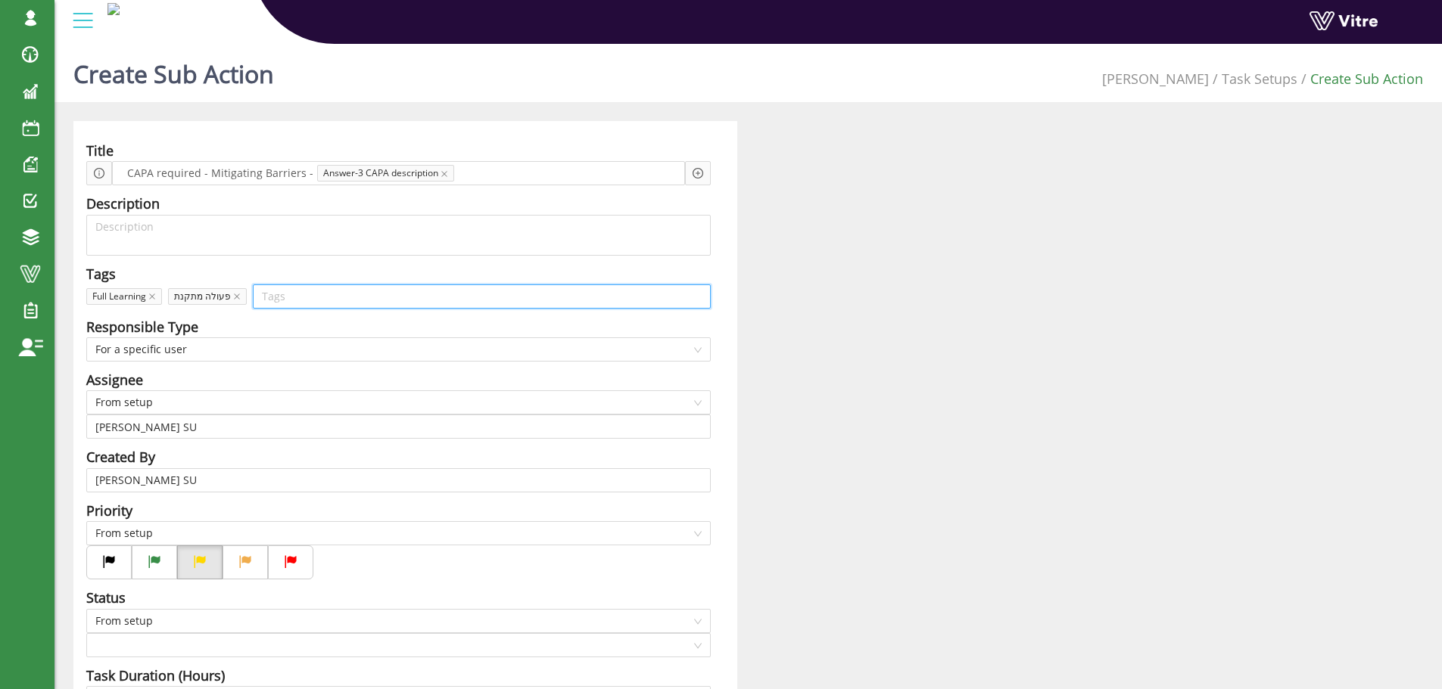
click at [269, 297] on input "search" at bounding box center [482, 296] width 440 height 23
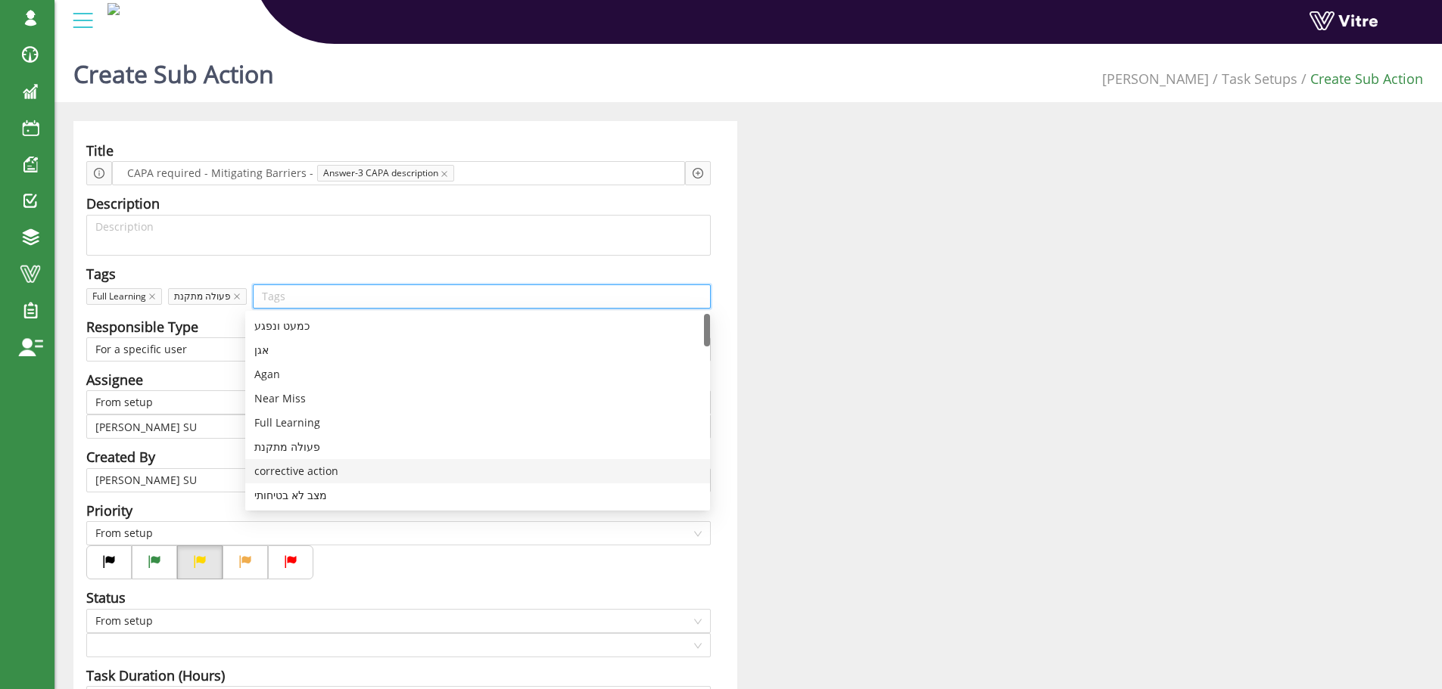
click at [283, 469] on div "corrective action" at bounding box center [477, 471] width 447 height 17
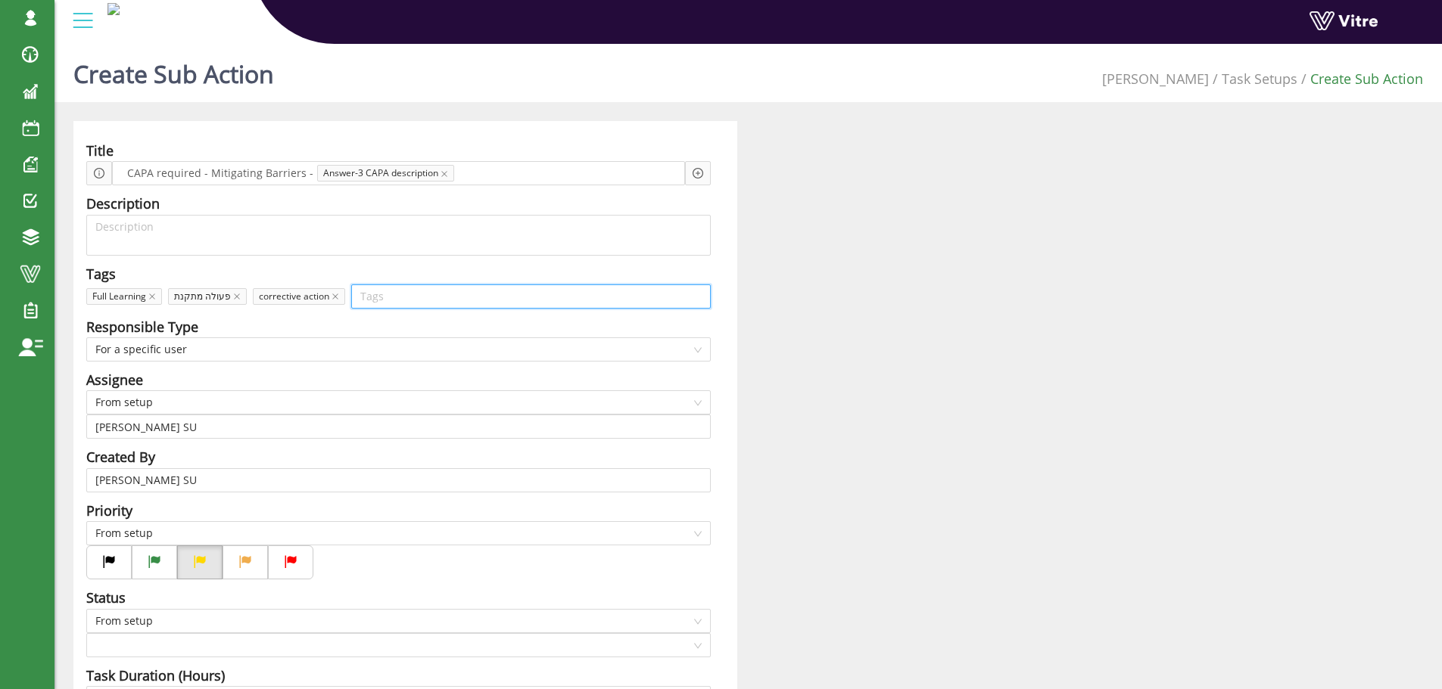
click at [367, 294] on input "search" at bounding box center [530, 296] width 341 height 23
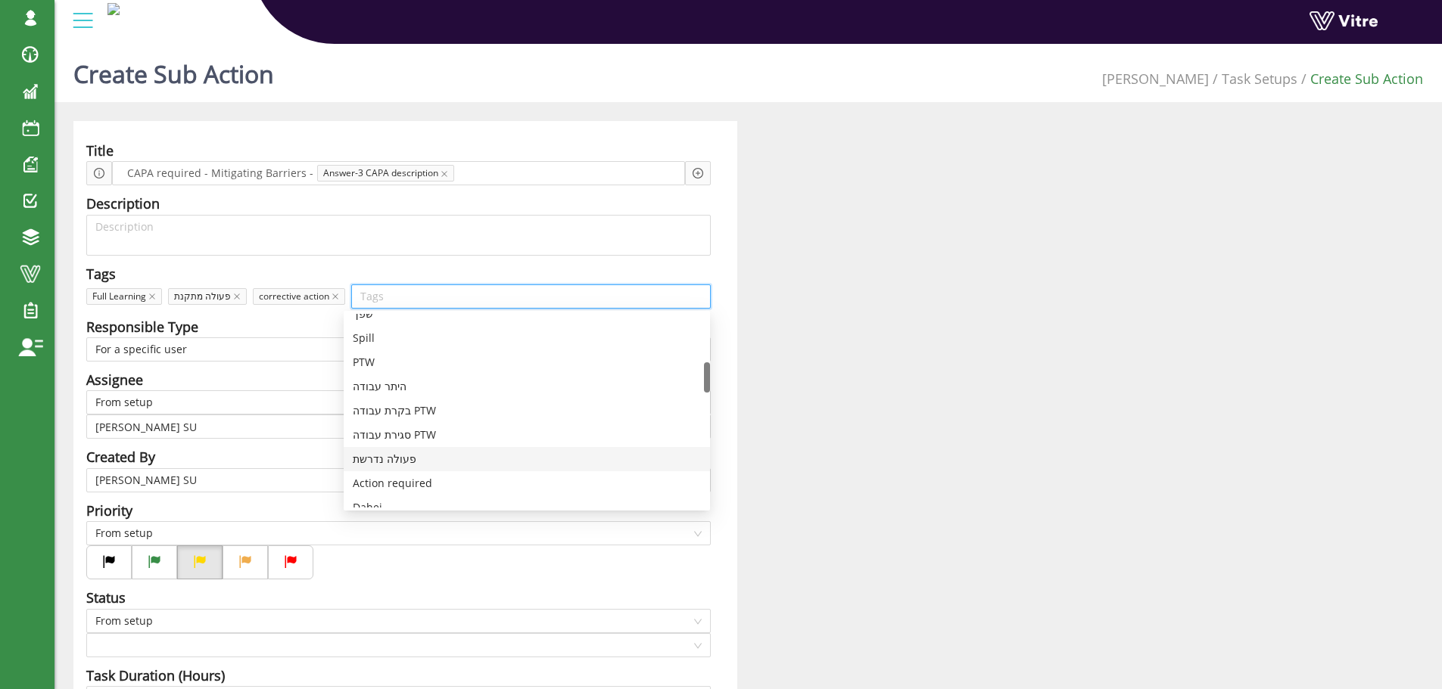
scroll to position [378, 0]
click at [411, 454] on div "תהליך למידה מלא" at bounding box center [527, 456] width 348 height 17
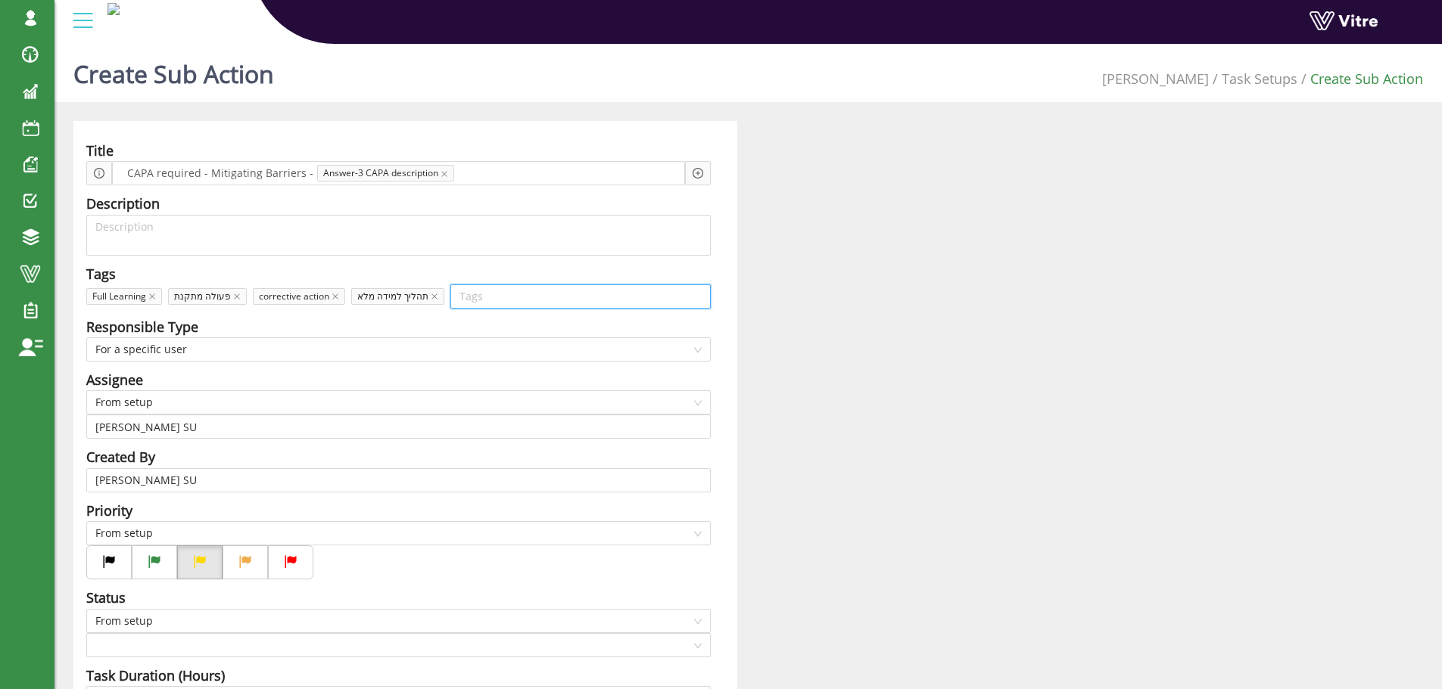
click at [459, 300] on input "search" at bounding box center [580, 296] width 242 height 23
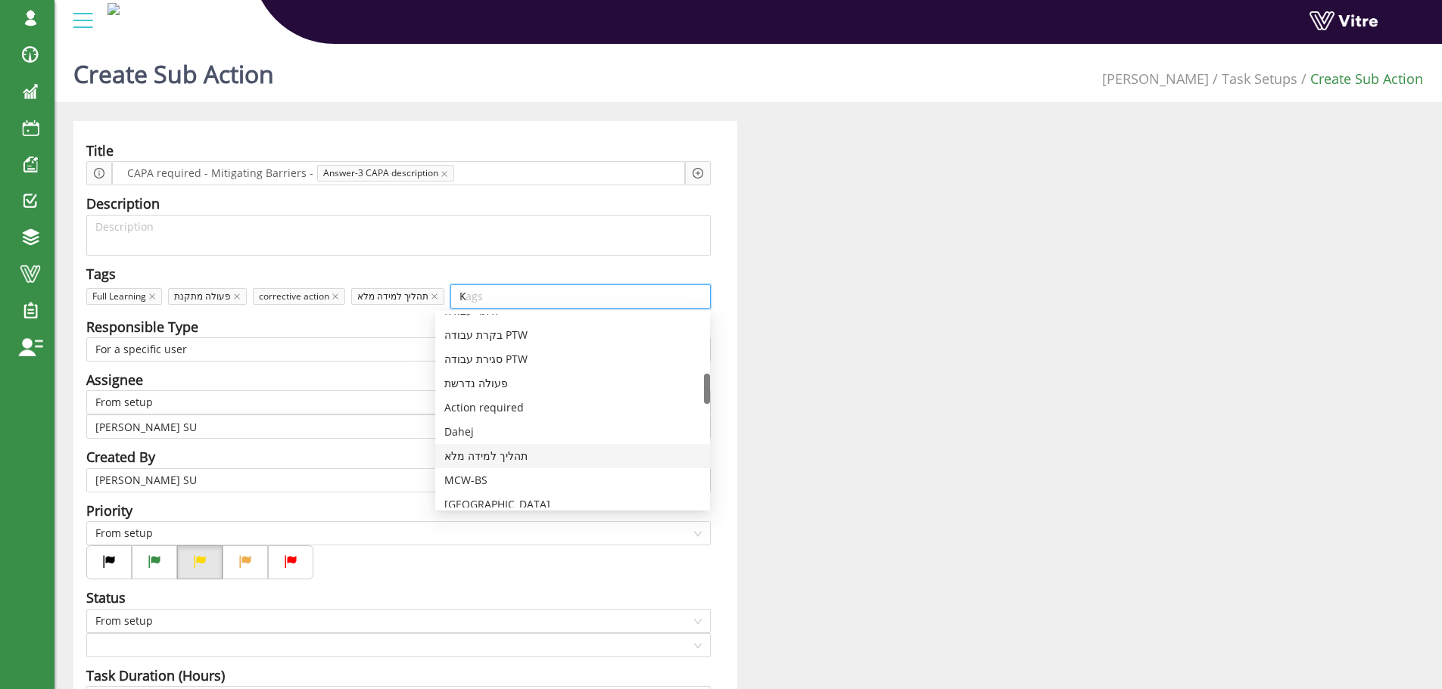
scroll to position [0, 0]
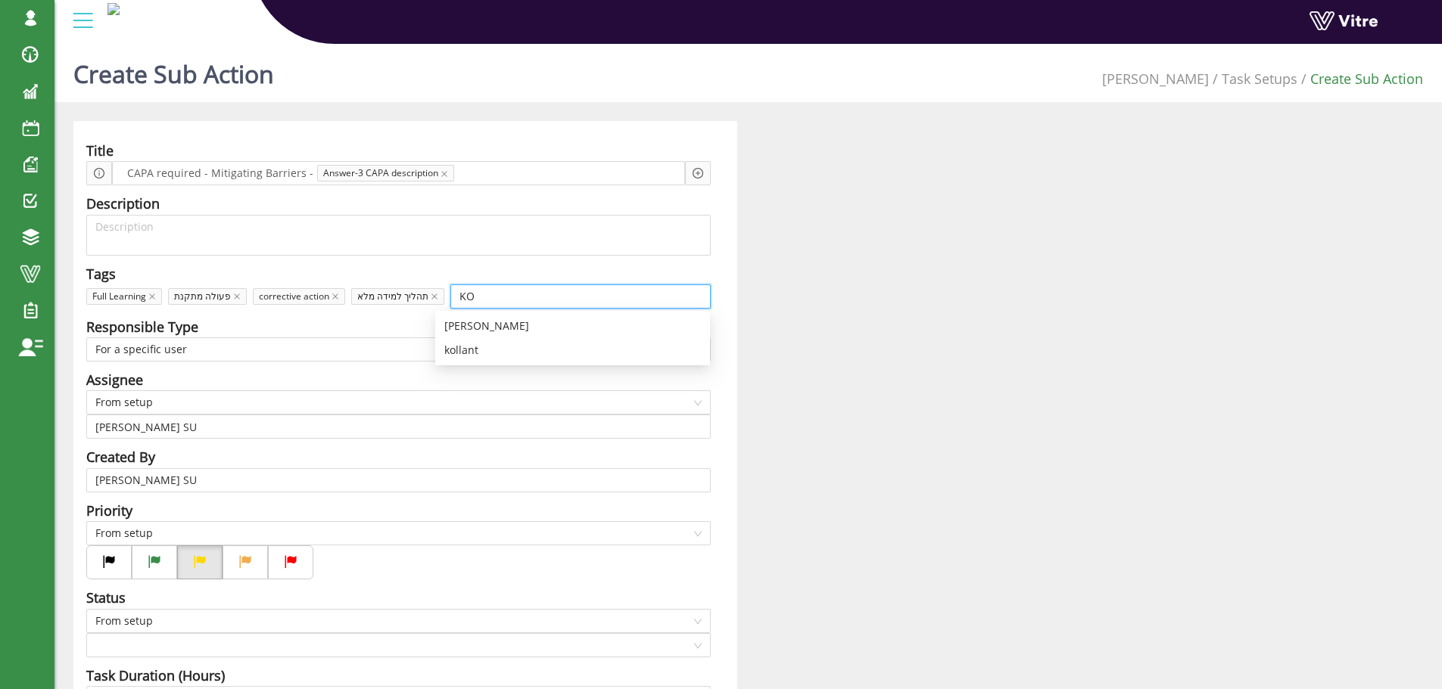
type input "KOL"
click at [482, 352] on div "kollant" at bounding box center [572, 350] width 257 height 17
click at [634, 323] on div "Responsible Type" at bounding box center [398, 326] width 624 height 21
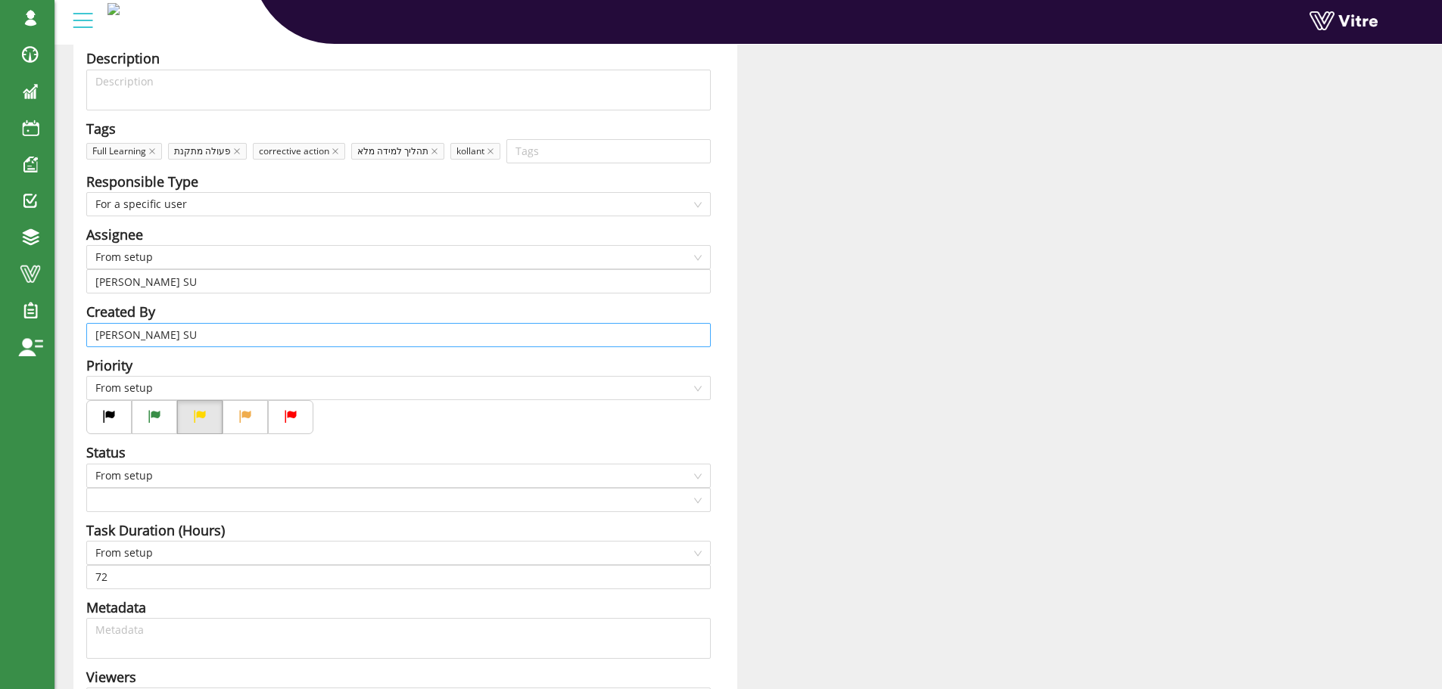
scroll to position [151, 0]
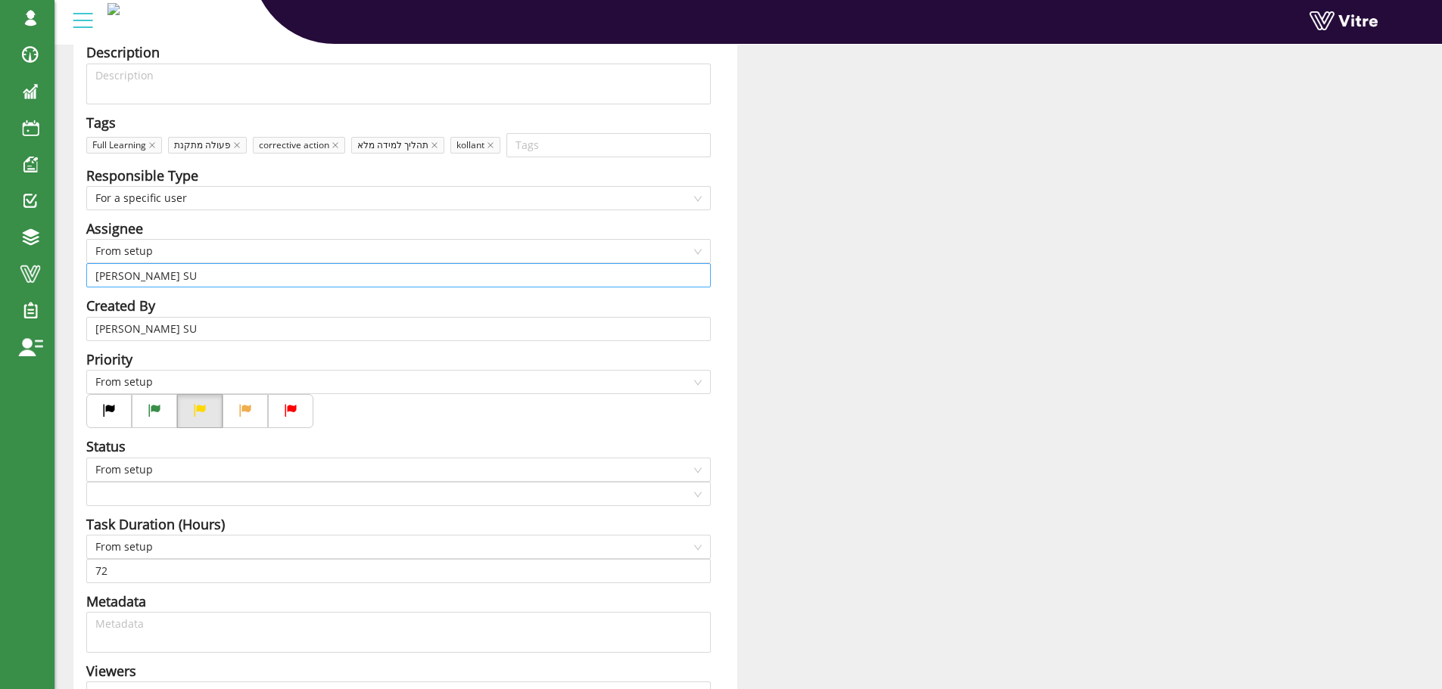
click at [282, 277] on input "Harel Smadar SU" at bounding box center [398, 275] width 606 height 23
click at [229, 247] on span "From setup" at bounding box center [398, 251] width 606 height 23
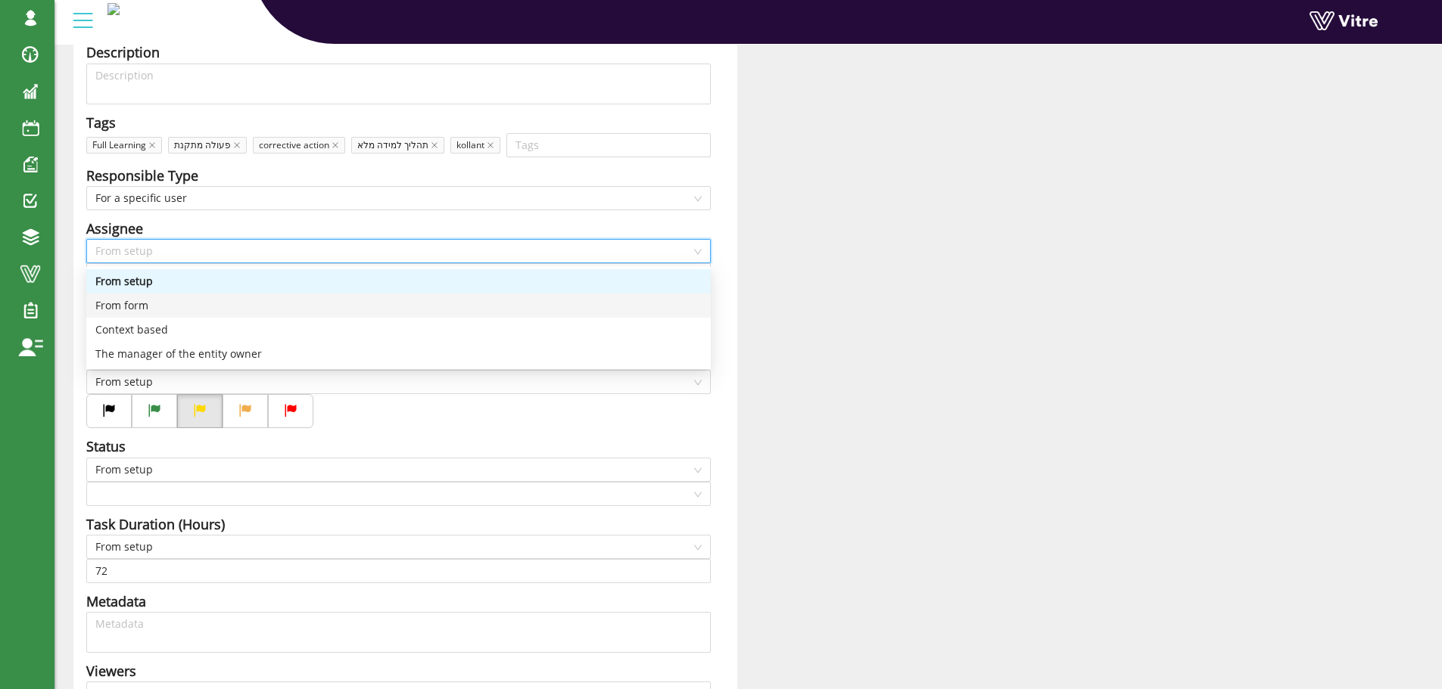
click at [161, 300] on div "From form" at bounding box center [398, 305] width 606 height 17
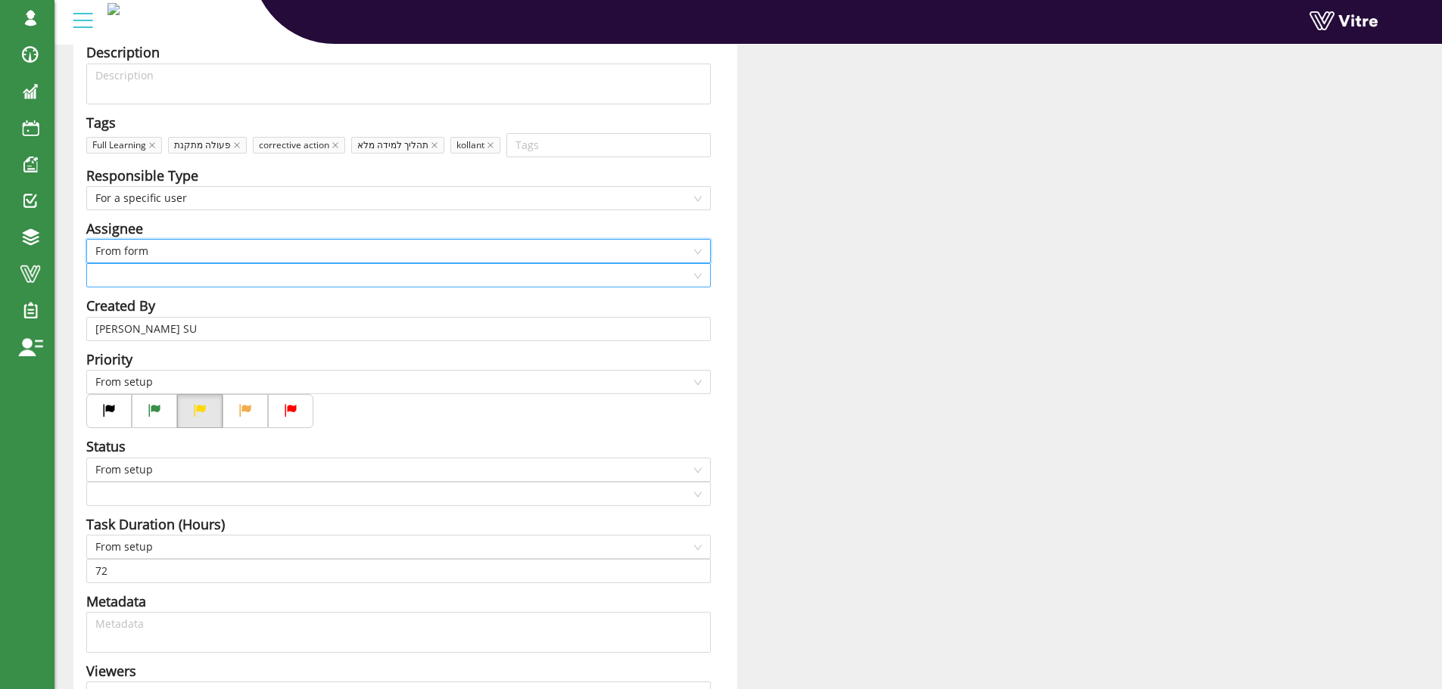
click at [193, 276] on input "search" at bounding box center [393, 275] width 596 height 23
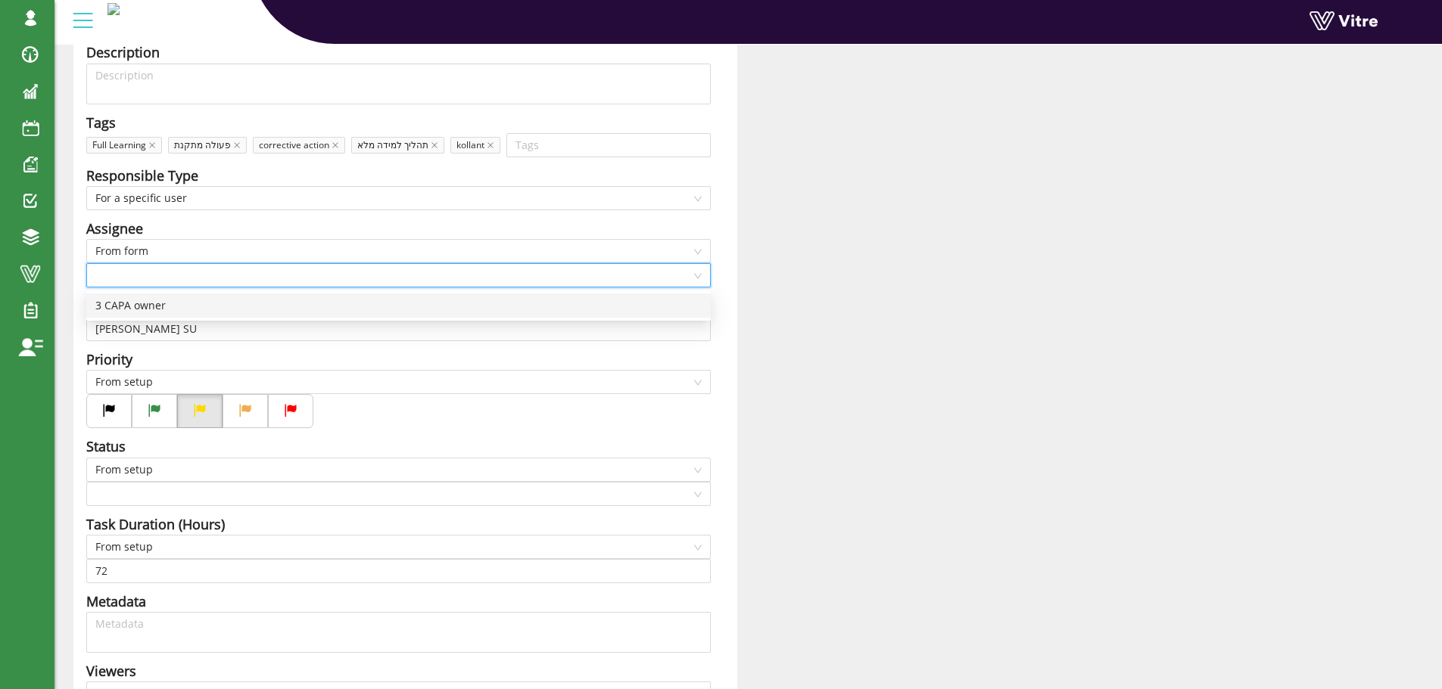
click at [166, 309] on div "3 CAPA owner" at bounding box center [398, 305] width 606 height 17
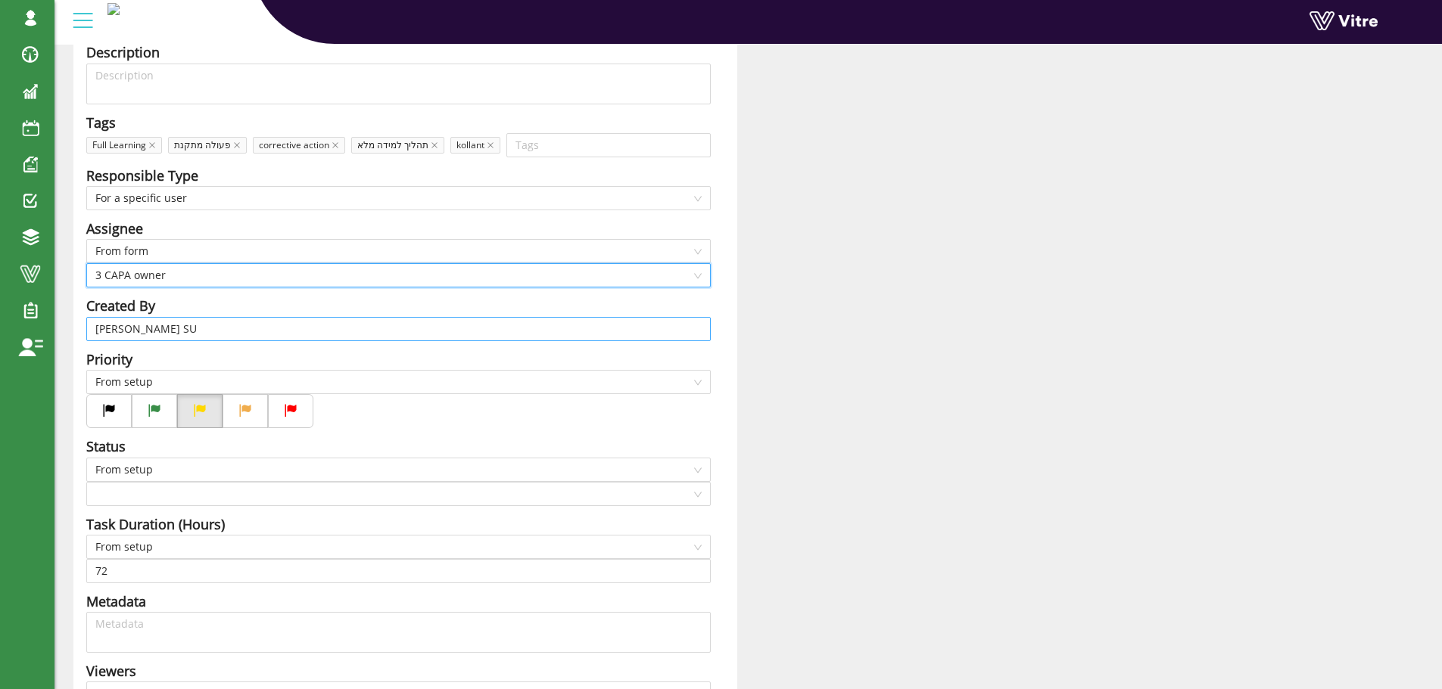
click at [182, 327] on input "Harel Smadar SU" at bounding box center [398, 329] width 606 height 23
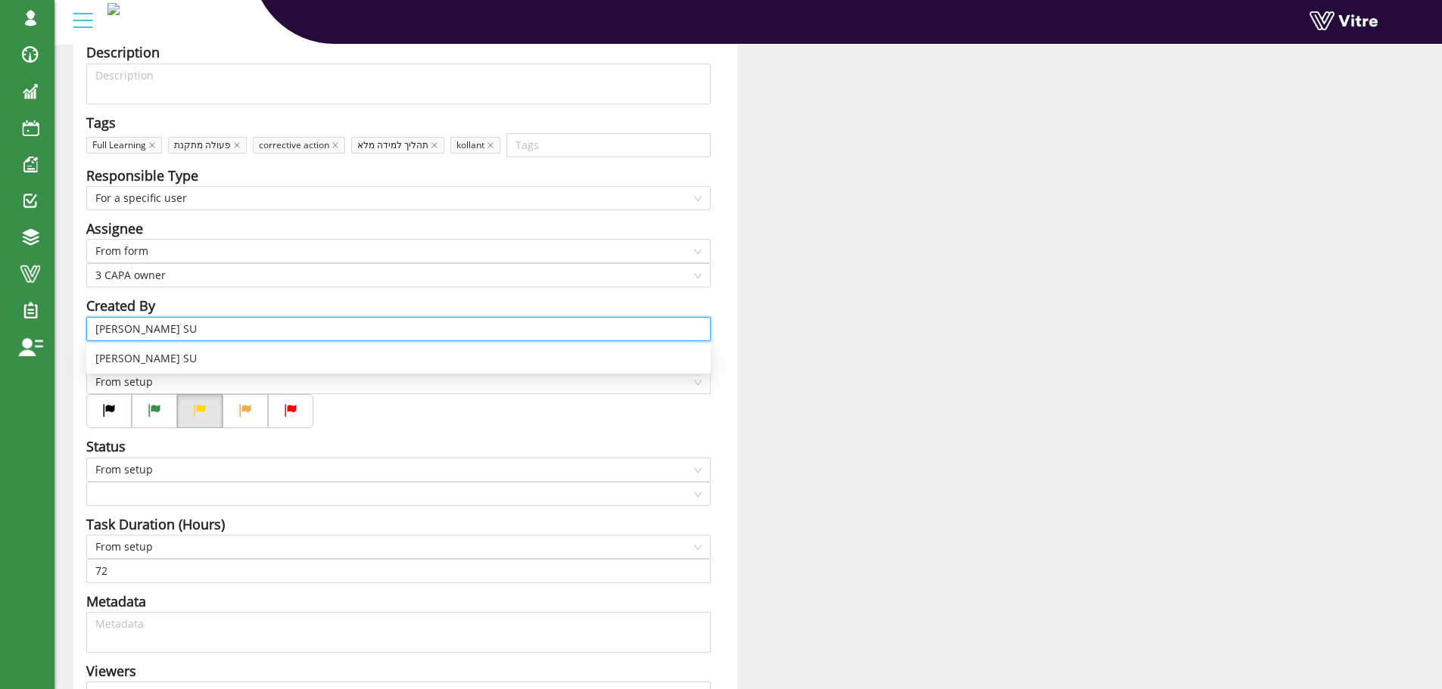
click at [182, 327] on input "Harel Smadar SU" at bounding box center [398, 329] width 606 height 23
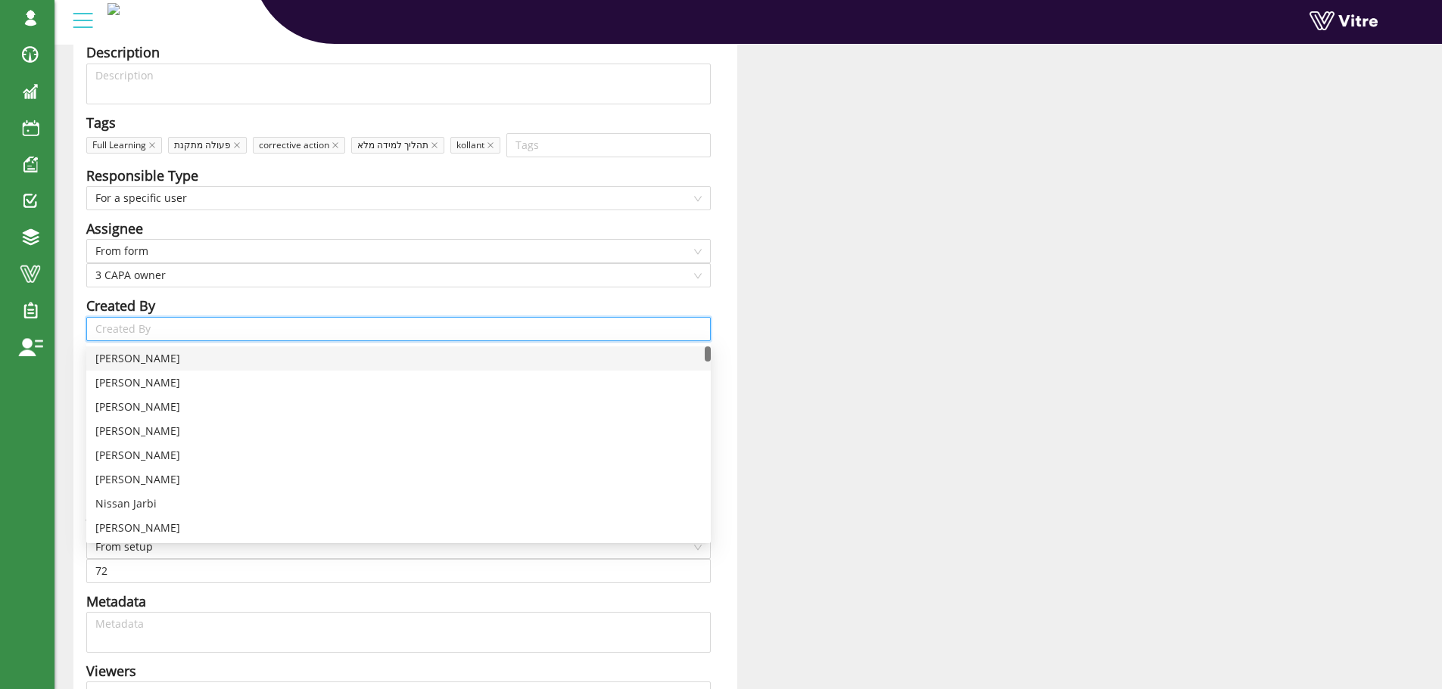
click at [213, 308] on div "Created By" at bounding box center [398, 305] width 624 height 21
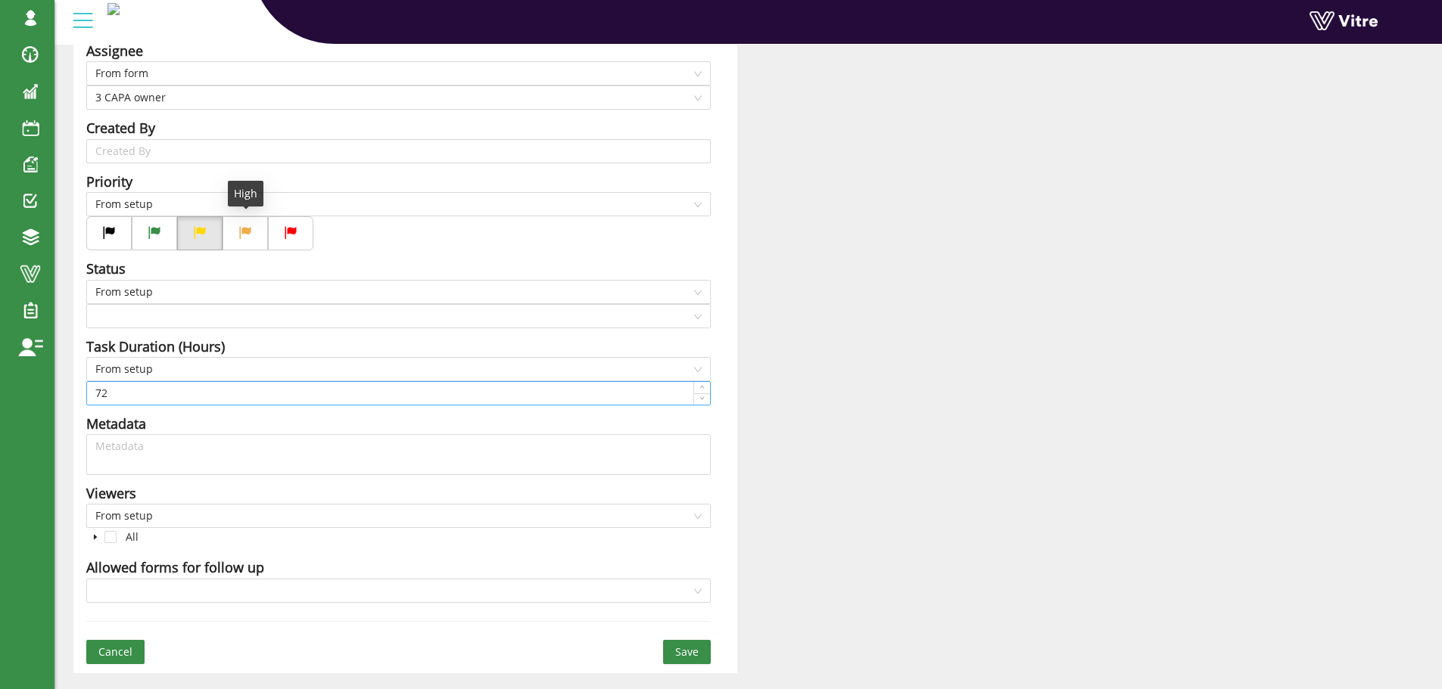
scroll to position [369, 0]
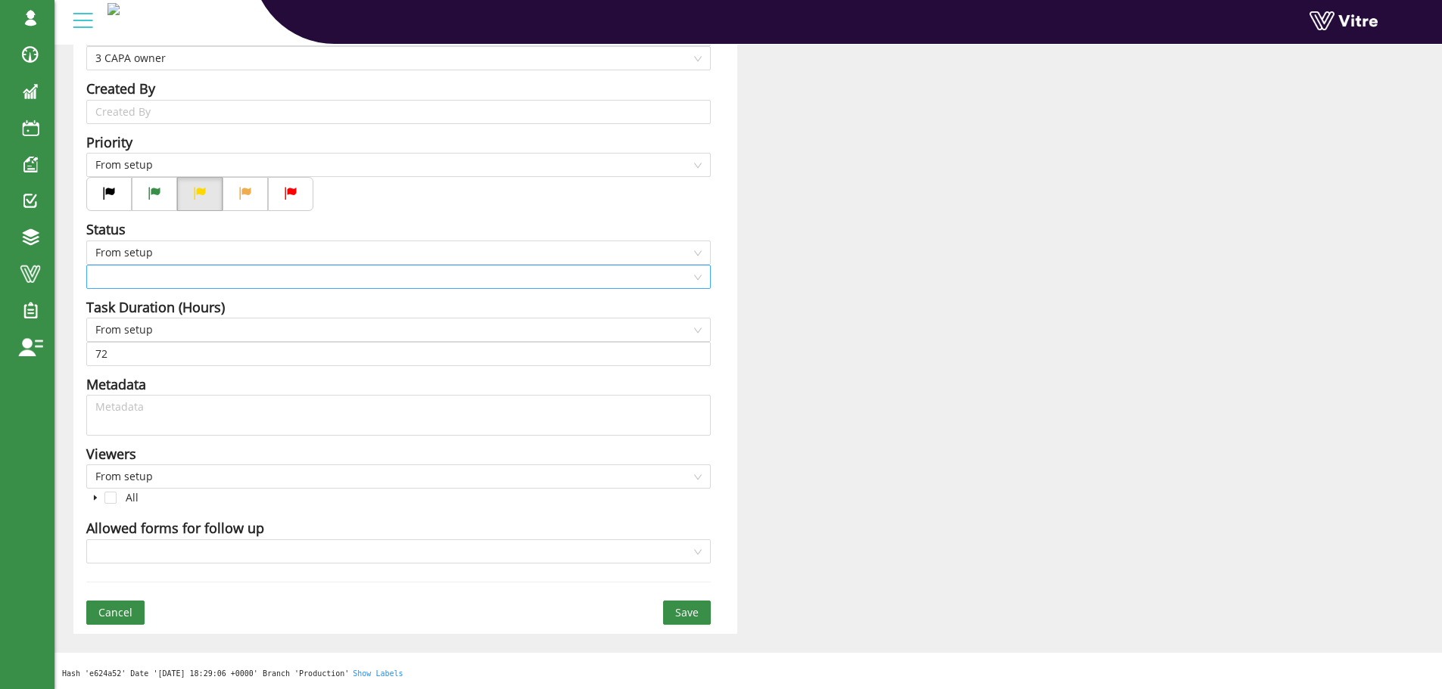
click at [145, 282] on input "search" at bounding box center [393, 277] width 596 height 23
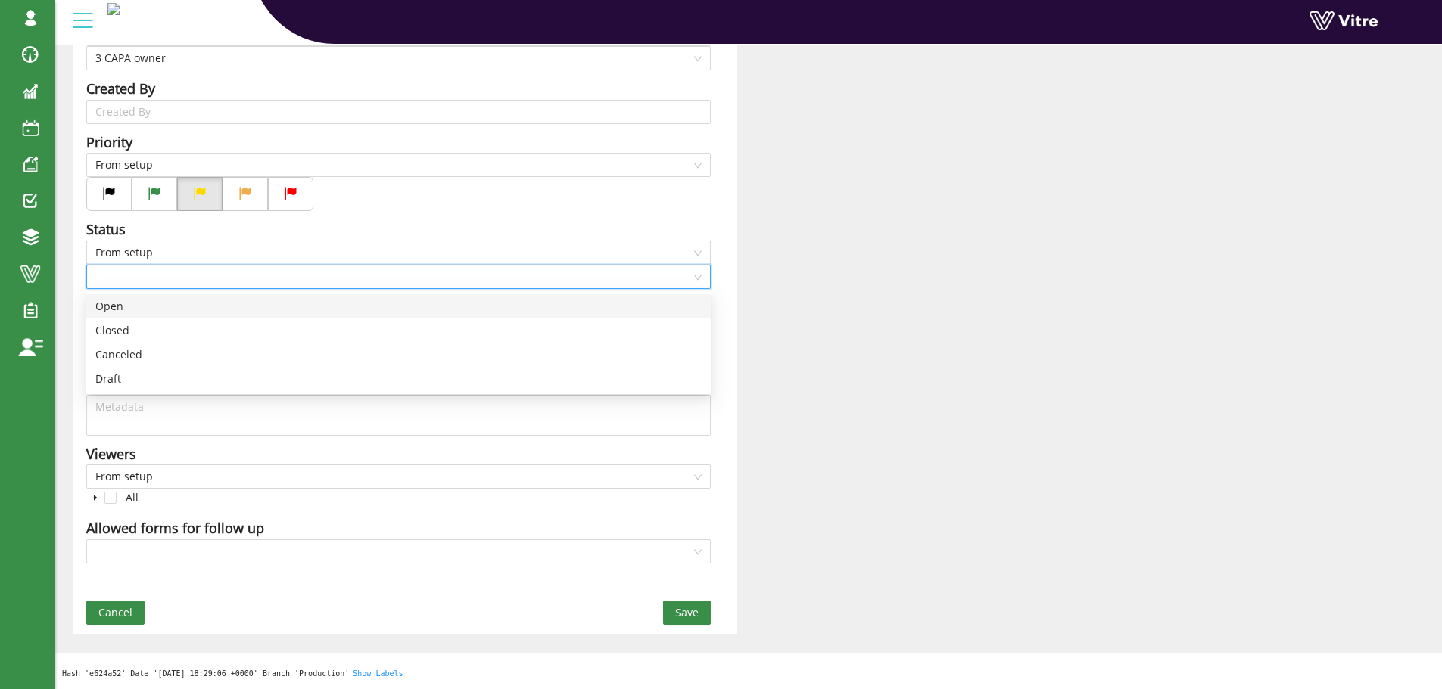
click at [119, 307] on div "Open" at bounding box center [398, 306] width 606 height 17
click at [140, 352] on input "72" at bounding box center [398, 354] width 623 height 23
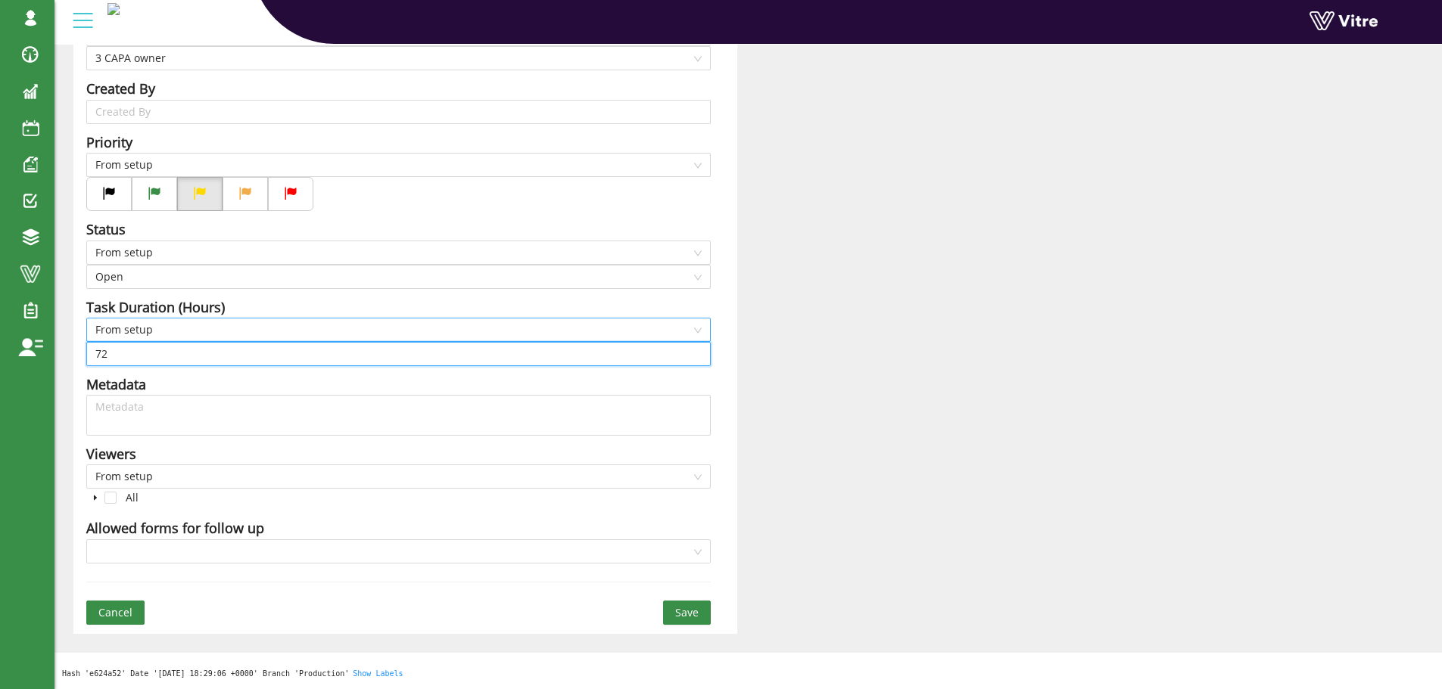
click at [146, 335] on span "From setup" at bounding box center [398, 330] width 606 height 23
click at [140, 373] on div "From form" at bounding box center [398, 384] width 624 height 24
click at [148, 357] on input "search" at bounding box center [393, 354] width 596 height 23
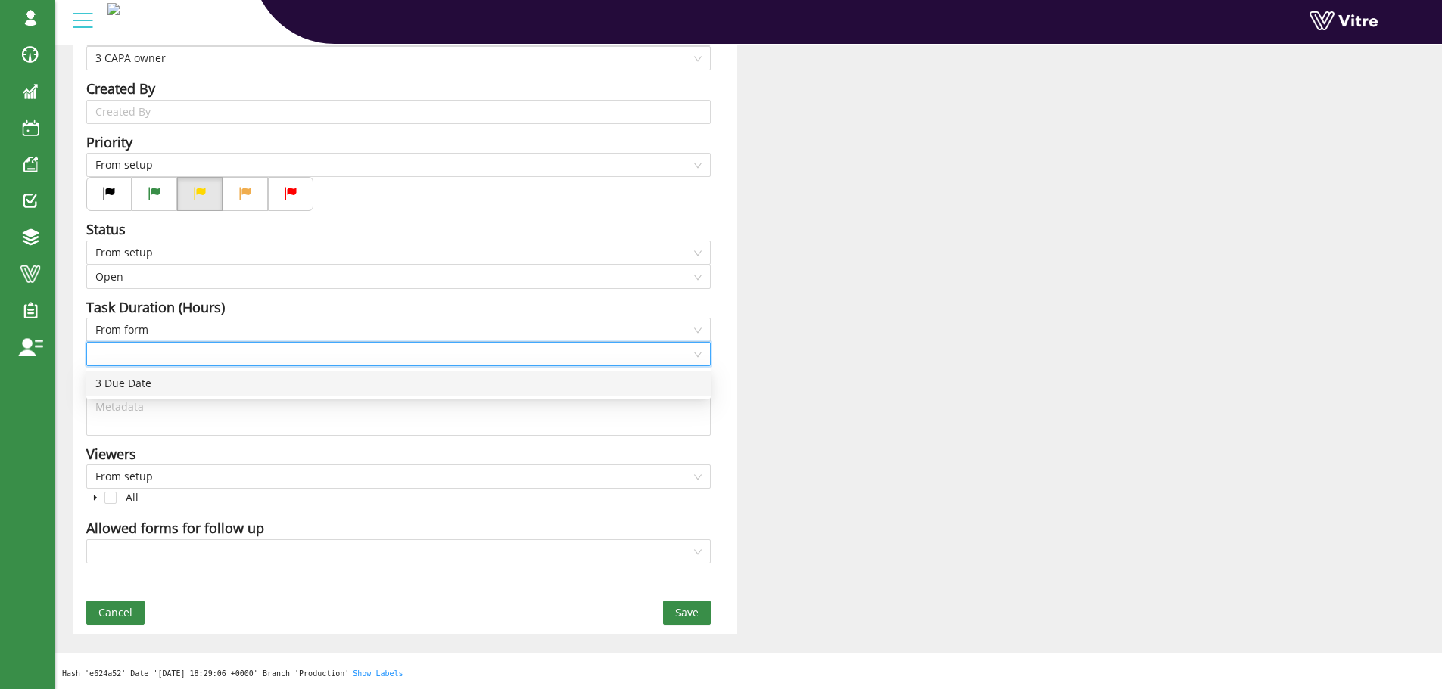
click at [145, 382] on div "3 Due Date" at bounding box center [398, 383] width 606 height 17
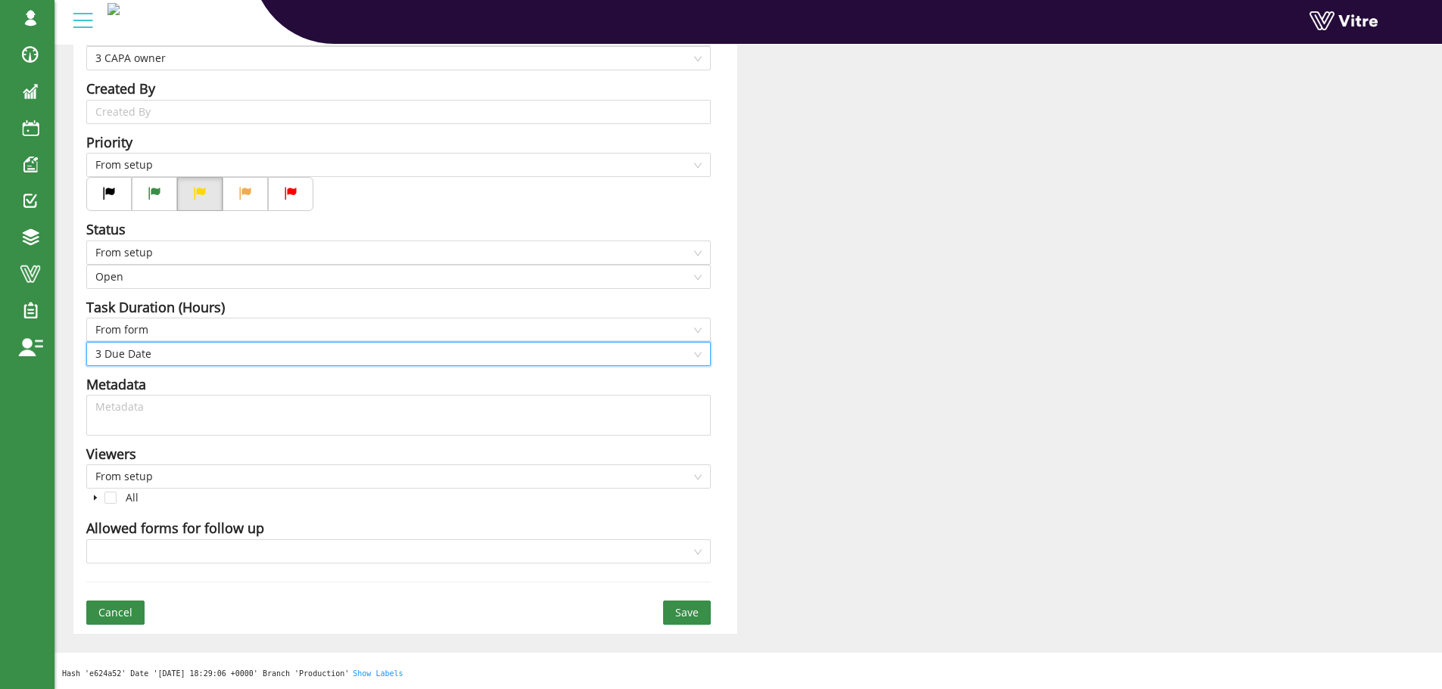
click at [565, 450] on div "Viewers" at bounding box center [398, 453] width 624 height 21
click at [688, 544] on input "search" at bounding box center [393, 551] width 596 height 23
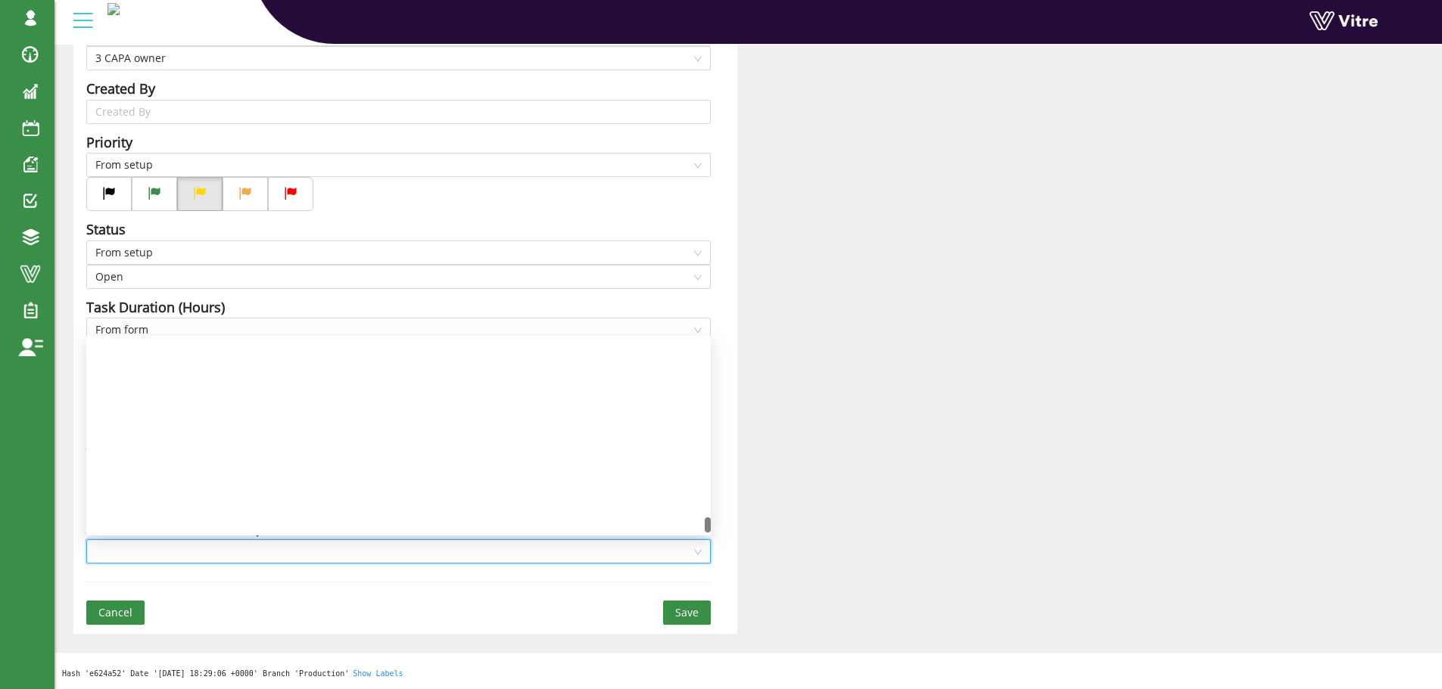
scroll to position [4166, 0]
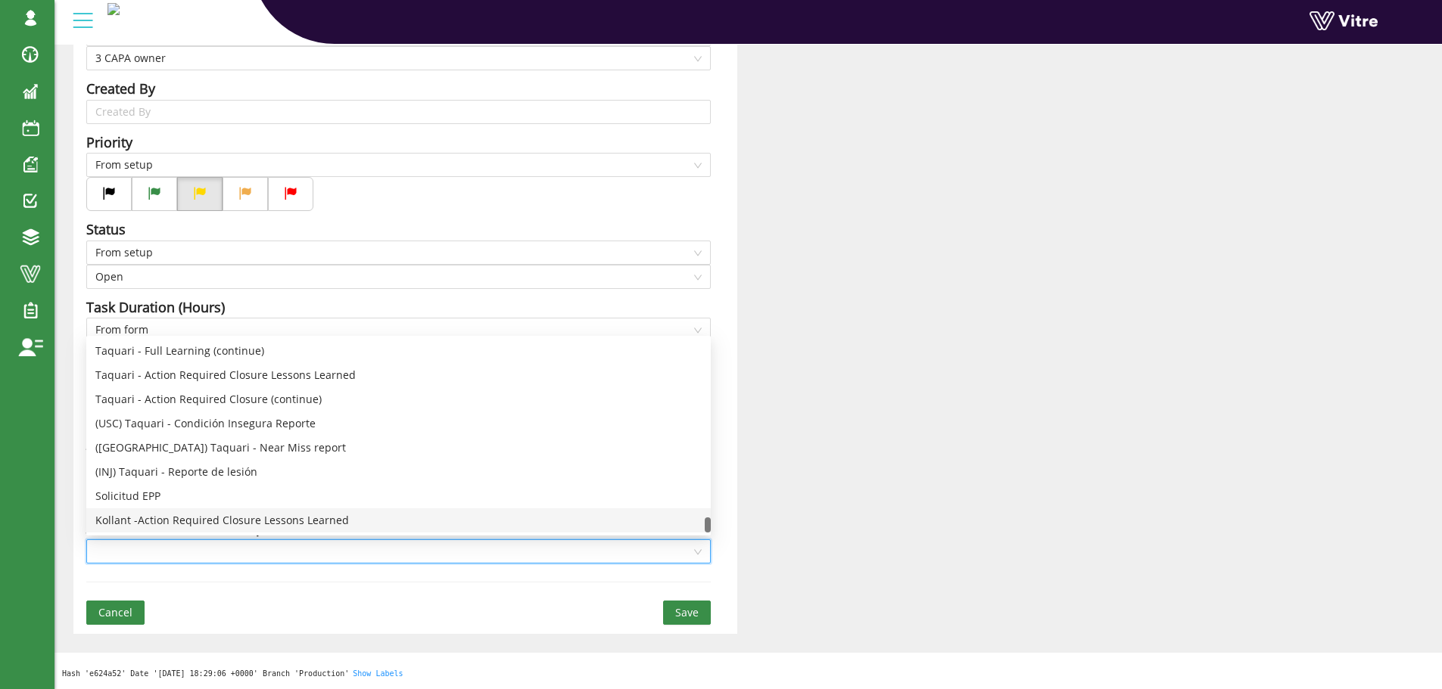
click at [315, 520] on div "Kollant -Action Required Closure Lessons Learned" at bounding box center [398, 520] width 606 height 17
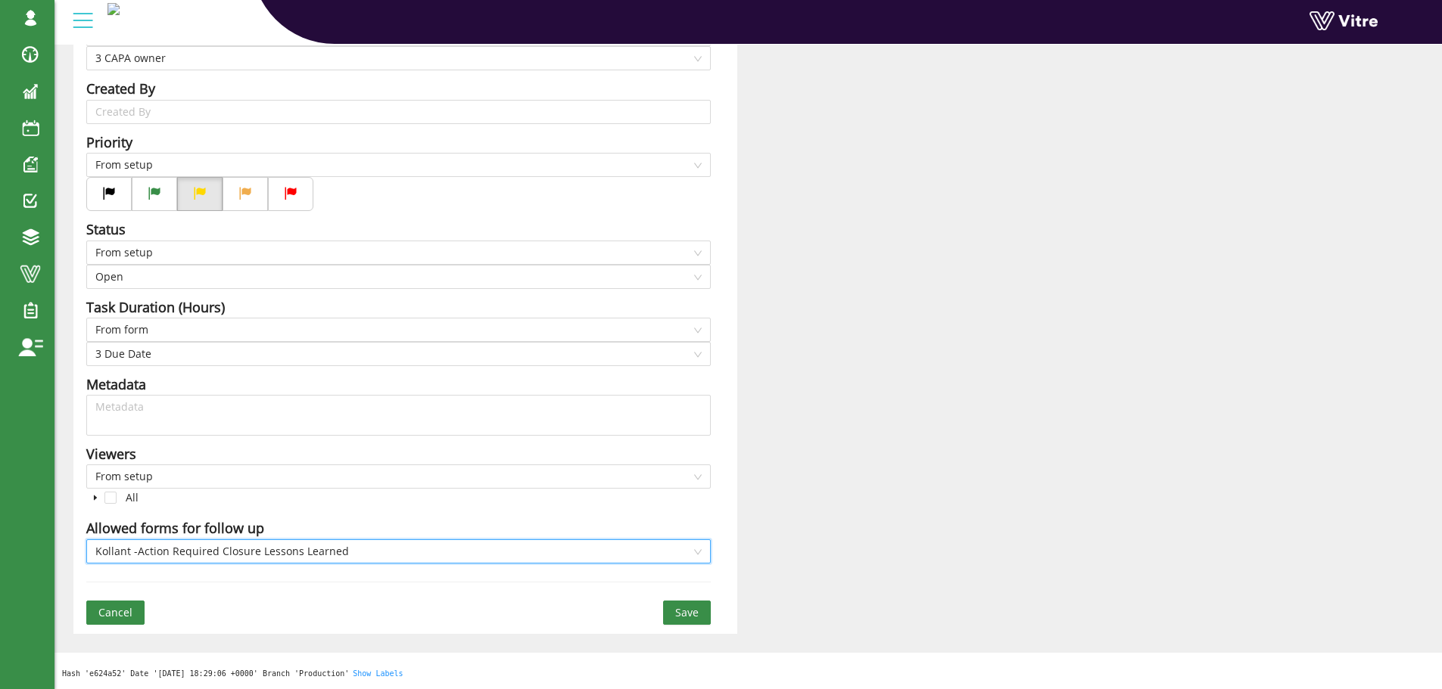
click at [680, 610] on span "Save" at bounding box center [686, 613] width 23 height 17
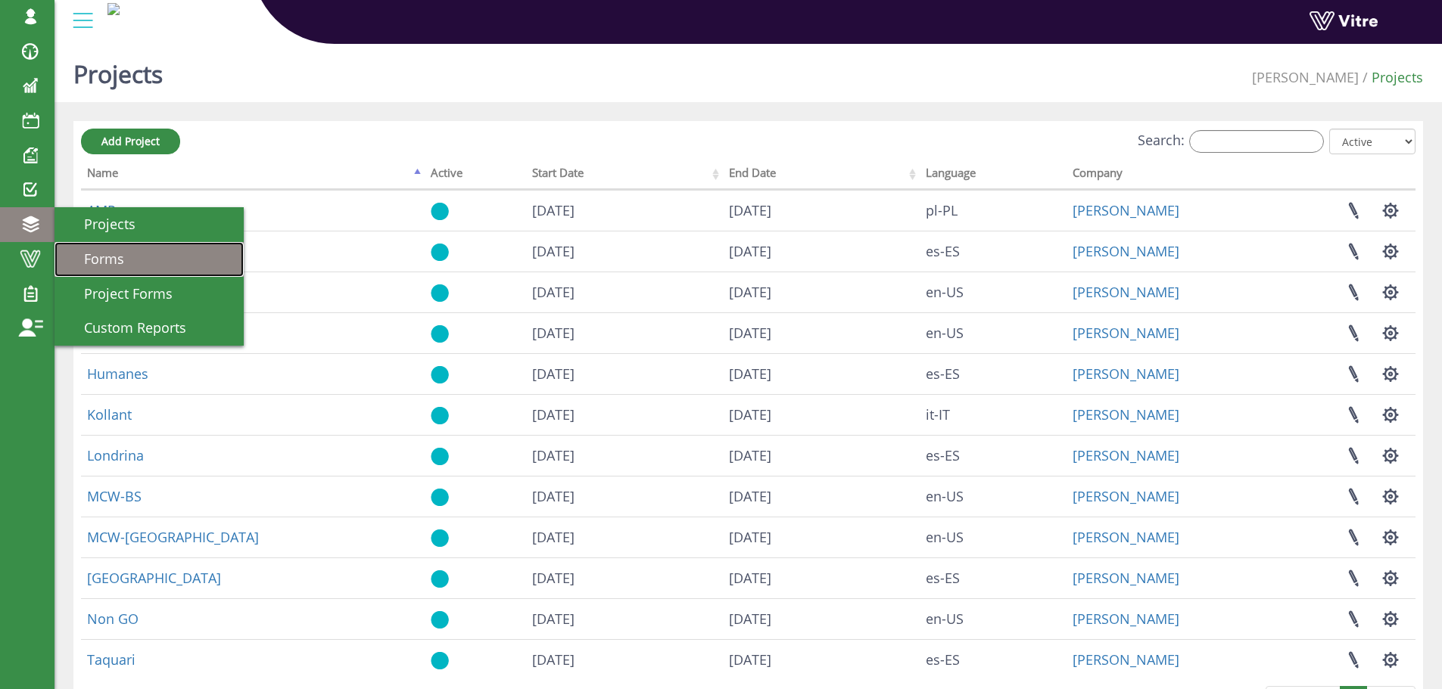
click at [95, 255] on span "Forms" at bounding box center [95, 259] width 58 height 18
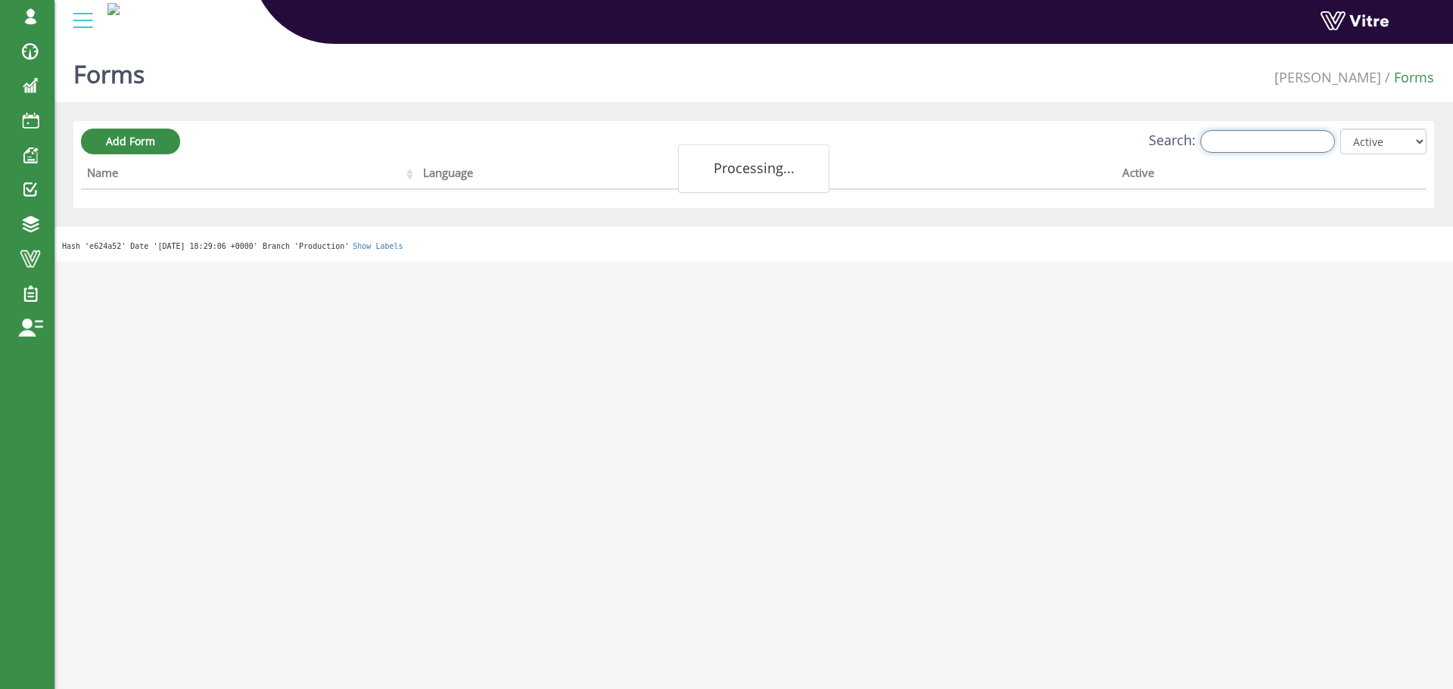
click at [1228, 143] on input "Search:" at bounding box center [1267, 141] width 135 height 23
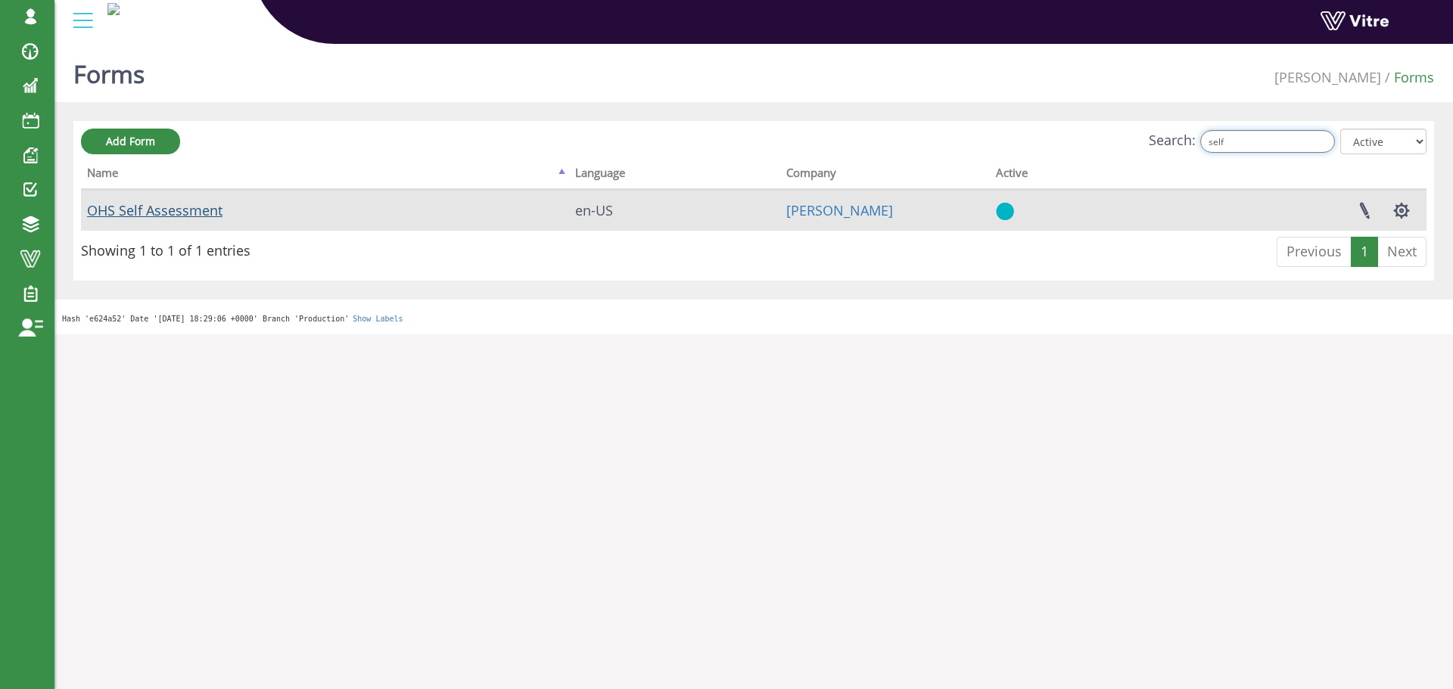
type input "self"
click at [201, 209] on link "OHS Self Assessment" at bounding box center [154, 210] width 135 height 18
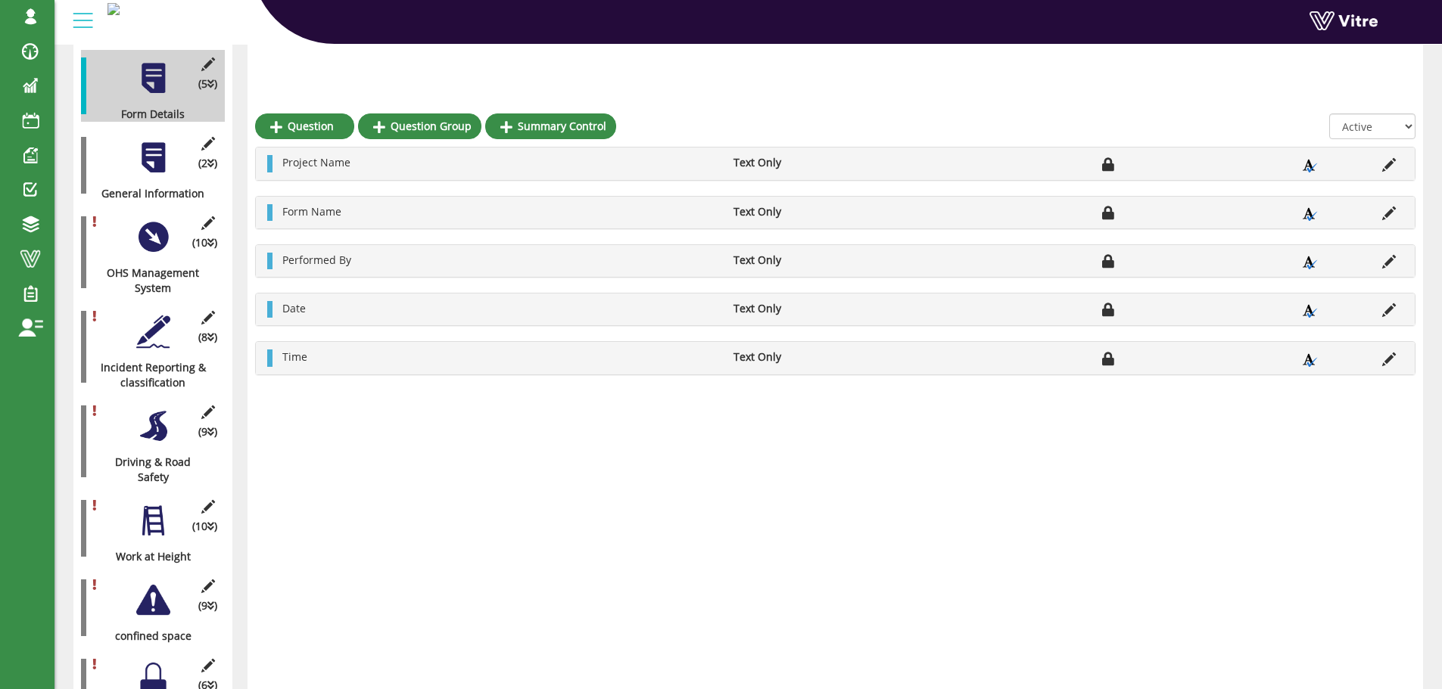
scroll to position [303, 0]
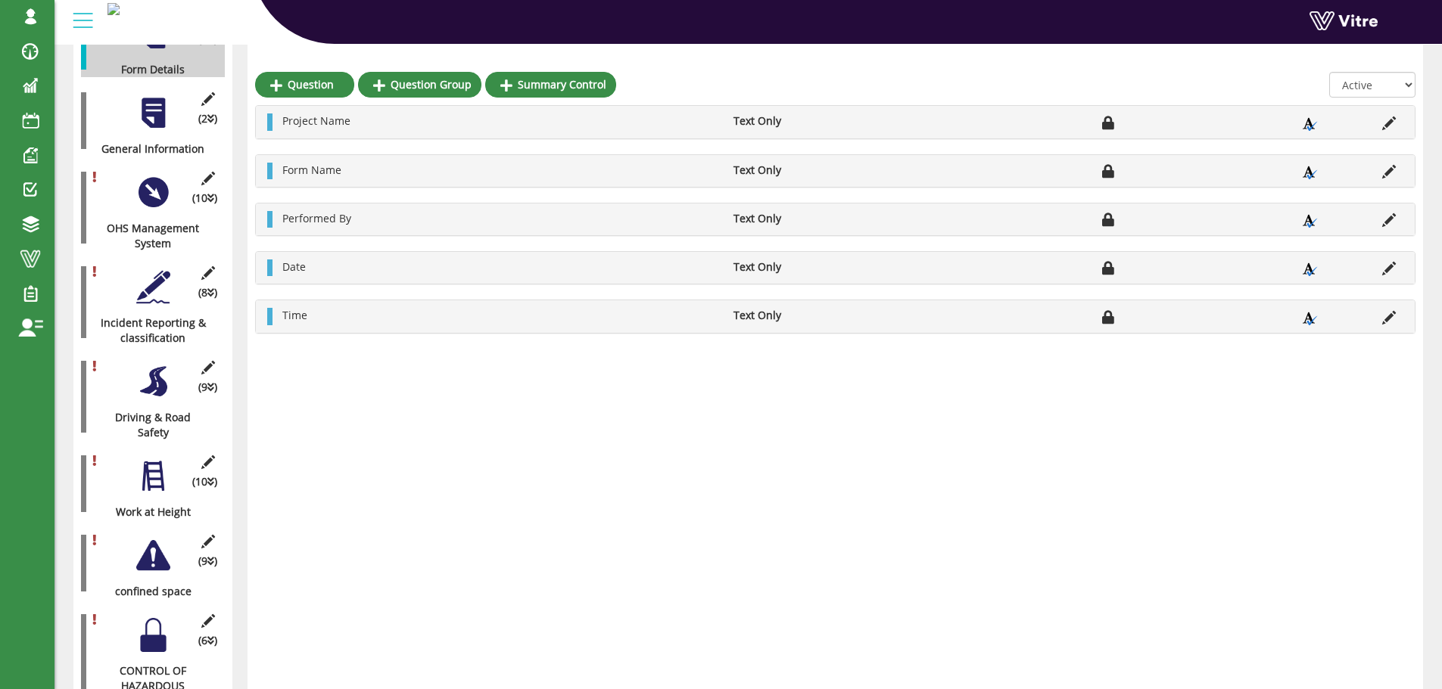
click at [156, 96] on div at bounding box center [153, 113] width 34 height 34
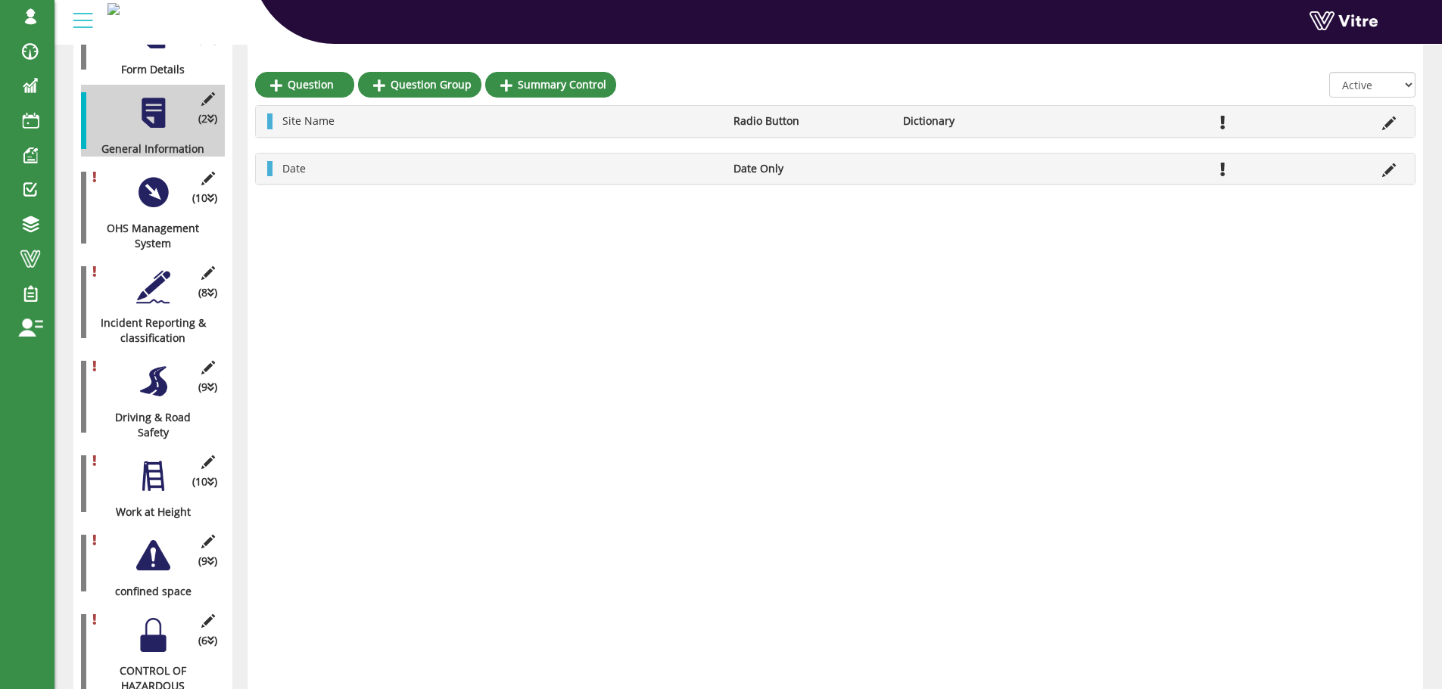
click at [155, 179] on div at bounding box center [153, 193] width 34 height 34
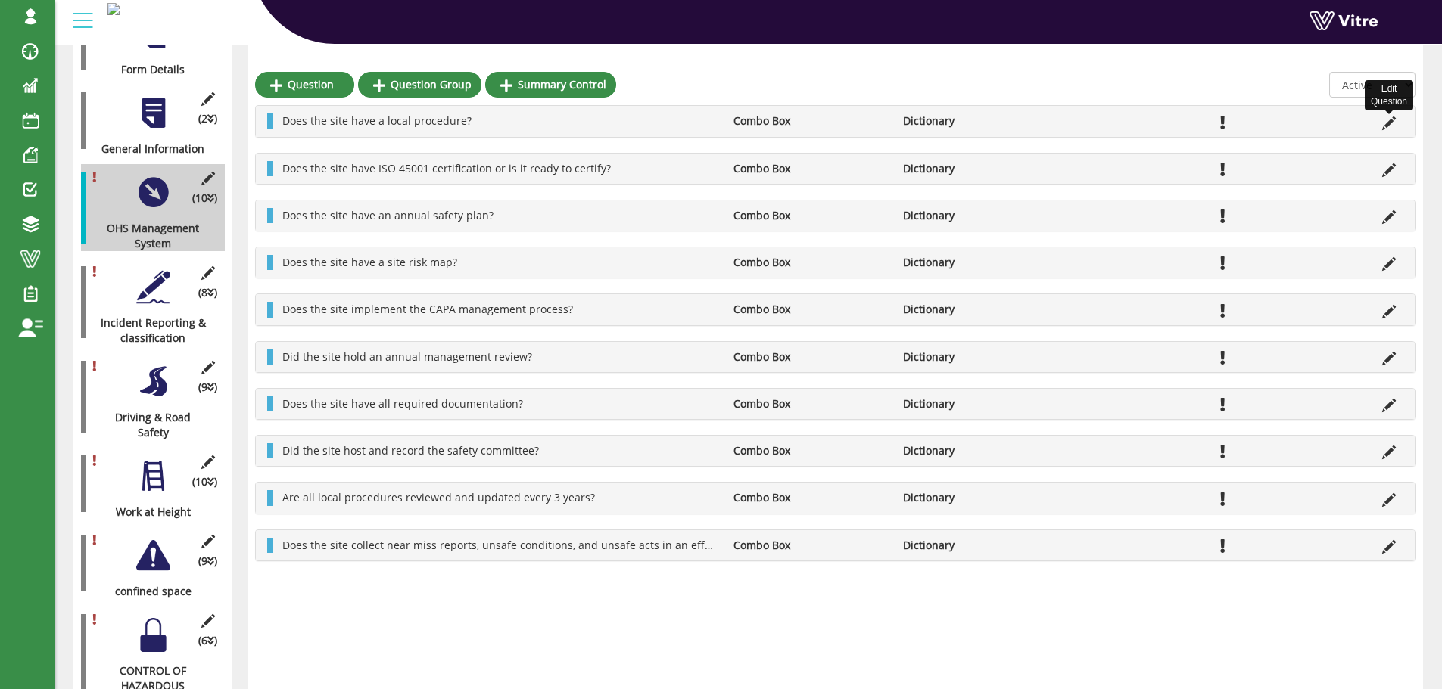
click at [1388, 124] on icon at bounding box center [1389, 124] width 14 height 14
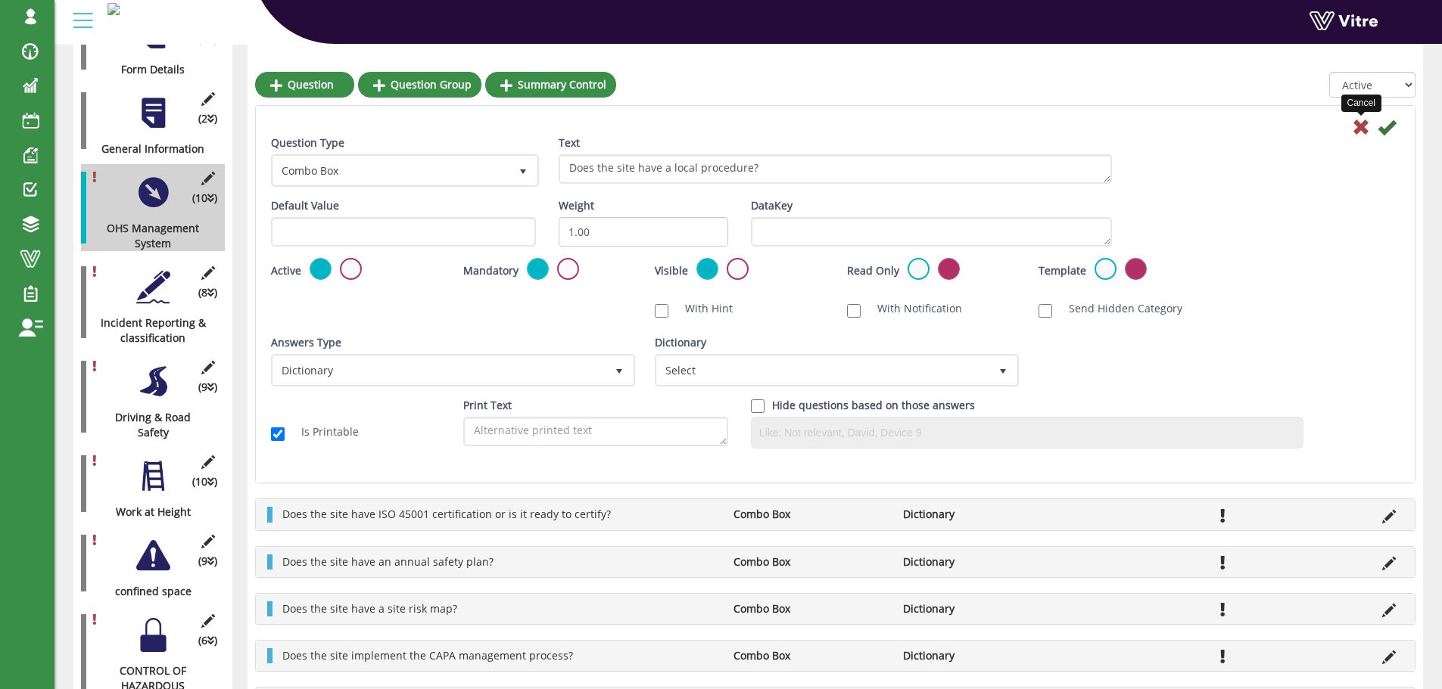
click at [1356, 130] on icon at bounding box center [1361, 127] width 18 height 18
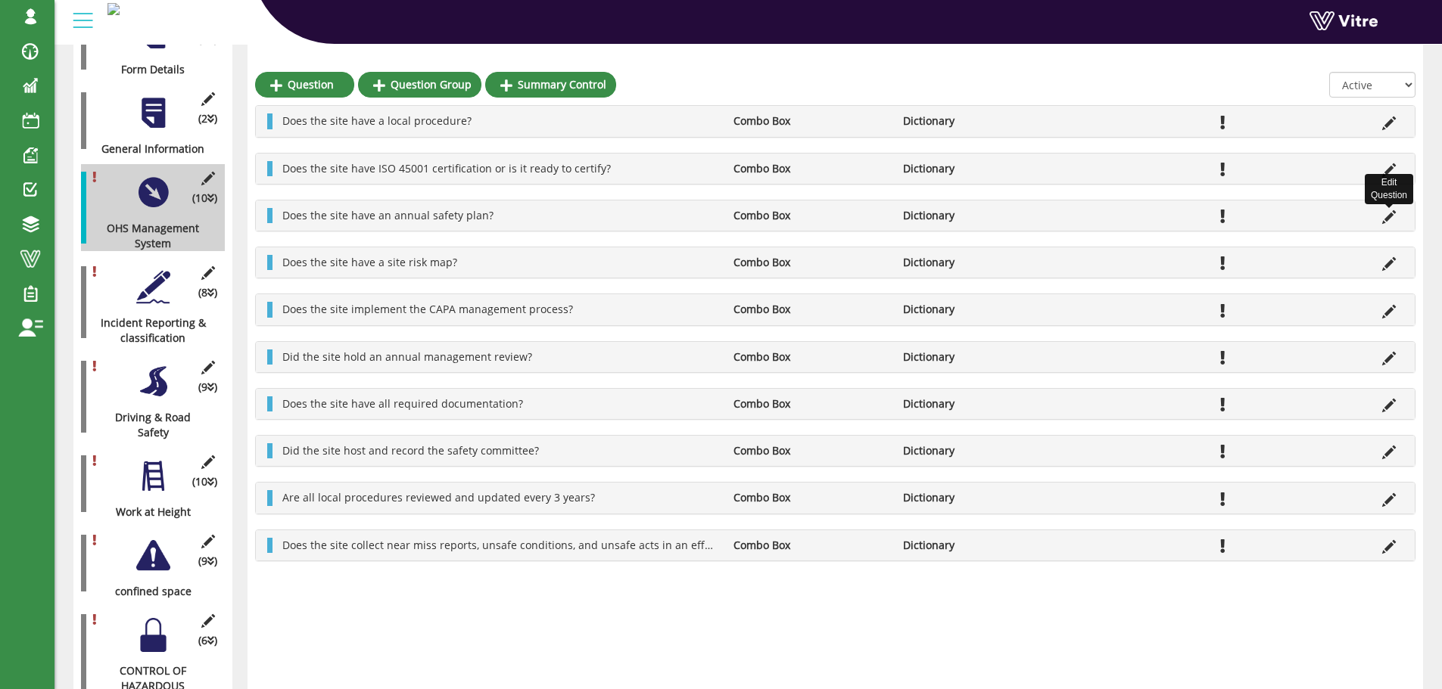
click at [1390, 217] on icon at bounding box center [1389, 217] width 14 height 14
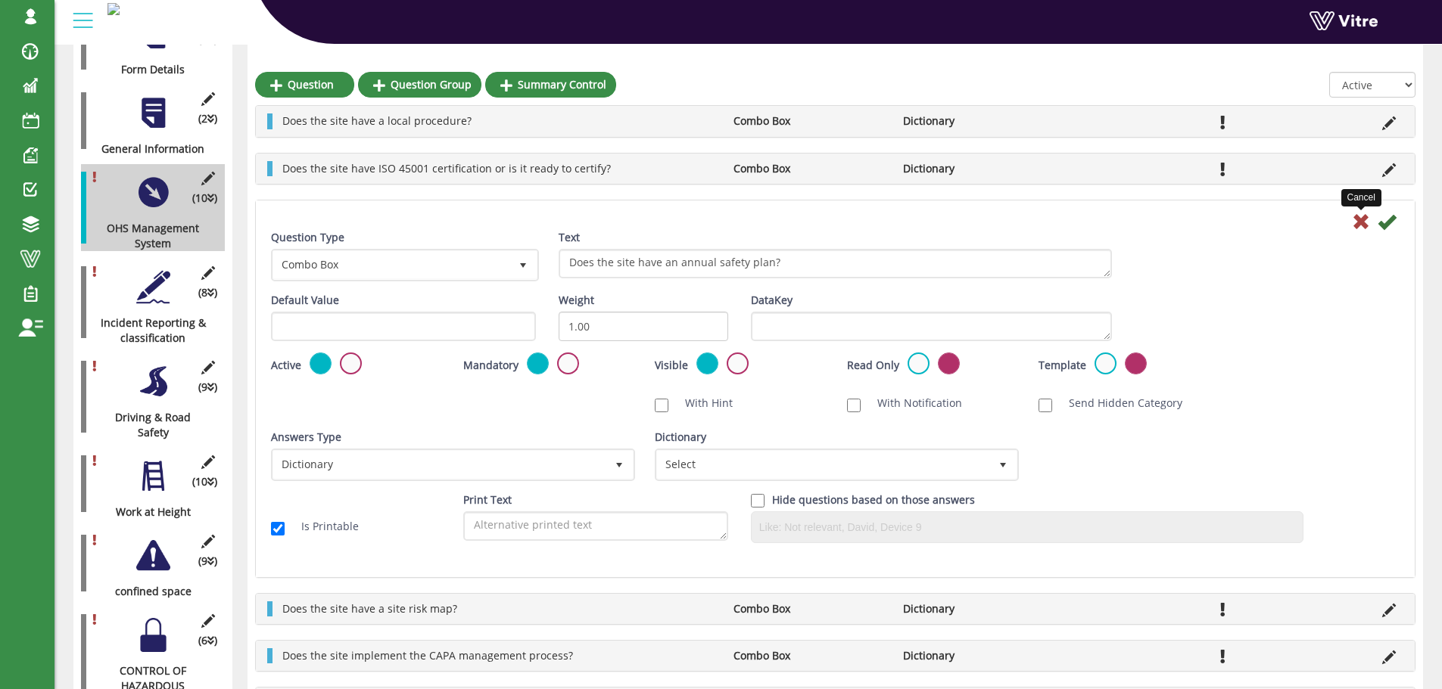
click at [1361, 221] on icon at bounding box center [1361, 222] width 18 height 18
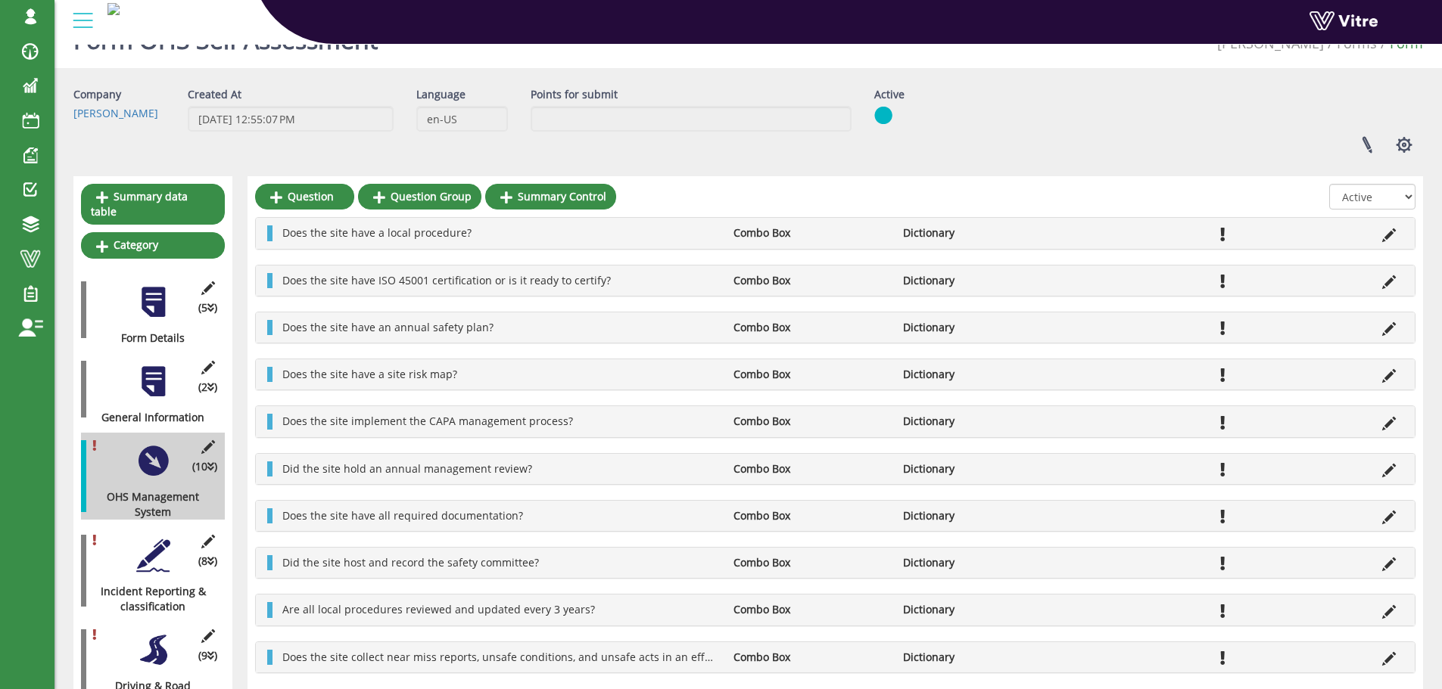
scroll to position [0, 0]
